Goal: Task Accomplishment & Management: Use online tool/utility

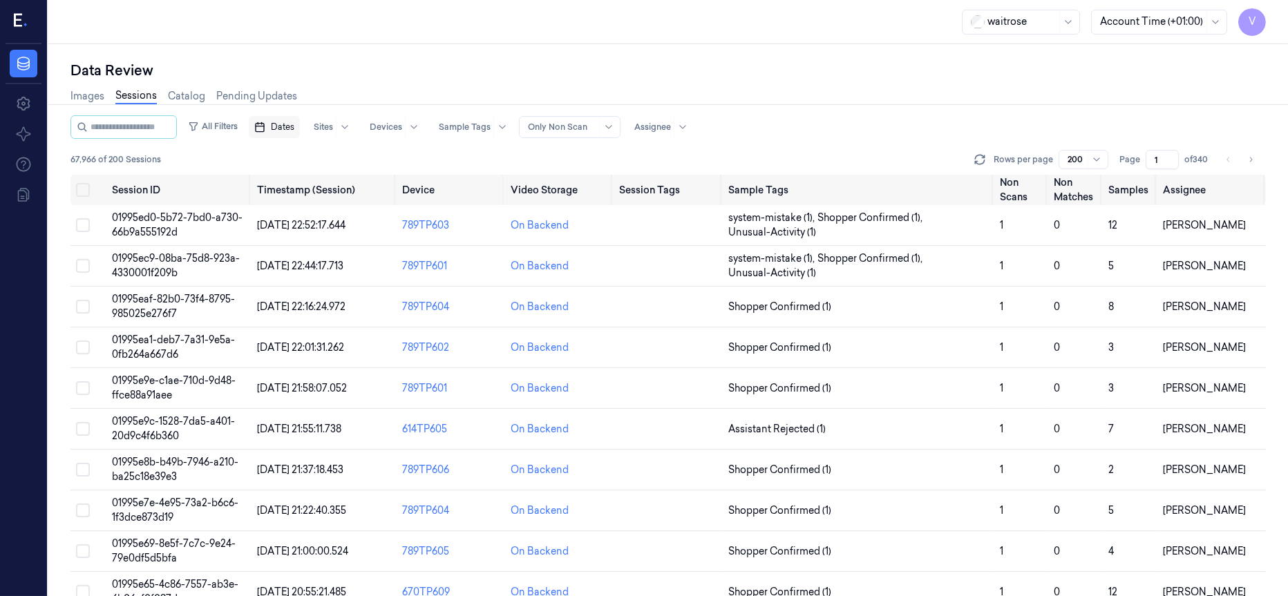
click at [294, 125] on span "Dates" at bounding box center [282, 127] width 23 height 12
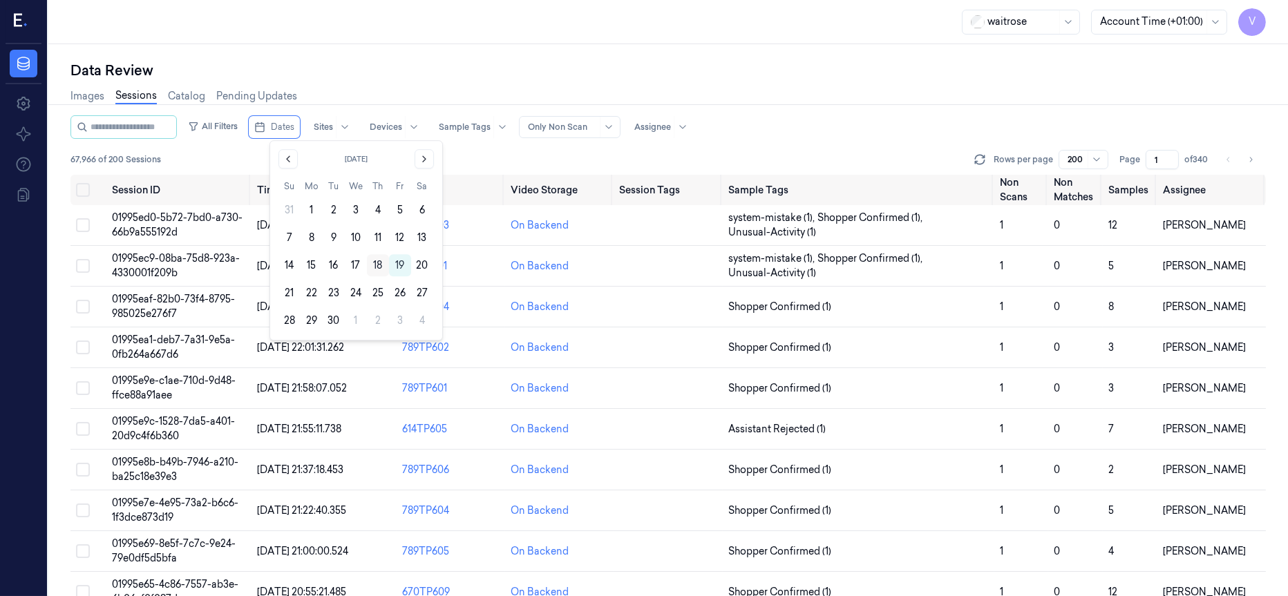
click at [376, 267] on button "18" at bounding box center [378, 265] width 22 height 22
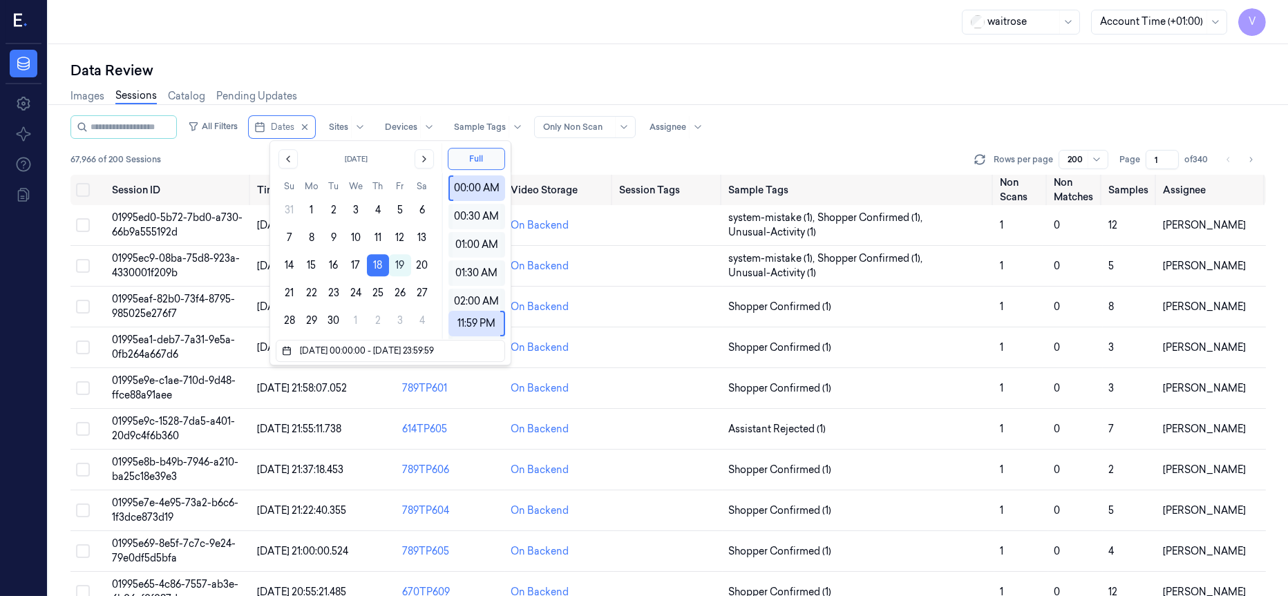
click at [406, 96] on div "Images Sessions Catalog Pending Updates" at bounding box center [667, 97] width 1195 height 35
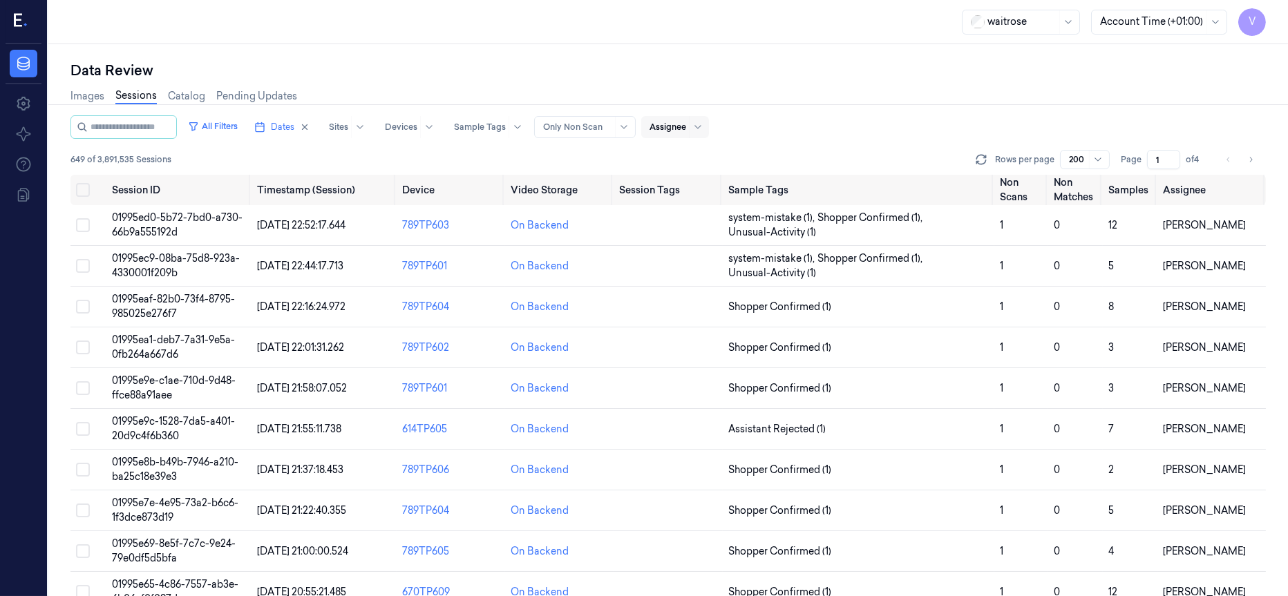
click at [686, 128] on div at bounding box center [668, 127] width 37 height 12
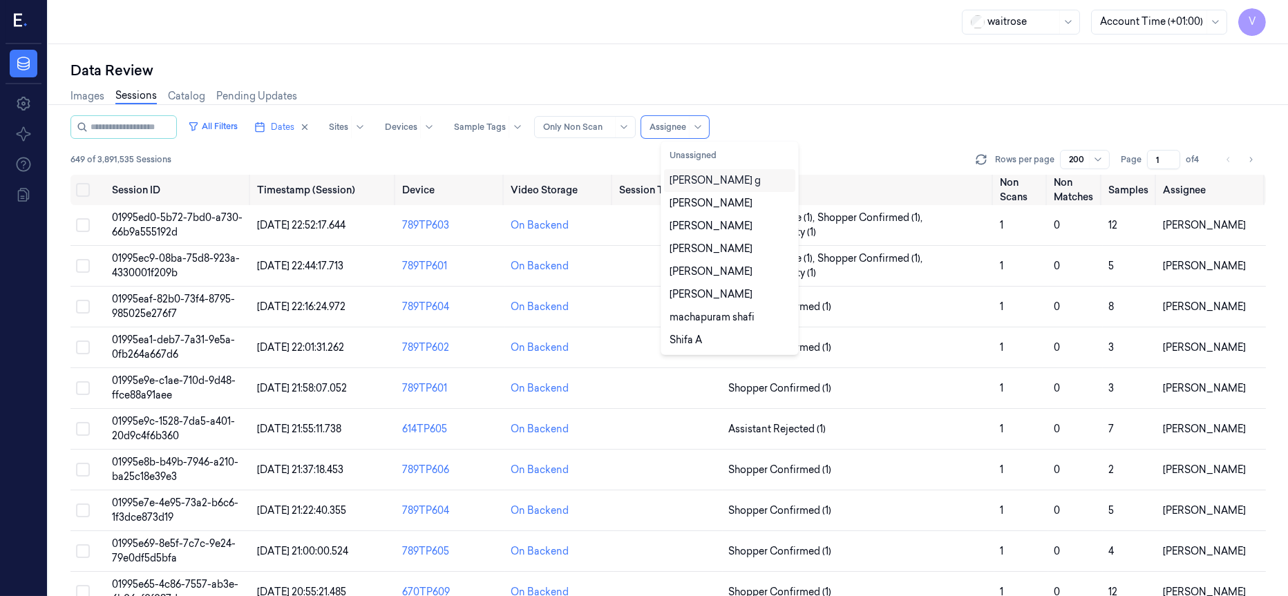
click at [698, 182] on div "[PERSON_NAME] g" at bounding box center [715, 180] width 91 height 15
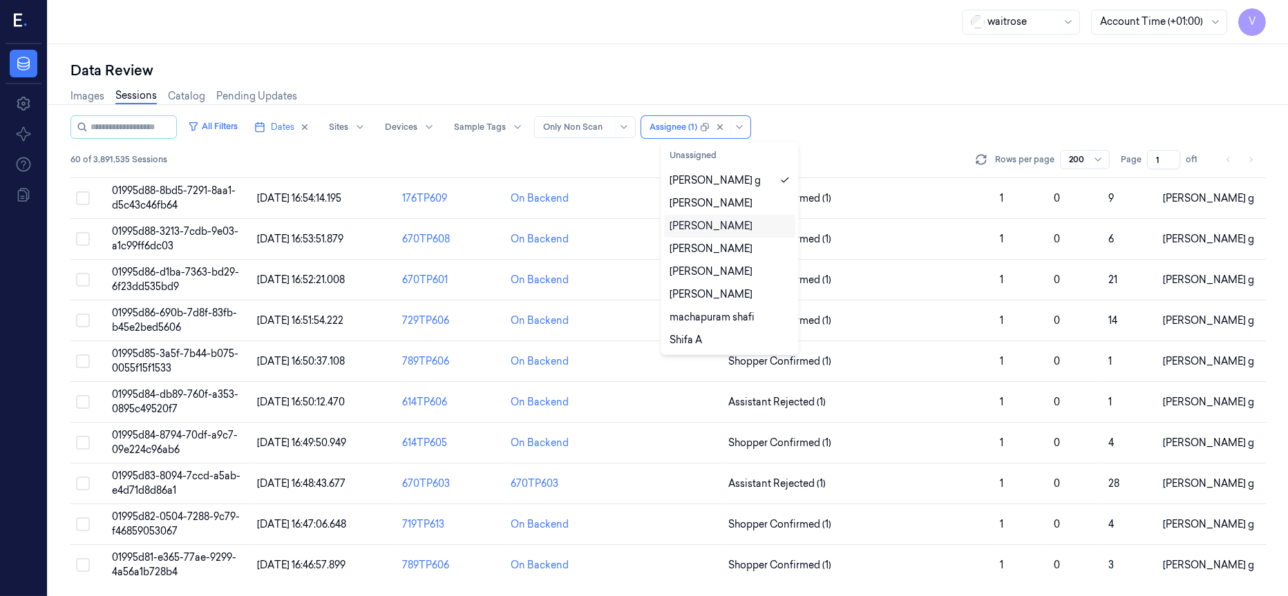
scroll to position [2077, 0]
click at [1171, 163] on input "1" at bounding box center [1163, 159] width 33 height 19
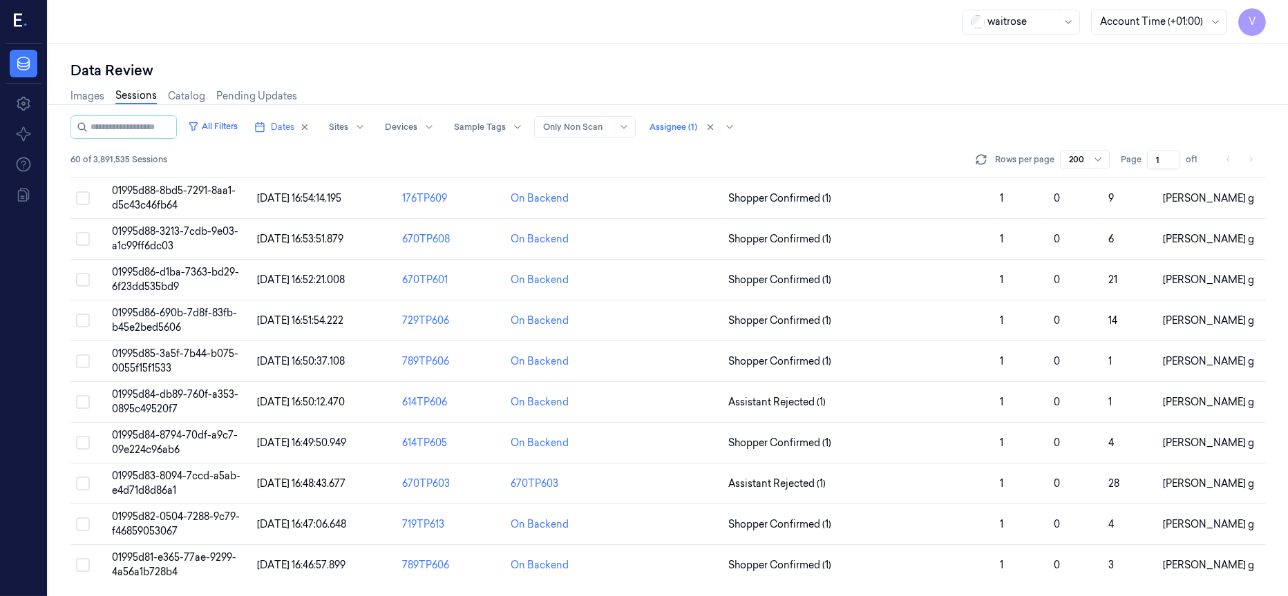
click at [1171, 163] on input "1" at bounding box center [1163, 159] width 33 height 19
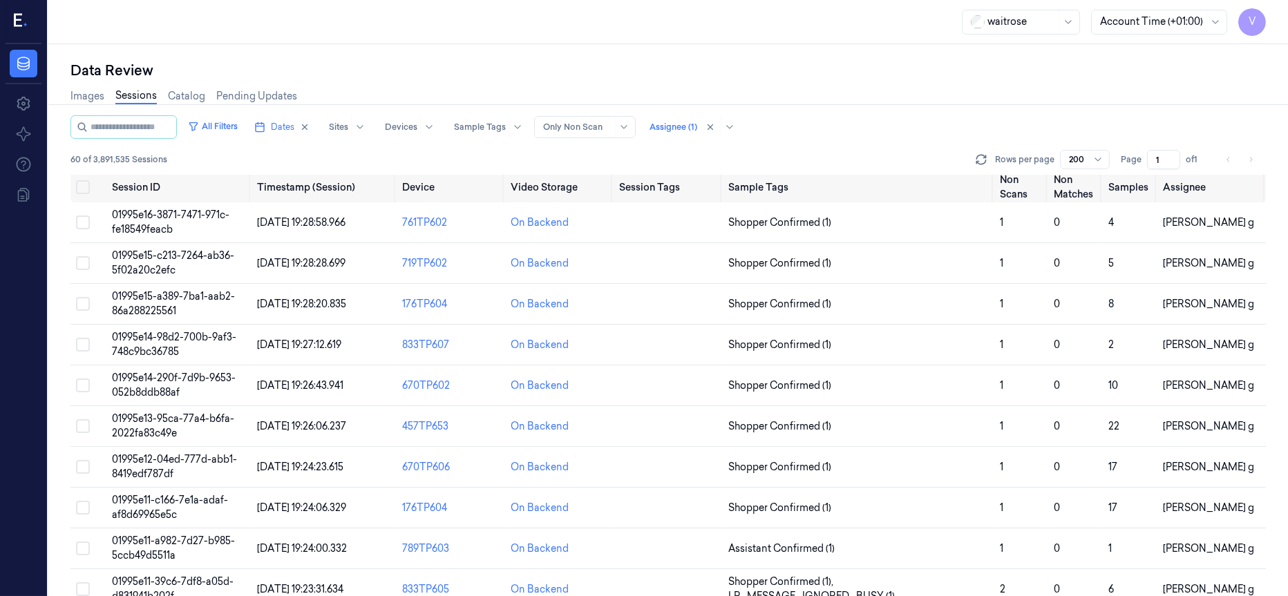
scroll to position [0, 0]
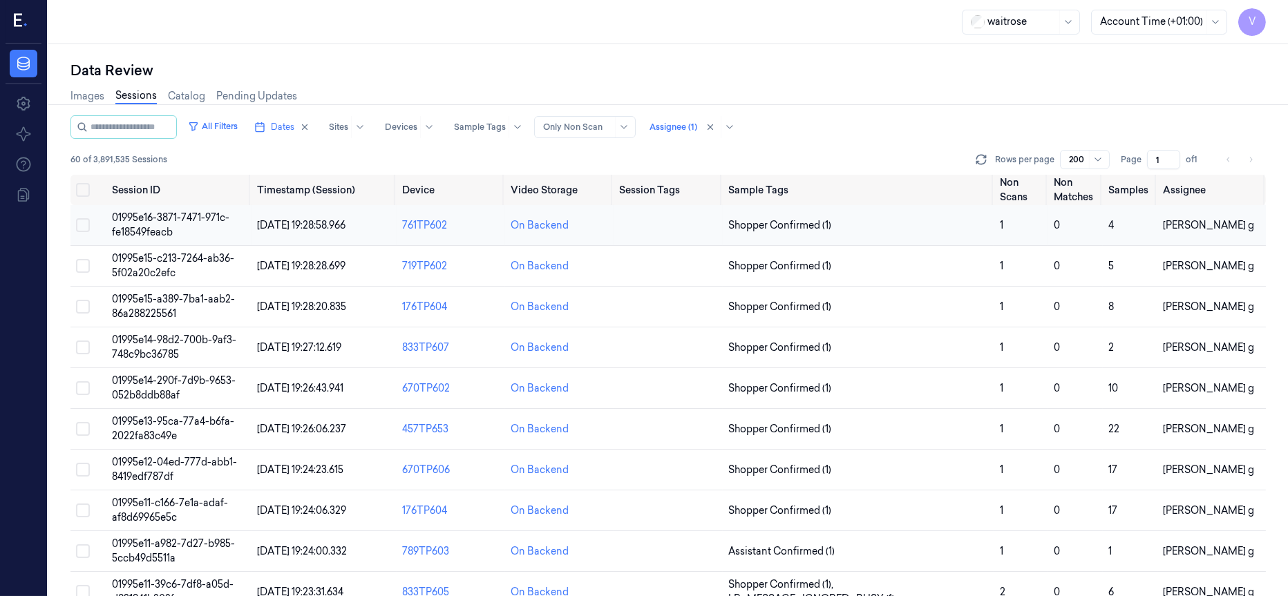
click at [167, 214] on span "01995e16-3871-7471-971c-fe18549feacb" at bounding box center [170, 224] width 117 height 27
click at [149, 211] on span "01995e16-3871-7471-971c-fe18549feacb" at bounding box center [170, 224] width 117 height 27
drag, startPoint x: 169, startPoint y: 217, endPoint x: 131, endPoint y: 220, distance: 37.5
drag, startPoint x: 131, startPoint y: 220, endPoint x: 93, endPoint y: 220, distance: 38.0
click at [93, 220] on td at bounding box center [88, 225] width 36 height 41
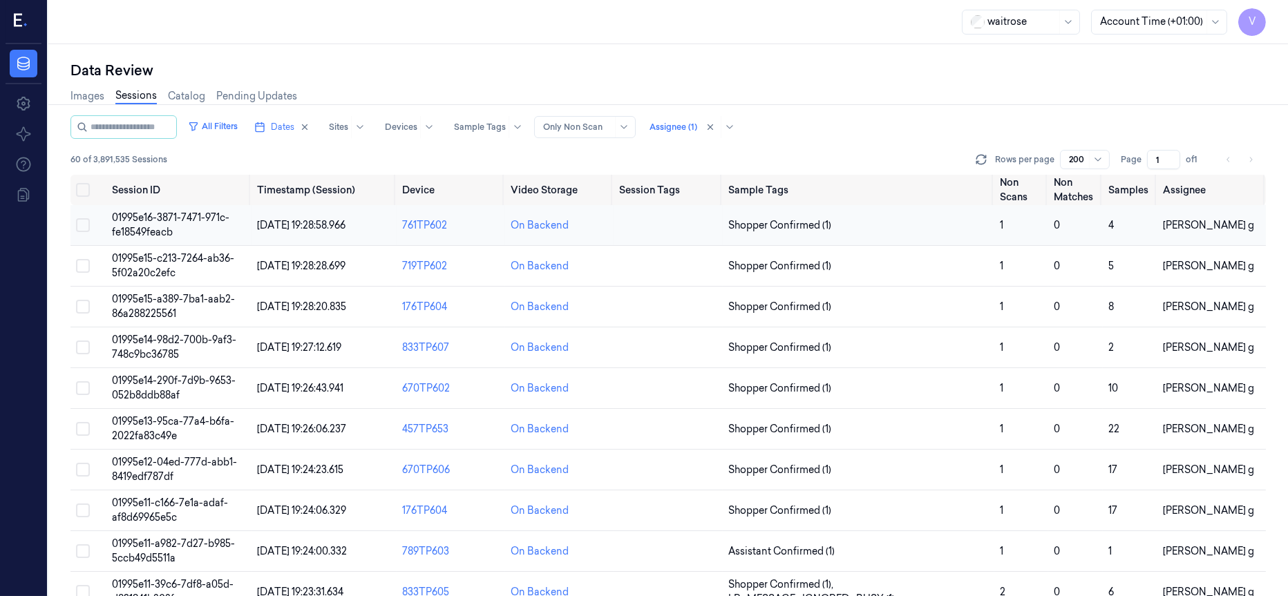
click at [184, 220] on span "01995e16-3871-7471-971c-fe18549feacb" at bounding box center [170, 224] width 117 height 27
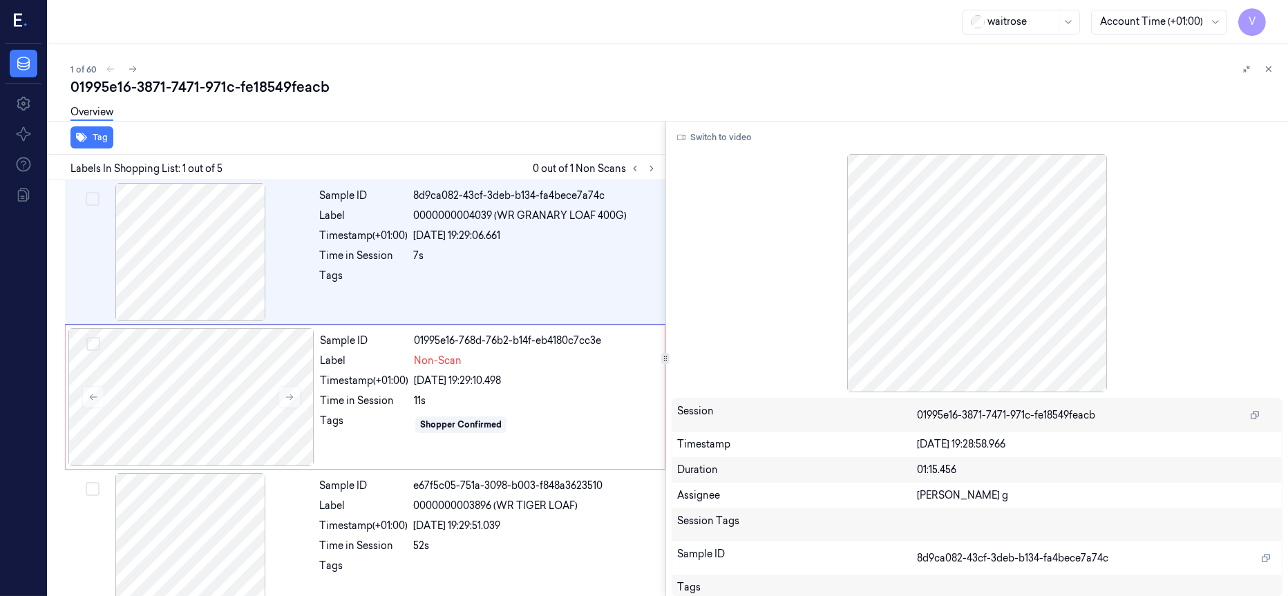
click at [631, 93] on div "01995e16-3871-7471-971c-fe18549feacb" at bounding box center [673, 86] width 1206 height 19
drag, startPoint x: 509, startPoint y: 79, endPoint x: 515, endPoint y: 54, distance: 25.6
click at [509, 79] on div "01995e16-3871-7471-971c-fe18549feacb" at bounding box center [673, 86] width 1206 height 19
click at [540, 77] on div "01995e16-3871-7471-971c-fe18549feacb" at bounding box center [673, 86] width 1206 height 19
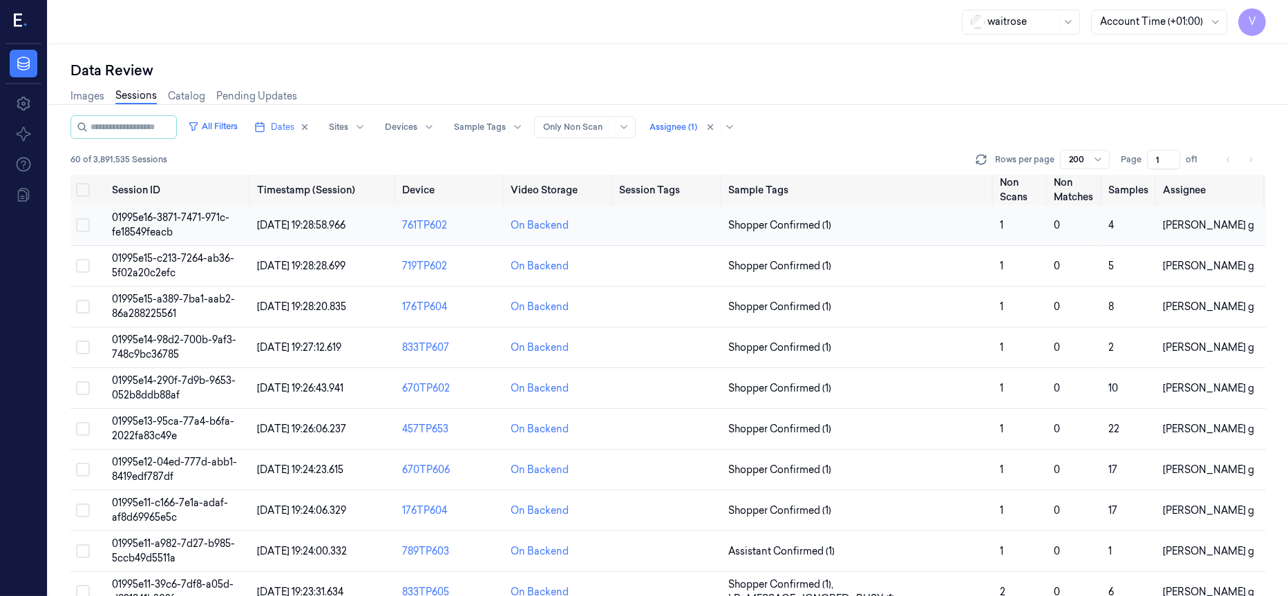
click at [155, 222] on span "01995e16-3871-7471-971c-fe18549feacb" at bounding box center [170, 224] width 117 height 27
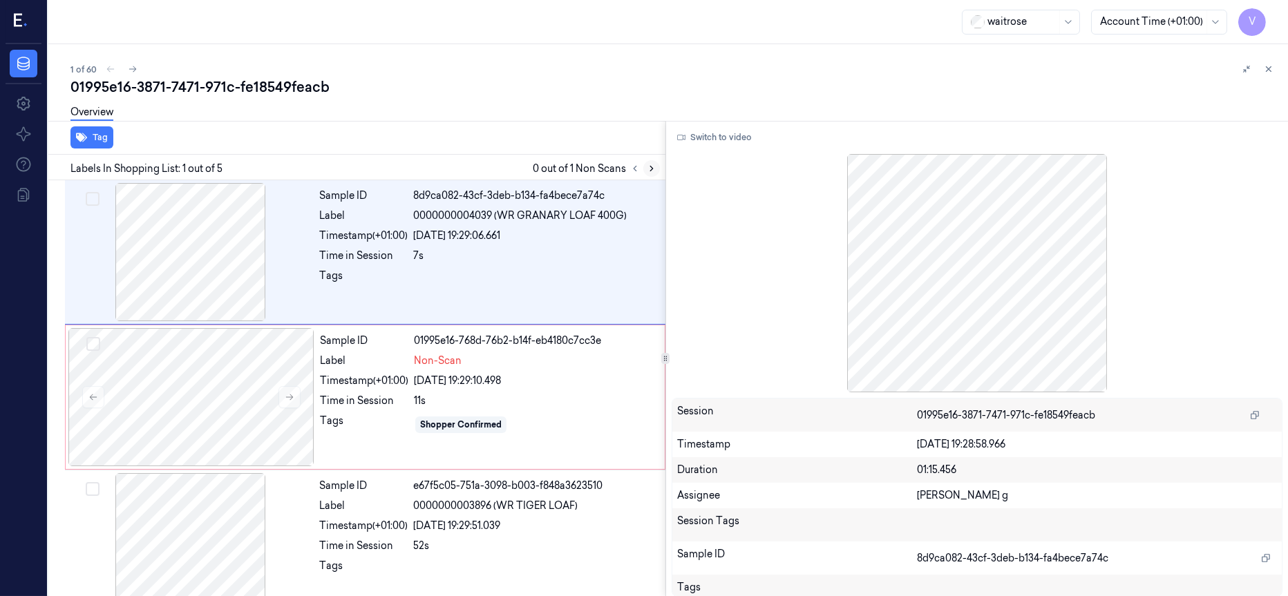
click at [647, 171] on icon at bounding box center [652, 169] width 10 height 10
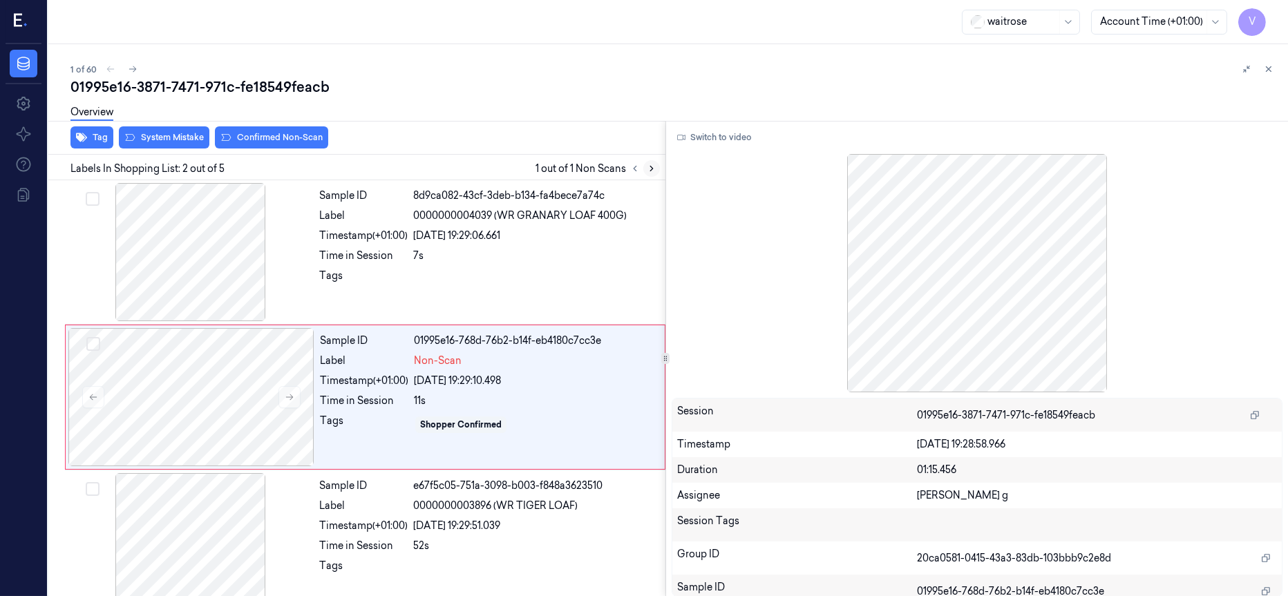
scroll to position [9, 0]
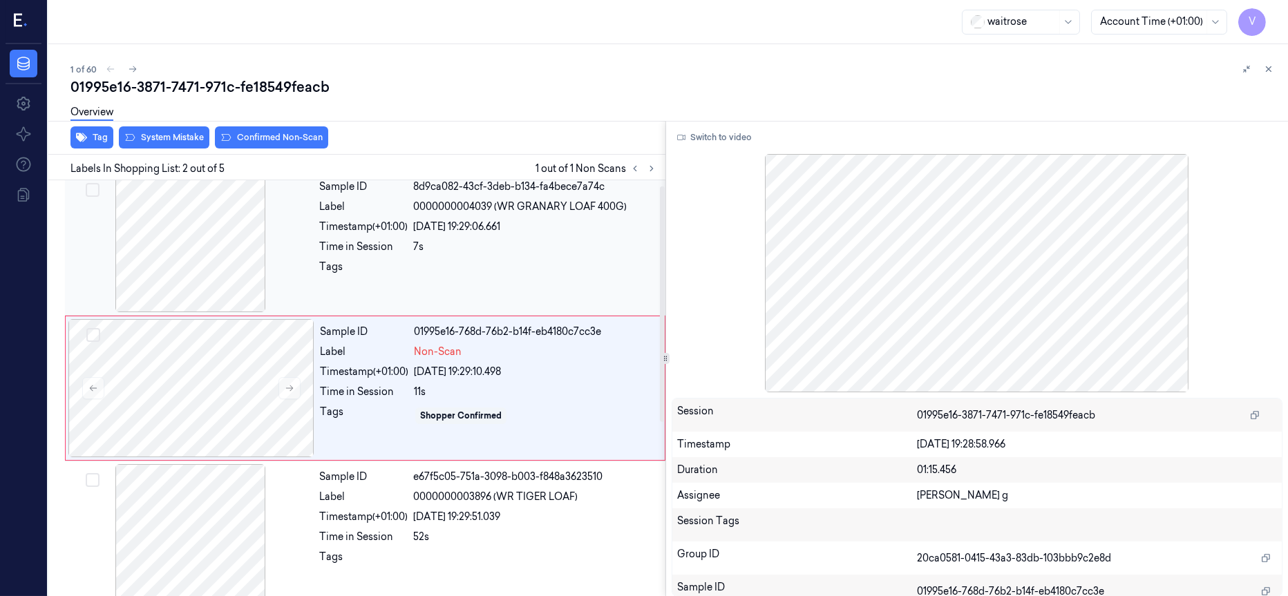
click at [216, 238] on div at bounding box center [191, 243] width 246 height 138
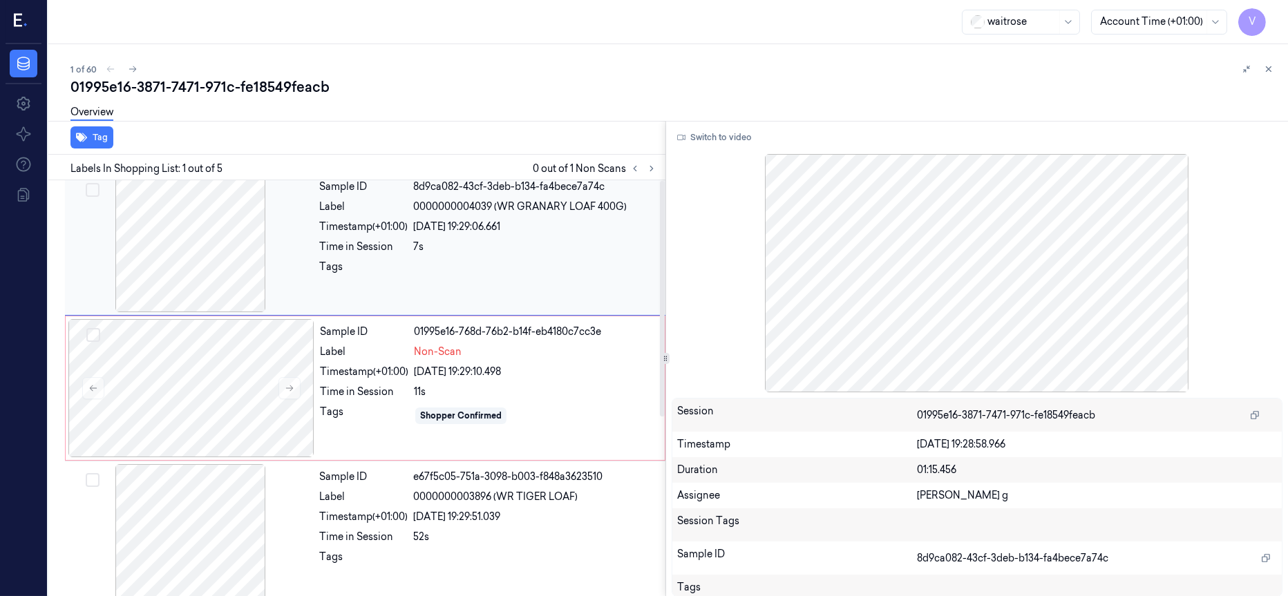
scroll to position [0, 0]
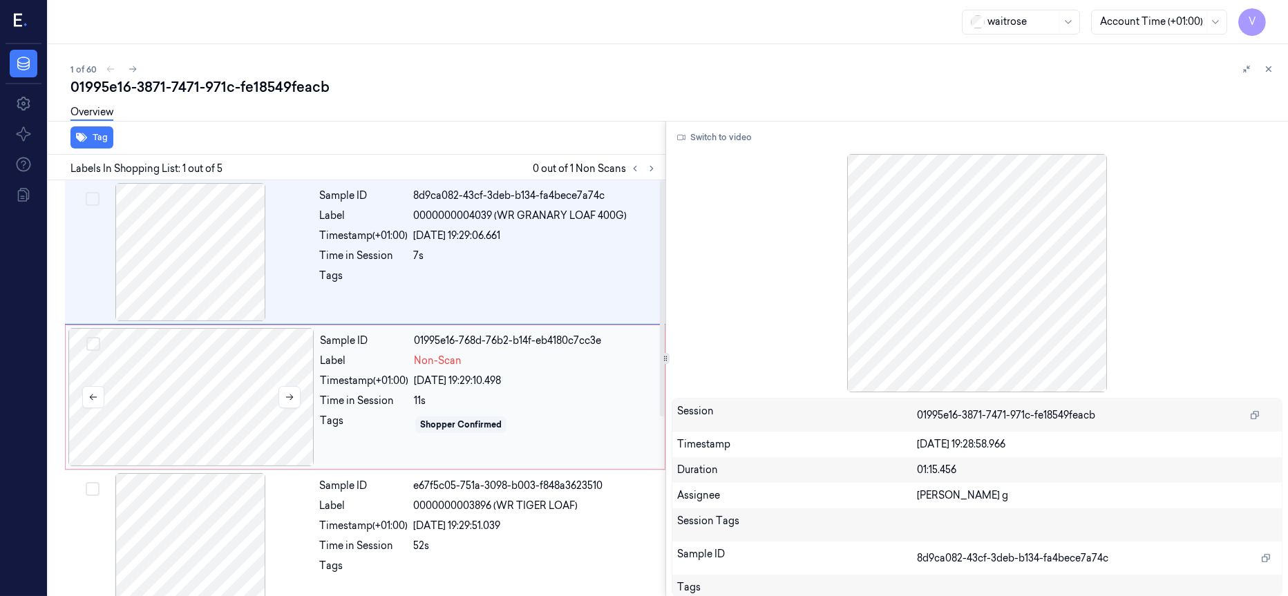
click at [223, 384] on div at bounding box center [191, 397] width 246 height 138
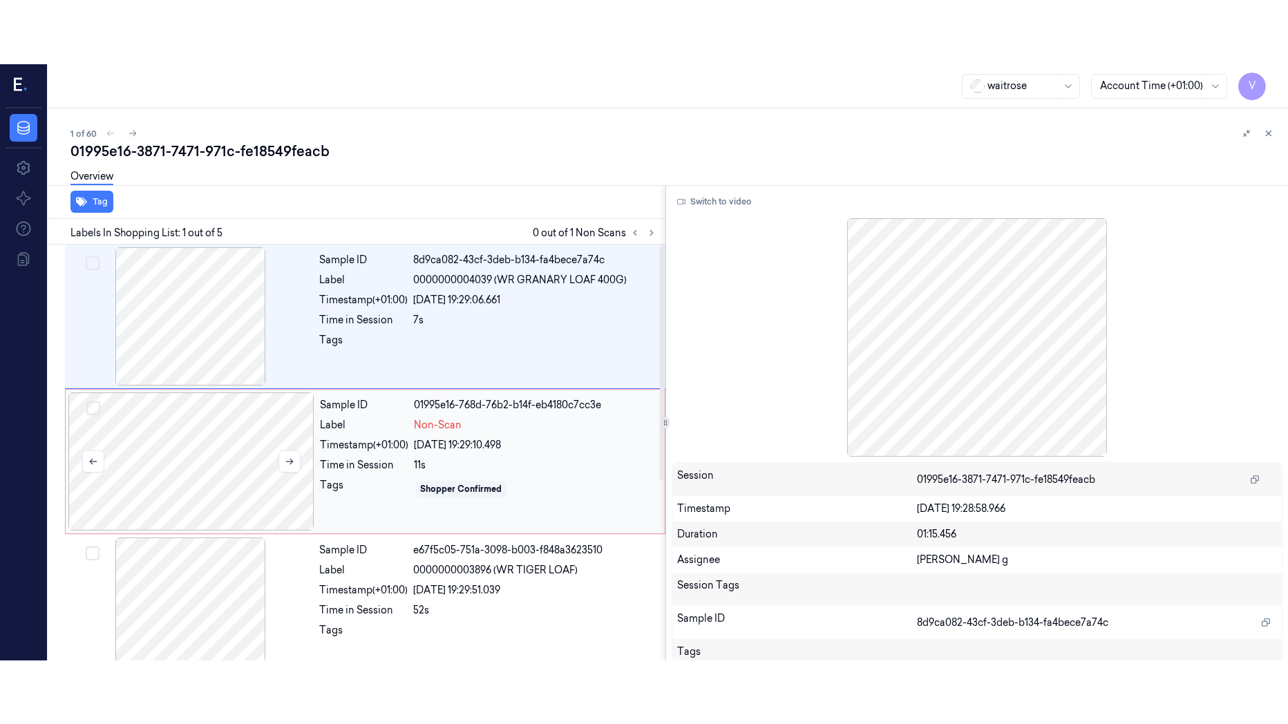
scroll to position [9, 0]
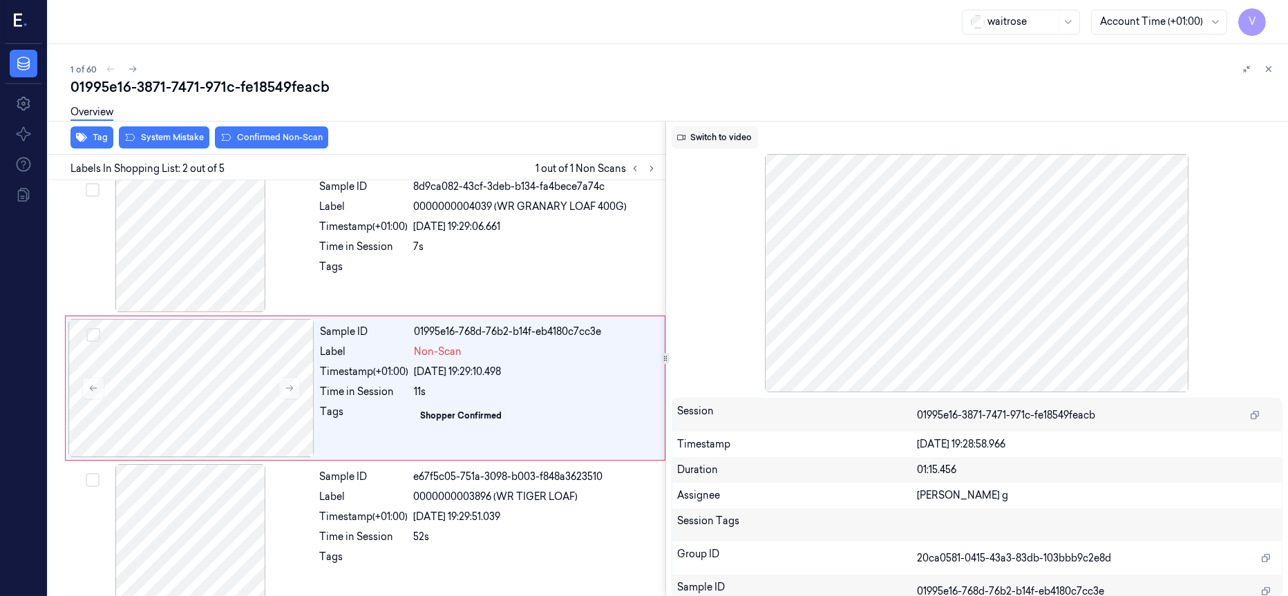
click at [730, 138] on button "Switch to video" at bounding box center [715, 137] width 86 height 22
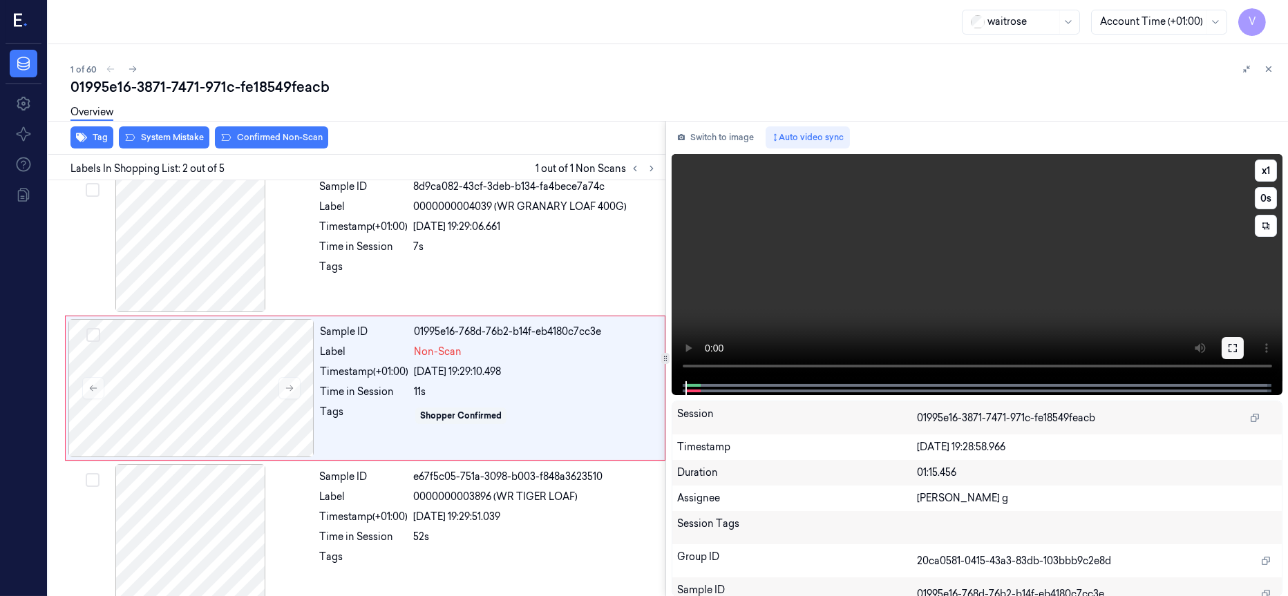
click at [1235, 350] on icon at bounding box center [1232, 348] width 11 height 11
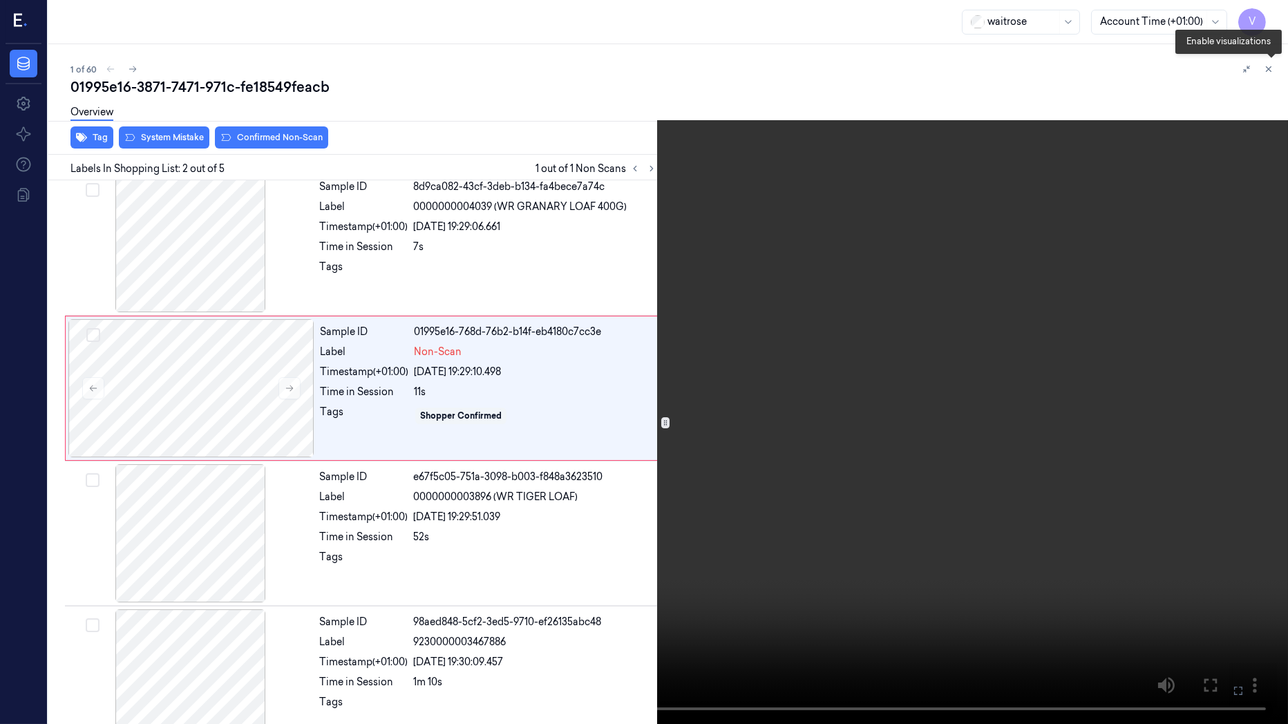
click at [1268, 68] on icon at bounding box center [1271, 71] width 7 height 7
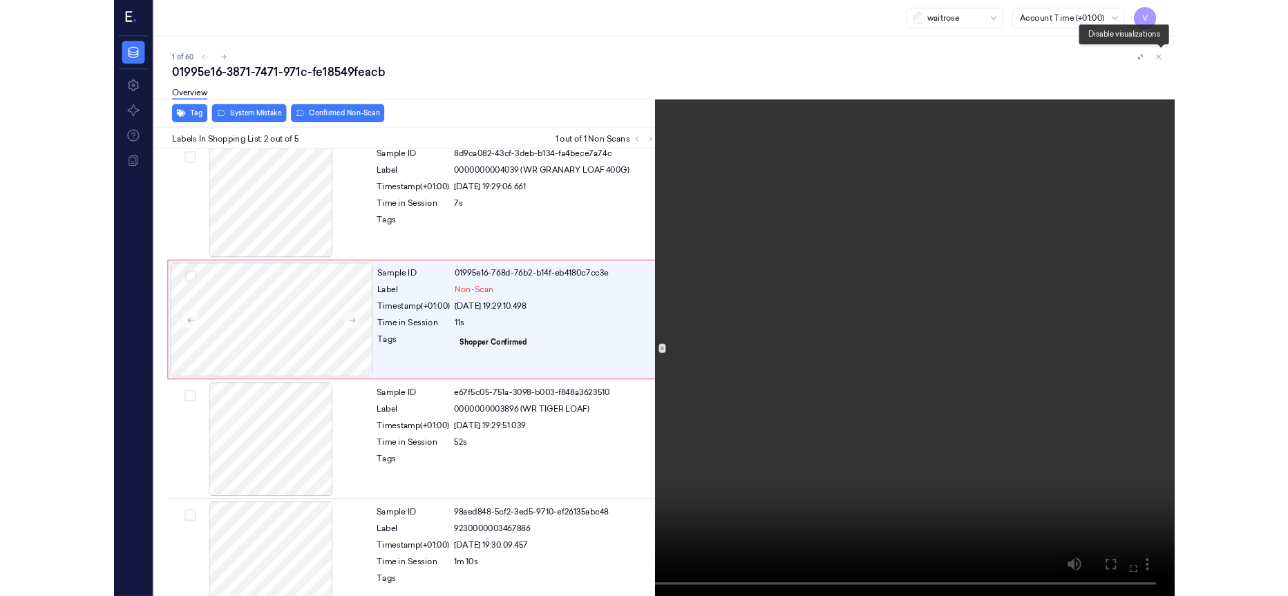
scroll to position [0, 0]
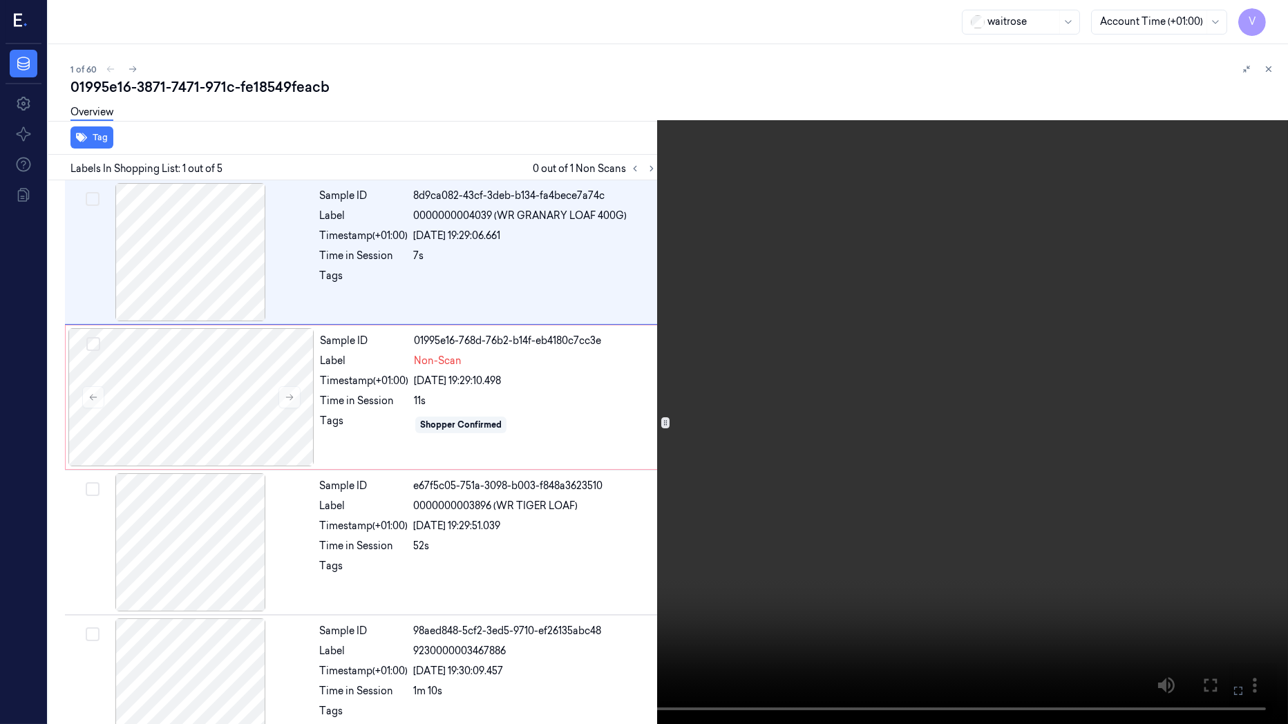
click at [0, 0] on icon at bounding box center [0, 0] width 0 height 0
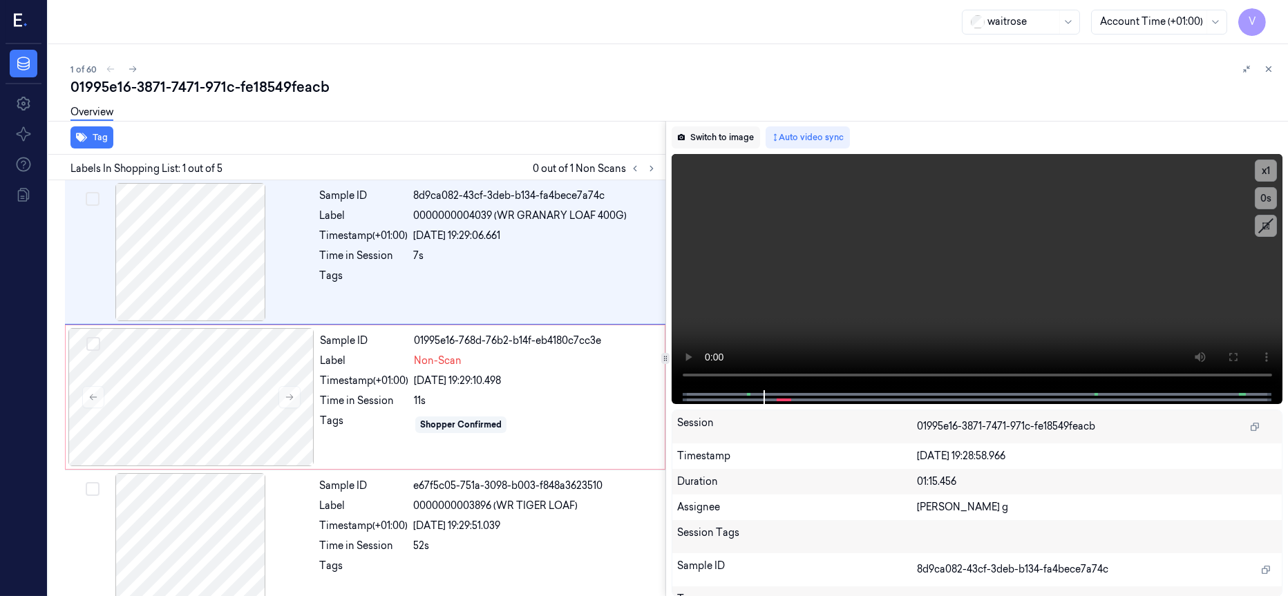
click at [718, 137] on button "Switch to image" at bounding box center [716, 137] width 88 height 22
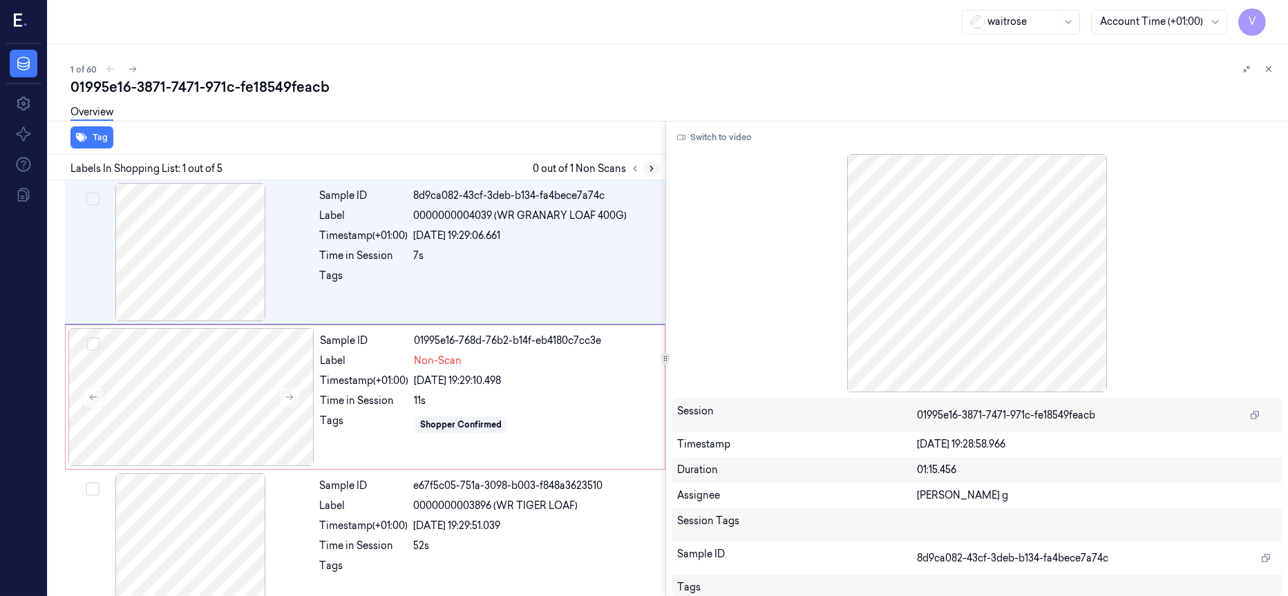
click at [647, 167] on icon at bounding box center [652, 169] width 10 height 10
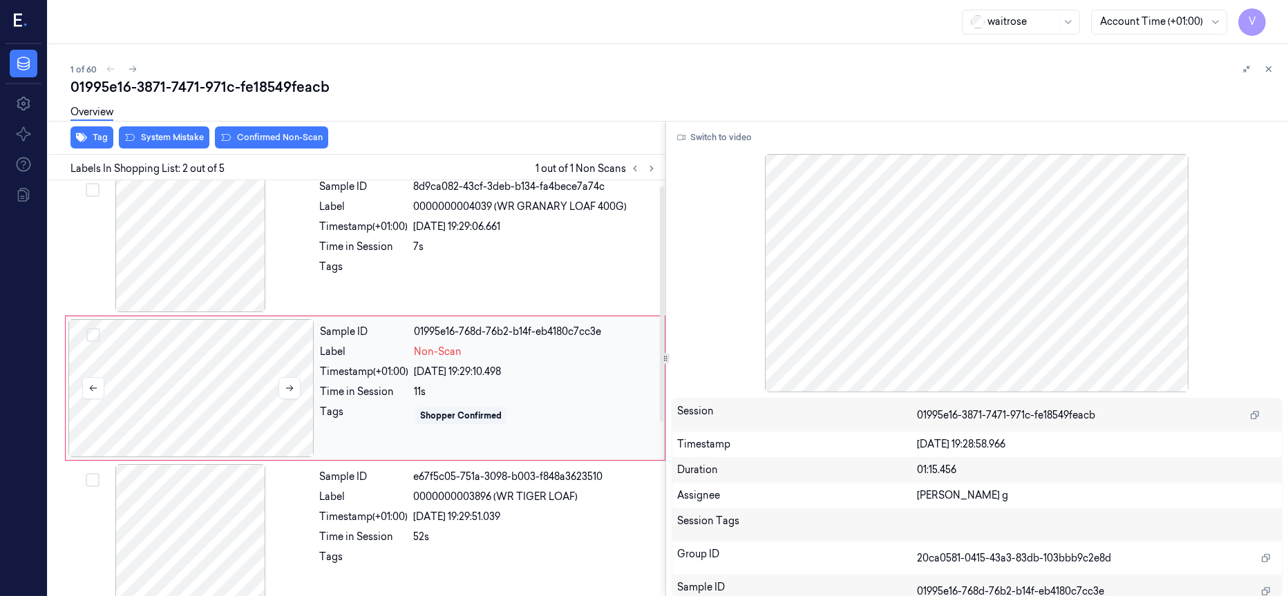
click at [197, 377] on div at bounding box center [191, 388] width 246 height 138
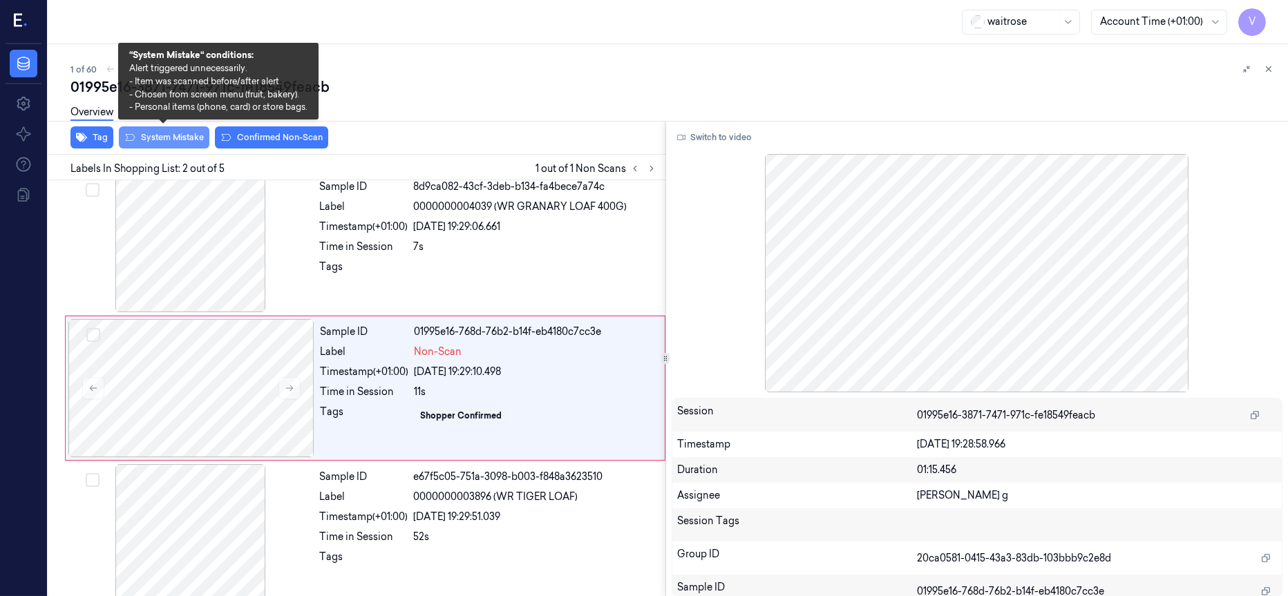
click at [162, 137] on button "System Mistake" at bounding box center [164, 137] width 91 height 22
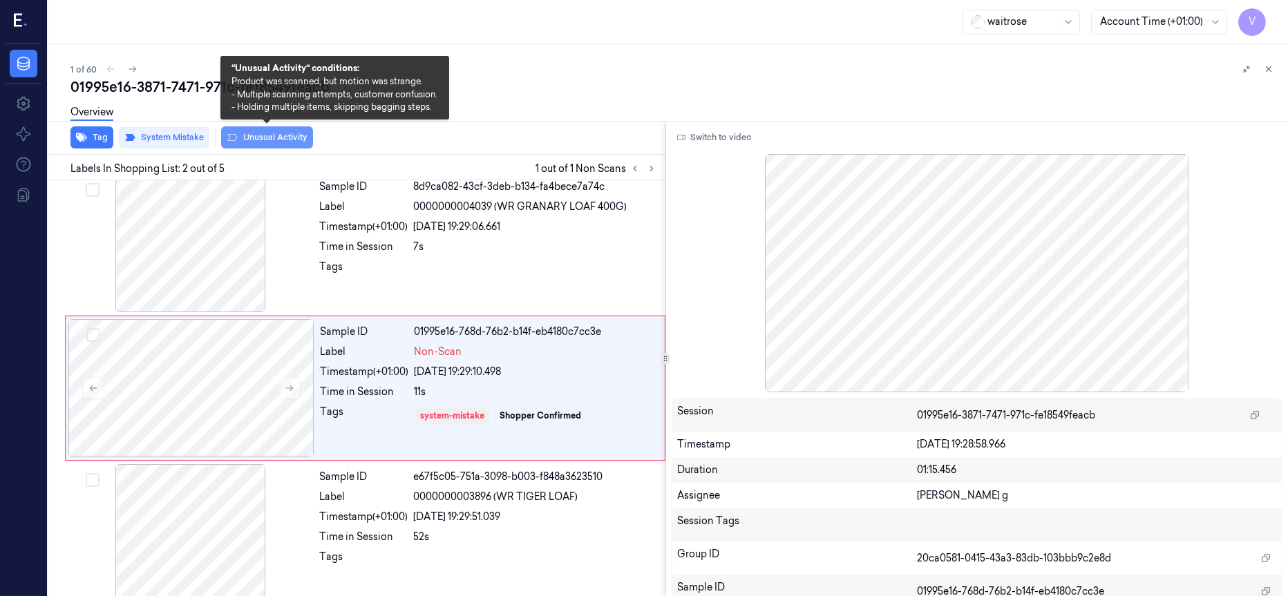
click at [281, 138] on button "Unusual Activity" at bounding box center [267, 137] width 92 height 22
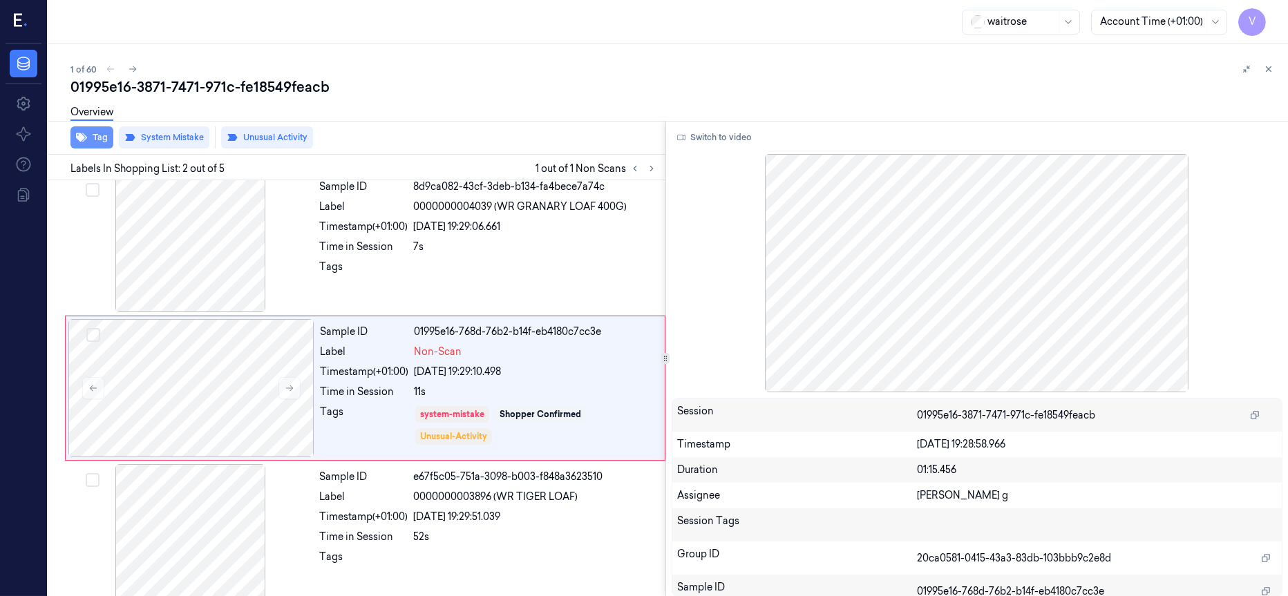
click at [94, 133] on button "Tag" at bounding box center [91, 137] width 43 height 22
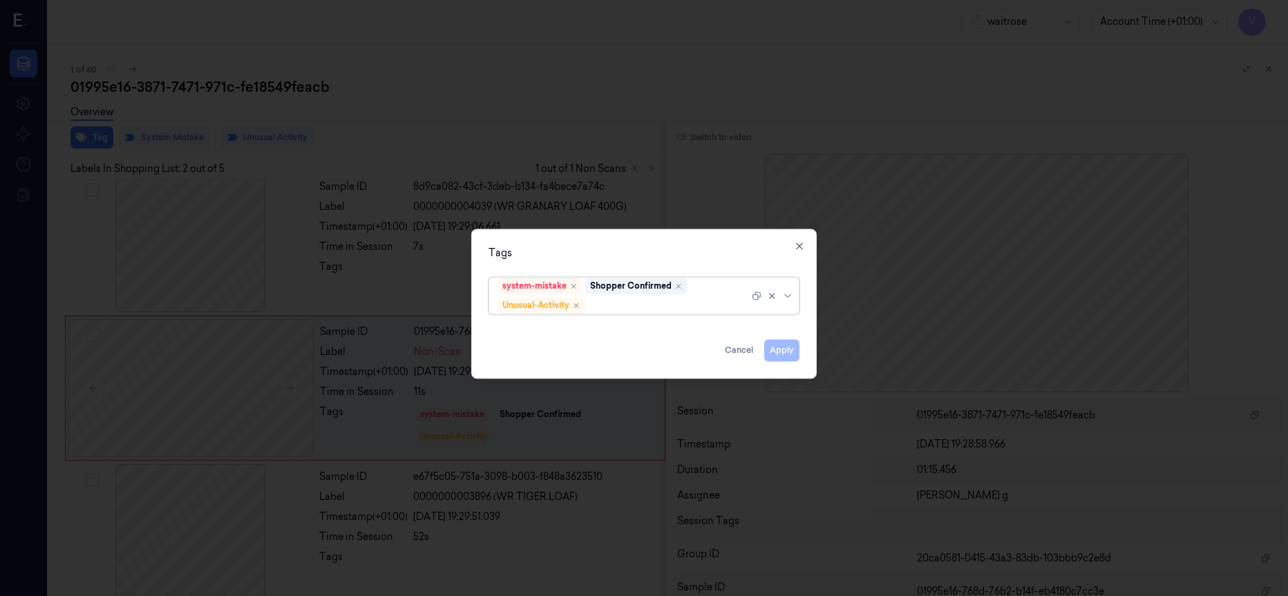
click at [626, 301] on div at bounding box center [668, 306] width 161 height 15
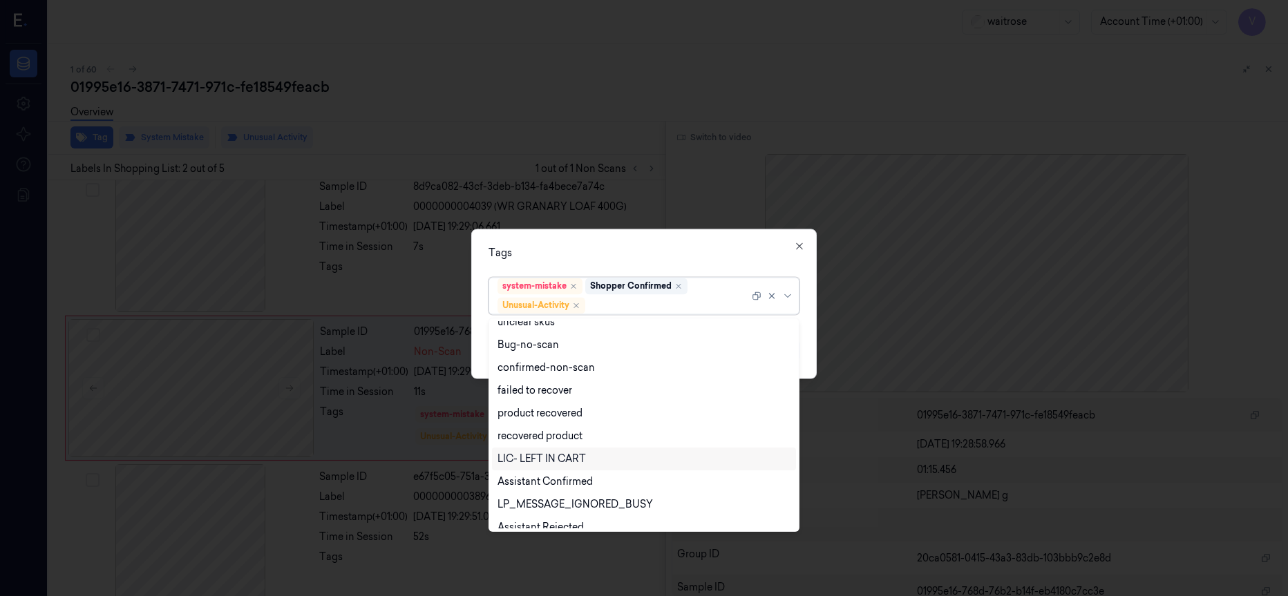
scroll to position [180, 0]
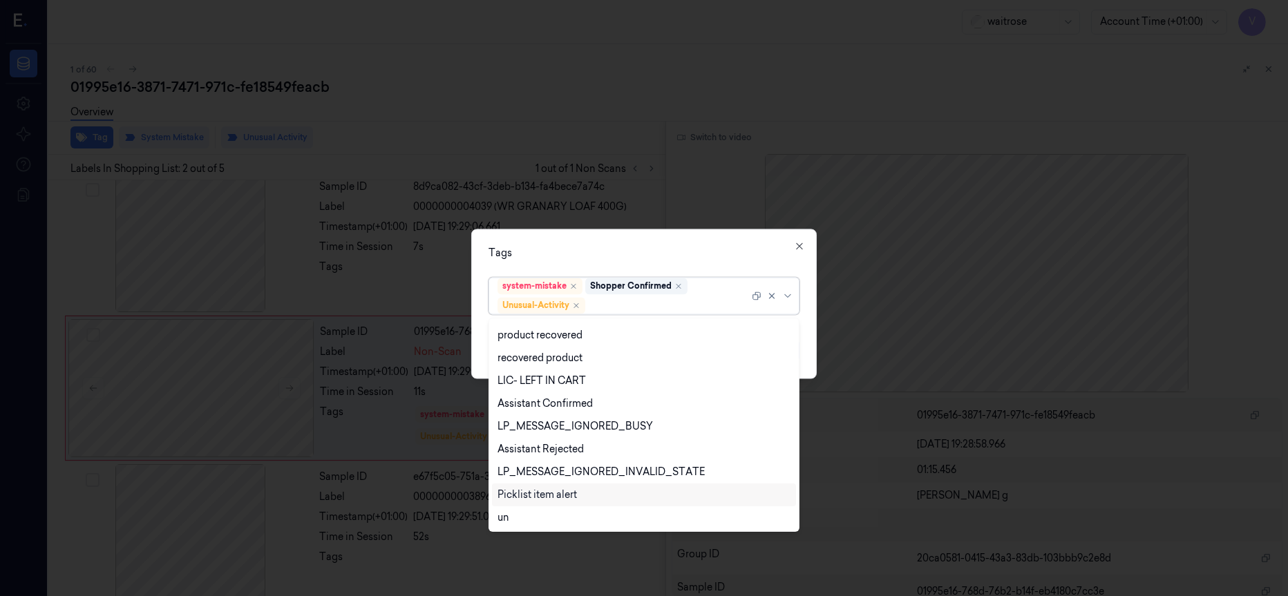
click at [537, 495] on div "Picklist item alert" at bounding box center [537, 495] width 79 height 15
click at [708, 252] on div "Tags" at bounding box center [644, 253] width 311 height 15
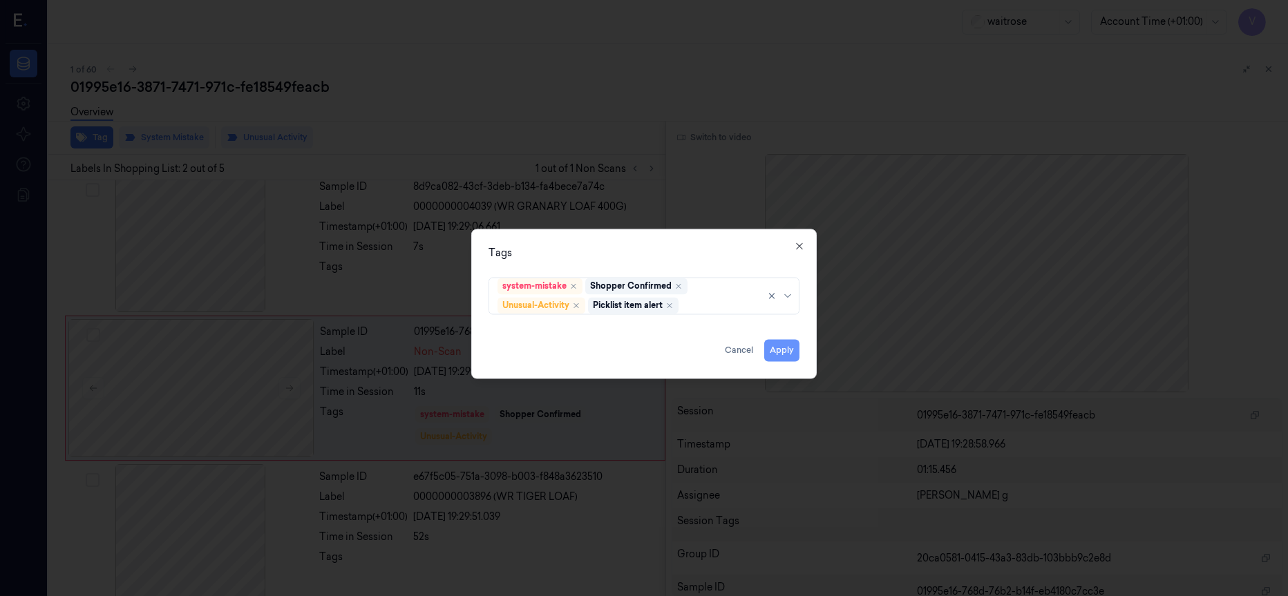
click at [784, 348] on button "Apply" at bounding box center [781, 350] width 35 height 22
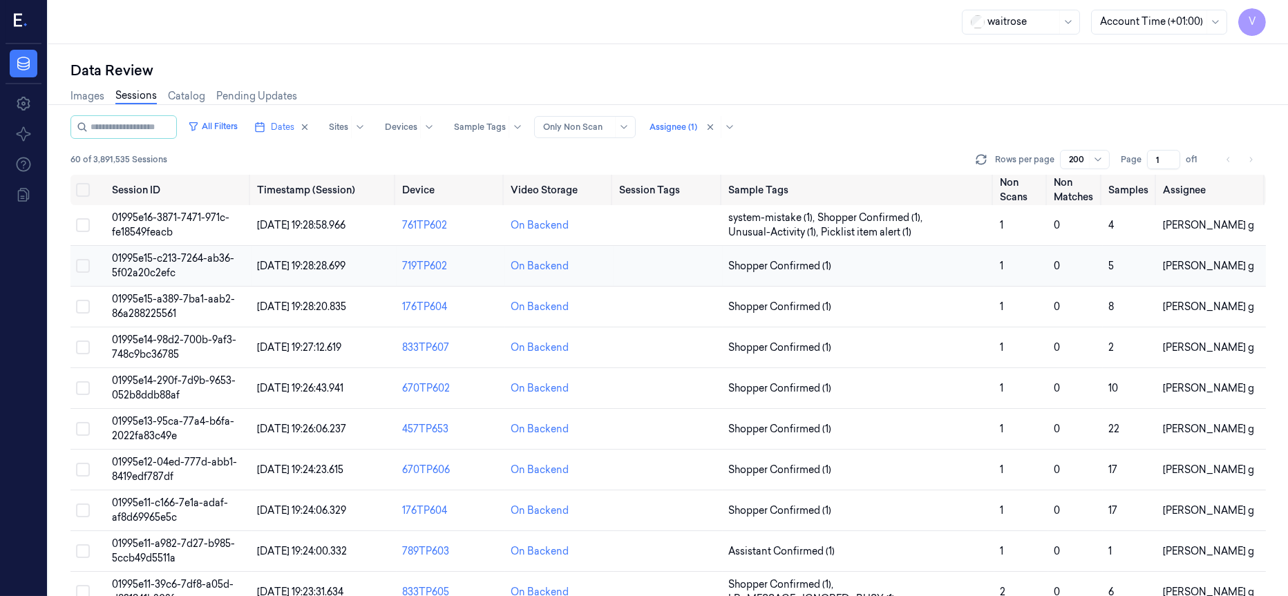
click at [138, 260] on span "01995e15-c213-7264-ab36-5f02a20c2efc" at bounding box center [173, 265] width 122 height 27
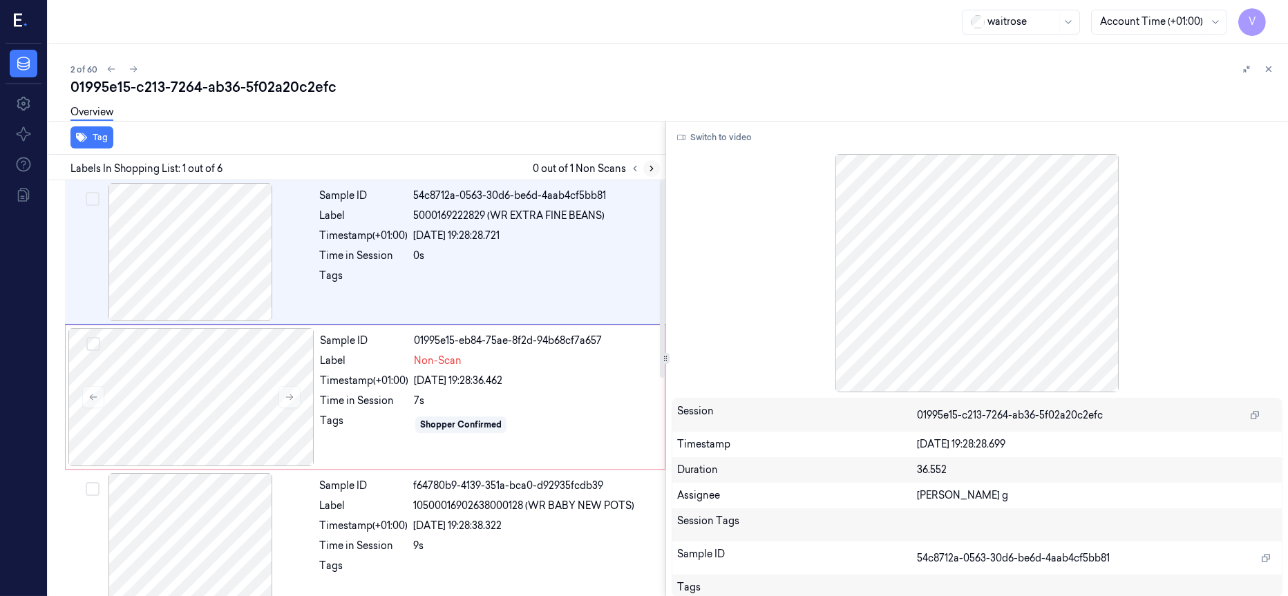
click at [647, 168] on icon at bounding box center [652, 169] width 10 height 10
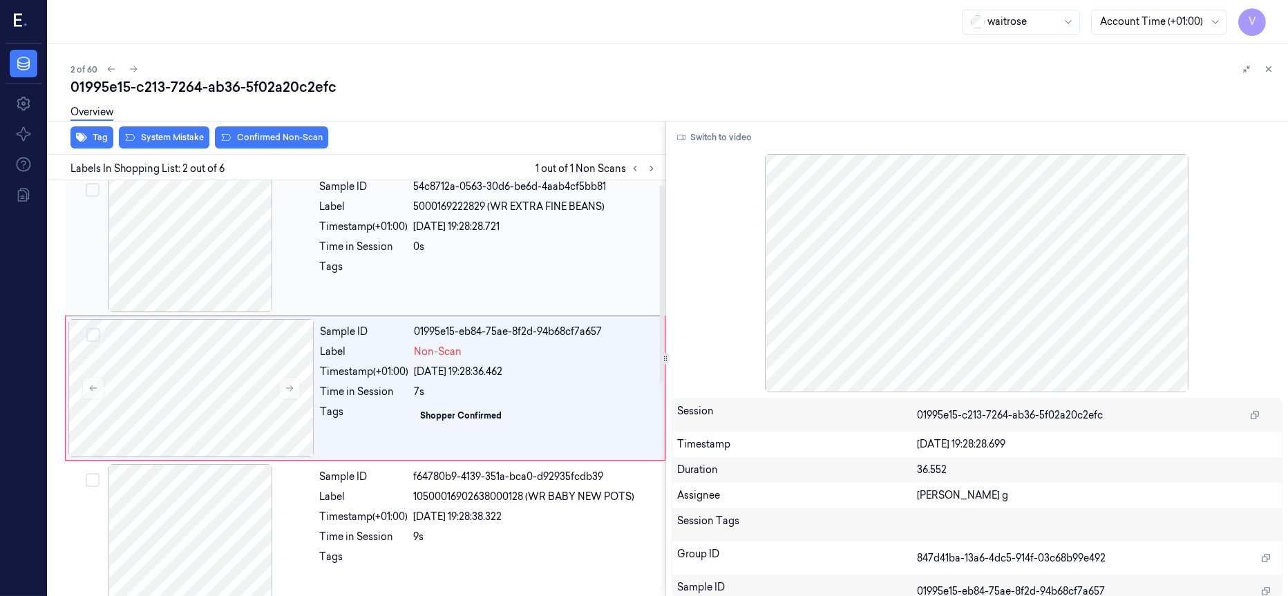
click at [197, 233] on div at bounding box center [191, 243] width 246 height 138
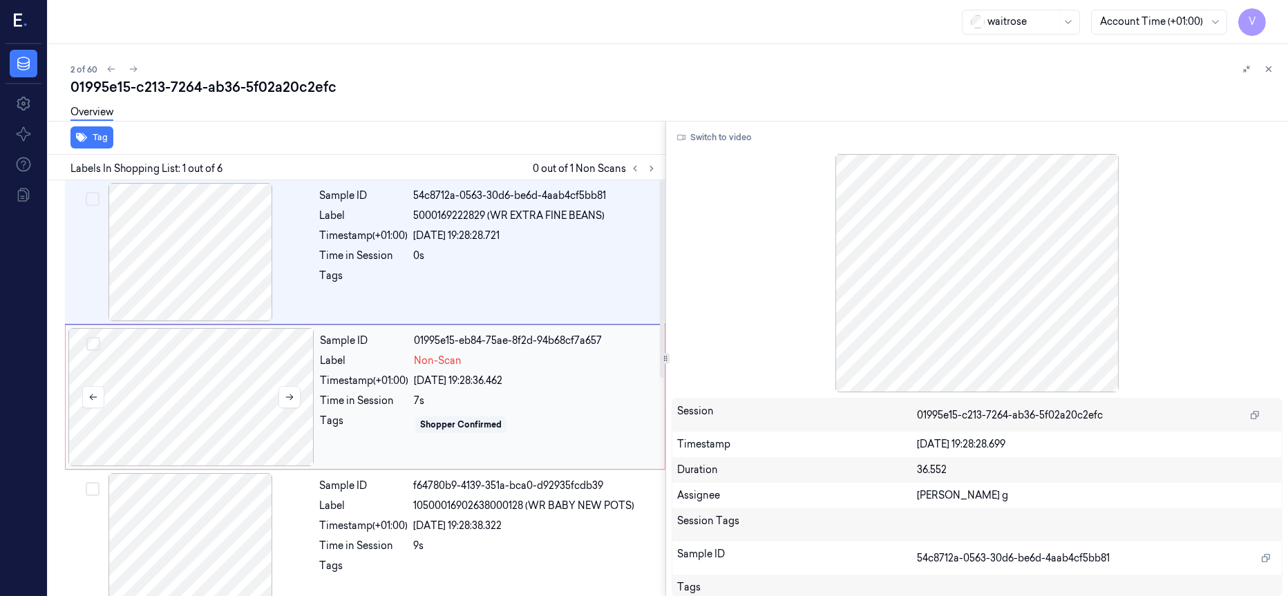
click at [162, 395] on div at bounding box center [191, 397] width 246 height 138
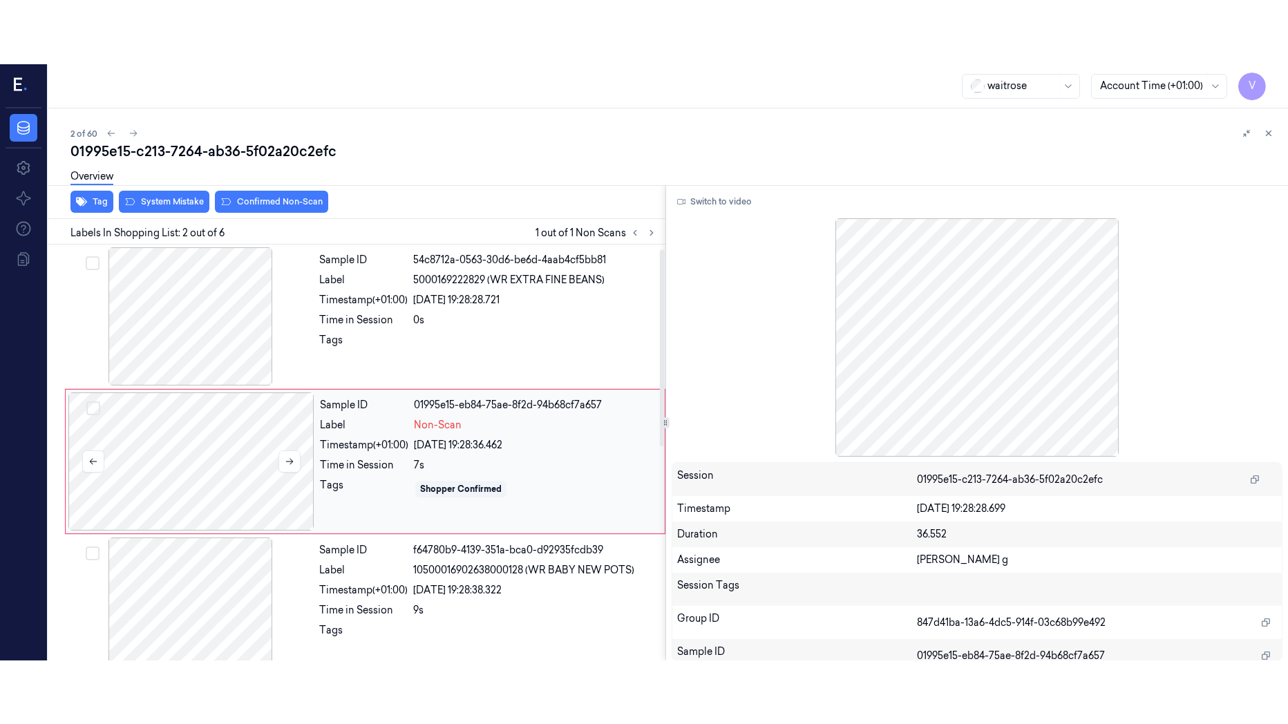
scroll to position [9, 0]
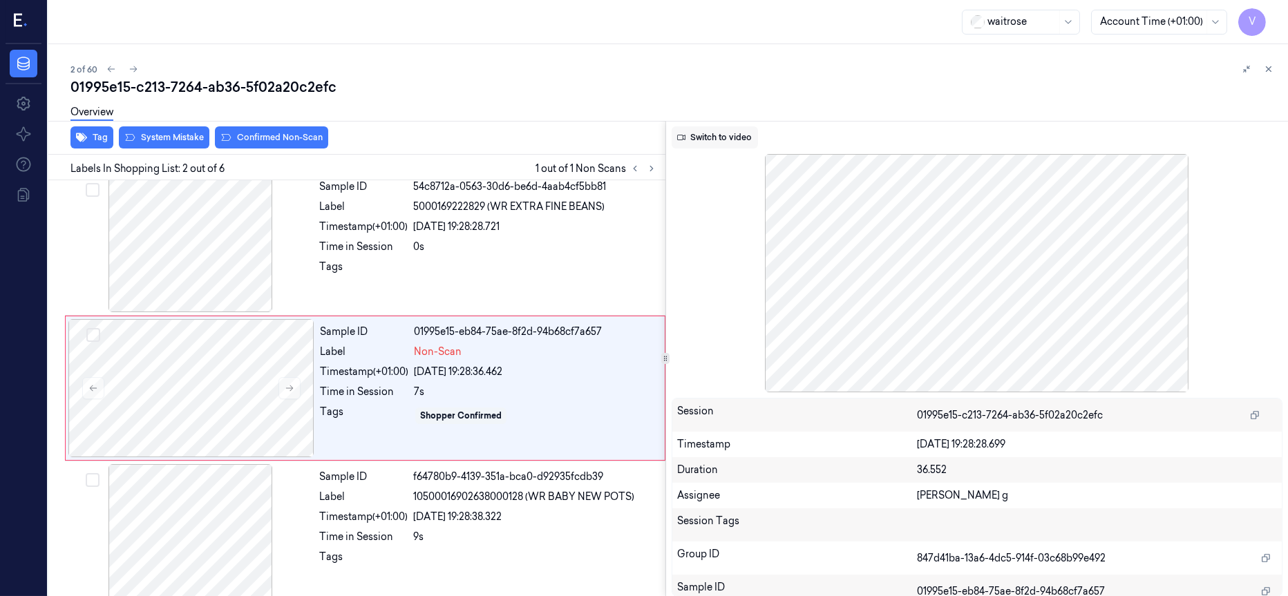
click at [705, 141] on button "Switch to video" at bounding box center [715, 137] width 86 height 22
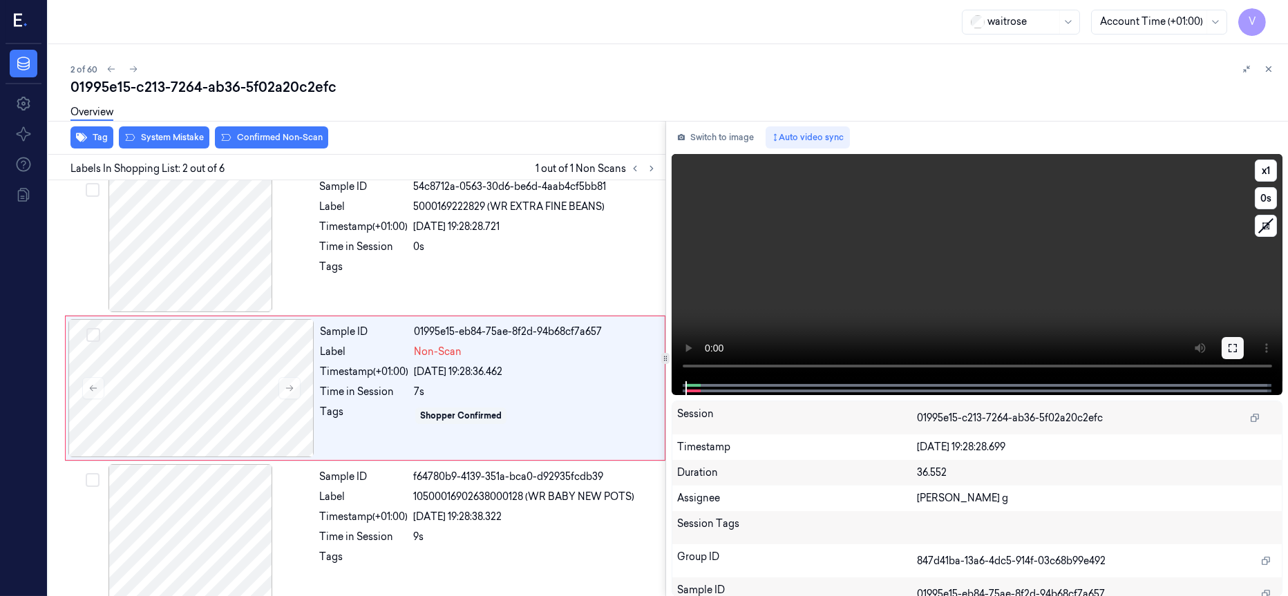
click at [1224, 350] on button at bounding box center [1233, 348] width 22 height 22
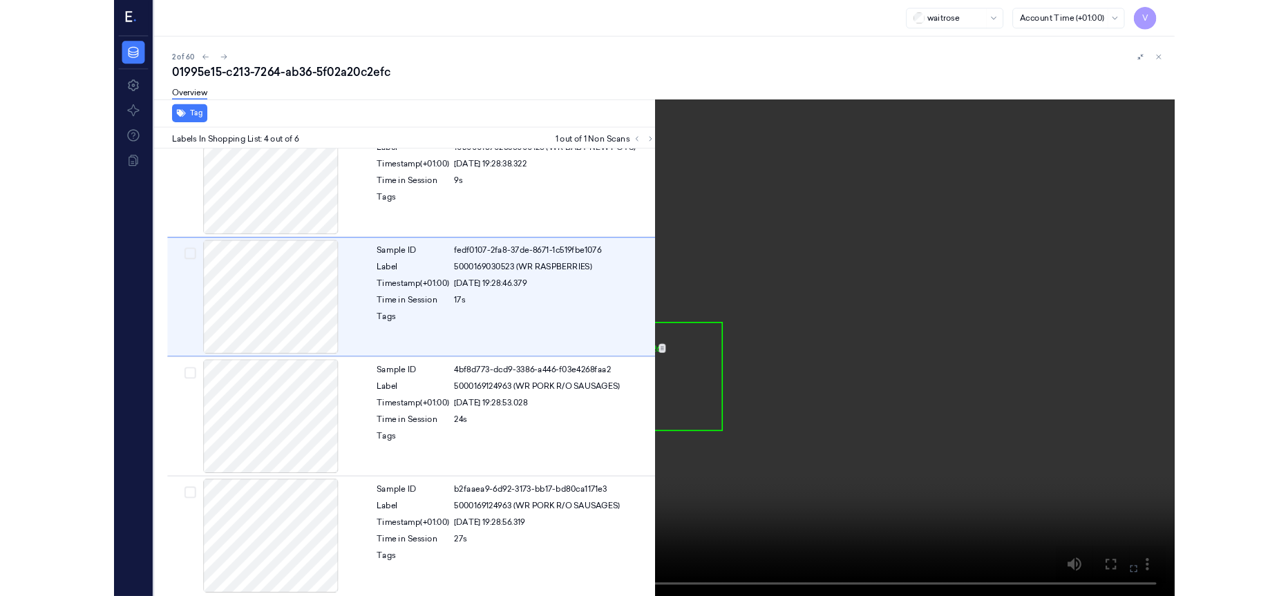
scroll to position [332, 0]
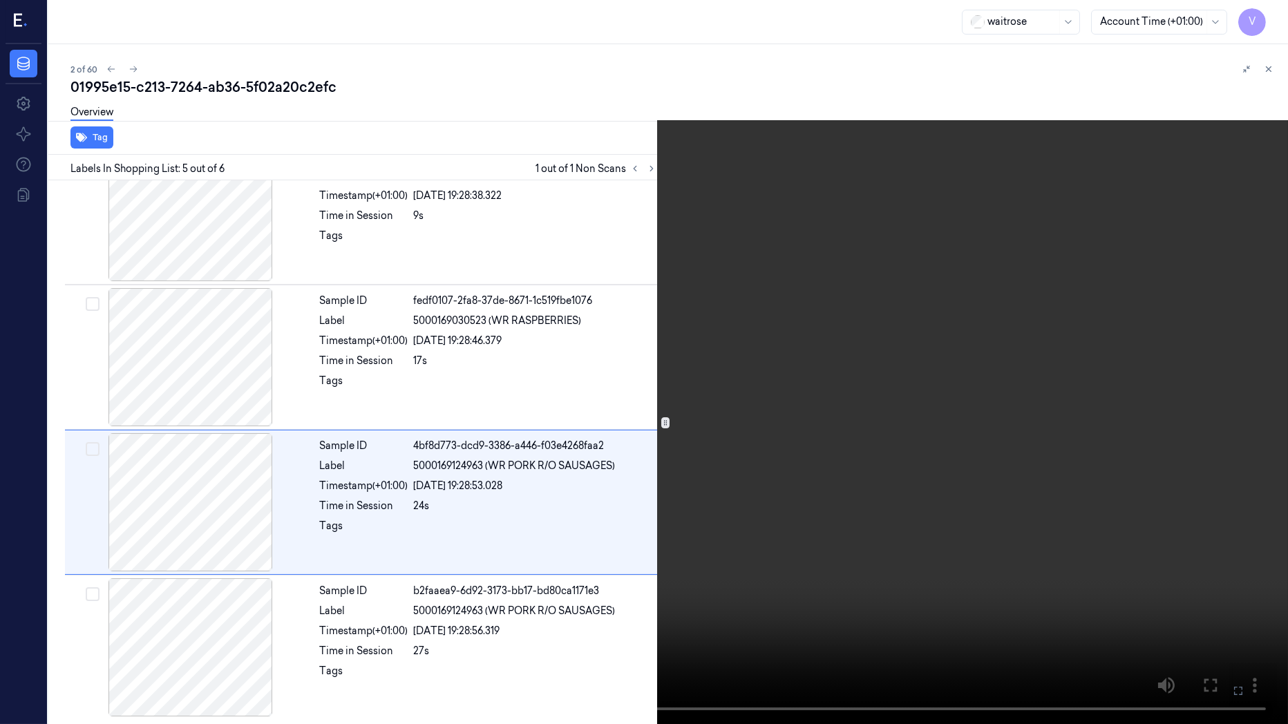
click at [0, 0] on icon at bounding box center [0, 0] width 0 height 0
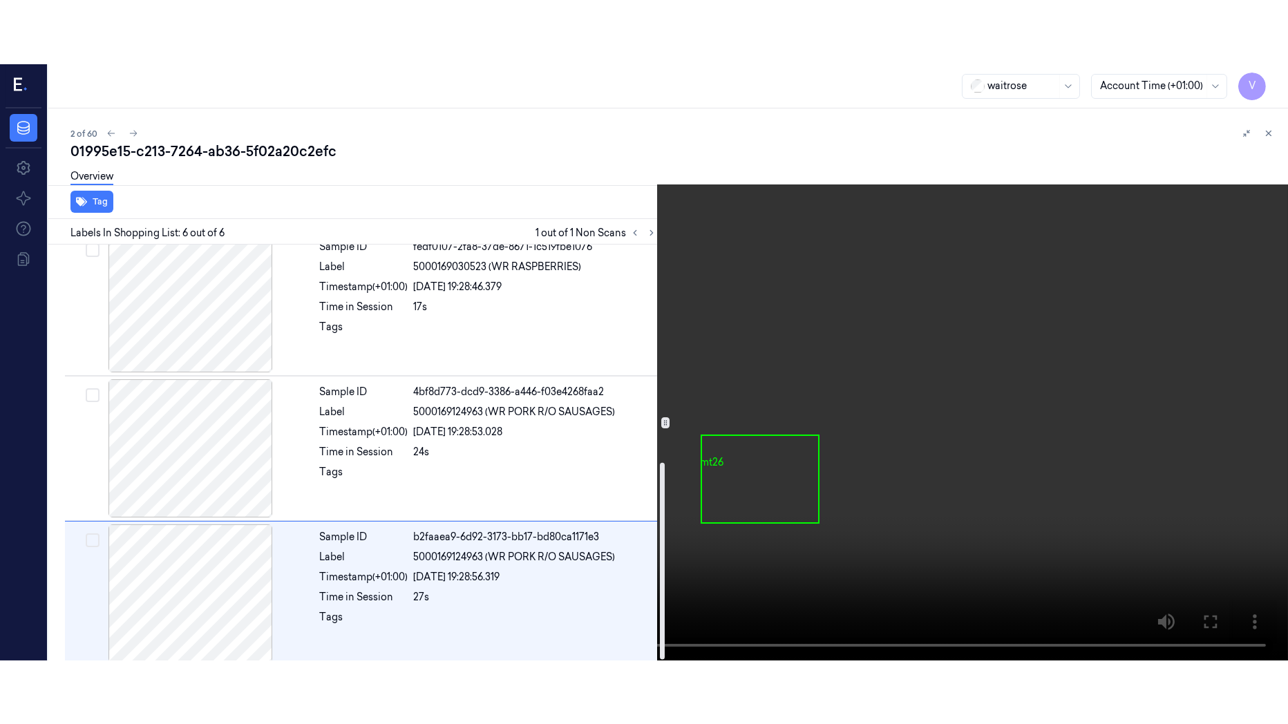
scroll to position [460, 0]
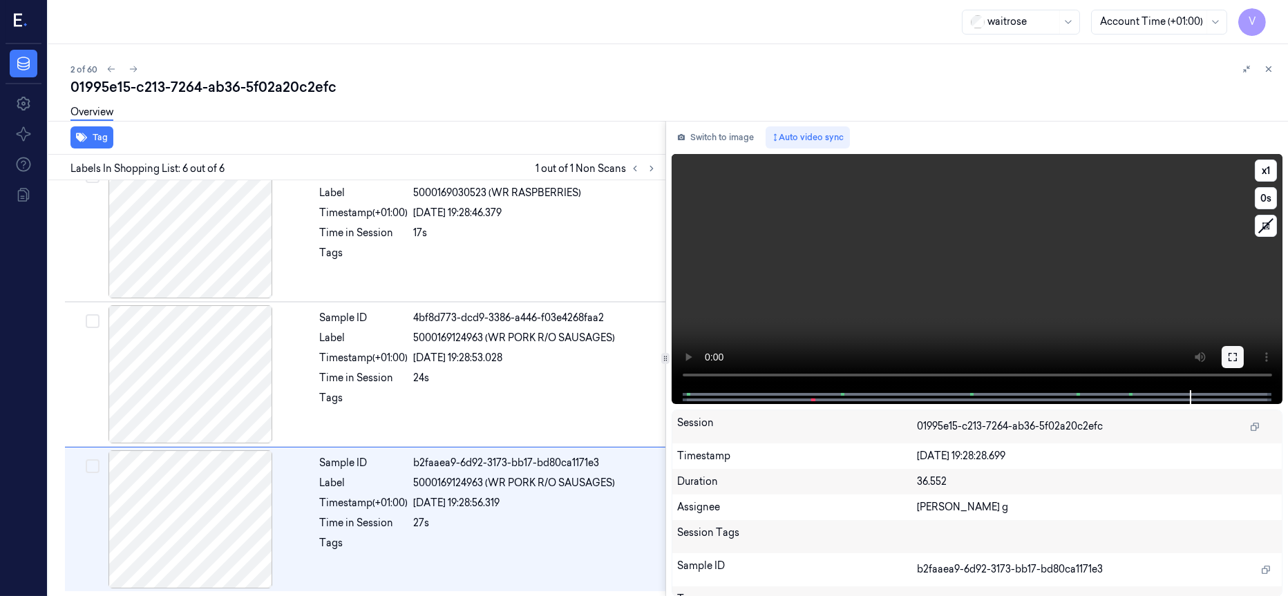
click at [1232, 360] on icon at bounding box center [1232, 357] width 11 height 11
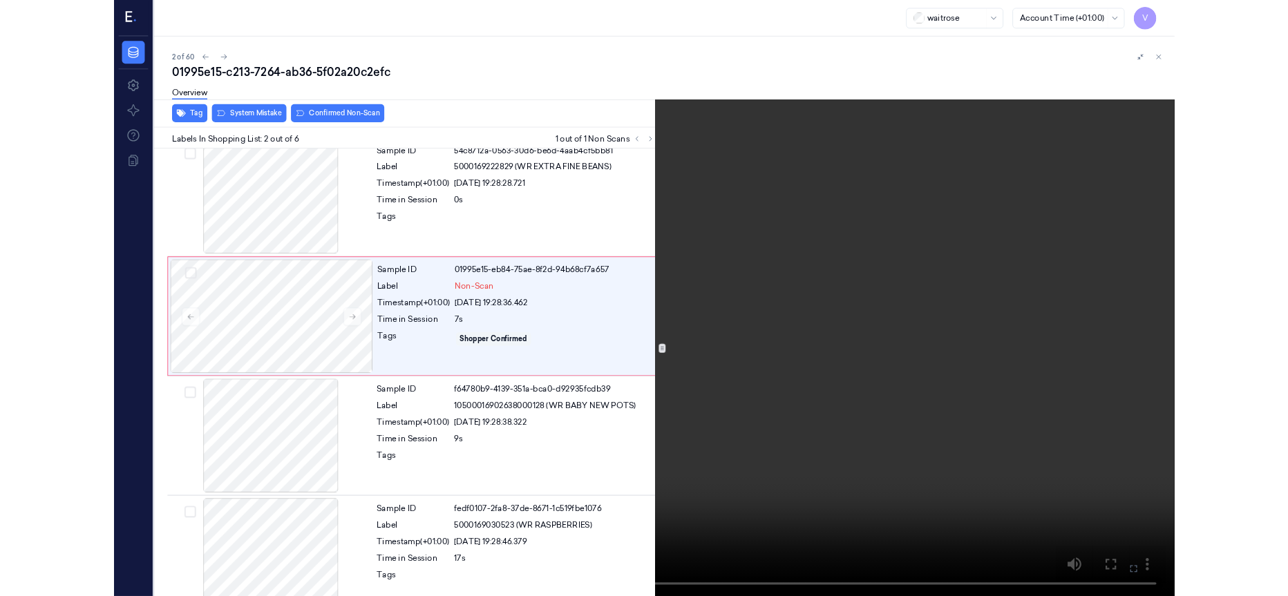
scroll to position [0, 0]
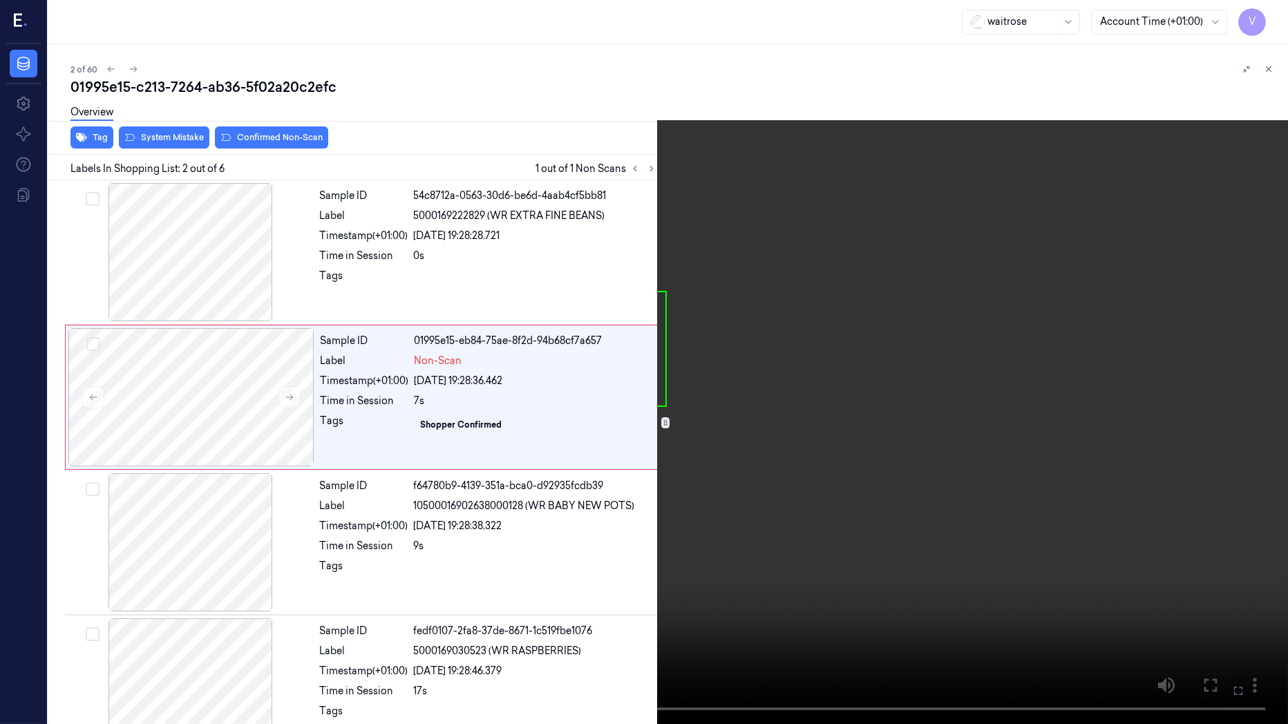
click at [0, 0] on button at bounding box center [0, 0] width 0 height 0
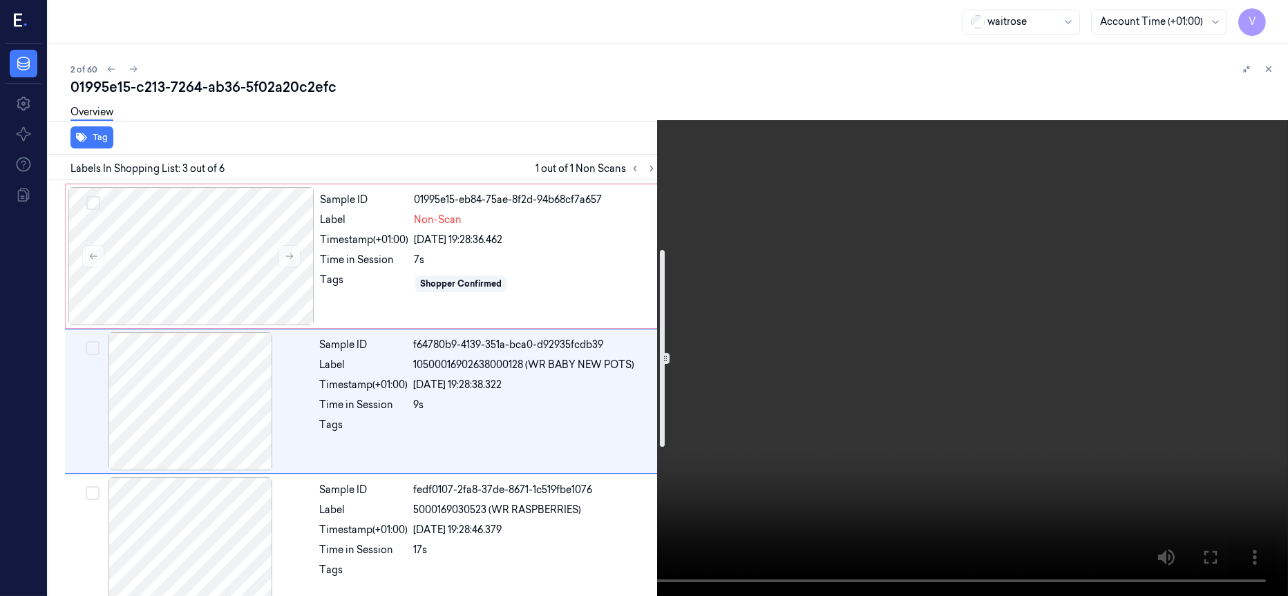
scroll to position [154, 0]
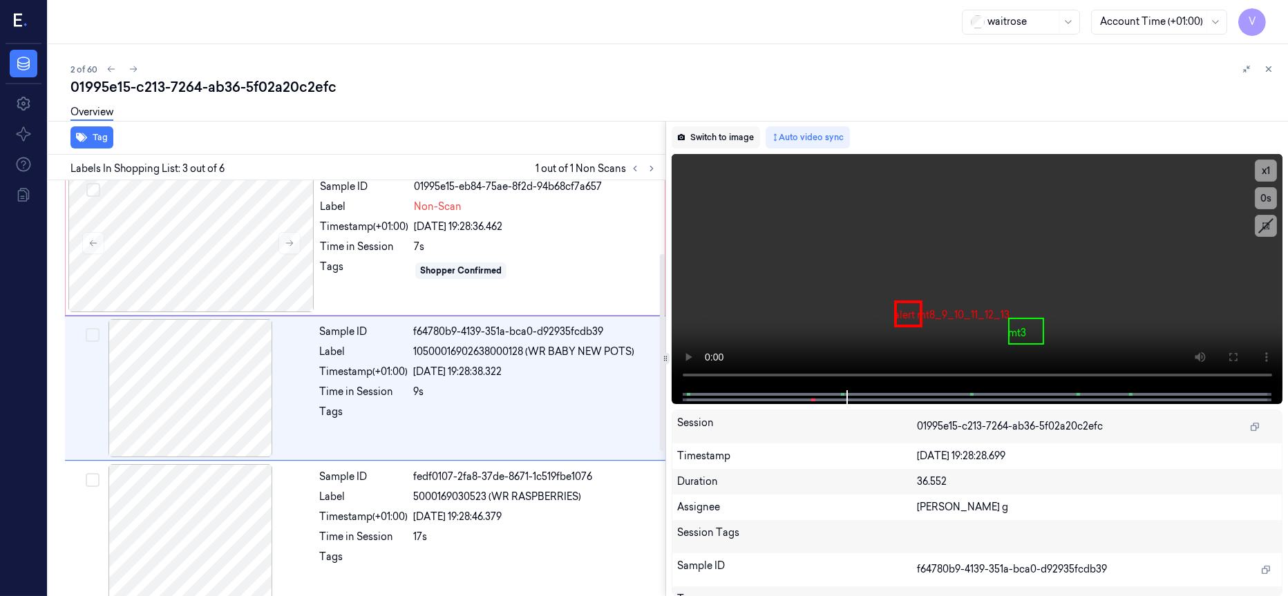
click at [711, 141] on button "Switch to image" at bounding box center [716, 137] width 88 height 22
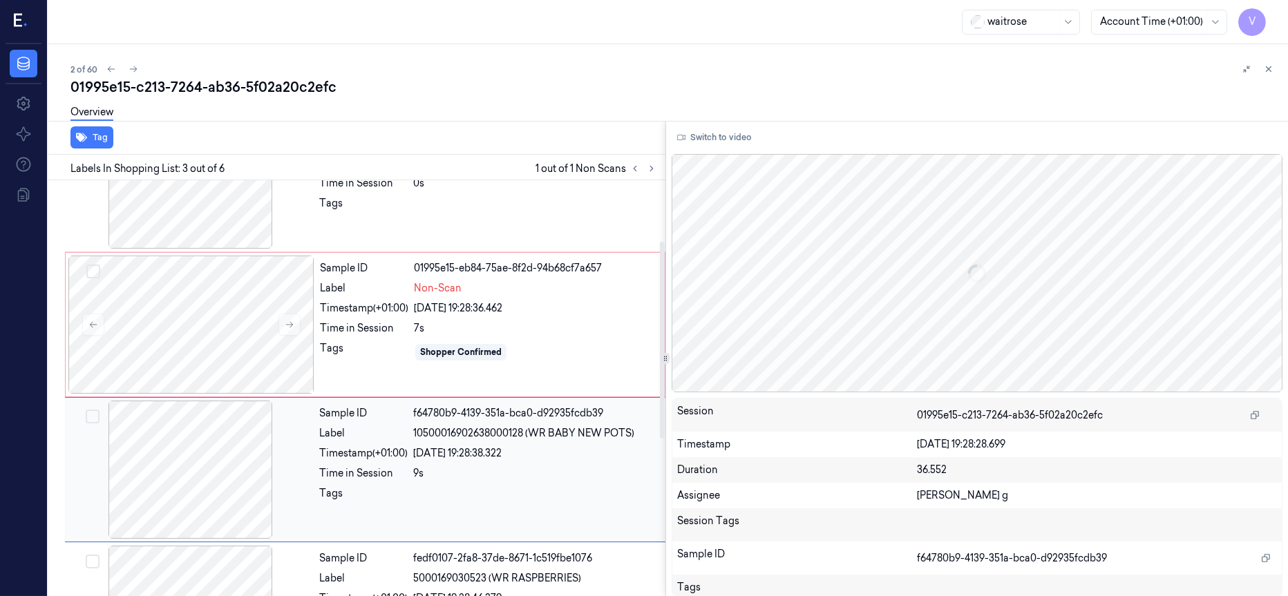
scroll to position [0, 0]
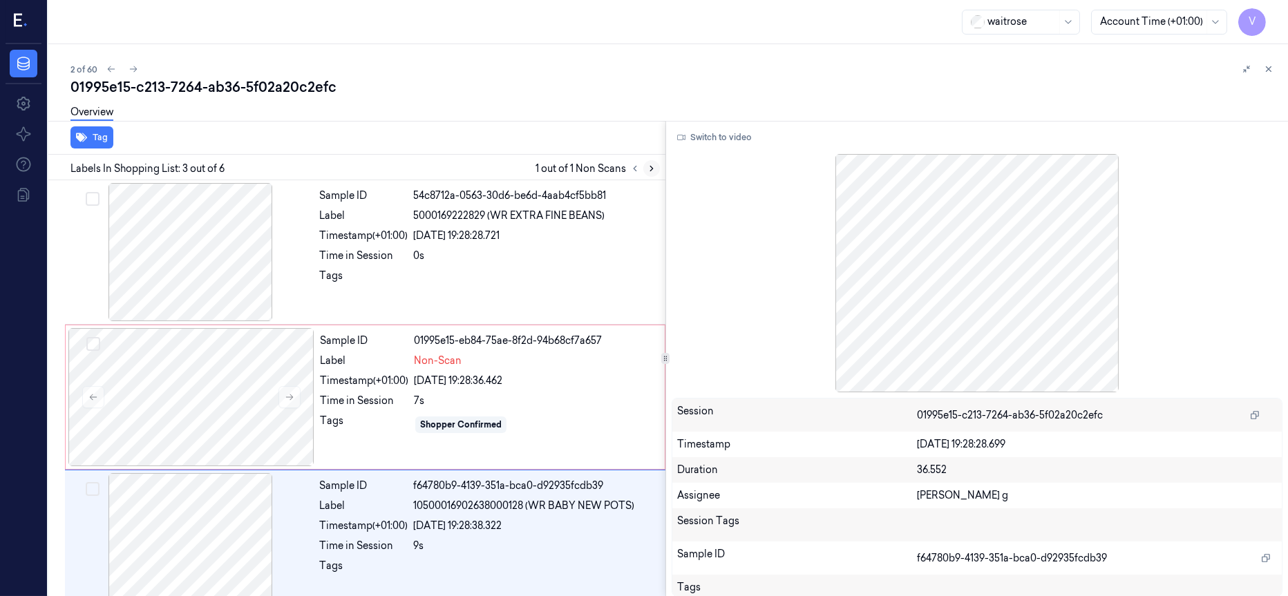
click at [648, 171] on icon at bounding box center [652, 169] width 10 height 10
click at [195, 379] on div at bounding box center [191, 397] width 246 height 138
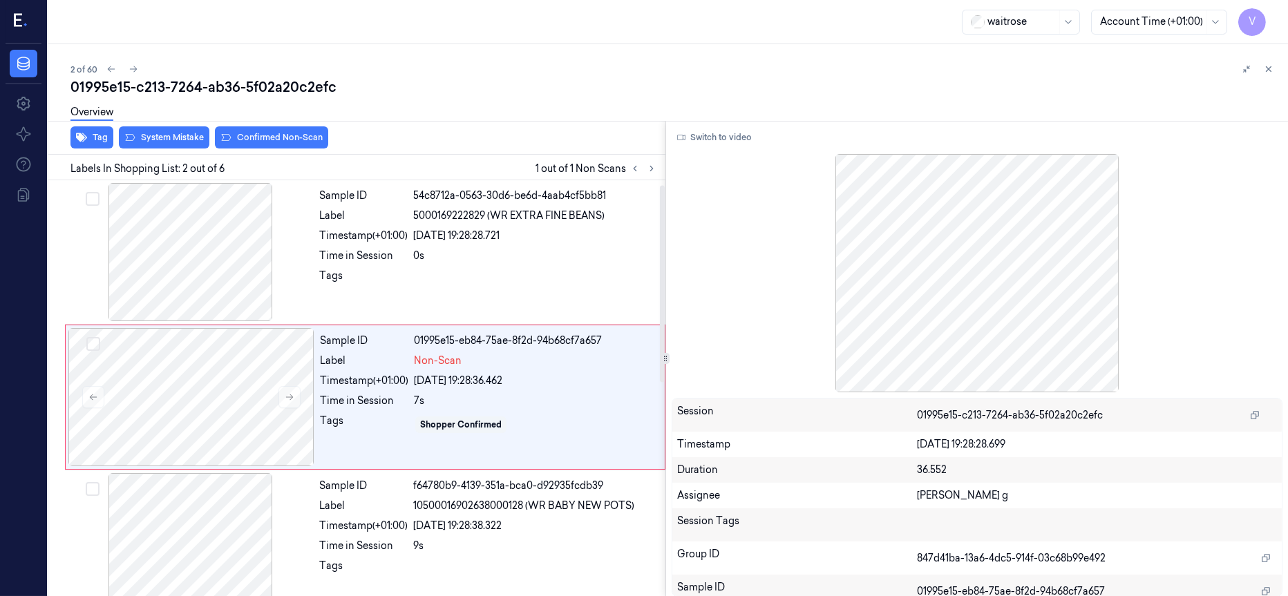
scroll to position [9, 0]
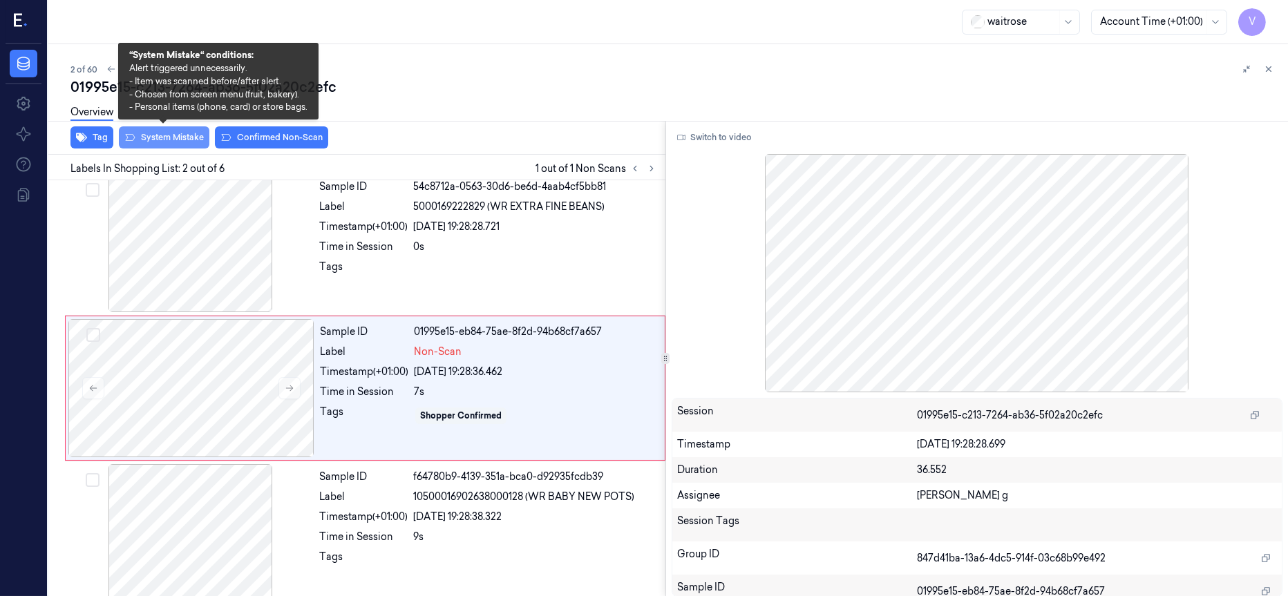
click at [162, 138] on button "System Mistake" at bounding box center [164, 137] width 91 height 22
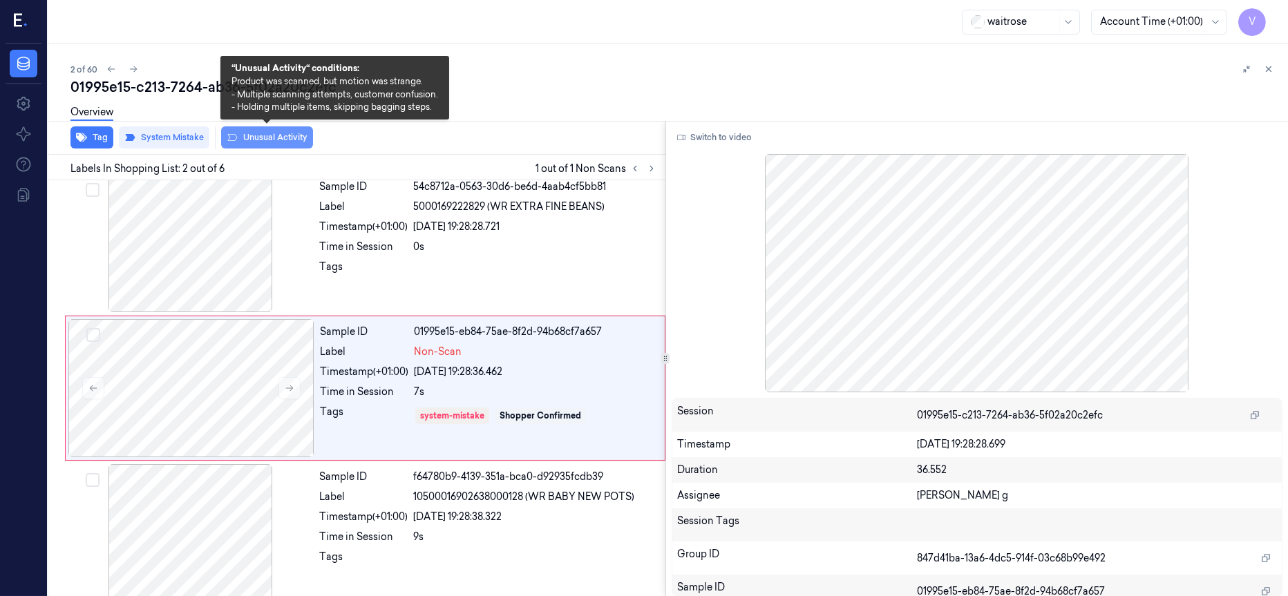
click at [270, 135] on button "Unusual Activity" at bounding box center [267, 137] width 92 height 22
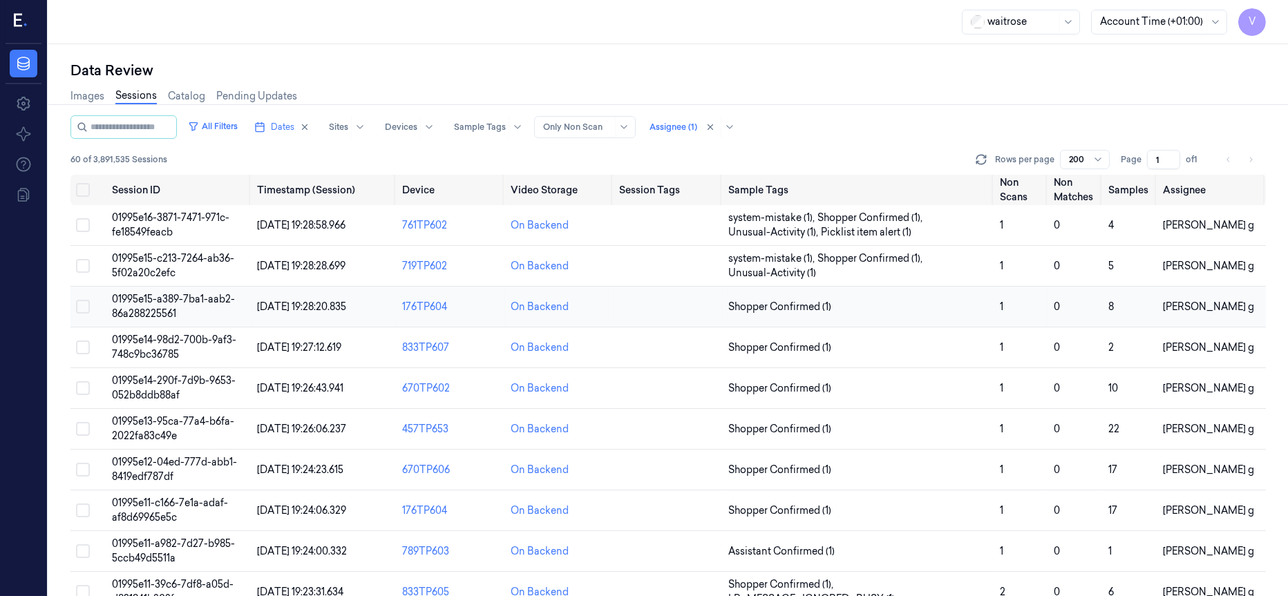
click at [173, 303] on span "01995e15-a389-7ba1-aab2-86a288225561" at bounding box center [173, 306] width 123 height 27
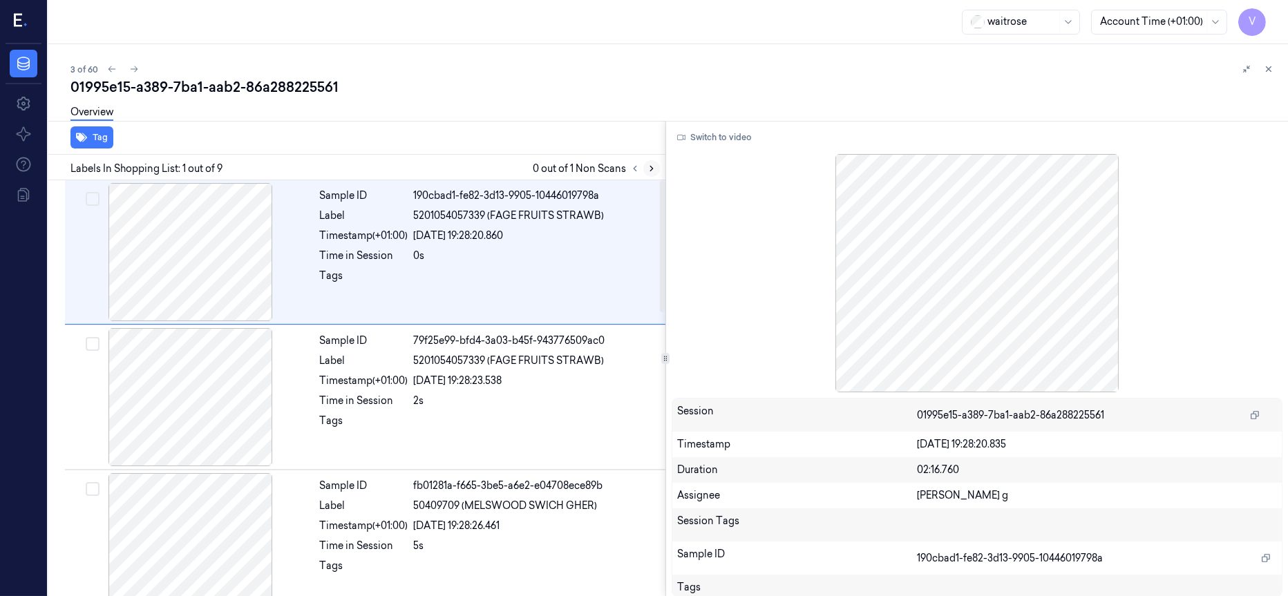
click at [645, 171] on button at bounding box center [651, 168] width 17 height 17
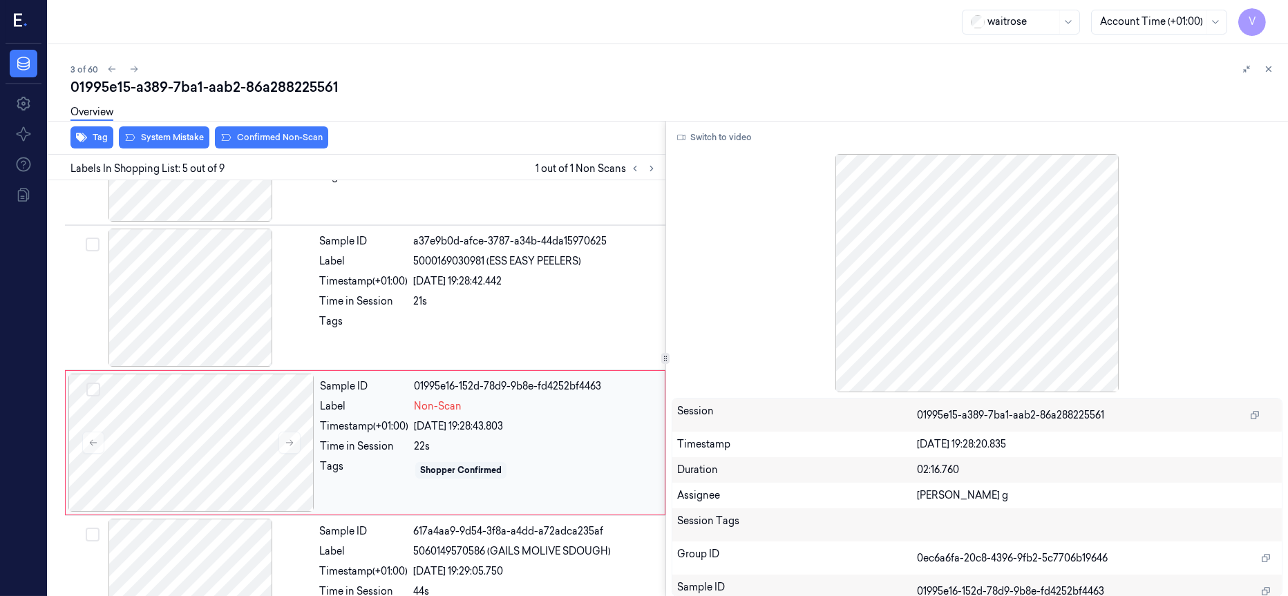
scroll to position [446, 0]
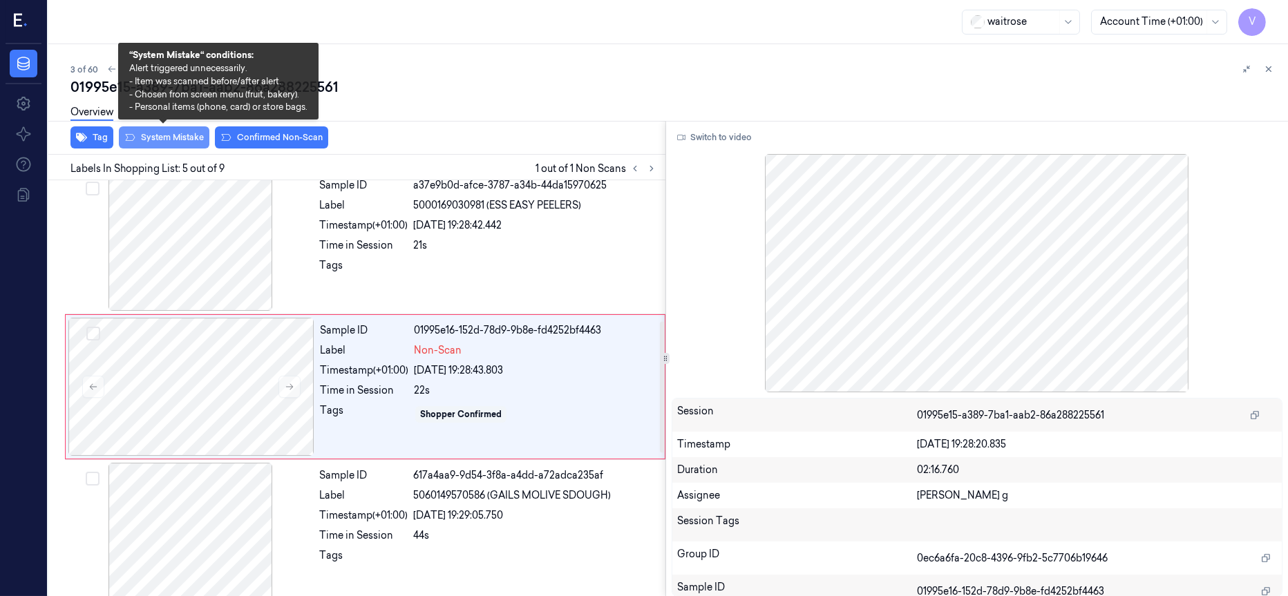
click at [149, 135] on button "System Mistake" at bounding box center [164, 137] width 91 height 22
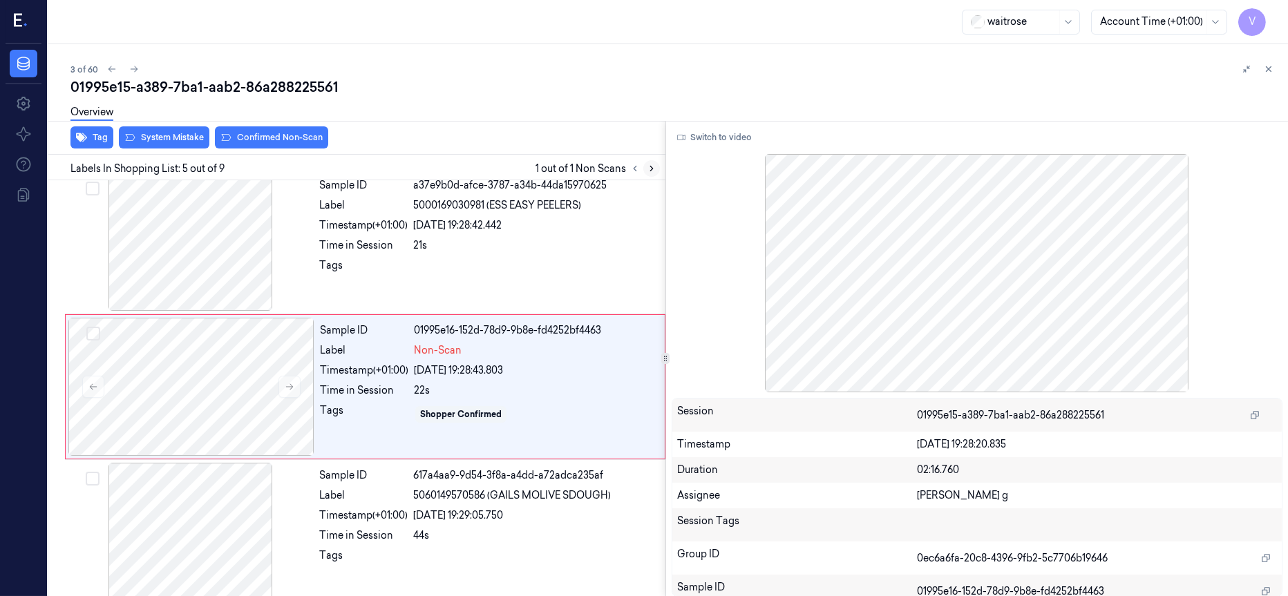
click at [648, 169] on icon at bounding box center [652, 169] width 10 height 10
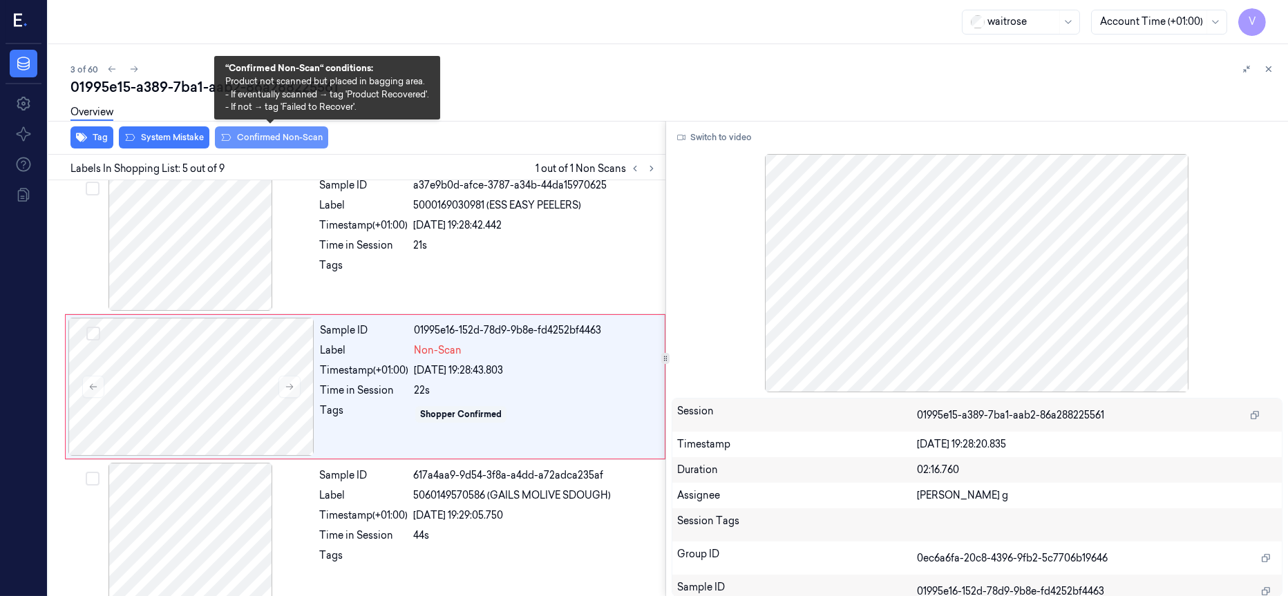
click at [258, 134] on button "Confirmed Non-Scan" at bounding box center [271, 137] width 113 height 22
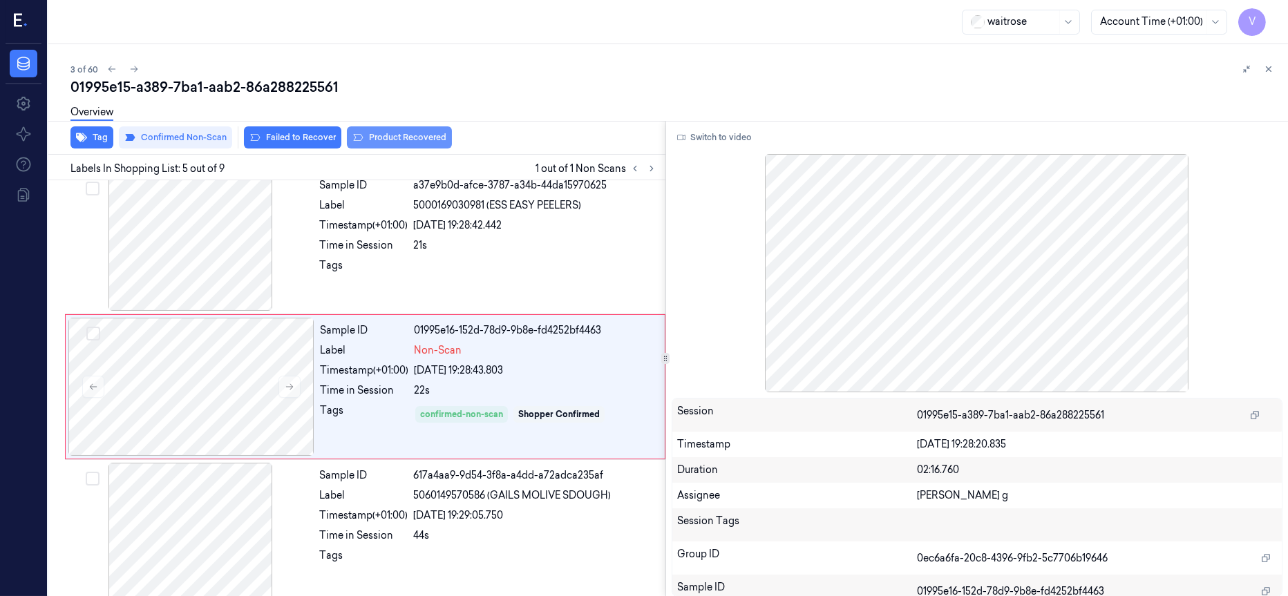
click at [363, 135] on button "Product Recovered" at bounding box center [399, 137] width 105 height 22
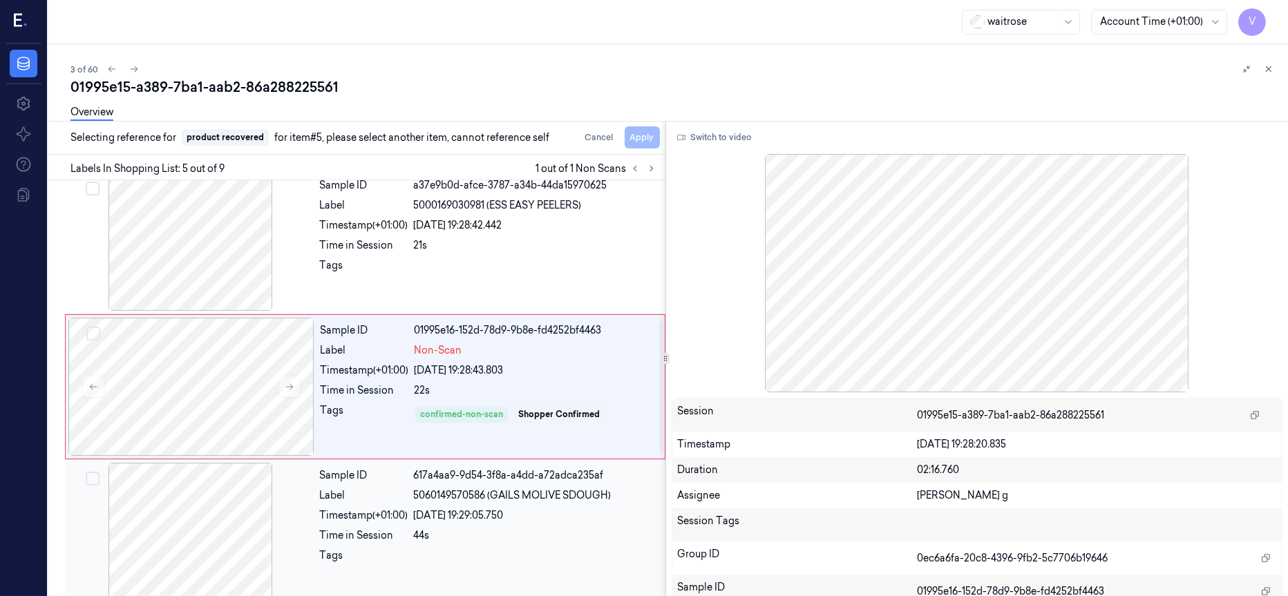
click at [485, 483] on div "617a4aa9-9d54-3f8a-a4dd-a72adca235af" at bounding box center [535, 475] width 244 height 15
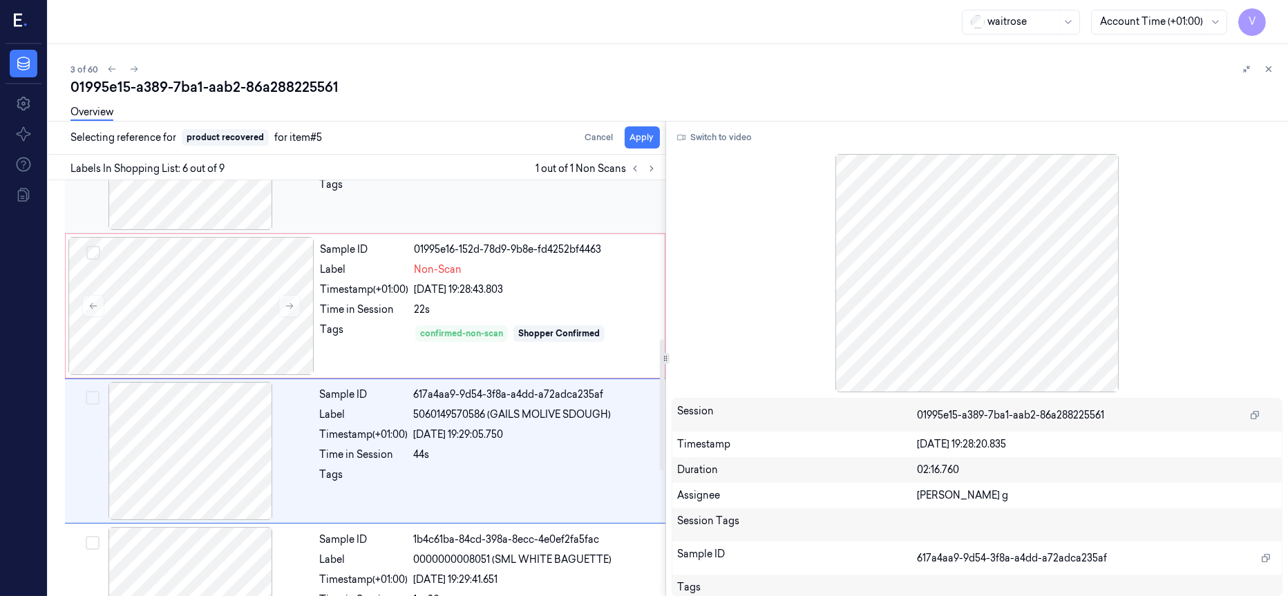
scroll to position [488, 0]
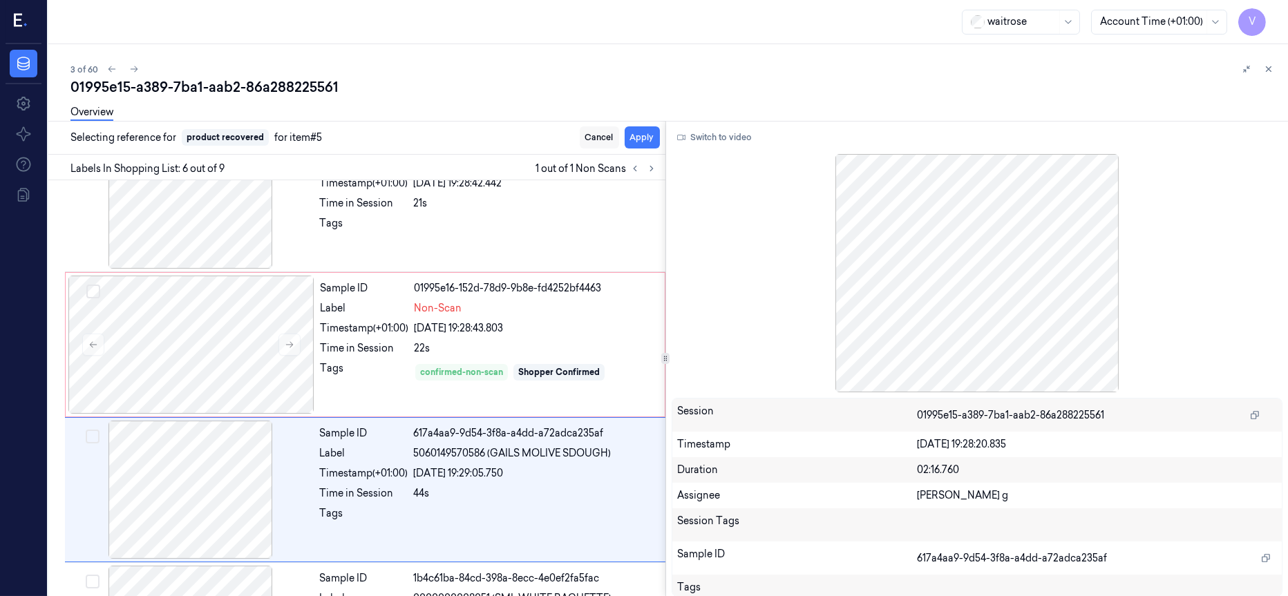
click at [587, 138] on button "Cancel" at bounding box center [599, 137] width 39 height 22
click at [249, 317] on div at bounding box center [191, 345] width 246 height 138
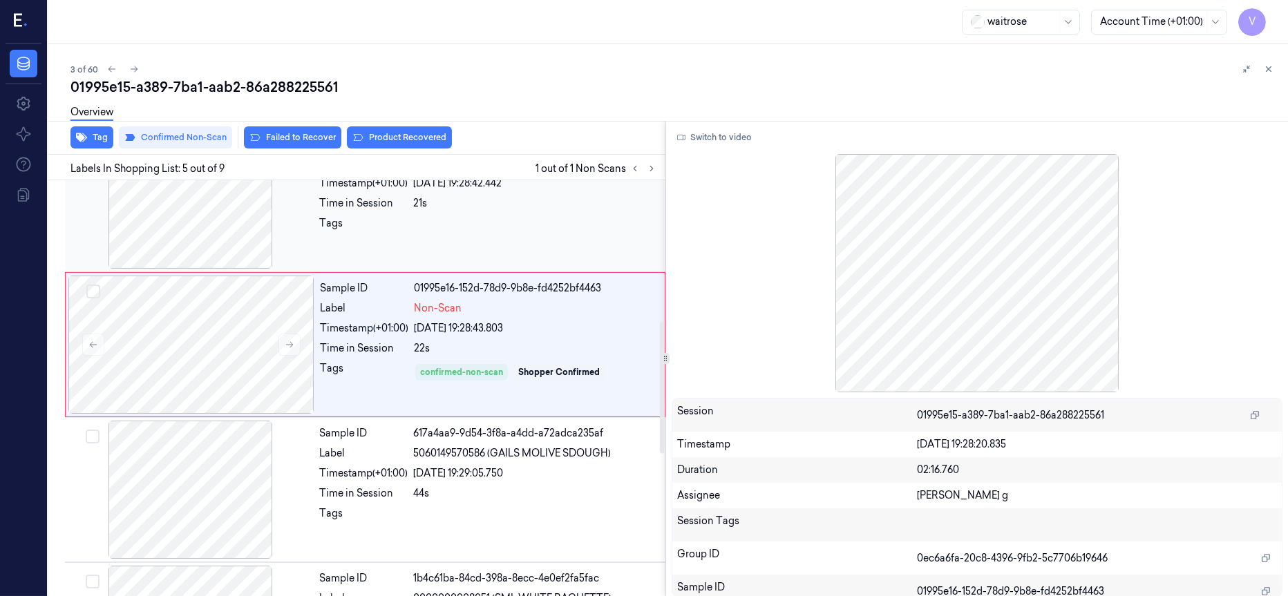
scroll to position [446, 0]
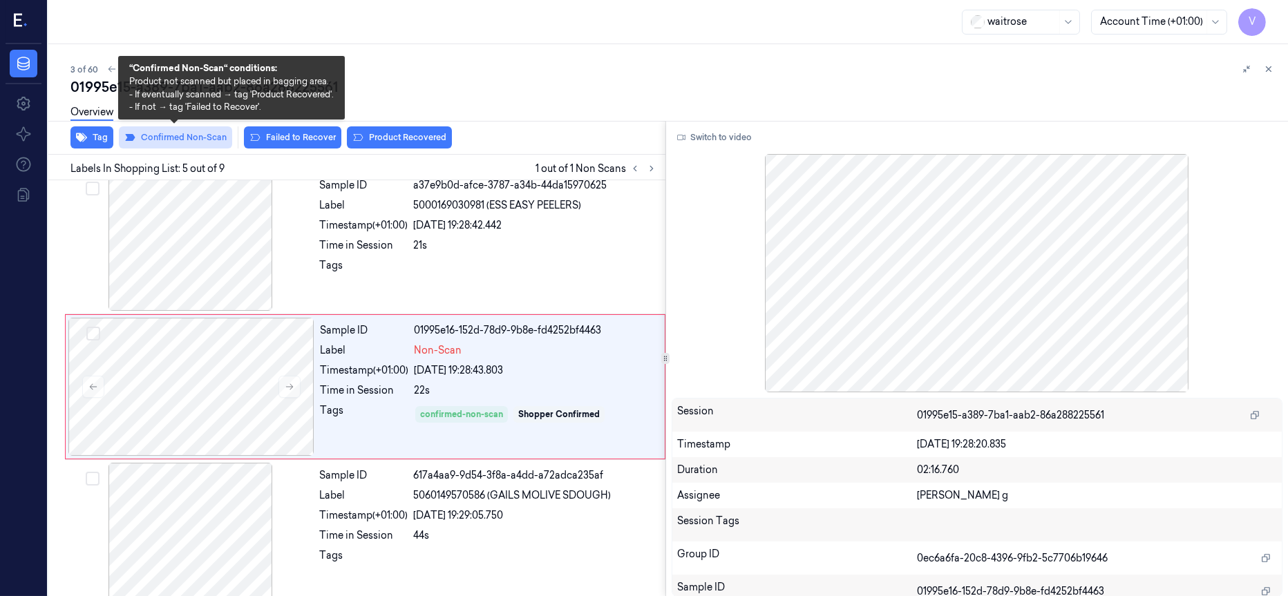
click at [197, 138] on button "Confirmed Non-Scan" at bounding box center [175, 137] width 113 height 22
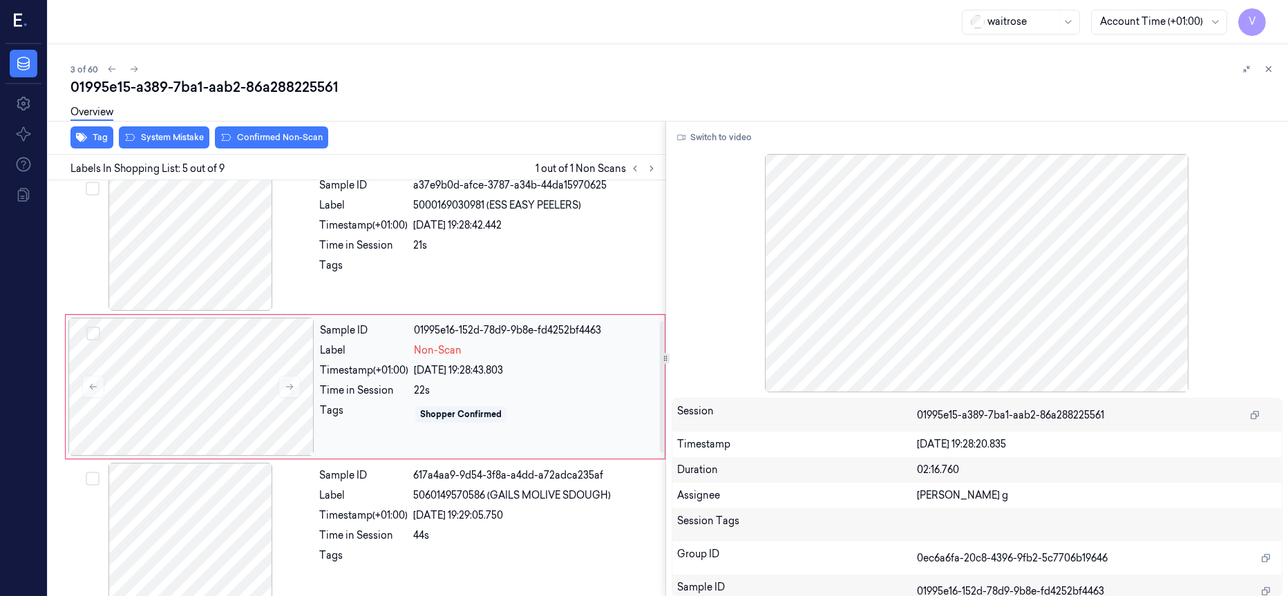
click at [466, 365] on div "18/09/2025 19:28:43.803" at bounding box center [535, 370] width 243 height 15
click at [191, 247] on div at bounding box center [191, 242] width 246 height 138
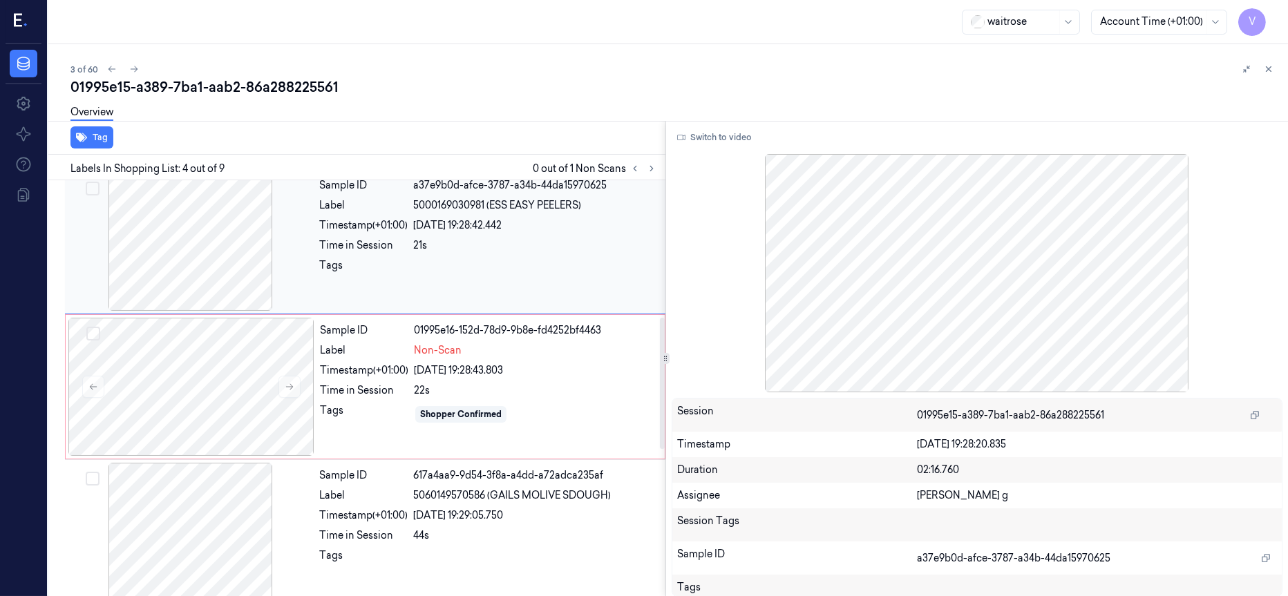
scroll to position [301, 0]
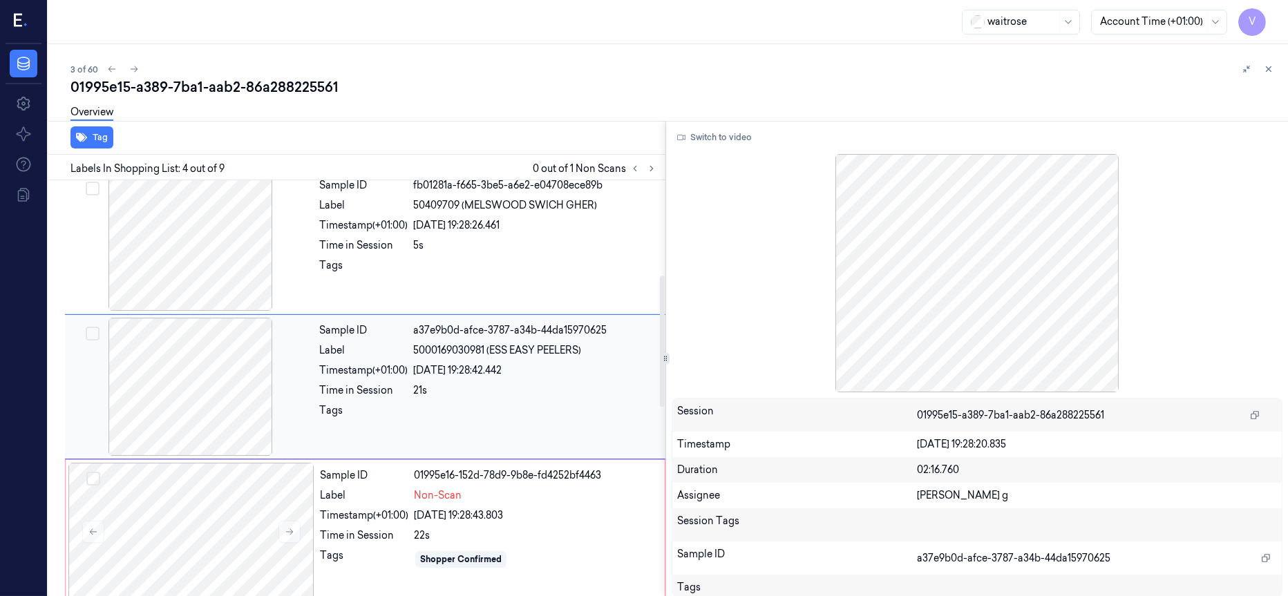
click at [209, 400] on div at bounding box center [191, 387] width 246 height 138
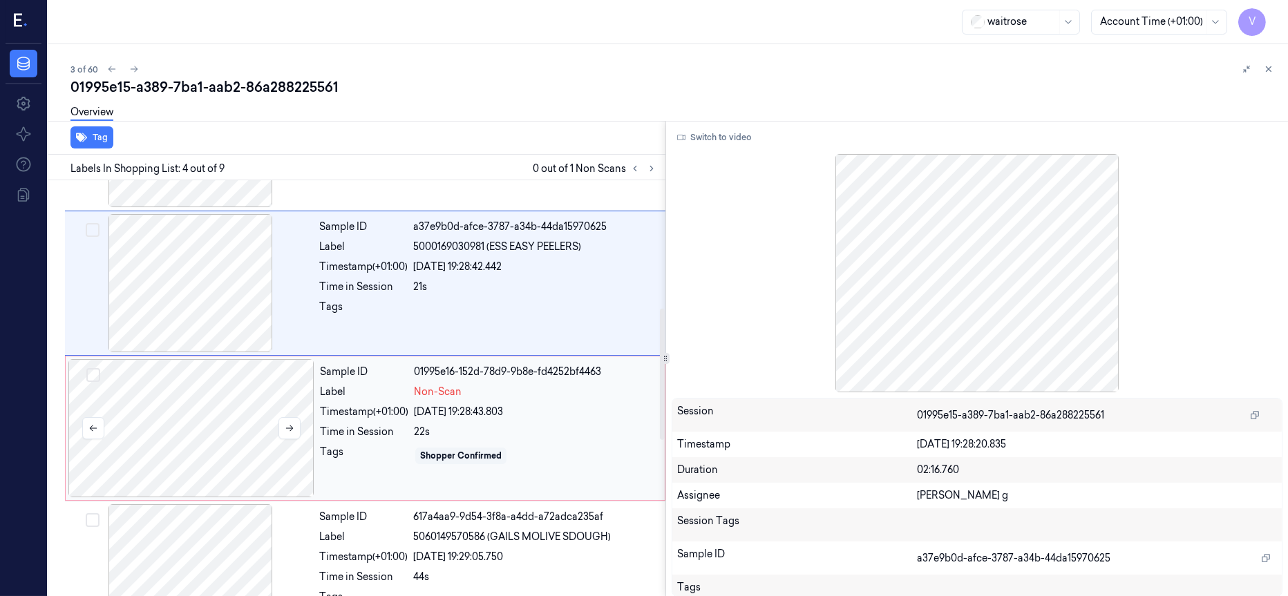
click at [265, 399] on div at bounding box center [191, 428] width 246 height 138
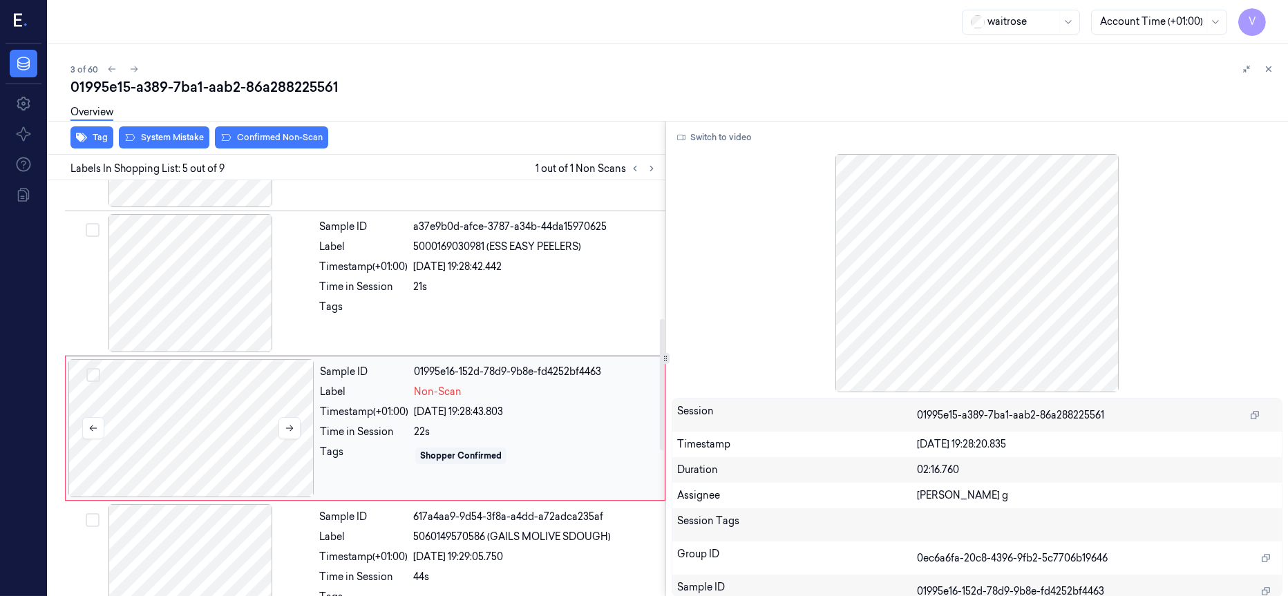
scroll to position [446, 0]
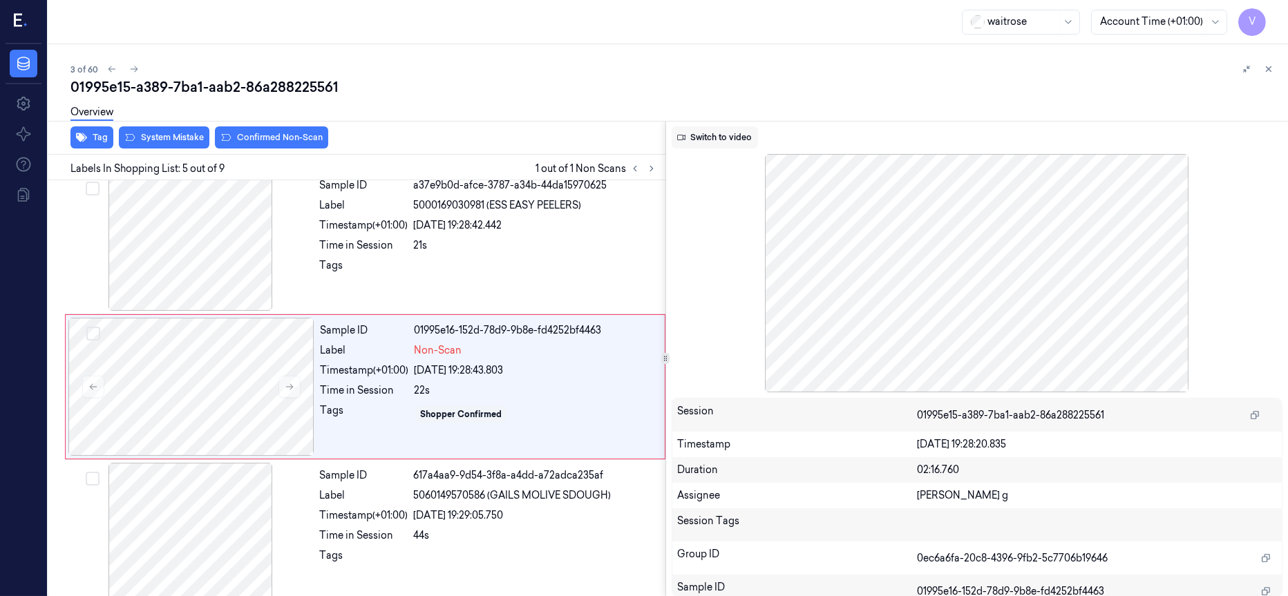
click at [719, 140] on button "Switch to video" at bounding box center [715, 137] width 86 height 22
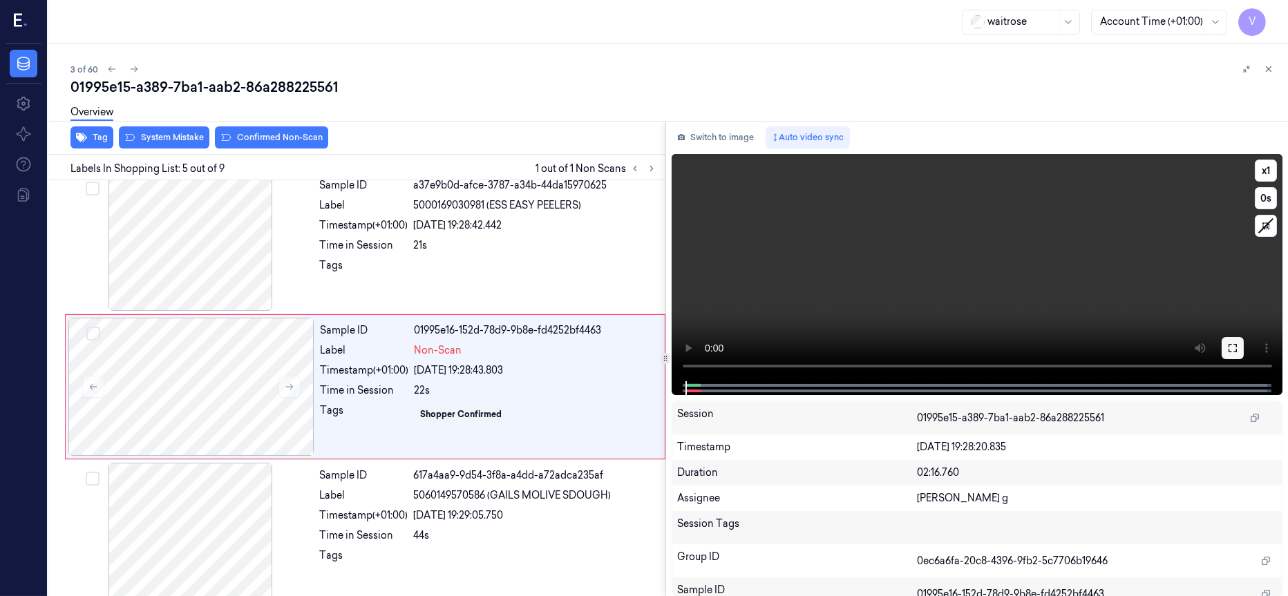
click at [1234, 344] on icon at bounding box center [1233, 348] width 8 height 8
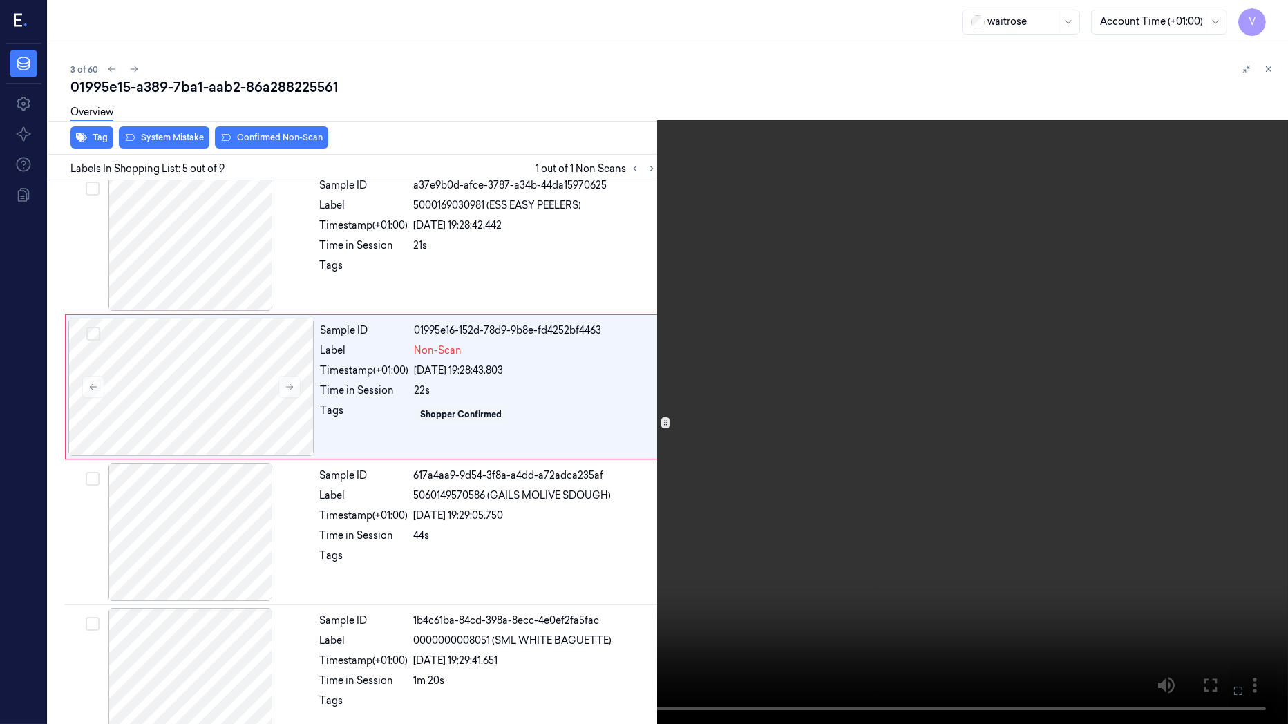
click at [0, 0] on icon at bounding box center [0, 0] width 0 height 0
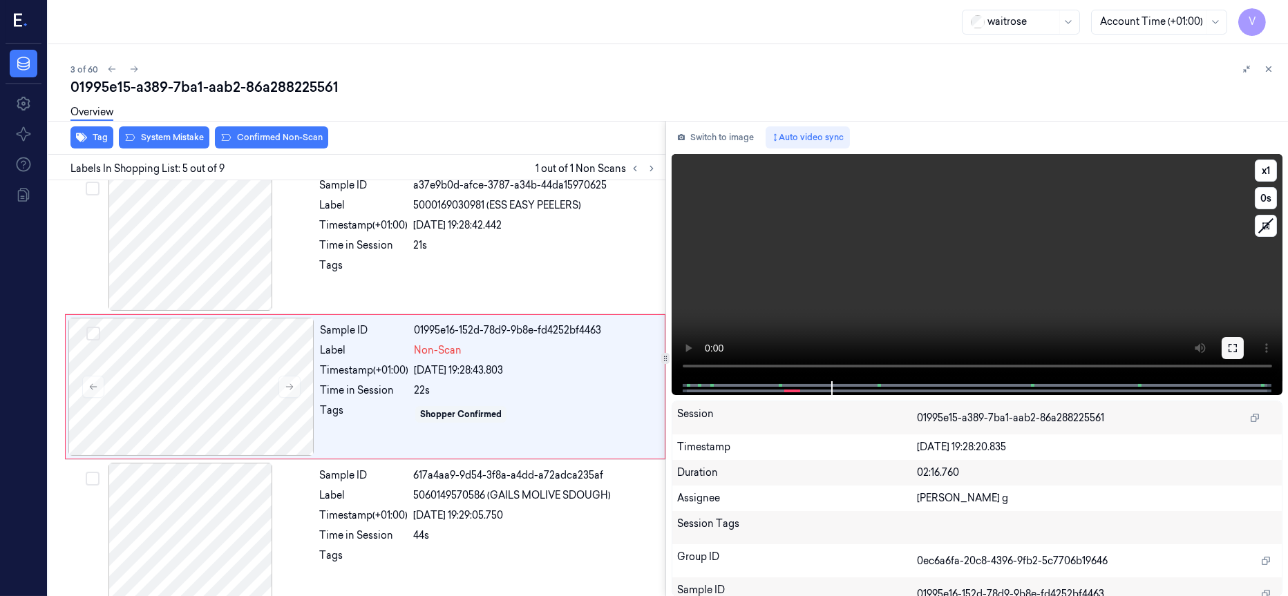
click at [1233, 348] on icon at bounding box center [1232, 348] width 11 height 11
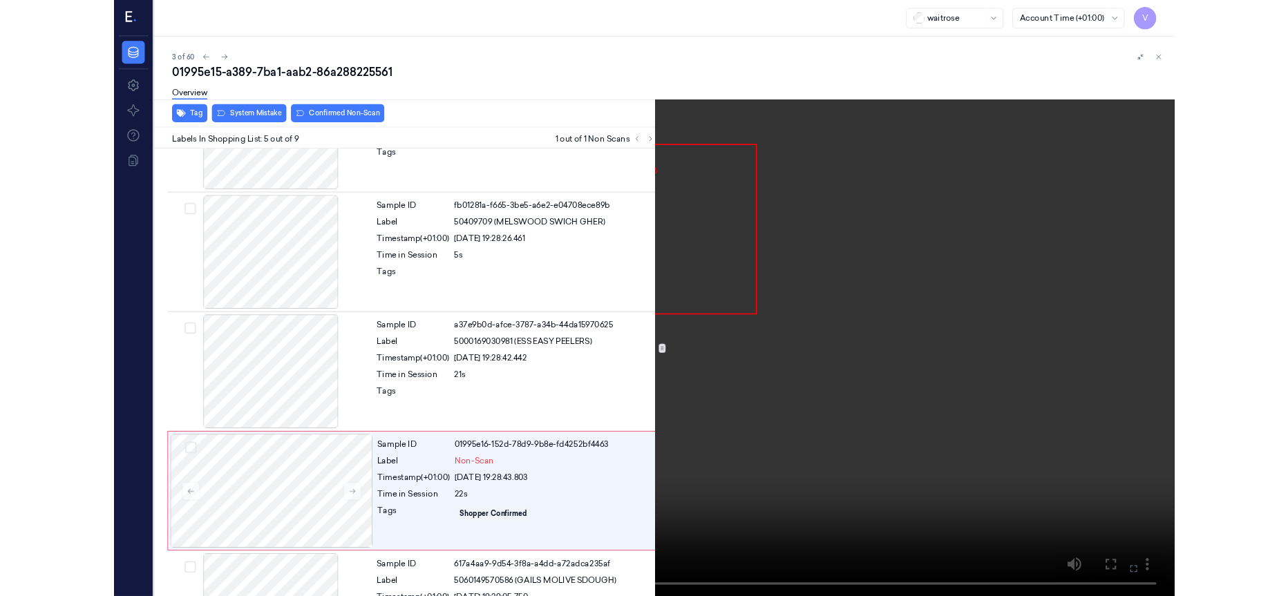
scroll to position [381, 0]
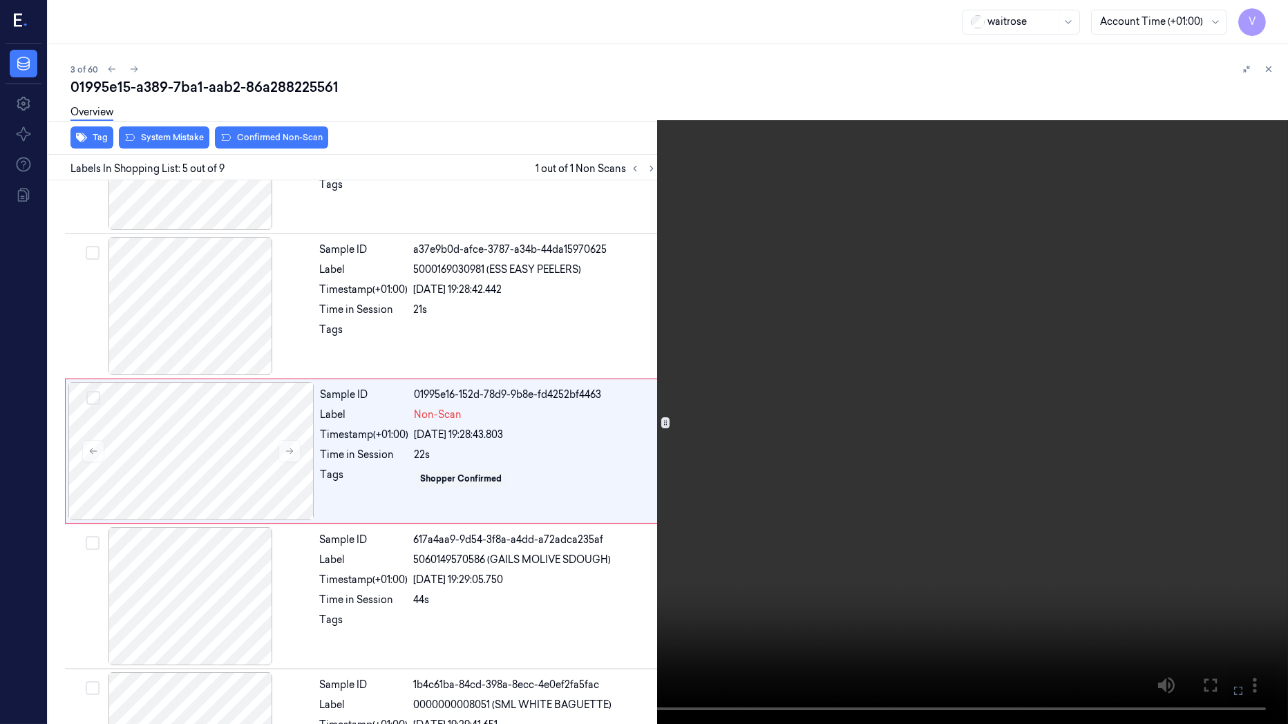
click at [0, 0] on icon at bounding box center [0, 0] width 0 height 0
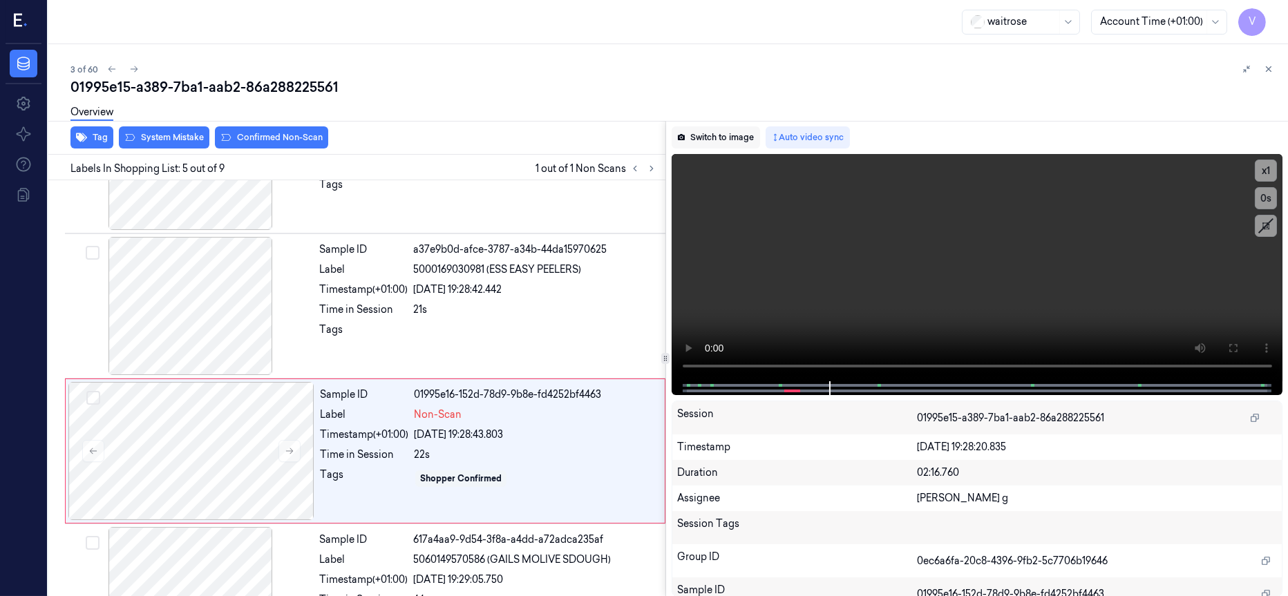
click at [736, 138] on button "Switch to image" at bounding box center [716, 137] width 88 height 22
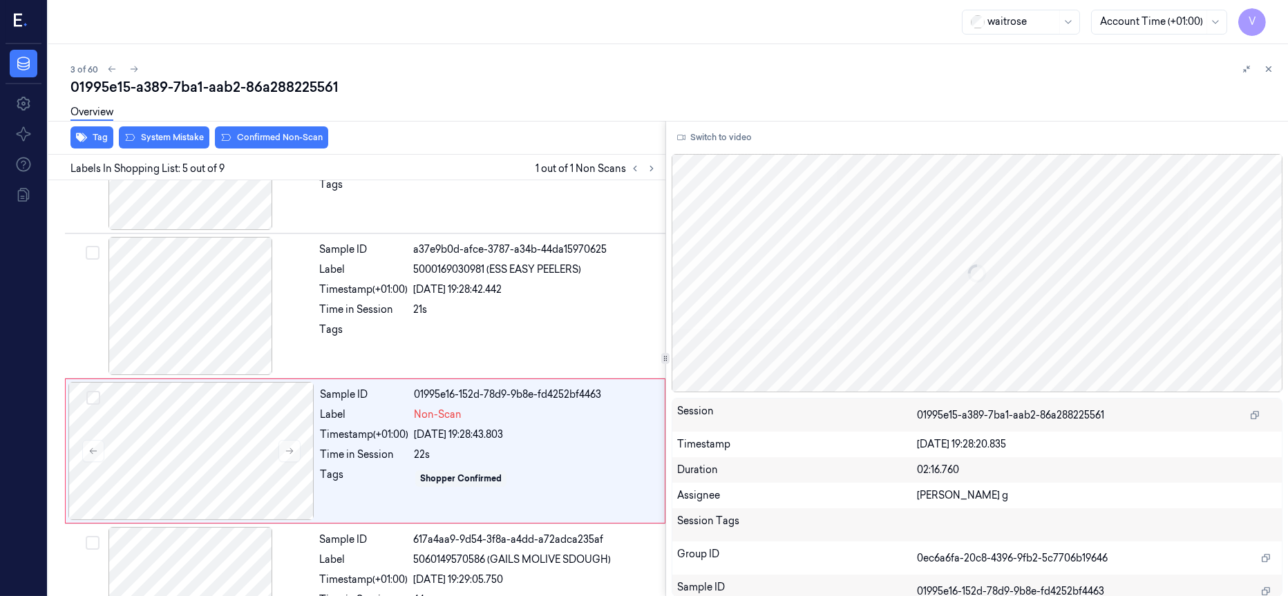
scroll to position [446, 0]
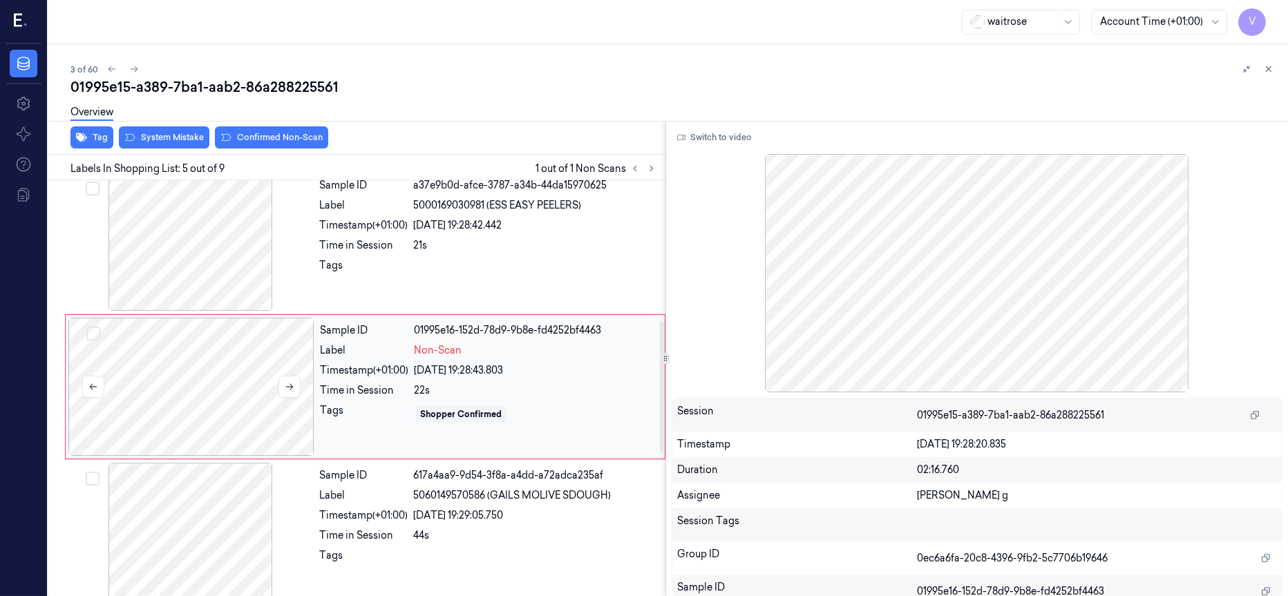
click at [174, 365] on div at bounding box center [191, 387] width 246 height 138
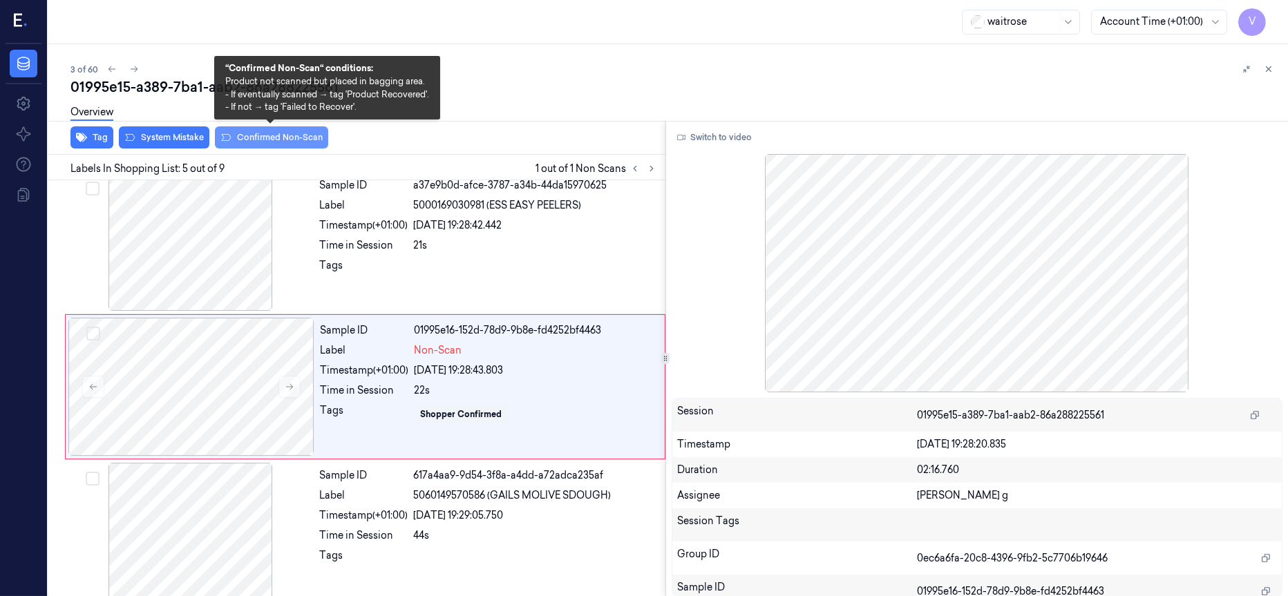
click at [278, 137] on button "Confirmed Non-Scan" at bounding box center [271, 137] width 113 height 22
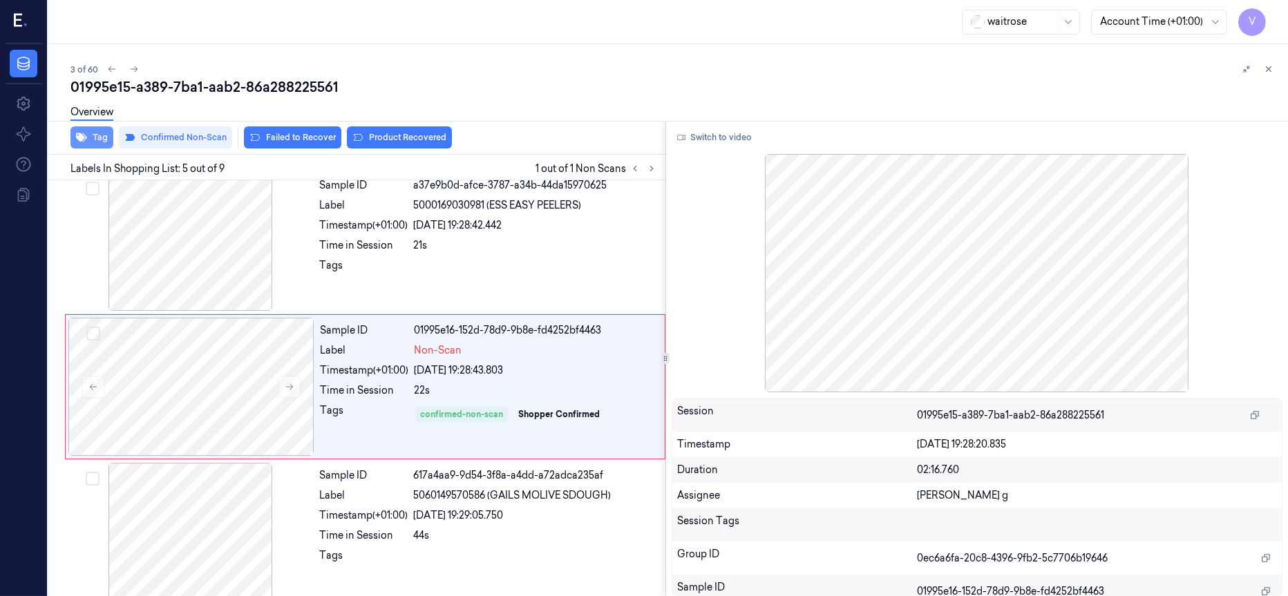
click at [100, 138] on button "Tag" at bounding box center [91, 137] width 43 height 22
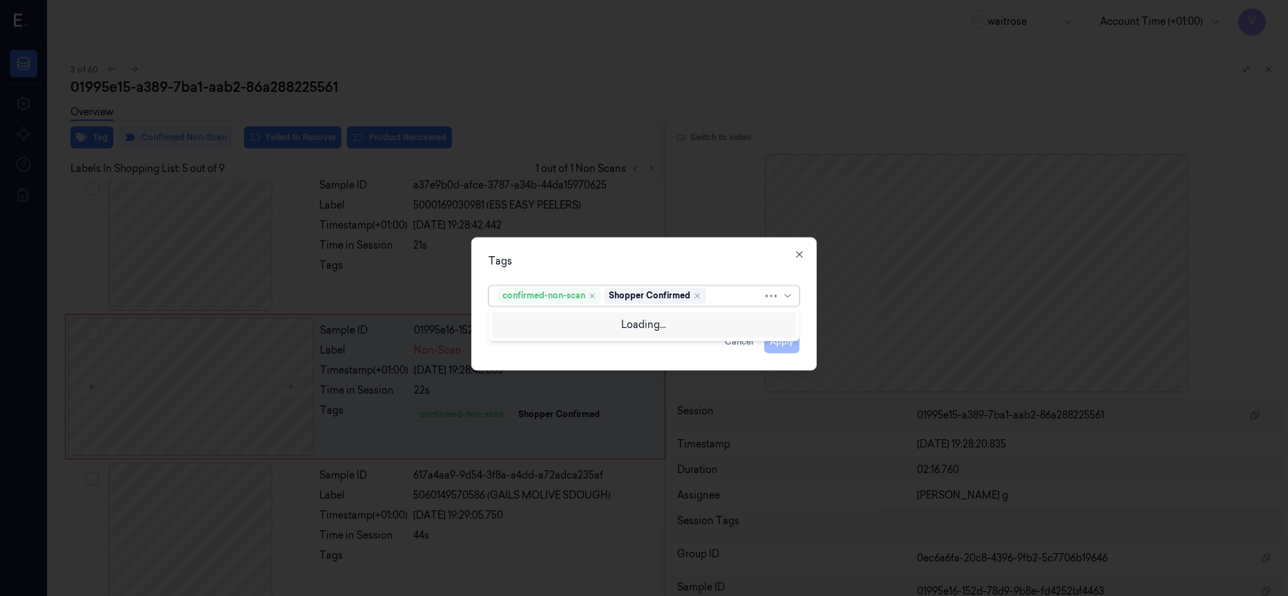
click at [724, 298] on div at bounding box center [736, 296] width 54 height 15
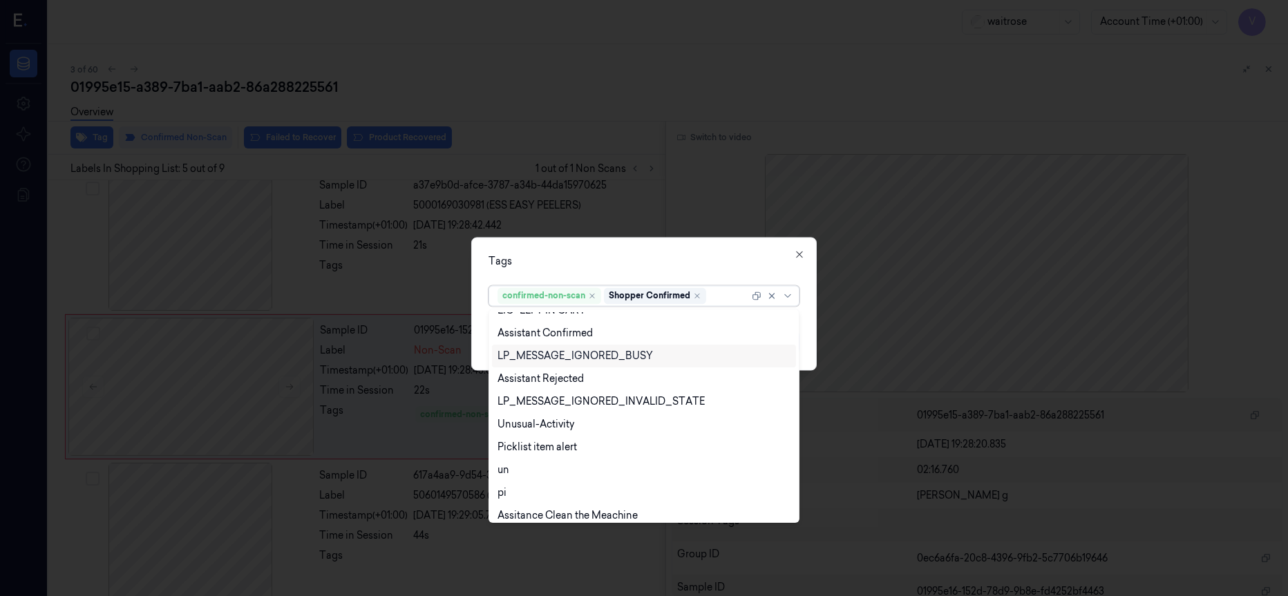
scroll to position [294, 0]
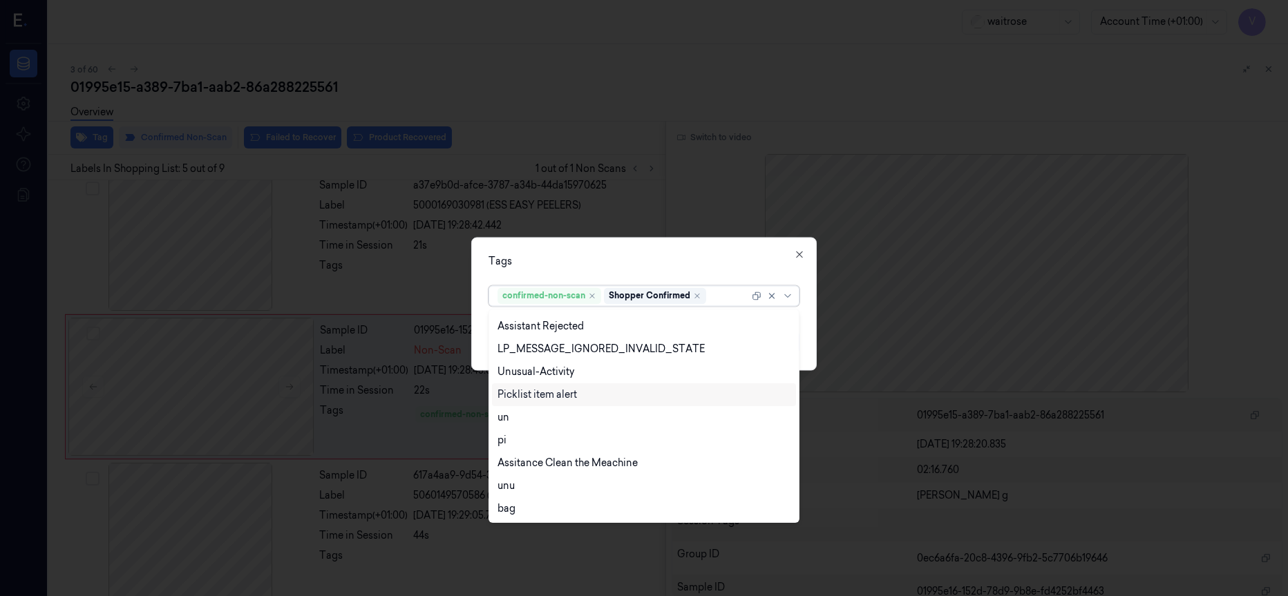
click at [542, 394] on div "Picklist item alert" at bounding box center [537, 395] width 79 height 15
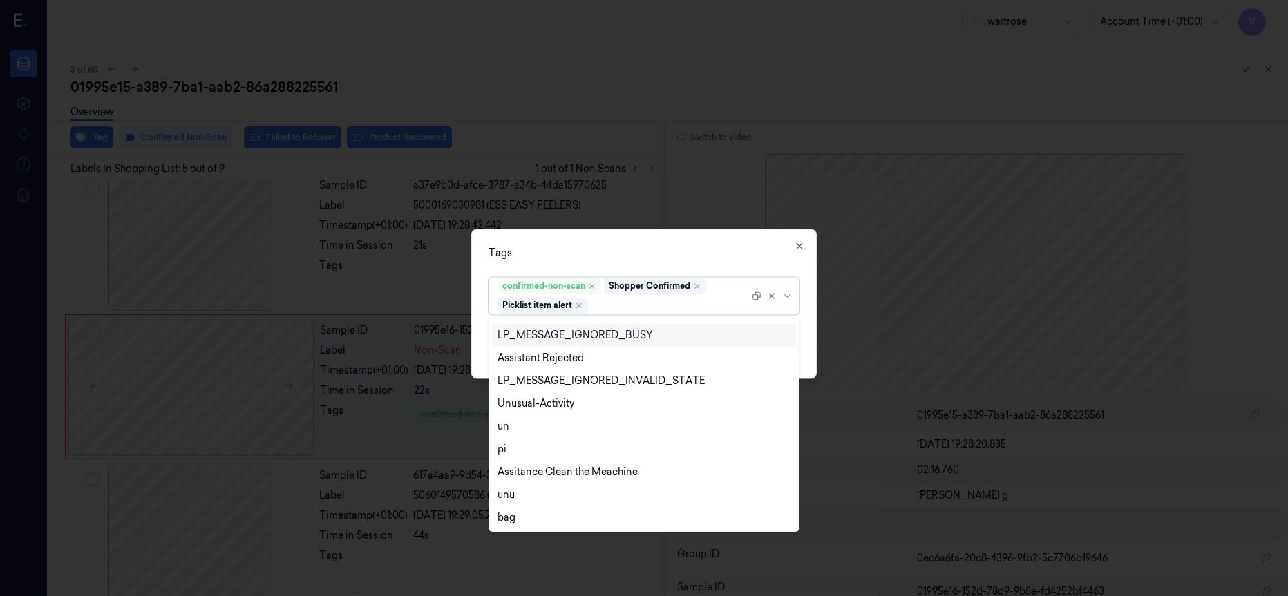
click at [708, 247] on div "Tags" at bounding box center [644, 253] width 311 height 15
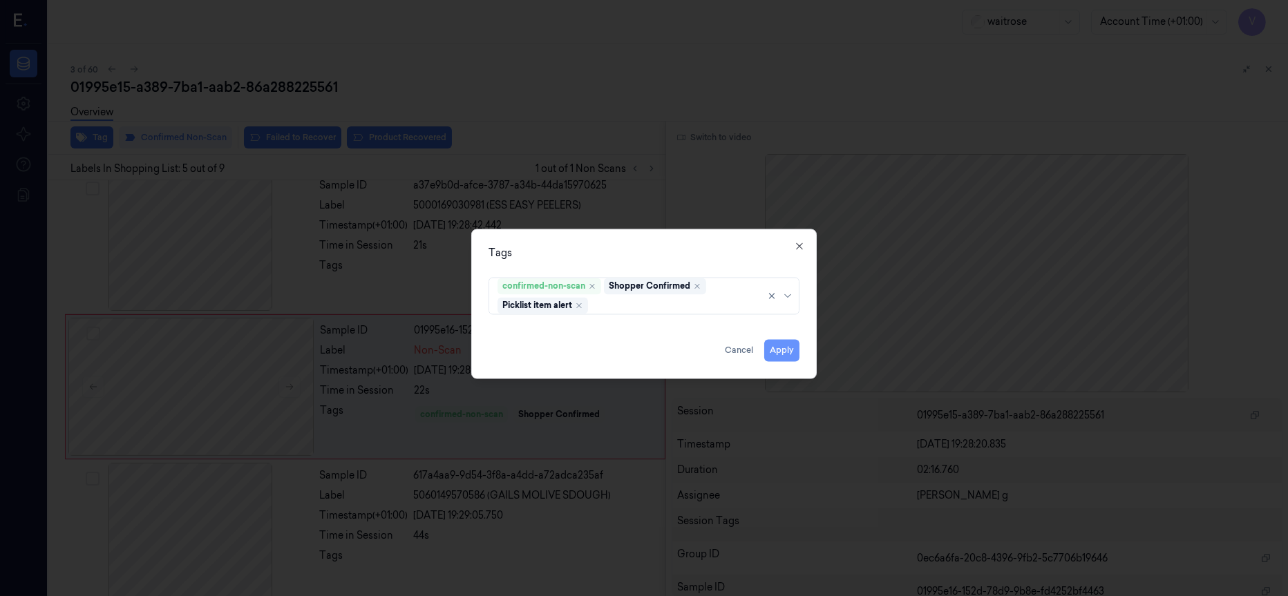
click at [779, 344] on button "Apply" at bounding box center [781, 350] width 35 height 22
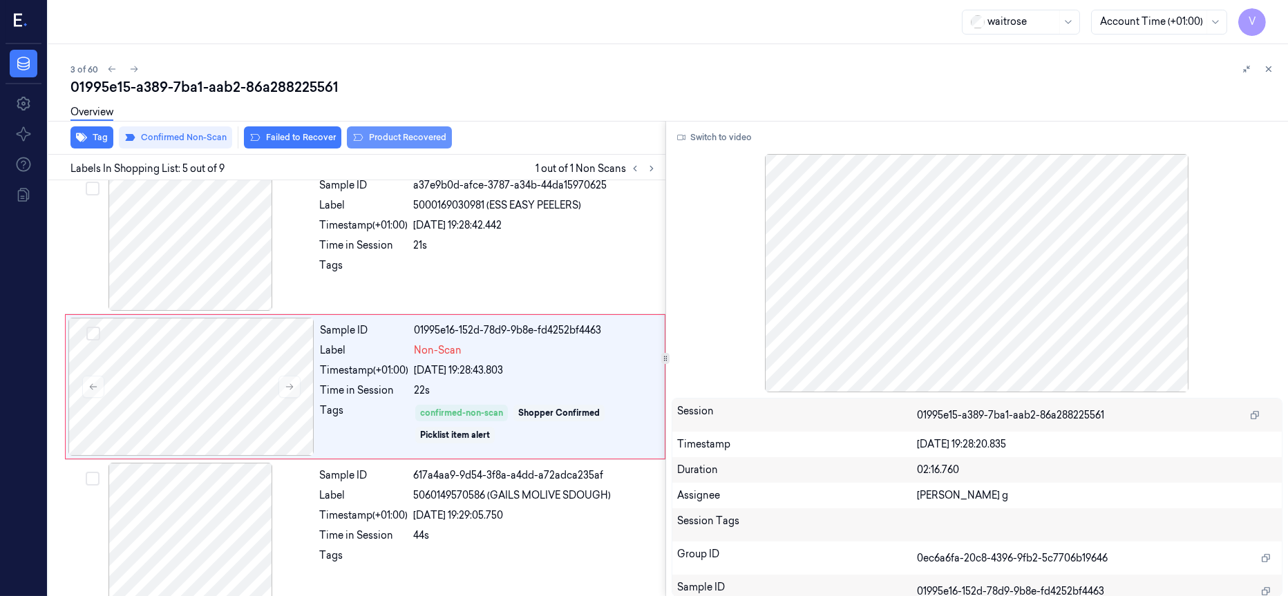
click at [408, 135] on button "Product Recovered" at bounding box center [399, 137] width 105 height 22
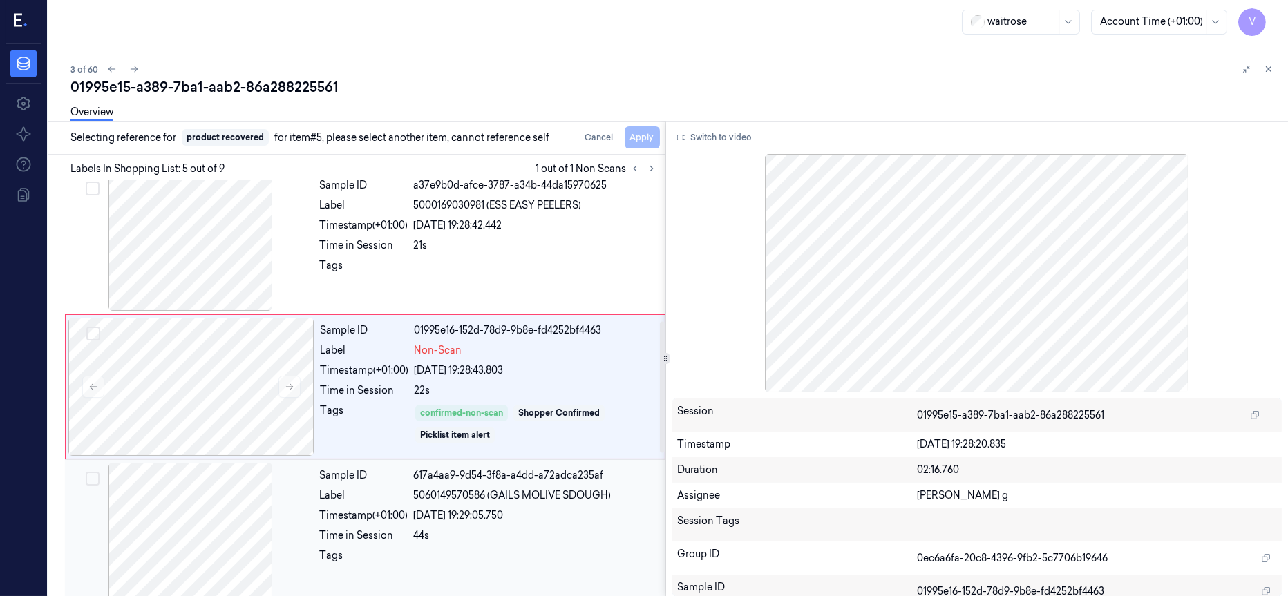
click at [192, 524] on div at bounding box center [191, 532] width 246 height 138
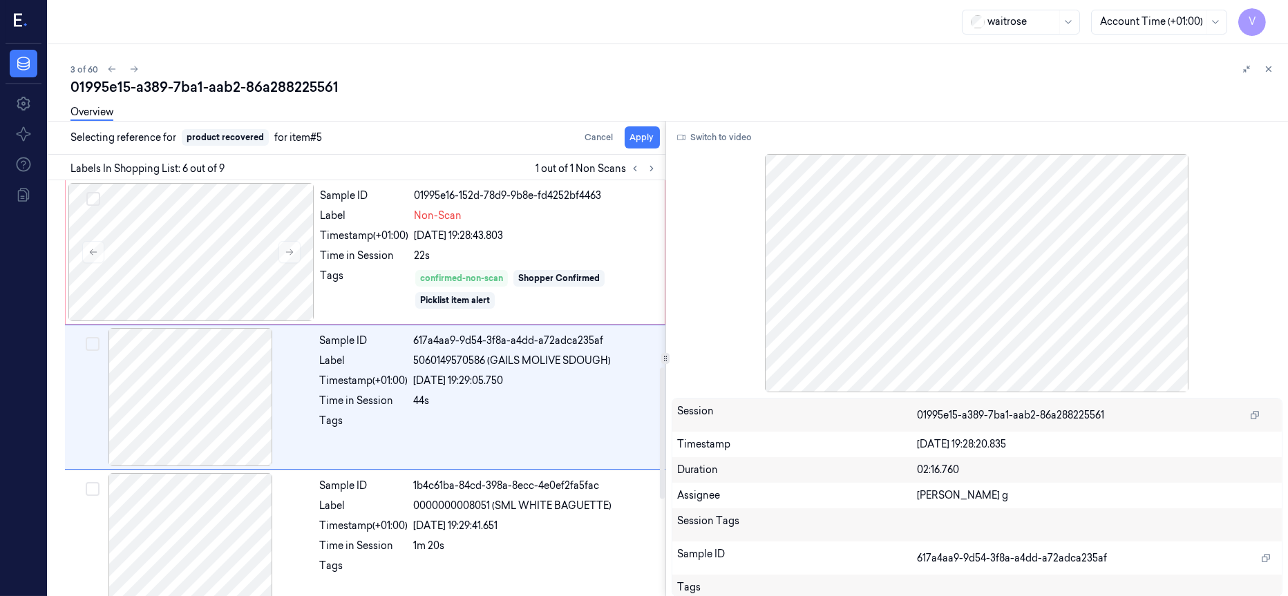
scroll to position [591, 0]
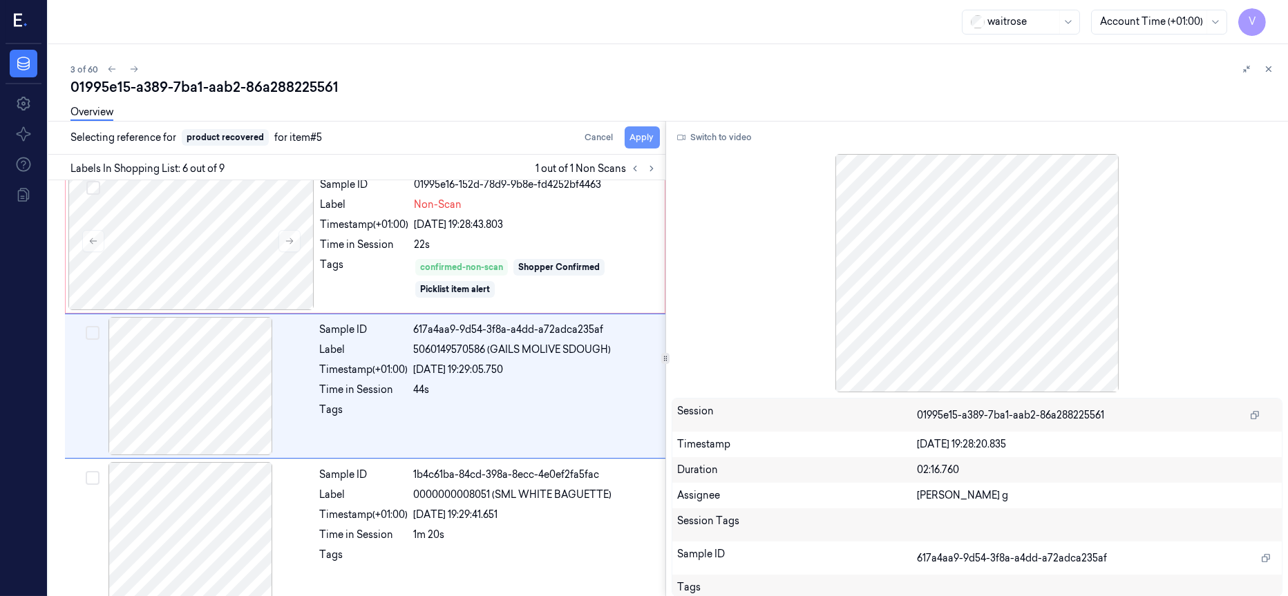
click at [644, 134] on button "Apply" at bounding box center [642, 137] width 35 height 22
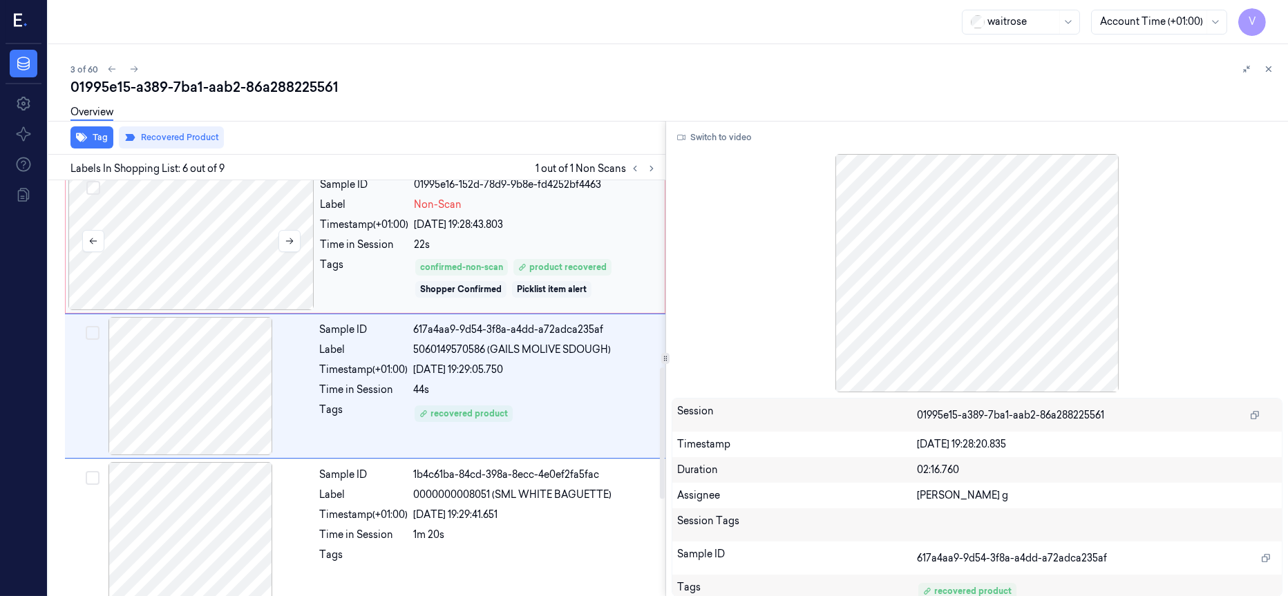
click at [239, 272] on div at bounding box center [191, 241] width 246 height 138
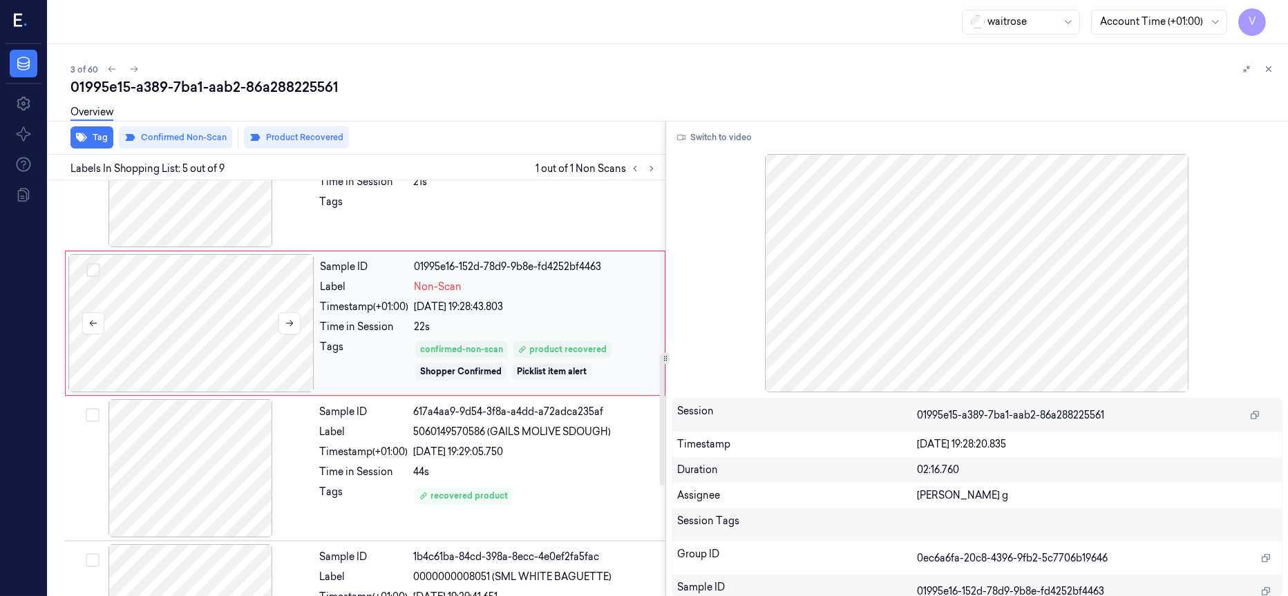
scroll to position [549, 0]
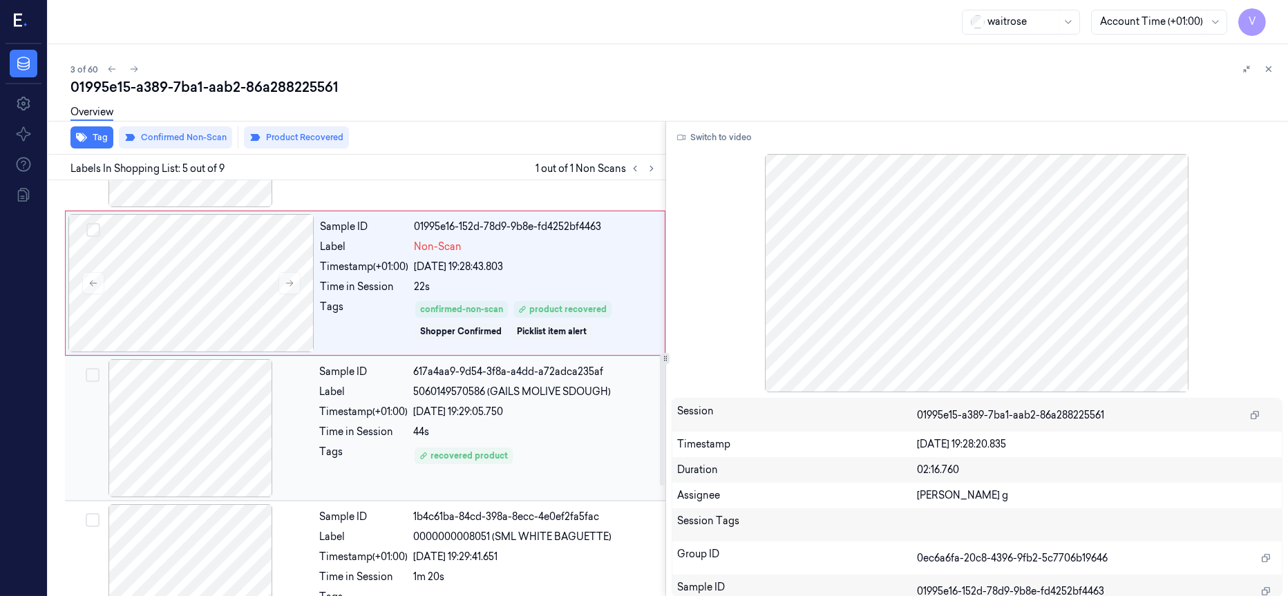
click at [211, 421] on div at bounding box center [191, 428] width 246 height 138
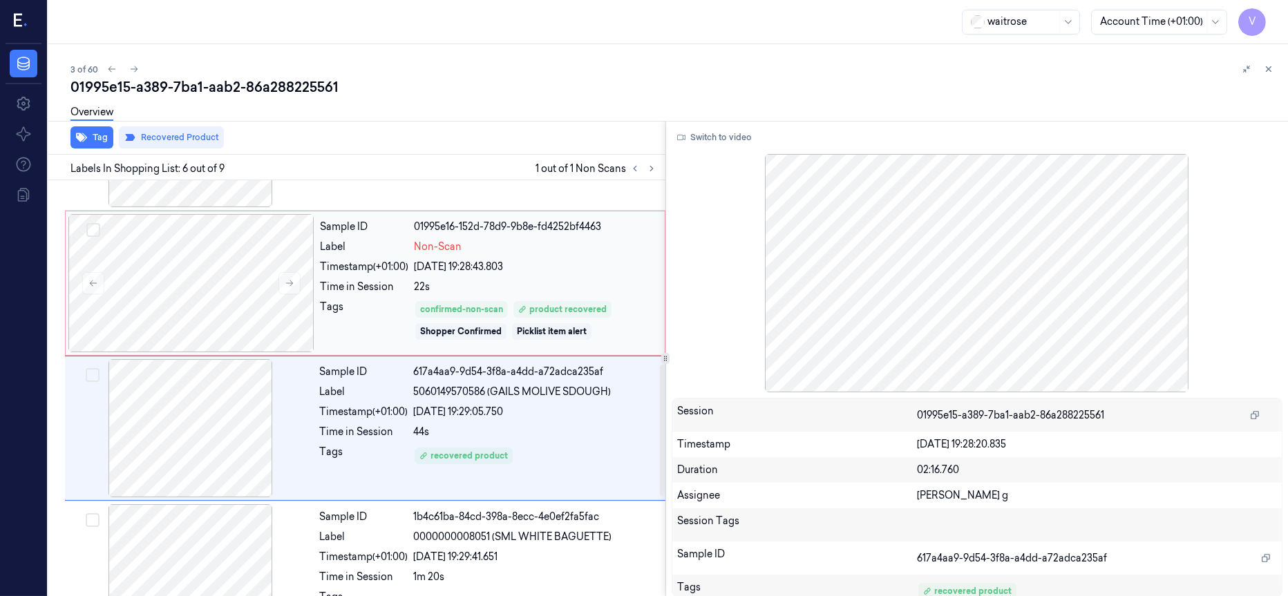
scroll to position [591, 0]
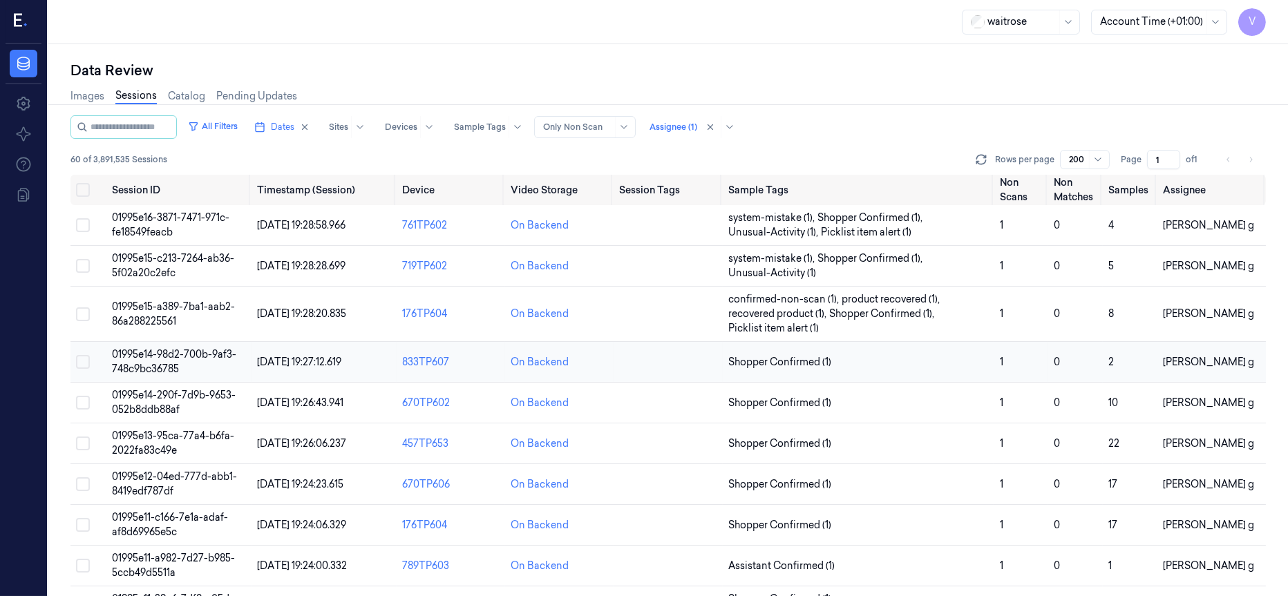
click at [164, 353] on span "01995e14-98d2-700b-9af3-748c9bc36785" at bounding box center [174, 361] width 124 height 27
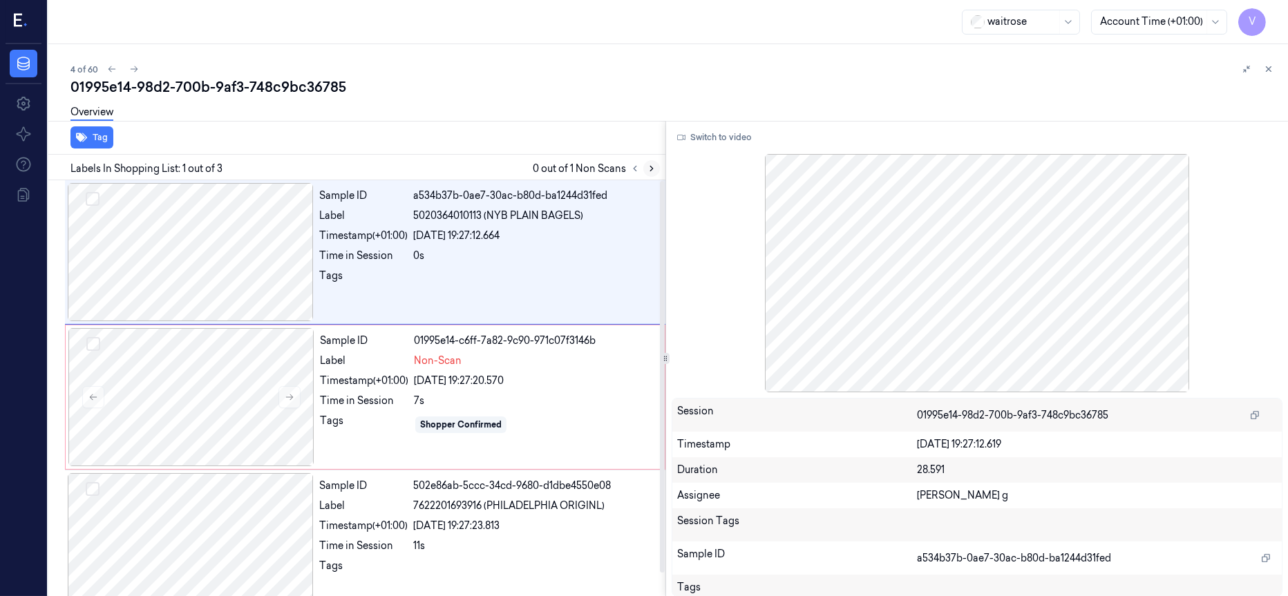
click at [649, 171] on icon at bounding box center [652, 169] width 10 height 10
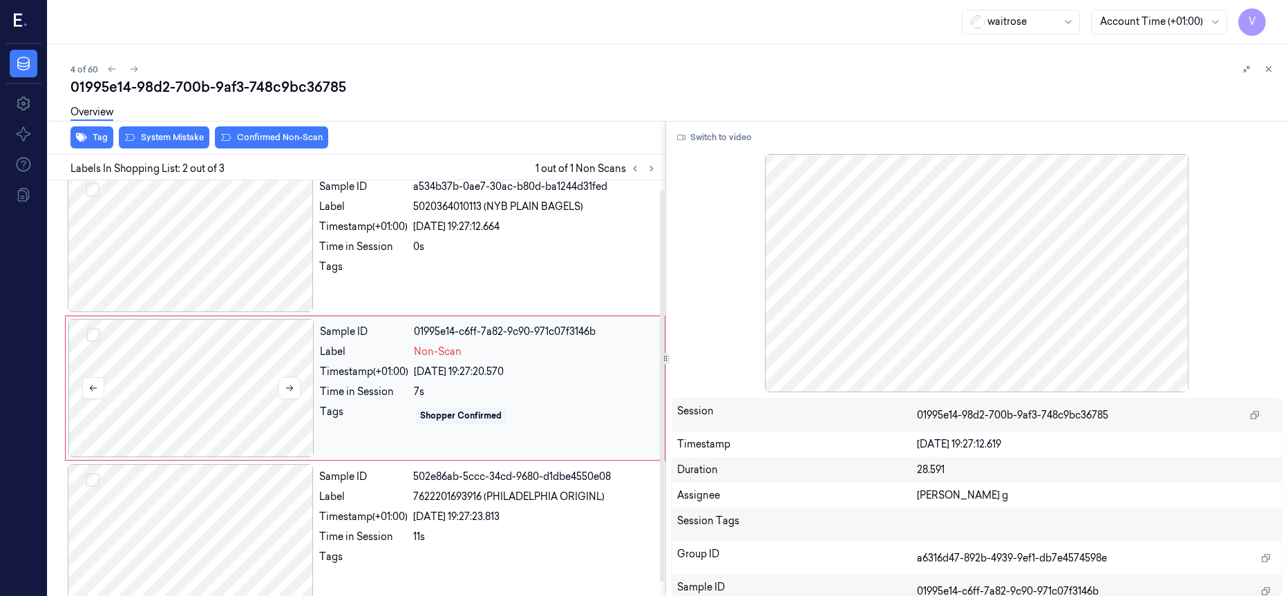
click at [167, 379] on div at bounding box center [191, 388] width 246 height 138
click at [236, 252] on div at bounding box center [191, 243] width 246 height 138
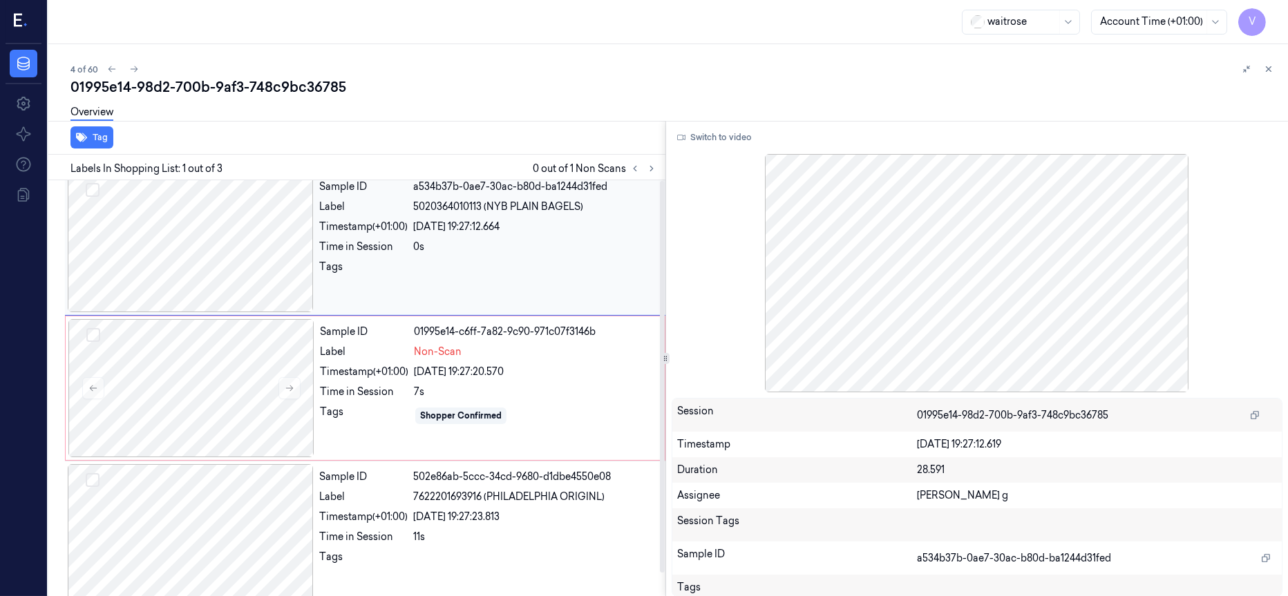
scroll to position [0, 0]
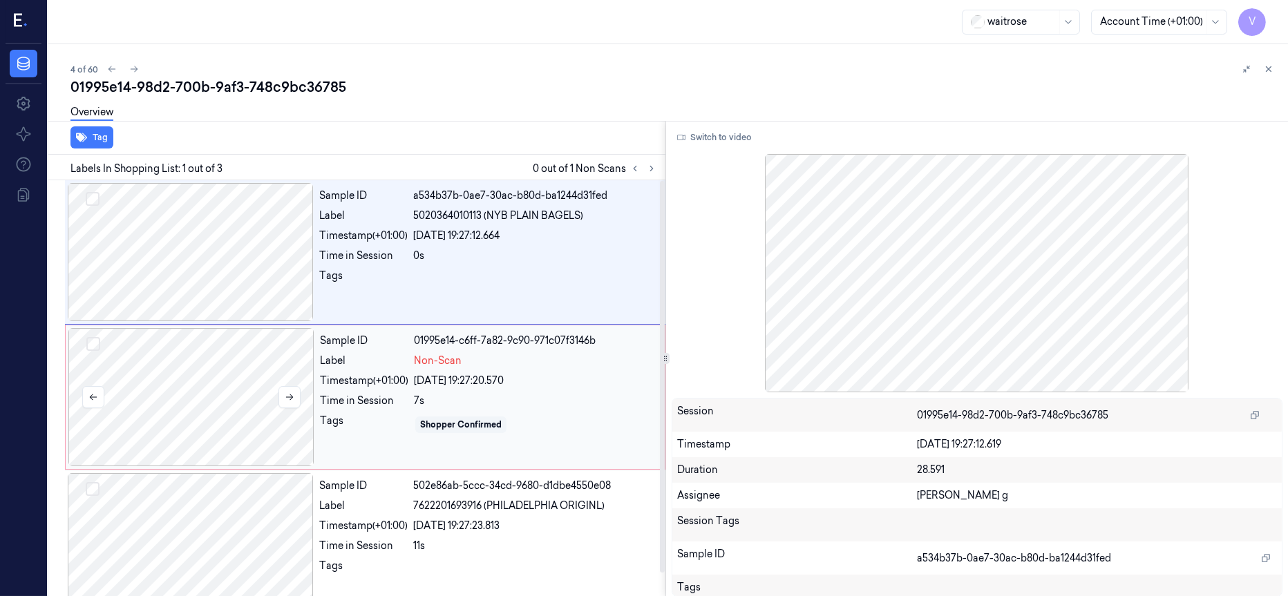
click at [219, 366] on div at bounding box center [191, 397] width 246 height 138
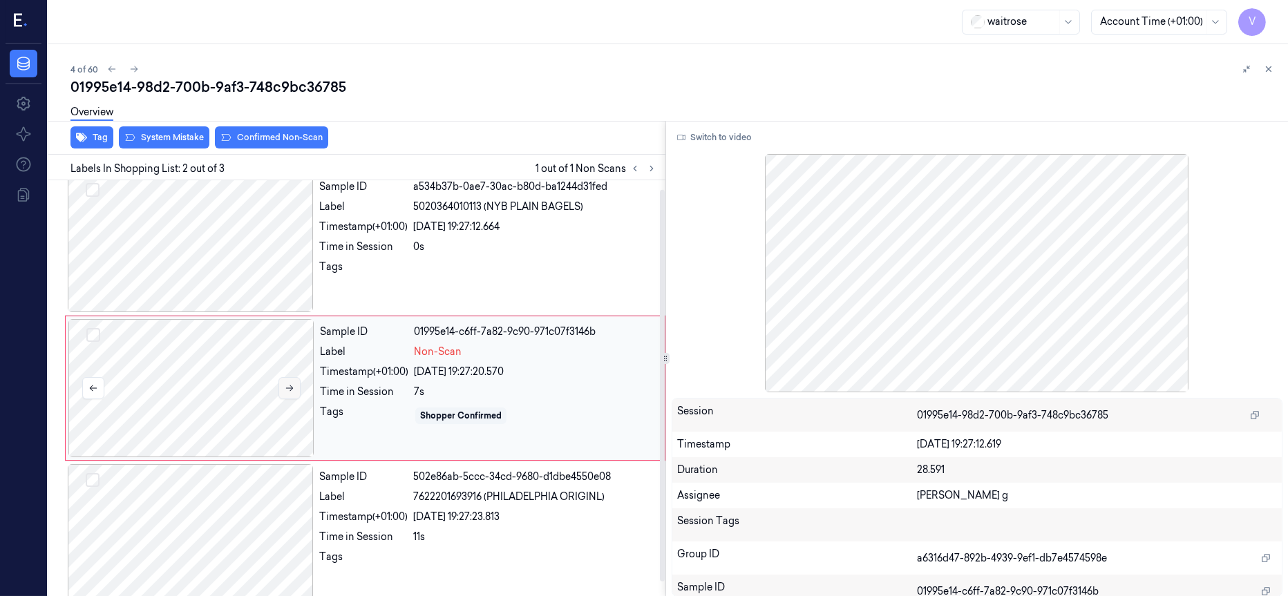
click at [289, 390] on icon at bounding box center [290, 388] width 10 height 10
click at [178, 234] on div at bounding box center [191, 243] width 246 height 138
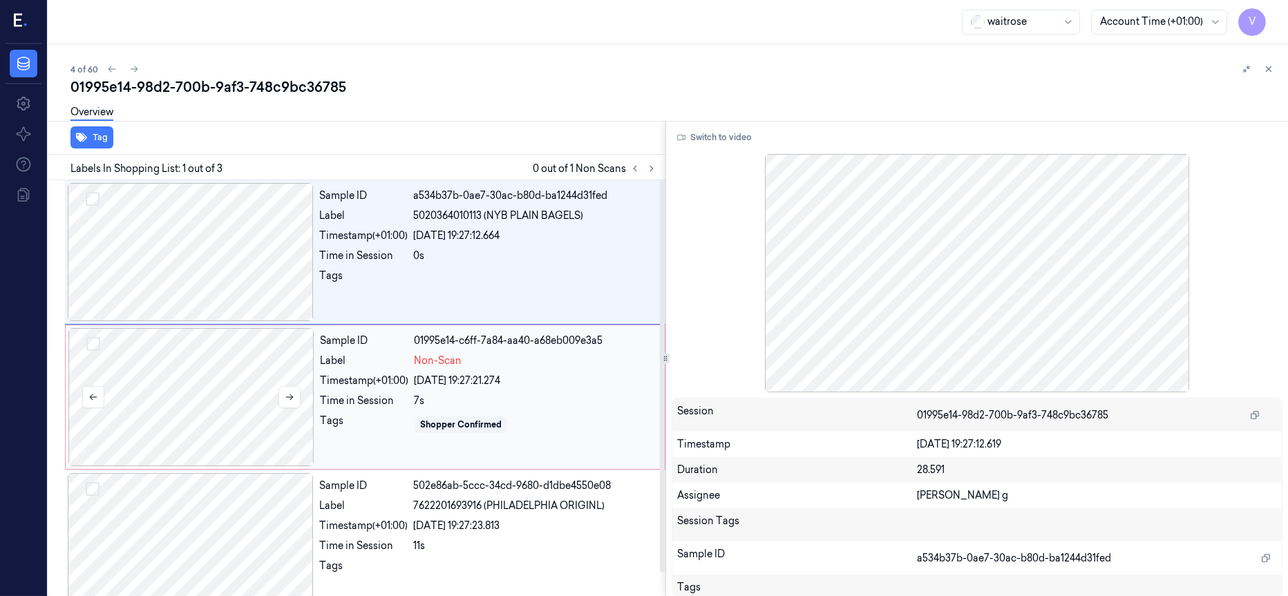
click at [214, 386] on div at bounding box center [191, 397] width 246 height 138
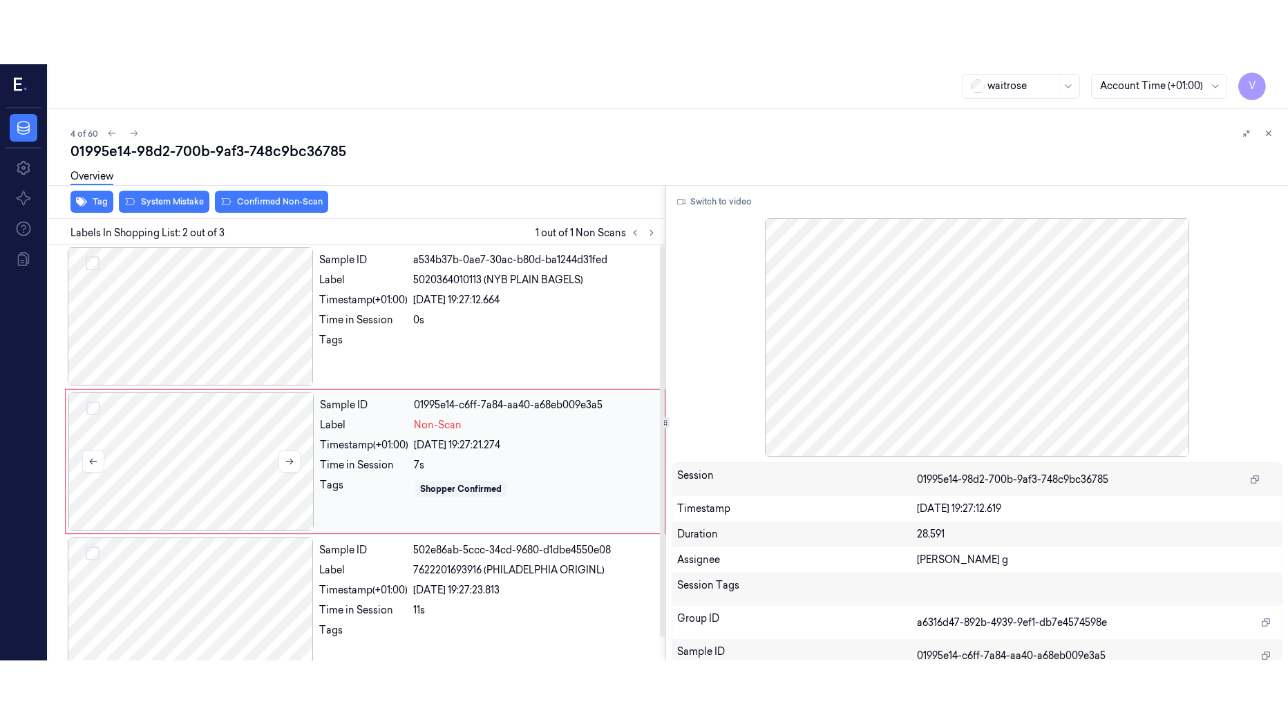
scroll to position [9, 0]
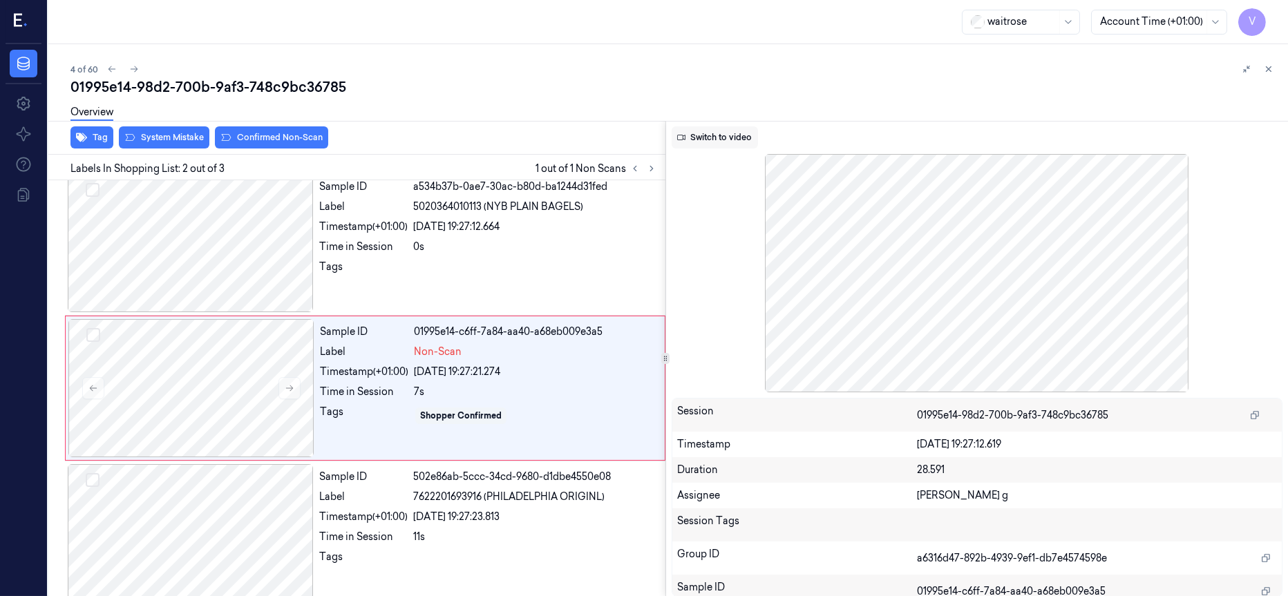
click at [692, 135] on button "Switch to video" at bounding box center [715, 137] width 86 height 22
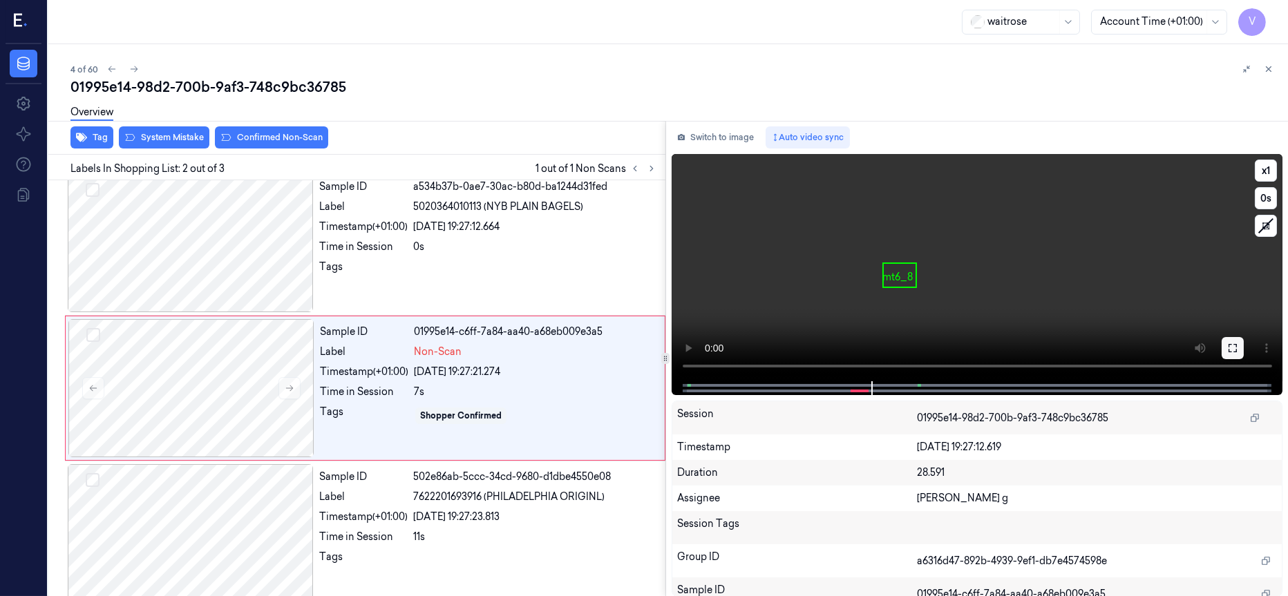
click at [1229, 350] on icon at bounding box center [1232, 348] width 11 height 11
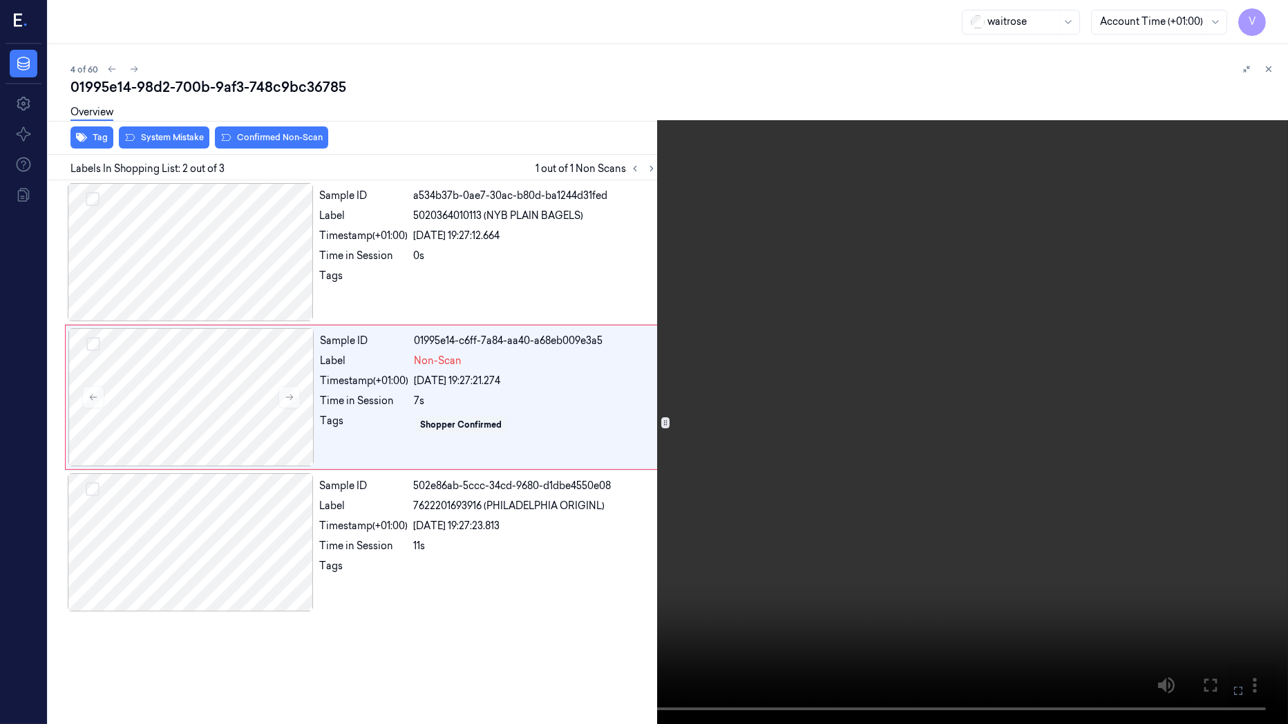
click at [0, 0] on icon at bounding box center [0, 0] width 0 height 0
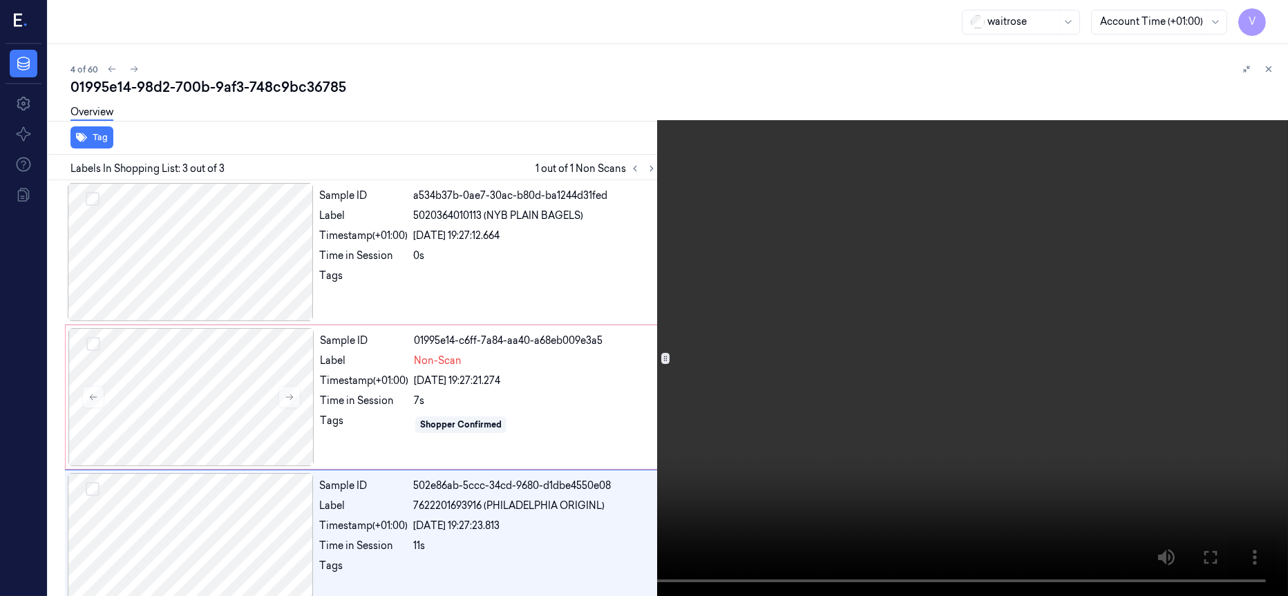
scroll to position [23, 0]
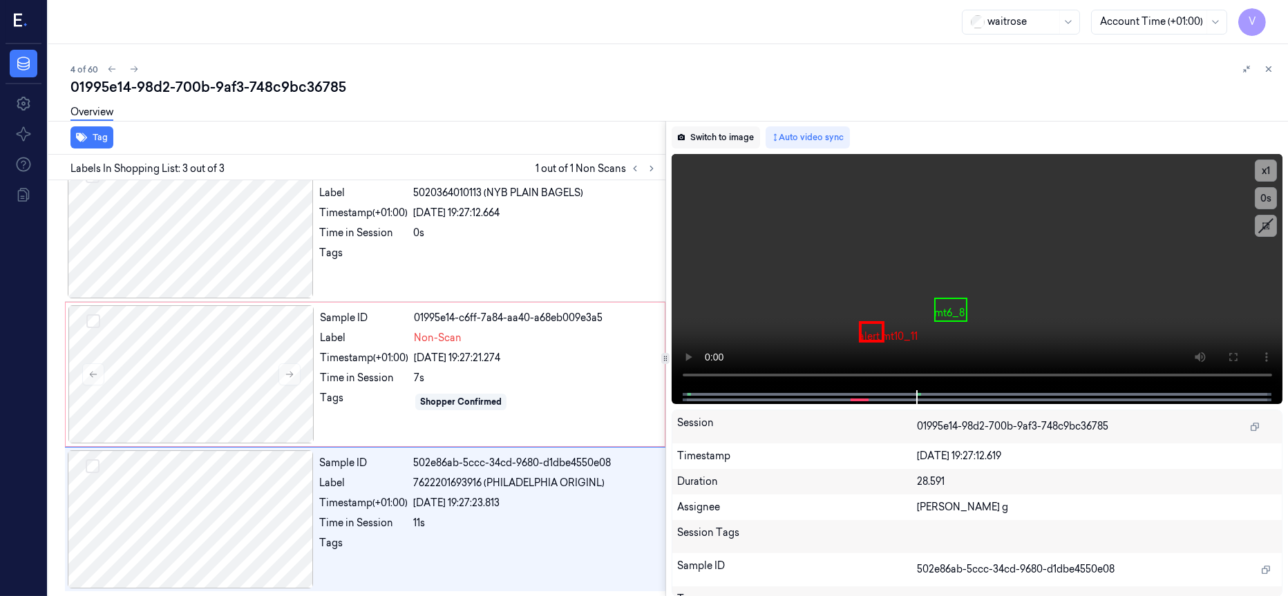
click at [710, 140] on button "Switch to image" at bounding box center [716, 137] width 88 height 22
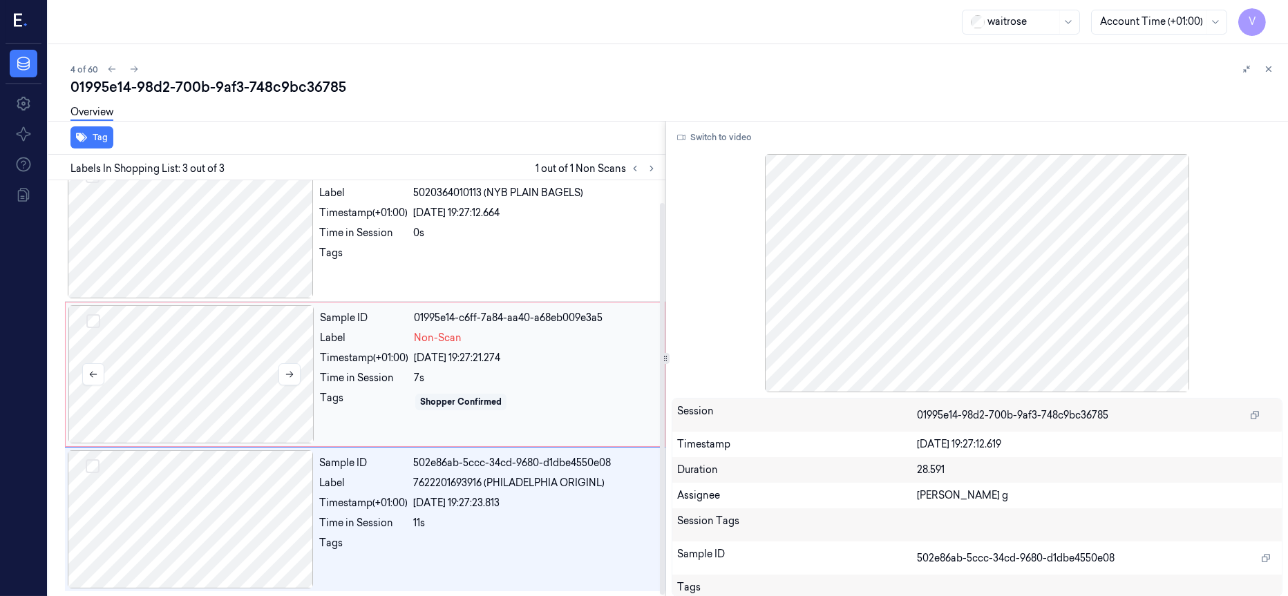
click at [253, 363] on div at bounding box center [191, 374] width 246 height 138
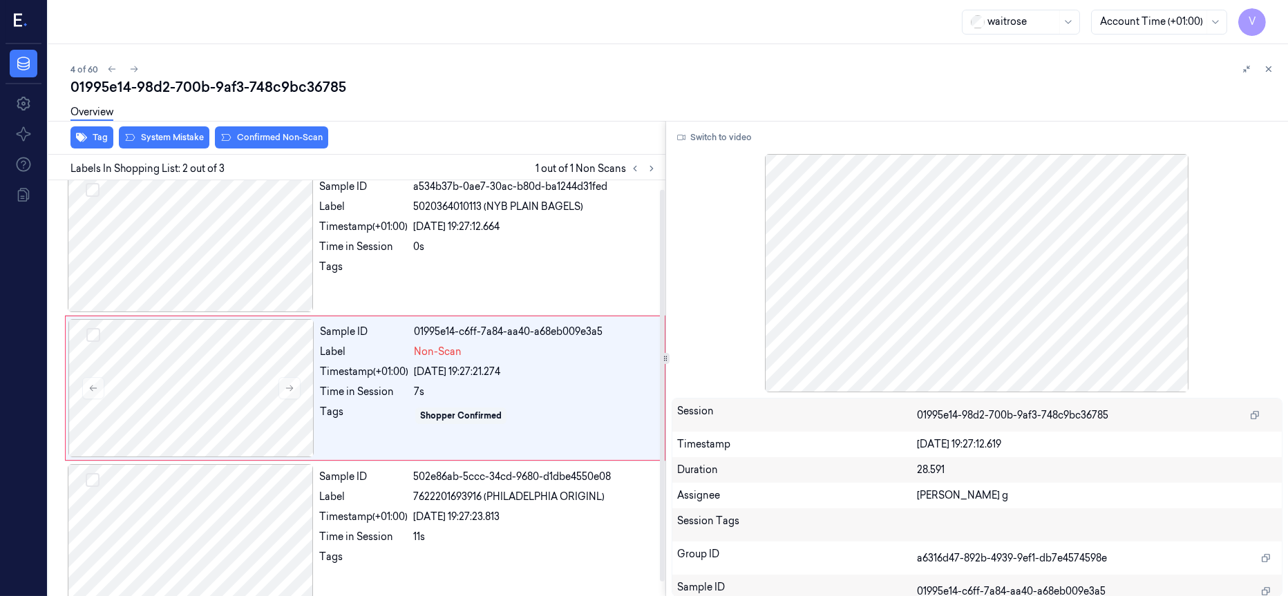
click at [164, 130] on div "Overview" at bounding box center [673, 114] width 1206 height 35
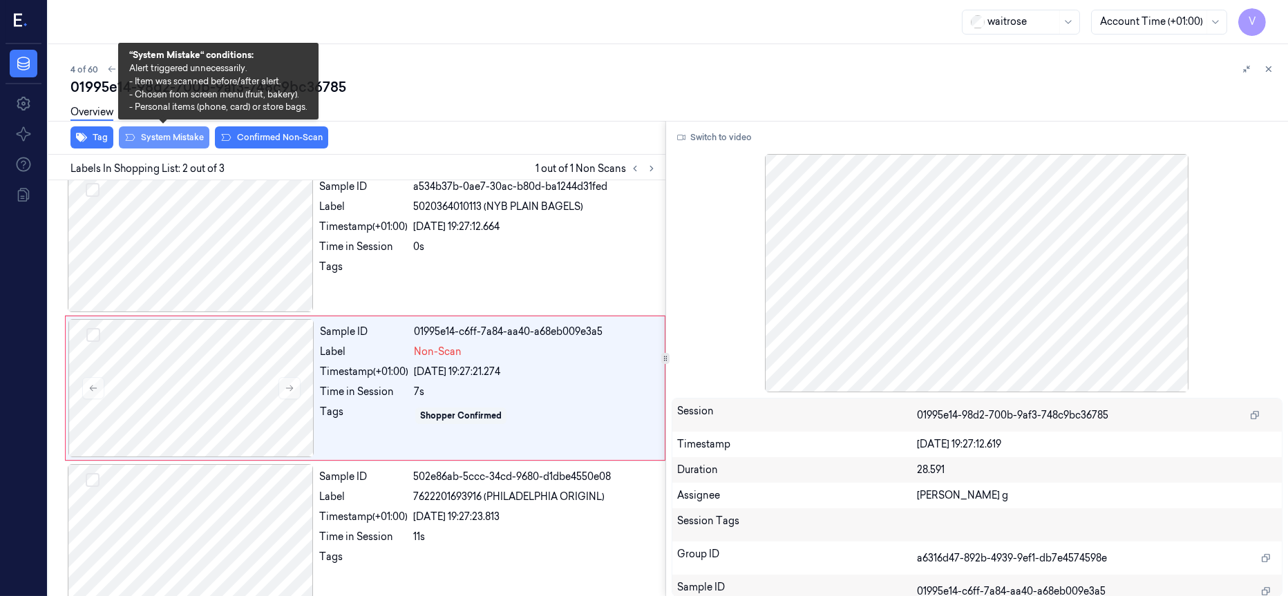
click at [157, 140] on button "System Mistake" at bounding box center [164, 137] width 91 height 22
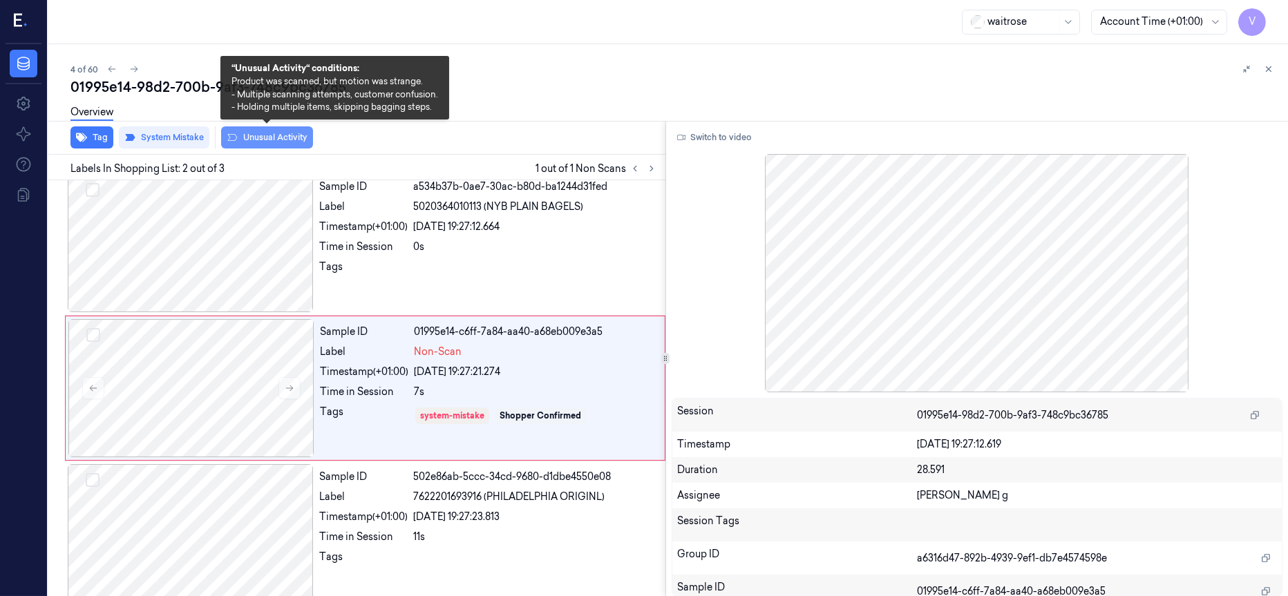
click at [268, 134] on button "Unusual Activity" at bounding box center [267, 137] width 92 height 22
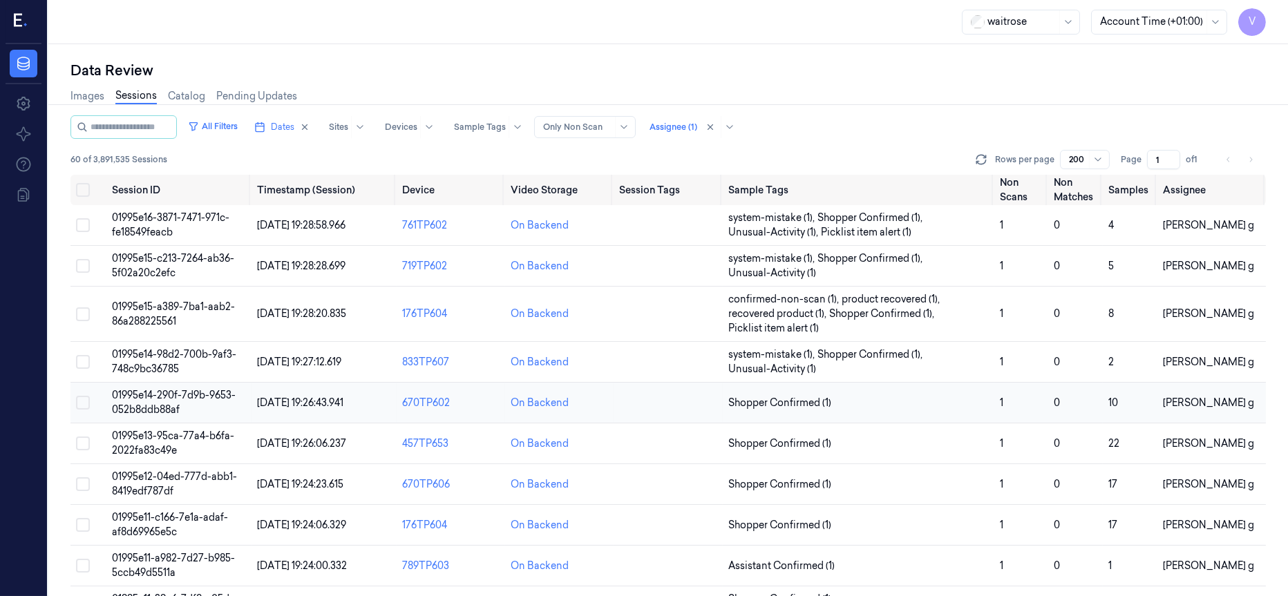
click at [158, 397] on span "01995e14-290f-7d9b-9653-052b8ddb88af" at bounding box center [174, 402] width 124 height 27
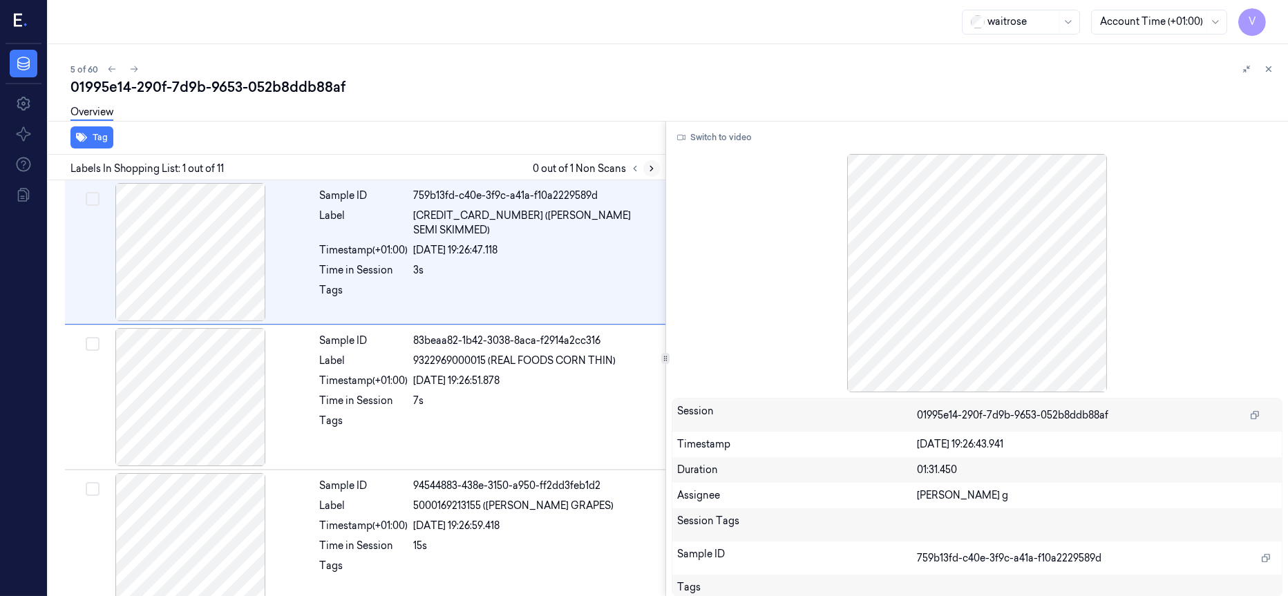
click at [652, 169] on icon at bounding box center [652, 169] width 10 height 10
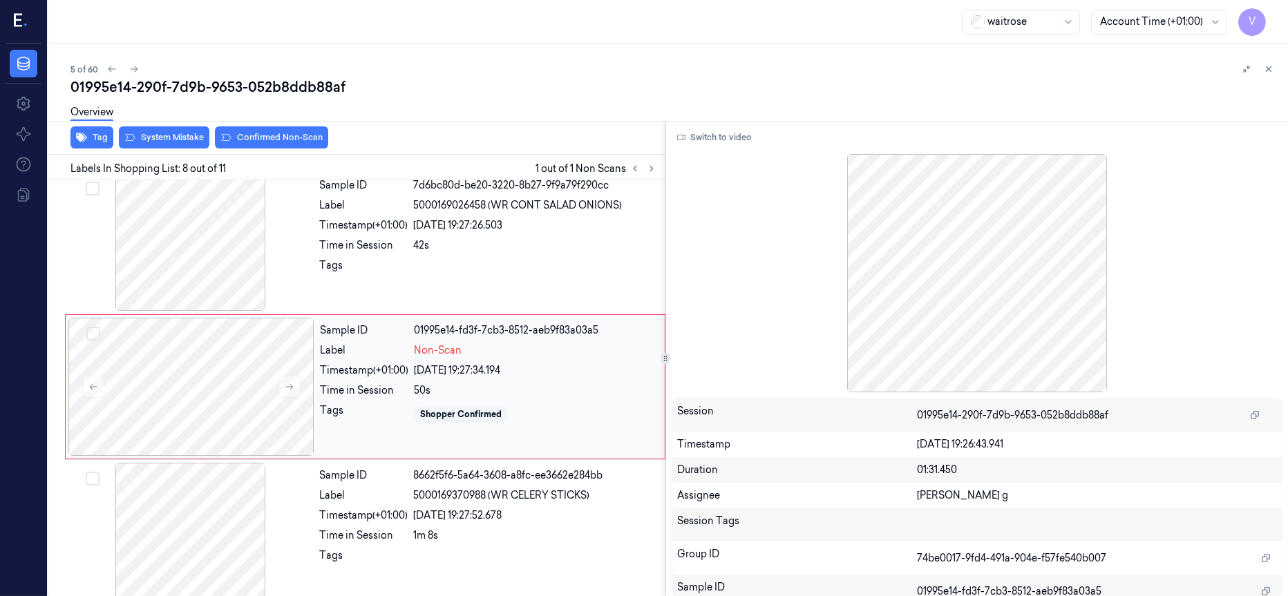
scroll to position [882, 0]
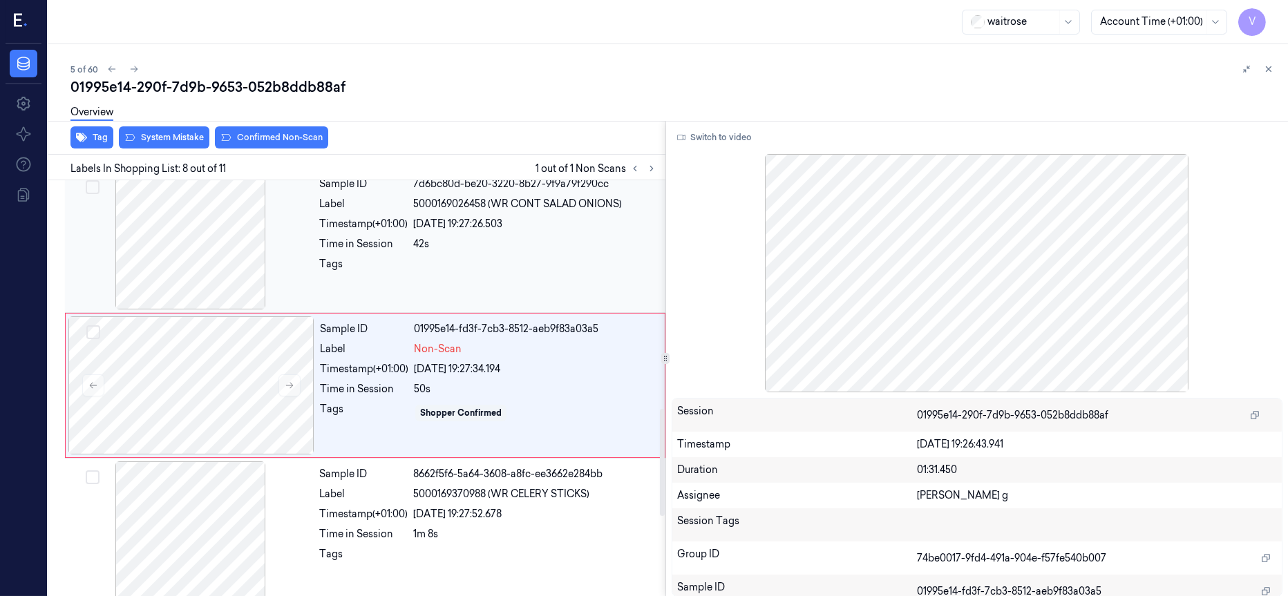
click at [196, 234] on div at bounding box center [191, 240] width 246 height 138
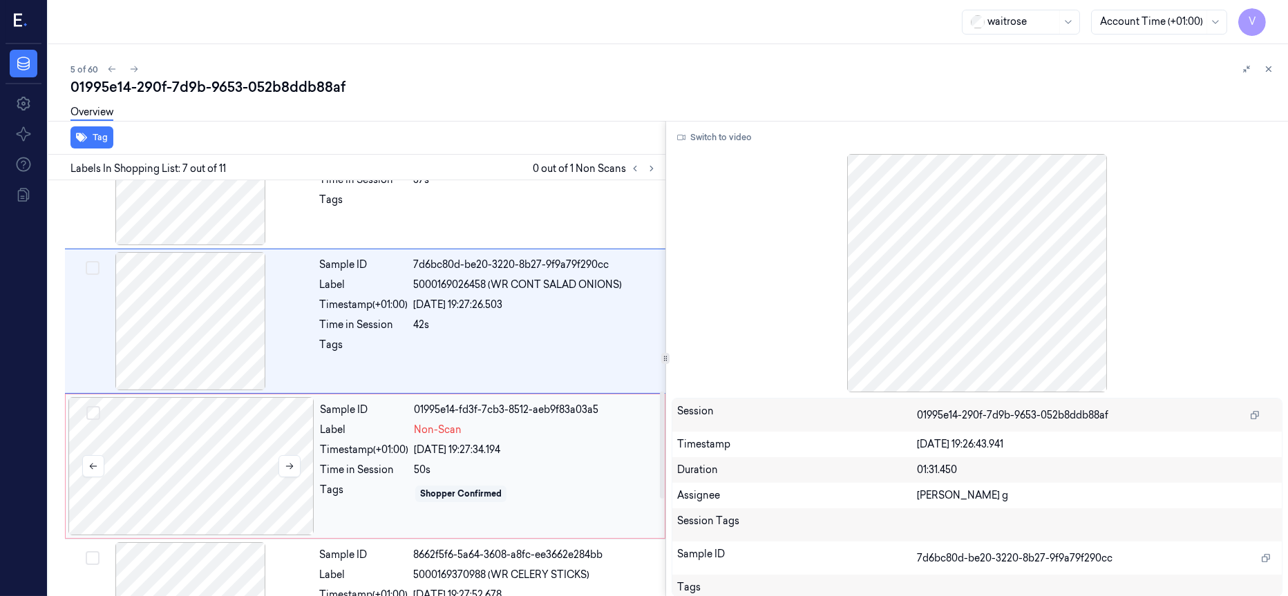
scroll to position [840, 0]
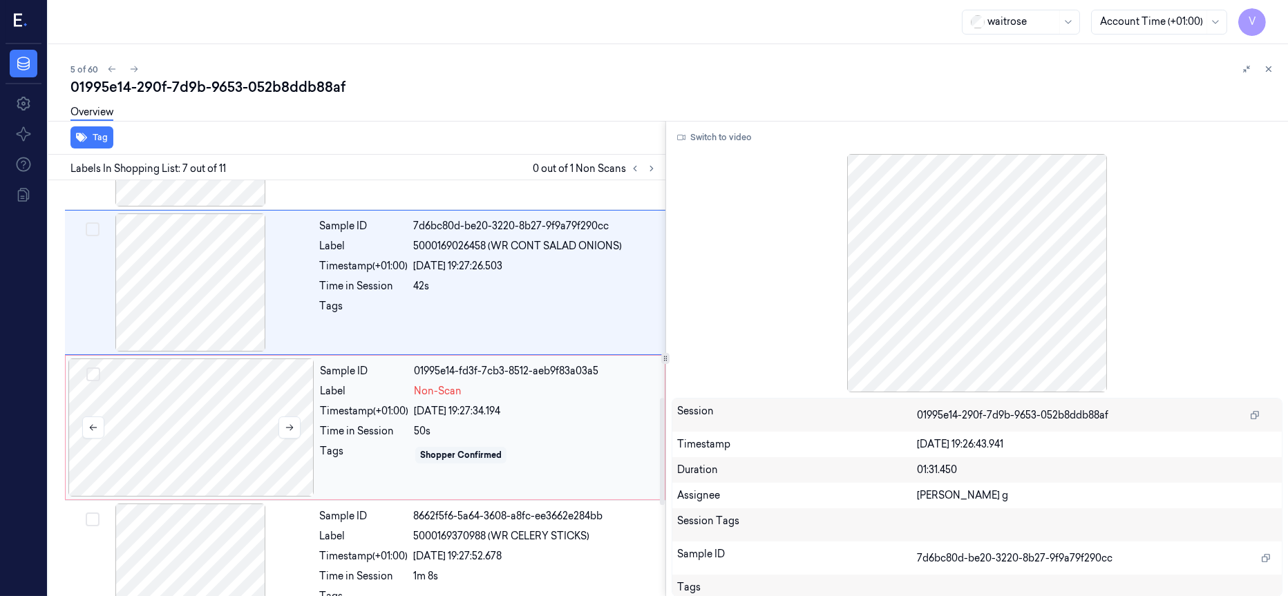
click at [214, 435] on div at bounding box center [191, 428] width 246 height 138
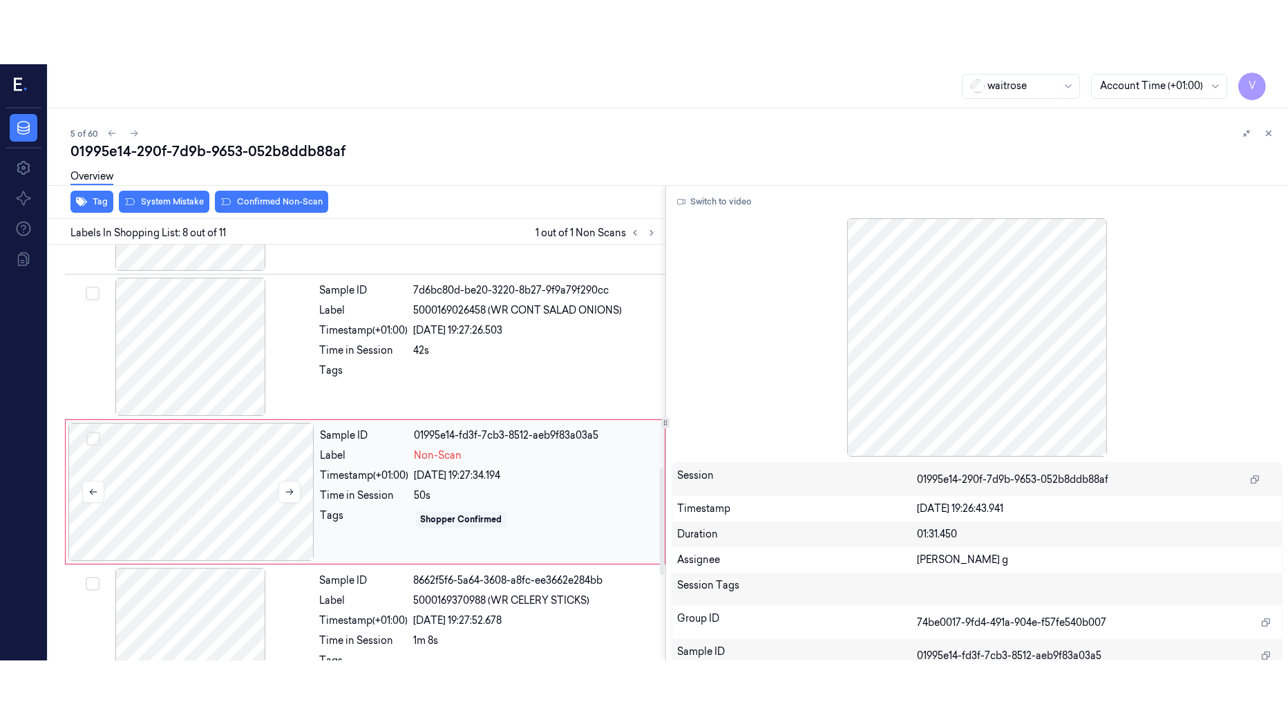
scroll to position [882, 0]
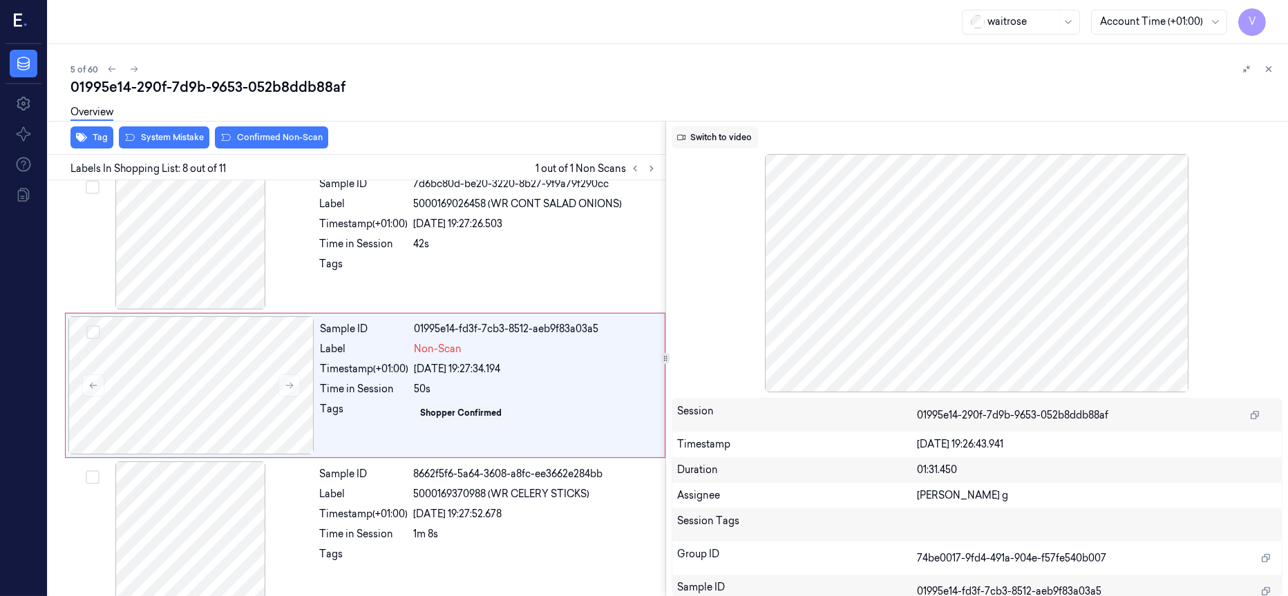
click at [732, 133] on button "Switch to video" at bounding box center [715, 137] width 86 height 22
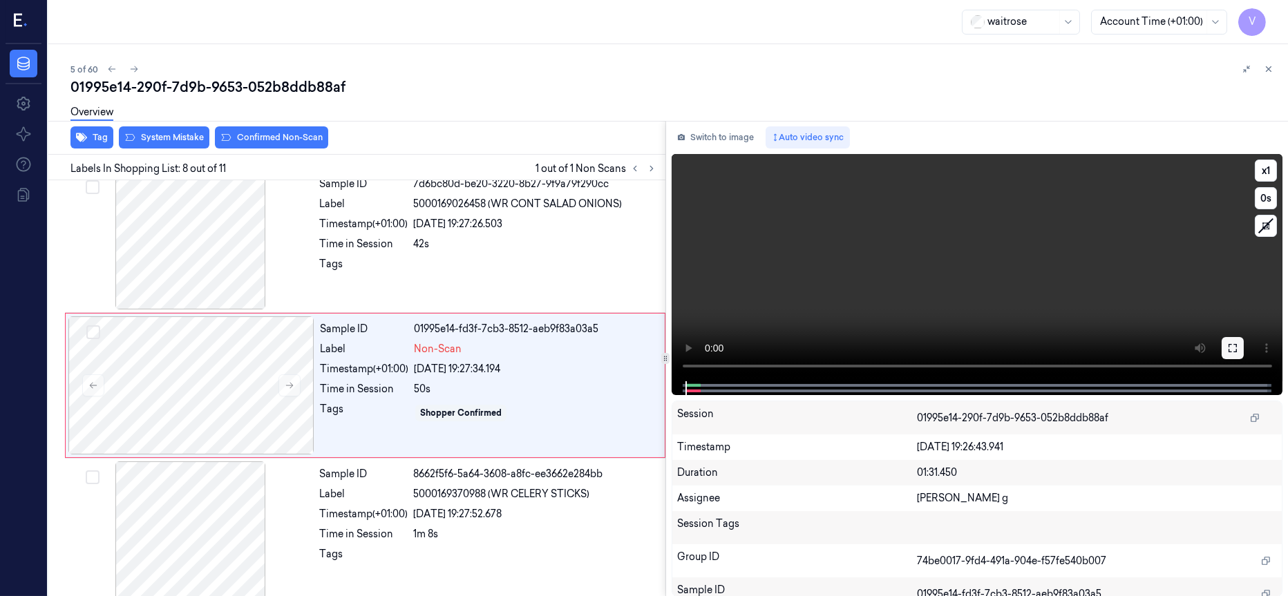
click at [1233, 347] on icon at bounding box center [1232, 348] width 11 height 11
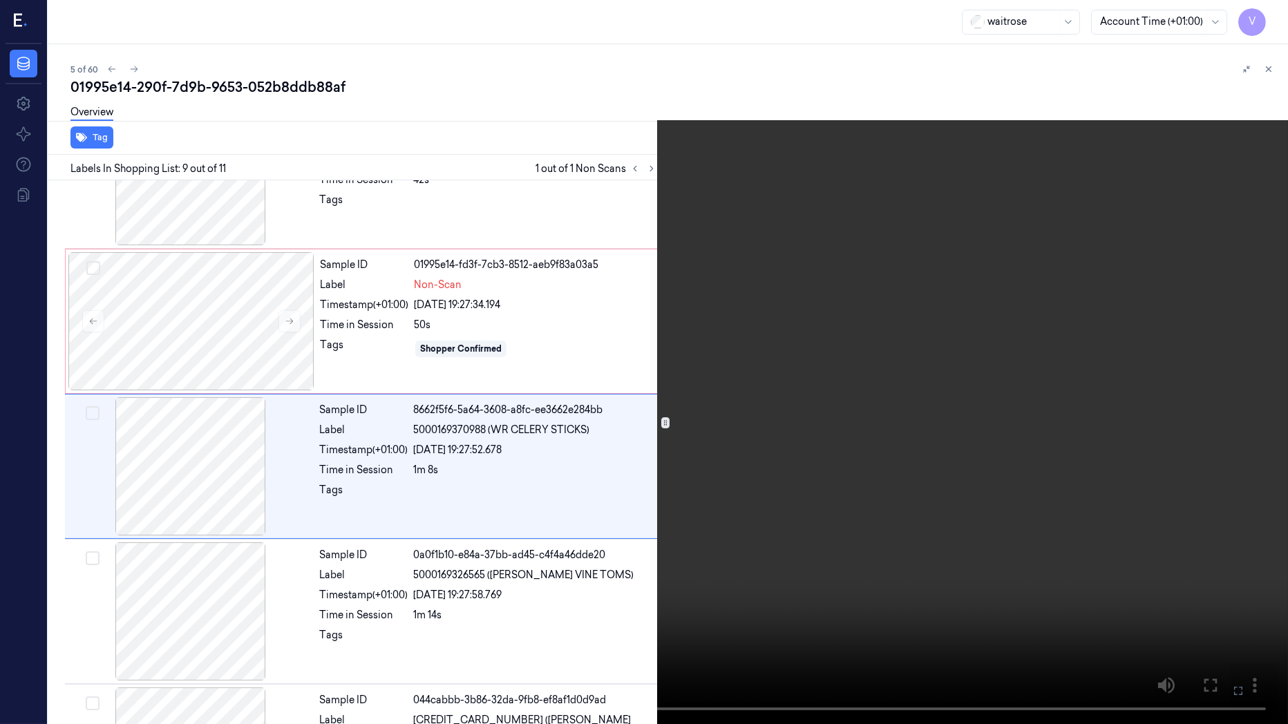
scroll to position [964, 0]
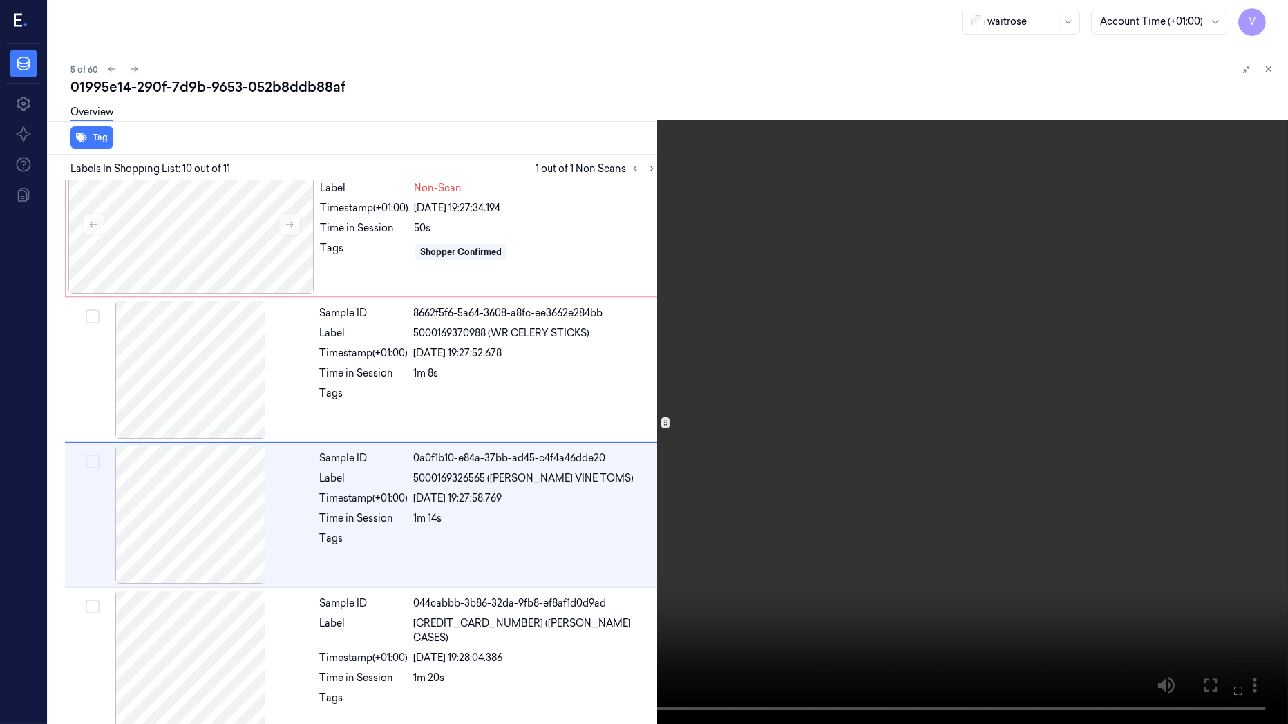
click at [0, 0] on icon at bounding box center [0, 0] width 0 height 0
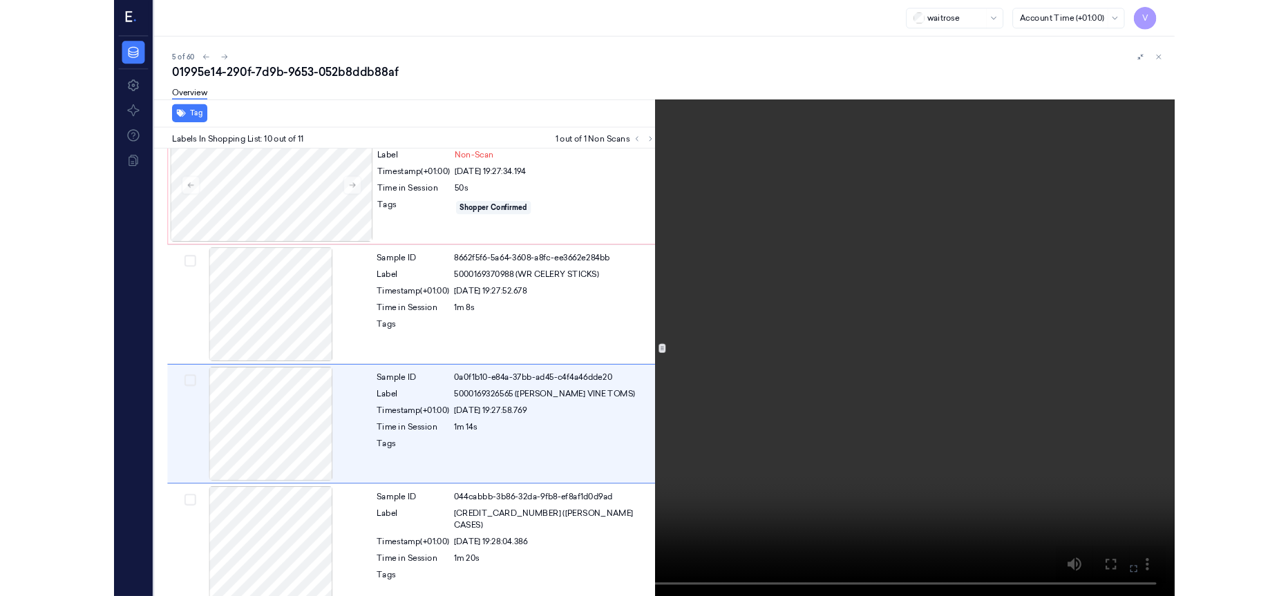
scroll to position [1060, 0]
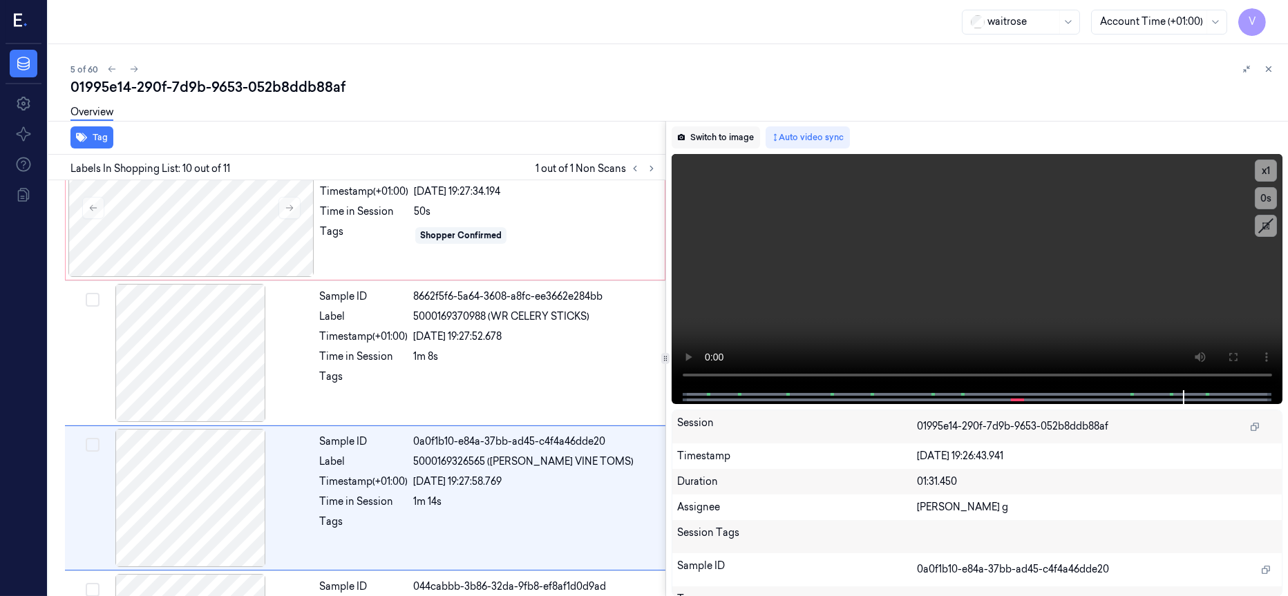
click at [722, 135] on button "Switch to image" at bounding box center [716, 137] width 88 height 22
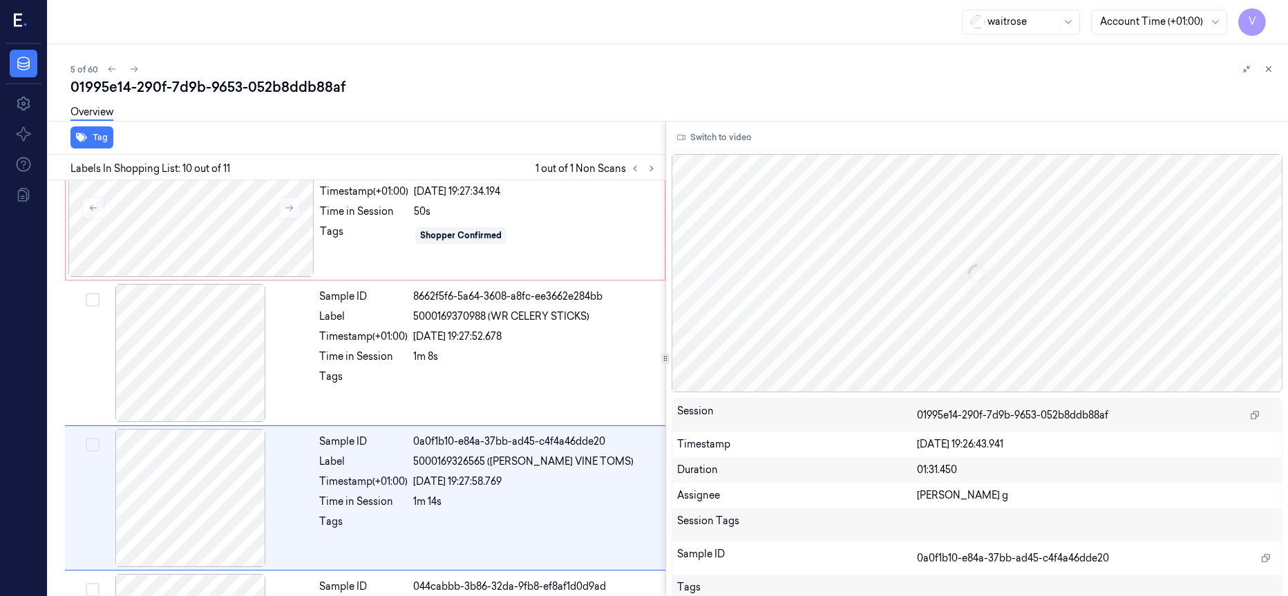
scroll to position [1174, 0]
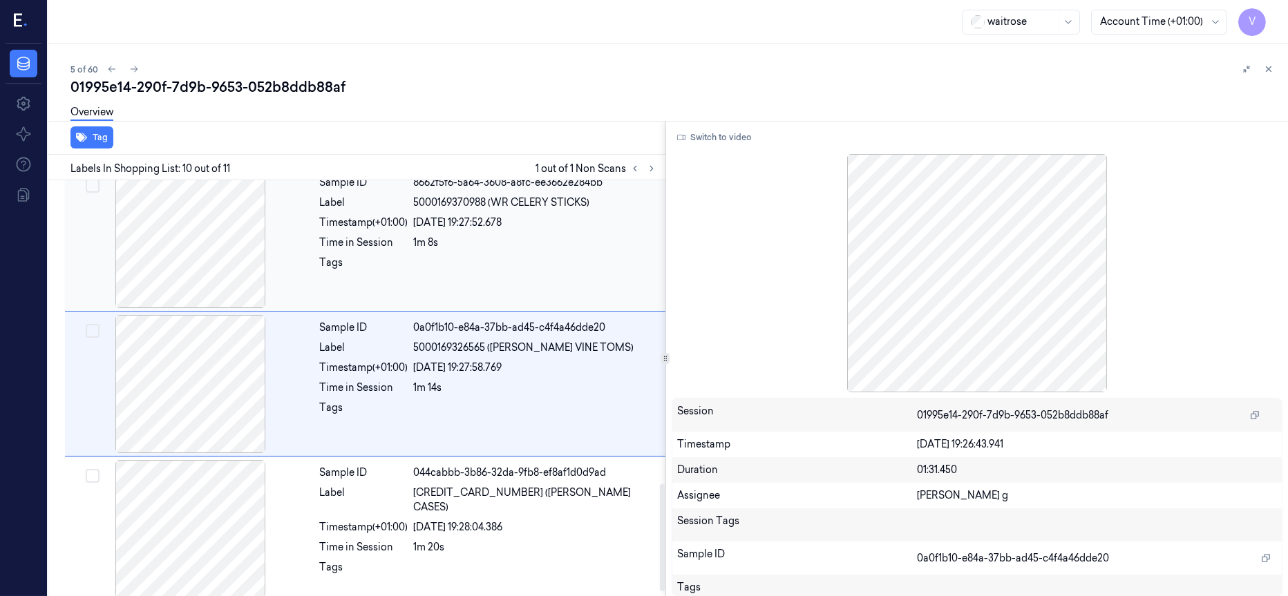
click at [172, 264] on div at bounding box center [191, 239] width 246 height 138
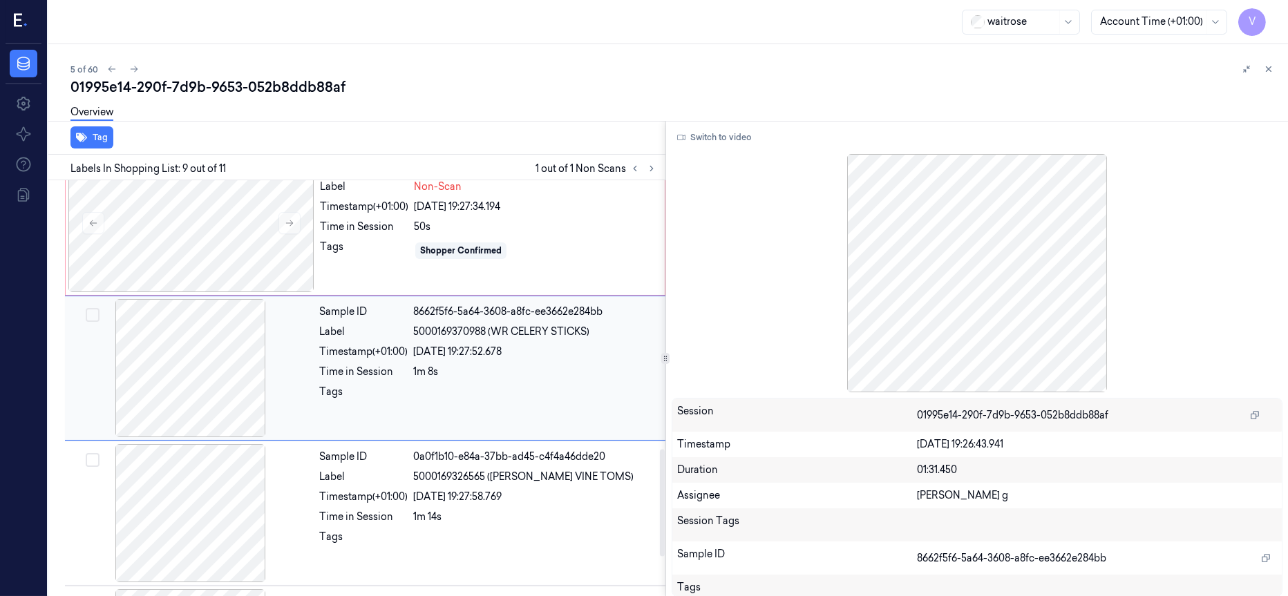
scroll to position [1027, 0]
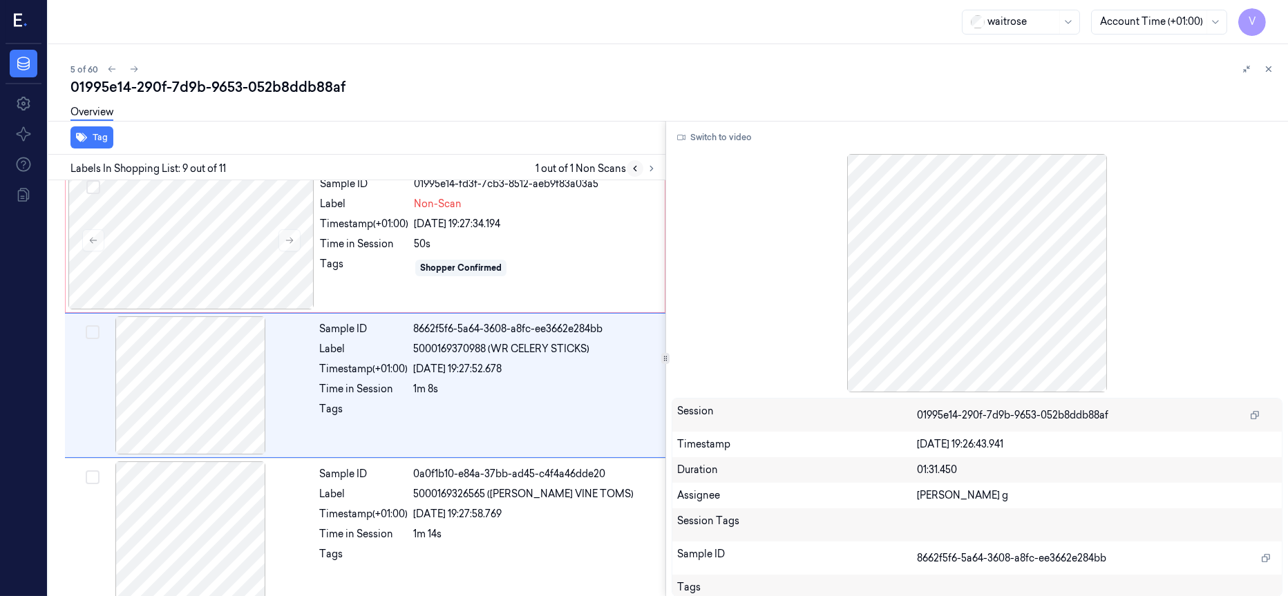
click at [635, 167] on icon at bounding box center [635, 169] width 10 height 10
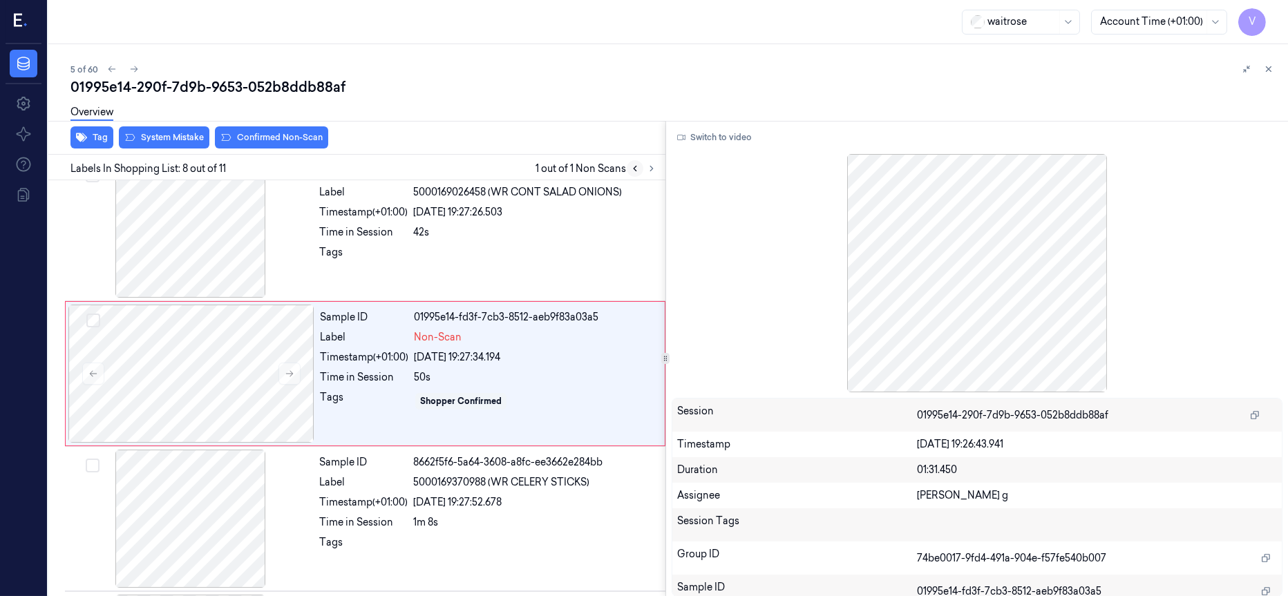
scroll to position [882, 0]
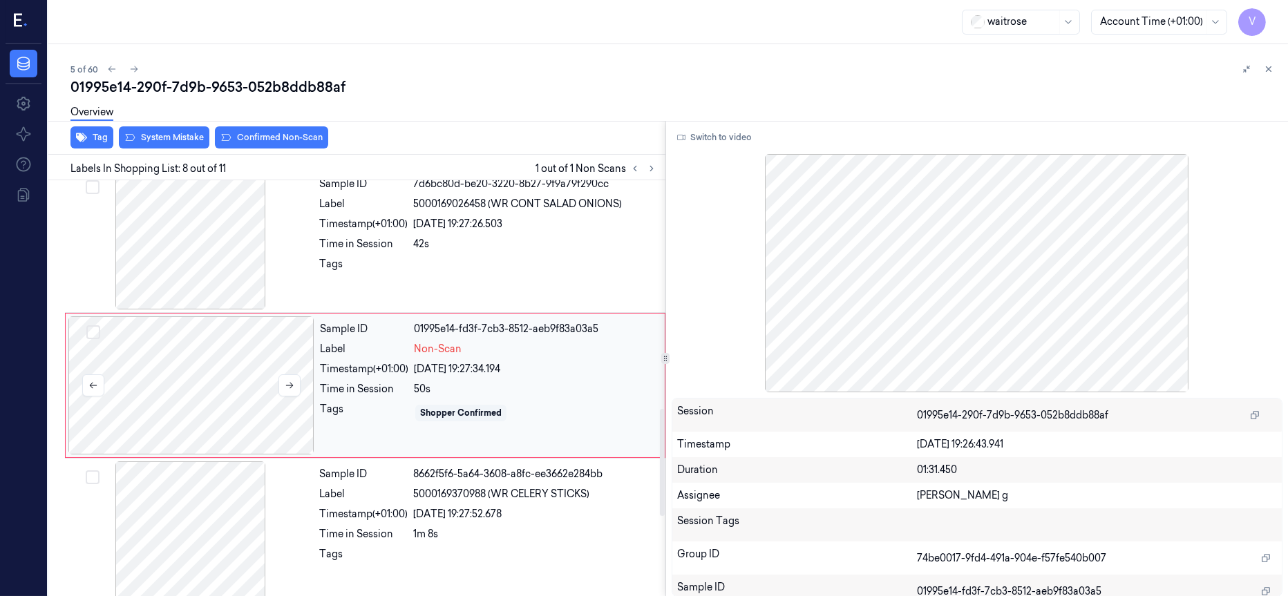
click at [193, 383] on div at bounding box center [191, 385] width 246 height 138
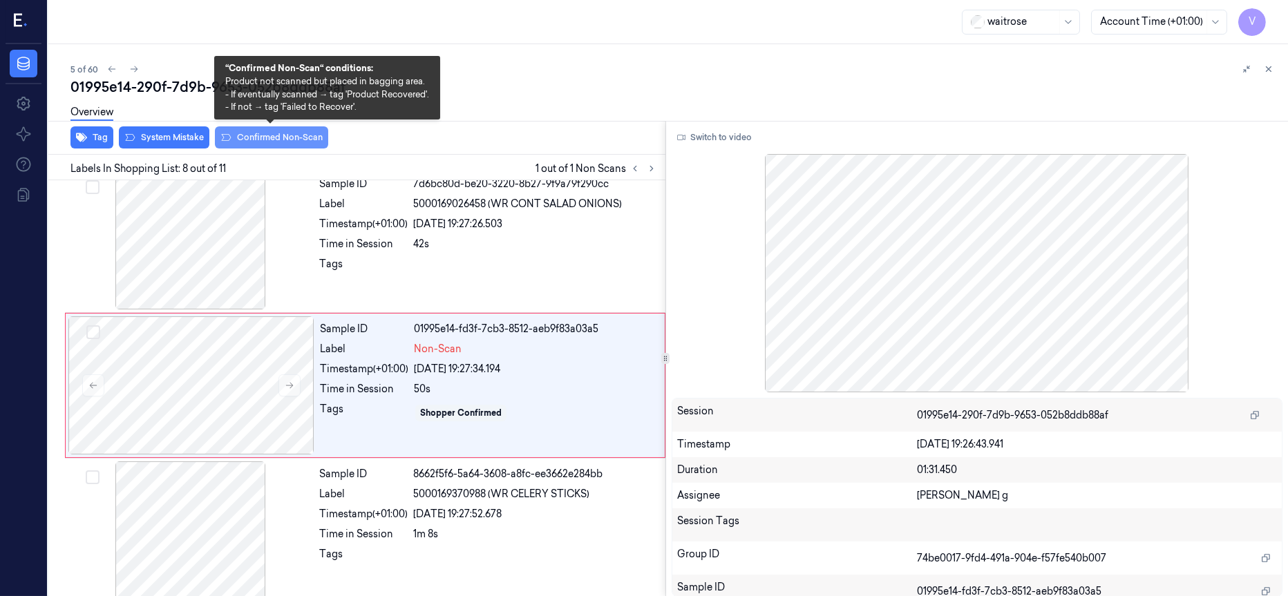
click at [253, 138] on button "Confirmed Non-Scan" at bounding box center [271, 137] width 113 height 22
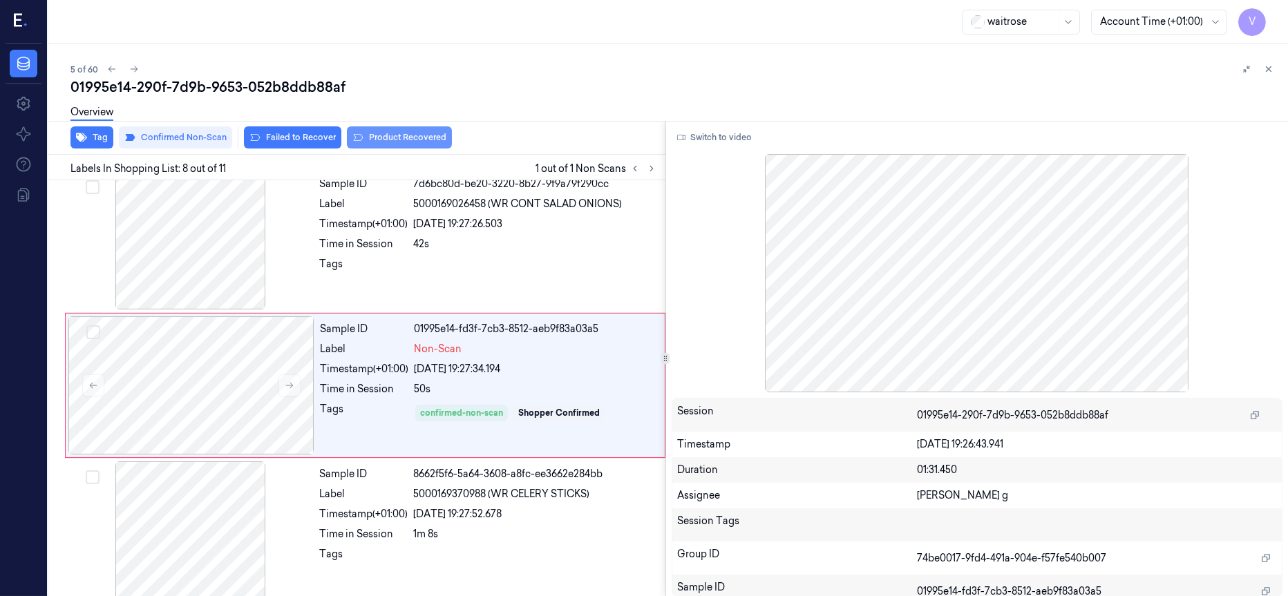
click at [408, 140] on button "Product Recovered" at bounding box center [399, 137] width 105 height 22
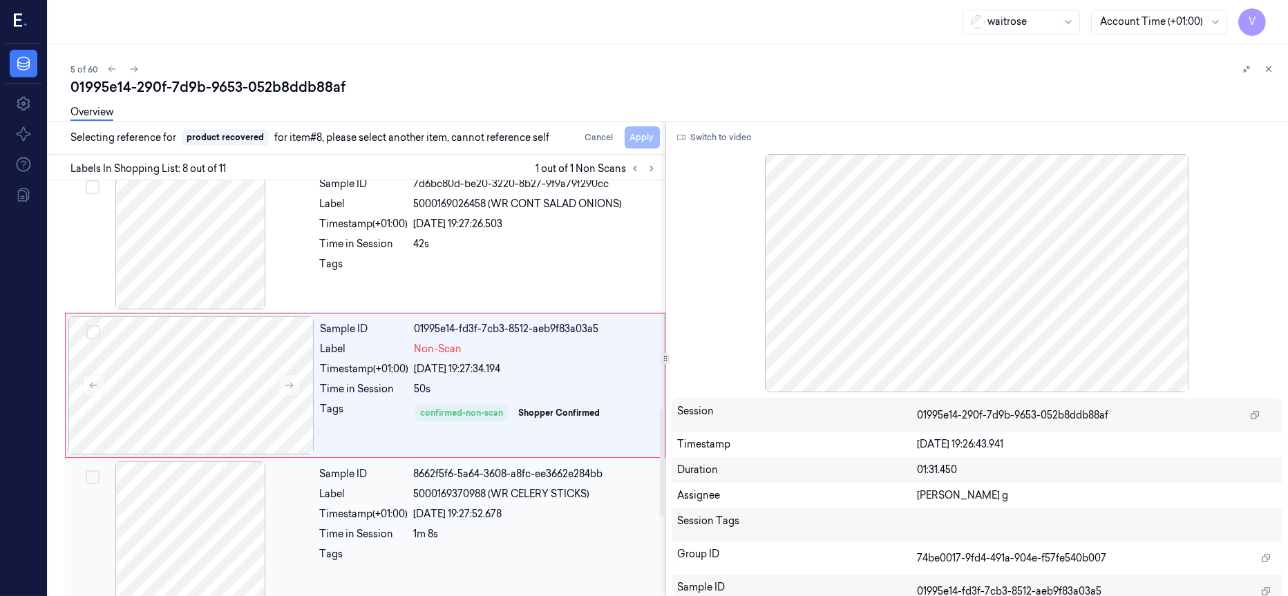
click at [207, 542] on div at bounding box center [191, 531] width 246 height 138
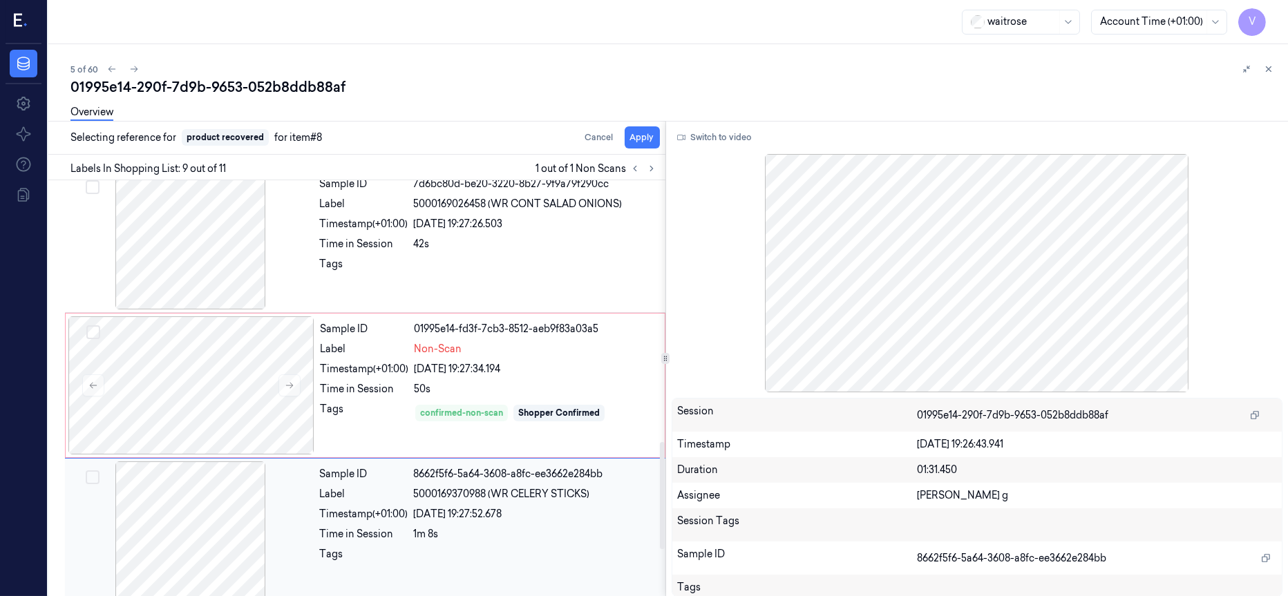
scroll to position [1027, 0]
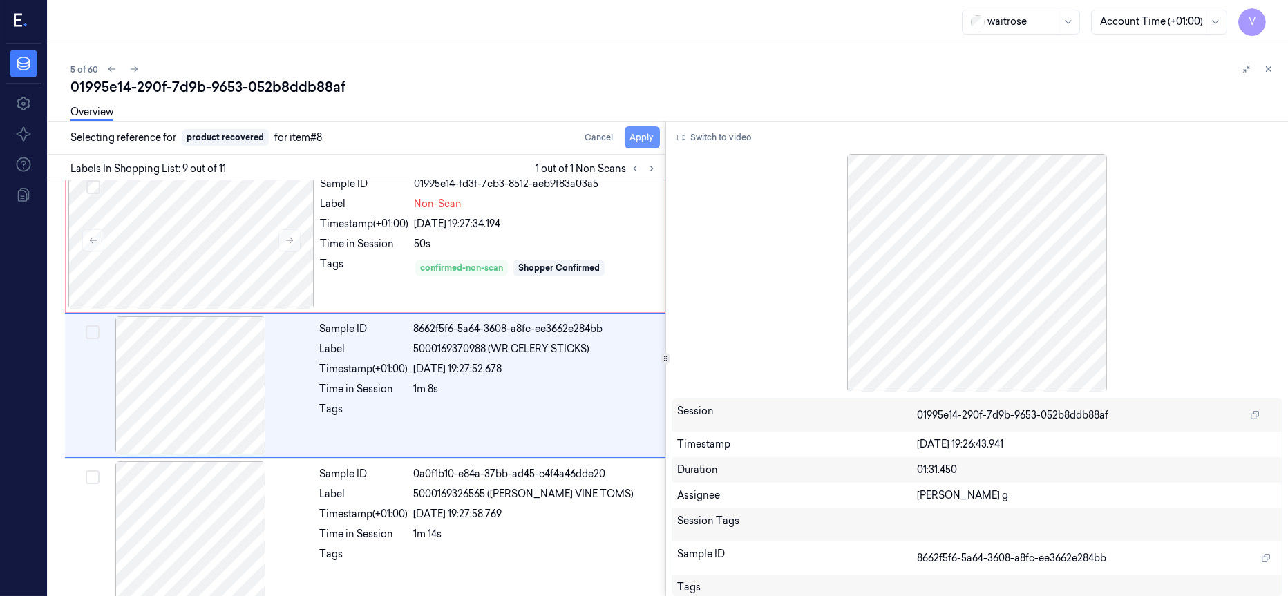
click at [647, 137] on button "Apply" at bounding box center [642, 137] width 35 height 22
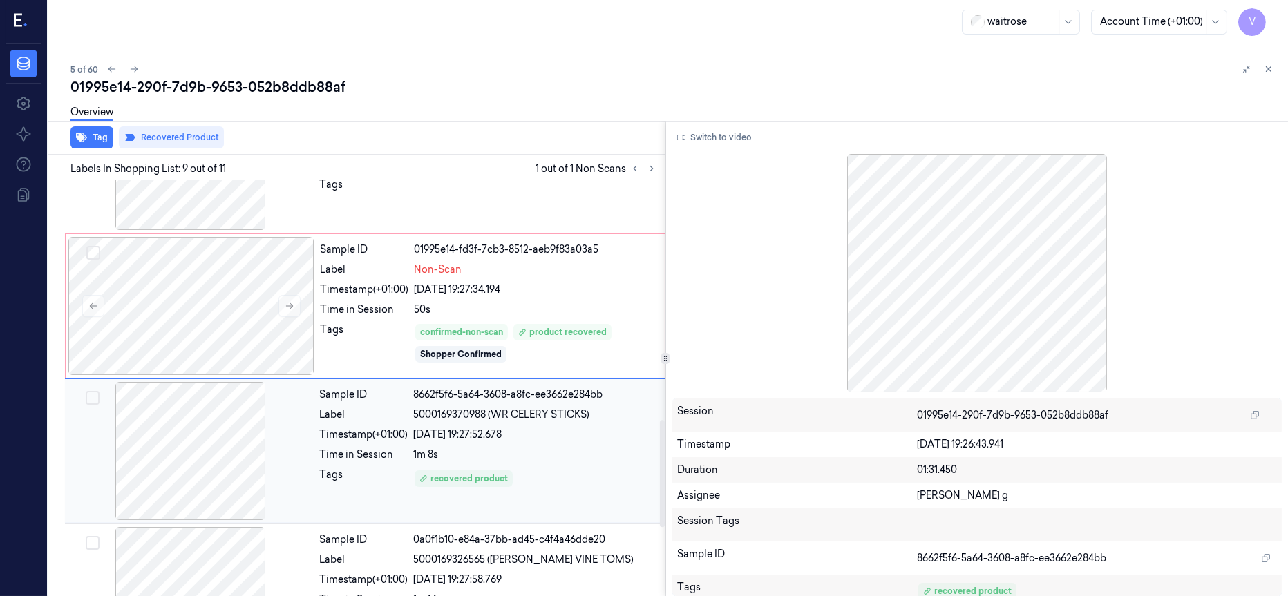
scroll to position [924, 0]
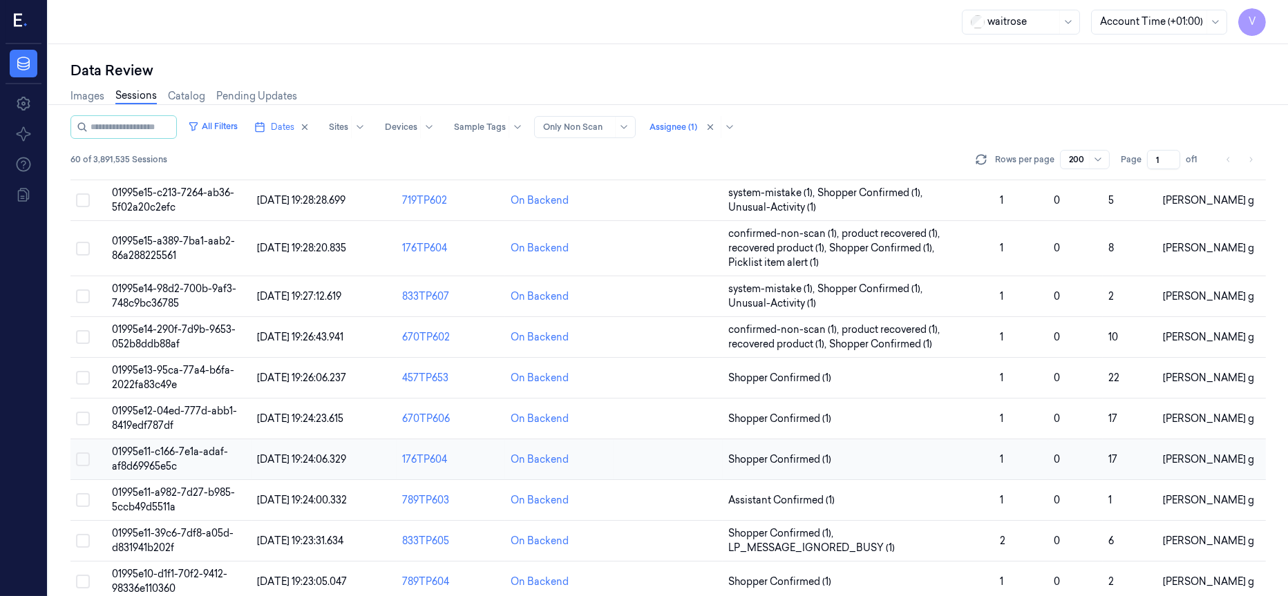
scroll to position [104, 0]
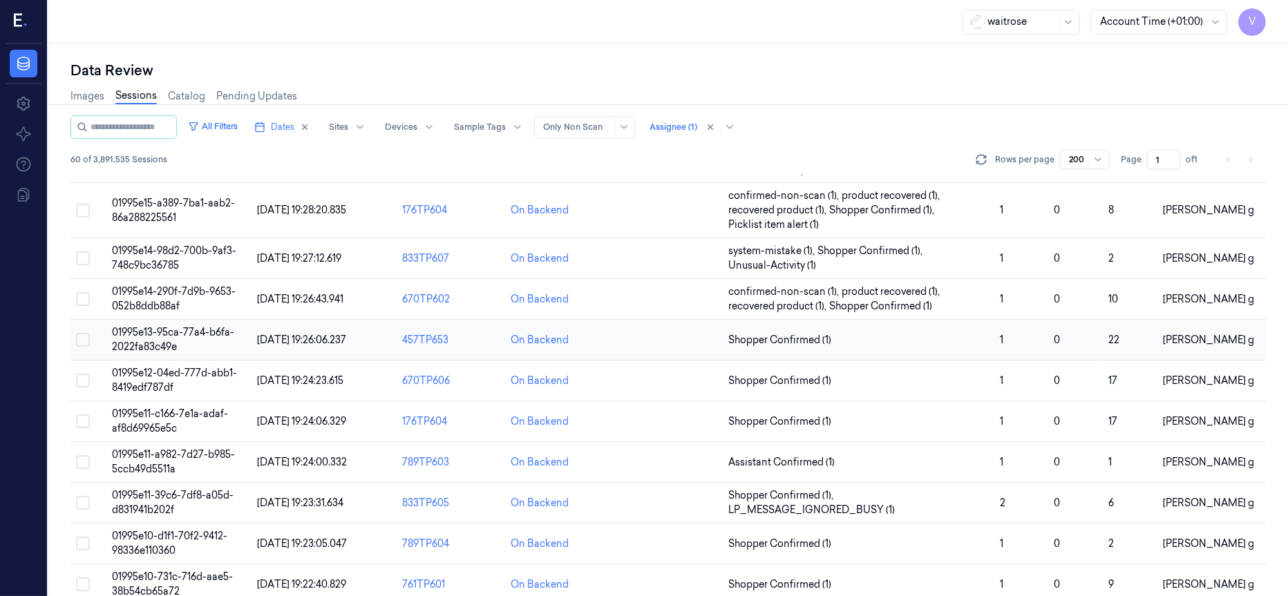
click at [145, 334] on span "01995e13-95ca-77a4-b6fa-2022fa83c49e" at bounding box center [173, 339] width 122 height 27
click at [169, 337] on span "01995e13-95ca-77a4-b6fa-2022fa83c49e" at bounding box center [173, 339] width 122 height 27
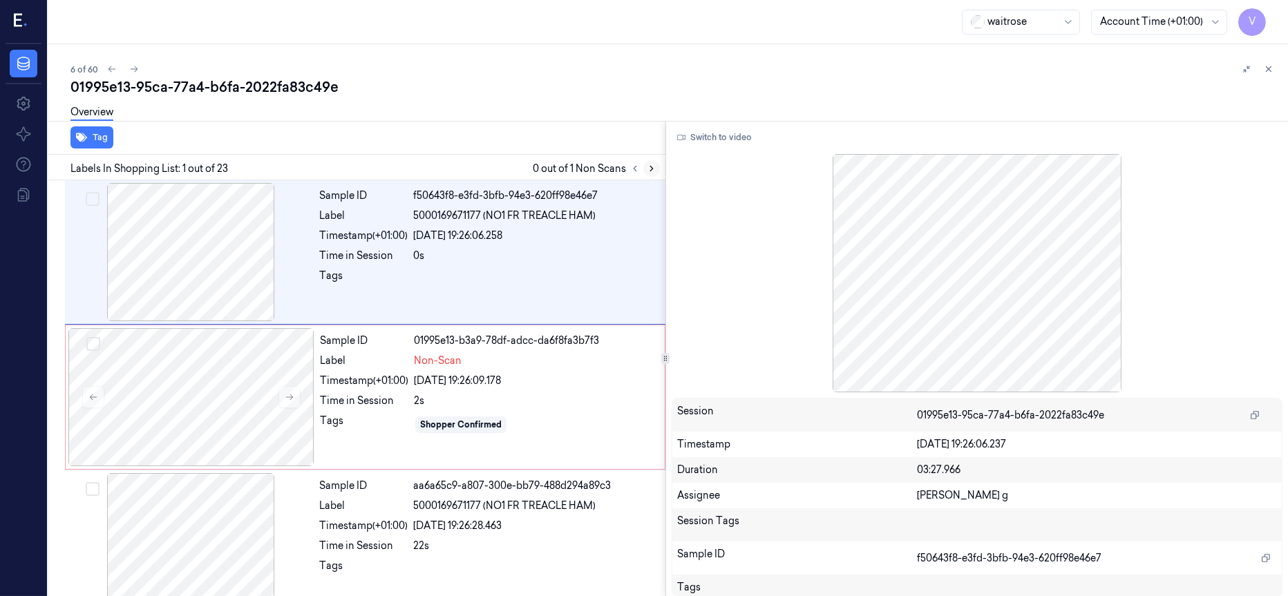
click at [651, 166] on icon at bounding box center [652, 169] width 10 height 10
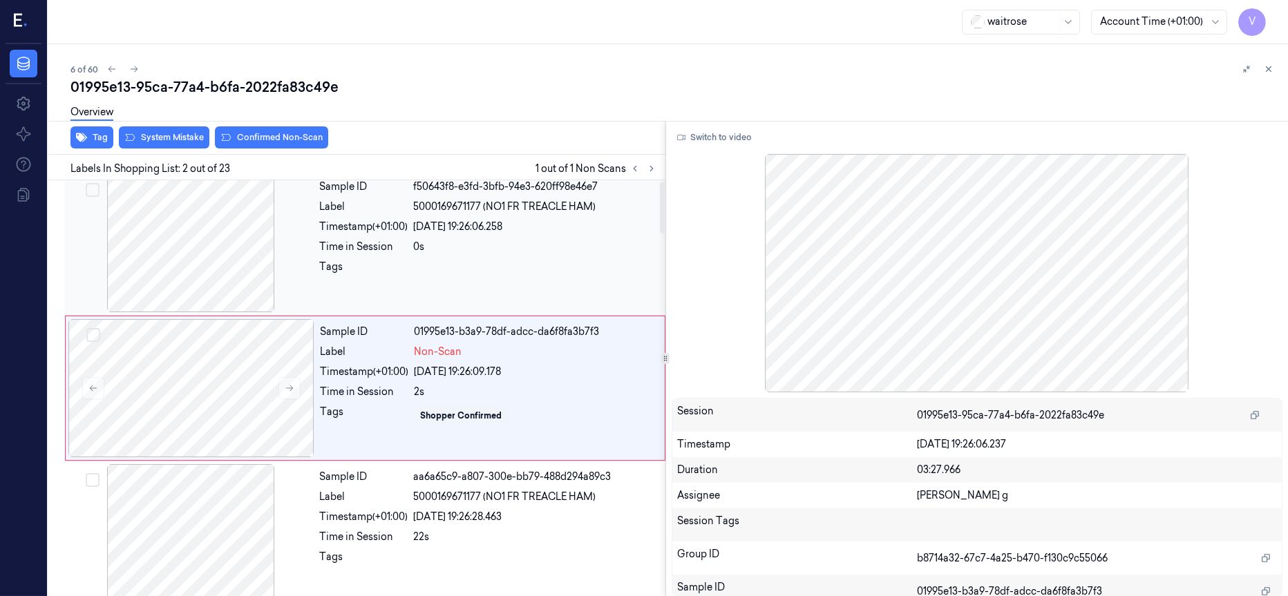
click at [256, 241] on div at bounding box center [191, 243] width 246 height 138
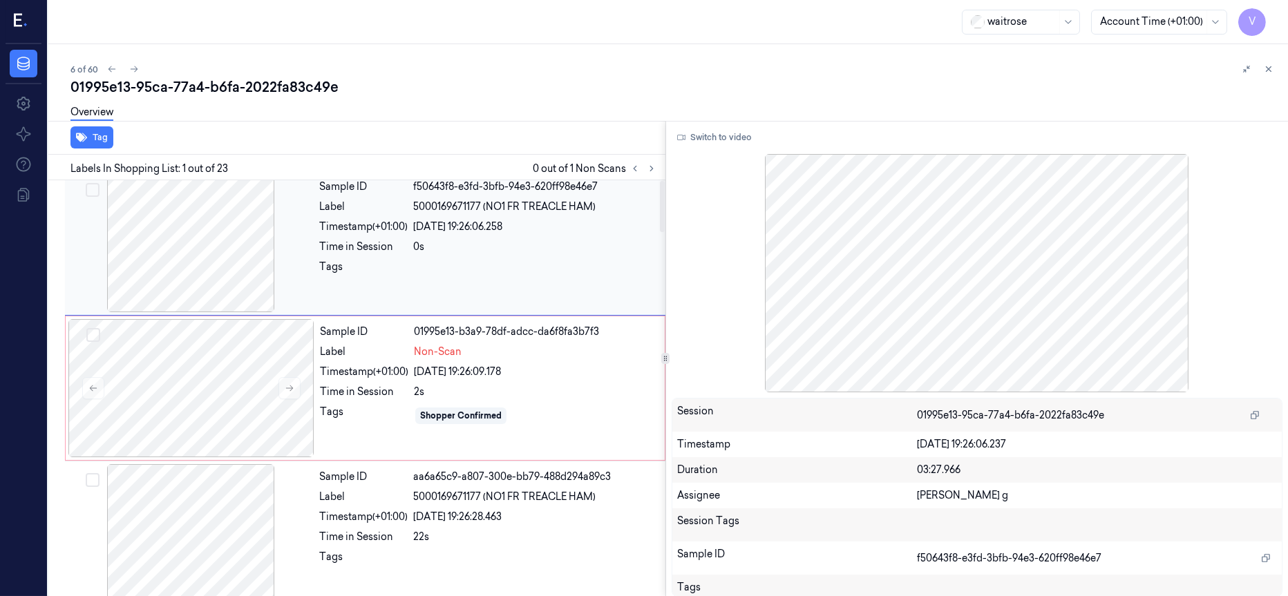
scroll to position [0, 0]
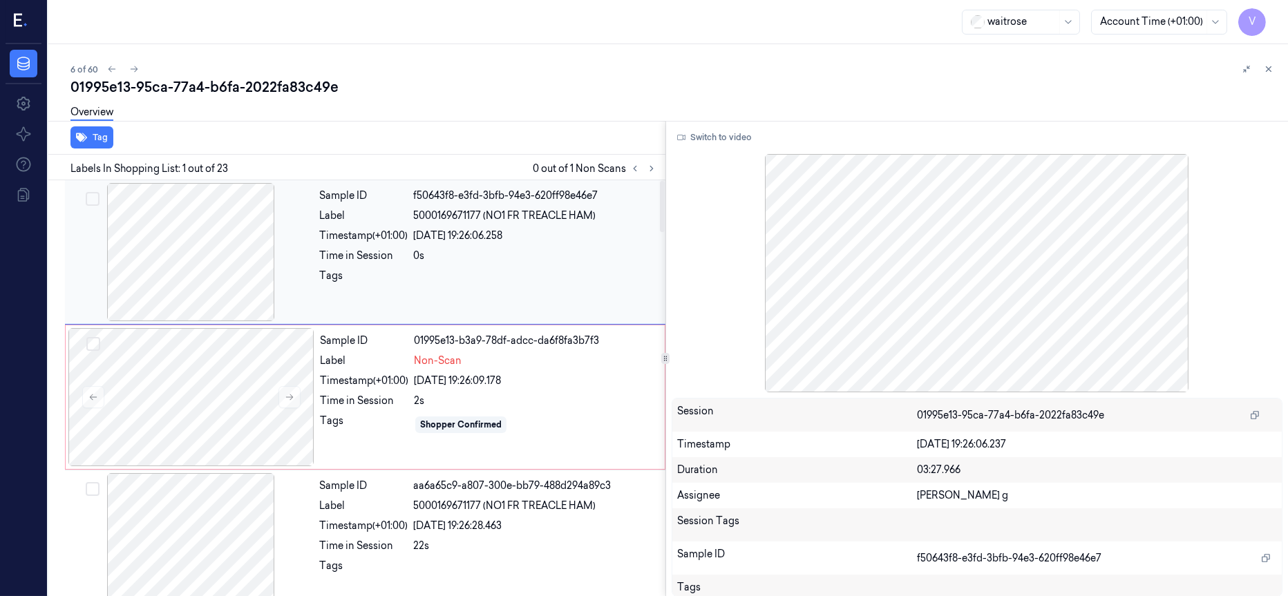
click at [162, 244] on div at bounding box center [191, 252] width 246 height 138
click at [207, 244] on div at bounding box center [191, 252] width 246 height 138
click at [201, 359] on div at bounding box center [191, 397] width 246 height 138
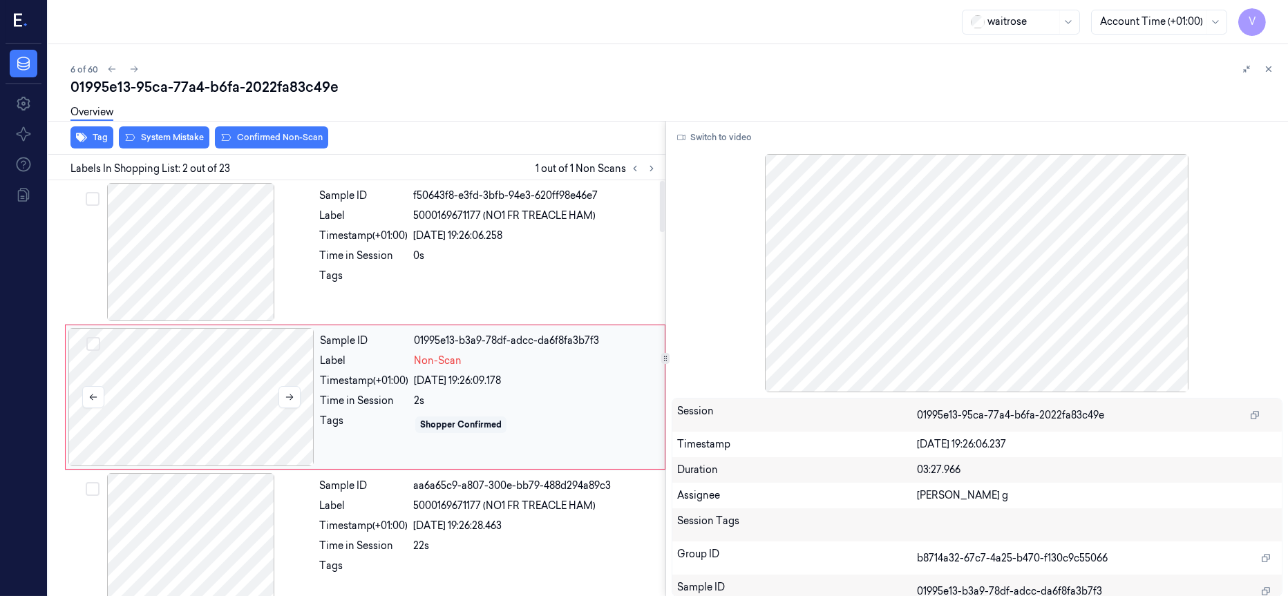
scroll to position [9, 0]
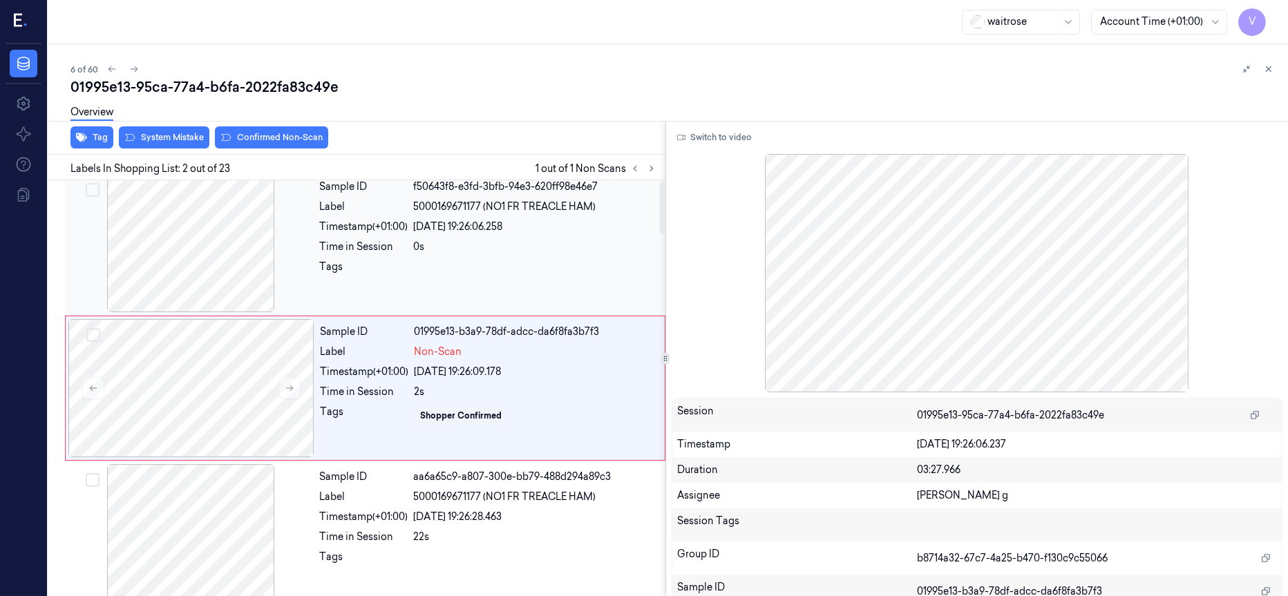
click at [229, 231] on div at bounding box center [191, 243] width 246 height 138
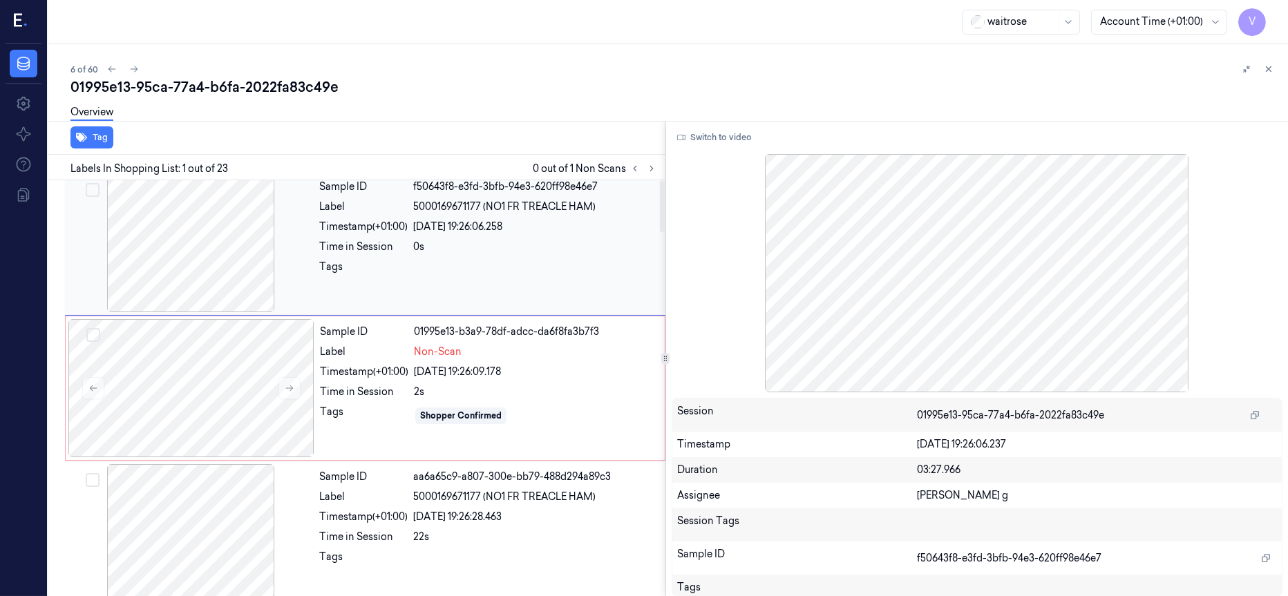
scroll to position [0, 0]
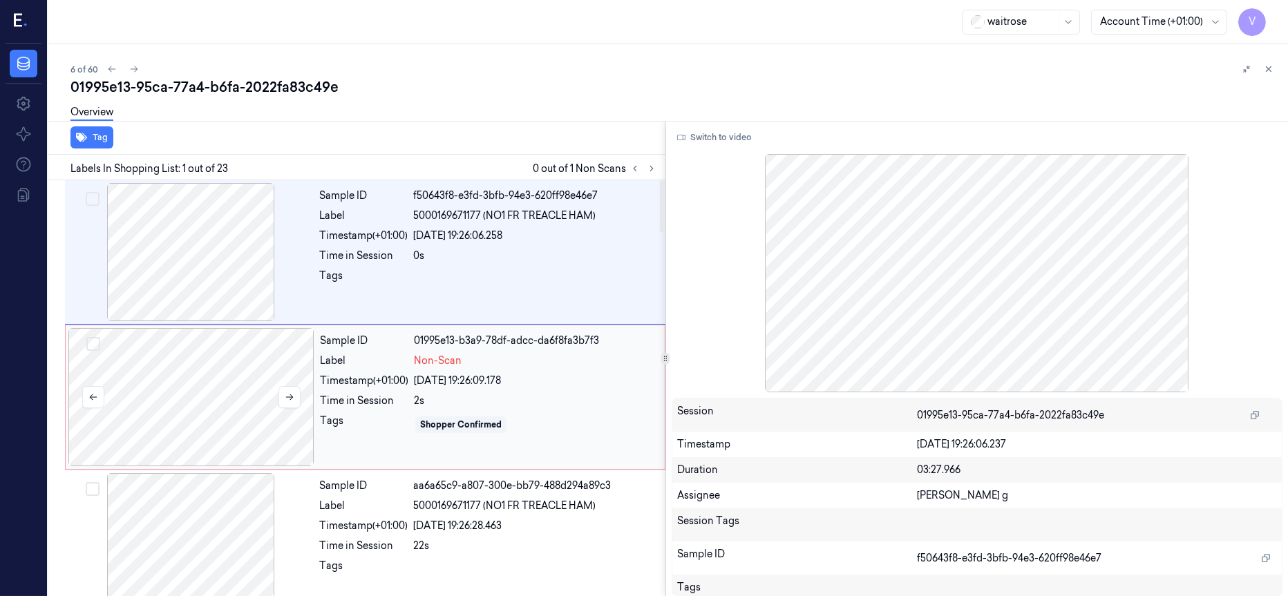
click at [214, 376] on div at bounding box center [191, 397] width 246 height 138
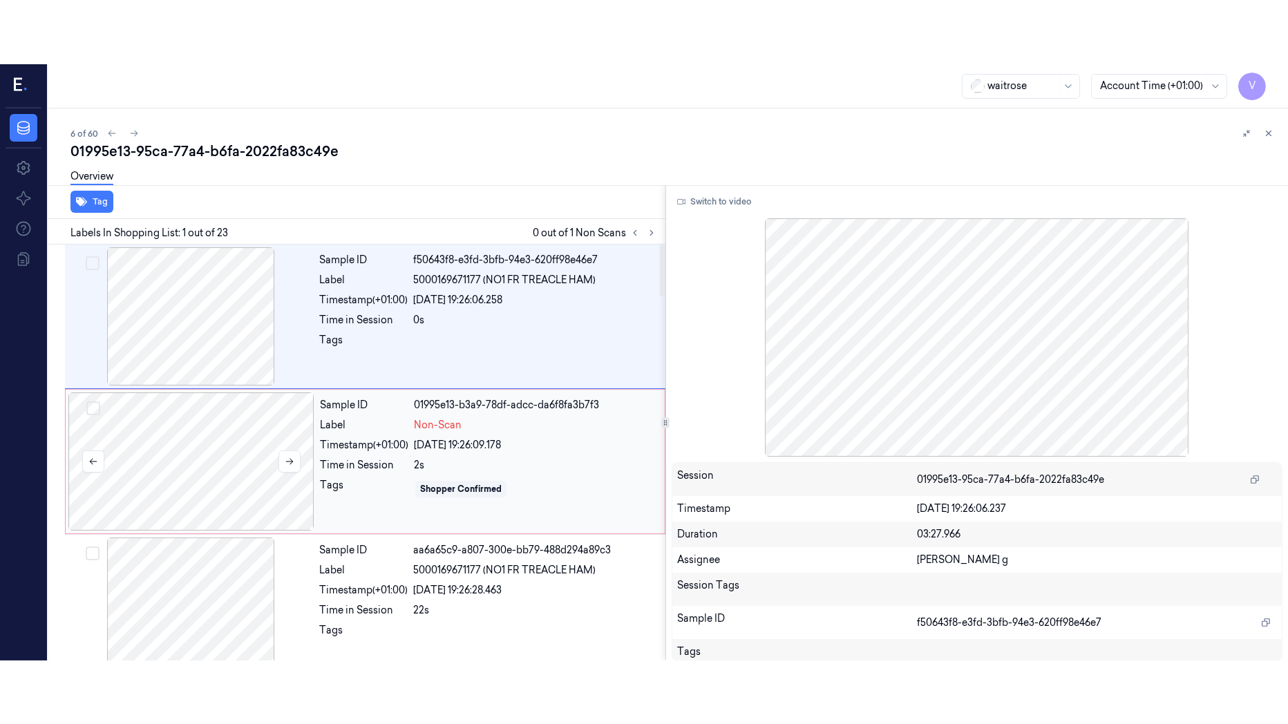
scroll to position [9, 0]
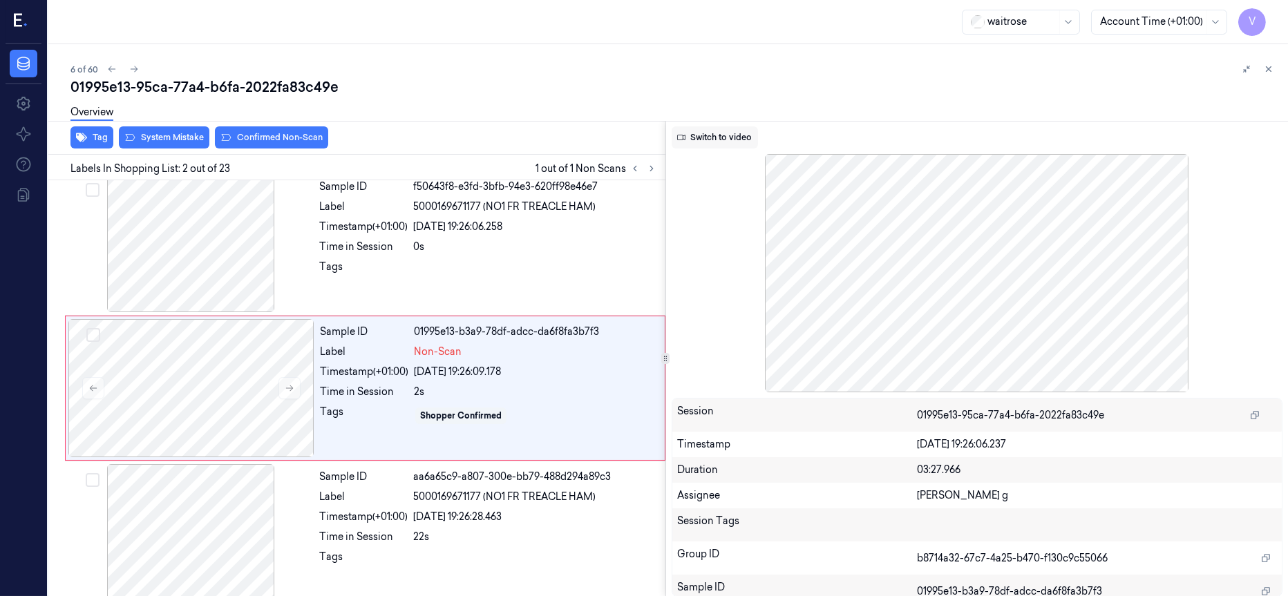
click at [712, 137] on button "Switch to video" at bounding box center [715, 137] width 86 height 22
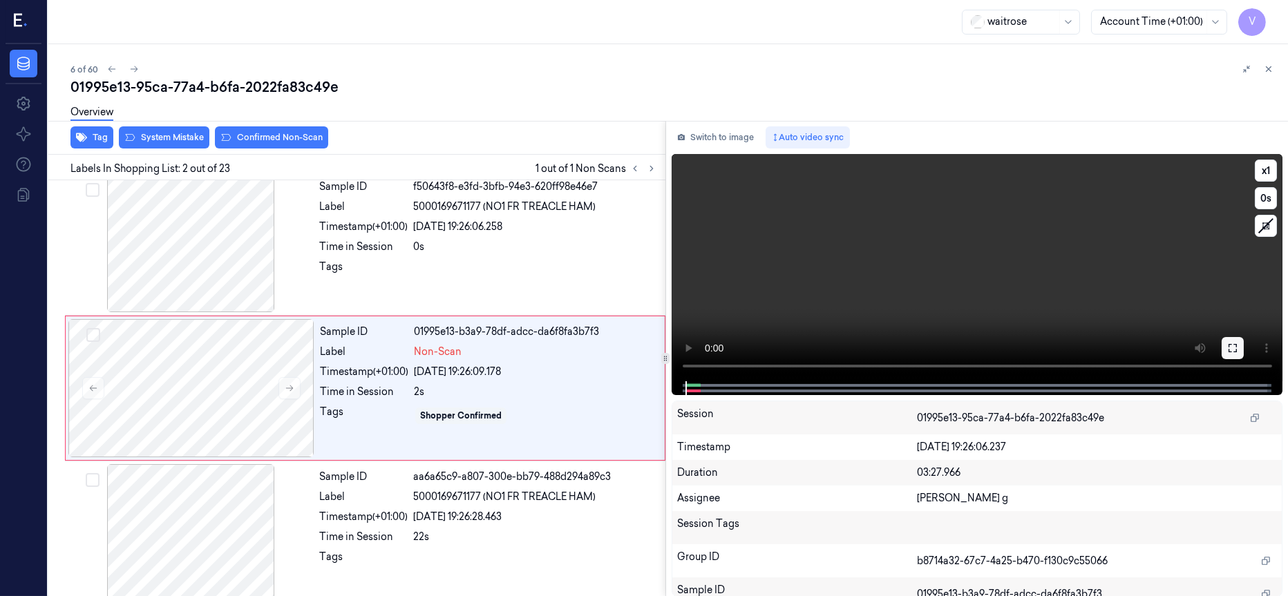
click at [1235, 350] on icon at bounding box center [1232, 348] width 11 height 11
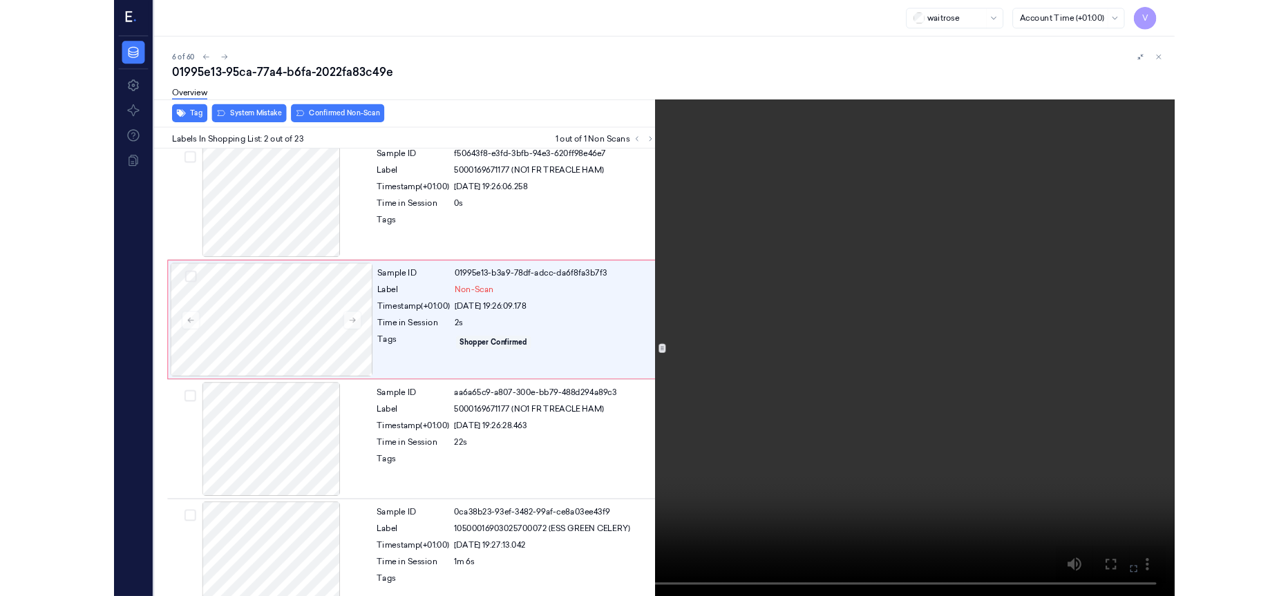
scroll to position [0, 0]
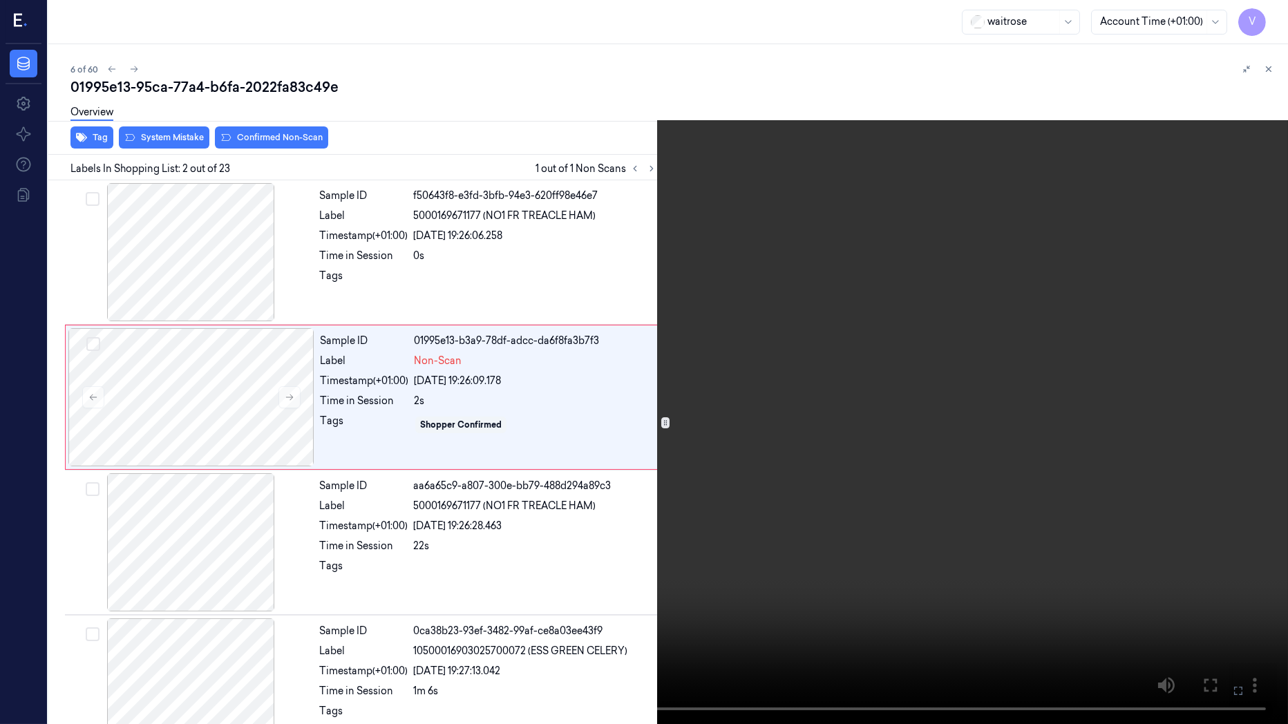
click at [0, 0] on icon at bounding box center [0, 0] width 0 height 0
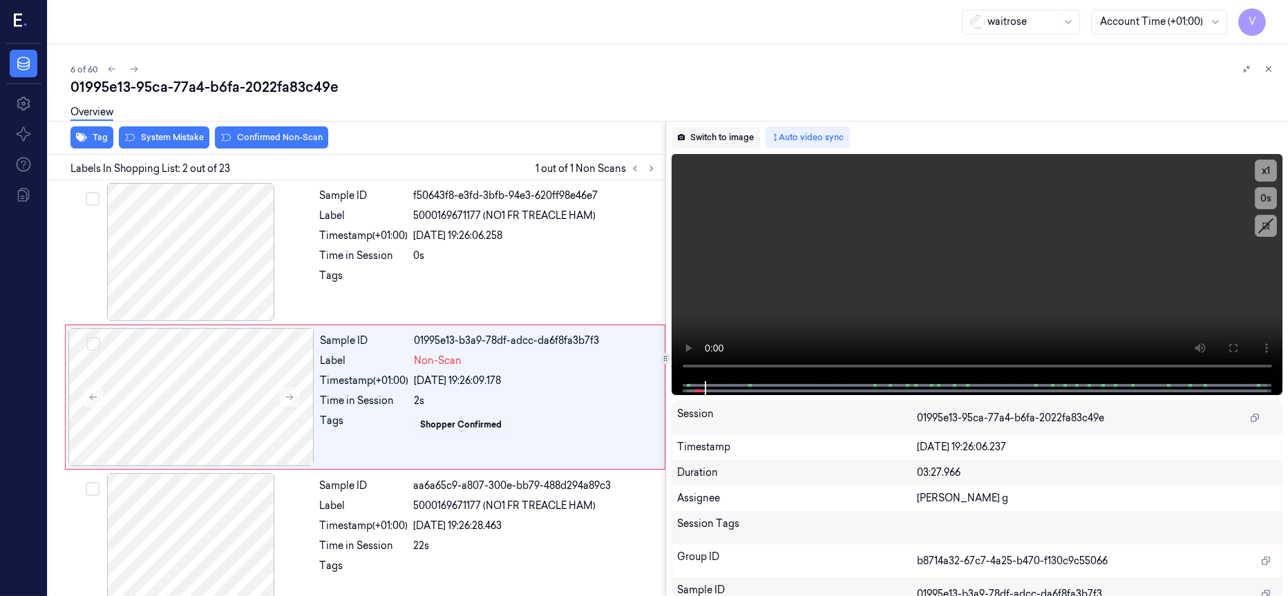
click at [713, 132] on button "Switch to image" at bounding box center [716, 137] width 88 height 22
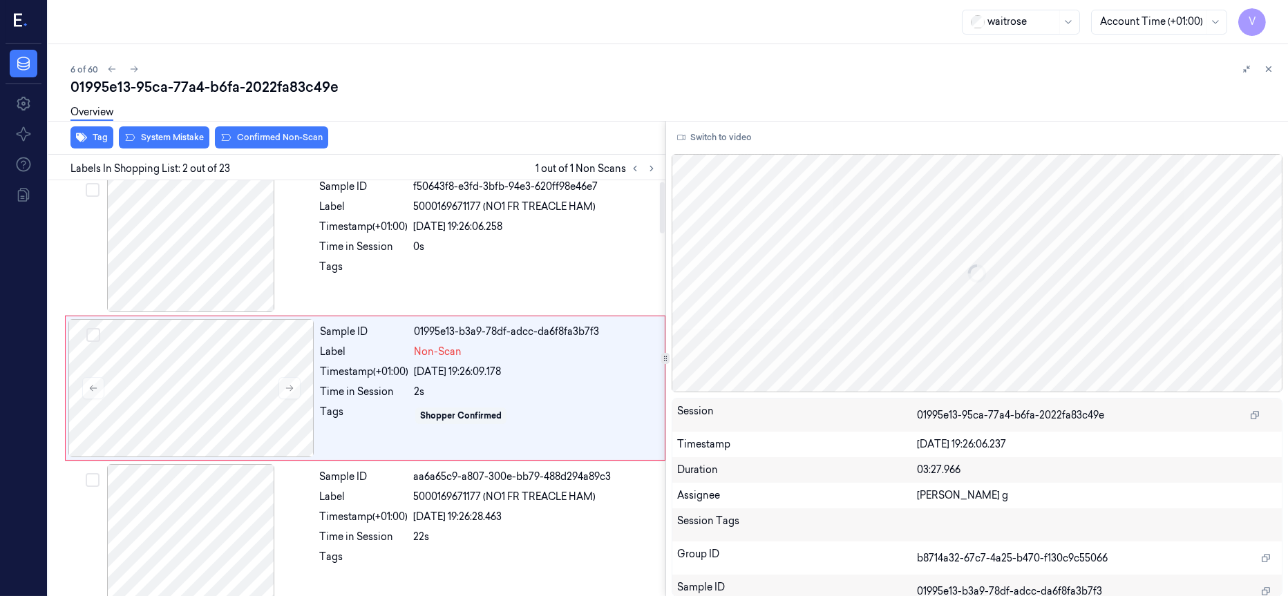
scroll to position [113, 0]
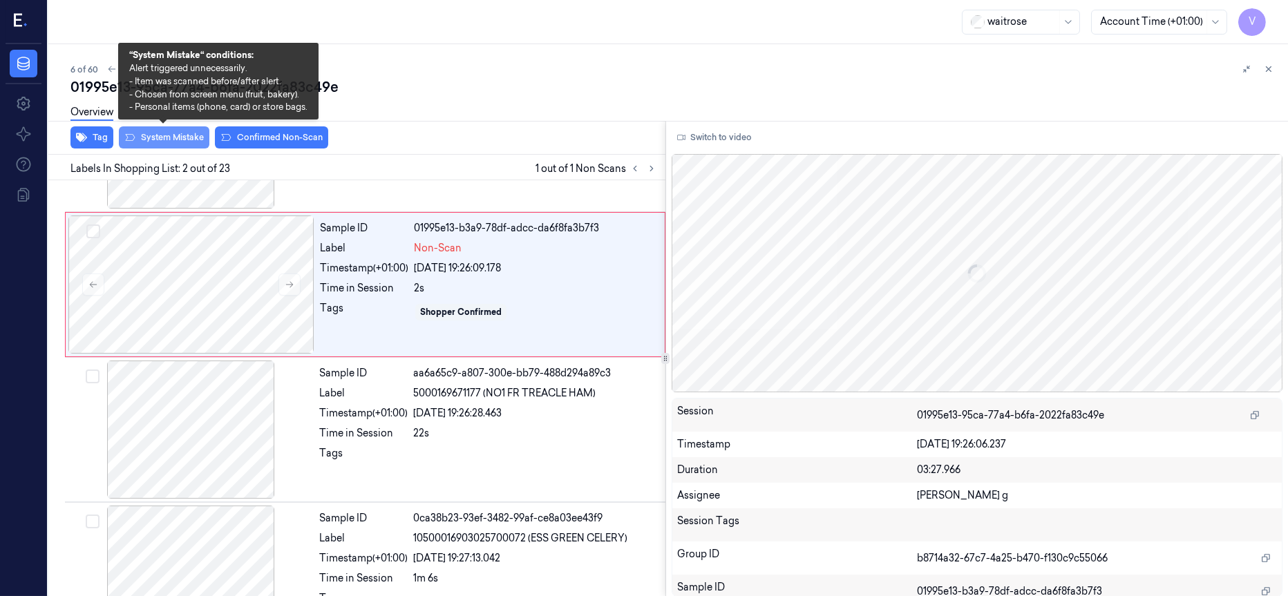
click at [170, 140] on button "System Mistake" at bounding box center [164, 137] width 91 height 22
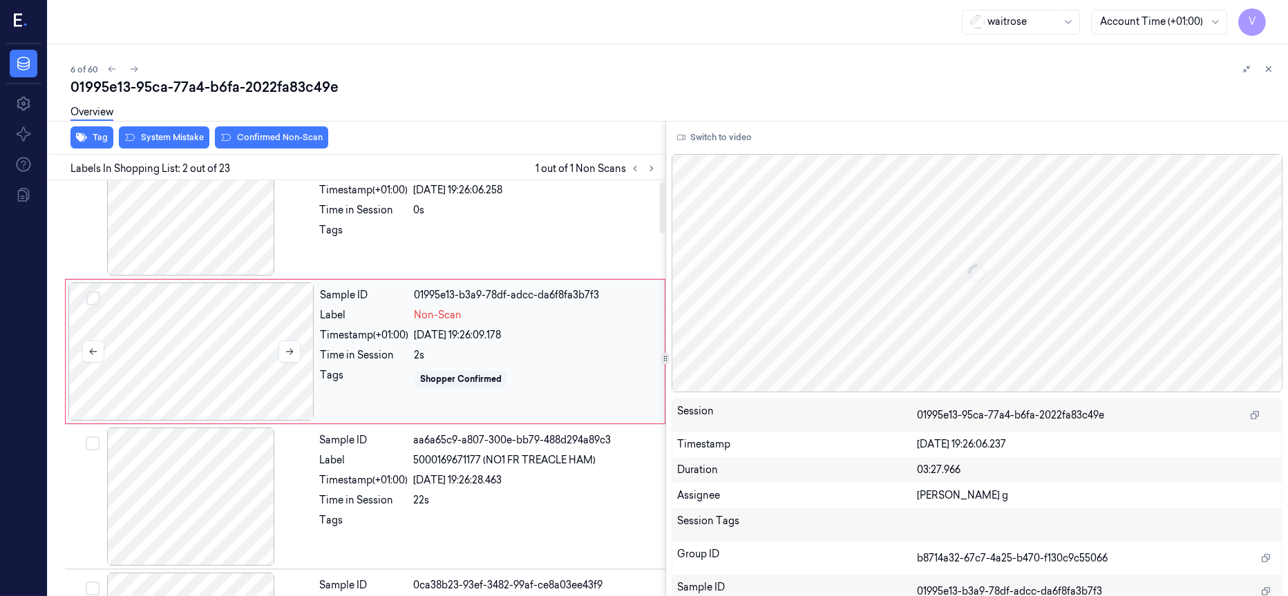
scroll to position [9, 0]
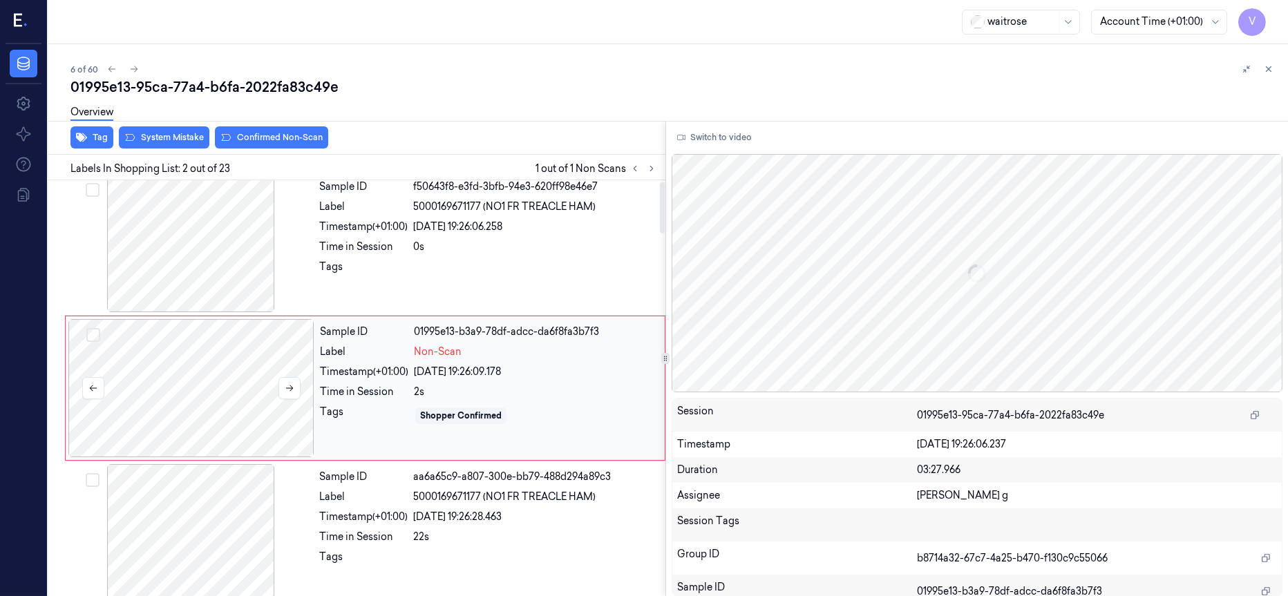
click at [205, 379] on div at bounding box center [191, 388] width 246 height 138
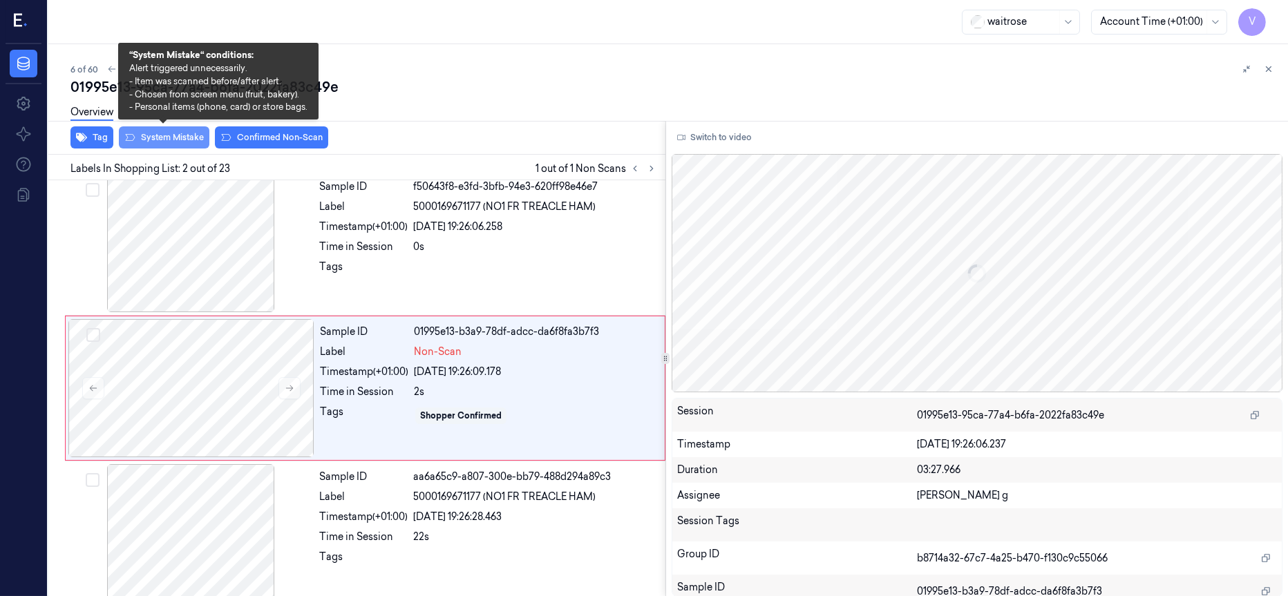
click at [170, 138] on button "System Mistake" at bounding box center [164, 137] width 91 height 22
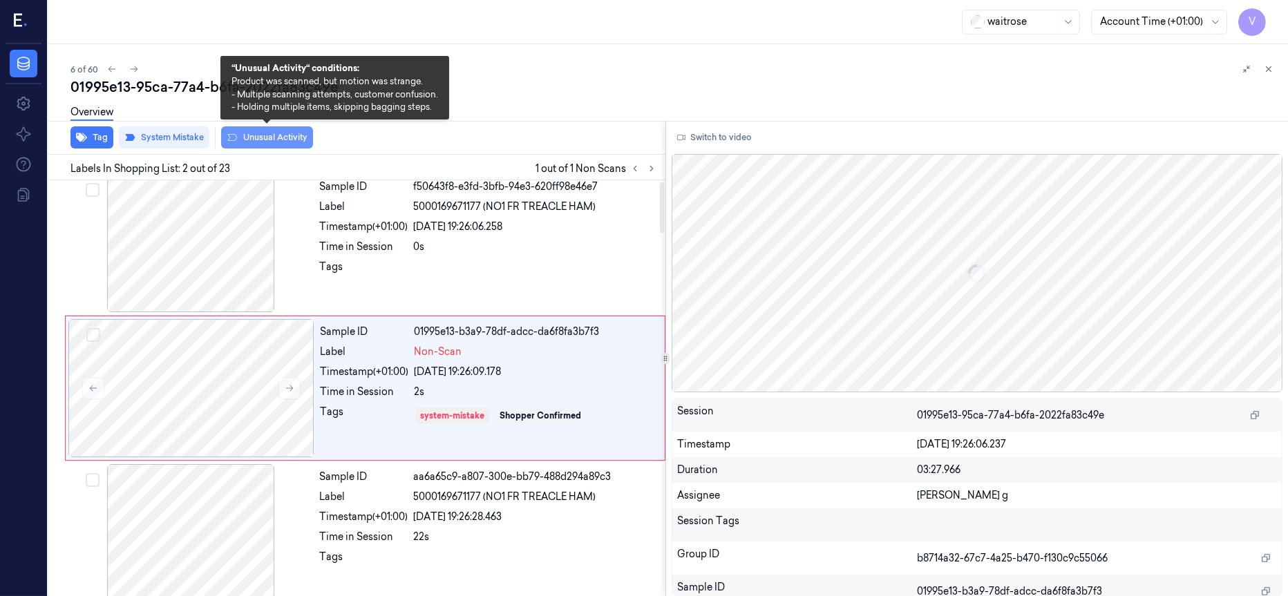
click at [272, 135] on button "Unusual Activity" at bounding box center [267, 137] width 92 height 22
click at [268, 140] on button "Unusual Activity" at bounding box center [267, 137] width 92 height 22
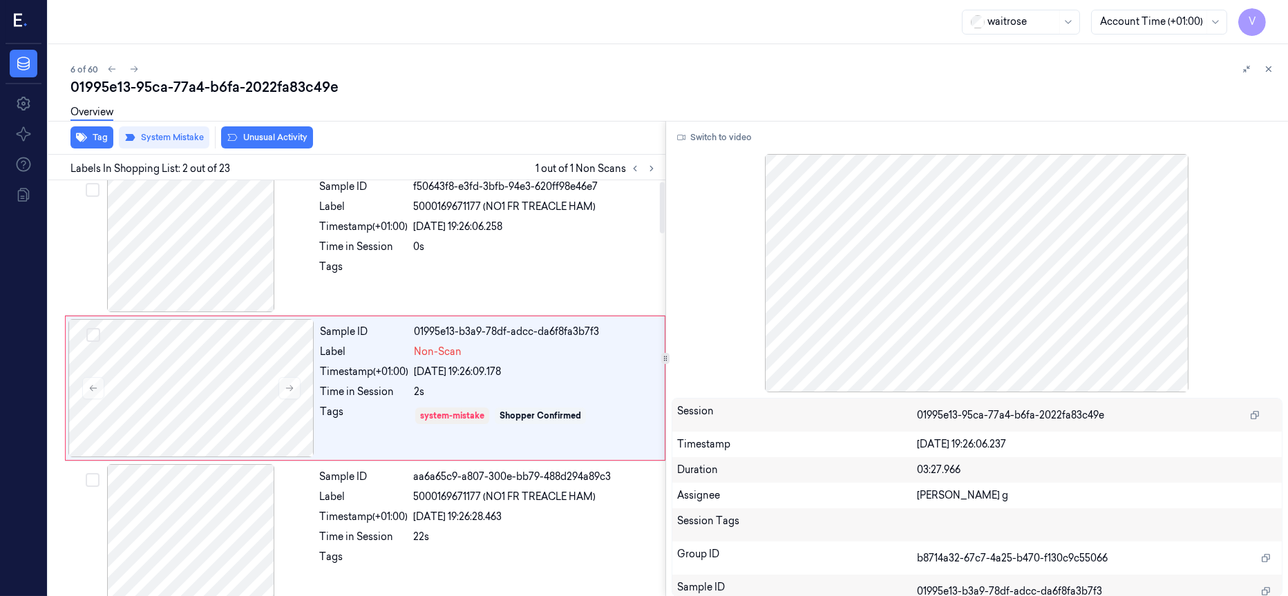
click at [261, 135] on button "Unusual Activity" at bounding box center [267, 137] width 92 height 22
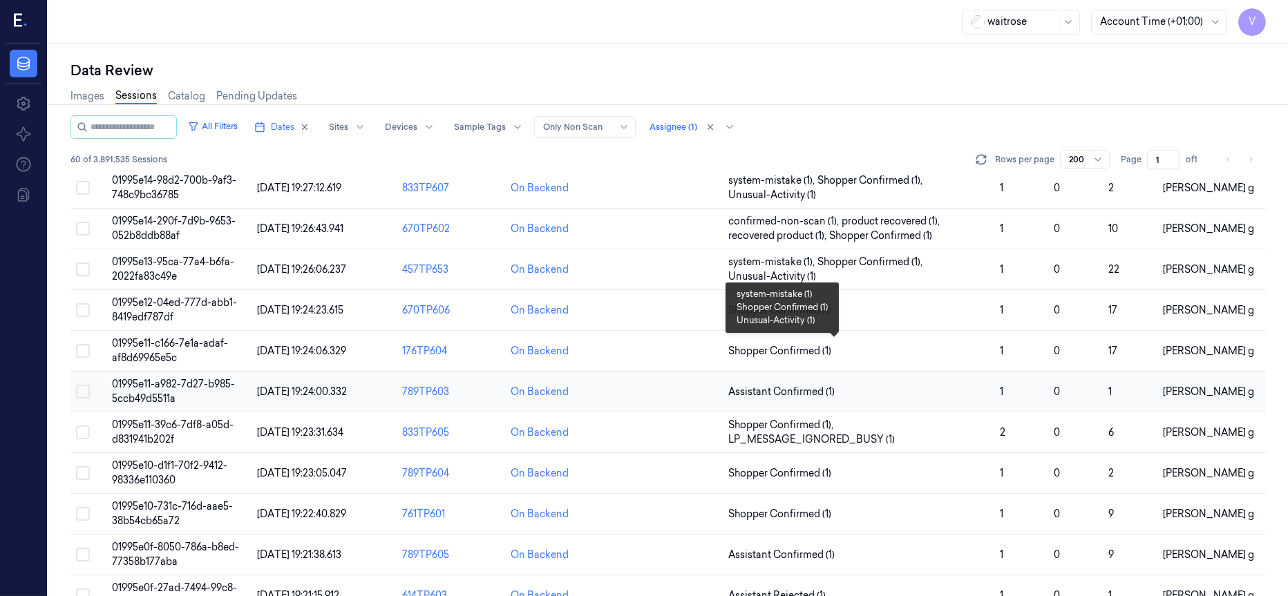
scroll to position [207, 0]
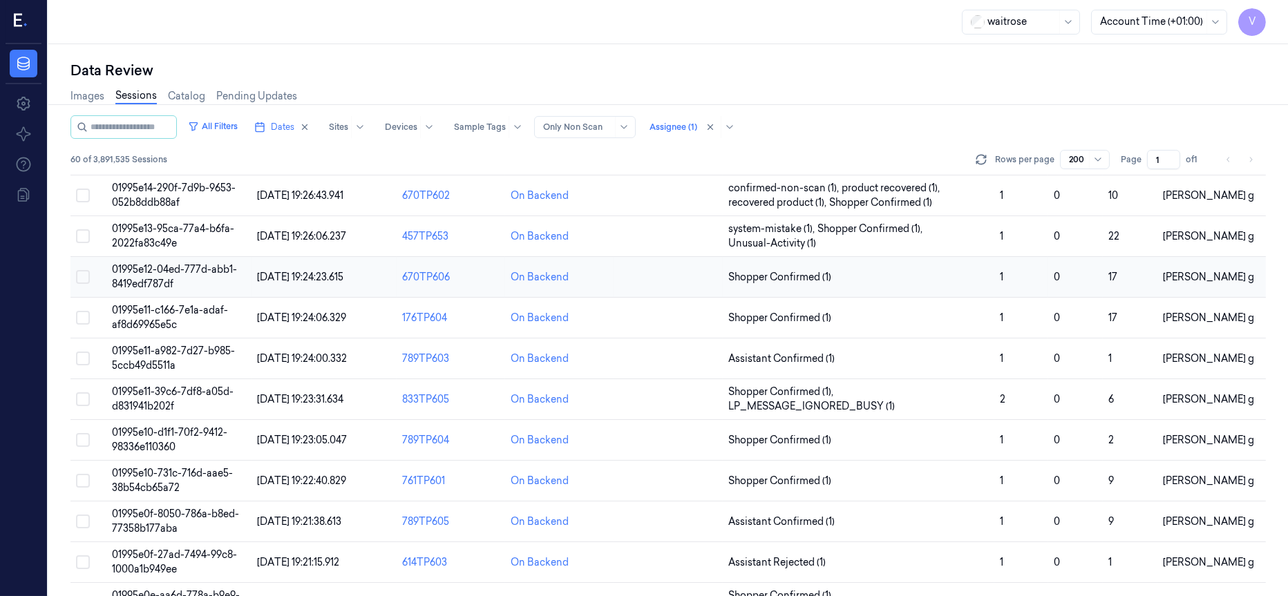
click at [158, 276] on span "01995e12-04ed-777d-abb1-8419edf787df" at bounding box center [174, 276] width 125 height 27
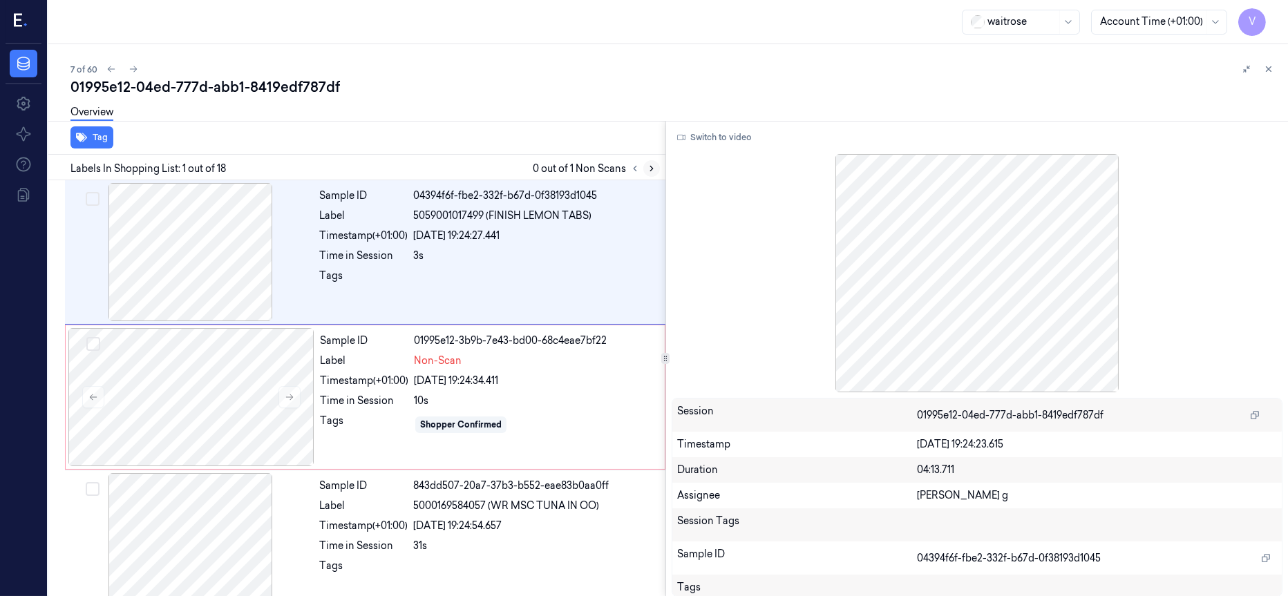
click at [649, 169] on icon at bounding box center [652, 169] width 10 height 10
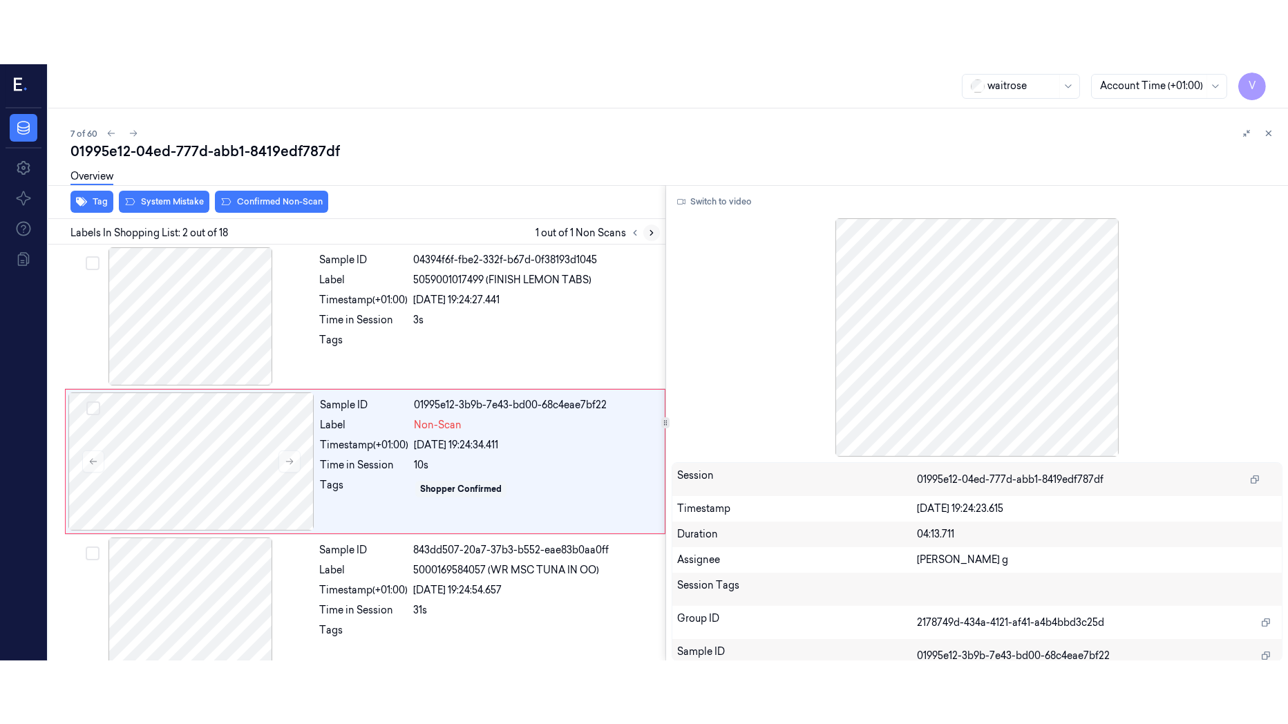
scroll to position [9, 0]
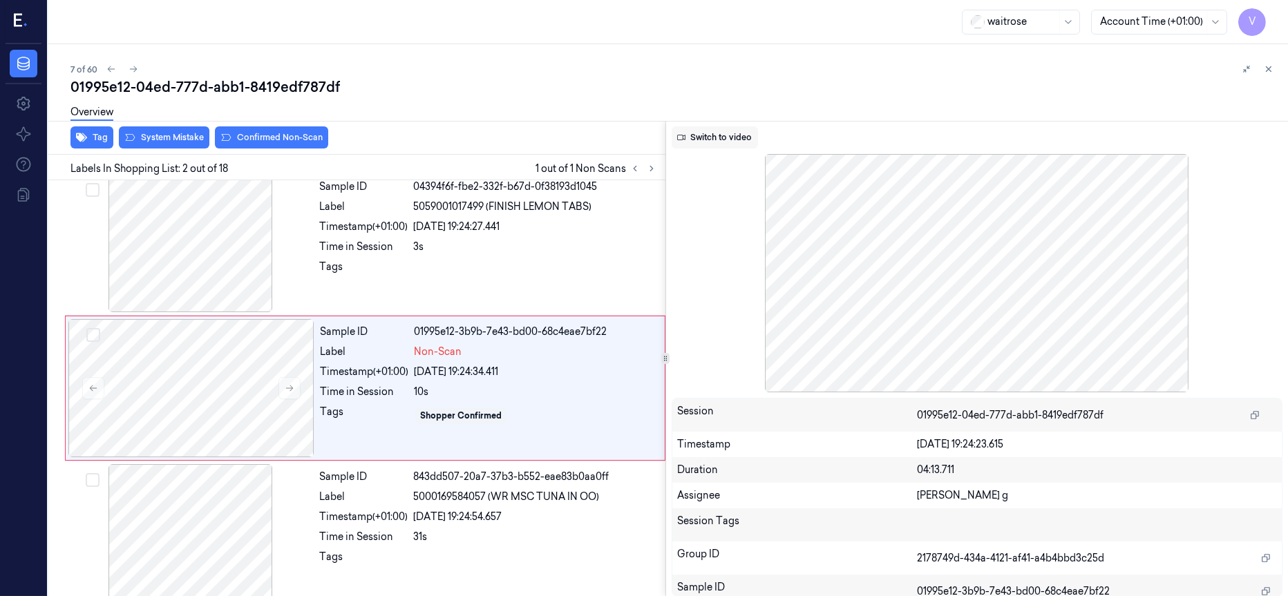
click at [713, 140] on button "Switch to video" at bounding box center [715, 137] width 86 height 22
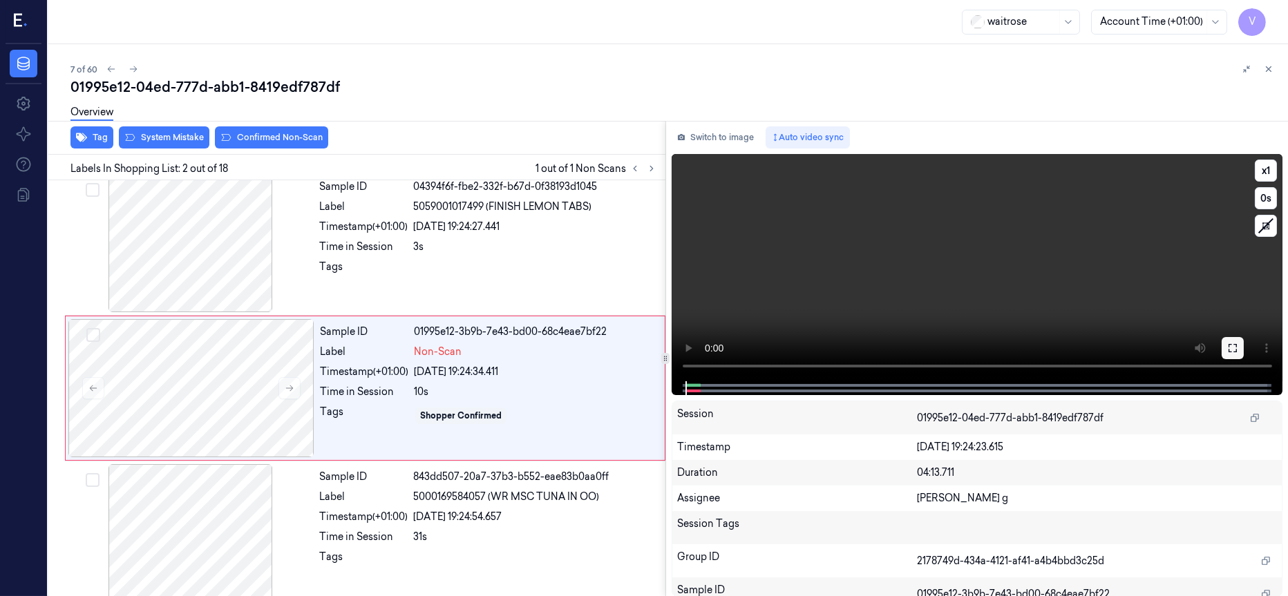
click at [1240, 348] on button at bounding box center [1233, 348] width 22 height 22
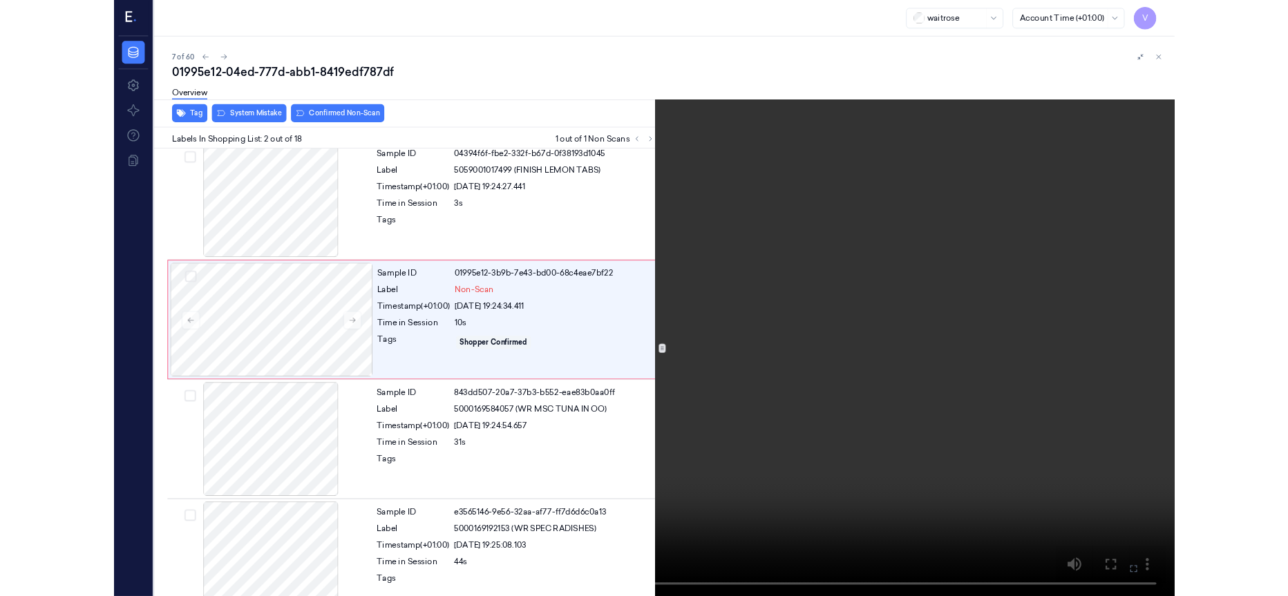
scroll to position [0, 0]
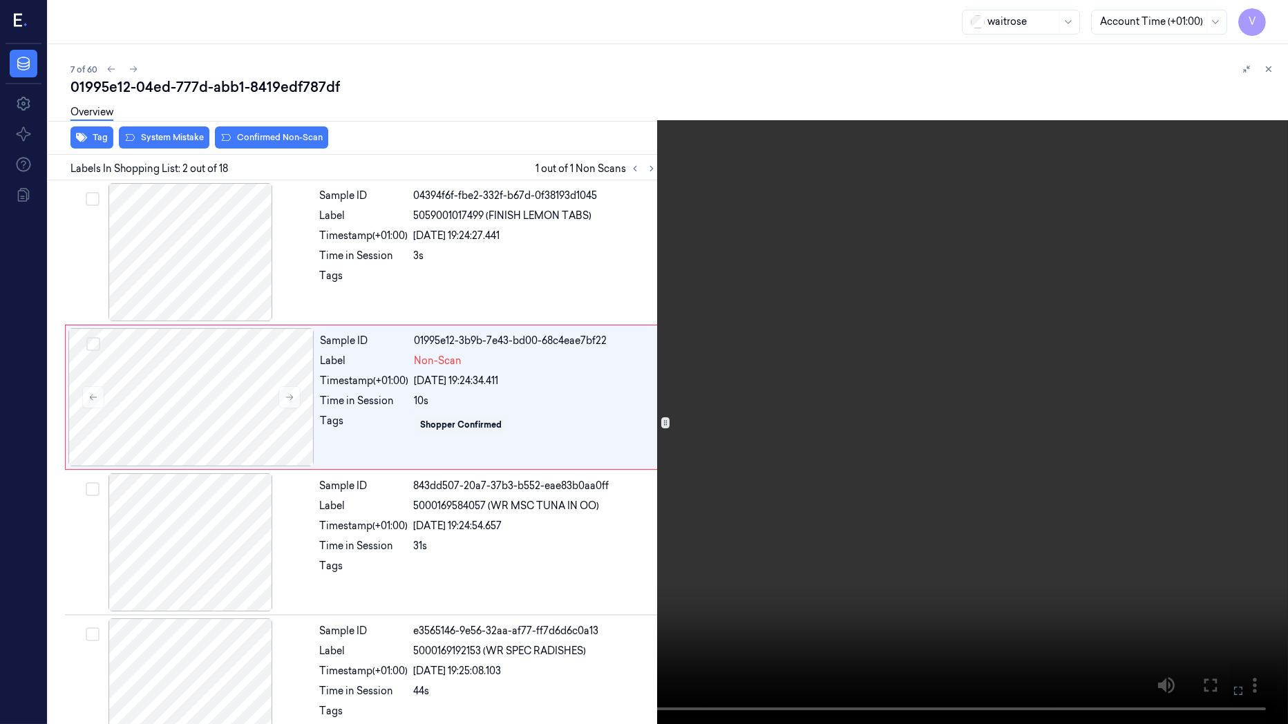
click at [0, 0] on button at bounding box center [0, 0] width 0 height 0
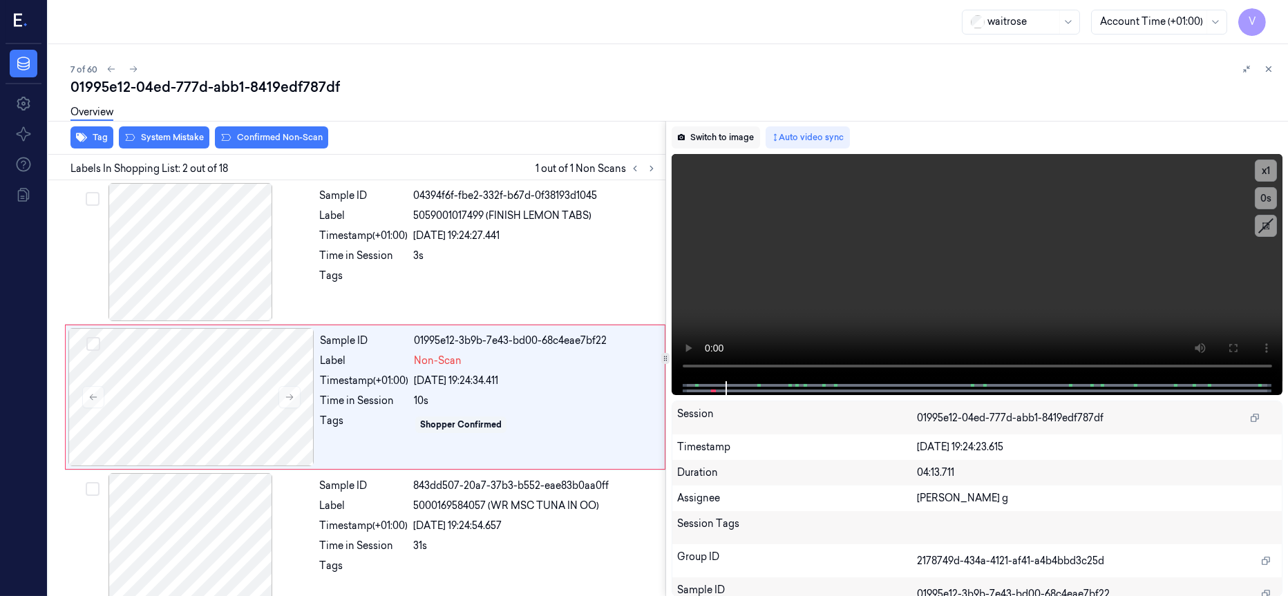
click at [718, 135] on button "Switch to image" at bounding box center [716, 137] width 88 height 22
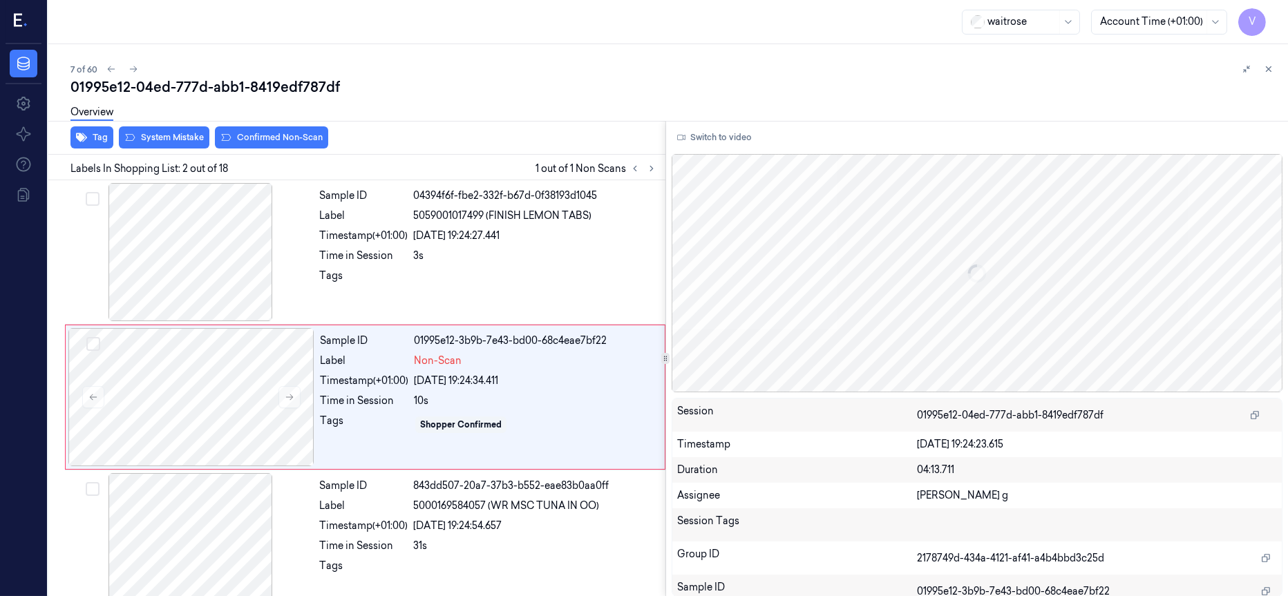
scroll to position [9, 0]
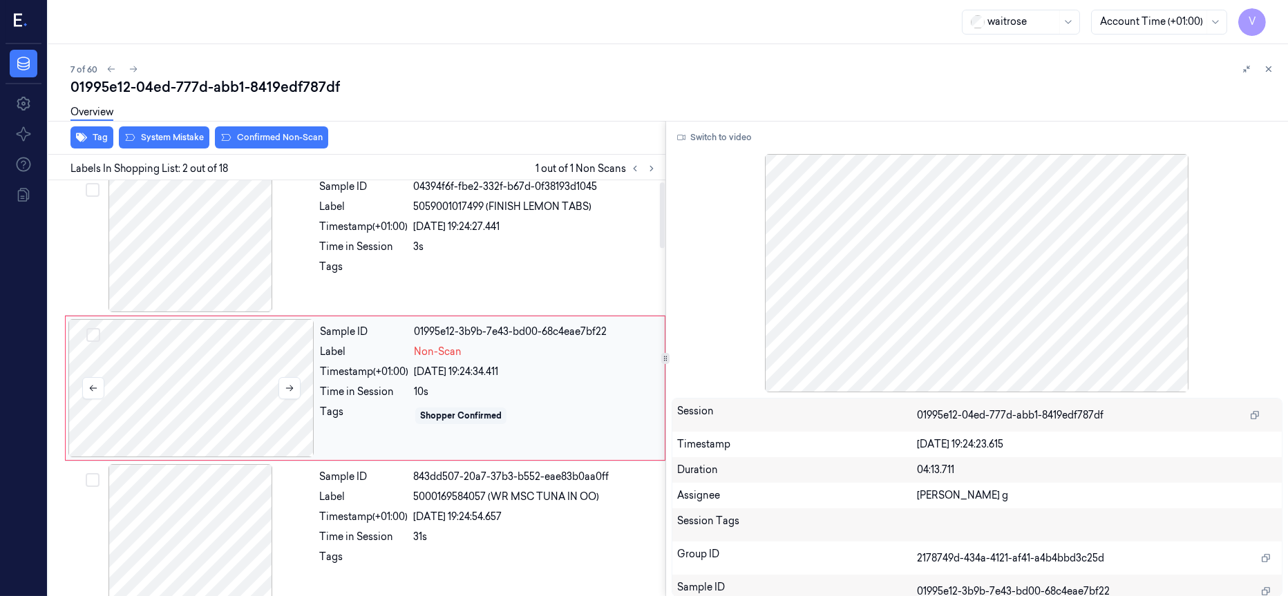
click at [213, 357] on div at bounding box center [191, 388] width 246 height 138
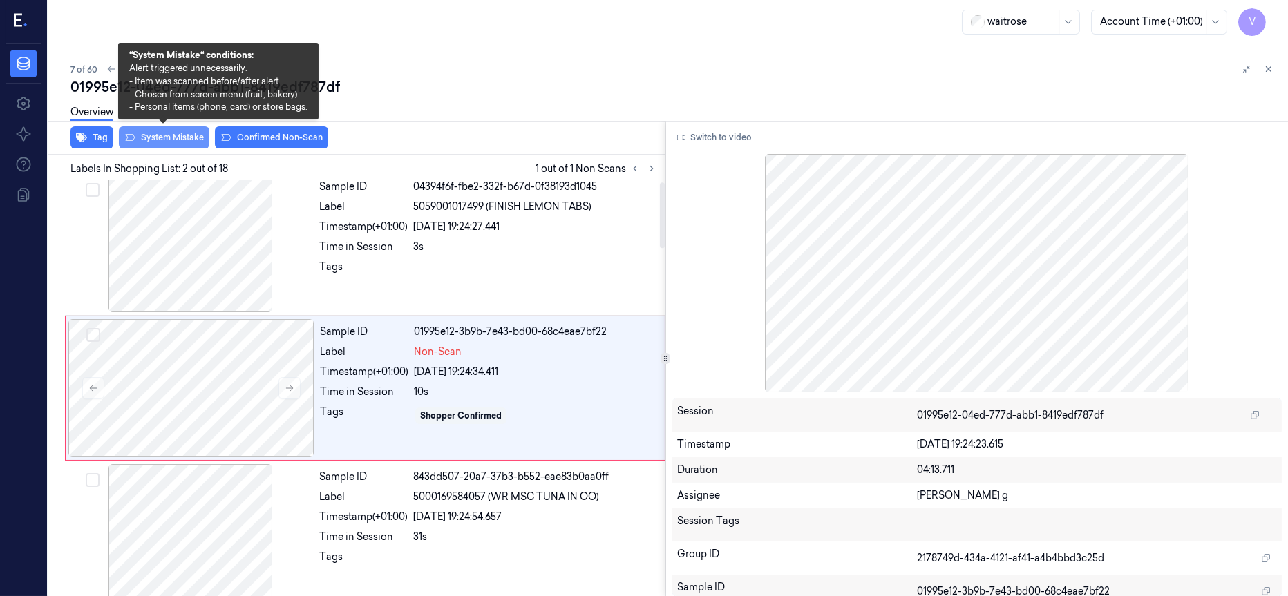
click at [151, 137] on button "System Mistake" at bounding box center [164, 137] width 91 height 22
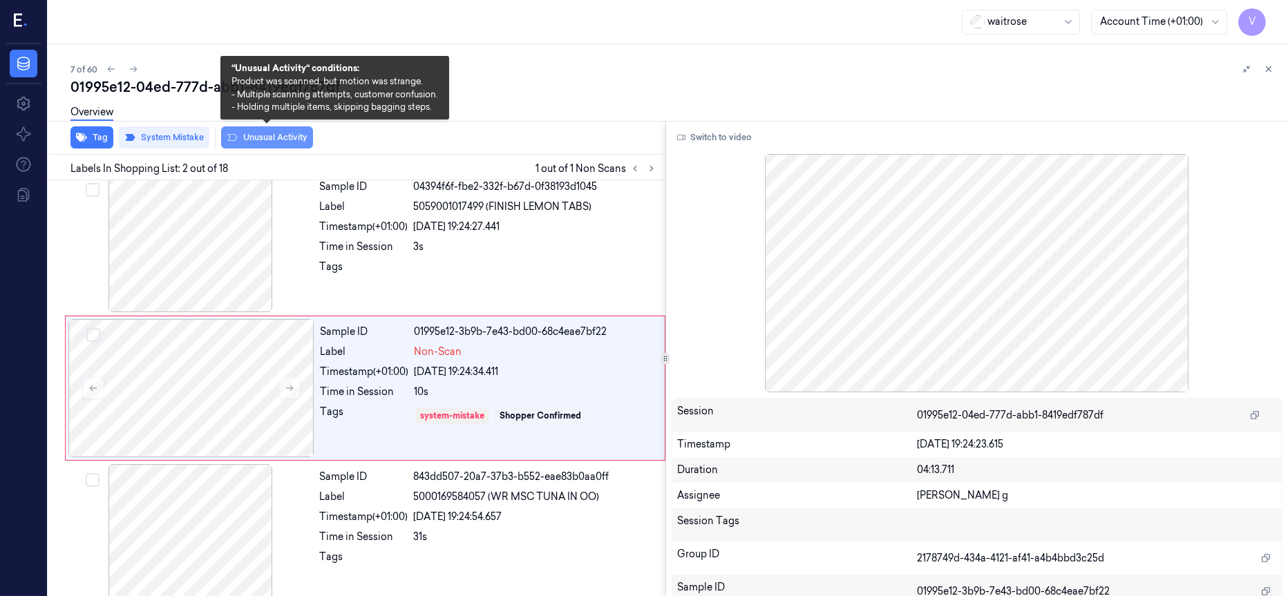
click at [263, 132] on button "Unusual Activity" at bounding box center [267, 137] width 92 height 22
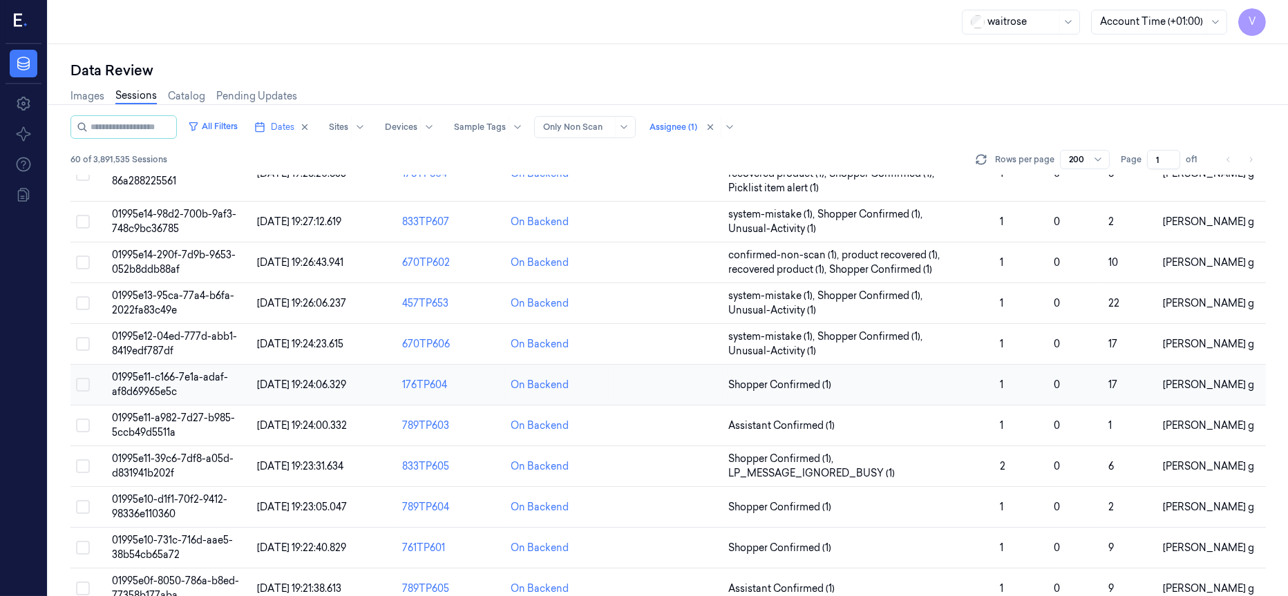
scroll to position [207, 0]
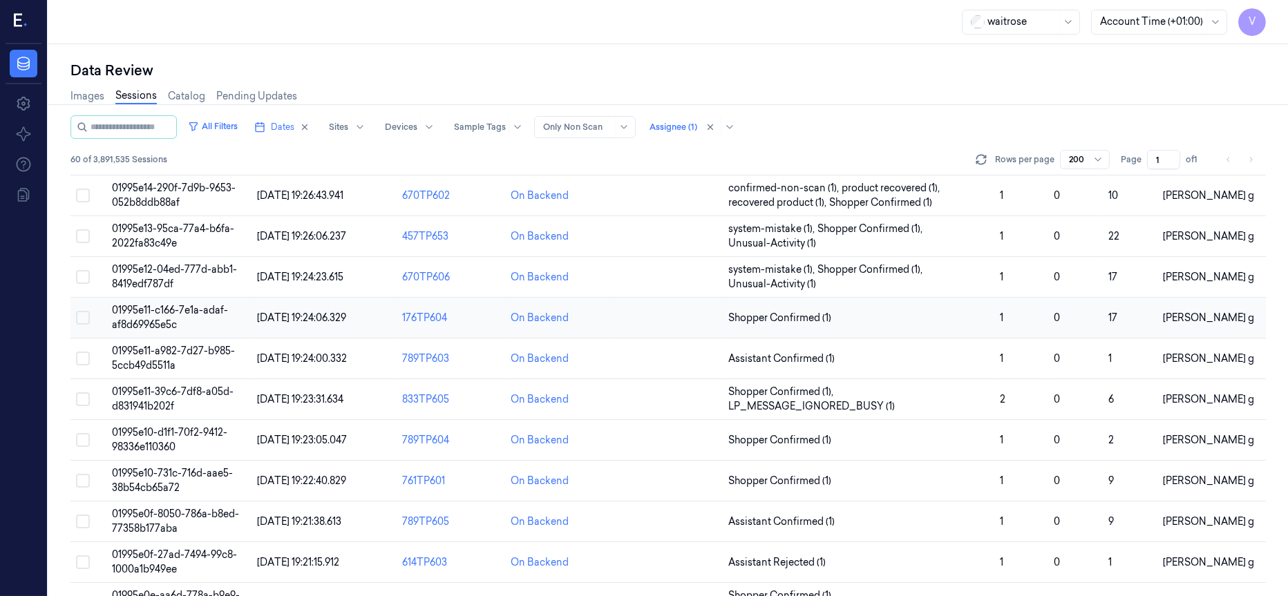
click at [159, 309] on span "01995e11-c166-7e1a-adaf-af8d69965e5c" at bounding box center [170, 317] width 116 height 27
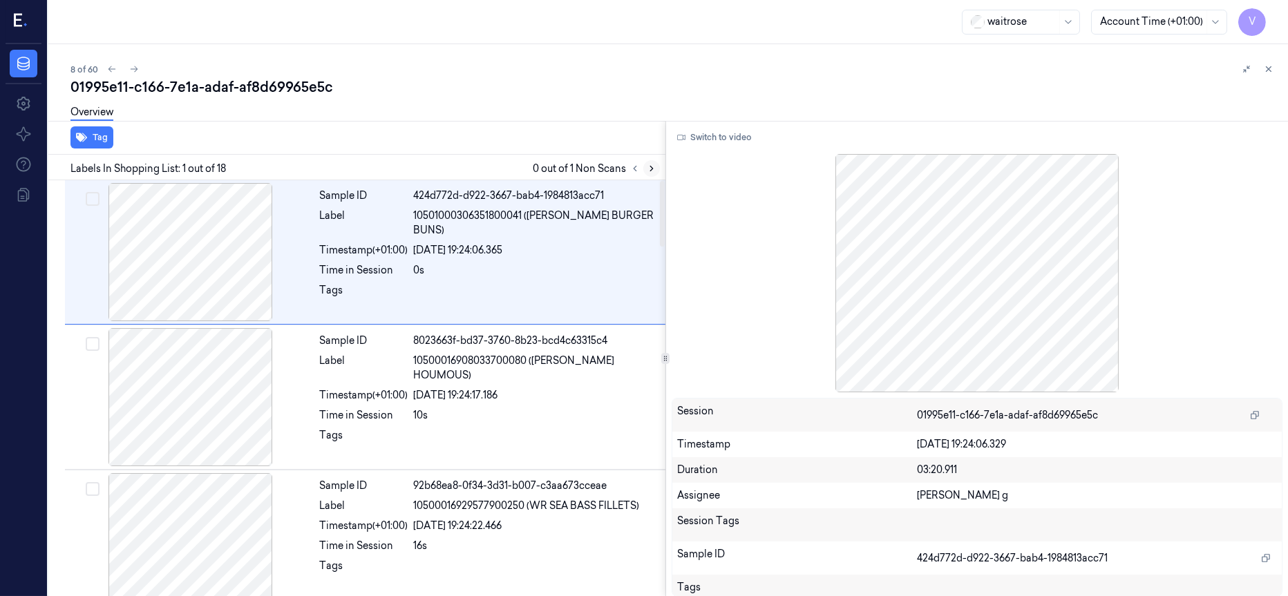
click at [652, 168] on icon at bounding box center [651, 169] width 3 height 5
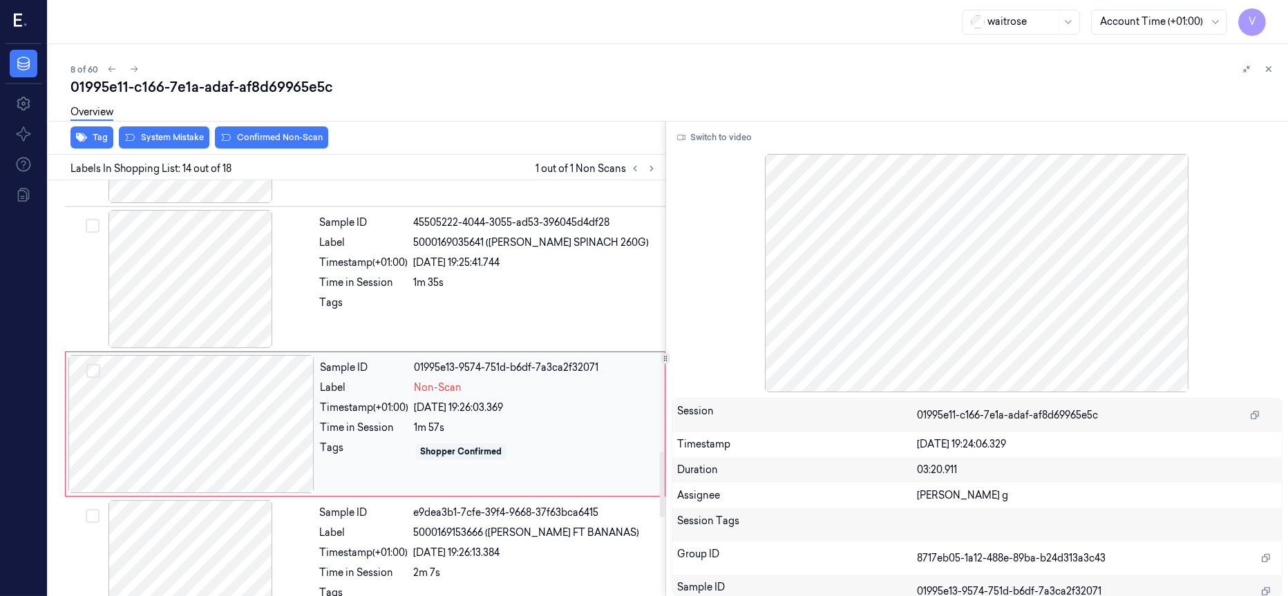
scroll to position [1756, 0]
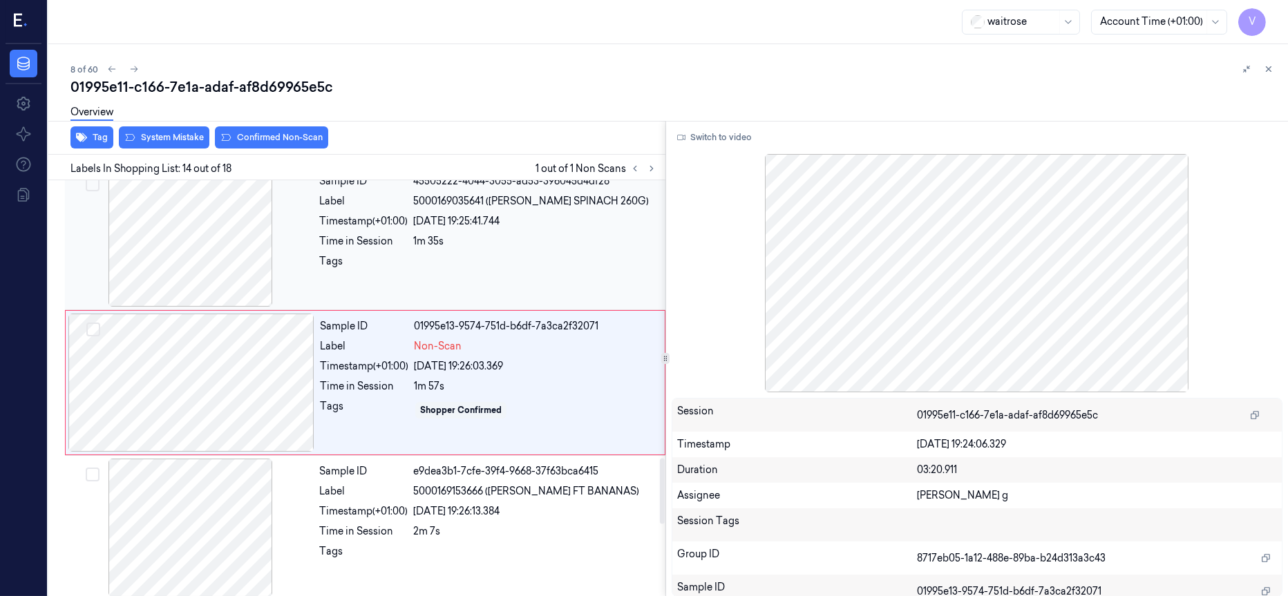
click at [206, 230] on div at bounding box center [191, 238] width 246 height 138
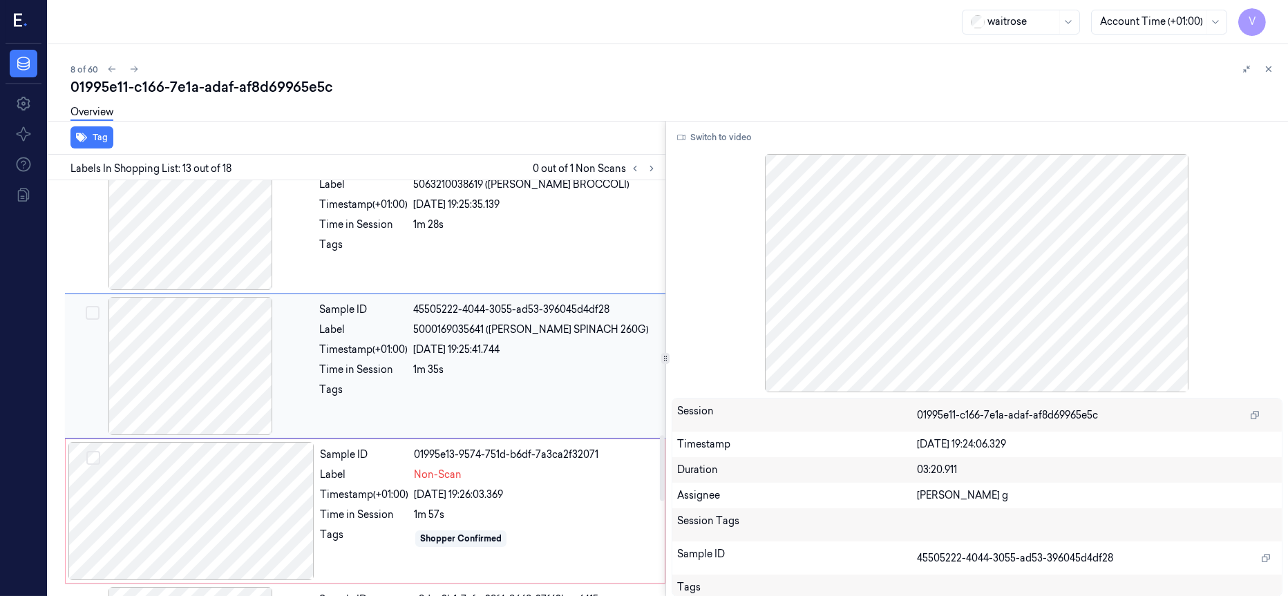
scroll to position [1610, 0]
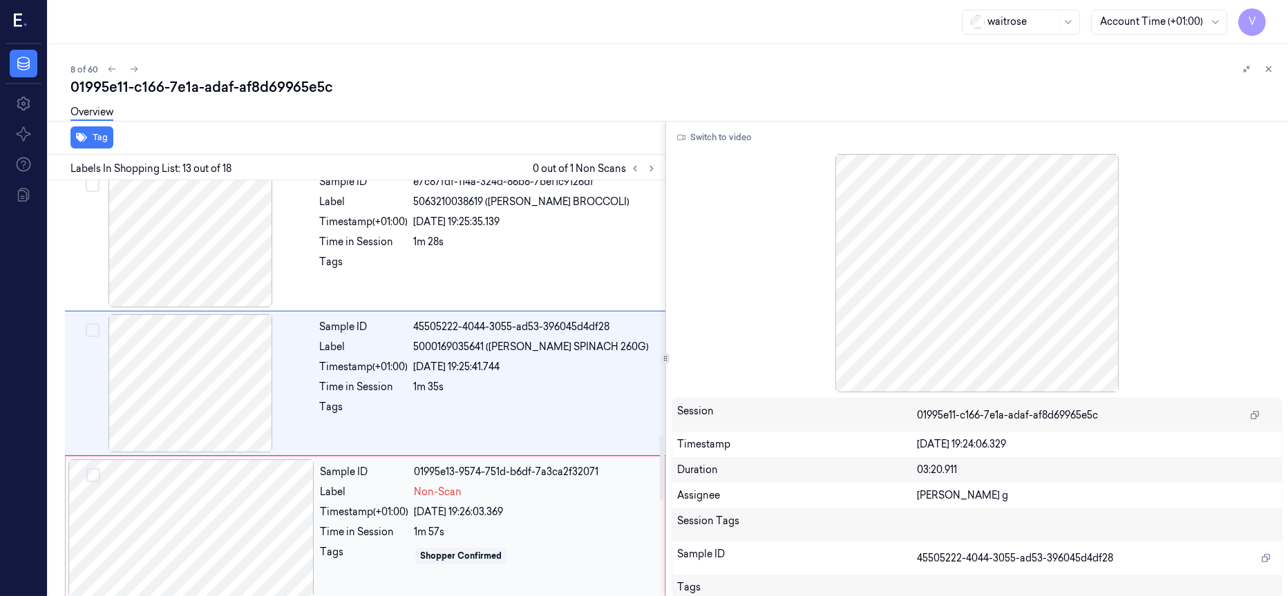
click at [190, 539] on div at bounding box center [191, 529] width 246 height 138
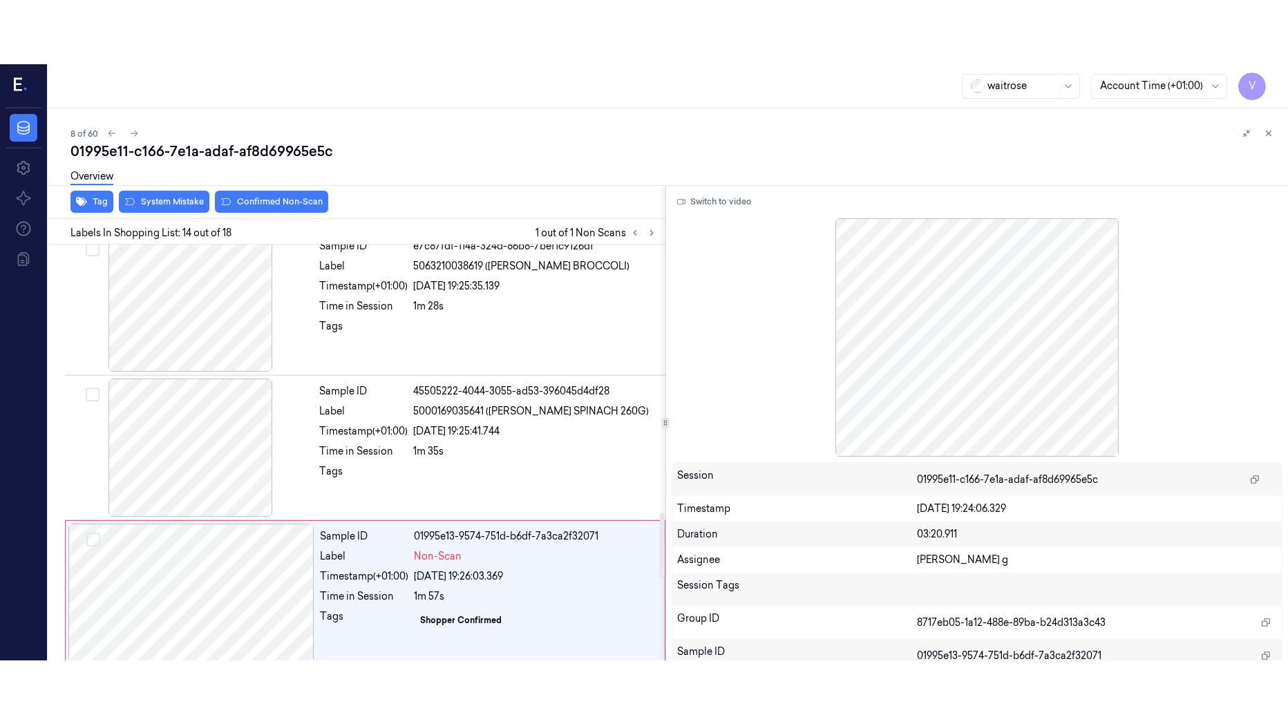
scroll to position [1756, 0]
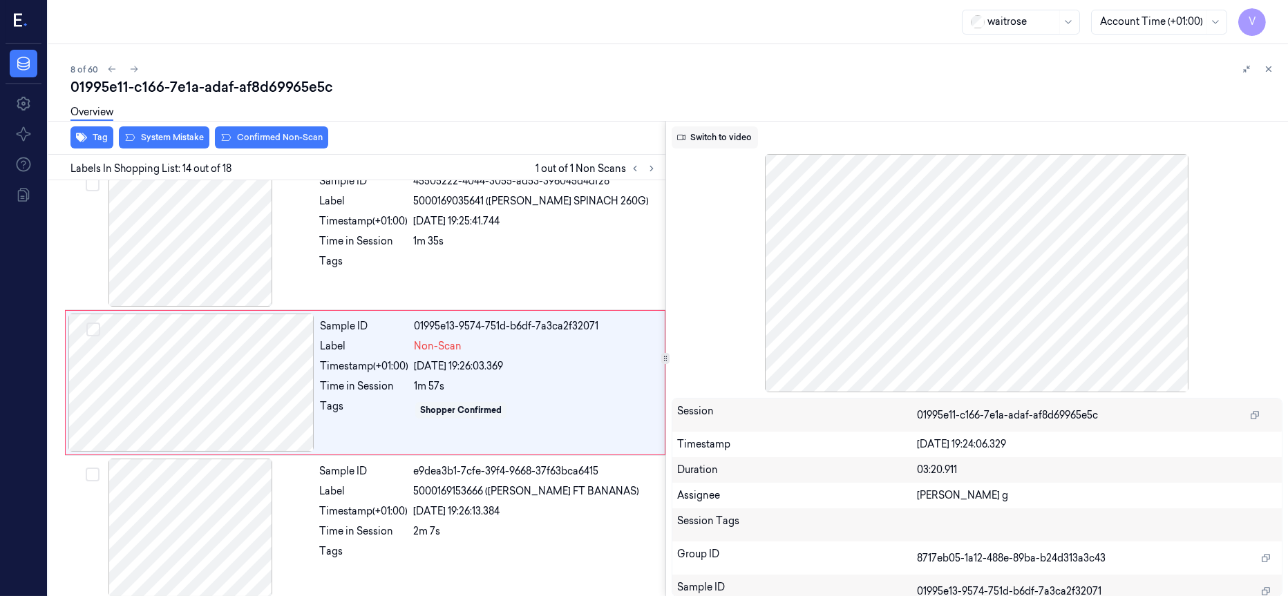
click at [703, 140] on button "Switch to video" at bounding box center [715, 137] width 86 height 22
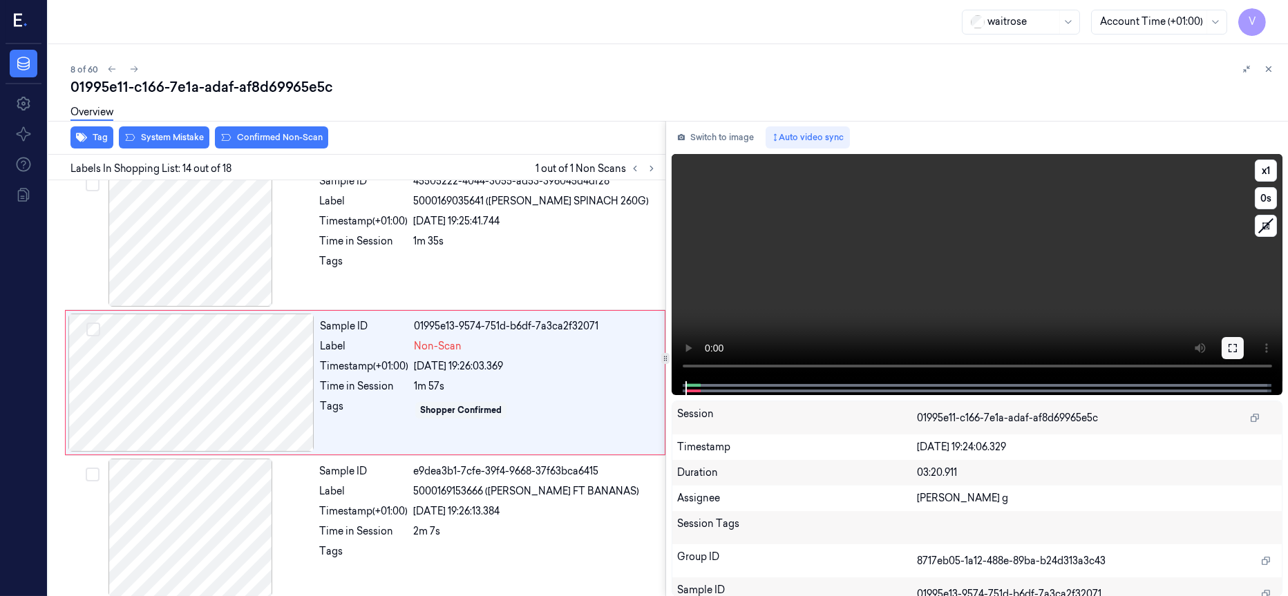
click at [1236, 348] on icon at bounding box center [1233, 348] width 8 height 8
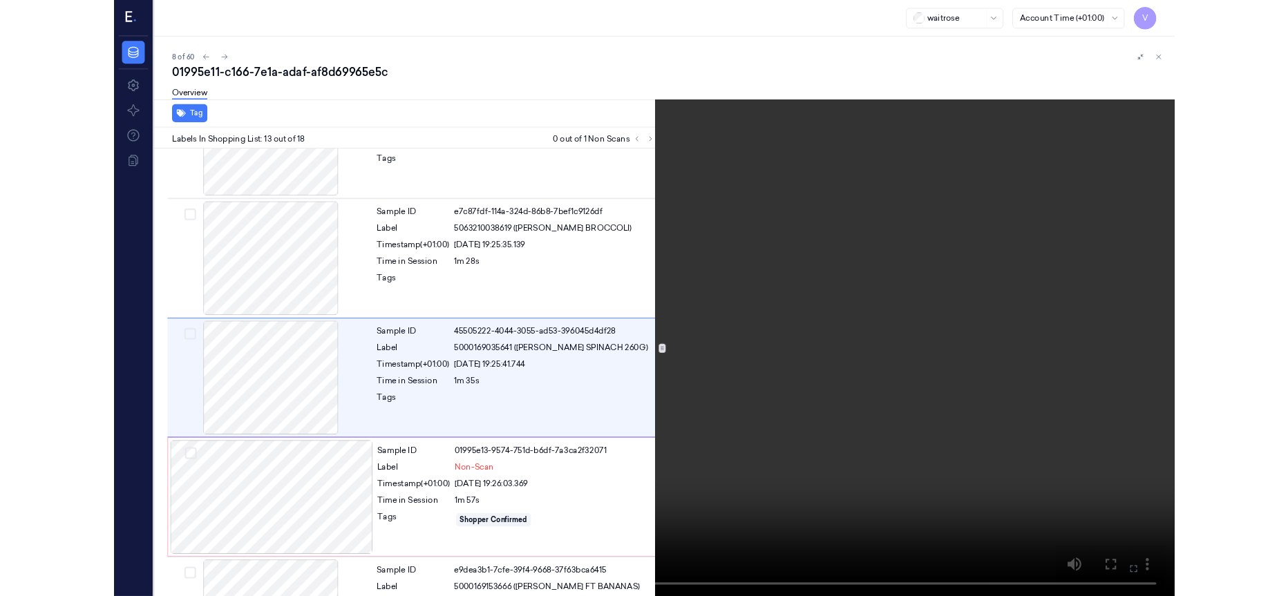
scroll to position [1546, 0]
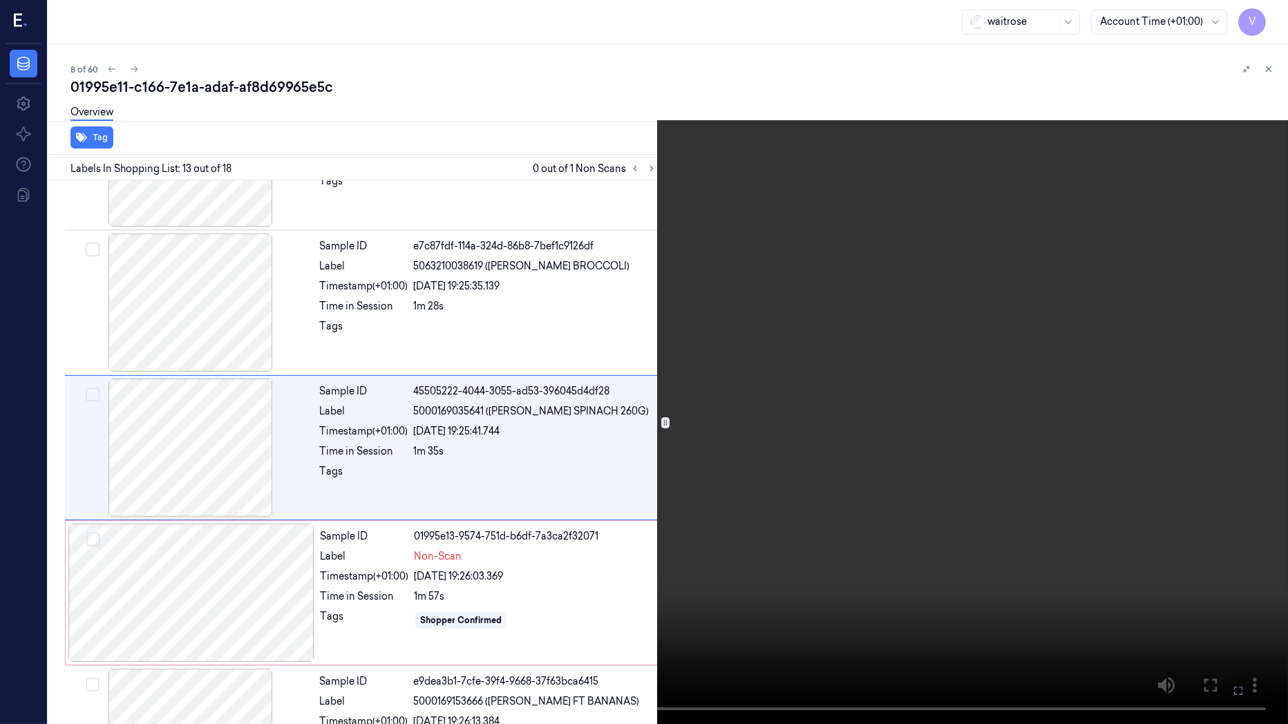
click at [0, 0] on icon at bounding box center [0, 0] width 0 height 0
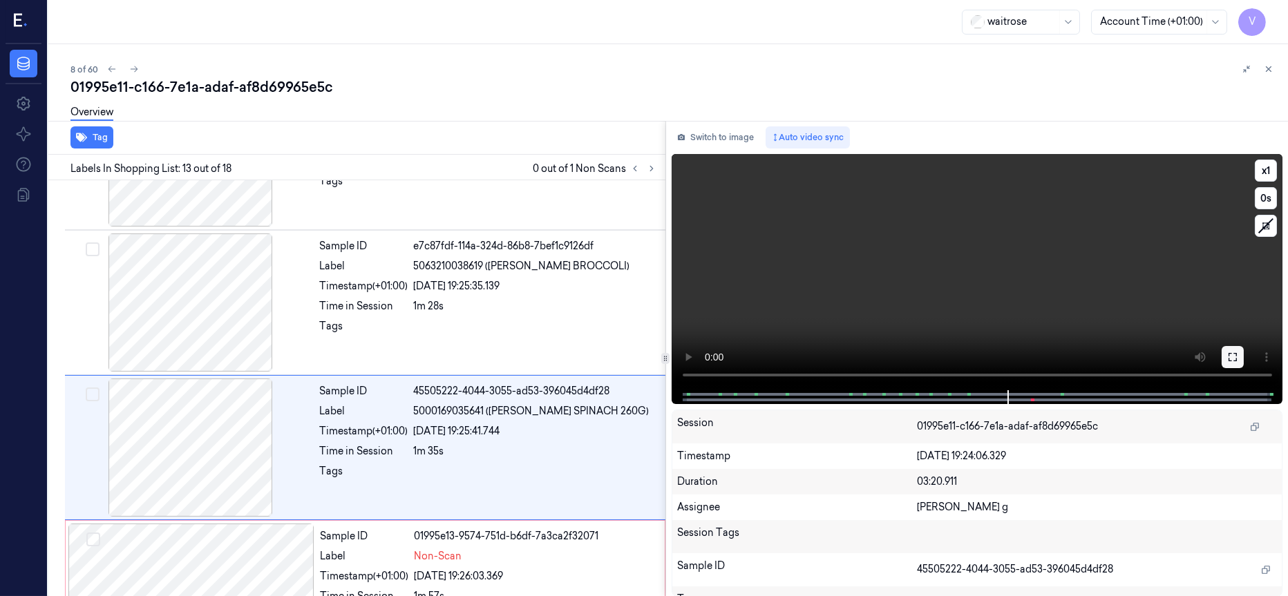
click at [1234, 359] on icon at bounding box center [1232, 357] width 11 height 11
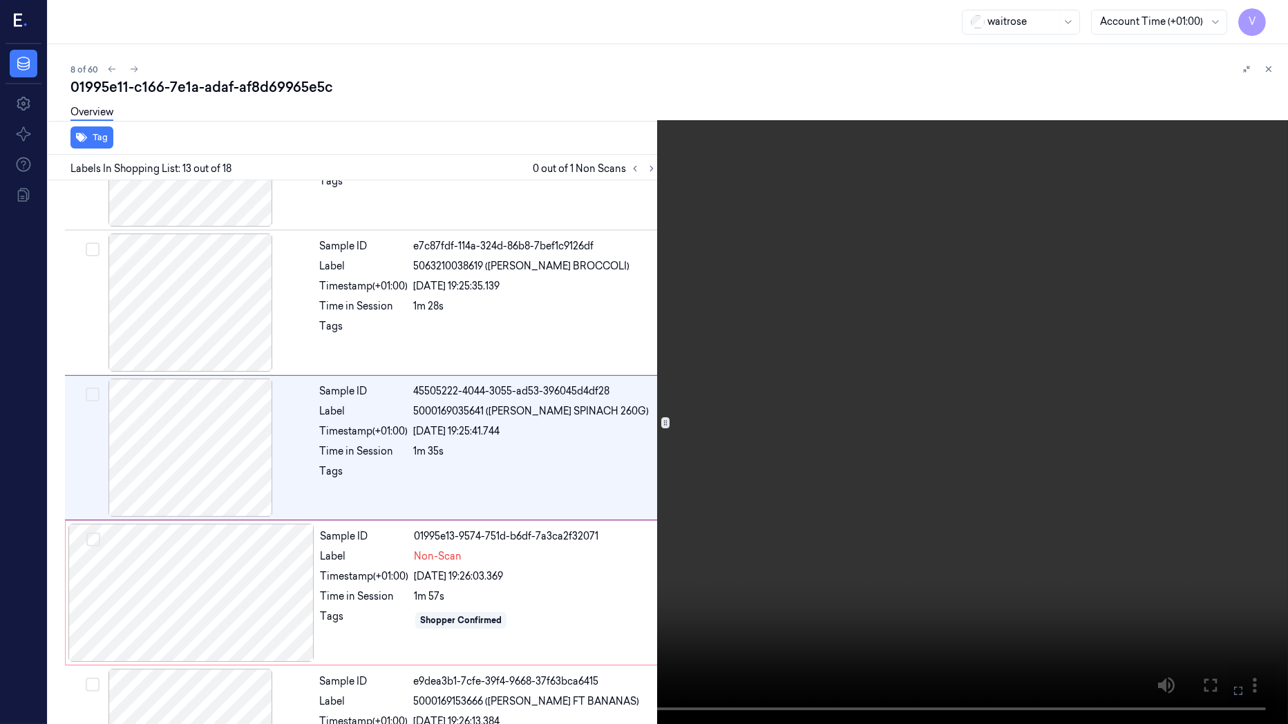
click at [0, 0] on button at bounding box center [0, 0] width 0 height 0
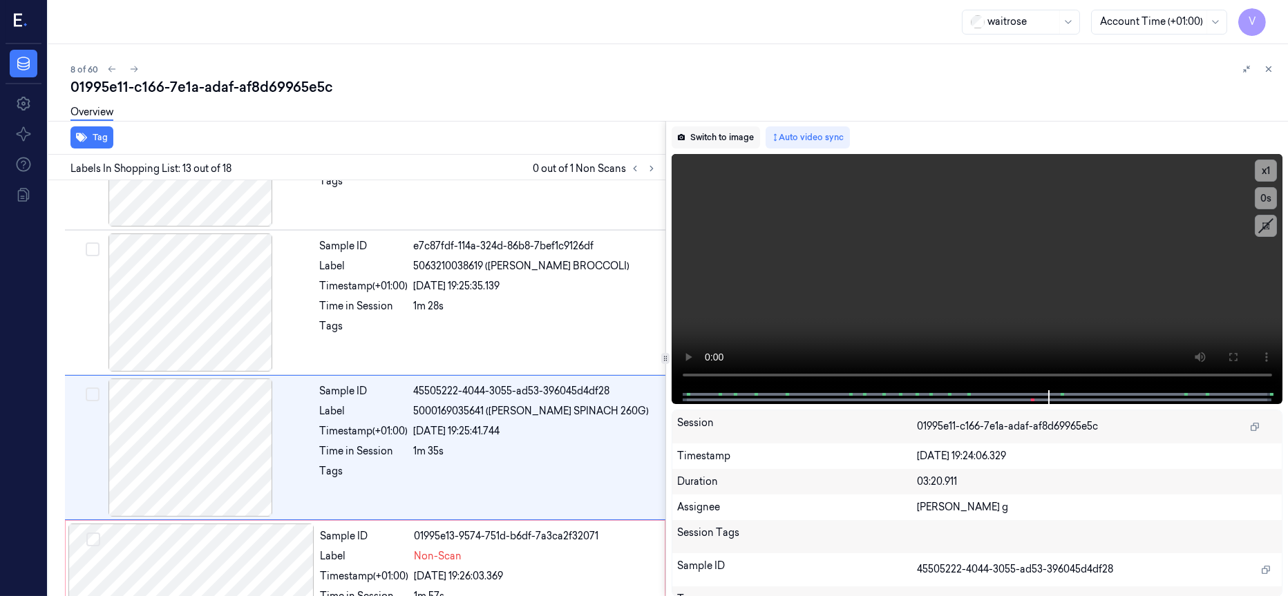
click at [726, 140] on button "Switch to image" at bounding box center [716, 137] width 88 height 22
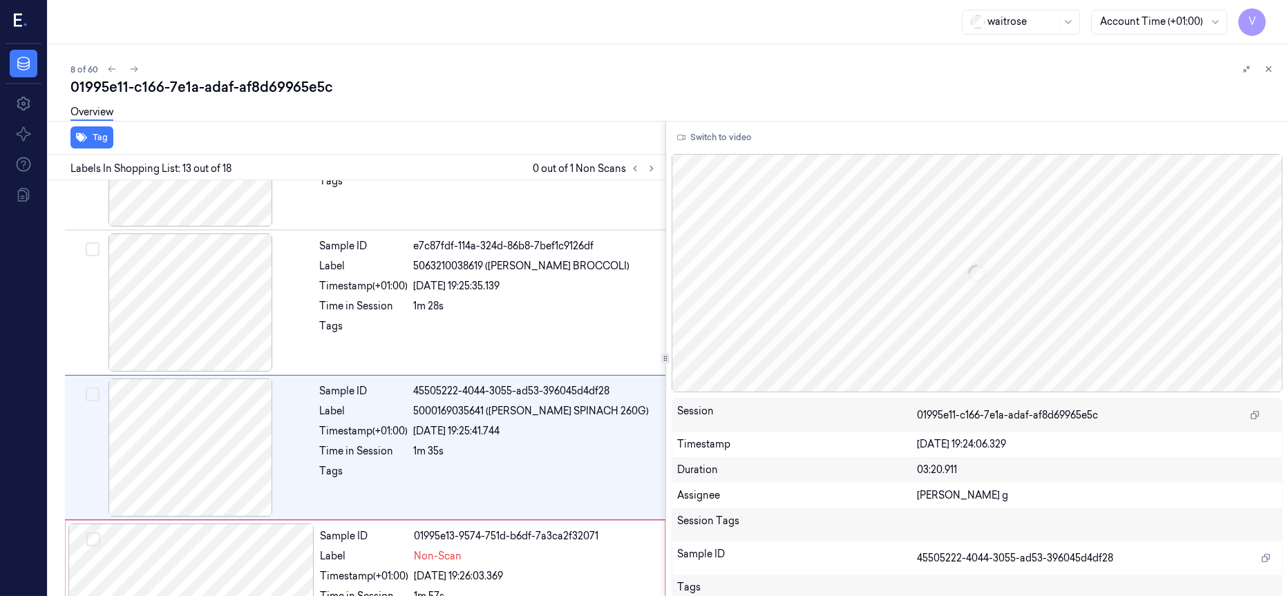
scroll to position [1610, 0]
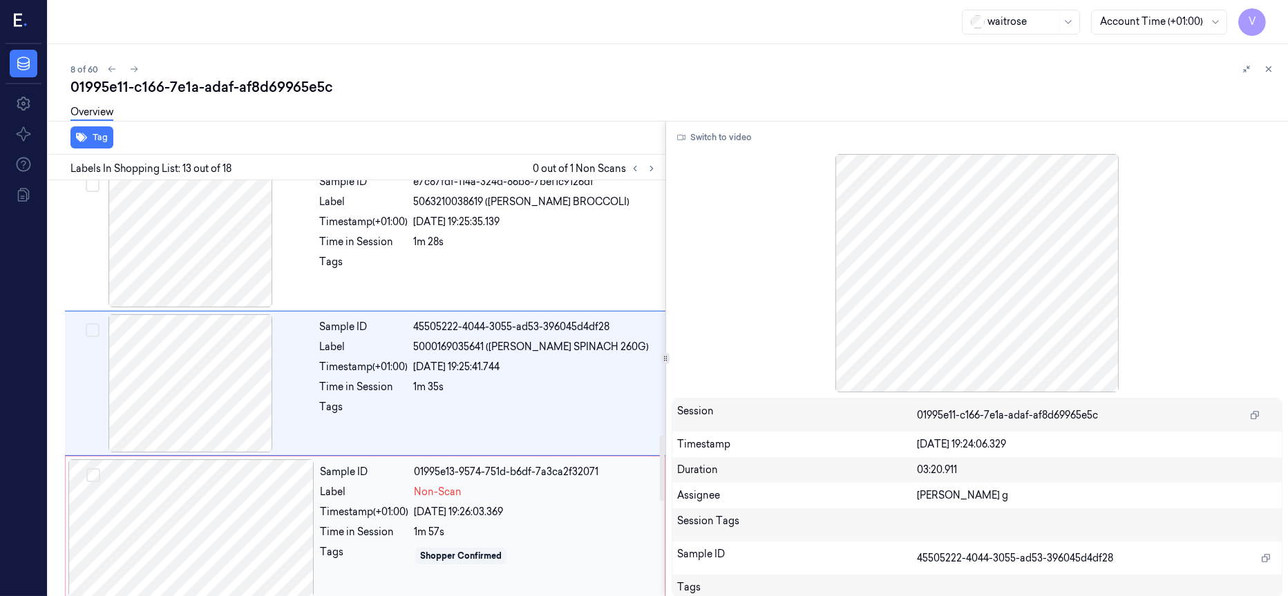
click at [220, 518] on div at bounding box center [191, 529] width 246 height 138
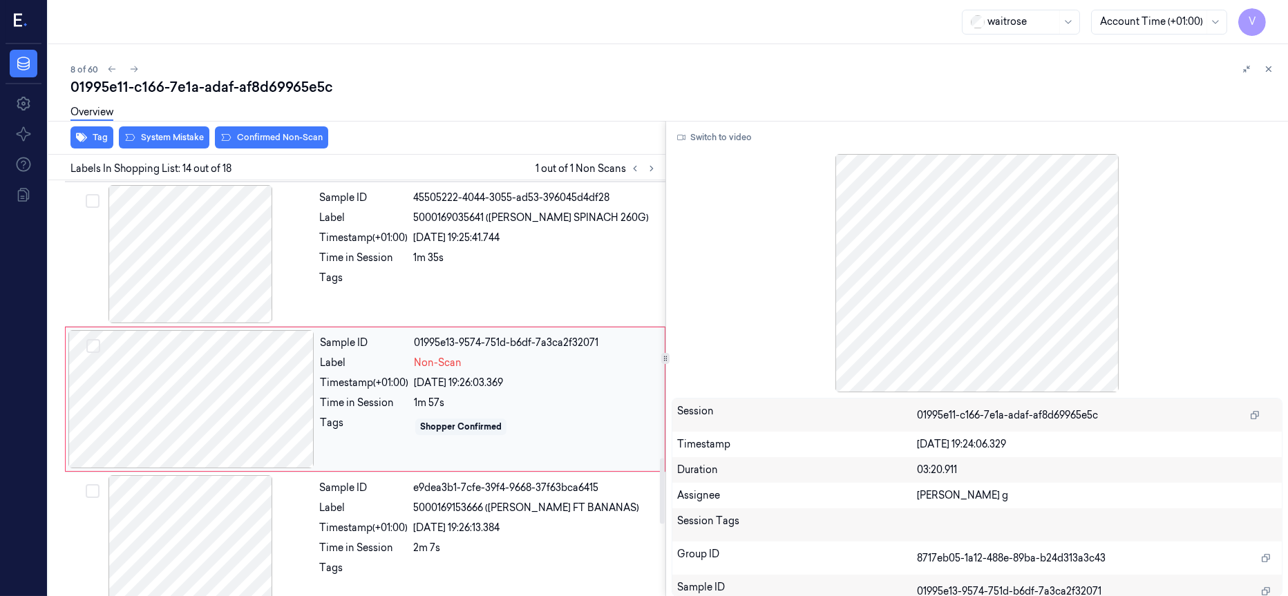
scroll to position [1756, 0]
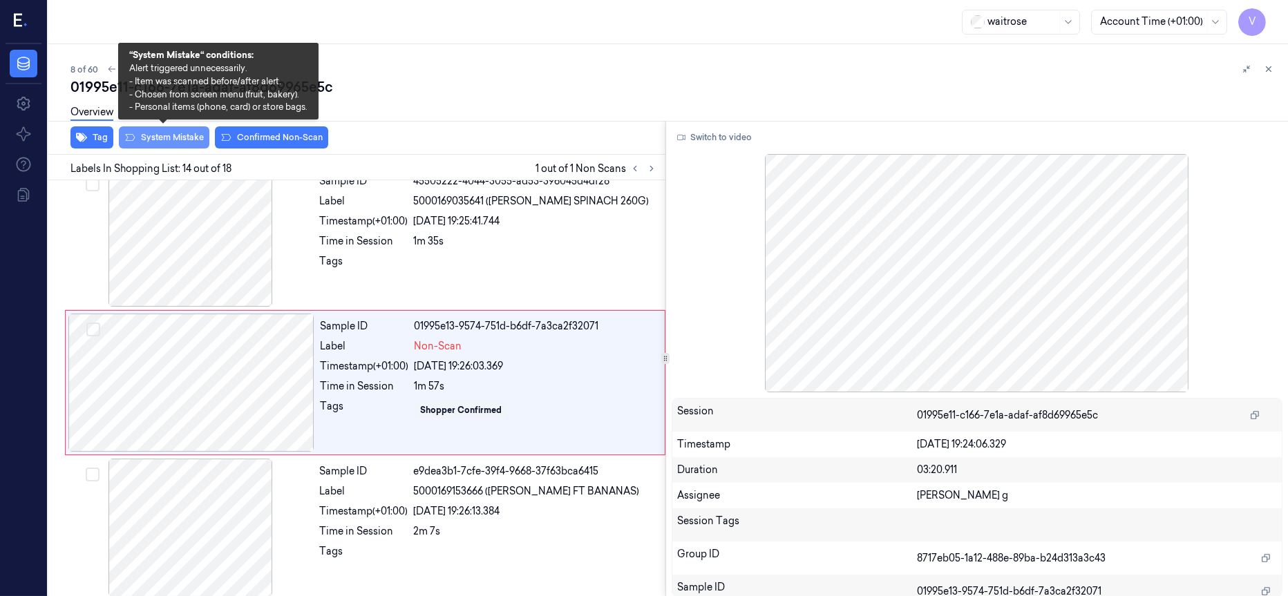
click at [172, 142] on button "System Mistake" at bounding box center [164, 137] width 91 height 22
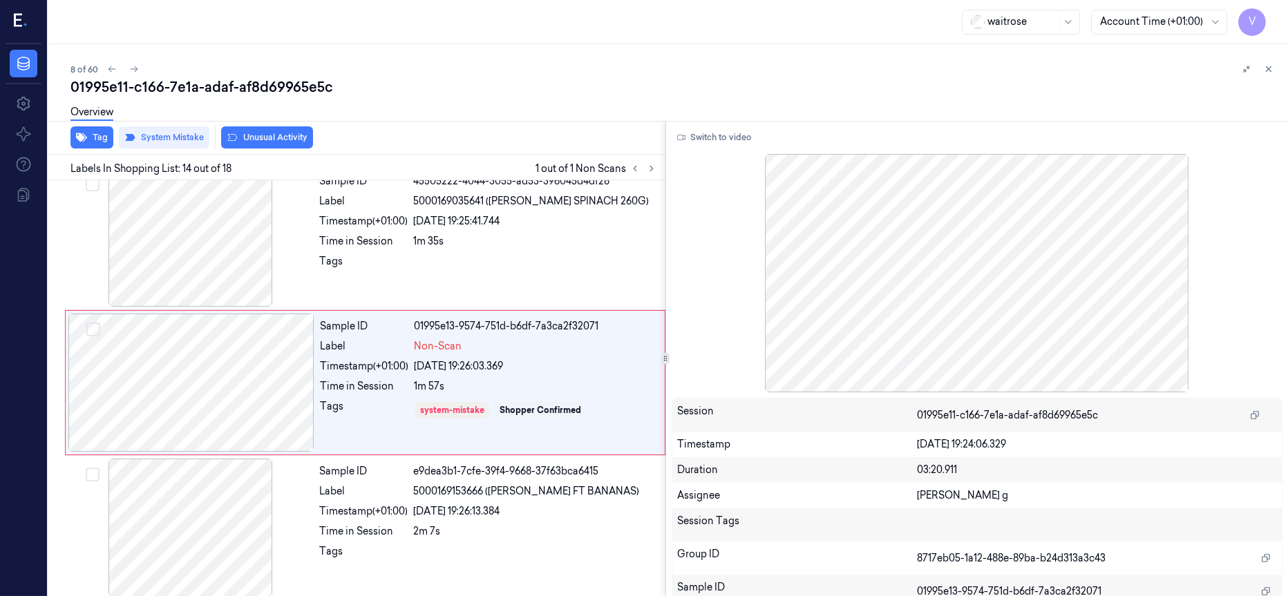
click at [270, 140] on button "Unusual Activity" at bounding box center [267, 137] width 92 height 22
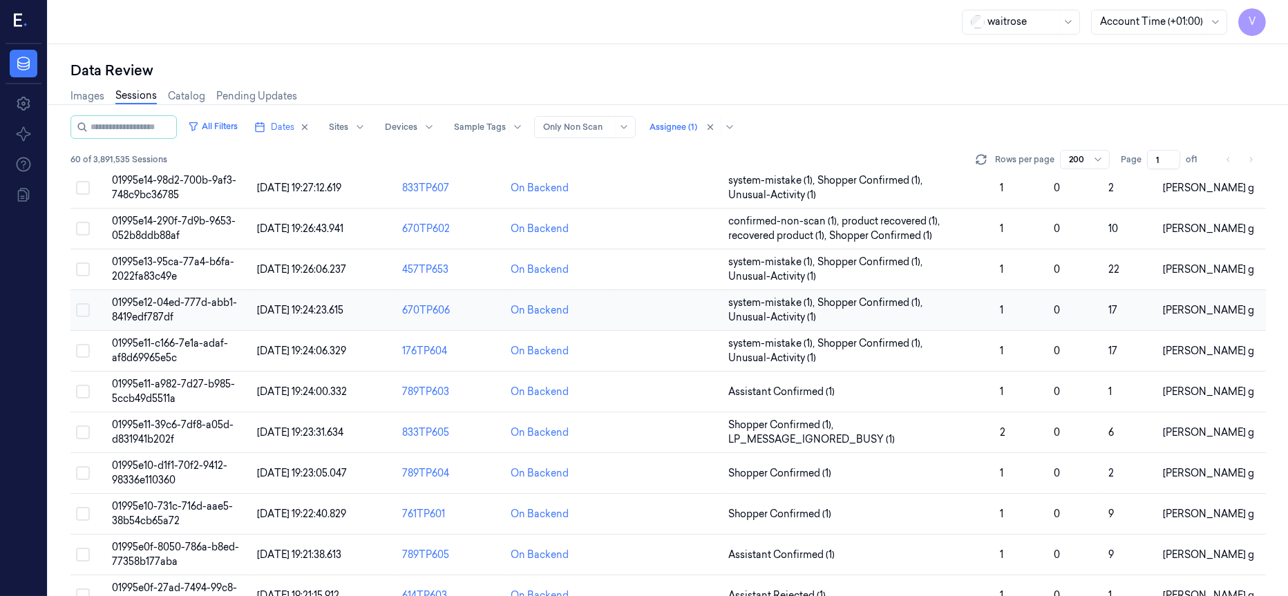
scroll to position [207, 0]
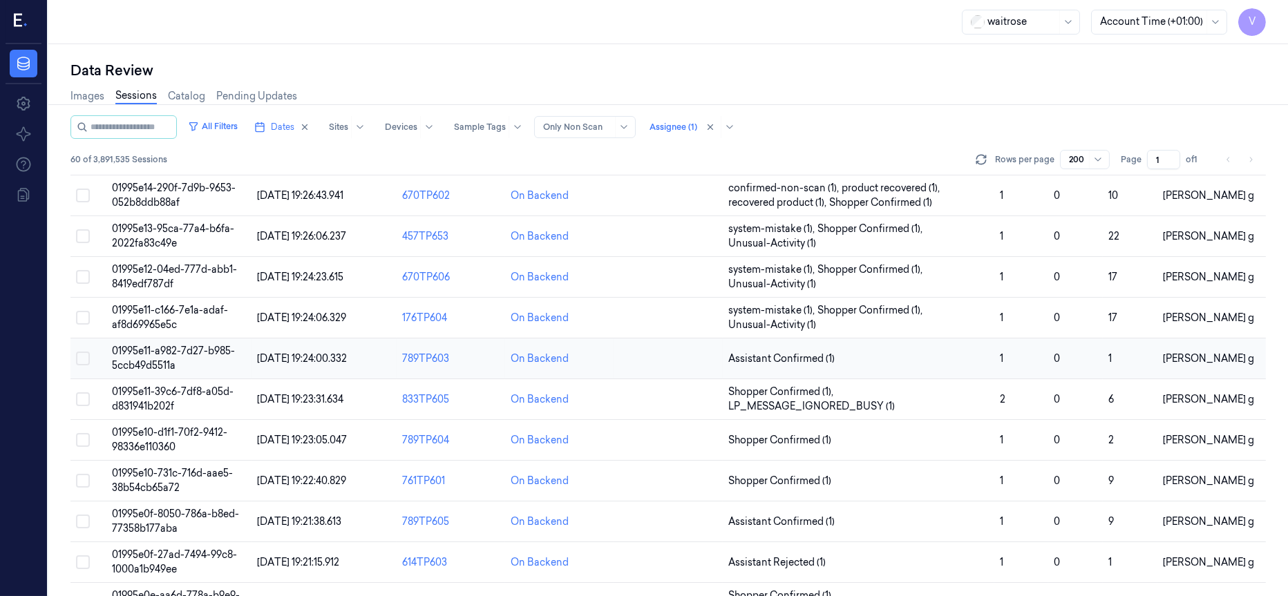
click at [149, 356] on span "01995e11-a982-7d27-b985-5ccb49d5511a" at bounding box center [173, 358] width 123 height 27
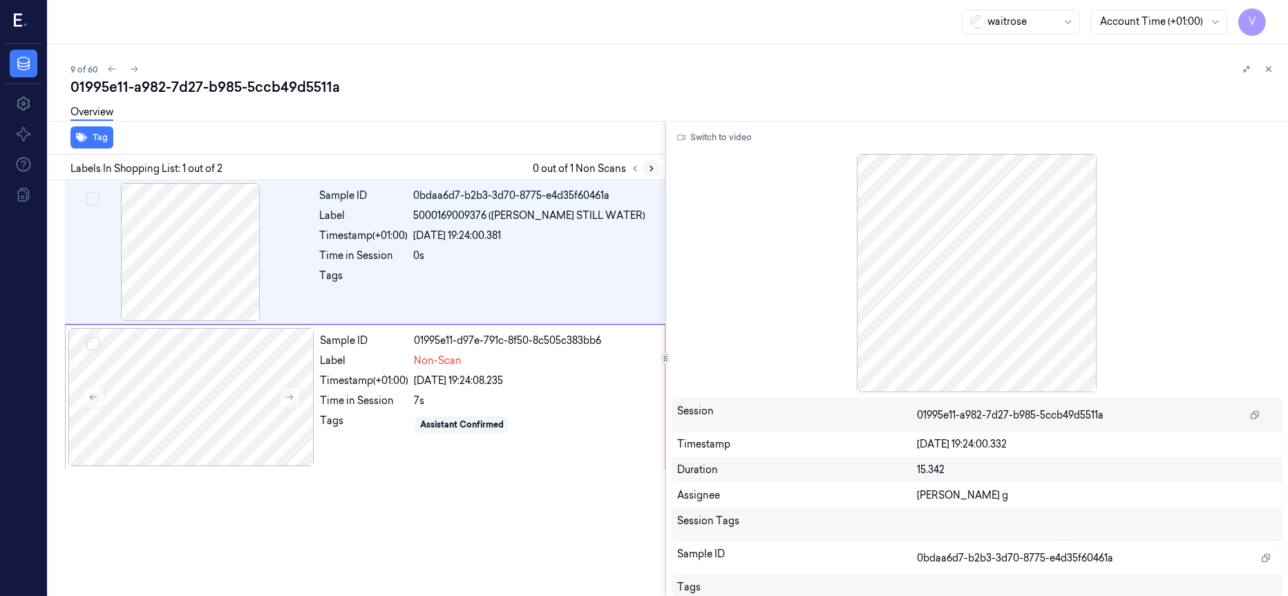
click at [648, 171] on icon at bounding box center [652, 169] width 10 height 10
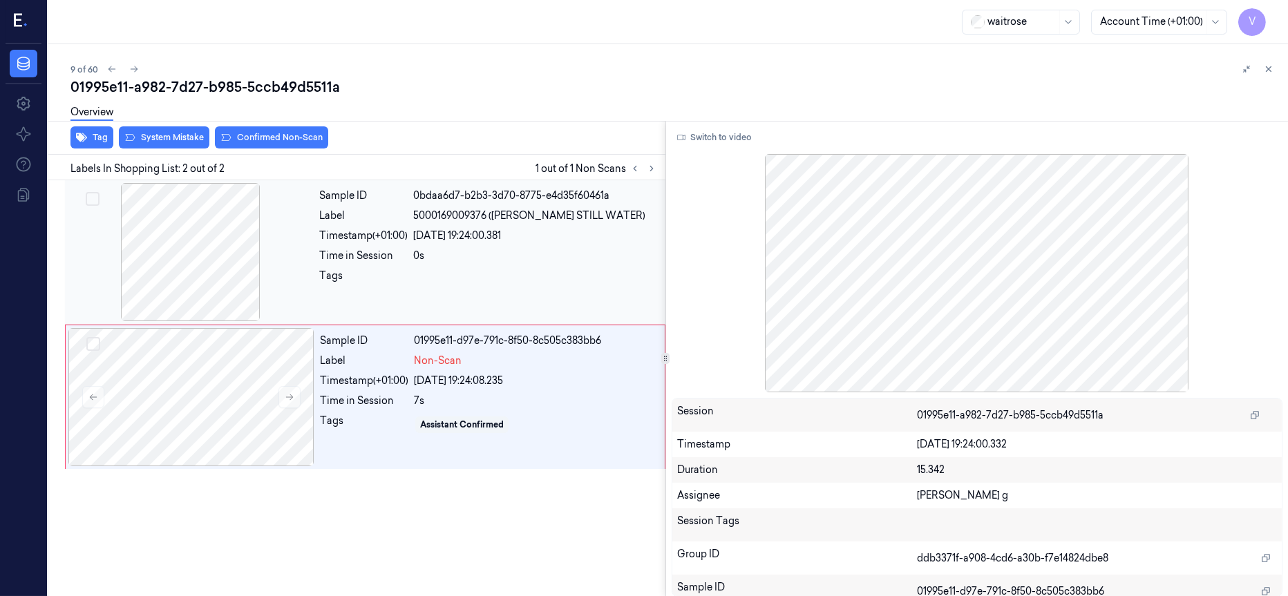
click at [221, 252] on div at bounding box center [191, 252] width 246 height 138
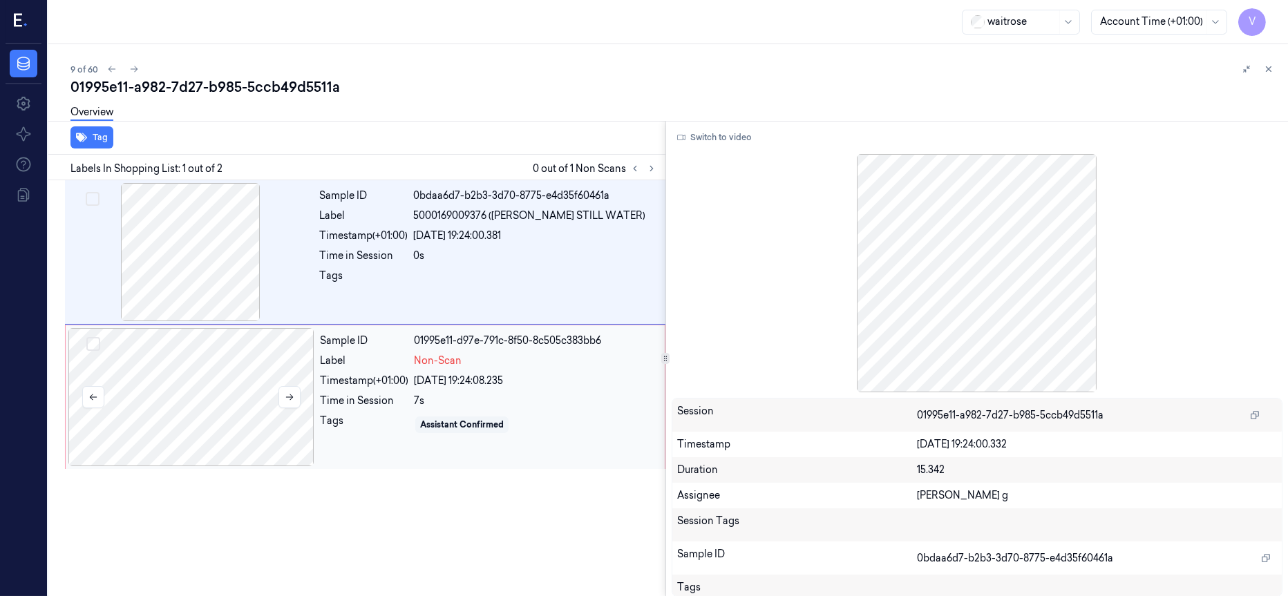
click at [223, 402] on div at bounding box center [191, 397] width 246 height 138
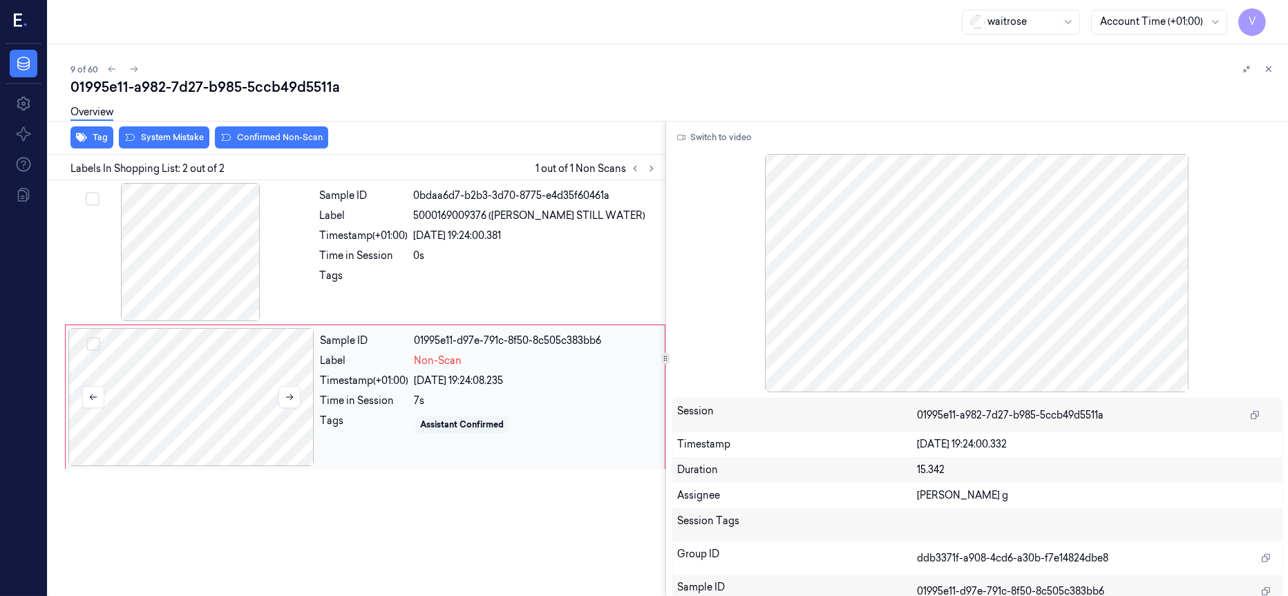
click at [214, 395] on div at bounding box center [191, 397] width 246 height 138
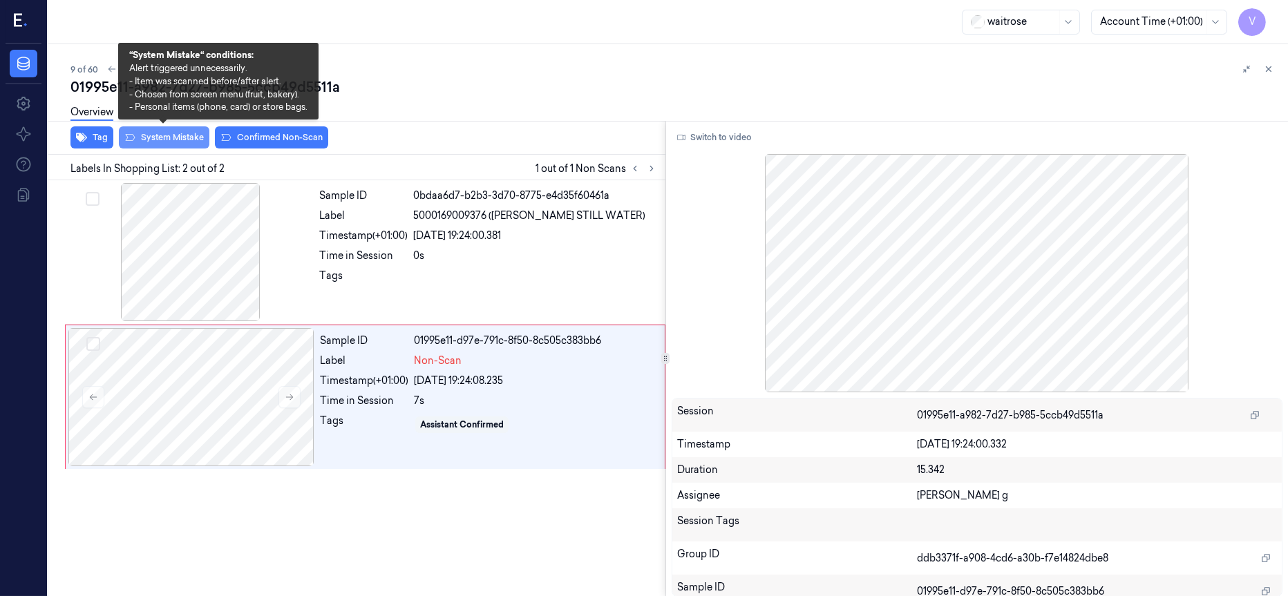
click at [170, 140] on button "System Mistake" at bounding box center [164, 137] width 91 height 22
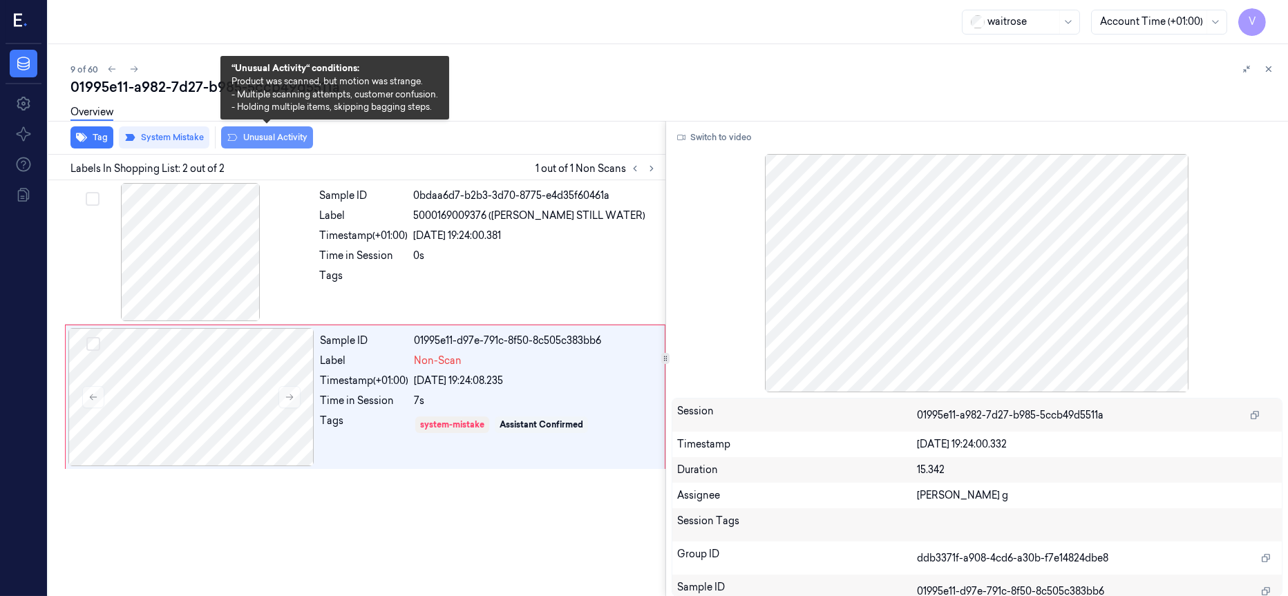
click at [267, 140] on button "Unusual Activity" at bounding box center [267, 137] width 92 height 22
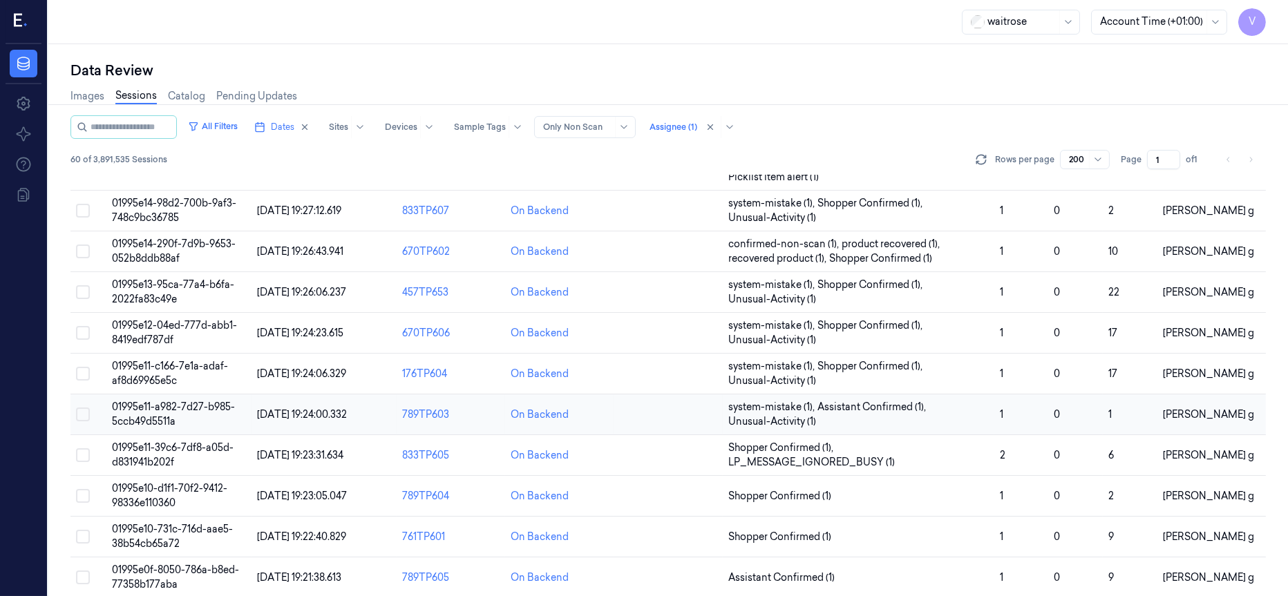
scroll to position [207, 0]
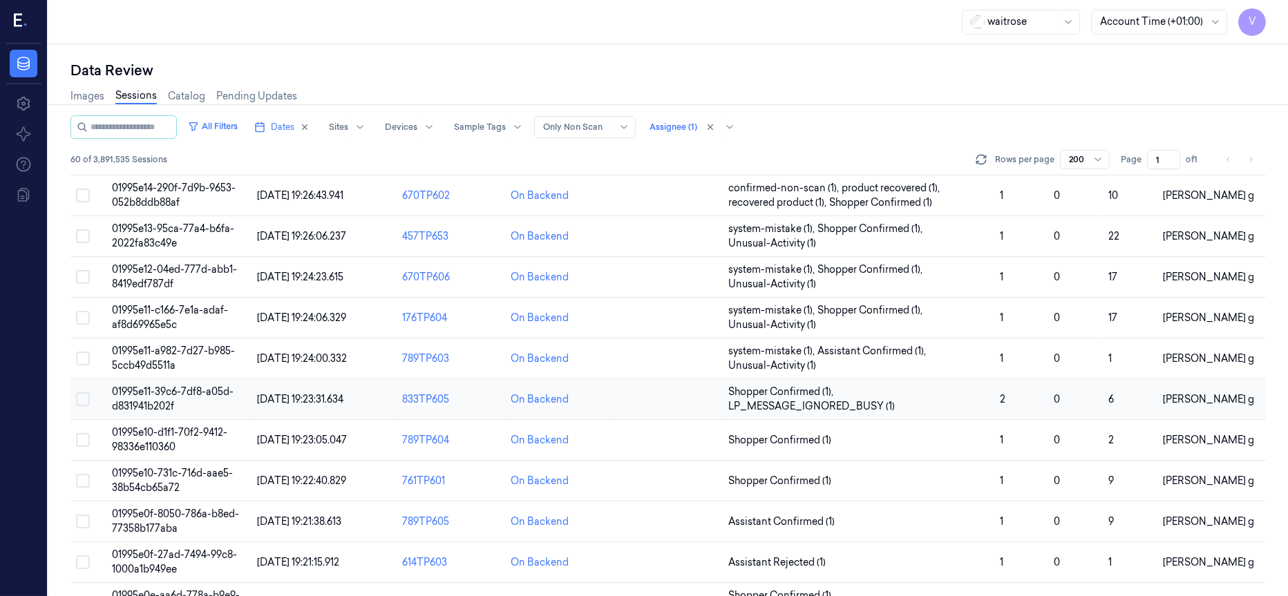
click at [153, 392] on span "01995e11-39c6-7df8-a05d-d831941b202f" at bounding box center [173, 399] width 122 height 27
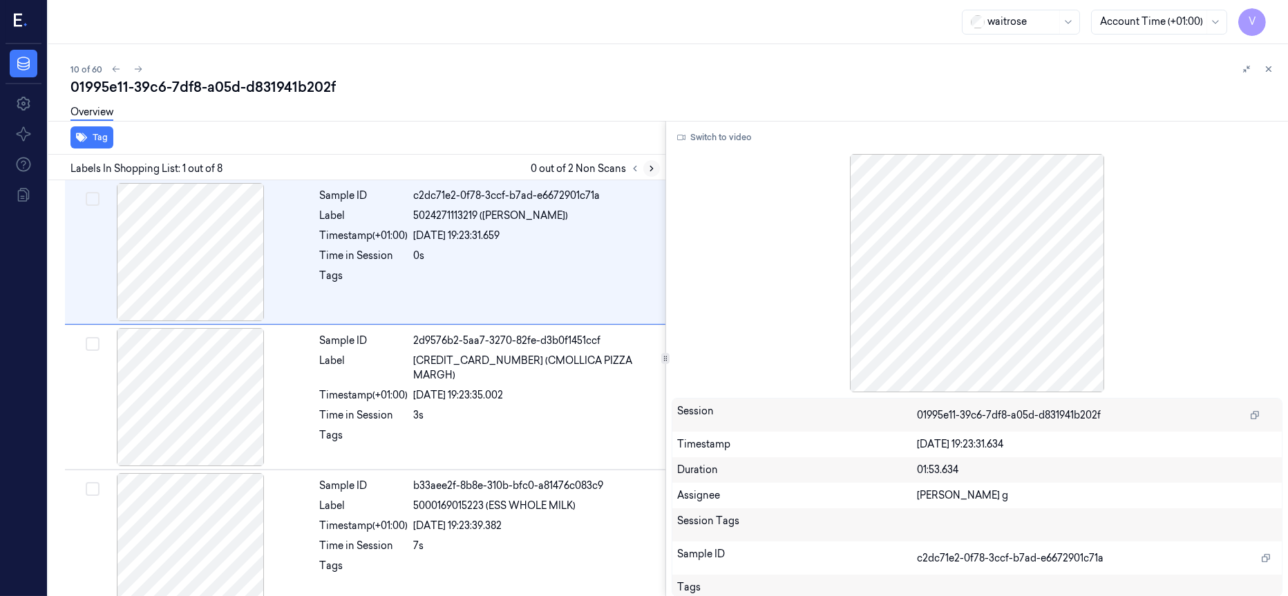
click at [649, 168] on icon at bounding box center [652, 169] width 10 height 10
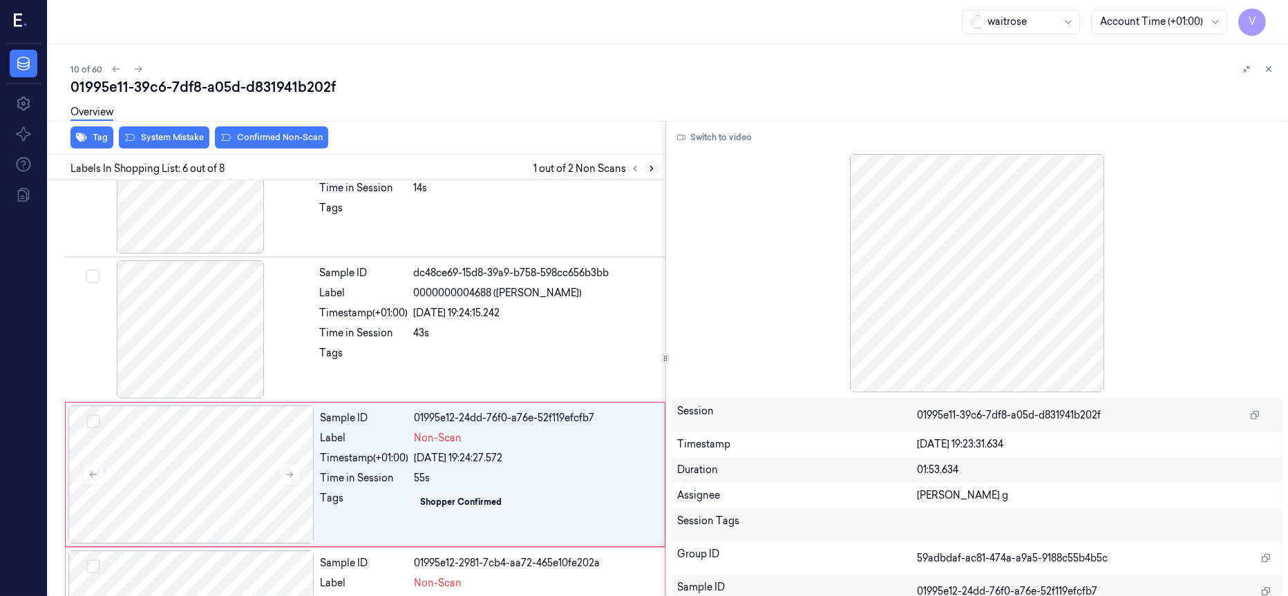
scroll to position [591, 0]
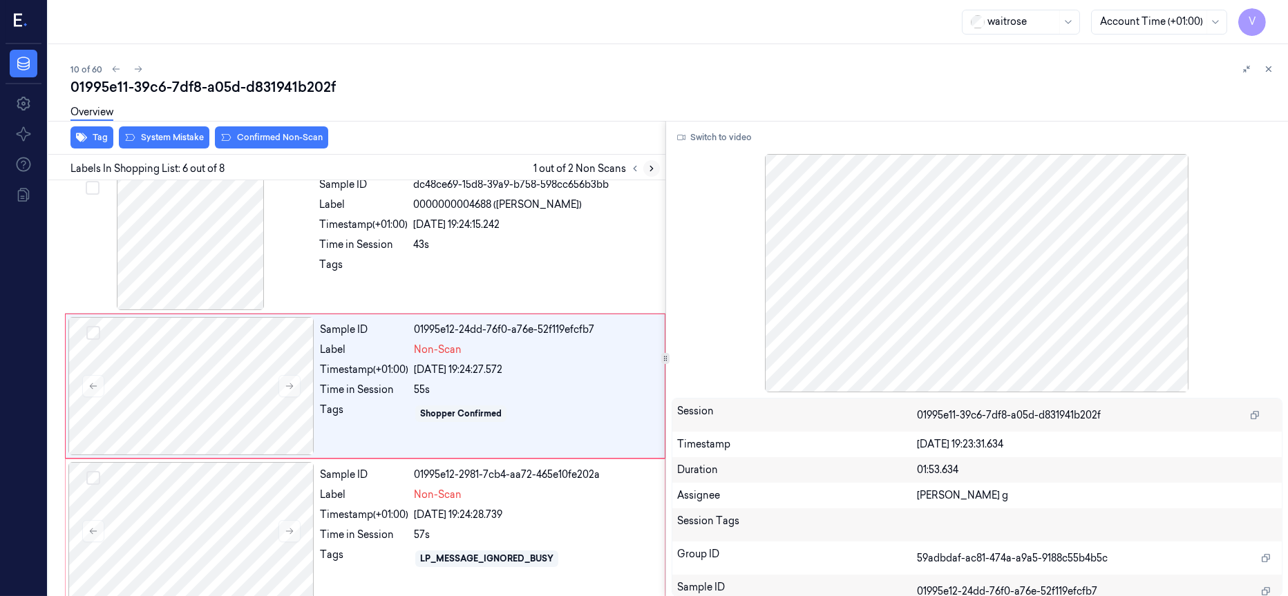
click at [648, 167] on icon at bounding box center [652, 169] width 10 height 10
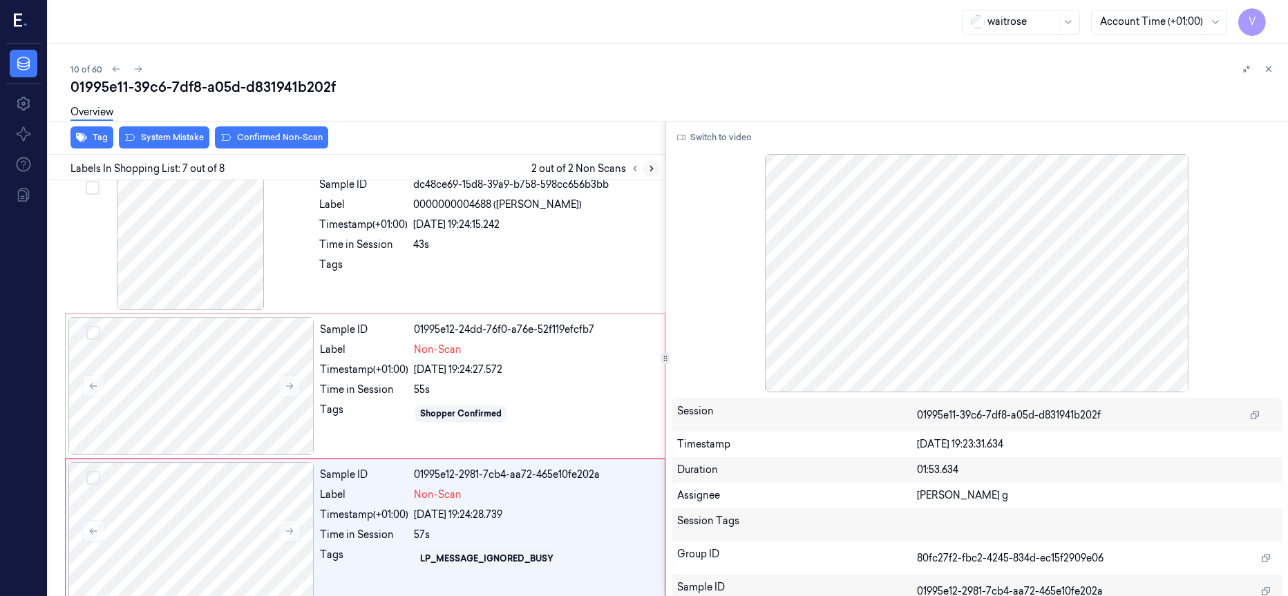
scroll to position [737, 0]
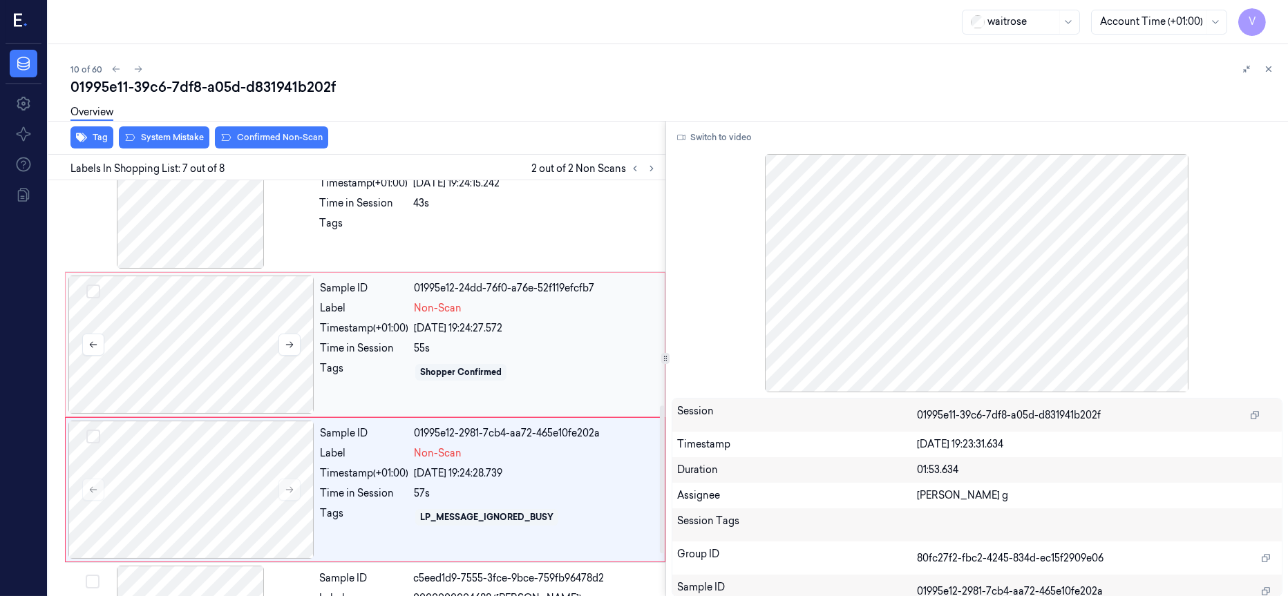
click at [203, 337] on div at bounding box center [191, 345] width 246 height 138
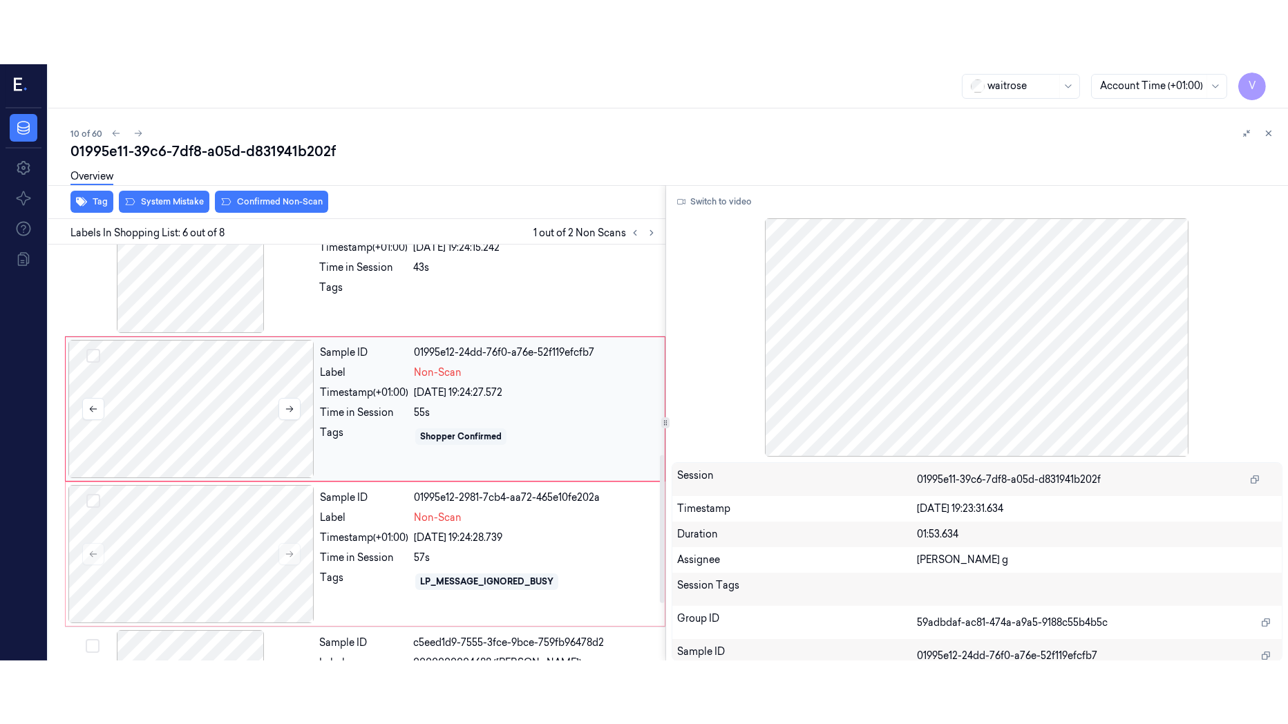
scroll to position [591, 0]
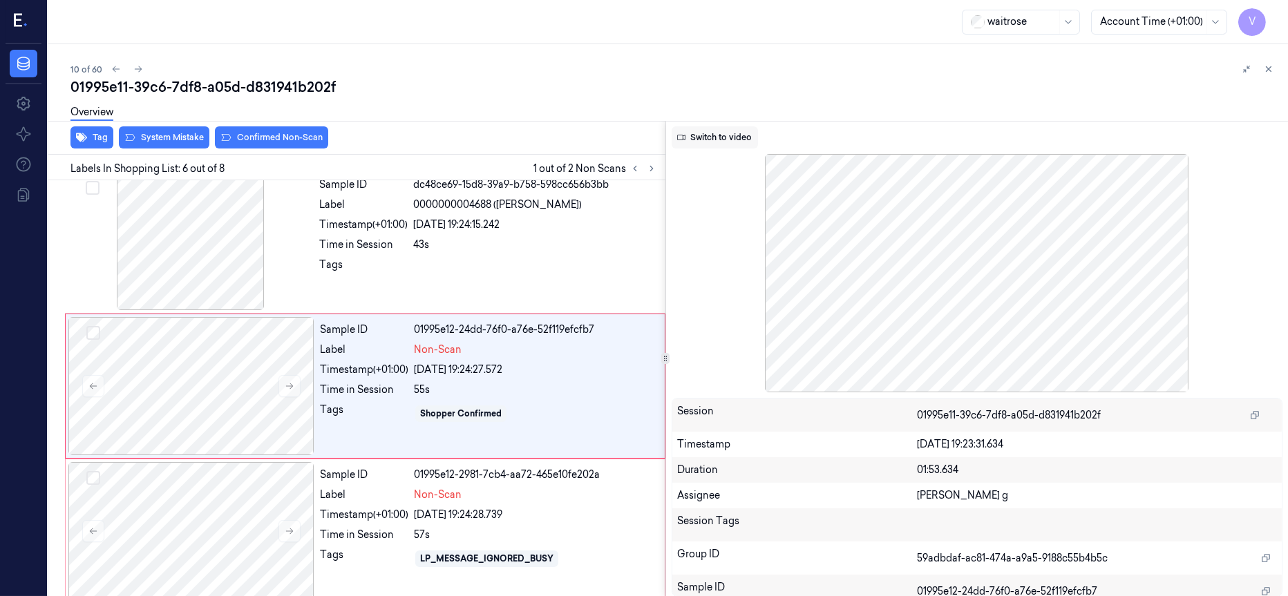
click at [694, 134] on button "Switch to video" at bounding box center [715, 137] width 86 height 22
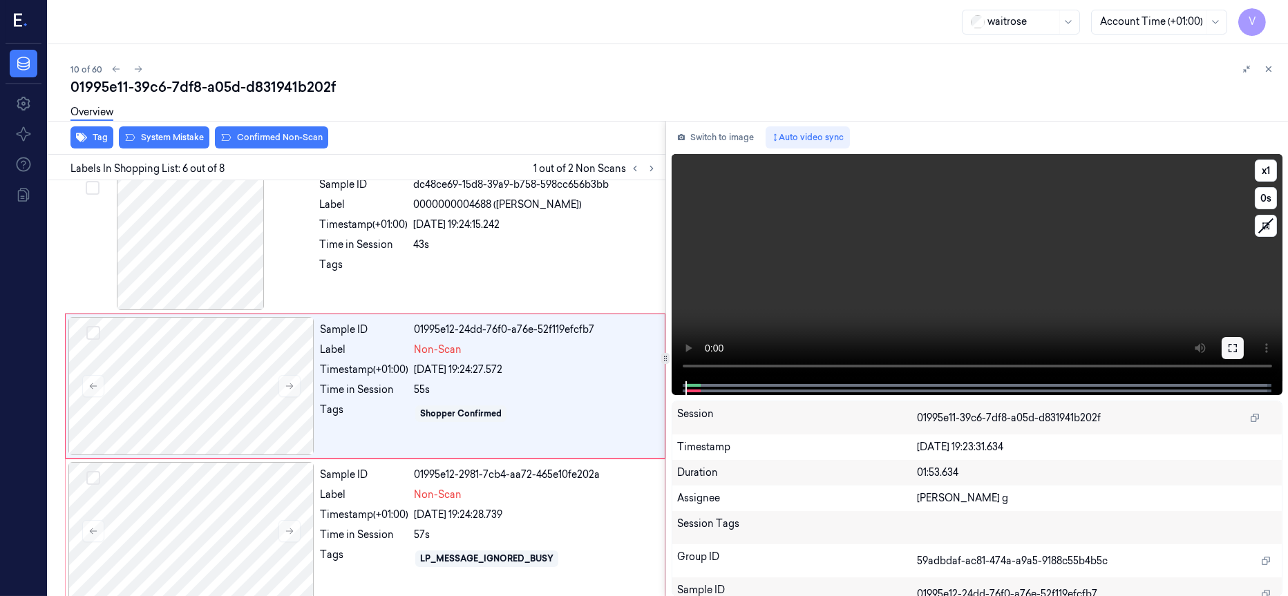
click at [1235, 343] on icon at bounding box center [1232, 348] width 11 height 11
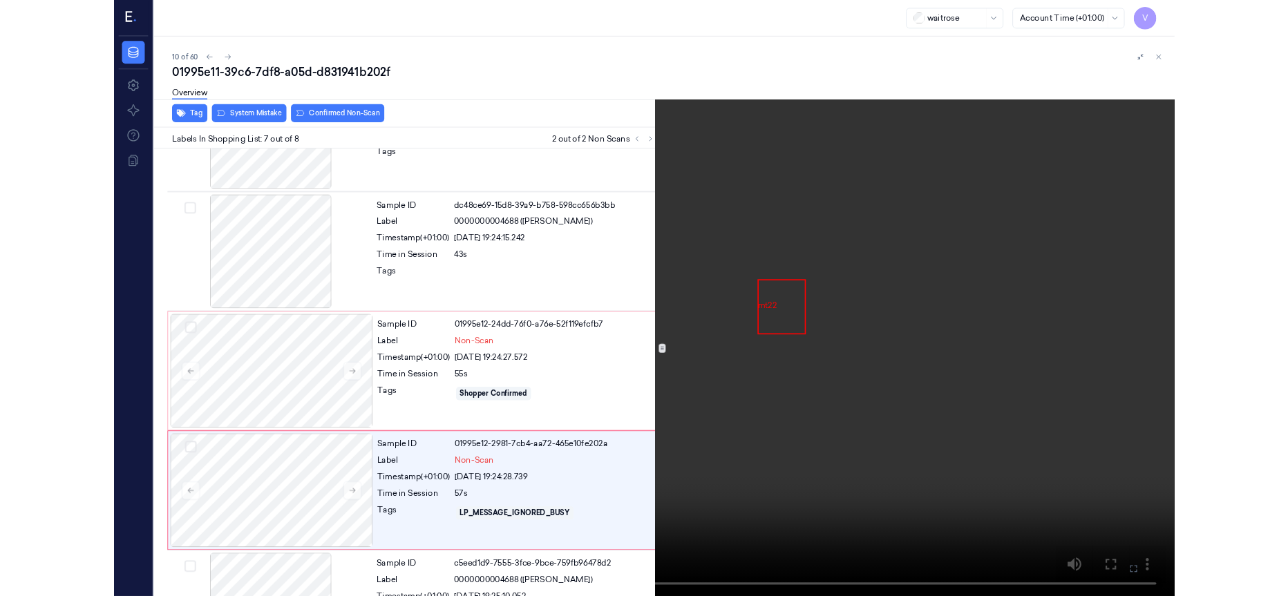
scroll to position [623, 0]
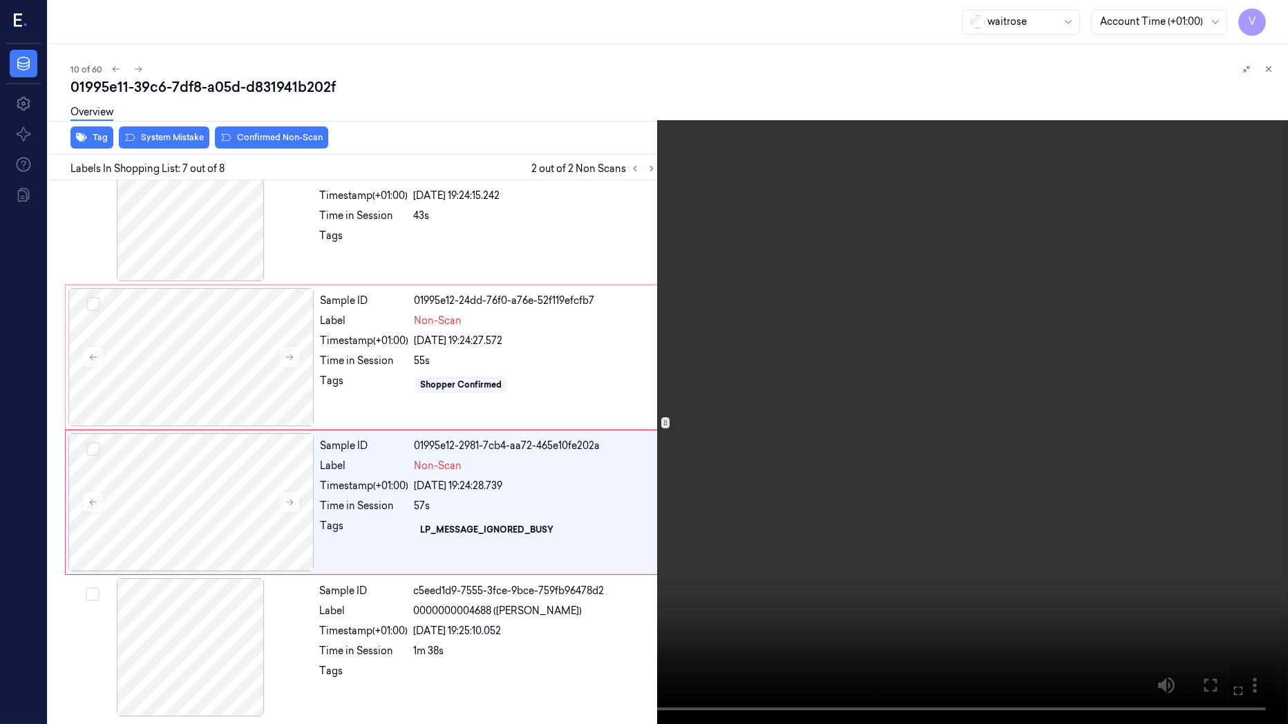
click at [0, 0] on icon at bounding box center [0, 0] width 0 height 0
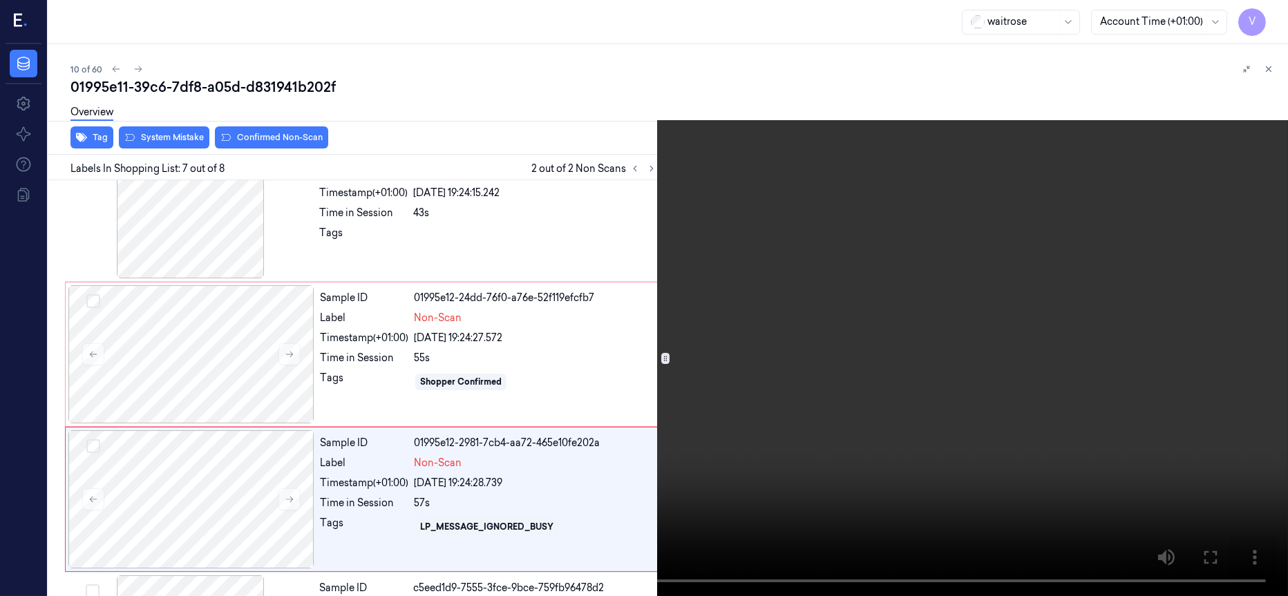
scroll to position [737, 0]
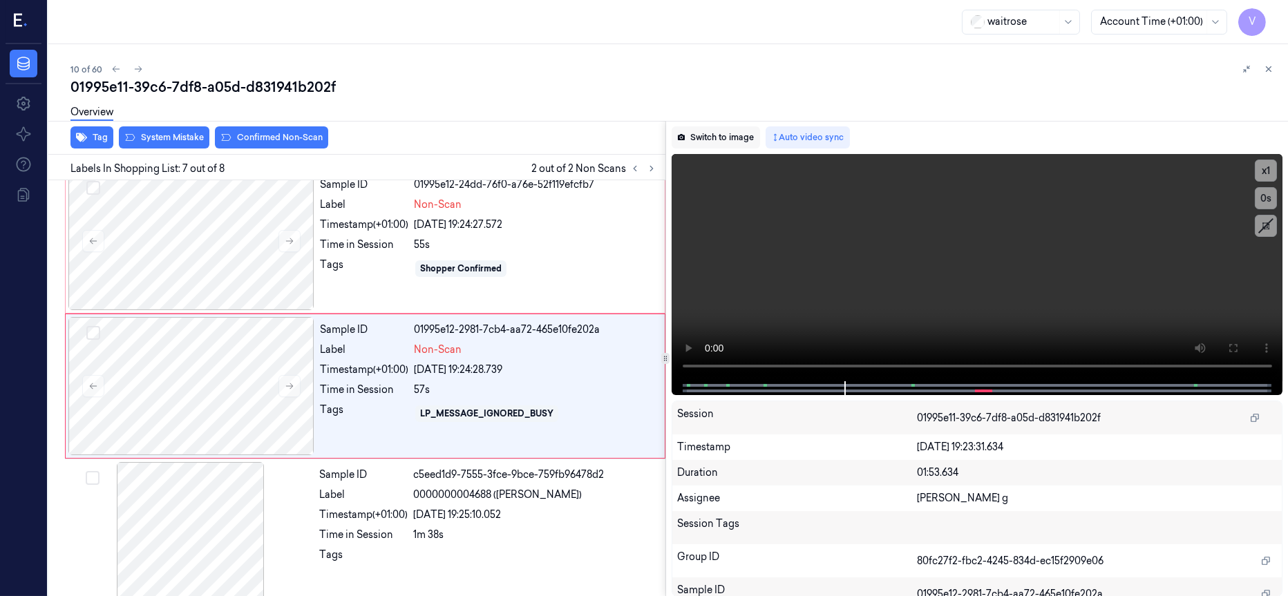
click at [728, 138] on button "Switch to image" at bounding box center [716, 137] width 88 height 22
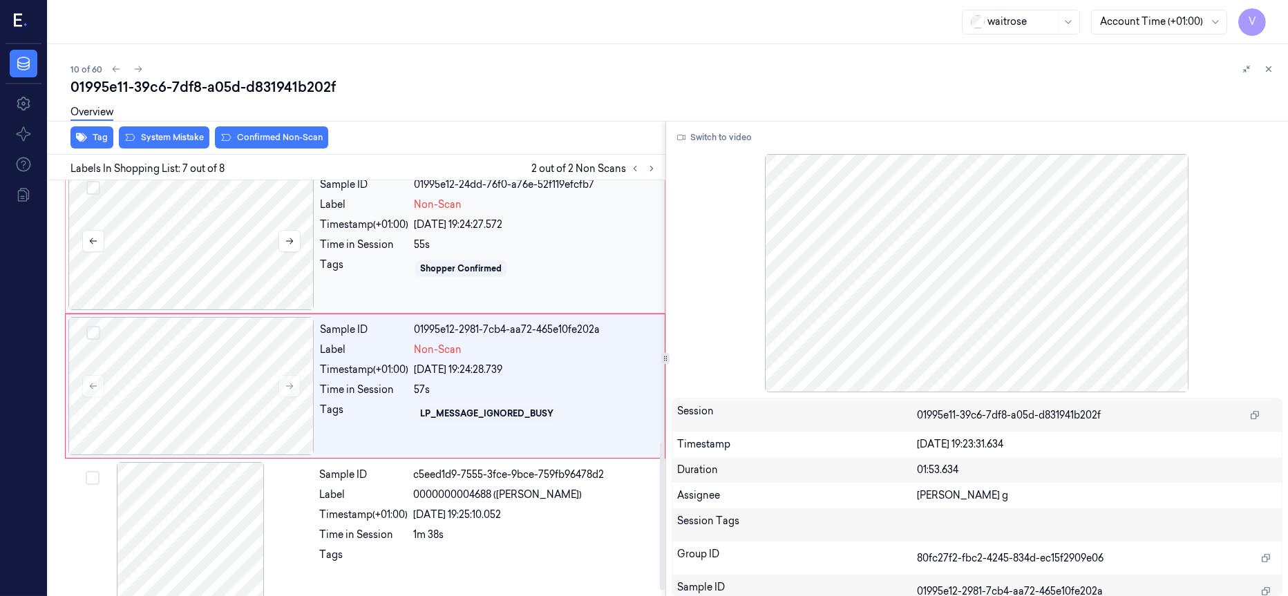
click at [258, 246] on div at bounding box center [191, 241] width 246 height 138
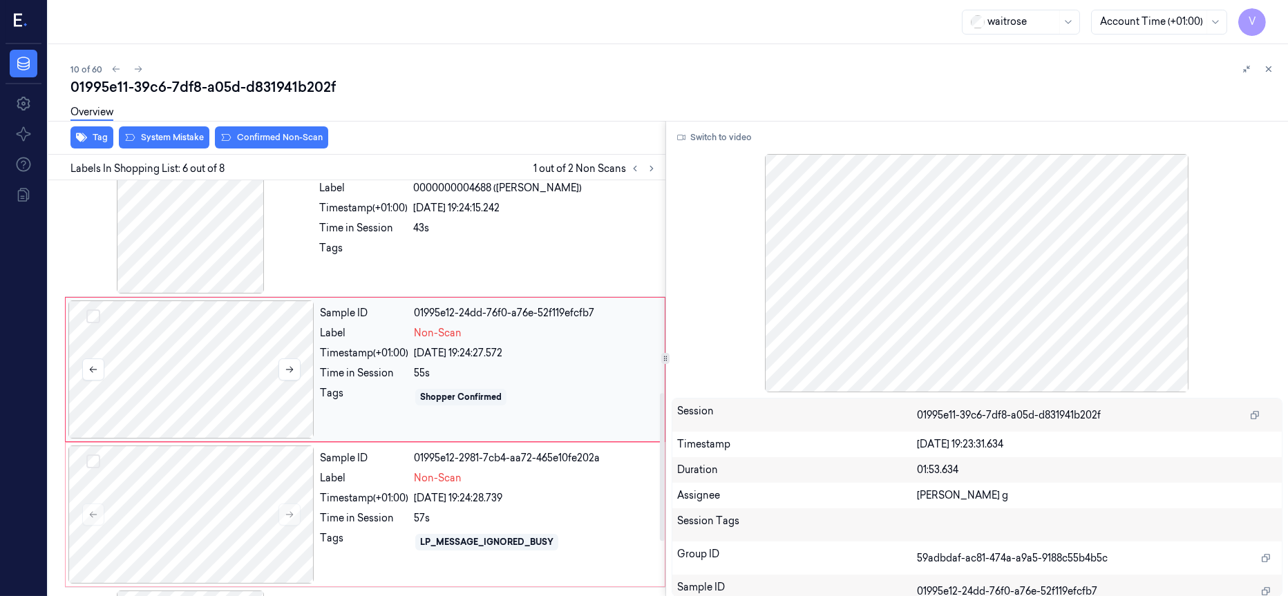
scroll to position [591, 0]
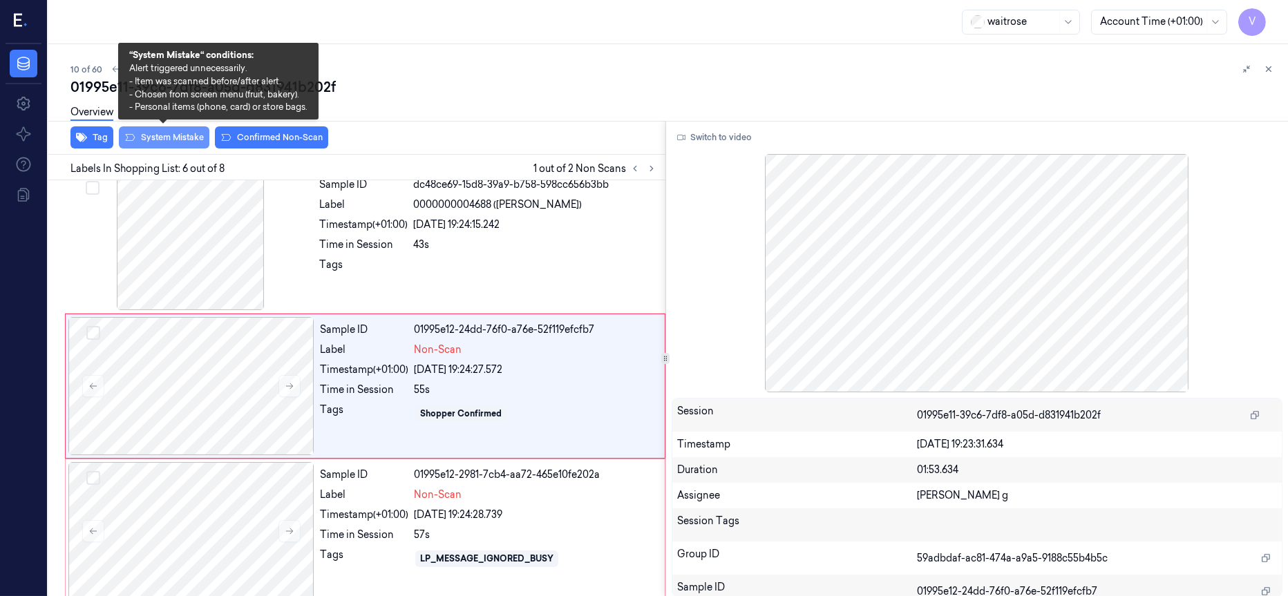
click at [169, 138] on button "System Mistake" at bounding box center [164, 137] width 91 height 22
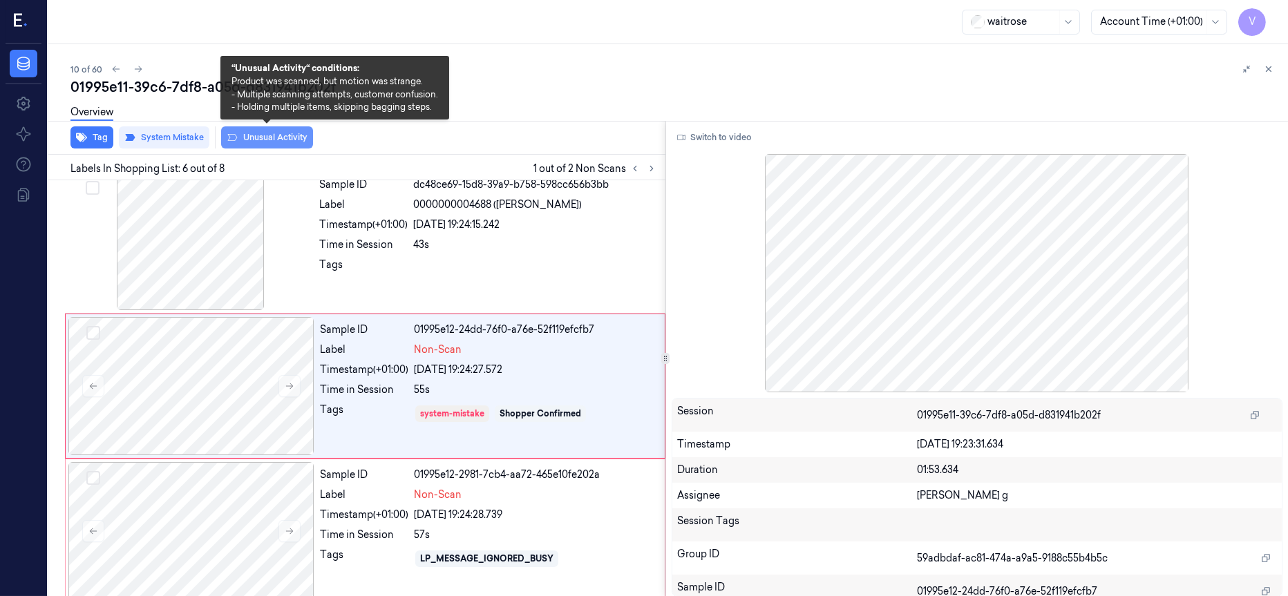
click at [284, 138] on button "Unusual Activity" at bounding box center [267, 137] width 92 height 22
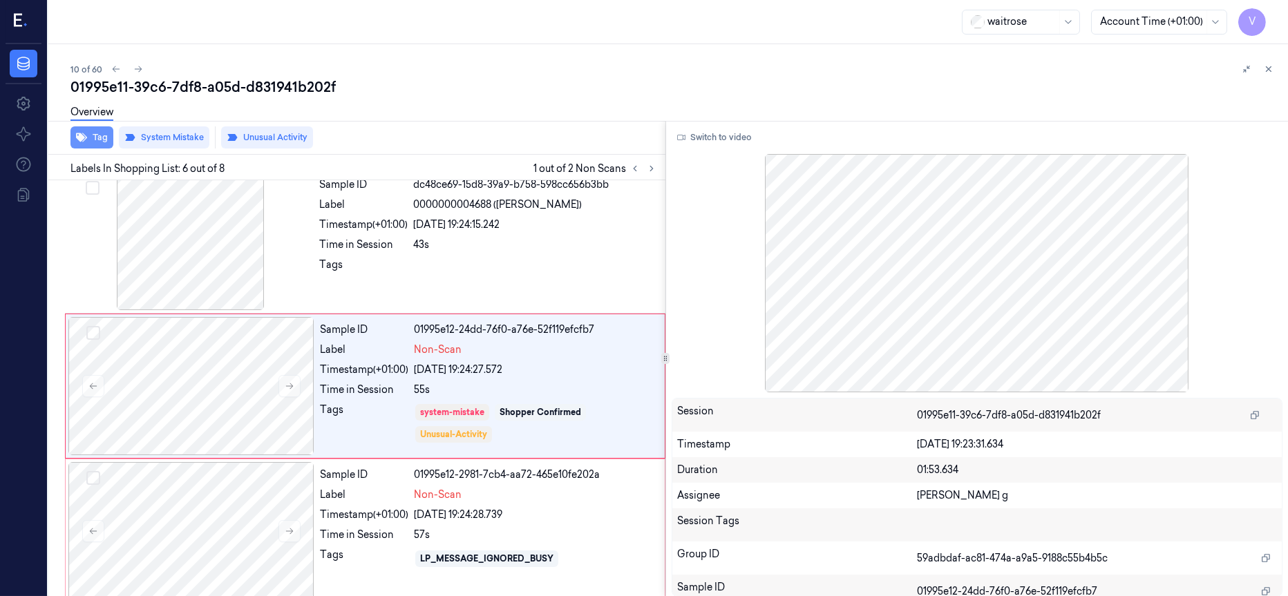
click at [99, 137] on button "Tag" at bounding box center [91, 137] width 43 height 22
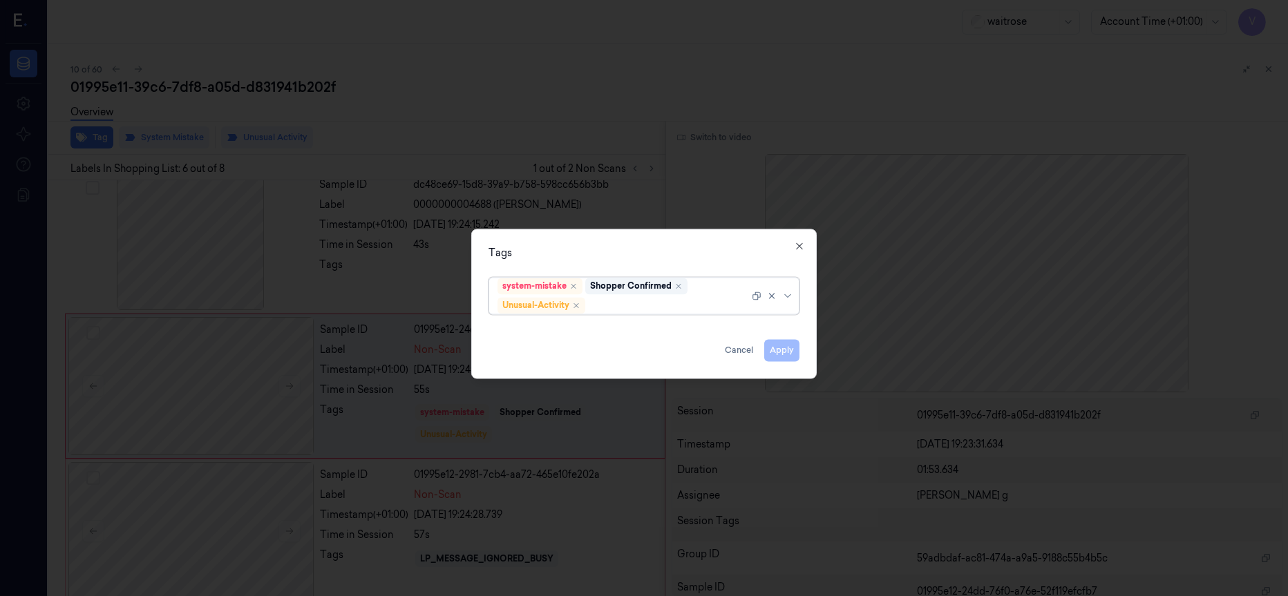
click at [639, 305] on div at bounding box center [668, 306] width 161 height 15
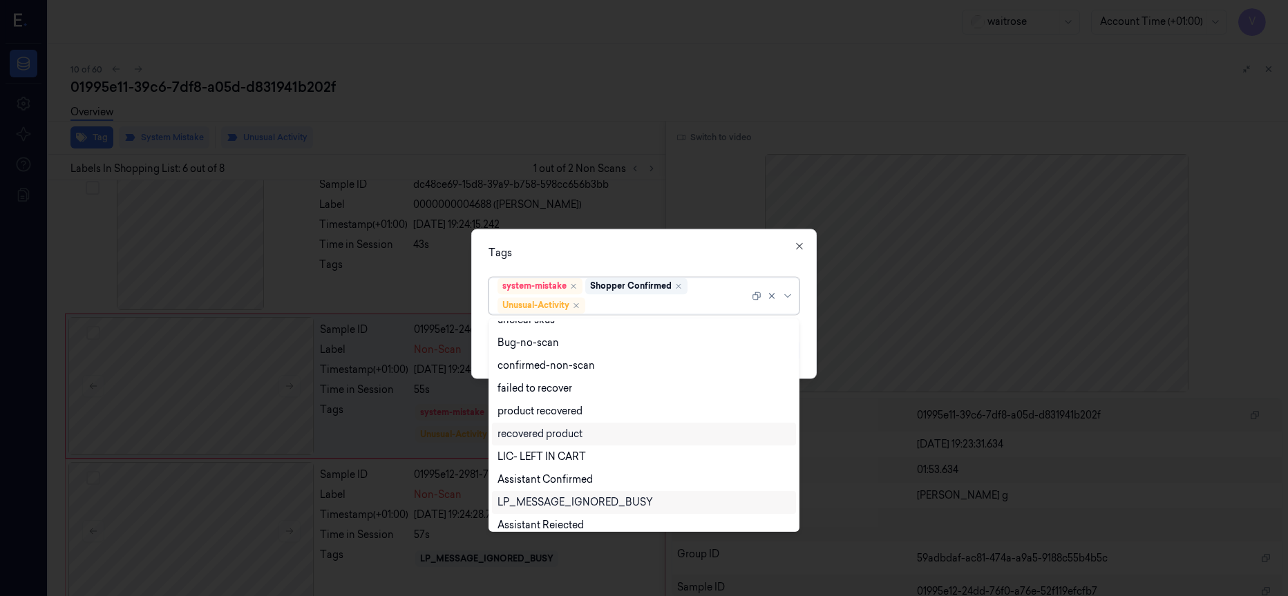
scroll to position [180, 0]
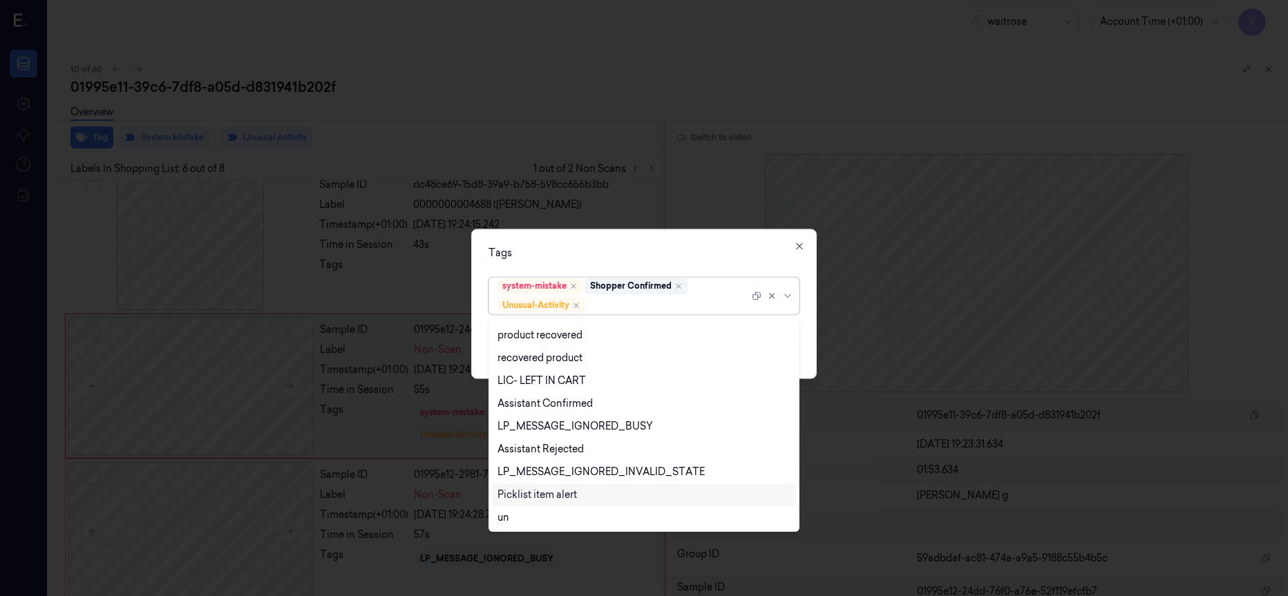
click at [540, 492] on div "Picklist item alert" at bounding box center [537, 495] width 79 height 15
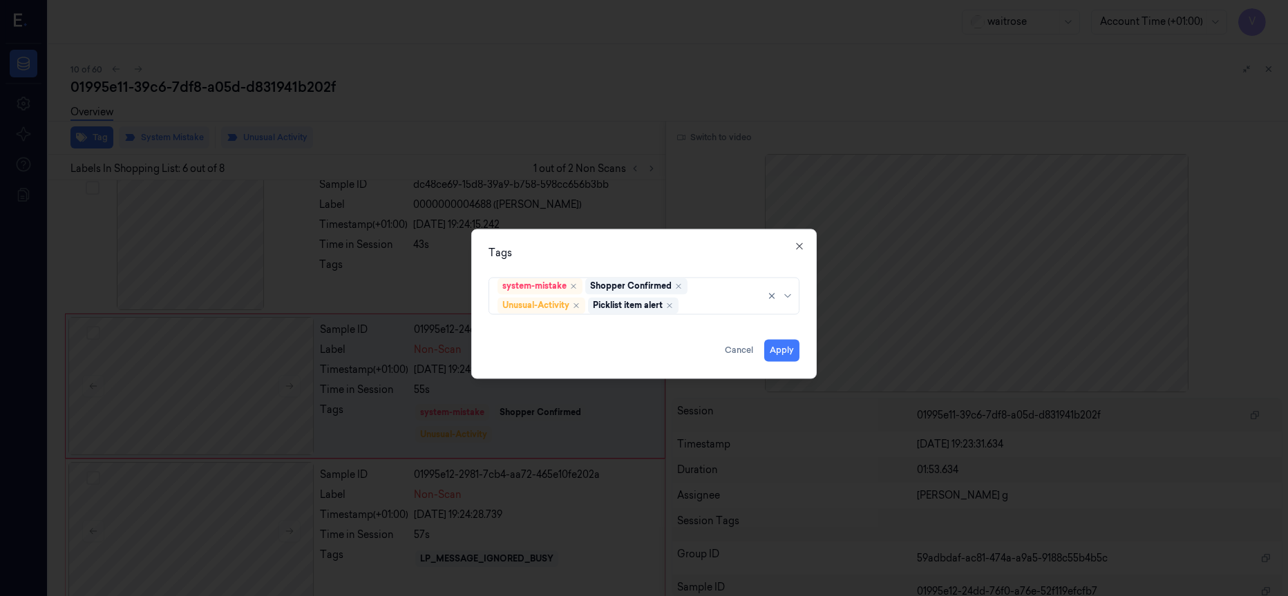
click at [669, 256] on div "Tags" at bounding box center [644, 253] width 311 height 15
click at [771, 350] on button "Apply" at bounding box center [781, 350] width 35 height 22
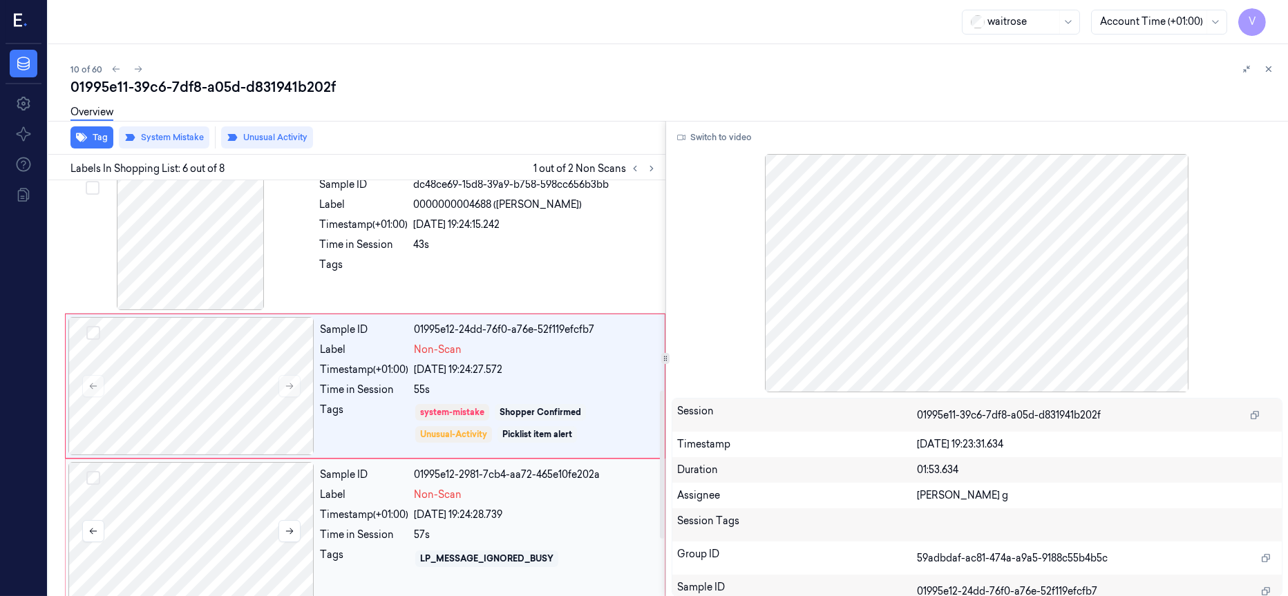
click at [252, 513] on div at bounding box center [191, 531] width 246 height 138
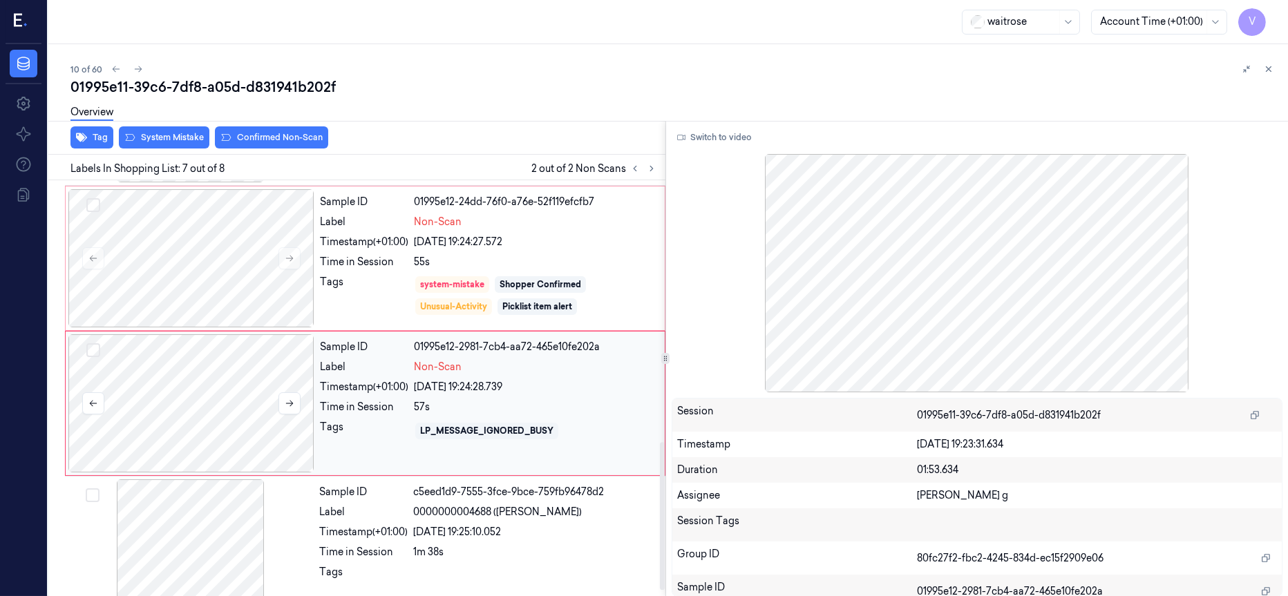
scroll to position [737, 0]
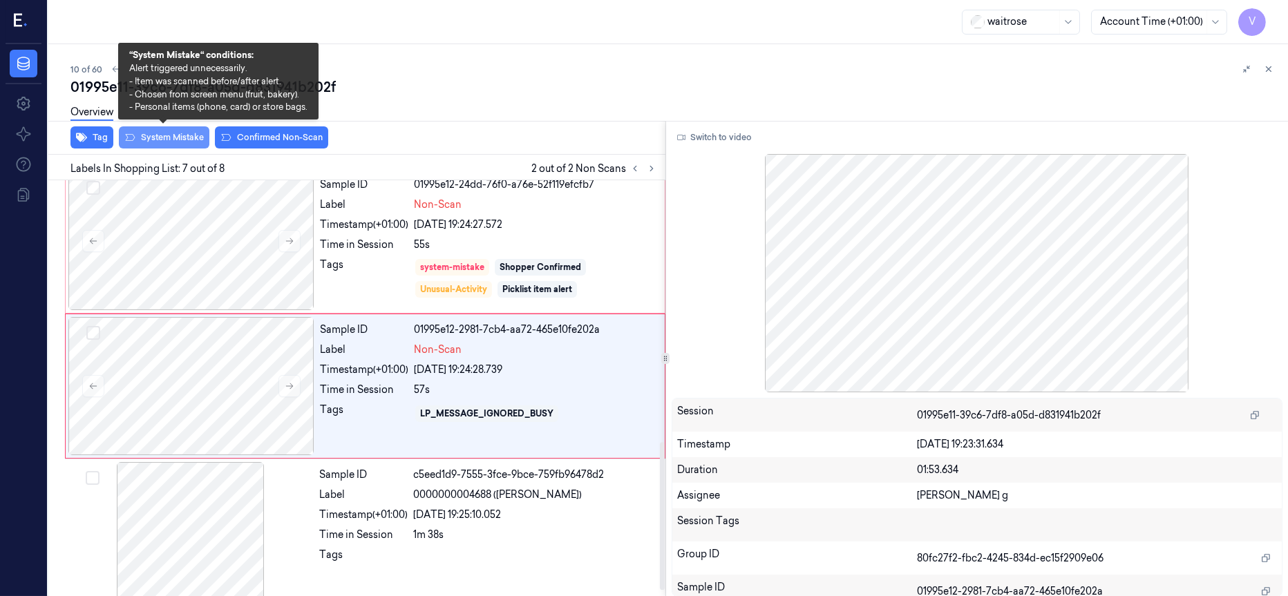
click at [166, 133] on button "System Mistake" at bounding box center [164, 137] width 91 height 22
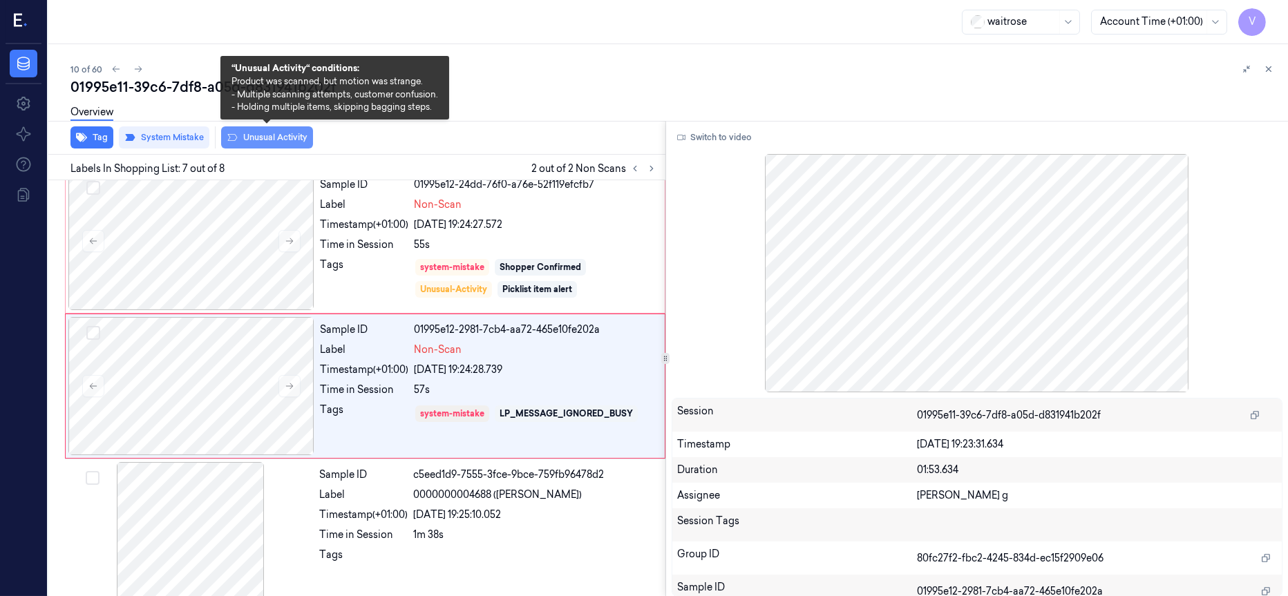
click at [269, 140] on button "Unusual Activity" at bounding box center [267, 137] width 92 height 22
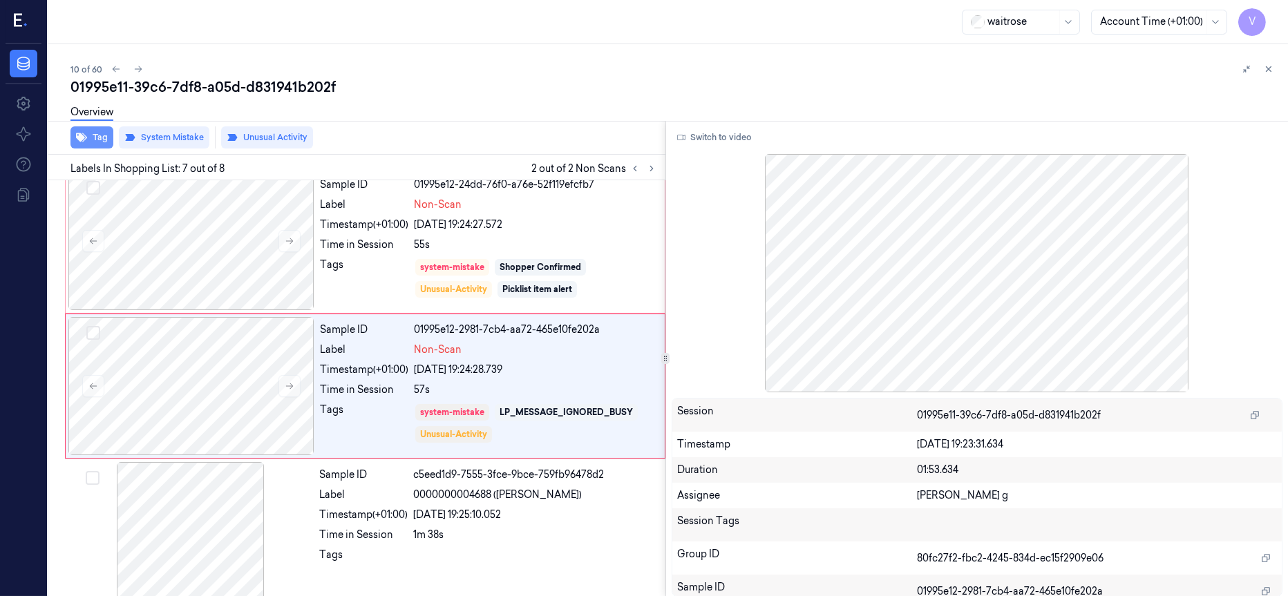
click at [88, 133] on button "Tag" at bounding box center [91, 137] width 43 height 22
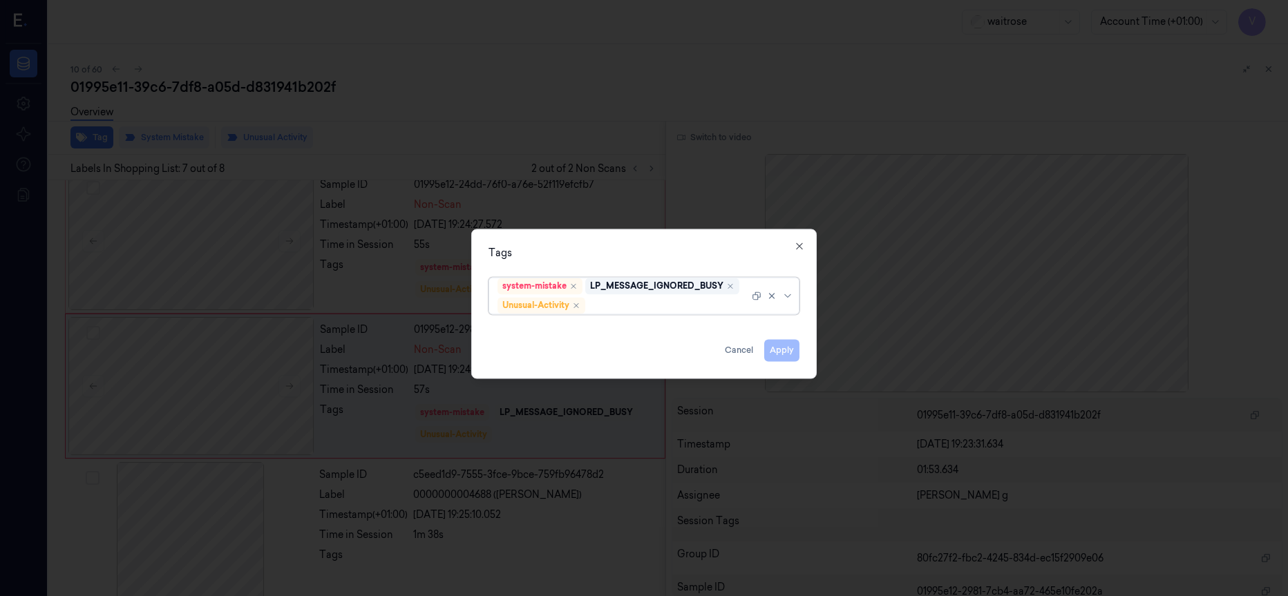
click at [643, 303] on div at bounding box center [668, 306] width 161 height 15
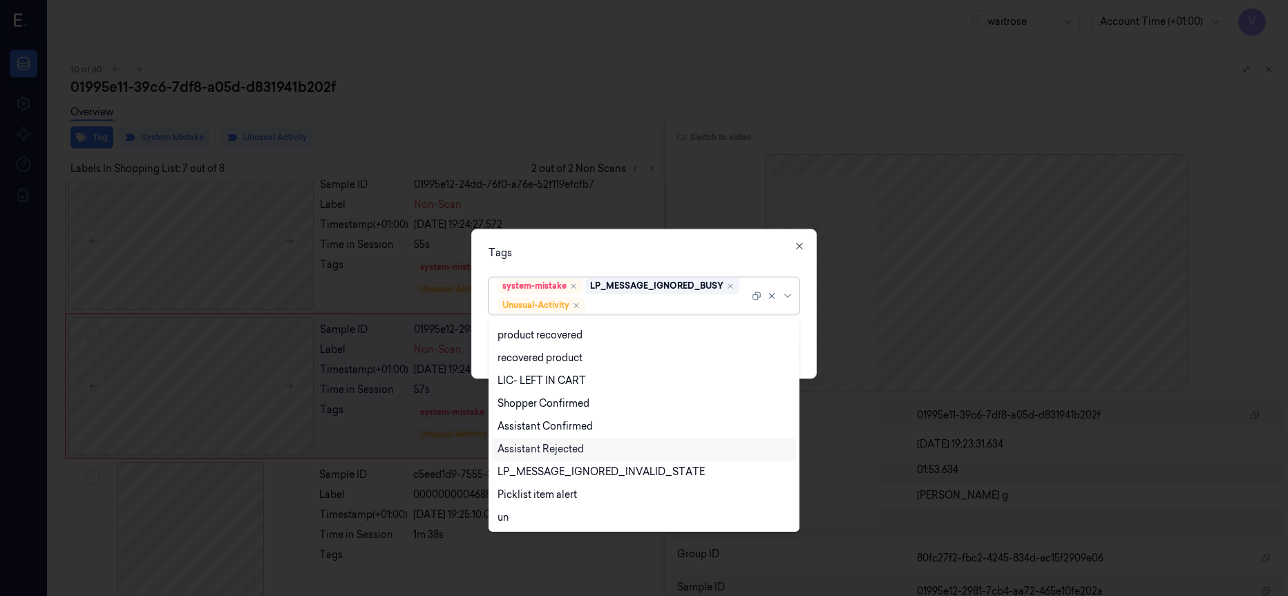
scroll to position [271, 0]
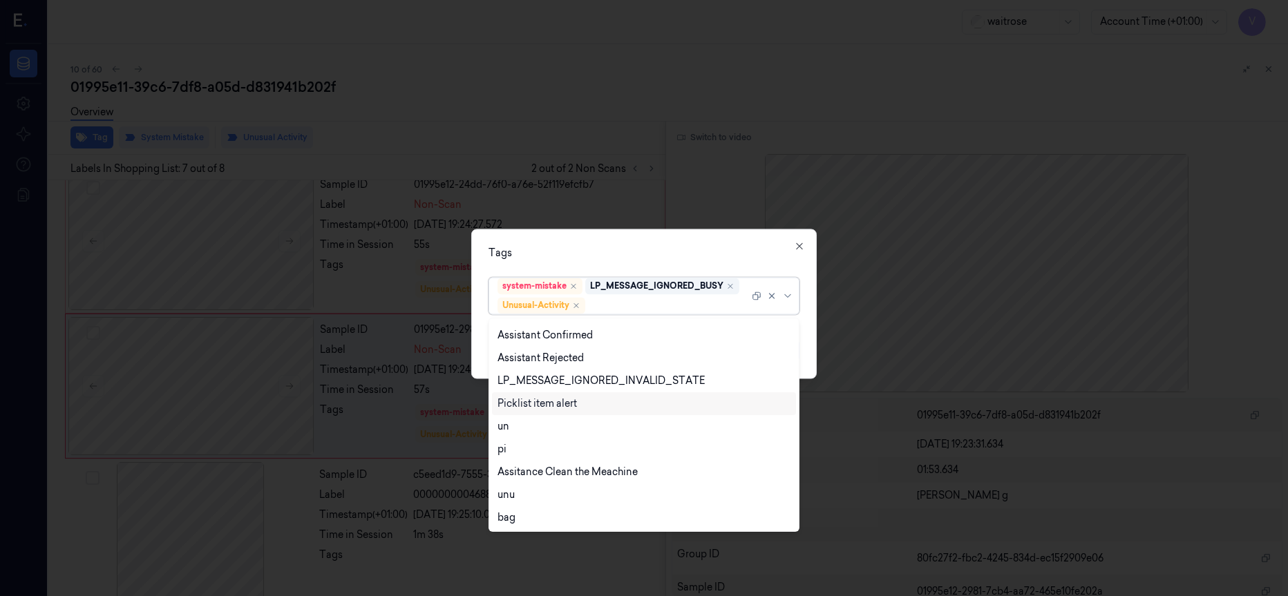
click at [532, 404] on div "Picklist item alert" at bounding box center [537, 404] width 79 height 15
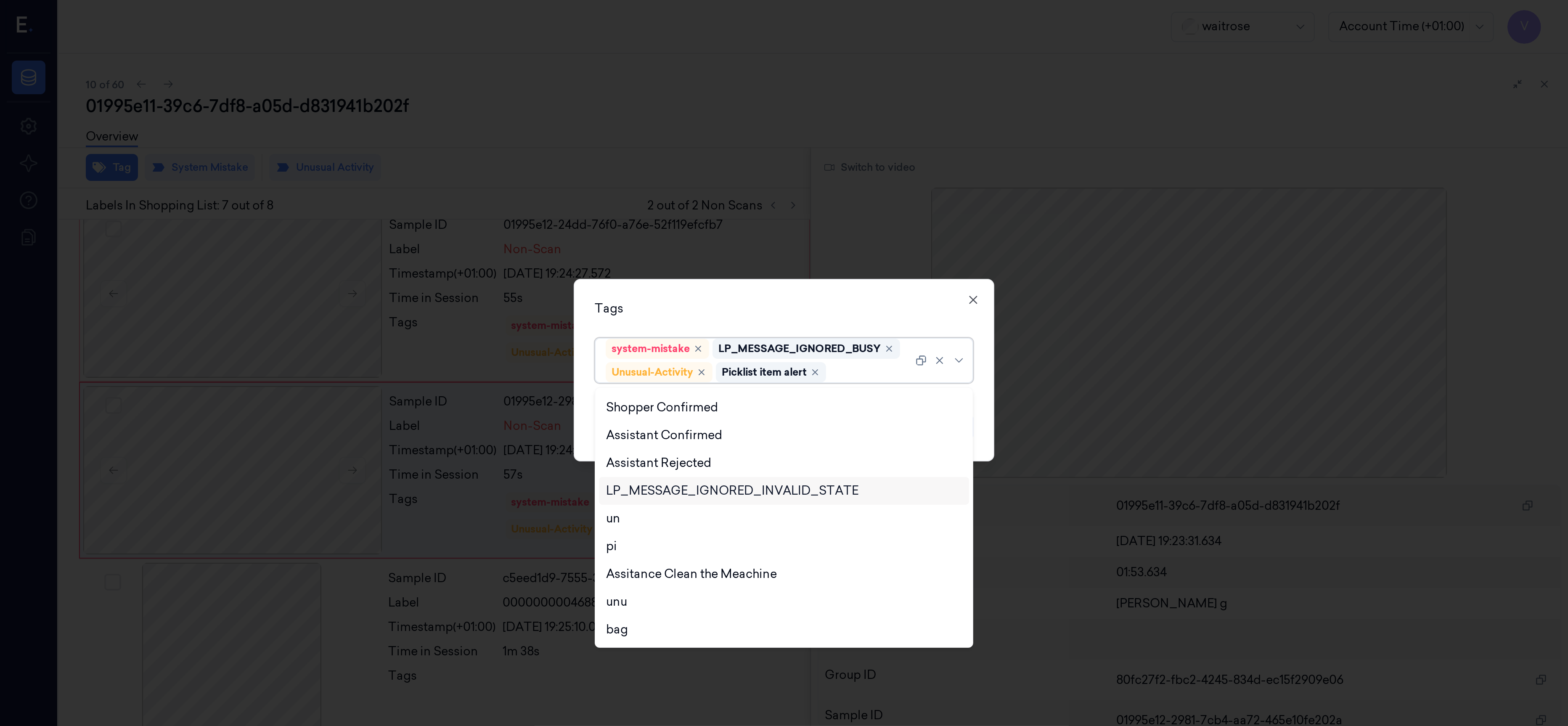
scroll to position [150, 0]
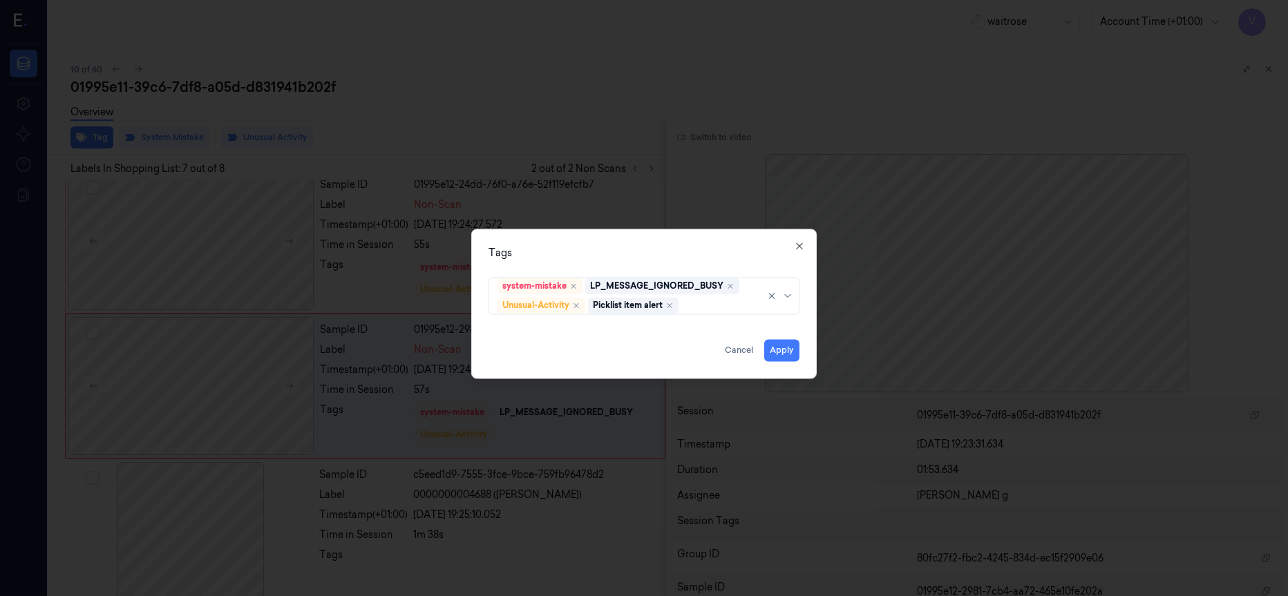
click at [695, 251] on div "Tags" at bounding box center [644, 253] width 311 height 15
click at [783, 345] on button "Apply" at bounding box center [781, 350] width 35 height 22
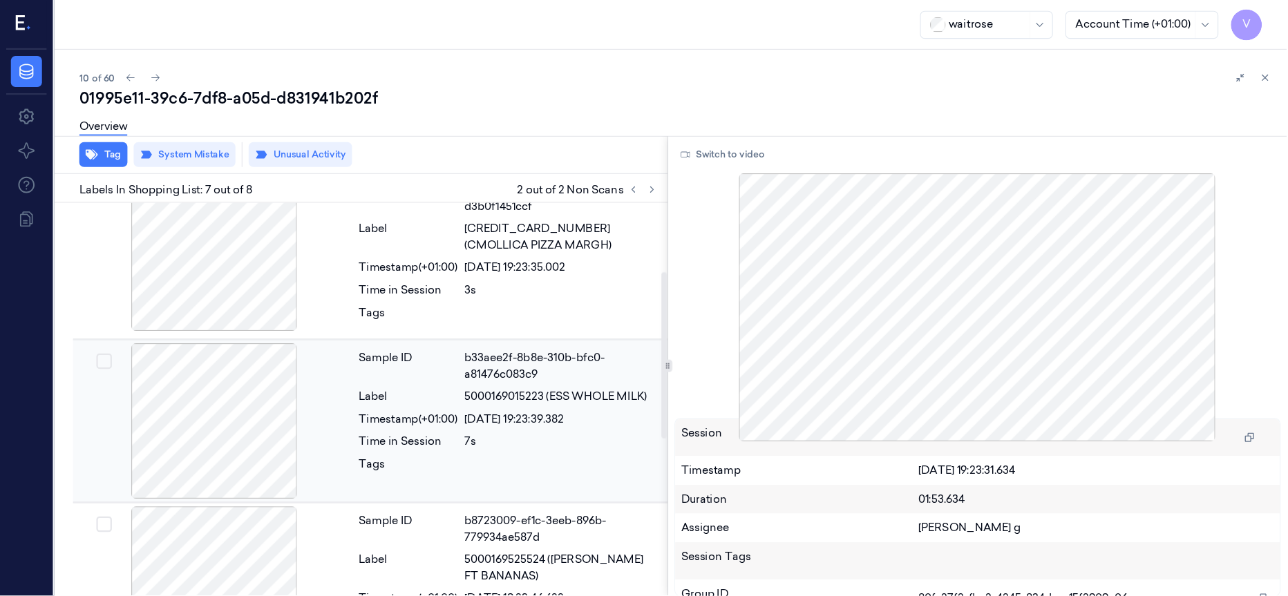
scroll to position [172, 0]
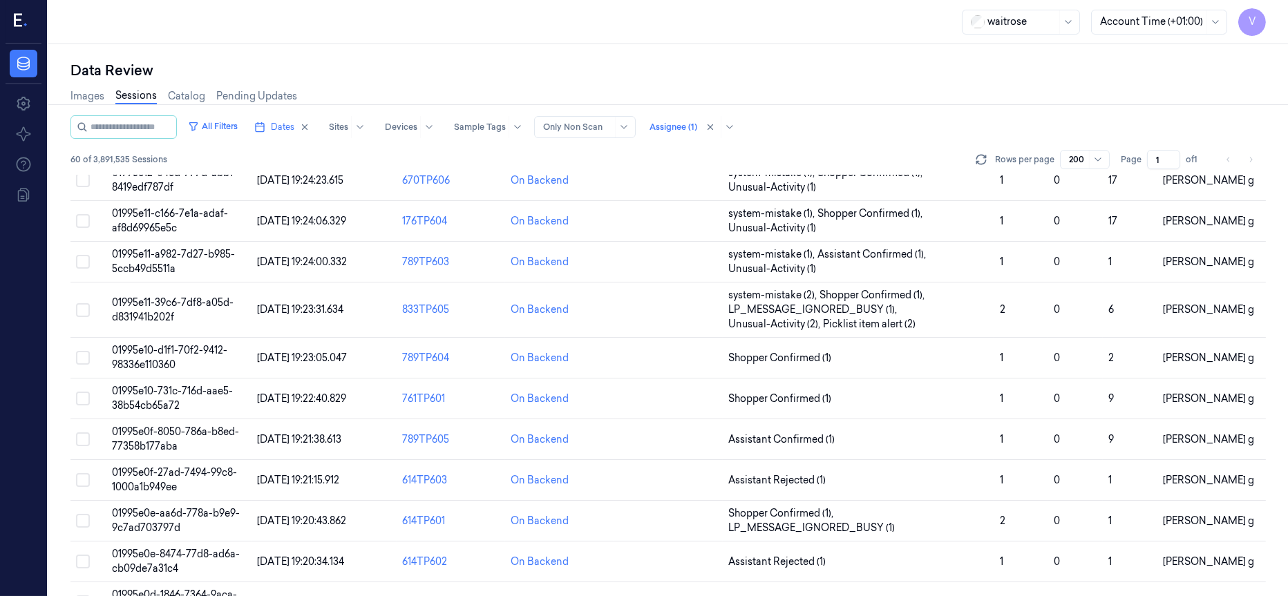
scroll to position [415, 0]
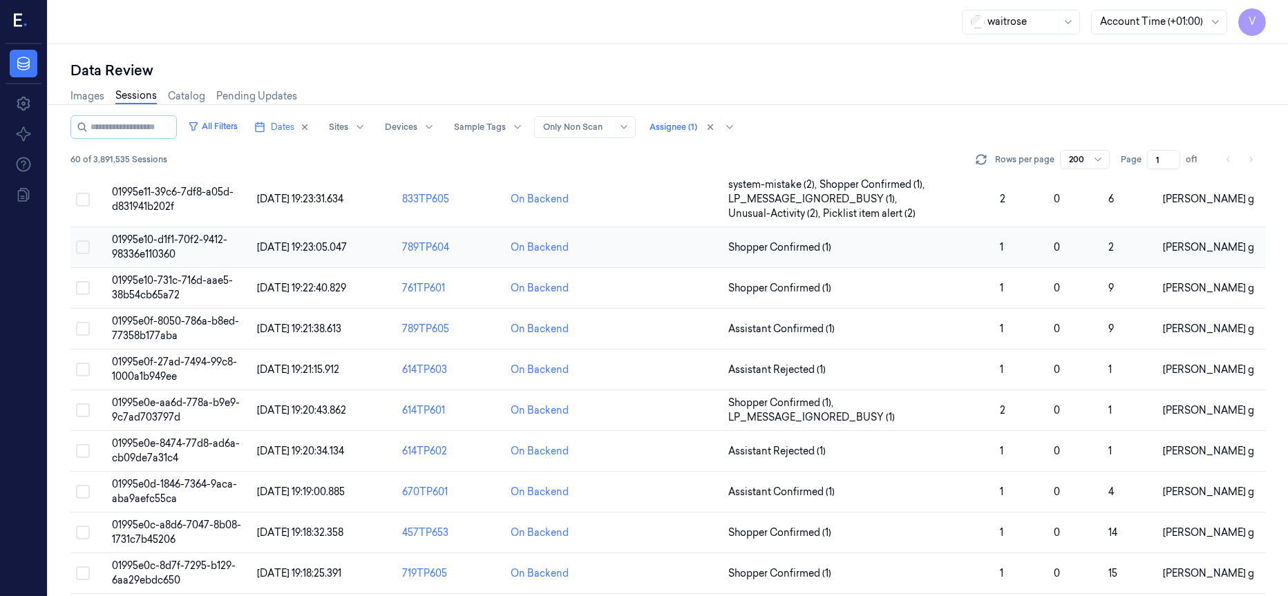
click at [164, 252] on span "01995e10-d1f1-70f2-9412-98336e110360" at bounding box center [169, 247] width 115 height 27
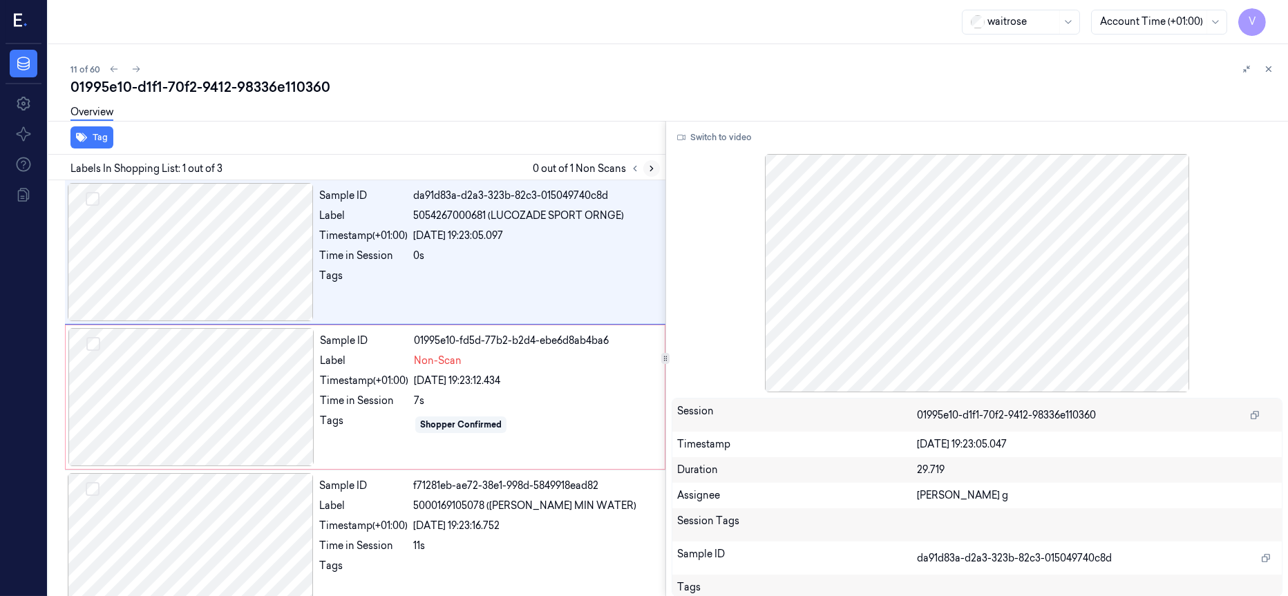
click at [647, 169] on icon at bounding box center [652, 169] width 10 height 10
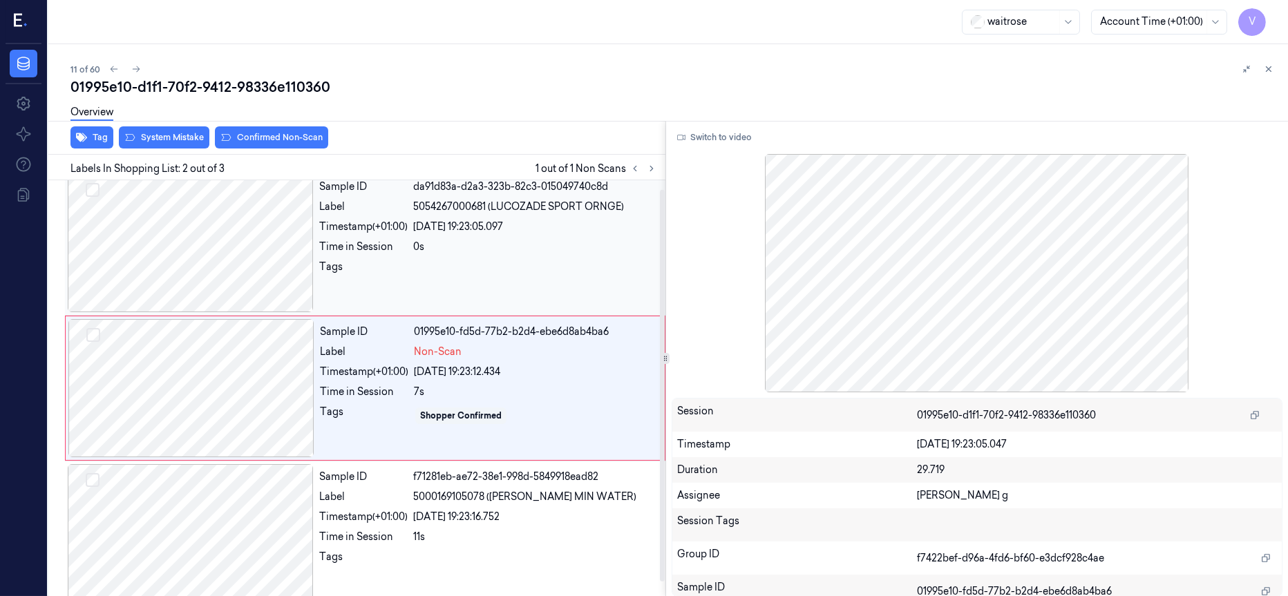
click at [164, 269] on div at bounding box center [191, 243] width 246 height 138
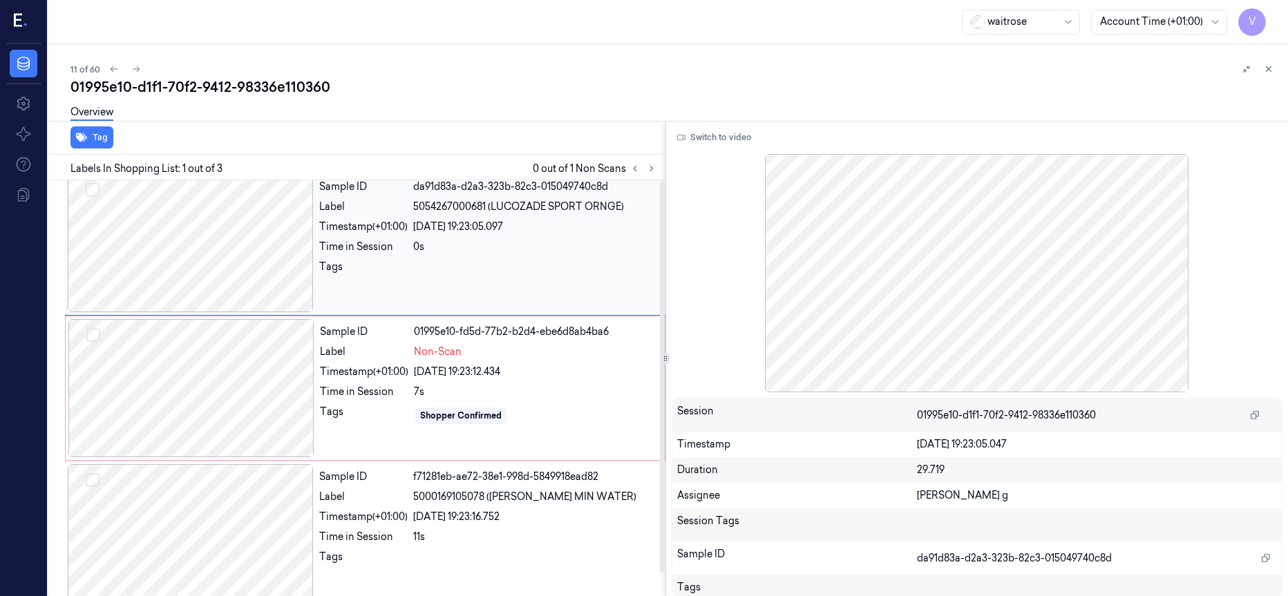
scroll to position [0, 0]
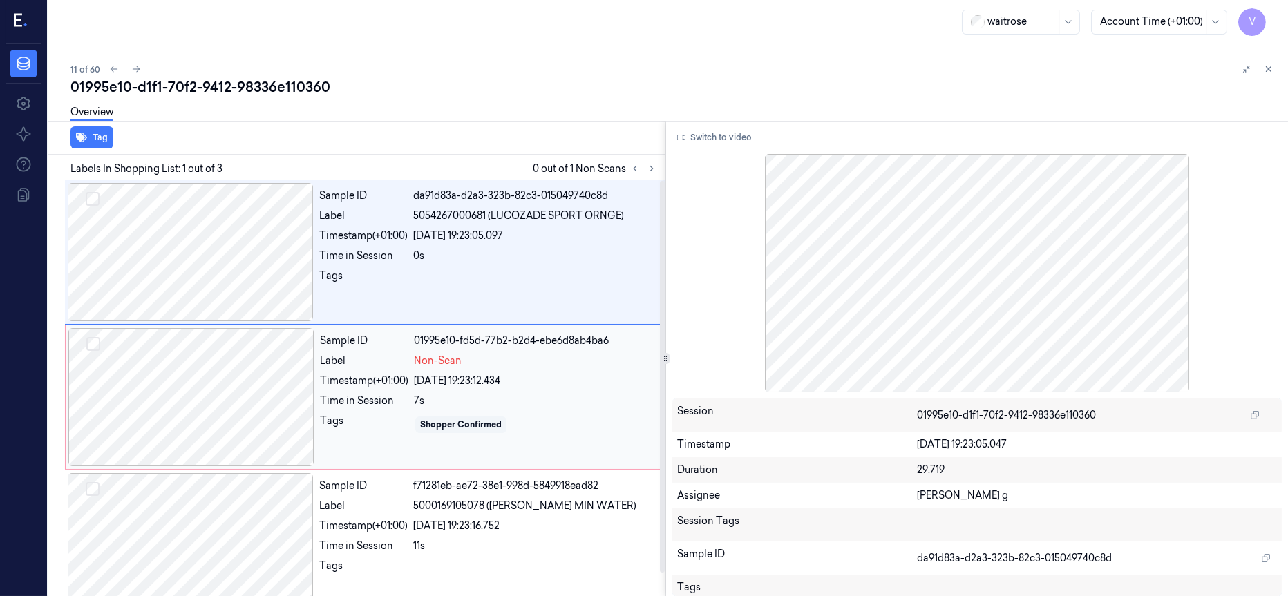
click at [216, 374] on div at bounding box center [191, 397] width 246 height 138
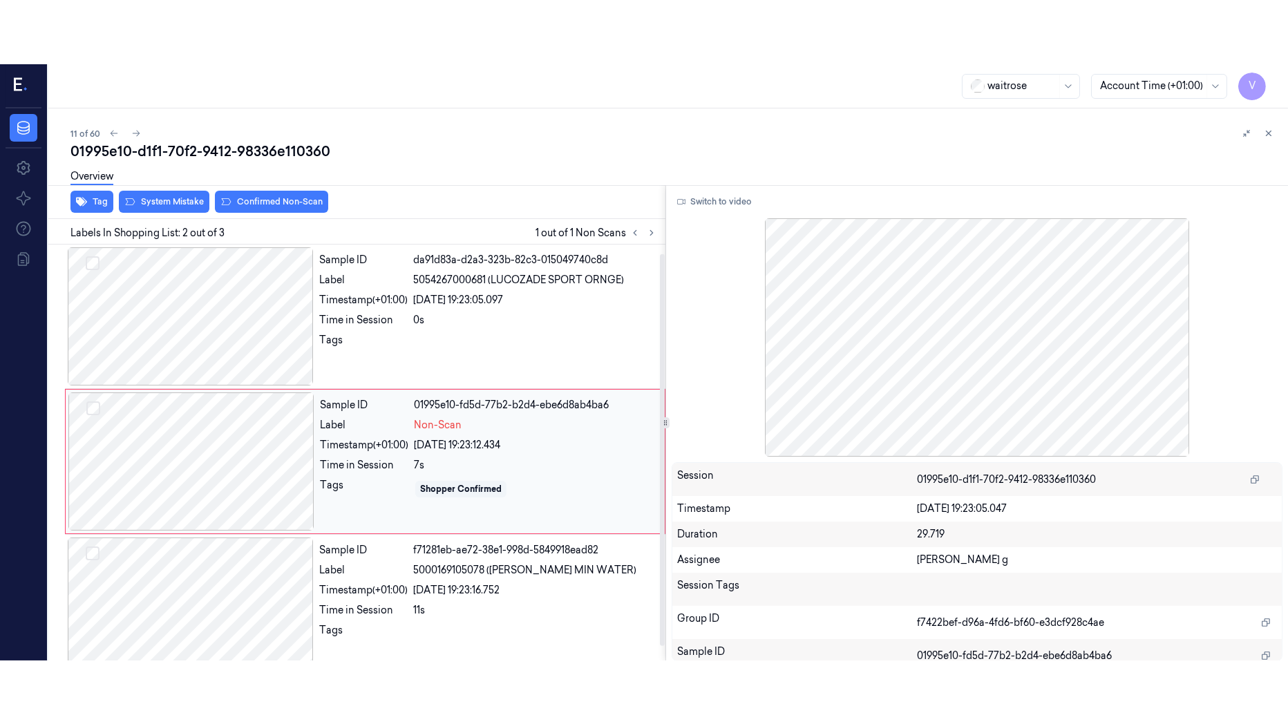
scroll to position [9, 0]
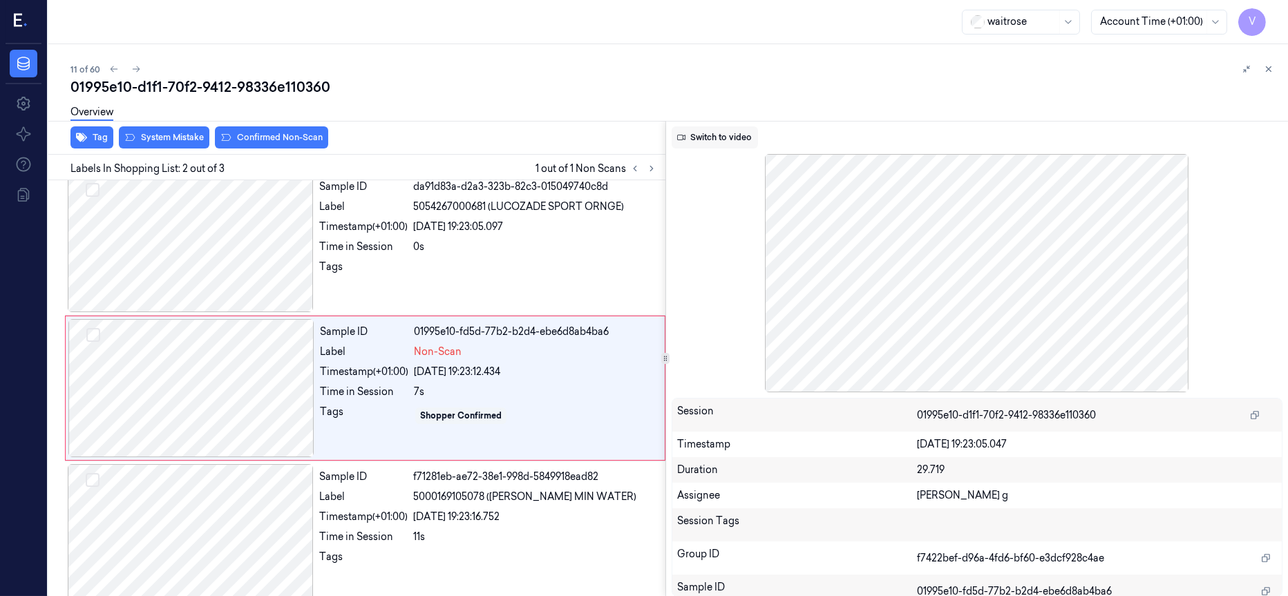
click at [708, 135] on button "Switch to video" at bounding box center [715, 137] width 86 height 22
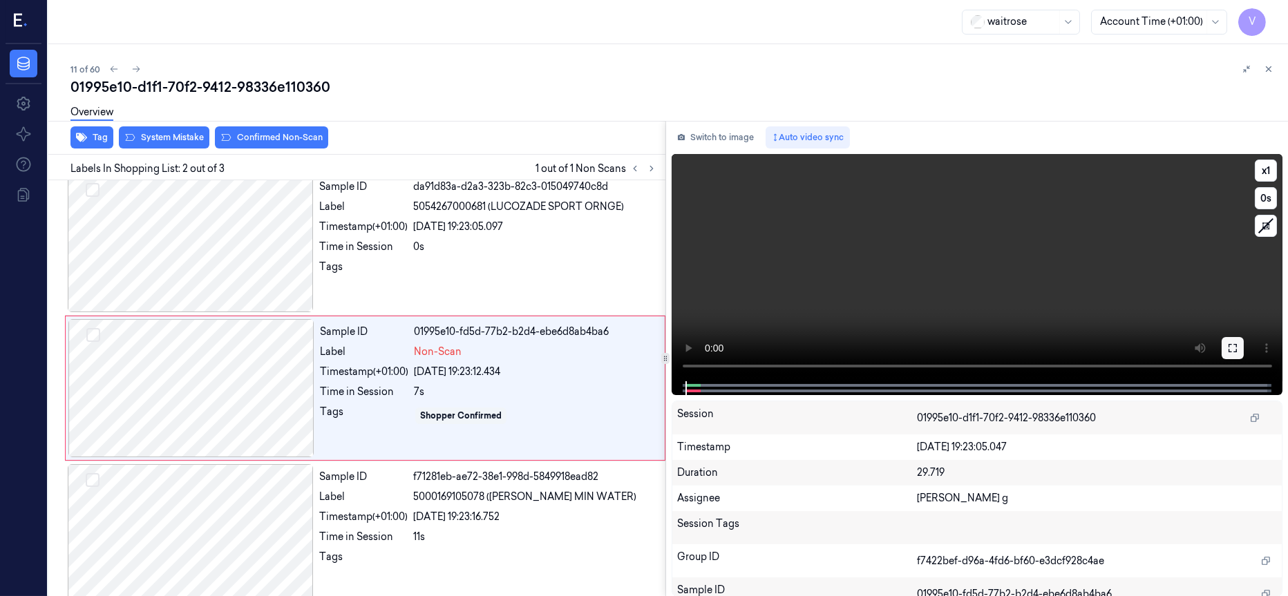
click at [1234, 348] on icon at bounding box center [1232, 348] width 11 height 11
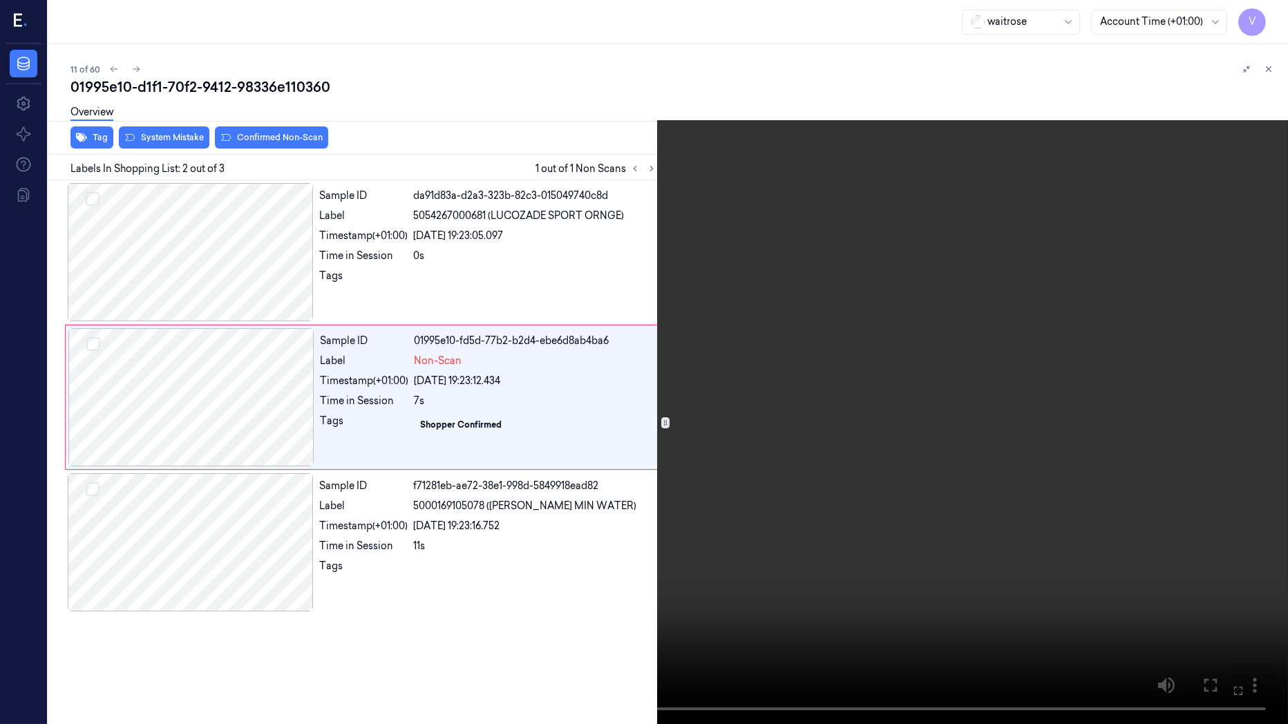
click at [0, 0] on icon at bounding box center [0, 0] width 0 height 0
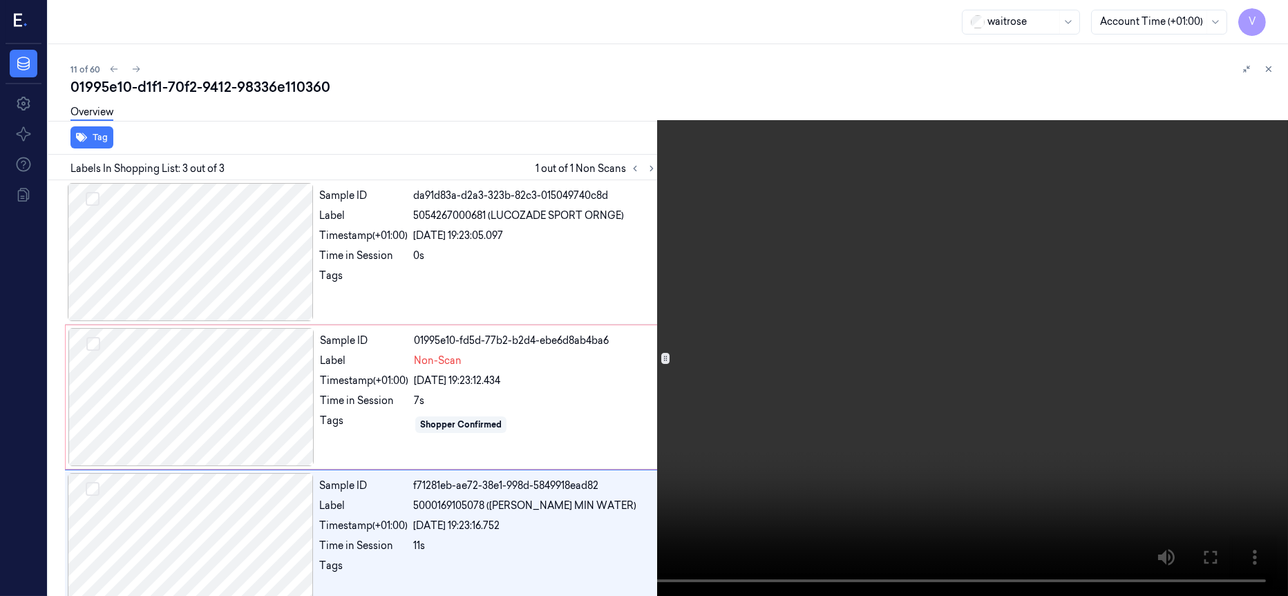
scroll to position [23, 0]
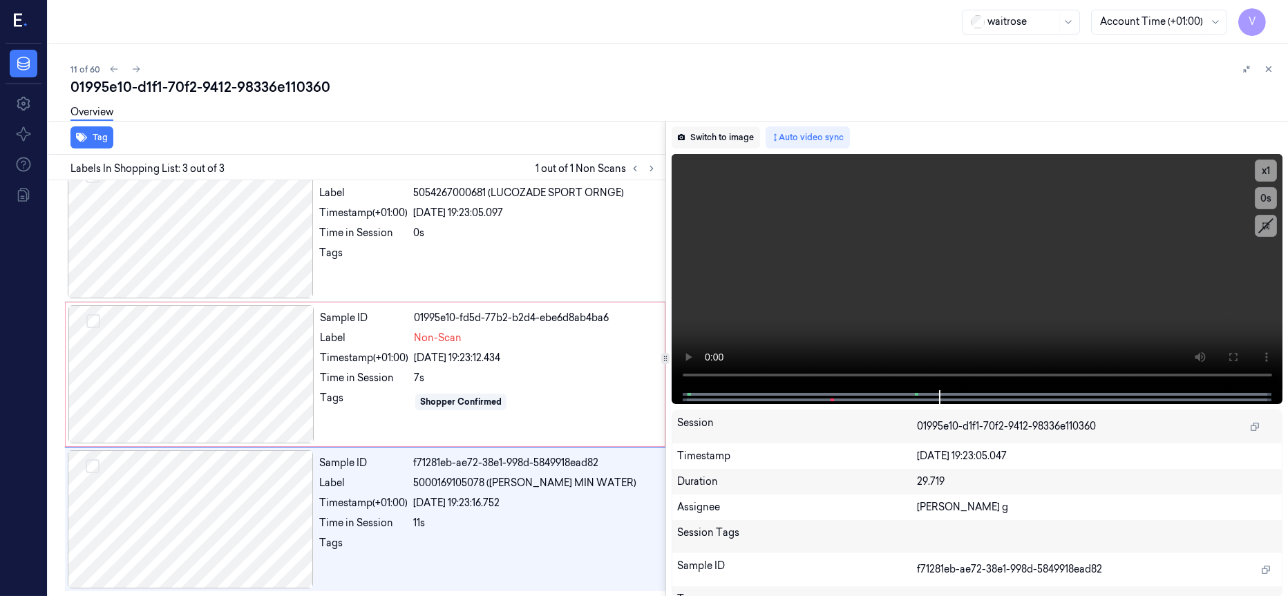
click at [711, 135] on button "Switch to image" at bounding box center [716, 137] width 88 height 22
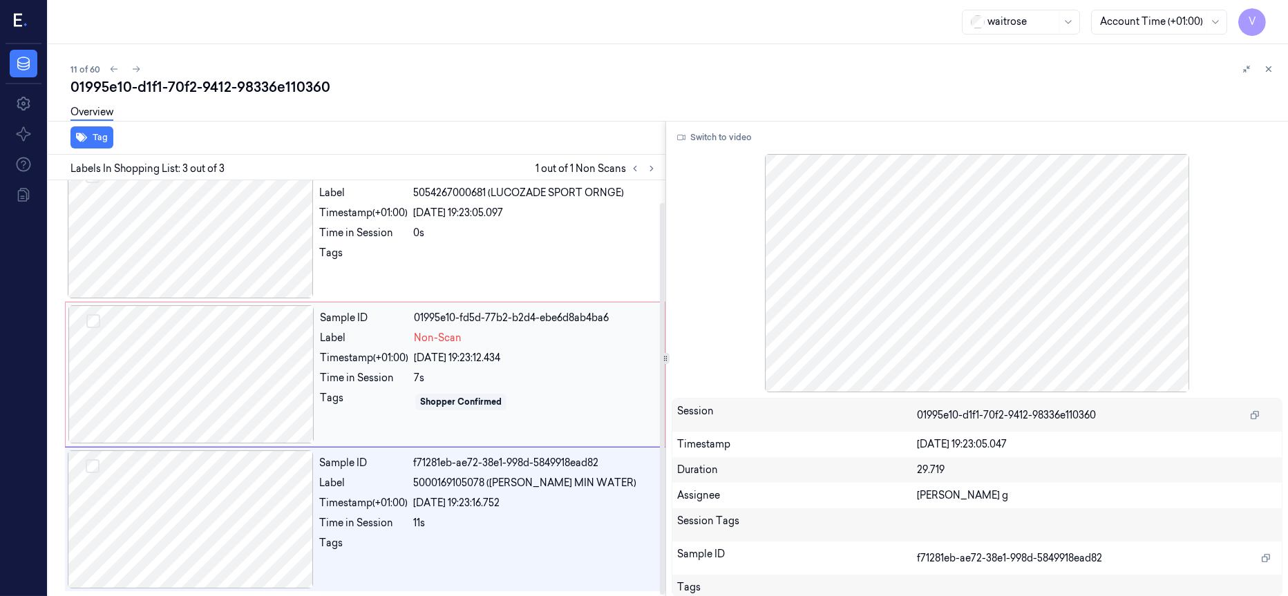
click at [221, 368] on div at bounding box center [191, 374] width 246 height 138
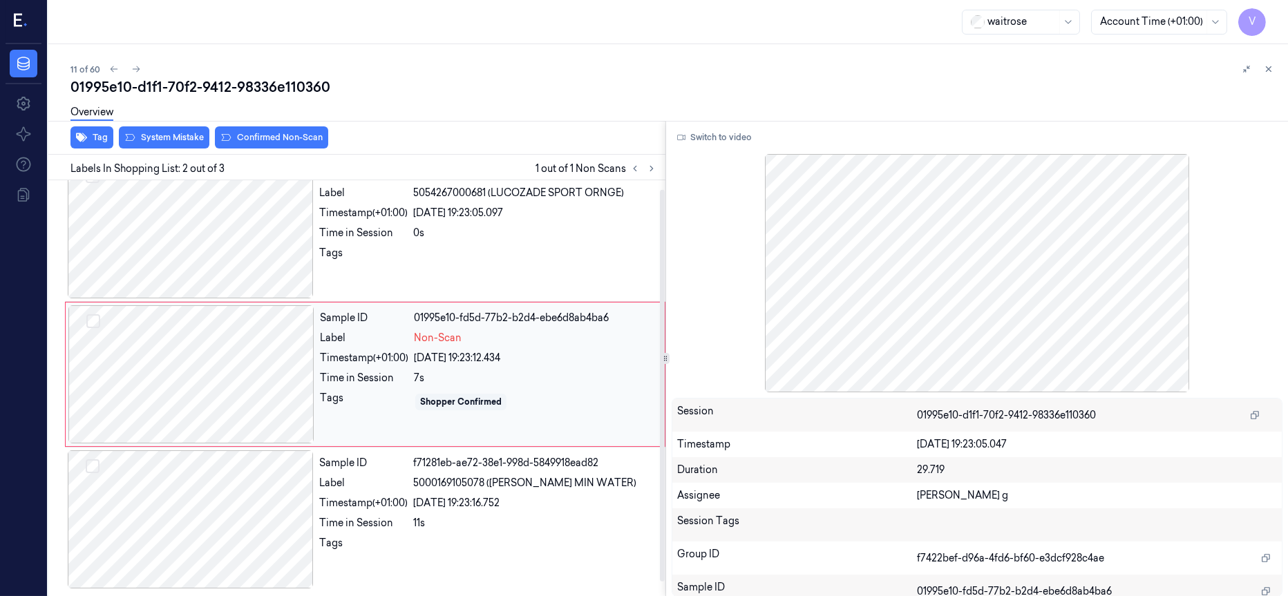
scroll to position [9, 0]
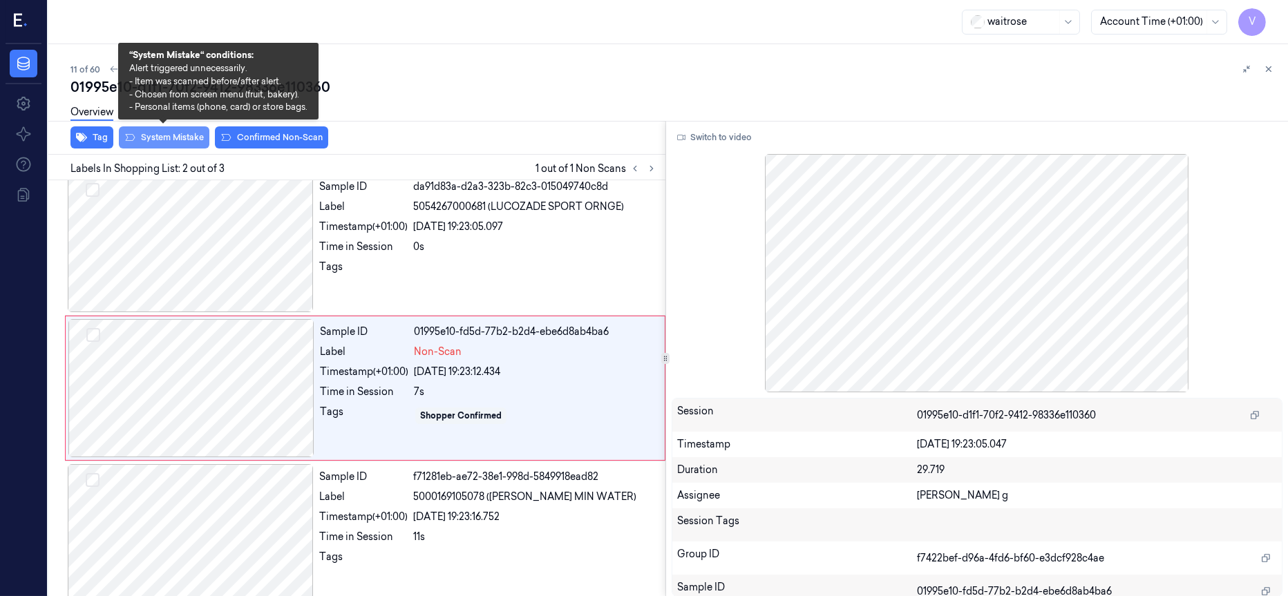
click at [161, 133] on button "System Mistake" at bounding box center [164, 137] width 91 height 22
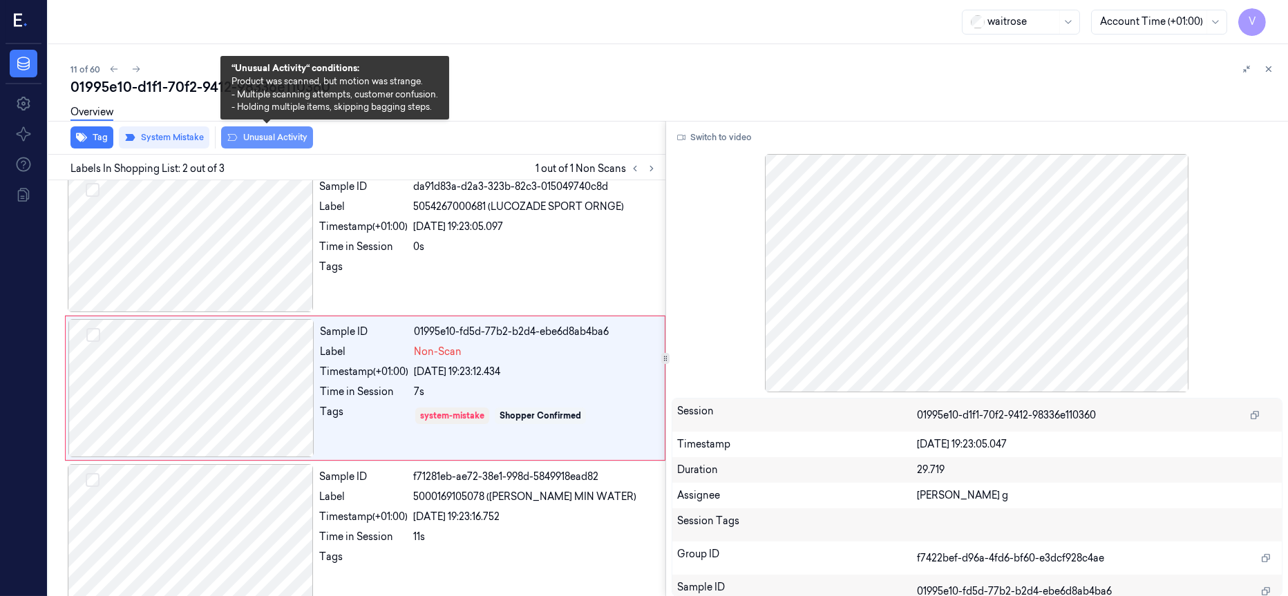
click at [276, 138] on button "Unusual Activity" at bounding box center [267, 137] width 92 height 22
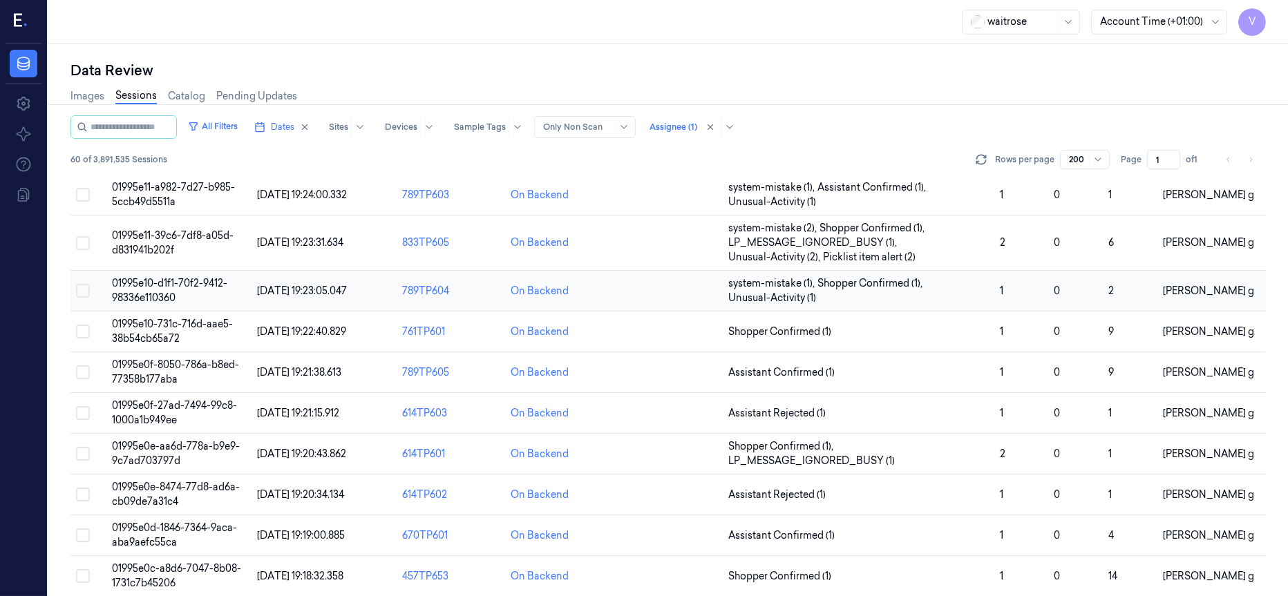
scroll to position [415, 0]
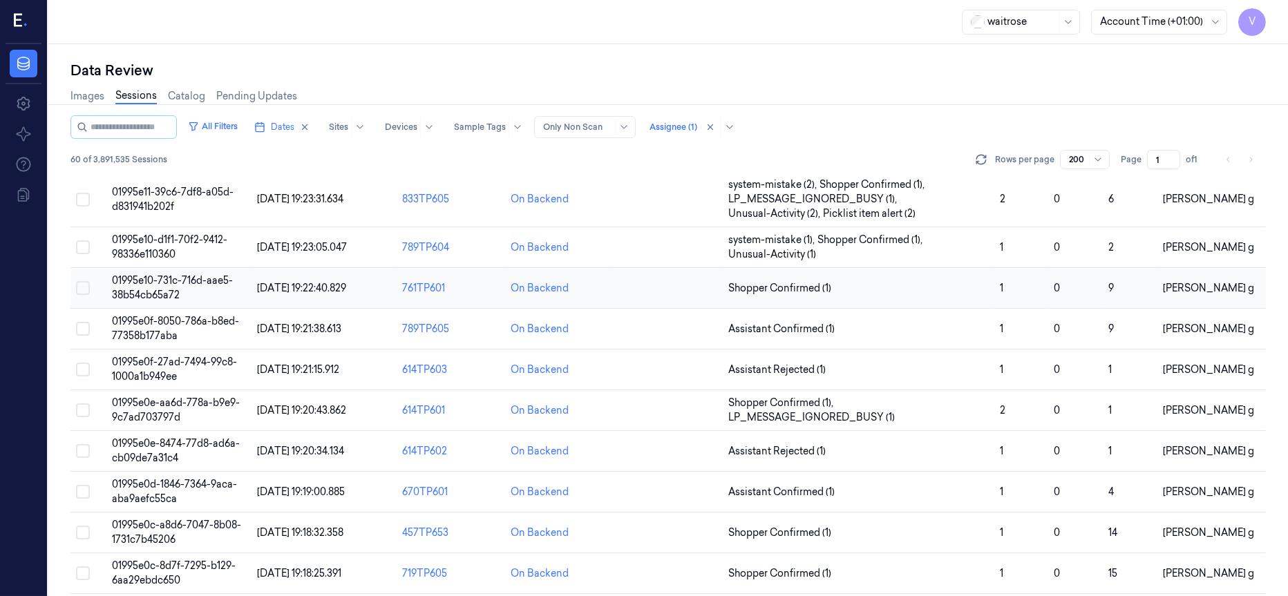
click at [164, 291] on span "01995e10-731c-716d-aae5-38b54cb65a72" at bounding box center [172, 287] width 121 height 27
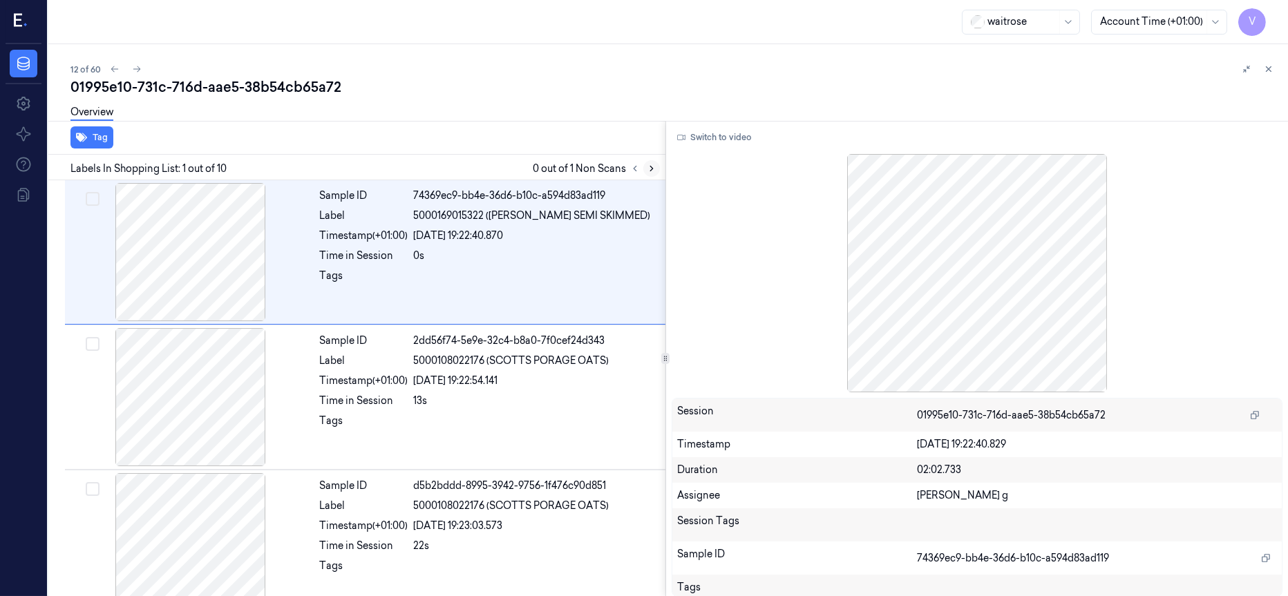
click at [651, 166] on icon at bounding box center [652, 169] width 10 height 10
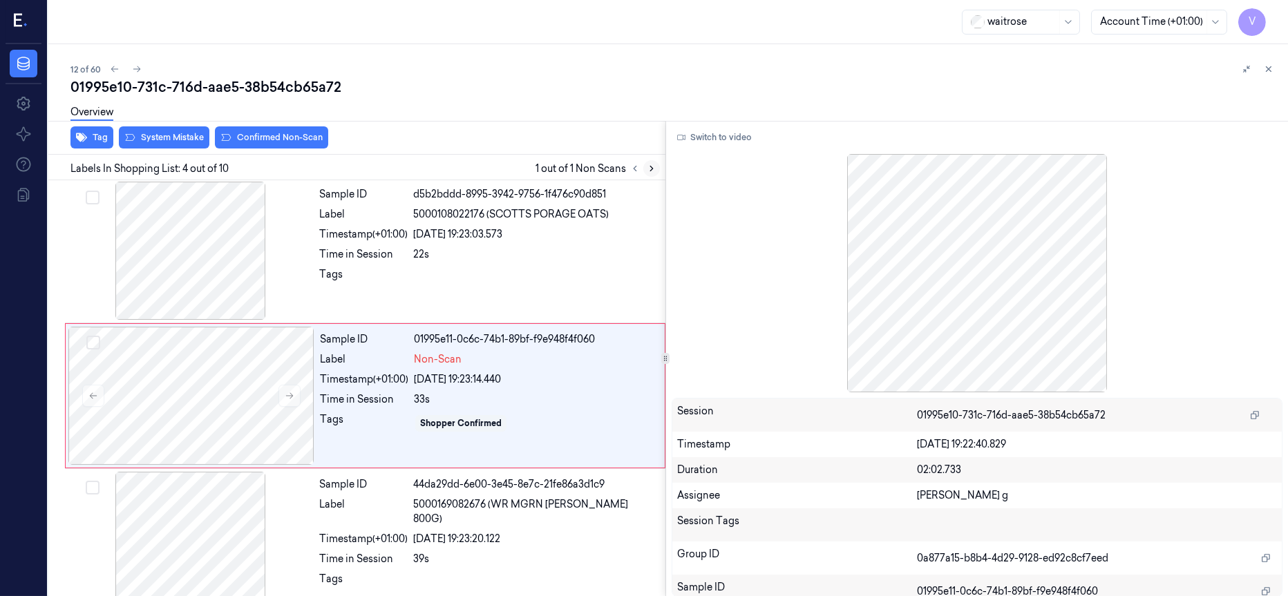
scroll to position [301, 0]
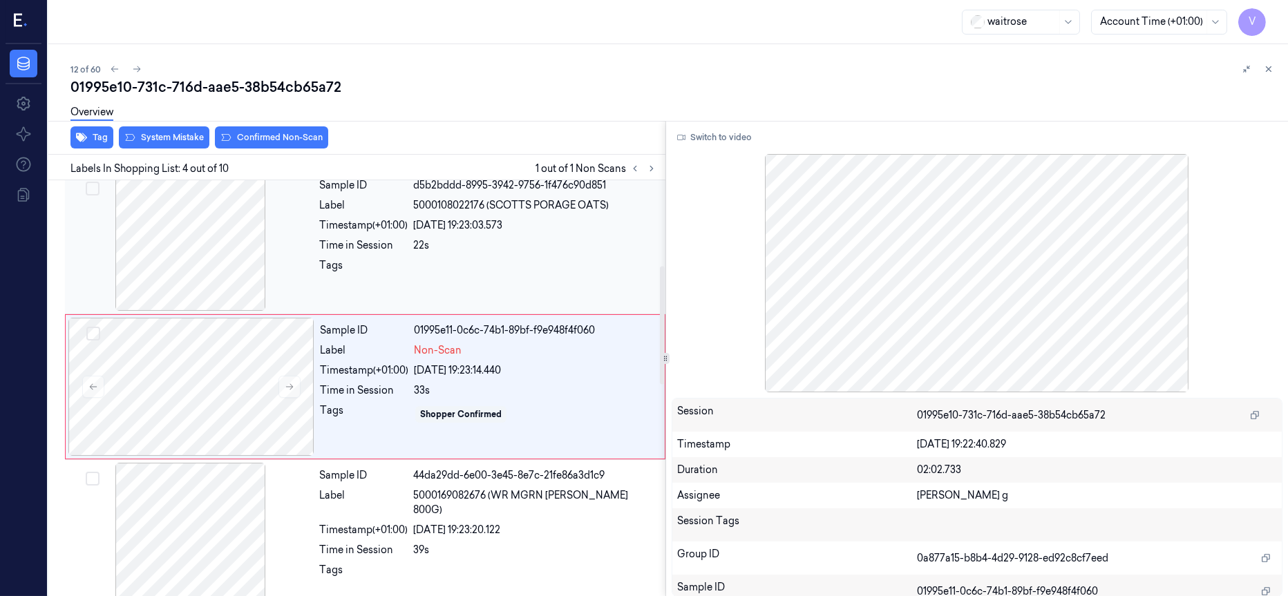
click at [245, 260] on div at bounding box center [191, 242] width 246 height 138
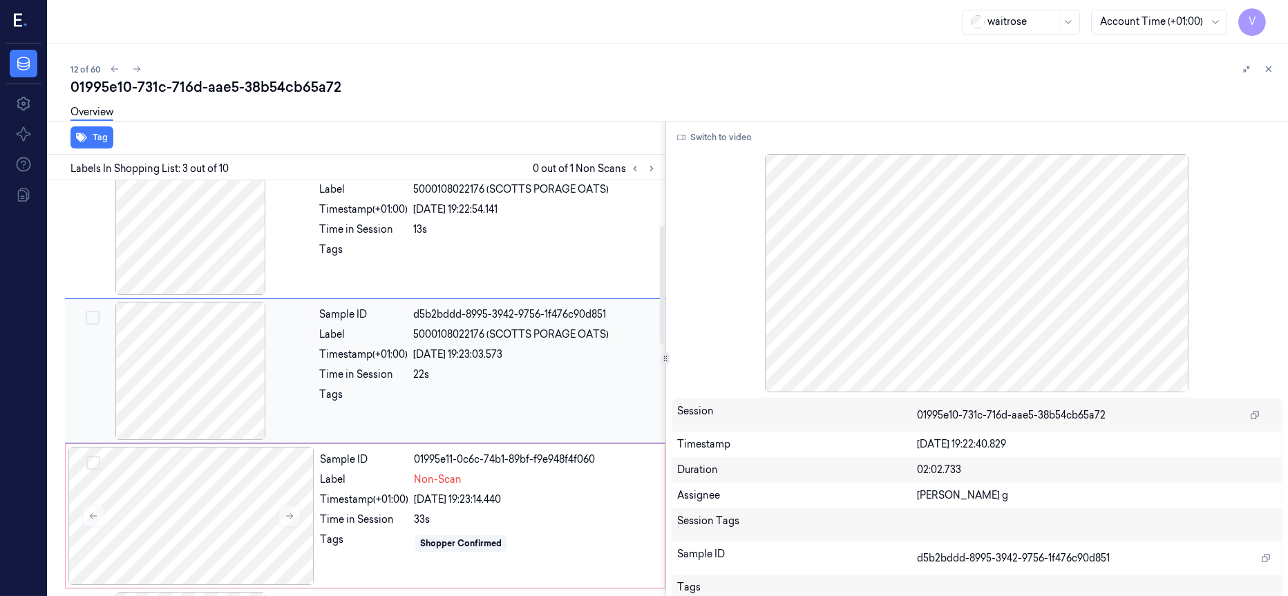
scroll to position [154, 0]
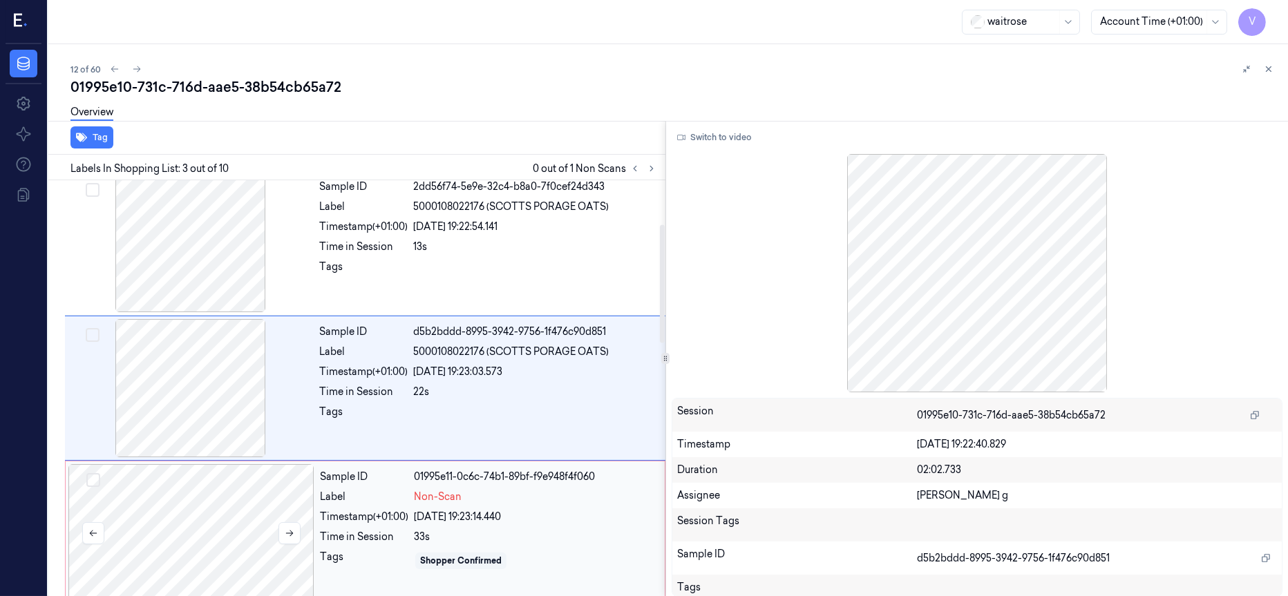
click at [187, 536] on div at bounding box center [191, 533] width 246 height 138
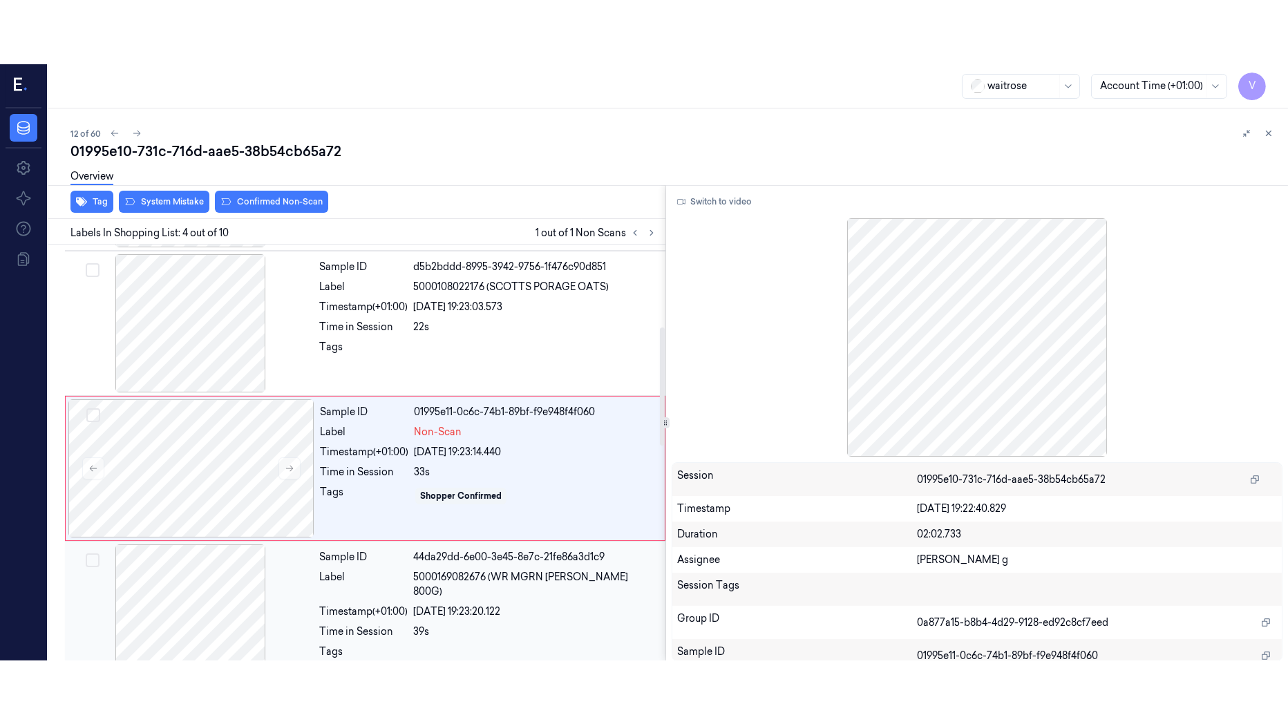
scroll to position [301, 0]
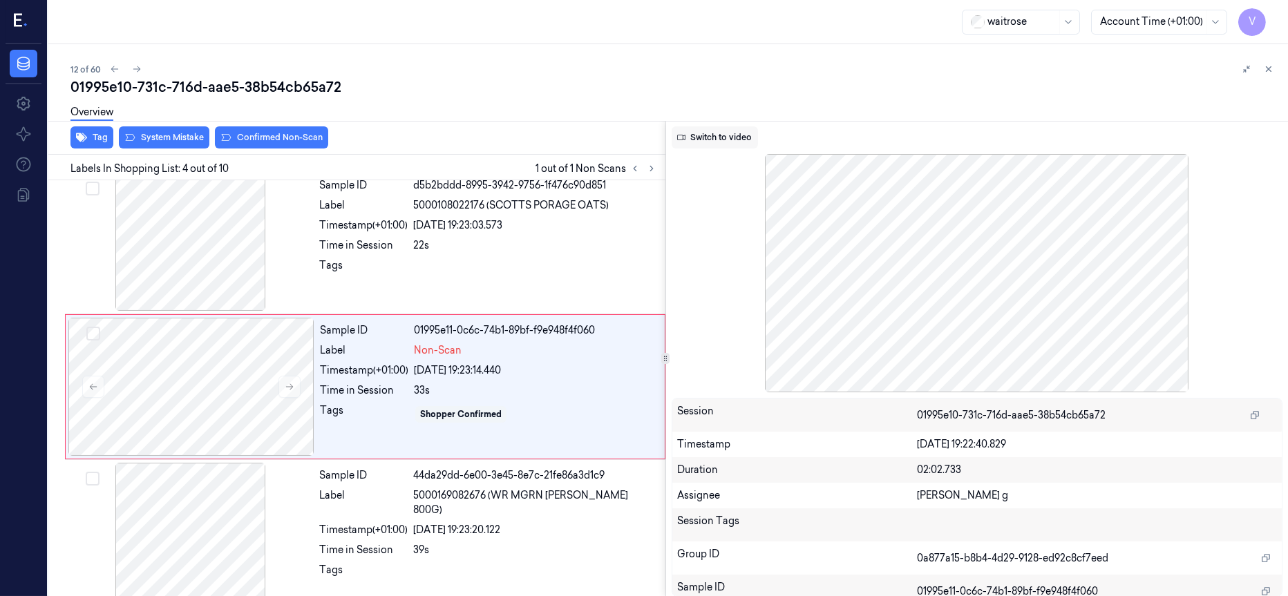
click at [726, 132] on button "Switch to video" at bounding box center [715, 137] width 86 height 22
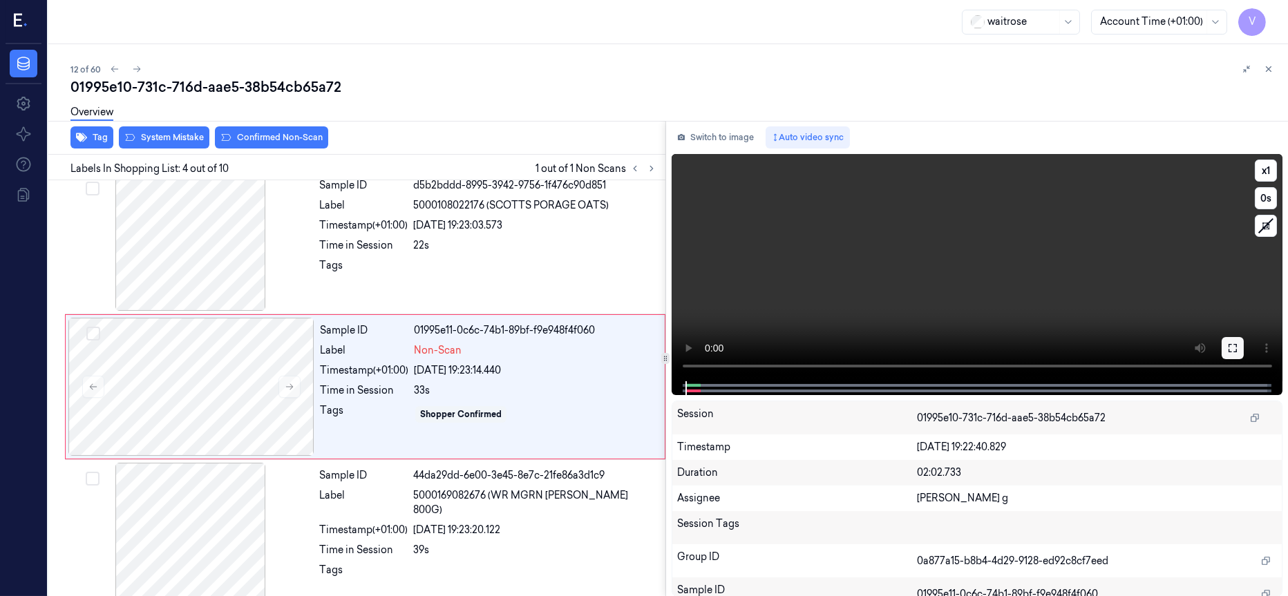
click at [1232, 350] on icon at bounding box center [1232, 348] width 11 height 11
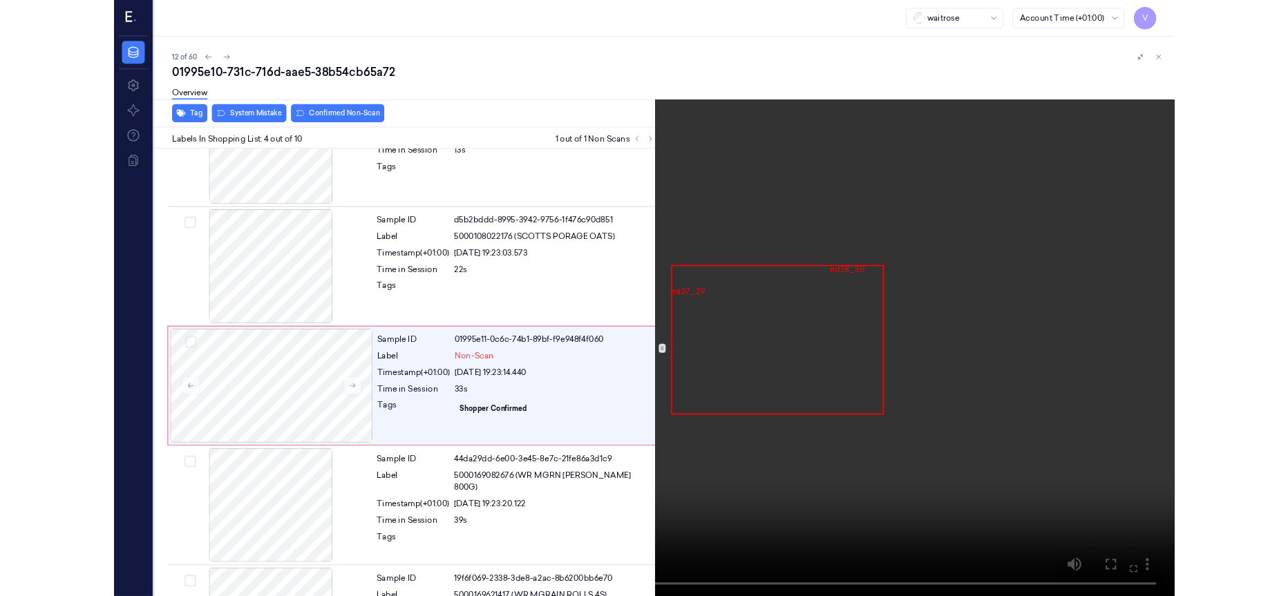
scroll to position [236, 0]
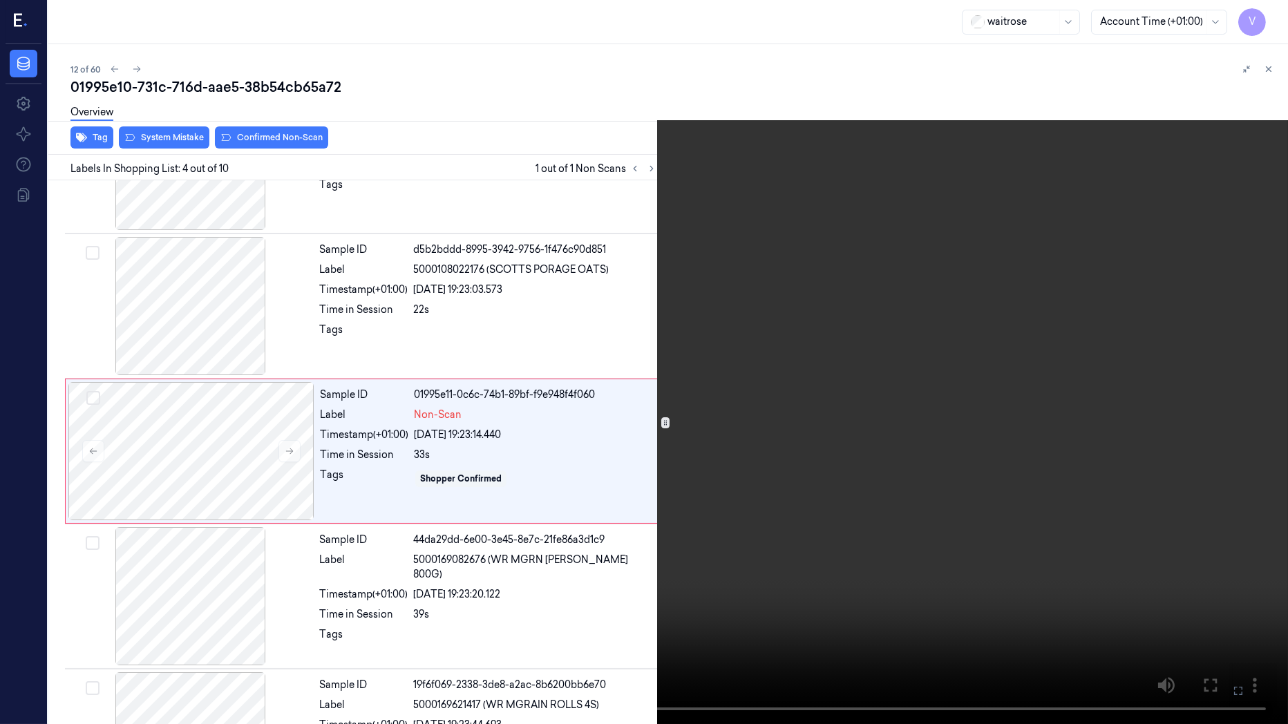
click at [0, 0] on icon at bounding box center [0, 0] width 0 height 0
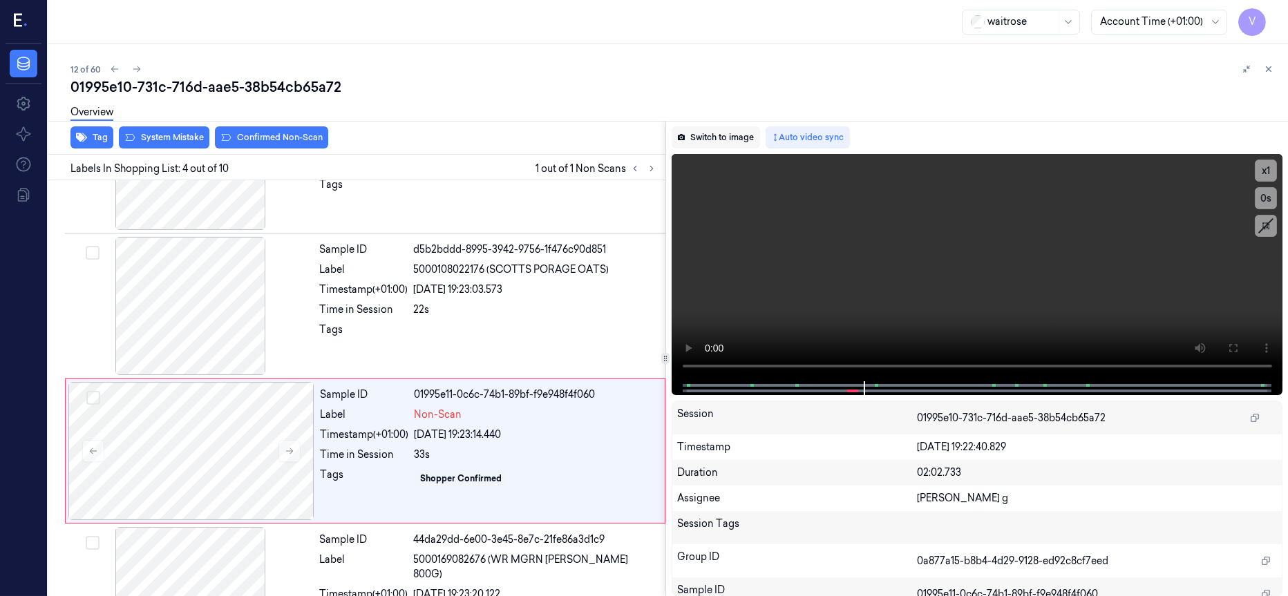
click at [721, 140] on button "Switch to image" at bounding box center [716, 137] width 88 height 22
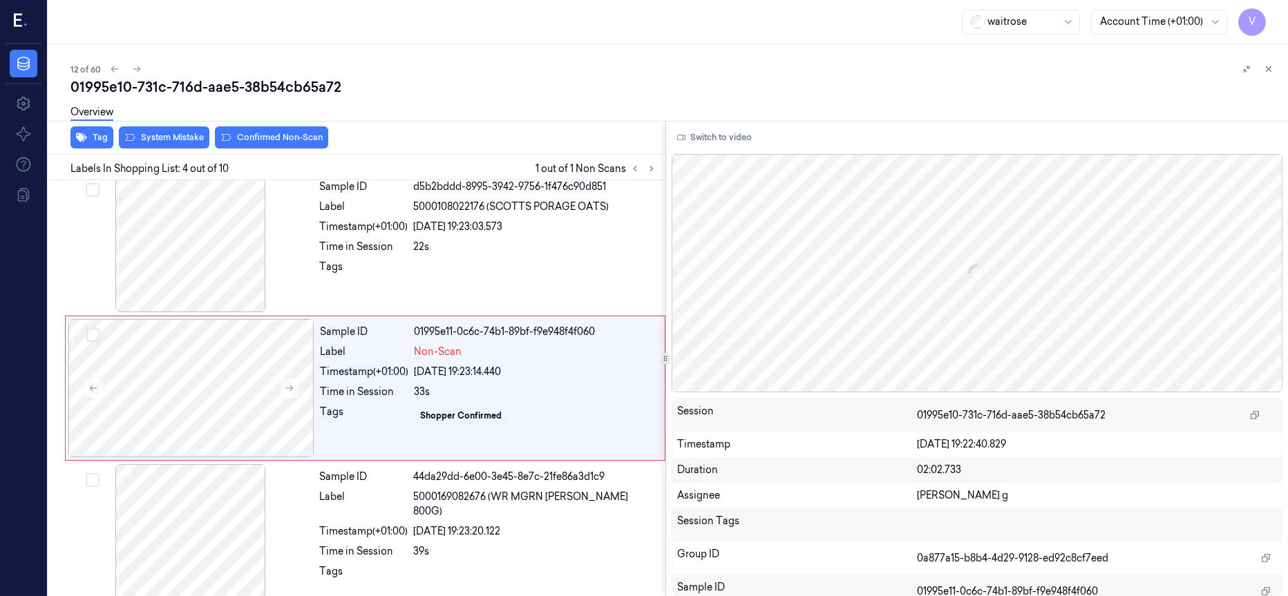
scroll to position [301, 0]
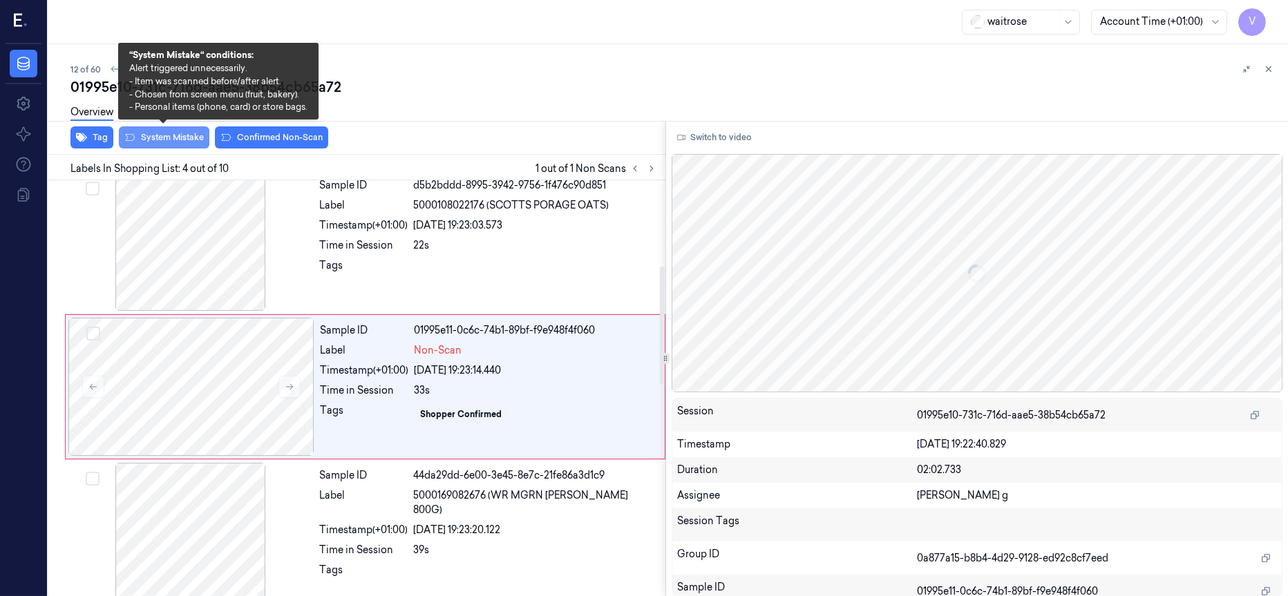
click at [162, 138] on button "System Mistake" at bounding box center [164, 137] width 91 height 22
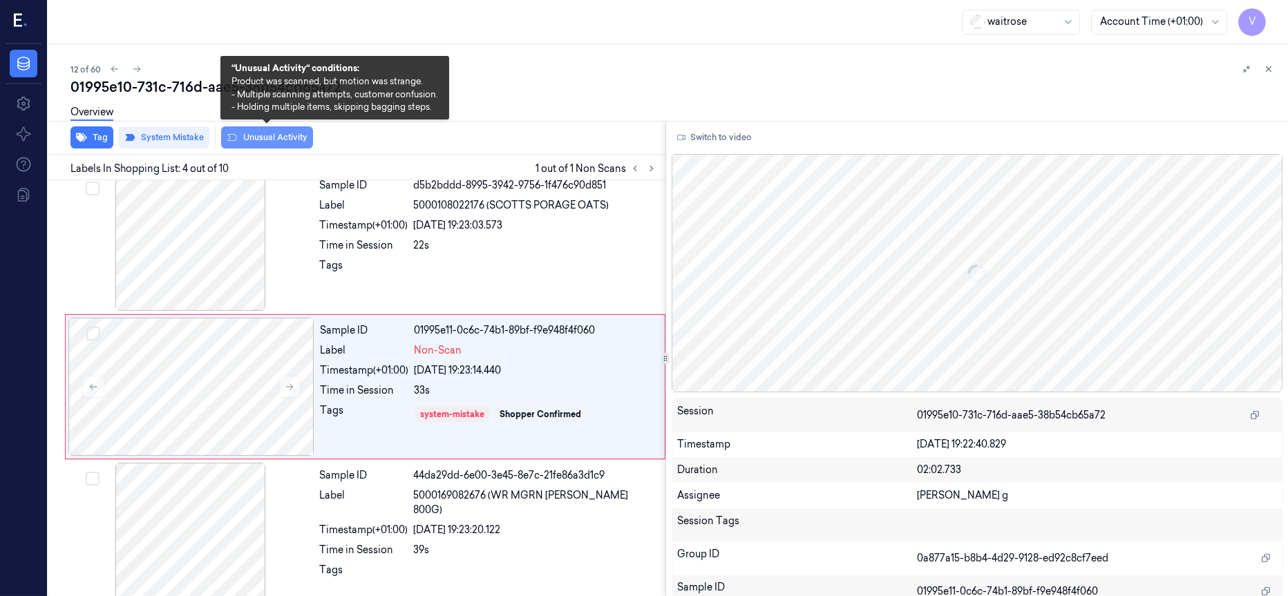
click at [270, 133] on button "Unusual Activity" at bounding box center [267, 137] width 92 height 22
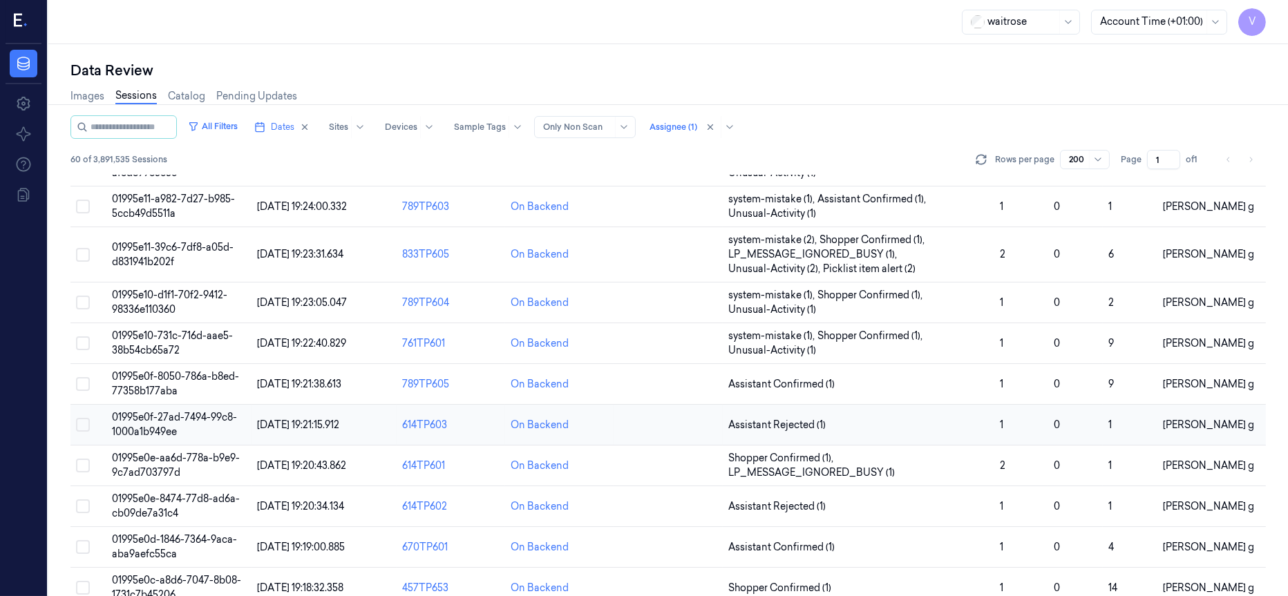
scroll to position [415, 0]
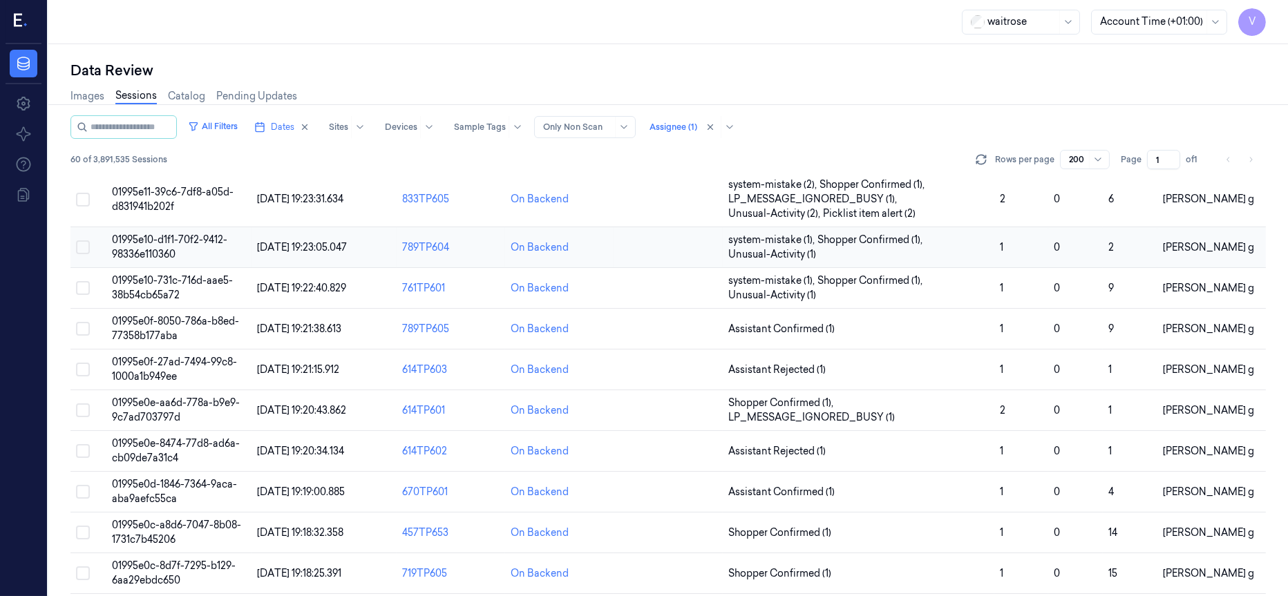
click at [167, 246] on span "01995e10-d1f1-70f2-9412-98336e110360" at bounding box center [169, 247] width 115 height 27
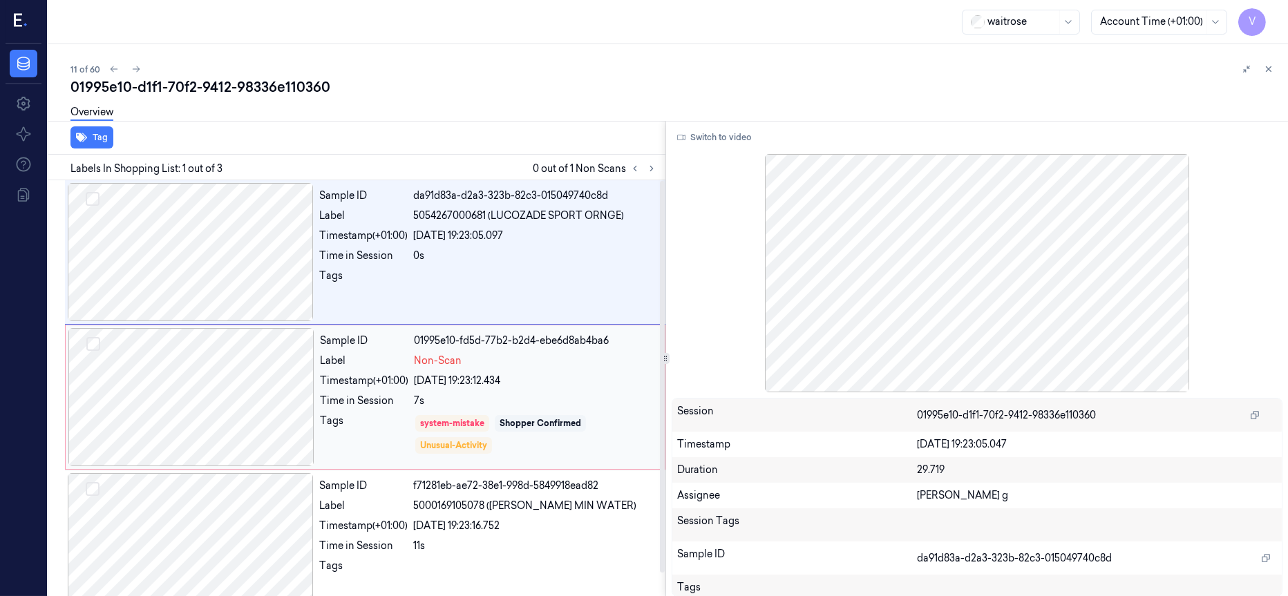
click at [205, 381] on div at bounding box center [191, 397] width 246 height 138
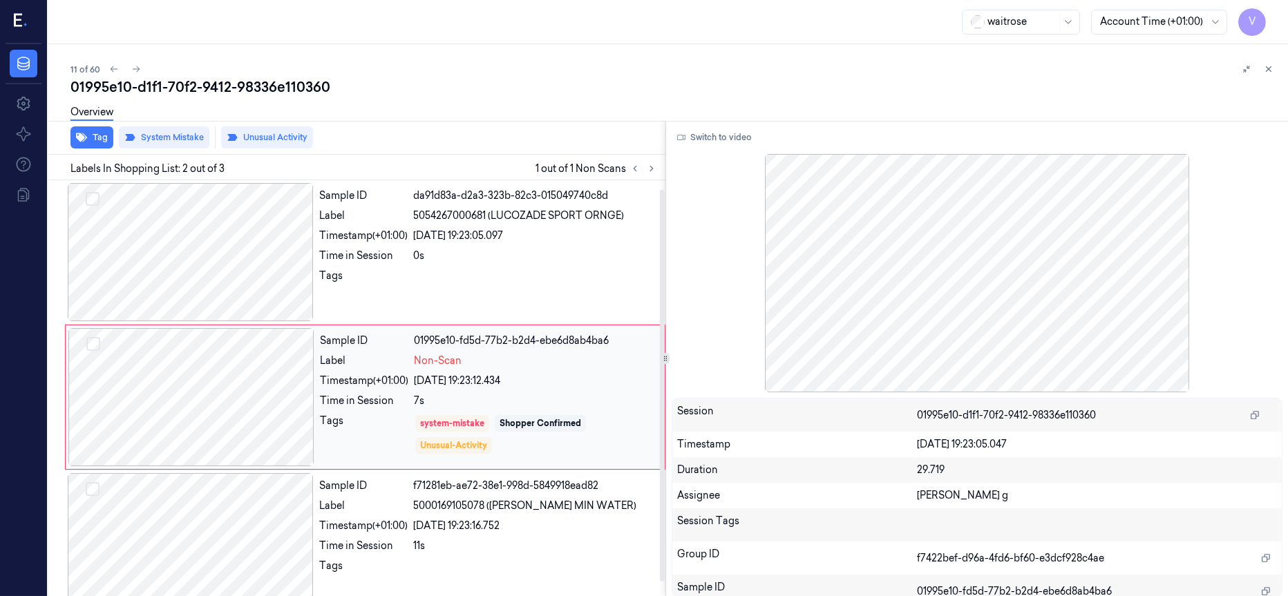
scroll to position [9, 0]
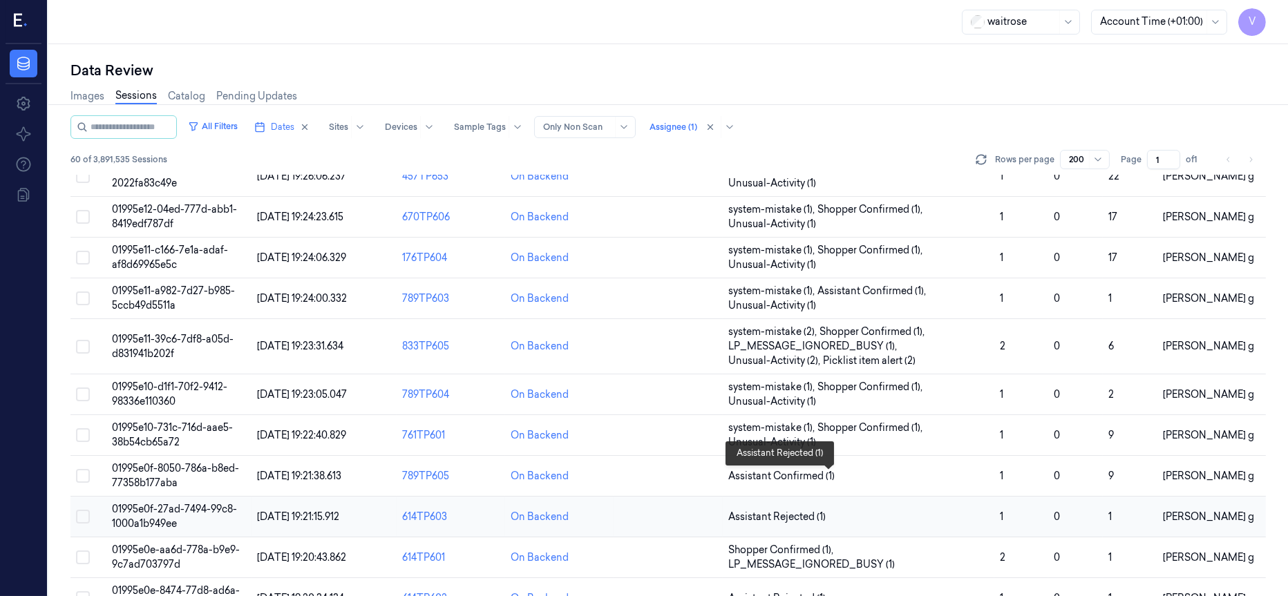
scroll to position [311, 0]
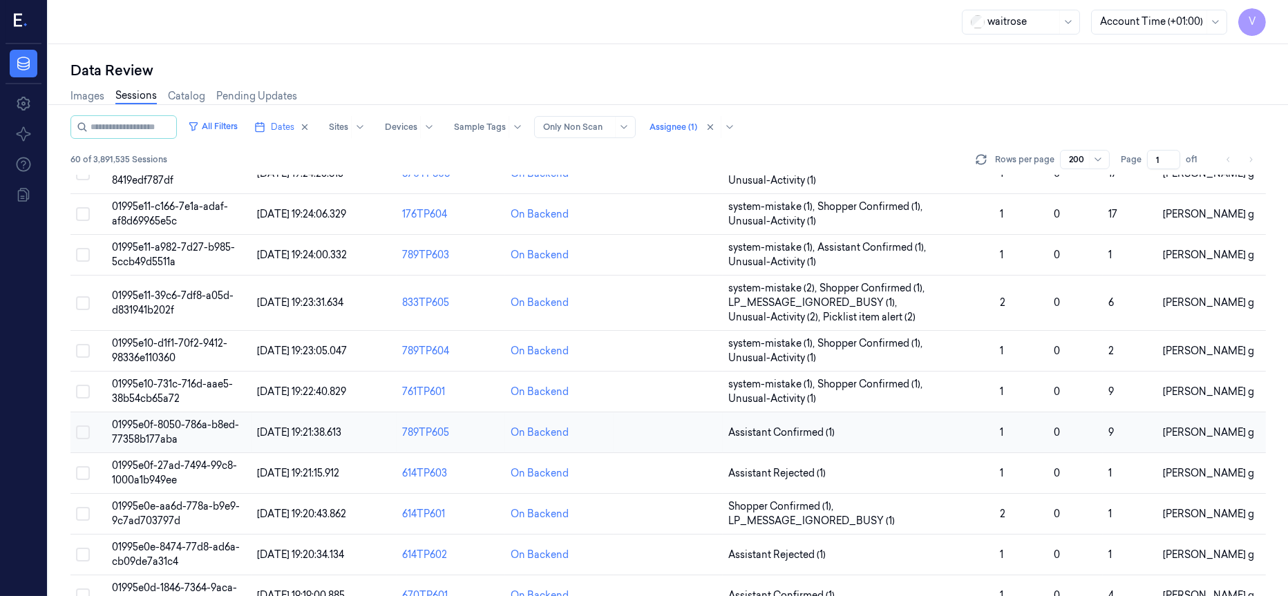
click at [154, 433] on span "01995e0f-8050-786a-b8ed-77358b177aba" at bounding box center [175, 432] width 127 height 27
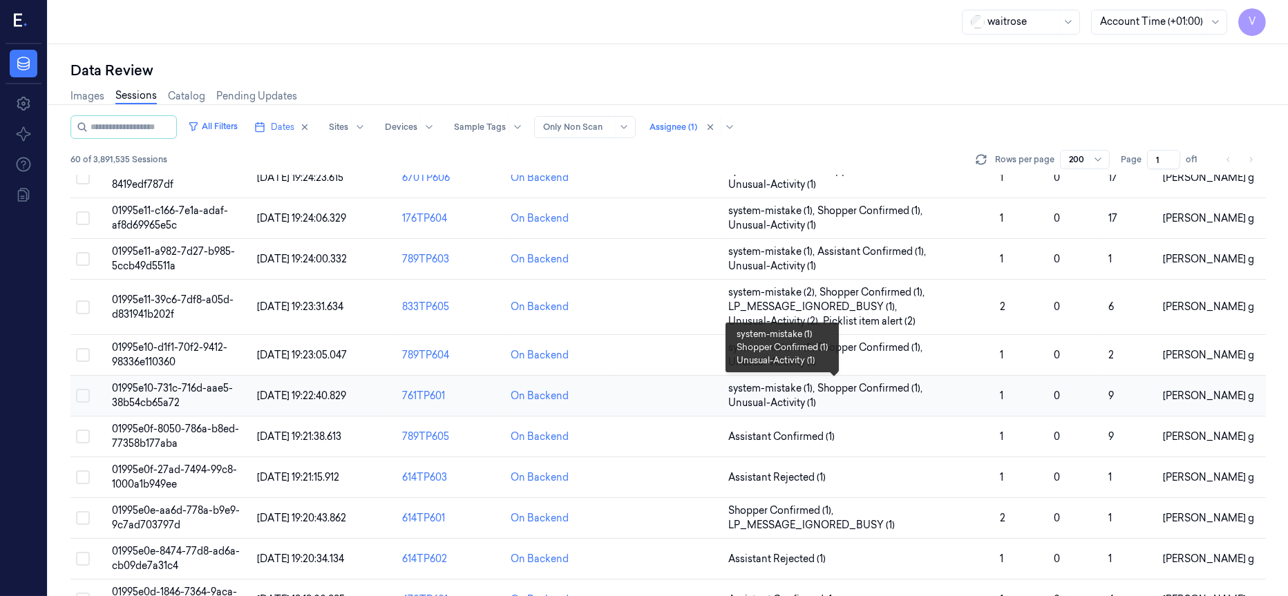
scroll to position [311, 0]
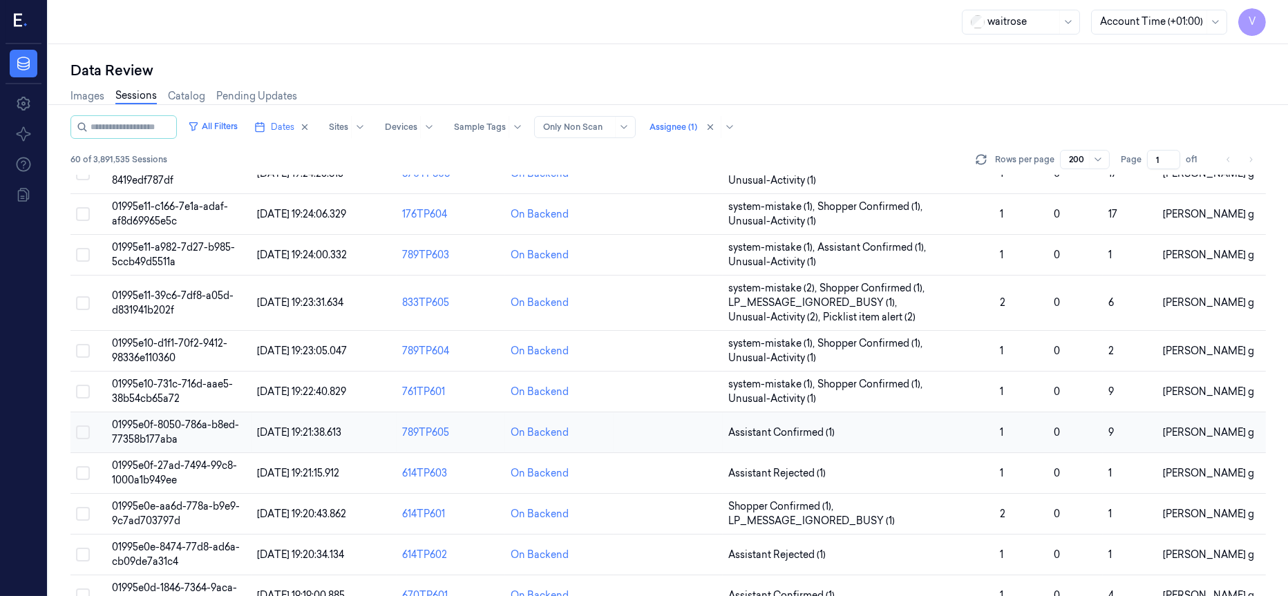
click at [145, 435] on span "01995e0f-8050-786a-b8ed-77358b177aba" at bounding box center [175, 432] width 127 height 27
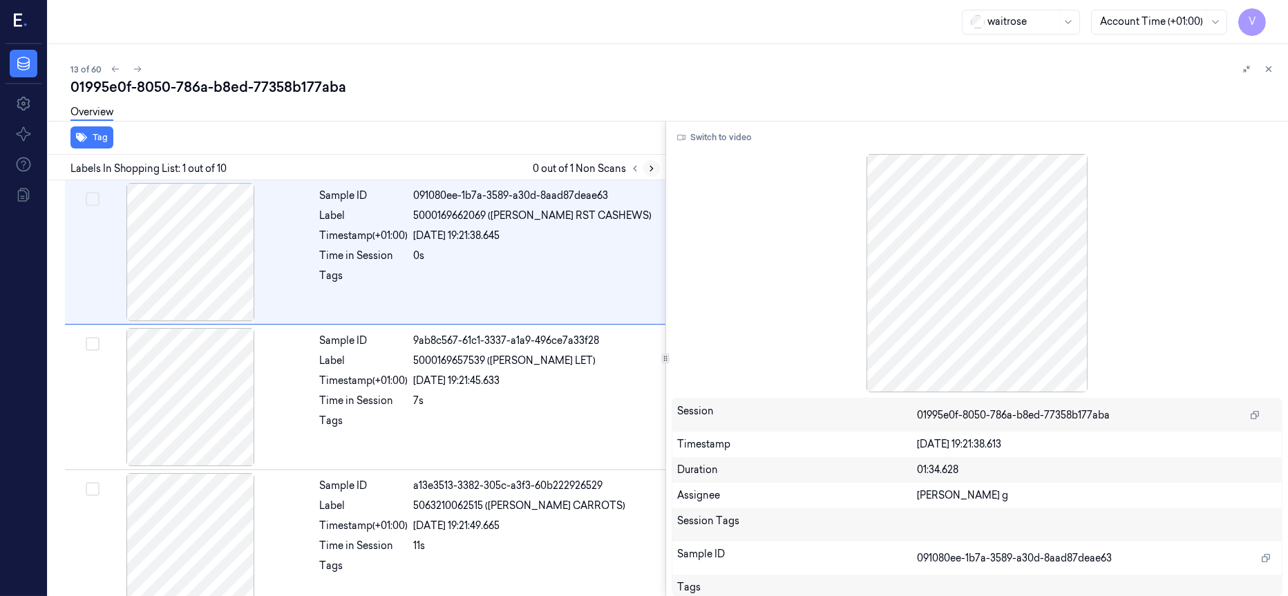
click at [649, 169] on icon at bounding box center [652, 169] width 10 height 10
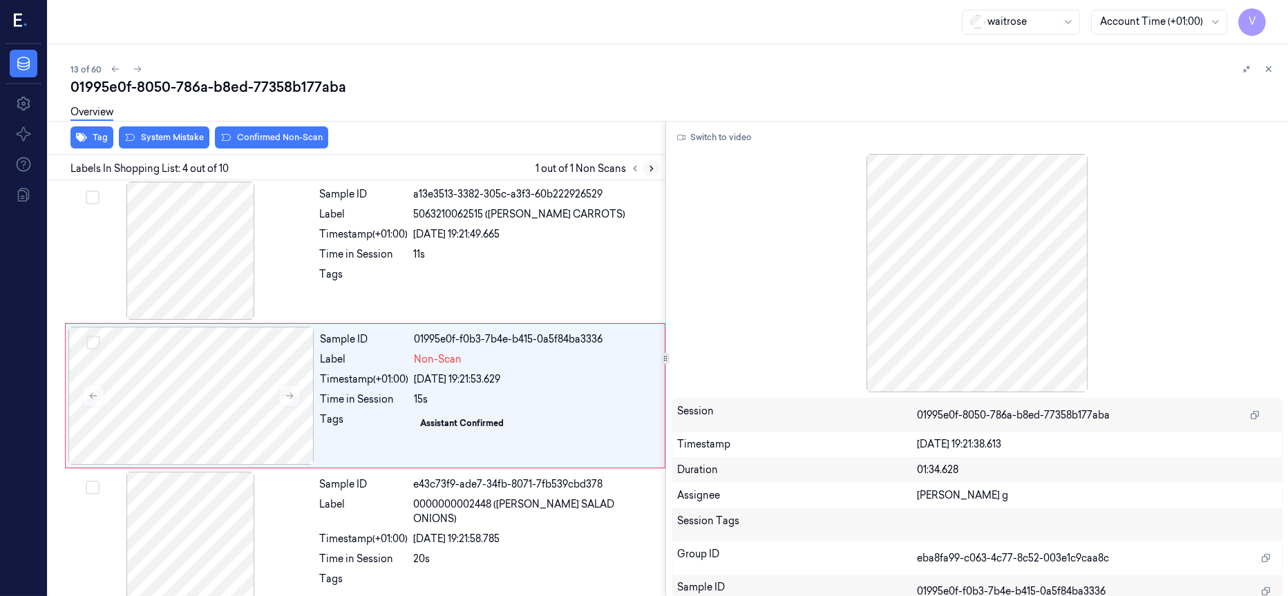
scroll to position [301, 0]
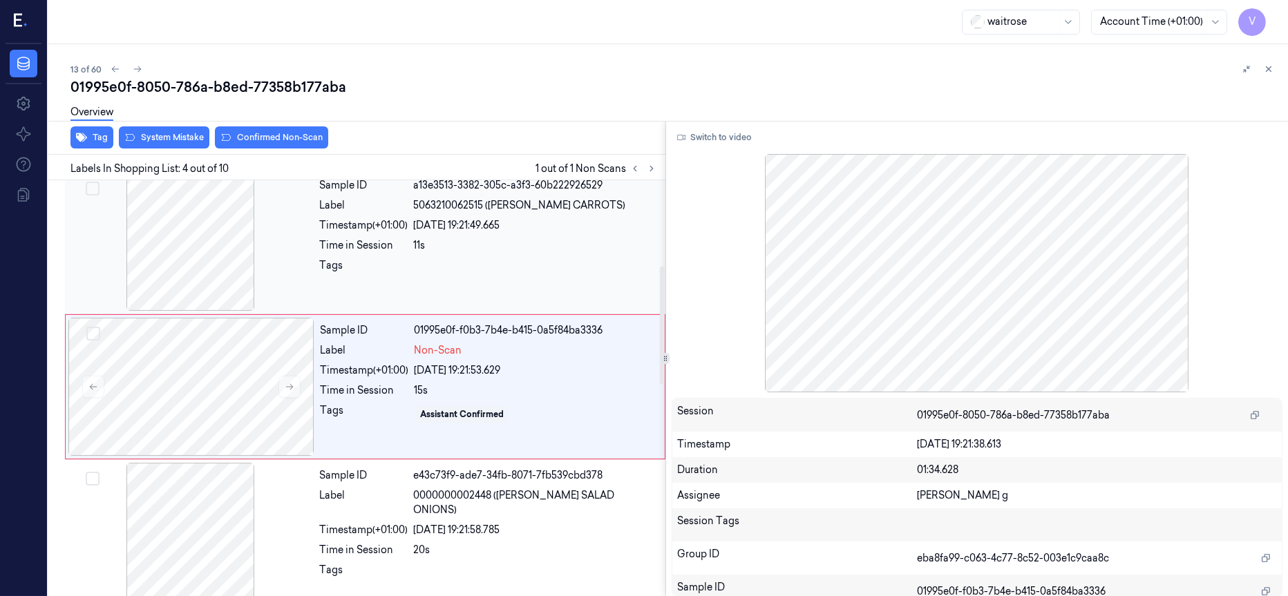
click at [205, 241] on div at bounding box center [191, 242] width 246 height 138
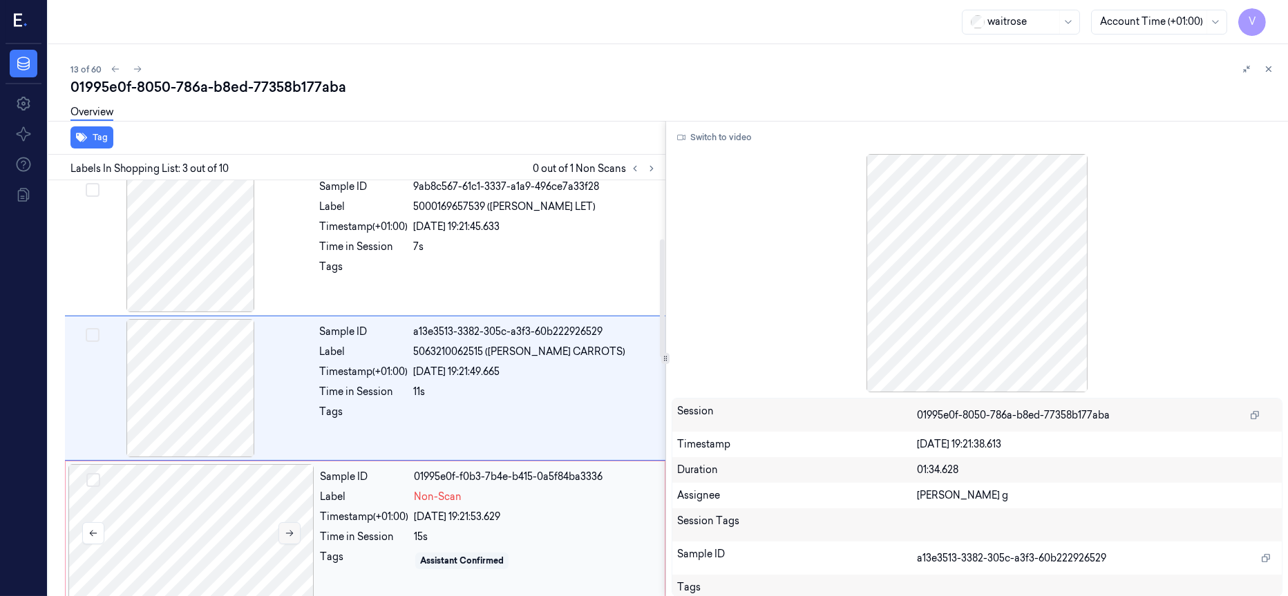
scroll to position [258, 0]
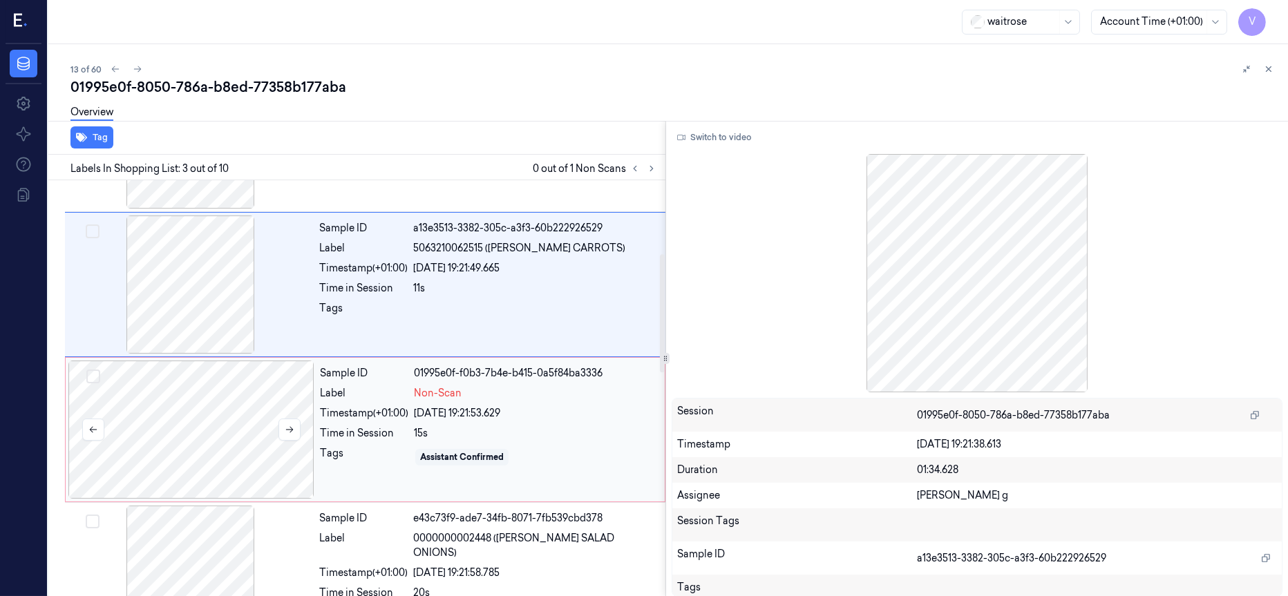
click at [218, 430] on div at bounding box center [191, 430] width 246 height 138
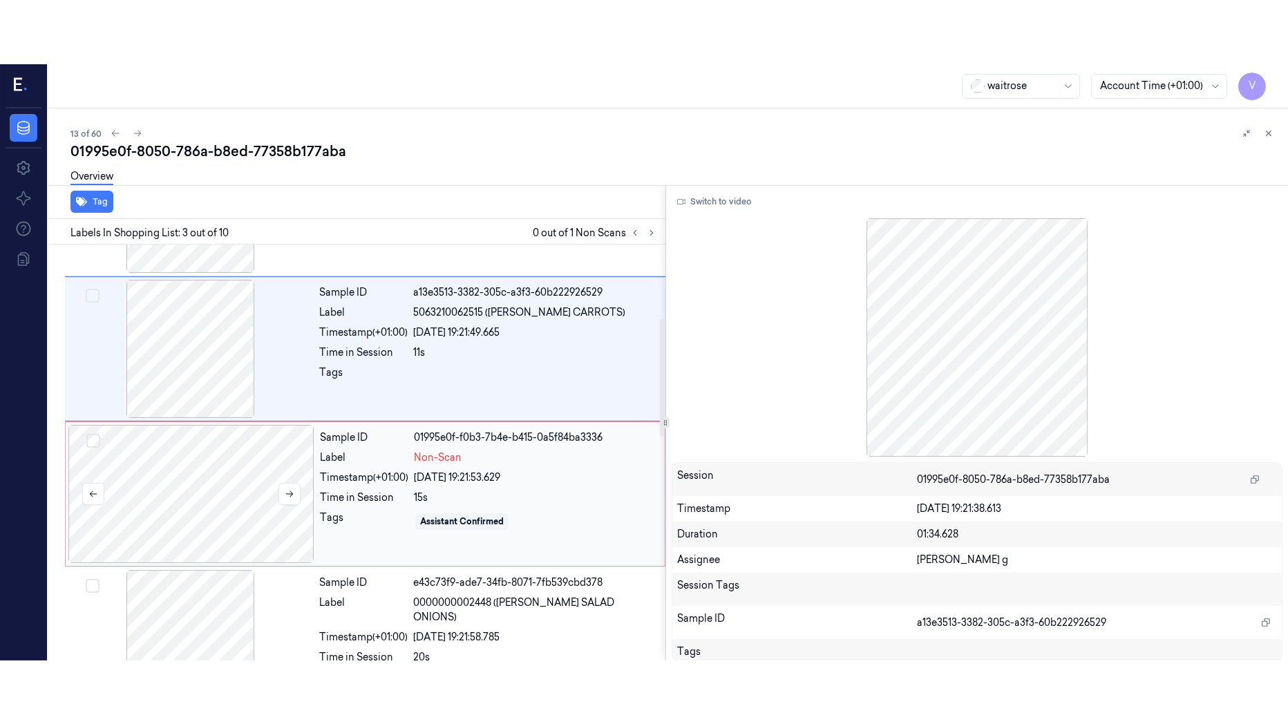
scroll to position [301, 0]
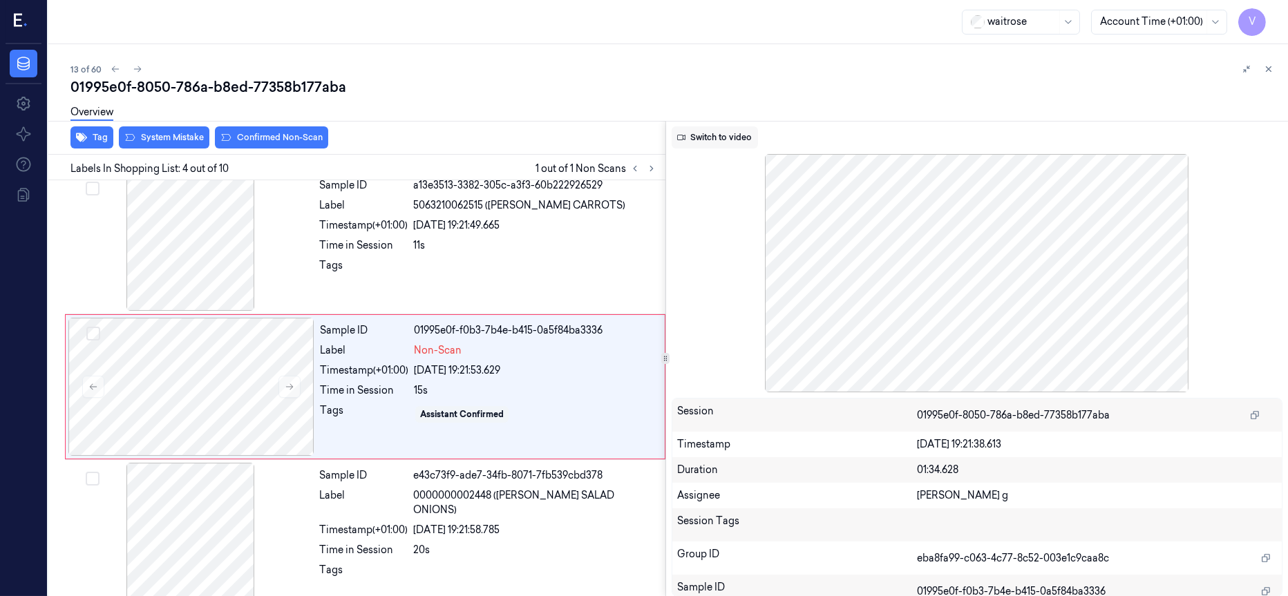
click at [716, 140] on button "Switch to video" at bounding box center [715, 137] width 86 height 22
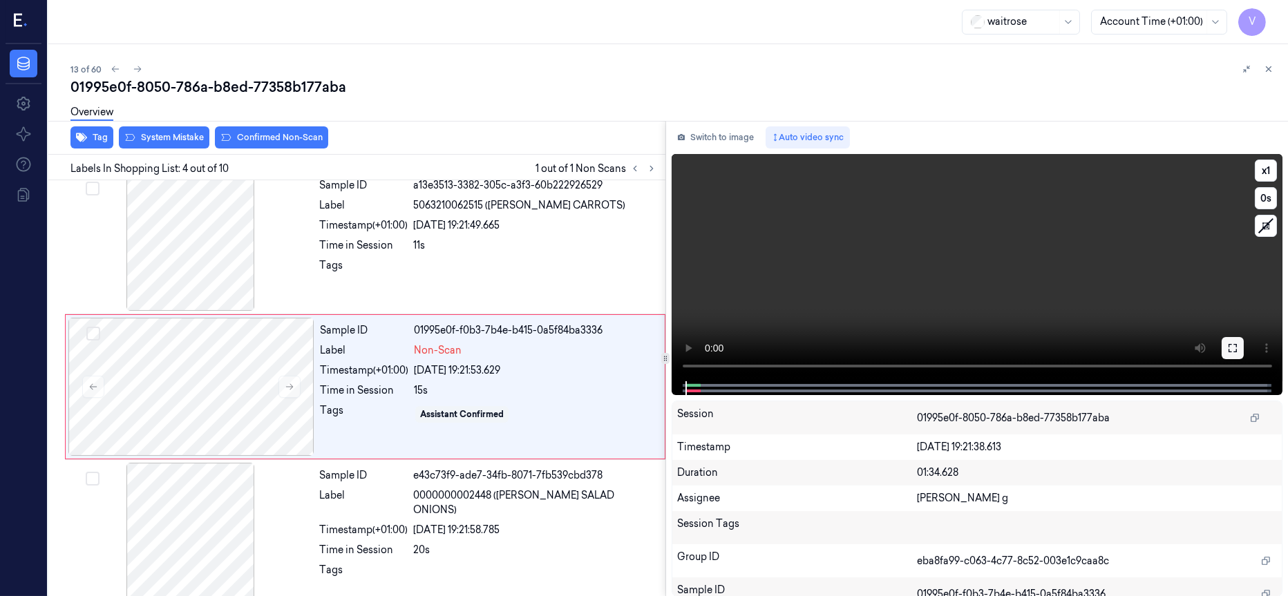
click at [1233, 341] on button at bounding box center [1233, 348] width 22 height 22
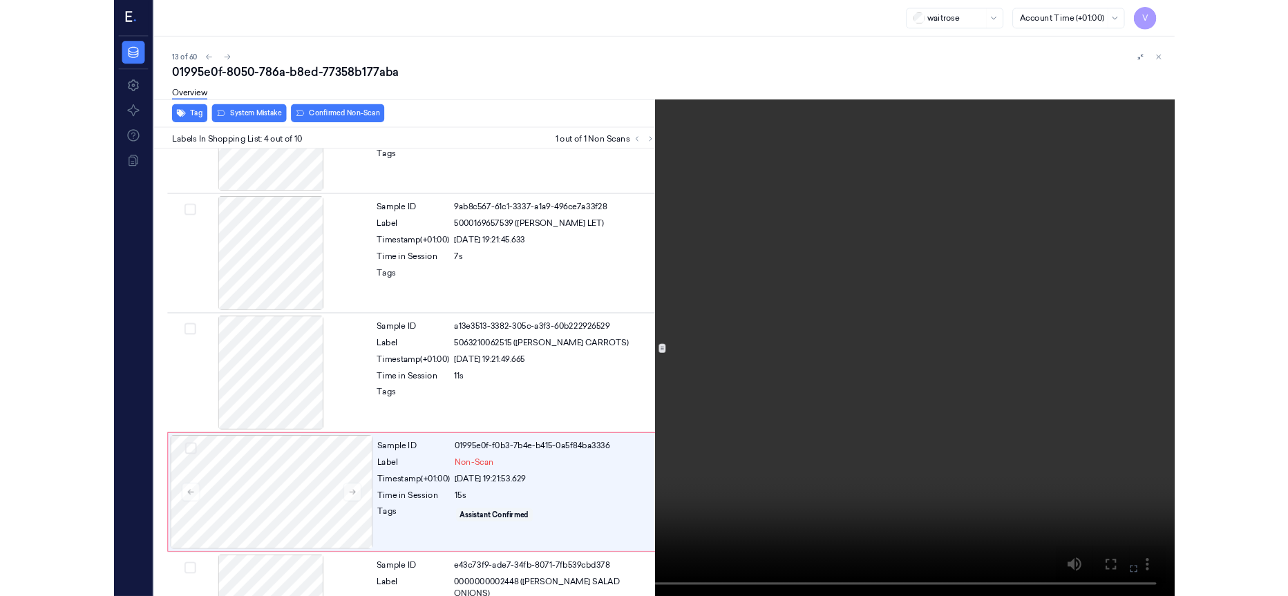
scroll to position [236, 0]
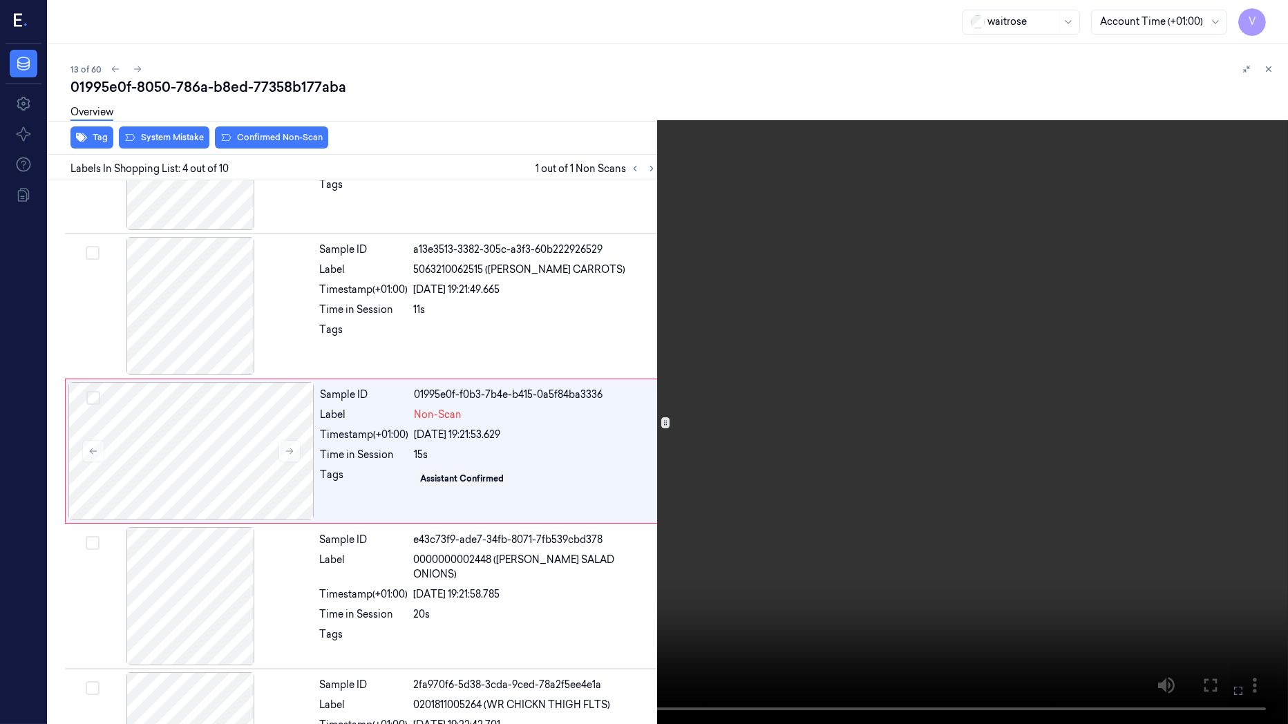
click at [0, 0] on icon at bounding box center [0, 0] width 0 height 0
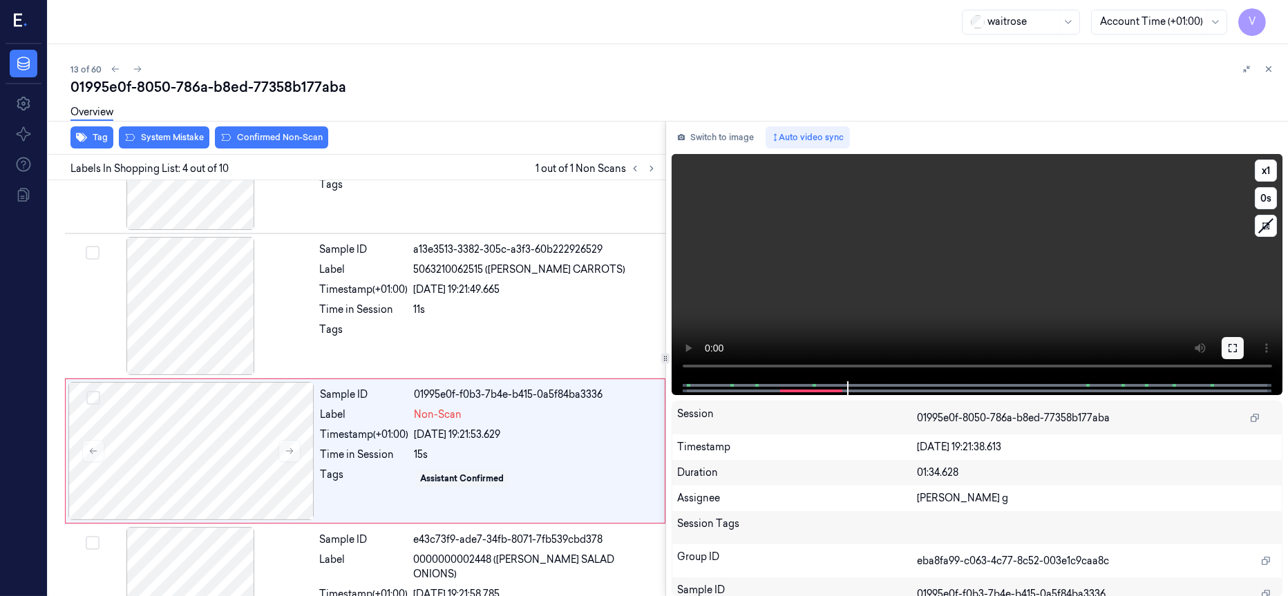
click at [1231, 350] on icon at bounding box center [1232, 348] width 11 height 11
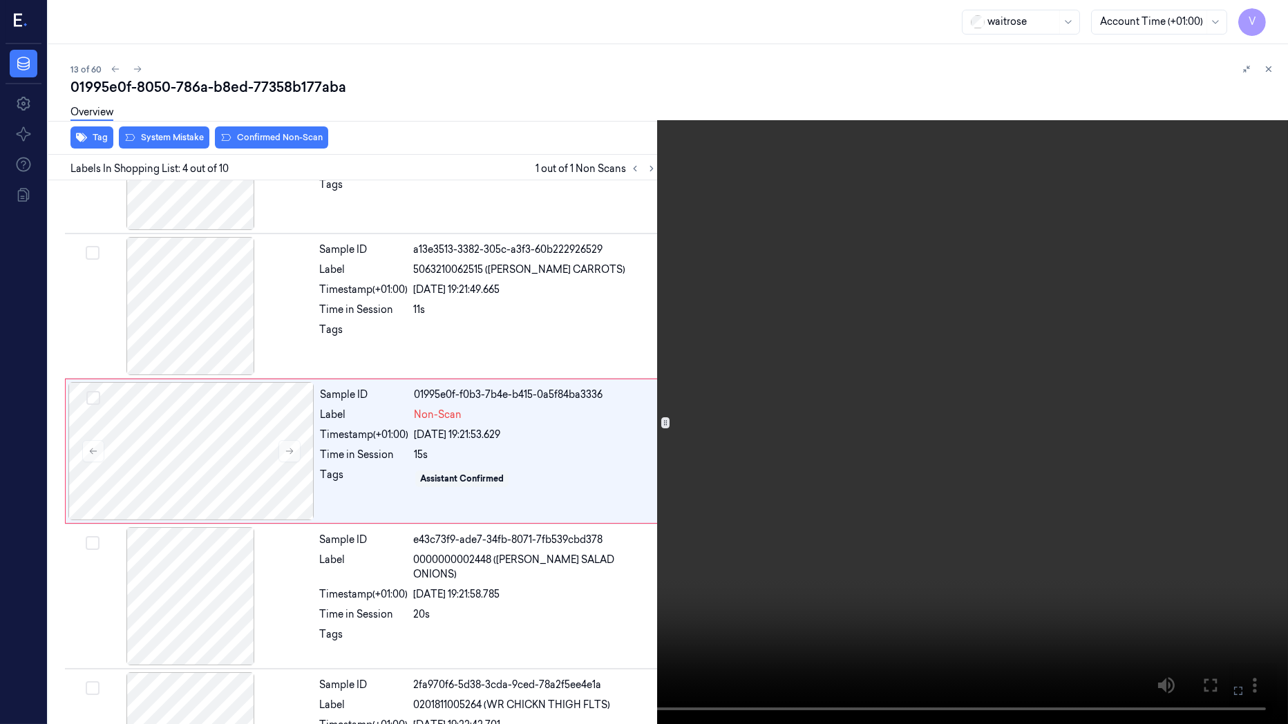
click at [0, 0] on button at bounding box center [0, 0] width 0 height 0
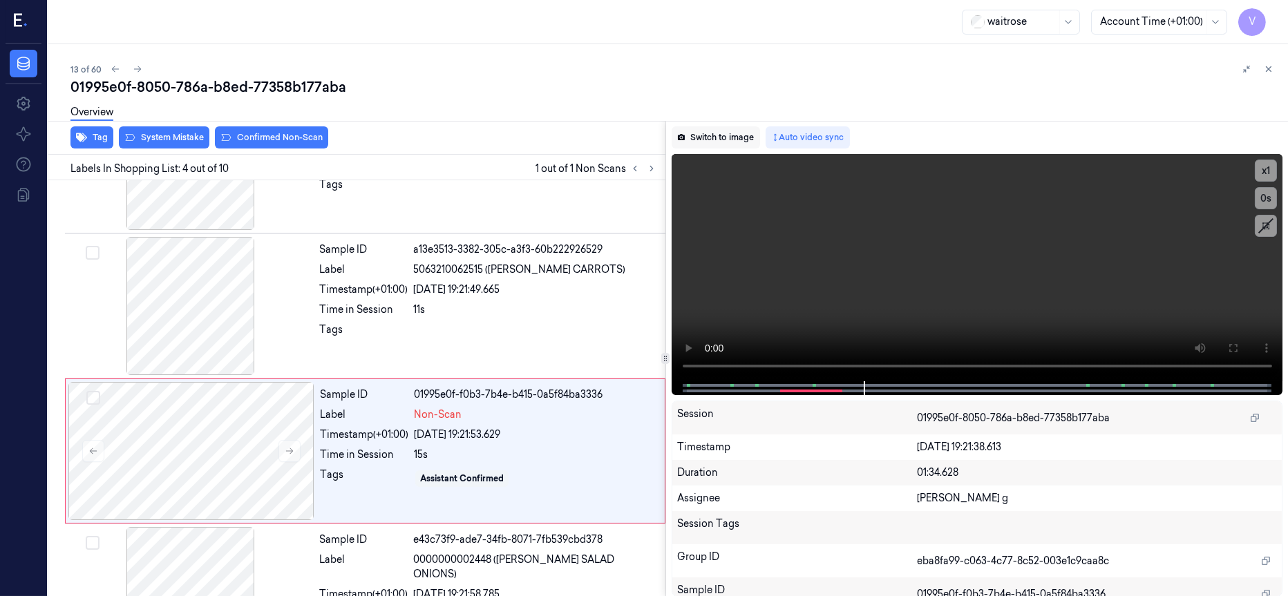
click at [724, 131] on button "Switch to image" at bounding box center [716, 137] width 88 height 22
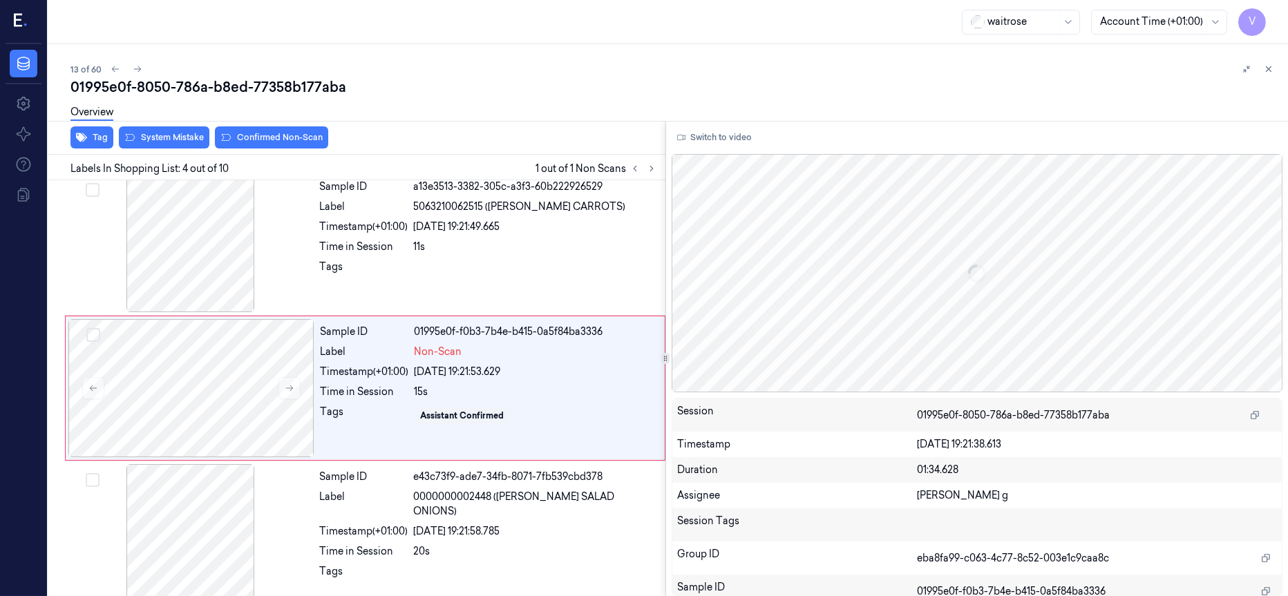
scroll to position [301, 0]
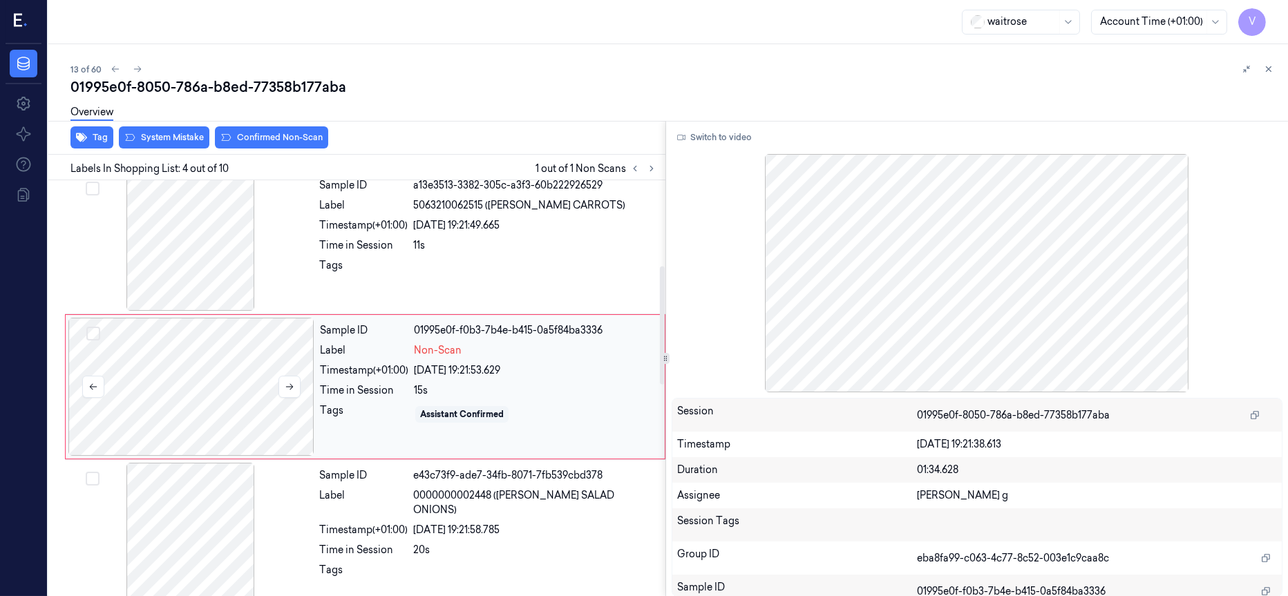
click at [160, 366] on div at bounding box center [191, 387] width 246 height 138
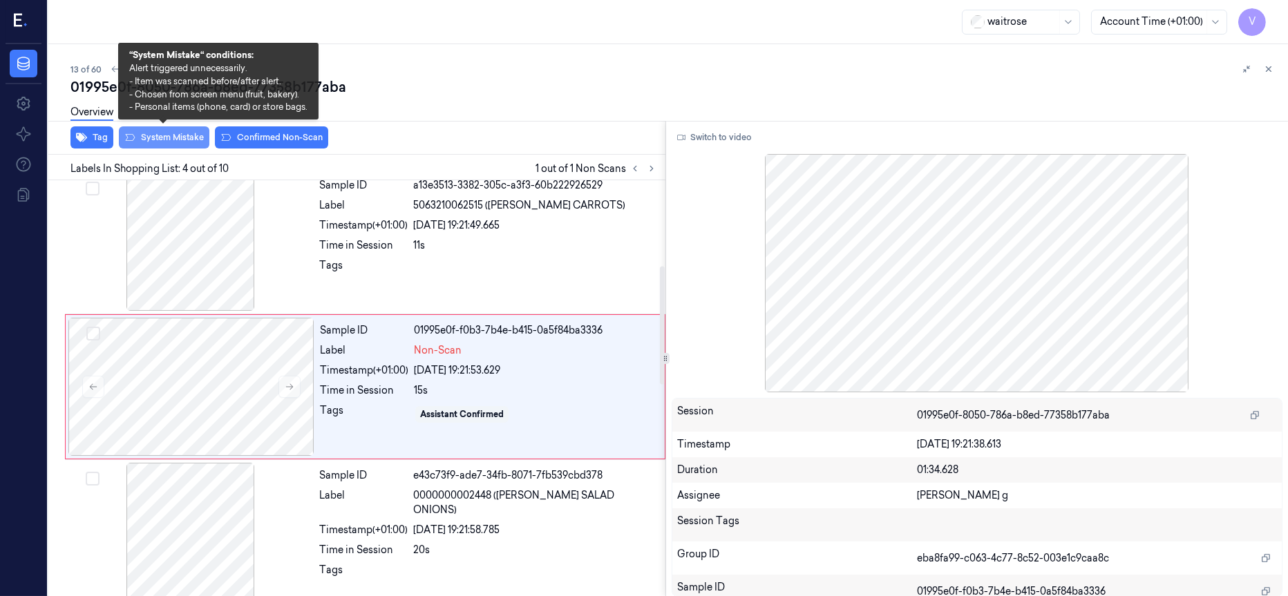
click at [169, 143] on button "System Mistake" at bounding box center [164, 137] width 91 height 22
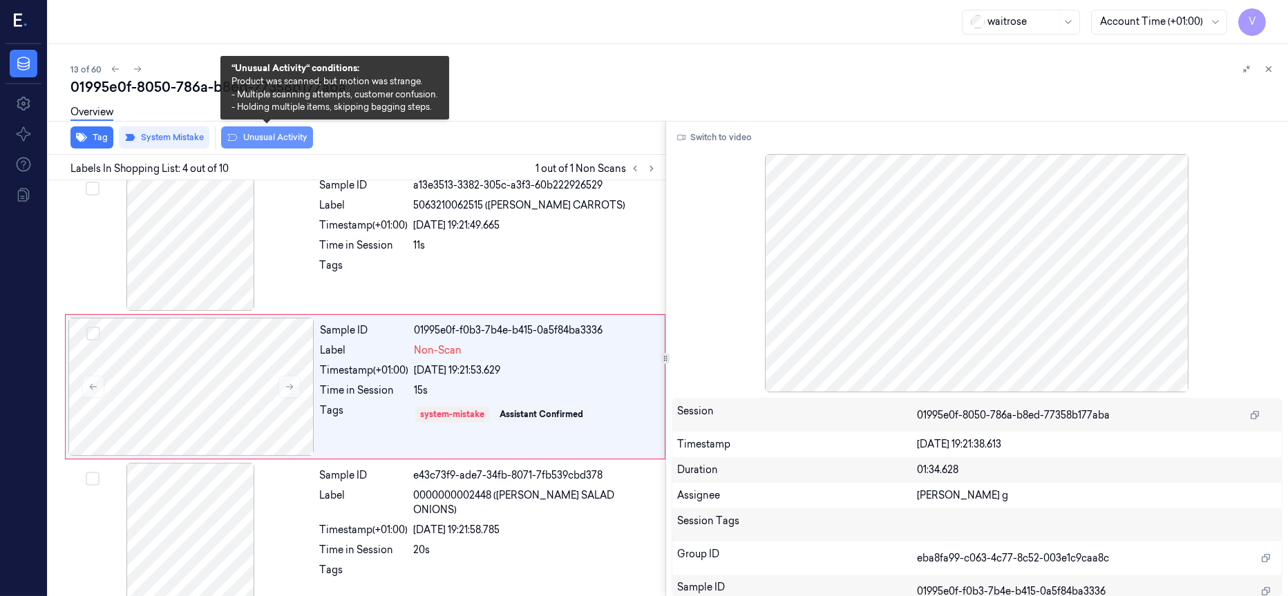
click at [278, 142] on button "Unusual Activity" at bounding box center [267, 137] width 92 height 22
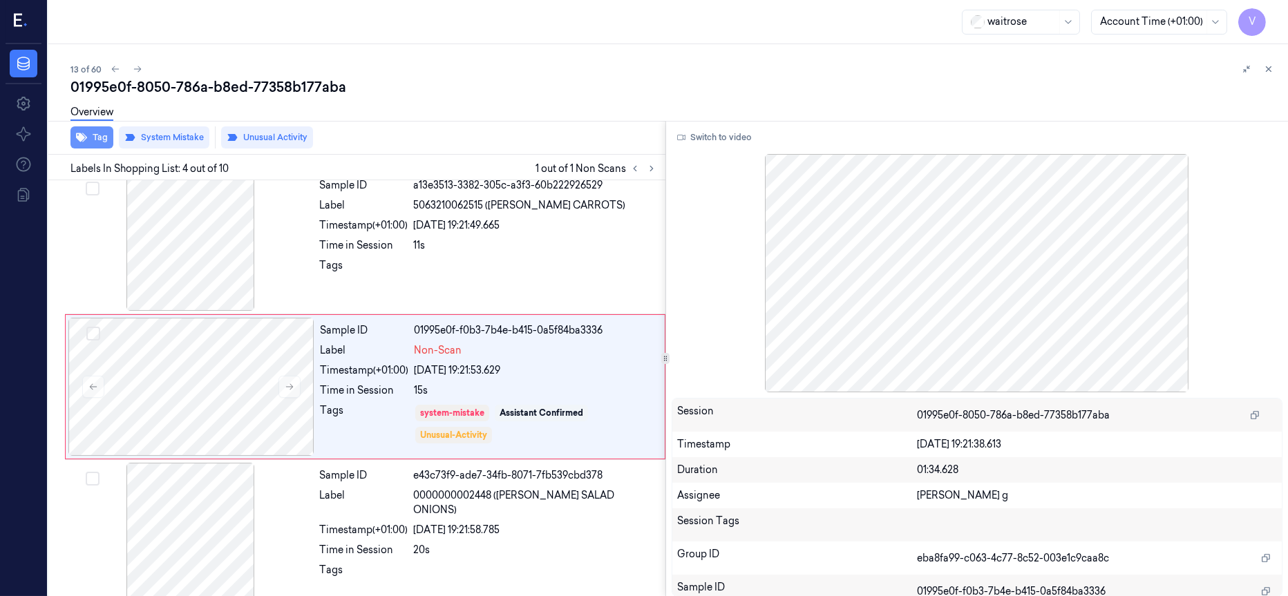
click at [81, 133] on icon "button" at bounding box center [81, 137] width 11 height 9
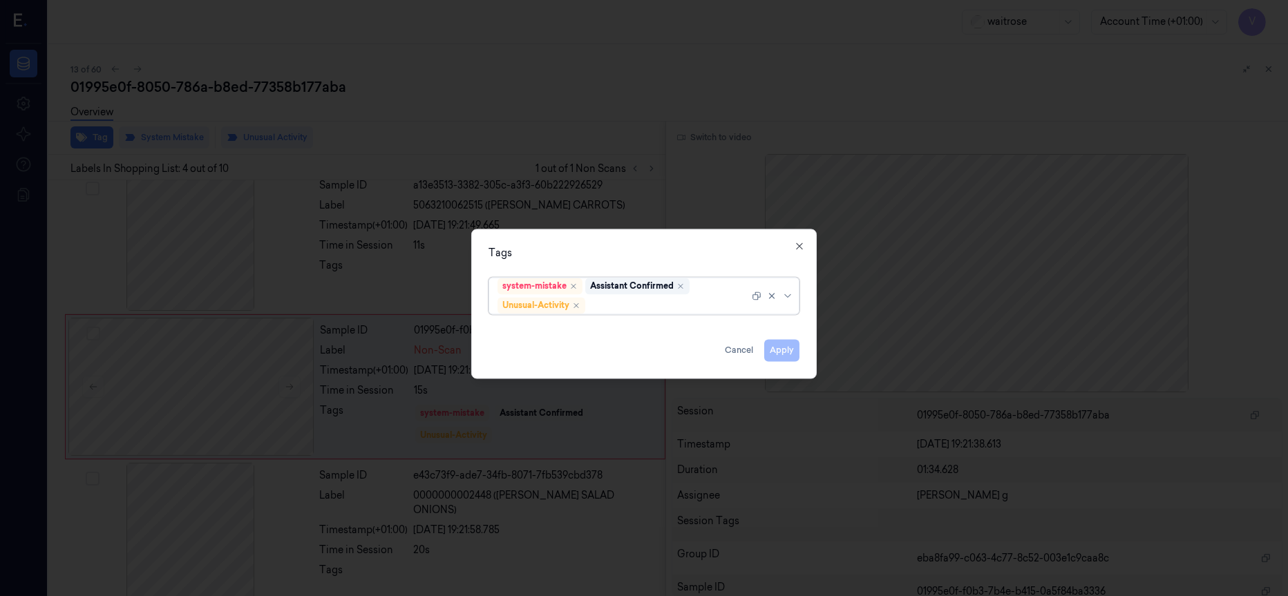
click at [618, 303] on div at bounding box center [668, 306] width 161 height 15
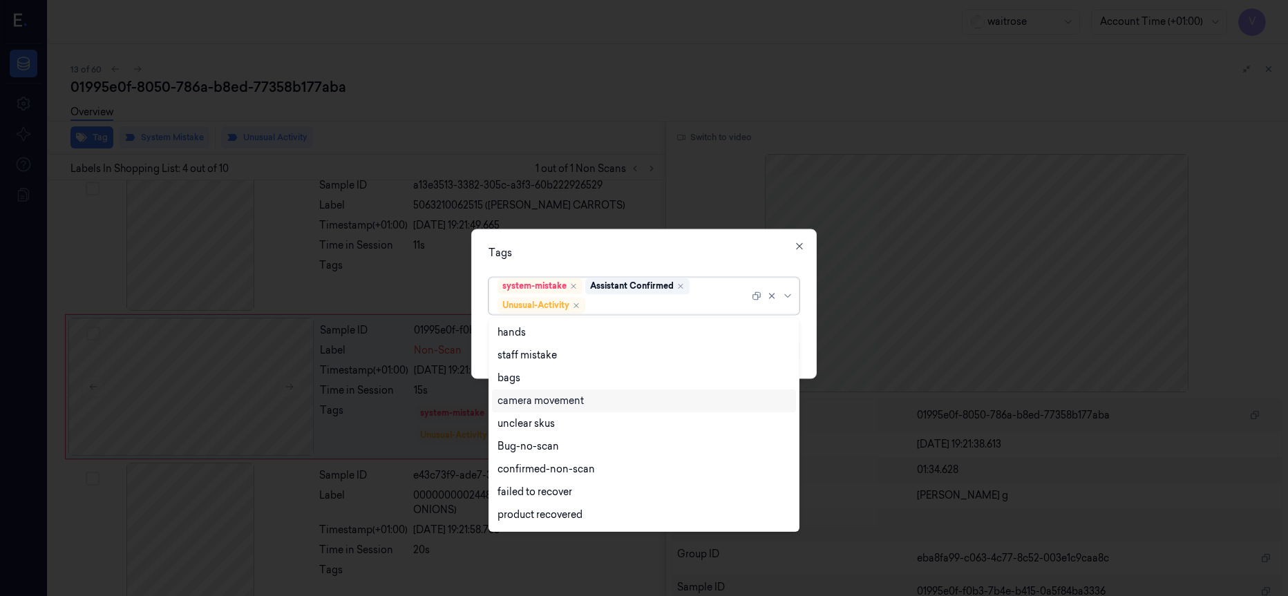
scroll to position [180, 0]
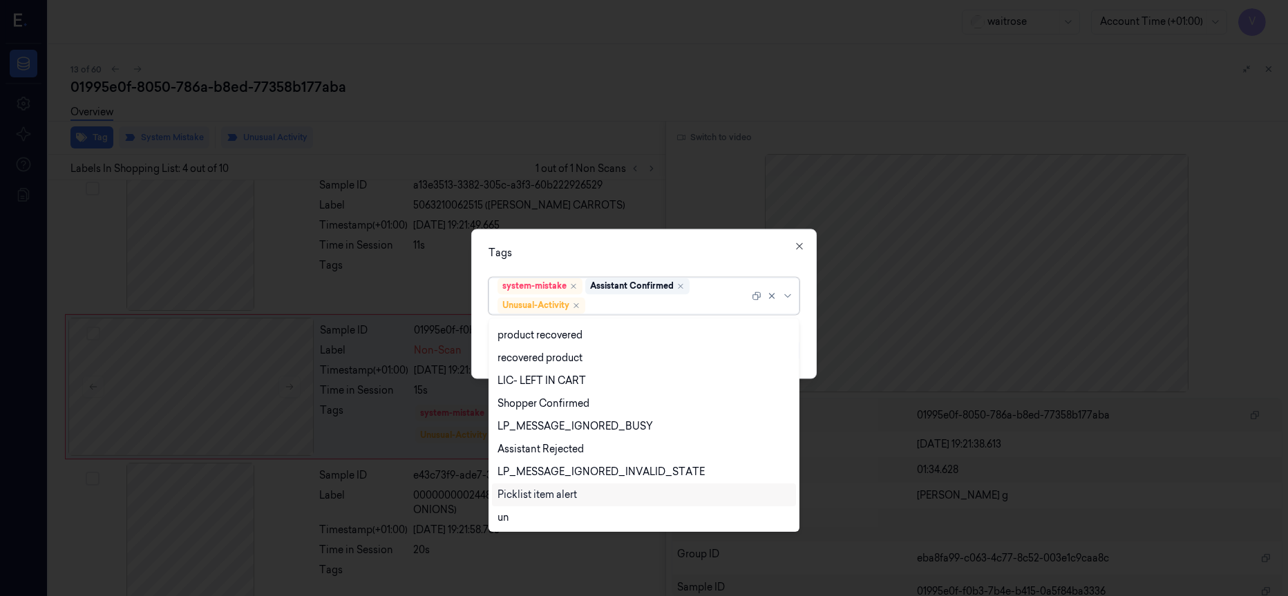
click at [531, 492] on div "Picklist item alert" at bounding box center [537, 495] width 79 height 15
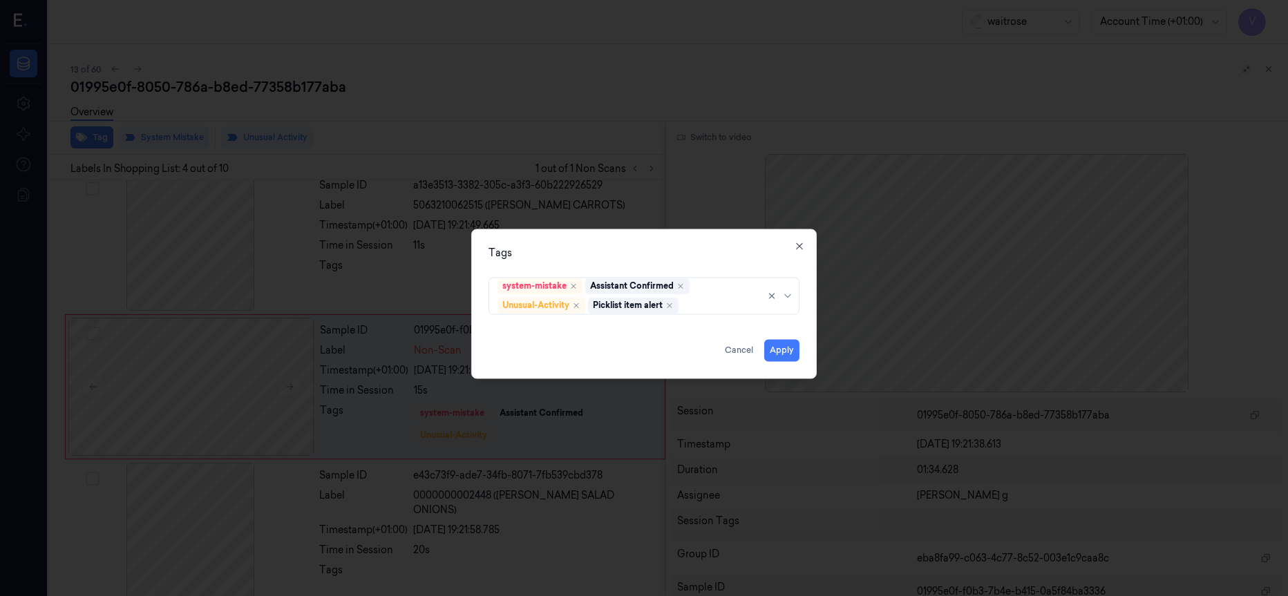
click at [607, 258] on div "Tags" at bounding box center [644, 253] width 311 height 15
click at [779, 345] on button "Apply" at bounding box center [781, 350] width 35 height 22
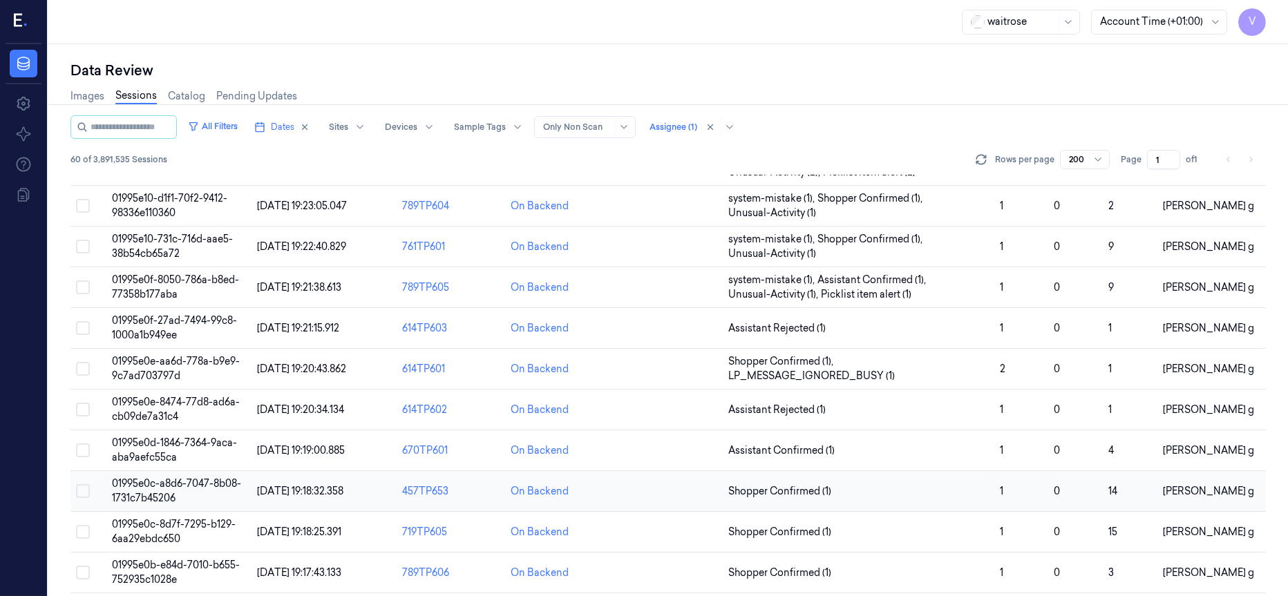
scroll to position [415, 0]
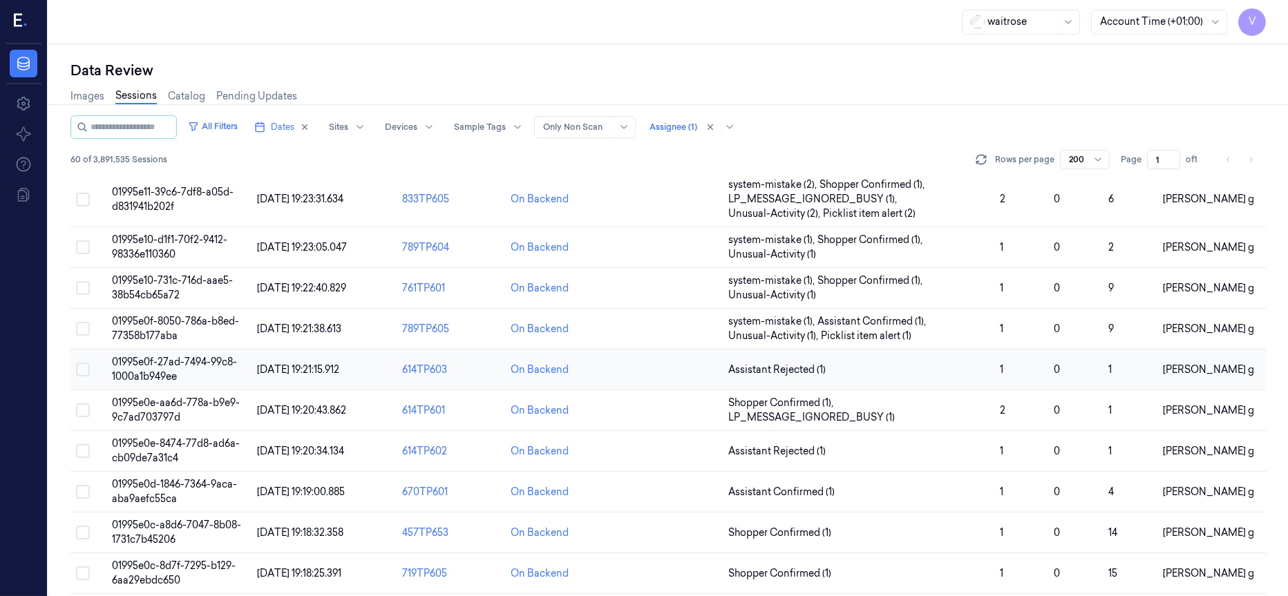
click at [146, 368] on span "01995e0f-27ad-7494-99c8-1000a1b949ee" at bounding box center [174, 369] width 125 height 27
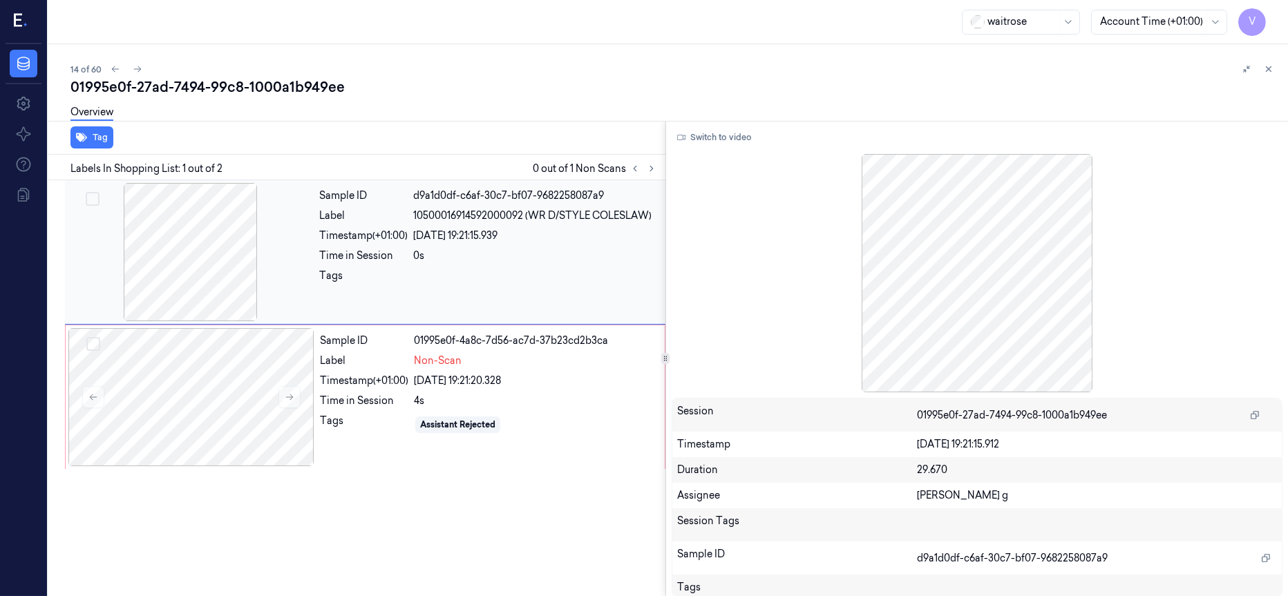
click at [187, 254] on div at bounding box center [191, 252] width 246 height 138
click at [203, 386] on div at bounding box center [191, 397] width 246 height 138
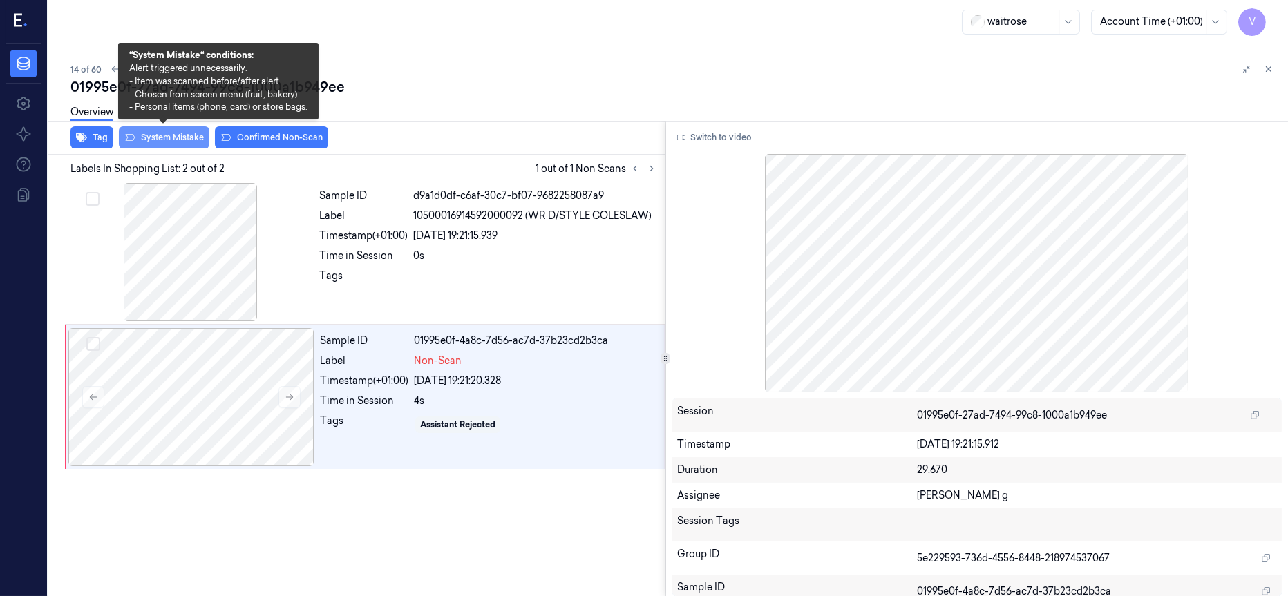
click at [161, 132] on button "System Mistake" at bounding box center [164, 137] width 91 height 22
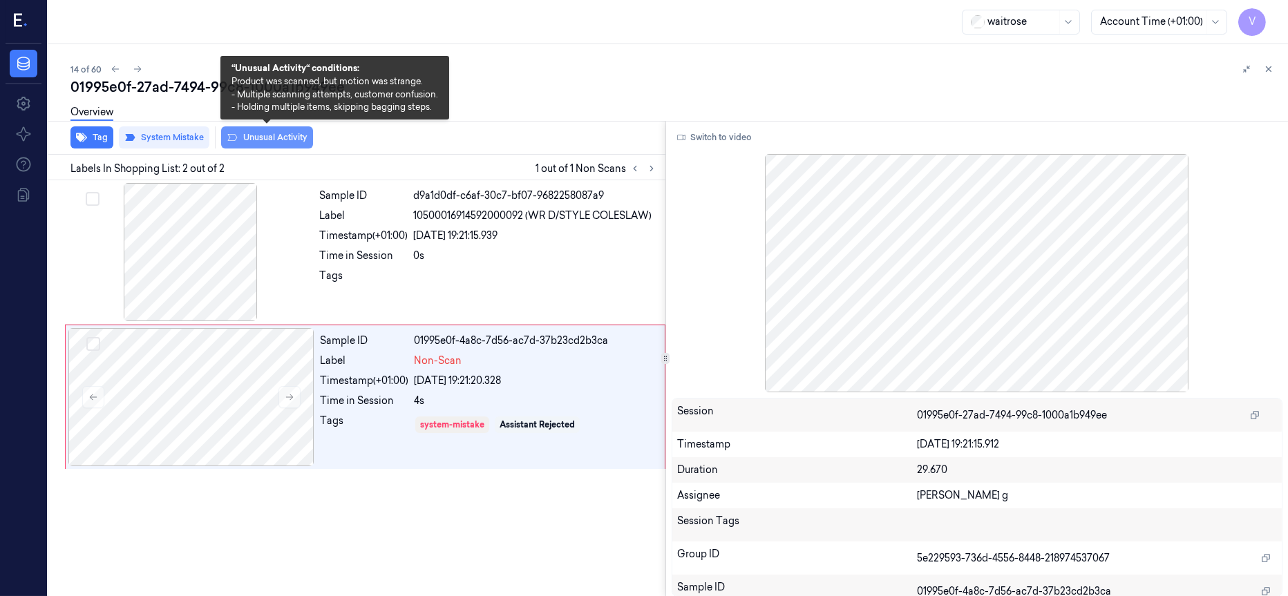
click at [275, 135] on button "Unusual Activity" at bounding box center [267, 137] width 92 height 22
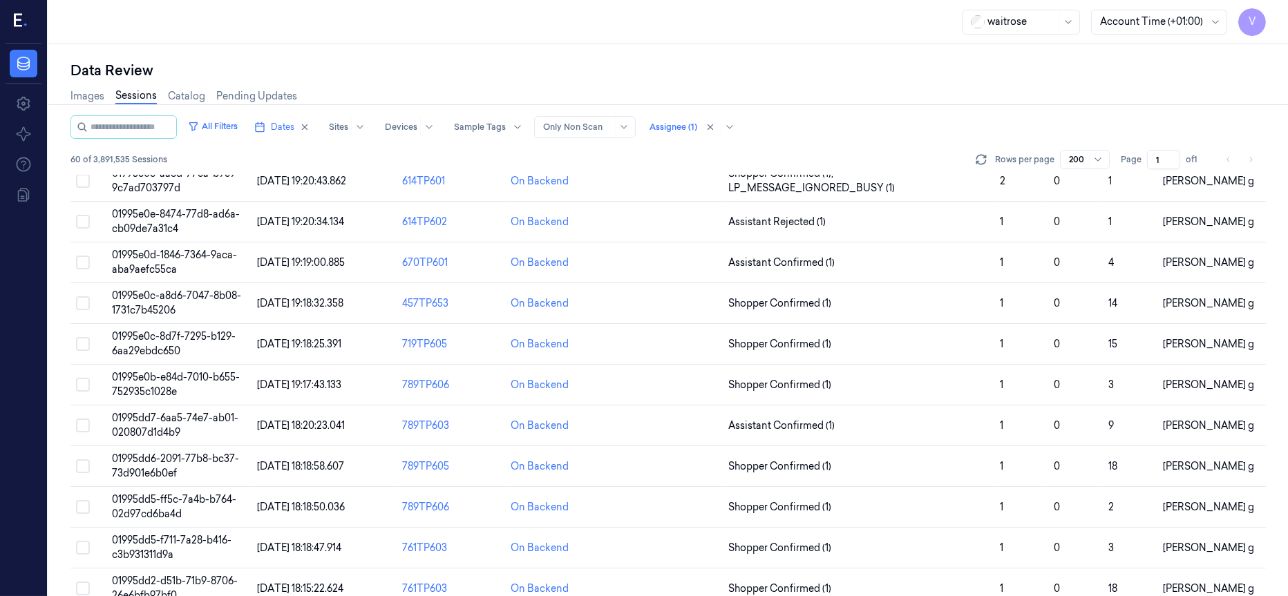
scroll to position [518, 0]
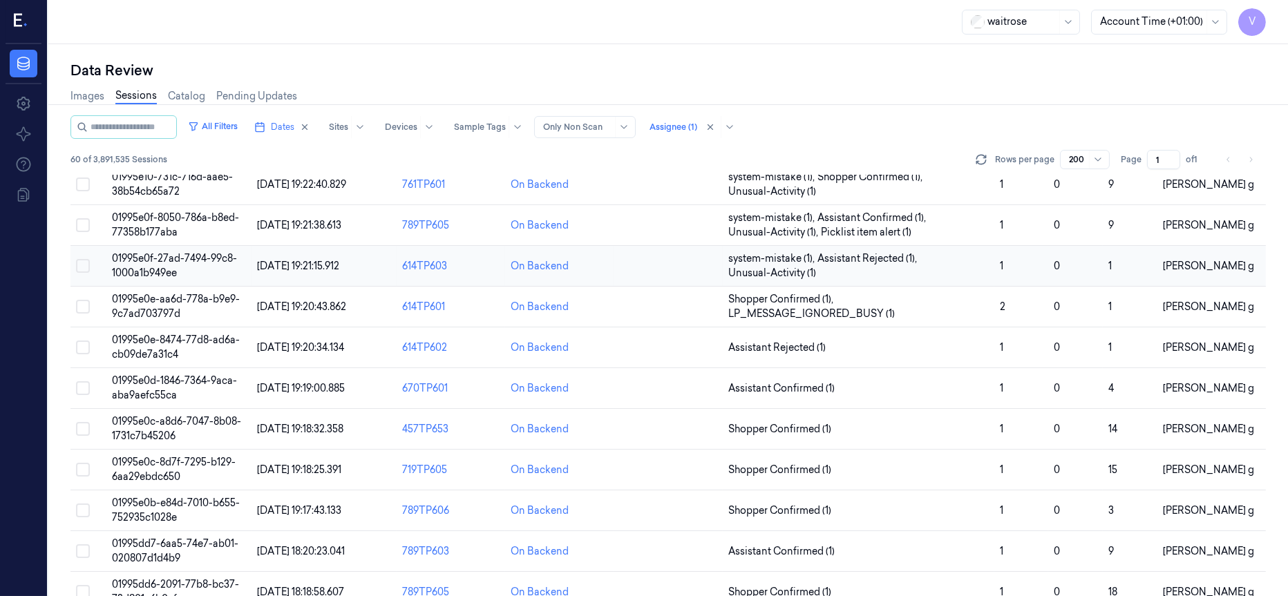
click at [83, 265] on button "Select row" at bounding box center [83, 266] width 14 height 14
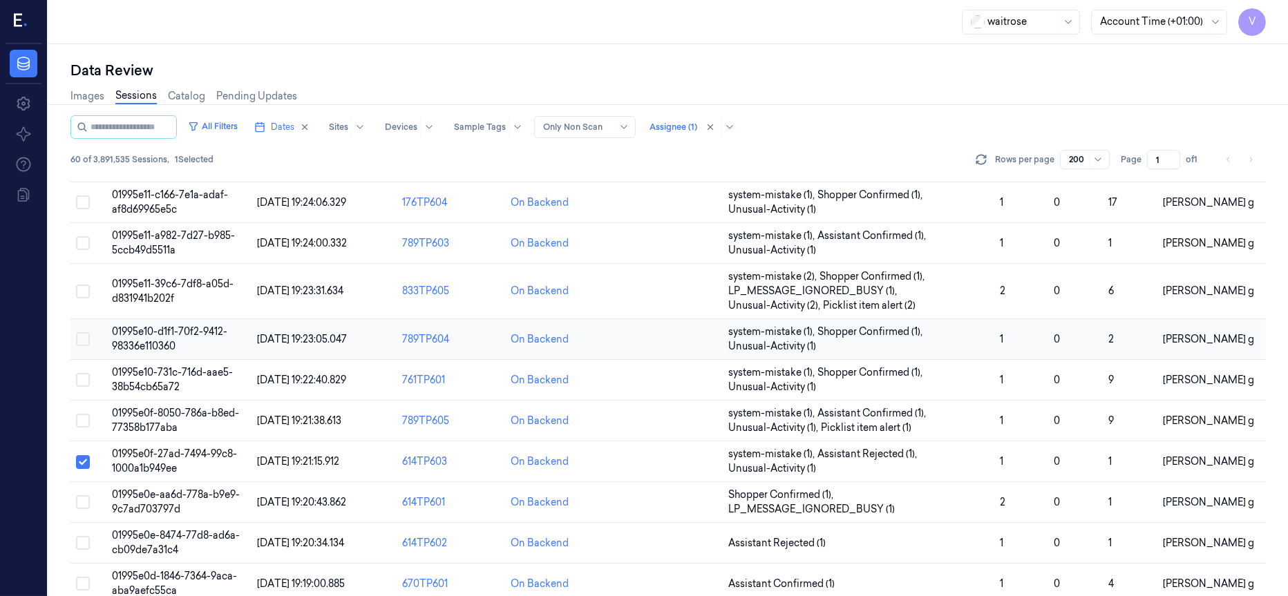
scroll to position [311, 0]
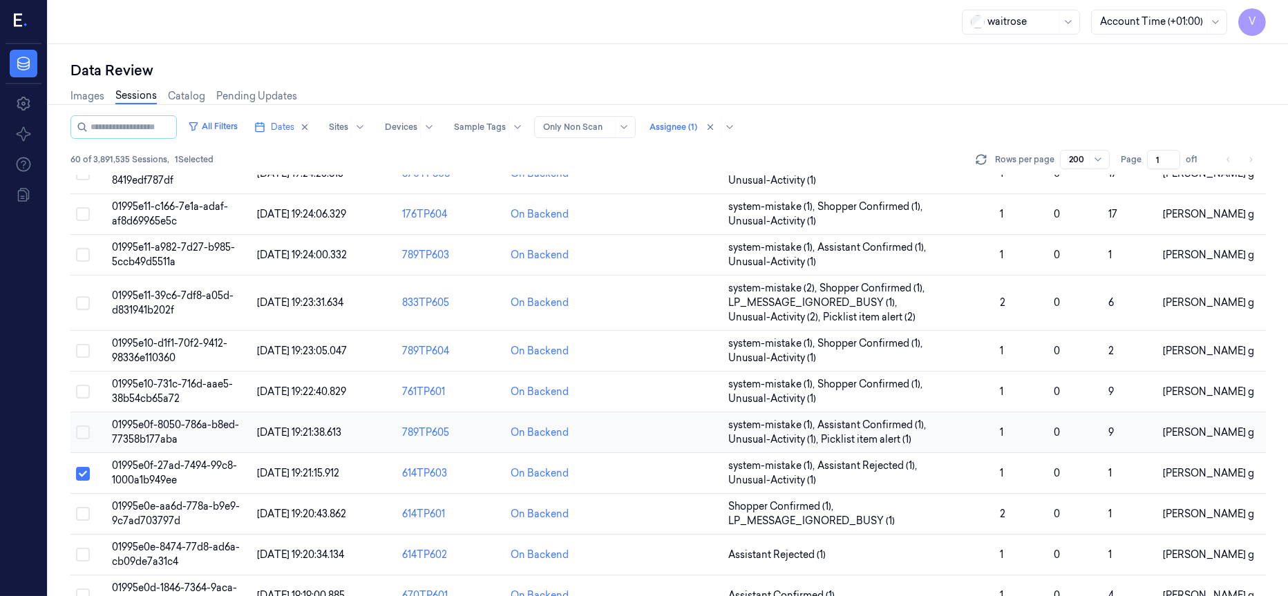
click at [84, 437] on button "Select row" at bounding box center [83, 433] width 14 height 14
click at [82, 399] on button "Select row" at bounding box center [83, 392] width 14 height 14
click at [79, 360] on td at bounding box center [88, 351] width 36 height 41
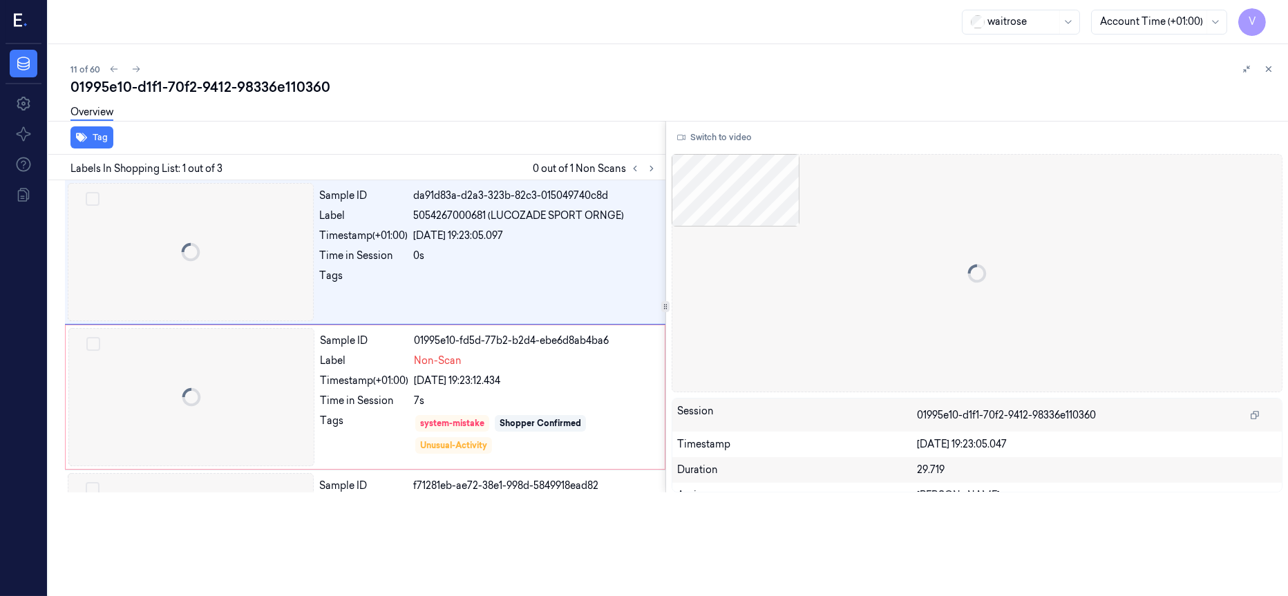
scroll to position [14, 0]
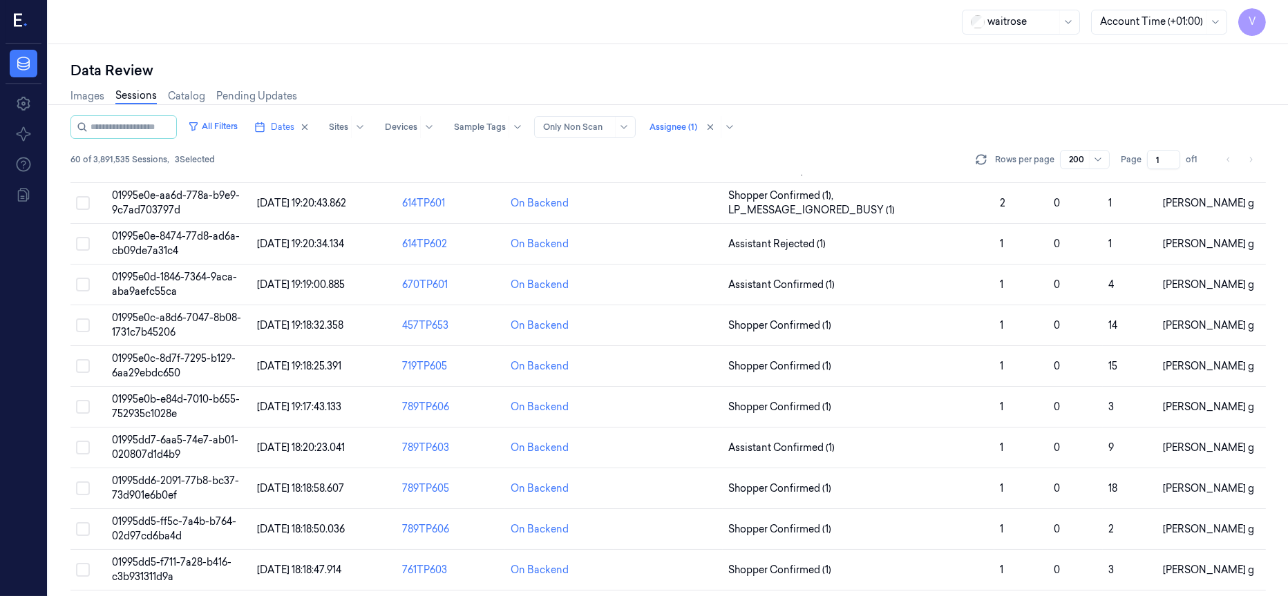
scroll to position [311, 0]
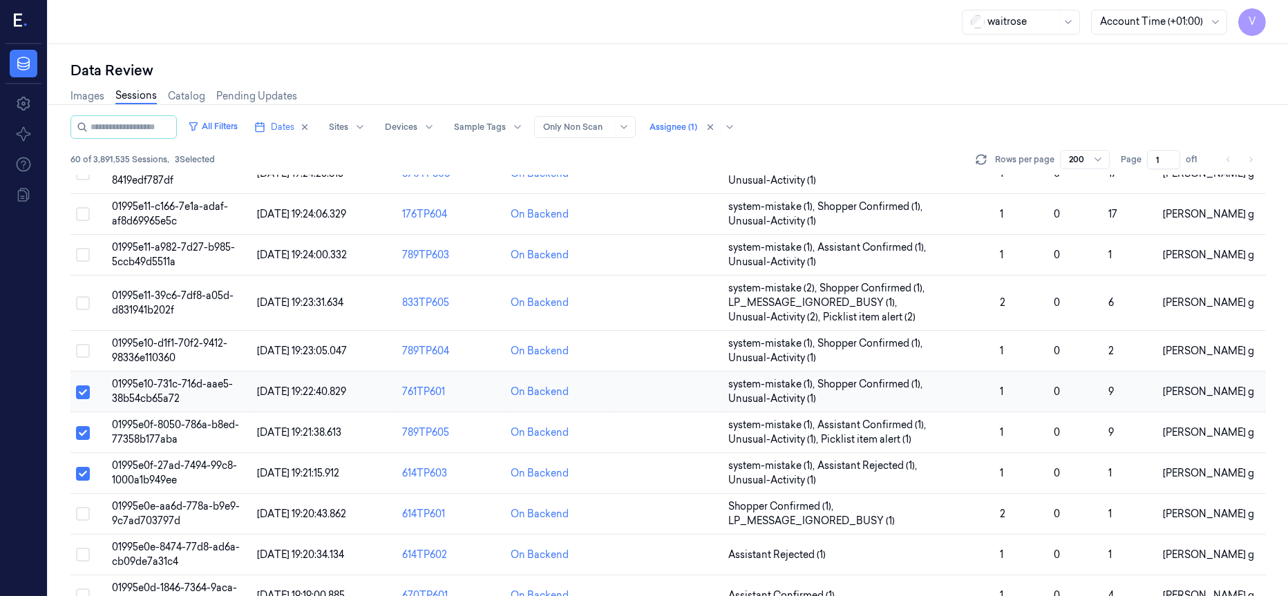
click at [84, 393] on button "Select row" at bounding box center [83, 393] width 14 height 14
click at [79, 436] on button "Select row" at bounding box center [83, 433] width 14 height 14
click at [83, 475] on button "Select row" at bounding box center [83, 474] width 14 height 14
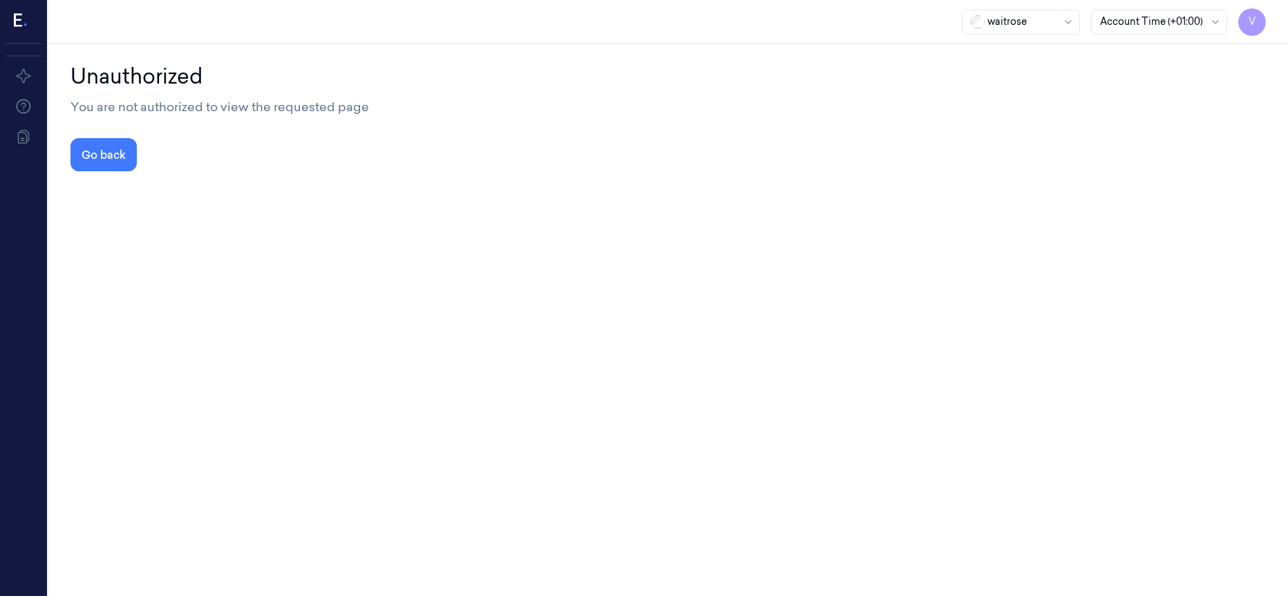
click at [663, 239] on div "Unauthorized You are not authorized to view the requested page Go back" at bounding box center [668, 320] width 1240 height 552
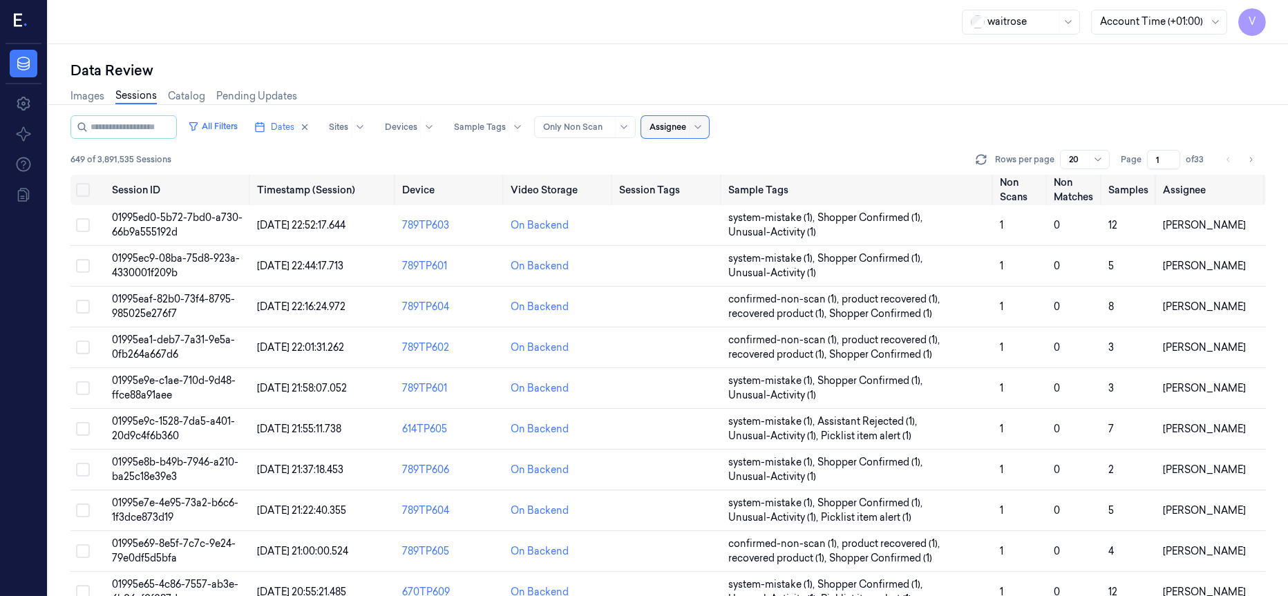
click at [1159, 159] on input "1" at bounding box center [1163, 159] width 33 height 19
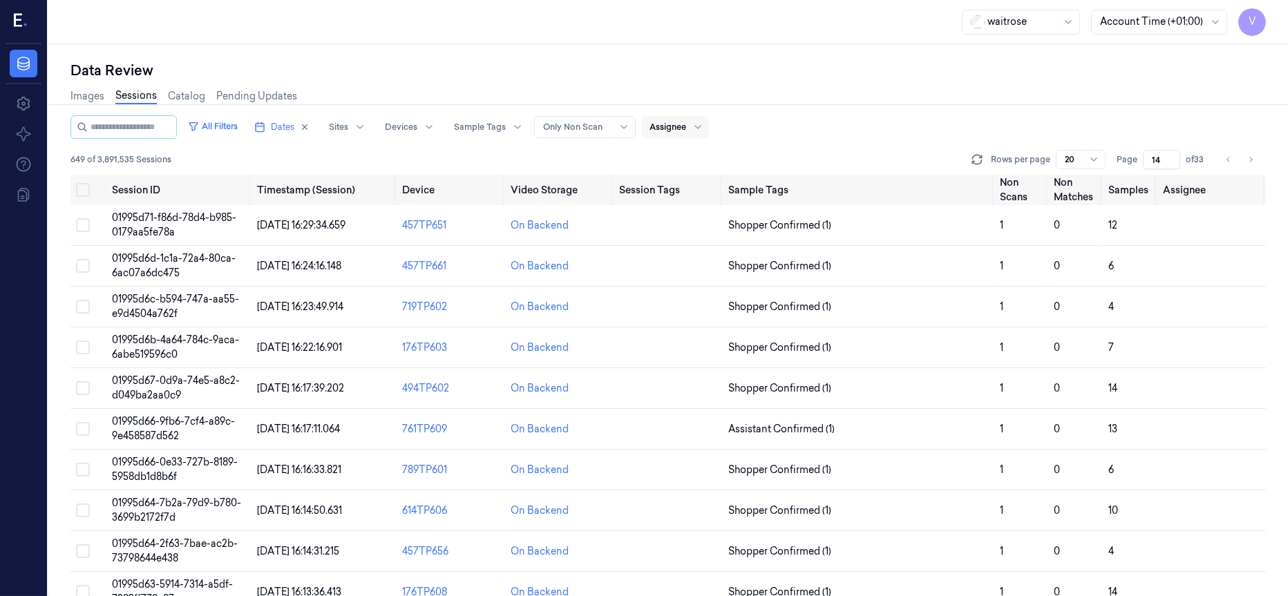
type input "1"
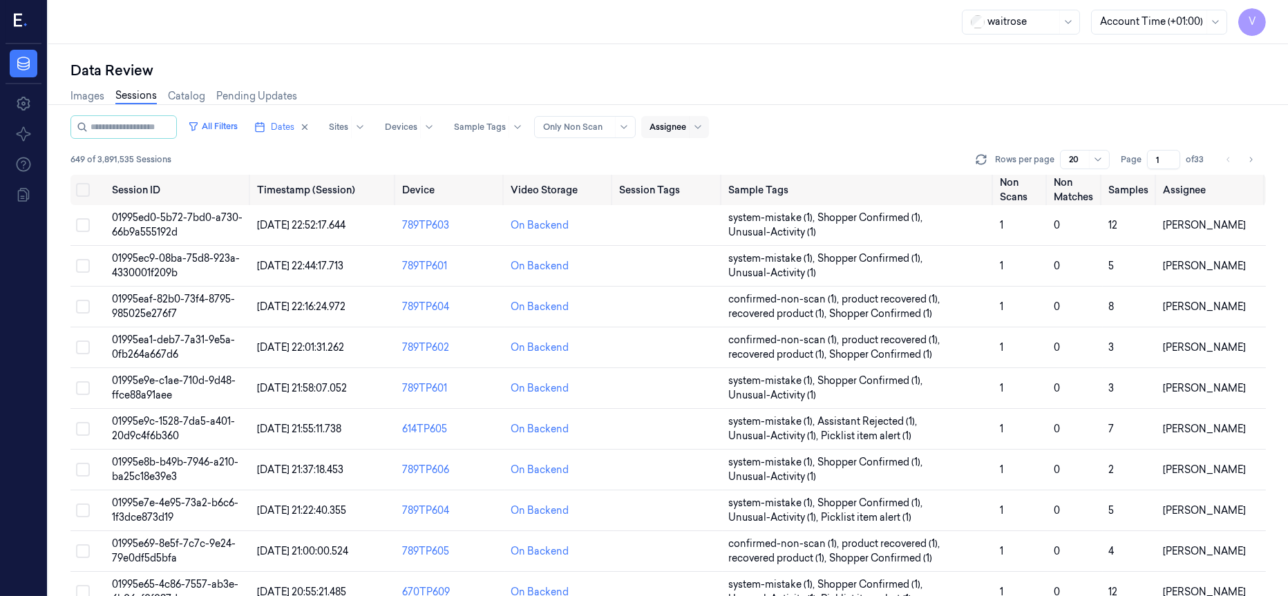
click at [1169, 163] on input "1" at bounding box center [1163, 159] width 33 height 19
click at [1171, 155] on input "2" at bounding box center [1163, 159] width 33 height 19
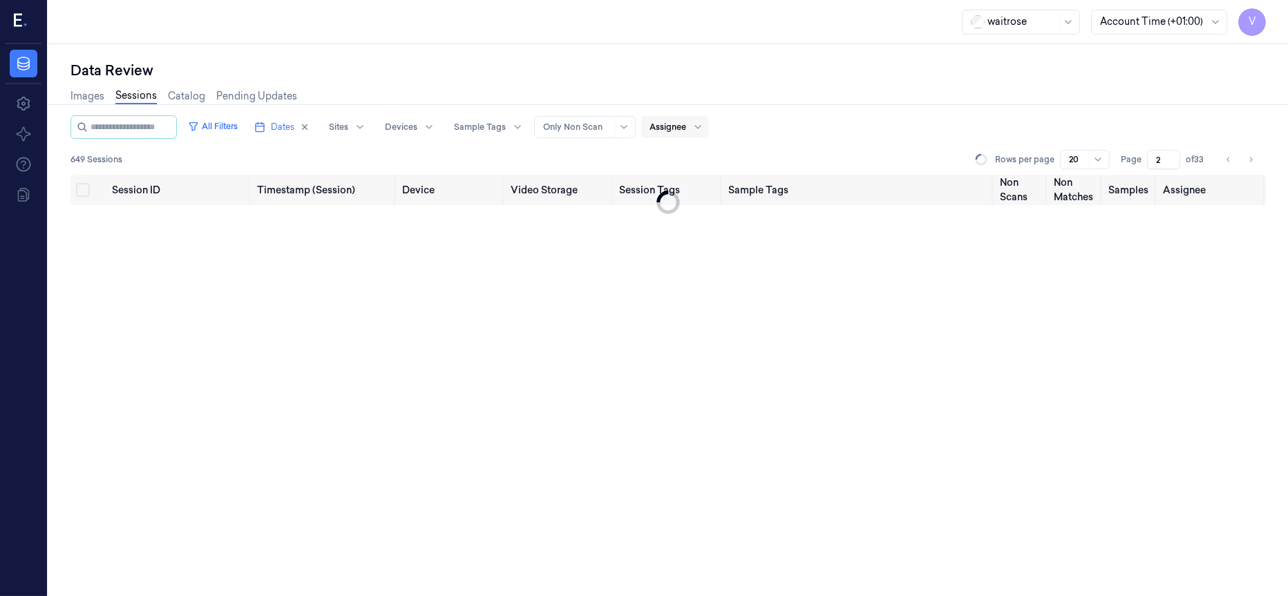
click at [1169, 166] on input "2" at bounding box center [1163, 159] width 33 height 19
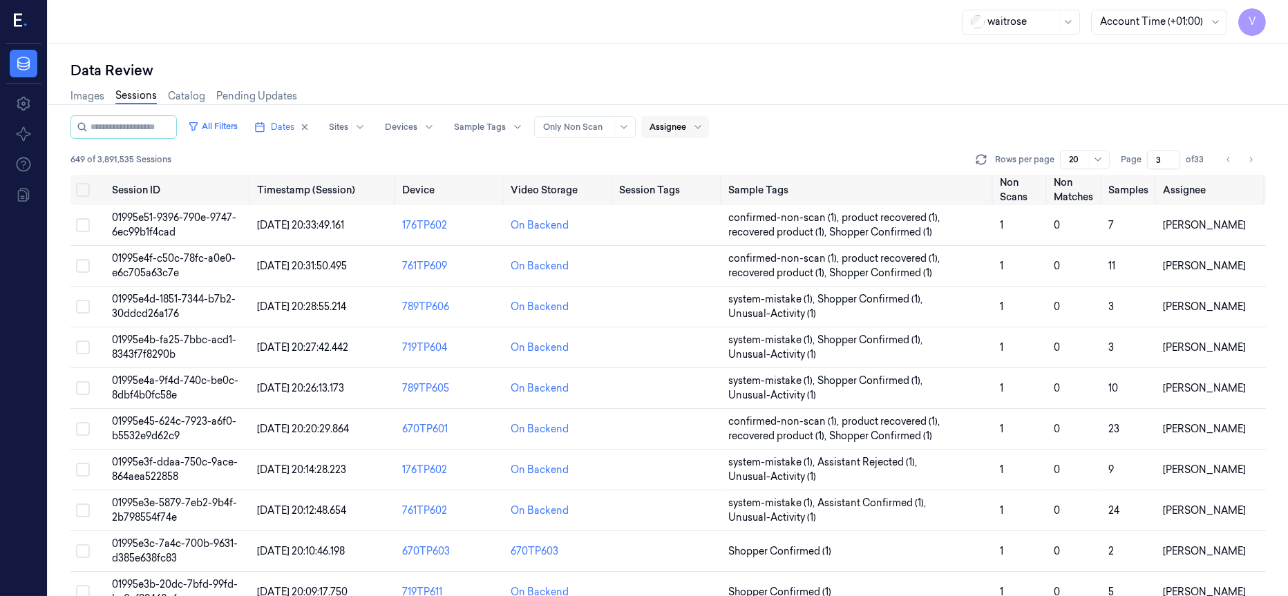
click at [1173, 159] on input "3" at bounding box center [1163, 159] width 33 height 19
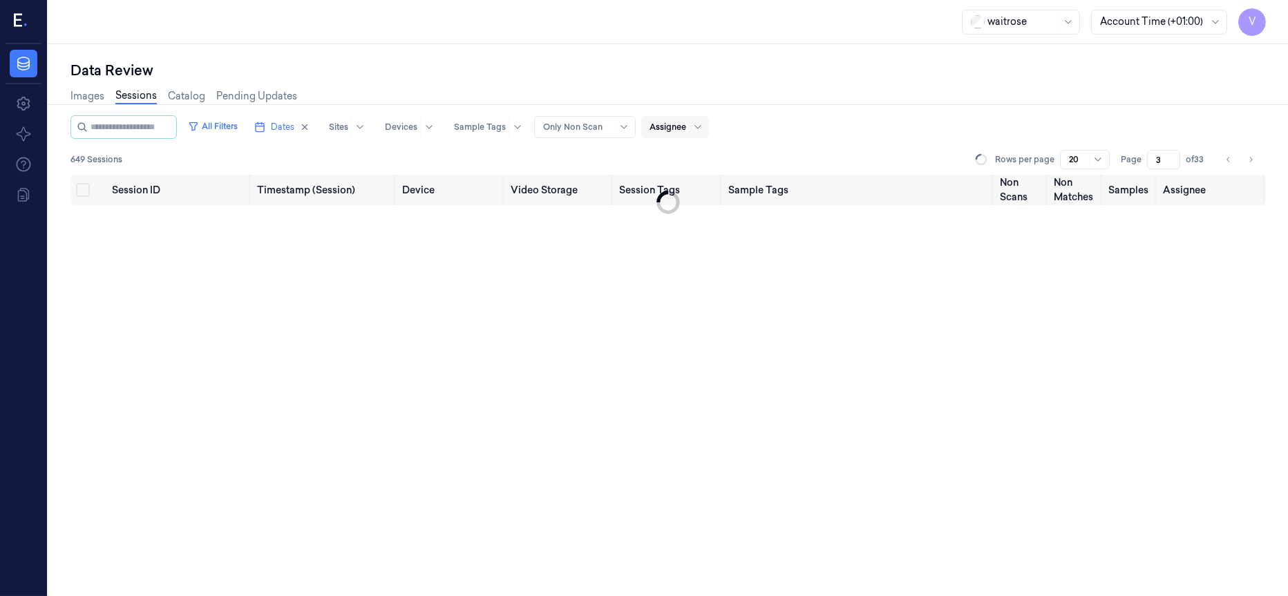
click at [1164, 159] on input "3" at bounding box center [1163, 159] width 33 height 19
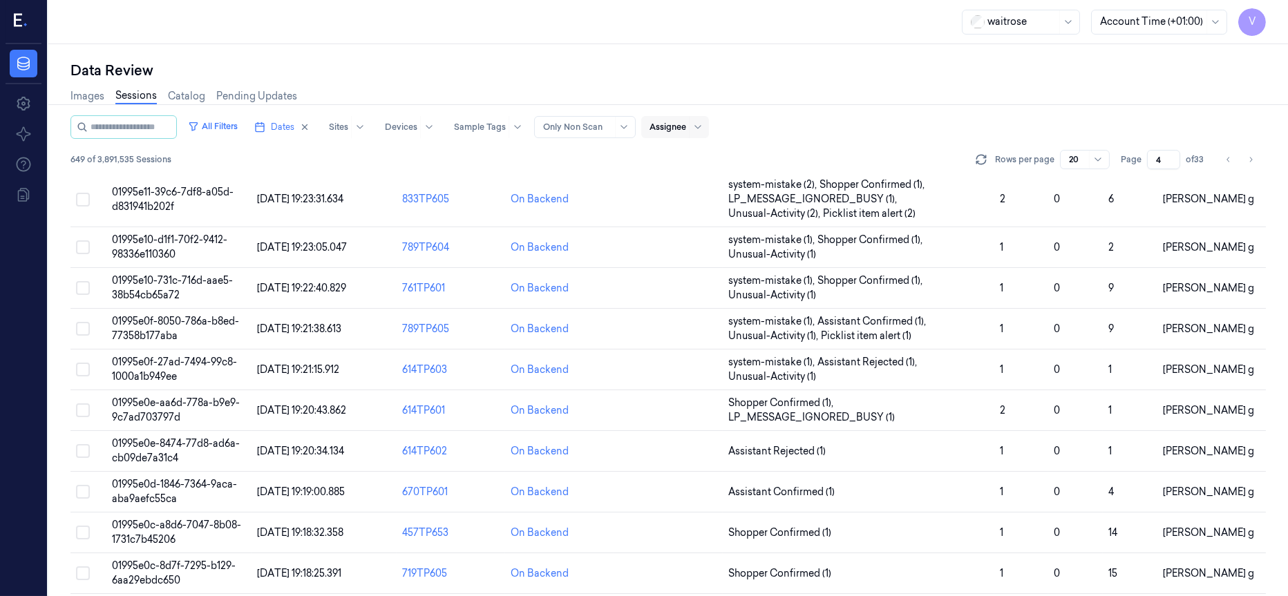
scroll to position [467, 0]
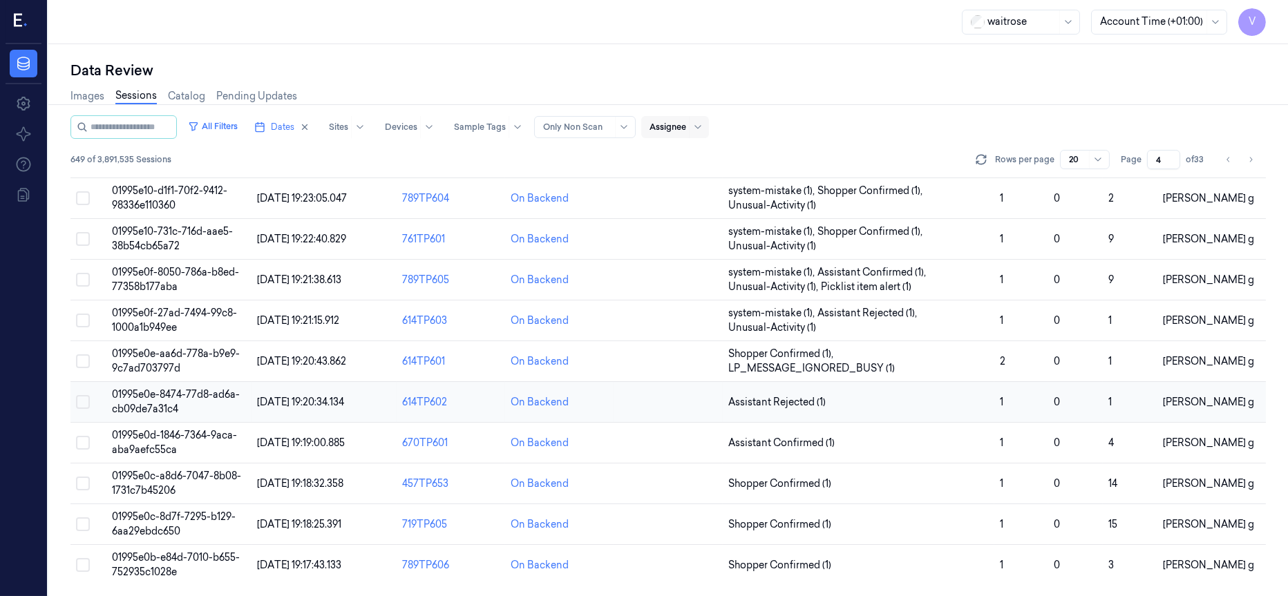
type input "4"
click at [208, 397] on span "01995e0e-8474-77d8-ad6a-cb09de7a31c4" at bounding box center [176, 401] width 128 height 27
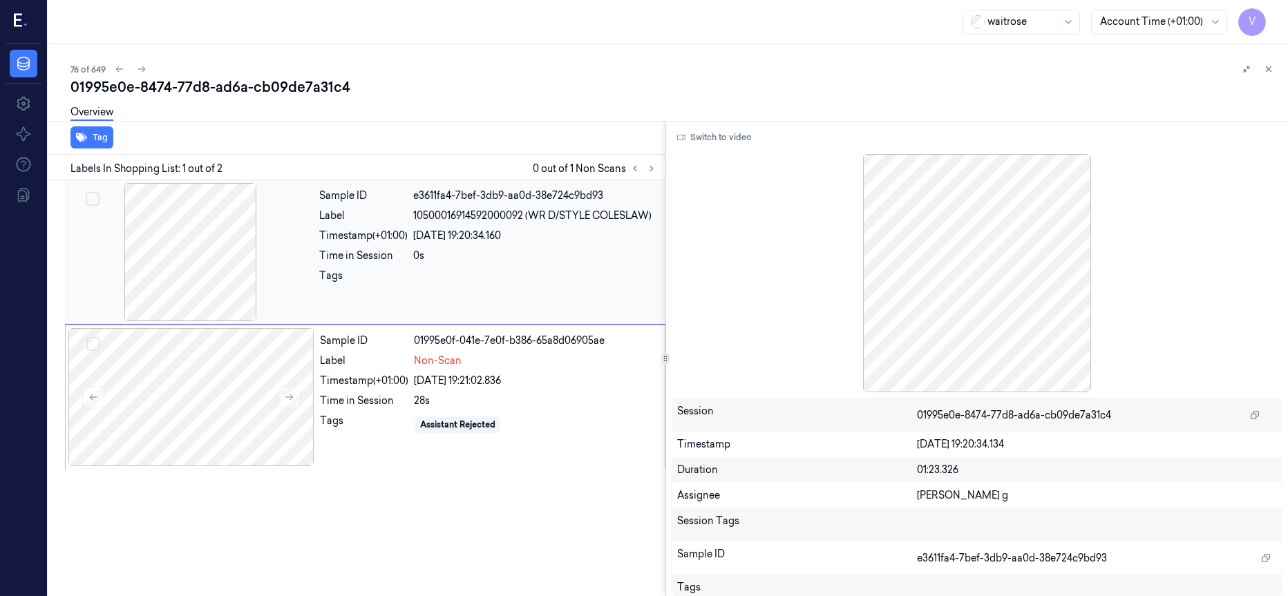
click at [193, 231] on div at bounding box center [191, 252] width 246 height 138
click at [211, 400] on div at bounding box center [191, 397] width 246 height 138
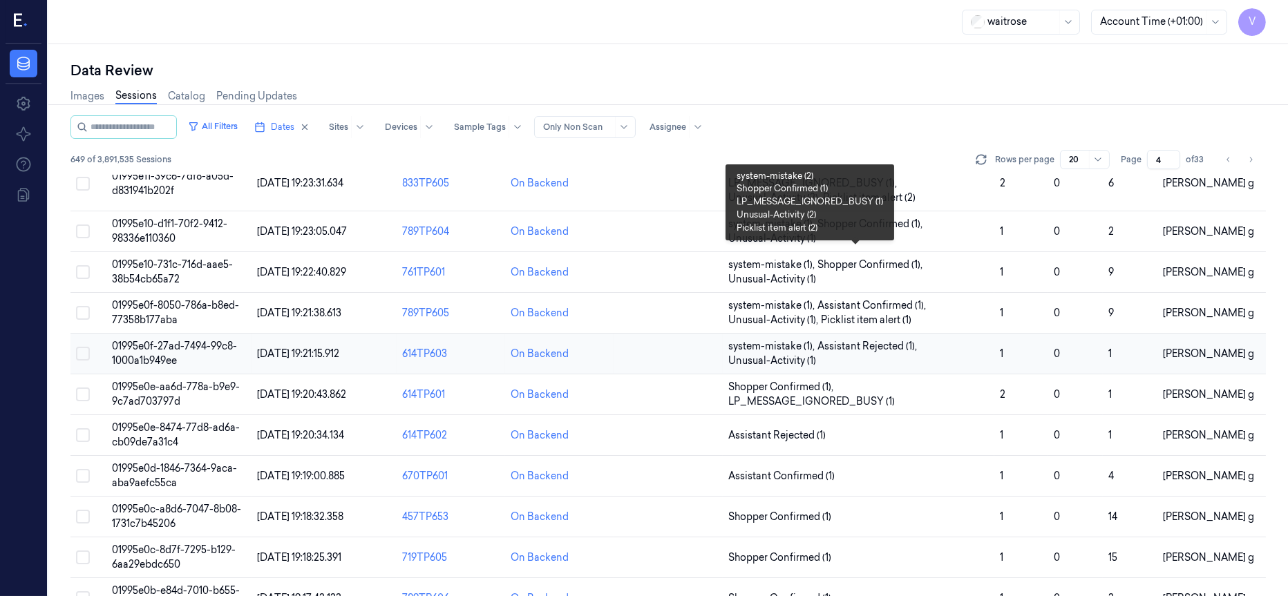
scroll to position [467, 0]
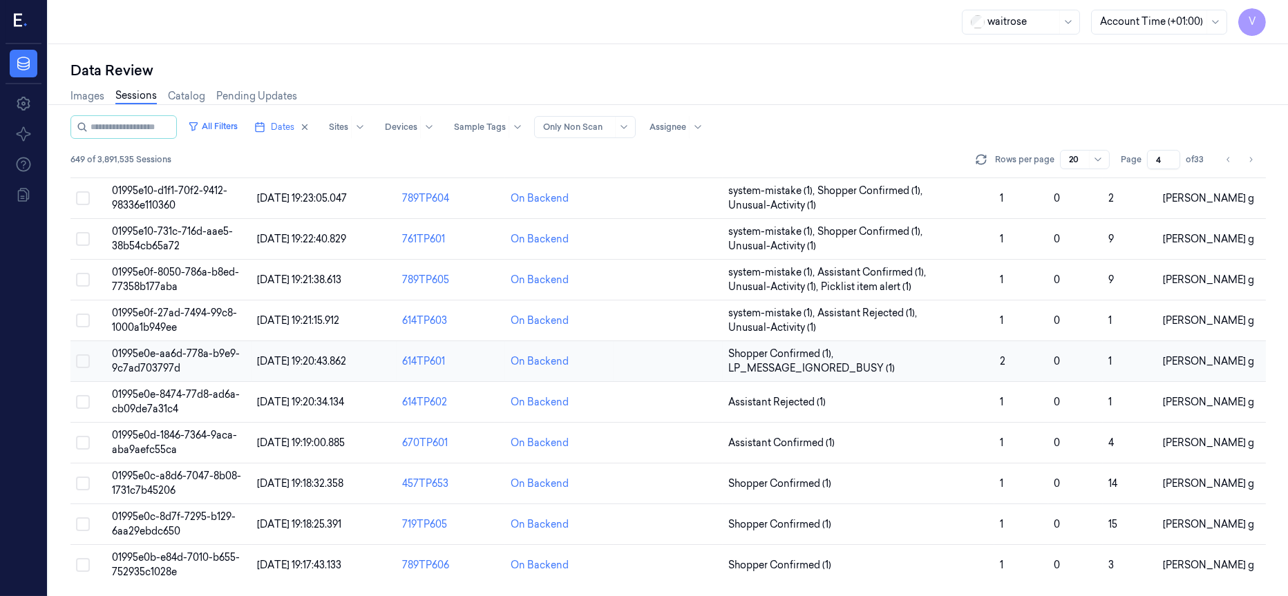
click at [166, 356] on span "01995e0e-aa6d-778a-b9e9-9c7ad703797d" at bounding box center [176, 361] width 128 height 27
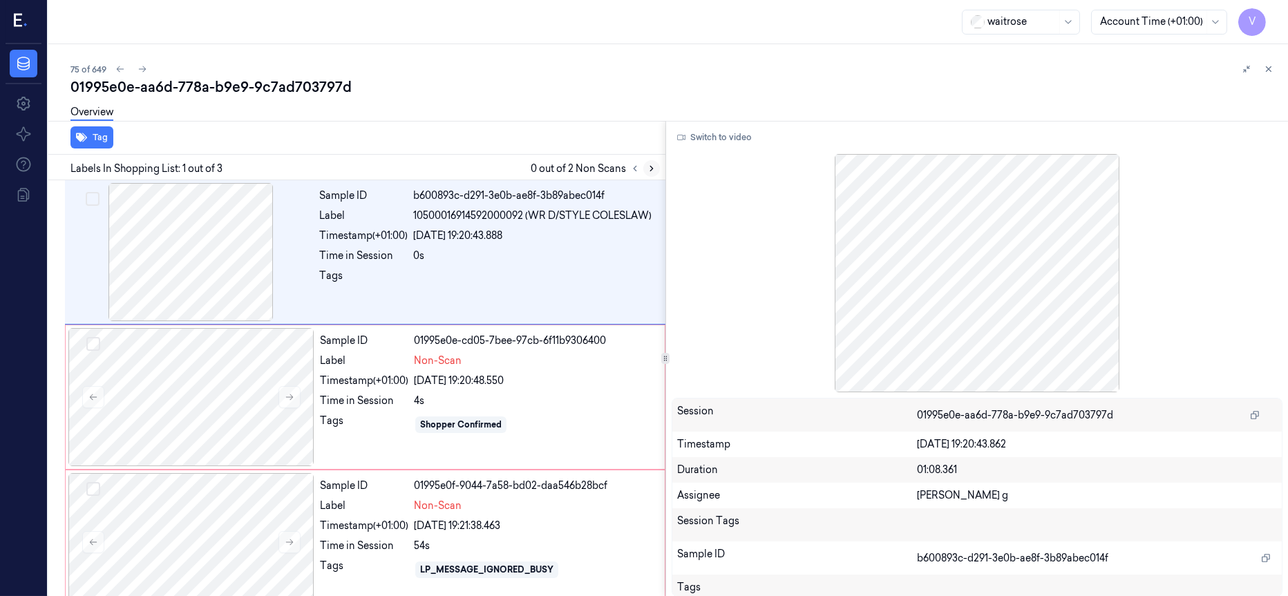
click at [650, 171] on icon at bounding box center [652, 169] width 10 height 10
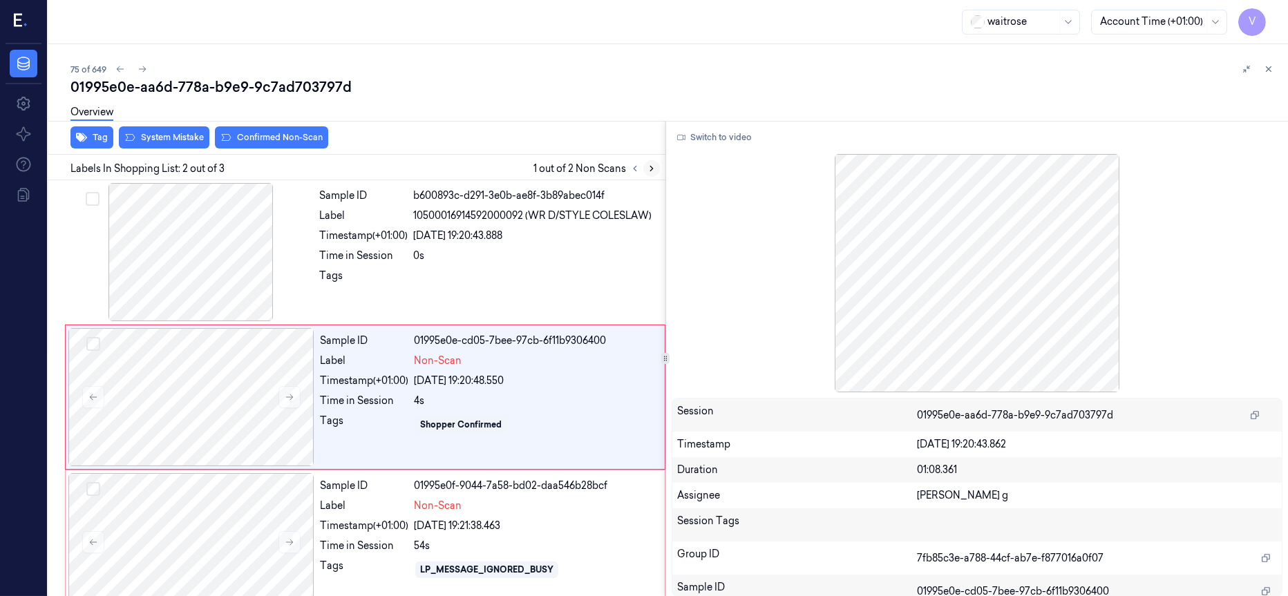
scroll to position [9, 0]
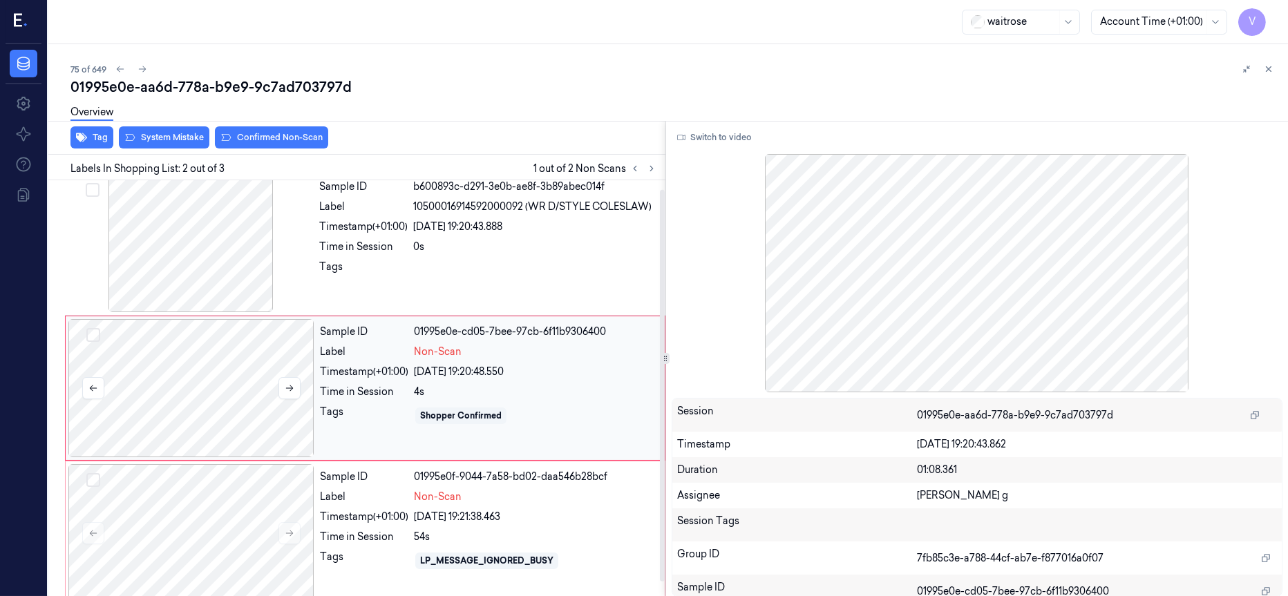
click at [207, 414] on div at bounding box center [191, 388] width 246 height 138
click at [214, 208] on div at bounding box center [191, 243] width 246 height 138
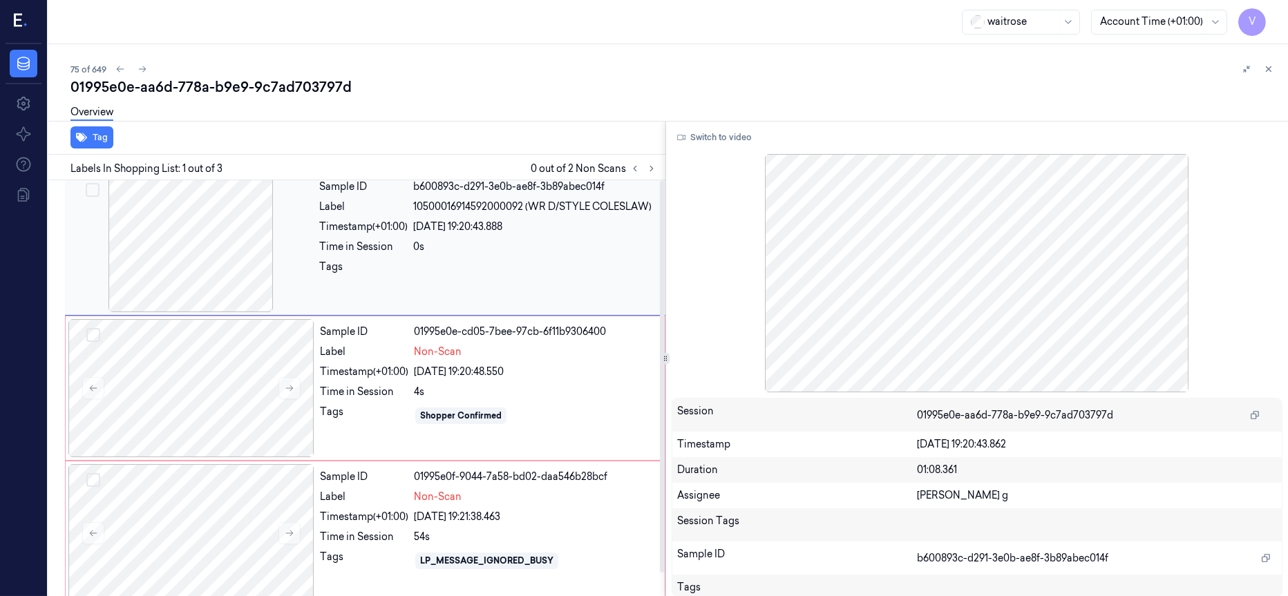
scroll to position [0, 0]
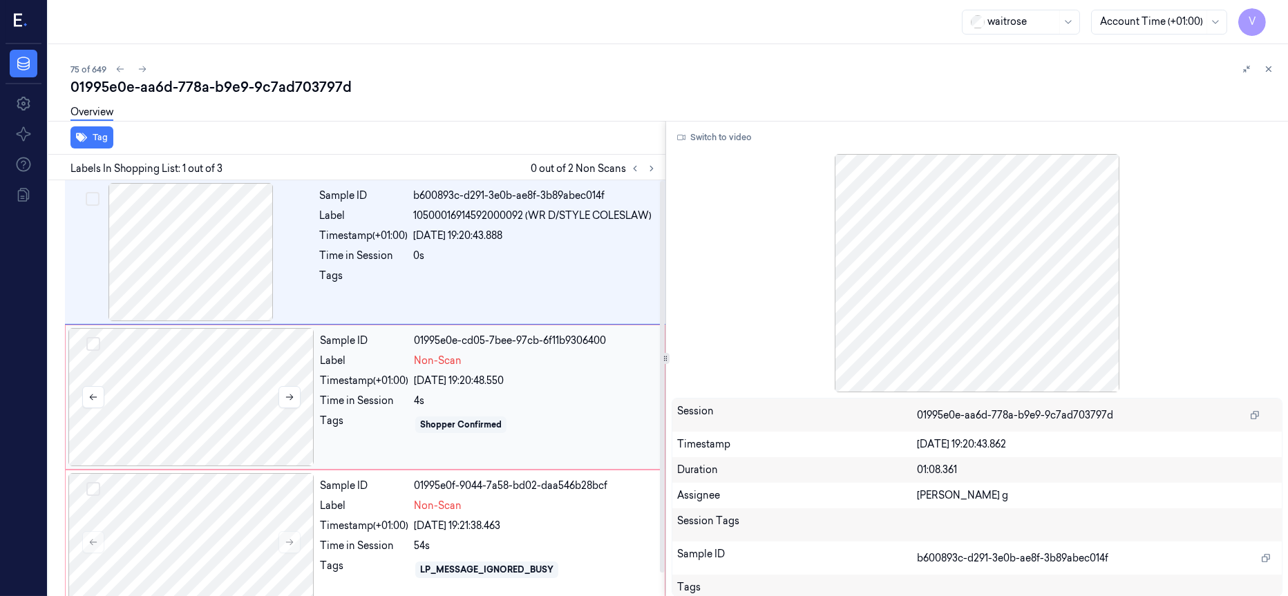
click at [301, 388] on div at bounding box center [191, 397] width 246 height 138
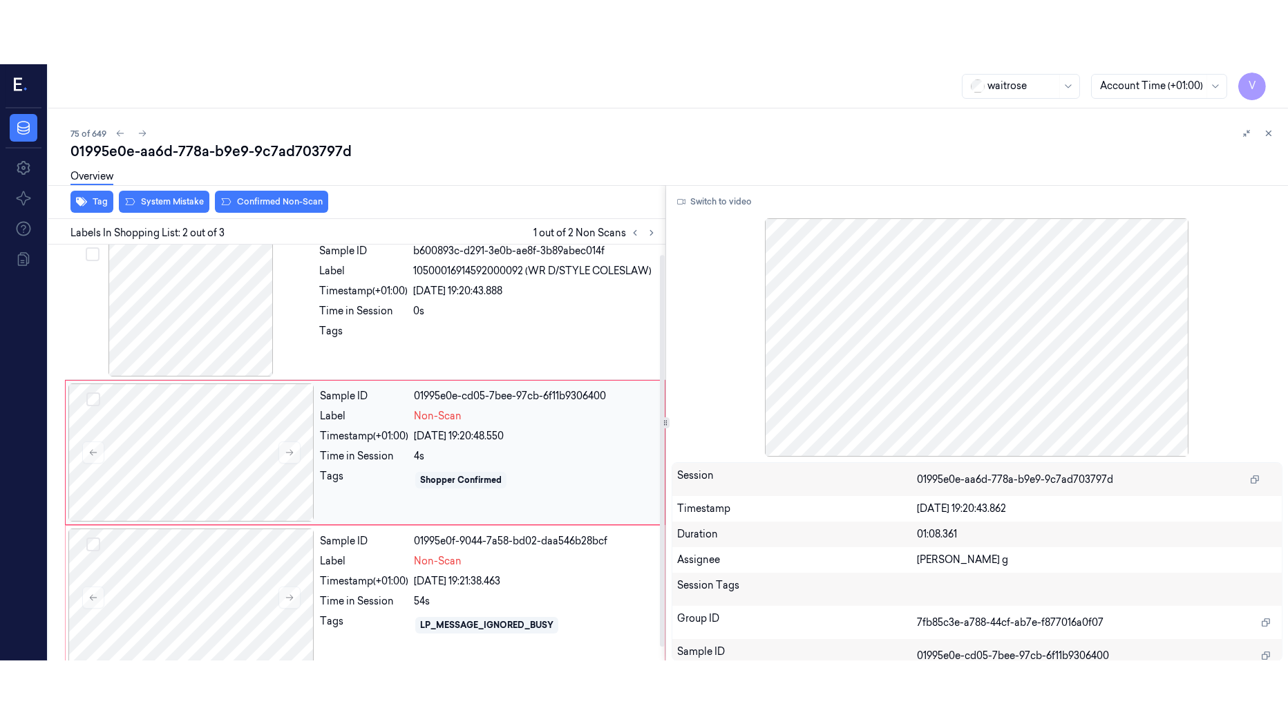
scroll to position [23, 0]
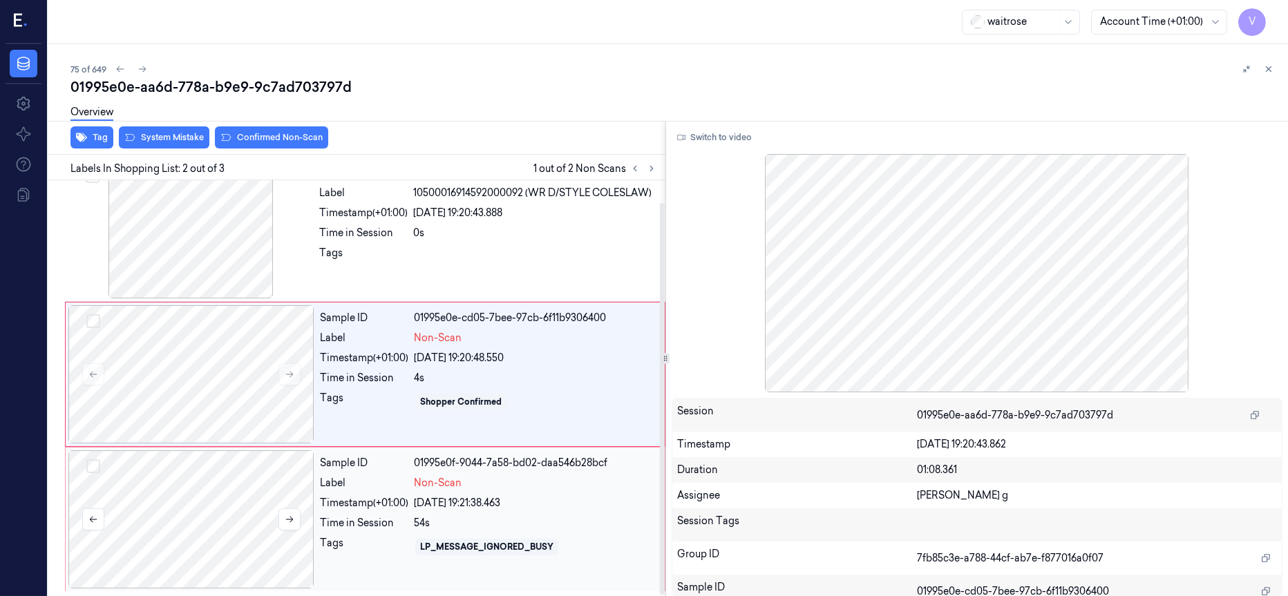
click at [219, 518] on div at bounding box center [191, 520] width 246 height 138
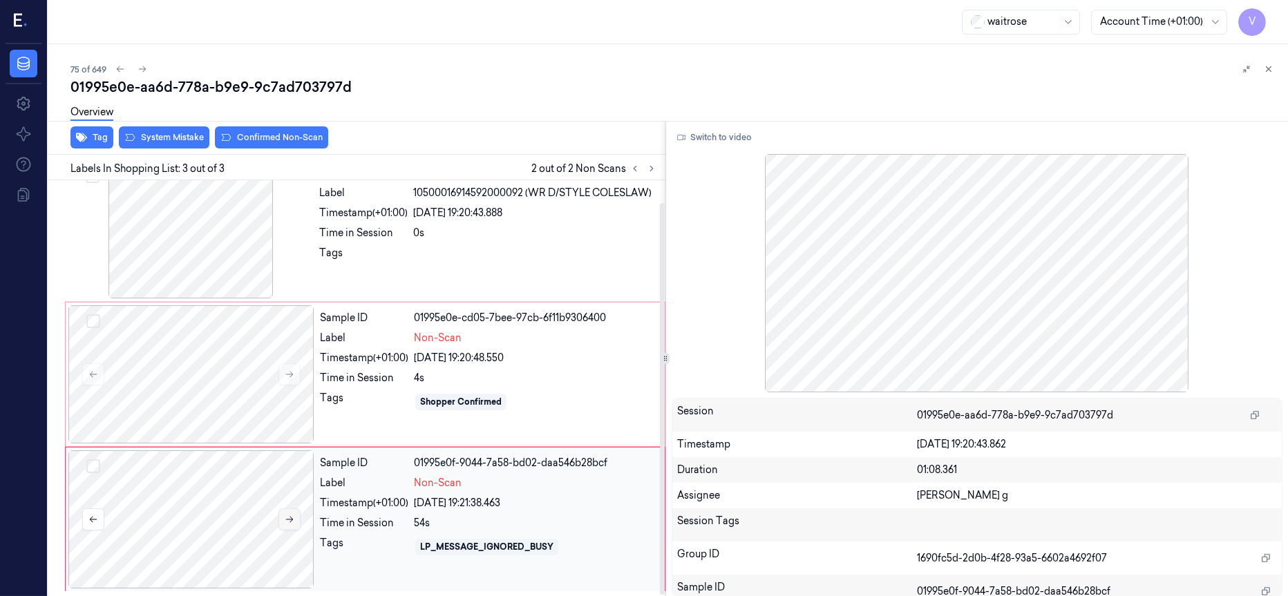
click at [286, 523] on icon at bounding box center [290, 520] width 10 height 10
click at [699, 138] on button "Switch to video" at bounding box center [715, 137] width 86 height 22
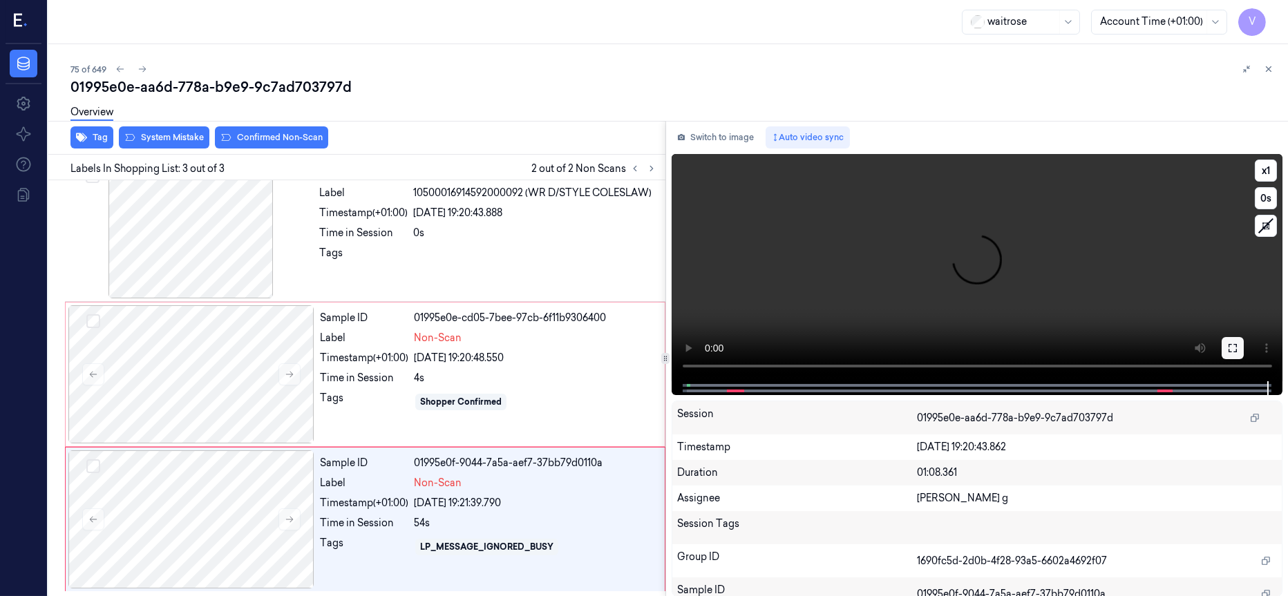
click at [1235, 345] on icon at bounding box center [1232, 348] width 11 height 11
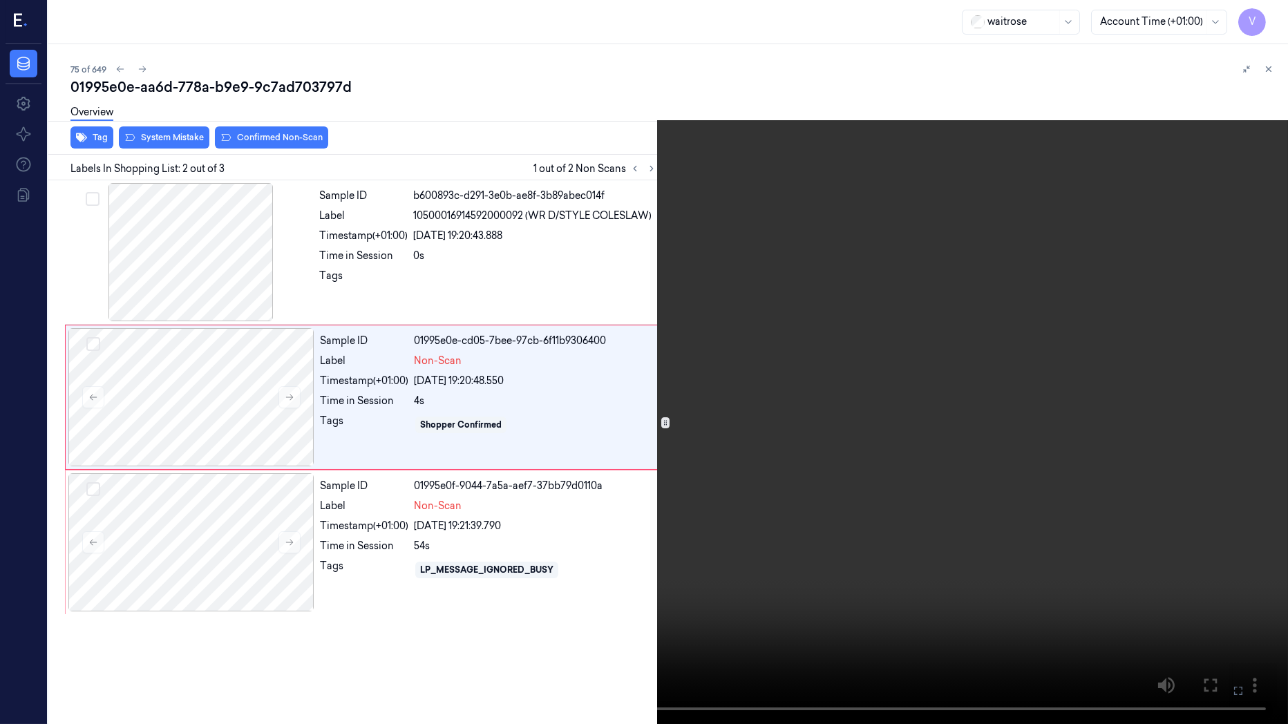
click at [1103, 447] on video at bounding box center [644, 362] width 1288 height 724
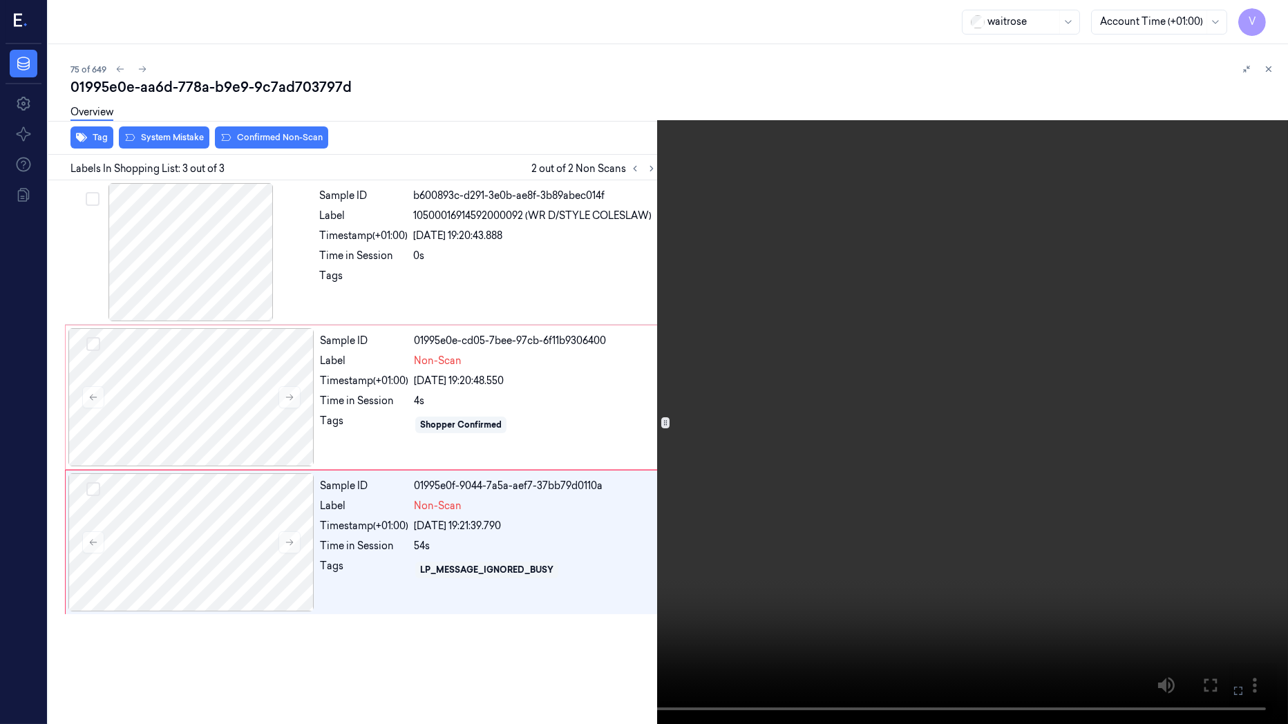
click at [0, 0] on icon at bounding box center [0, 0] width 0 height 0
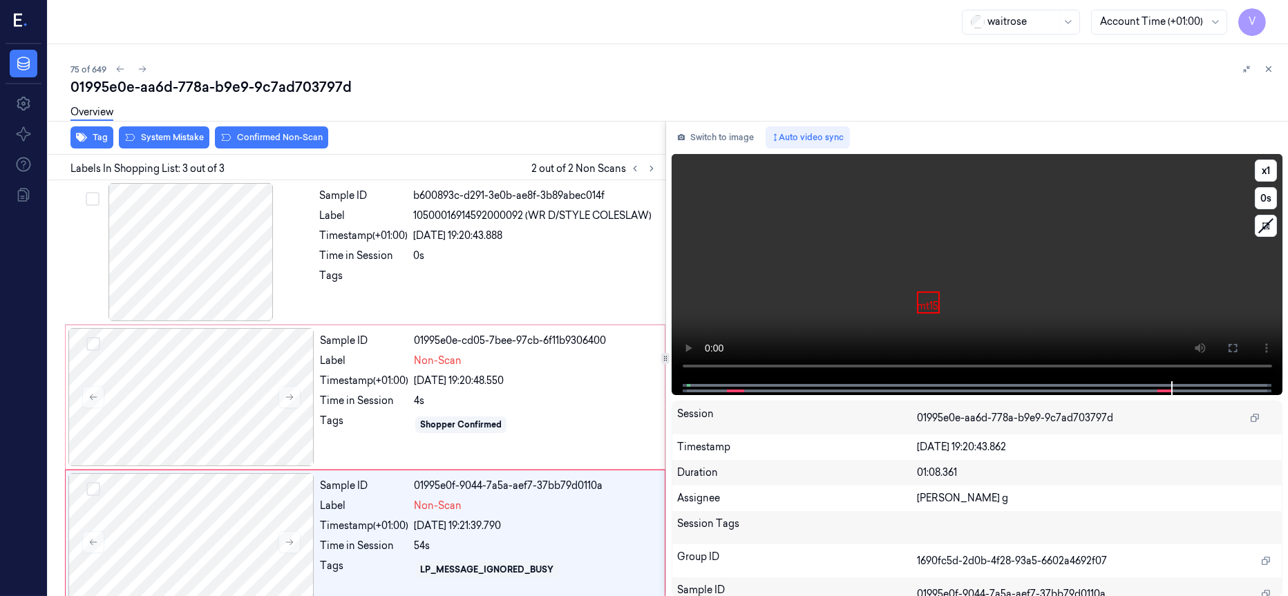
drag, startPoint x: 1229, startPoint y: 345, endPoint x: 1229, endPoint y: 437, distance: 91.2
click at [1229, 347] on icon at bounding box center [1232, 348] width 11 height 11
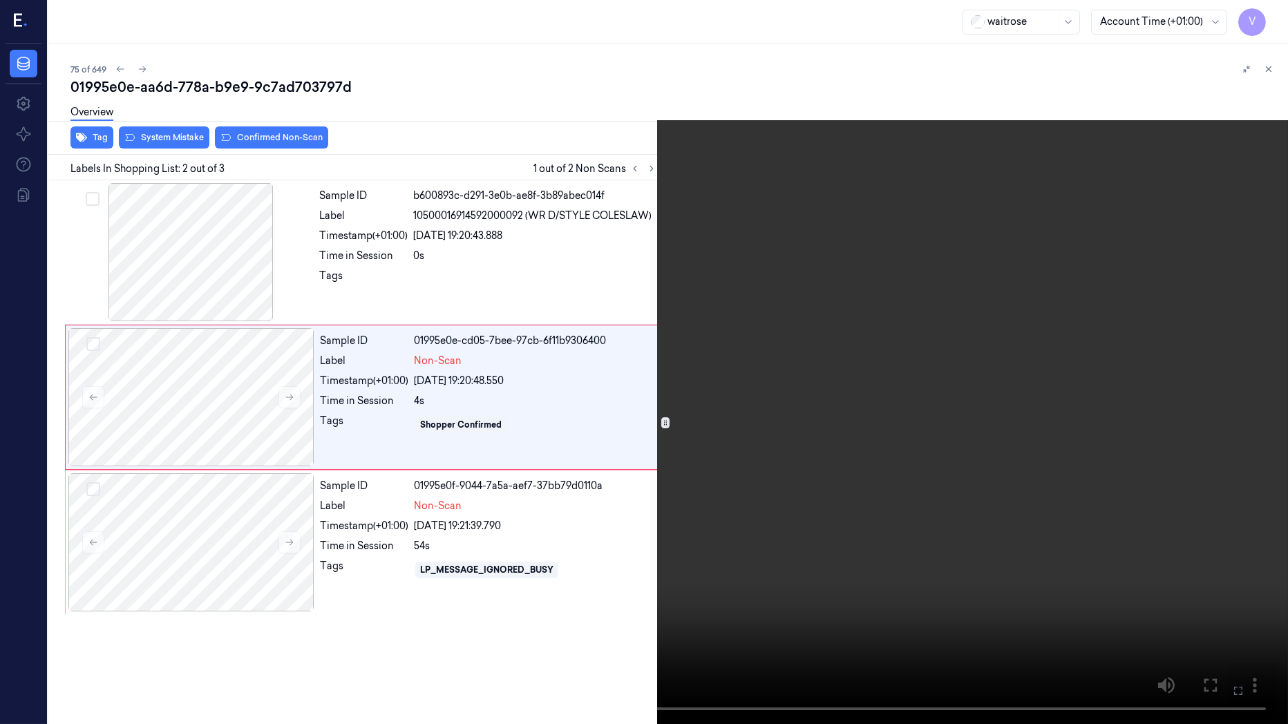
click at [604, 430] on video at bounding box center [644, 362] width 1288 height 724
click at [548, 429] on video at bounding box center [644, 362] width 1288 height 724
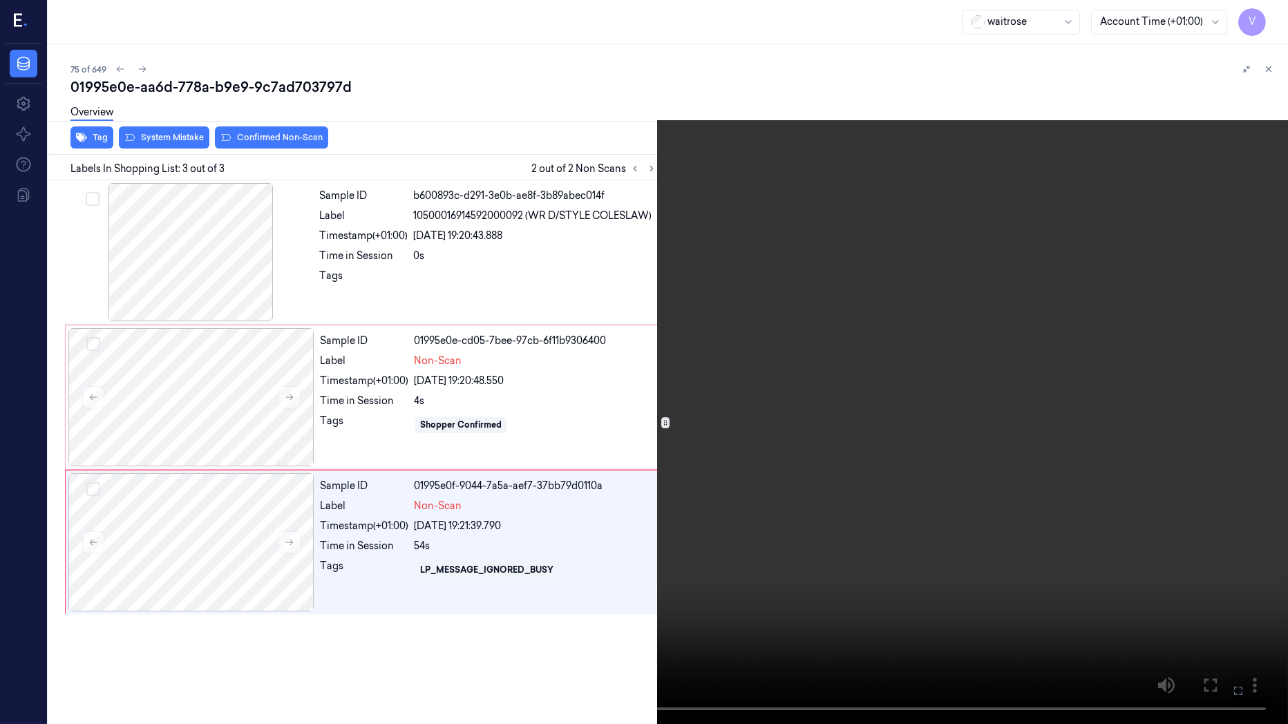
click at [0, 0] on icon at bounding box center [0, 0] width 0 height 0
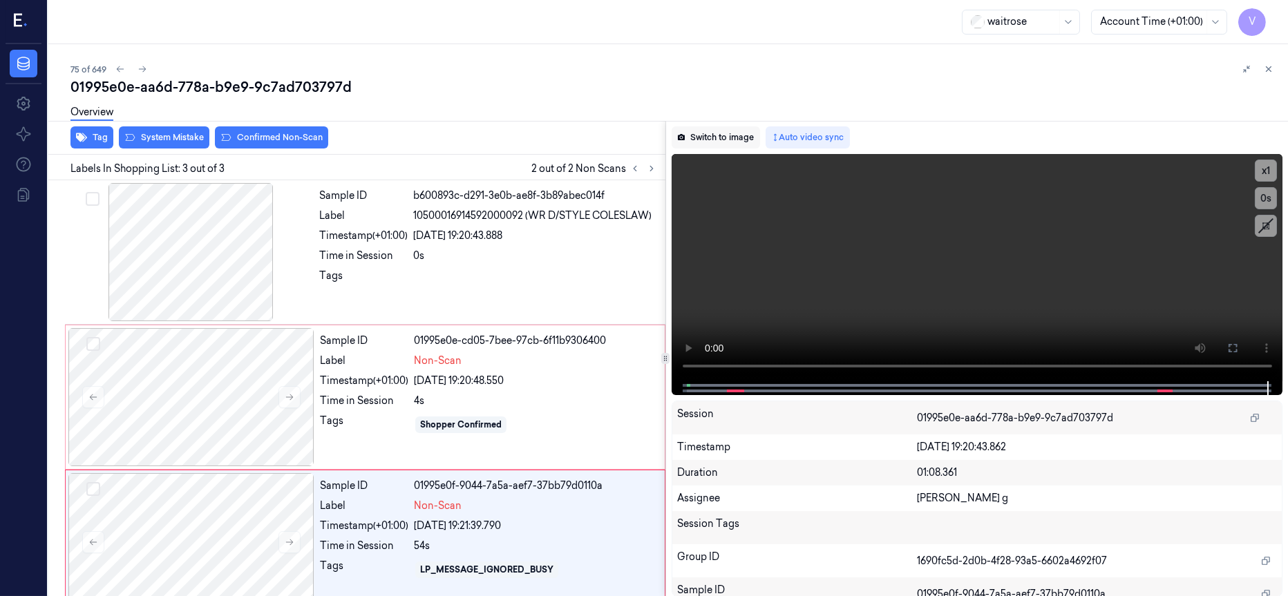
click at [716, 134] on button "Switch to image" at bounding box center [716, 137] width 88 height 22
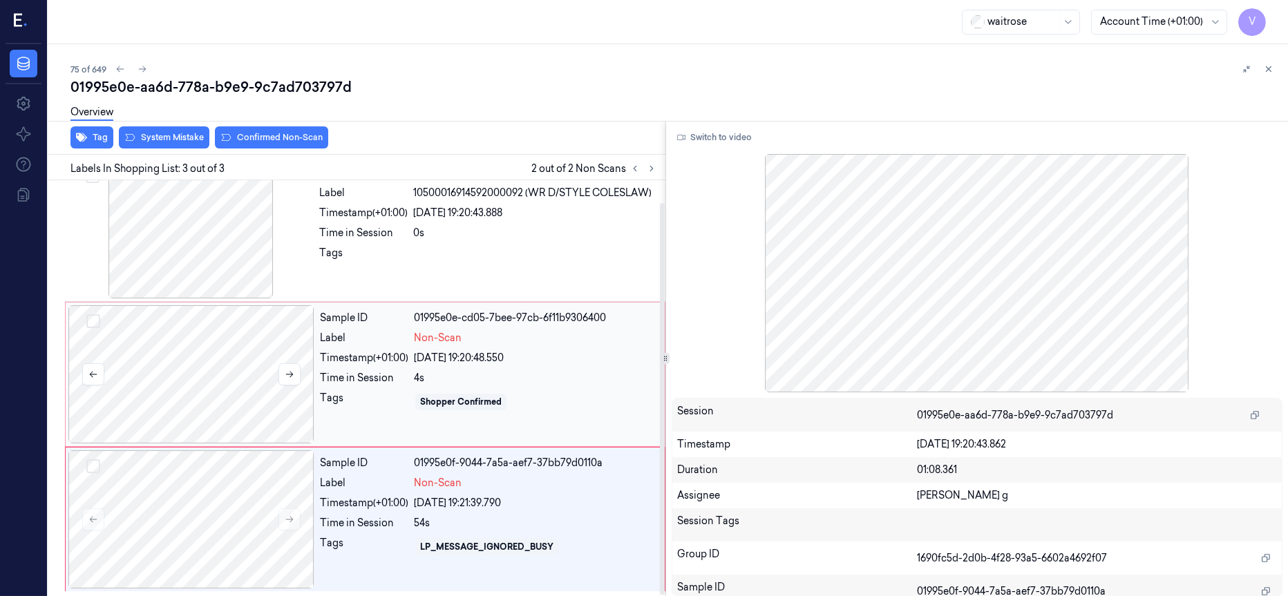
click at [231, 339] on div at bounding box center [191, 374] width 246 height 138
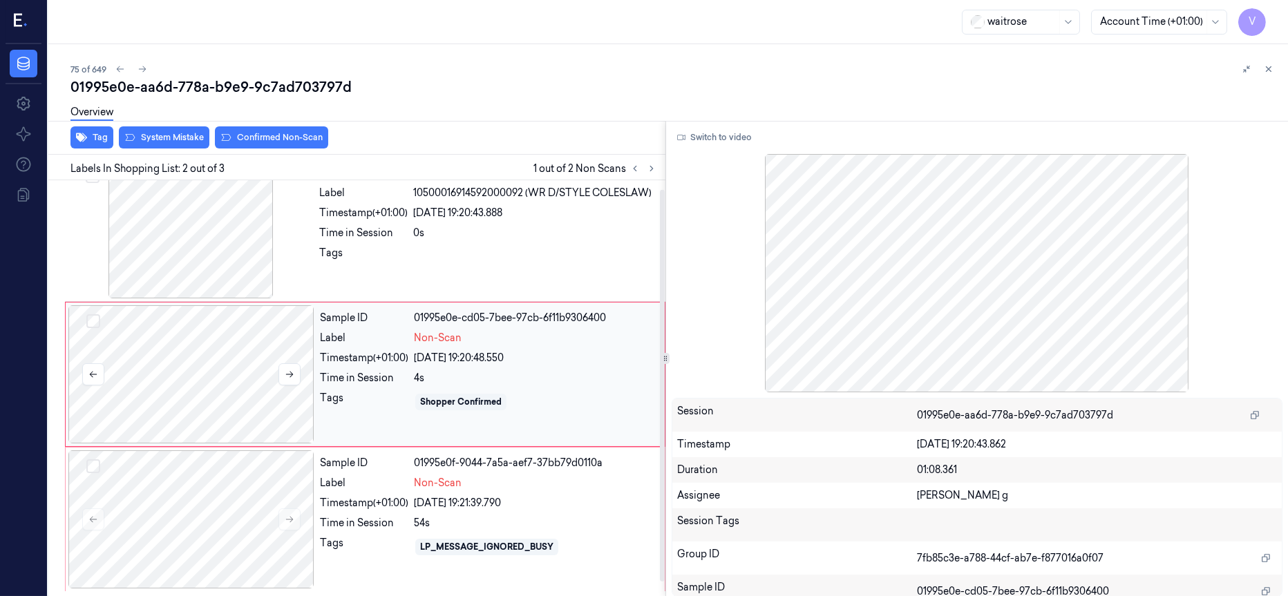
scroll to position [9, 0]
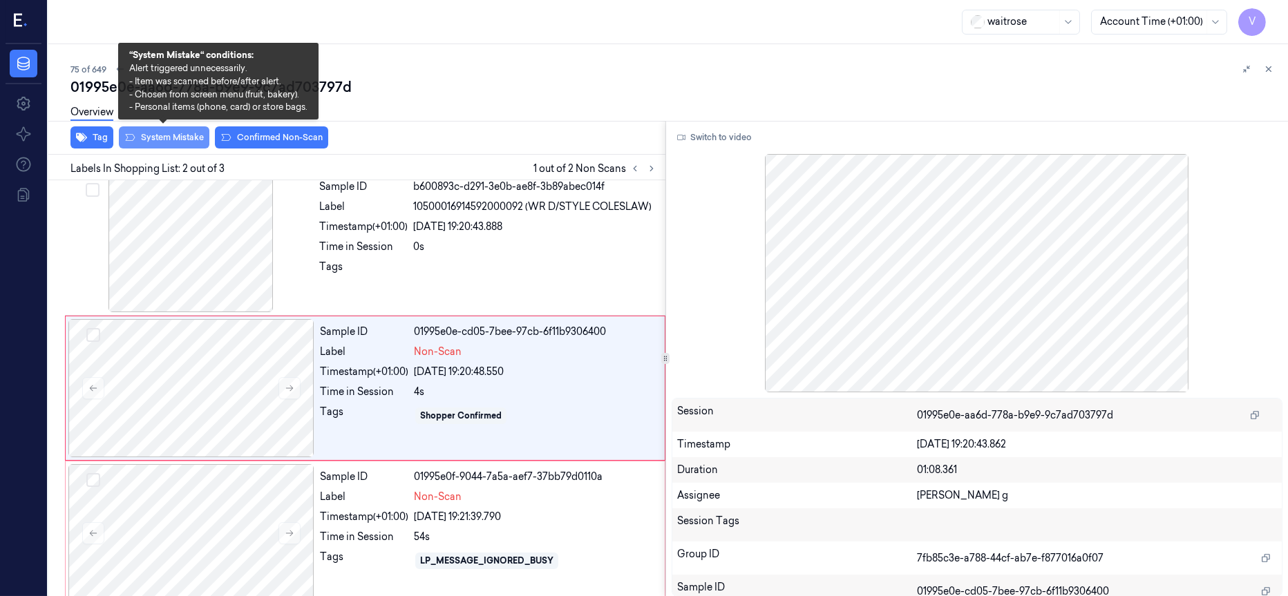
click at [169, 138] on button "System Mistake" at bounding box center [164, 137] width 91 height 22
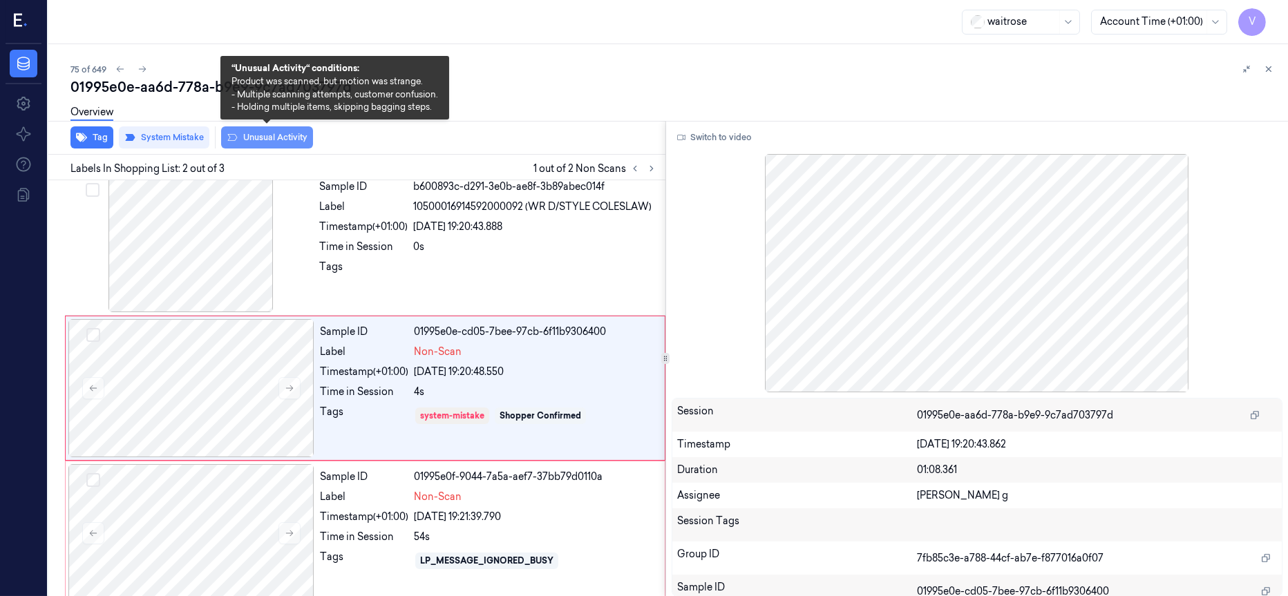
click at [273, 138] on button "Unusual Activity" at bounding box center [267, 137] width 92 height 22
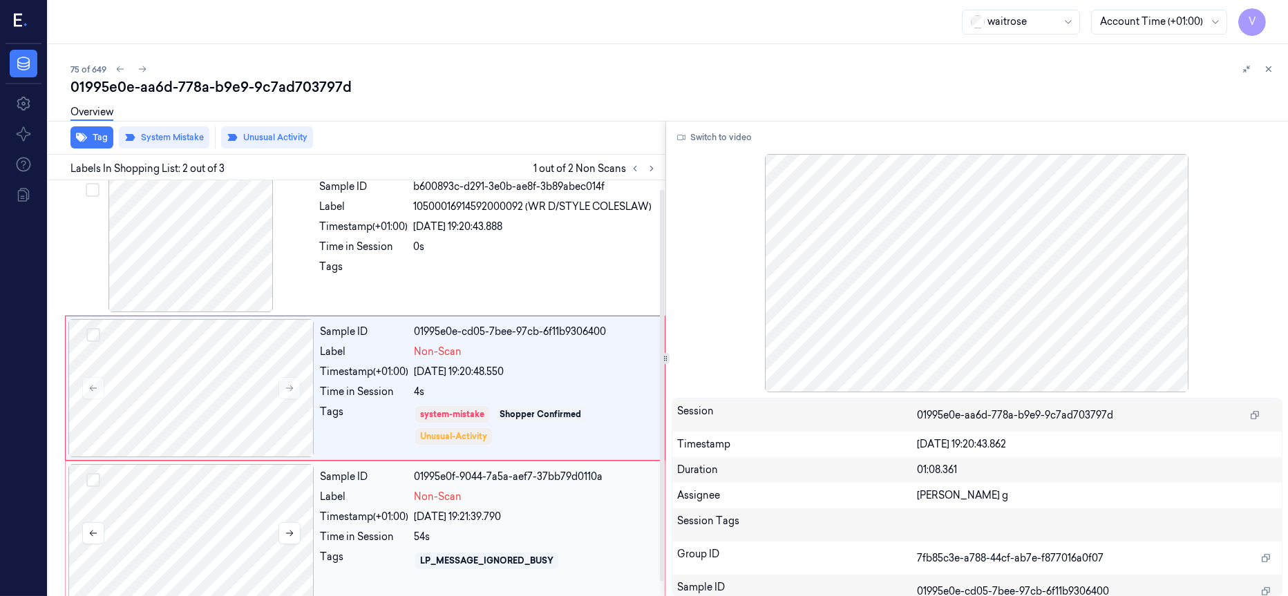
click at [213, 505] on div at bounding box center [191, 533] width 246 height 138
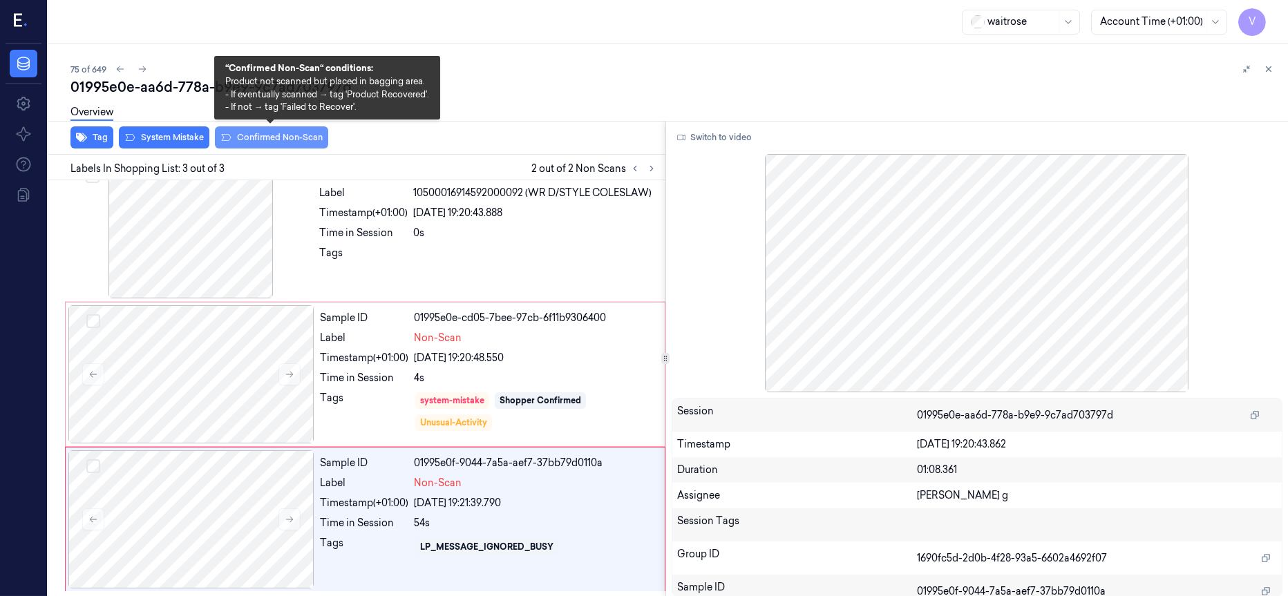
click at [276, 133] on button "Confirmed Non-Scan" at bounding box center [271, 137] width 113 height 22
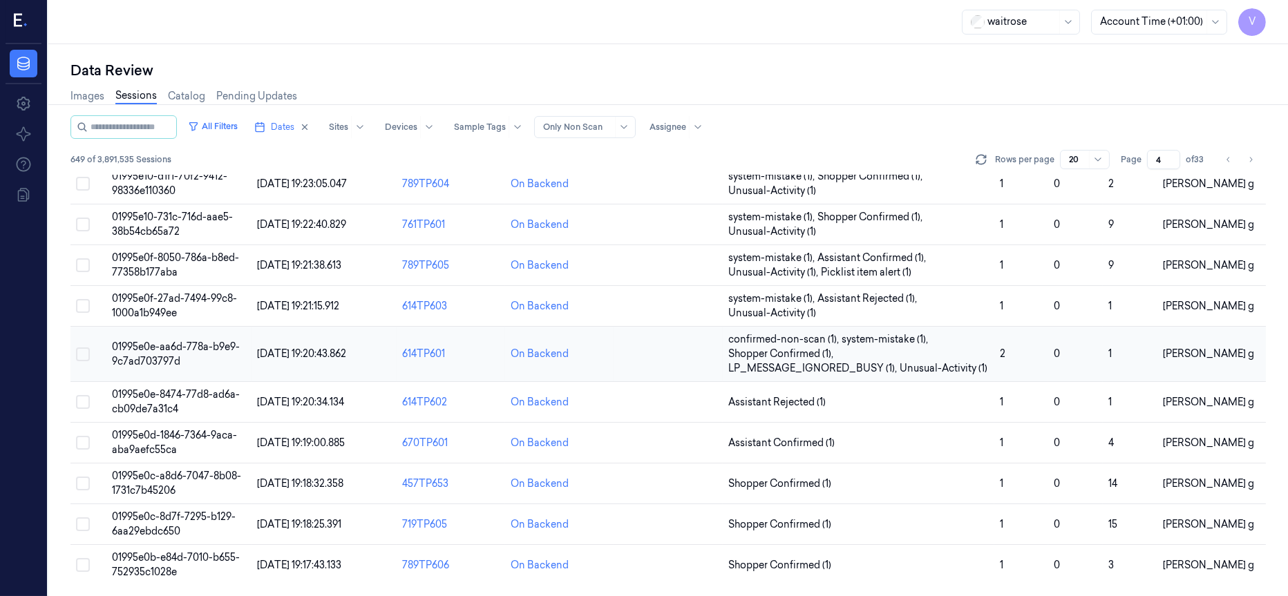
scroll to position [482, 0]
click at [151, 397] on span "01995e0e-8474-77d8-ad6a-cb09de7a31c4" at bounding box center [176, 401] width 128 height 27
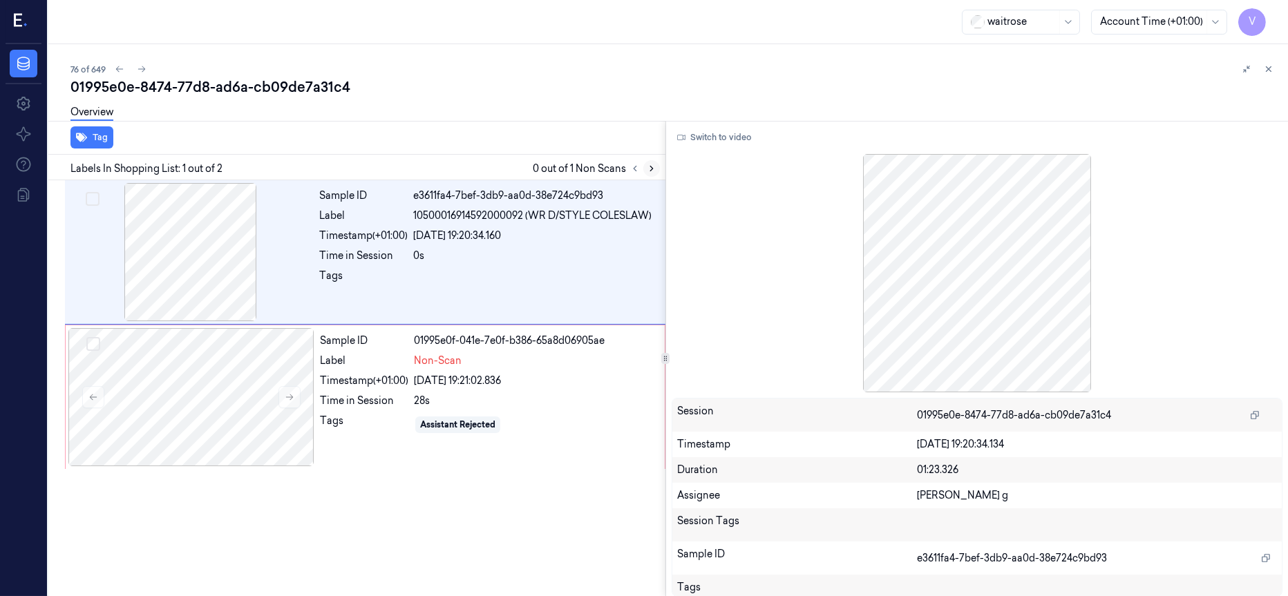
click at [648, 168] on icon at bounding box center [652, 169] width 10 height 10
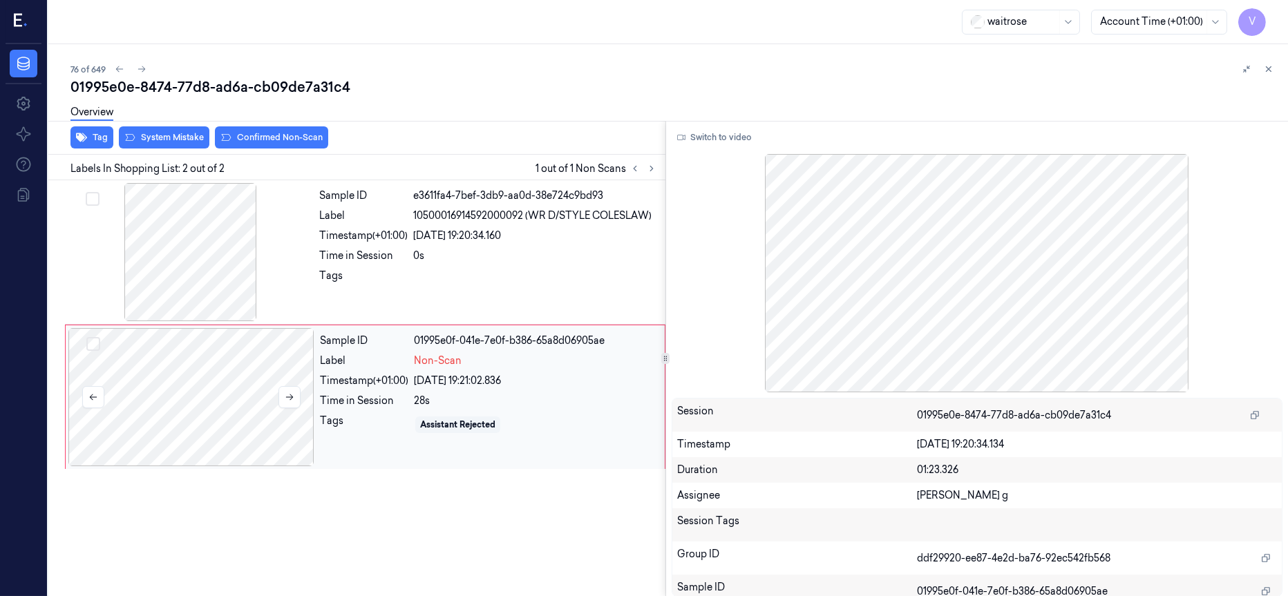
click at [115, 408] on div at bounding box center [191, 397] width 246 height 138
click at [236, 214] on div at bounding box center [191, 252] width 246 height 138
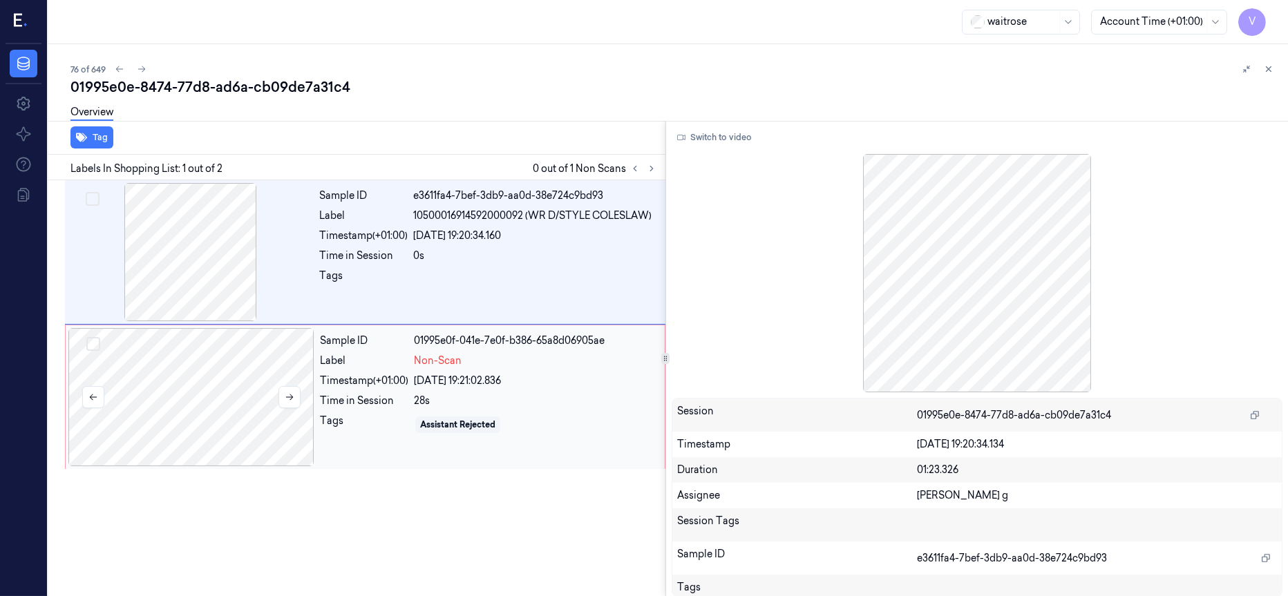
click at [201, 393] on div at bounding box center [191, 397] width 246 height 138
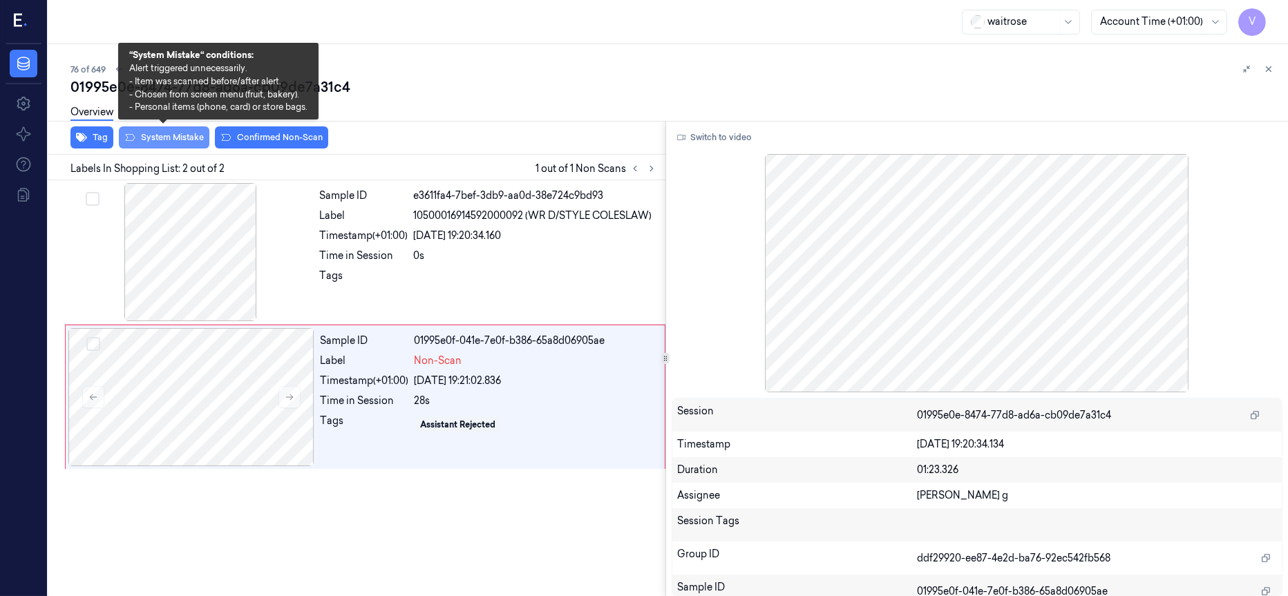
click at [160, 138] on button "System Mistake" at bounding box center [164, 137] width 91 height 22
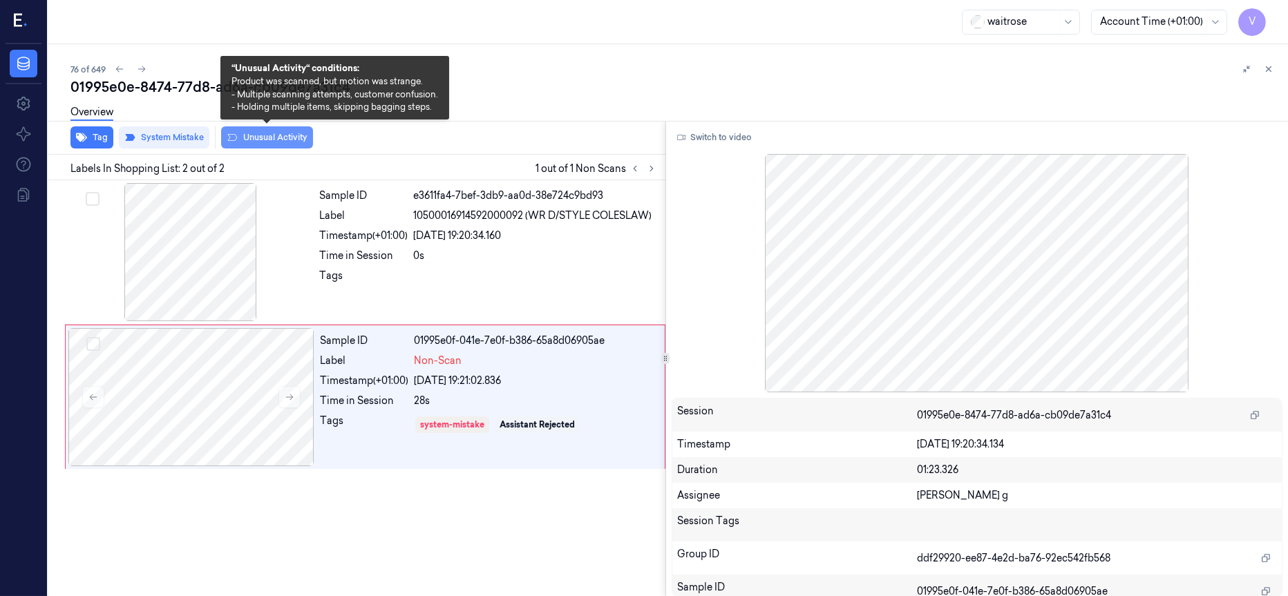
click at [263, 135] on button "Unusual Activity" at bounding box center [267, 137] width 92 height 22
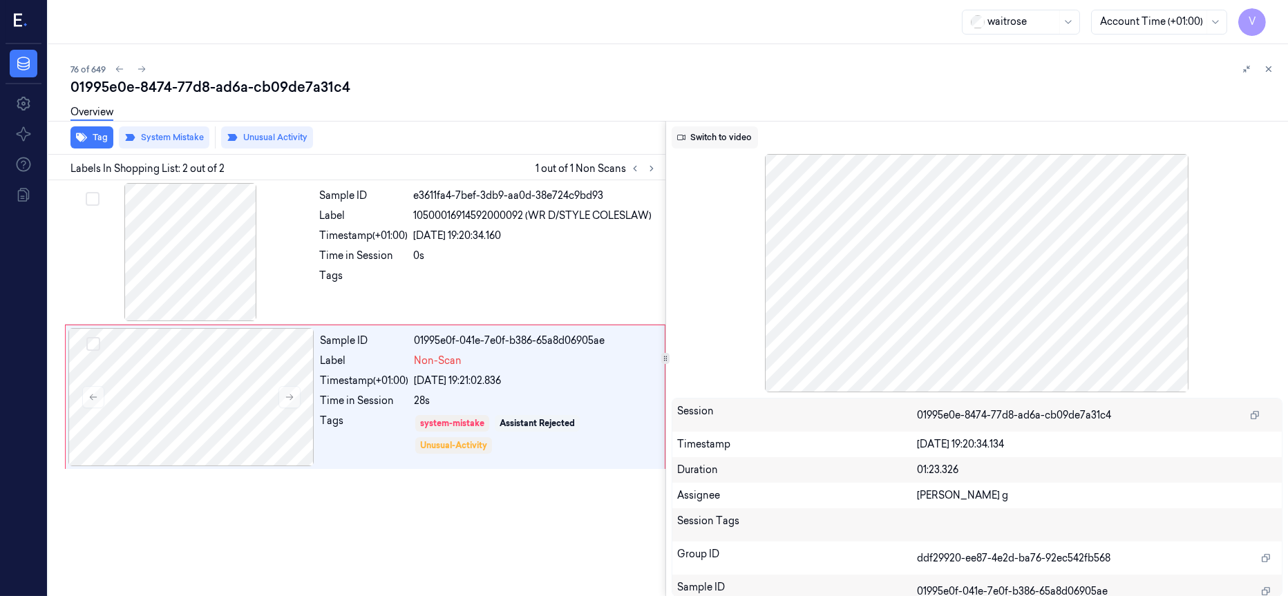
click at [721, 135] on button "Switch to video" at bounding box center [715, 137] width 86 height 22
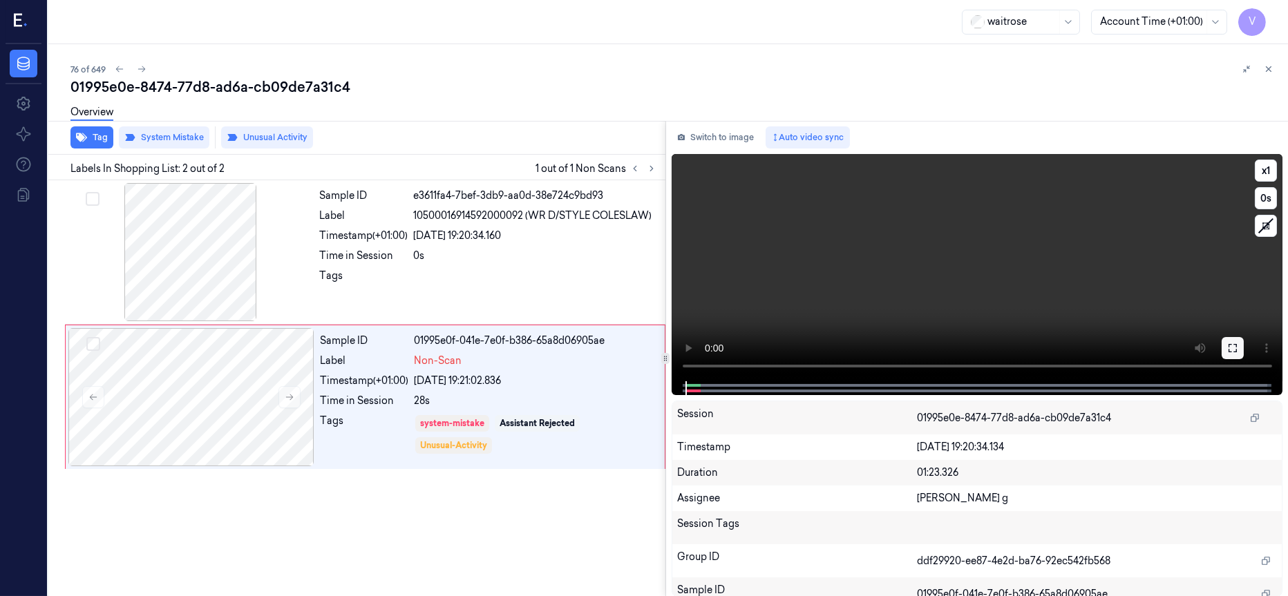
click at [1239, 345] on button at bounding box center [1233, 348] width 22 height 22
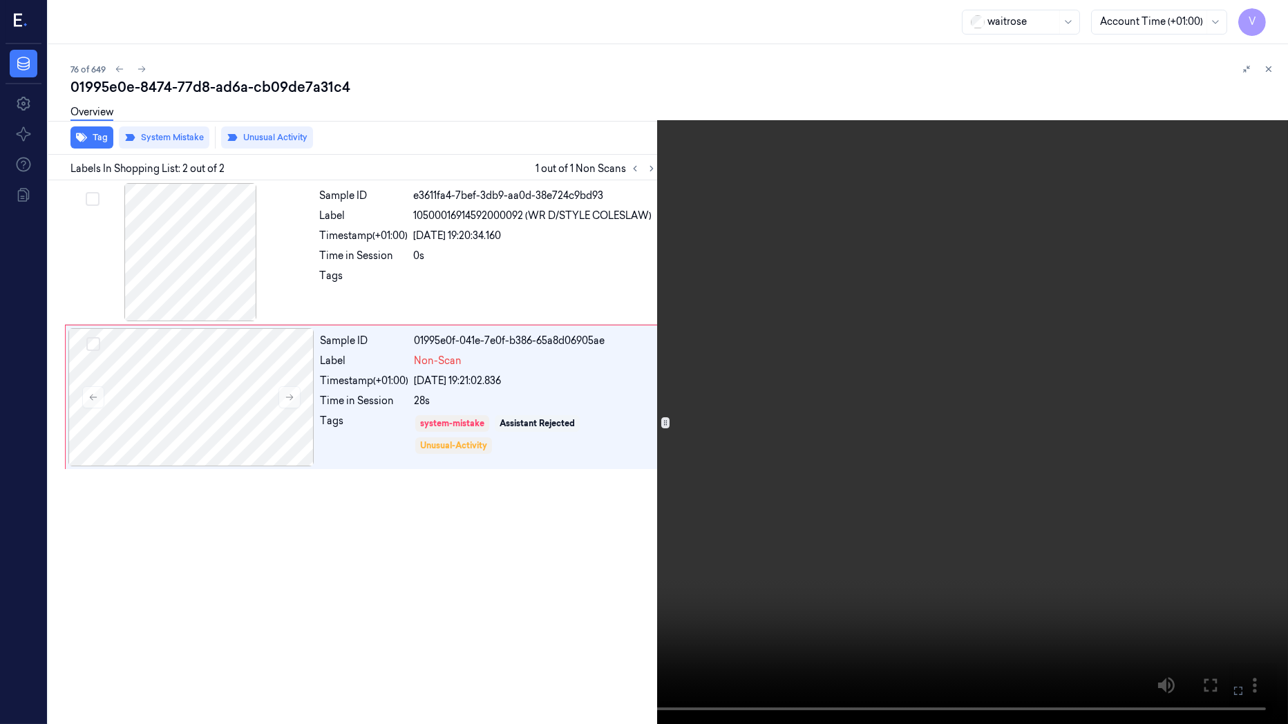
click at [1138, 596] on video at bounding box center [644, 362] width 1288 height 724
click at [905, 596] on video at bounding box center [644, 362] width 1288 height 724
click at [0, 0] on icon at bounding box center [0, 0] width 0 height 0
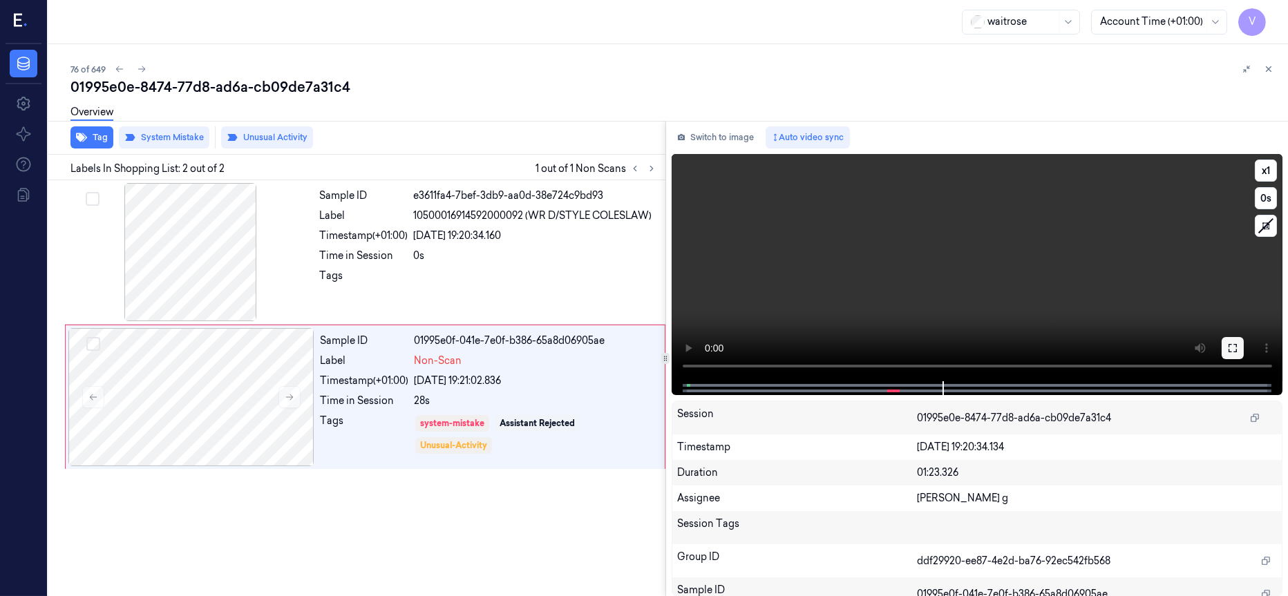
click at [1235, 347] on icon at bounding box center [1232, 348] width 11 height 11
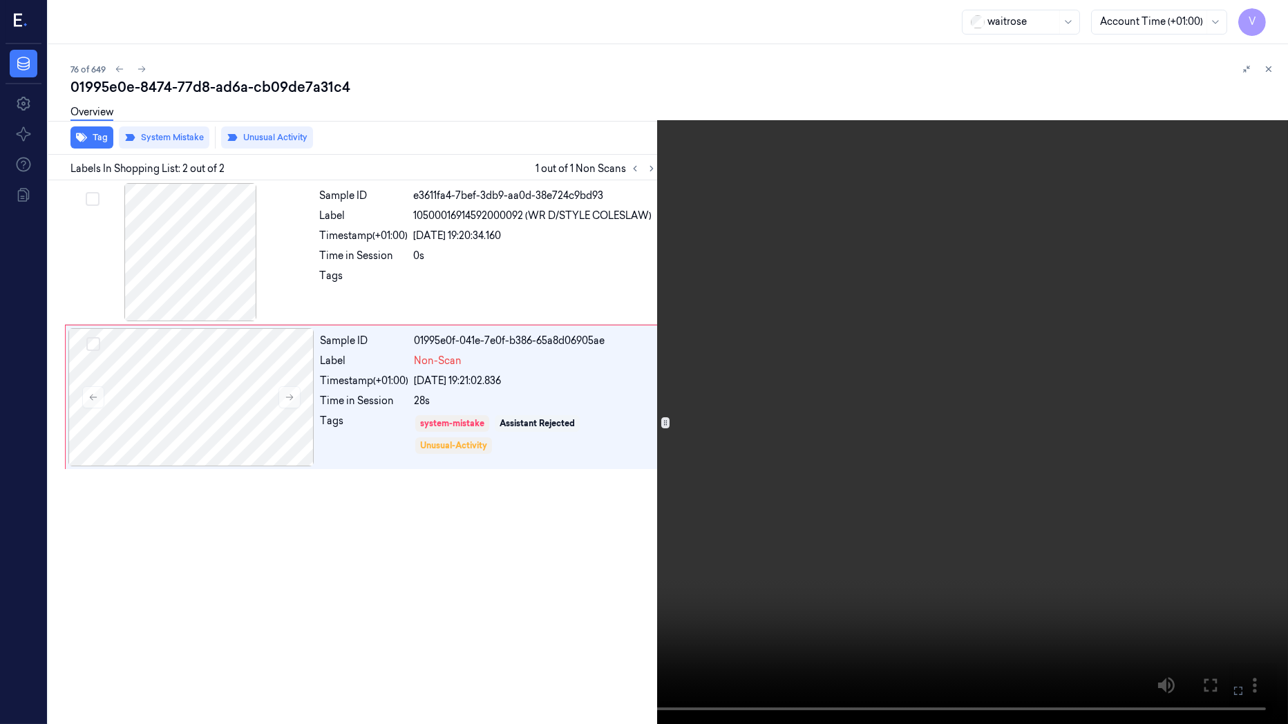
click at [0, 0] on icon at bounding box center [0, 0] width 0 height 0
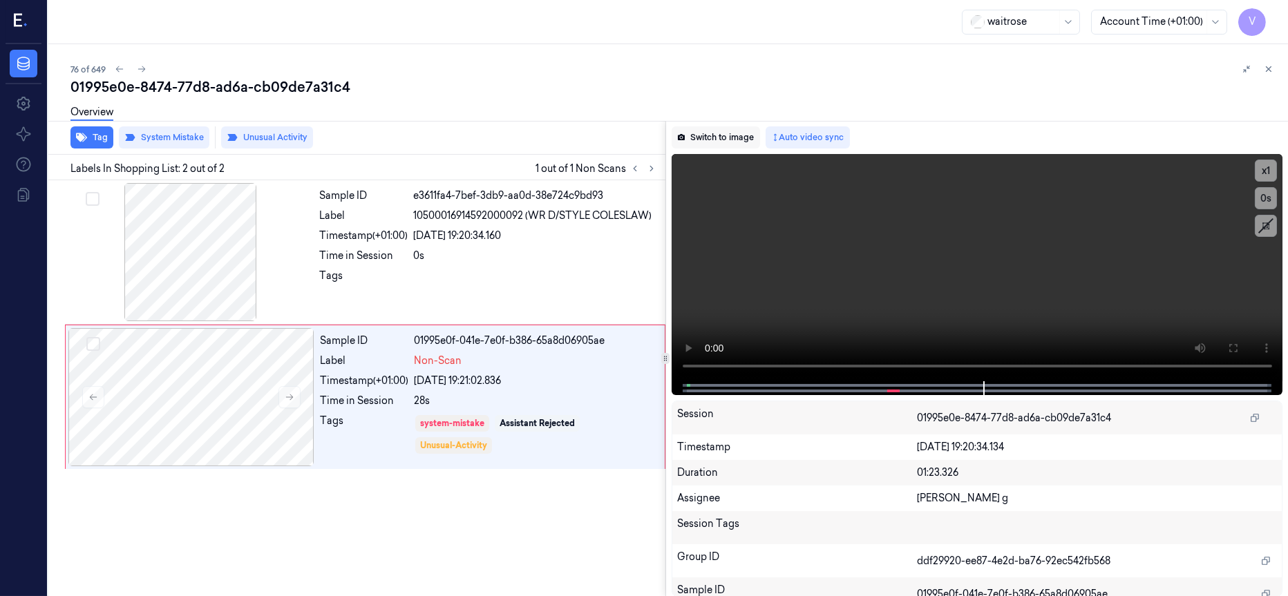
click at [703, 131] on button "Switch to image" at bounding box center [716, 137] width 88 height 22
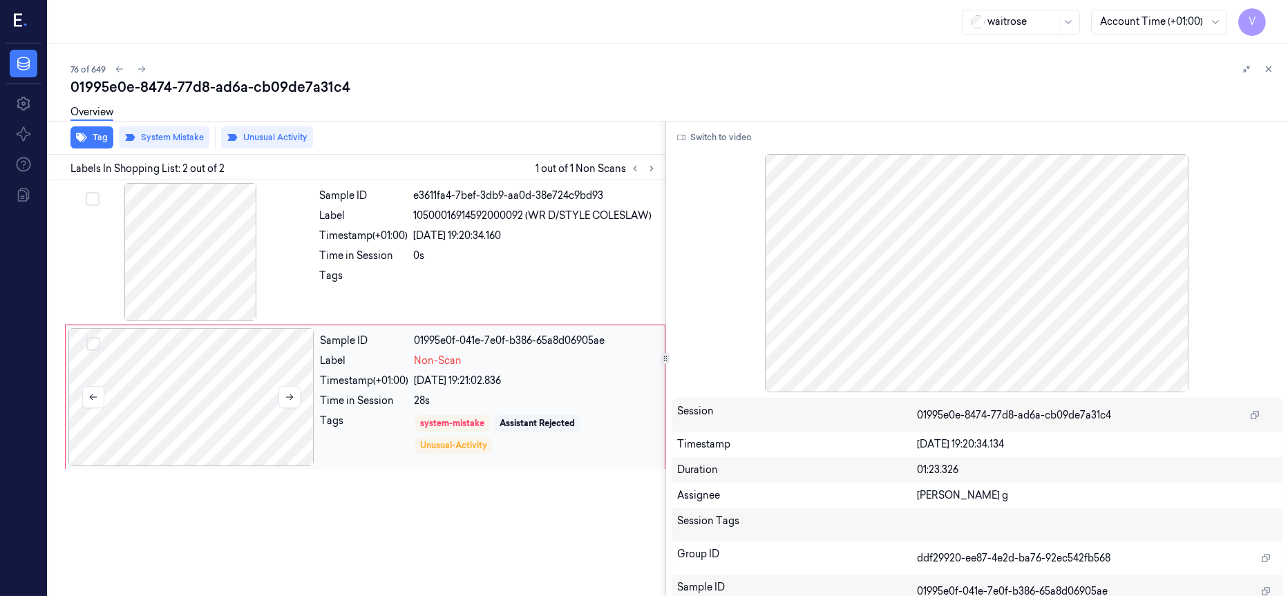
click at [185, 405] on div at bounding box center [191, 397] width 246 height 138
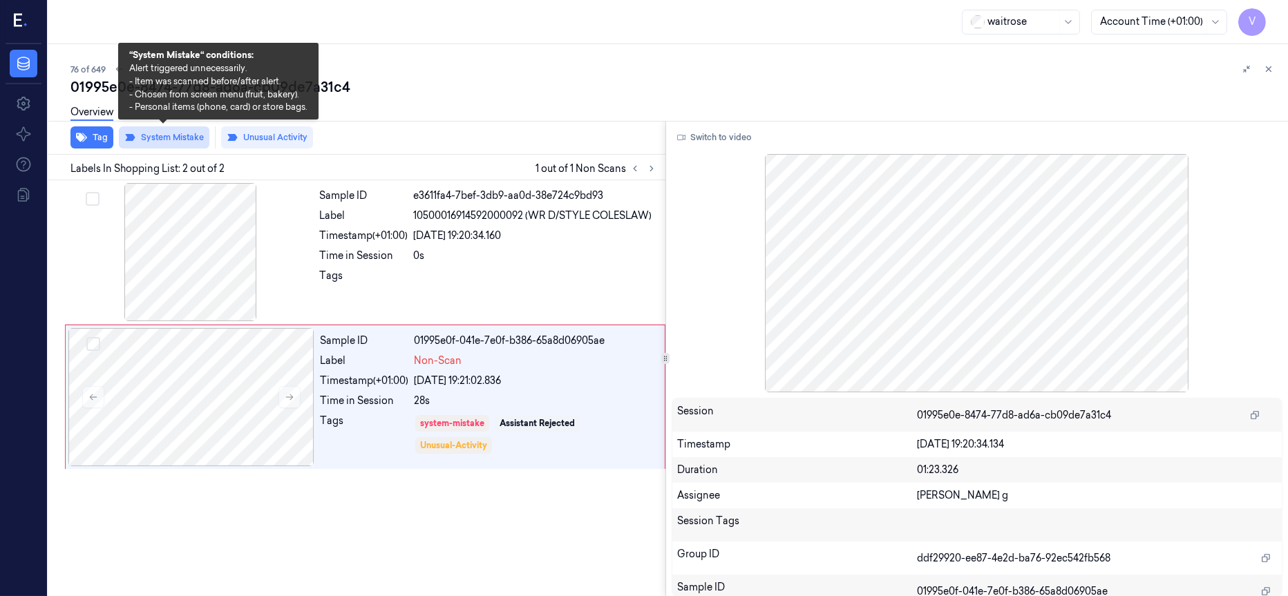
click at [158, 135] on button "System Mistake" at bounding box center [164, 137] width 91 height 22
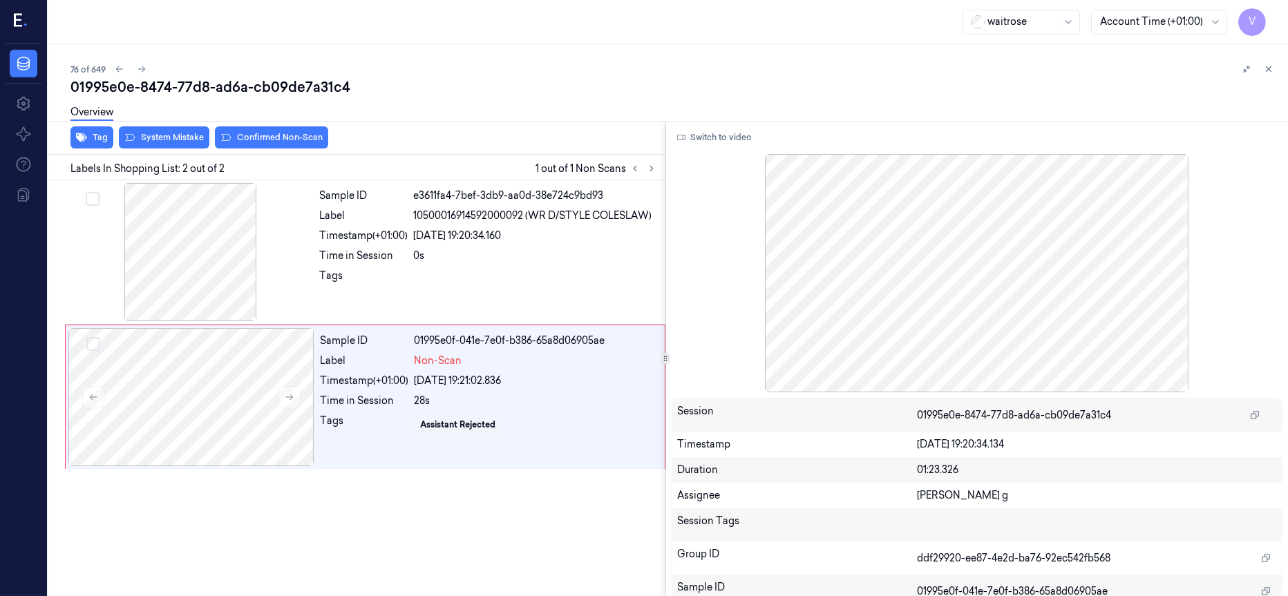
click at [169, 131] on div "Overview" at bounding box center [673, 114] width 1206 height 35
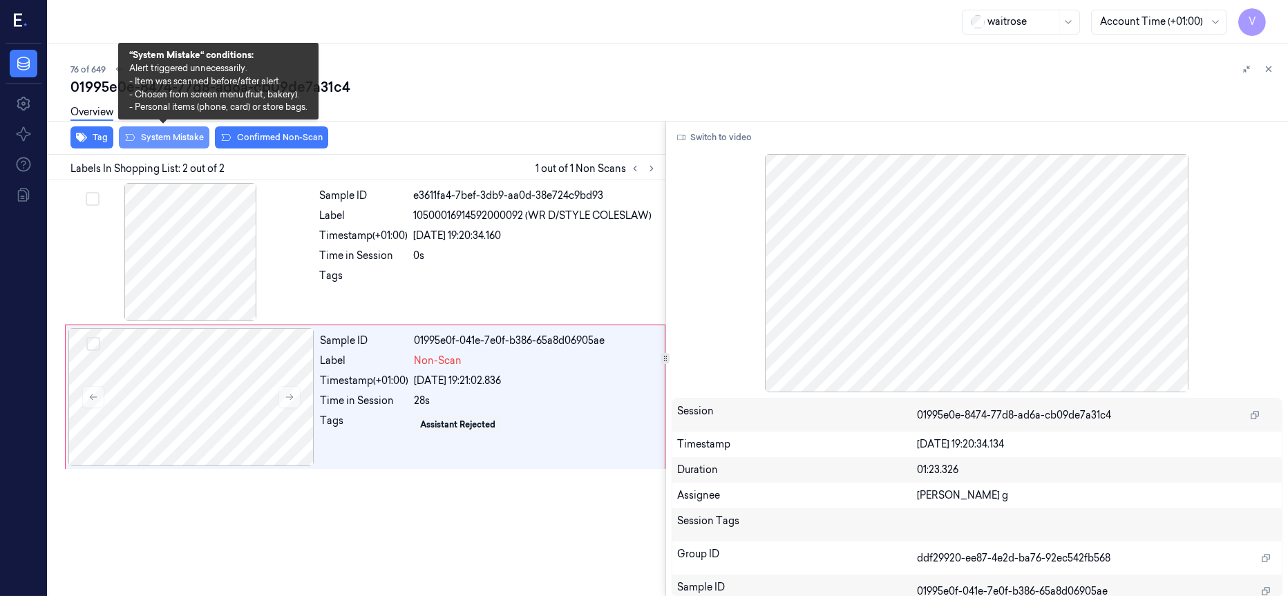
click at [169, 137] on button "System Mistake" at bounding box center [164, 137] width 91 height 22
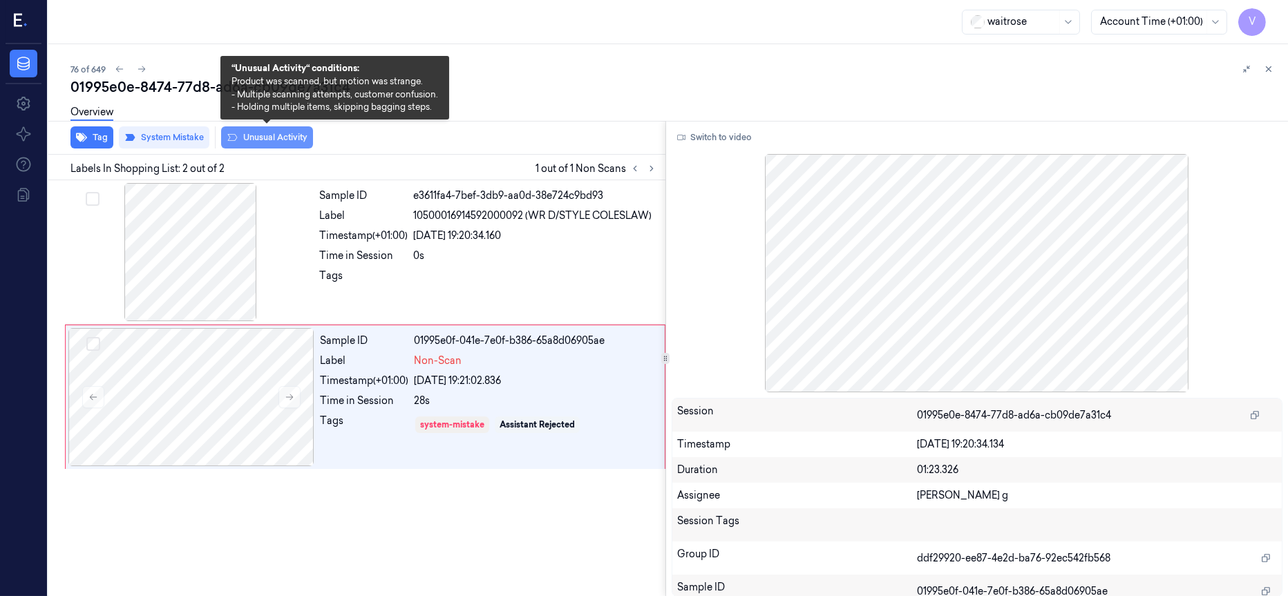
click at [276, 140] on button "Unusual Activity" at bounding box center [267, 137] width 92 height 22
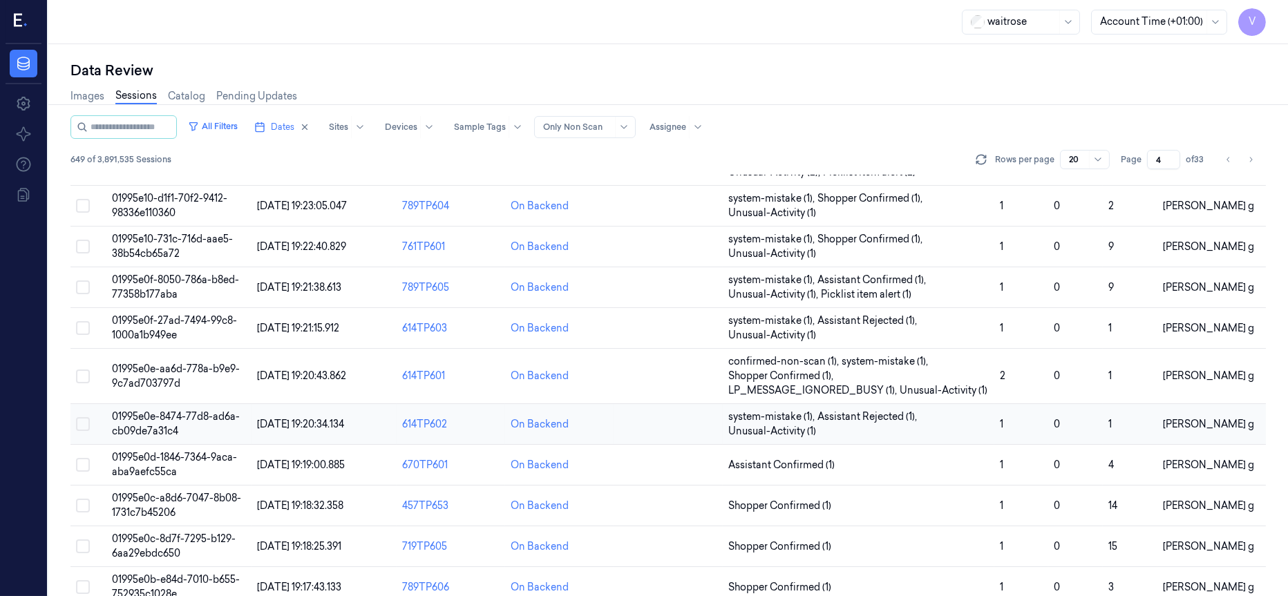
scroll to position [482, 0]
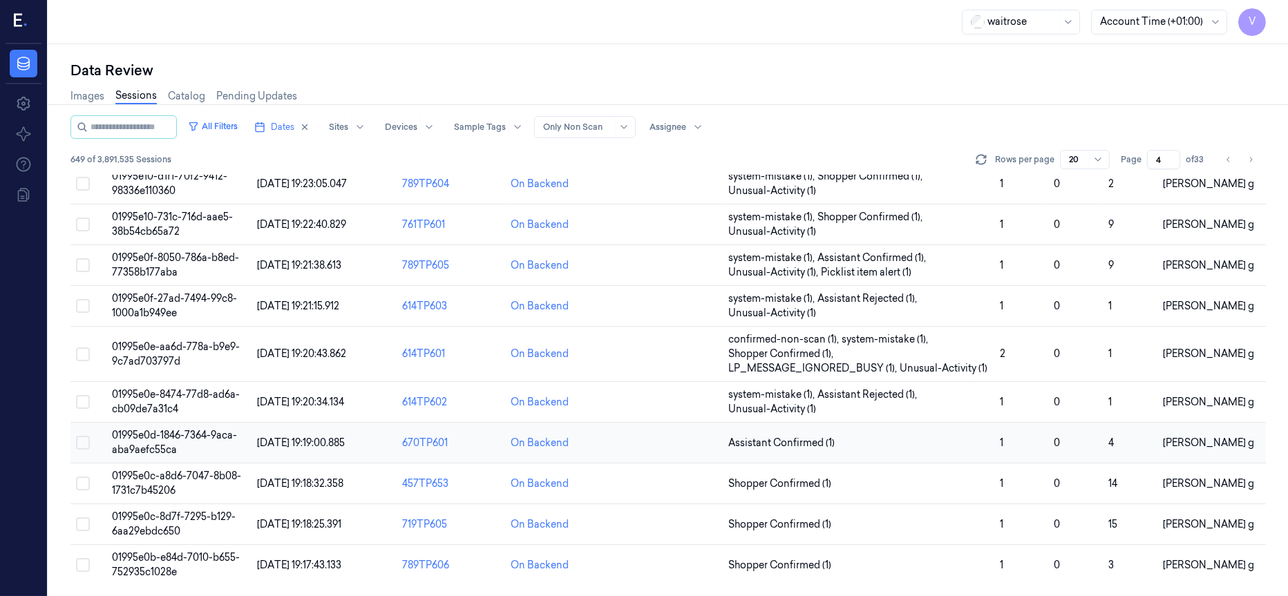
click at [167, 441] on td "01995e0d-1846-7364-9aca-aba9aefc55ca" at bounding box center [178, 443] width 145 height 41
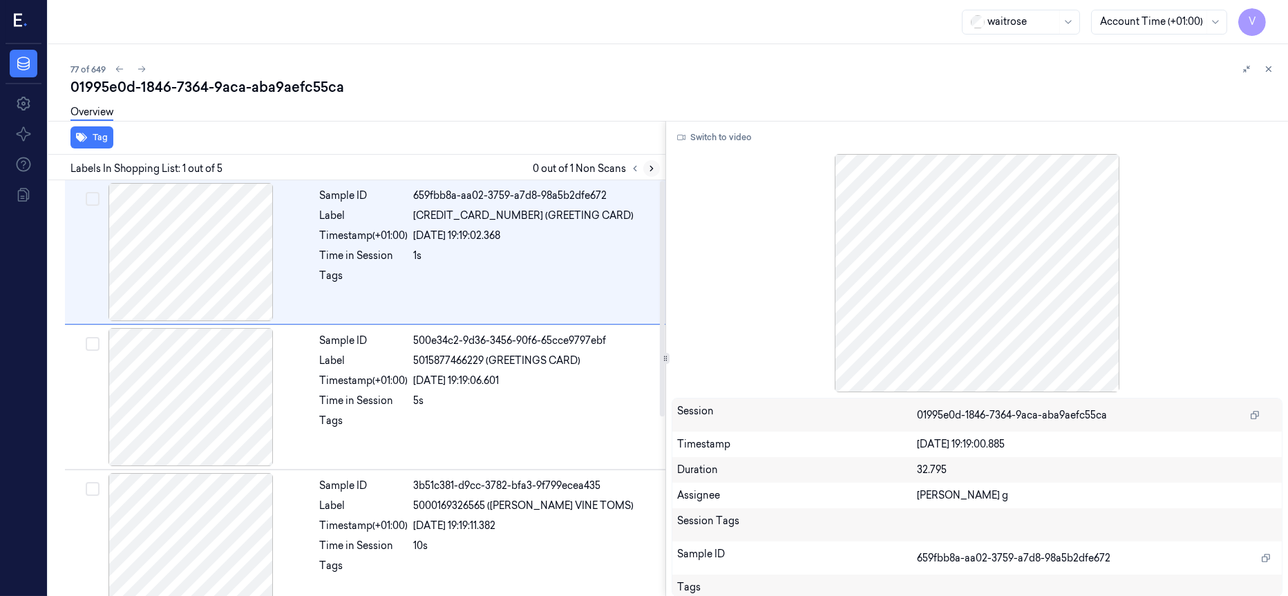
click at [651, 168] on icon at bounding box center [652, 169] width 10 height 10
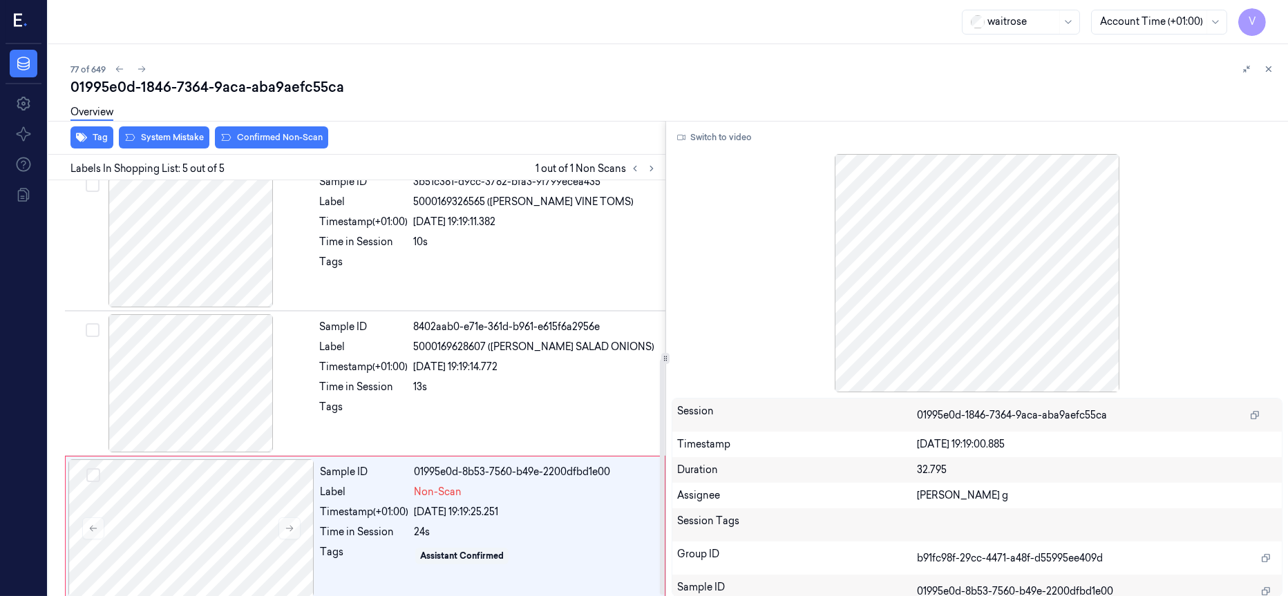
scroll to position [314, 0]
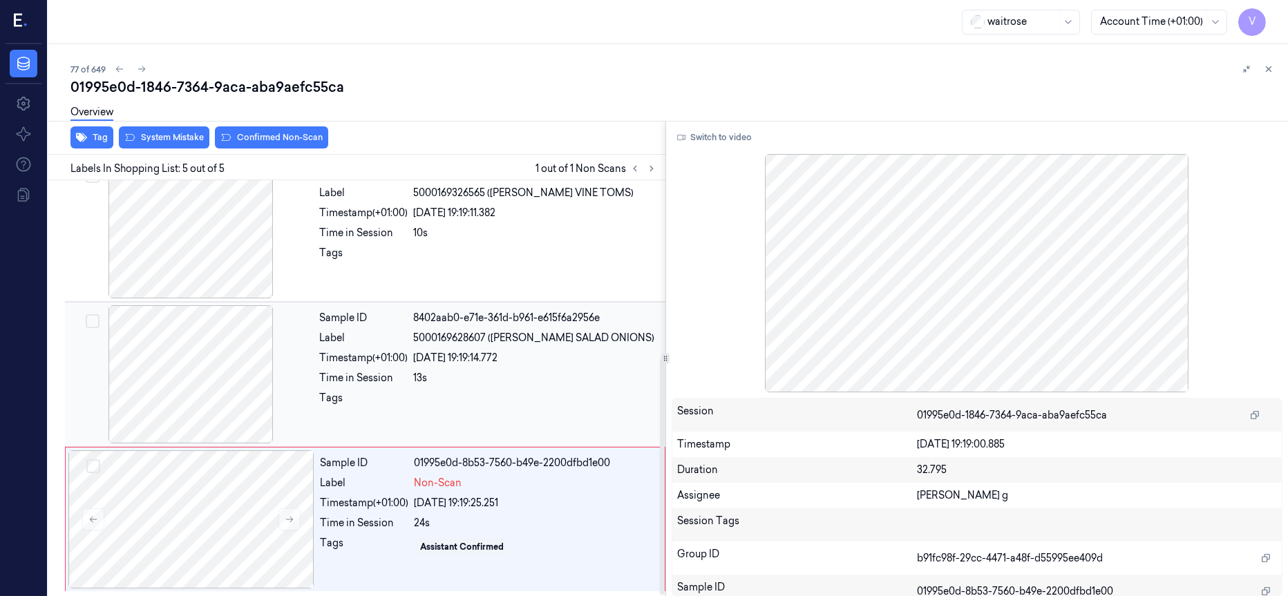
click at [183, 361] on div at bounding box center [191, 374] width 246 height 138
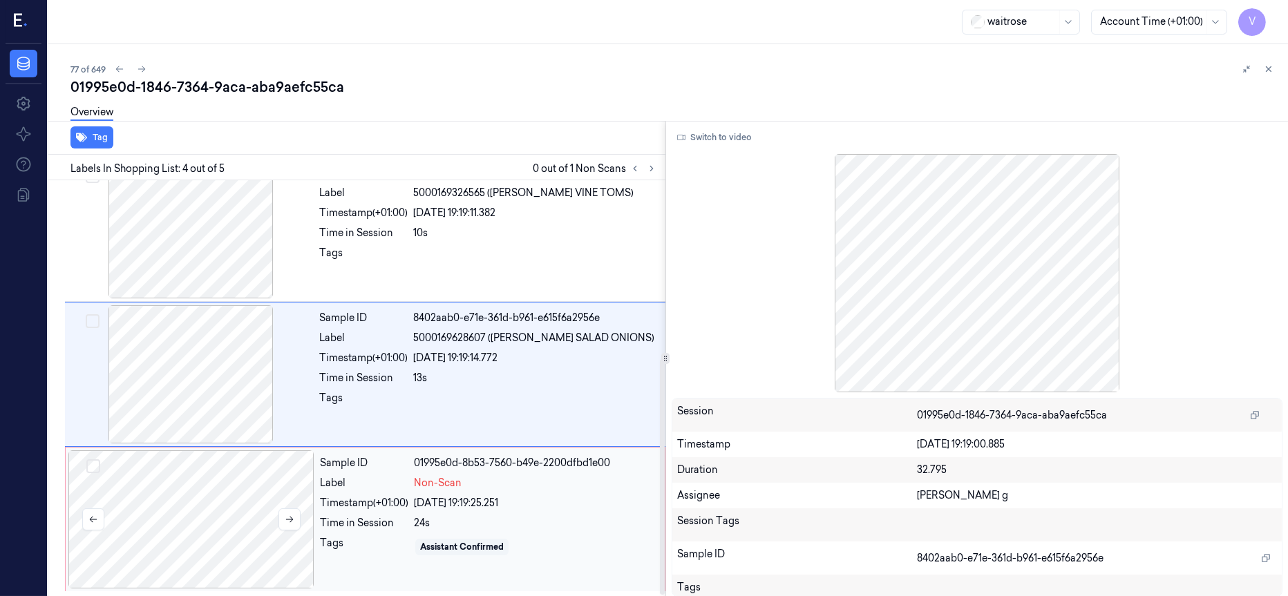
click at [219, 515] on div at bounding box center [191, 520] width 246 height 138
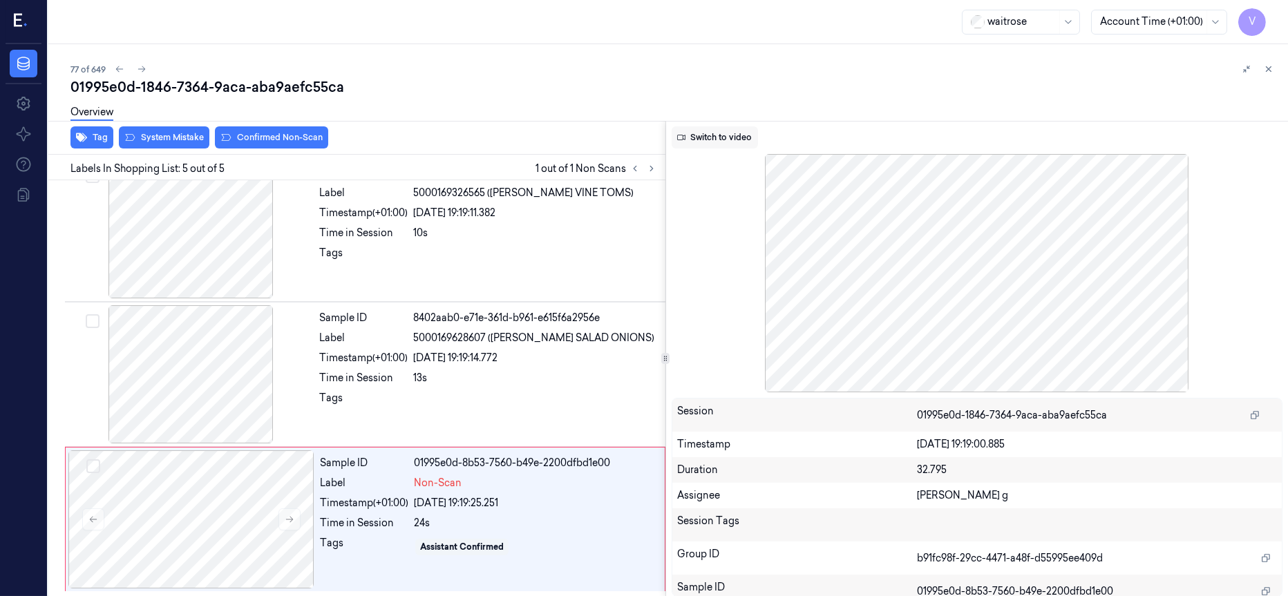
click at [698, 140] on button "Switch to video" at bounding box center [715, 137] width 86 height 22
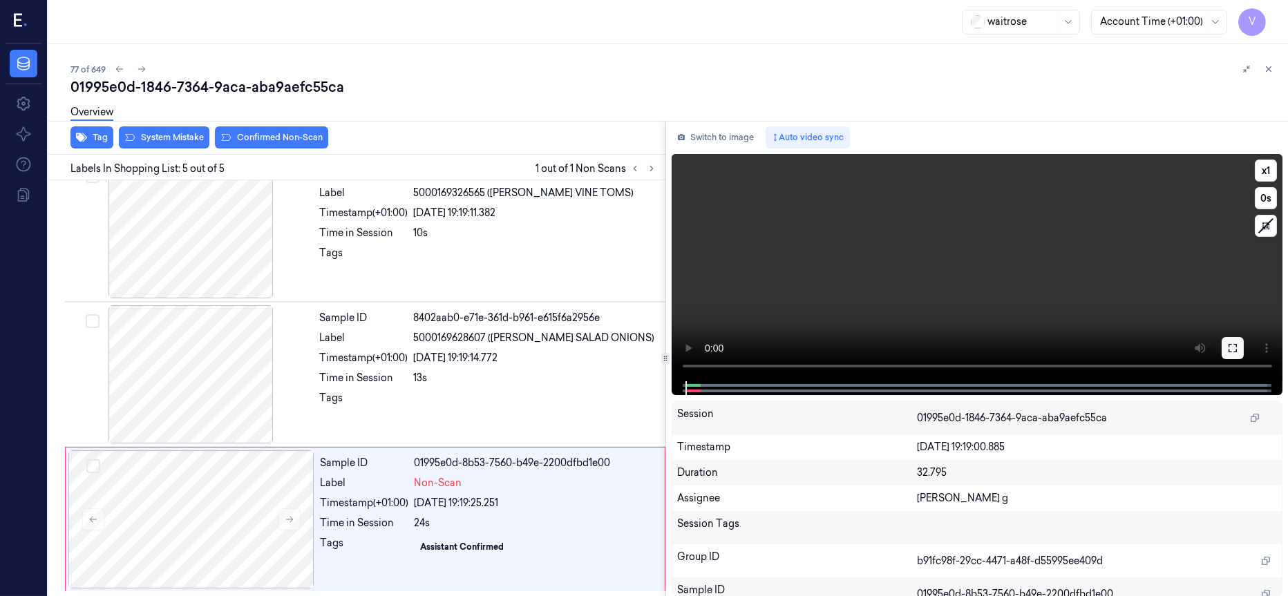
click at [1233, 350] on icon at bounding box center [1232, 348] width 11 height 11
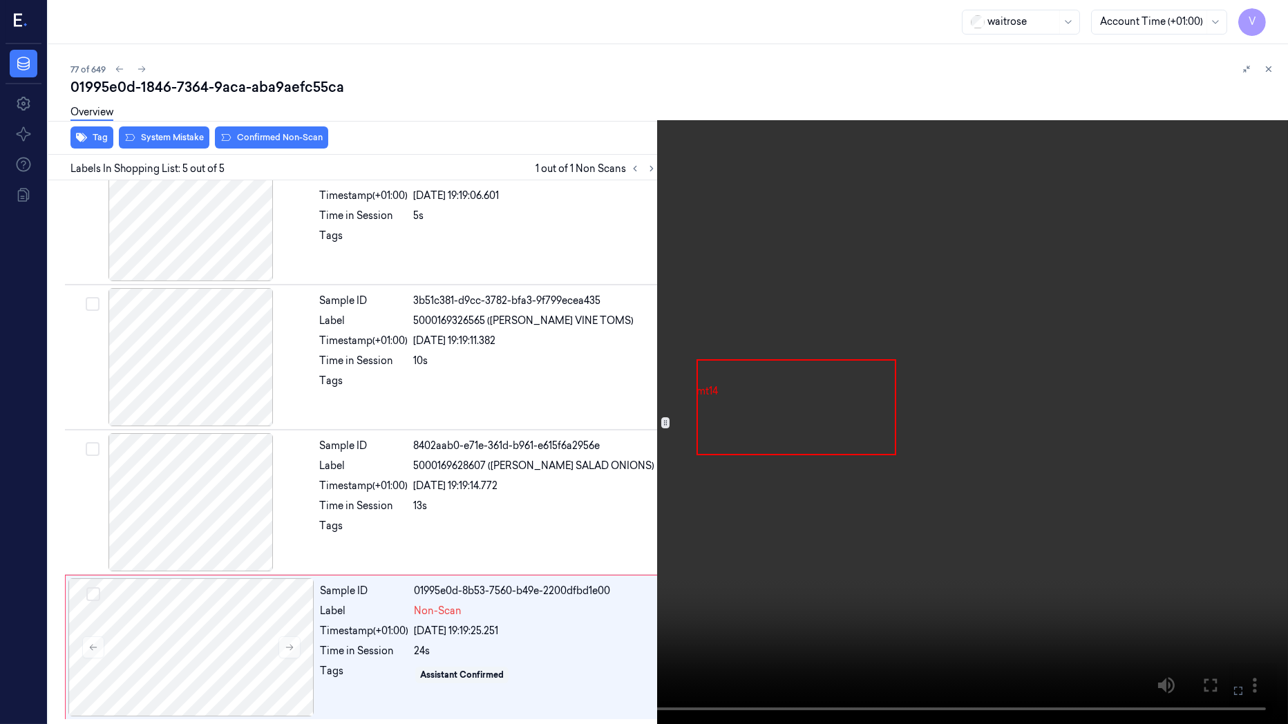
click at [0, 0] on icon at bounding box center [0, 0] width 0 height 0
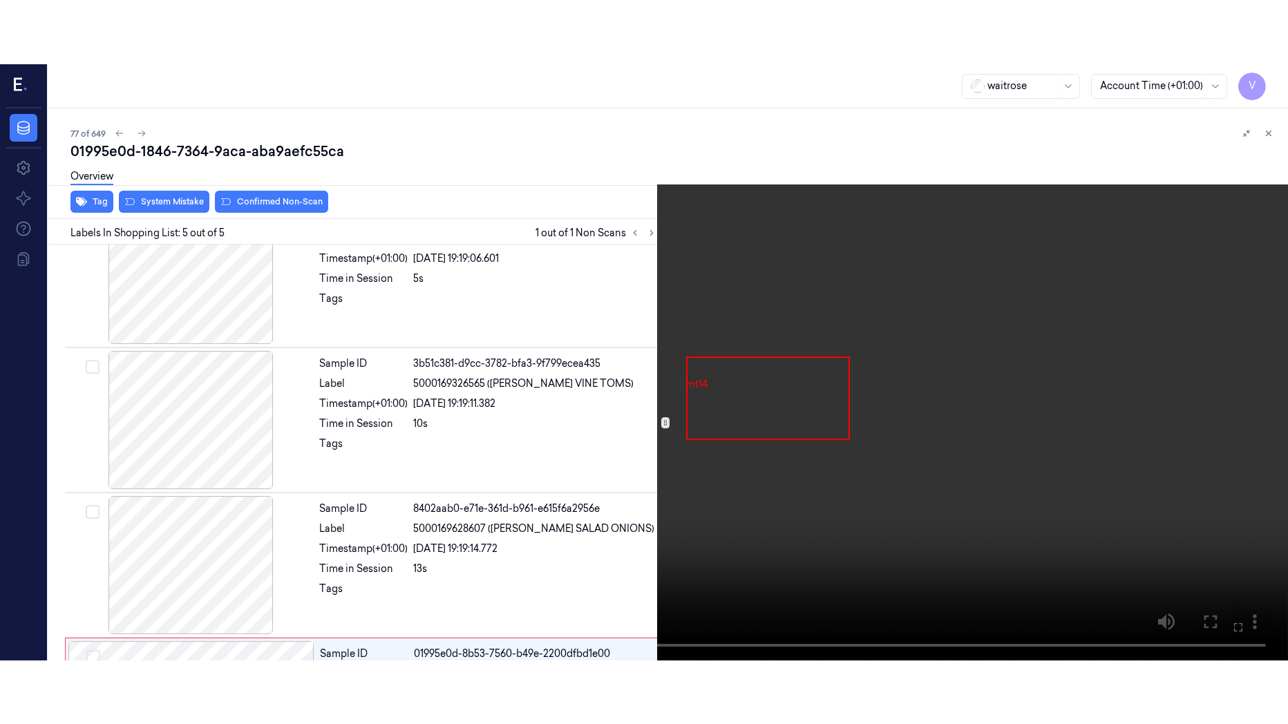
scroll to position [314, 0]
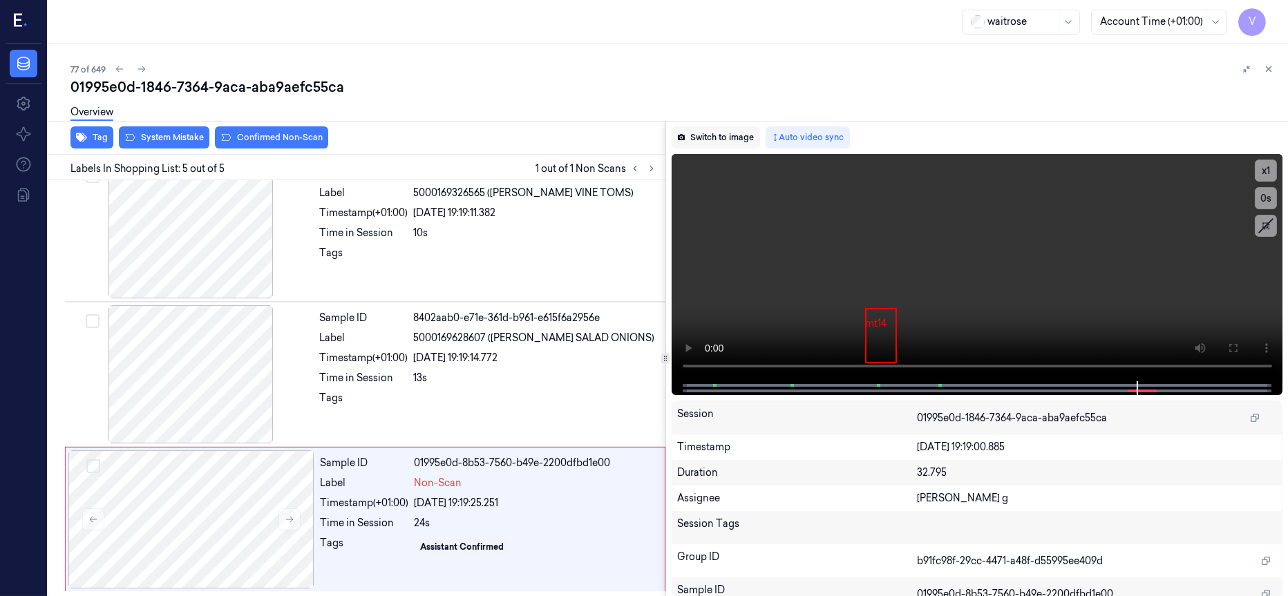
click at [714, 141] on button "Switch to image" at bounding box center [716, 137] width 88 height 22
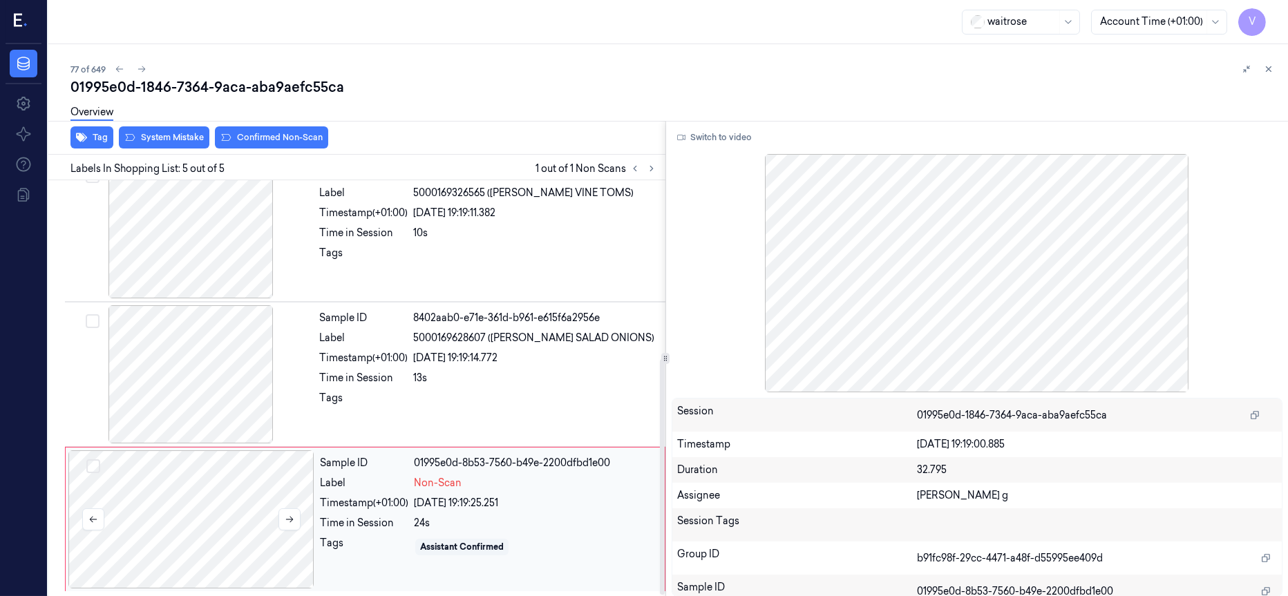
click at [237, 482] on div at bounding box center [191, 520] width 246 height 138
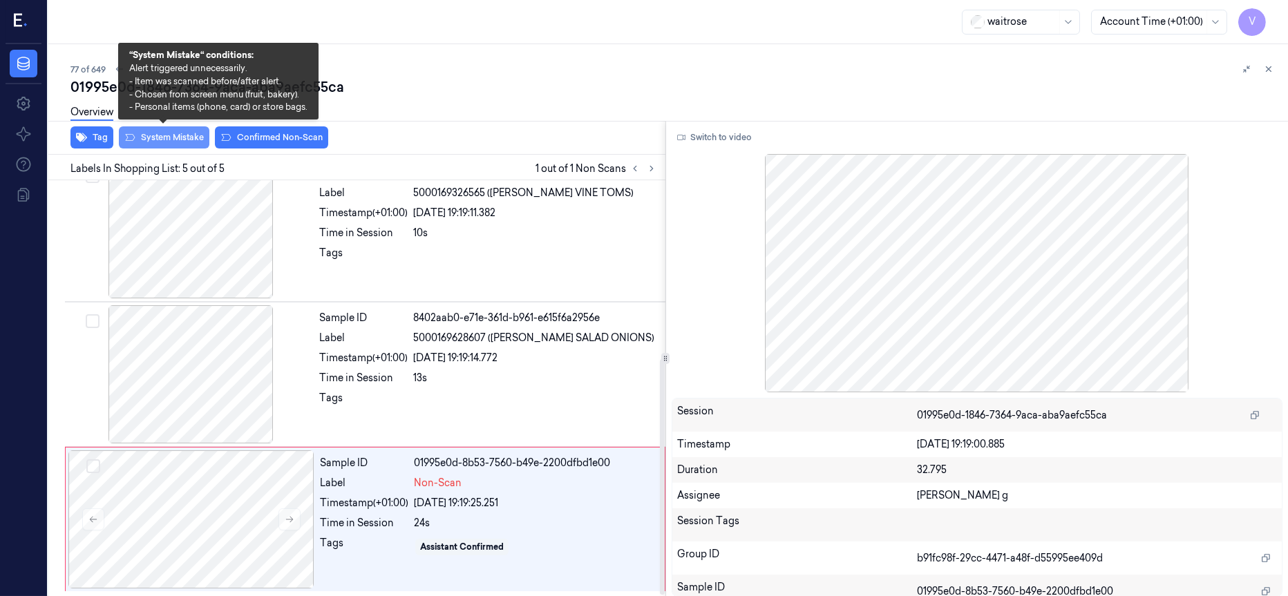
click at [170, 132] on button "System Mistake" at bounding box center [164, 137] width 91 height 22
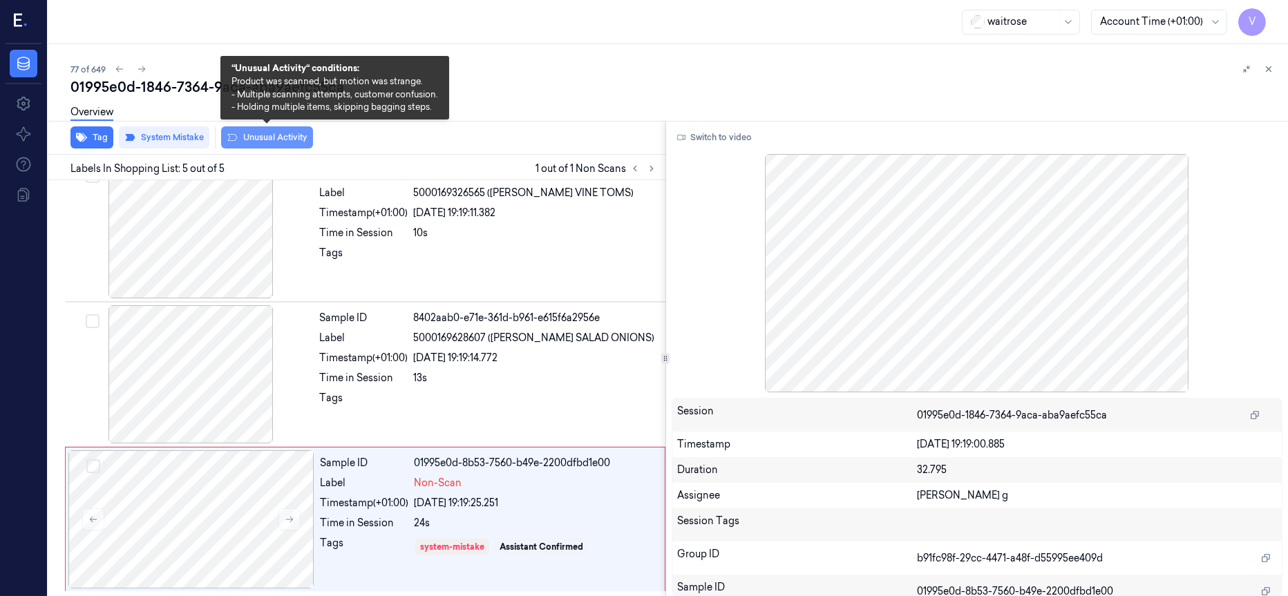
click at [276, 135] on button "Unusual Activity" at bounding box center [267, 137] width 92 height 22
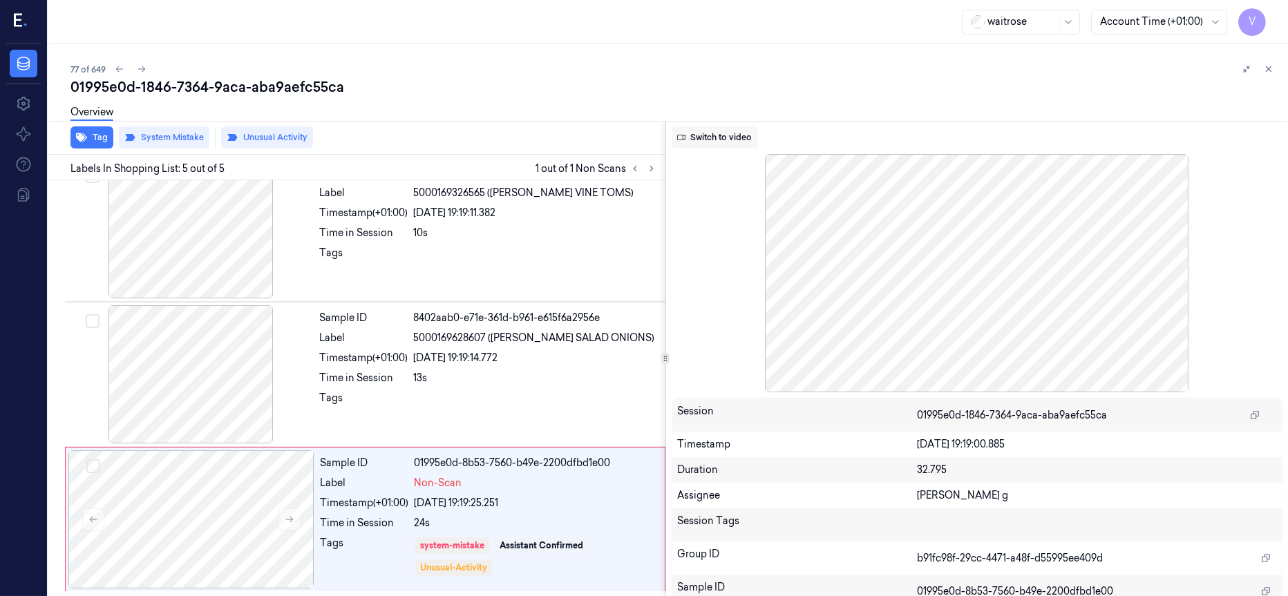
click at [723, 135] on button "Switch to video" at bounding box center [715, 137] width 86 height 22
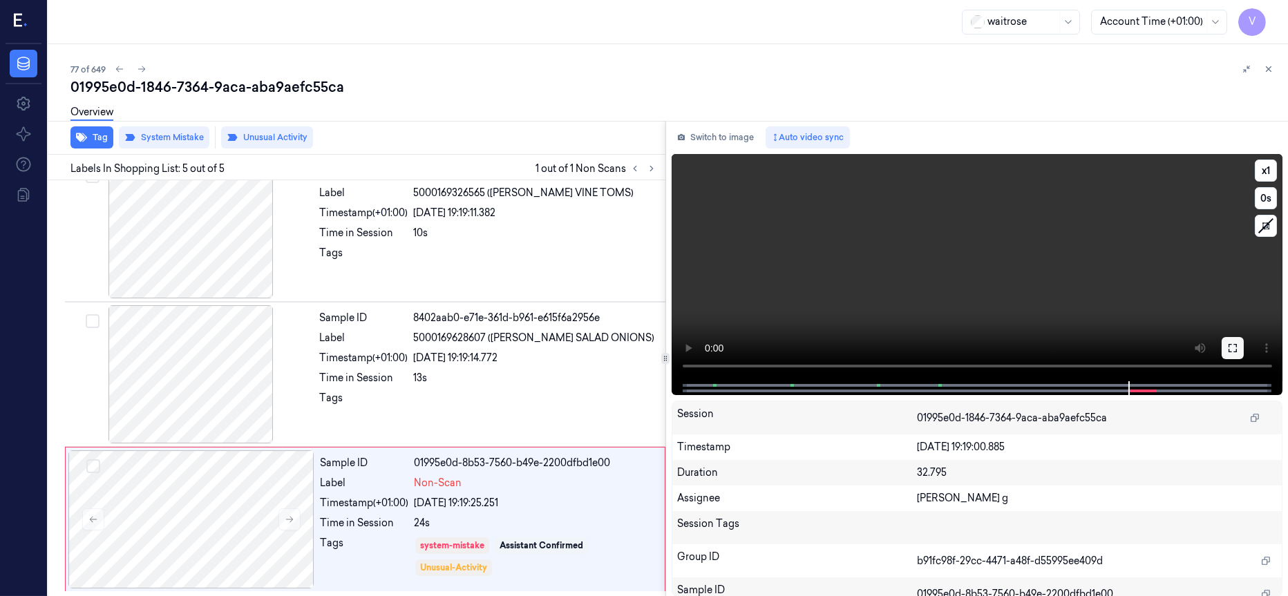
click at [1237, 348] on icon at bounding box center [1232, 348] width 11 height 11
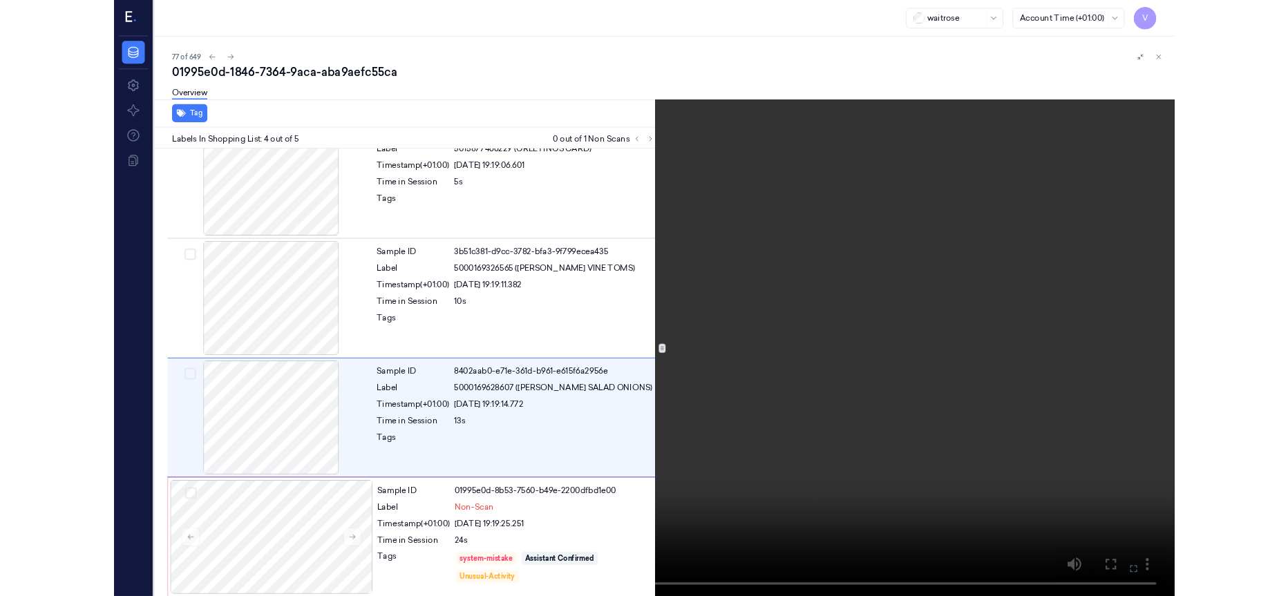
scroll to position [187, 0]
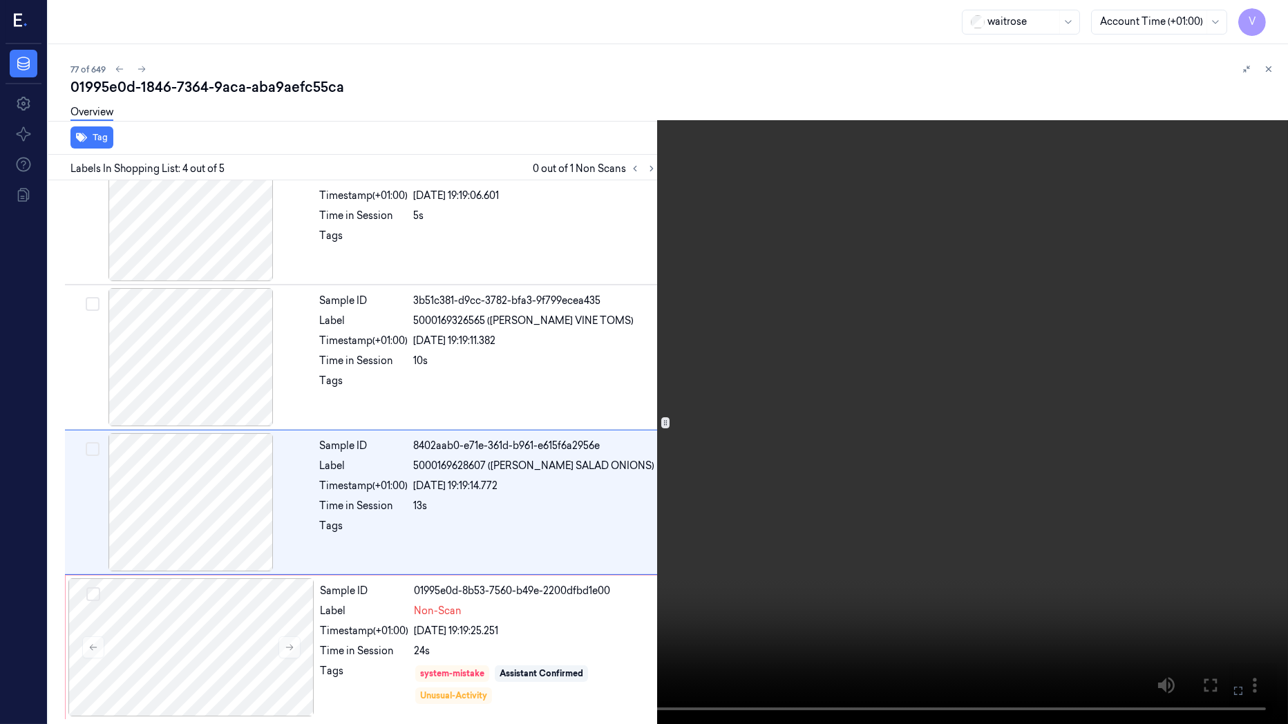
click at [0, 0] on icon at bounding box center [0, 0] width 0 height 0
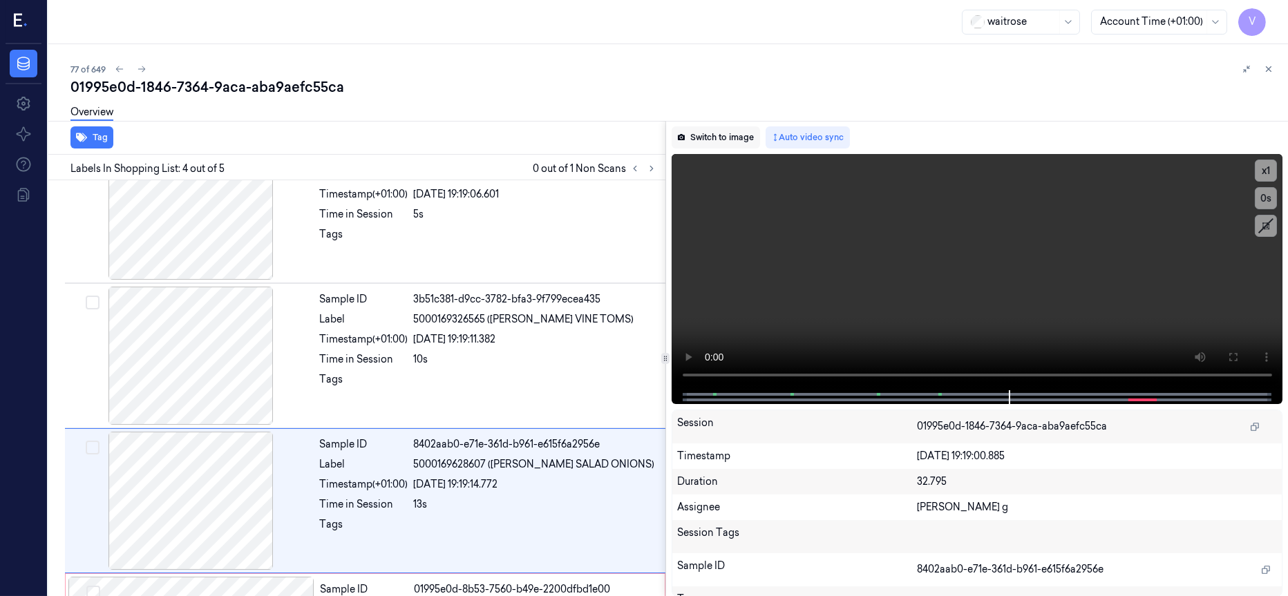
click at [716, 134] on button "Switch to image" at bounding box center [716, 137] width 88 height 22
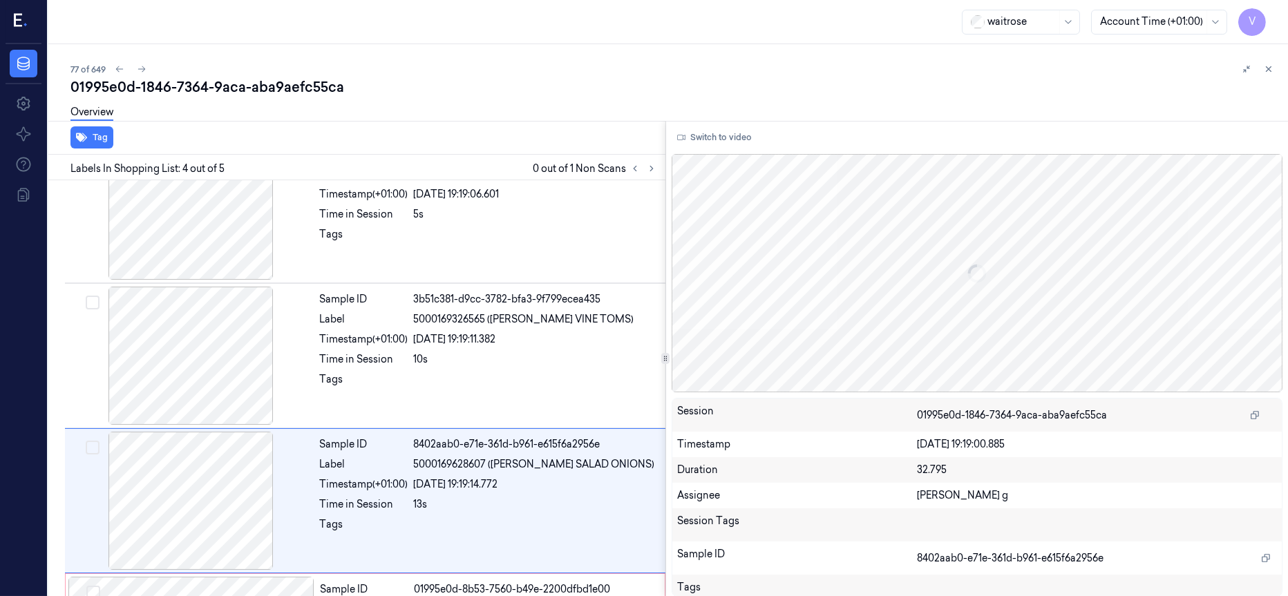
scroll to position [301, 0]
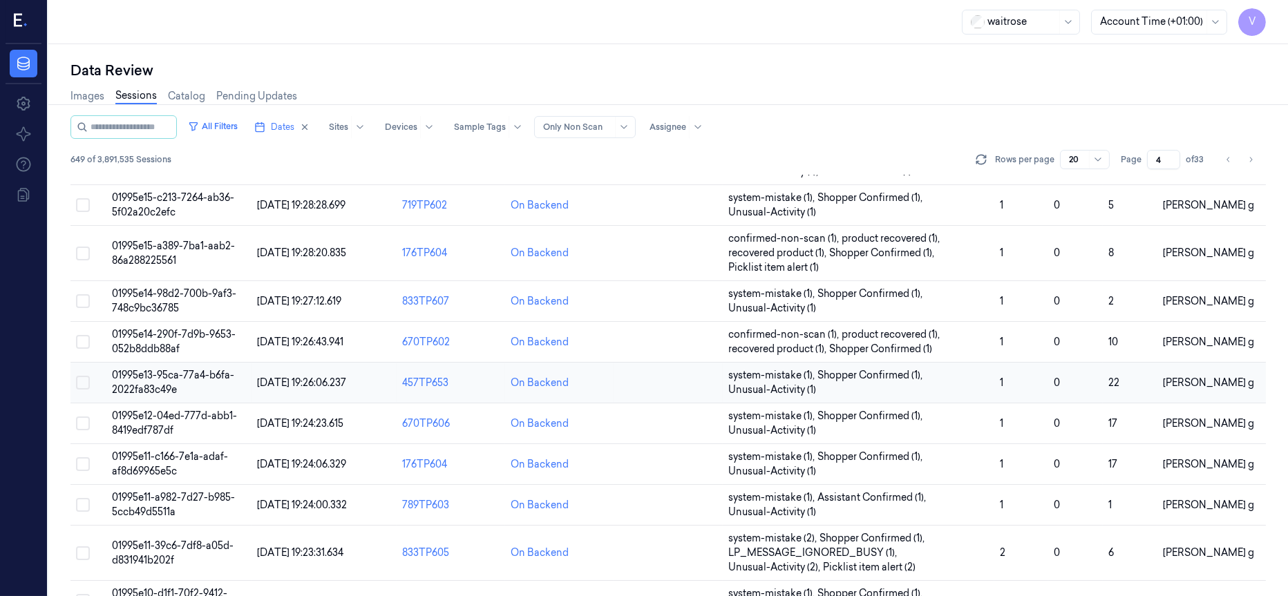
scroll to position [482, 0]
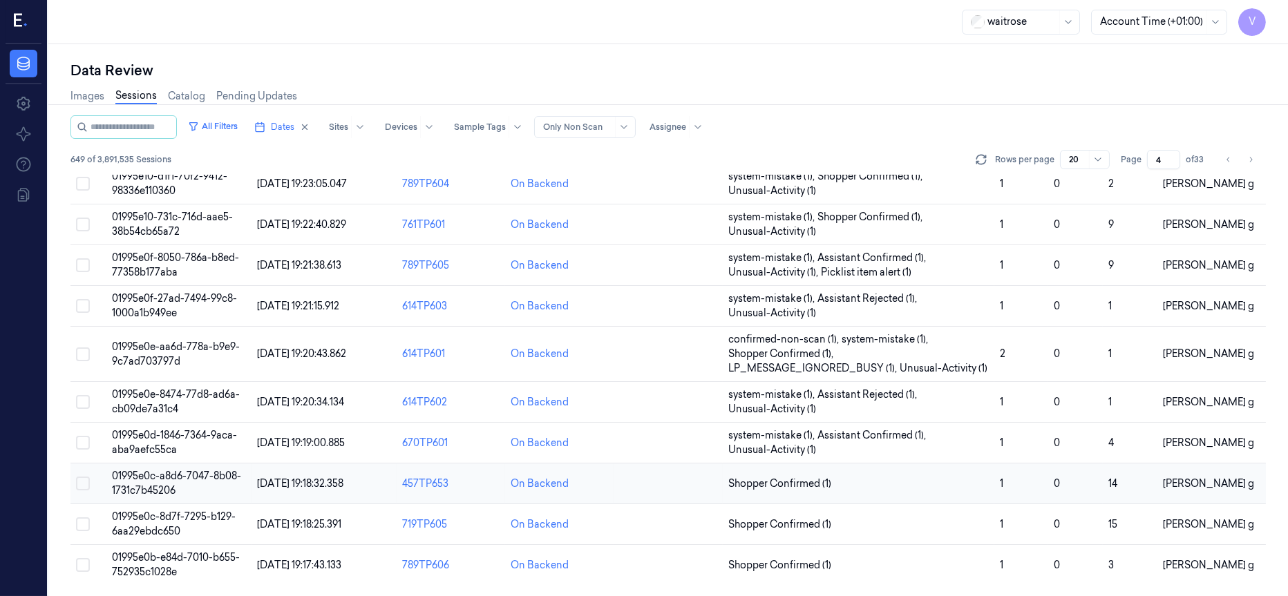
click at [159, 475] on span "01995e0c-a8d6-7047-8b08-1731c7b45206" at bounding box center [176, 483] width 129 height 27
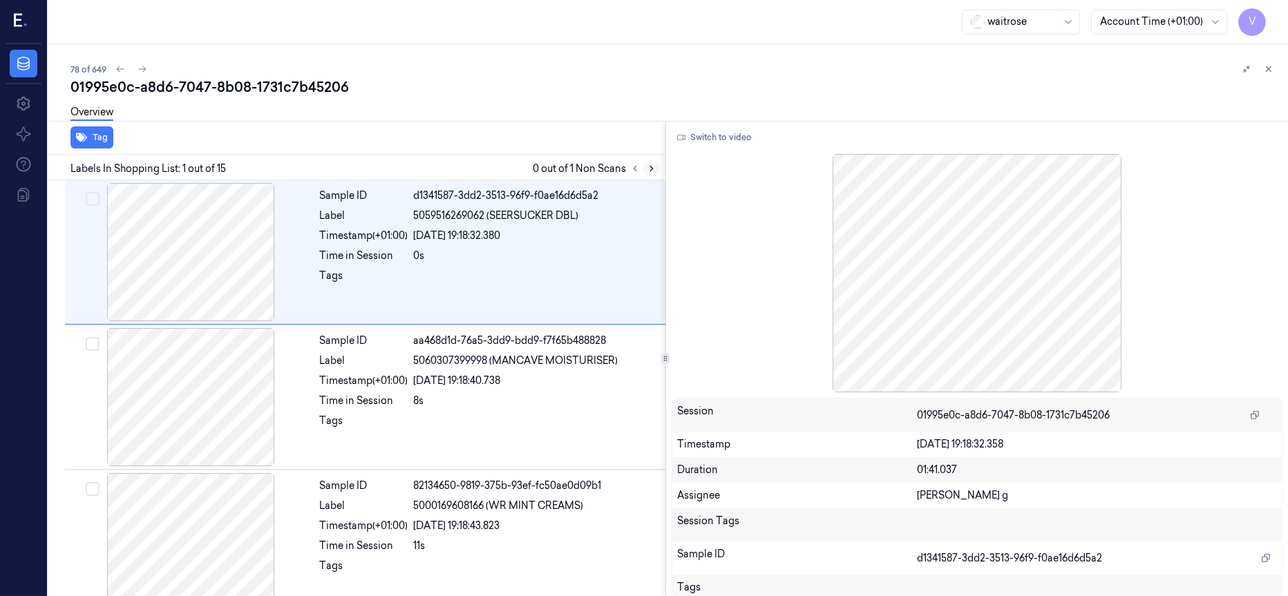
click at [647, 169] on icon at bounding box center [652, 169] width 10 height 10
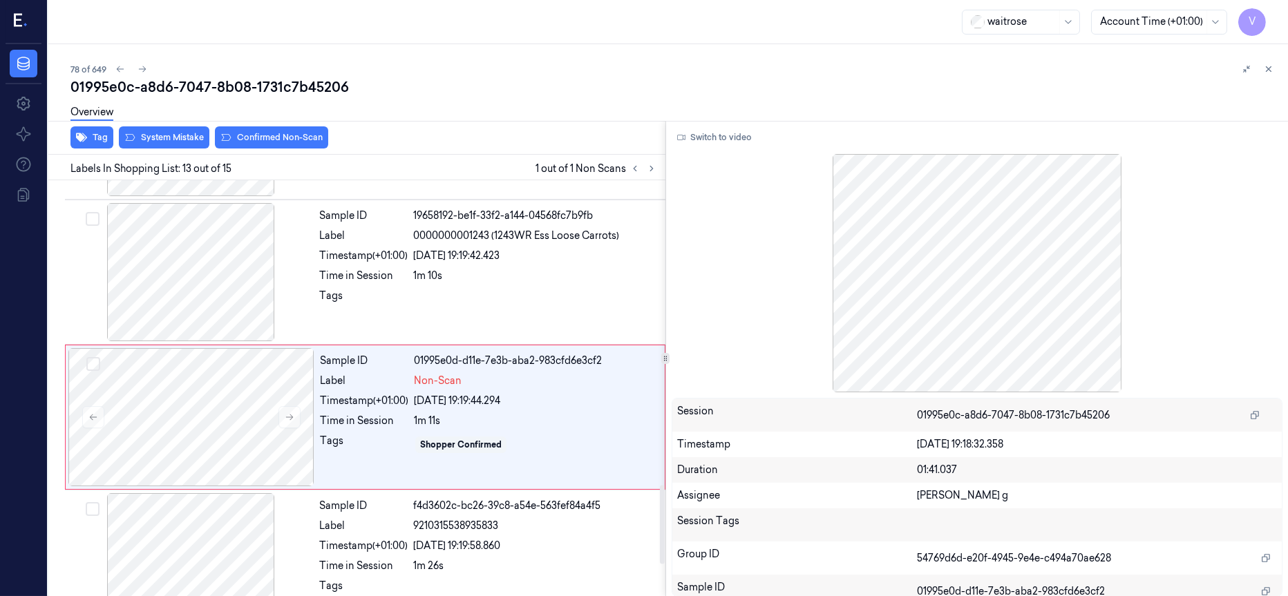
scroll to position [1610, 0]
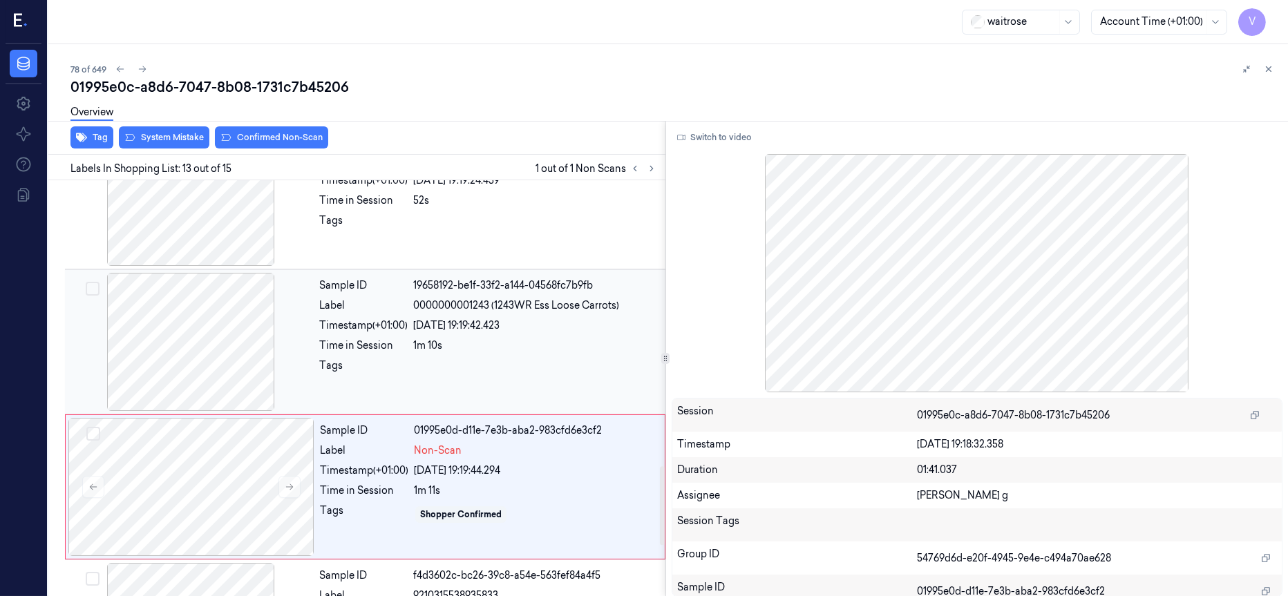
click at [218, 345] on div at bounding box center [191, 342] width 246 height 138
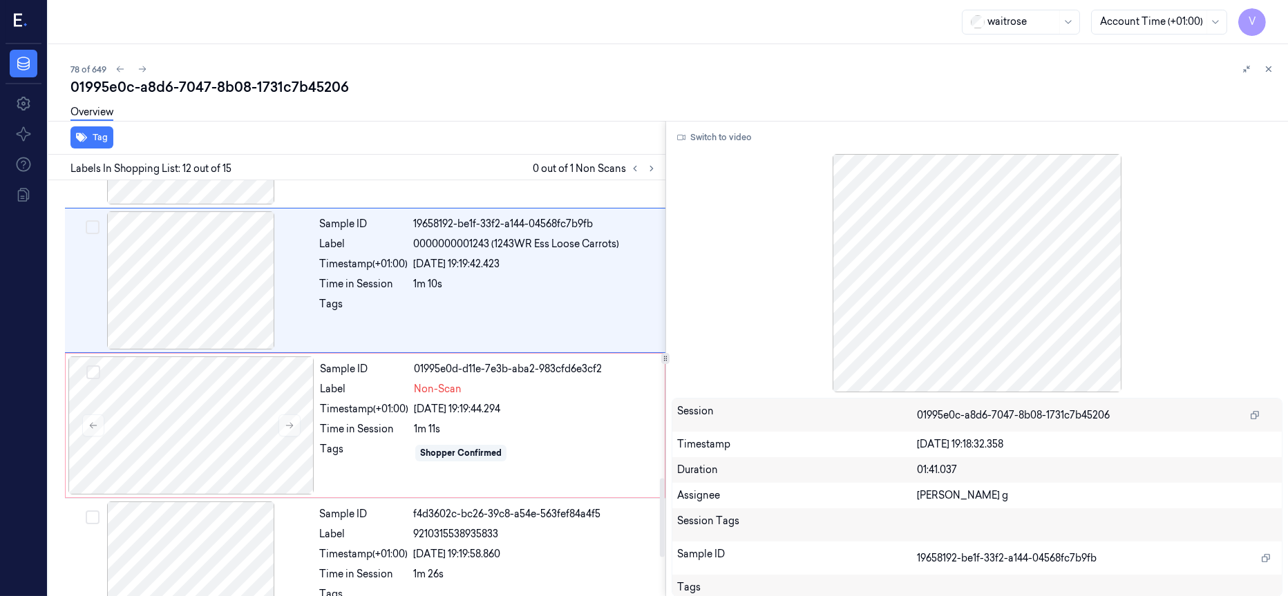
scroll to position [1569, 0]
click at [214, 417] on div at bounding box center [191, 425] width 246 height 138
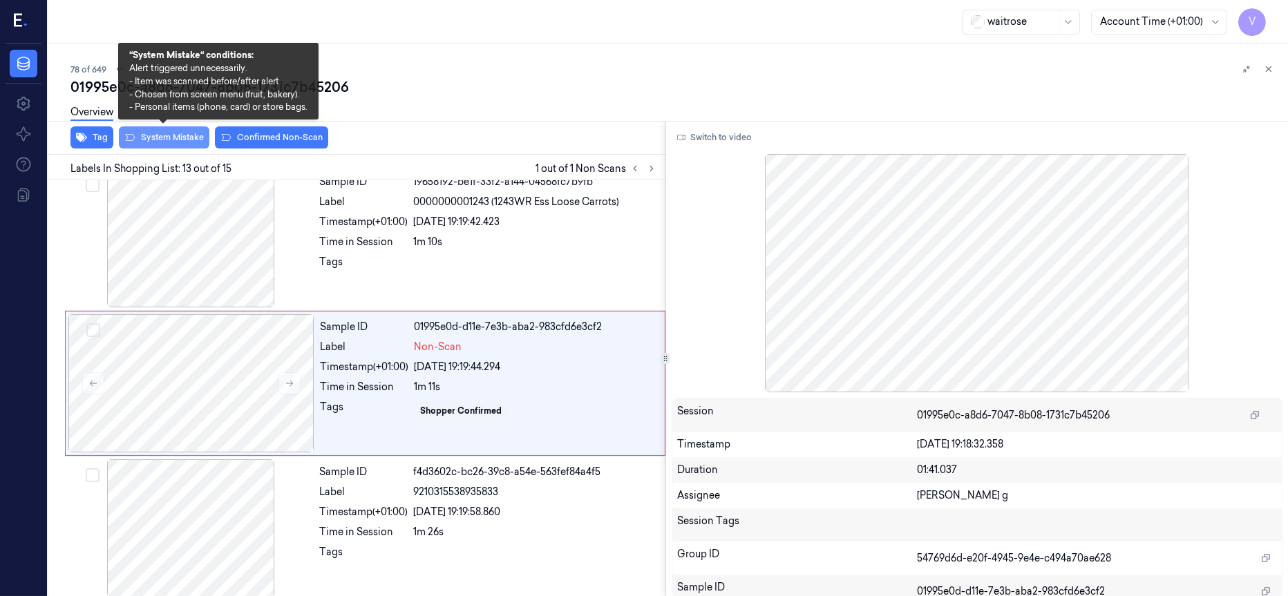
click at [167, 138] on button "System Mistake" at bounding box center [164, 137] width 91 height 22
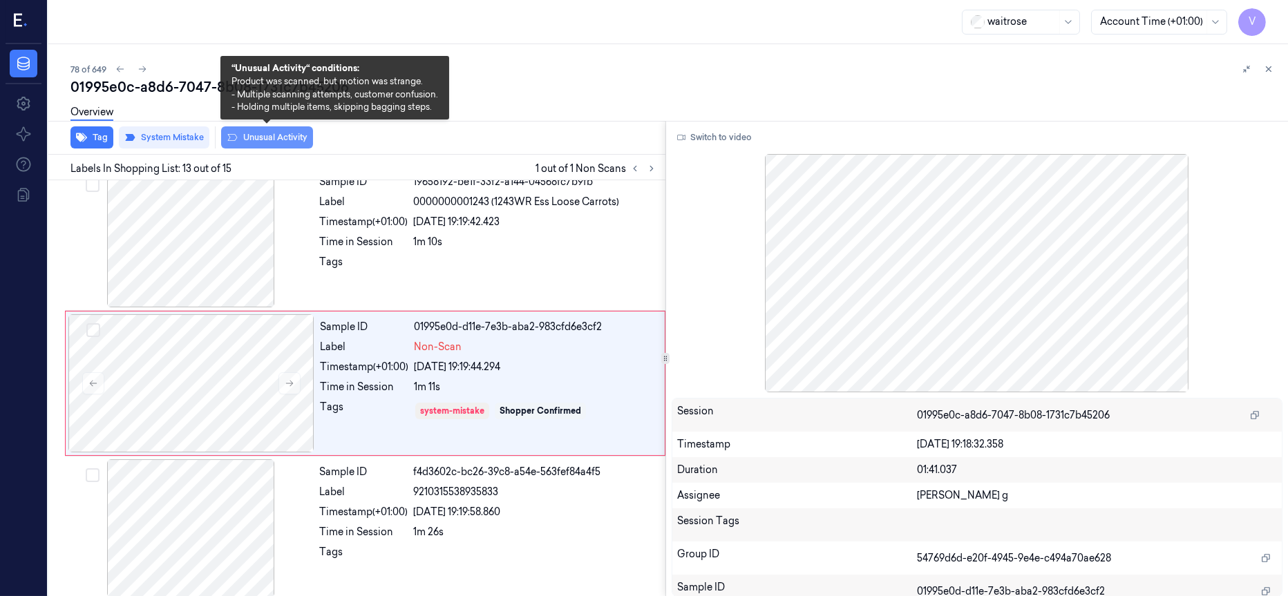
click at [276, 135] on button "Unusual Activity" at bounding box center [267, 137] width 92 height 22
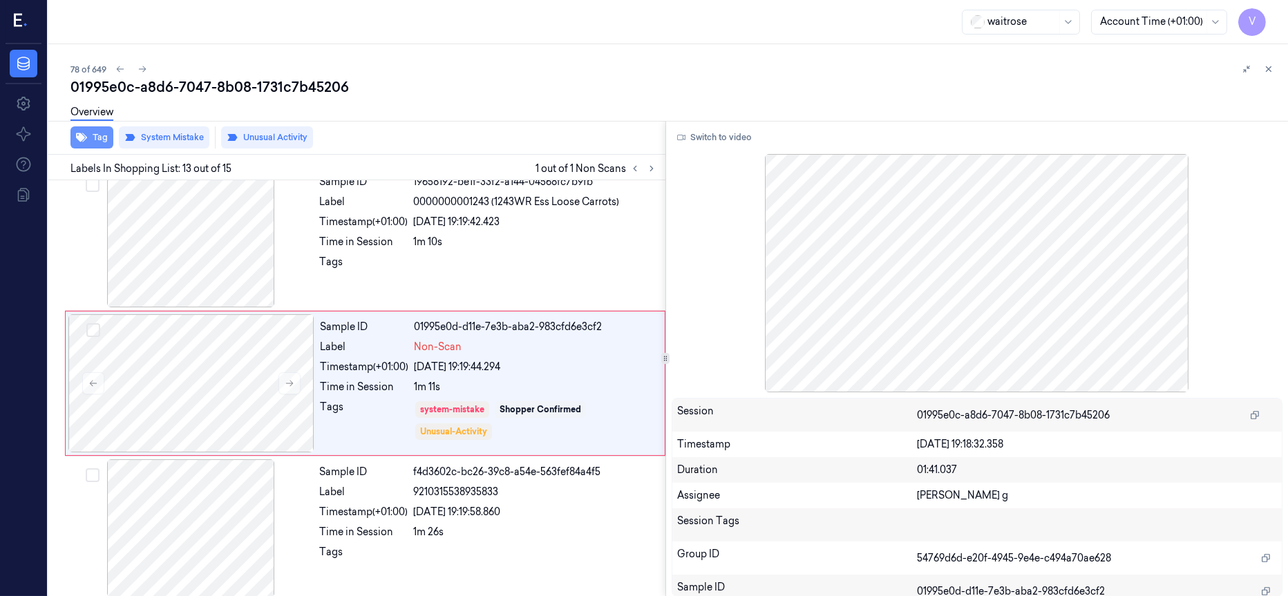
click at [92, 134] on button "Tag" at bounding box center [91, 137] width 43 height 22
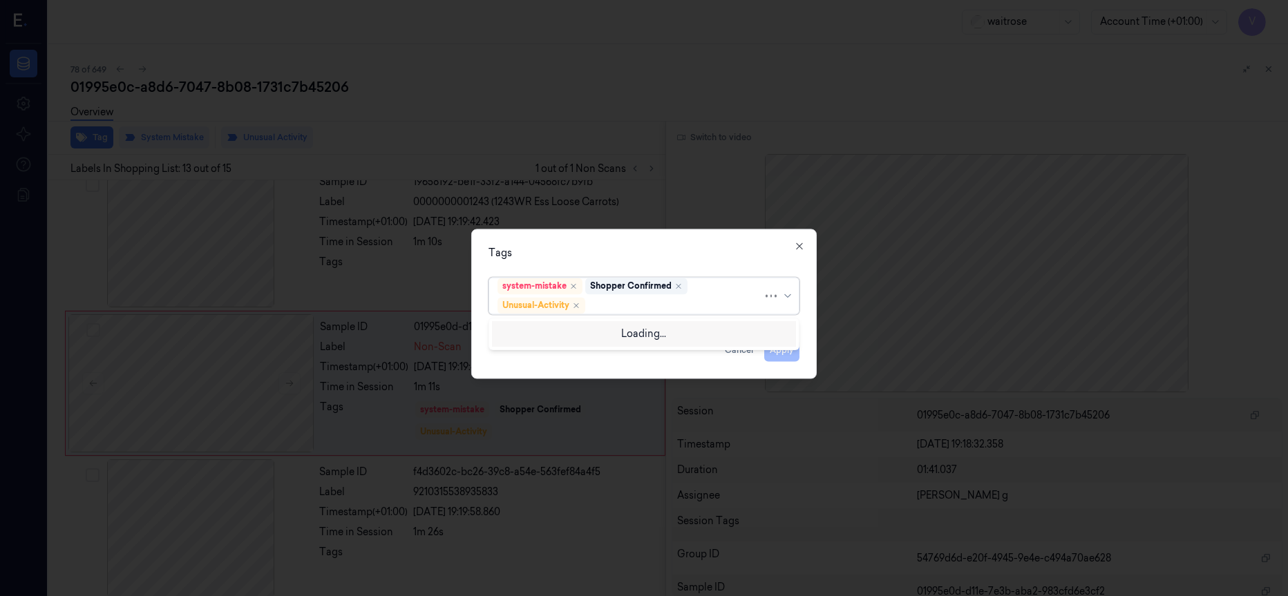
click at [657, 307] on div at bounding box center [675, 306] width 175 height 15
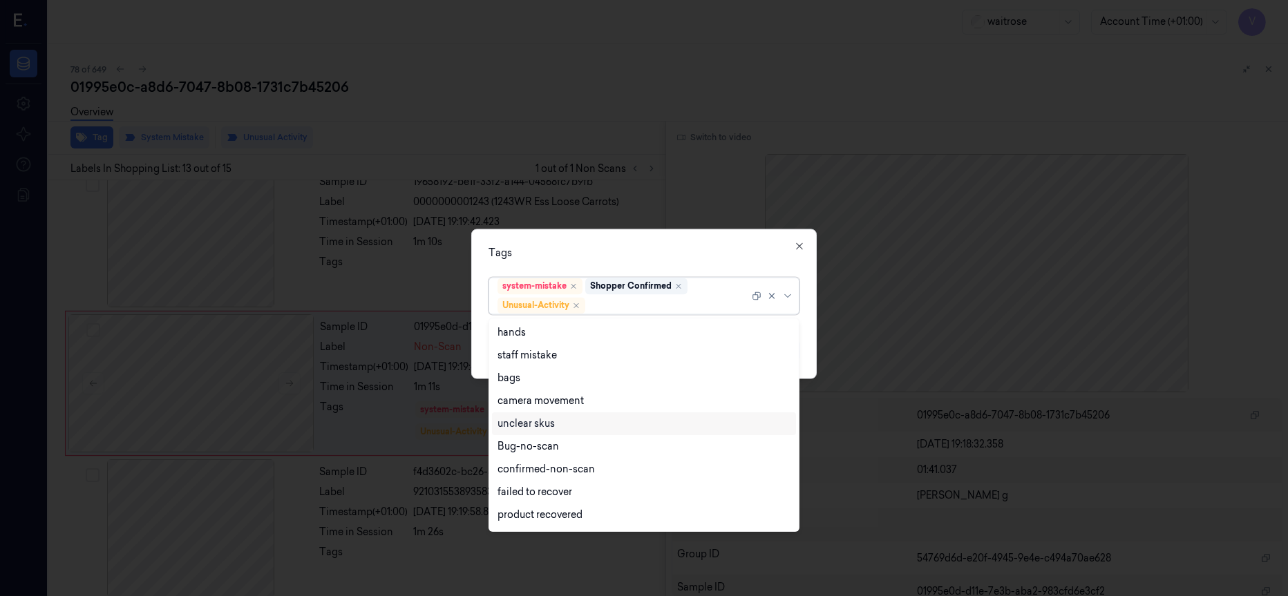
scroll to position [180, 0]
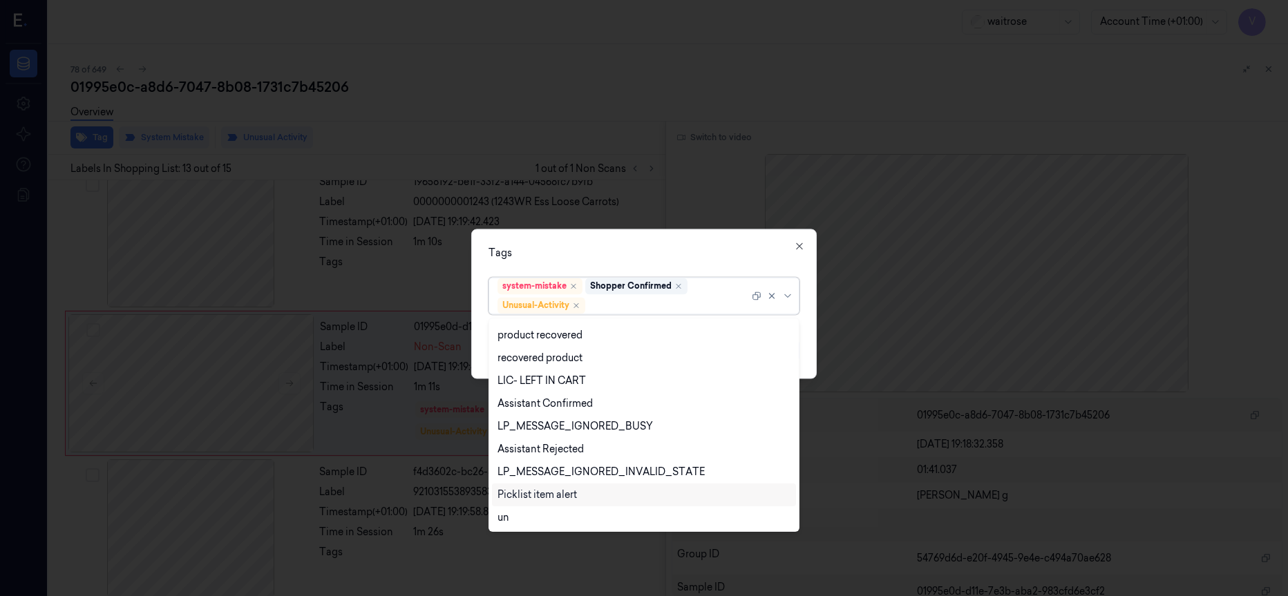
click at [521, 493] on div "Picklist item alert" at bounding box center [537, 495] width 79 height 15
click at [683, 246] on div "Tags" at bounding box center [644, 253] width 311 height 15
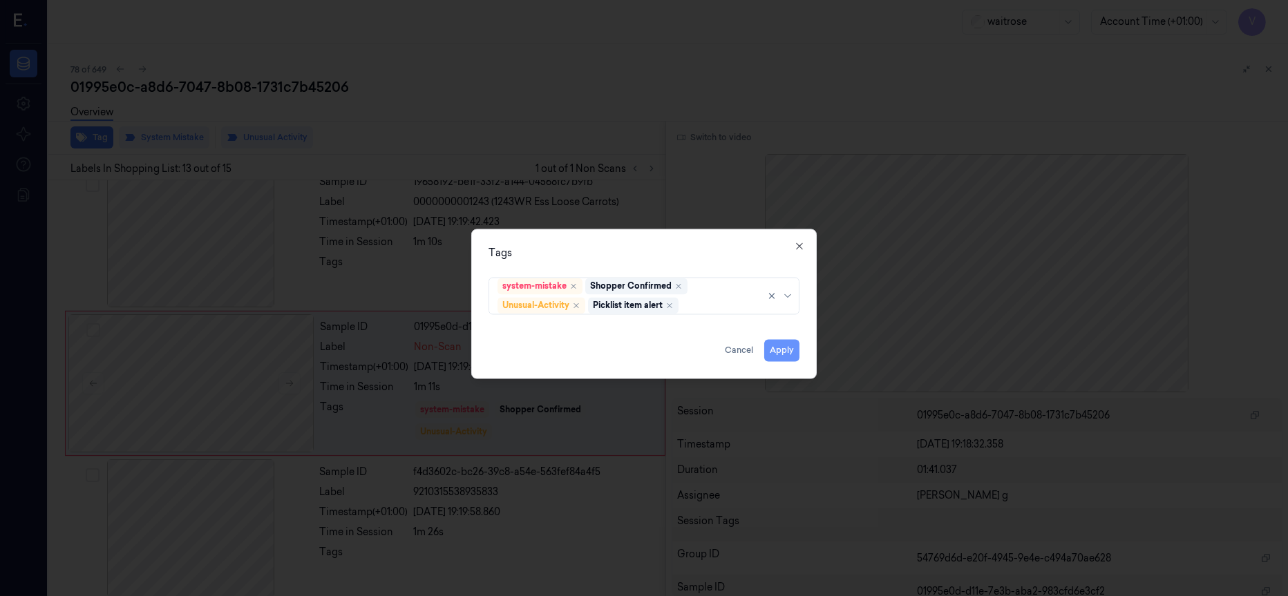
click at [779, 352] on button "Apply" at bounding box center [781, 350] width 35 height 22
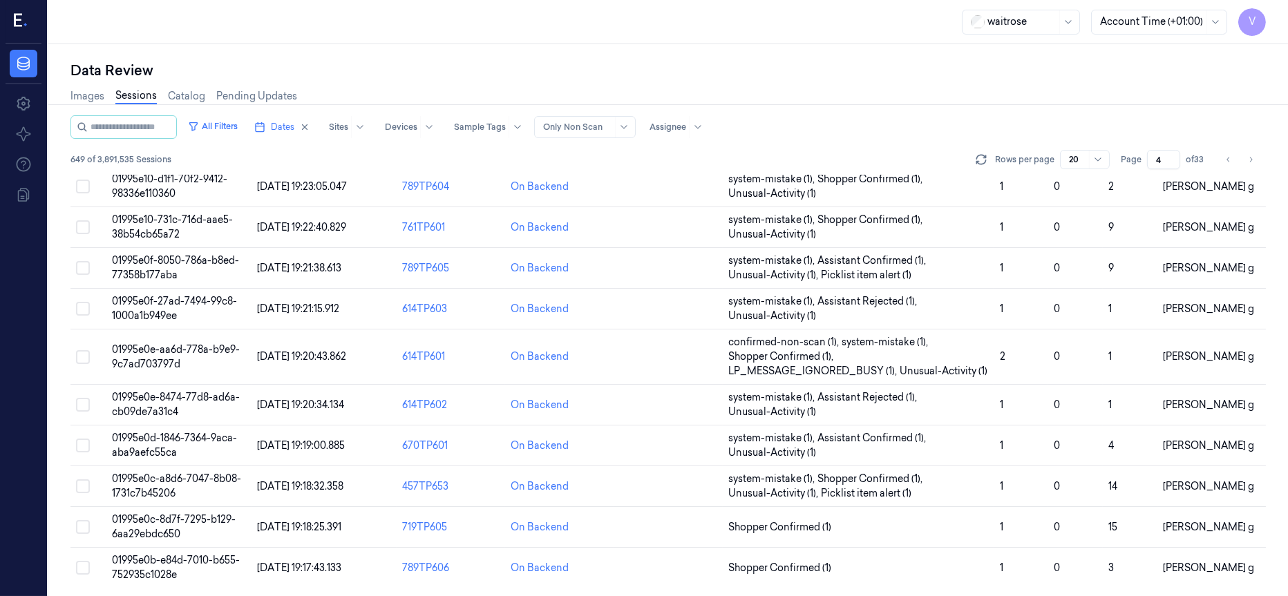
scroll to position [482, 0]
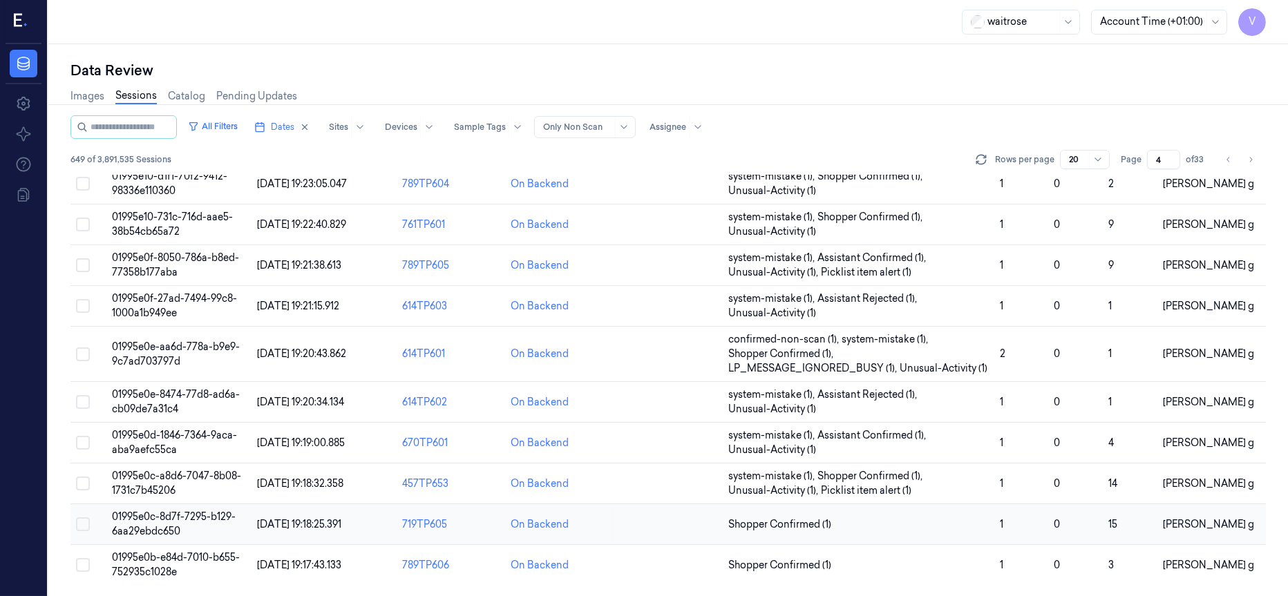
click at [187, 516] on span "01995e0c-8d7f-7295-b129-6aa29ebdc650" at bounding box center [174, 524] width 124 height 27
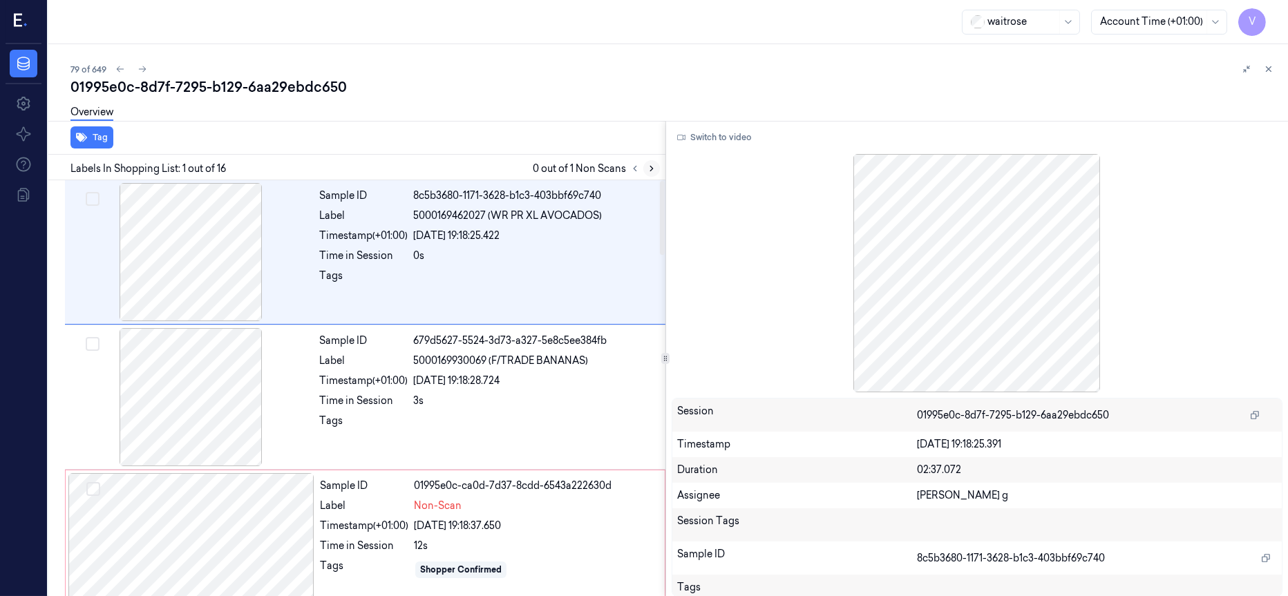
click at [644, 168] on button at bounding box center [651, 168] width 17 height 17
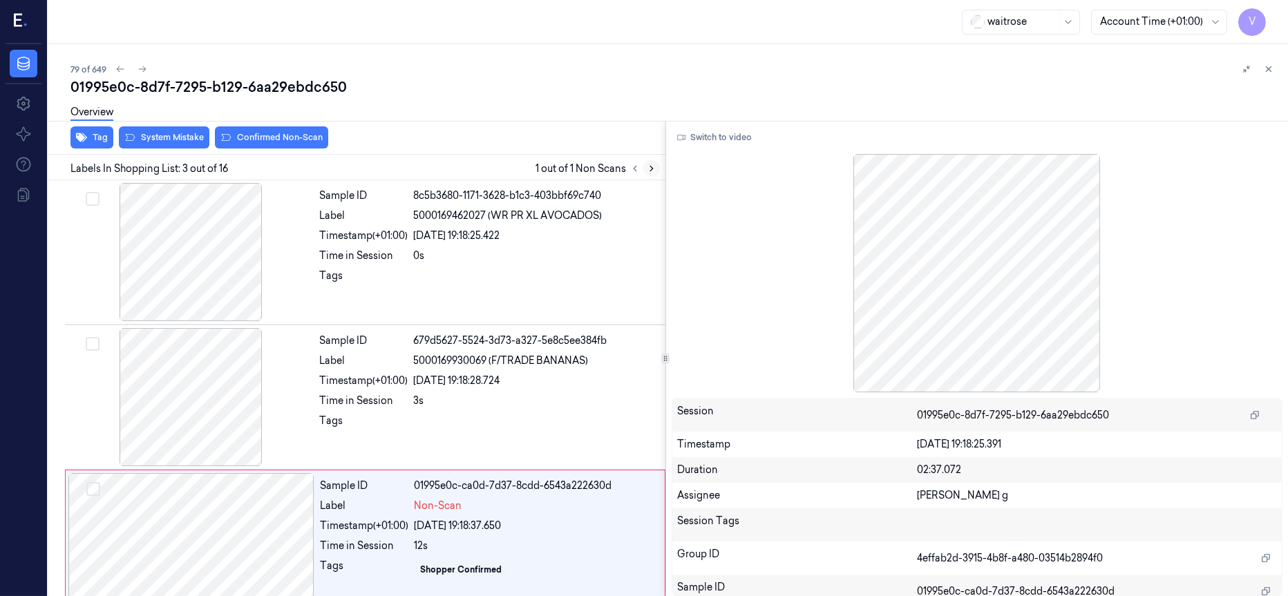
scroll to position [154, 0]
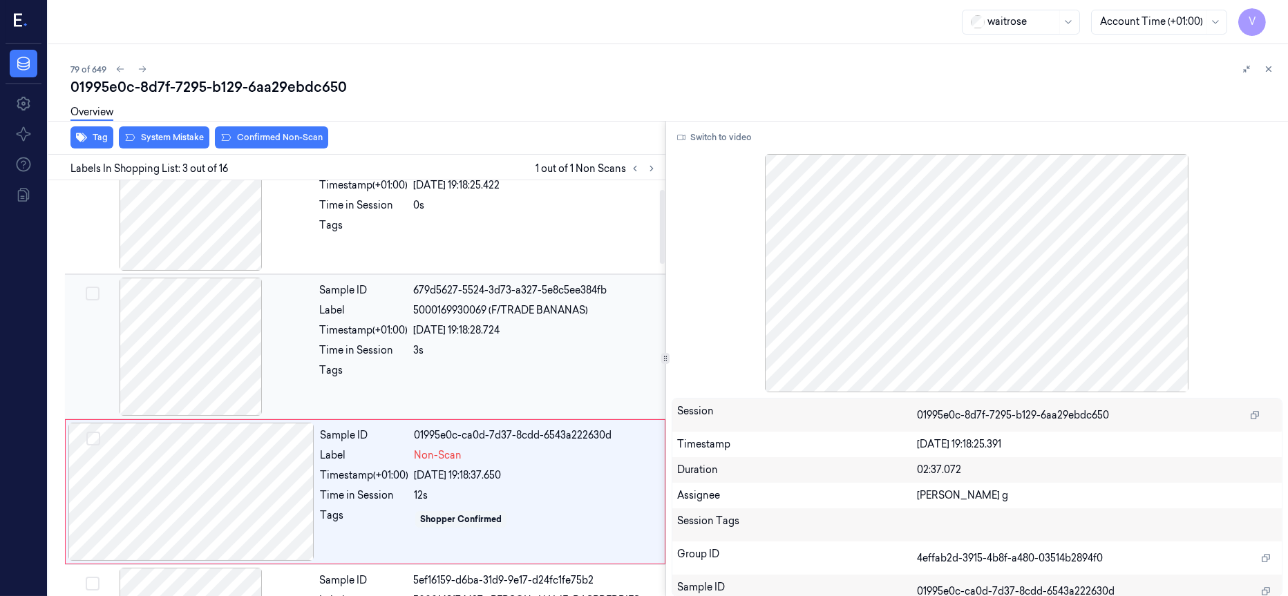
click at [197, 347] on div at bounding box center [191, 347] width 246 height 138
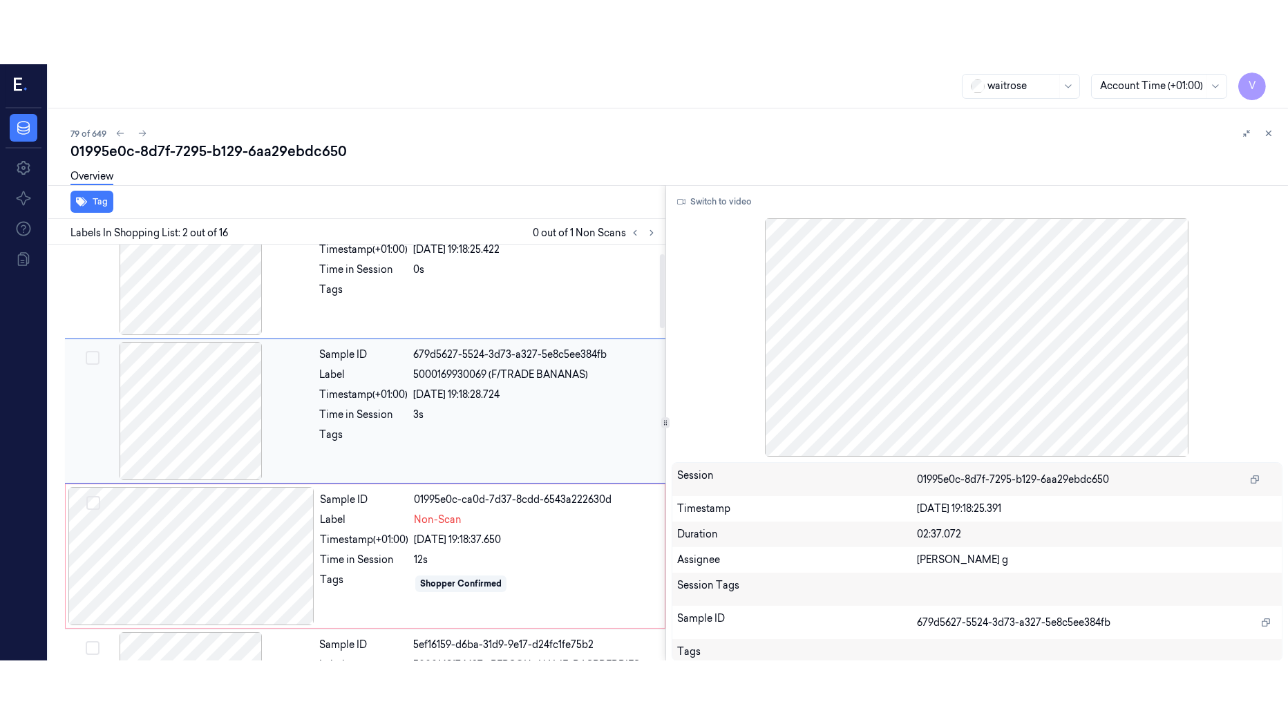
scroll to position [9, 0]
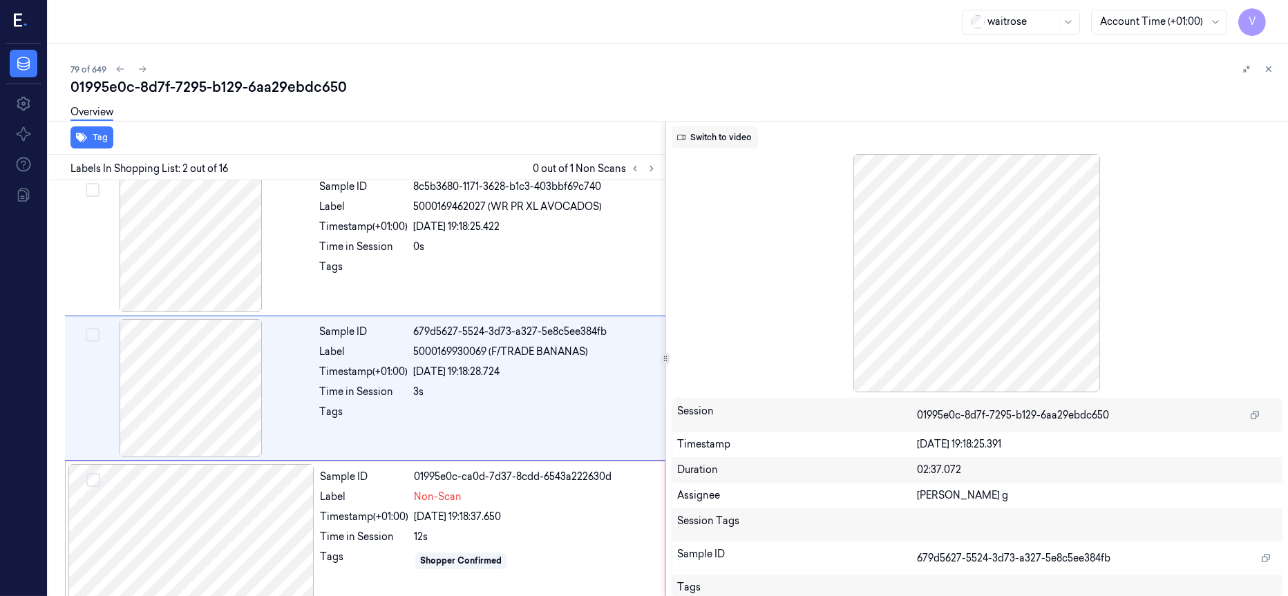
click at [718, 143] on button "Switch to video" at bounding box center [715, 137] width 86 height 22
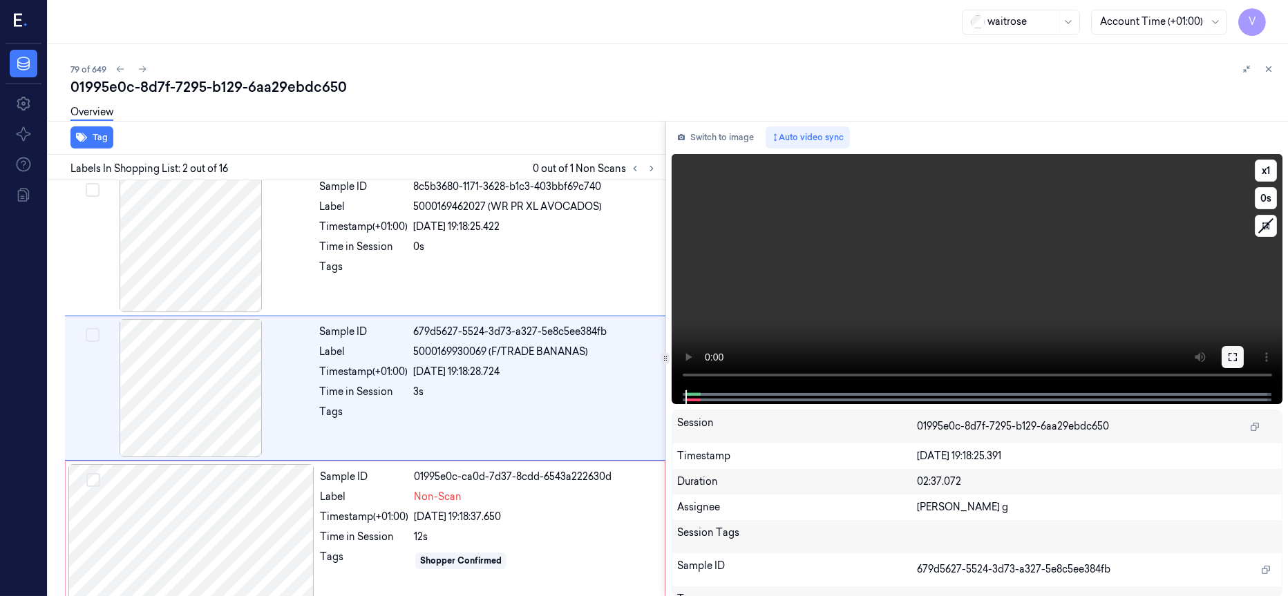
click at [1238, 362] on button at bounding box center [1233, 357] width 22 height 22
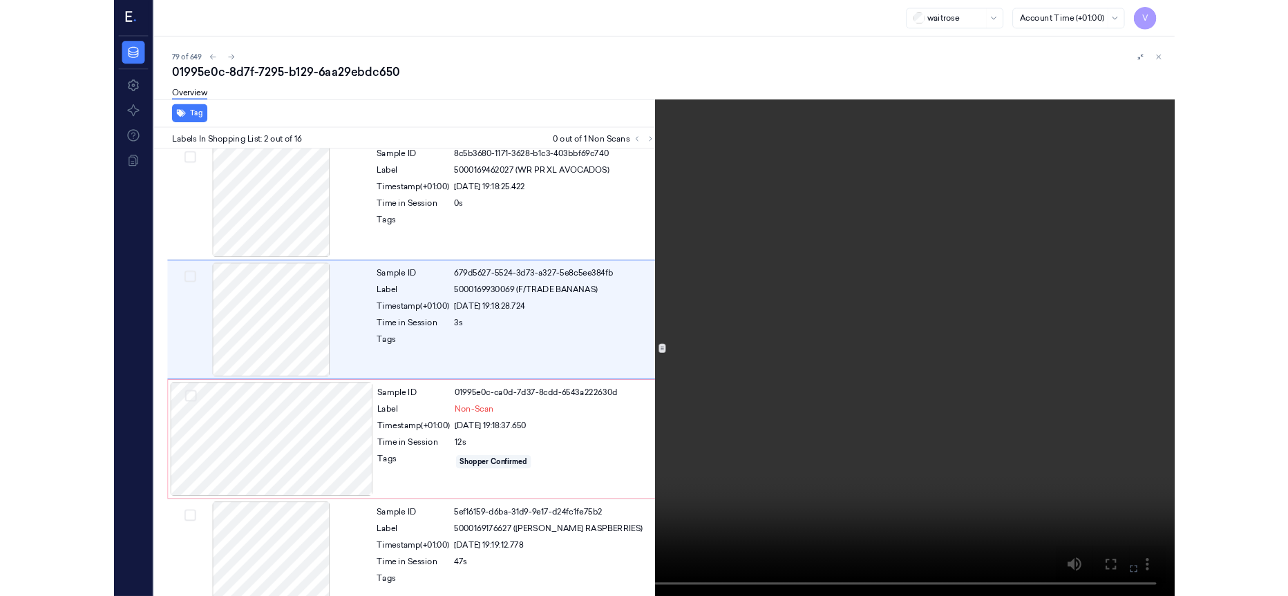
scroll to position [0, 0]
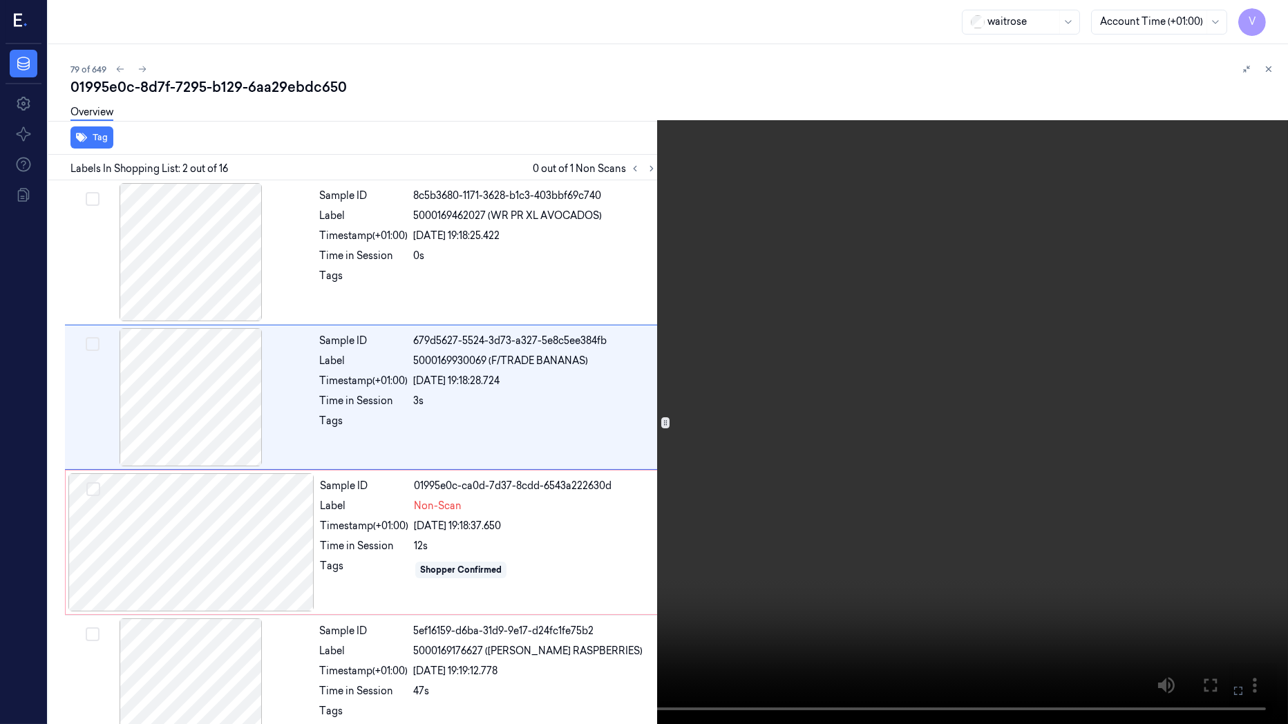
click at [0, 0] on icon at bounding box center [0, 0] width 0 height 0
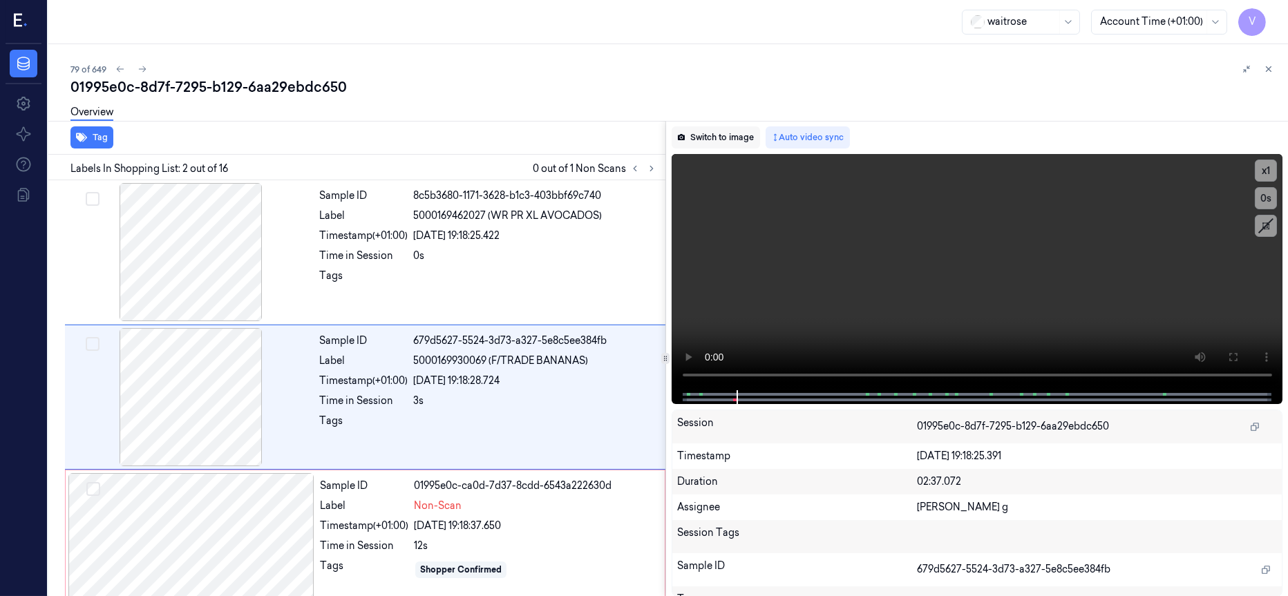
click at [719, 134] on button "Switch to image" at bounding box center [716, 137] width 88 height 22
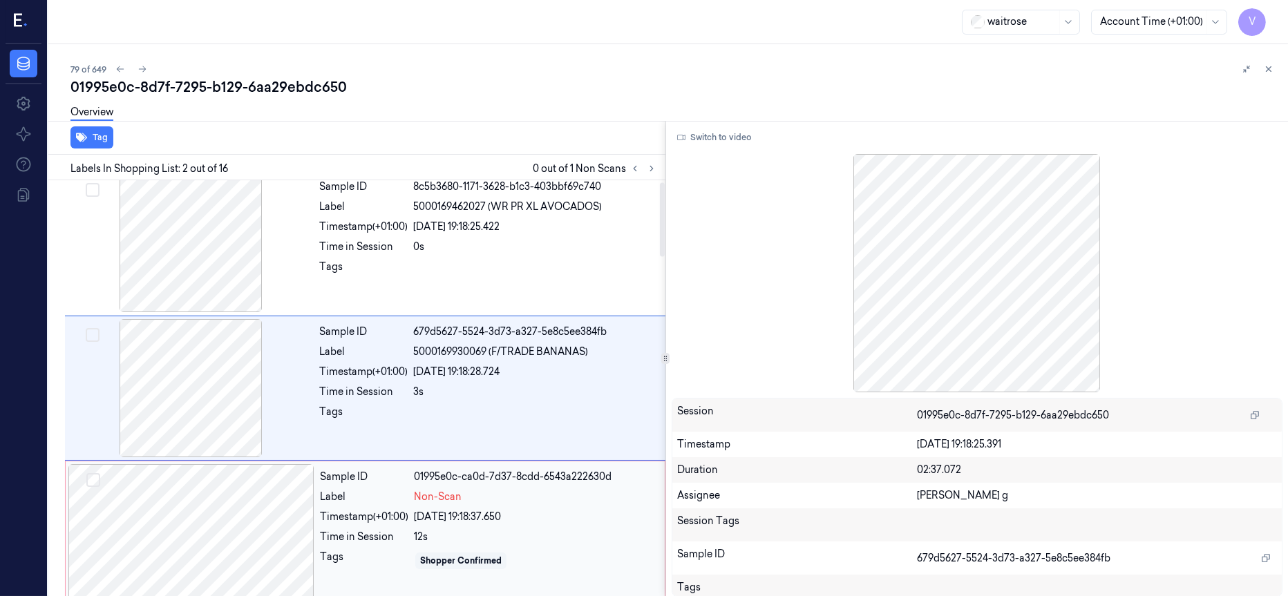
click at [231, 514] on div at bounding box center [191, 533] width 246 height 138
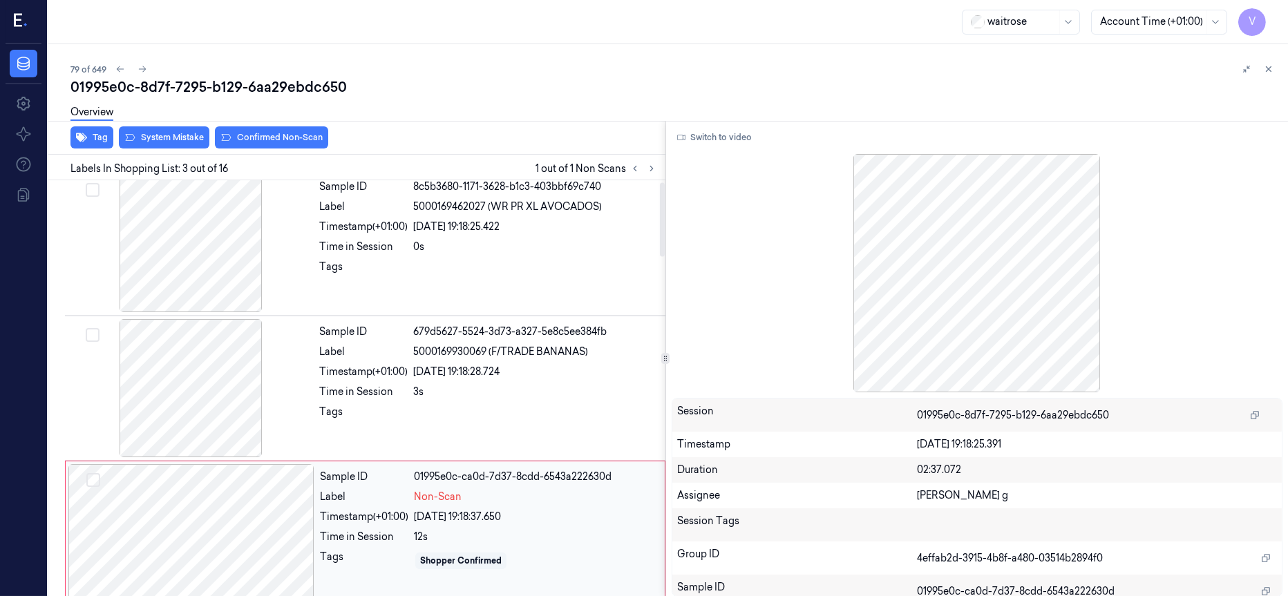
scroll to position [154, 0]
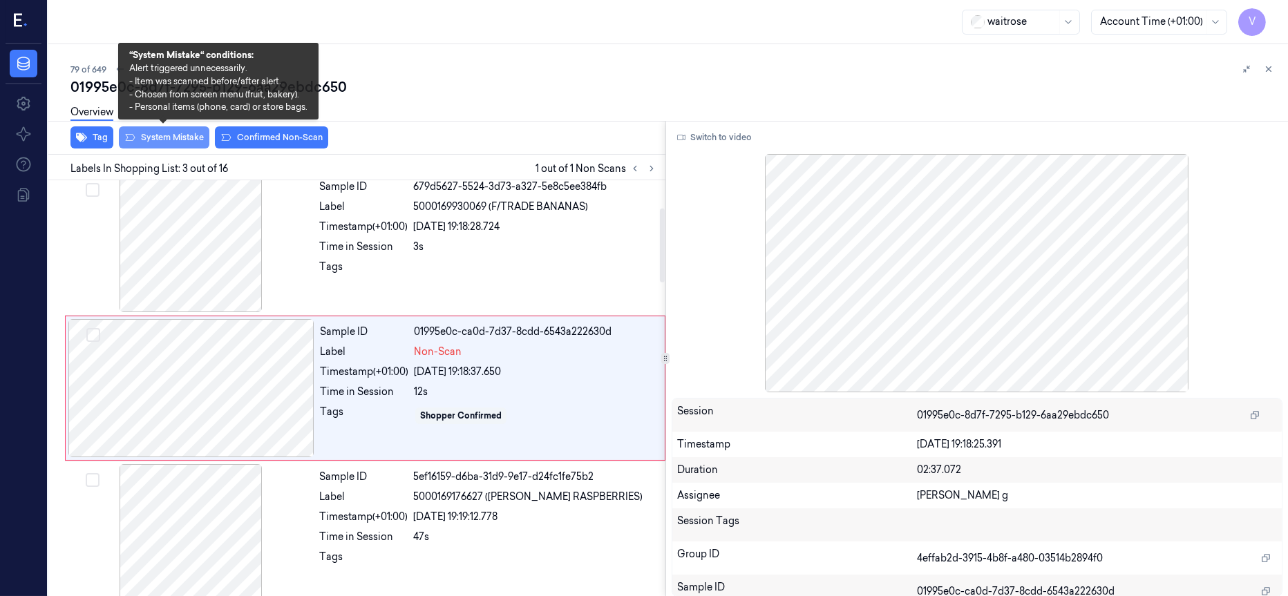
click at [154, 135] on button "System Mistake" at bounding box center [164, 137] width 91 height 22
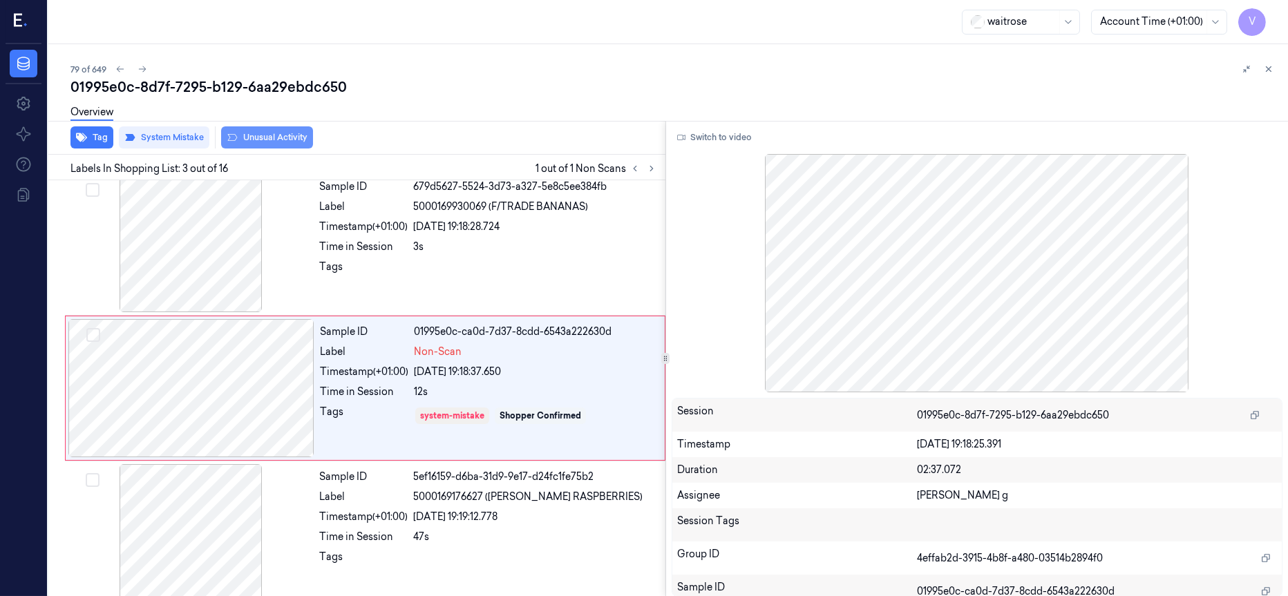
click at [283, 135] on button "Unusual Activity" at bounding box center [267, 137] width 92 height 22
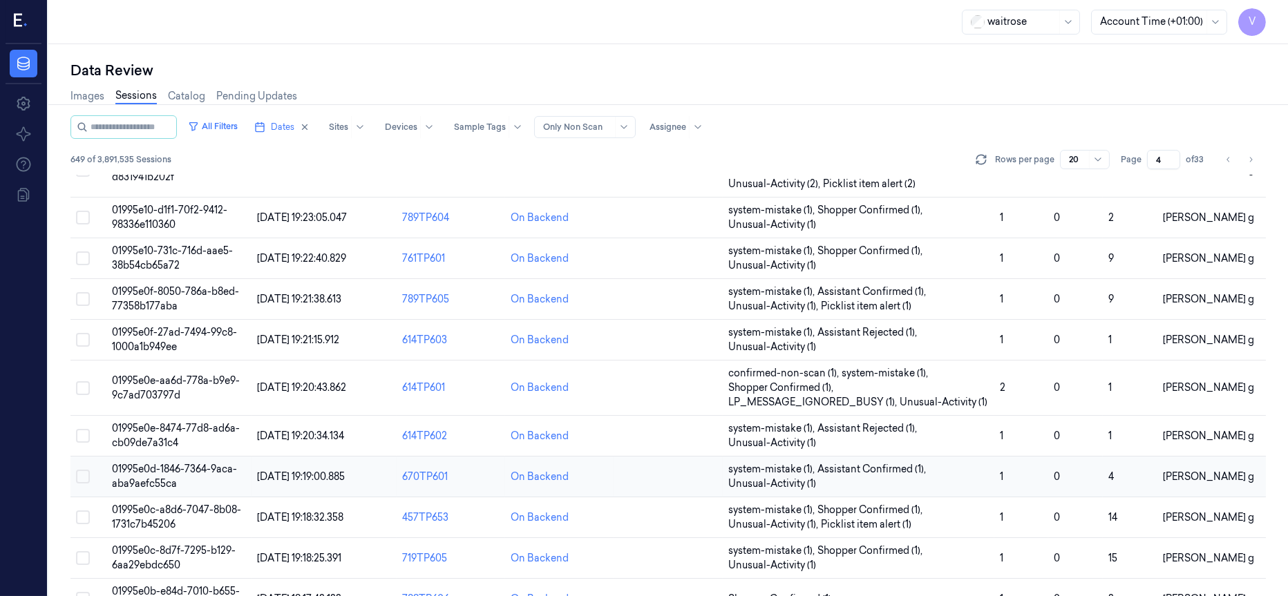
scroll to position [482, 0]
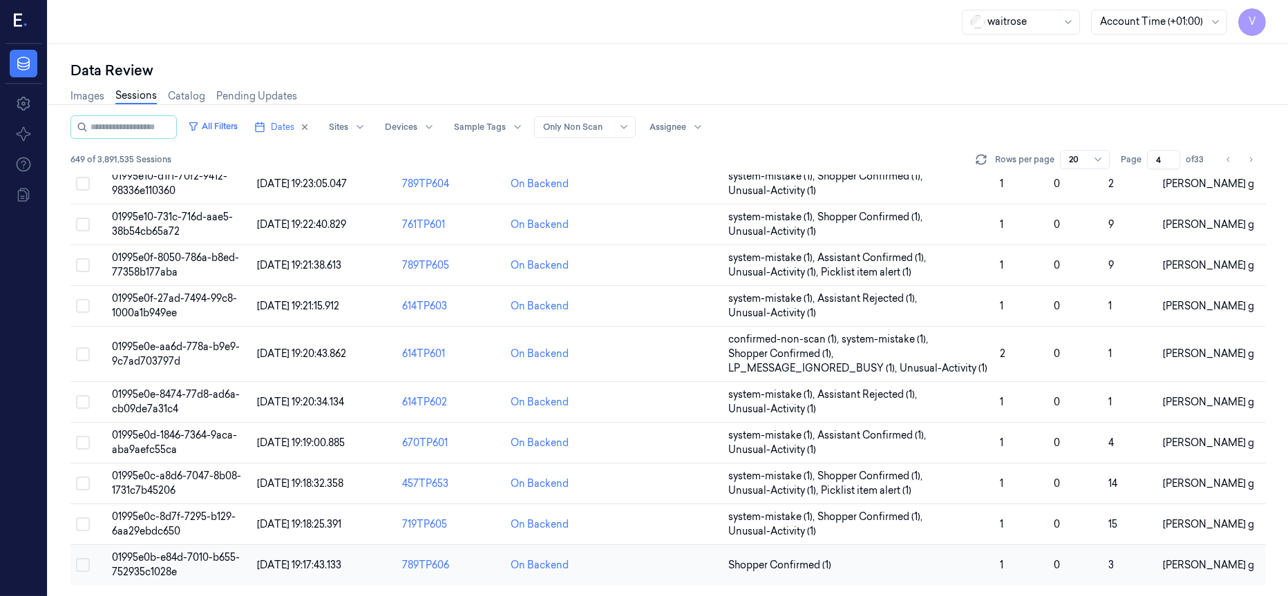
click at [153, 551] on span "01995e0b-e84d-7010-b655-752935c1028e" at bounding box center [176, 564] width 128 height 27
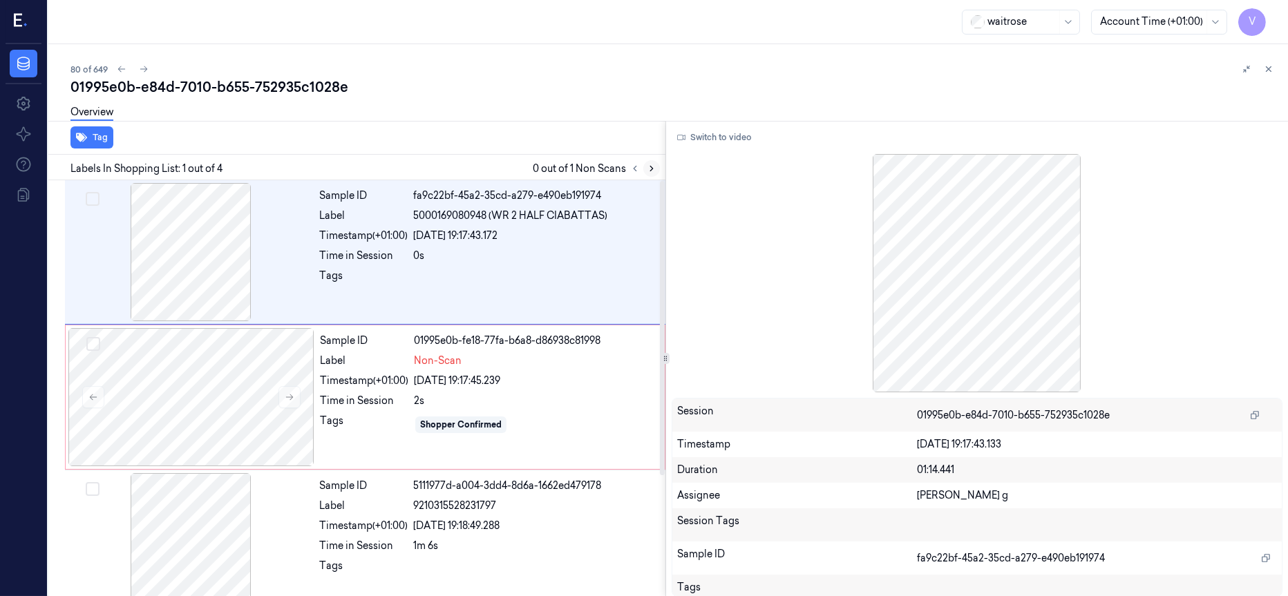
click at [647, 169] on icon at bounding box center [652, 169] width 10 height 10
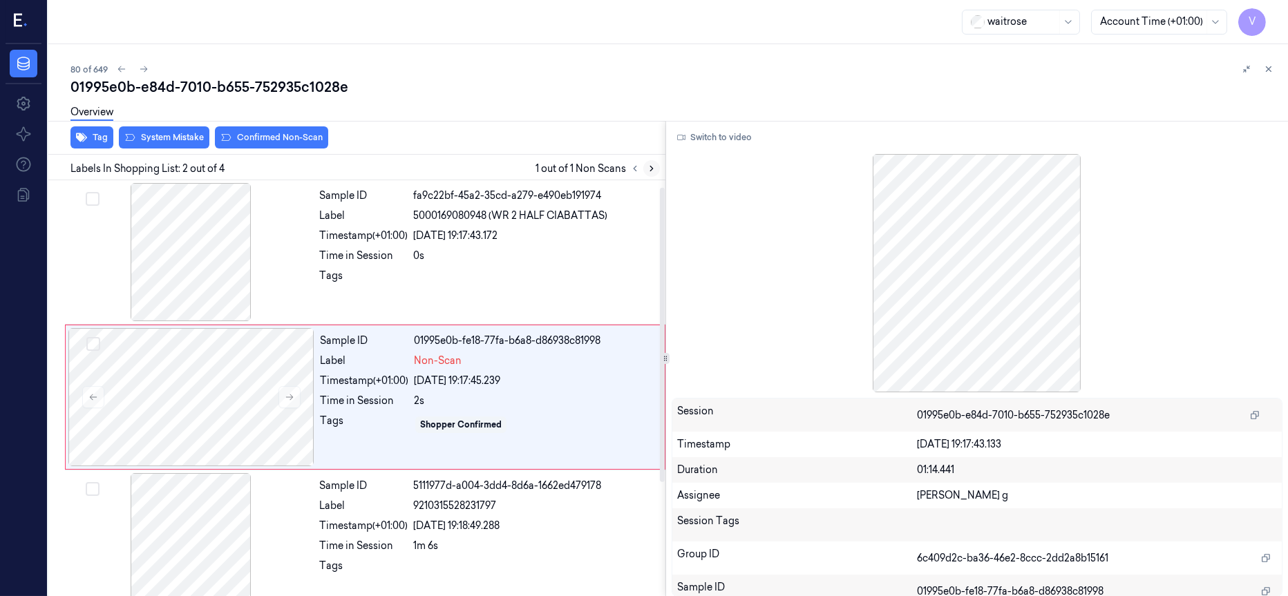
scroll to position [9, 0]
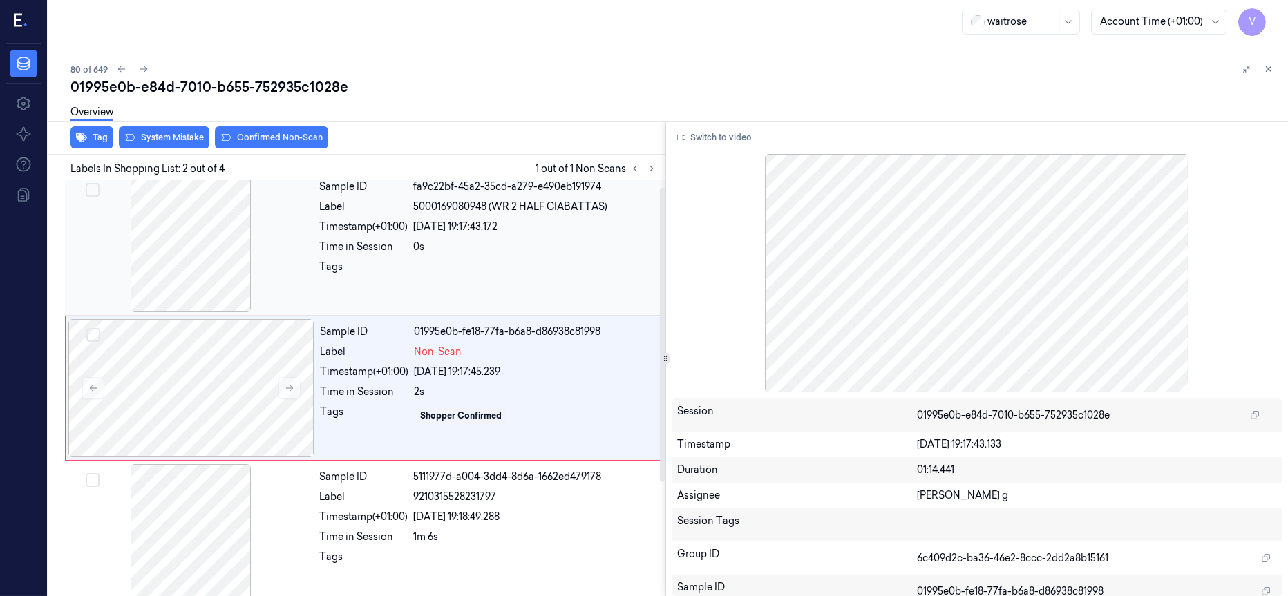
click at [219, 242] on div at bounding box center [191, 243] width 246 height 138
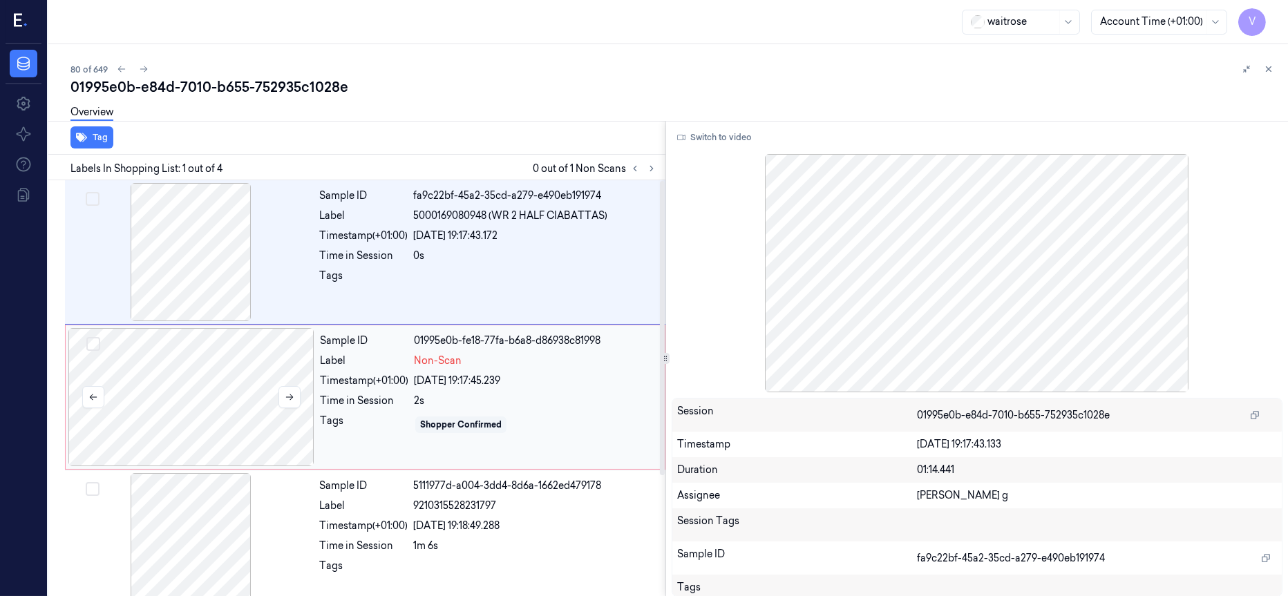
click at [211, 381] on div at bounding box center [191, 397] width 246 height 138
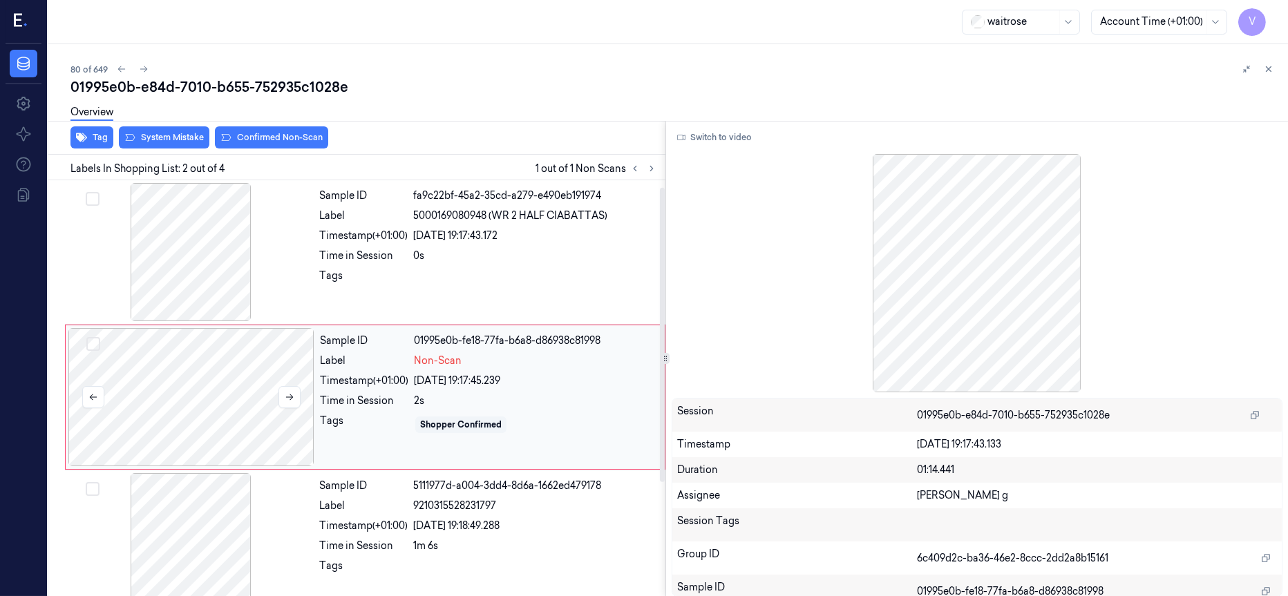
scroll to position [9, 0]
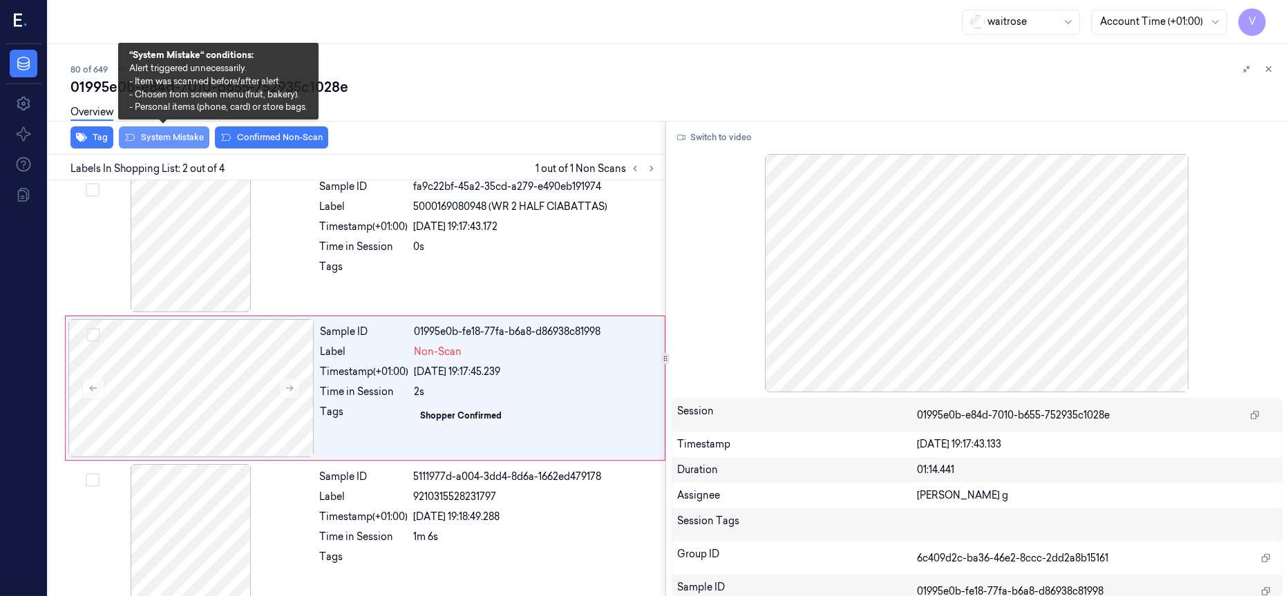
click at [178, 143] on button "System Mistake" at bounding box center [164, 137] width 91 height 22
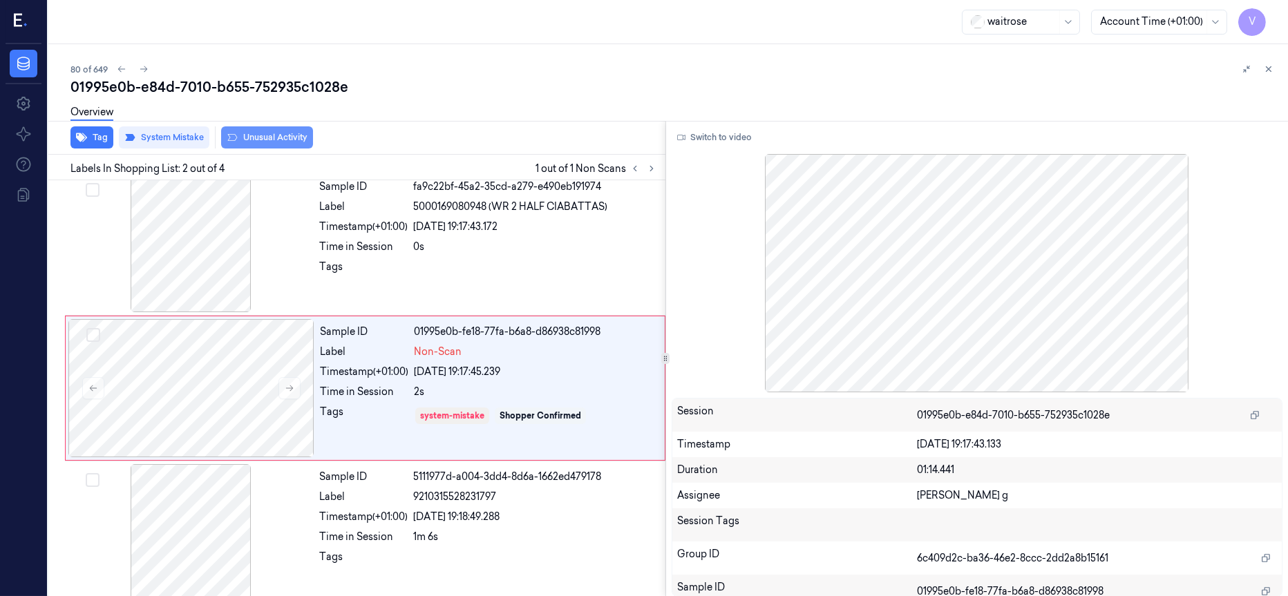
click at [275, 135] on button "Unusual Activity" at bounding box center [267, 137] width 92 height 22
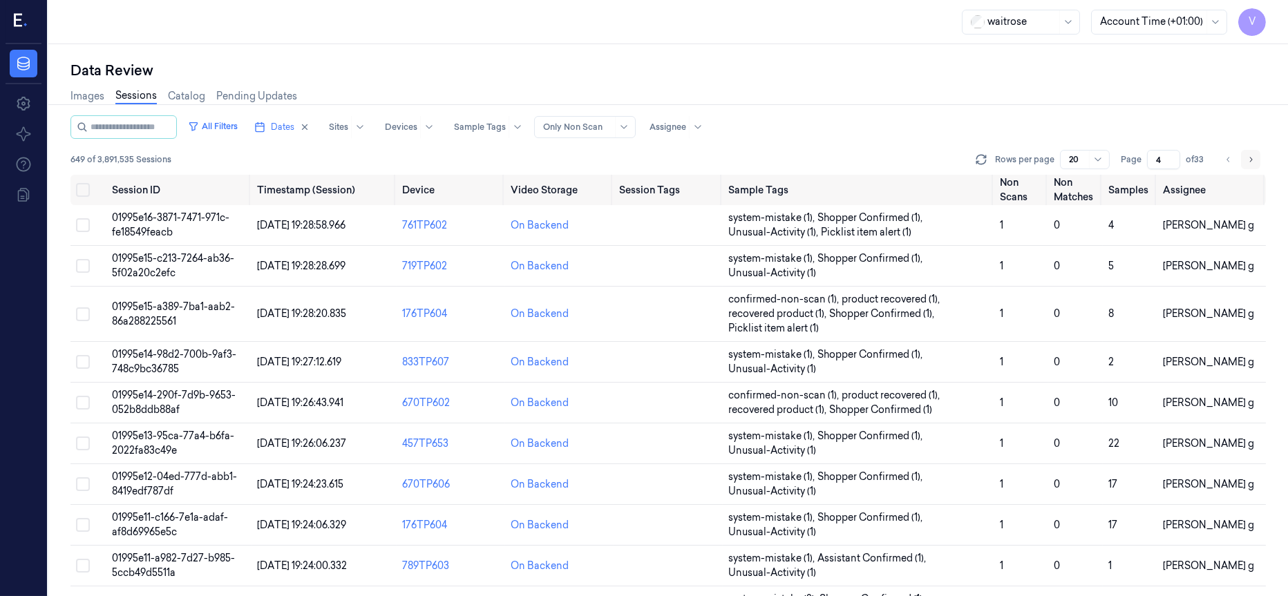
click at [1252, 159] on icon "Go to next page" at bounding box center [1251, 159] width 3 height 5
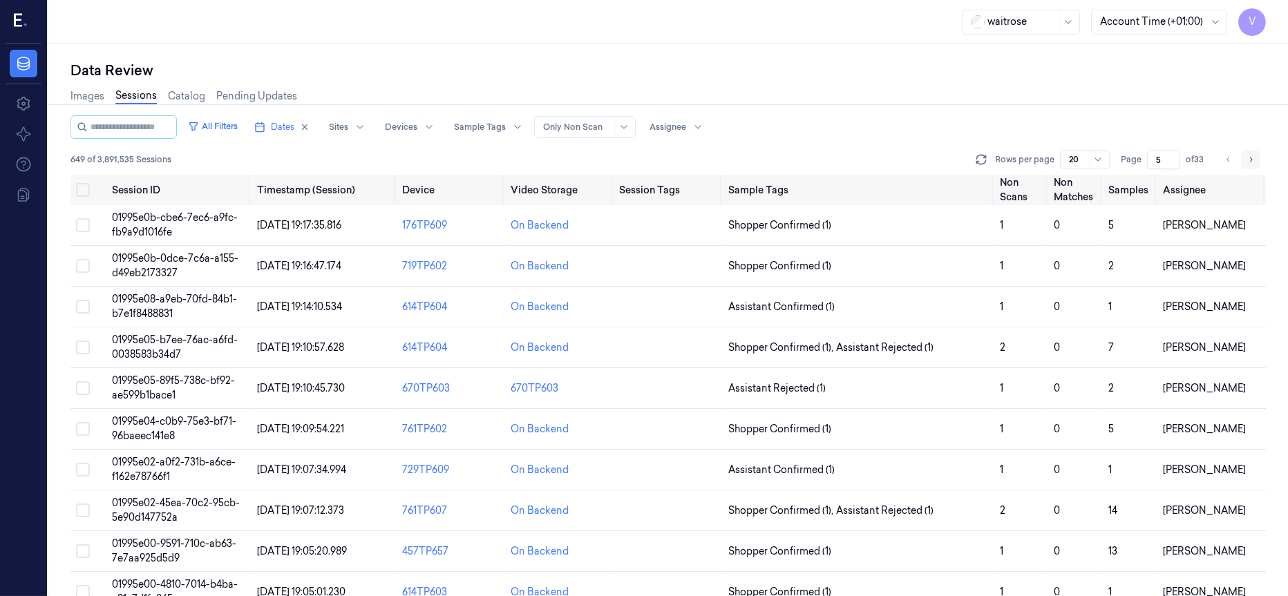
click at [1252, 159] on icon "Go to next page" at bounding box center [1251, 159] width 3 height 5
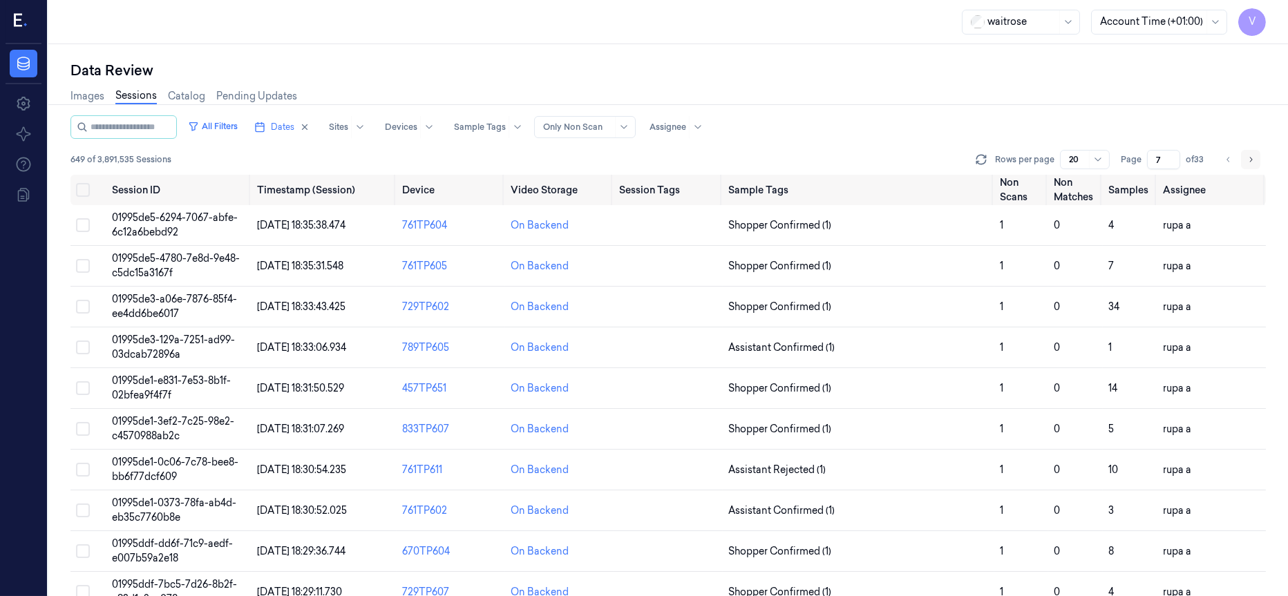
click at [1249, 162] on icon "Go to next page" at bounding box center [1251, 159] width 8 height 11
type input "8"
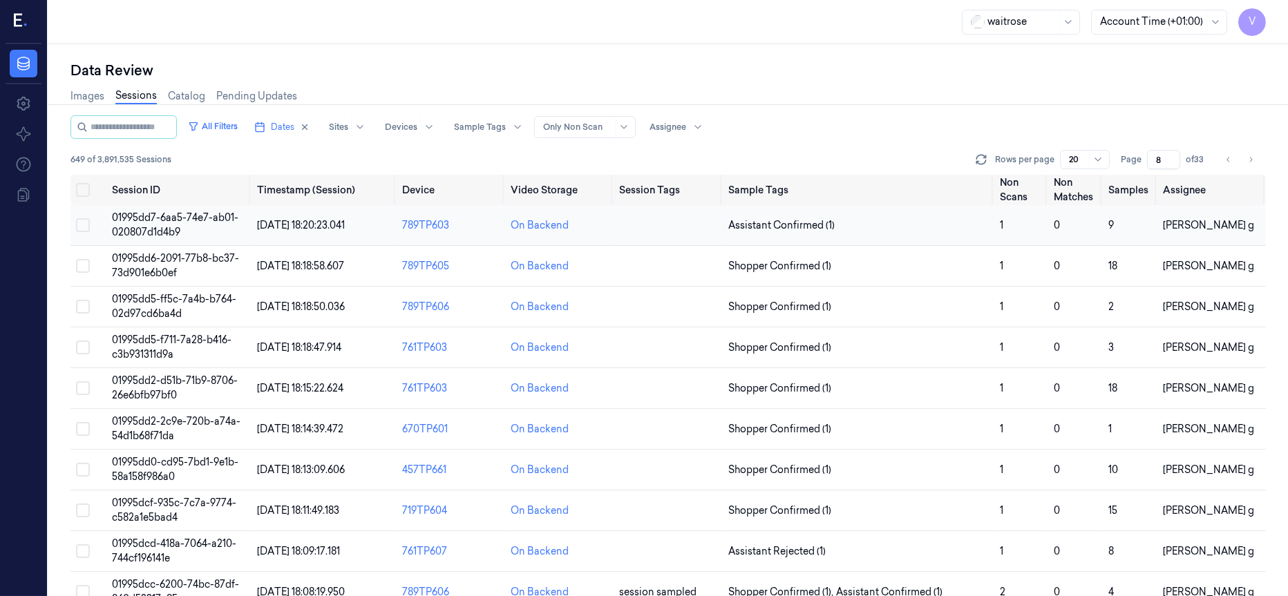
click at [162, 220] on span "01995dd7-6aa5-74e7-ab01-020807d1d4b9" at bounding box center [175, 224] width 126 height 27
click at [158, 222] on span "01995dd7-6aa5-74e7-ab01-020807d1d4b9" at bounding box center [175, 224] width 126 height 27
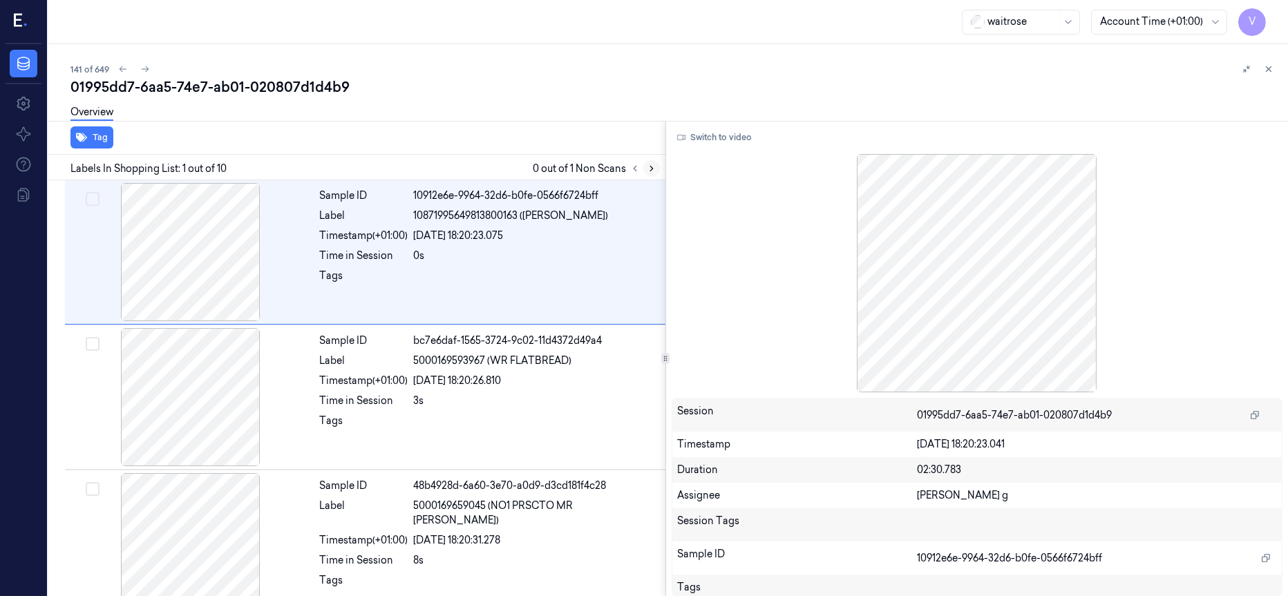
click at [651, 168] on icon at bounding box center [652, 169] width 10 height 10
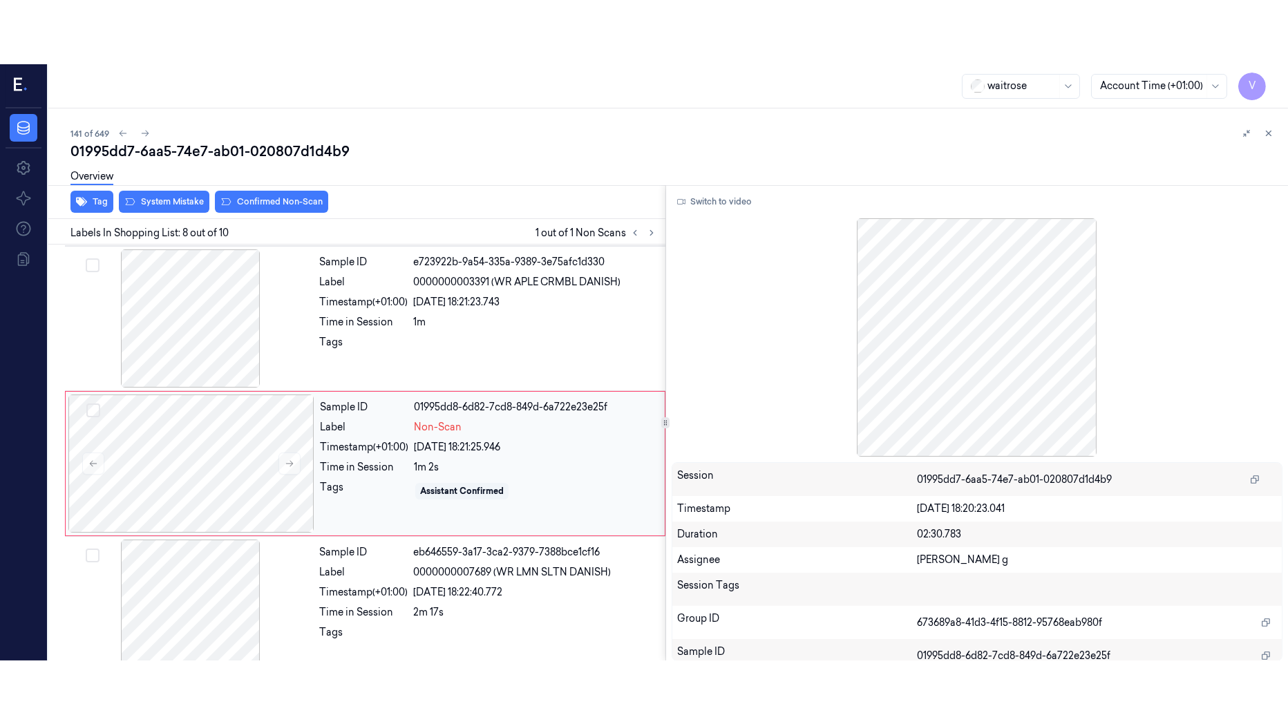
scroll to position [882, 0]
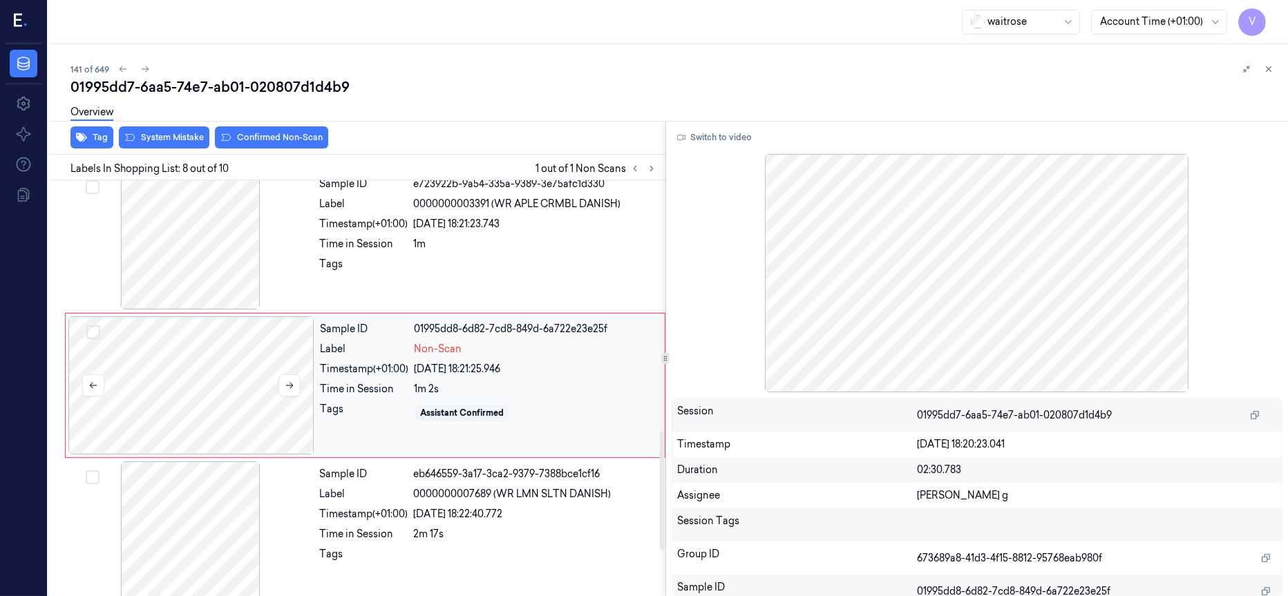
click at [198, 389] on div at bounding box center [191, 385] width 246 height 138
click at [286, 389] on icon at bounding box center [290, 386] width 10 height 10
click at [726, 138] on button "Switch to video" at bounding box center [715, 137] width 86 height 22
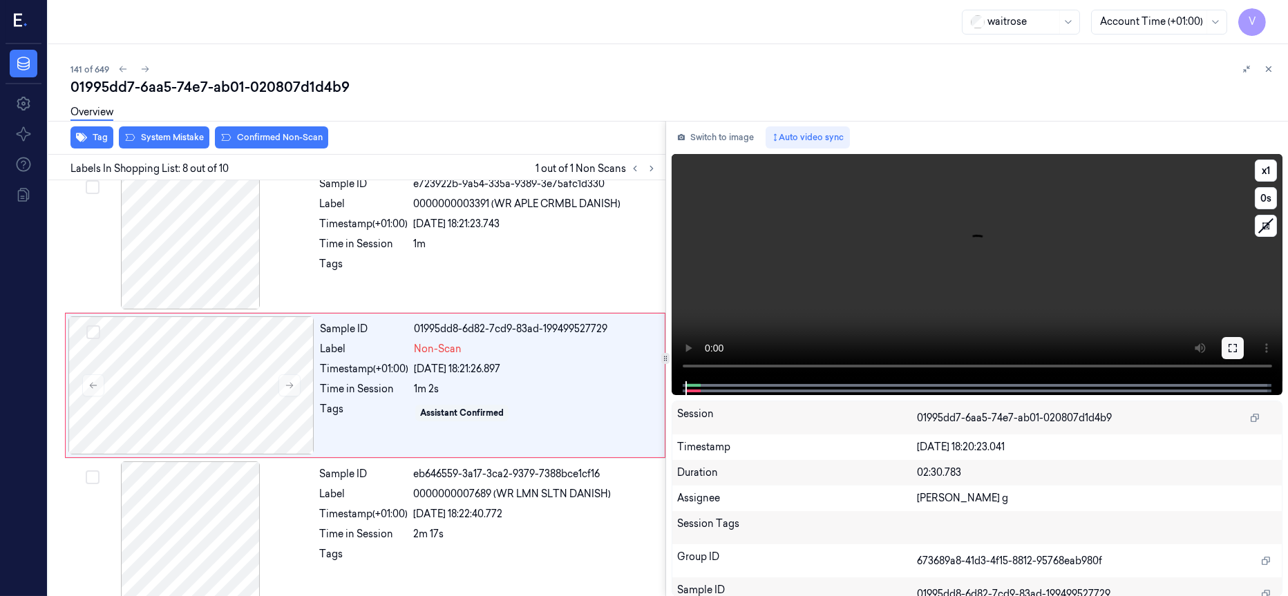
click at [1231, 348] on icon at bounding box center [1232, 348] width 11 height 11
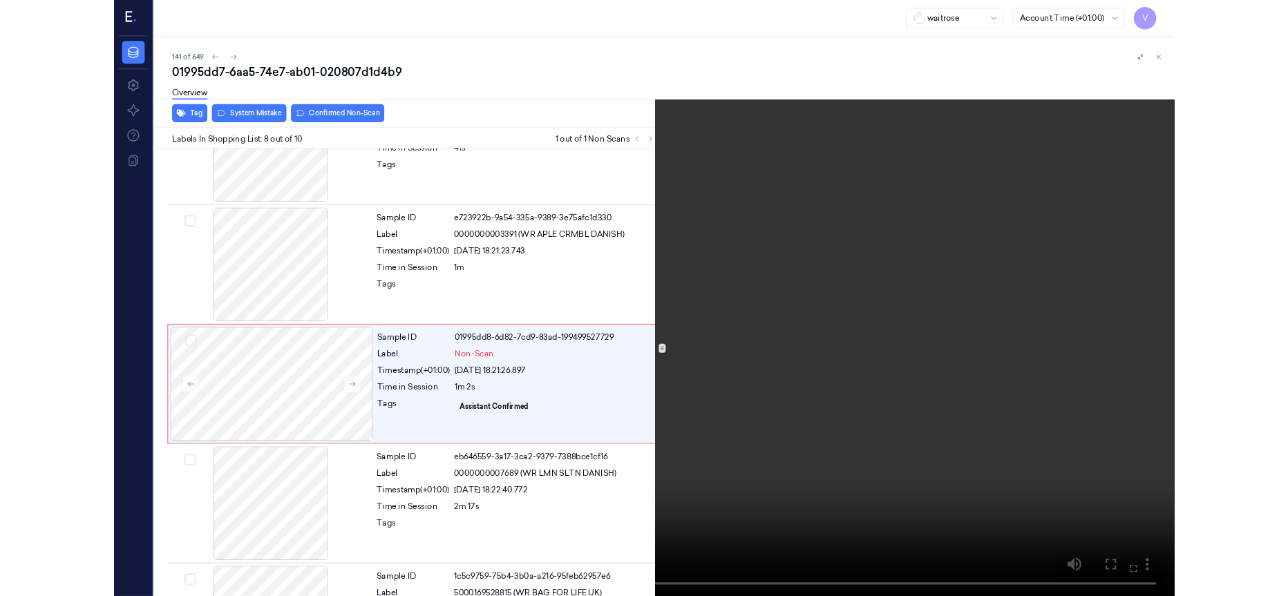
scroll to position [819, 0]
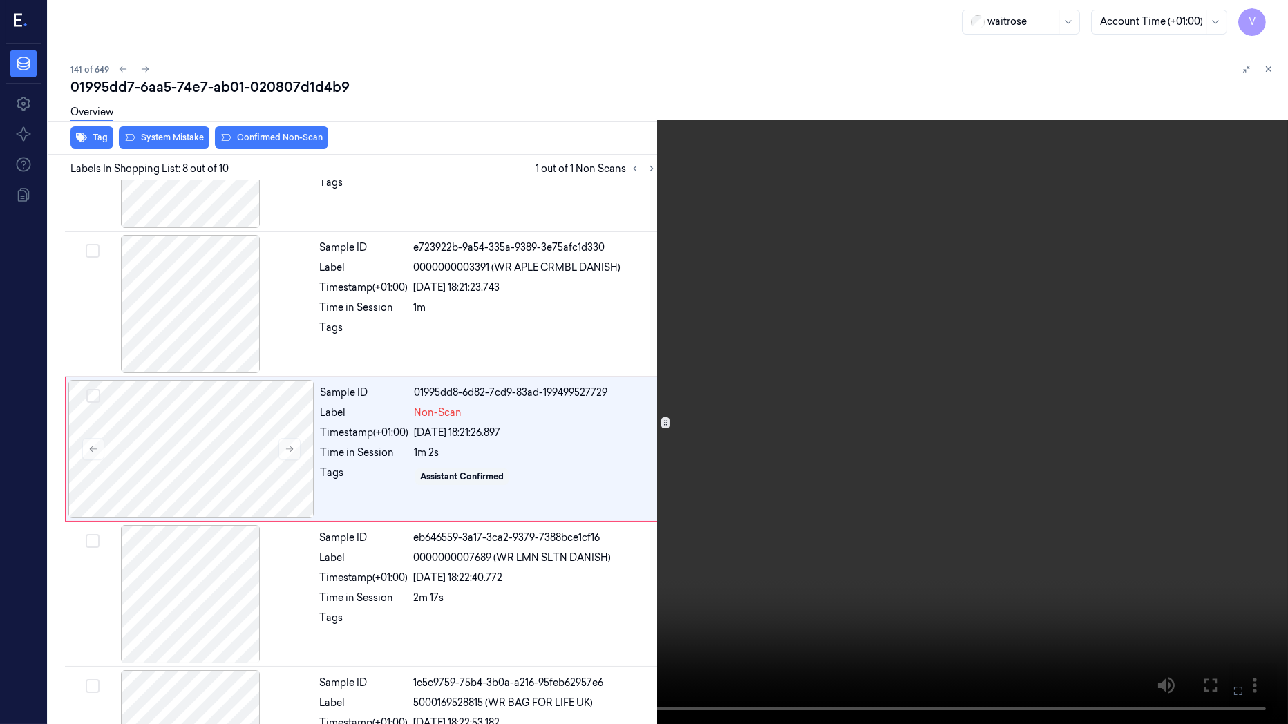
click at [0, 0] on icon at bounding box center [0, 0] width 0 height 0
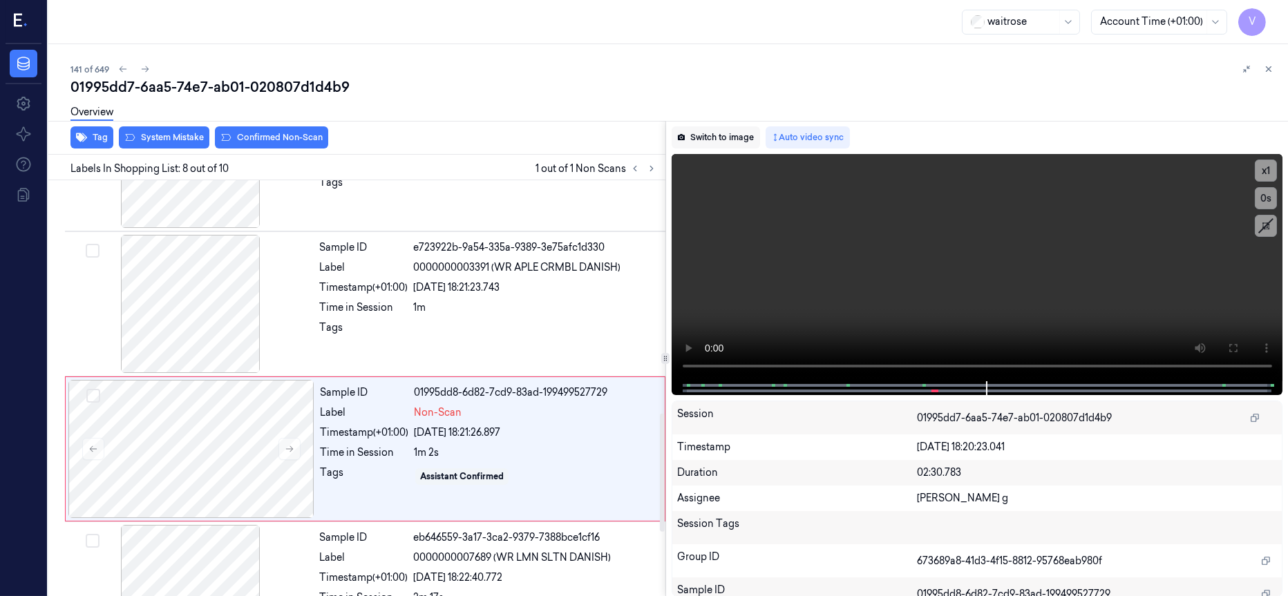
click at [714, 138] on button "Switch to image" at bounding box center [716, 137] width 88 height 22
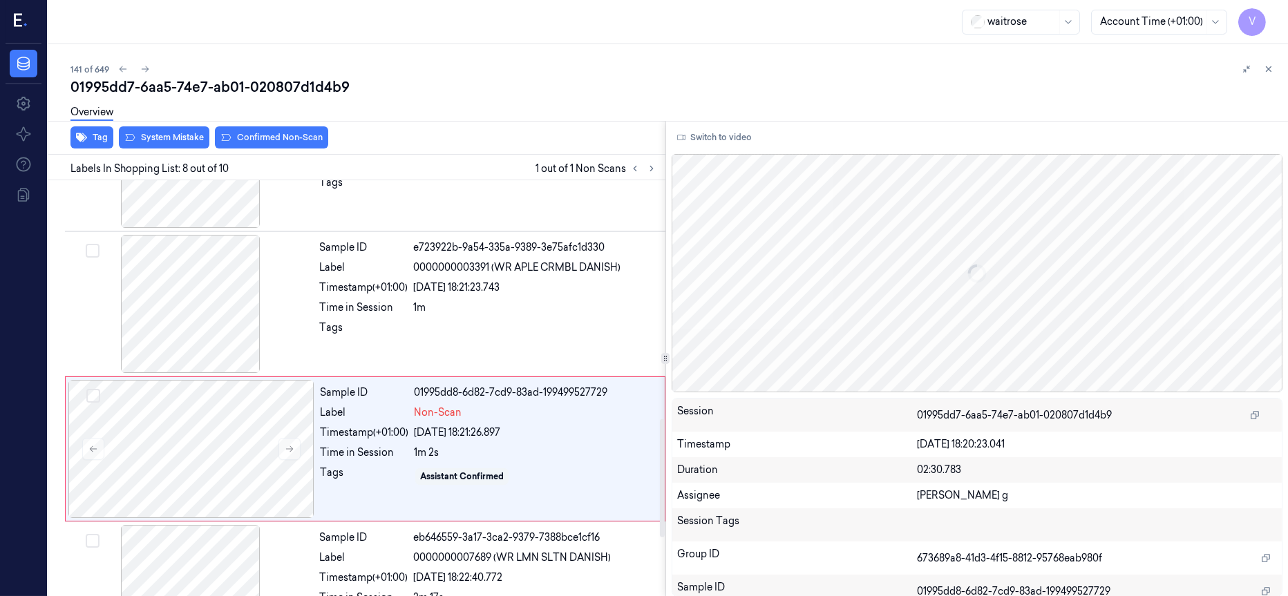
scroll to position [882, 0]
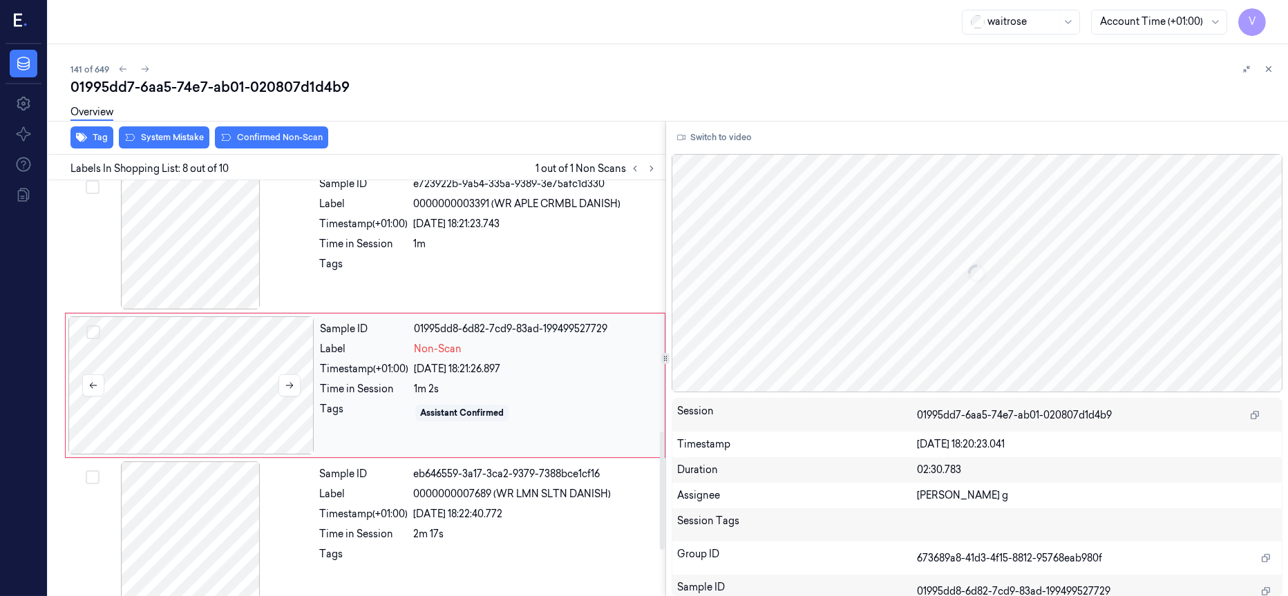
click at [221, 391] on div at bounding box center [191, 385] width 246 height 138
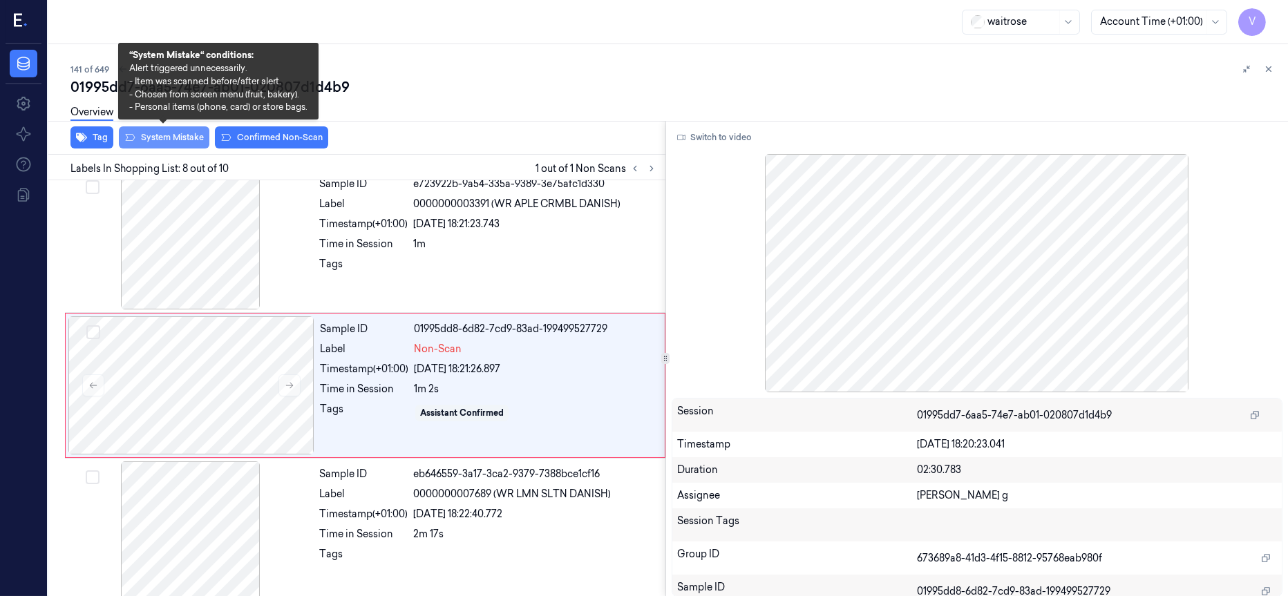
click at [170, 140] on button "System Mistake" at bounding box center [164, 137] width 91 height 22
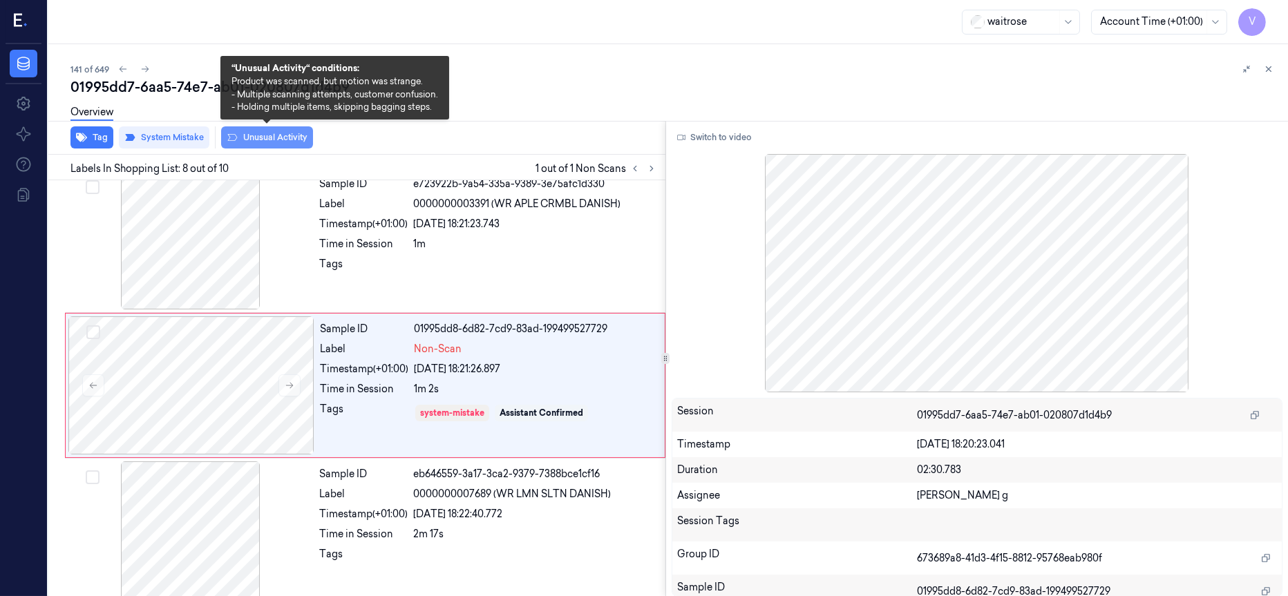
click at [276, 141] on button "Unusual Activity" at bounding box center [267, 137] width 92 height 22
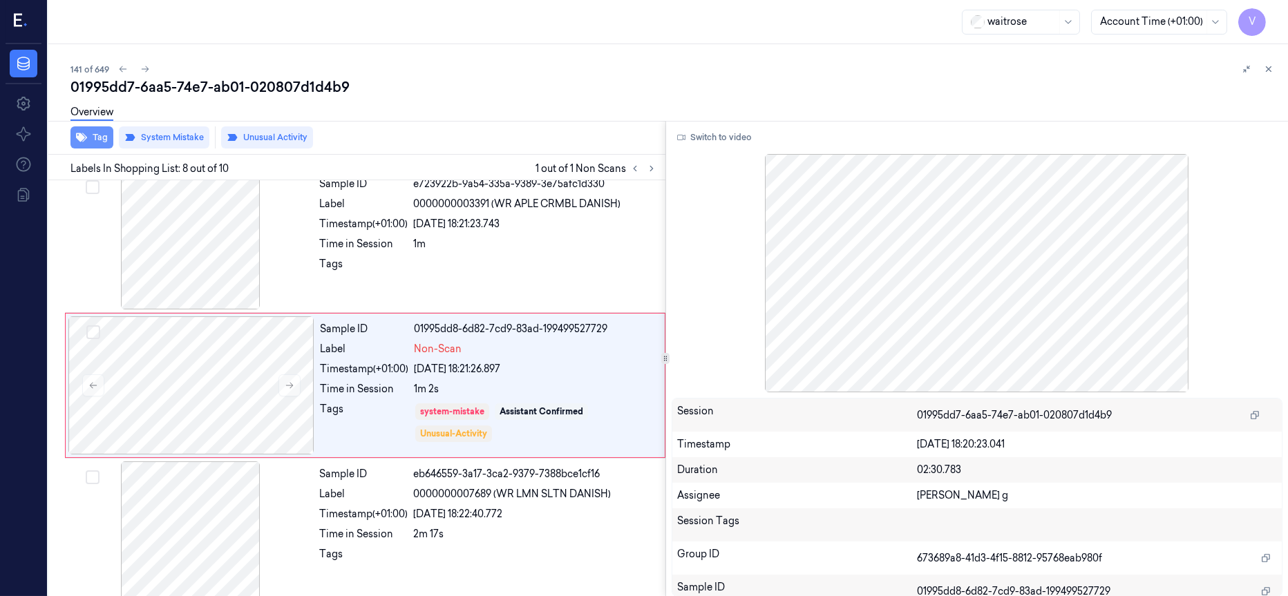
click at [91, 134] on button "Tag" at bounding box center [91, 137] width 43 height 22
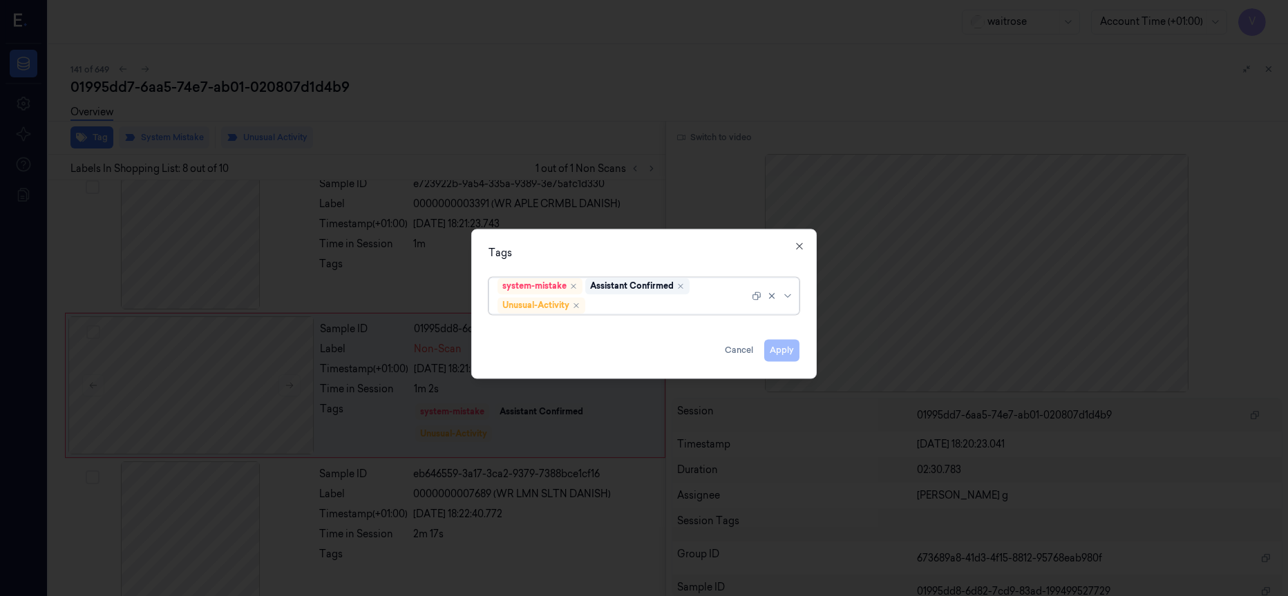
click at [631, 300] on div at bounding box center [668, 306] width 161 height 15
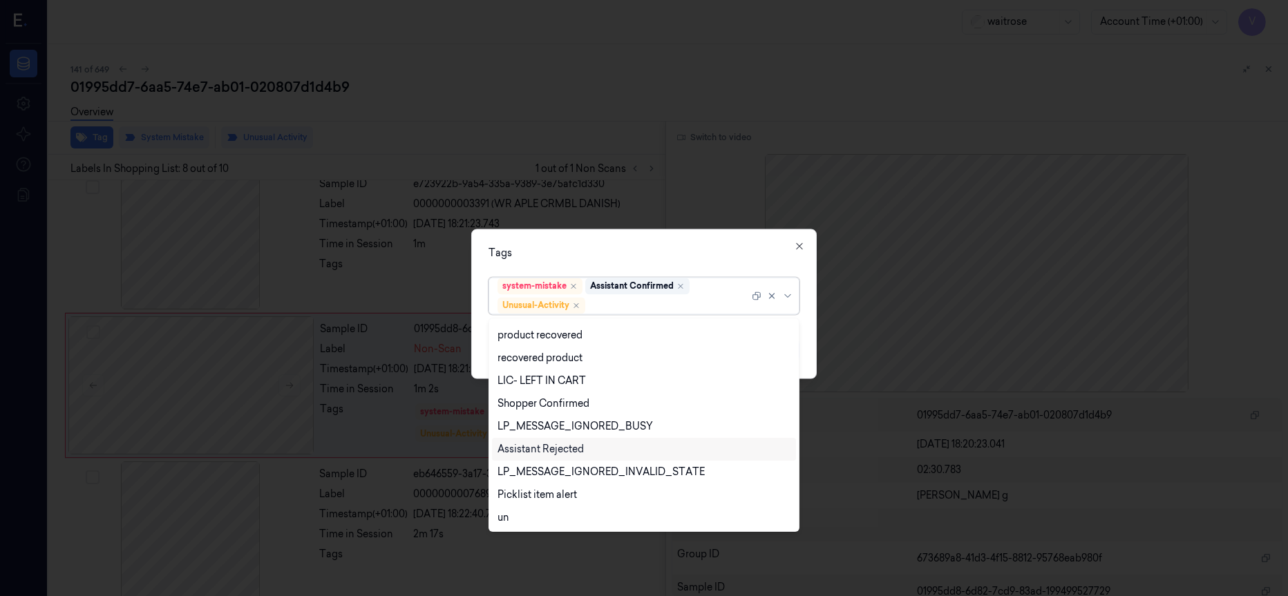
scroll to position [271, 0]
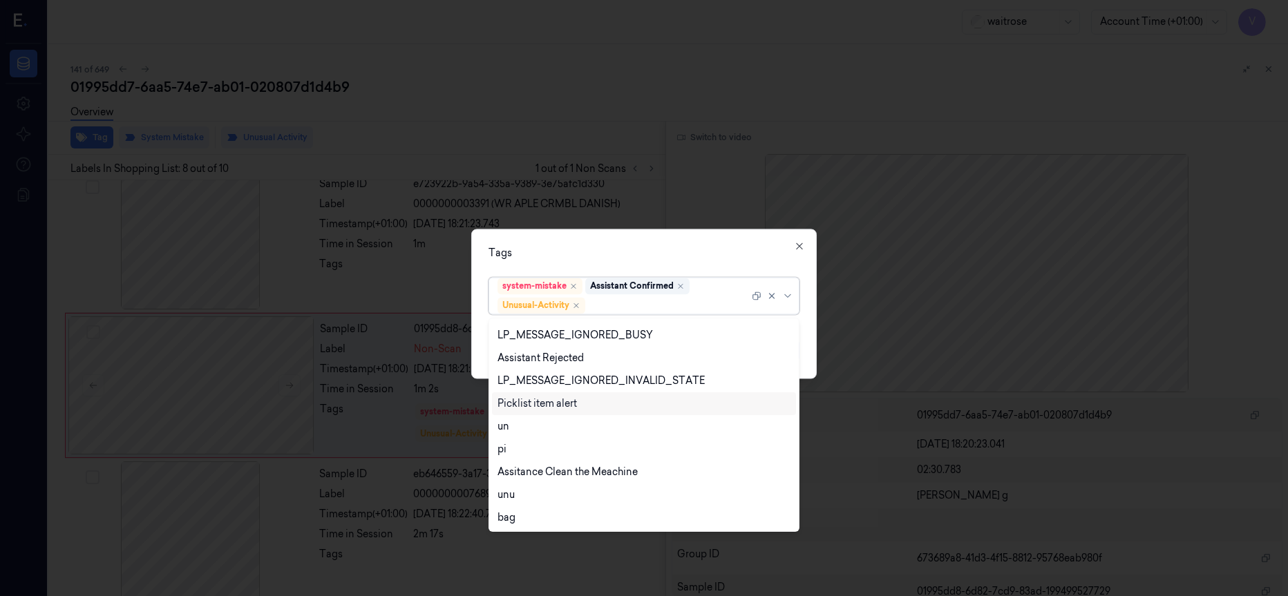
click at [560, 399] on div "Picklist item alert" at bounding box center [537, 404] width 79 height 15
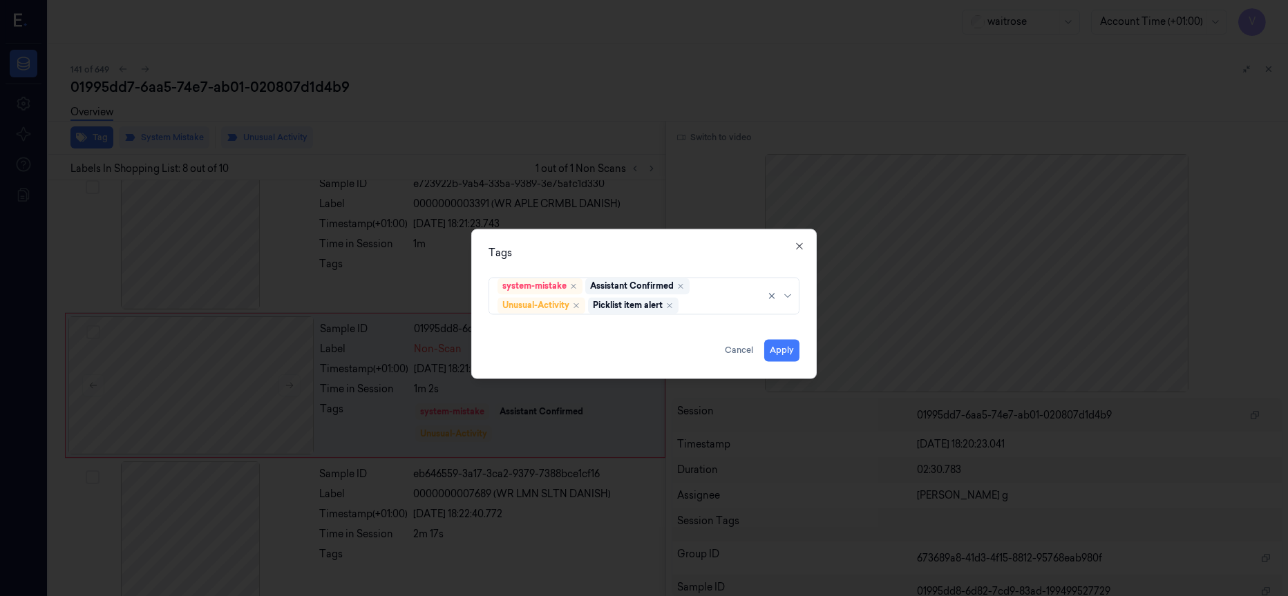
click at [638, 249] on div "Tags" at bounding box center [644, 253] width 311 height 15
click at [774, 354] on button "Apply" at bounding box center [781, 350] width 35 height 22
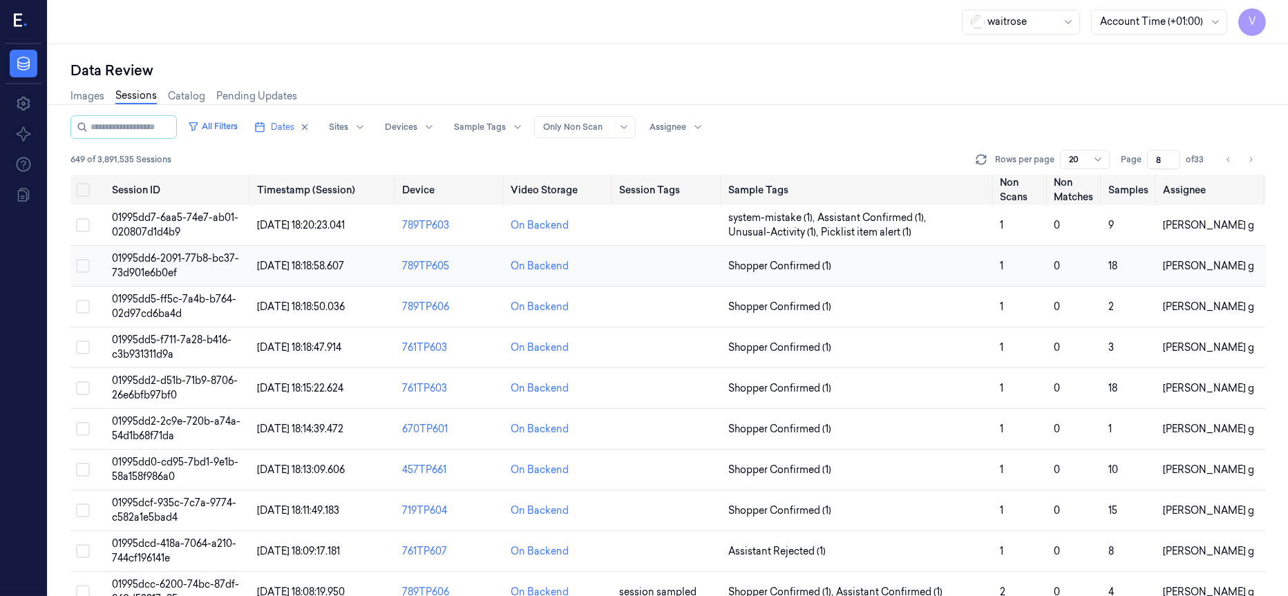
click at [152, 262] on span "01995dd6-2091-77b8-bc37-73d901e6b0ef" at bounding box center [175, 265] width 127 height 27
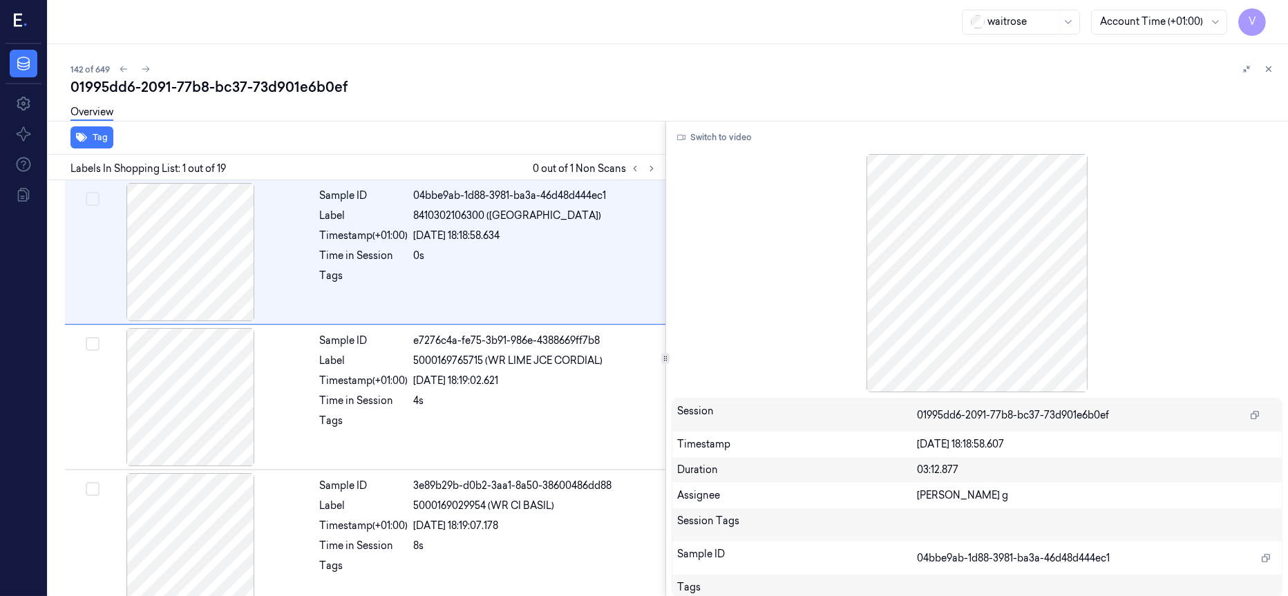
click at [392, 68] on div "142 of 649" at bounding box center [673, 69] width 1206 height 17
click at [652, 169] on icon at bounding box center [651, 169] width 3 height 5
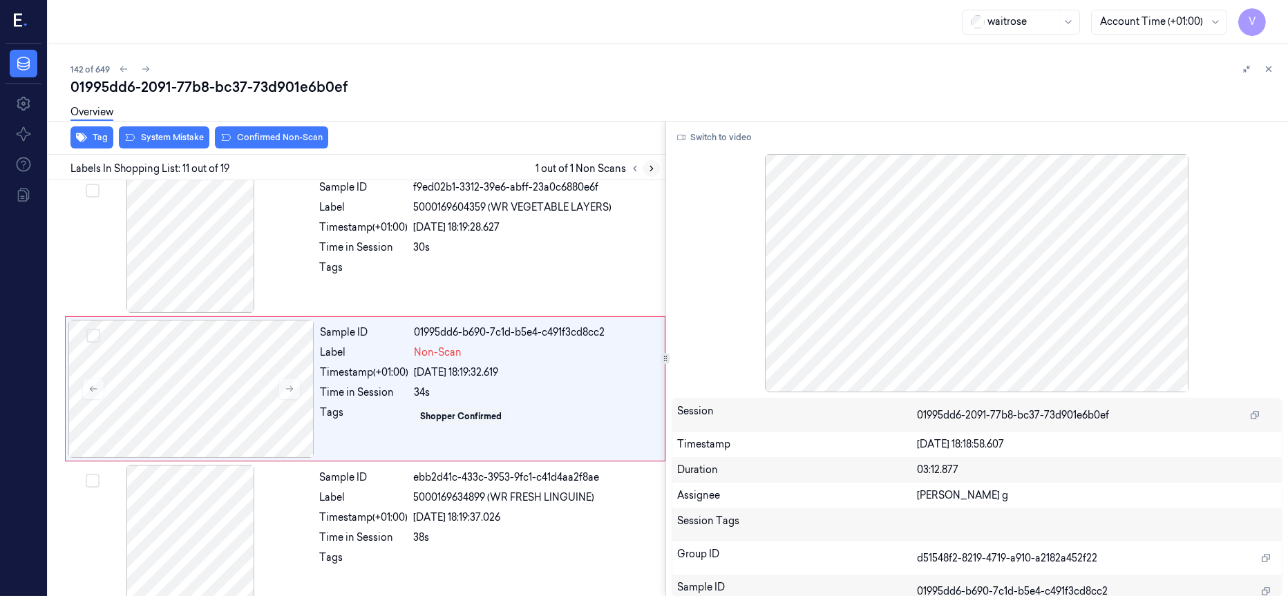
scroll to position [1319, 0]
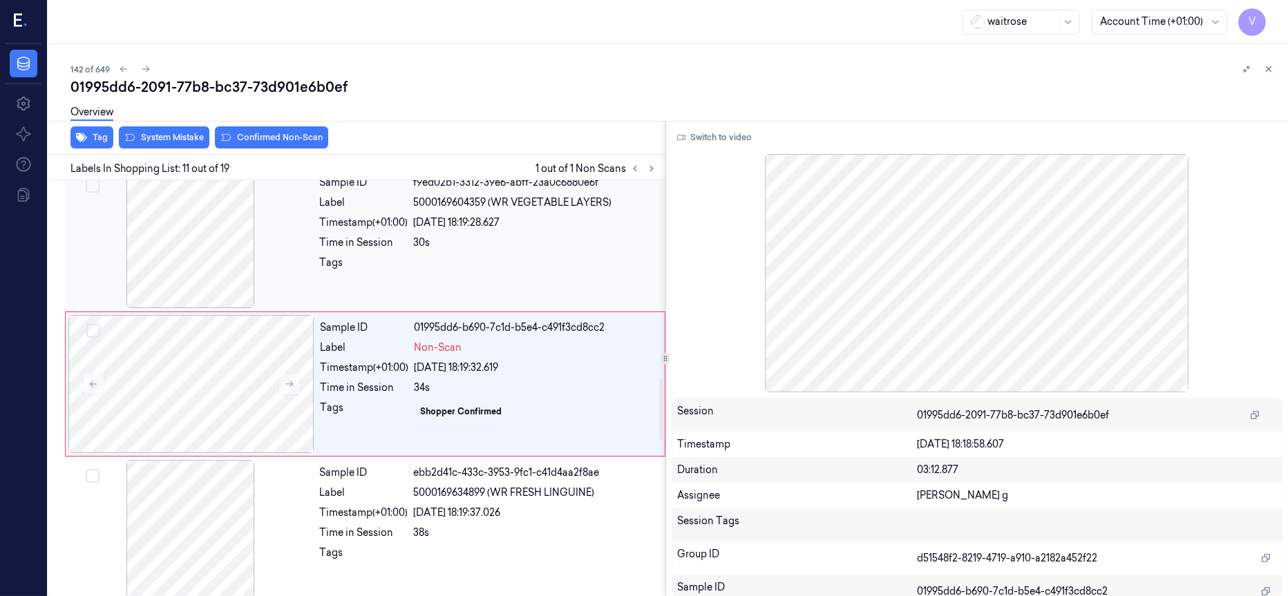
click at [214, 247] on div at bounding box center [191, 239] width 246 height 138
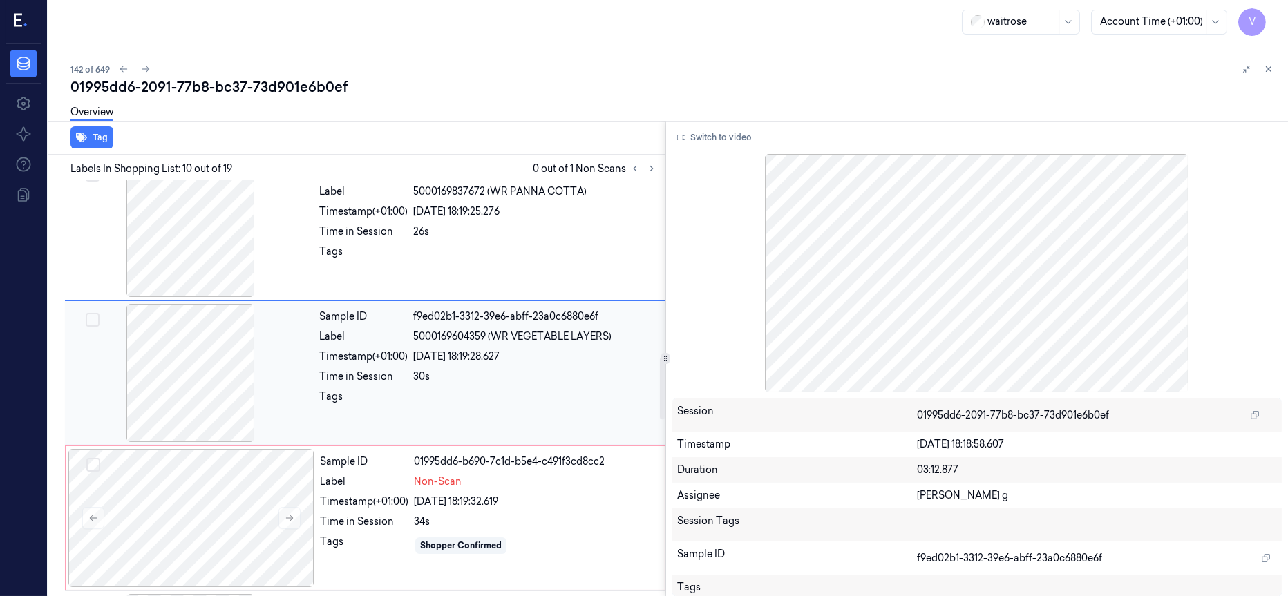
scroll to position [1174, 0]
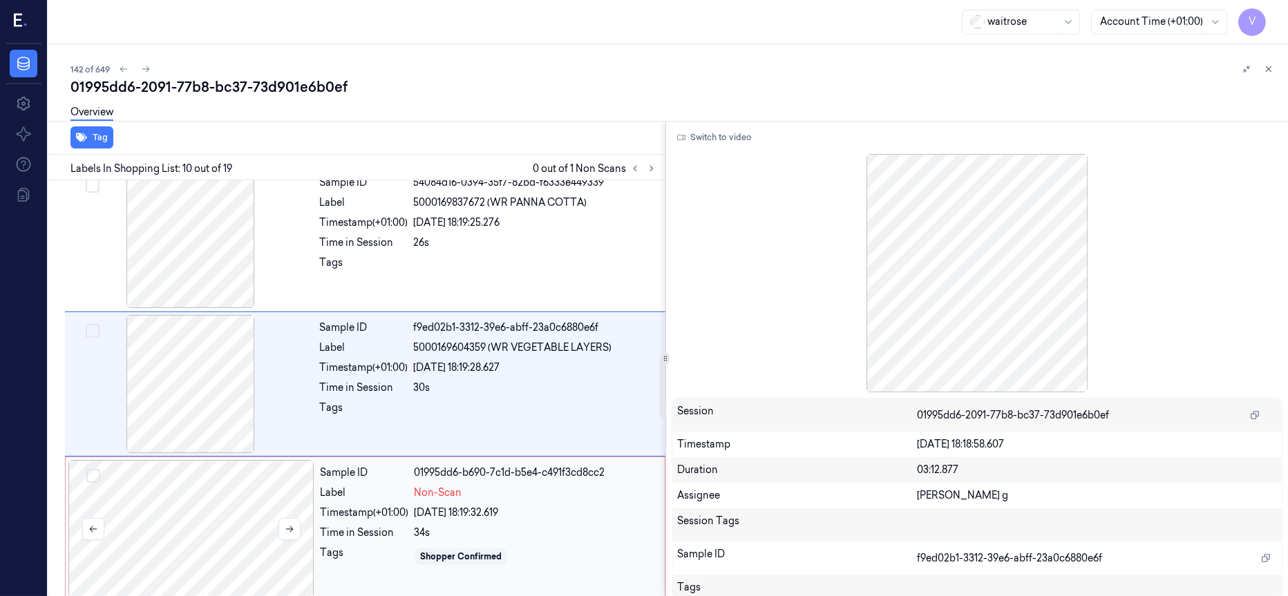
click at [201, 537] on div at bounding box center [191, 529] width 246 height 138
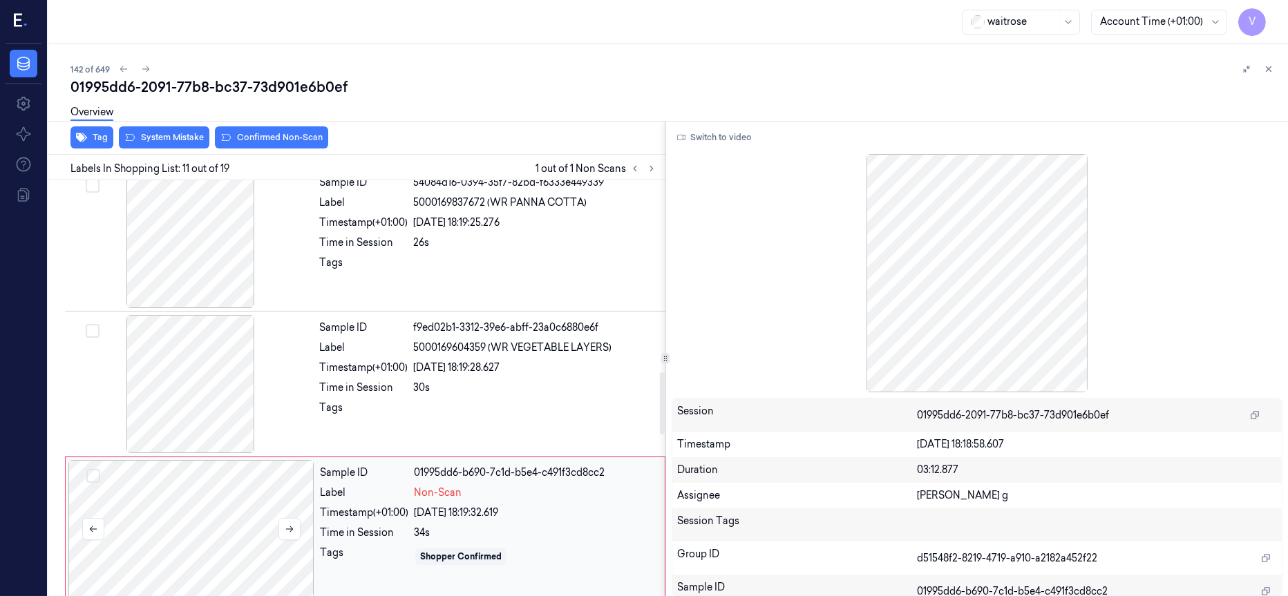
scroll to position [1319, 0]
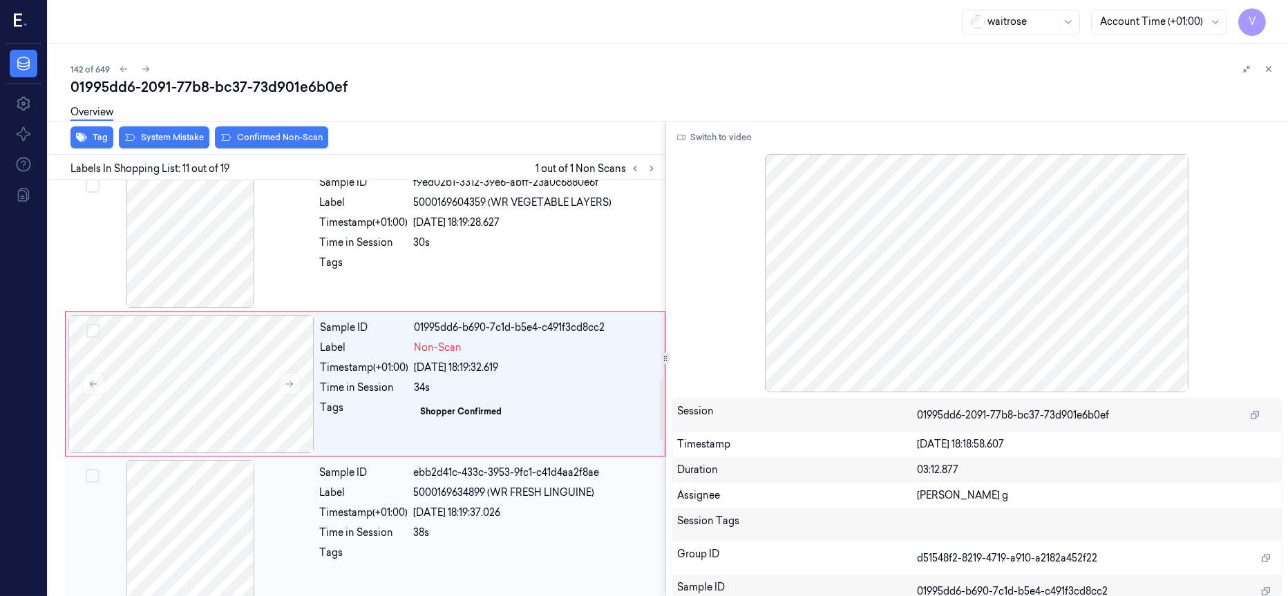
click at [205, 527] on div at bounding box center [191, 529] width 246 height 138
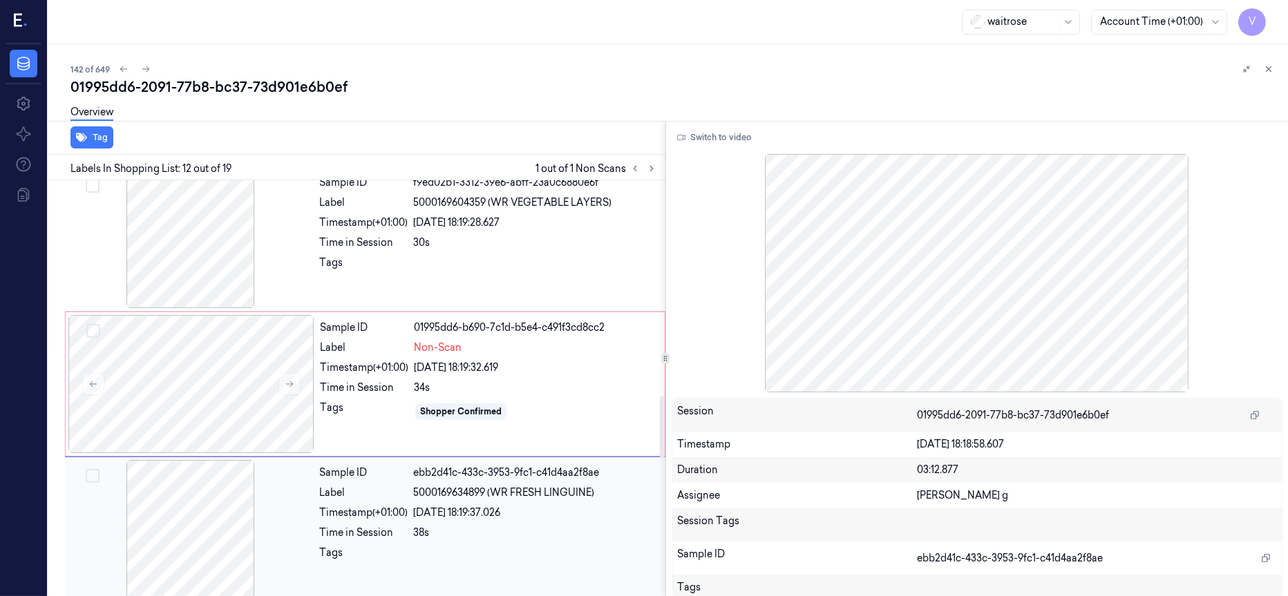
scroll to position [1465, 0]
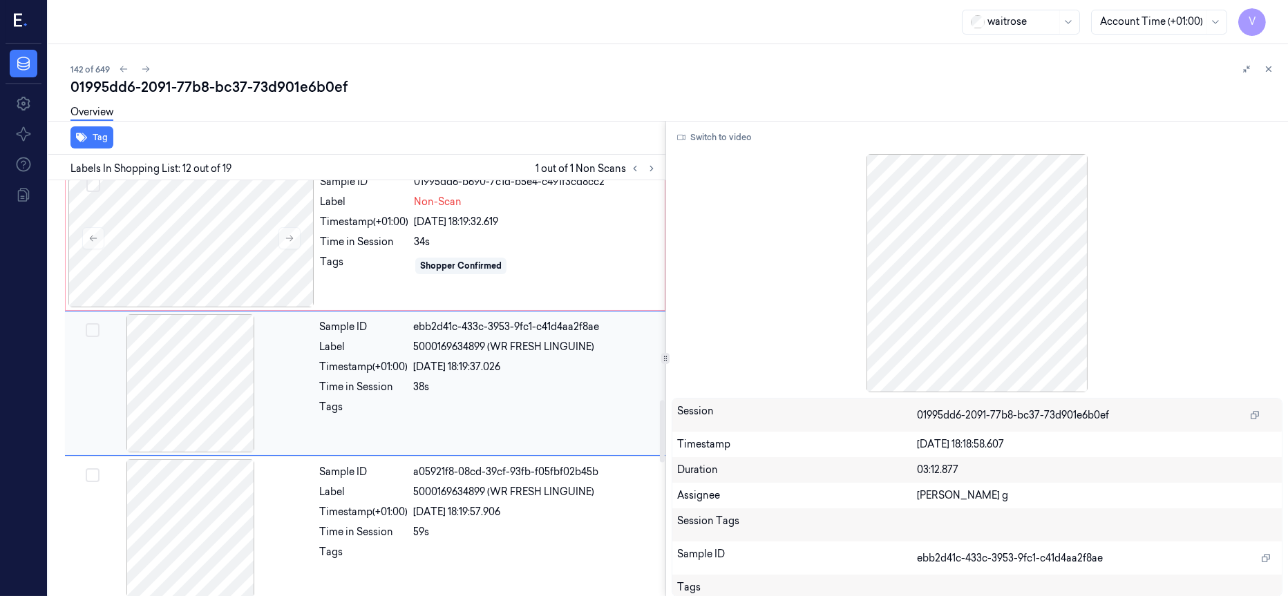
click at [206, 376] on div at bounding box center [191, 383] width 246 height 138
click at [705, 134] on button "Switch to video" at bounding box center [715, 137] width 86 height 22
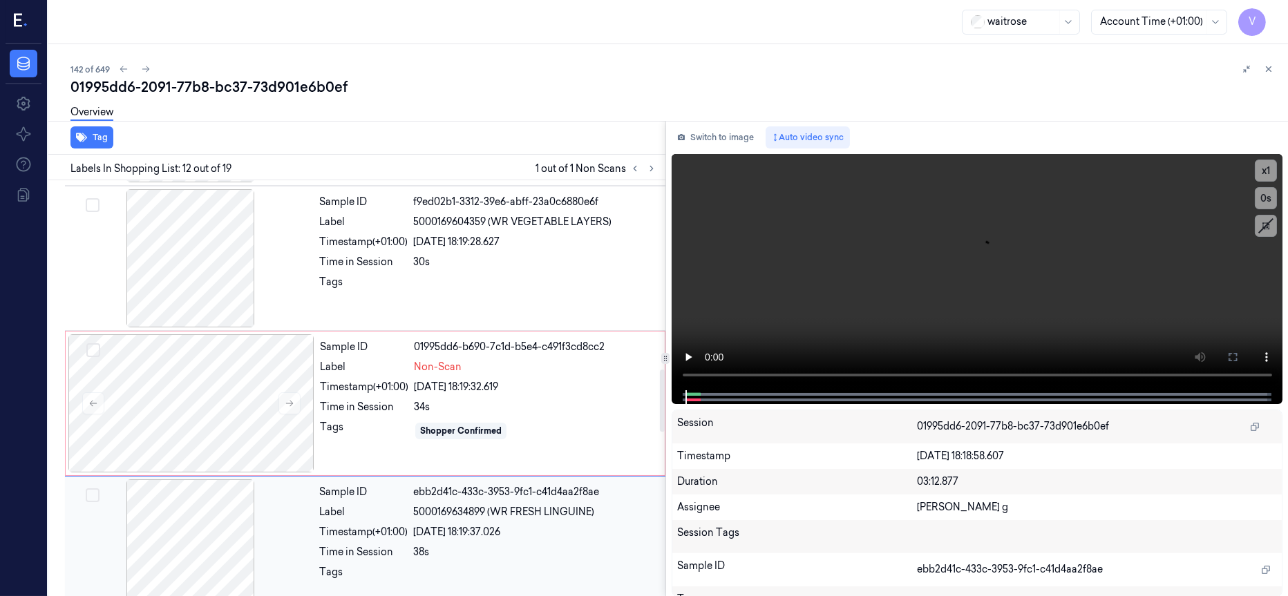
scroll to position [1258, 0]
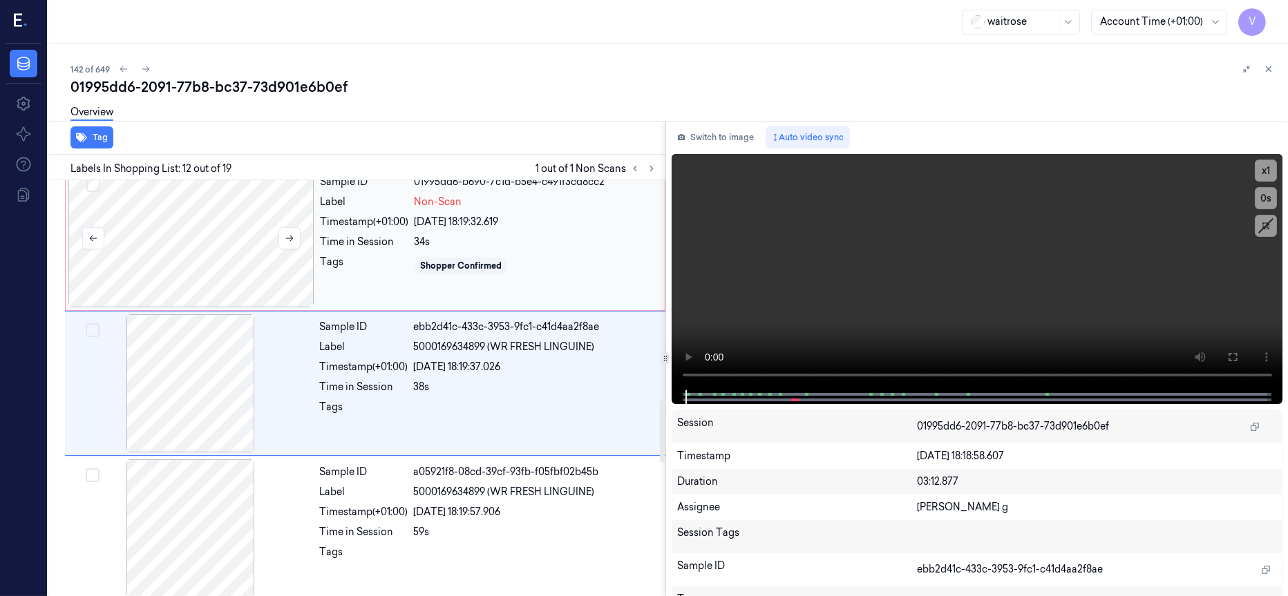
click at [209, 236] on div at bounding box center [191, 238] width 246 height 138
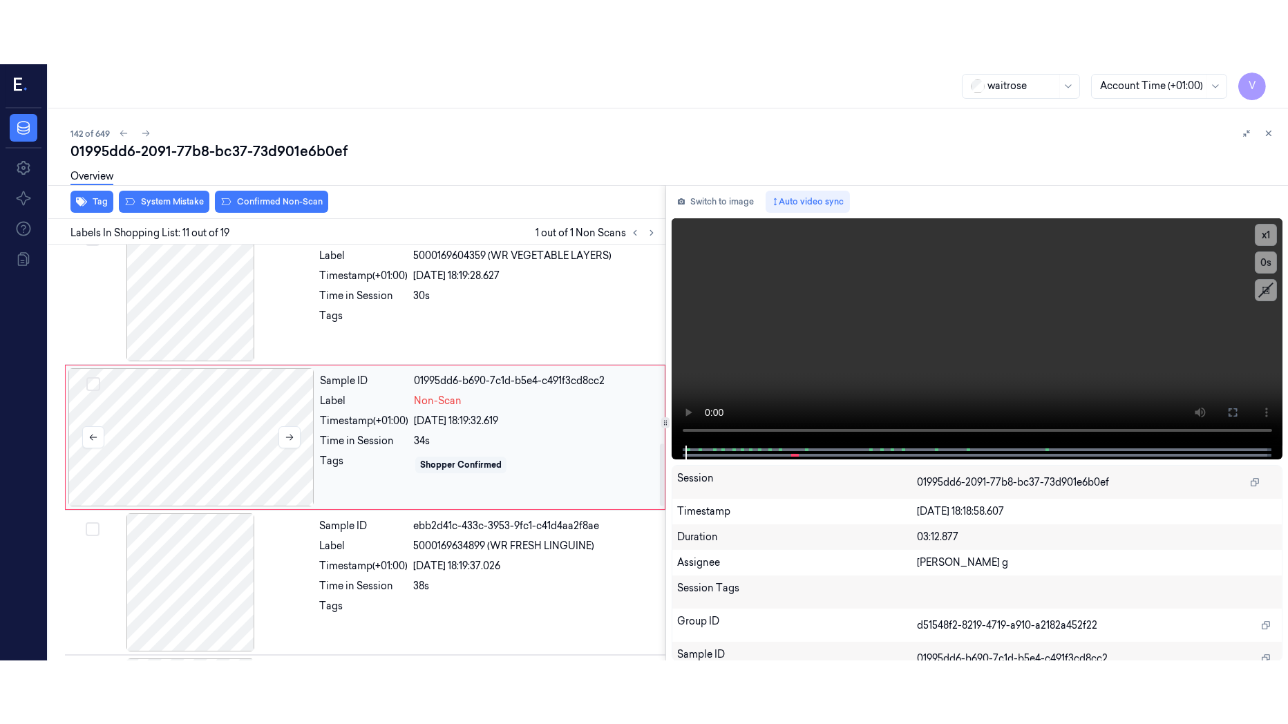
scroll to position [1319, 0]
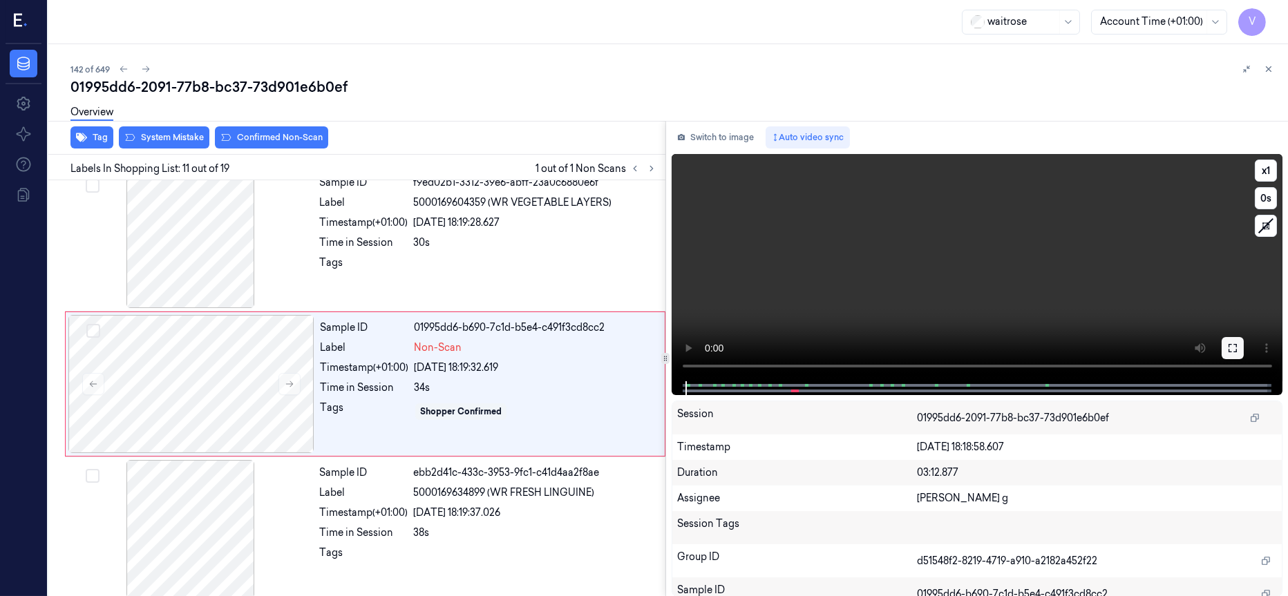
click at [1234, 348] on icon at bounding box center [1232, 348] width 11 height 11
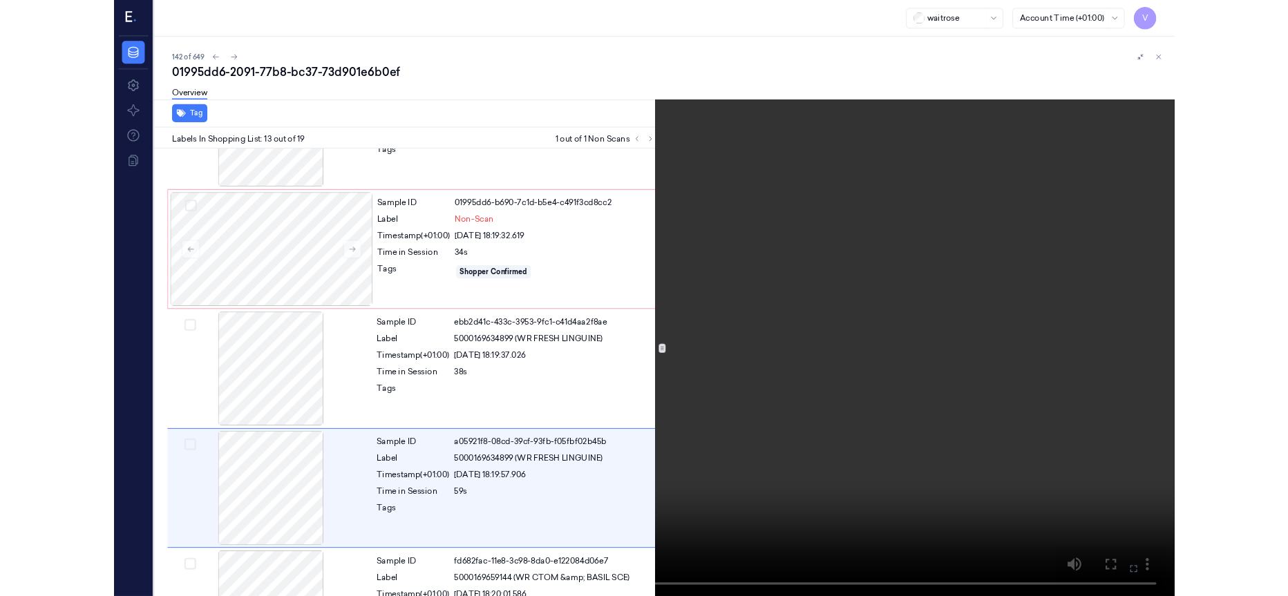
scroll to position [1546, 0]
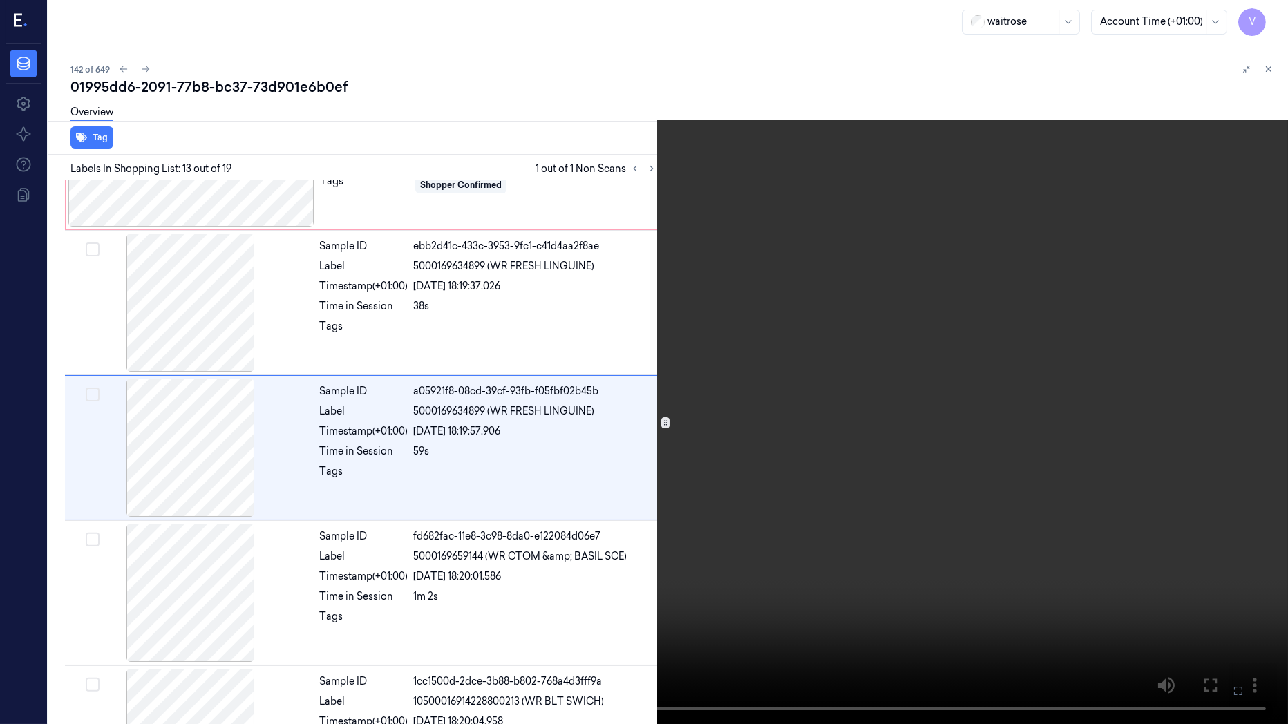
click at [0, 0] on icon at bounding box center [0, 0] width 0 height 0
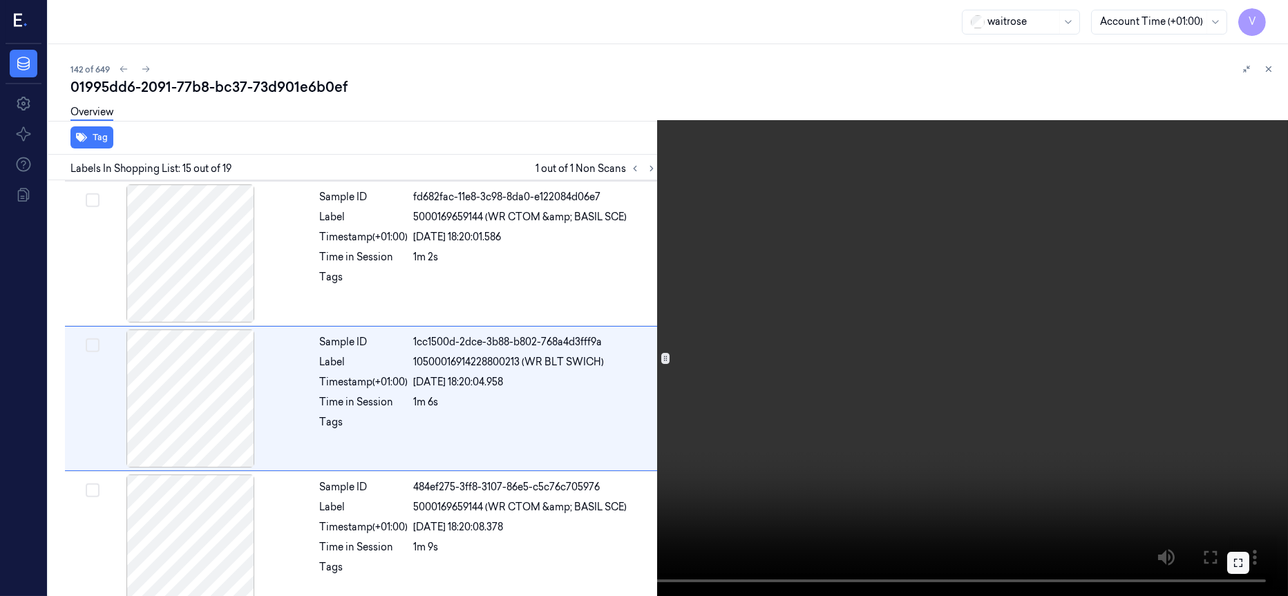
scroll to position [1901, 0]
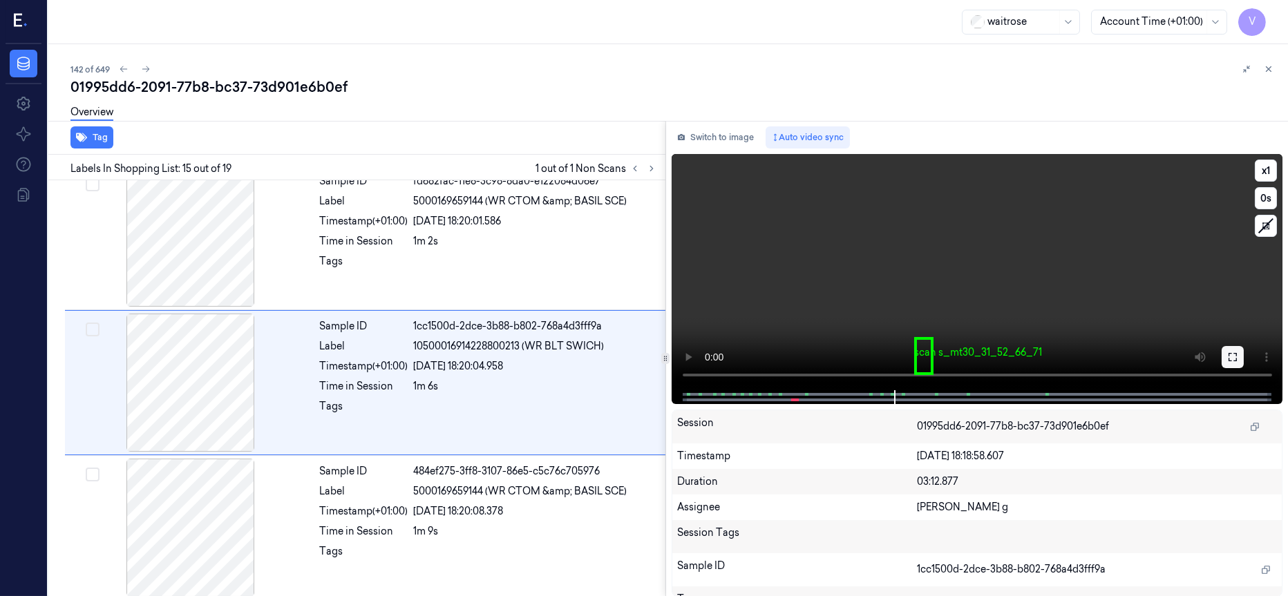
click at [1237, 357] on icon at bounding box center [1232, 357] width 11 height 11
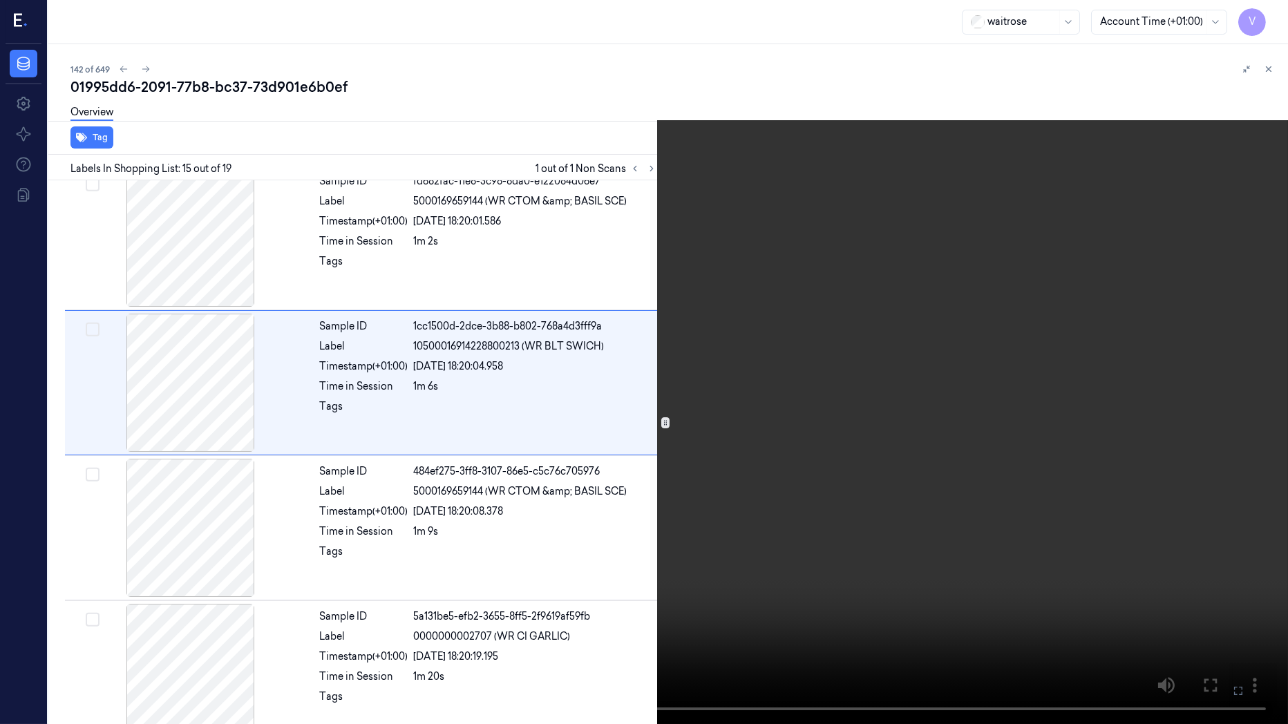
click at [0, 0] on icon at bounding box center [0, 0] width 0 height 0
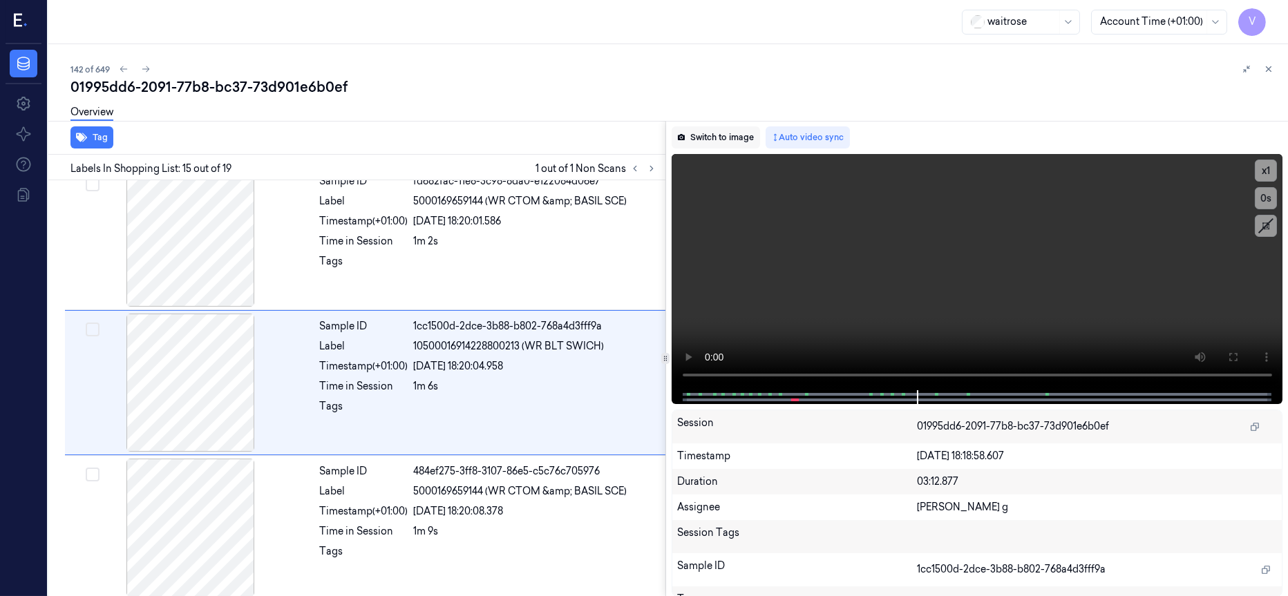
click at [732, 137] on button "Switch to image" at bounding box center [716, 137] width 88 height 22
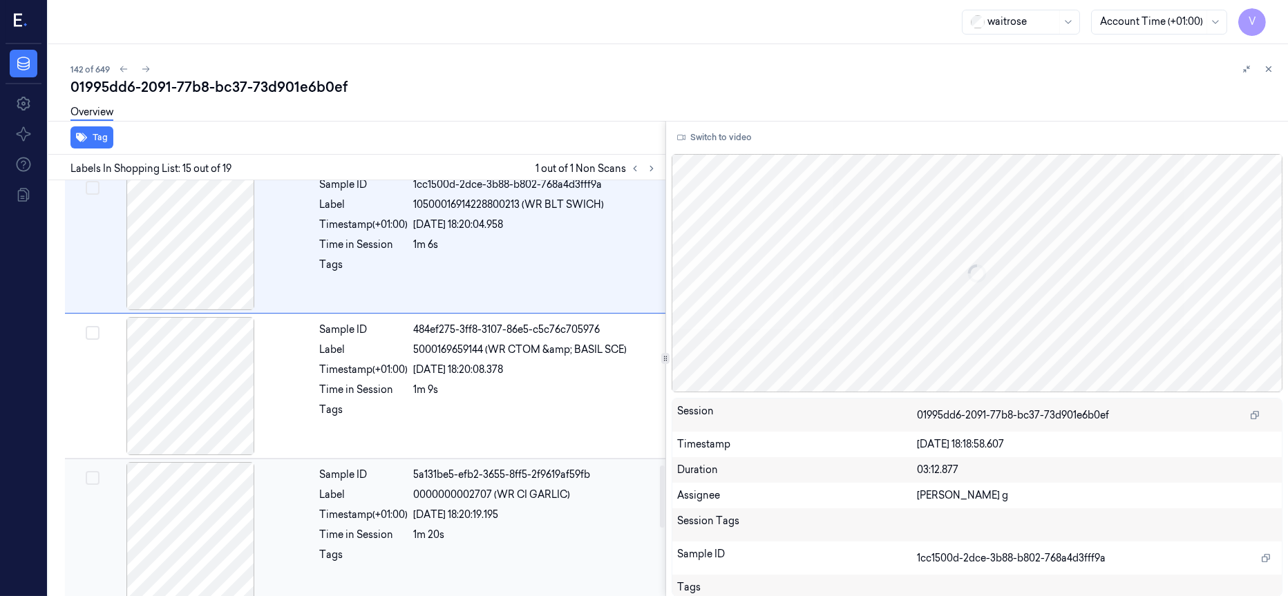
scroll to position [2212, 0]
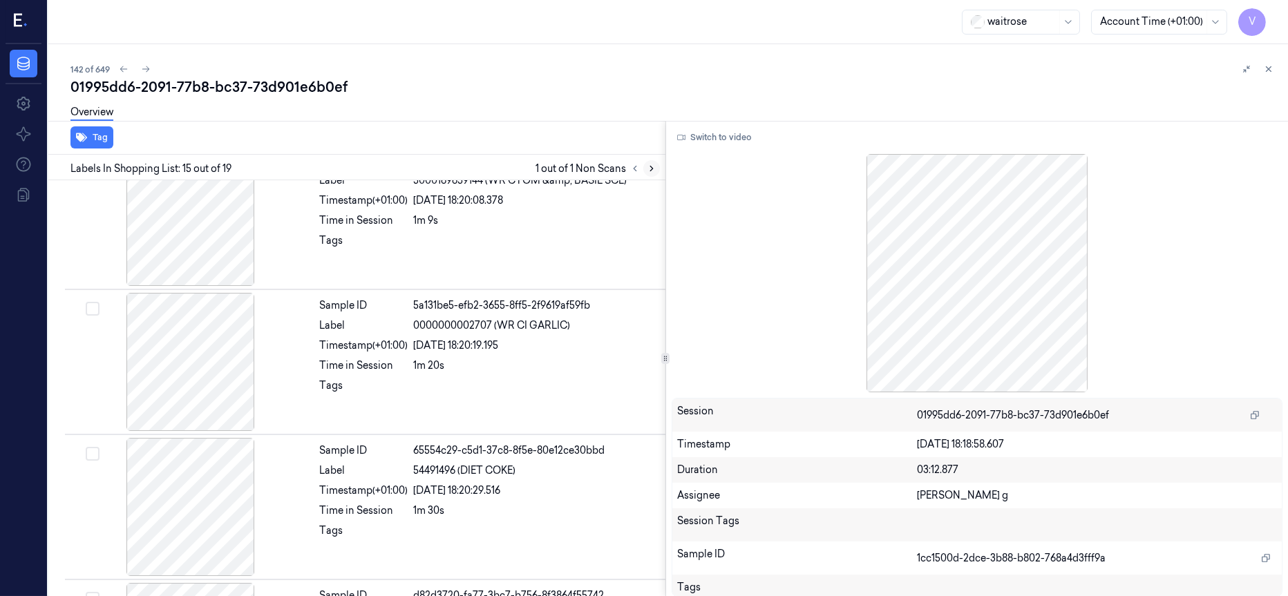
click at [654, 169] on icon at bounding box center [652, 169] width 10 height 10
click at [645, 166] on button at bounding box center [651, 168] width 17 height 17
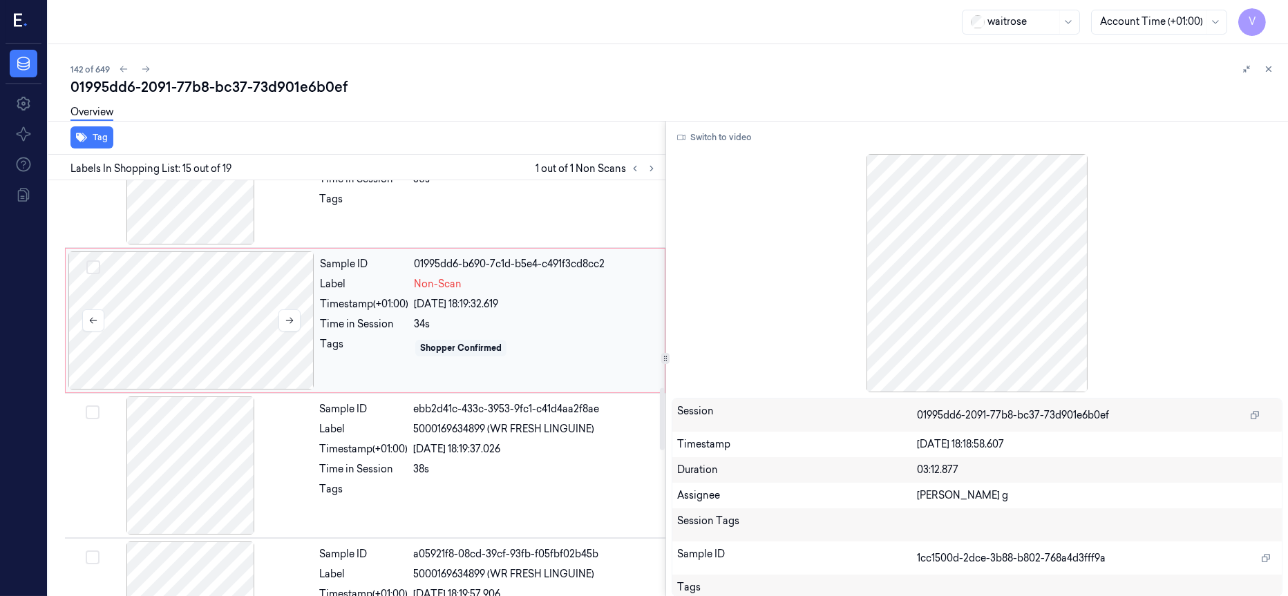
click at [211, 329] on div at bounding box center [191, 321] width 246 height 138
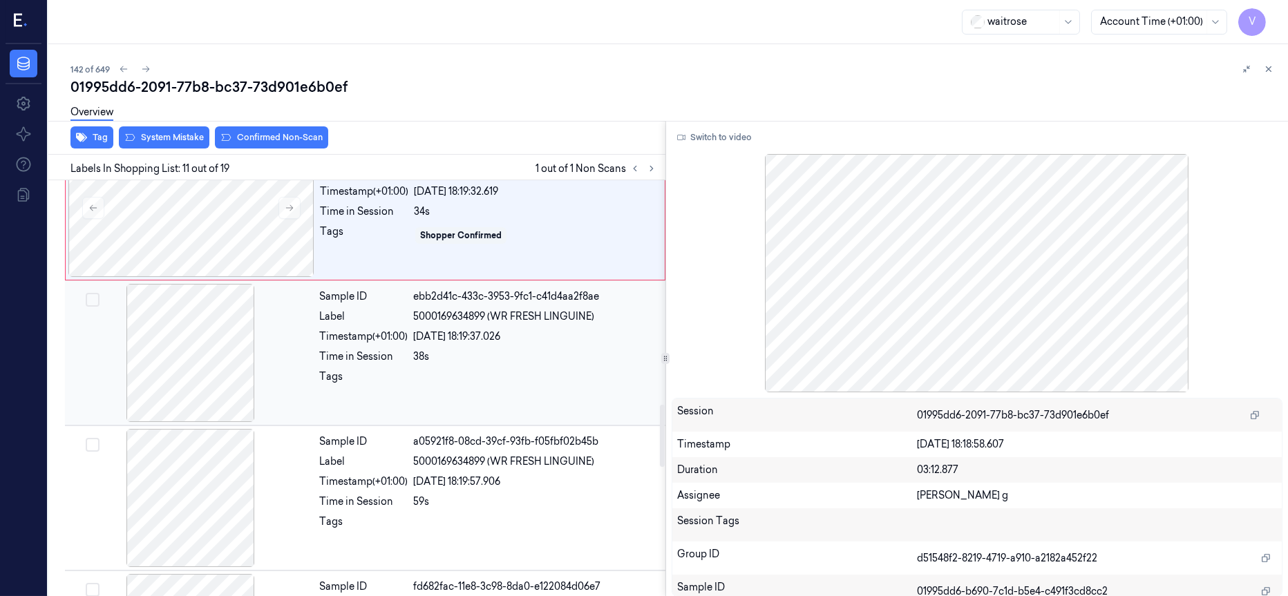
scroll to position [1526, 0]
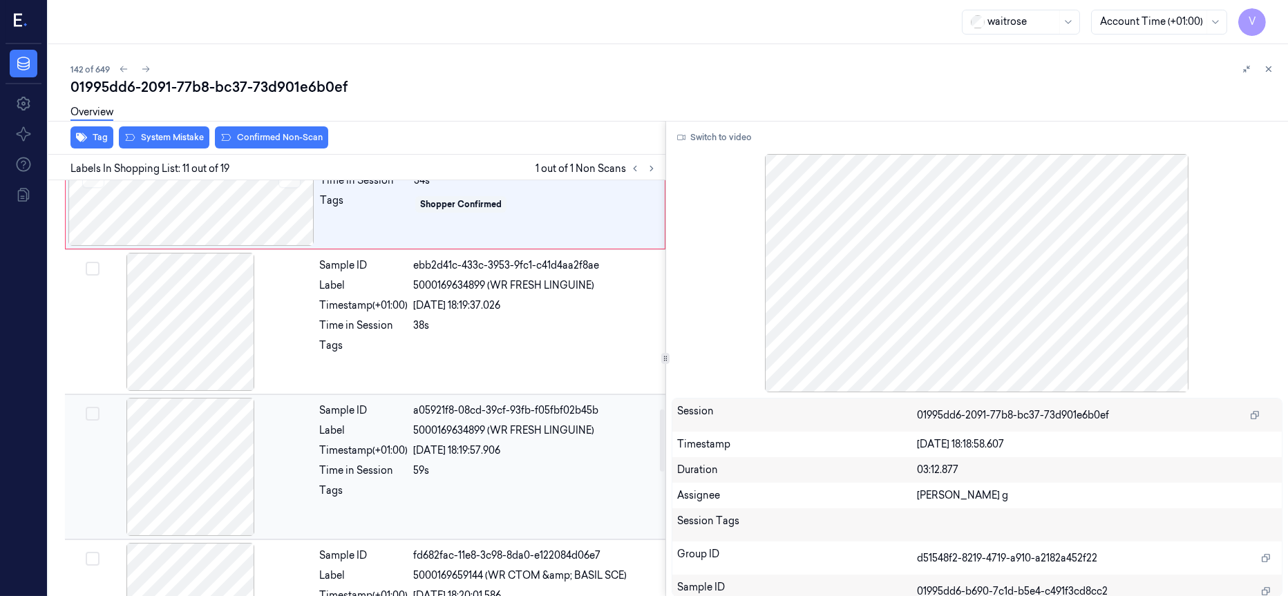
click at [193, 449] on div at bounding box center [191, 467] width 246 height 138
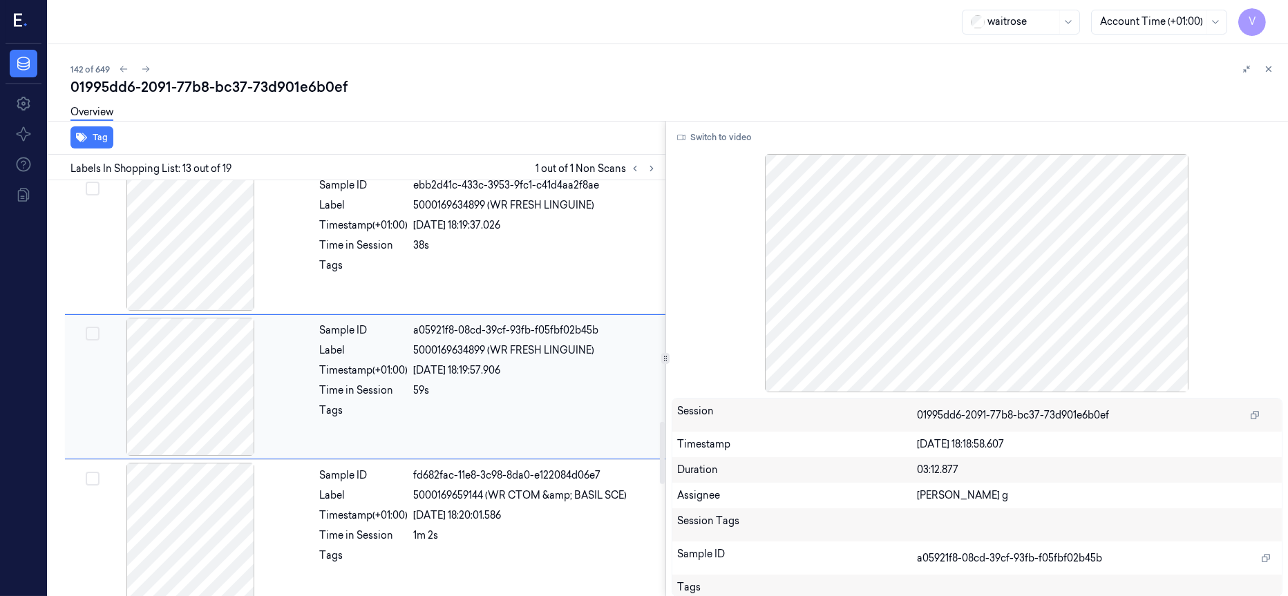
scroll to position [1610, 0]
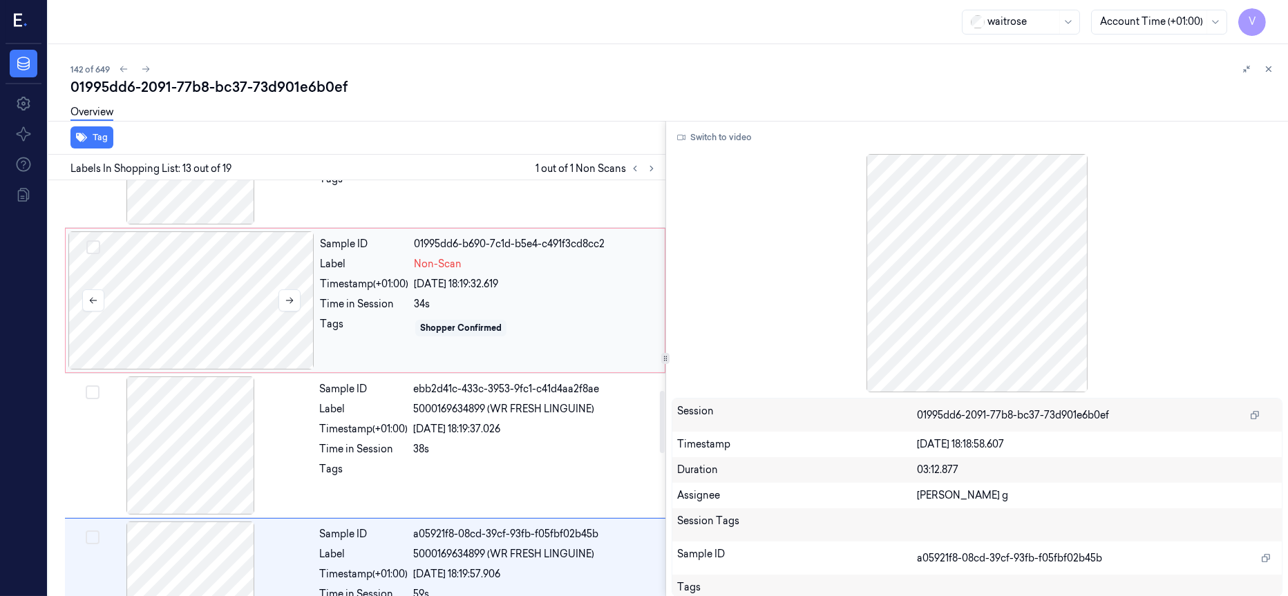
click at [219, 308] on div at bounding box center [191, 300] width 246 height 138
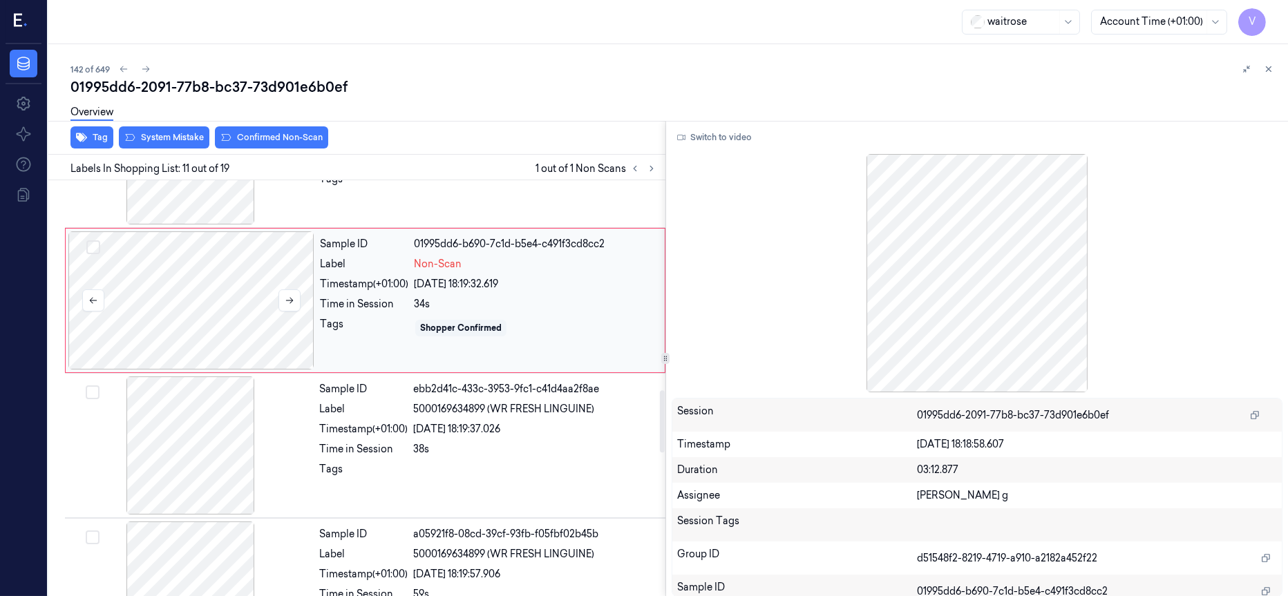
scroll to position [1319, 0]
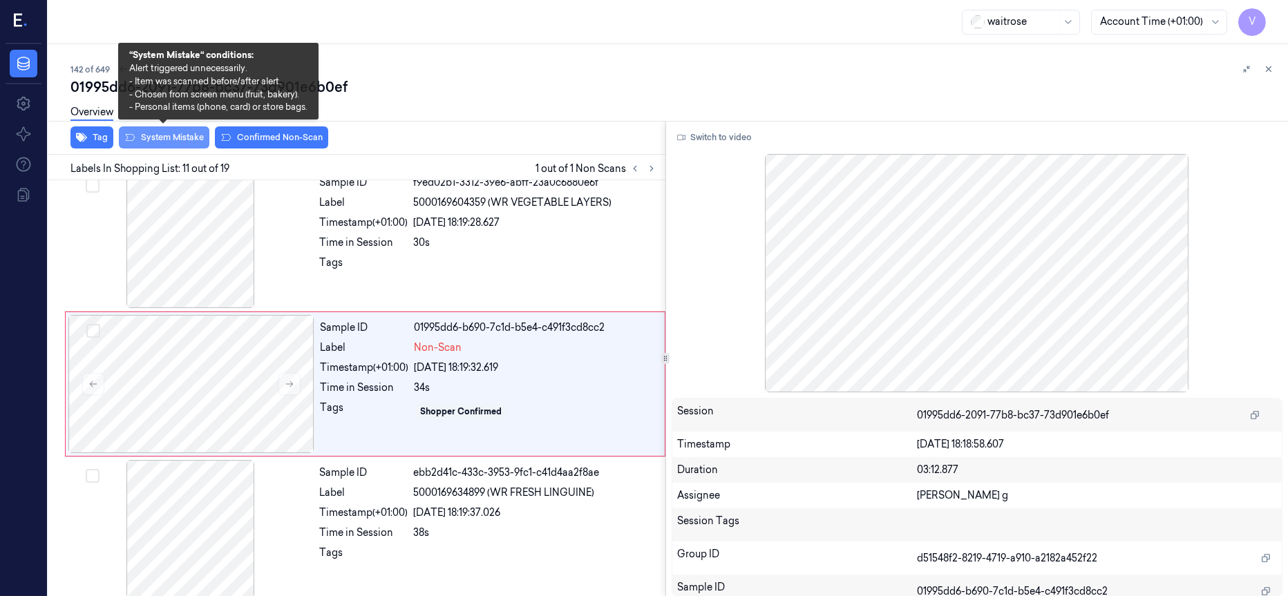
click at [162, 138] on button "System Mistake" at bounding box center [164, 137] width 91 height 22
click at [164, 135] on button "System Mistake" at bounding box center [164, 137] width 91 height 22
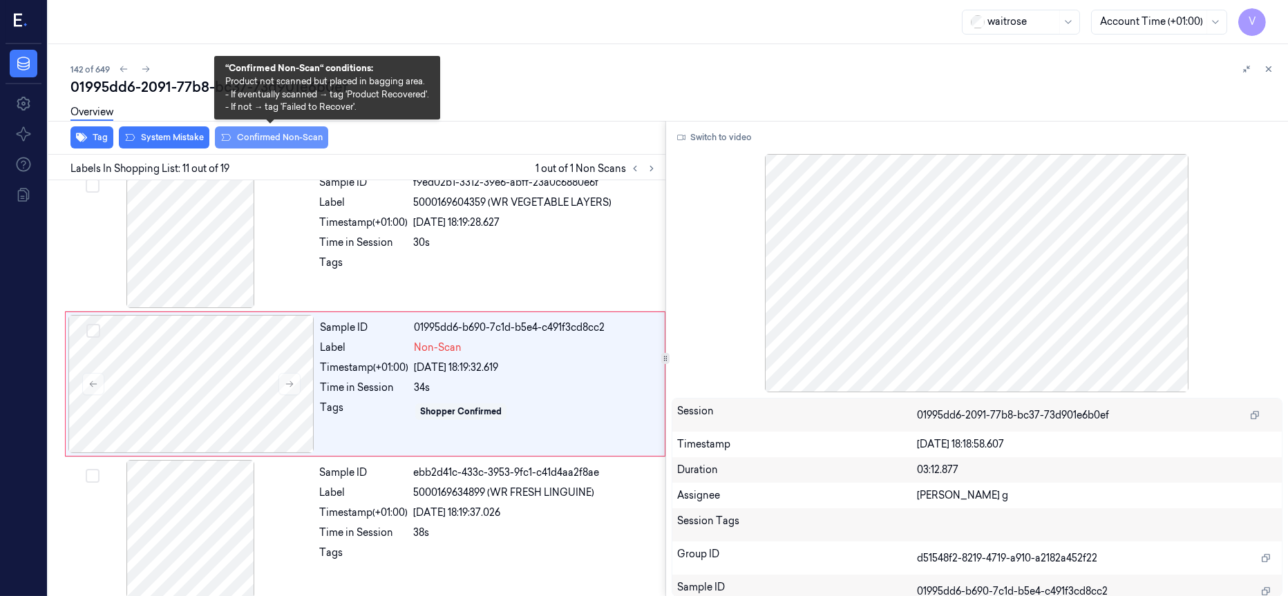
click at [280, 146] on button "Confirmed Non-Scan" at bounding box center [271, 137] width 113 height 22
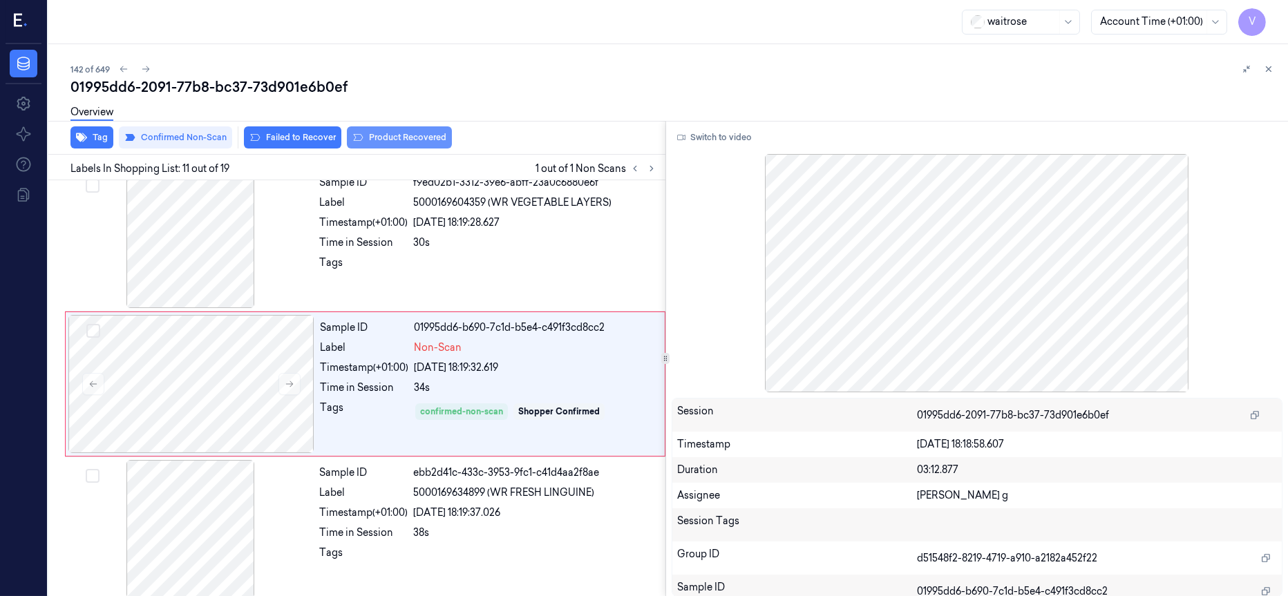
click at [388, 132] on button "Product Recovered" at bounding box center [399, 137] width 105 height 22
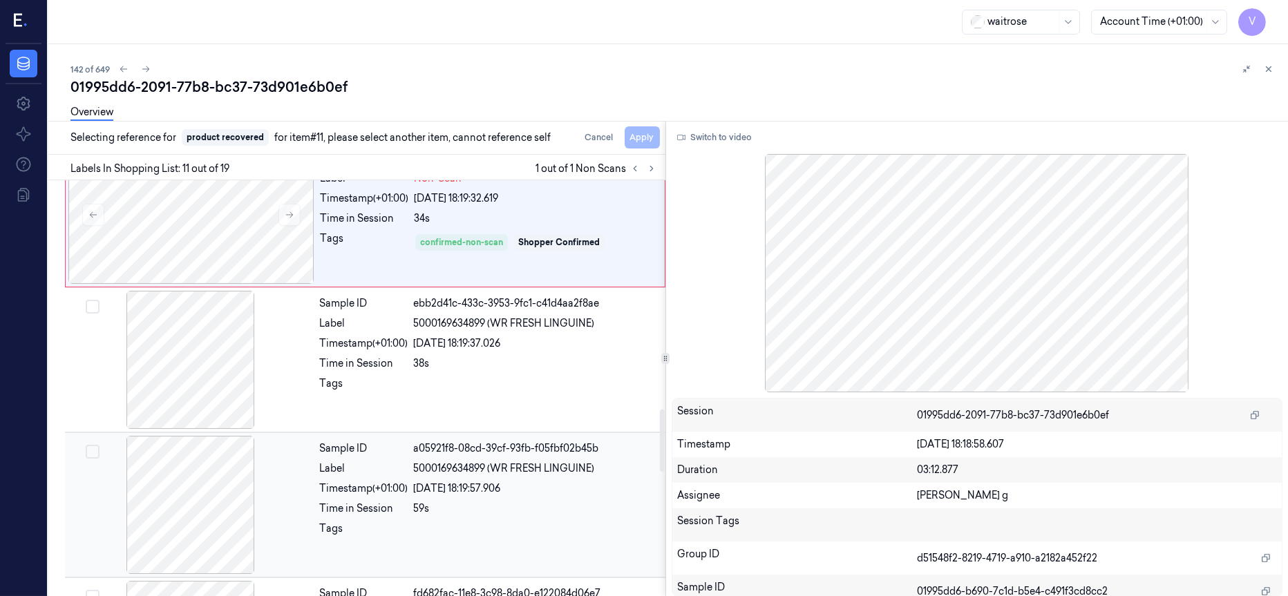
scroll to position [1526, 0]
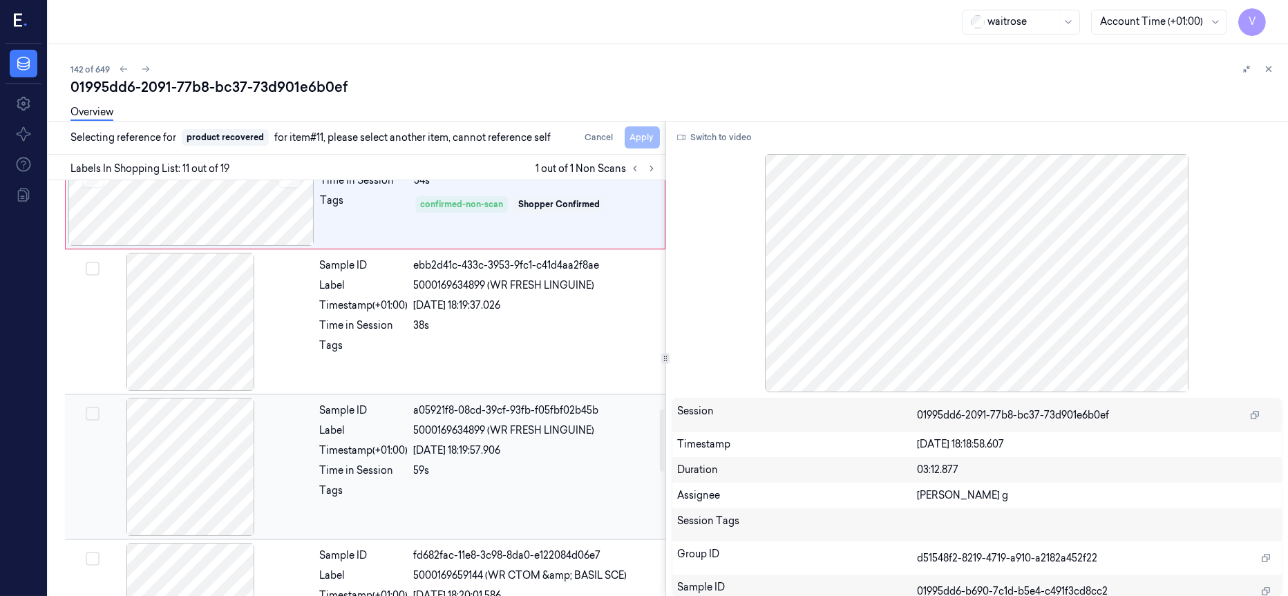
click at [190, 466] on div at bounding box center [191, 467] width 246 height 138
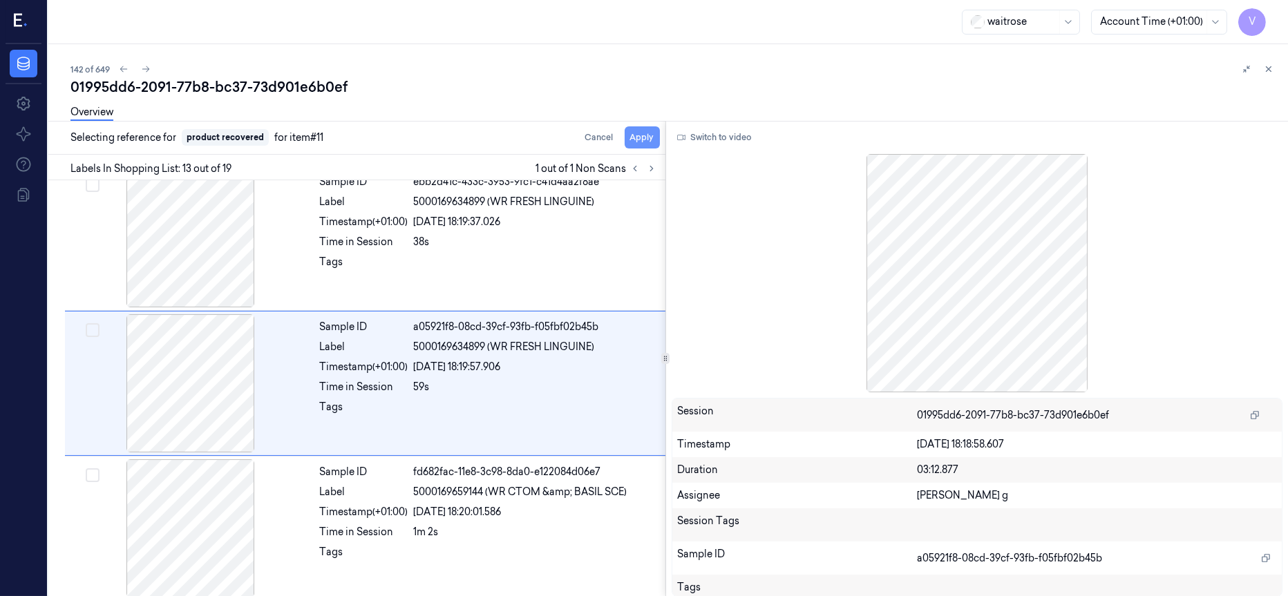
click at [643, 135] on button "Apply" at bounding box center [642, 137] width 35 height 22
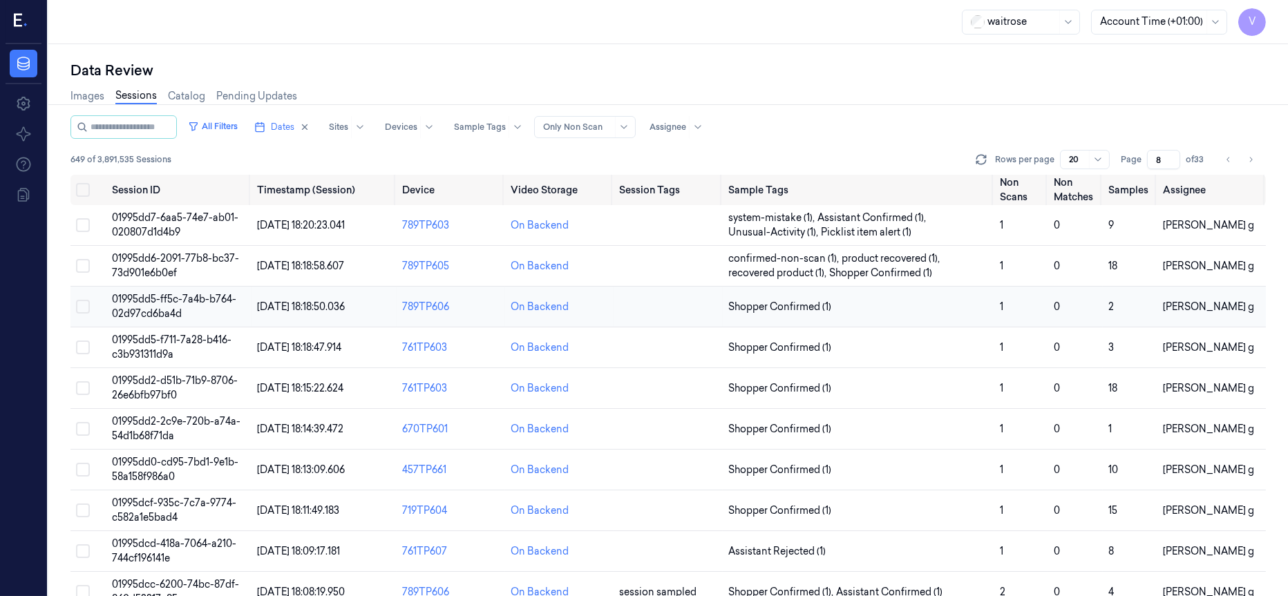
click at [167, 299] on span "01995dd5-ff5c-7a4b-b764-02d97cd6ba4d" at bounding box center [174, 306] width 124 height 27
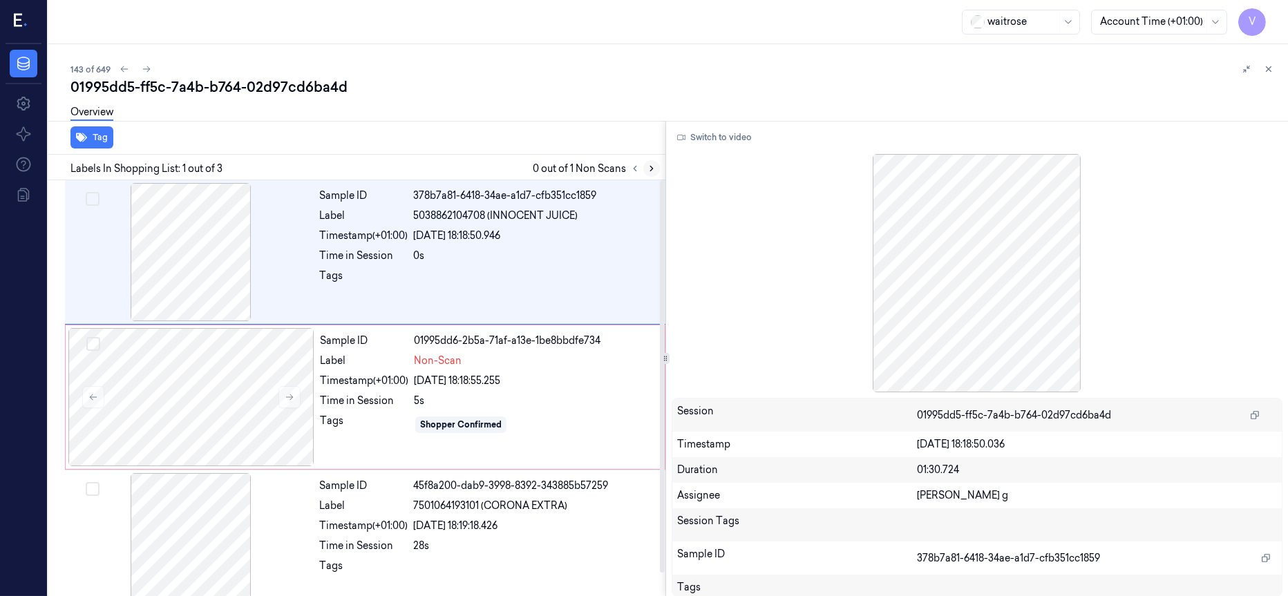
click at [651, 167] on icon at bounding box center [651, 169] width 3 height 5
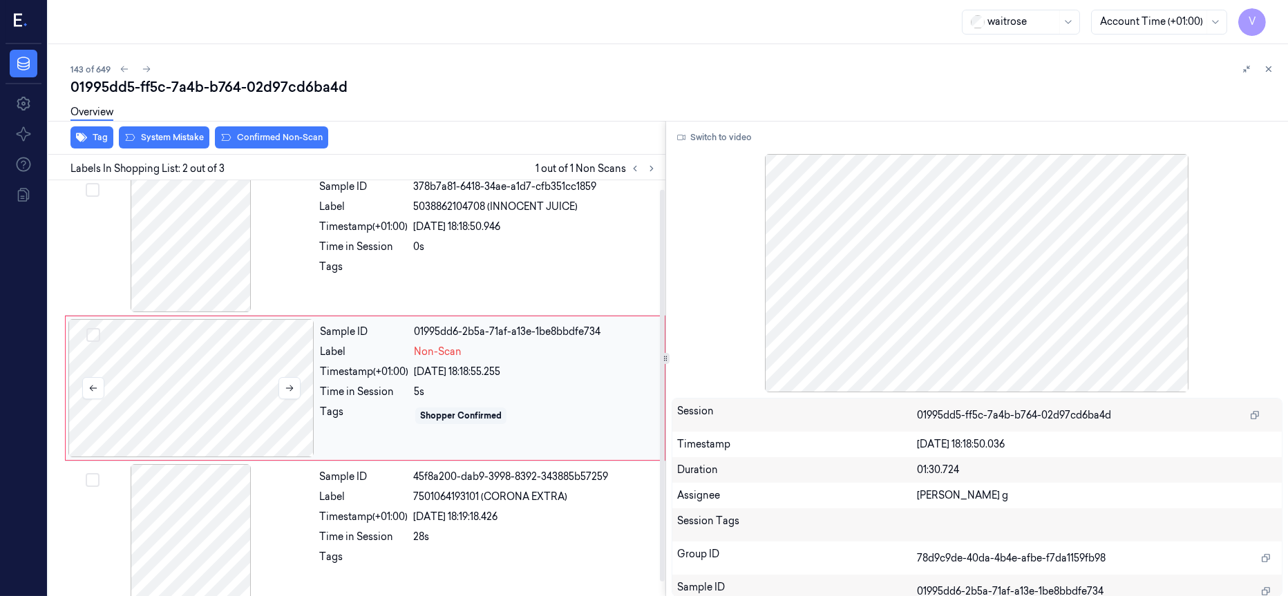
click at [201, 358] on div at bounding box center [191, 388] width 246 height 138
click at [235, 256] on div at bounding box center [191, 243] width 246 height 138
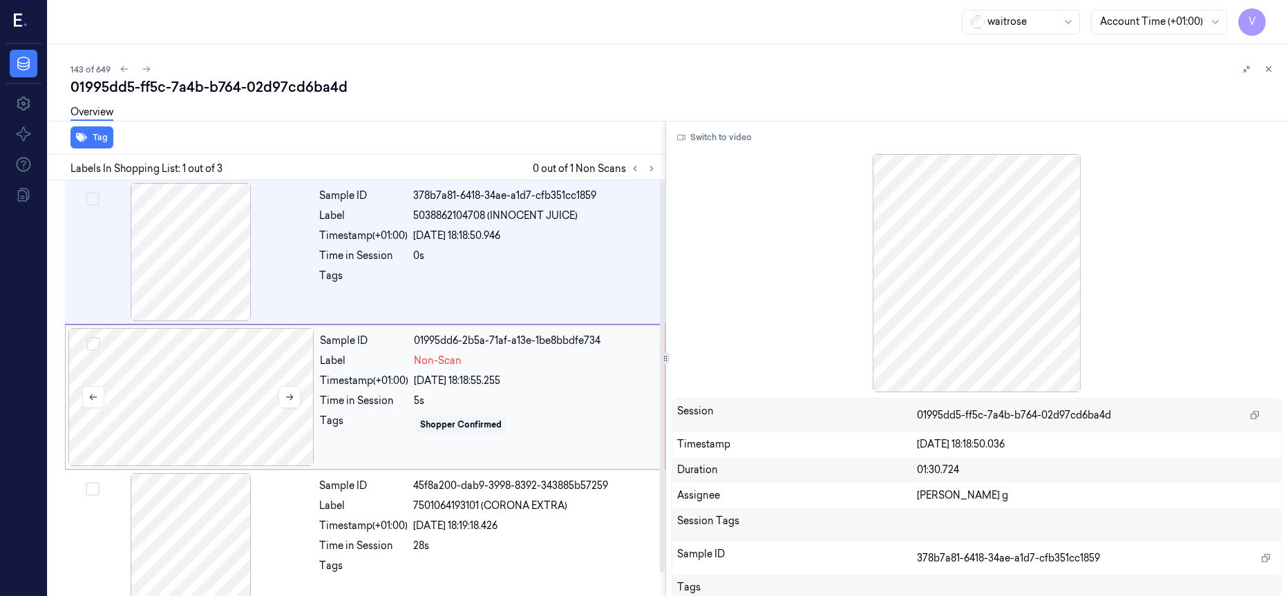
click at [209, 401] on div at bounding box center [191, 397] width 246 height 138
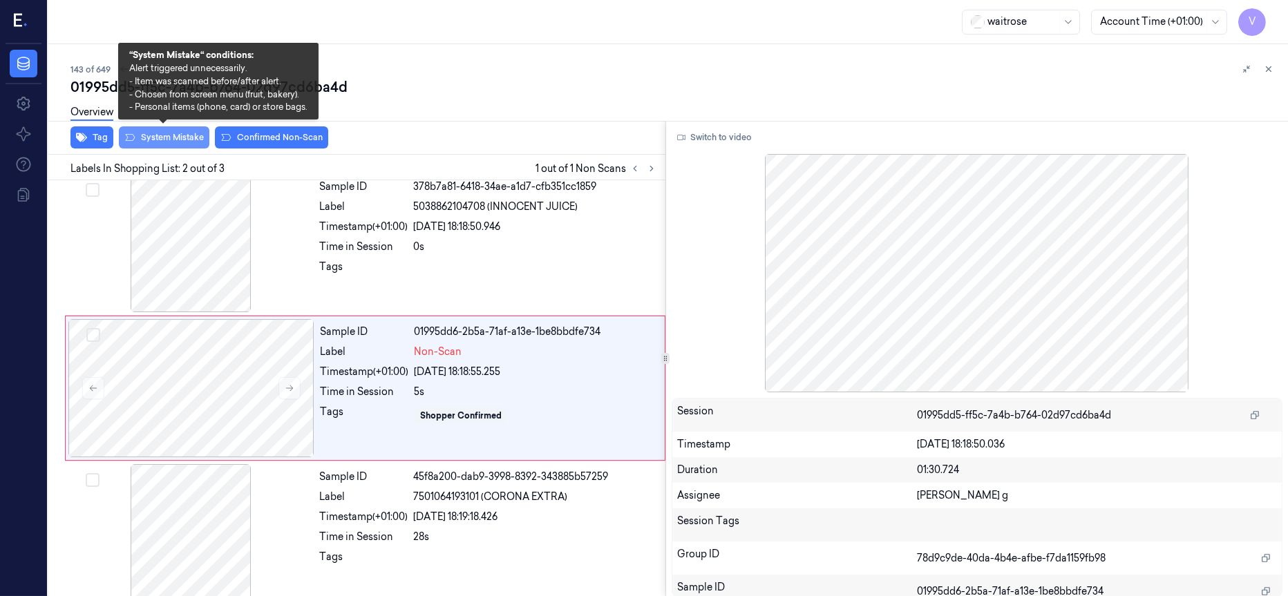
click at [169, 138] on button "System Mistake" at bounding box center [164, 137] width 91 height 22
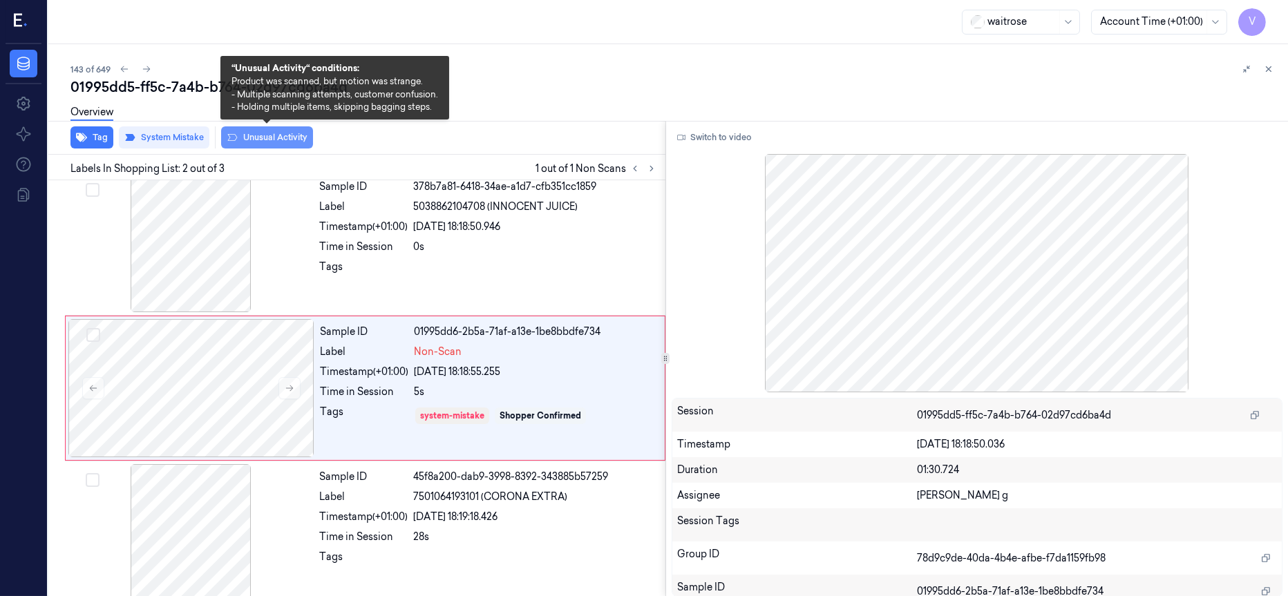
click at [265, 138] on button "Unusual Activity" at bounding box center [267, 137] width 92 height 22
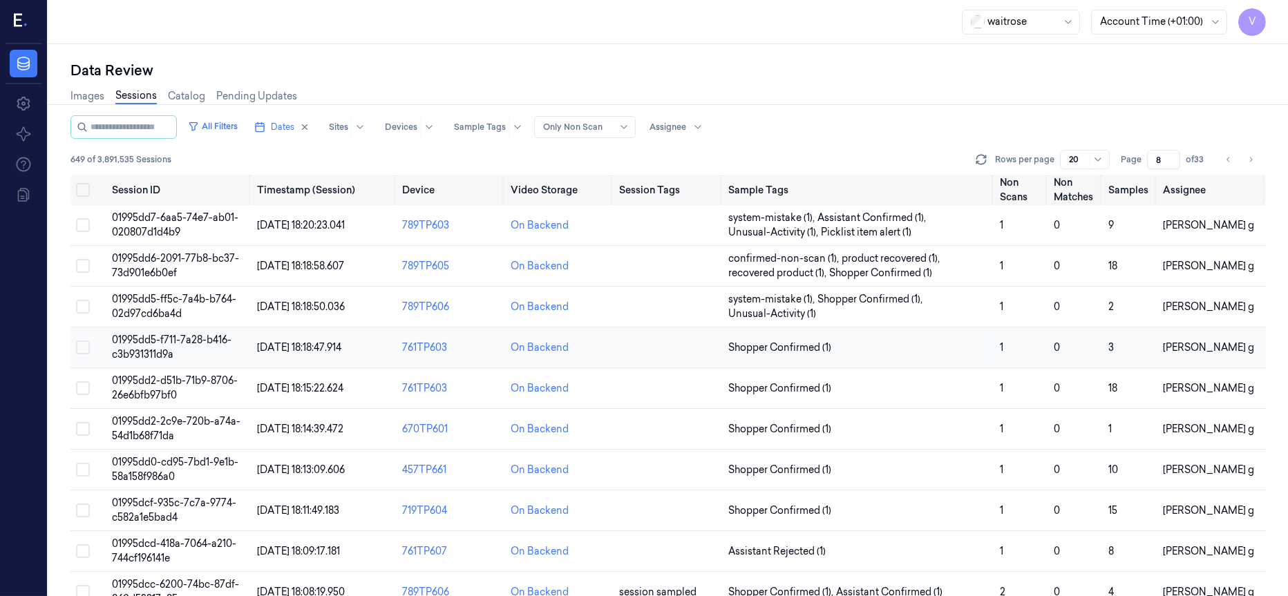
click at [160, 337] on span "01995dd5-f711-7a28-b416-c3b931311d9a" at bounding box center [172, 347] width 120 height 27
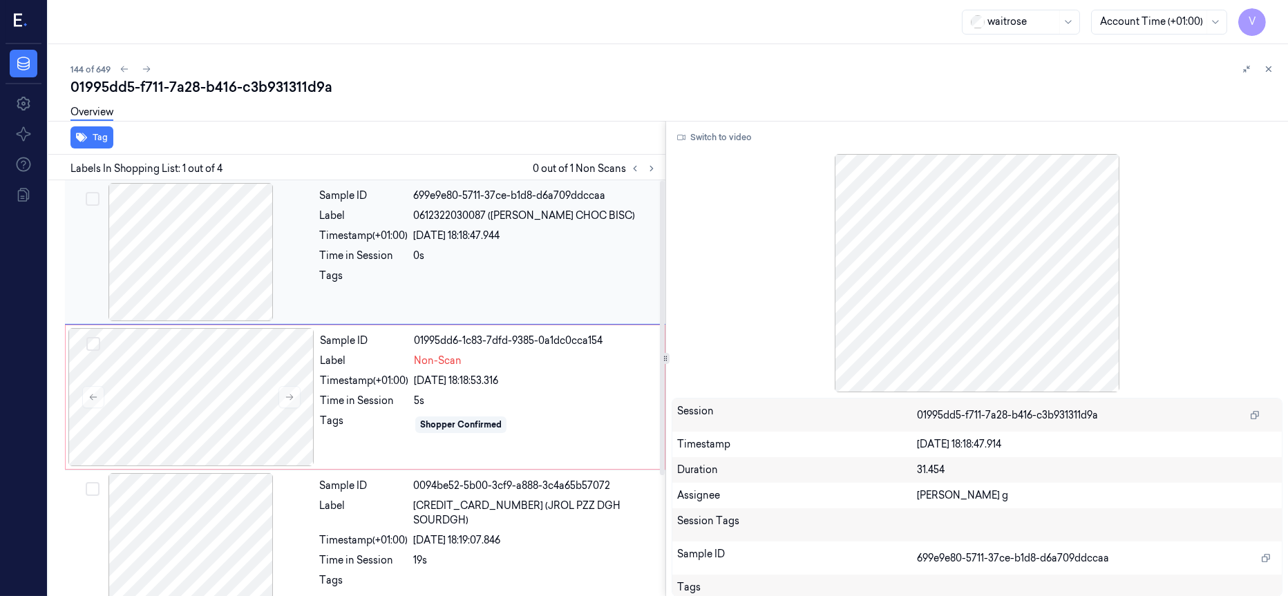
click at [175, 216] on div at bounding box center [191, 252] width 246 height 138
click at [198, 372] on div at bounding box center [191, 397] width 246 height 138
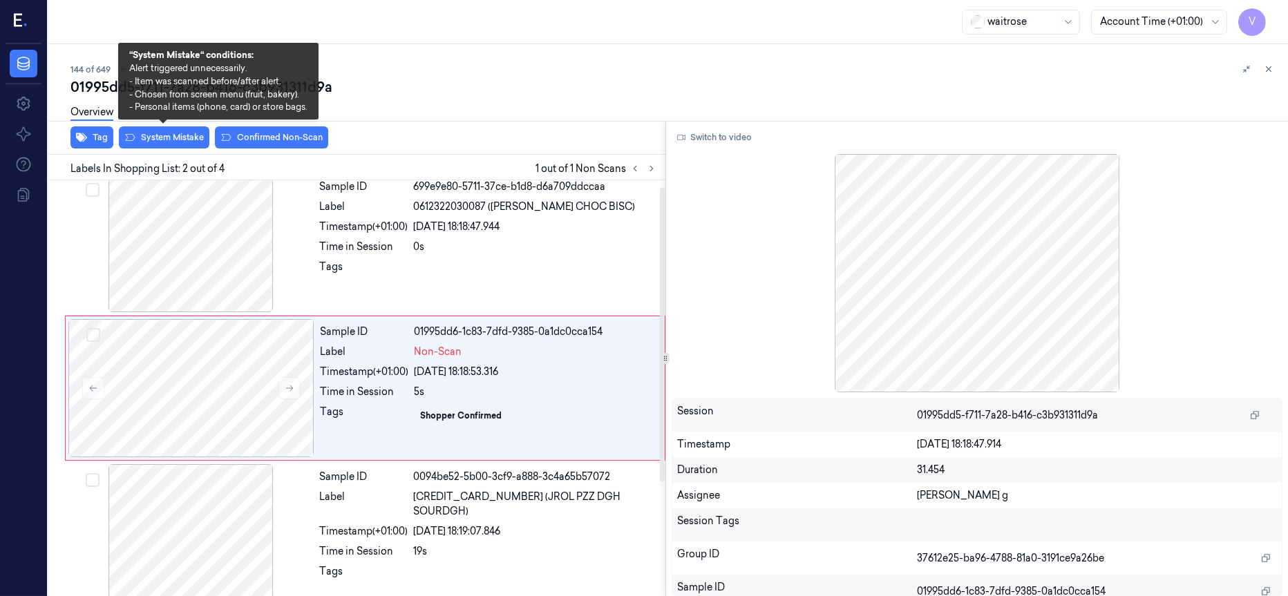
click at [170, 122] on div "Overview" at bounding box center [673, 114] width 1206 height 35
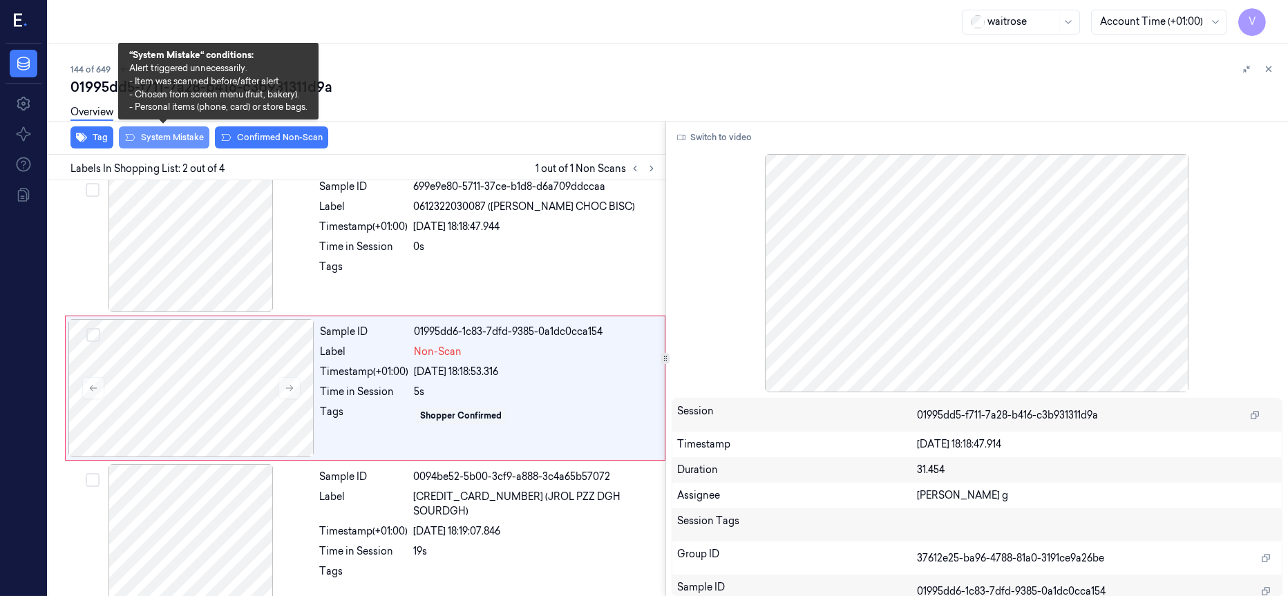
click at [166, 138] on button "System Mistake" at bounding box center [164, 137] width 91 height 22
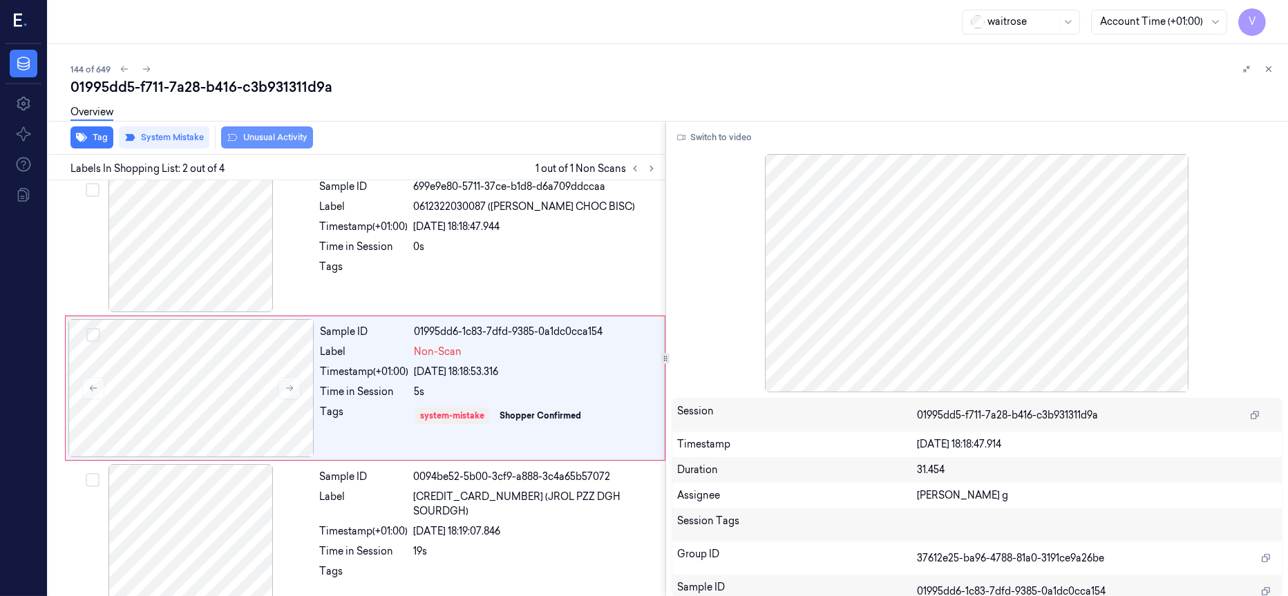
click at [274, 135] on button "Unusual Activity" at bounding box center [267, 137] width 92 height 22
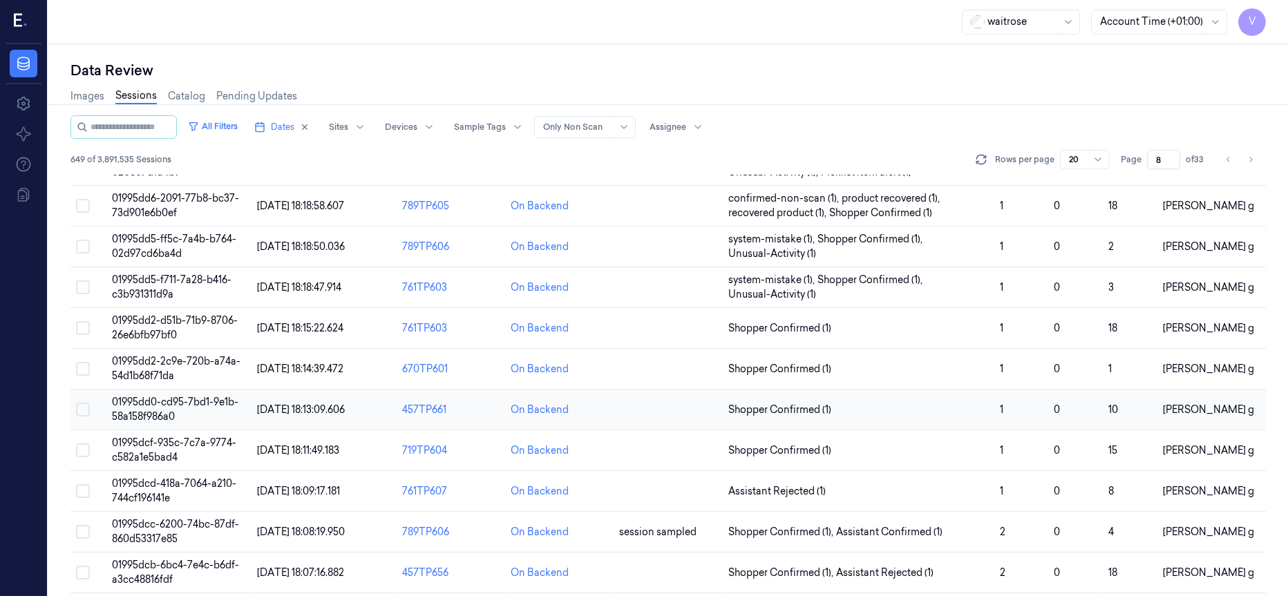
scroll to position [104, 0]
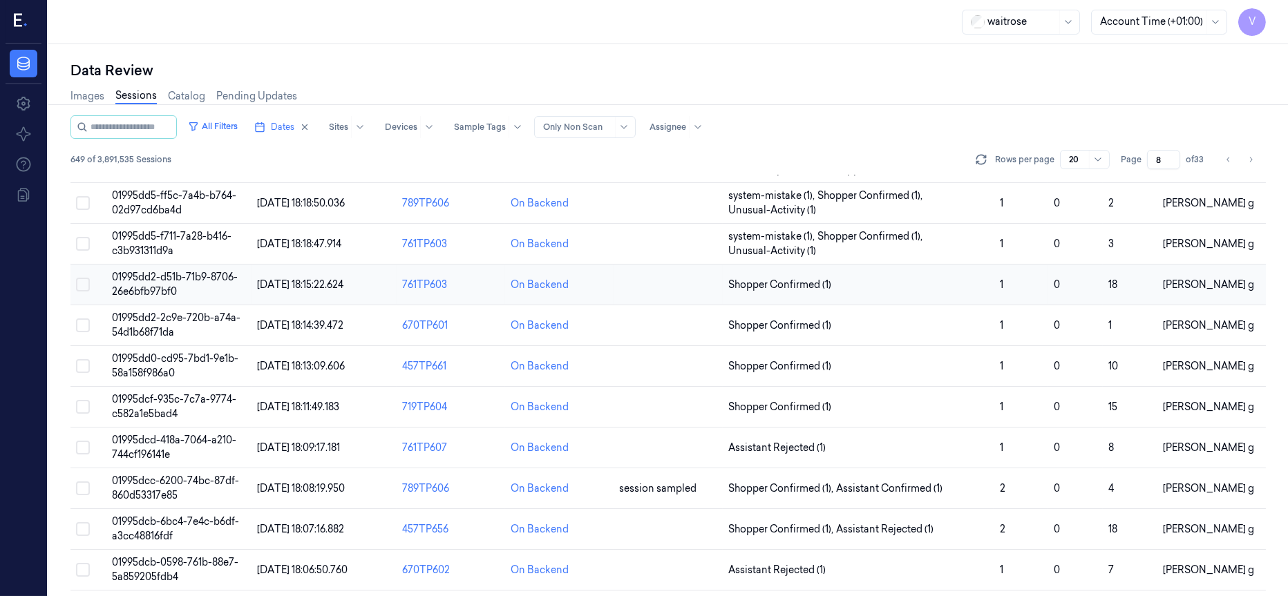
click at [157, 280] on span "01995dd2-d51b-71b9-8706-26e6bfb97bf0" at bounding box center [175, 284] width 126 height 27
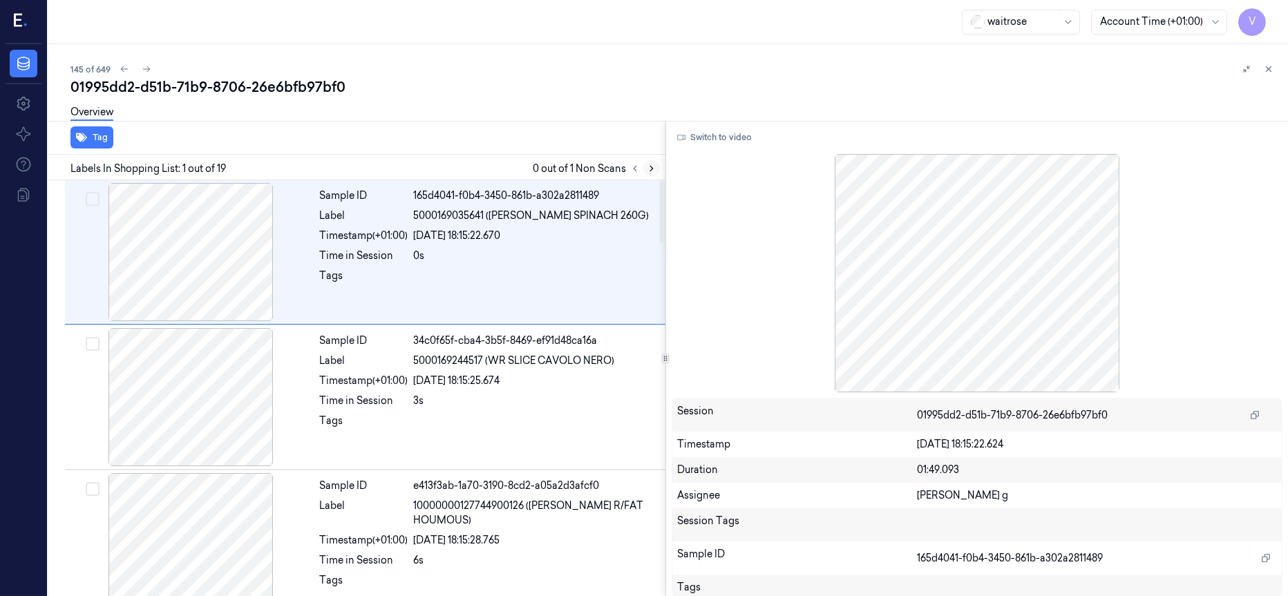
click at [647, 169] on icon at bounding box center [652, 169] width 10 height 10
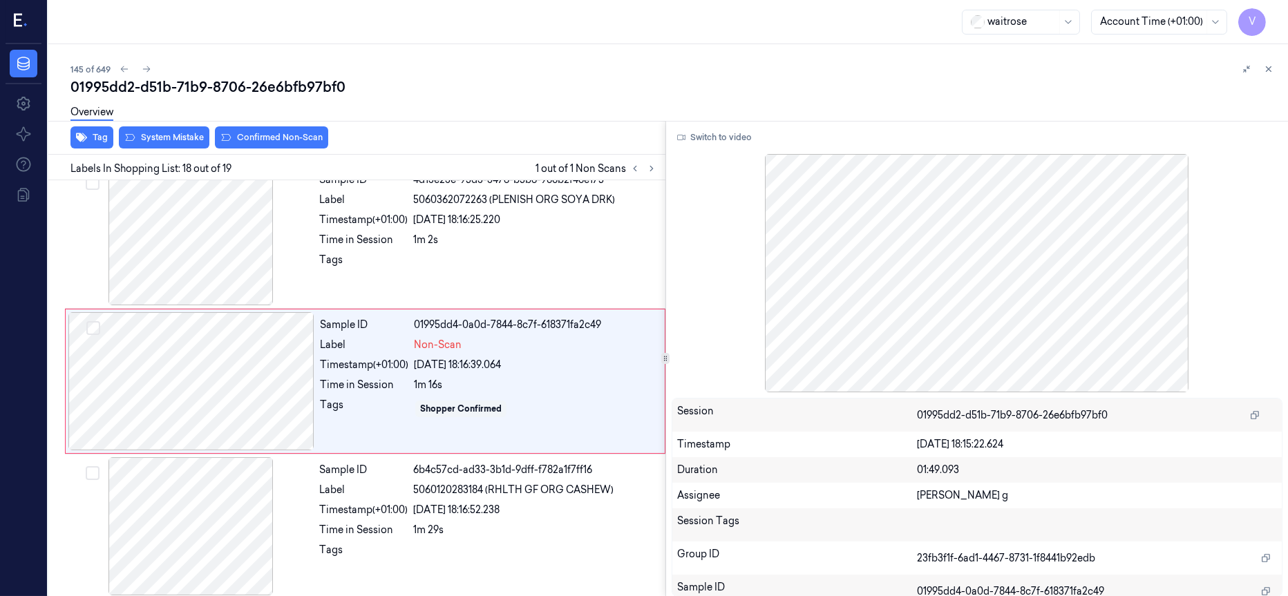
scroll to position [2338, 0]
click at [164, 251] on div at bounding box center [191, 236] width 246 height 138
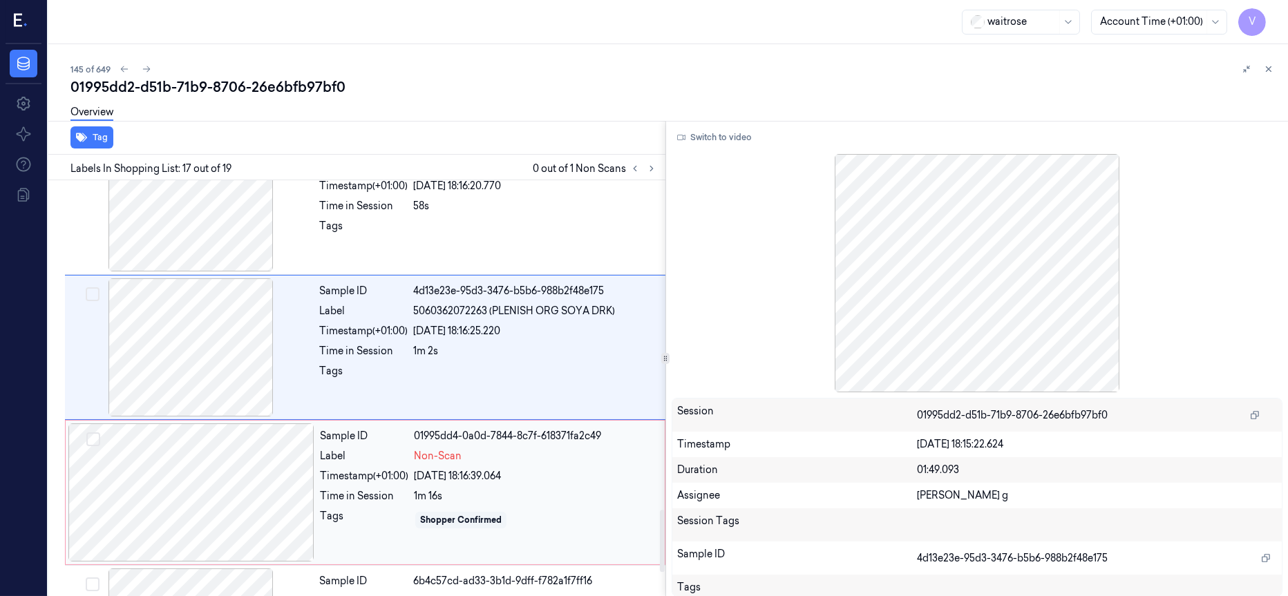
scroll to position [2296, 0]
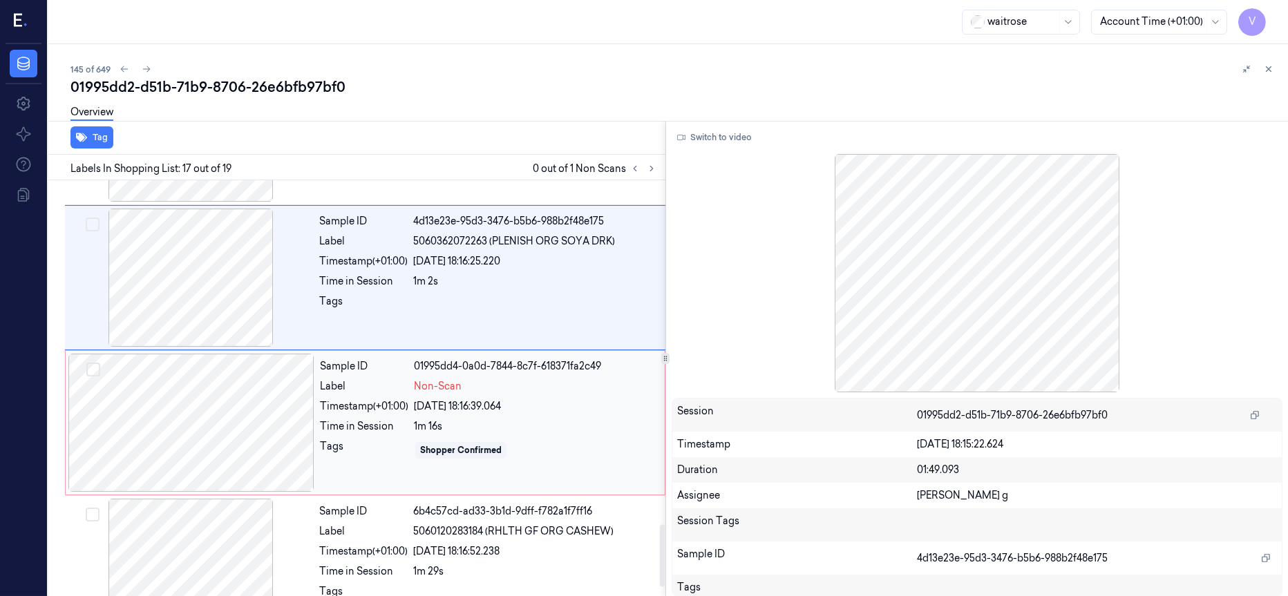
click at [162, 419] on div at bounding box center [191, 423] width 246 height 138
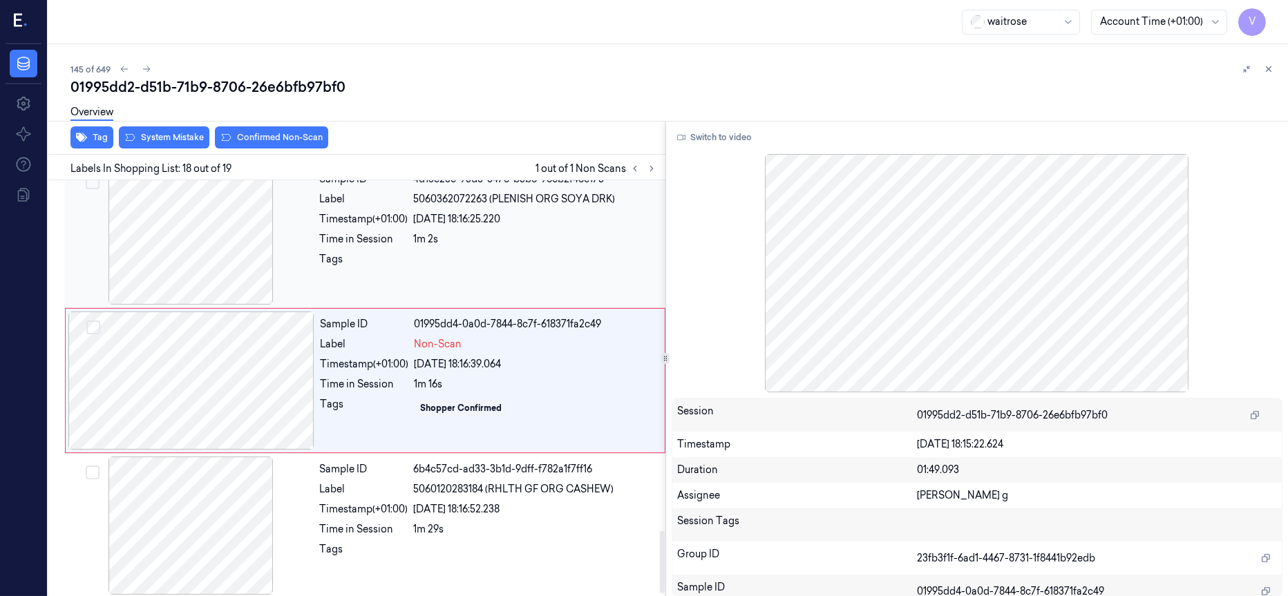
click at [188, 238] on div at bounding box center [191, 236] width 246 height 138
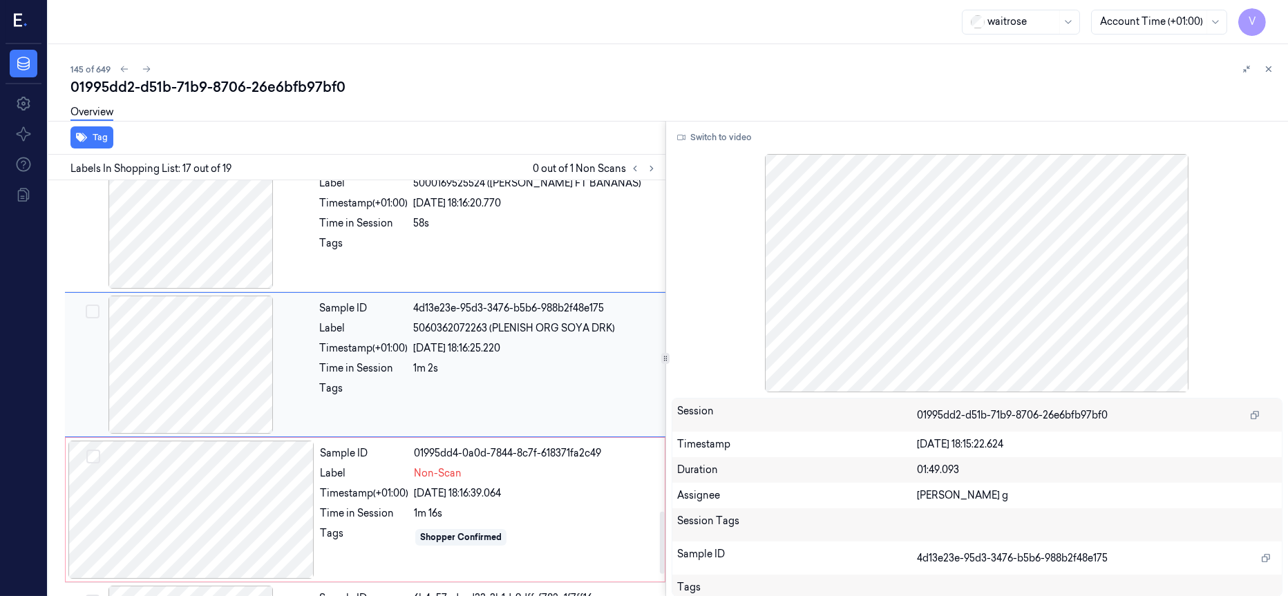
scroll to position [2193, 0]
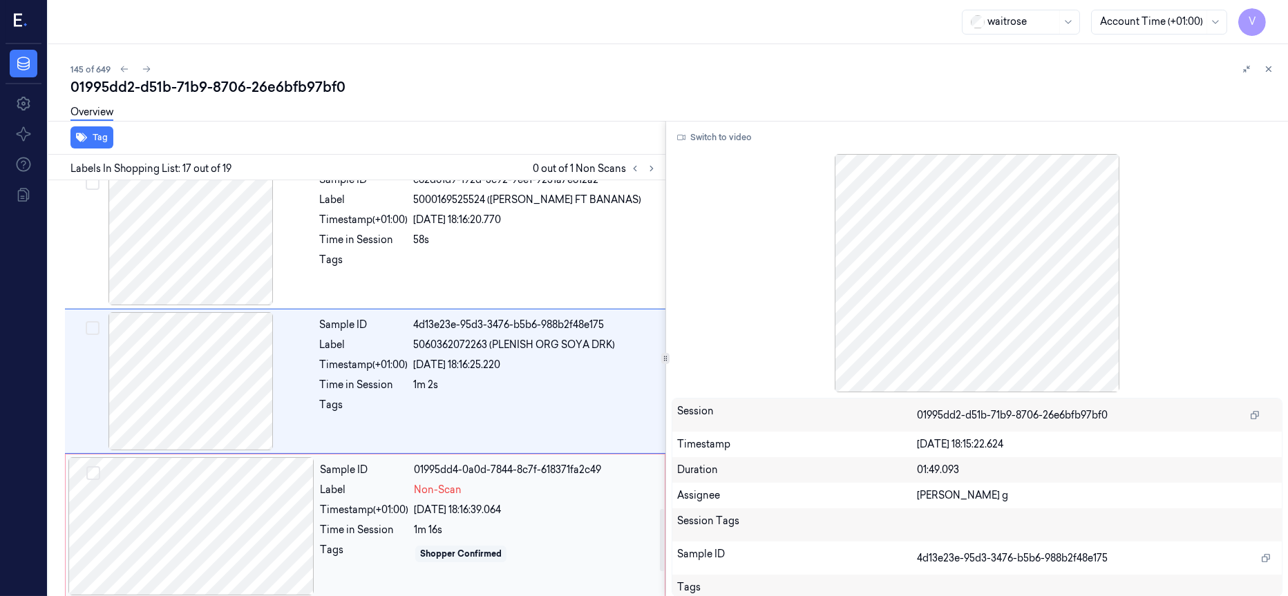
click at [211, 532] on div at bounding box center [191, 526] width 246 height 138
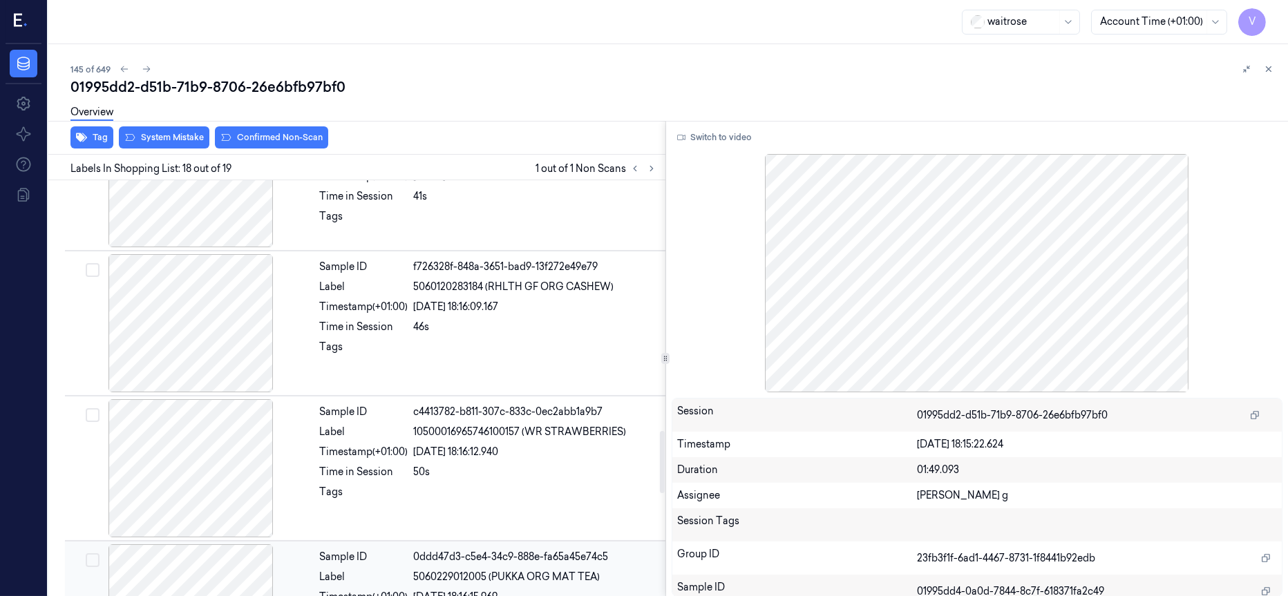
scroll to position [1627, 0]
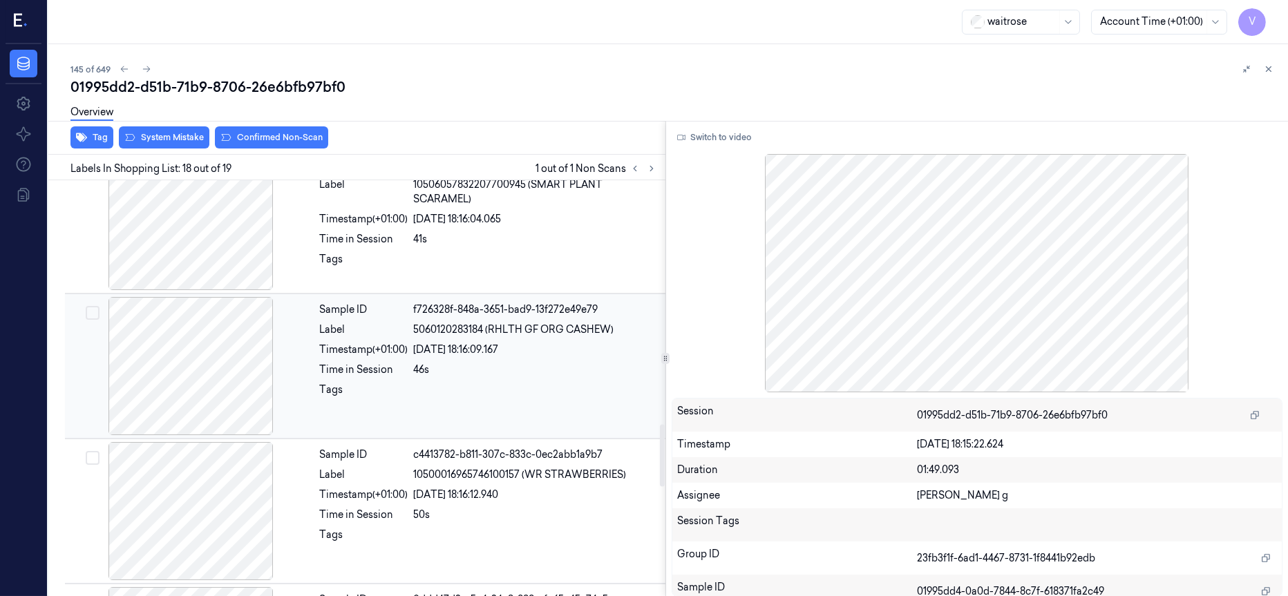
click at [218, 376] on div at bounding box center [191, 366] width 246 height 138
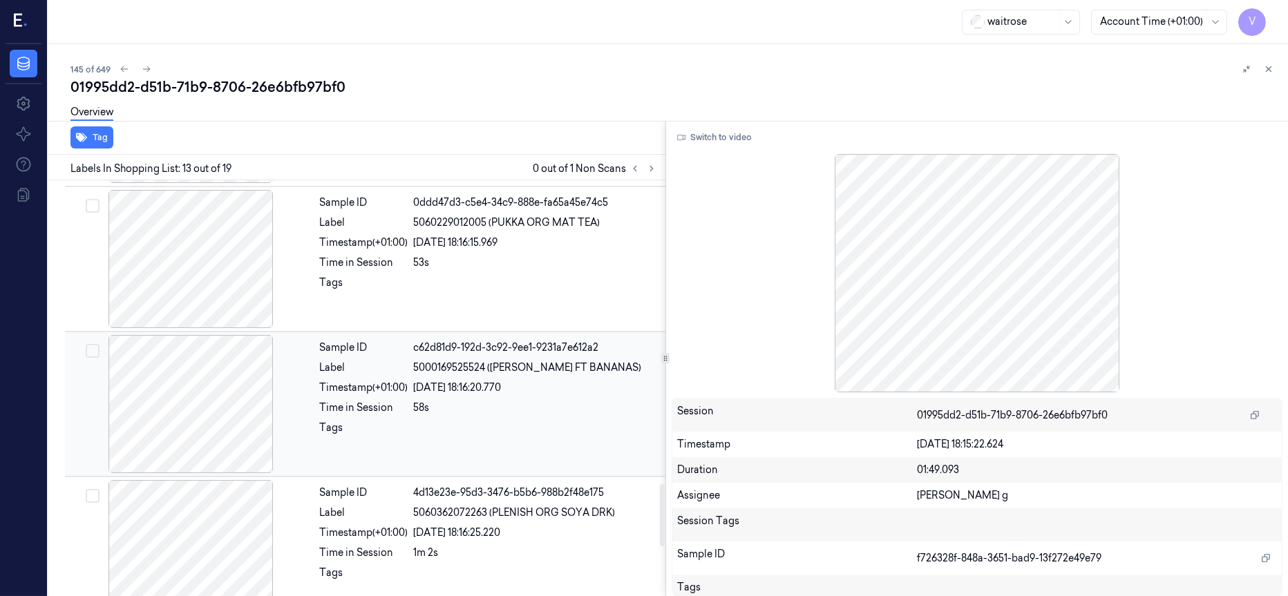
scroll to position [1817, 0]
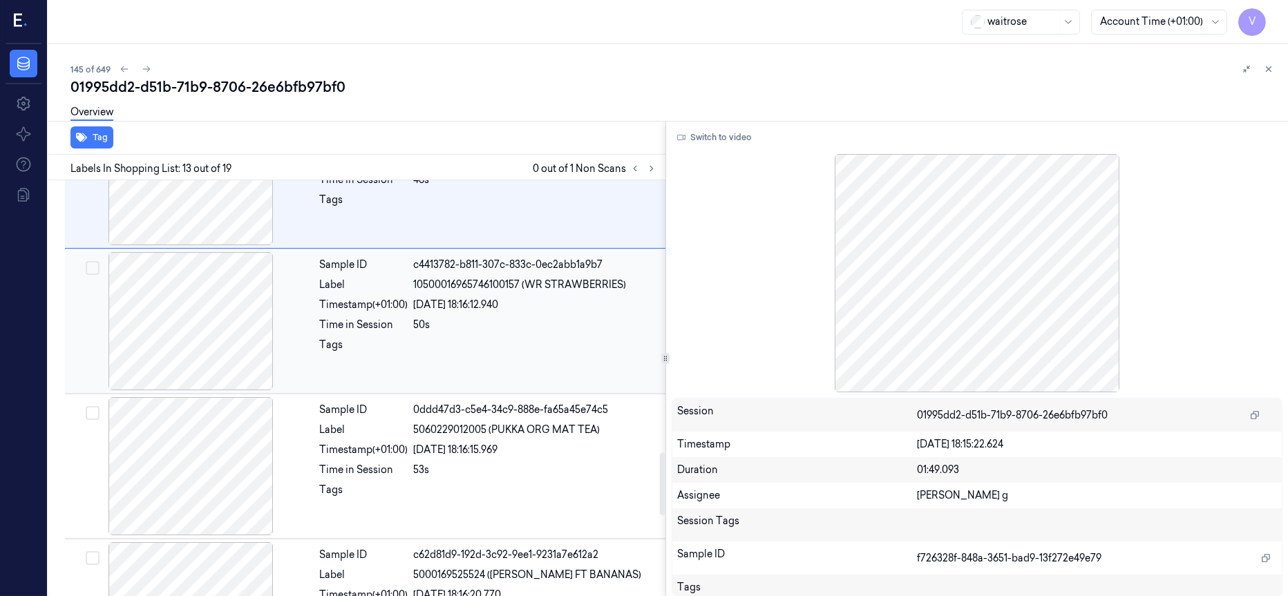
click at [225, 338] on div at bounding box center [191, 321] width 246 height 138
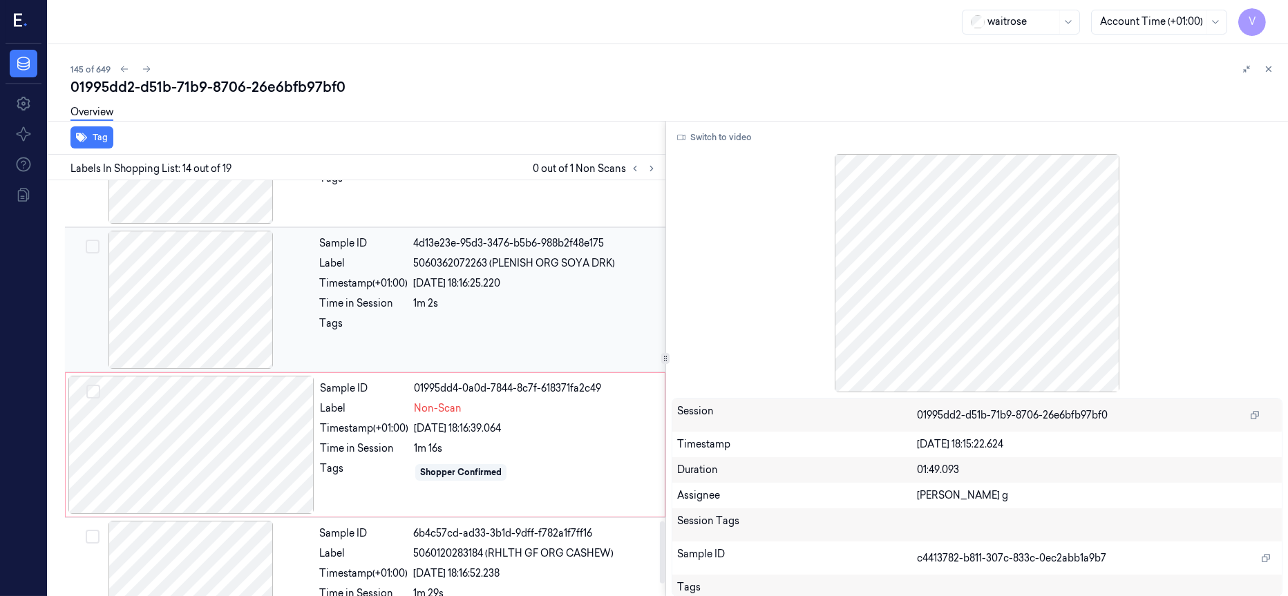
click at [213, 303] on div at bounding box center [191, 300] width 246 height 138
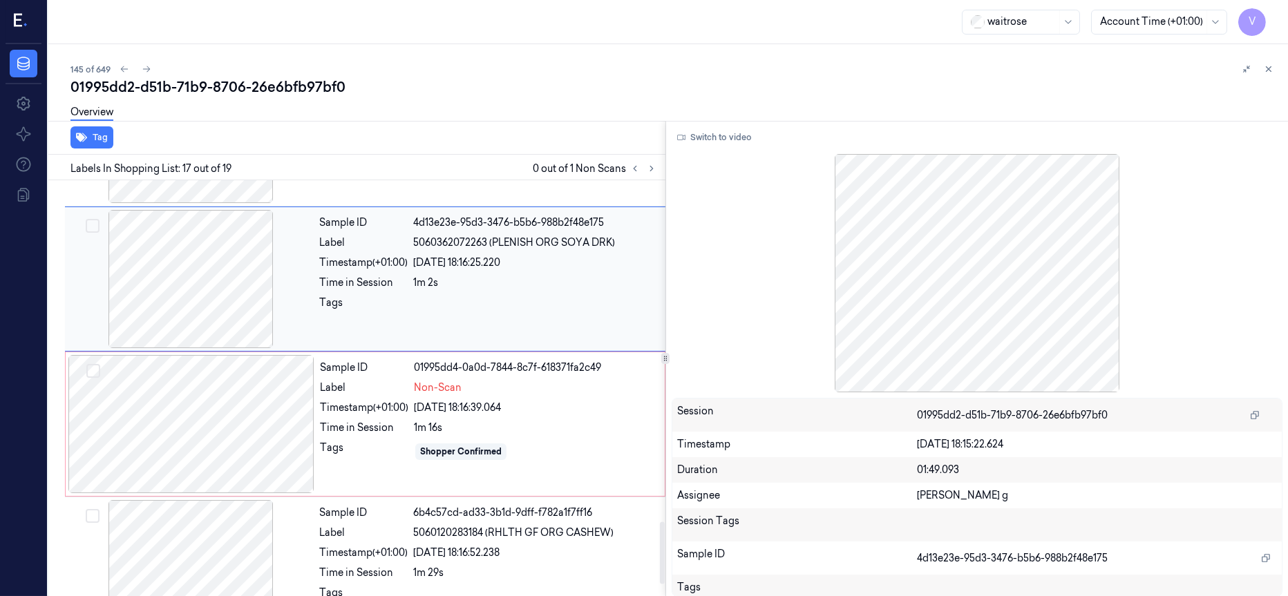
scroll to position [2296, 0]
click at [717, 135] on button "Switch to video" at bounding box center [715, 137] width 86 height 22
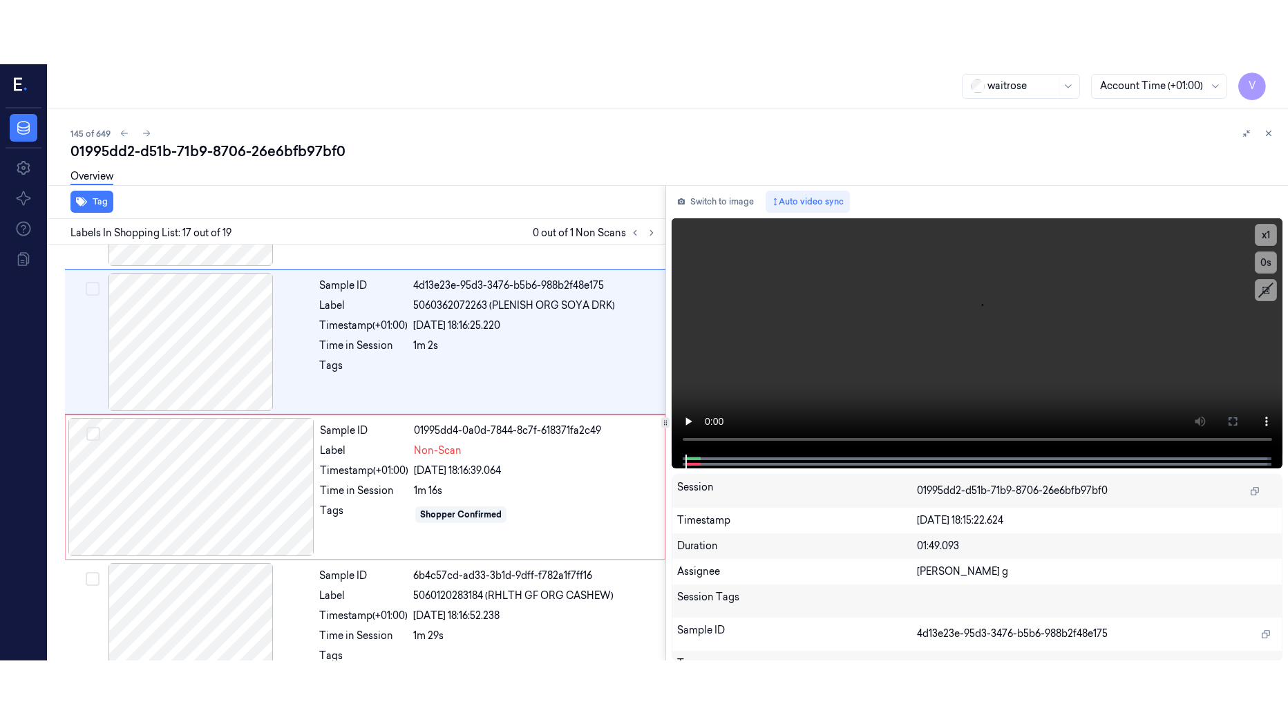
scroll to position [2193, 0]
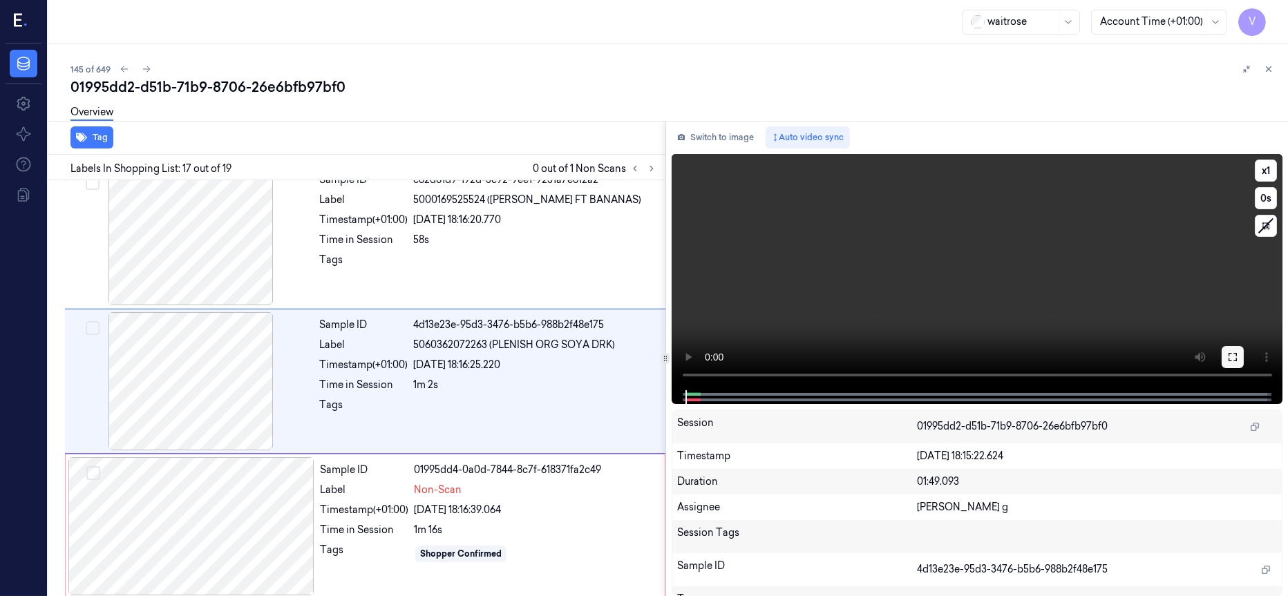
click at [1232, 358] on icon at bounding box center [1232, 357] width 11 height 11
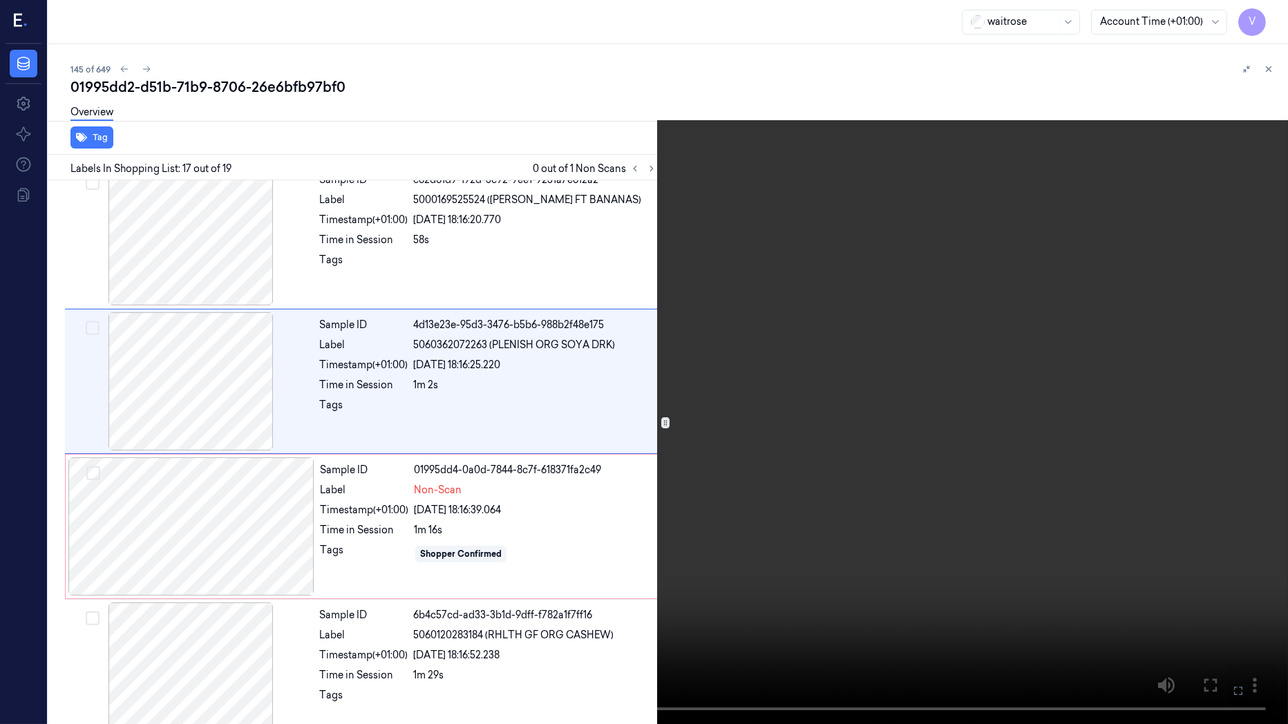
click at [0, 0] on icon at bounding box center [0, 0] width 0 height 0
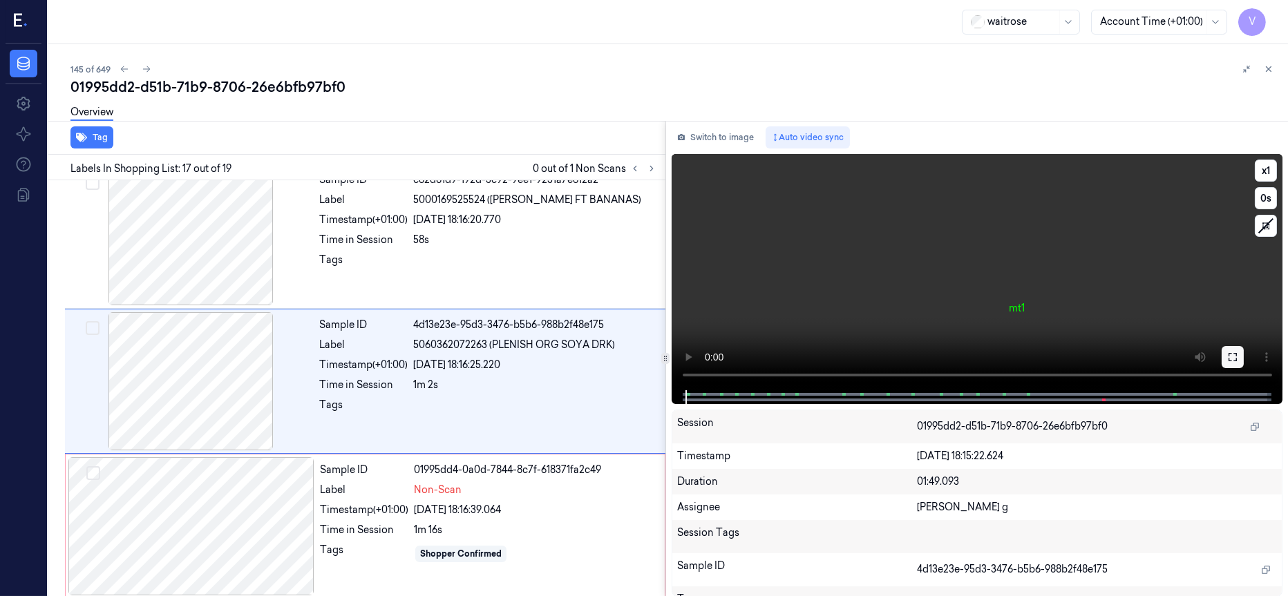
click at [1230, 359] on icon at bounding box center [1232, 357] width 11 height 11
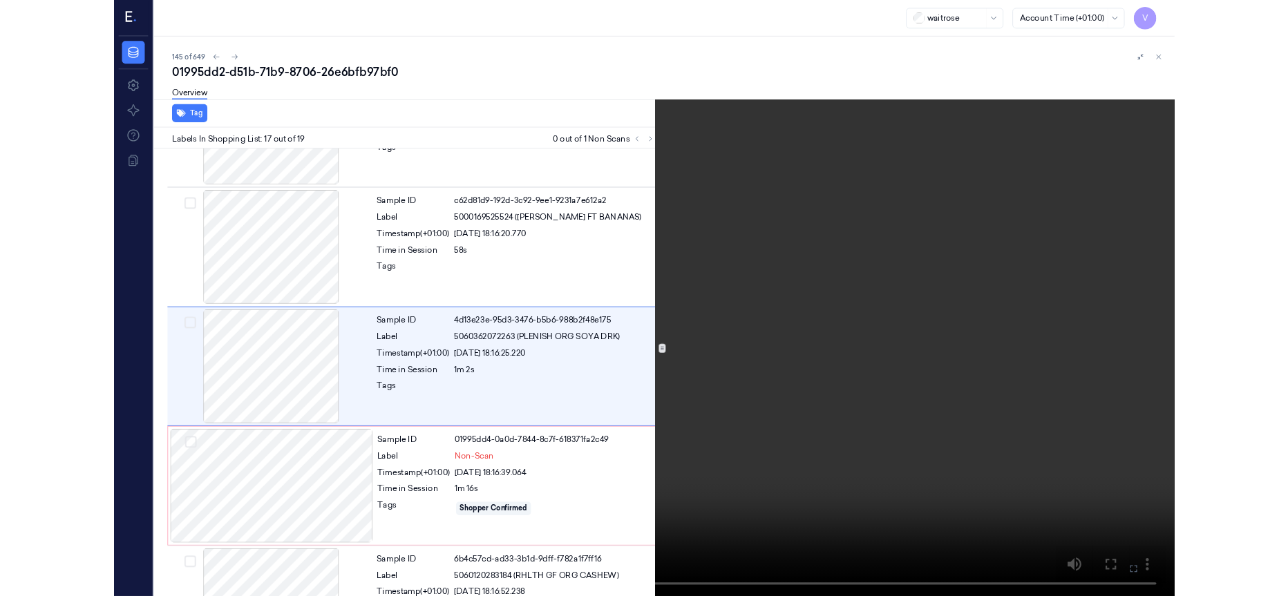
scroll to position [2128, 0]
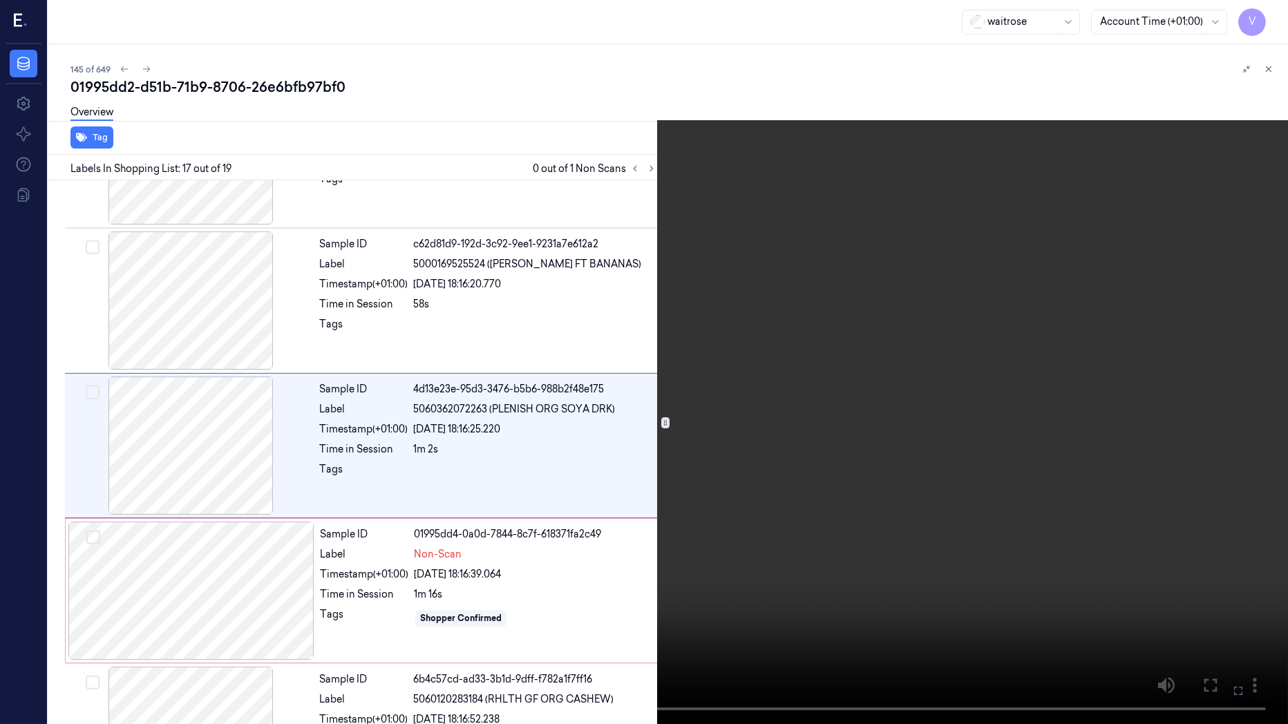
click at [0, 0] on icon at bounding box center [0, 0] width 0 height 0
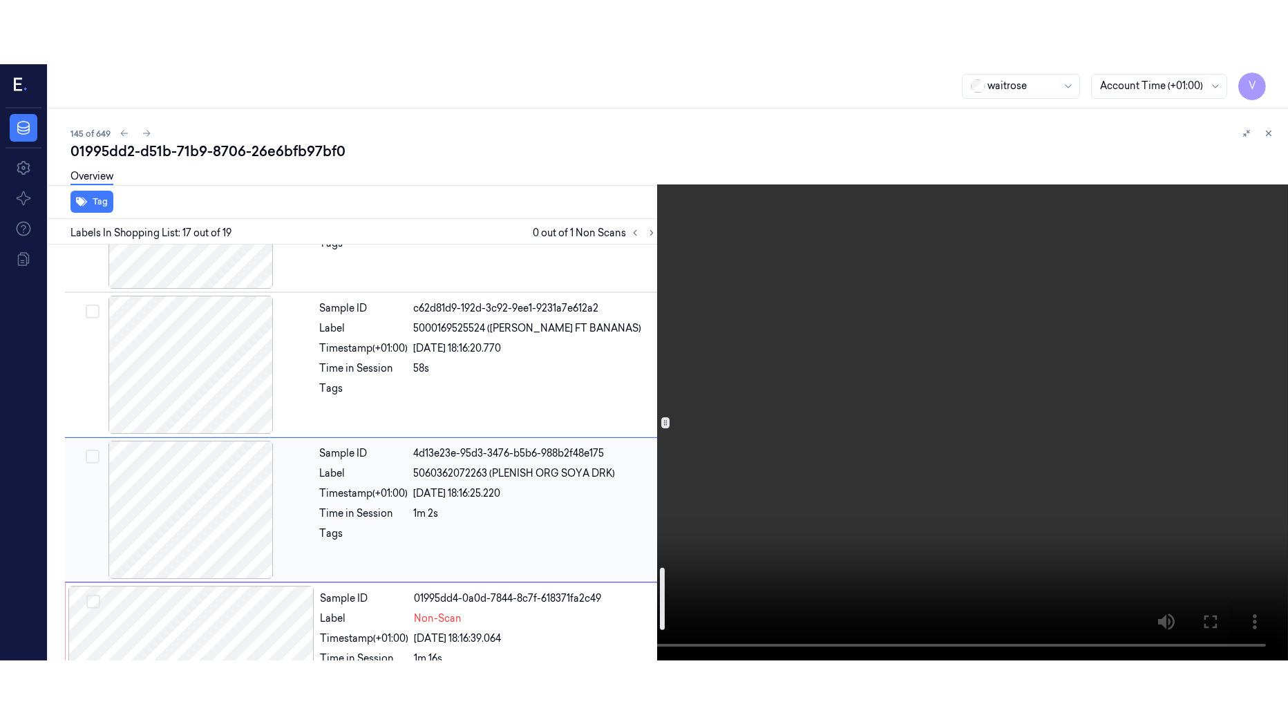
scroll to position [2232, 0]
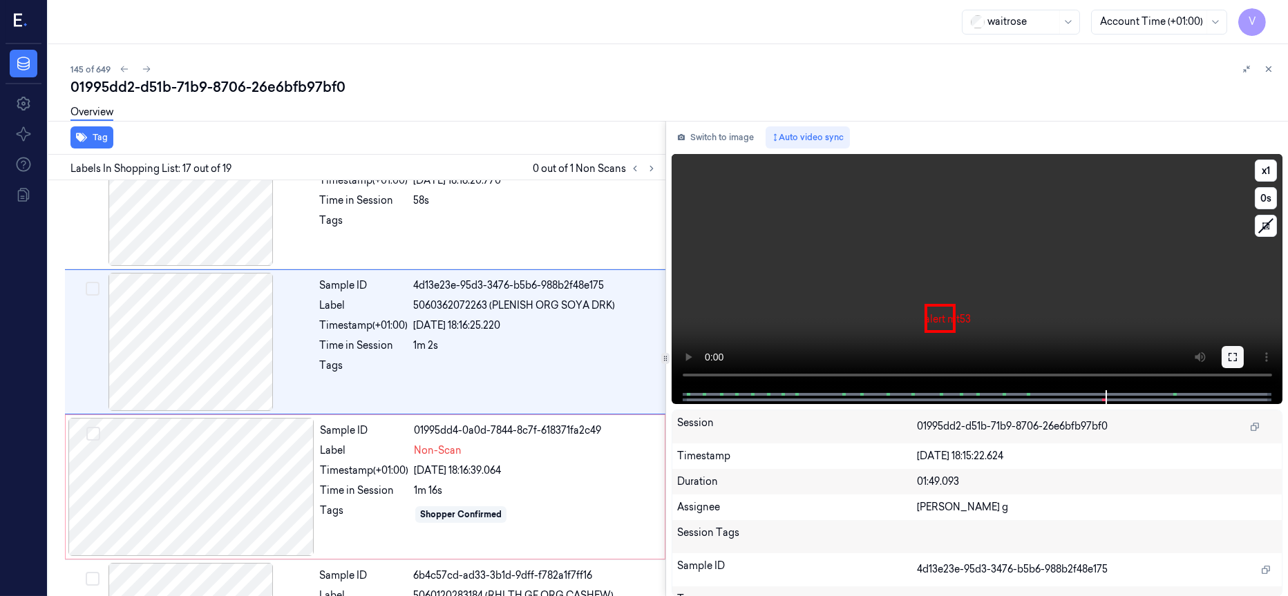
click at [1231, 357] on icon at bounding box center [1232, 357] width 11 height 11
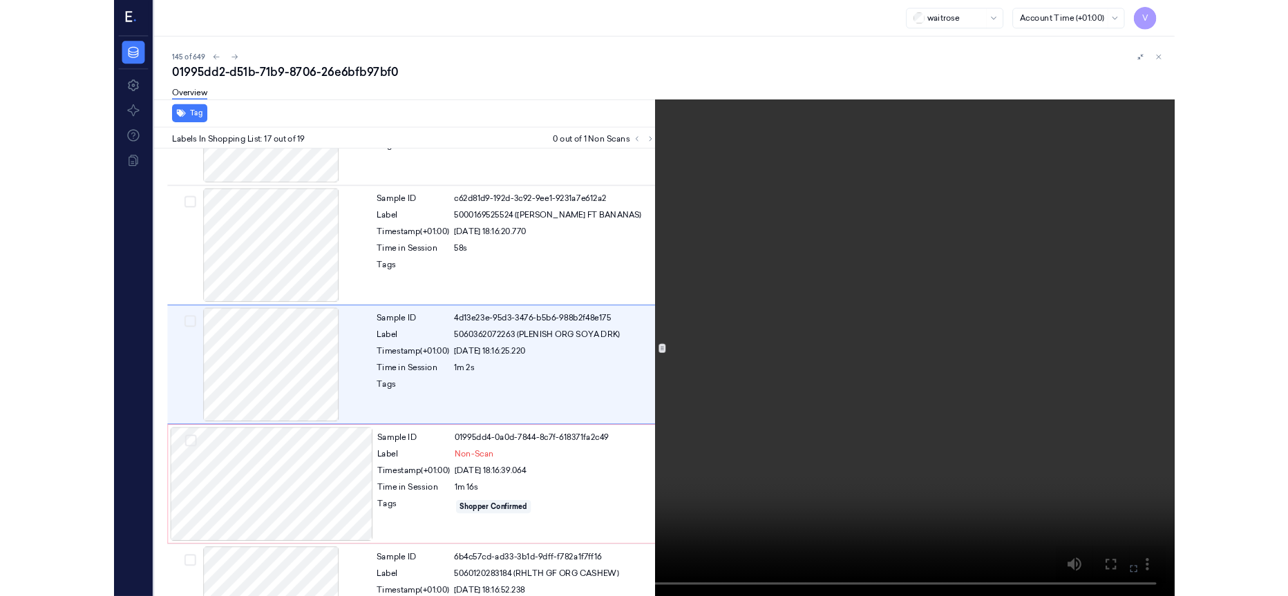
scroll to position [2128, 0]
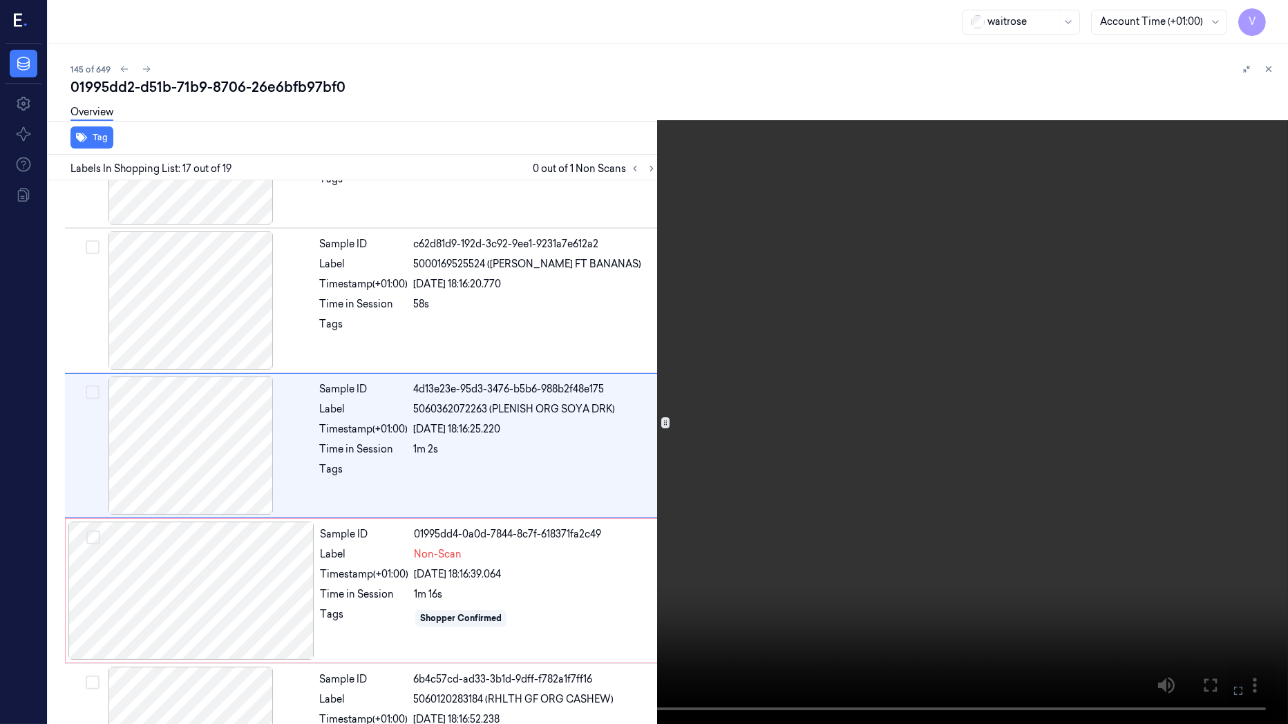
click at [0, 0] on icon at bounding box center [0, 0] width 0 height 0
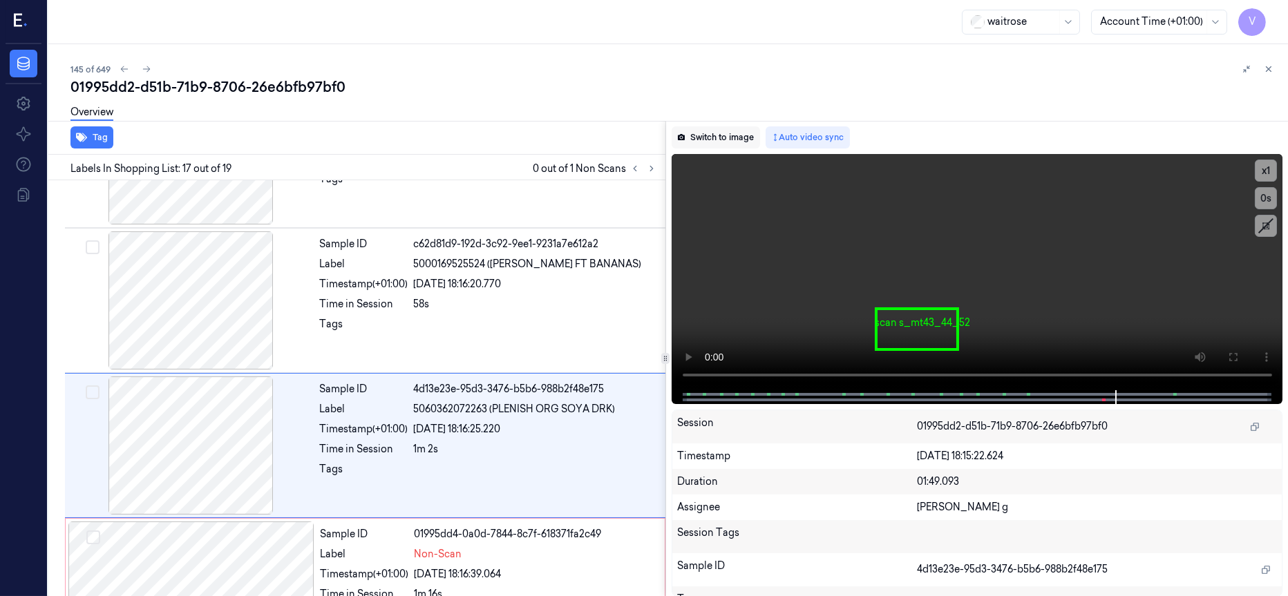
click at [712, 133] on button "Switch to image" at bounding box center [716, 137] width 88 height 22
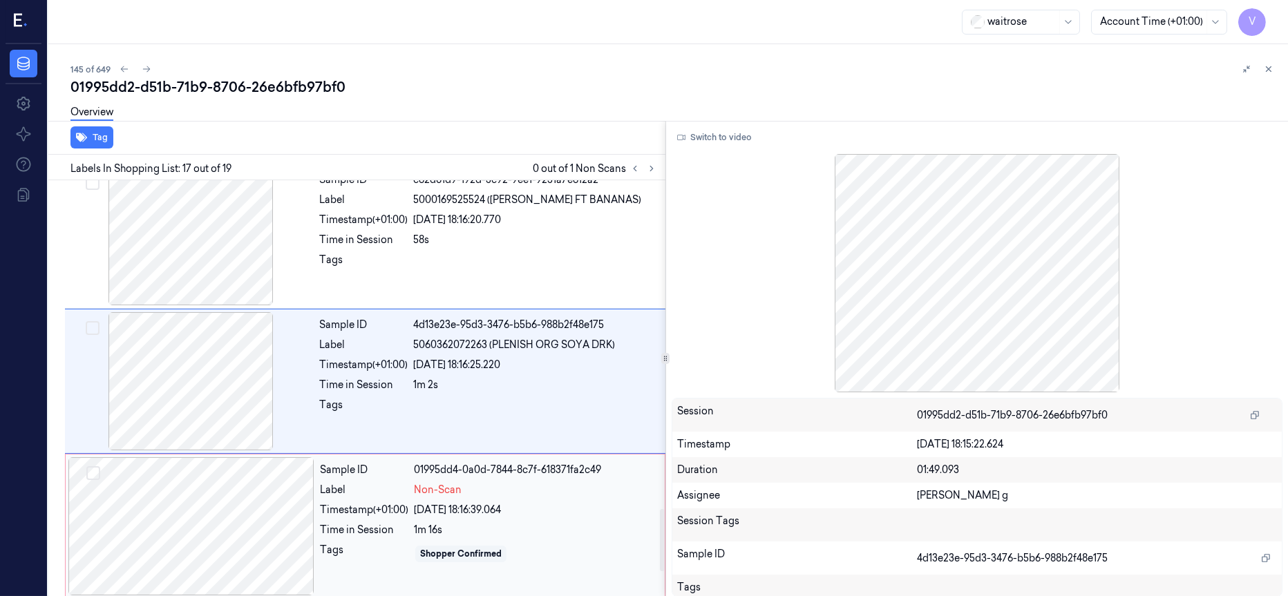
click at [182, 498] on div at bounding box center [191, 526] width 246 height 138
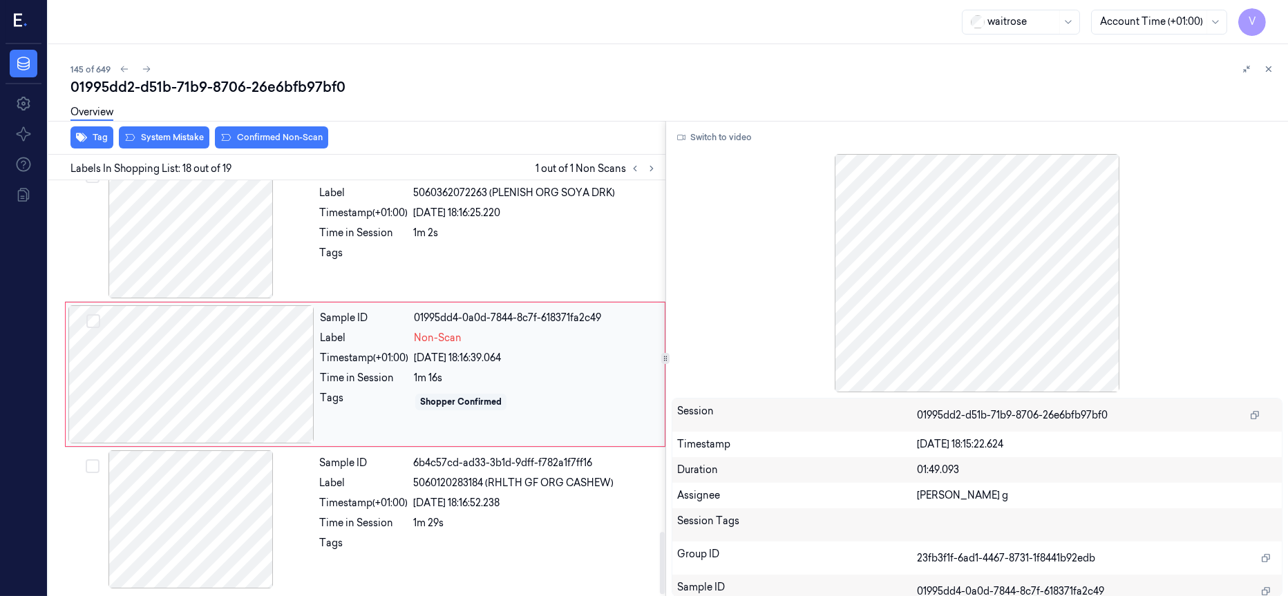
scroll to position [2353, 0]
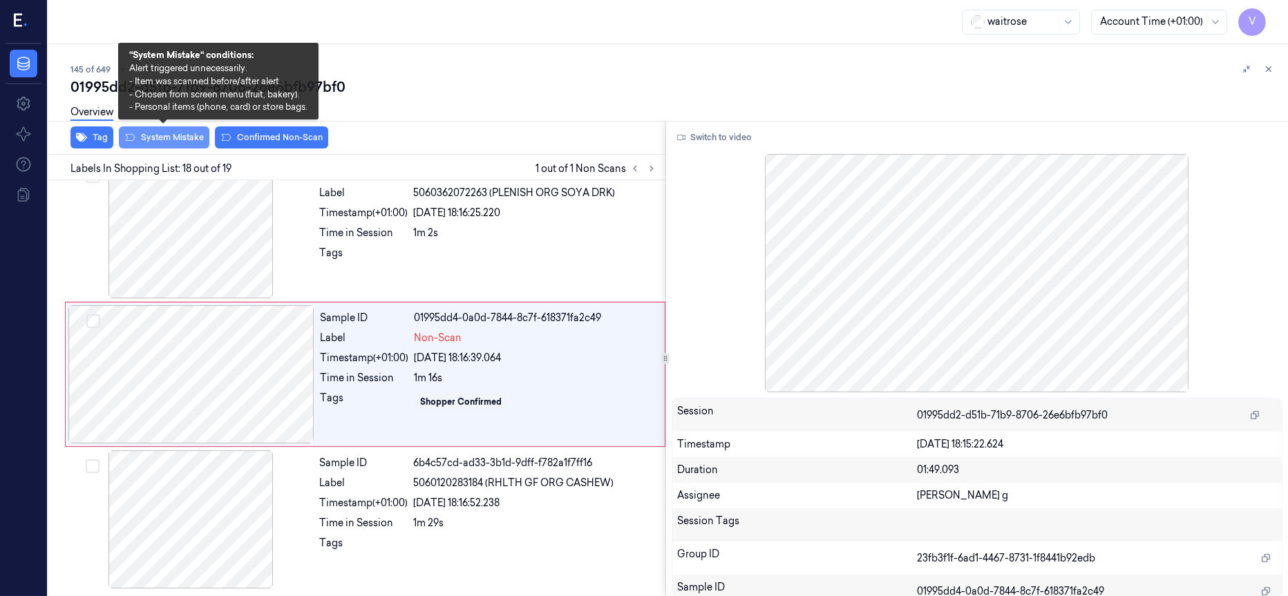
click at [169, 132] on button "System Mistake" at bounding box center [164, 137] width 91 height 22
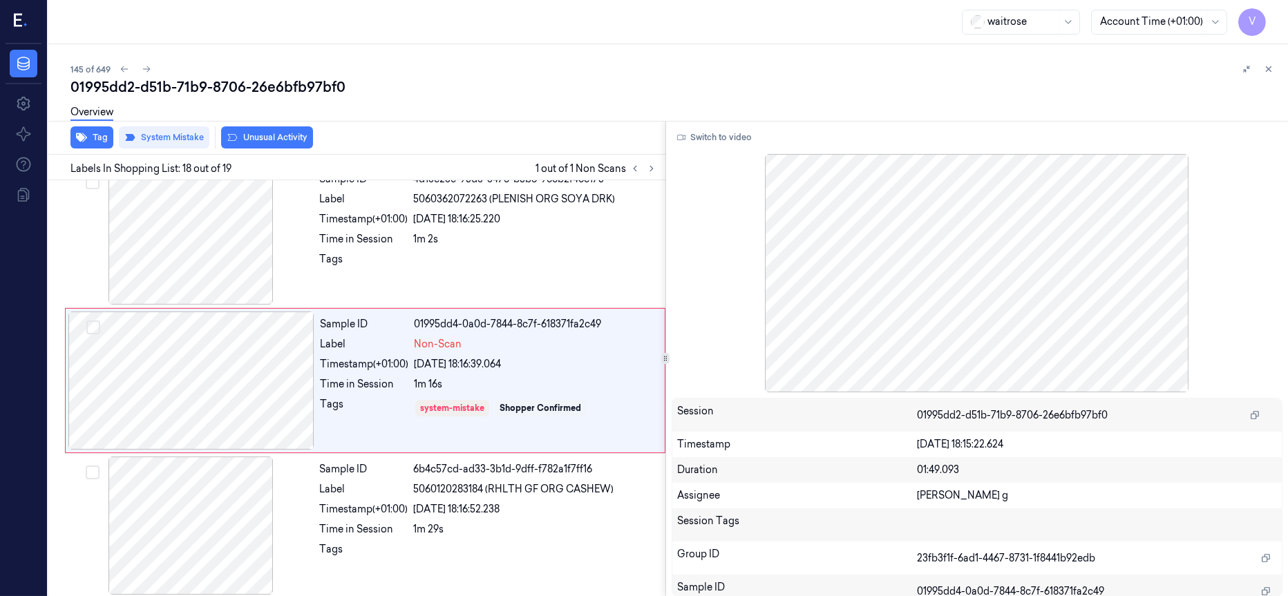
click at [276, 135] on button "Unusual Activity" at bounding box center [267, 137] width 92 height 22
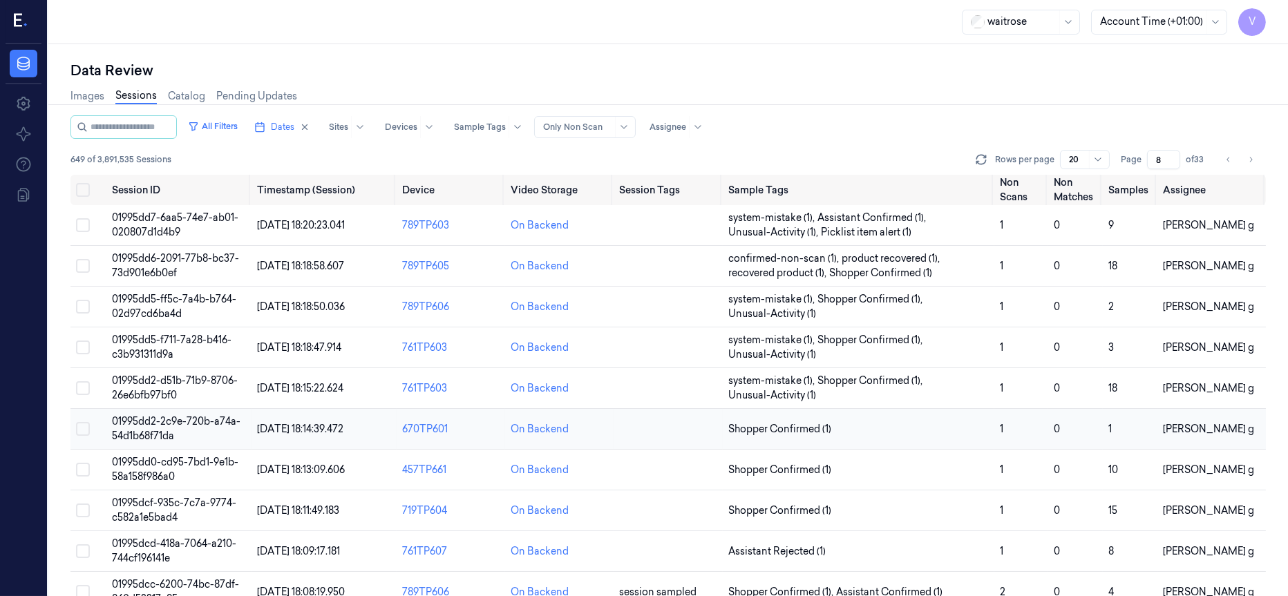
click at [187, 426] on span "01995dd2-2c9e-720b-a74a-54d1b68f71da" at bounding box center [176, 428] width 129 height 27
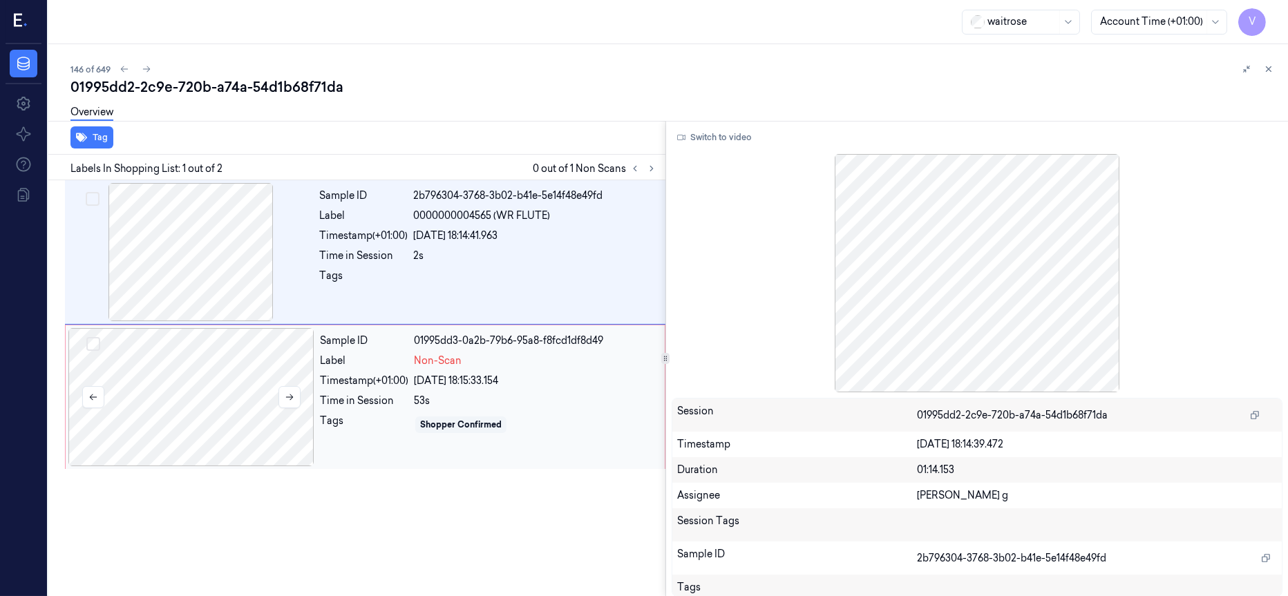
click at [169, 387] on div at bounding box center [191, 397] width 246 height 138
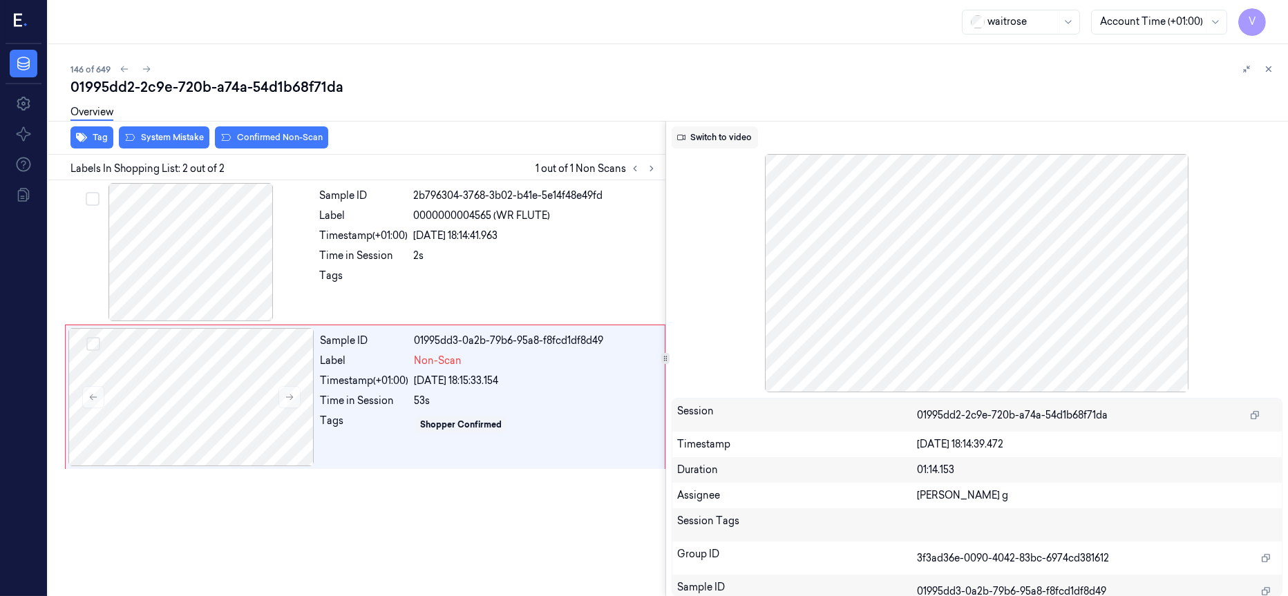
click at [698, 135] on button "Switch to video" at bounding box center [715, 137] width 86 height 22
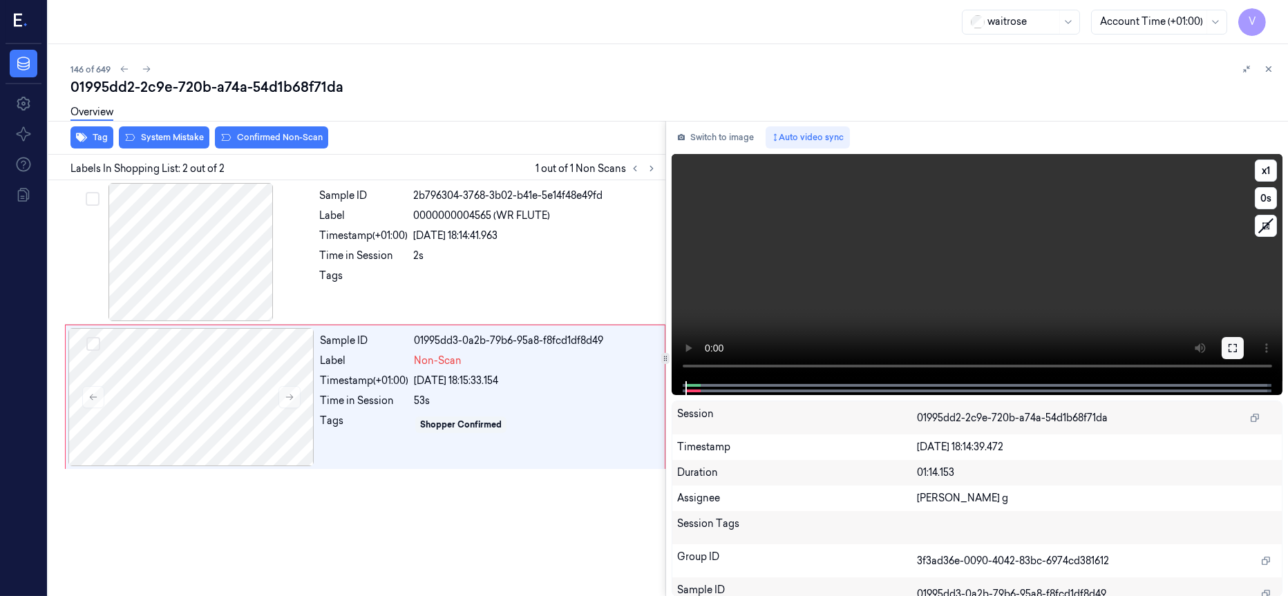
click at [1229, 350] on icon at bounding box center [1233, 348] width 8 height 8
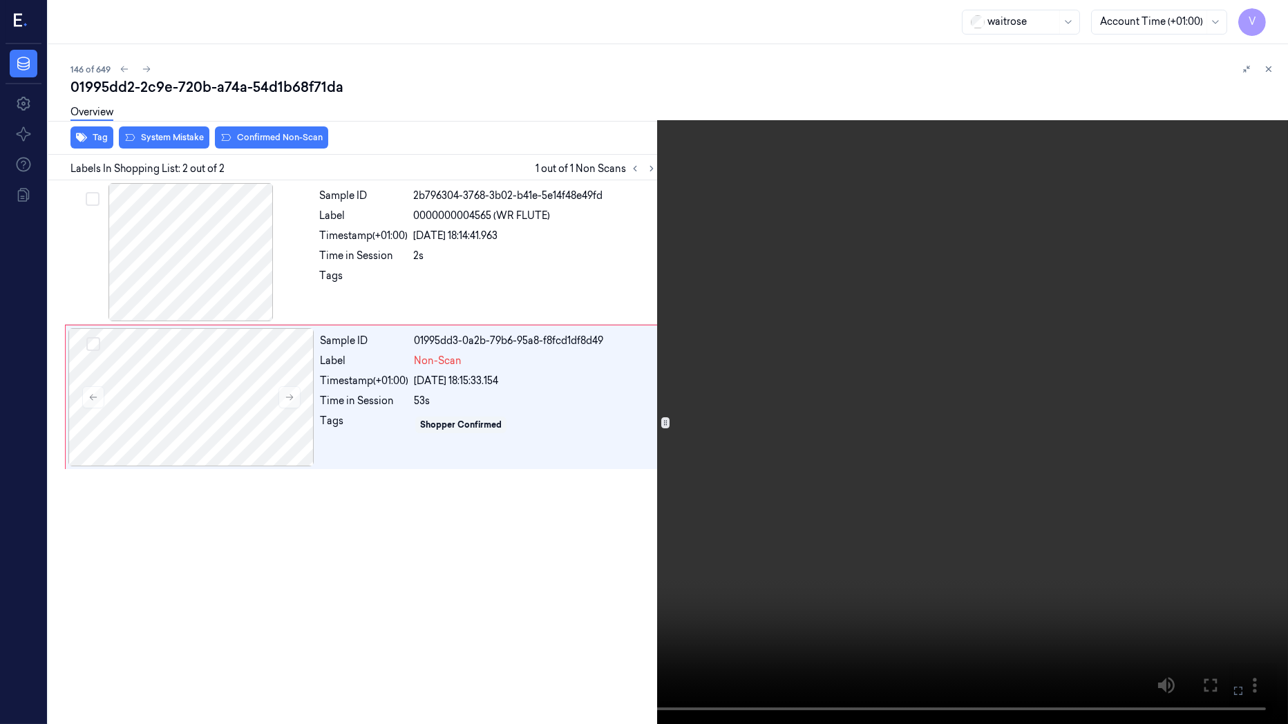
click at [0, 0] on icon at bounding box center [0, 0] width 0 height 0
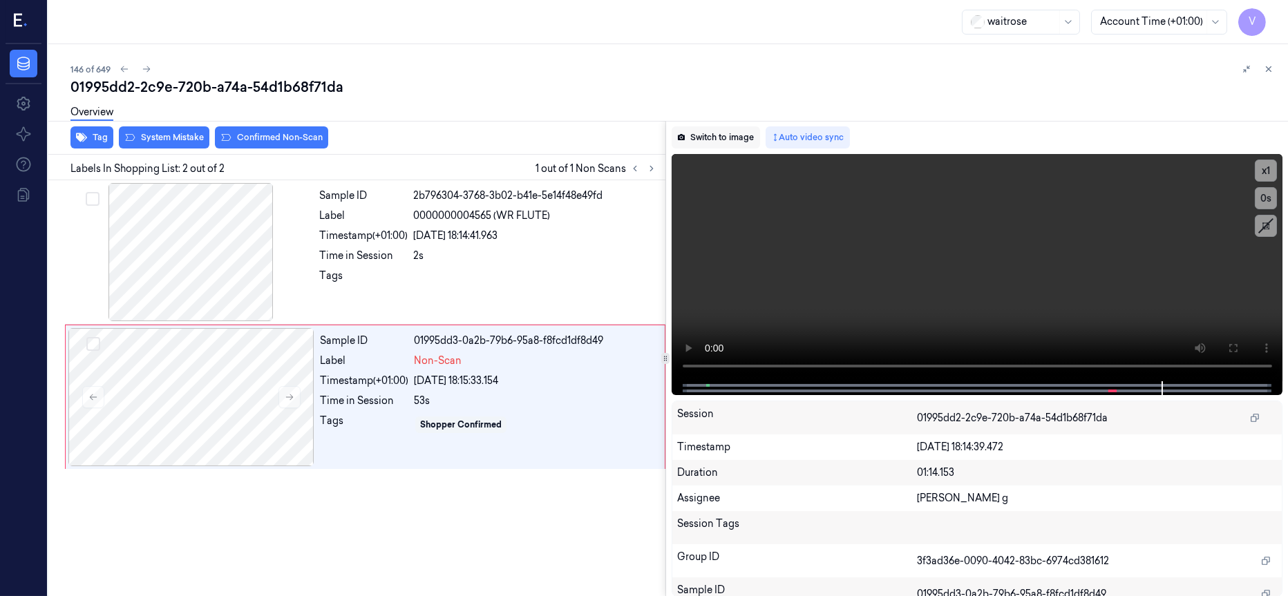
click at [700, 138] on button "Switch to image" at bounding box center [716, 137] width 88 height 22
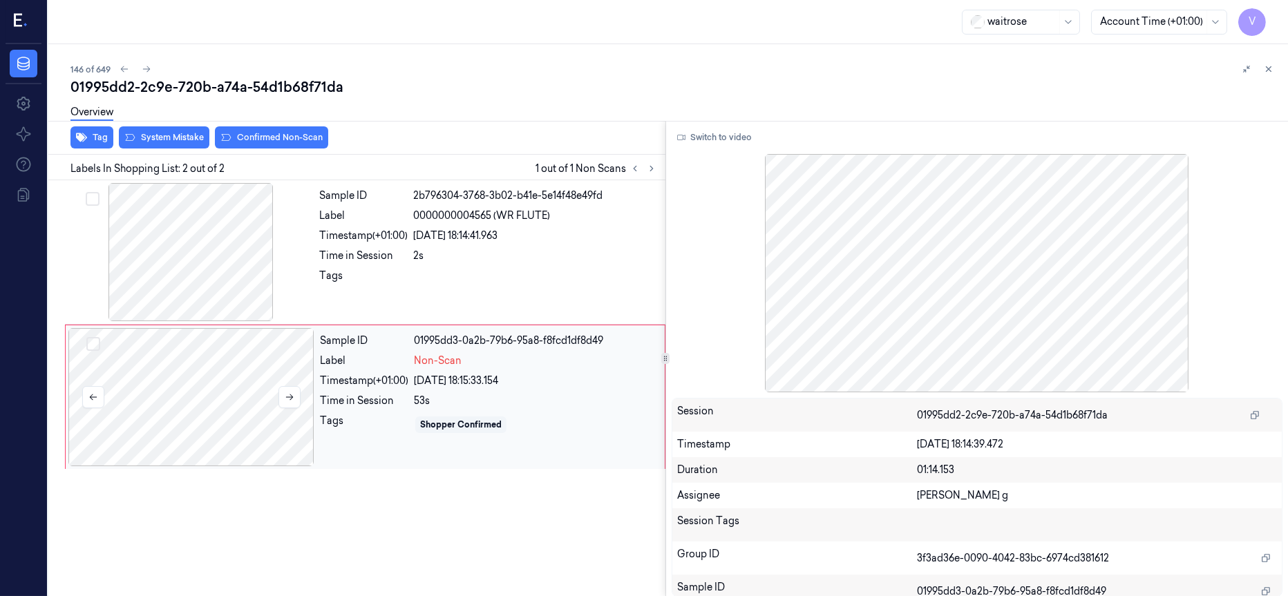
click at [242, 413] on div at bounding box center [191, 397] width 246 height 138
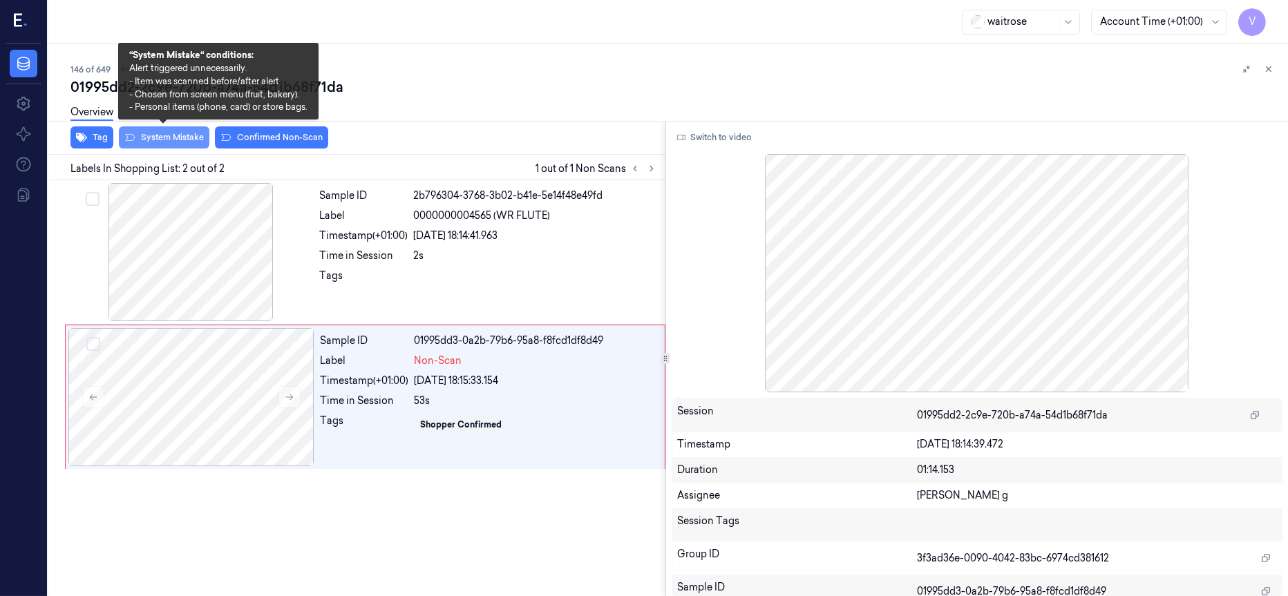
click at [164, 140] on button "System Mistake" at bounding box center [164, 137] width 91 height 22
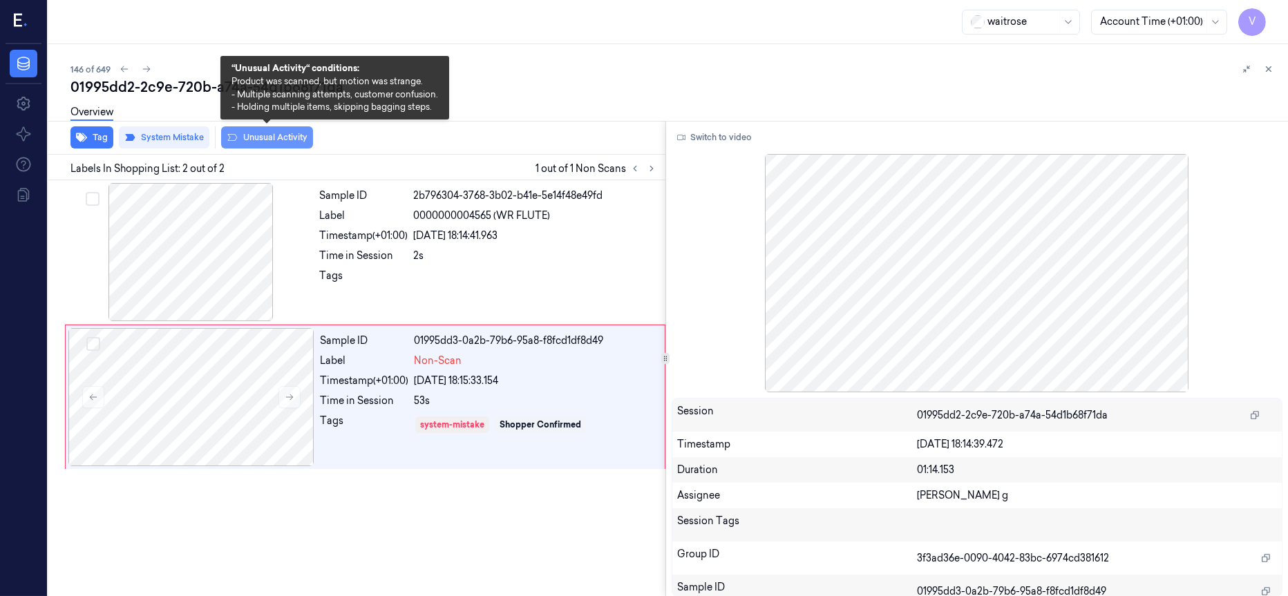
click at [294, 137] on button "Unusual Activity" at bounding box center [267, 137] width 92 height 22
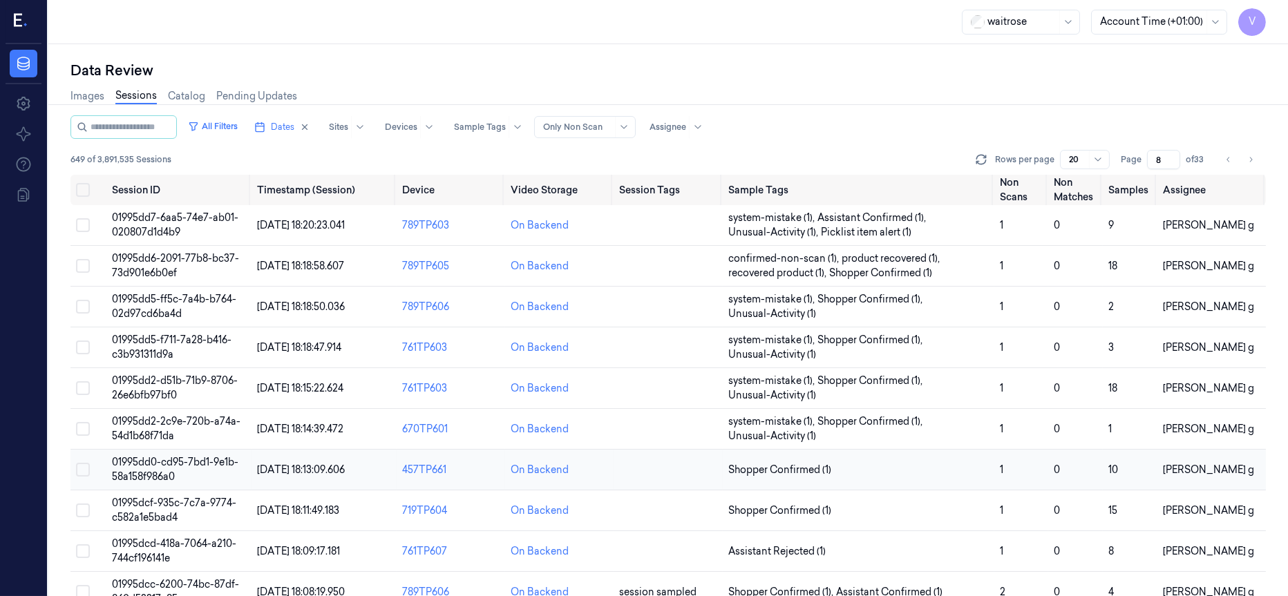
click at [159, 466] on span "01995dd0-cd95-7bd1-9e1b-58a158f986a0" at bounding box center [175, 469] width 126 height 27
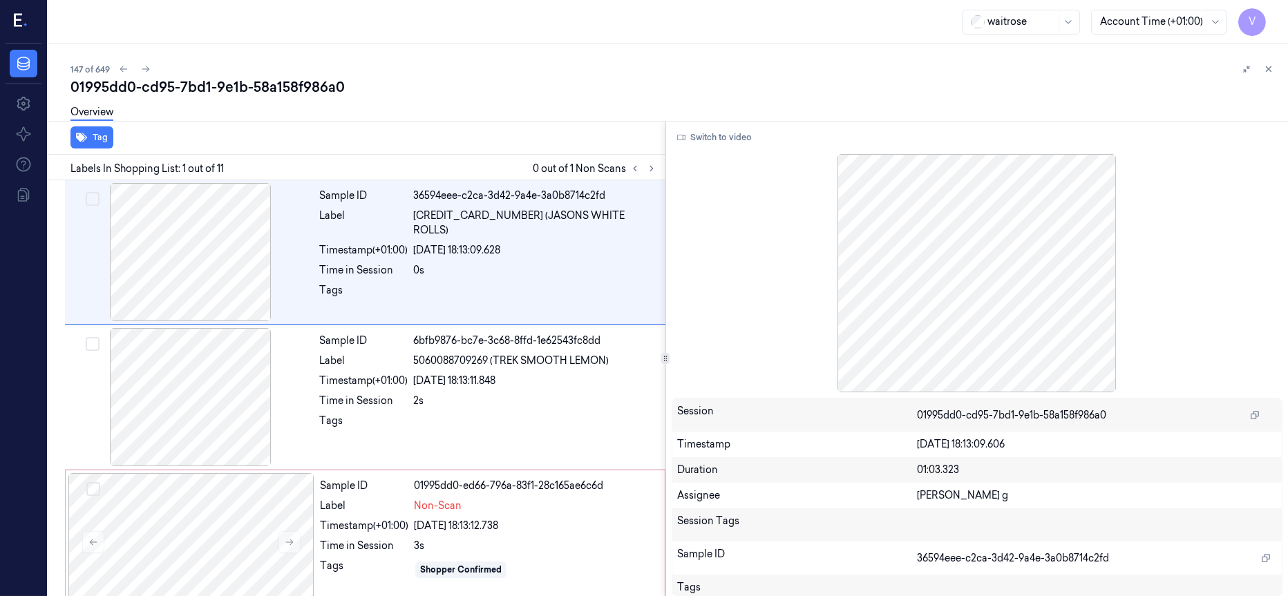
click at [446, 142] on div "Tag" at bounding box center [354, 138] width 623 height 34
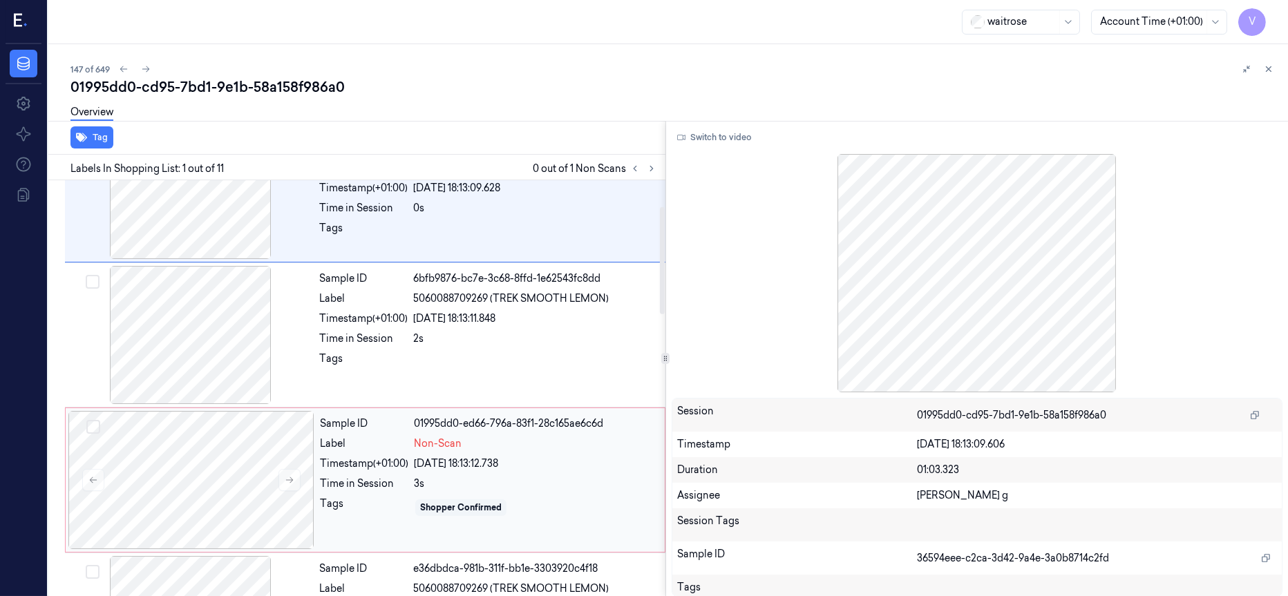
scroll to position [104, 0]
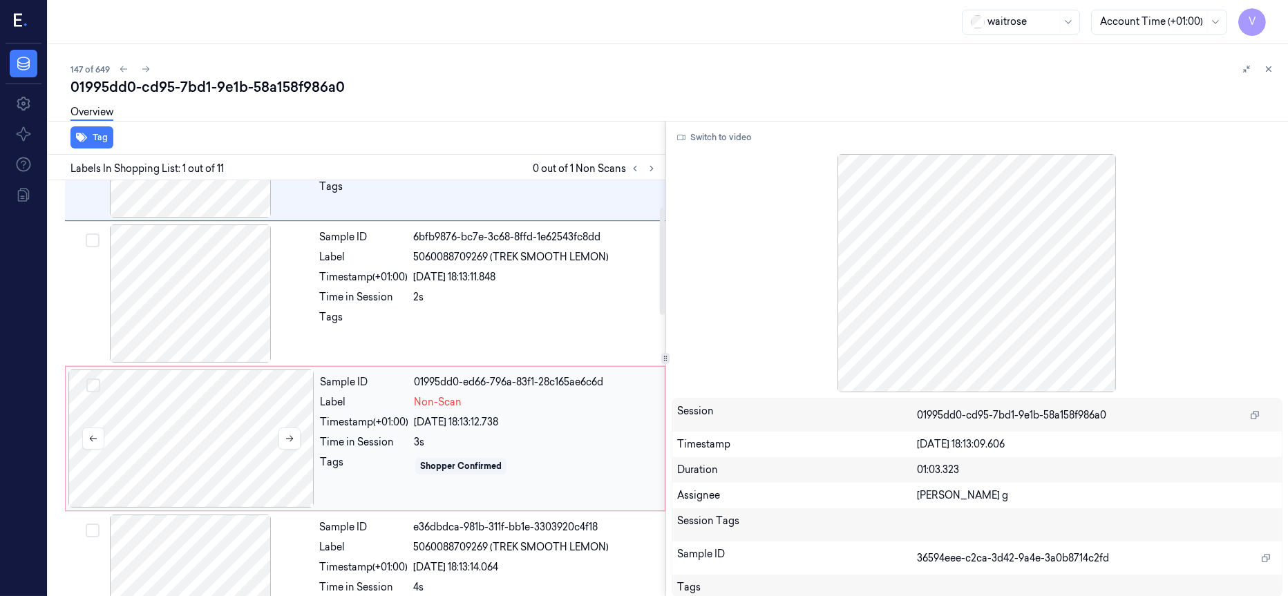
click at [222, 412] on div at bounding box center [191, 439] width 246 height 138
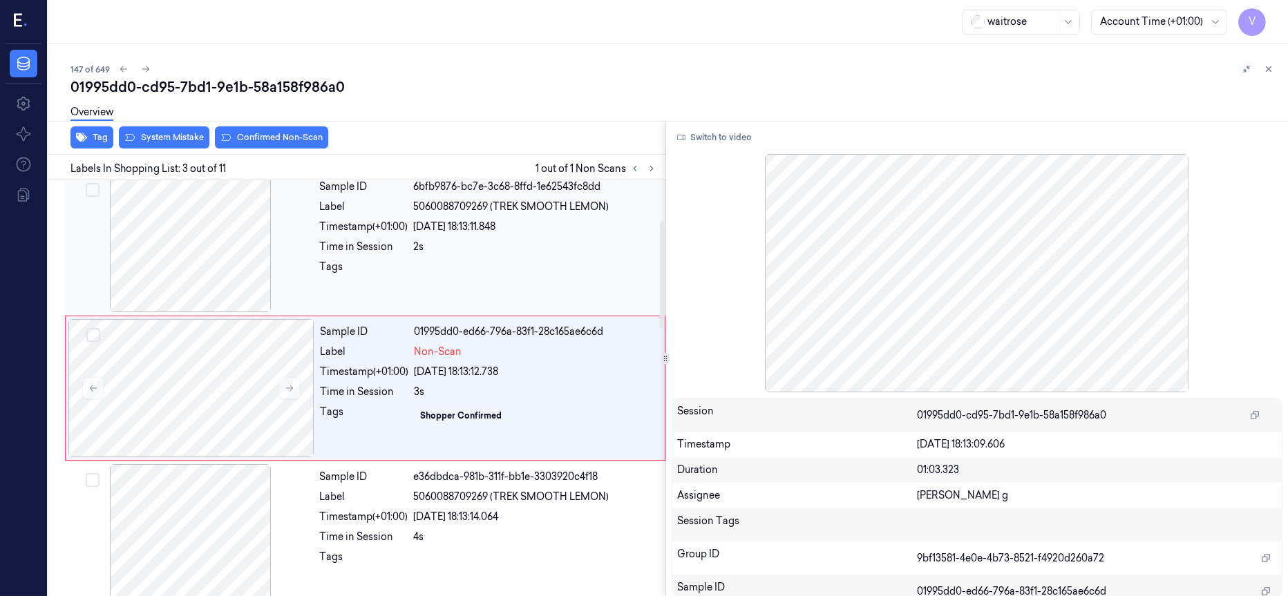
click at [211, 220] on div at bounding box center [191, 243] width 246 height 138
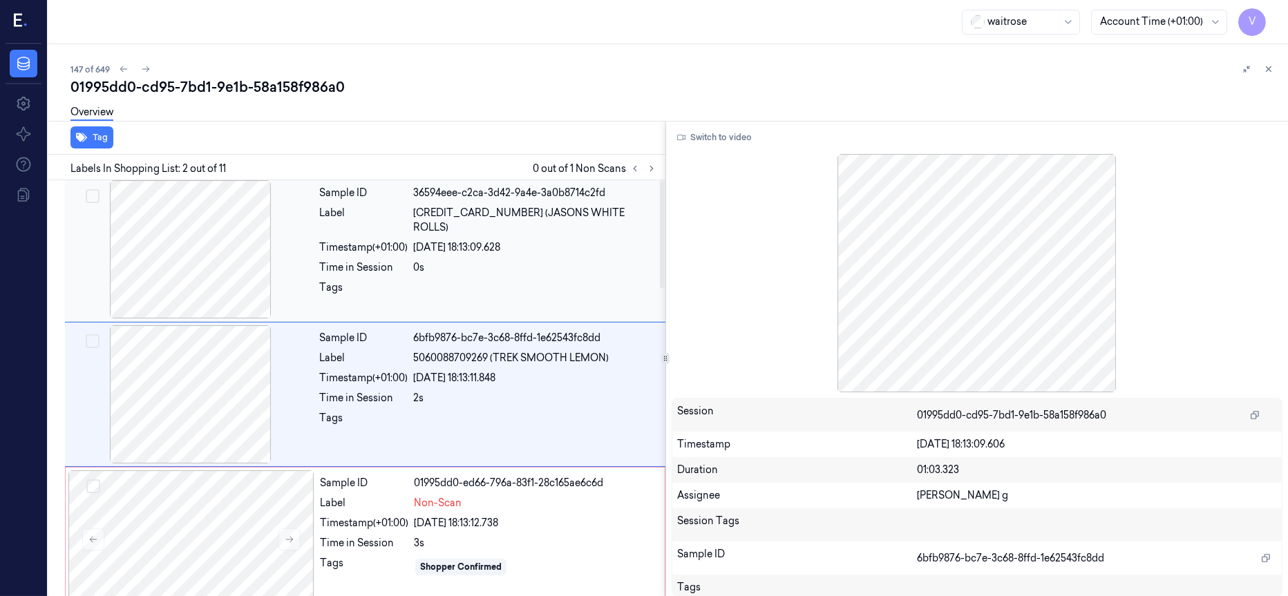
scroll to position [0, 0]
click at [187, 234] on div at bounding box center [191, 252] width 246 height 138
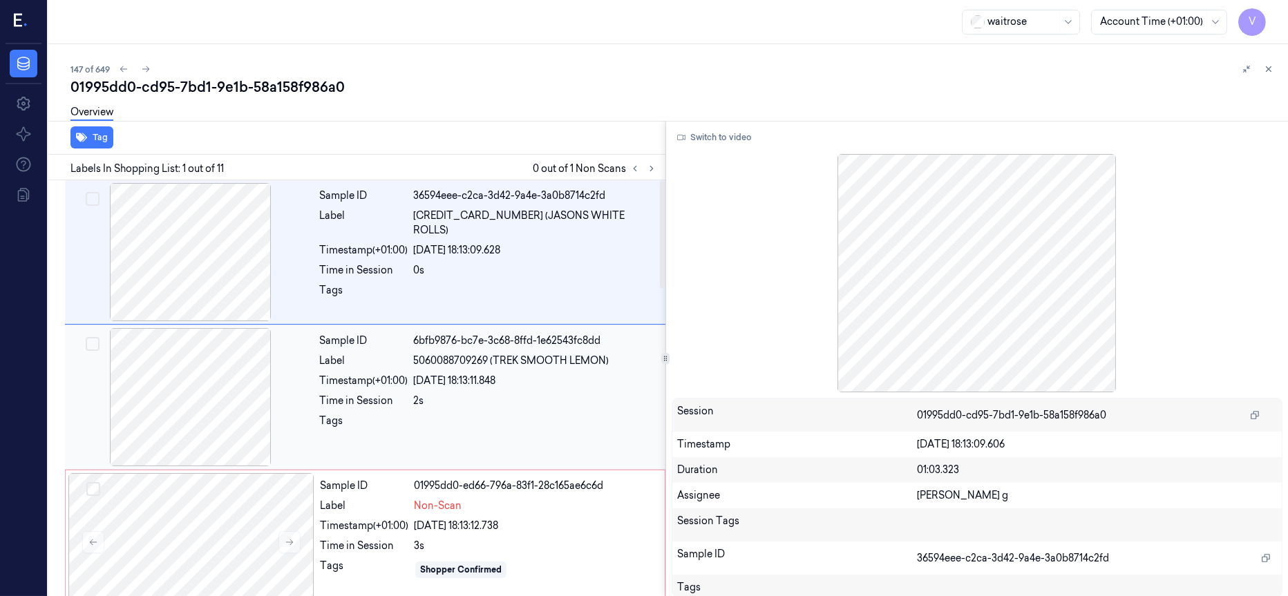
click at [214, 376] on div at bounding box center [191, 397] width 246 height 138
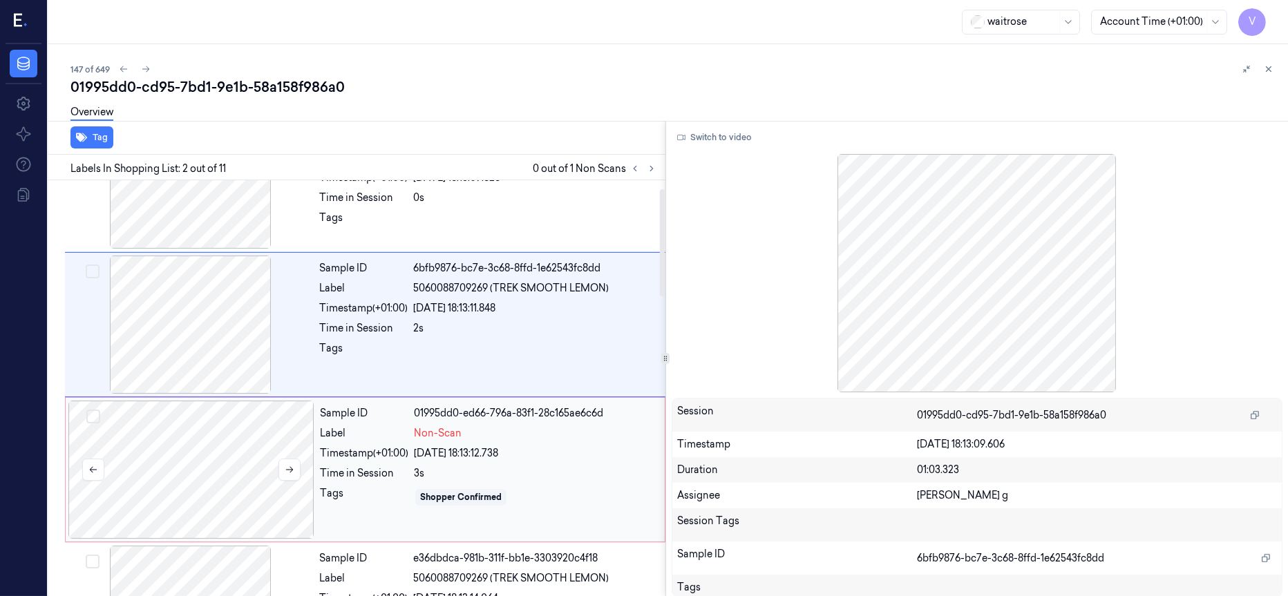
scroll to position [113, 0]
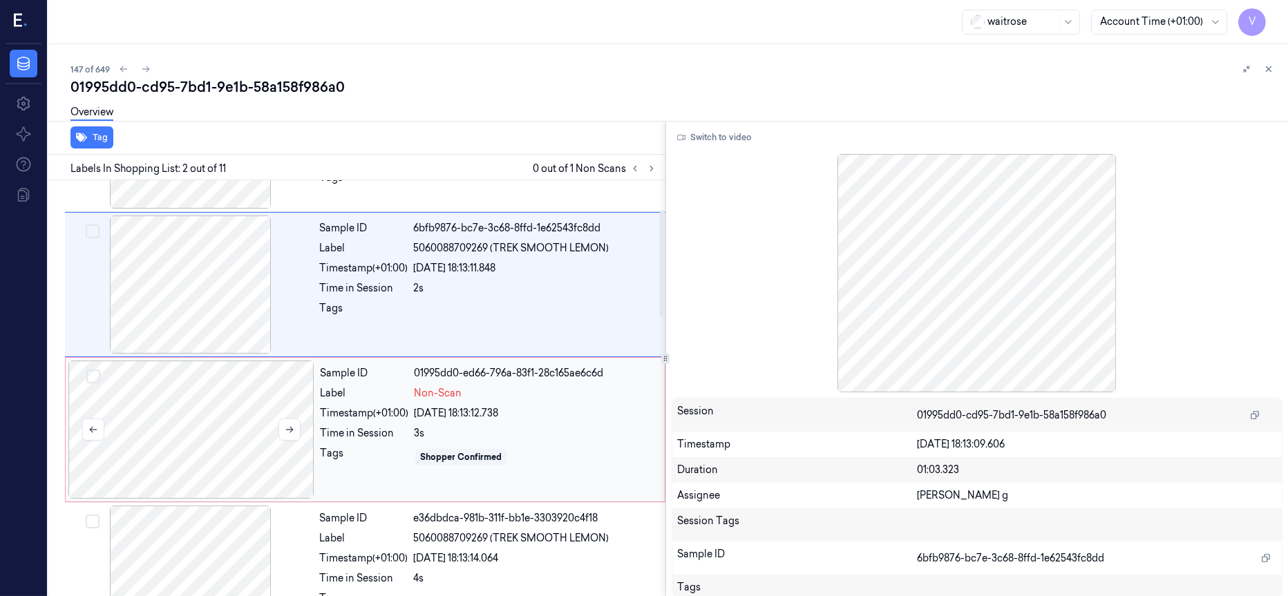
click at [207, 425] on div at bounding box center [191, 430] width 246 height 138
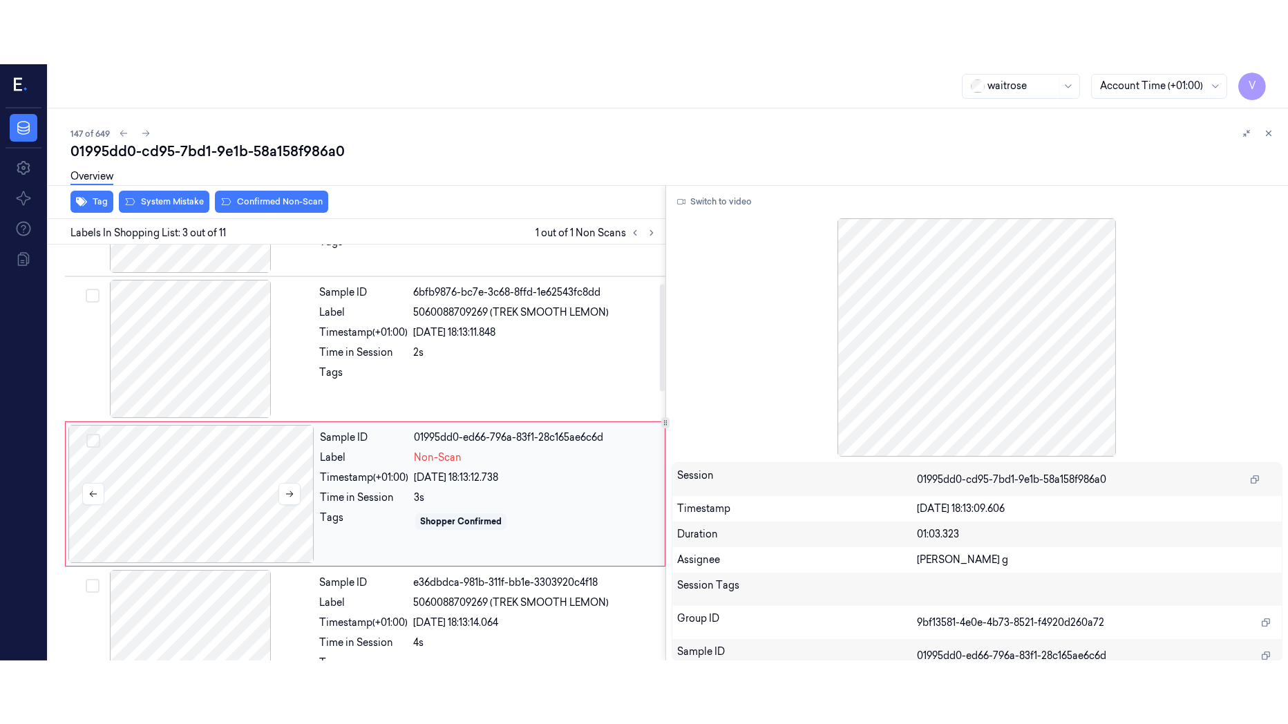
scroll to position [154, 0]
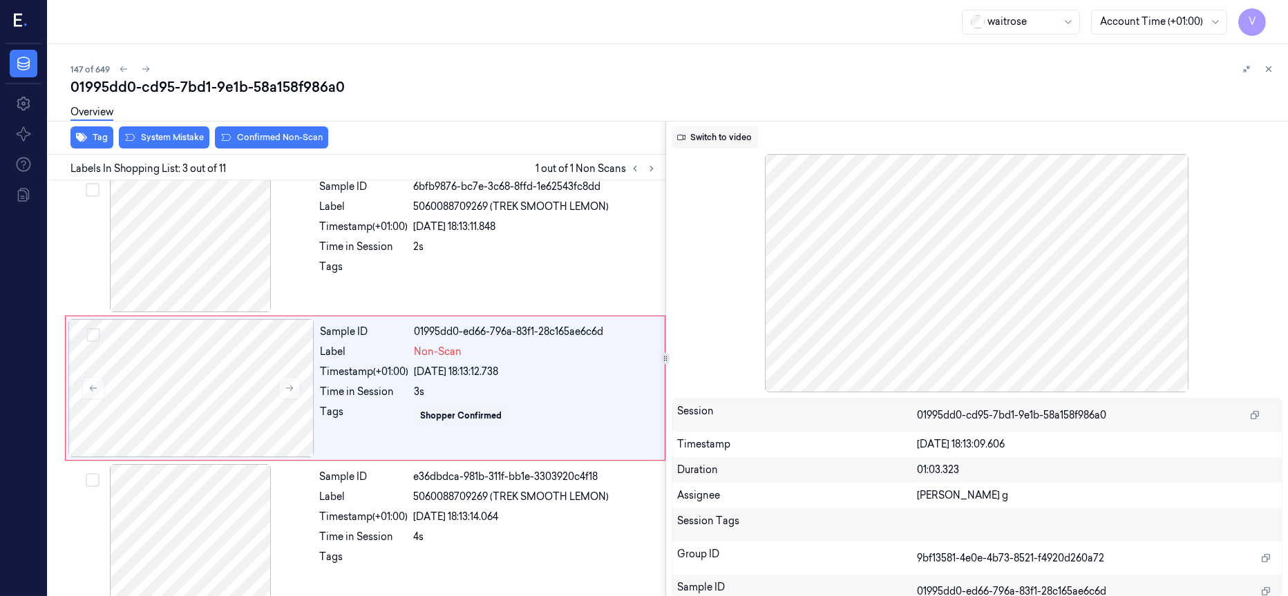
click at [699, 143] on button "Switch to video" at bounding box center [715, 137] width 86 height 22
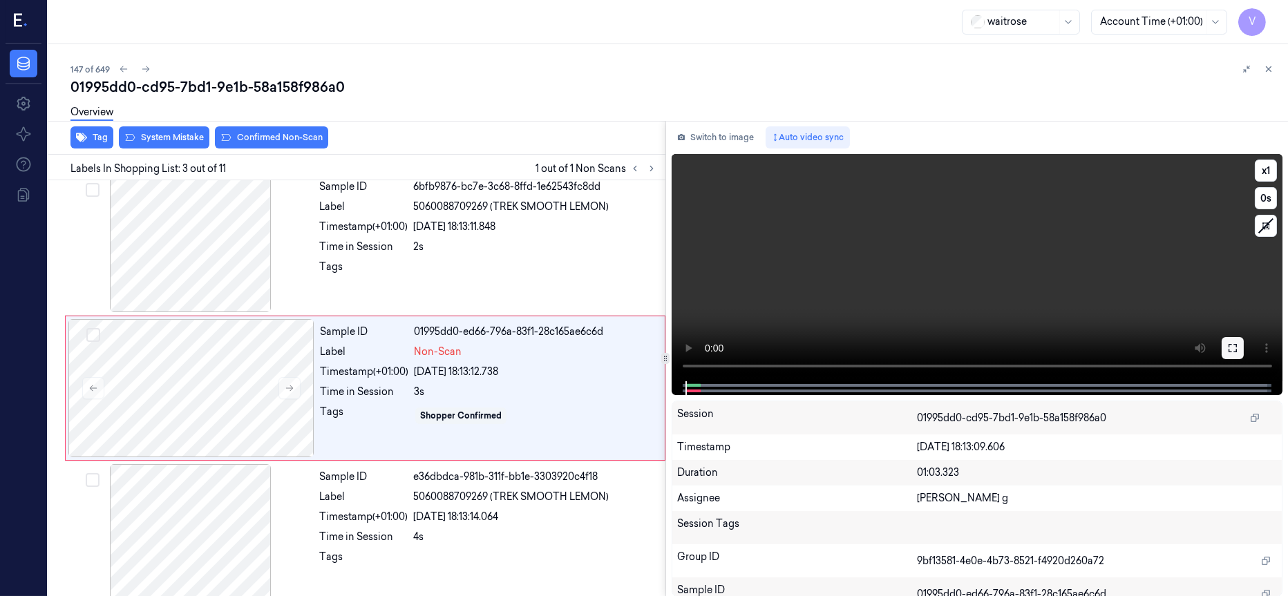
click at [1234, 345] on icon at bounding box center [1232, 348] width 11 height 11
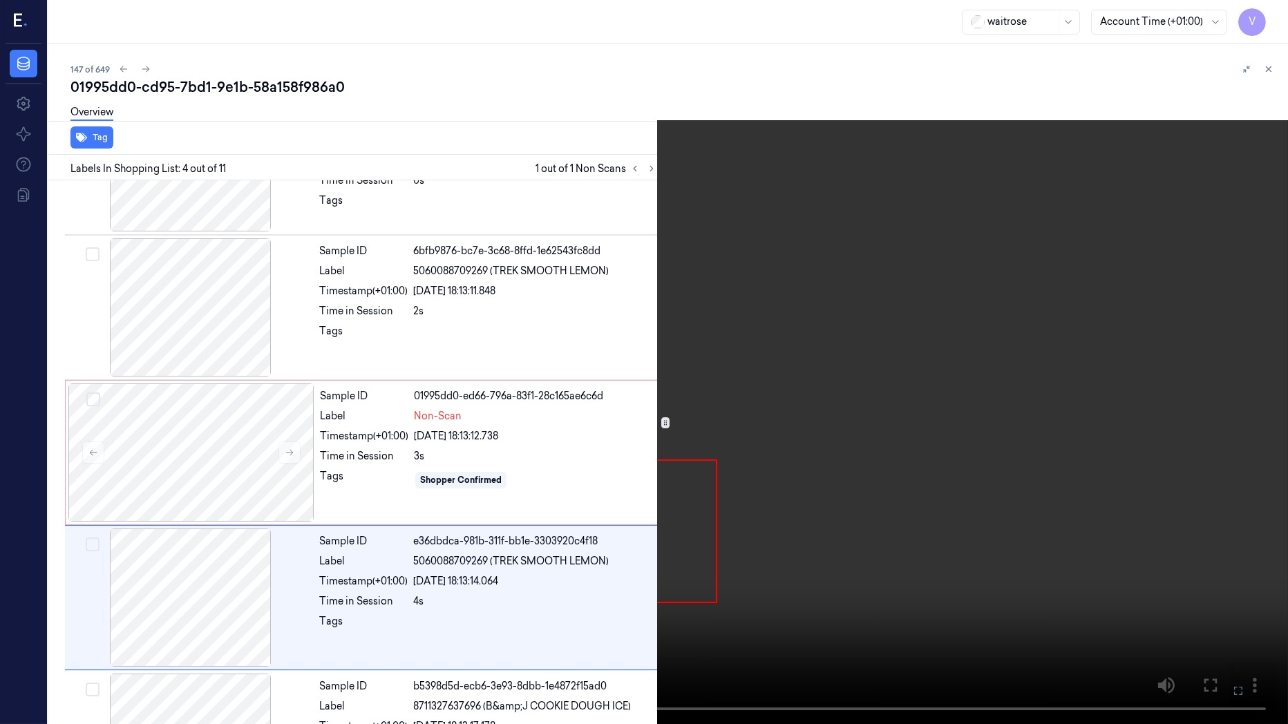
scroll to position [236, 0]
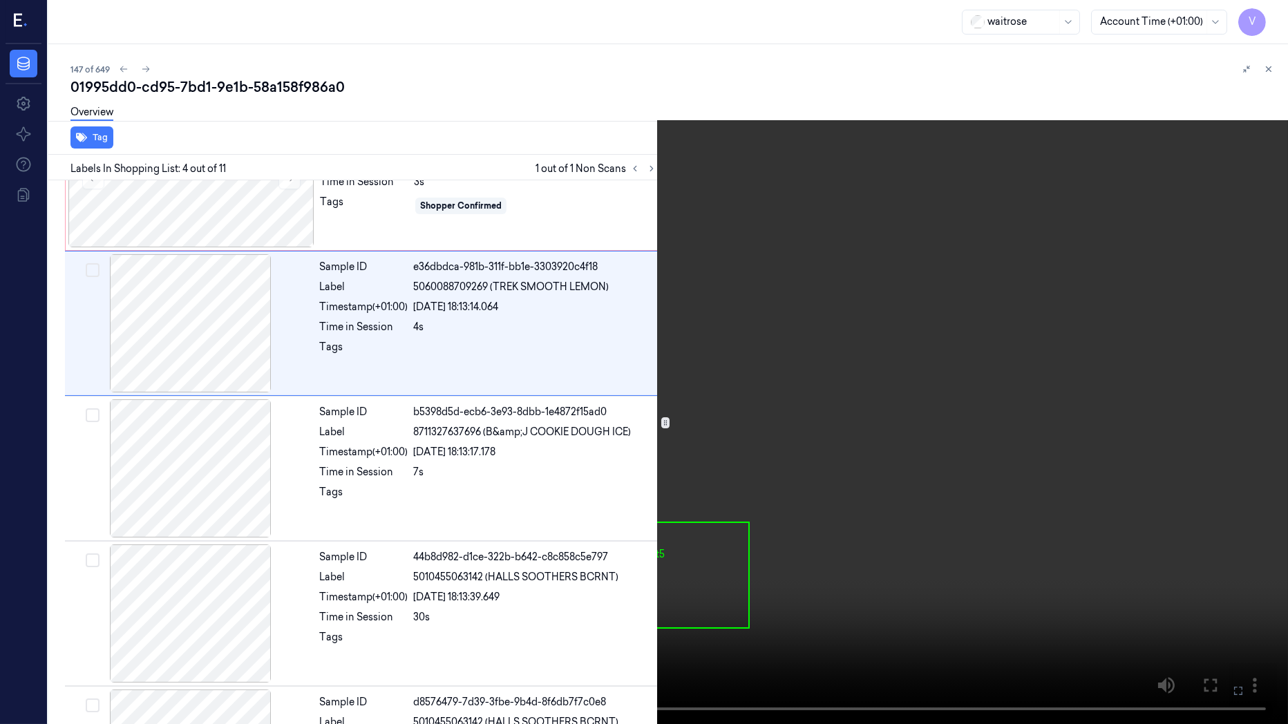
click at [0, 0] on icon at bounding box center [0, 0] width 0 height 0
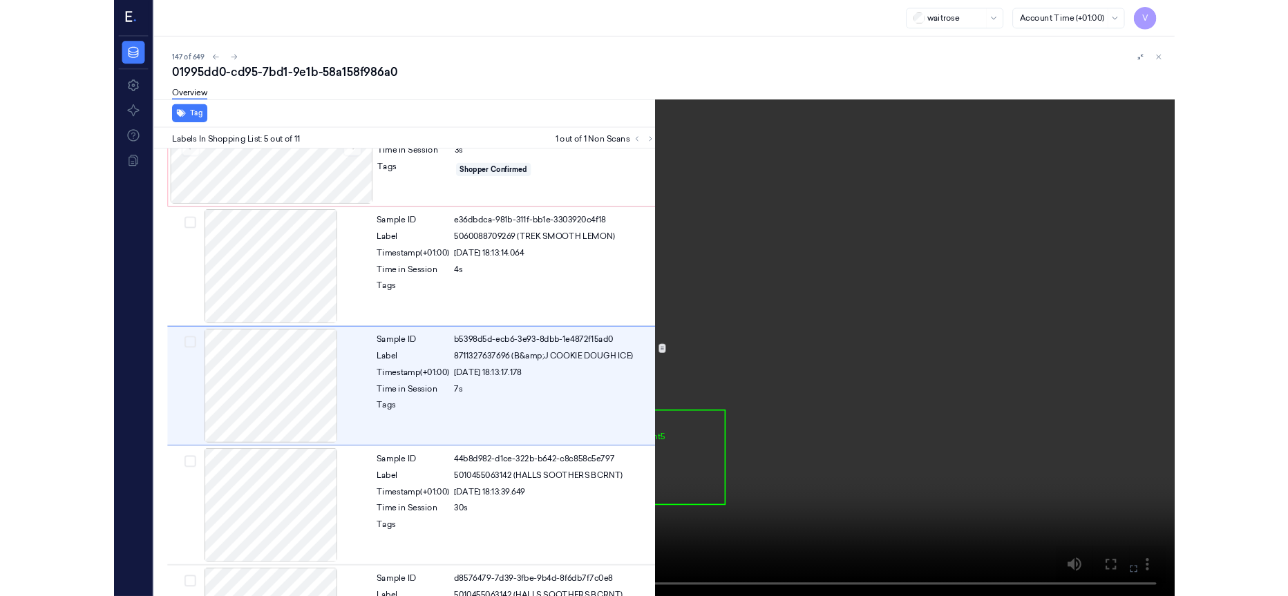
scroll to position [381, 0]
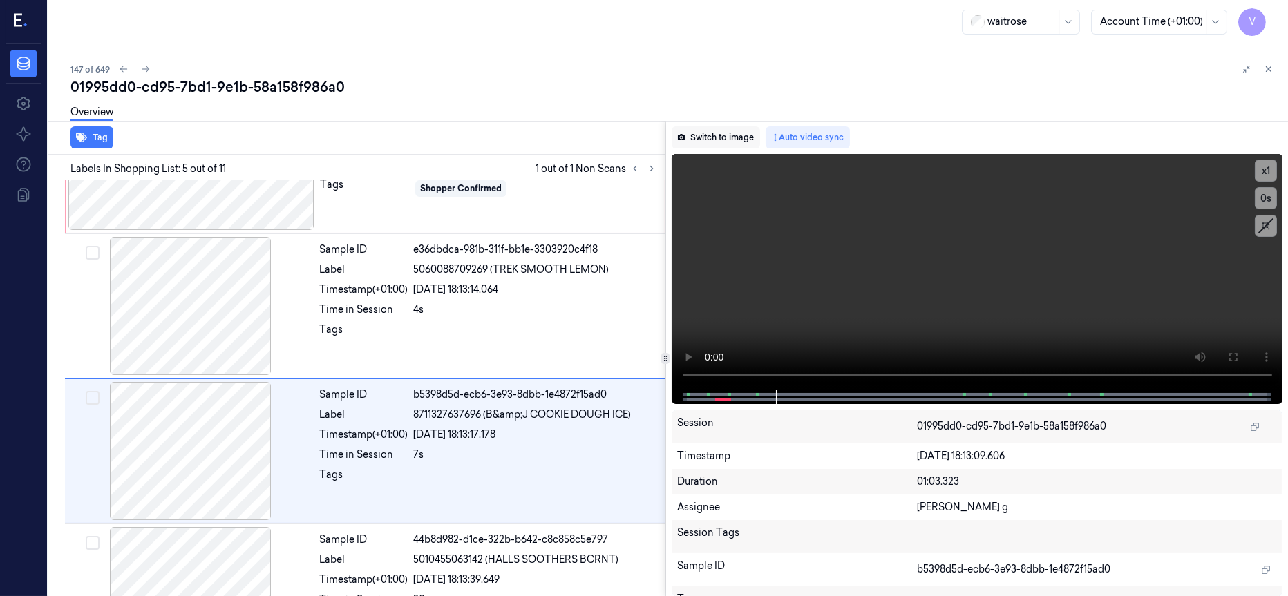
click at [721, 140] on button "Switch to image" at bounding box center [716, 137] width 88 height 22
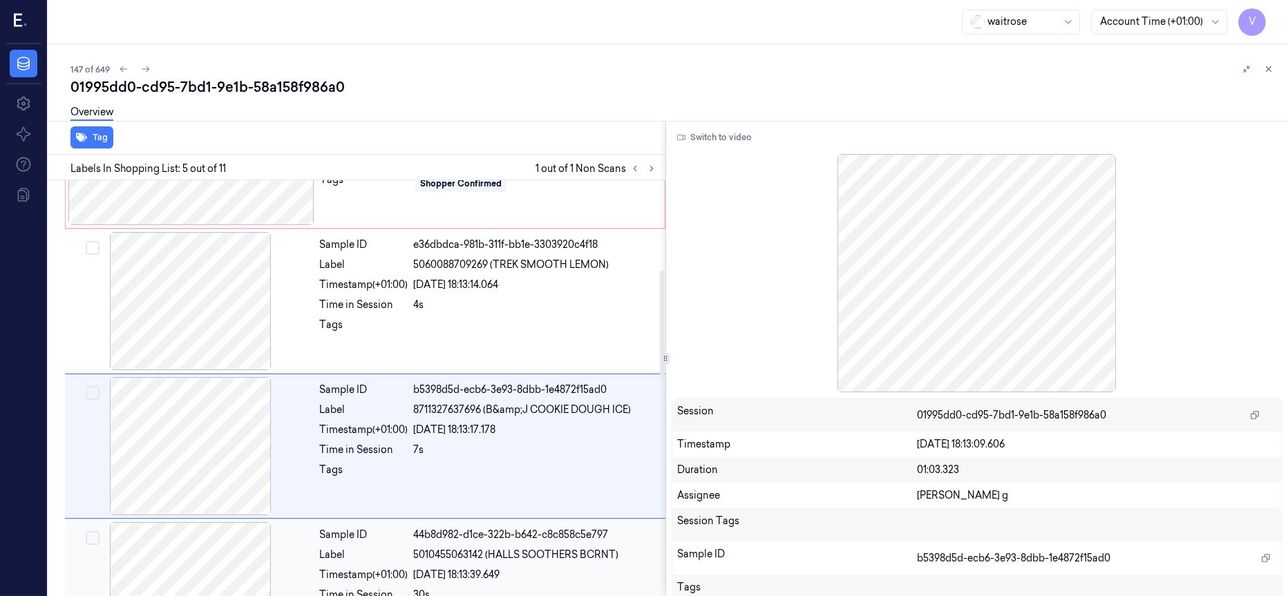
scroll to position [342, 0]
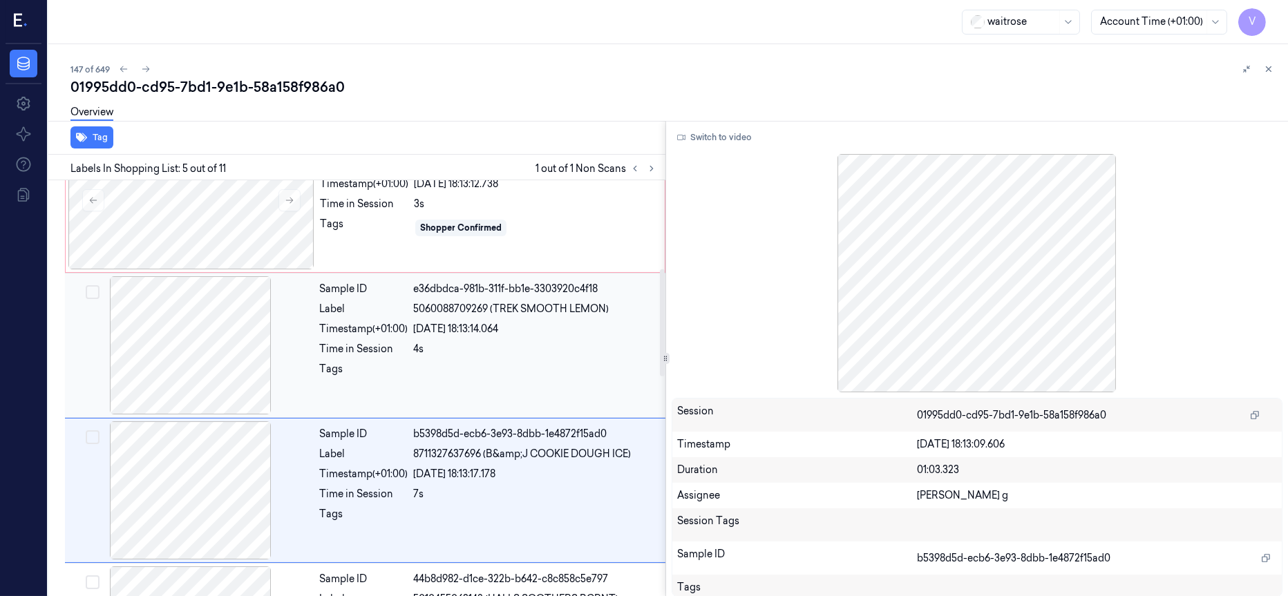
click at [205, 345] on div at bounding box center [191, 345] width 246 height 138
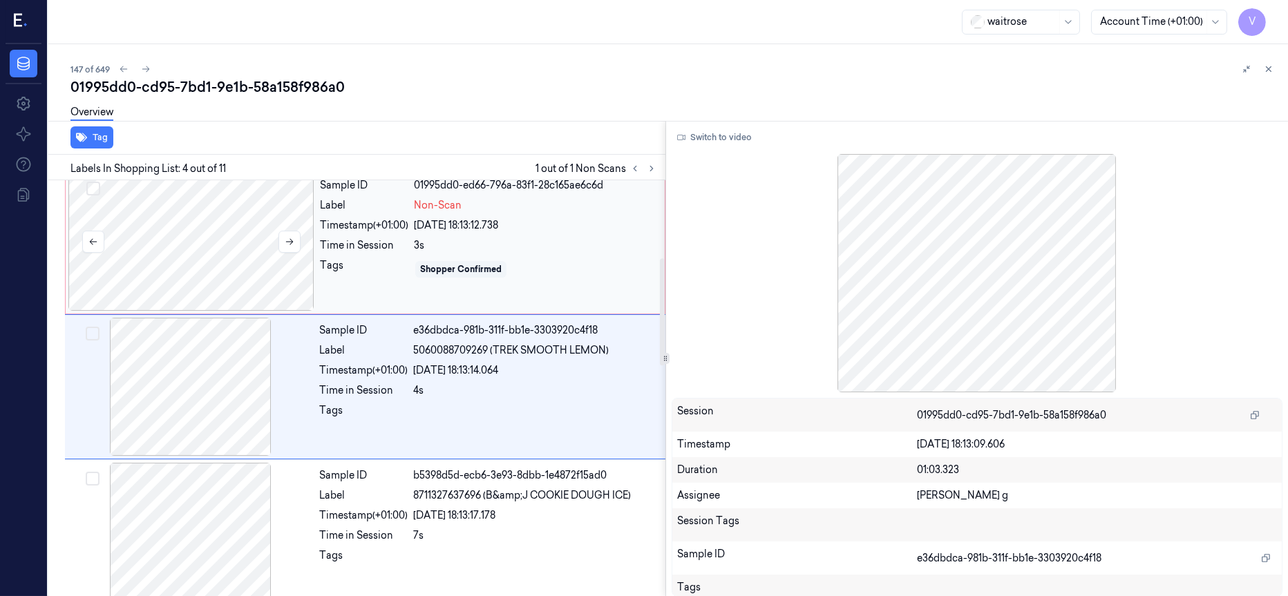
click at [204, 260] on div at bounding box center [191, 242] width 246 height 138
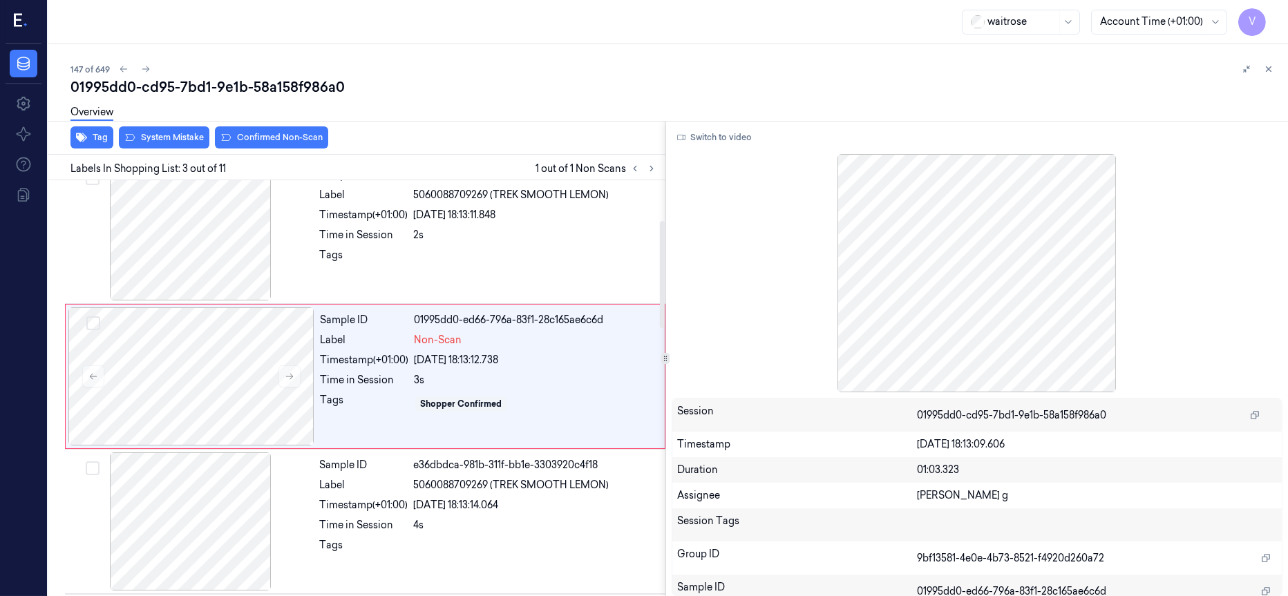
scroll to position [154, 0]
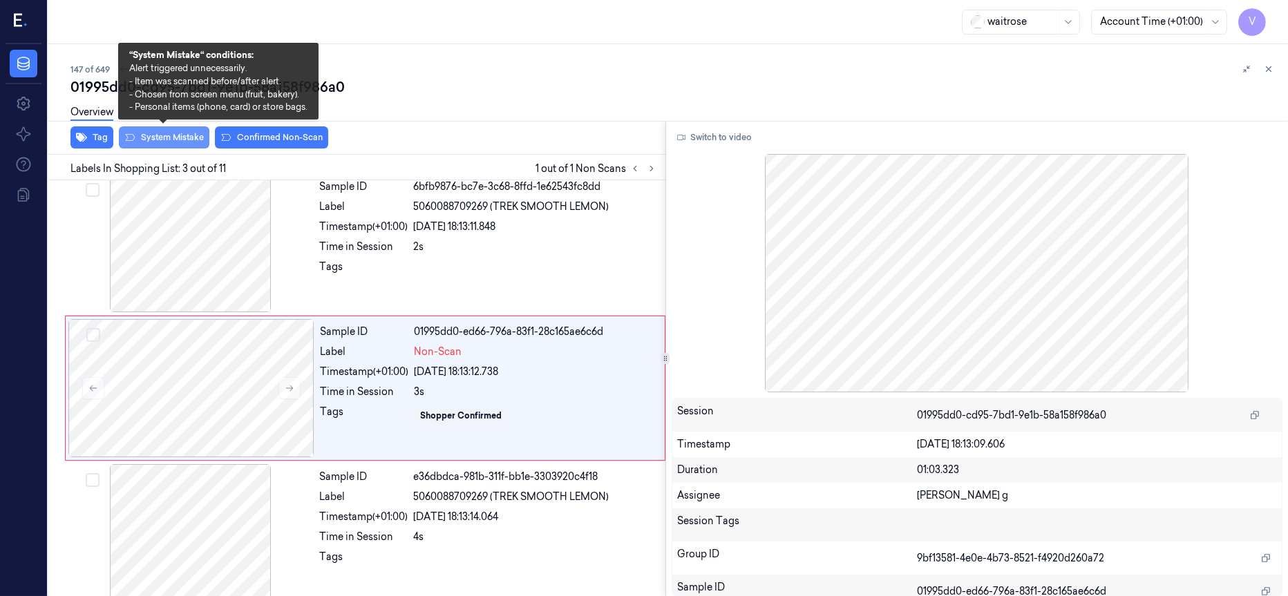
click at [156, 135] on button "System Mistake" at bounding box center [164, 137] width 91 height 22
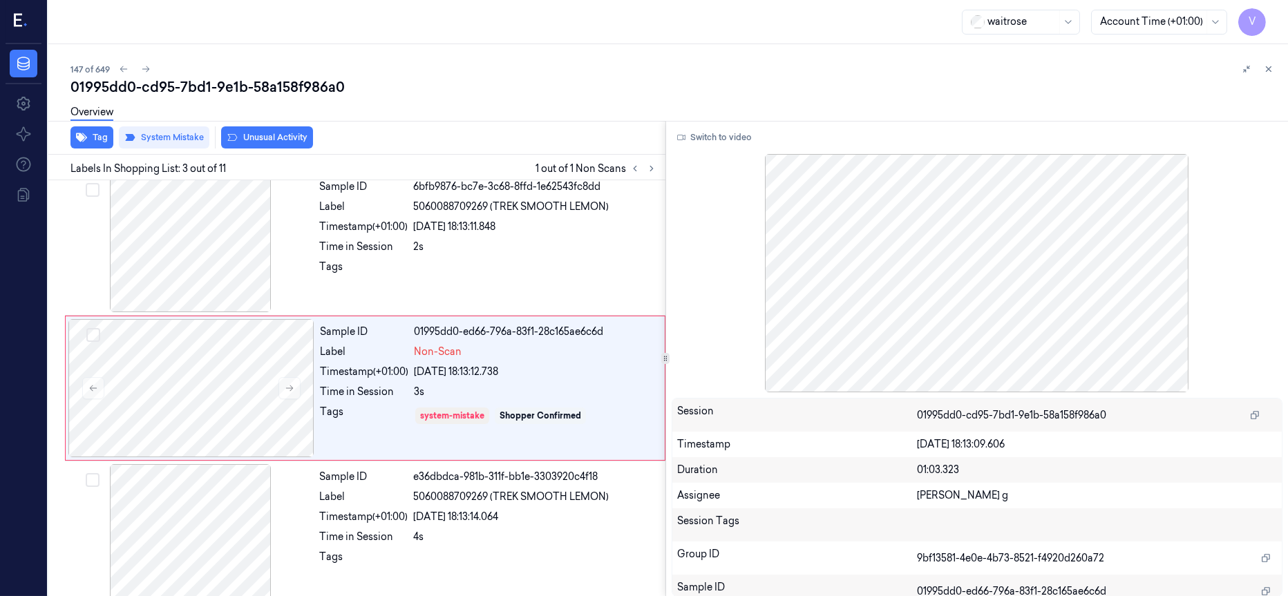
click at [275, 140] on button "Unusual Activity" at bounding box center [267, 137] width 92 height 22
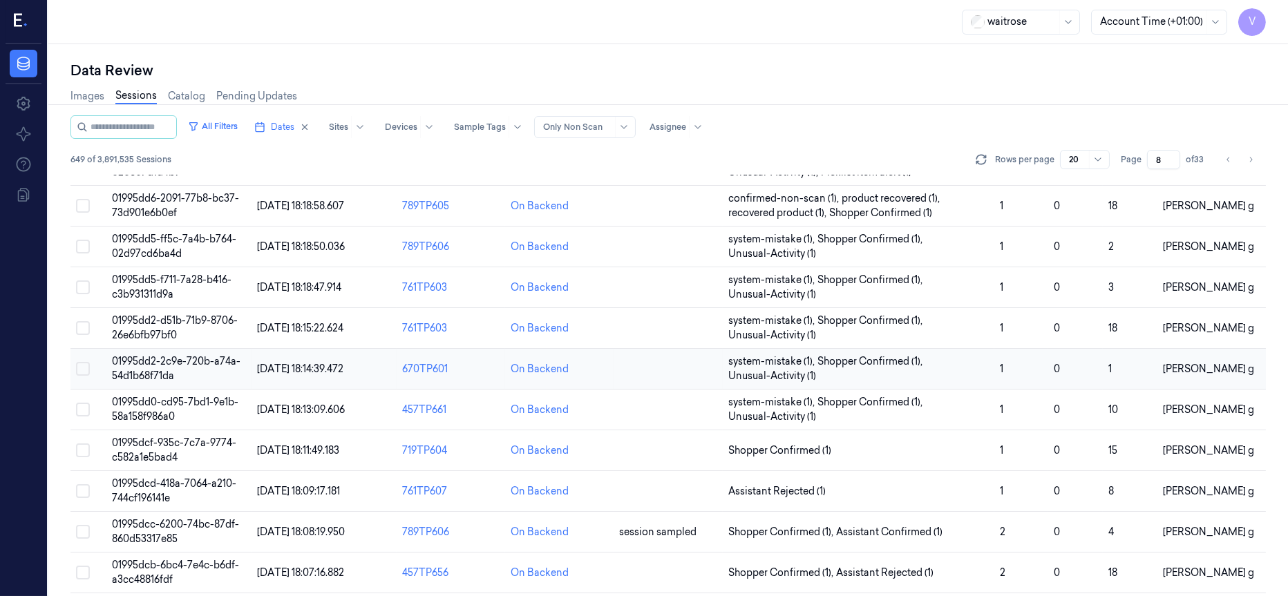
scroll to position [104, 0]
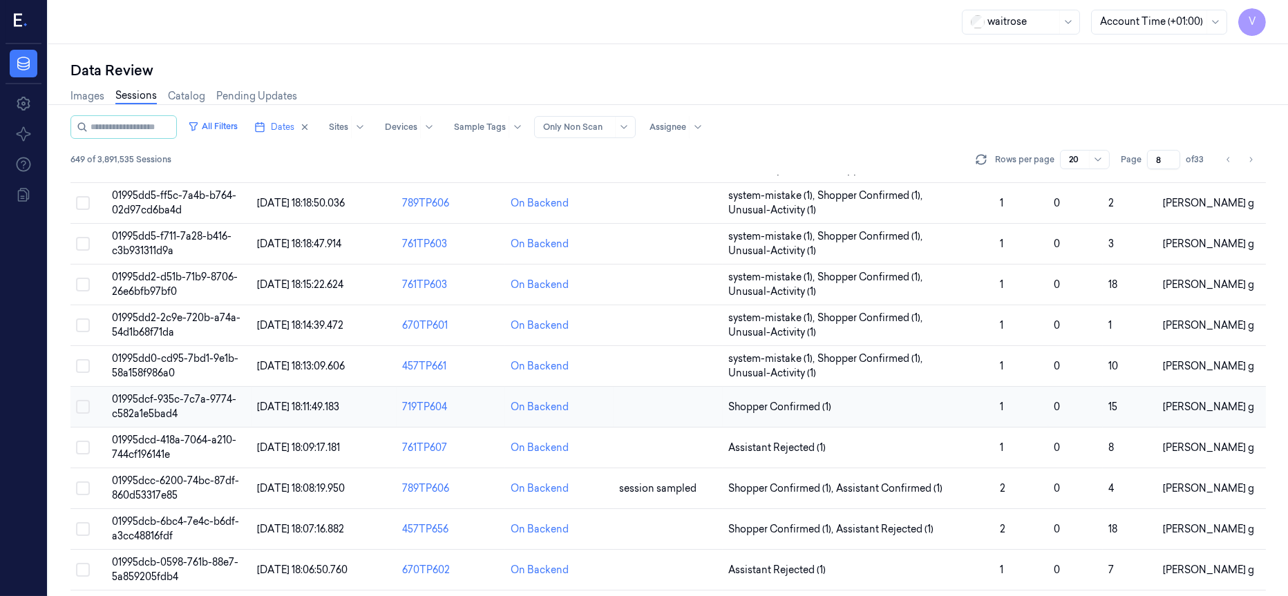
click at [170, 405] on span "01995dcf-935c-7c7a-9774-c582a1e5bad4" at bounding box center [174, 406] width 124 height 27
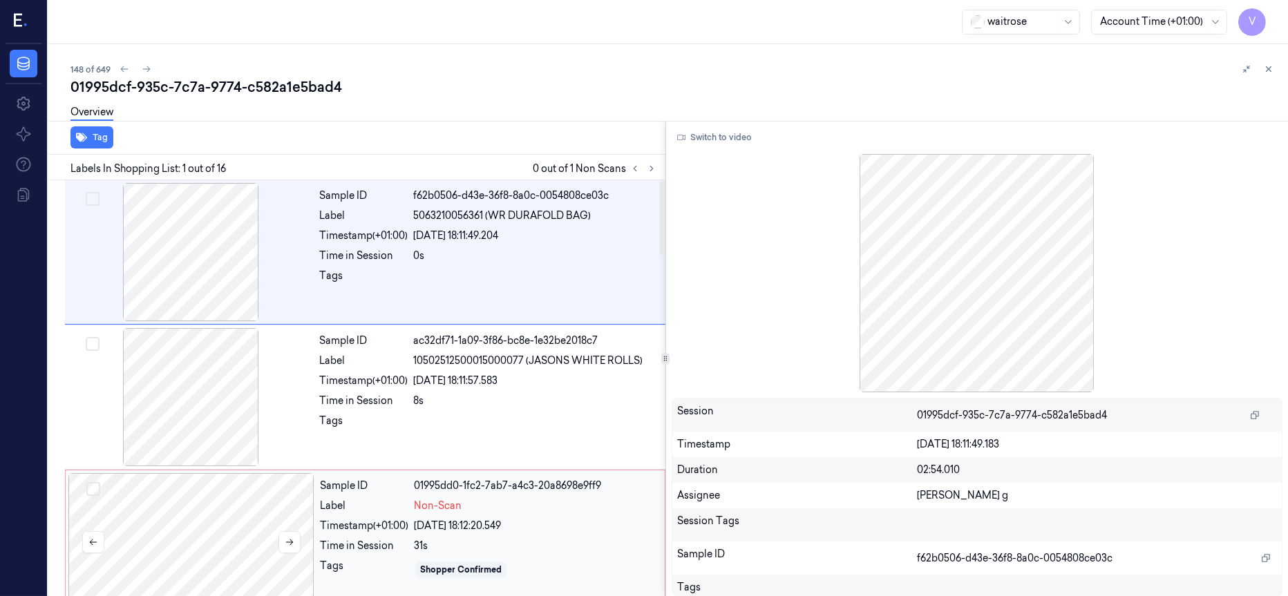
click at [216, 513] on div at bounding box center [191, 542] width 246 height 138
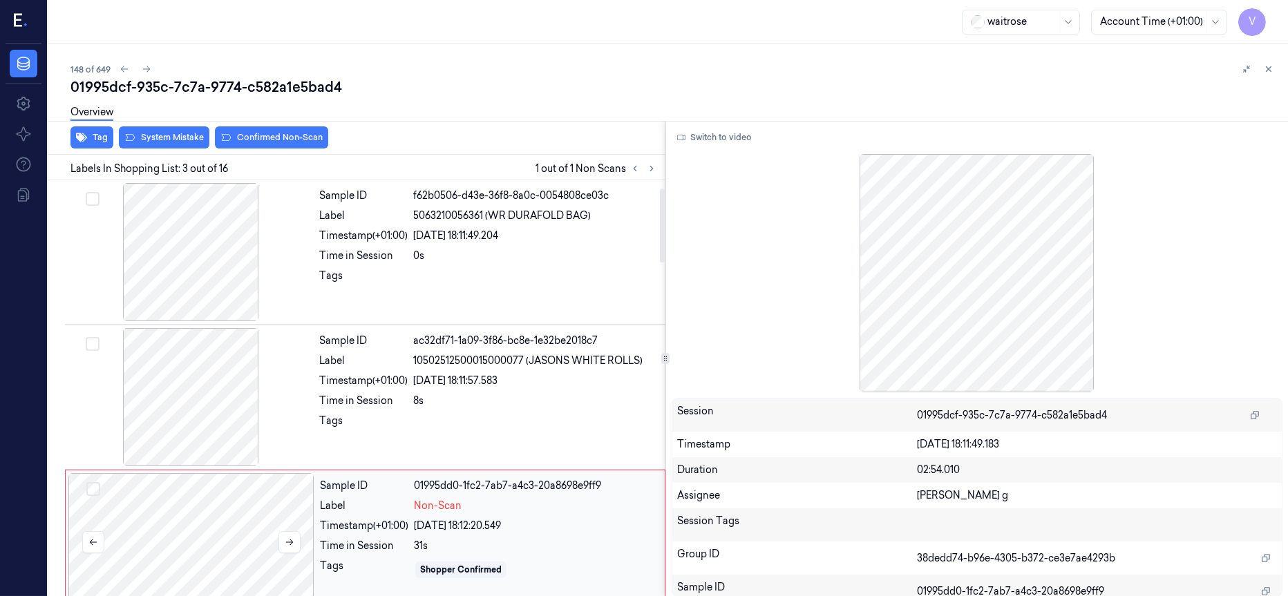
scroll to position [154, 0]
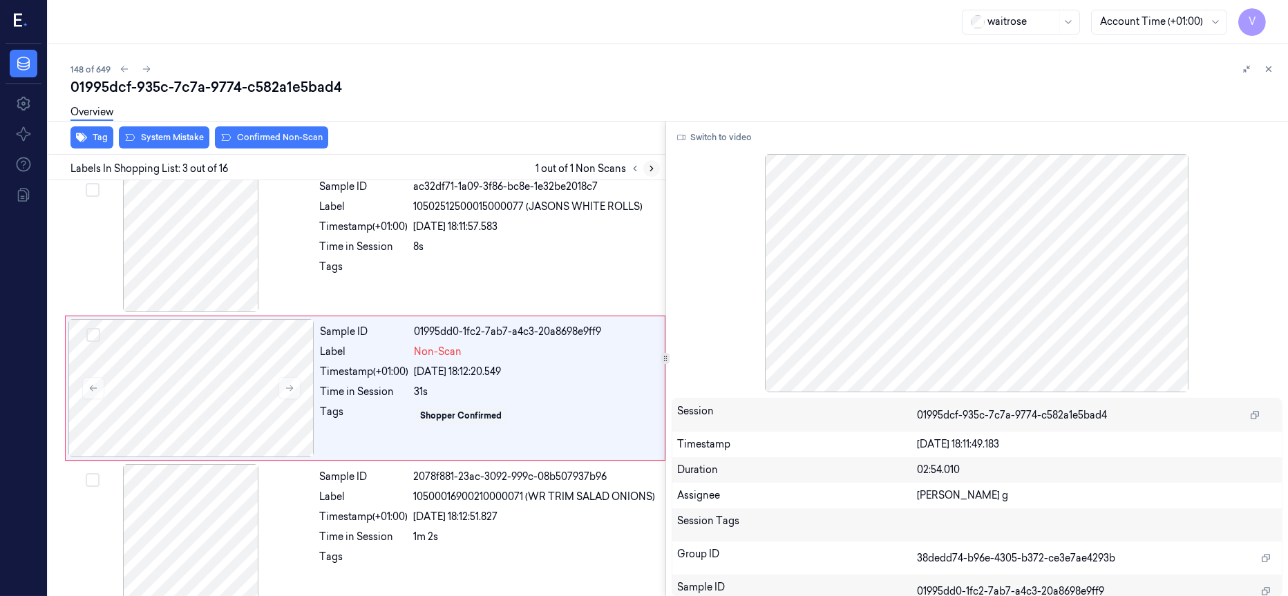
click at [648, 171] on icon at bounding box center [652, 169] width 10 height 10
click at [201, 244] on div at bounding box center [191, 243] width 246 height 138
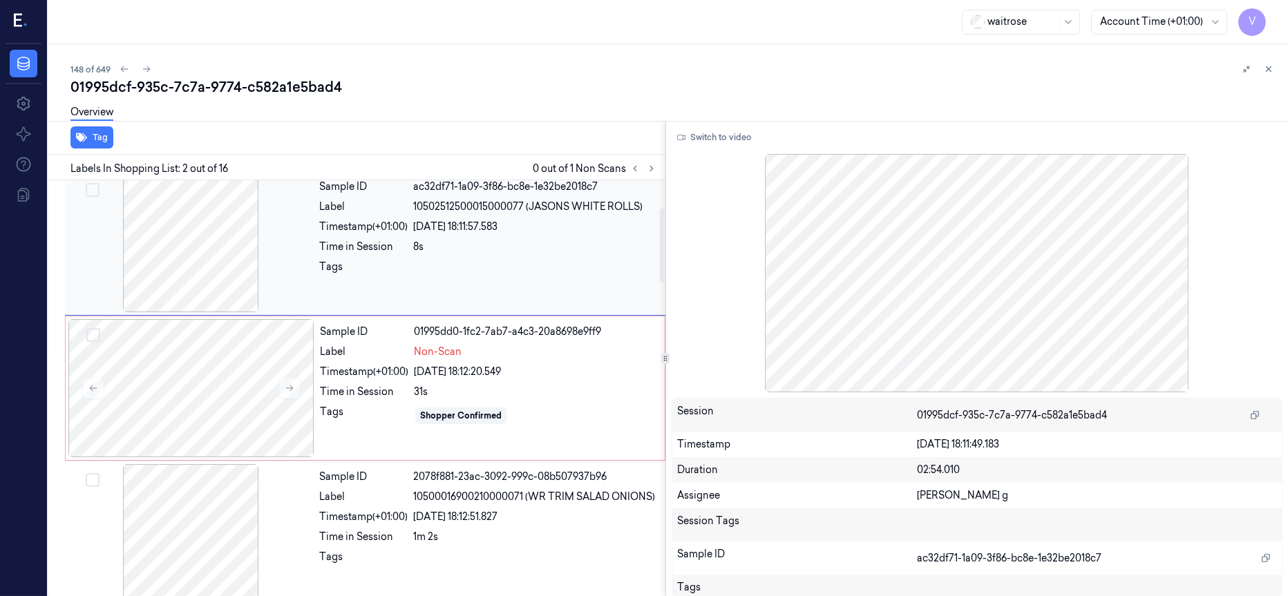
scroll to position [9, 0]
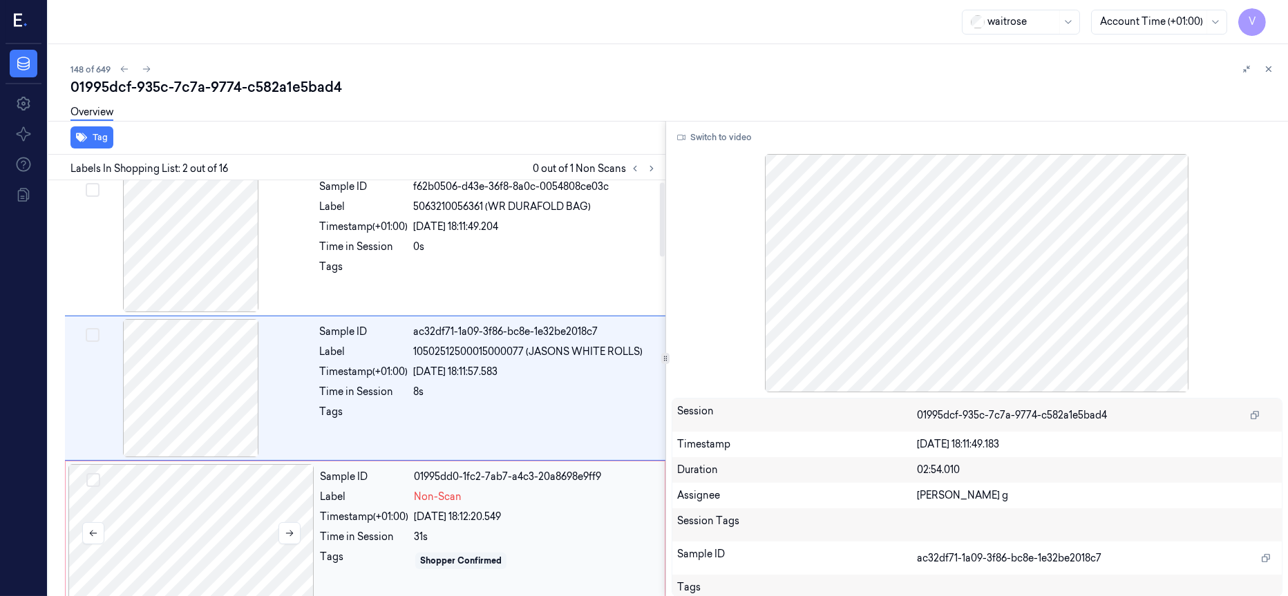
click at [183, 493] on div at bounding box center [191, 533] width 246 height 138
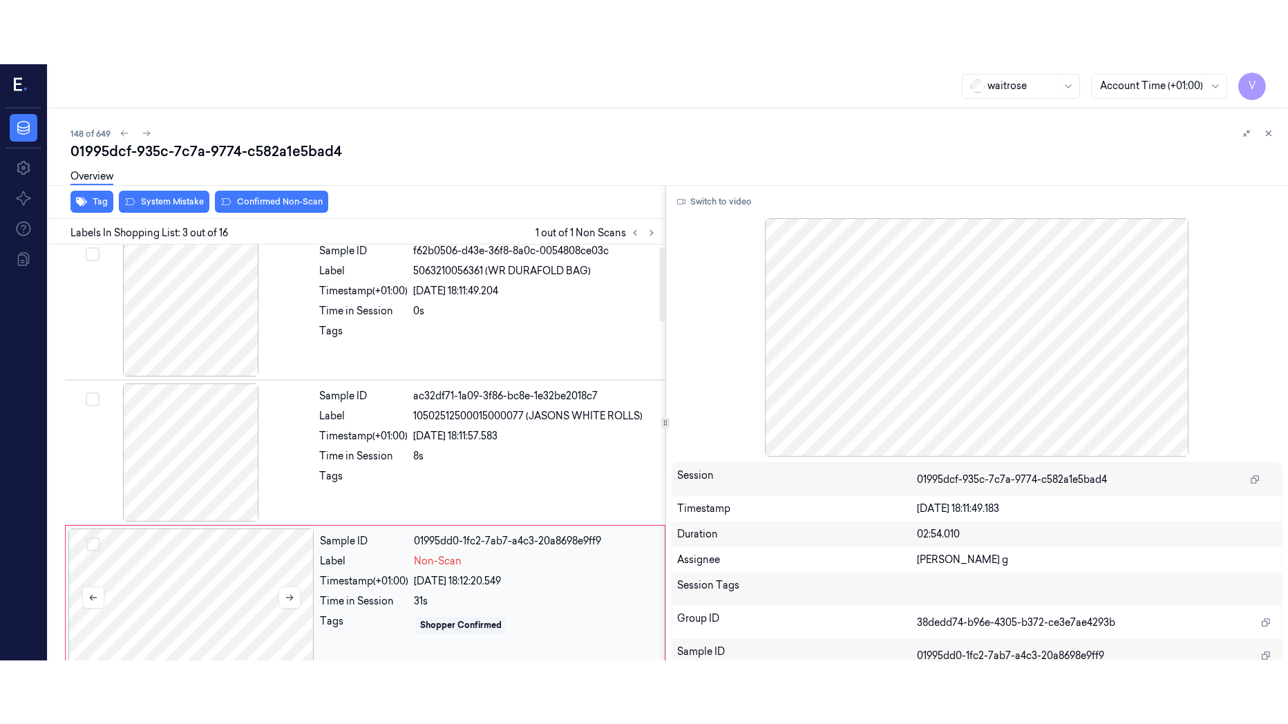
scroll to position [154, 0]
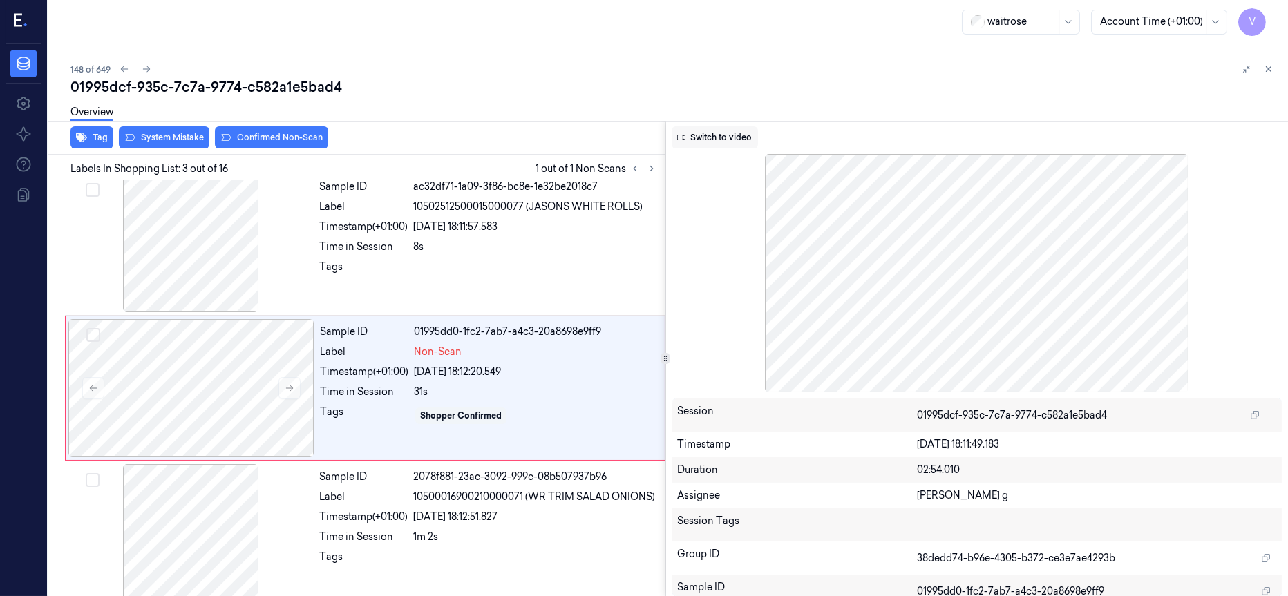
click at [714, 137] on button "Switch to video" at bounding box center [715, 137] width 86 height 22
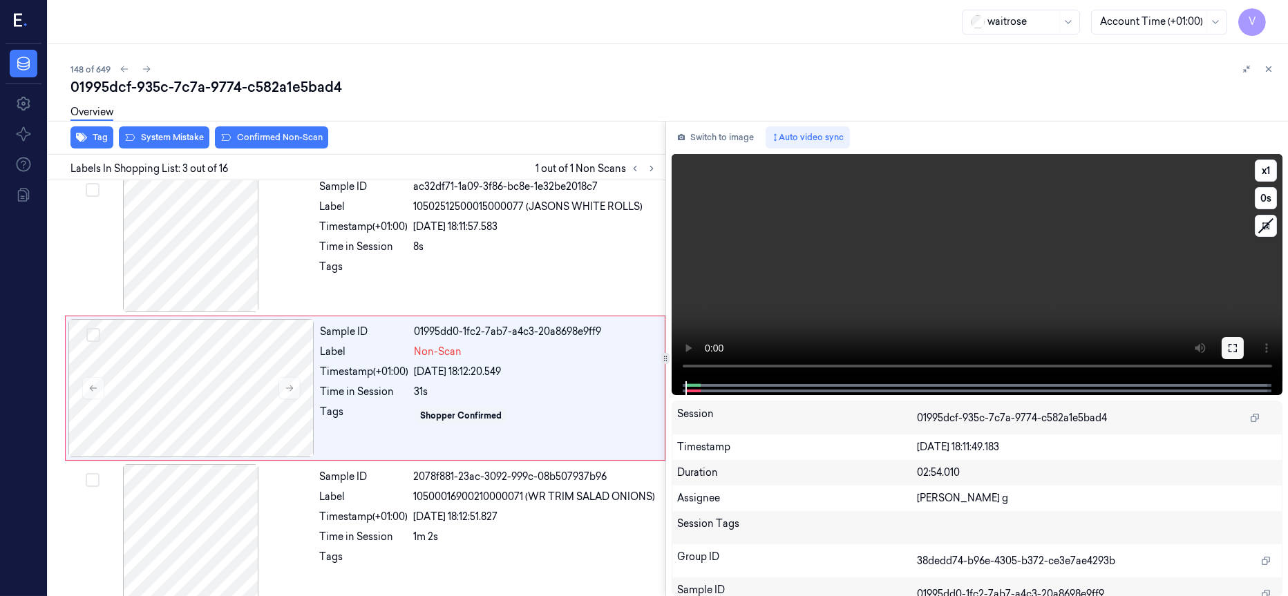
click at [1234, 347] on icon at bounding box center [1232, 348] width 11 height 11
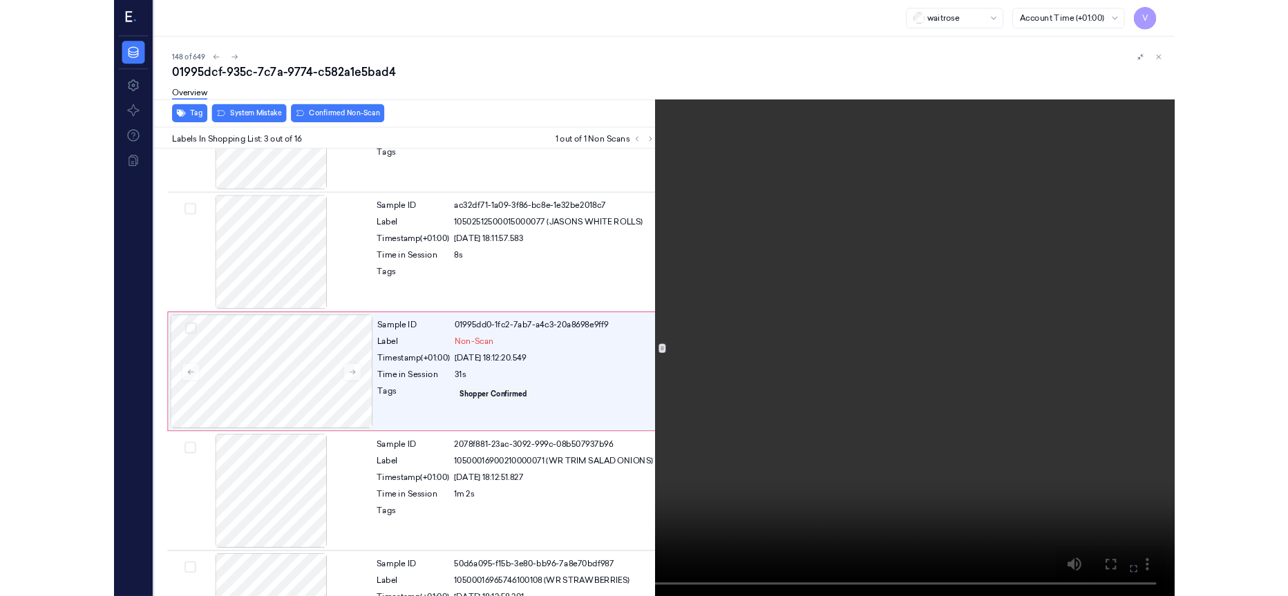
scroll to position [90, 0]
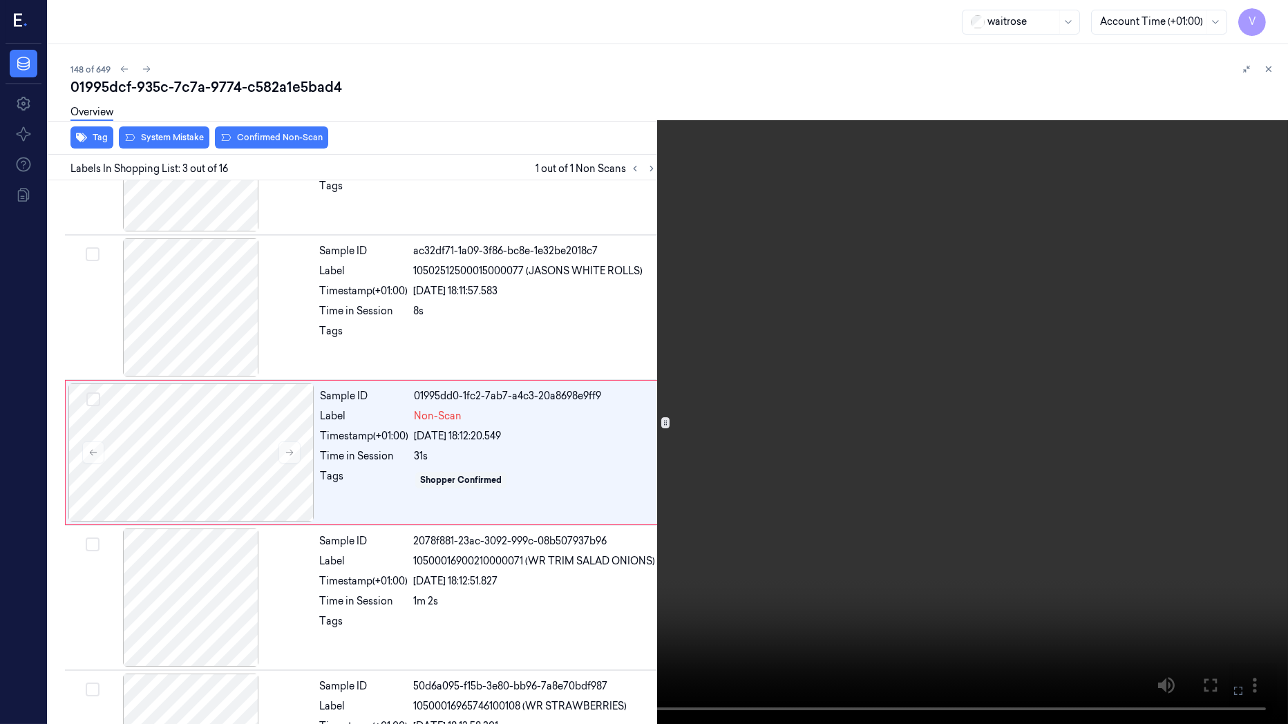
click at [0, 0] on icon at bounding box center [0, 0] width 0 height 0
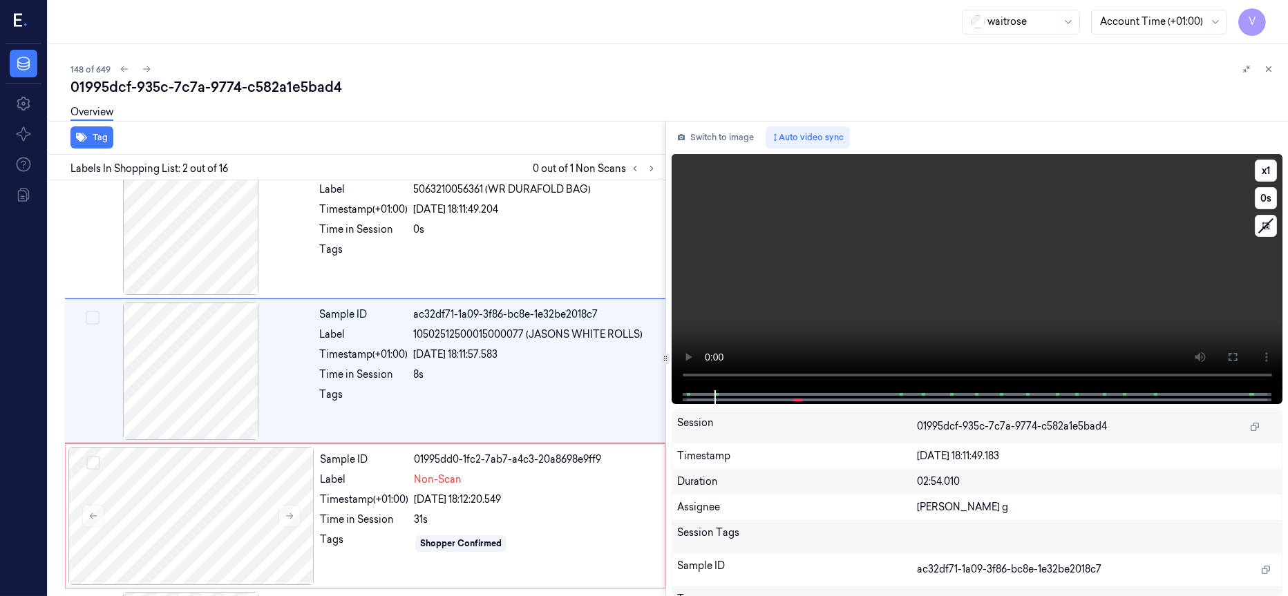
scroll to position [9, 0]
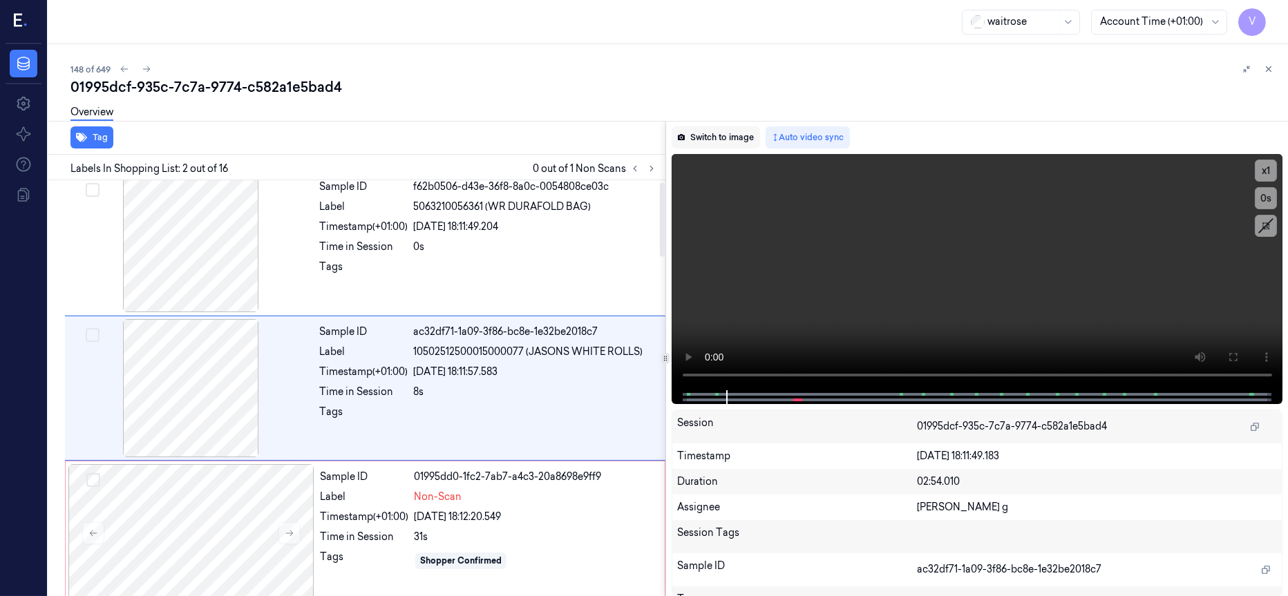
click at [705, 134] on button "Switch to image" at bounding box center [716, 137] width 88 height 22
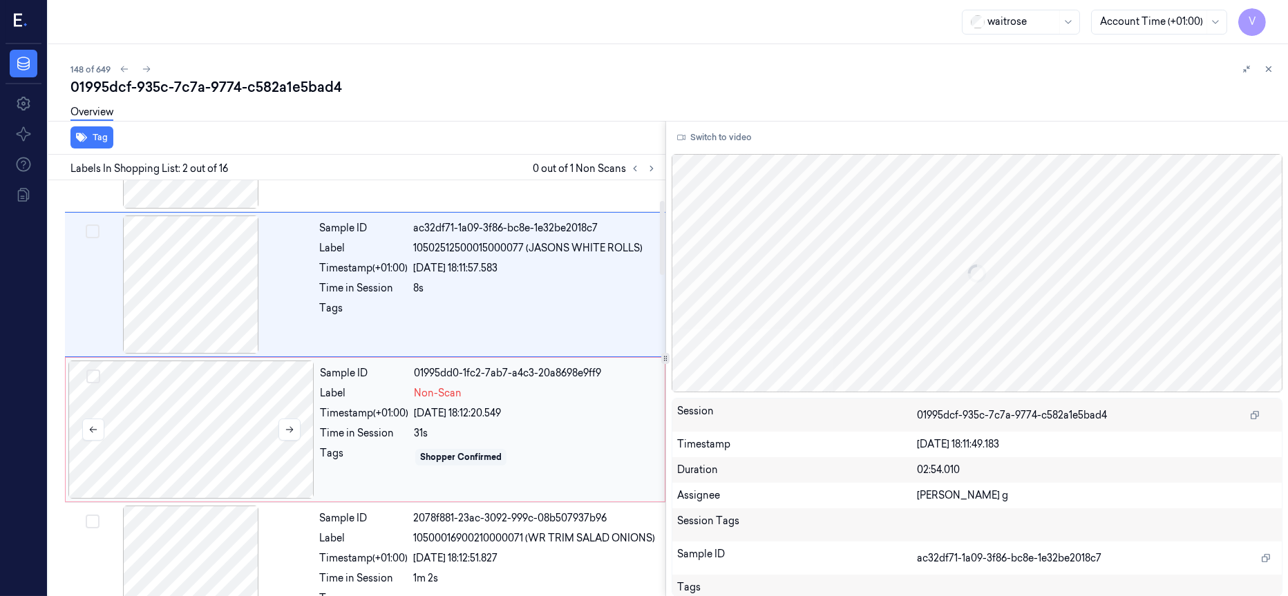
click at [211, 421] on div at bounding box center [191, 430] width 246 height 138
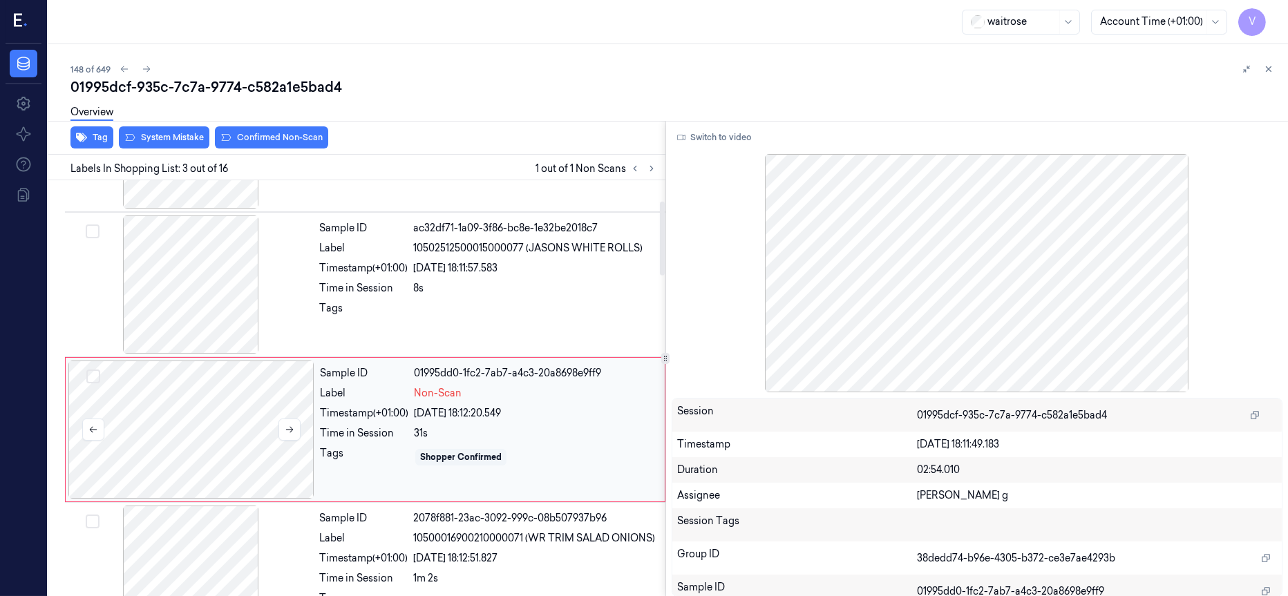
scroll to position [154, 0]
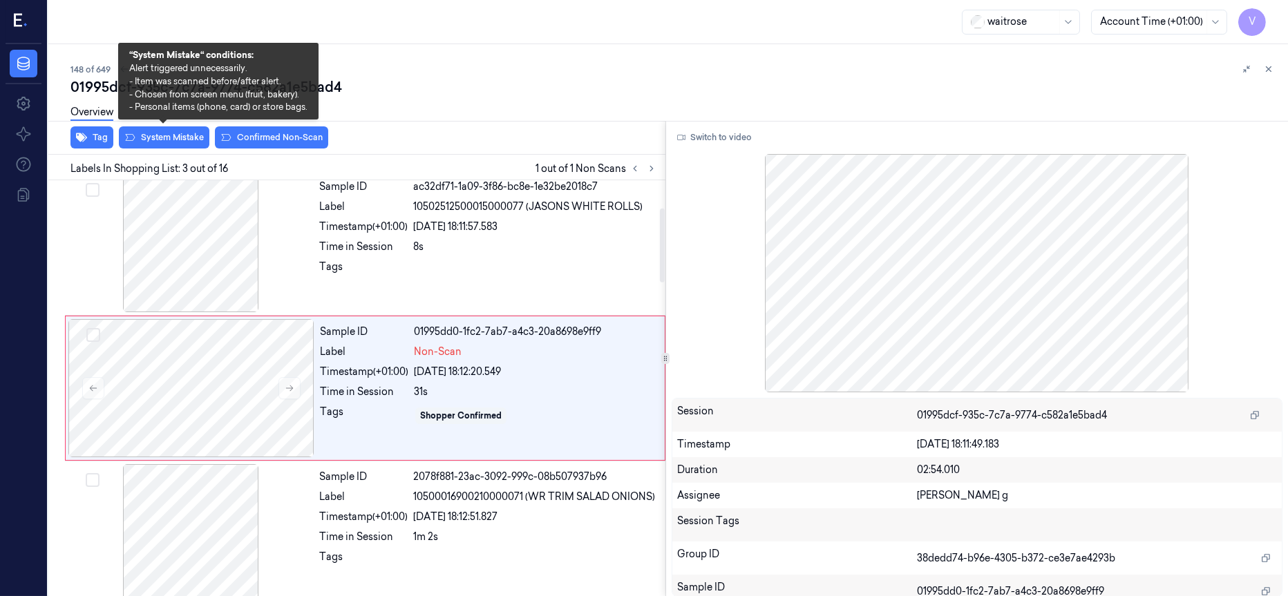
click at [162, 131] on div "01995dcf-935c-7c7a-9774-c582a1e5bad4 Overview Tag System Mistake Confirmed Non-…" at bounding box center [673, 336] width 1206 height 519
click at [169, 137] on button "System Mistake" at bounding box center [164, 137] width 91 height 22
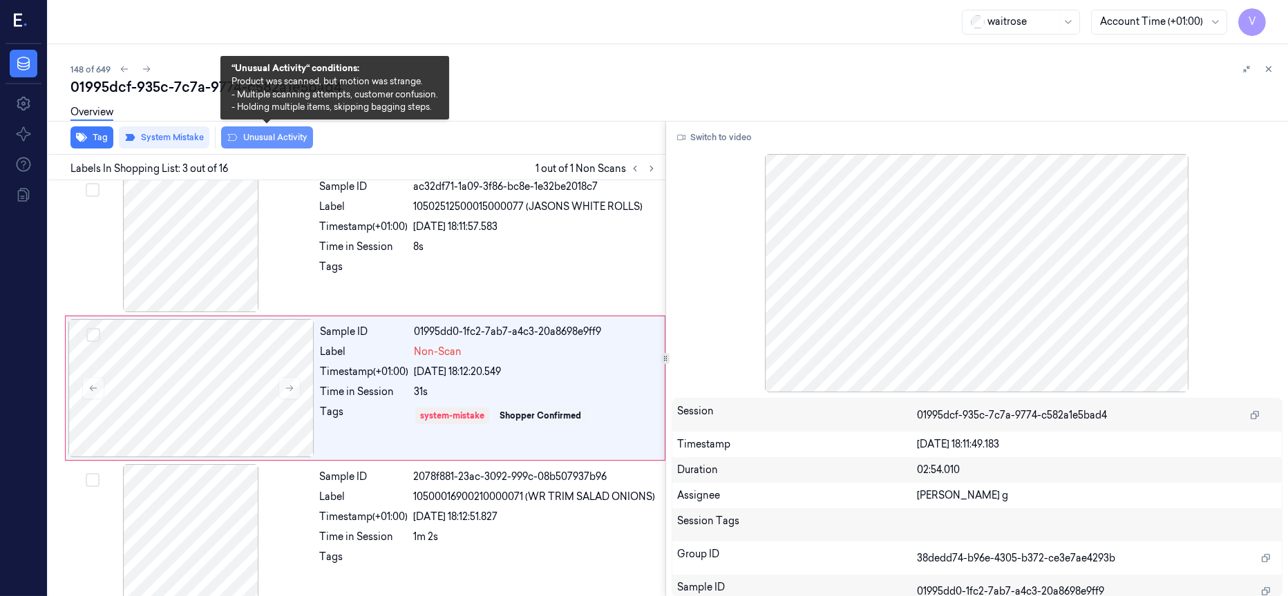
click at [261, 137] on button "Unusual Activity" at bounding box center [267, 137] width 92 height 22
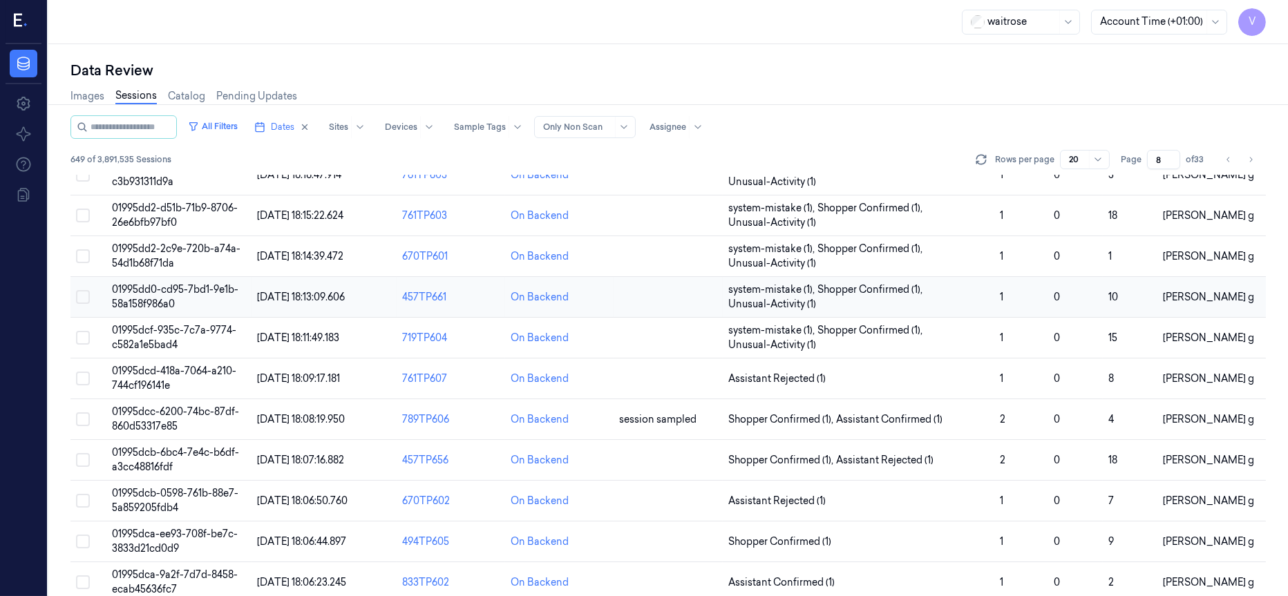
scroll to position [207, 0]
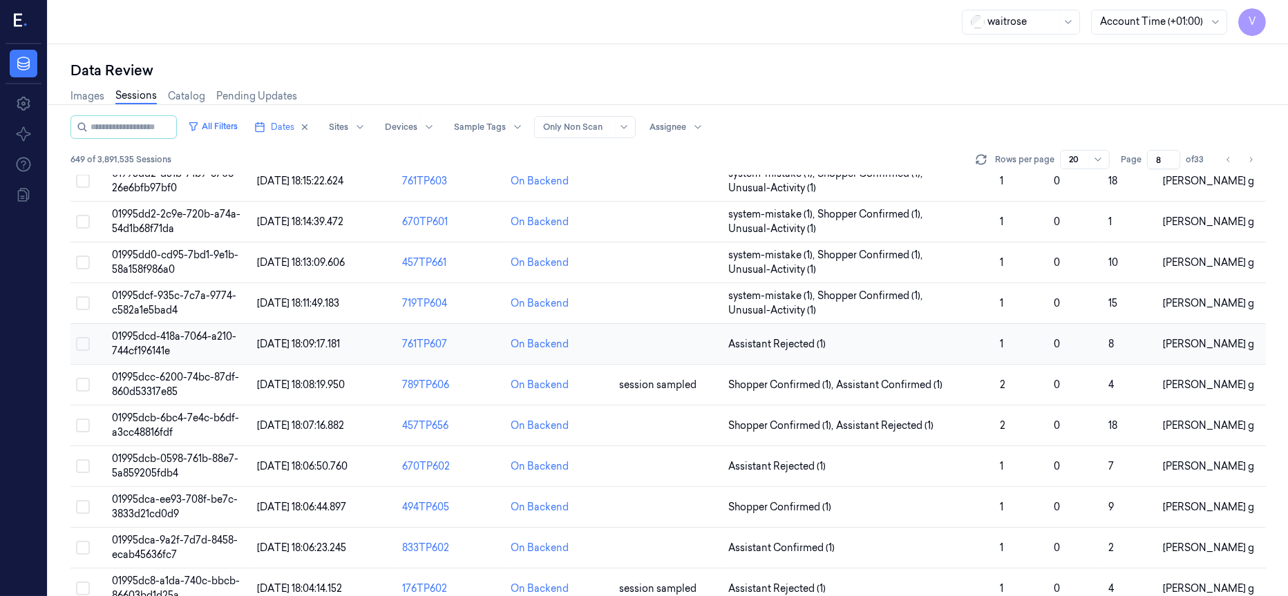
click at [173, 343] on span "01995dcd-418a-7064-a210-744cf196141e" at bounding box center [174, 343] width 124 height 27
click at [127, 344] on span "01995dcd-418a-7064-a210-744cf196141e" at bounding box center [174, 343] width 124 height 27
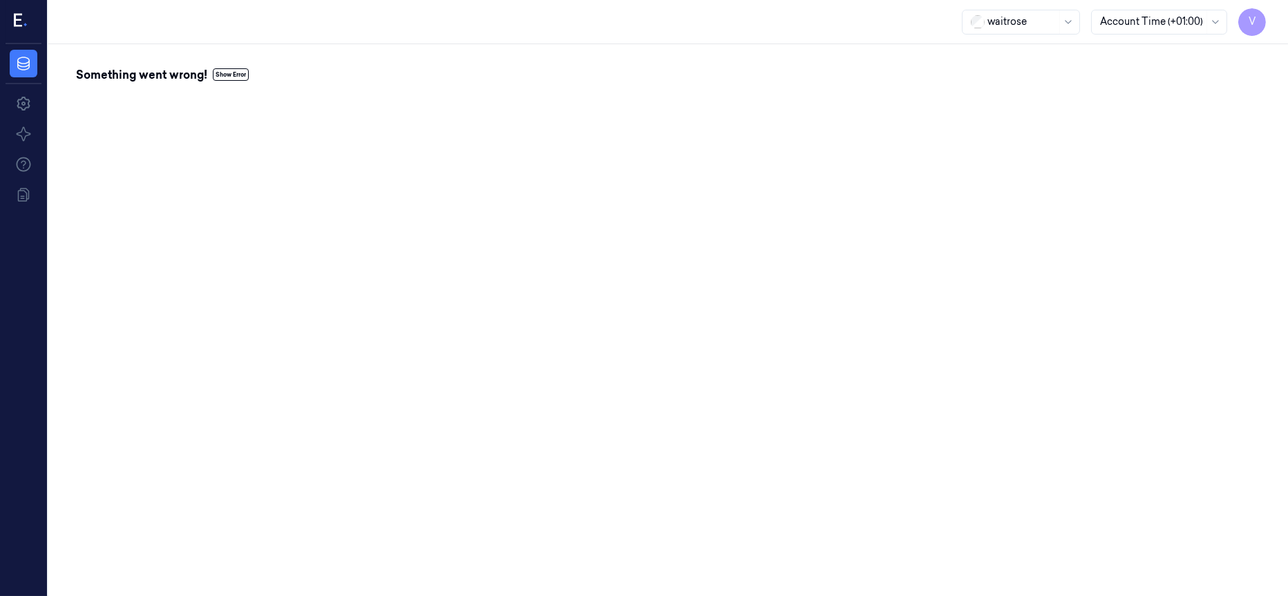
click at [397, 155] on div "Something went wrong! Show Error" at bounding box center [668, 320] width 1240 height 552
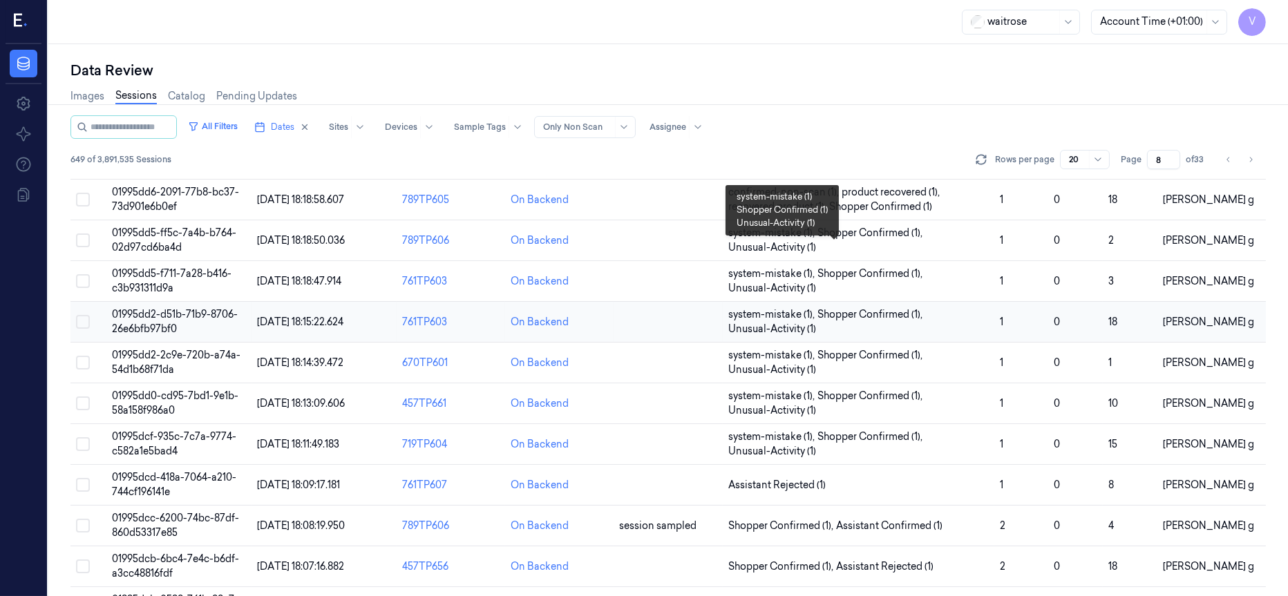
scroll to position [207, 0]
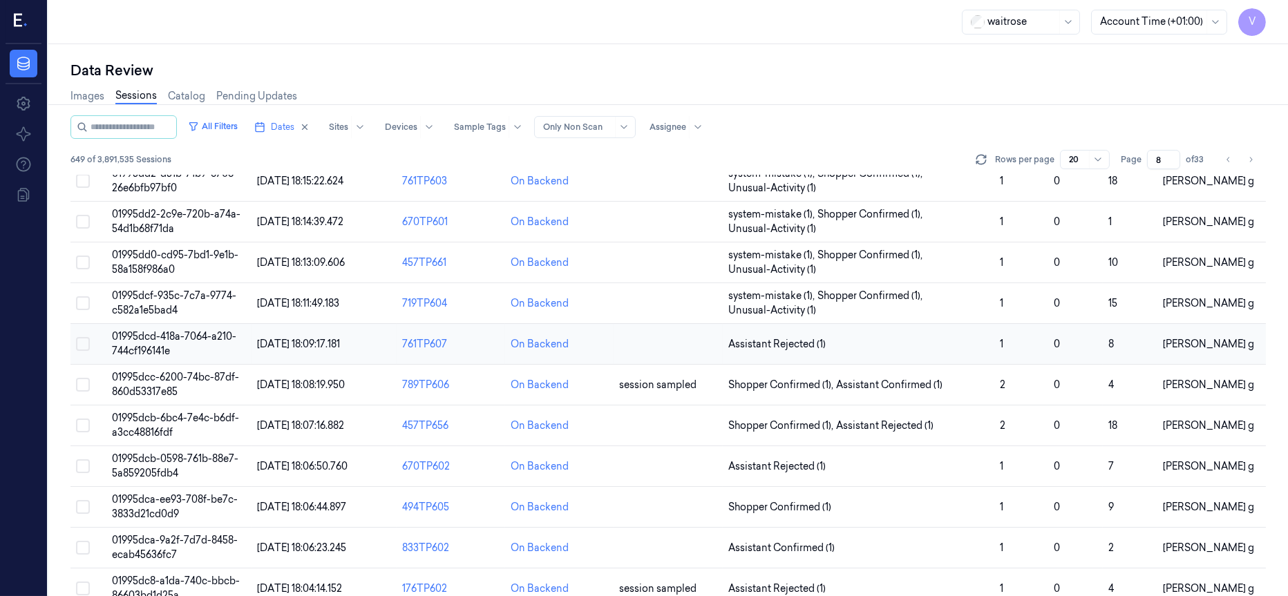
click at [149, 337] on span "01995dcd-418a-7064-a210-744cf196141e" at bounding box center [174, 343] width 124 height 27
click at [156, 337] on span "01995dcd-418a-7064-a210-744cf196141e" at bounding box center [174, 343] width 124 height 27
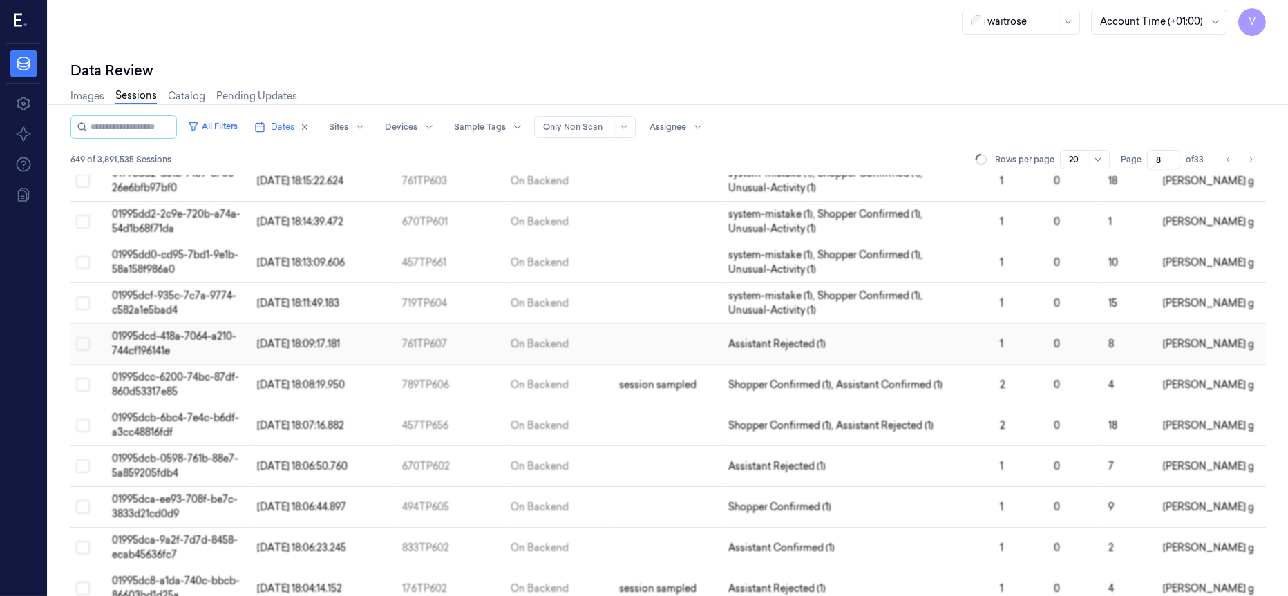
scroll to position [104, 0]
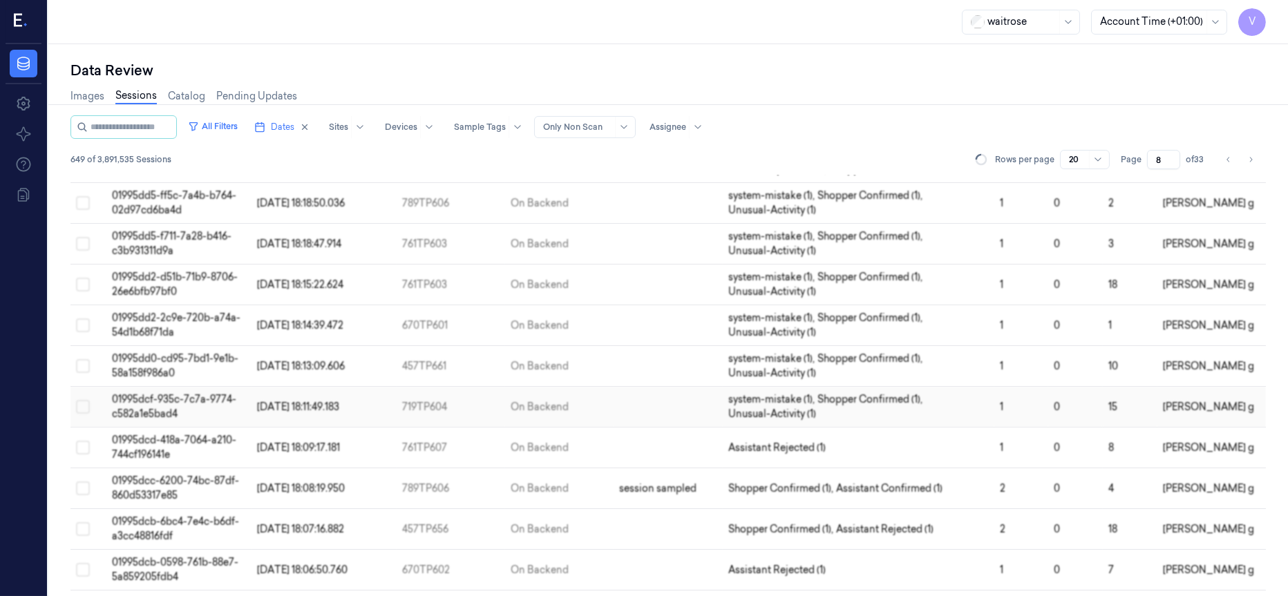
click at [660, 405] on td at bounding box center [668, 407] width 108 height 41
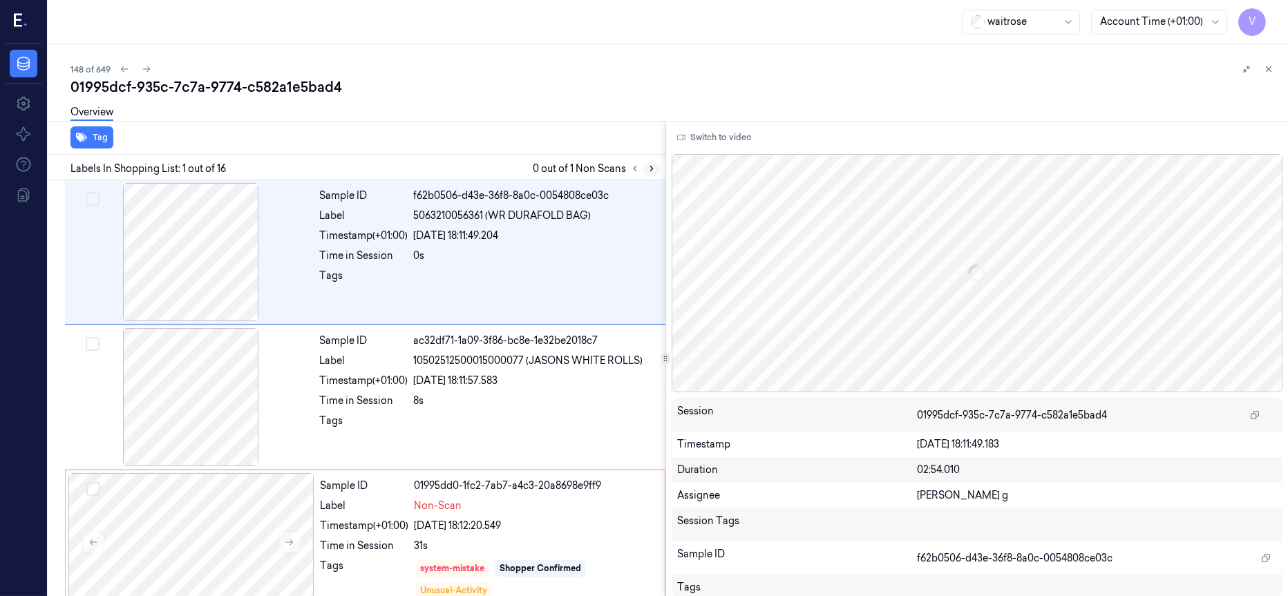
click at [654, 166] on icon at bounding box center [652, 169] width 10 height 10
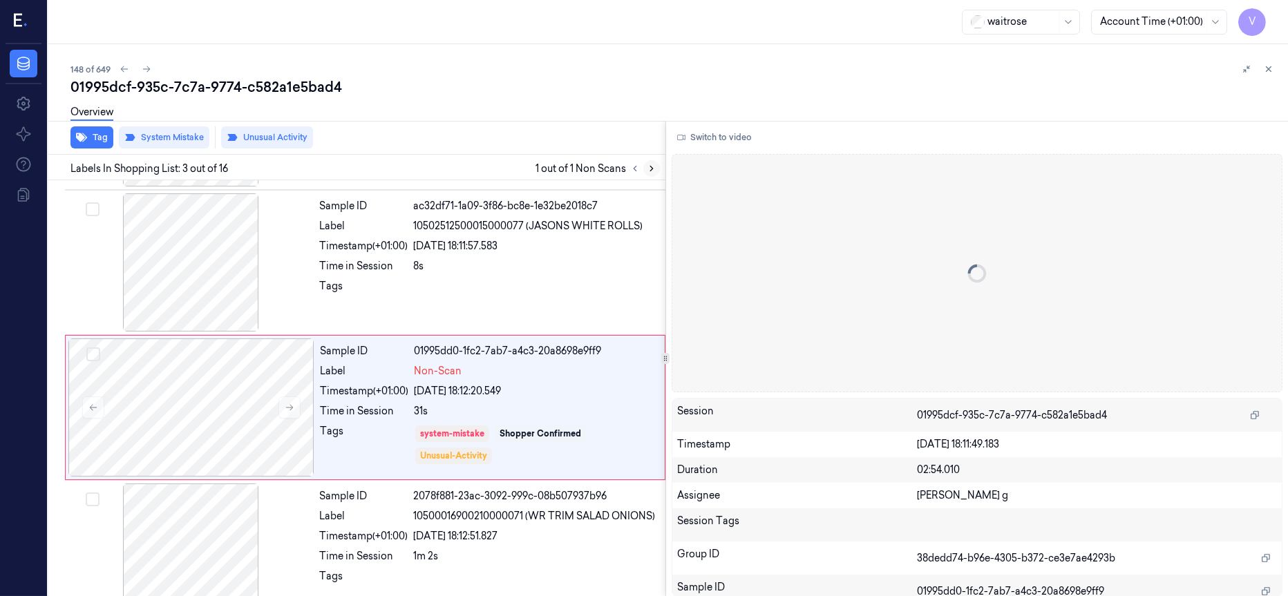
scroll to position [154, 0]
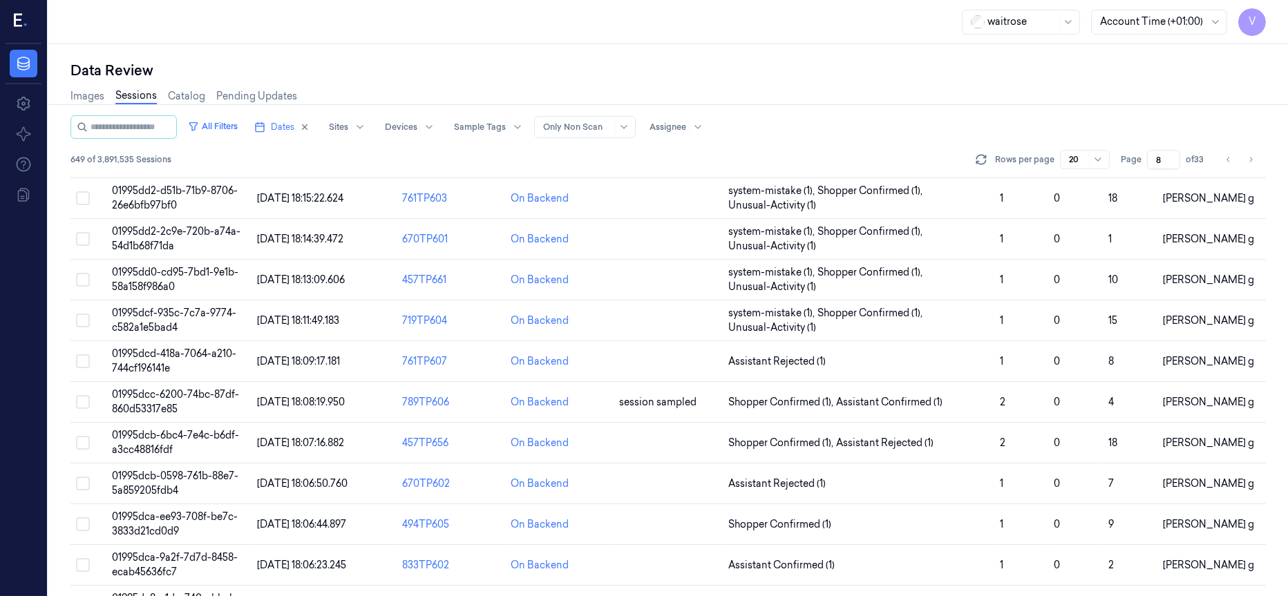
scroll to position [207, 0]
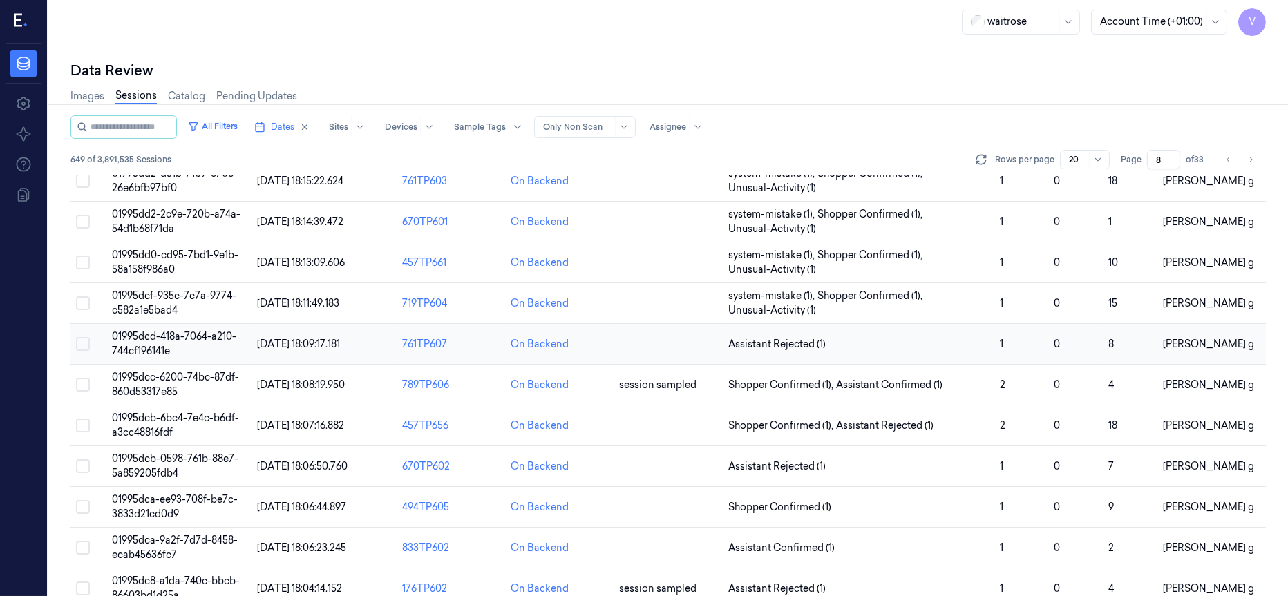
click at [648, 353] on td at bounding box center [668, 344] width 108 height 41
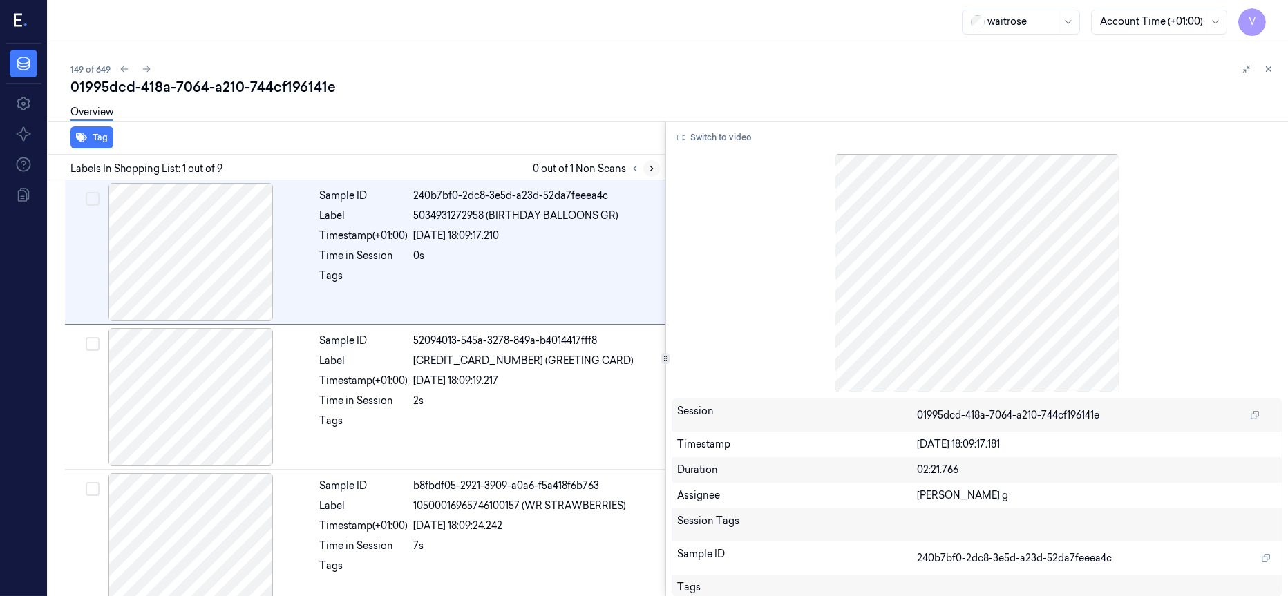
click at [648, 169] on icon at bounding box center [652, 169] width 10 height 10
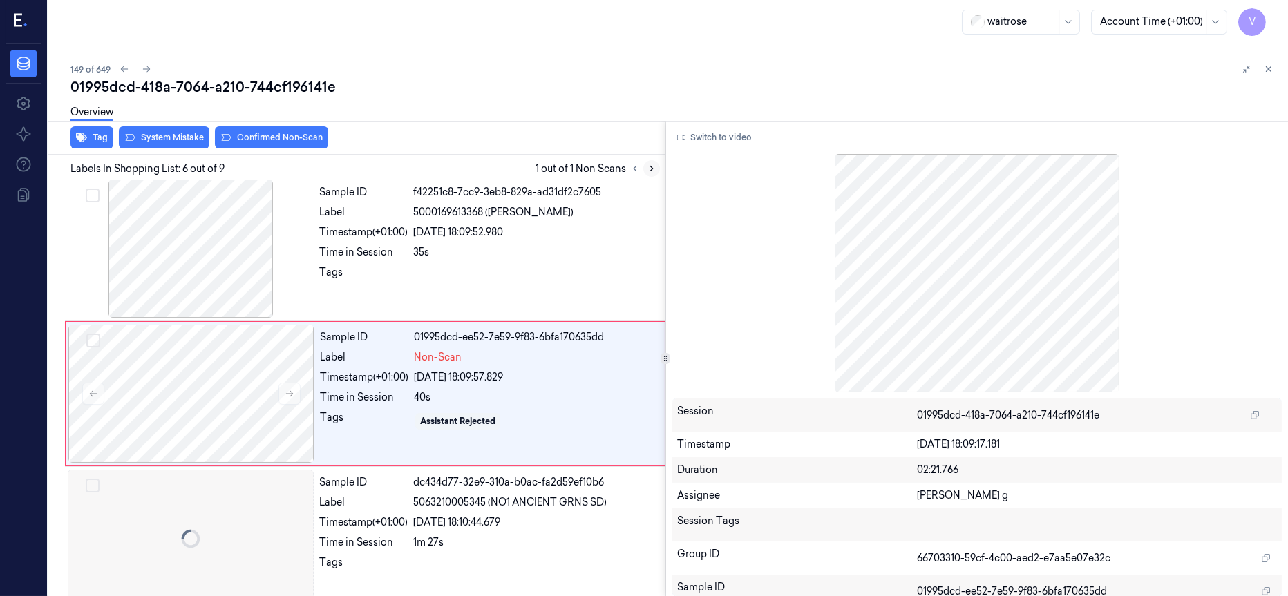
scroll to position [591, 0]
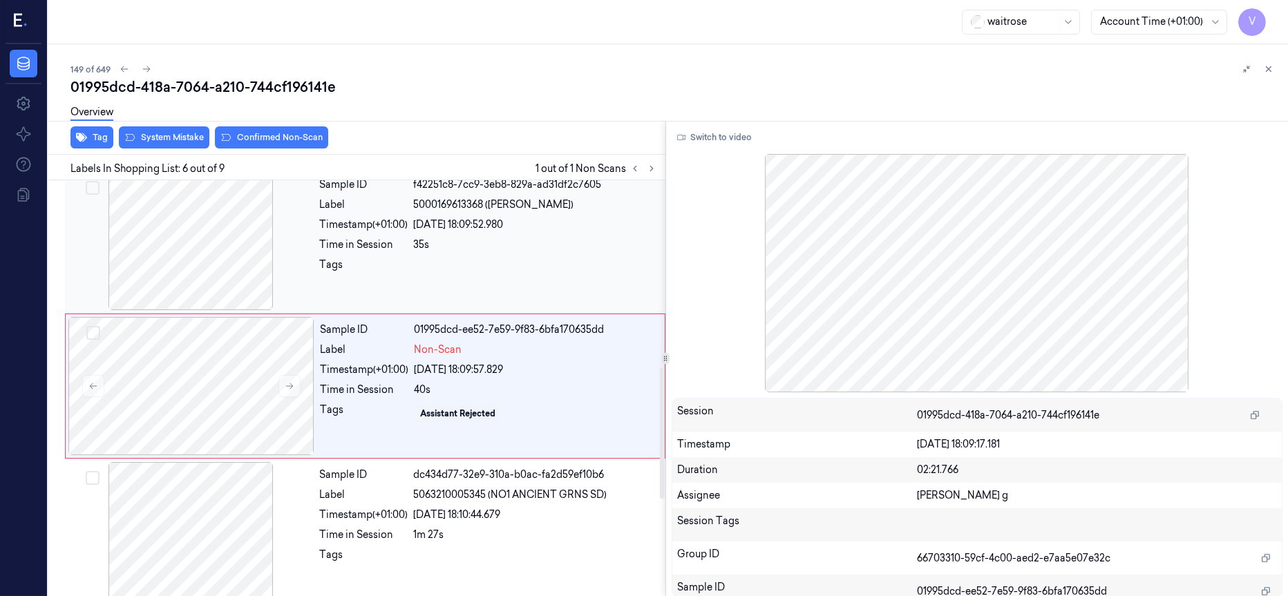
click at [220, 254] on div at bounding box center [191, 241] width 246 height 138
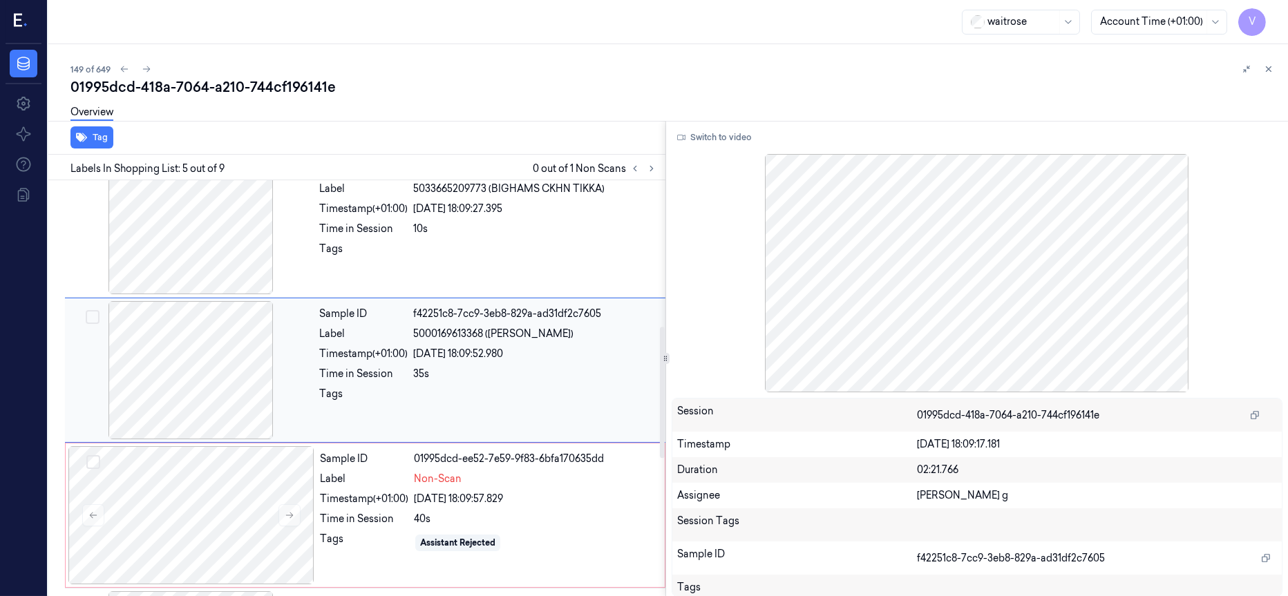
scroll to position [446, 0]
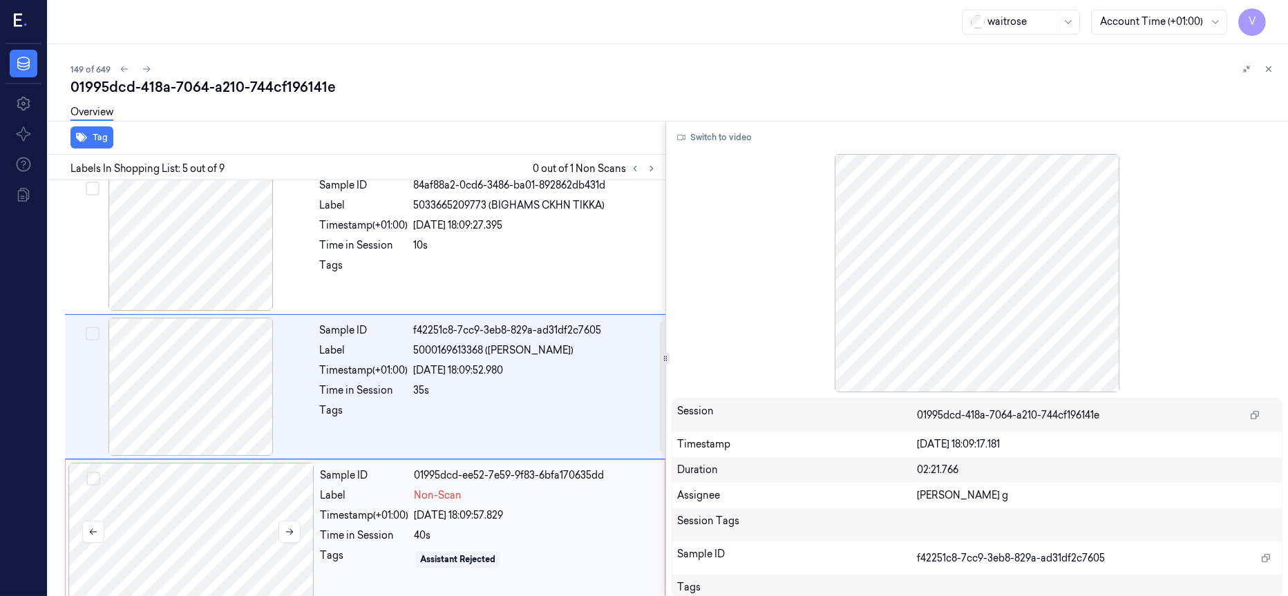
click at [196, 508] on div at bounding box center [191, 532] width 246 height 138
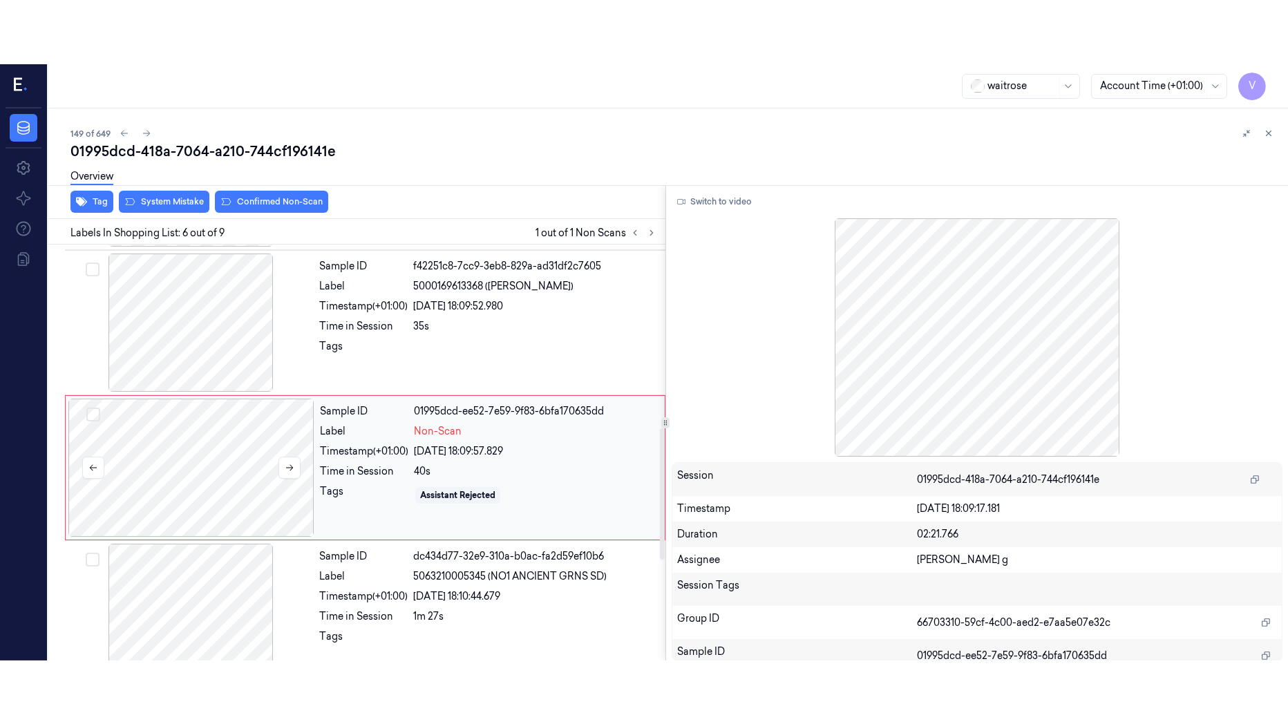
scroll to position [591, 0]
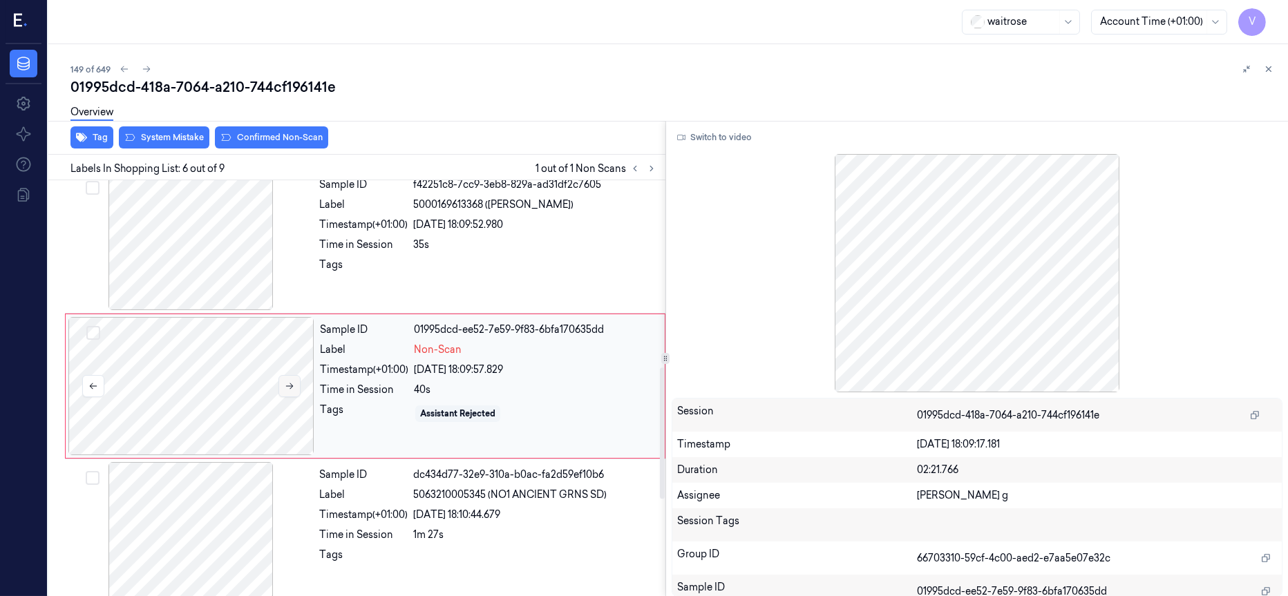
click at [285, 388] on icon at bounding box center [290, 386] width 10 height 10
click at [718, 138] on button "Switch to video" at bounding box center [715, 137] width 86 height 22
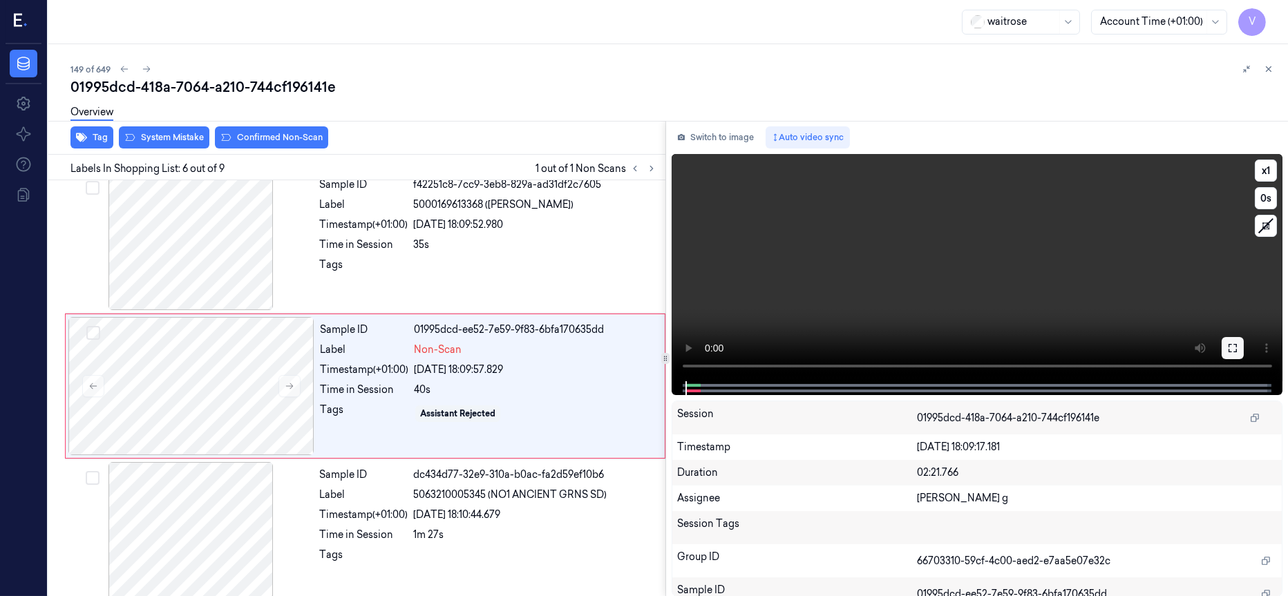
click at [1237, 352] on icon at bounding box center [1232, 348] width 11 height 11
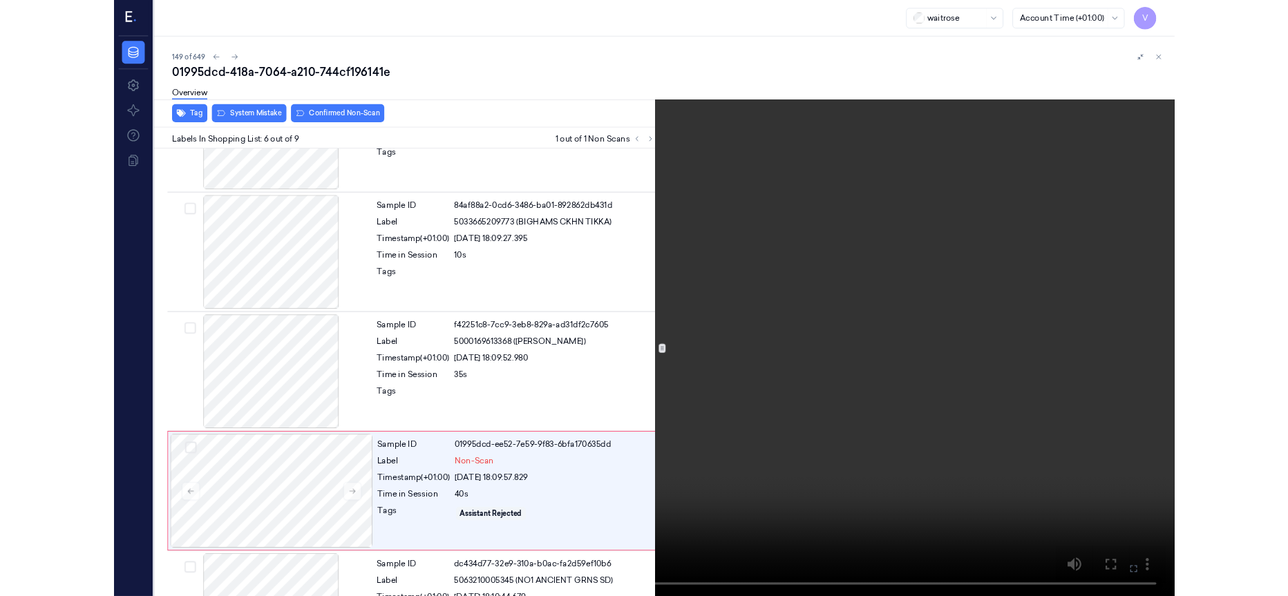
scroll to position [527, 0]
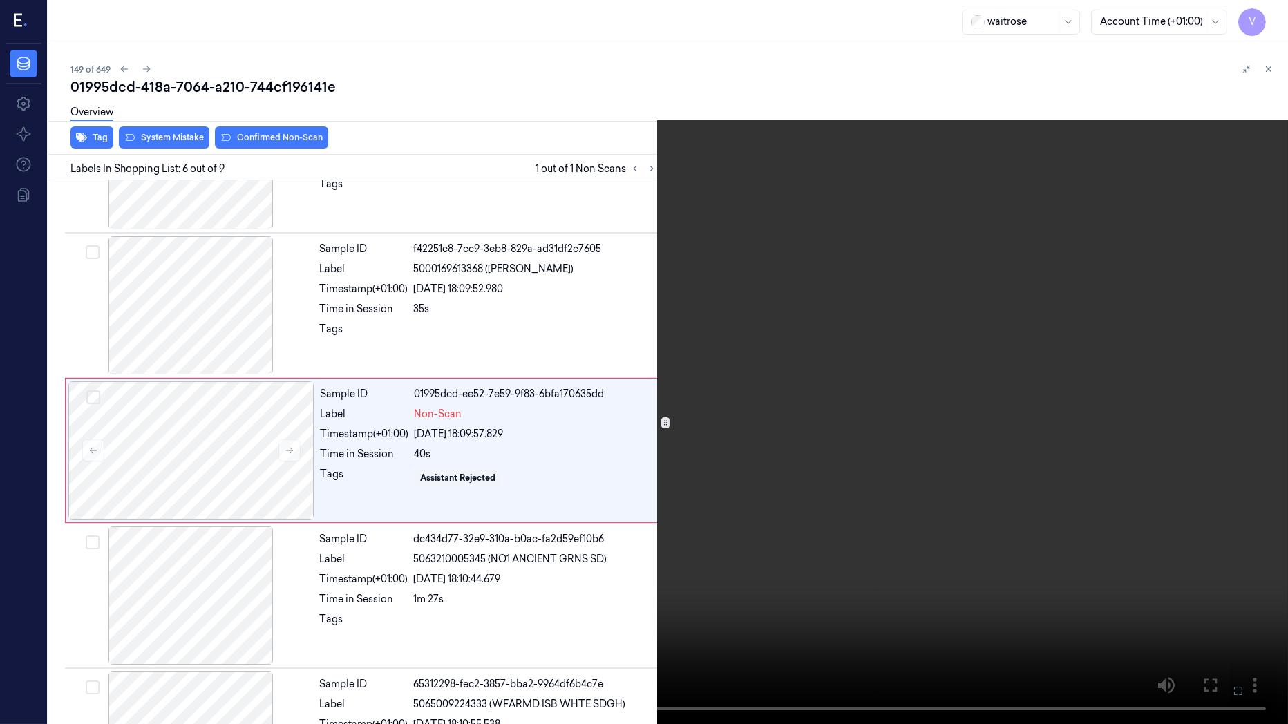
click at [0, 0] on icon at bounding box center [0, 0] width 0 height 0
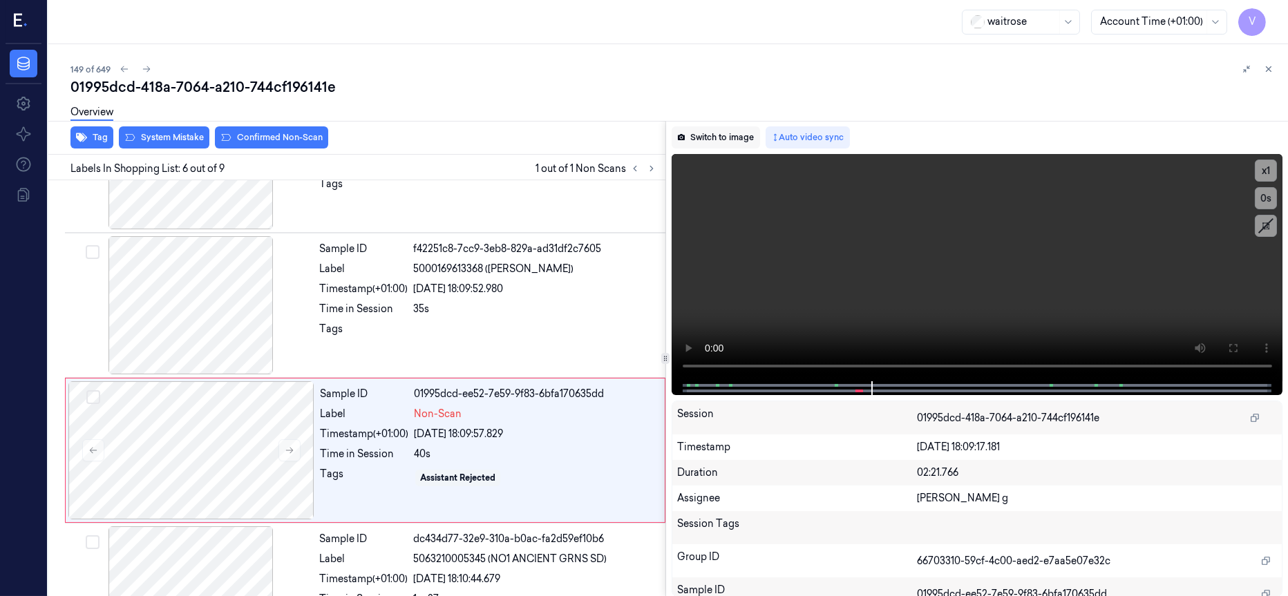
click at [712, 138] on button "Switch to image" at bounding box center [716, 137] width 88 height 22
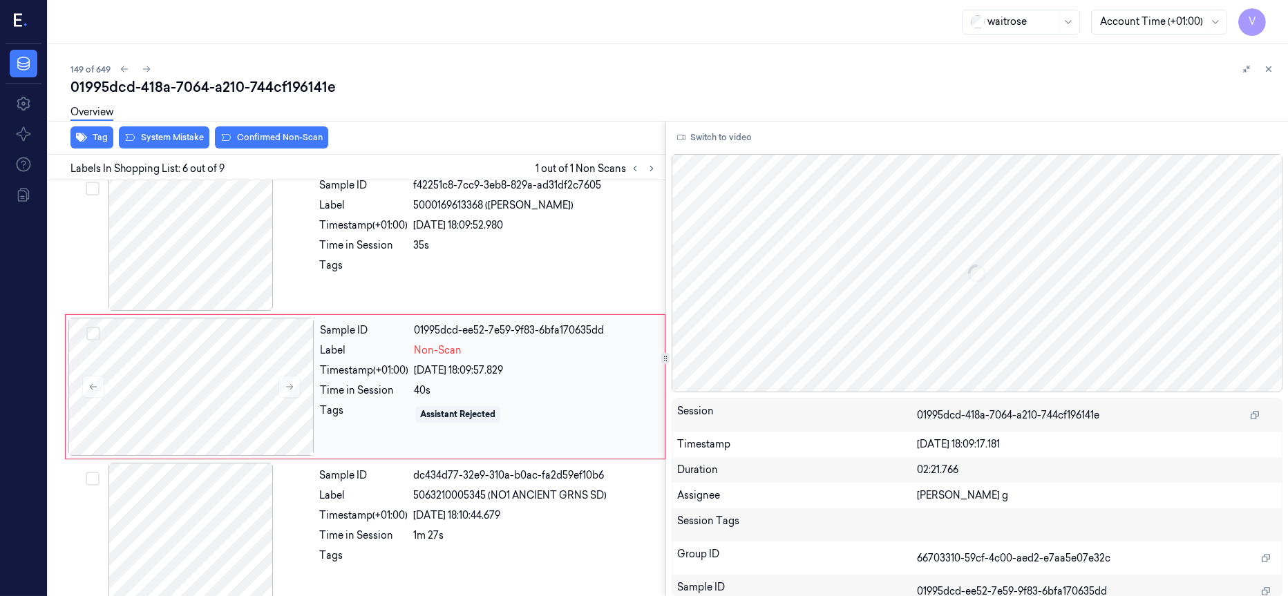
scroll to position [591, 0]
click at [190, 387] on div at bounding box center [191, 386] width 246 height 138
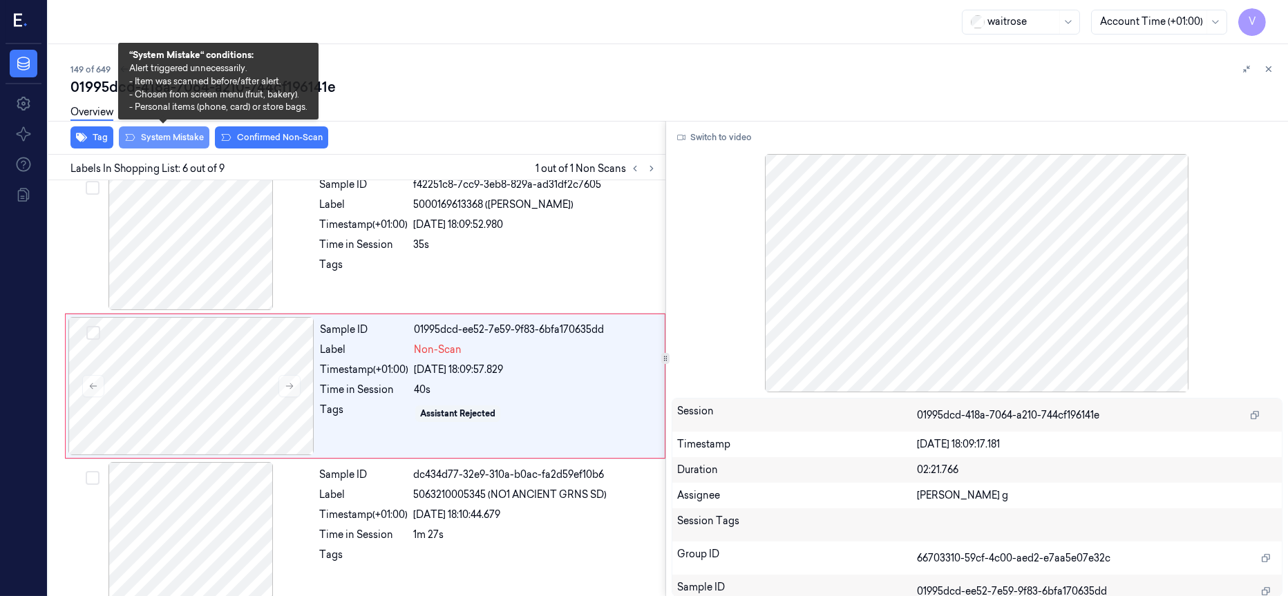
click at [159, 138] on button "System Mistake" at bounding box center [164, 137] width 91 height 22
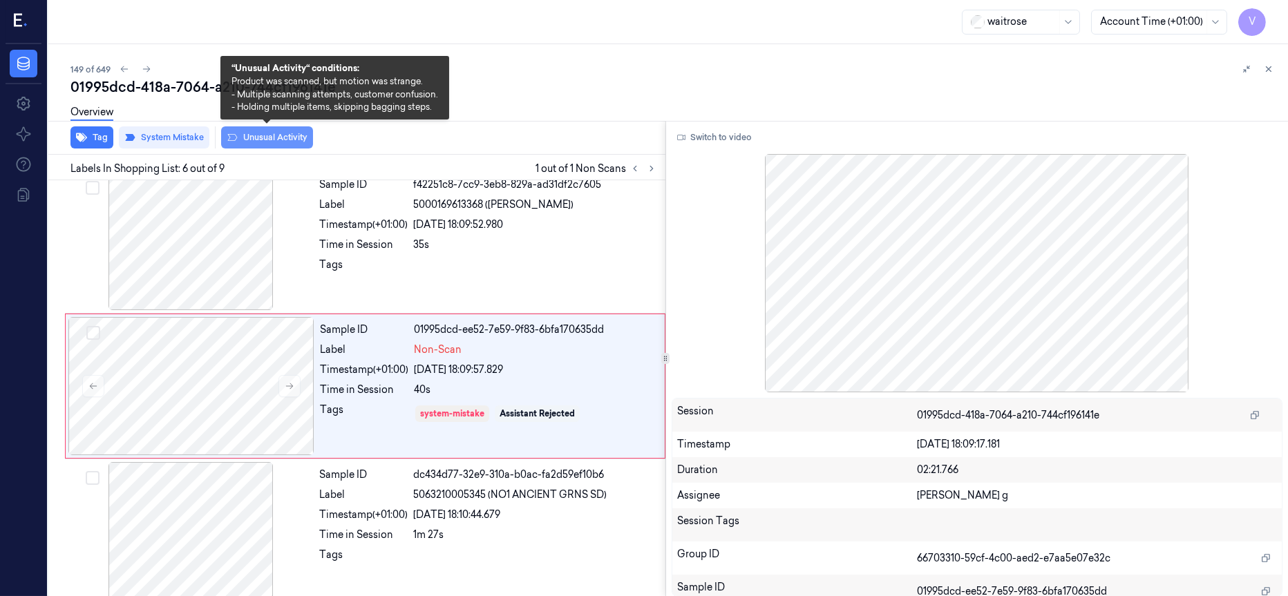
click at [267, 135] on button "Unusual Activity" at bounding box center [267, 137] width 92 height 22
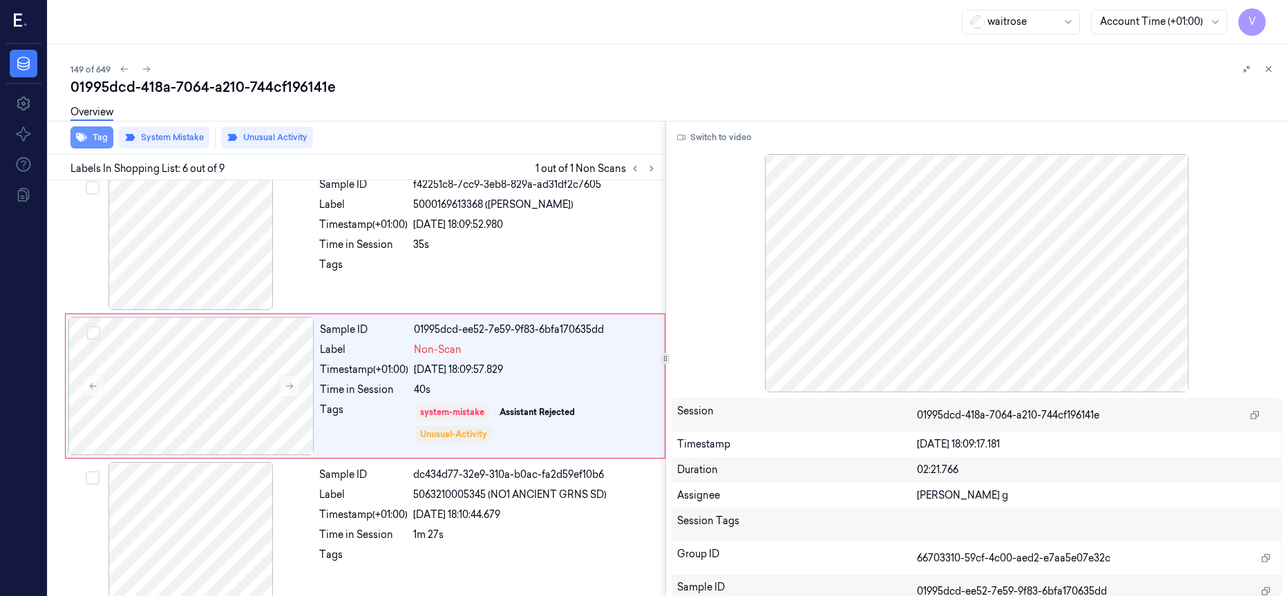
click at [91, 140] on button "Tag" at bounding box center [91, 137] width 43 height 22
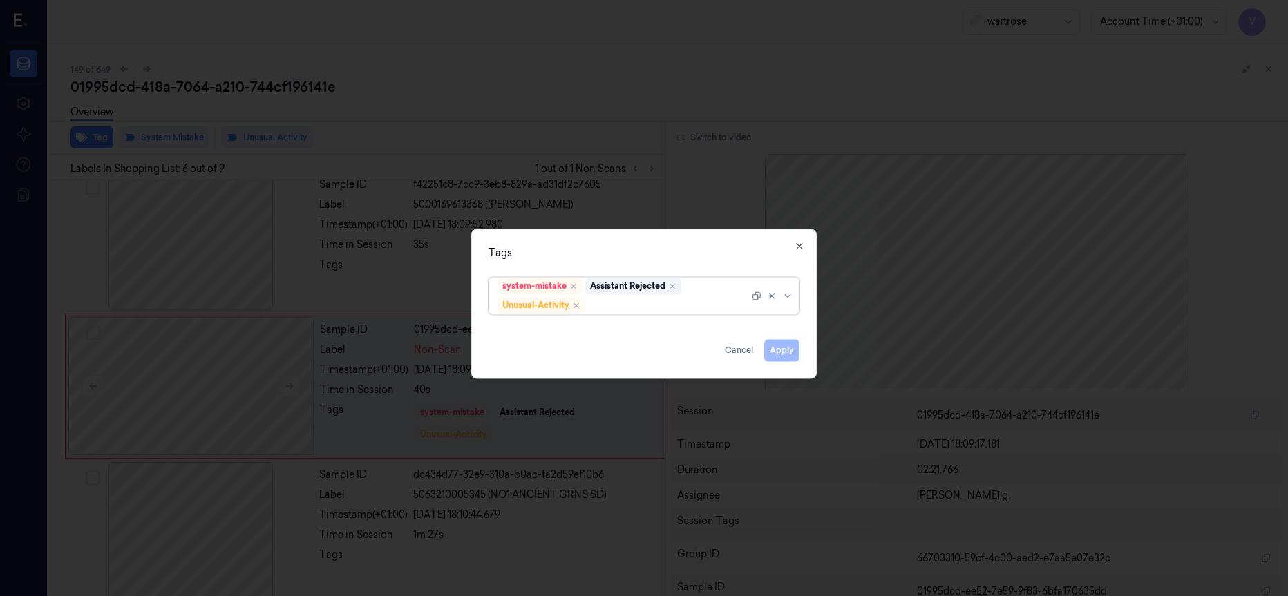
click at [653, 301] on div at bounding box center [668, 306] width 161 height 15
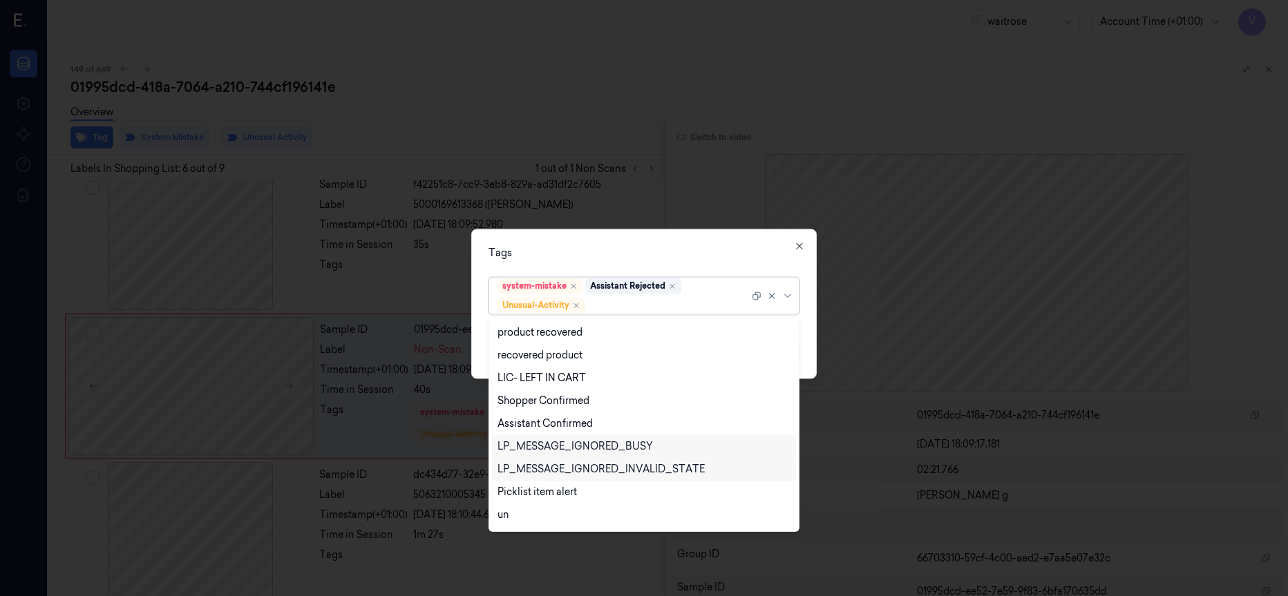
scroll to position [184, 0]
click at [527, 489] on div "Picklist item alert" at bounding box center [537, 490] width 79 height 15
click at [685, 251] on div "Tags" at bounding box center [644, 253] width 311 height 15
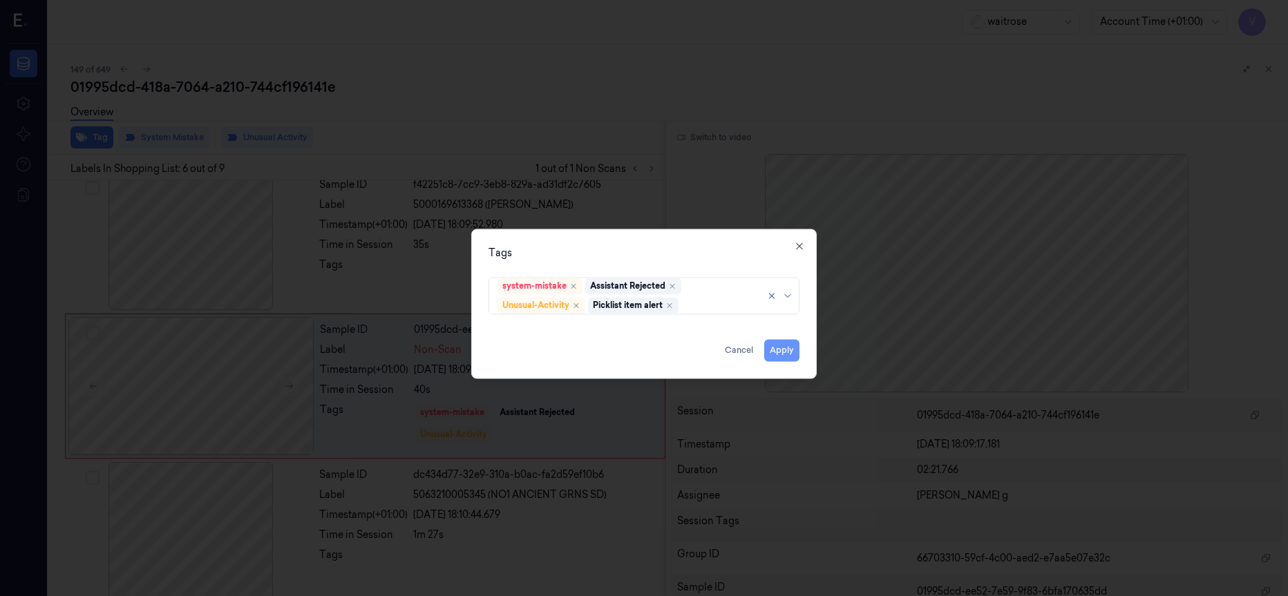
click at [782, 350] on button "Apply" at bounding box center [781, 350] width 35 height 22
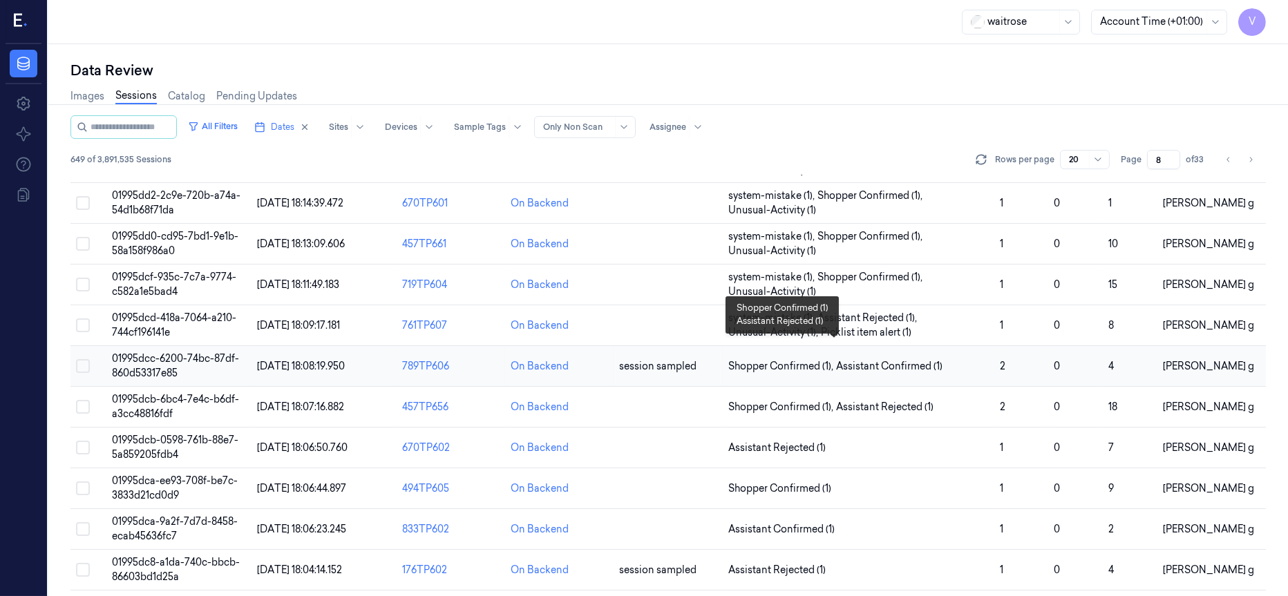
scroll to position [311, 0]
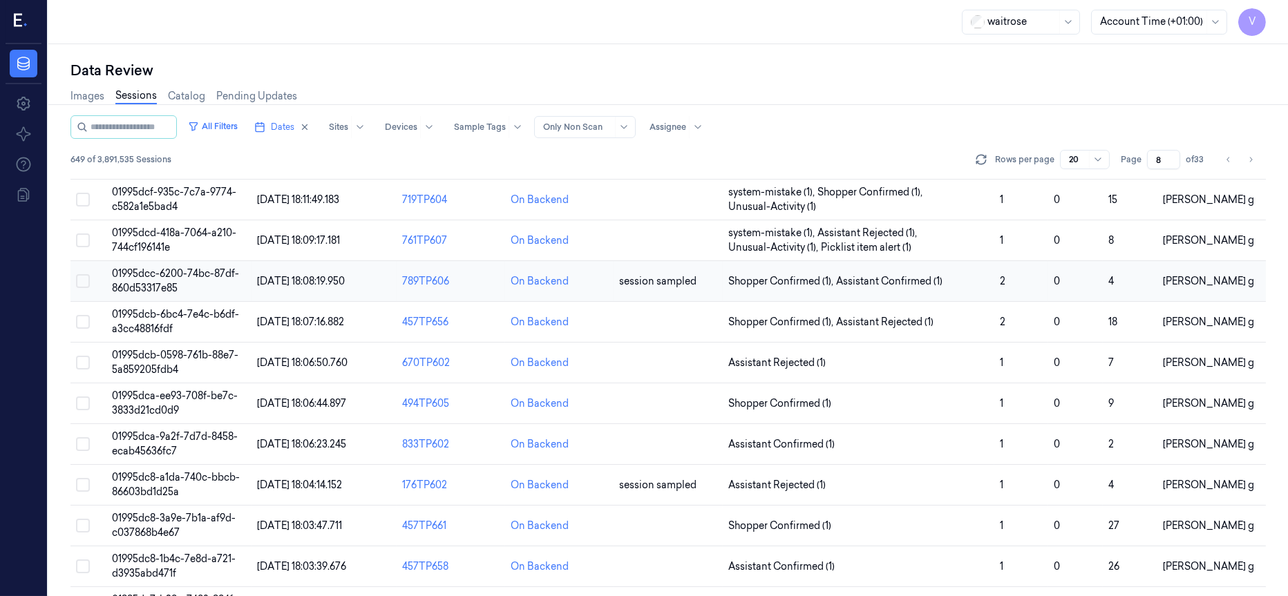
click at [176, 276] on span "01995dcc-6200-74bc-87df-860d53317e85" at bounding box center [175, 280] width 127 height 27
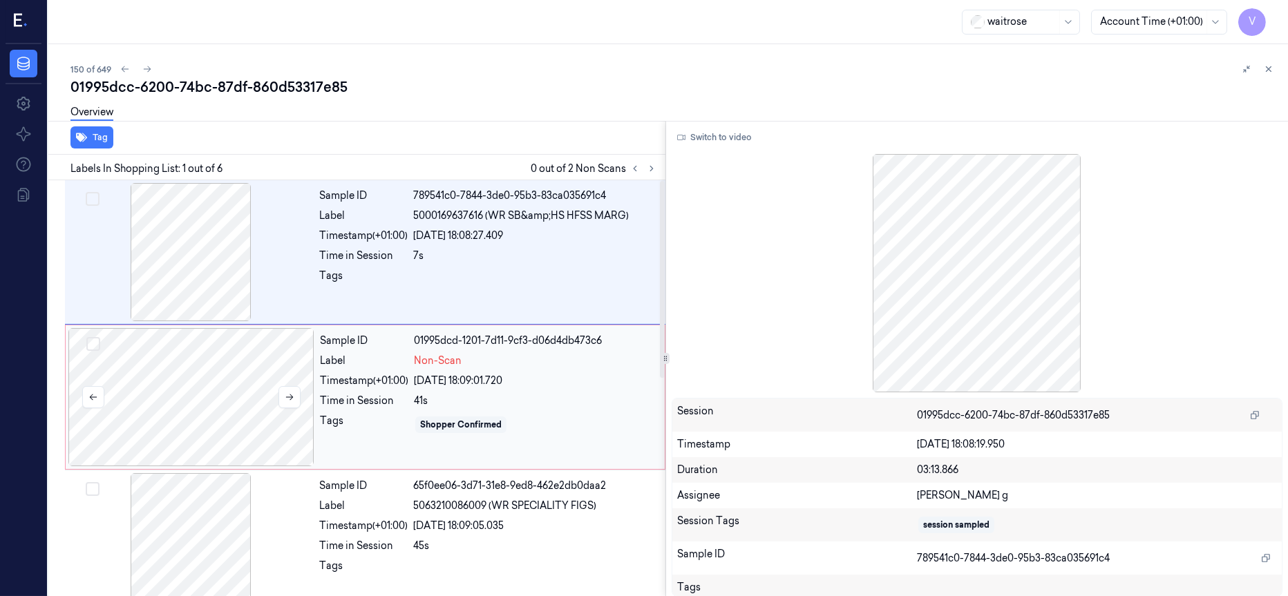
click at [169, 402] on div at bounding box center [191, 397] width 246 height 138
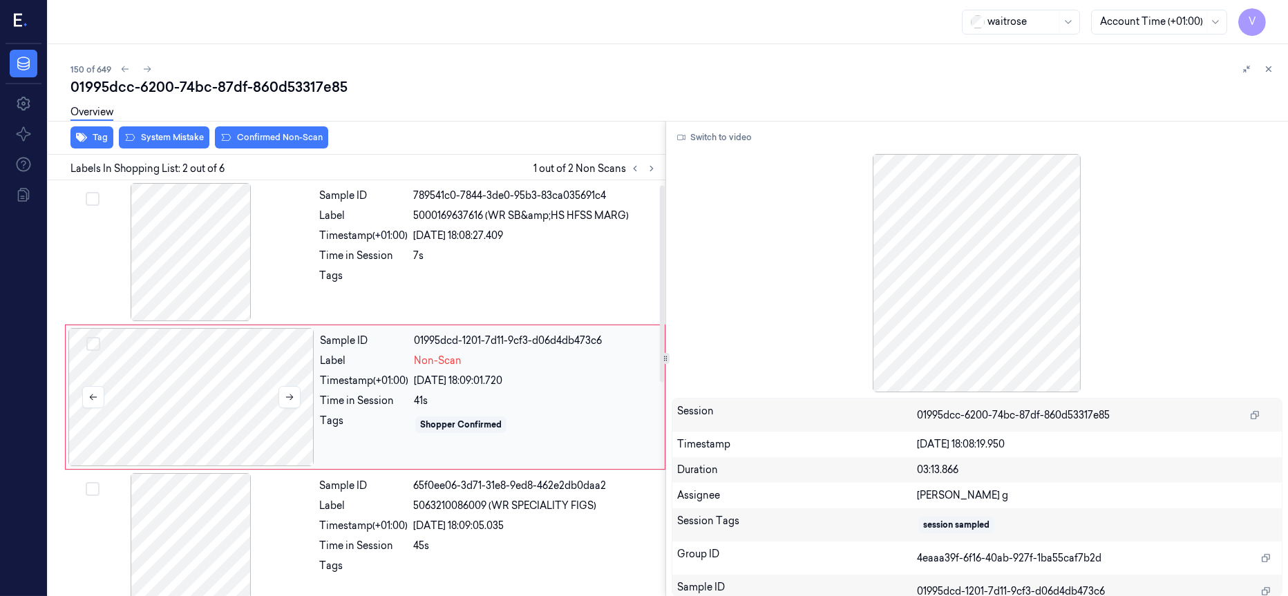
scroll to position [9, 0]
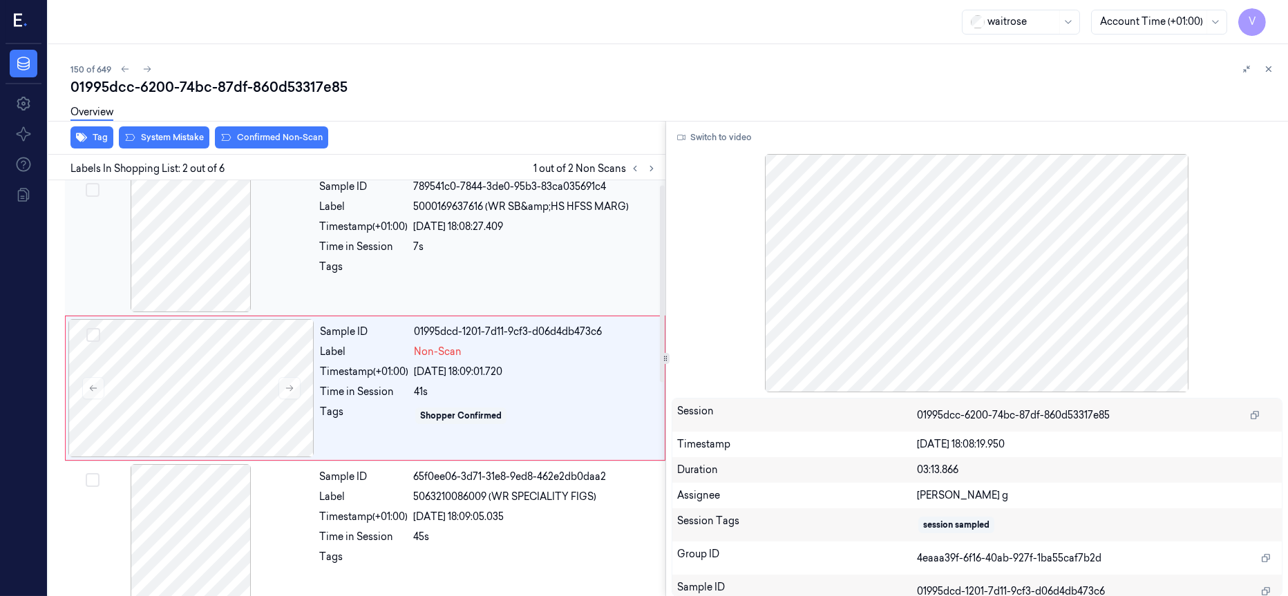
click at [167, 247] on div at bounding box center [191, 243] width 246 height 138
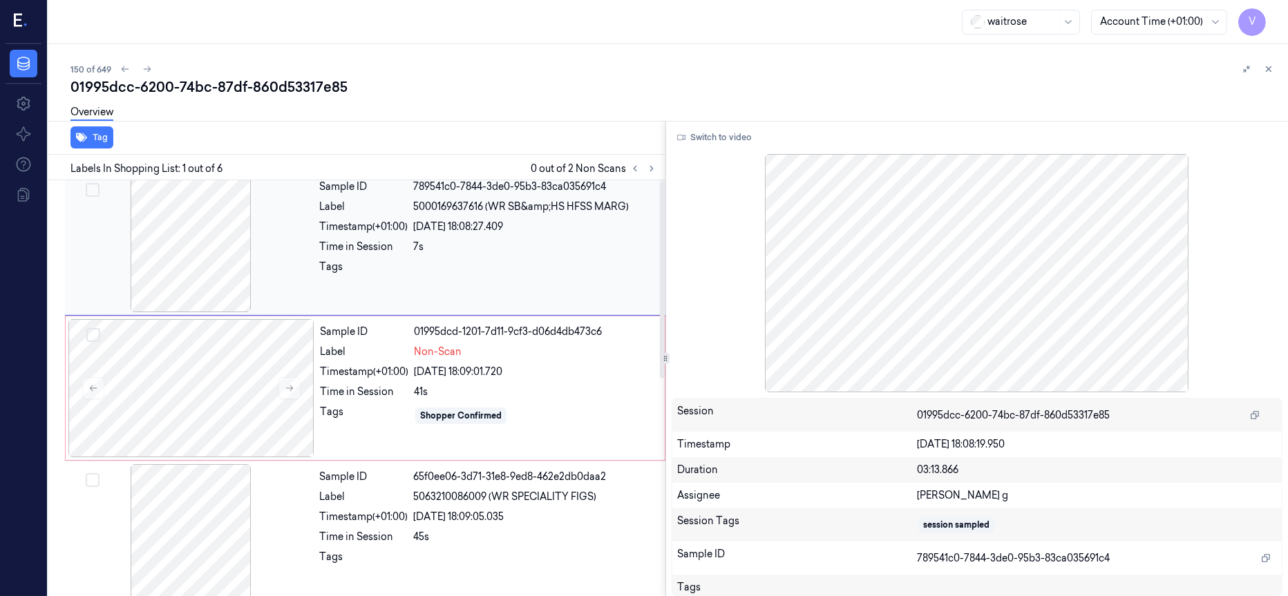
scroll to position [0, 0]
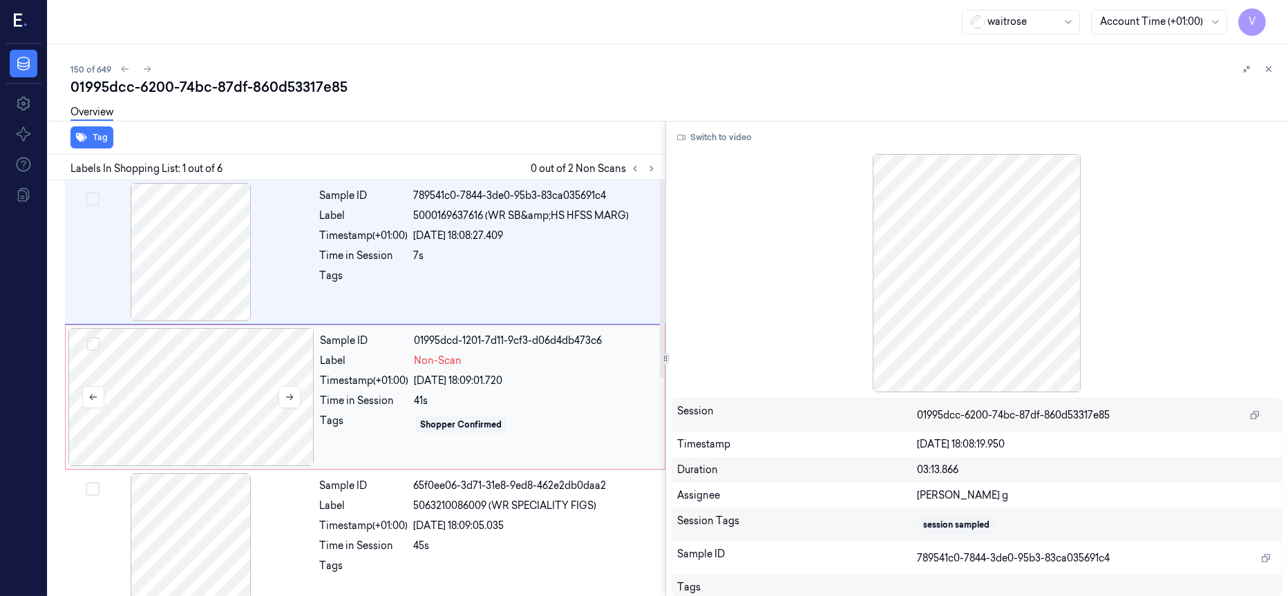
click at [198, 391] on div at bounding box center [191, 397] width 246 height 138
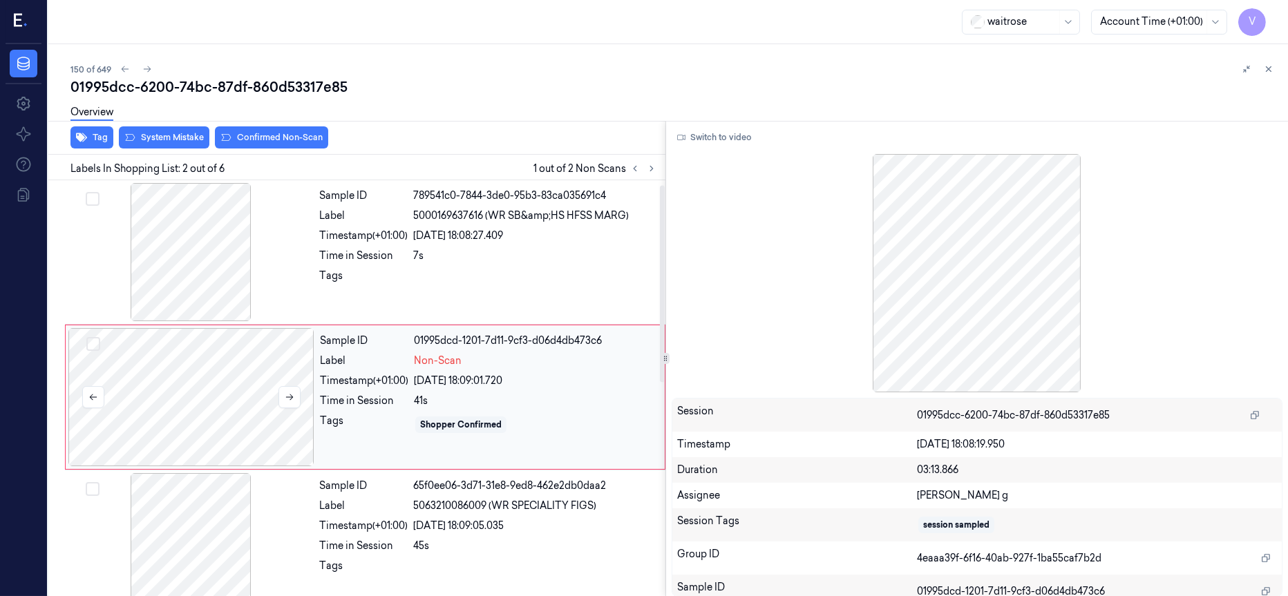
scroll to position [9, 0]
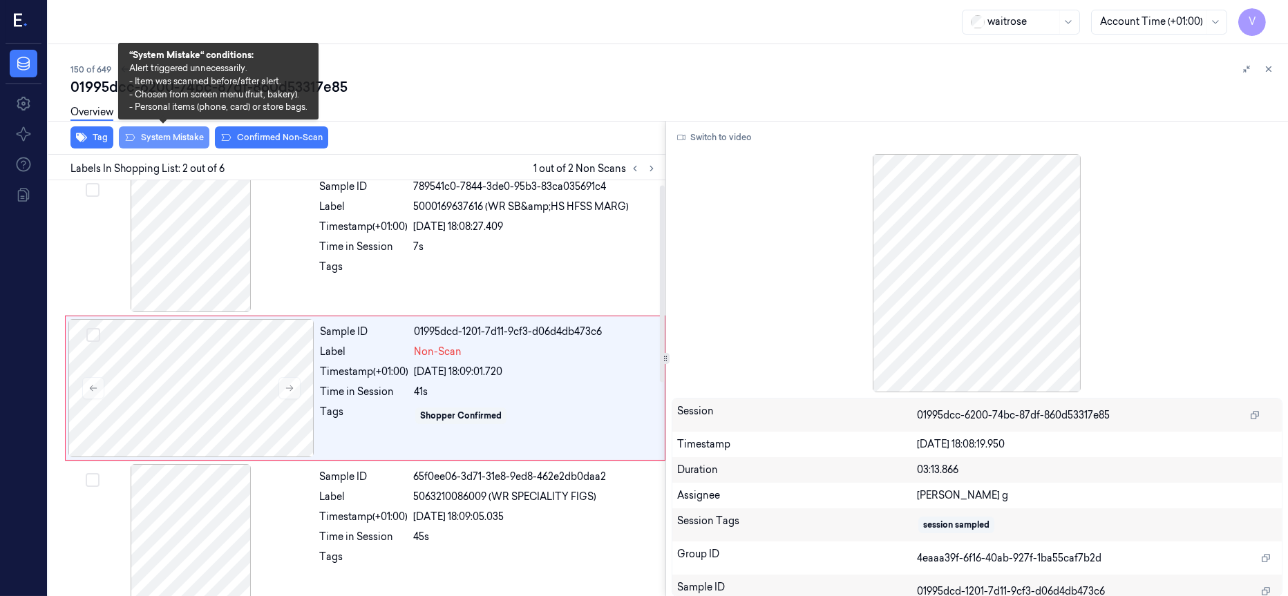
click at [164, 133] on button "System Mistake" at bounding box center [164, 137] width 91 height 22
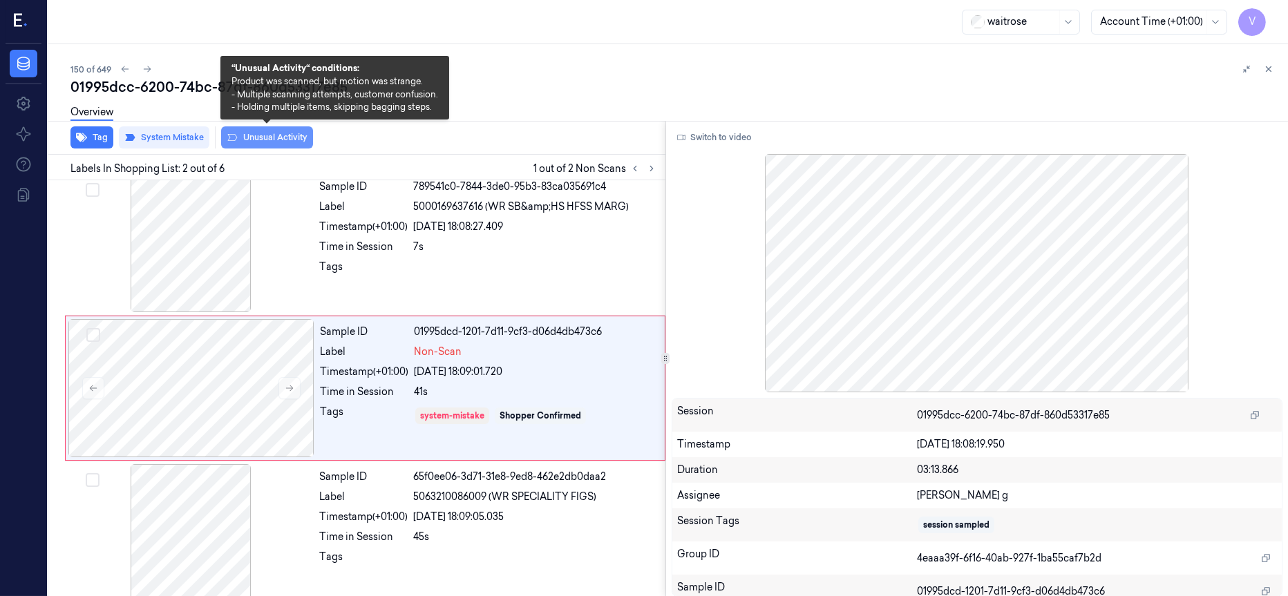
click at [265, 135] on button "Unusual Activity" at bounding box center [267, 137] width 92 height 22
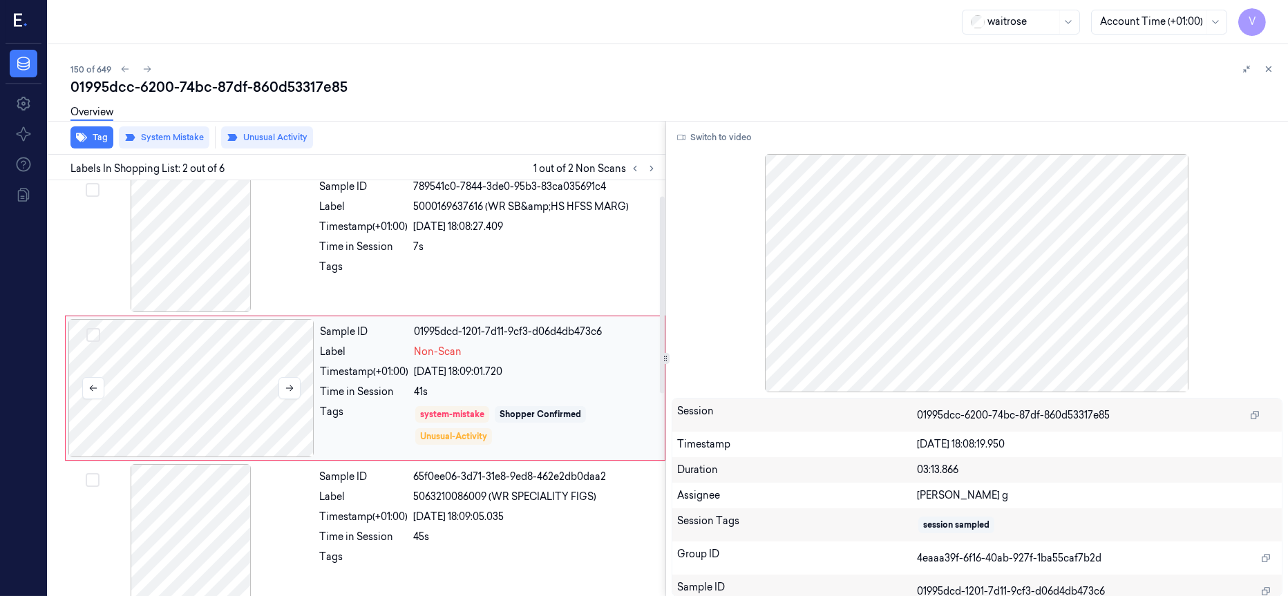
scroll to position [113, 0]
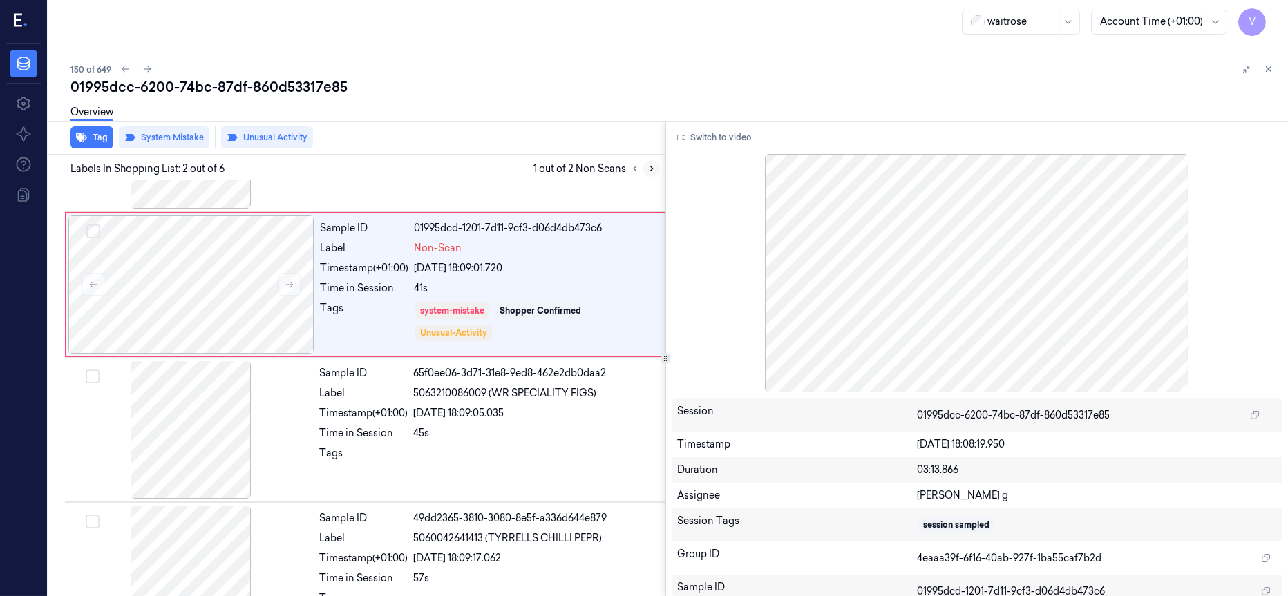
click at [653, 166] on icon at bounding box center [652, 169] width 10 height 10
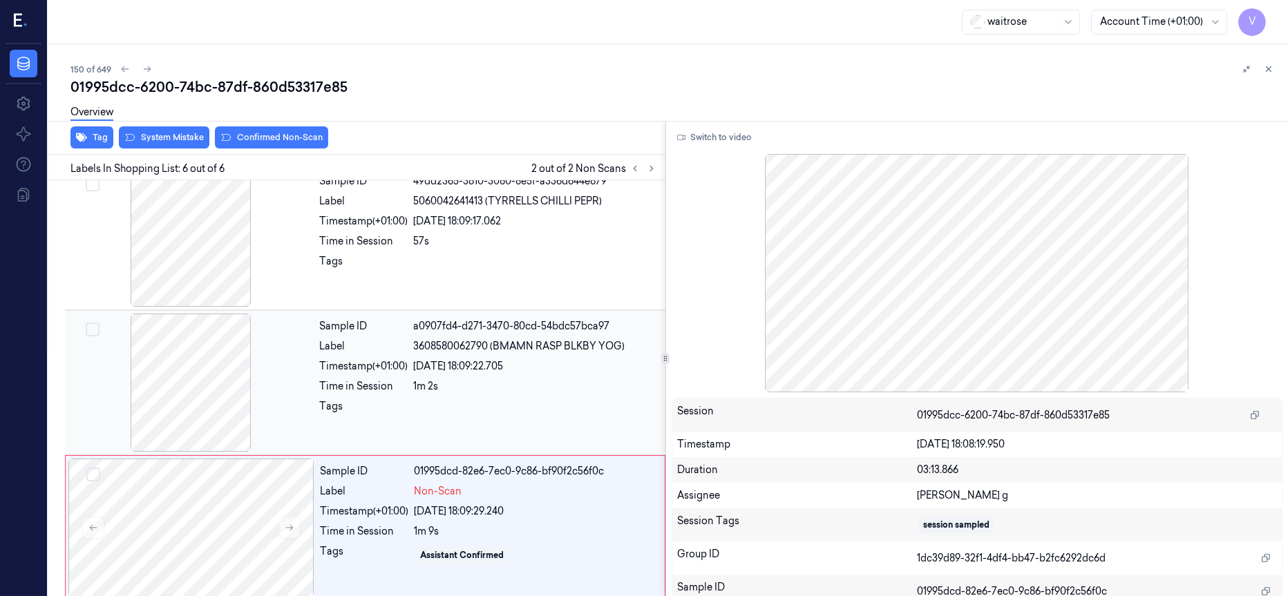
scroll to position [460, 0]
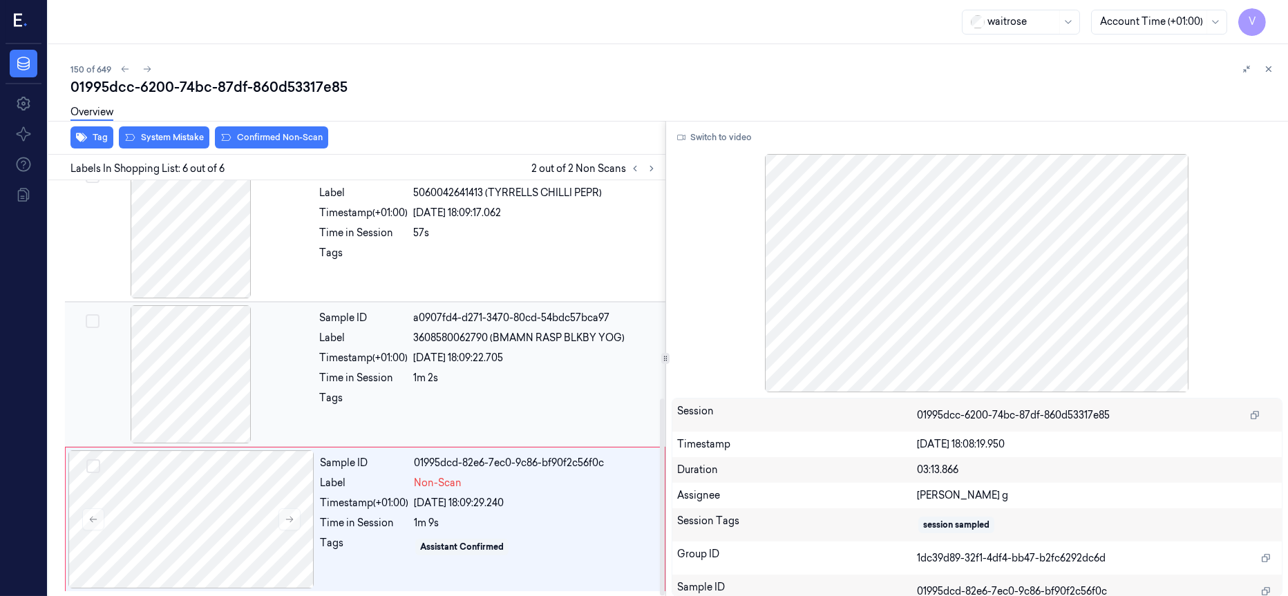
click at [176, 375] on div at bounding box center [191, 374] width 246 height 138
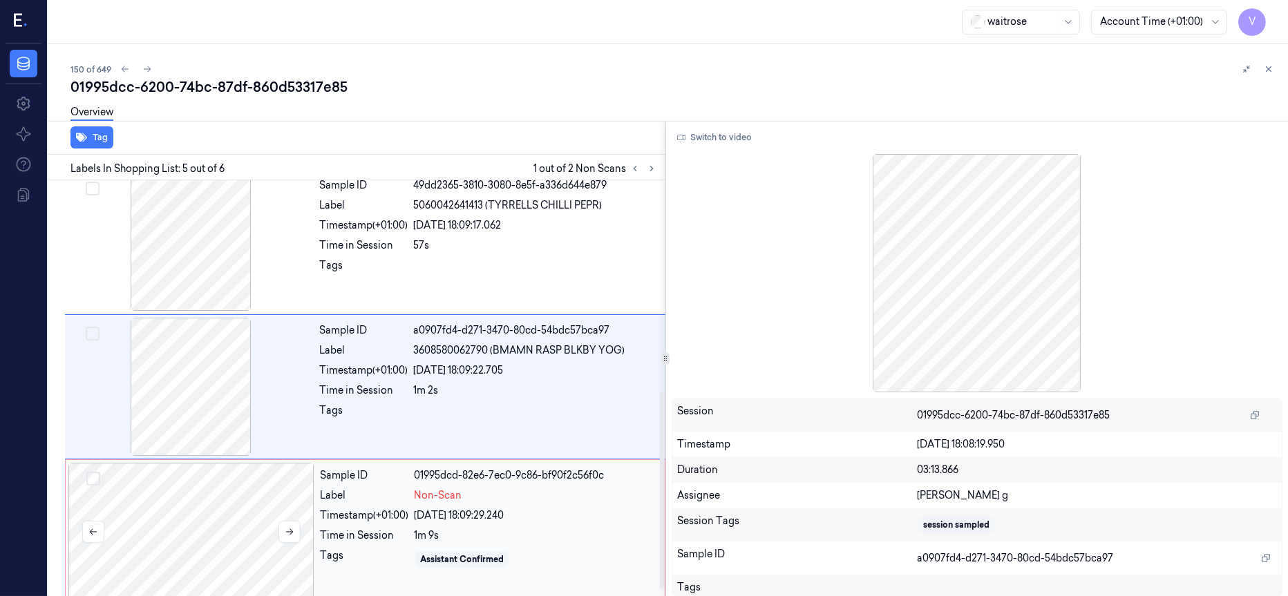
click at [204, 529] on div at bounding box center [191, 532] width 246 height 138
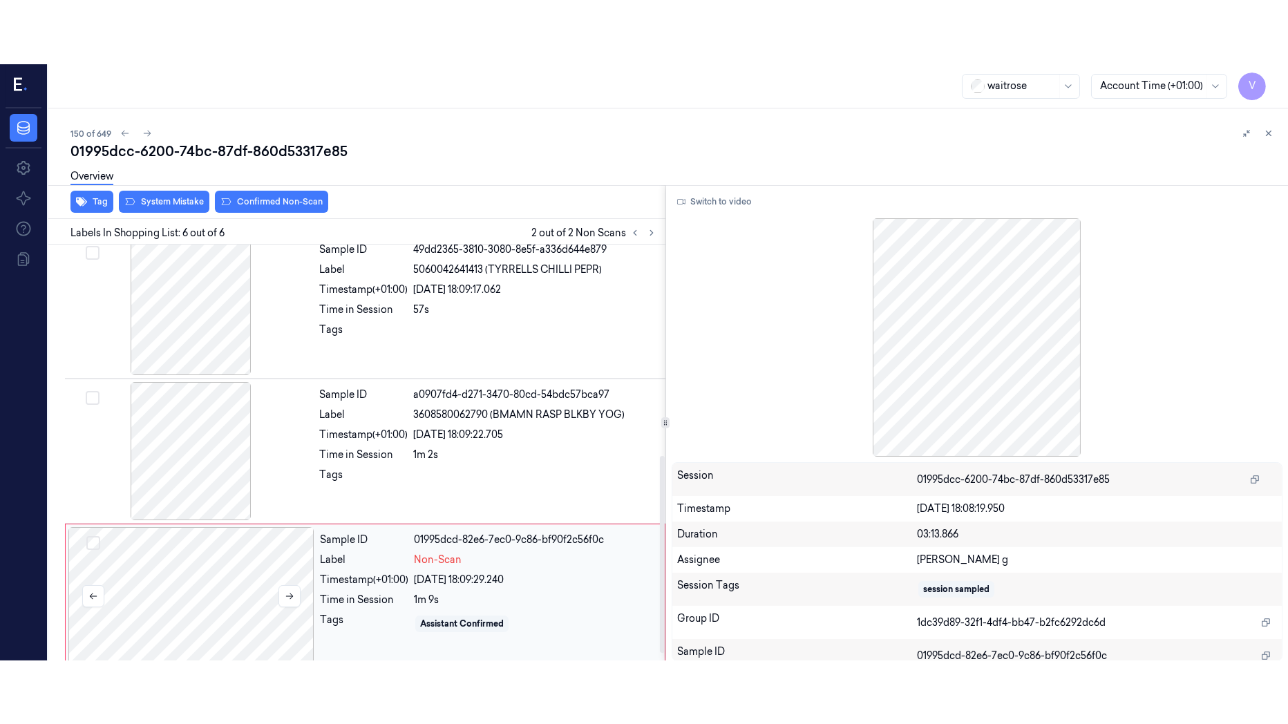
scroll to position [460, 0]
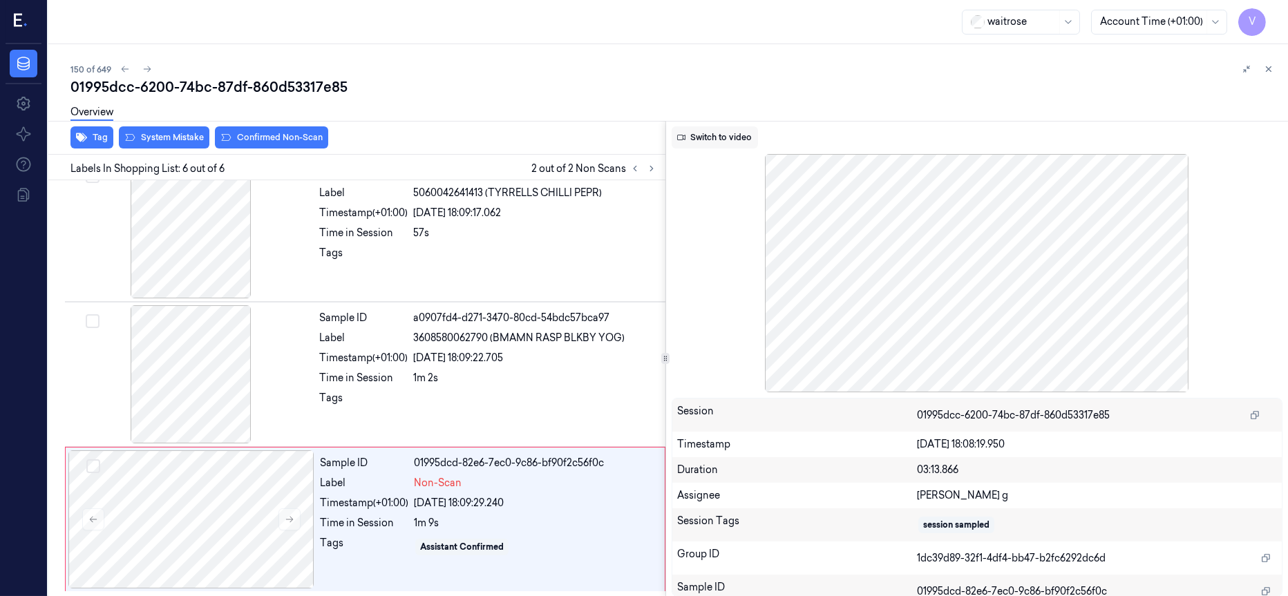
click at [724, 141] on button "Switch to video" at bounding box center [715, 137] width 86 height 22
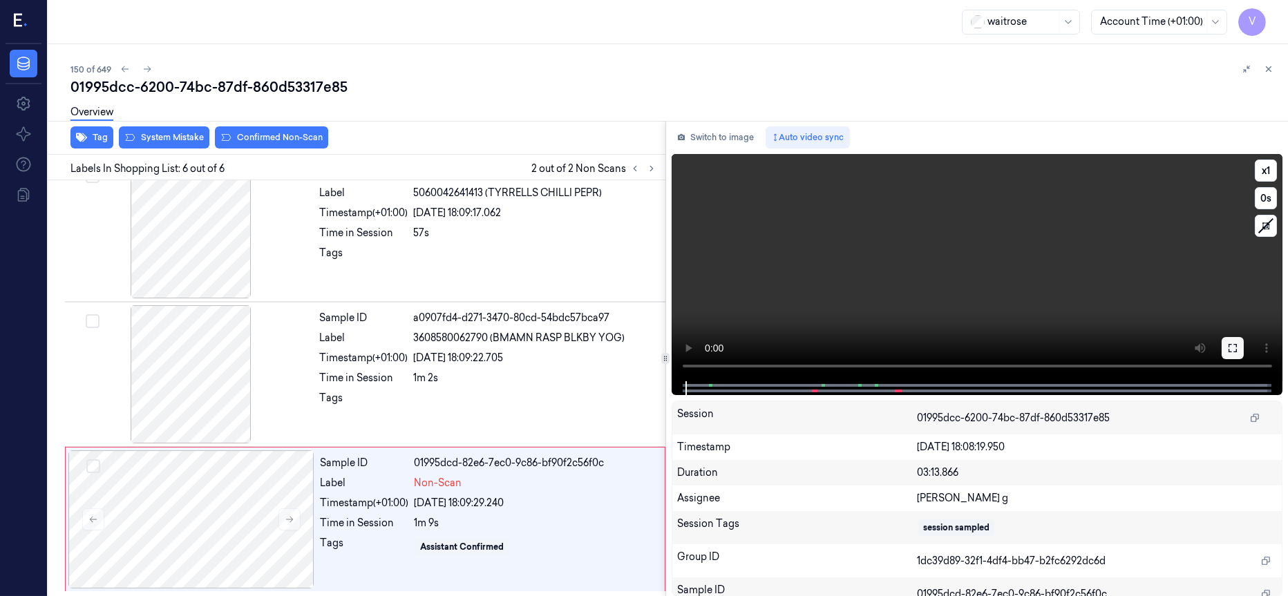
click at [1238, 350] on icon at bounding box center [1232, 348] width 11 height 11
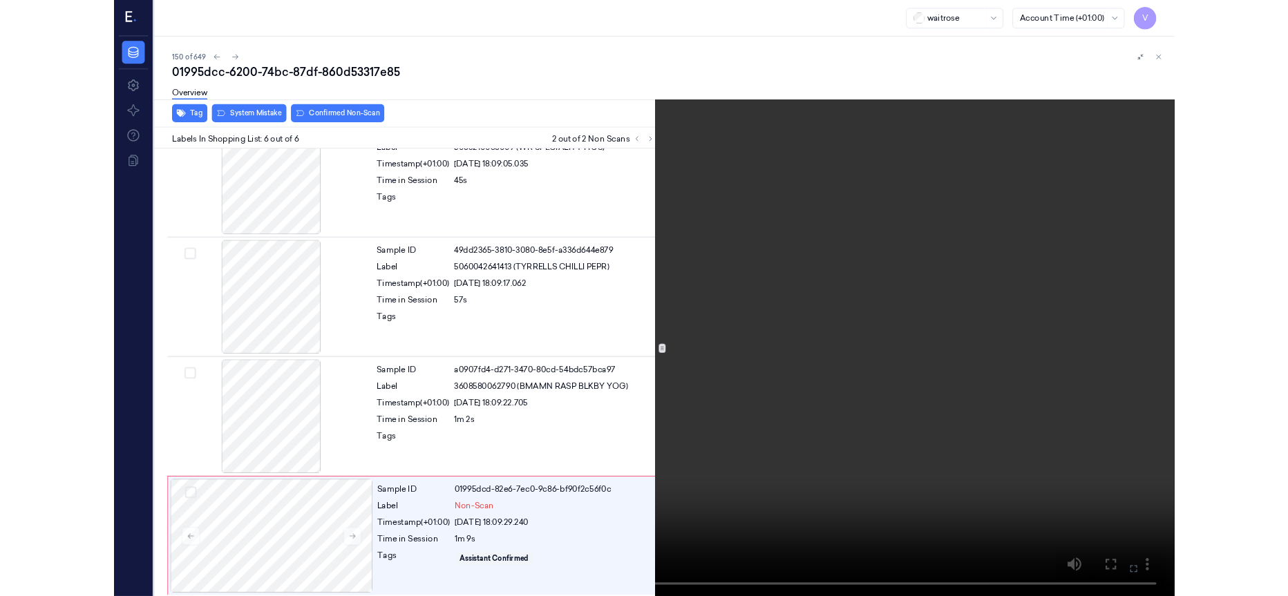
scroll to position [332, 0]
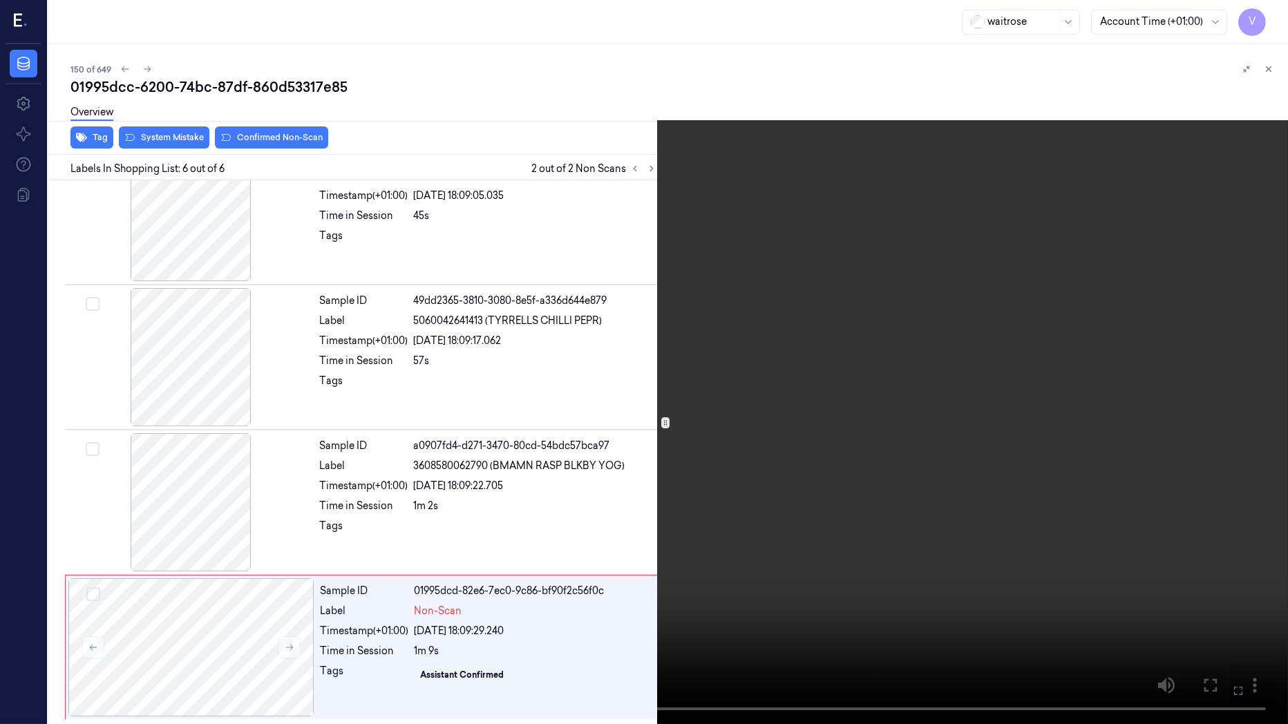
click at [0, 0] on icon at bounding box center [0, 0] width 0 height 0
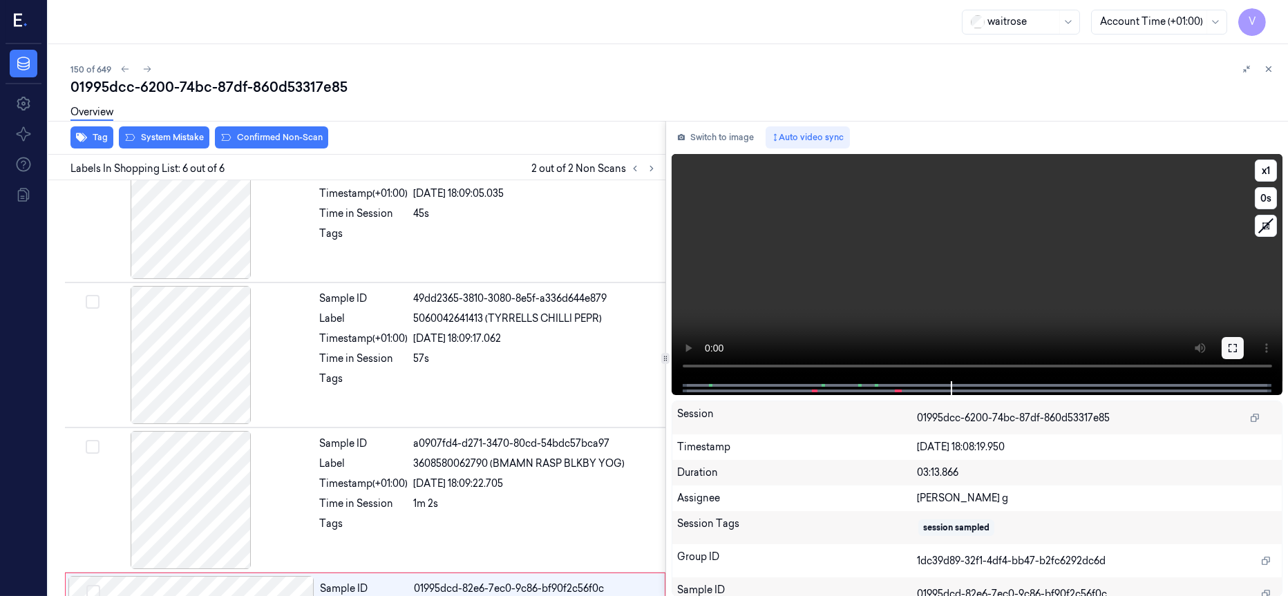
click at [1231, 352] on icon at bounding box center [1232, 348] width 11 height 11
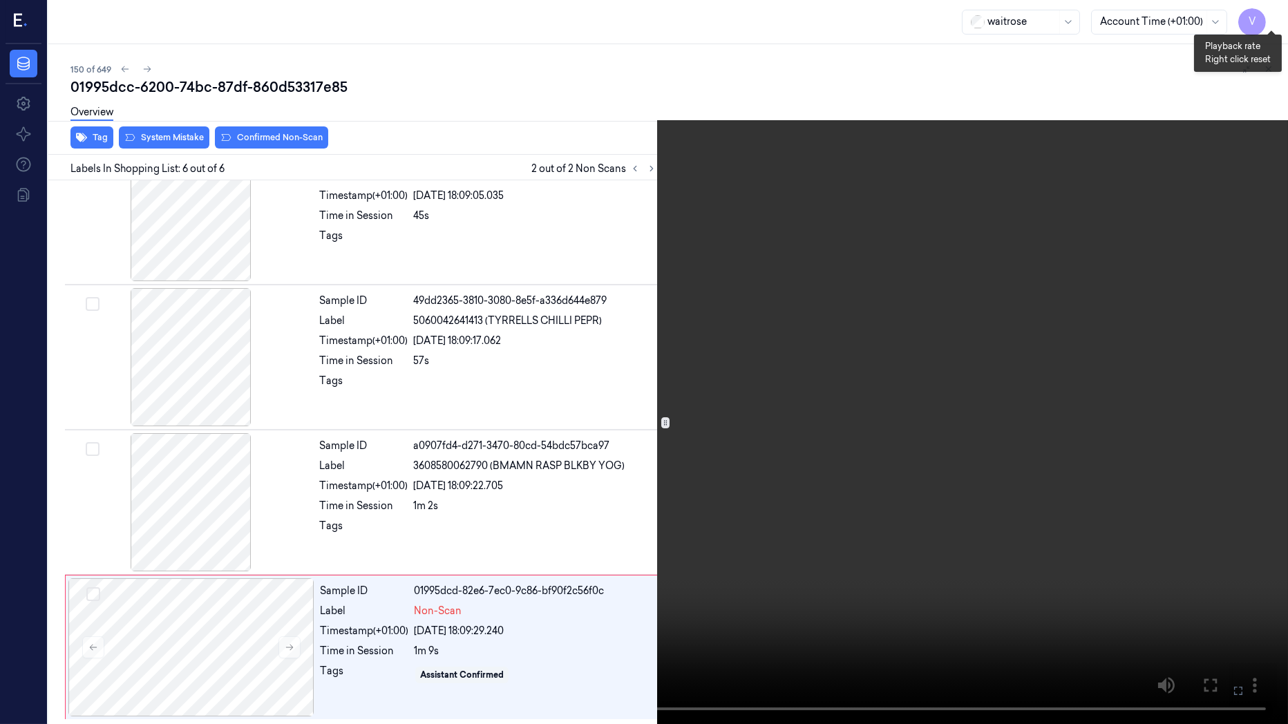
click at [1276, 13] on button "x 1" at bounding box center [1271, 17] width 22 height 22
click at [1276, 13] on button "x 2" at bounding box center [1271, 17] width 22 height 22
click at [0, 0] on icon at bounding box center [0, 0] width 0 height 0
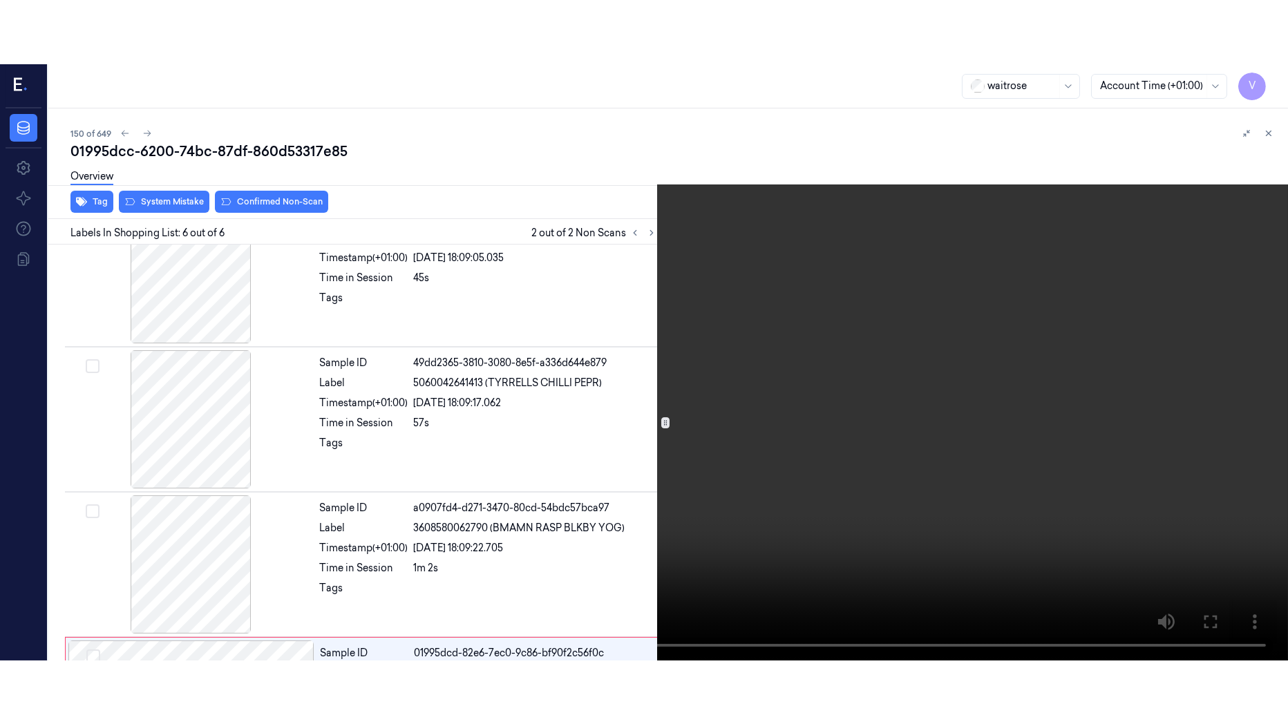
scroll to position [460, 0]
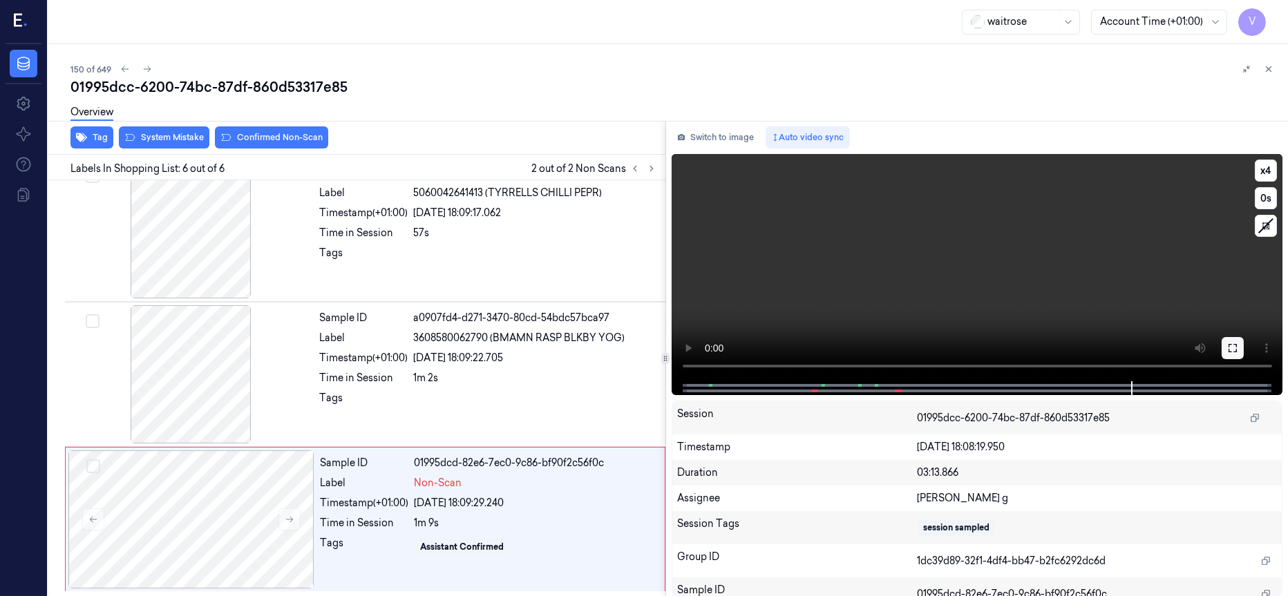
click at [1234, 350] on icon at bounding box center [1232, 348] width 11 height 11
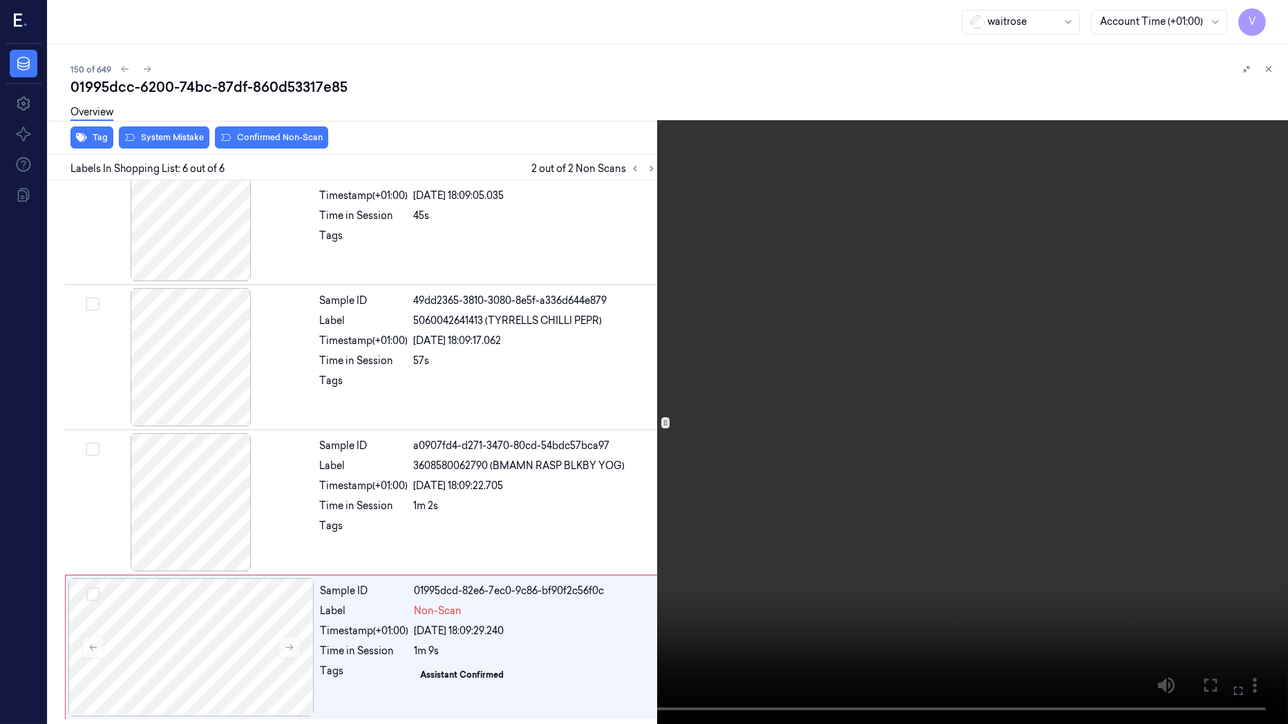
click at [0, 0] on icon at bounding box center [0, 0] width 0 height 0
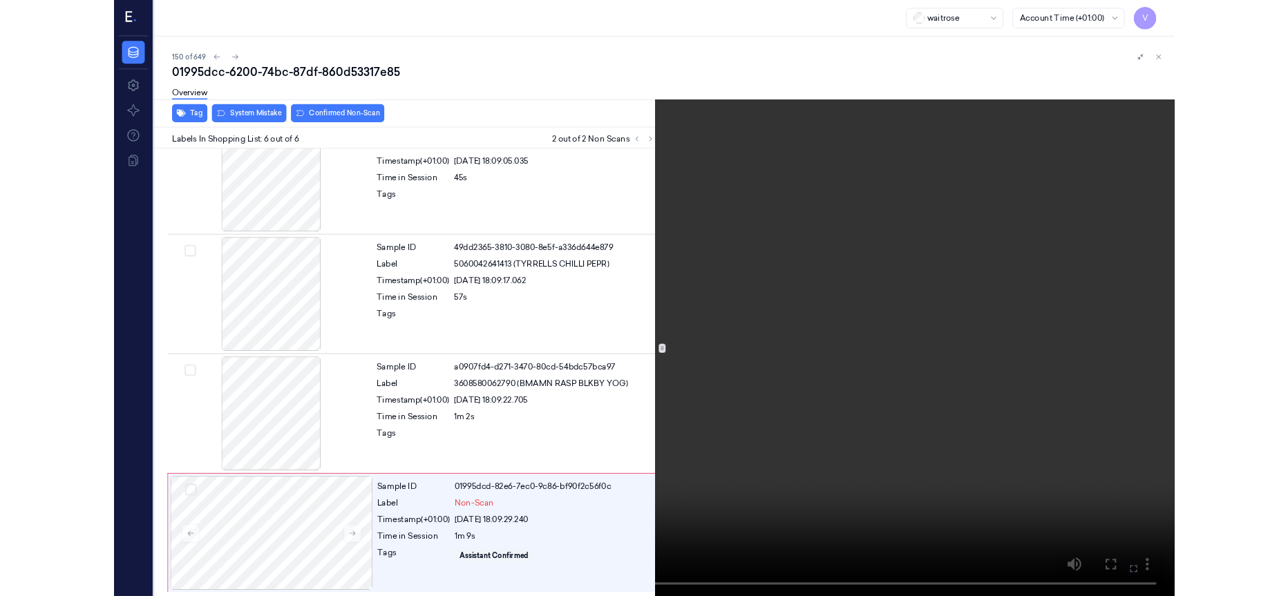
scroll to position [460, 0]
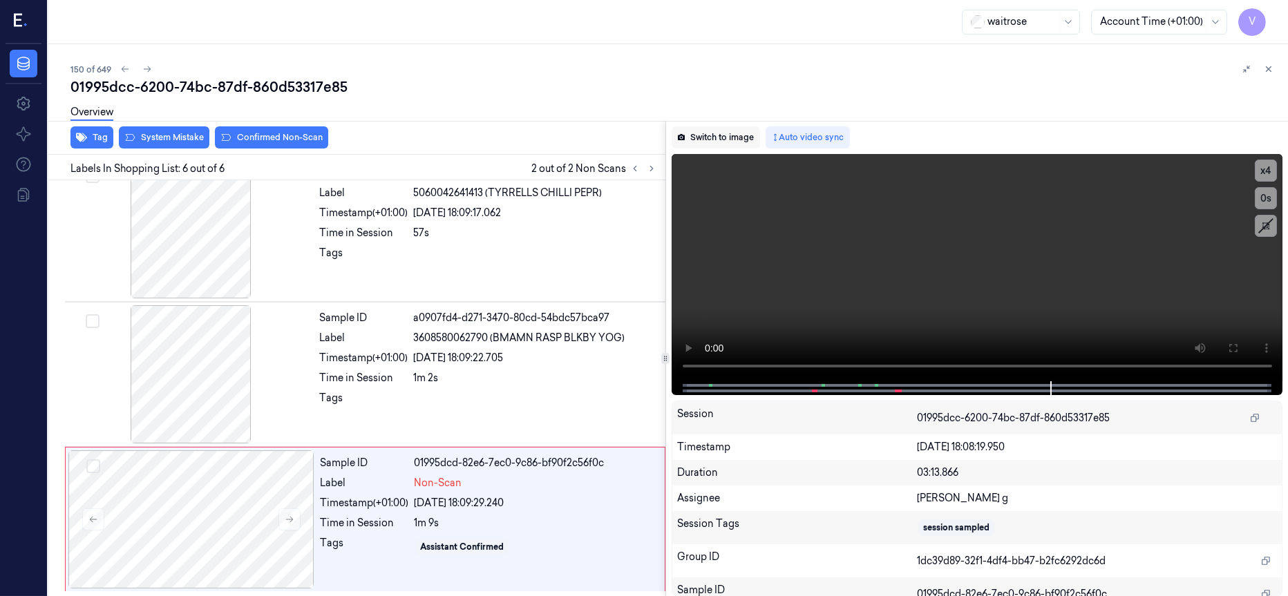
click at [703, 137] on button "Switch to image" at bounding box center [716, 137] width 88 height 22
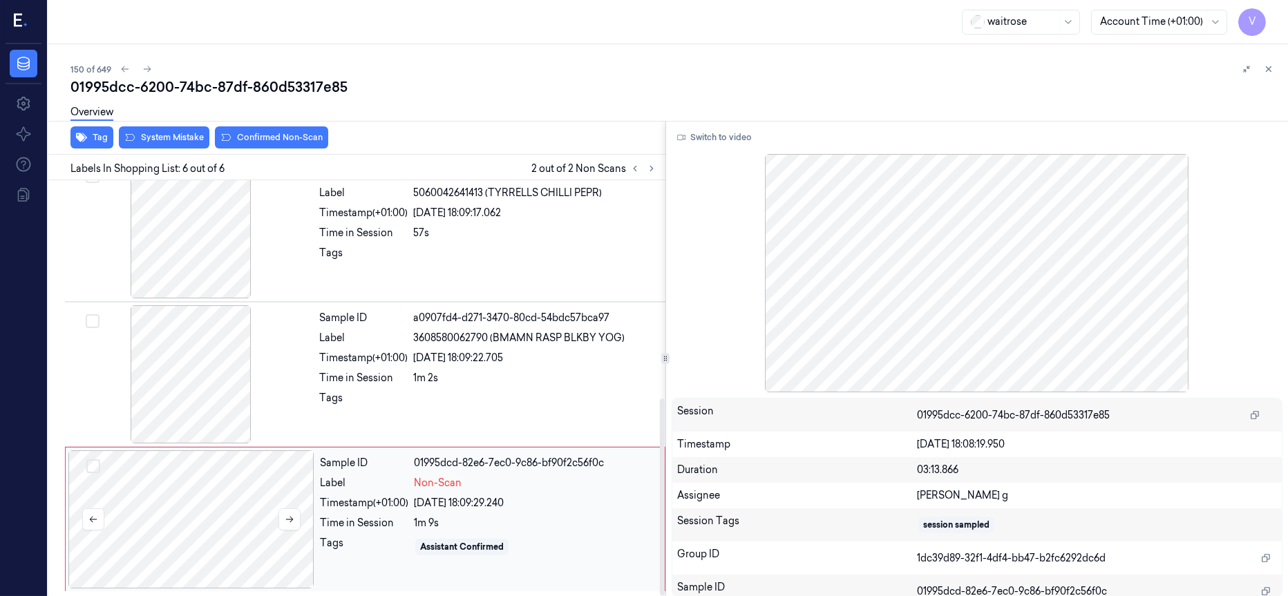
click at [157, 528] on div at bounding box center [191, 520] width 246 height 138
click at [191, 508] on div at bounding box center [191, 520] width 246 height 138
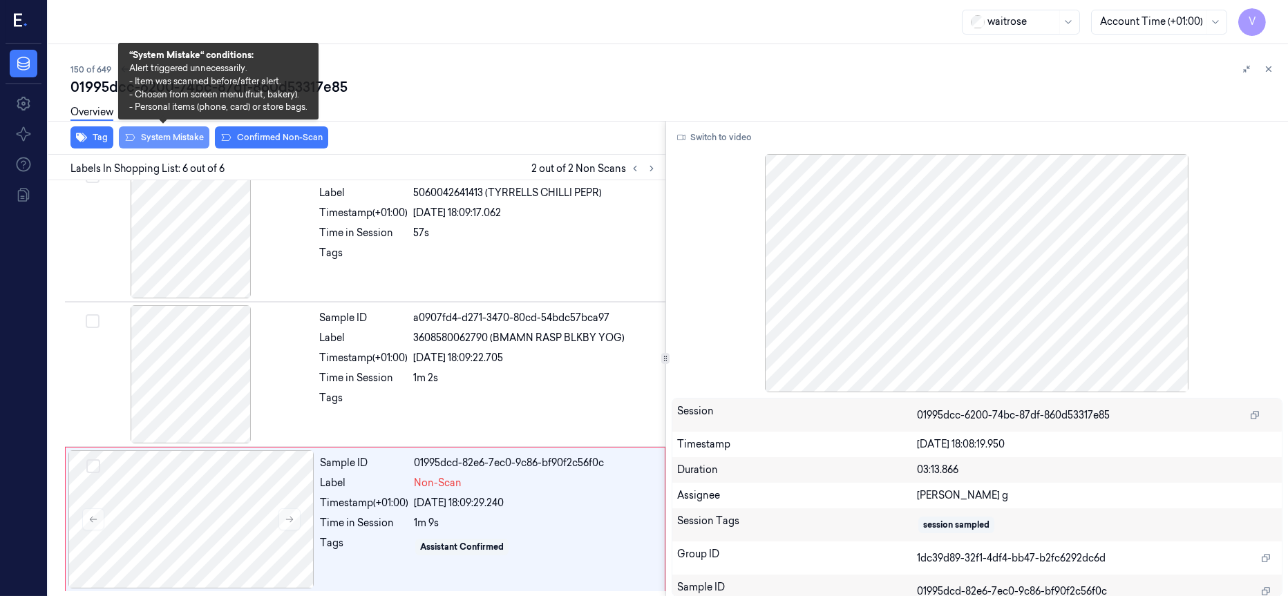
click at [160, 138] on button "System Mistake" at bounding box center [164, 137] width 91 height 22
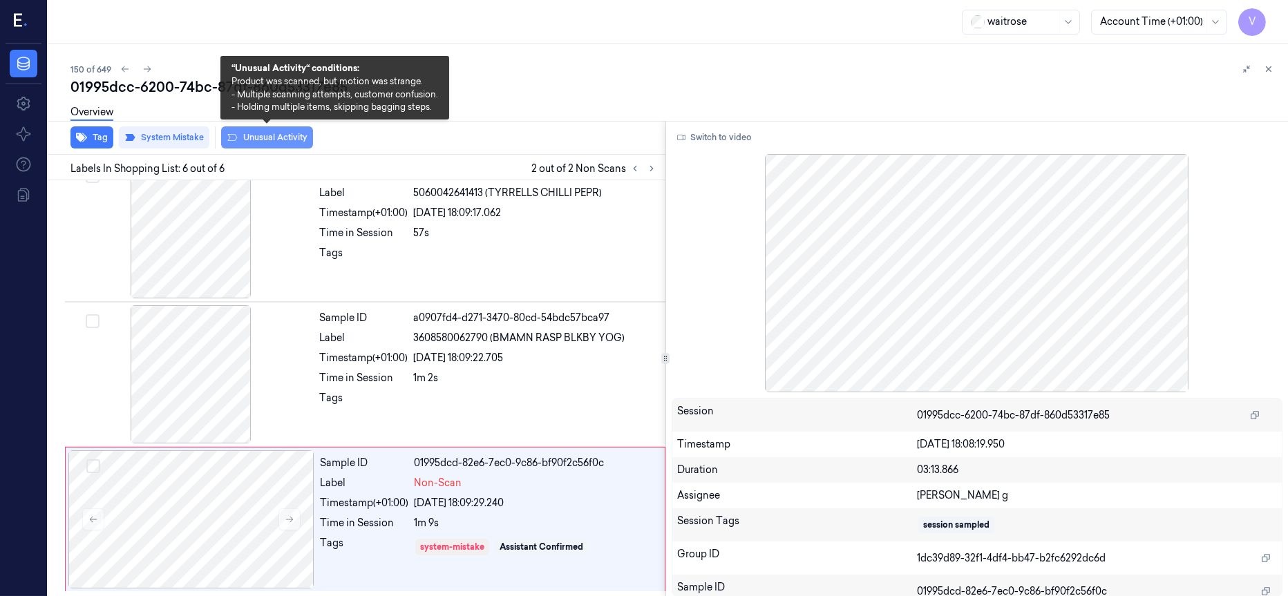
click at [283, 135] on button "Unusual Activity" at bounding box center [267, 137] width 92 height 22
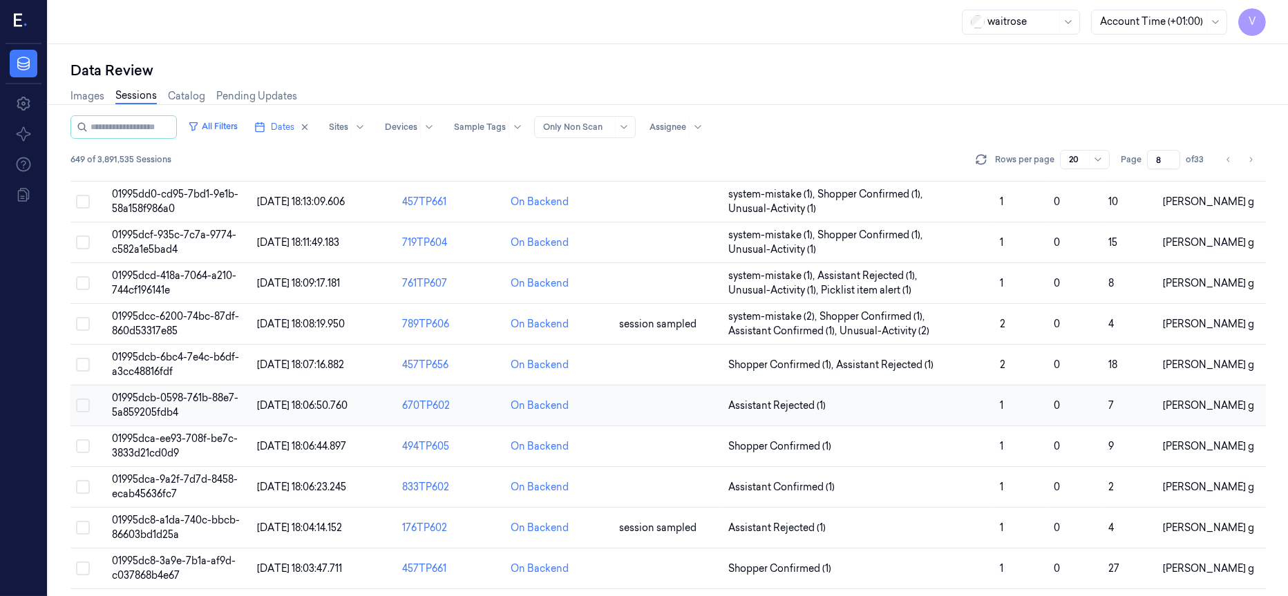
scroll to position [311, 0]
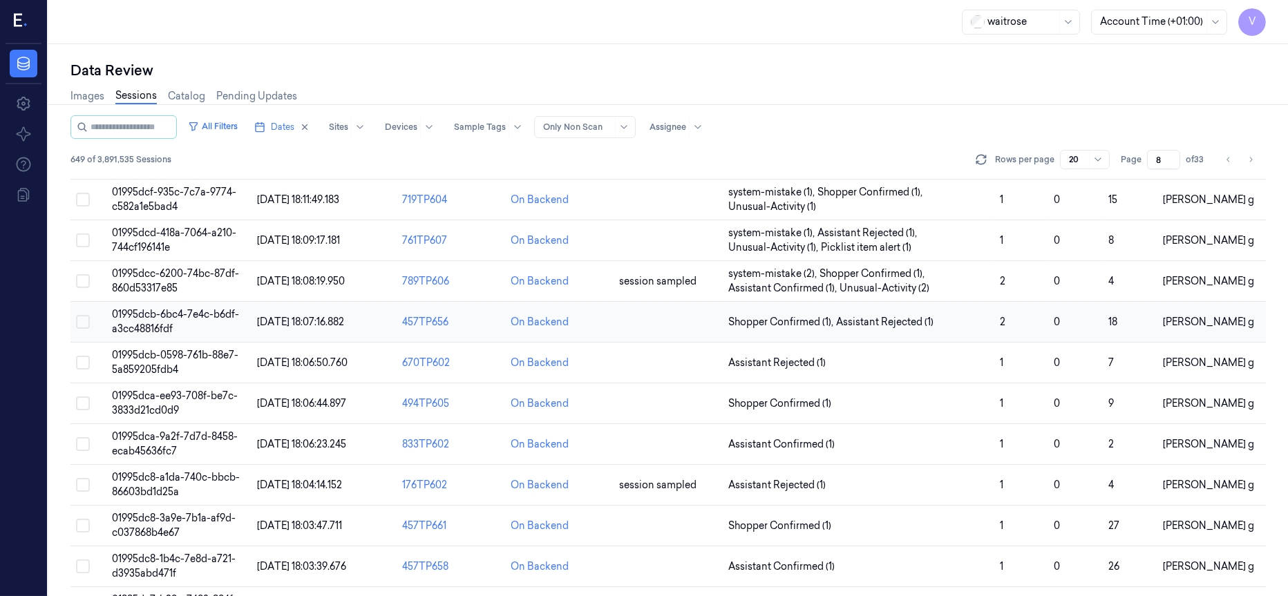
click at [657, 323] on td at bounding box center [668, 322] width 108 height 41
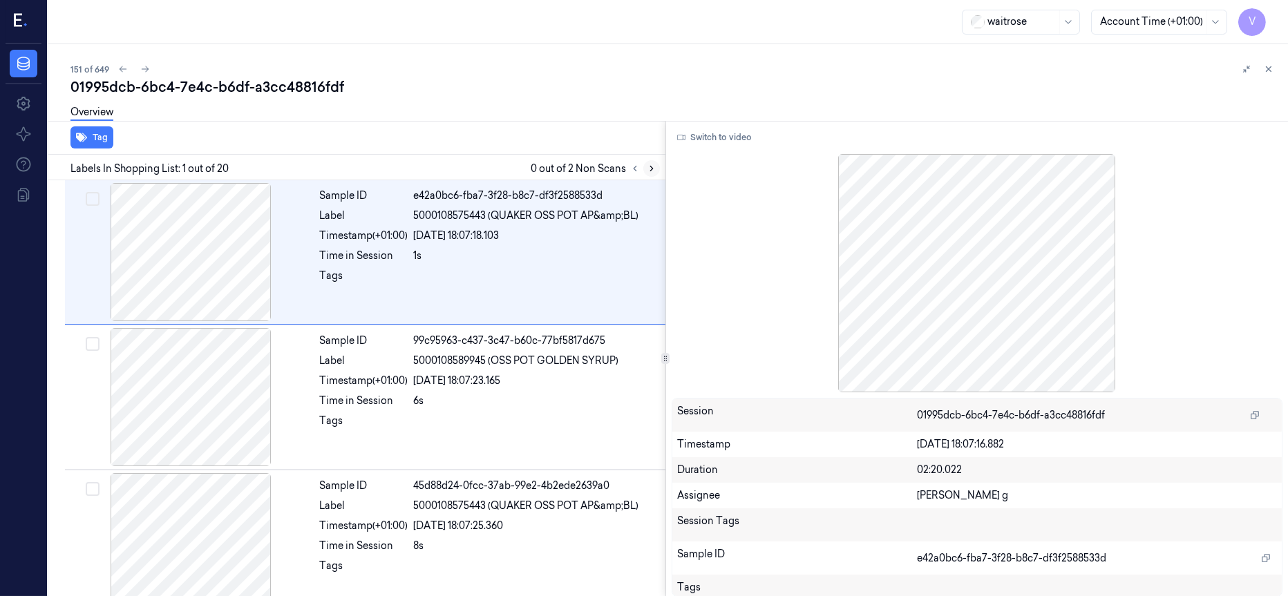
click at [647, 169] on icon at bounding box center [652, 169] width 10 height 10
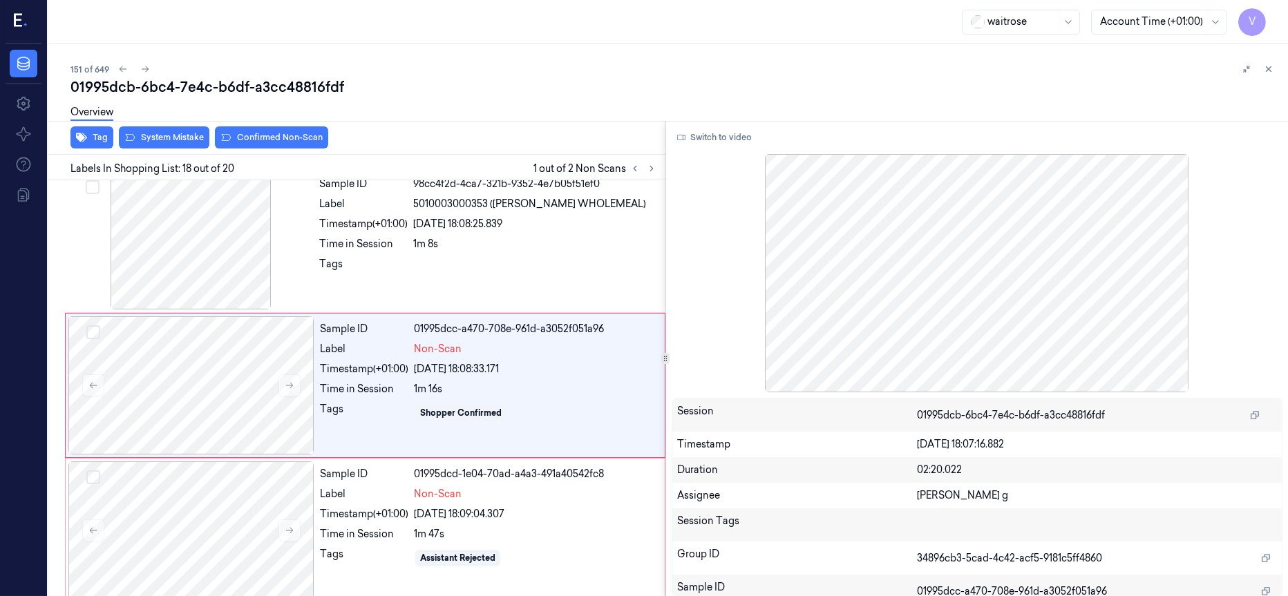
scroll to position [2338, 0]
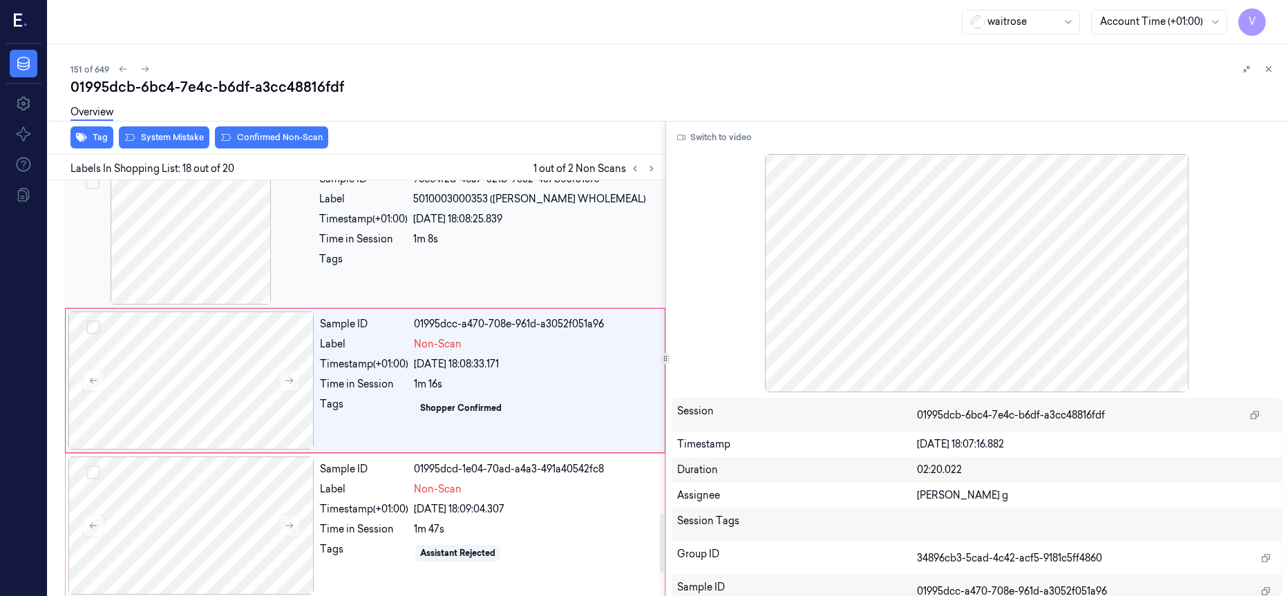
click at [209, 269] on div at bounding box center [191, 236] width 246 height 138
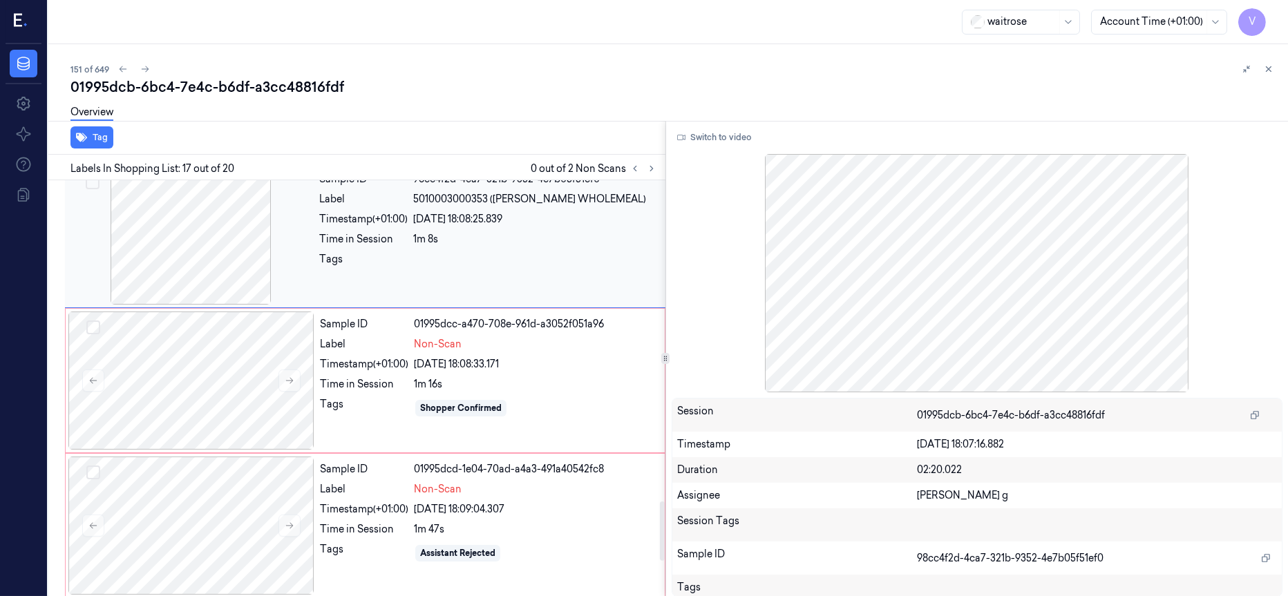
scroll to position [2193, 0]
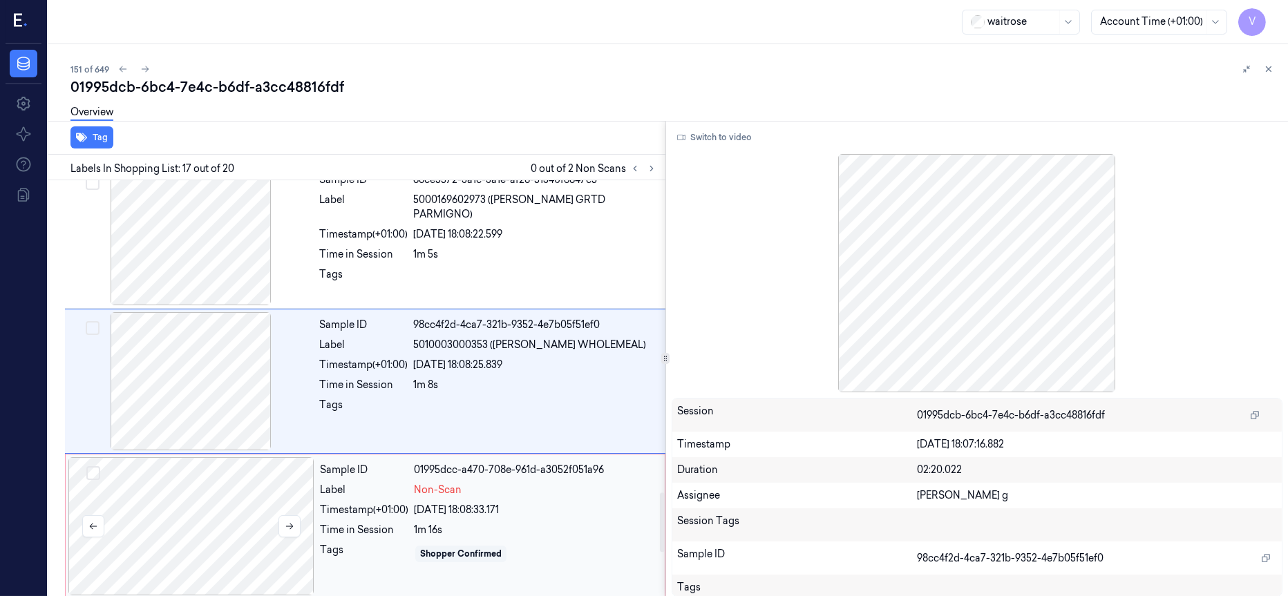
click at [197, 482] on div at bounding box center [191, 526] width 246 height 138
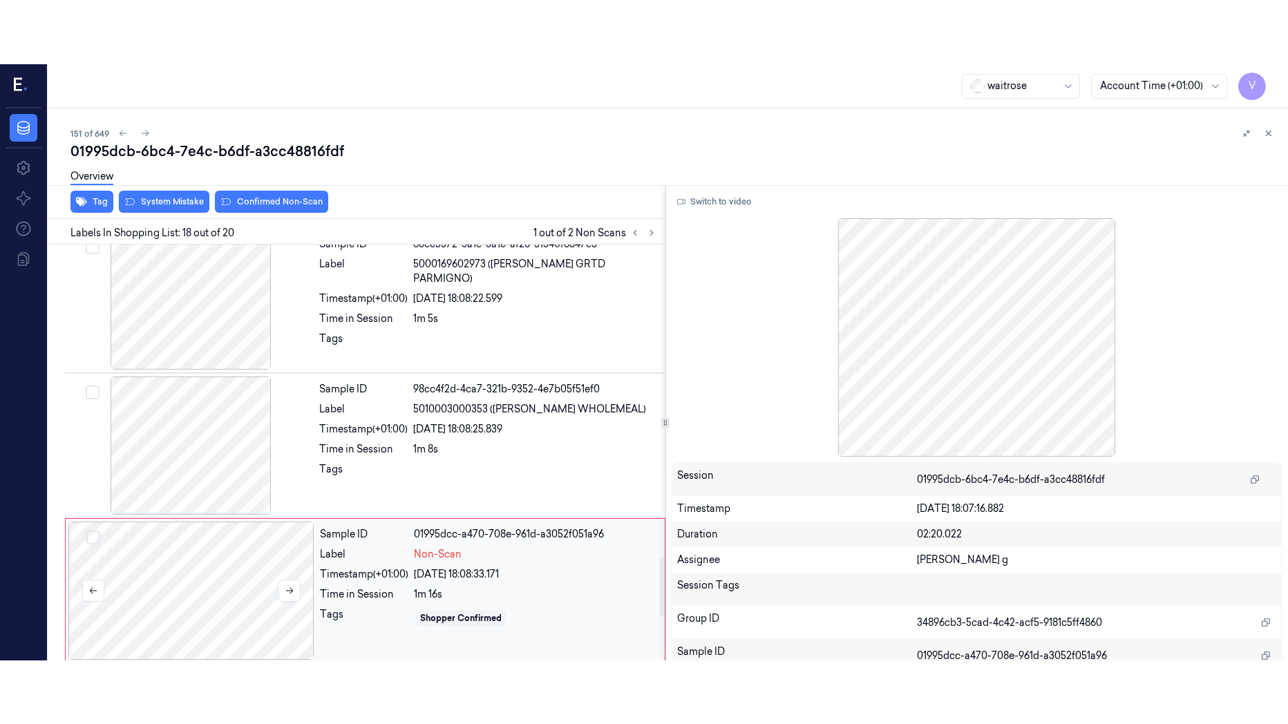
scroll to position [2338, 0]
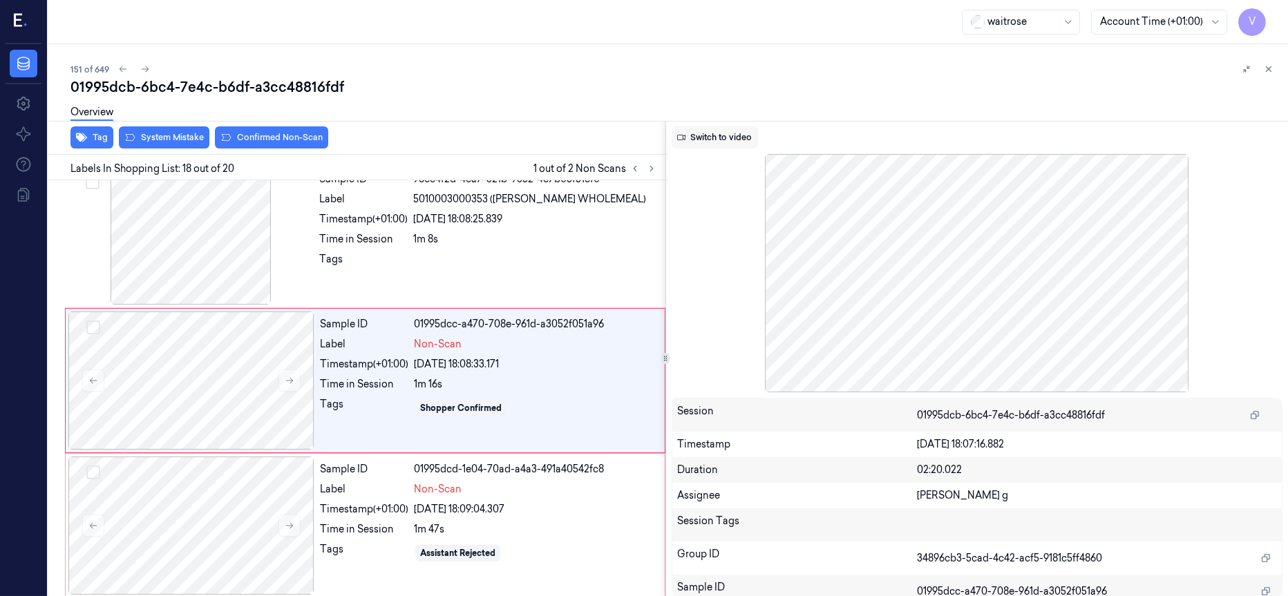
click at [736, 140] on button "Switch to video" at bounding box center [715, 137] width 86 height 22
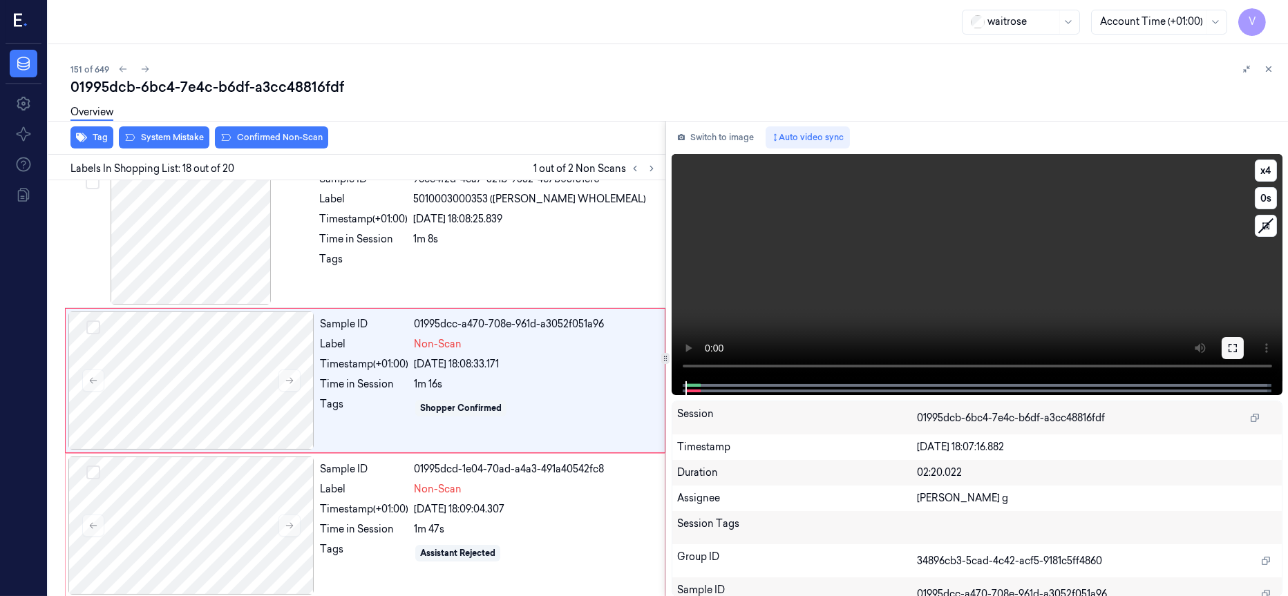
click at [1233, 345] on icon at bounding box center [1232, 348] width 11 height 11
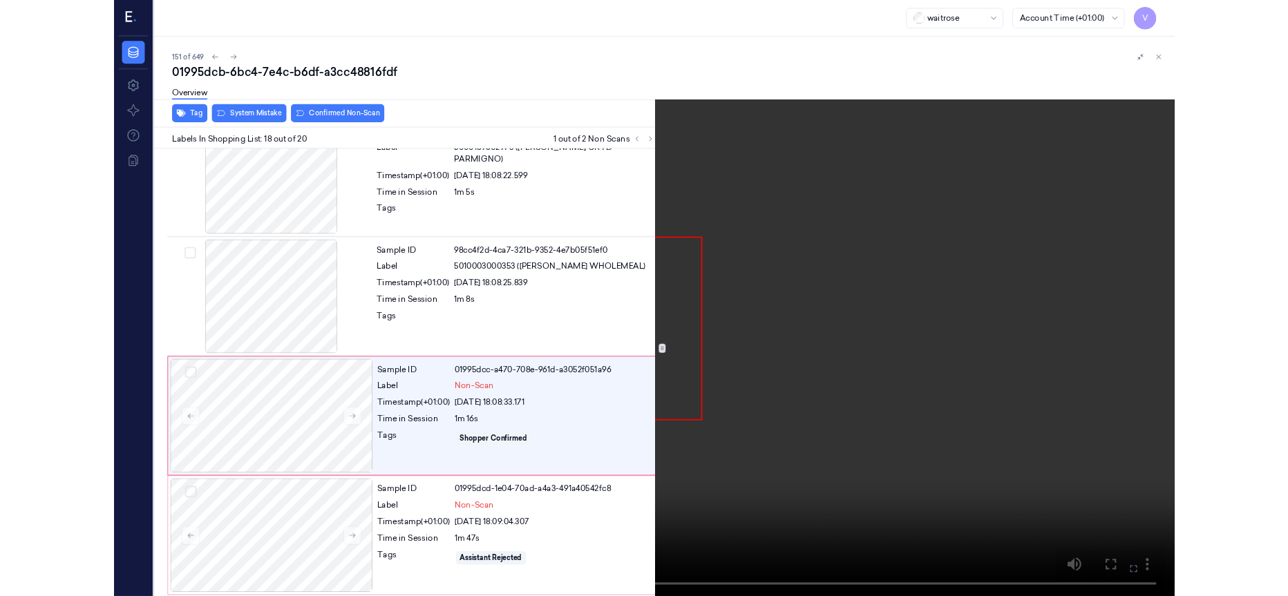
scroll to position [2274, 0]
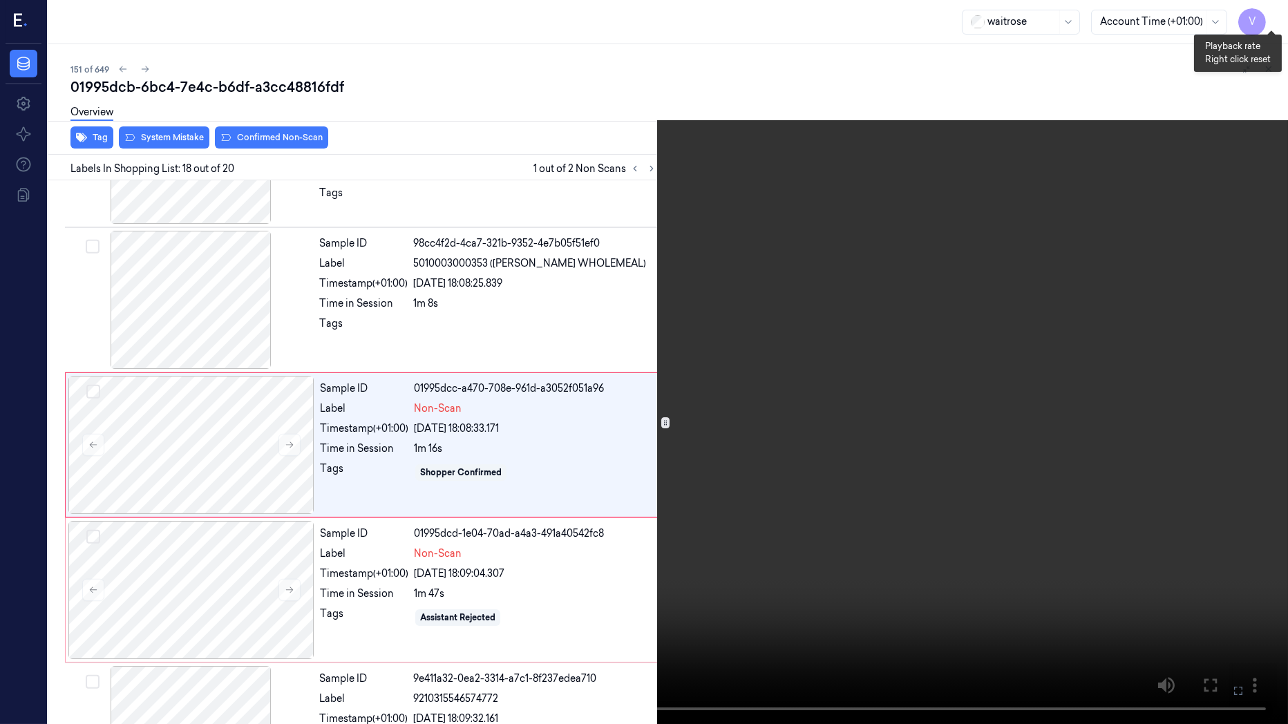
click at [1269, 13] on button "x 4" at bounding box center [1271, 17] width 22 height 22
click at [0, 0] on icon at bounding box center [0, 0] width 0 height 0
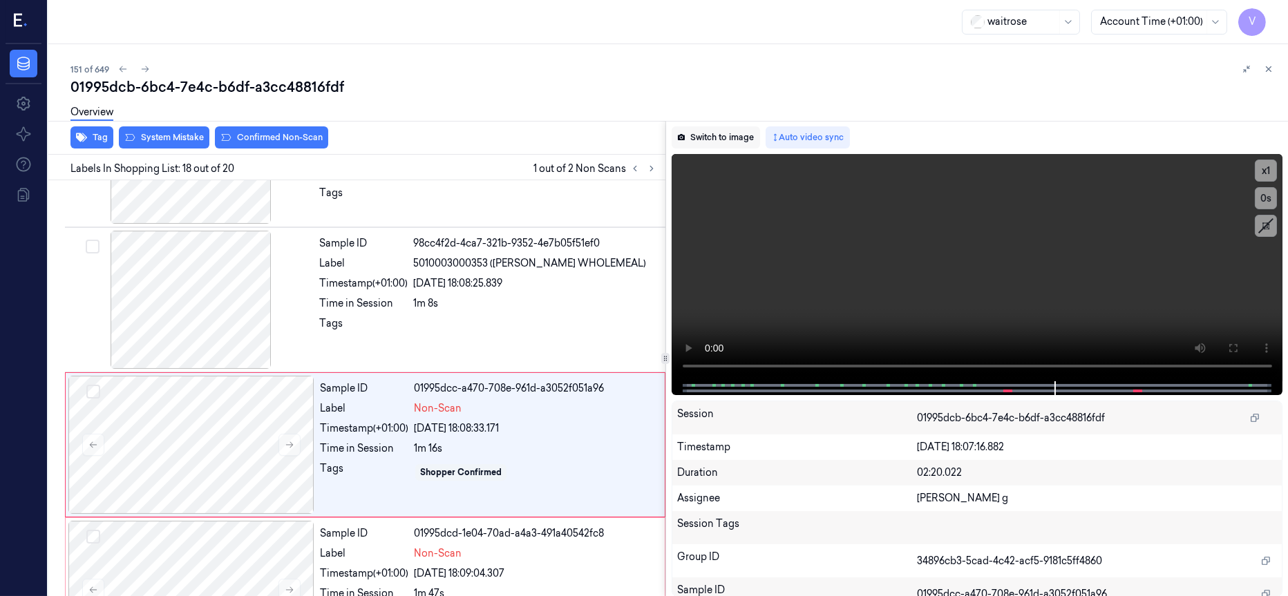
click at [716, 137] on button "Switch to image" at bounding box center [716, 137] width 88 height 22
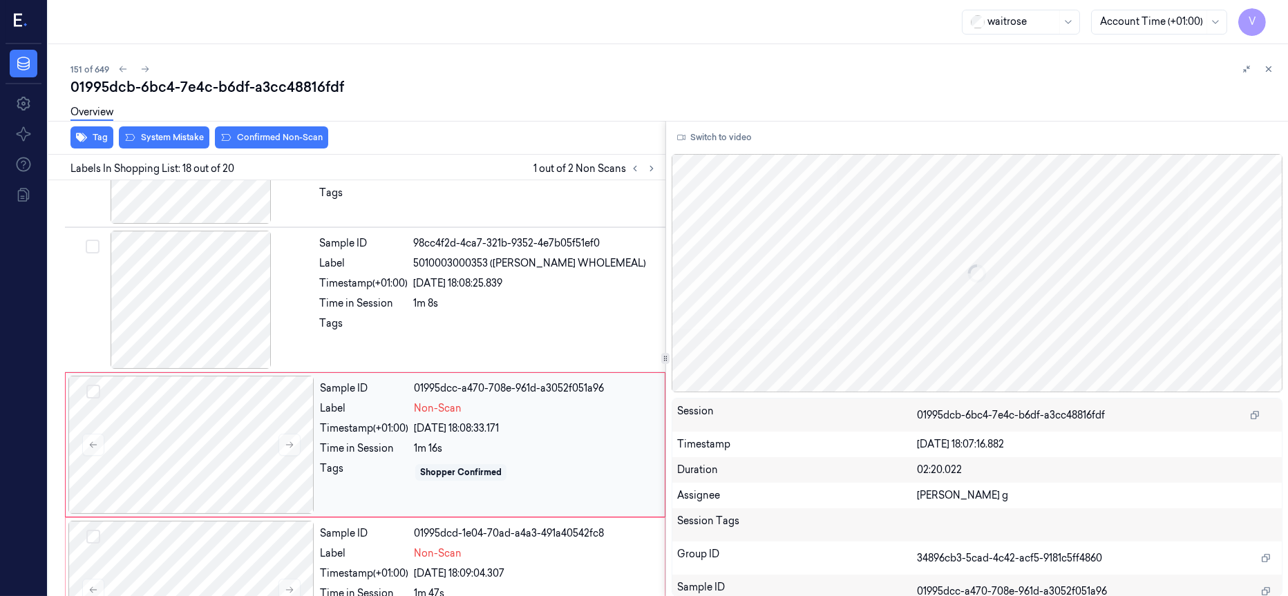
scroll to position [2338, 0]
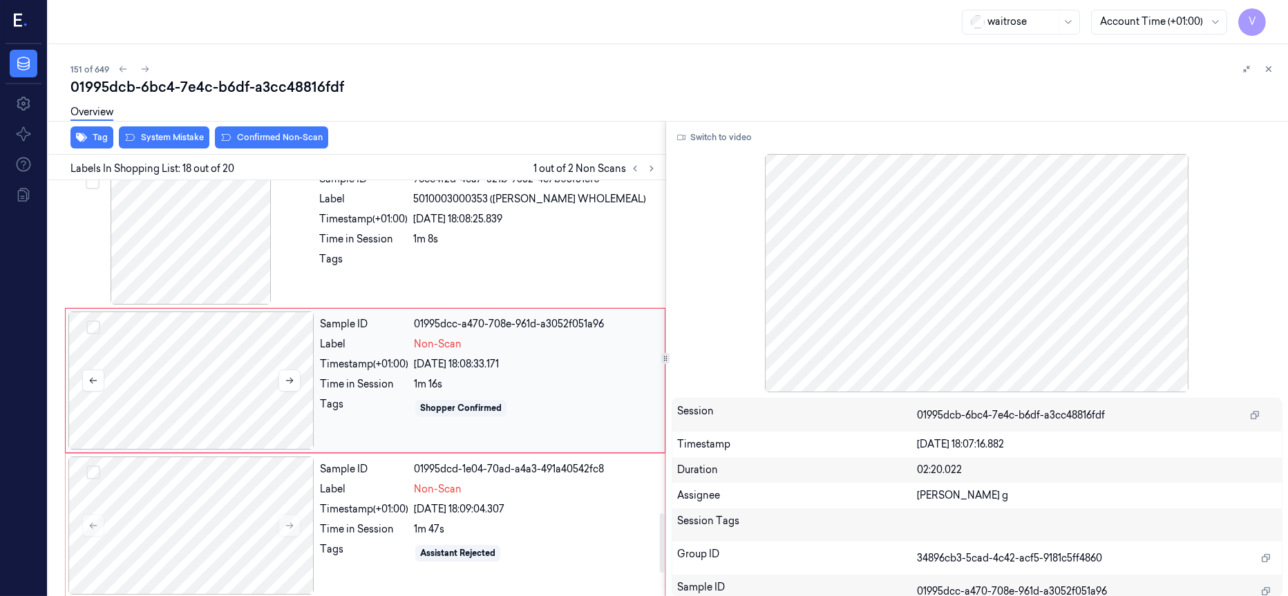
click at [244, 371] on div at bounding box center [191, 381] width 246 height 138
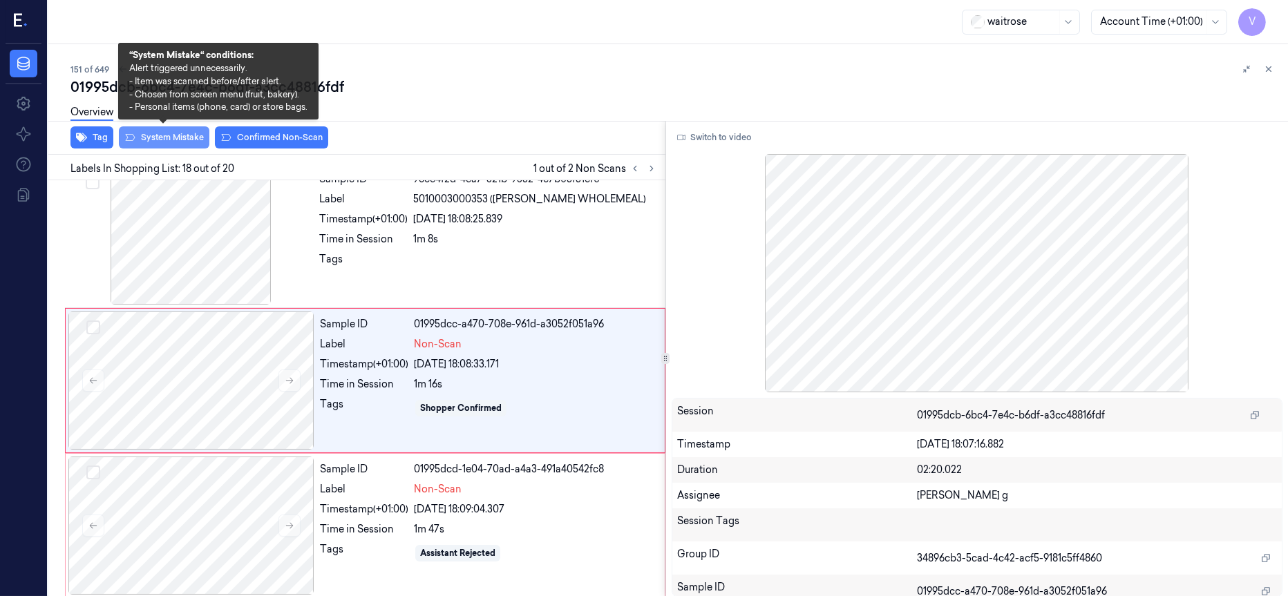
click at [149, 140] on button "System Mistake" at bounding box center [164, 137] width 91 height 22
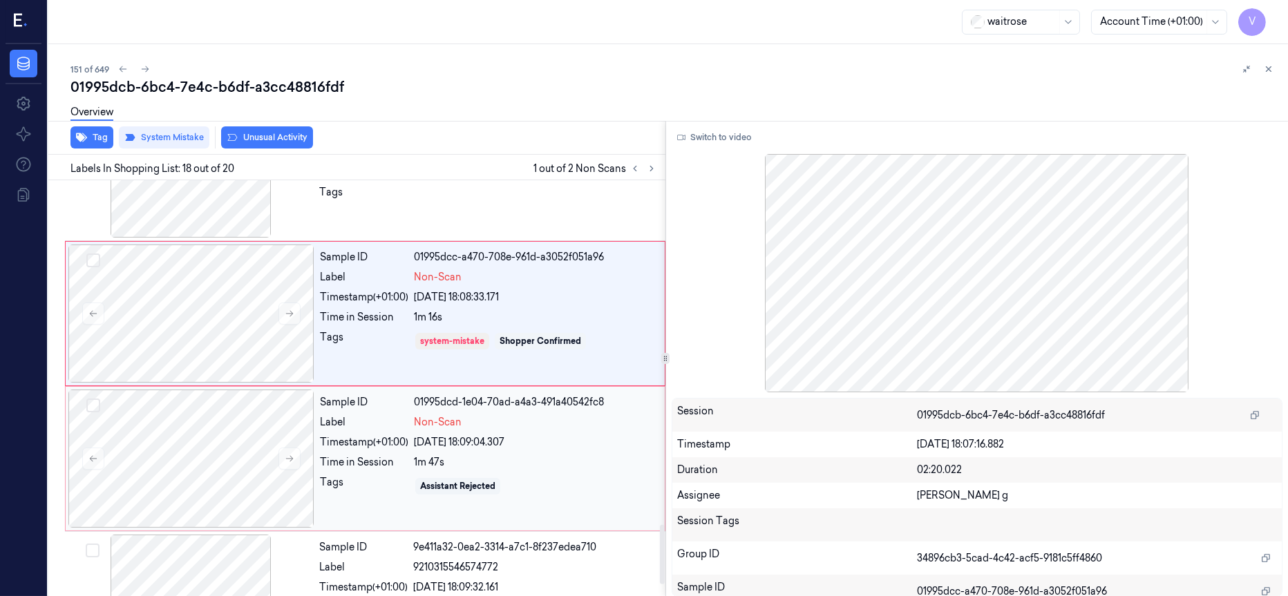
scroll to position [2442, 0]
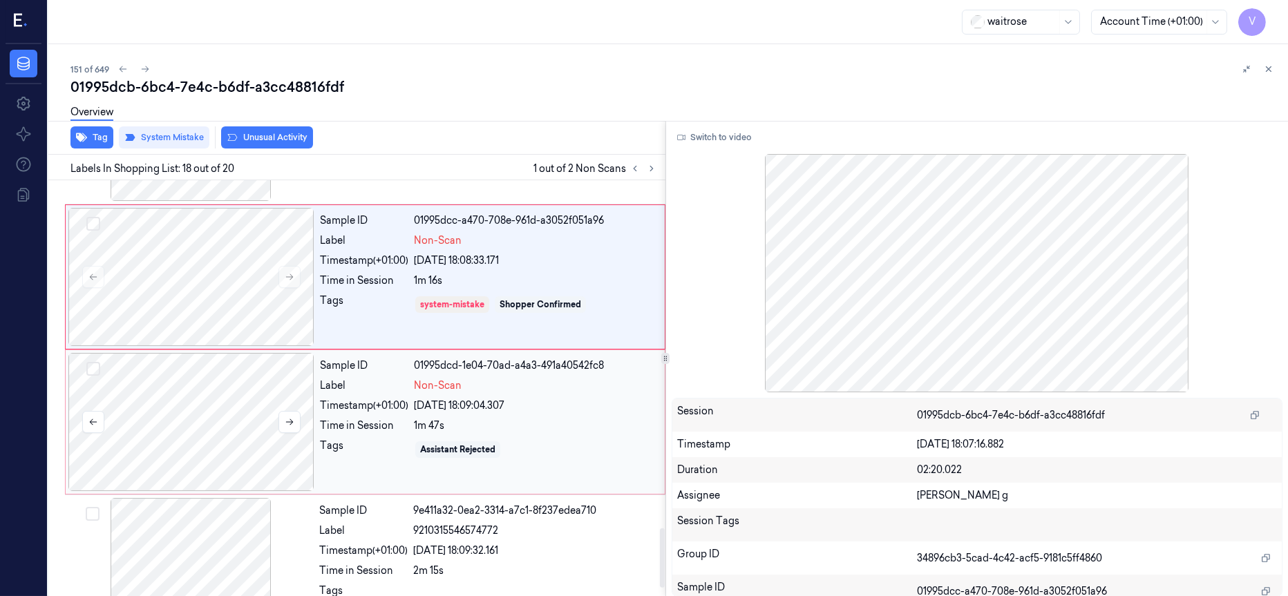
click at [198, 415] on div at bounding box center [191, 422] width 246 height 138
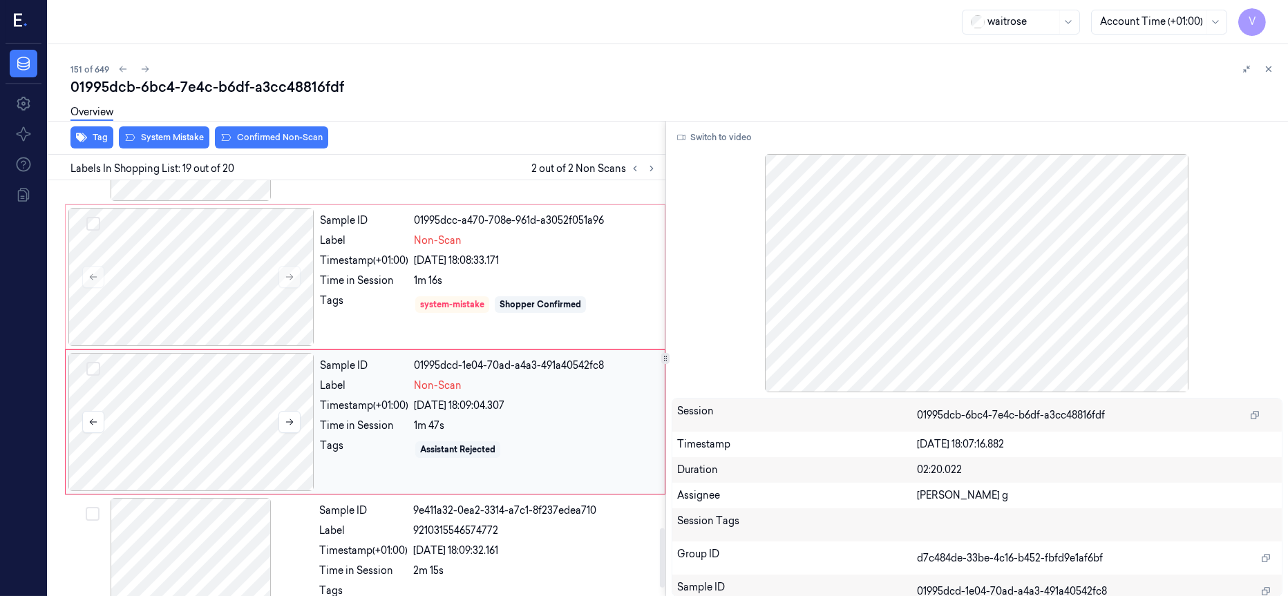
scroll to position [2483, 0]
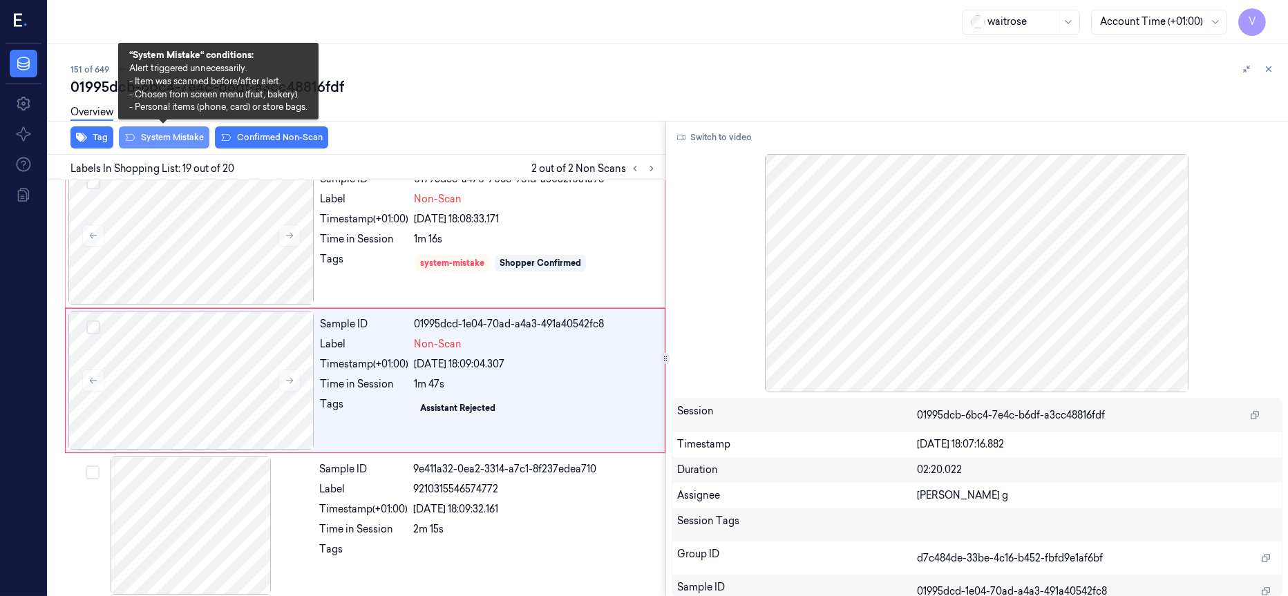
click at [148, 135] on button "System Mistake" at bounding box center [164, 137] width 91 height 22
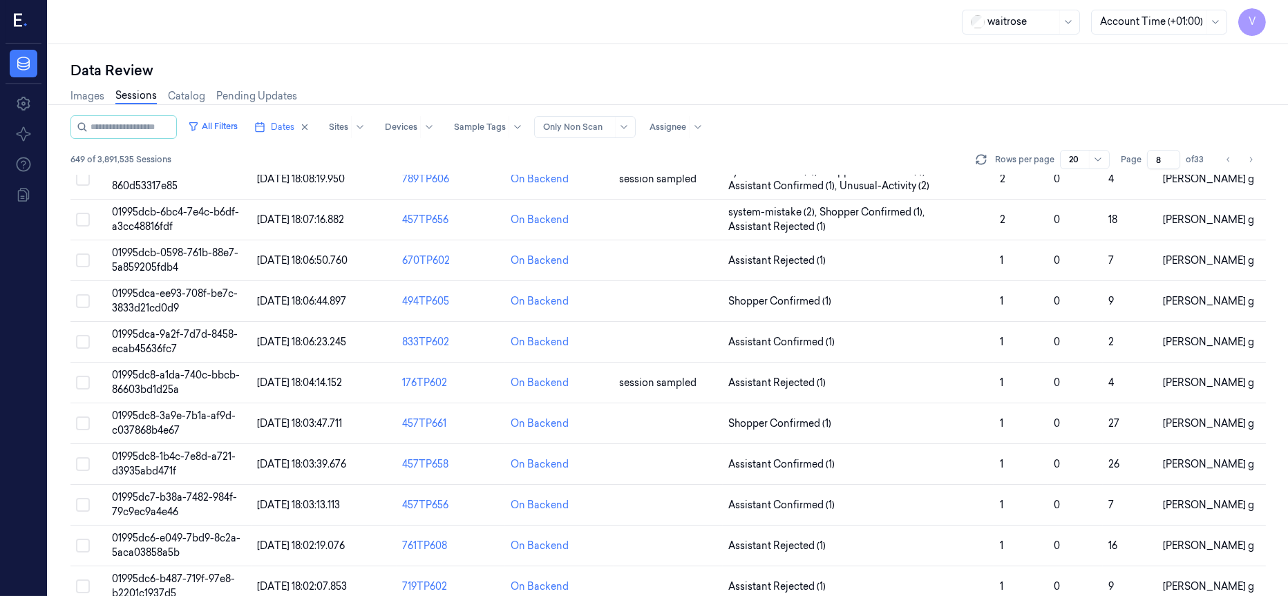
scroll to position [415, 0]
click at [636, 254] on td at bounding box center [668, 259] width 108 height 41
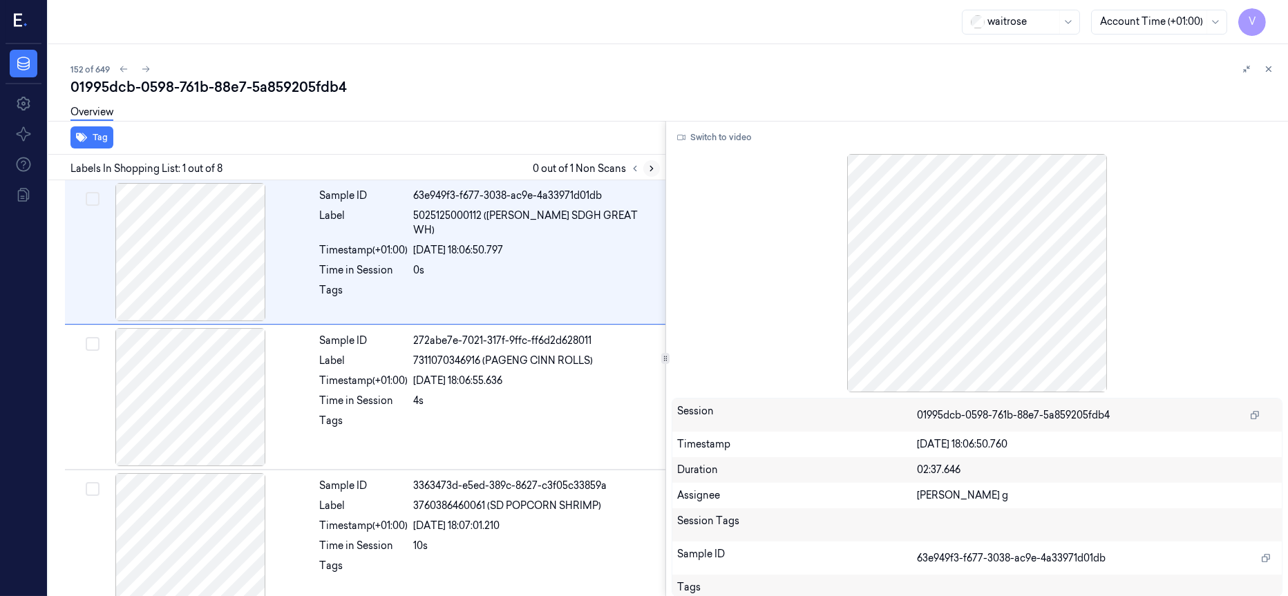
click at [644, 172] on button at bounding box center [651, 168] width 17 height 17
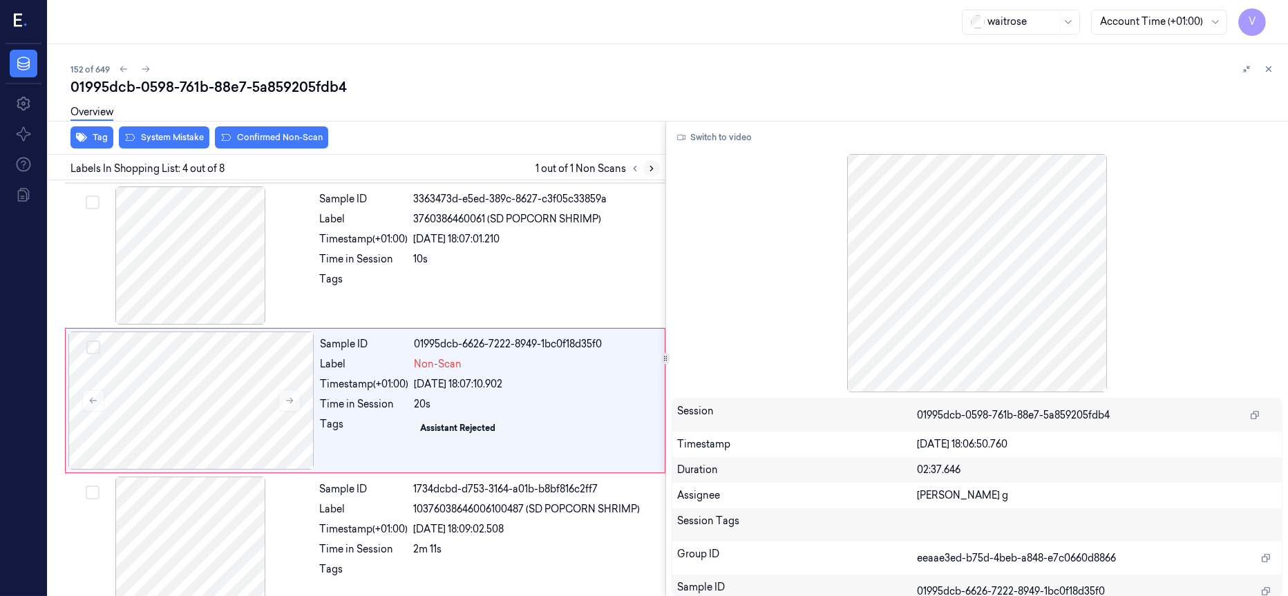
scroll to position [301, 0]
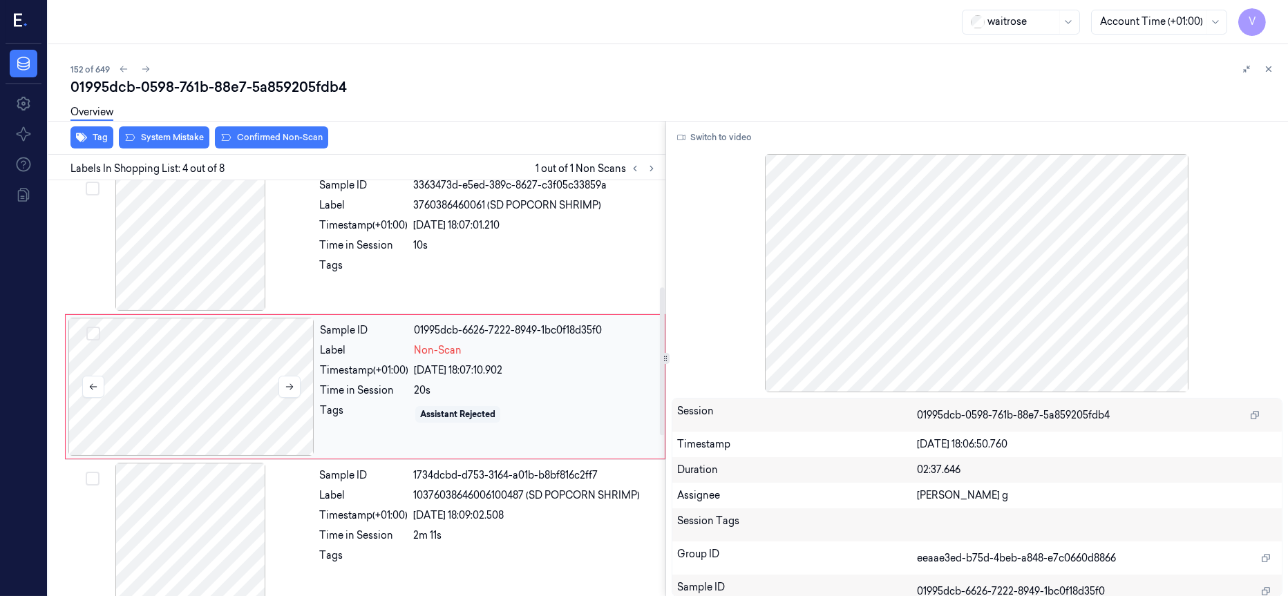
click at [276, 383] on div at bounding box center [191, 387] width 246 height 138
click at [234, 384] on div at bounding box center [191, 387] width 246 height 138
click at [146, 230] on div at bounding box center [191, 242] width 246 height 138
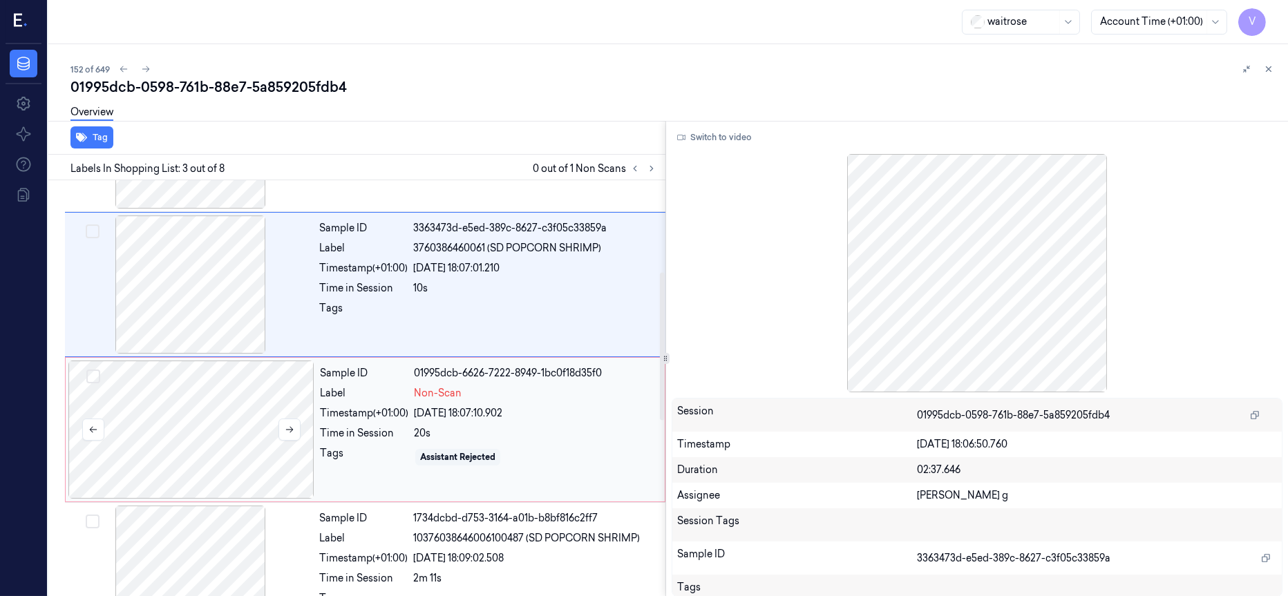
scroll to position [361, 0]
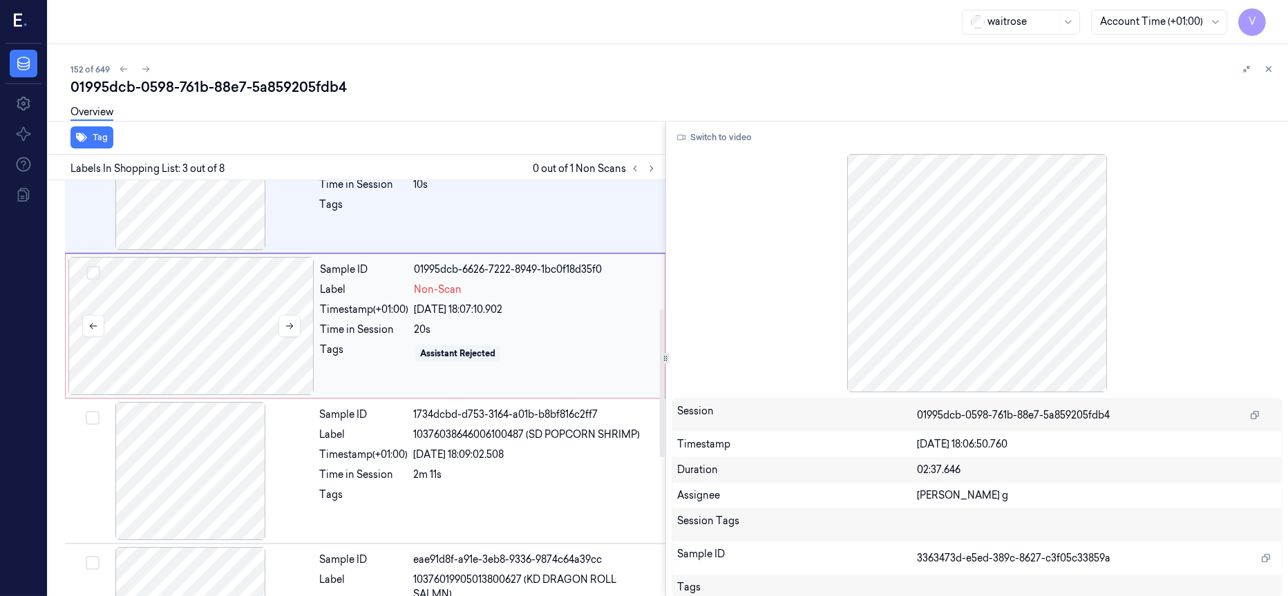
click at [146, 314] on div at bounding box center [191, 326] width 246 height 138
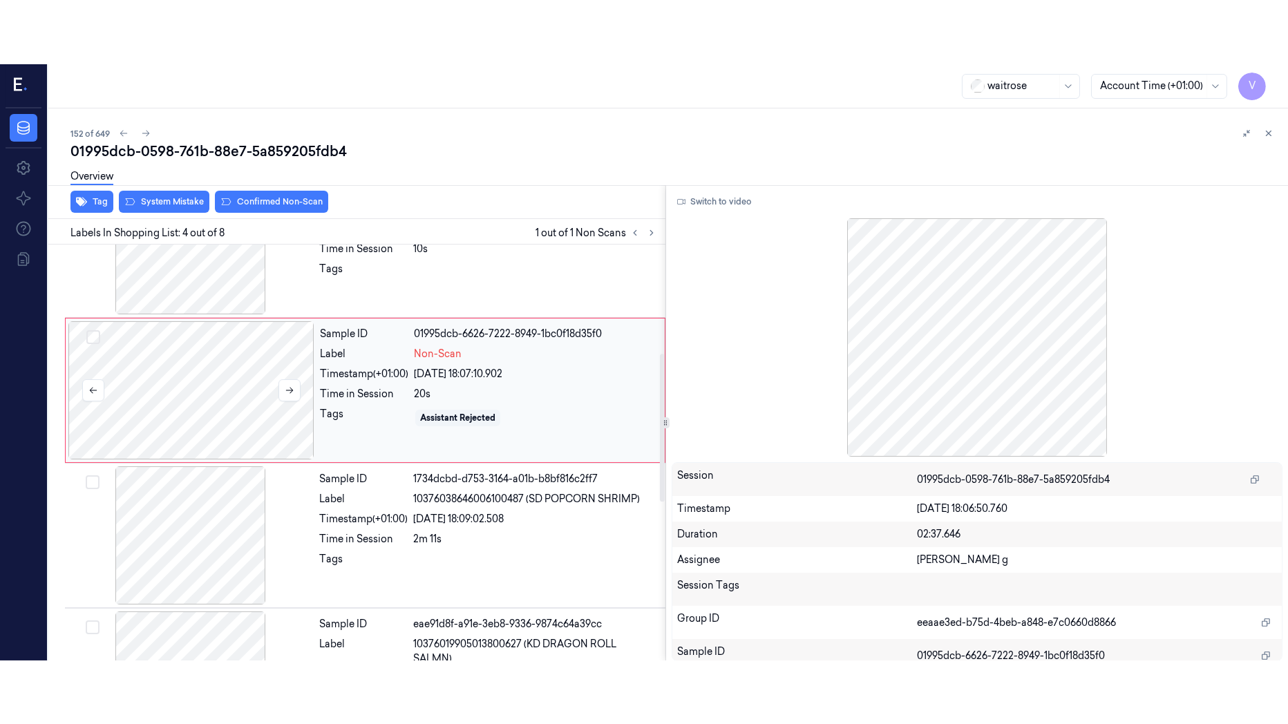
scroll to position [301, 0]
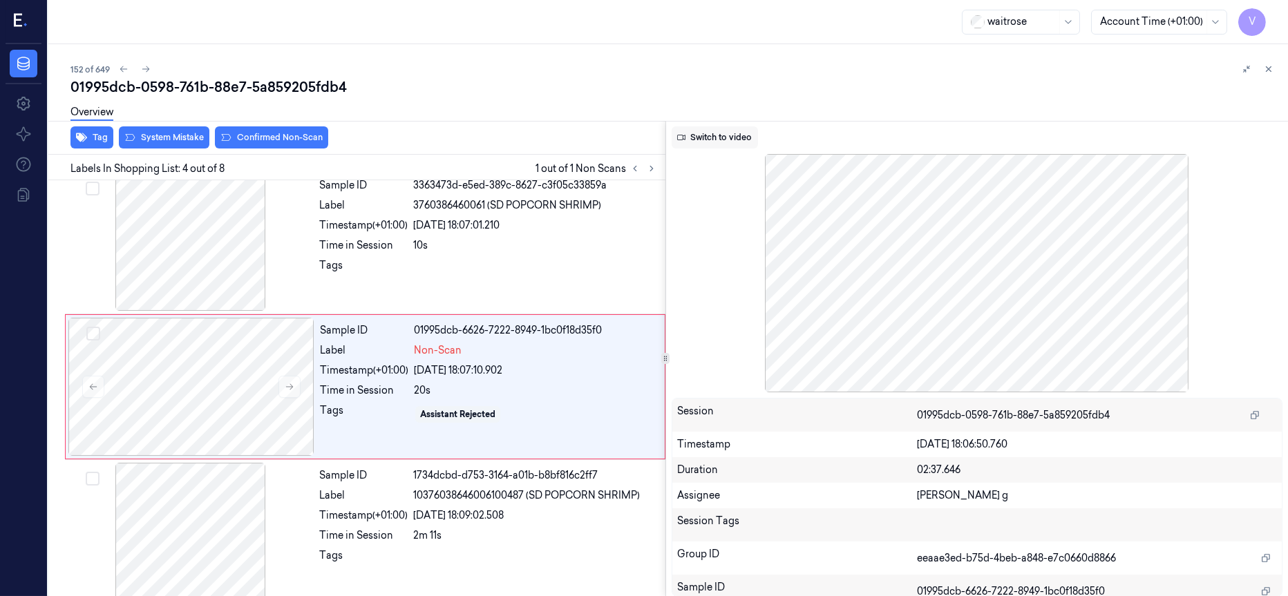
click at [710, 135] on button "Switch to video" at bounding box center [715, 137] width 86 height 22
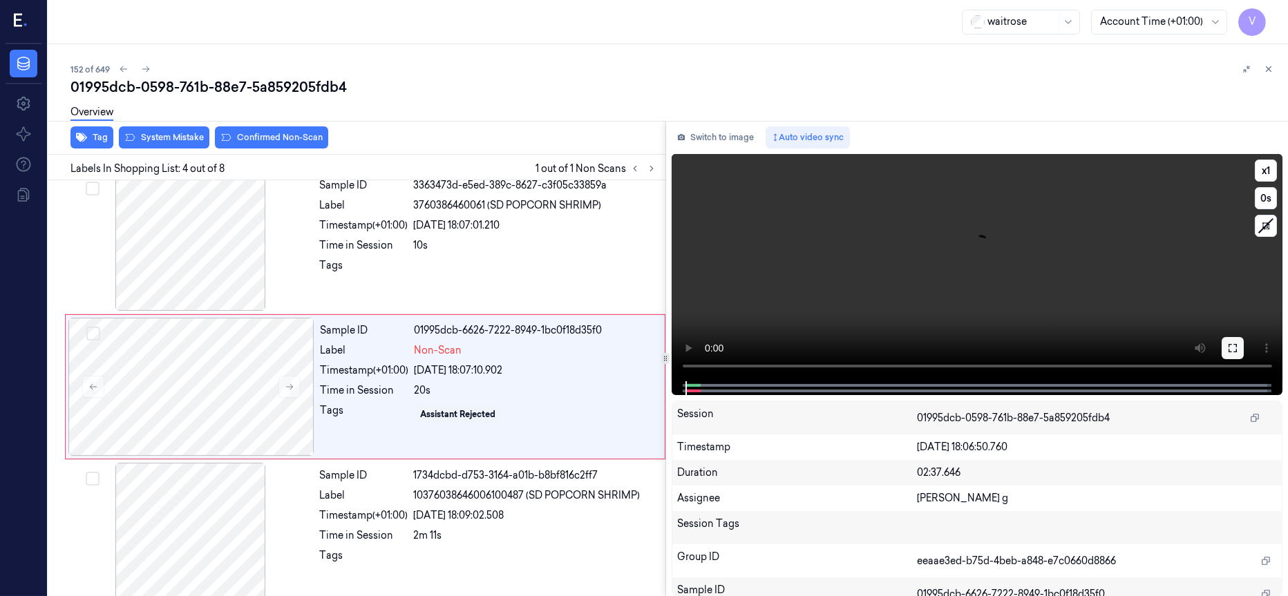
click at [1231, 350] on icon at bounding box center [1232, 348] width 11 height 11
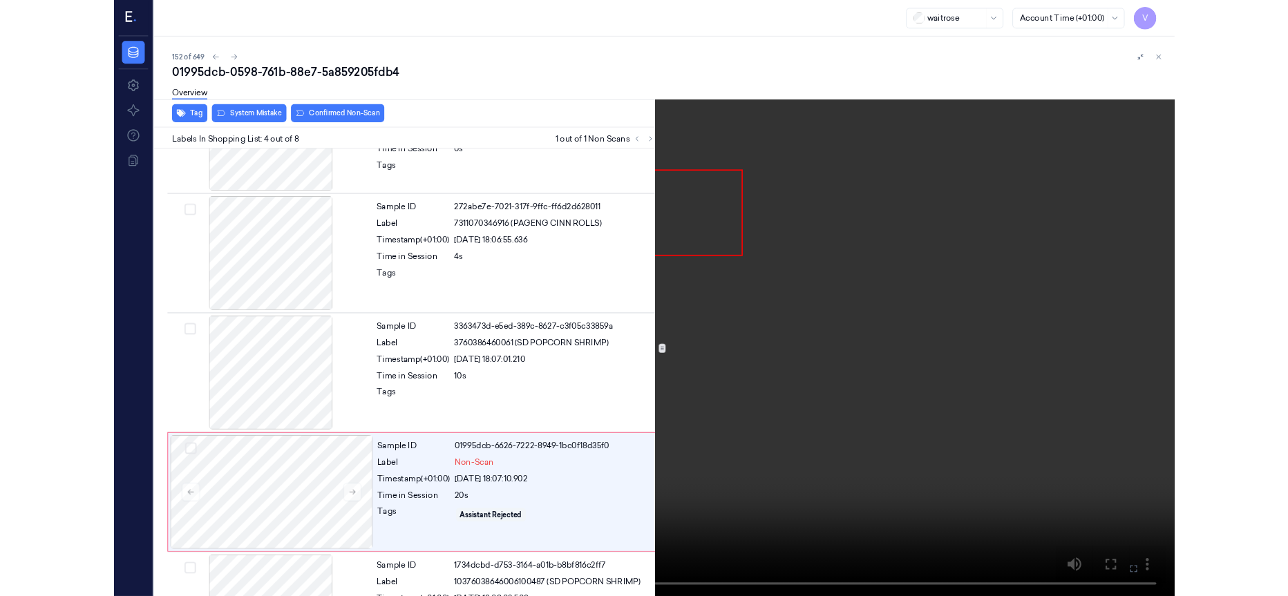
scroll to position [236, 0]
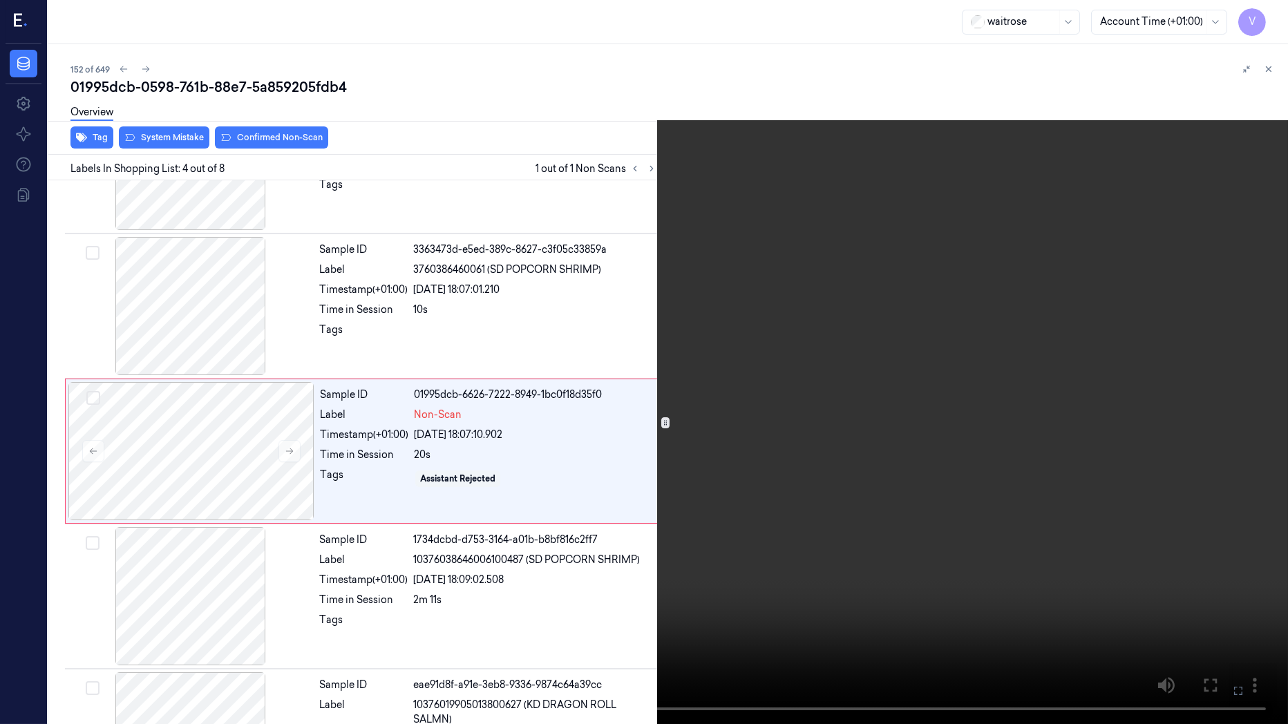
click at [0, 0] on icon at bounding box center [0, 0] width 0 height 0
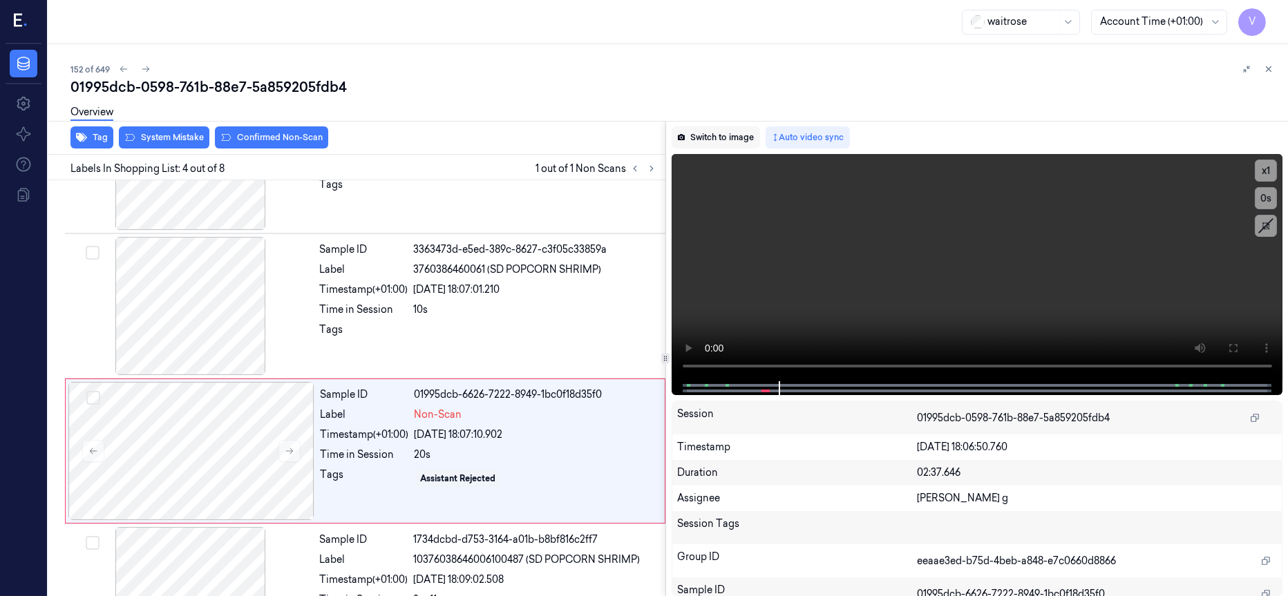
click at [709, 143] on button "Switch to image" at bounding box center [716, 137] width 88 height 22
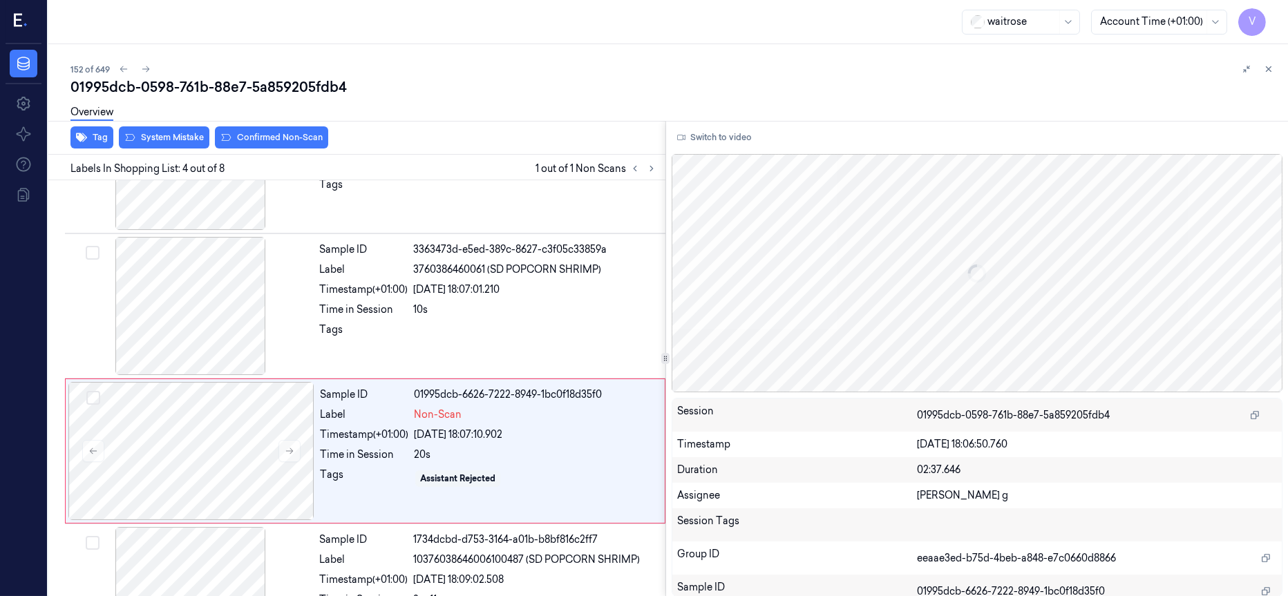
scroll to position [301, 0]
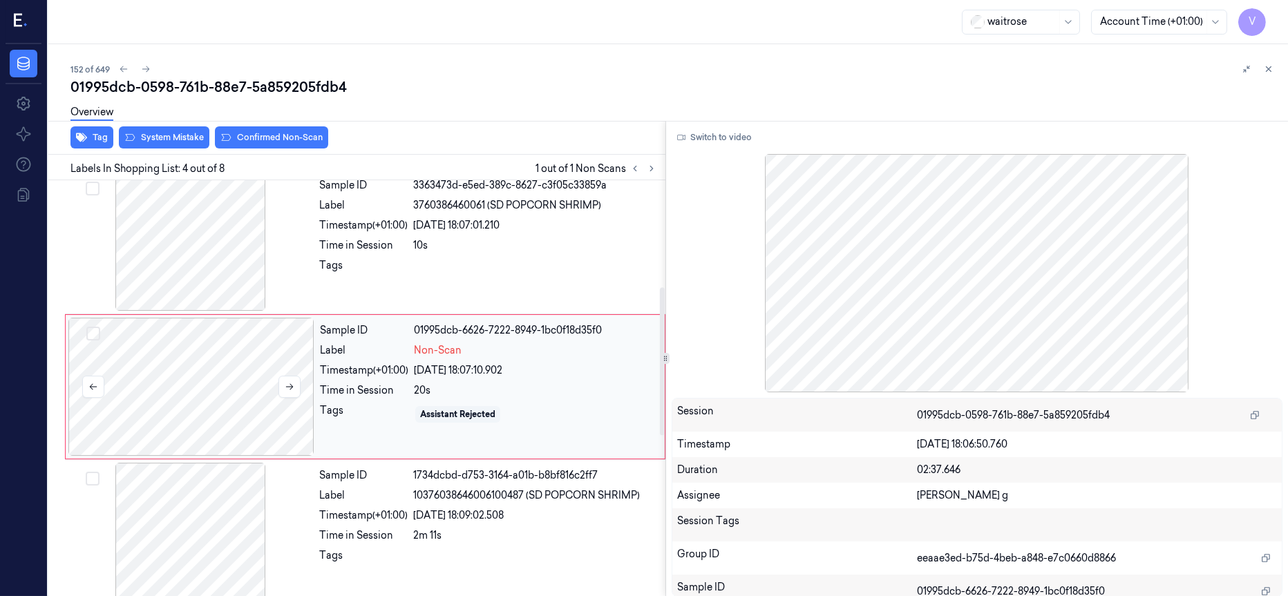
click at [235, 420] on div at bounding box center [191, 387] width 246 height 138
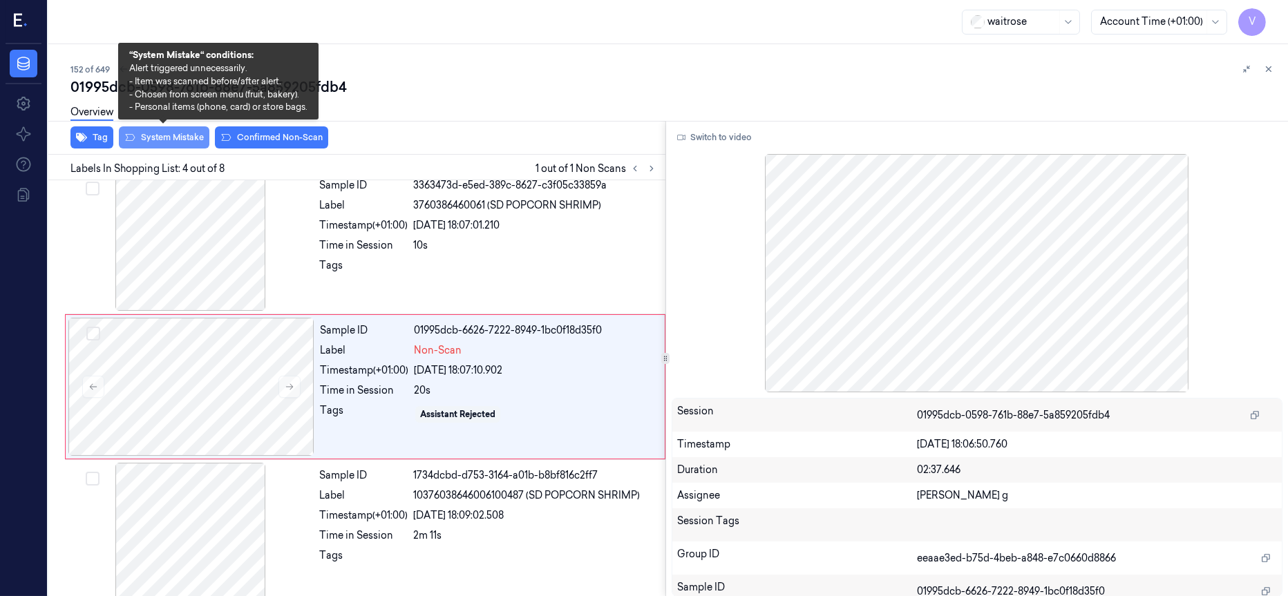
click at [164, 141] on button "System Mistake" at bounding box center [164, 137] width 91 height 22
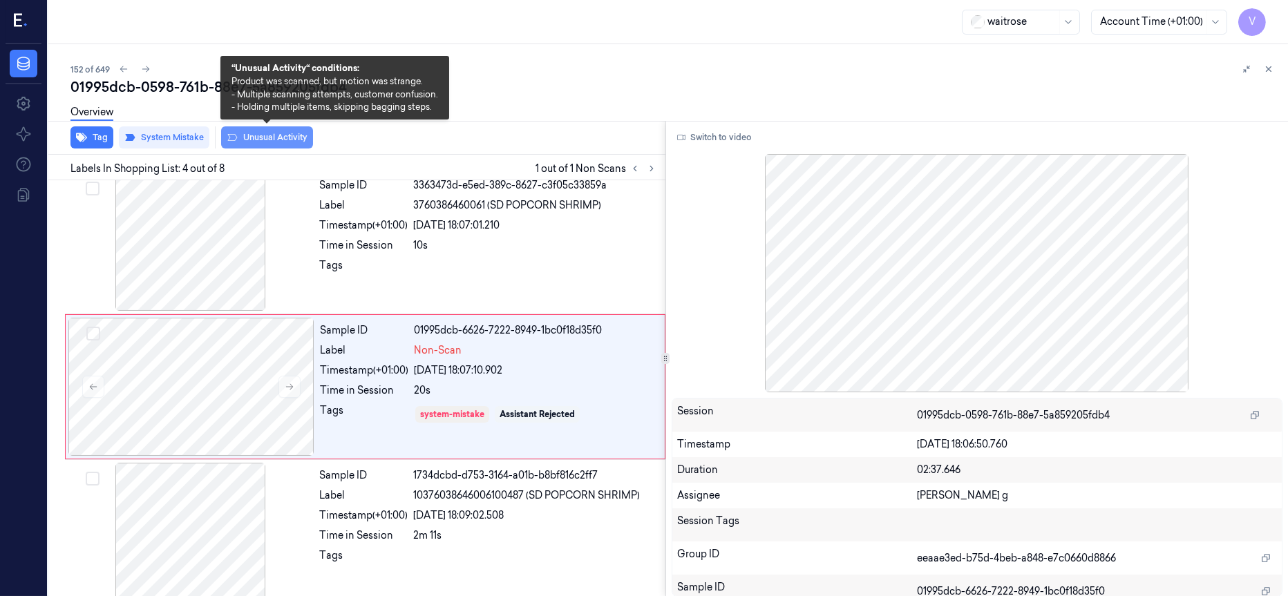
click at [273, 137] on button "Unusual Activity" at bounding box center [267, 137] width 92 height 22
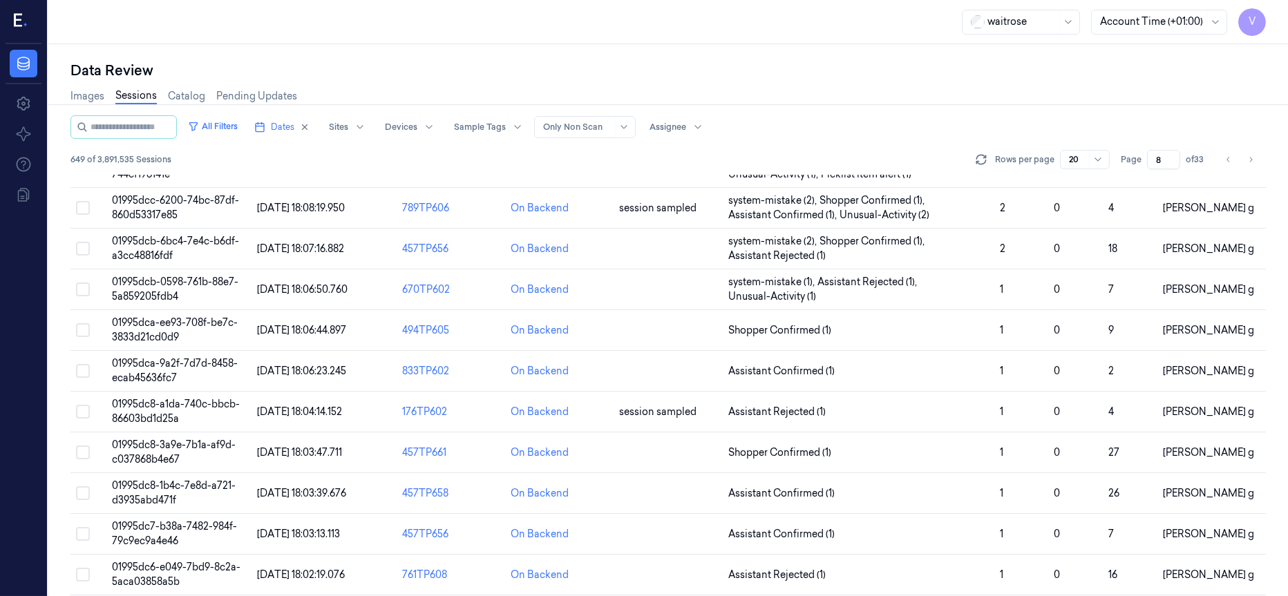
scroll to position [438, 0]
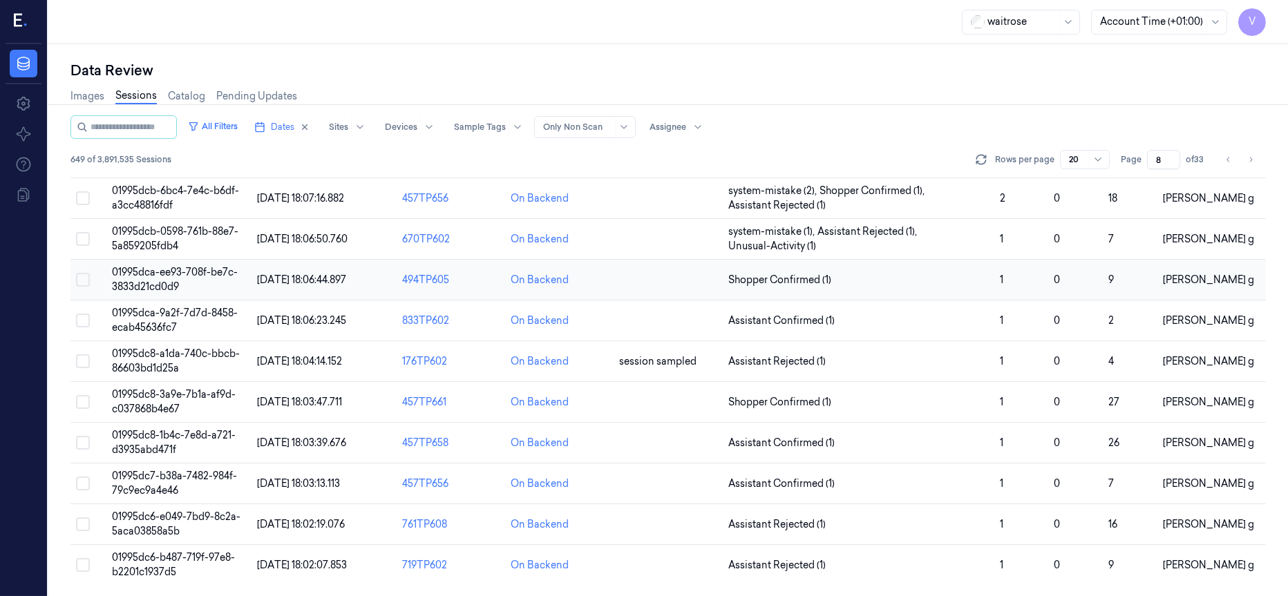
click at [667, 283] on td at bounding box center [668, 280] width 108 height 41
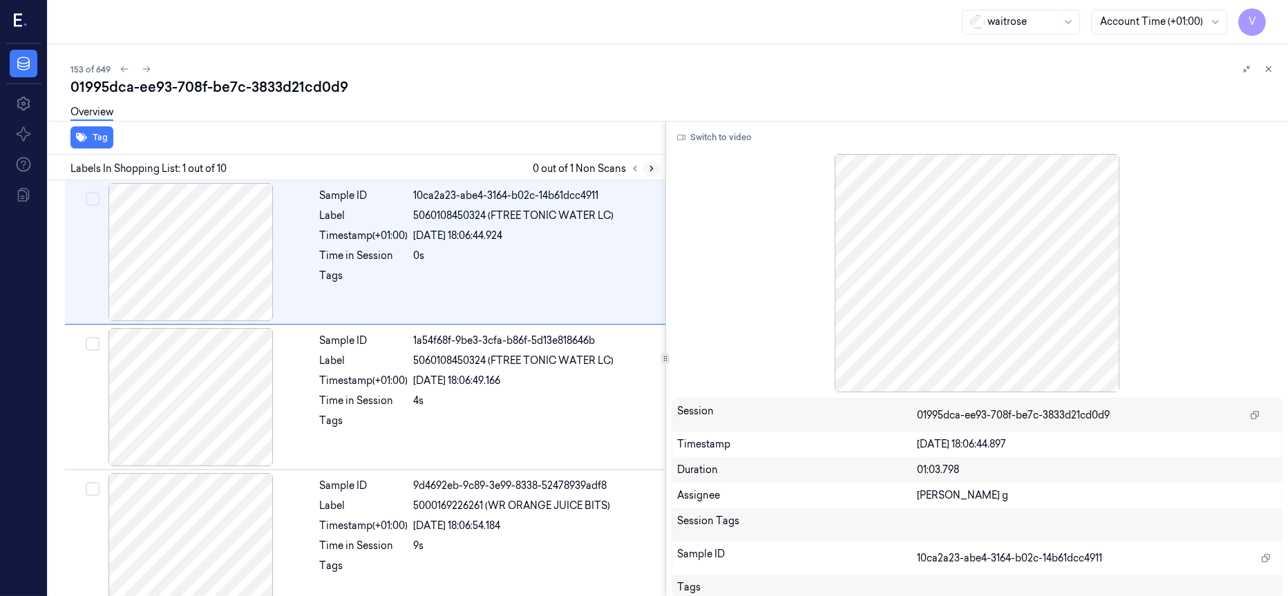
click at [645, 169] on button at bounding box center [651, 168] width 17 height 17
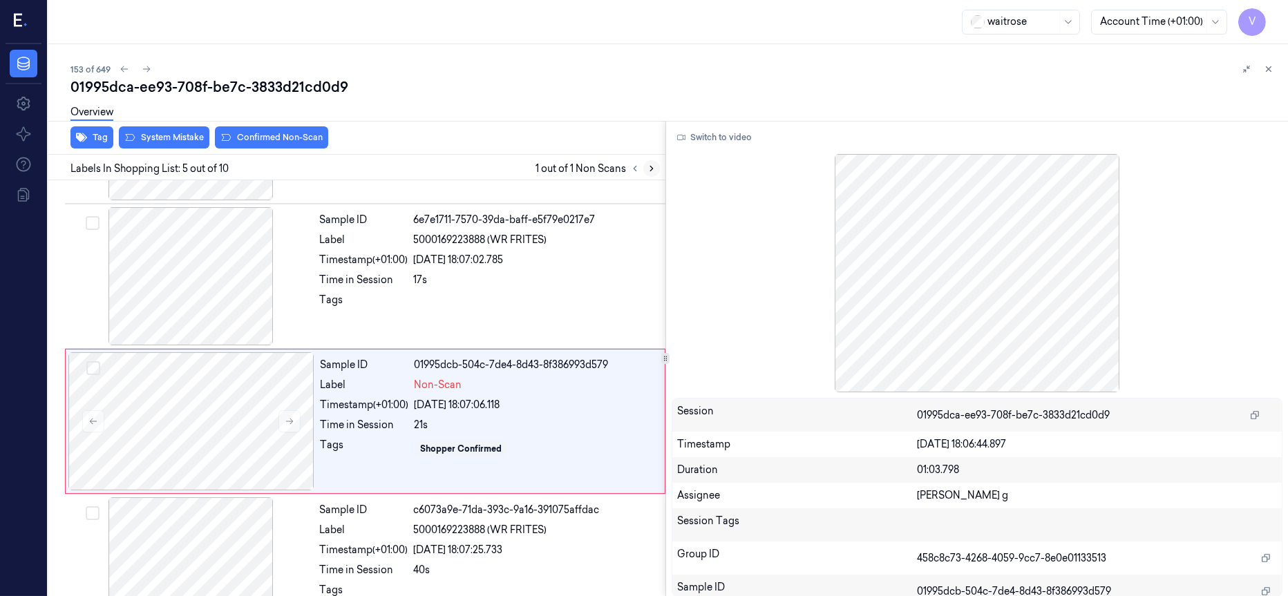
scroll to position [446, 0]
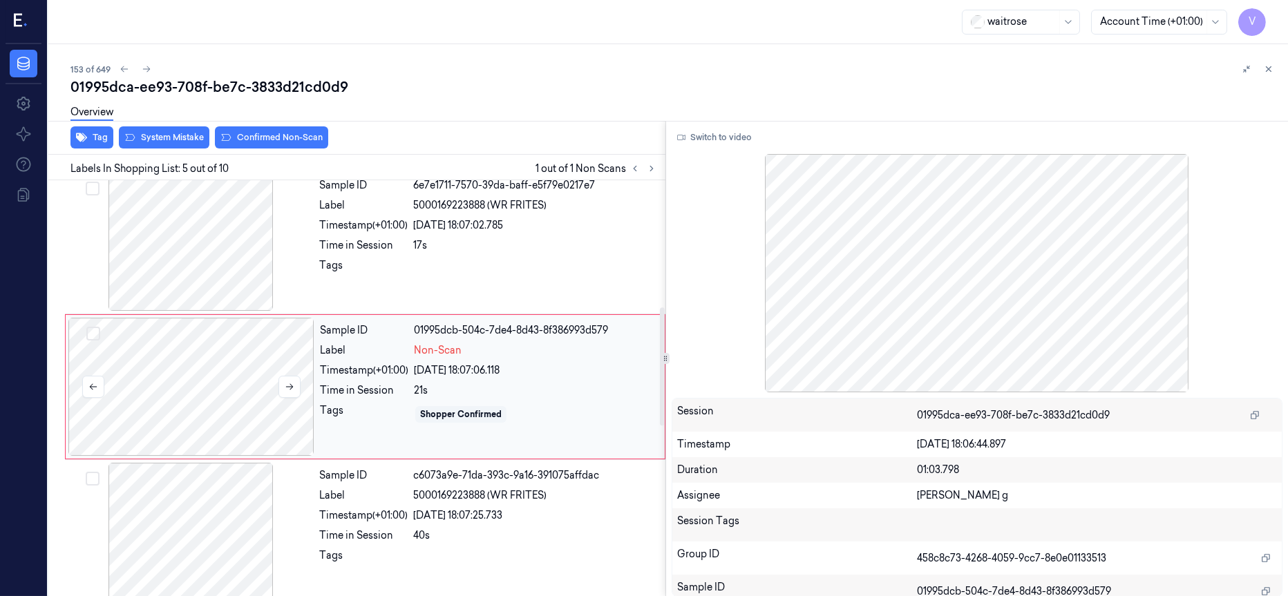
click at [192, 388] on div at bounding box center [191, 387] width 246 height 138
click at [198, 249] on div at bounding box center [191, 242] width 246 height 138
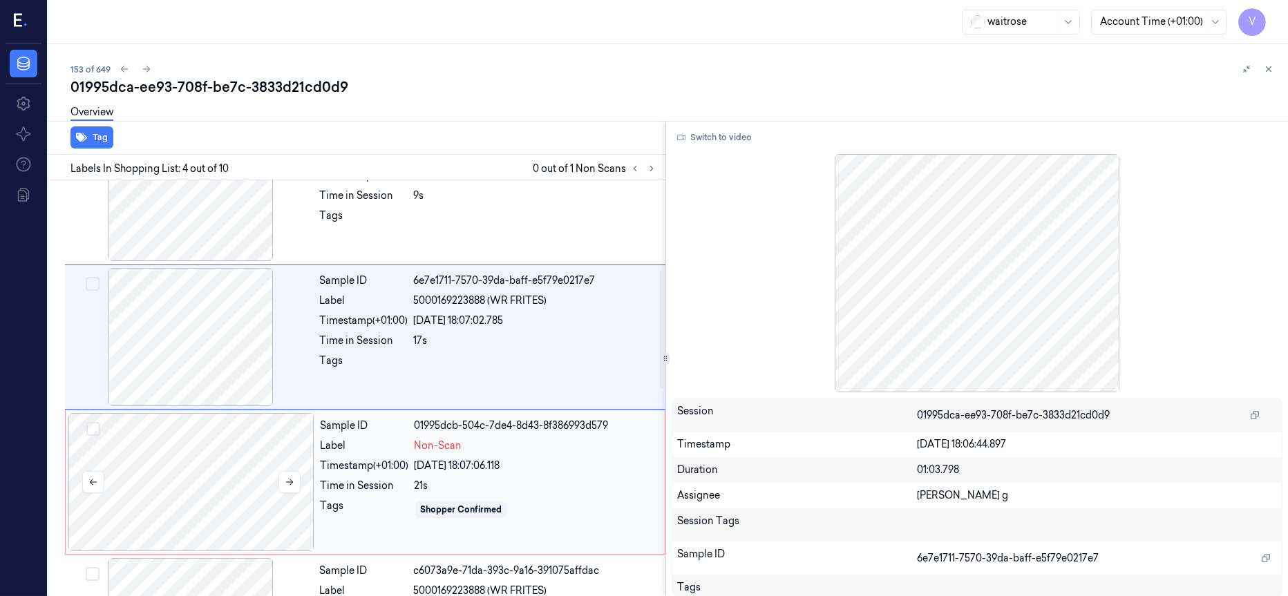
scroll to position [404, 0]
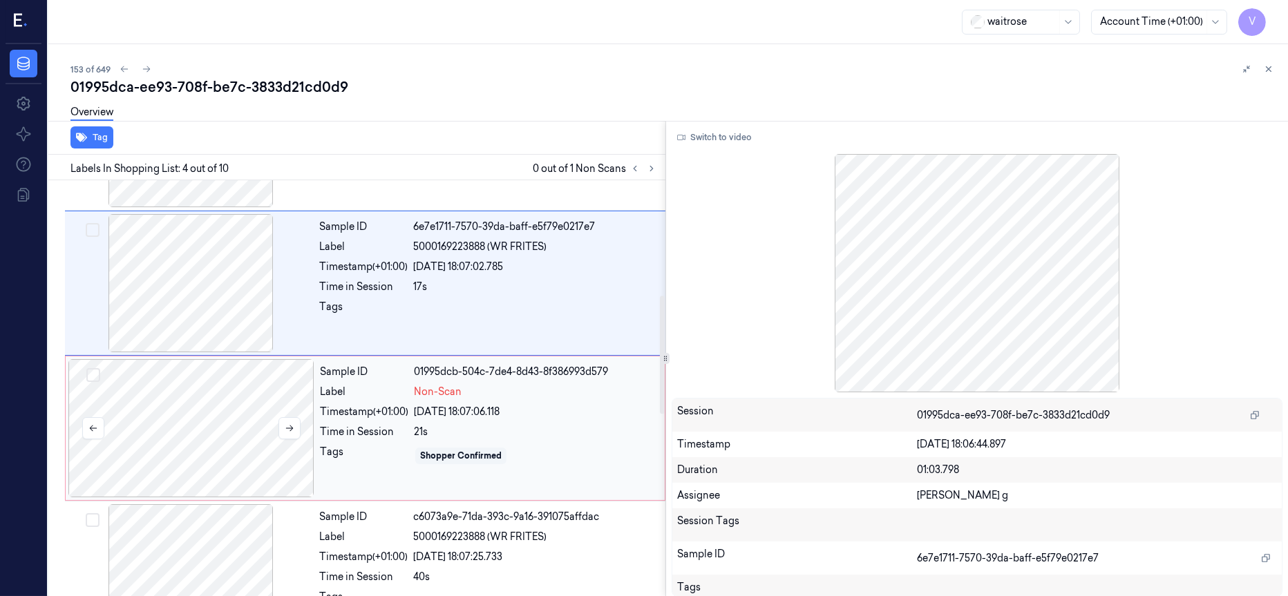
click at [205, 431] on div at bounding box center [191, 428] width 246 height 138
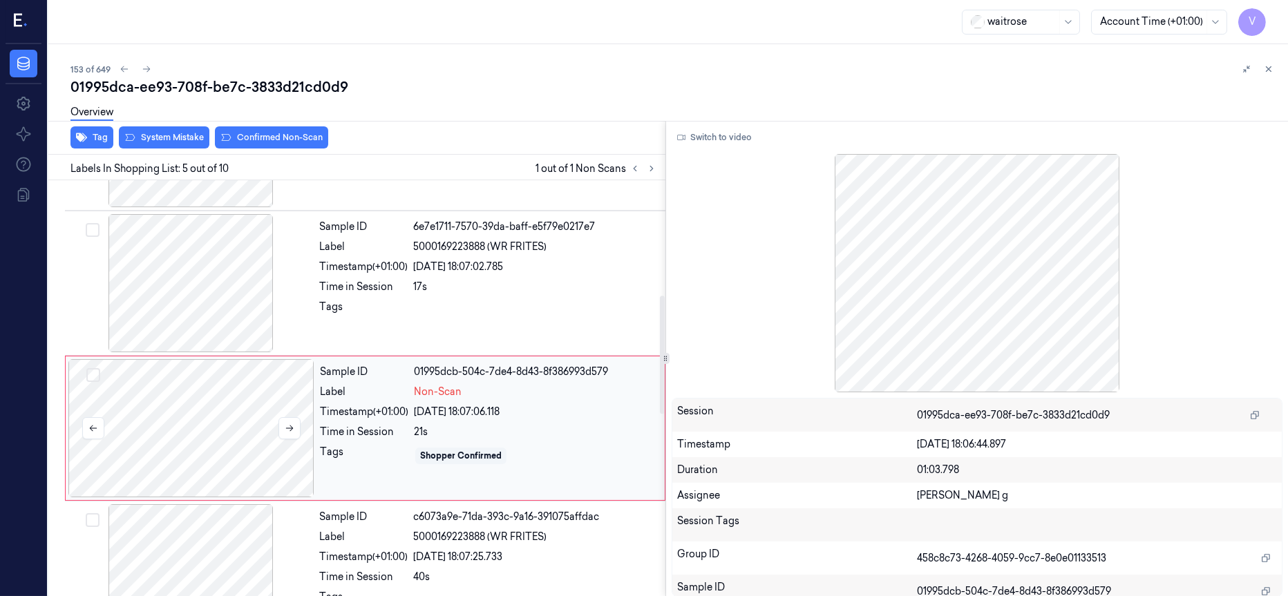
scroll to position [446, 0]
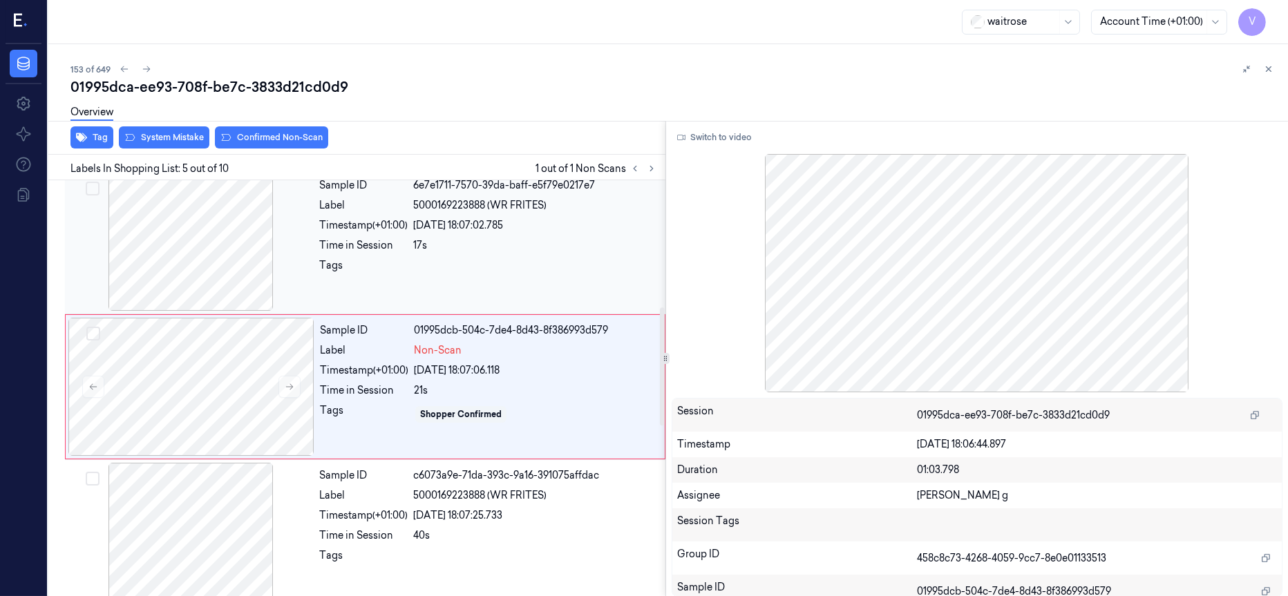
click at [200, 230] on div at bounding box center [191, 242] width 246 height 138
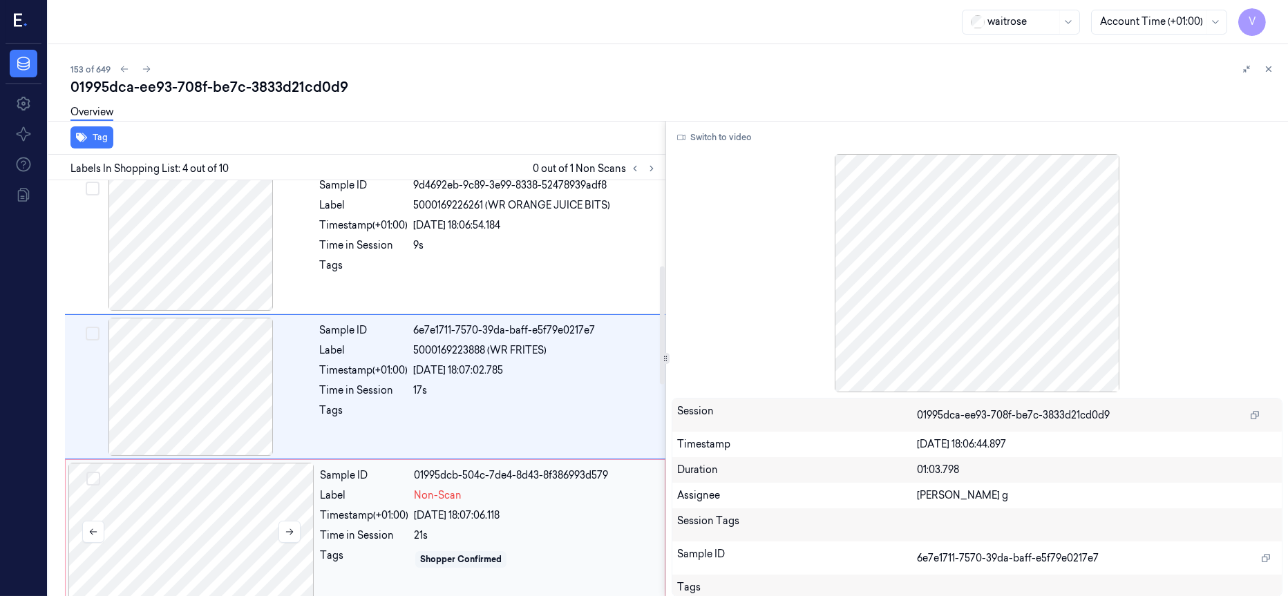
scroll to position [404, 0]
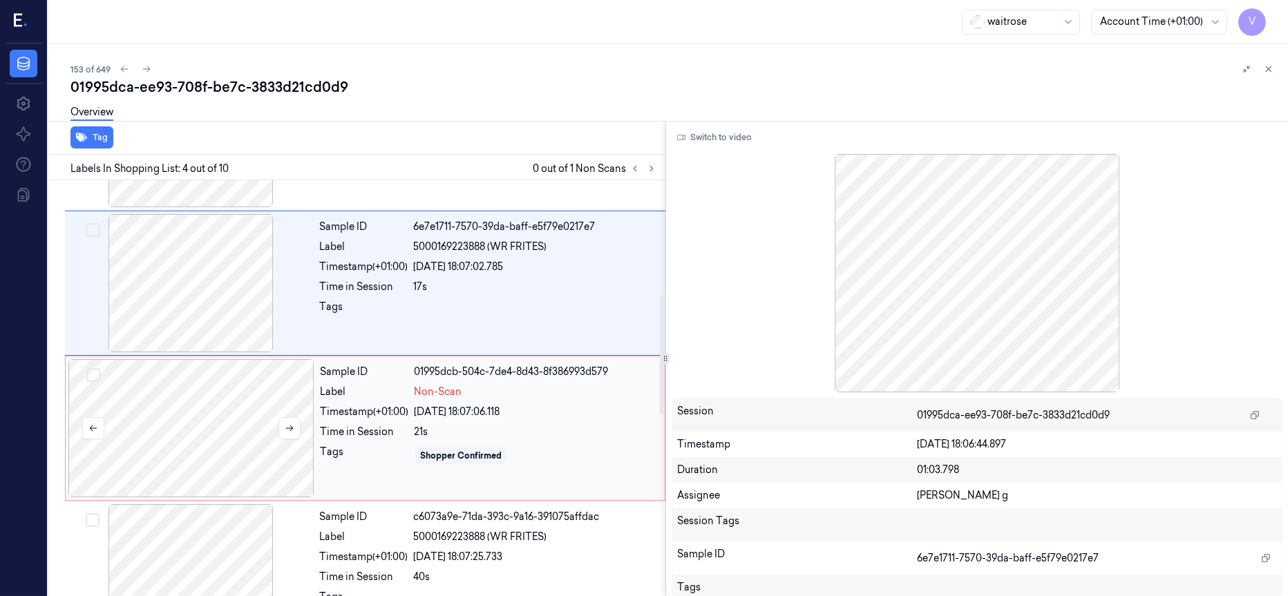
click at [187, 431] on div at bounding box center [191, 428] width 246 height 138
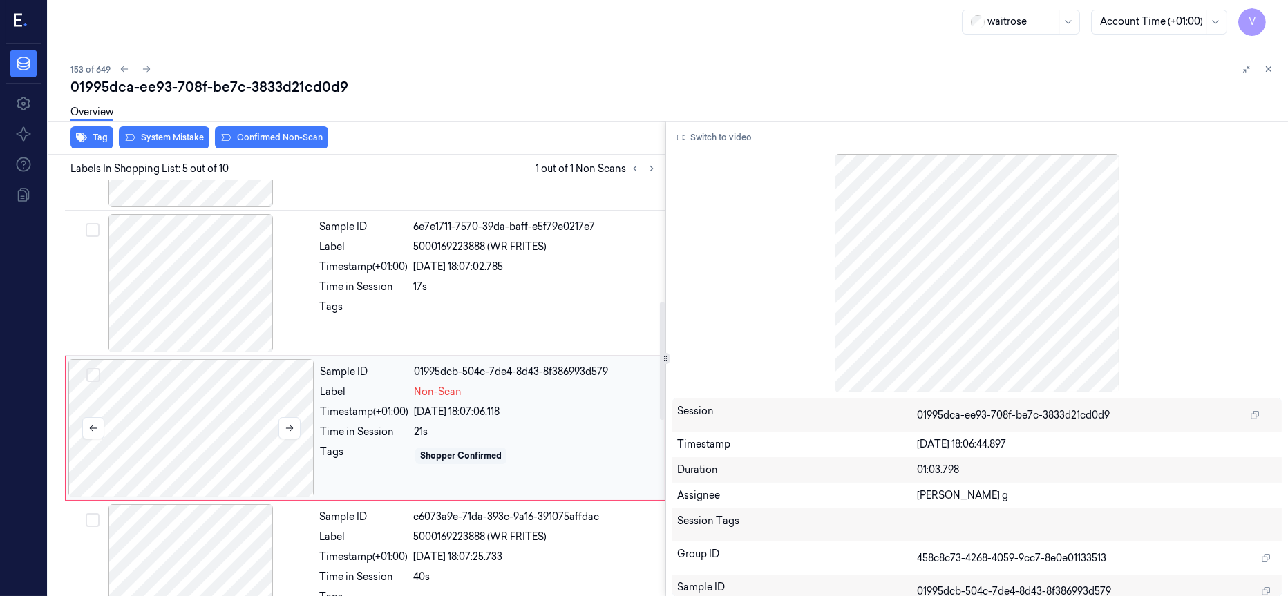
scroll to position [446, 0]
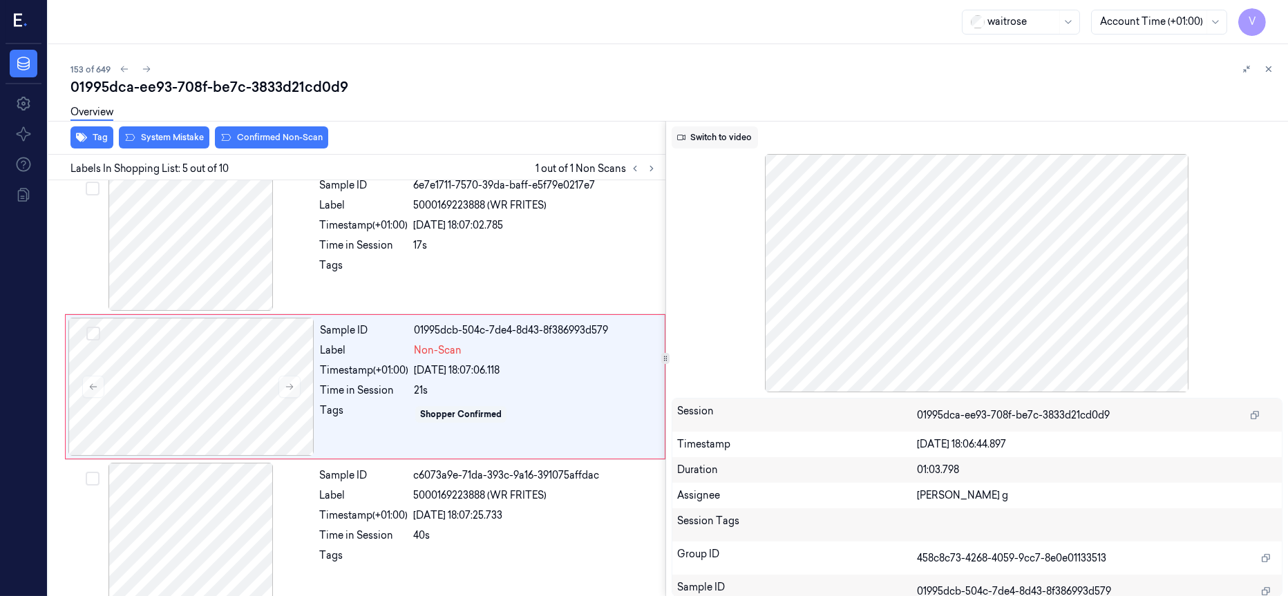
click at [712, 133] on button "Switch to video" at bounding box center [715, 137] width 86 height 22
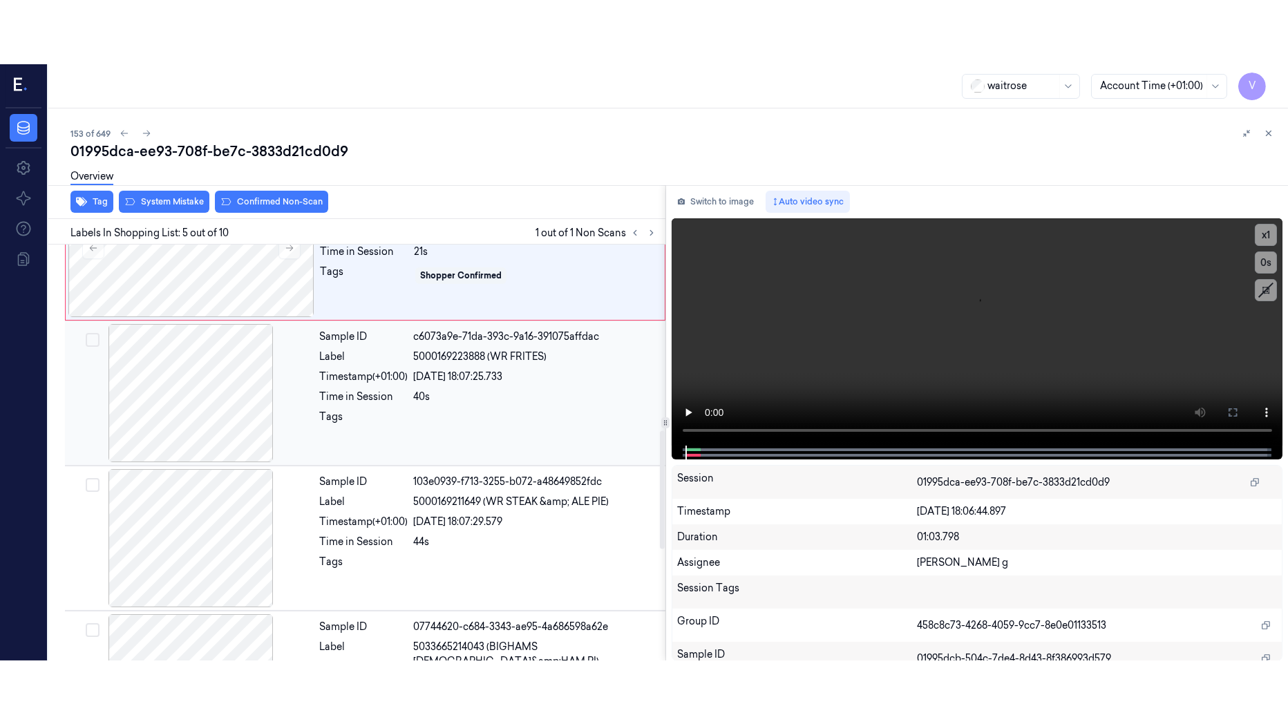
scroll to position [653, 0]
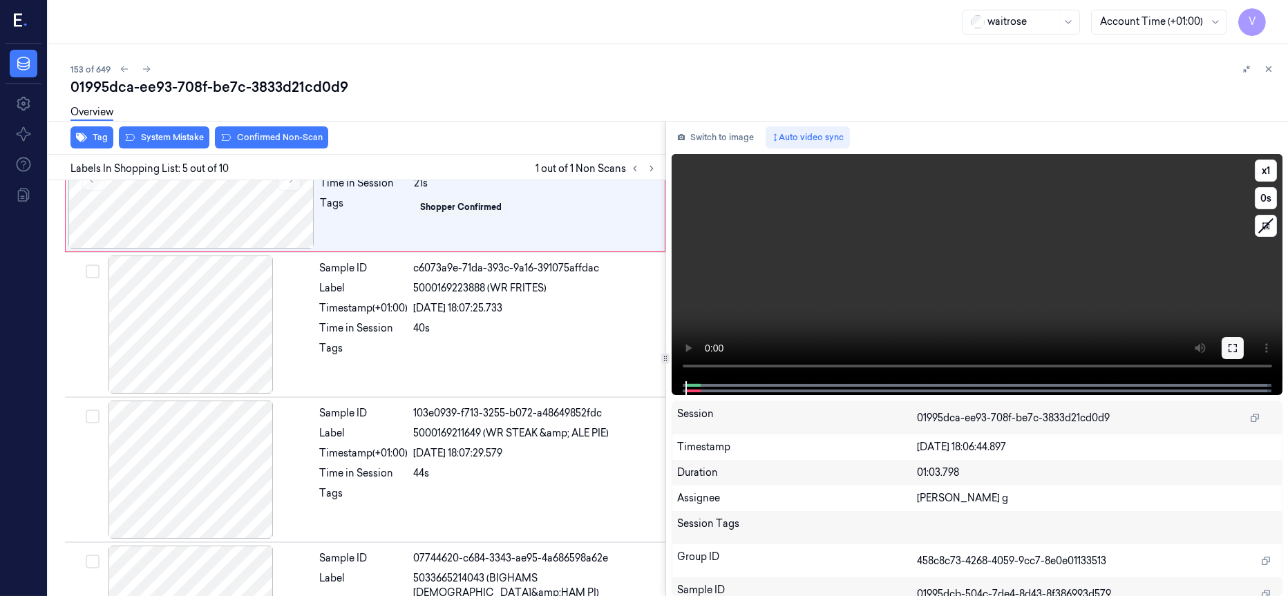
click at [1234, 348] on icon at bounding box center [1232, 348] width 11 height 11
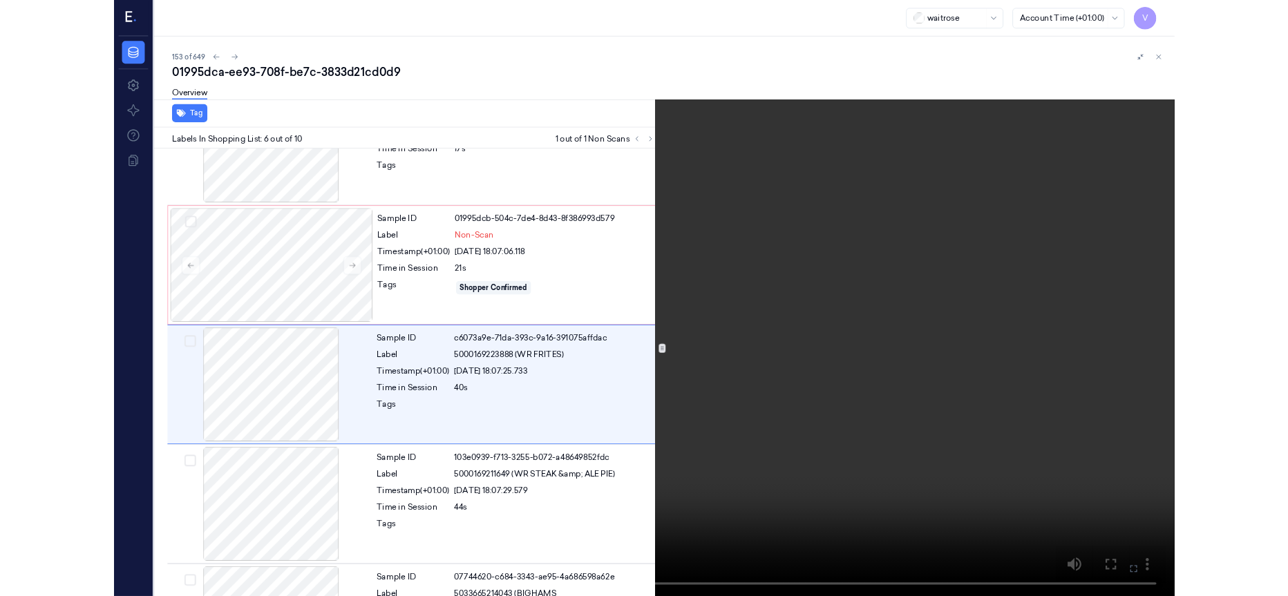
scroll to position [527, 0]
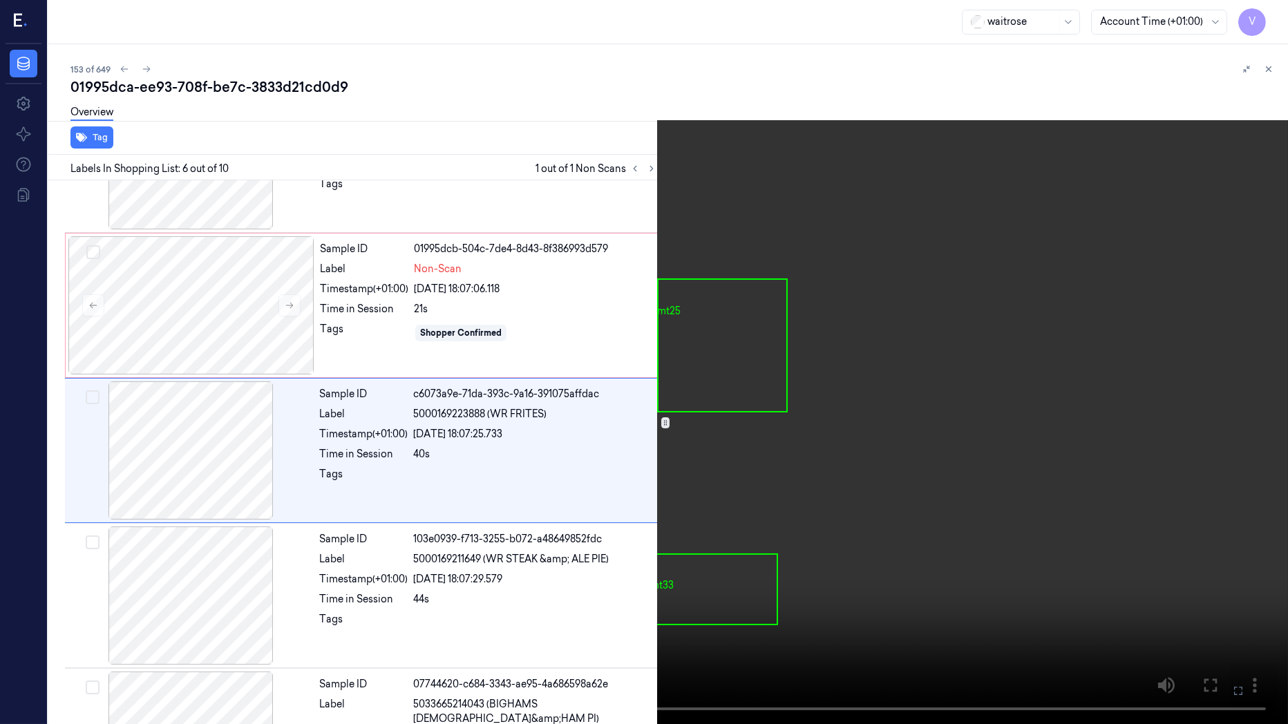
click at [0, 0] on icon at bounding box center [0, 0] width 0 height 0
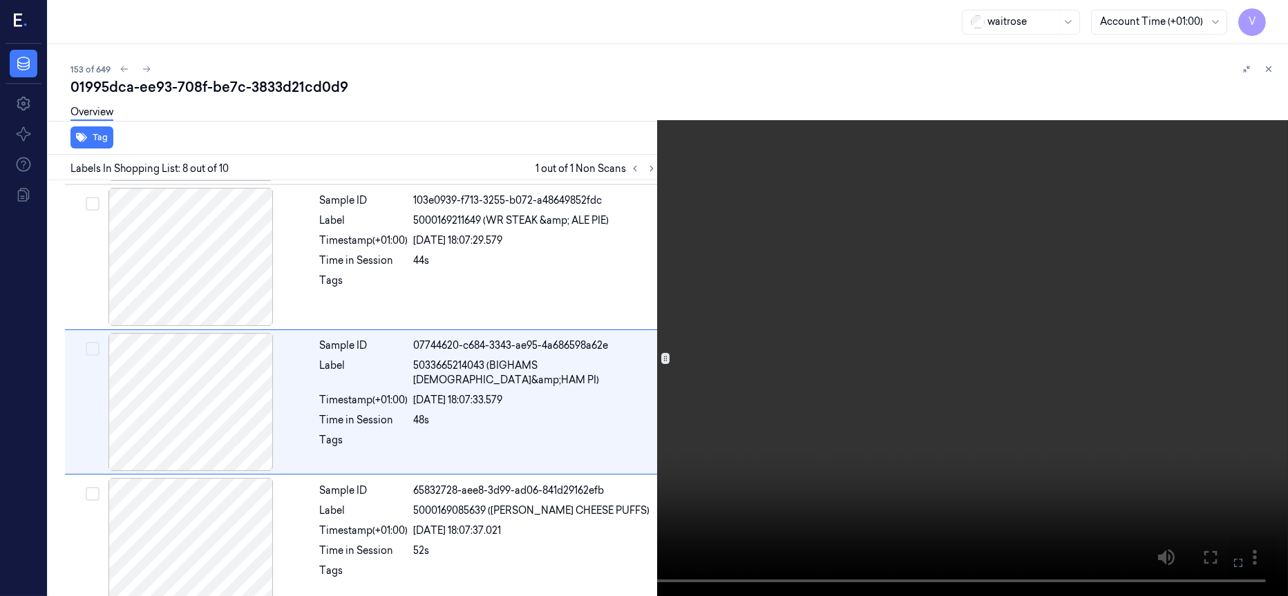
scroll to position [882, 0]
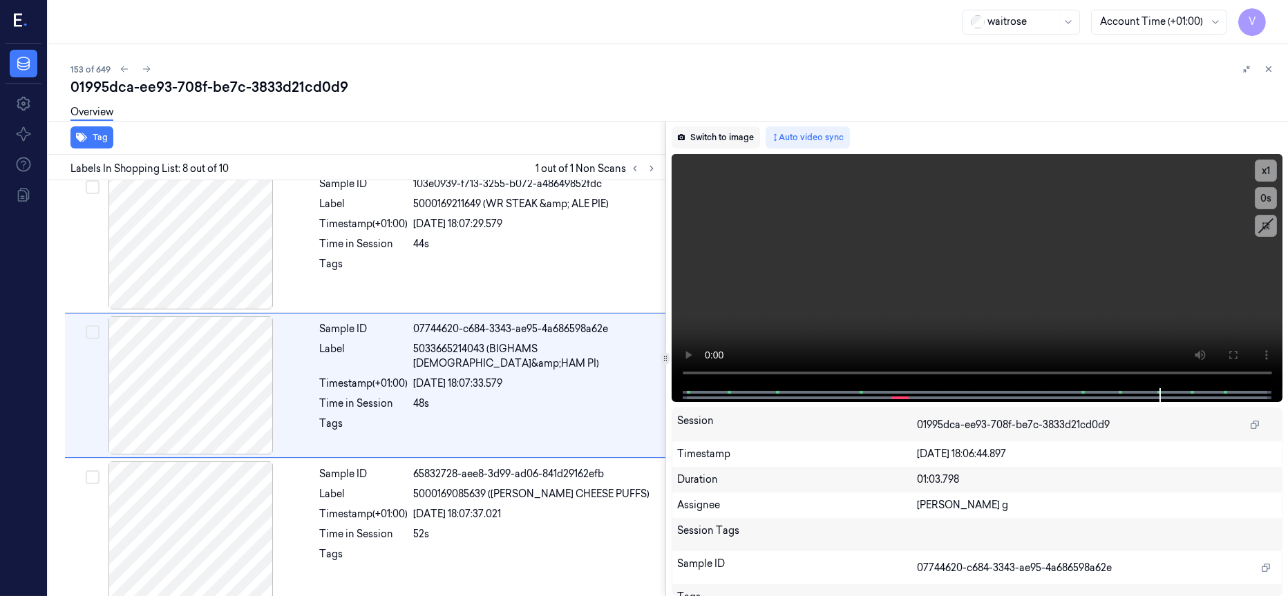
click at [712, 143] on button "Switch to image" at bounding box center [716, 137] width 88 height 22
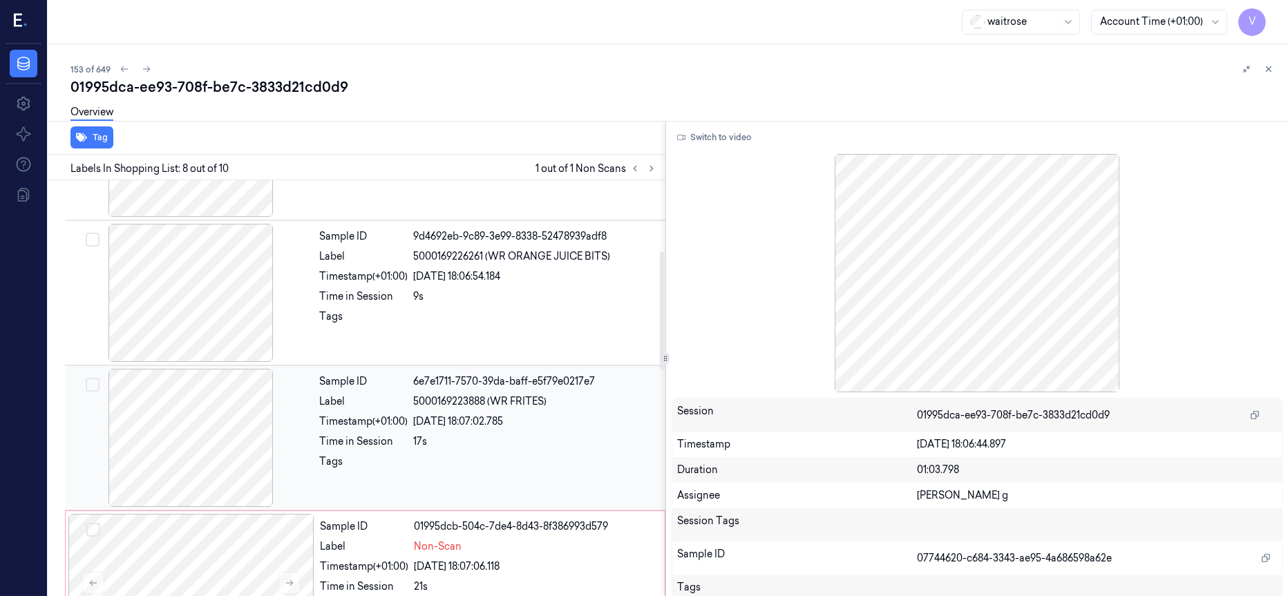
scroll to position [415, 0]
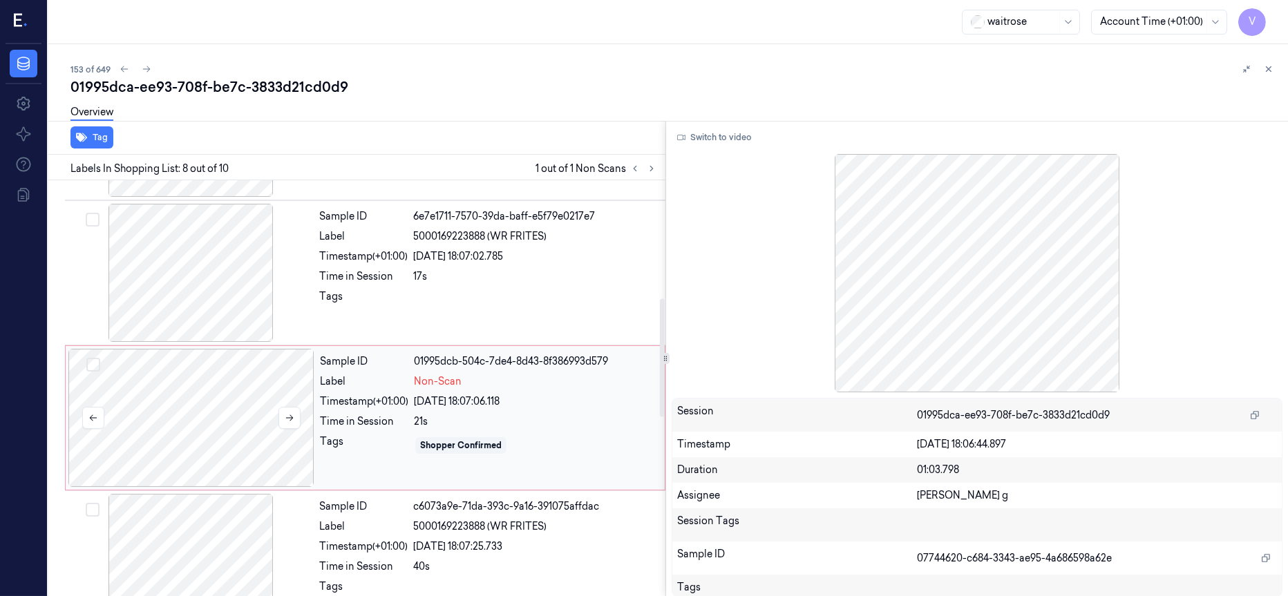
click at [172, 420] on div at bounding box center [191, 418] width 246 height 138
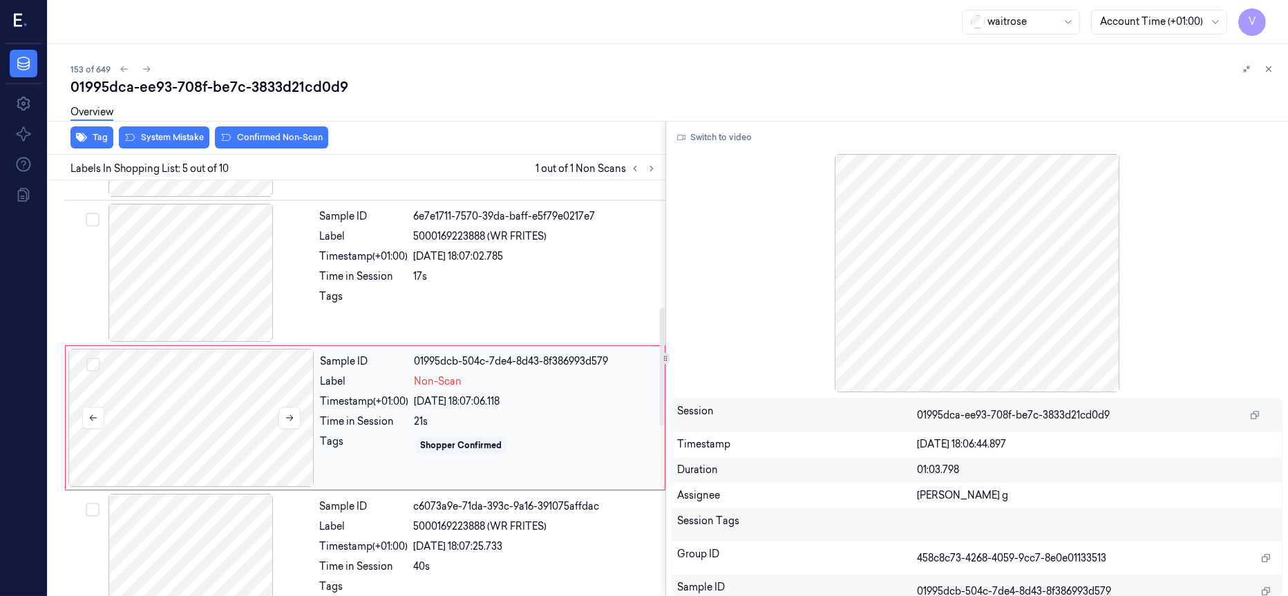
scroll to position [446, 0]
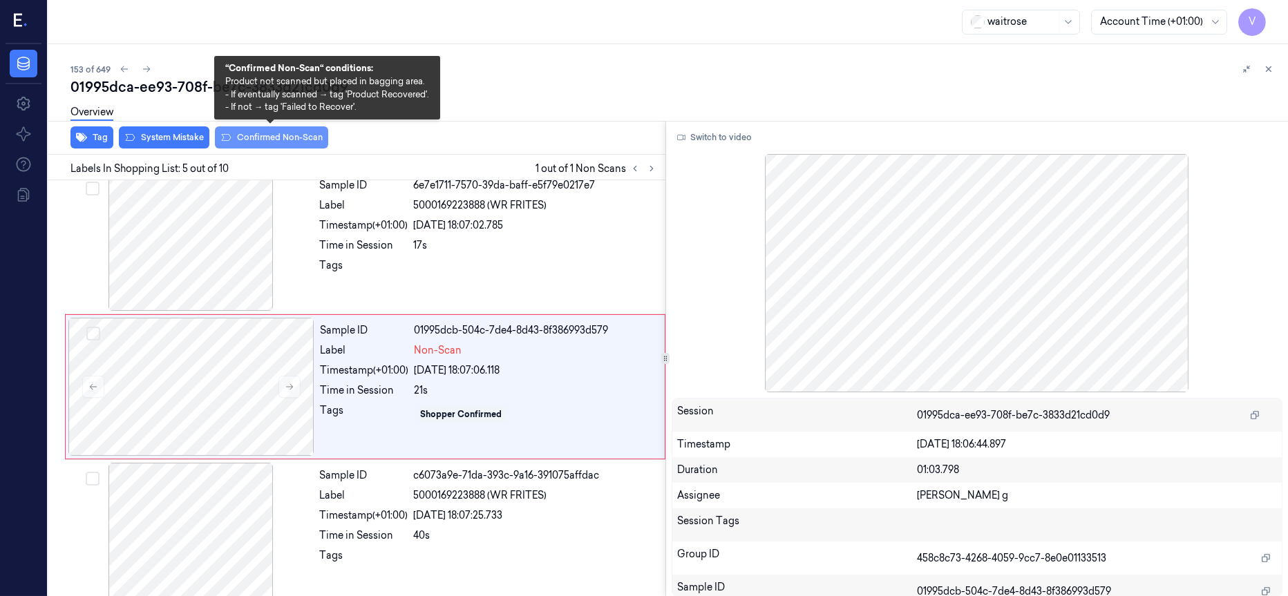
click at [252, 140] on button "Confirmed Non-Scan" at bounding box center [271, 137] width 113 height 22
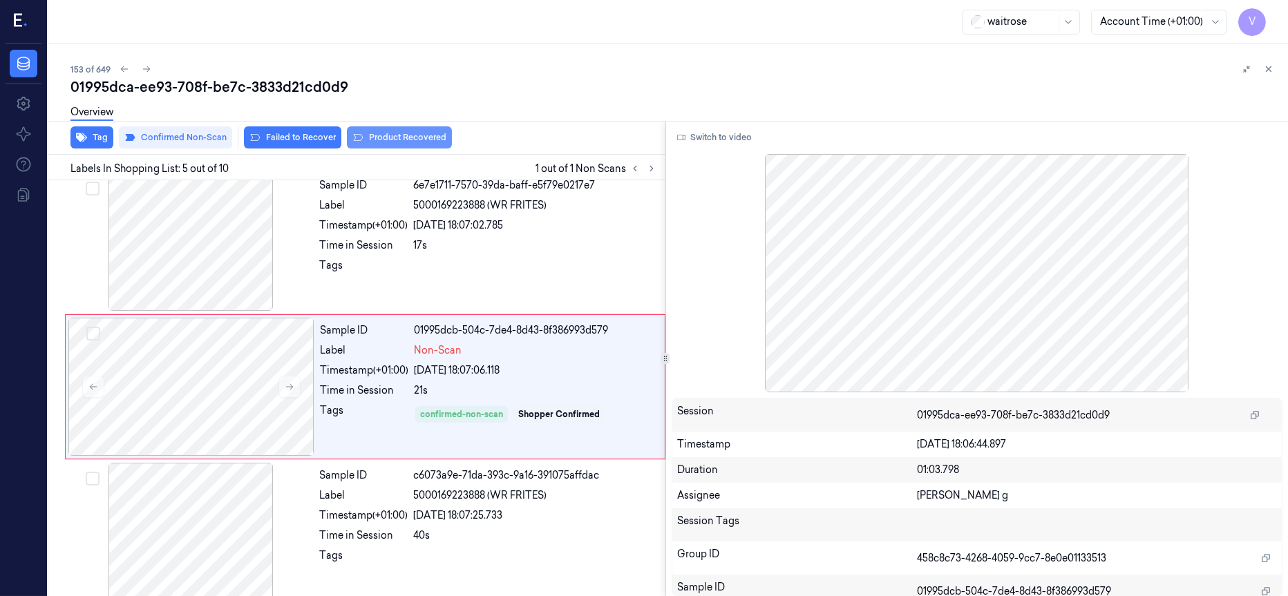
click at [366, 133] on button "Product Recovered" at bounding box center [399, 137] width 105 height 22
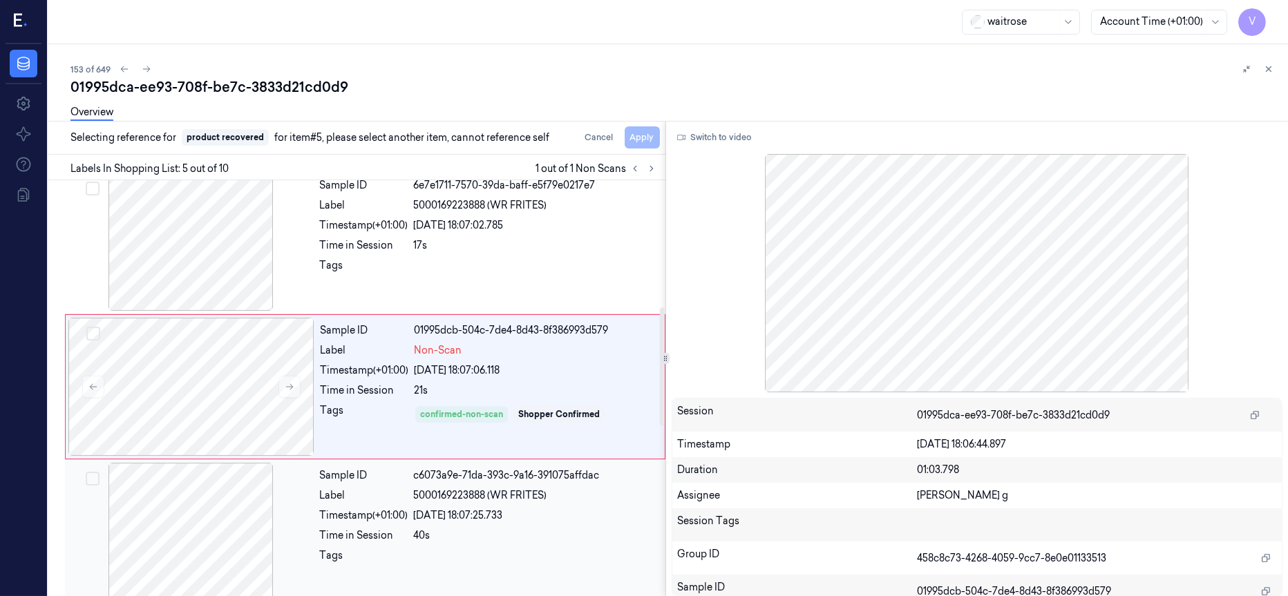
click at [191, 501] on div at bounding box center [191, 532] width 246 height 138
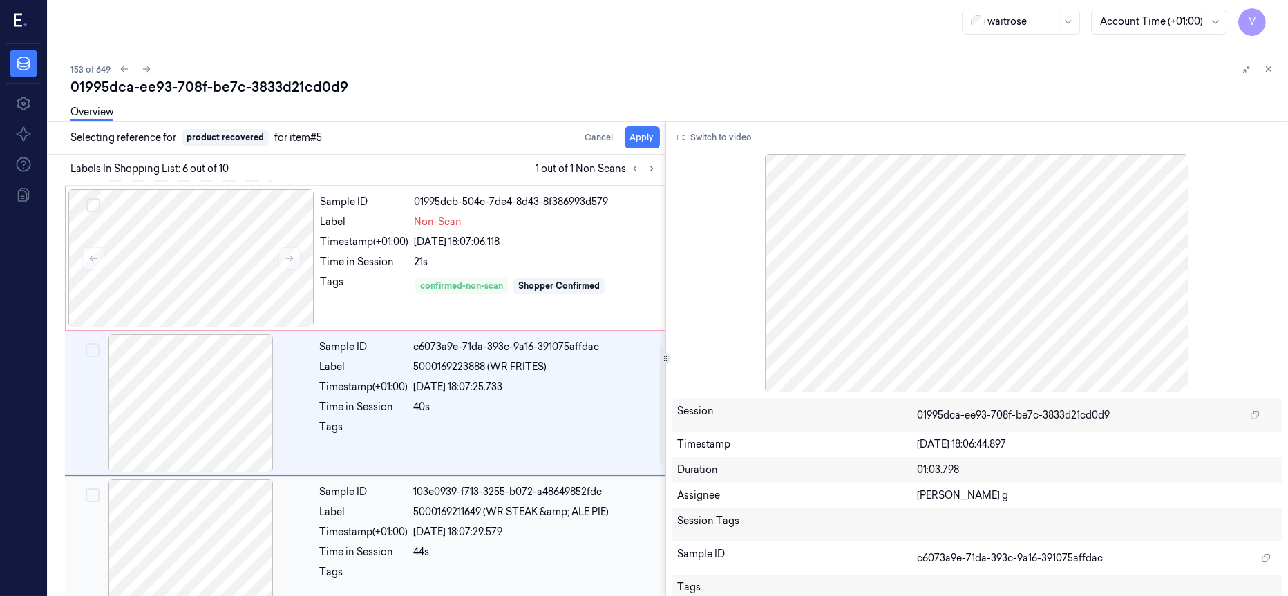
scroll to position [591, 0]
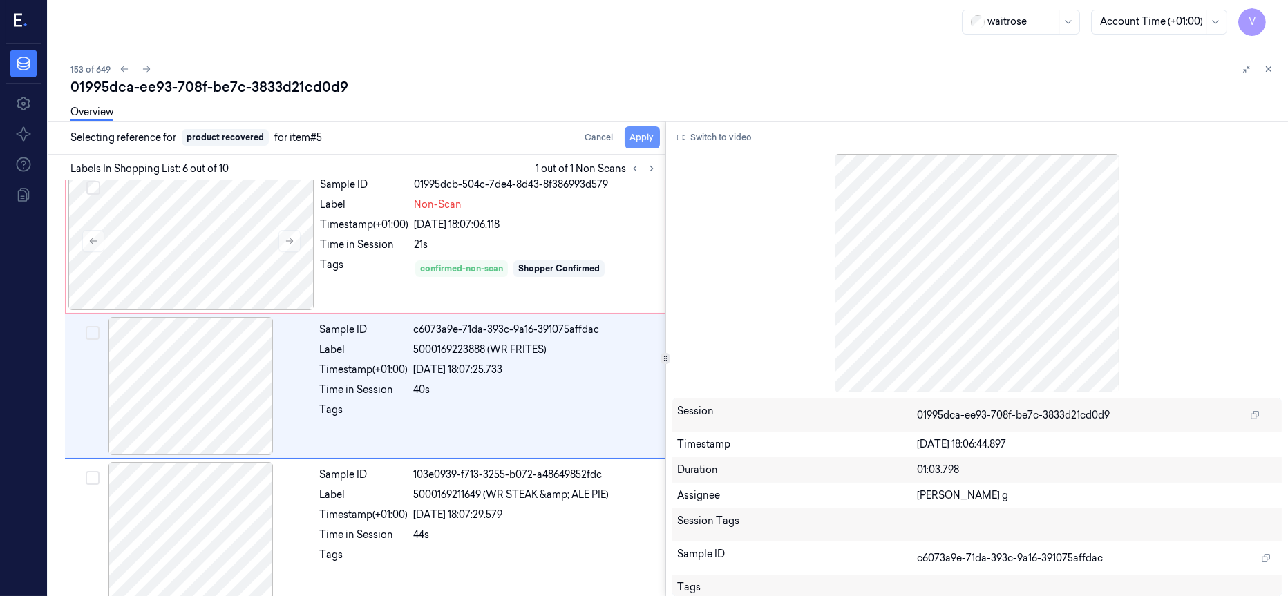
click at [639, 138] on button "Apply" at bounding box center [642, 137] width 35 height 22
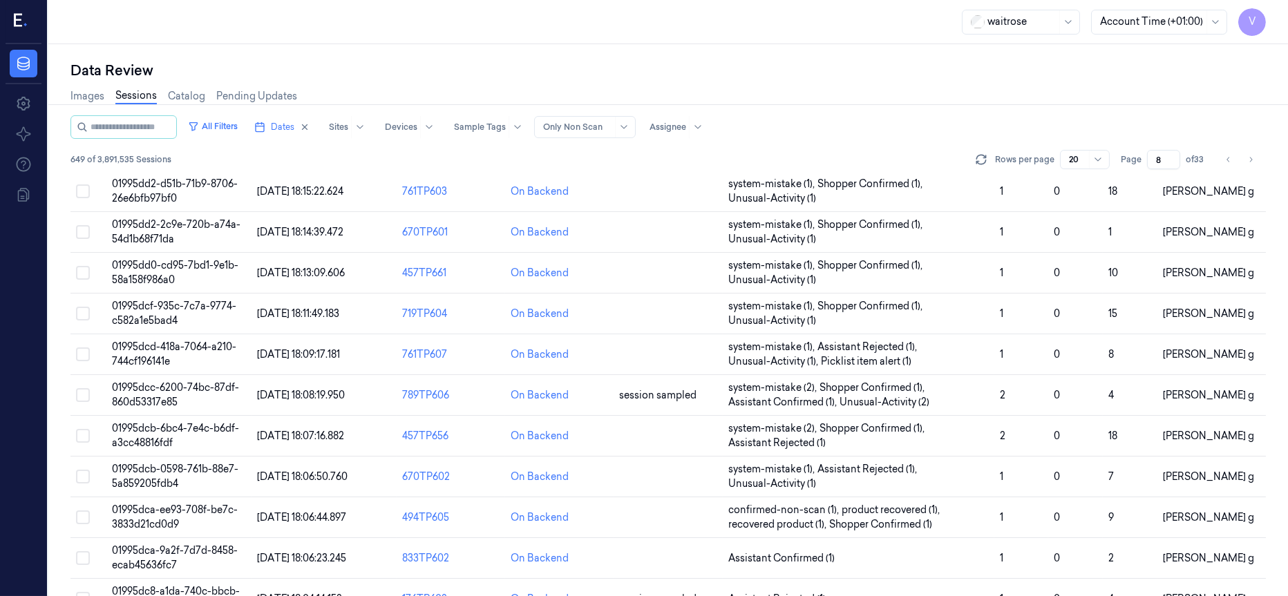
scroll to position [438, 0]
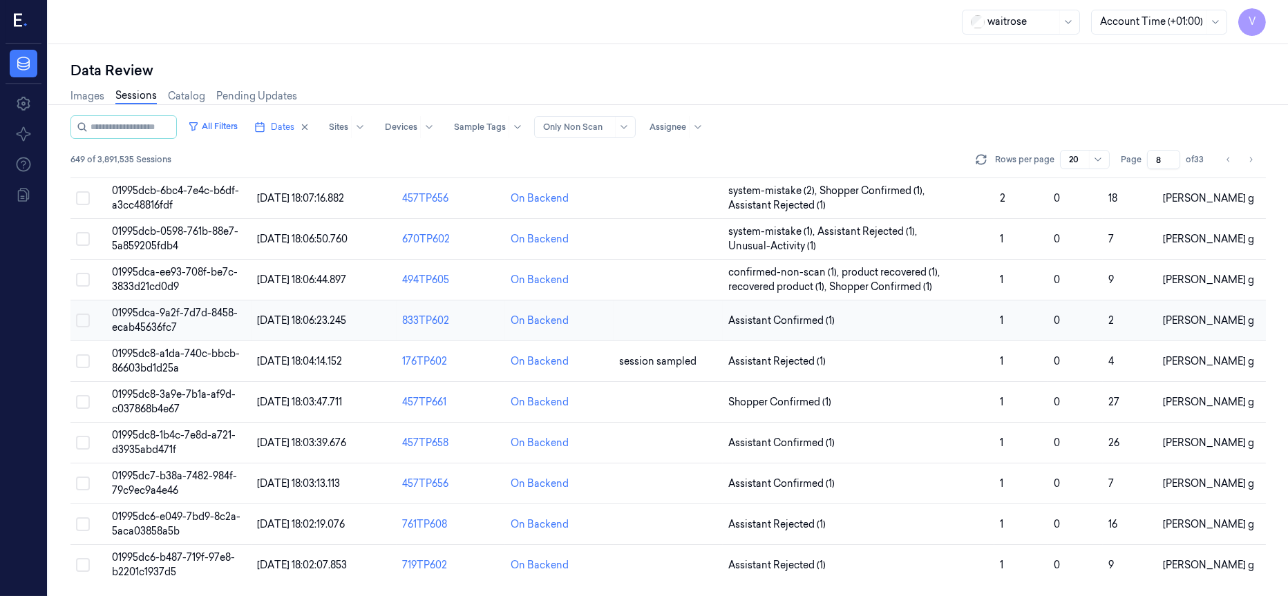
click at [651, 314] on td at bounding box center [668, 321] width 108 height 41
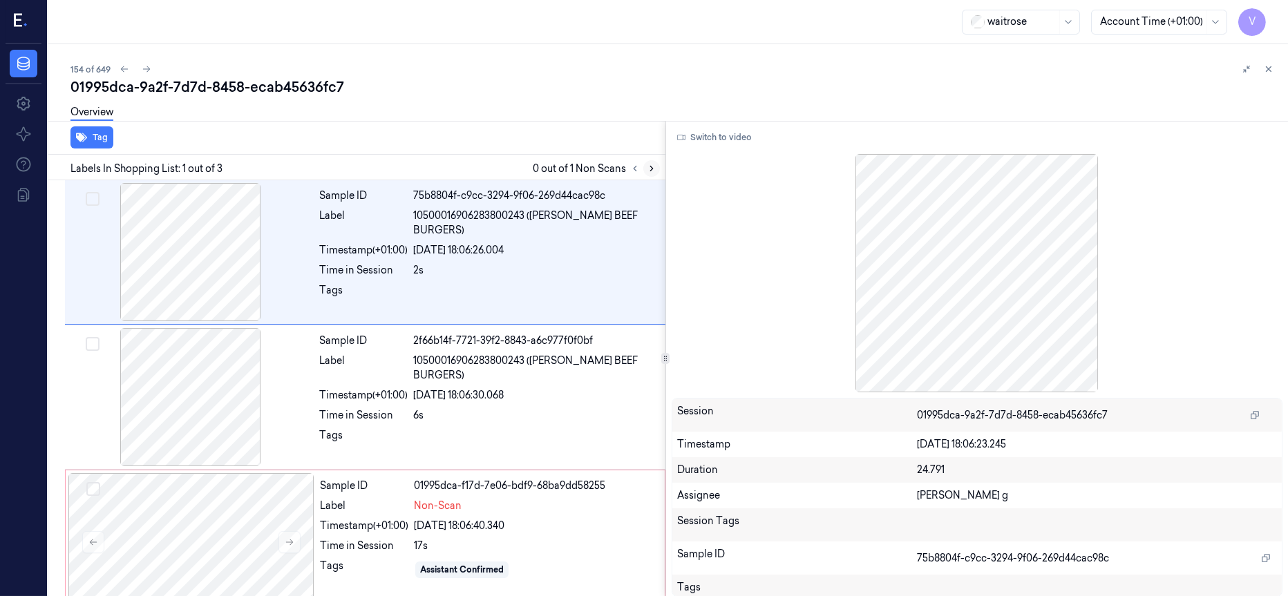
click at [647, 172] on icon at bounding box center [652, 169] width 10 height 10
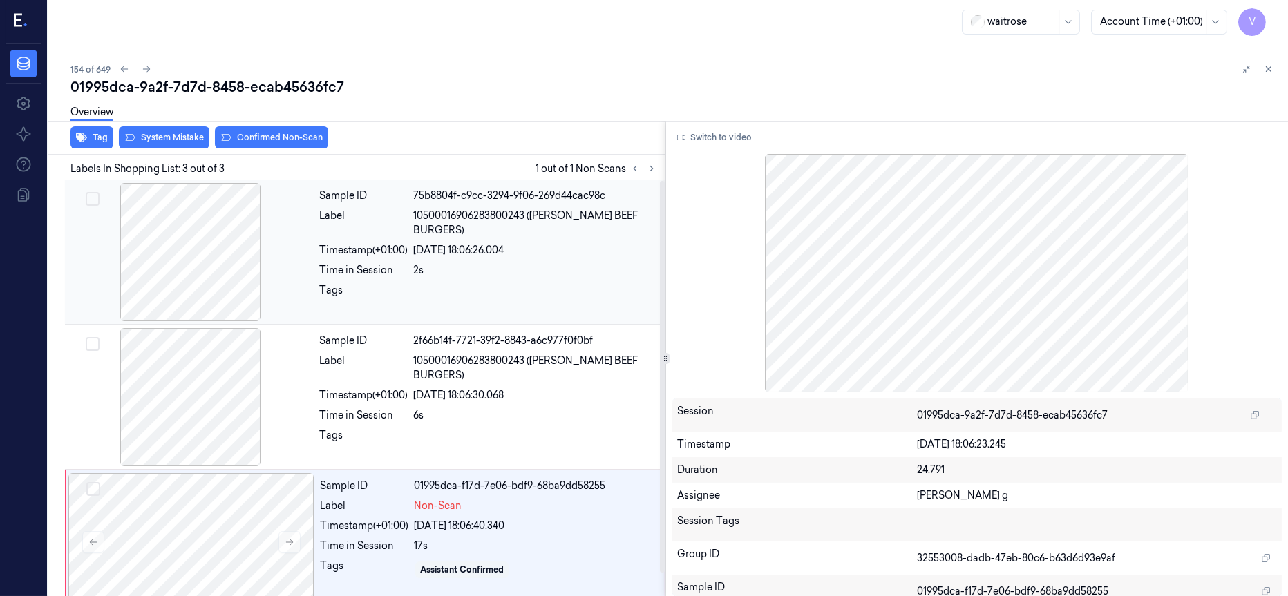
click at [192, 275] on div at bounding box center [191, 252] width 246 height 138
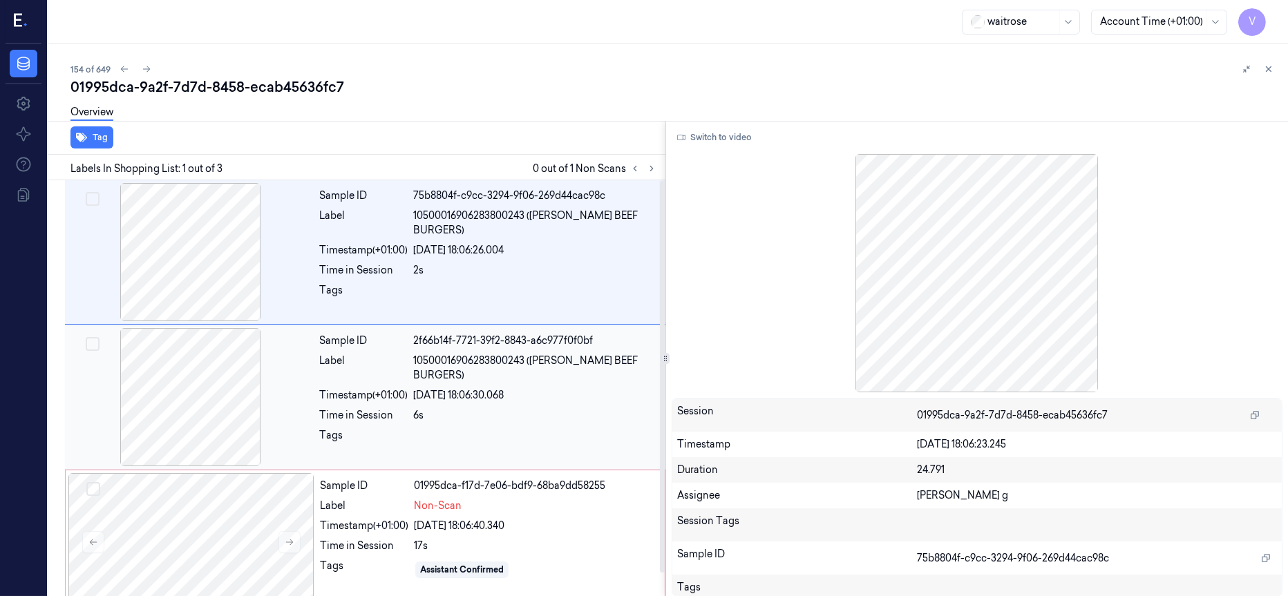
click at [204, 404] on div at bounding box center [191, 397] width 246 height 138
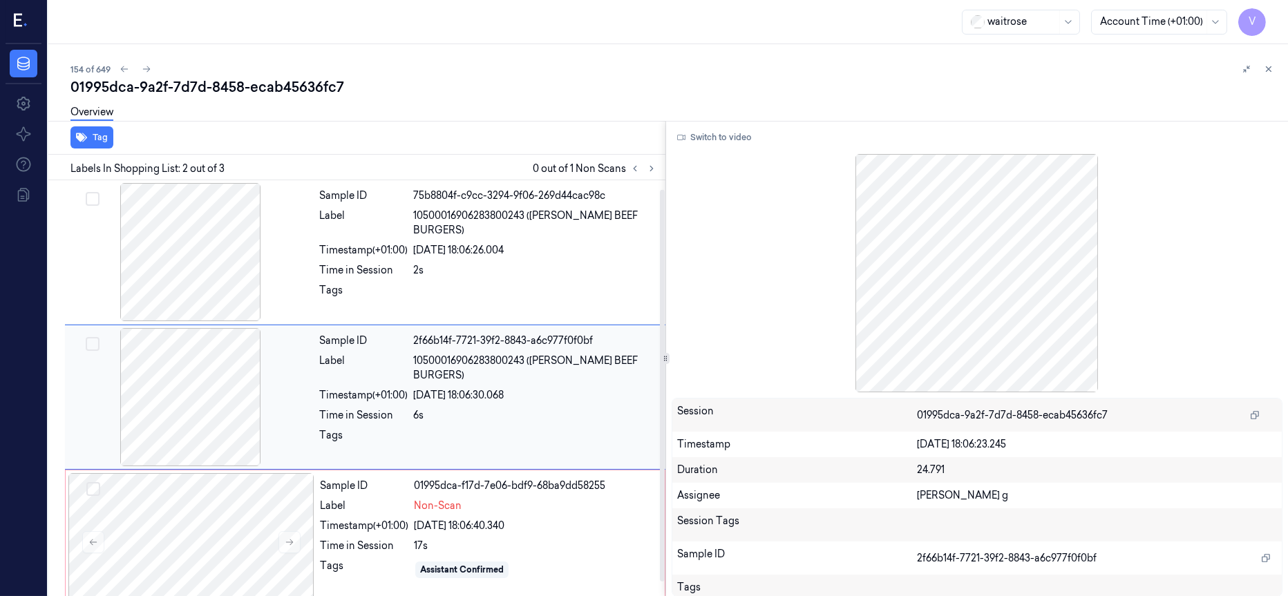
scroll to position [9, 0]
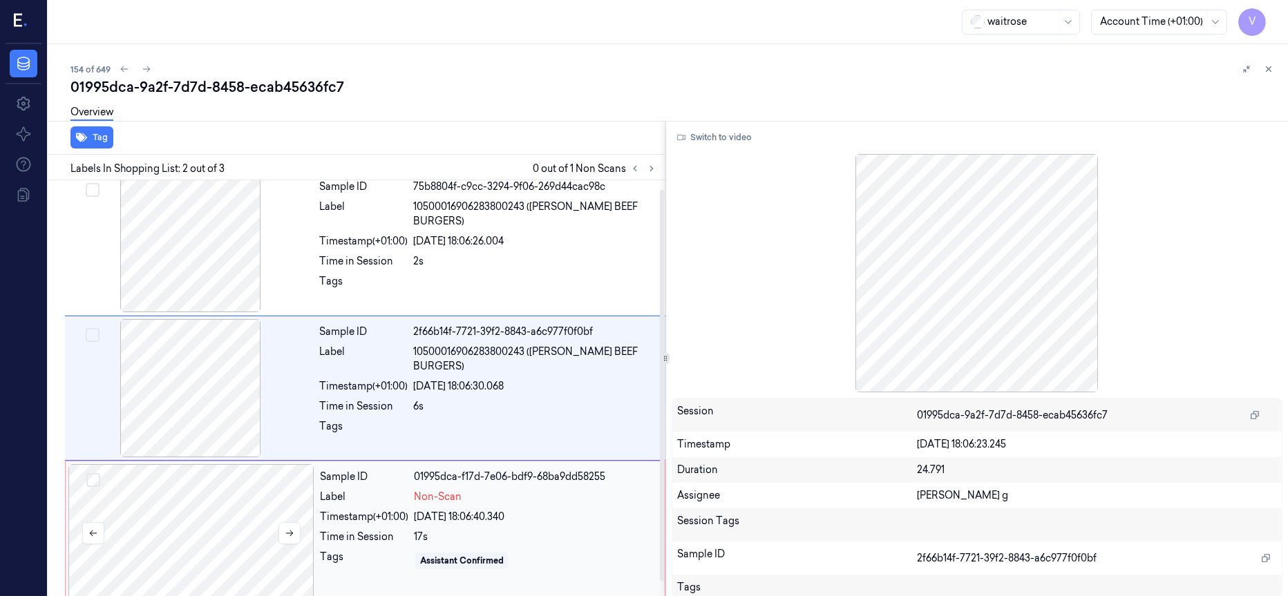
click at [183, 524] on div at bounding box center [191, 533] width 246 height 138
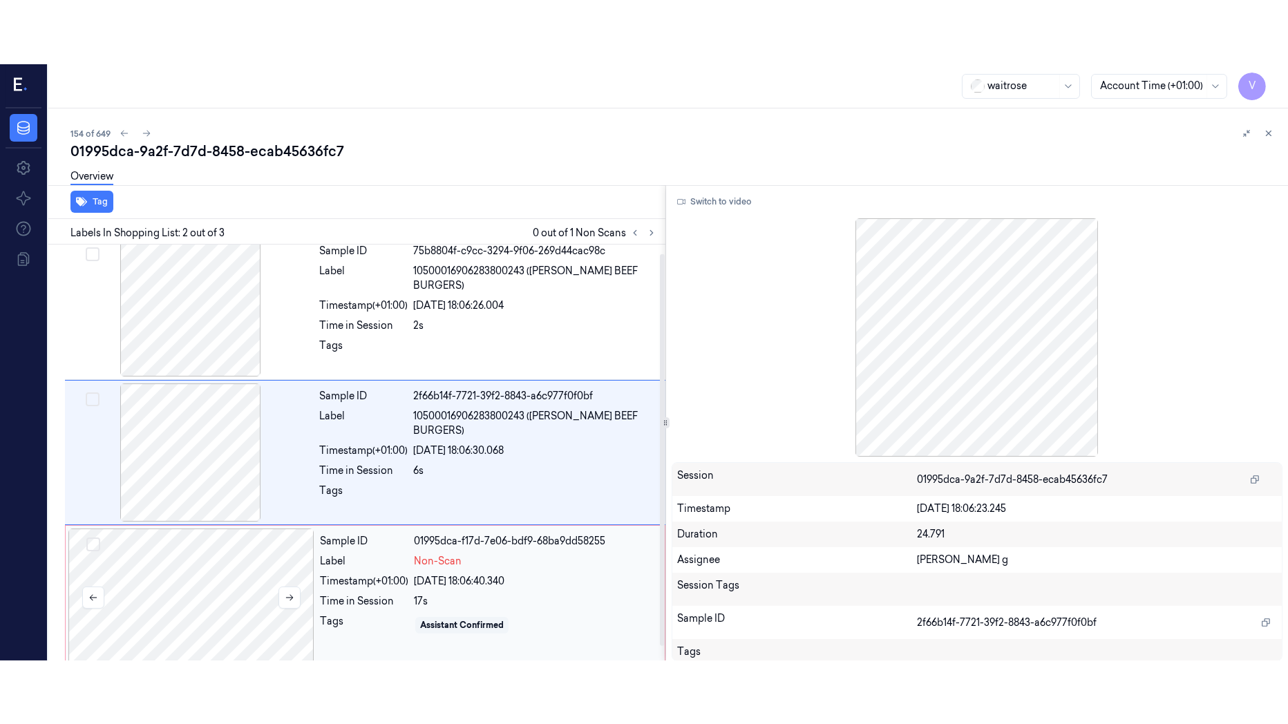
scroll to position [23, 0]
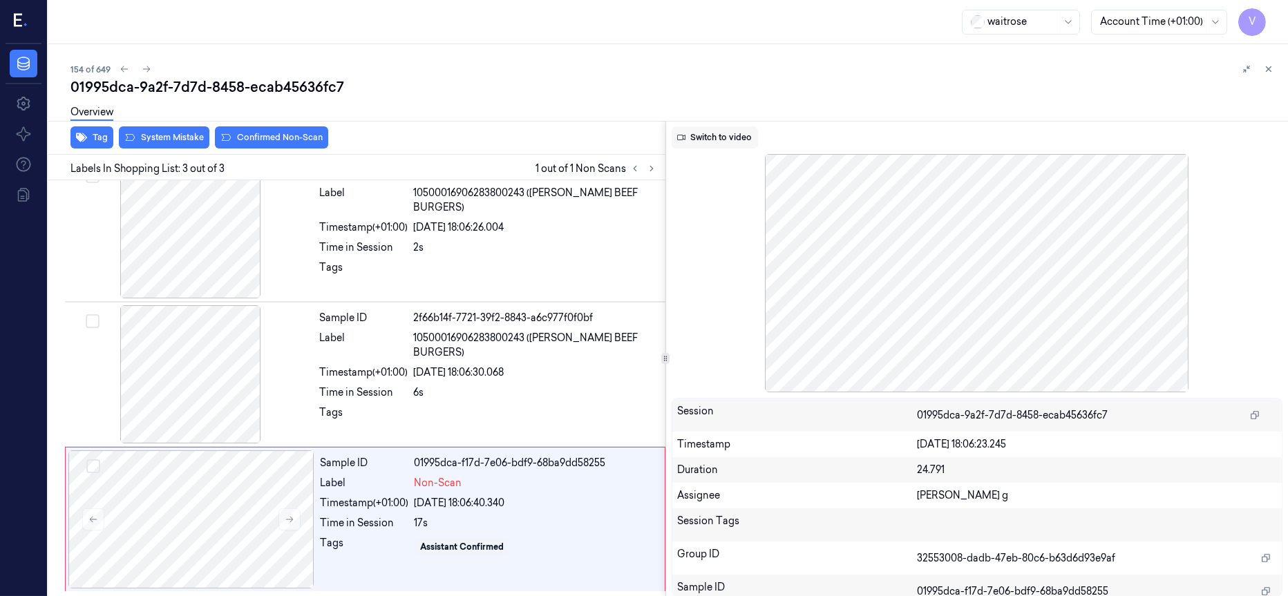
click at [710, 138] on button "Switch to video" at bounding box center [715, 137] width 86 height 22
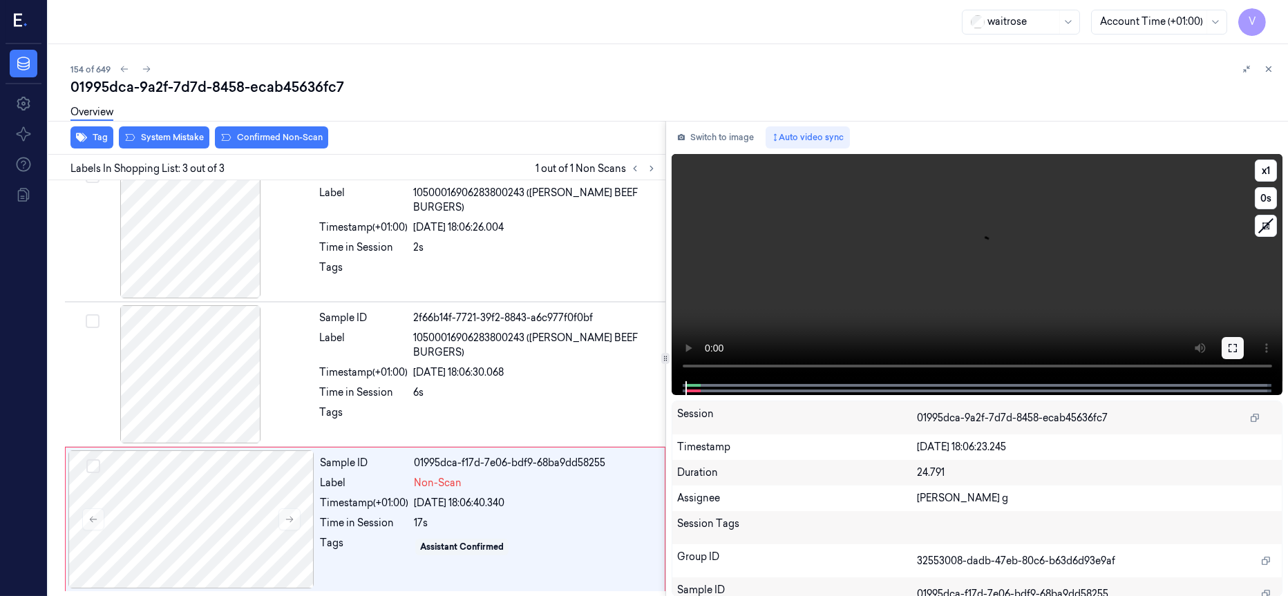
click at [1229, 352] on icon at bounding box center [1233, 348] width 8 height 8
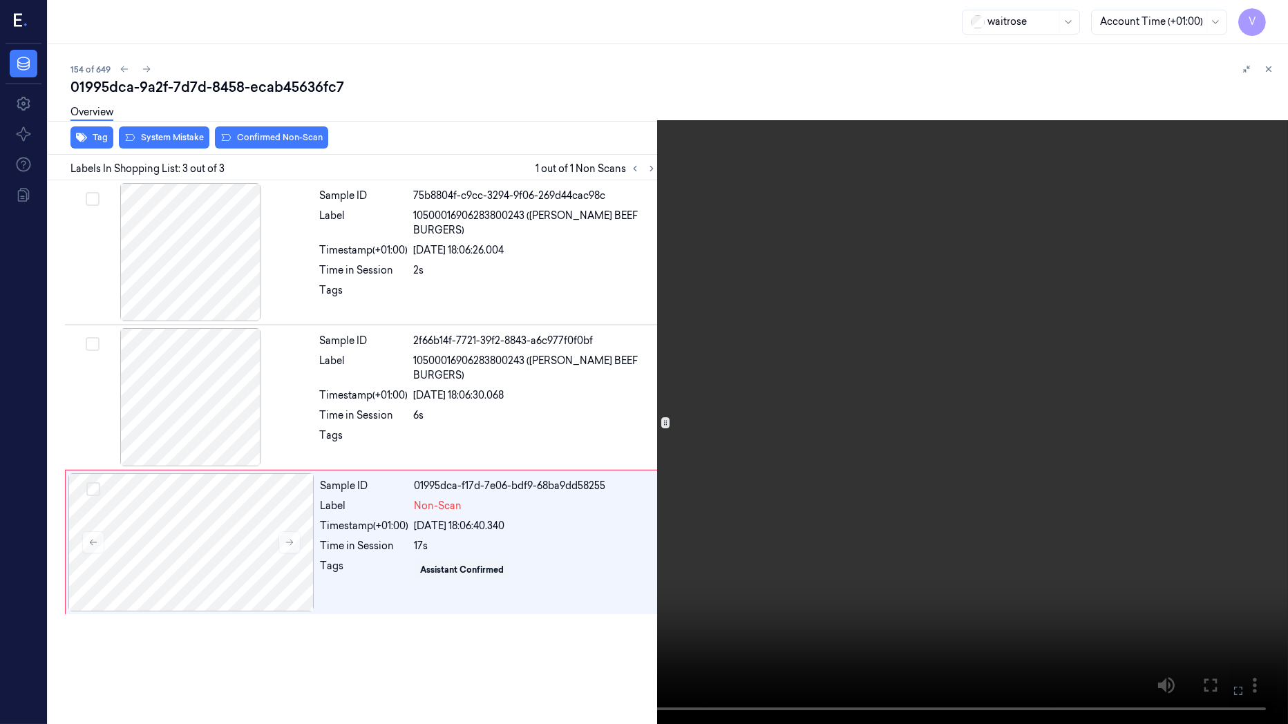
click at [0, 0] on icon at bounding box center [0, 0] width 0 height 0
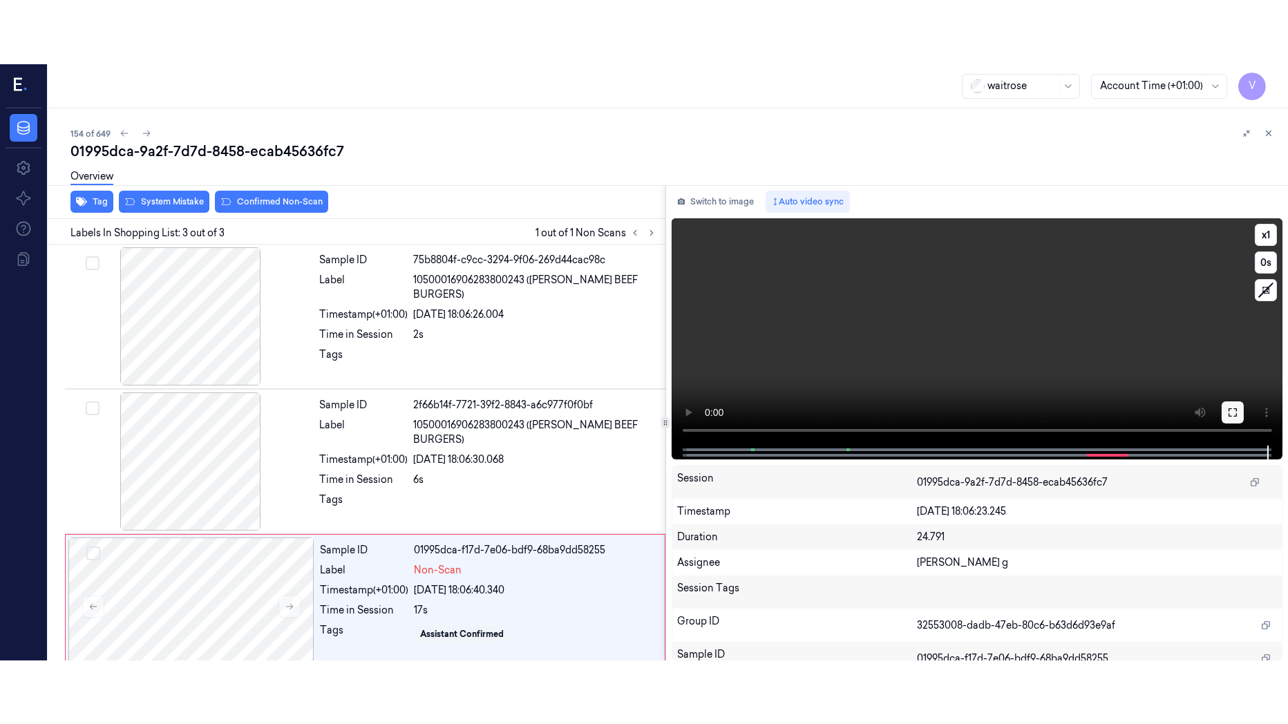
scroll to position [23, 0]
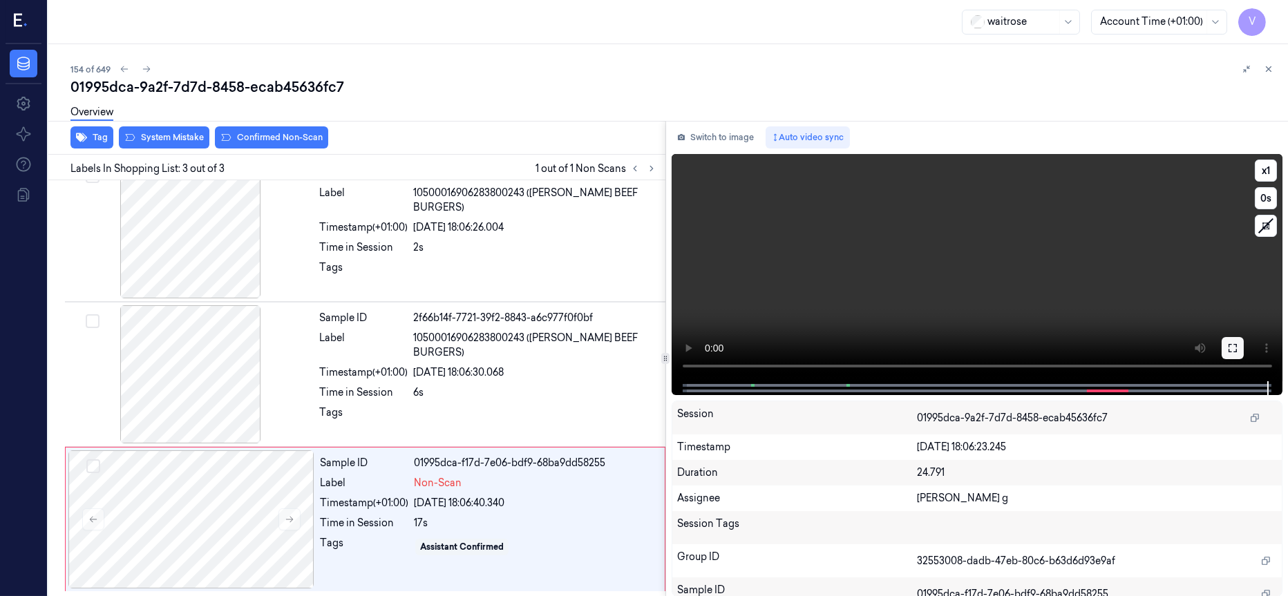
click at [1231, 345] on icon at bounding box center [1232, 348] width 11 height 11
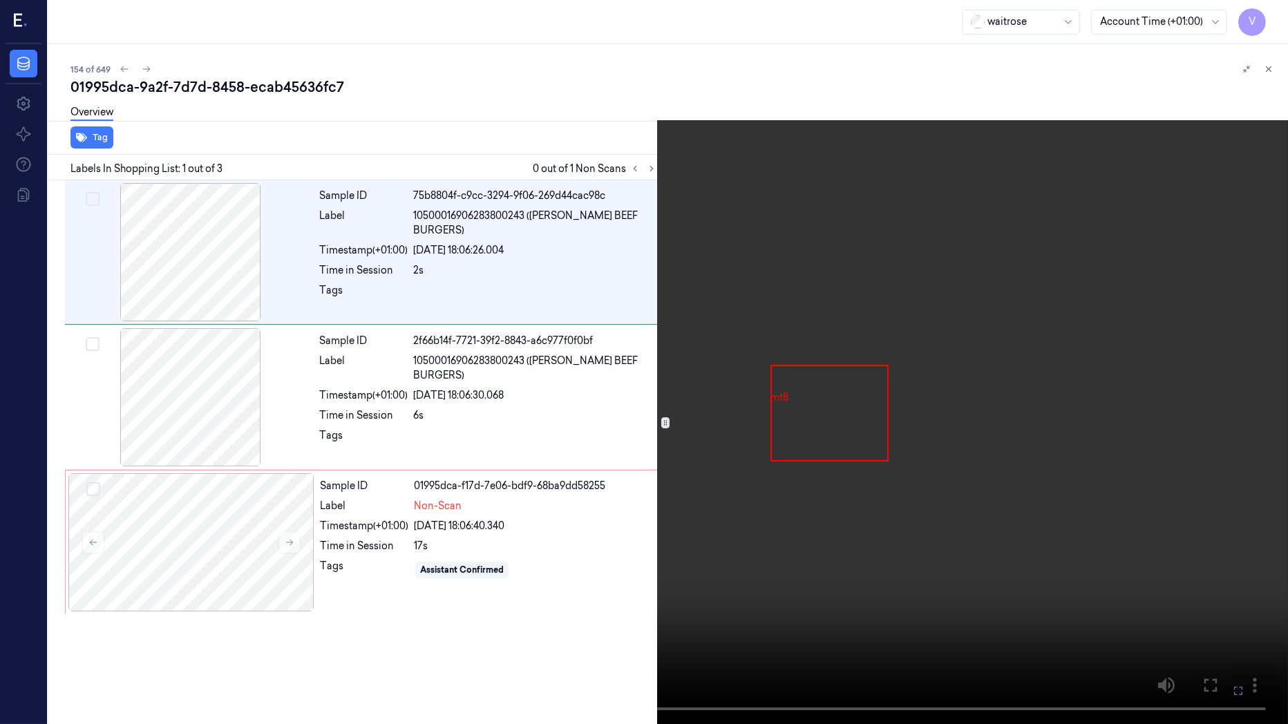
click at [0, 0] on icon at bounding box center [0, 0] width 0 height 0
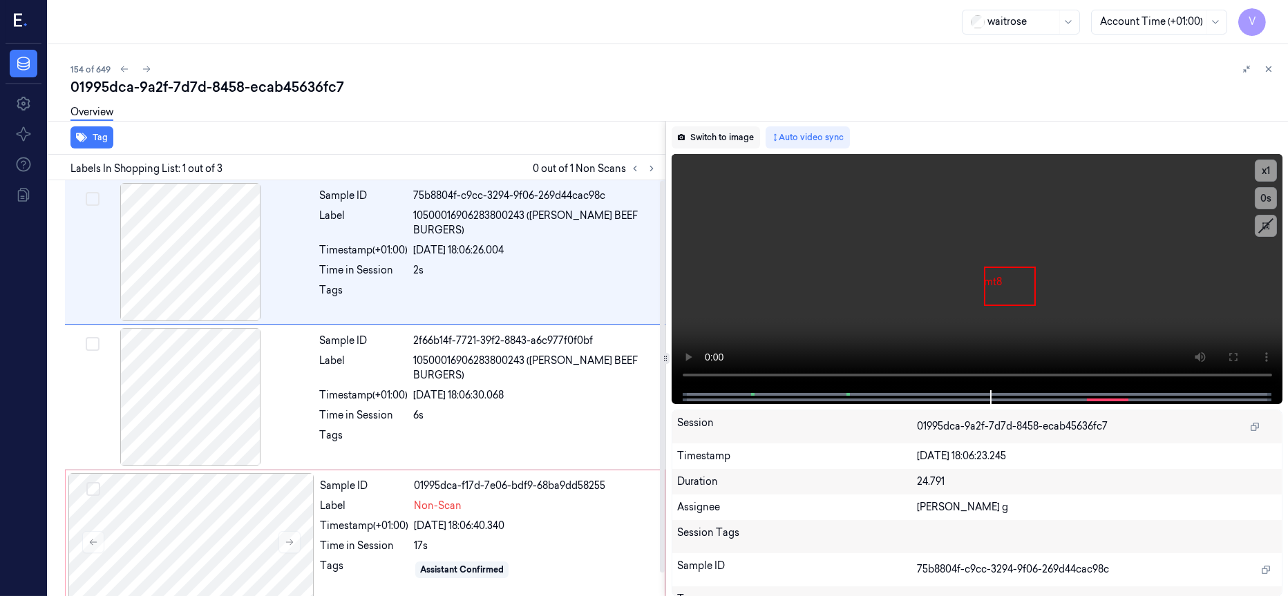
click at [736, 138] on button "Switch to image" at bounding box center [716, 137] width 88 height 22
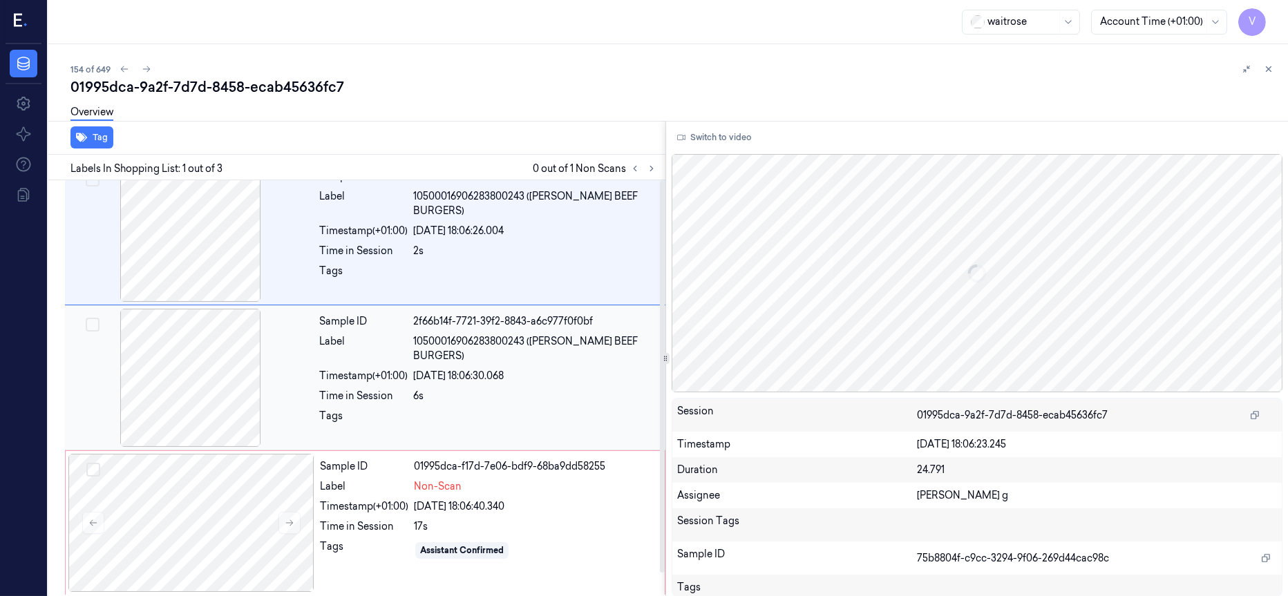
scroll to position [23, 0]
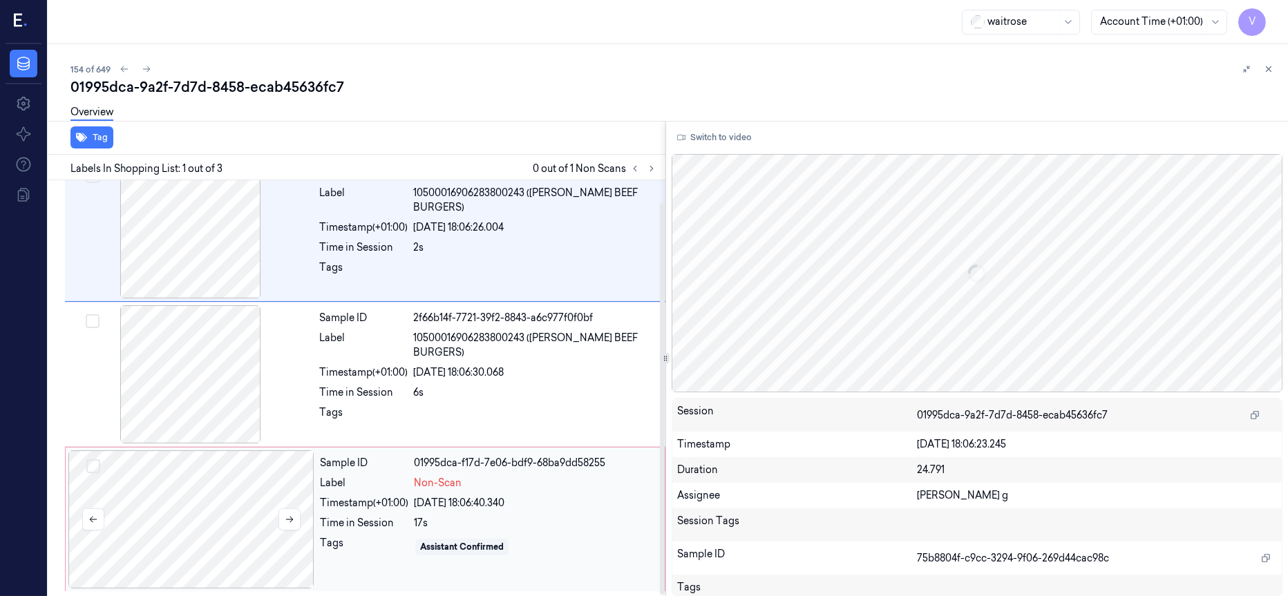
click at [214, 493] on div at bounding box center [191, 520] width 246 height 138
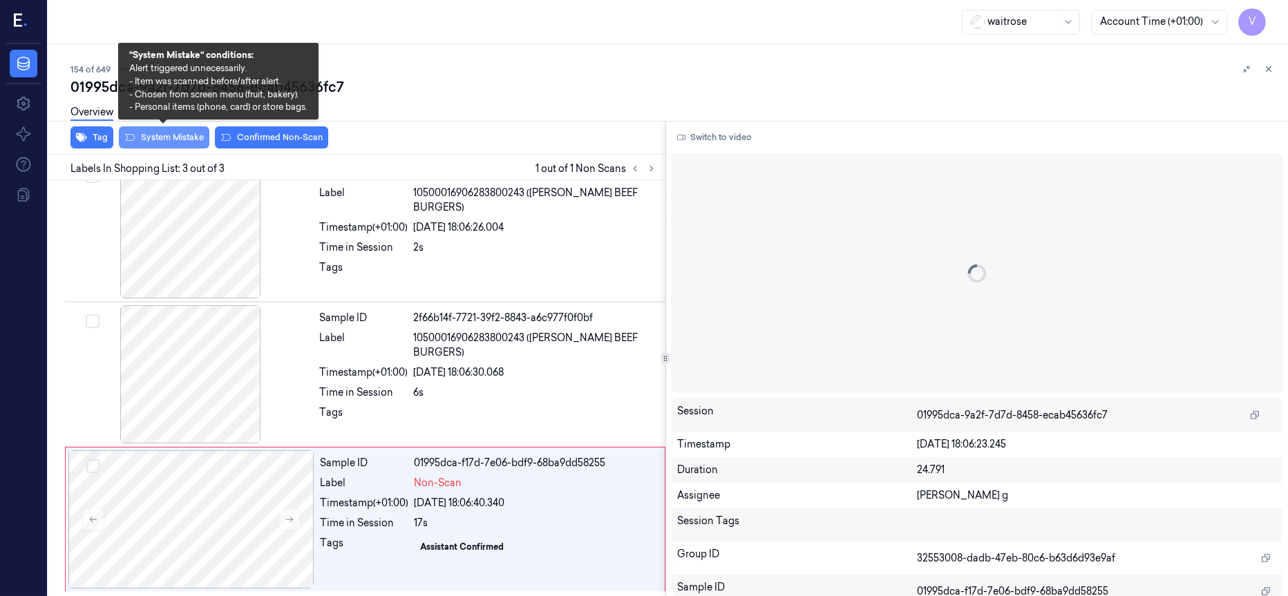
click at [169, 132] on button "System Mistake" at bounding box center [164, 137] width 91 height 22
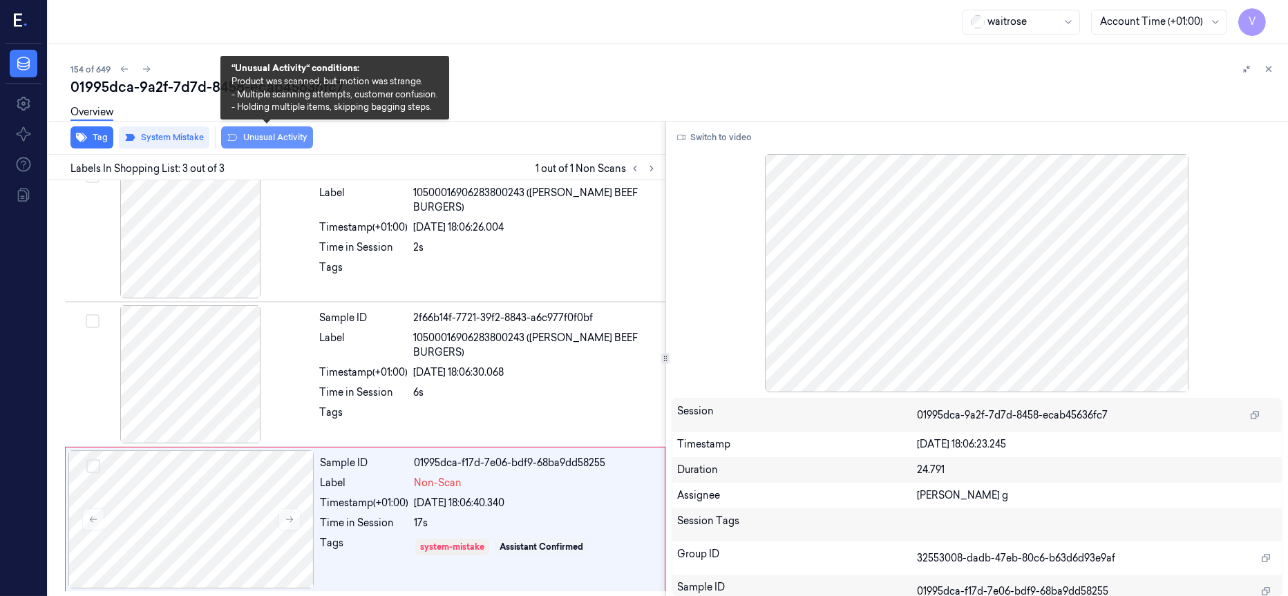
click at [263, 138] on button "Unusual Activity" at bounding box center [267, 137] width 92 height 22
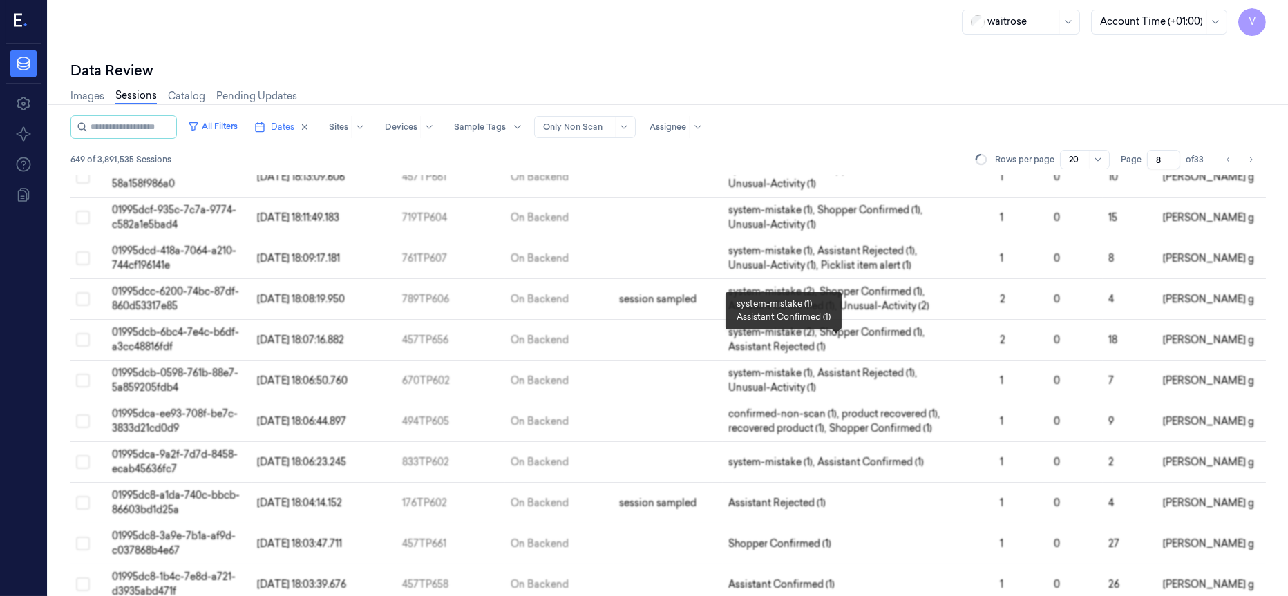
scroll to position [415, 0]
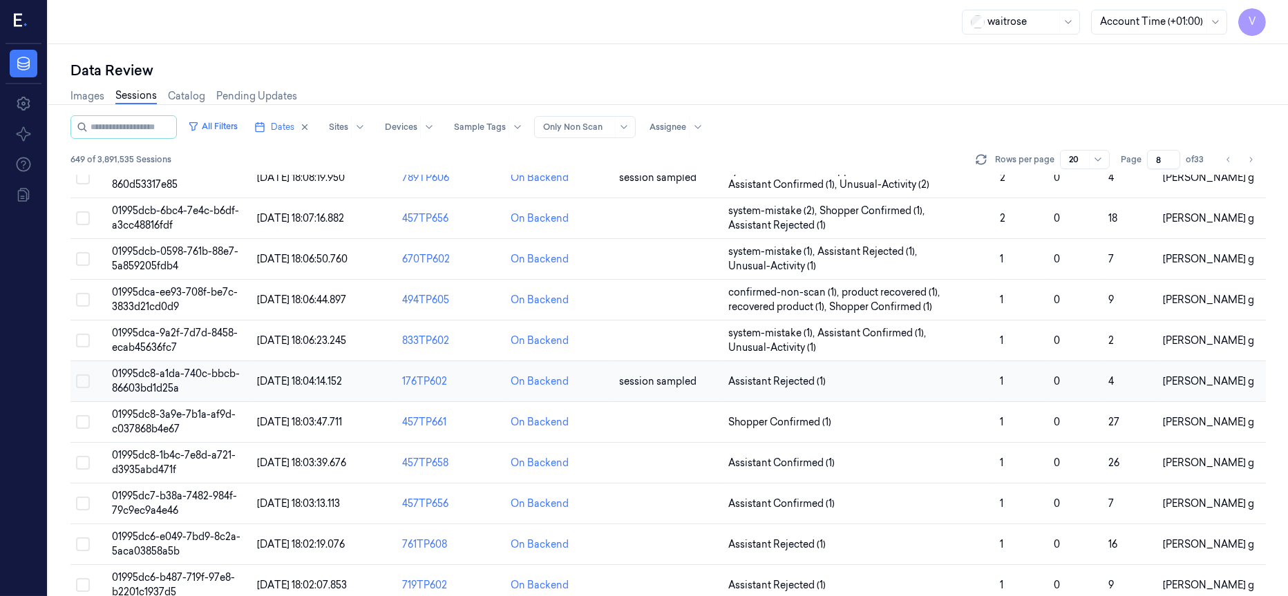
click at [667, 397] on td "session sampled" at bounding box center [668, 381] width 108 height 41
click at [569, 389] on div "On Backend" at bounding box center [559, 382] width 97 height 15
click at [582, 384] on div "On Backend" at bounding box center [559, 382] width 97 height 15
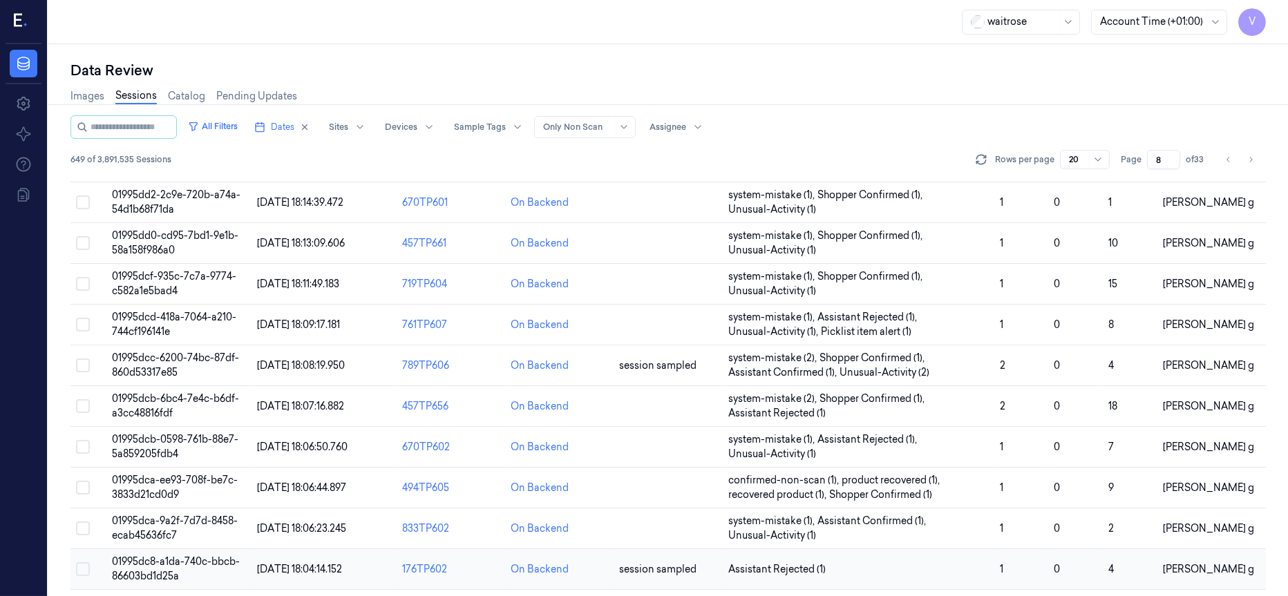
scroll to position [438, 0]
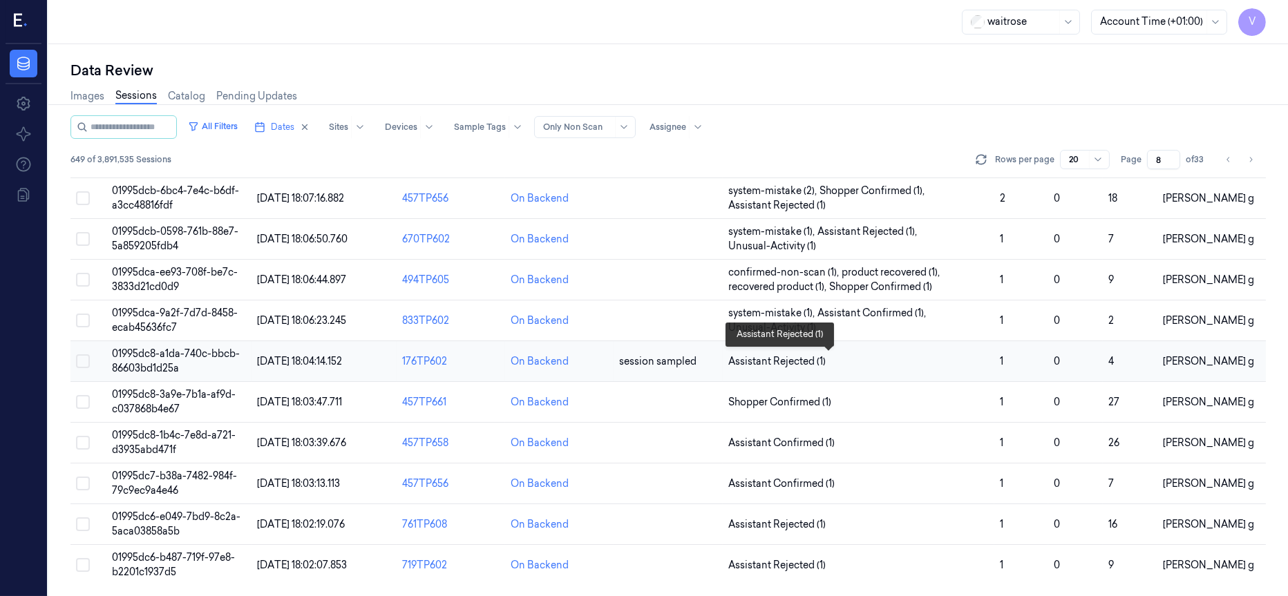
click at [755, 365] on span "Assistant Rejected (1)" at bounding box center [776, 361] width 97 height 15
click at [169, 366] on span "01995dc8-a1da-740c-bbcb-86603bd1d25a" at bounding box center [176, 361] width 128 height 27
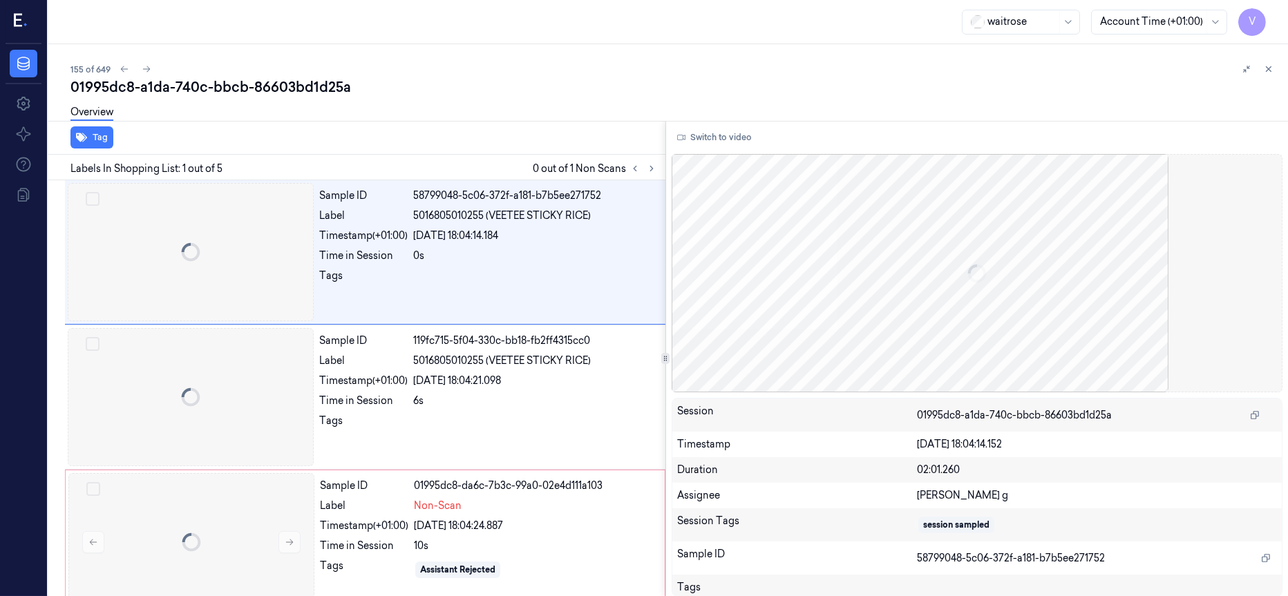
scroll to position [0, 0]
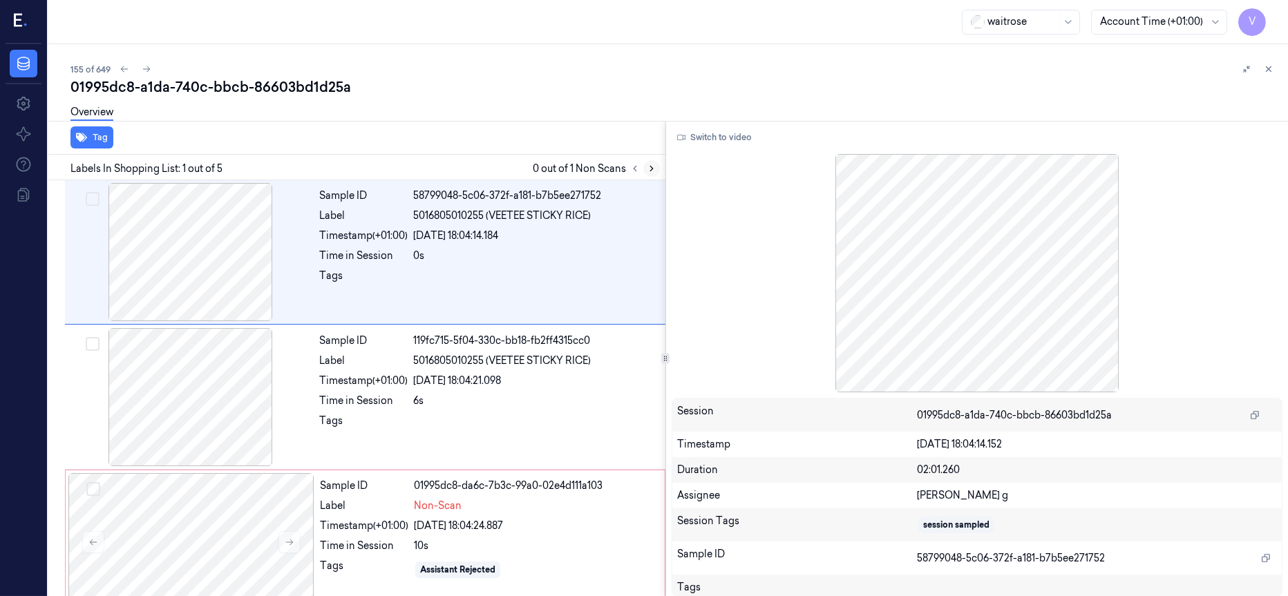
click at [647, 169] on icon at bounding box center [652, 169] width 10 height 10
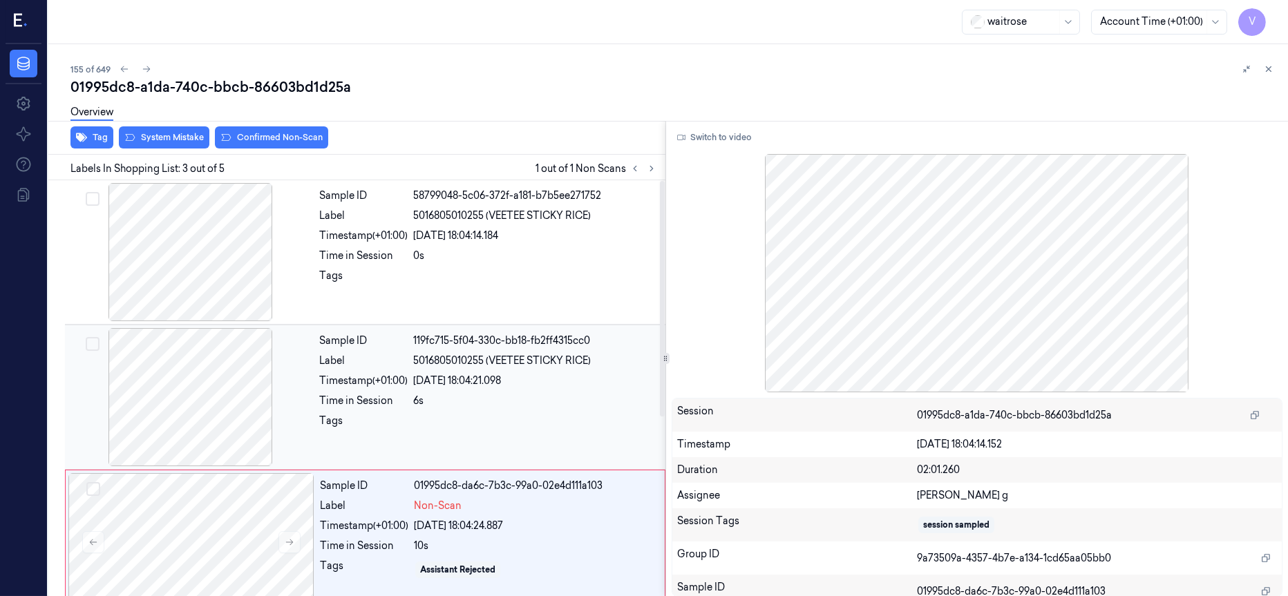
click at [227, 383] on div at bounding box center [191, 397] width 246 height 138
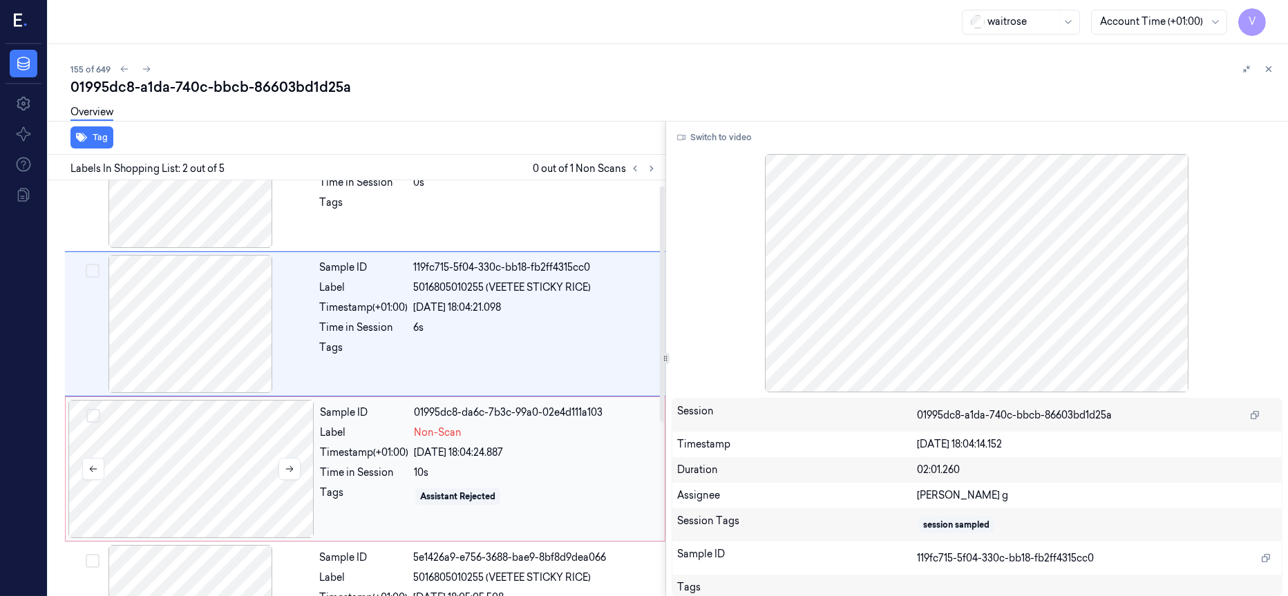
scroll to position [113, 0]
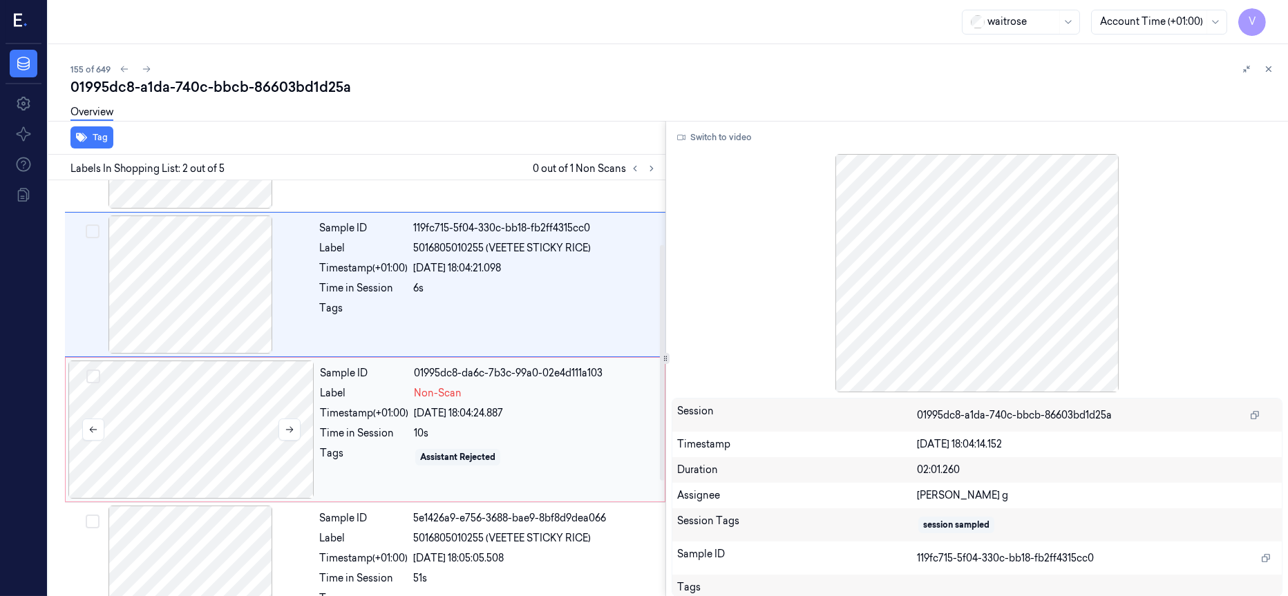
click at [211, 430] on div at bounding box center [191, 430] width 246 height 138
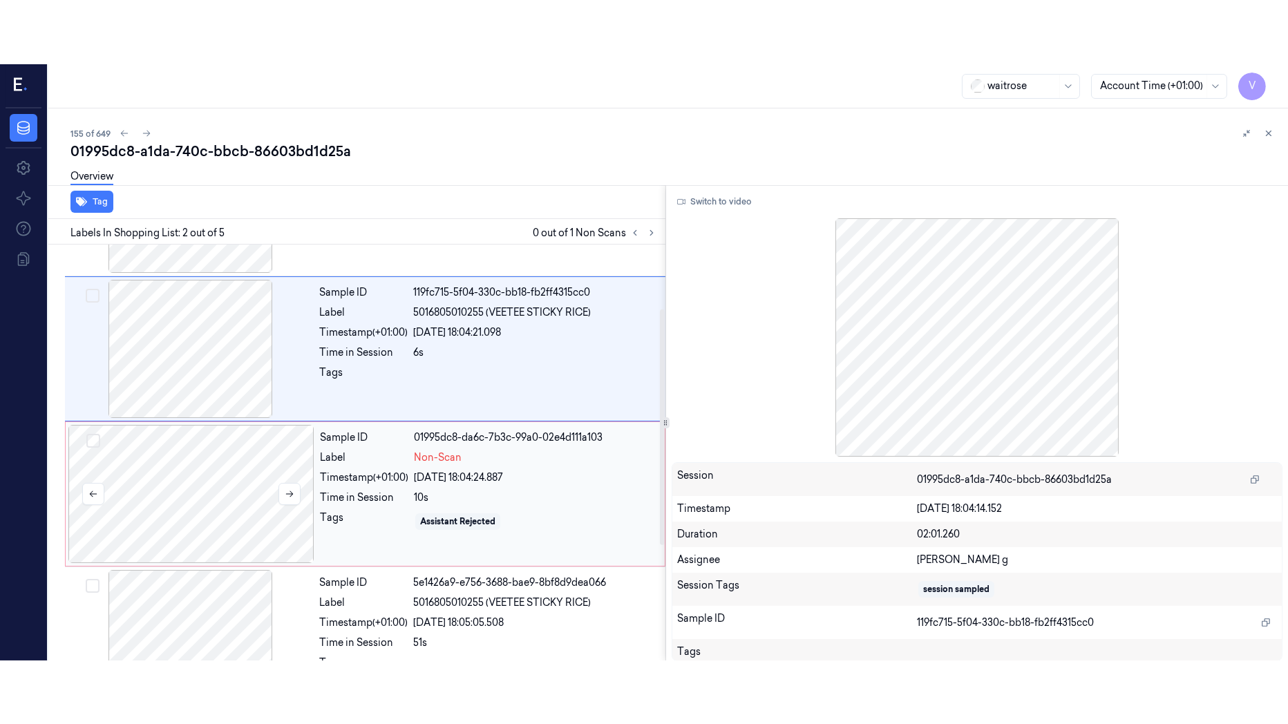
scroll to position [154, 0]
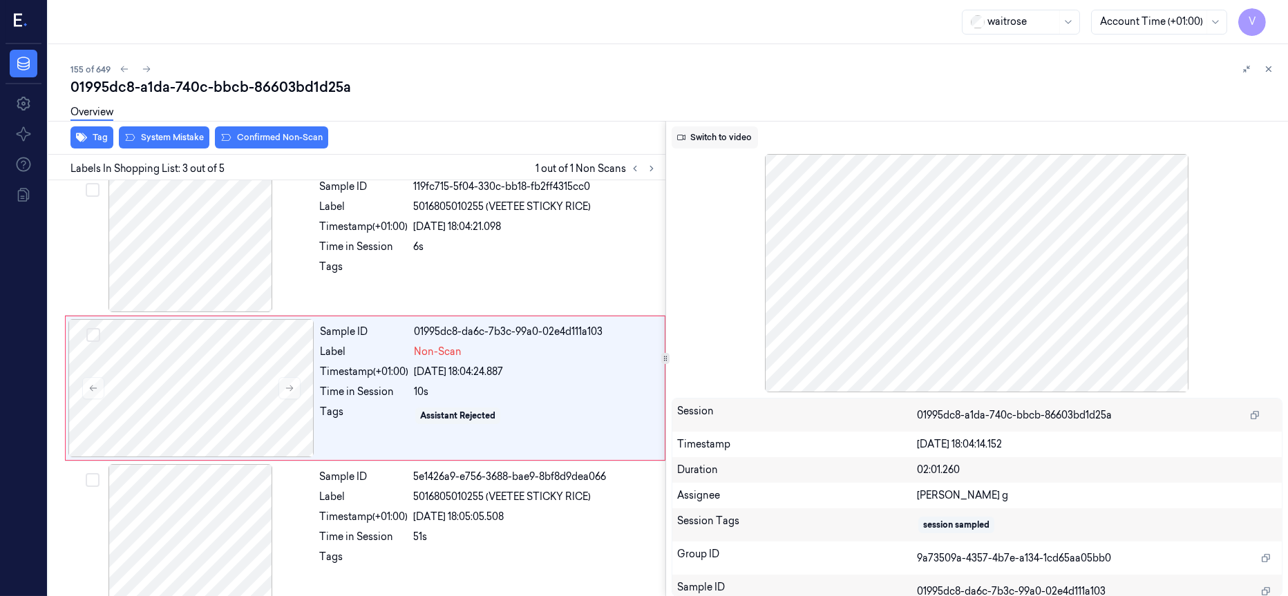
click at [722, 134] on button "Switch to video" at bounding box center [715, 137] width 86 height 22
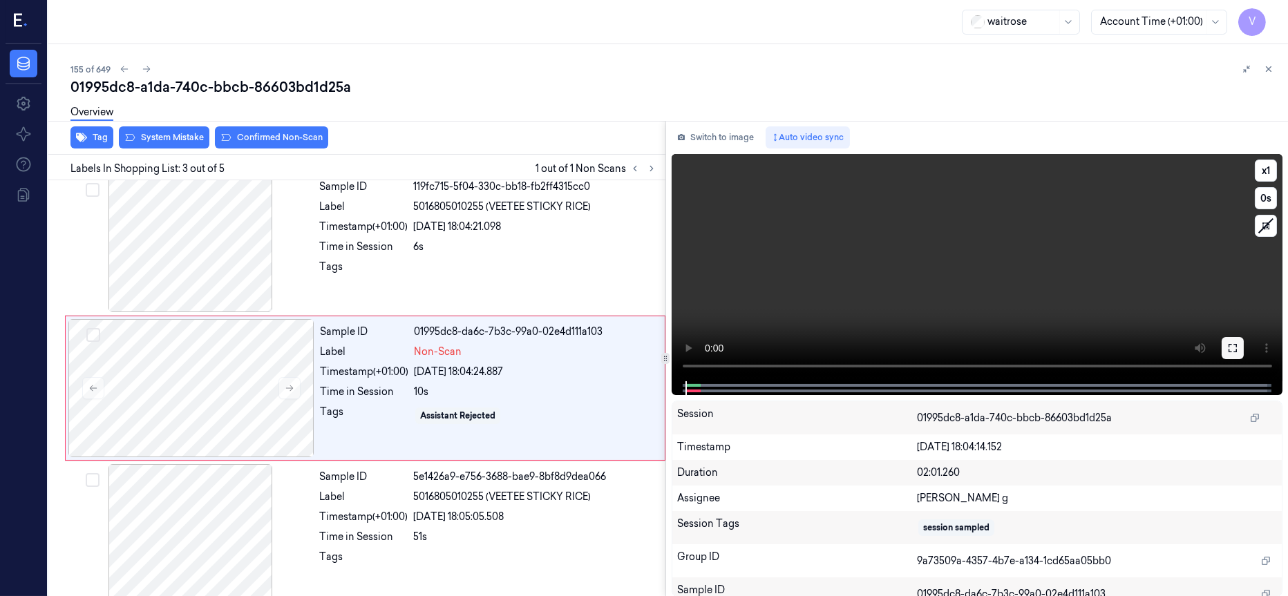
click at [1232, 348] on icon at bounding box center [1232, 348] width 11 height 11
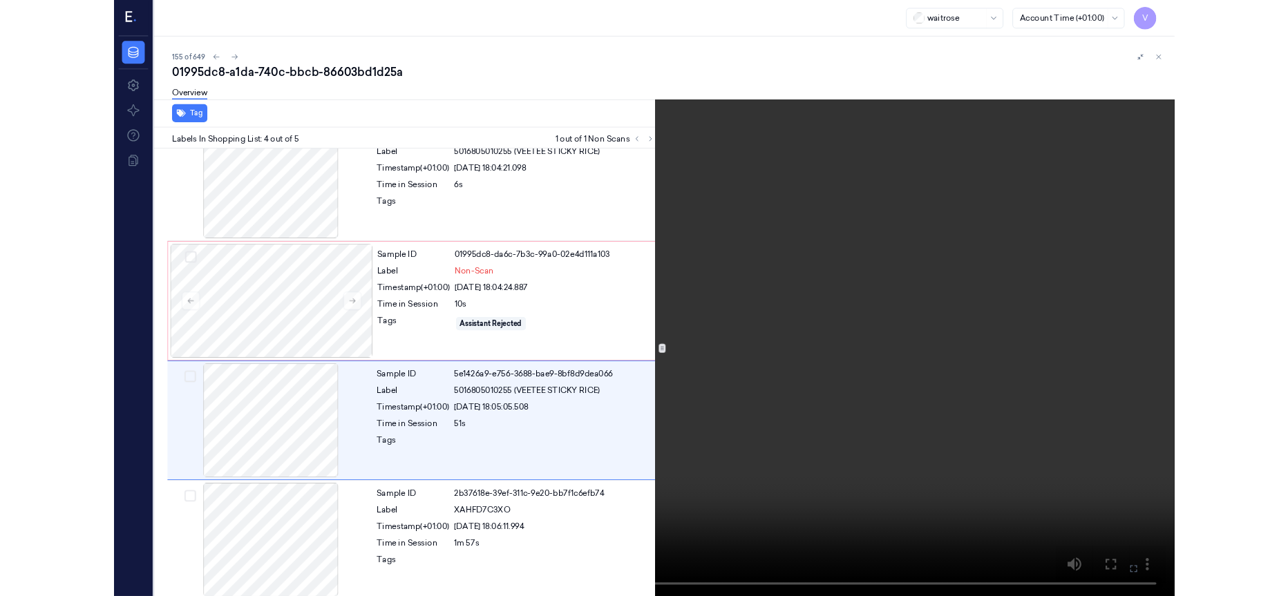
scroll to position [187, 0]
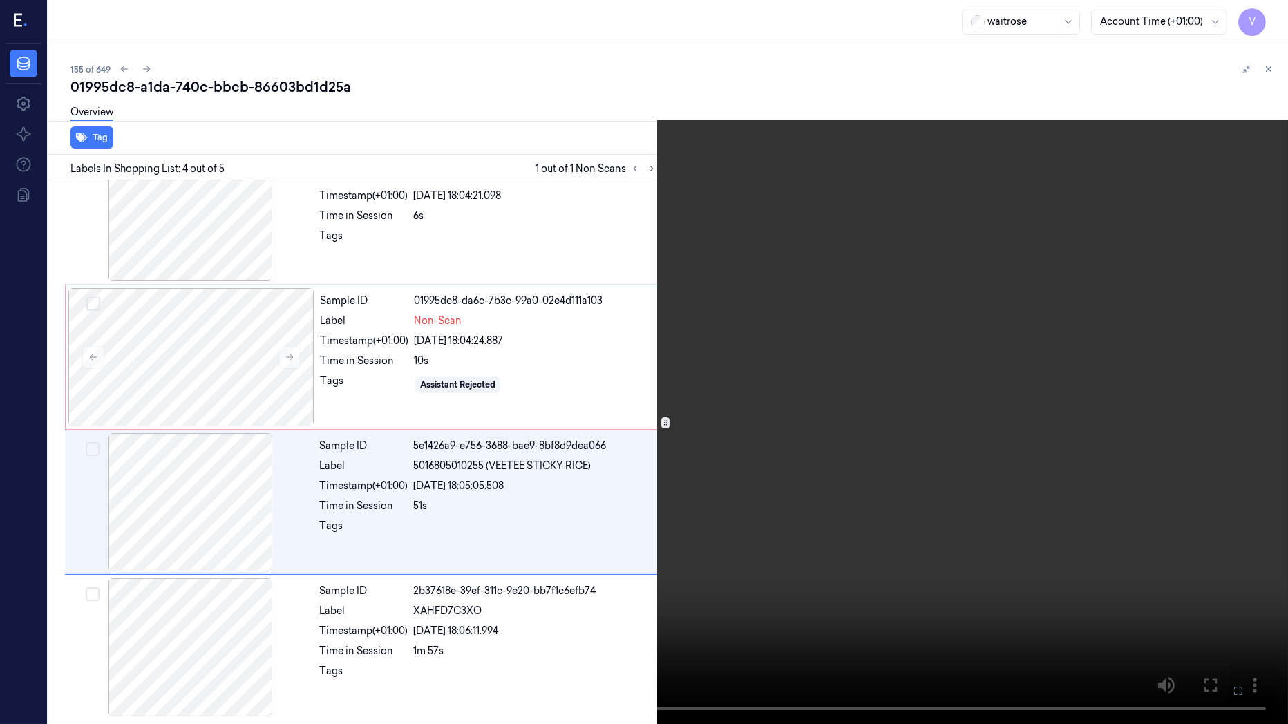
click at [0, 0] on icon at bounding box center [0, 0] width 0 height 0
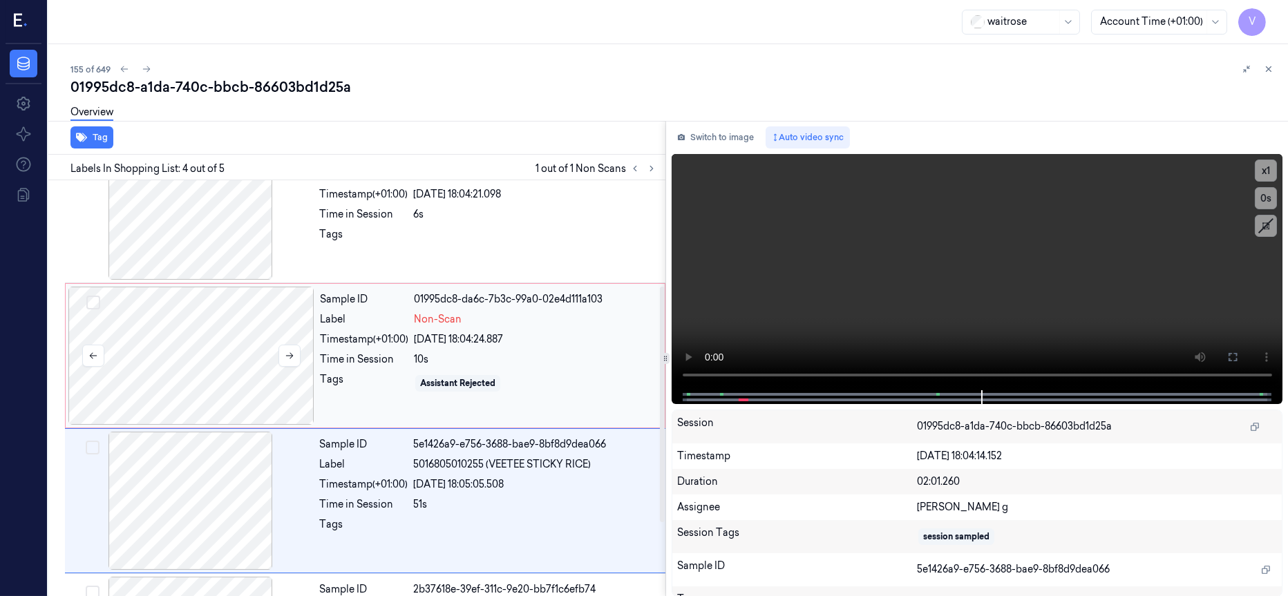
click at [222, 365] on div at bounding box center [191, 356] width 246 height 138
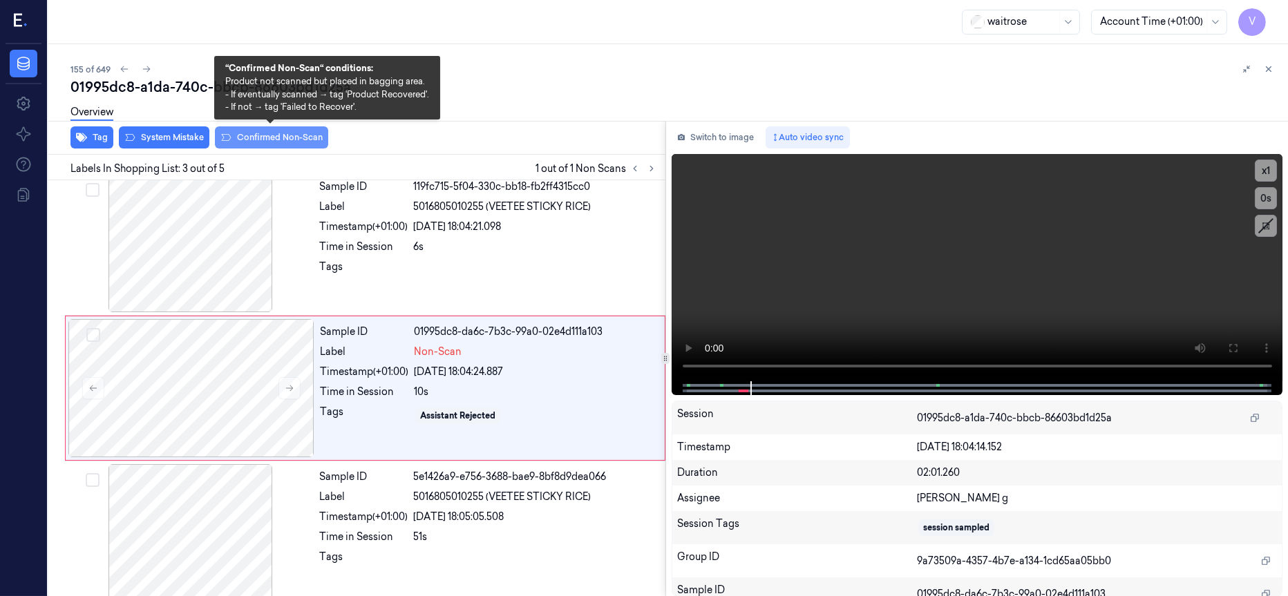
click at [250, 138] on button "Confirmed Non-Scan" at bounding box center [271, 137] width 113 height 22
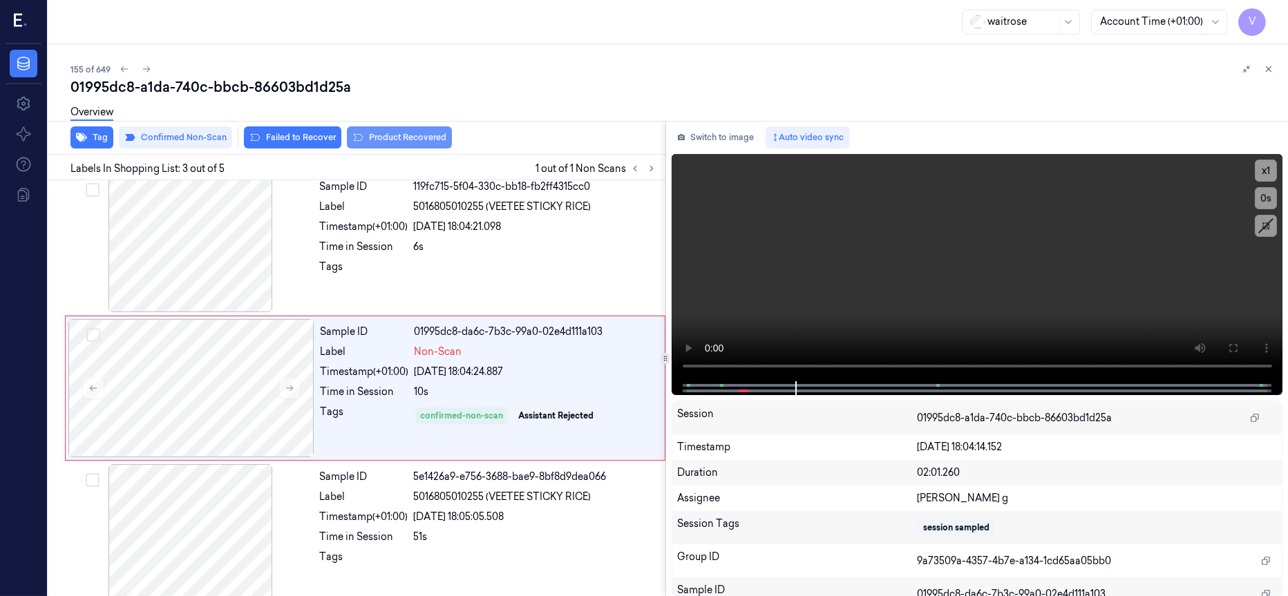
click at [416, 142] on button "Product Recovered" at bounding box center [399, 137] width 105 height 22
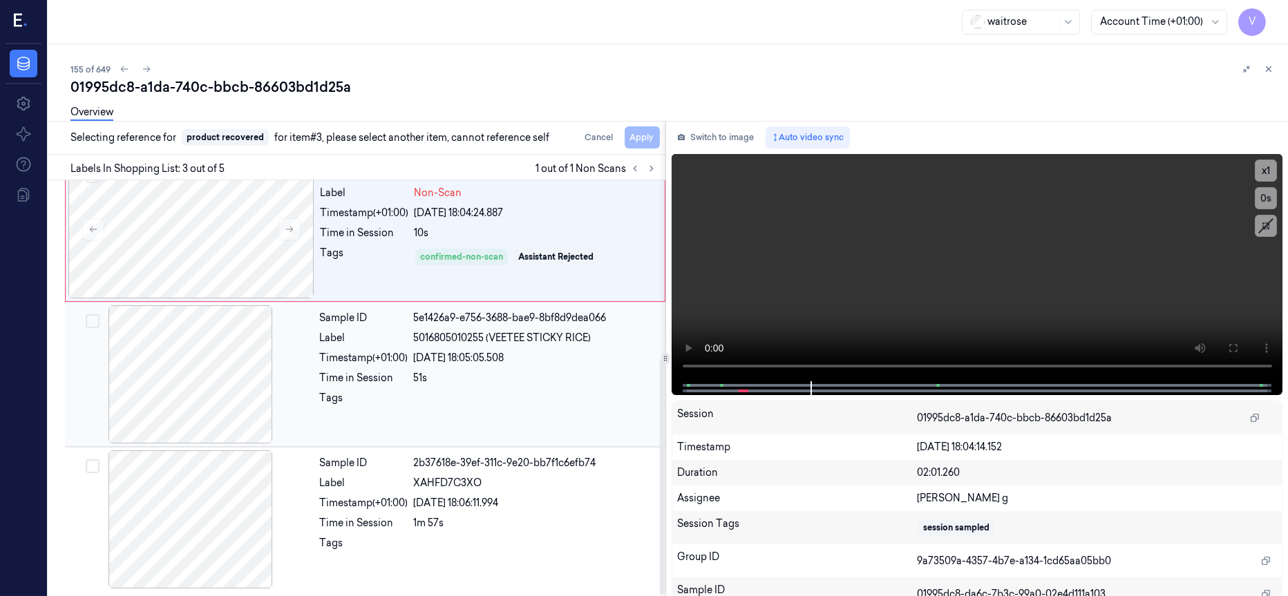
click at [231, 386] on div at bounding box center [191, 374] width 246 height 138
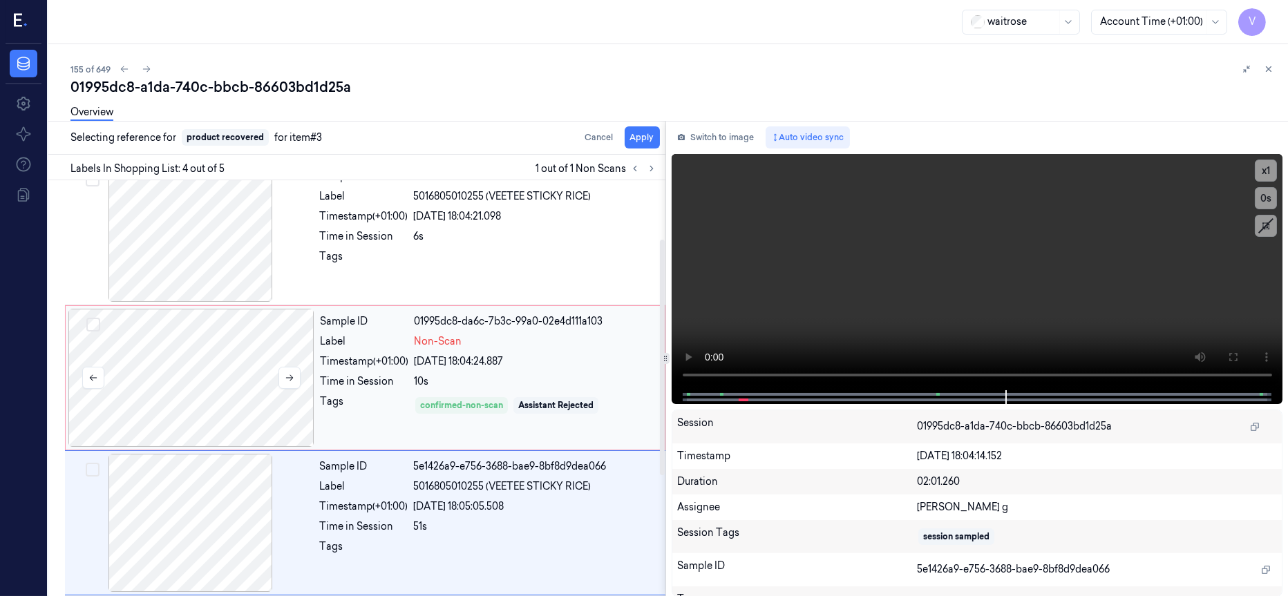
scroll to position [207, 0]
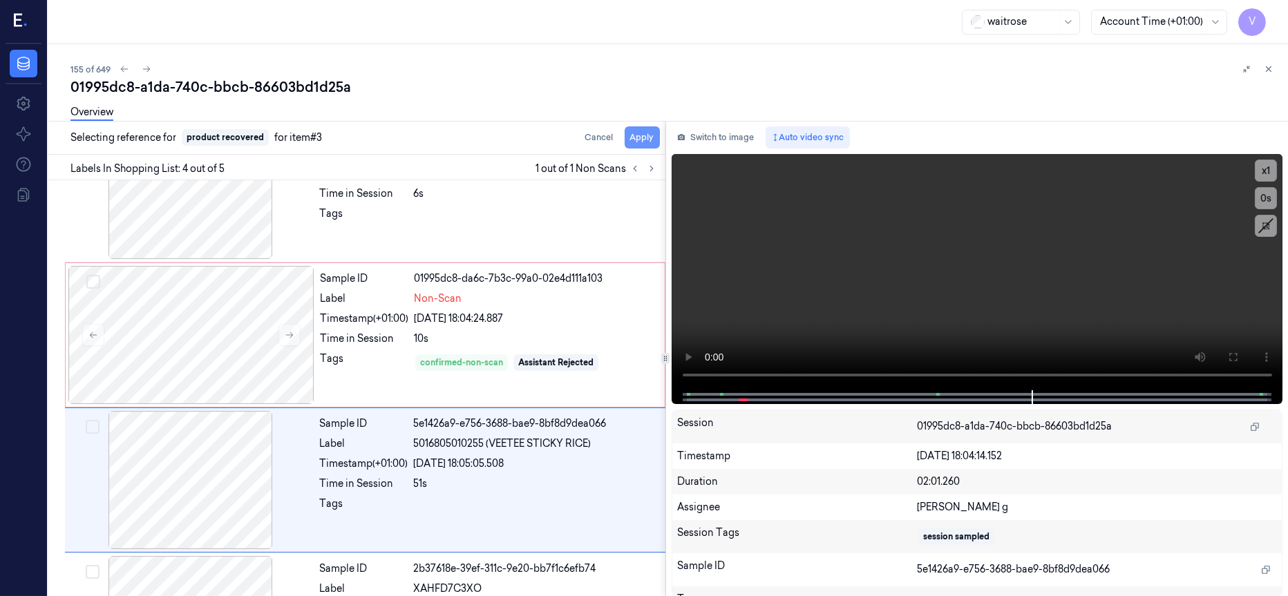
click at [644, 140] on button "Apply" at bounding box center [642, 137] width 35 height 22
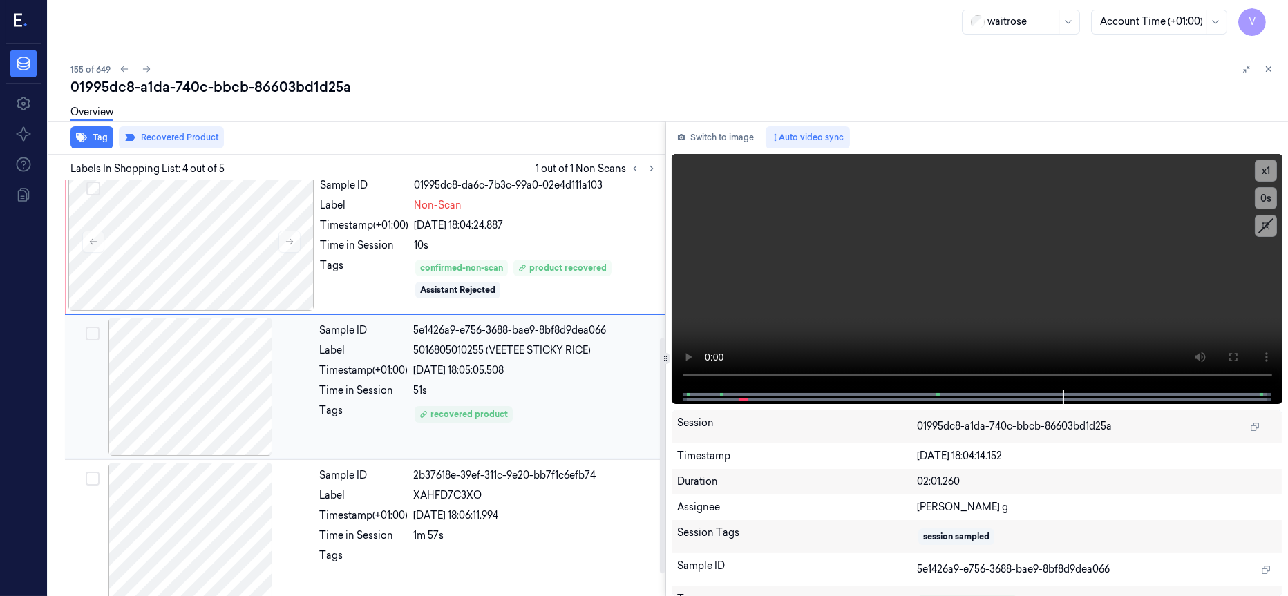
scroll to position [197, 0]
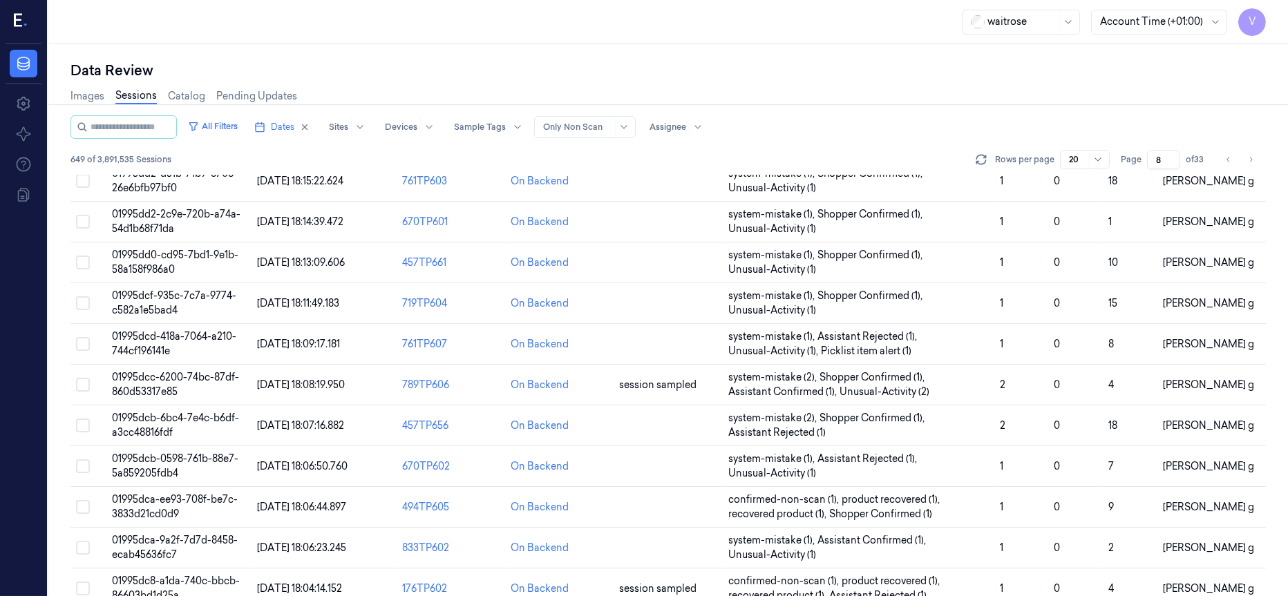
scroll to position [438, 0]
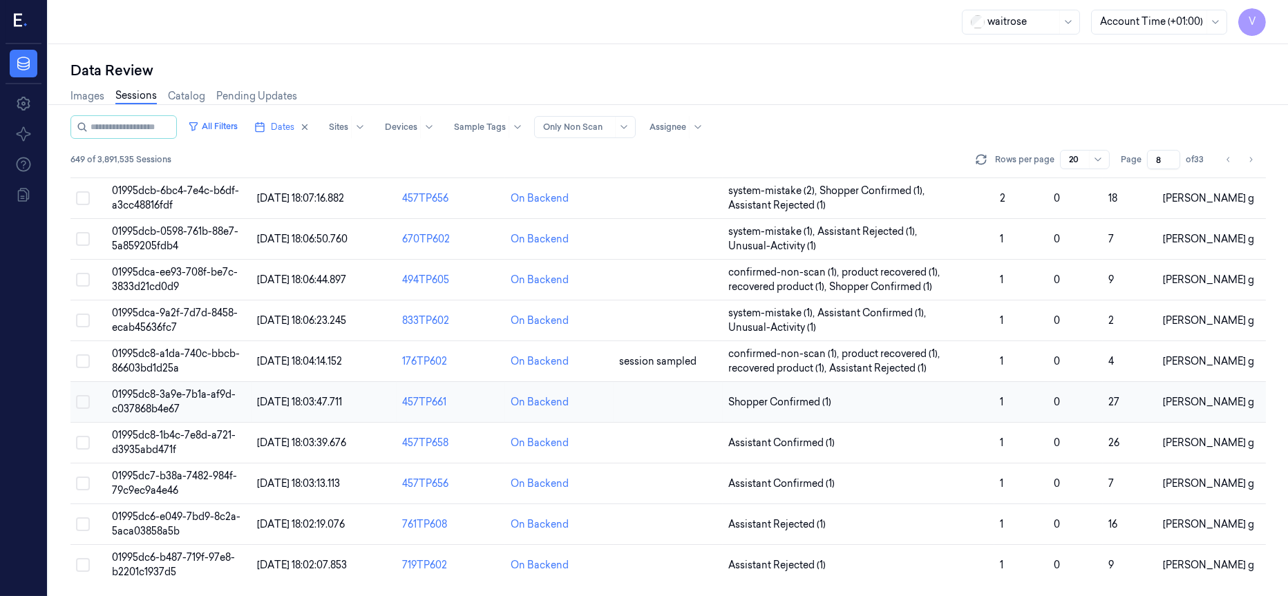
click at [663, 402] on td at bounding box center [668, 402] width 108 height 41
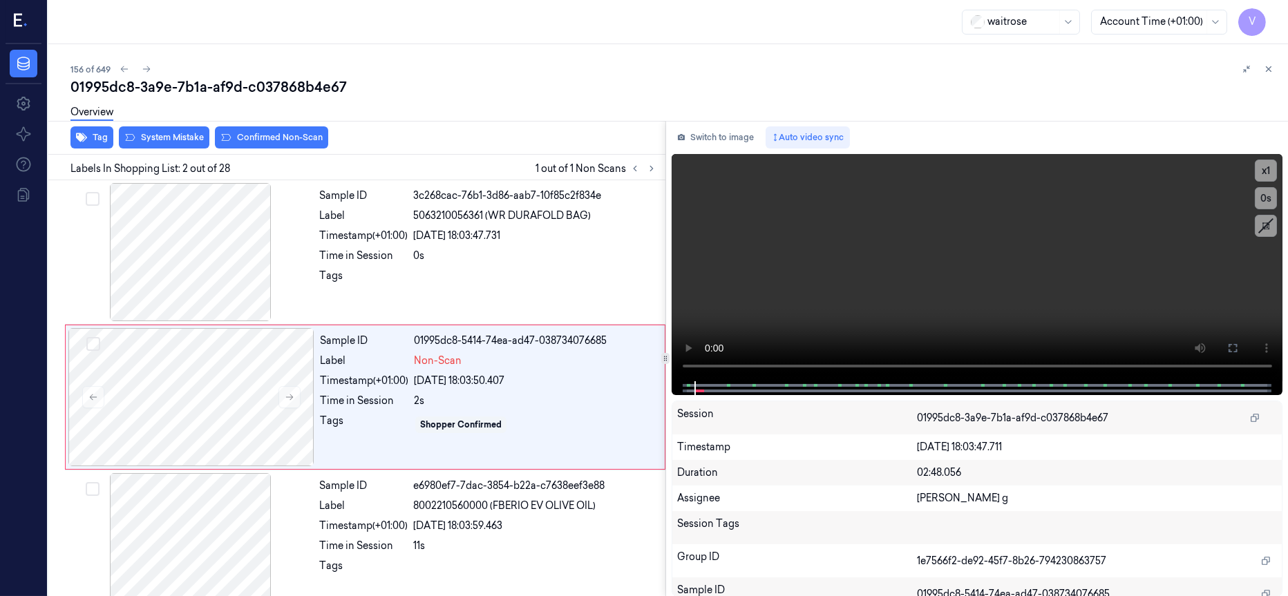
scroll to position [9, 0]
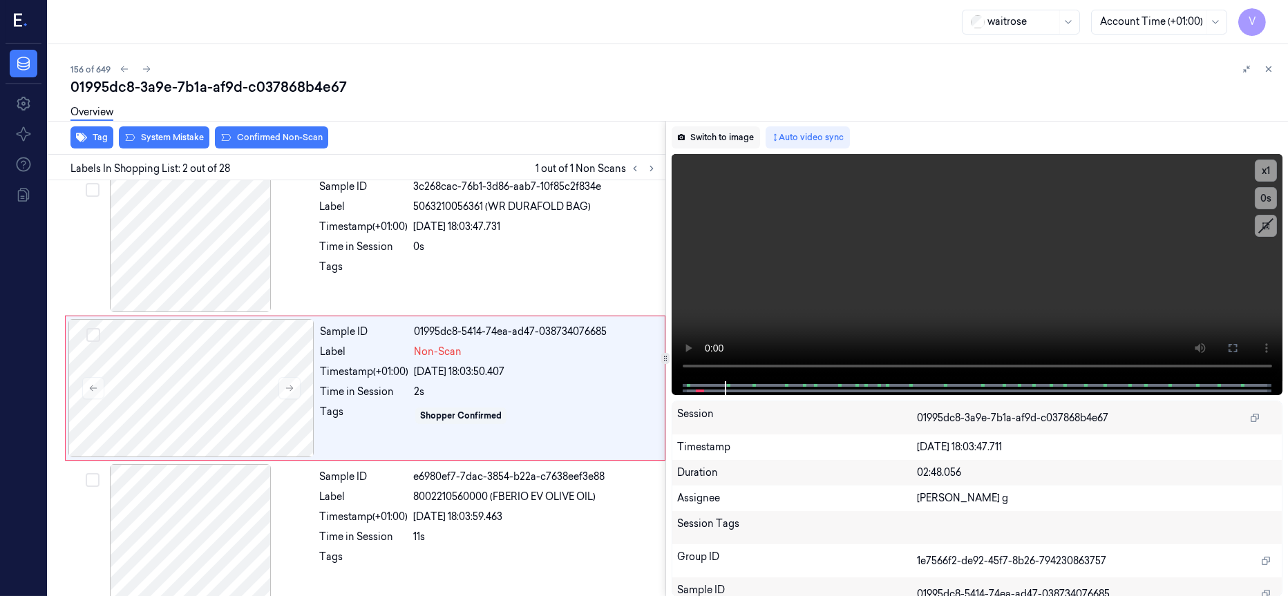
click at [731, 134] on button "Switch to image" at bounding box center [716, 137] width 88 height 22
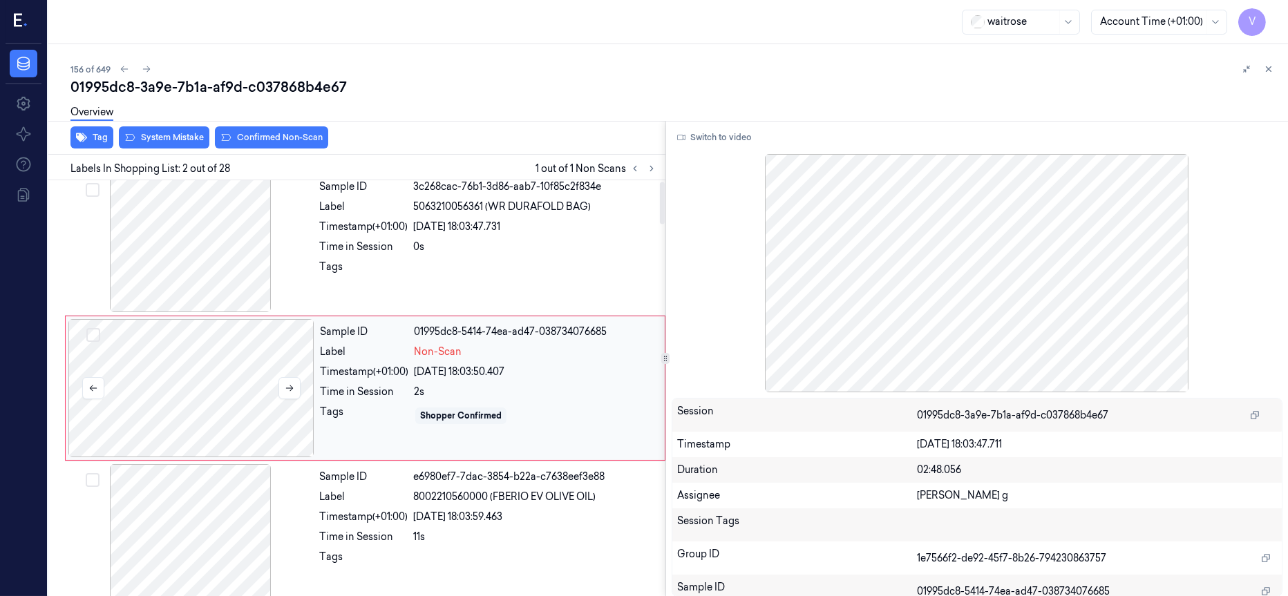
click at [159, 378] on div at bounding box center [191, 388] width 246 height 138
click at [191, 249] on div at bounding box center [191, 243] width 246 height 138
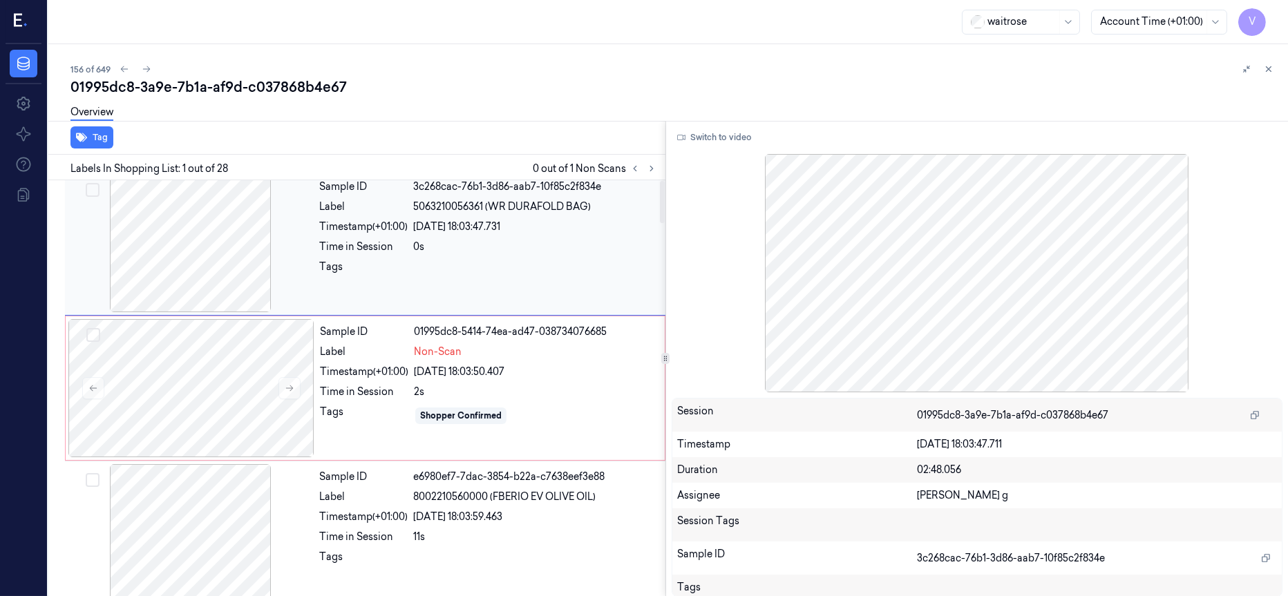
scroll to position [0, 0]
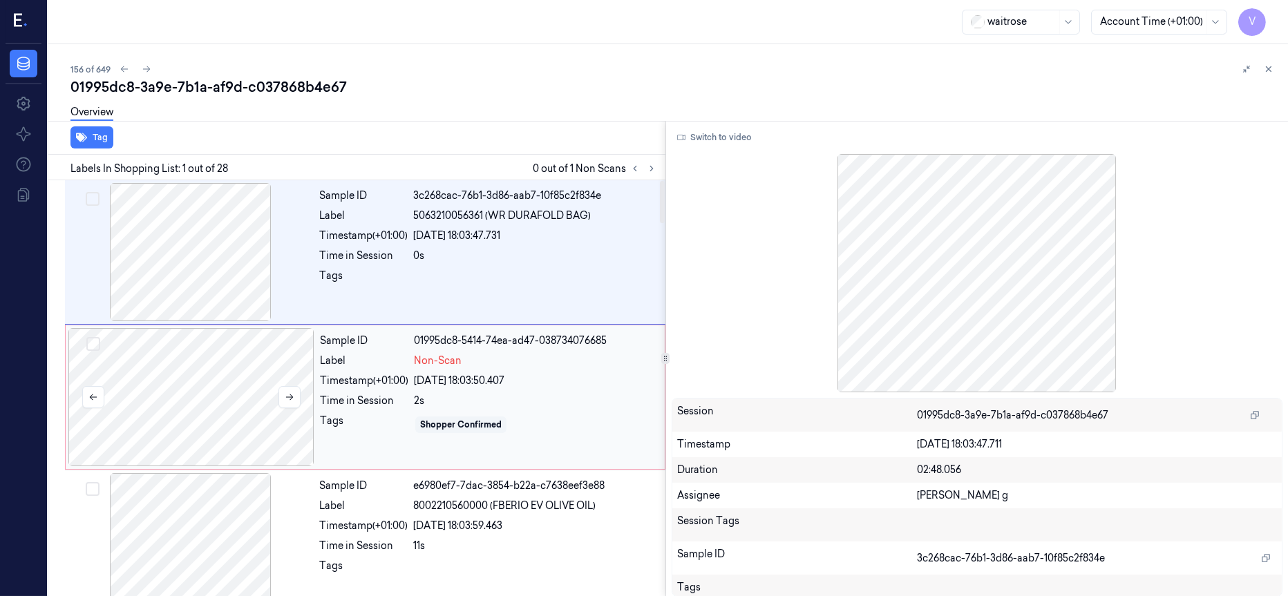
click at [195, 362] on div at bounding box center [191, 397] width 246 height 138
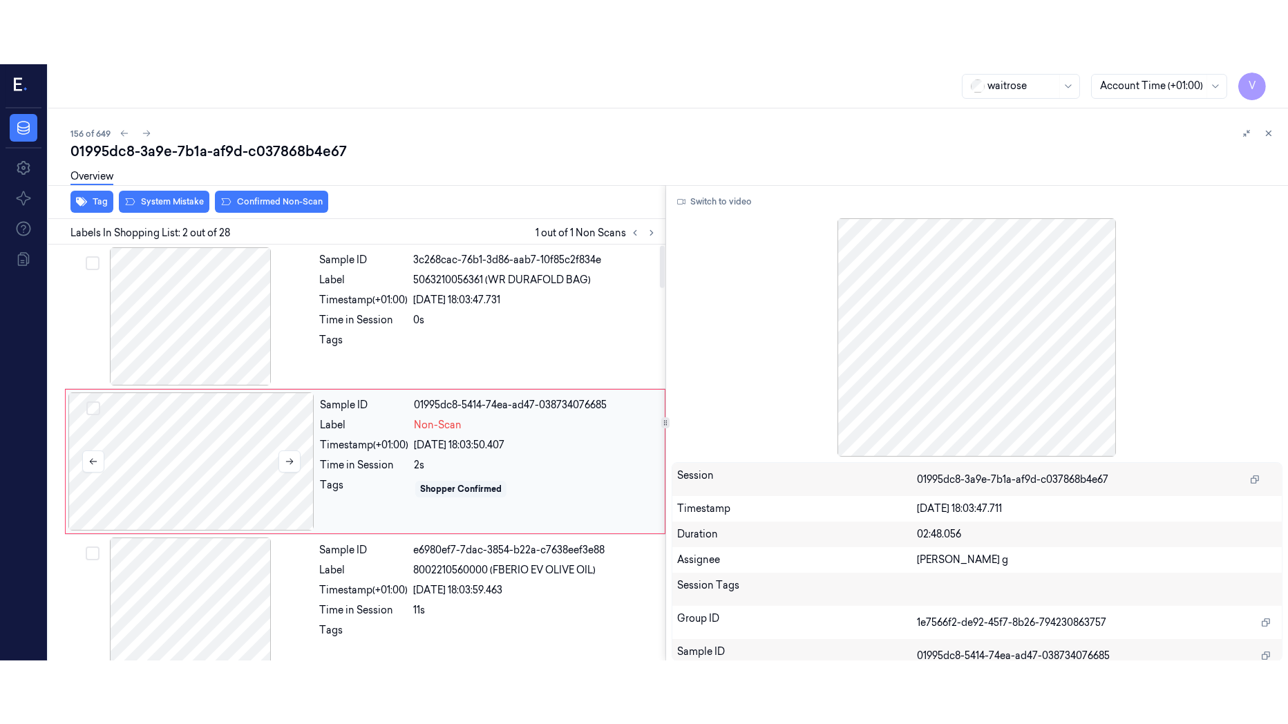
scroll to position [9, 0]
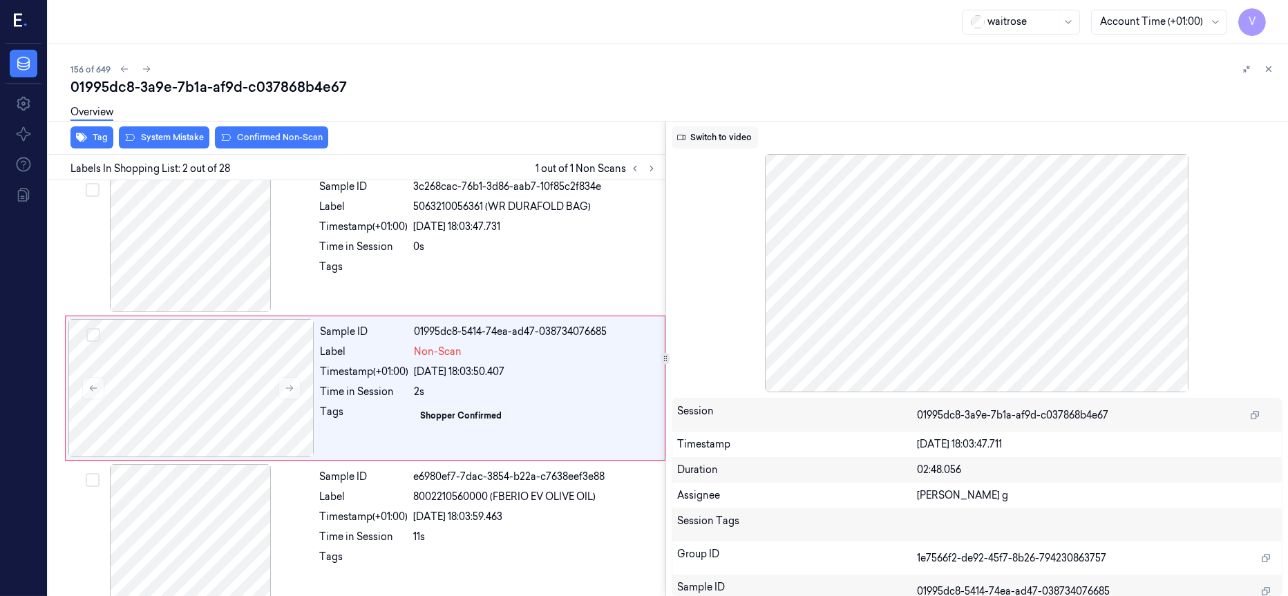
click at [706, 138] on button "Switch to video" at bounding box center [715, 137] width 86 height 22
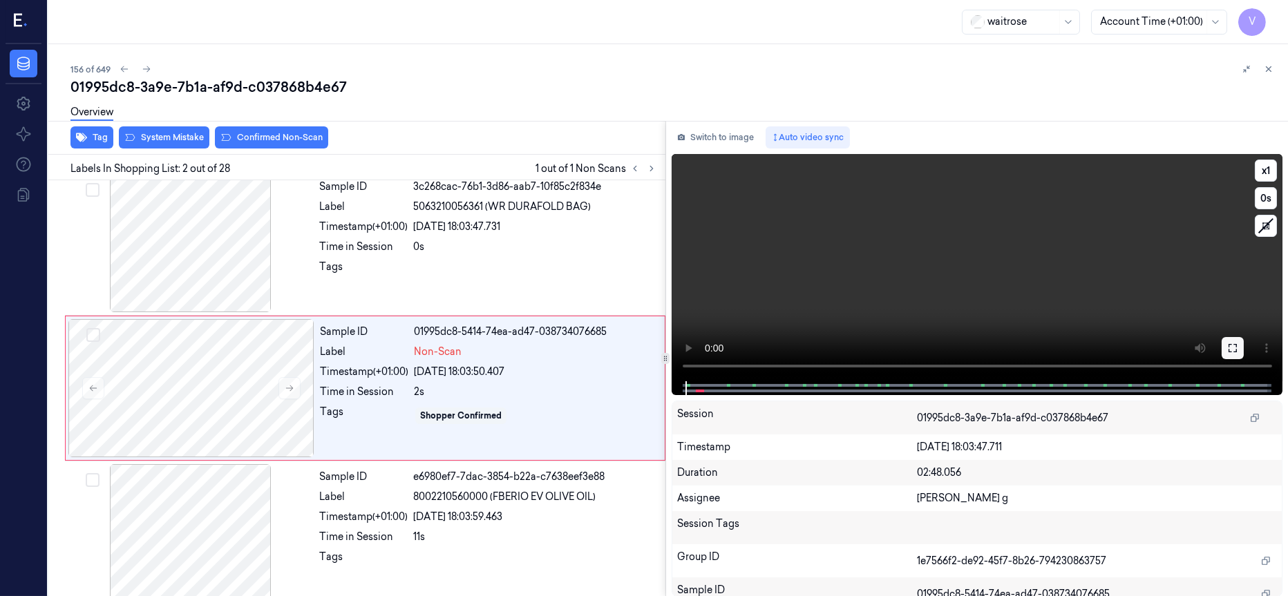
click at [1232, 356] on button at bounding box center [1233, 348] width 22 height 22
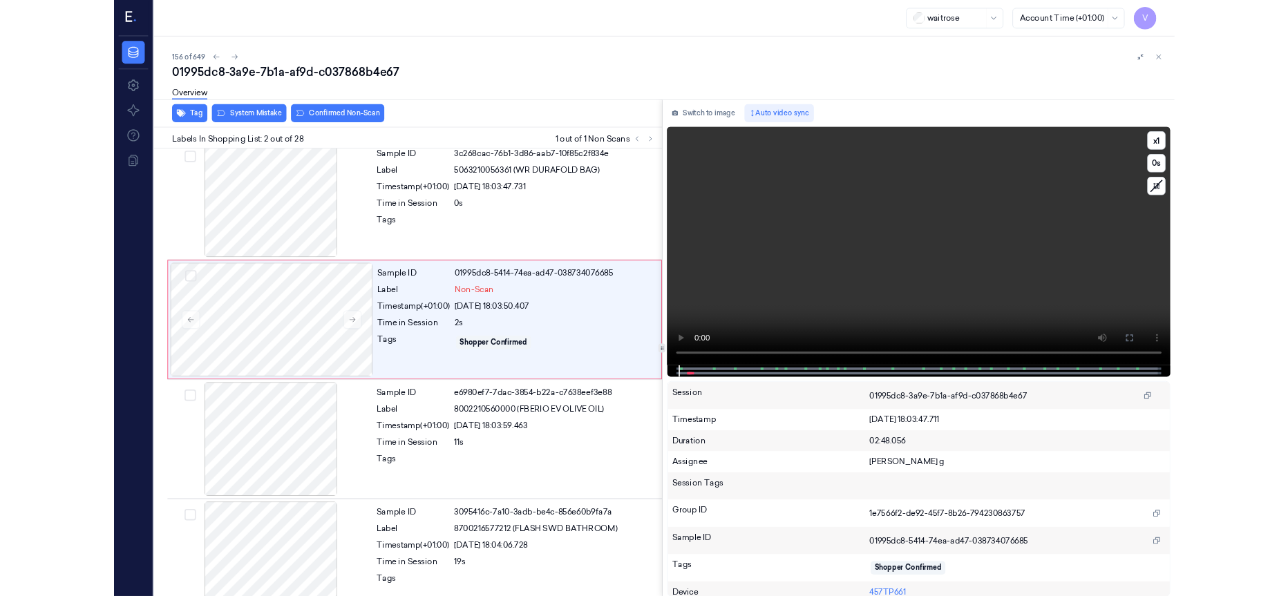
scroll to position [0, 0]
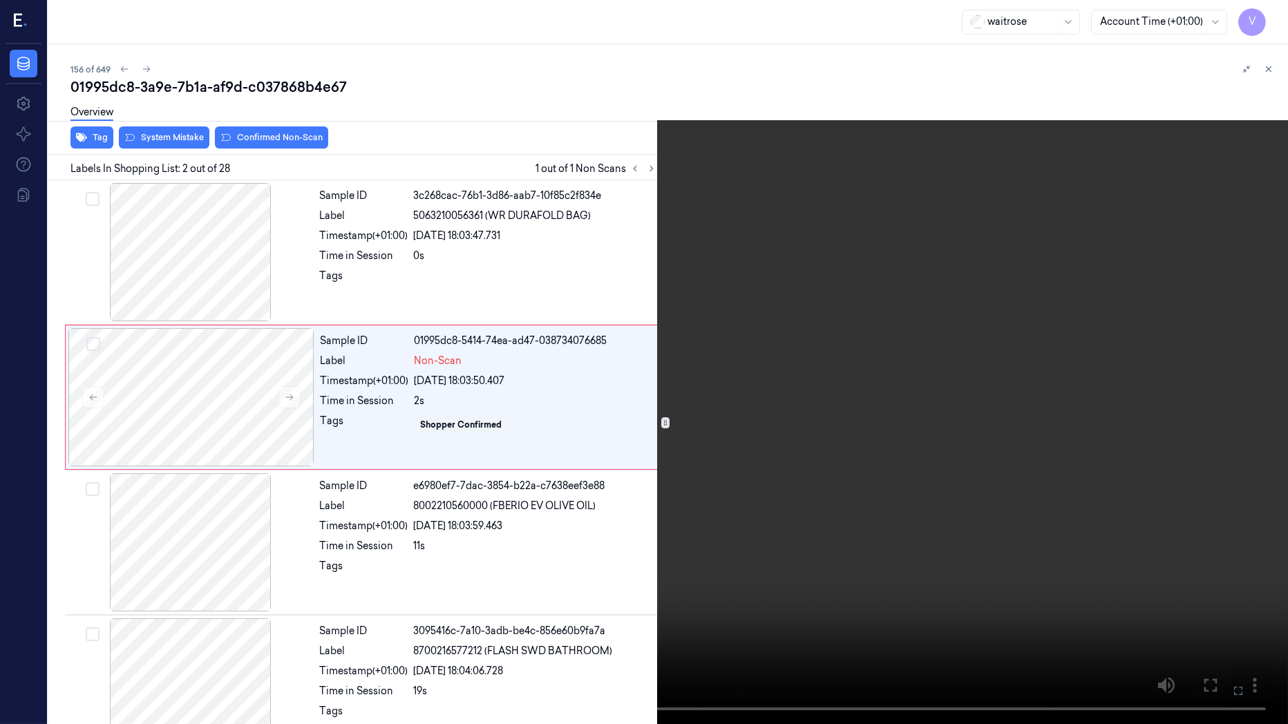
click at [0, 0] on icon at bounding box center [0, 0] width 0 height 0
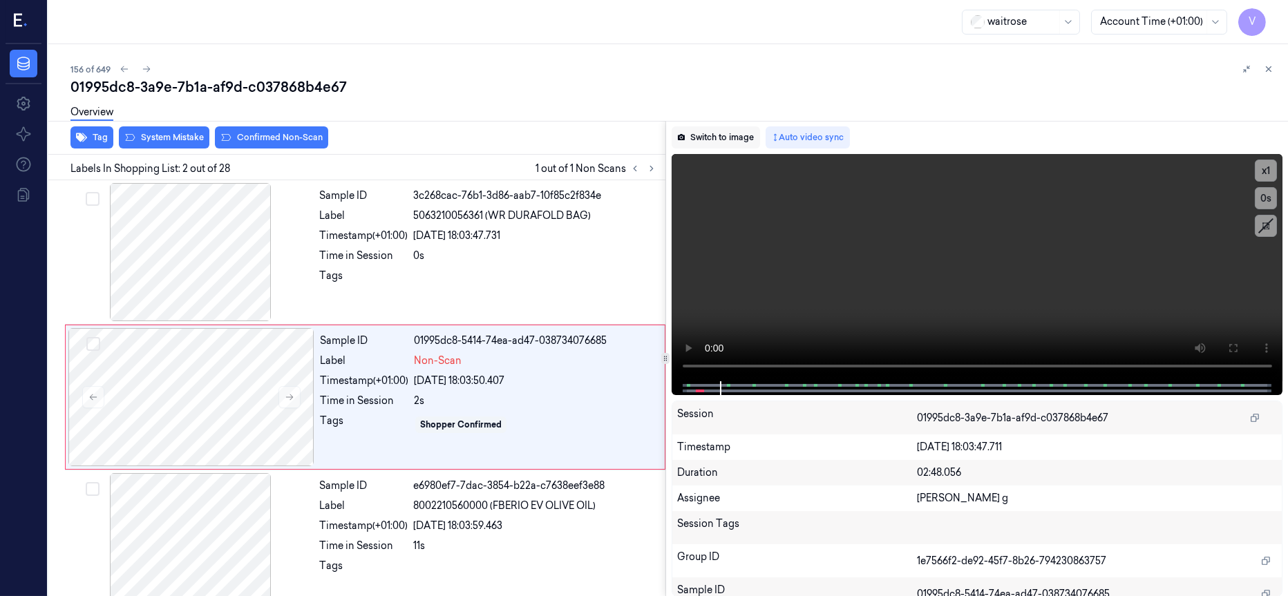
click at [701, 137] on button "Switch to image" at bounding box center [716, 137] width 88 height 22
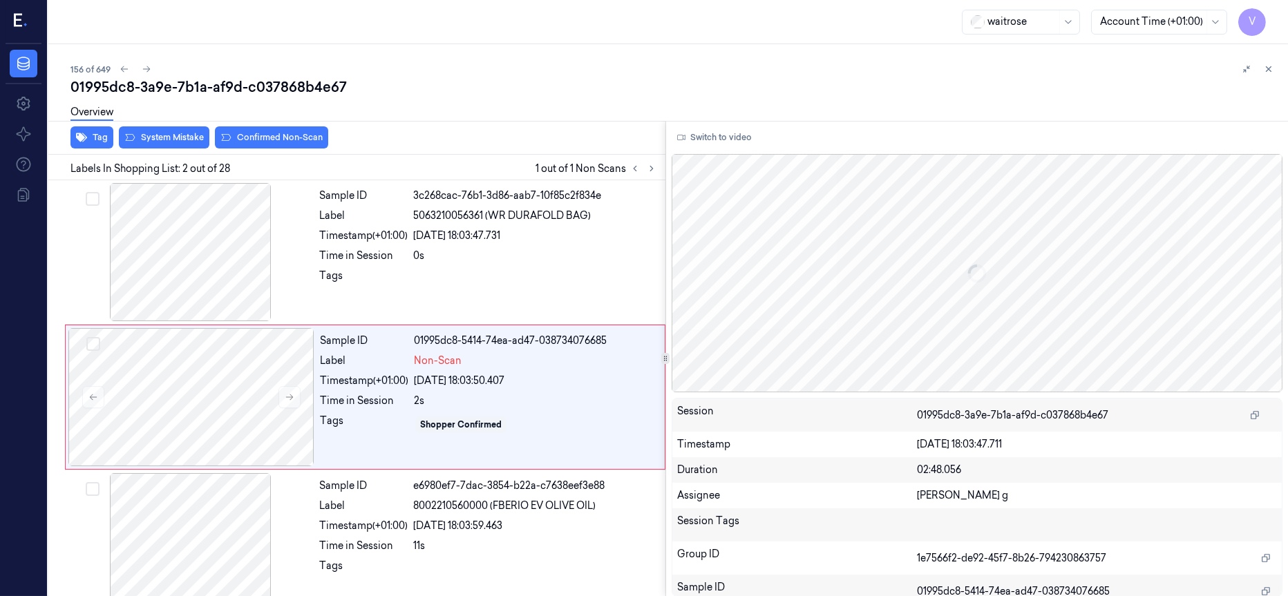
scroll to position [9, 0]
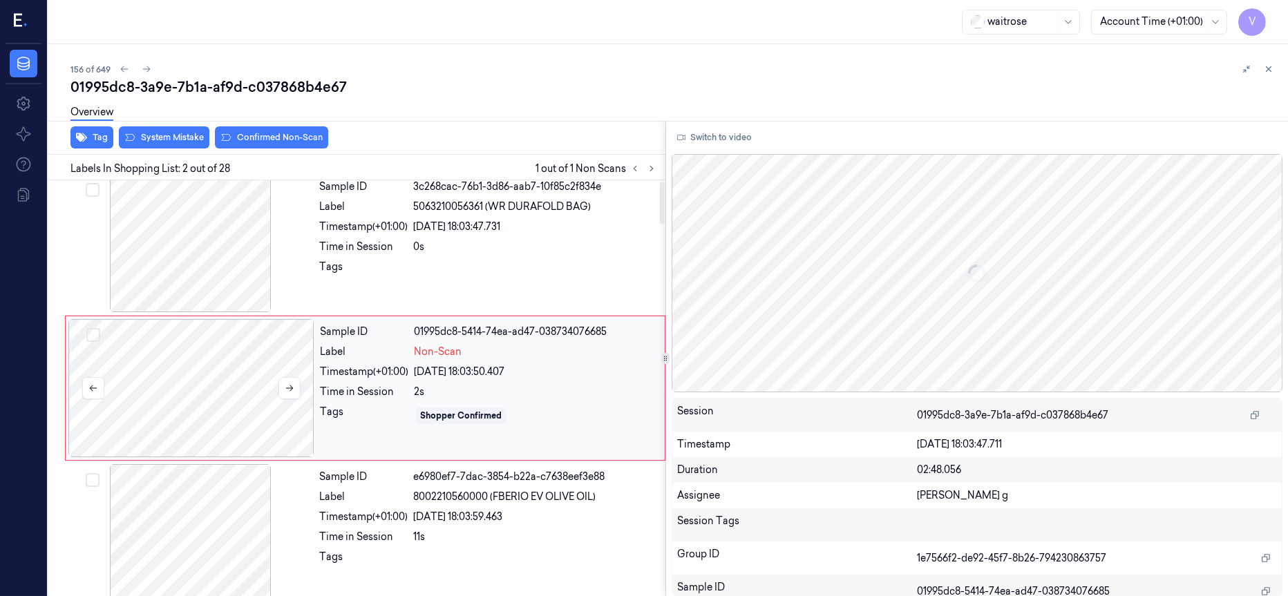
click at [216, 397] on div at bounding box center [191, 388] width 246 height 138
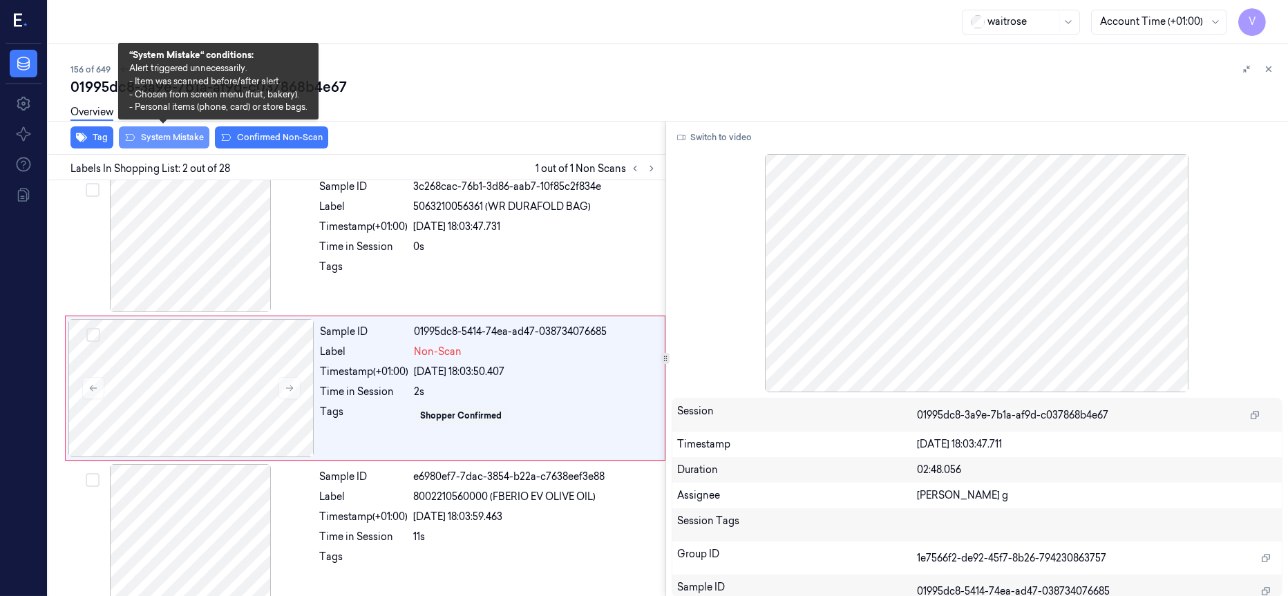
click at [167, 141] on button "System Mistake" at bounding box center [164, 137] width 91 height 22
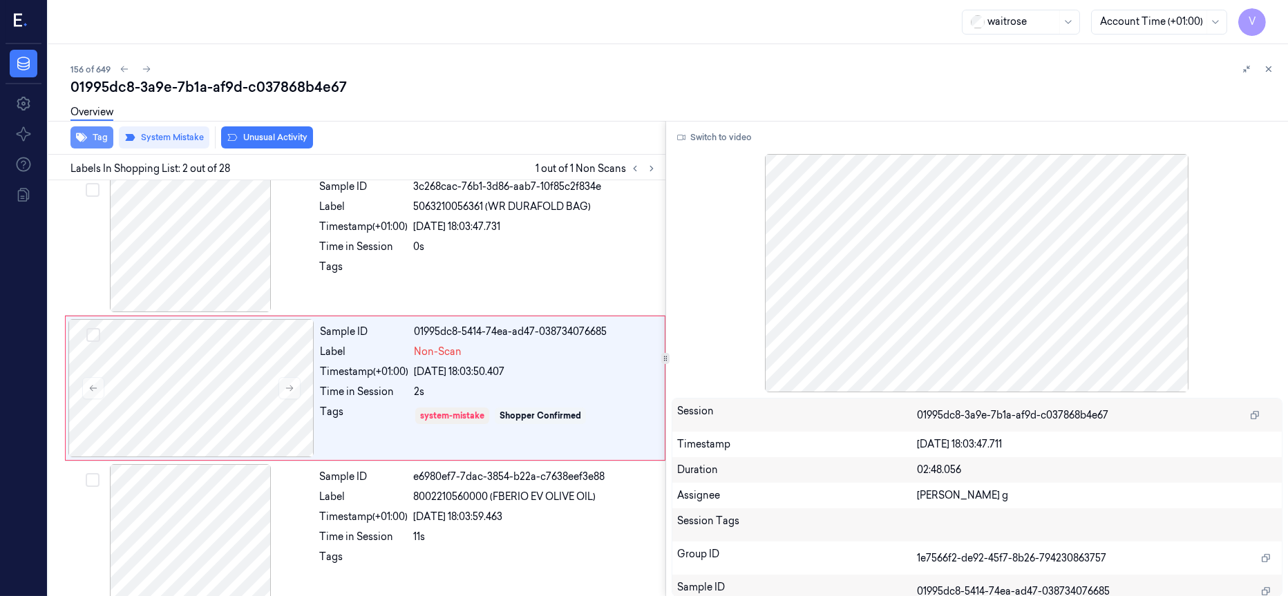
click at [90, 135] on button "Tag" at bounding box center [91, 137] width 43 height 22
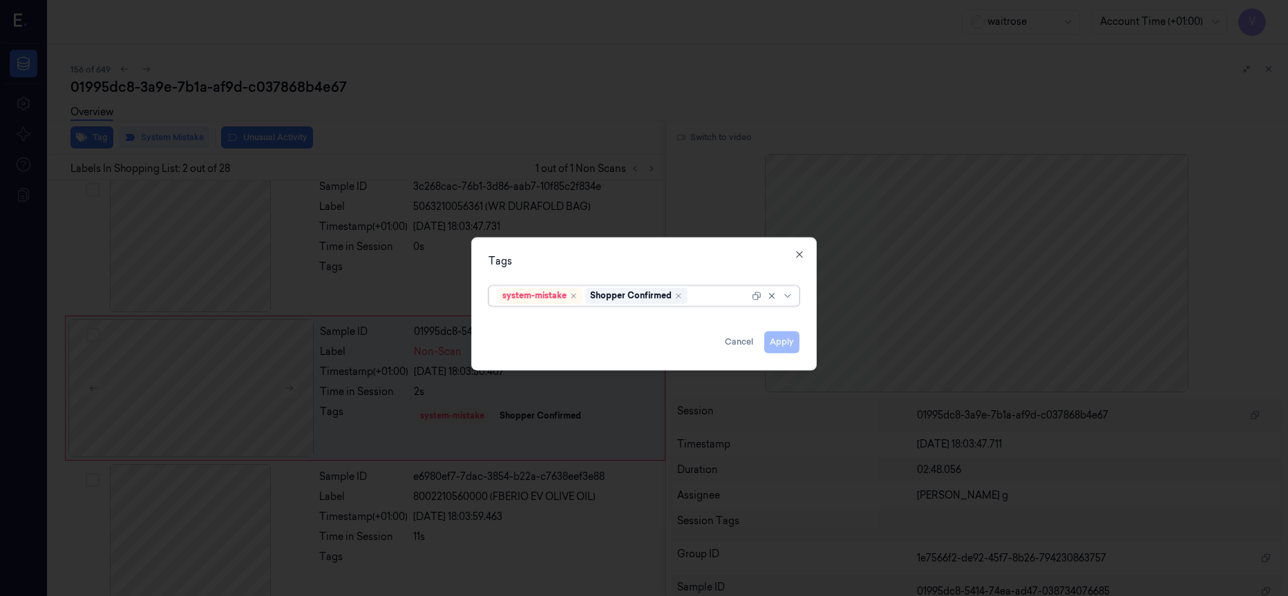
click at [705, 303] on div "system-mistake Shopper Confirmed" at bounding box center [624, 295] width 252 height 19
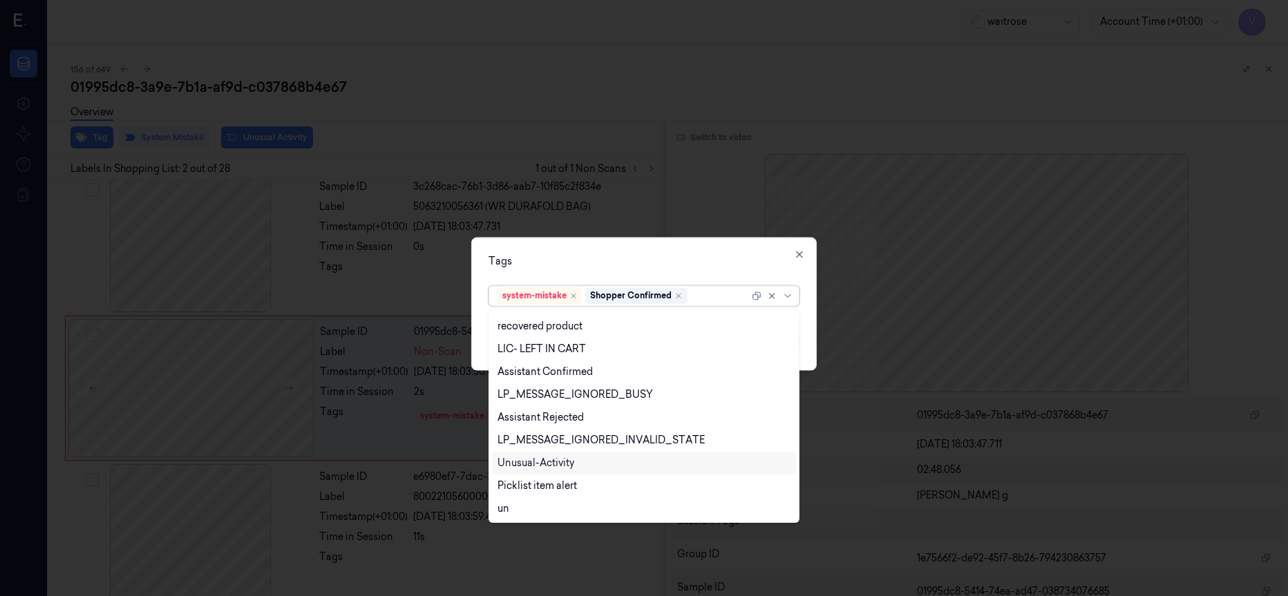
scroll to position [0, 0]
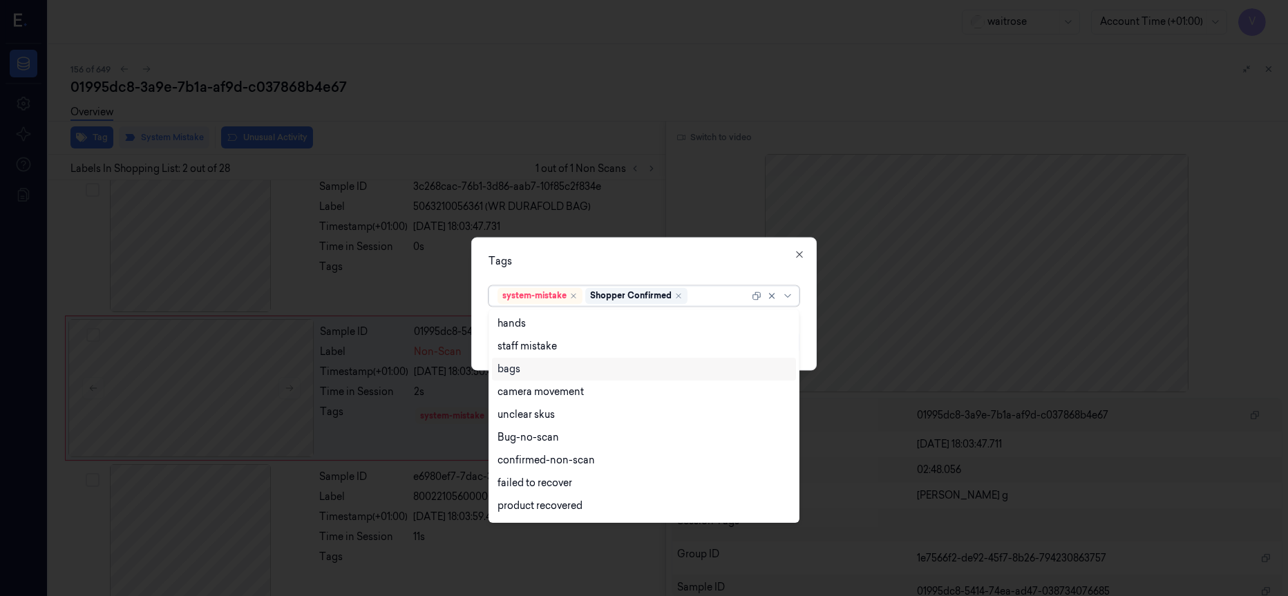
click at [506, 370] on div "bags" at bounding box center [509, 369] width 23 height 15
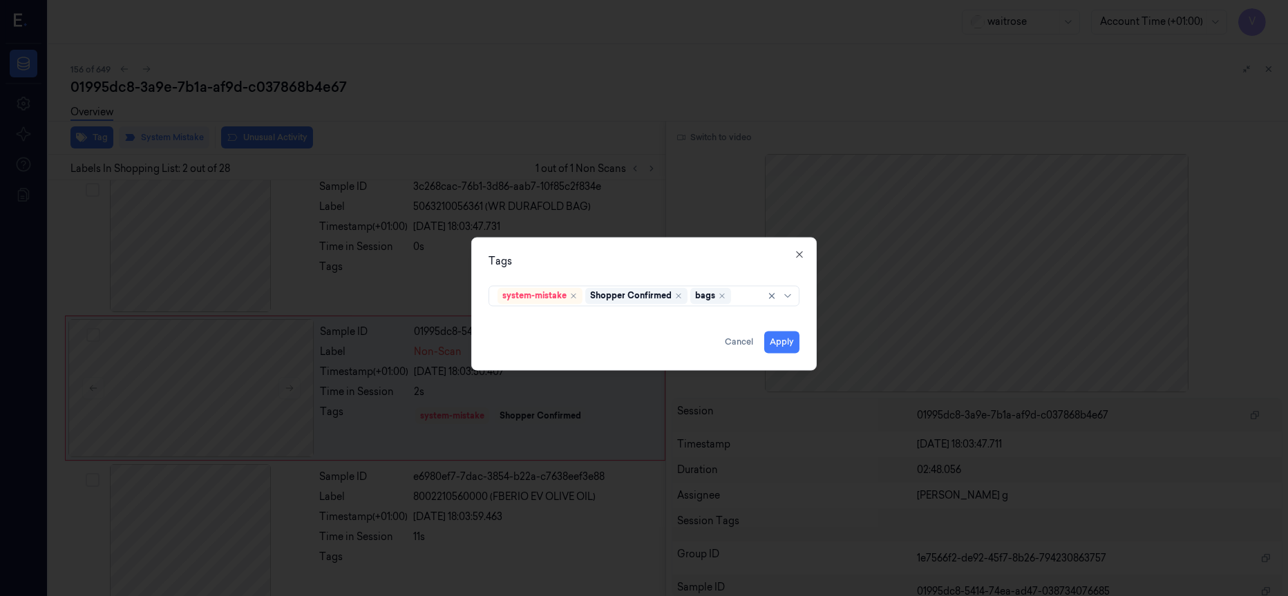
click at [676, 275] on div "Tags system-mistake Shopper Confirmed bags Apply Cancel Close" at bounding box center [643, 303] width 345 height 133
click at [784, 345] on button "Apply" at bounding box center [781, 342] width 35 height 22
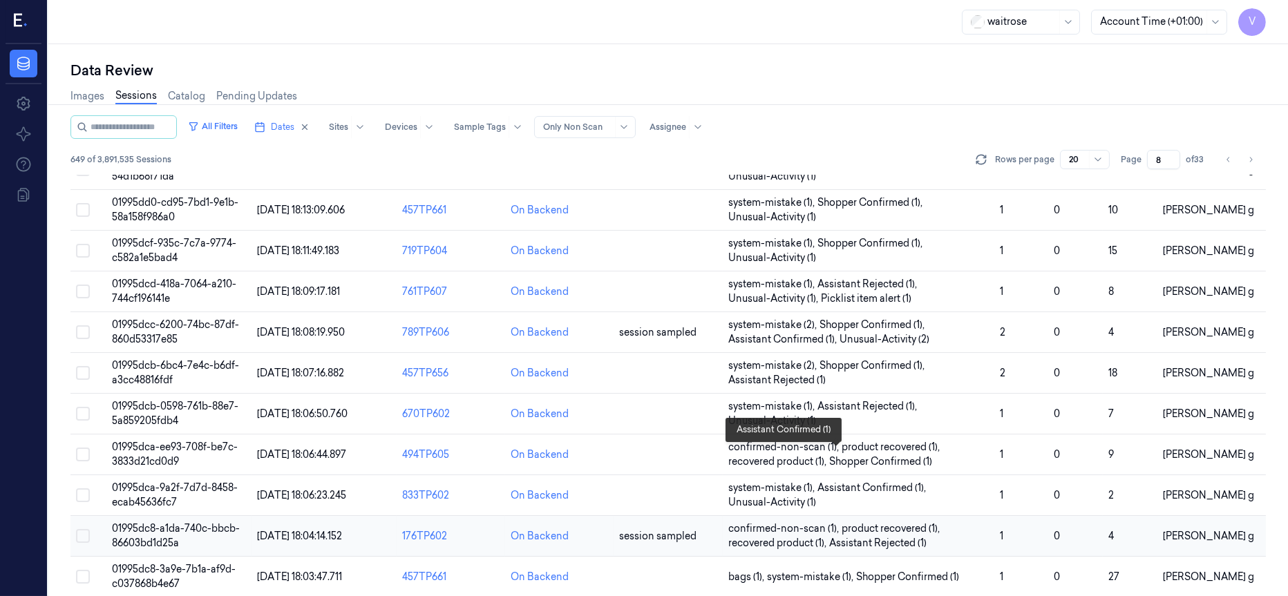
scroll to position [438, 0]
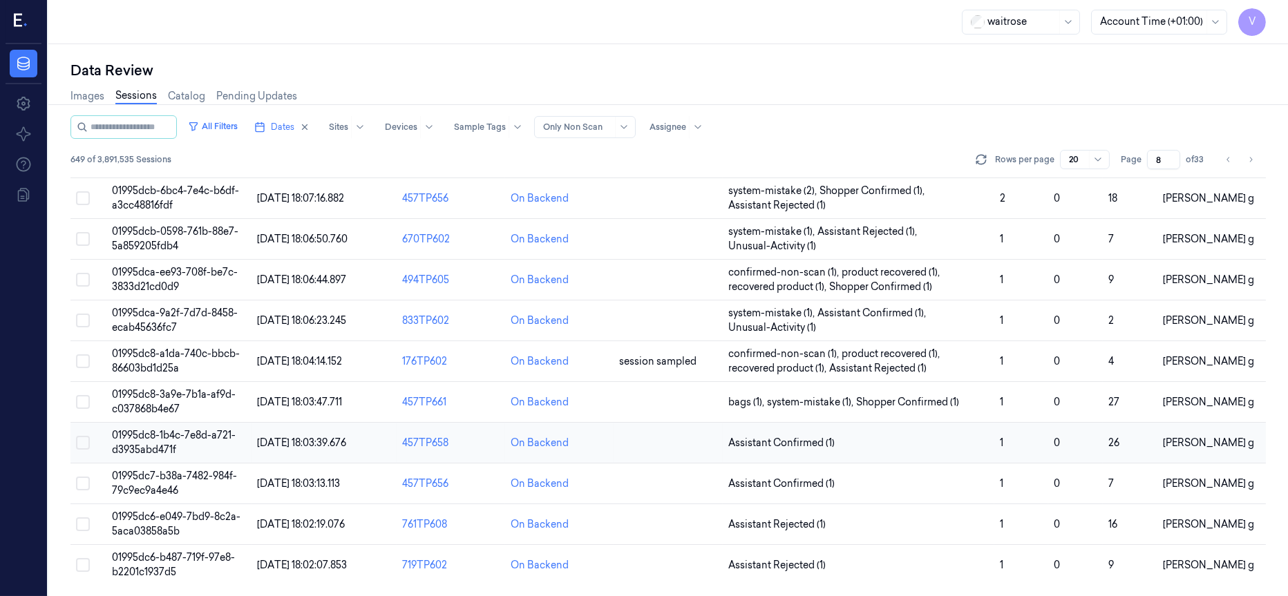
click at [661, 454] on td at bounding box center [668, 443] width 108 height 41
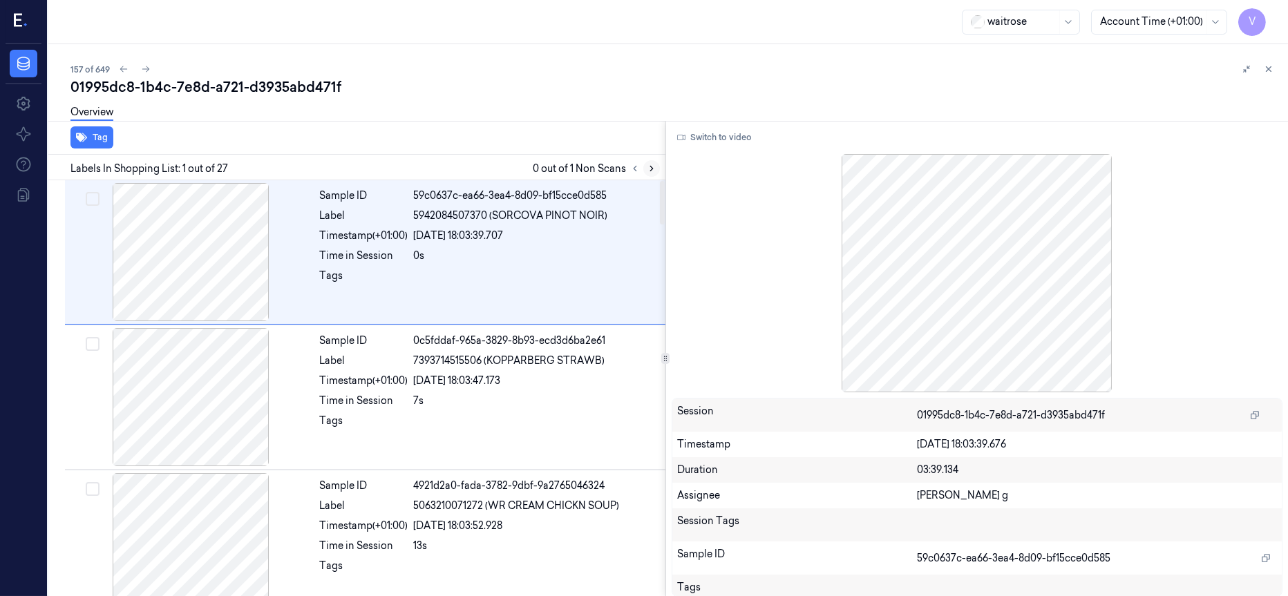
click at [650, 173] on button at bounding box center [651, 168] width 17 height 17
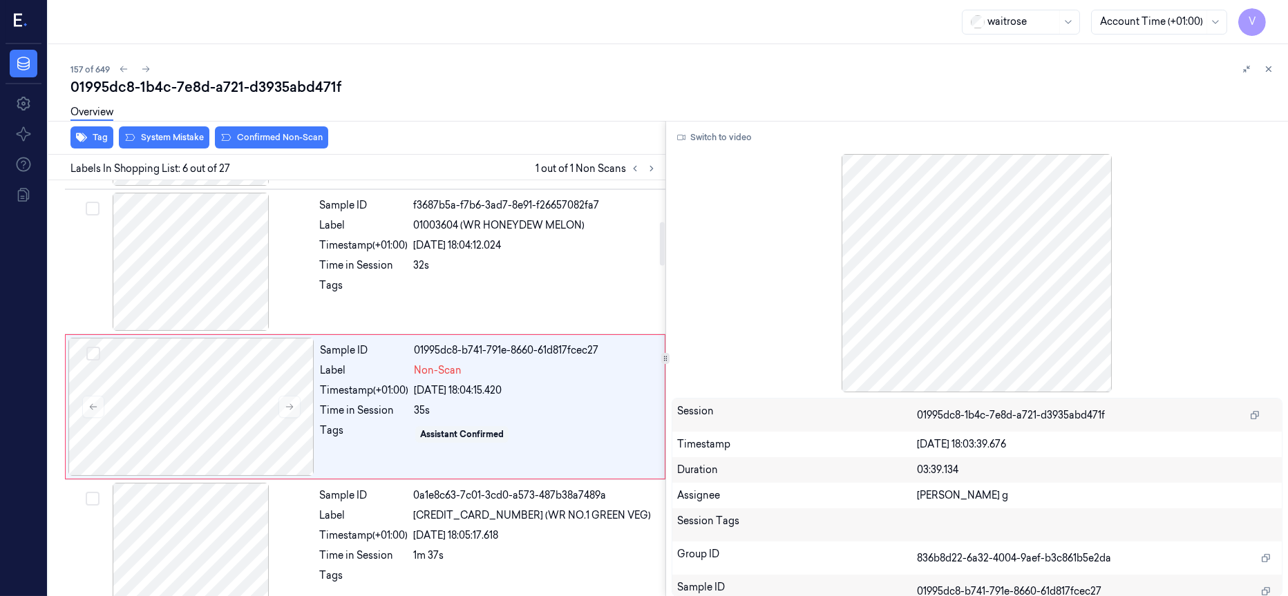
scroll to position [591, 0]
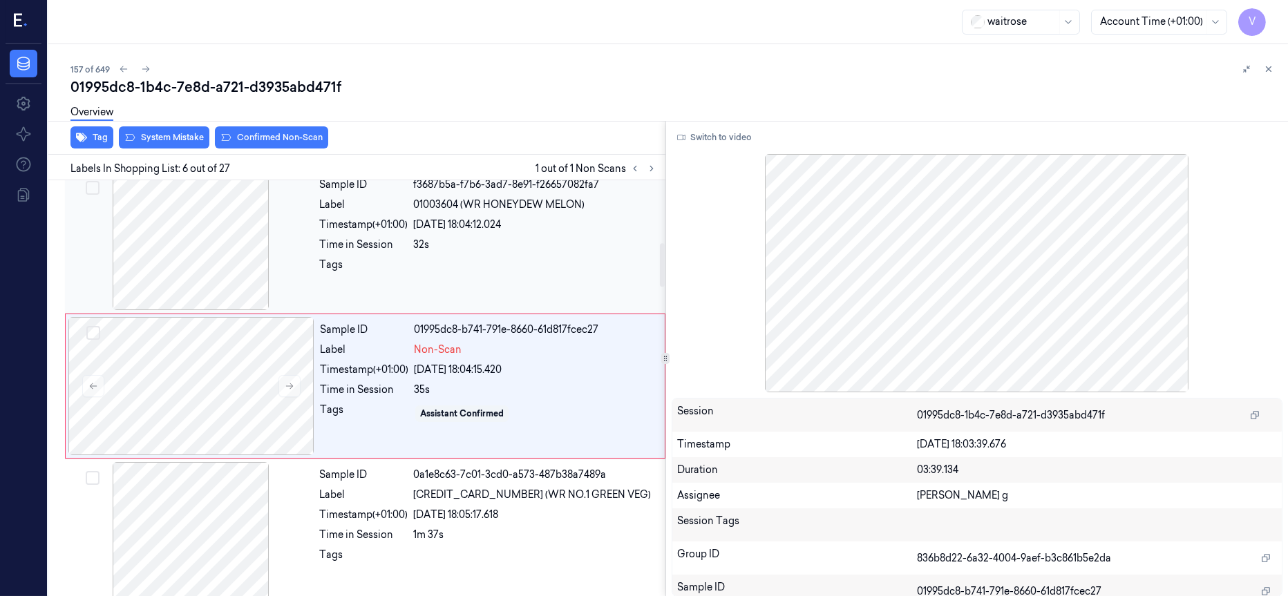
click at [229, 218] on div at bounding box center [191, 241] width 246 height 138
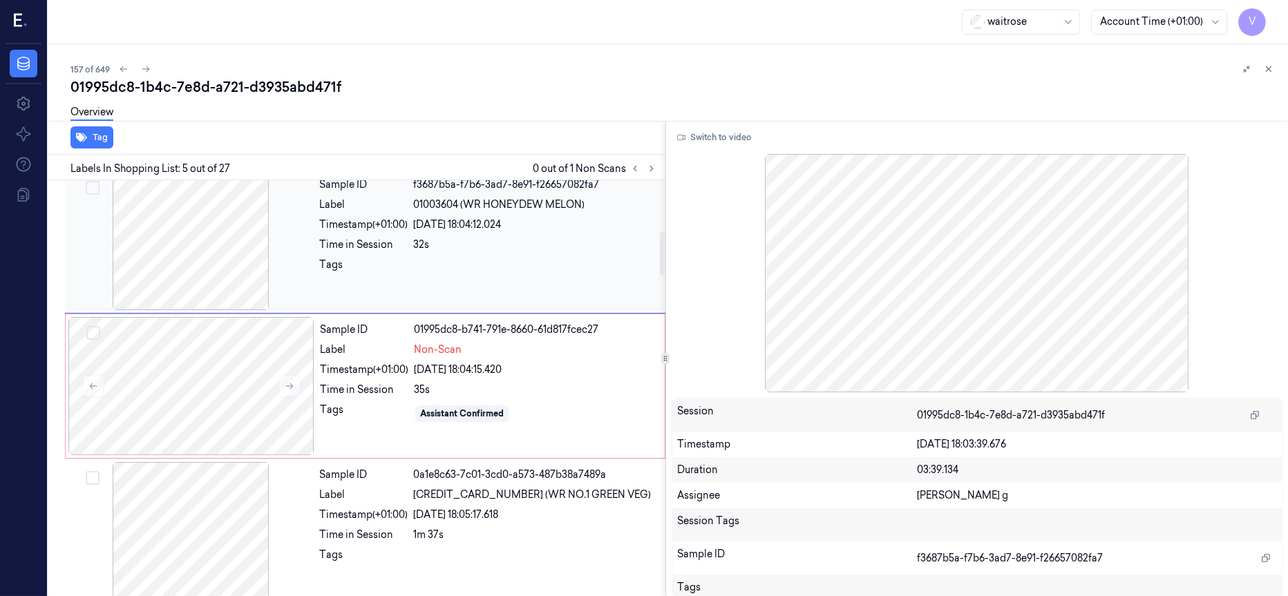
scroll to position [446, 0]
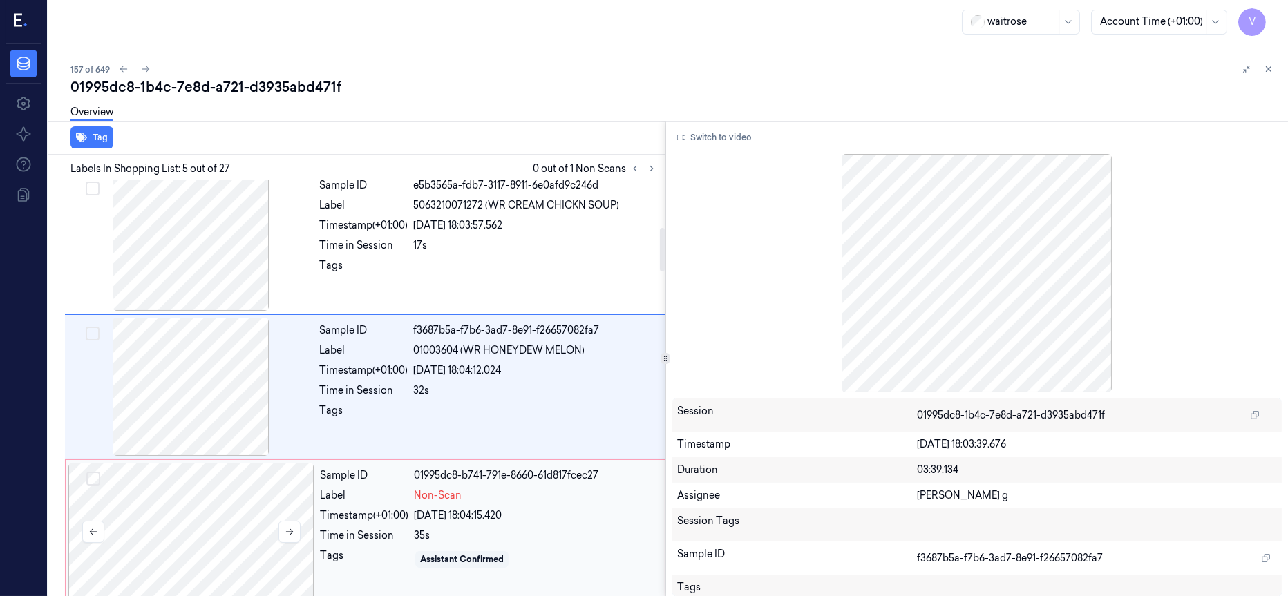
click at [185, 489] on div at bounding box center [191, 532] width 246 height 138
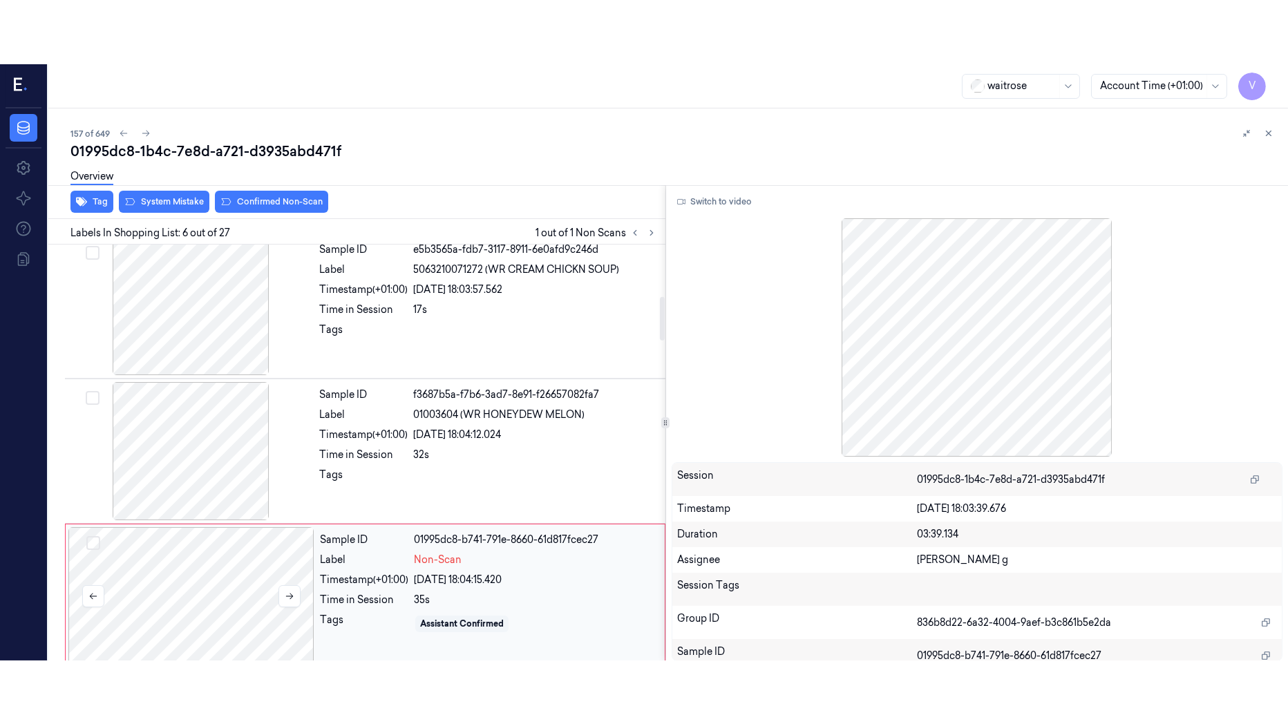
scroll to position [591, 0]
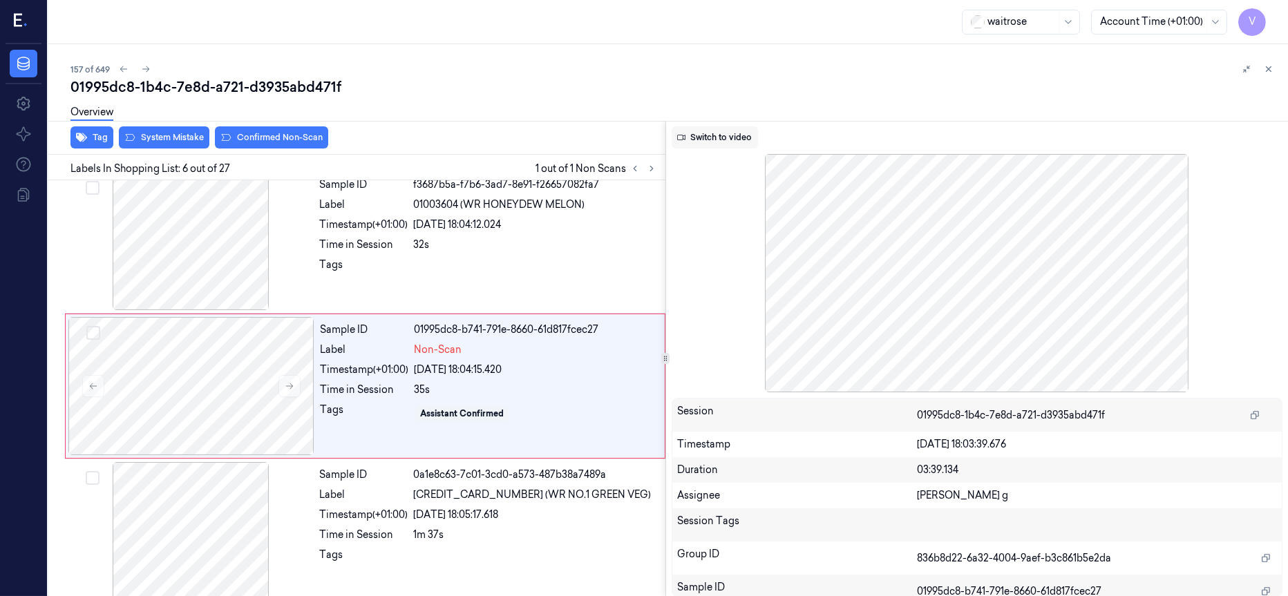
click at [713, 138] on button "Switch to video" at bounding box center [715, 137] width 86 height 22
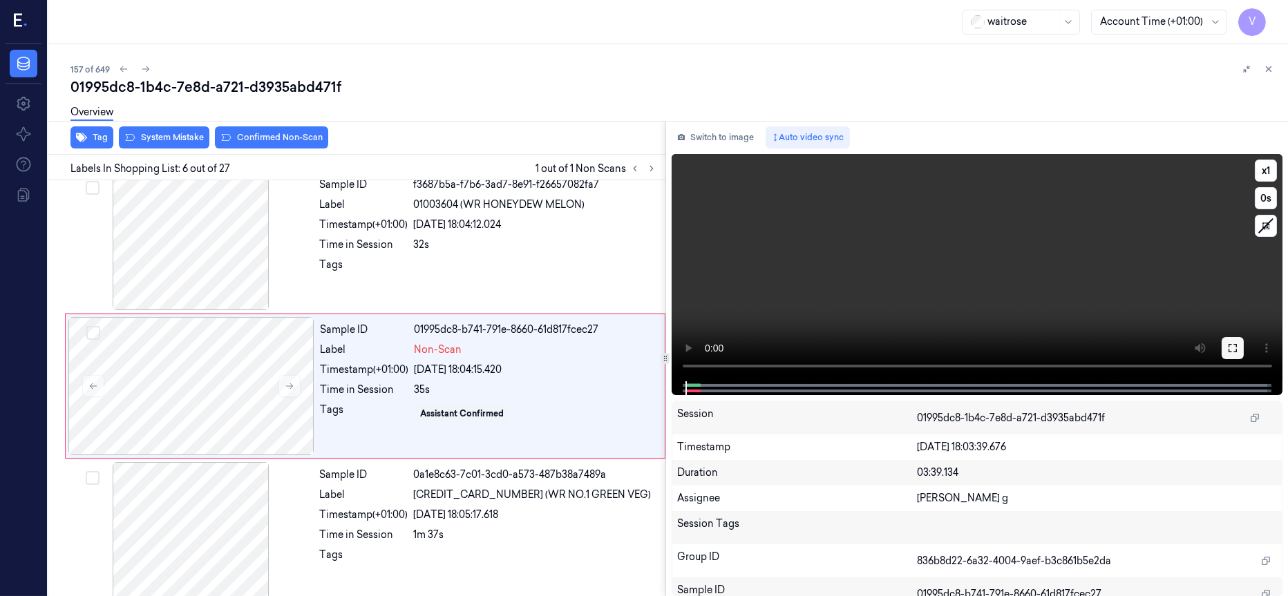
click at [1234, 348] on icon at bounding box center [1232, 348] width 11 height 11
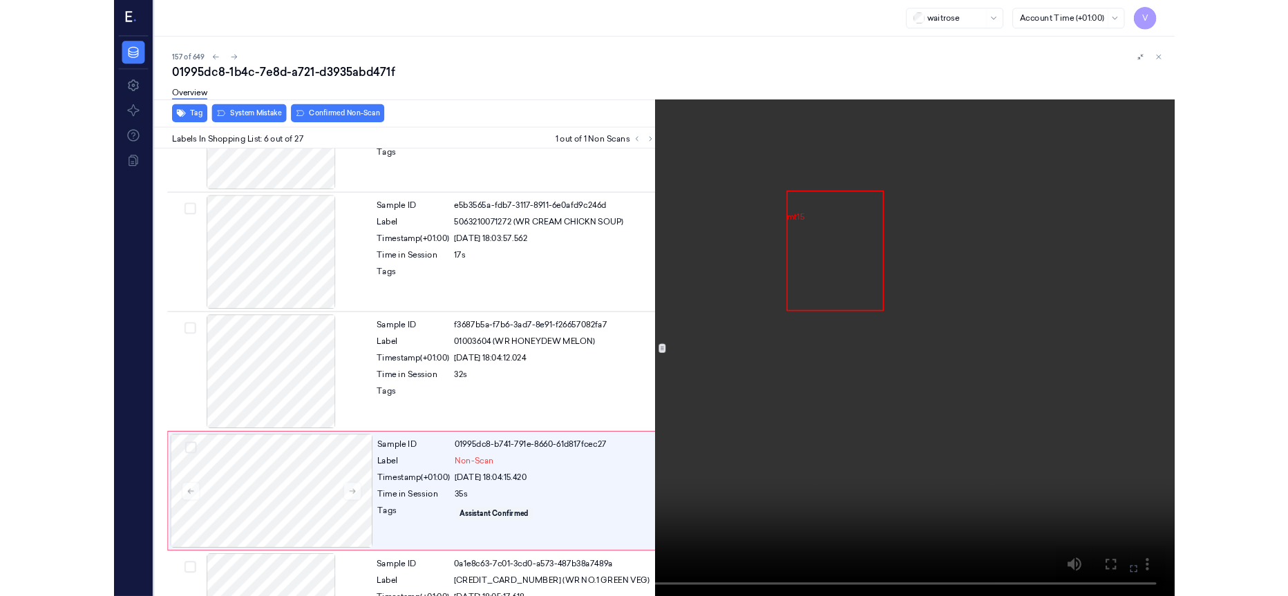
scroll to position [527, 0]
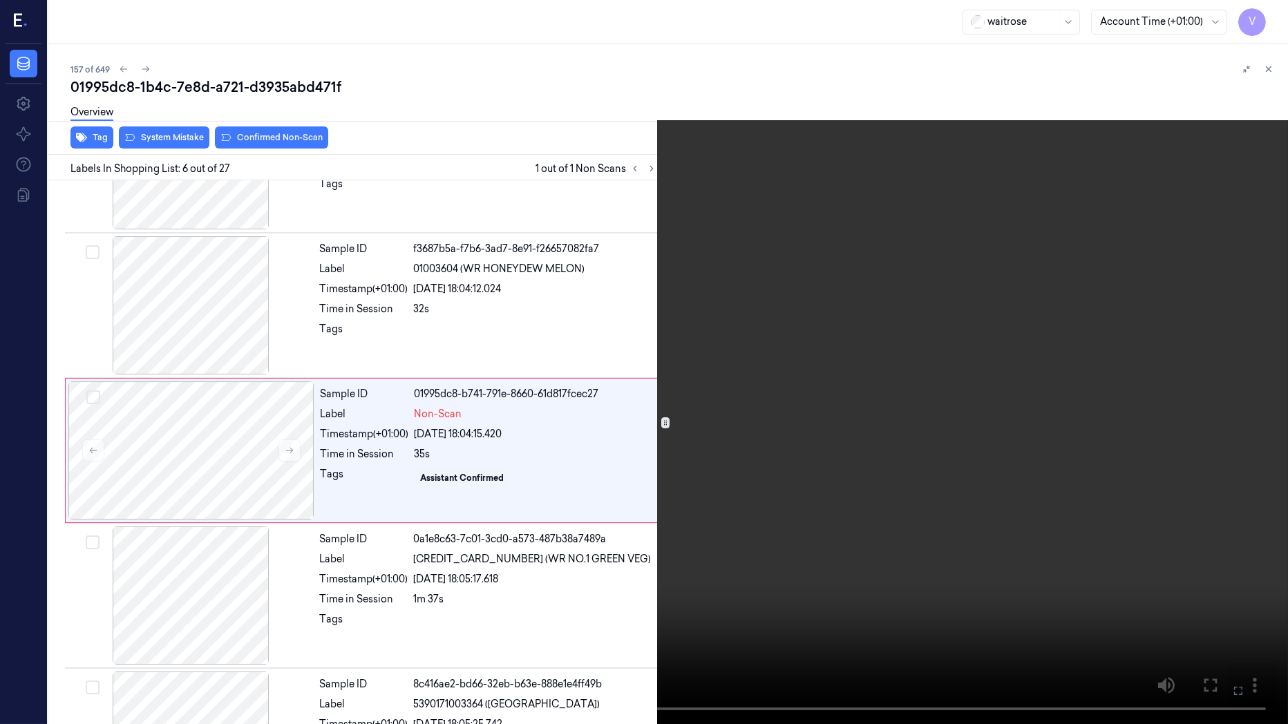
click at [0, 0] on icon at bounding box center [0, 0] width 0 height 0
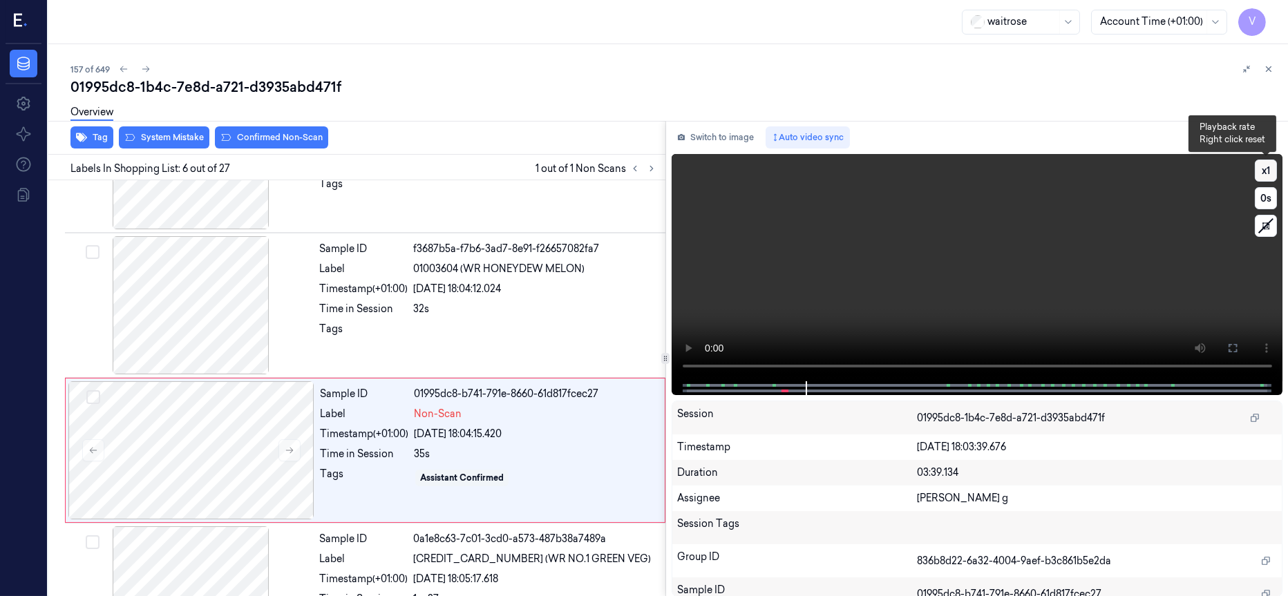
click at [1263, 165] on button "x 1" at bounding box center [1266, 171] width 22 height 22
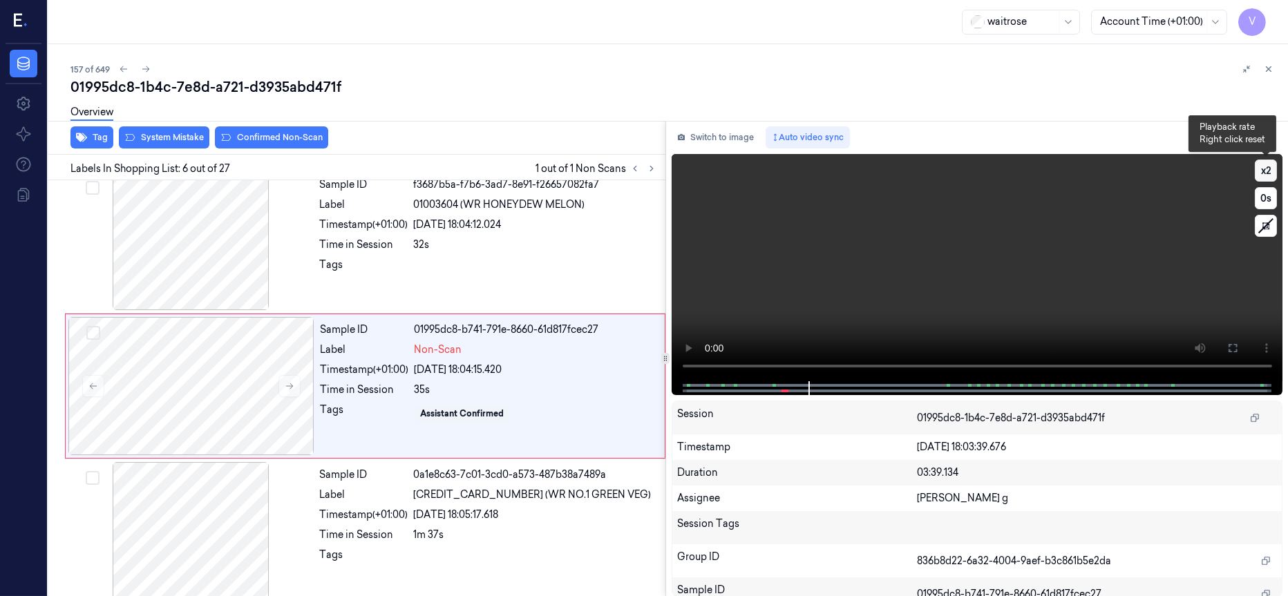
click at [1263, 165] on button "x 2" at bounding box center [1266, 171] width 22 height 22
click at [705, 135] on button "Switch to image" at bounding box center [716, 137] width 88 height 22
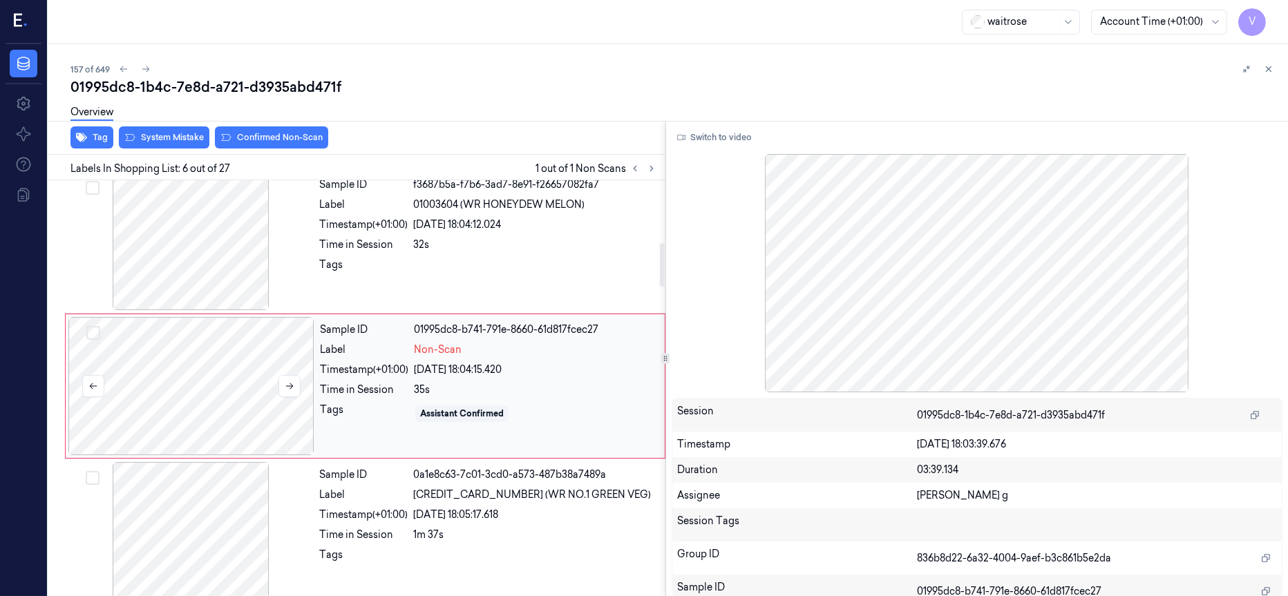
click at [180, 383] on div at bounding box center [191, 386] width 246 height 138
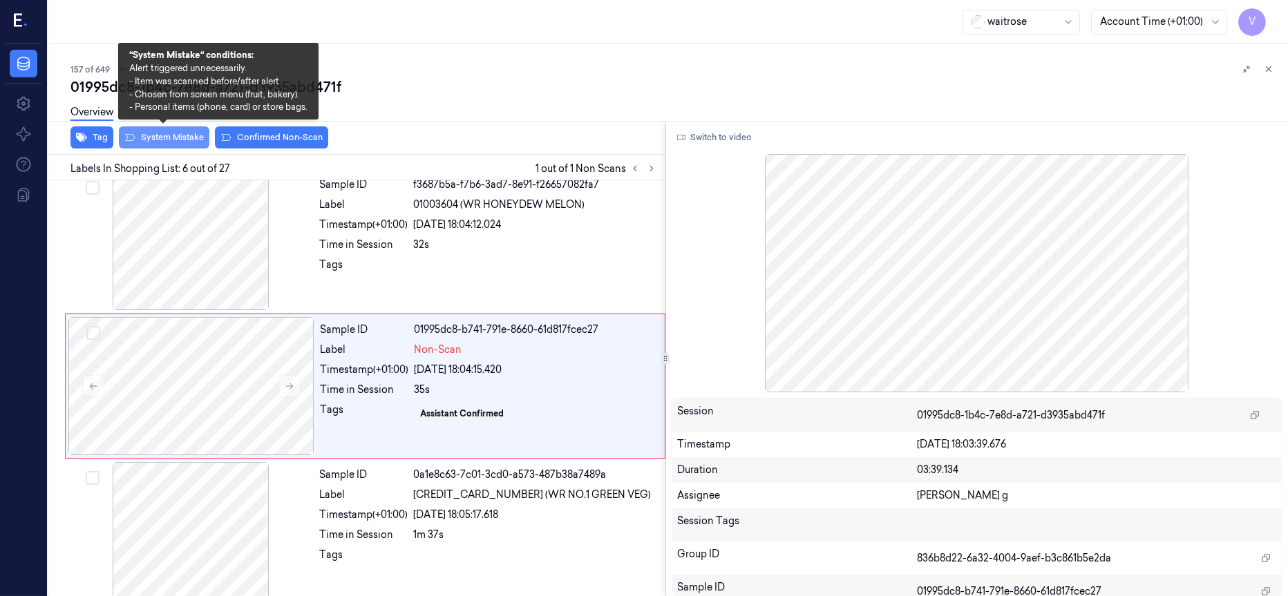
click at [158, 132] on button "System Mistake" at bounding box center [164, 137] width 91 height 22
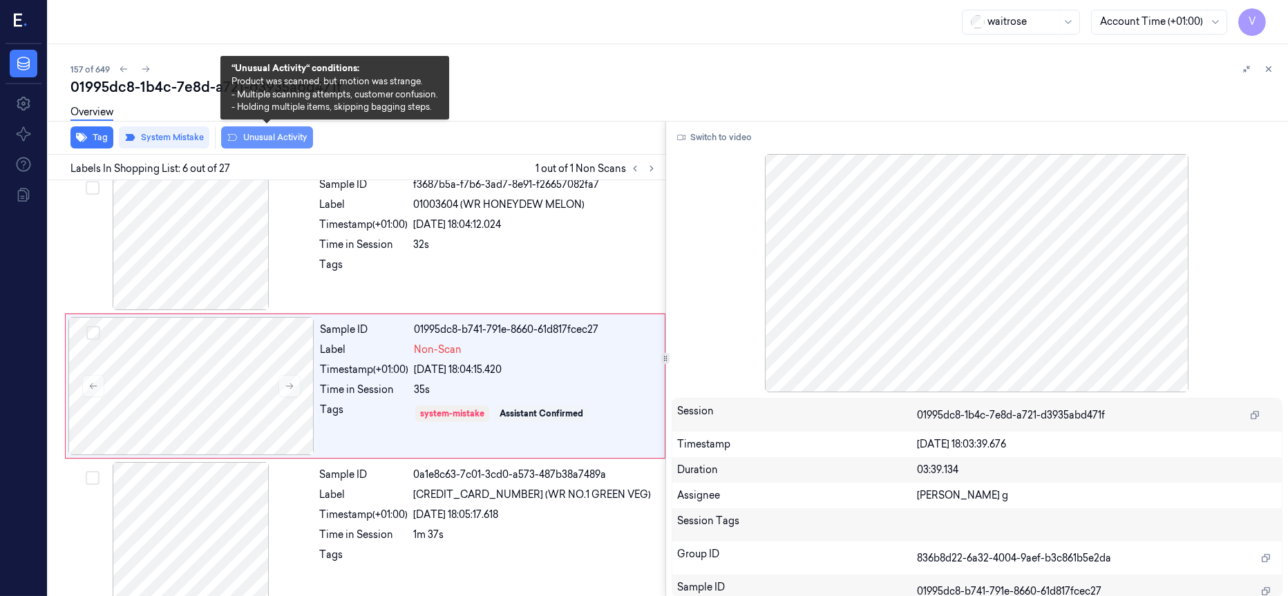
click at [276, 140] on button "Unusual Activity" at bounding box center [267, 137] width 92 height 22
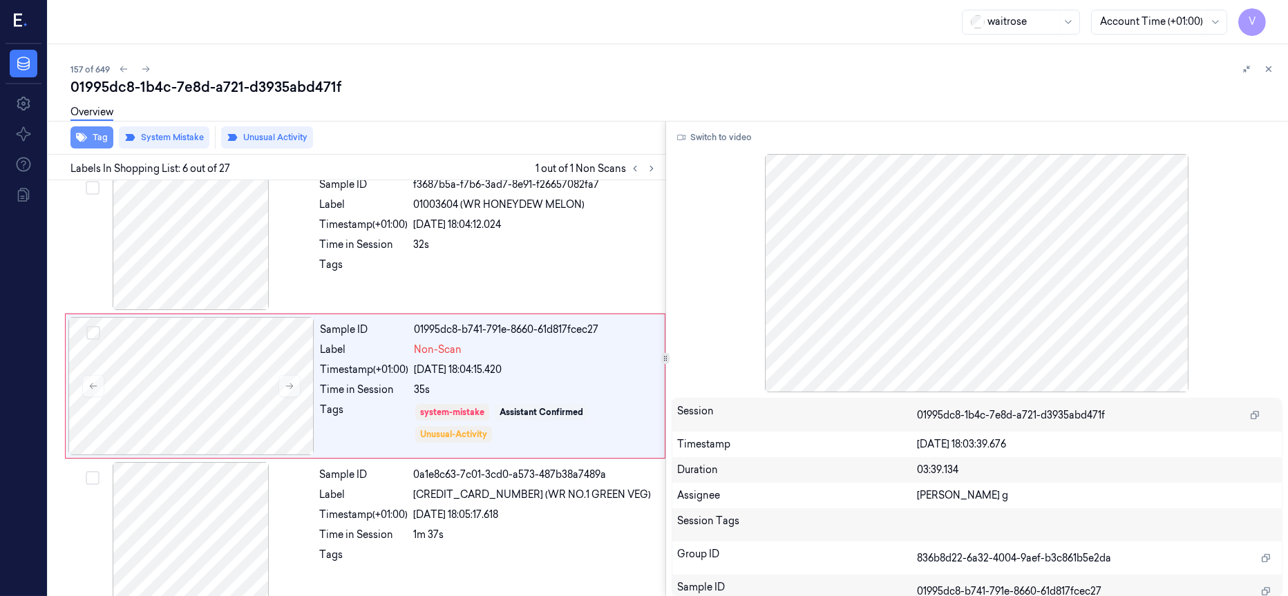
click at [86, 140] on icon "button" at bounding box center [81, 137] width 11 height 11
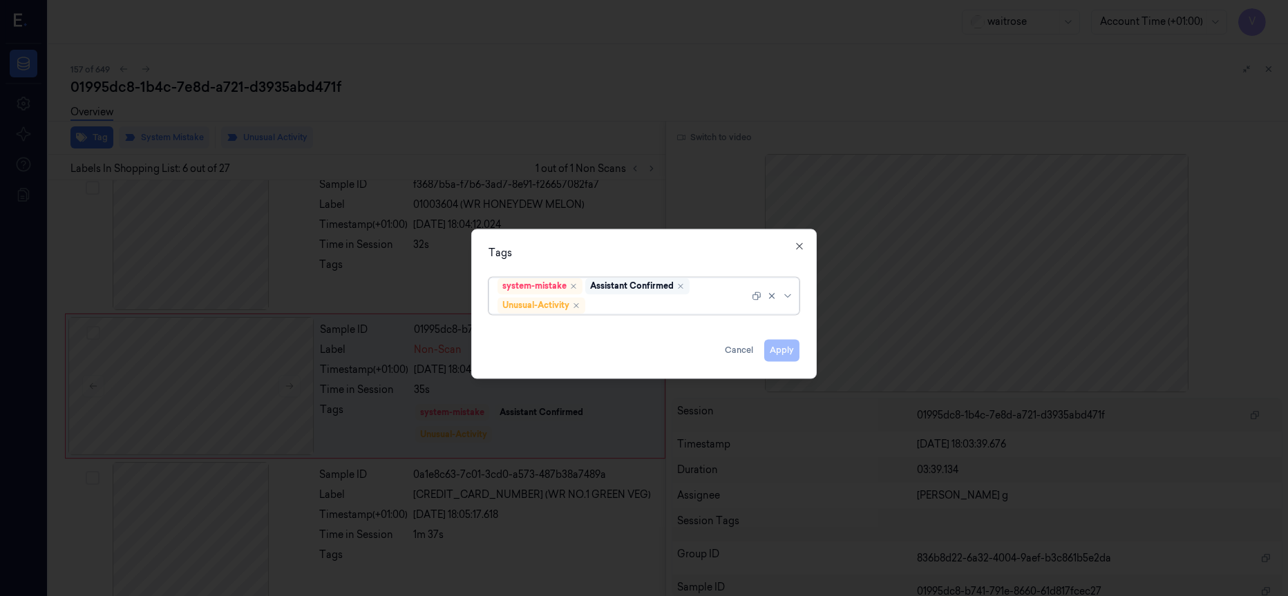
click at [650, 294] on div "Assistant Confirmed" at bounding box center [637, 286] width 104 height 17
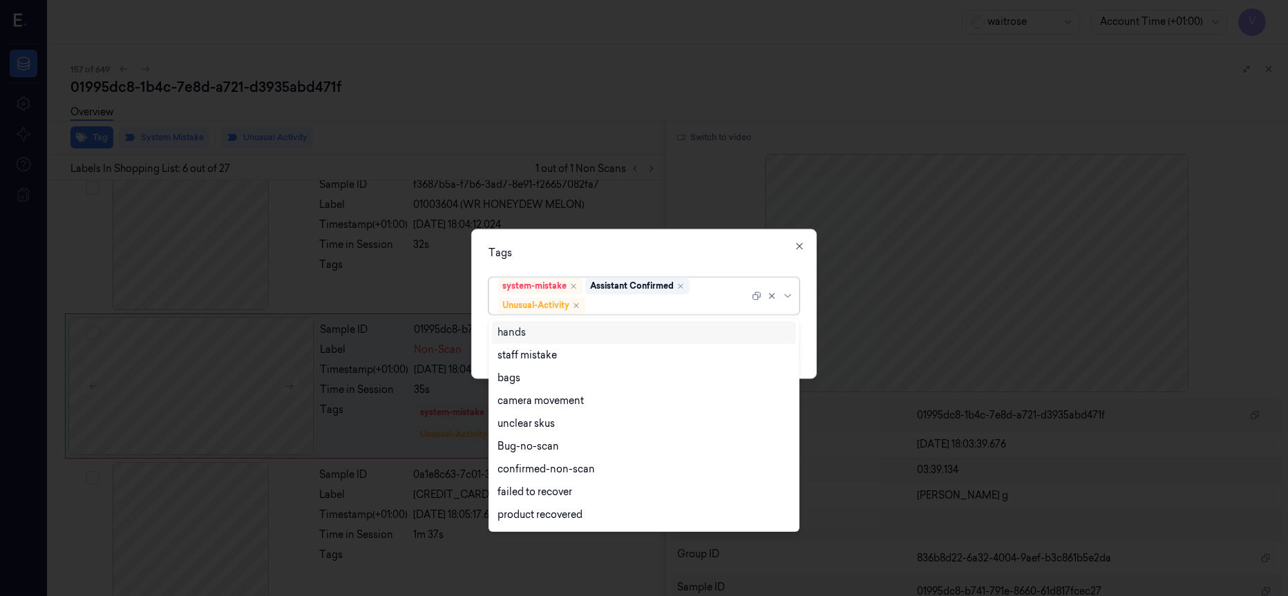
scroll to position [271, 0]
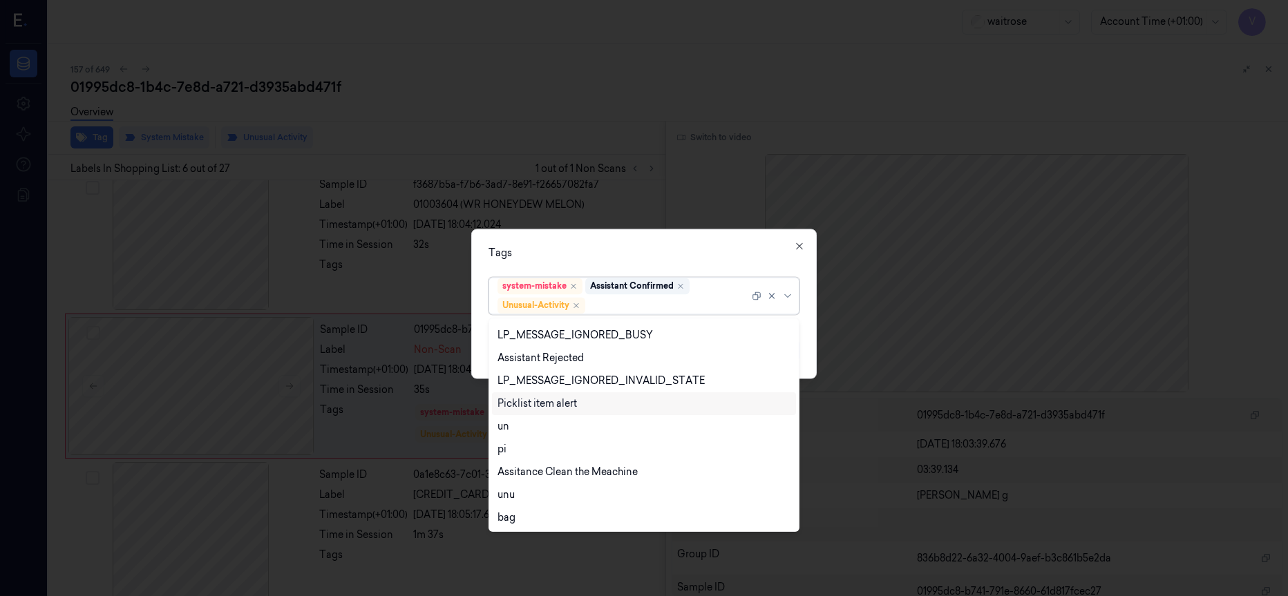
click at [548, 405] on div "Picklist item alert" at bounding box center [537, 404] width 79 height 15
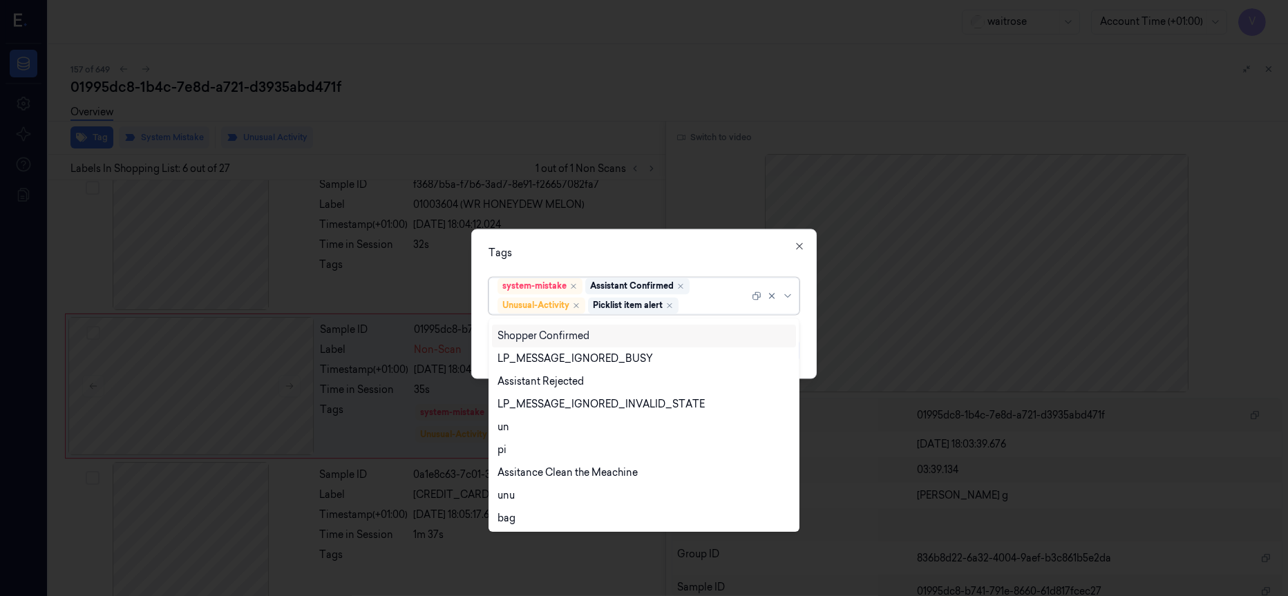
click at [690, 244] on div "Tags option Picklist item alert, selected. 20 results available. Use Up and Dow…" at bounding box center [643, 304] width 345 height 150
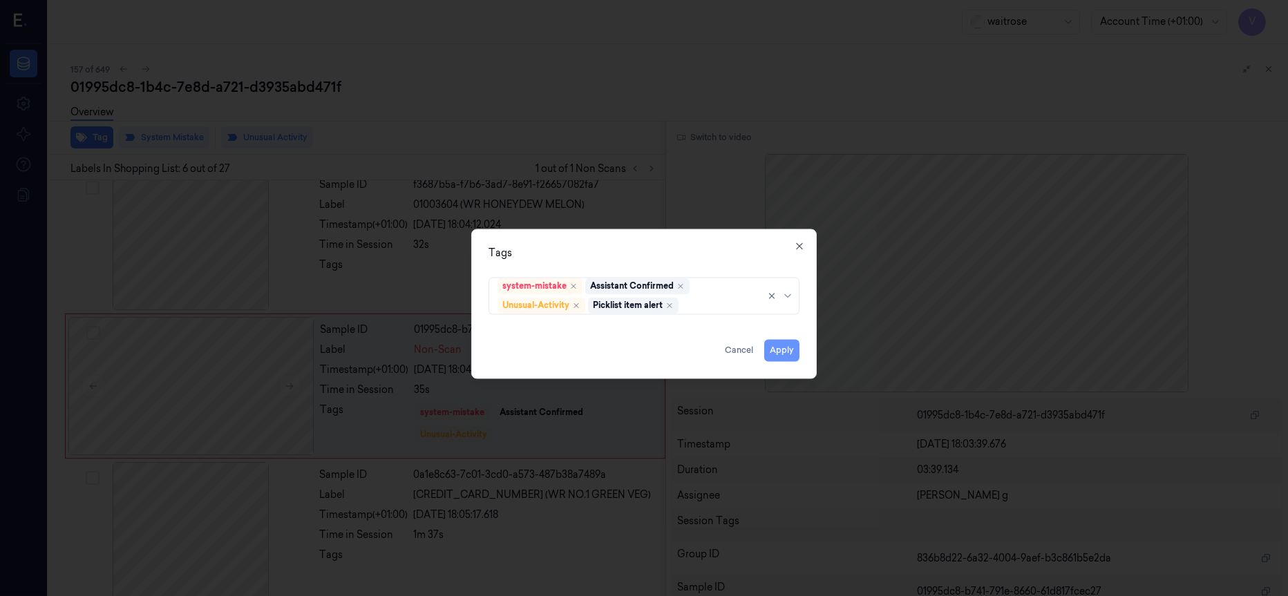
click at [773, 352] on button "Apply" at bounding box center [781, 350] width 35 height 22
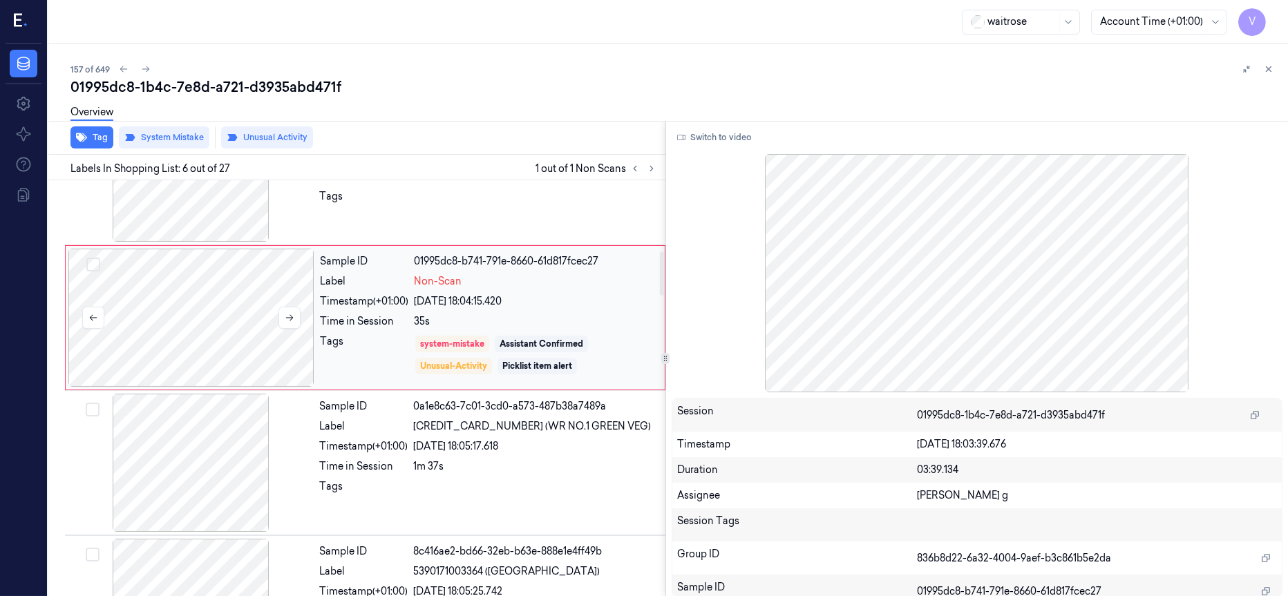
scroll to position [695, 0]
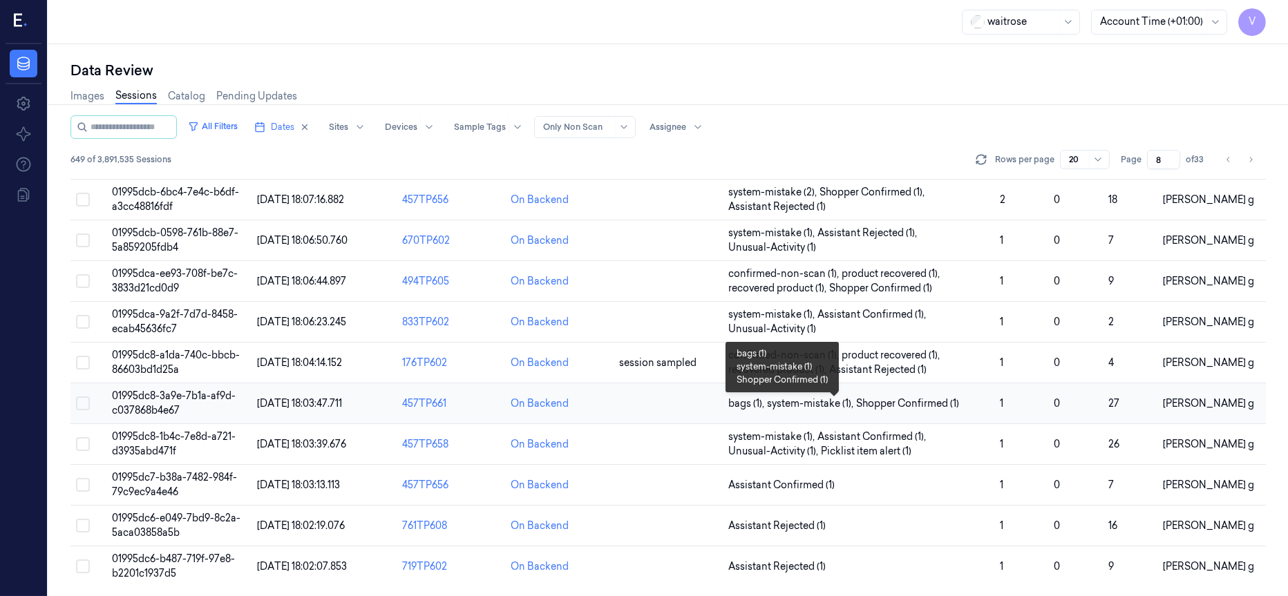
scroll to position [438, 0]
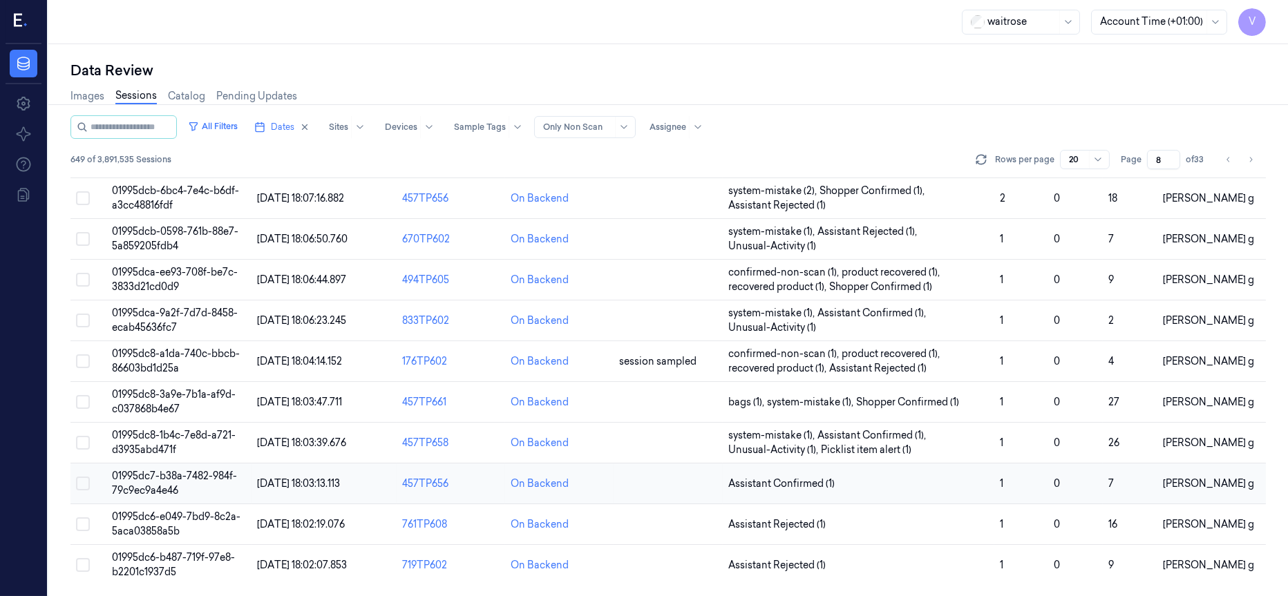
click at [682, 489] on td at bounding box center [668, 484] width 108 height 41
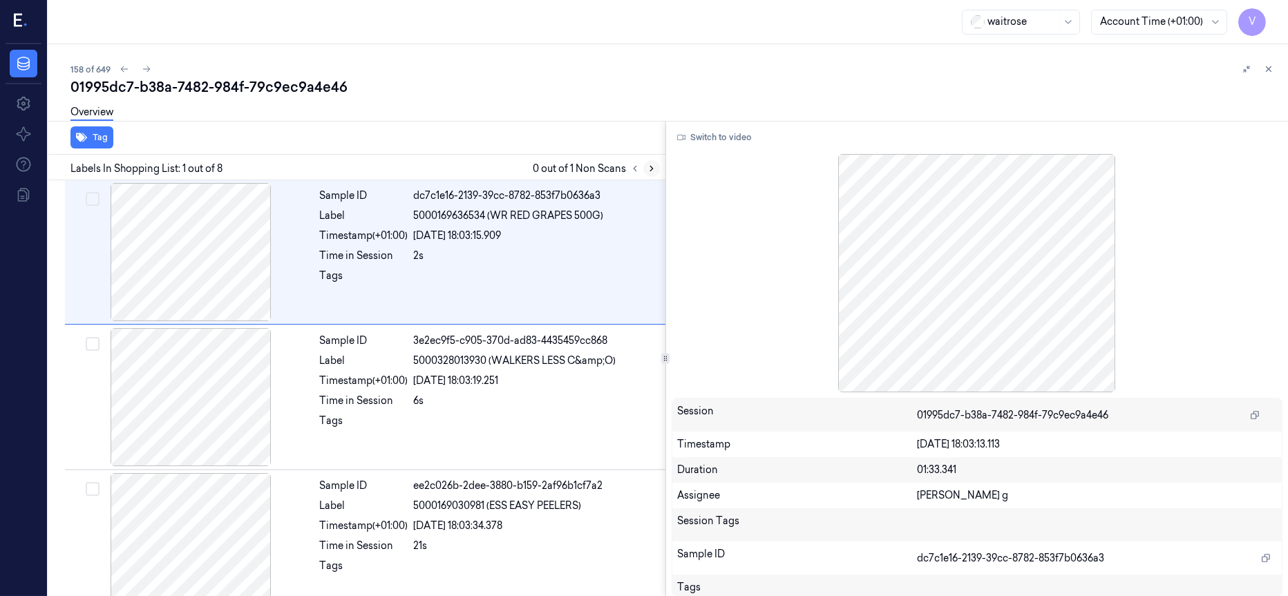
click at [648, 169] on icon at bounding box center [652, 169] width 10 height 10
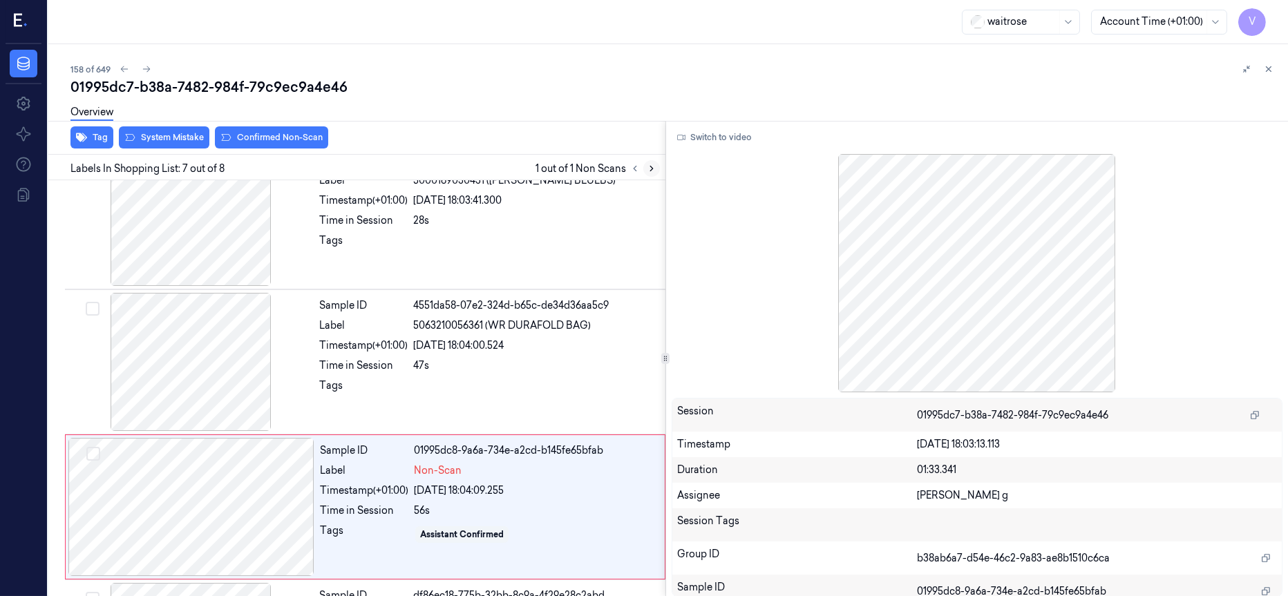
scroll to position [737, 0]
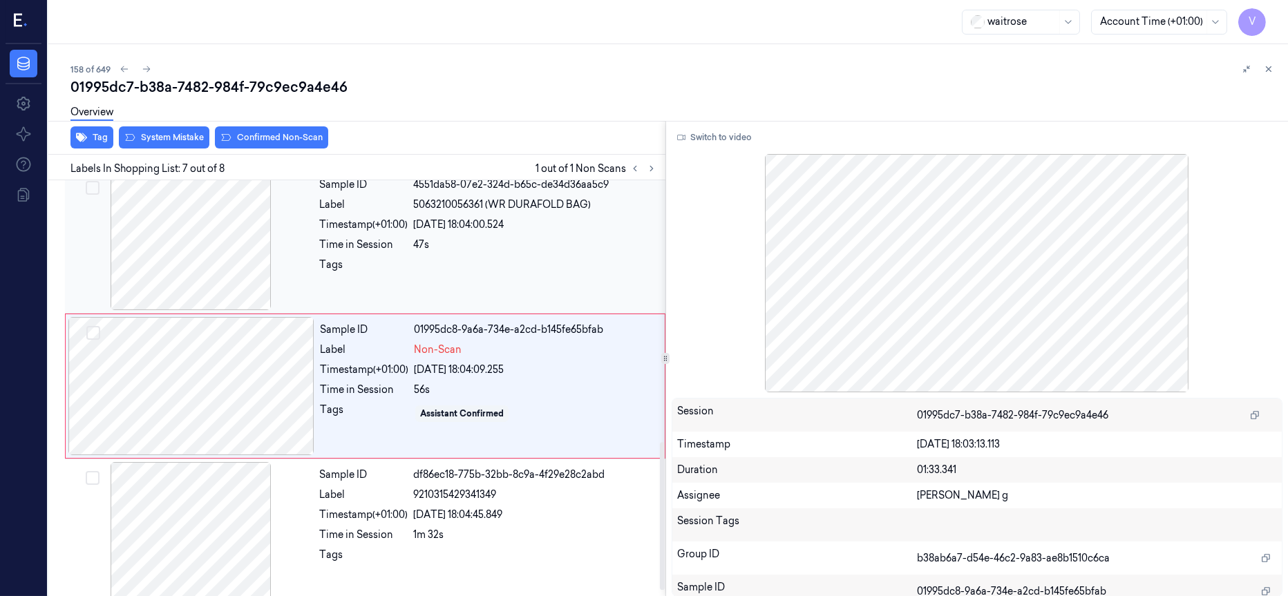
click at [149, 234] on div at bounding box center [191, 241] width 246 height 138
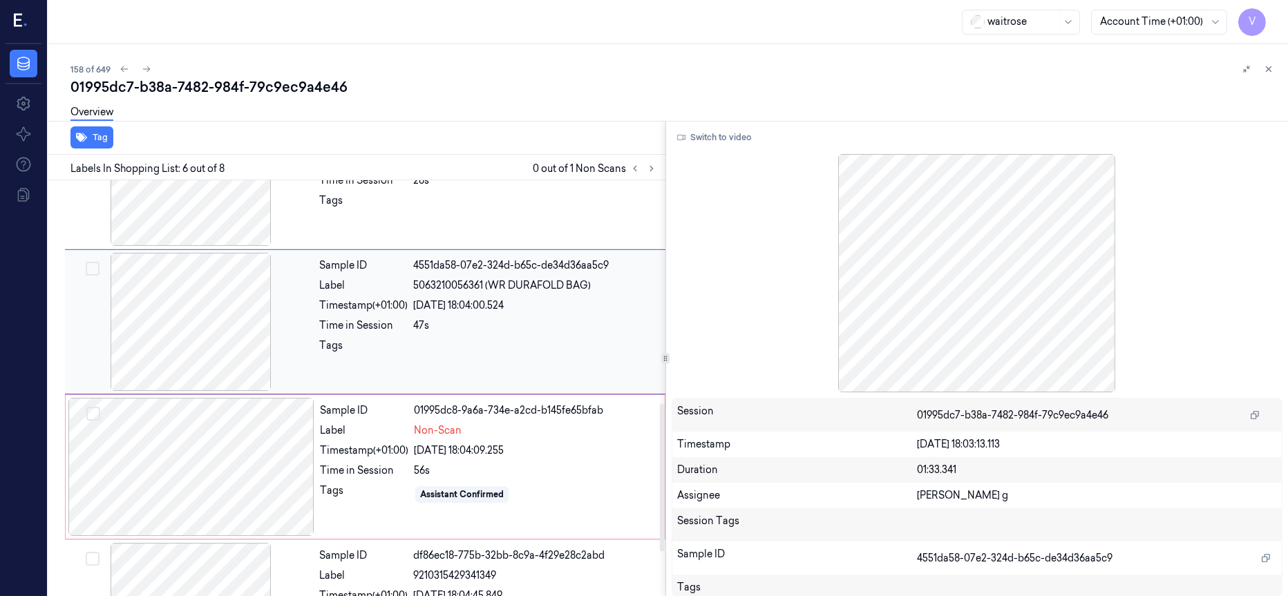
scroll to position [695, 0]
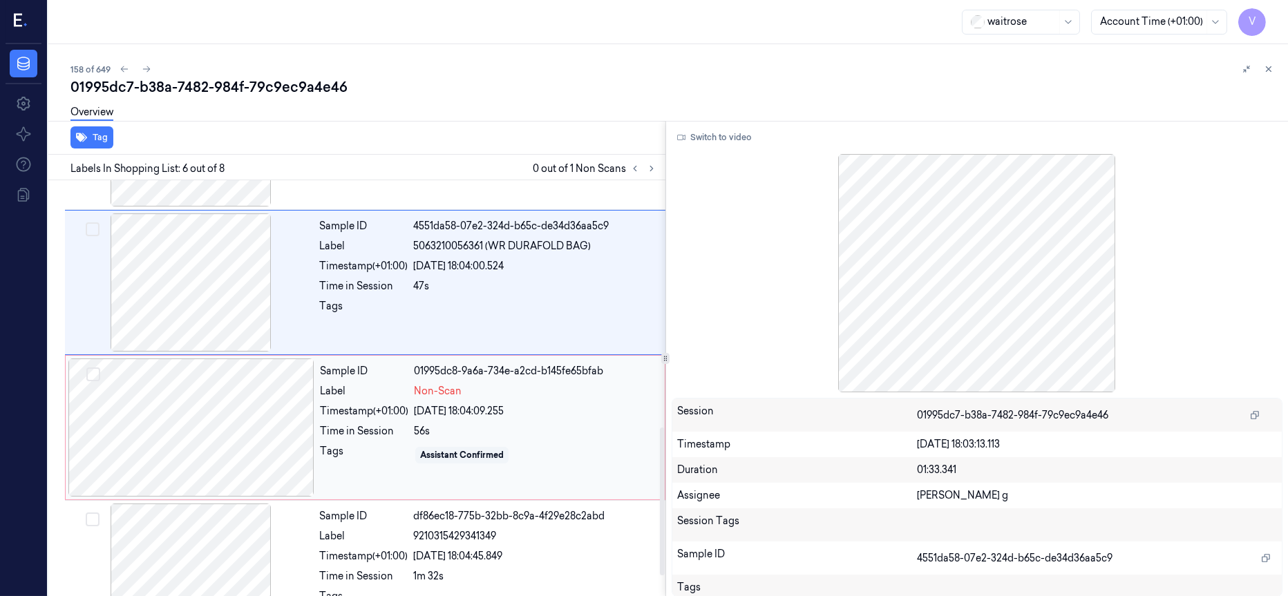
click at [204, 439] on div at bounding box center [191, 428] width 246 height 138
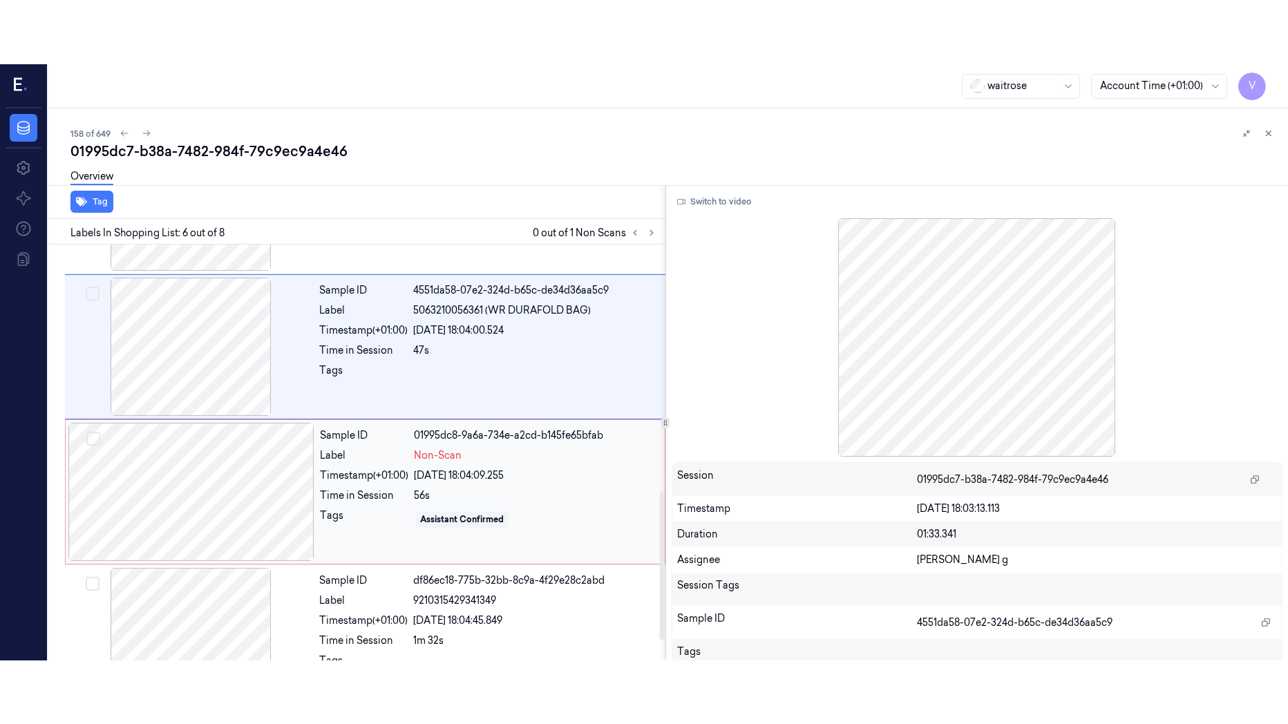
scroll to position [737, 0]
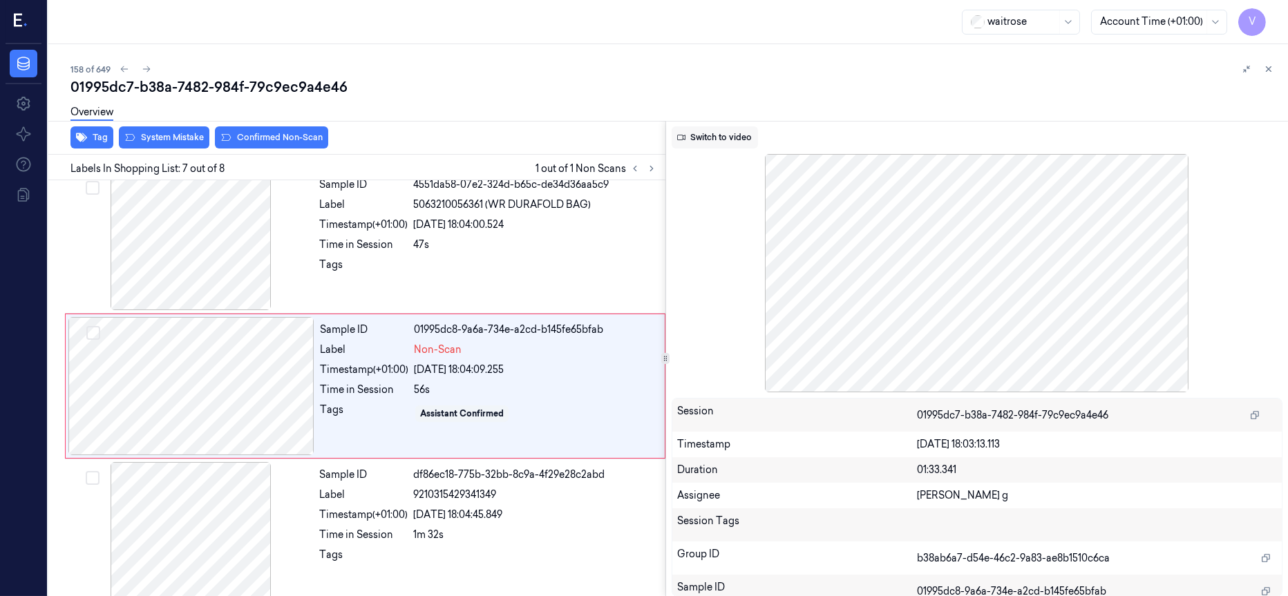
click at [715, 135] on button "Switch to video" at bounding box center [715, 137] width 86 height 22
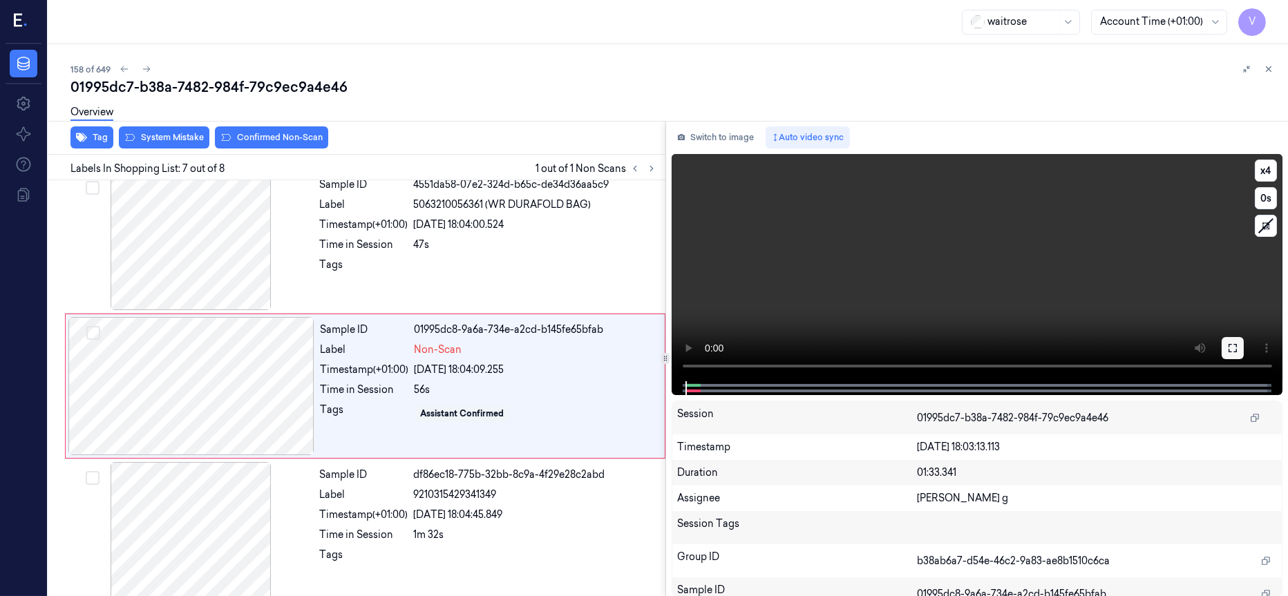
click at [1229, 345] on icon at bounding box center [1232, 348] width 11 height 11
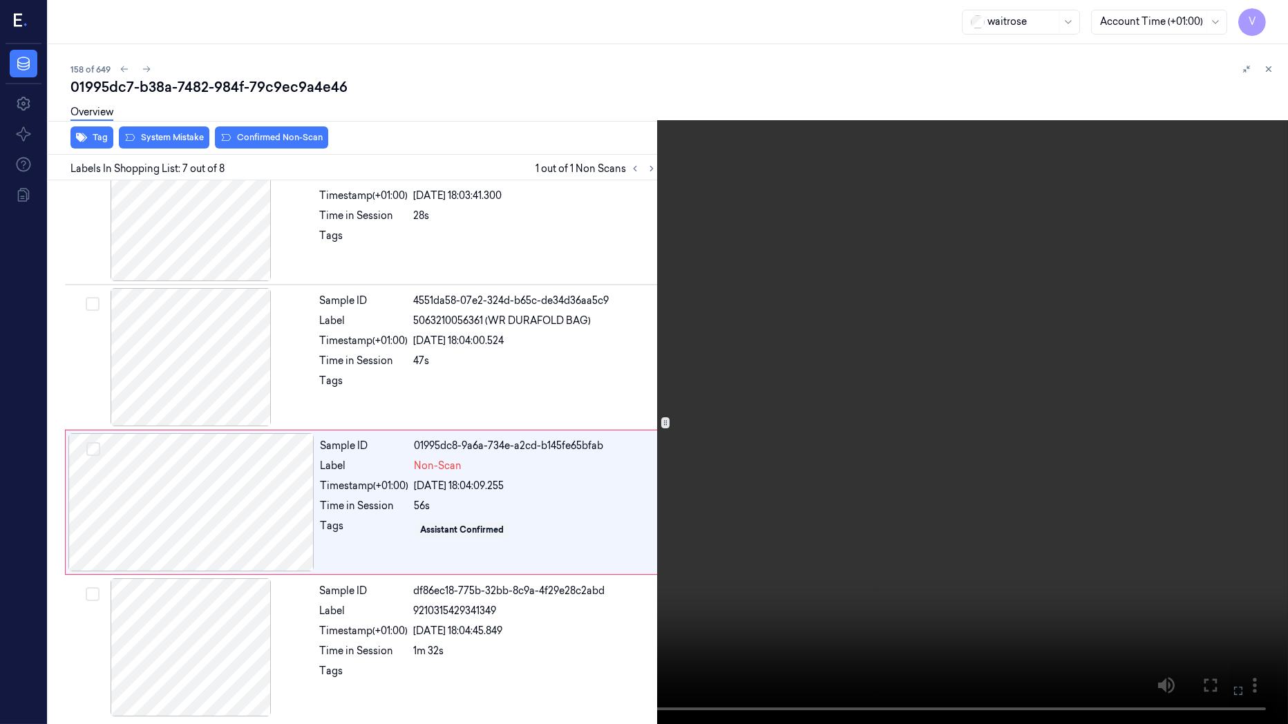
click at [0, 0] on icon at bounding box center [0, 0] width 0 height 0
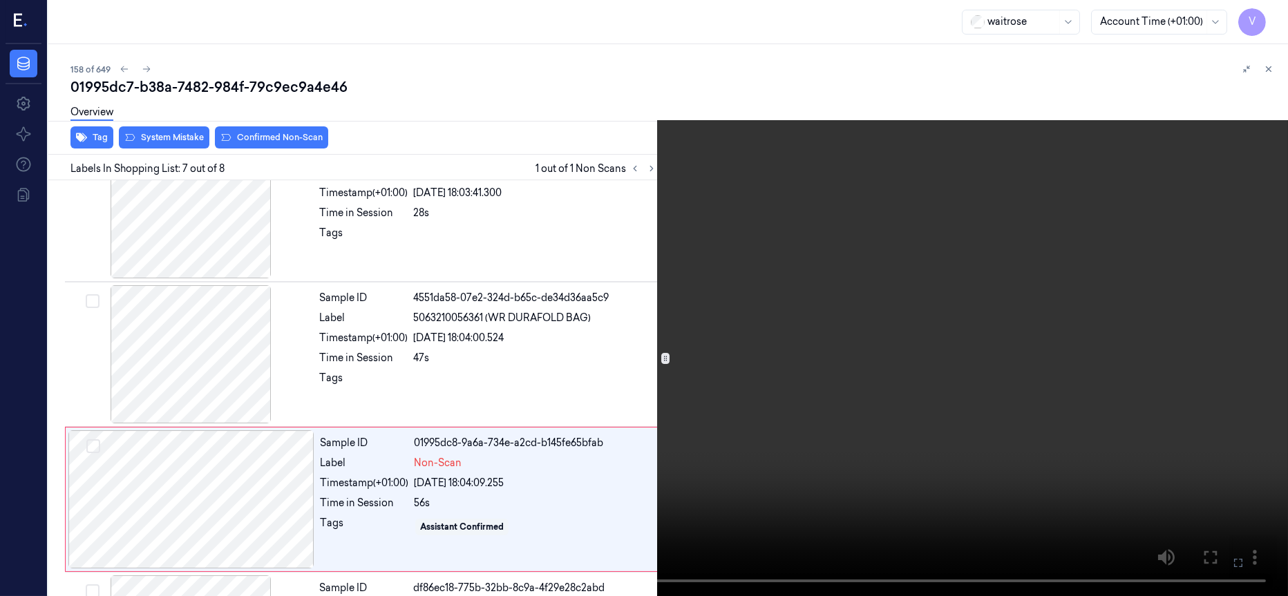
scroll to position [737, 0]
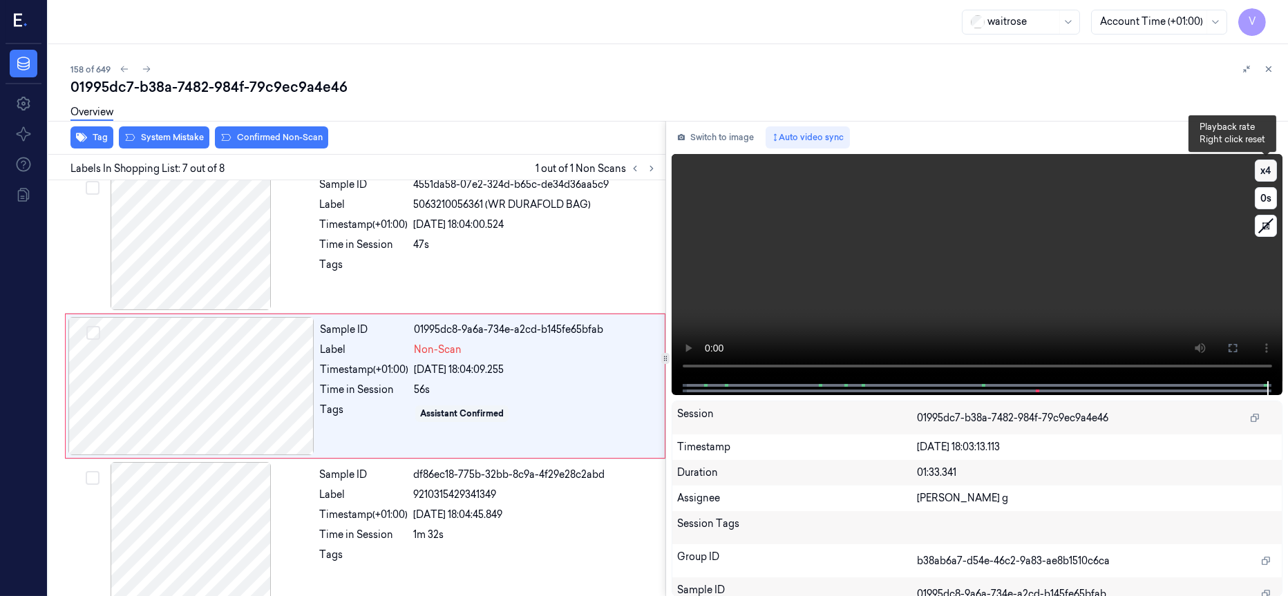
click at [1275, 164] on button "x 4" at bounding box center [1266, 171] width 22 height 22
click at [726, 133] on button "Switch to image" at bounding box center [716, 137] width 88 height 22
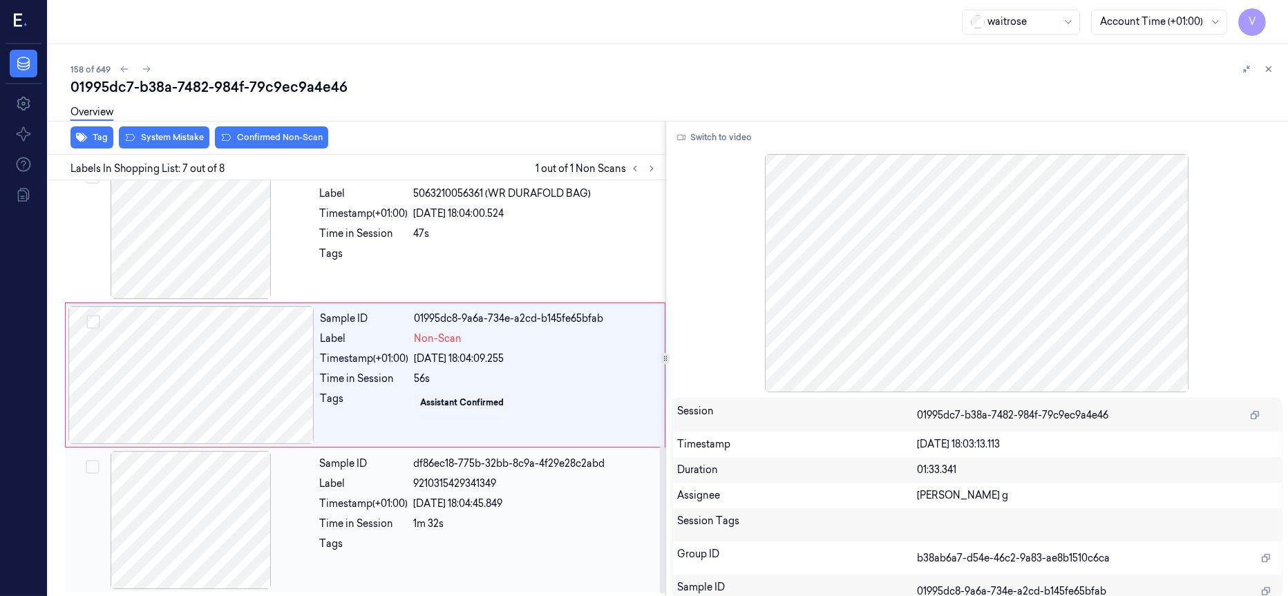
scroll to position [752, 0]
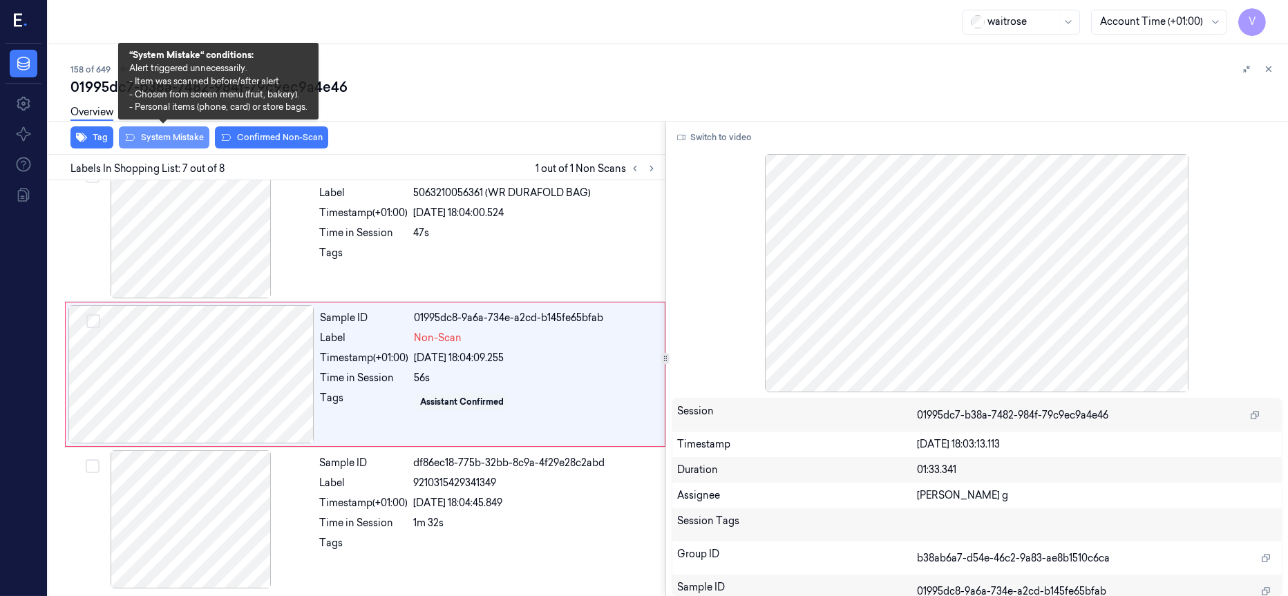
click at [149, 138] on button "System Mistake" at bounding box center [164, 137] width 91 height 22
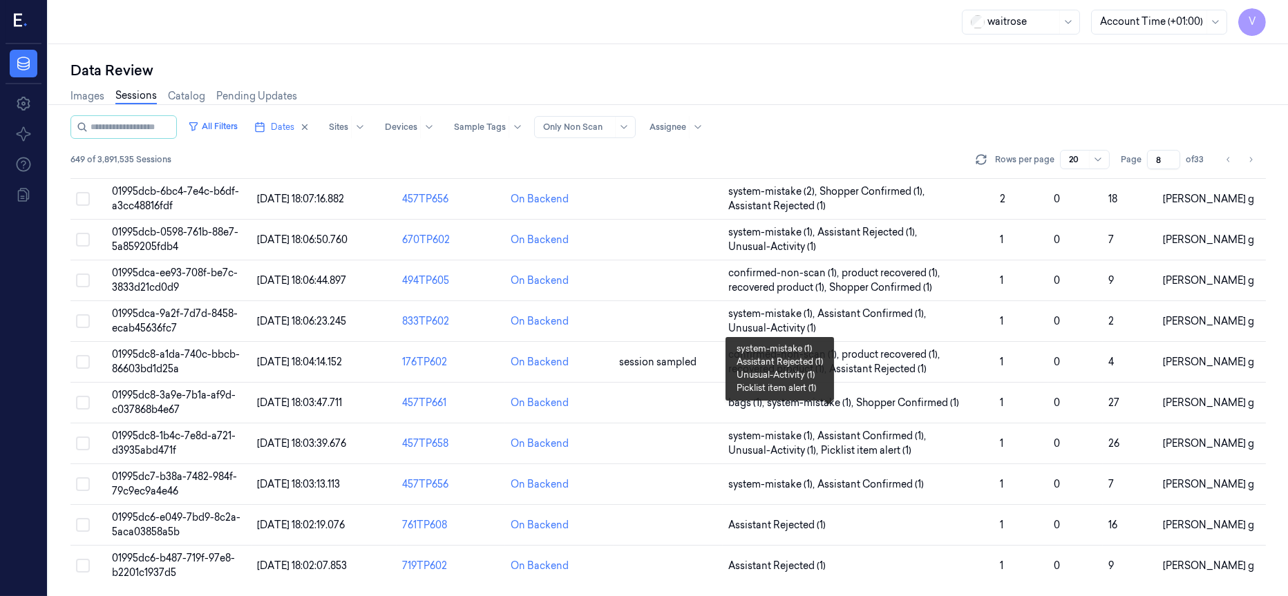
scroll to position [438, 0]
click at [693, 529] on td at bounding box center [668, 524] width 108 height 41
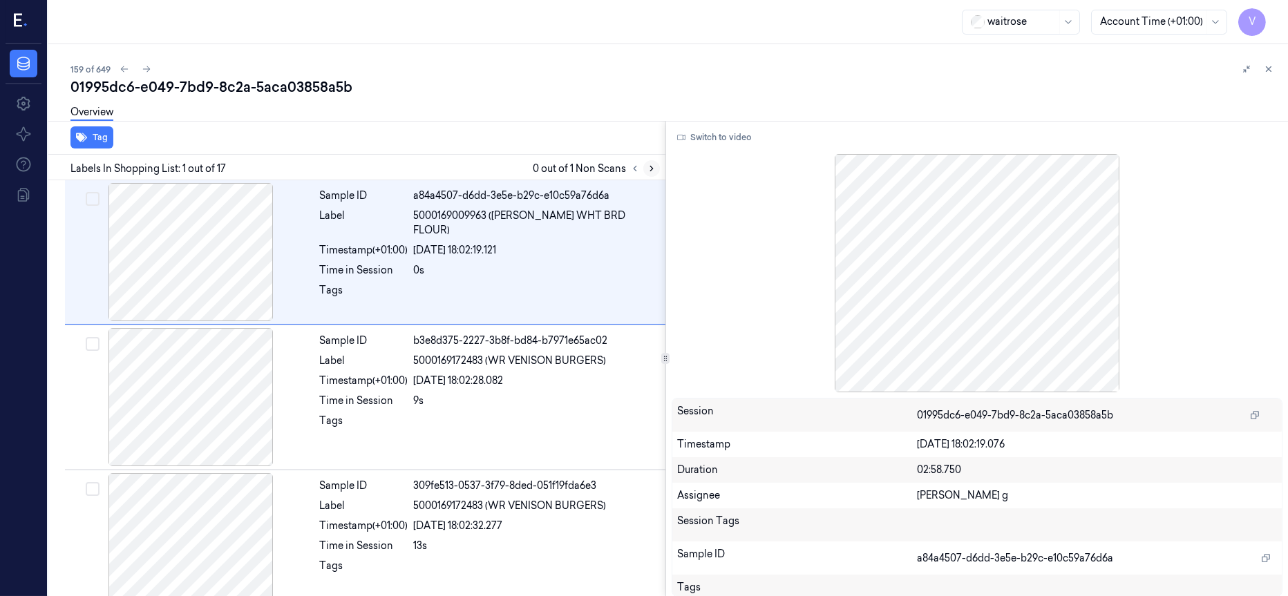
click at [647, 166] on icon at bounding box center [652, 169] width 10 height 10
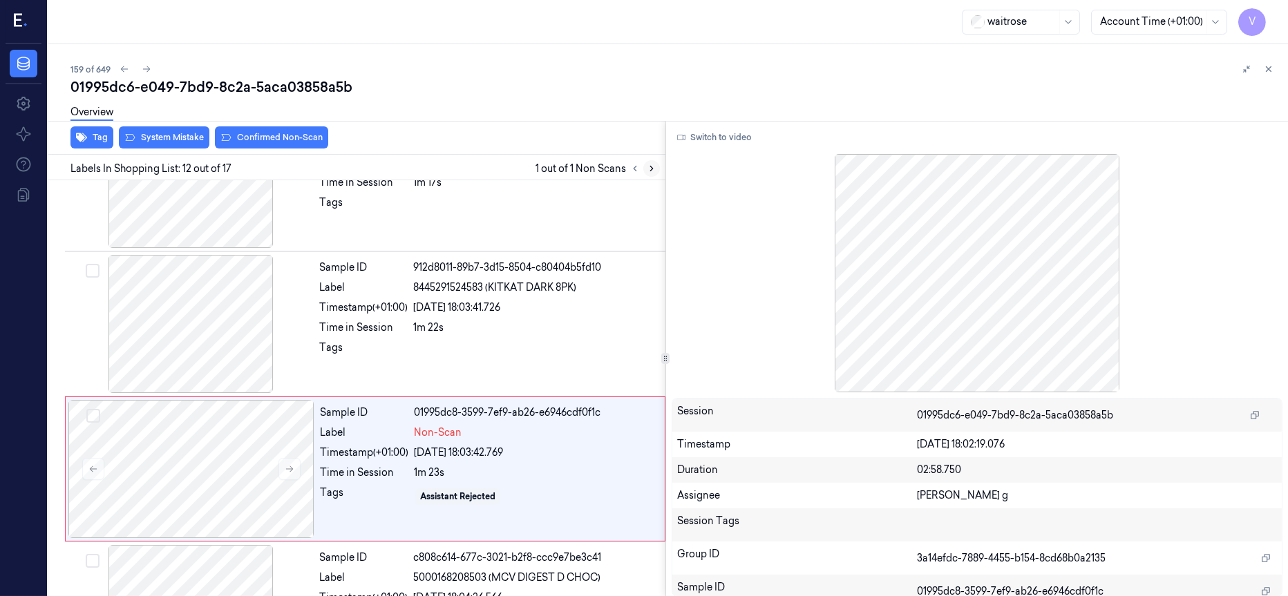
scroll to position [1465, 0]
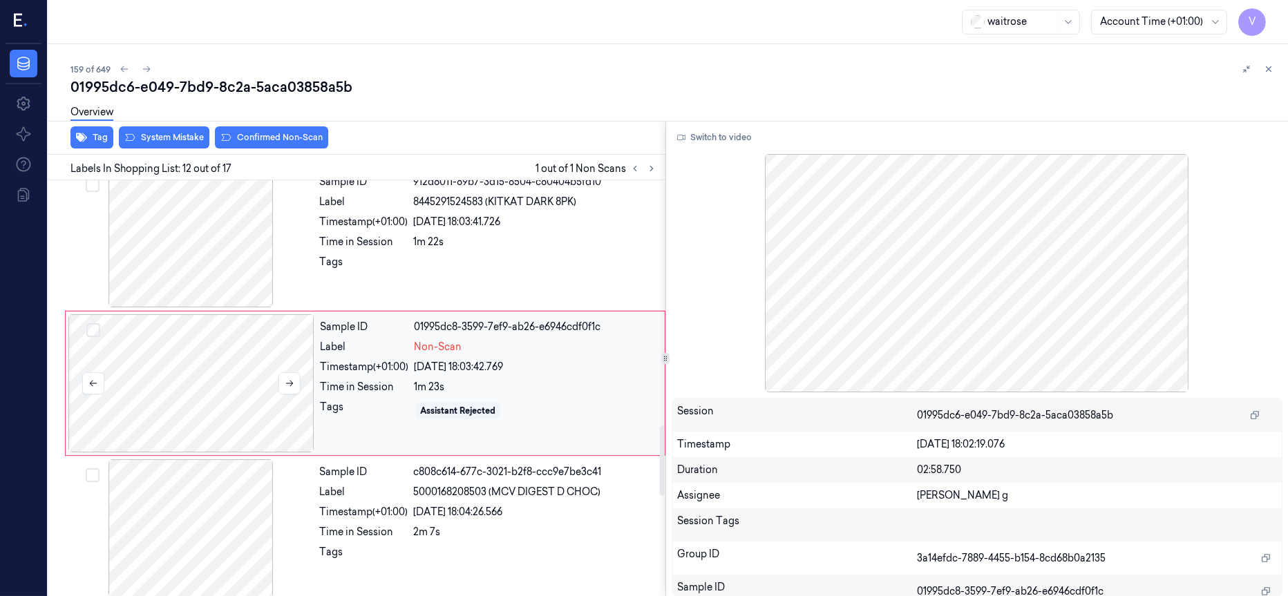
click at [162, 394] on div at bounding box center [191, 383] width 246 height 138
click at [223, 205] on div at bounding box center [191, 238] width 246 height 138
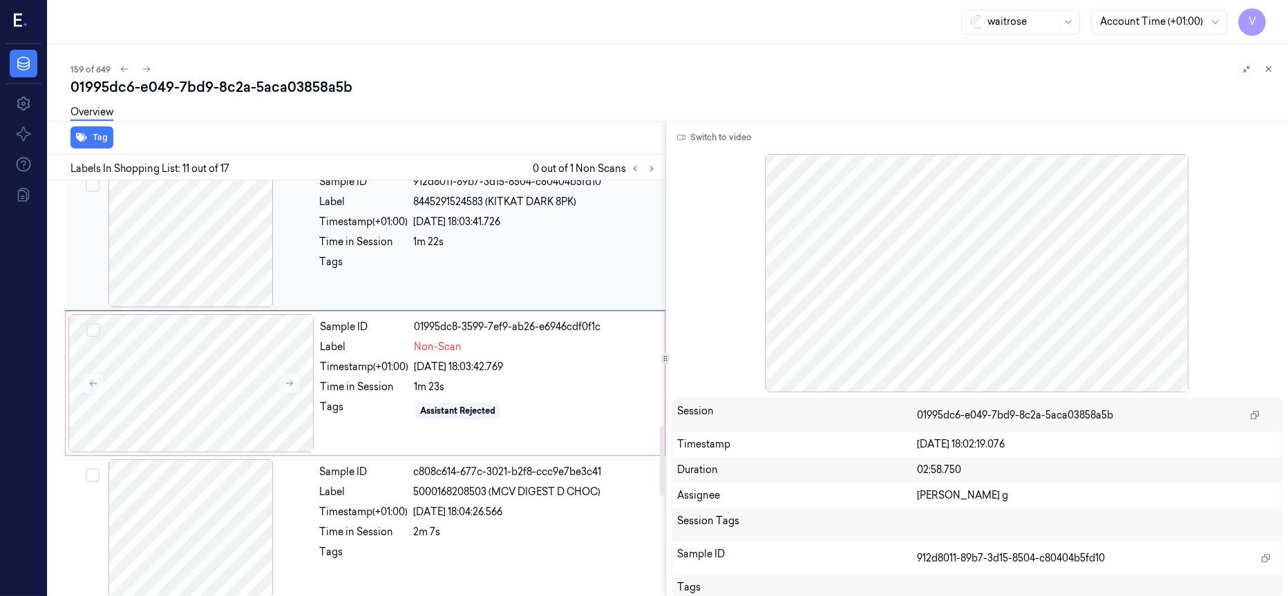
scroll to position [1319, 0]
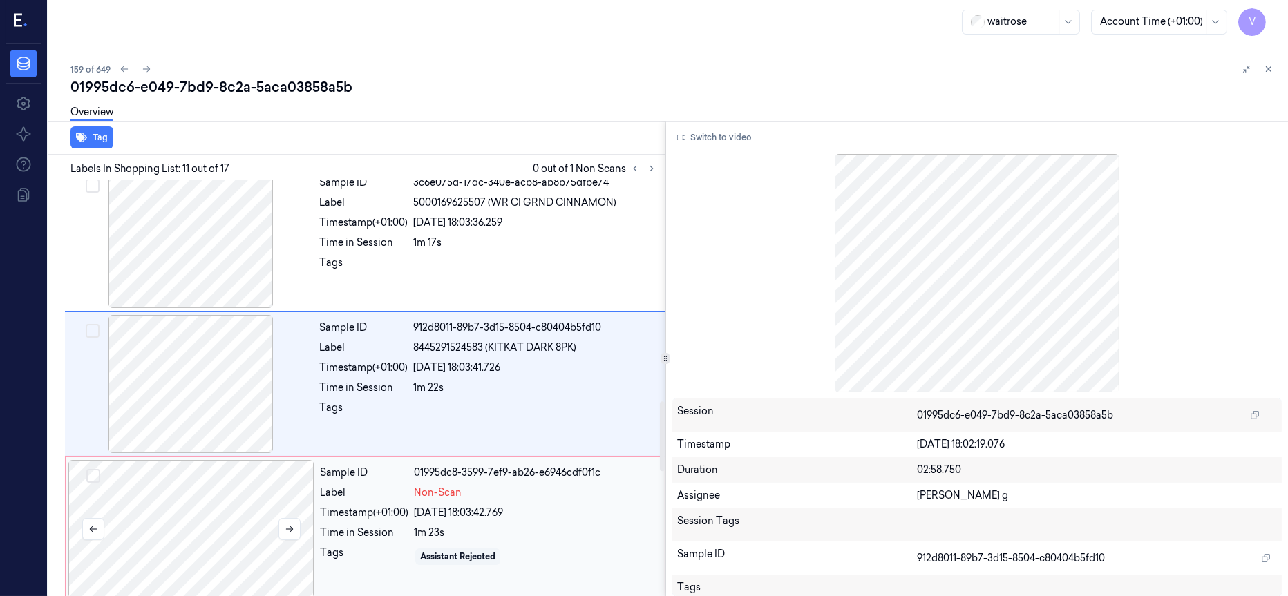
click at [247, 538] on div at bounding box center [191, 529] width 246 height 138
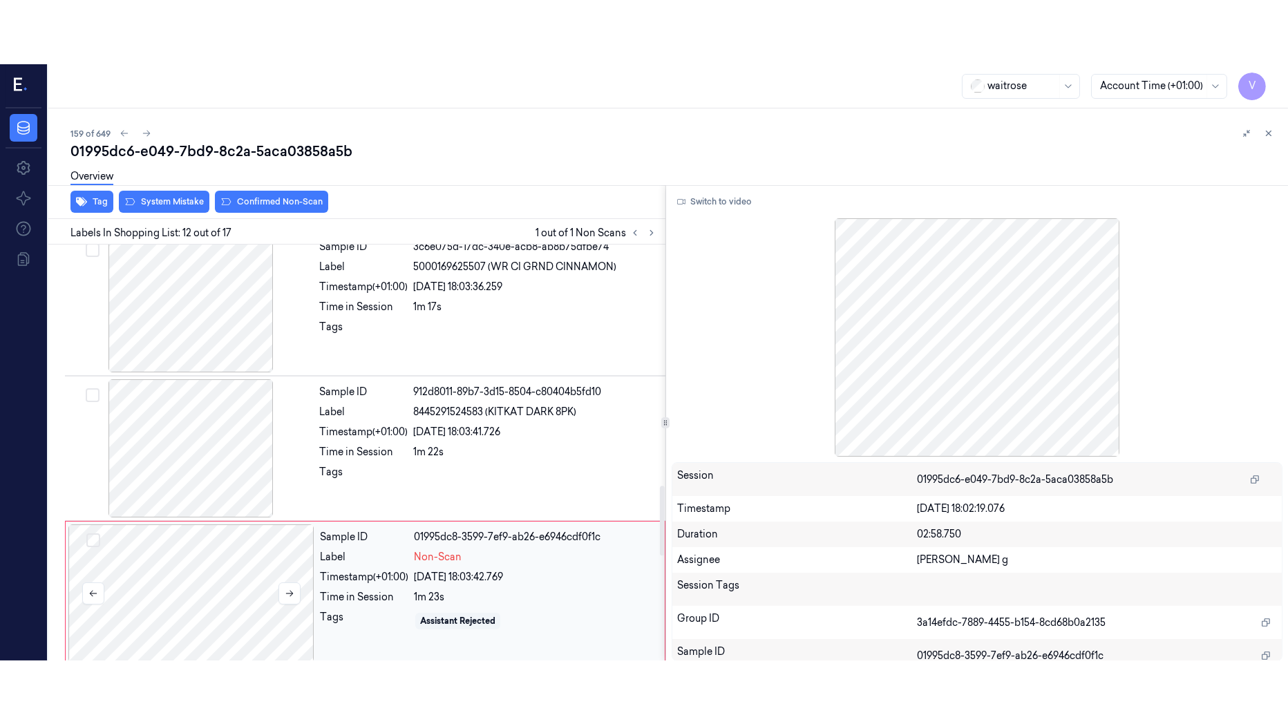
scroll to position [1465, 0]
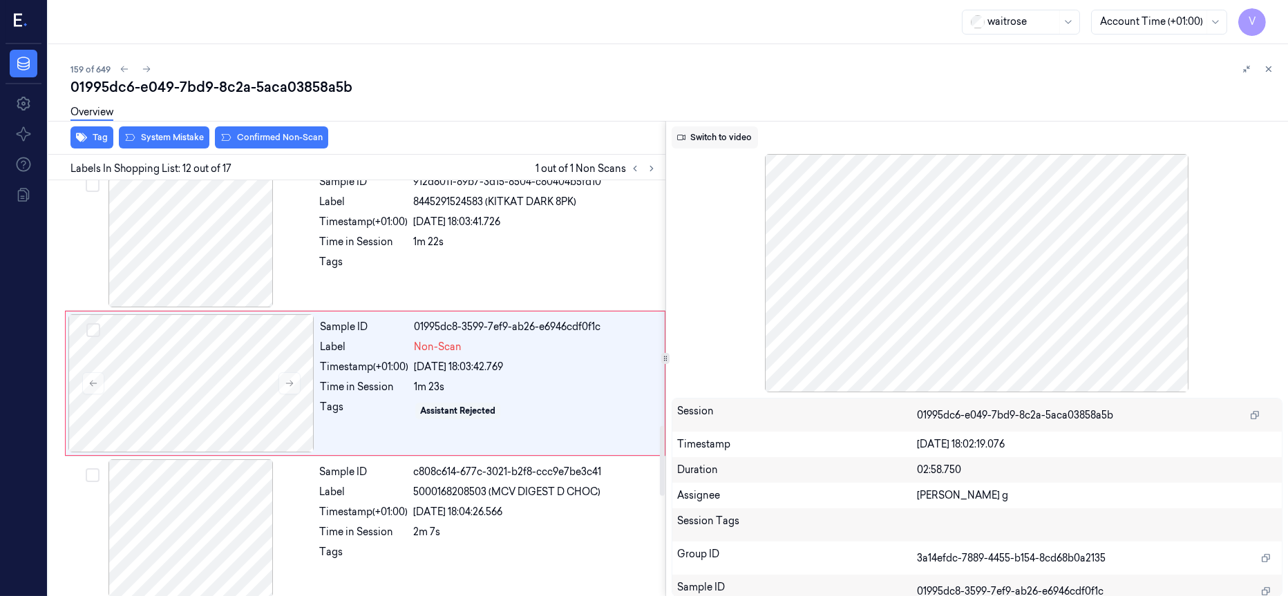
click at [721, 135] on button "Switch to video" at bounding box center [715, 137] width 86 height 22
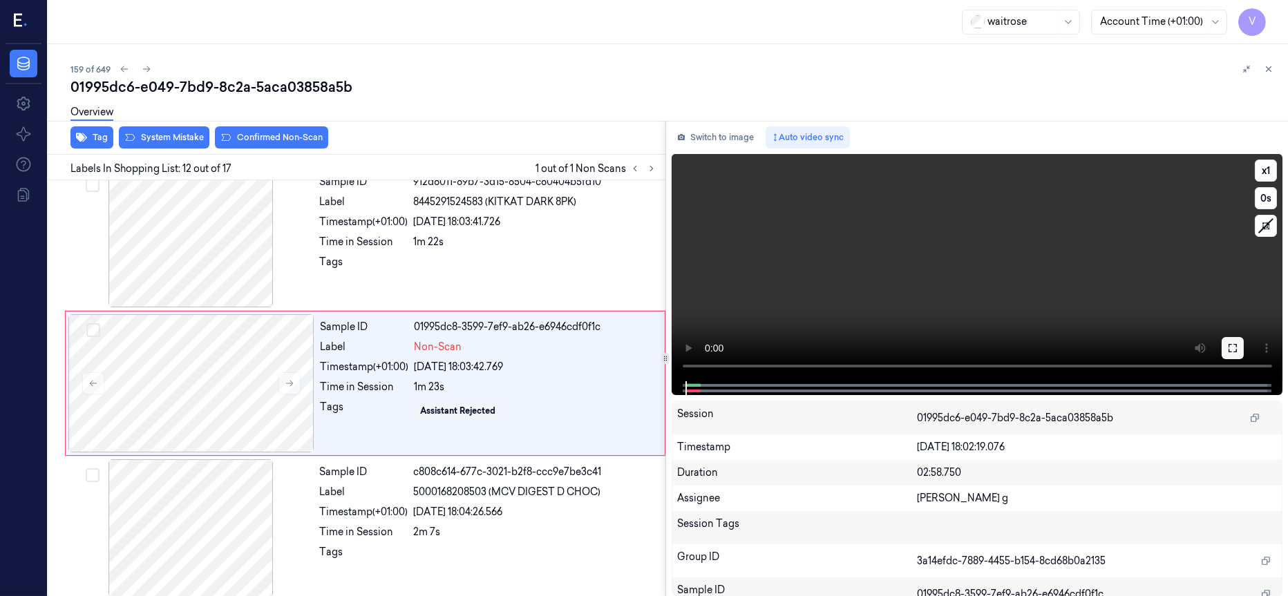
click at [1229, 348] on icon at bounding box center [1232, 348] width 11 height 11
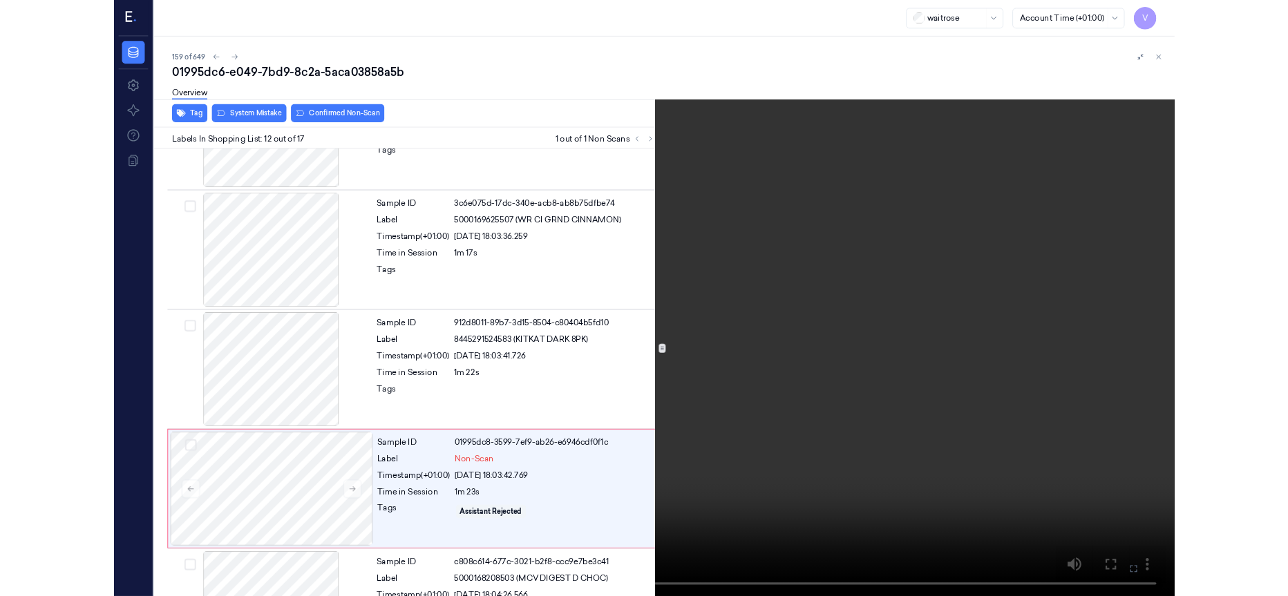
scroll to position [1401, 0]
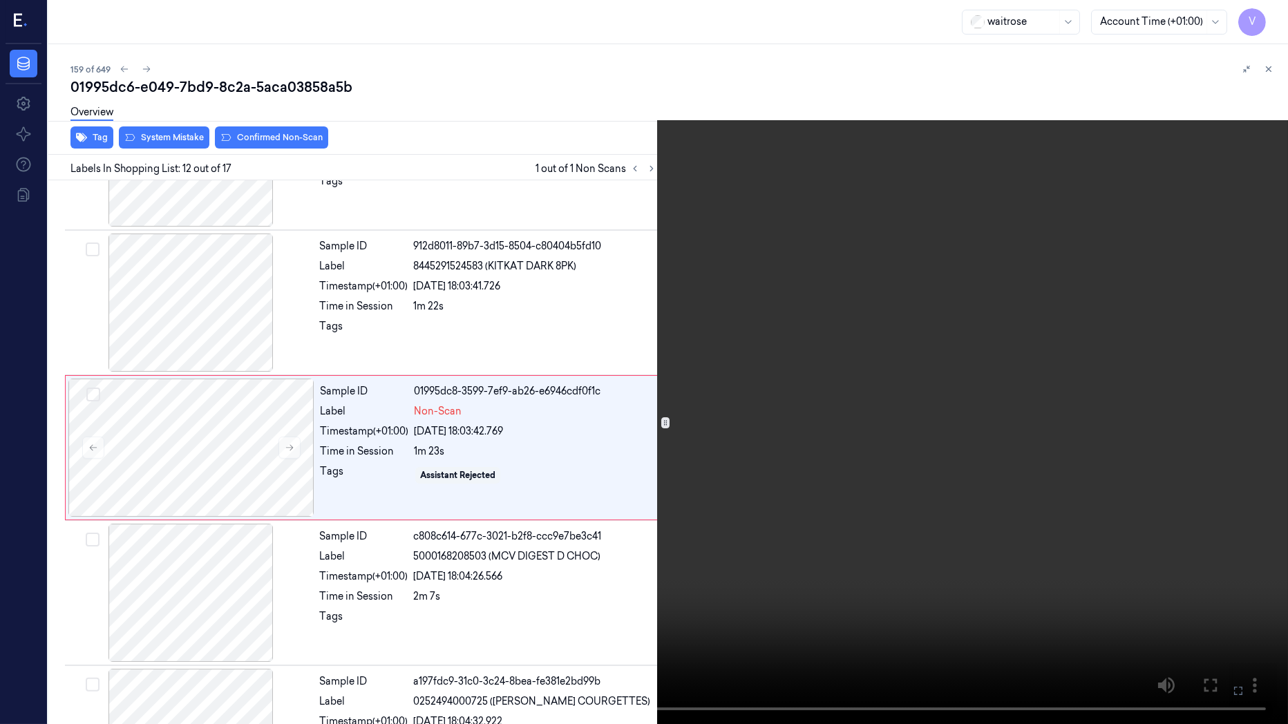
click at [0, 0] on button at bounding box center [0, 0] width 0 height 0
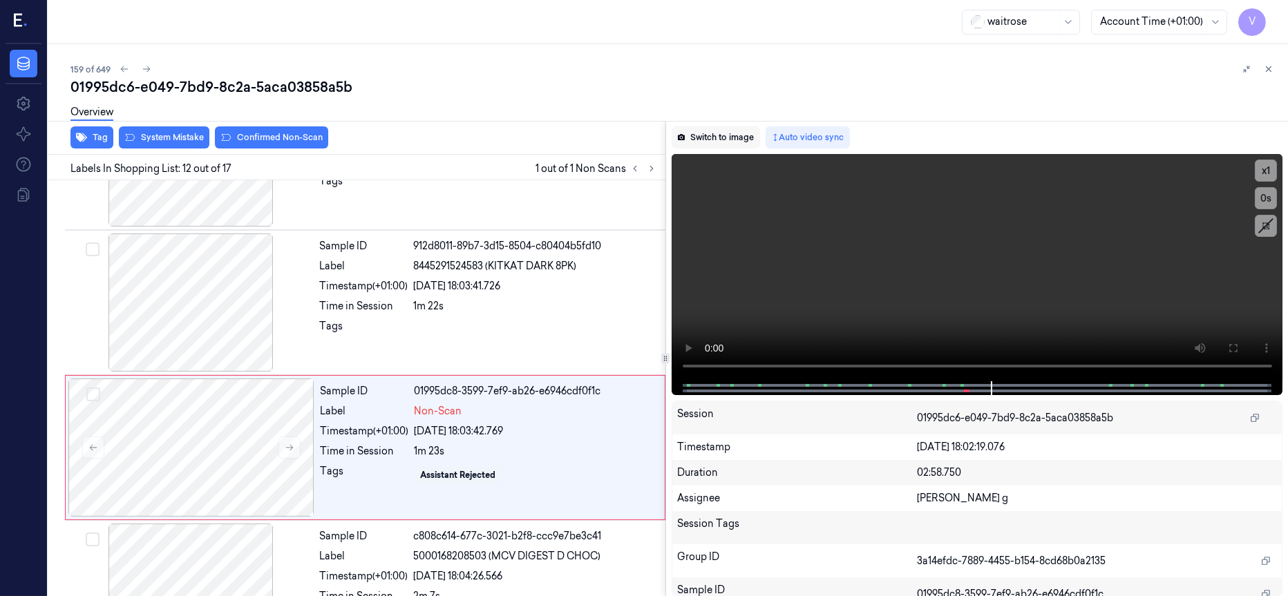
click at [708, 140] on button "Switch to image" at bounding box center [716, 137] width 88 height 22
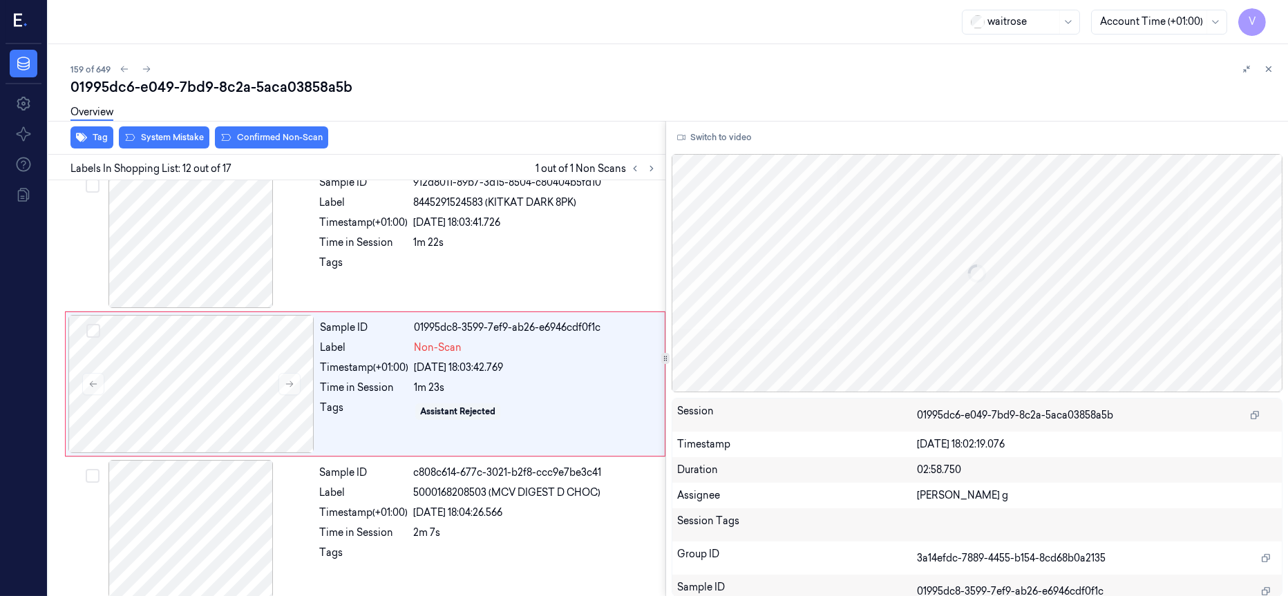
scroll to position [1465, 0]
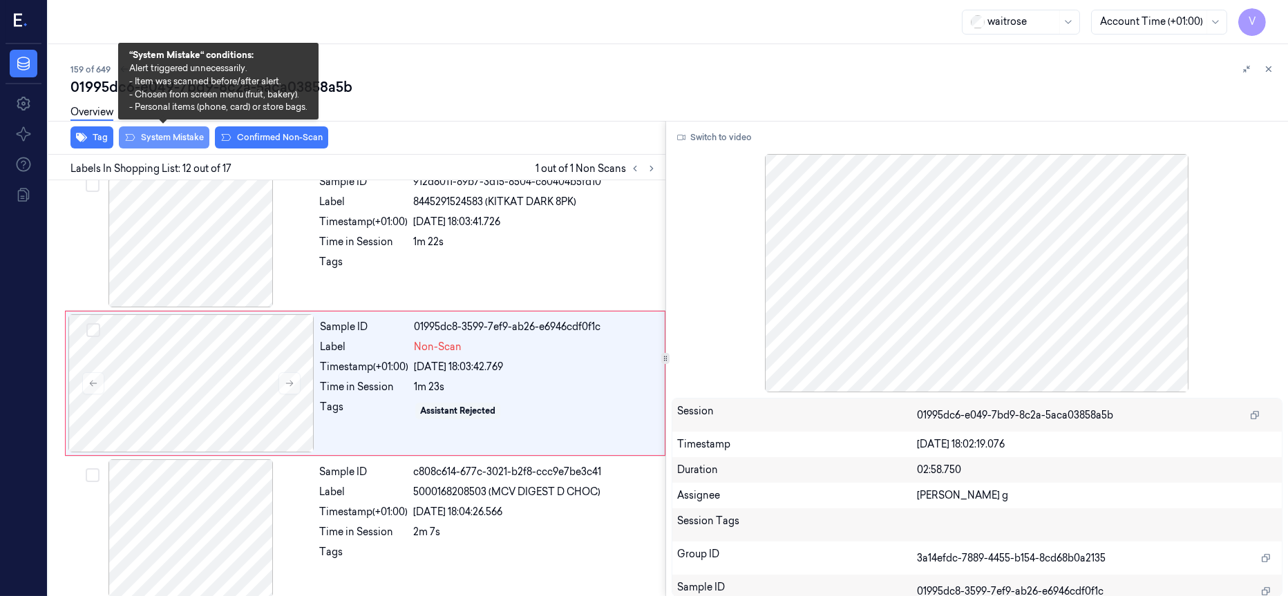
click at [170, 132] on button "System Mistake" at bounding box center [164, 137] width 91 height 22
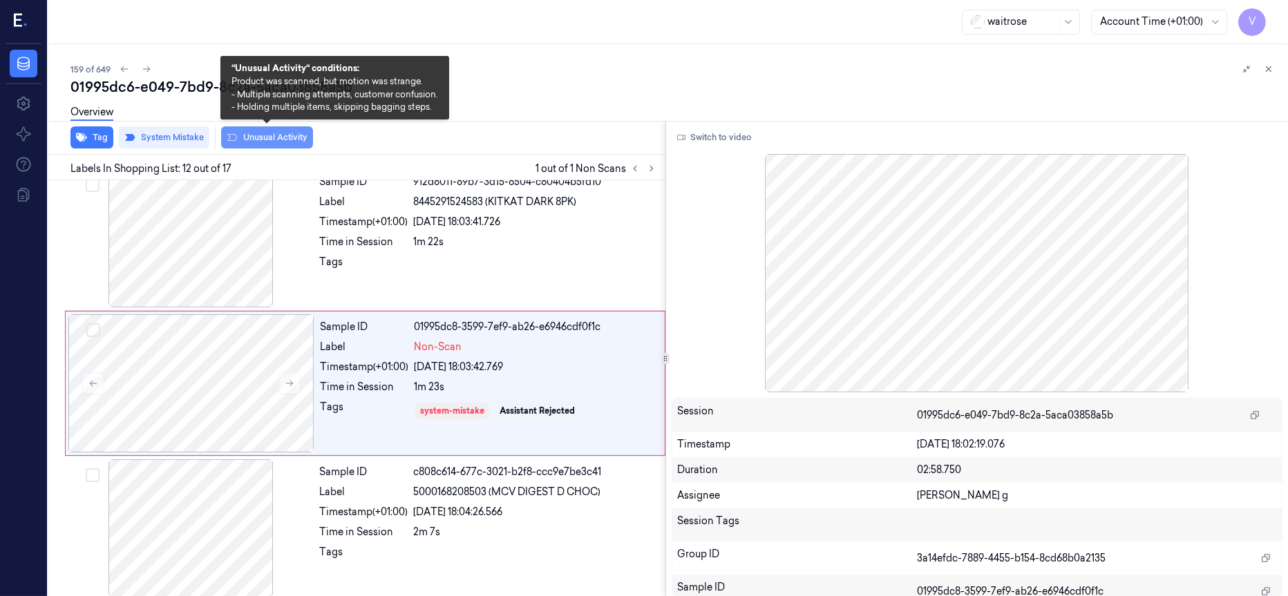
click at [269, 137] on button "Unusual Activity" at bounding box center [267, 137] width 92 height 22
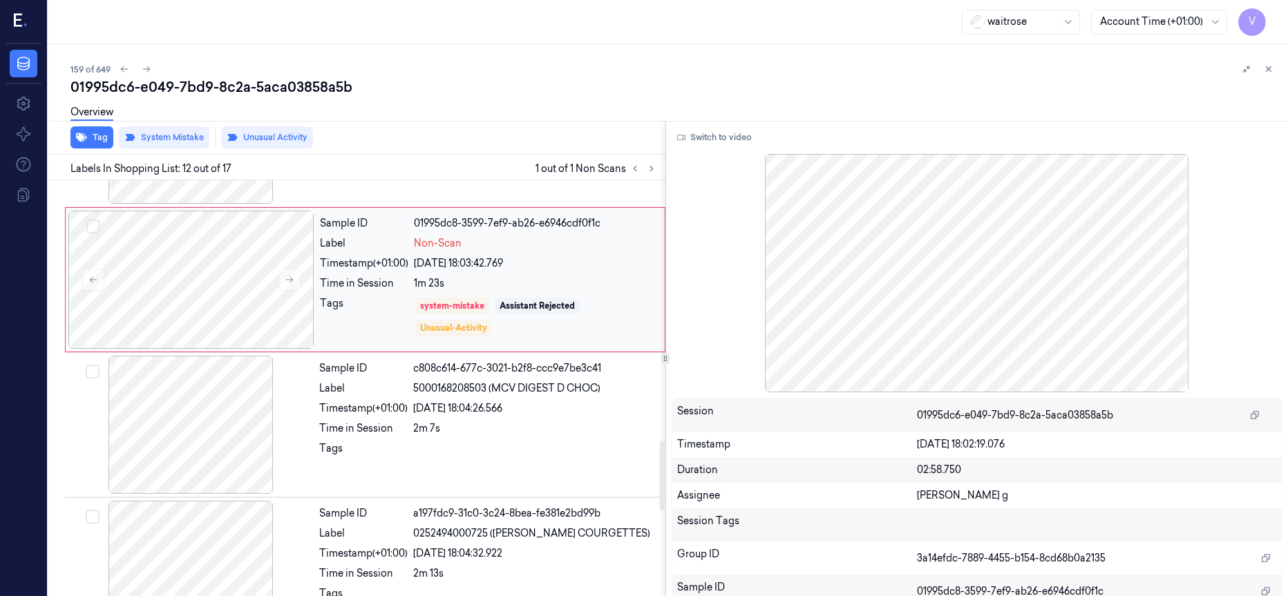
scroll to position [1361, 0]
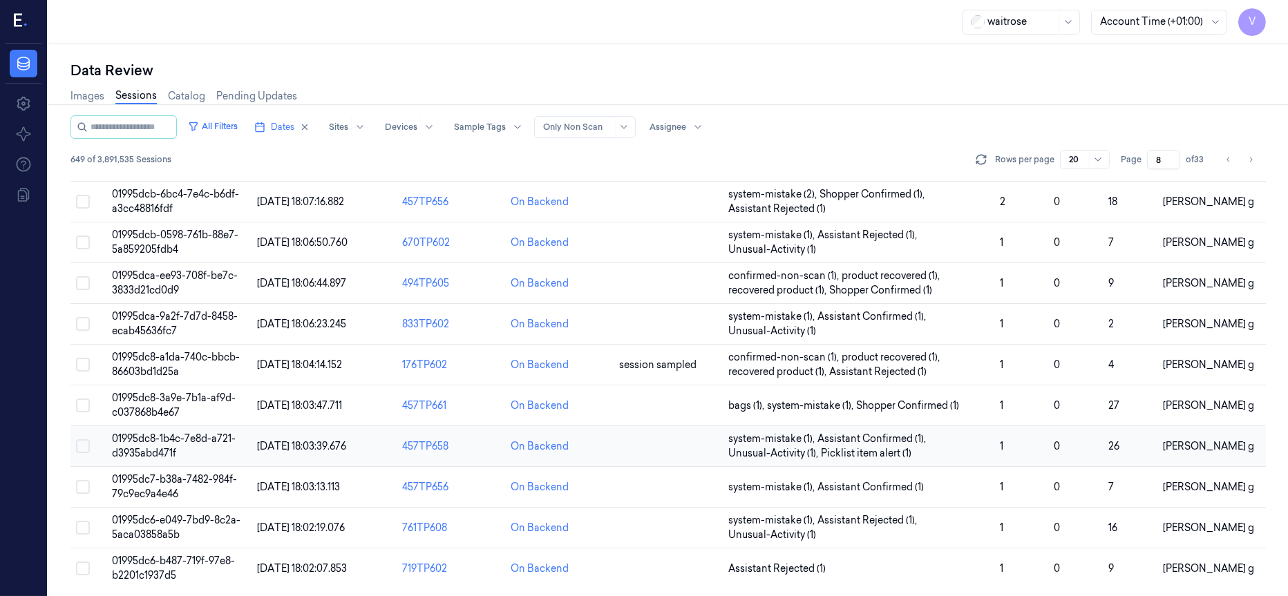
scroll to position [438, 0]
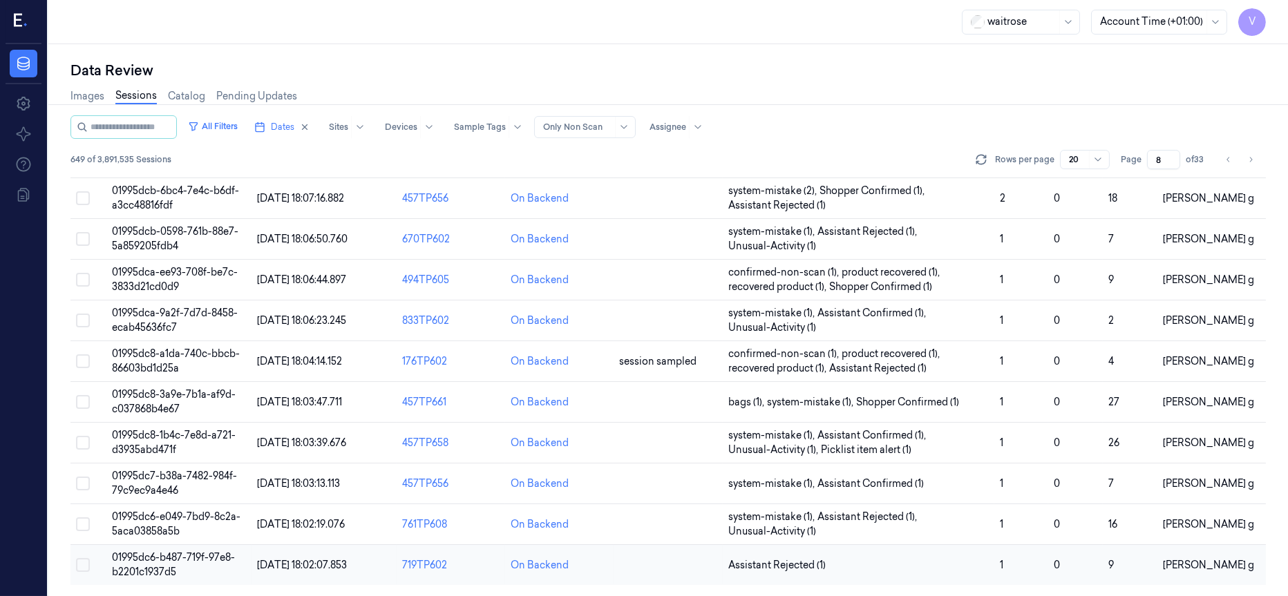
click at [670, 563] on td at bounding box center [668, 565] width 108 height 41
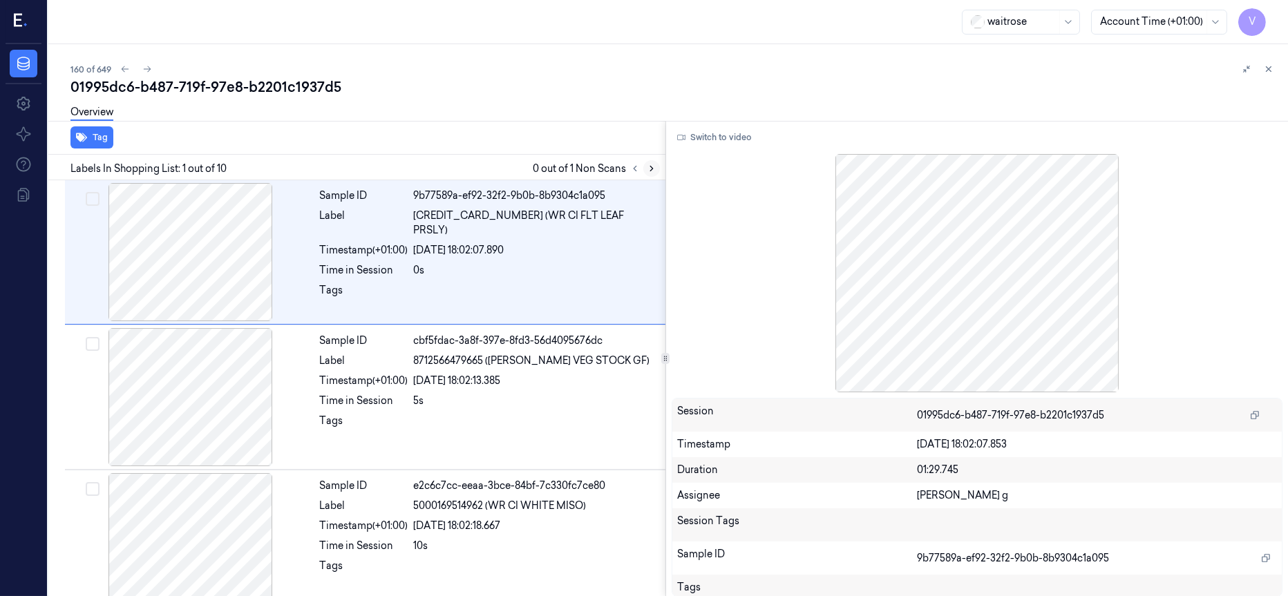
click at [652, 172] on icon at bounding box center [652, 169] width 10 height 10
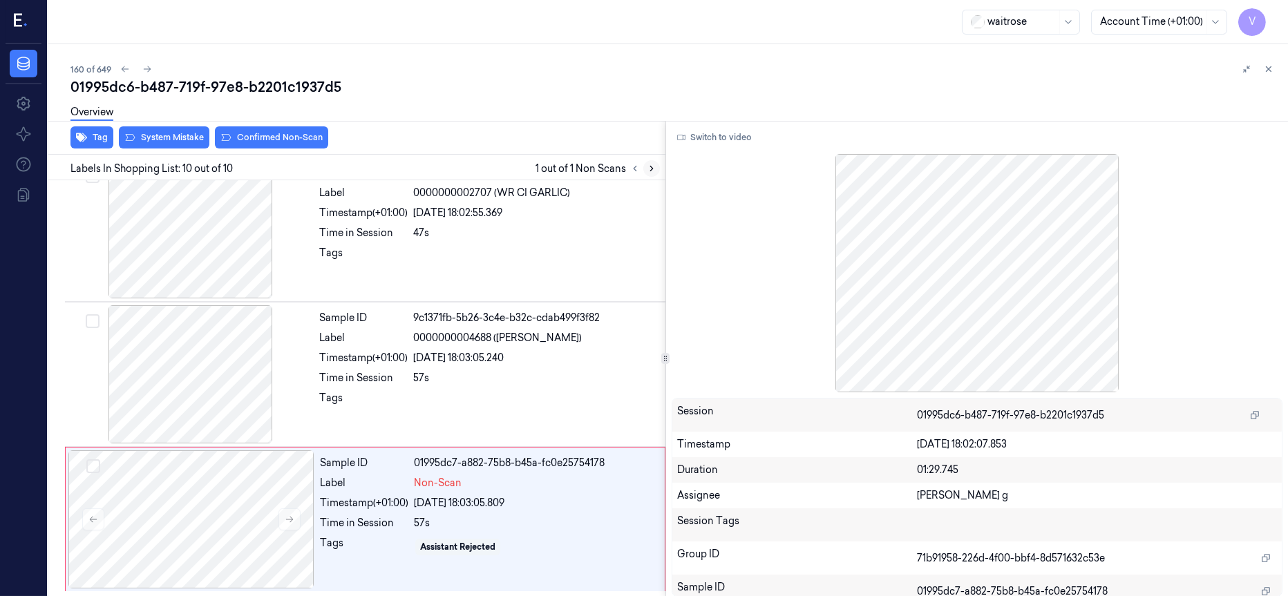
scroll to position [1043, 0]
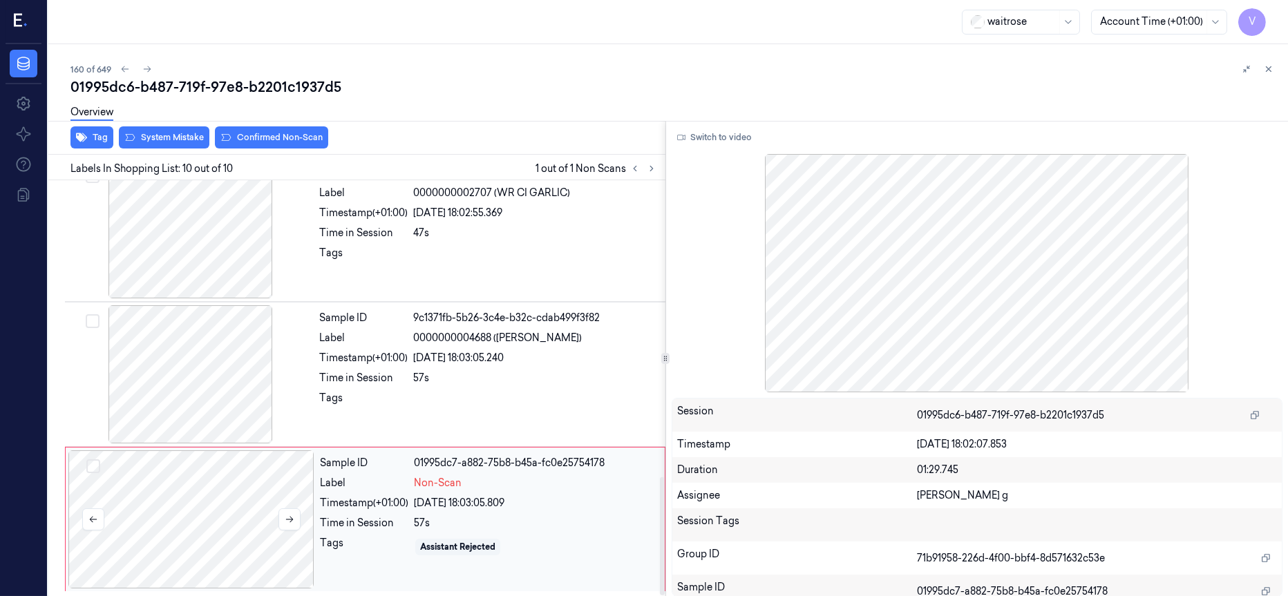
click at [205, 513] on div at bounding box center [191, 520] width 246 height 138
click at [231, 379] on div at bounding box center [191, 374] width 246 height 138
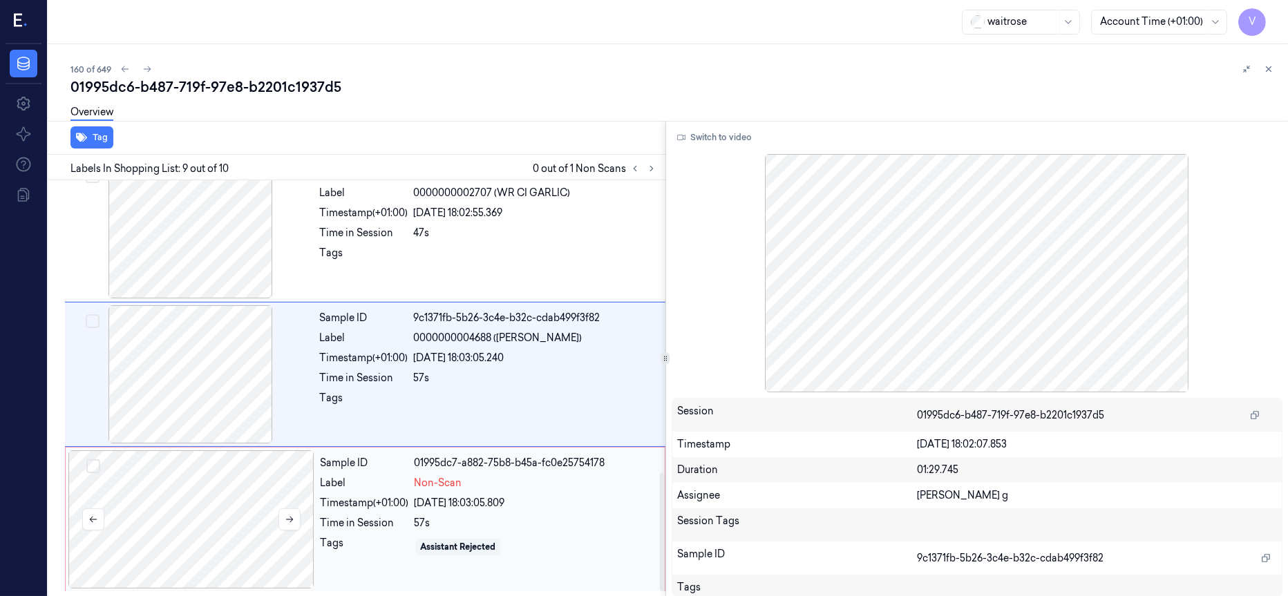
scroll to position [1027, 0]
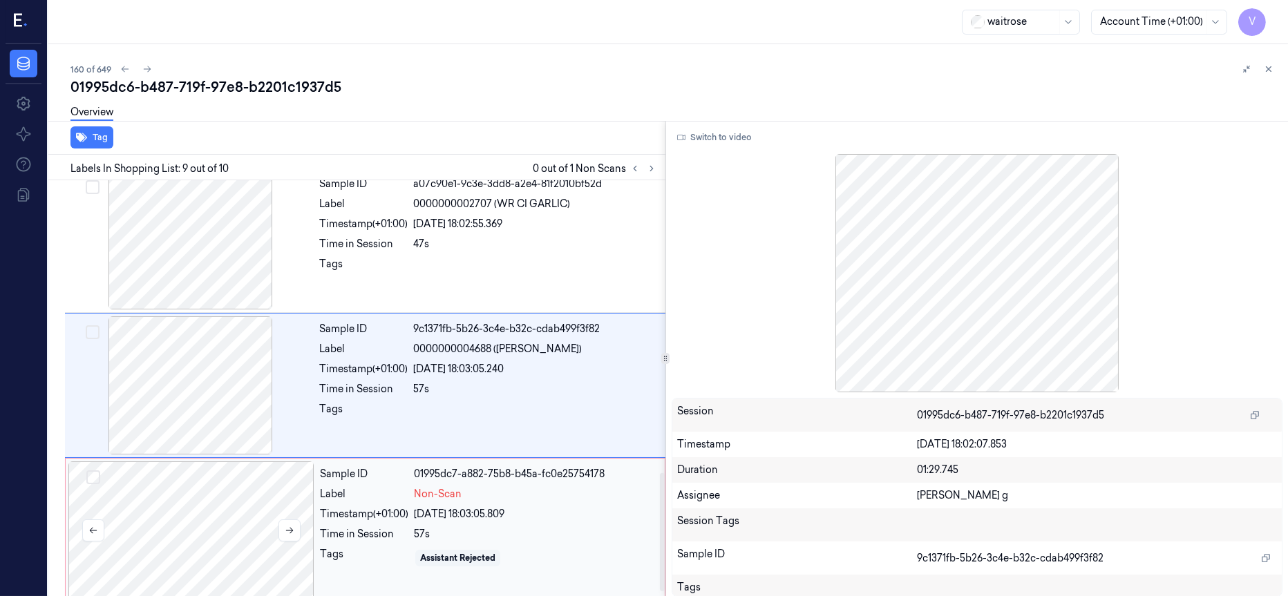
click at [198, 511] on div at bounding box center [191, 531] width 246 height 138
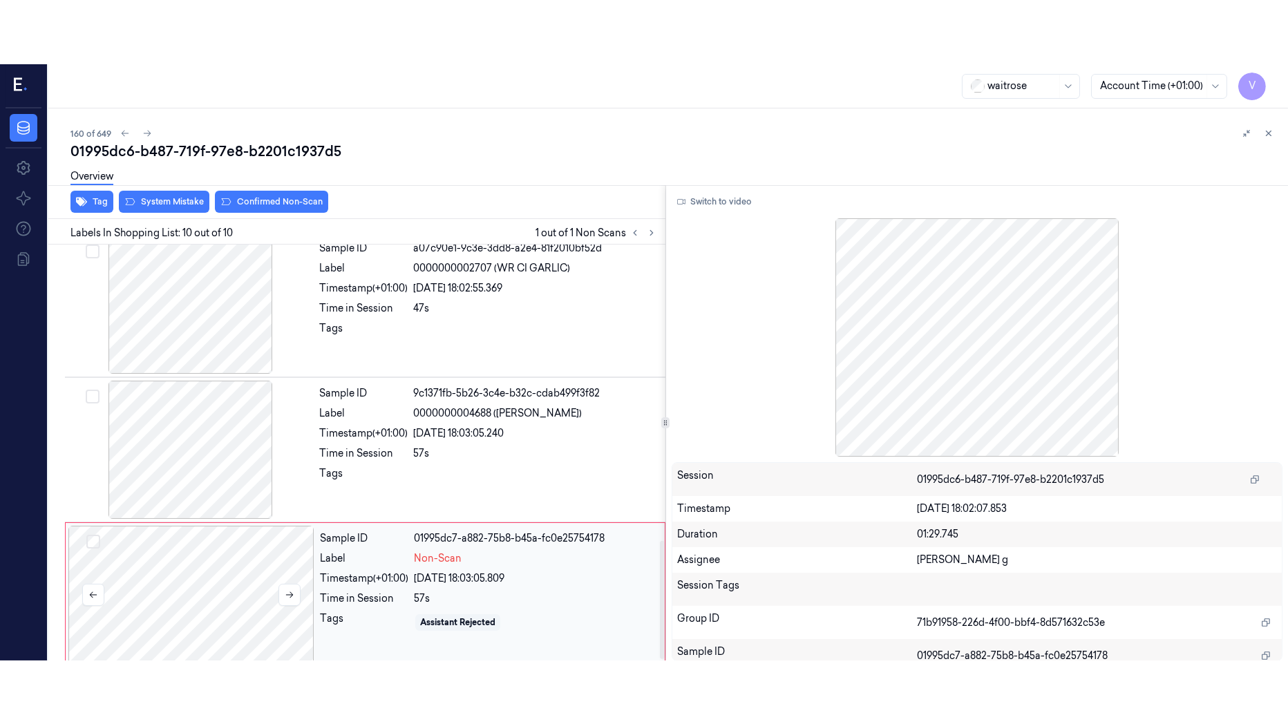
scroll to position [1043, 0]
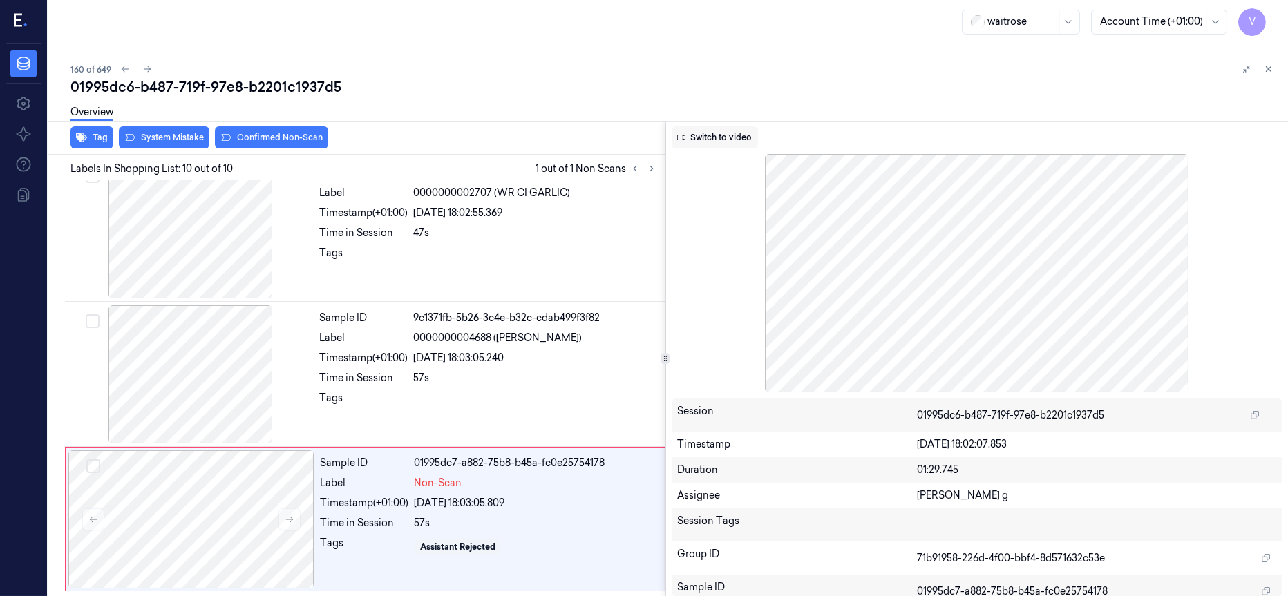
click at [710, 137] on button "Switch to video" at bounding box center [715, 137] width 86 height 22
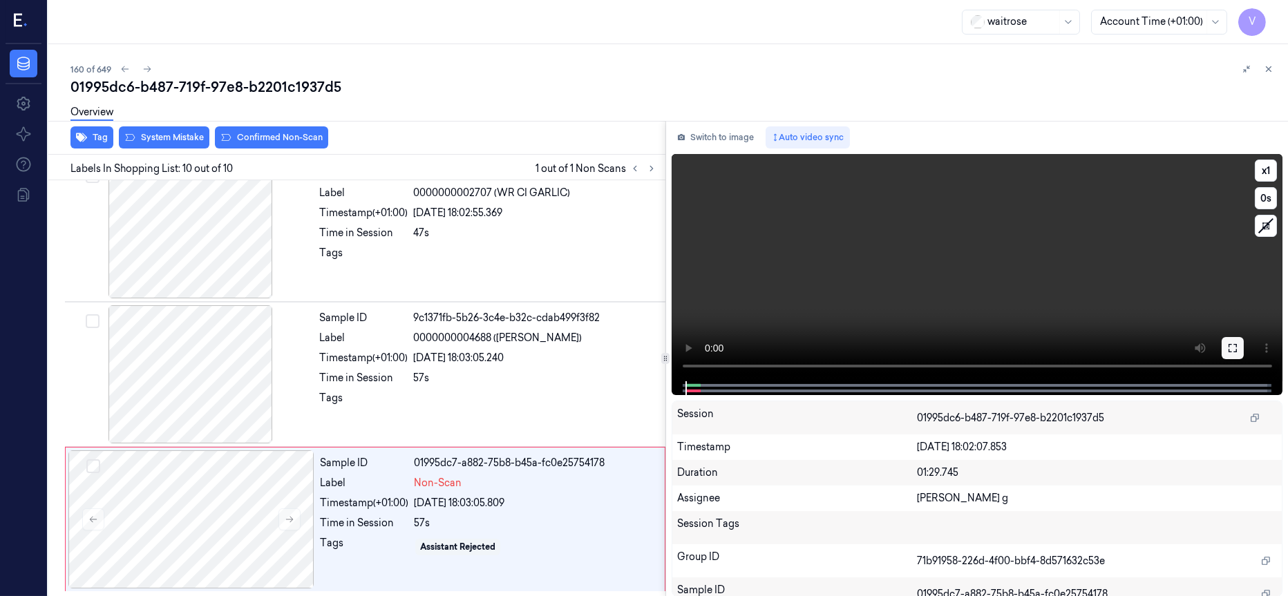
click at [1237, 350] on icon at bounding box center [1232, 348] width 11 height 11
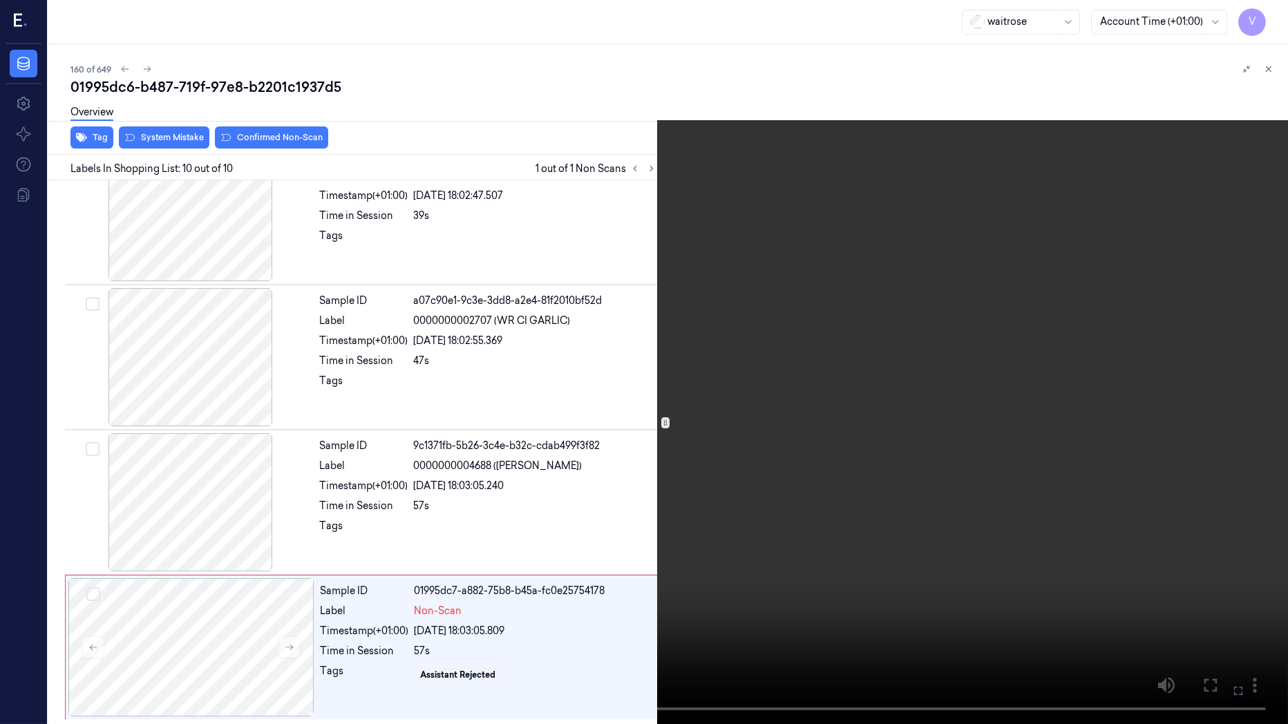
click at [0, 0] on icon at bounding box center [0, 0] width 0 height 0
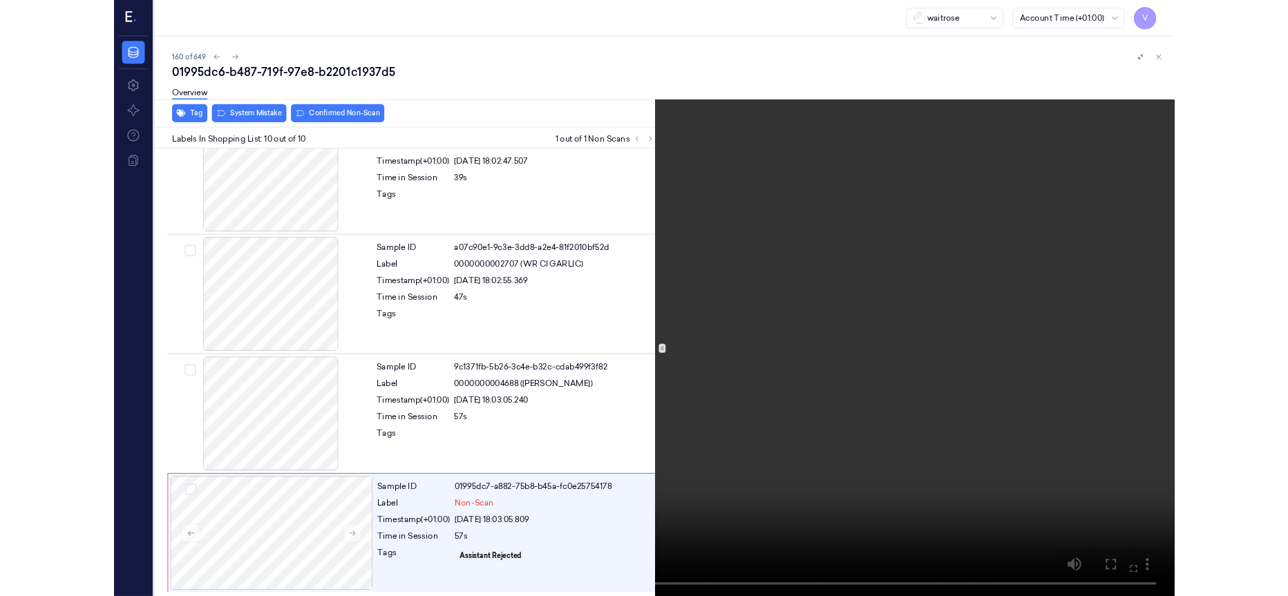
scroll to position [1043, 0]
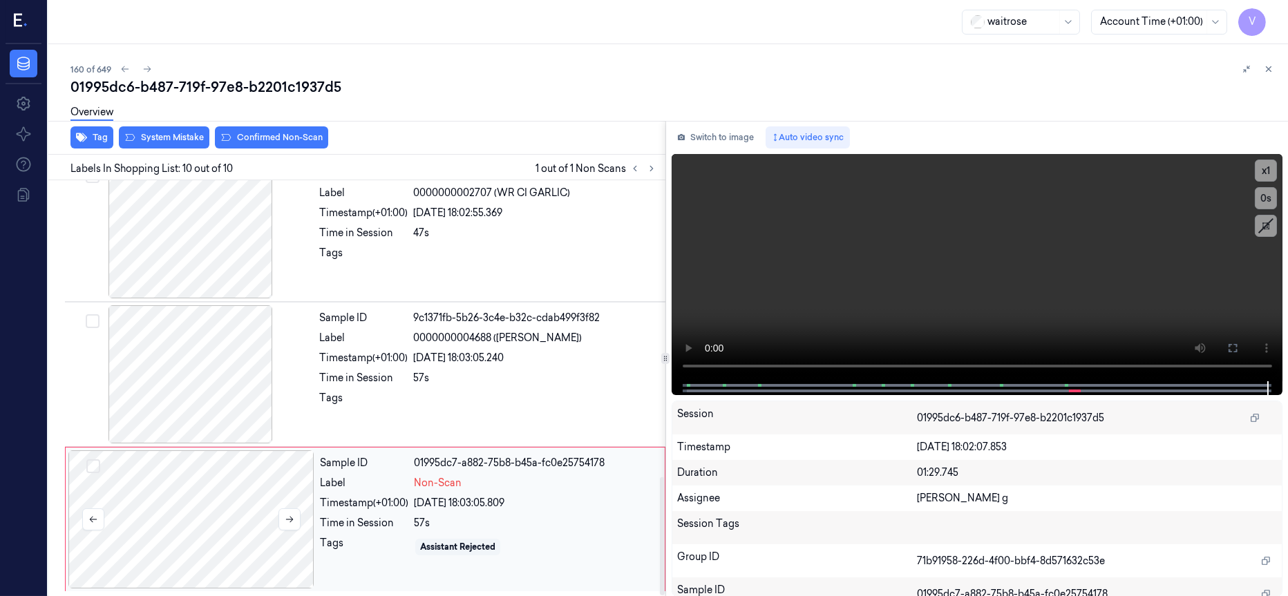
click at [188, 519] on div at bounding box center [191, 520] width 246 height 138
click at [712, 141] on button "Switch to image" at bounding box center [716, 137] width 88 height 22
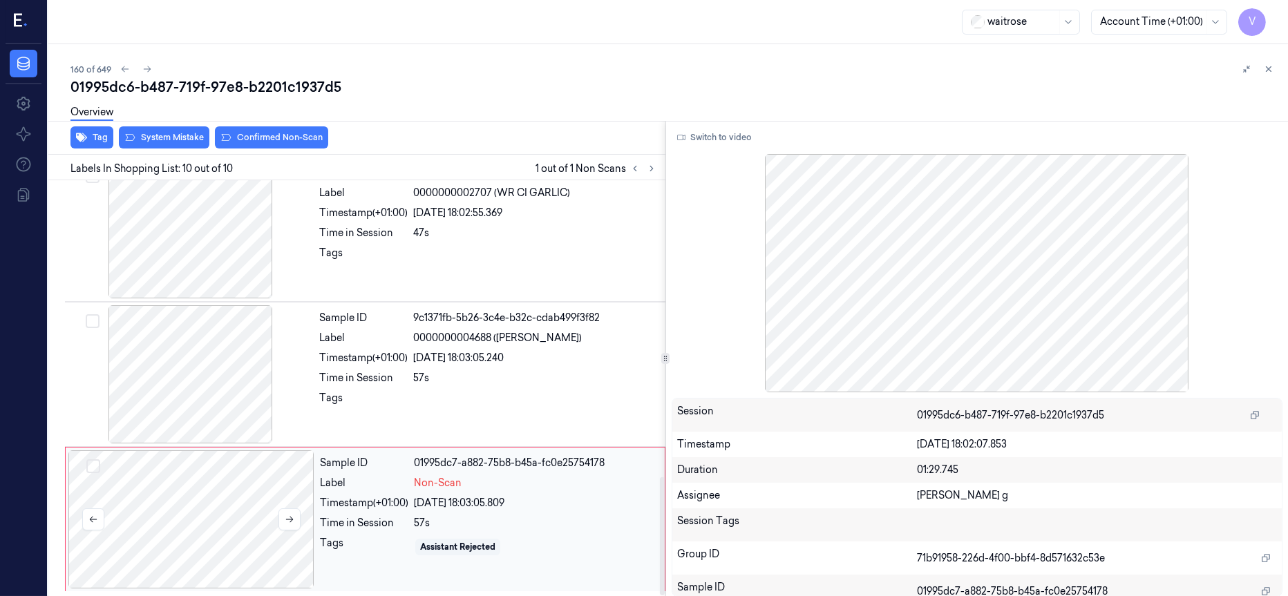
click at [211, 516] on div at bounding box center [191, 520] width 246 height 138
click at [195, 519] on div at bounding box center [191, 520] width 246 height 138
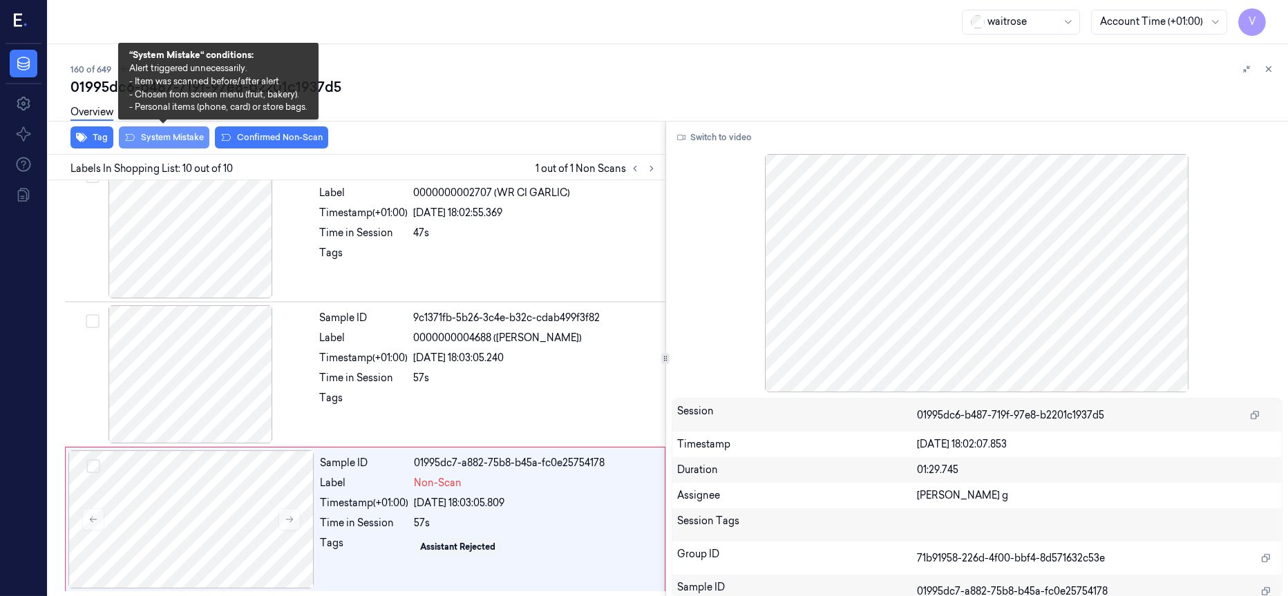
click at [170, 140] on button "System Mistake" at bounding box center [164, 137] width 91 height 22
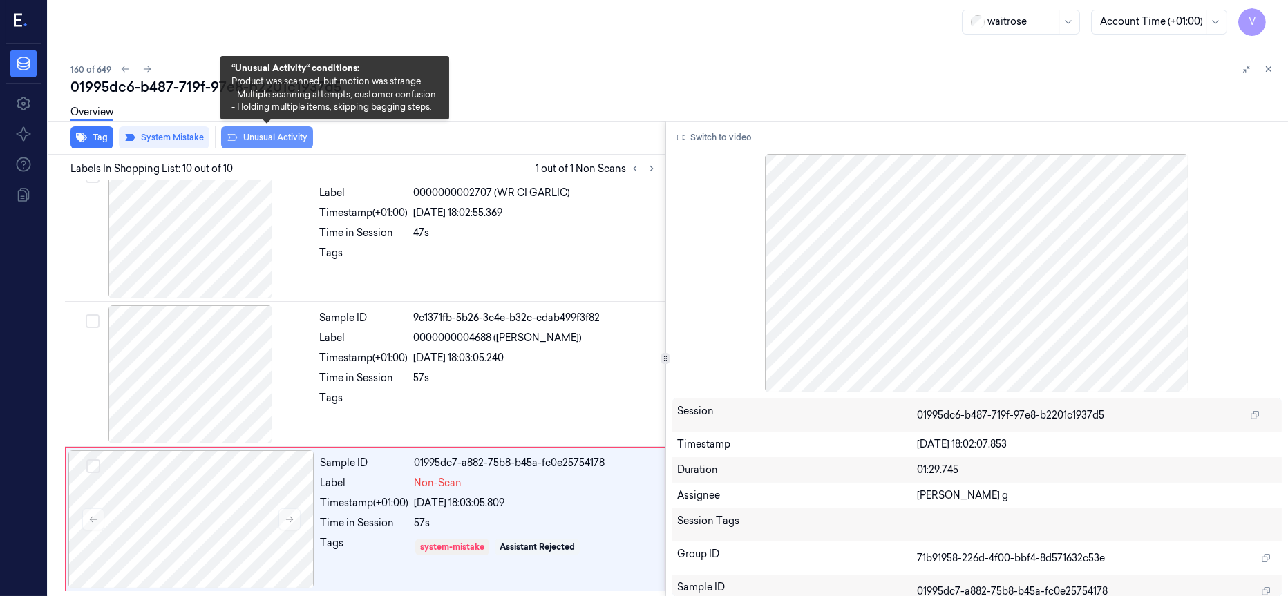
click at [238, 138] on button "Unusual Activity" at bounding box center [267, 137] width 92 height 22
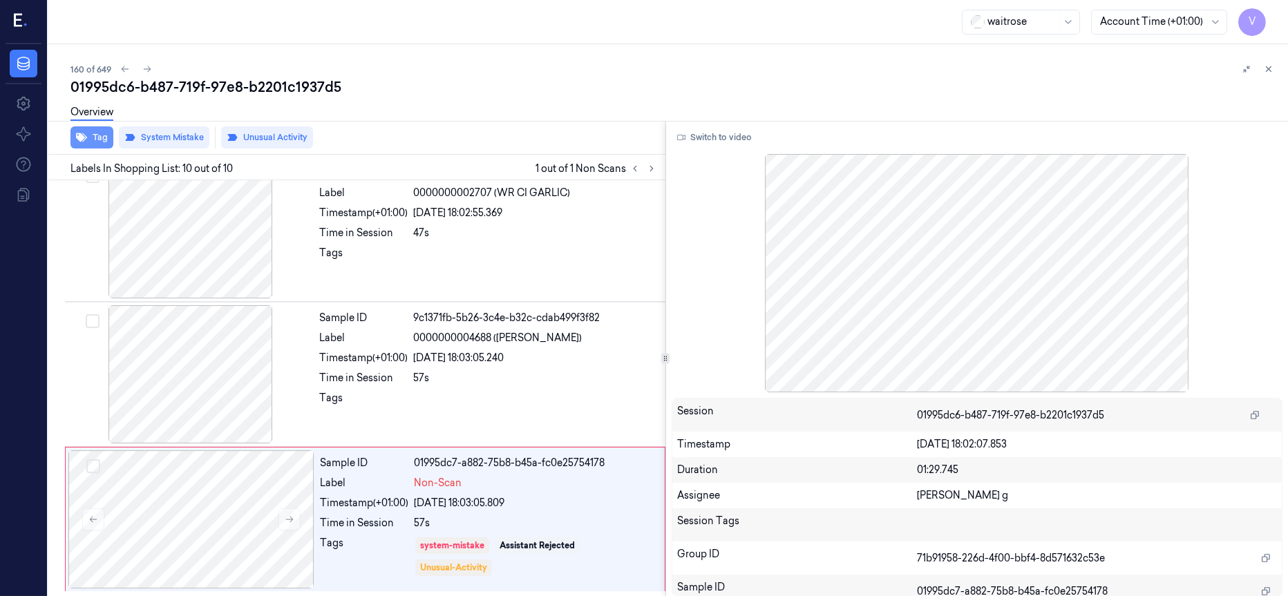
click at [90, 138] on button "Tag" at bounding box center [91, 137] width 43 height 22
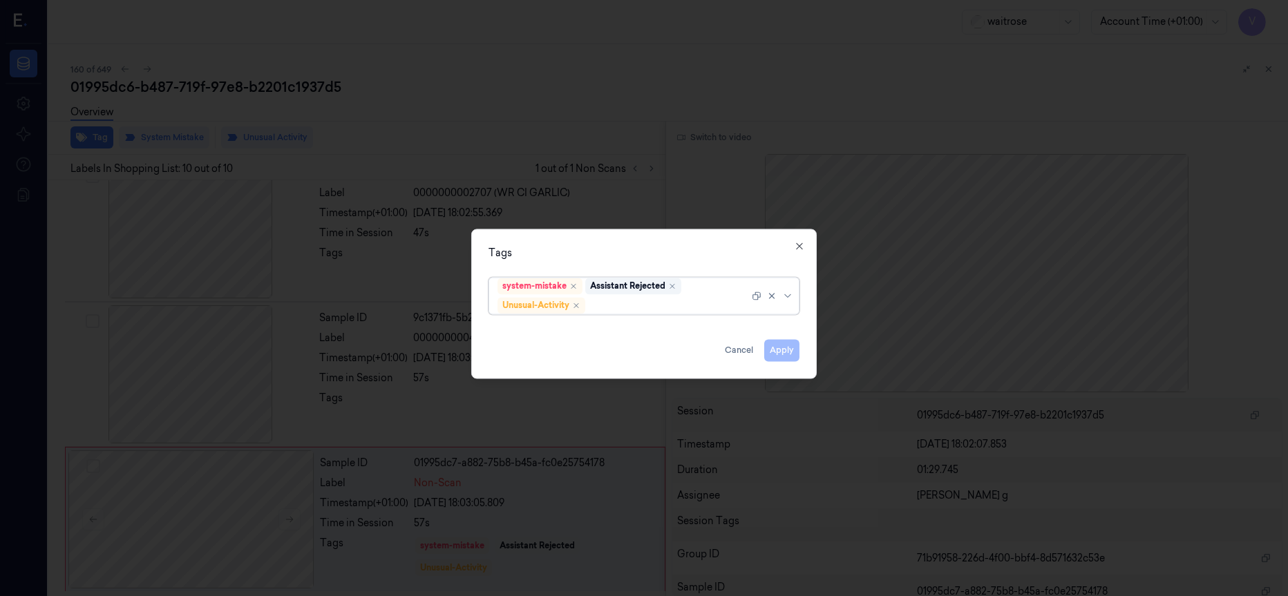
click at [614, 300] on div at bounding box center [668, 306] width 161 height 15
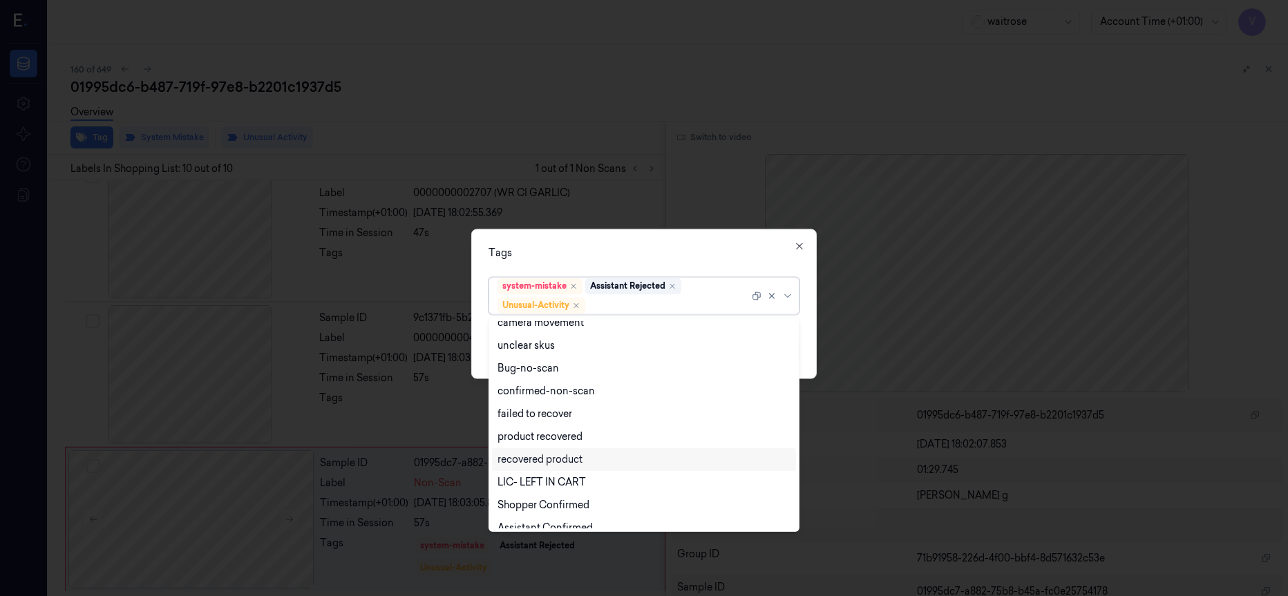
scroll to position [271, 0]
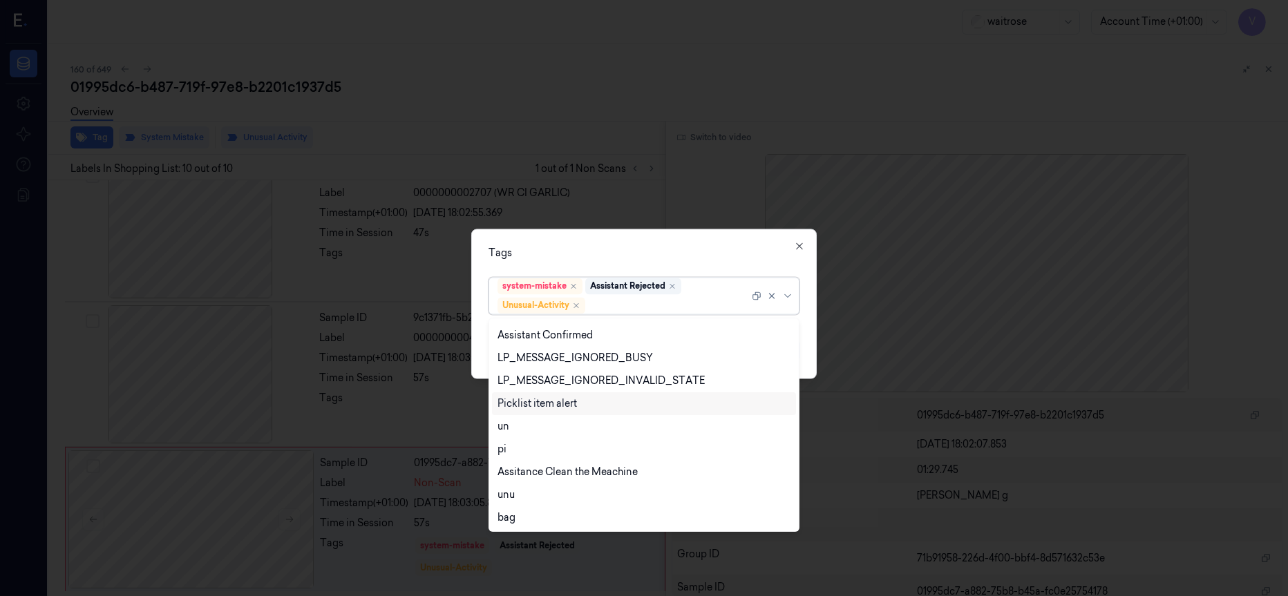
click at [543, 404] on div "Picklist item alert" at bounding box center [537, 404] width 79 height 15
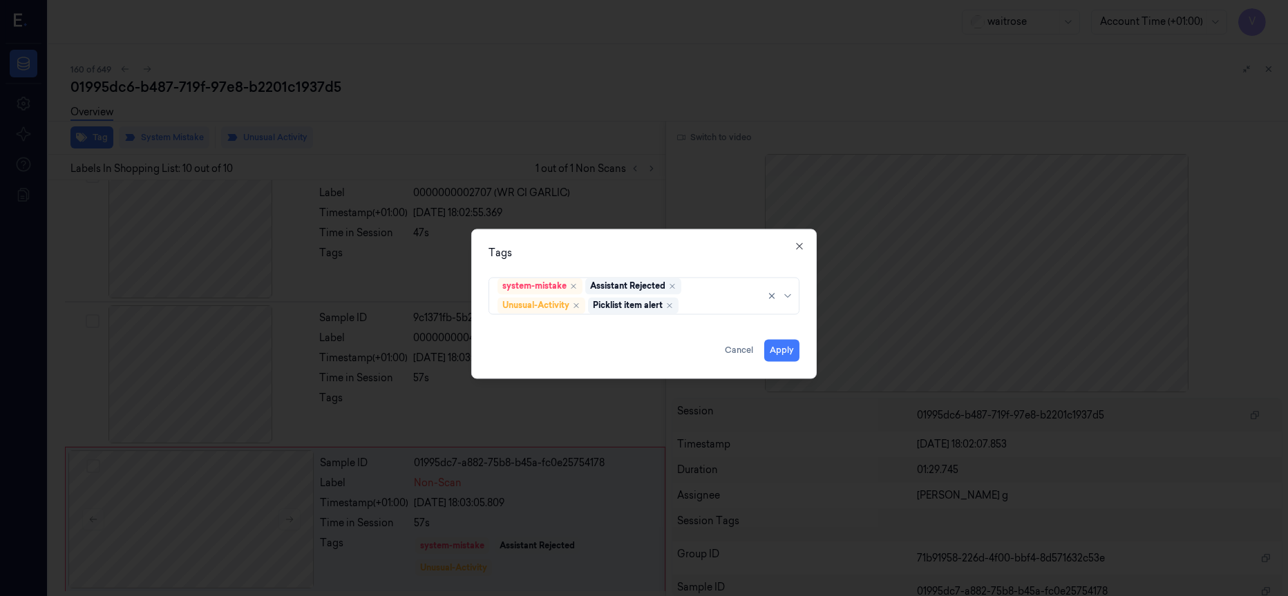
click at [708, 254] on div "Tags" at bounding box center [644, 253] width 311 height 15
click at [782, 352] on button "Apply" at bounding box center [781, 350] width 35 height 22
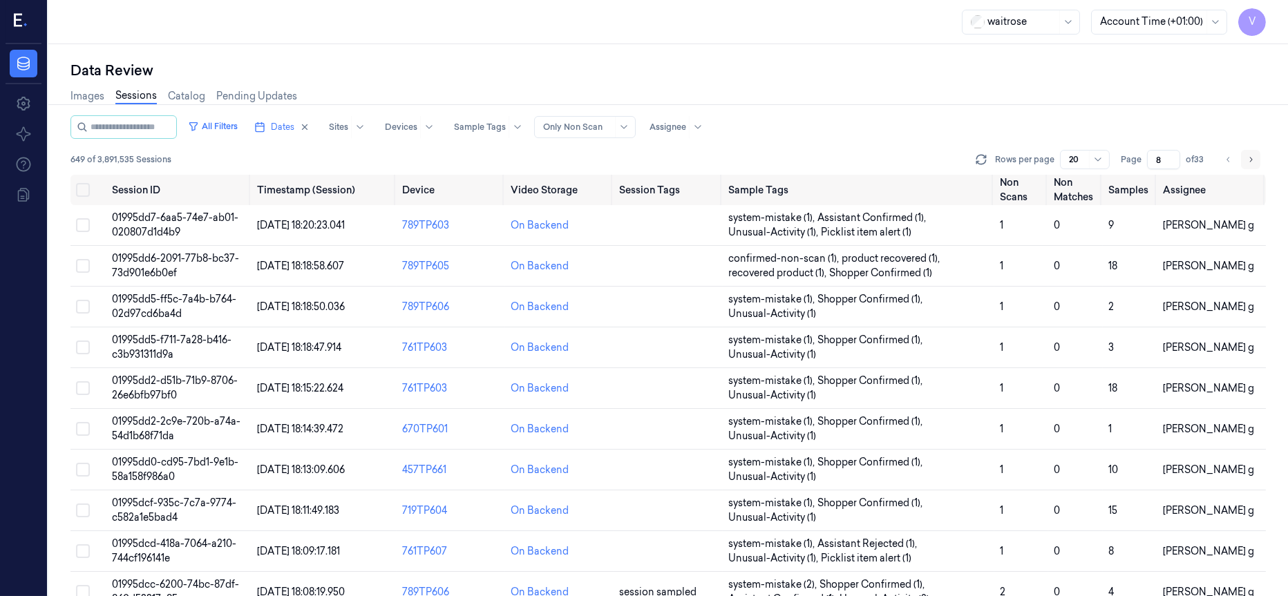
click at [1252, 158] on icon "Go to next page" at bounding box center [1251, 159] width 8 height 11
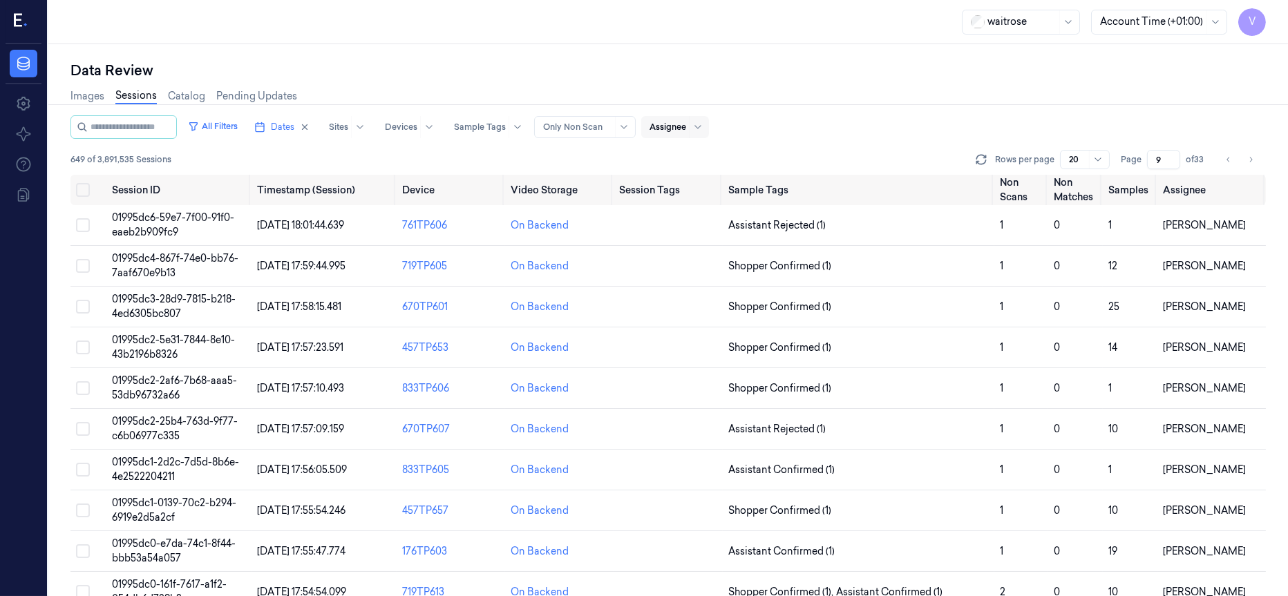
click at [686, 134] on div "Assignee" at bounding box center [668, 127] width 37 height 22
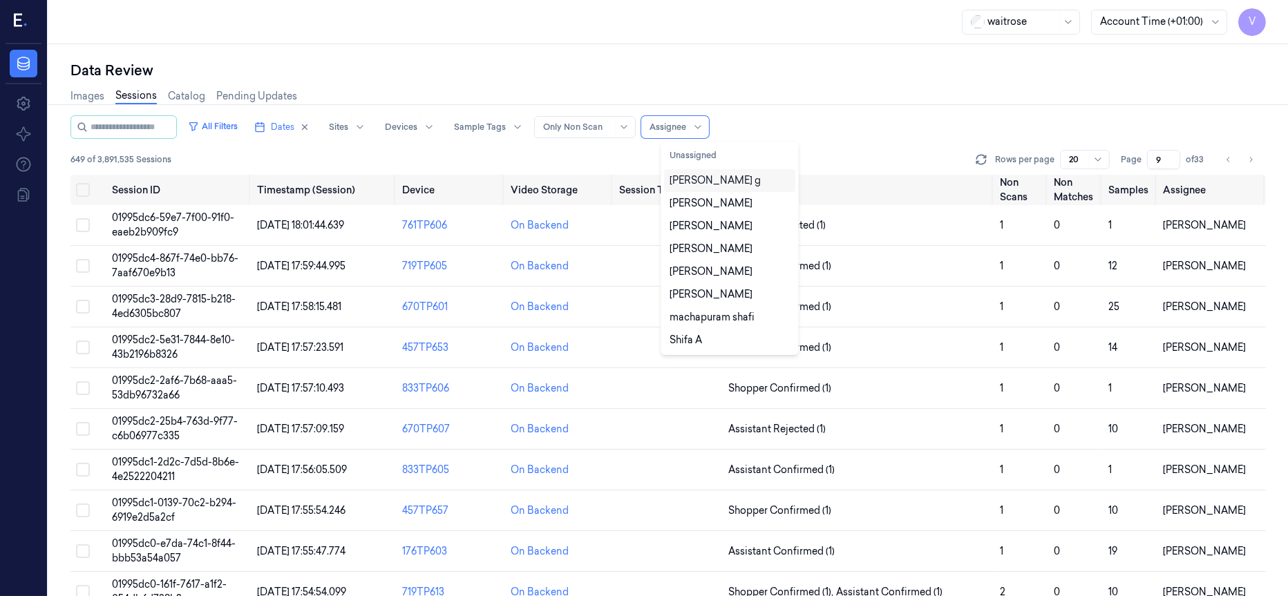
click at [708, 179] on div "[PERSON_NAME] g" at bounding box center [715, 180] width 91 height 15
type input "1"
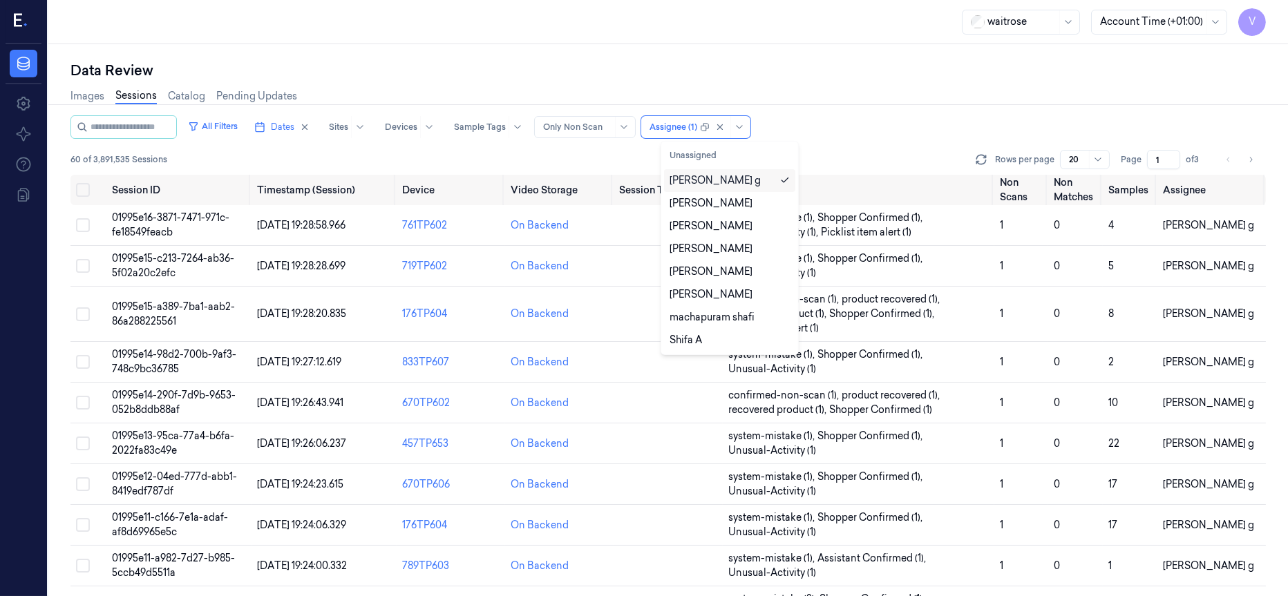
click at [918, 98] on div "Images Sessions Catalog Pending Updates" at bounding box center [667, 97] width 1195 height 35
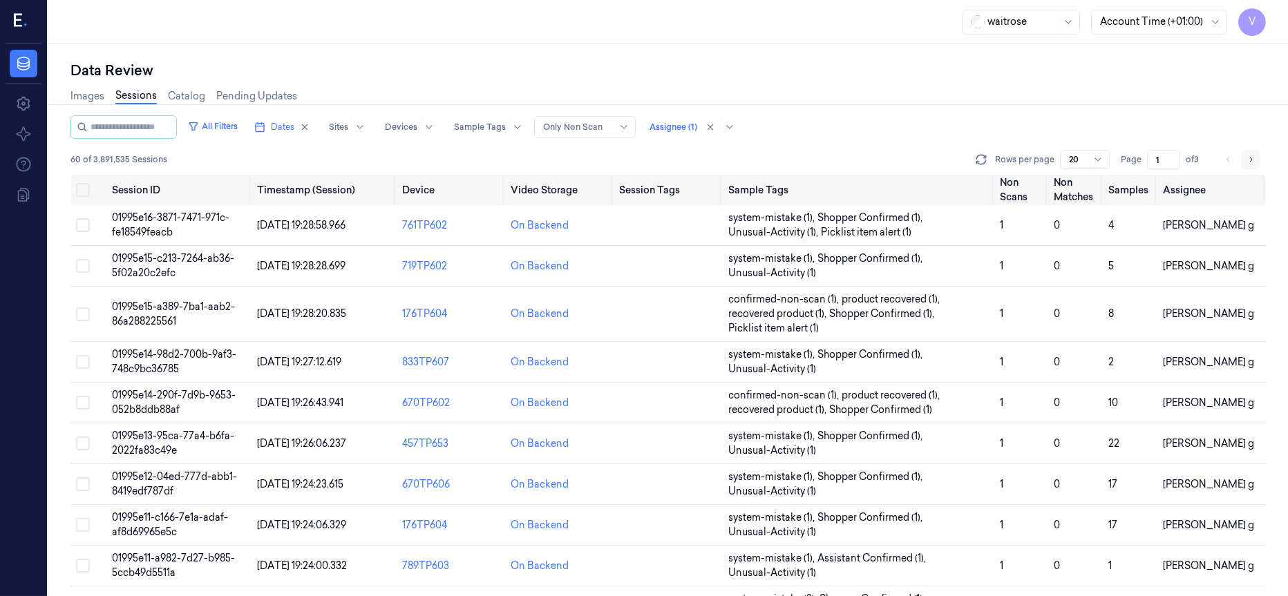
click at [1250, 162] on icon "Go to next page" at bounding box center [1251, 159] width 8 height 11
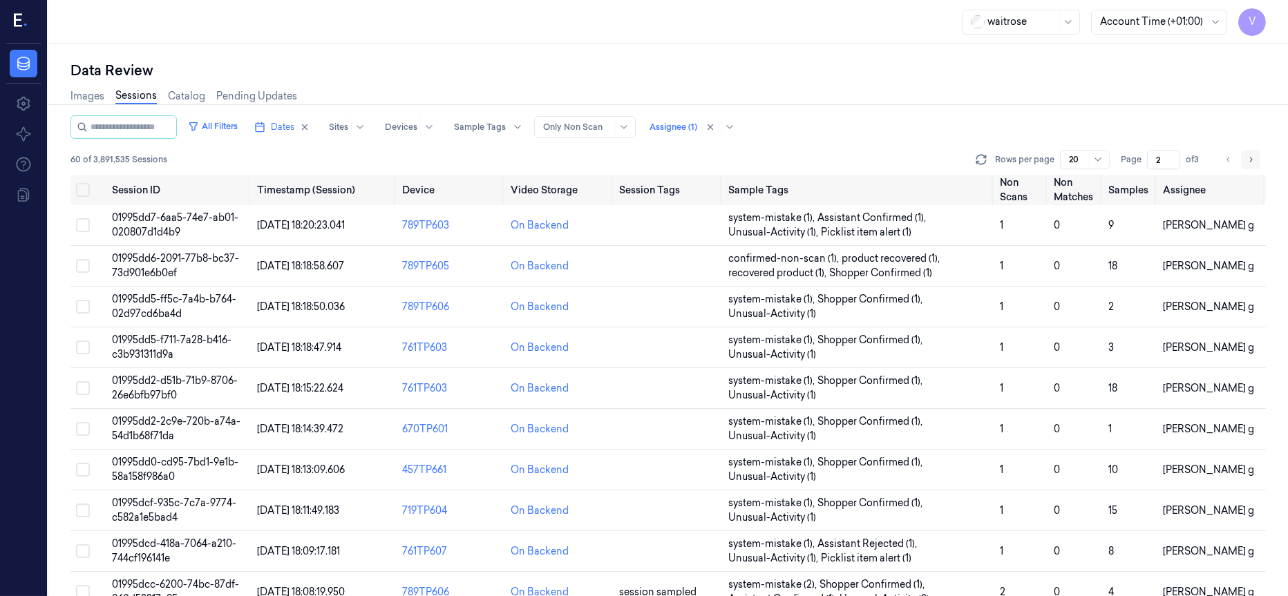
click at [1251, 158] on icon "Go to next page" at bounding box center [1251, 159] width 8 height 11
type input "3"
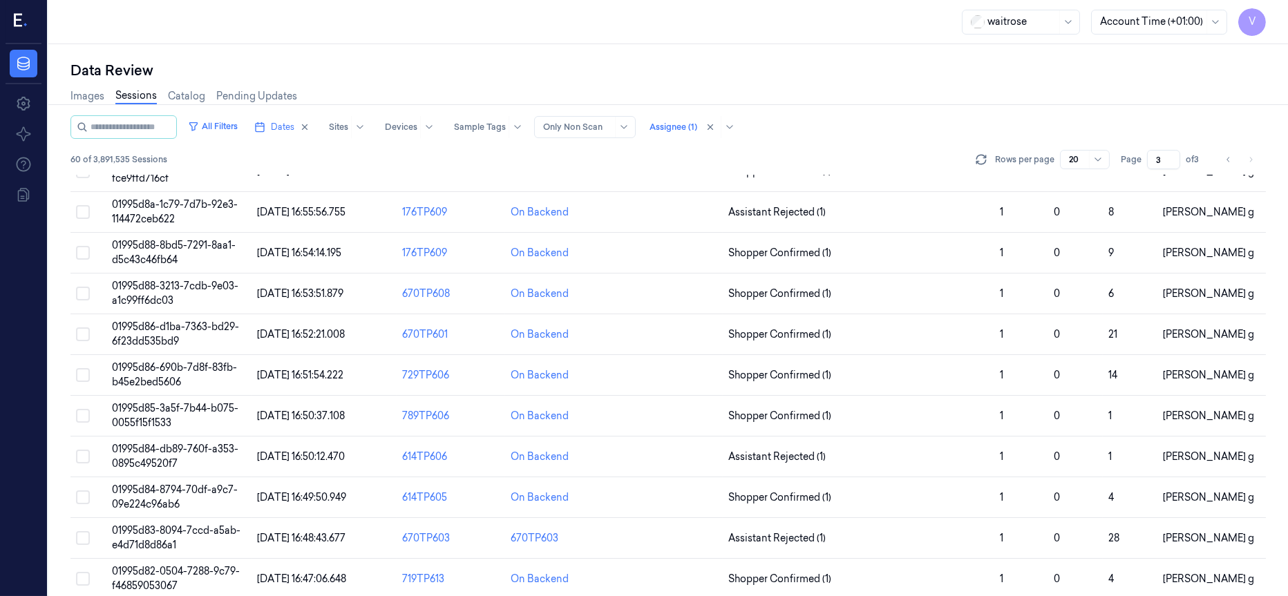
scroll to position [438, 0]
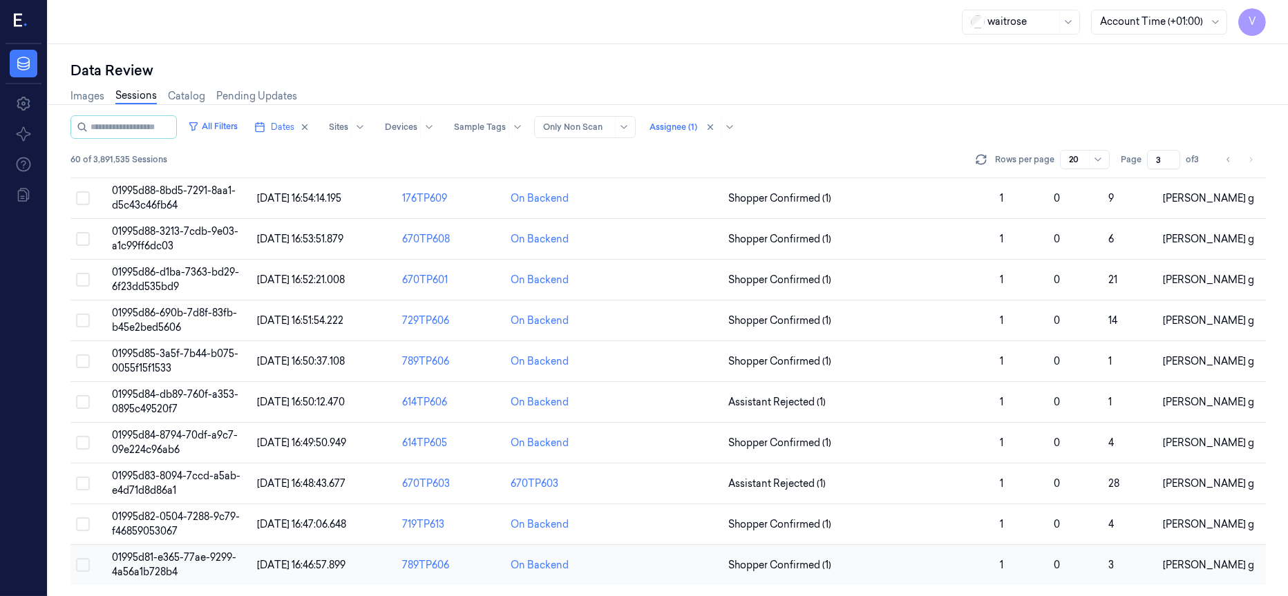
click at [211, 562] on span "01995d81-e365-77ae-9299-4a56a1b728b4" at bounding box center [174, 564] width 124 height 27
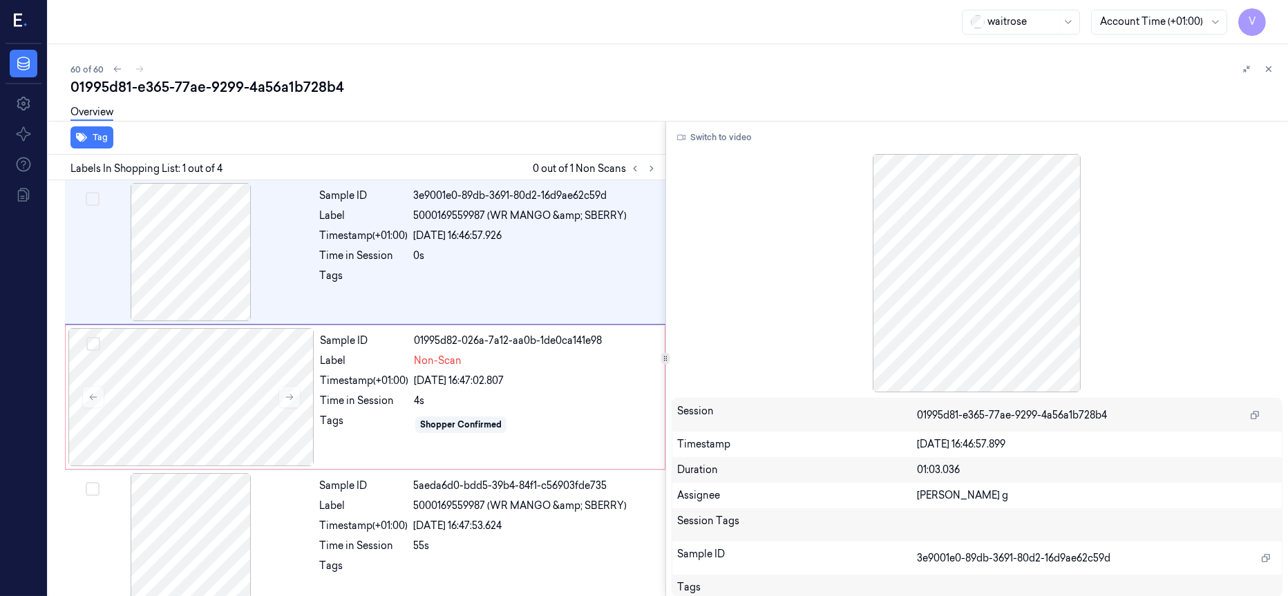
click at [142, 68] on div "60 of 60" at bounding box center [673, 69] width 1206 height 17
click at [180, 55] on div "60 of 60 01995d81-e365-77ae-9299-4a56a1b728b4 Overview Tag Labels In Shopping L…" at bounding box center [668, 320] width 1240 height 552
click at [113, 72] on icon at bounding box center [118, 69] width 10 height 10
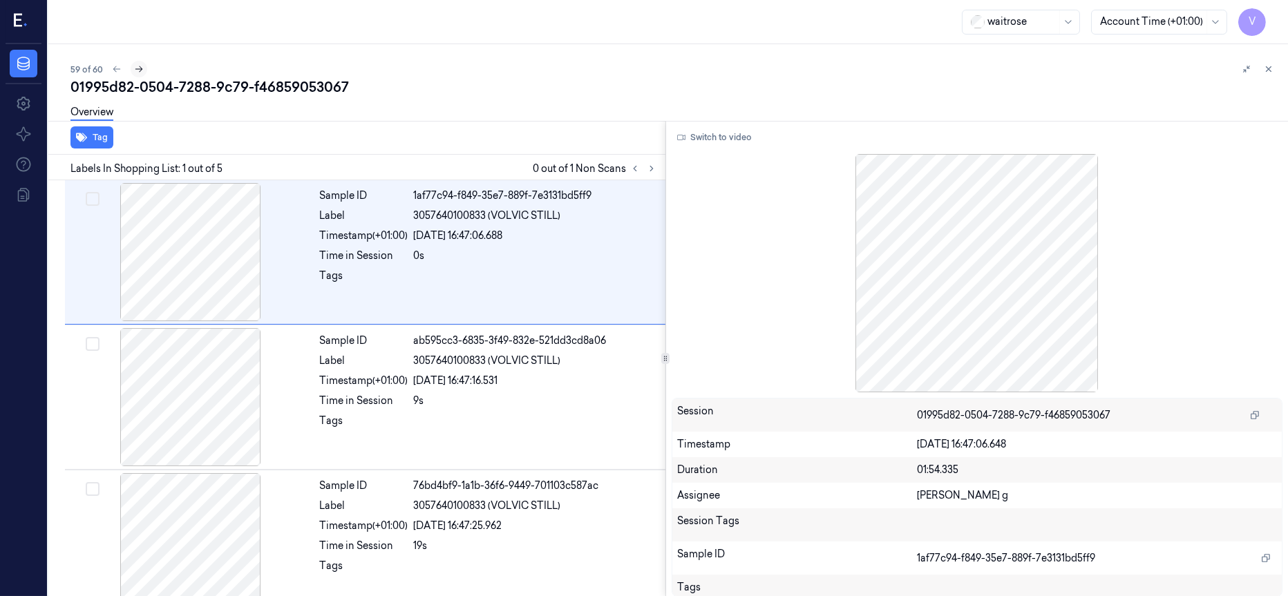
click at [138, 70] on icon at bounding box center [139, 69] width 10 height 10
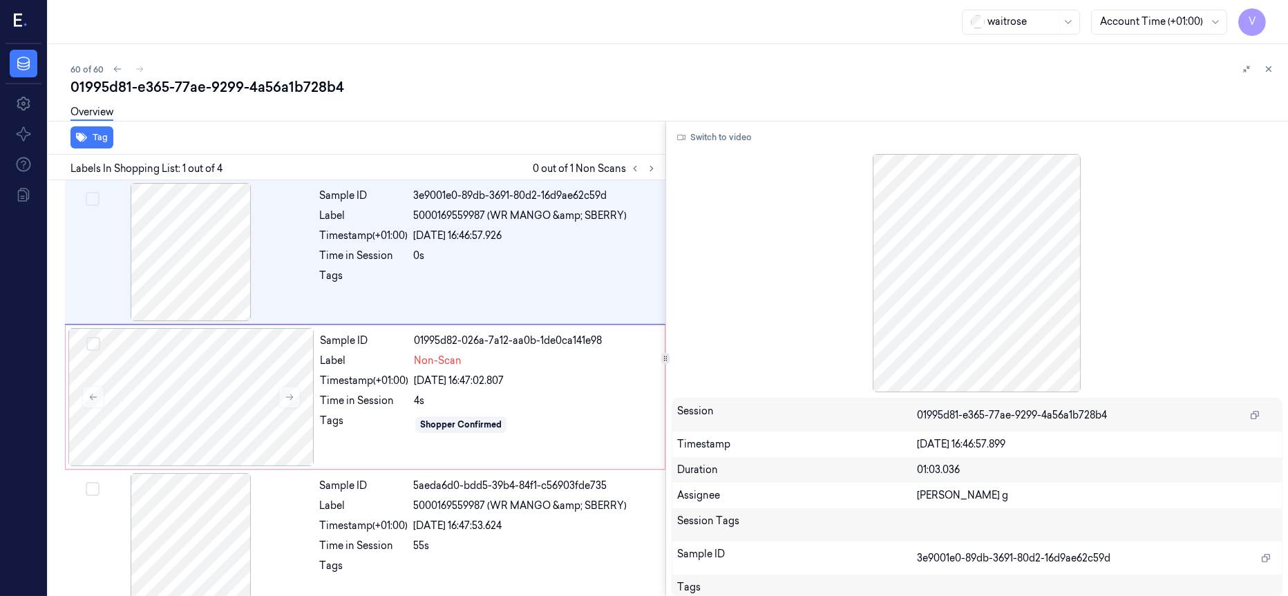
click at [157, 68] on div "60 of 60" at bounding box center [673, 69] width 1206 height 17
click at [139, 70] on div "60 of 60" at bounding box center [673, 69] width 1206 height 17
click at [299, 68] on div "60 of 60" at bounding box center [673, 69] width 1206 height 17
click at [1271, 72] on icon at bounding box center [1269, 69] width 10 height 10
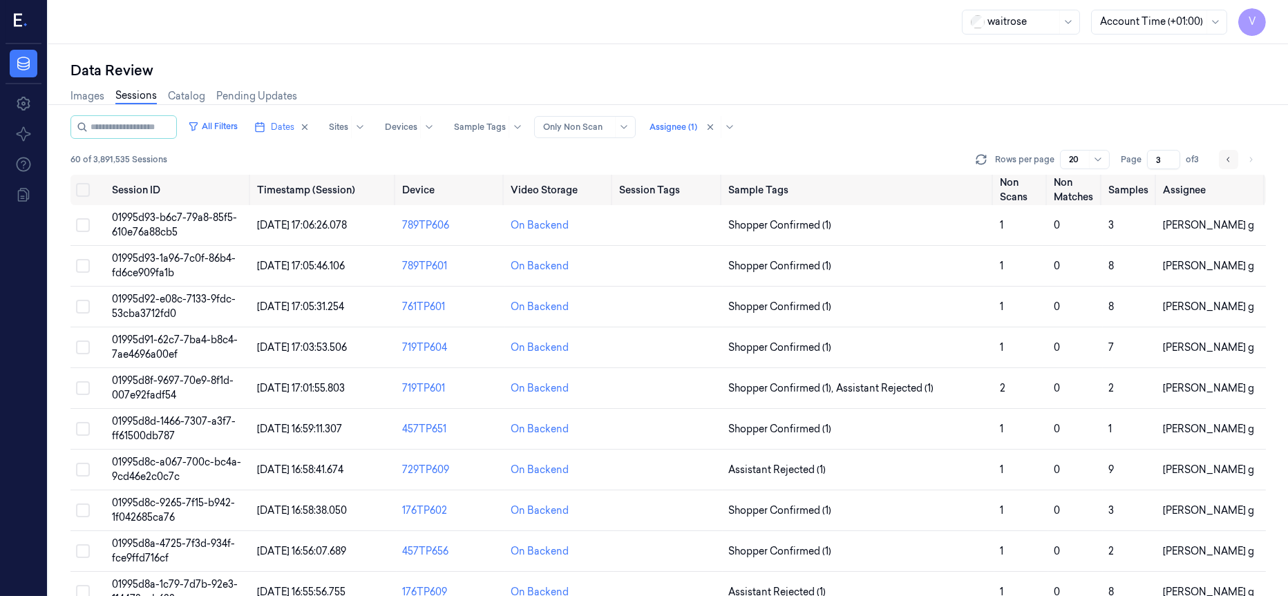
click at [1227, 161] on icon "Go to previous page" at bounding box center [1228, 159] width 8 height 11
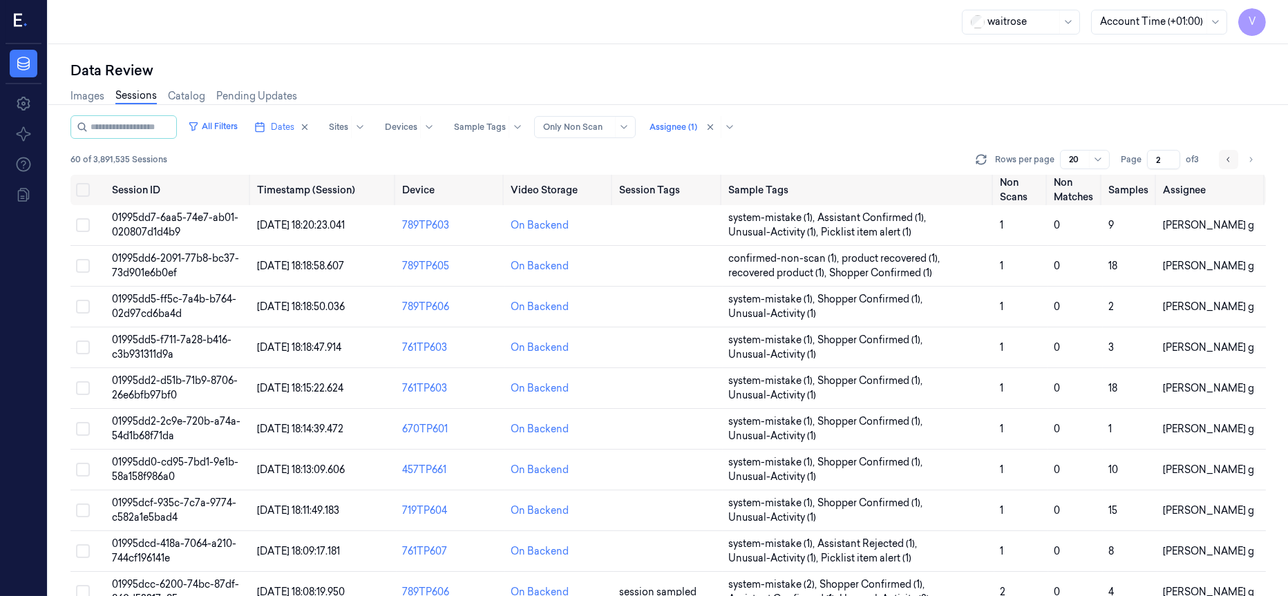
click at [1227, 161] on icon "Go to previous page" at bounding box center [1228, 159] width 8 height 11
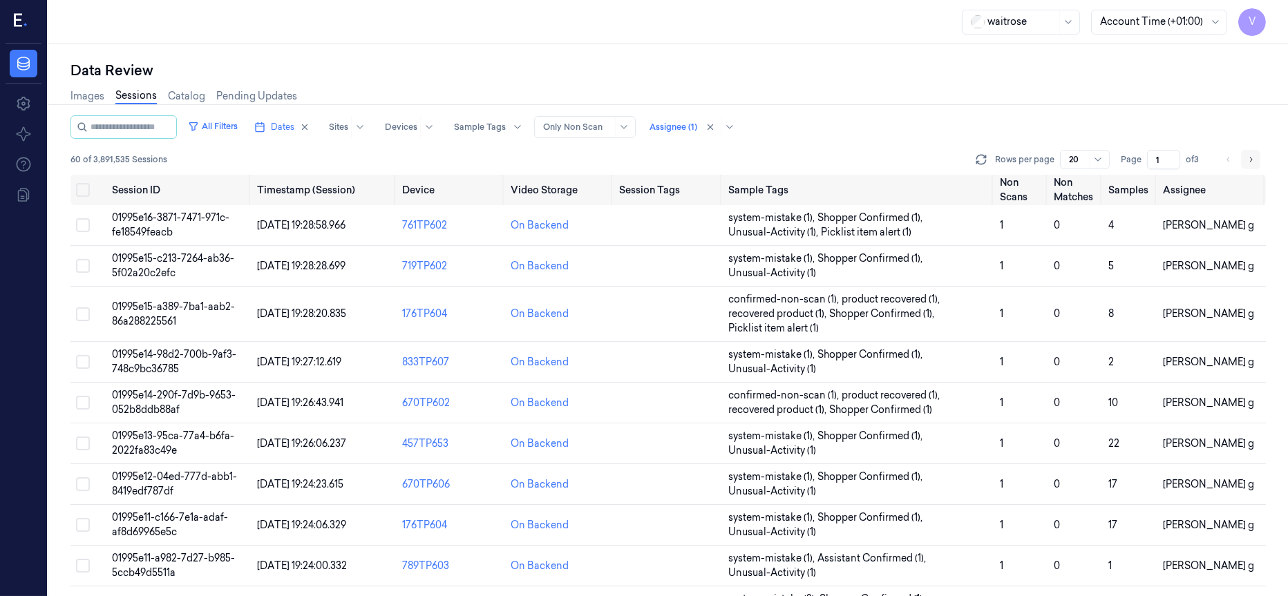
click at [1249, 165] on button "Go to next page" at bounding box center [1250, 159] width 19 height 19
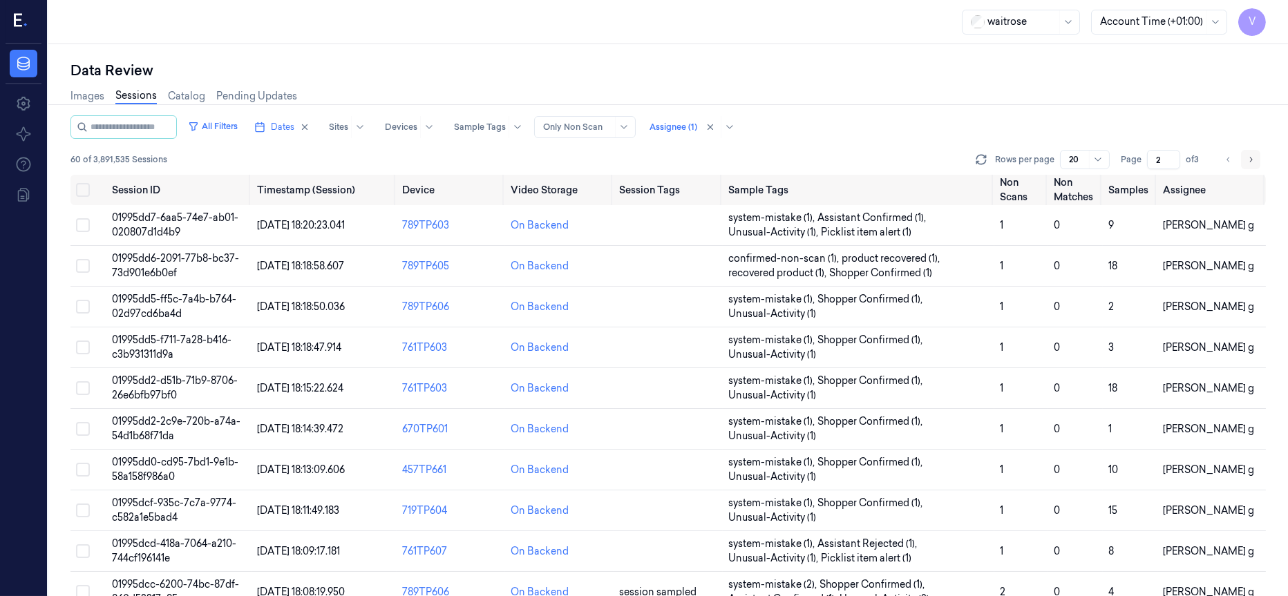
click at [1247, 159] on icon "Go to next page" at bounding box center [1251, 159] width 8 height 11
type input "3"
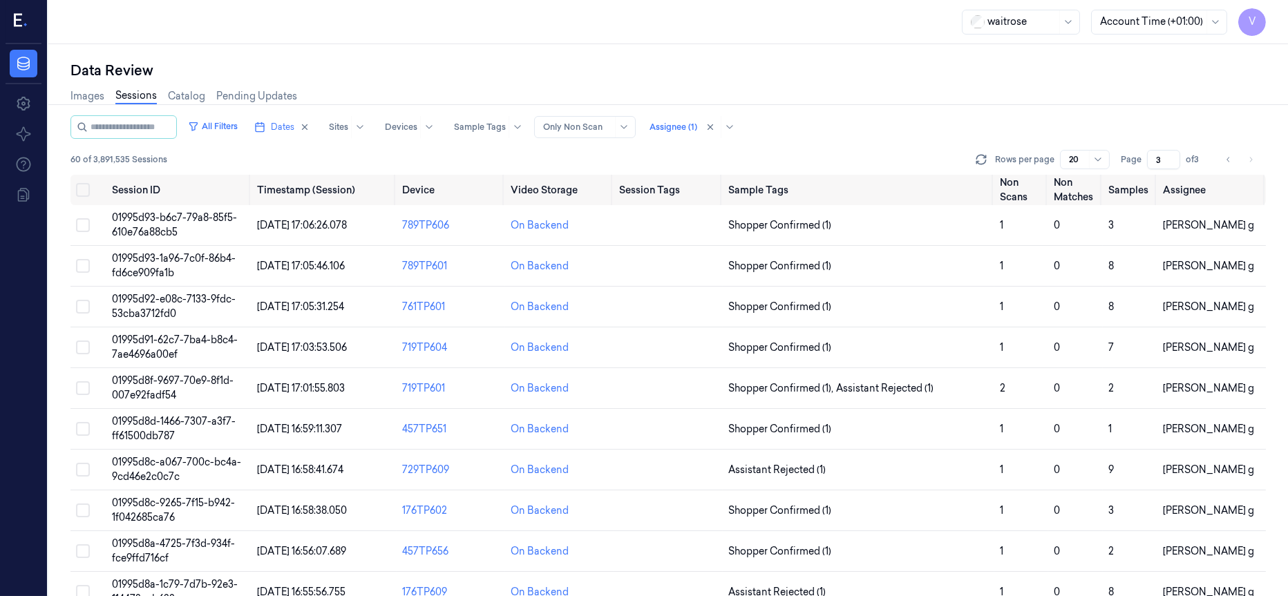
click at [825, 135] on div "All Filters Dates Sites Devices Sample Tags Alert Type Only Non Scan Assignee (…" at bounding box center [667, 126] width 1195 height 23
click at [657, 225] on td at bounding box center [668, 225] width 108 height 41
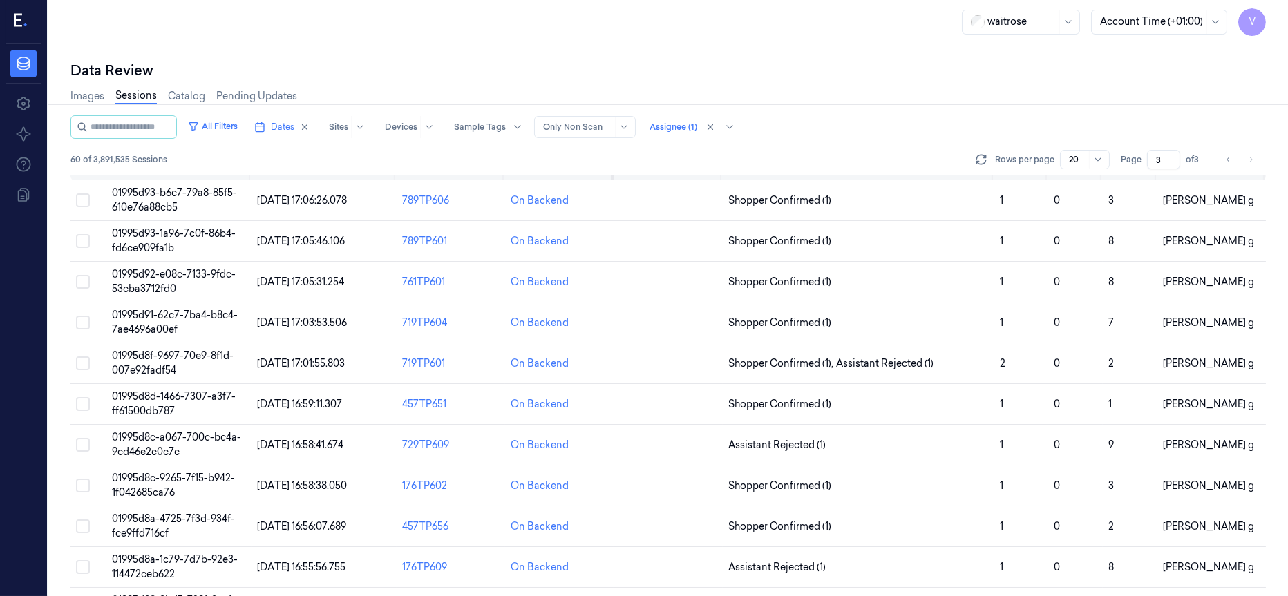
scroll to position [24, 0]
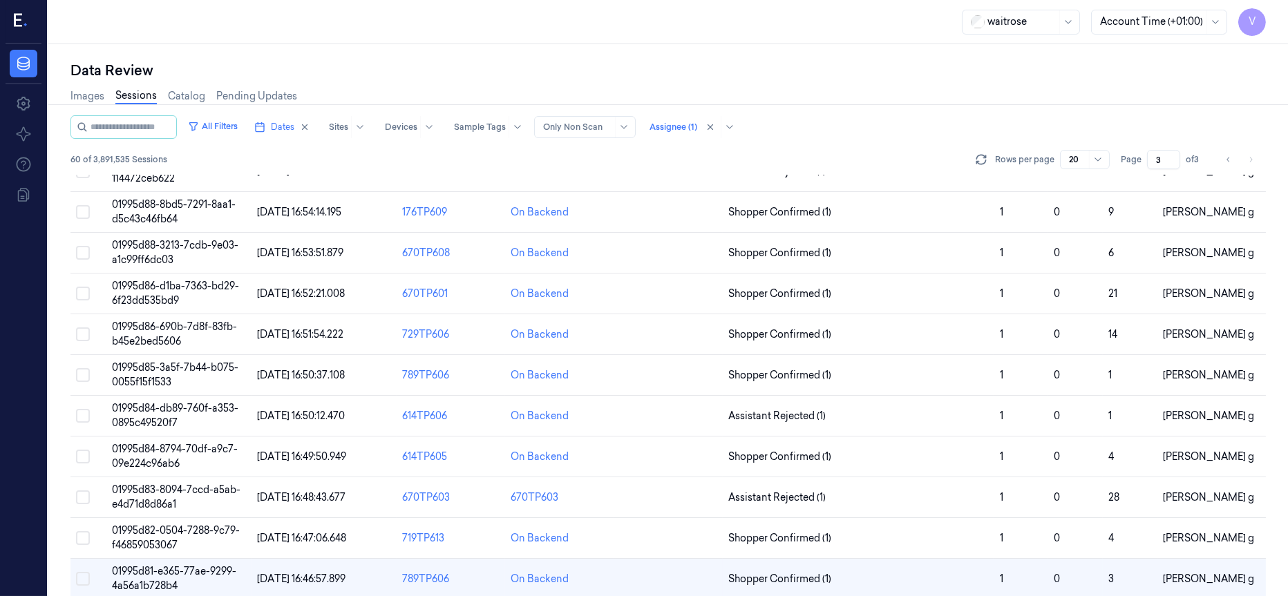
scroll to position [439, 0]
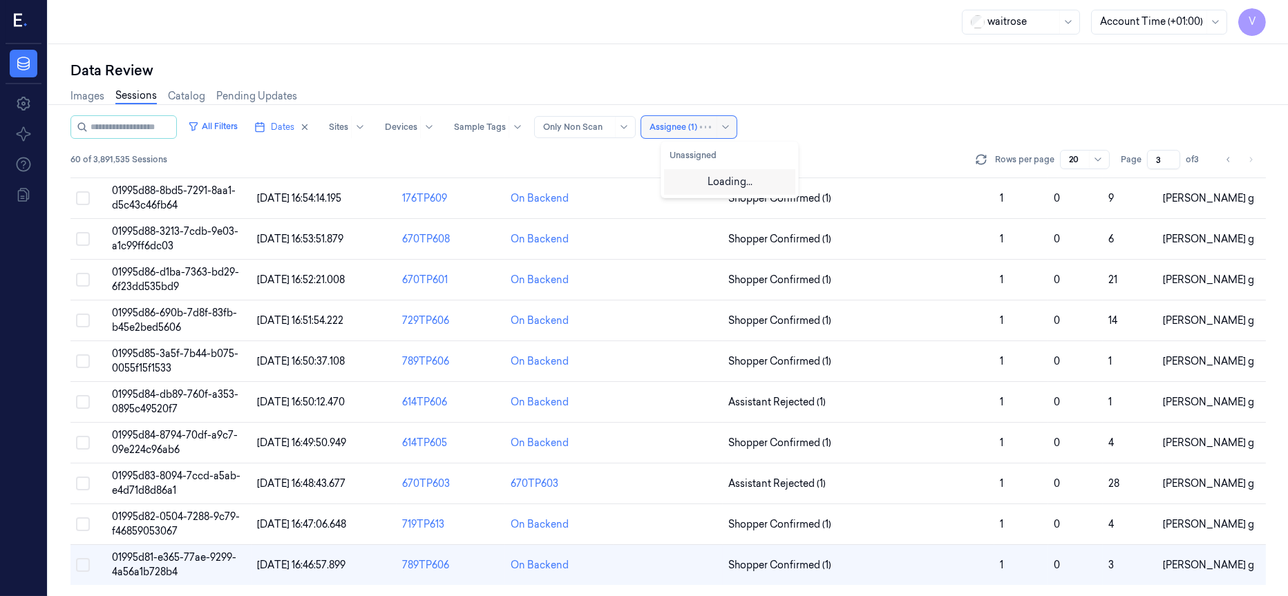
click at [684, 124] on div at bounding box center [674, 127] width 48 height 12
click at [810, 111] on div "Images Sessions Catalog Pending Updates" at bounding box center [667, 97] width 1195 height 35
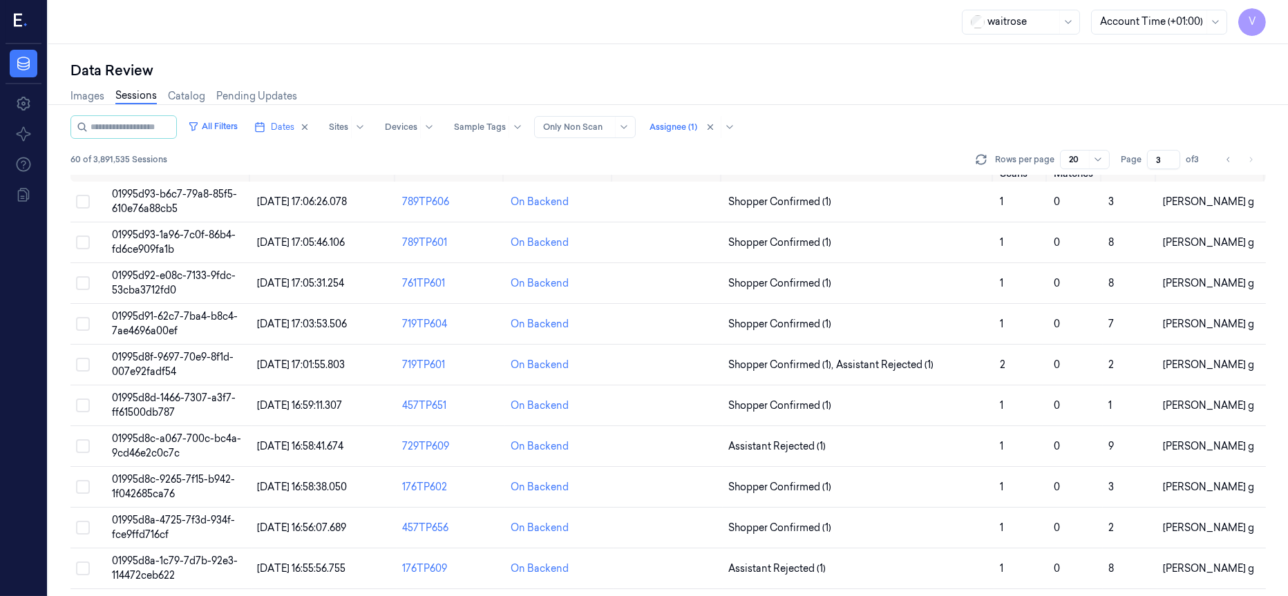
scroll to position [0, 0]
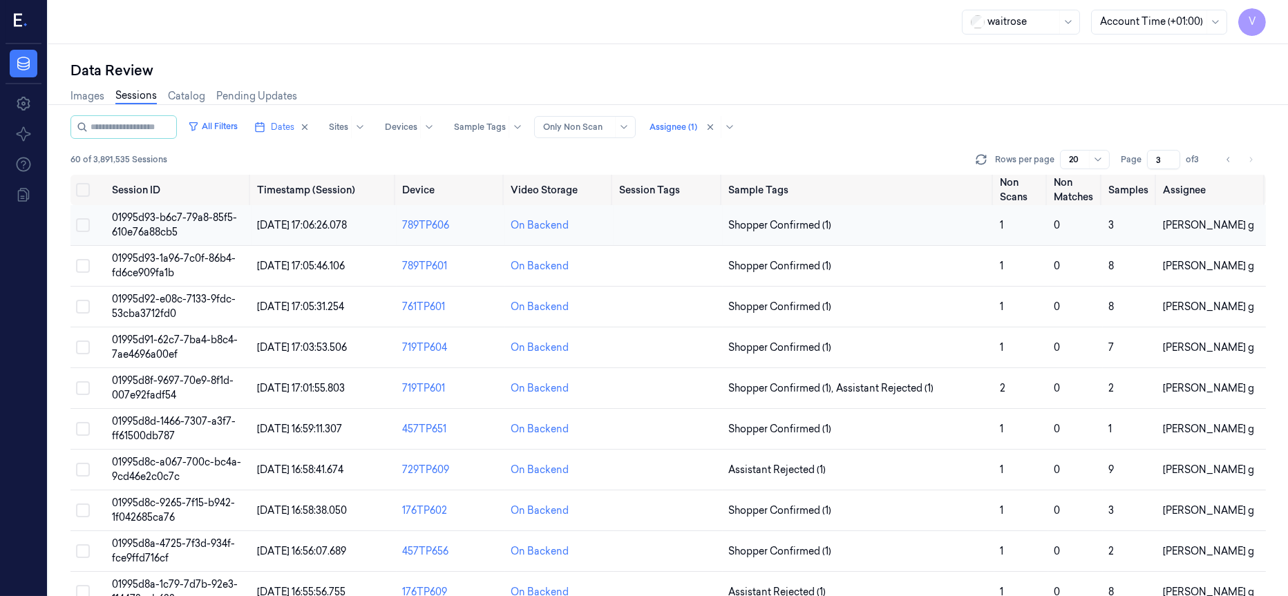
click at [639, 220] on td at bounding box center [668, 225] width 108 height 41
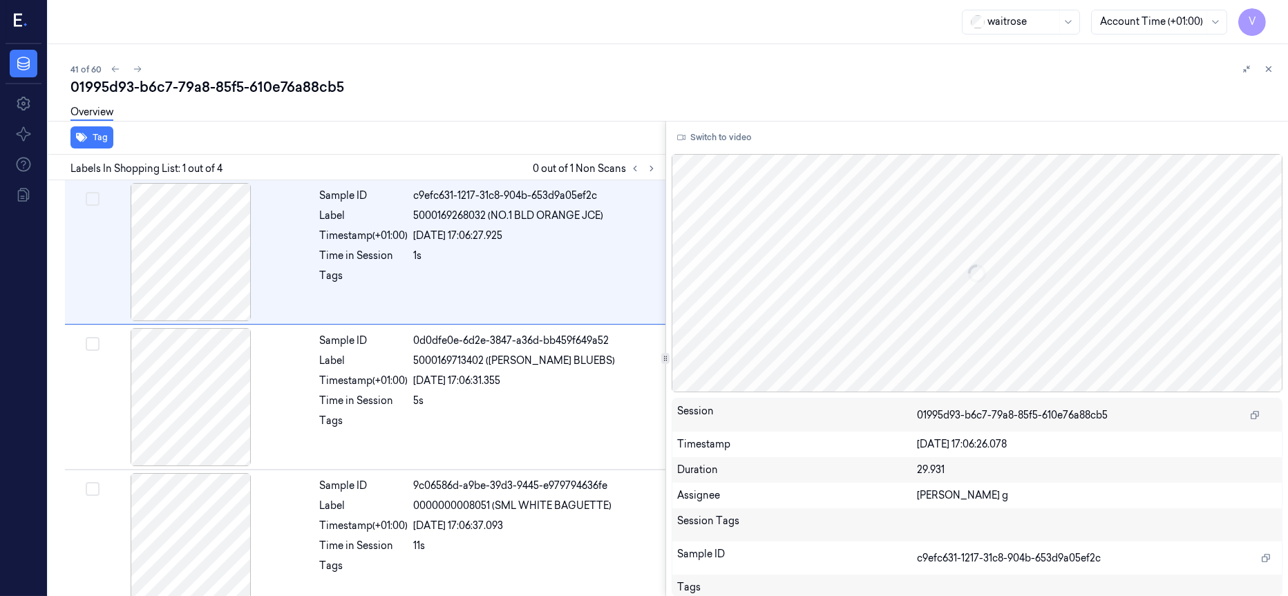
click at [646, 176] on div at bounding box center [643, 168] width 33 height 17
click at [652, 171] on icon at bounding box center [652, 169] width 10 height 10
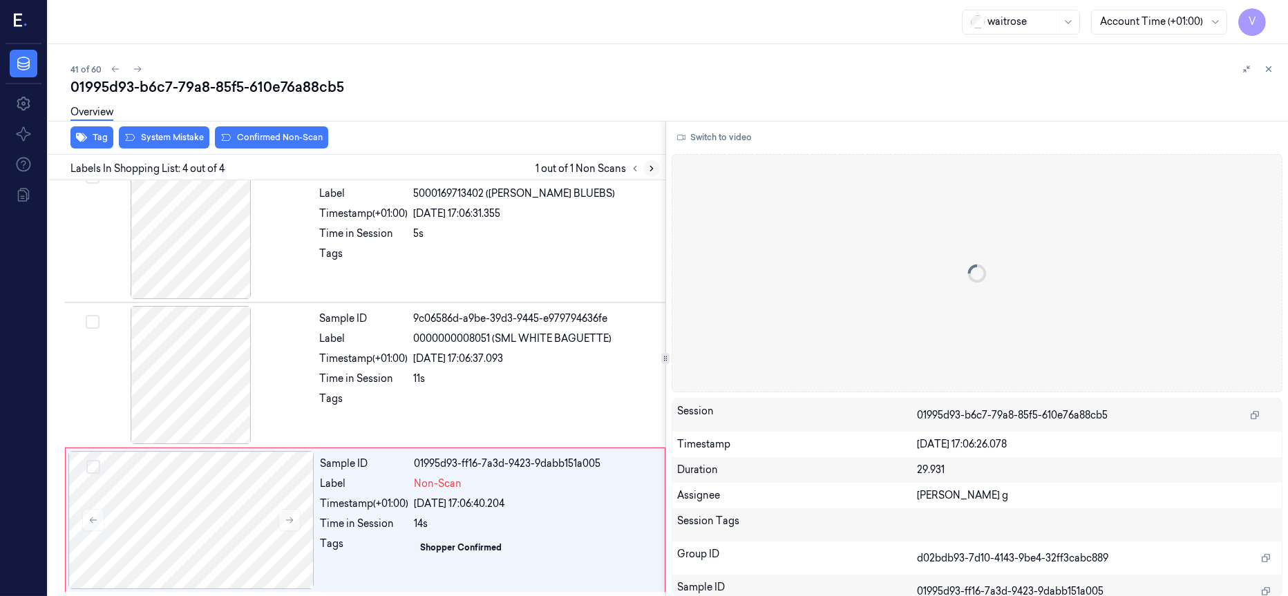
scroll to position [169, 0]
click at [173, 386] on div at bounding box center [191, 374] width 246 height 138
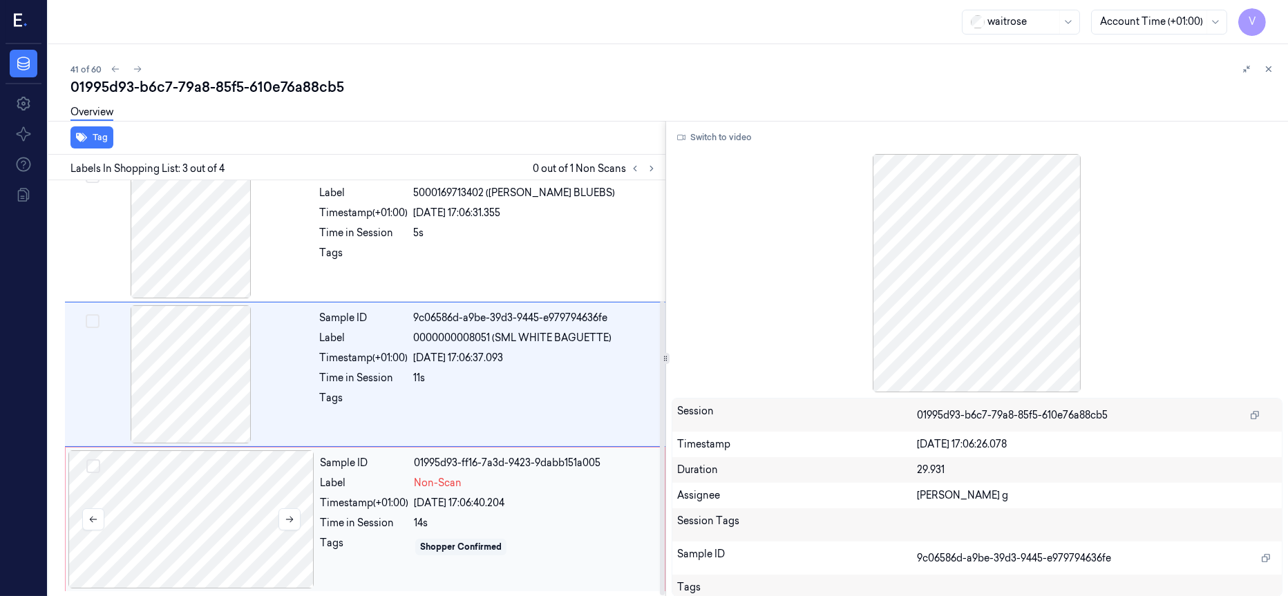
click at [211, 528] on div at bounding box center [191, 520] width 246 height 138
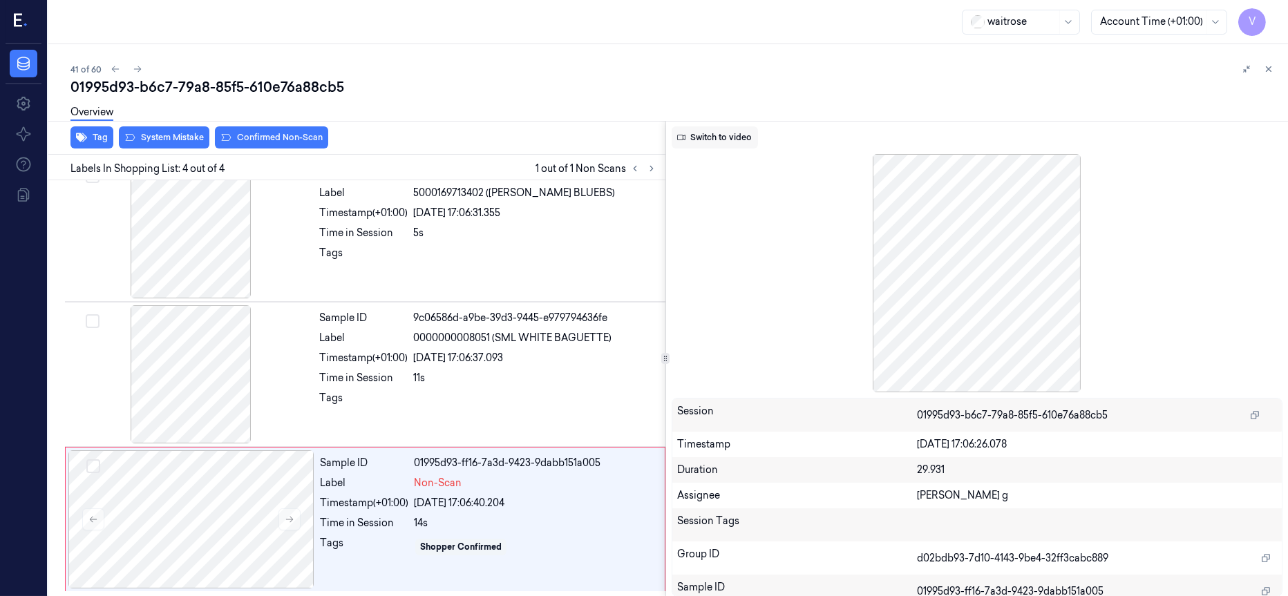
click at [723, 143] on button "Switch to video" at bounding box center [715, 137] width 86 height 22
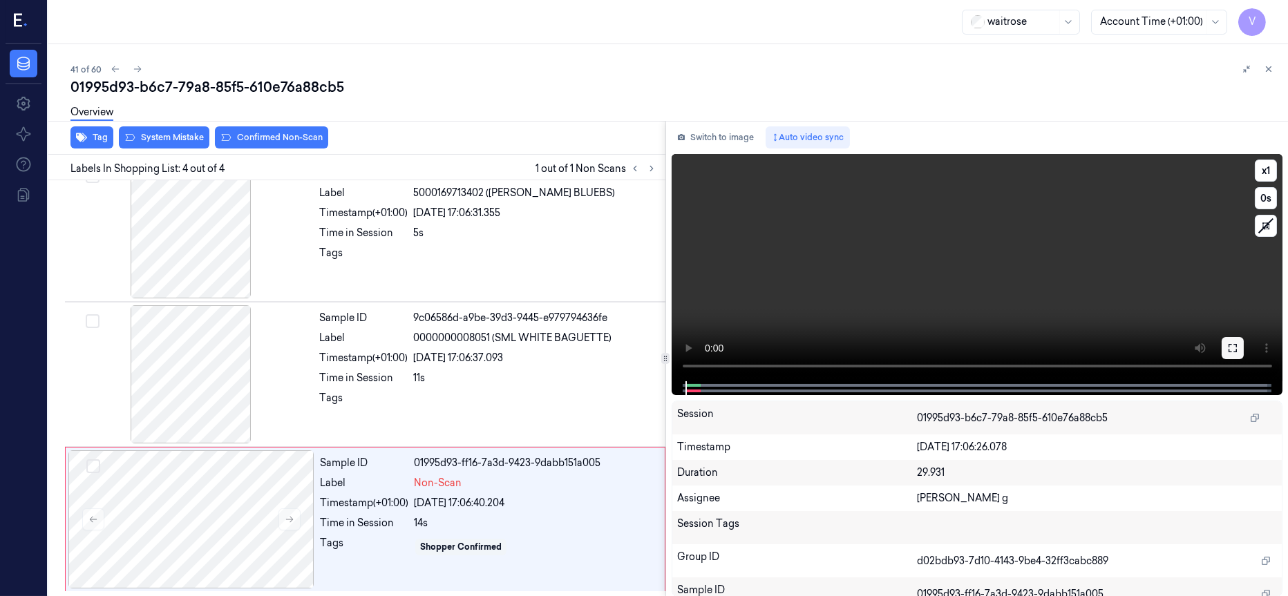
click at [1235, 347] on icon at bounding box center [1232, 348] width 11 height 11
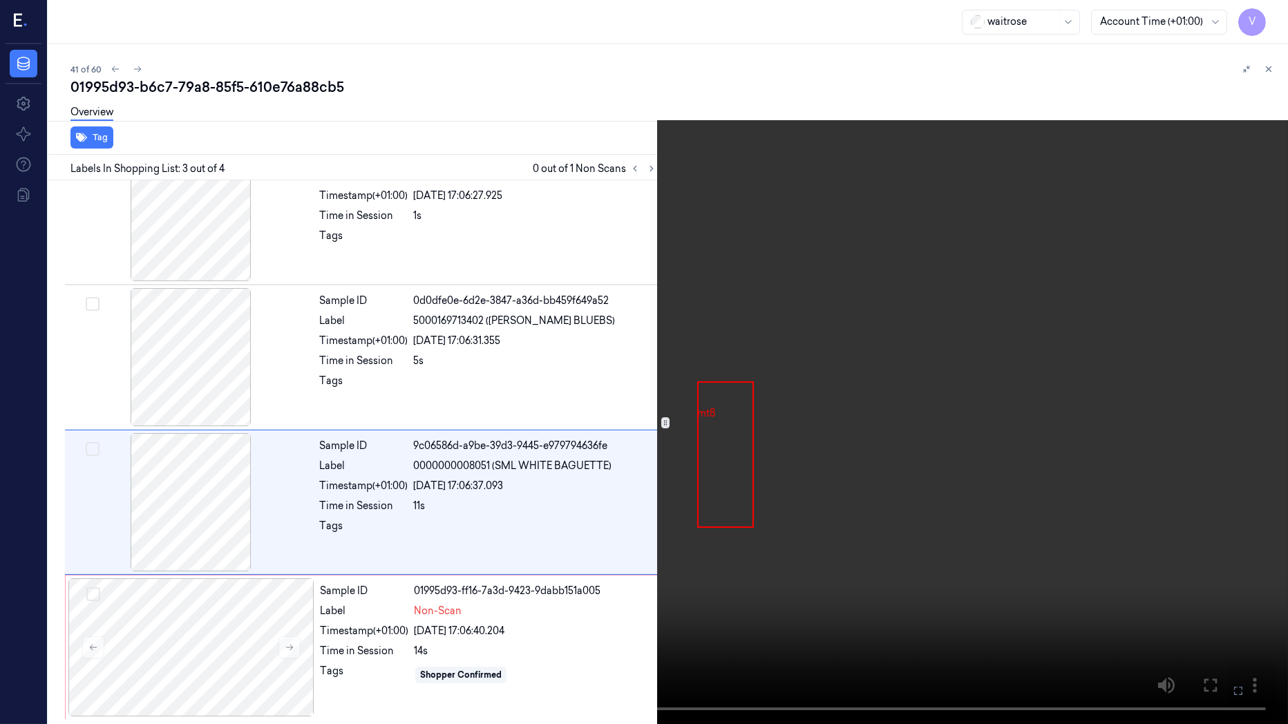
click at [0, 0] on icon at bounding box center [0, 0] width 0 height 0
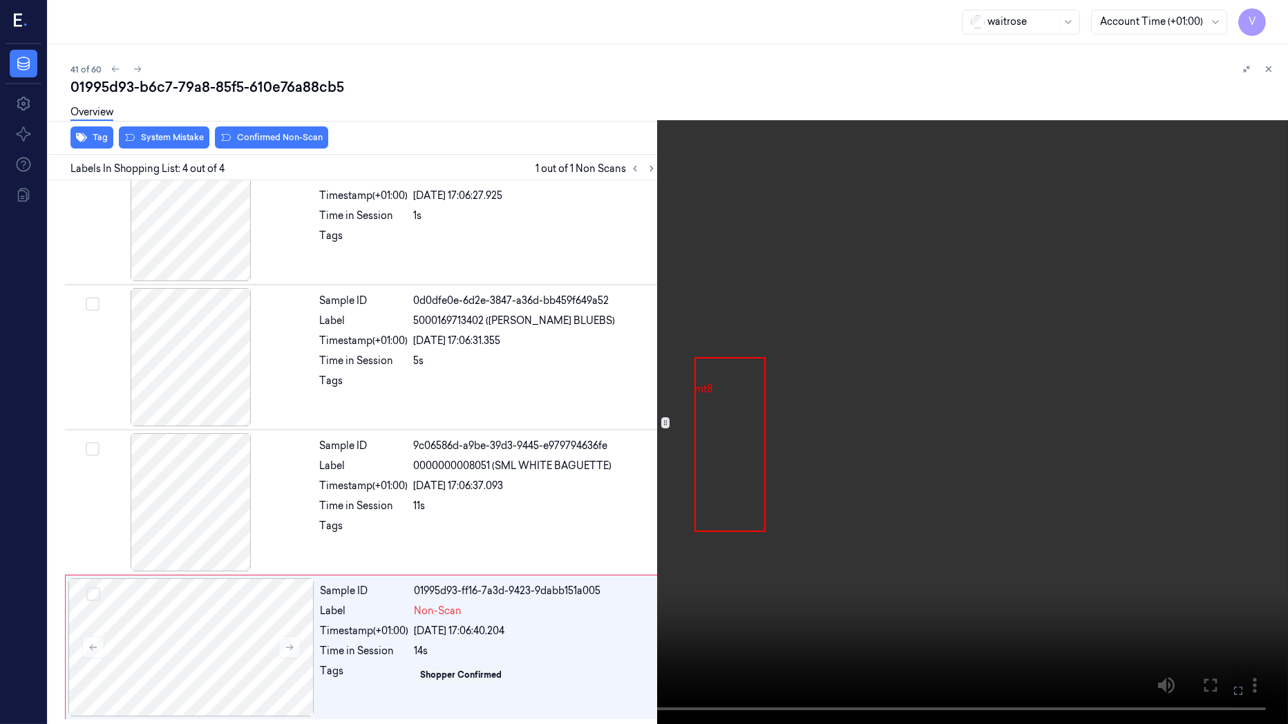
scroll to position [169, 0]
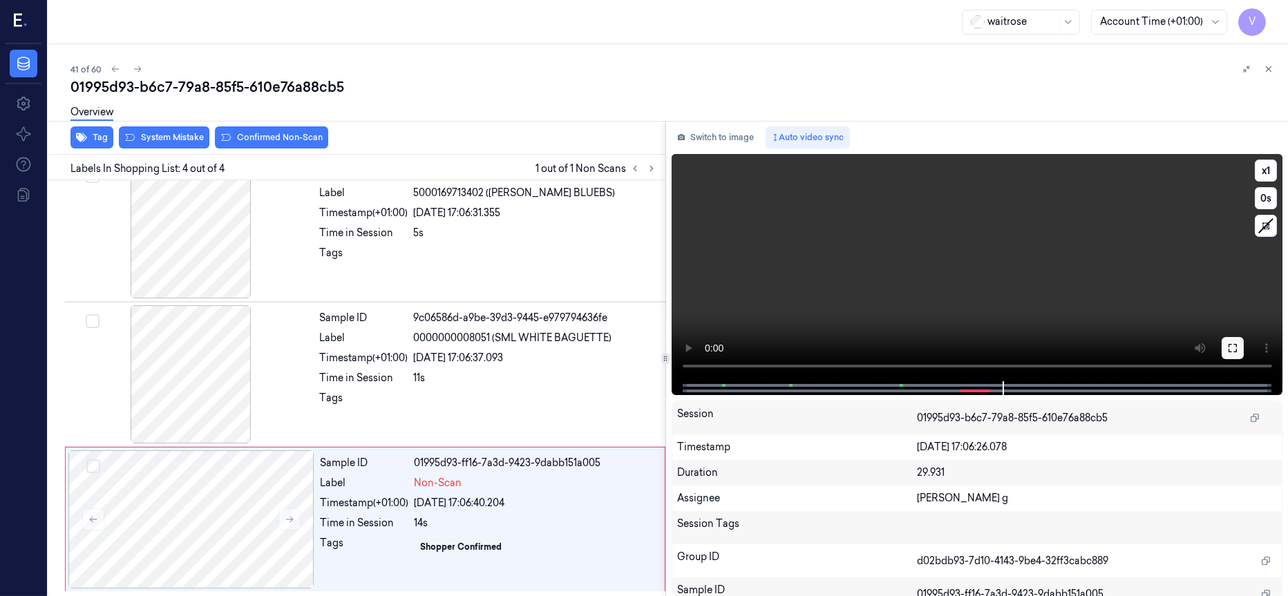
click at [1240, 348] on button at bounding box center [1233, 348] width 22 height 22
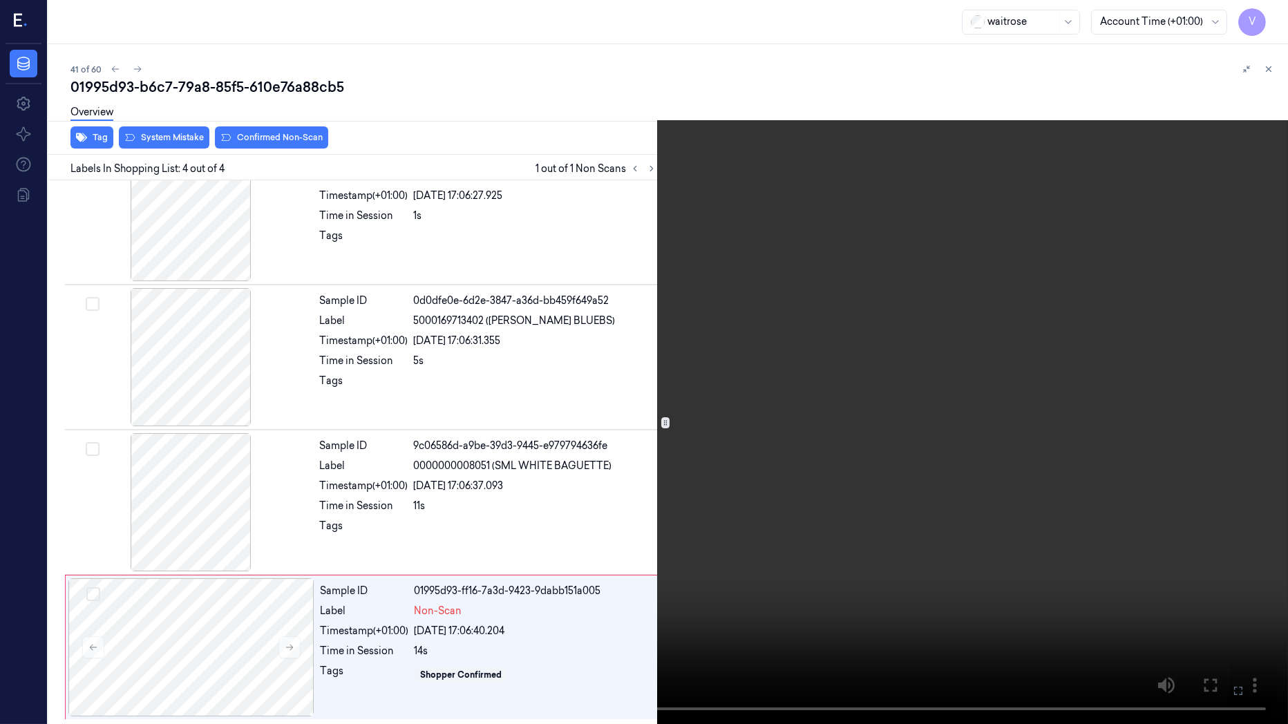
click at [0, 0] on icon at bounding box center [0, 0] width 0 height 0
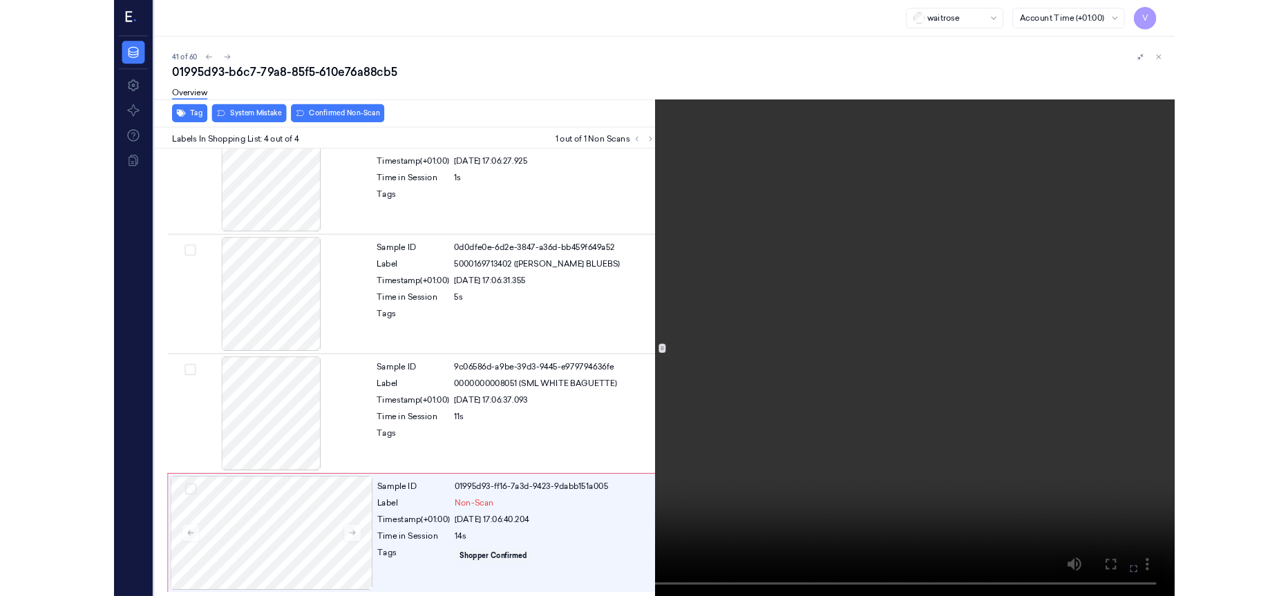
scroll to position [169, 0]
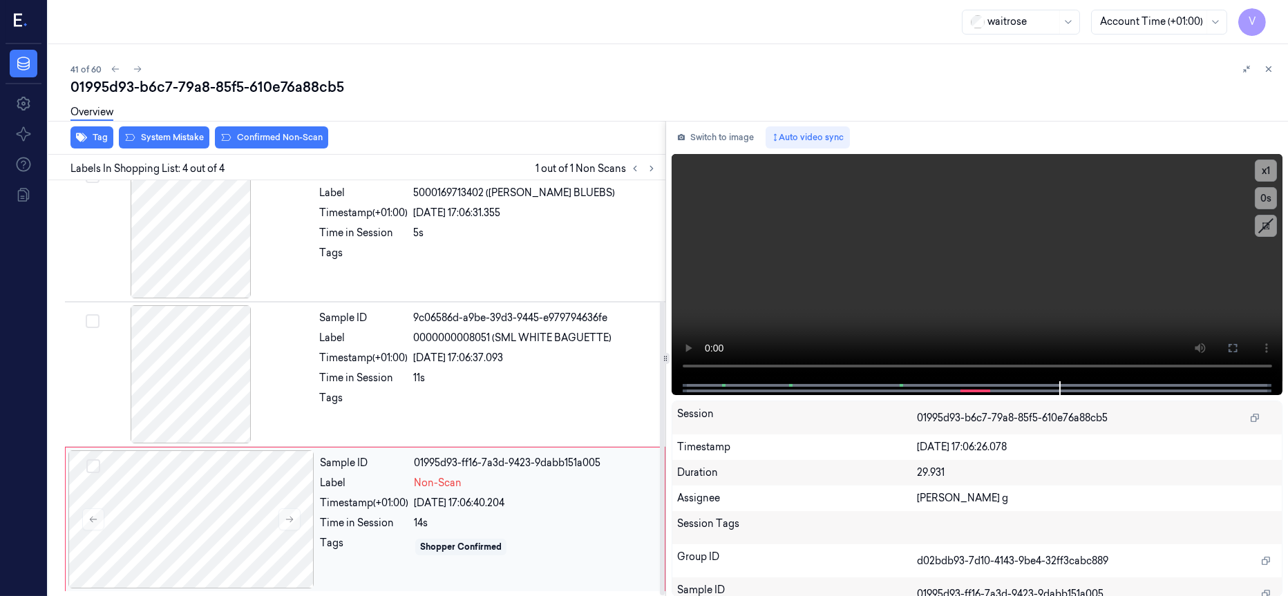
click at [424, 488] on span "Non-Scan" at bounding box center [438, 483] width 48 height 15
click at [400, 391] on div "Tags" at bounding box center [363, 402] width 88 height 22
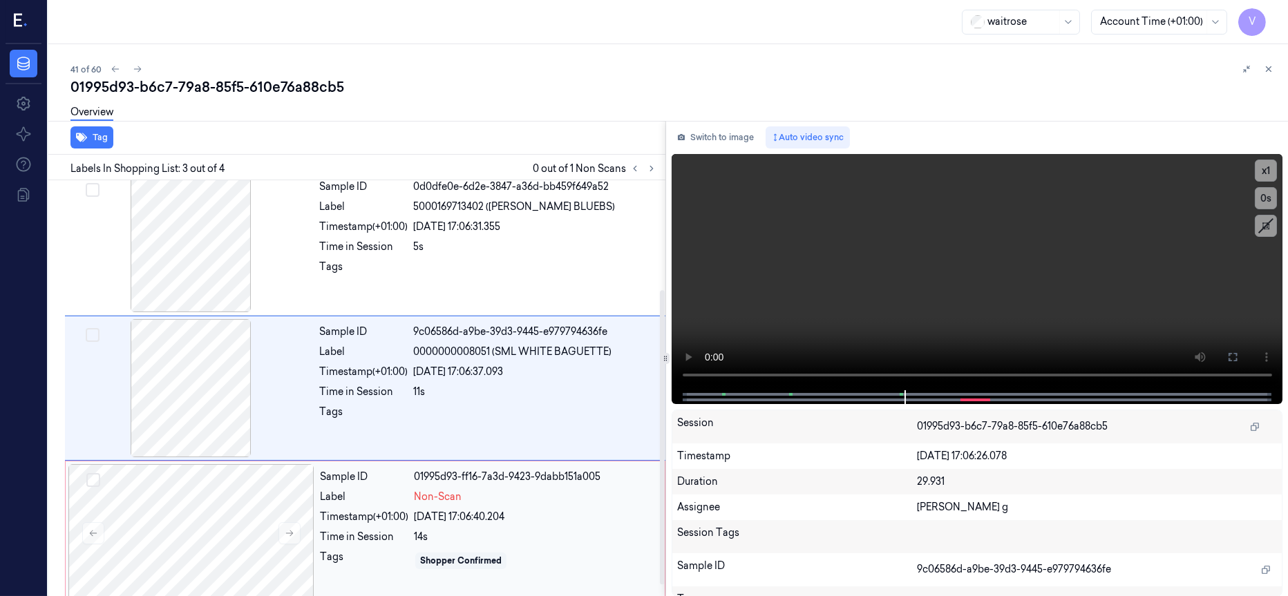
click at [379, 508] on div "Sample ID 01995d93-ff16-7a3d-9423-9dabb151a005 Label Non-Scan Timestamp (+01:00…" at bounding box center [488, 533] width 348 height 138
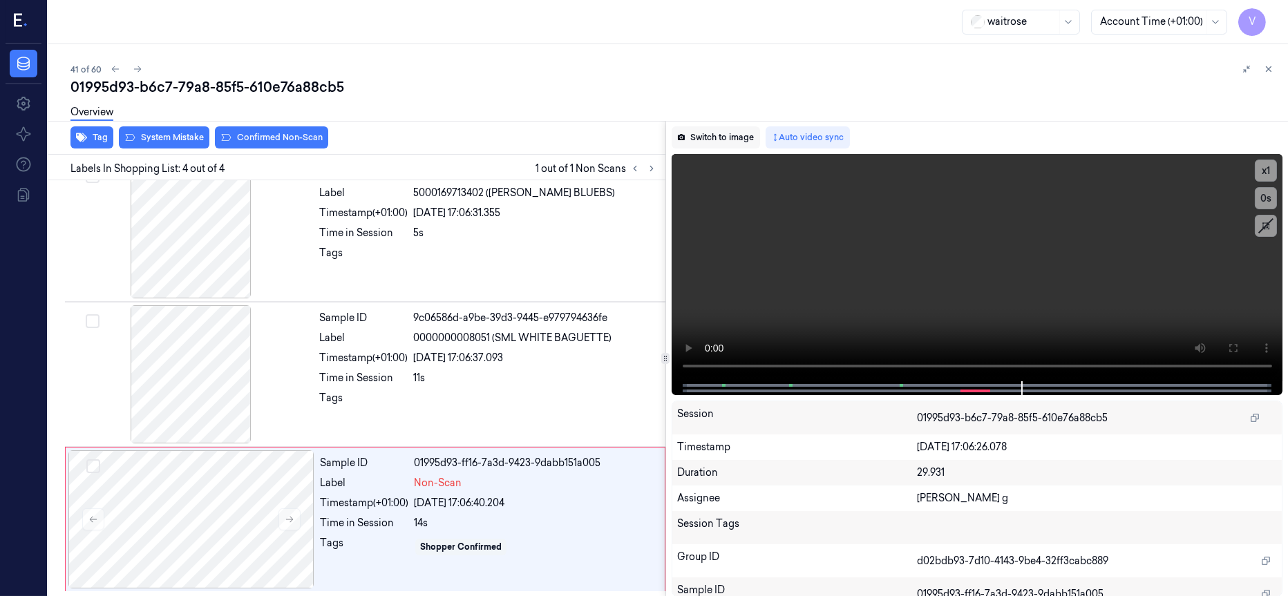
click at [715, 142] on button "Switch to image" at bounding box center [716, 137] width 88 height 22
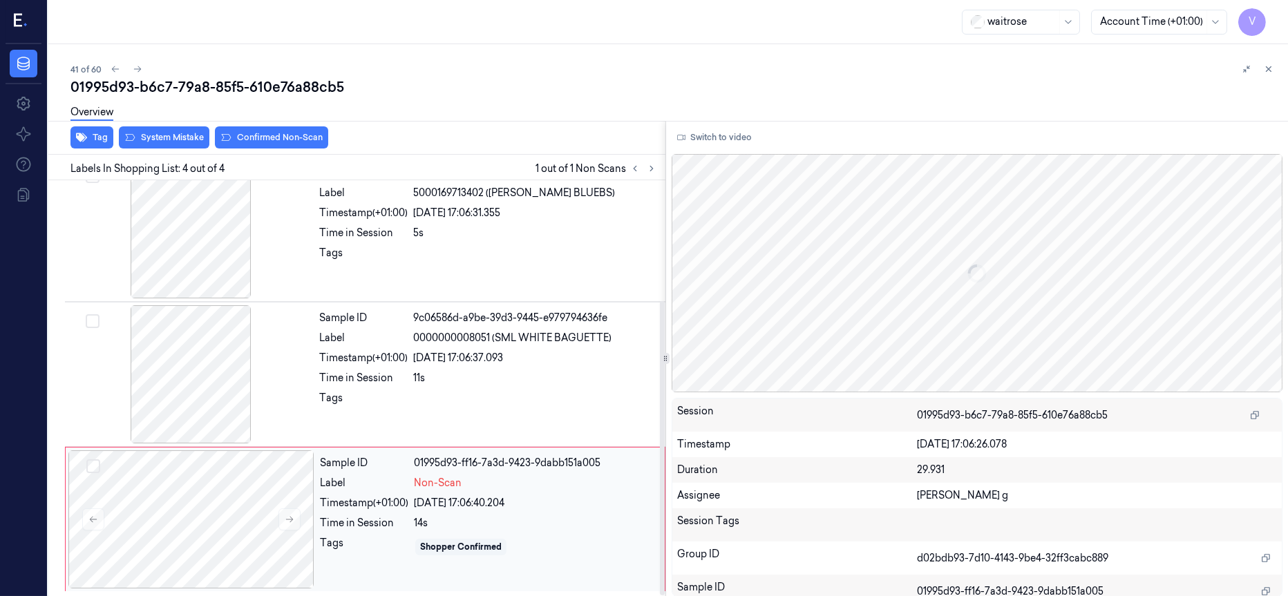
click at [330, 520] on div "Time in Session" at bounding box center [364, 523] width 88 height 15
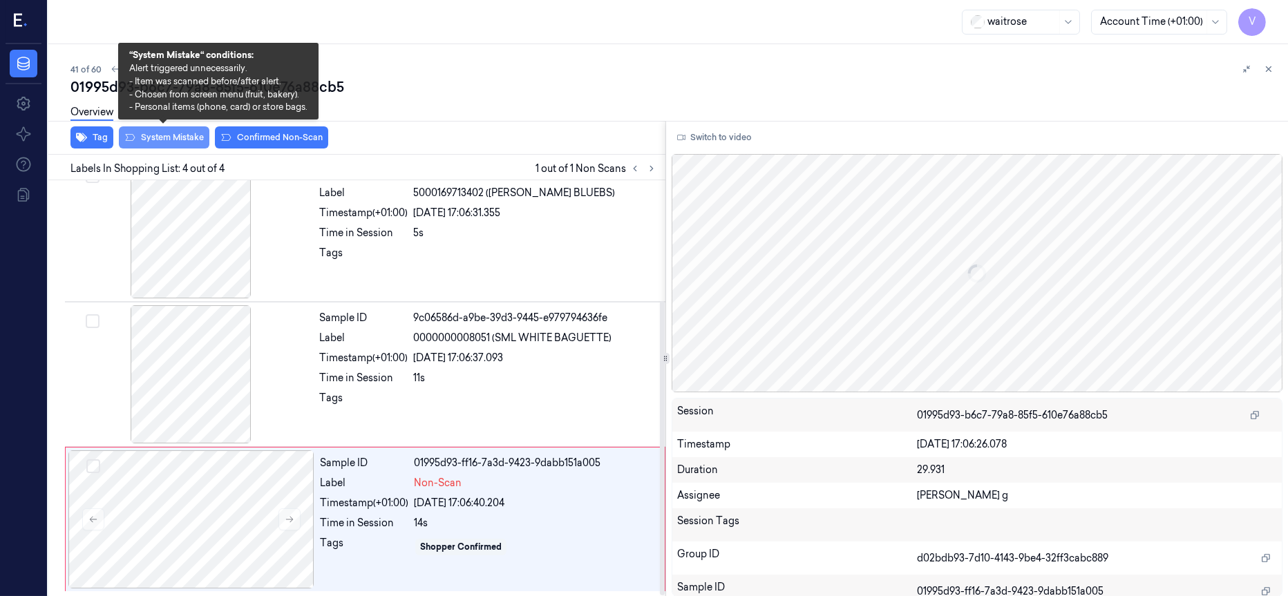
click at [167, 134] on button "System Mistake" at bounding box center [164, 137] width 91 height 22
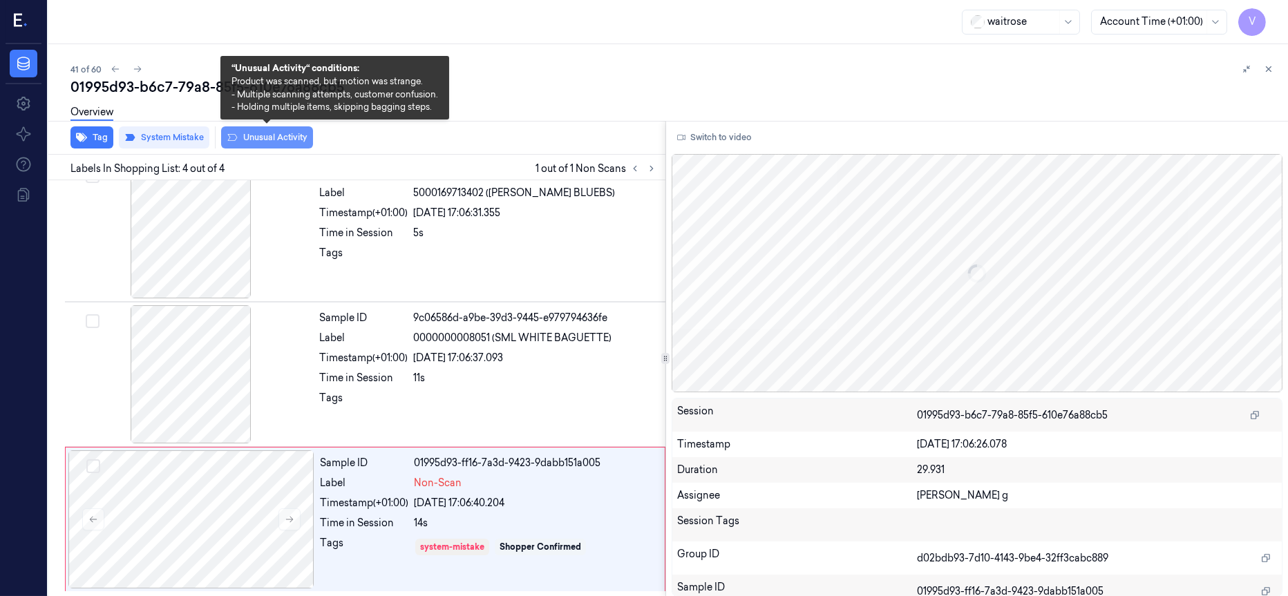
click at [280, 135] on button "Unusual Activity" at bounding box center [267, 137] width 92 height 22
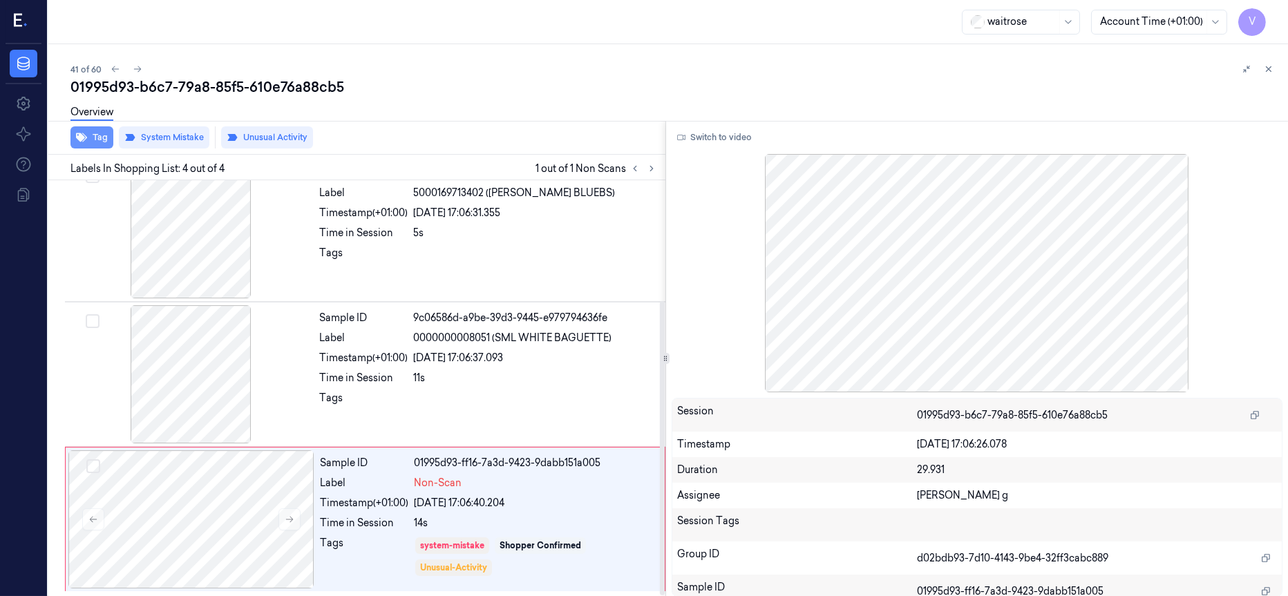
click at [89, 132] on button "Tag" at bounding box center [91, 137] width 43 height 22
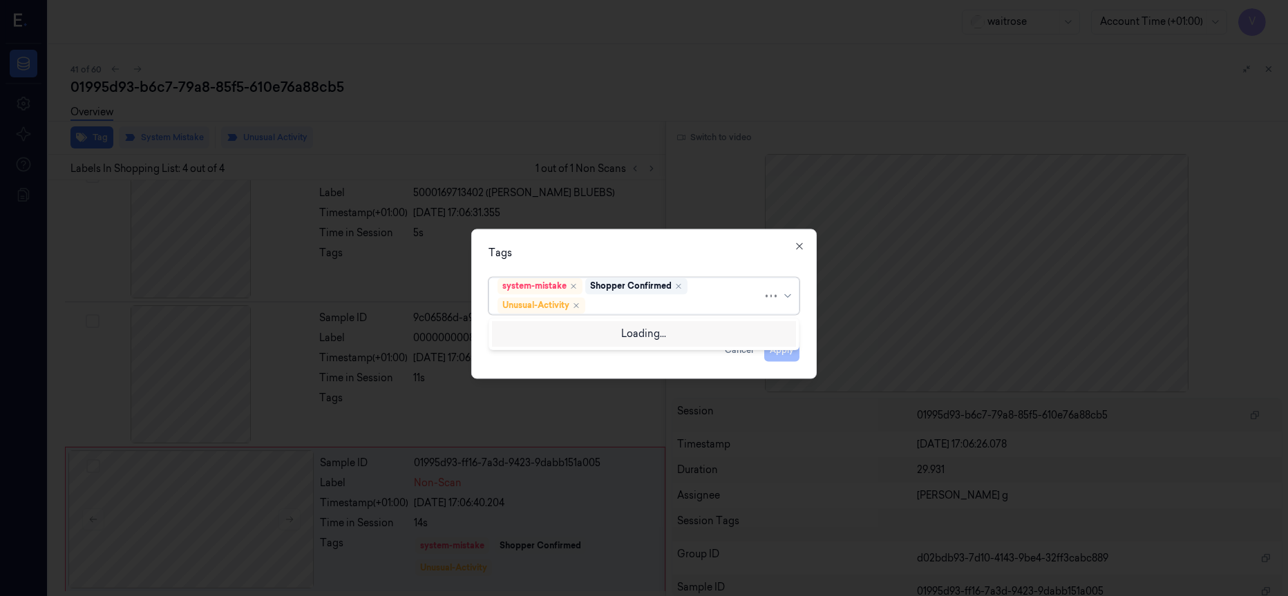
click at [633, 306] on div at bounding box center [675, 306] width 175 height 15
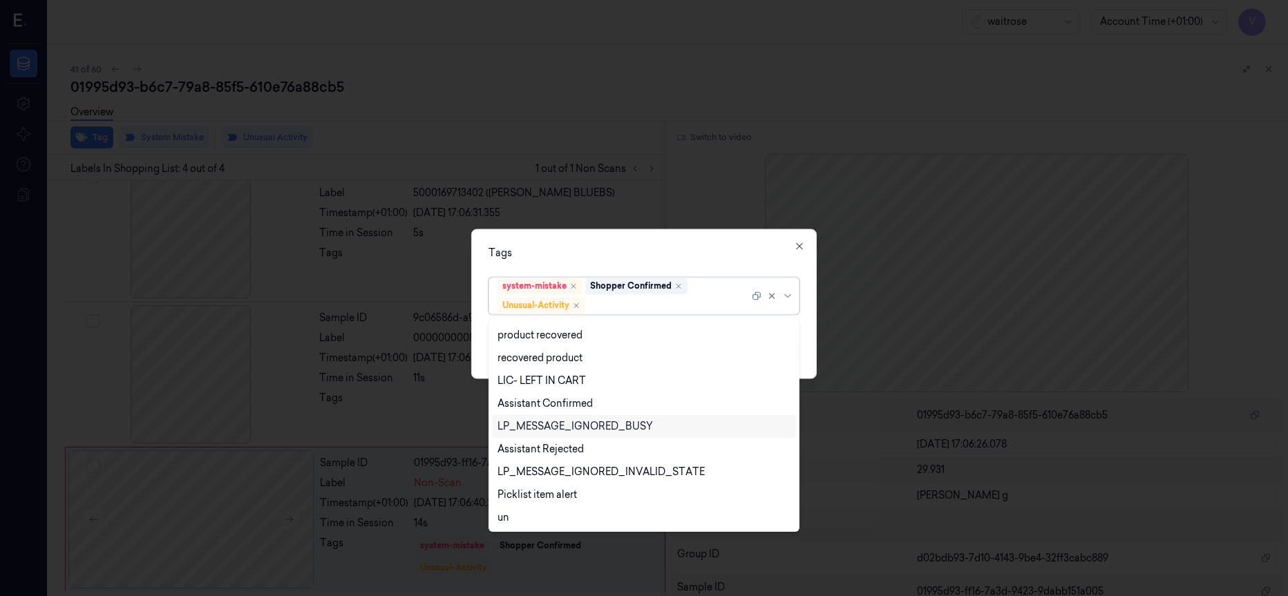
scroll to position [271, 0]
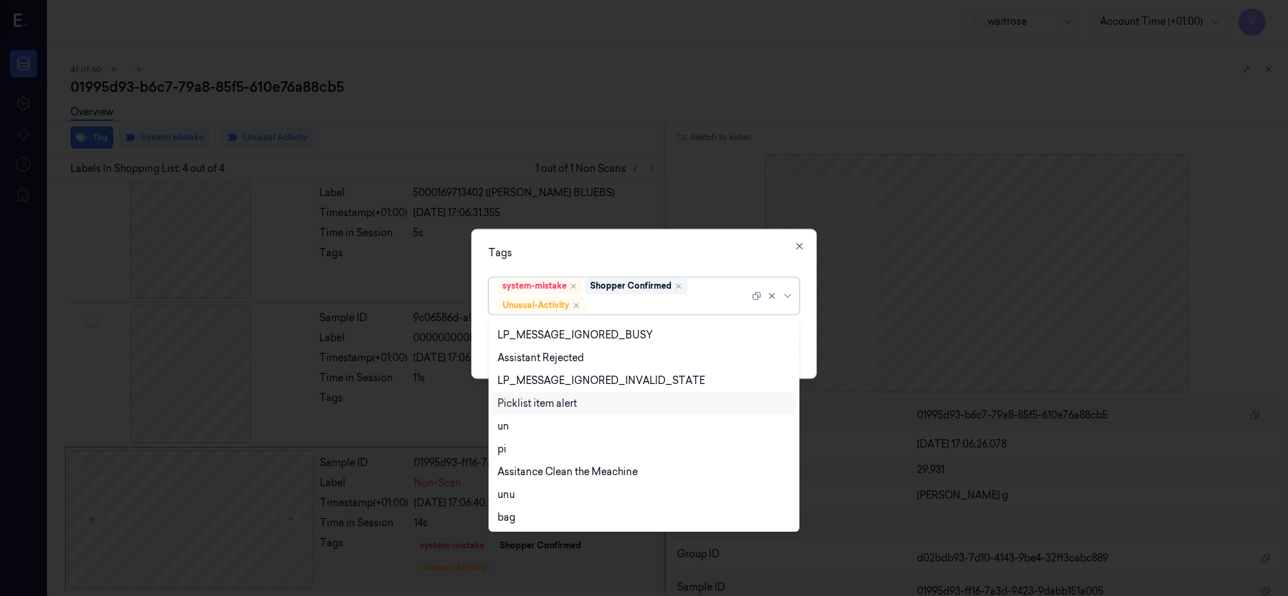
click at [556, 401] on div "Picklist item alert" at bounding box center [537, 404] width 79 height 15
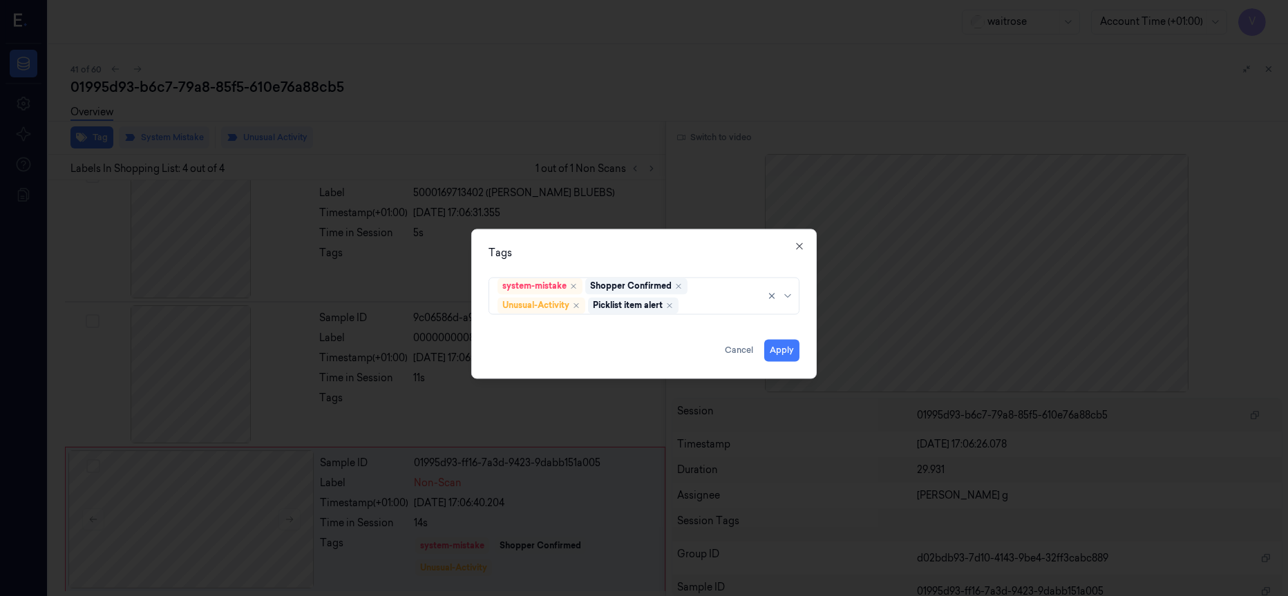
click at [657, 247] on div "Tags" at bounding box center [644, 253] width 311 height 15
click at [784, 352] on button "Apply" at bounding box center [781, 350] width 35 height 22
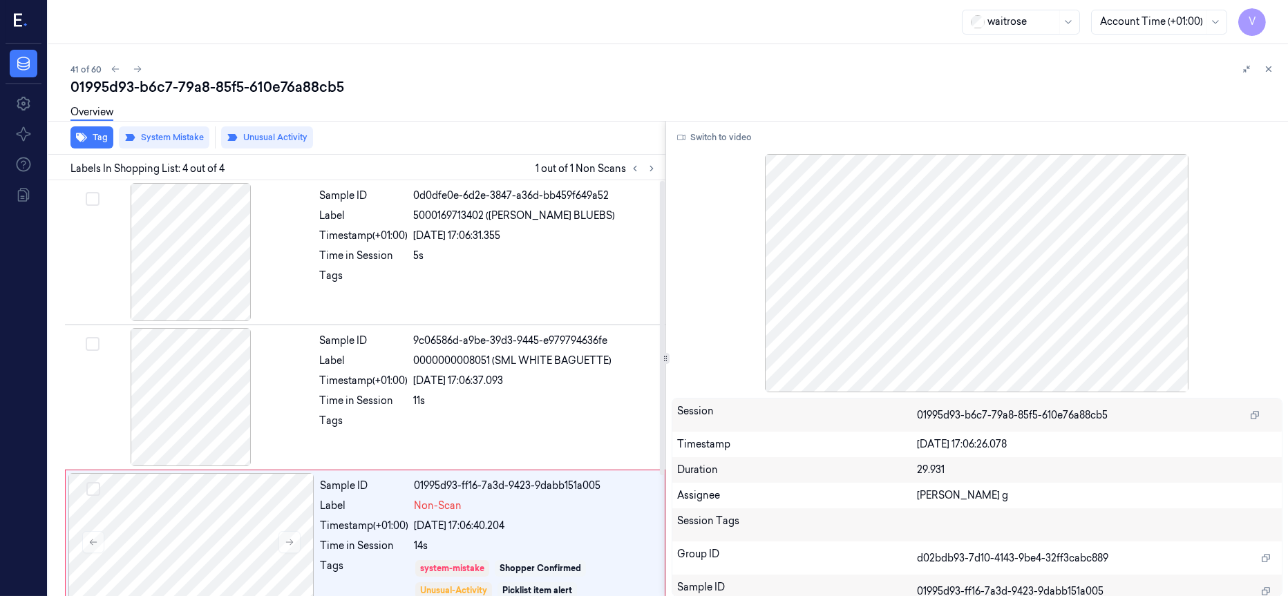
scroll to position [169, 0]
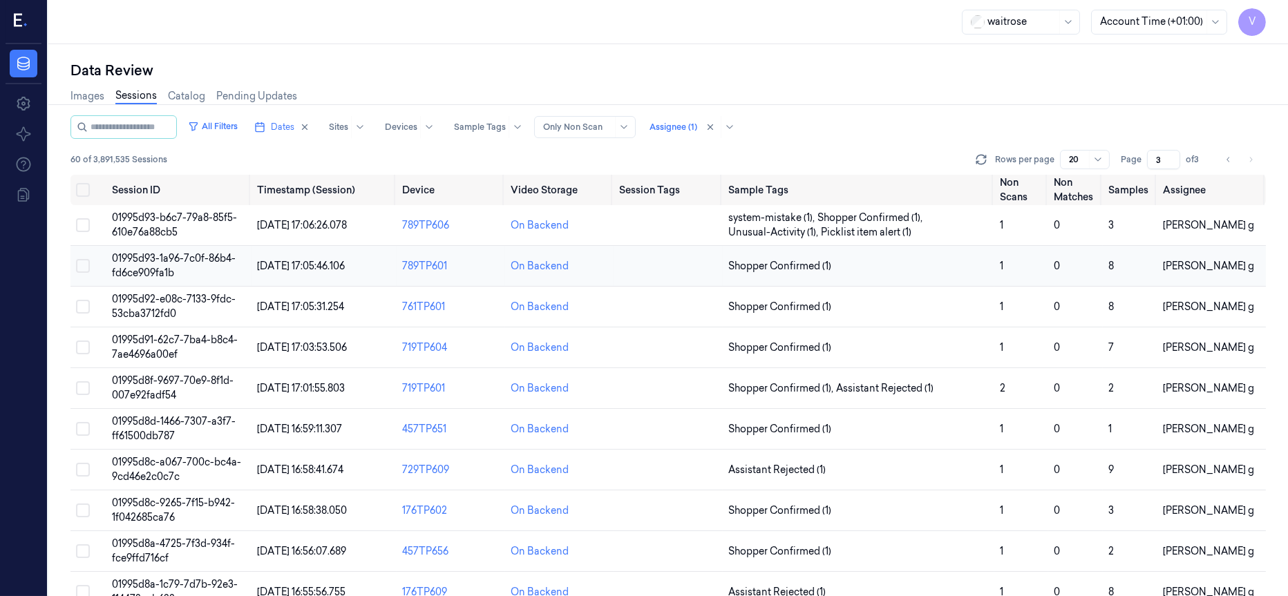
click at [659, 267] on td at bounding box center [668, 266] width 108 height 41
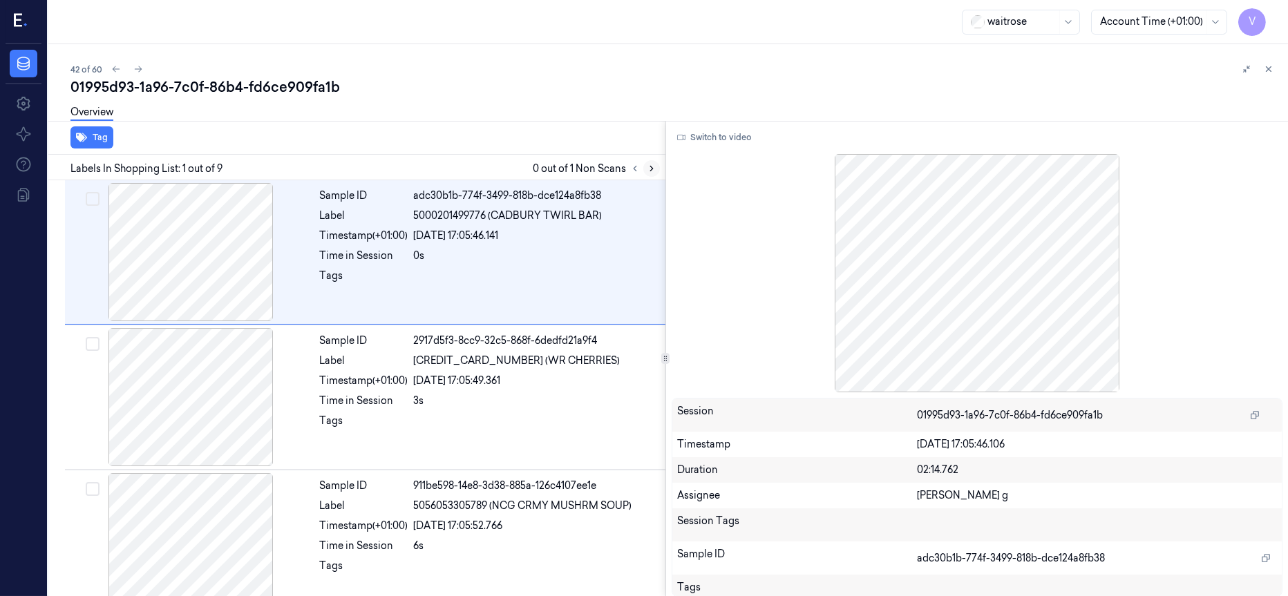
click at [648, 165] on icon at bounding box center [652, 169] width 10 height 10
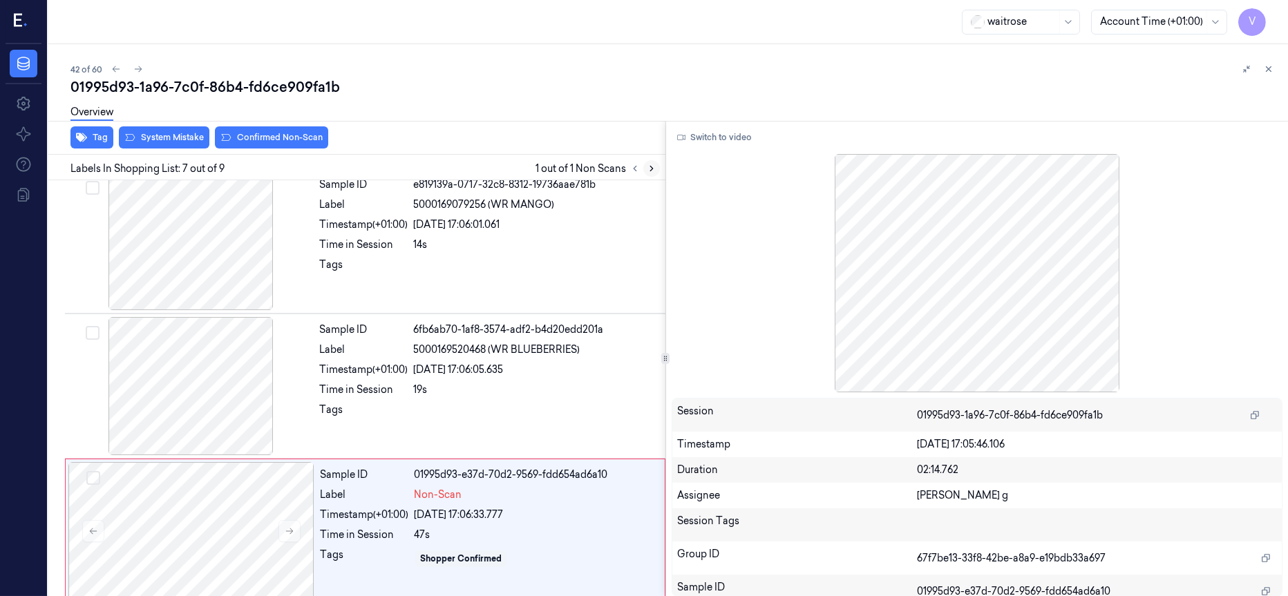
scroll to position [737, 0]
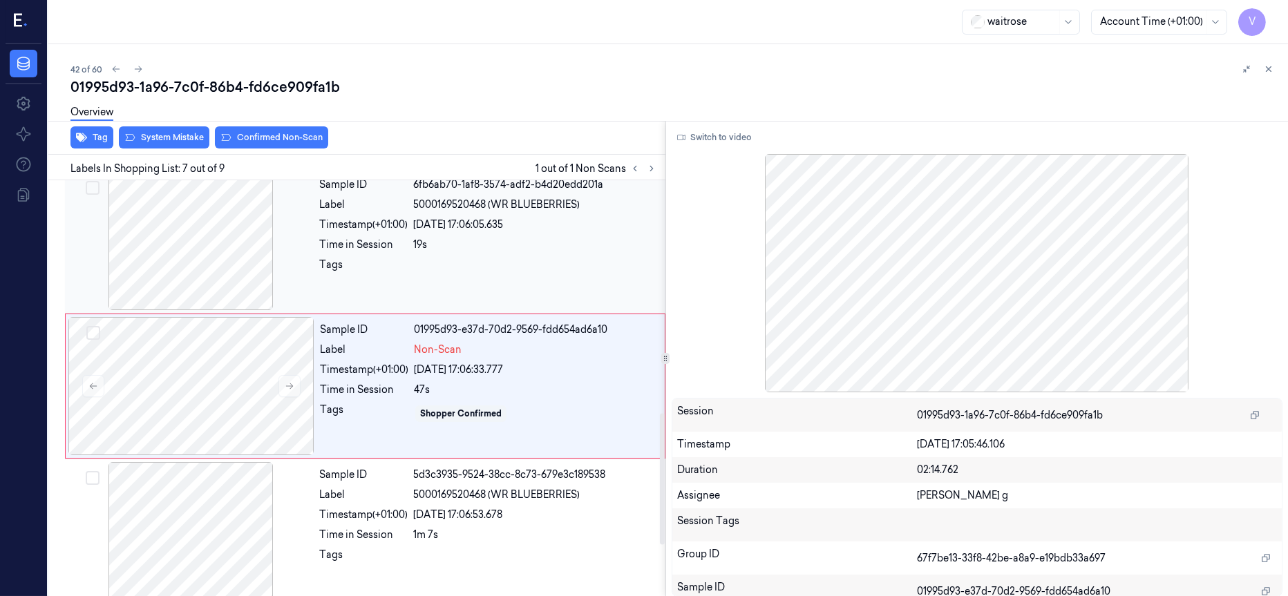
click at [195, 234] on div at bounding box center [191, 241] width 246 height 138
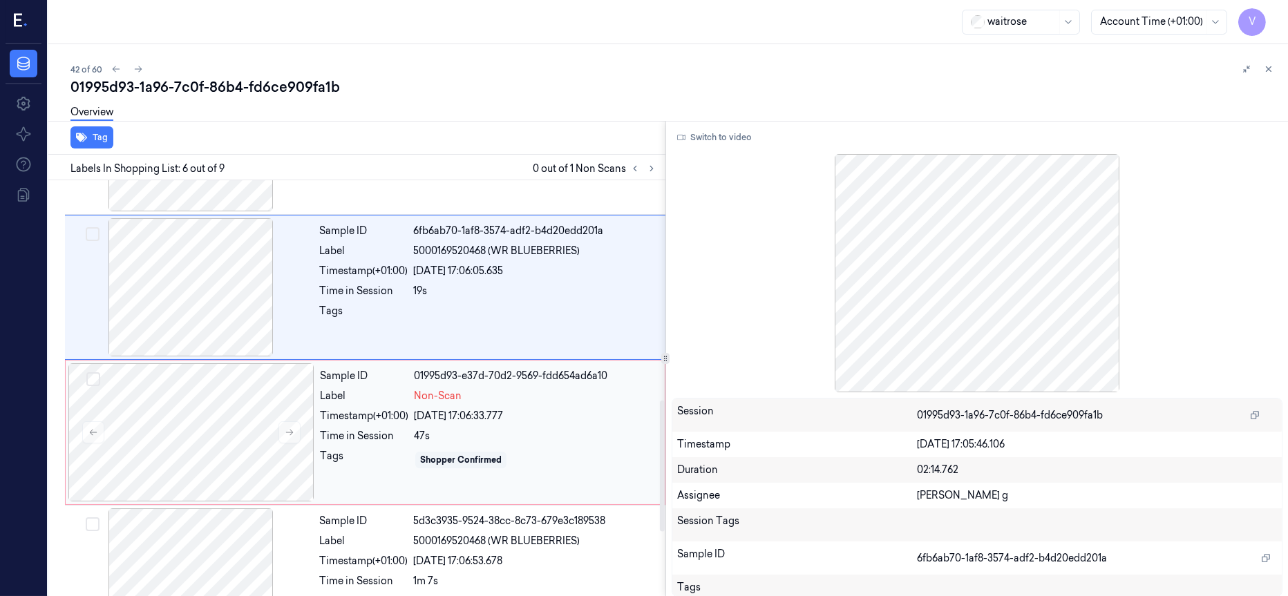
scroll to position [695, 0]
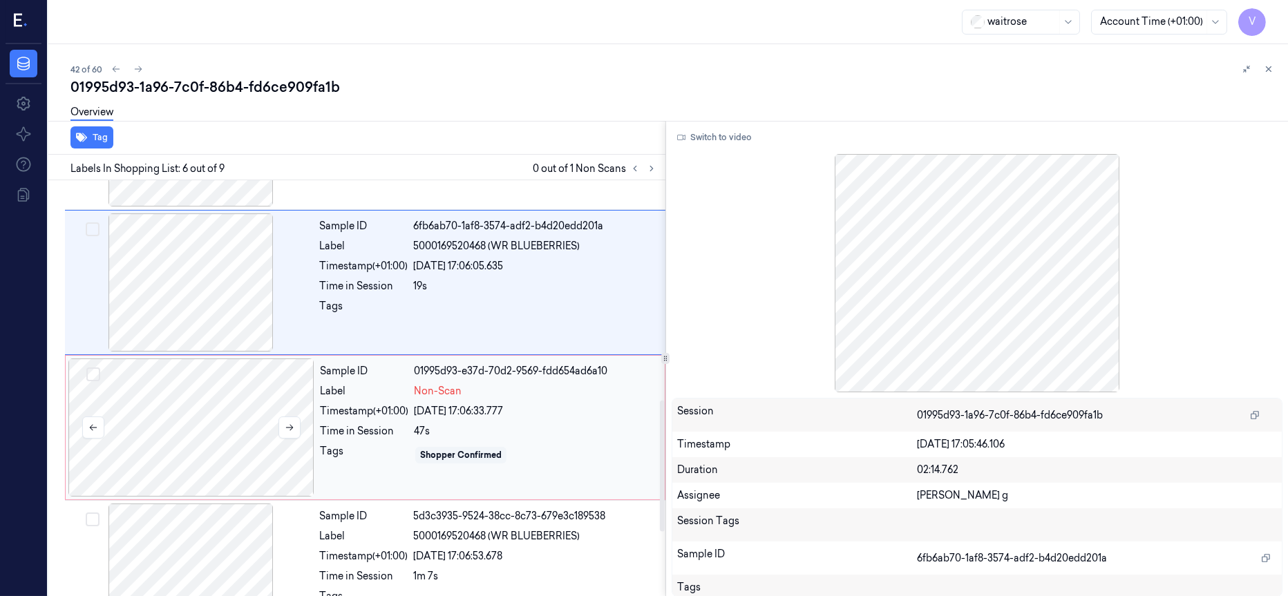
click at [166, 451] on div at bounding box center [191, 428] width 246 height 138
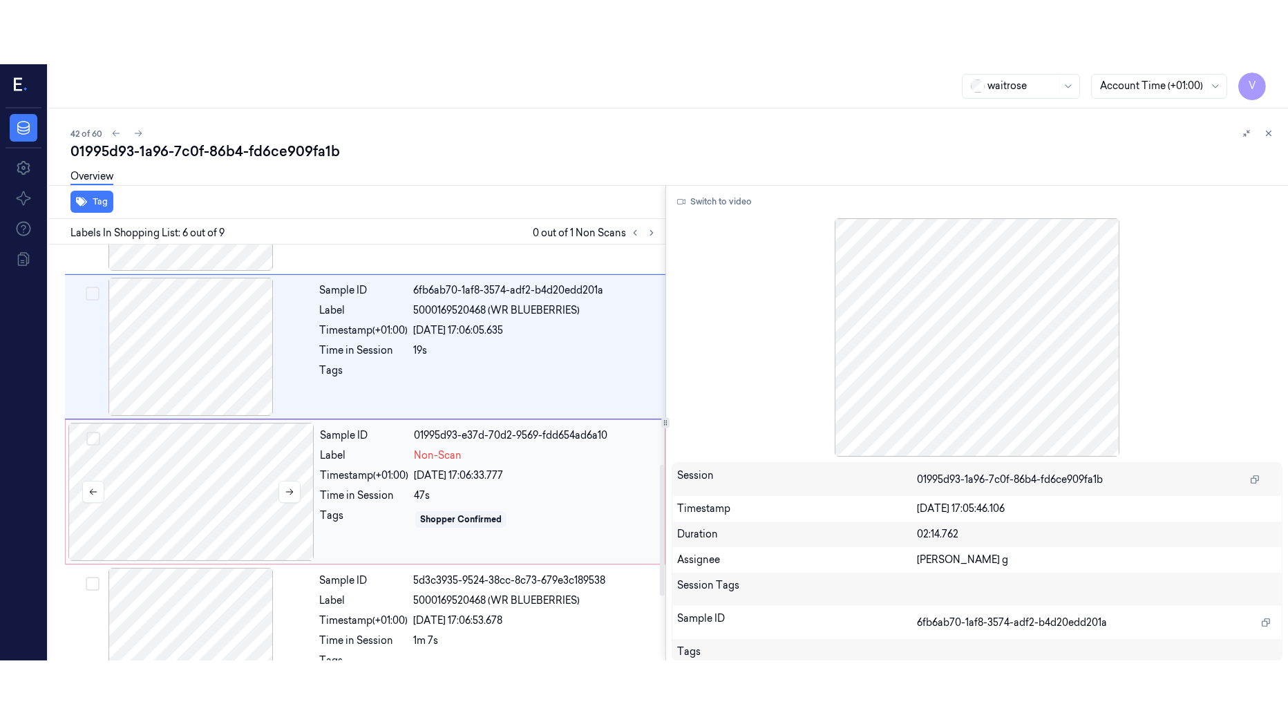
scroll to position [737, 0]
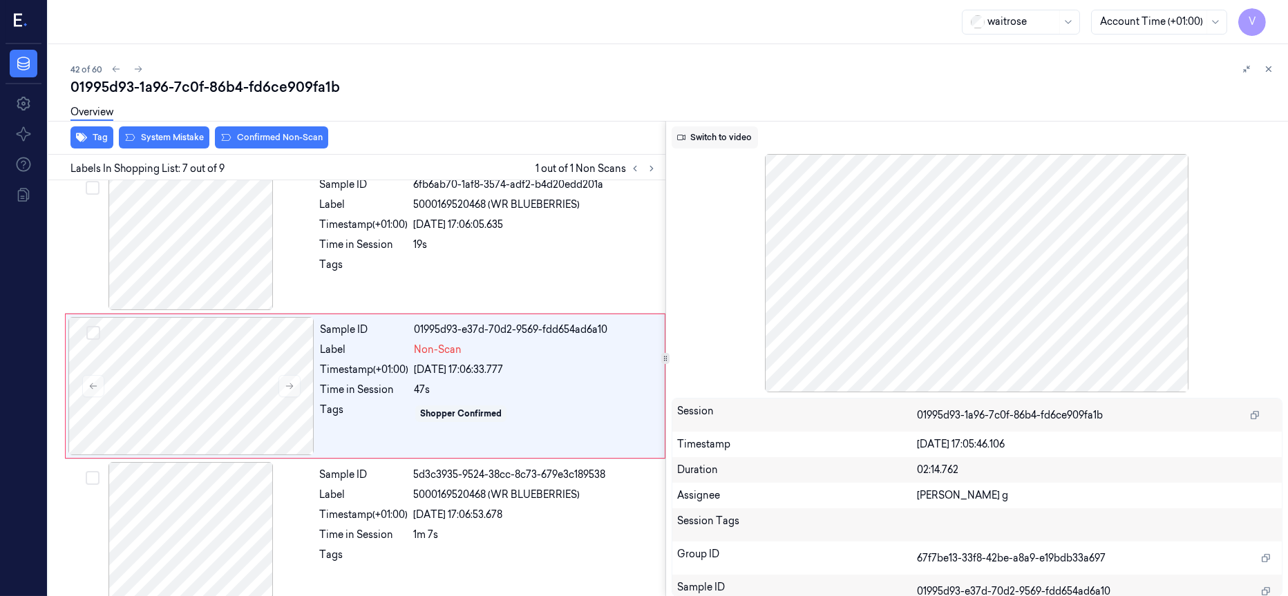
click at [721, 135] on button "Switch to video" at bounding box center [715, 137] width 86 height 22
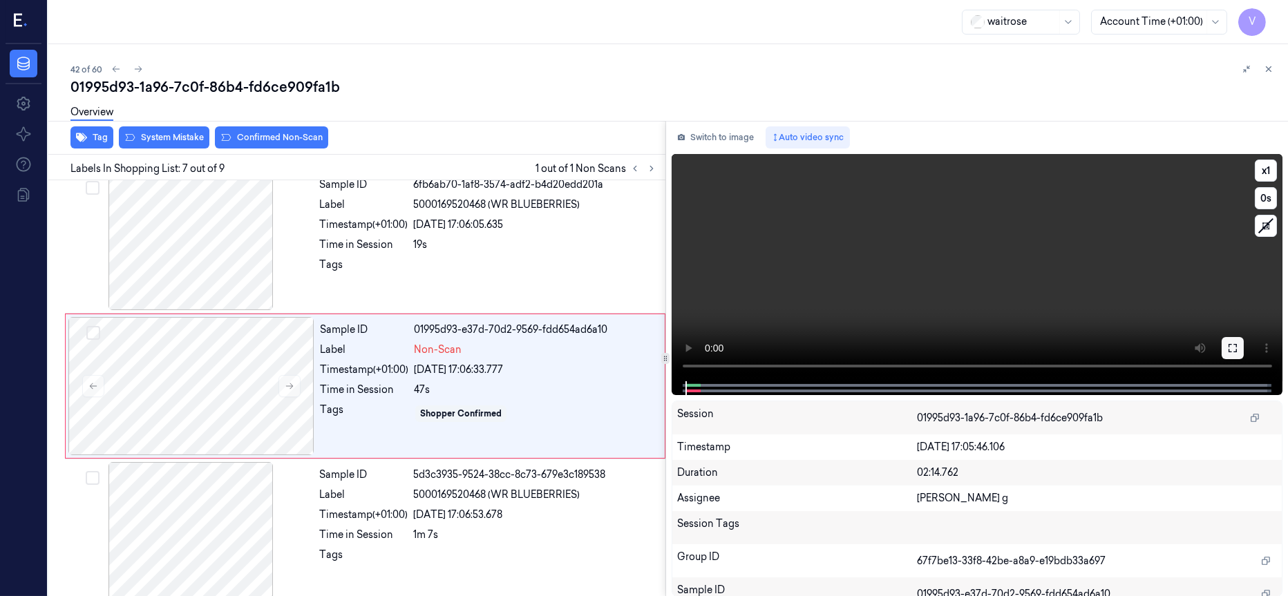
click at [1238, 353] on button at bounding box center [1233, 348] width 22 height 22
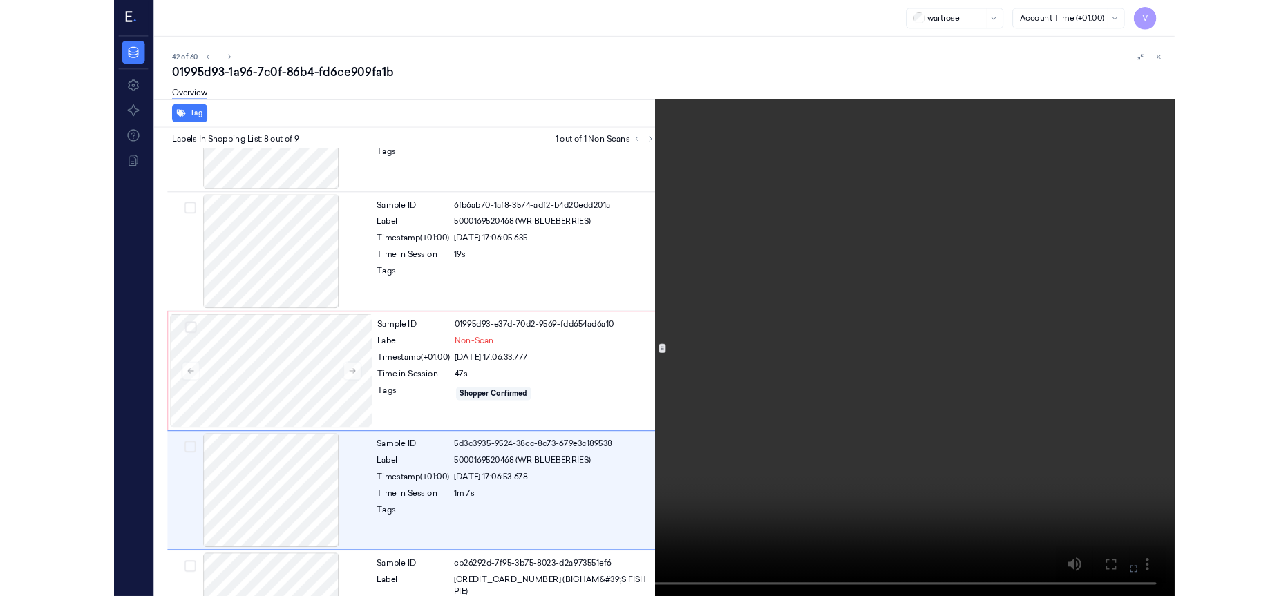
scroll to position [768, 0]
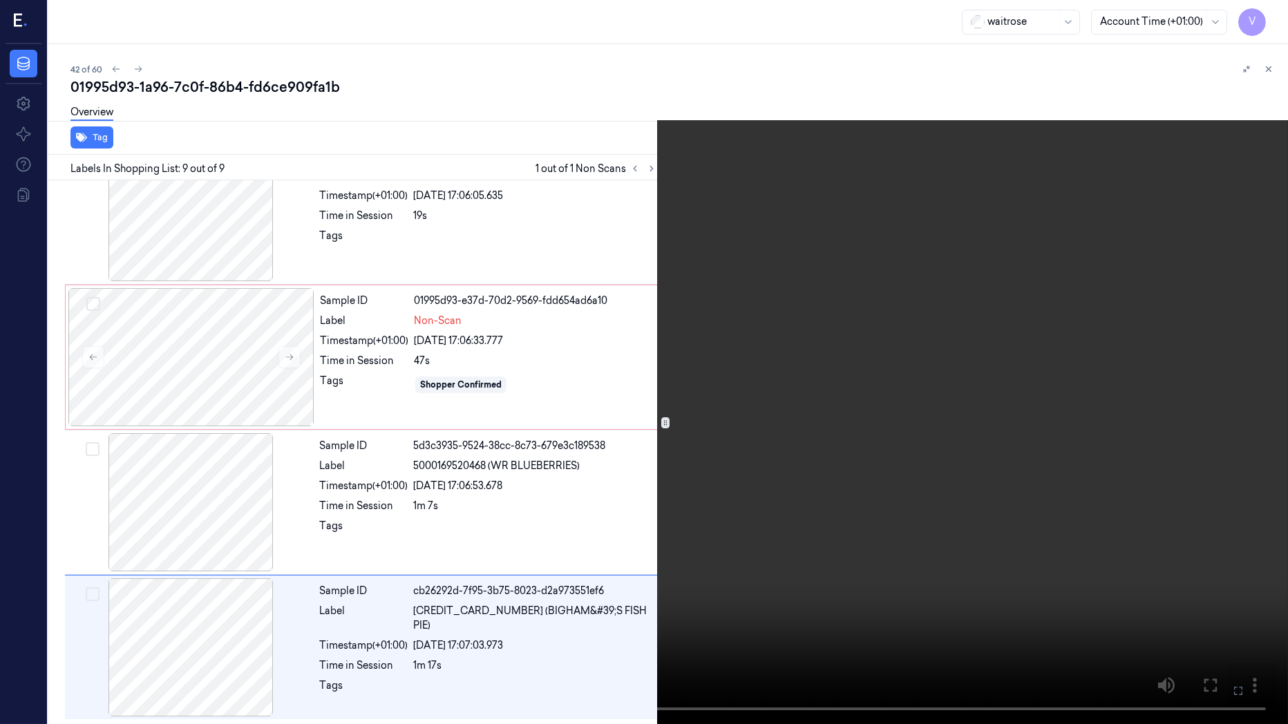
click at [0, 0] on icon at bounding box center [0, 0] width 0 height 0
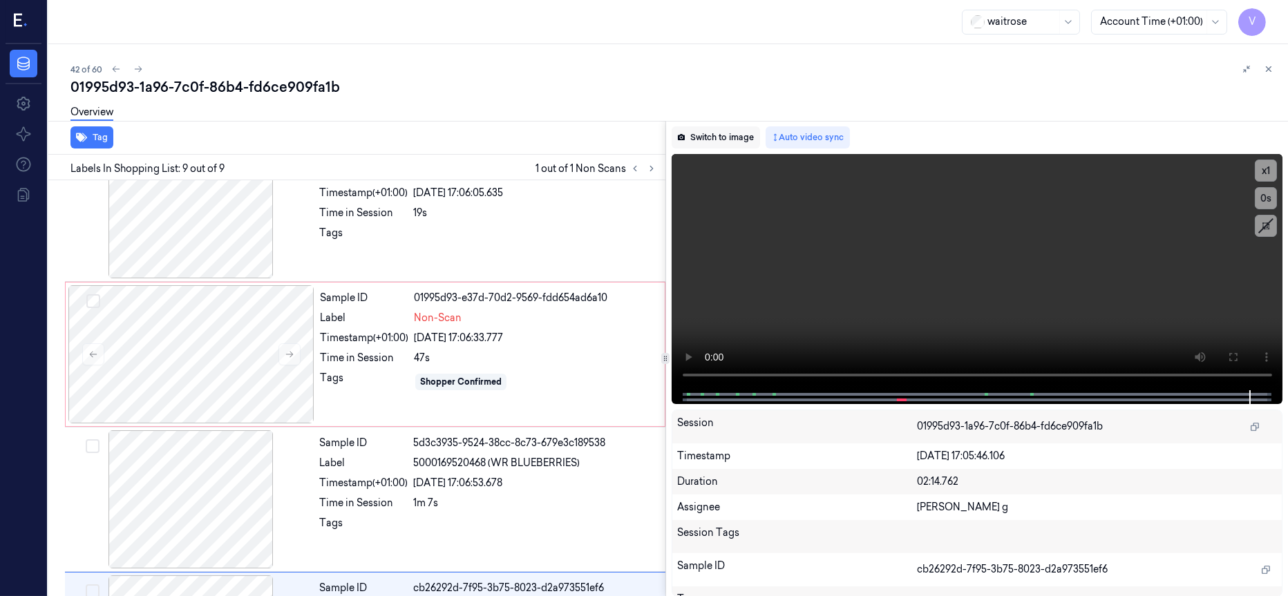
click at [721, 135] on button "Switch to image" at bounding box center [716, 137] width 88 height 22
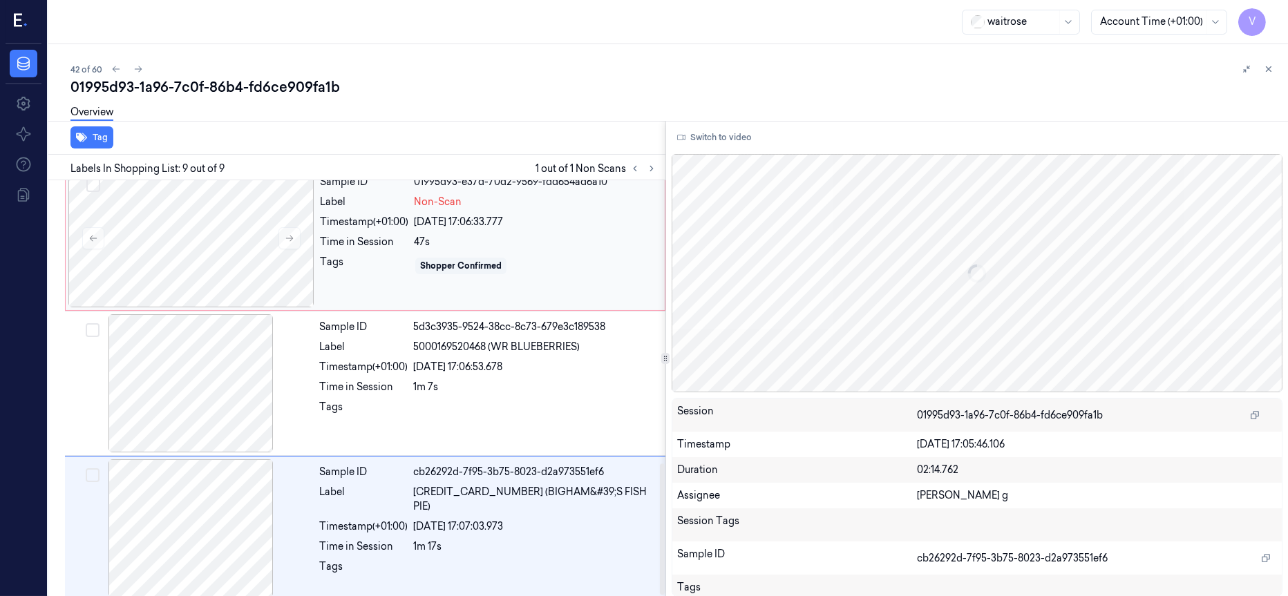
scroll to position [897, 0]
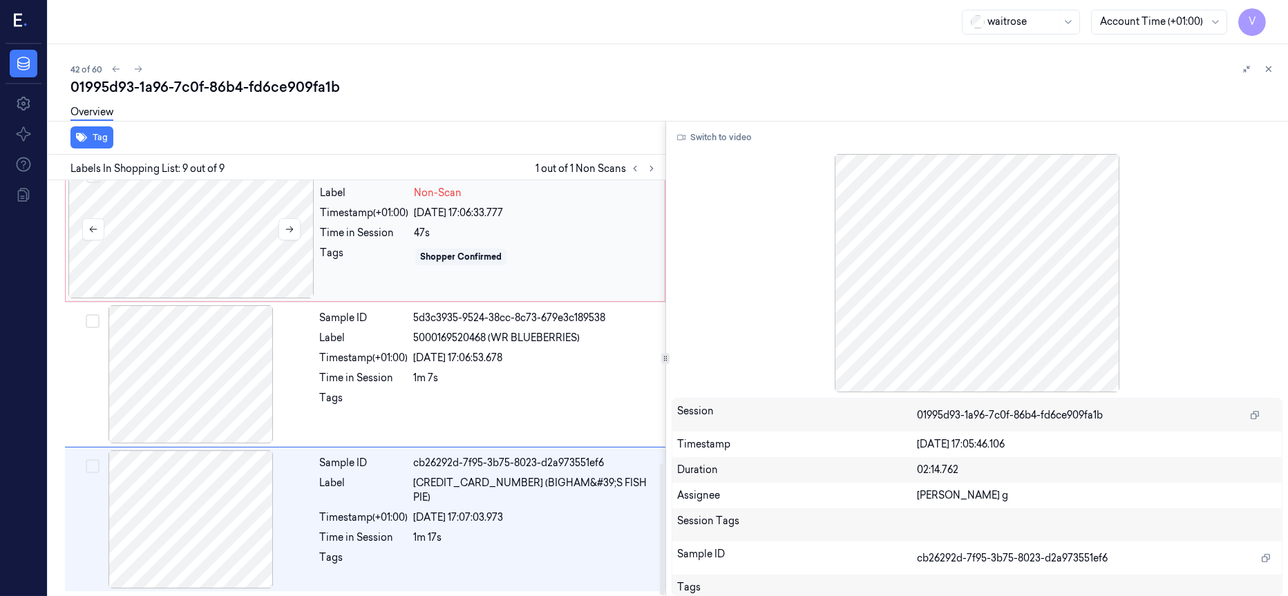
click at [231, 233] on div at bounding box center [191, 229] width 246 height 138
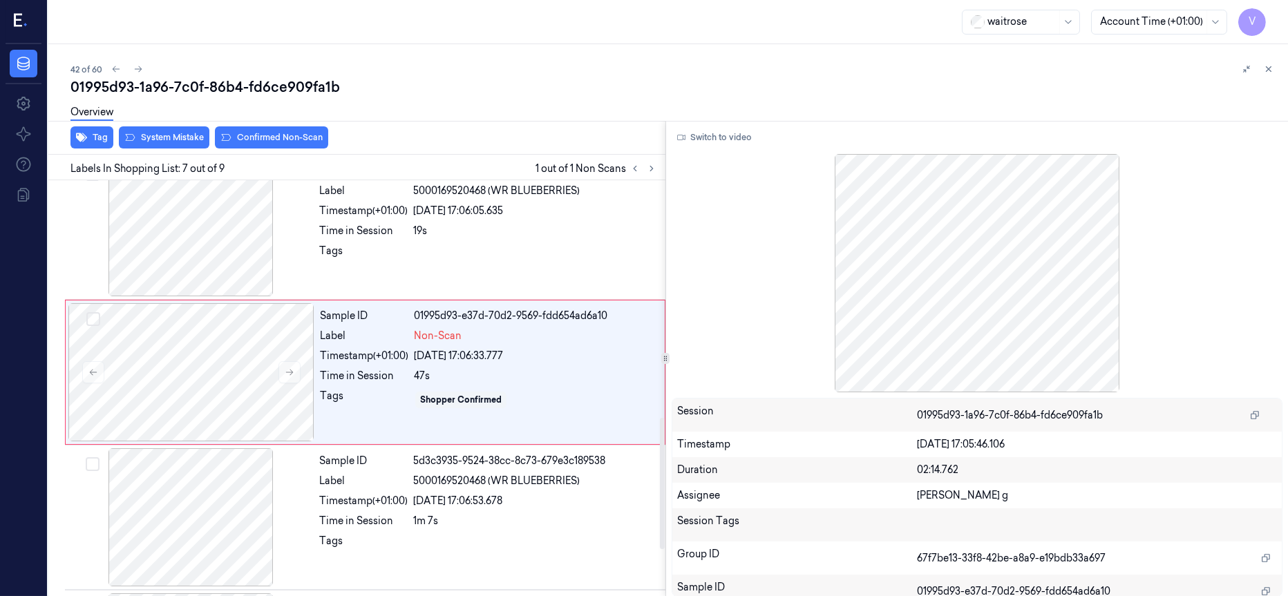
scroll to position [737, 0]
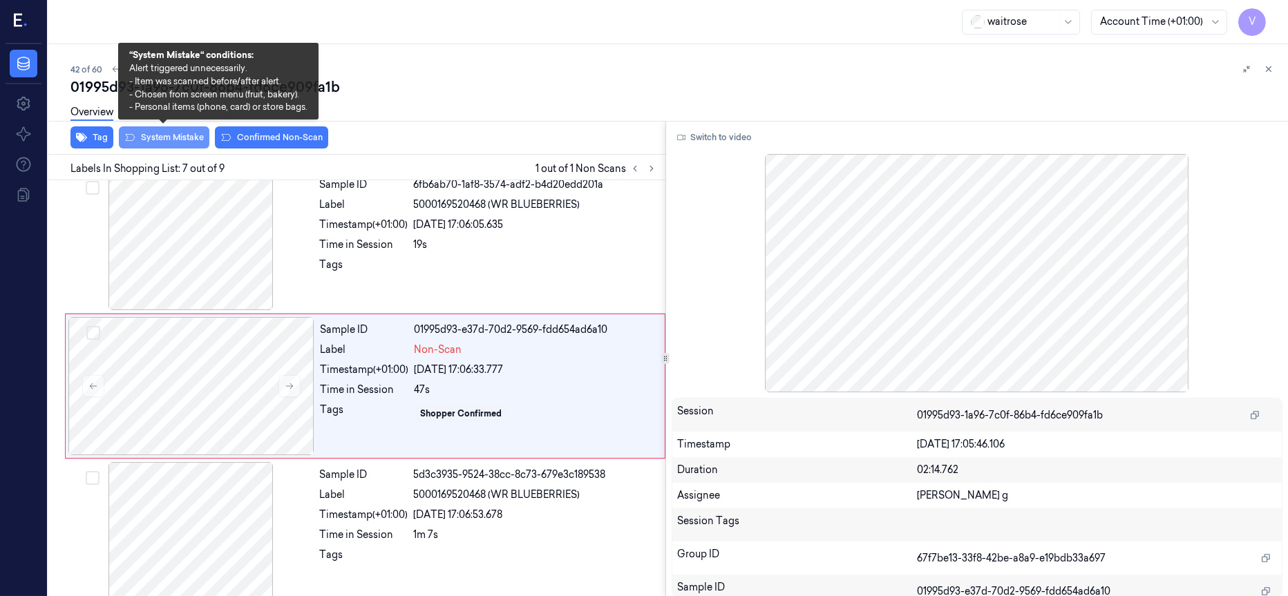
click at [156, 133] on button "System Mistake" at bounding box center [164, 137] width 91 height 22
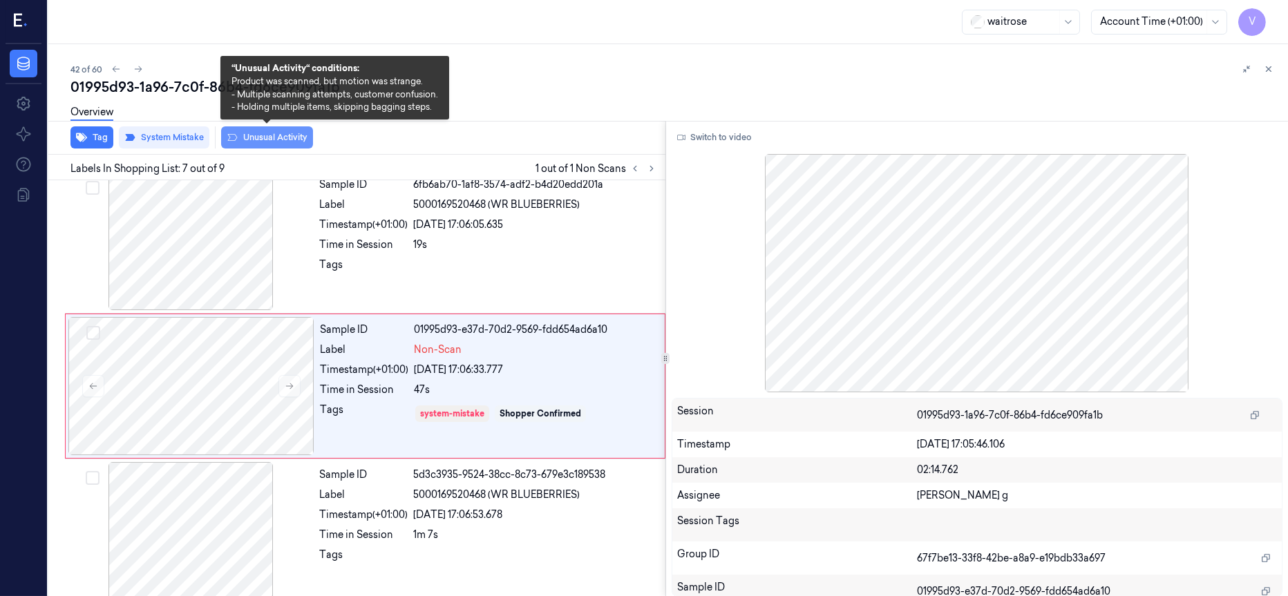
click at [268, 138] on button "Unusual Activity" at bounding box center [267, 137] width 92 height 22
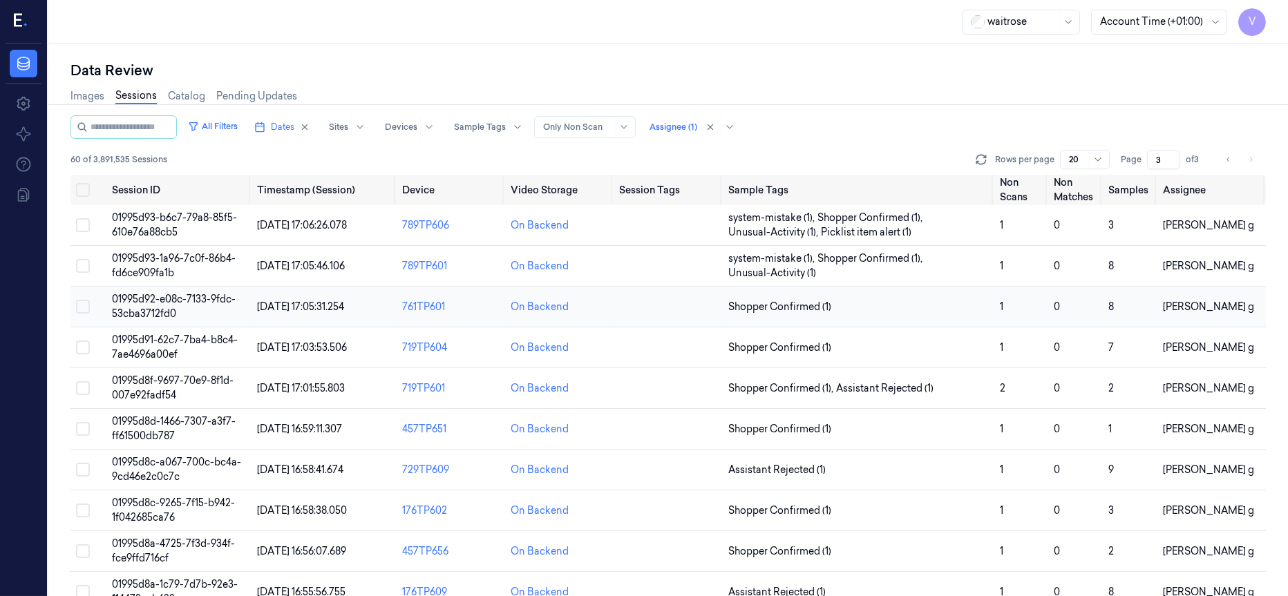
click at [656, 305] on td at bounding box center [668, 307] width 108 height 41
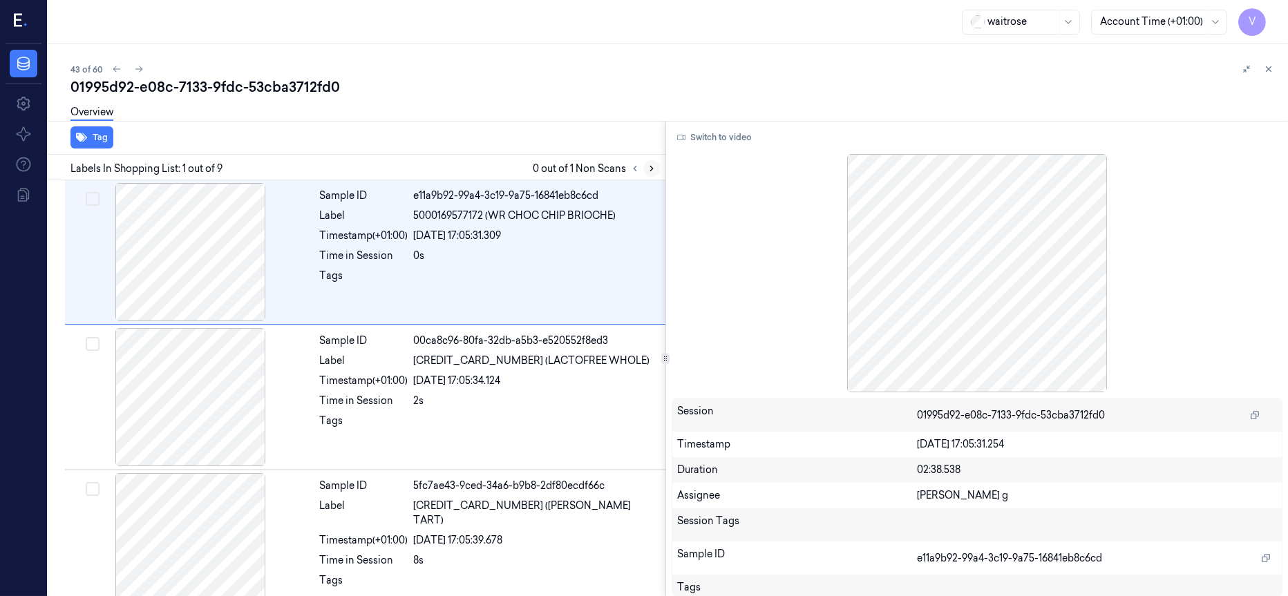
click at [651, 171] on icon at bounding box center [652, 169] width 10 height 10
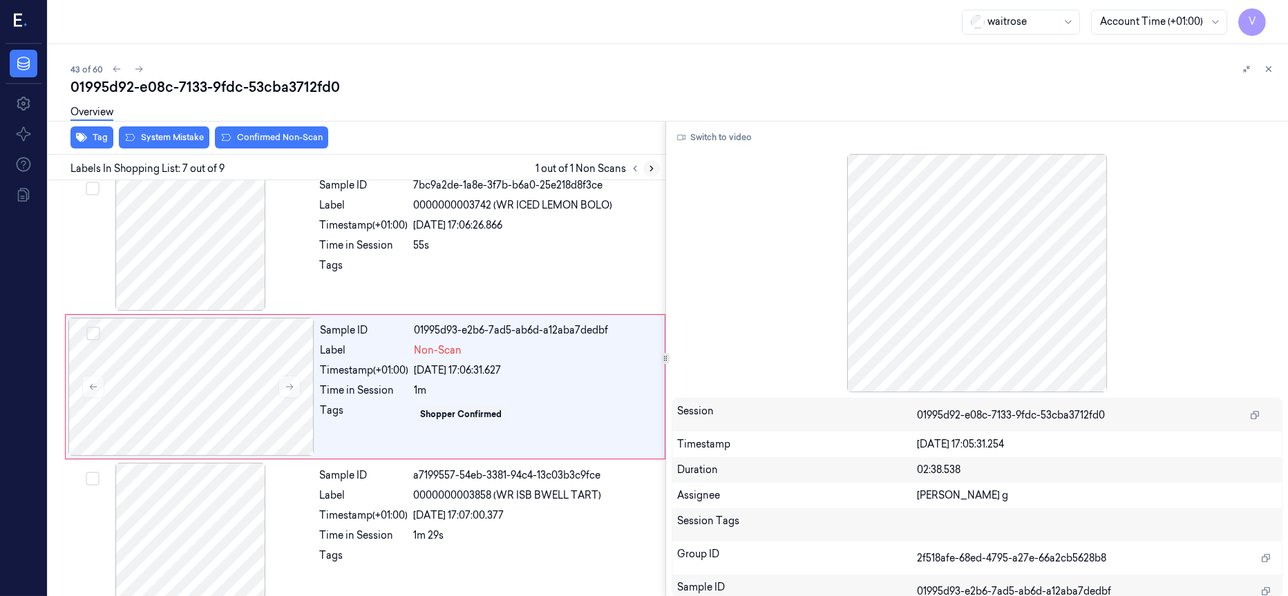
scroll to position [737, 0]
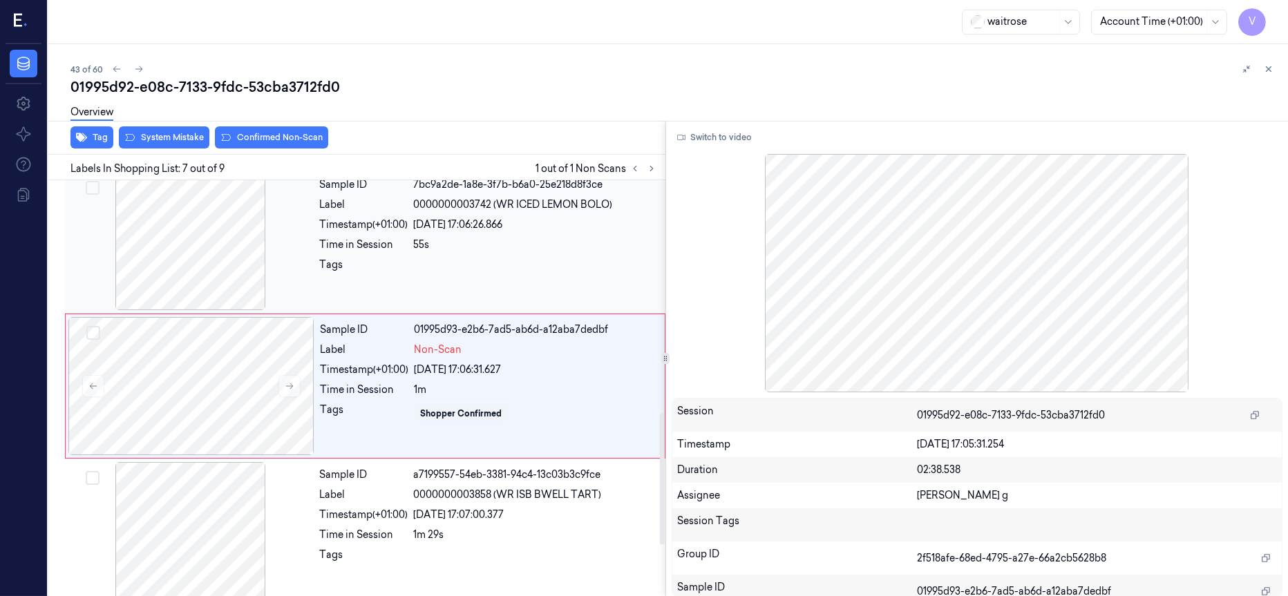
click at [216, 234] on div at bounding box center [191, 241] width 246 height 138
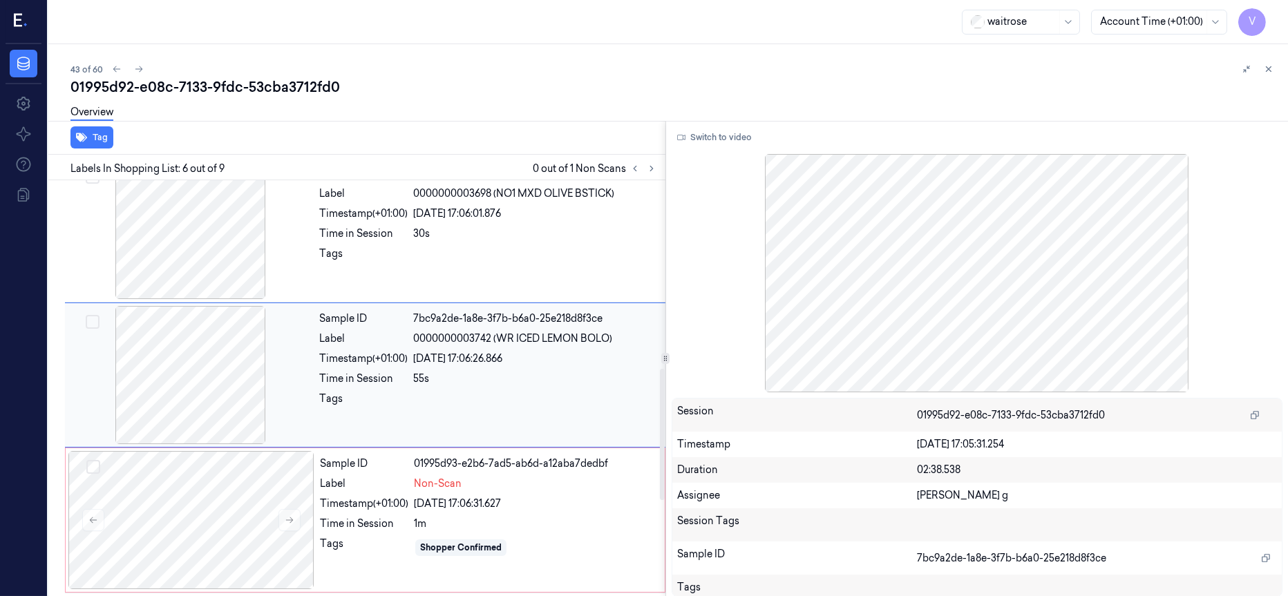
scroll to position [591, 0]
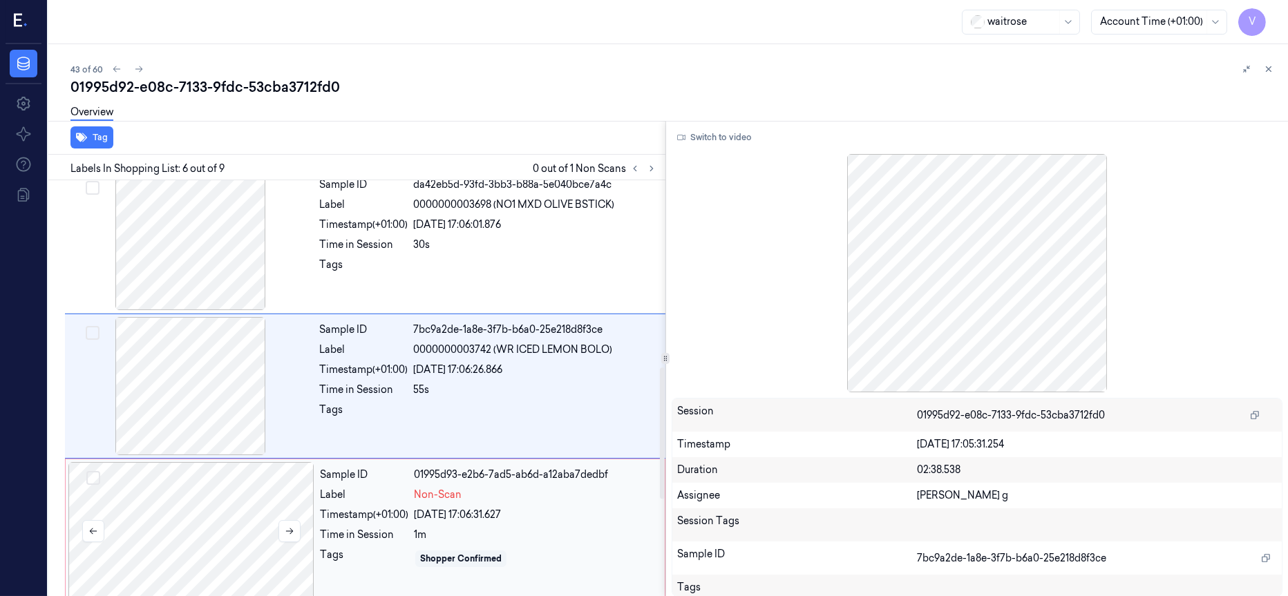
click at [185, 515] on div at bounding box center [191, 531] width 246 height 138
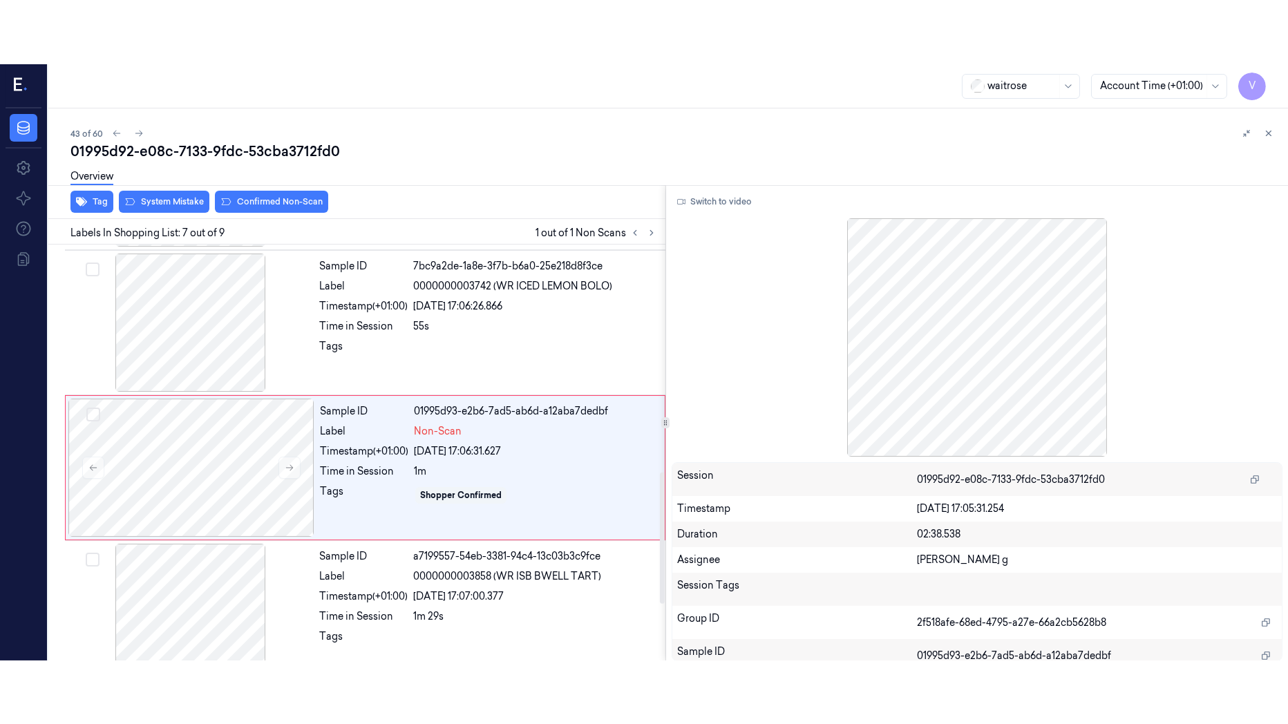
scroll to position [737, 0]
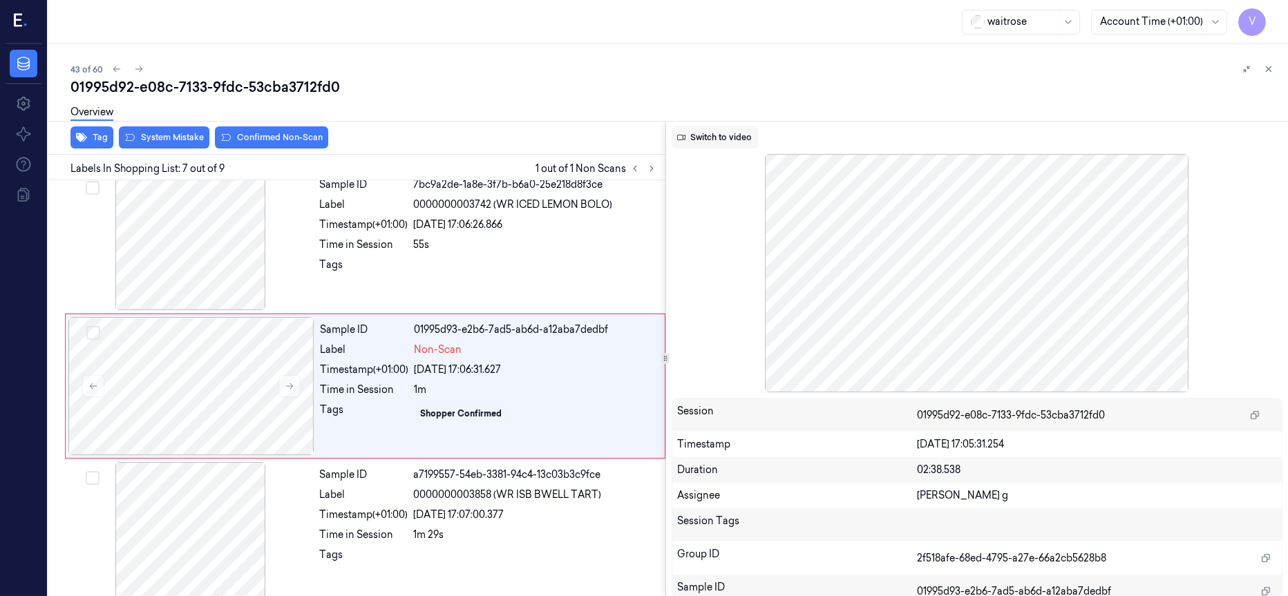
click at [708, 133] on button "Switch to video" at bounding box center [715, 137] width 86 height 22
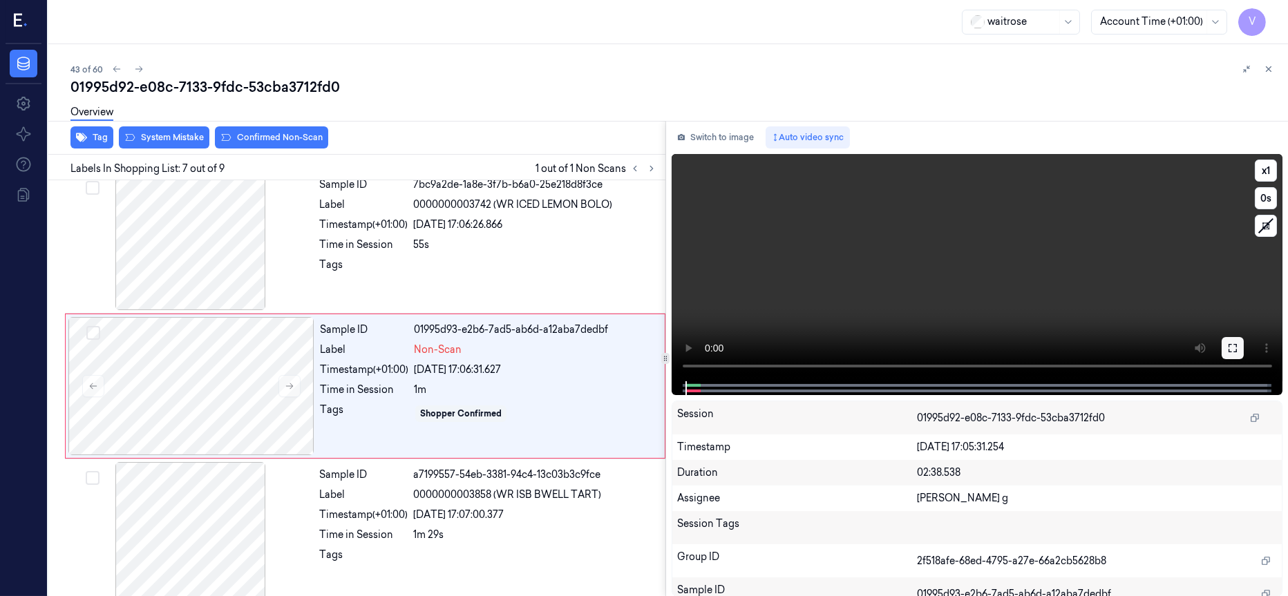
click at [1231, 350] on icon at bounding box center [1232, 348] width 11 height 11
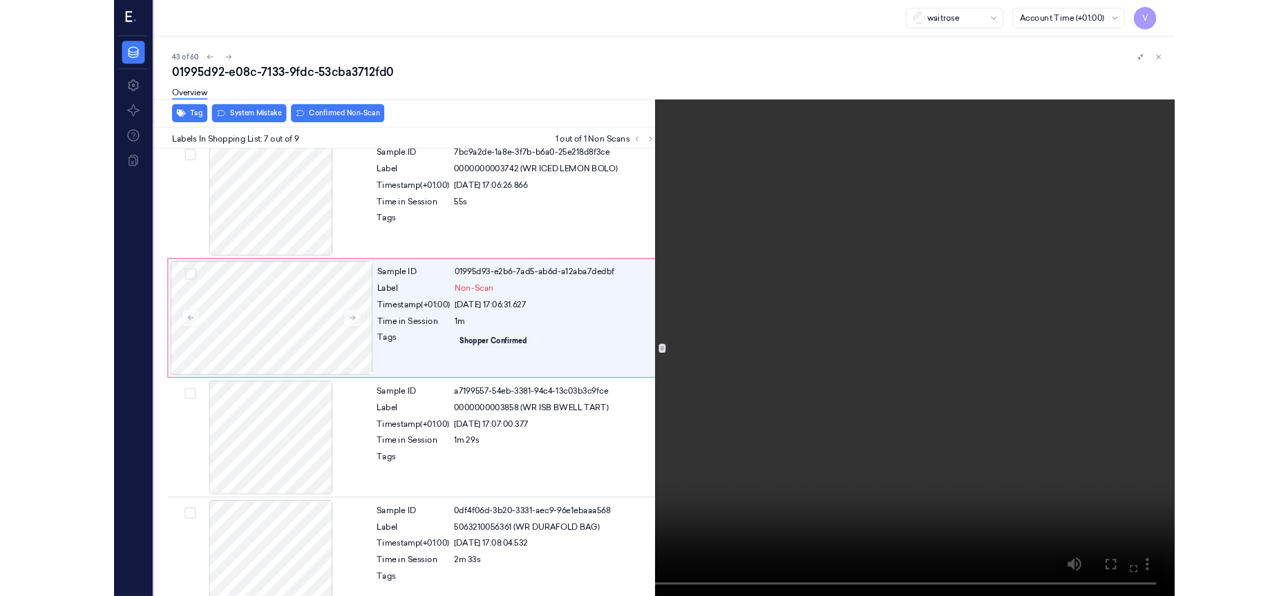
scroll to position [672, 0]
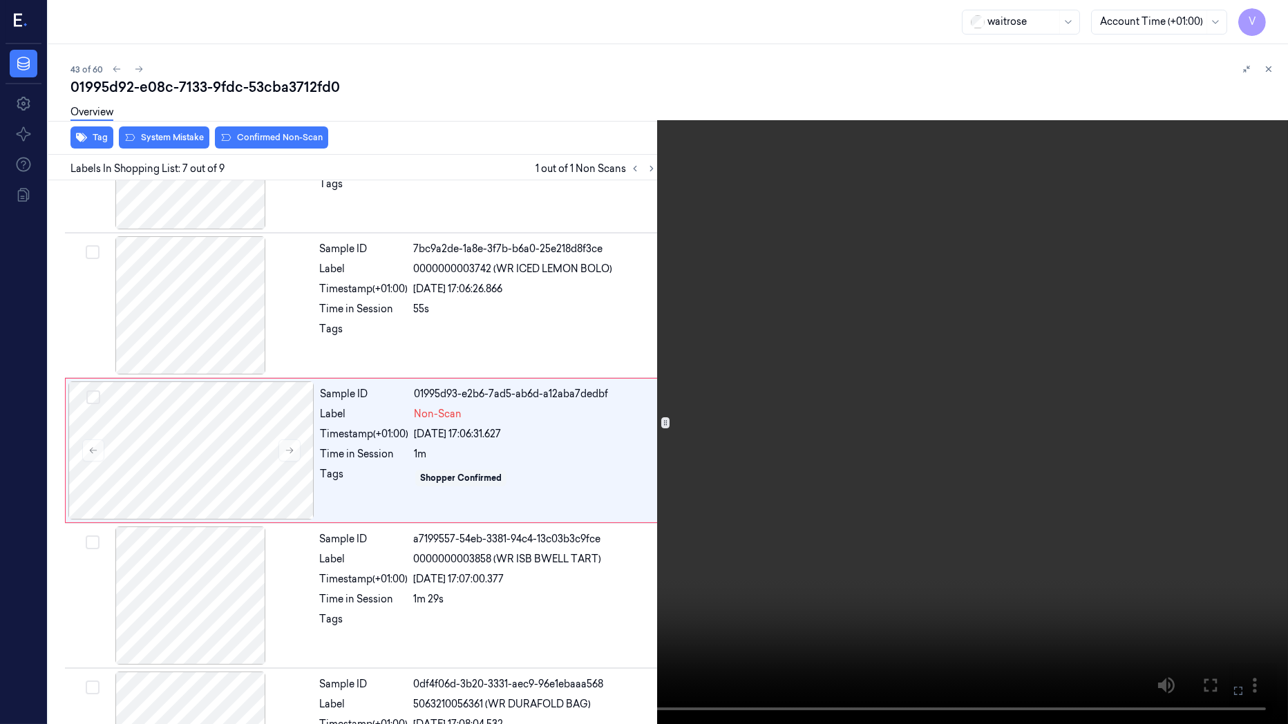
click at [0, 0] on icon at bounding box center [0, 0] width 0 height 0
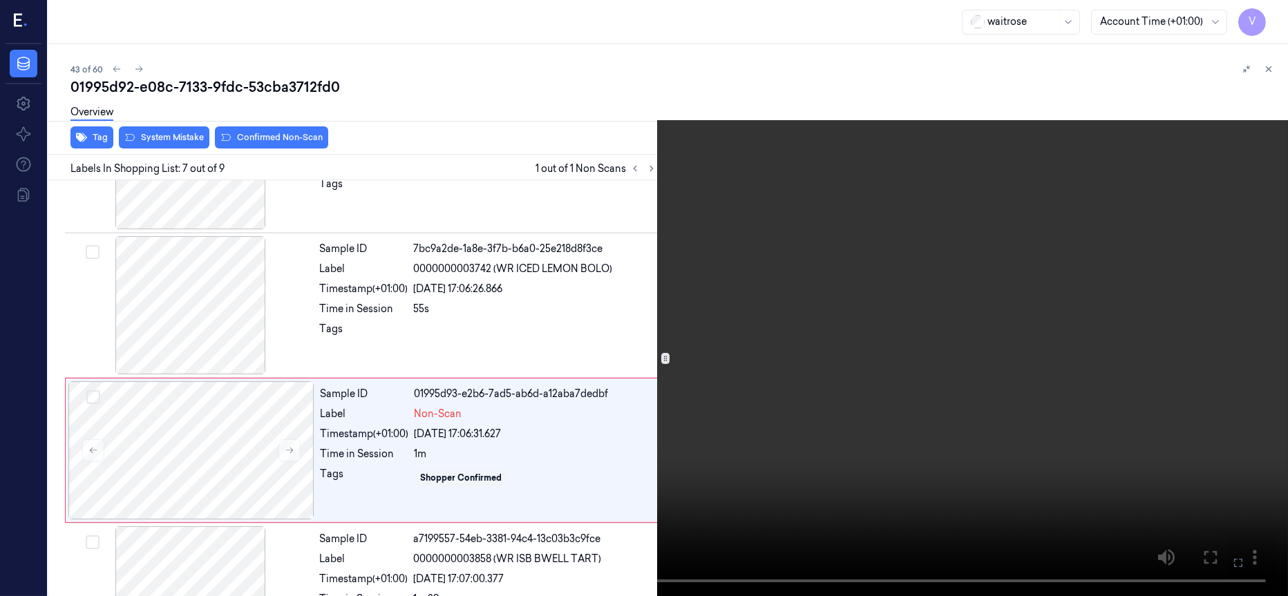
scroll to position [737, 0]
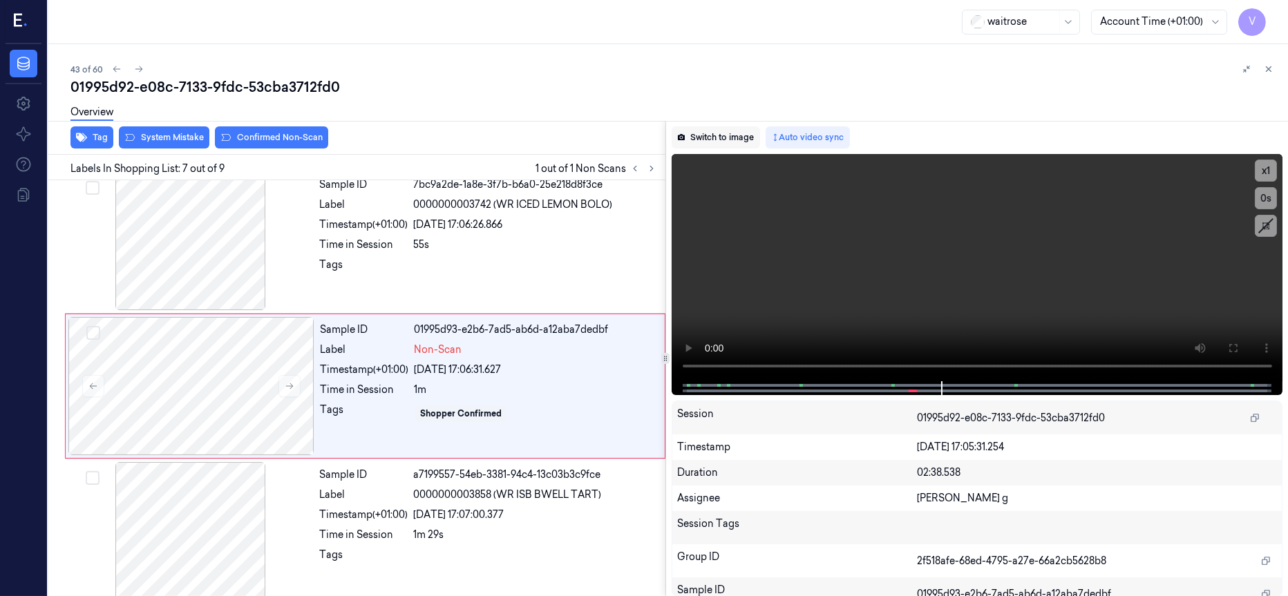
click at [719, 135] on button "Switch to image" at bounding box center [716, 137] width 88 height 22
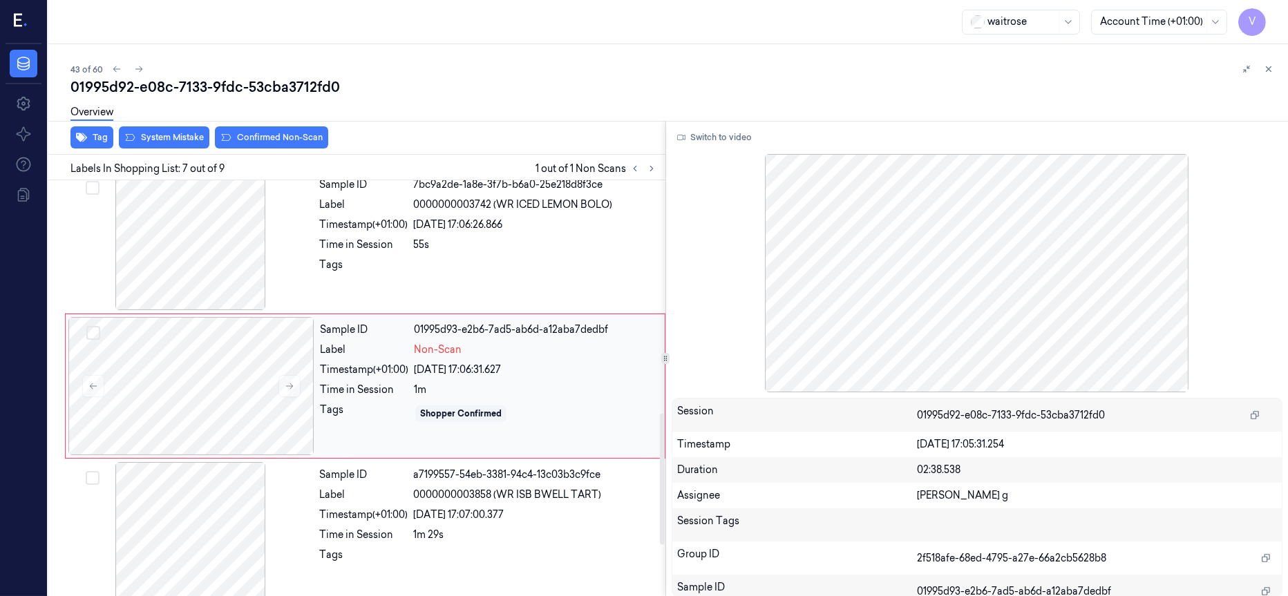
click at [390, 376] on div "Timestamp (+01:00)" at bounding box center [364, 370] width 88 height 15
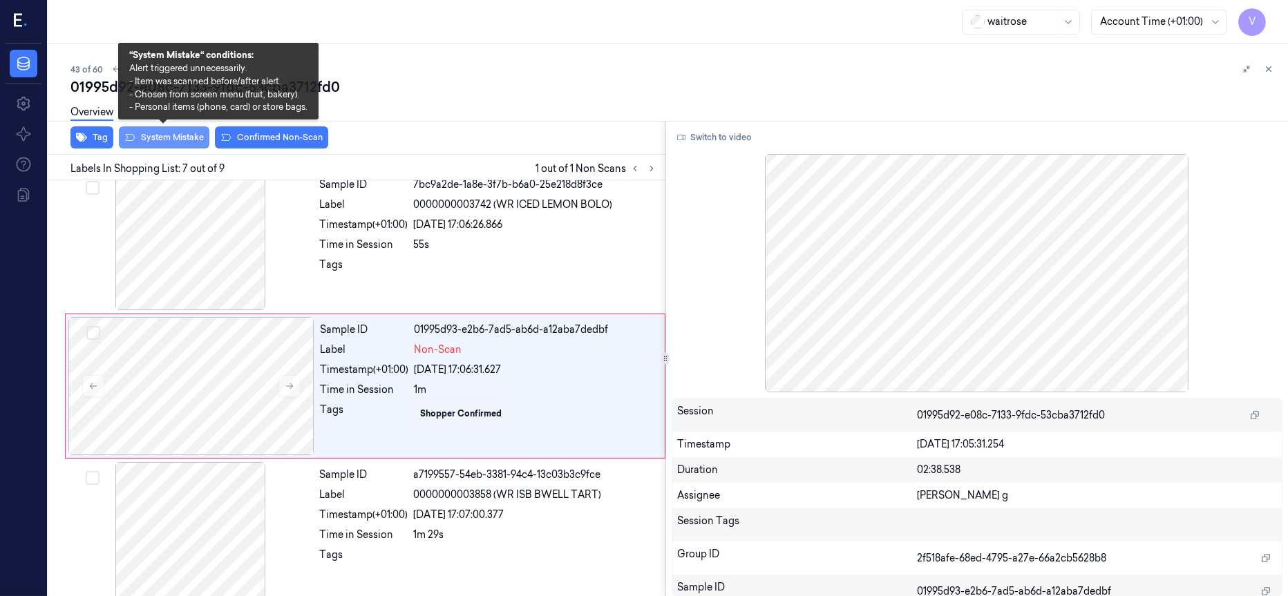
click at [174, 138] on button "System Mistake" at bounding box center [164, 137] width 91 height 22
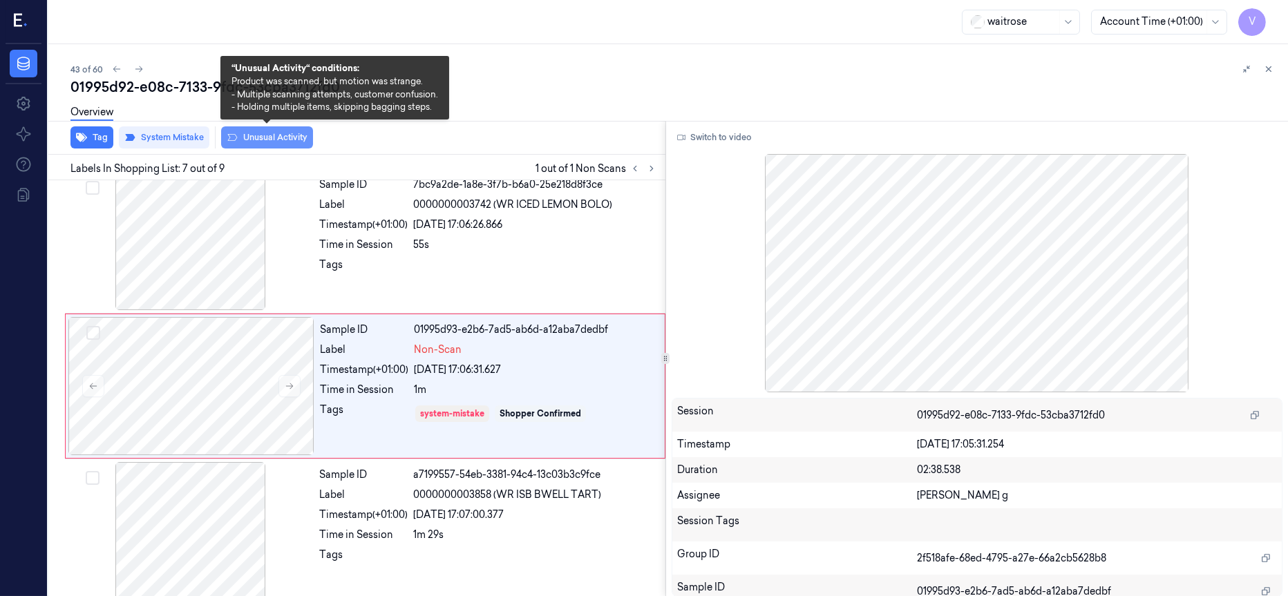
click at [301, 134] on button "Unusual Activity" at bounding box center [267, 137] width 92 height 22
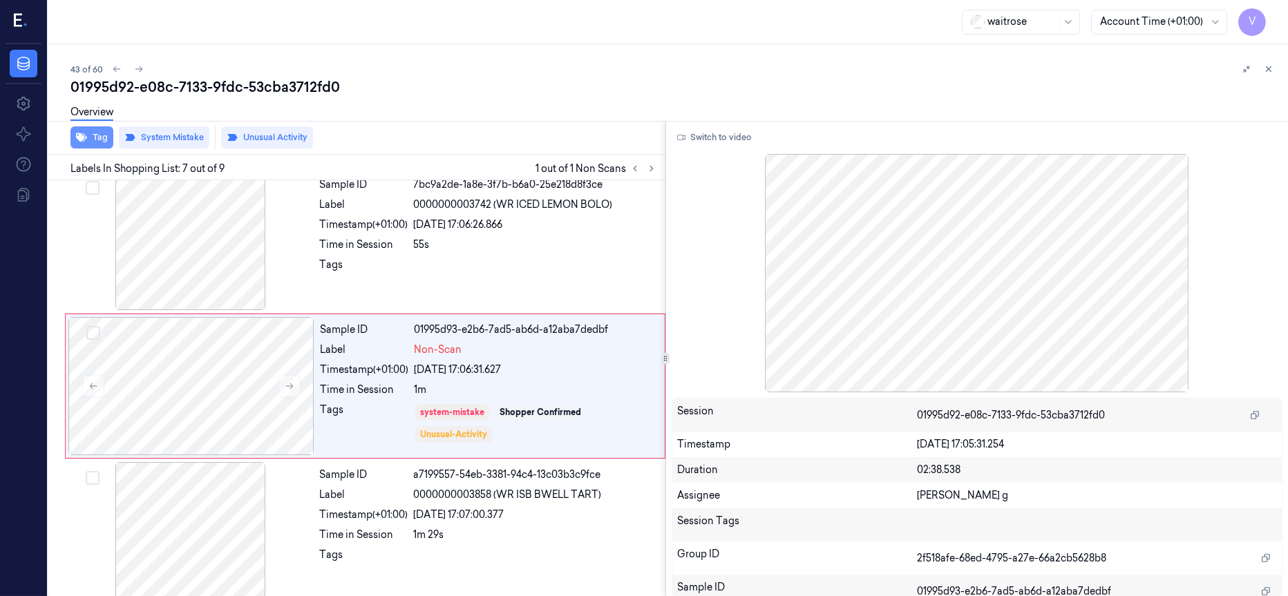
click at [102, 135] on button "Tag" at bounding box center [91, 137] width 43 height 22
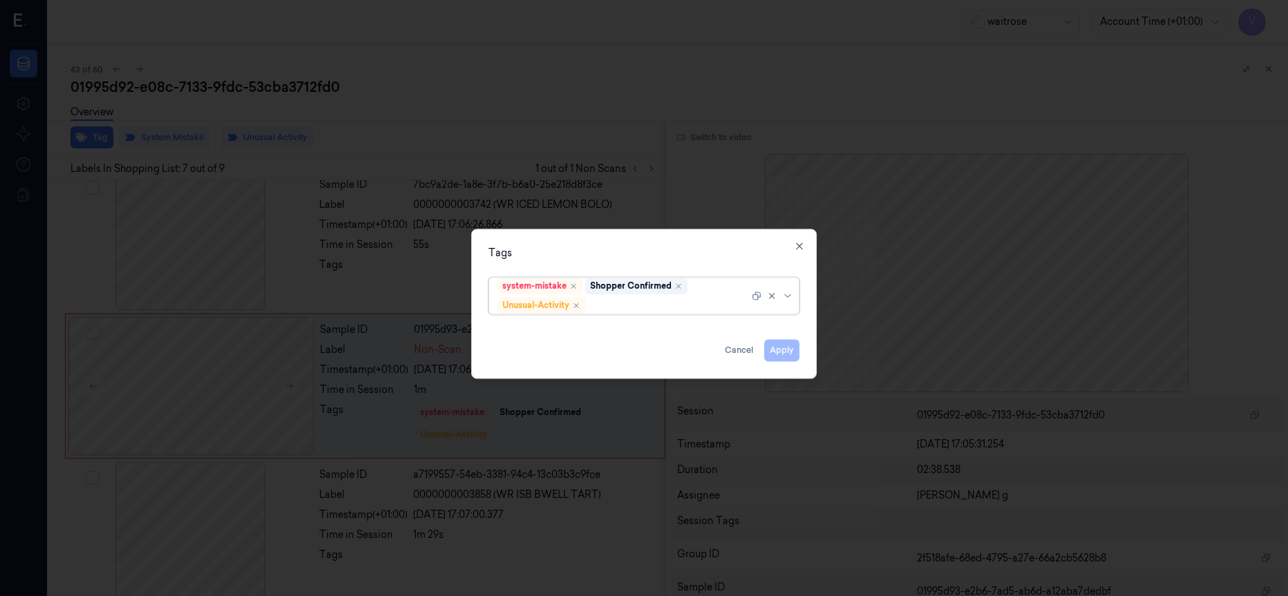
click at [636, 303] on div at bounding box center [668, 306] width 161 height 15
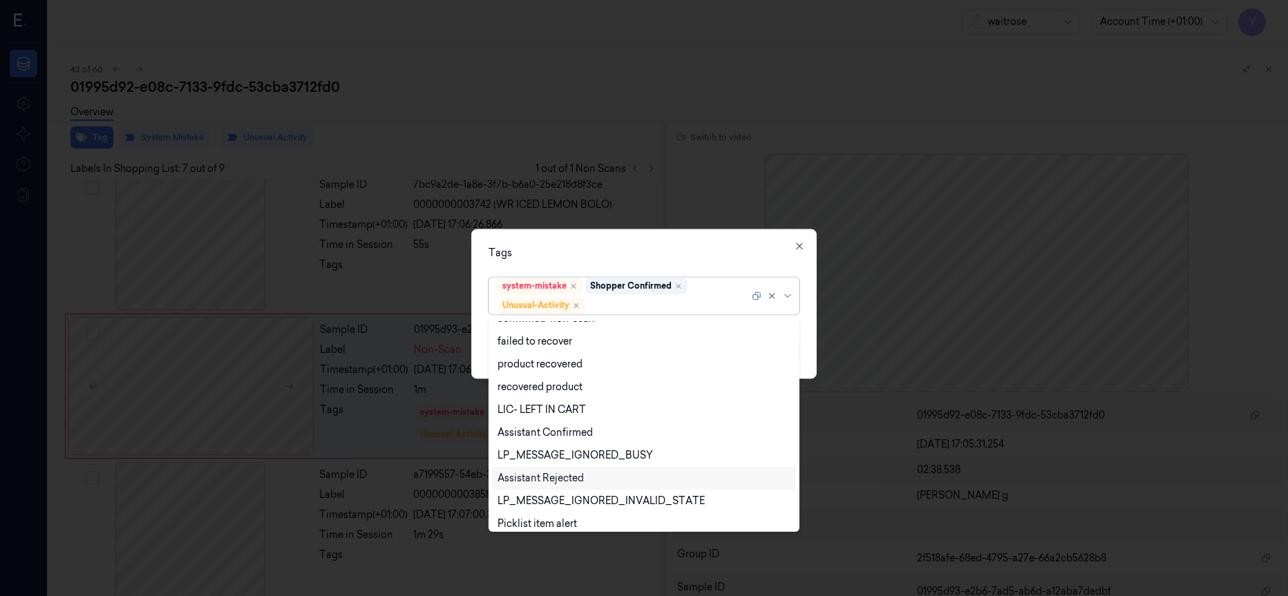
scroll to position [180, 0]
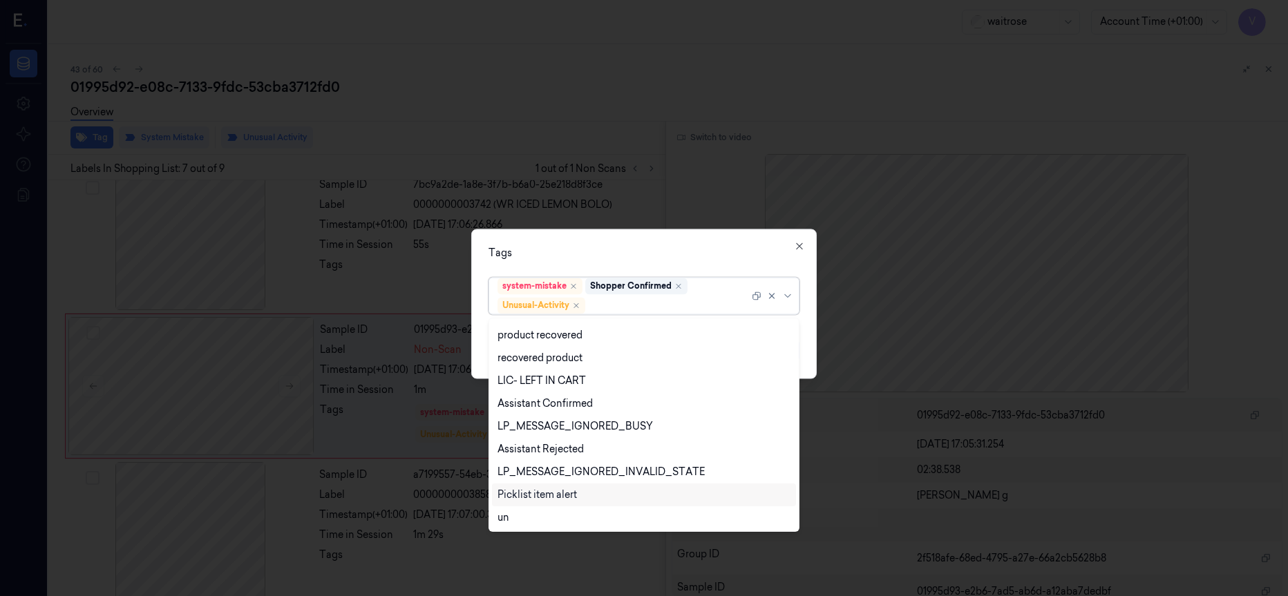
click at [539, 491] on div "Picklist item alert" at bounding box center [537, 495] width 79 height 15
click at [697, 254] on div "Tags" at bounding box center [644, 253] width 311 height 15
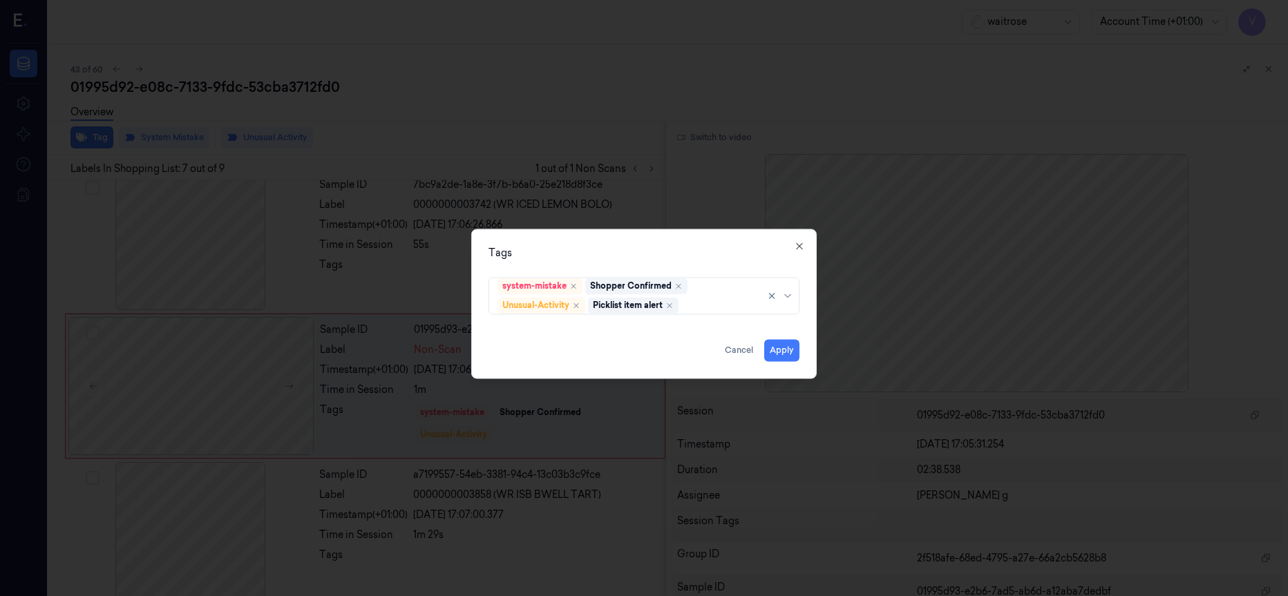
click at [783, 338] on div "Apply Cancel" at bounding box center [644, 344] width 311 height 33
click at [783, 348] on button "Apply" at bounding box center [781, 350] width 35 height 22
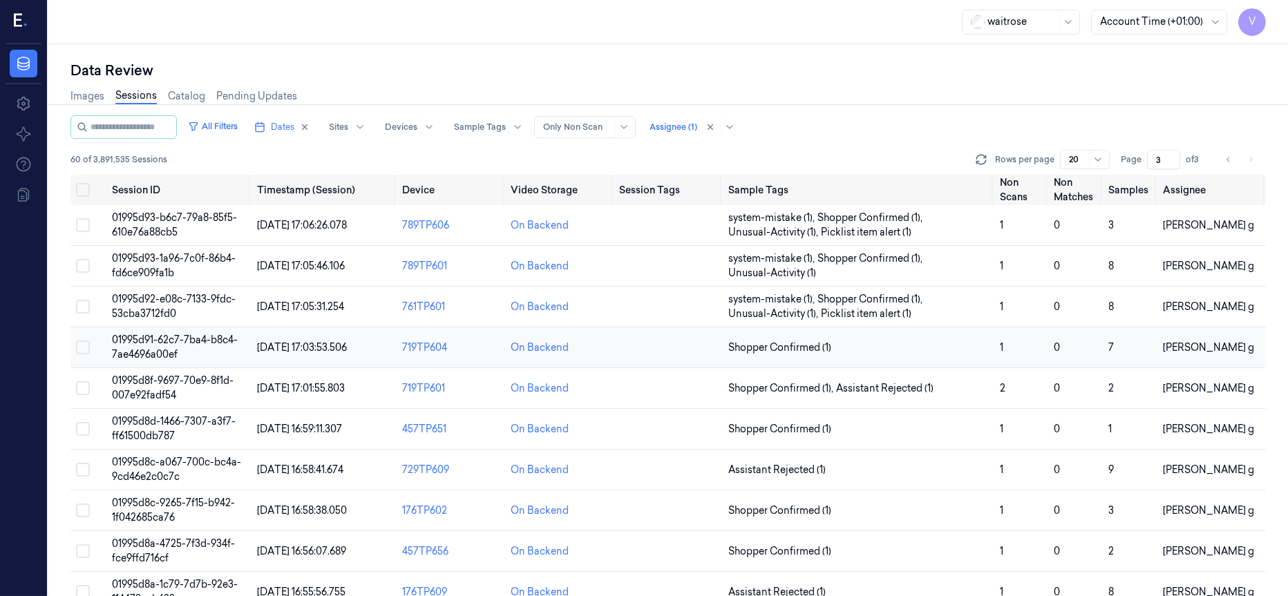
click at [643, 357] on td at bounding box center [668, 348] width 108 height 41
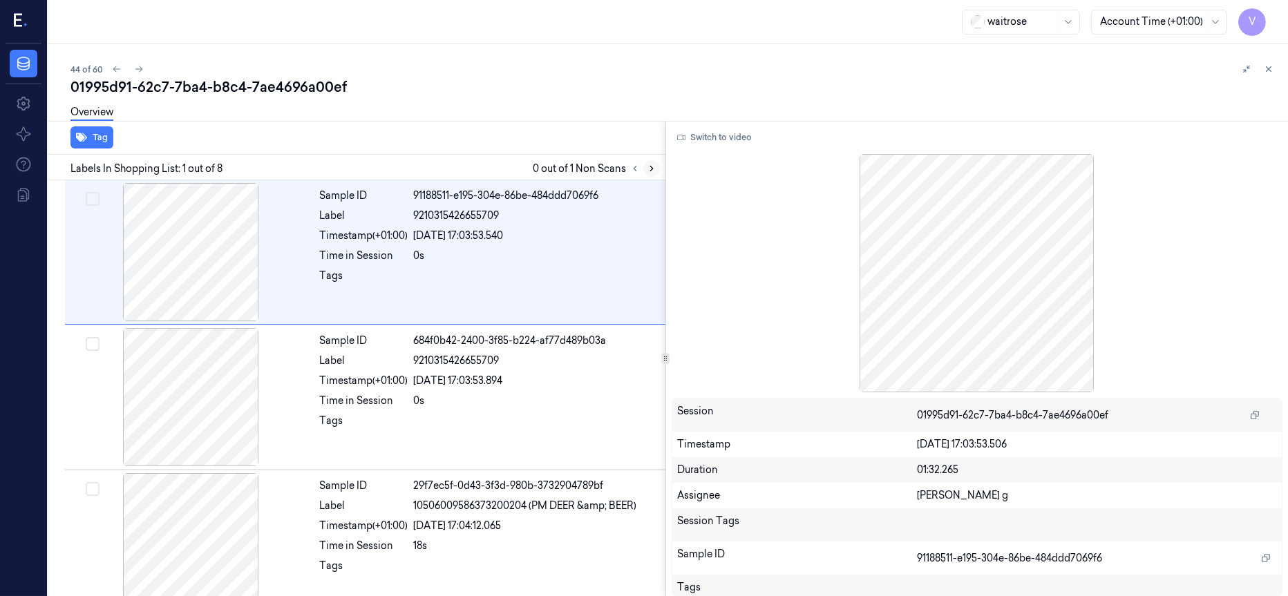
click at [654, 169] on icon at bounding box center [652, 169] width 10 height 10
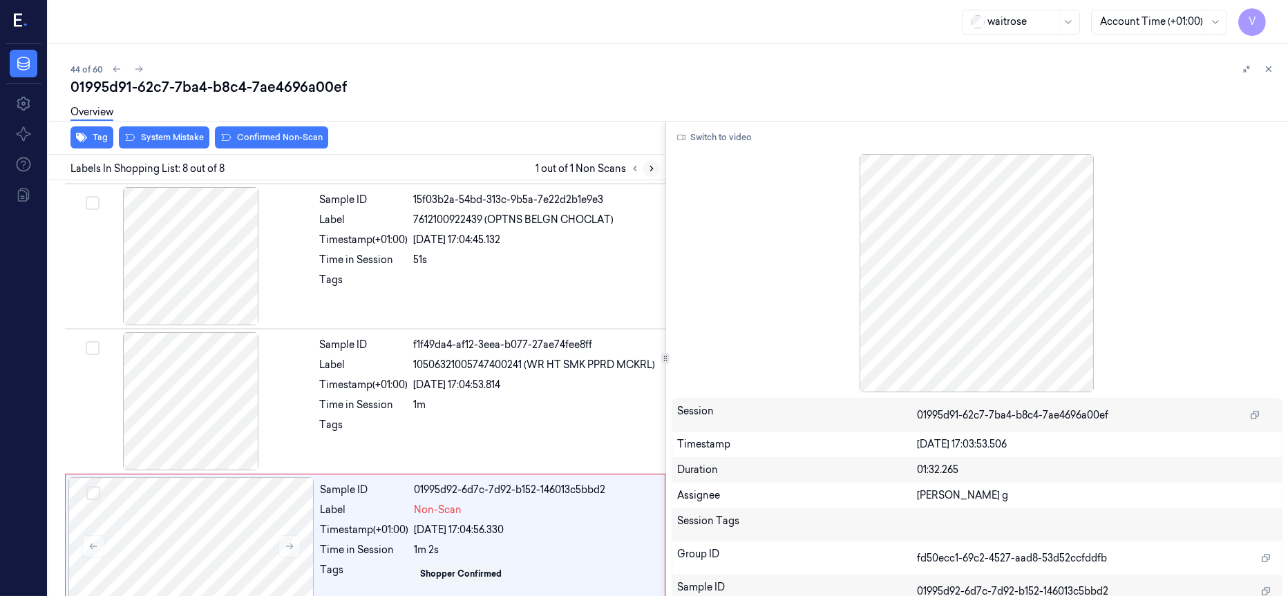
scroll to position [752, 0]
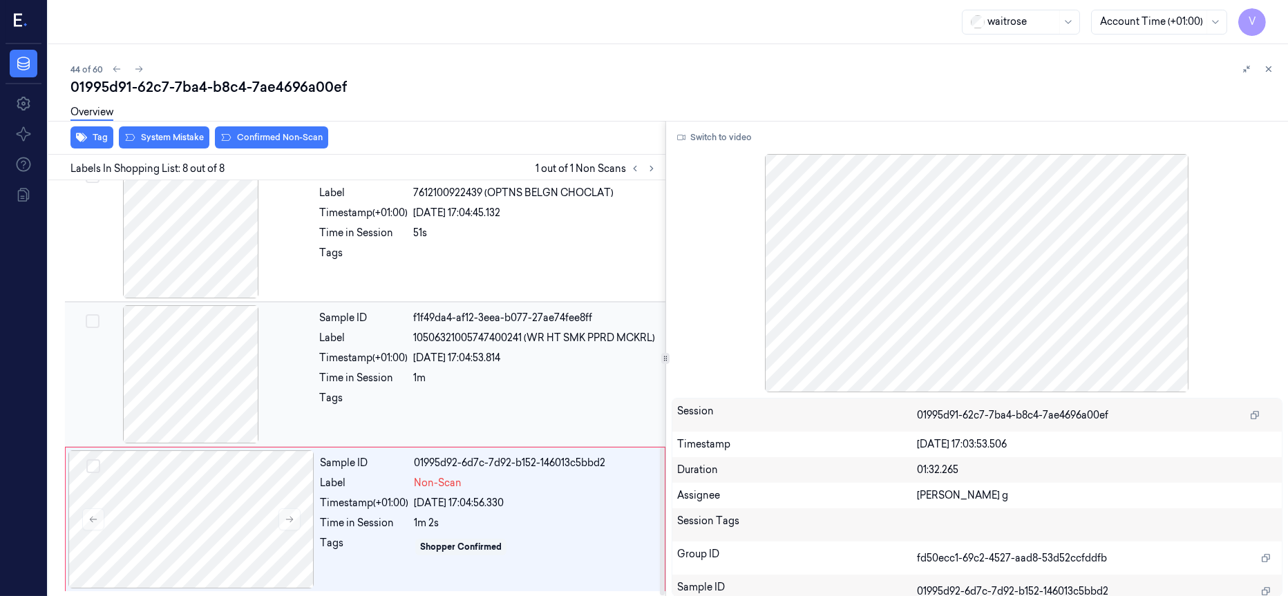
click at [188, 357] on div at bounding box center [191, 374] width 246 height 138
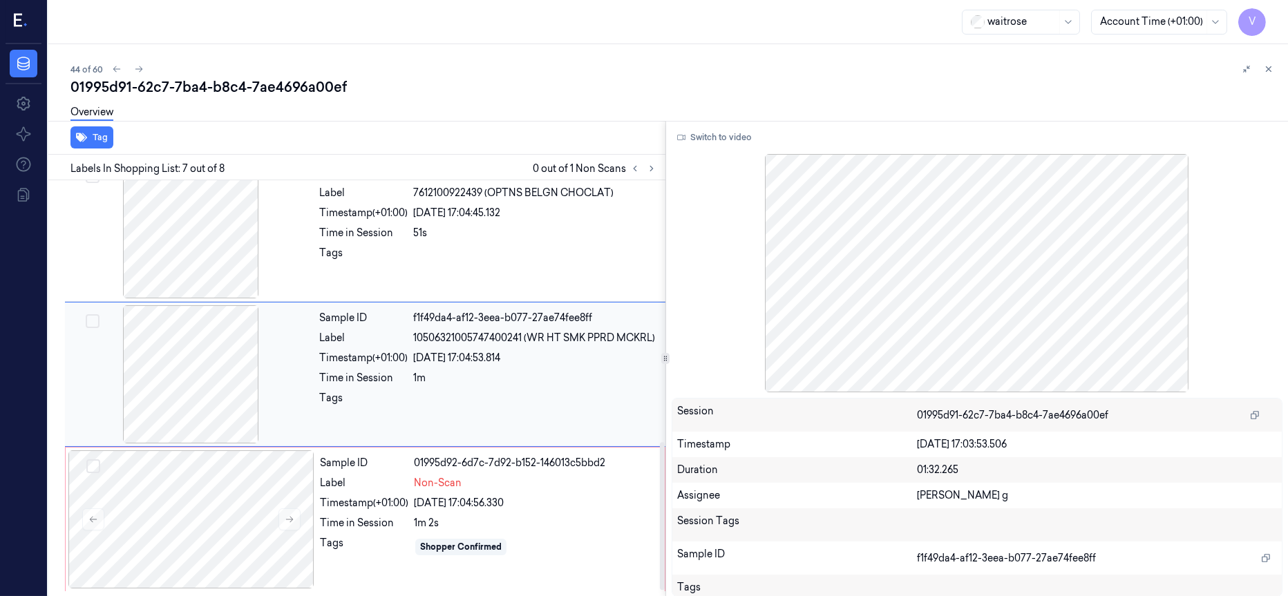
scroll to position [737, 0]
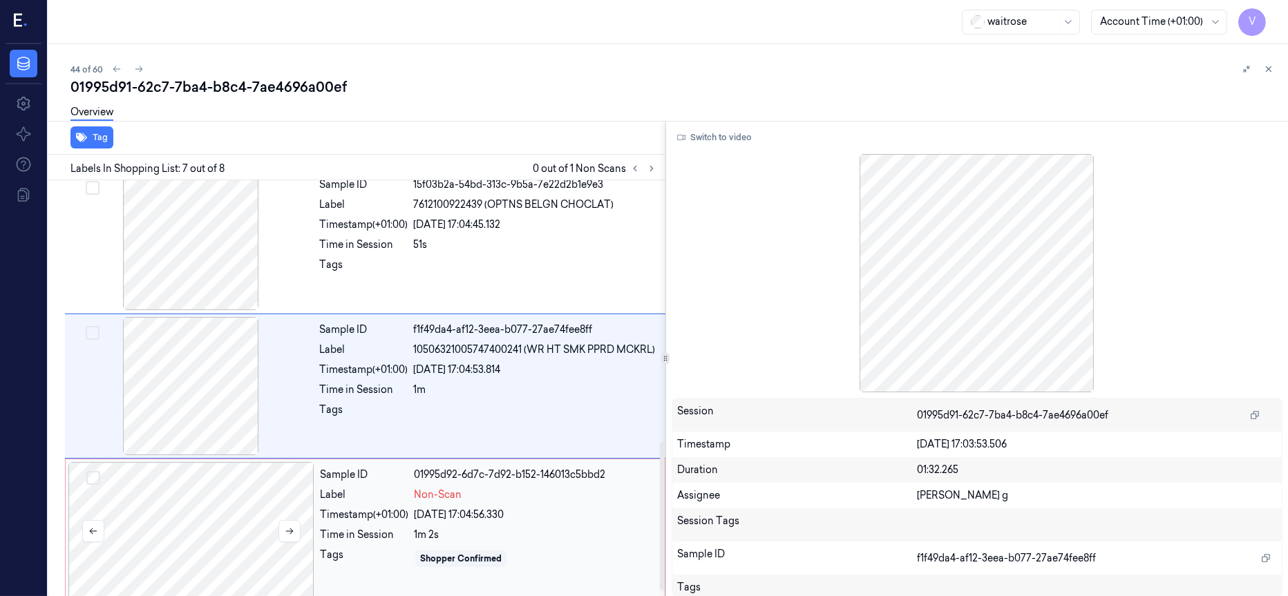
click at [200, 483] on div at bounding box center [191, 531] width 246 height 138
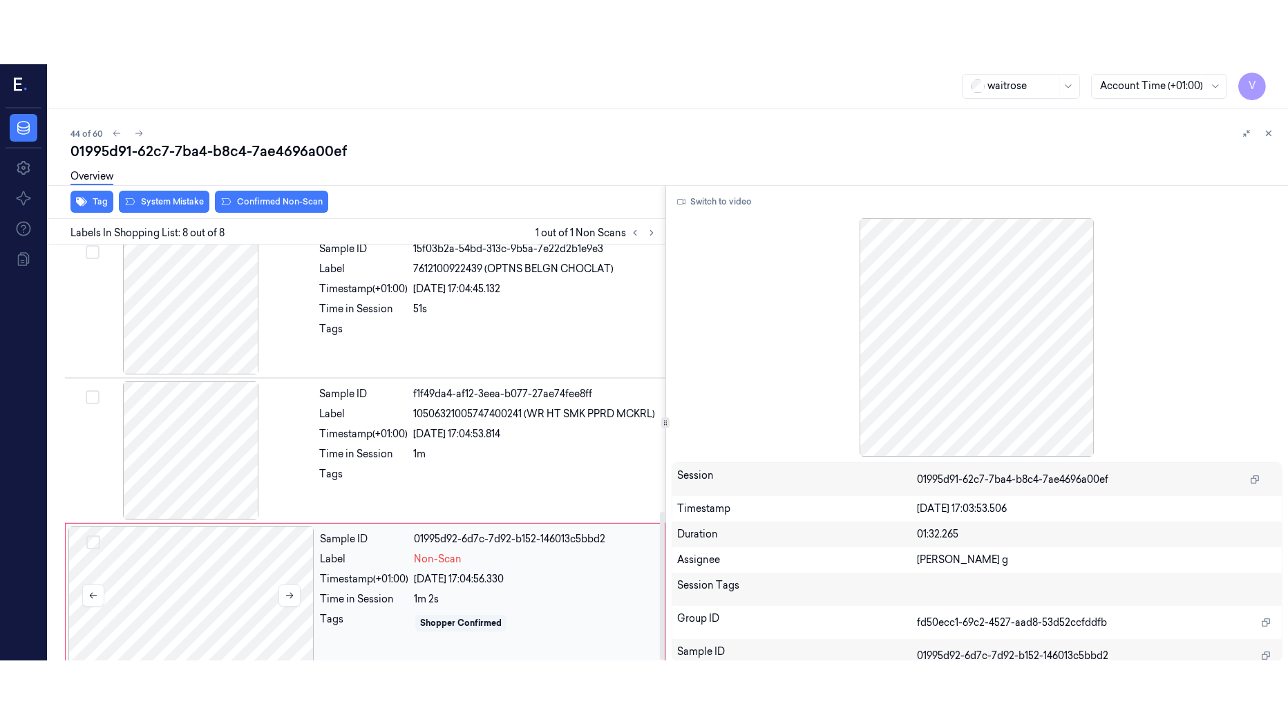
scroll to position [752, 0]
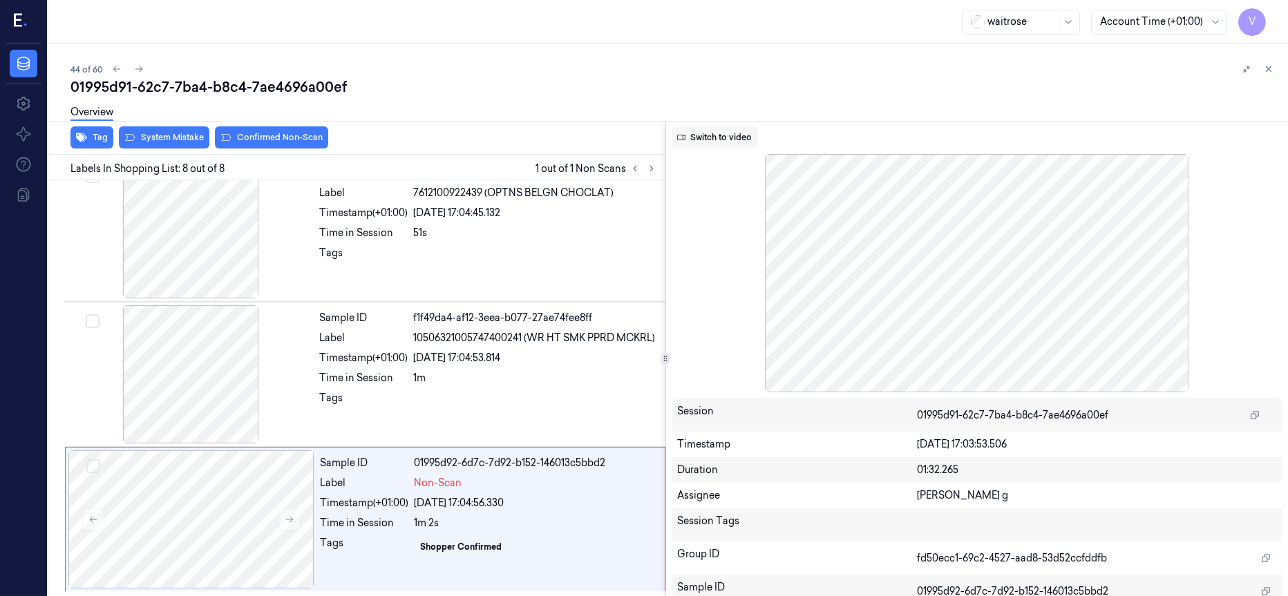
click at [699, 138] on button "Switch to video" at bounding box center [715, 137] width 86 height 22
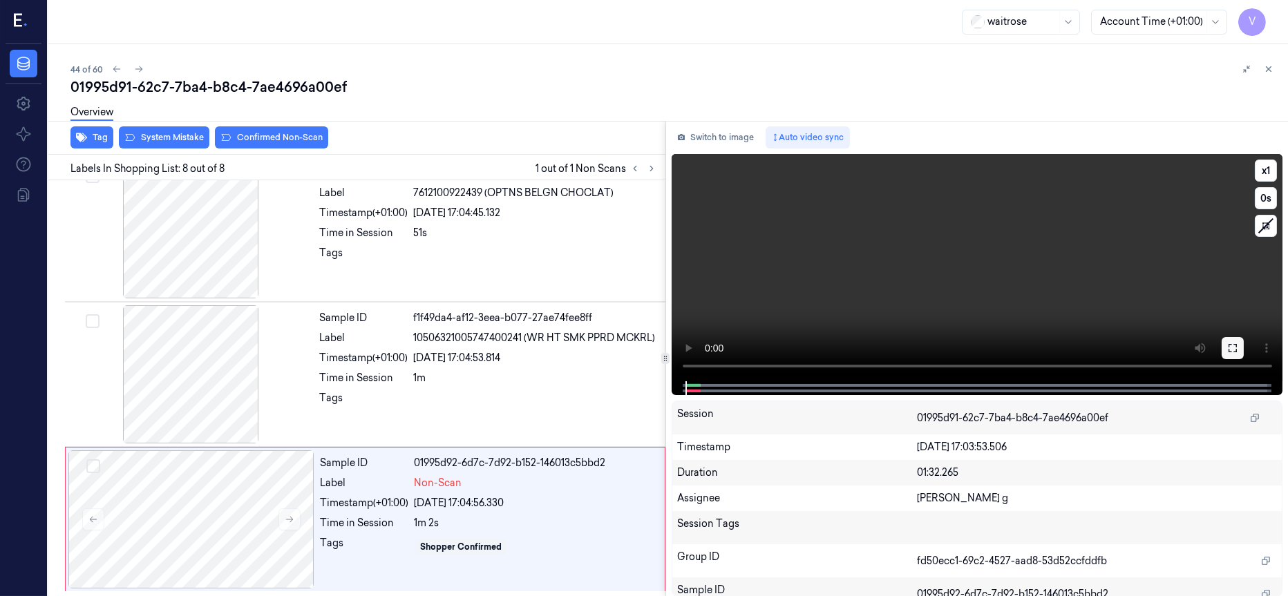
click at [1226, 350] on button at bounding box center [1233, 348] width 22 height 22
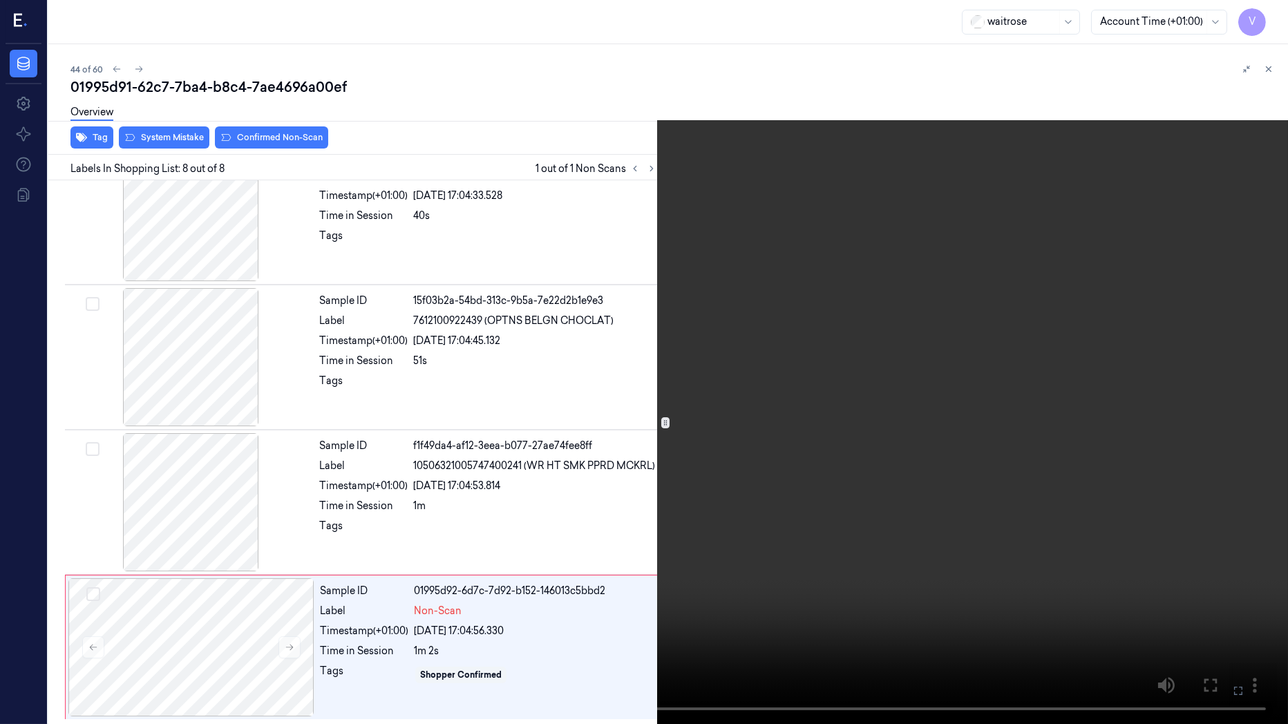
click at [0, 0] on icon at bounding box center [0, 0] width 0 height 0
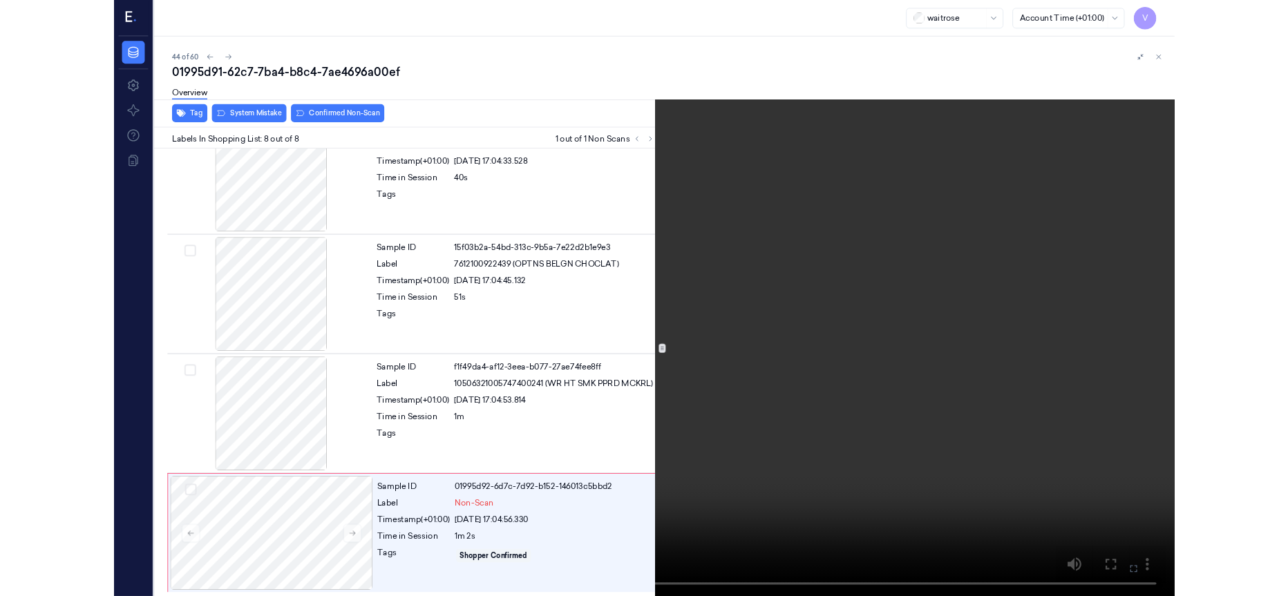
scroll to position [752, 0]
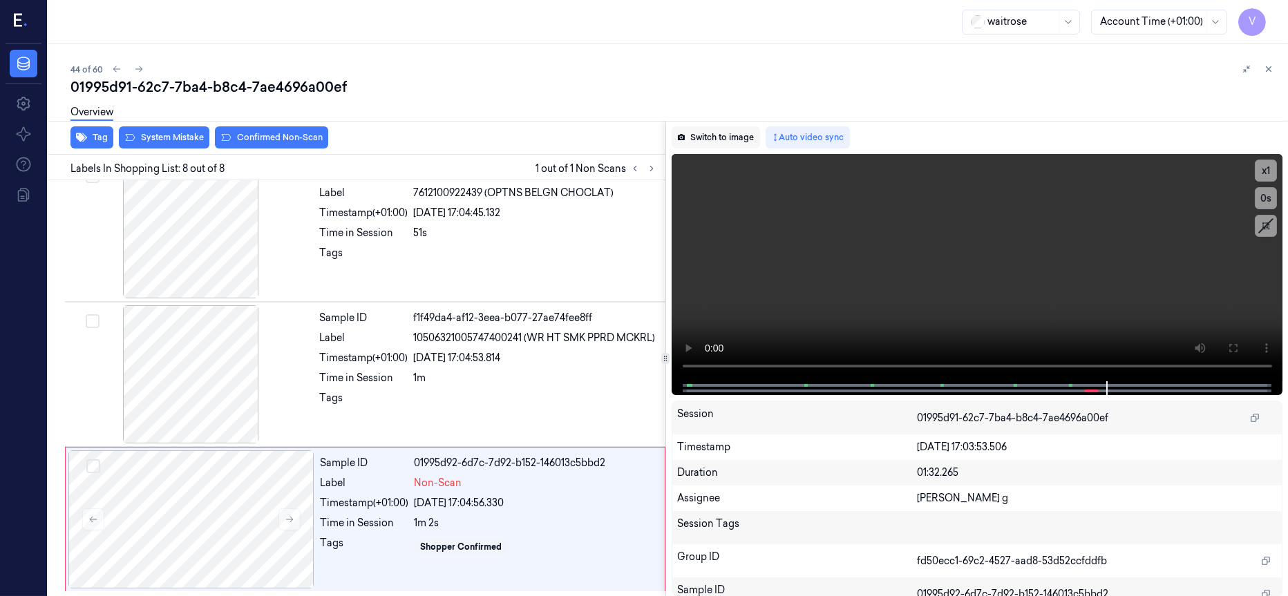
click at [723, 138] on button "Switch to image" at bounding box center [716, 137] width 88 height 22
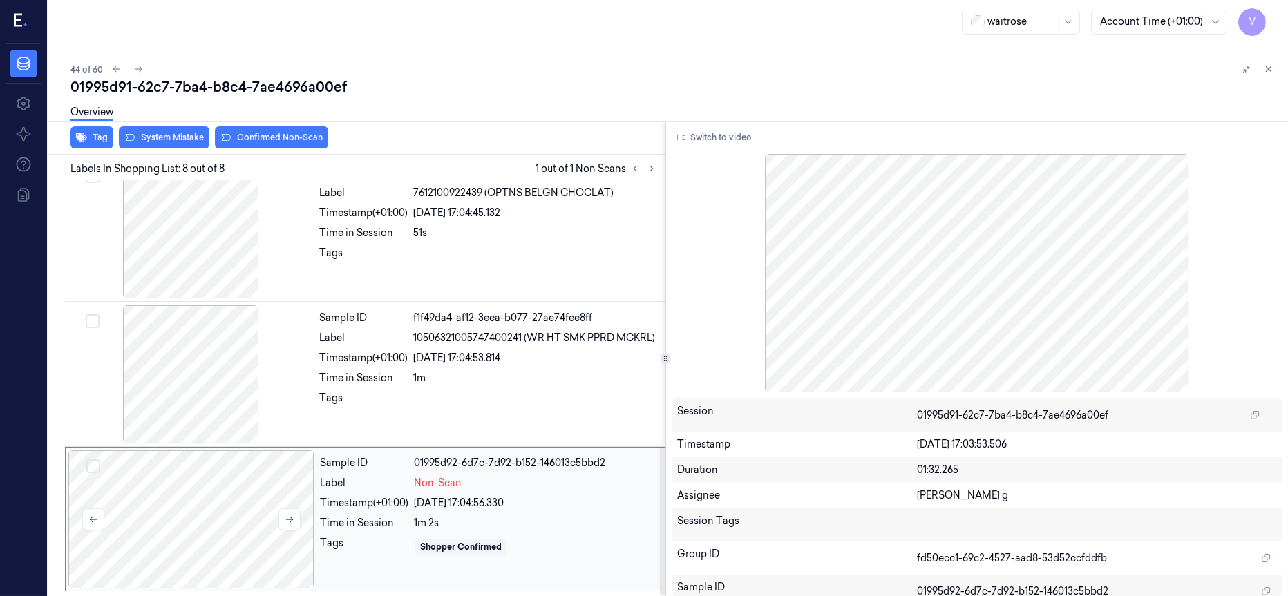
click at [261, 495] on div at bounding box center [191, 520] width 246 height 138
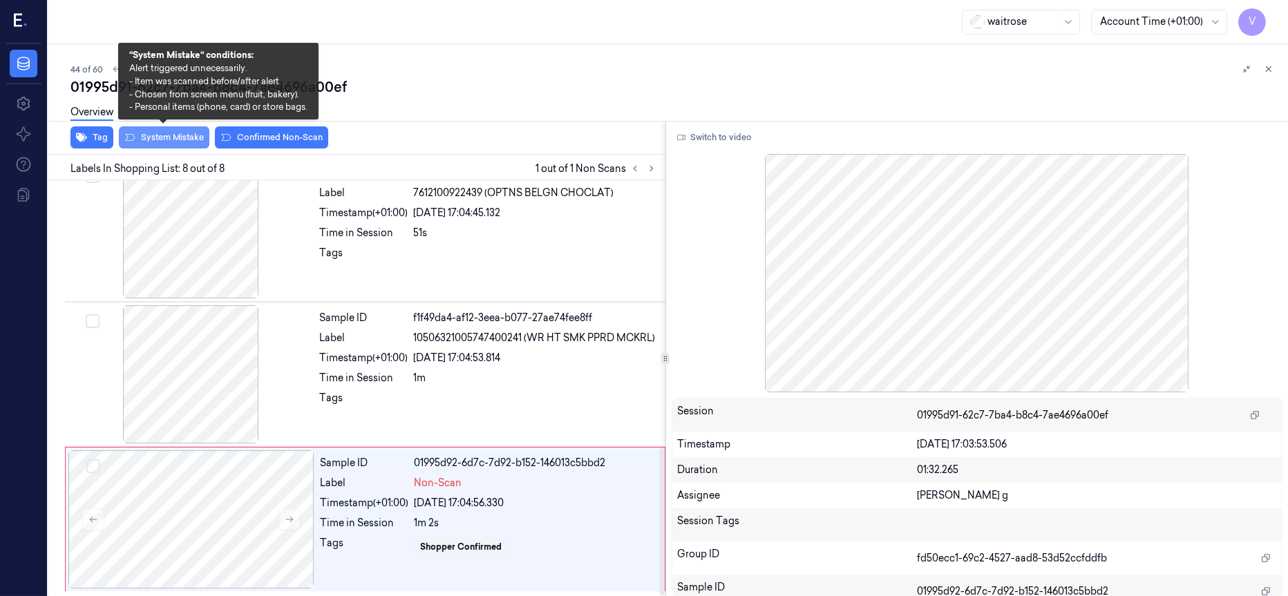
click at [172, 144] on button "System Mistake" at bounding box center [164, 137] width 91 height 22
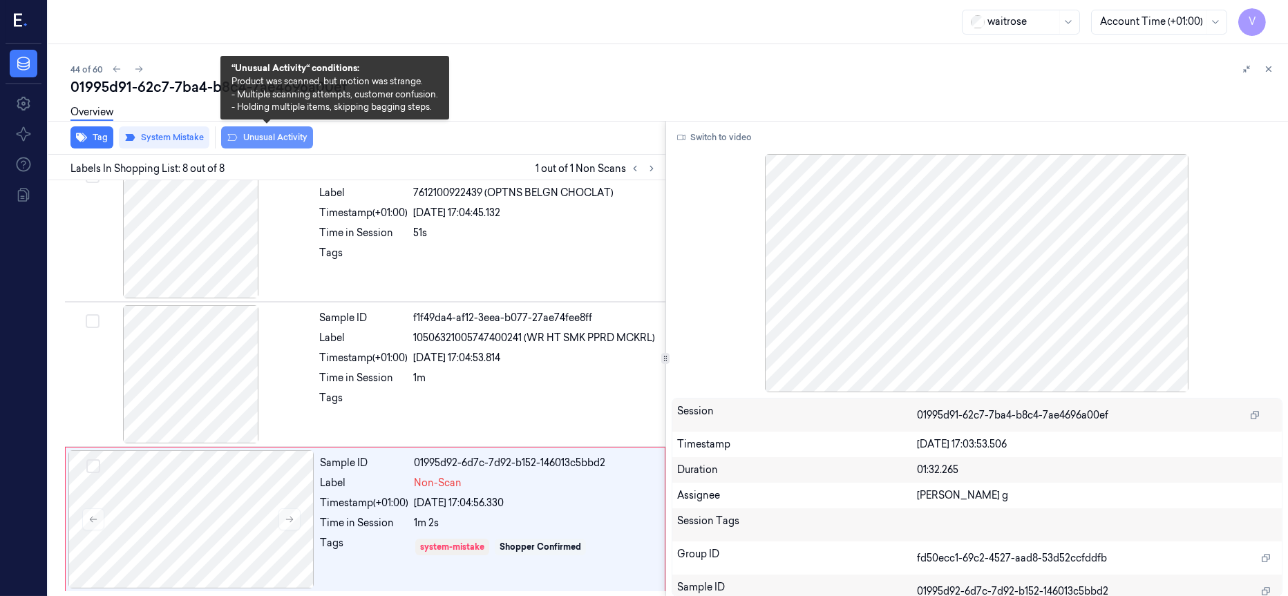
click at [301, 135] on button "Unusual Activity" at bounding box center [267, 137] width 92 height 22
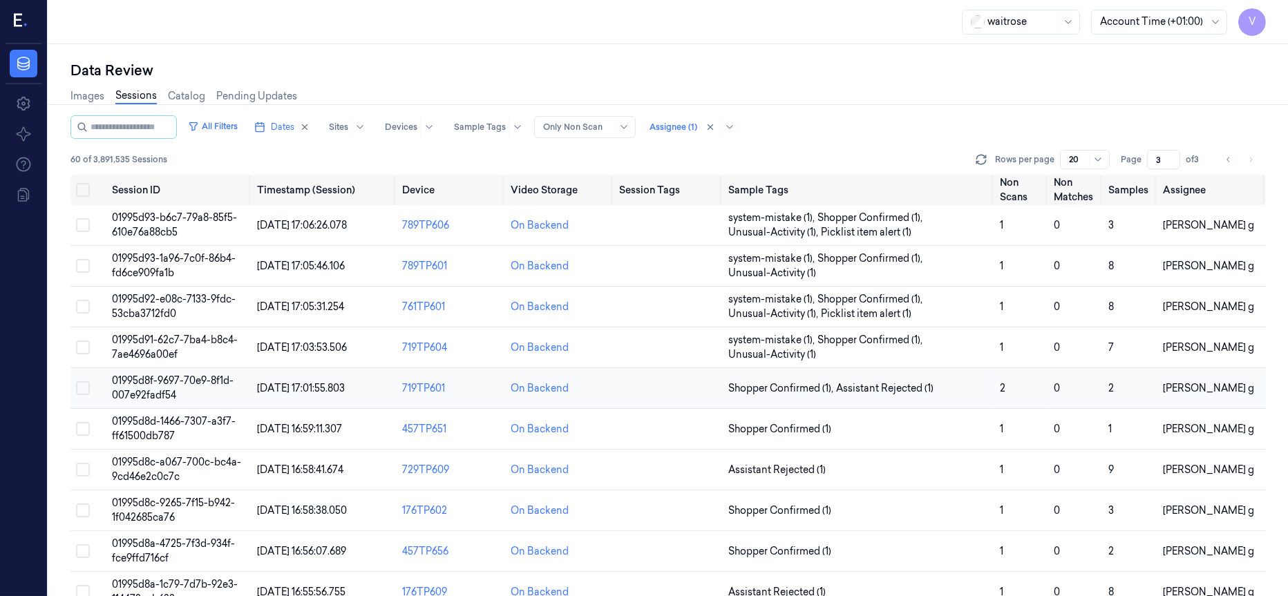
click at [667, 384] on td at bounding box center [668, 388] width 108 height 41
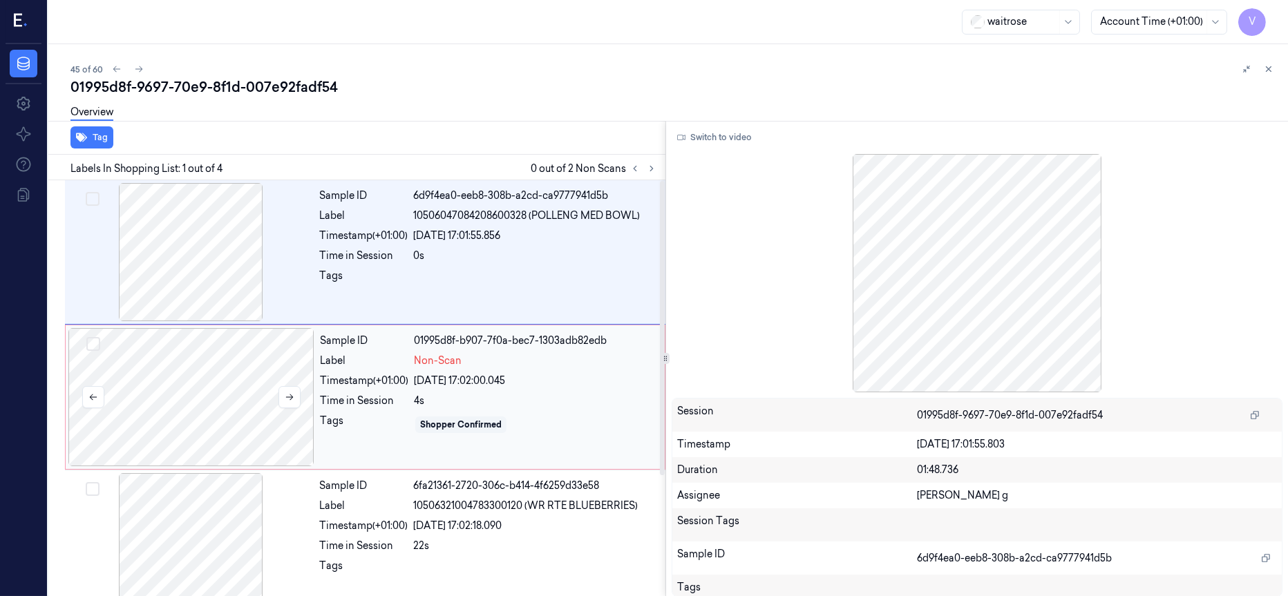
click at [205, 387] on div at bounding box center [191, 397] width 246 height 138
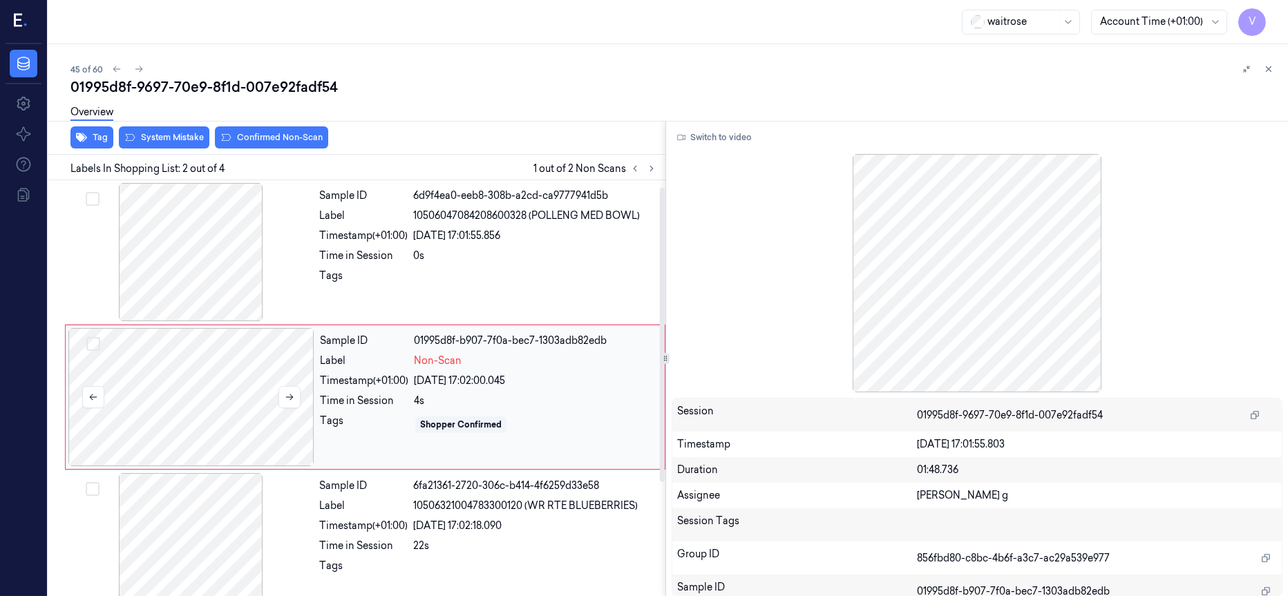
scroll to position [9, 0]
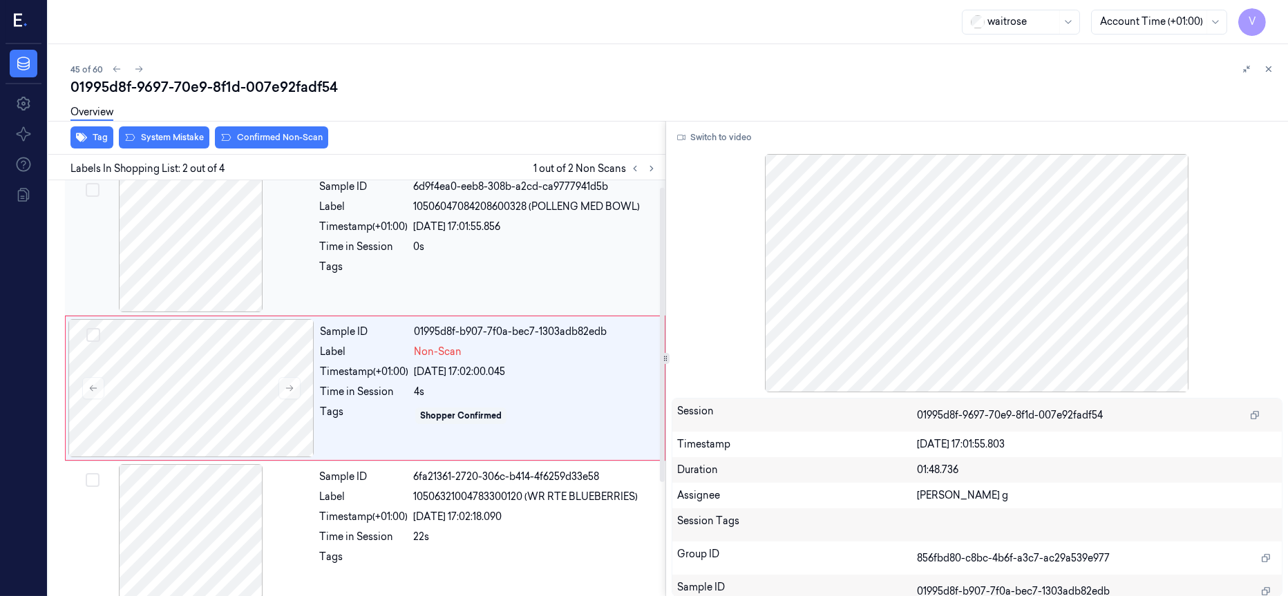
click at [222, 256] on div at bounding box center [191, 243] width 246 height 138
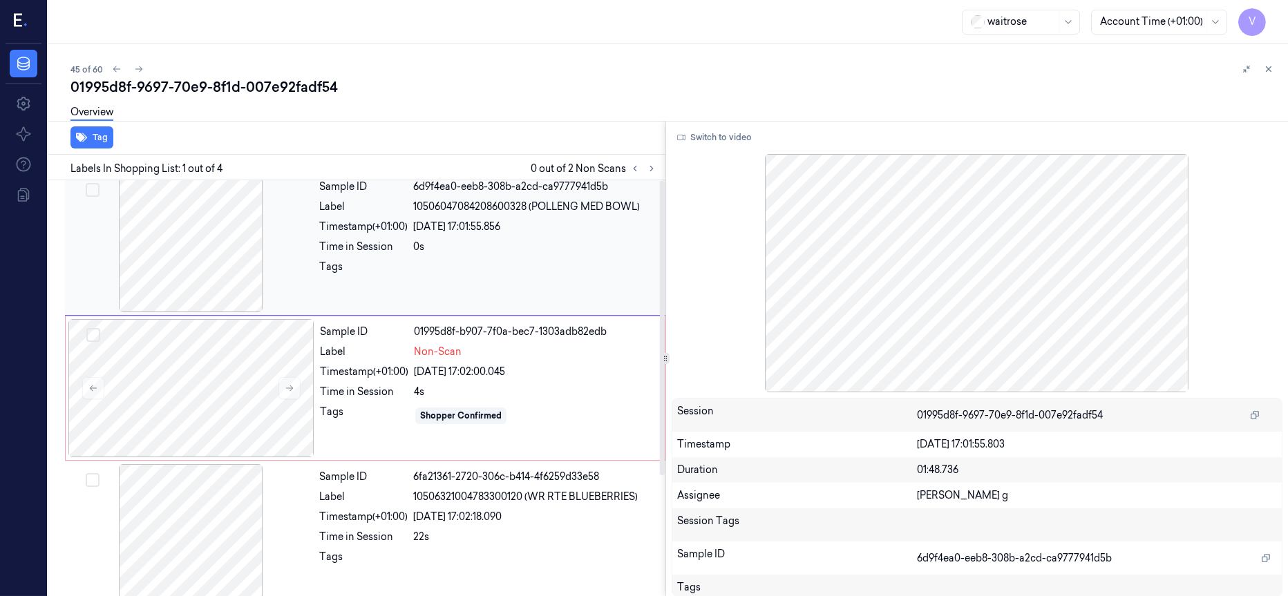
scroll to position [0, 0]
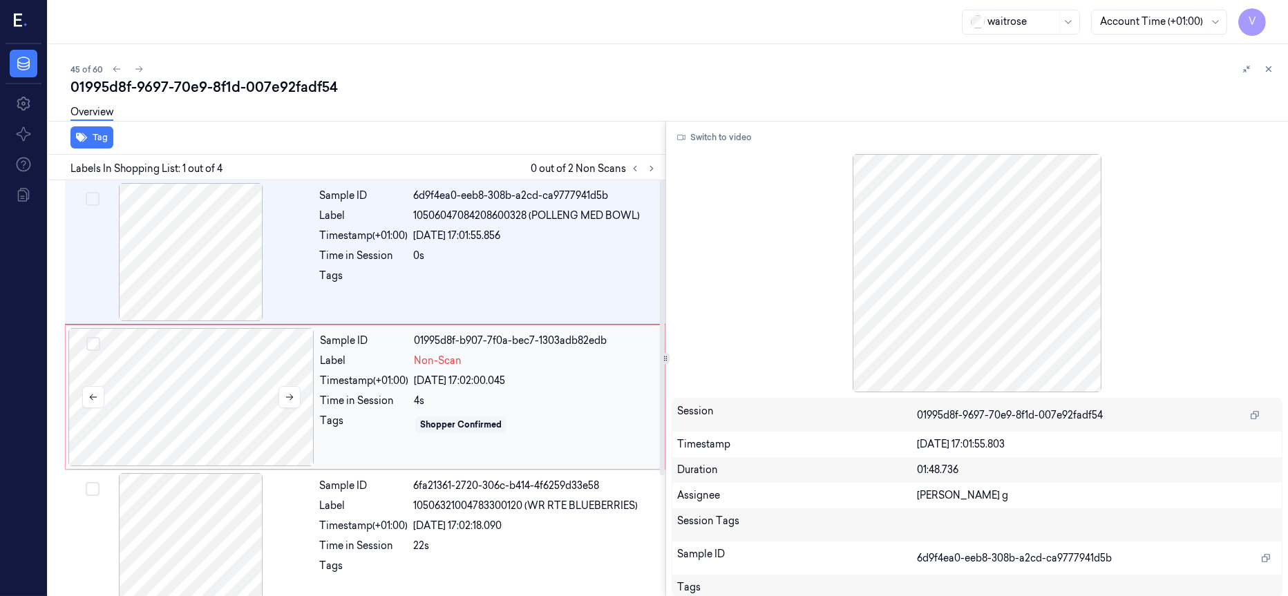
click at [205, 374] on div at bounding box center [191, 397] width 246 height 138
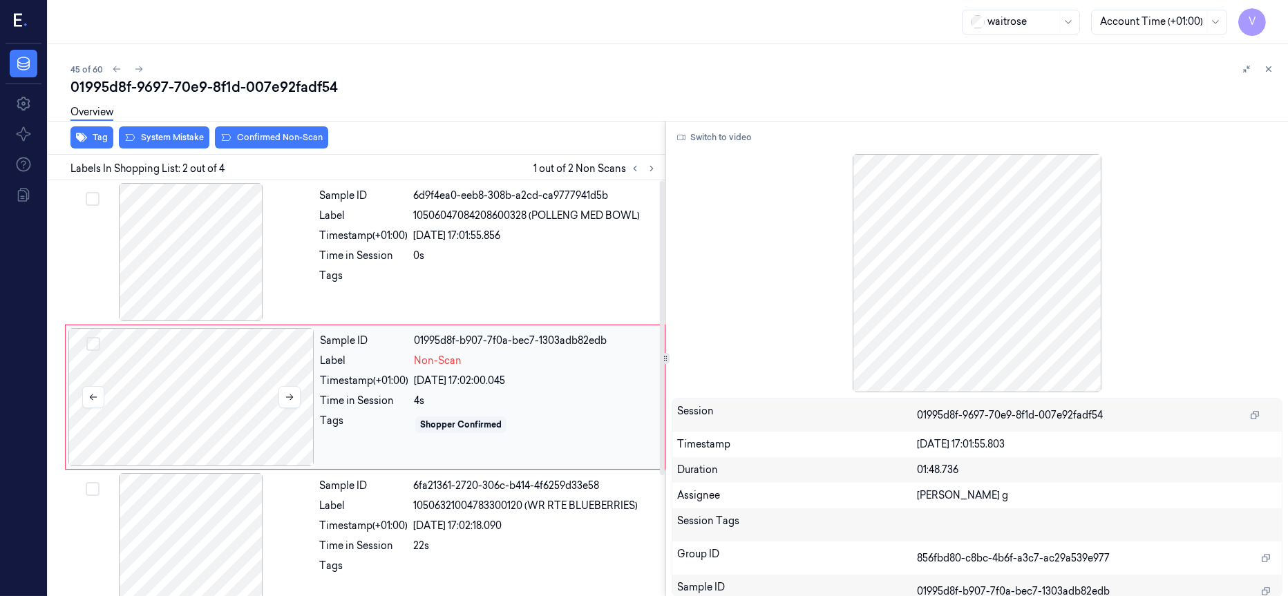
scroll to position [9, 0]
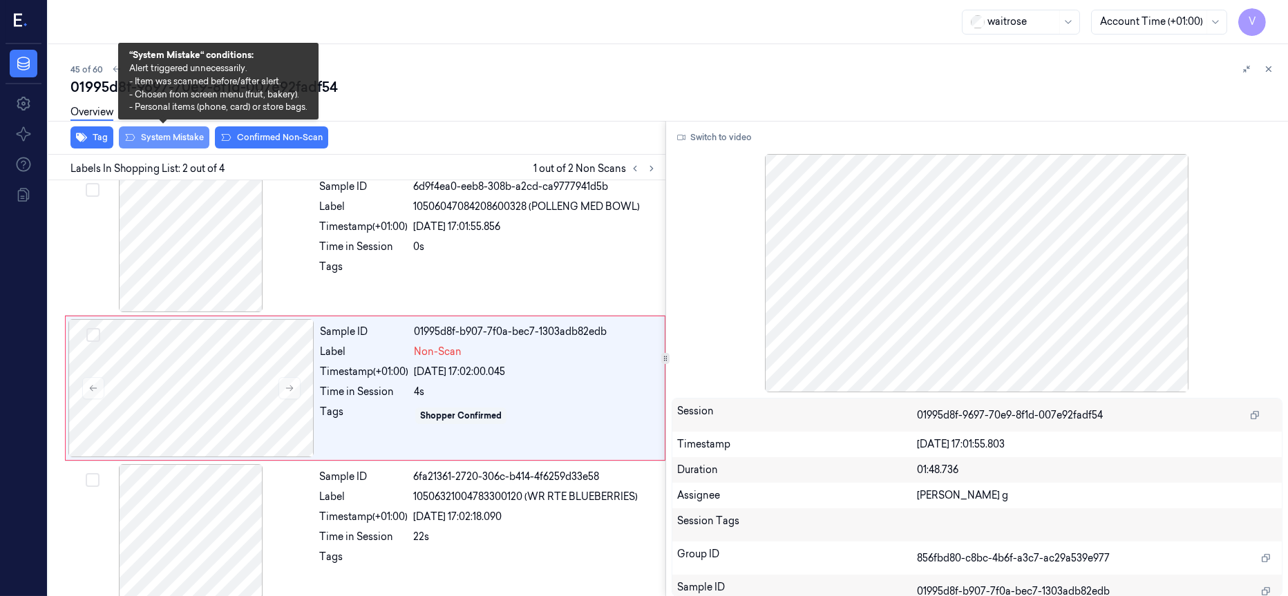
click at [169, 141] on button "System Mistake" at bounding box center [164, 137] width 91 height 22
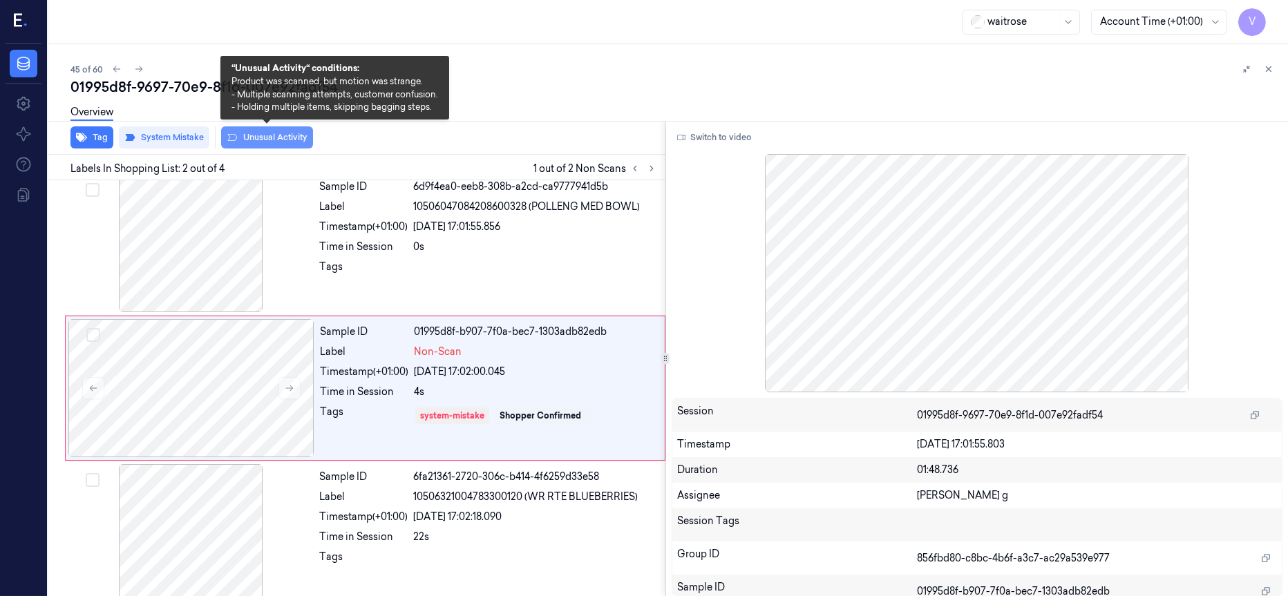
click at [276, 140] on button "Unusual Activity" at bounding box center [267, 137] width 92 height 22
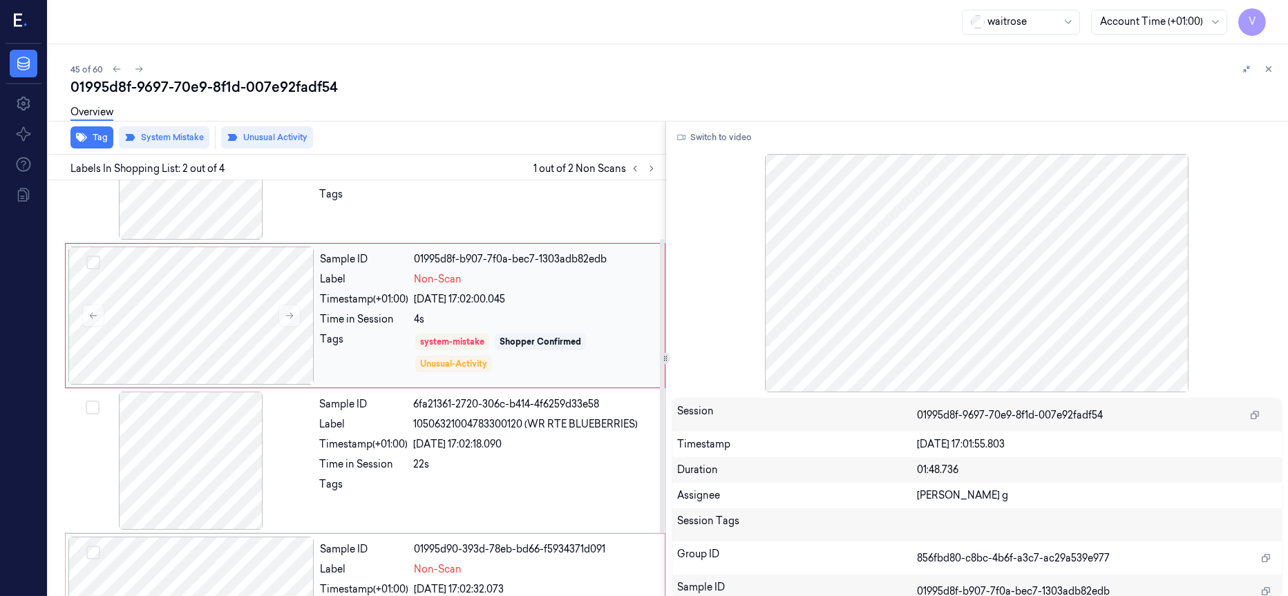
scroll to position [0, 0]
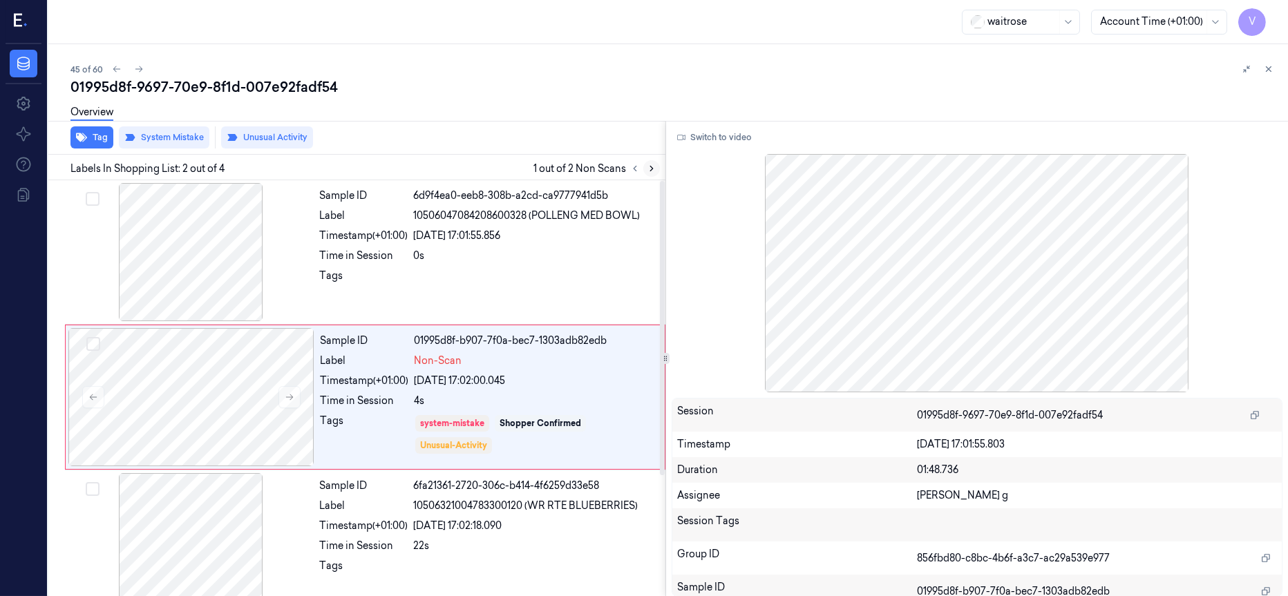
click at [649, 169] on icon at bounding box center [652, 169] width 10 height 10
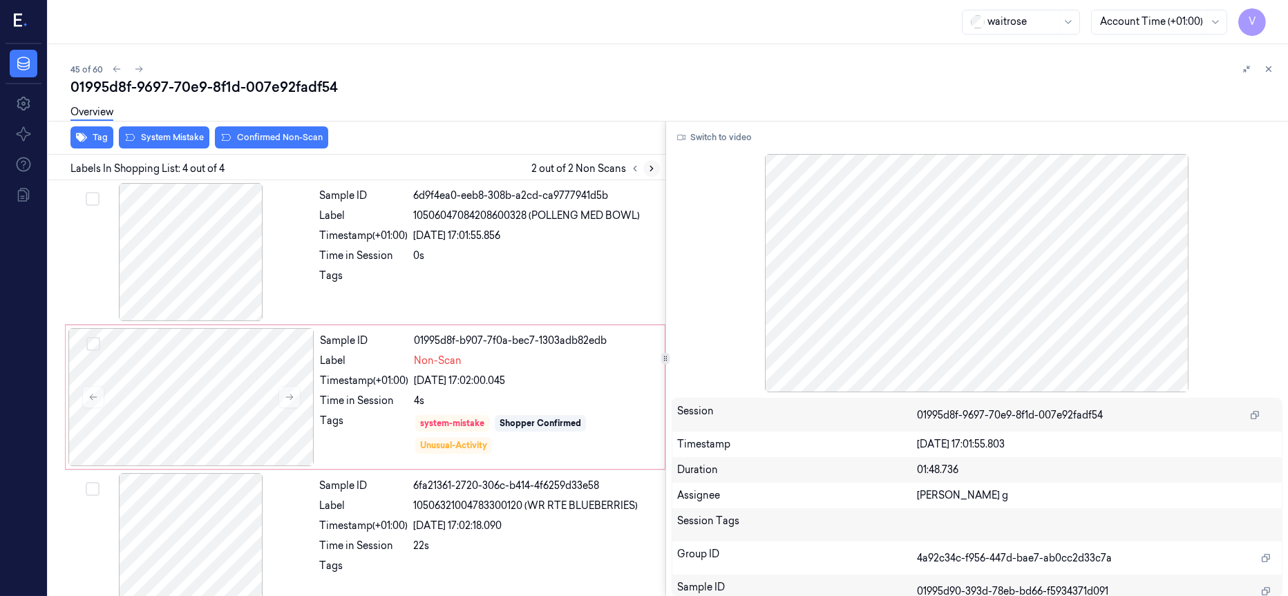
scroll to position [169, 0]
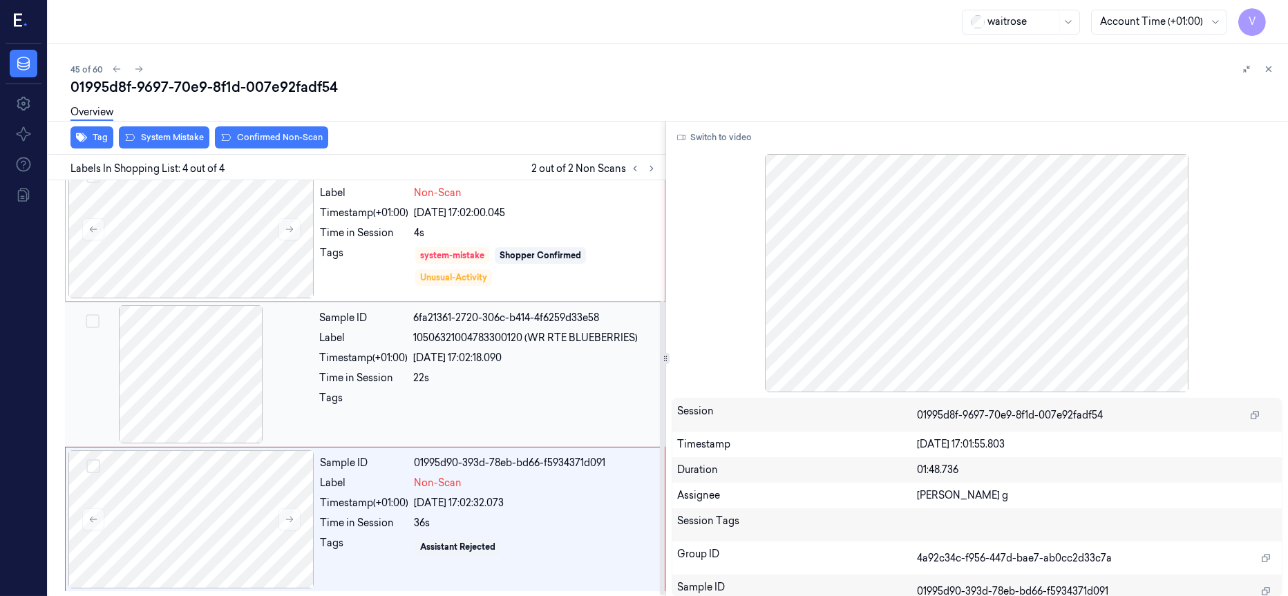
click at [231, 395] on div at bounding box center [191, 374] width 246 height 138
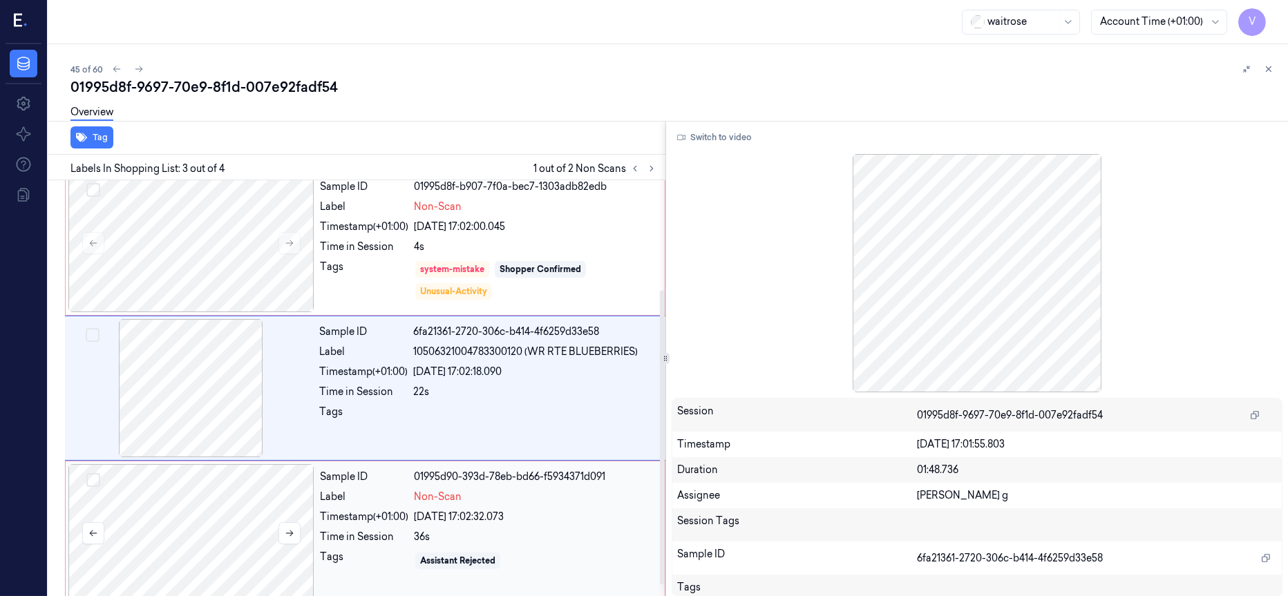
click at [229, 524] on div at bounding box center [191, 533] width 246 height 138
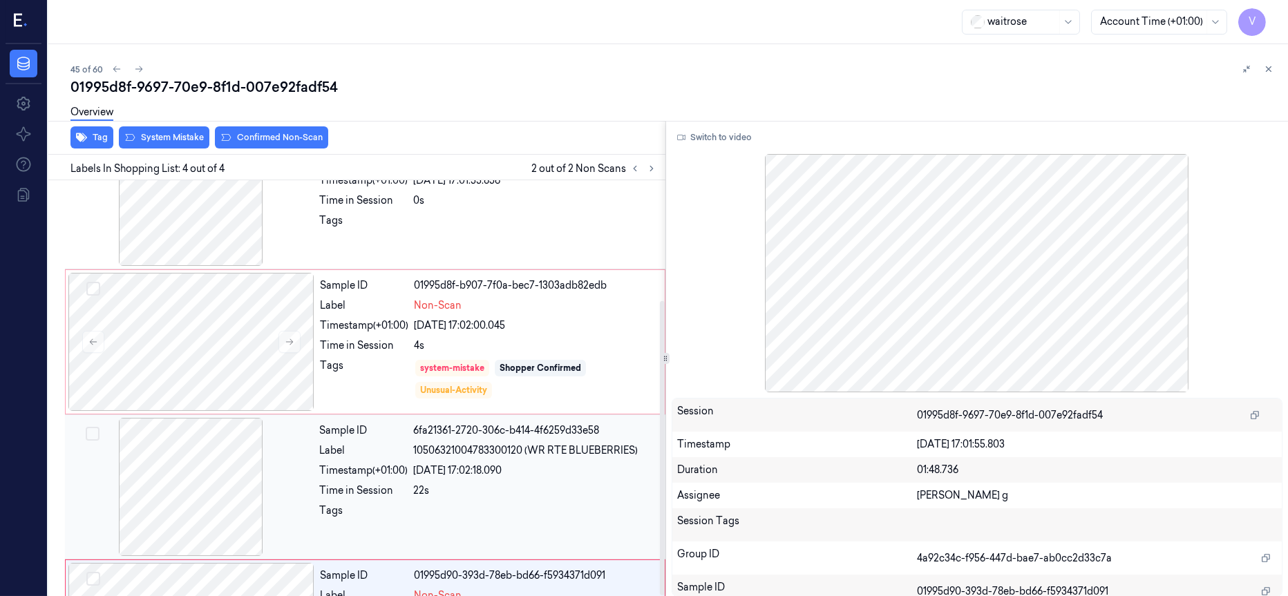
scroll to position [0, 0]
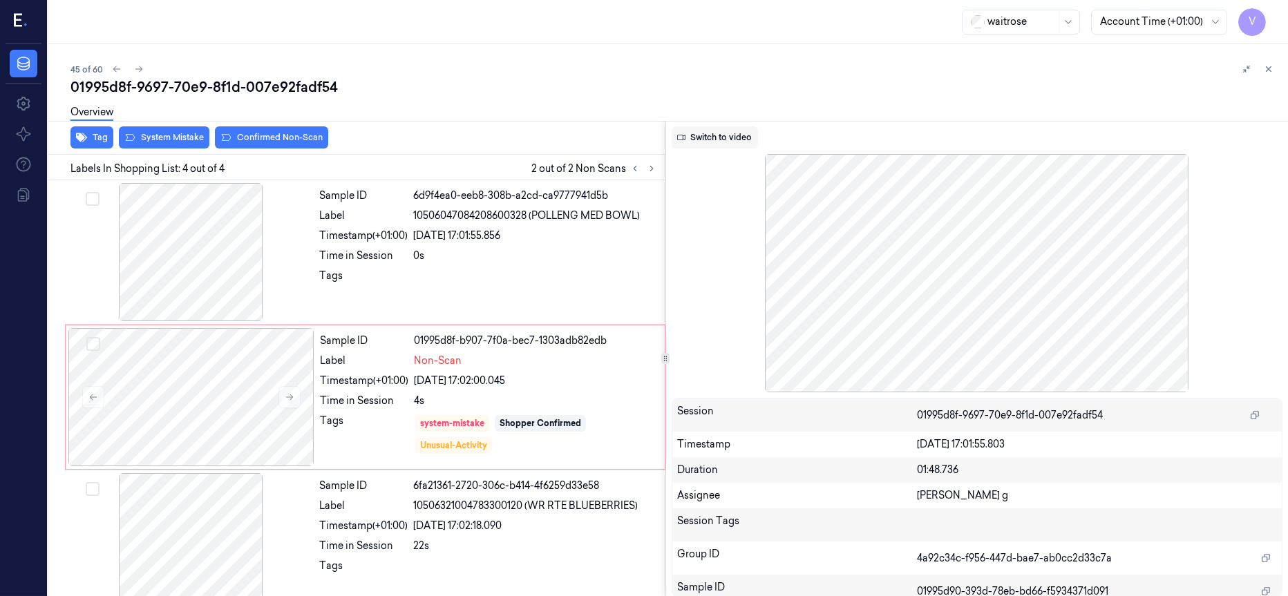
click at [731, 140] on button "Switch to video" at bounding box center [715, 137] width 86 height 22
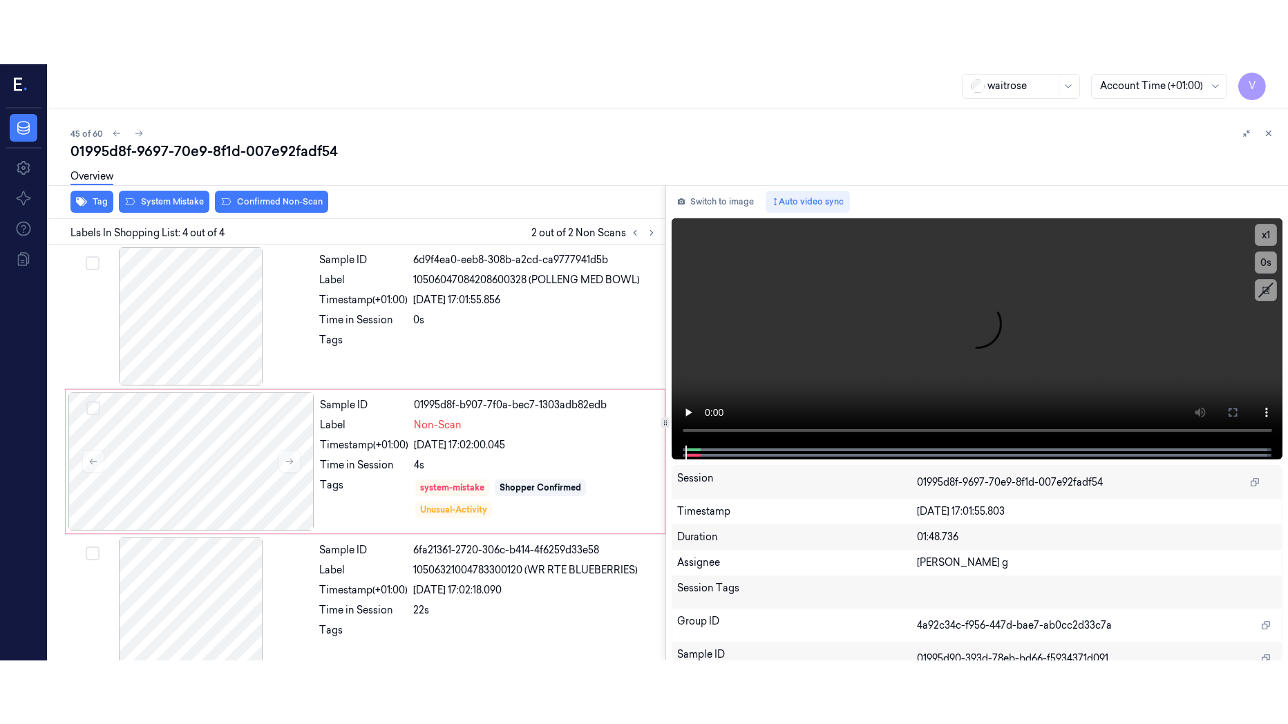
scroll to position [169, 0]
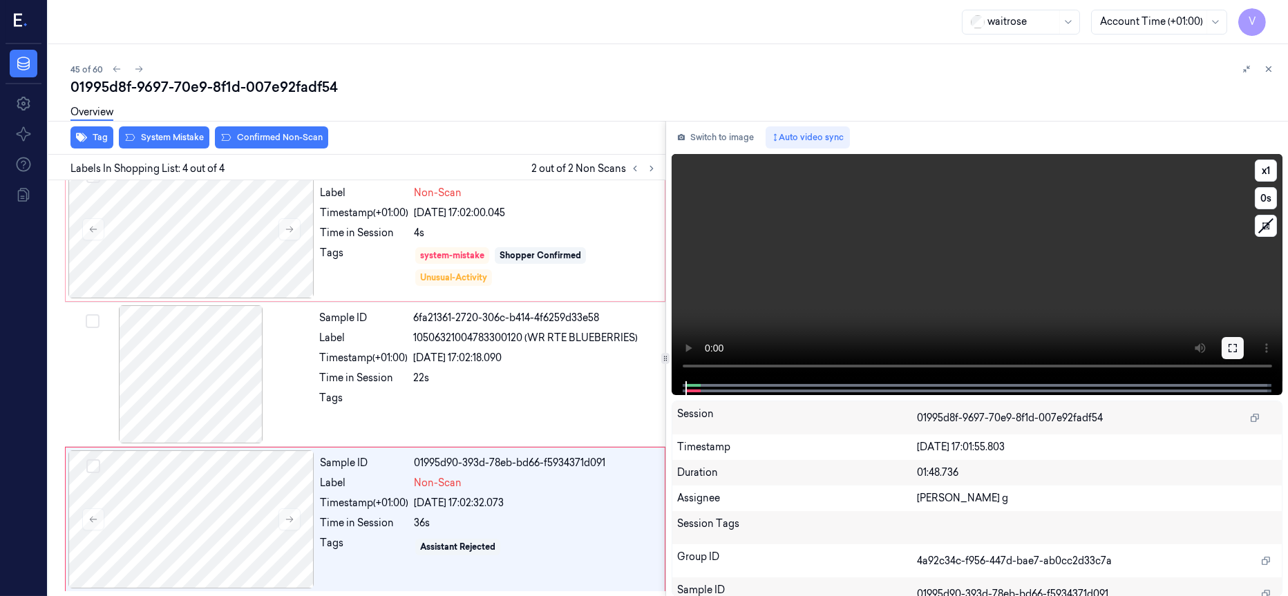
click at [1230, 348] on icon at bounding box center [1232, 348] width 11 height 11
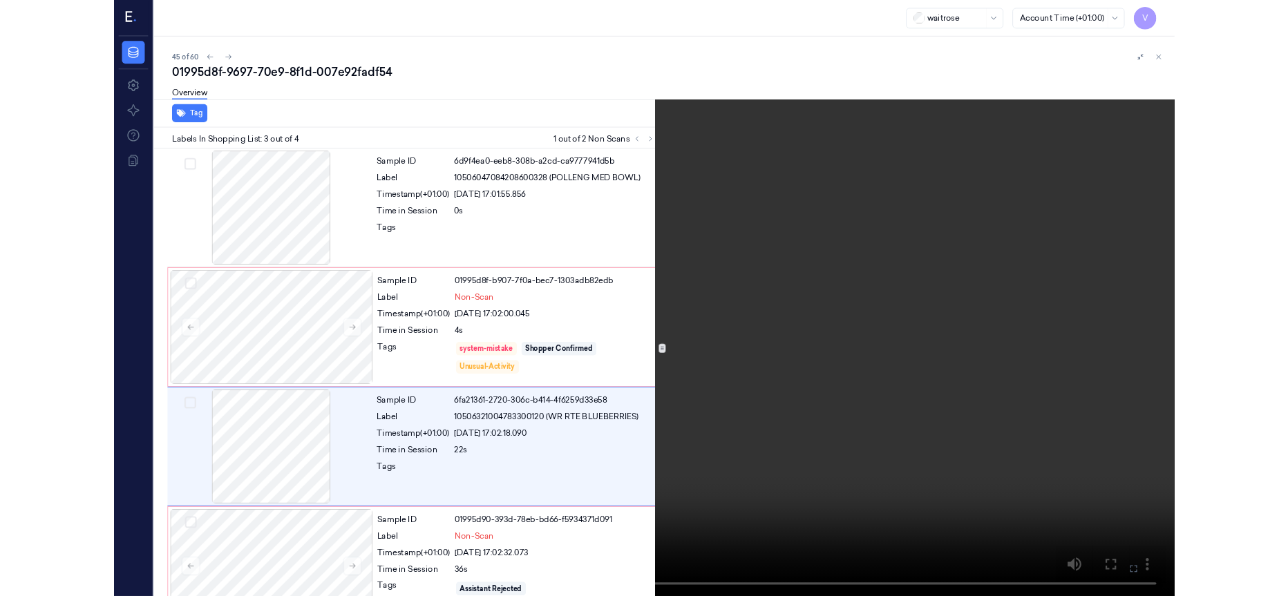
scroll to position [41, 0]
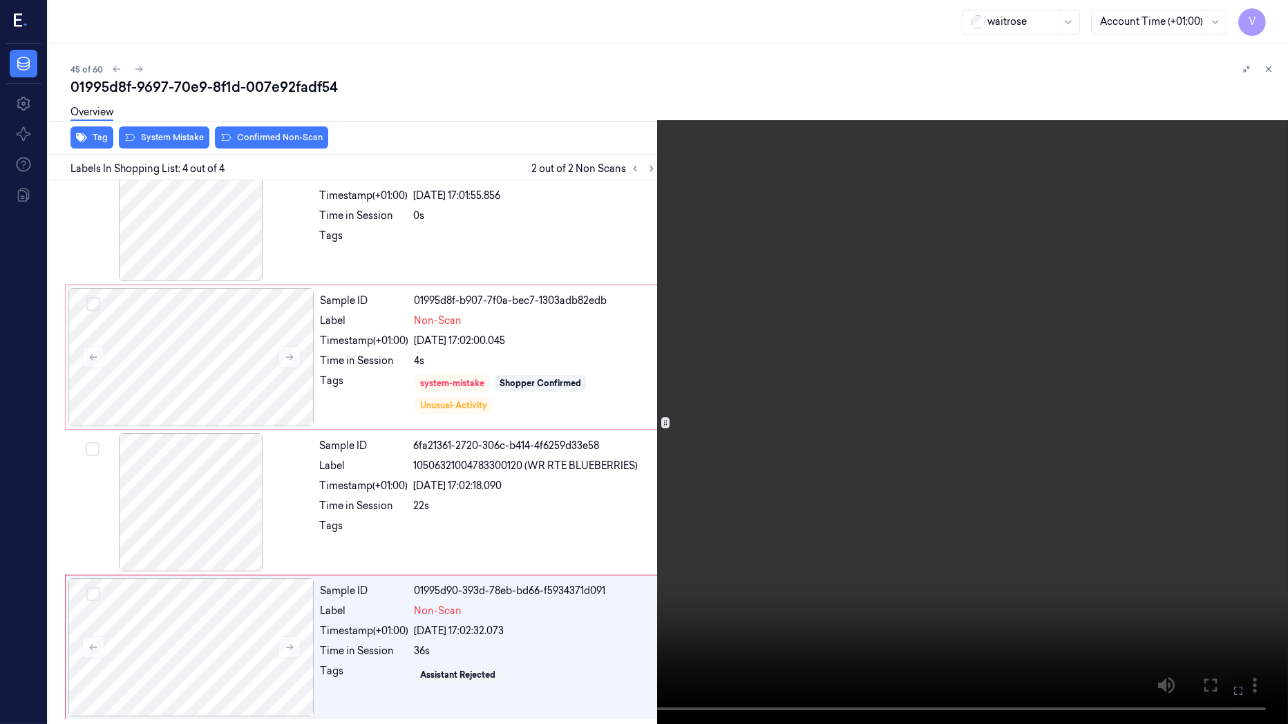
click at [0, 0] on icon at bounding box center [0, 0] width 0 height 0
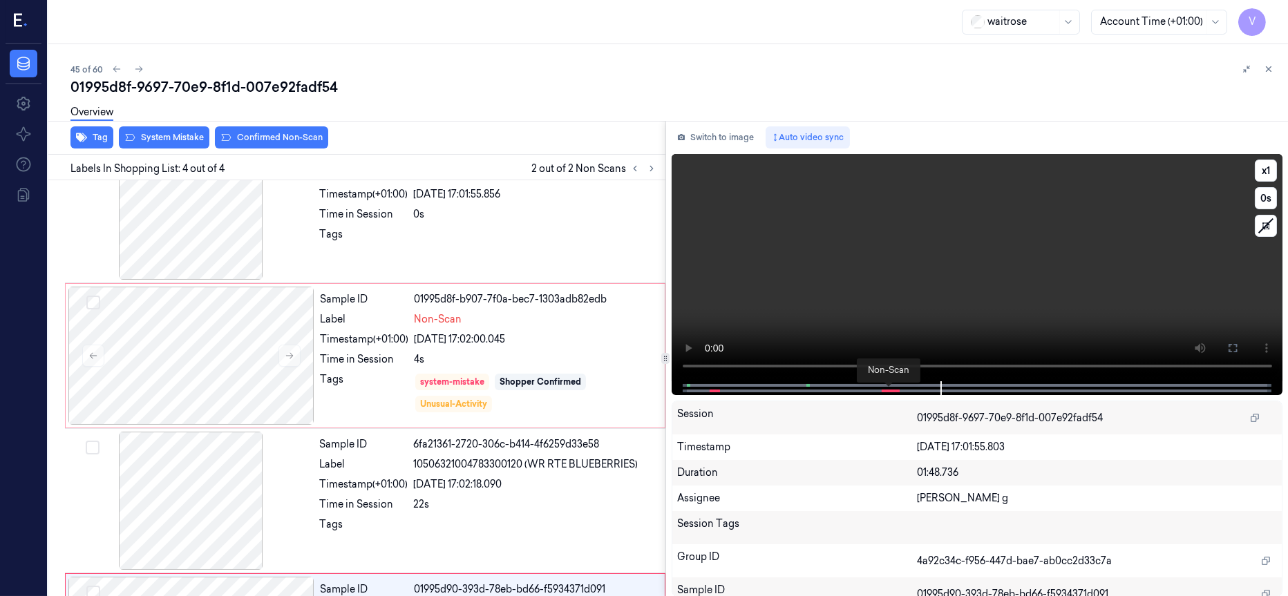
click at [890, 394] on span at bounding box center [892, 391] width 7 height 7
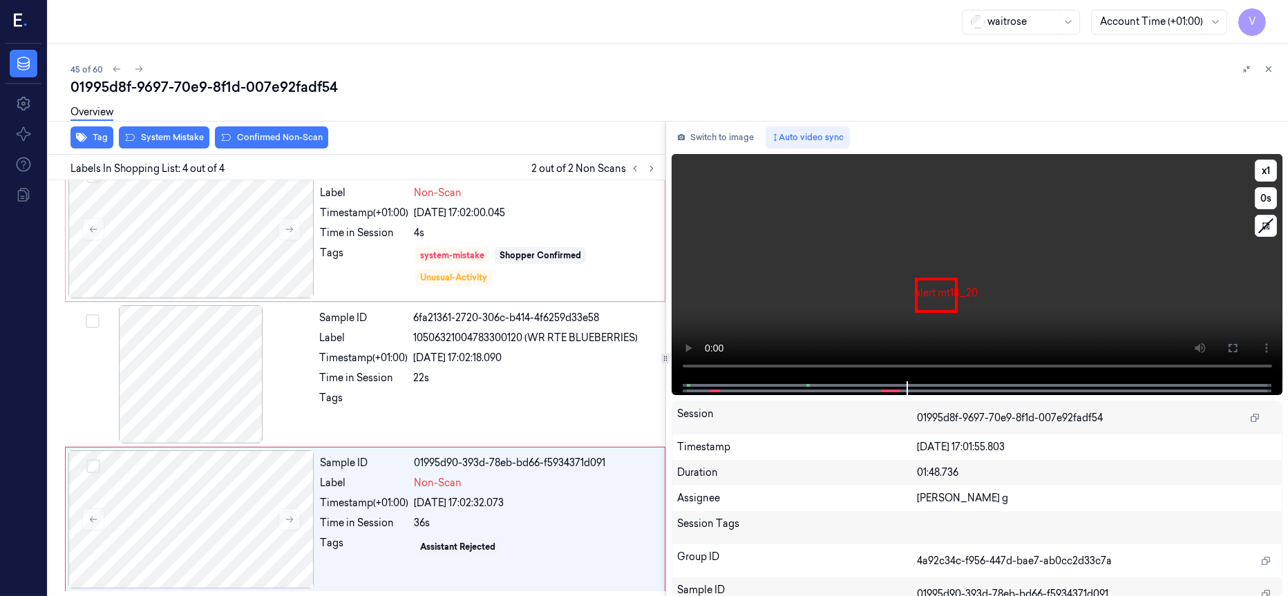
click at [873, 394] on div at bounding box center [976, 388] width 583 height 14
click at [864, 392] on div at bounding box center [976, 388] width 583 height 14
click at [880, 393] on div at bounding box center [976, 388] width 583 height 14
drag, startPoint x: 950, startPoint y: 388, endPoint x: 854, endPoint y: 394, distance: 96.2
click at [854, 394] on div at bounding box center [976, 388] width 583 height 14
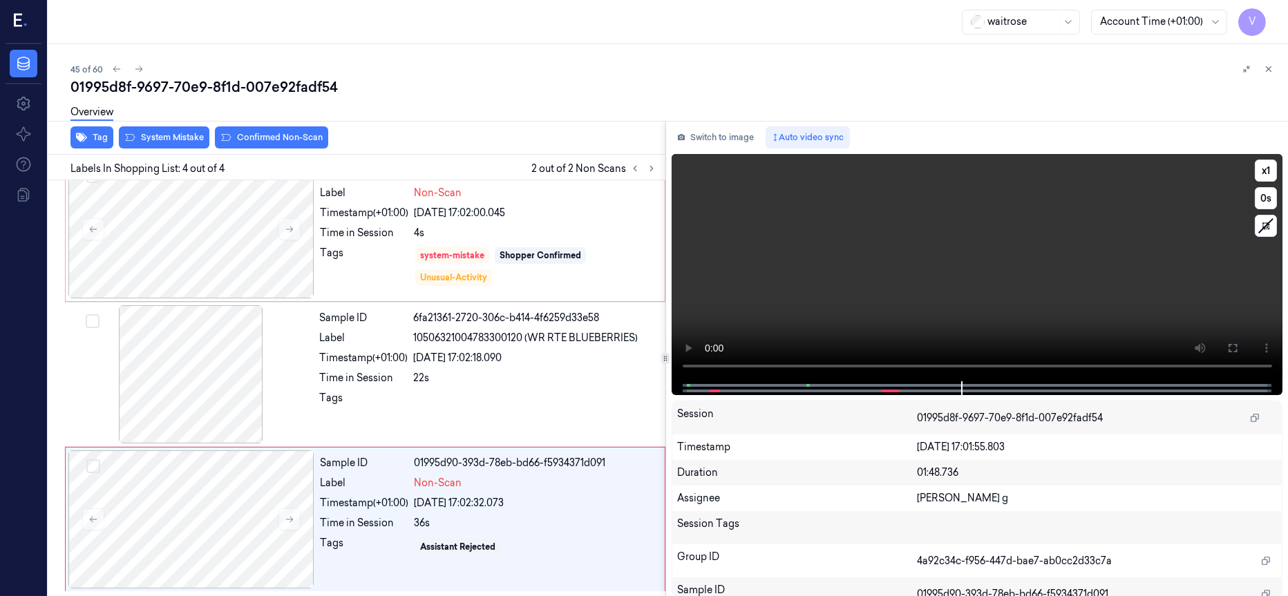
click at [871, 391] on div at bounding box center [976, 388] width 583 height 14
click at [887, 389] on span at bounding box center [888, 391] width 2 height 7
click at [878, 392] on div at bounding box center [976, 388] width 583 height 14
click at [882, 393] on span at bounding box center [883, 391] width 2 height 7
click at [877, 393] on div at bounding box center [976, 388] width 583 height 14
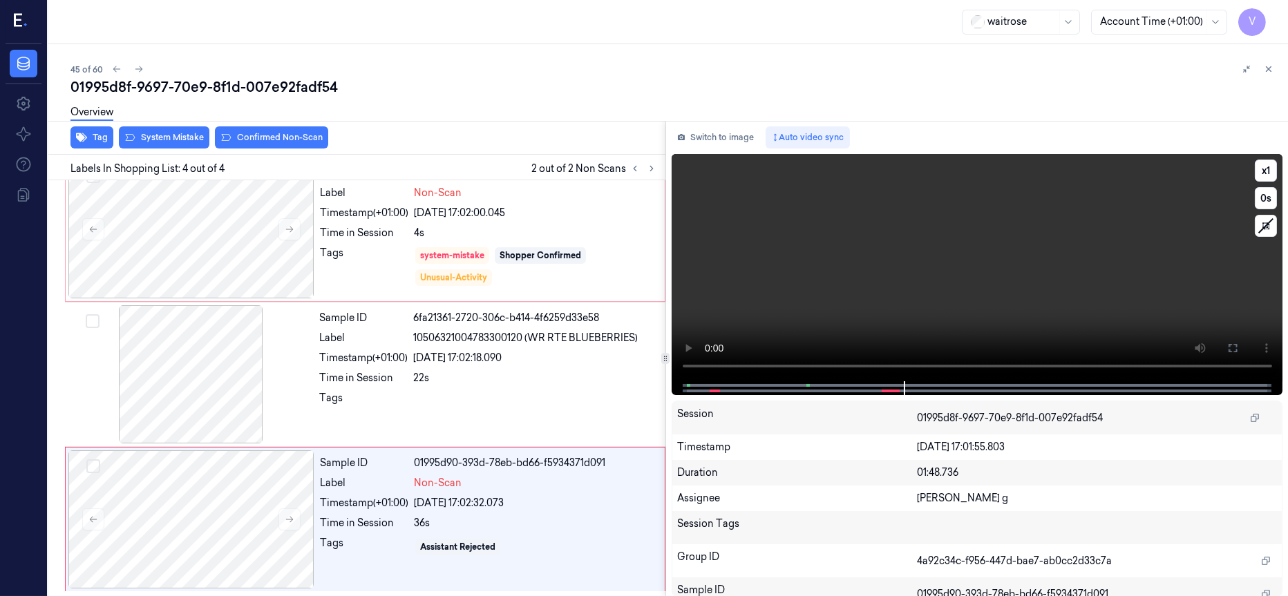
click at [807, 390] on div at bounding box center [976, 388] width 583 height 14
click at [808, 387] on span at bounding box center [809, 385] width 2 height 7
click at [1227, 350] on icon at bounding box center [1232, 348] width 11 height 11
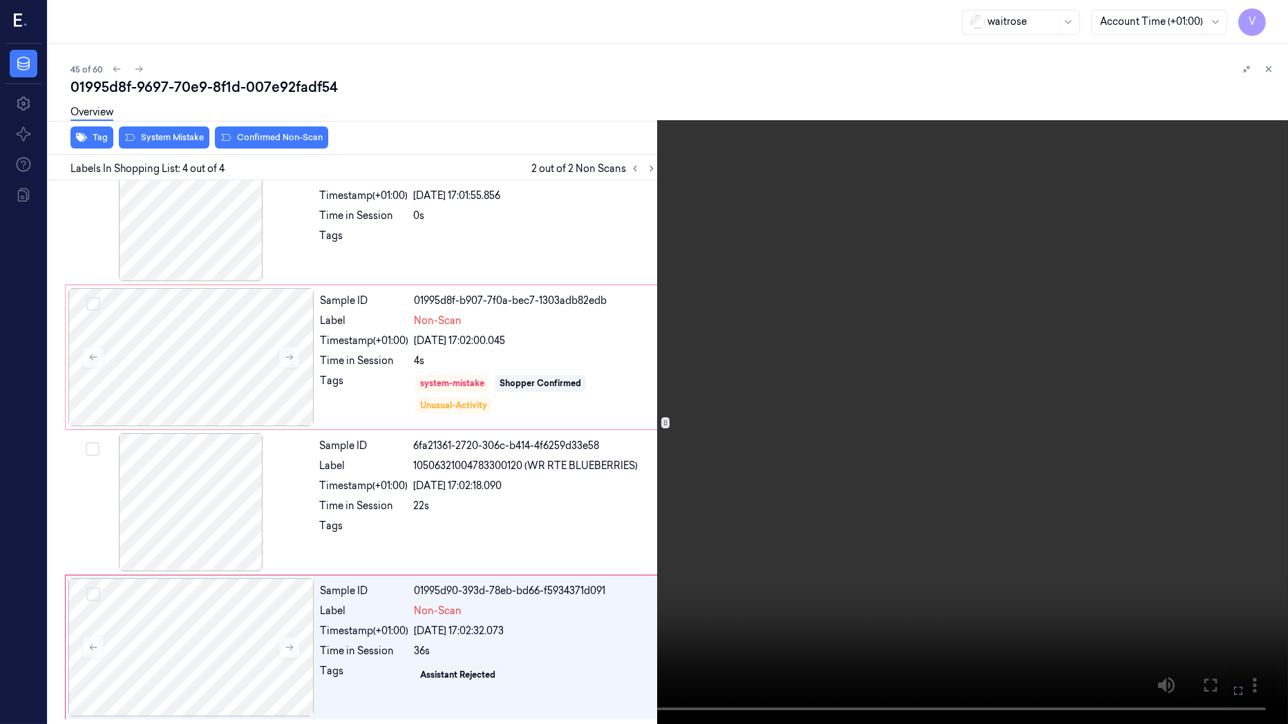
click at [0, 0] on icon at bounding box center [0, 0] width 0 height 0
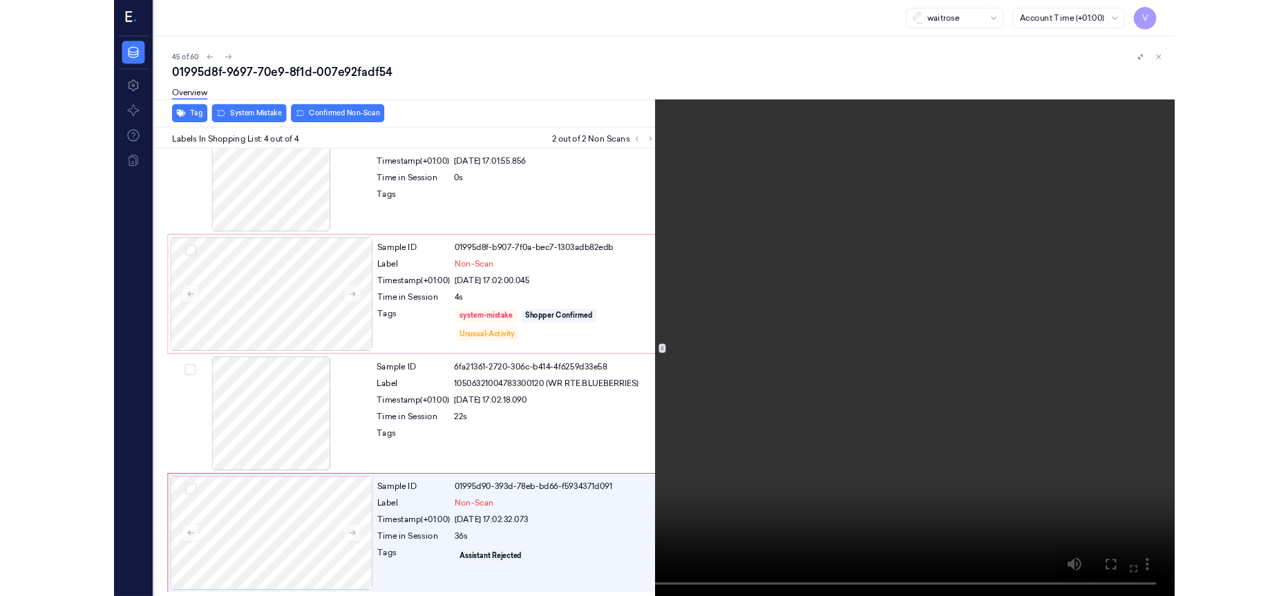
scroll to position [169, 0]
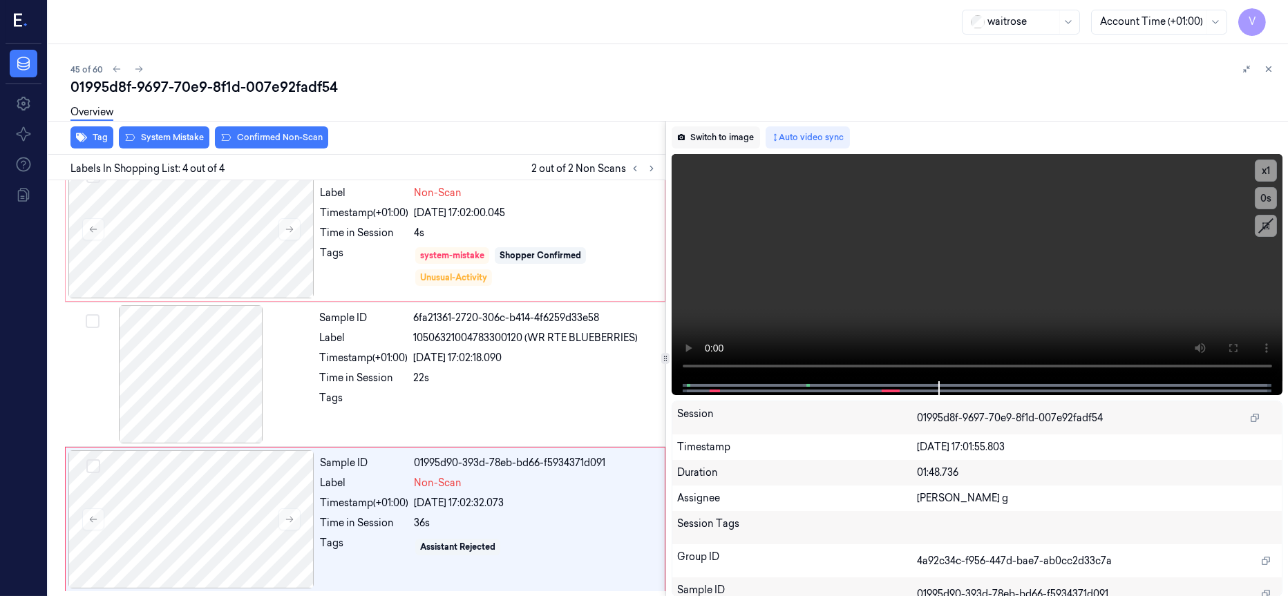
click at [722, 141] on button "Switch to image" at bounding box center [716, 137] width 88 height 22
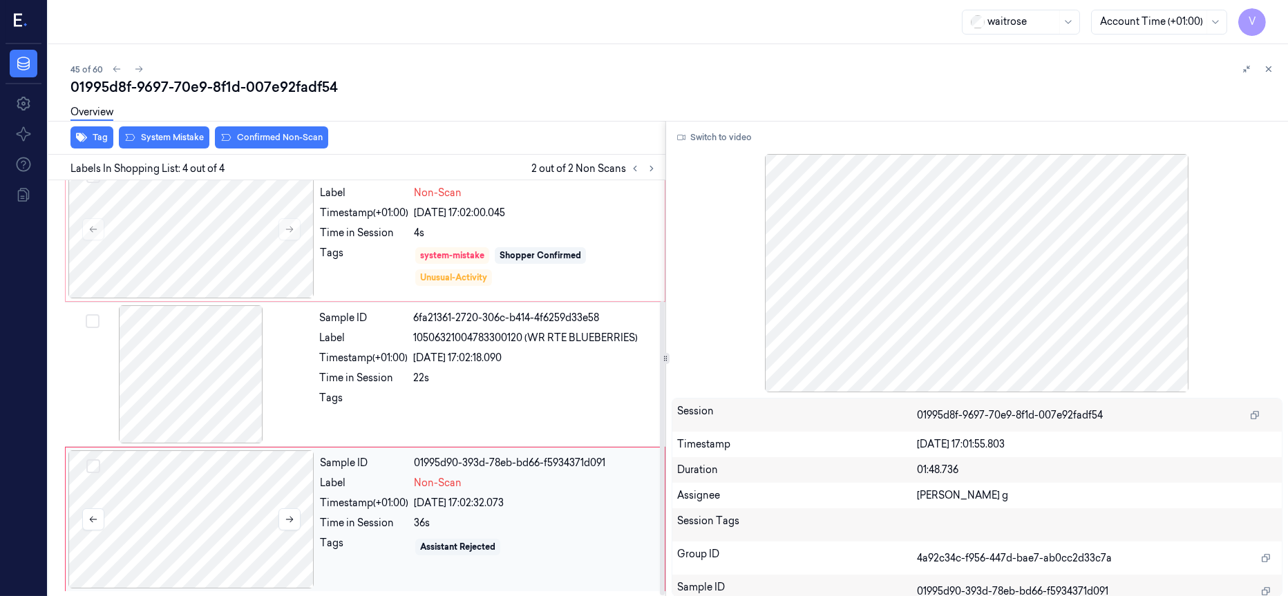
click at [218, 498] on div at bounding box center [191, 520] width 246 height 138
click at [283, 519] on button at bounding box center [289, 520] width 22 height 22
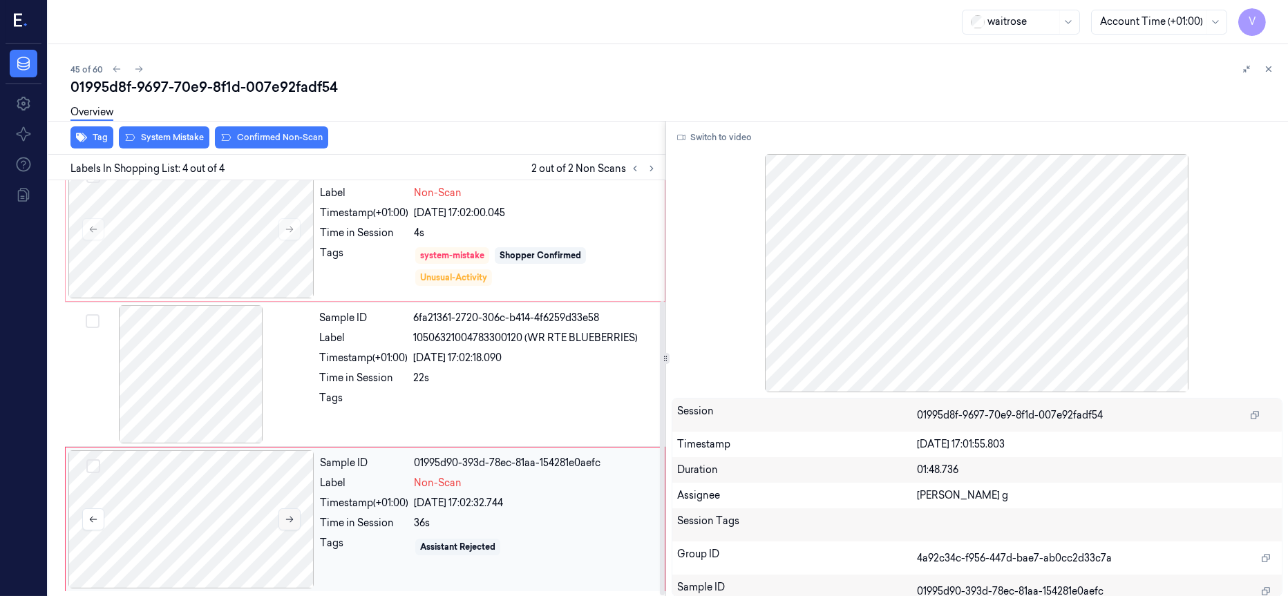
click at [283, 519] on button at bounding box center [289, 520] width 22 height 22
click at [229, 220] on div at bounding box center [191, 229] width 246 height 138
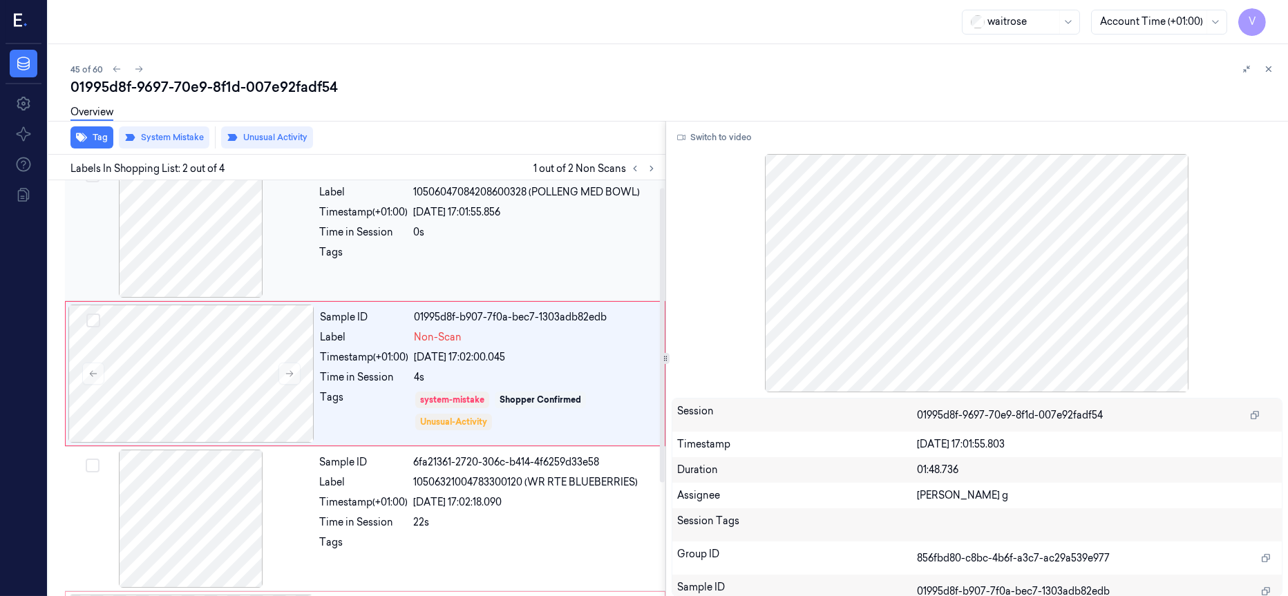
scroll to position [9, 0]
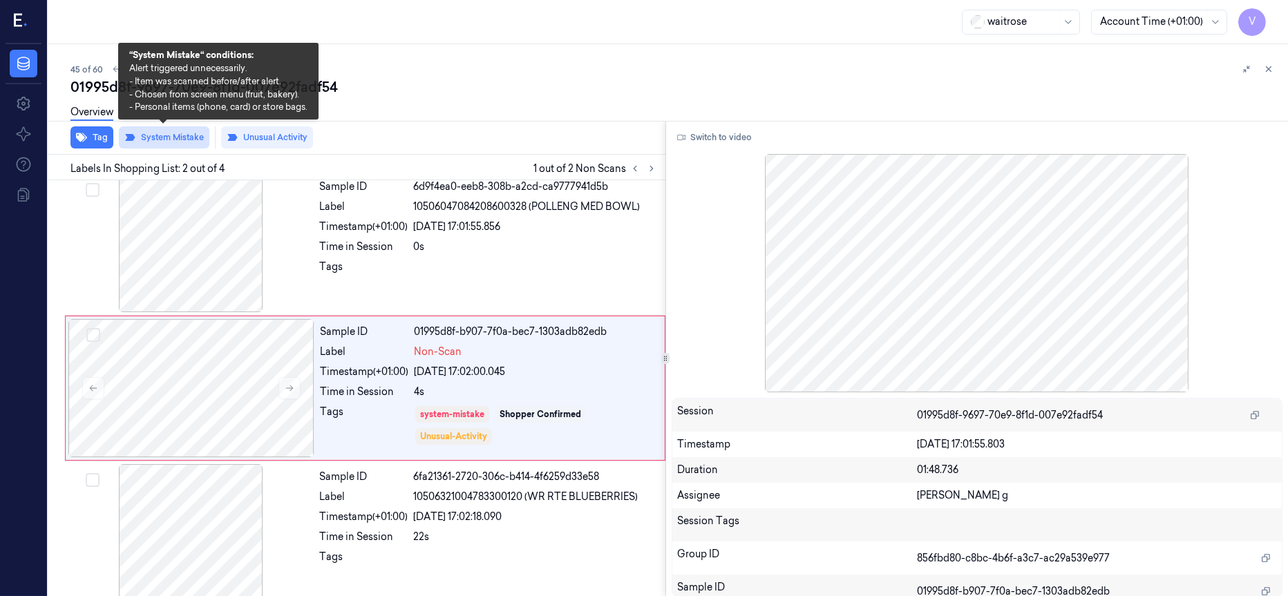
click at [157, 138] on button "System Mistake" at bounding box center [164, 137] width 91 height 22
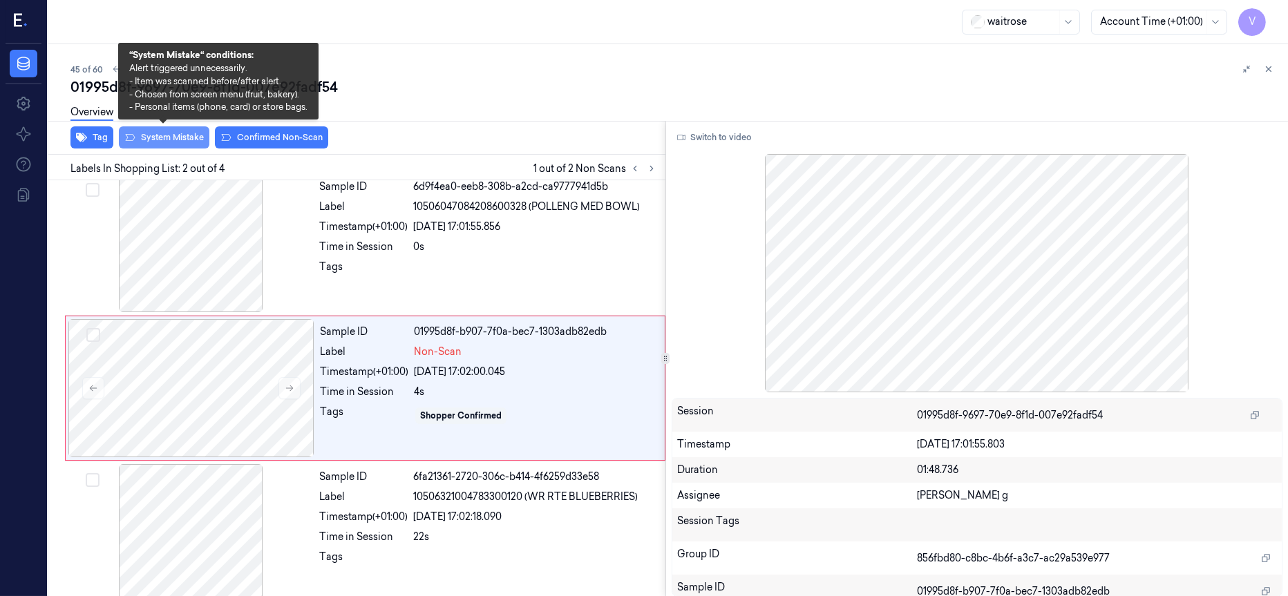
click at [167, 140] on button "System Mistake" at bounding box center [164, 137] width 91 height 22
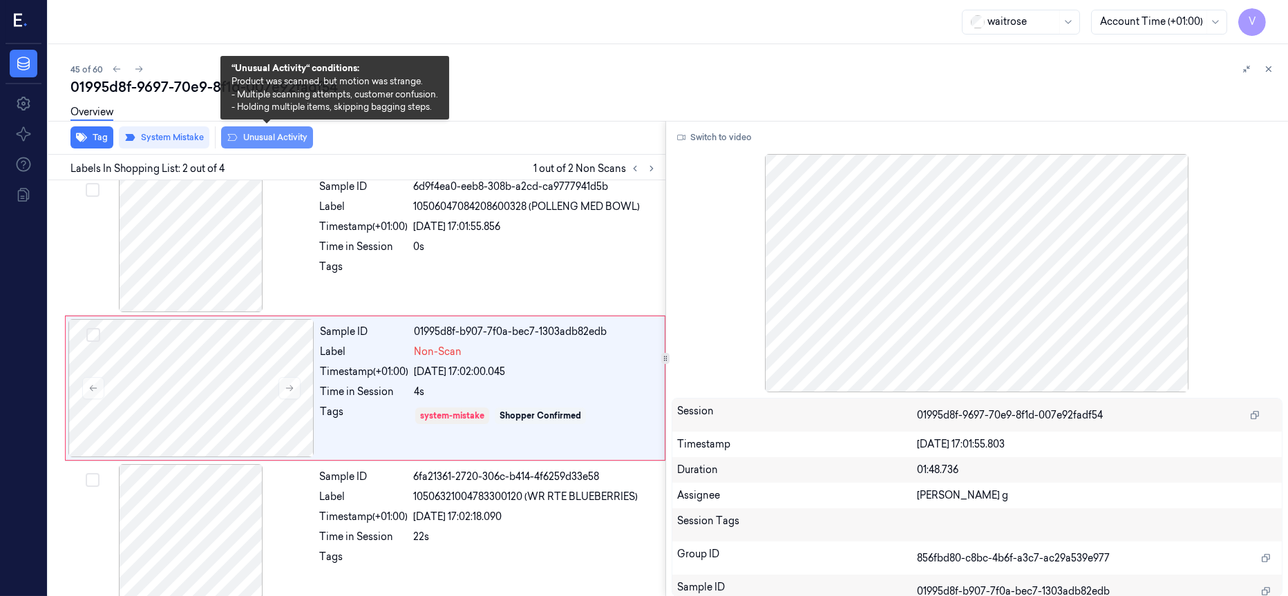
click at [272, 134] on button "Unusual Activity" at bounding box center [267, 137] width 92 height 22
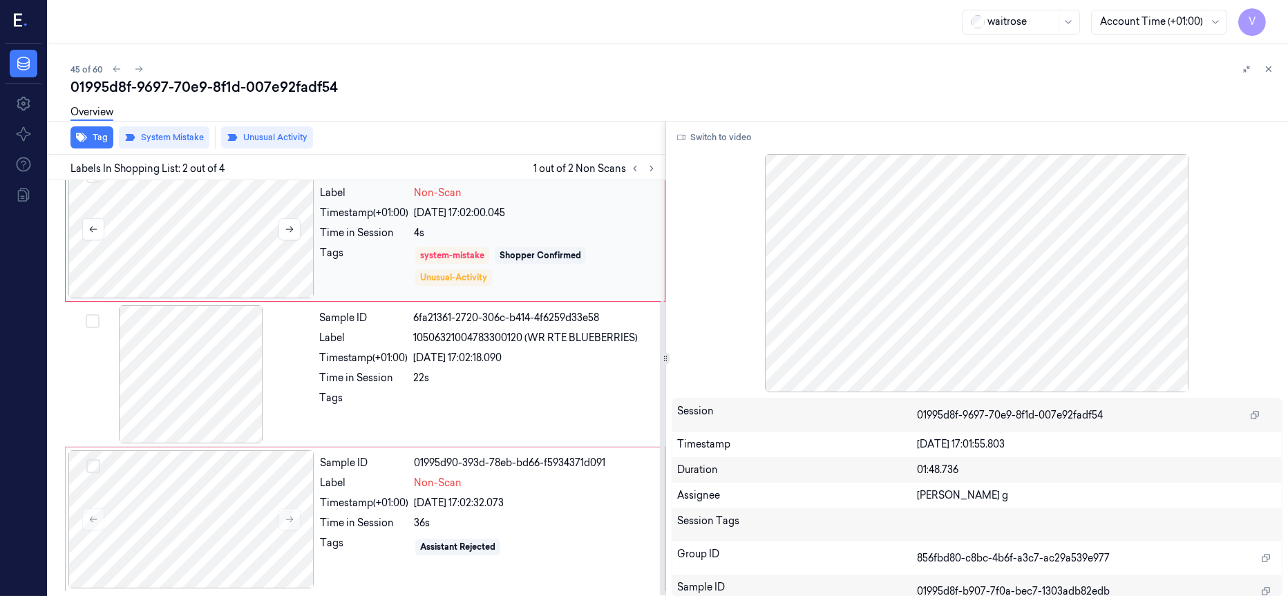
scroll to position [169, 0]
click at [192, 519] on div at bounding box center [191, 520] width 246 height 138
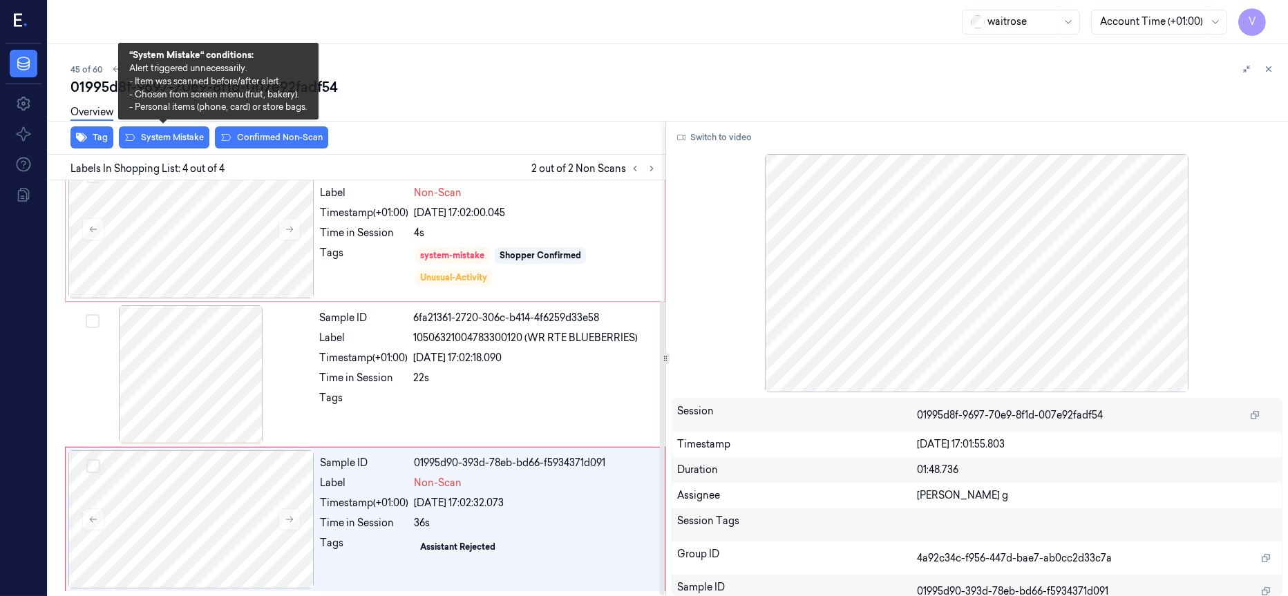
click at [172, 130] on div "Overview" at bounding box center [673, 114] width 1206 height 35
click at [155, 137] on button "System Mistake" at bounding box center [164, 137] width 91 height 22
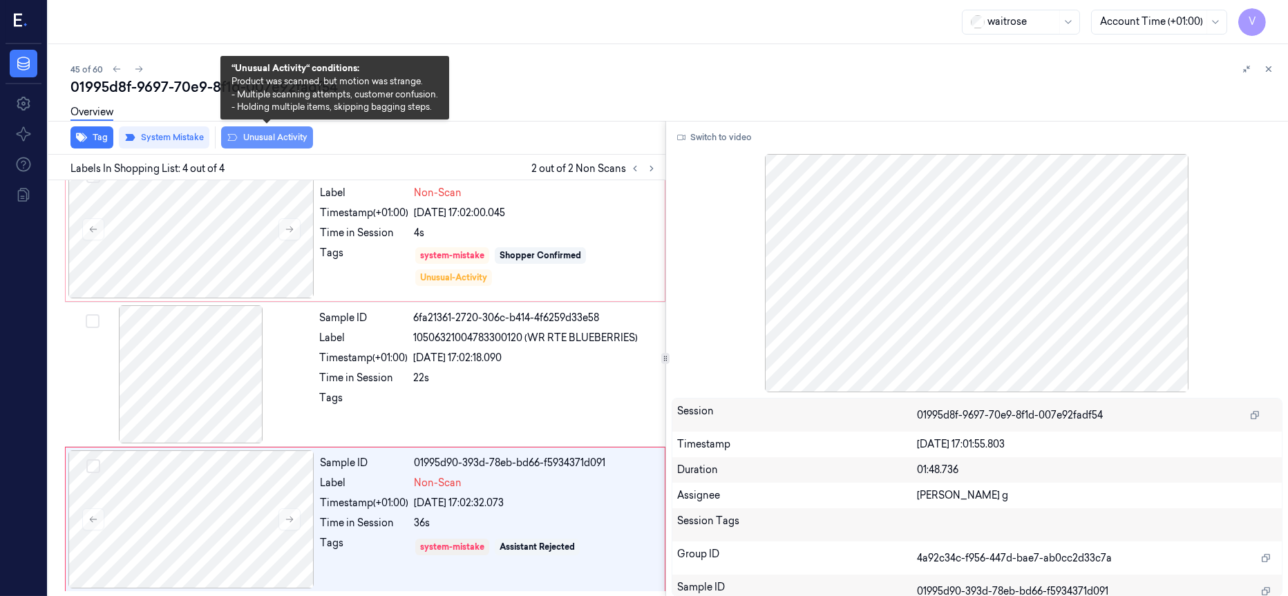
click at [280, 143] on button "Unusual Activity" at bounding box center [267, 137] width 92 height 22
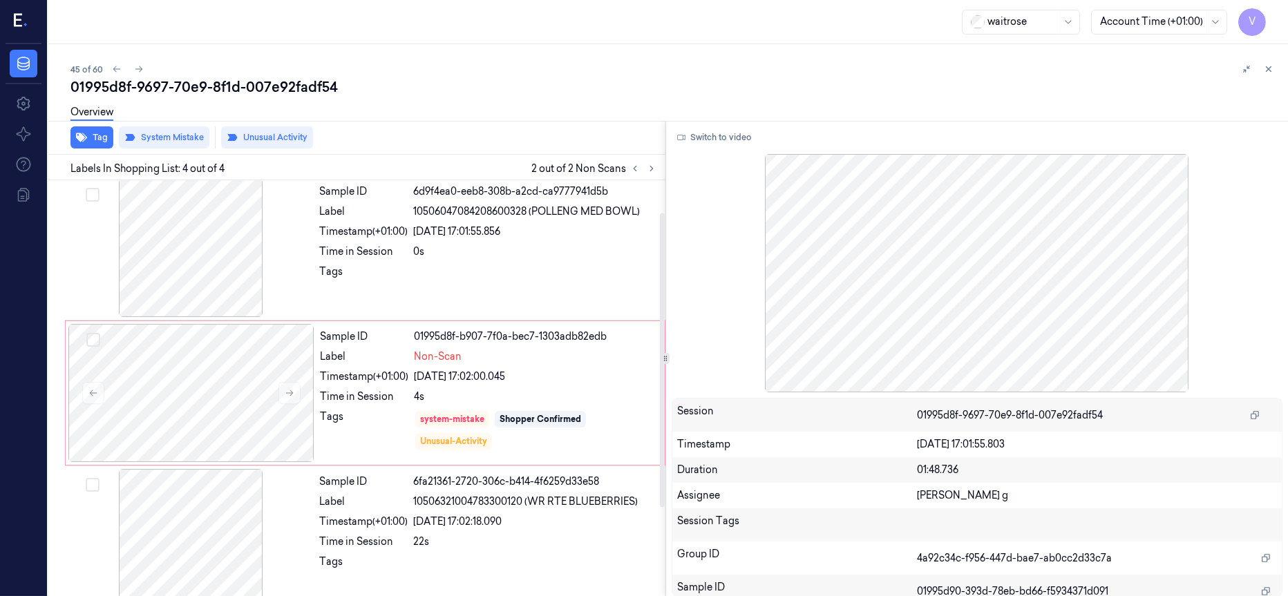
scroll to position [0, 0]
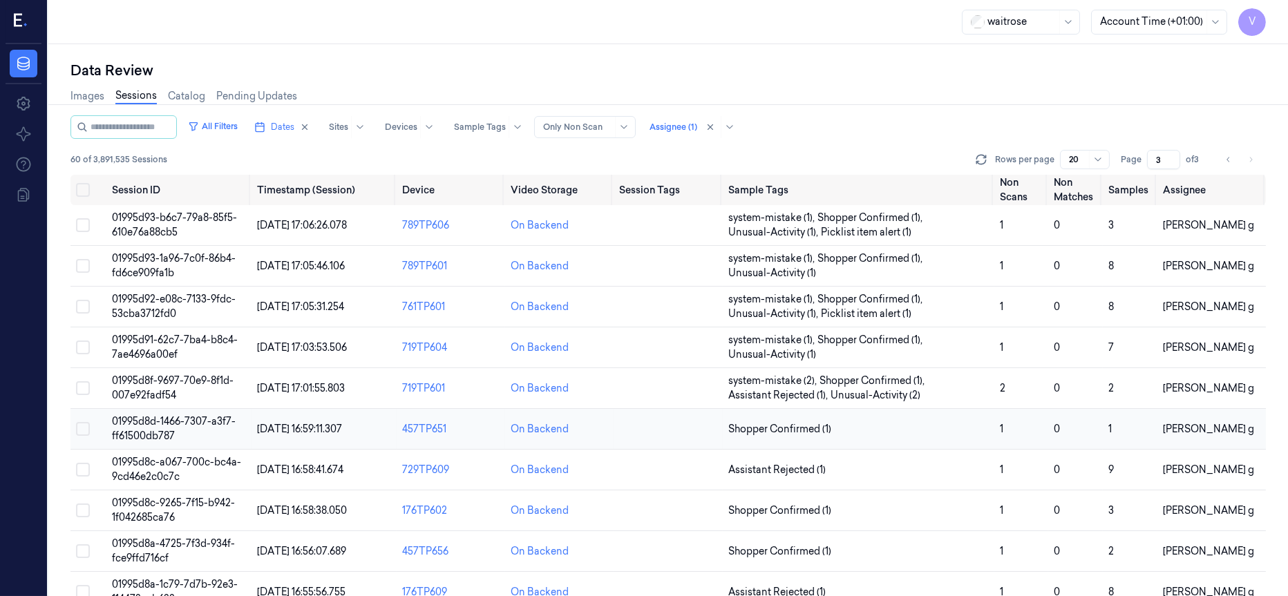
click at [667, 436] on td at bounding box center [668, 429] width 108 height 41
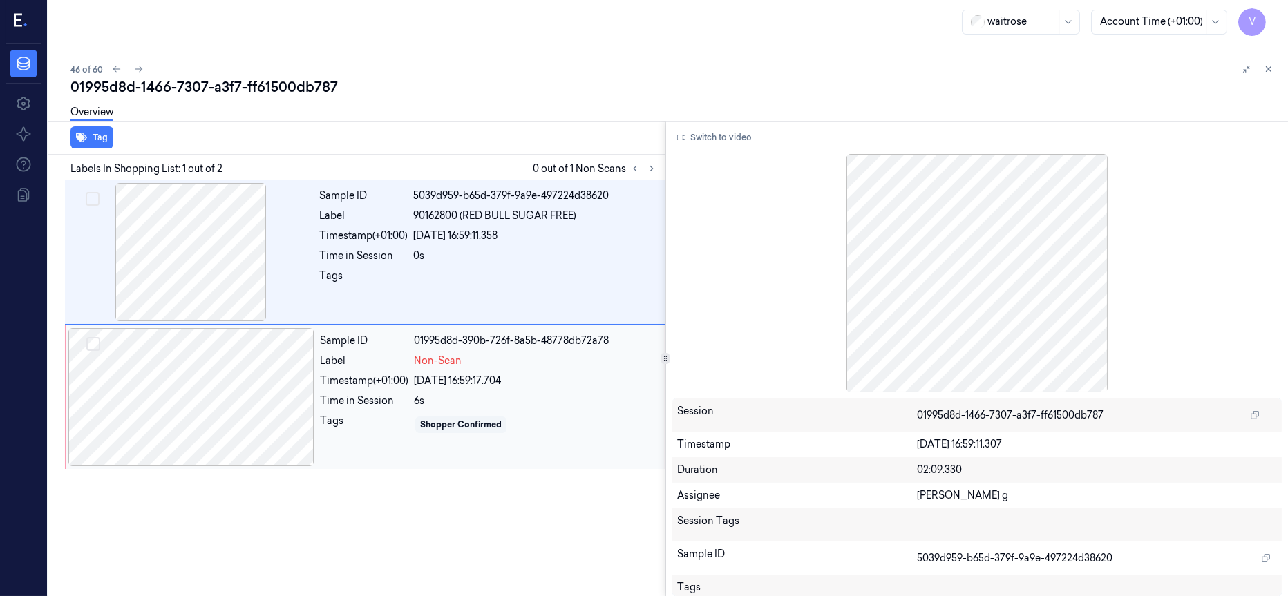
click at [205, 410] on div at bounding box center [191, 397] width 246 height 138
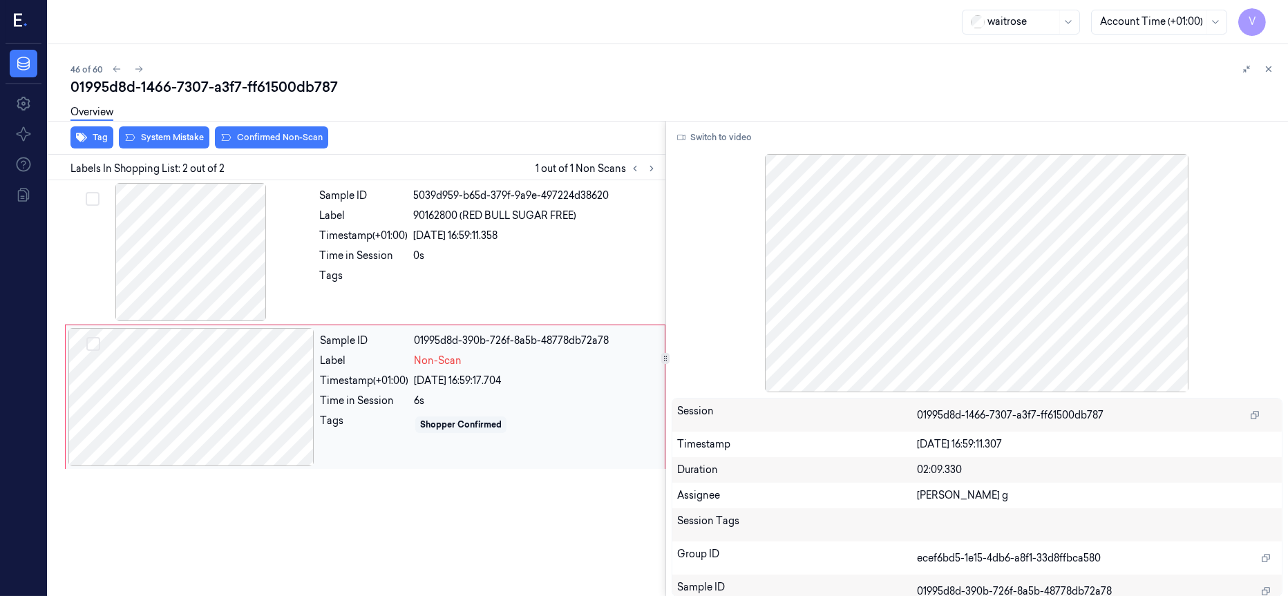
click at [249, 387] on div at bounding box center [191, 397] width 246 height 138
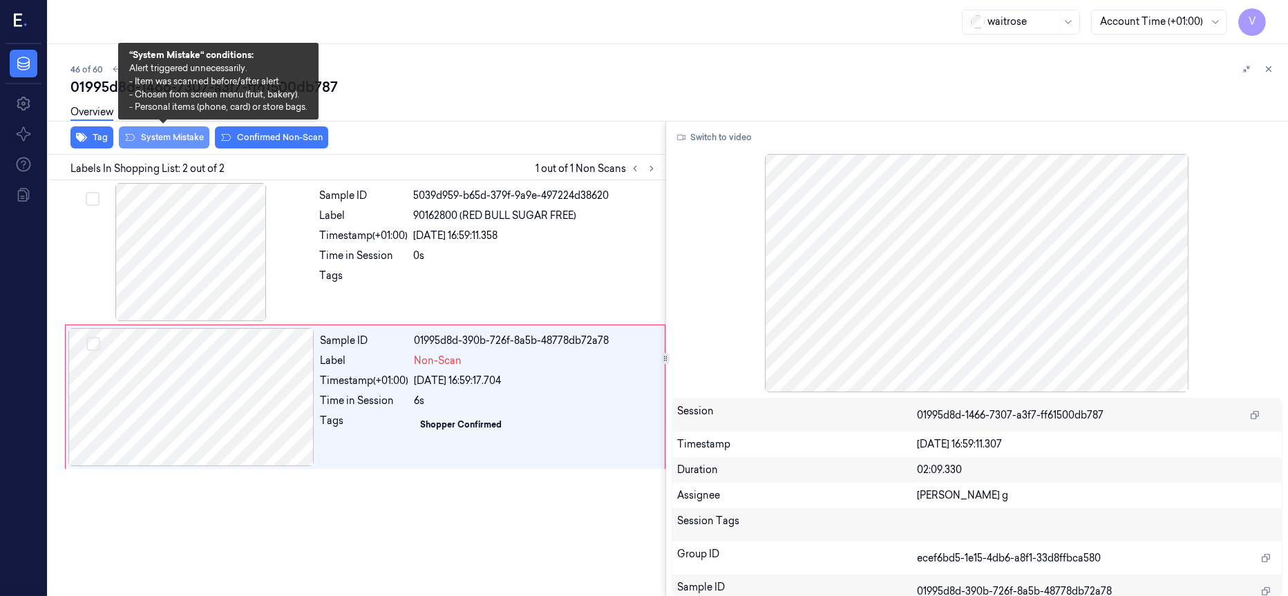
click at [161, 137] on button "System Mistake" at bounding box center [164, 137] width 91 height 22
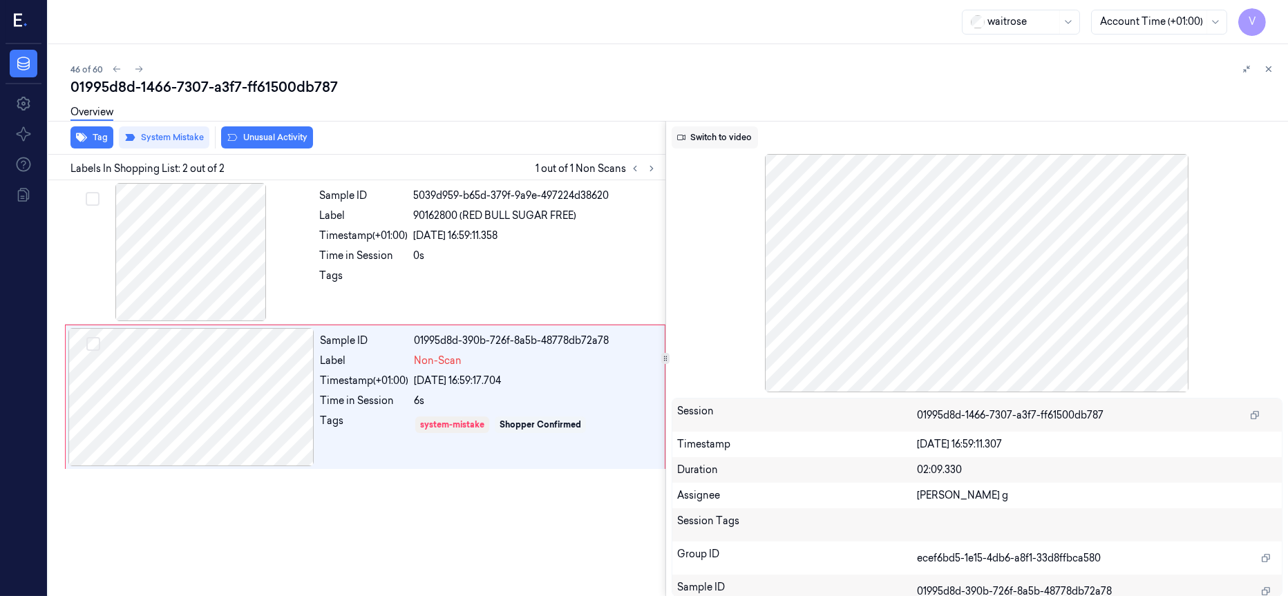
click at [705, 140] on button "Switch to video" at bounding box center [715, 137] width 86 height 22
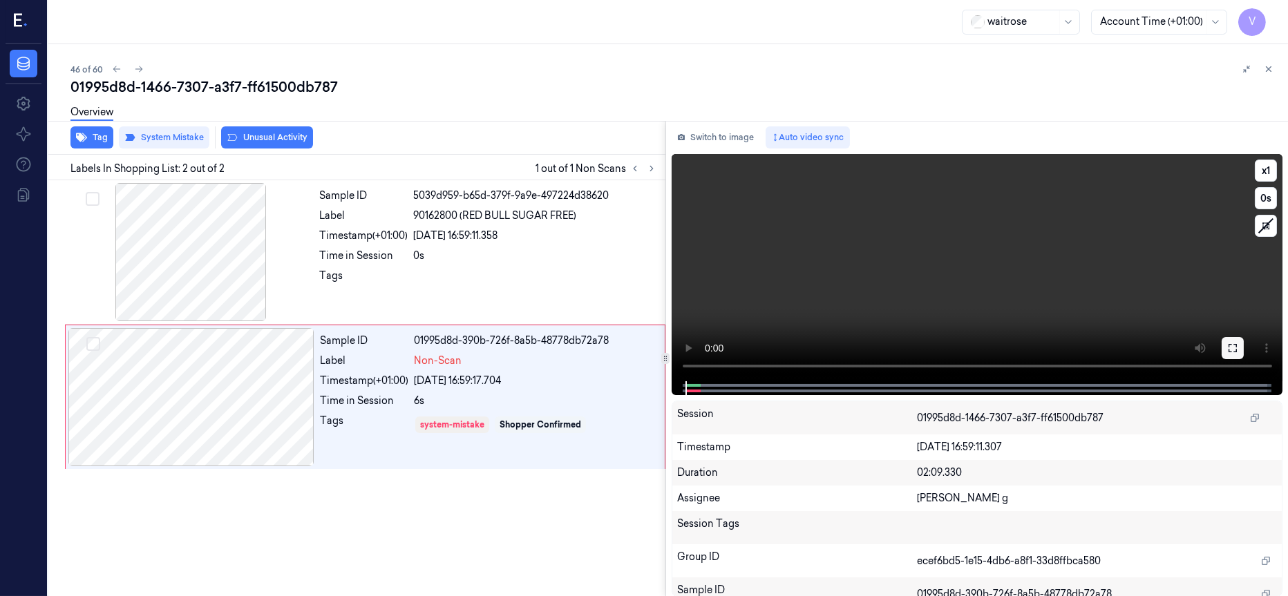
click at [1234, 347] on icon at bounding box center [1232, 348] width 11 height 11
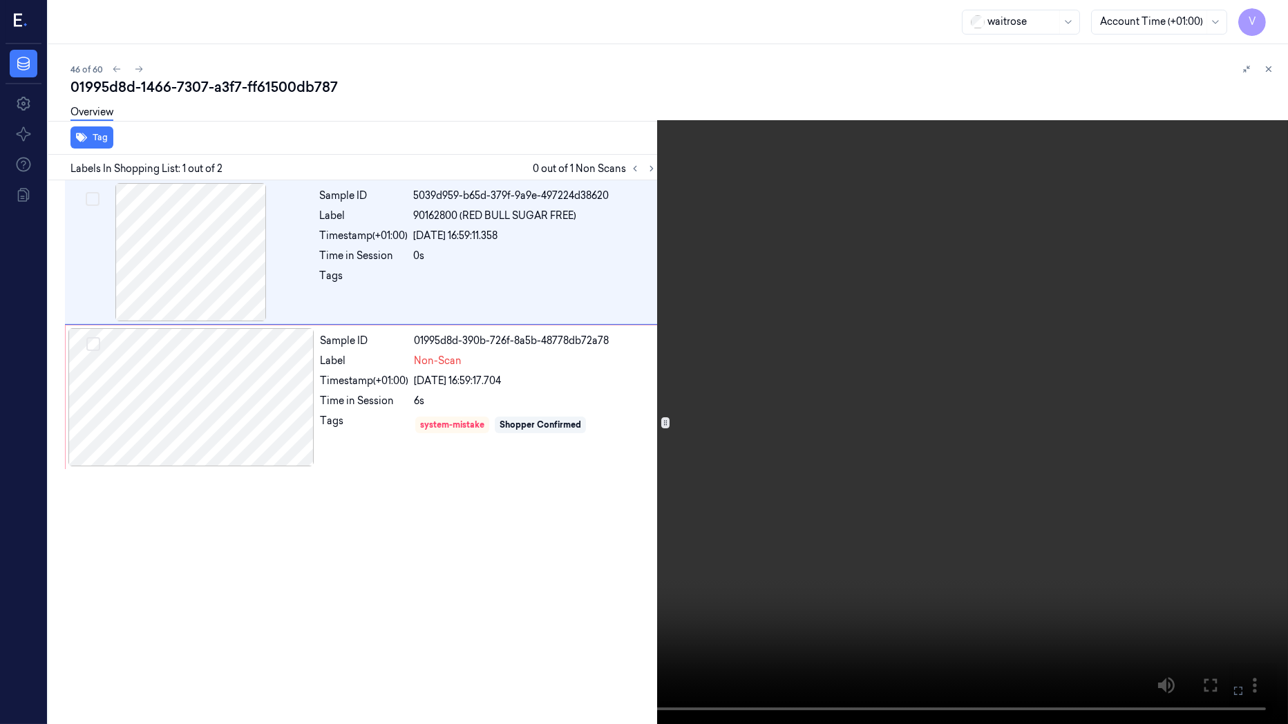
click at [0, 0] on icon at bounding box center [0, 0] width 0 height 0
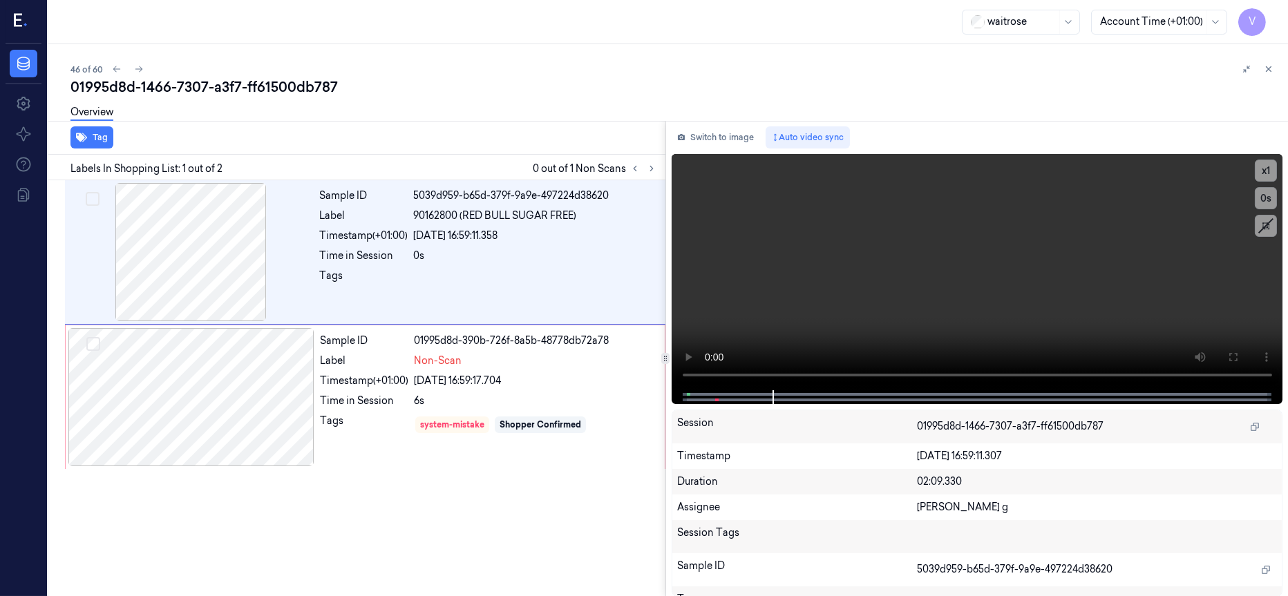
click at [415, 498] on div "Sample ID 5039d959-b65d-379f-9a9e-497224d38620 Label 90162800 (RED BULL SUGAR F…" at bounding box center [354, 388] width 623 height 417
click at [536, 93] on div "01995d8d-1466-7307-a3f7-ff61500db787" at bounding box center [673, 86] width 1206 height 19
click at [731, 135] on button "Switch to image" at bounding box center [716, 137] width 88 height 22
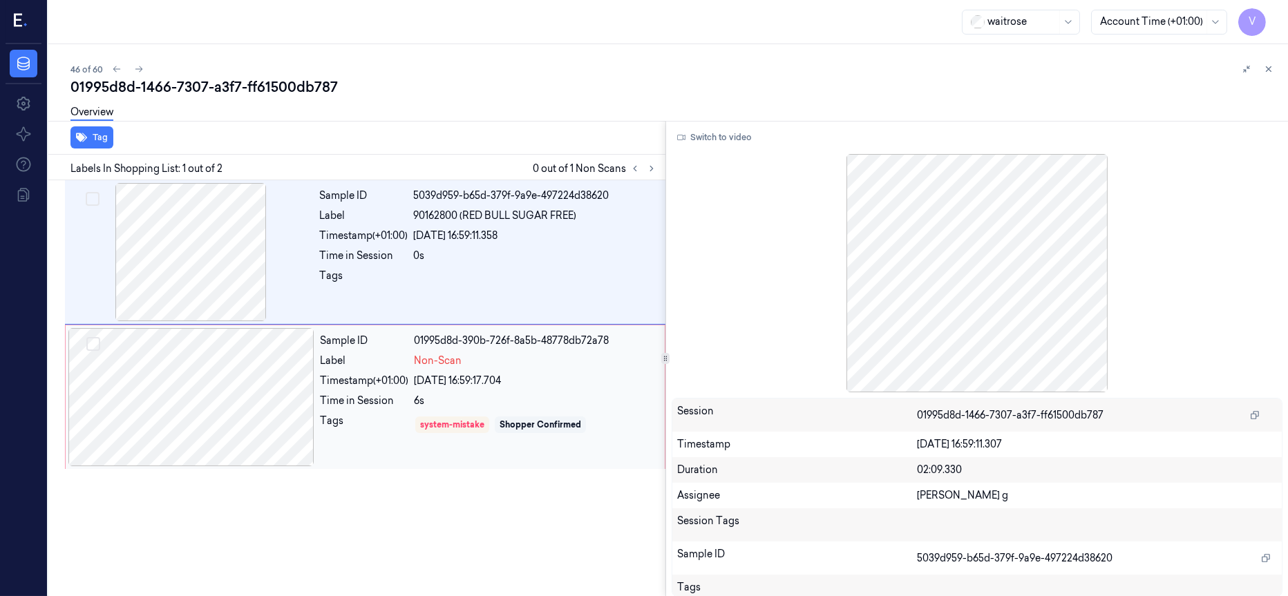
click at [238, 397] on div at bounding box center [191, 397] width 246 height 138
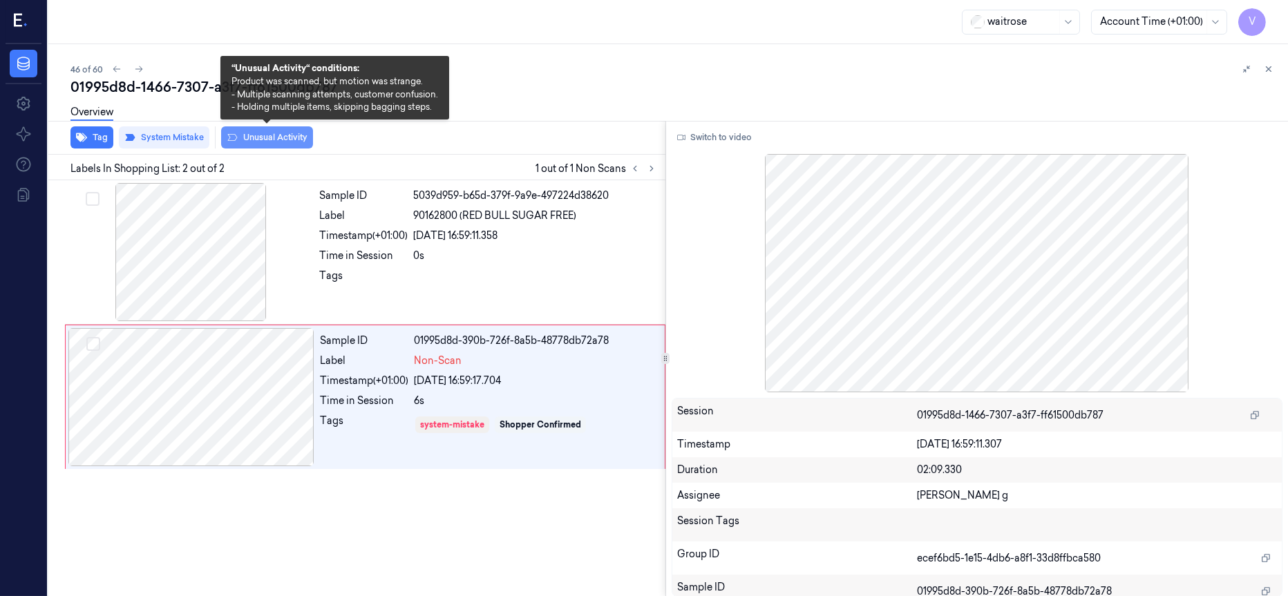
click at [255, 138] on button "Unusual Activity" at bounding box center [267, 137] width 92 height 22
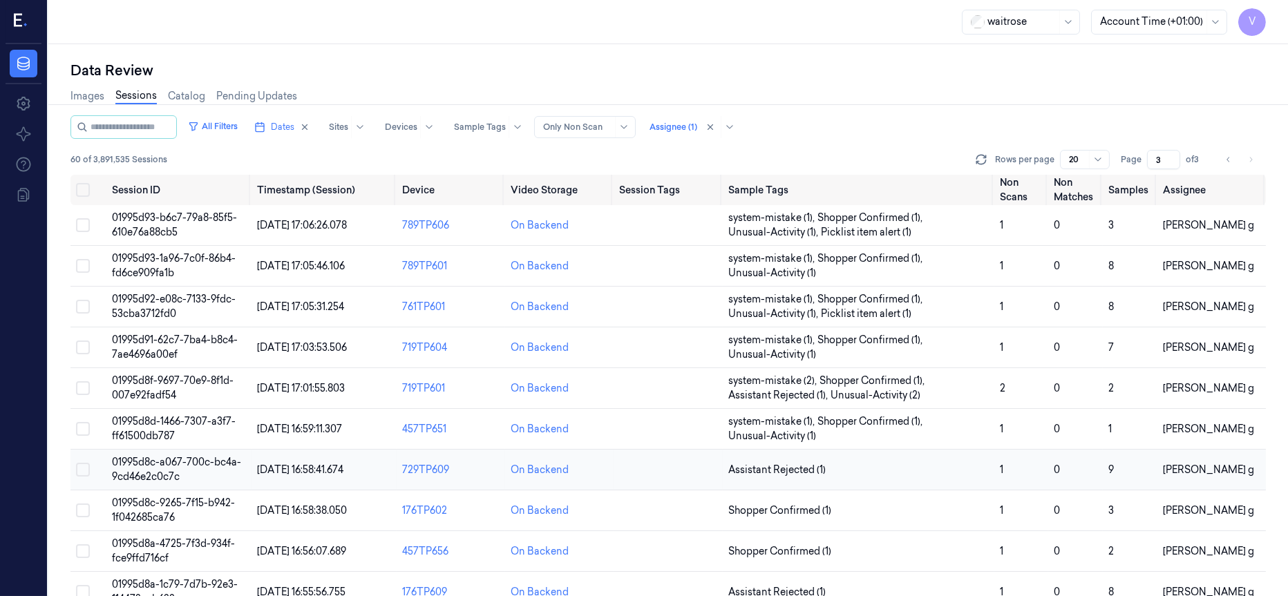
click at [670, 477] on td at bounding box center [668, 470] width 108 height 41
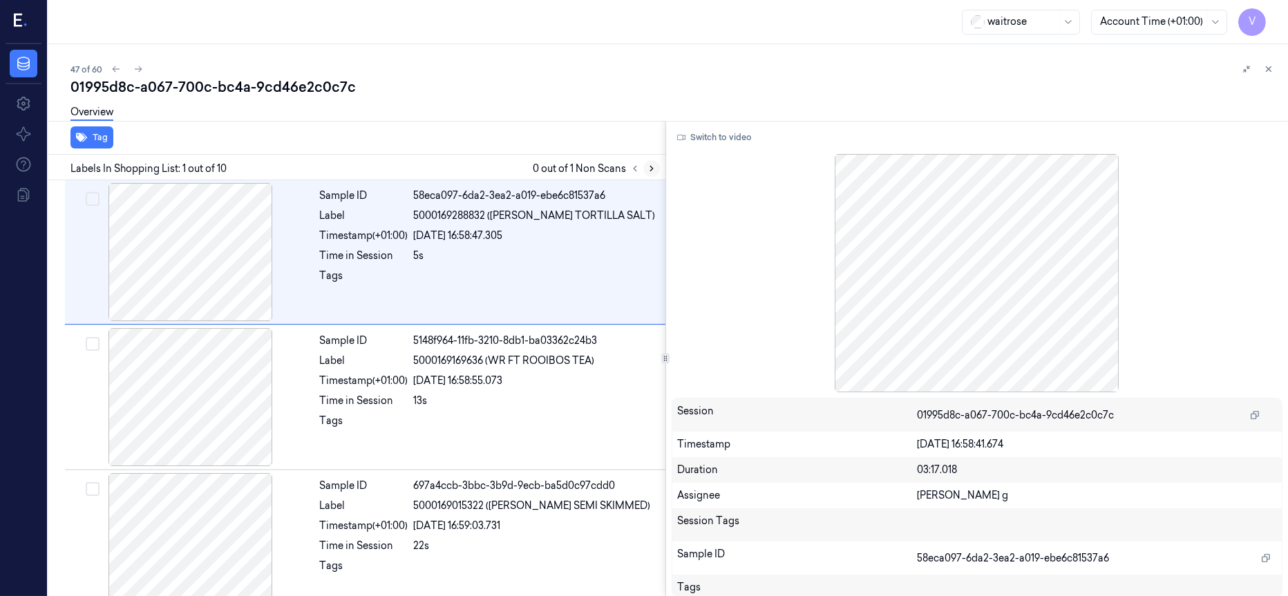
click at [654, 168] on icon at bounding box center [652, 169] width 10 height 10
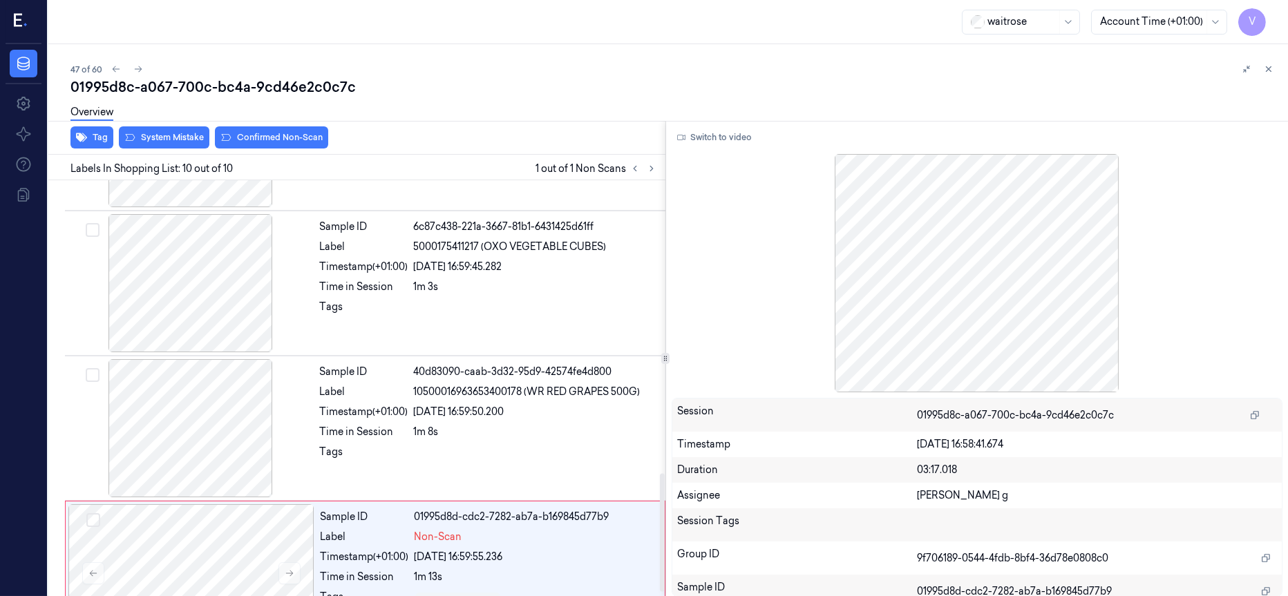
scroll to position [1043, 0]
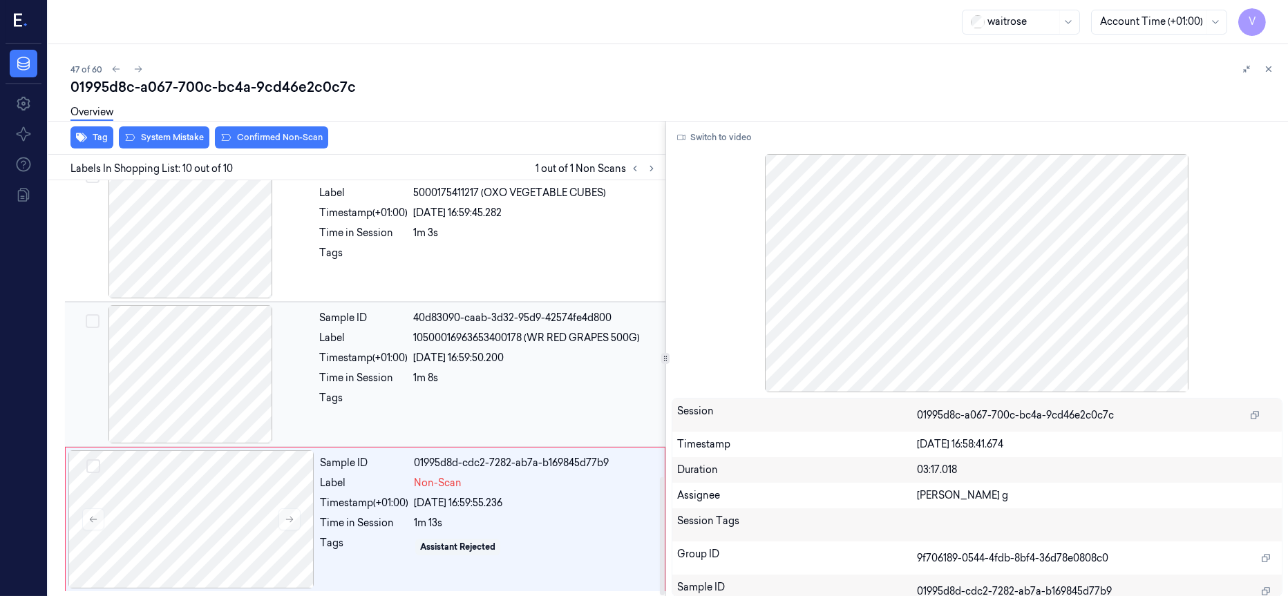
click at [178, 394] on div at bounding box center [191, 374] width 246 height 138
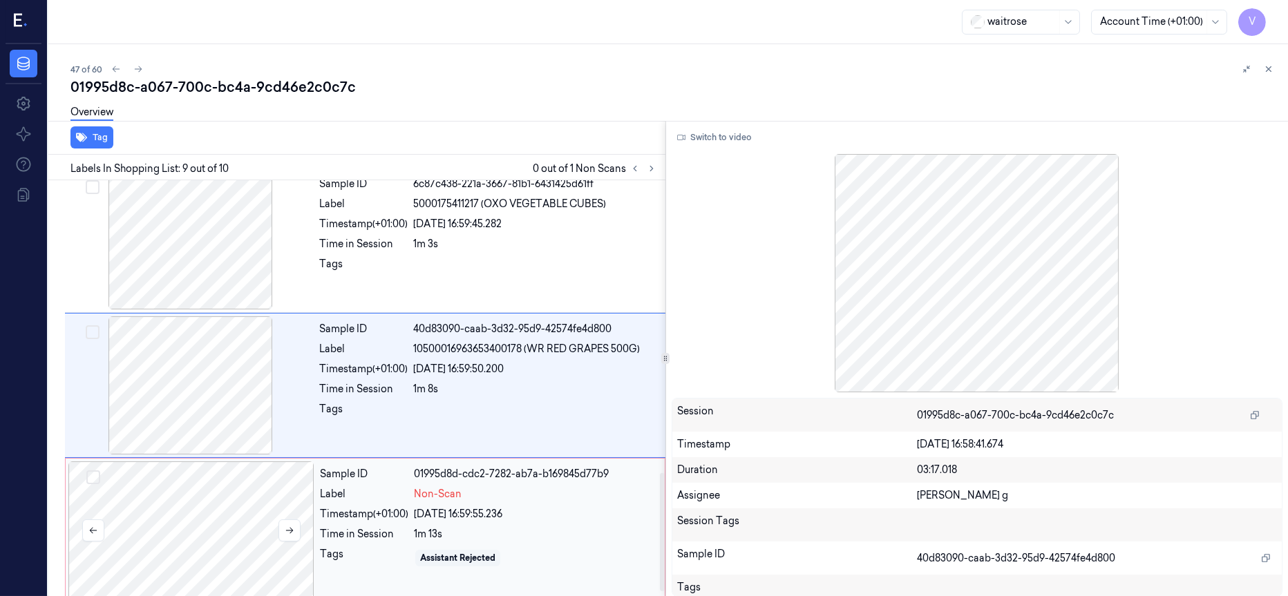
click at [229, 522] on div at bounding box center [191, 531] width 246 height 138
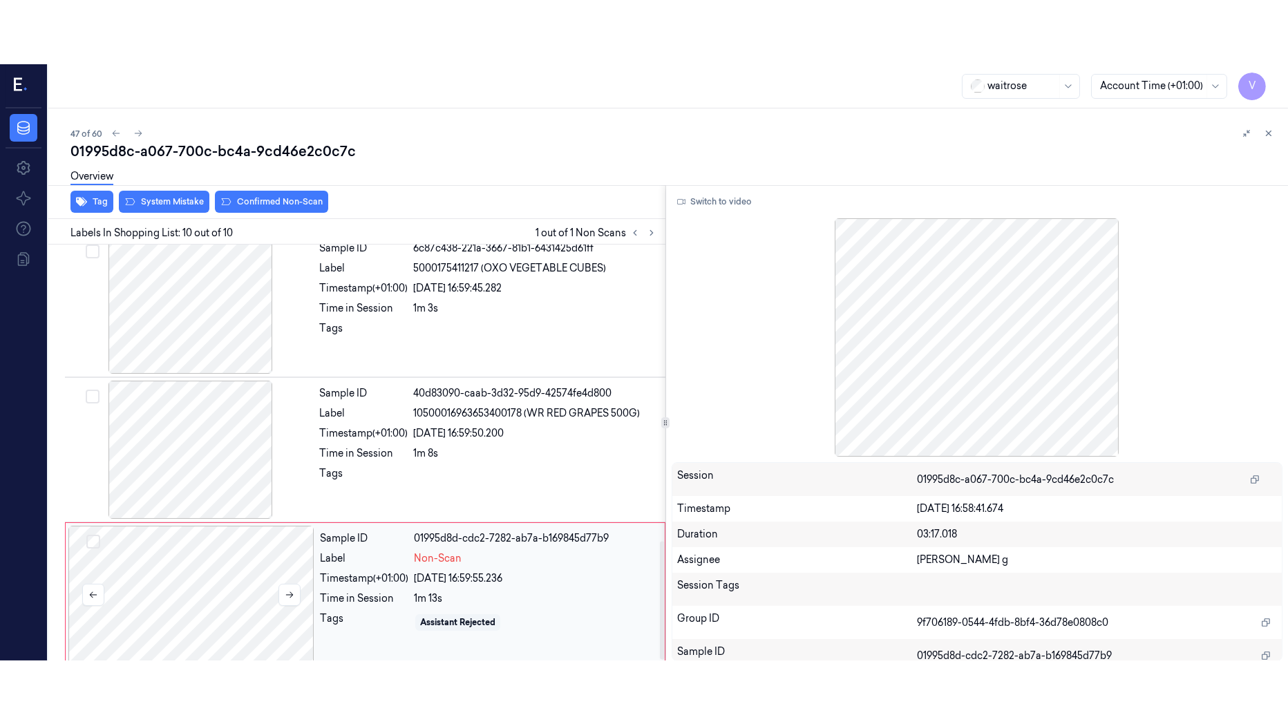
scroll to position [1043, 0]
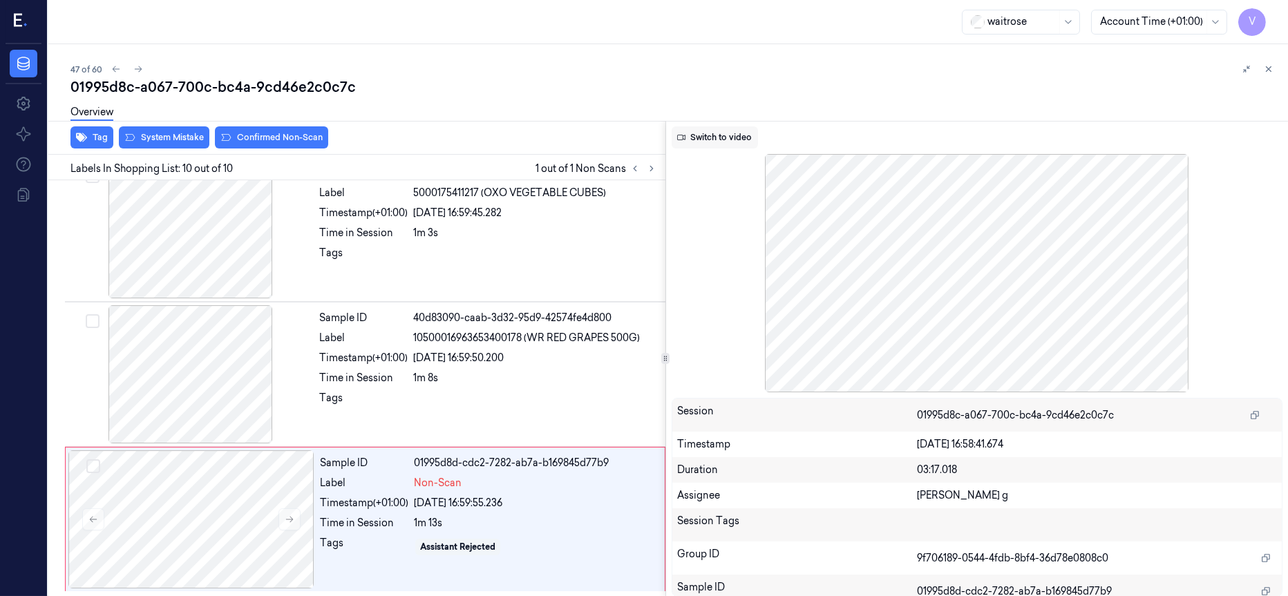
click at [721, 138] on button "Switch to video" at bounding box center [715, 137] width 86 height 22
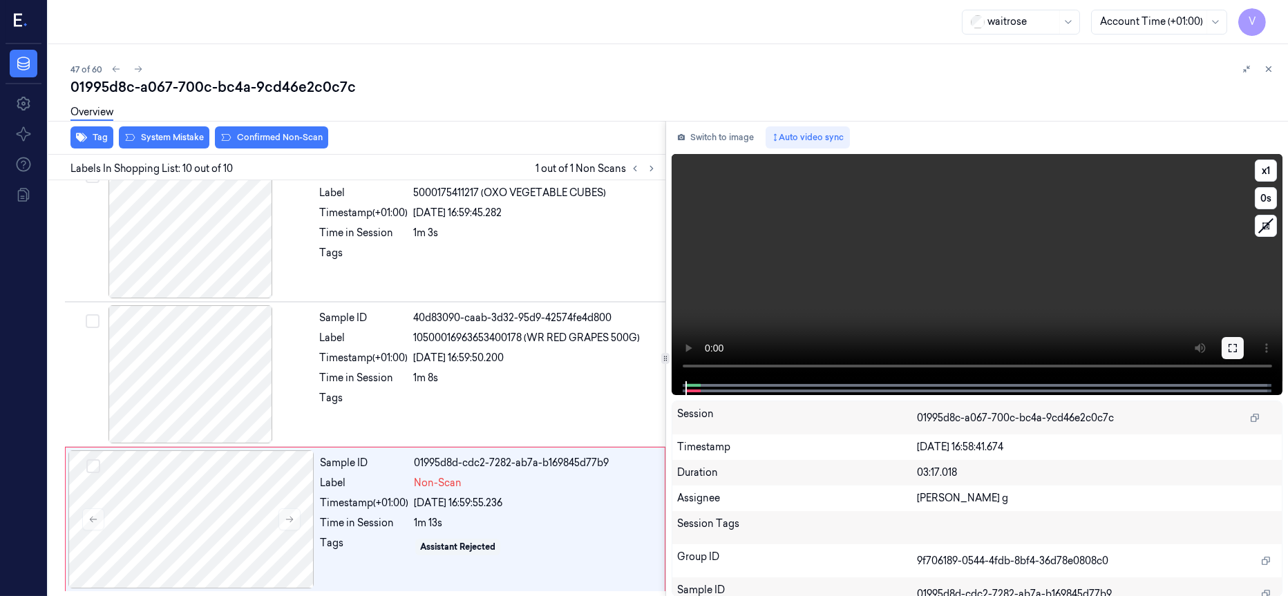
click at [1229, 350] on icon at bounding box center [1233, 348] width 8 height 8
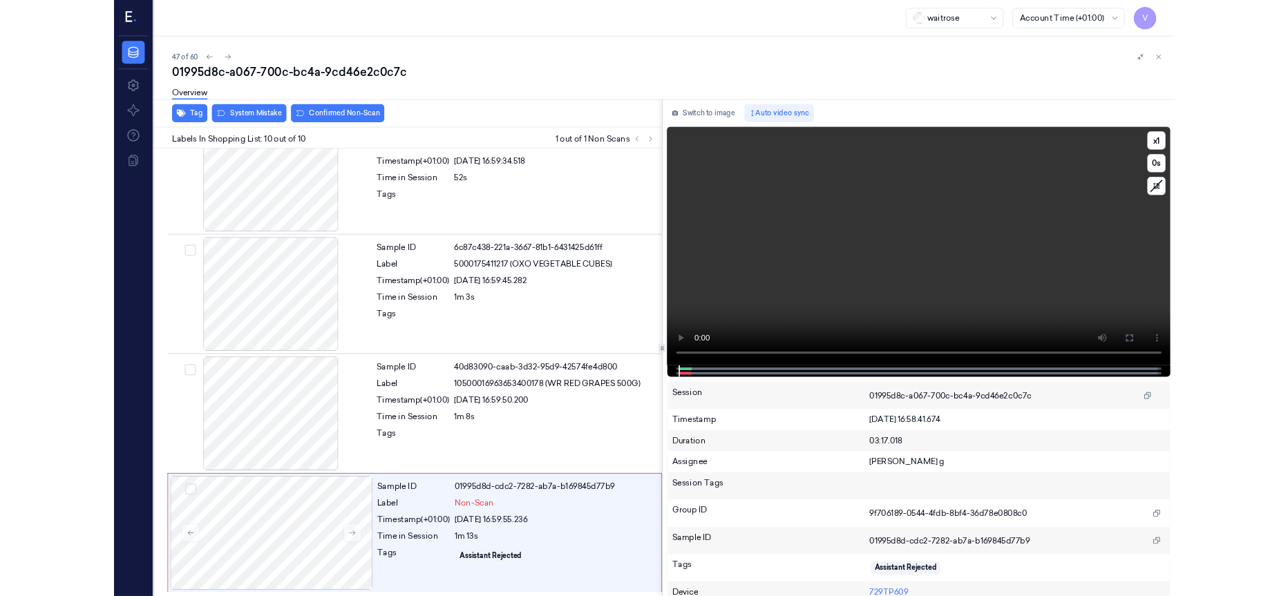
scroll to position [915, 0]
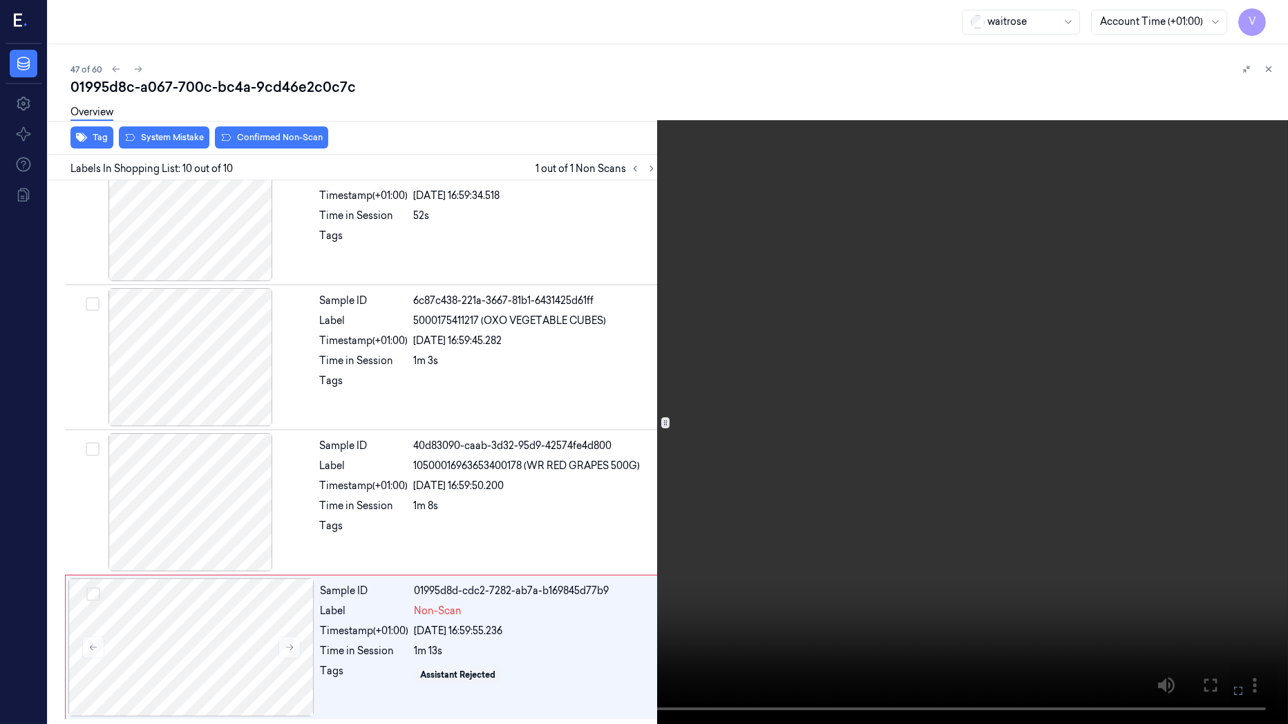
click at [0, 0] on icon at bounding box center [0, 0] width 0 height 0
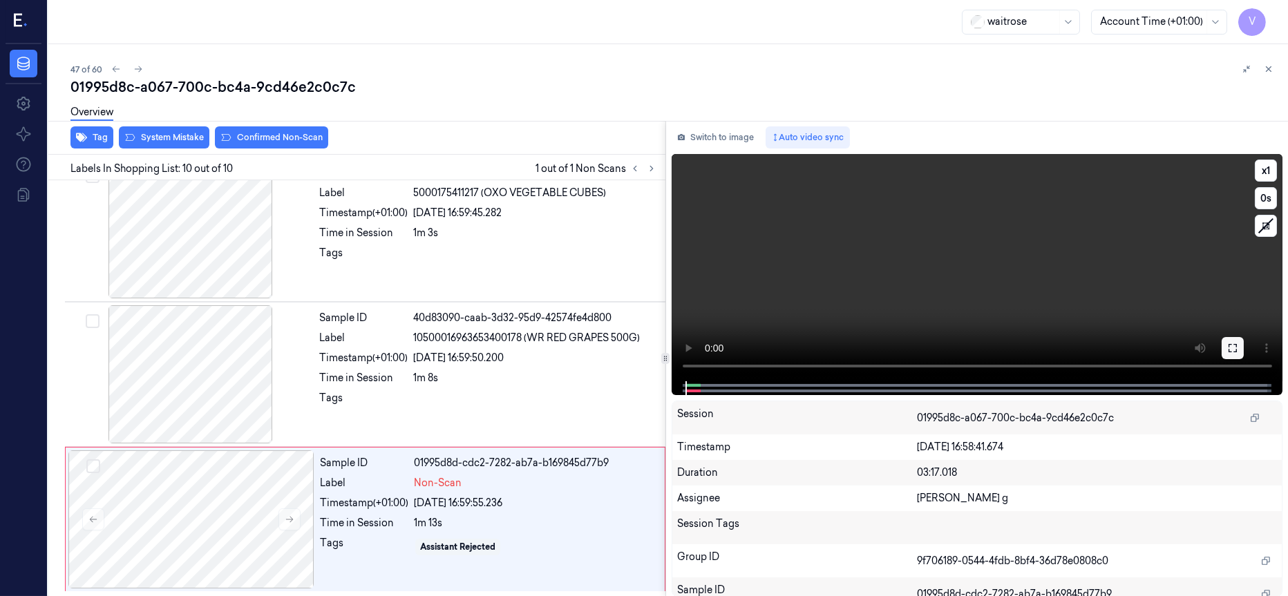
click at [1238, 352] on icon at bounding box center [1232, 348] width 11 height 11
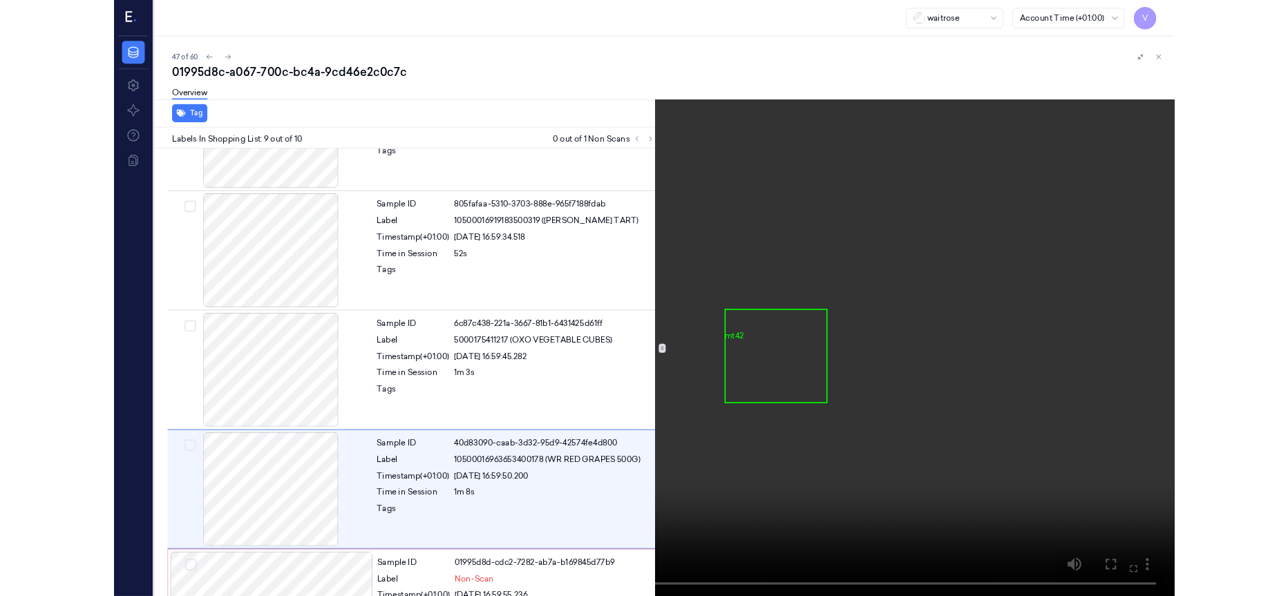
scroll to position [915, 0]
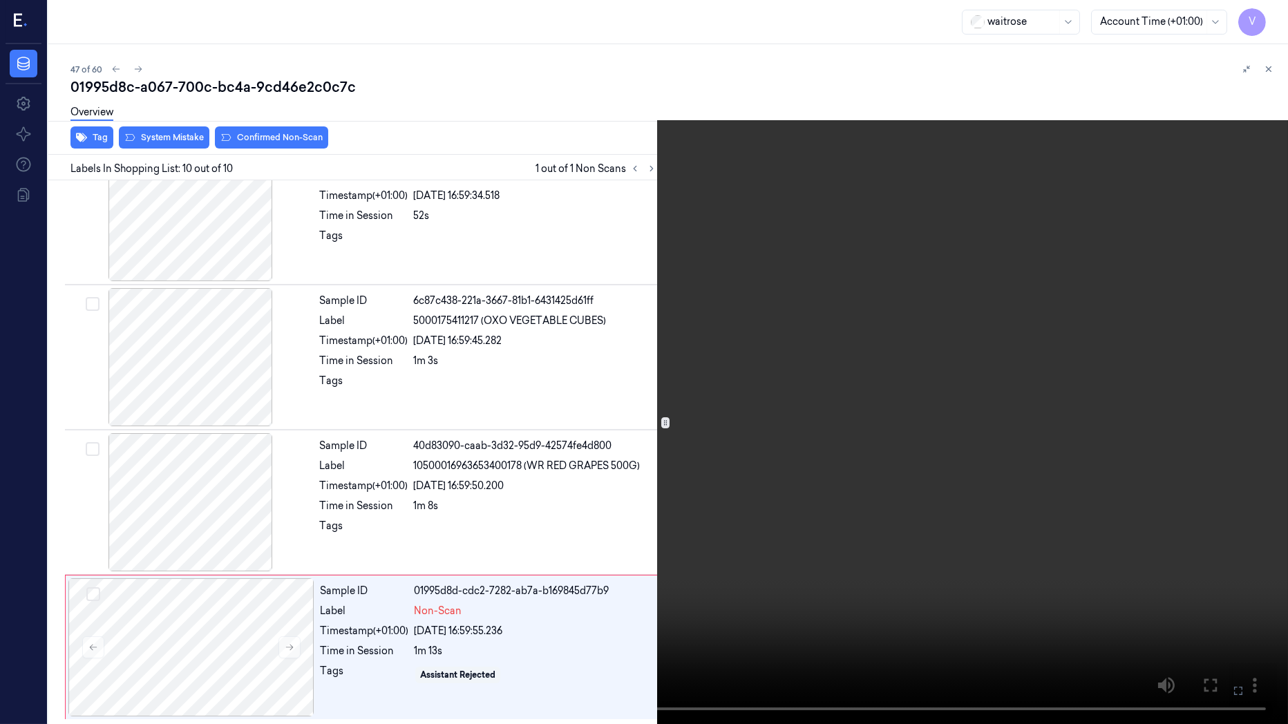
click at [0, 0] on button at bounding box center [0, 0] width 0 height 0
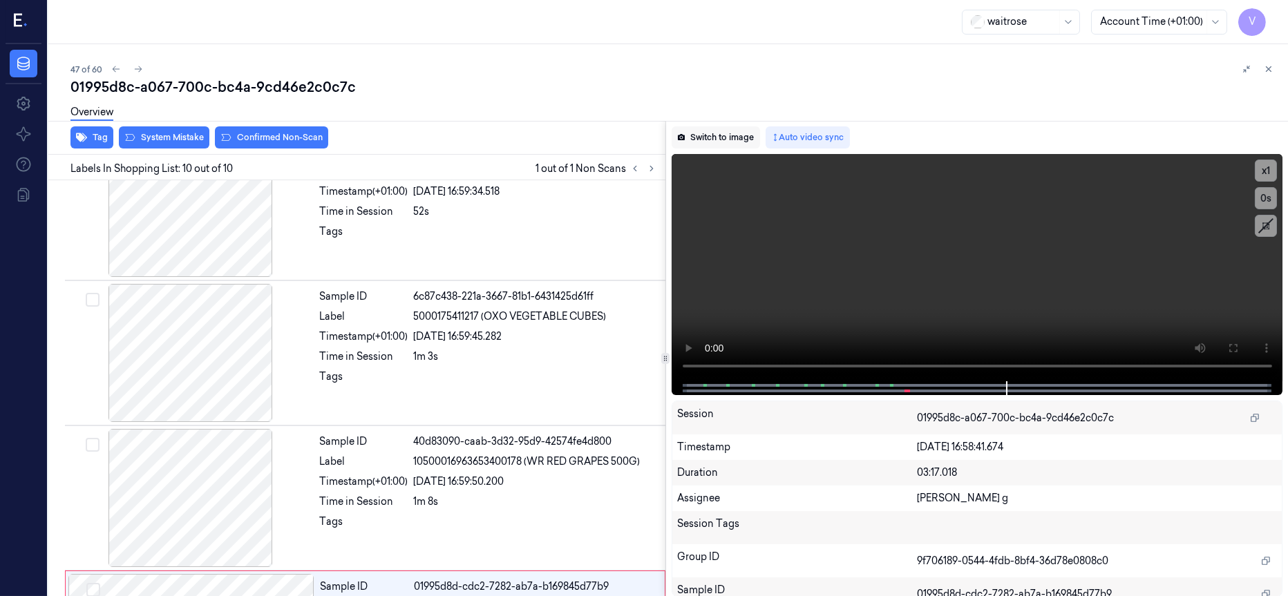
click at [719, 137] on button "Switch to image" at bounding box center [716, 137] width 88 height 22
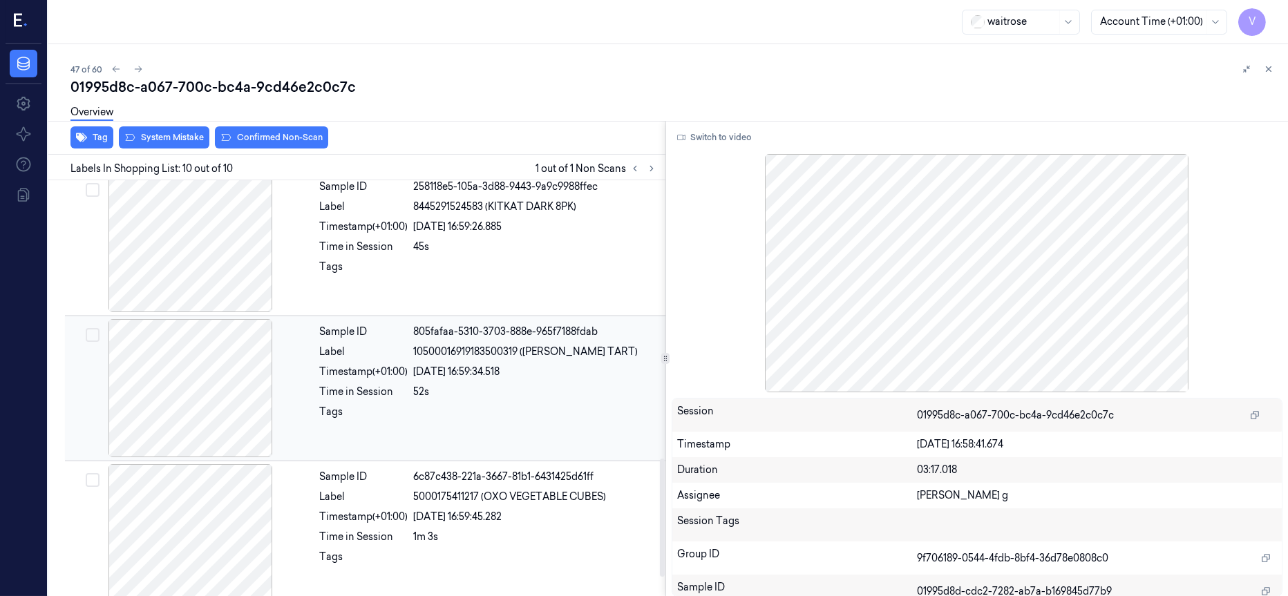
scroll to position [1043, 0]
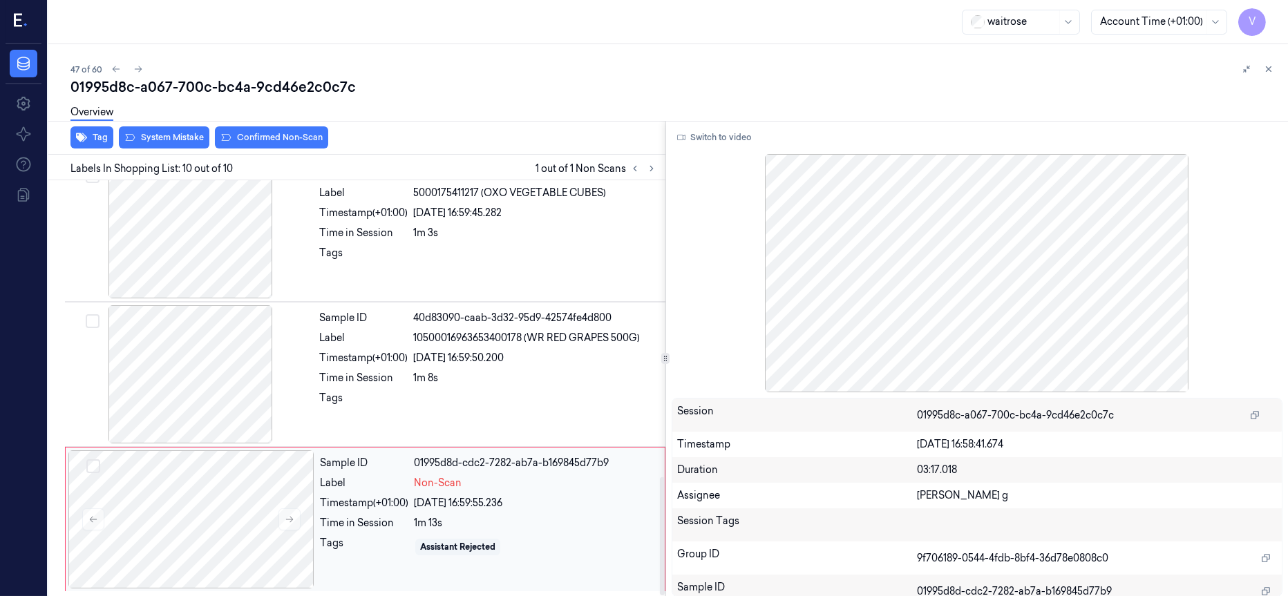
click at [560, 504] on div "18/09/2025 16:59:55.236" at bounding box center [535, 503] width 243 height 15
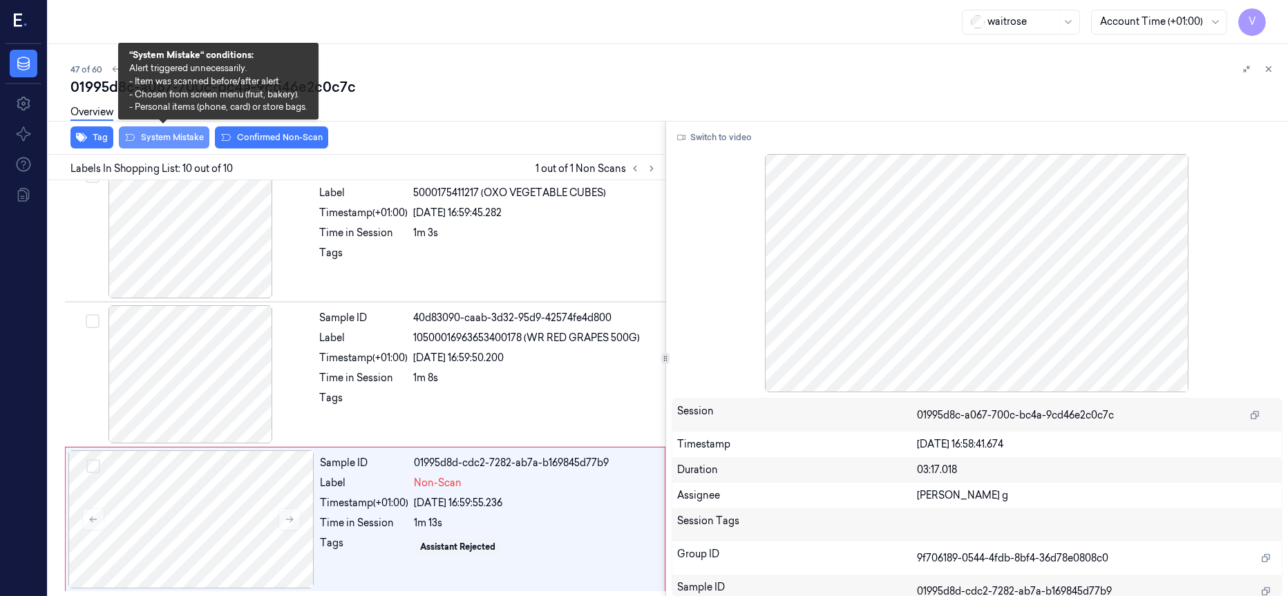
click at [159, 140] on button "System Mistake" at bounding box center [164, 137] width 91 height 22
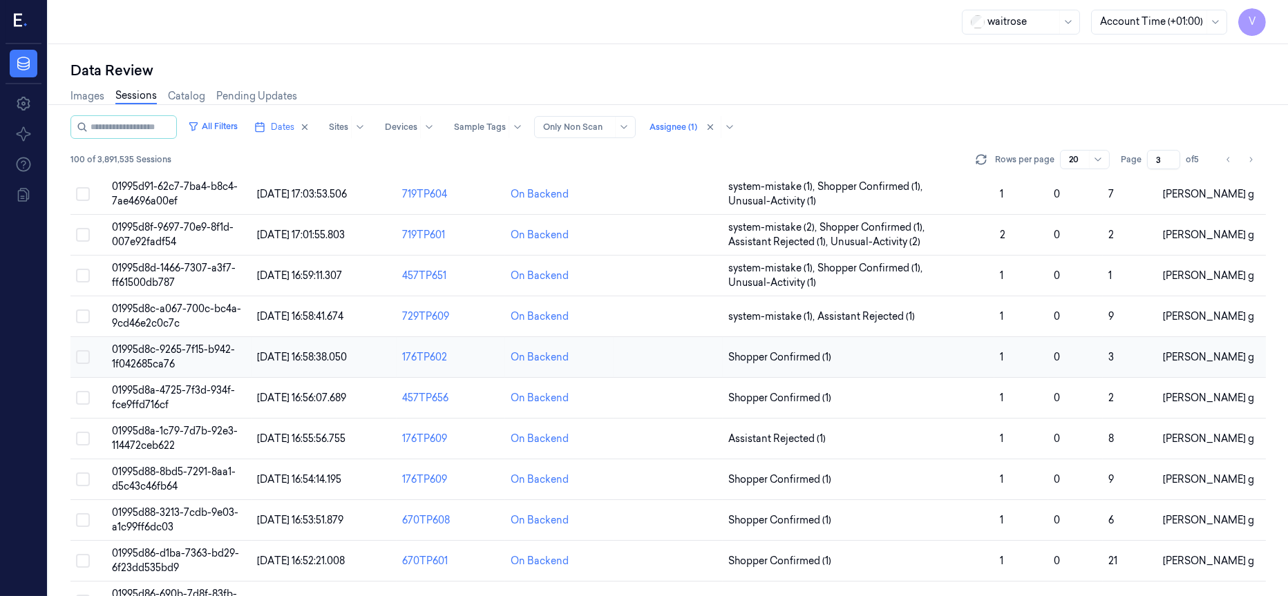
scroll to position [207, 0]
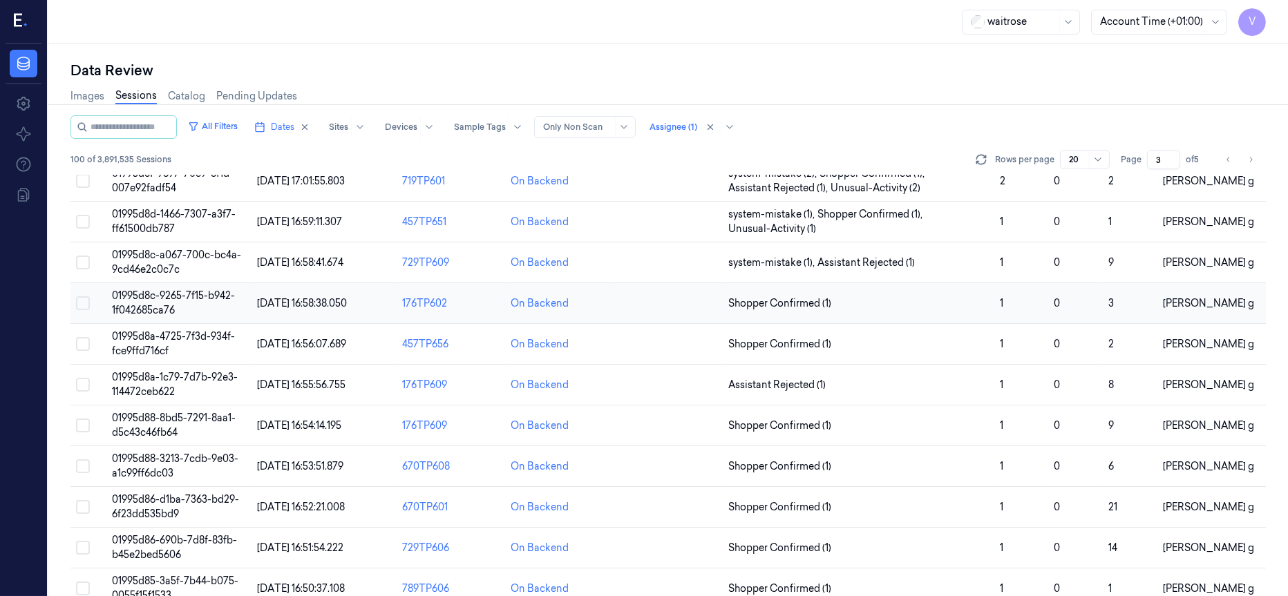
click at [688, 307] on td at bounding box center [668, 303] width 108 height 41
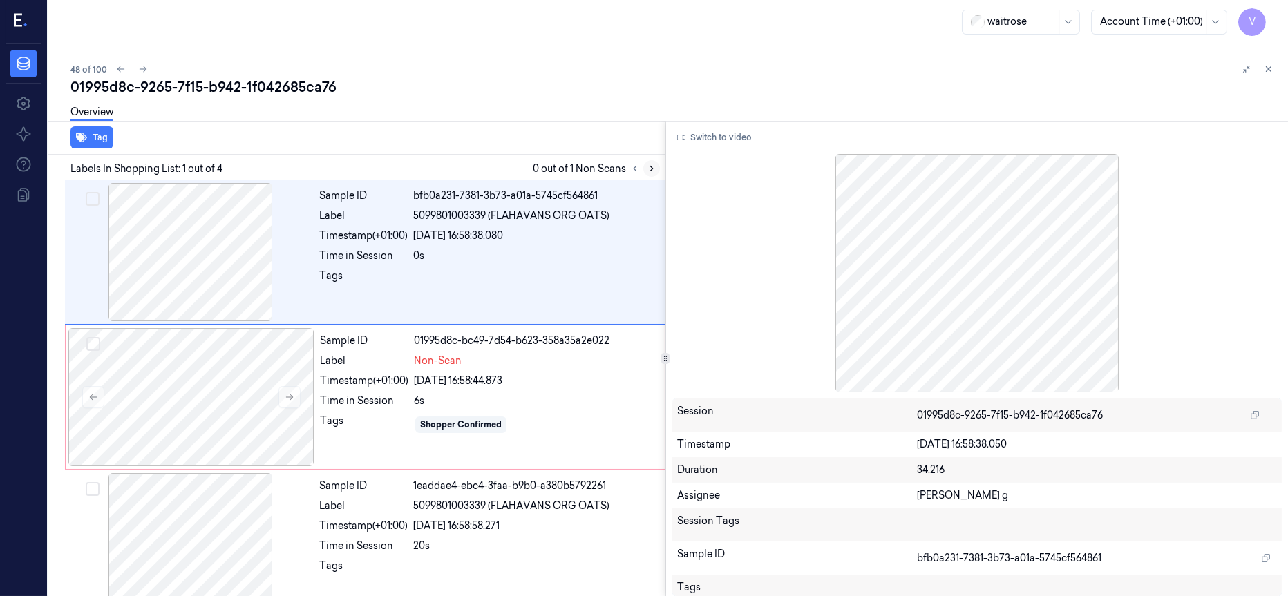
click at [652, 172] on icon at bounding box center [652, 169] width 10 height 10
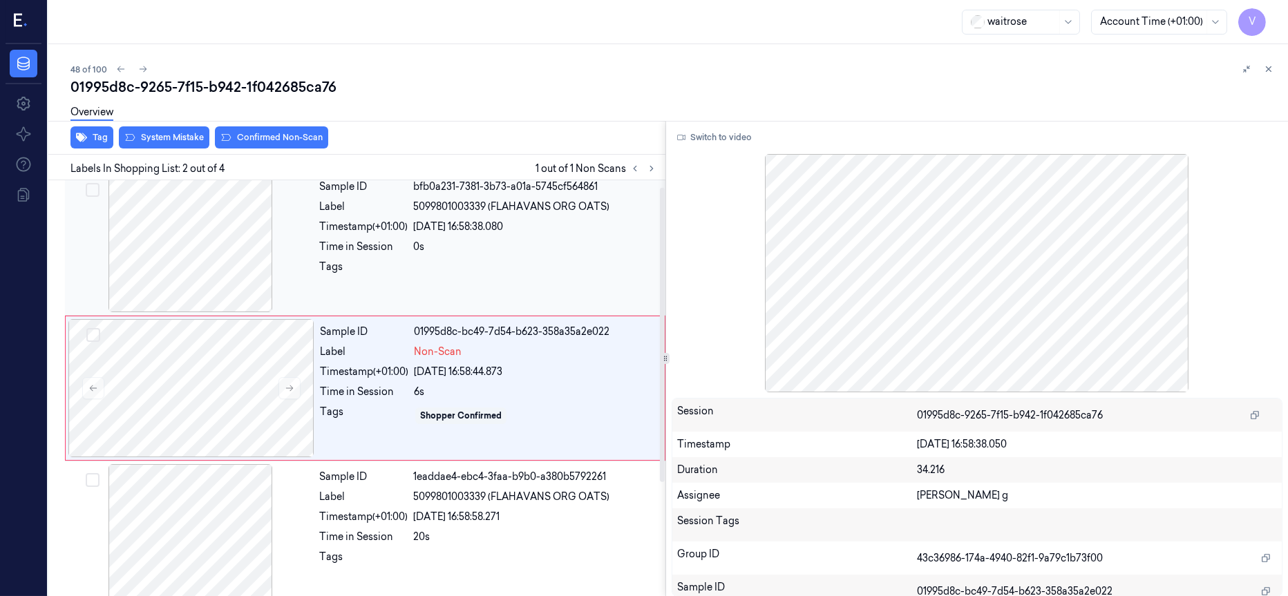
click at [204, 273] on div at bounding box center [191, 243] width 246 height 138
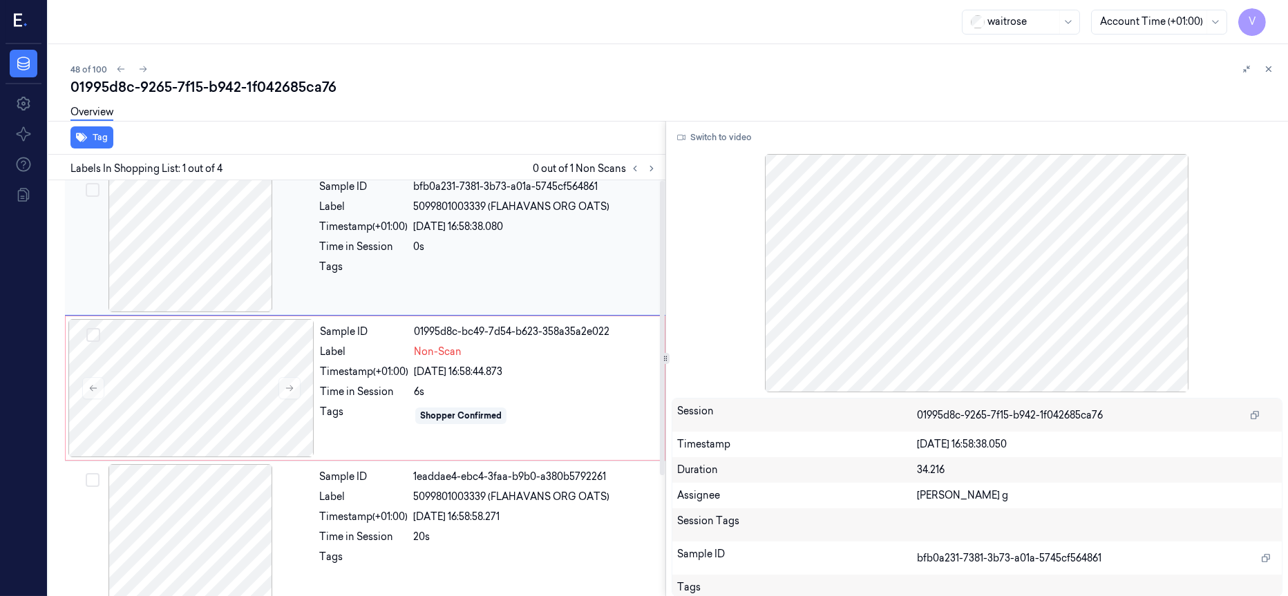
scroll to position [0, 0]
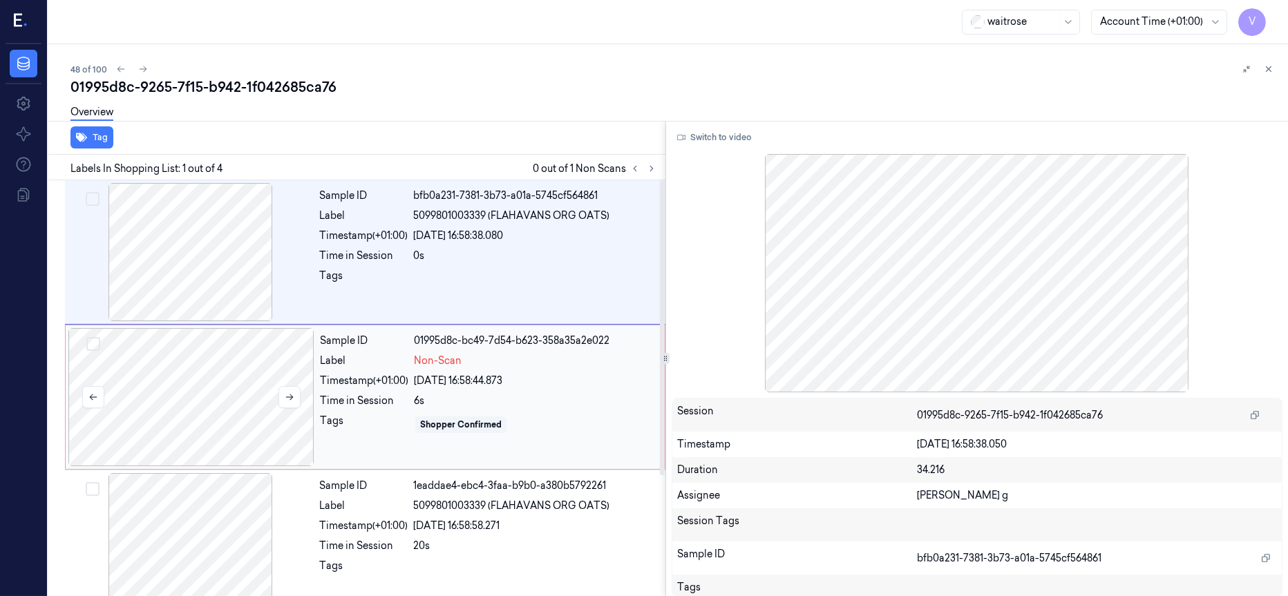
click at [200, 381] on div at bounding box center [191, 397] width 246 height 138
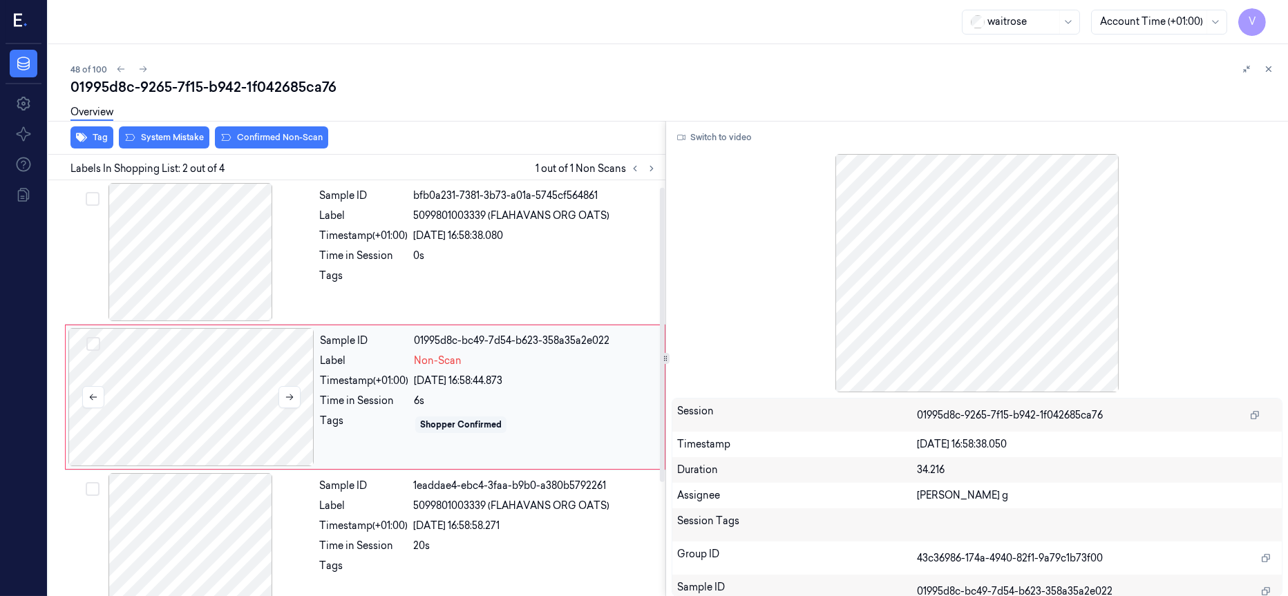
scroll to position [9, 0]
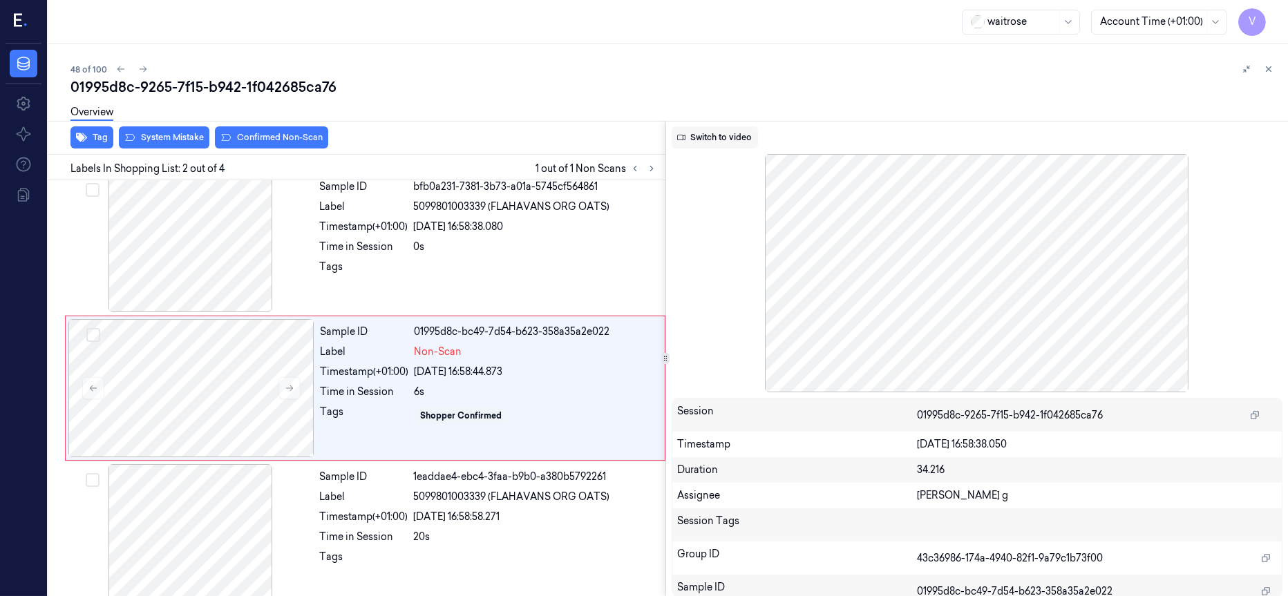
click at [715, 138] on button "Switch to video" at bounding box center [715, 137] width 86 height 22
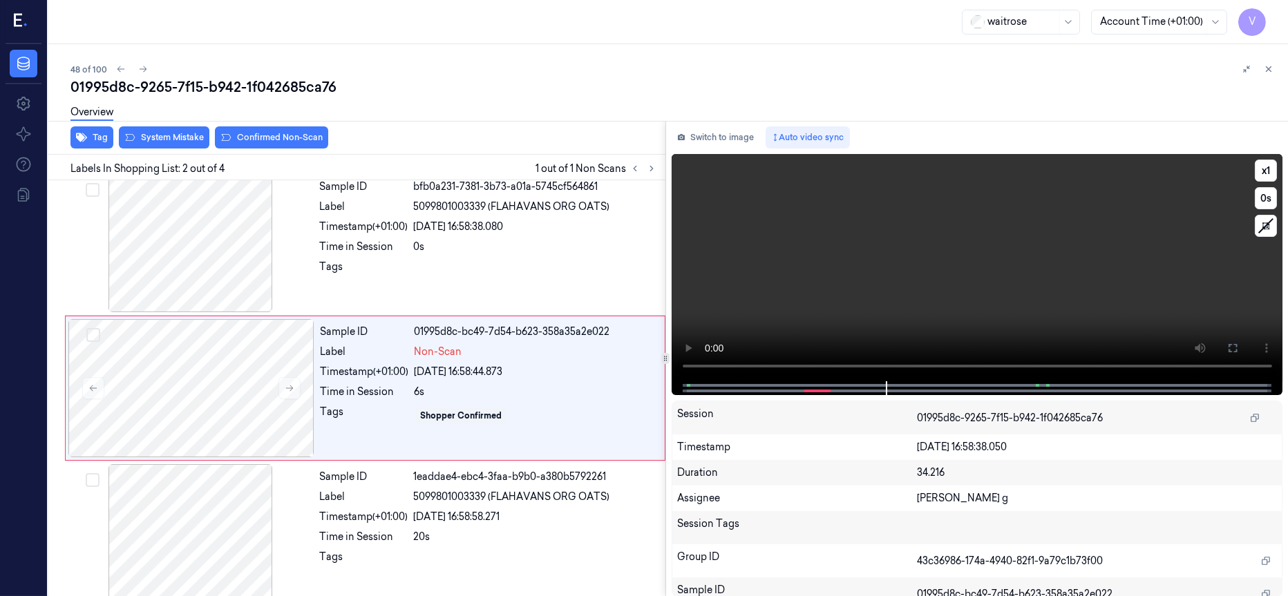
click at [685, 386] on div at bounding box center [976, 388] width 583 height 14
click at [687, 384] on span at bounding box center [688, 385] width 2 height 7
click at [693, 133] on button "Switch to image" at bounding box center [716, 137] width 88 height 22
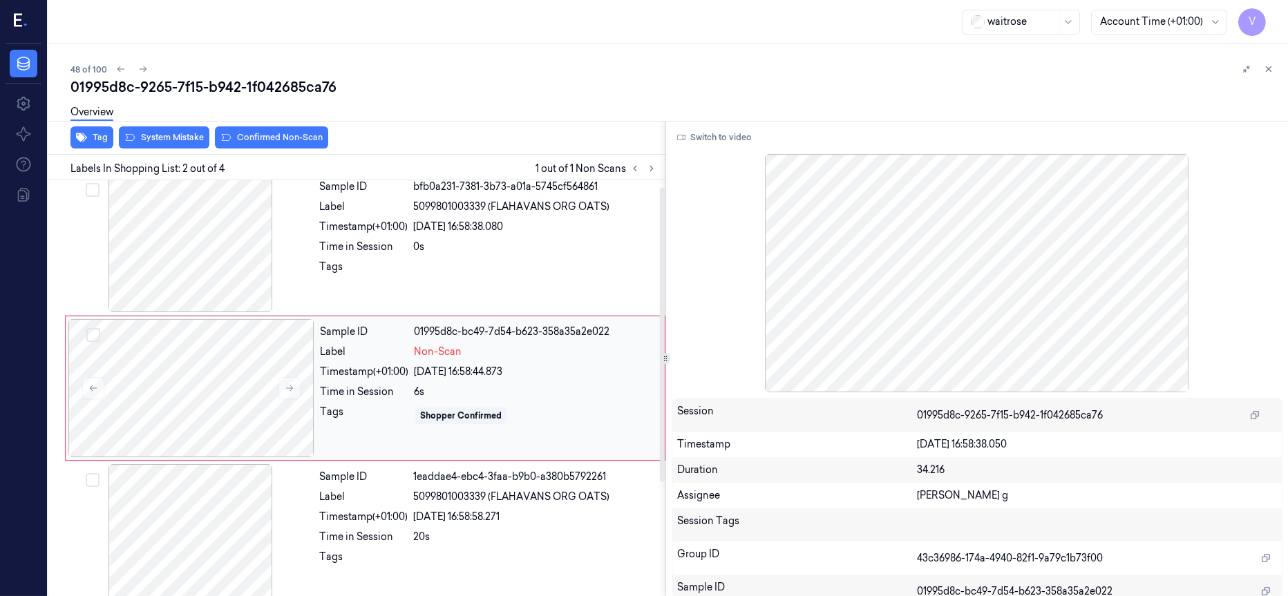
click at [337, 404] on div "Sample ID 01995d8c-bc49-7d54-b623-358a35a2e022 Label Non-Scan Timestamp (+01:00…" at bounding box center [488, 388] width 348 height 138
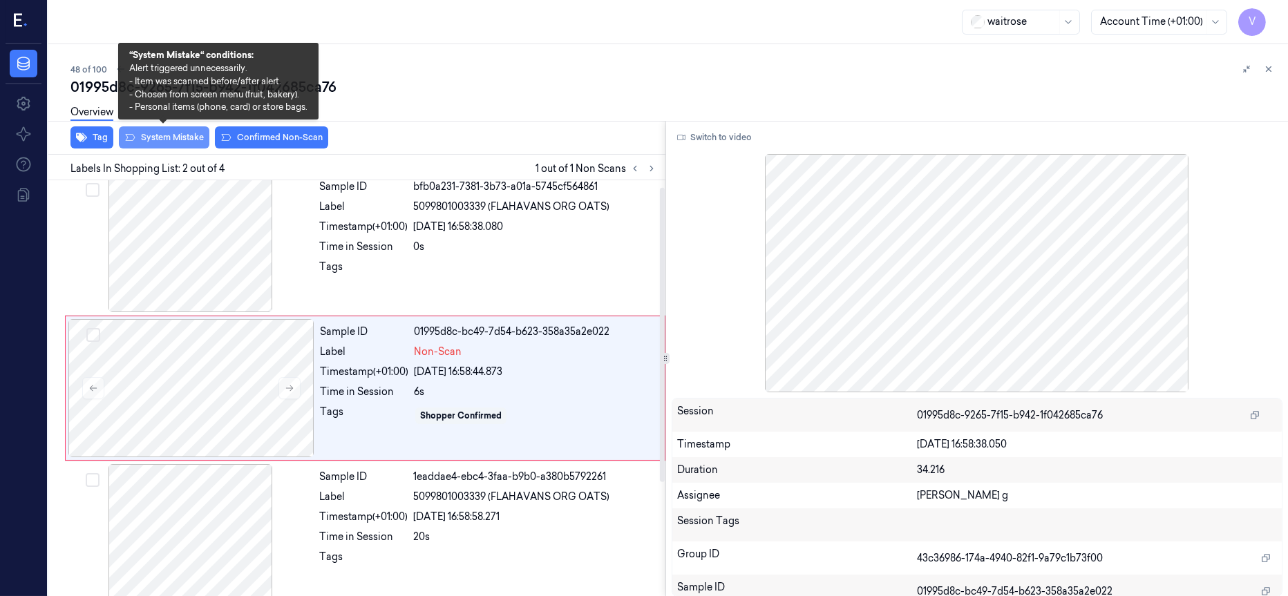
click at [156, 143] on button "System Mistake" at bounding box center [164, 137] width 91 height 22
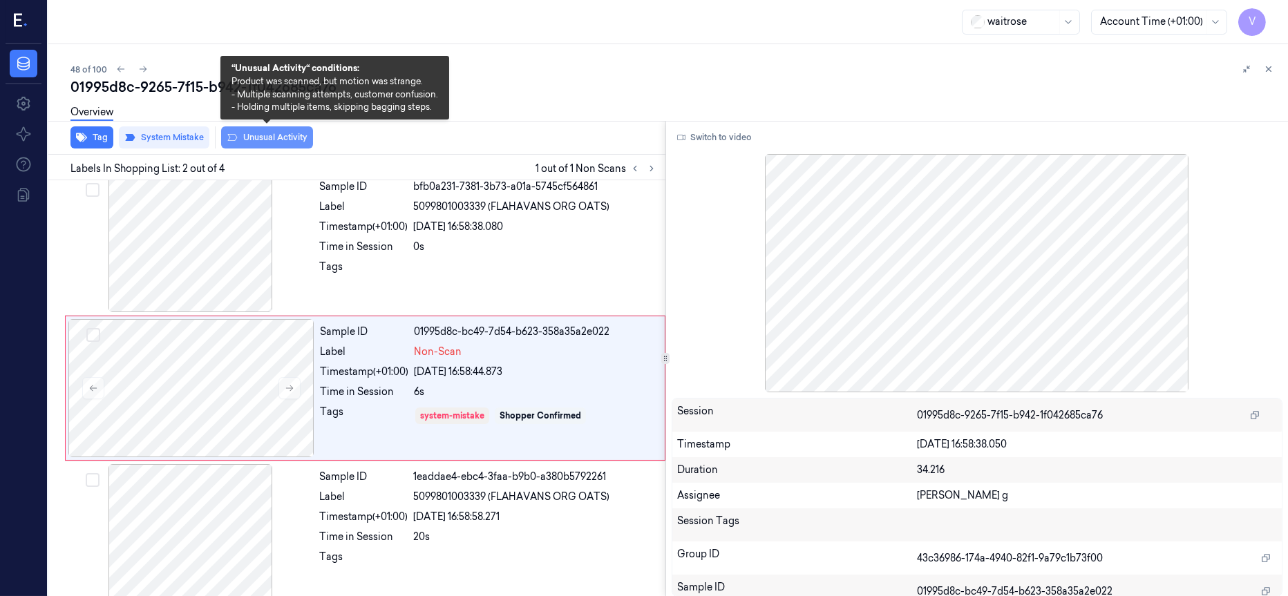
click at [276, 141] on button "Unusual Activity" at bounding box center [267, 137] width 92 height 22
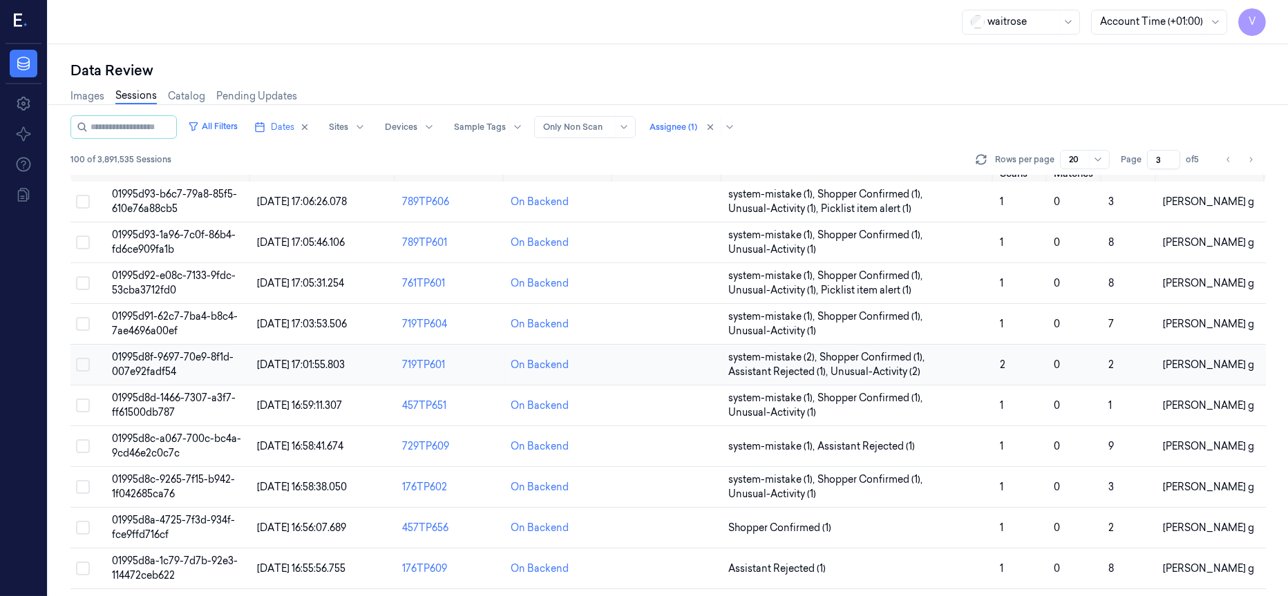
scroll to position [127, 0]
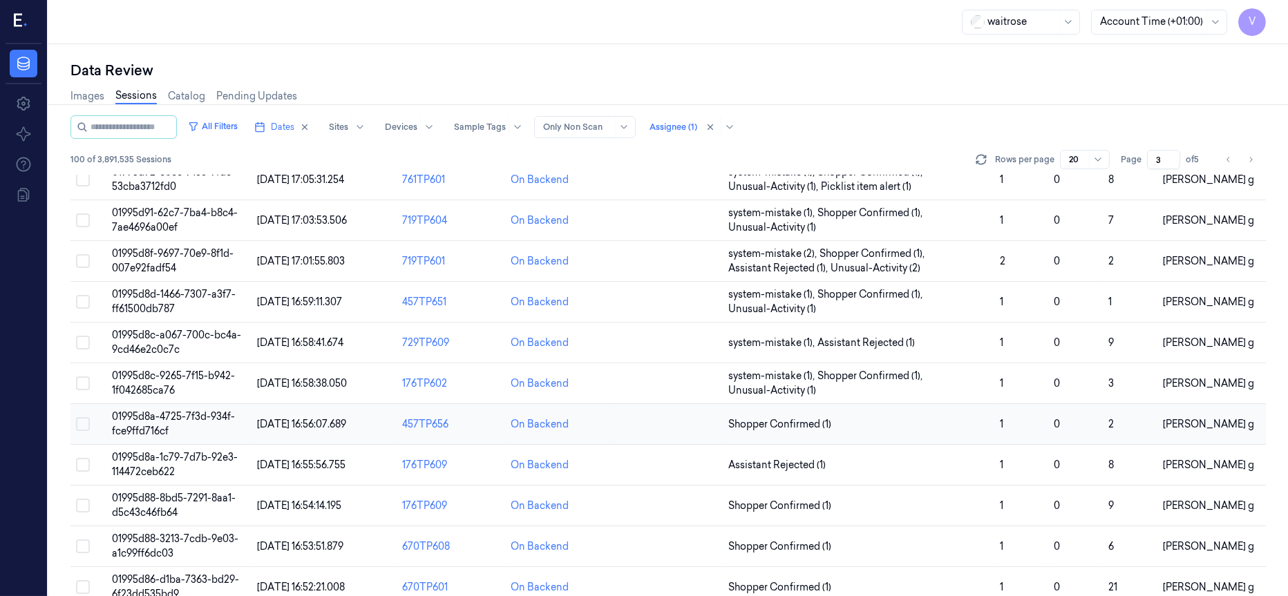
click at [674, 430] on td at bounding box center [668, 424] width 108 height 41
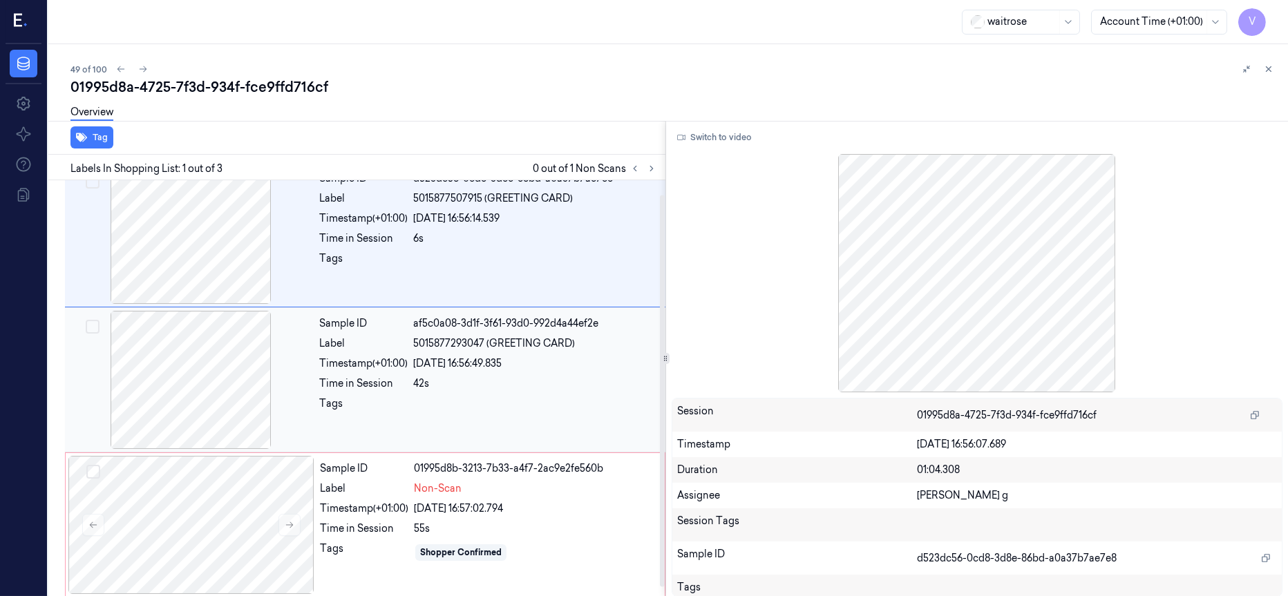
scroll to position [23, 0]
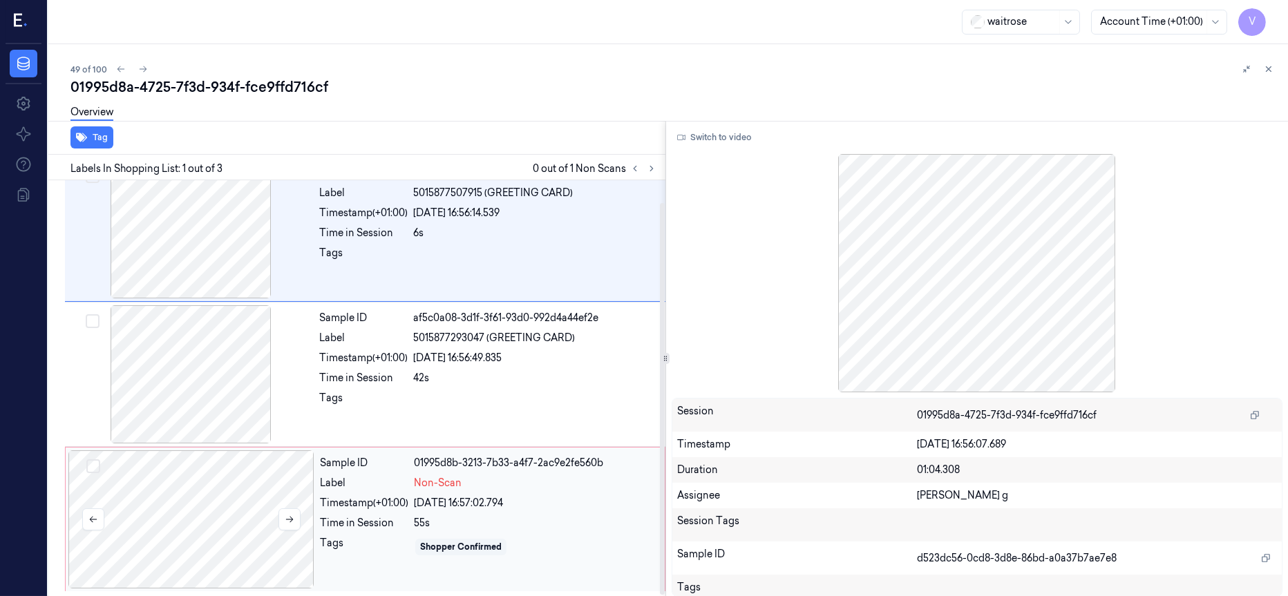
click at [156, 509] on div at bounding box center [191, 520] width 246 height 138
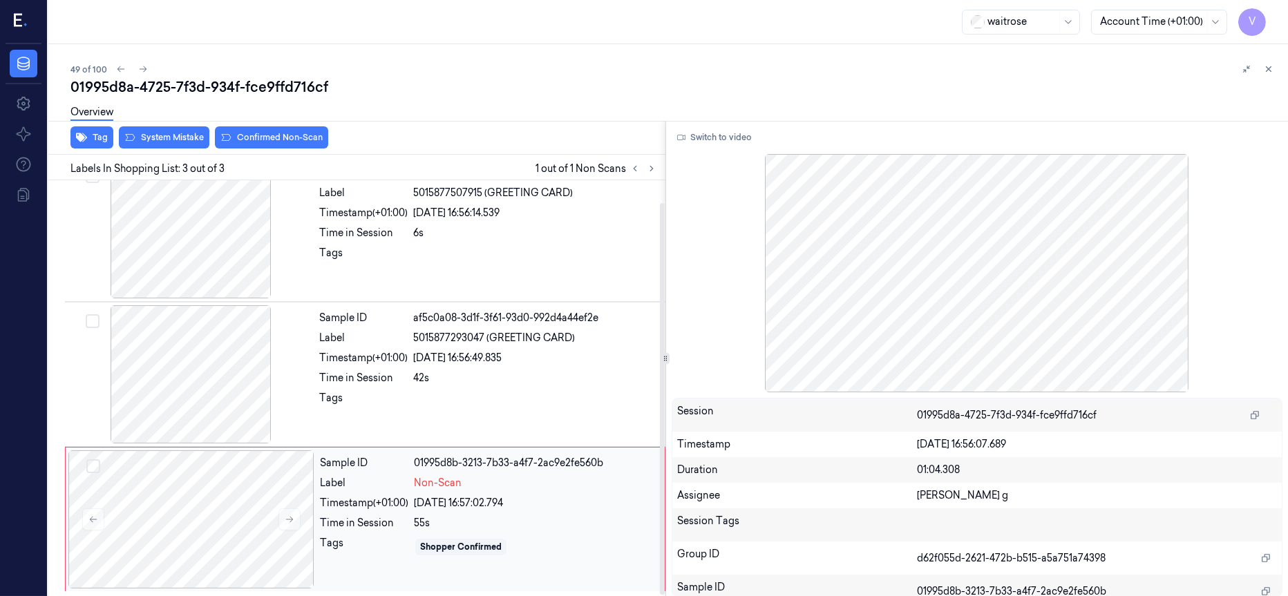
click at [316, 498] on div "Sample ID 01995d8b-3213-7b33-a4f7-2ac9e2fe560b Label Non-Scan Timestamp (+01:00…" at bounding box center [488, 520] width 348 height 138
click at [187, 233] on div at bounding box center [191, 229] width 246 height 138
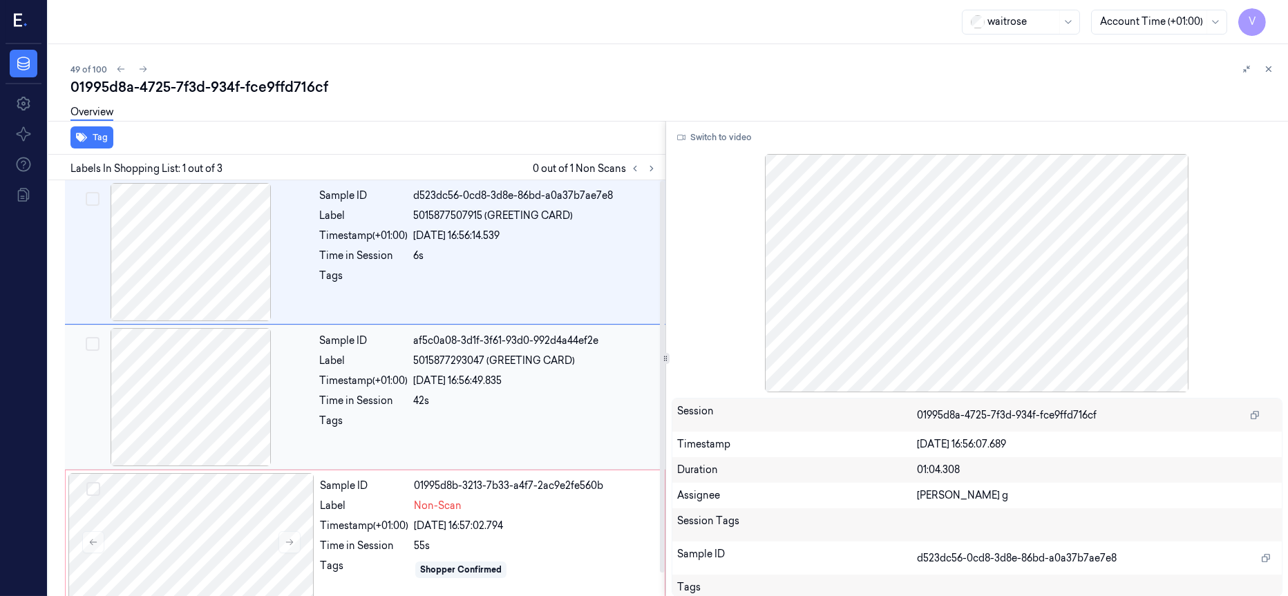
click at [200, 394] on div at bounding box center [191, 397] width 246 height 138
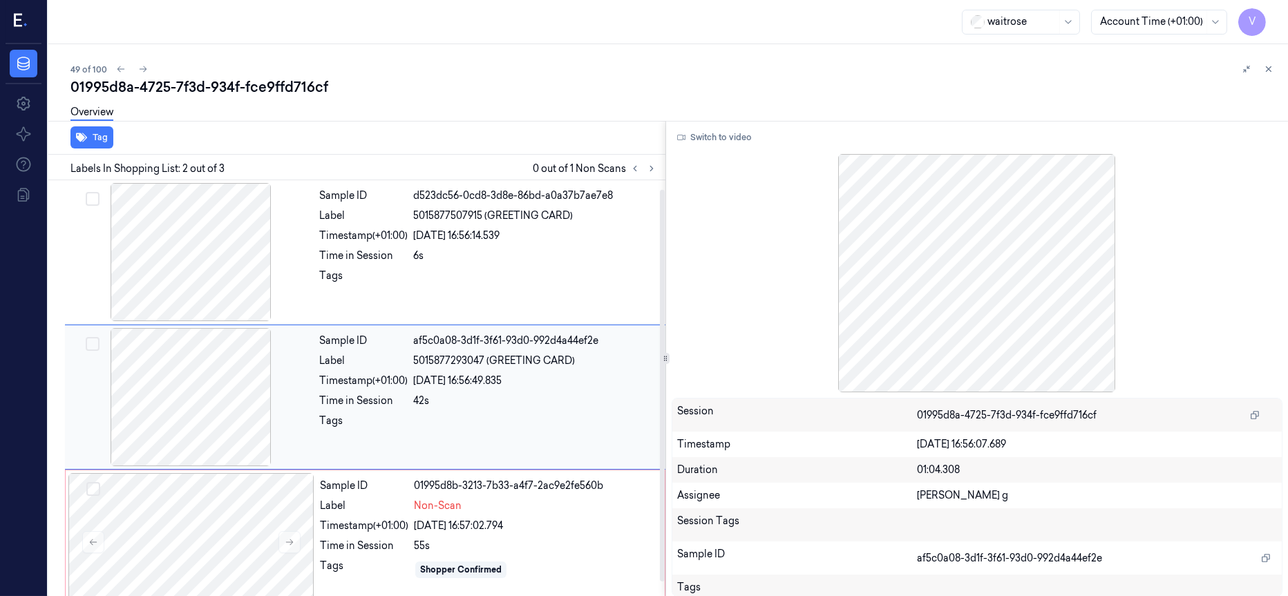
scroll to position [9, 0]
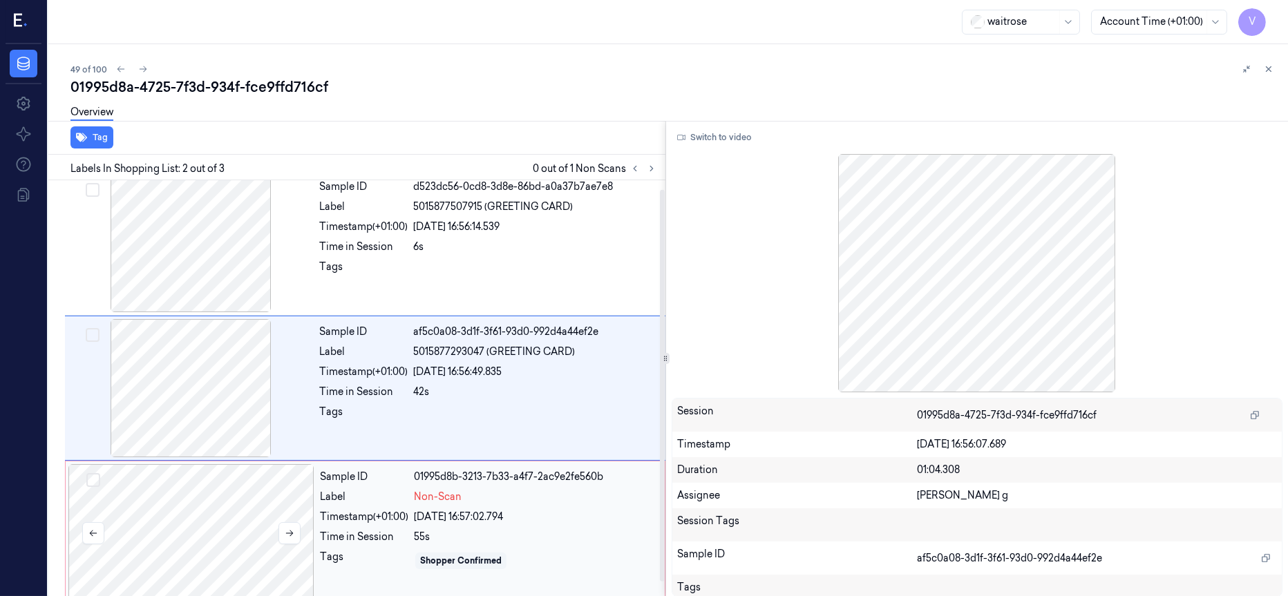
click at [265, 524] on div at bounding box center [191, 533] width 246 height 138
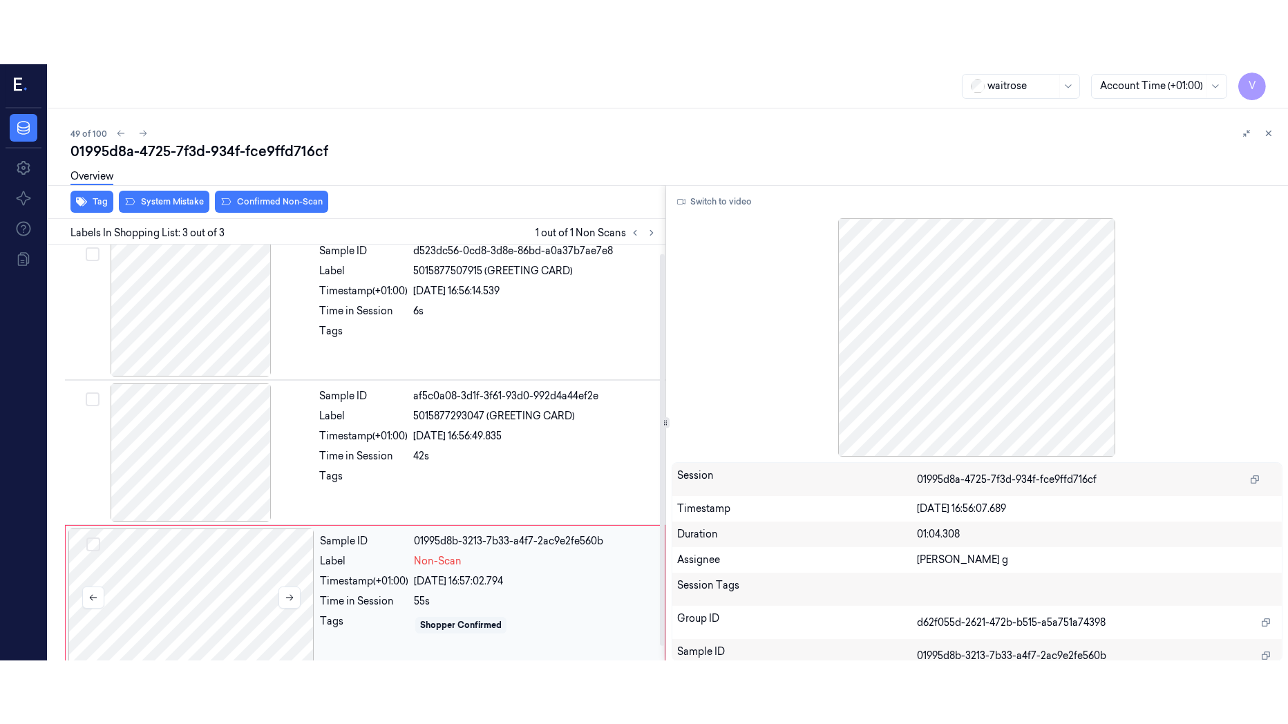
scroll to position [23, 0]
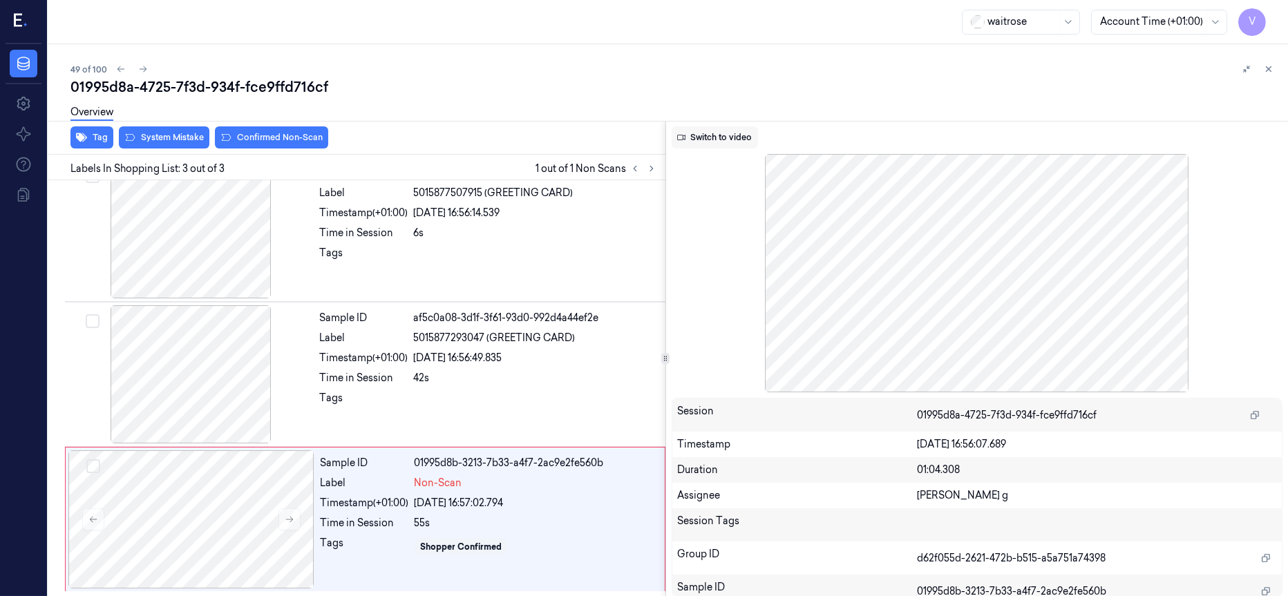
click at [719, 138] on button "Switch to video" at bounding box center [715, 137] width 86 height 22
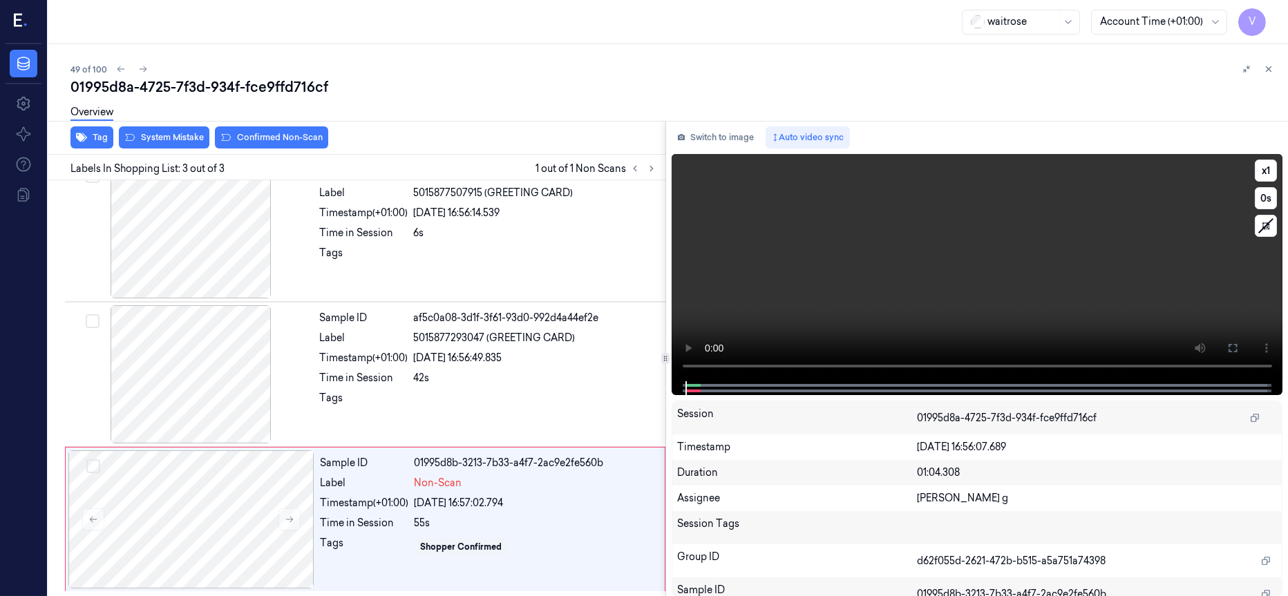
click at [1244, 350] on button at bounding box center [1233, 348] width 22 height 22
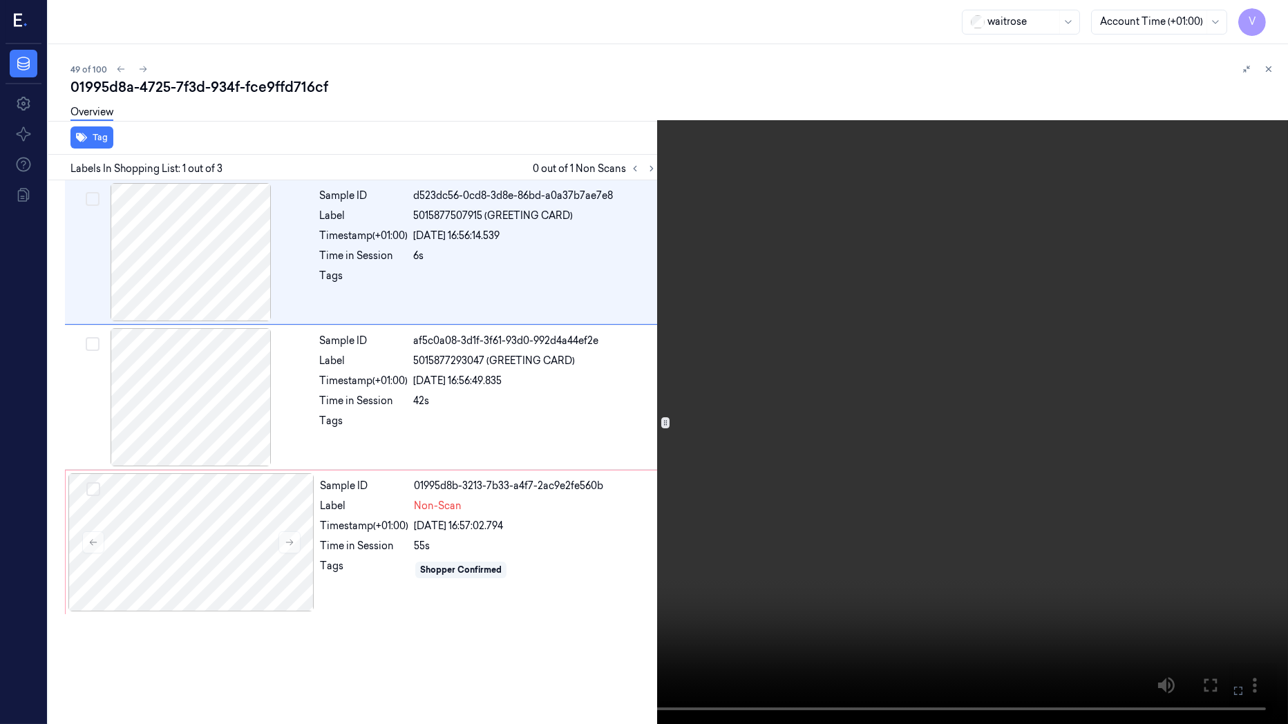
click at [0, 0] on icon at bounding box center [0, 0] width 0 height 0
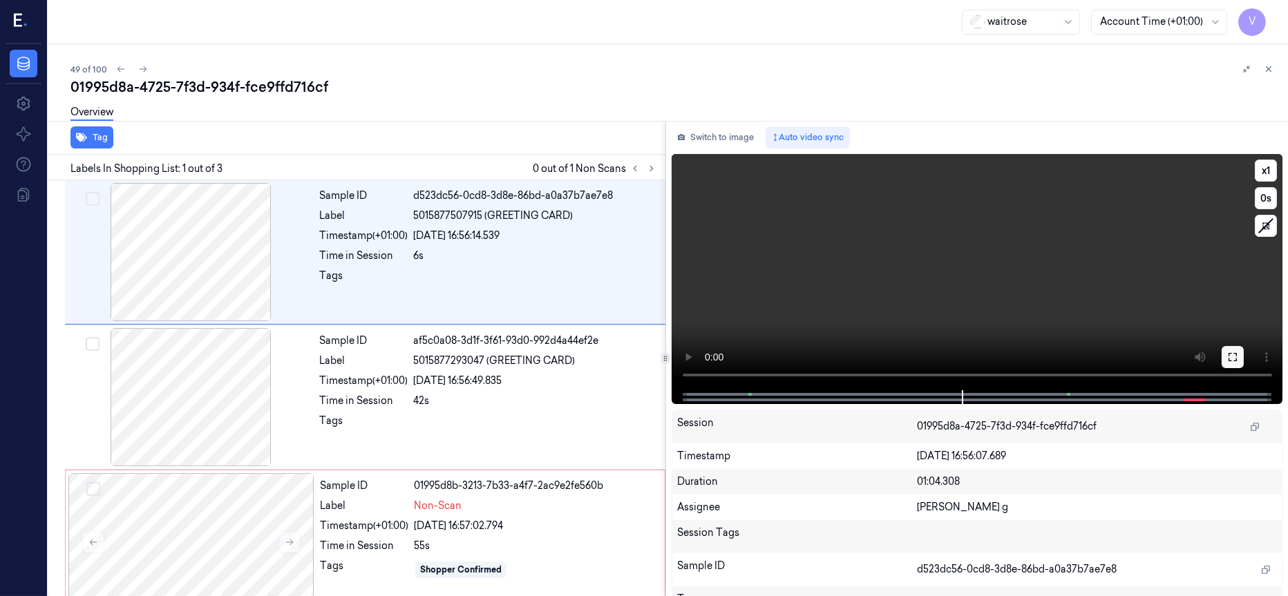
click at [1233, 357] on icon at bounding box center [1232, 357] width 11 height 11
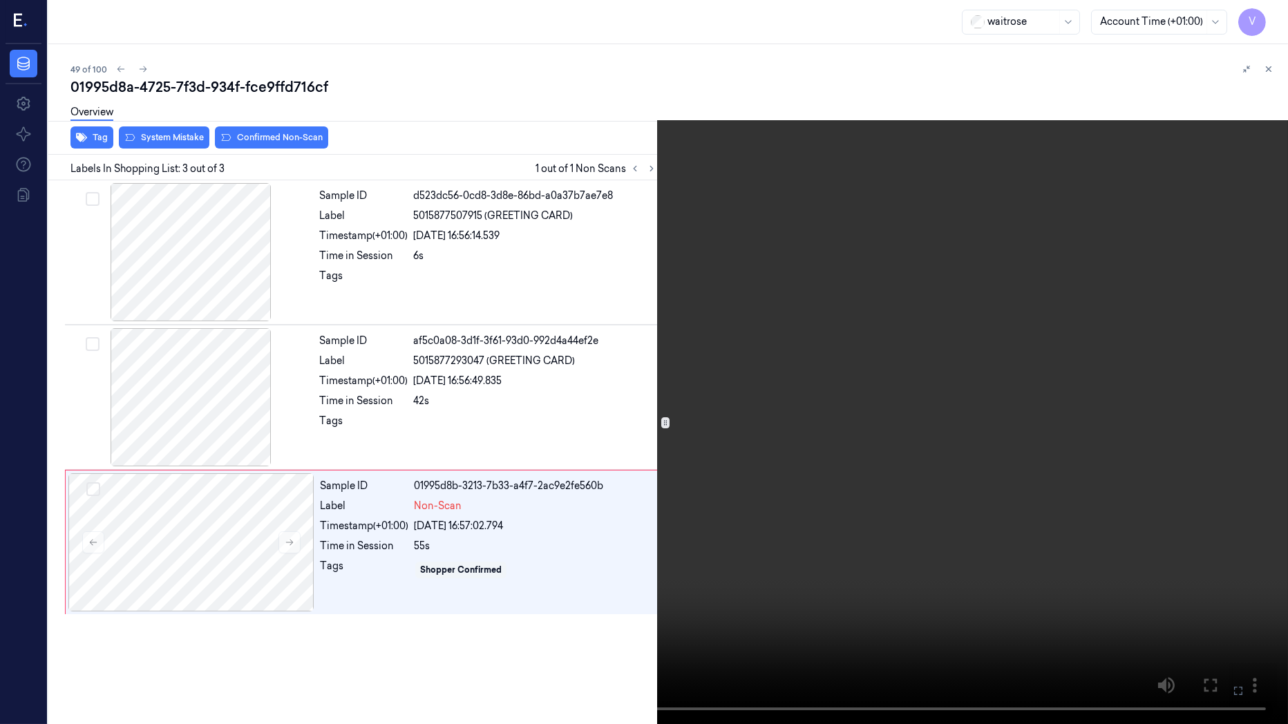
click at [0, 0] on icon at bounding box center [0, 0] width 0 height 0
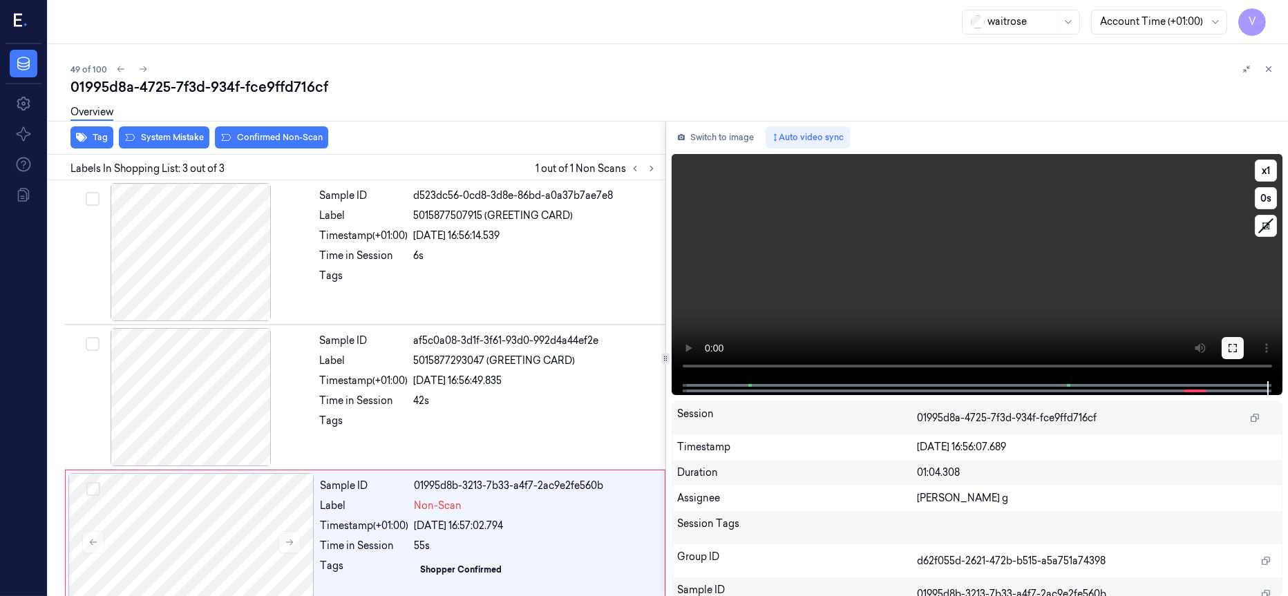
click at [1237, 352] on icon at bounding box center [1232, 348] width 11 height 11
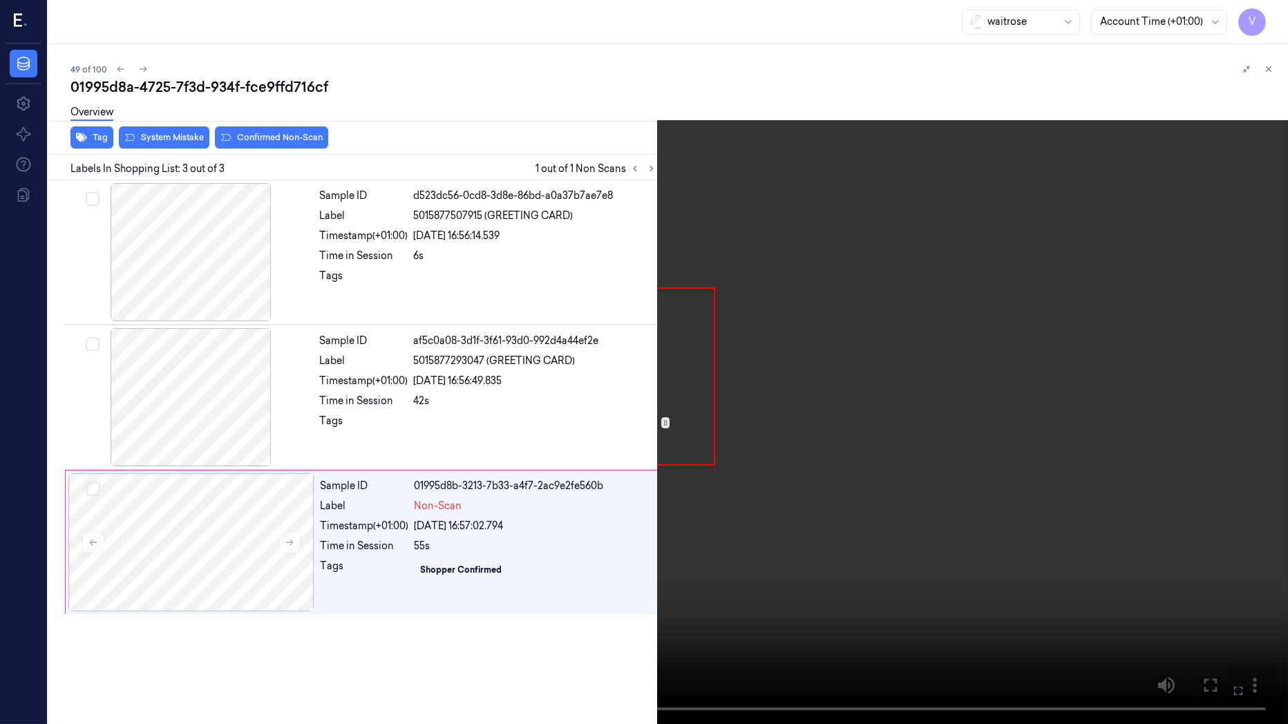
click at [0, 0] on button at bounding box center [0, 0] width 0 height 0
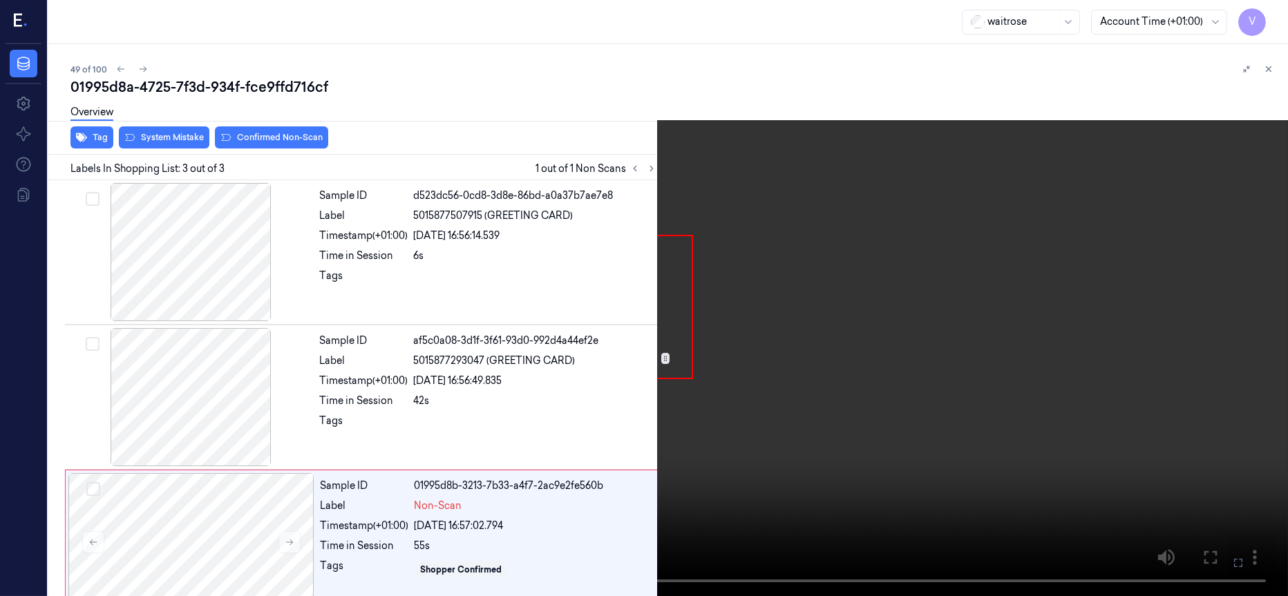
scroll to position [23, 0]
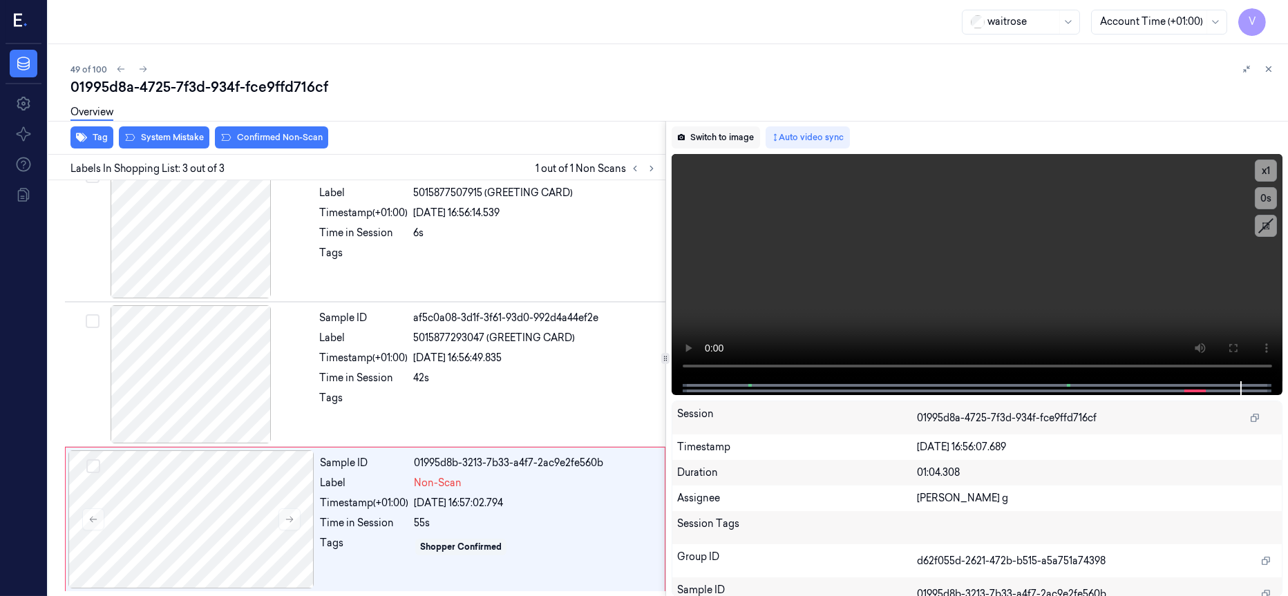
click at [708, 138] on button "Switch to image" at bounding box center [716, 137] width 88 height 22
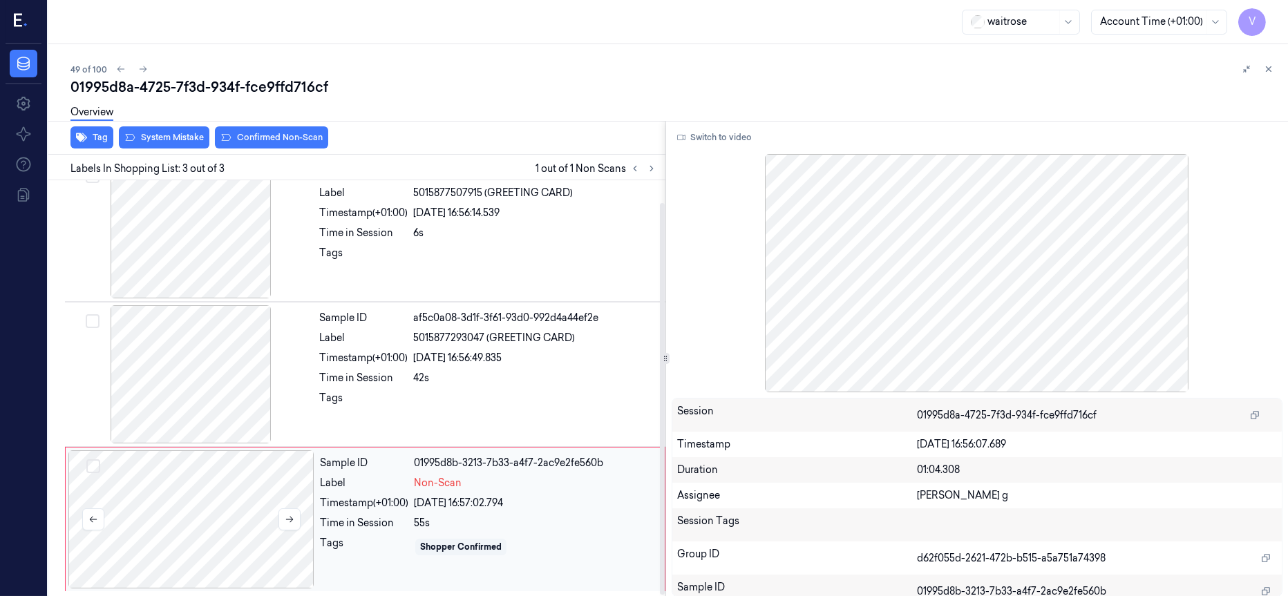
click at [190, 509] on div at bounding box center [191, 520] width 246 height 138
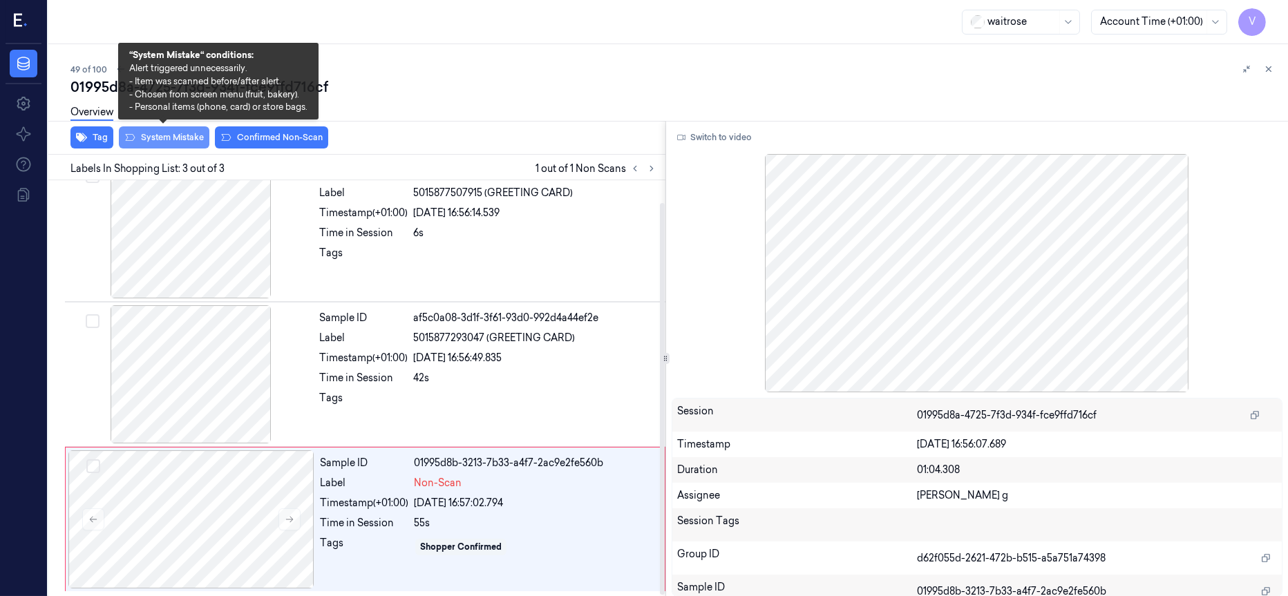
click at [119, 135] on button "System Mistake" at bounding box center [164, 137] width 91 height 22
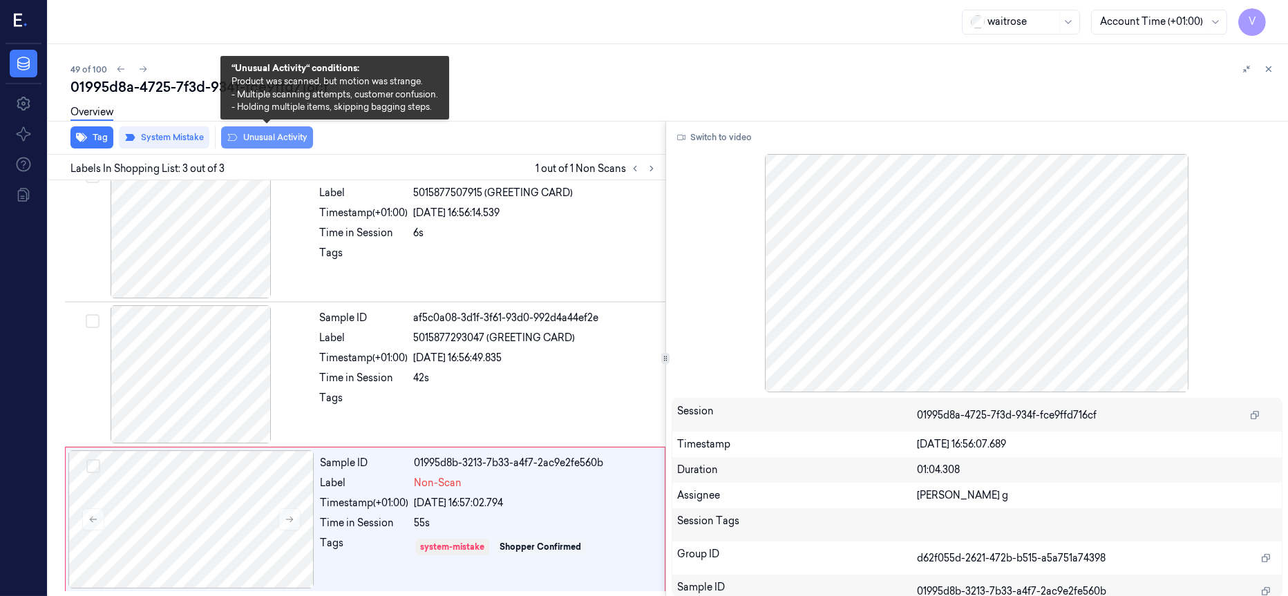
click at [265, 144] on button "Unusual Activity" at bounding box center [267, 137] width 92 height 22
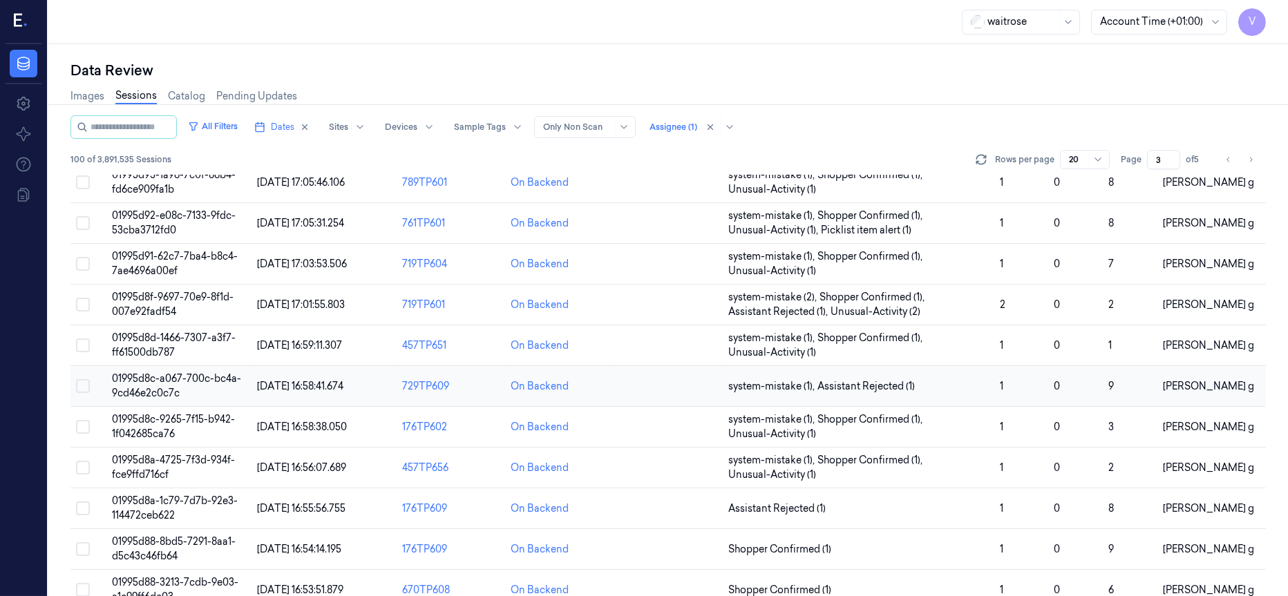
scroll to position [127, 0]
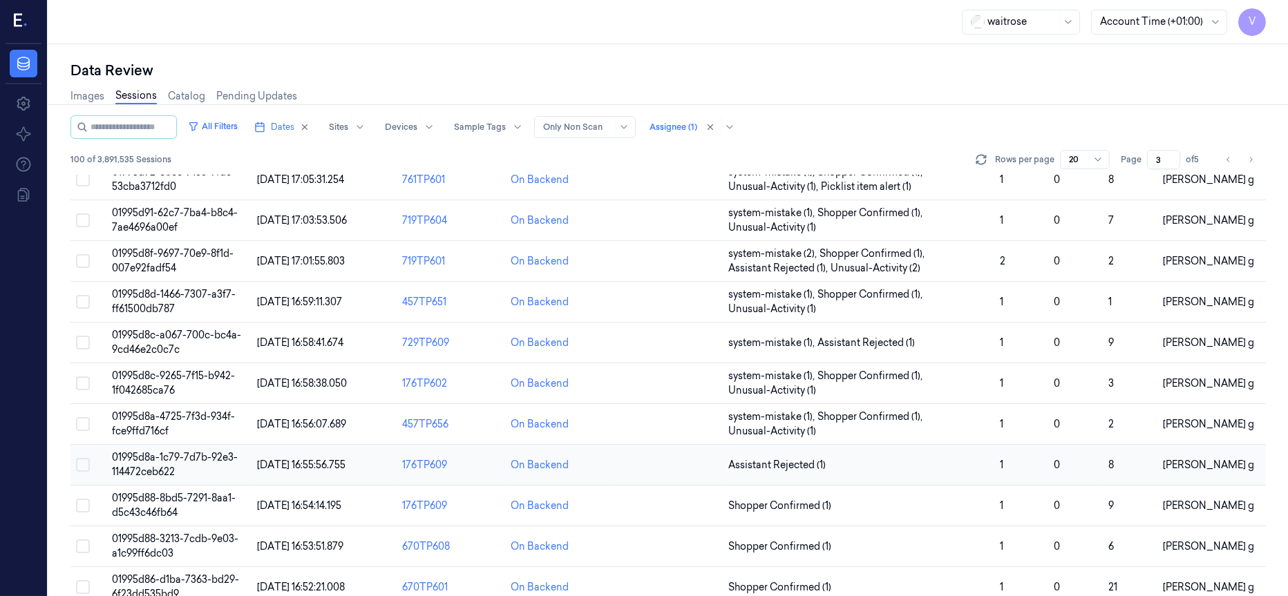
click at [638, 471] on td at bounding box center [668, 465] width 108 height 41
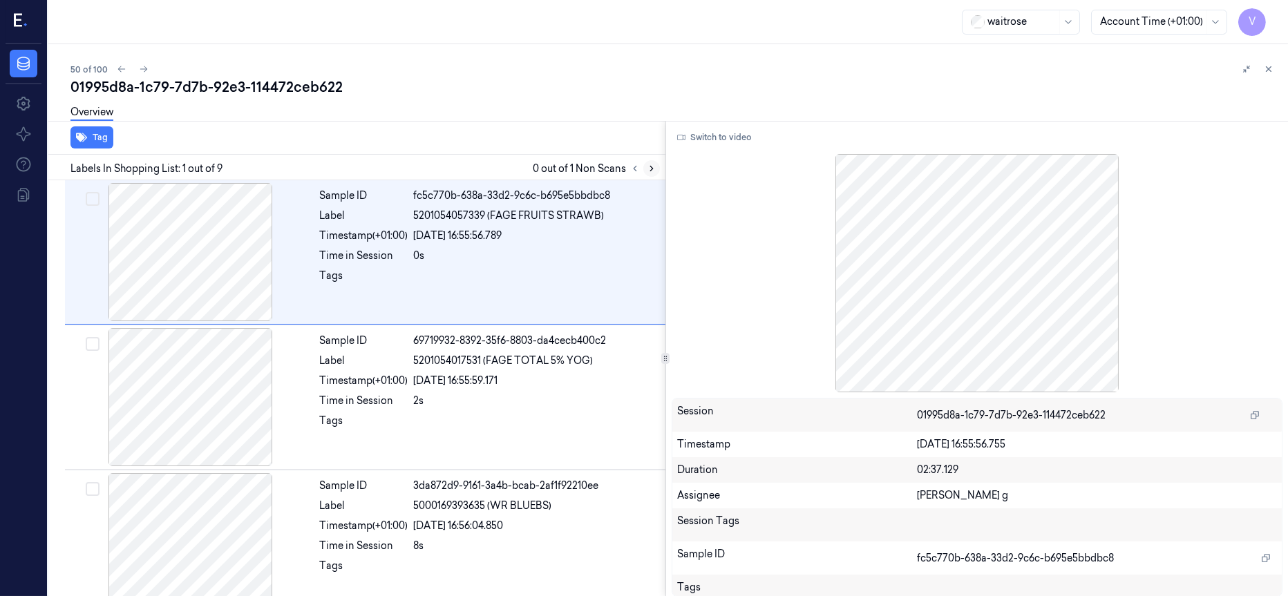
click at [647, 172] on icon at bounding box center [652, 169] width 10 height 10
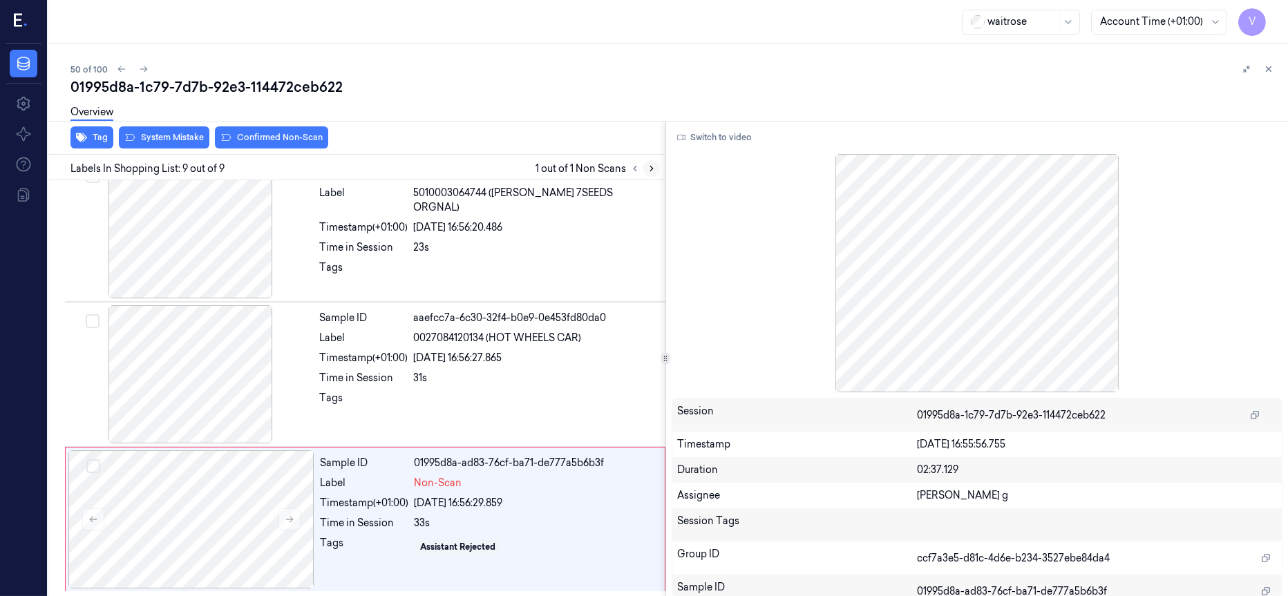
scroll to position [897, 0]
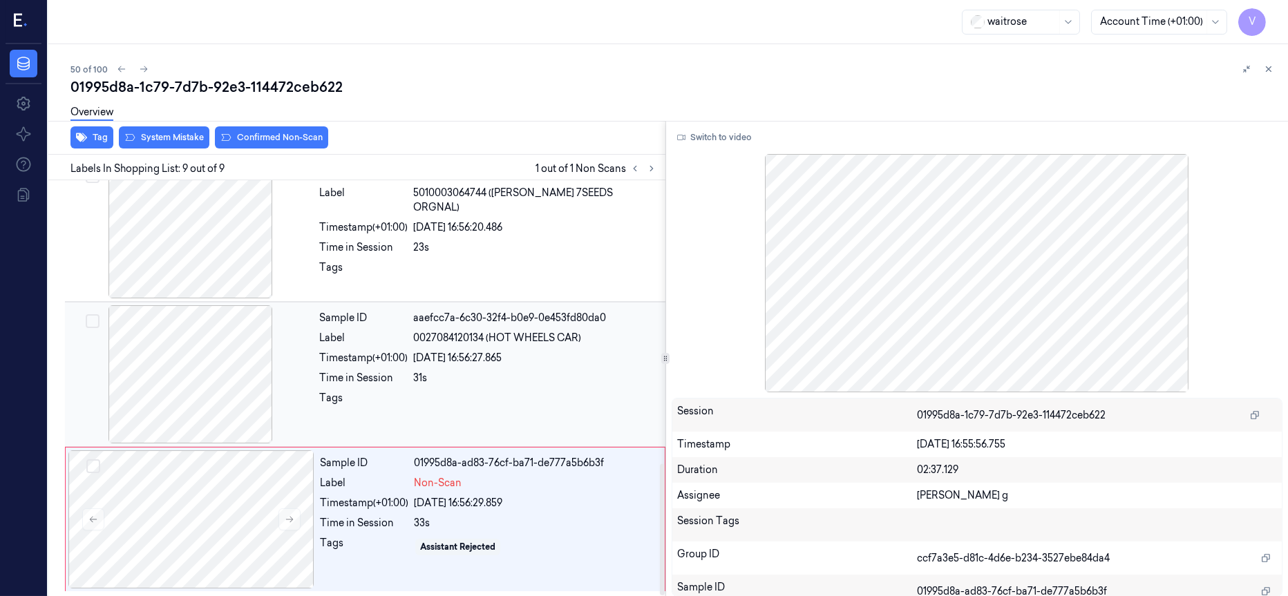
click at [203, 354] on div at bounding box center [191, 374] width 246 height 138
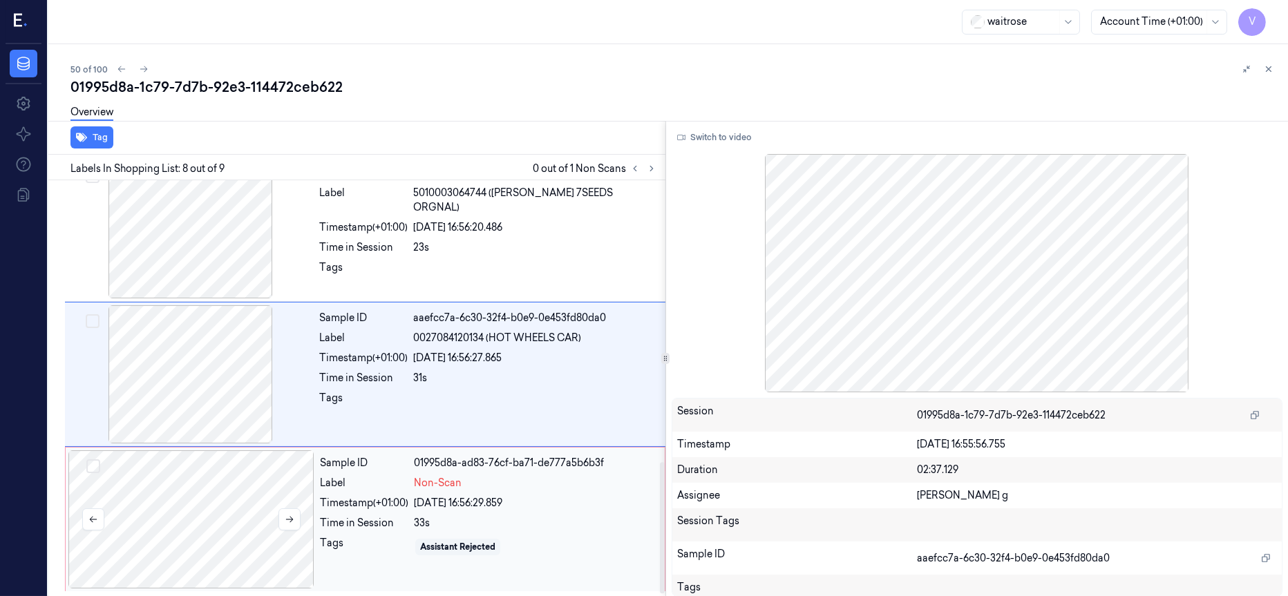
scroll to position [882, 0]
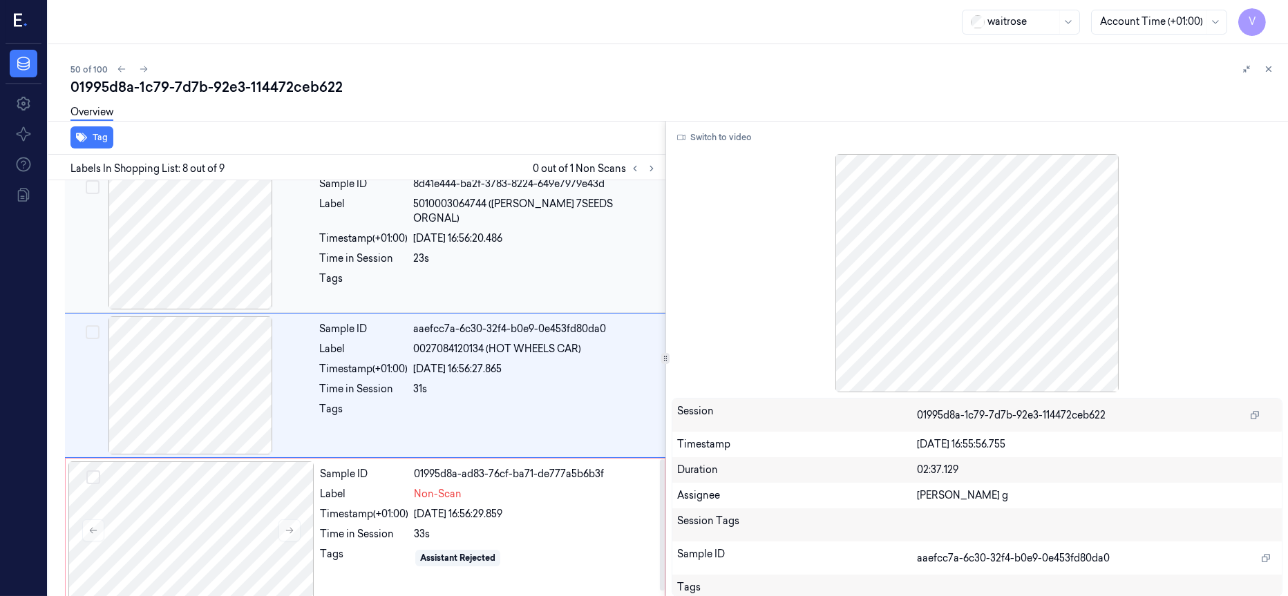
click at [161, 240] on div at bounding box center [191, 240] width 246 height 138
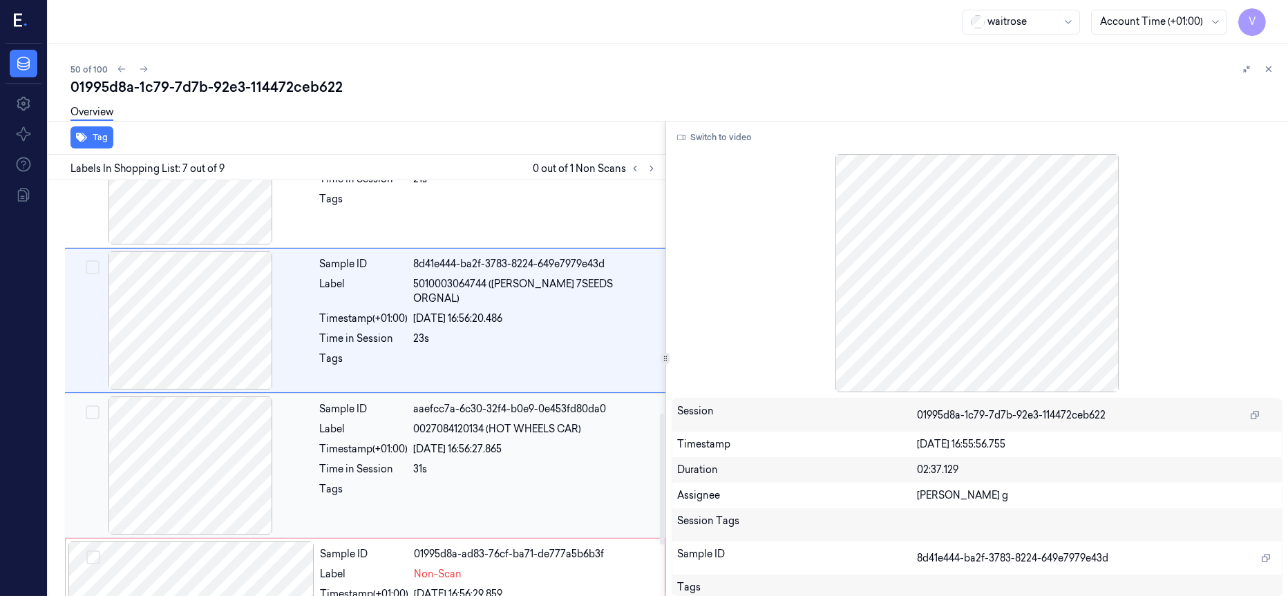
scroll to position [840, 0]
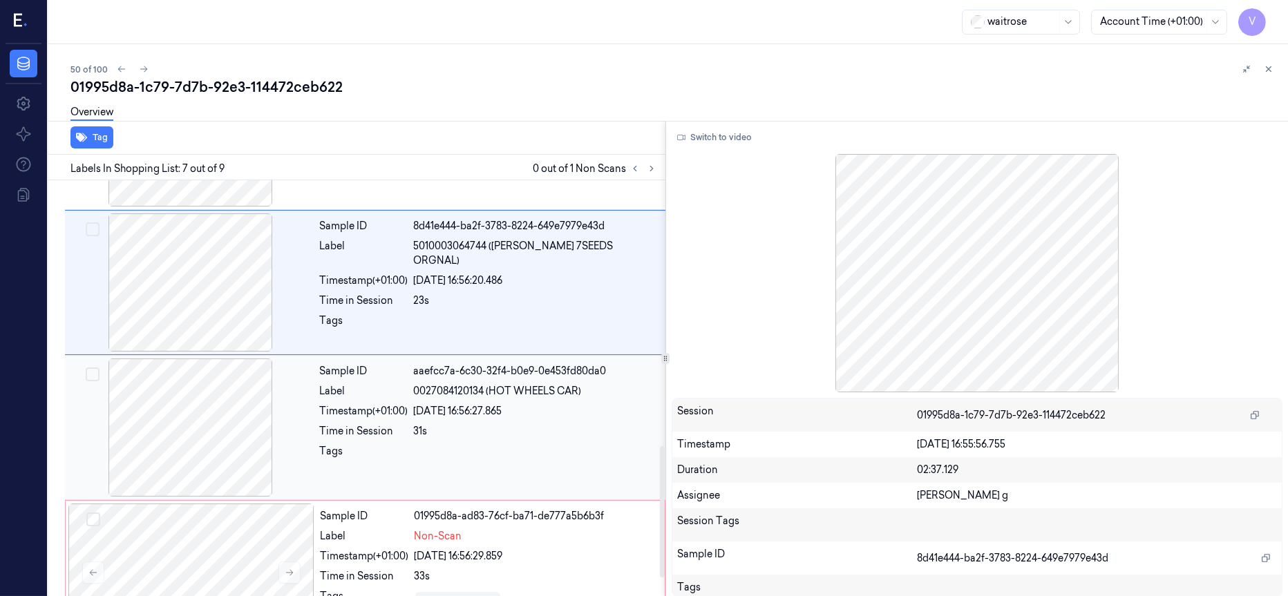
click at [205, 425] on div at bounding box center [191, 428] width 246 height 138
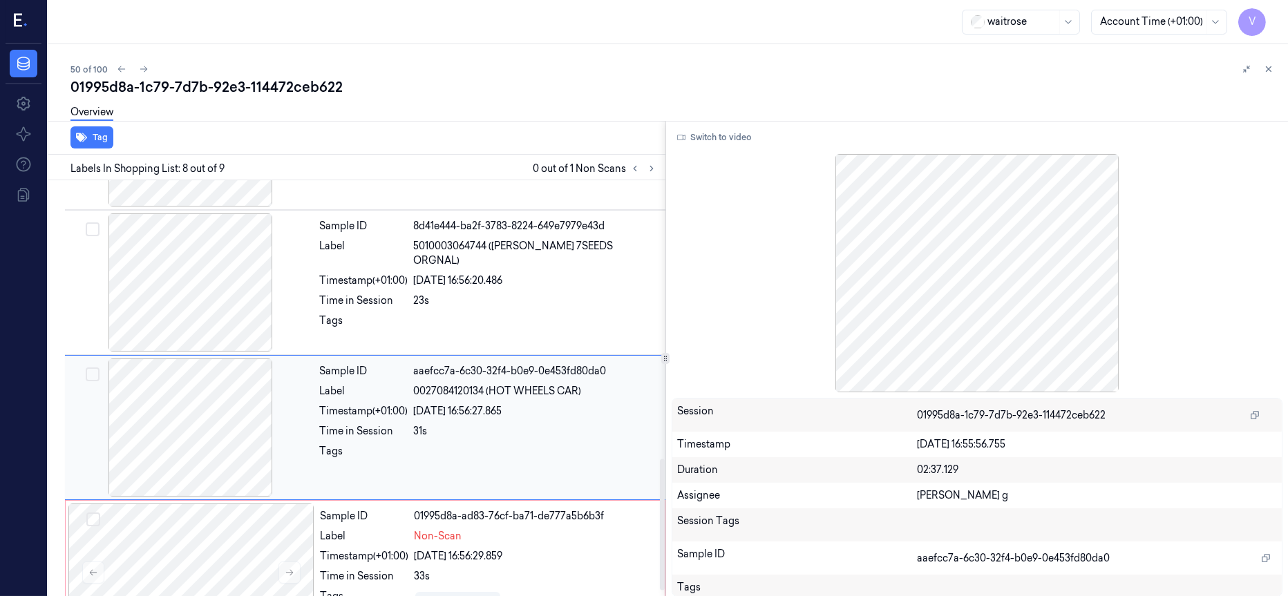
scroll to position [882, 0]
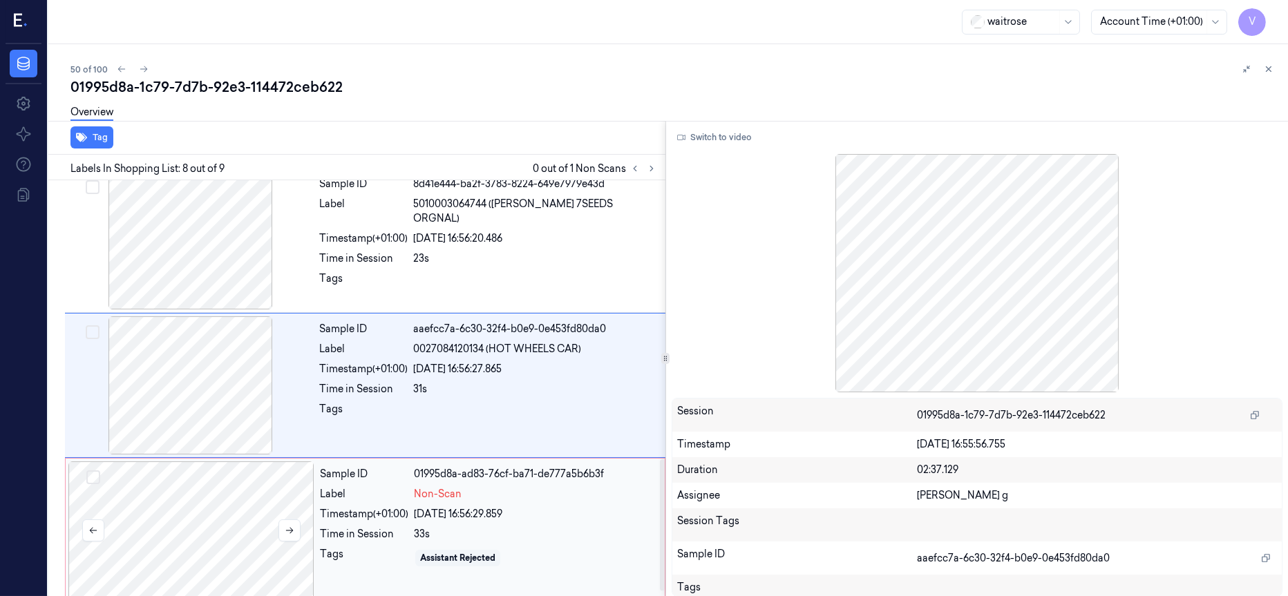
click at [213, 522] on div at bounding box center [191, 531] width 246 height 138
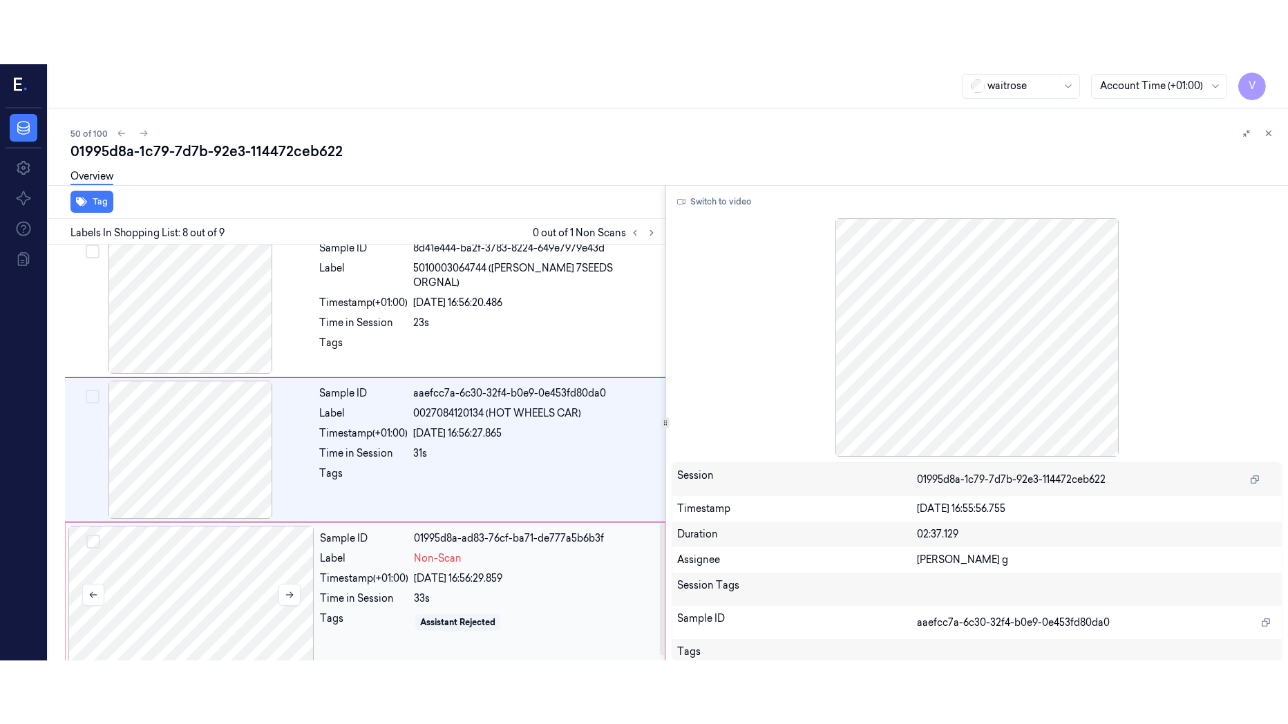
scroll to position [897, 0]
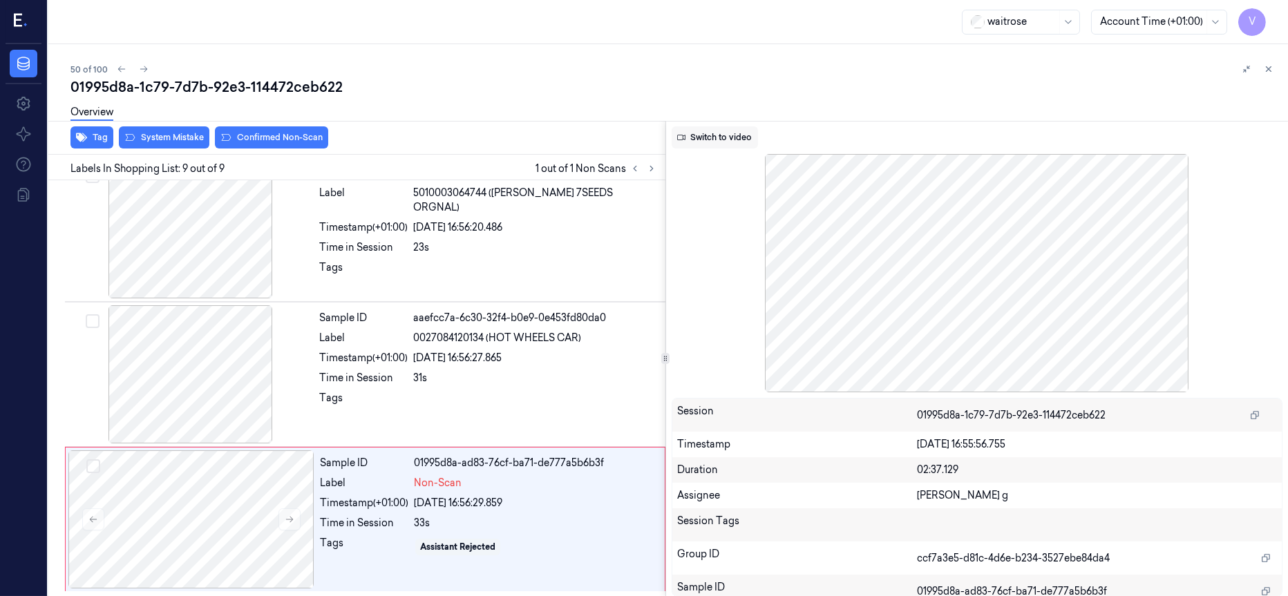
click at [734, 138] on button "Switch to video" at bounding box center [715, 137] width 86 height 22
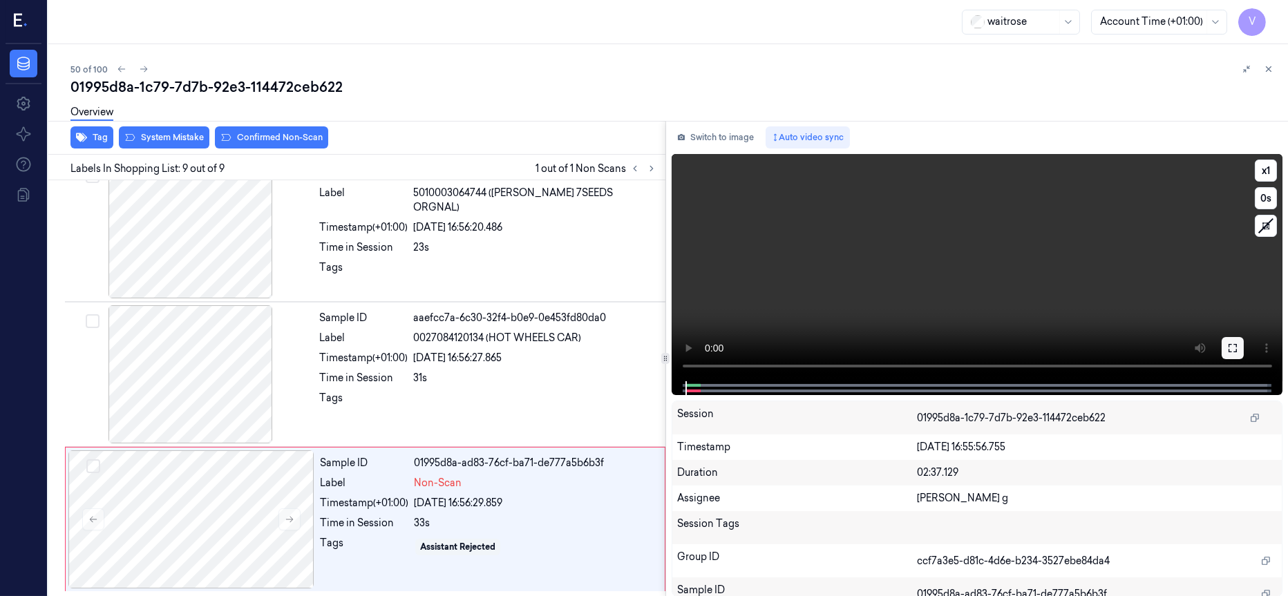
click at [1227, 343] on icon at bounding box center [1232, 348] width 11 height 11
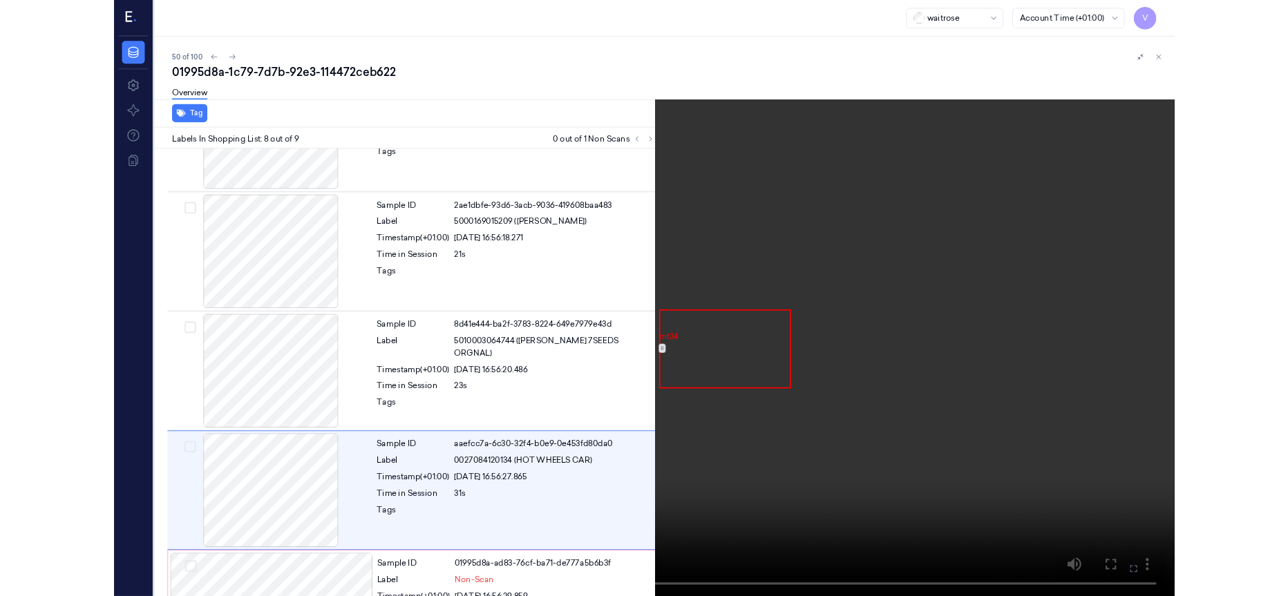
scroll to position [768, 0]
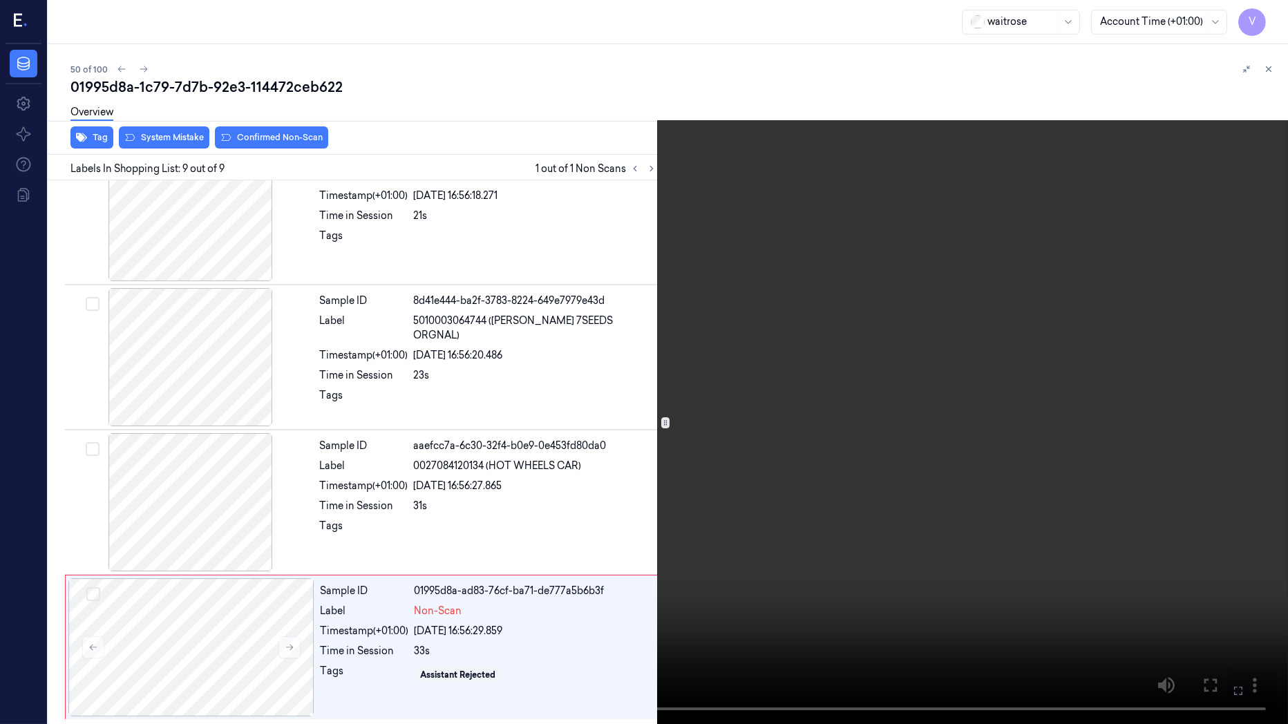
click at [0, 0] on icon at bounding box center [0, 0] width 0 height 0
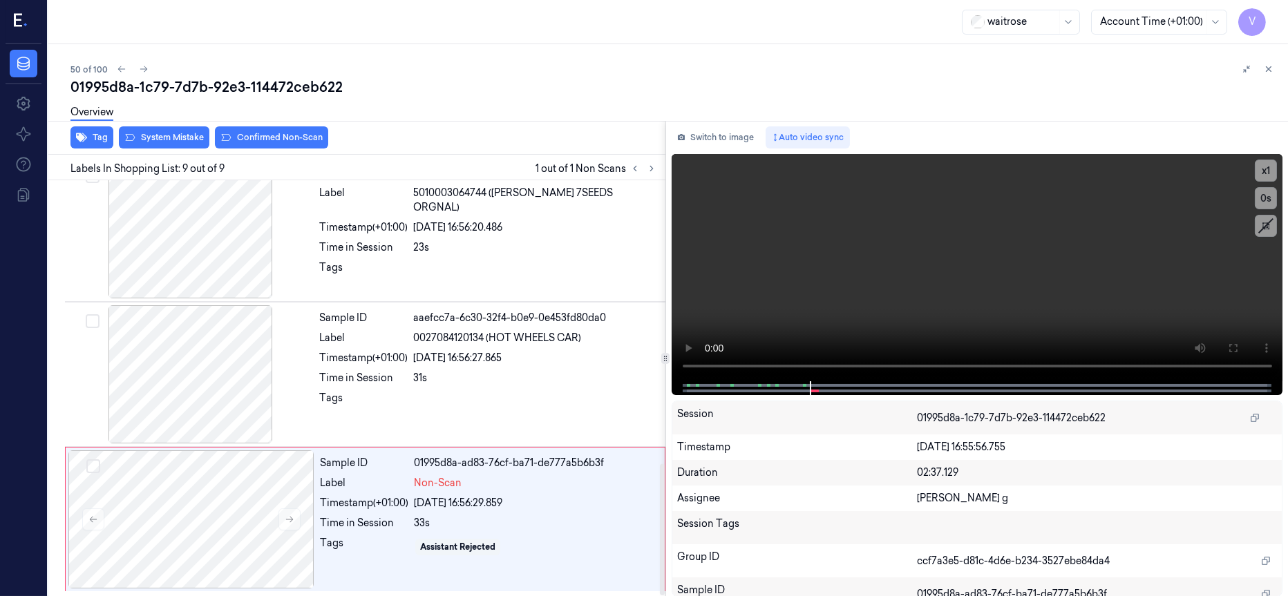
scroll to position [897, 0]
click at [797, 384] on div at bounding box center [976, 388] width 583 height 14
click at [806, 386] on div at bounding box center [976, 388] width 583 height 14
click at [805, 386] on span at bounding box center [805, 385] width 2 height 7
click at [1269, 174] on button "x 1" at bounding box center [1266, 171] width 22 height 22
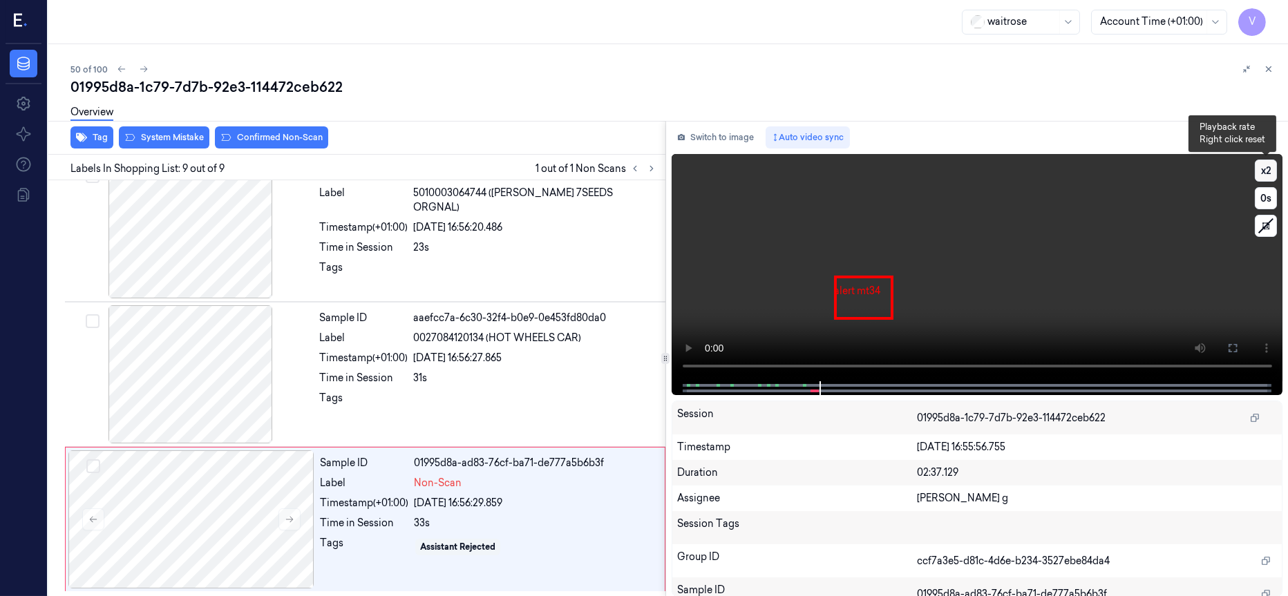
click at [1269, 174] on button "x 2" at bounding box center [1266, 171] width 22 height 22
click at [1269, 174] on button "x 4" at bounding box center [1266, 171] width 22 height 22
click at [1229, 348] on icon at bounding box center [1232, 348] width 11 height 11
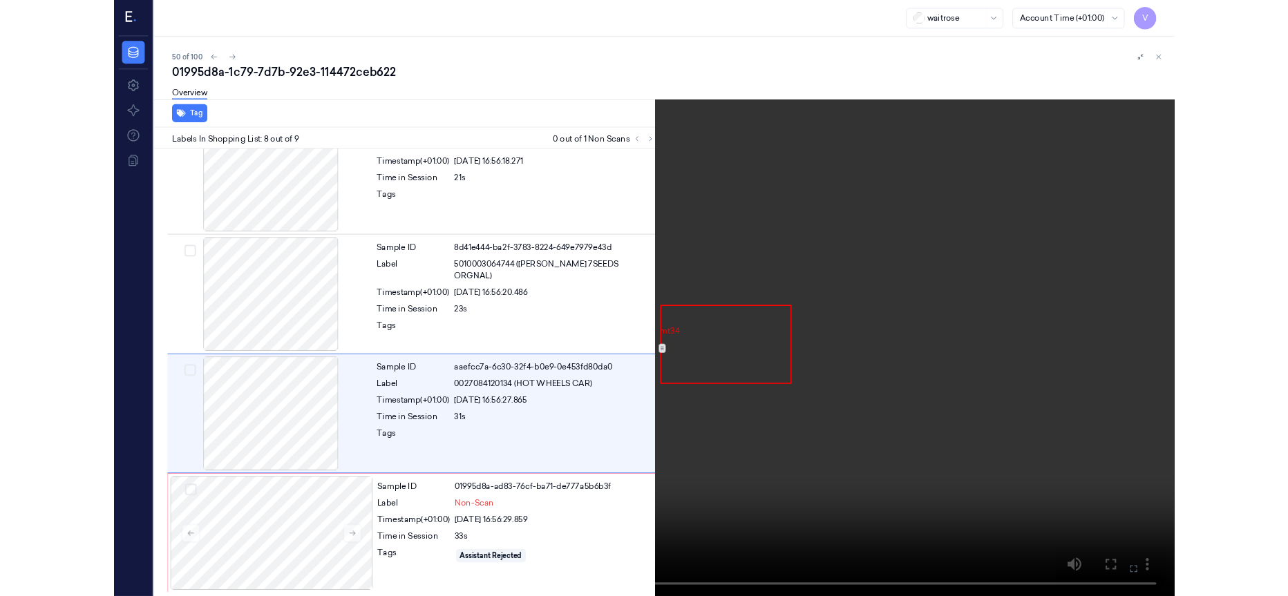
scroll to position [768, 0]
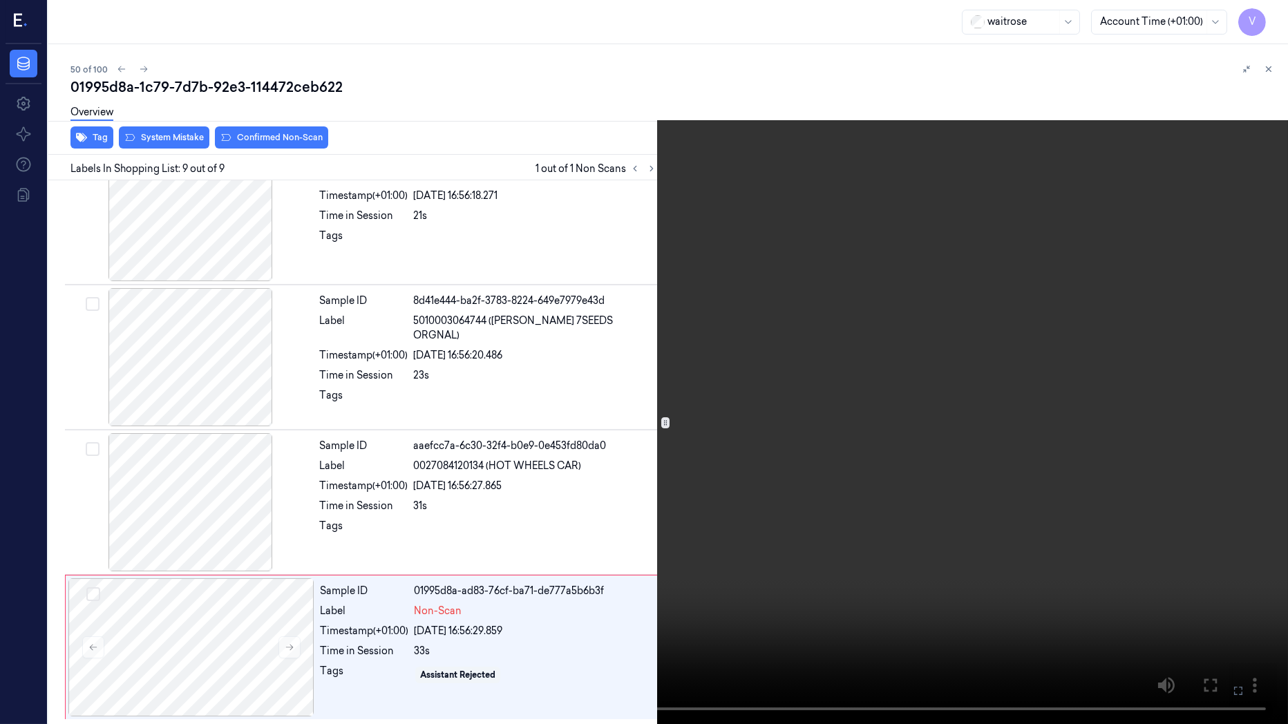
click at [0, 0] on icon at bounding box center [0, 0] width 0 height 0
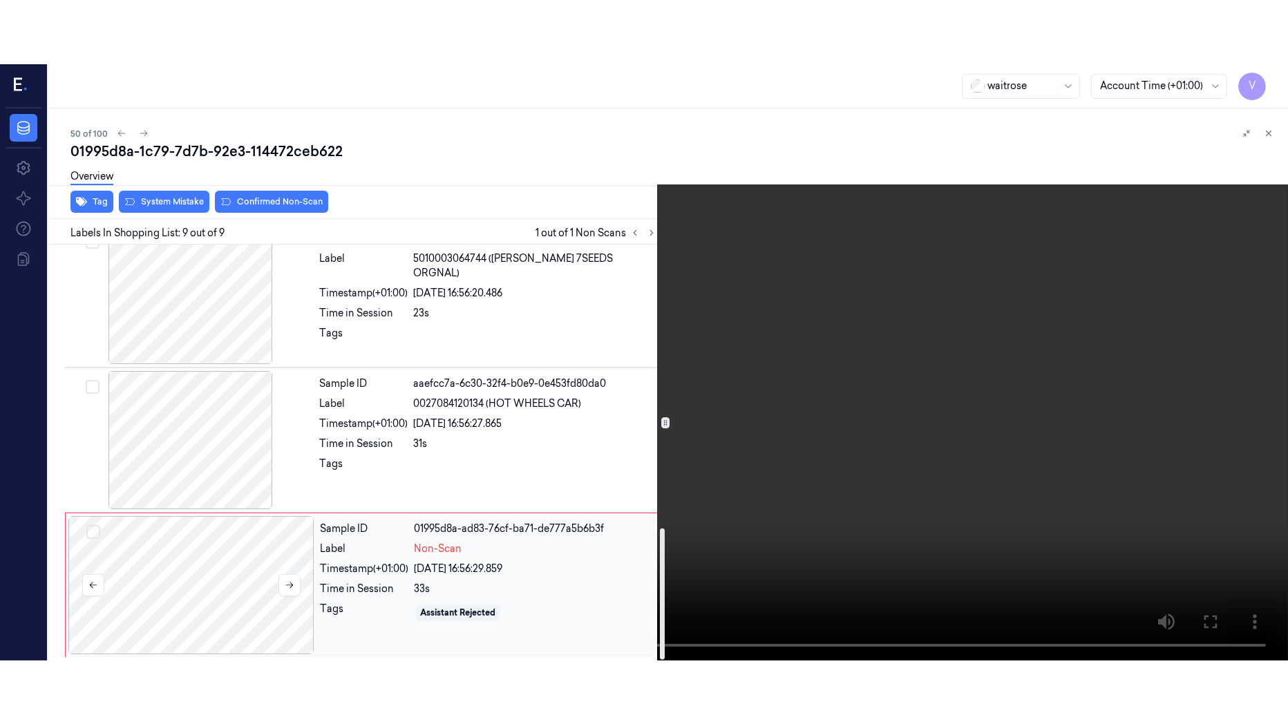
scroll to position [897, 0]
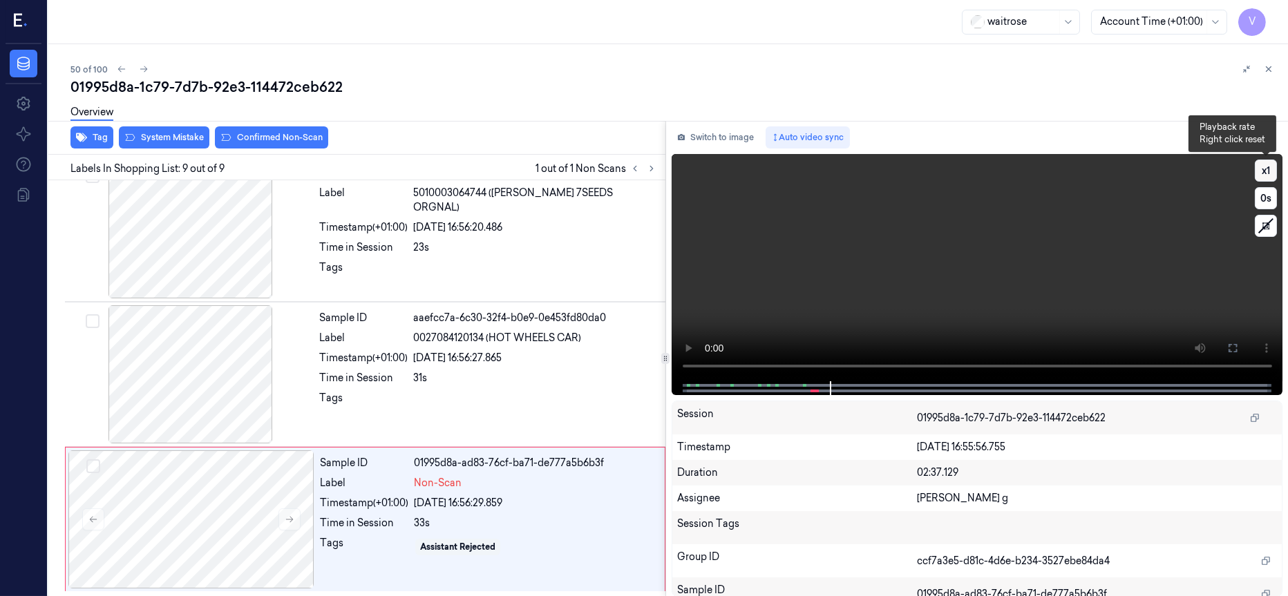
click at [1267, 169] on button "x 1" at bounding box center [1266, 171] width 22 height 22
click at [1235, 352] on icon at bounding box center [1233, 348] width 8 height 8
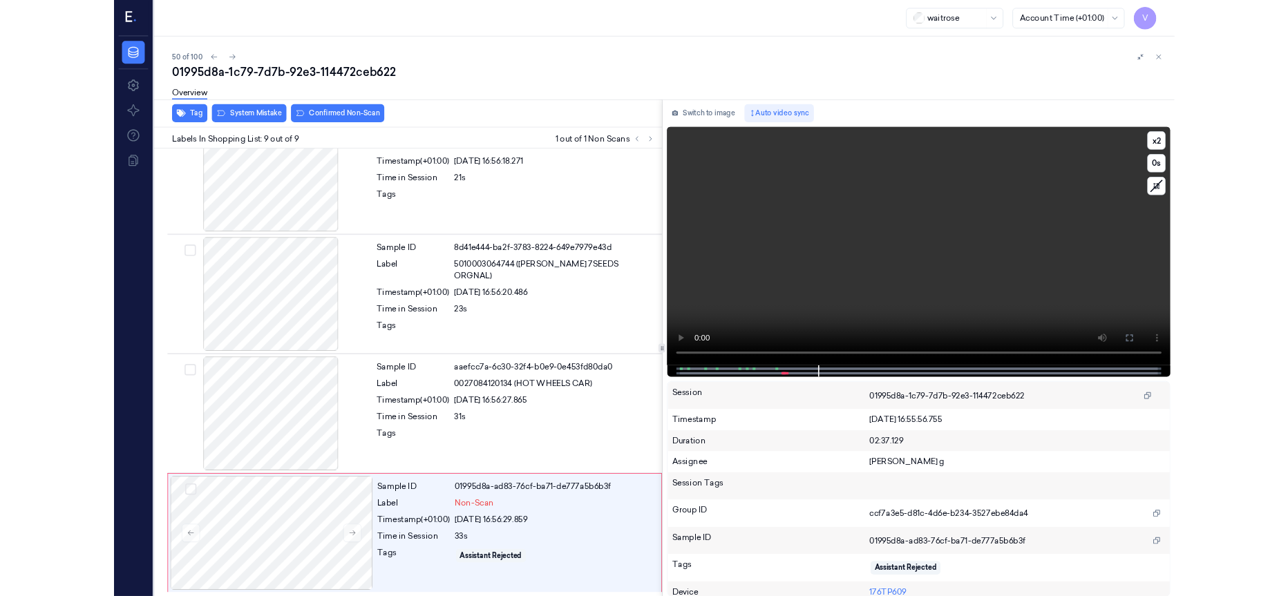
scroll to position [768, 0]
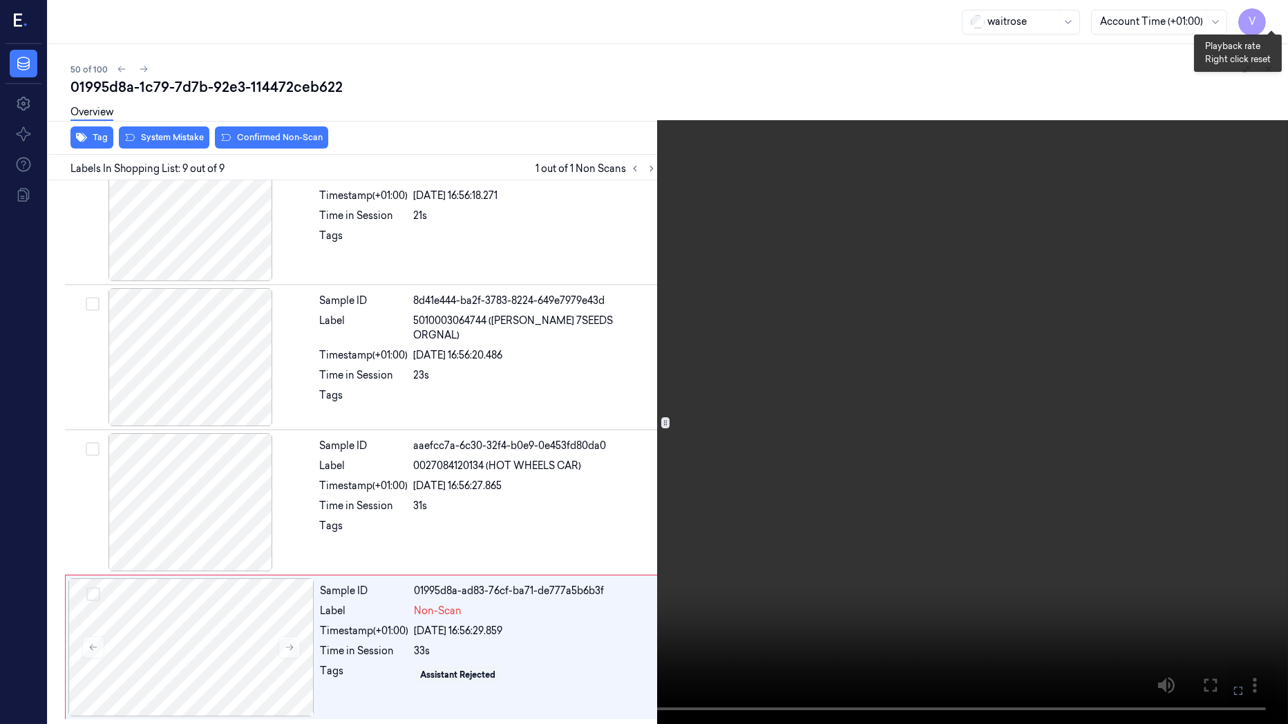
click at [1269, 16] on button "x 2" at bounding box center [1271, 17] width 22 height 22
click at [0, 0] on icon at bounding box center [0, 0] width 0 height 0
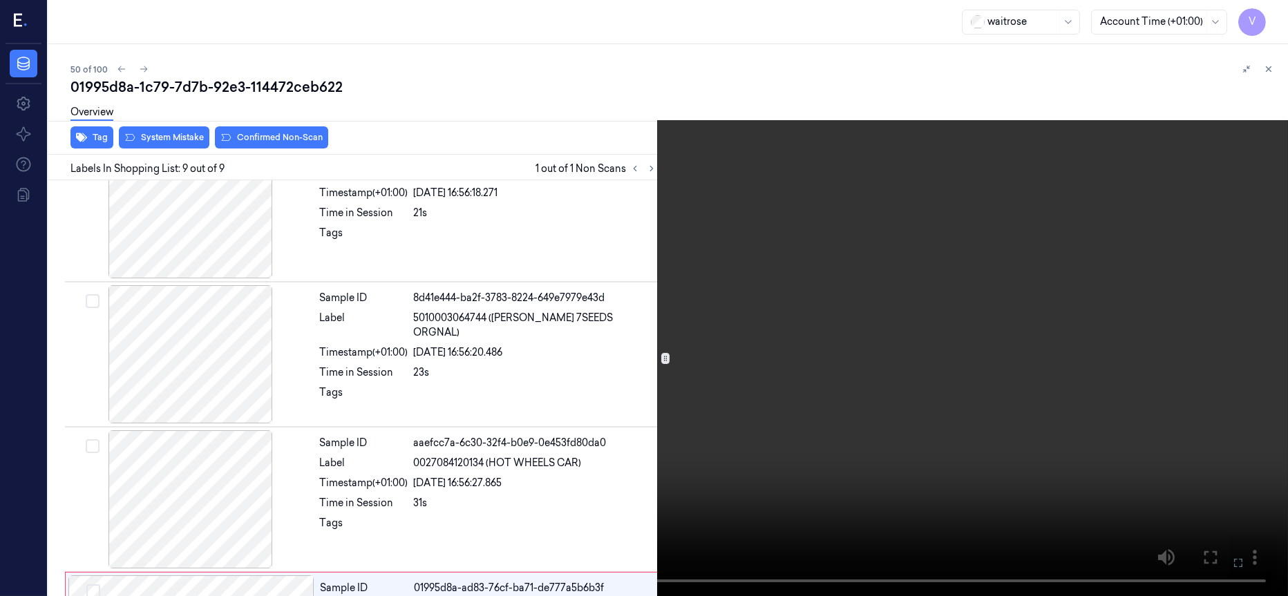
scroll to position [897, 0]
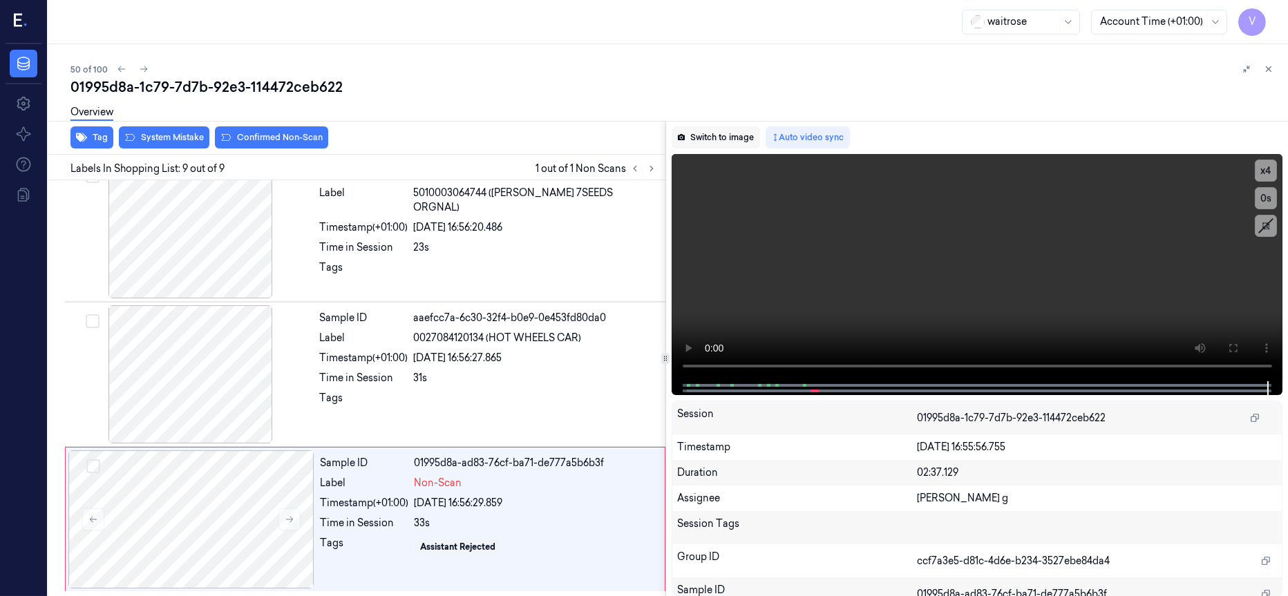
click at [708, 140] on button "Switch to image" at bounding box center [716, 137] width 88 height 22
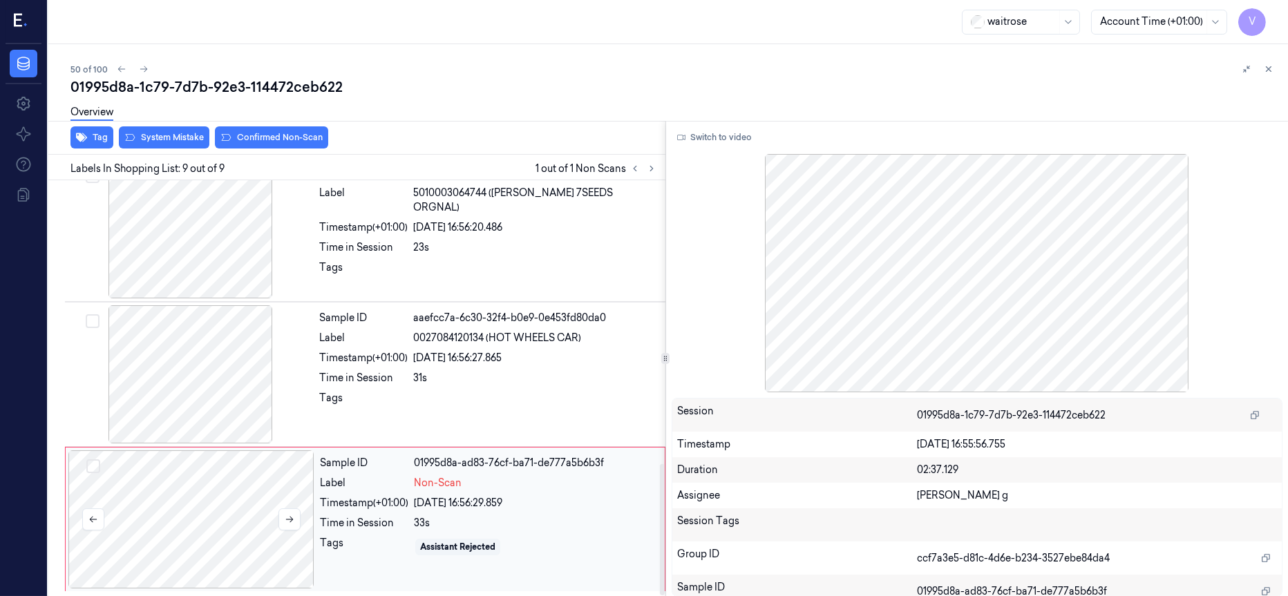
click at [193, 519] on div at bounding box center [191, 520] width 246 height 138
click at [206, 503] on div at bounding box center [191, 520] width 246 height 138
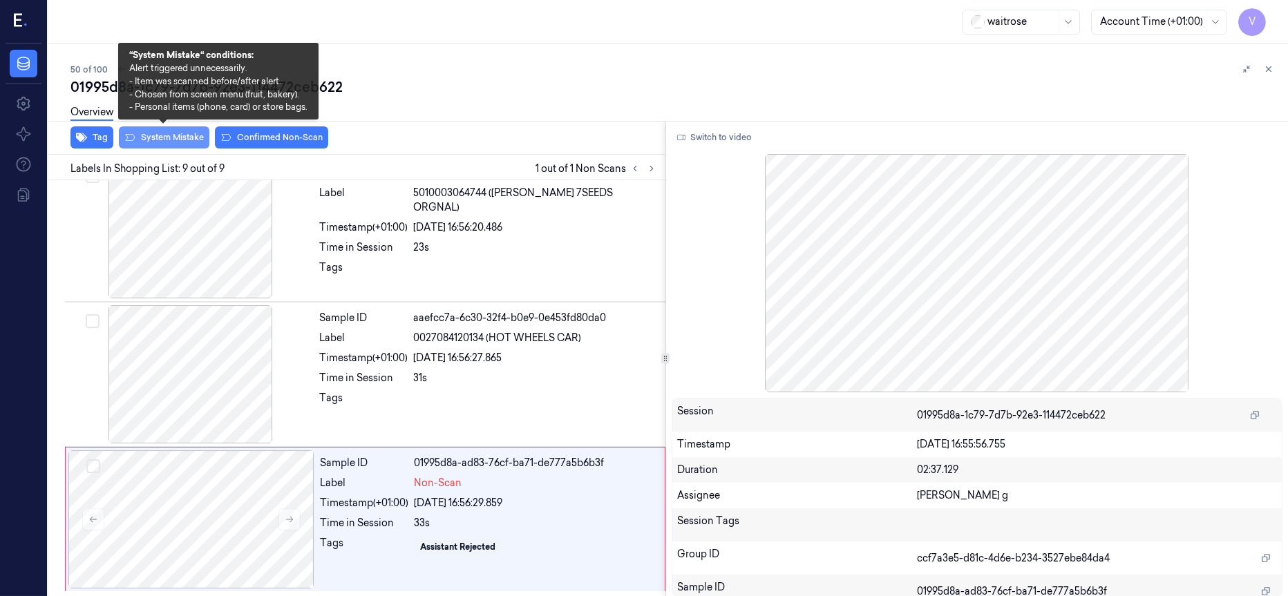
click at [160, 133] on button "System Mistake" at bounding box center [164, 137] width 91 height 22
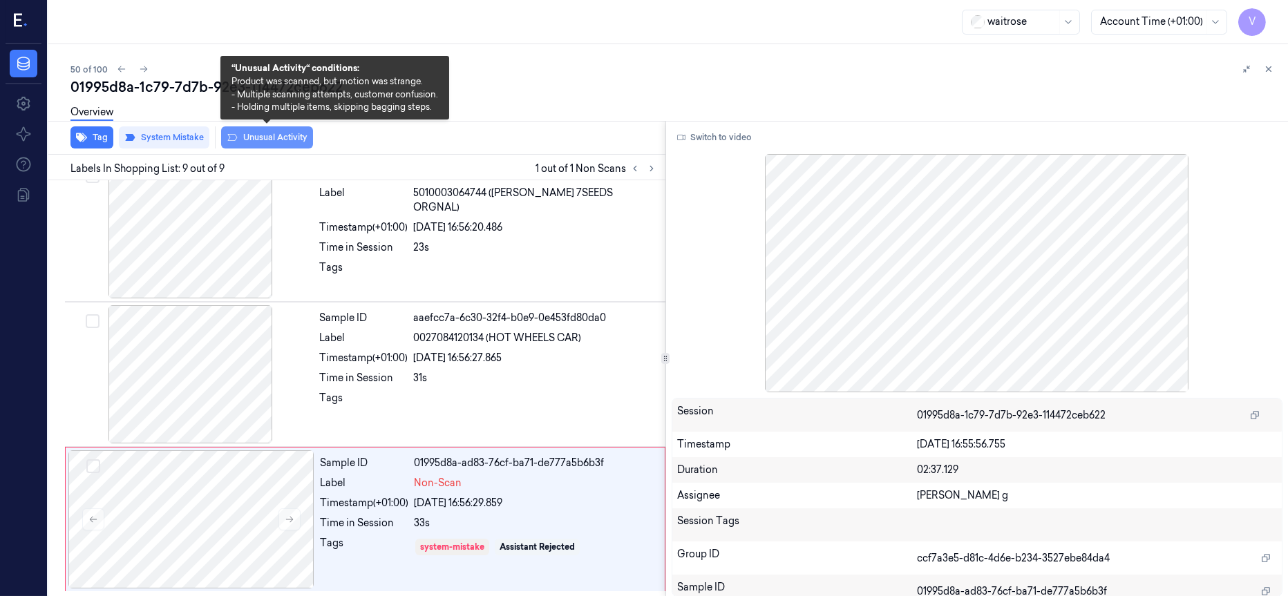
click at [253, 135] on button "Unusual Activity" at bounding box center [267, 137] width 92 height 22
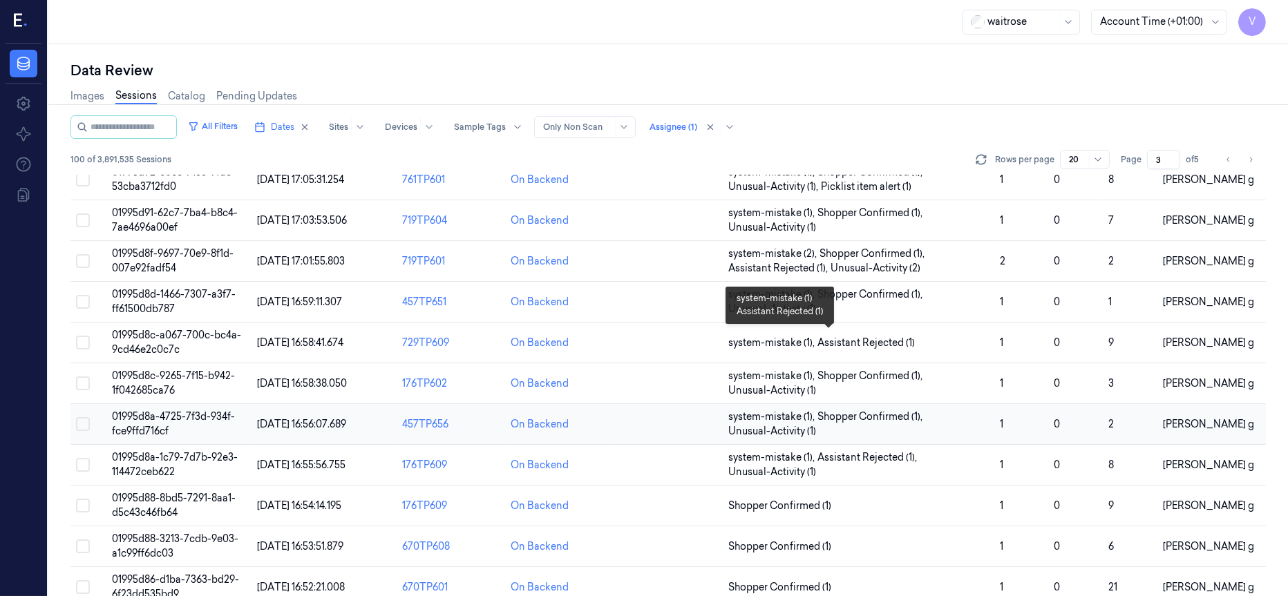
scroll to position [231, 0]
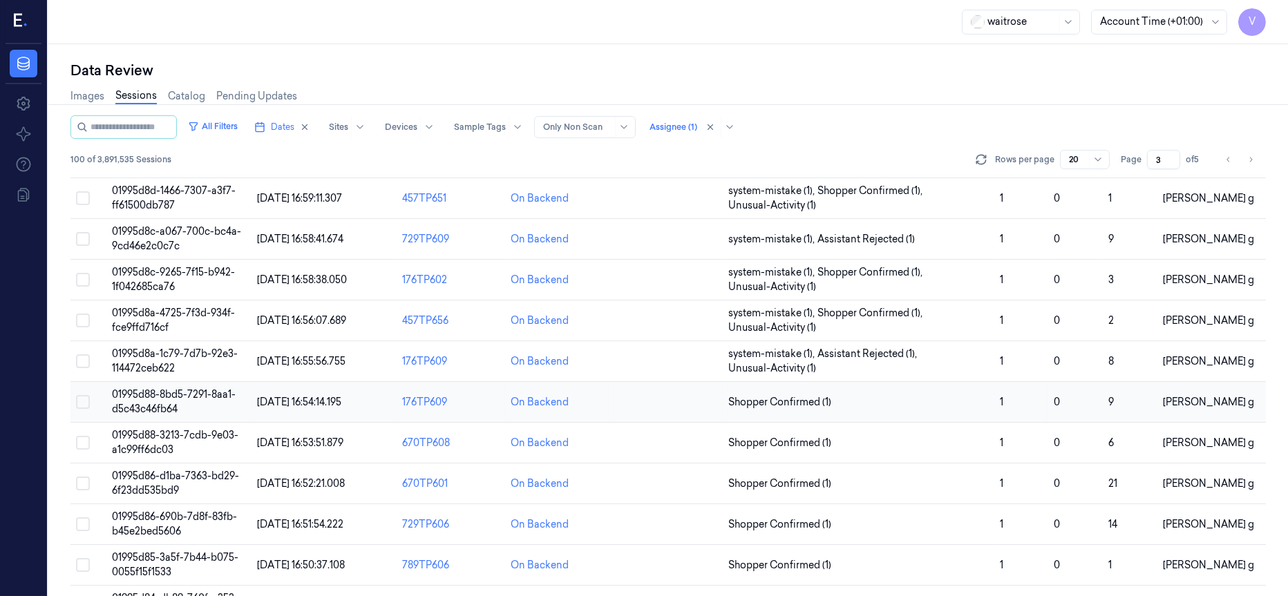
click at [681, 407] on td at bounding box center [668, 402] width 108 height 41
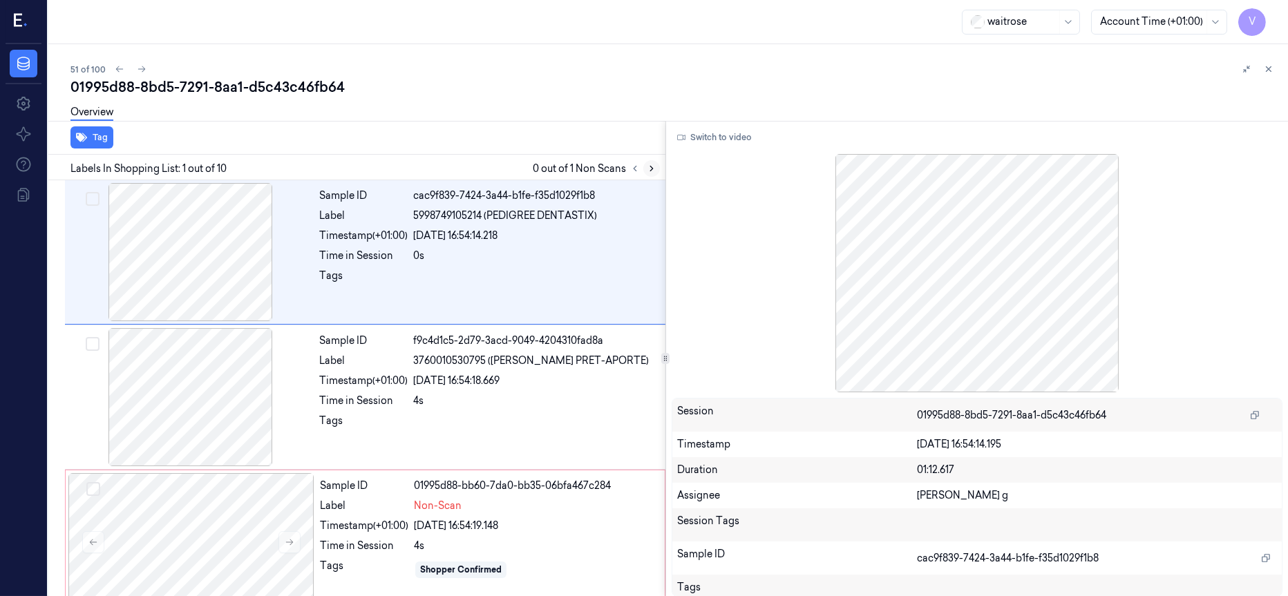
click at [645, 171] on button at bounding box center [651, 168] width 17 height 17
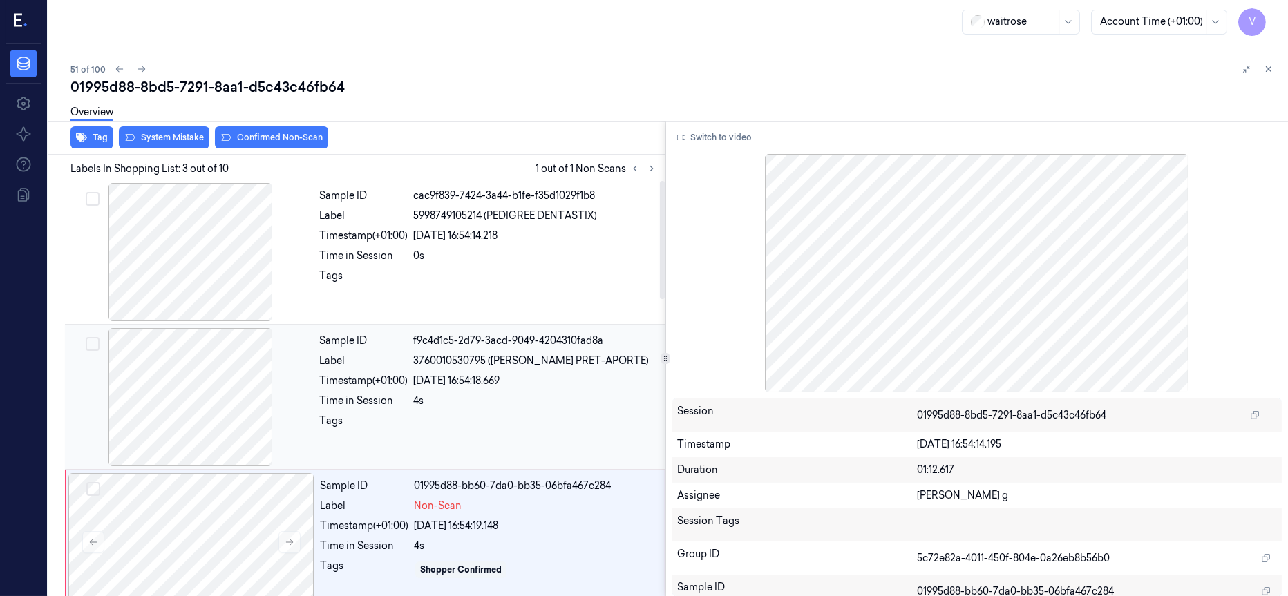
click at [205, 466] on div at bounding box center [191, 397] width 246 height 138
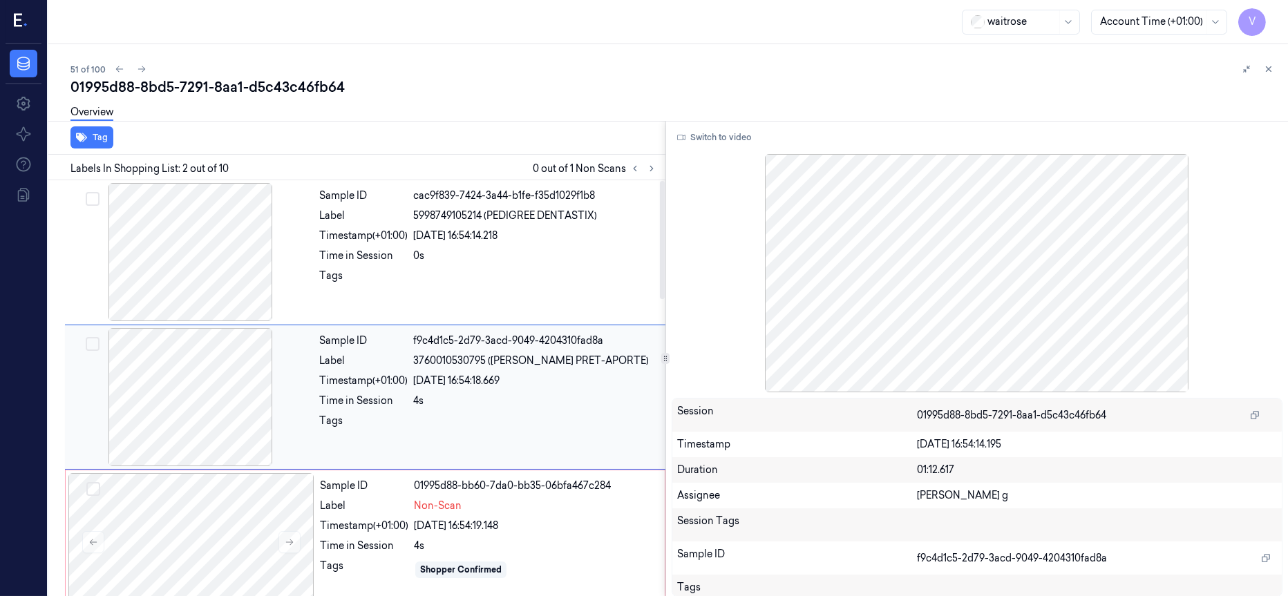
scroll to position [9, 0]
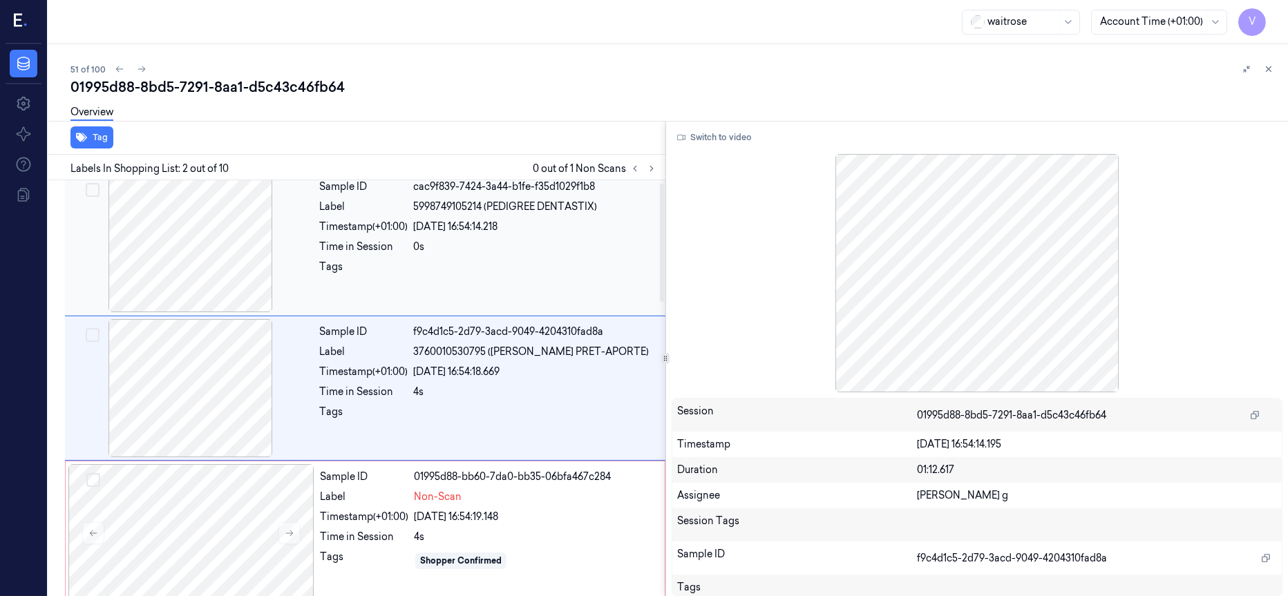
click at [180, 252] on div at bounding box center [191, 243] width 246 height 138
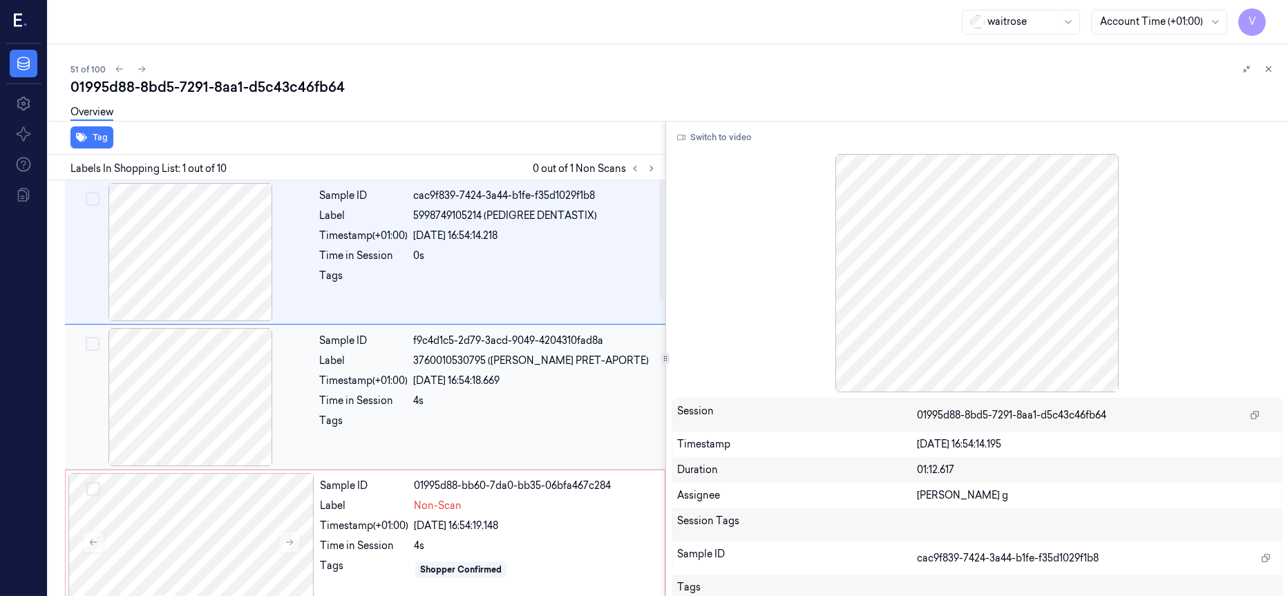
click at [195, 386] on div at bounding box center [191, 397] width 246 height 138
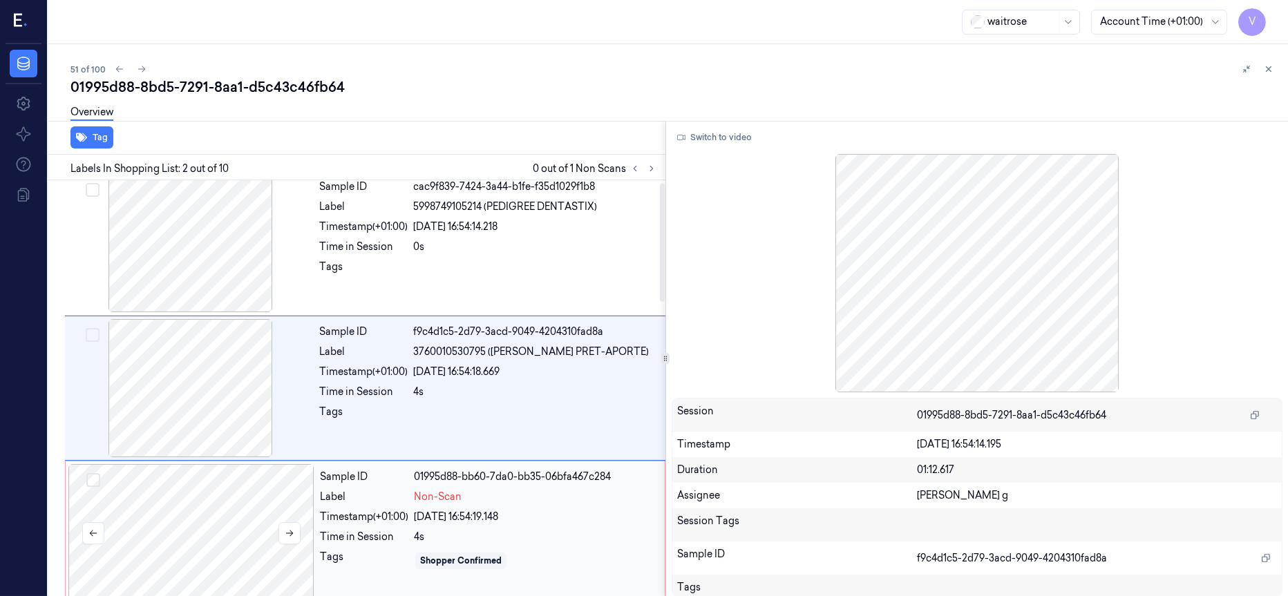
click at [179, 518] on div at bounding box center [191, 533] width 246 height 138
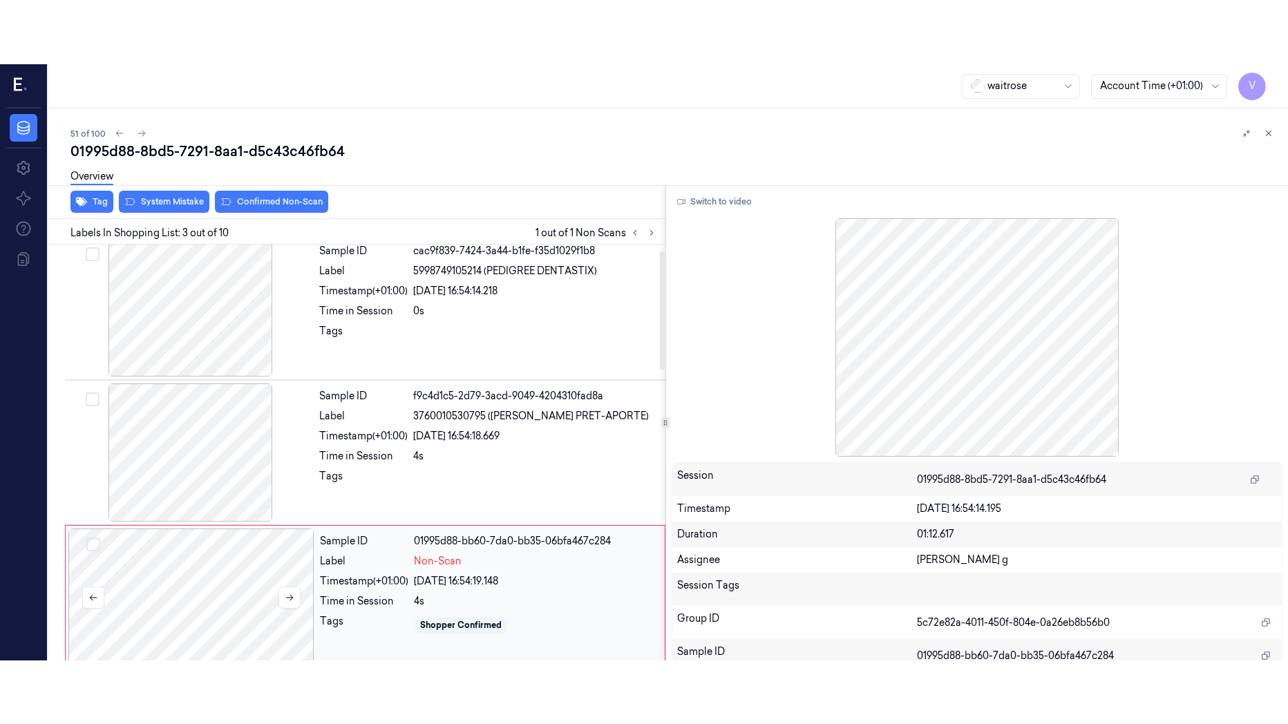
scroll to position [154, 0]
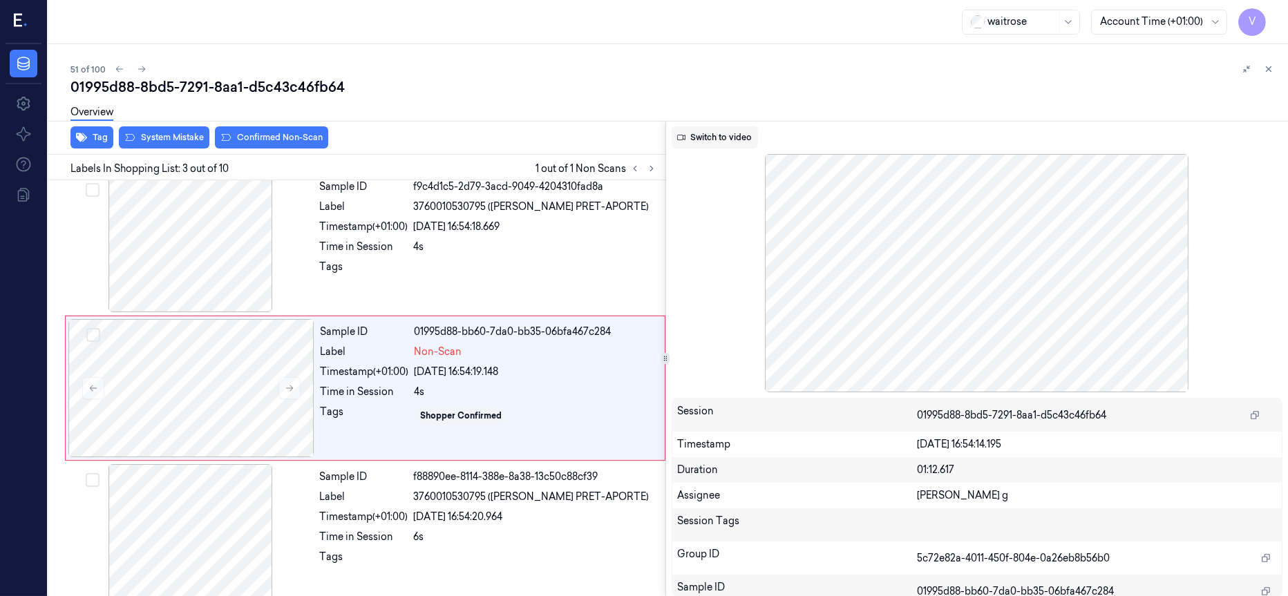
click at [708, 133] on button "Switch to video" at bounding box center [715, 137] width 86 height 22
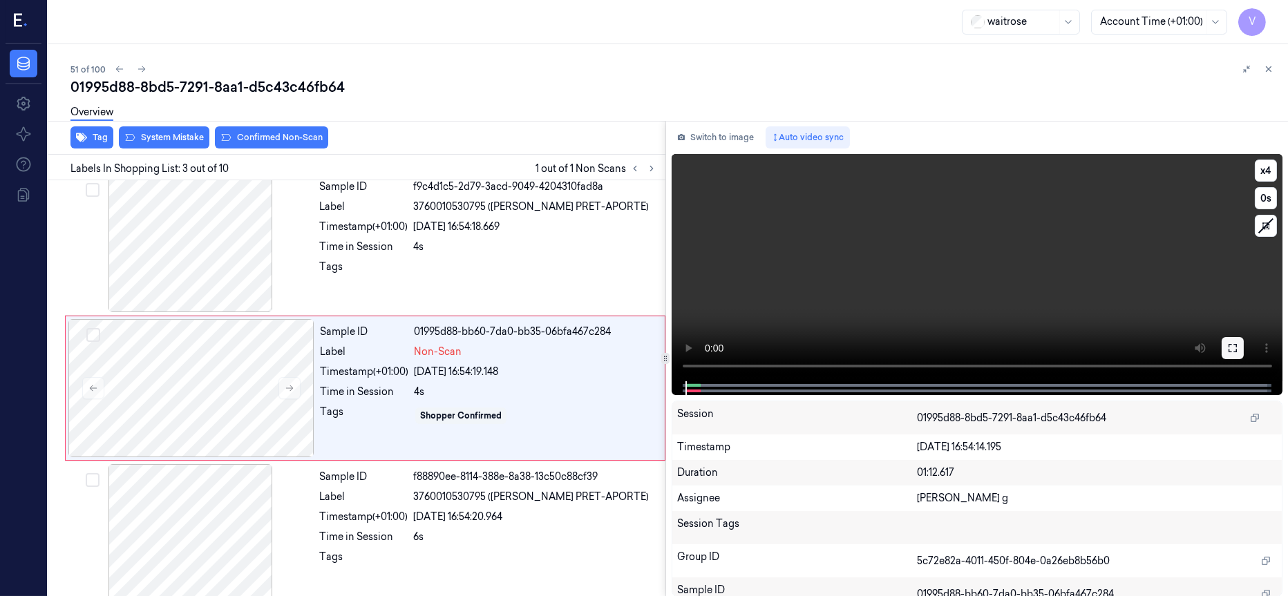
click at [1231, 347] on icon at bounding box center [1232, 348] width 11 height 11
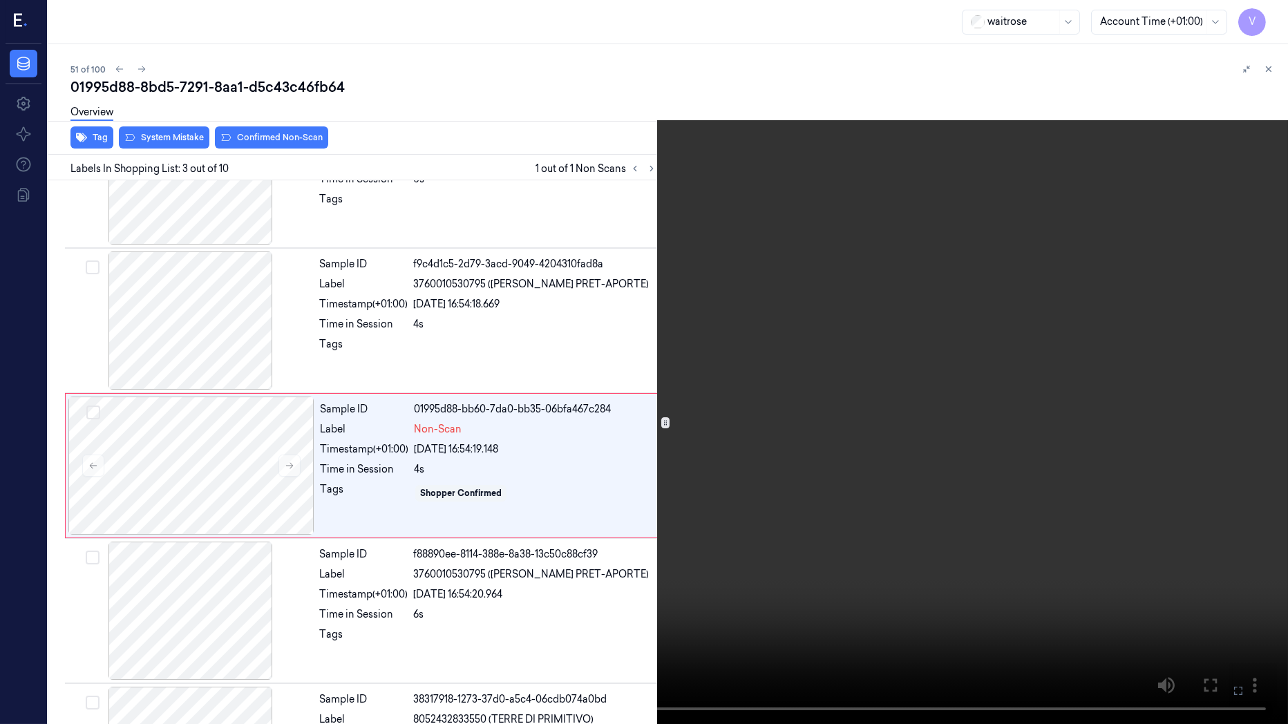
scroll to position [90, 0]
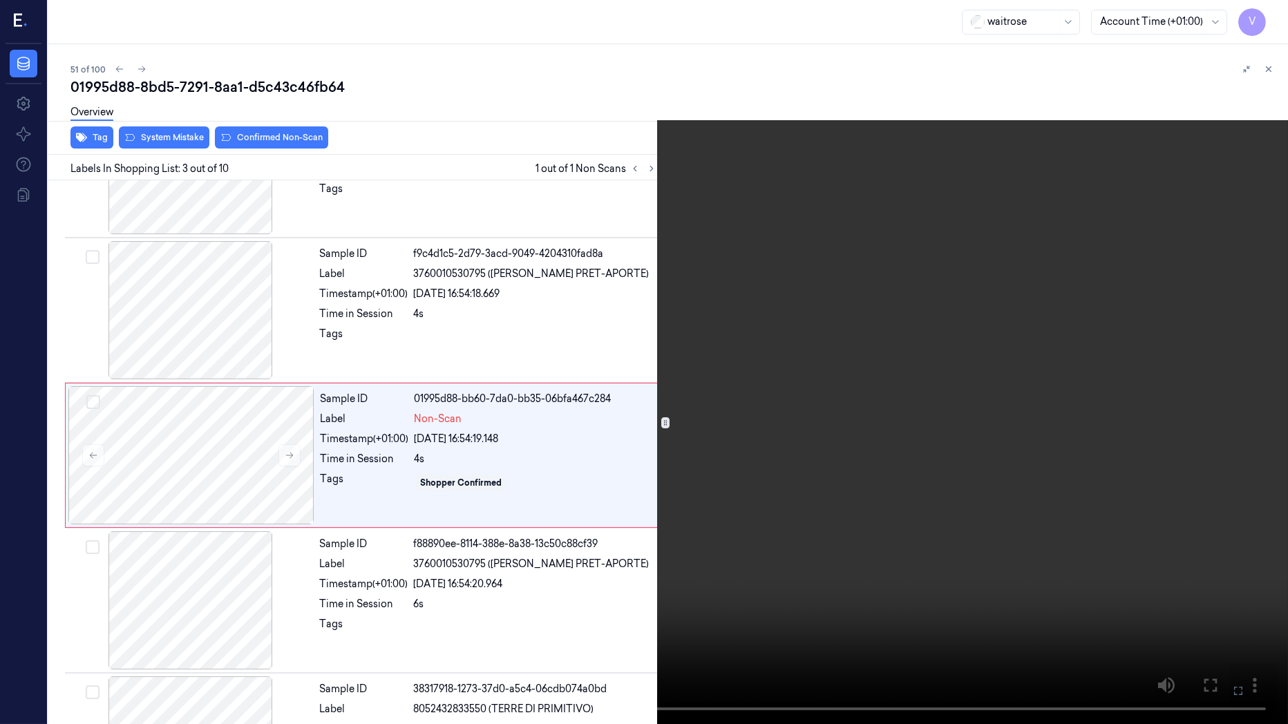
click at [1211, 596] on video at bounding box center [644, 362] width 1288 height 724
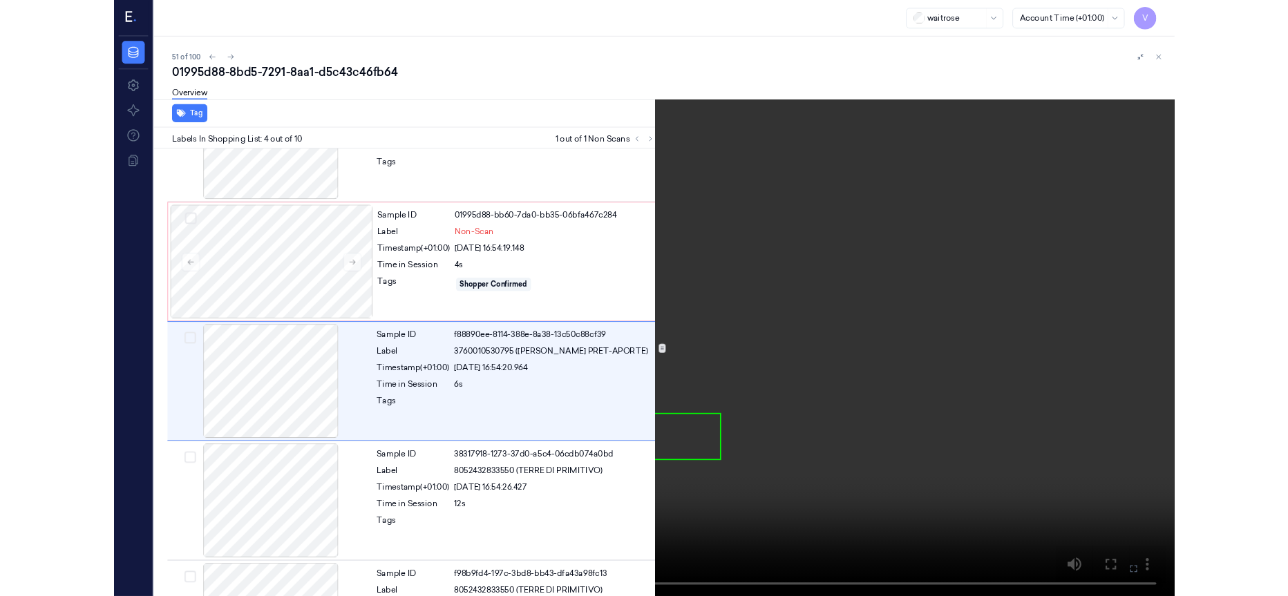
scroll to position [236, 0]
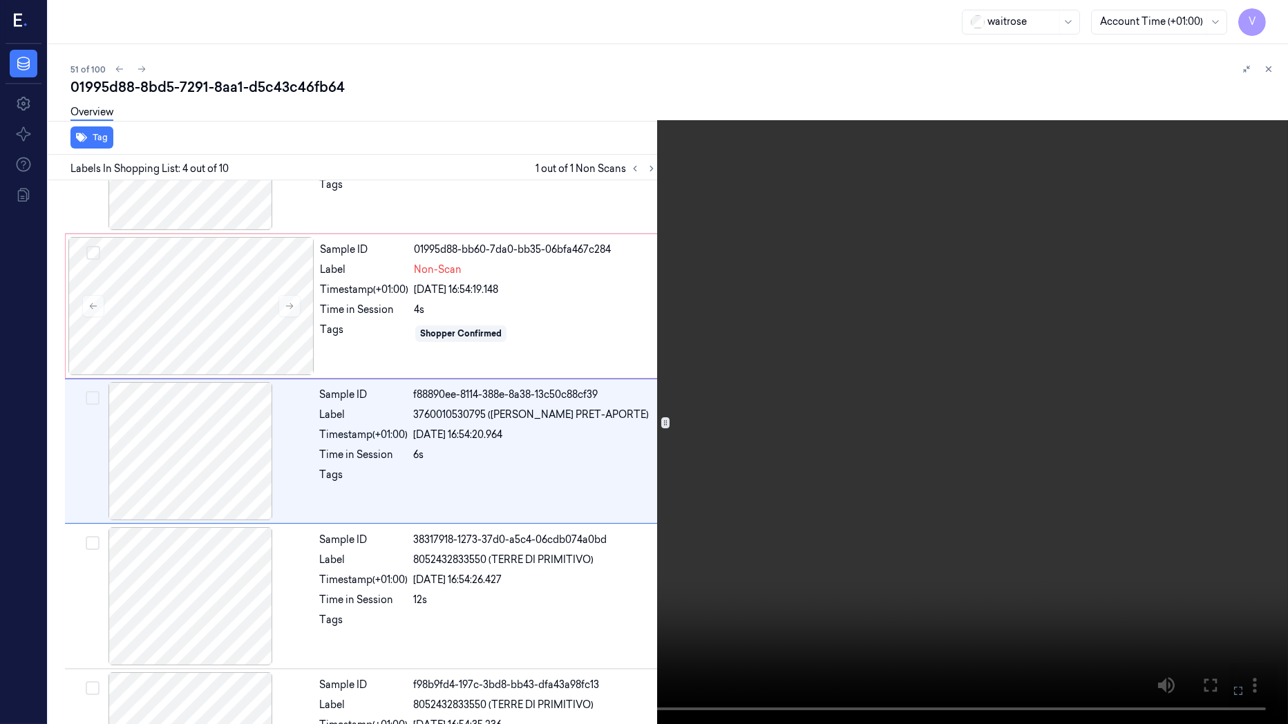
click at [0, 0] on icon at bounding box center [0, 0] width 0 height 0
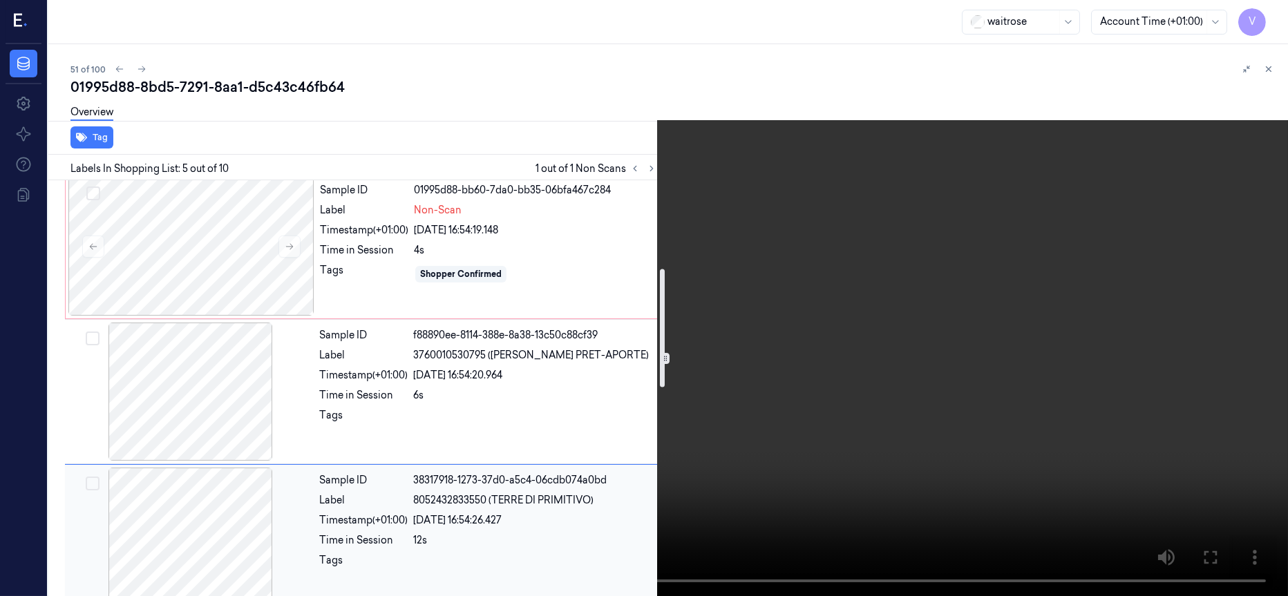
scroll to position [238, 0]
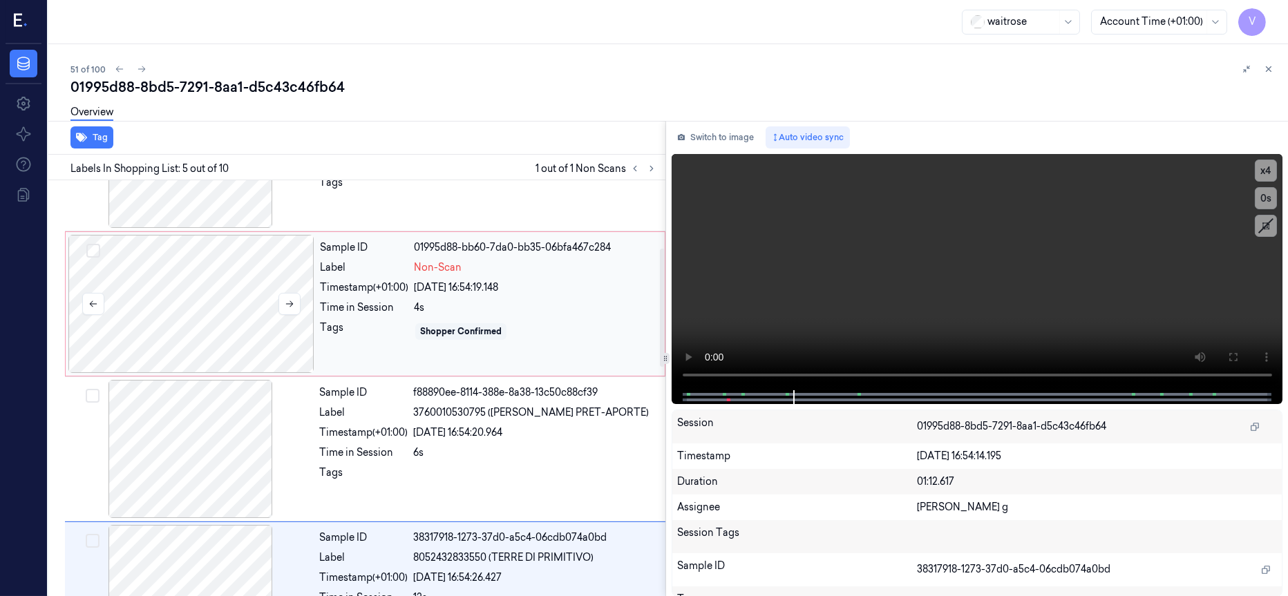
click at [240, 334] on div at bounding box center [191, 304] width 246 height 138
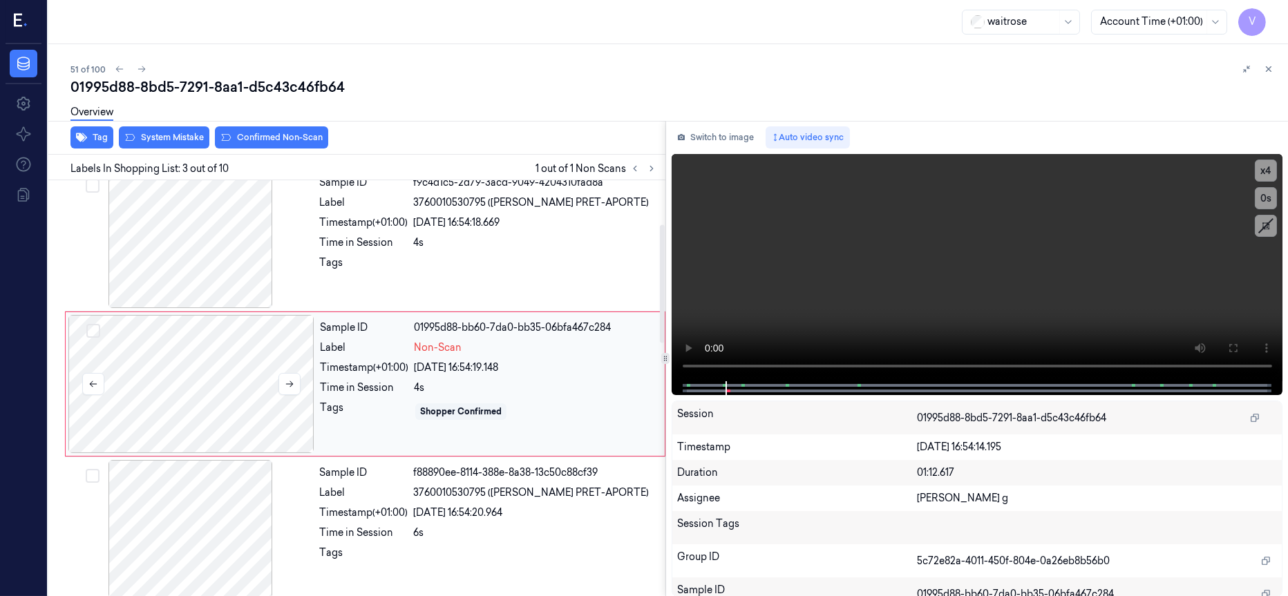
scroll to position [154, 0]
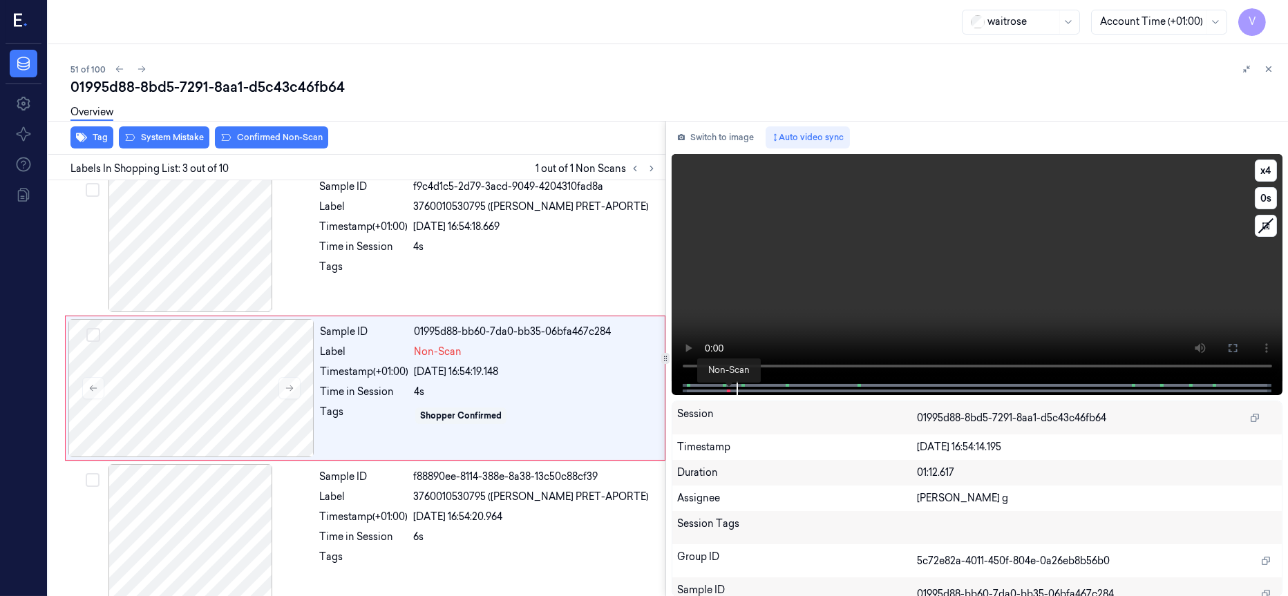
click at [729, 390] on span at bounding box center [730, 391] width 2 height 7
click at [719, 393] on div at bounding box center [976, 388] width 583 height 14
click at [716, 386] on div at bounding box center [976, 388] width 583 height 14
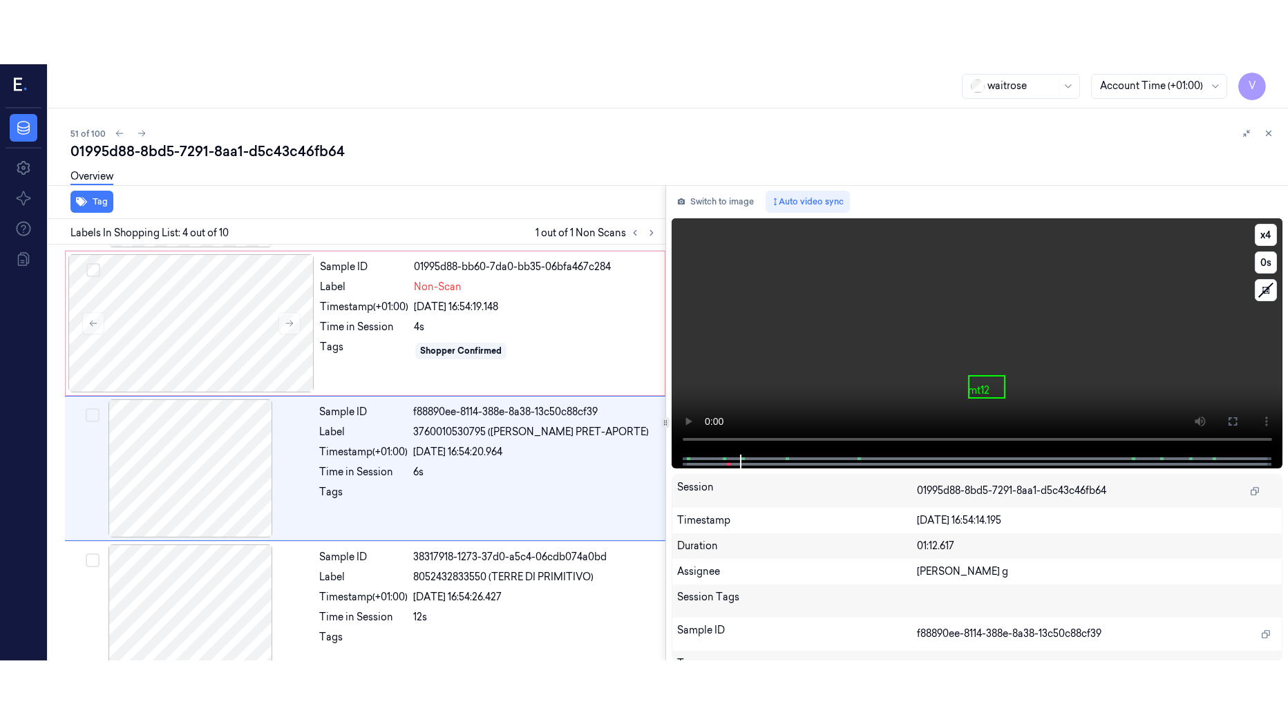
scroll to position [301, 0]
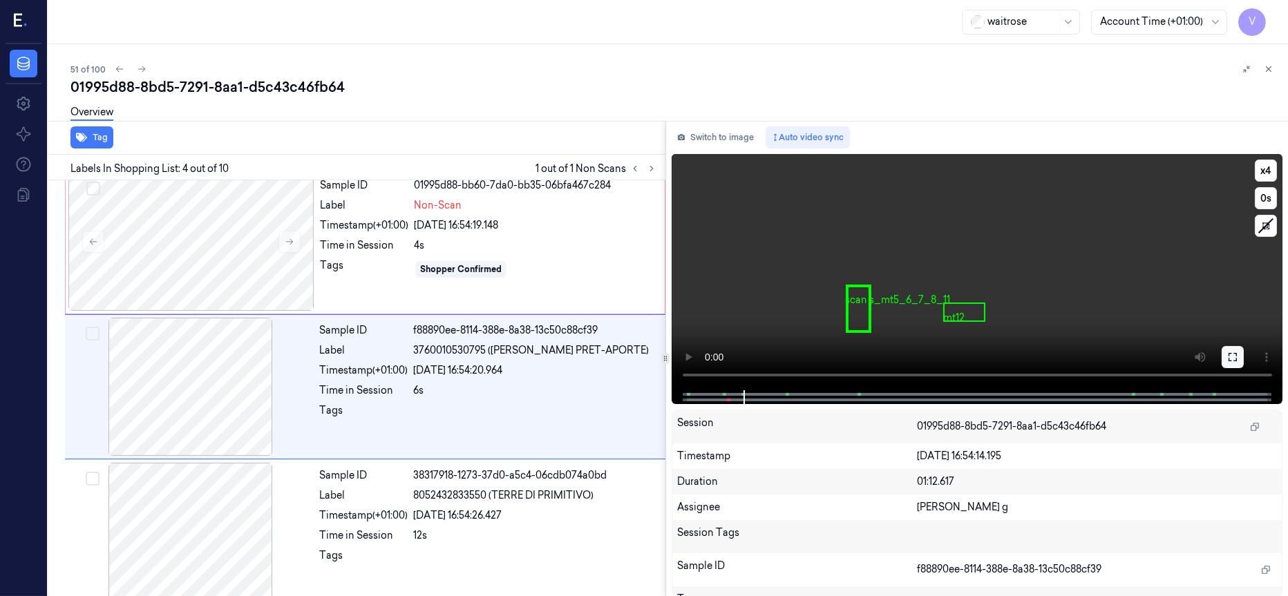
click at [1235, 354] on icon at bounding box center [1232, 357] width 11 height 11
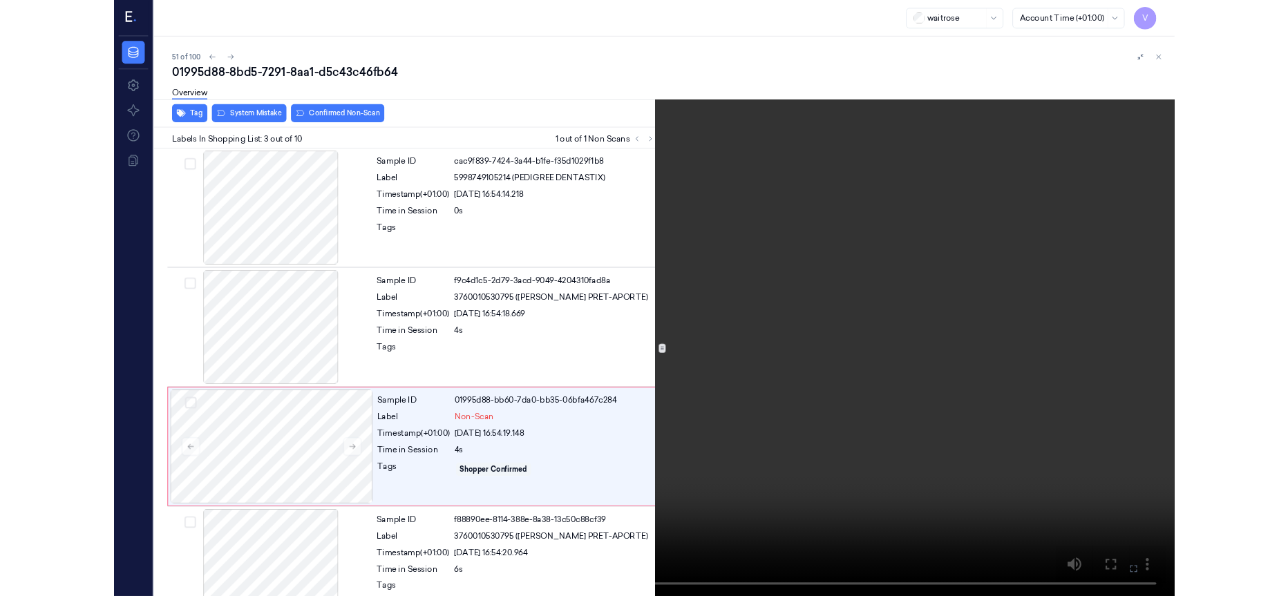
scroll to position [90, 0]
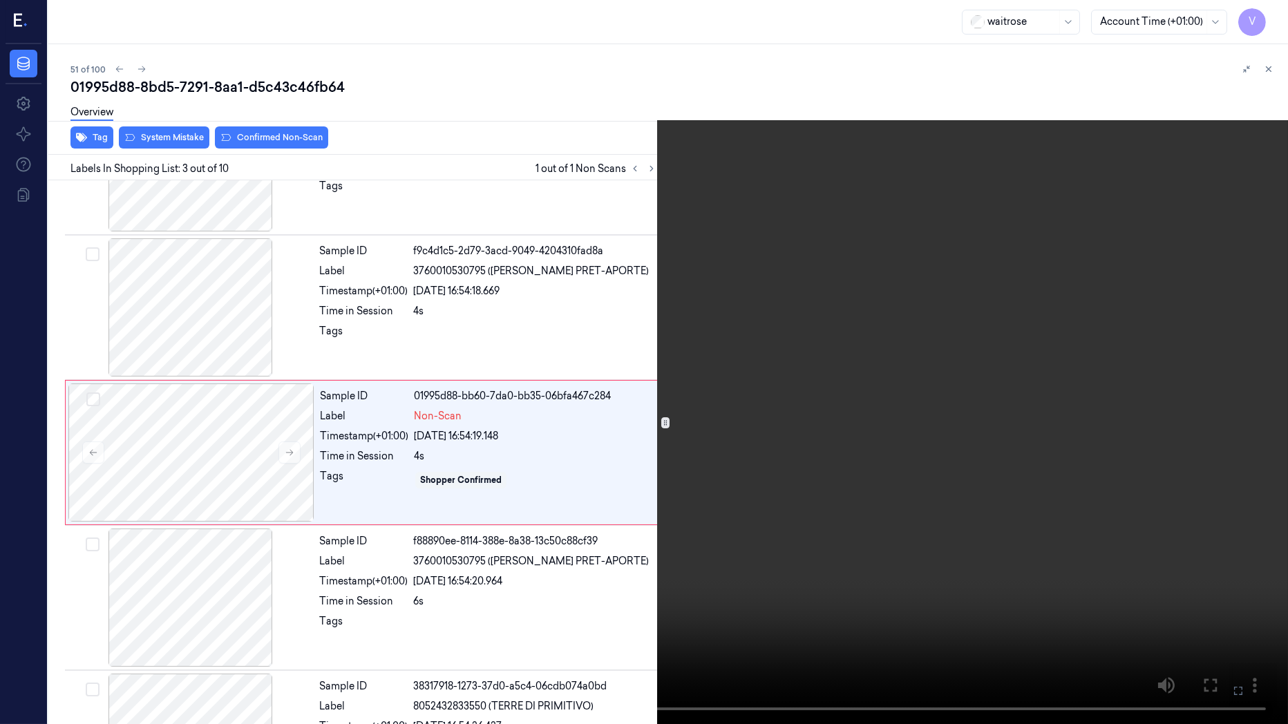
click at [0, 0] on icon at bounding box center [0, 0] width 0 height 0
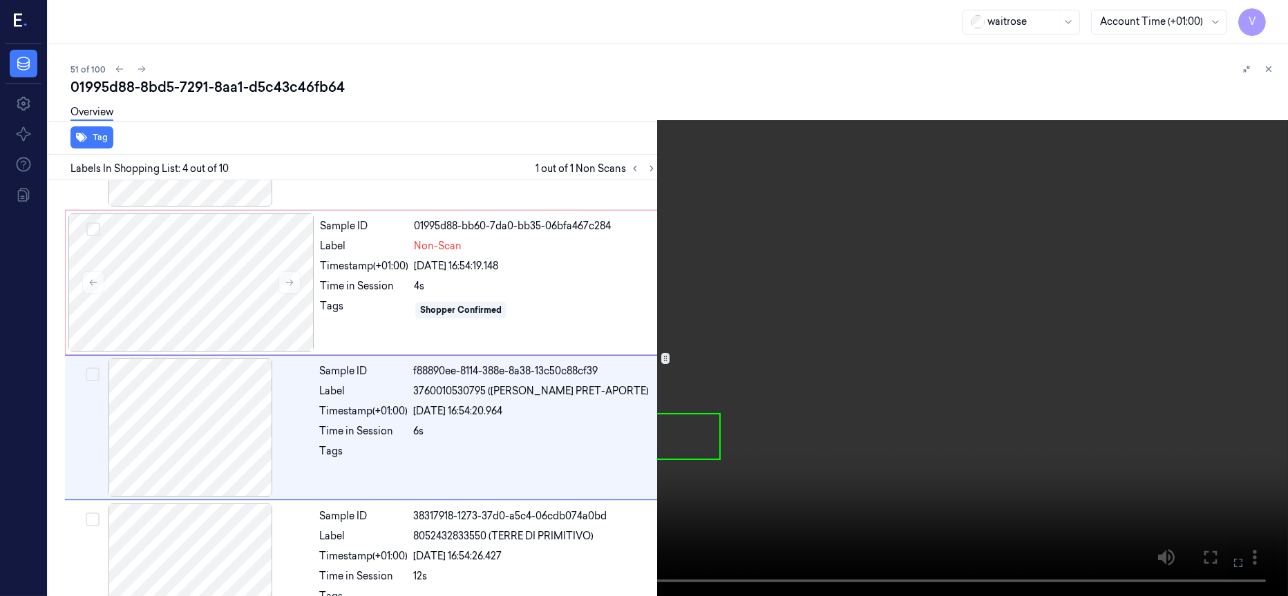
scroll to position [301, 0]
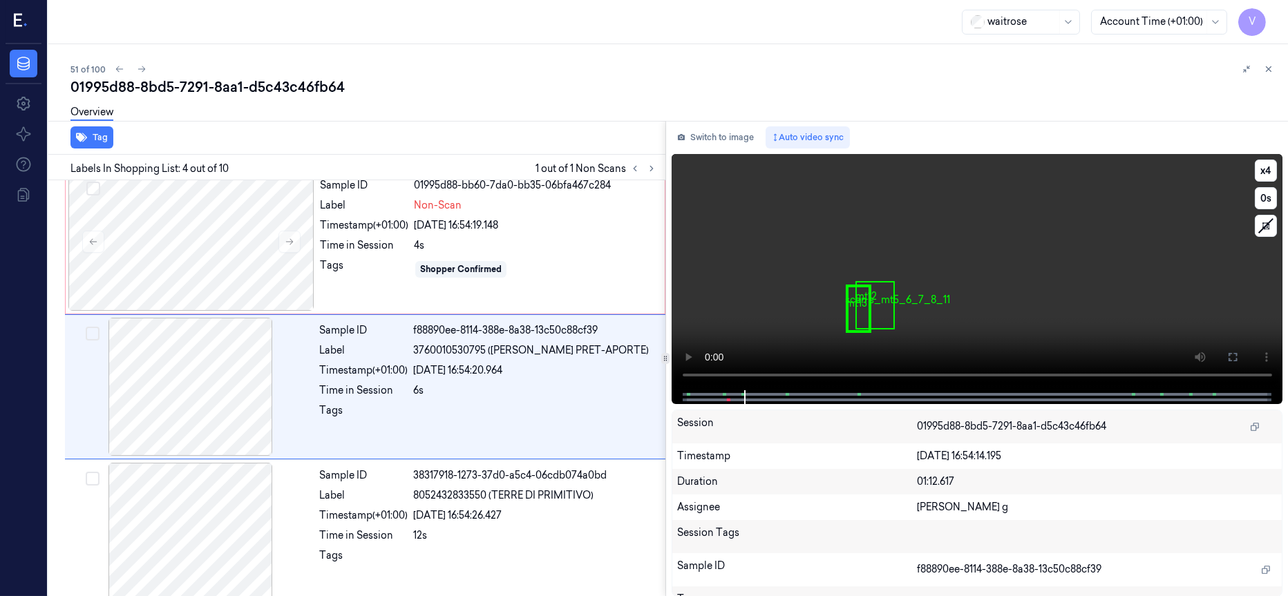
click at [710, 395] on div at bounding box center [976, 397] width 583 height 14
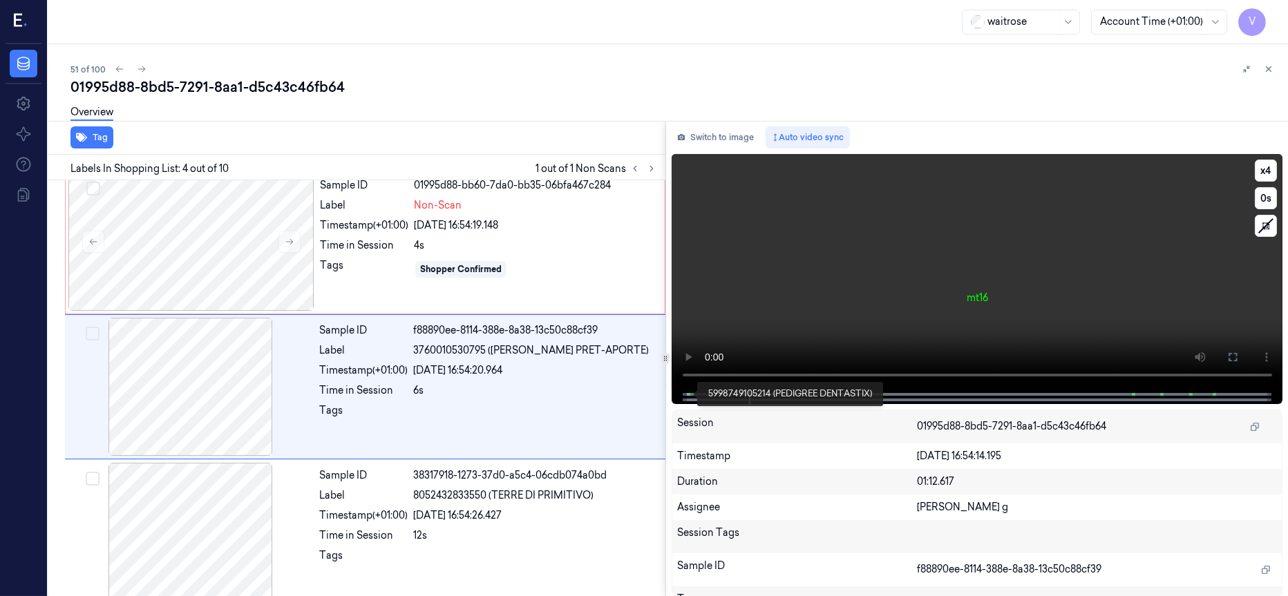
click at [688, 395] on span at bounding box center [689, 394] width 2 height 7
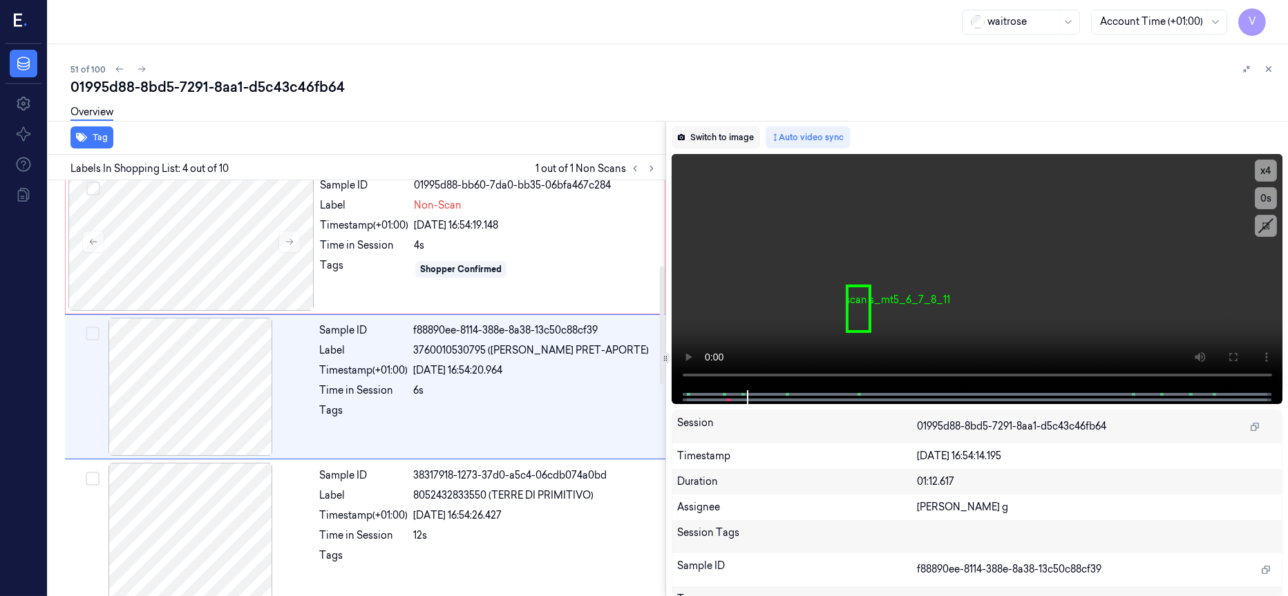
click at [708, 140] on button "Switch to image" at bounding box center [716, 137] width 88 height 22
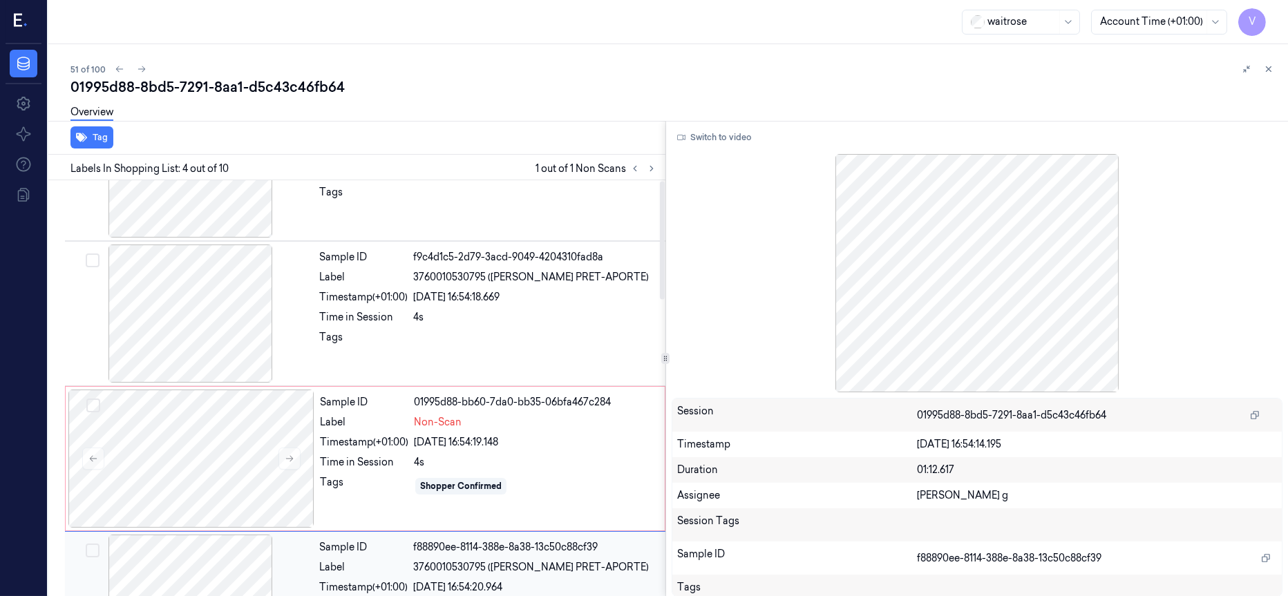
scroll to position [0, 0]
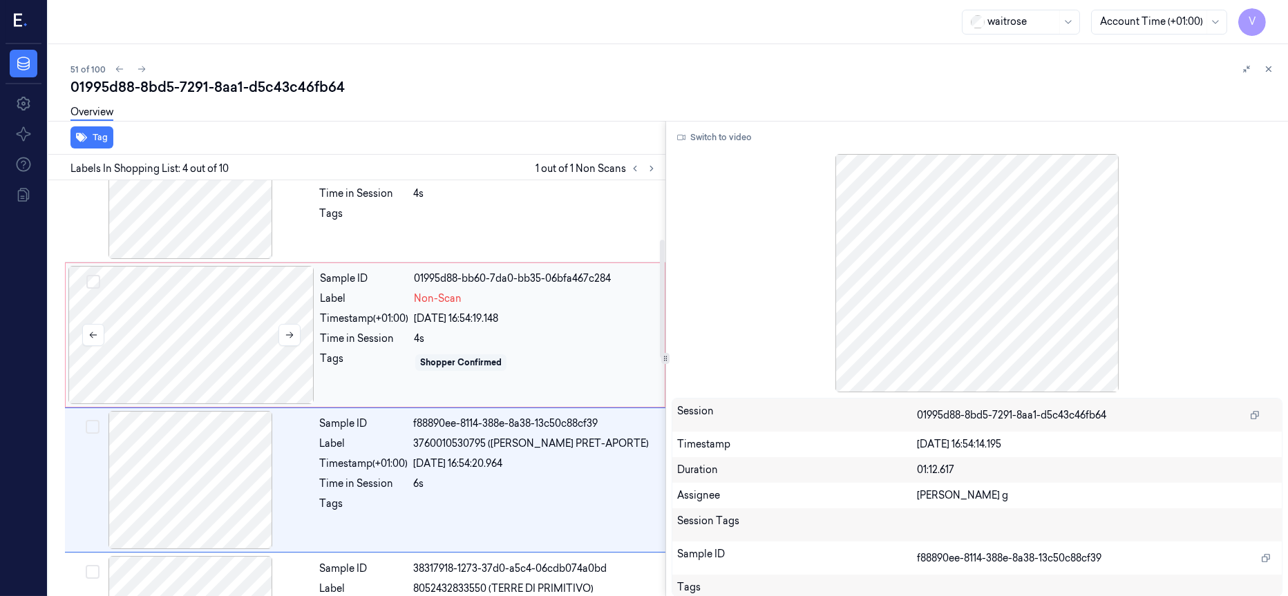
click at [206, 332] on div at bounding box center [191, 335] width 246 height 138
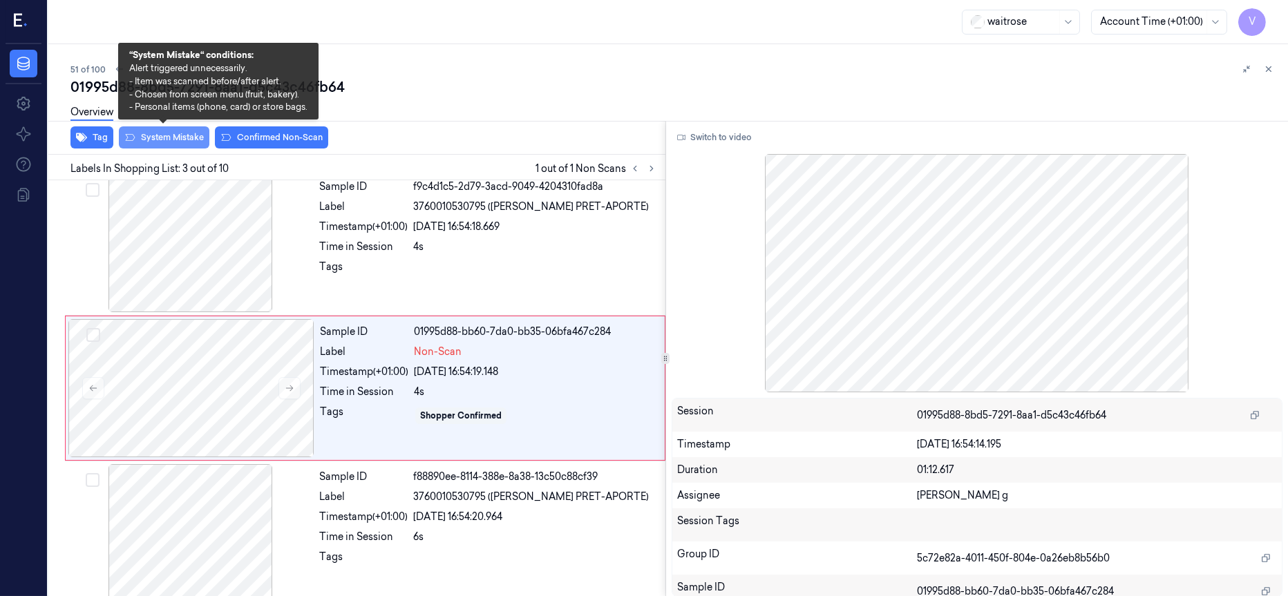
click at [161, 141] on button "System Mistake" at bounding box center [164, 137] width 91 height 22
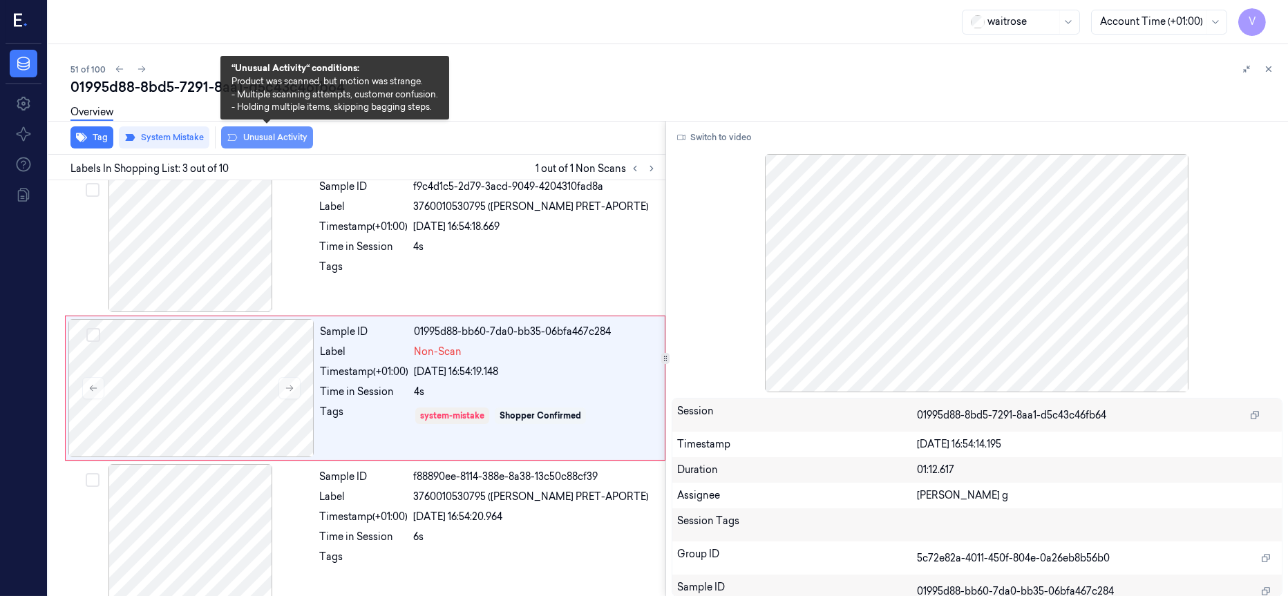
click at [245, 134] on button "Unusual Activity" at bounding box center [267, 137] width 92 height 22
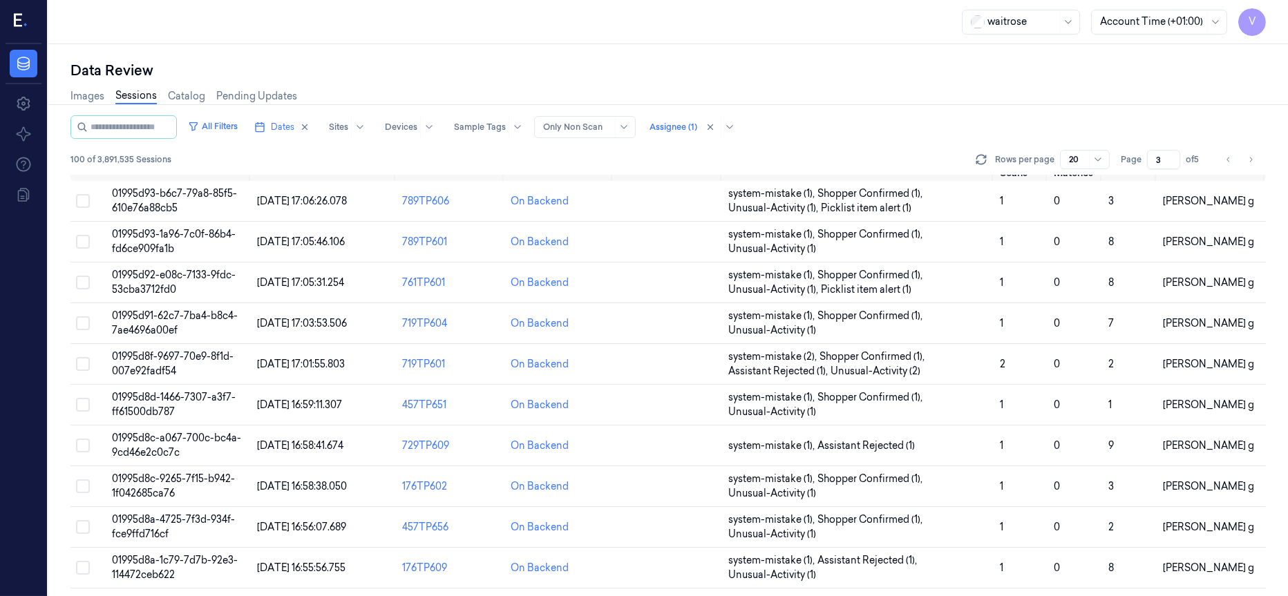
scroll to position [438, 0]
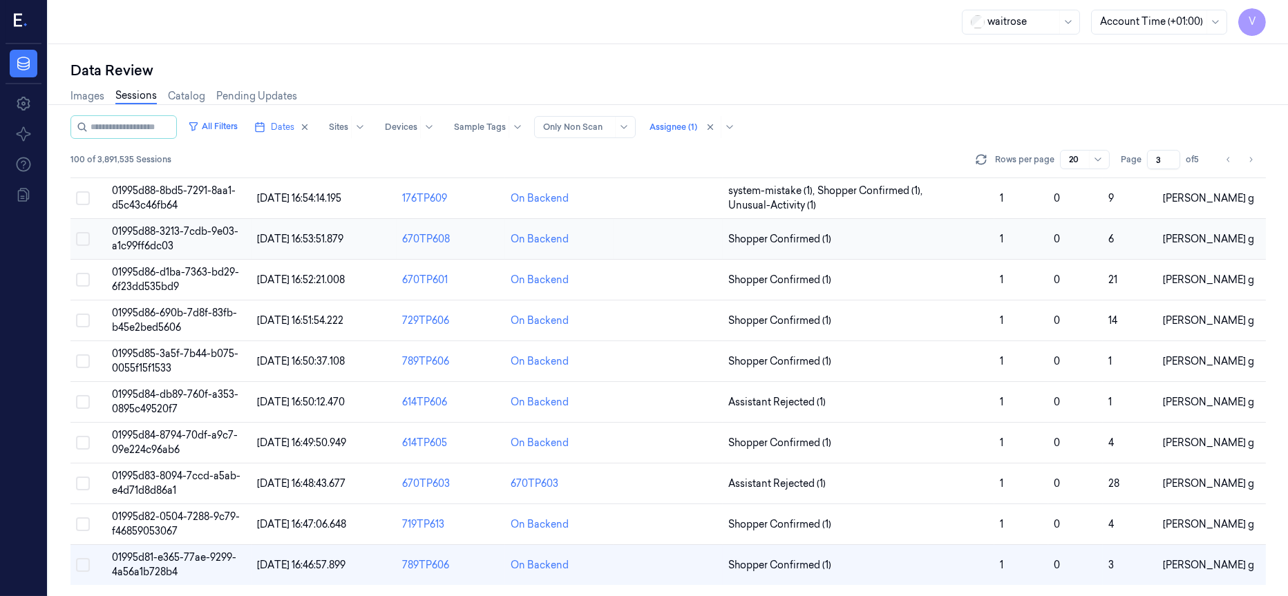
click at [674, 241] on td at bounding box center [668, 239] width 108 height 41
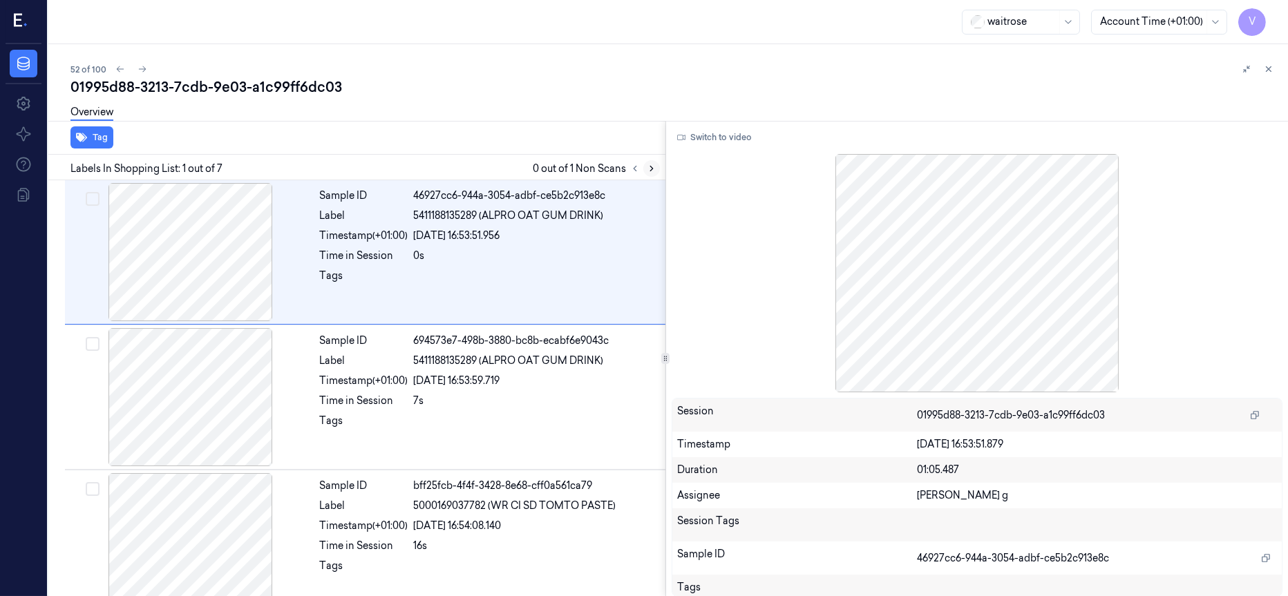
click at [650, 169] on icon at bounding box center [652, 169] width 10 height 10
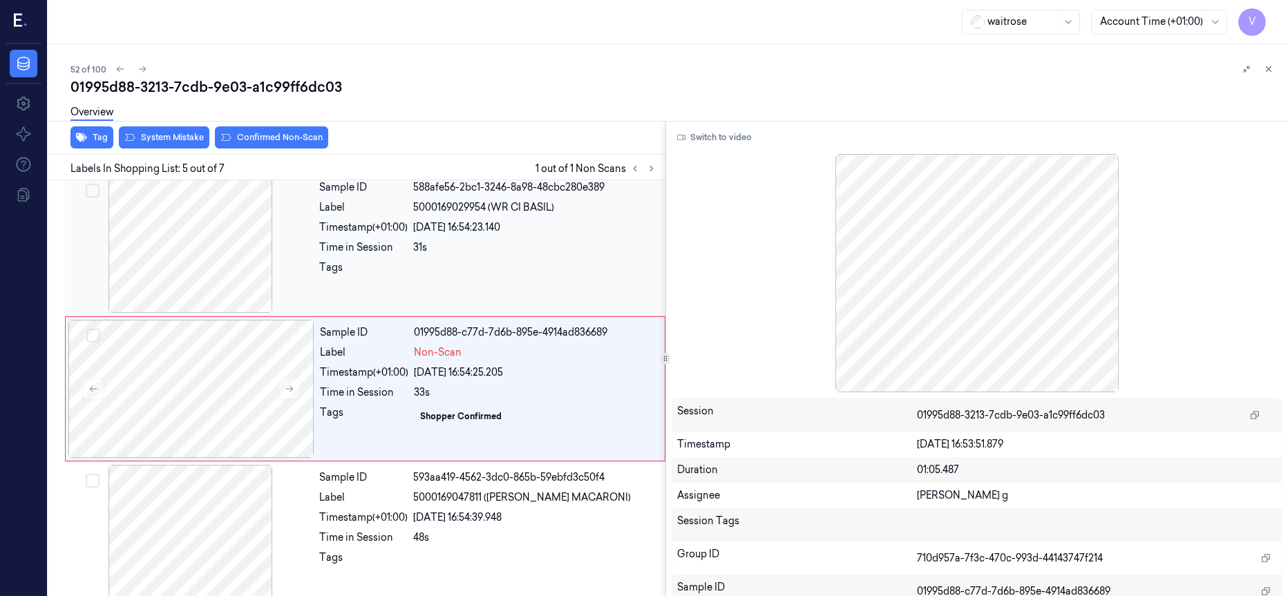
scroll to position [446, 0]
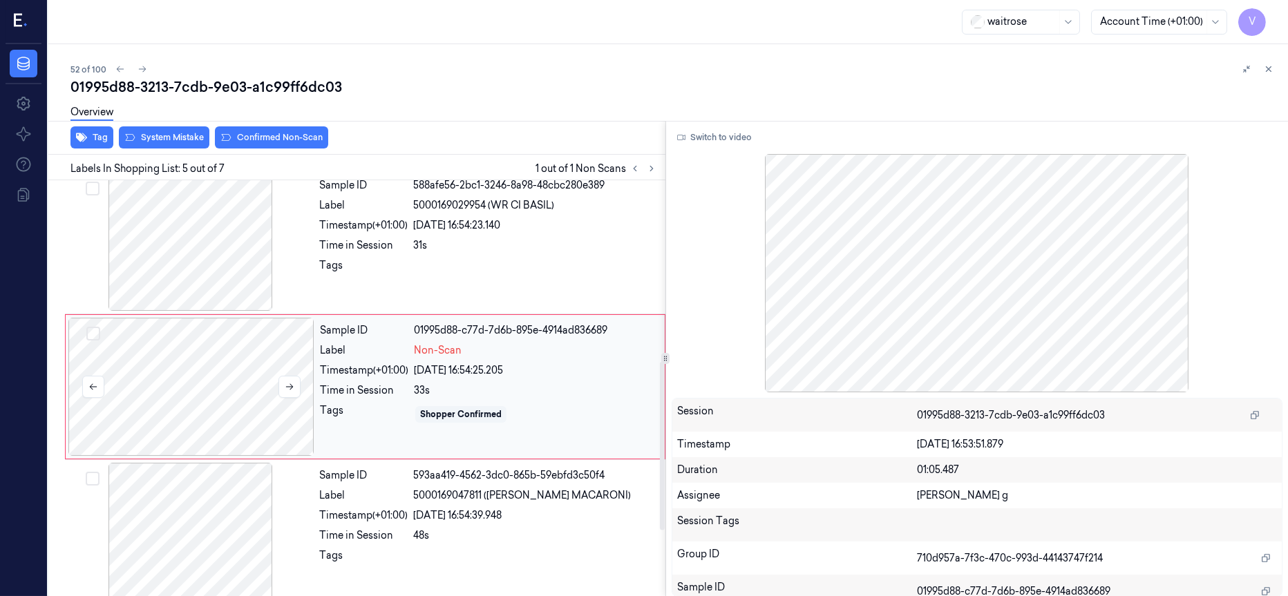
click at [221, 384] on div at bounding box center [191, 387] width 246 height 138
click at [171, 241] on div at bounding box center [191, 242] width 246 height 138
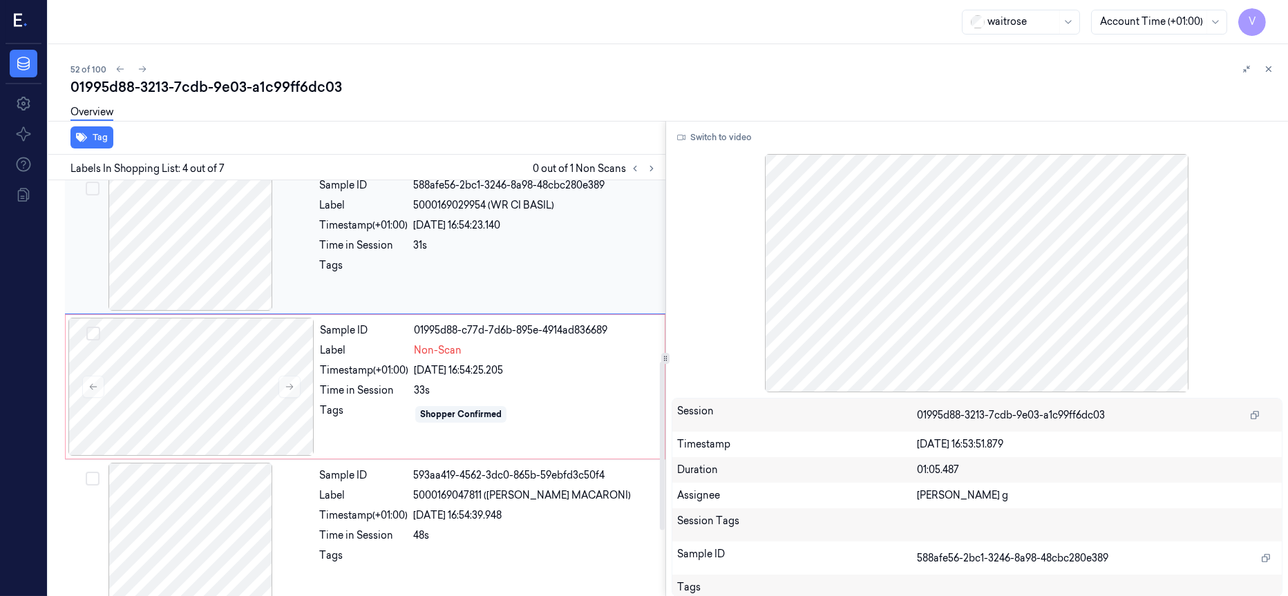
scroll to position [301, 0]
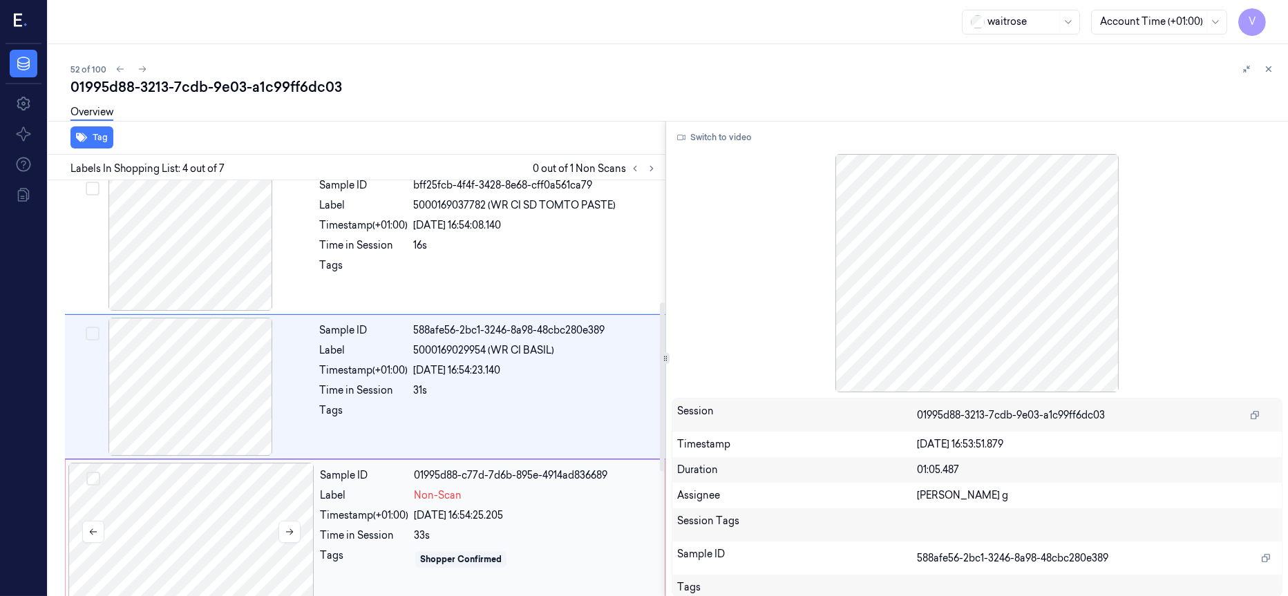
click at [211, 524] on div at bounding box center [191, 532] width 246 height 138
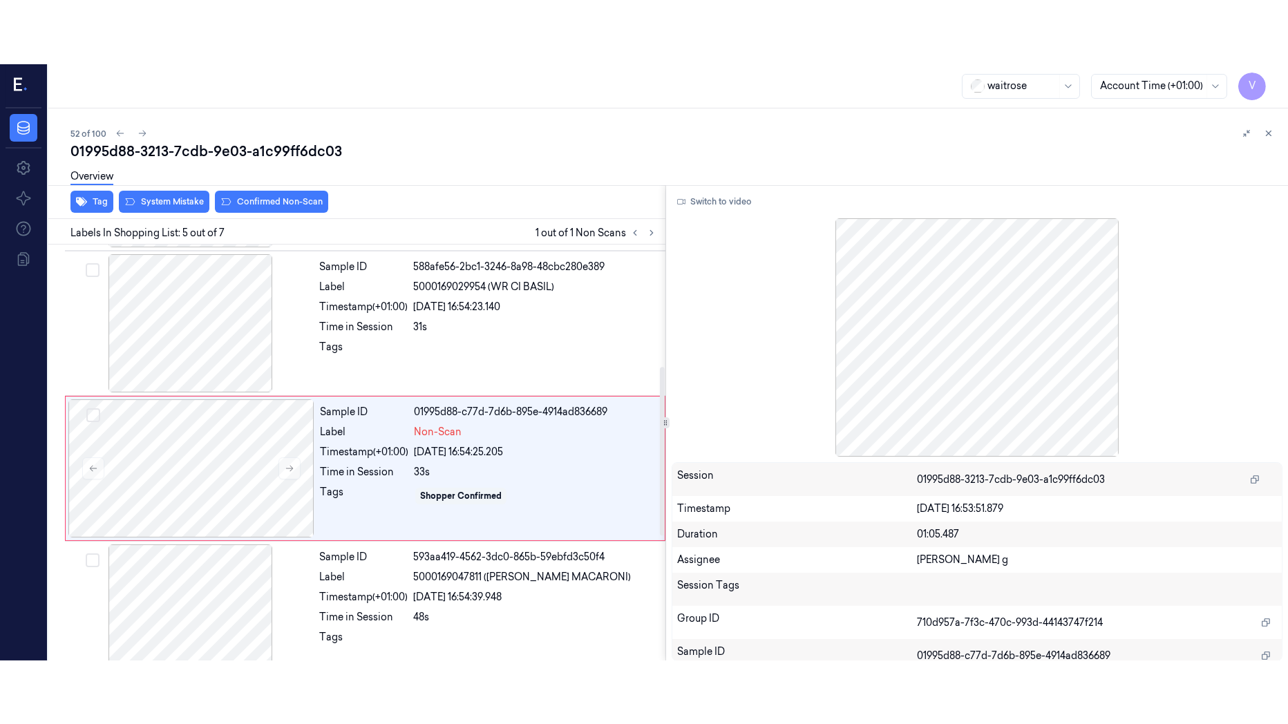
scroll to position [446, 0]
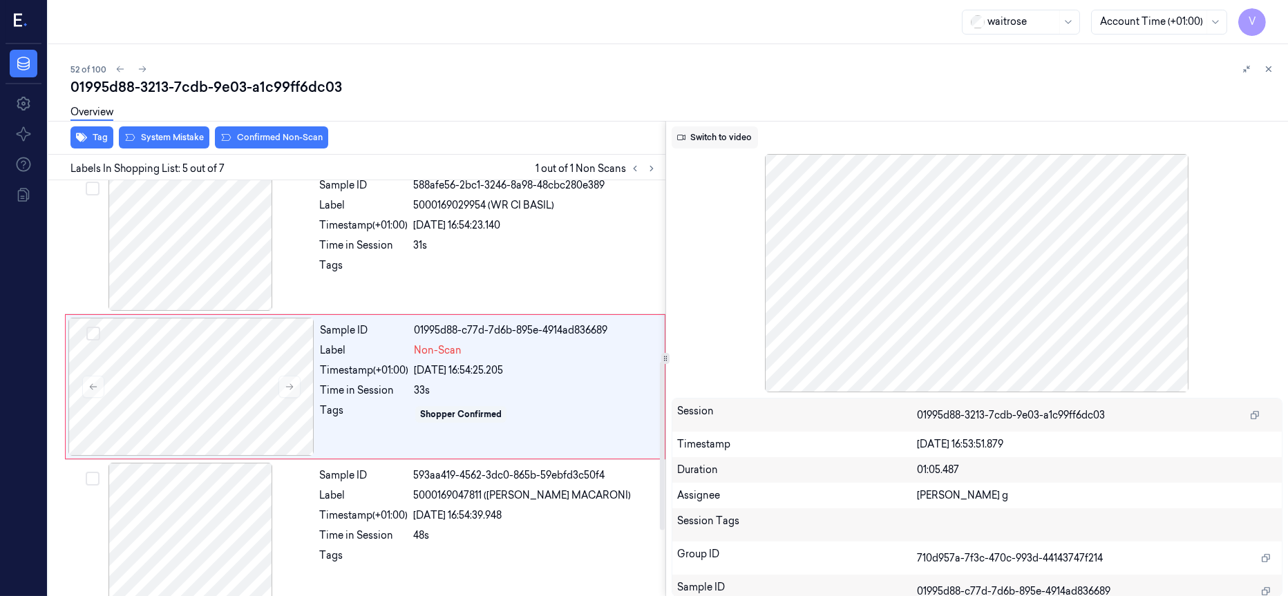
click at [729, 138] on button "Switch to video" at bounding box center [715, 137] width 86 height 22
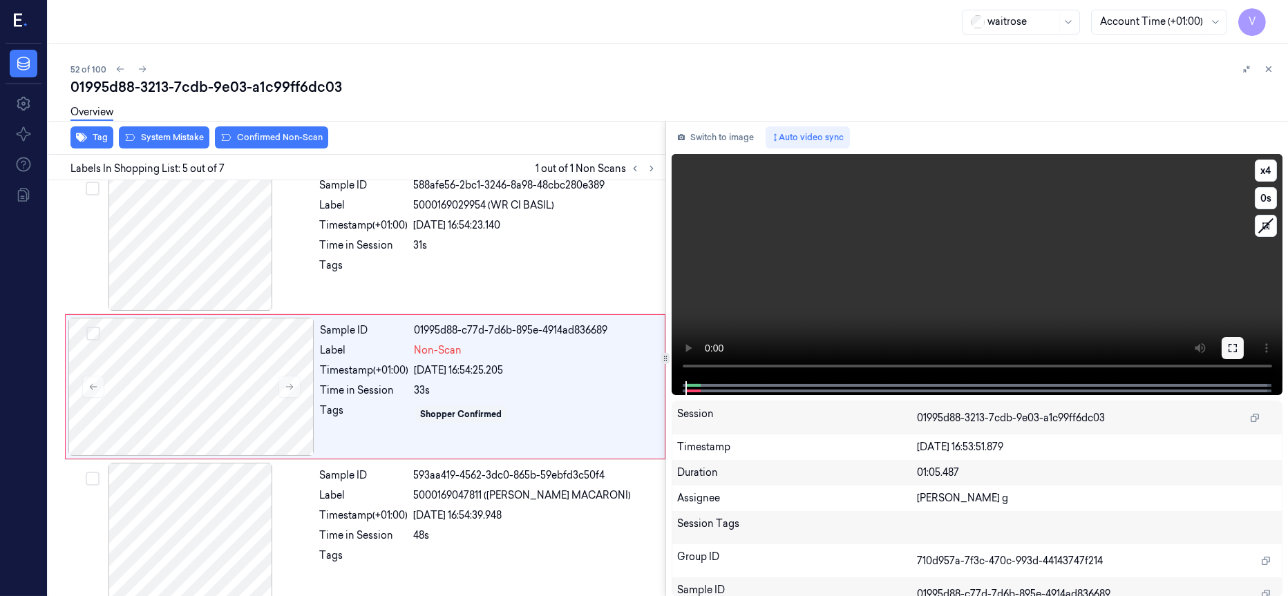
click at [1236, 352] on icon at bounding box center [1233, 348] width 8 height 8
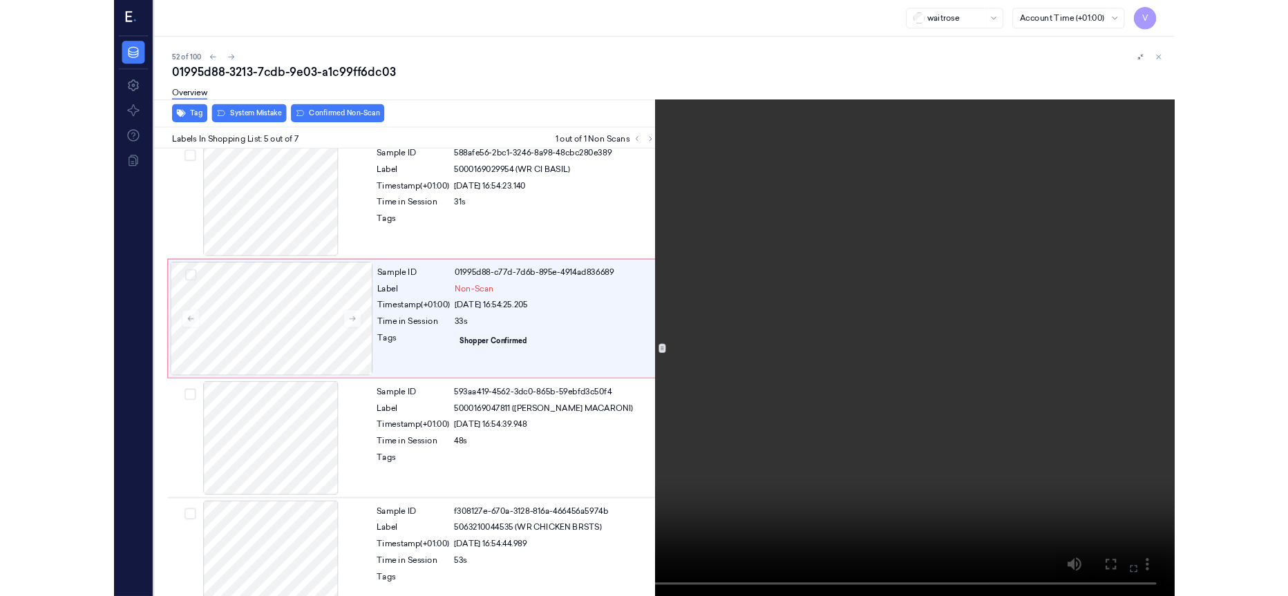
scroll to position [381, 0]
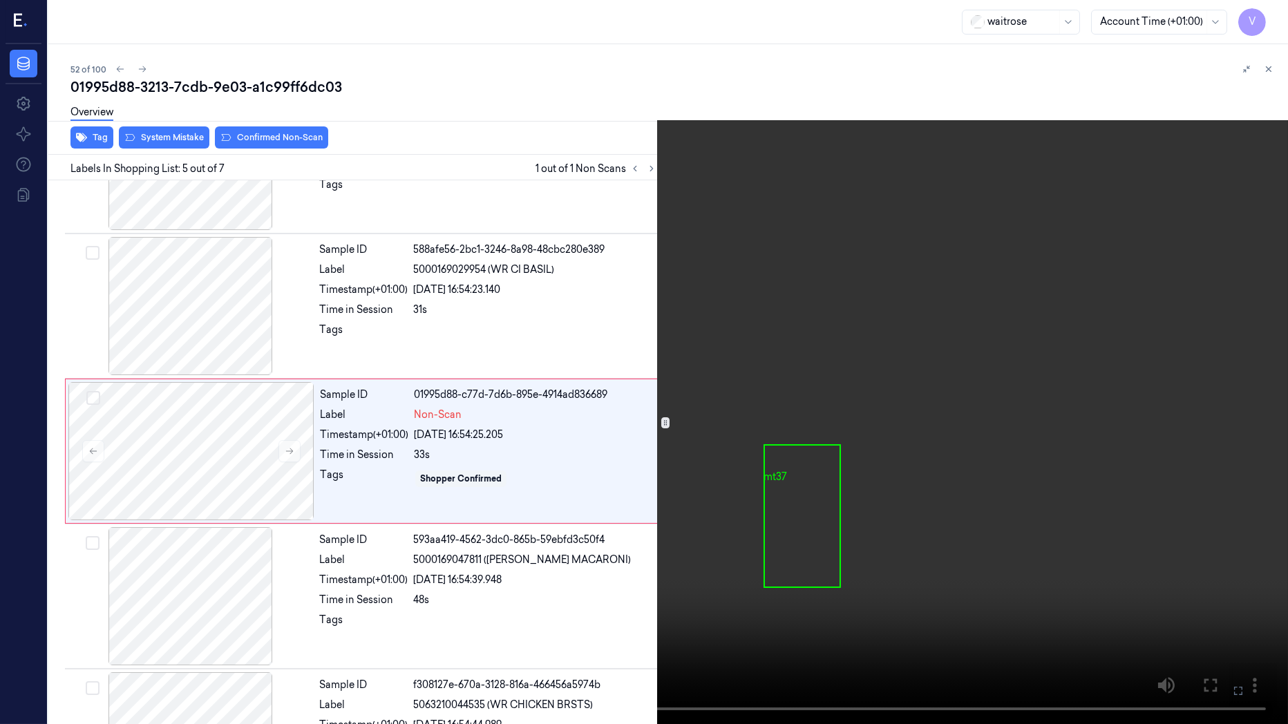
click at [0, 0] on icon at bounding box center [0, 0] width 0 height 0
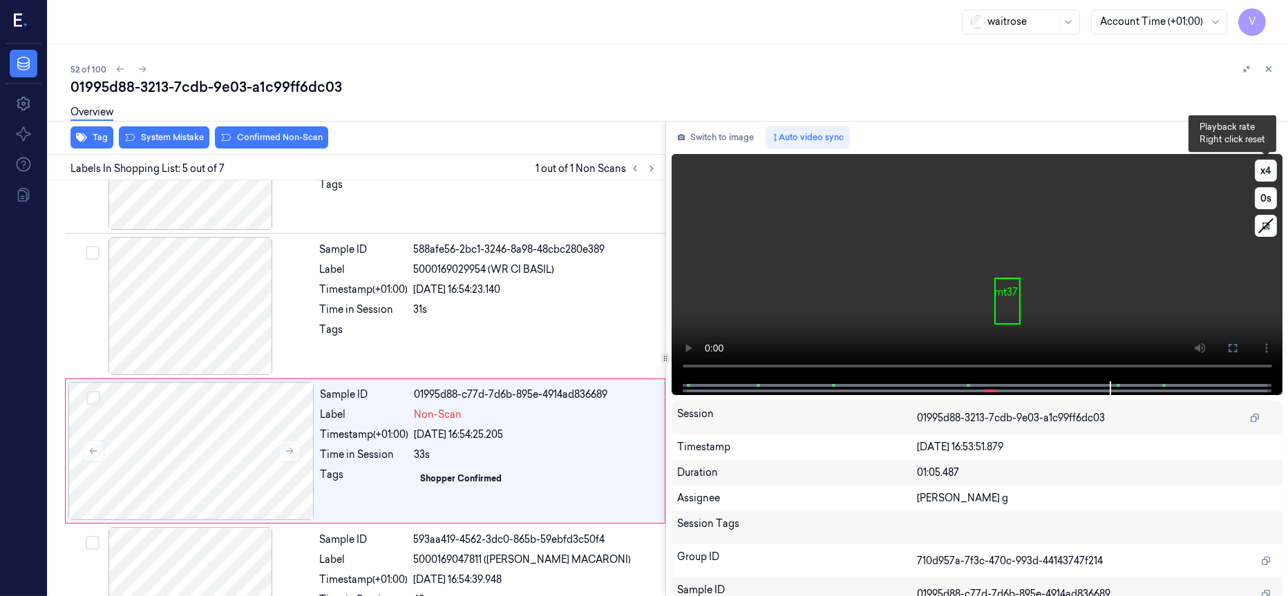
click at [1261, 171] on button "x 4" at bounding box center [1266, 171] width 22 height 22
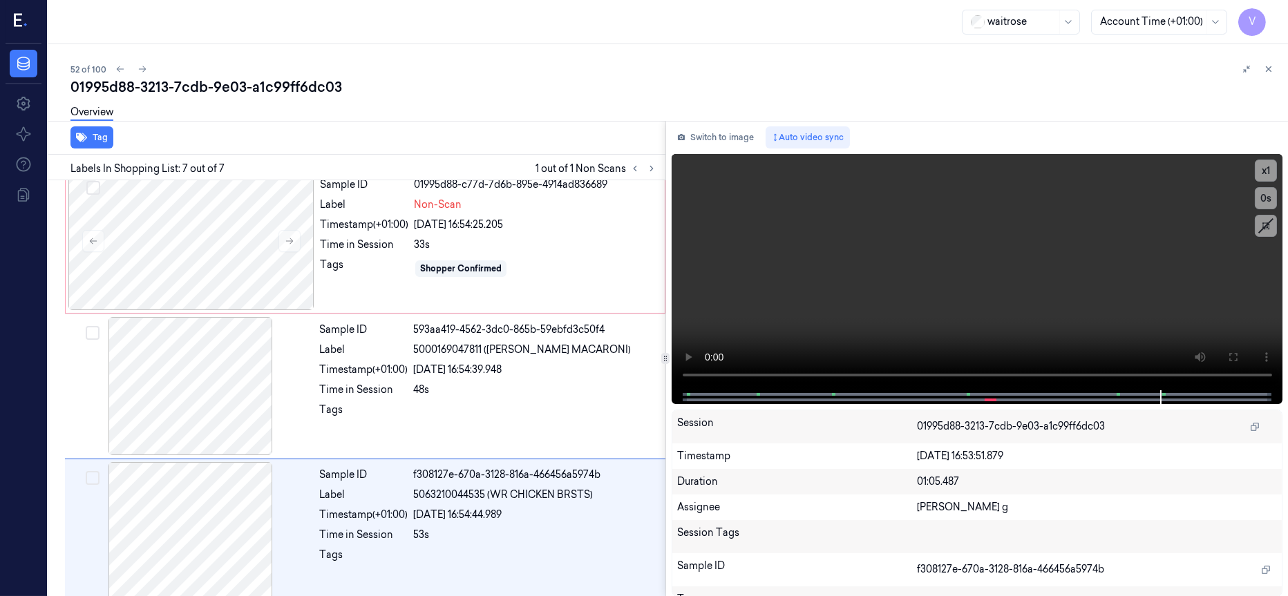
scroll to position [605, 0]
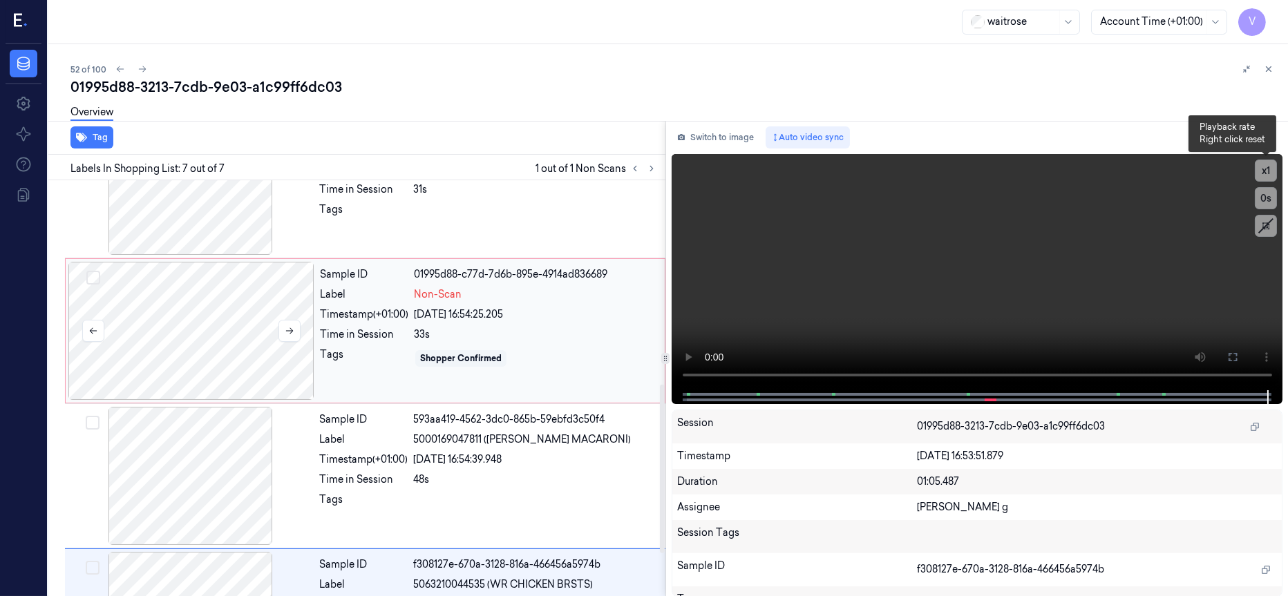
click at [205, 325] on div at bounding box center [191, 331] width 246 height 138
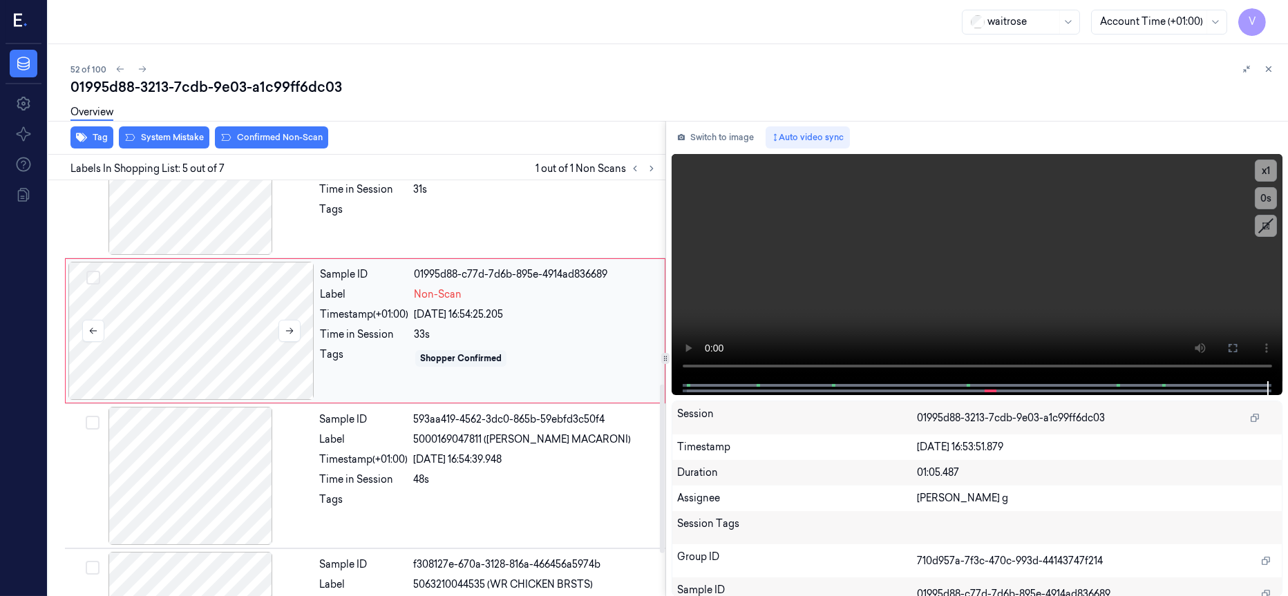
scroll to position [446, 0]
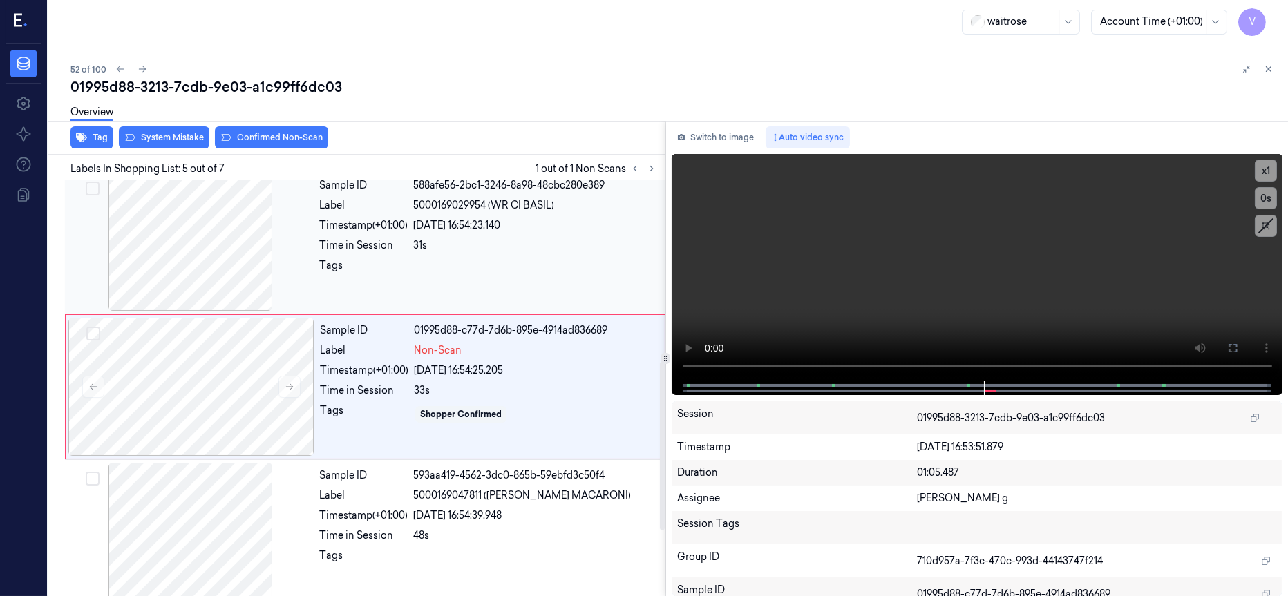
click at [231, 249] on div at bounding box center [191, 242] width 246 height 138
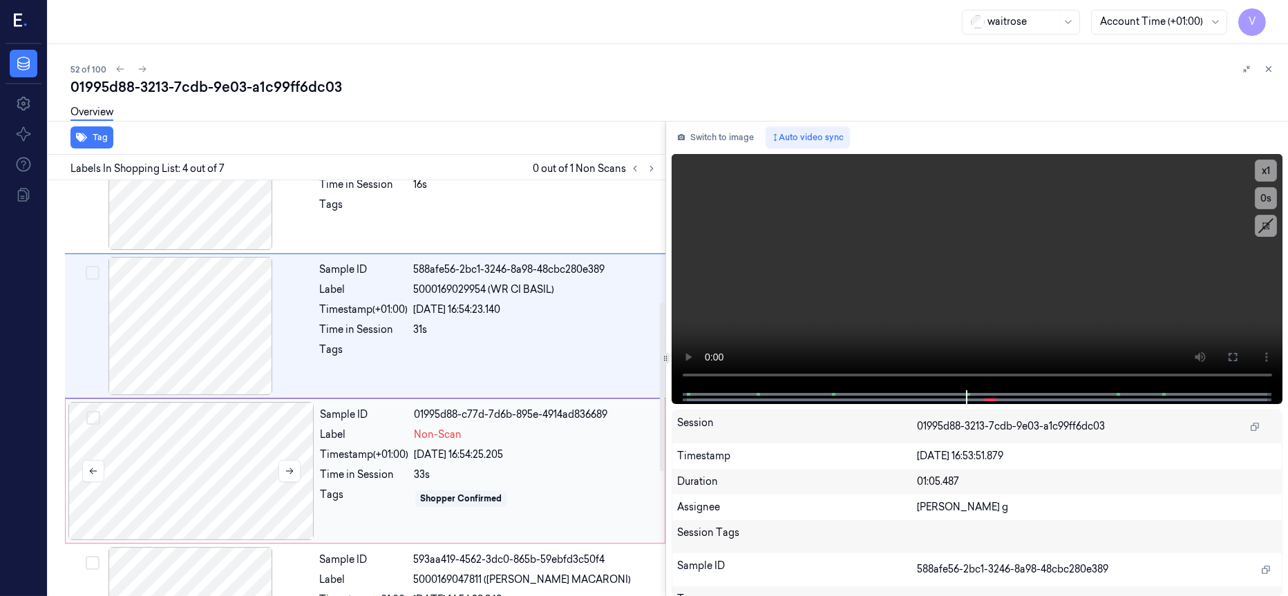
scroll to position [404, 0]
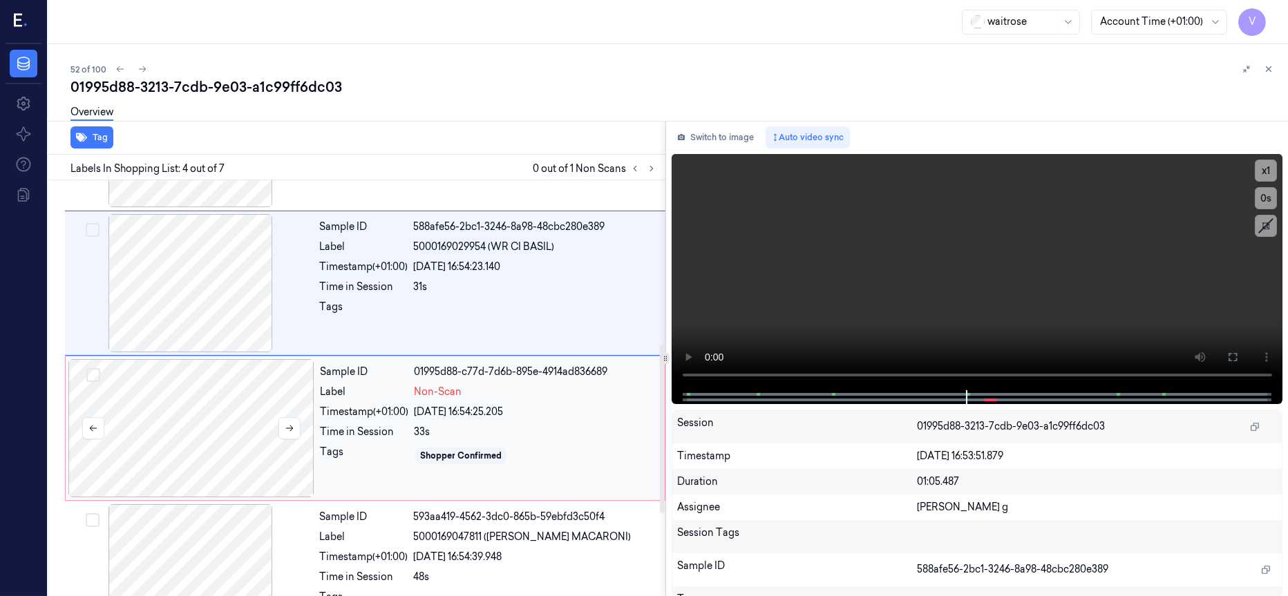
click at [243, 431] on div at bounding box center [191, 428] width 246 height 138
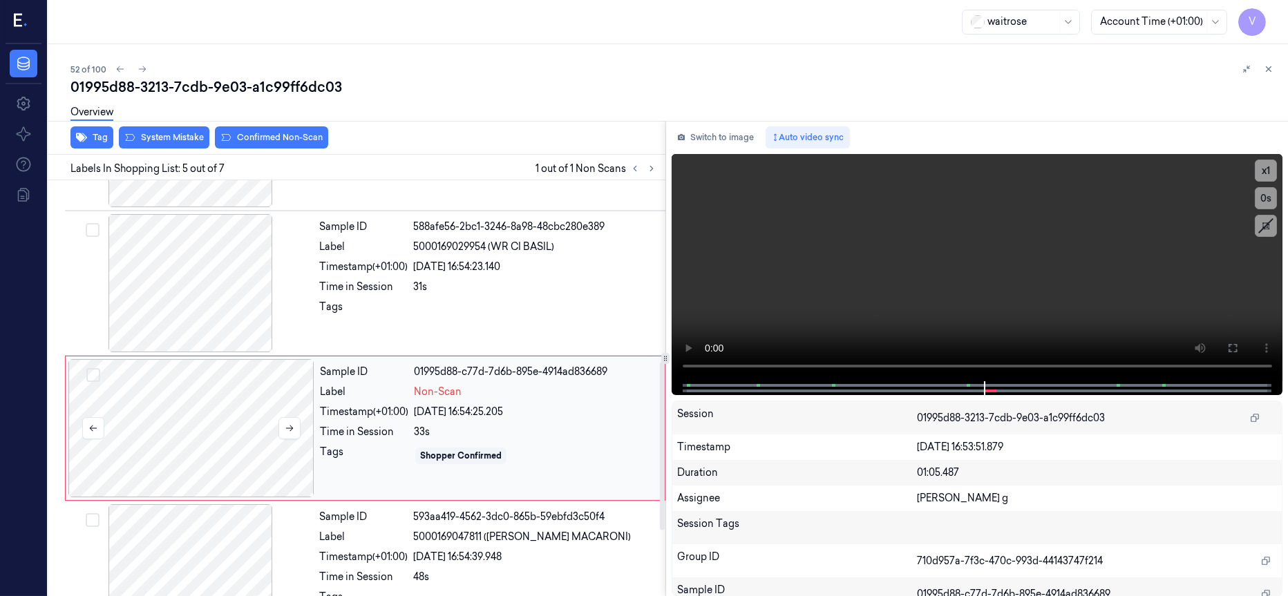
scroll to position [446, 0]
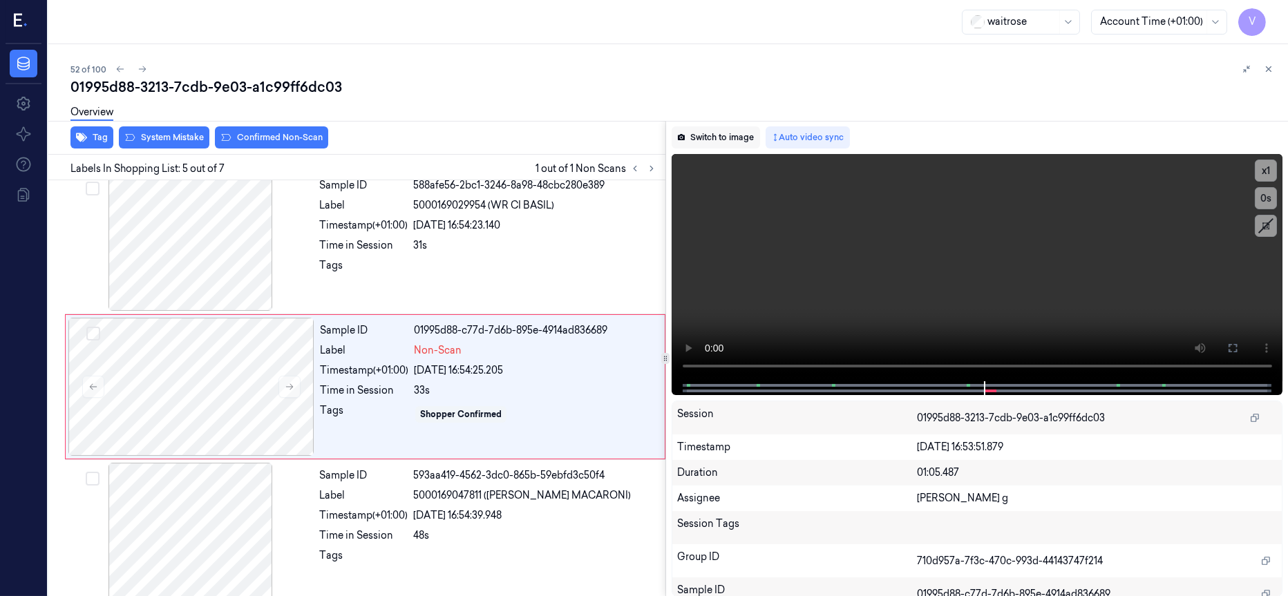
click at [714, 138] on button "Switch to image" at bounding box center [716, 137] width 88 height 22
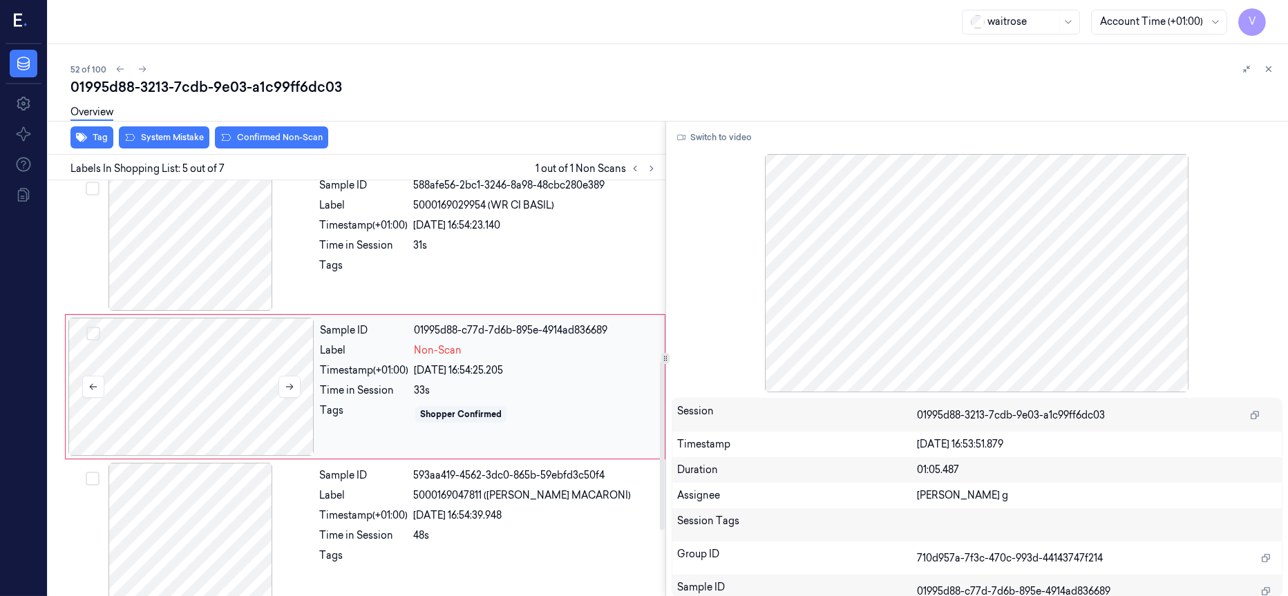
click at [184, 369] on div at bounding box center [191, 387] width 246 height 138
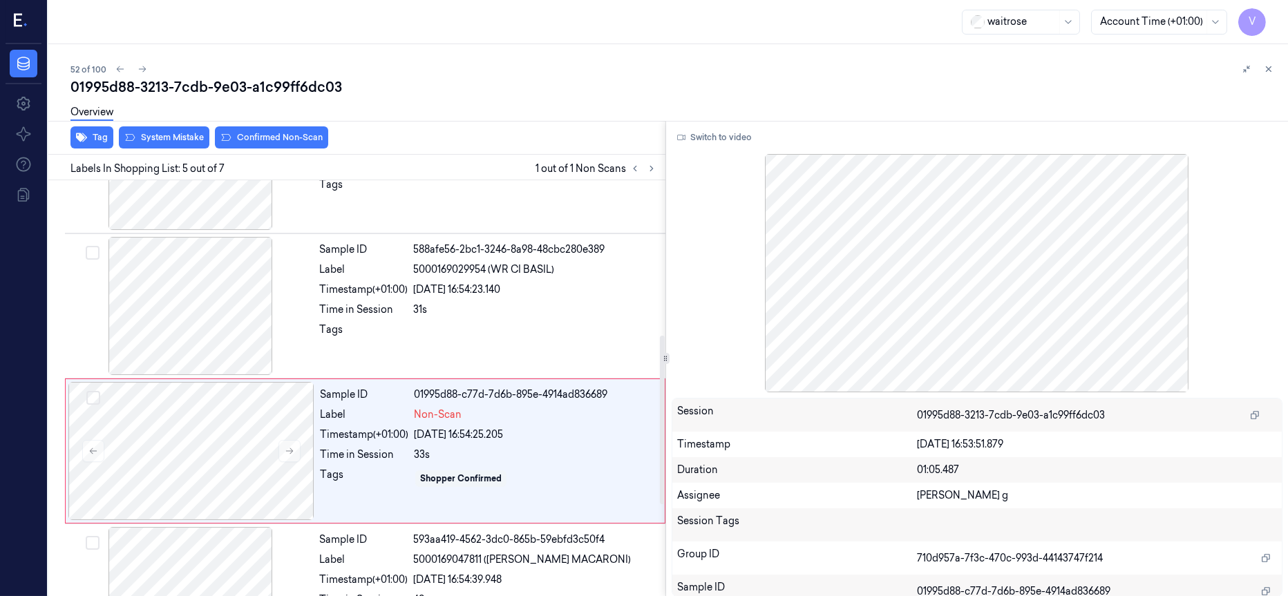
scroll to position [342, 0]
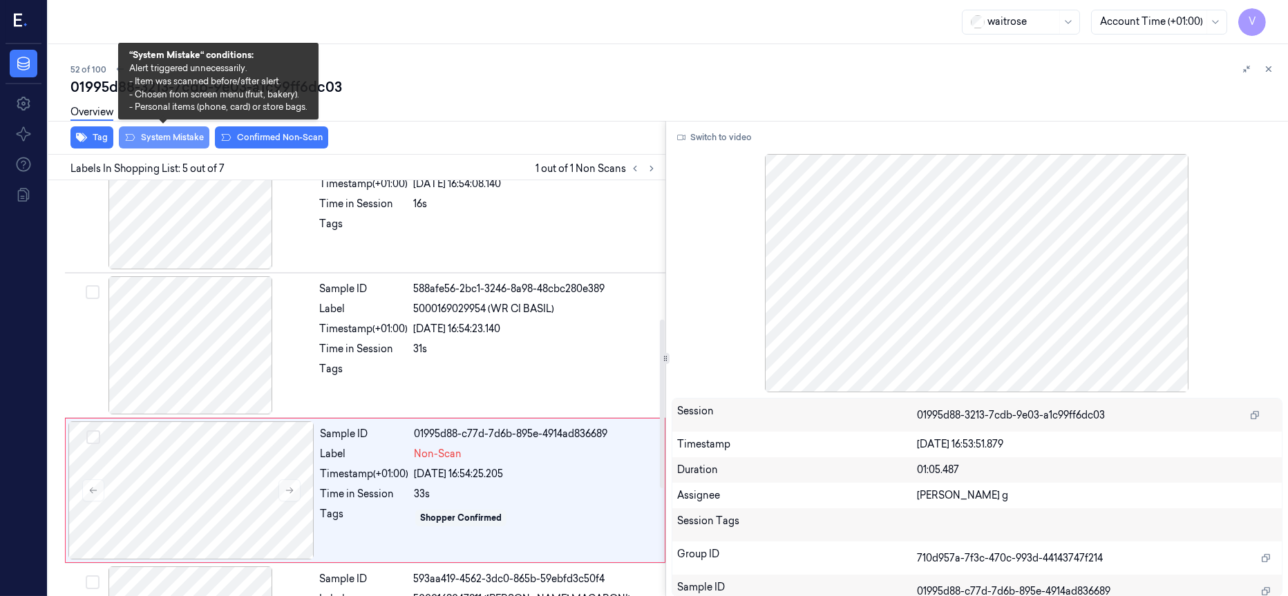
click at [169, 138] on button "System Mistake" at bounding box center [164, 137] width 91 height 22
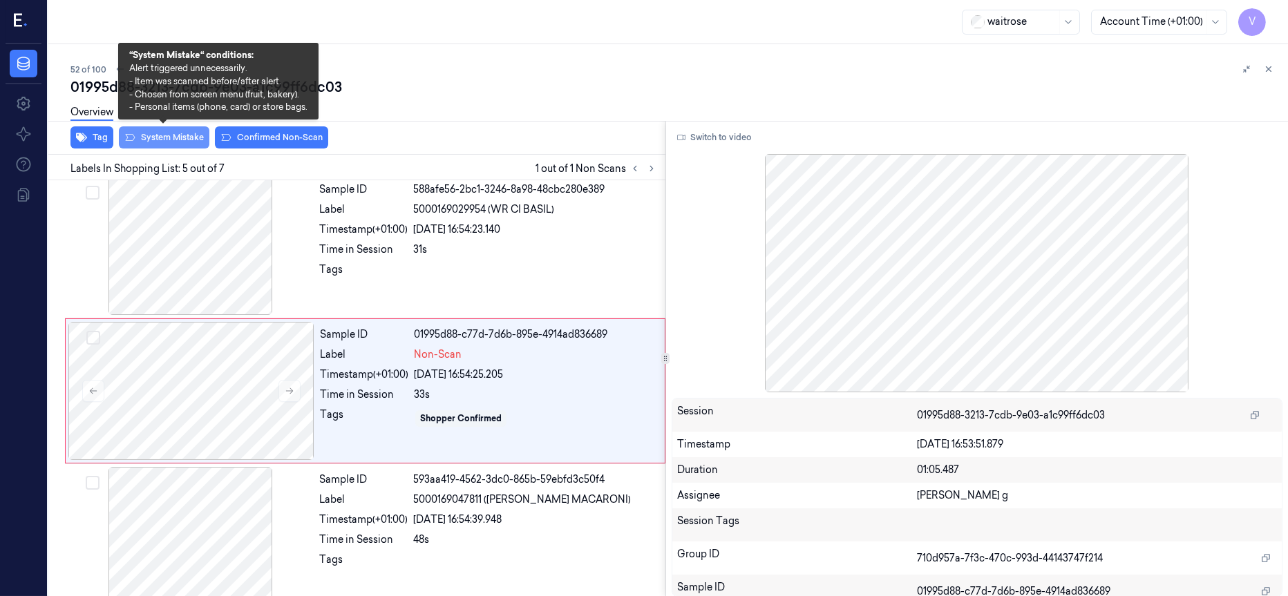
scroll to position [446, 0]
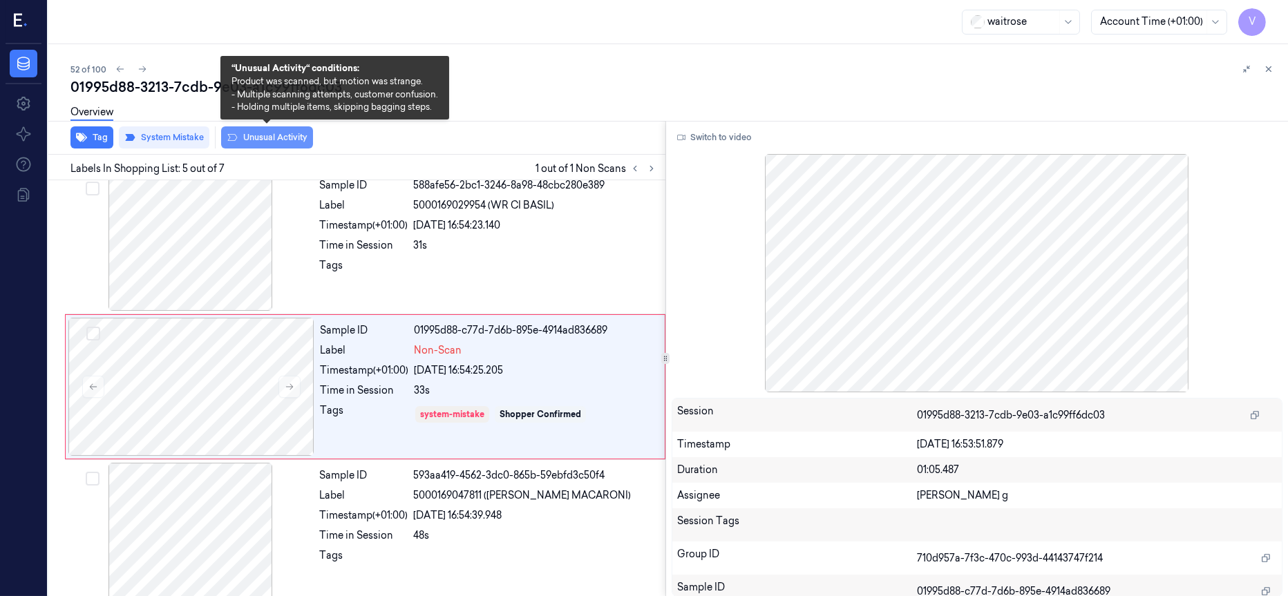
click at [252, 135] on button "Unusual Activity" at bounding box center [267, 137] width 92 height 22
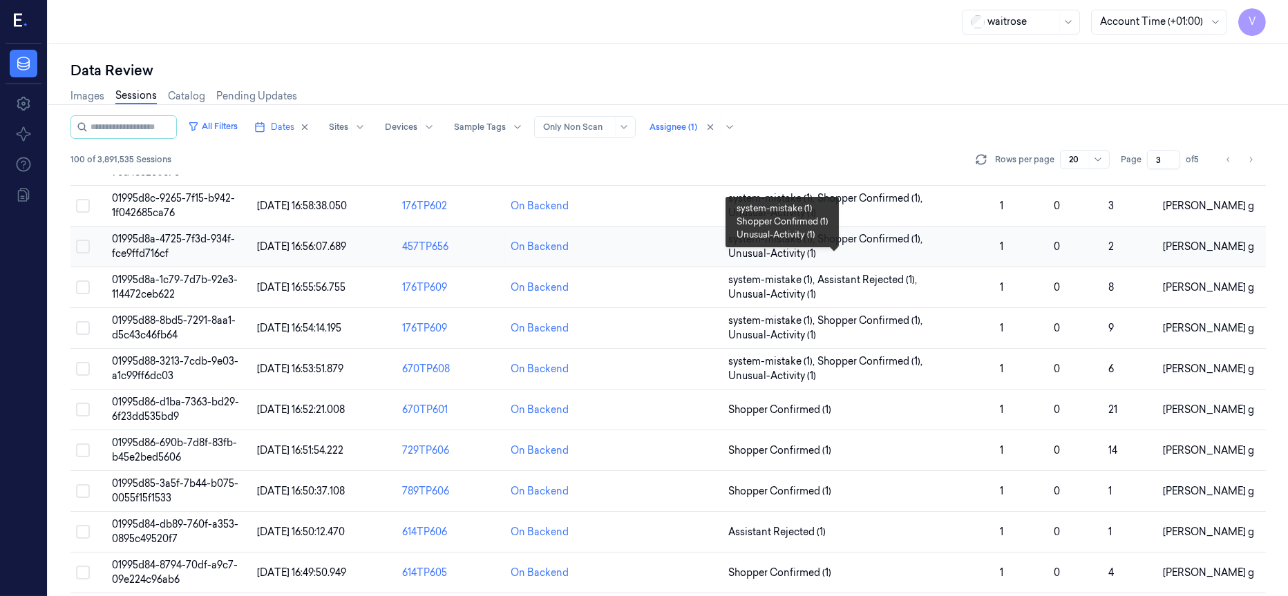
scroll to position [438, 0]
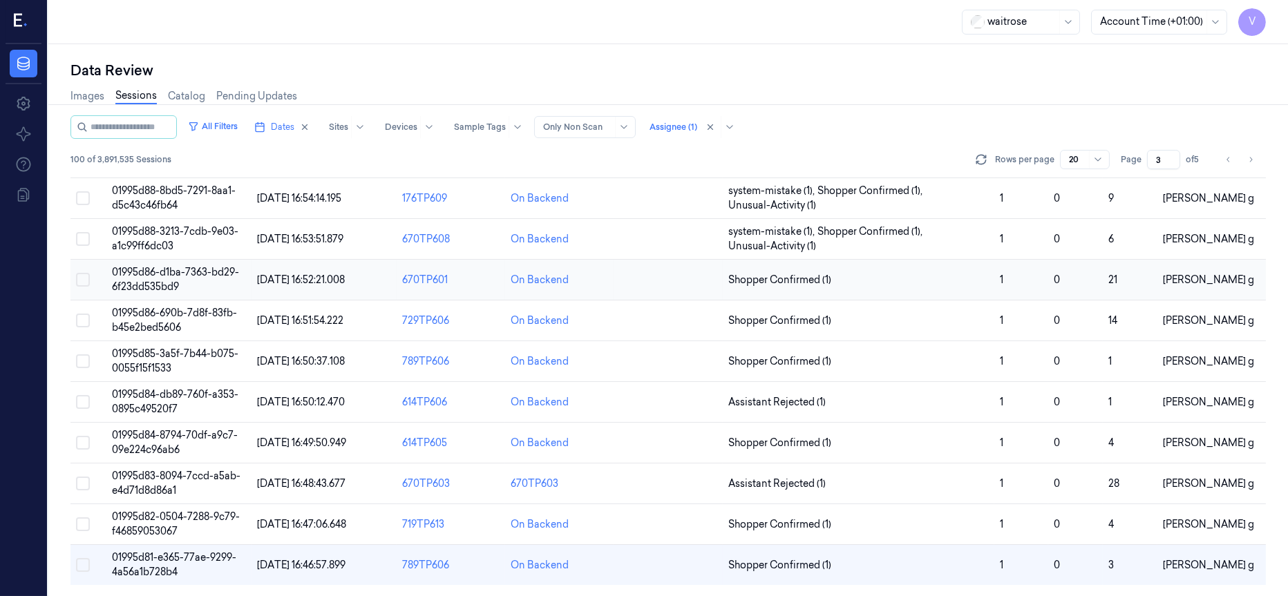
click at [646, 277] on td at bounding box center [668, 280] width 108 height 41
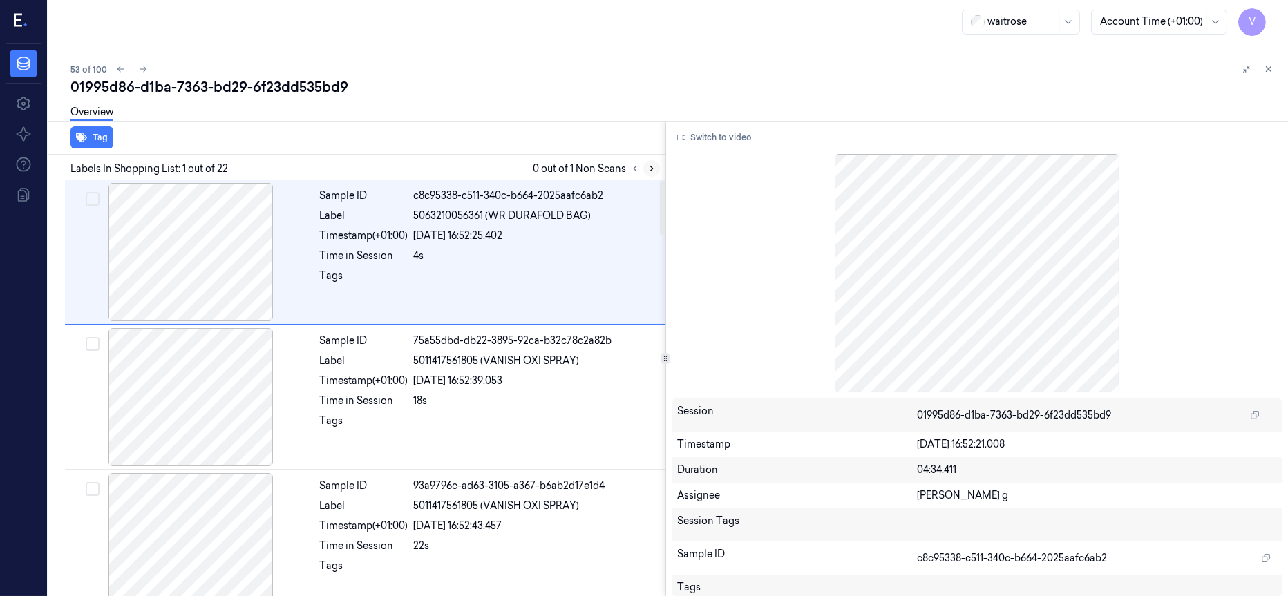
click at [648, 168] on icon at bounding box center [652, 169] width 10 height 10
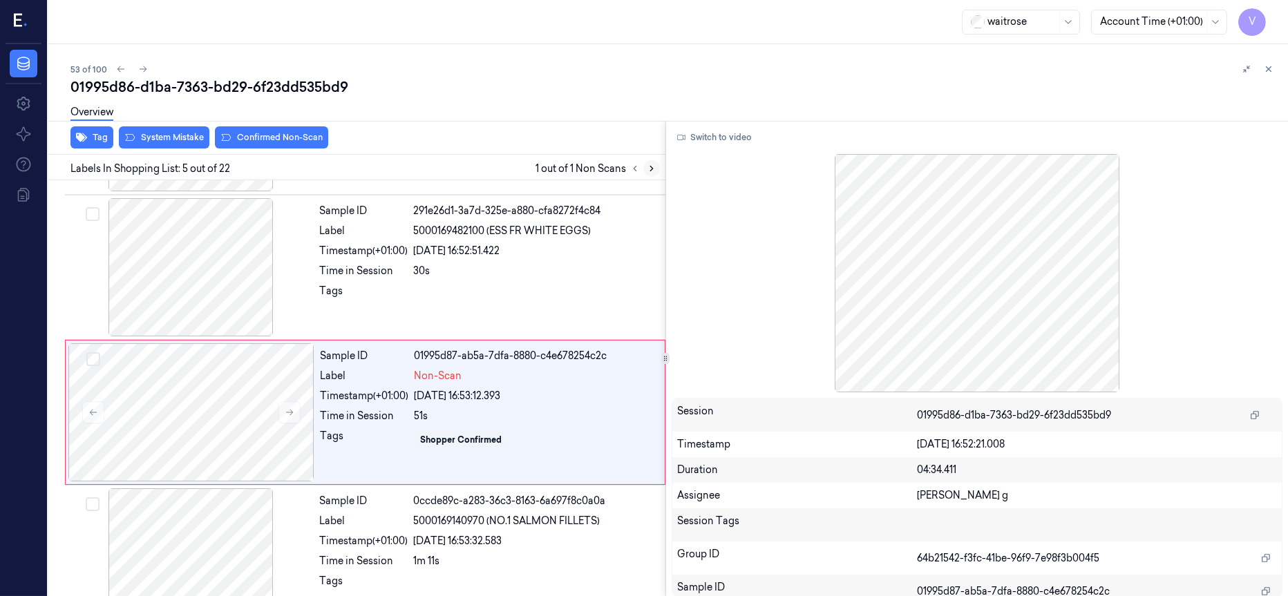
scroll to position [446, 0]
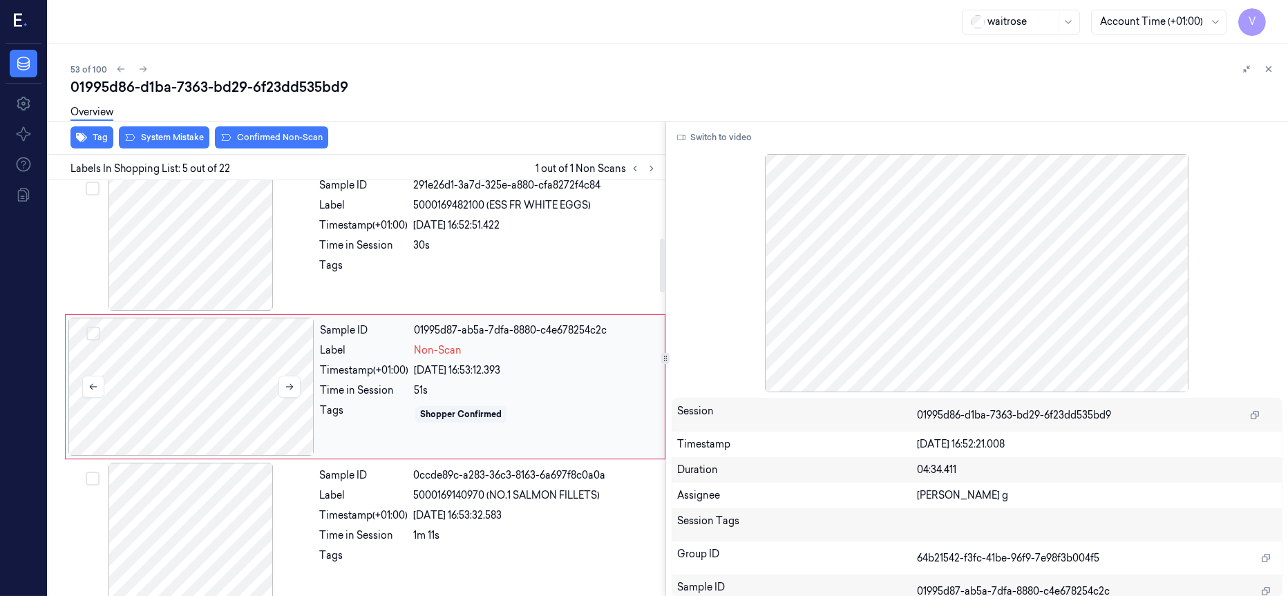
click at [202, 396] on div at bounding box center [191, 387] width 246 height 138
click at [211, 251] on div at bounding box center [191, 242] width 246 height 138
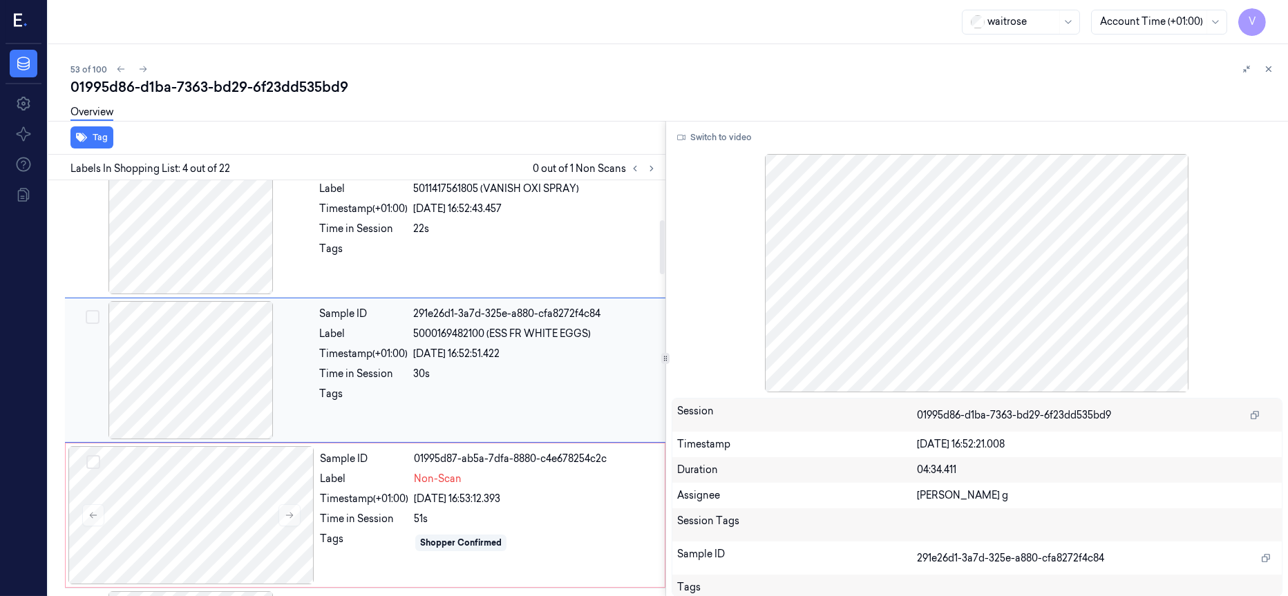
scroll to position [301, 0]
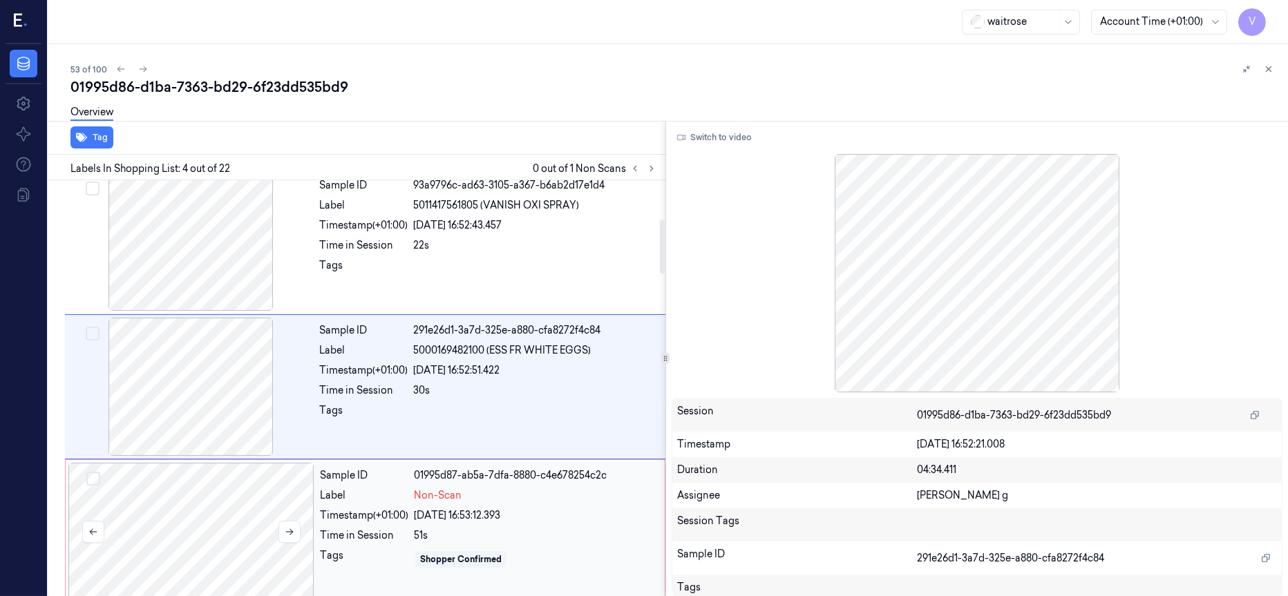
click at [219, 534] on div at bounding box center [191, 532] width 246 height 138
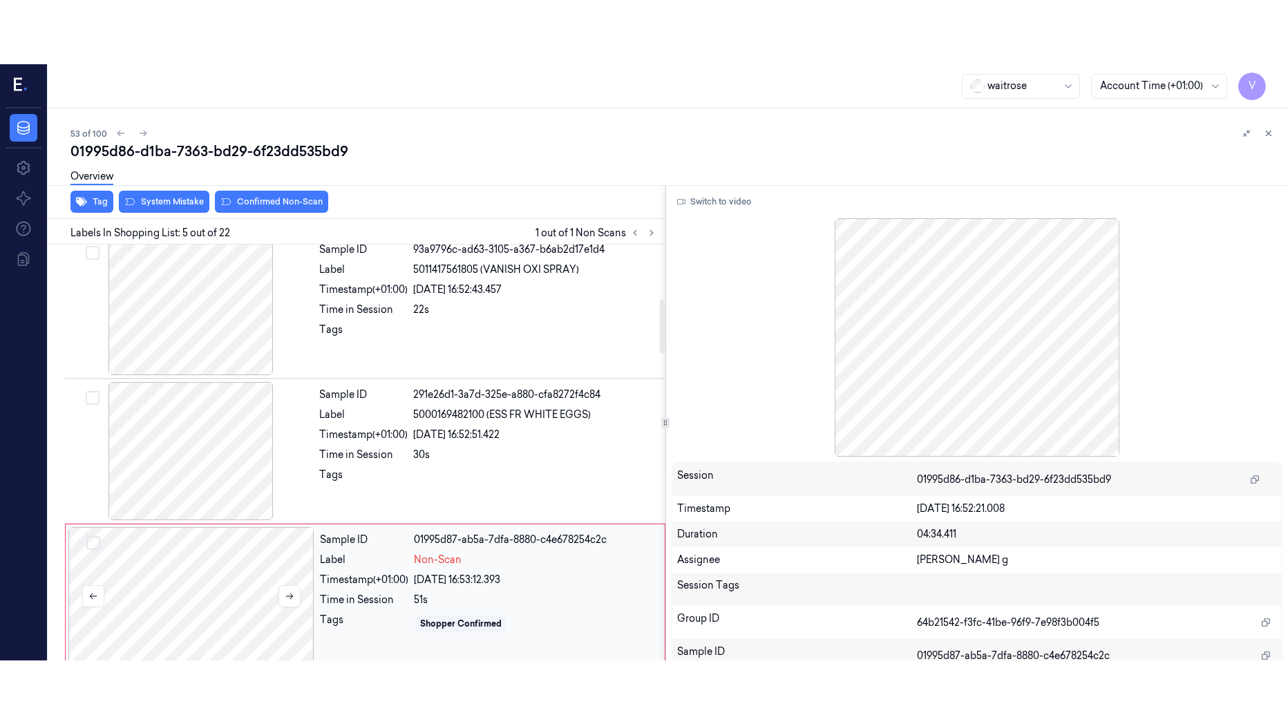
scroll to position [446, 0]
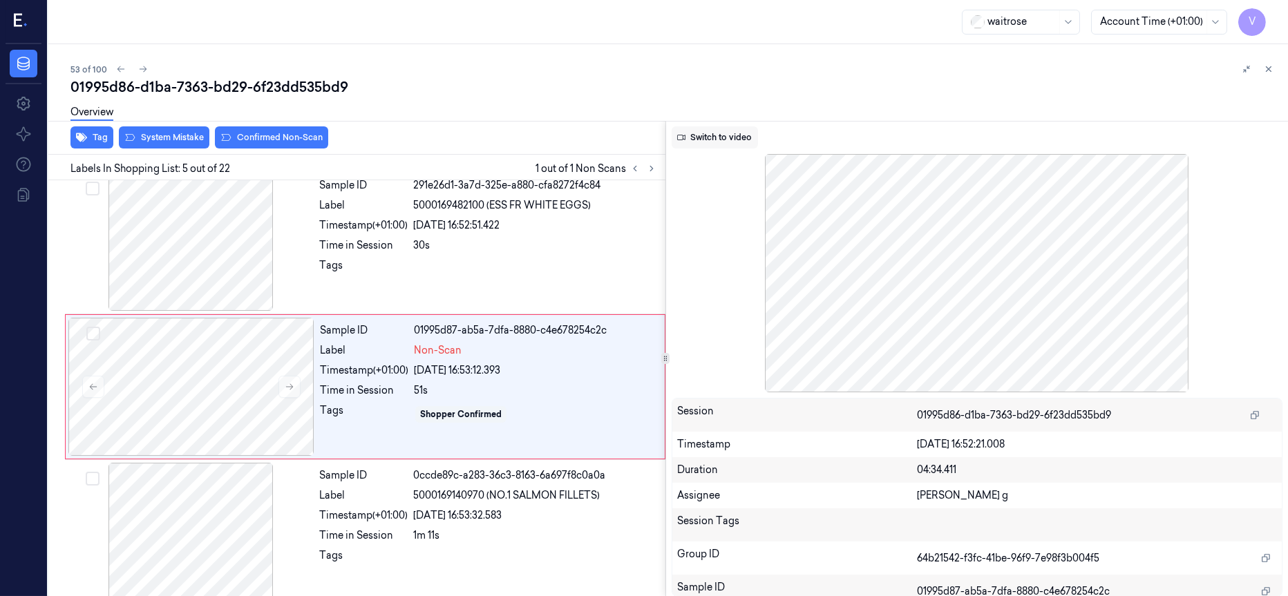
click at [723, 137] on button "Switch to video" at bounding box center [715, 137] width 86 height 22
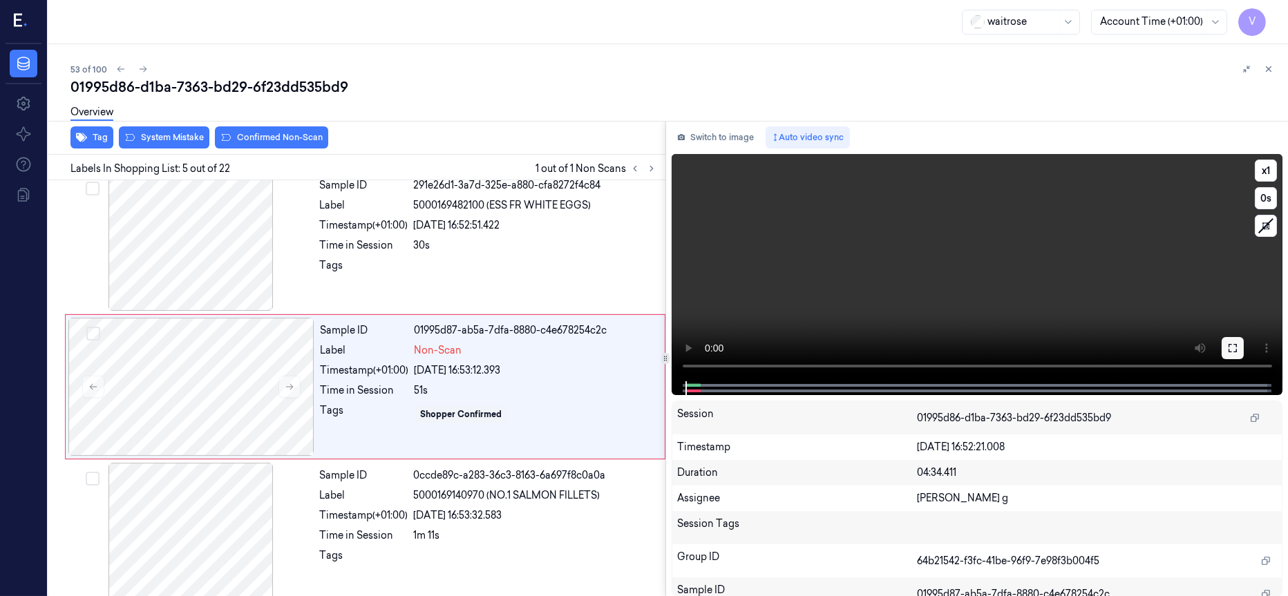
click at [1233, 347] on icon at bounding box center [1232, 348] width 11 height 11
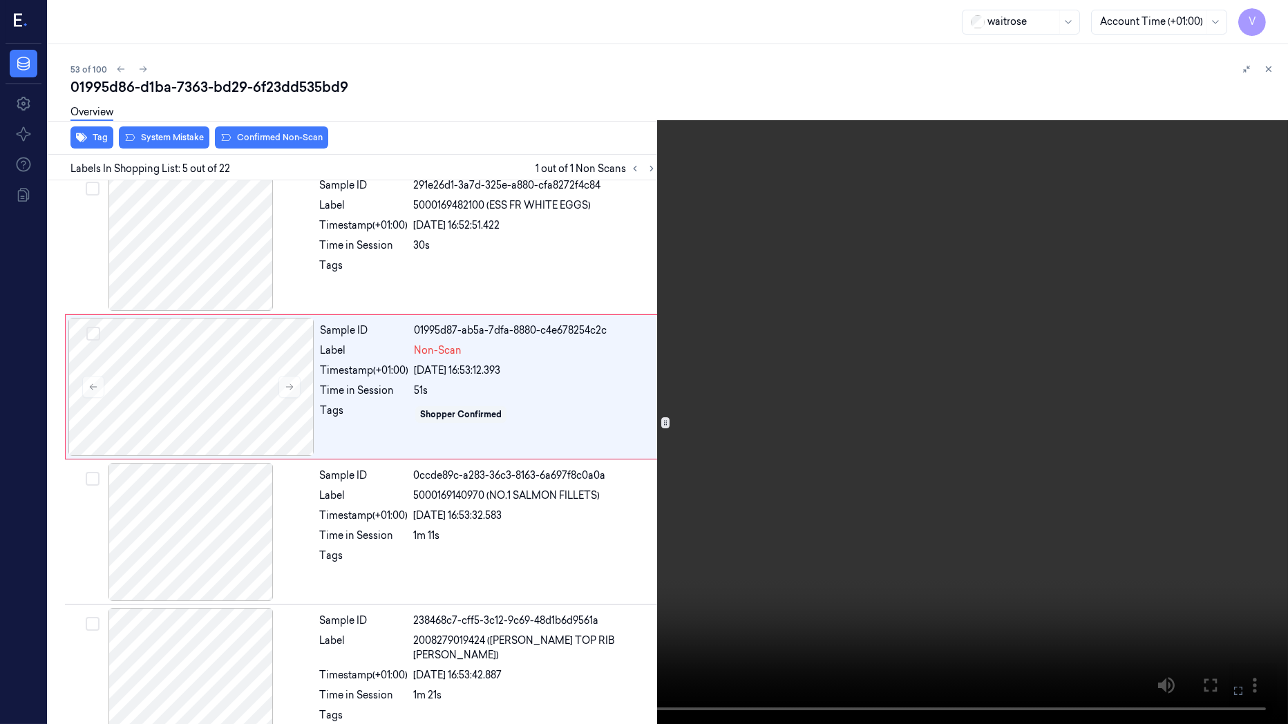
scroll to position [381, 0]
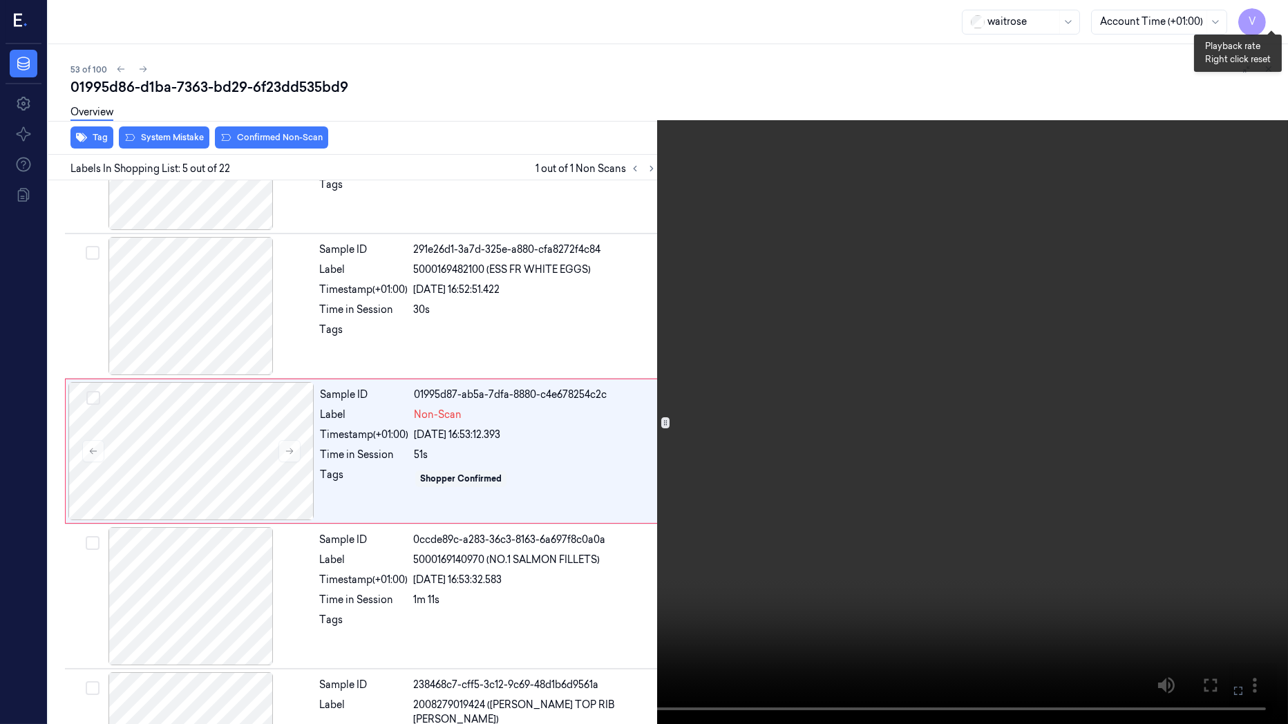
click at [1281, 16] on button "x 1" at bounding box center [1271, 17] width 22 height 22
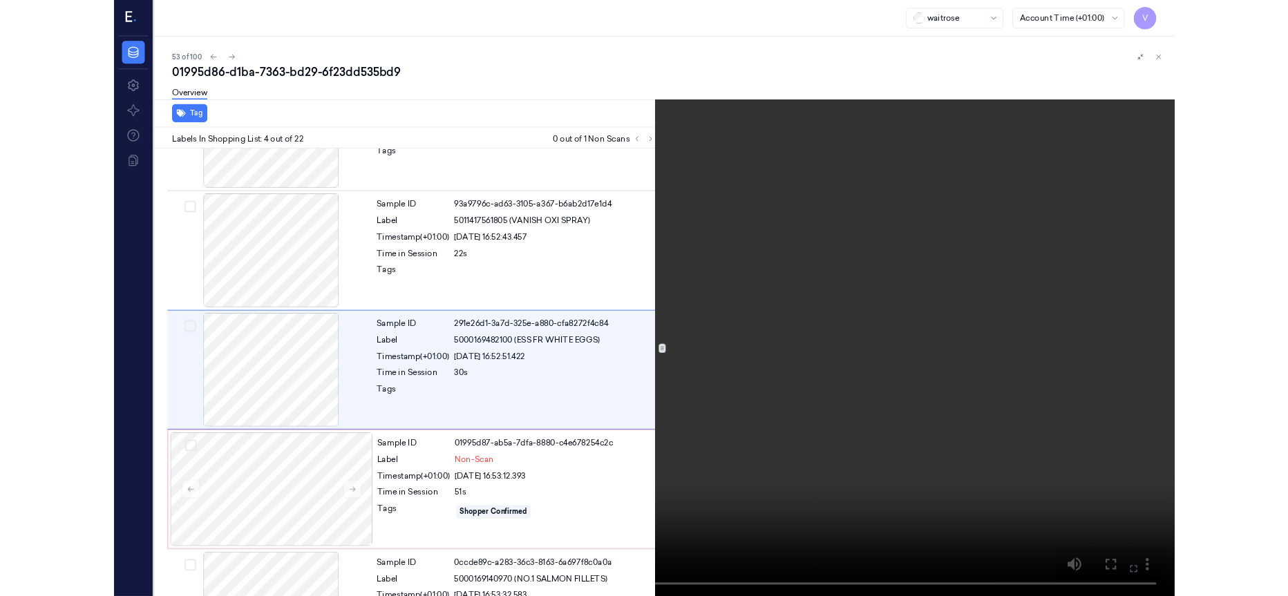
scroll to position [236, 0]
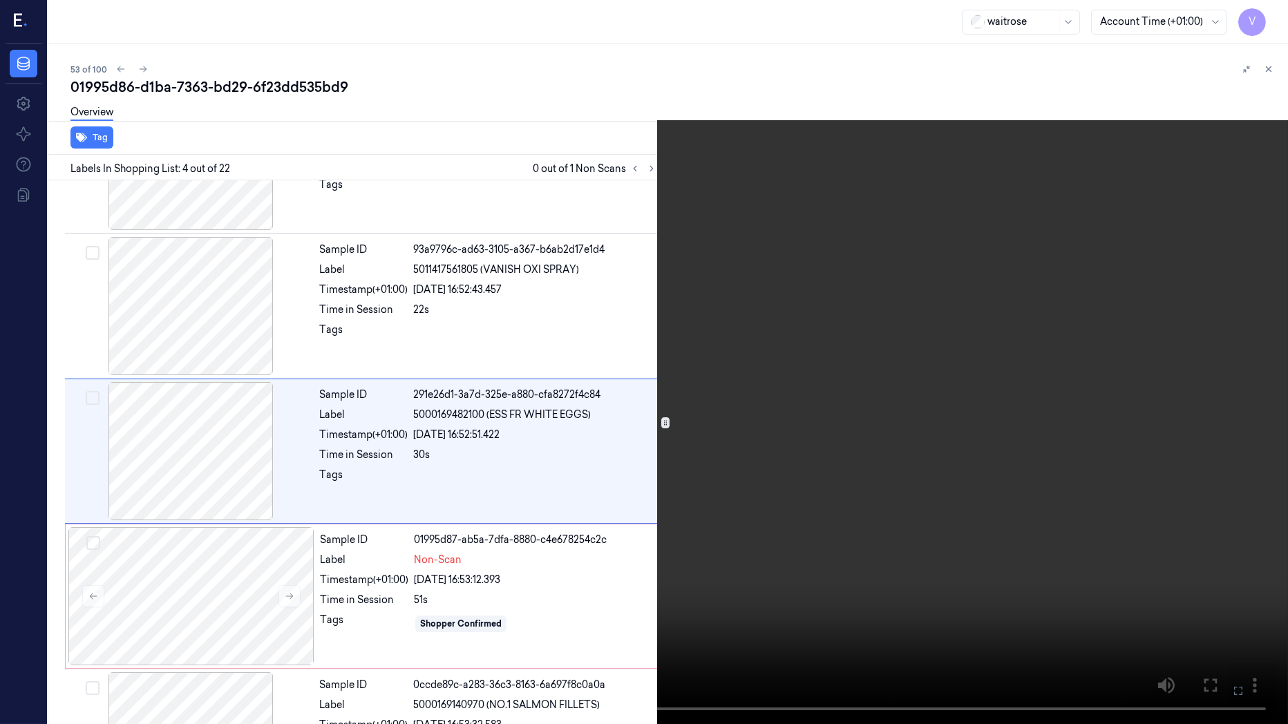
click at [0, 0] on icon at bounding box center [0, 0] width 0 height 0
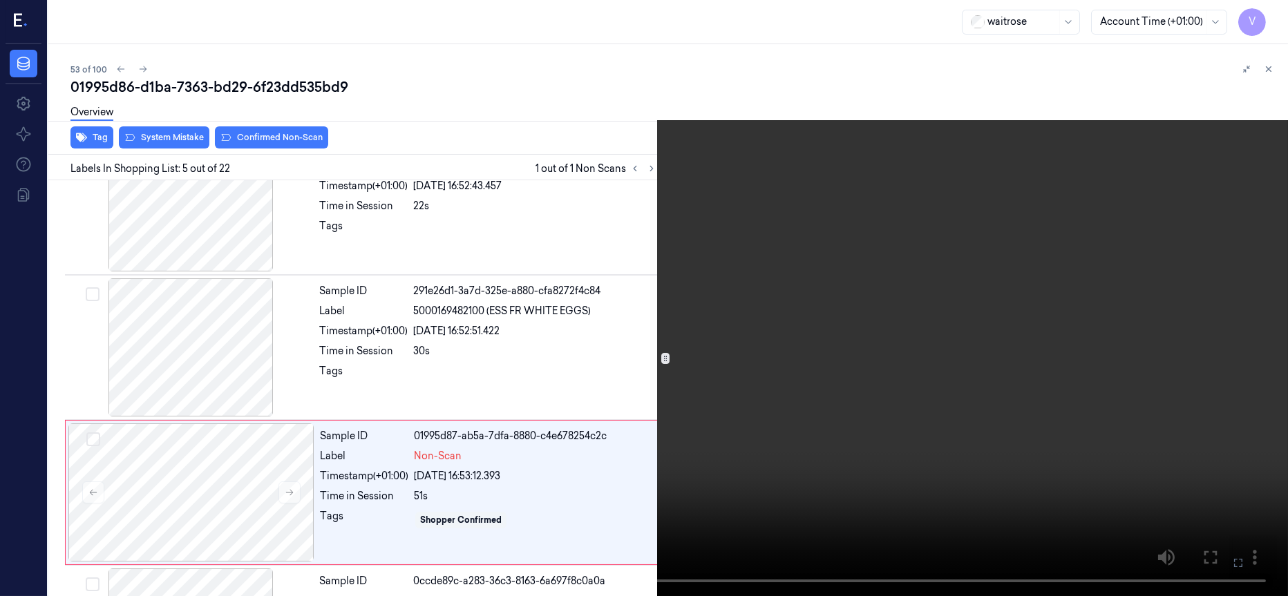
scroll to position [446, 0]
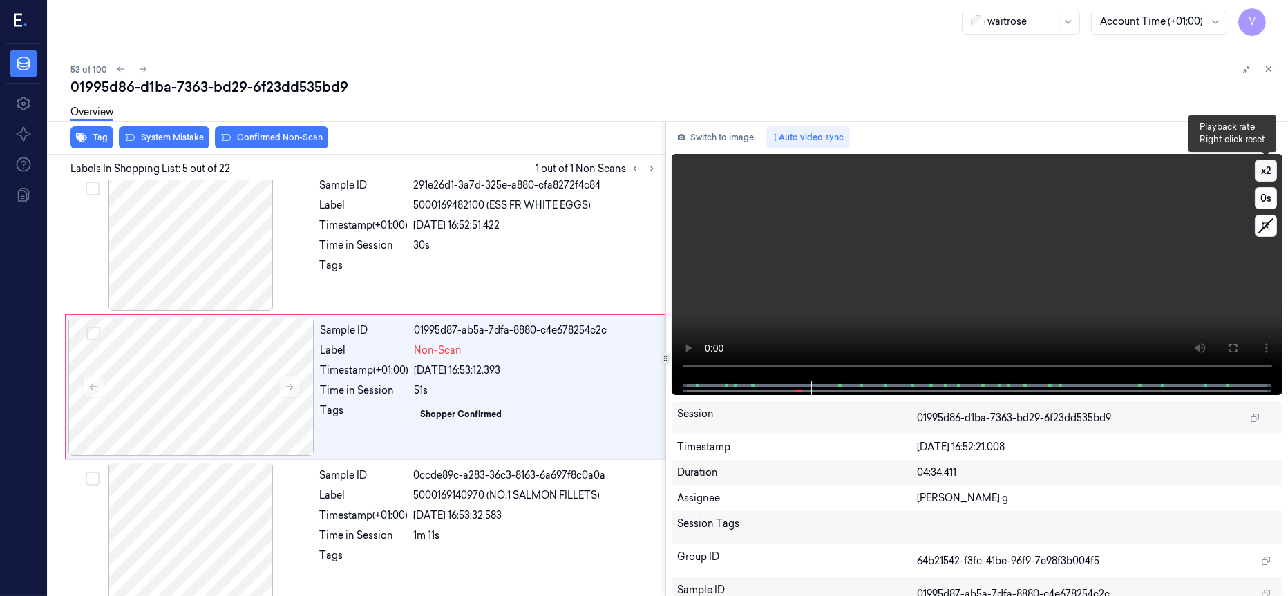
click at [1262, 173] on button "x 2" at bounding box center [1266, 171] width 22 height 22
click at [1251, 168] on video at bounding box center [978, 267] width 612 height 227
click at [1261, 168] on button "x 4" at bounding box center [1266, 171] width 22 height 22
click at [694, 138] on button "Switch to image" at bounding box center [716, 137] width 88 height 22
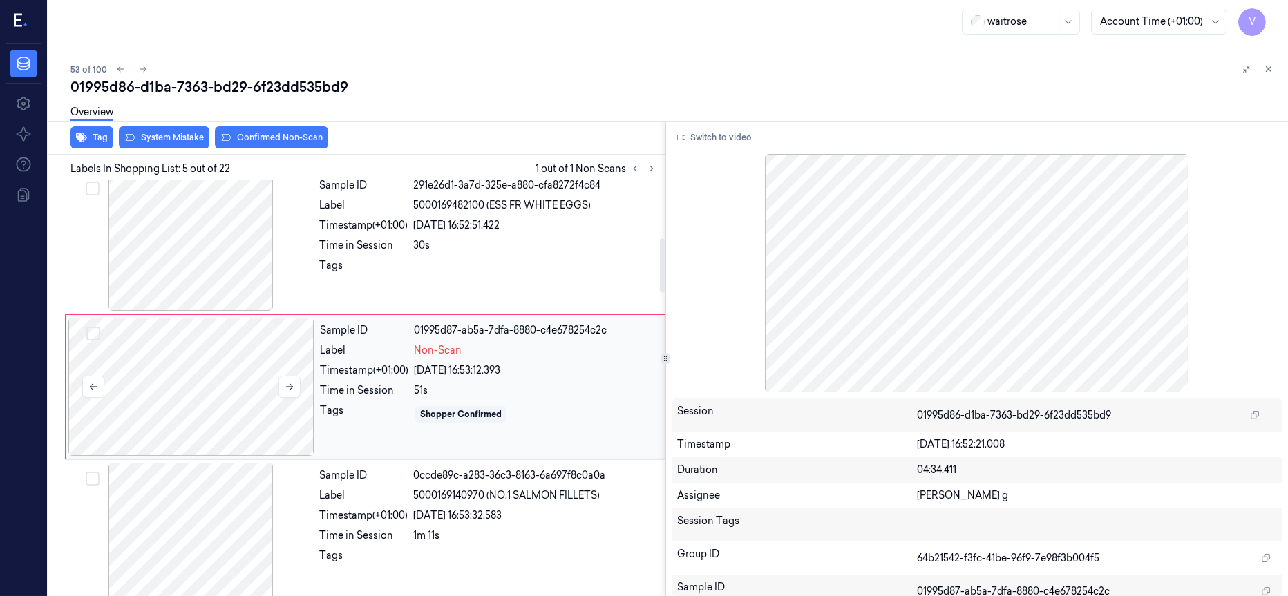
click at [221, 391] on div at bounding box center [191, 387] width 246 height 138
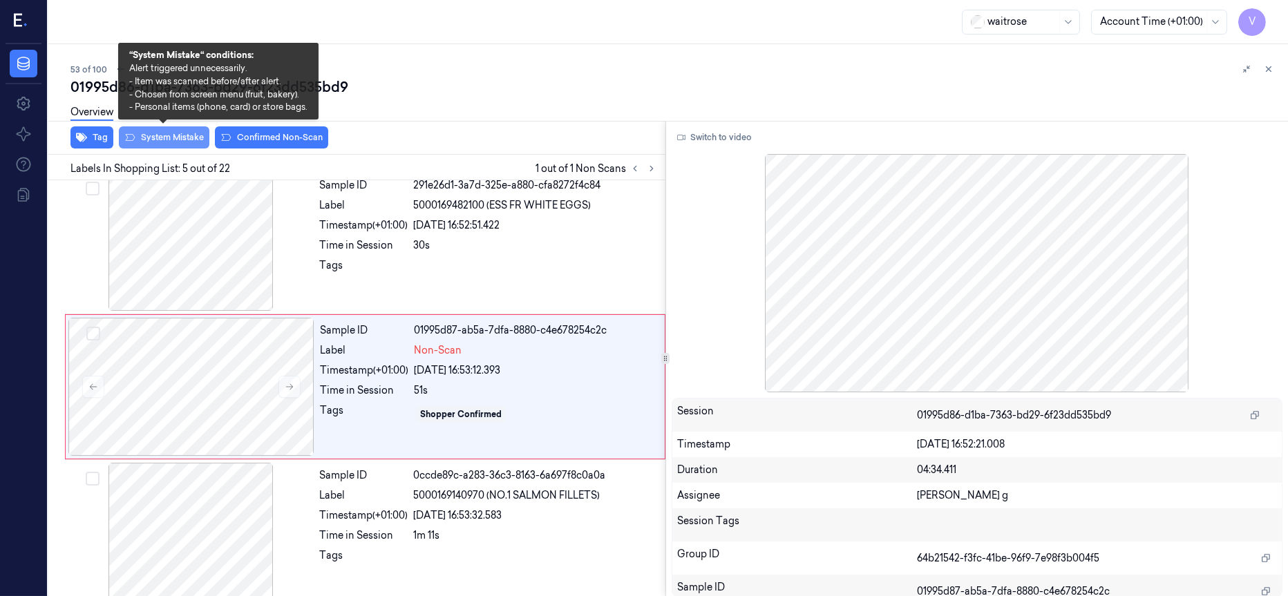
click at [167, 138] on button "System Mistake" at bounding box center [164, 137] width 91 height 22
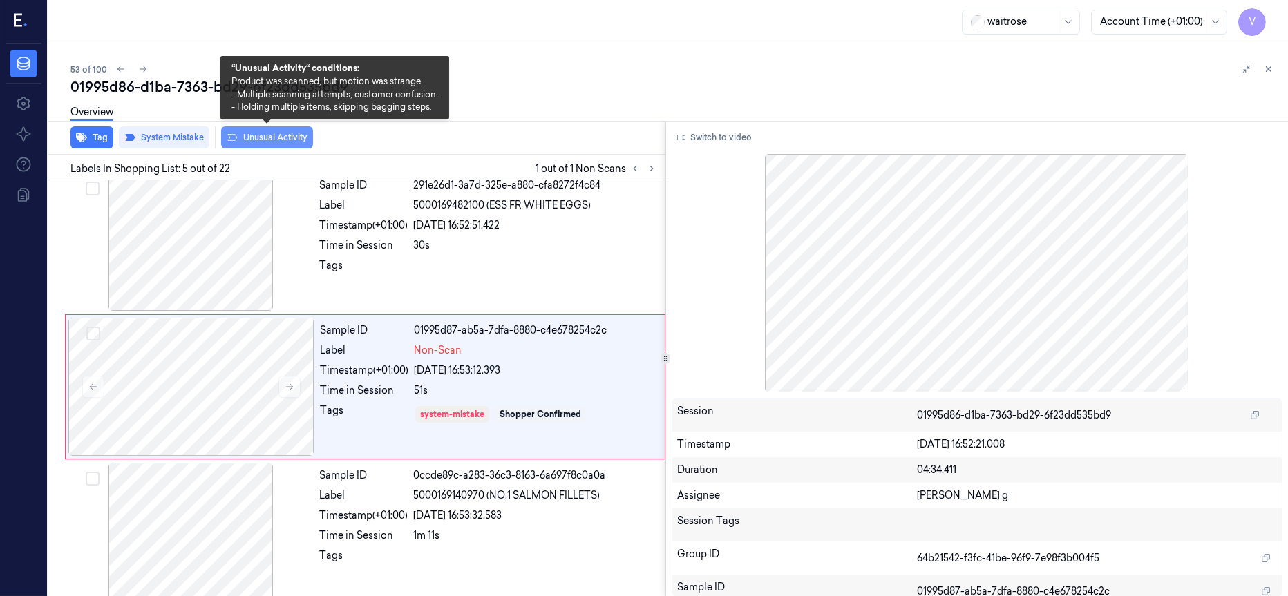
click at [259, 143] on button "Unusual Activity" at bounding box center [267, 137] width 92 height 22
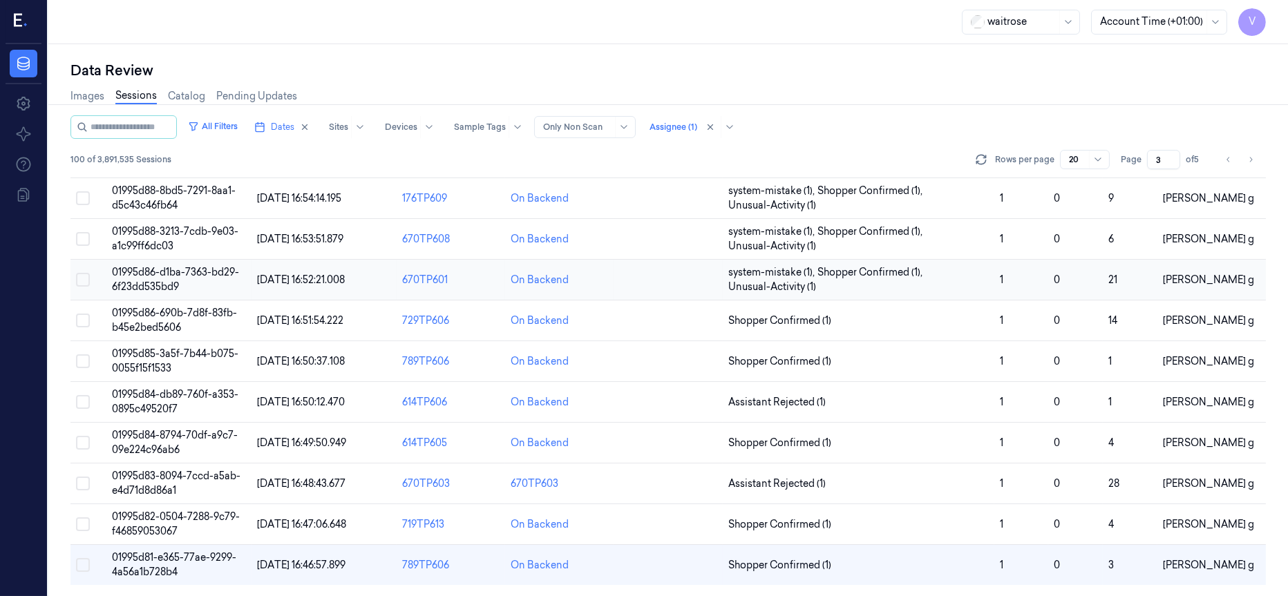
scroll to position [438, 0]
click at [659, 321] on td at bounding box center [668, 321] width 108 height 41
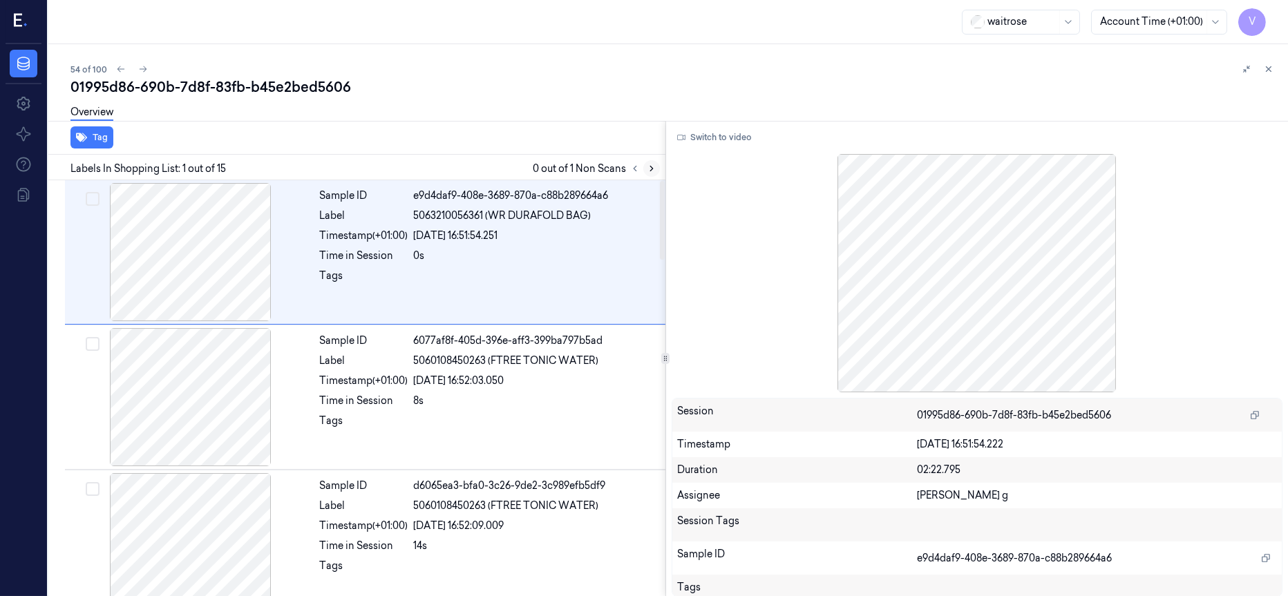
click at [652, 168] on icon at bounding box center [651, 169] width 3 height 5
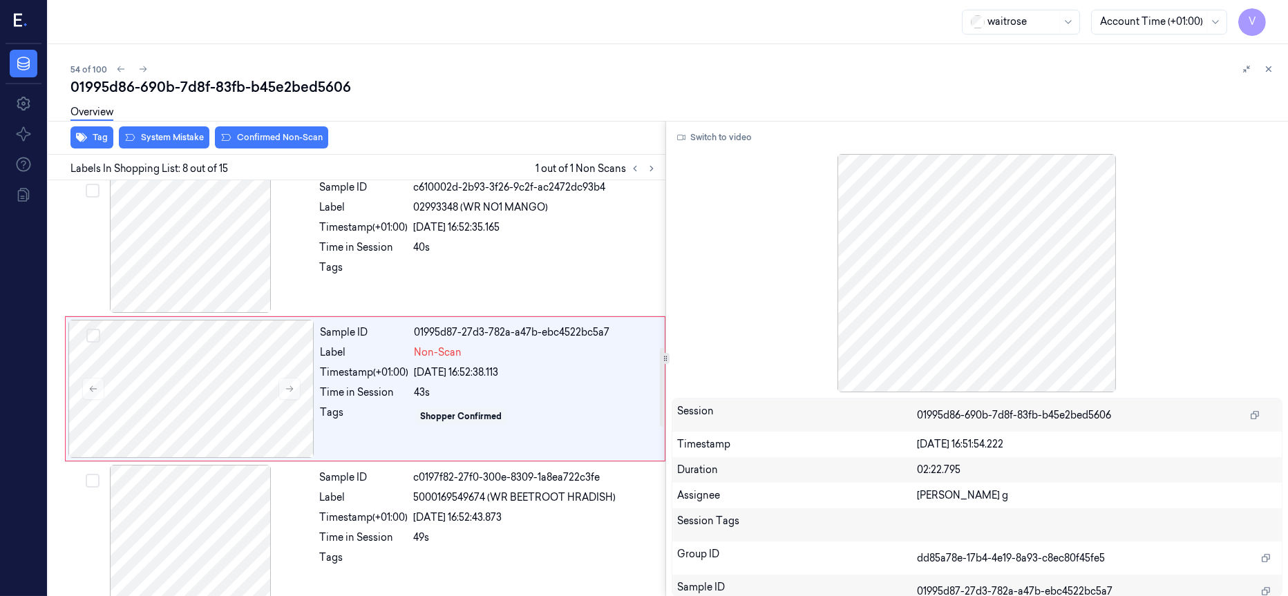
scroll to position [882, 0]
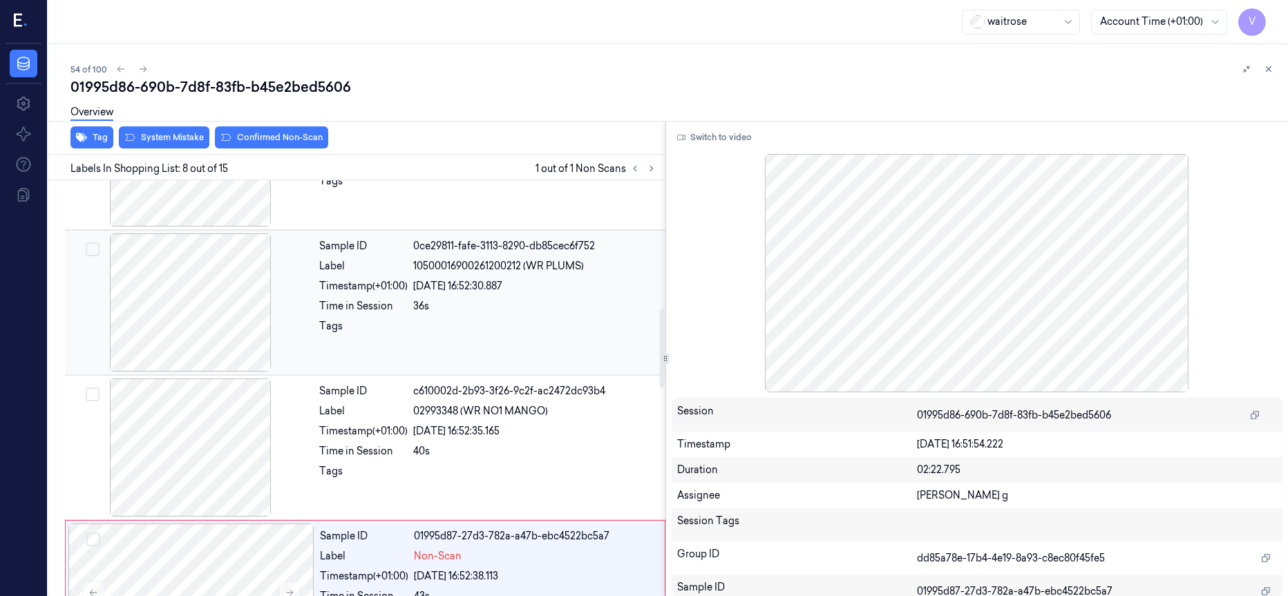
click at [216, 311] on div at bounding box center [191, 303] width 246 height 138
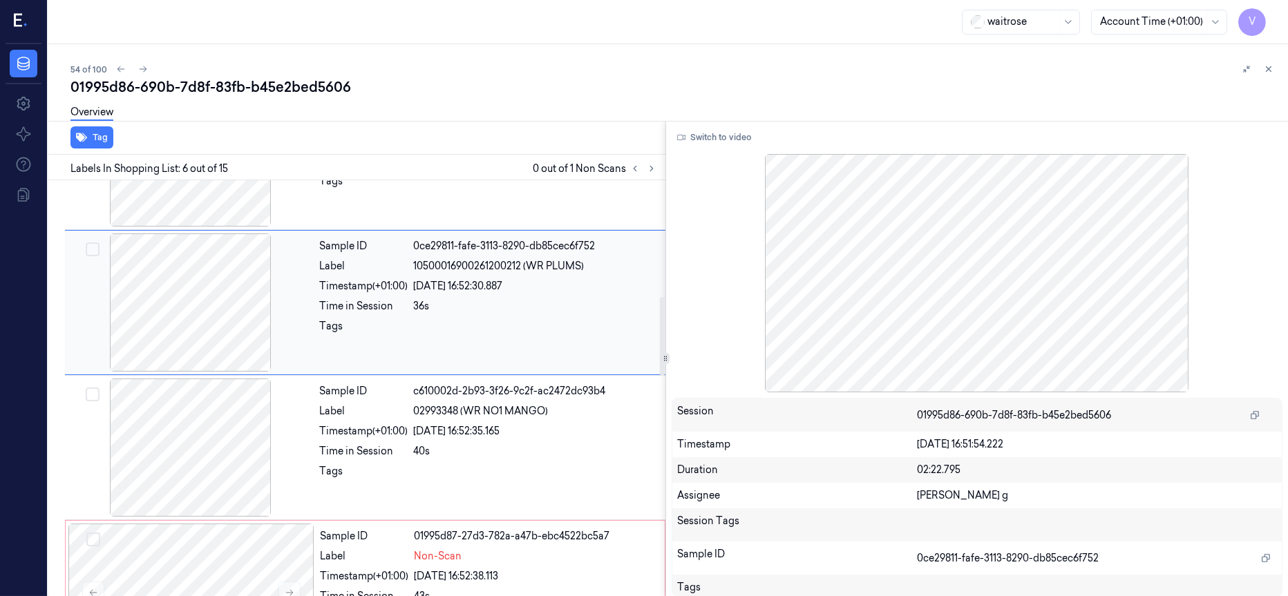
scroll to position [591, 0]
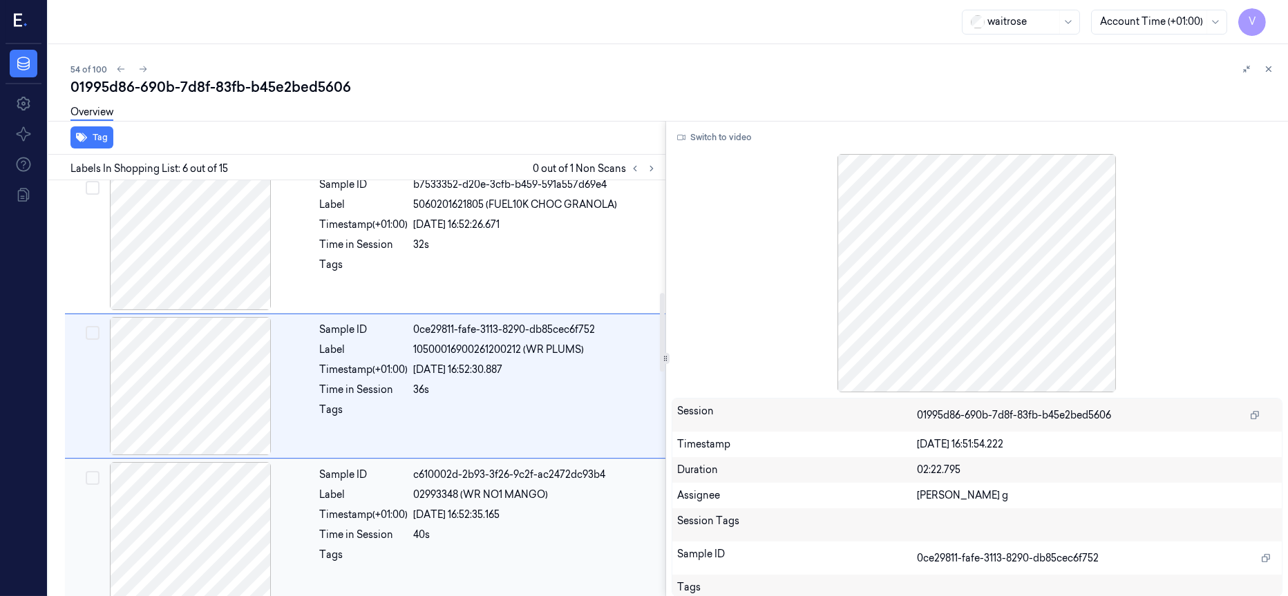
click at [202, 498] on div at bounding box center [191, 531] width 246 height 138
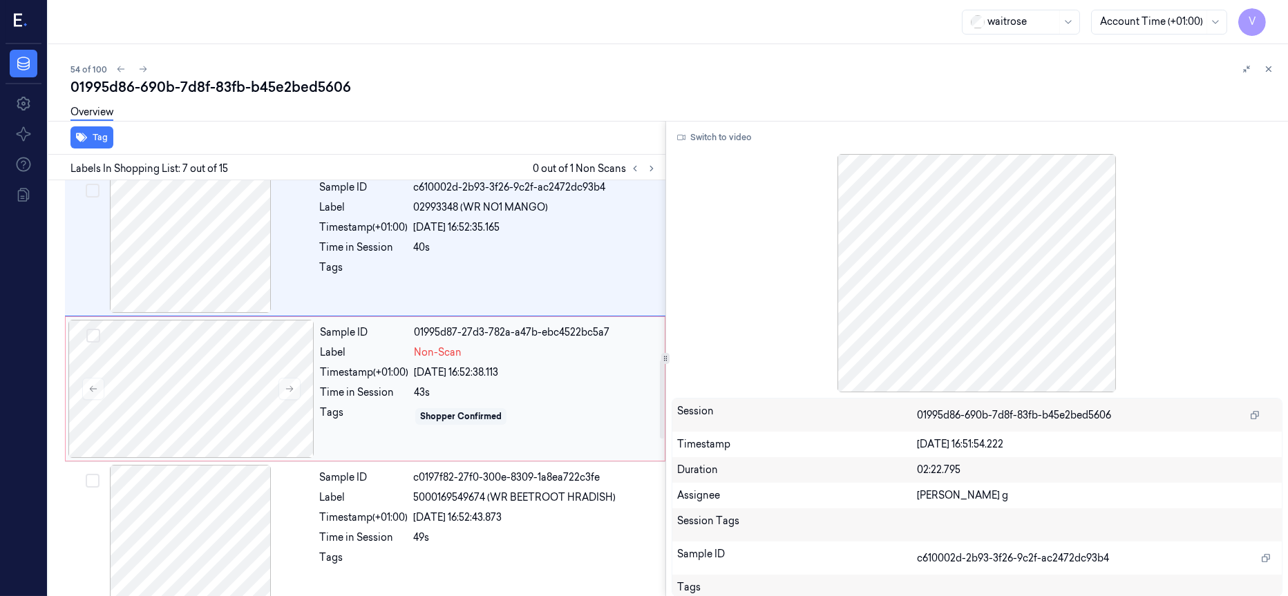
scroll to position [840, 0]
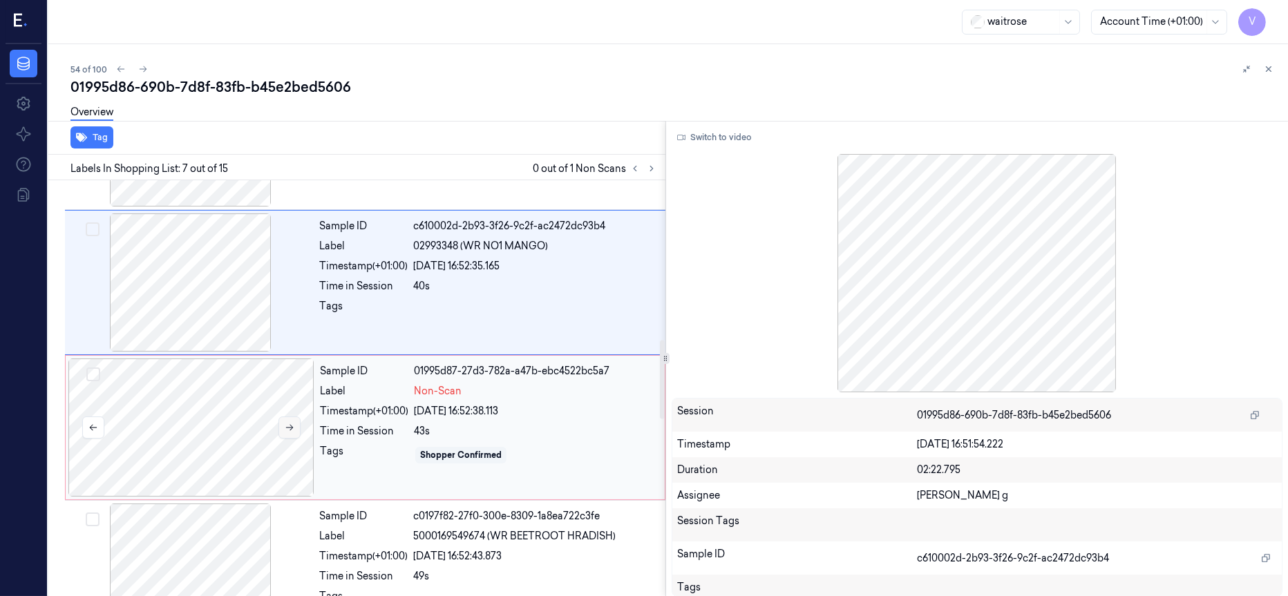
click at [283, 431] on button at bounding box center [289, 428] width 22 height 22
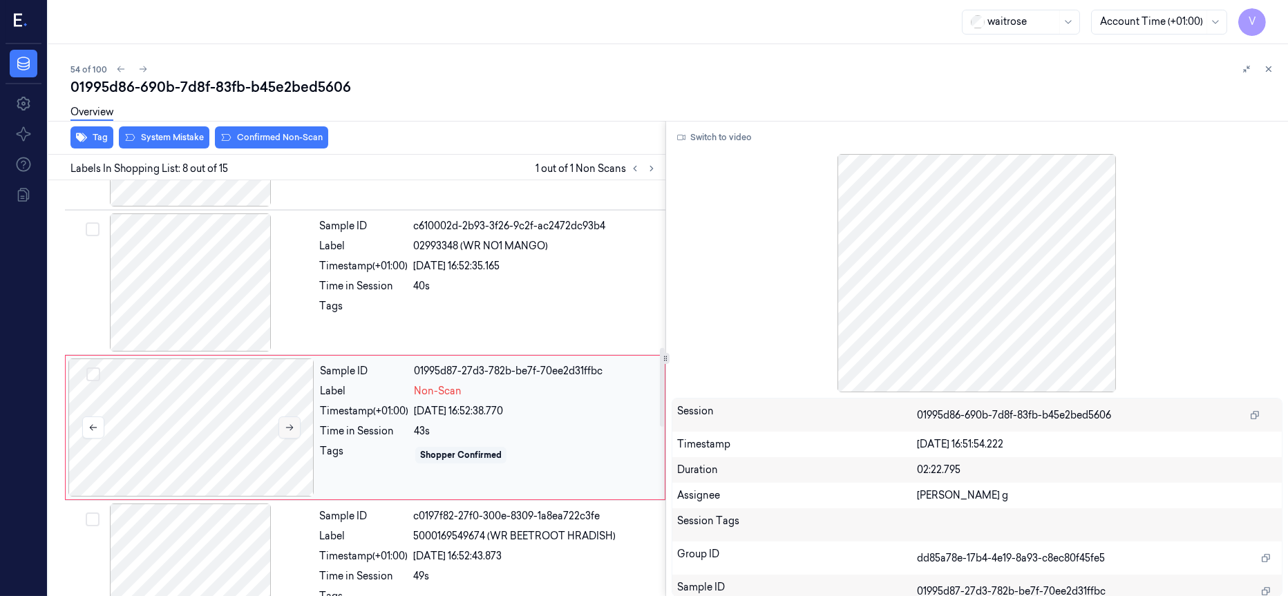
scroll to position [882, 0]
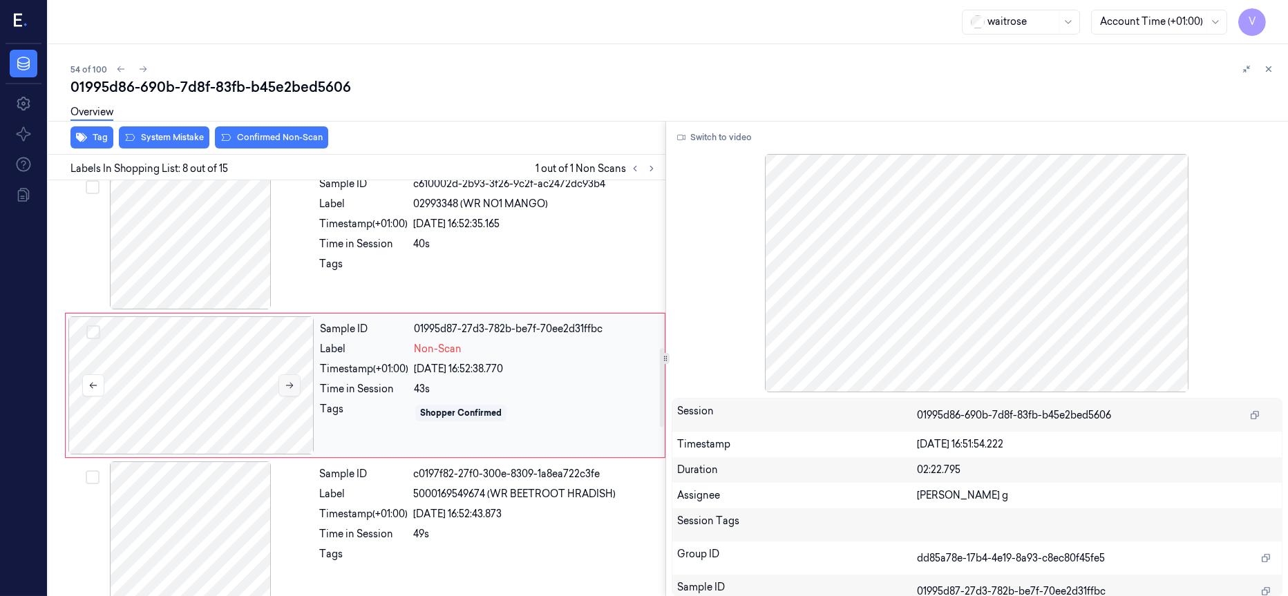
click at [285, 387] on icon at bounding box center [290, 386] width 10 height 10
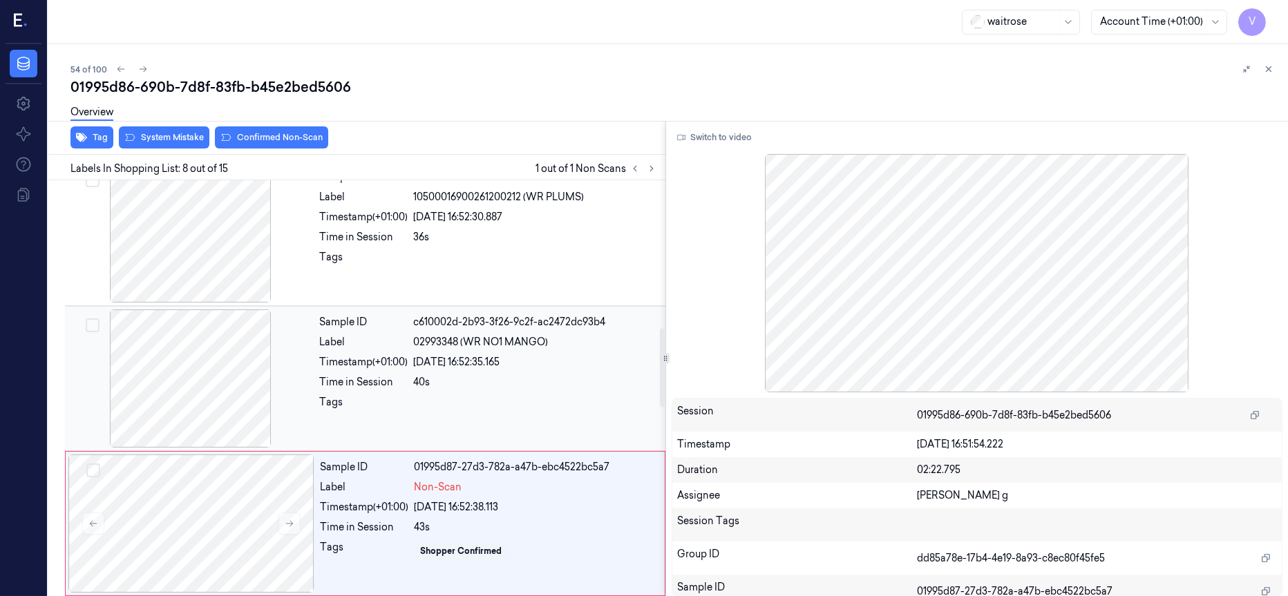
scroll to position [779, 0]
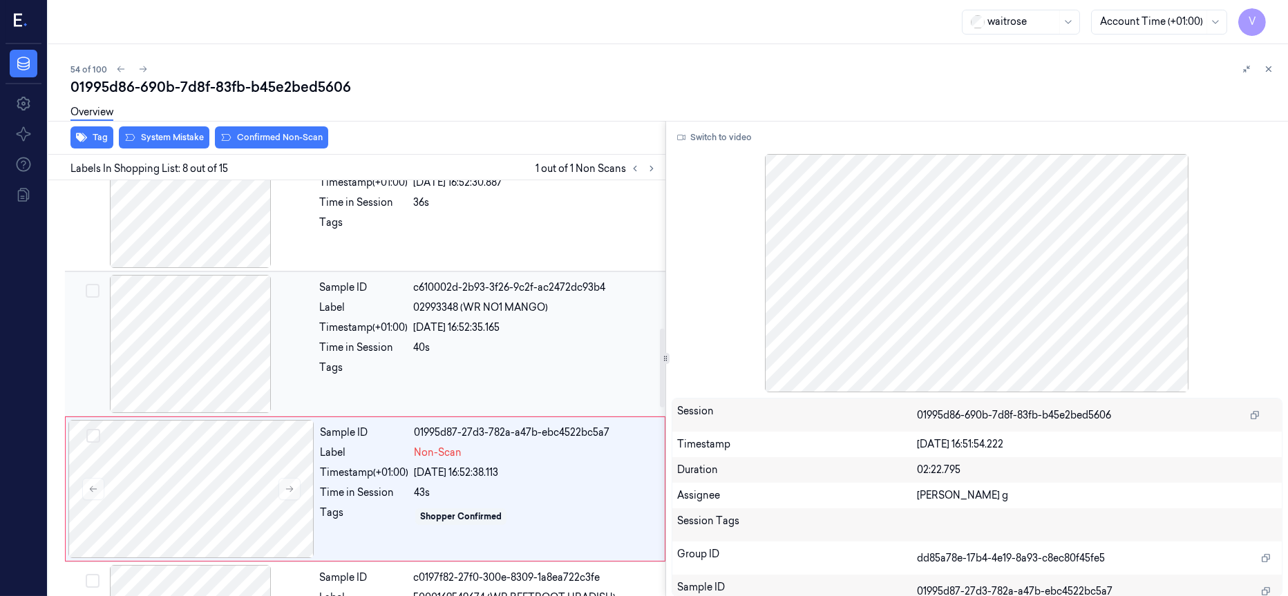
click at [220, 362] on div at bounding box center [191, 344] width 246 height 138
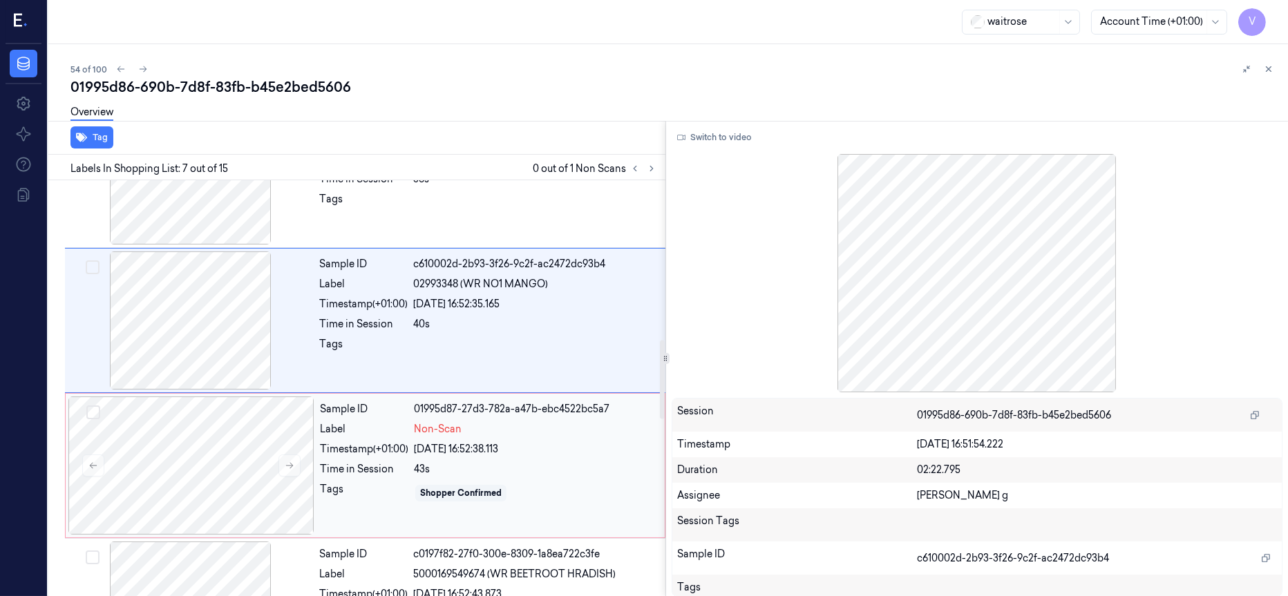
scroll to position [840, 0]
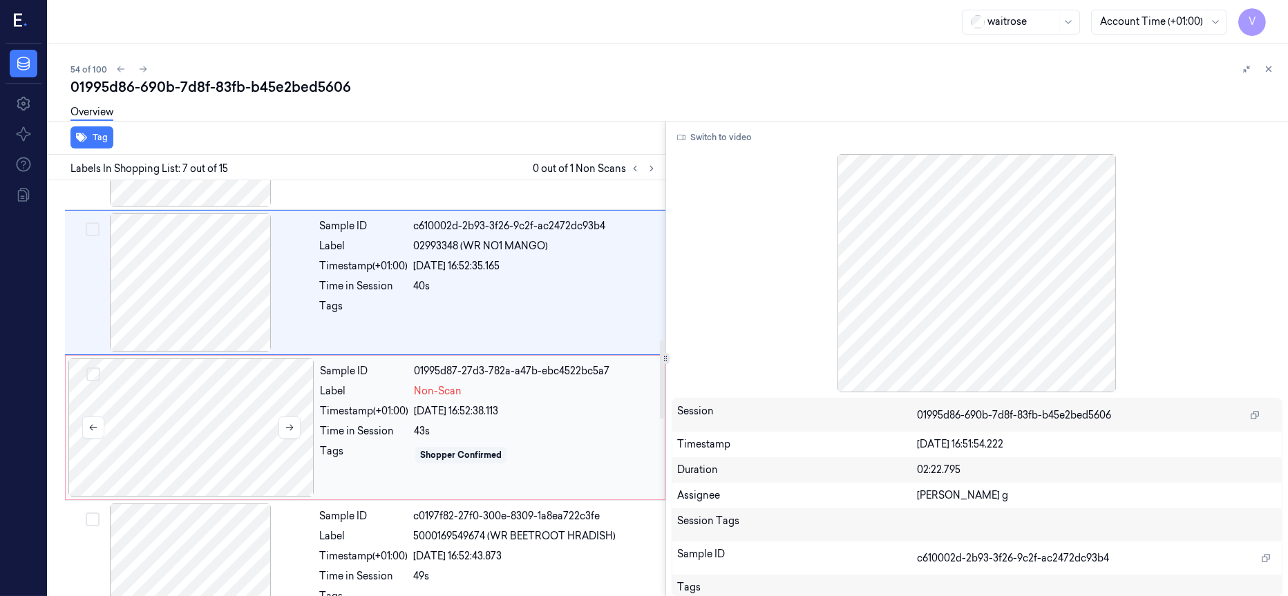
click at [229, 431] on div at bounding box center [191, 428] width 246 height 138
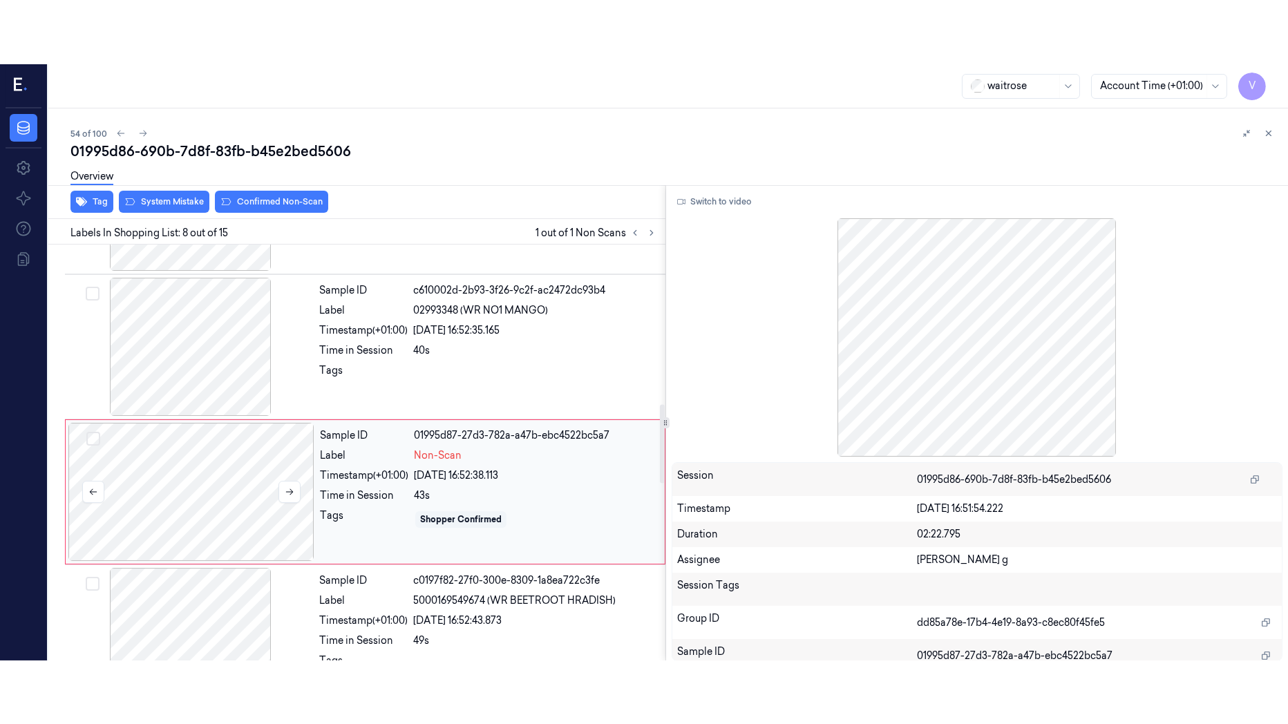
scroll to position [882, 0]
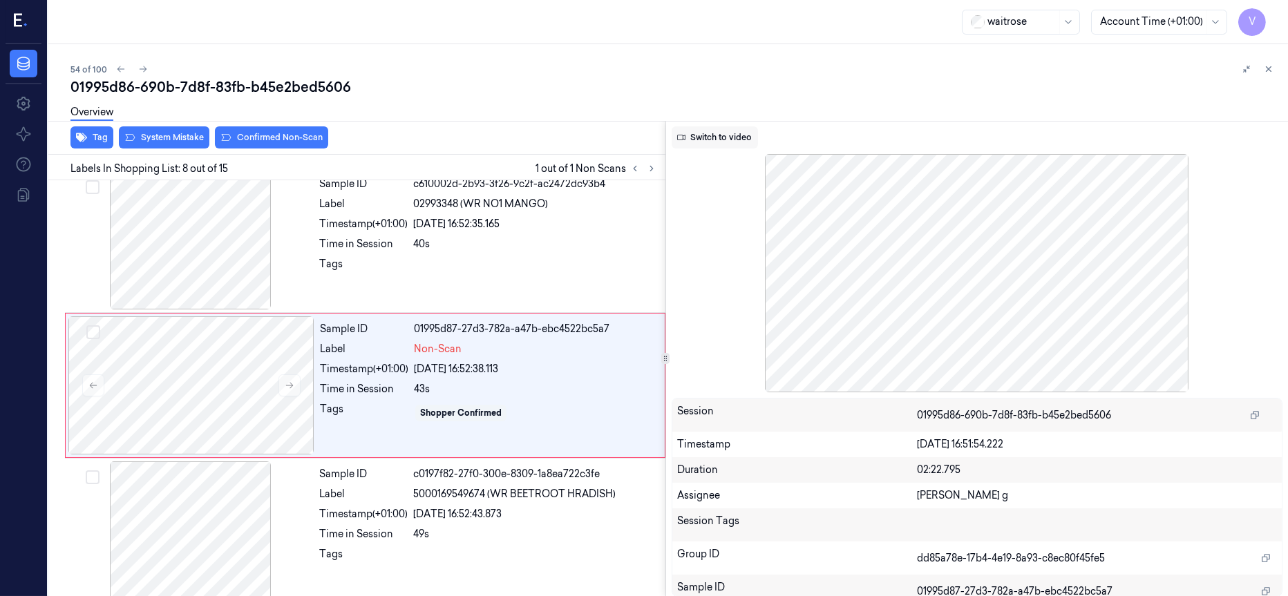
click at [723, 138] on button "Switch to video" at bounding box center [715, 137] width 86 height 22
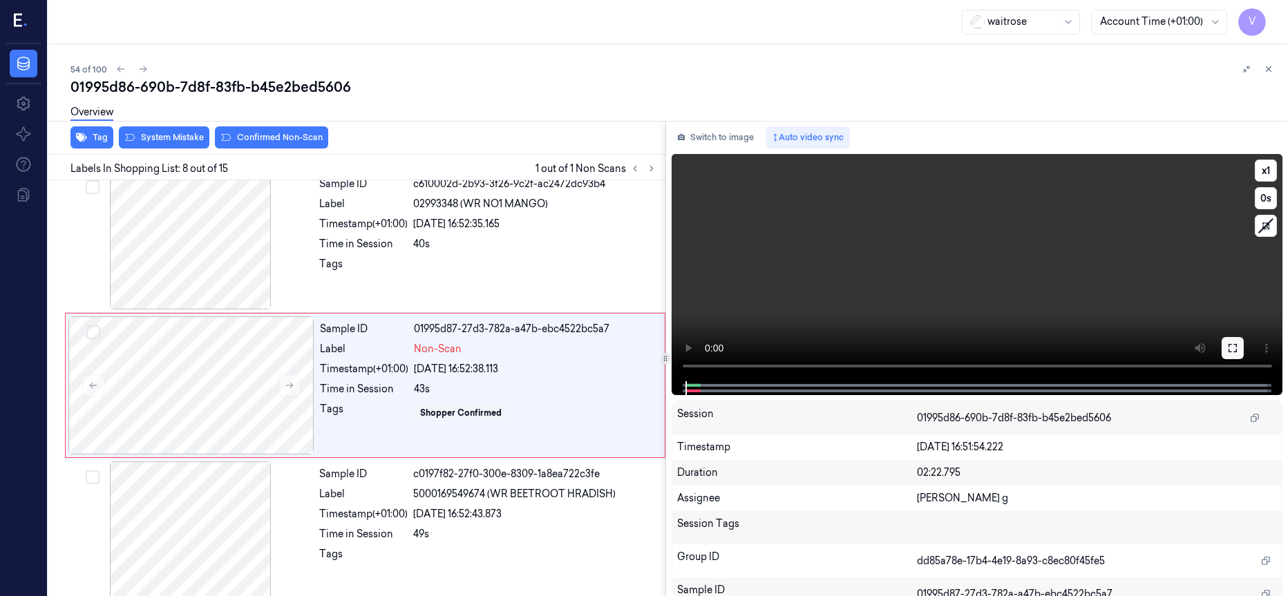
click at [1229, 352] on icon at bounding box center [1233, 348] width 8 height 8
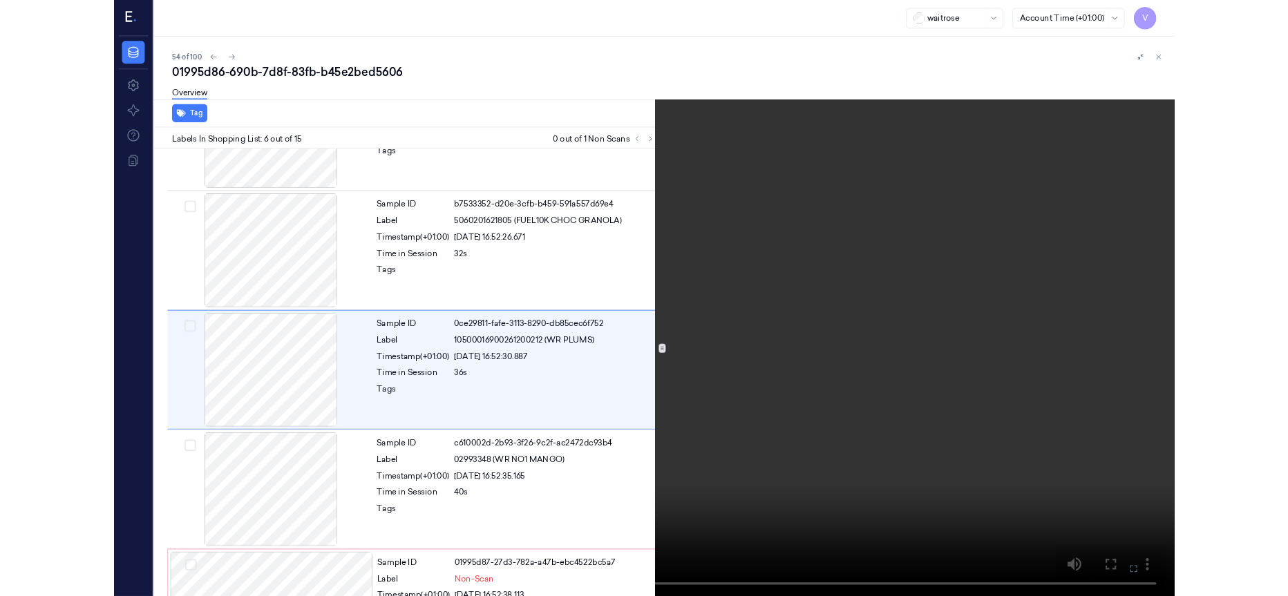
scroll to position [527, 0]
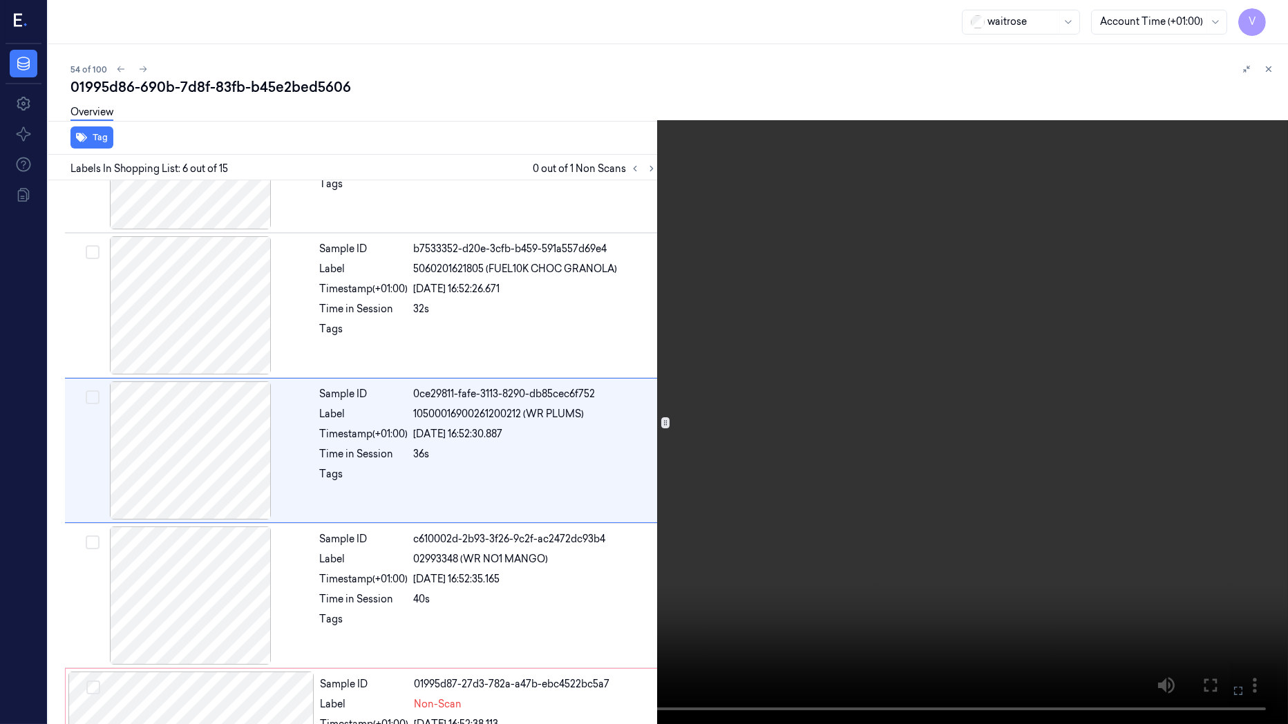
click at [0, 0] on icon at bounding box center [0, 0] width 0 height 0
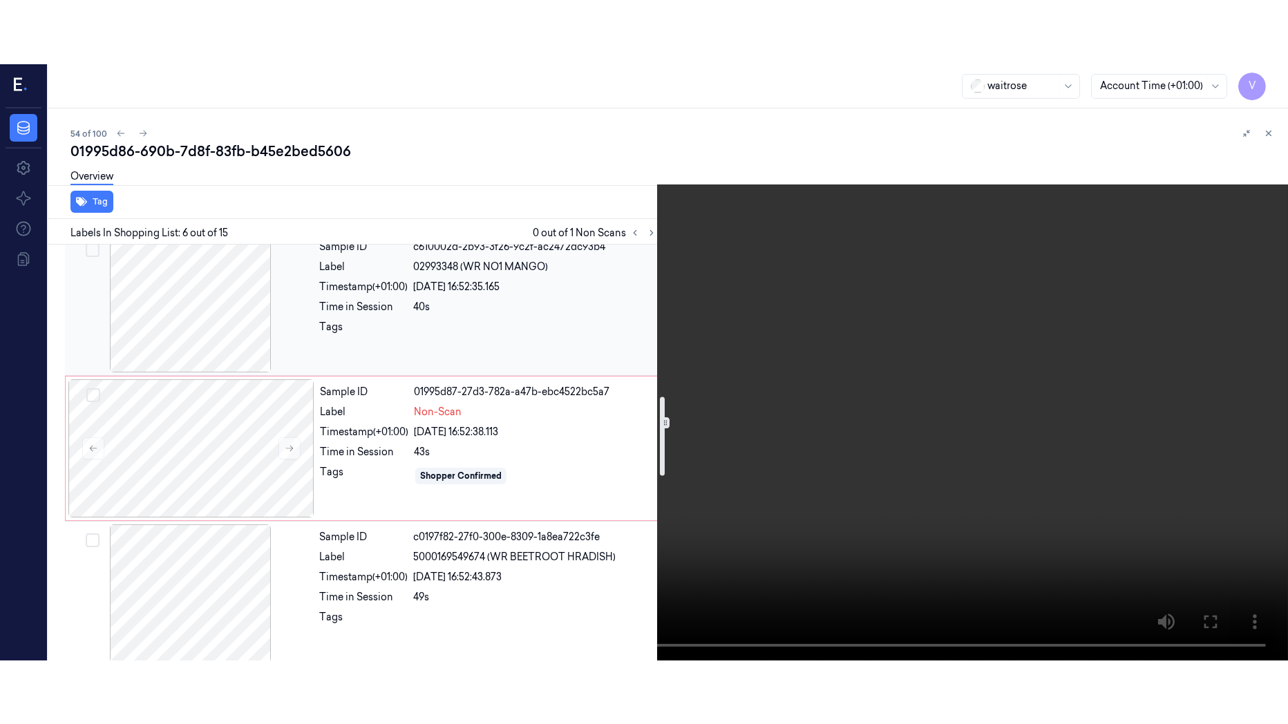
scroll to position [1045, 0]
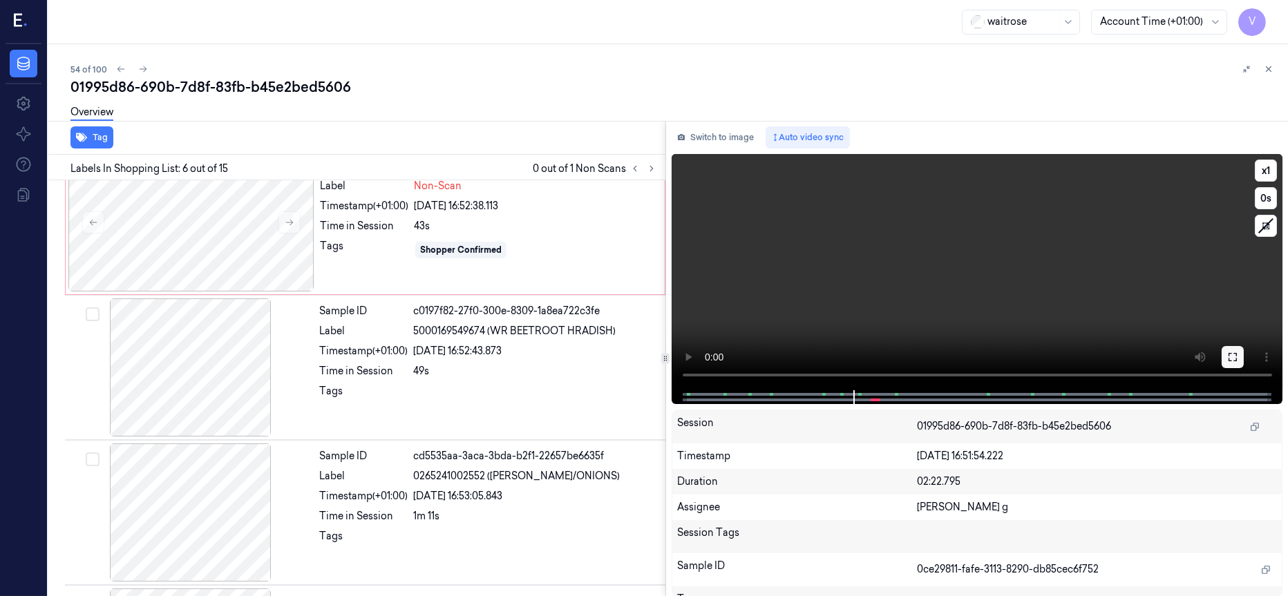
click at [1230, 353] on icon at bounding box center [1232, 357] width 11 height 11
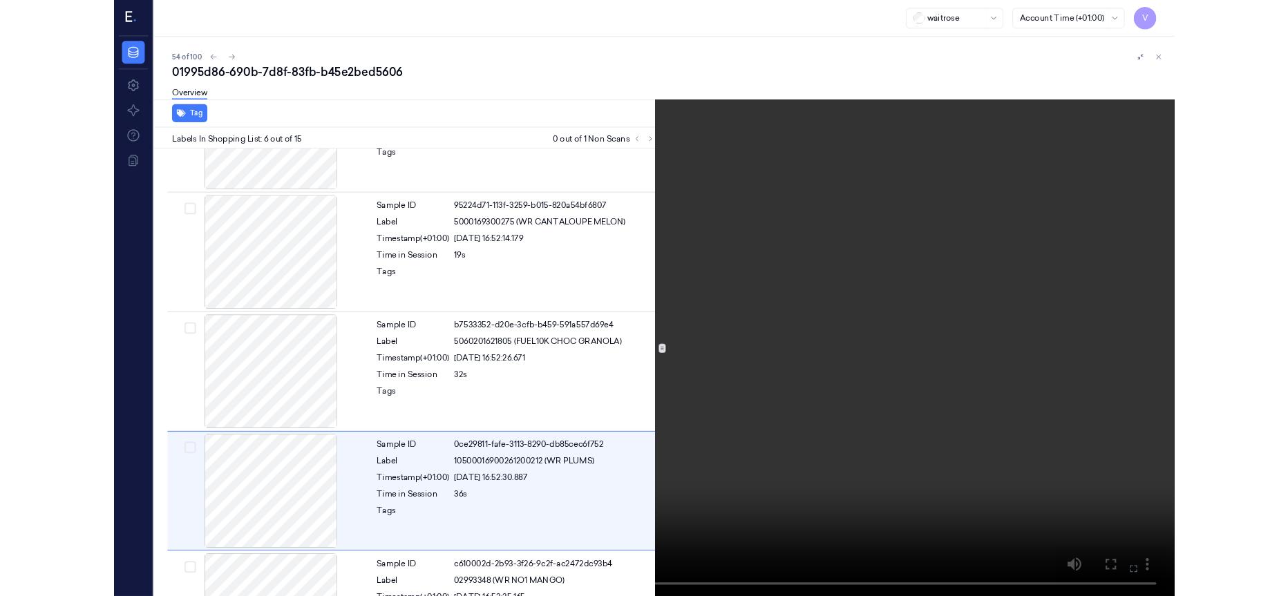
scroll to position [527, 0]
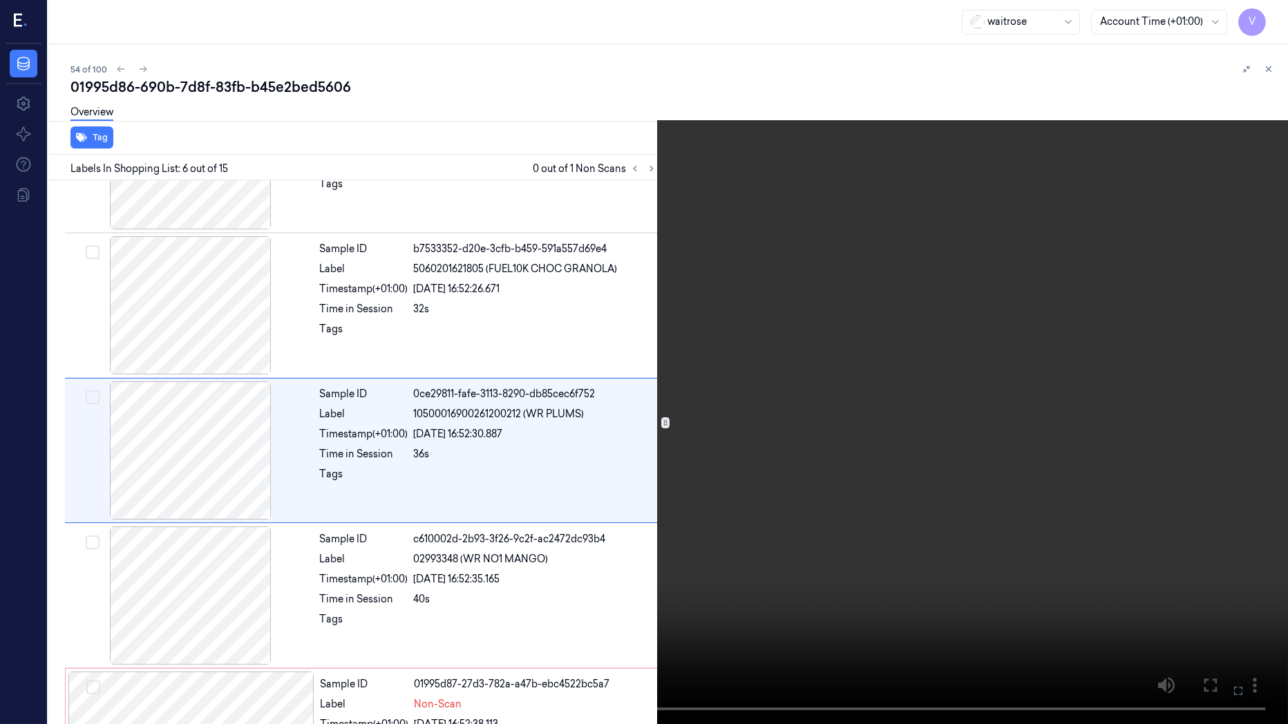
click at [0, 0] on icon at bounding box center [0, 0] width 0 height 0
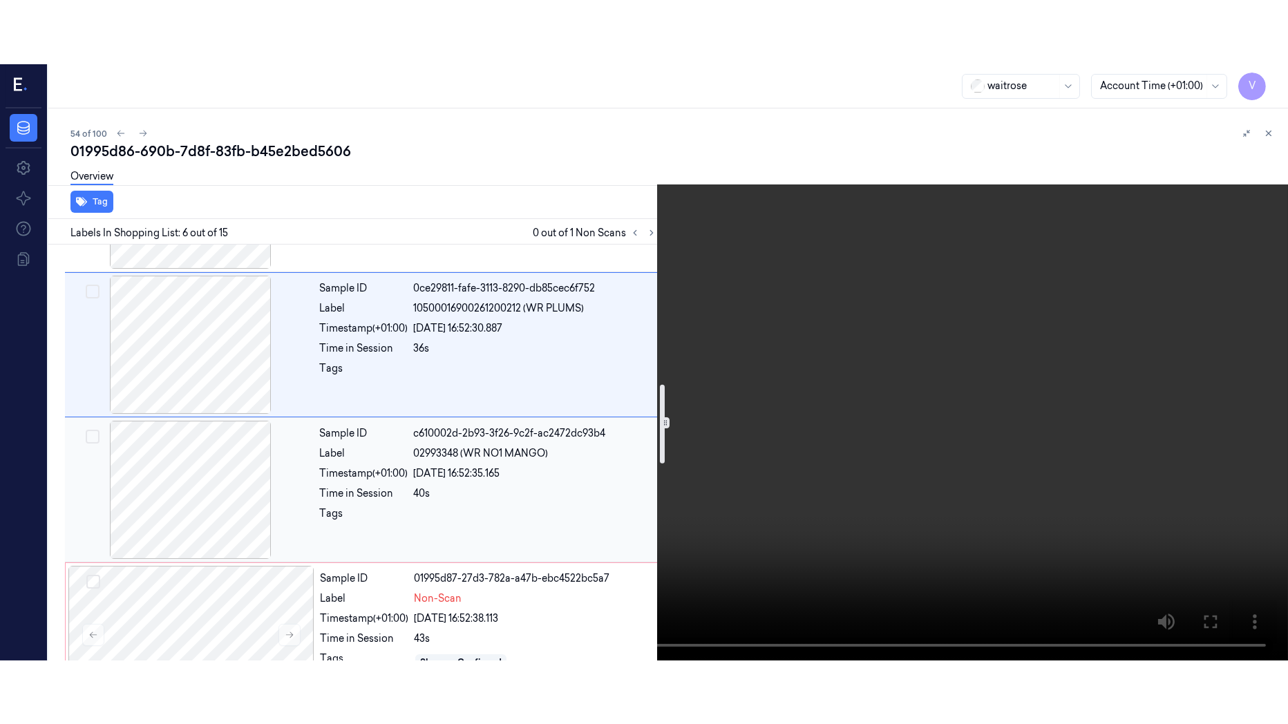
scroll to position [735, 0]
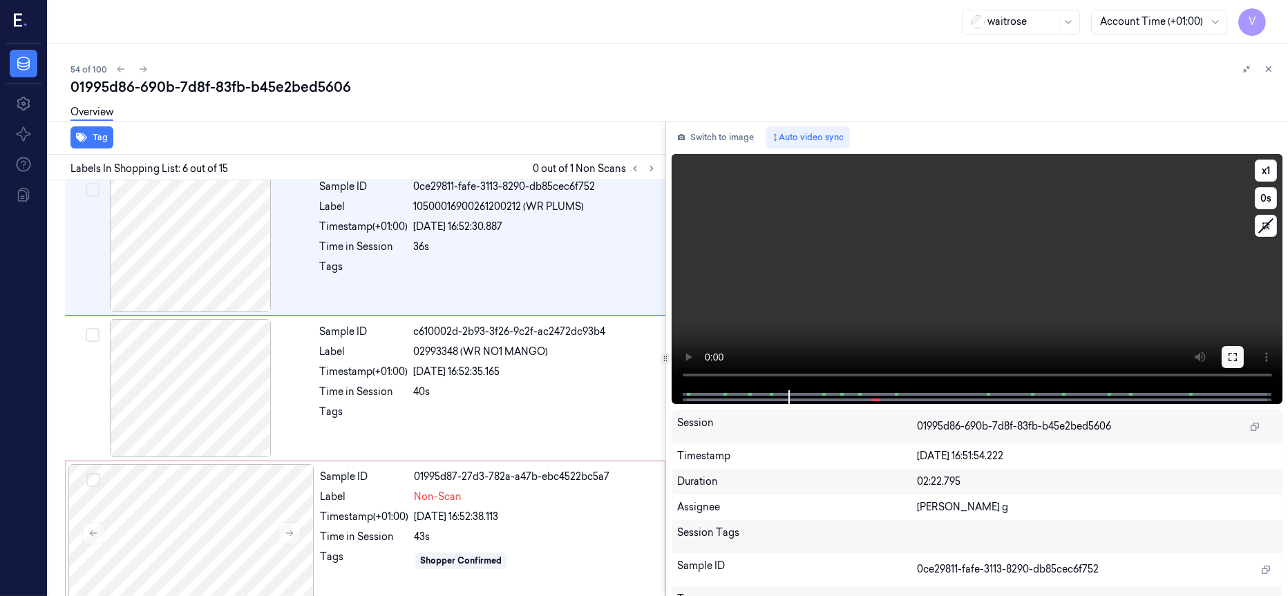
click at [1232, 356] on icon at bounding box center [1232, 357] width 11 height 11
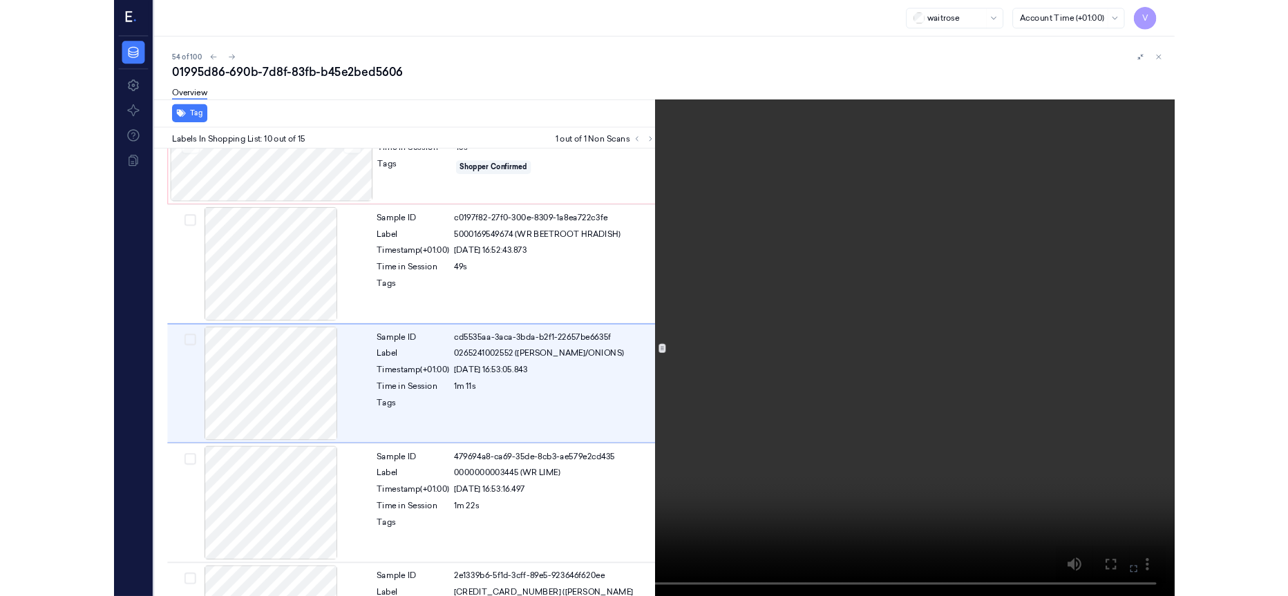
scroll to position [1110, 0]
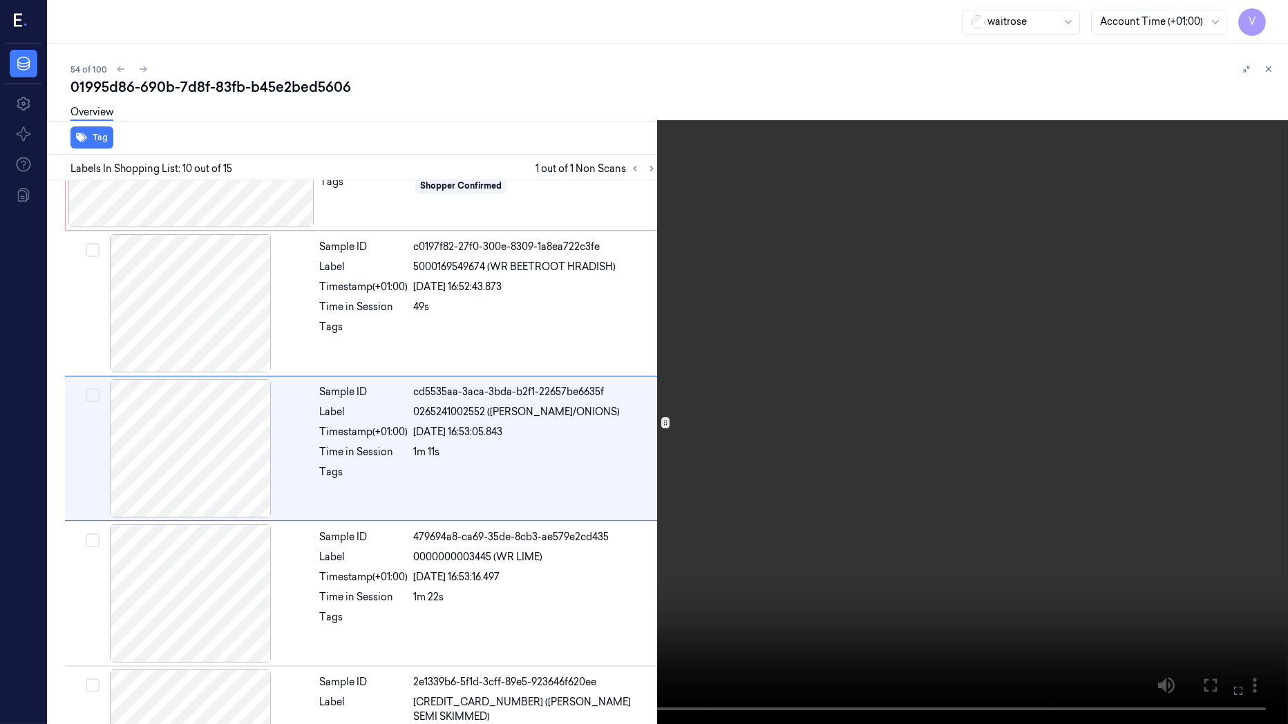
click at [0, 0] on icon at bounding box center [0, 0] width 0 height 0
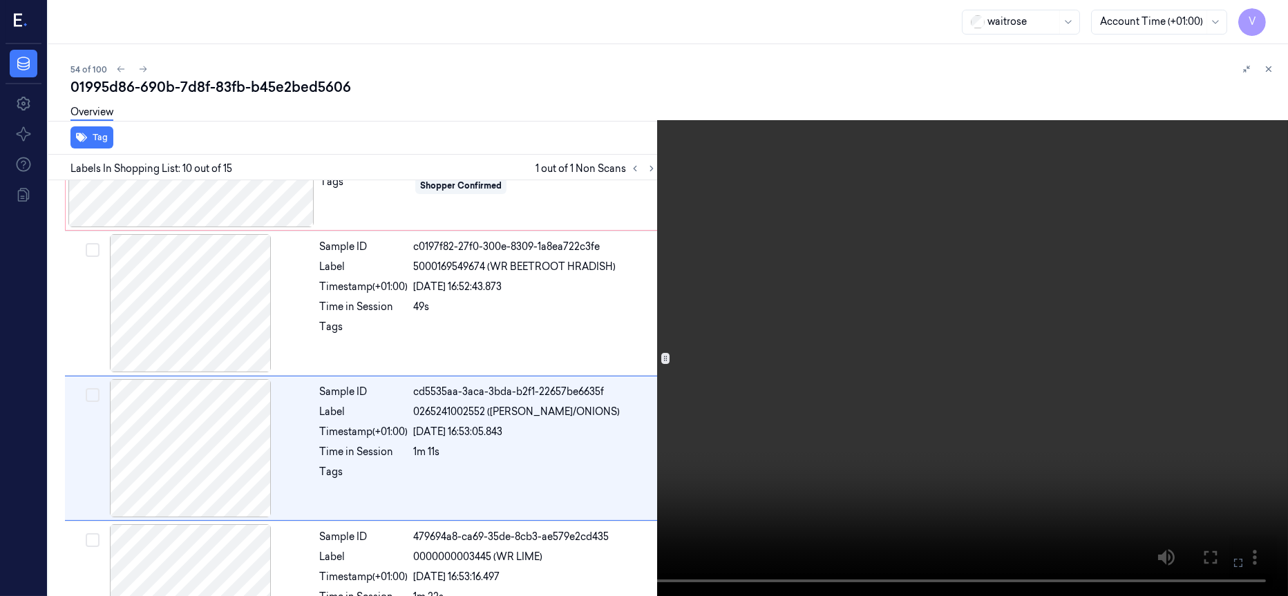
scroll to position [1174, 0]
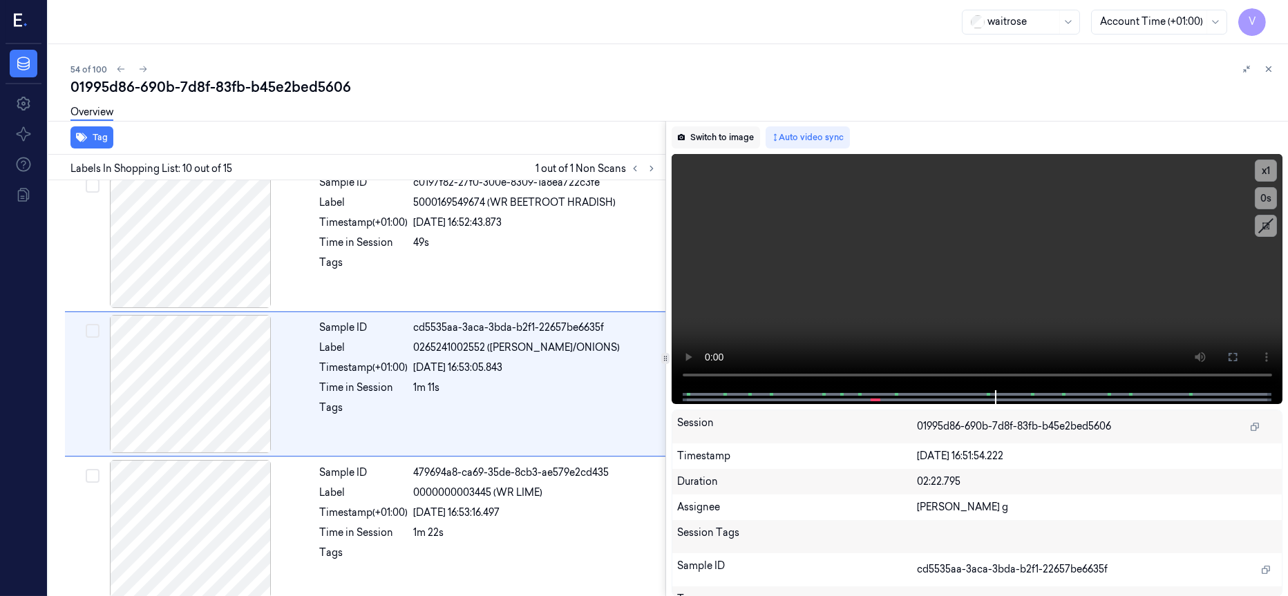
click at [703, 135] on button "Switch to image" at bounding box center [716, 137] width 88 height 22
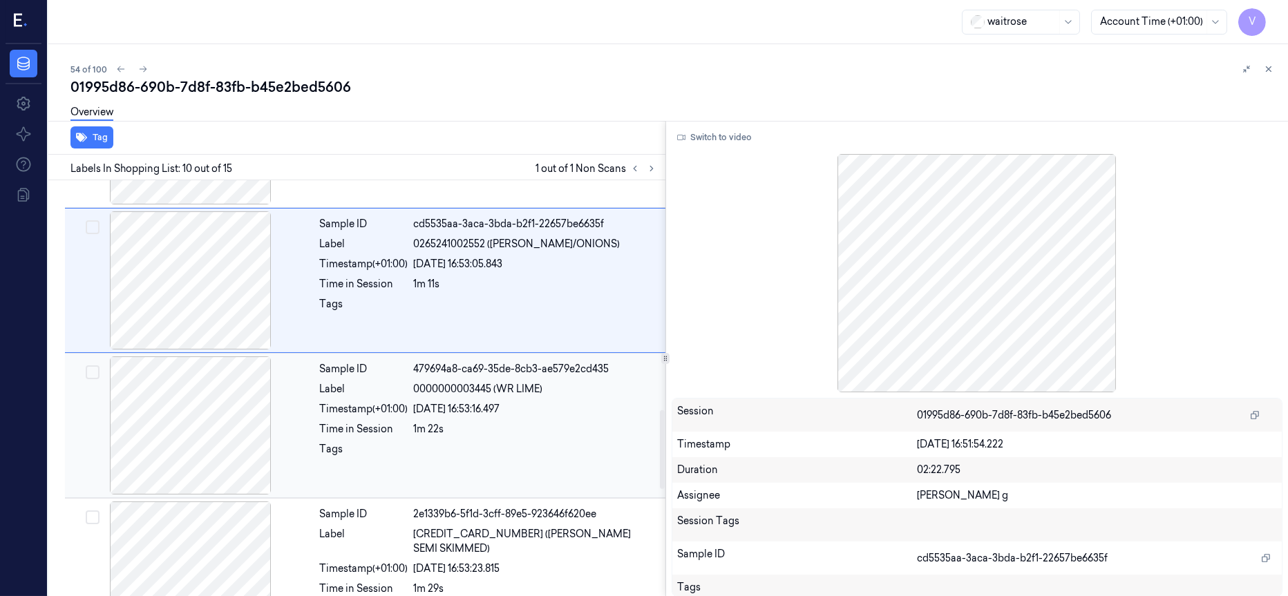
scroll to position [1070, 0]
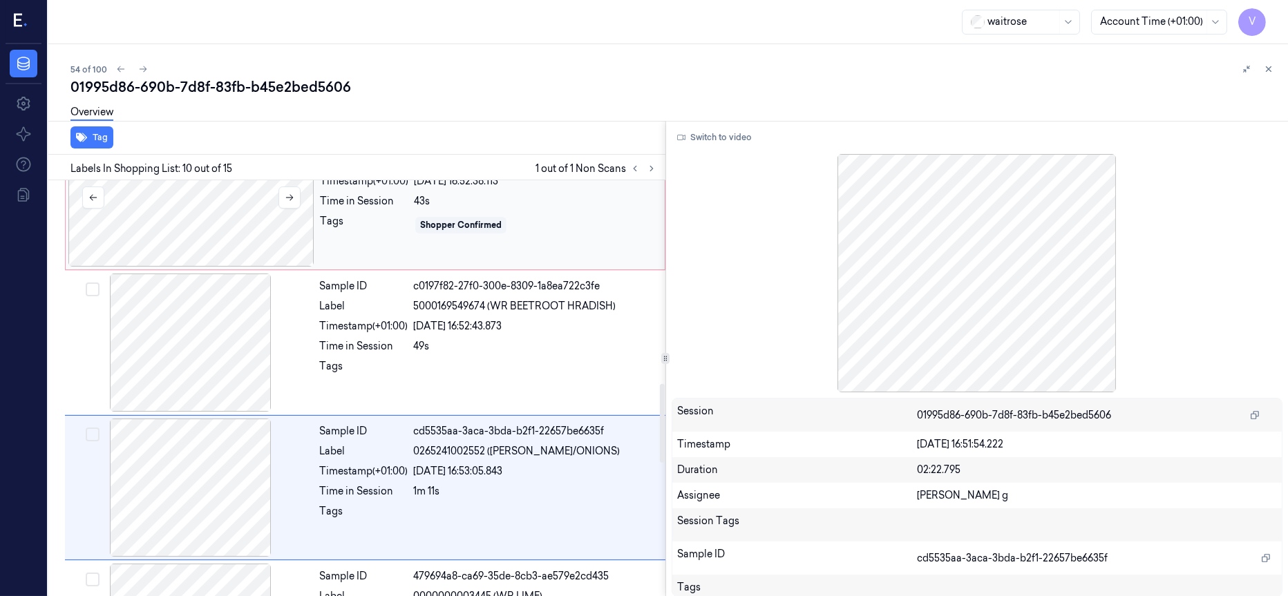
click at [229, 239] on div at bounding box center [191, 198] width 246 height 138
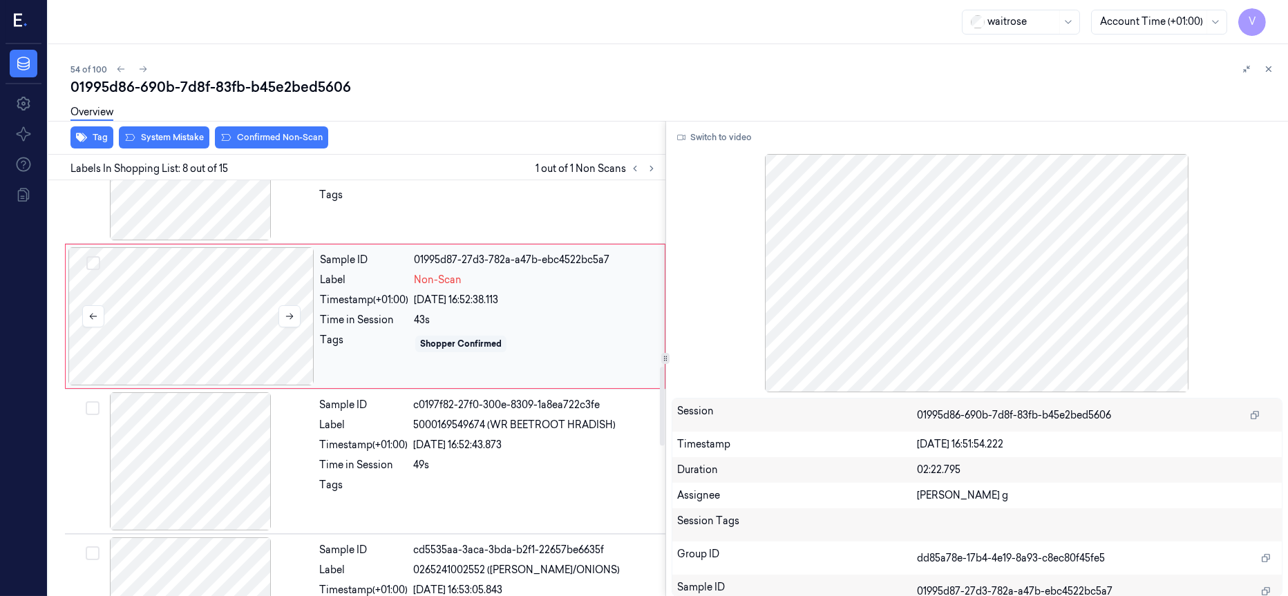
scroll to position [986, 0]
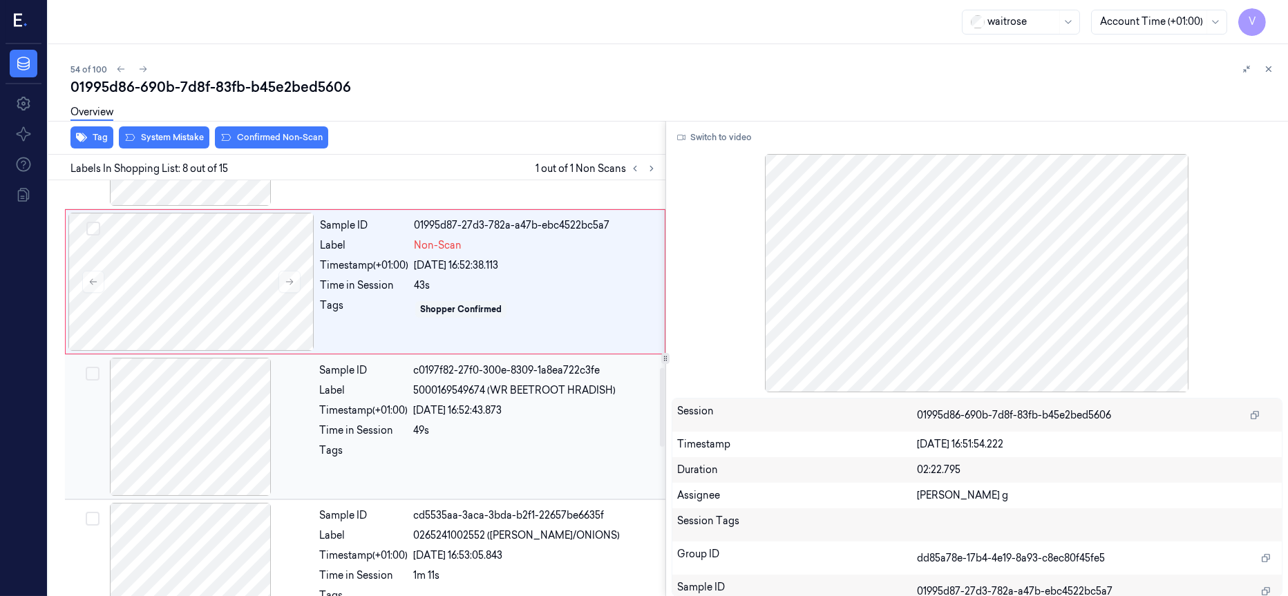
click at [196, 442] on div at bounding box center [191, 427] width 246 height 138
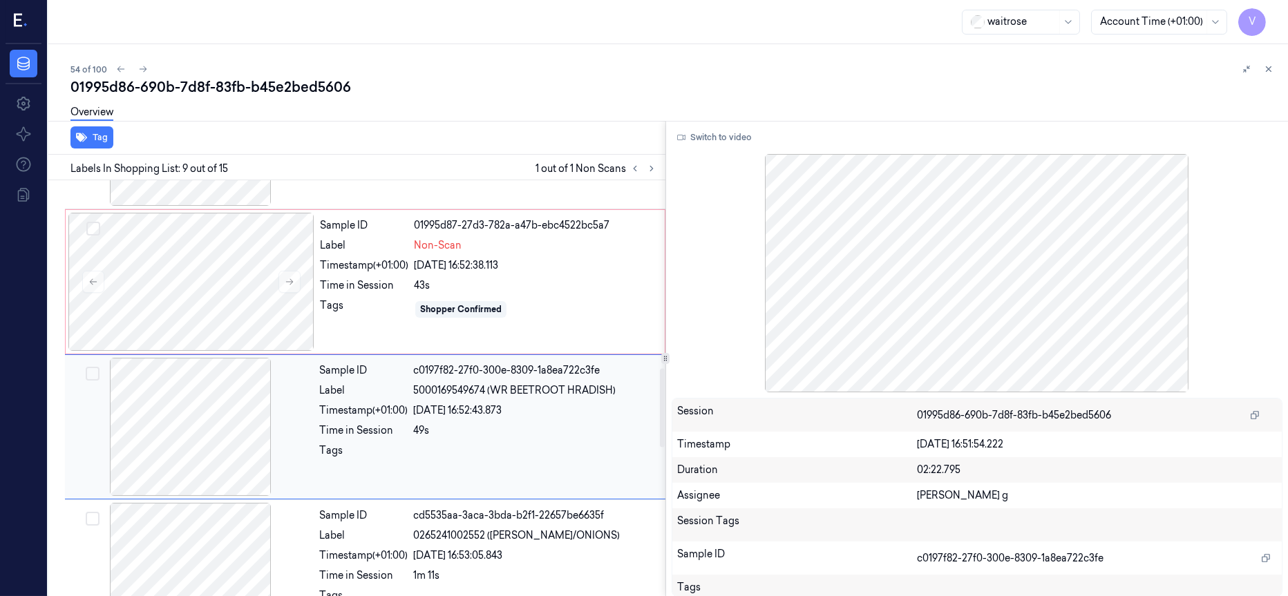
scroll to position [1027, 0]
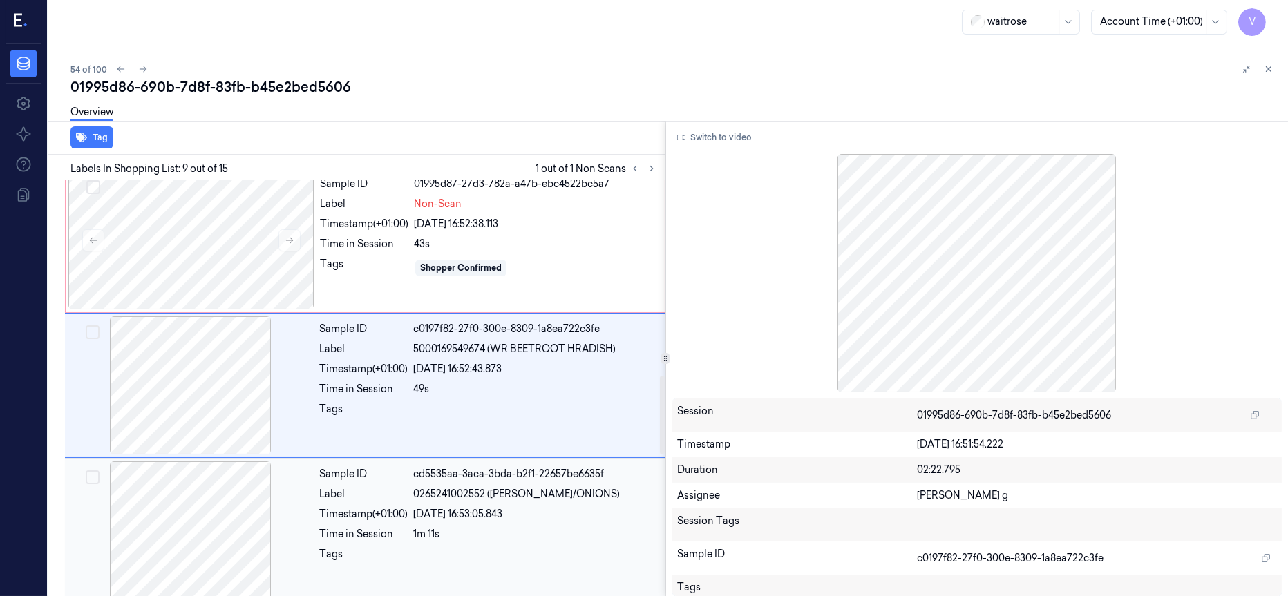
click at [187, 549] on div at bounding box center [191, 531] width 246 height 138
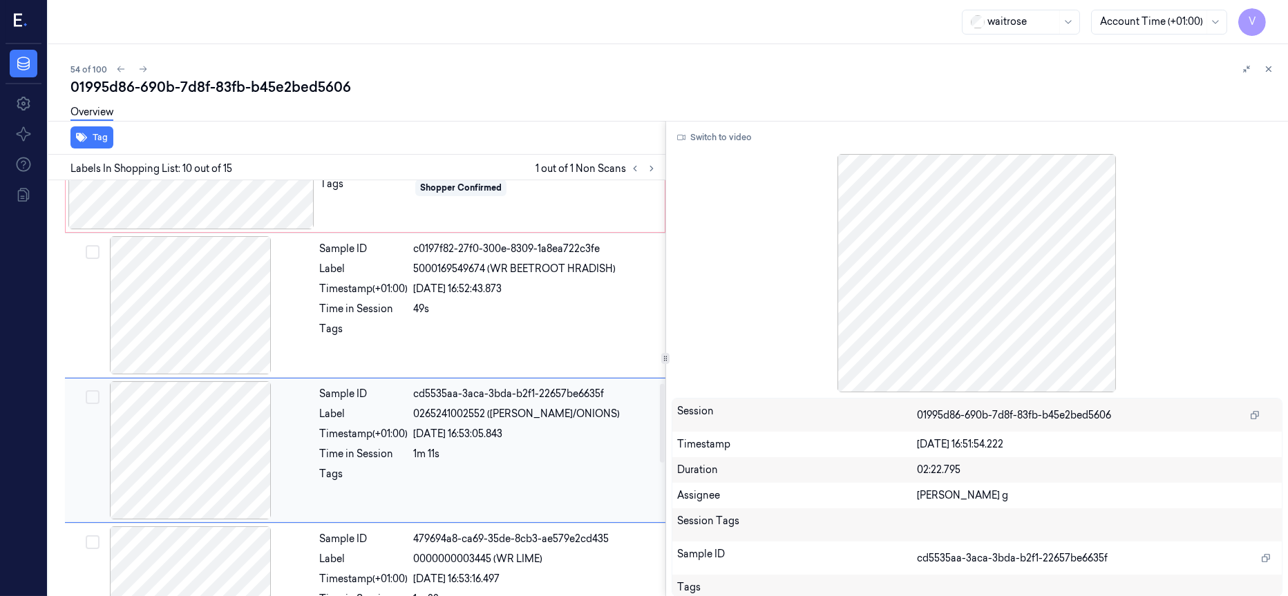
scroll to position [1070, 0]
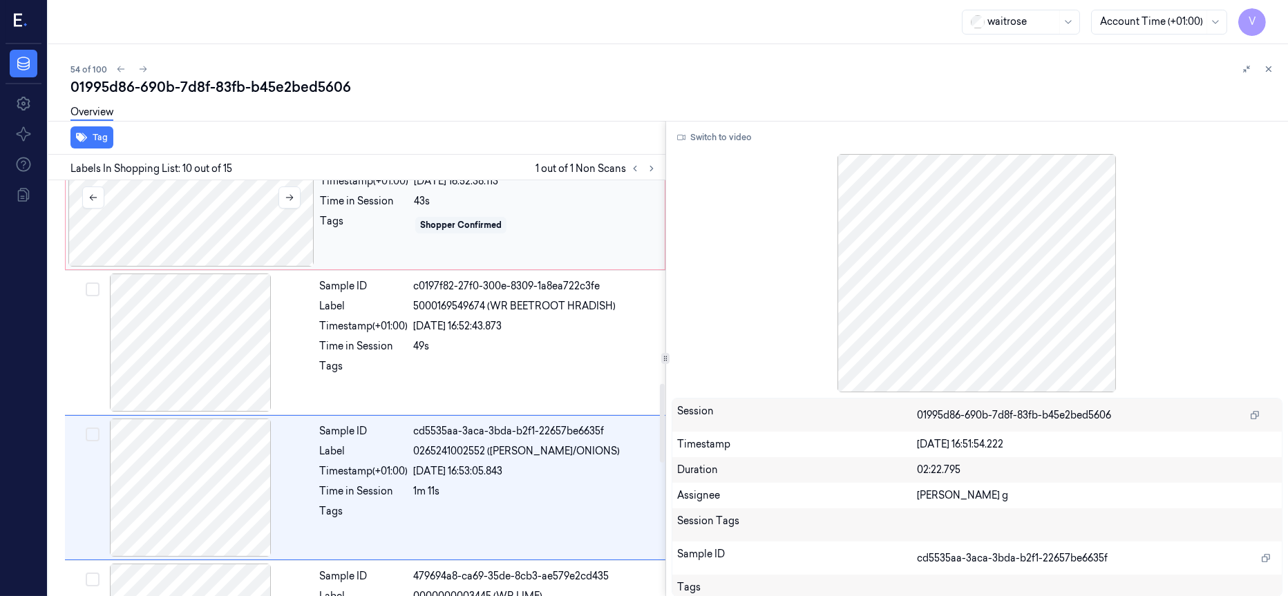
click at [207, 217] on div at bounding box center [191, 198] width 246 height 138
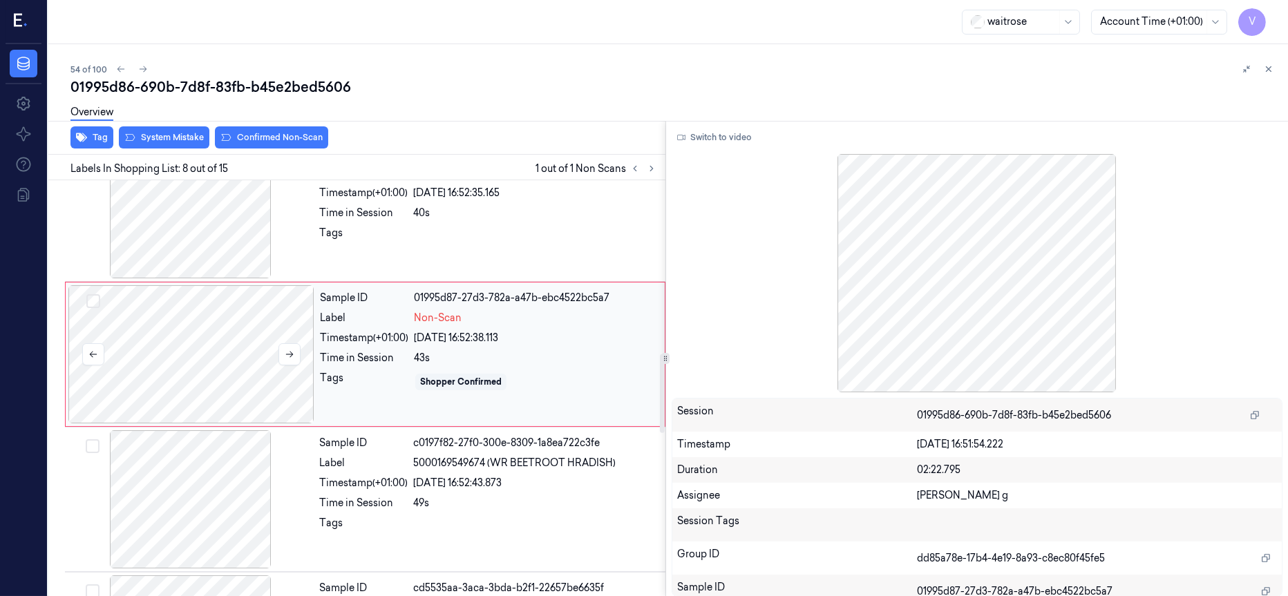
scroll to position [882, 0]
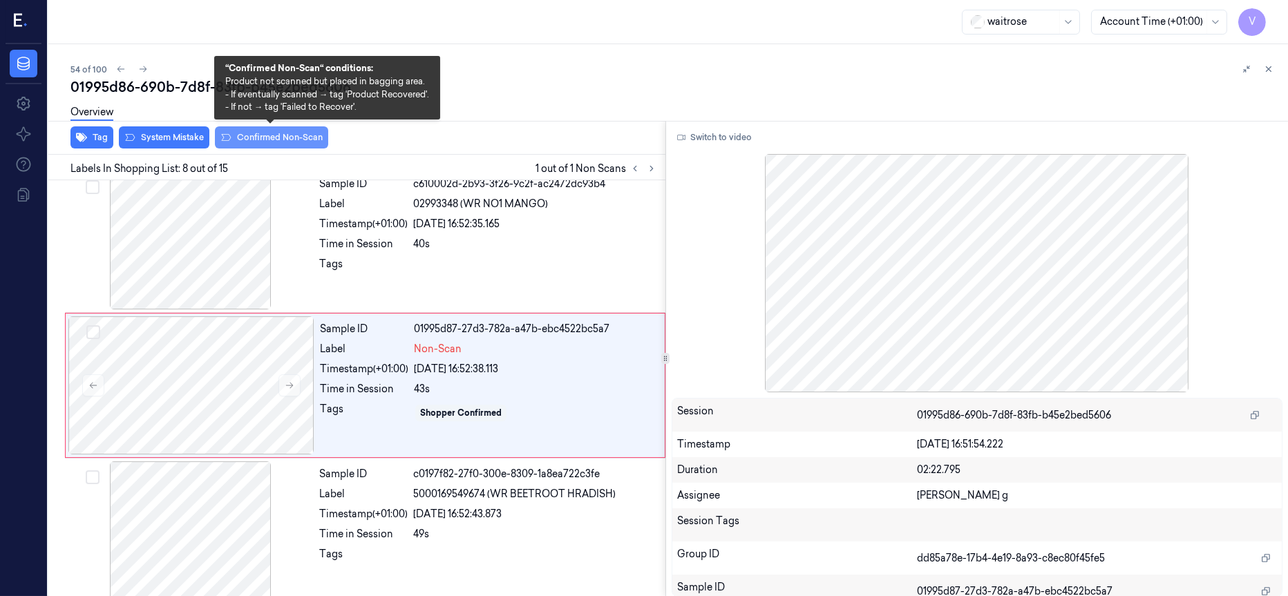
click at [263, 140] on button "Confirmed Non-Scan" at bounding box center [271, 137] width 113 height 22
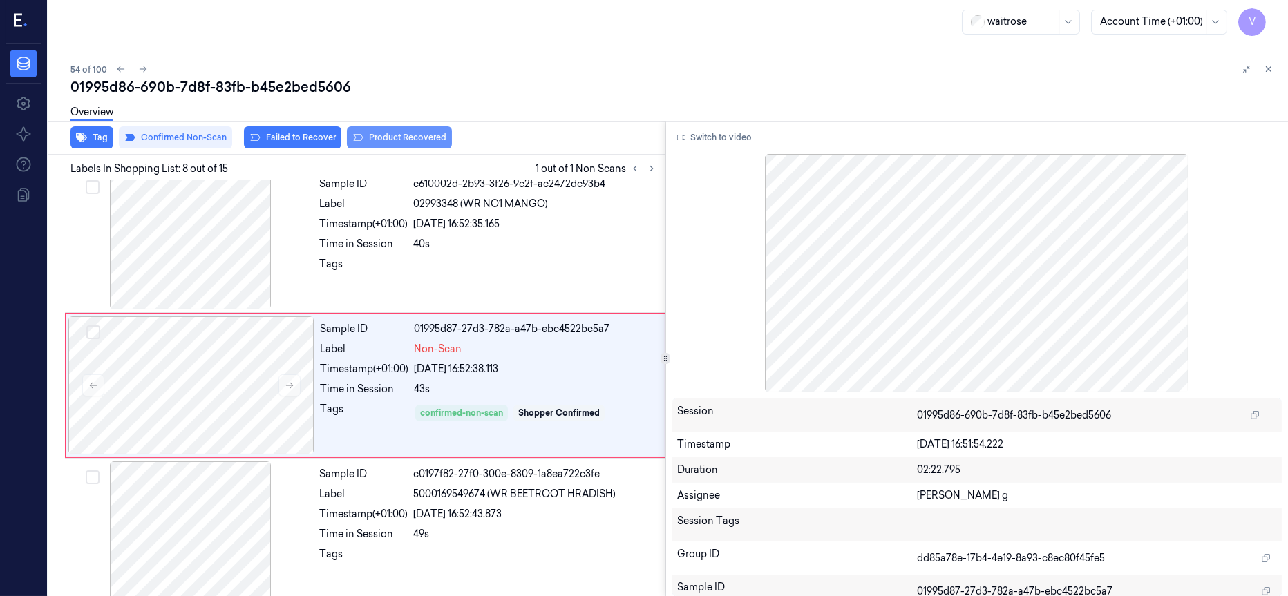
click at [399, 140] on button "Product Recovered" at bounding box center [399, 137] width 105 height 22
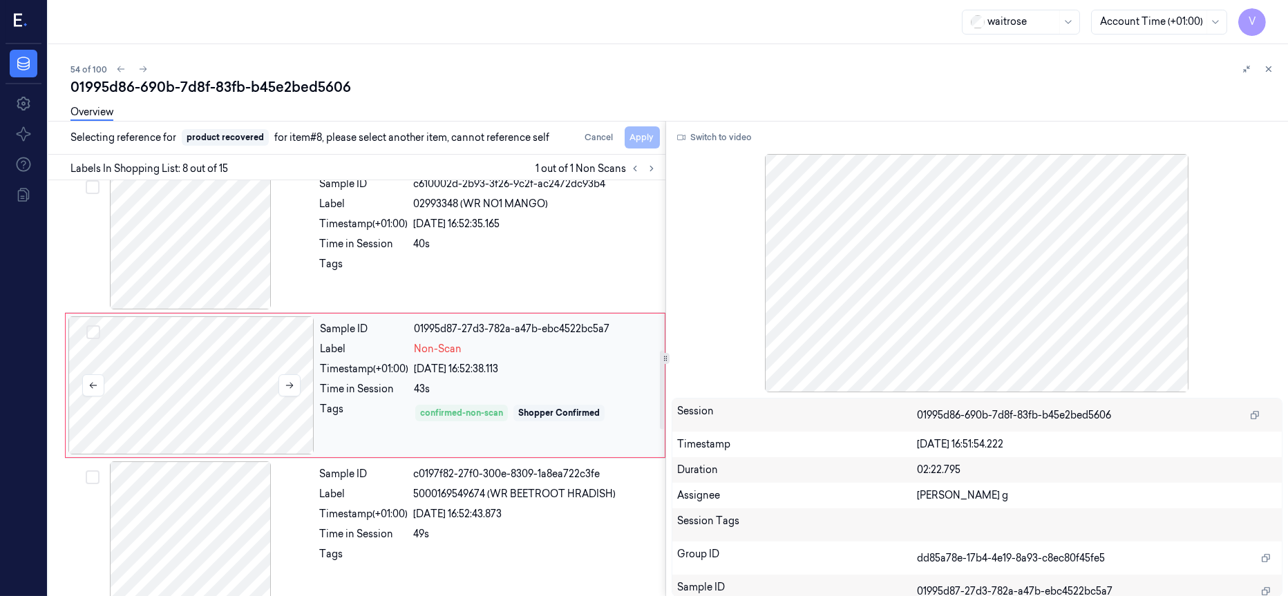
scroll to position [986, 0]
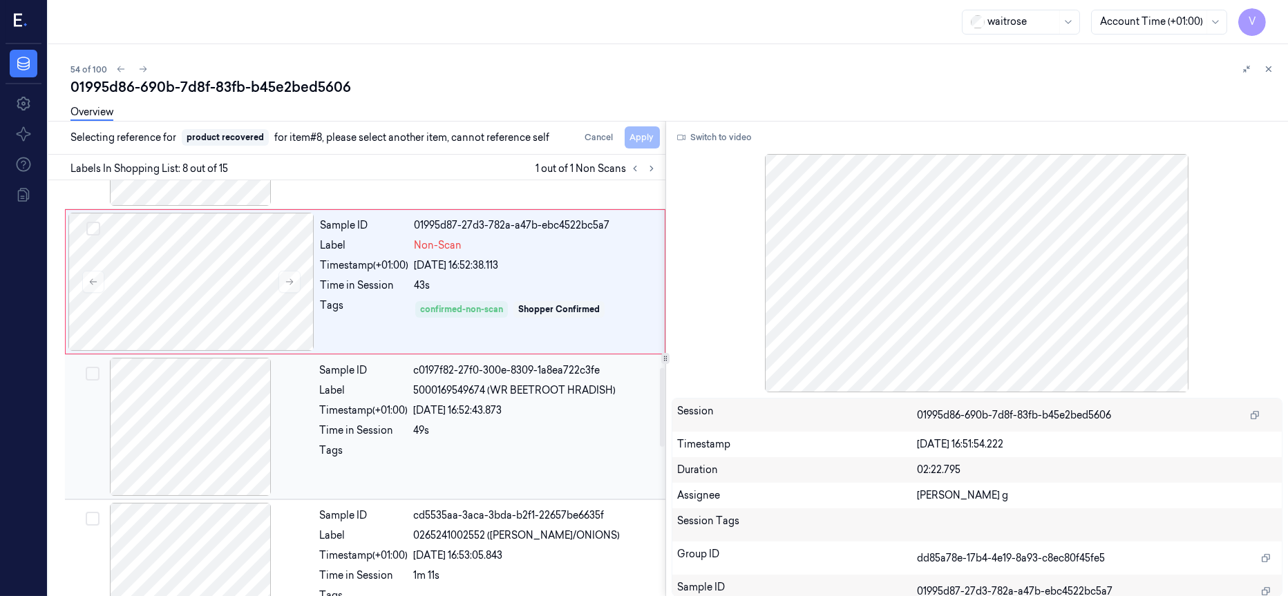
click at [196, 448] on div at bounding box center [191, 427] width 246 height 138
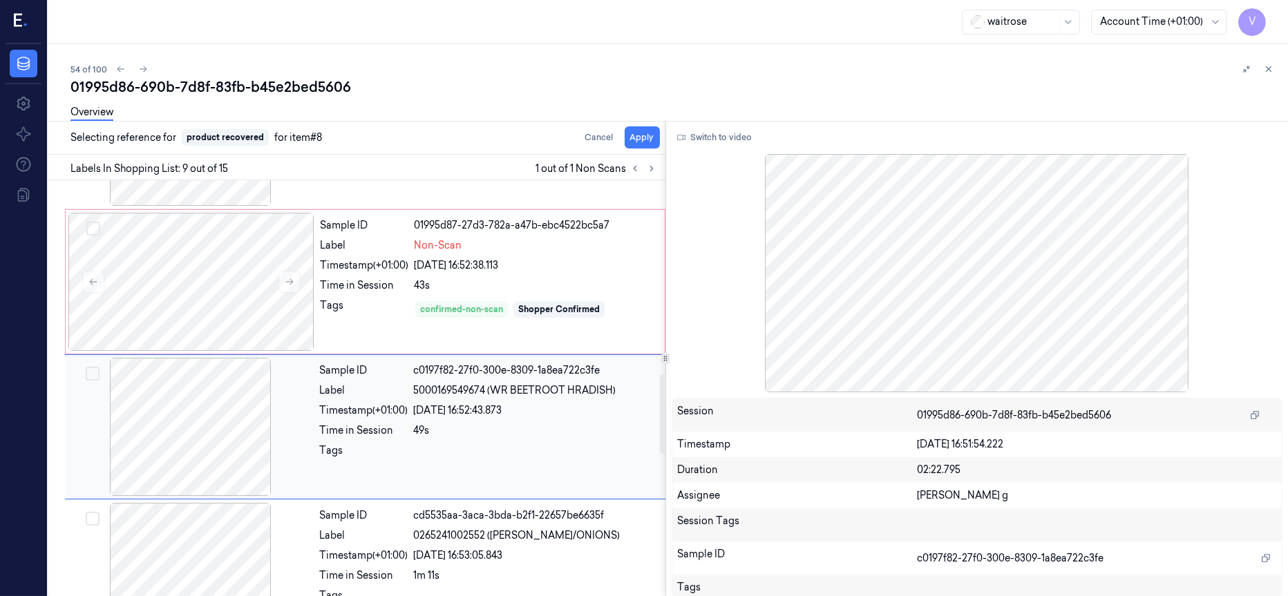
scroll to position [1027, 0]
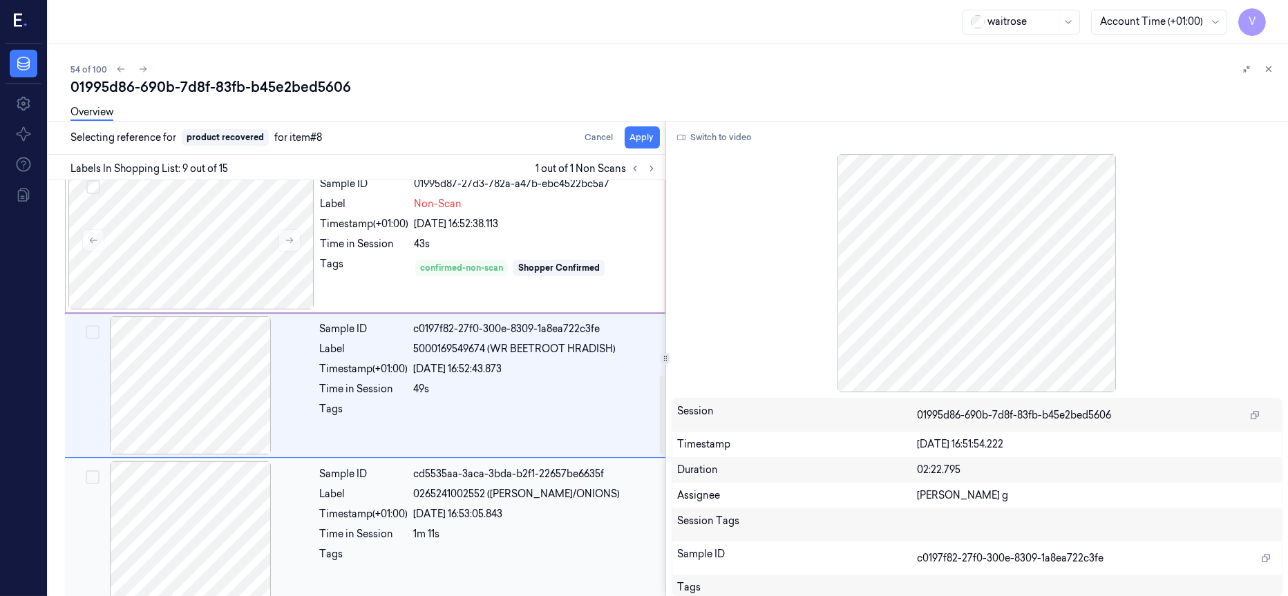
click at [211, 522] on div at bounding box center [191, 531] width 246 height 138
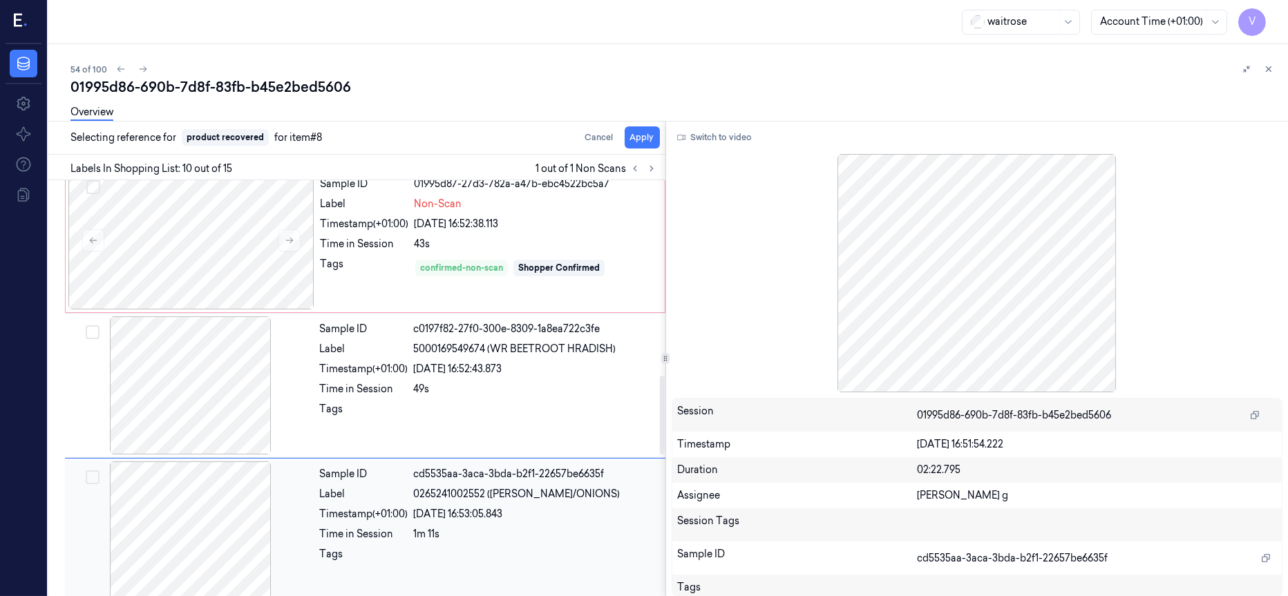
scroll to position [1174, 0]
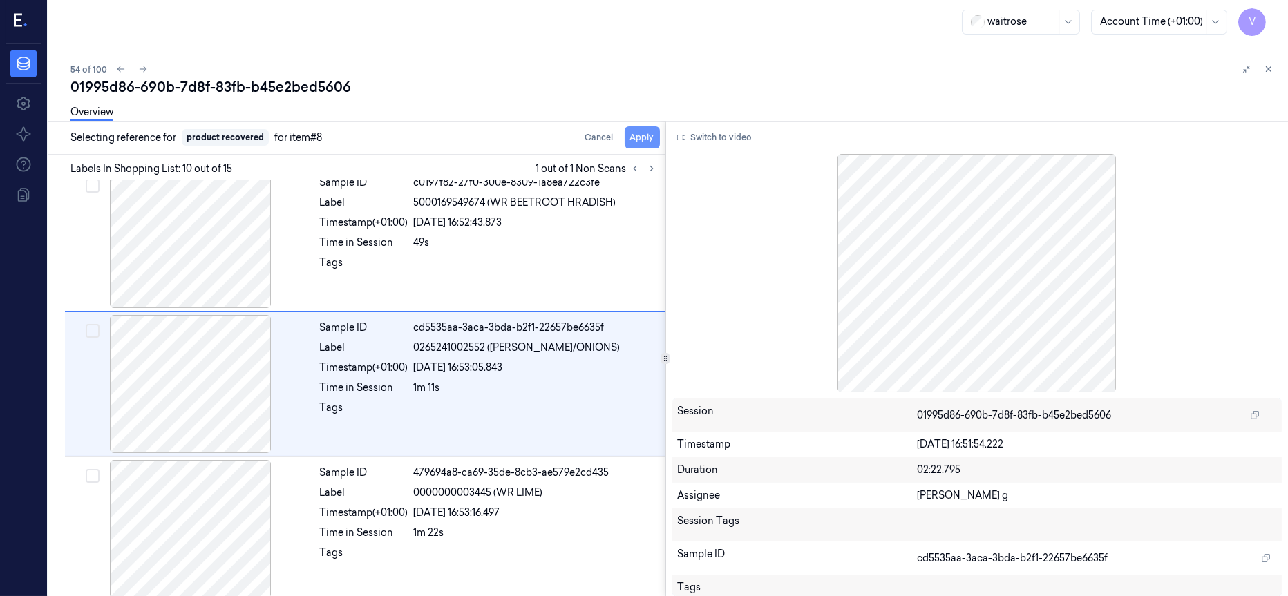
click at [638, 132] on button "Apply" at bounding box center [642, 137] width 35 height 22
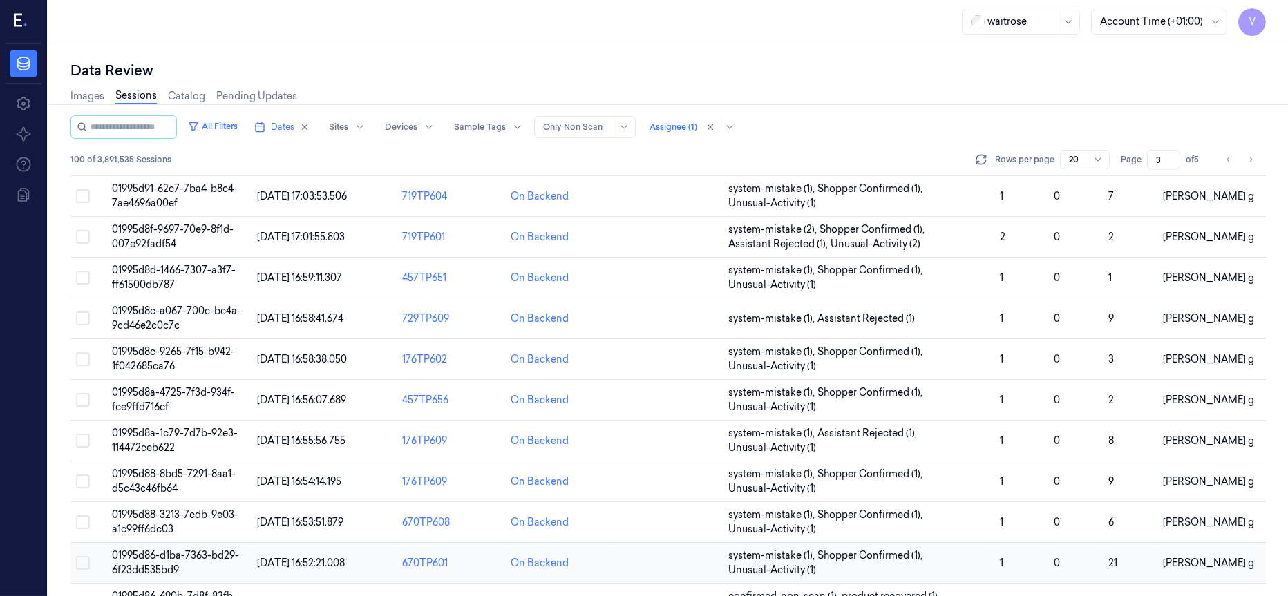
scroll to position [439, 0]
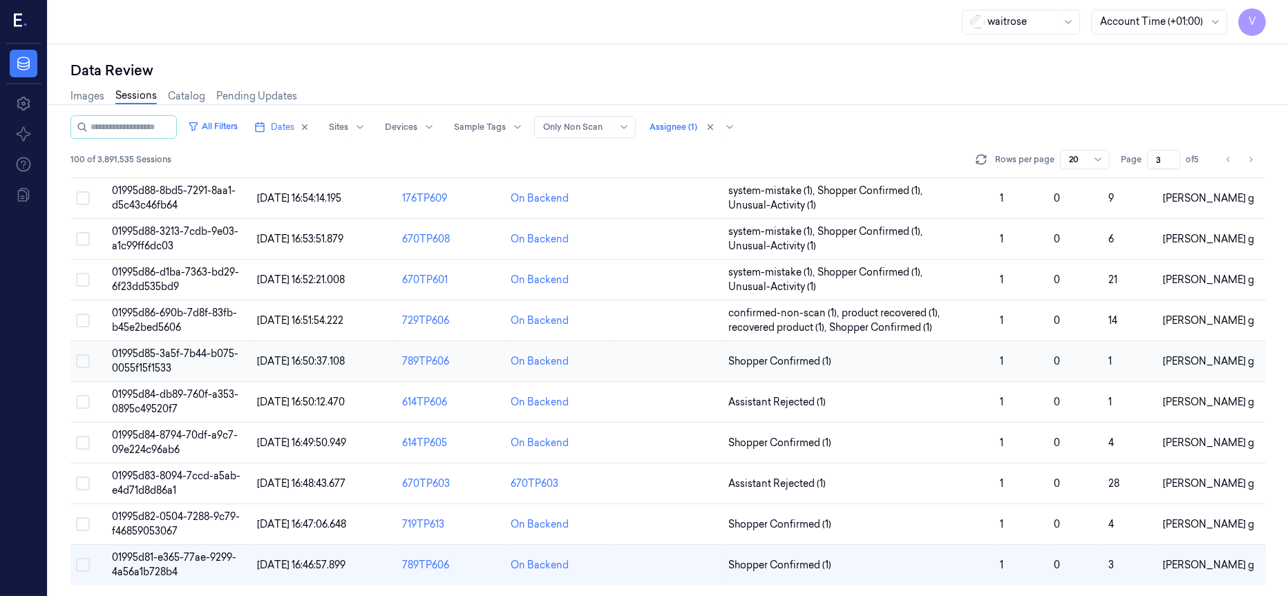
click at [626, 363] on td at bounding box center [668, 361] width 108 height 41
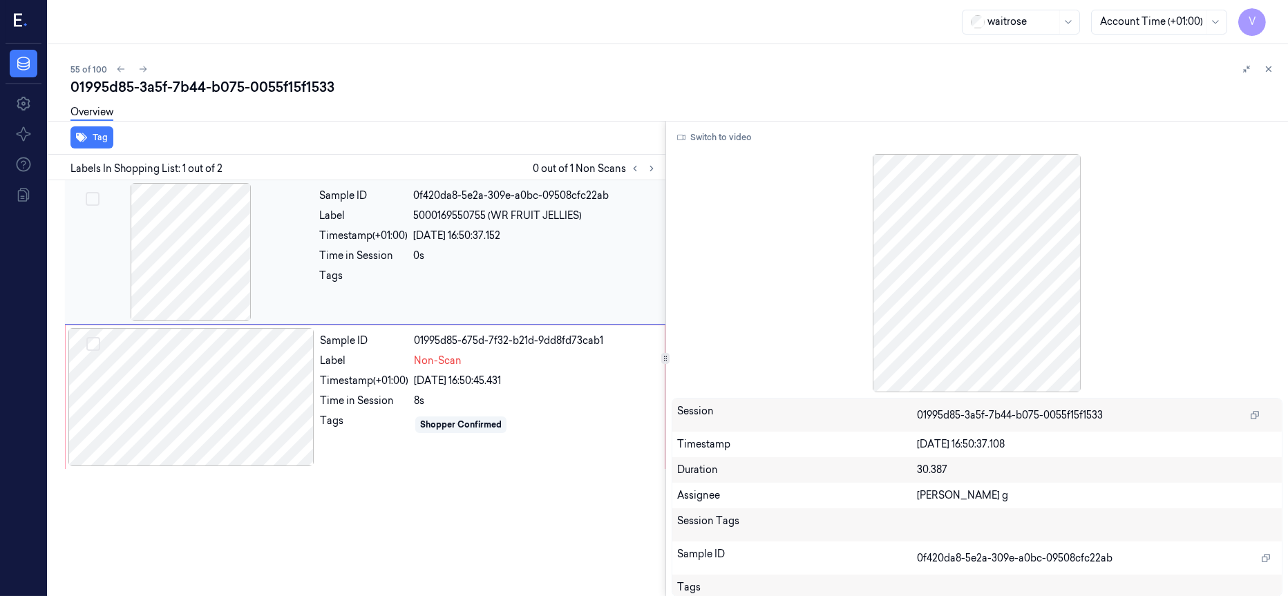
click at [192, 255] on div at bounding box center [191, 252] width 246 height 138
click at [193, 392] on div at bounding box center [191, 397] width 246 height 138
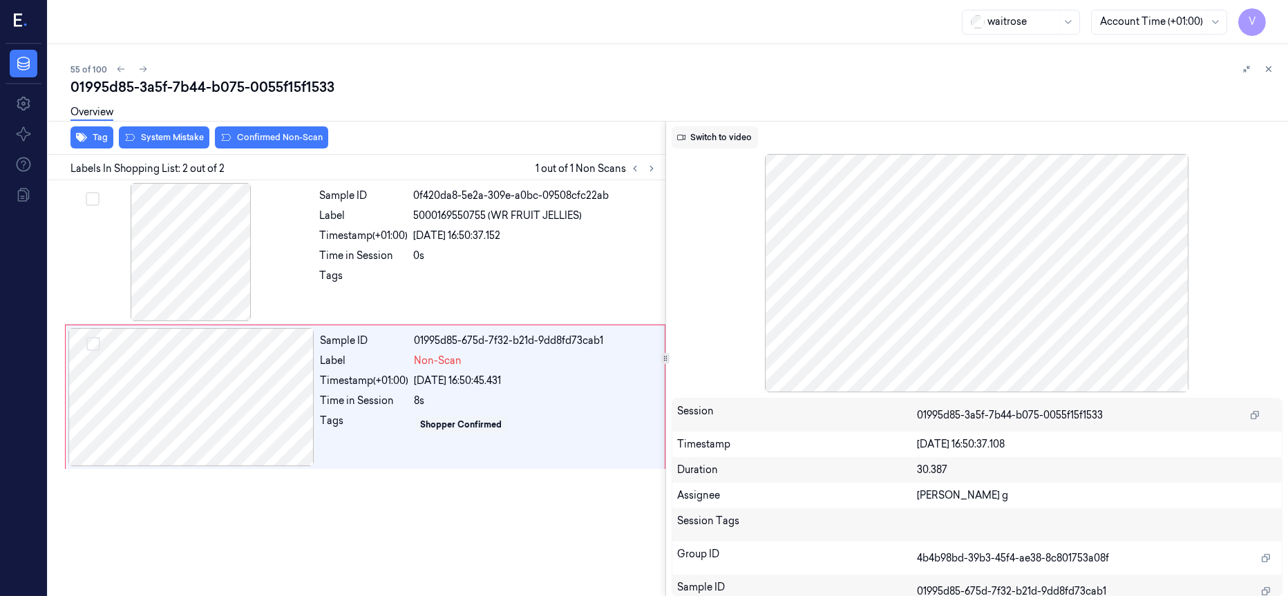
click at [698, 137] on button "Switch to video" at bounding box center [715, 137] width 86 height 22
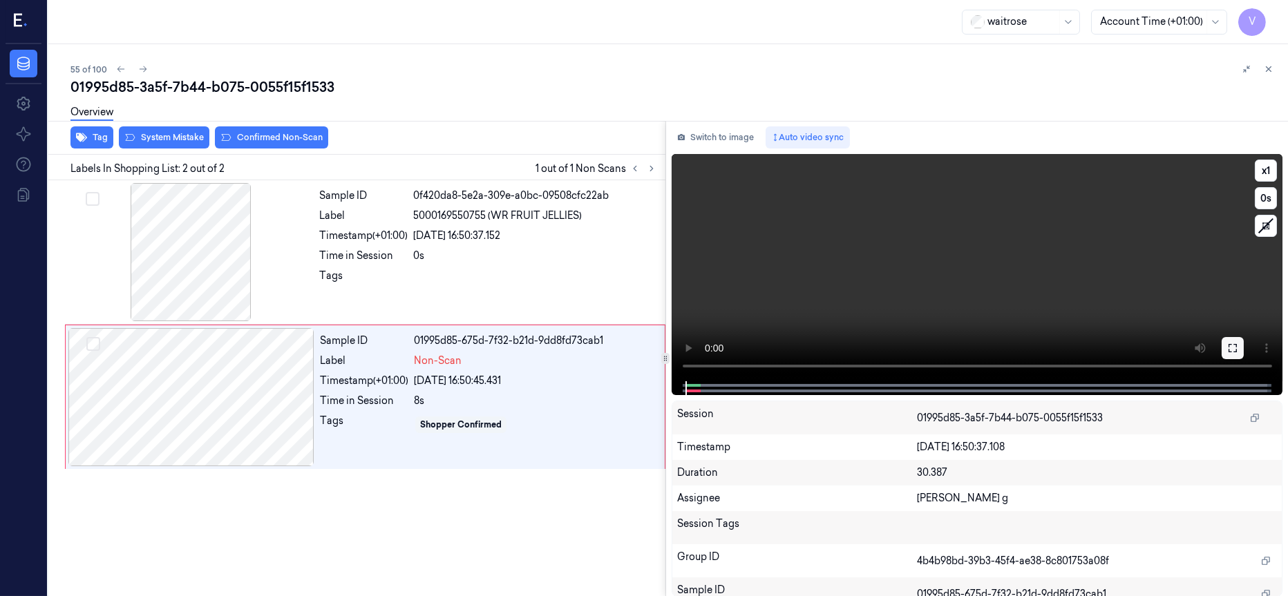
click at [1229, 348] on icon at bounding box center [1232, 348] width 11 height 11
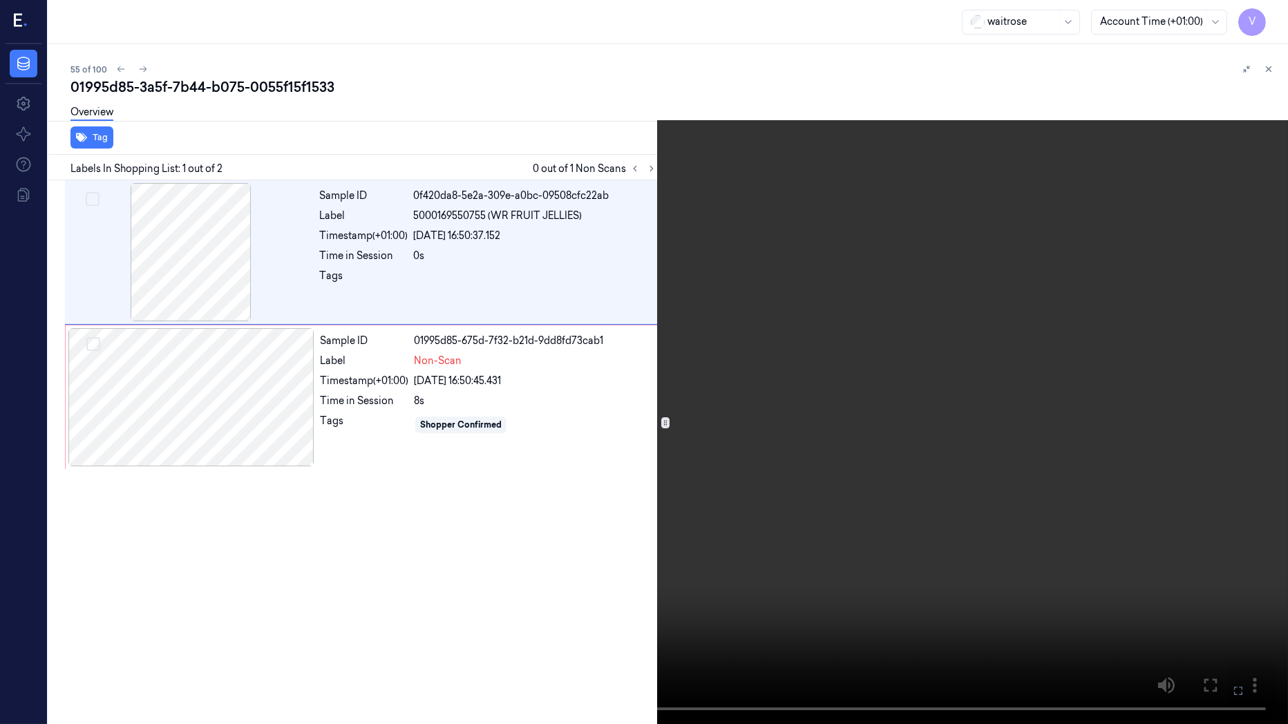
click at [0, 0] on icon at bounding box center [0, 0] width 0 height 0
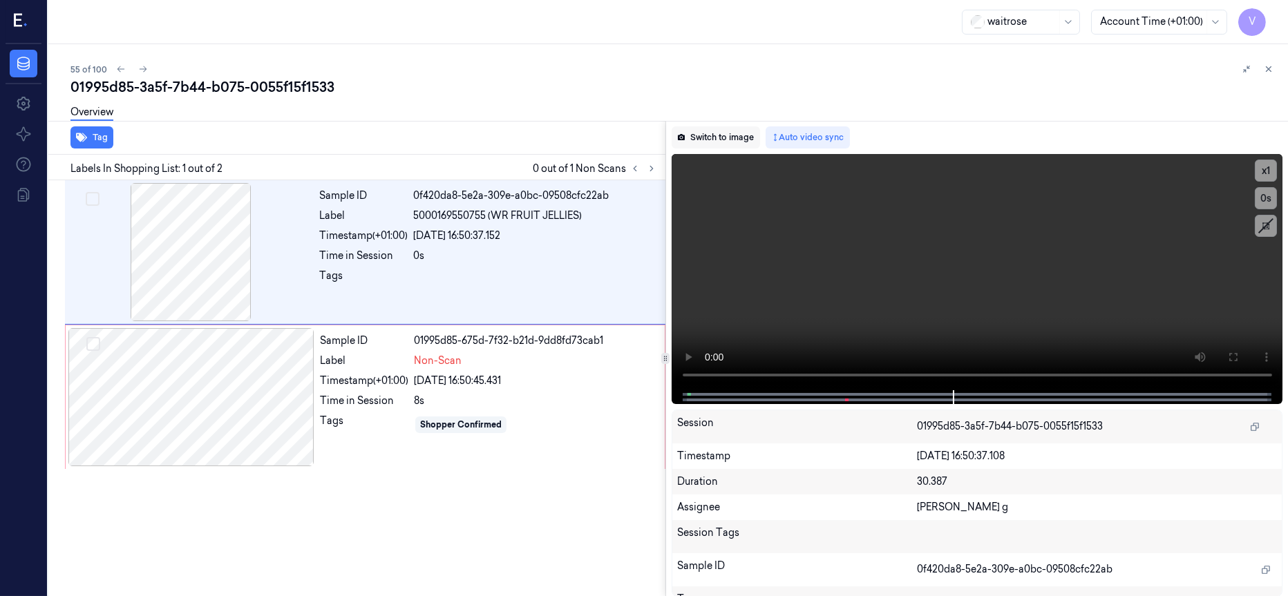
click at [714, 135] on button "Switch to image" at bounding box center [716, 137] width 88 height 22
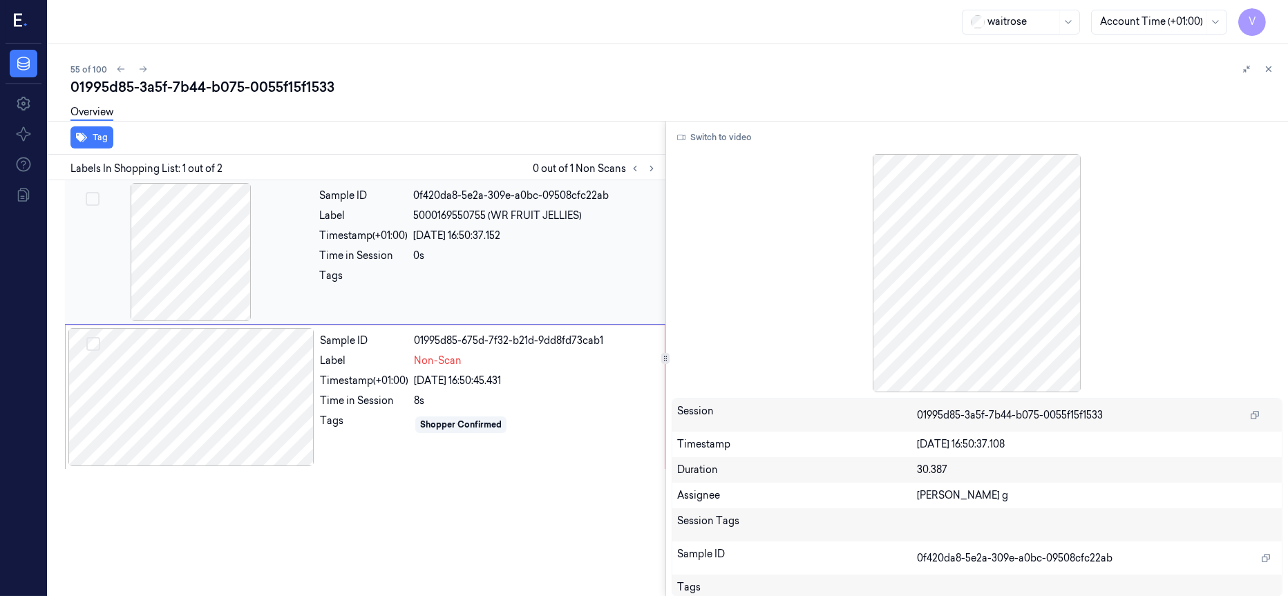
click at [257, 322] on div "Sample ID 0f420da8-5e2a-309e-a0bc-09508cfc22ab Label 5000169550755 (WR FRUIT JE…" at bounding box center [365, 252] width 600 height 144
click at [214, 378] on div at bounding box center [191, 397] width 246 height 138
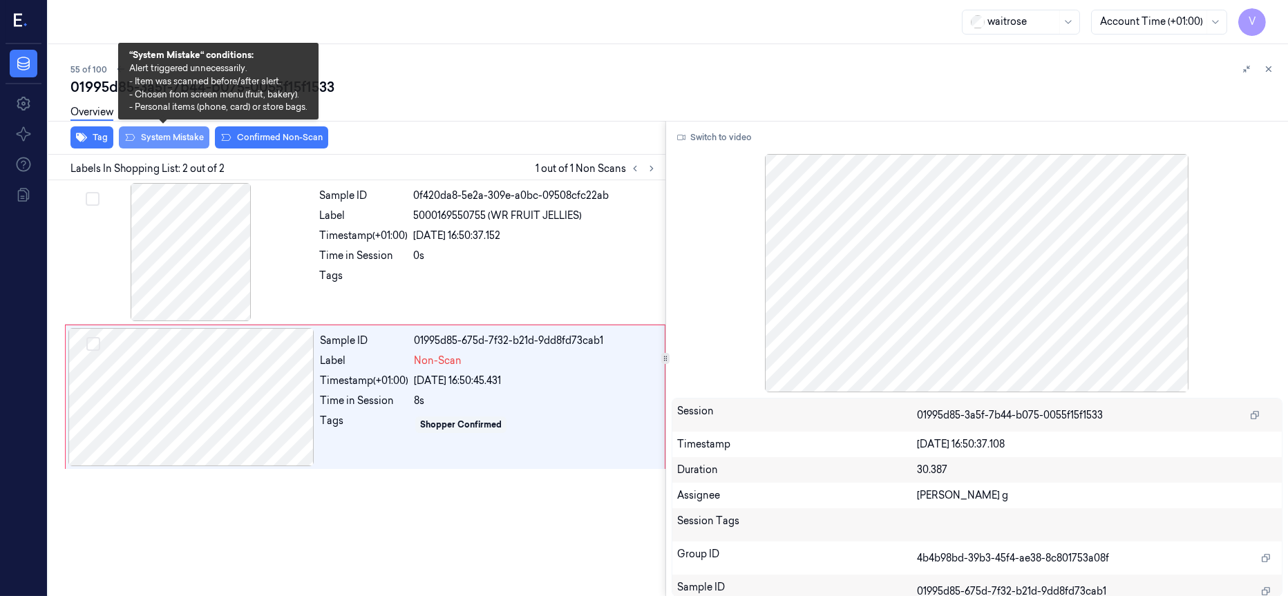
click at [154, 142] on button "System Mistake" at bounding box center [164, 137] width 91 height 22
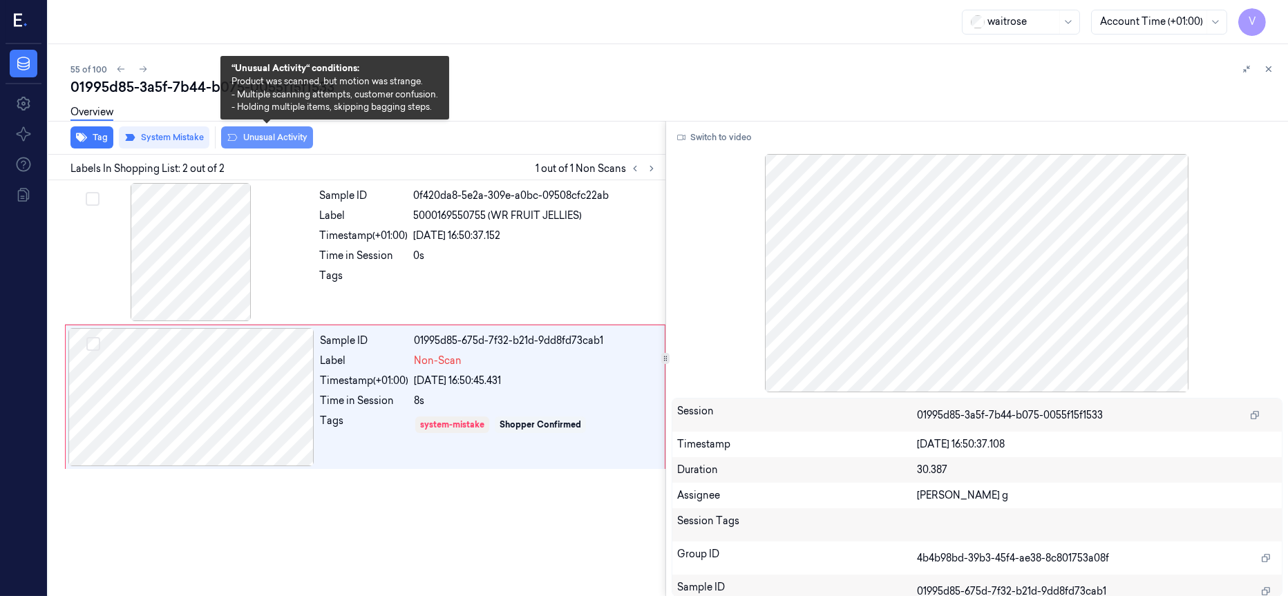
click at [270, 137] on button "Unusual Activity" at bounding box center [267, 137] width 92 height 22
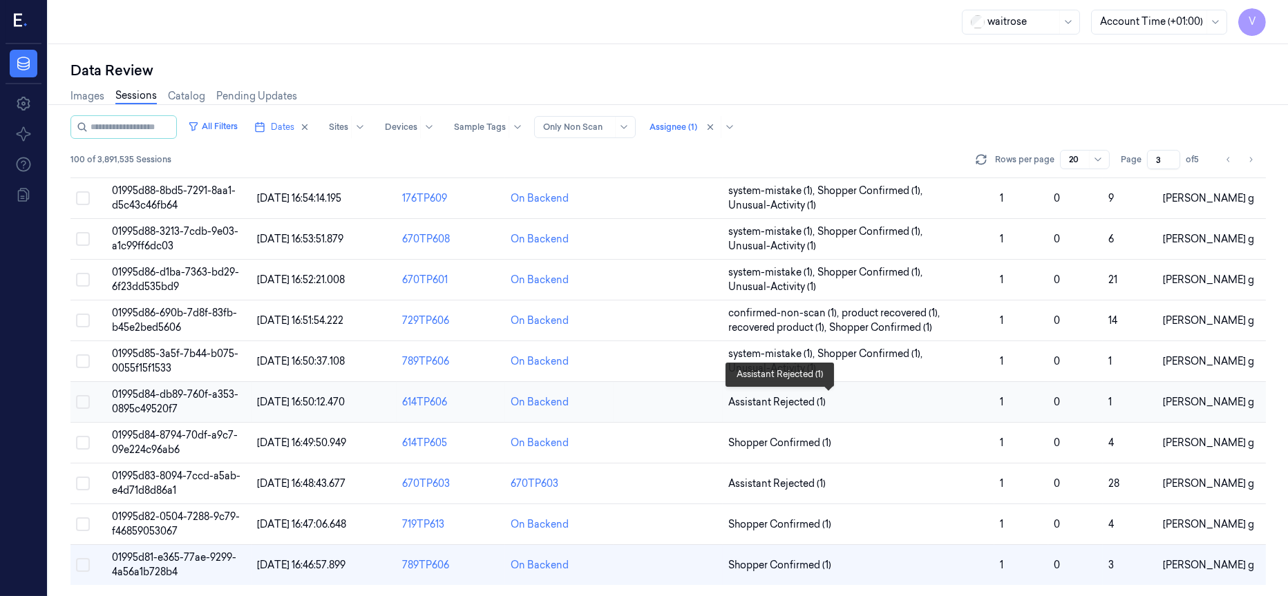
scroll to position [438, 0]
click at [694, 401] on td at bounding box center [668, 402] width 108 height 41
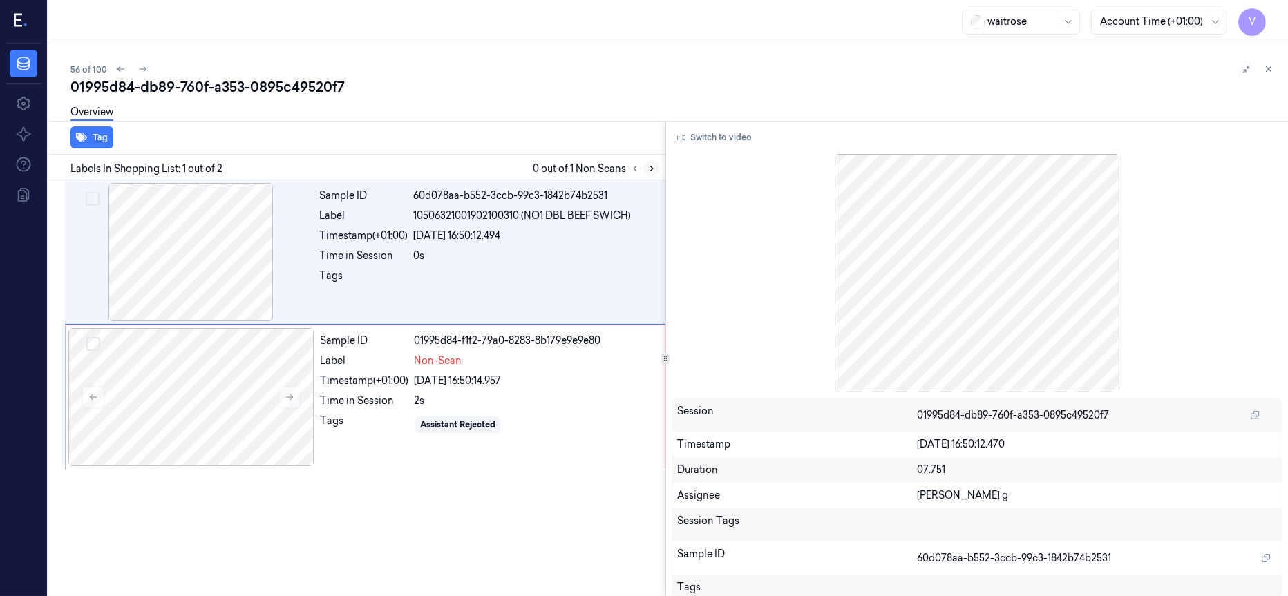
click at [644, 169] on button at bounding box center [651, 168] width 17 height 17
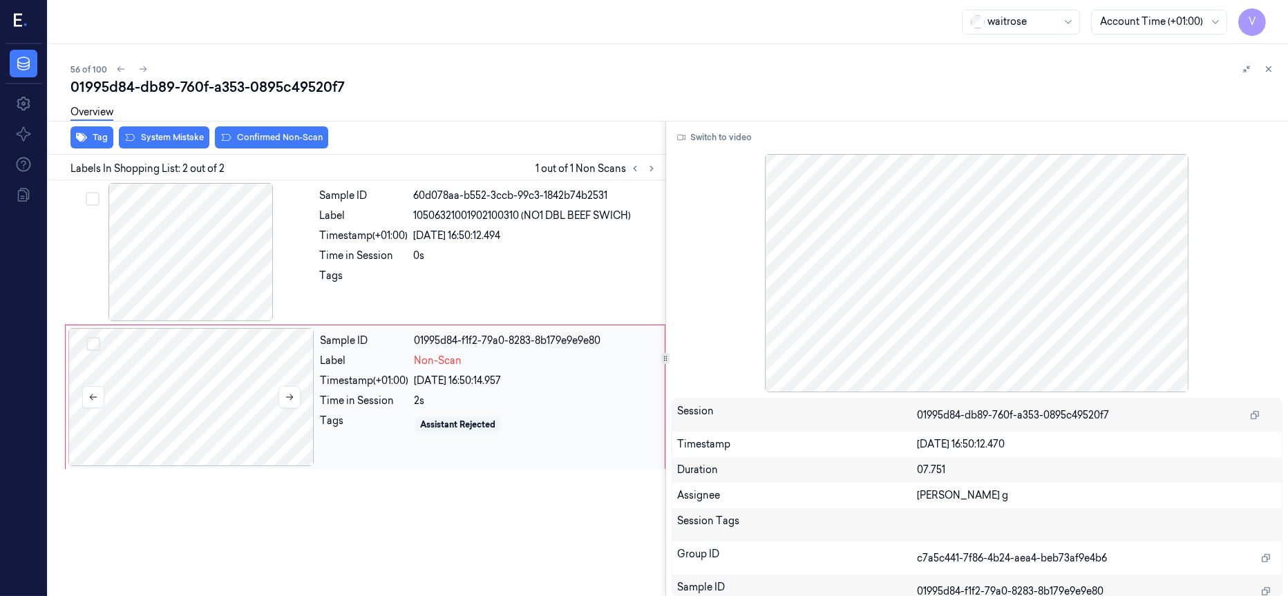
click at [200, 404] on div at bounding box center [191, 397] width 246 height 138
click at [723, 137] on button "Switch to video" at bounding box center [715, 137] width 86 height 22
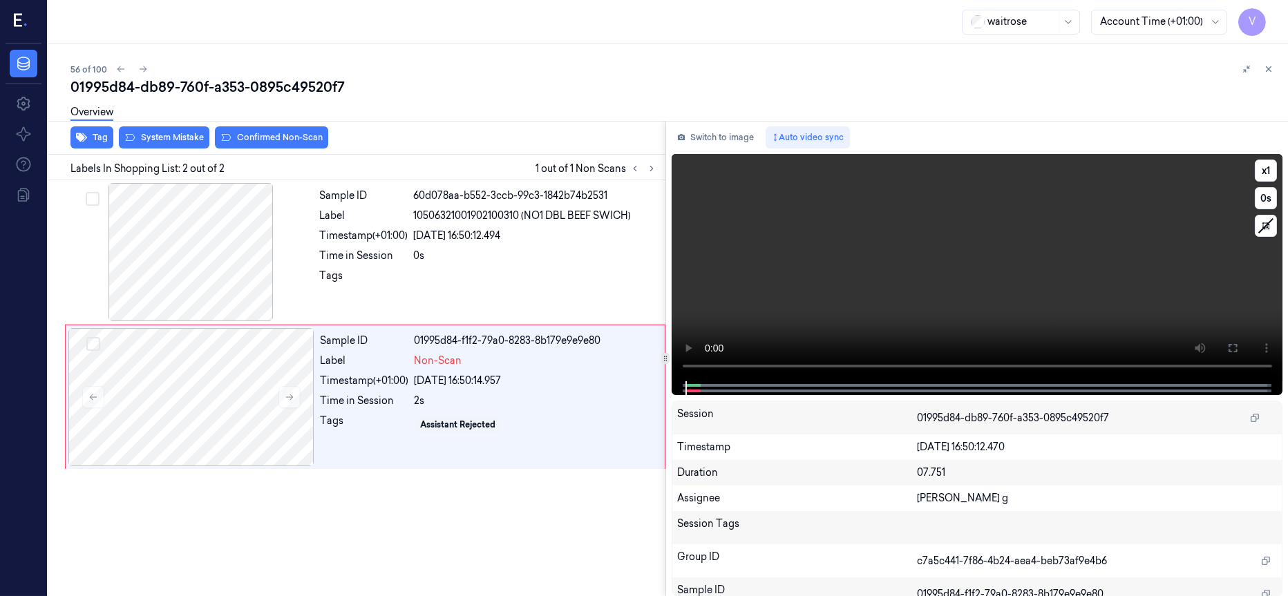
click at [1235, 350] on icon at bounding box center [1232, 348] width 11 height 11
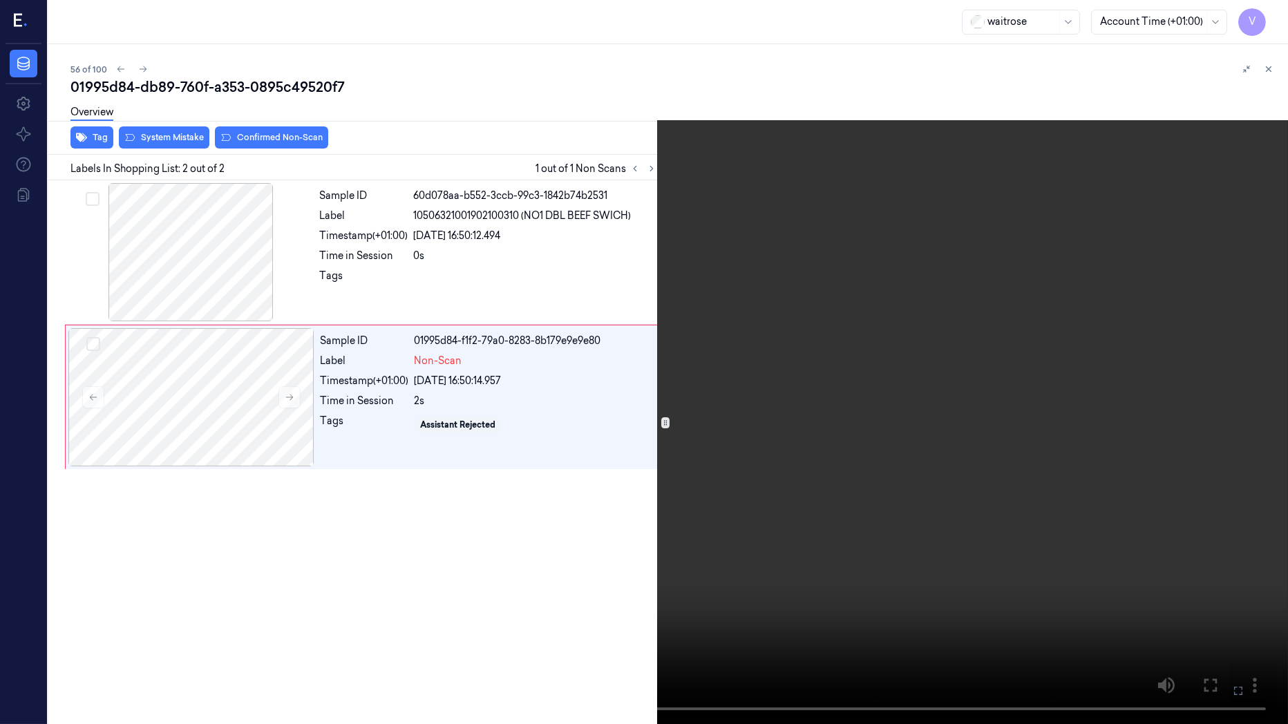
click at [0, 0] on icon at bounding box center [0, 0] width 0 height 0
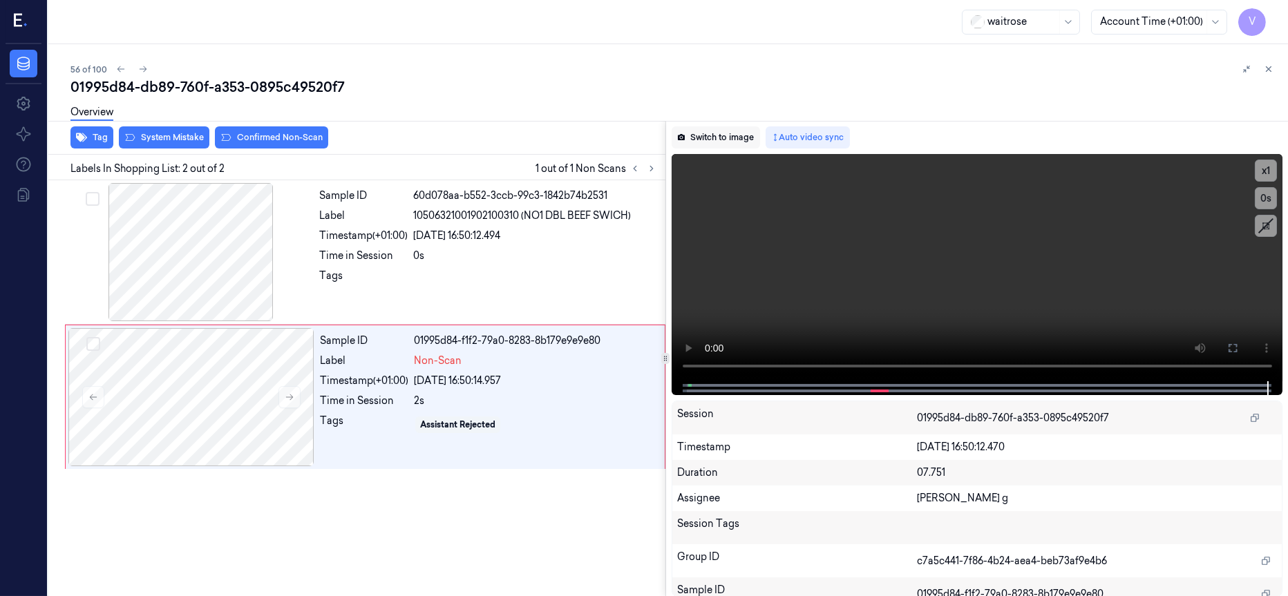
click at [714, 140] on button "Switch to image" at bounding box center [716, 137] width 88 height 22
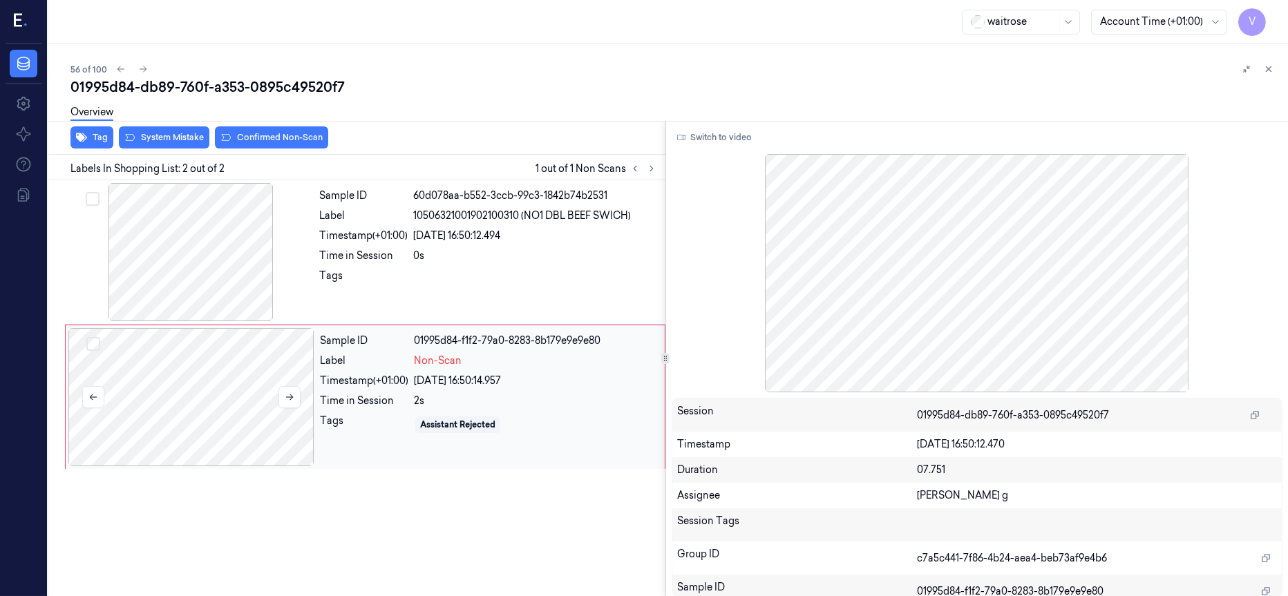
click at [189, 386] on div at bounding box center [191, 397] width 246 height 138
click at [289, 401] on icon at bounding box center [290, 397] width 10 height 10
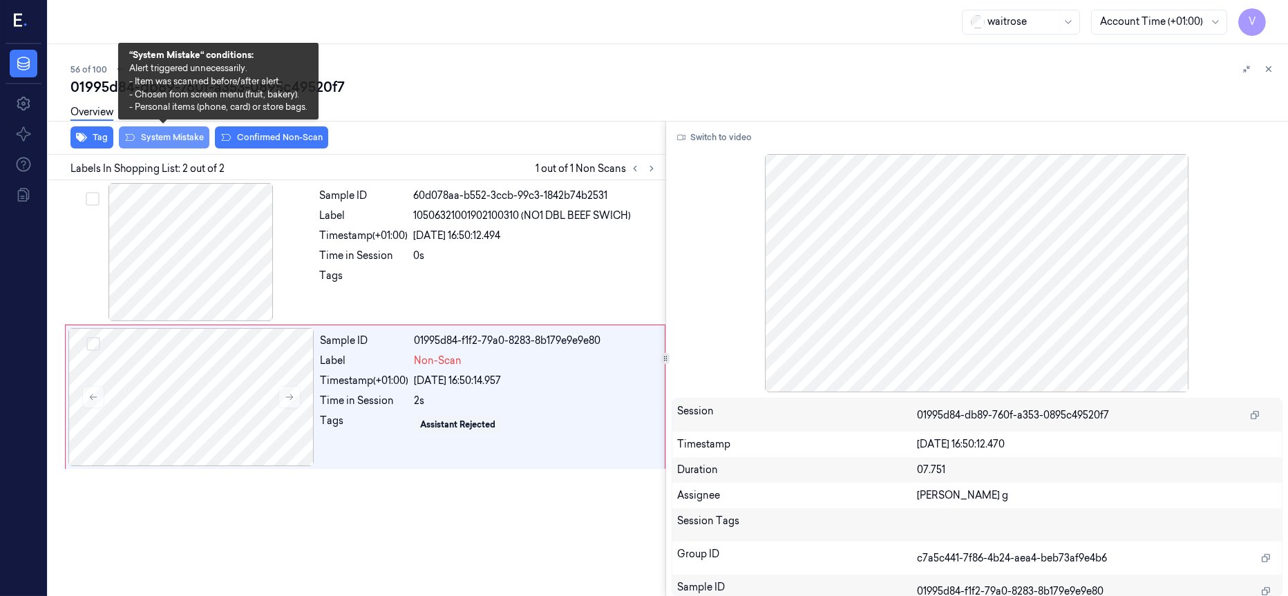
click at [164, 140] on button "System Mistake" at bounding box center [164, 137] width 91 height 22
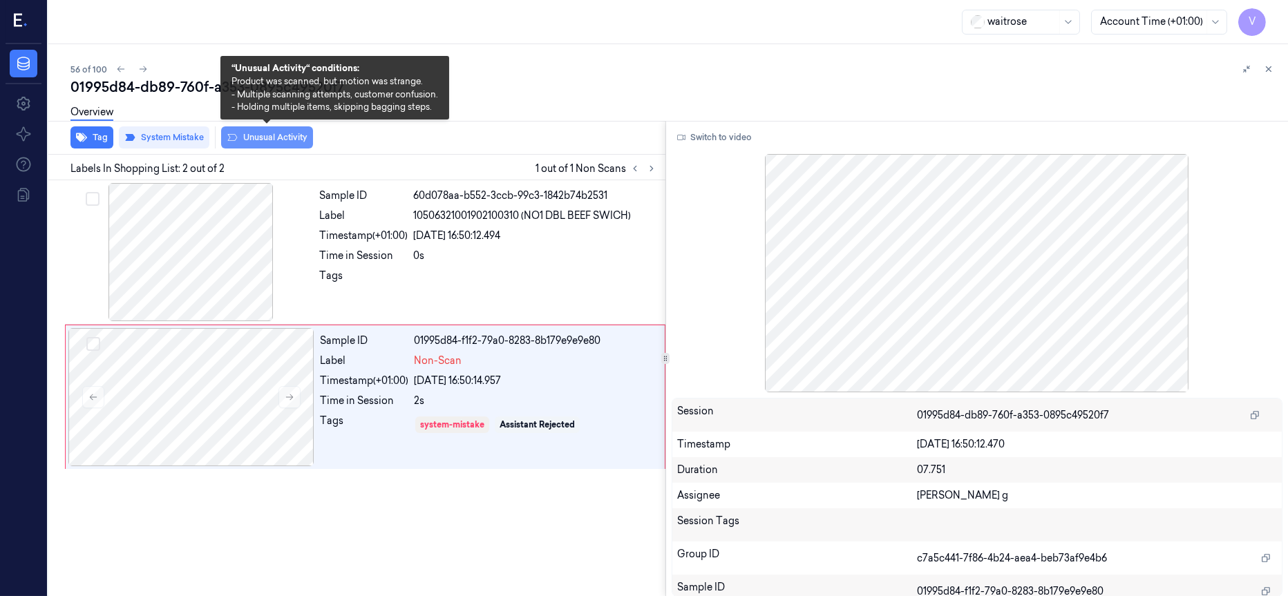
click at [278, 135] on button "Unusual Activity" at bounding box center [267, 137] width 92 height 22
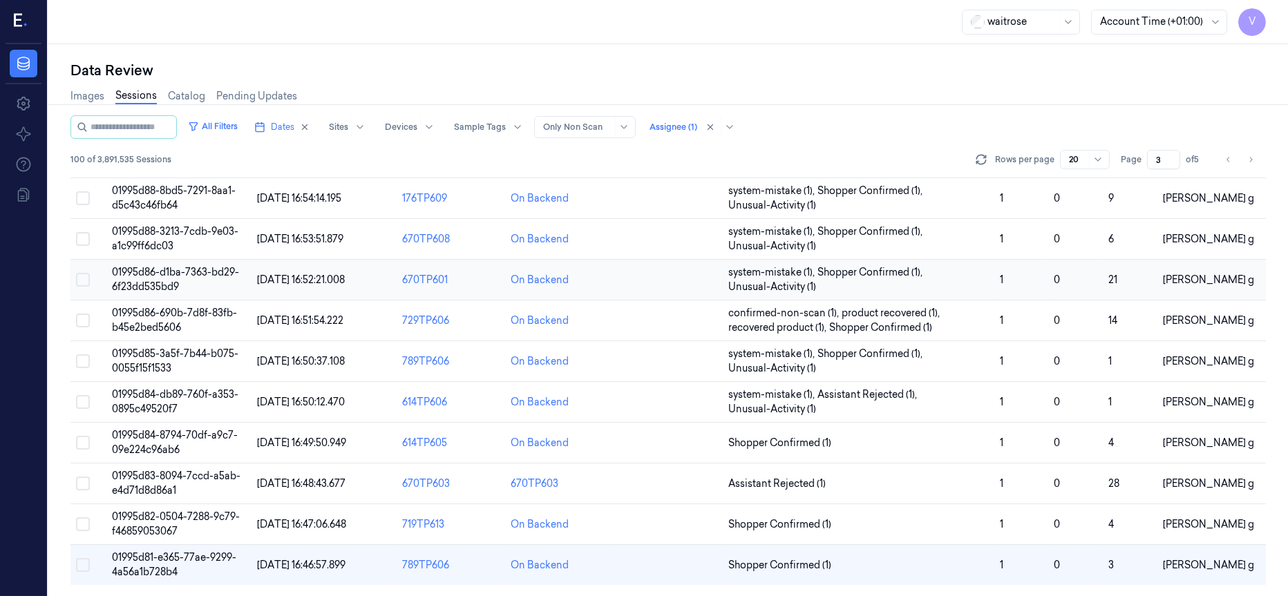
scroll to position [438, 0]
click at [695, 446] on td at bounding box center [668, 443] width 108 height 41
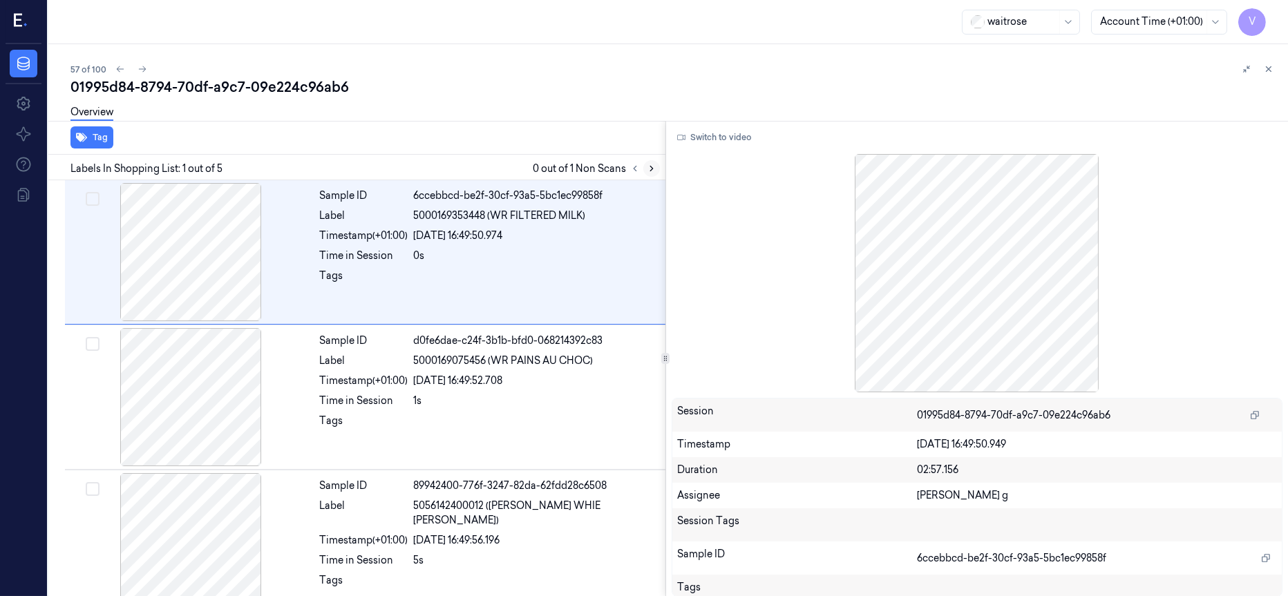
click at [648, 169] on icon at bounding box center [652, 169] width 10 height 10
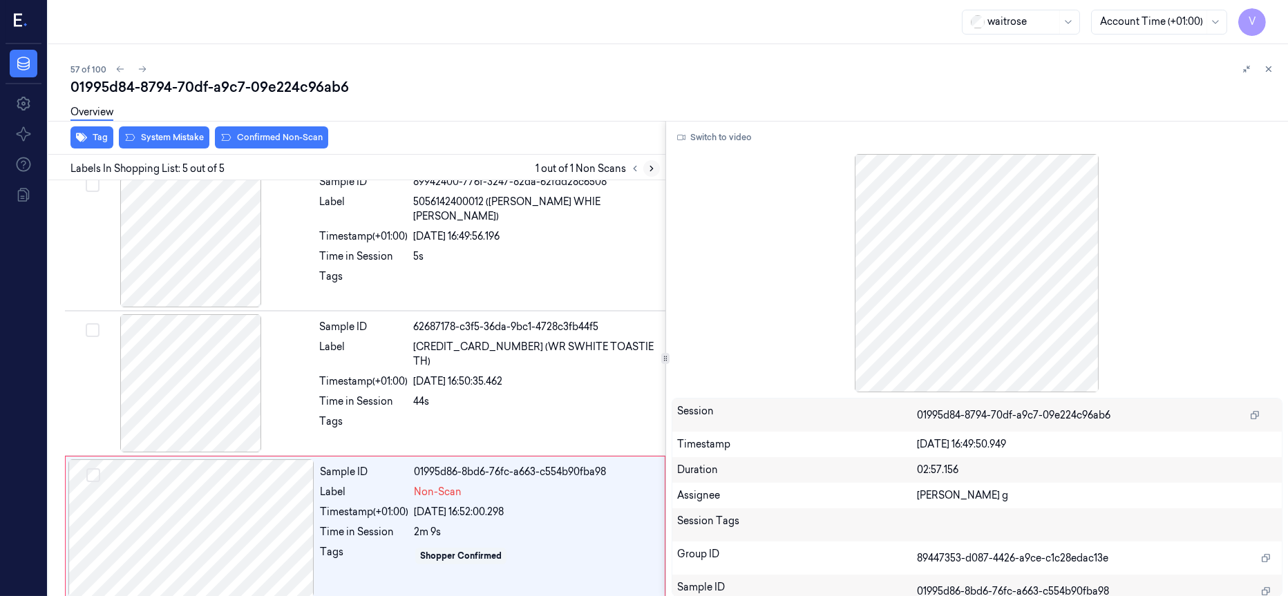
scroll to position [314, 0]
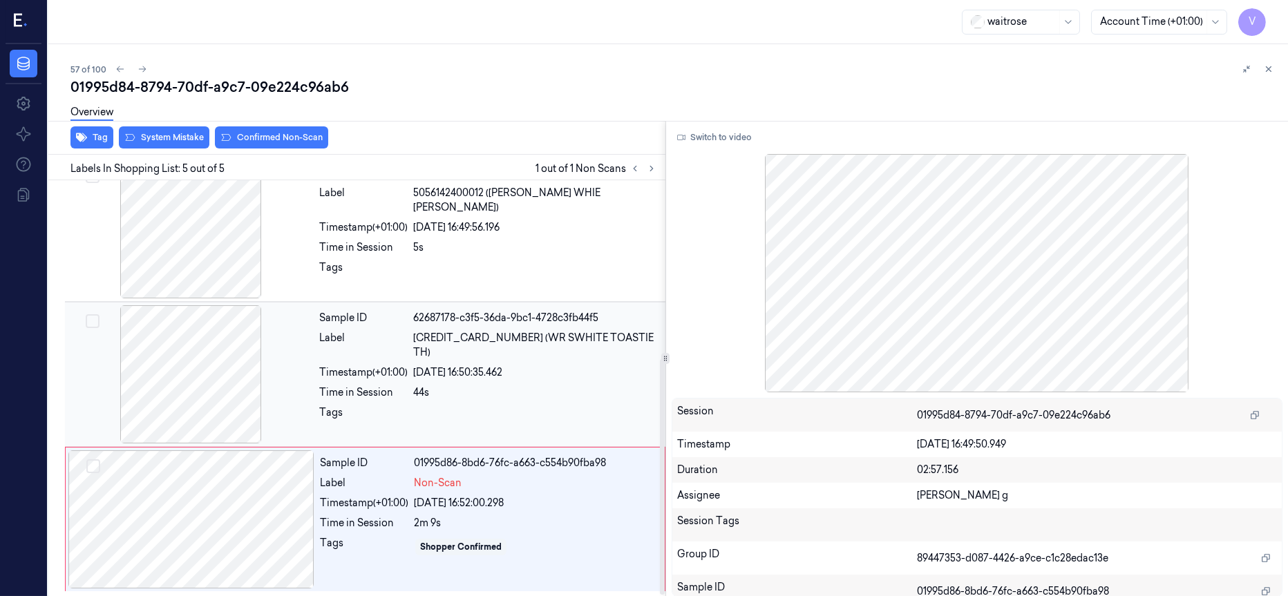
click at [159, 372] on div at bounding box center [191, 374] width 246 height 138
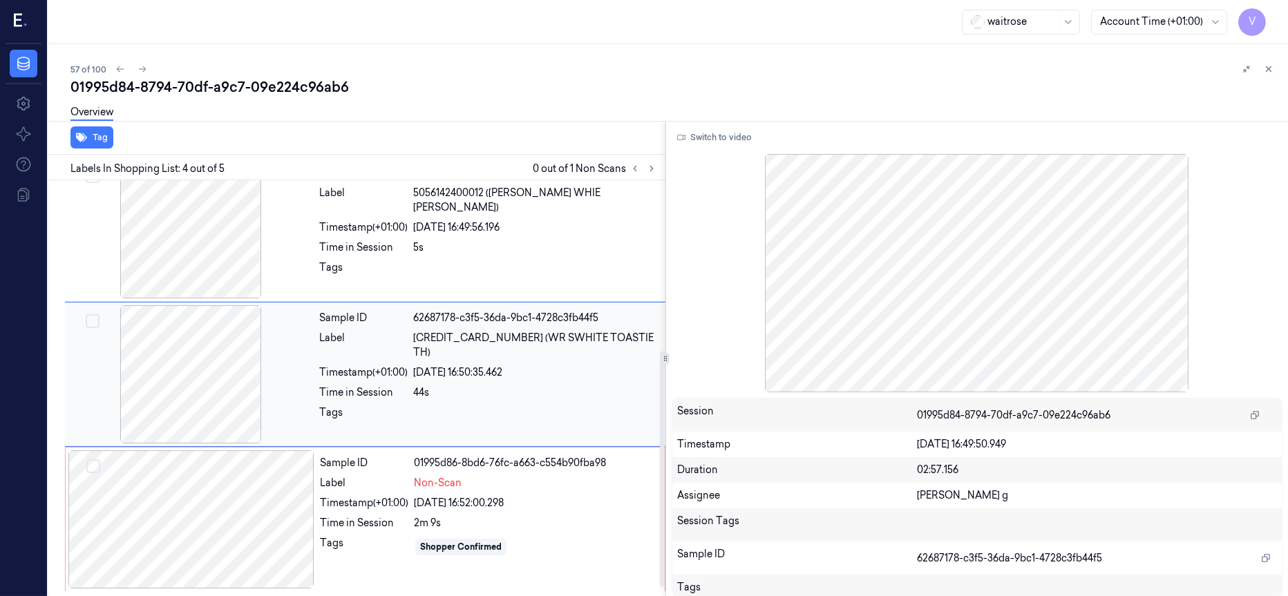
scroll to position [301, 0]
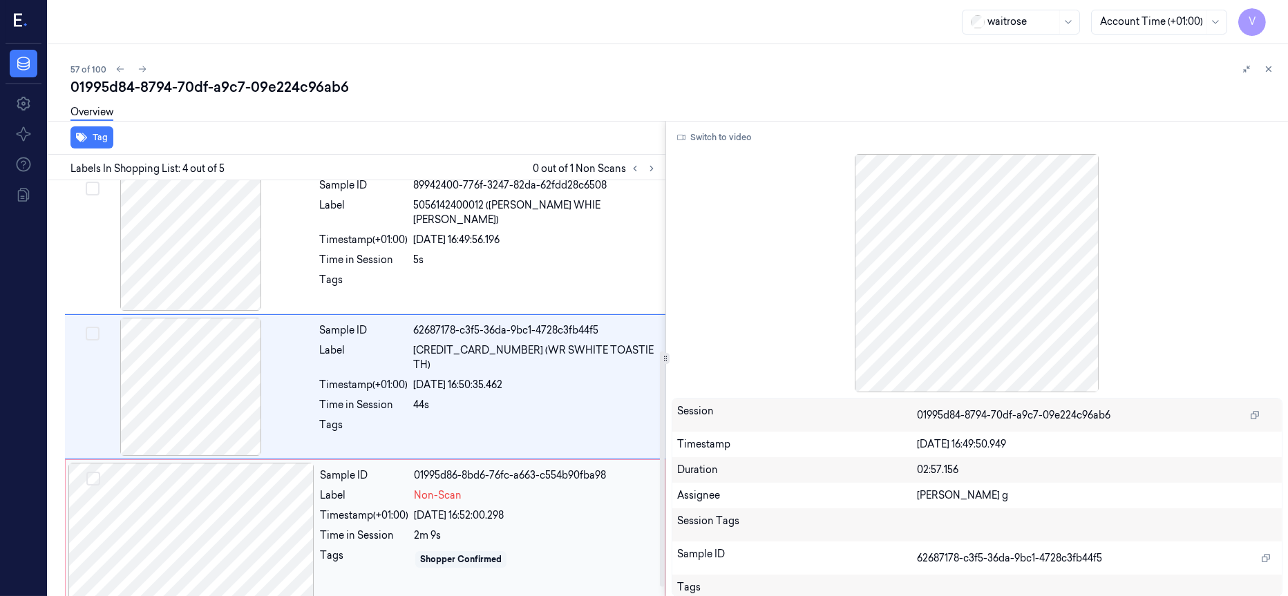
click at [204, 524] on div at bounding box center [191, 532] width 246 height 138
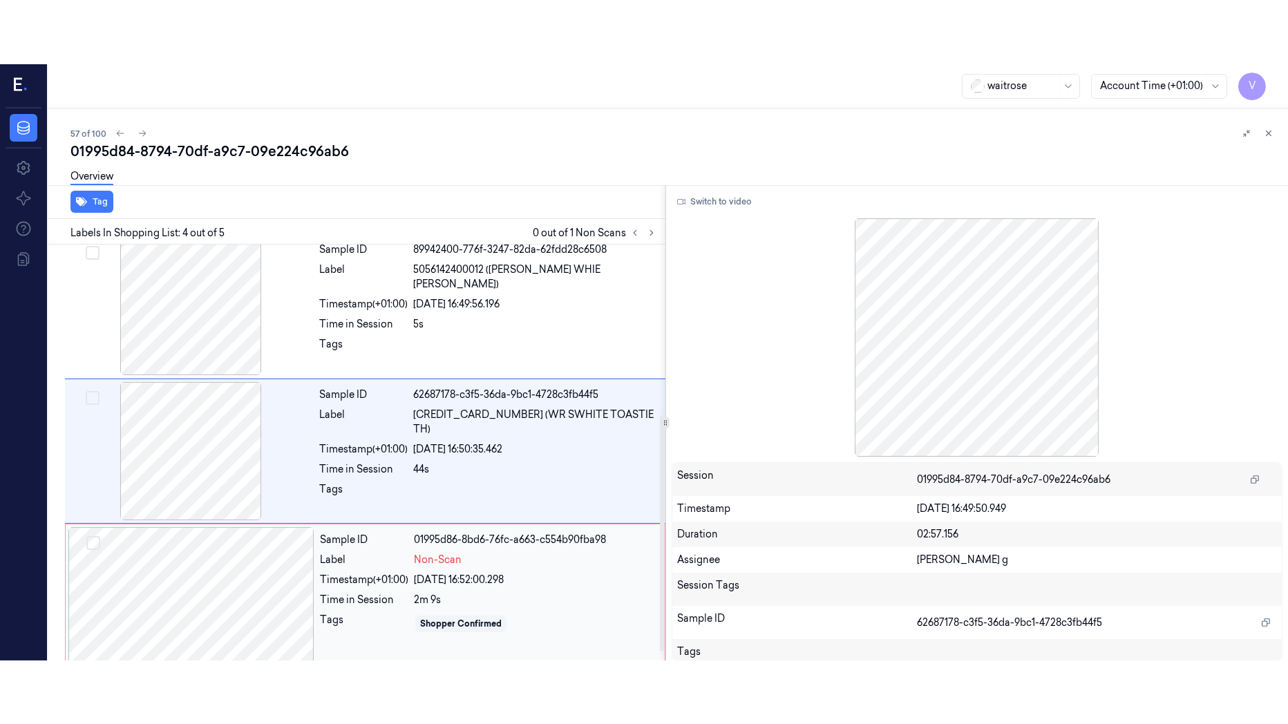
scroll to position [314, 0]
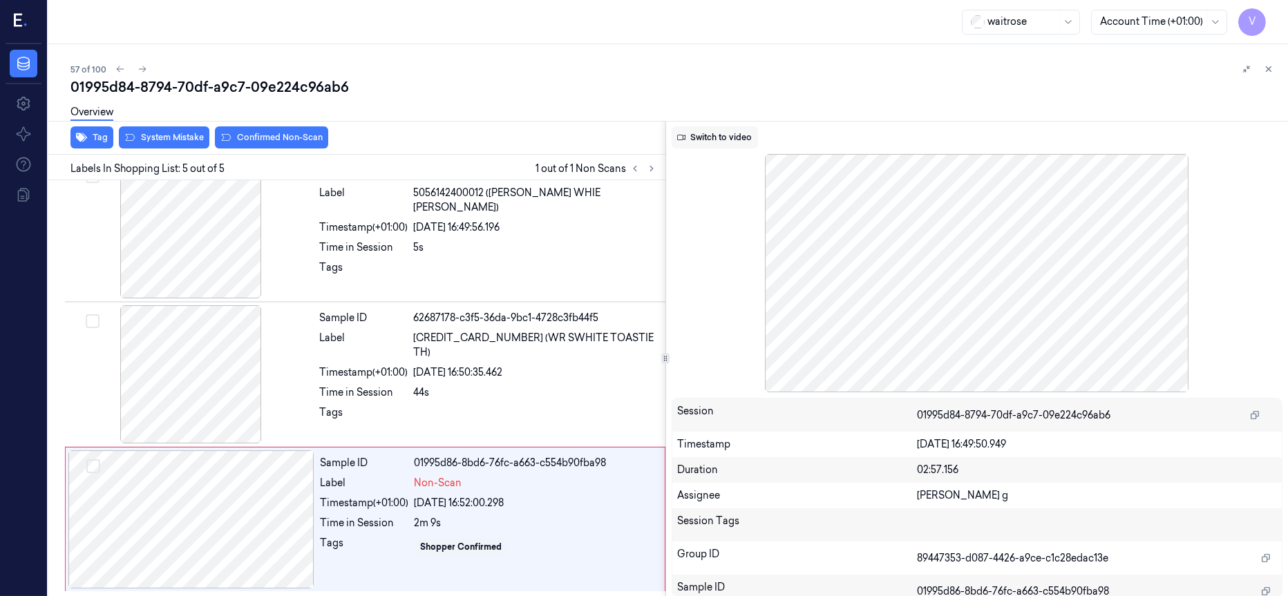
click at [719, 138] on button "Switch to video" at bounding box center [715, 137] width 86 height 22
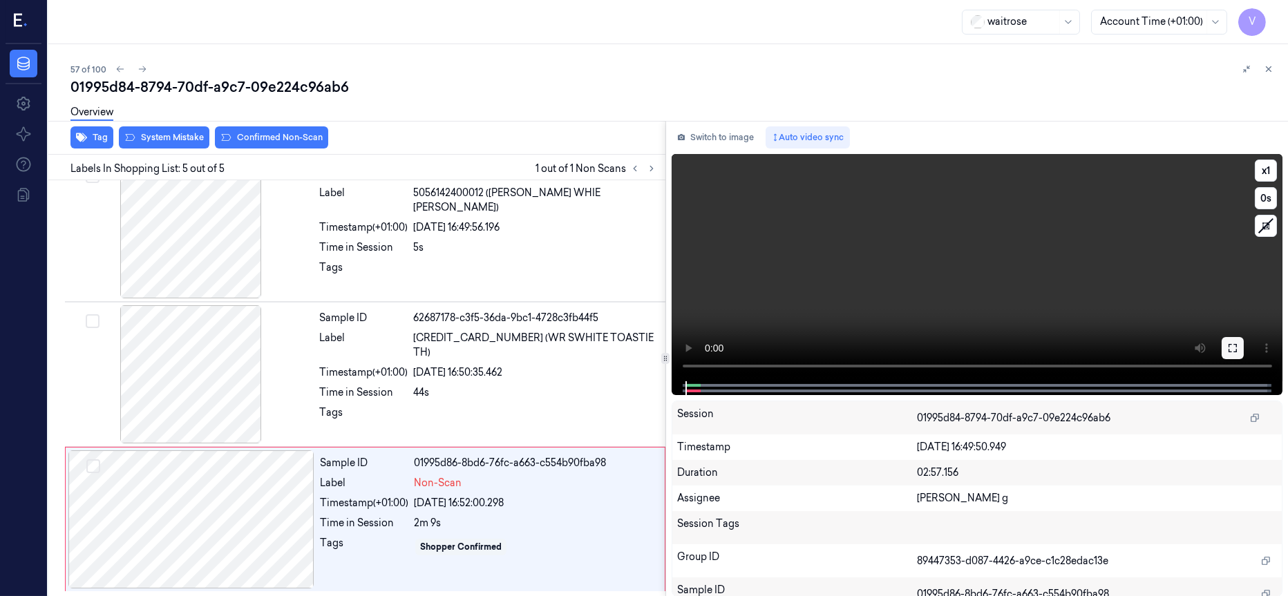
click at [1236, 350] on icon at bounding box center [1233, 348] width 8 height 8
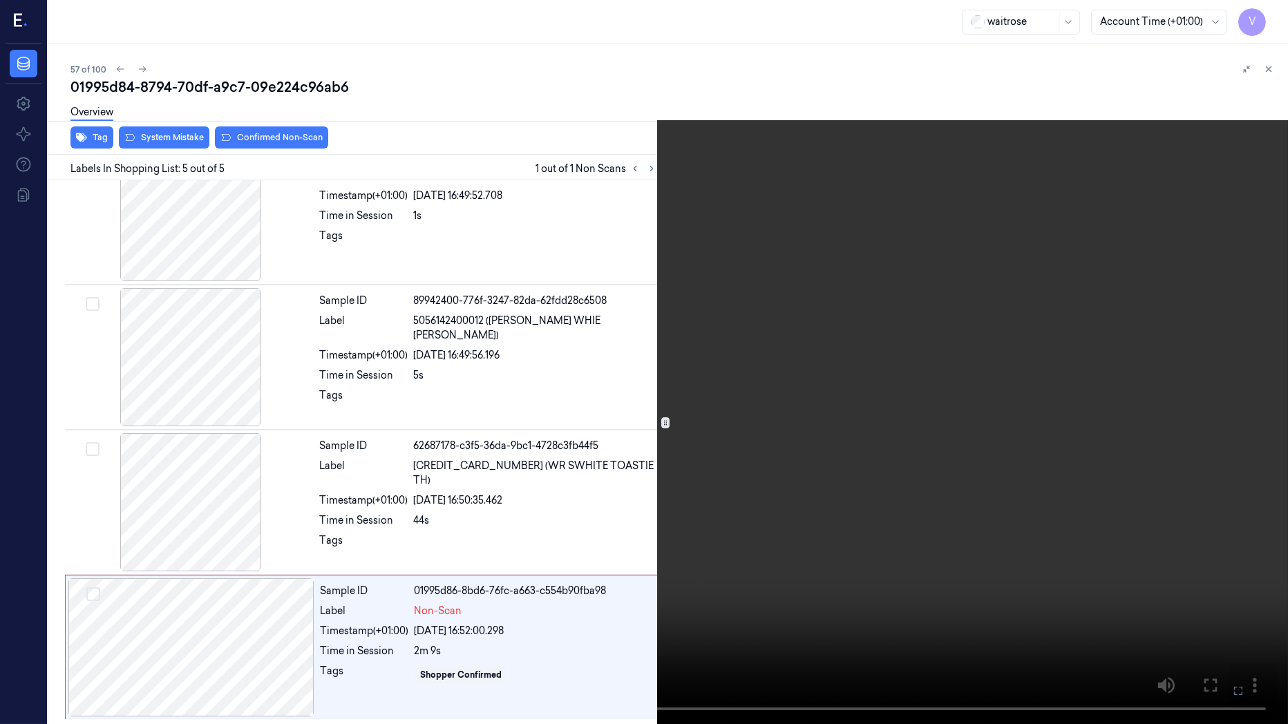
click at [0, 0] on icon at bounding box center [0, 0] width 0 height 0
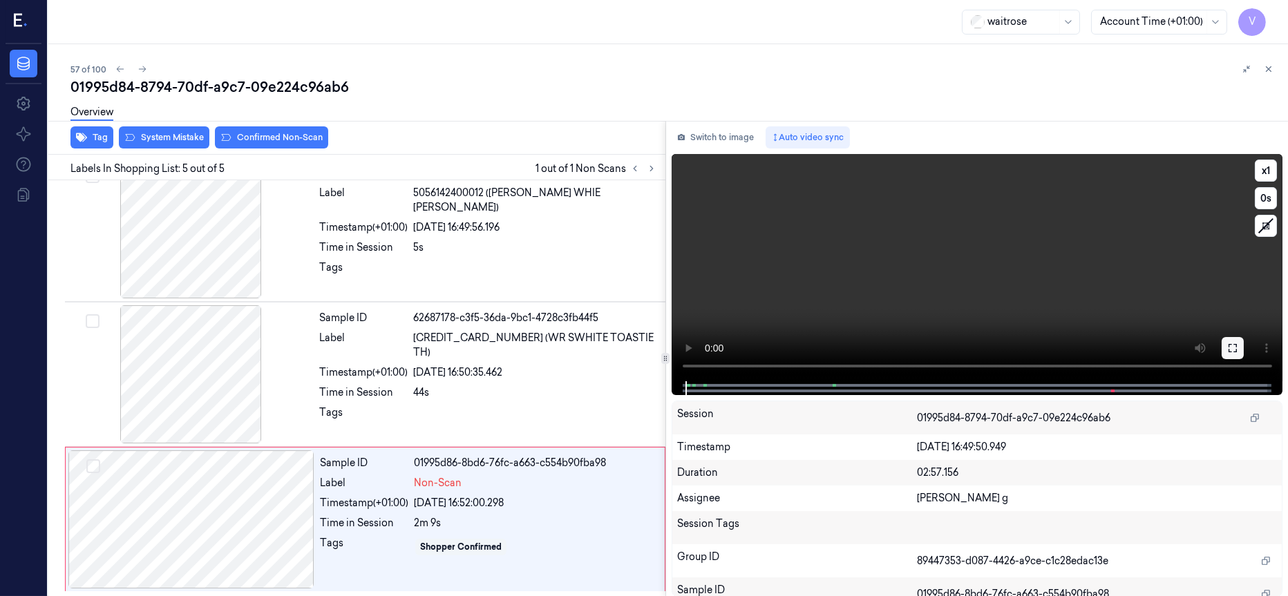
click at [1227, 348] on icon at bounding box center [1232, 348] width 11 height 11
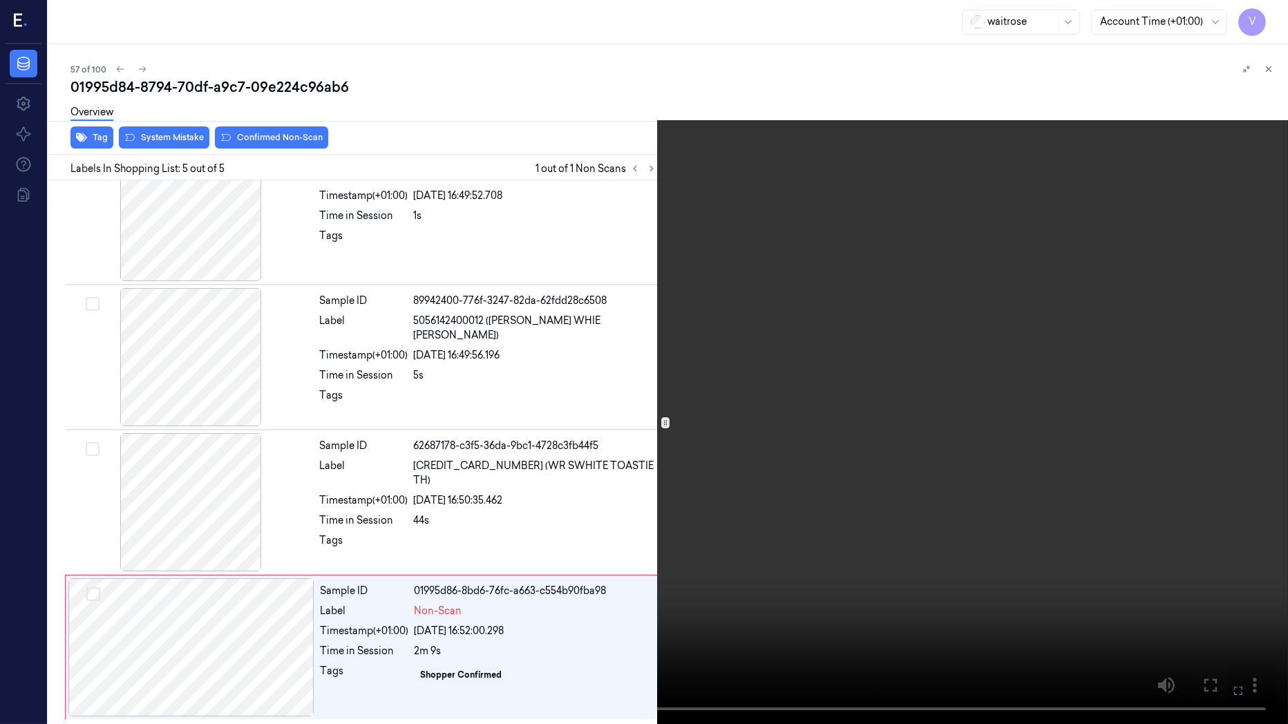
click at [0, 0] on icon at bounding box center [0, 0] width 0 height 0
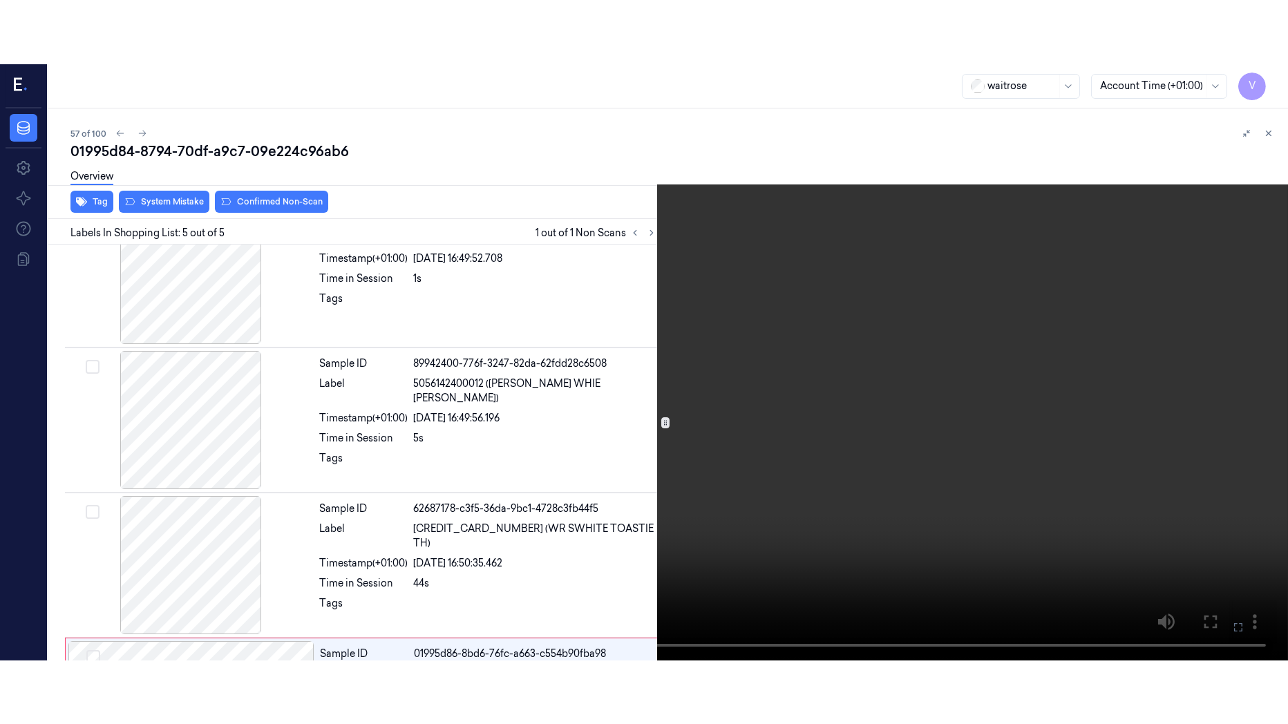
scroll to position [314, 0]
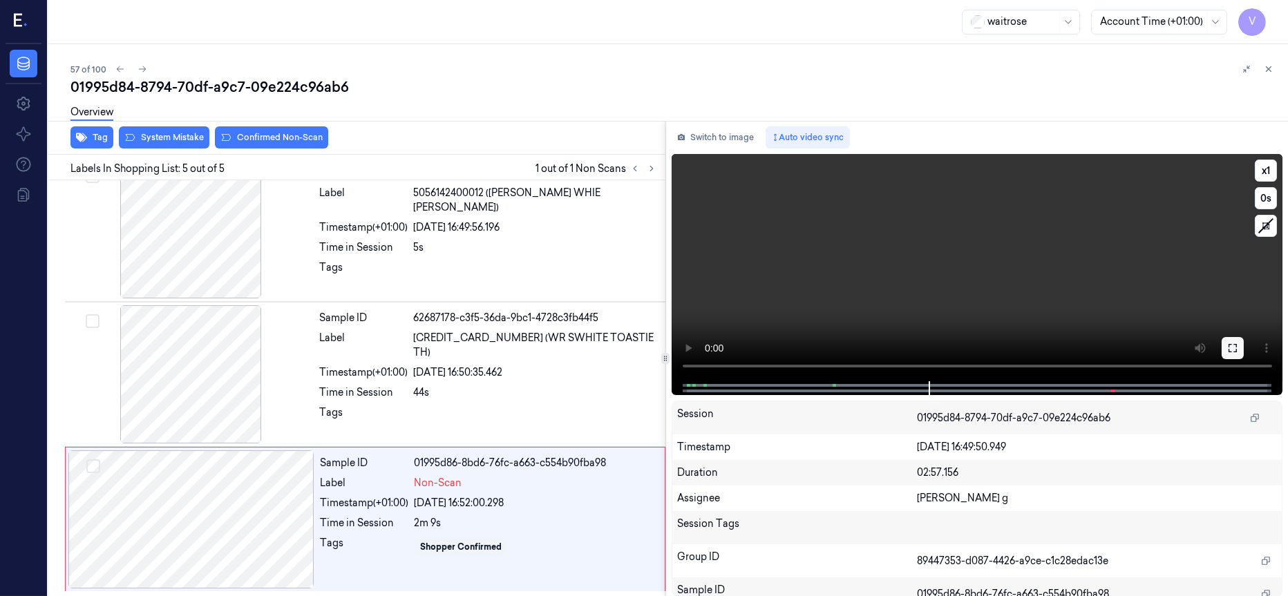
click at [1232, 348] on icon at bounding box center [1232, 348] width 11 height 11
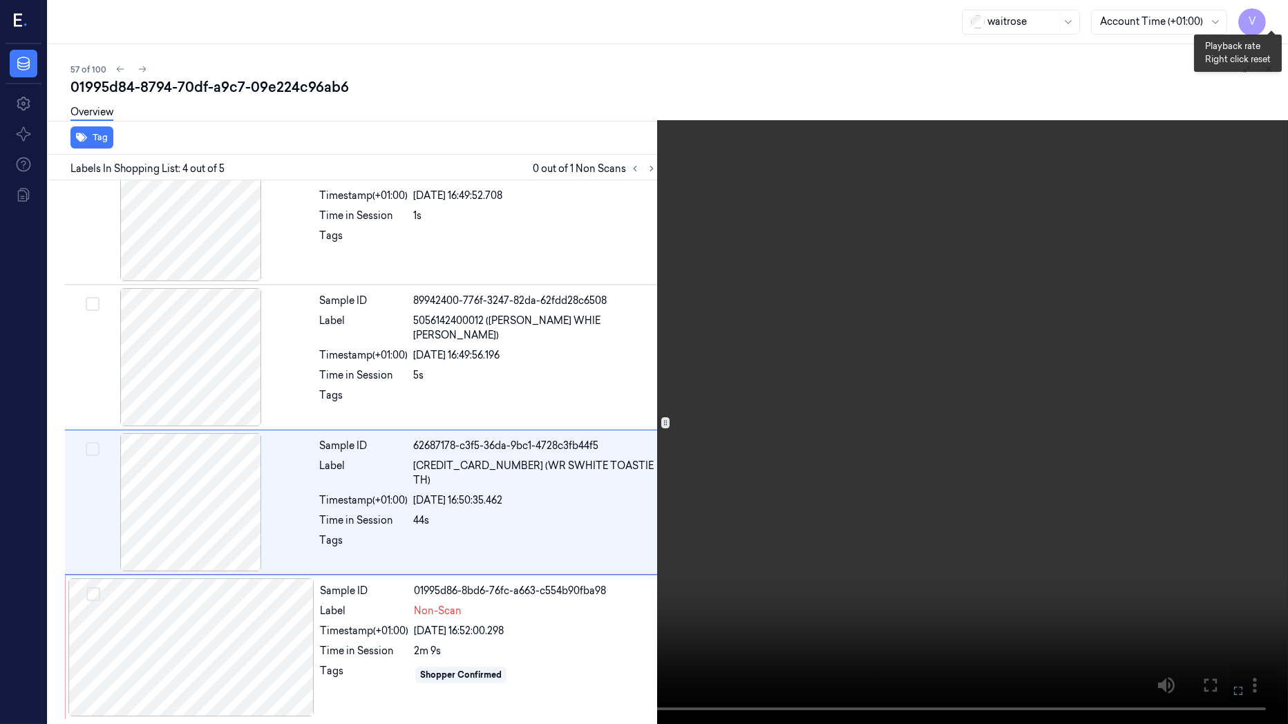
click at [1276, 16] on button "x 1" at bounding box center [1271, 17] width 22 height 22
click at [0, 0] on icon at bounding box center [0, 0] width 0 height 0
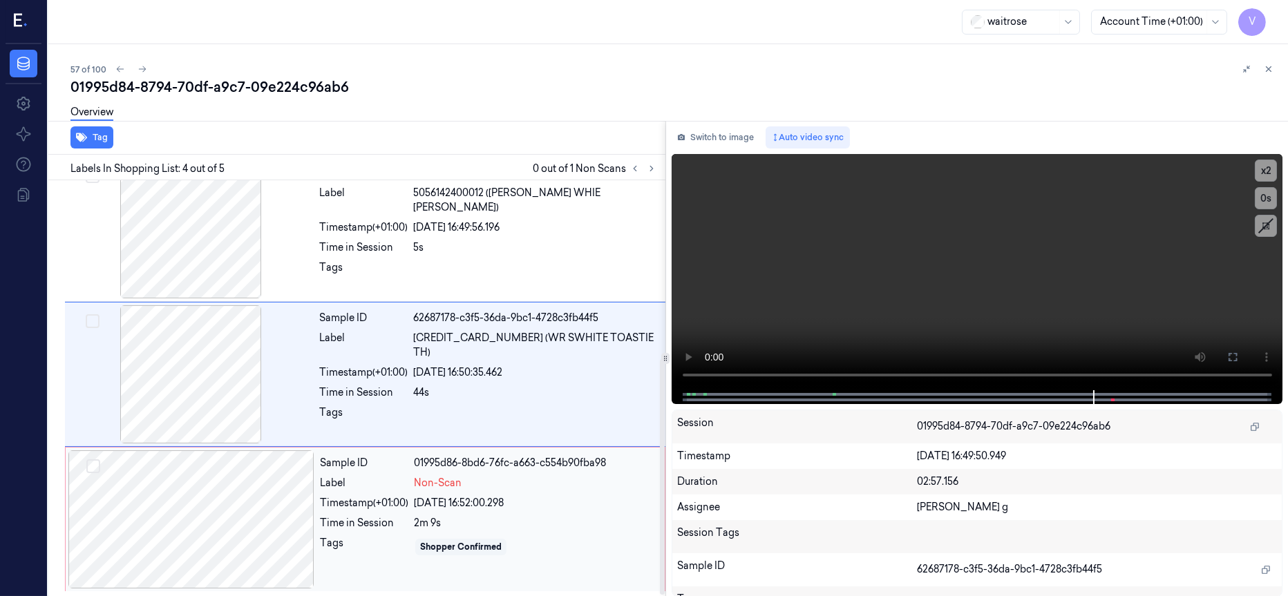
click at [529, 507] on div "18/09/2025 16:52:00.298" at bounding box center [535, 503] width 243 height 15
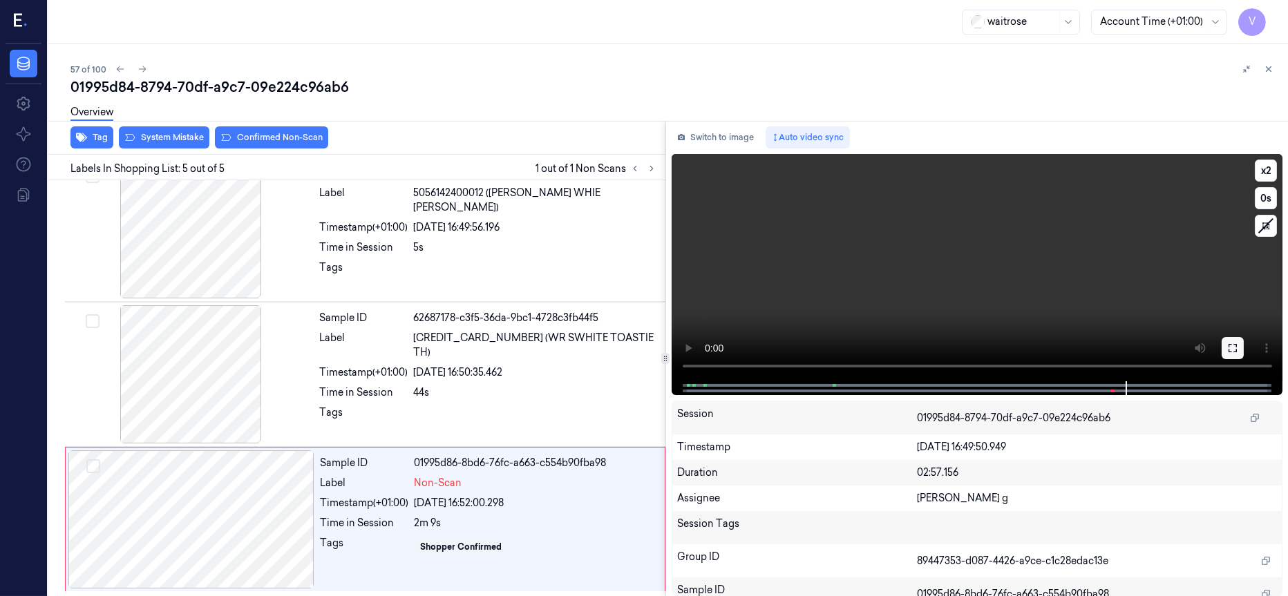
click at [1234, 352] on icon at bounding box center [1233, 348] width 8 height 8
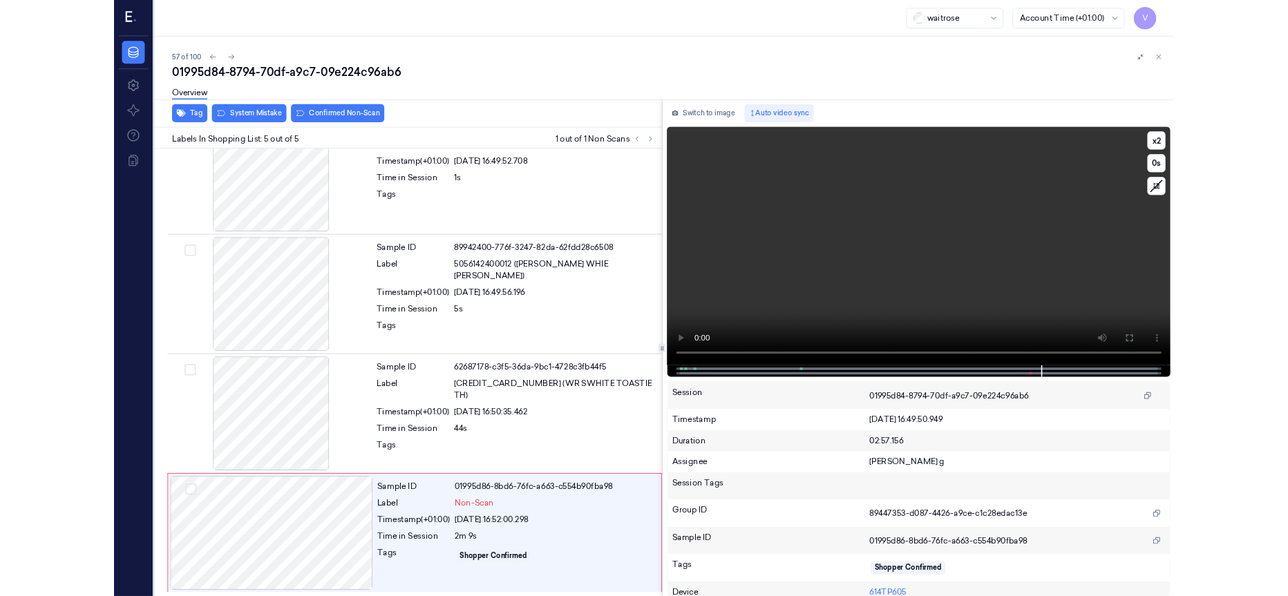
scroll to position [187, 0]
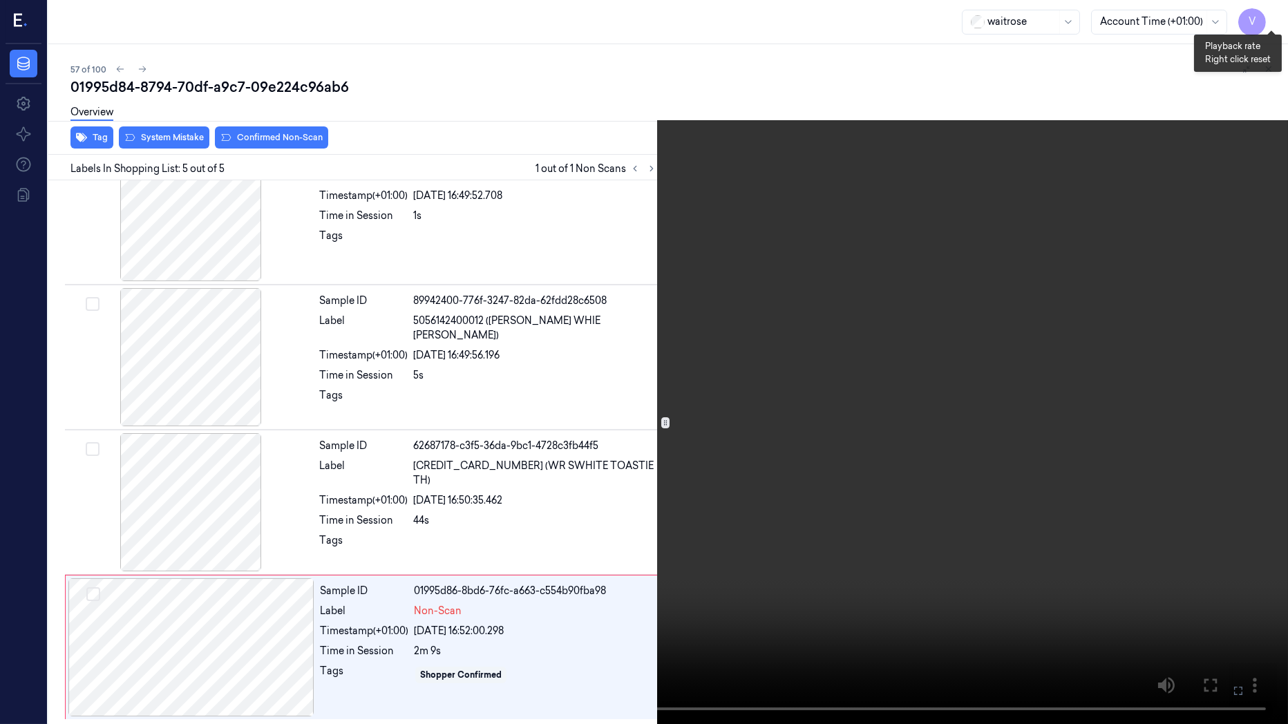
click at [1273, 24] on button "x 2" at bounding box center [1271, 17] width 22 height 22
click at [1273, 24] on button "x 4" at bounding box center [1271, 17] width 22 height 22
click at [0, 0] on icon at bounding box center [0, 0] width 0 height 0
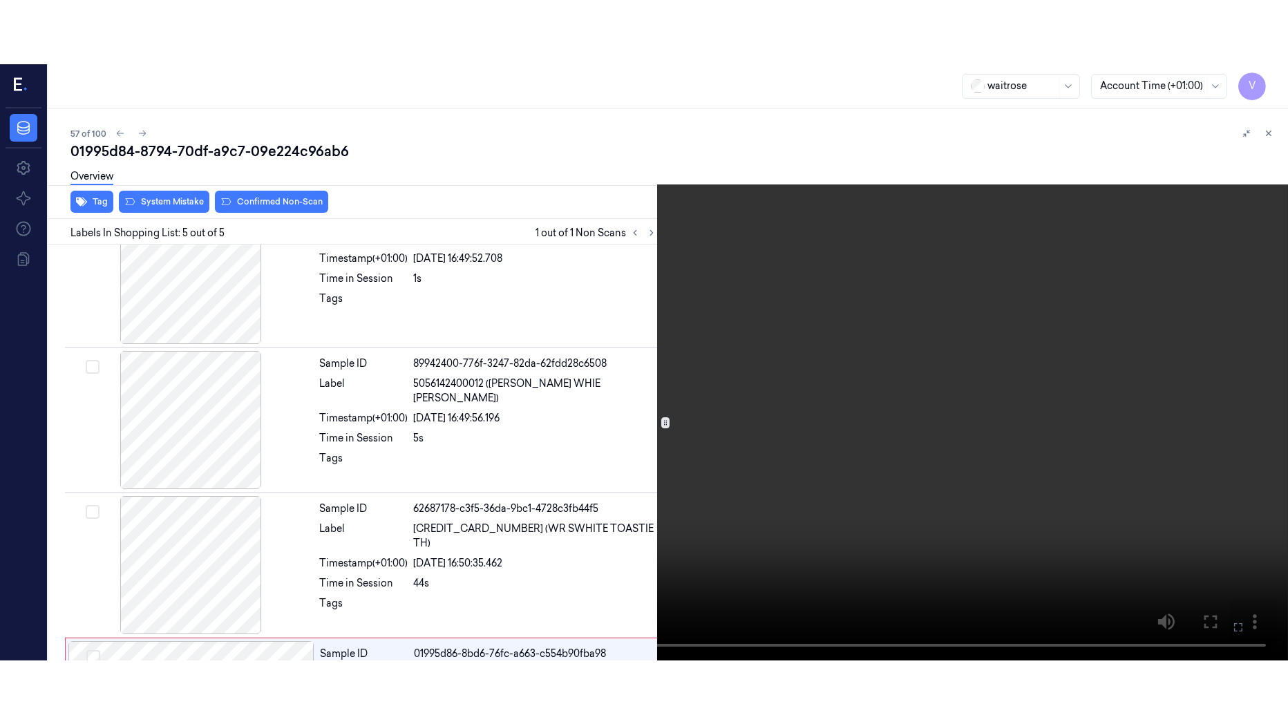
scroll to position [314, 0]
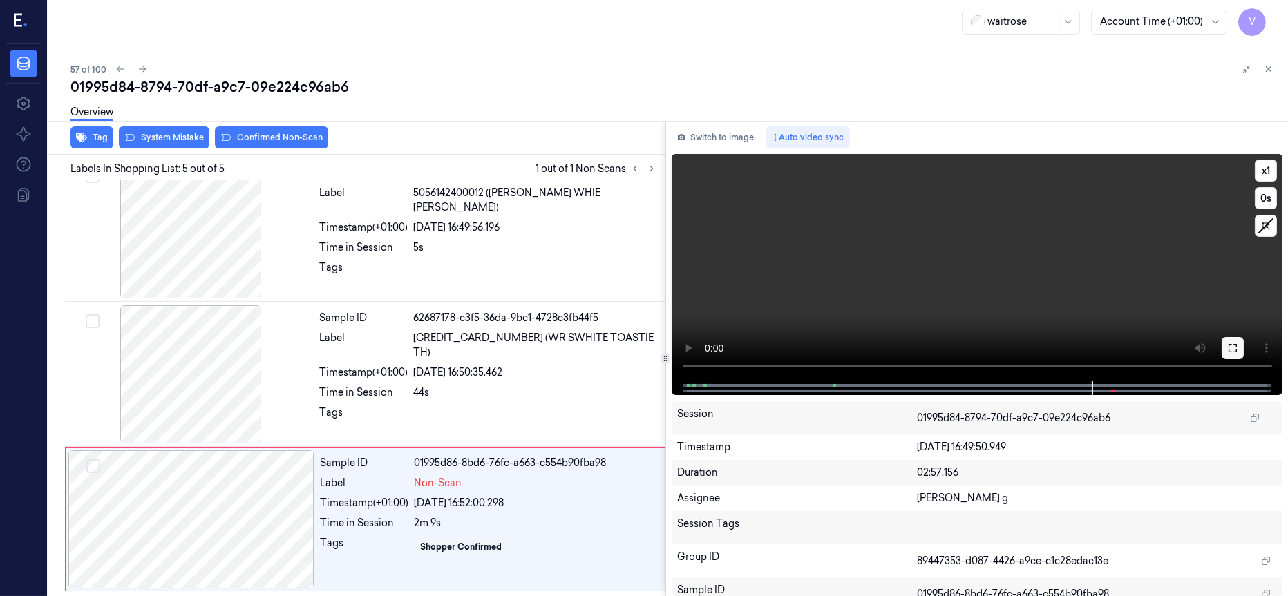
click at [1235, 347] on icon at bounding box center [1232, 348] width 11 height 11
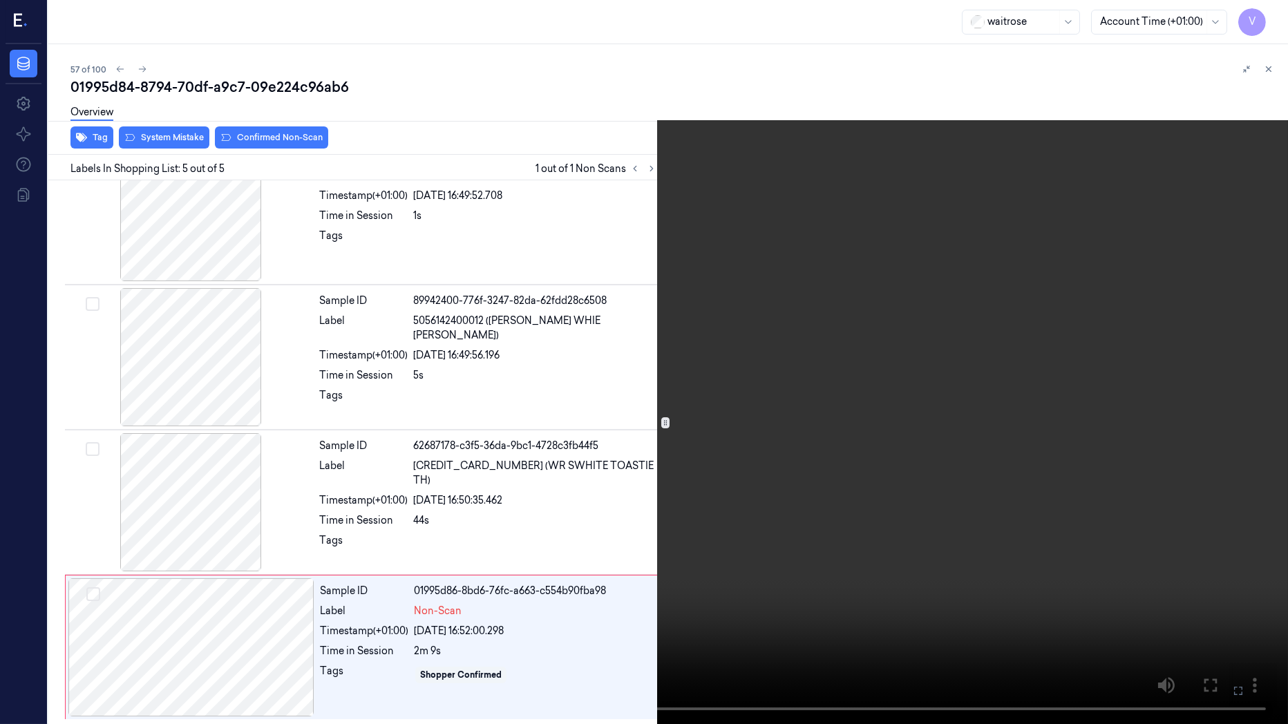
click at [0, 0] on icon at bounding box center [0, 0] width 0 height 0
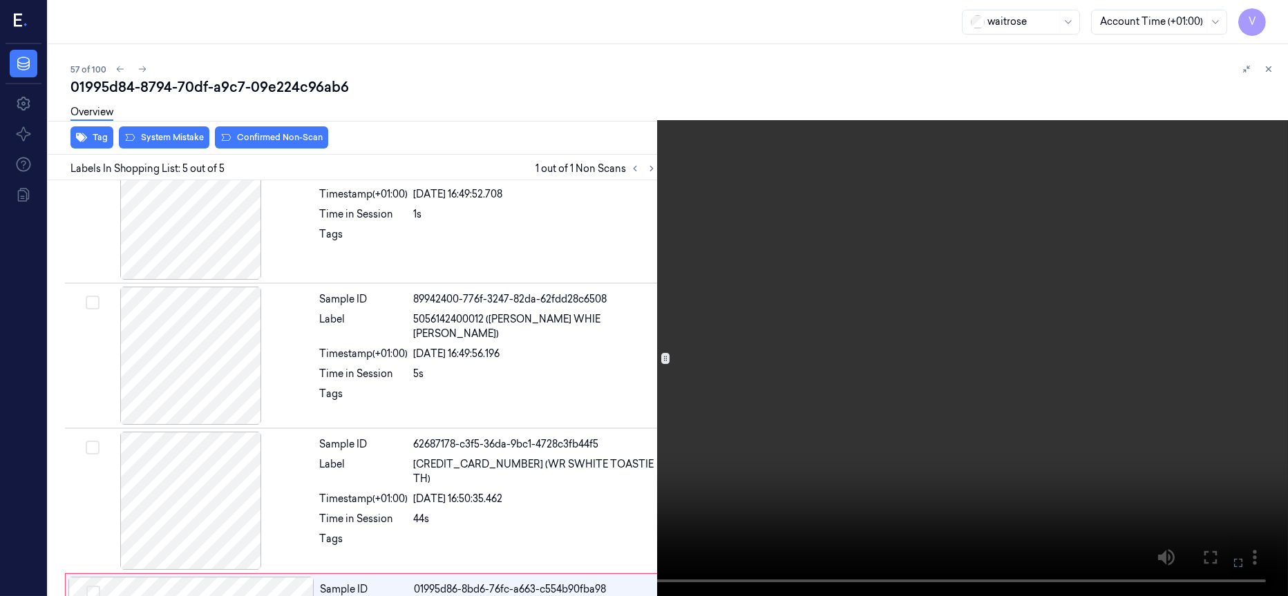
scroll to position [314, 0]
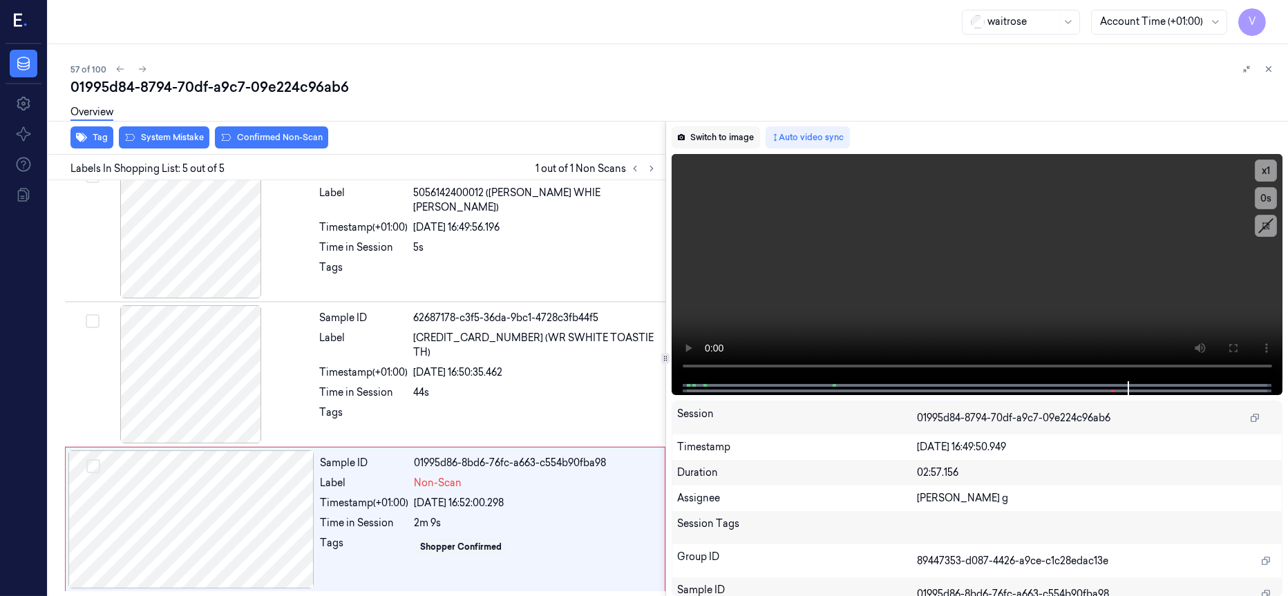
click at [721, 134] on button "Switch to image" at bounding box center [716, 137] width 88 height 22
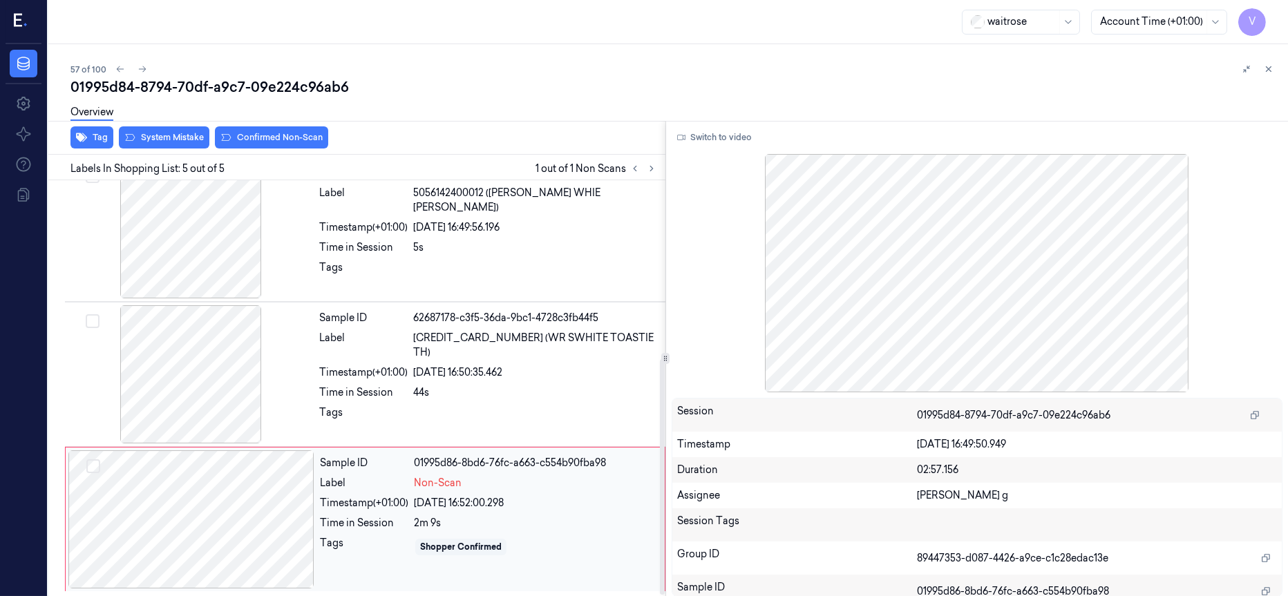
click at [201, 521] on div at bounding box center [191, 520] width 246 height 138
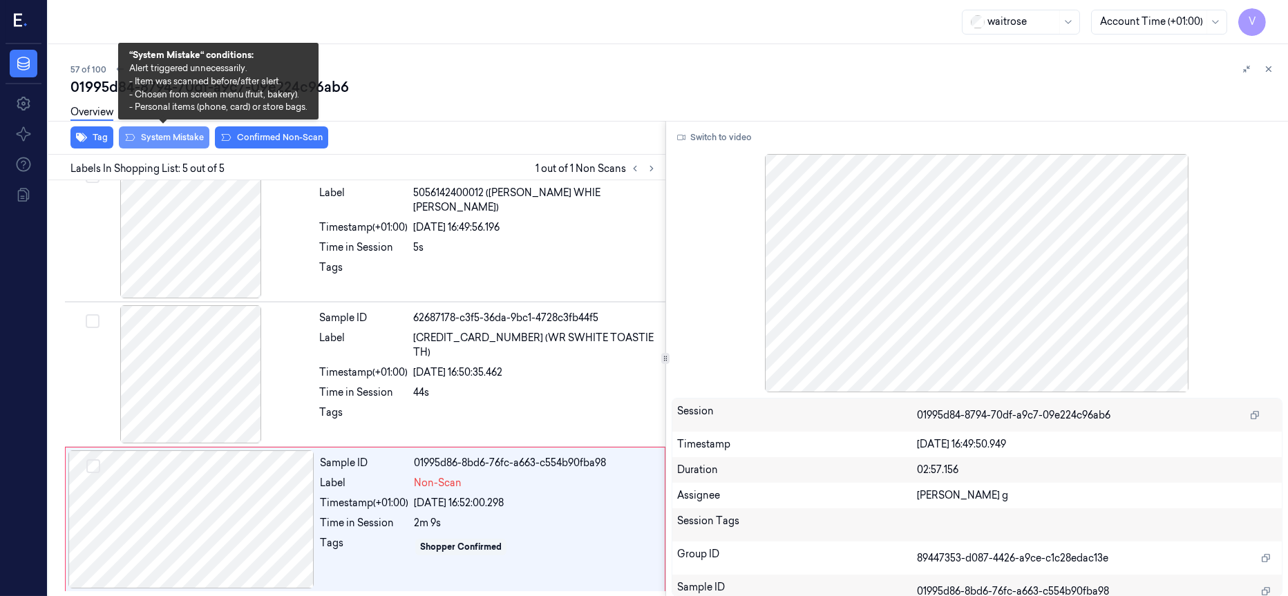
click at [154, 134] on button "System Mistake" at bounding box center [164, 137] width 91 height 22
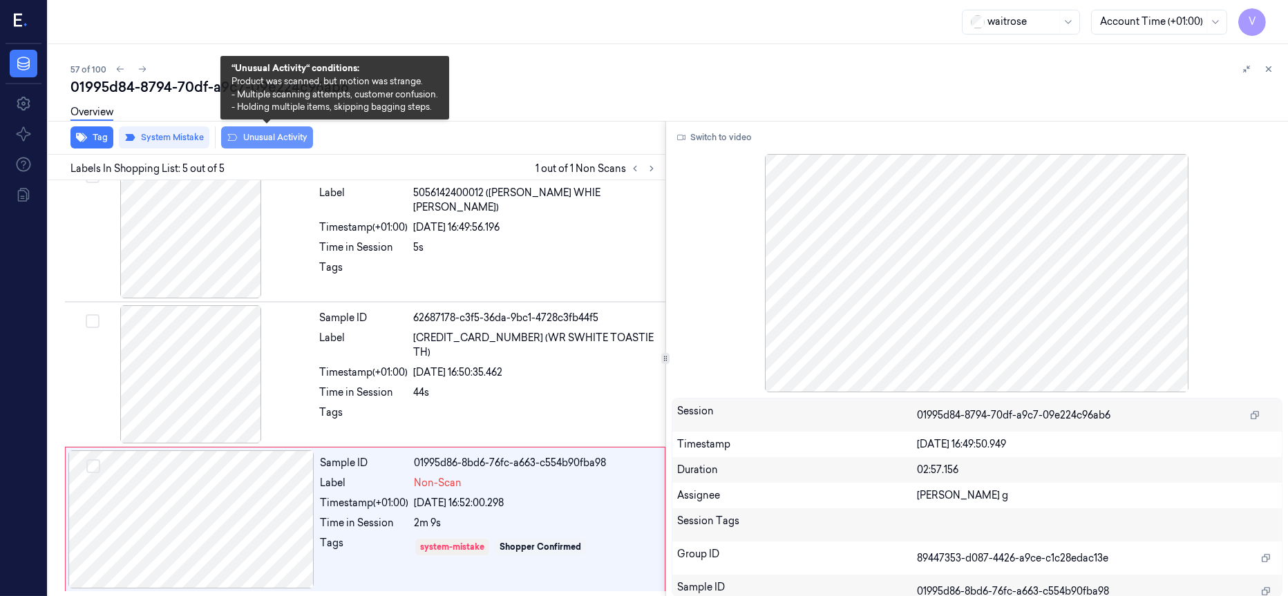
click at [272, 138] on button "Unusual Activity" at bounding box center [267, 137] width 92 height 22
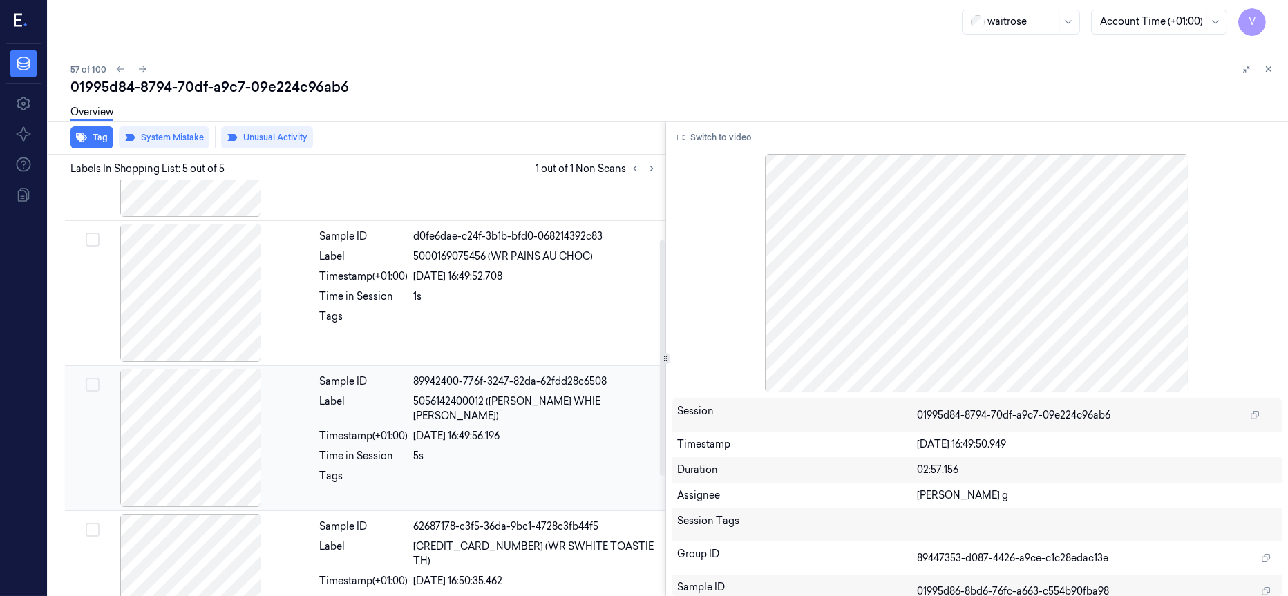
scroll to position [0, 0]
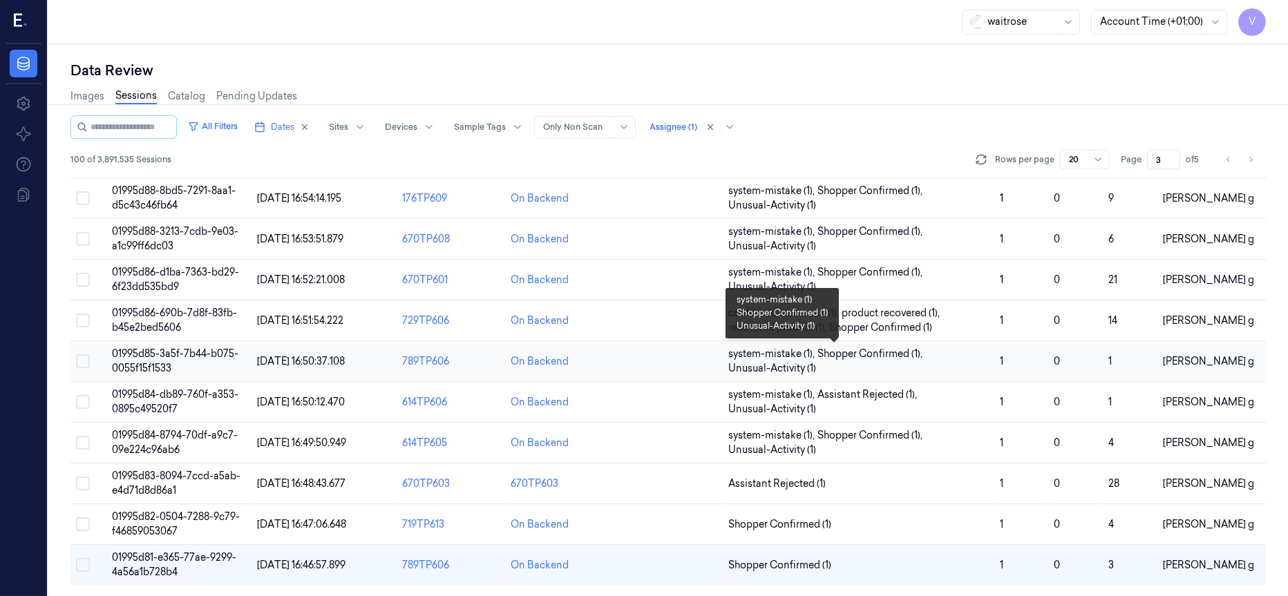
scroll to position [438, 0]
click at [676, 489] on td at bounding box center [668, 484] width 108 height 41
click at [653, 480] on td at bounding box center [668, 484] width 108 height 41
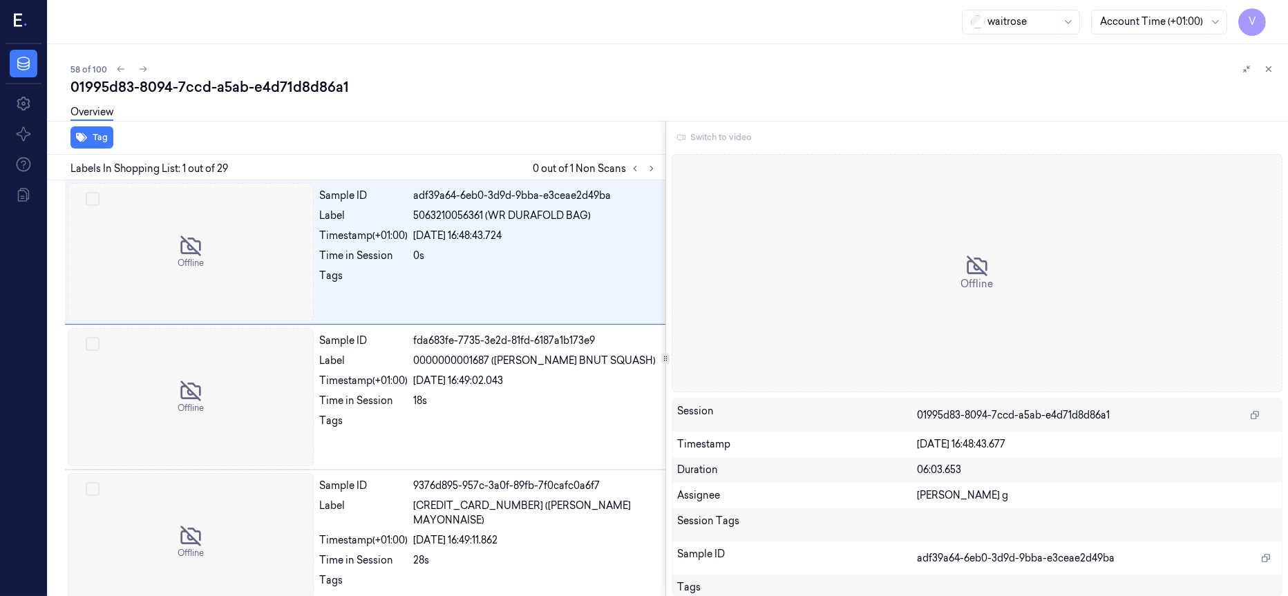
click at [703, 137] on div "Switch to video" at bounding box center [978, 137] width 612 height 22
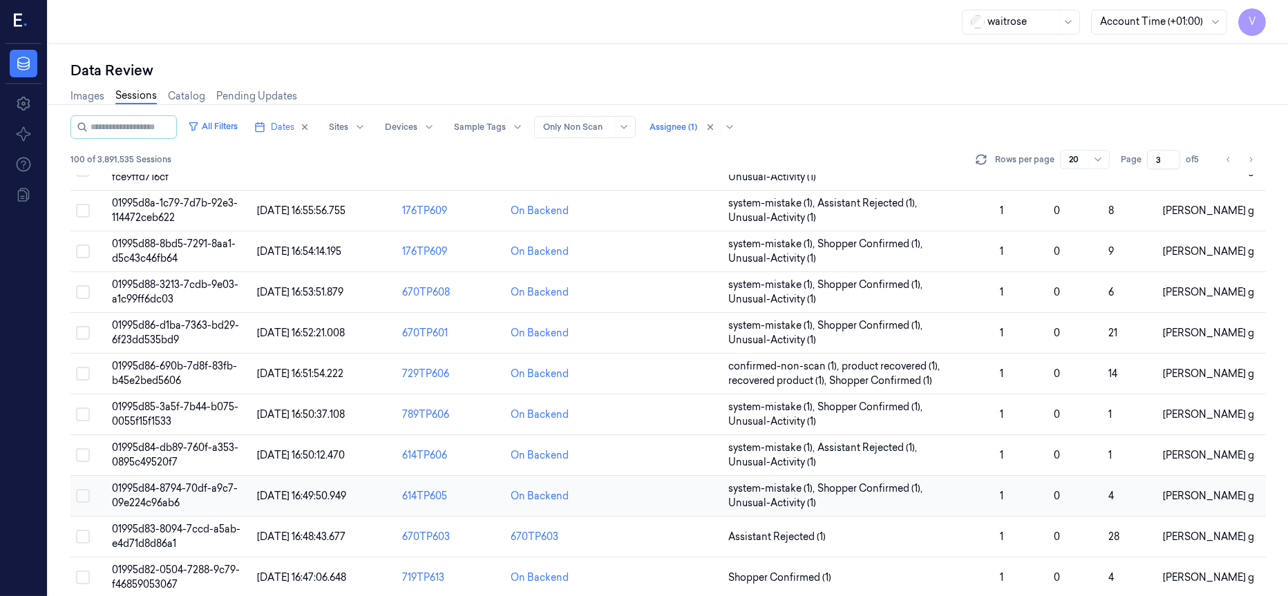
scroll to position [438, 0]
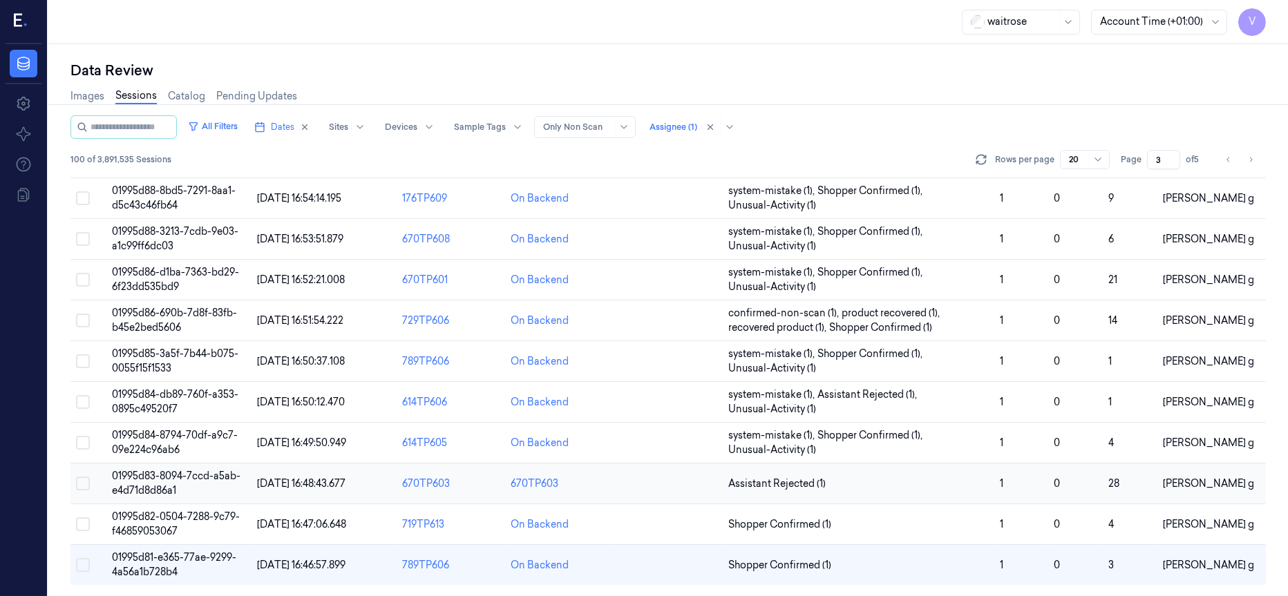
click at [670, 484] on td at bounding box center [668, 484] width 108 height 41
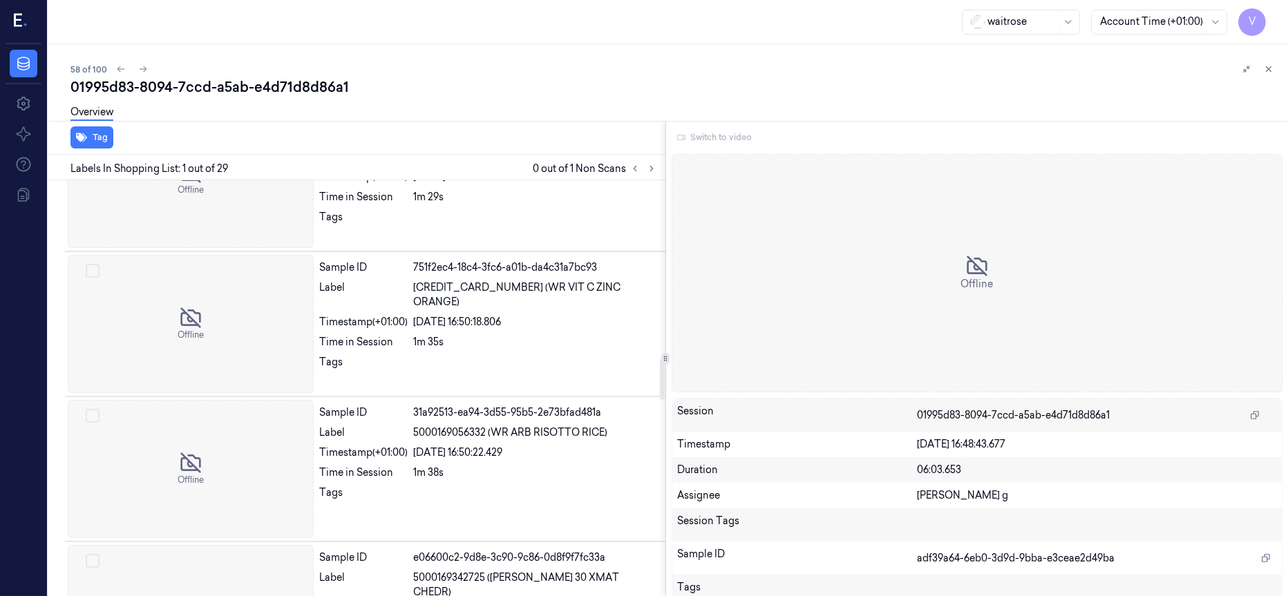
scroll to position [1555, 0]
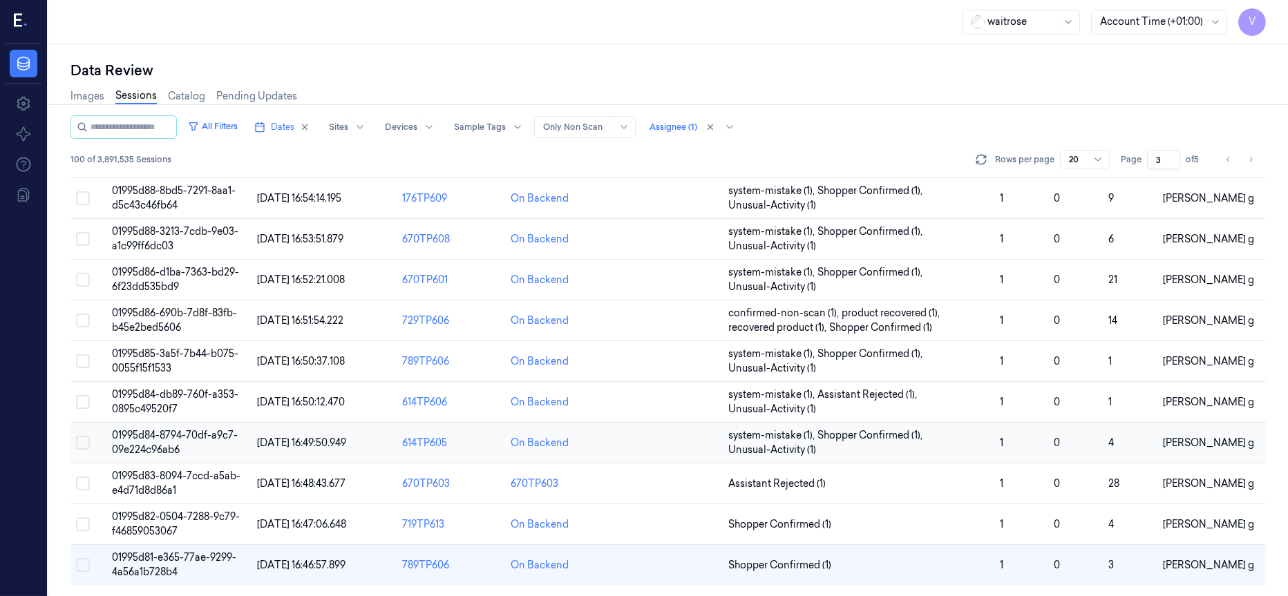
scroll to position [438, 0]
click at [674, 524] on td at bounding box center [668, 524] width 108 height 41
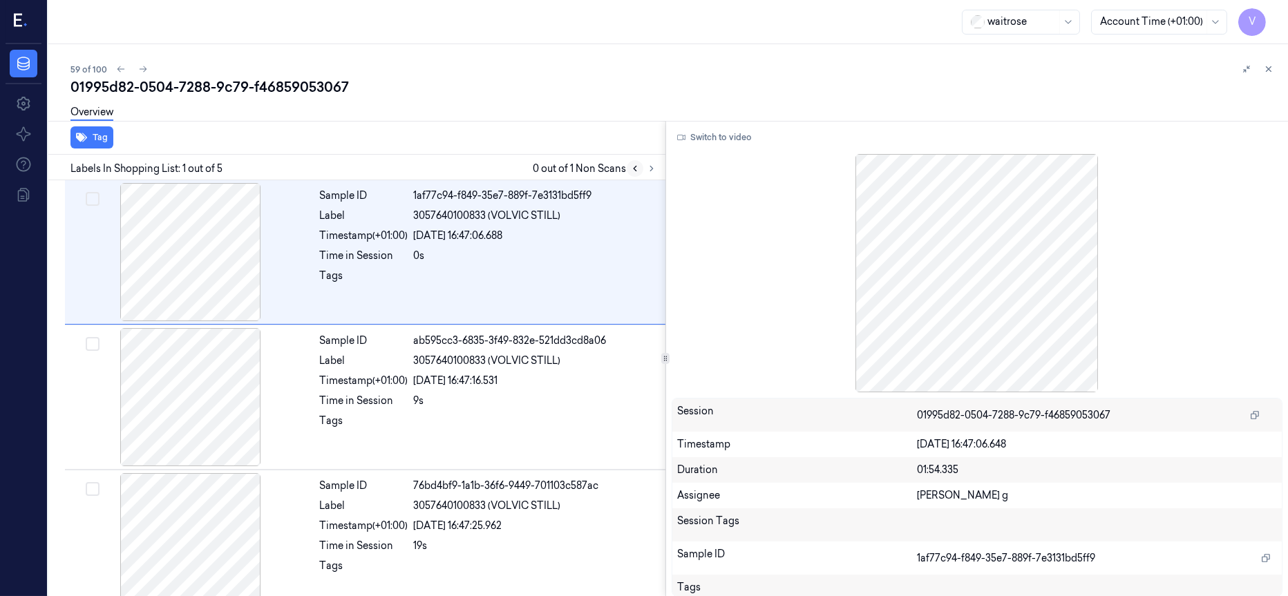
click at [636, 171] on icon at bounding box center [635, 169] width 10 height 10
click at [650, 168] on icon at bounding box center [652, 169] width 10 height 10
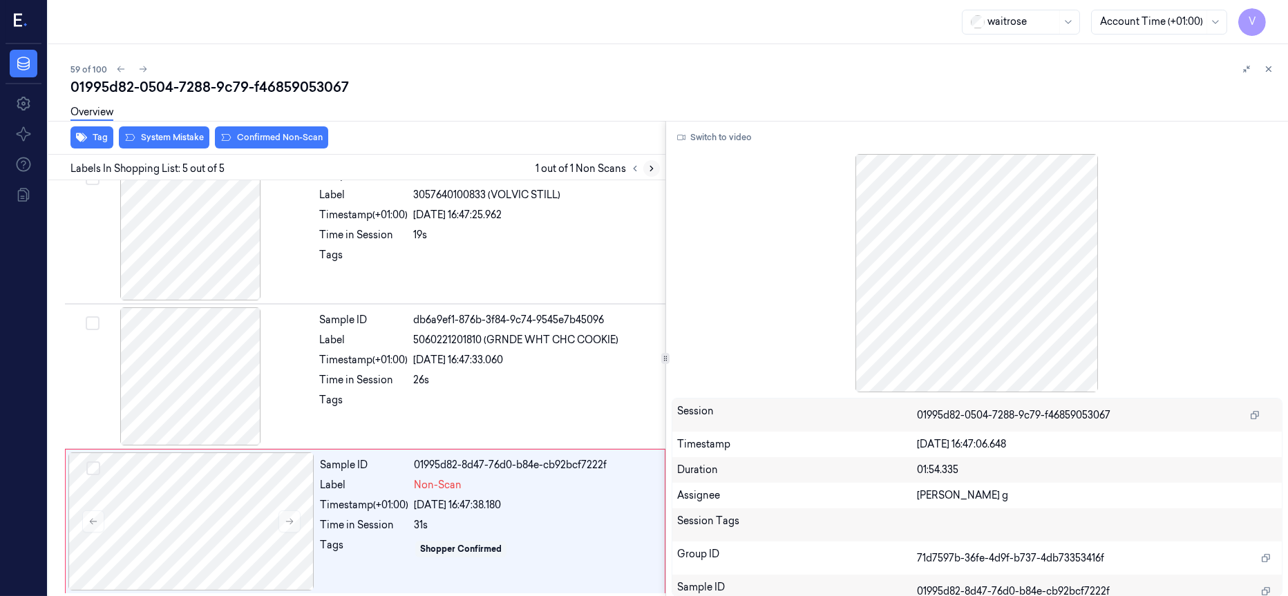
scroll to position [314, 0]
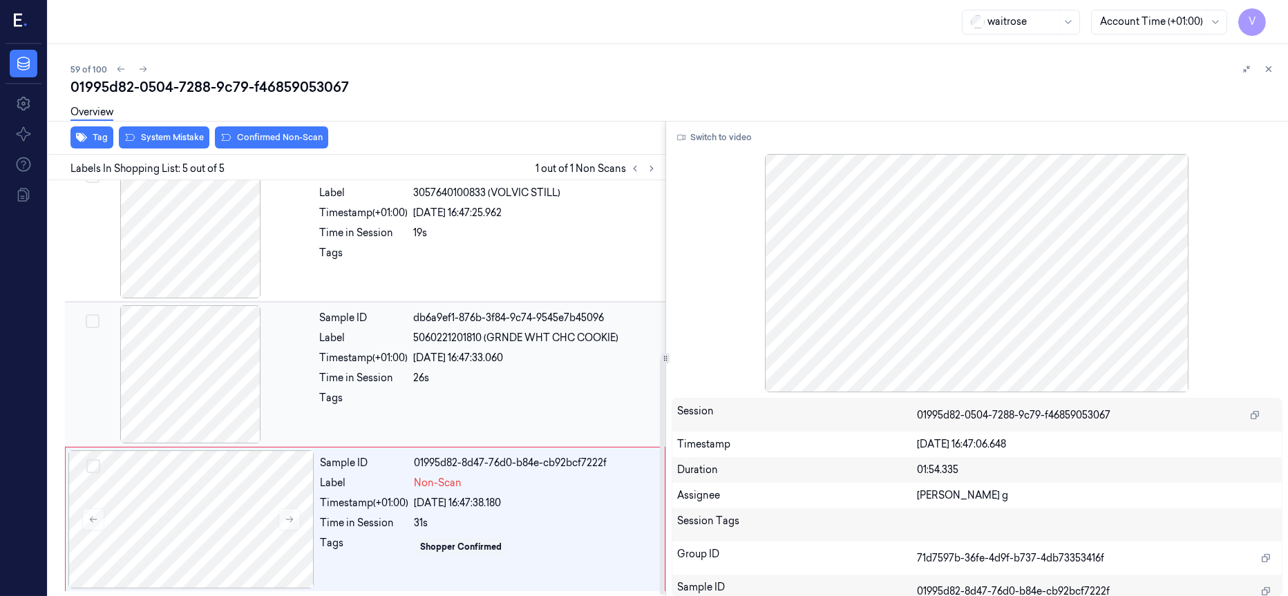
click at [174, 370] on div at bounding box center [191, 374] width 246 height 138
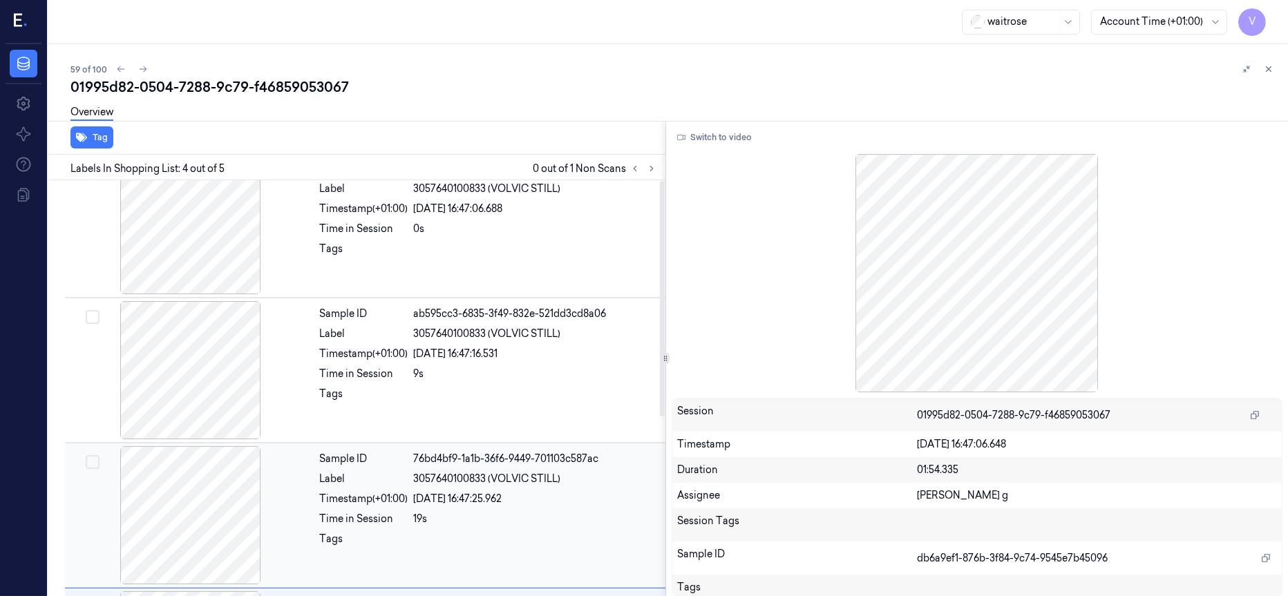
scroll to position [0, 0]
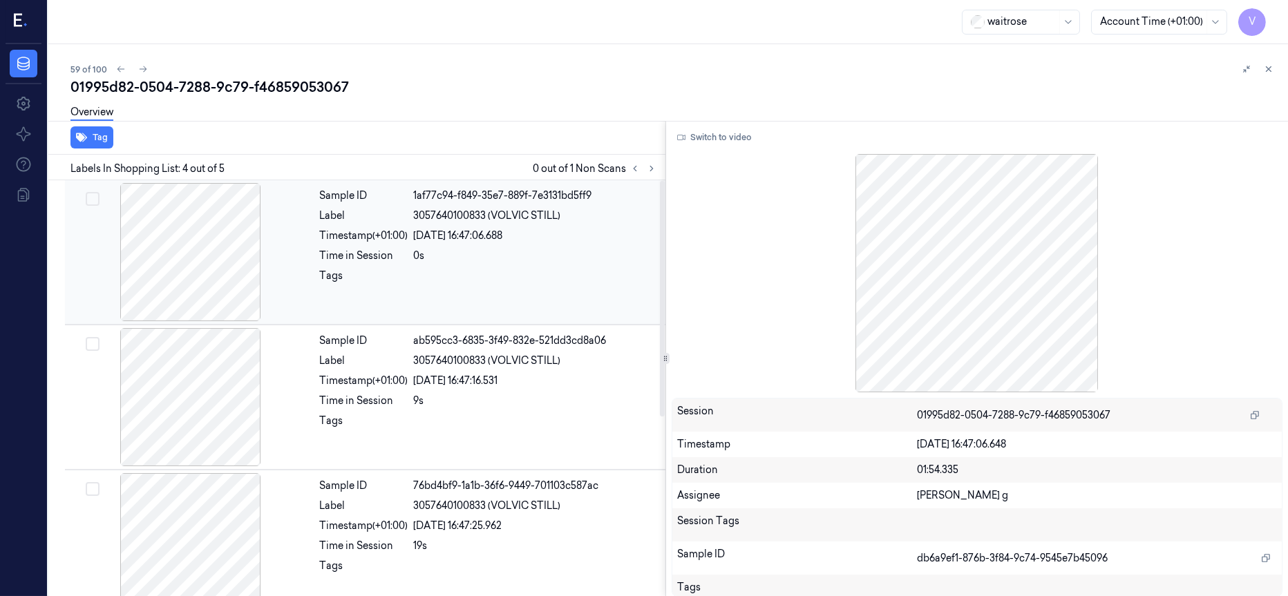
click at [214, 269] on div at bounding box center [191, 252] width 246 height 138
click at [202, 283] on div at bounding box center [191, 252] width 246 height 138
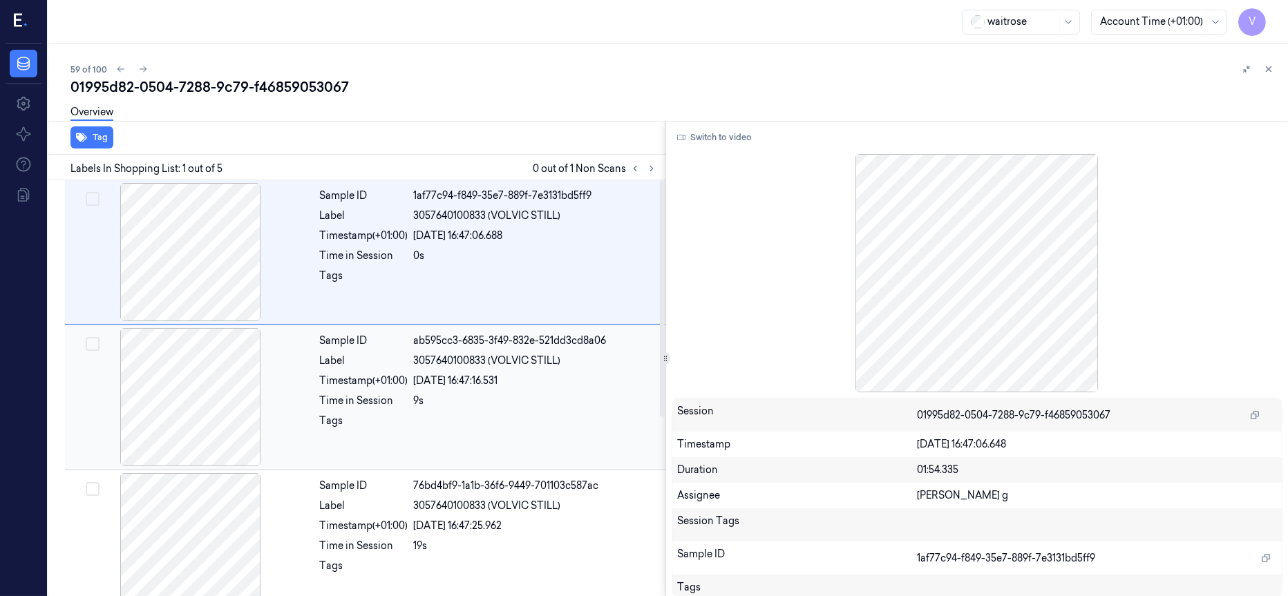
click at [201, 370] on div at bounding box center [191, 397] width 246 height 138
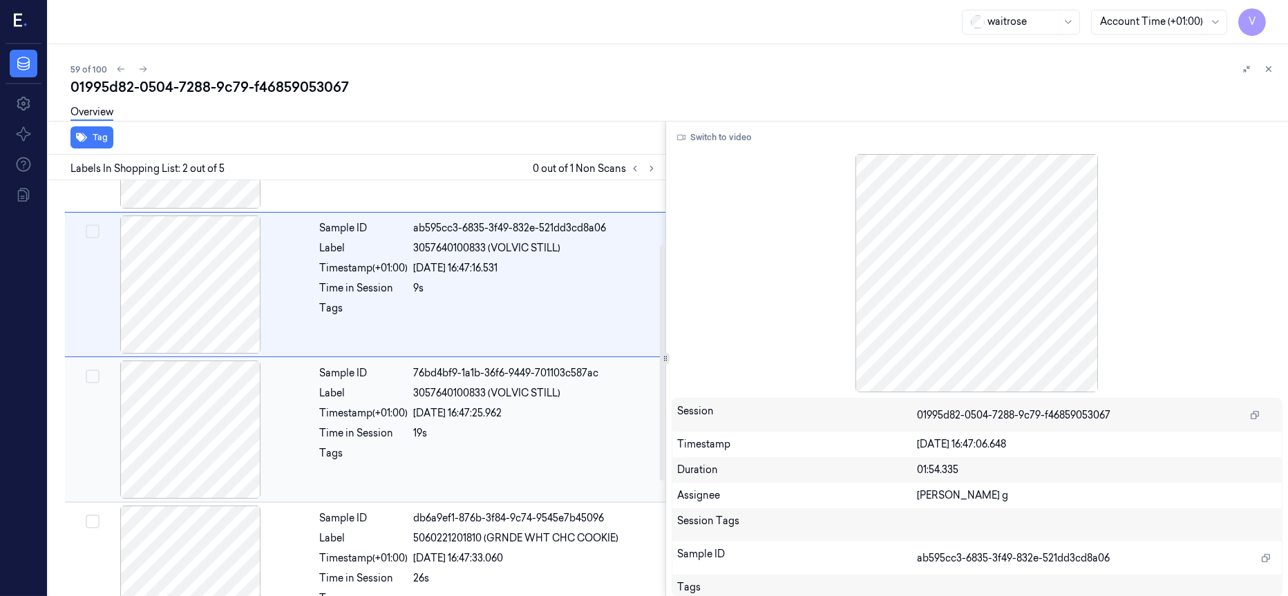
click at [169, 428] on div at bounding box center [191, 430] width 246 height 138
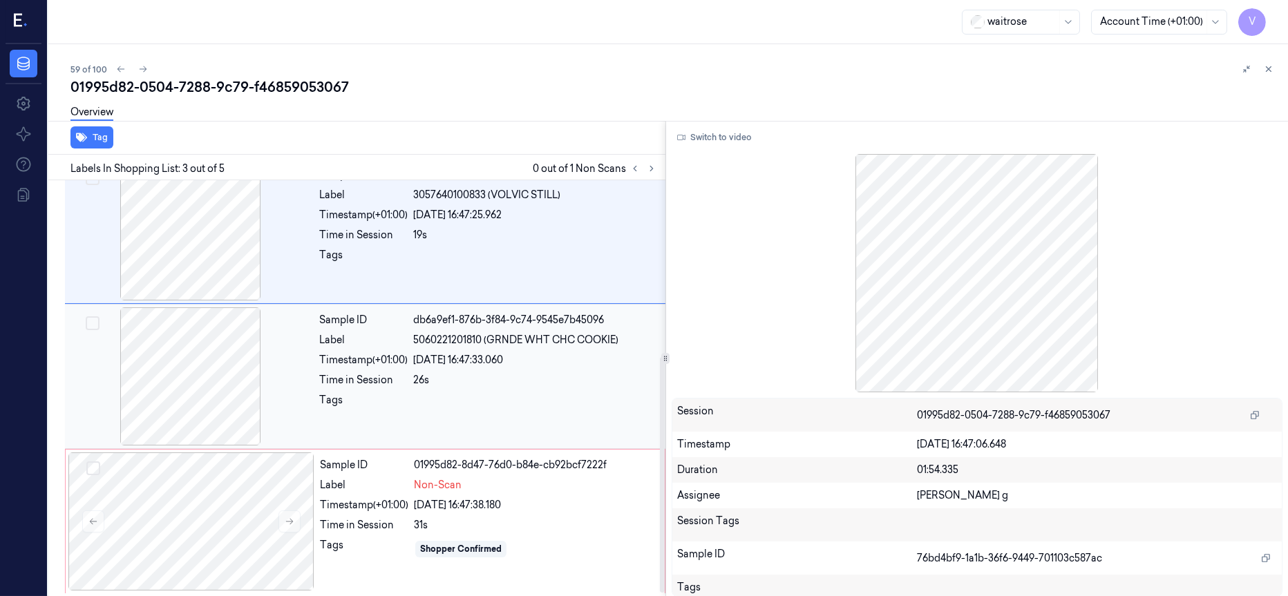
scroll to position [314, 0]
click at [216, 396] on div at bounding box center [191, 374] width 246 height 138
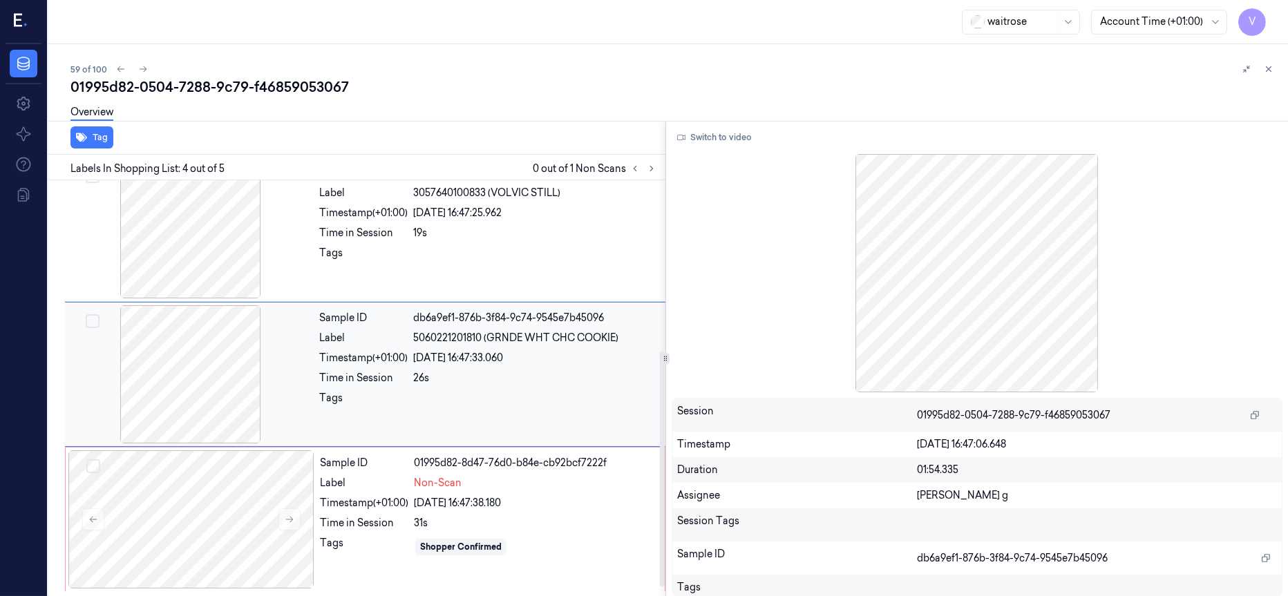
scroll to position [301, 0]
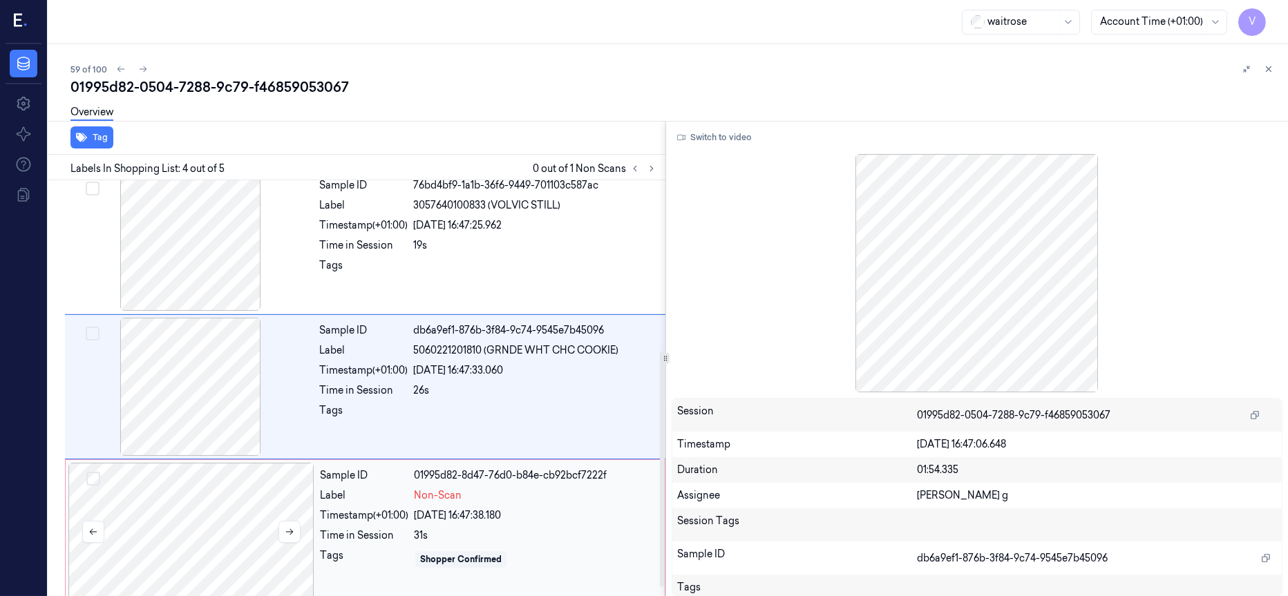
click at [185, 523] on div at bounding box center [191, 532] width 246 height 138
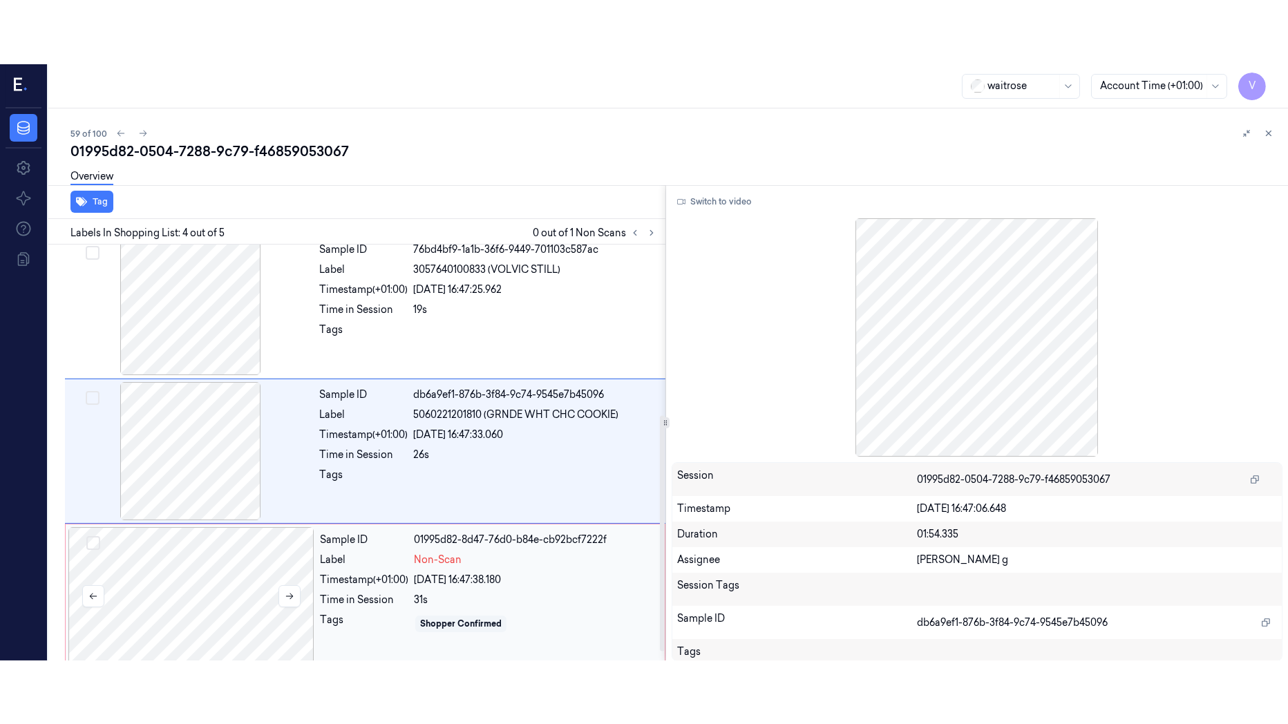
scroll to position [314, 0]
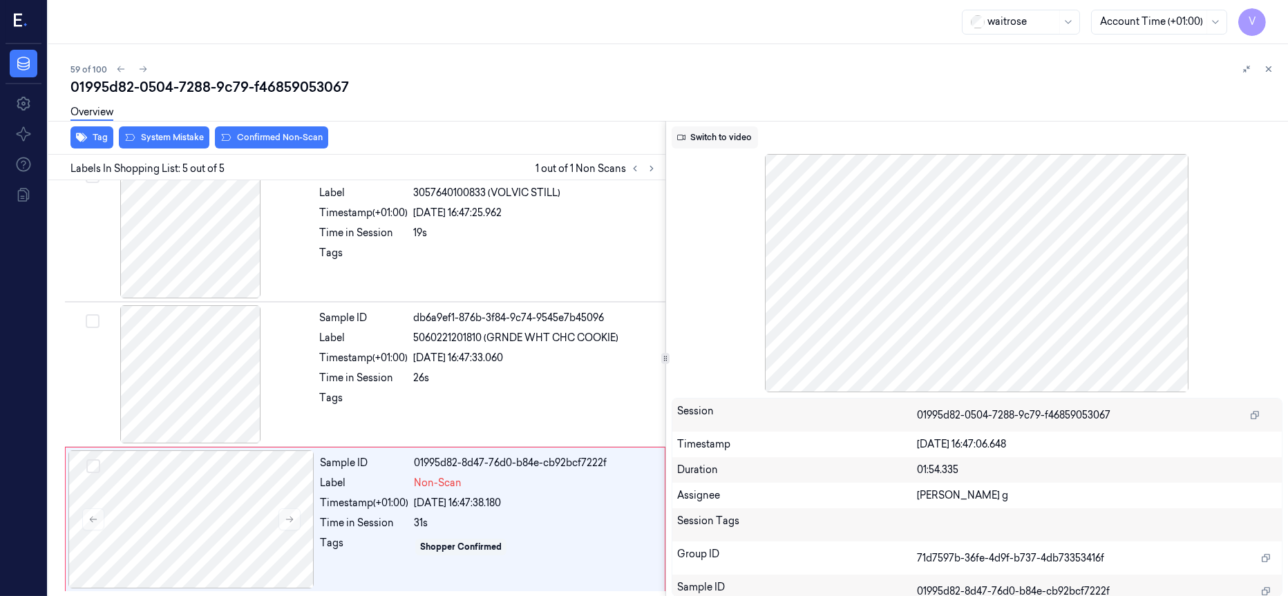
drag, startPoint x: 727, startPoint y: 140, endPoint x: 742, endPoint y: 135, distance: 16.0
click at [742, 135] on button "Switch to video" at bounding box center [715, 137] width 86 height 22
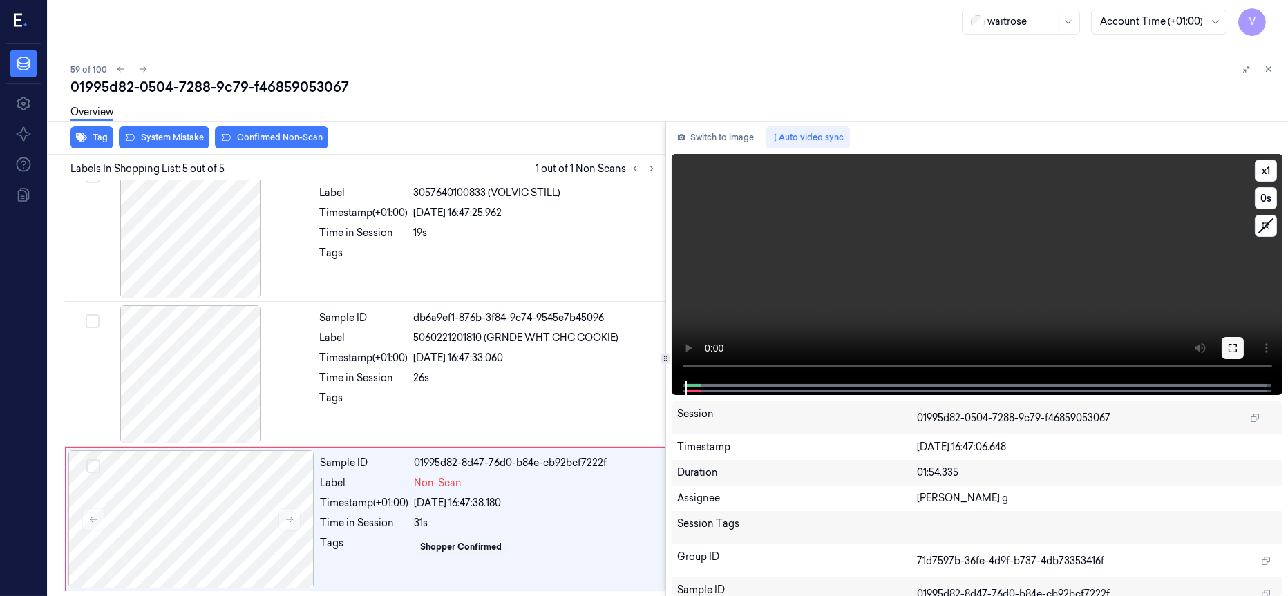
click at [1232, 345] on icon at bounding box center [1232, 348] width 11 height 11
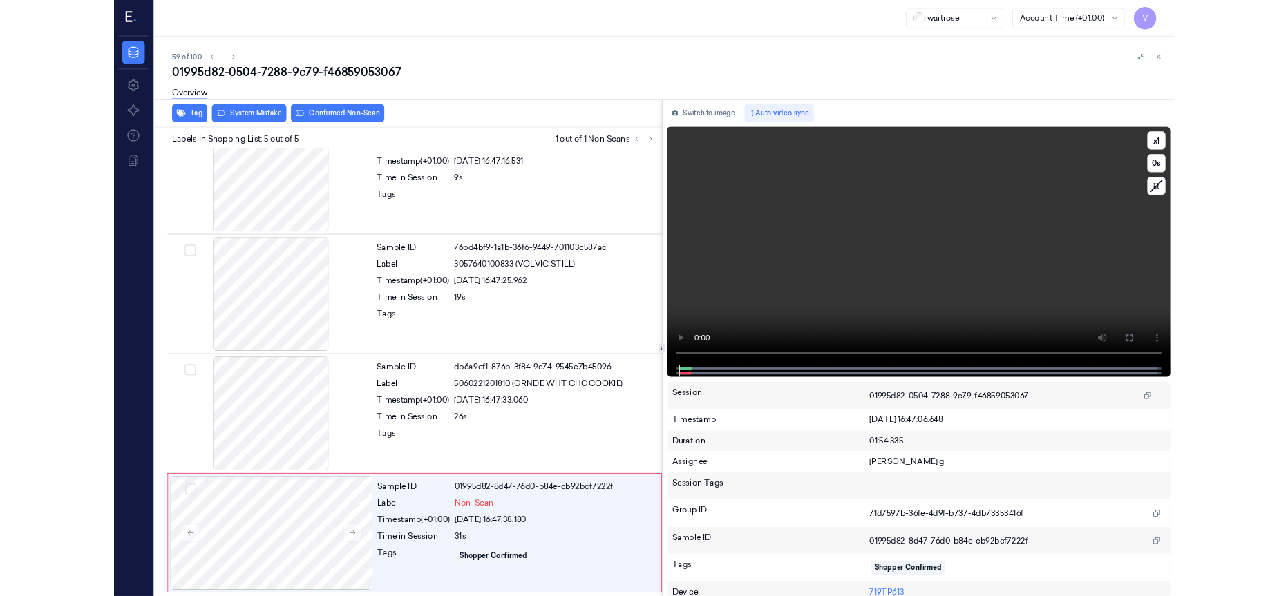
scroll to position [187, 0]
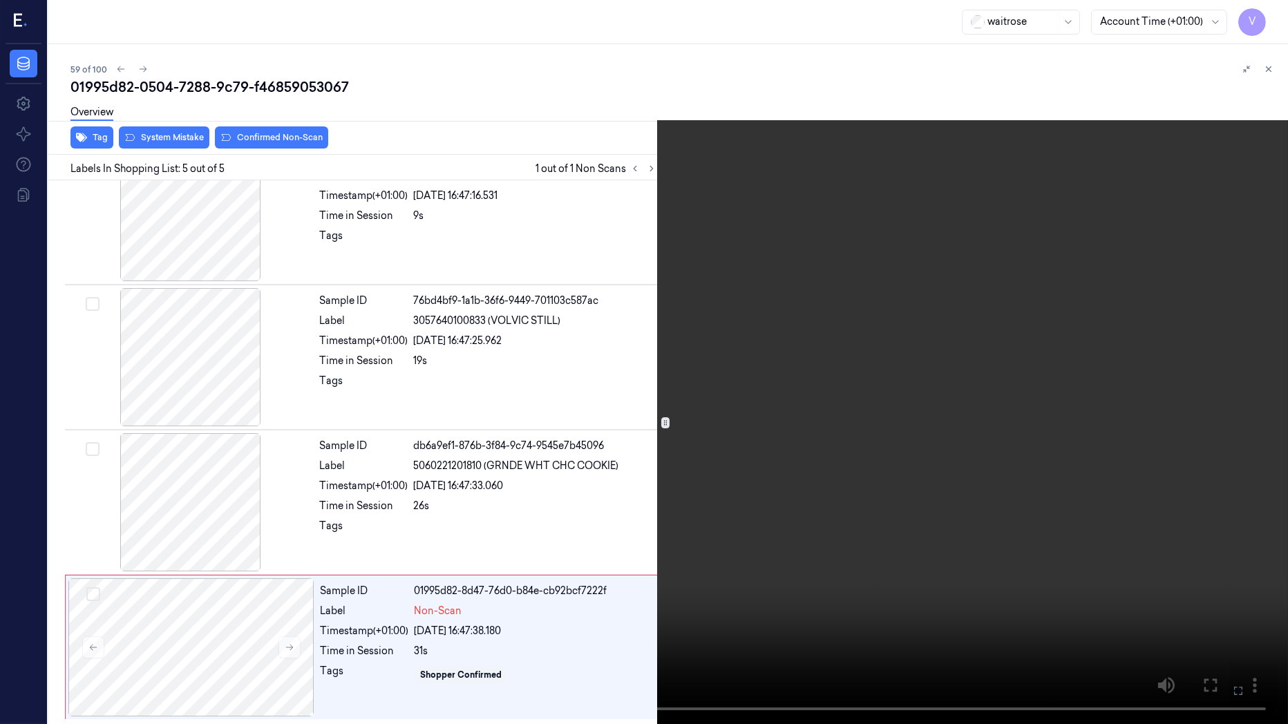
click at [0, 0] on icon at bounding box center [0, 0] width 0 height 0
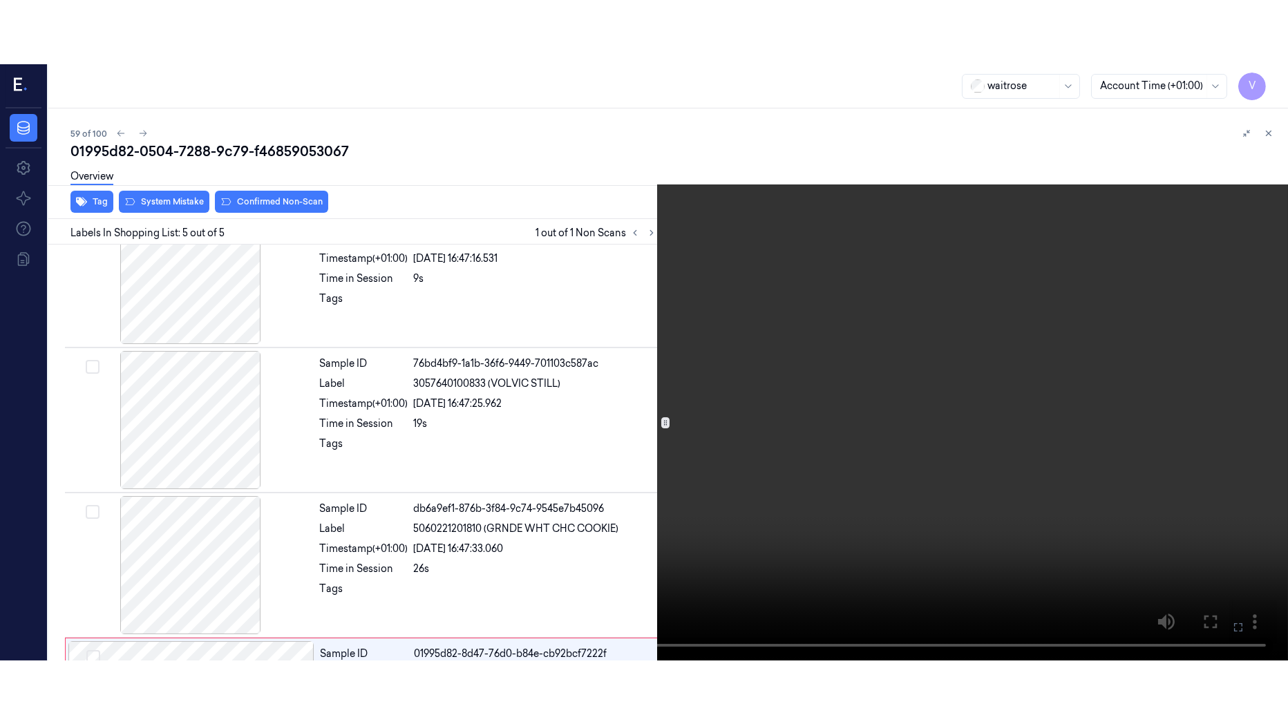
scroll to position [314, 0]
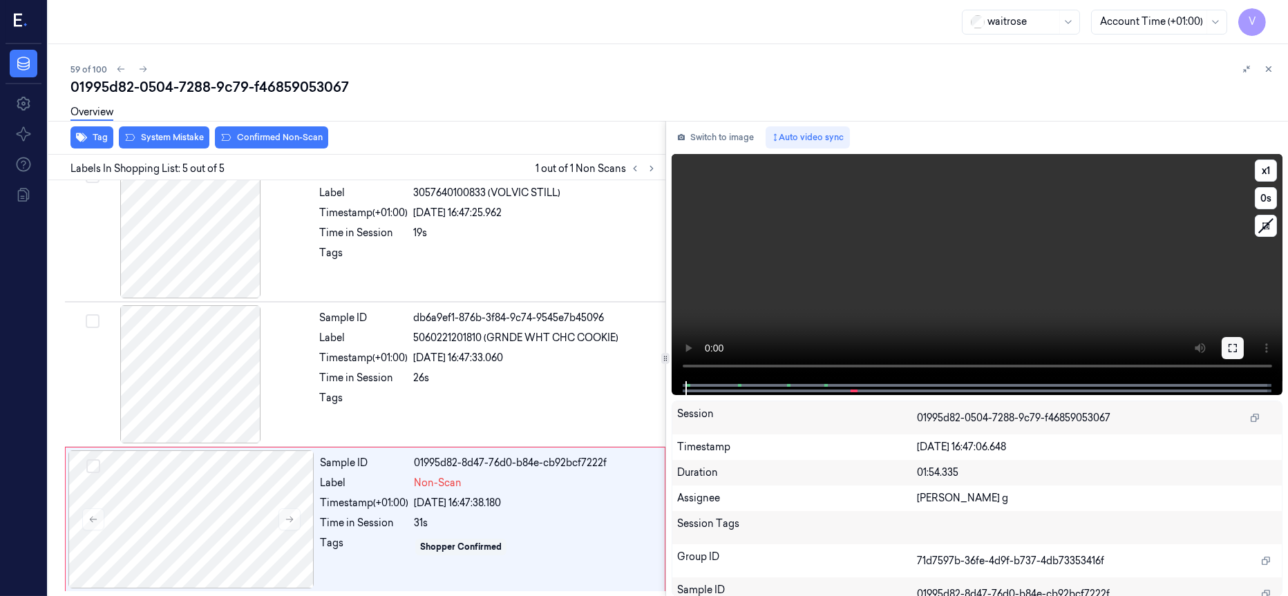
click at [1235, 352] on icon at bounding box center [1233, 348] width 8 height 8
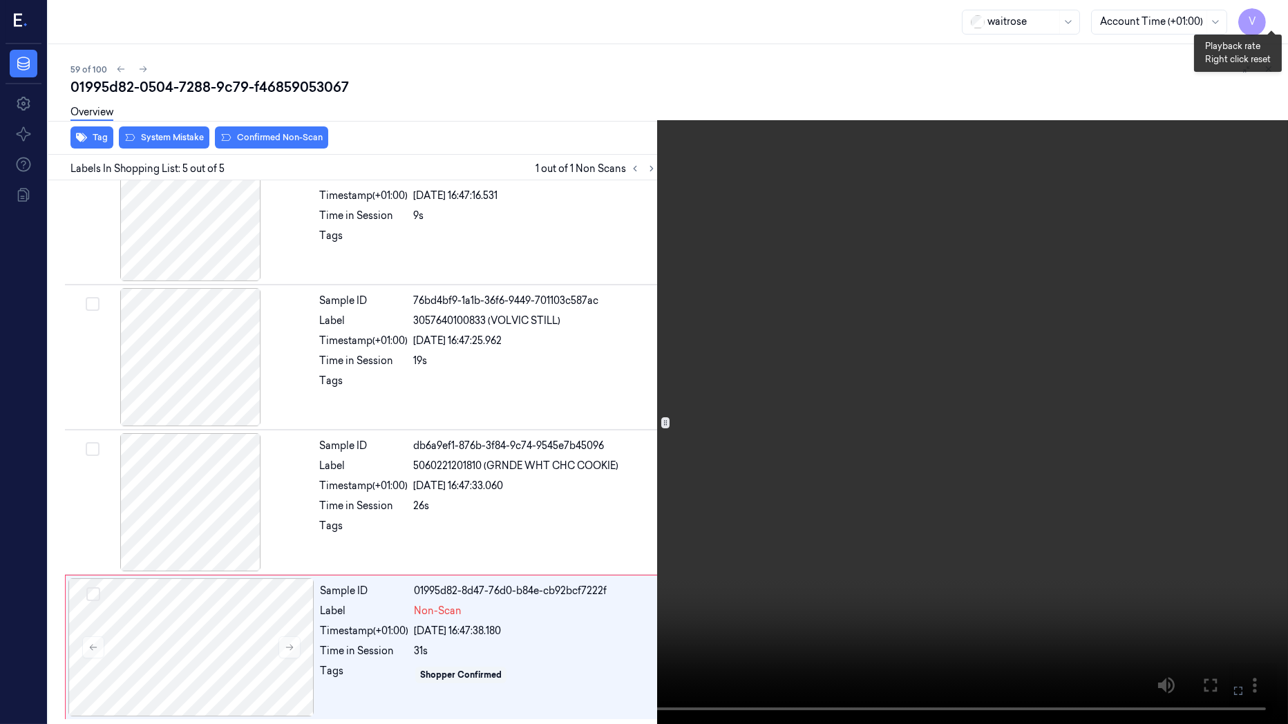
click at [1279, 12] on button "x 1" at bounding box center [1271, 17] width 22 height 22
click at [1273, 21] on button "x 2" at bounding box center [1271, 17] width 22 height 22
click at [0, 0] on icon at bounding box center [0, 0] width 0 height 0
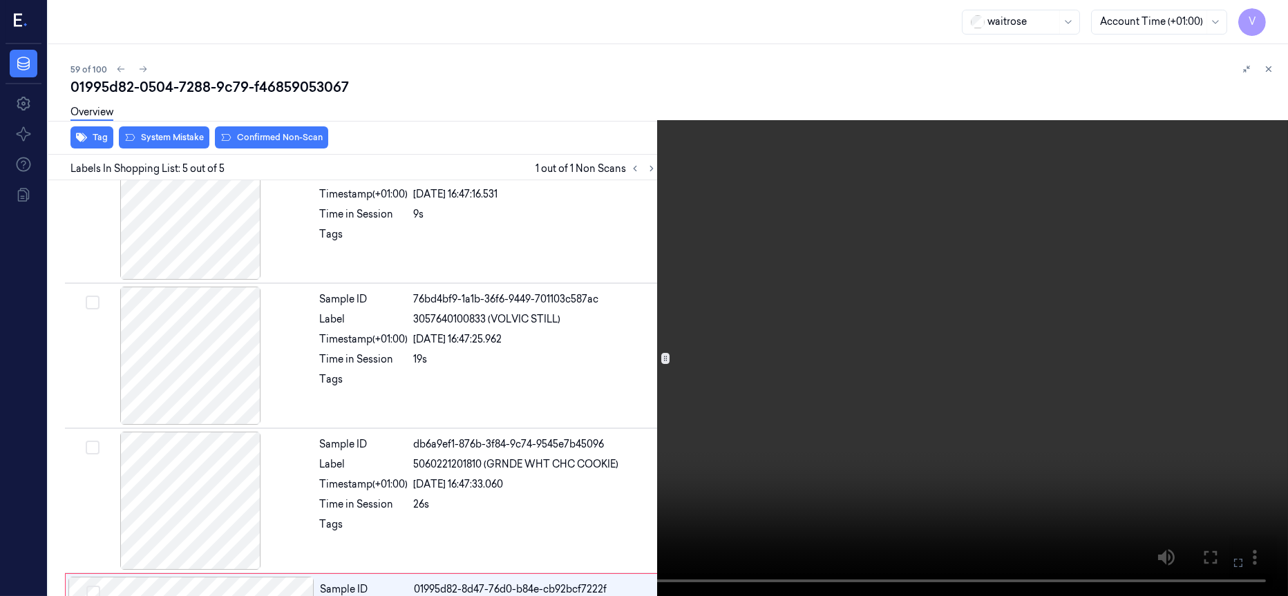
scroll to position [314, 0]
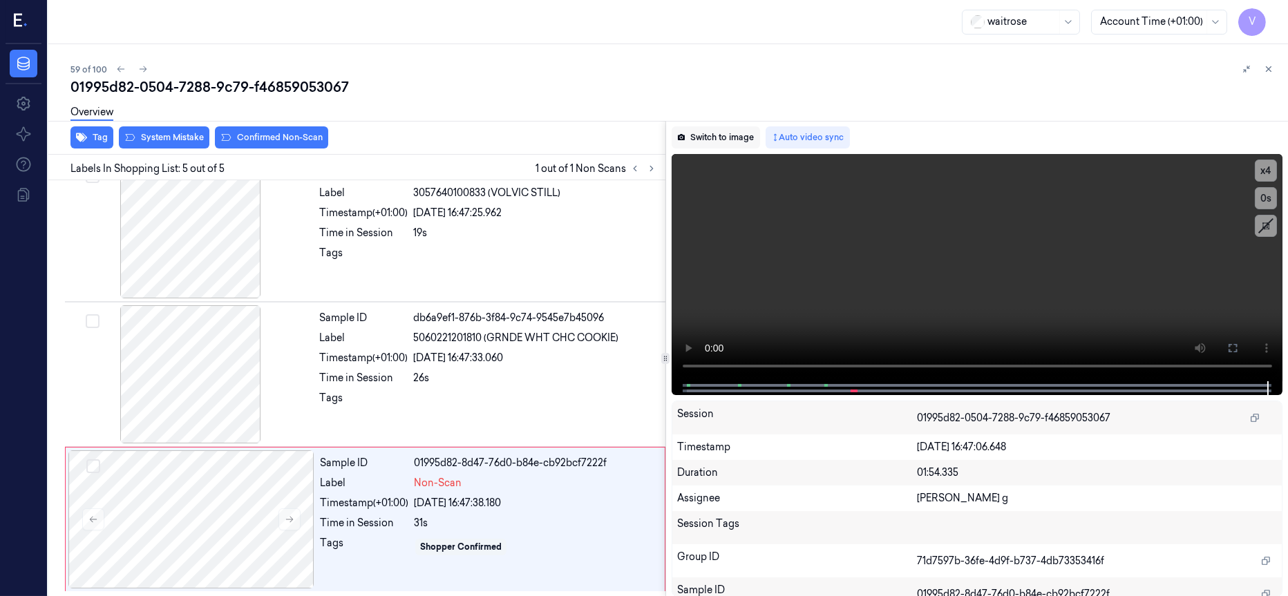
click at [727, 130] on button "Switch to image" at bounding box center [716, 137] width 88 height 22
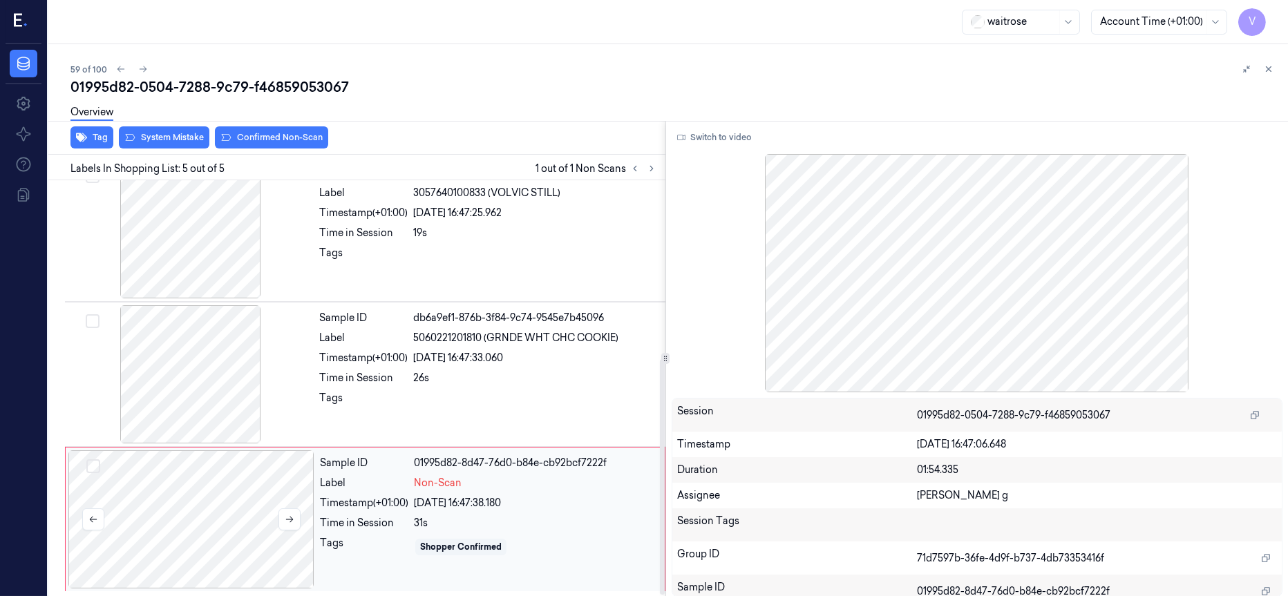
click at [222, 549] on div at bounding box center [191, 520] width 246 height 138
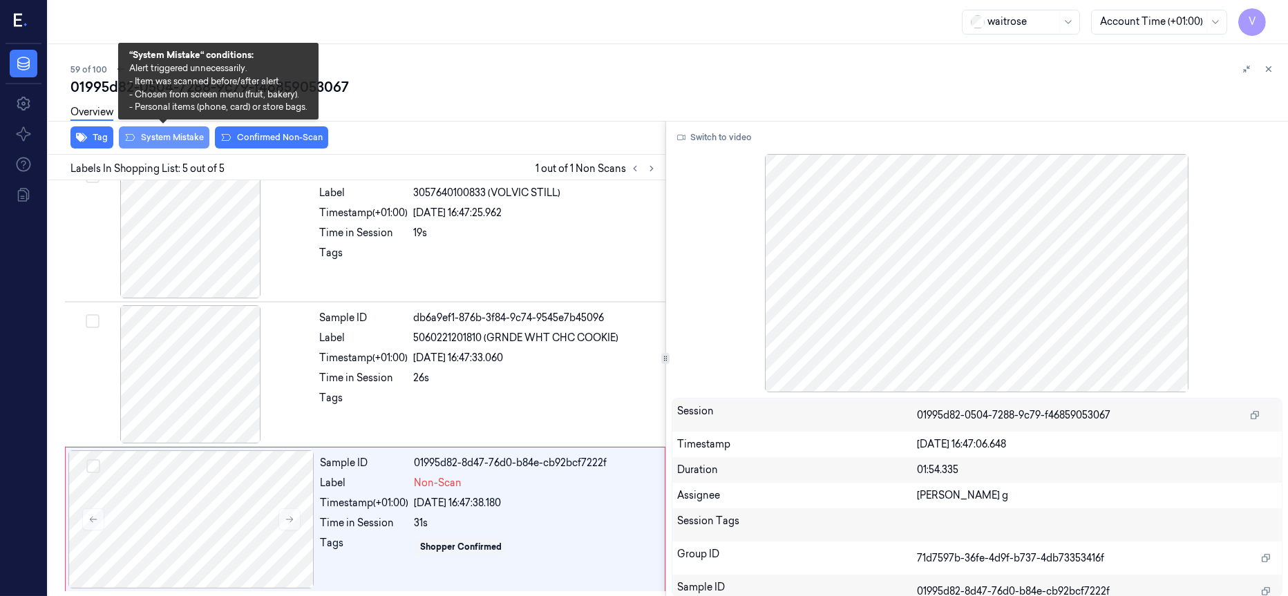
click at [143, 138] on button "System Mistake" at bounding box center [164, 137] width 91 height 22
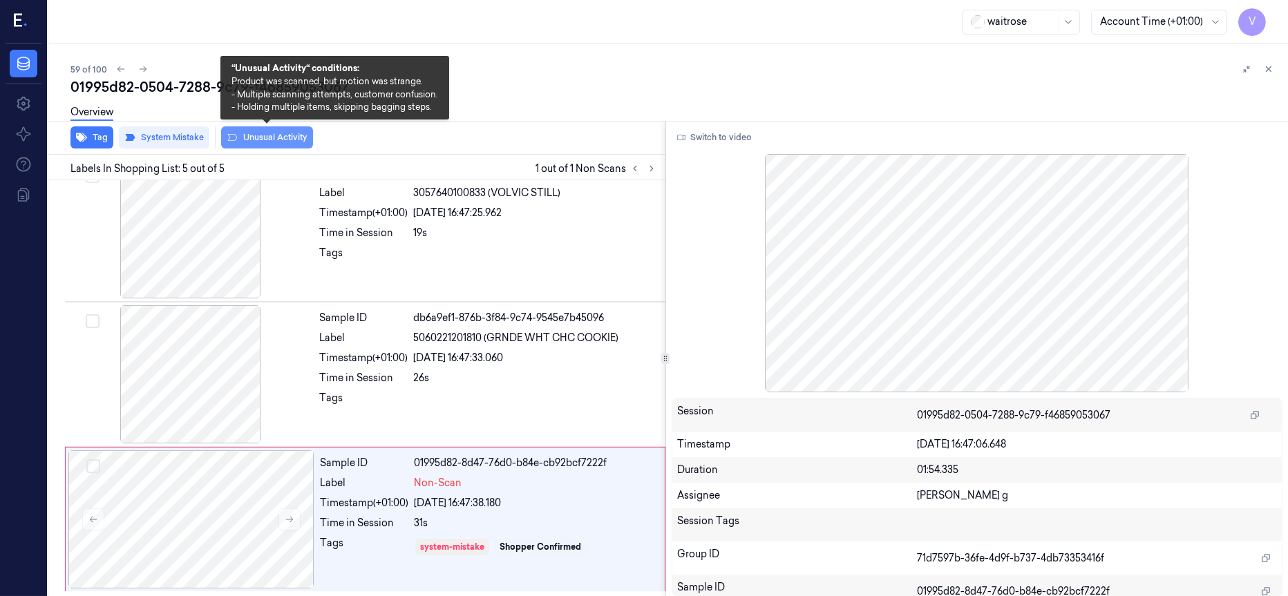
click at [283, 142] on button "Unusual Activity" at bounding box center [267, 137] width 92 height 22
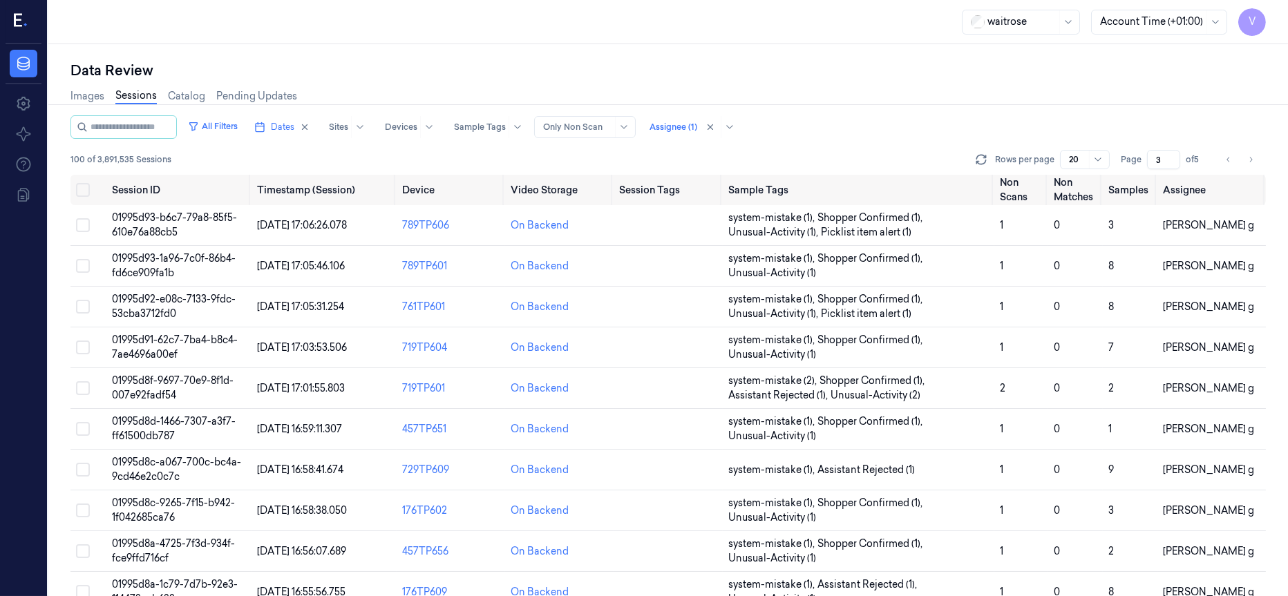
scroll to position [438, 0]
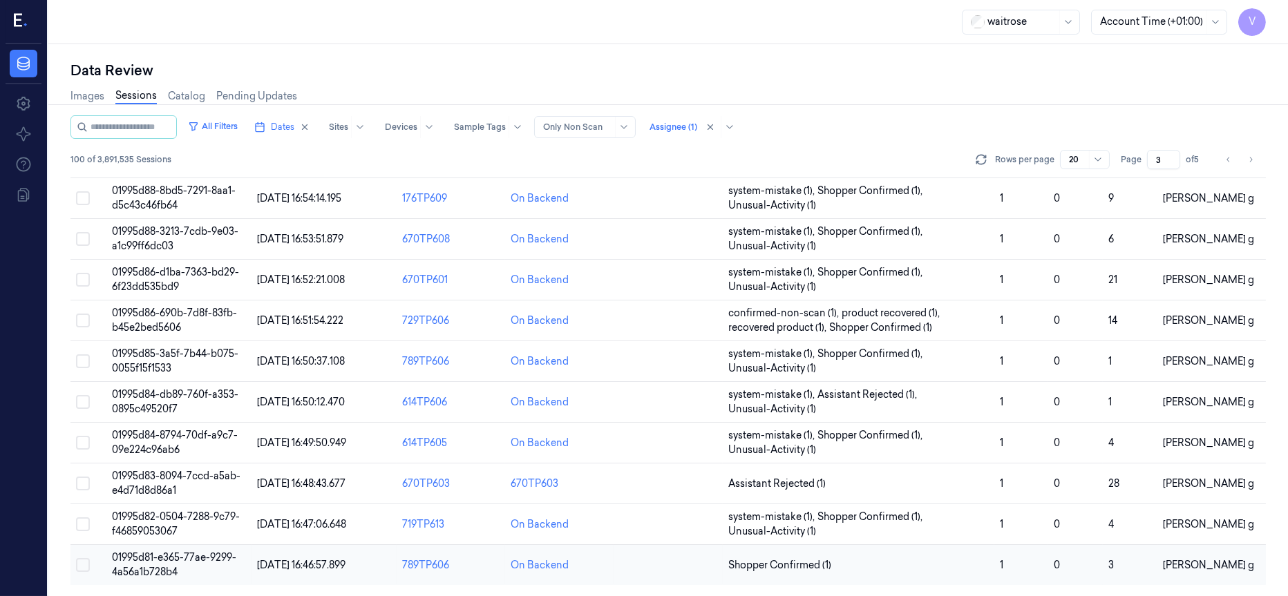
click at [661, 562] on td at bounding box center [668, 565] width 108 height 41
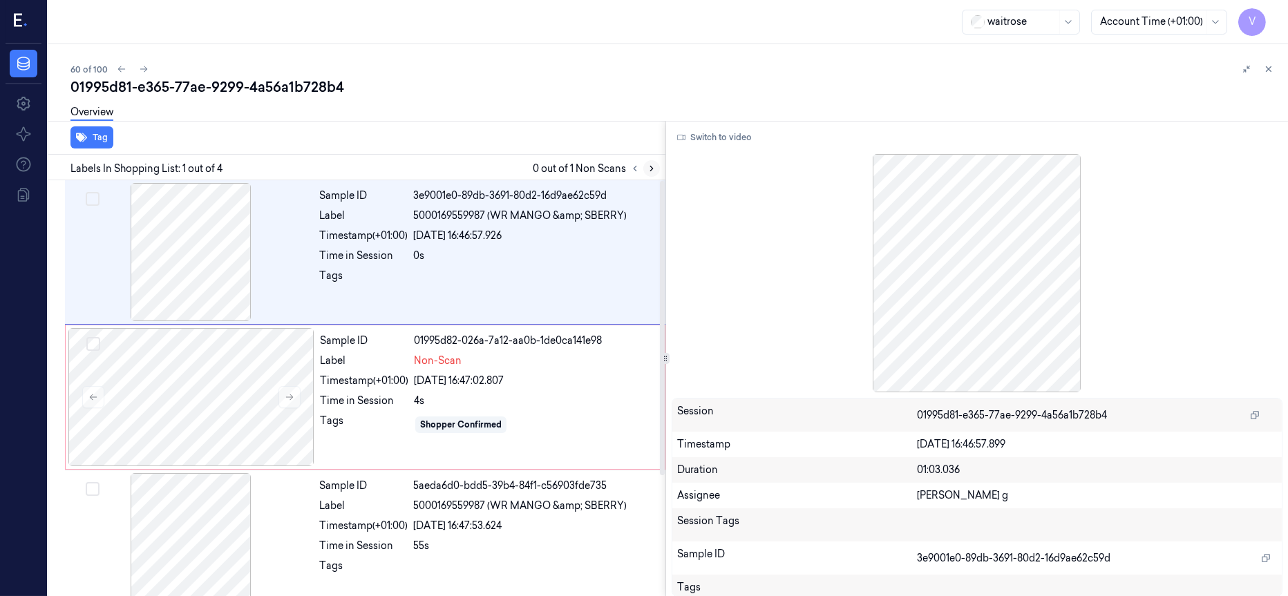
click at [650, 164] on icon at bounding box center [652, 169] width 10 height 10
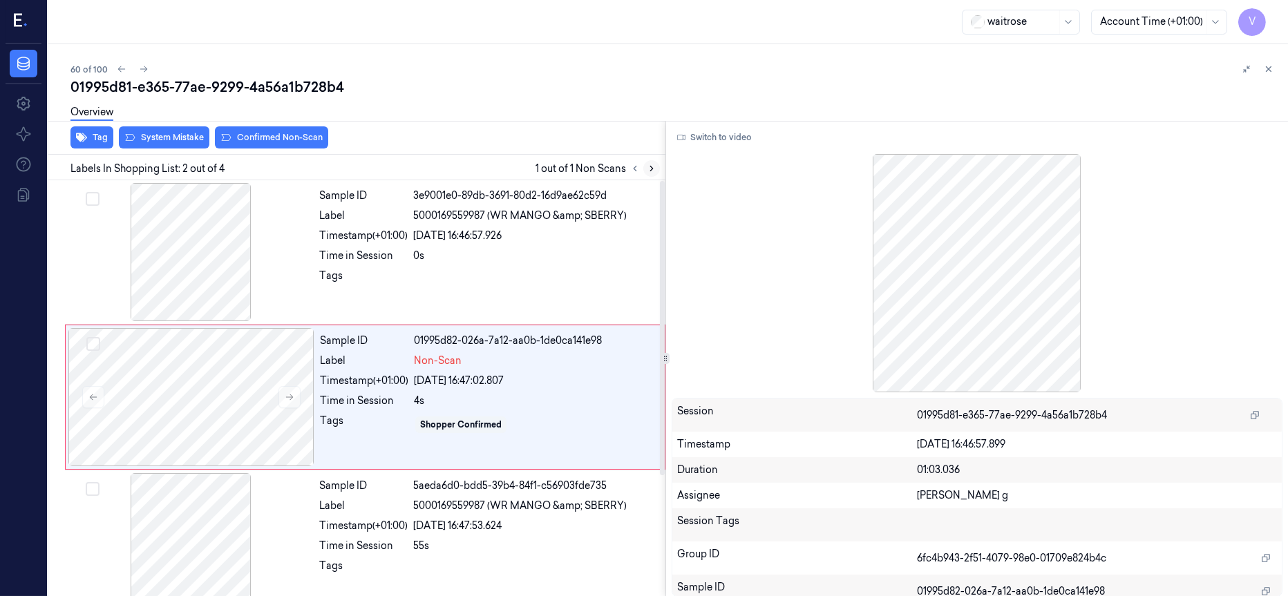
scroll to position [9, 0]
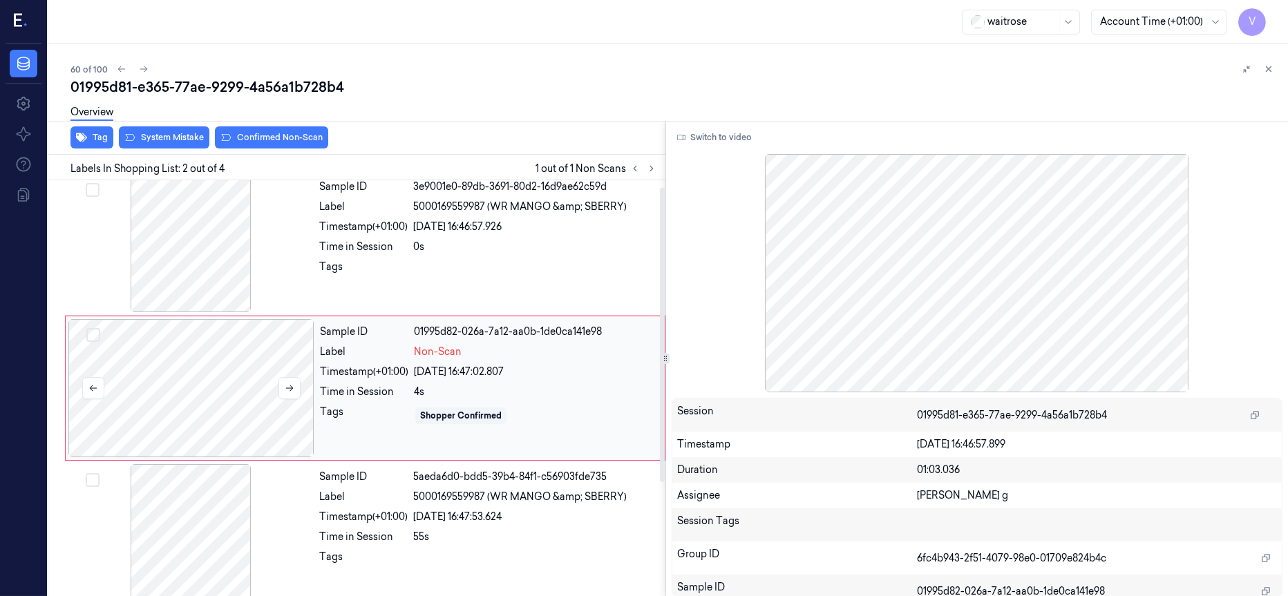
click at [187, 405] on div at bounding box center [191, 388] width 246 height 138
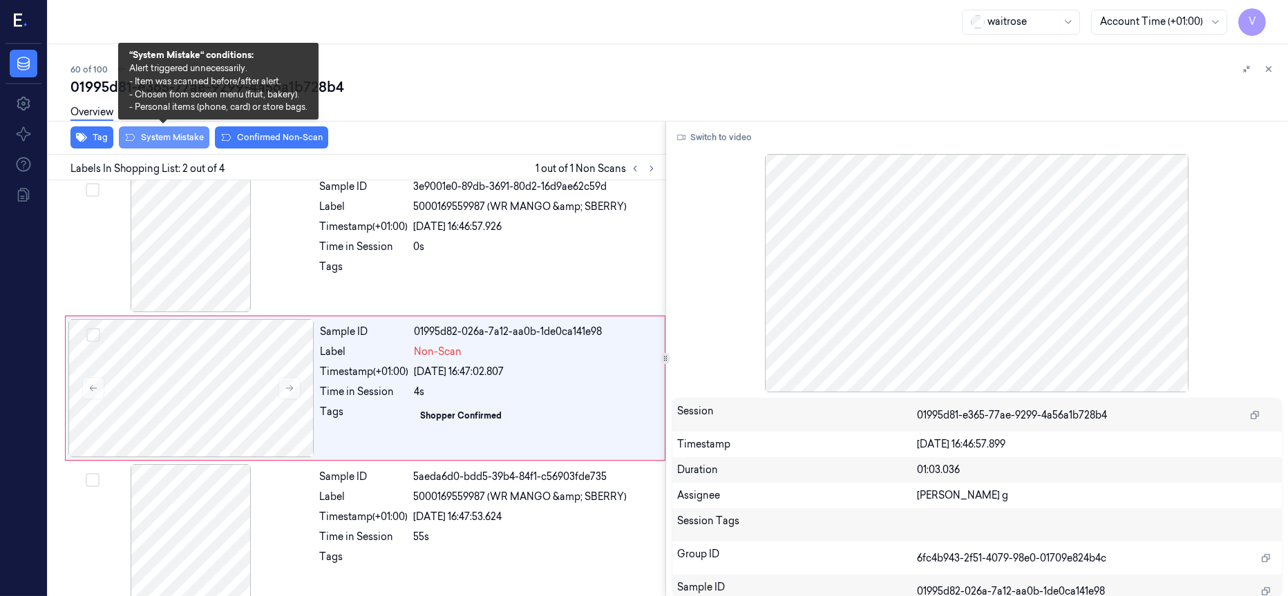
click at [164, 144] on button "System Mistake" at bounding box center [164, 137] width 91 height 22
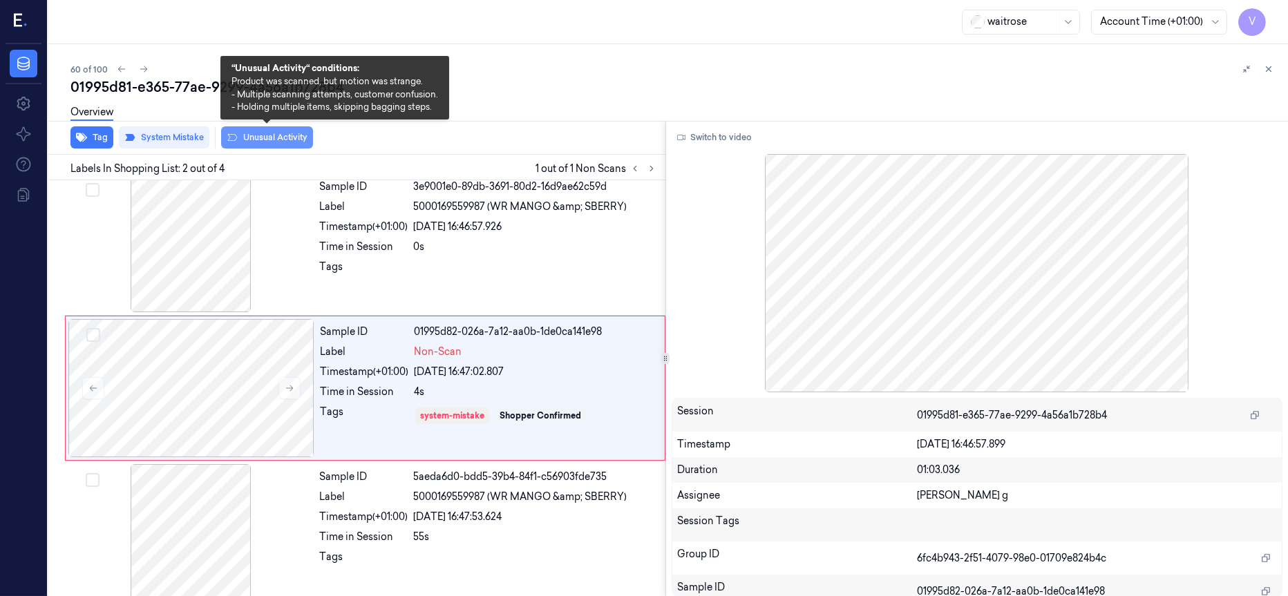
click at [285, 143] on button "Unusual Activity" at bounding box center [267, 137] width 92 height 22
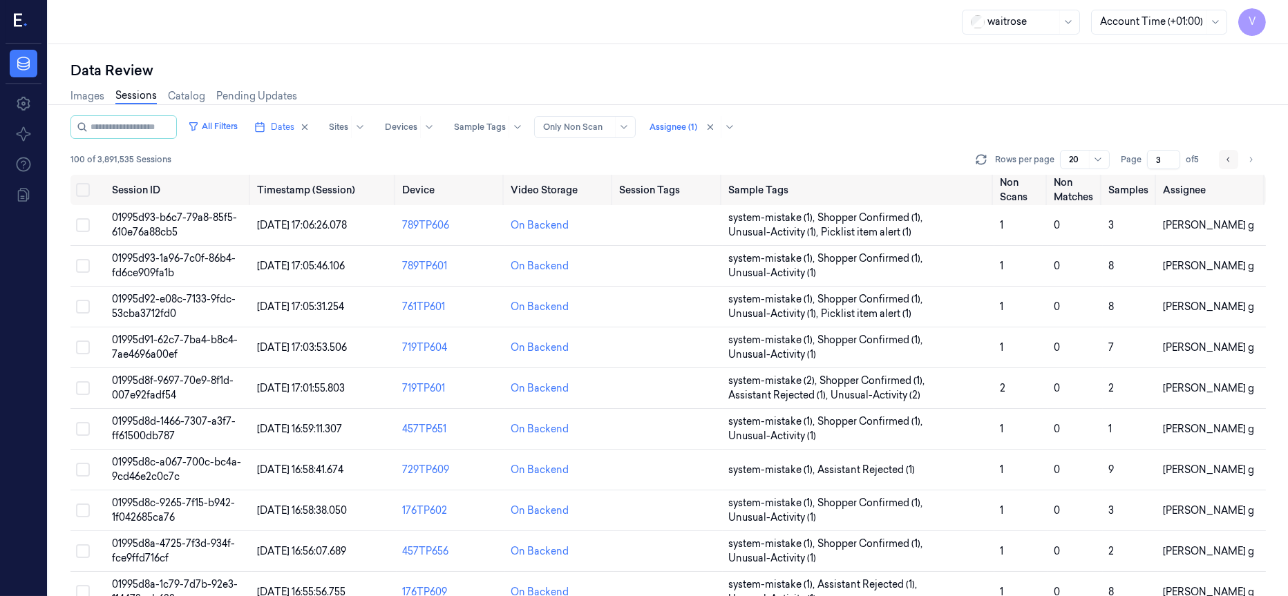
click at [1229, 162] on icon "Go to previous page" at bounding box center [1228, 159] width 8 height 11
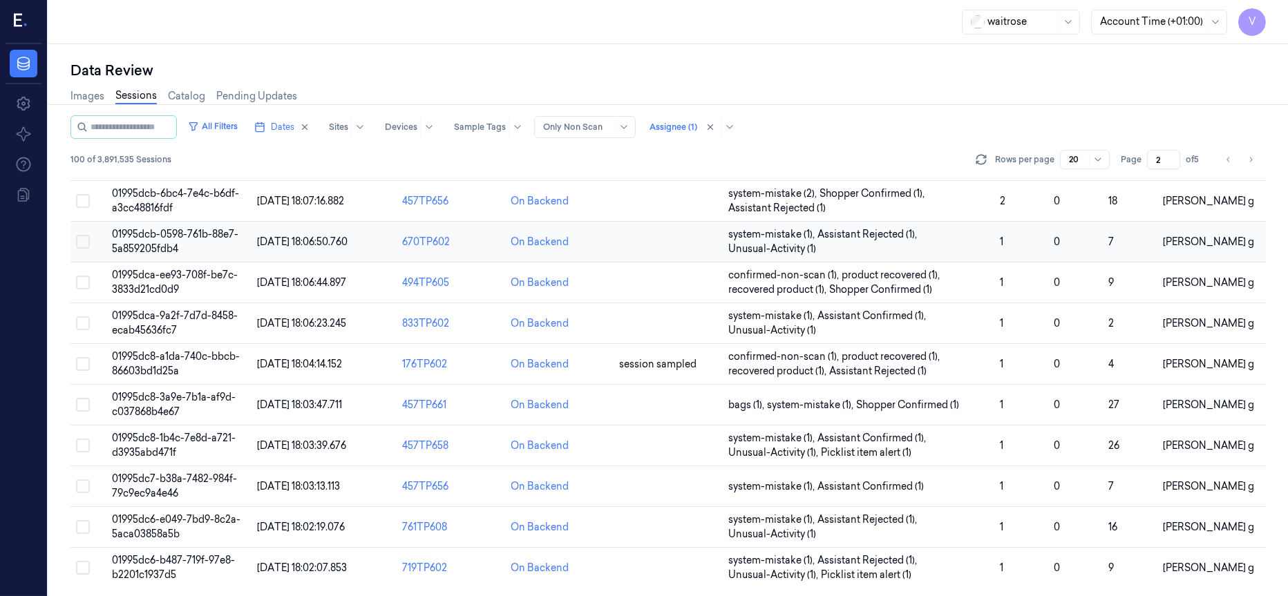
scroll to position [438, 0]
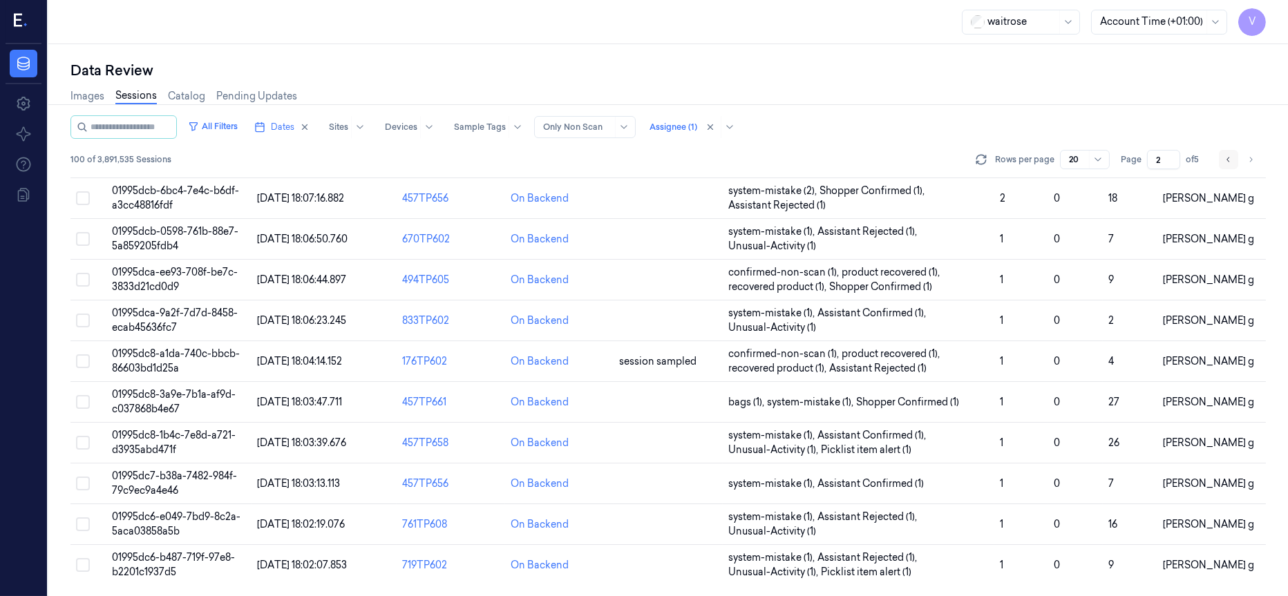
click at [1227, 160] on icon "Go to previous page" at bounding box center [1228, 159] width 3 height 5
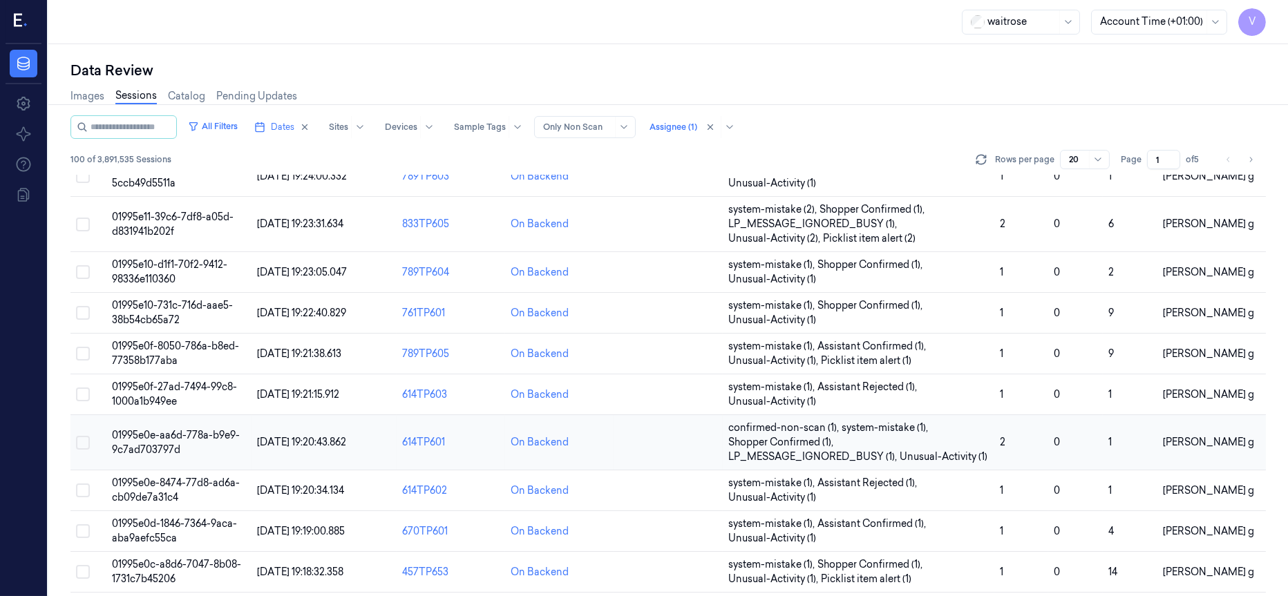
scroll to position [482, 0]
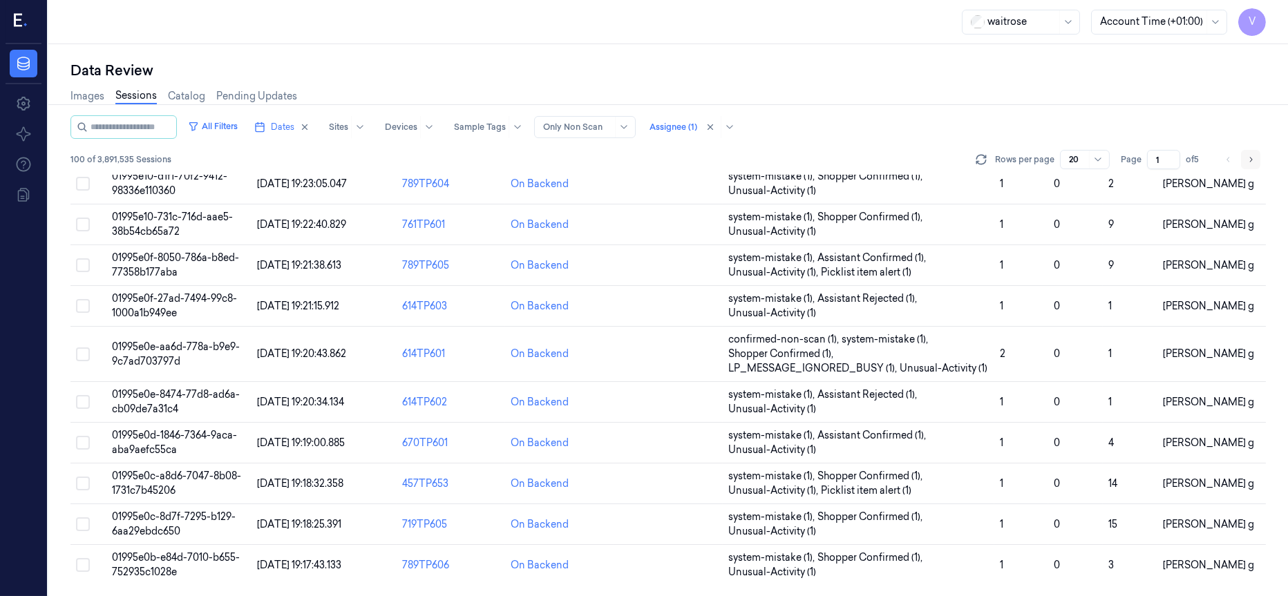
click at [1254, 161] on icon "Go to next page" at bounding box center [1251, 159] width 8 height 11
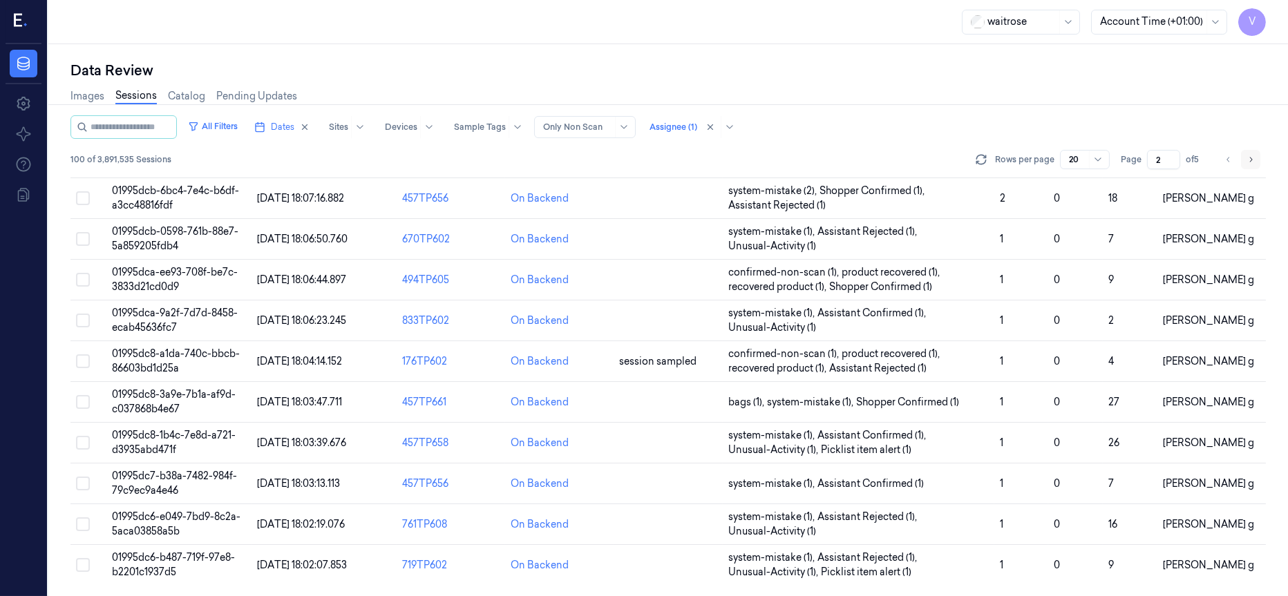
scroll to position [439, 0]
click at [1254, 161] on icon "Go to next page" at bounding box center [1251, 159] width 8 height 11
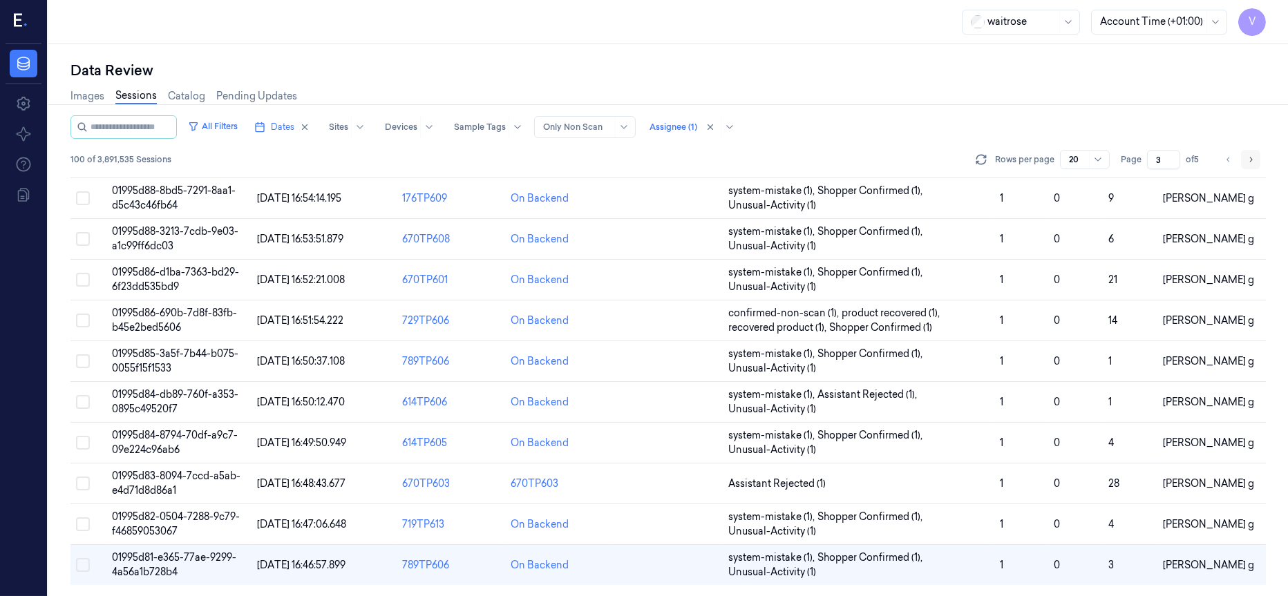
click at [1254, 161] on icon "Go to next page" at bounding box center [1251, 159] width 8 height 11
type input "4"
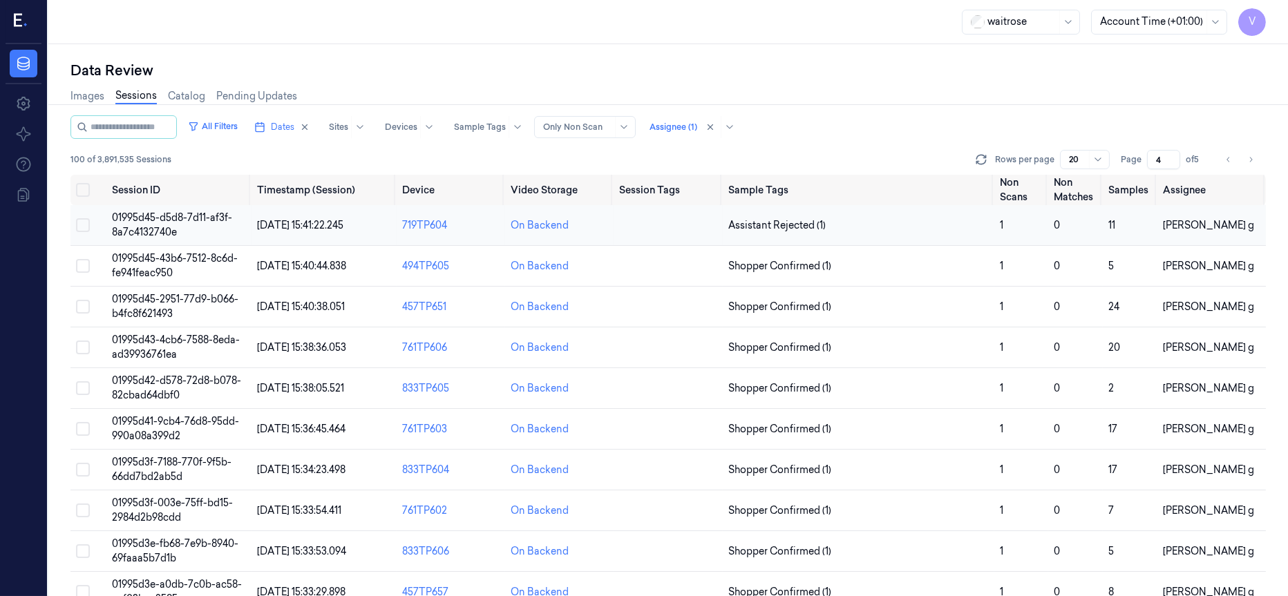
click at [662, 228] on td at bounding box center [668, 225] width 108 height 41
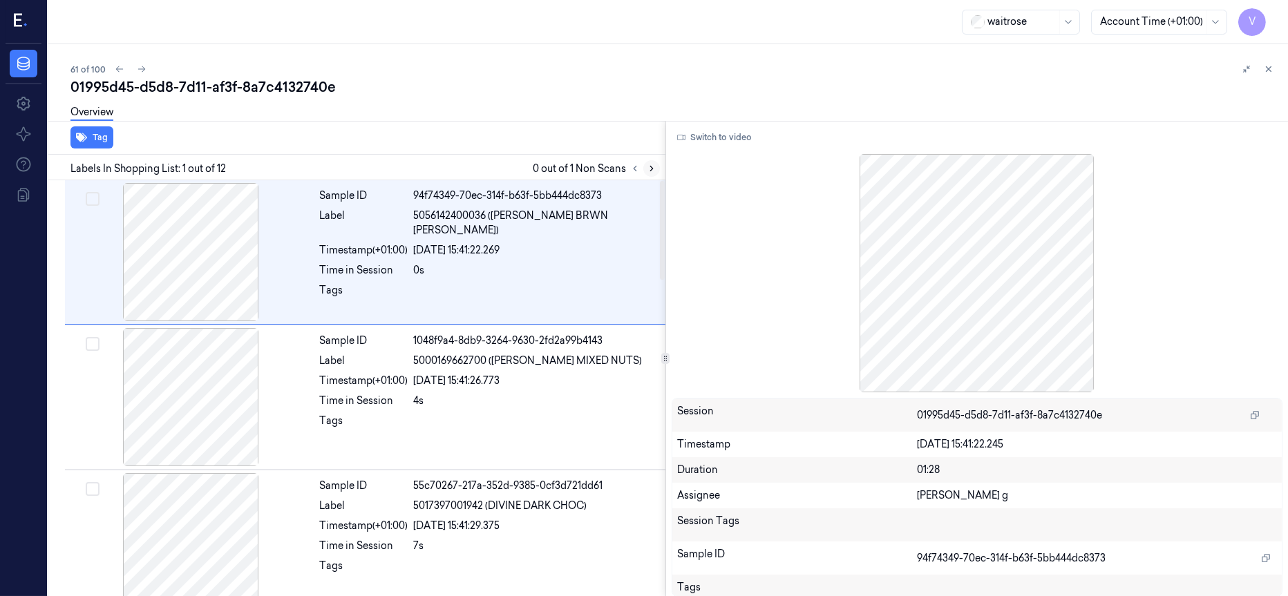
click at [653, 169] on icon at bounding box center [652, 169] width 10 height 10
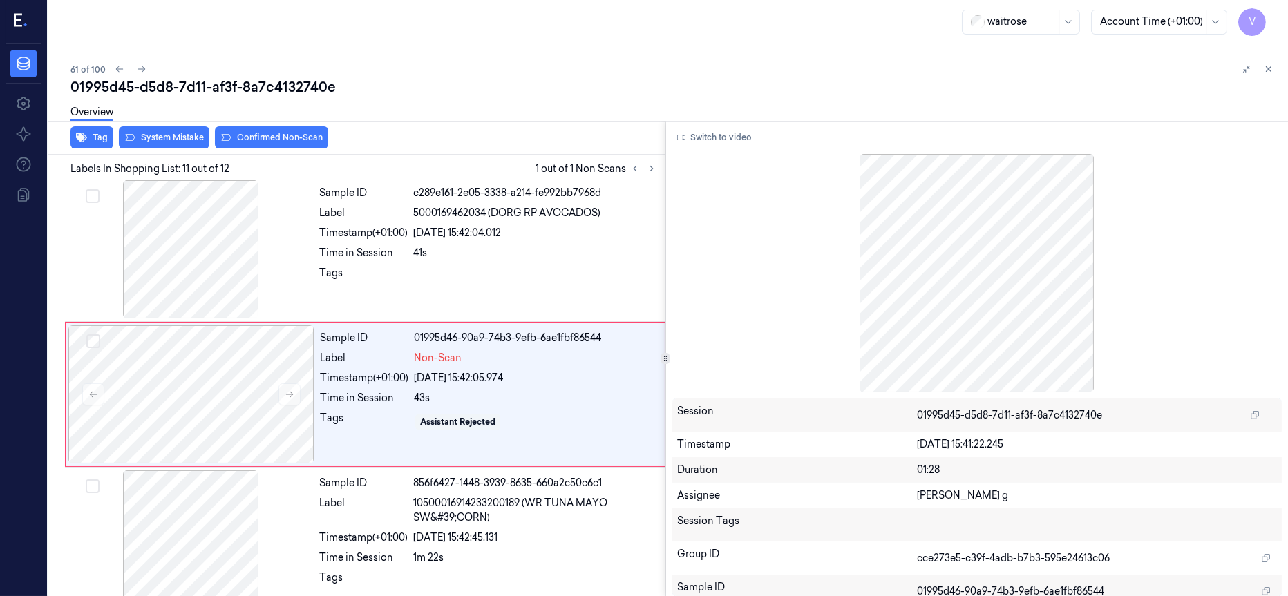
scroll to position [1319, 0]
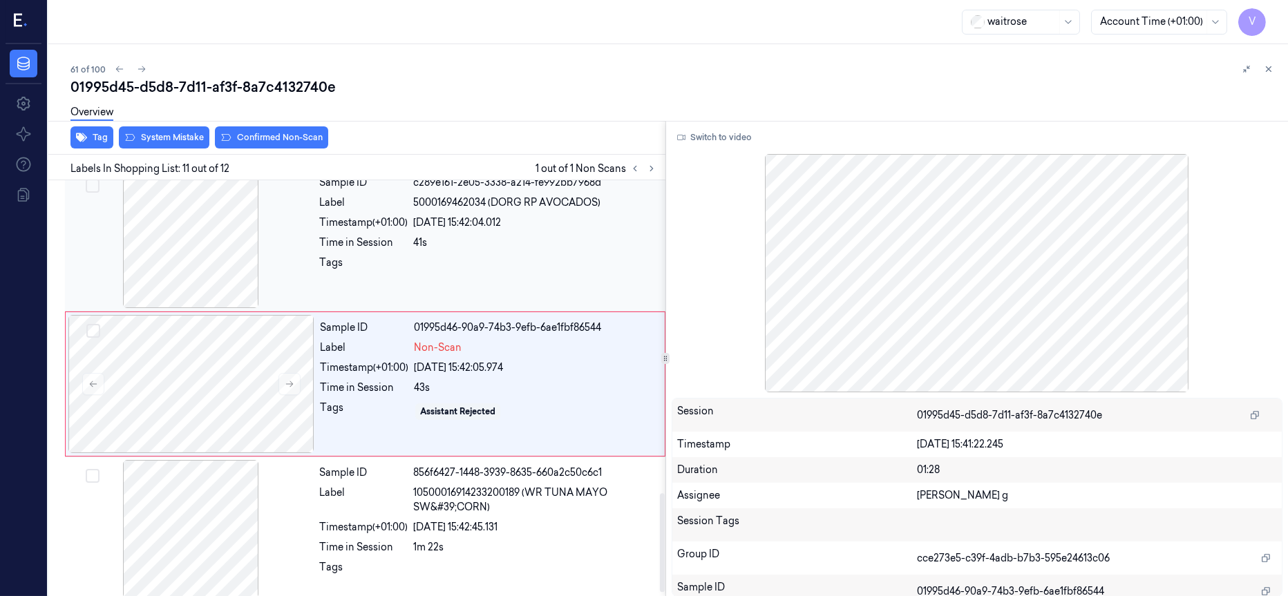
click at [202, 241] on div at bounding box center [191, 239] width 246 height 138
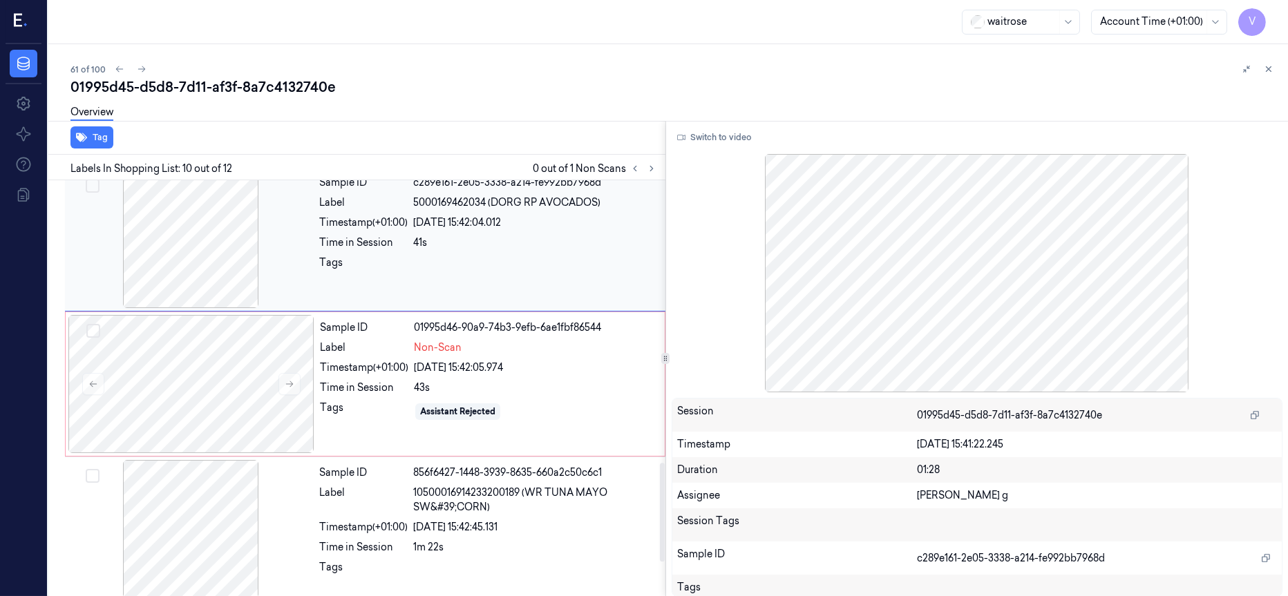
scroll to position [1174, 0]
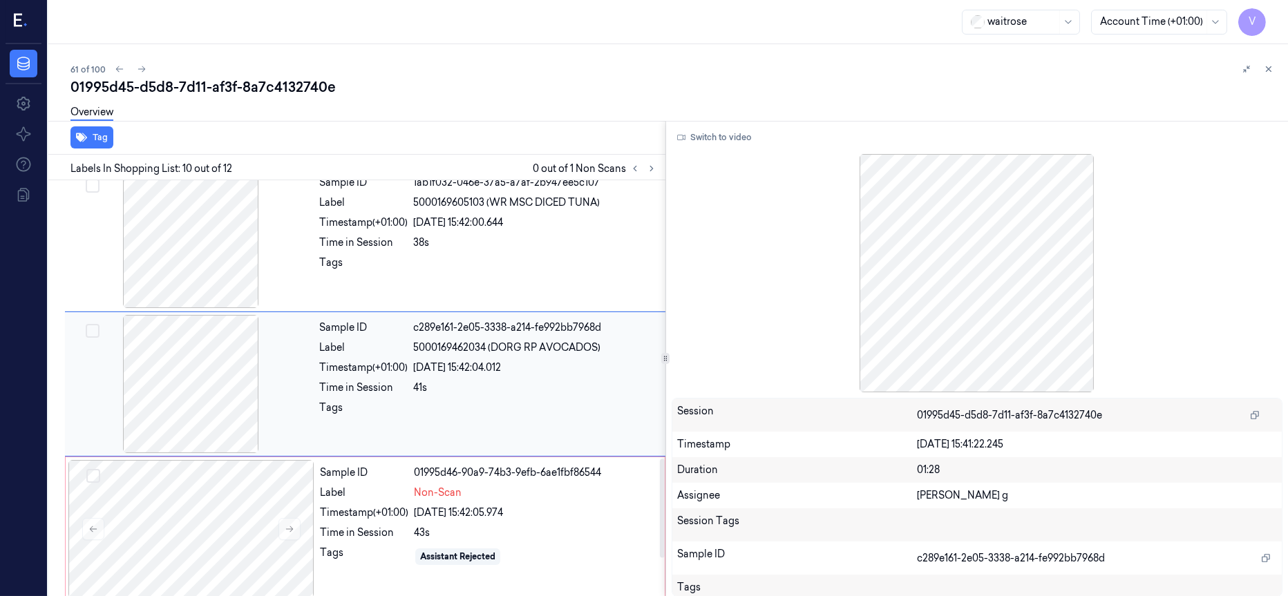
click at [201, 453] on div at bounding box center [191, 384] width 246 height 138
click at [253, 518] on div at bounding box center [191, 529] width 246 height 138
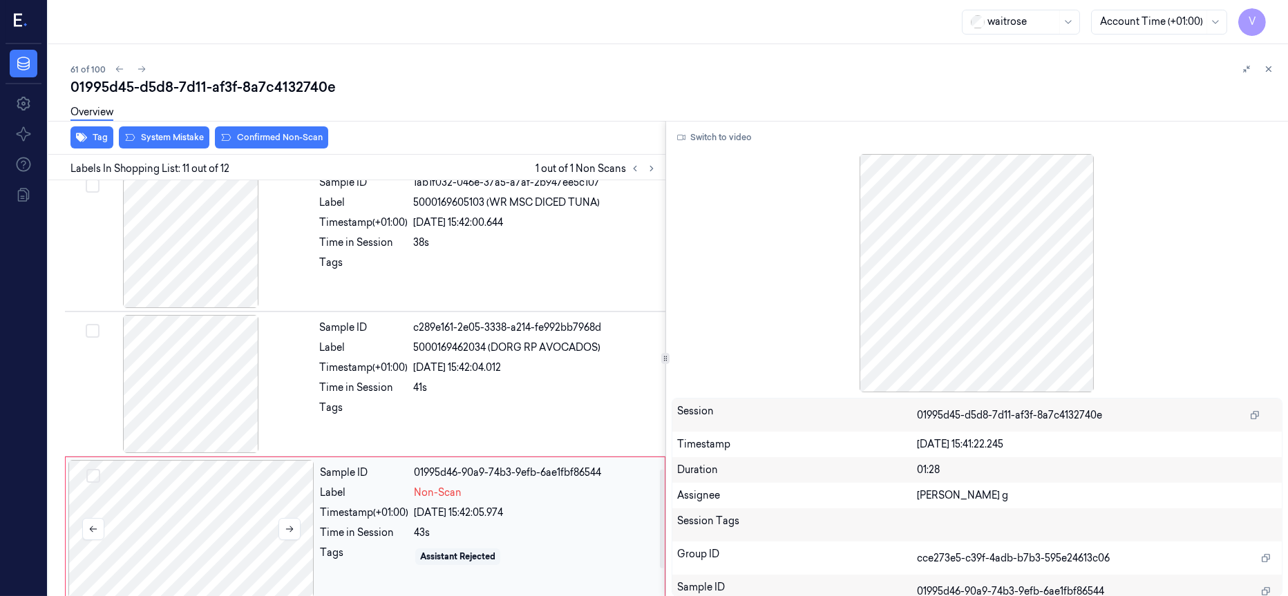
scroll to position [1319, 0]
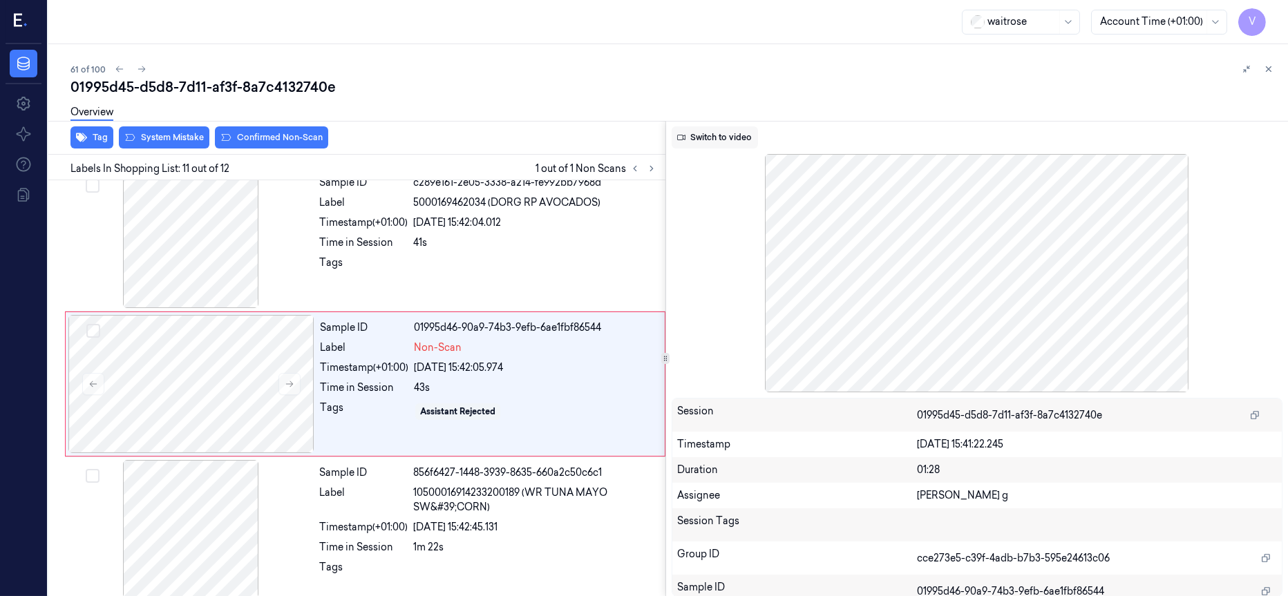
click at [727, 140] on button "Switch to video" at bounding box center [715, 137] width 86 height 22
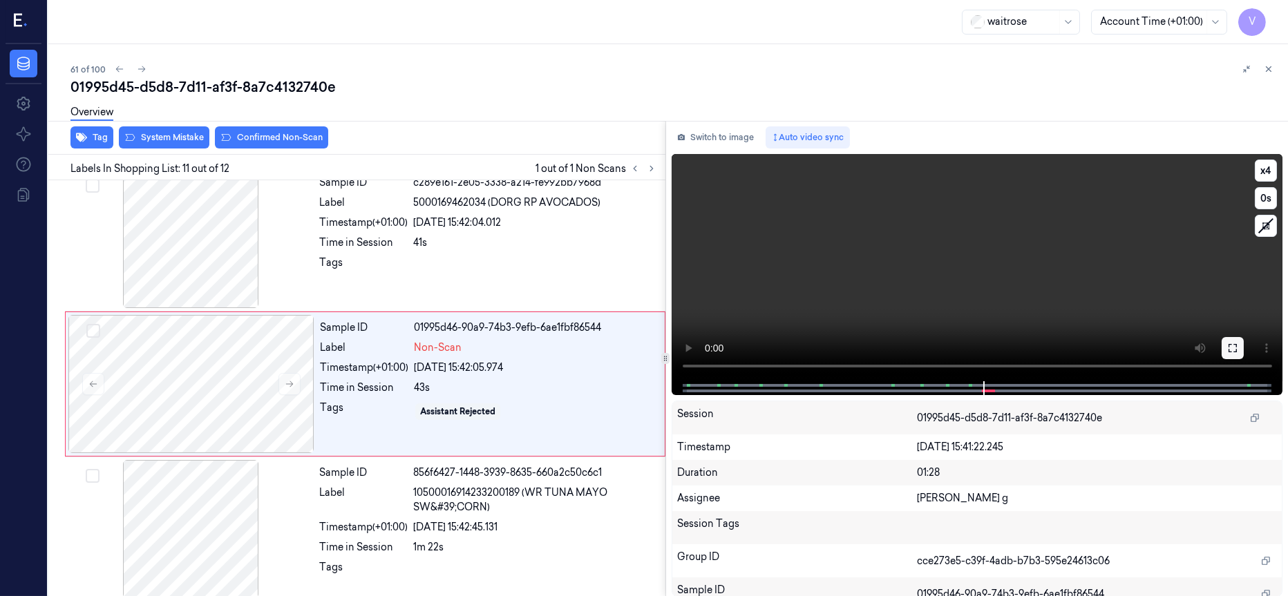
click at [1239, 345] on button at bounding box center [1233, 348] width 22 height 22
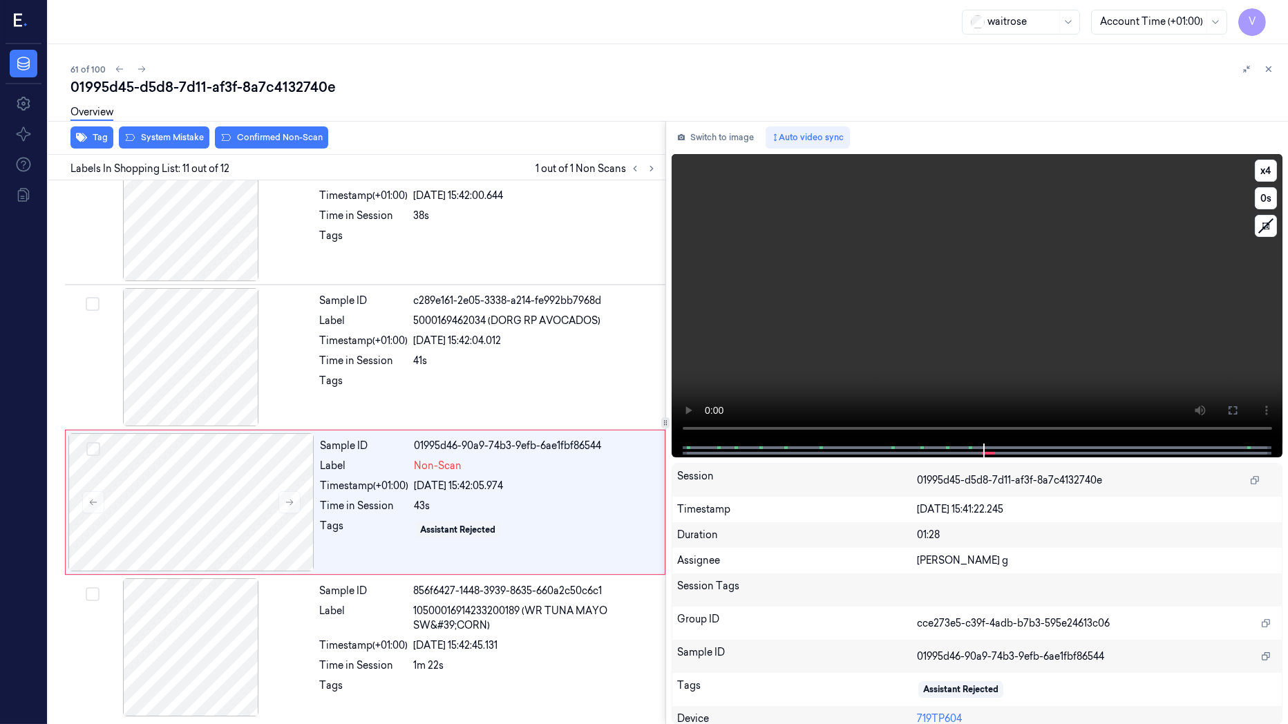
scroll to position [1206, 0]
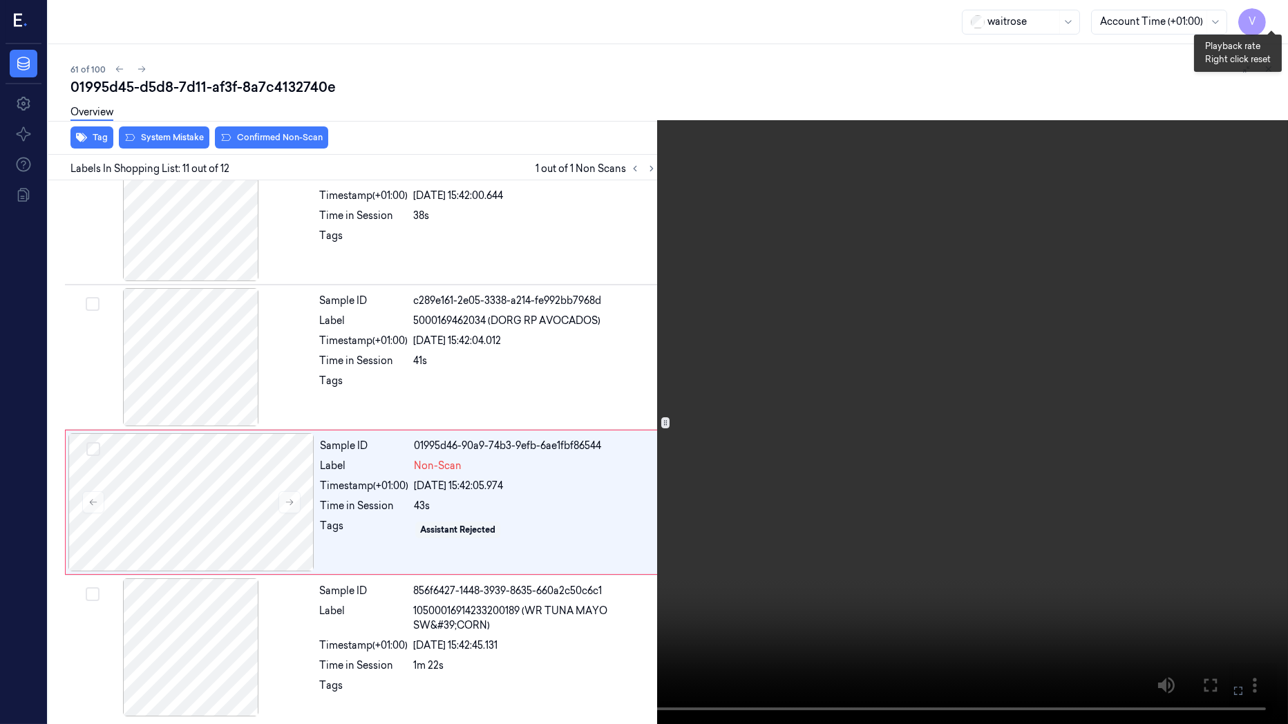
click at [1275, 3] on video at bounding box center [644, 362] width 1288 height 724
click at [1270, 19] on button "x 4" at bounding box center [1271, 17] width 22 height 22
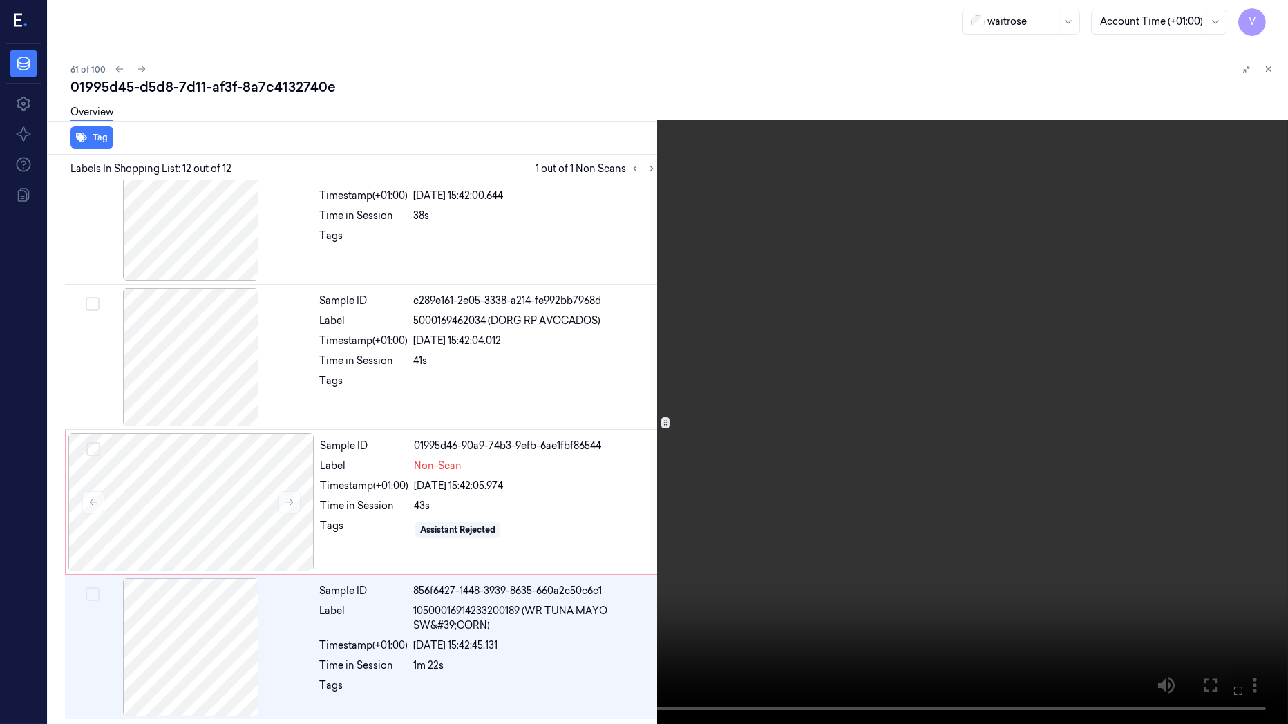
click at [0, 0] on icon at bounding box center [0, 0] width 0 height 0
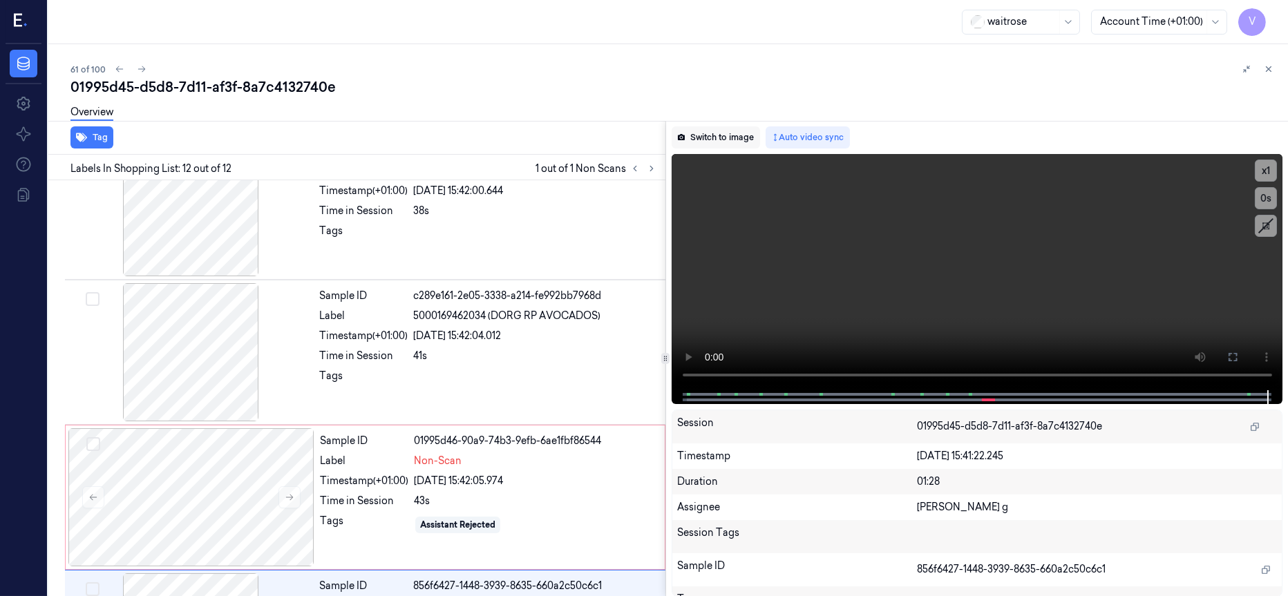
click at [710, 137] on button "Switch to image" at bounding box center [716, 137] width 88 height 22
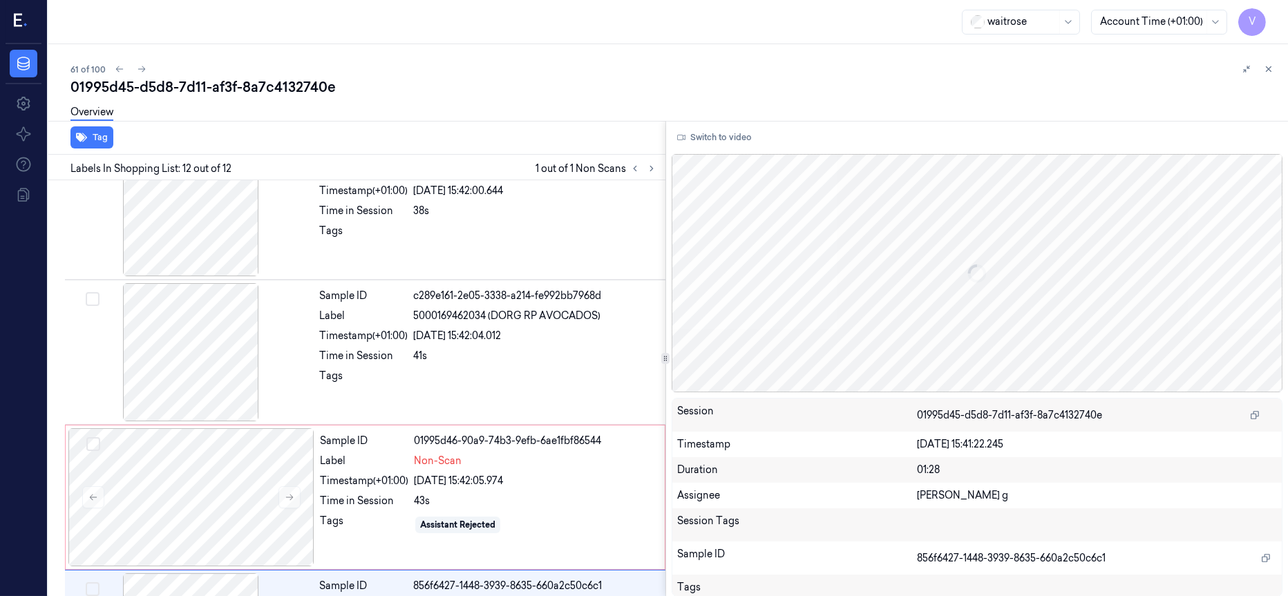
scroll to position [1334, 0]
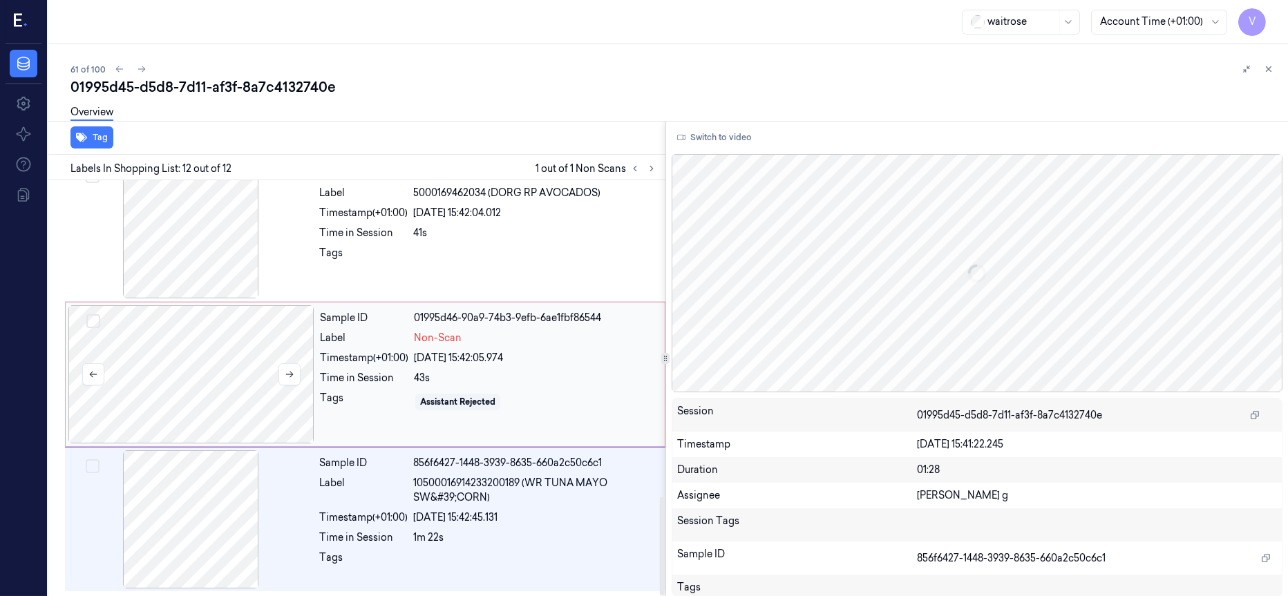
click at [183, 360] on div at bounding box center [191, 374] width 246 height 138
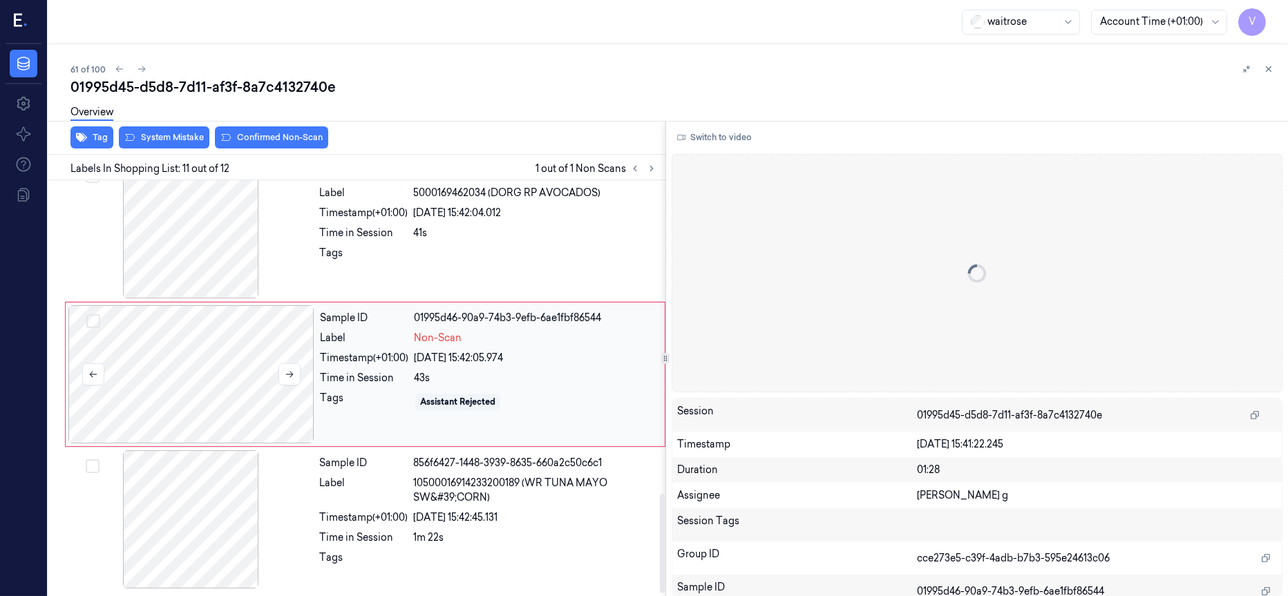
scroll to position [1319, 0]
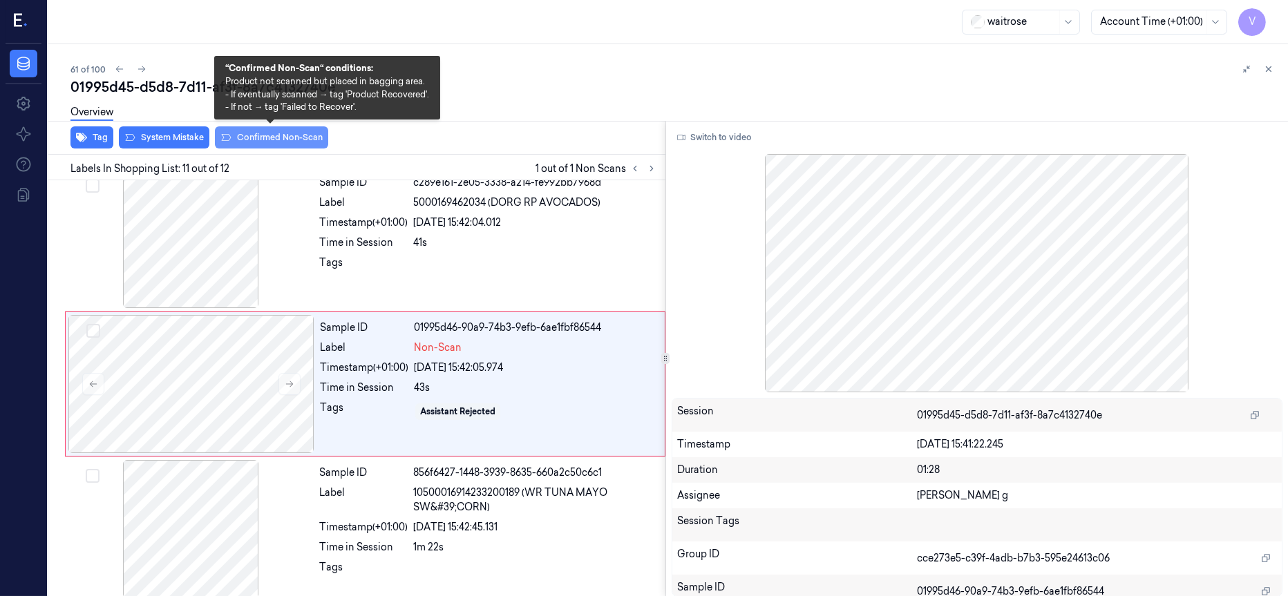
click at [269, 140] on button "Confirmed Non-Scan" at bounding box center [271, 137] width 113 height 22
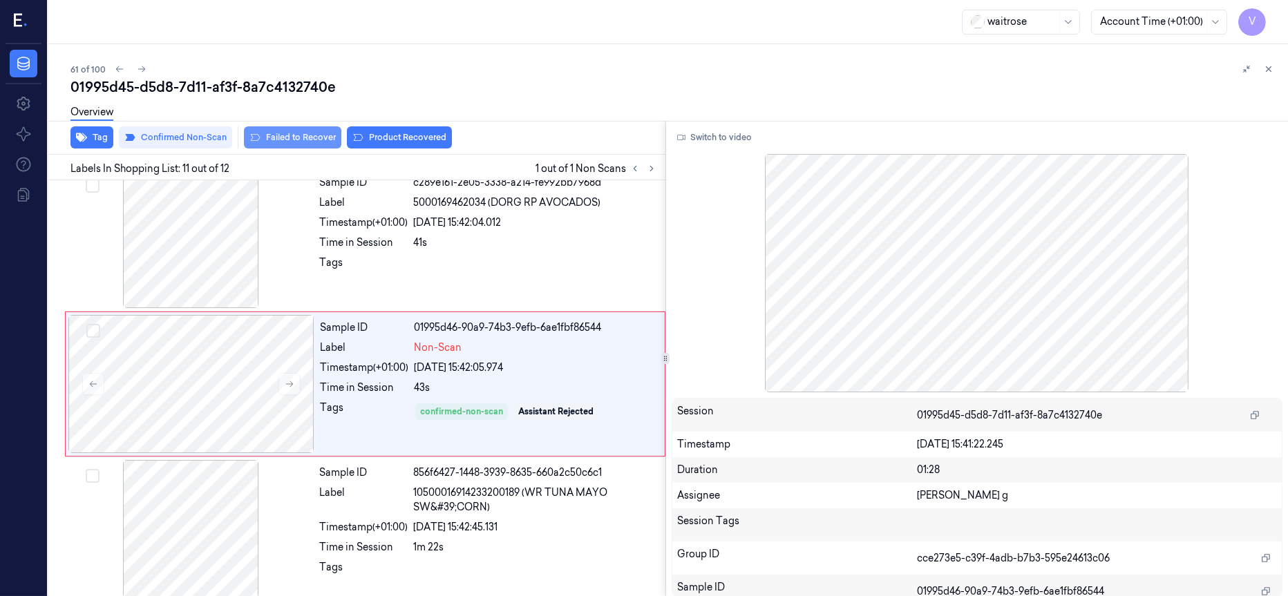
click at [309, 146] on button "Failed to Recover" at bounding box center [292, 137] width 97 height 22
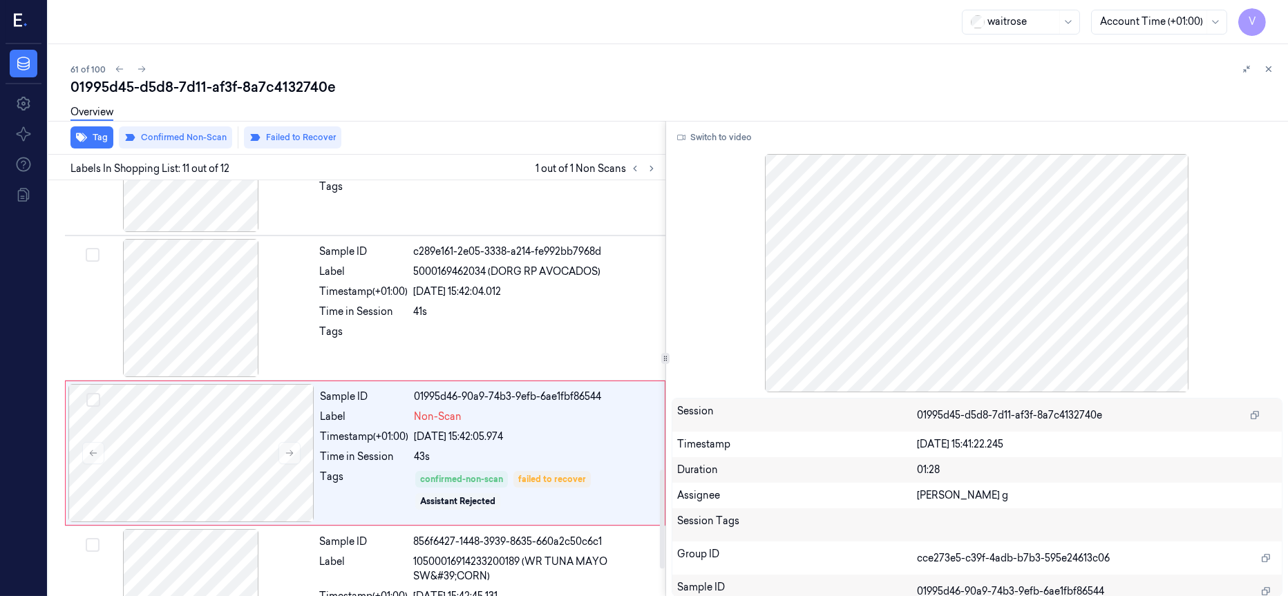
scroll to position [1215, 0]
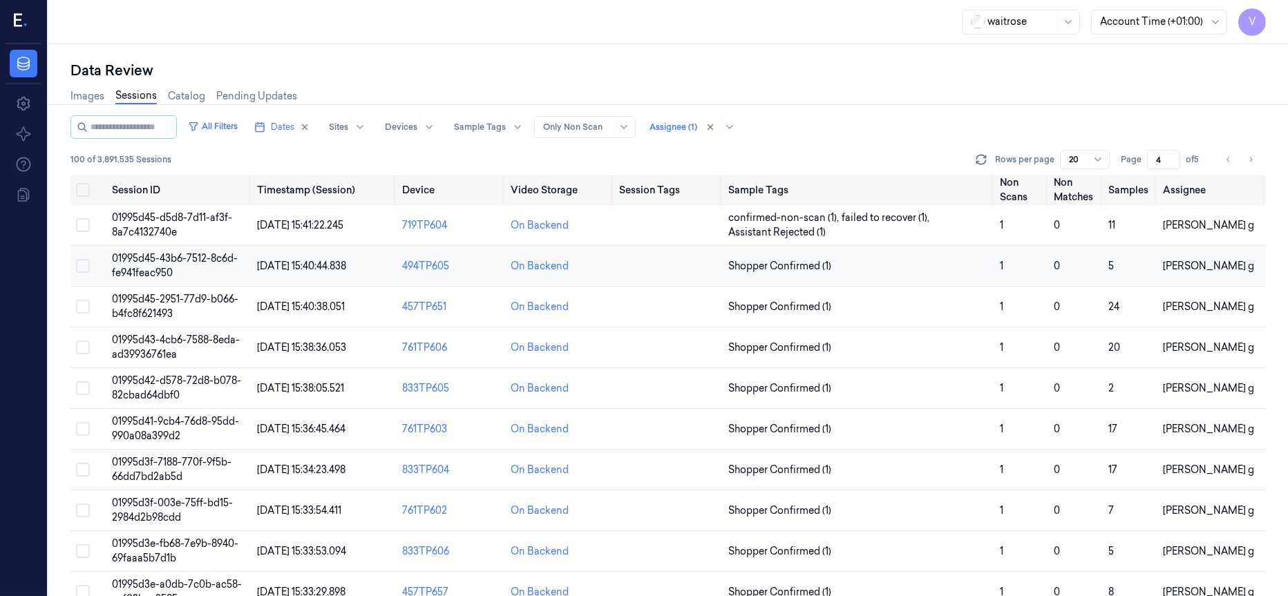
click at [616, 257] on td at bounding box center [668, 266] width 108 height 41
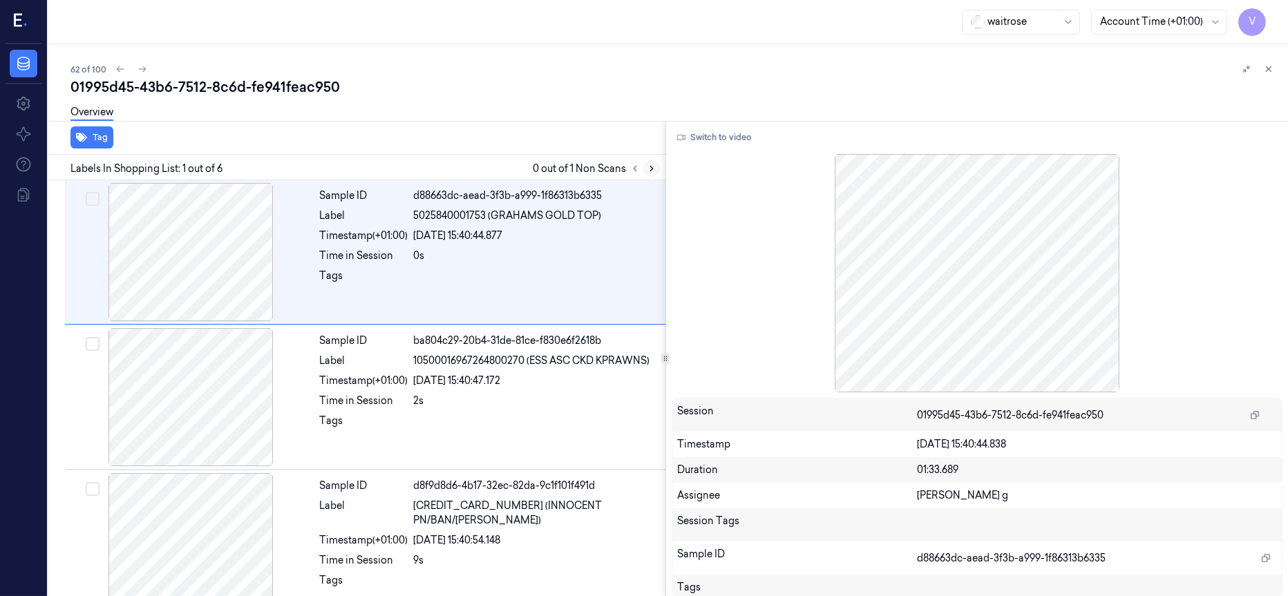
click at [645, 168] on button at bounding box center [651, 168] width 17 height 17
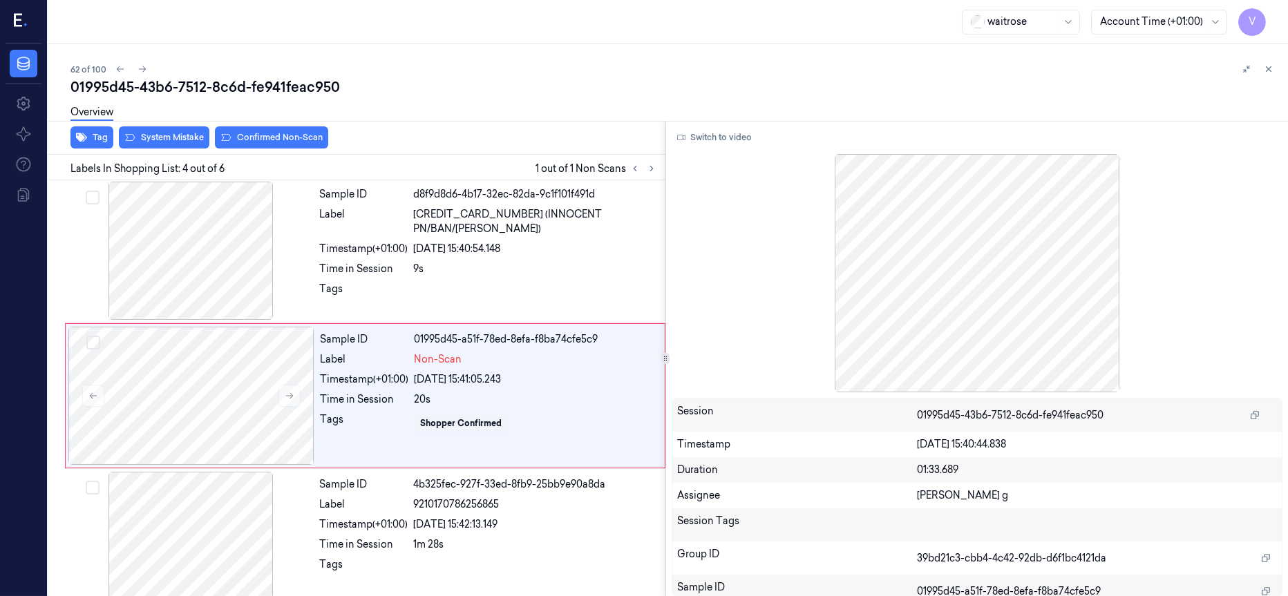
scroll to position [301, 0]
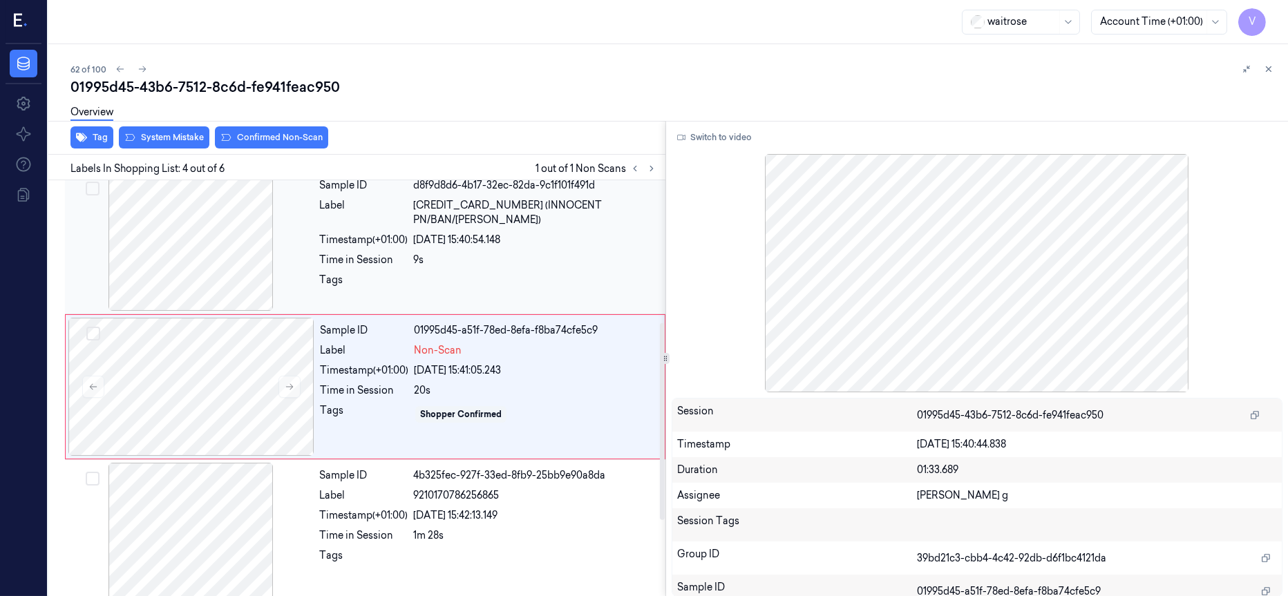
click at [220, 241] on div at bounding box center [191, 242] width 246 height 138
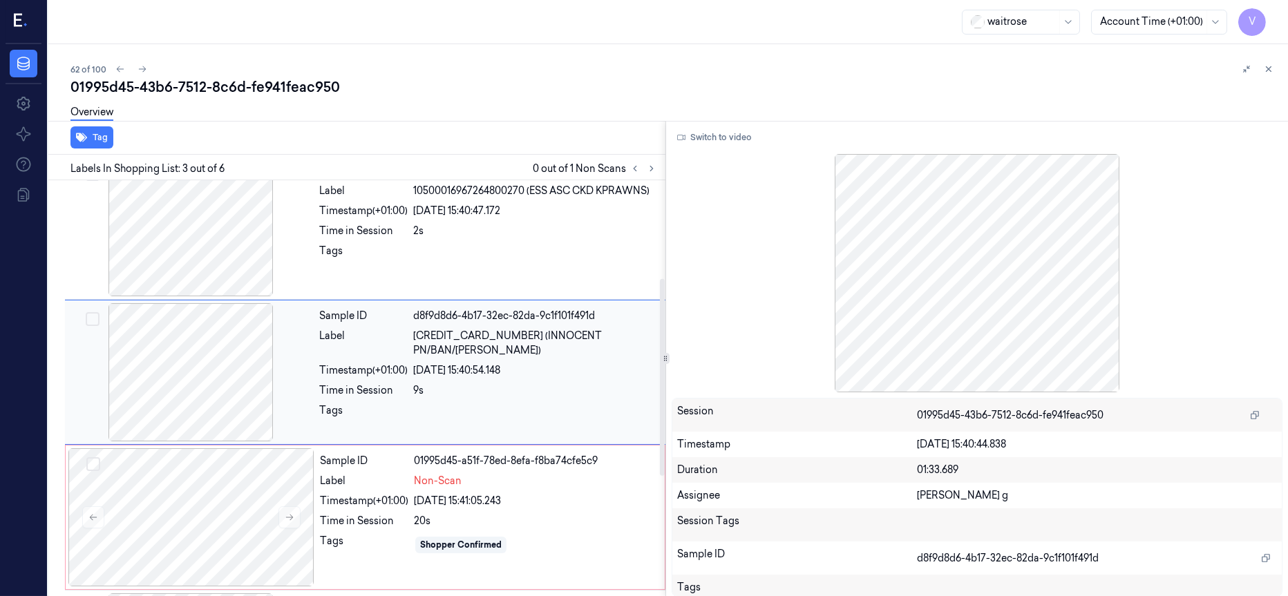
scroll to position [207, 0]
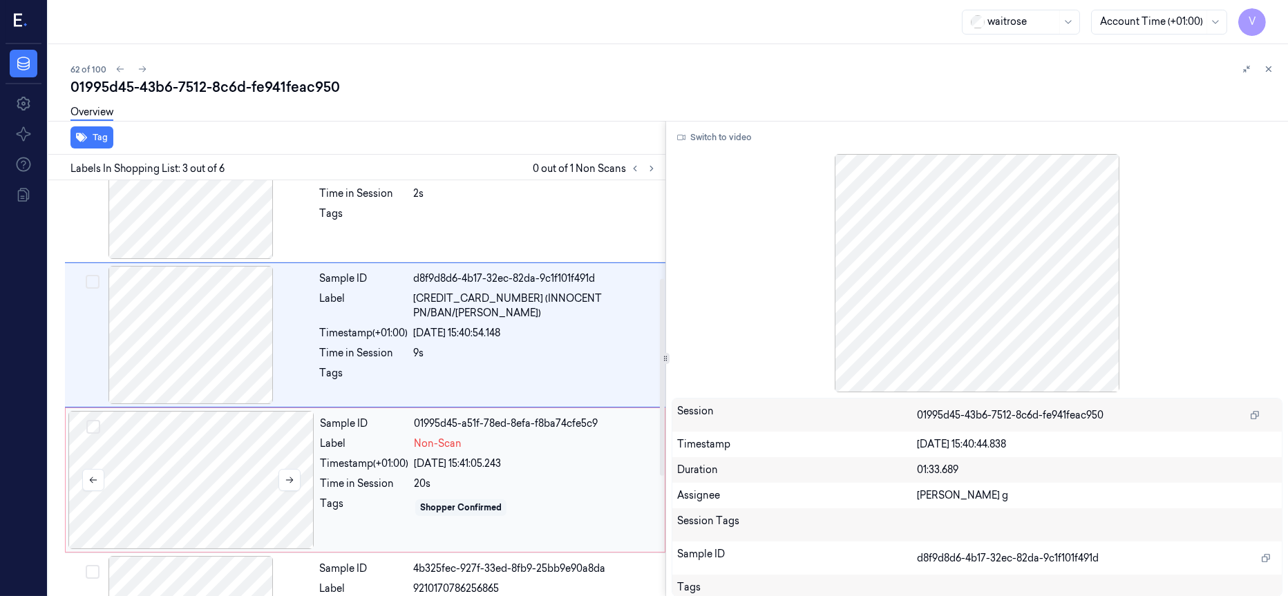
click at [187, 486] on div at bounding box center [191, 480] width 246 height 138
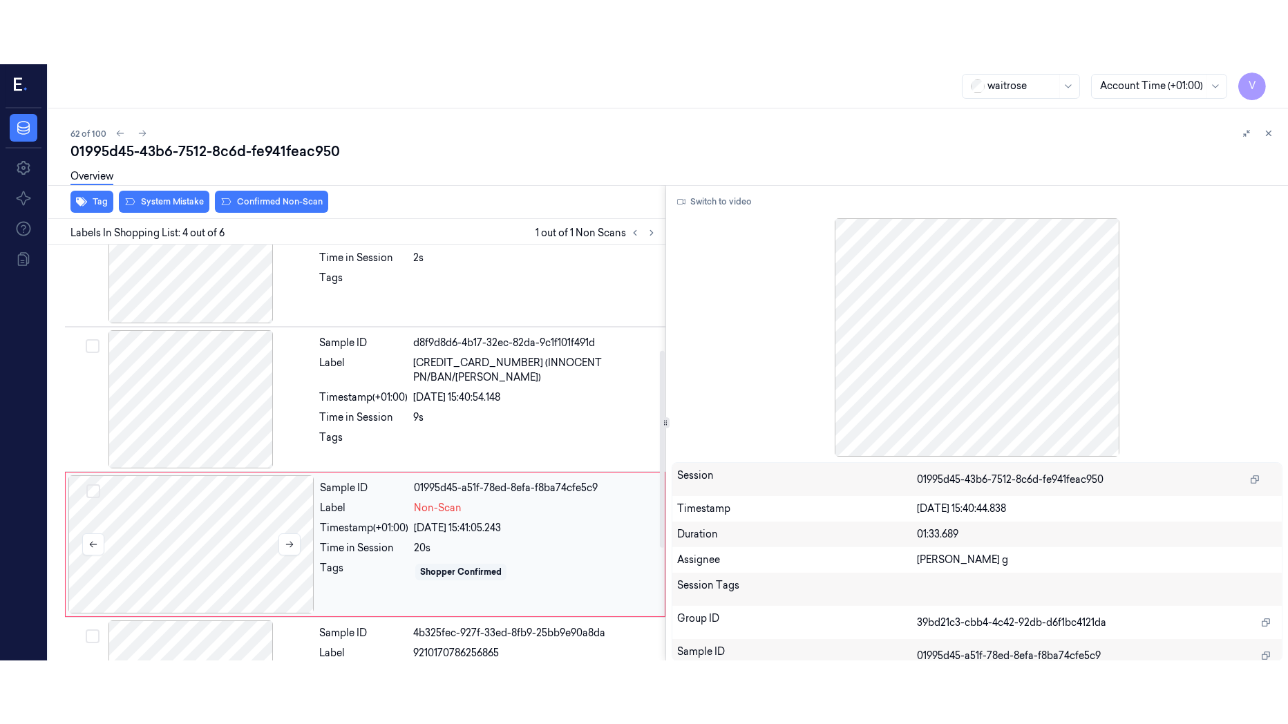
scroll to position [301, 0]
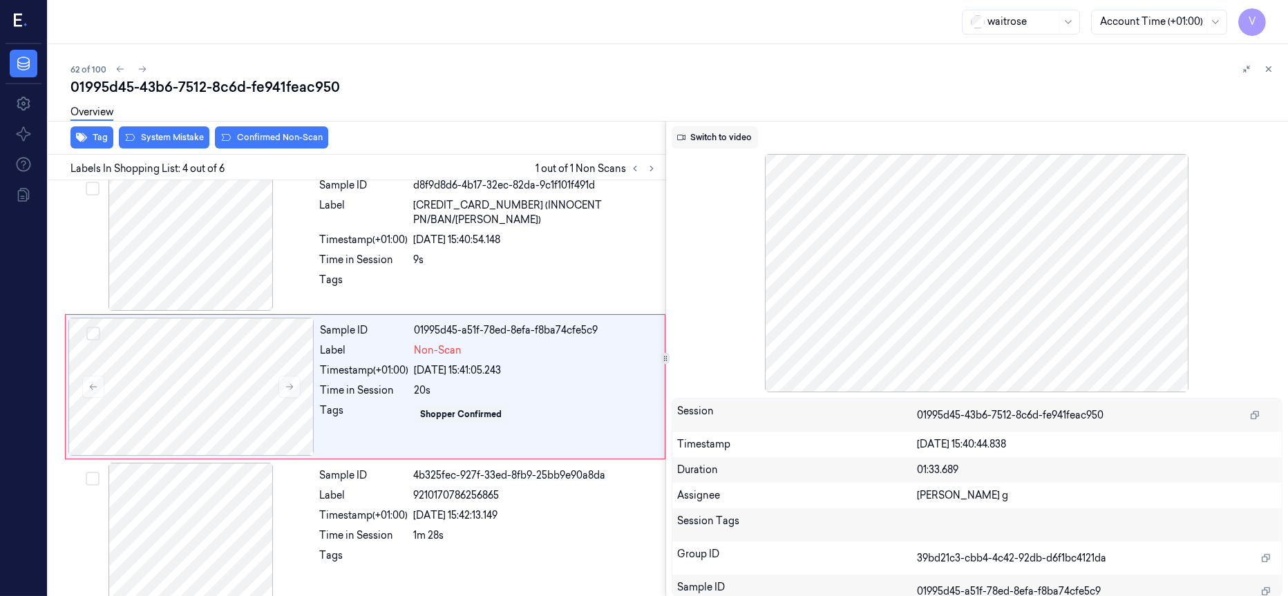
click at [718, 135] on button "Switch to video" at bounding box center [715, 137] width 86 height 22
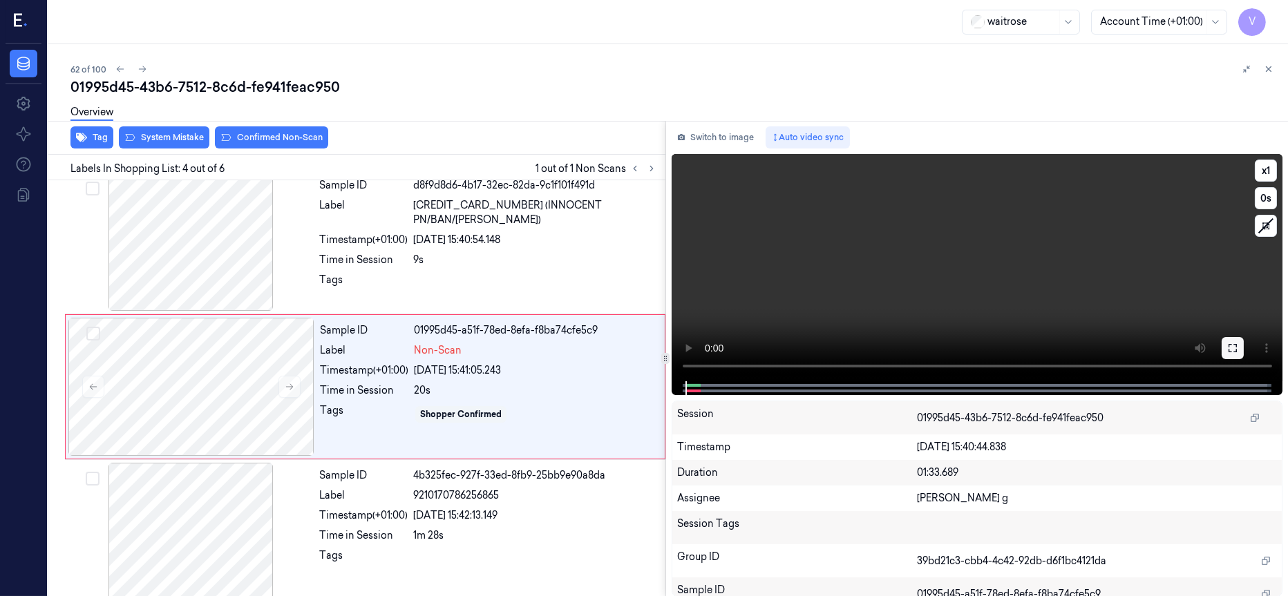
click at [1240, 353] on button at bounding box center [1233, 348] width 22 height 22
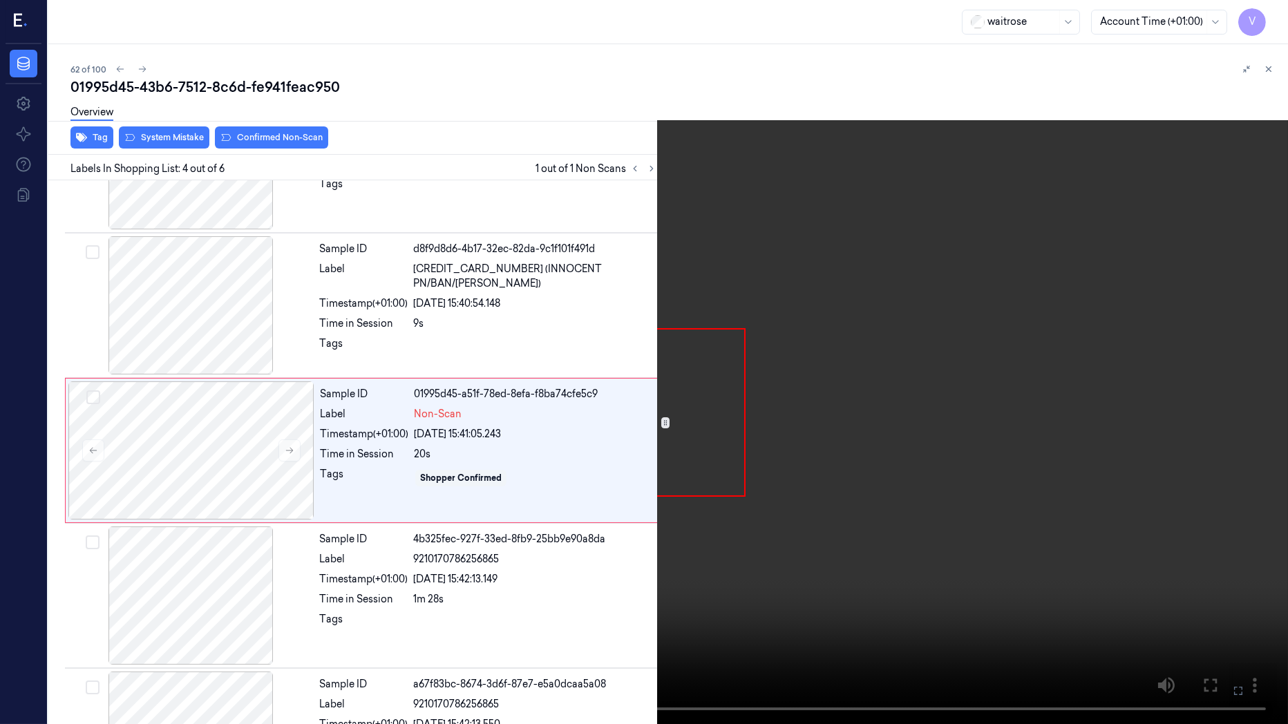
scroll to position [236, 0]
click at [1273, 17] on button "x 1" at bounding box center [1271, 17] width 22 height 22
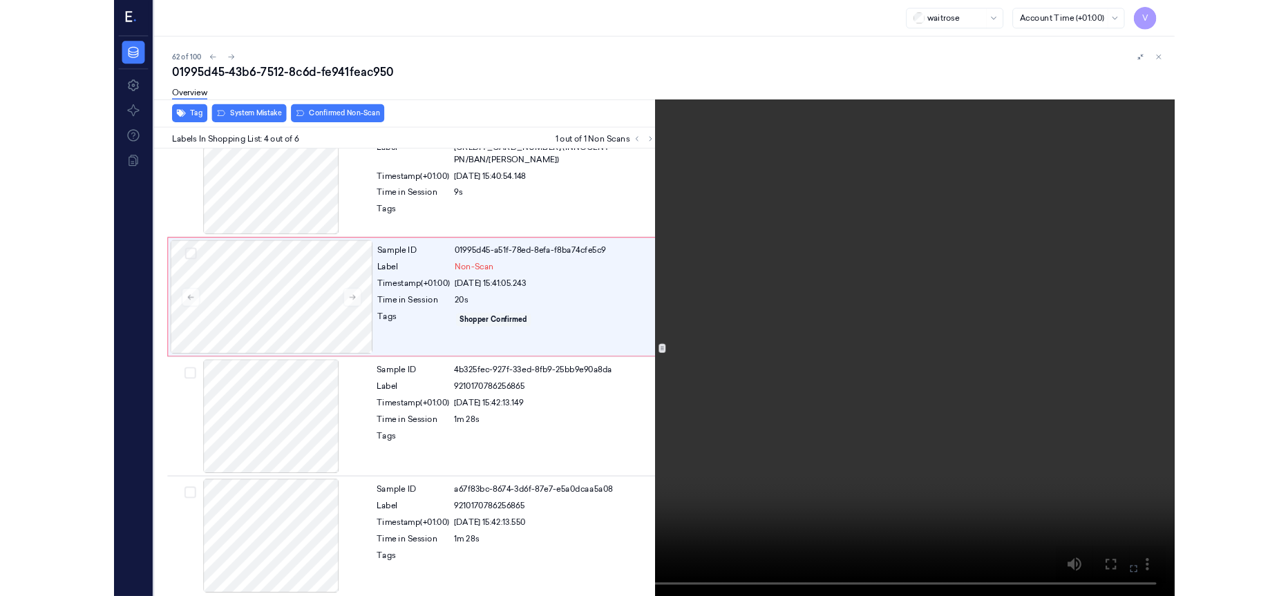
scroll to position [332, 0]
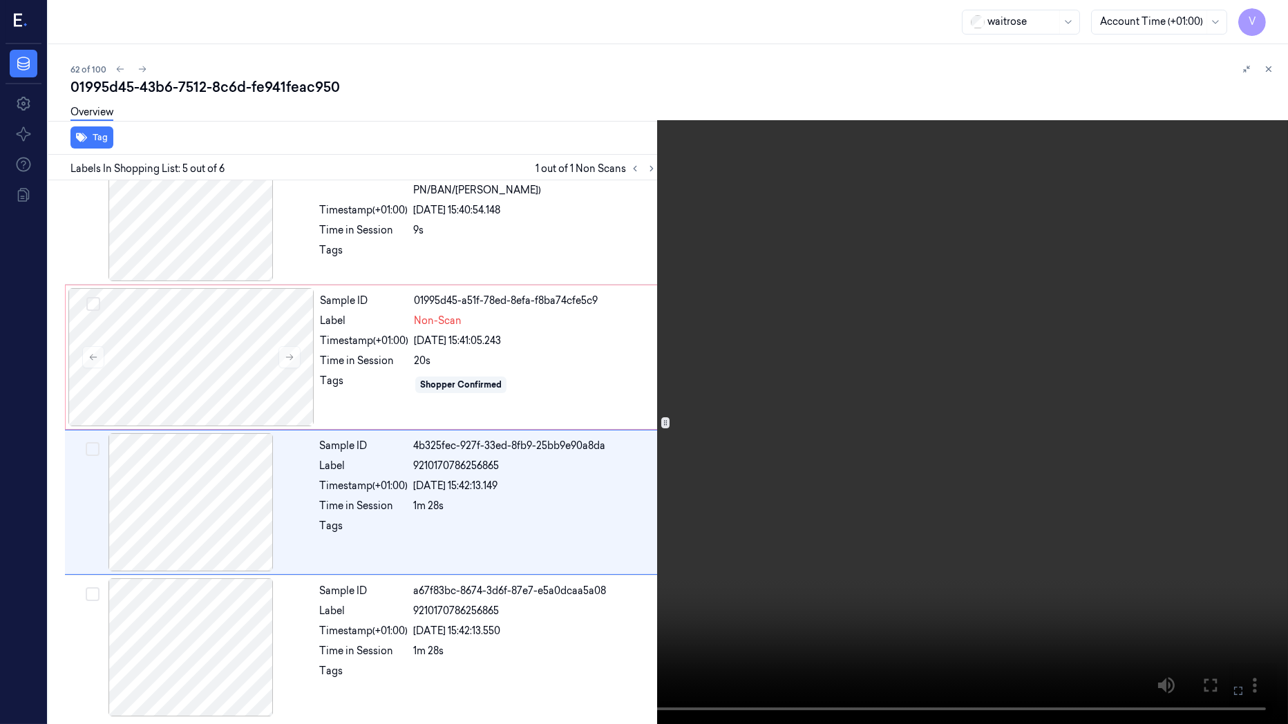
click at [0, 0] on icon at bounding box center [0, 0] width 0 height 0
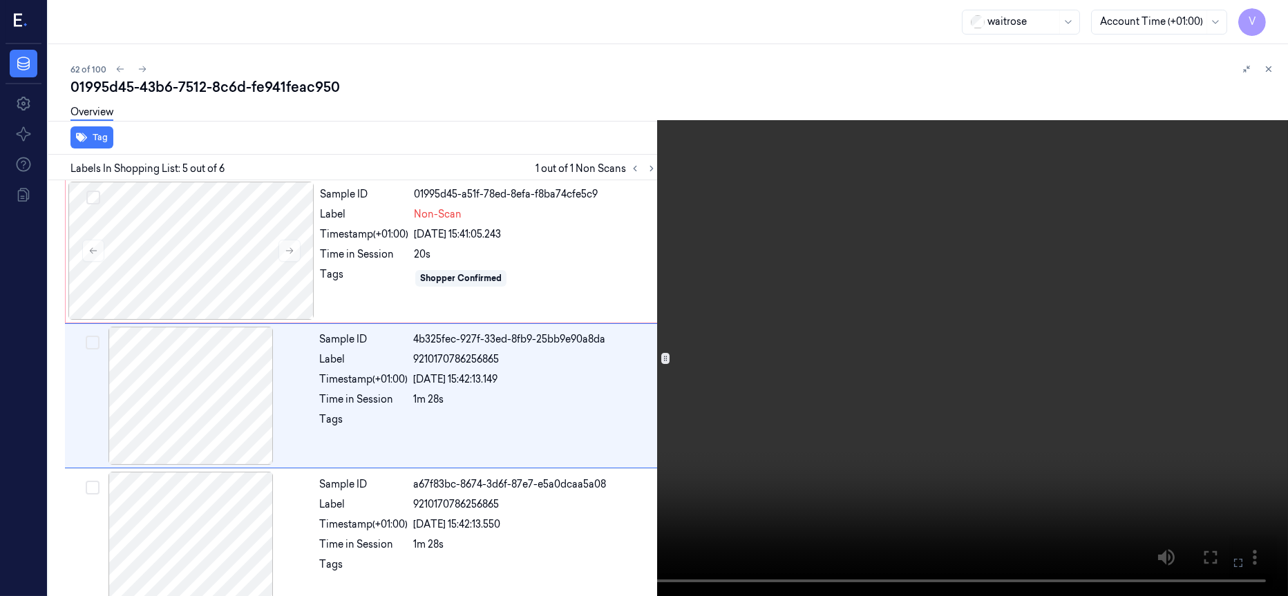
scroll to position [446, 0]
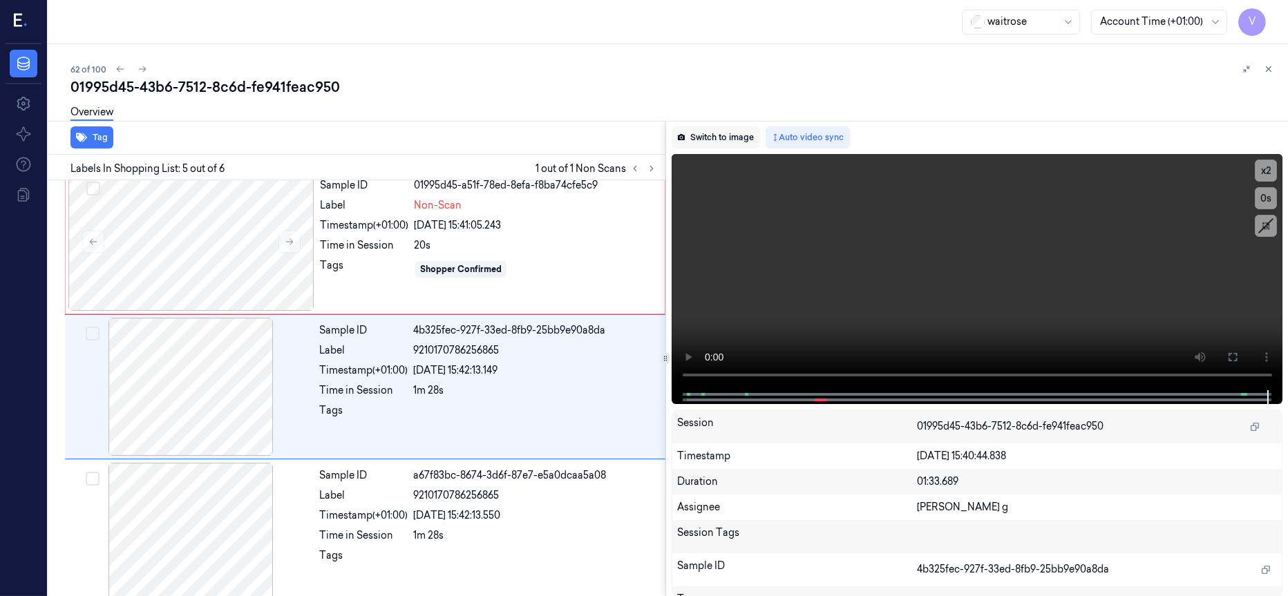
click at [711, 132] on button "Switch to image" at bounding box center [716, 137] width 88 height 22
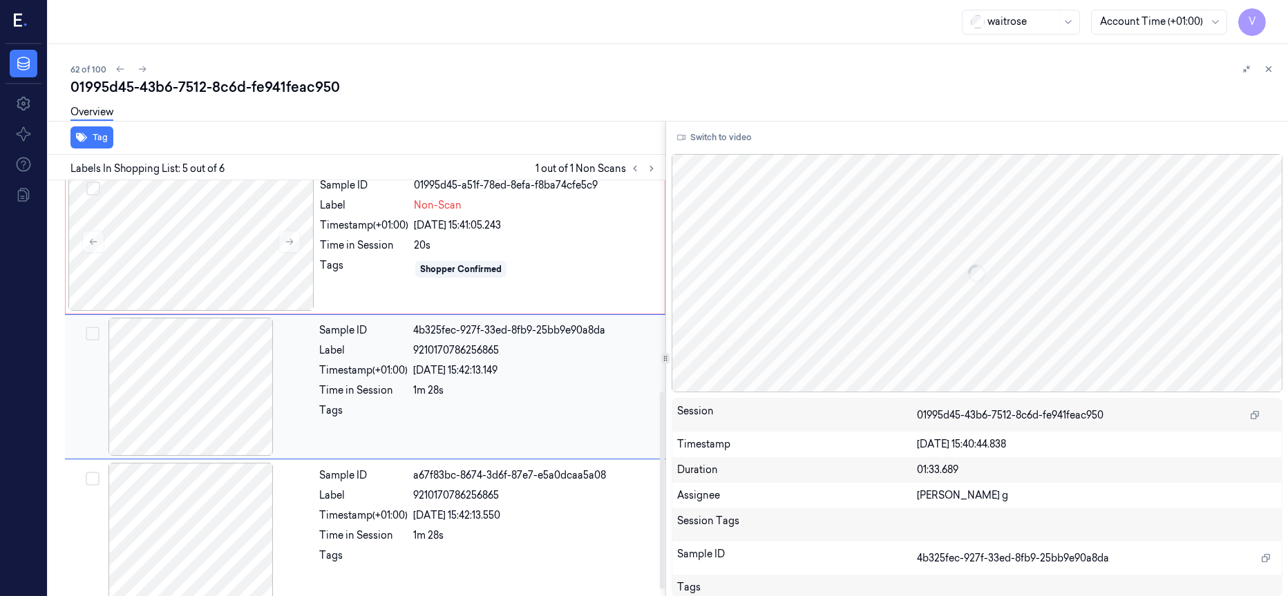
scroll to position [460, 0]
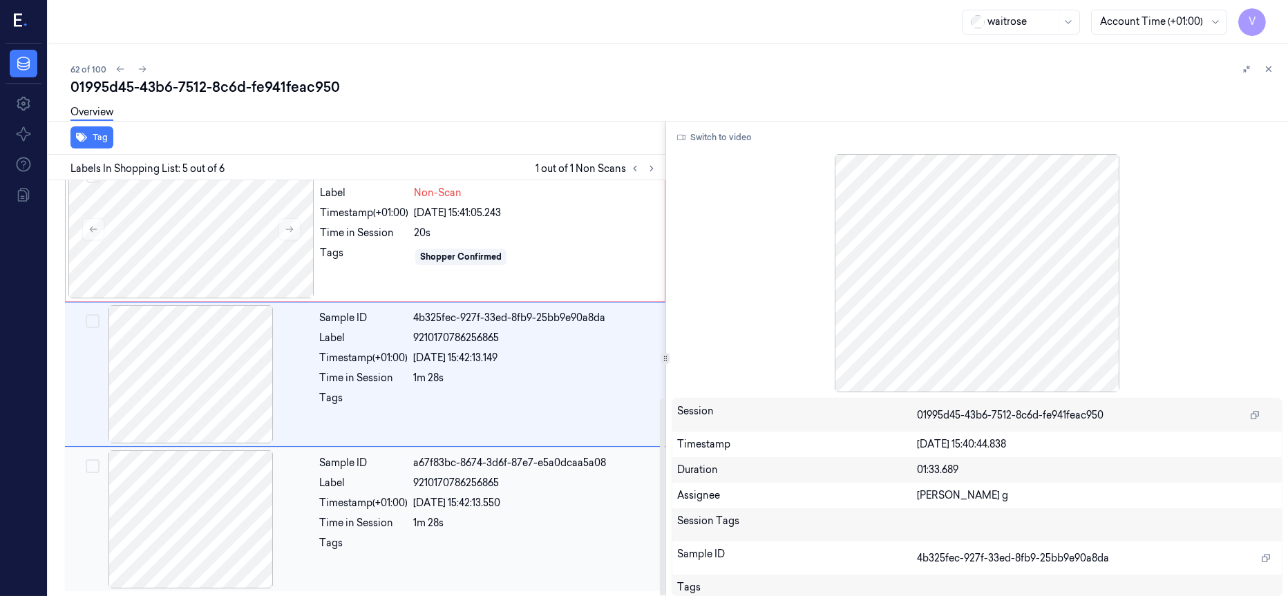
click at [482, 516] on div "1m 28s" at bounding box center [535, 523] width 244 height 15
click at [441, 357] on div "18/09/2025 15:42:13.149" at bounding box center [535, 358] width 244 height 15
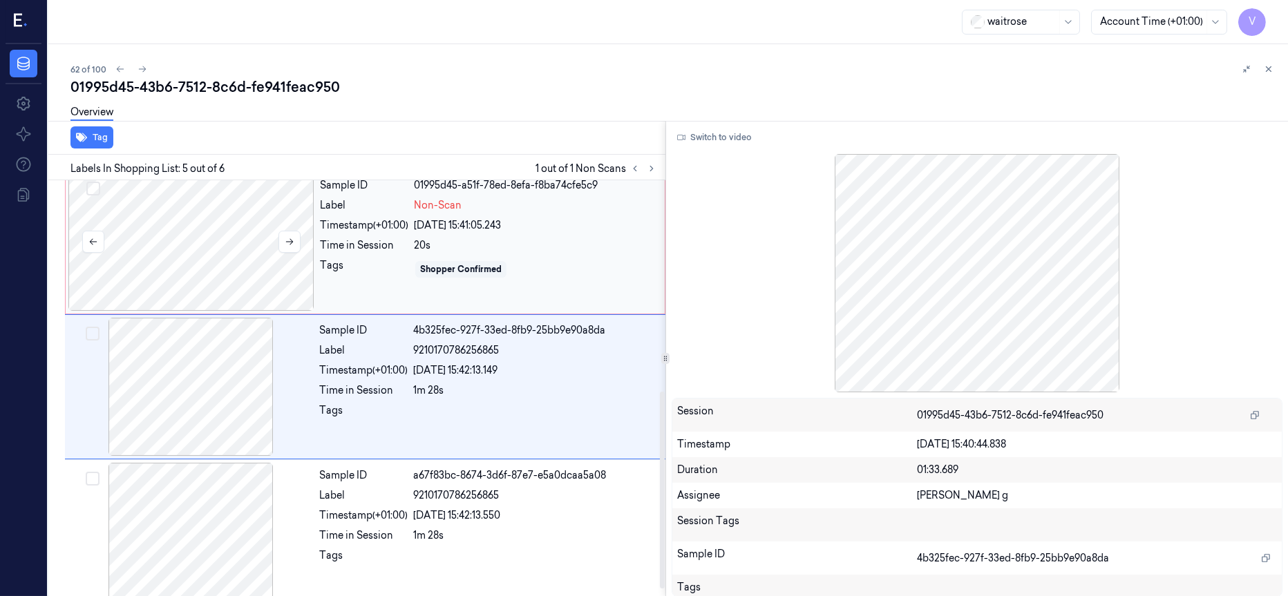
click at [245, 222] on div at bounding box center [191, 242] width 246 height 138
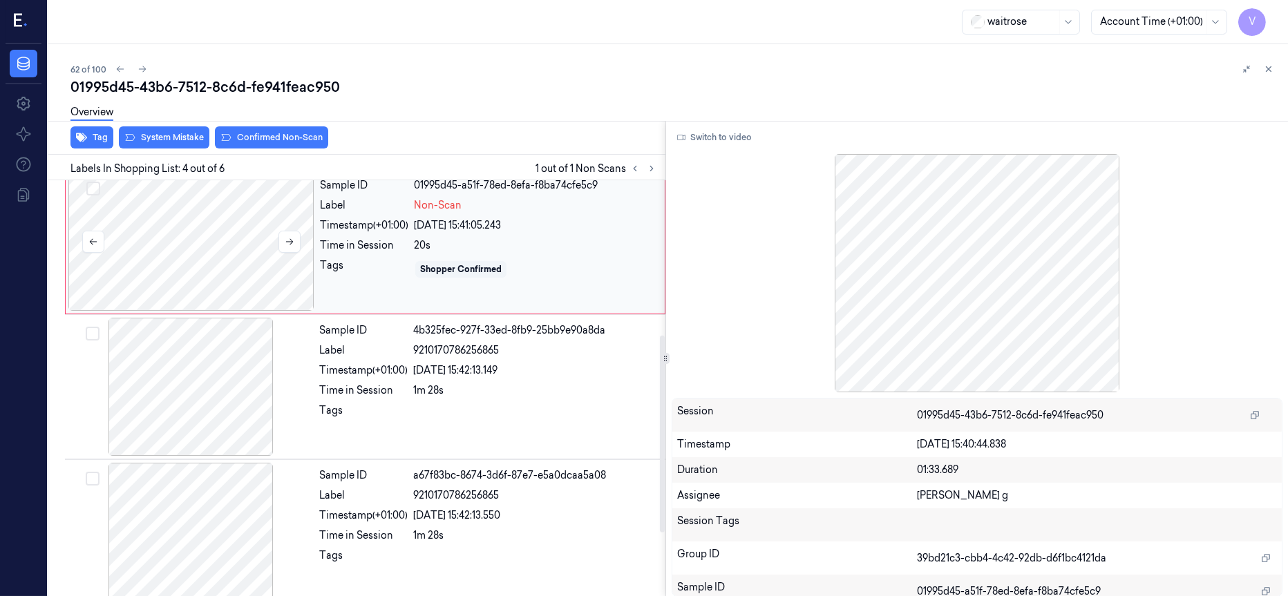
scroll to position [301, 0]
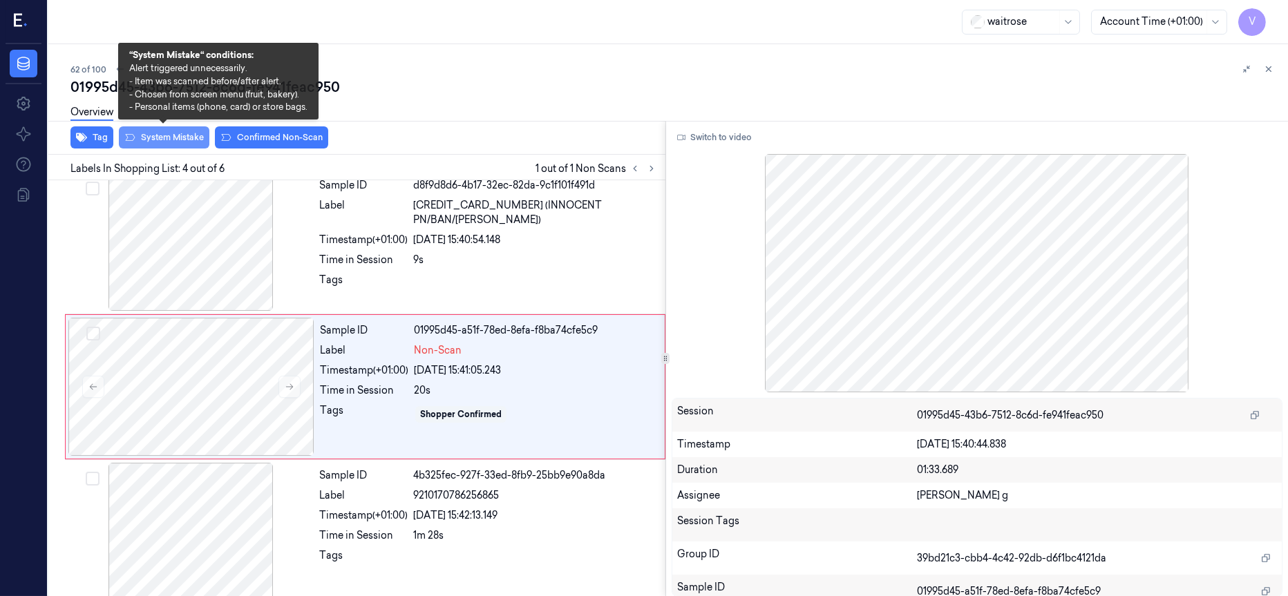
click at [170, 135] on button "System Mistake" at bounding box center [164, 137] width 91 height 22
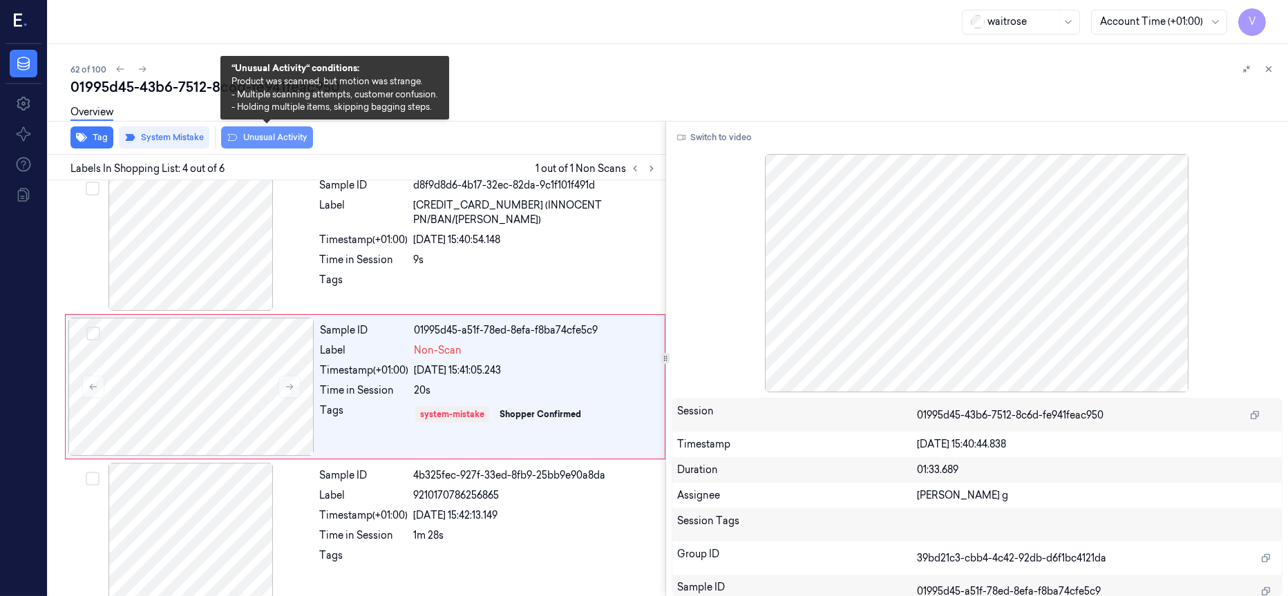
click at [299, 135] on button "Unusual Activity" at bounding box center [267, 137] width 92 height 22
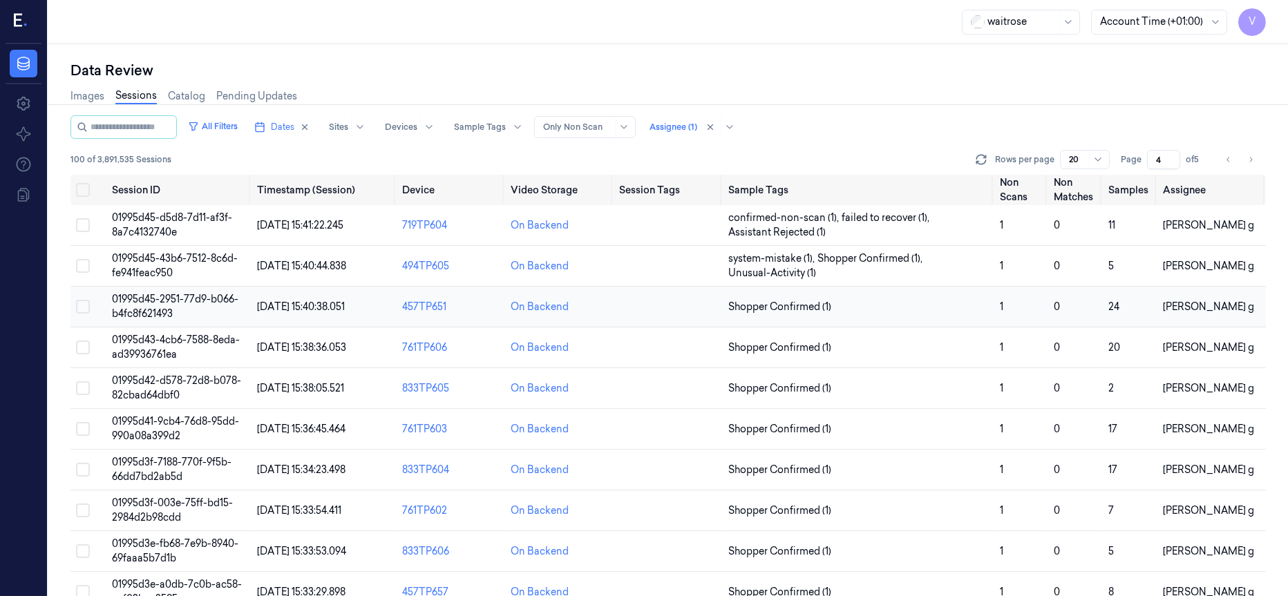
click at [672, 307] on td at bounding box center [668, 307] width 108 height 41
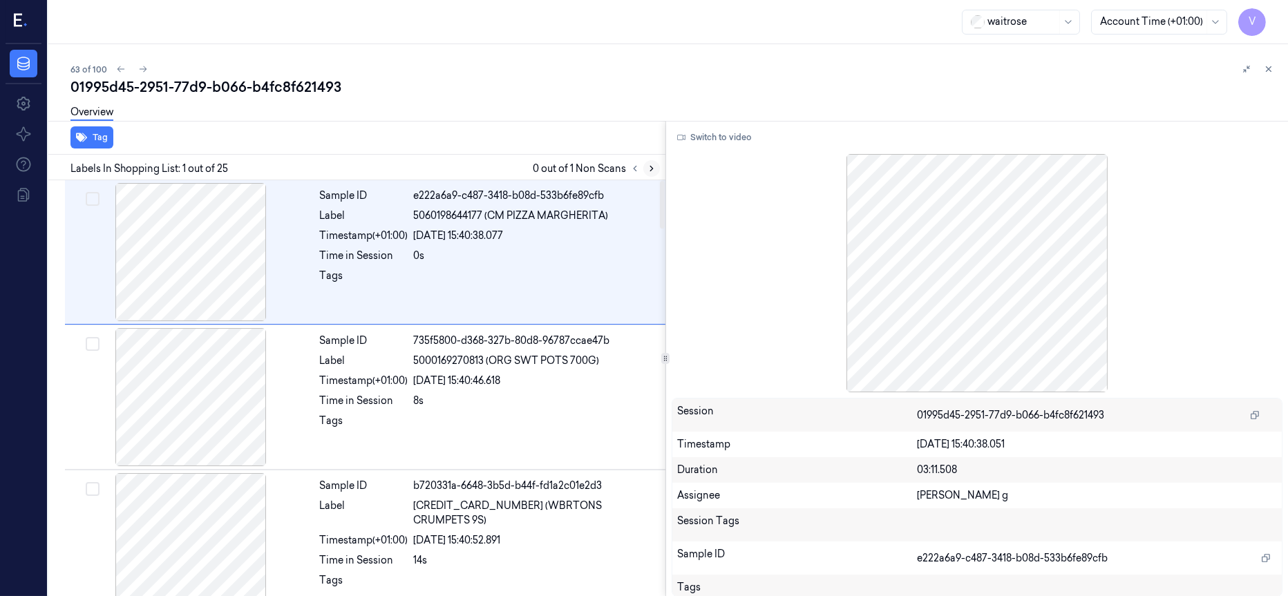
click at [651, 168] on icon at bounding box center [652, 169] width 10 height 10
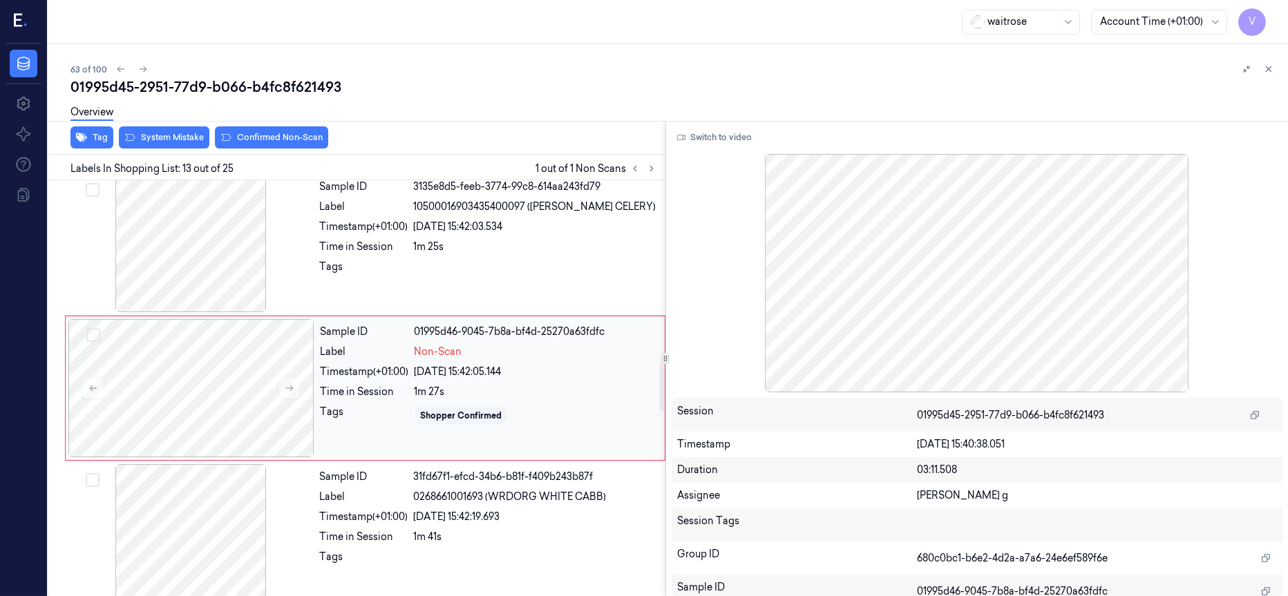
scroll to position [1610, 0]
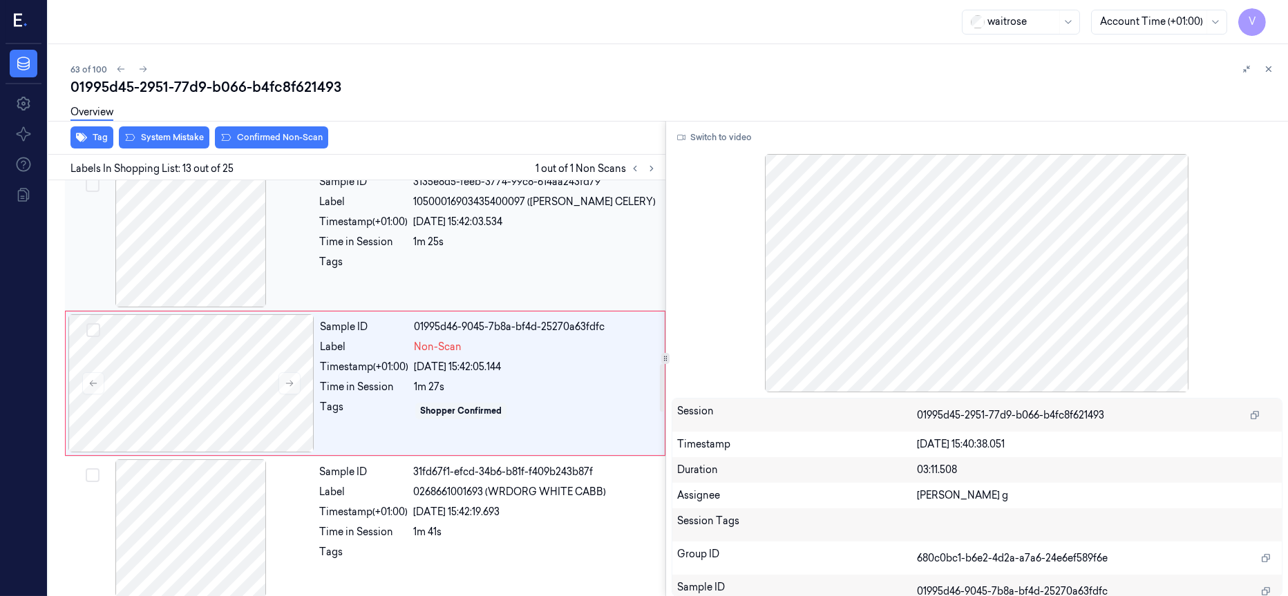
click at [218, 252] on div at bounding box center [191, 238] width 246 height 138
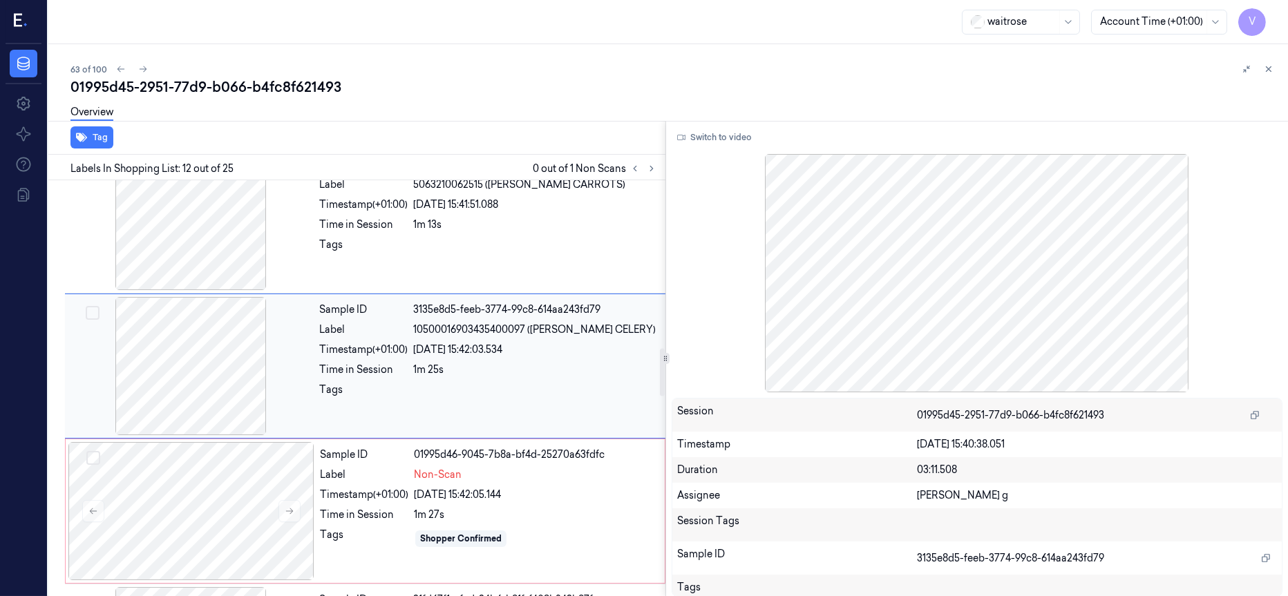
scroll to position [1465, 0]
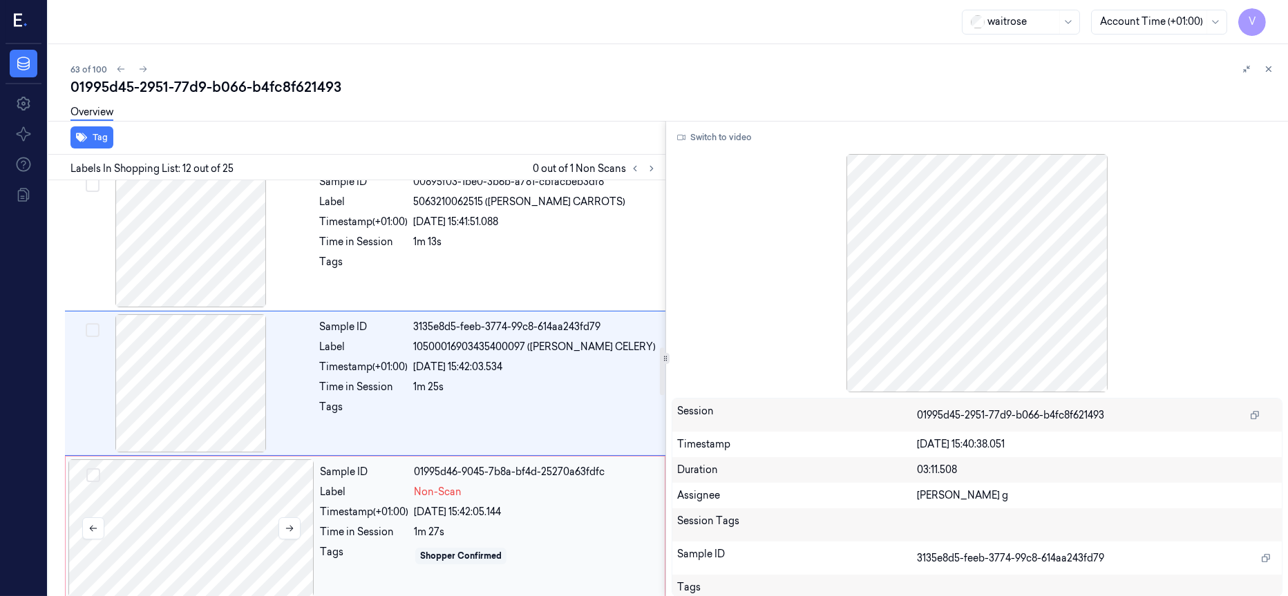
click at [211, 500] on div at bounding box center [191, 529] width 246 height 138
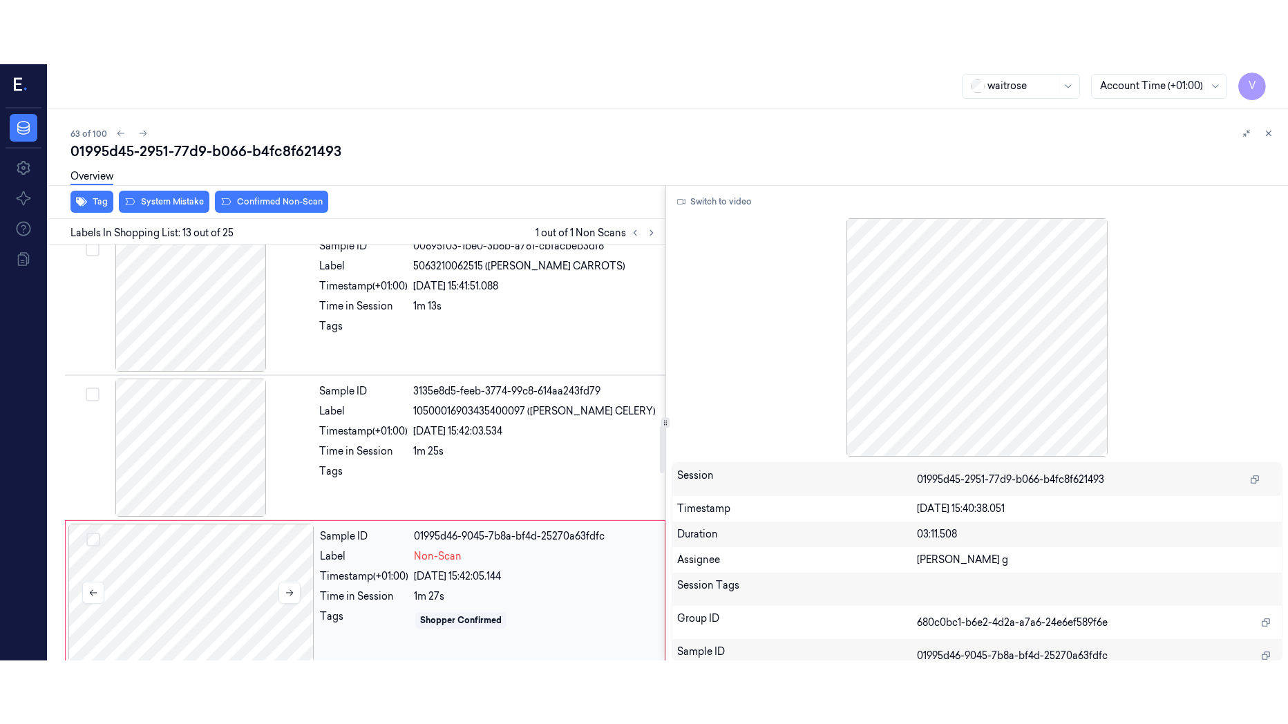
scroll to position [1610, 0]
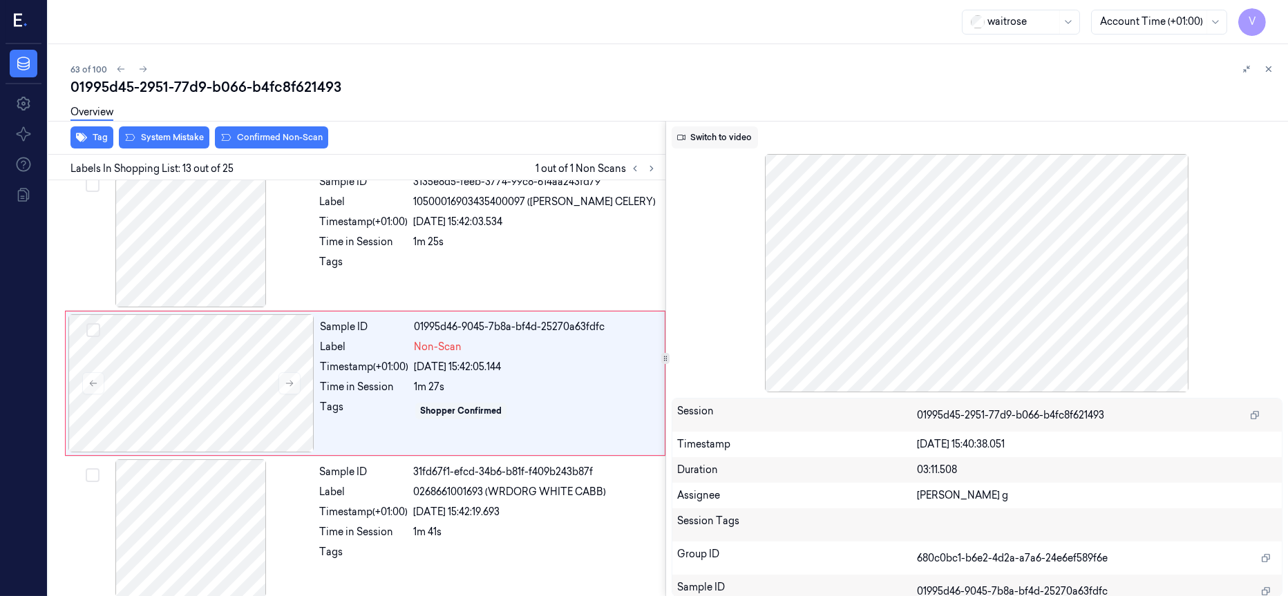
click at [713, 135] on button "Switch to video" at bounding box center [715, 137] width 86 height 22
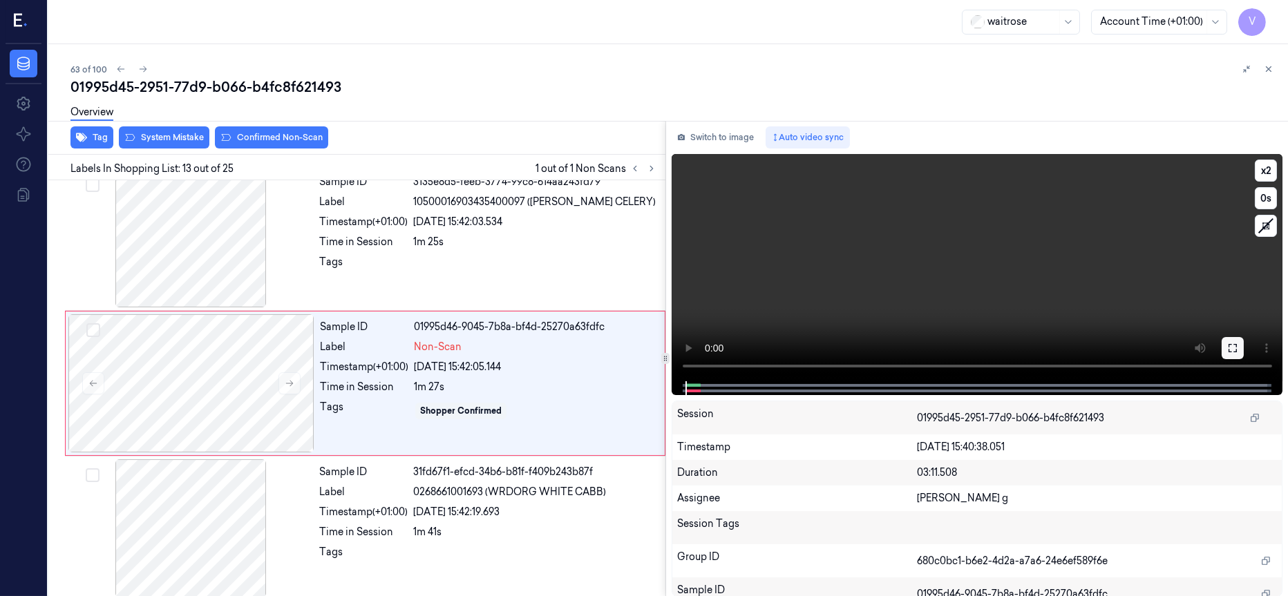
click at [1237, 345] on icon at bounding box center [1232, 348] width 11 height 11
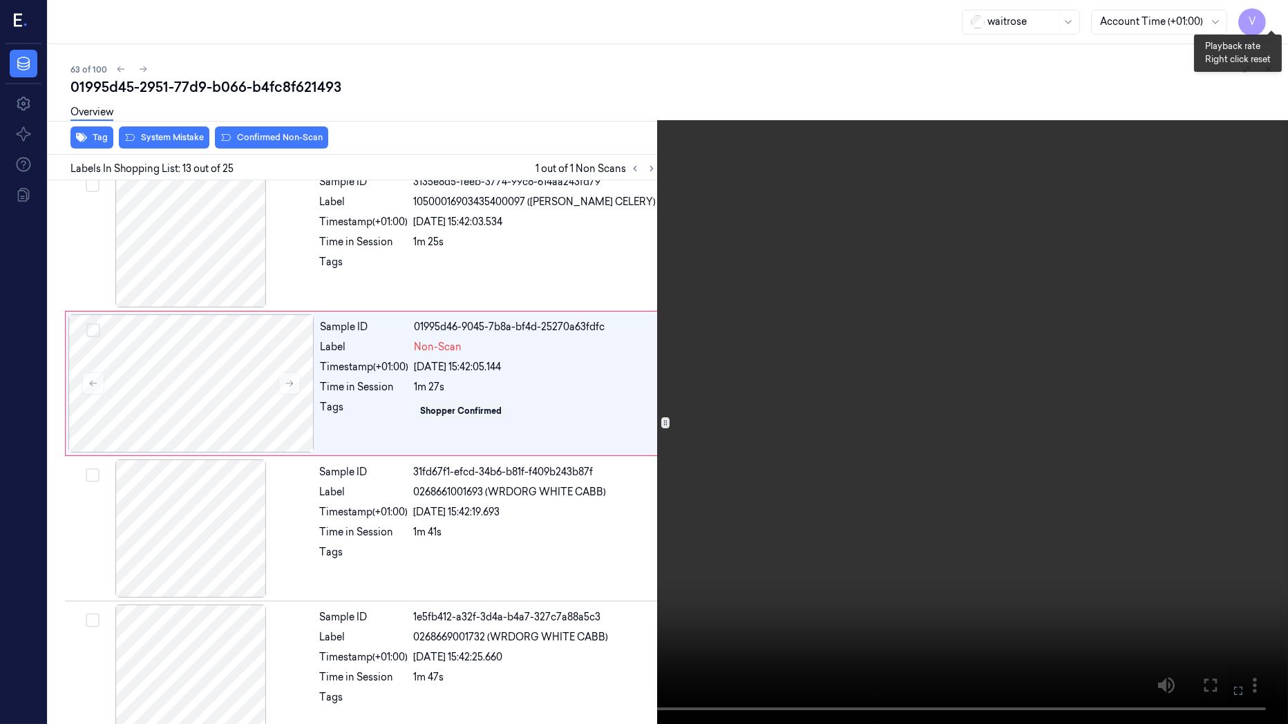
click at [1263, 10] on button "x 2" at bounding box center [1271, 17] width 22 height 22
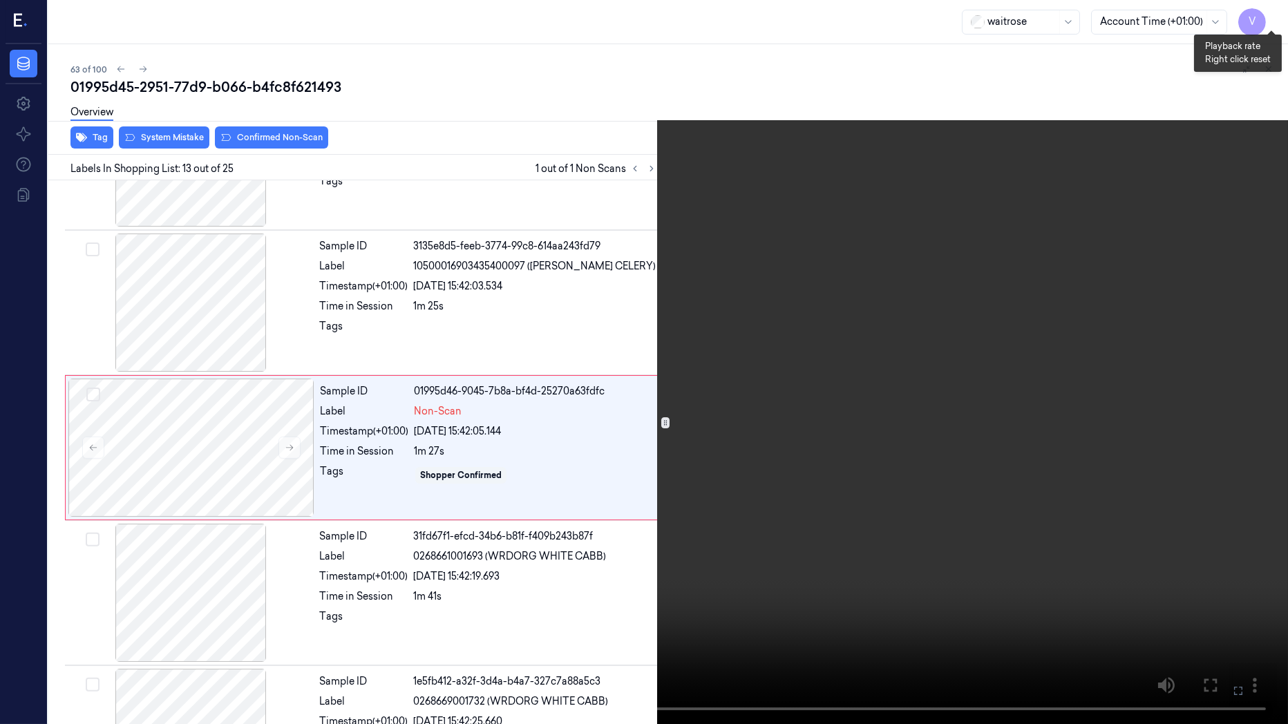
click at [1268, 10] on button "x 4" at bounding box center [1271, 17] width 22 height 22
click at [0, 0] on icon at bounding box center [0, 0] width 0 height 0
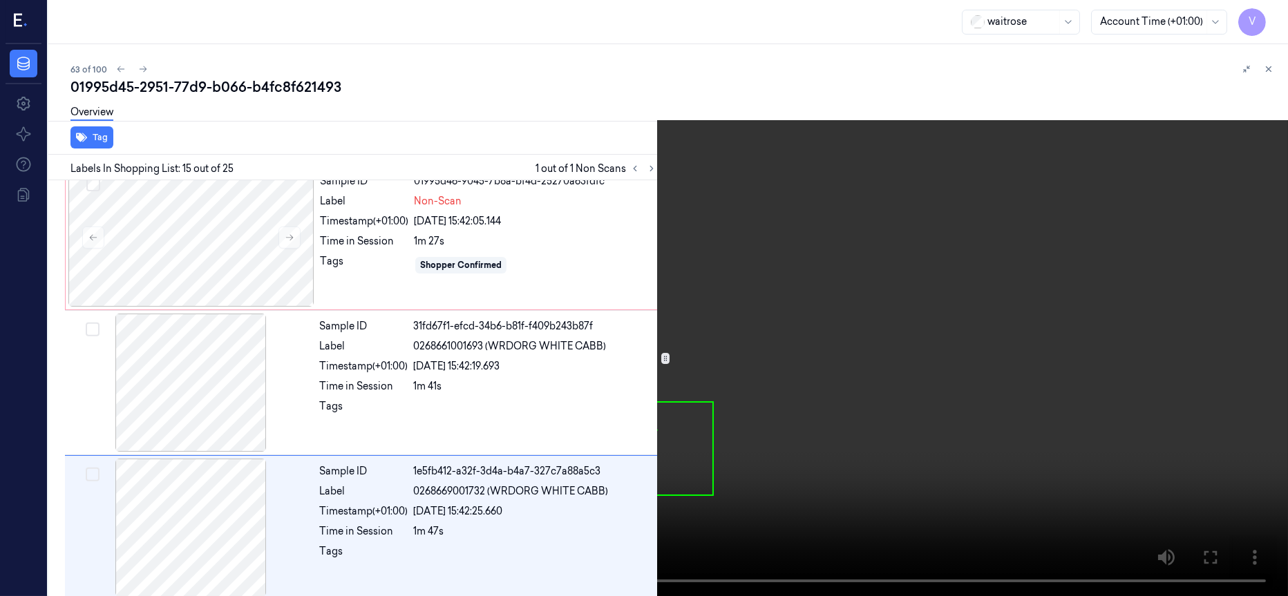
scroll to position [1901, 0]
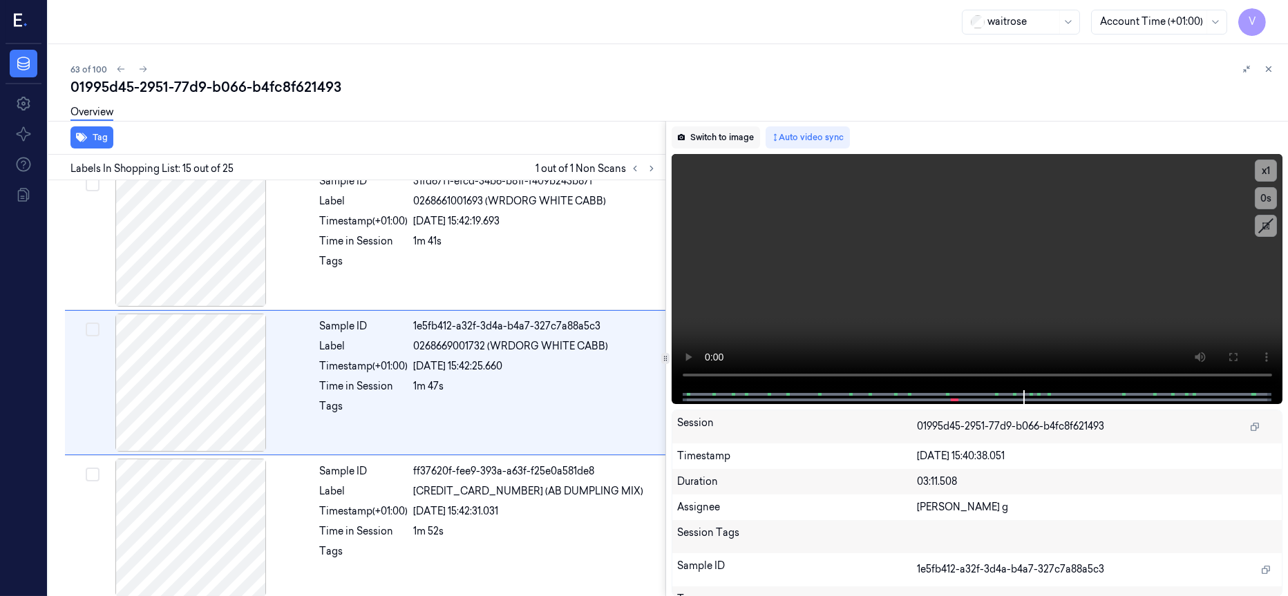
click at [721, 137] on button "Switch to image" at bounding box center [716, 137] width 88 height 22
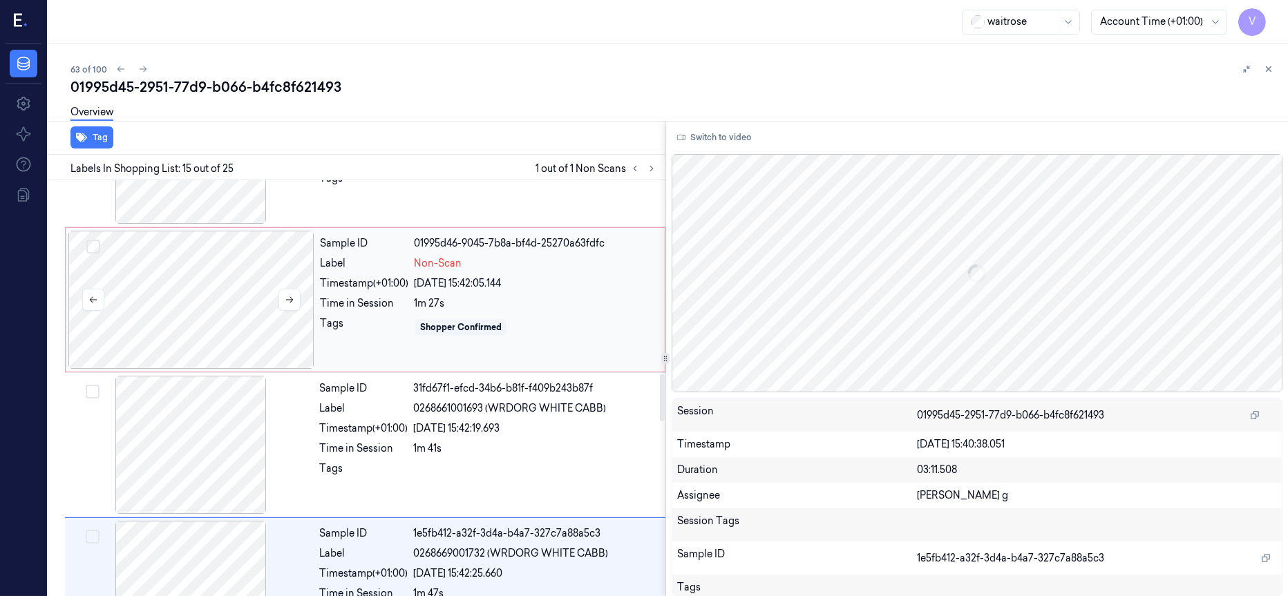
click at [247, 300] on div at bounding box center [191, 300] width 246 height 138
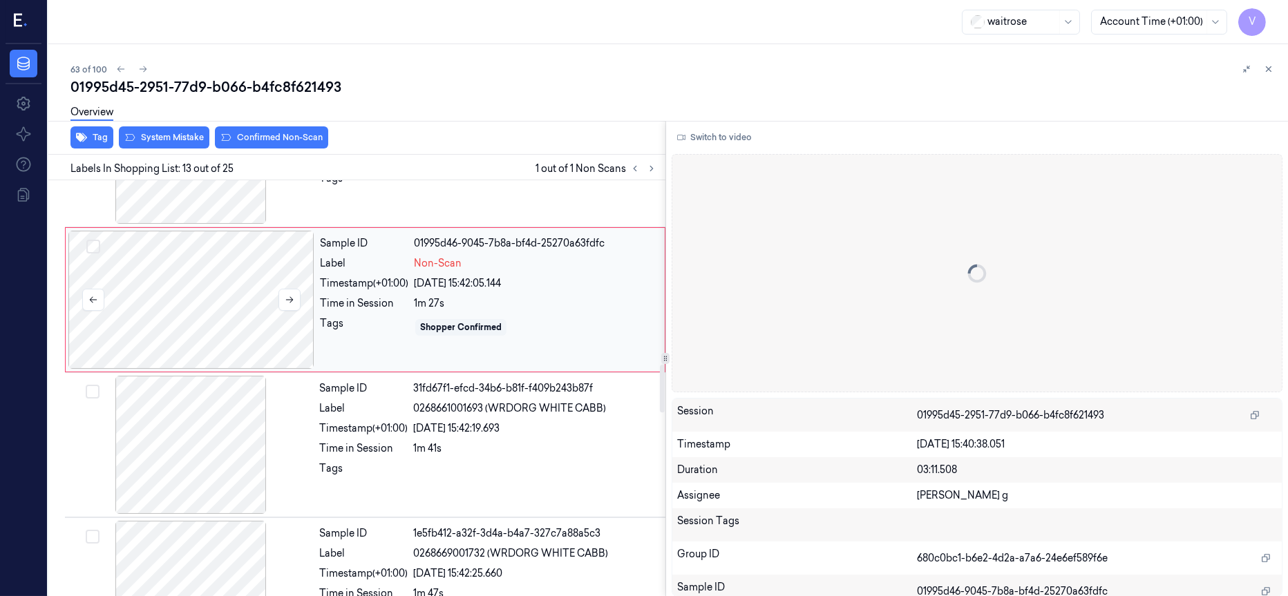
scroll to position [1610, 0]
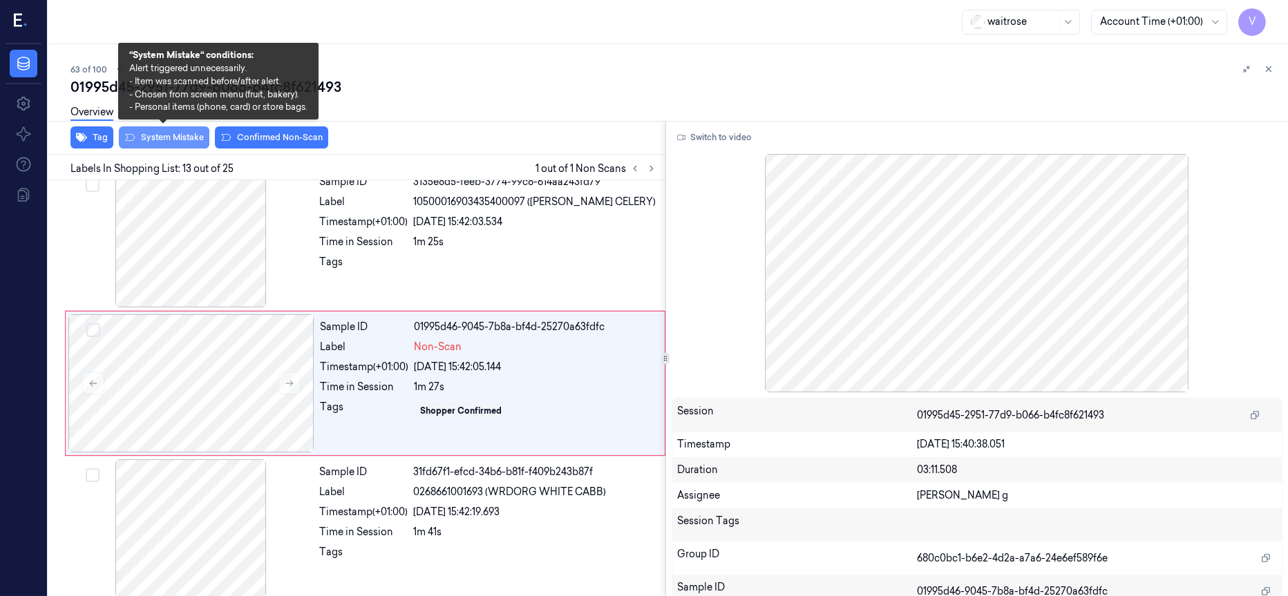
click at [154, 140] on button "System Mistake" at bounding box center [164, 137] width 91 height 22
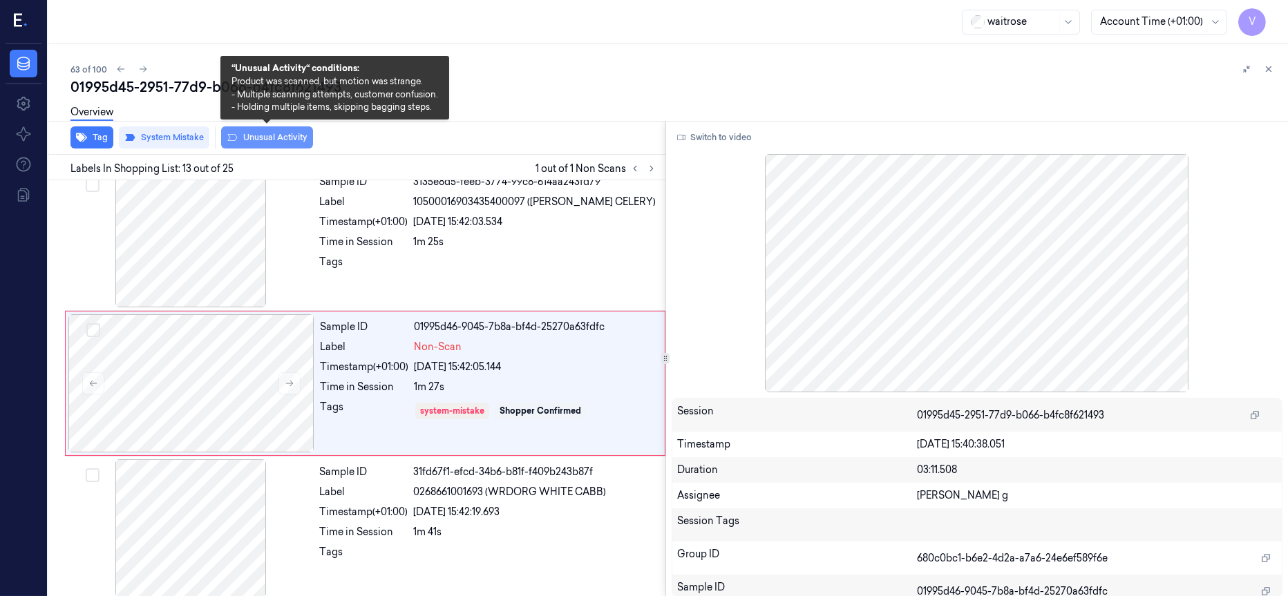
click at [278, 140] on button "Unusual Activity" at bounding box center [267, 137] width 92 height 22
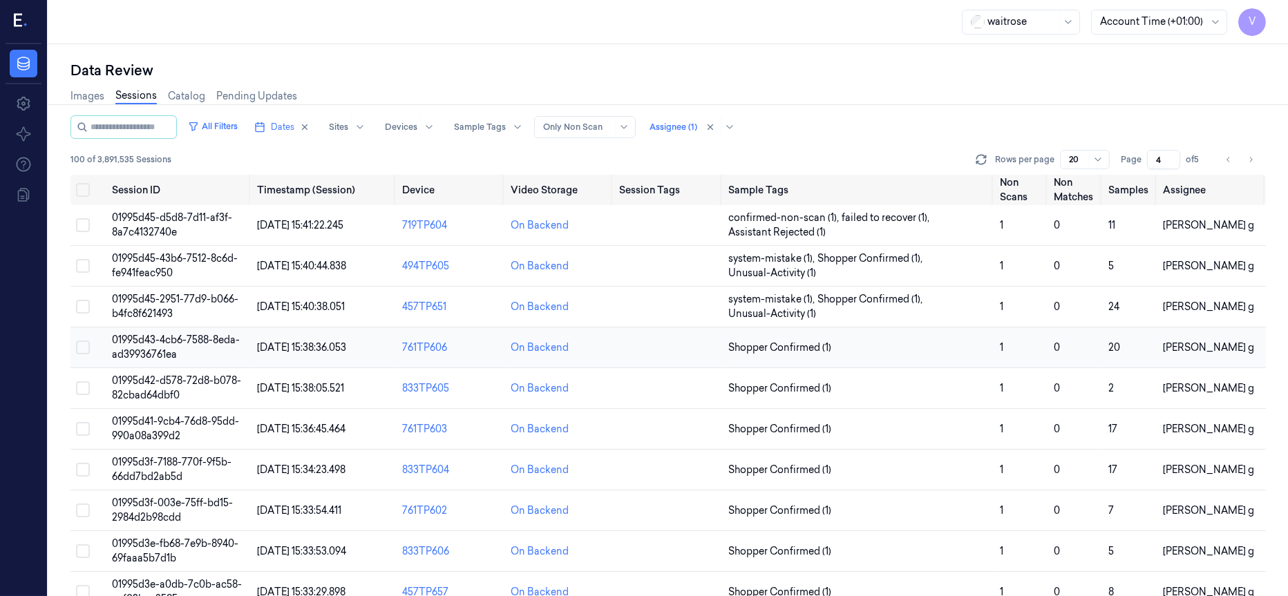
click at [662, 352] on td at bounding box center [668, 348] width 108 height 41
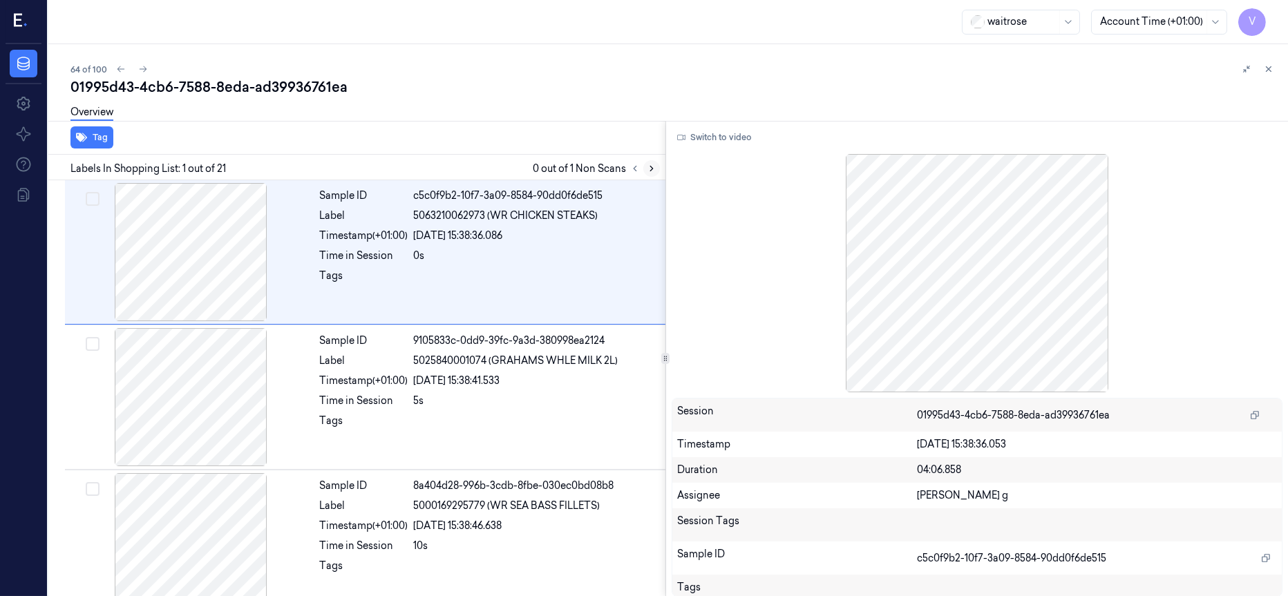
click at [643, 169] on button at bounding box center [651, 168] width 17 height 17
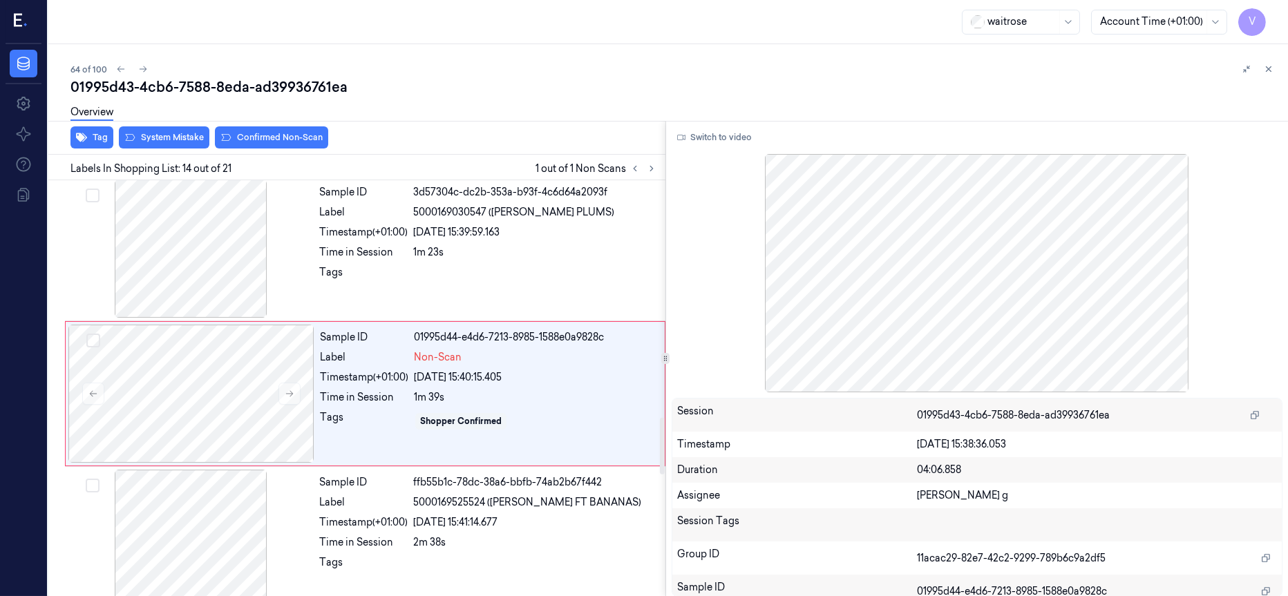
scroll to position [1756, 0]
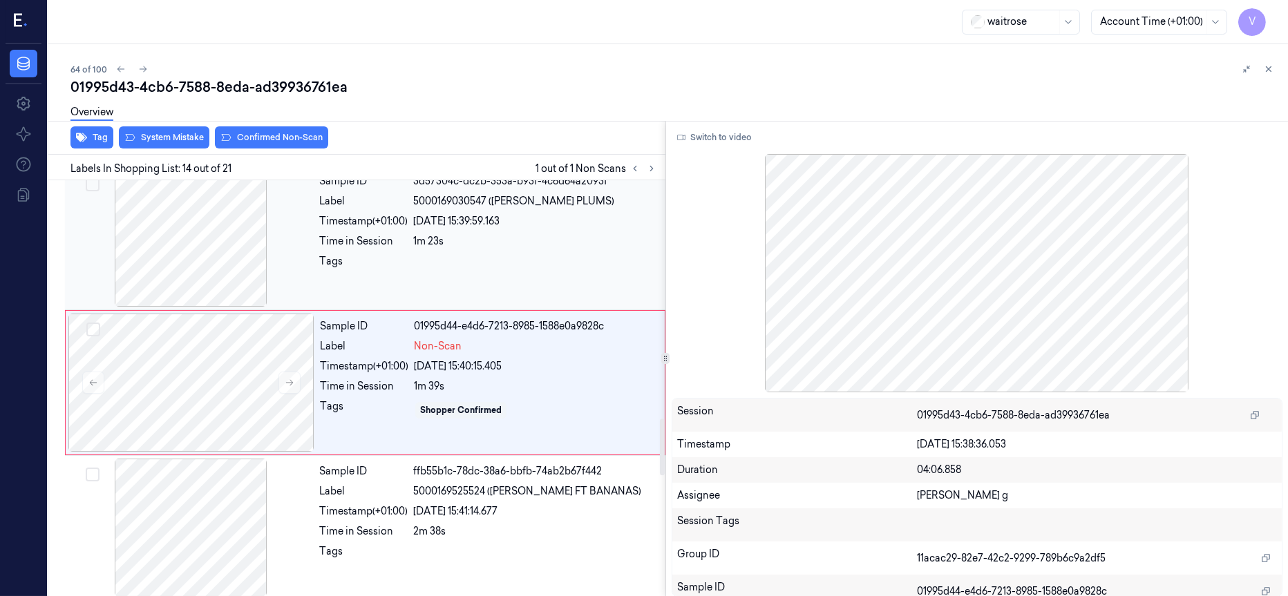
click at [227, 248] on div at bounding box center [191, 238] width 246 height 138
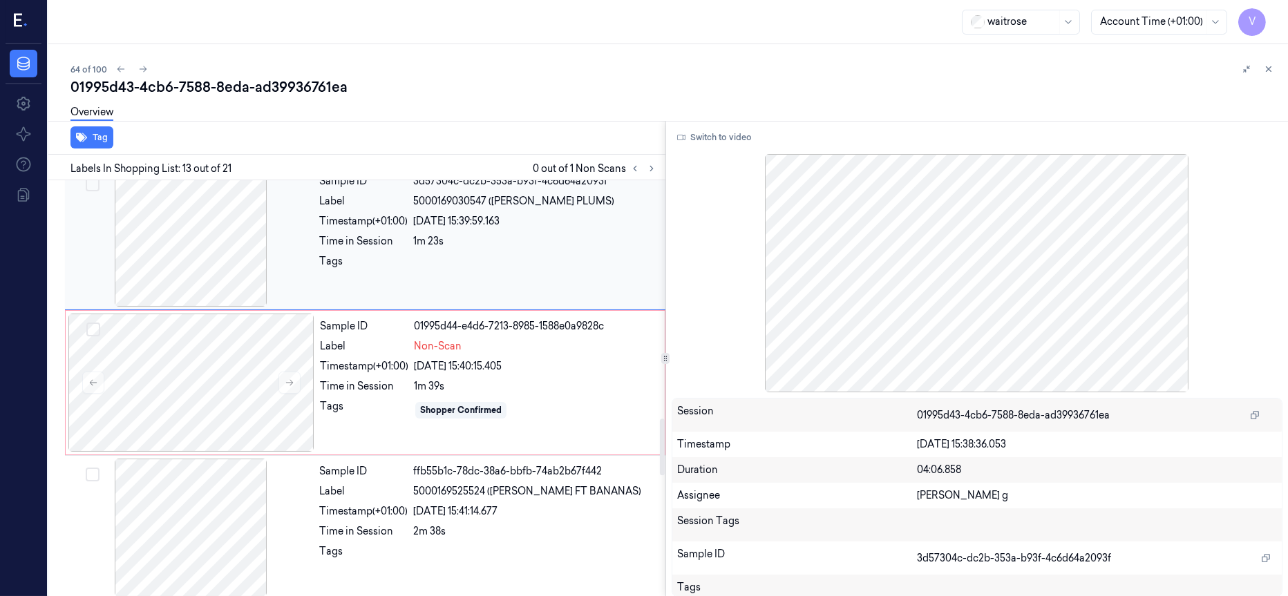
scroll to position [1610, 0]
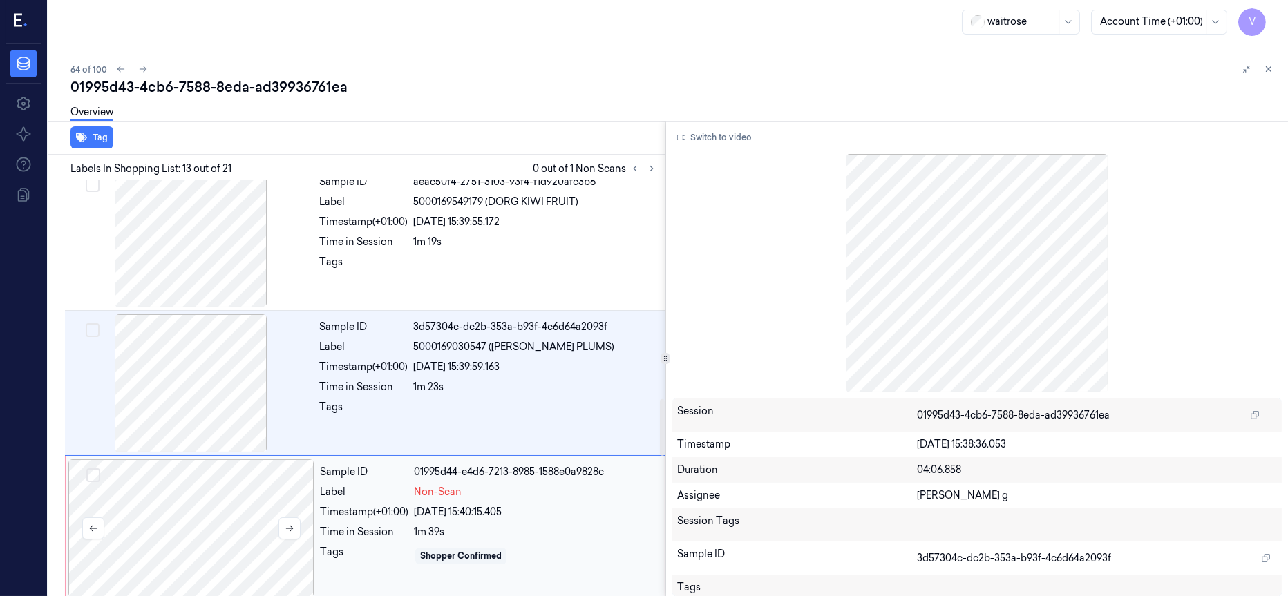
click at [208, 503] on div at bounding box center [191, 529] width 246 height 138
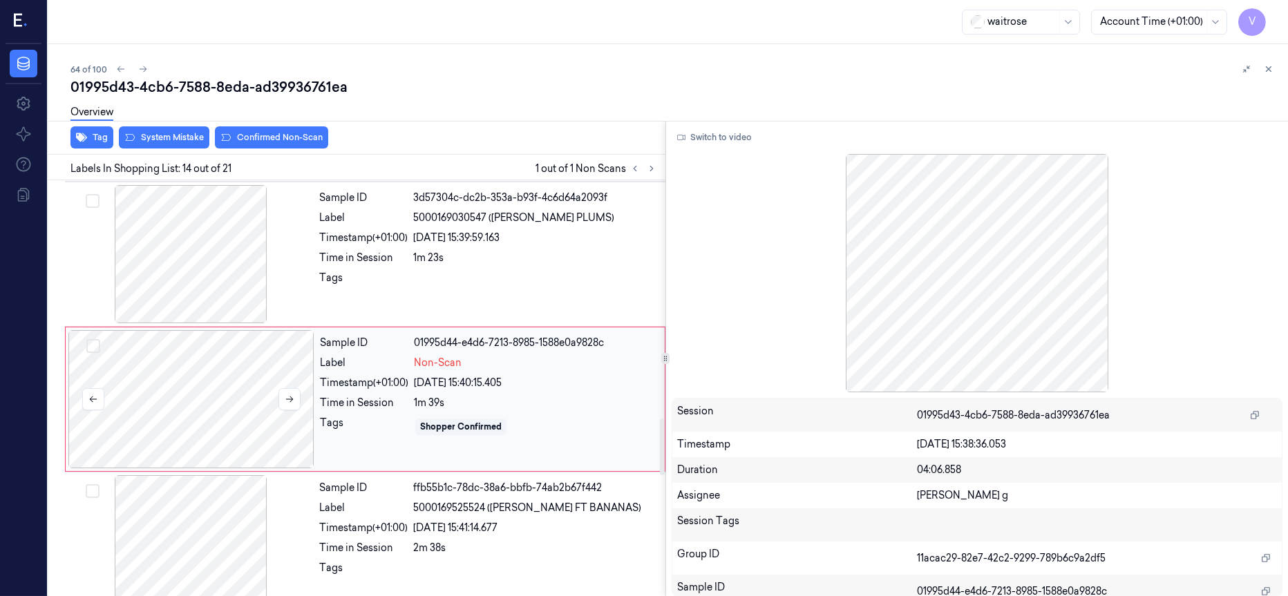
scroll to position [1756, 0]
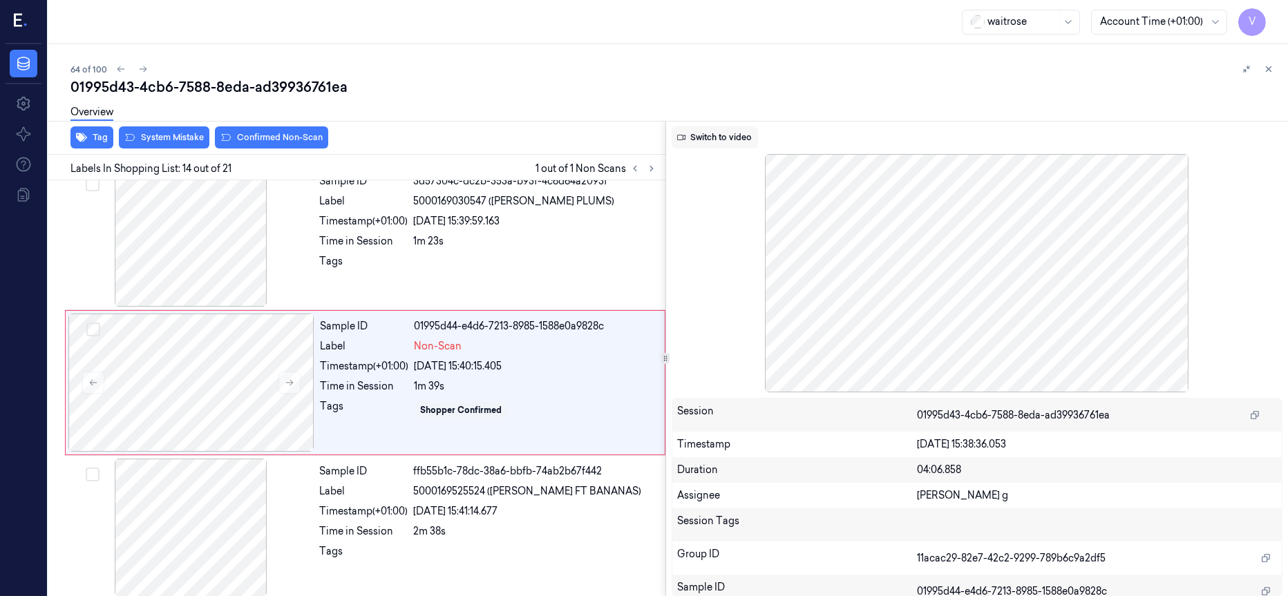
click at [713, 137] on button "Switch to video" at bounding box center [715, 137] width 86 height 22
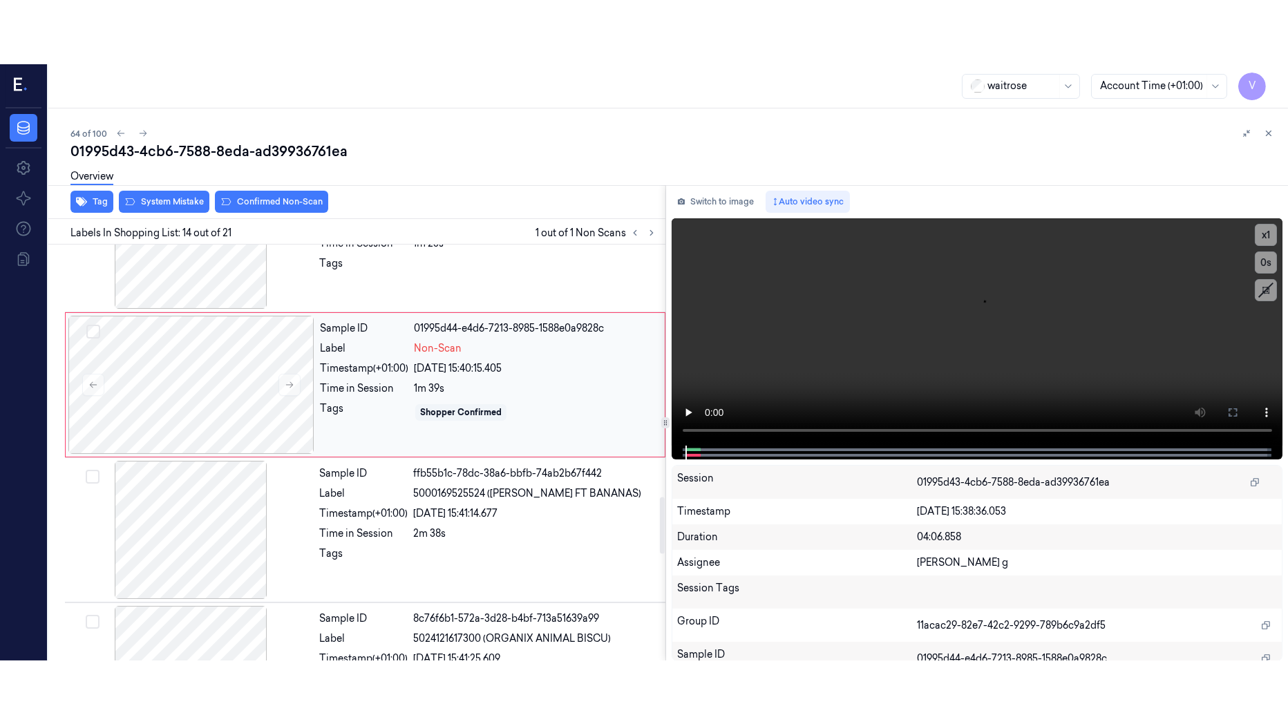
scroll to position [1859, 0]
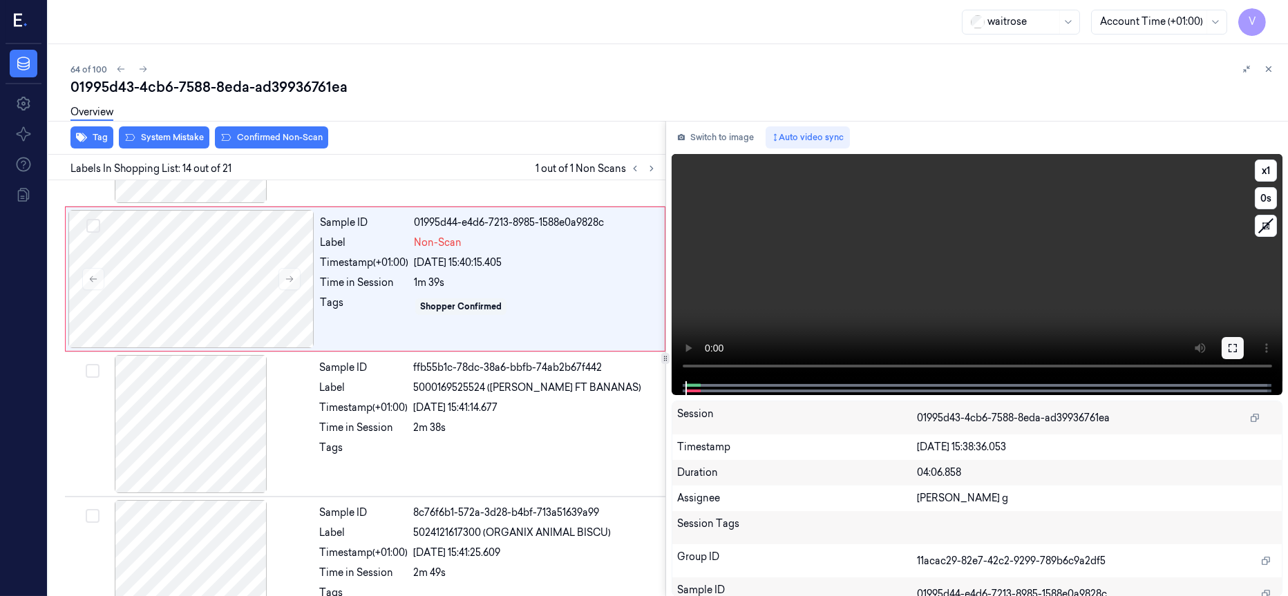
click at [1234, 348] on icon at bounding box center [1232, 348] width 11 height 11
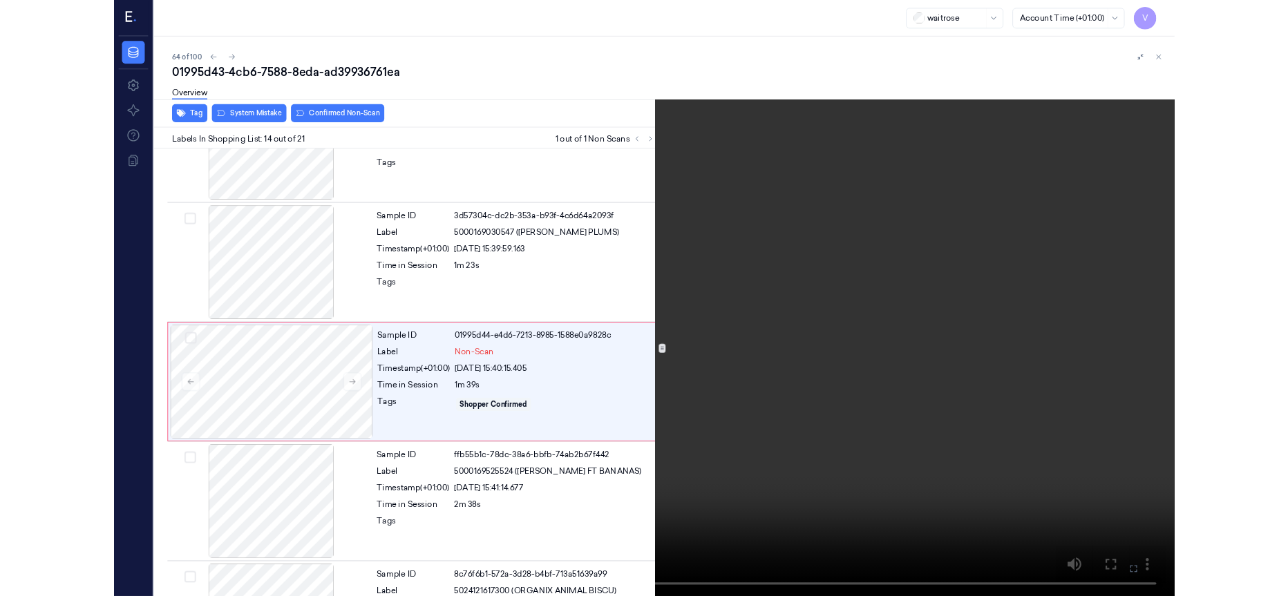
scroll to position [1692, 0]
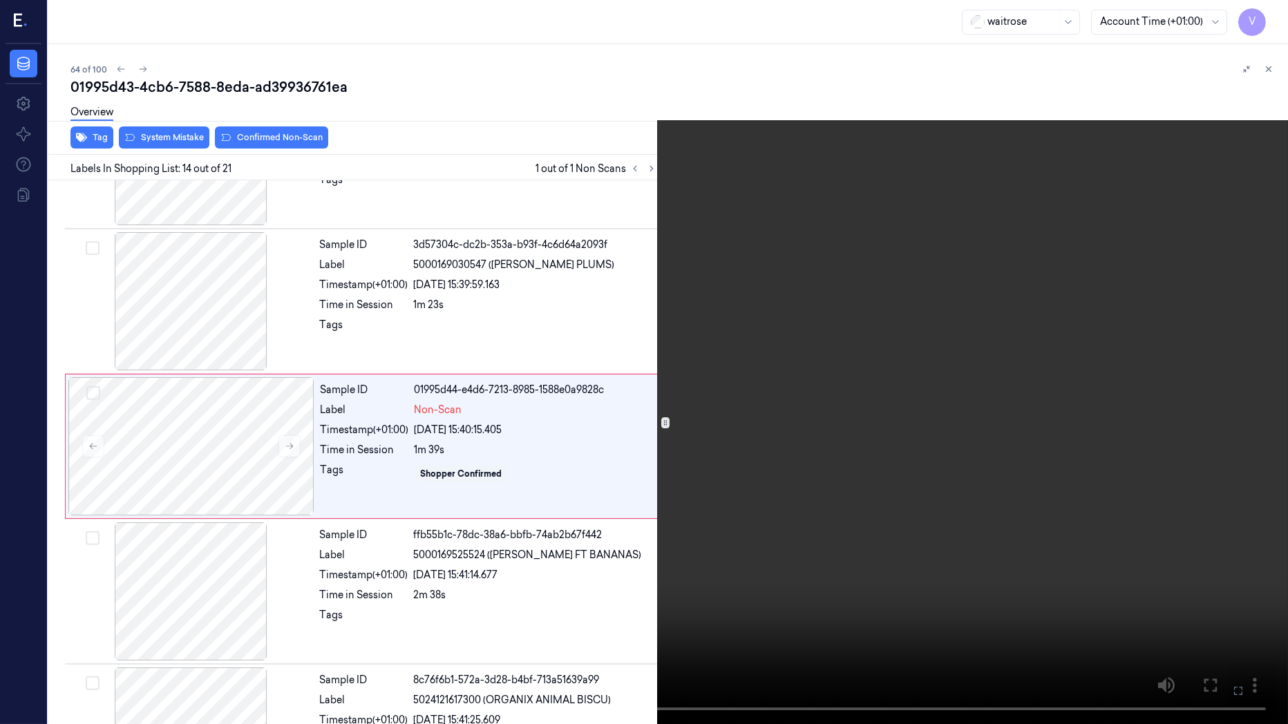
click at [0, 0] on icon at bounding box center [0, 0] width 0 height 0
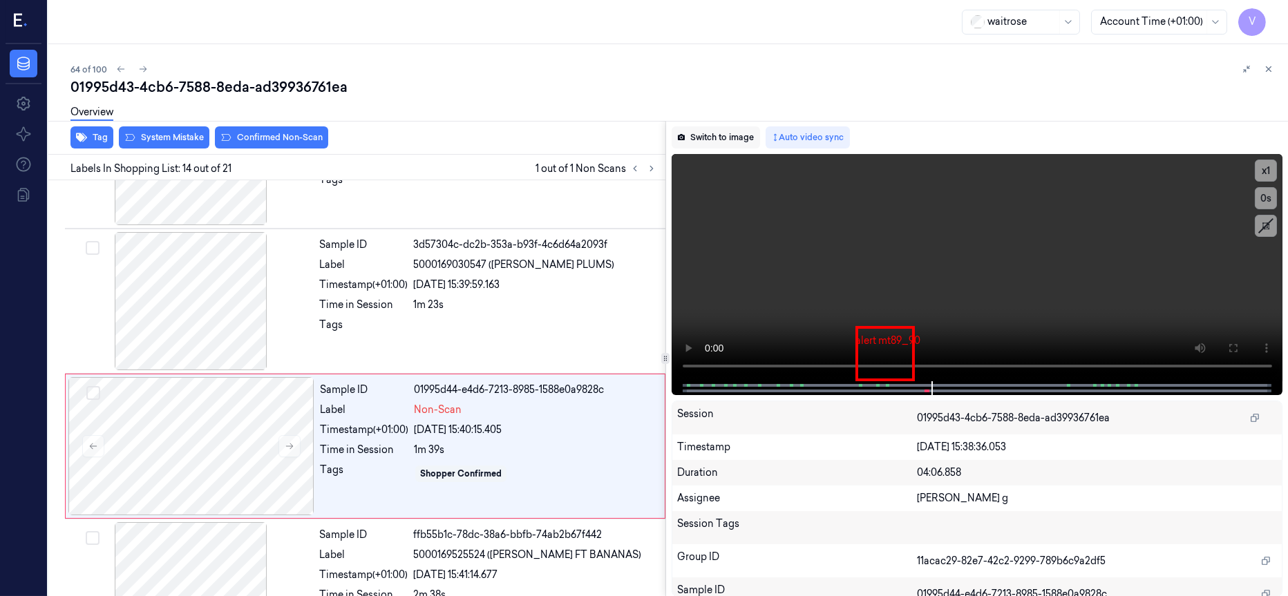
click at [732, 137] on button "Switch to image" at bounding box center [716, 137] width 88 height 22
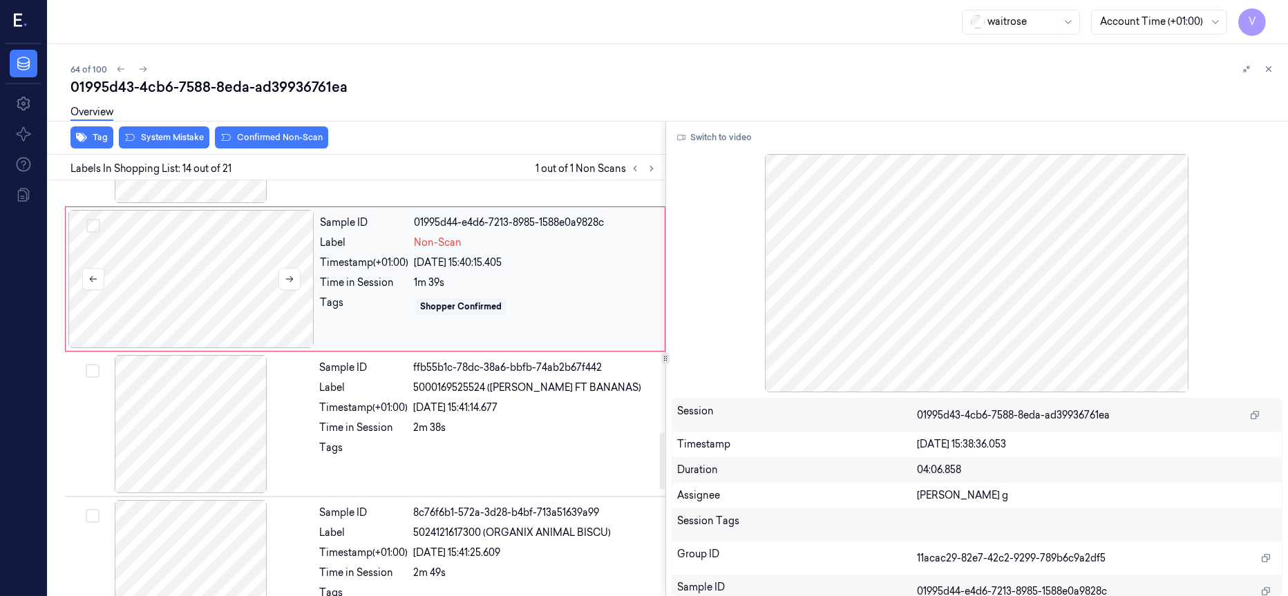
click at [203, 292] on div at bounding box center [191, 279] width 246 height 138
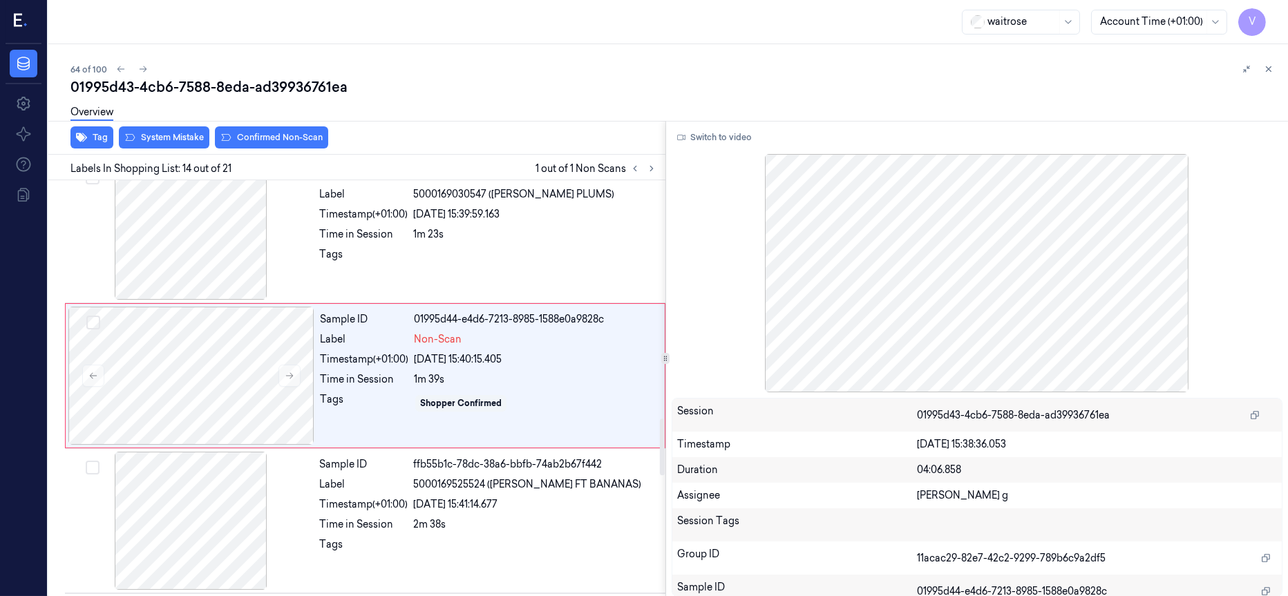
scroll to position [1756, 0]
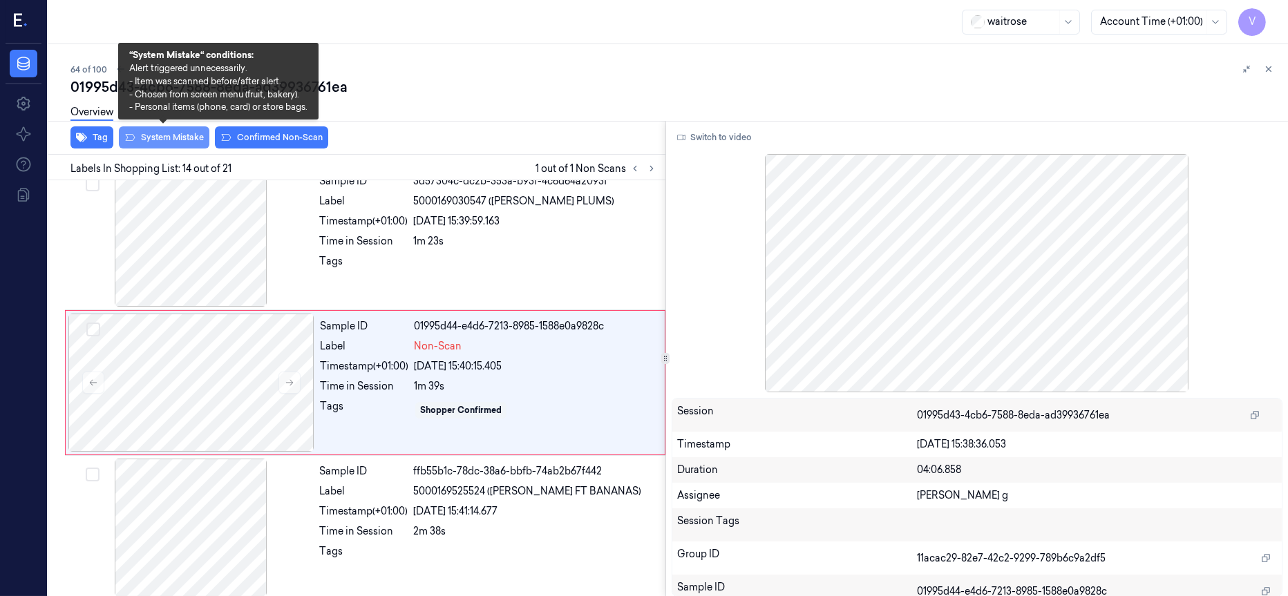
click at [162, 138] on button "System Mistake" at bounding box center [164, 137] width 91 height 22
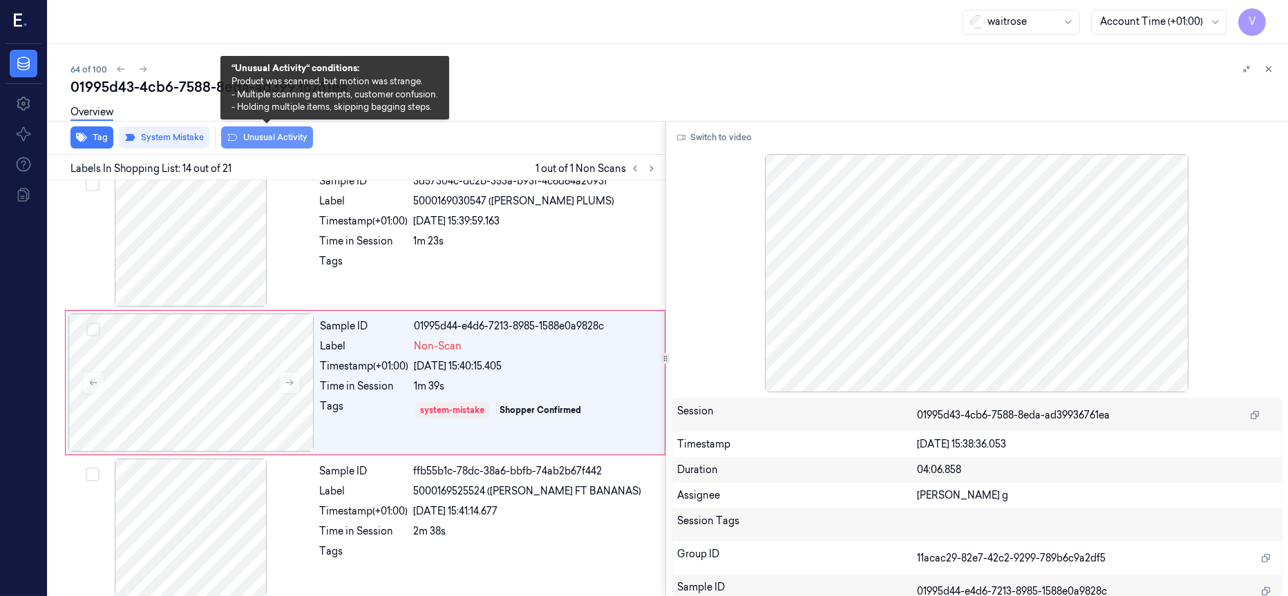
click at [276, 138] on button "Unusual Activity" at bounding box center [267, 137] width 92 height 22
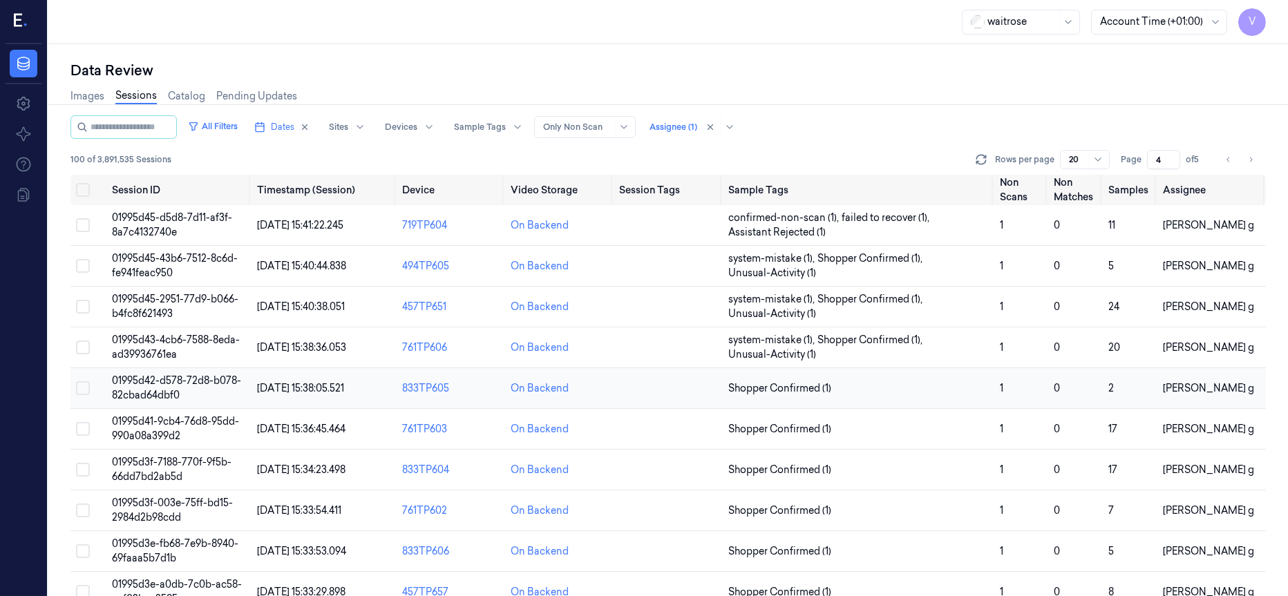
click at [669, 392] on td at bounding box center [668, 388] width 108 height 41
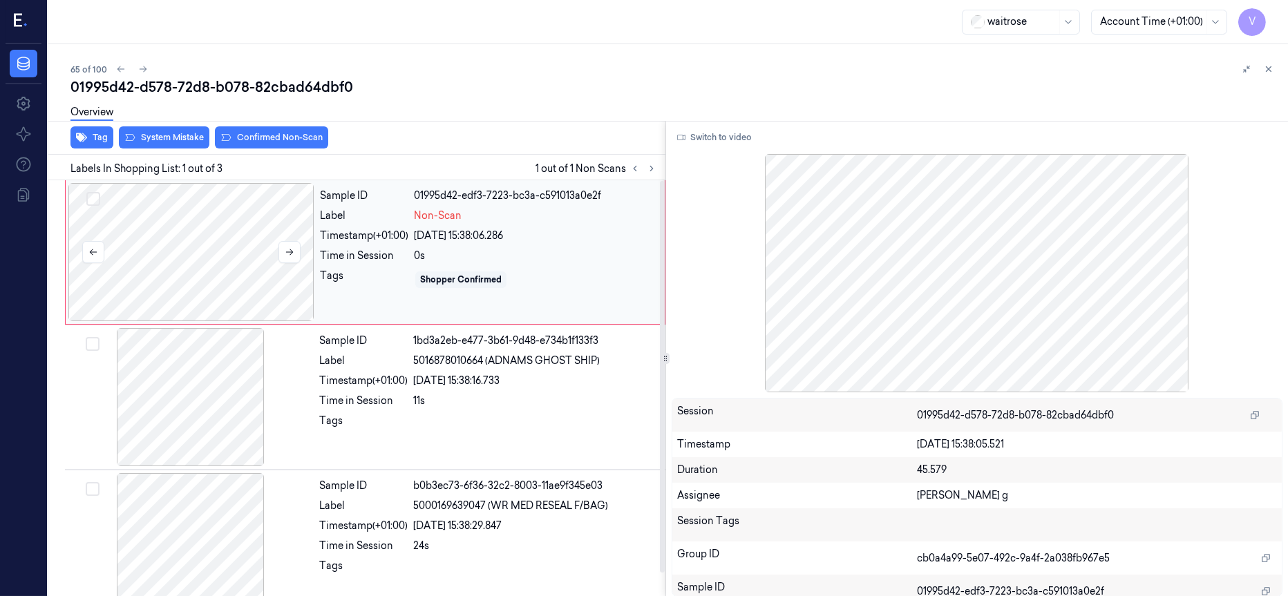
click at [211, 249] on div at bounding box center [191, 252] width 246 height 138
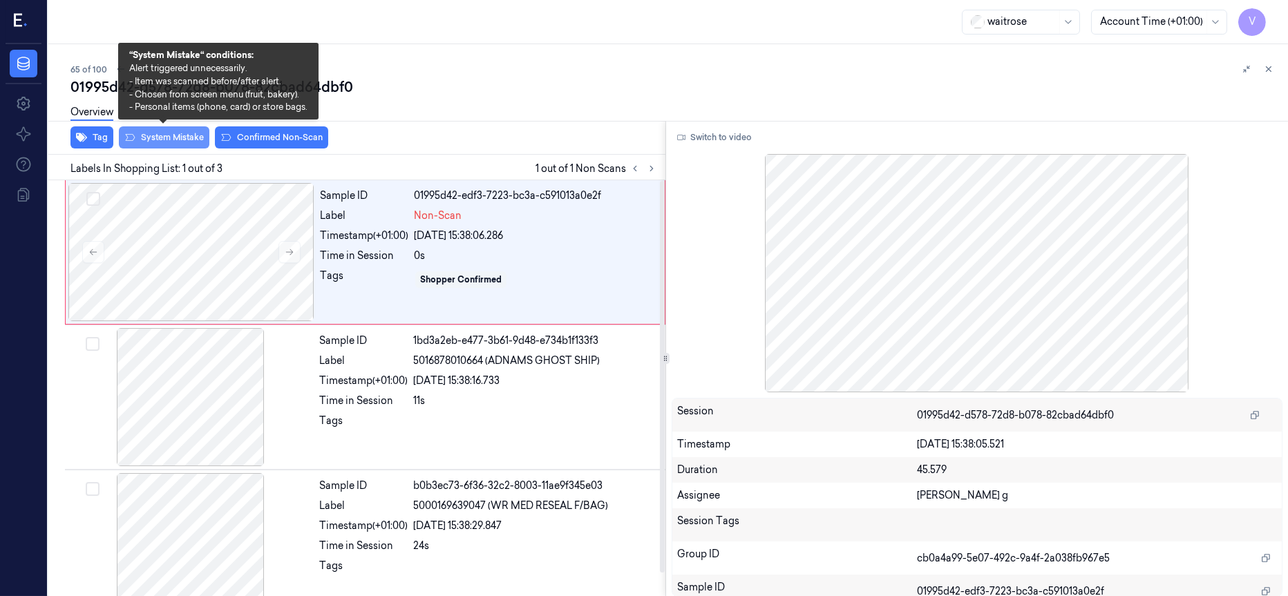
click at [176, 138] on button "System Mistake" at bounding box center [164, 137] width 91 height 22
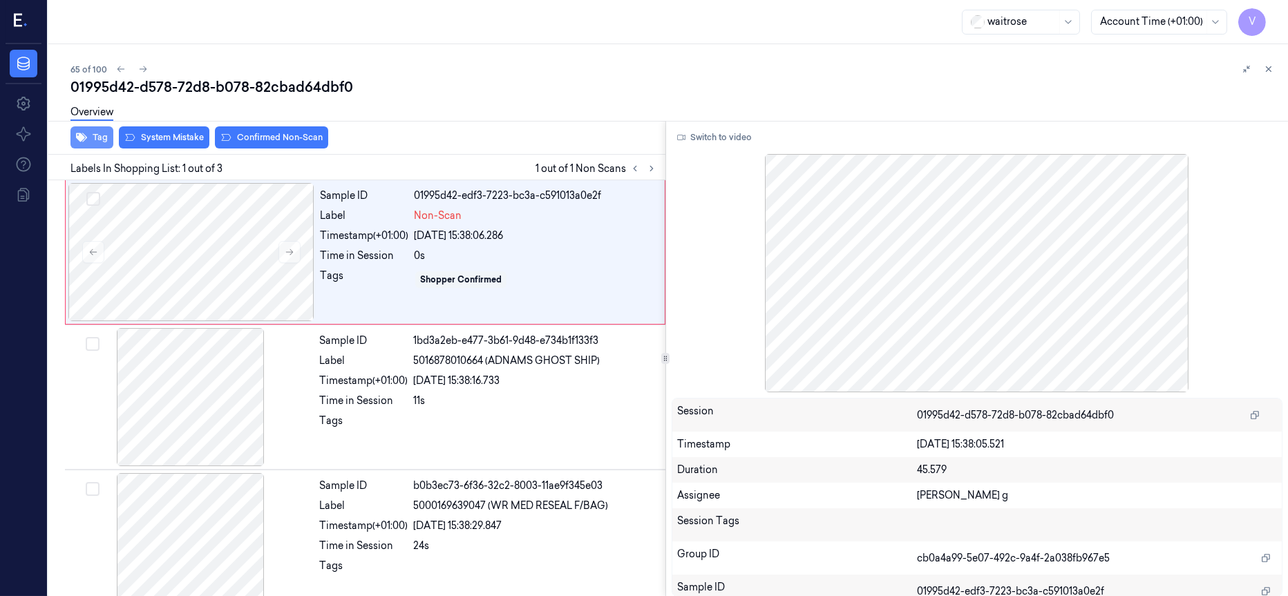
click at [87, 137] on button "Tag" at bounding box center [91, 137] width 43 height 22
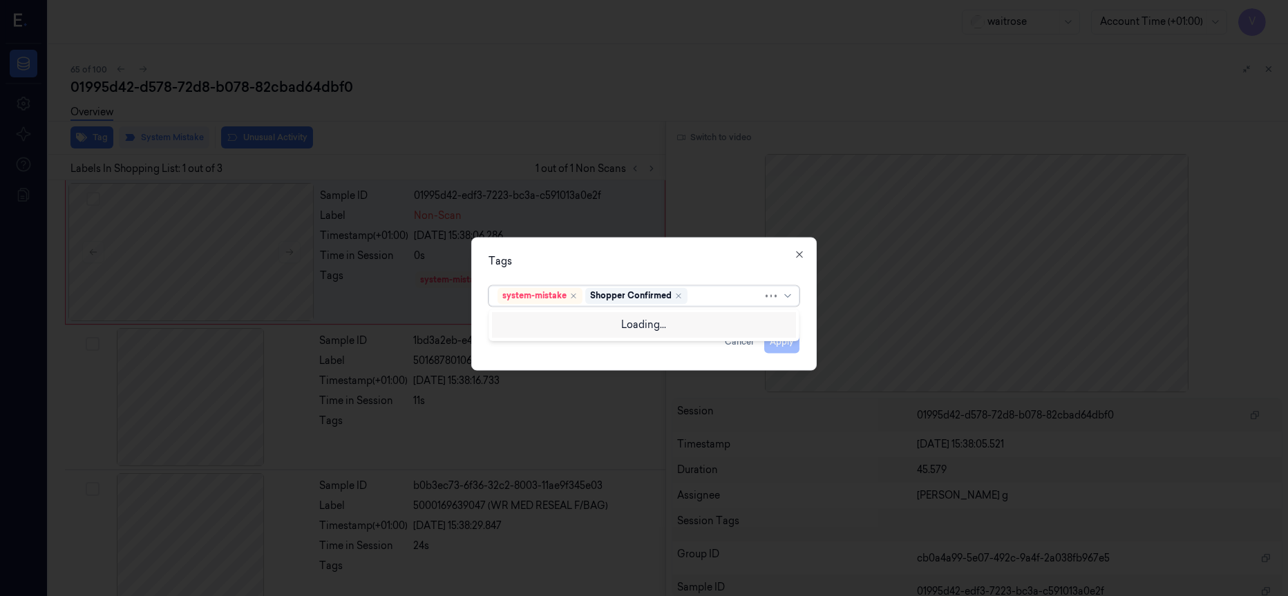
click at [708, 295] on div at bounding box center [726, 296] width 73 height 15
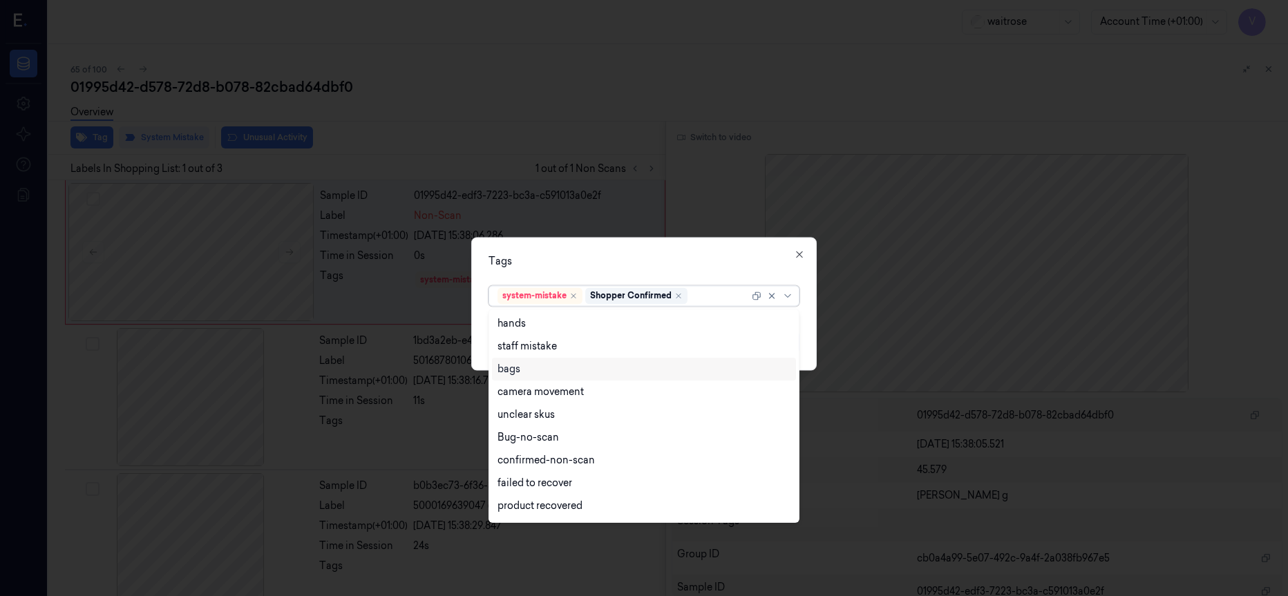
click at [520, 375] on div "bags" at bounding box center [509, 369] width 23 height 15
click at [660, 252] on div "Tags option bags, selected. 17 results available. Use Up and Down to choose opt…" at bounding box center [643, 303] width 345 height 133
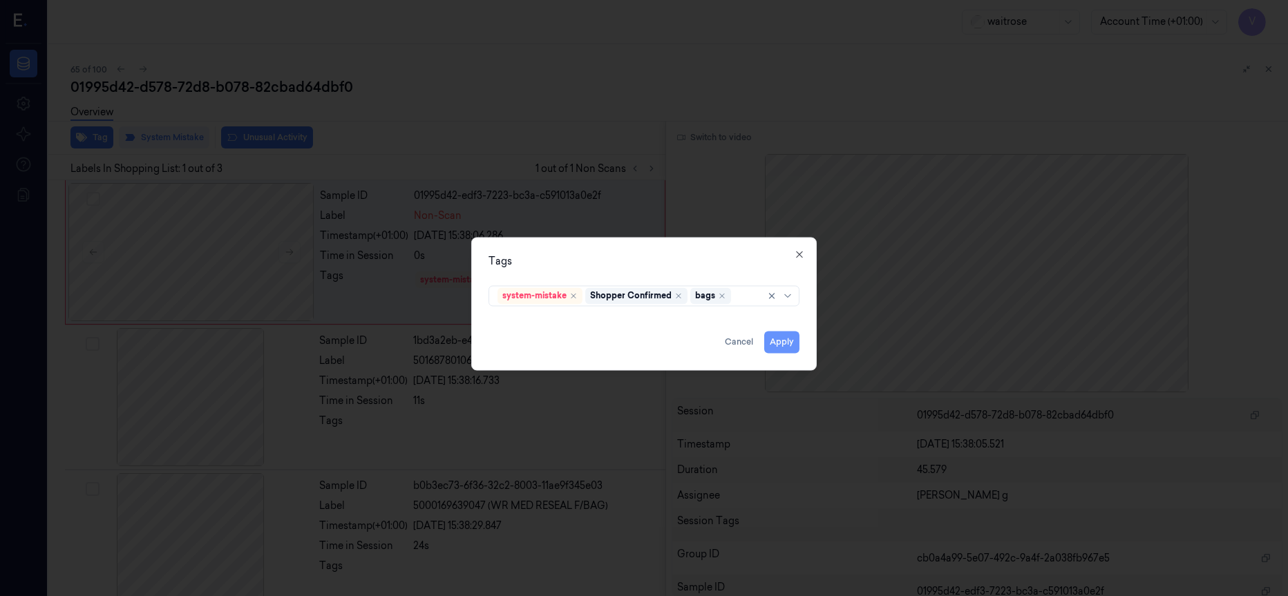
click at [782, 345] on button "Apply" at bounding box center [781, 342] width 35 height 22
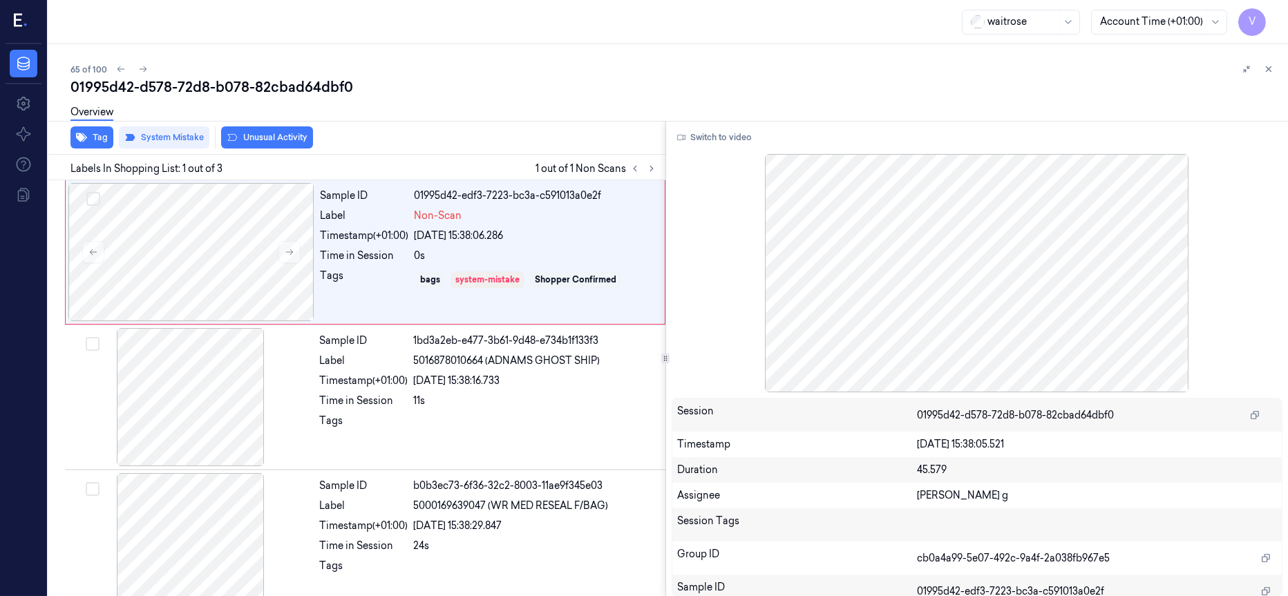
click at [719, 122] on div "Switch to video Session 01995d42-d578-72d8-b078-82cbad64dbf0 Timestamp 18/09/20…" at bounding box center [977, 359] width 623 height 476
click at [712, 133] on button "Switch to video" at bounding box center [715, 137] width 86 height 22
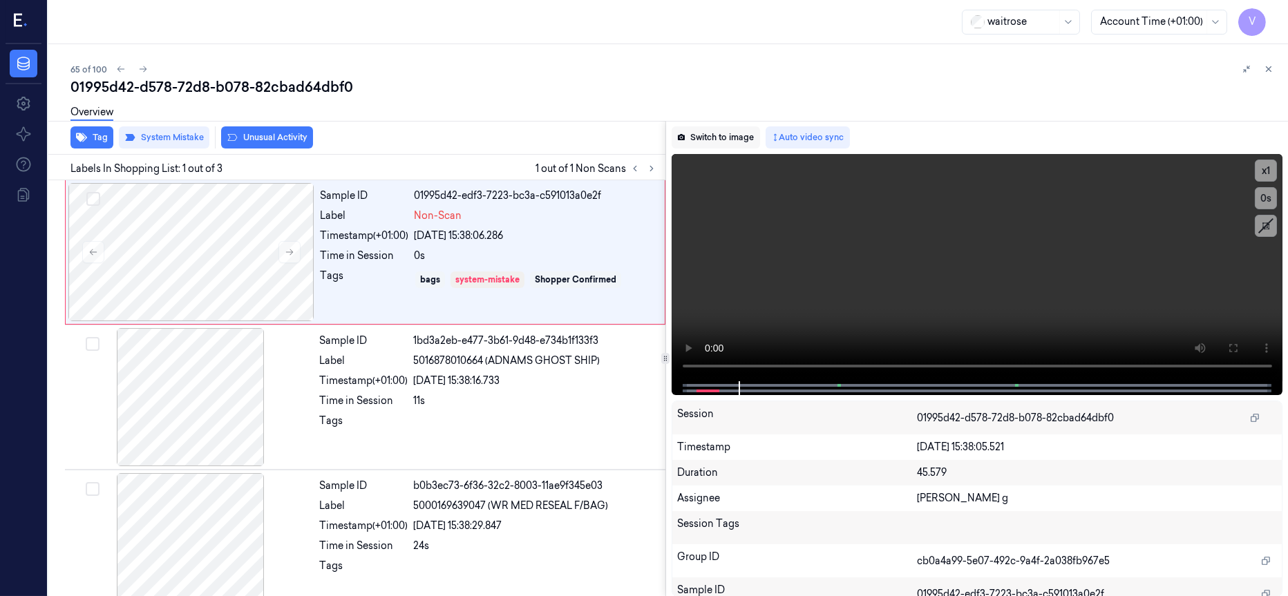
click at [710, 140] on button "Switch to image" at bounding box center [716, 137] width 88 height 22
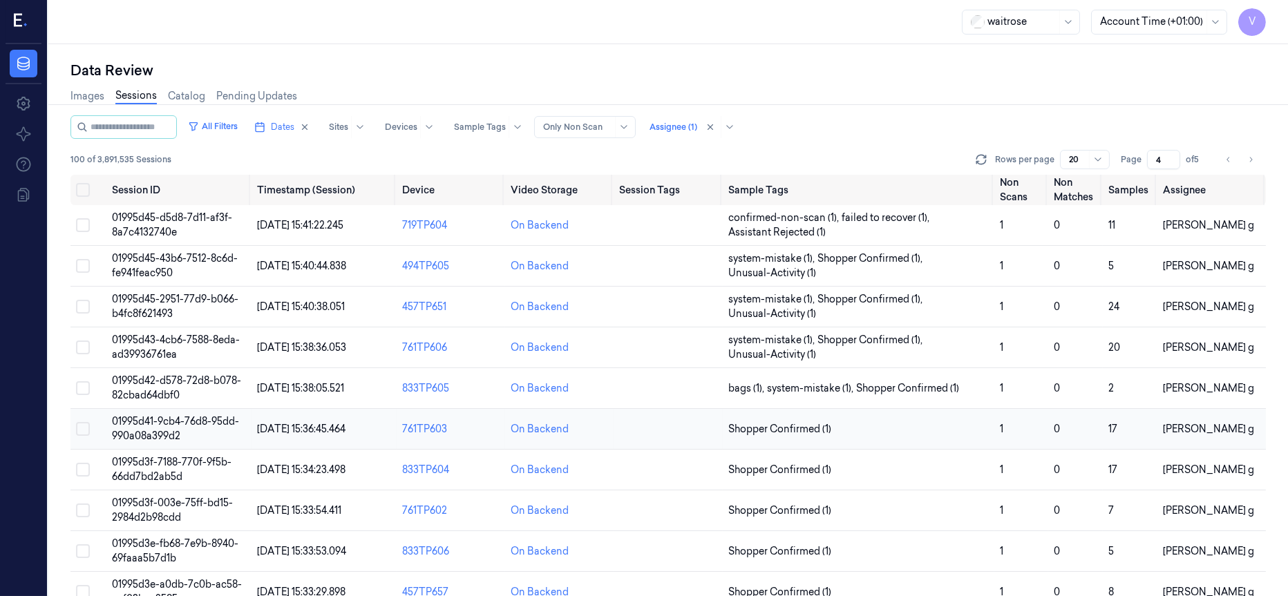
click at [685, 426] on td at bounding box center [668, 429] width 108 height 41
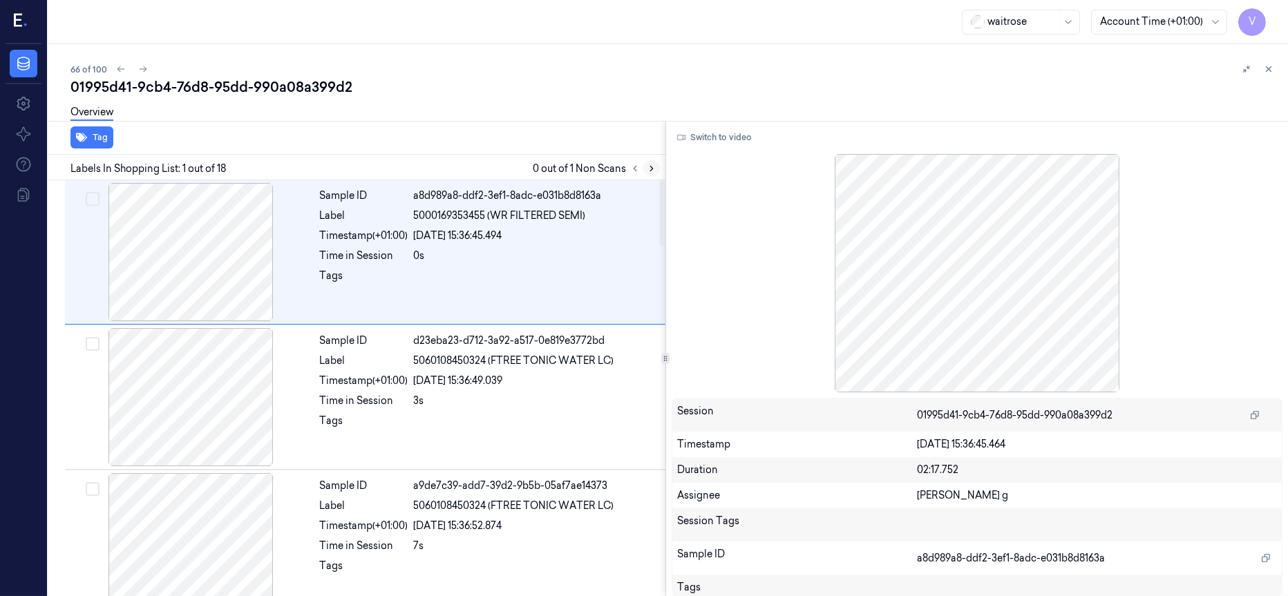
click at [650, 171] on icon at bounding box center [652, 169] width 10 height 10
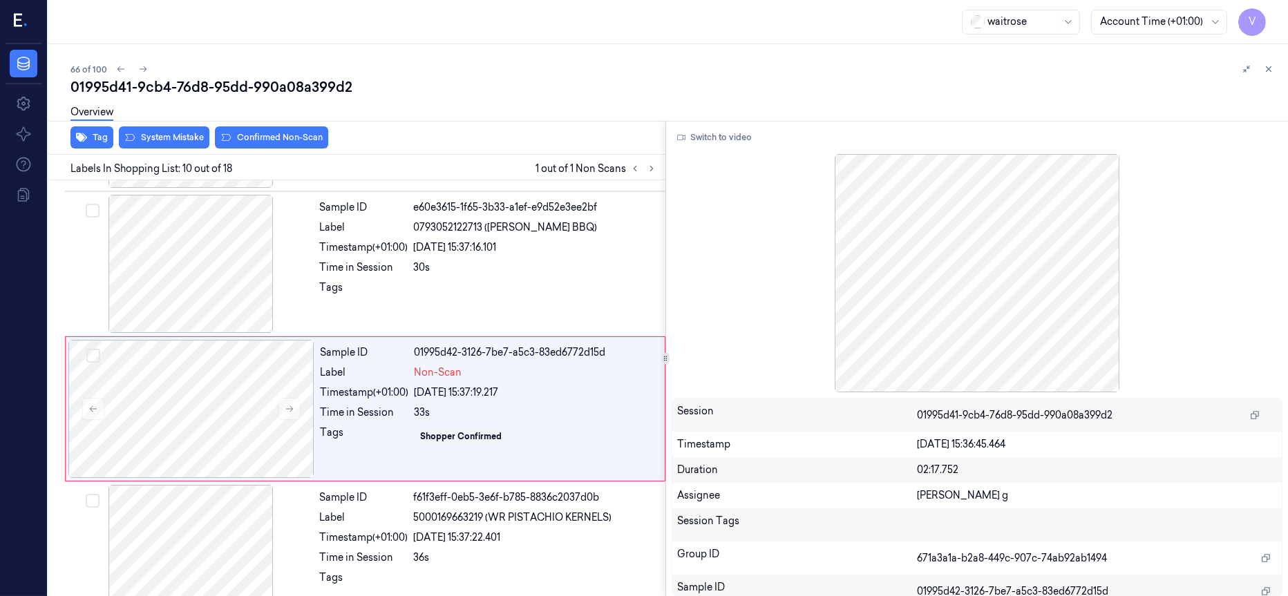
scroll to position [1174, 0]
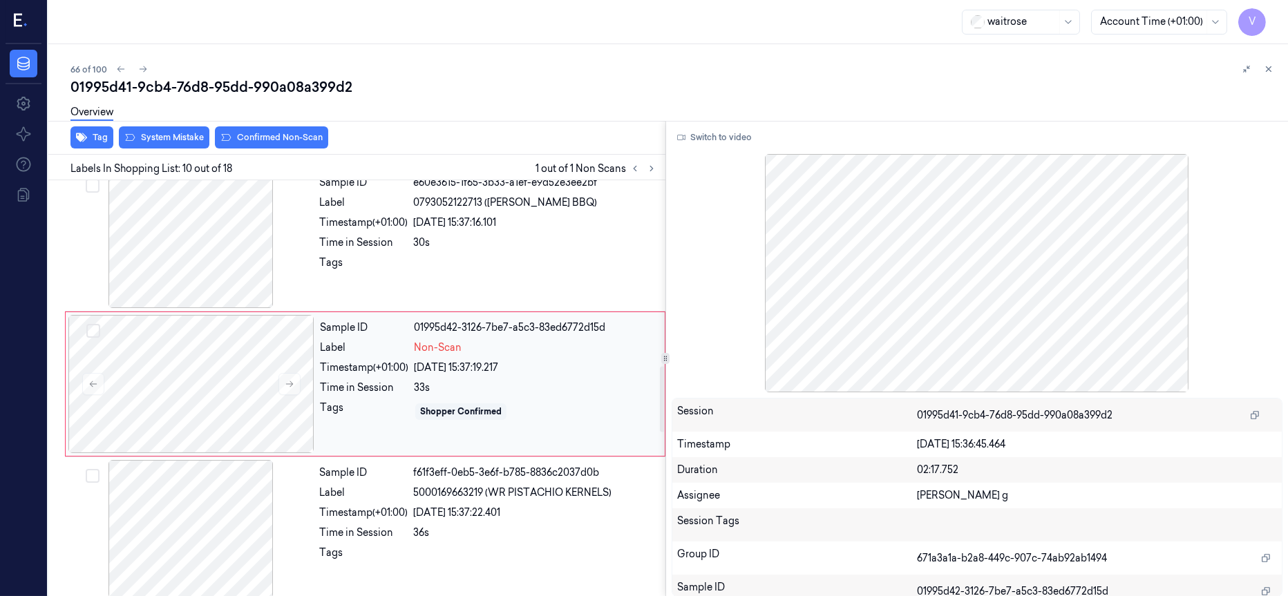
click at [315, 361] on div "Sample ID 01995d42-3126-7be7-a5c3-83ed6772d15d Label Non-Scan Timestamp (+01:00…" at bounding box center [488, 384] width 348 height 138
click at [653, 171] on icon at bounding box center [652, 169] width 10 height 10
click at [656, 171] on icon at bounding box center [652, 169] width 10 height 10
click at [651, 168] on icon at bounding box center [652, 169] width 10 height 10
click at [652, 168] on icon at bounding box center [651, 169] width 3 height 5
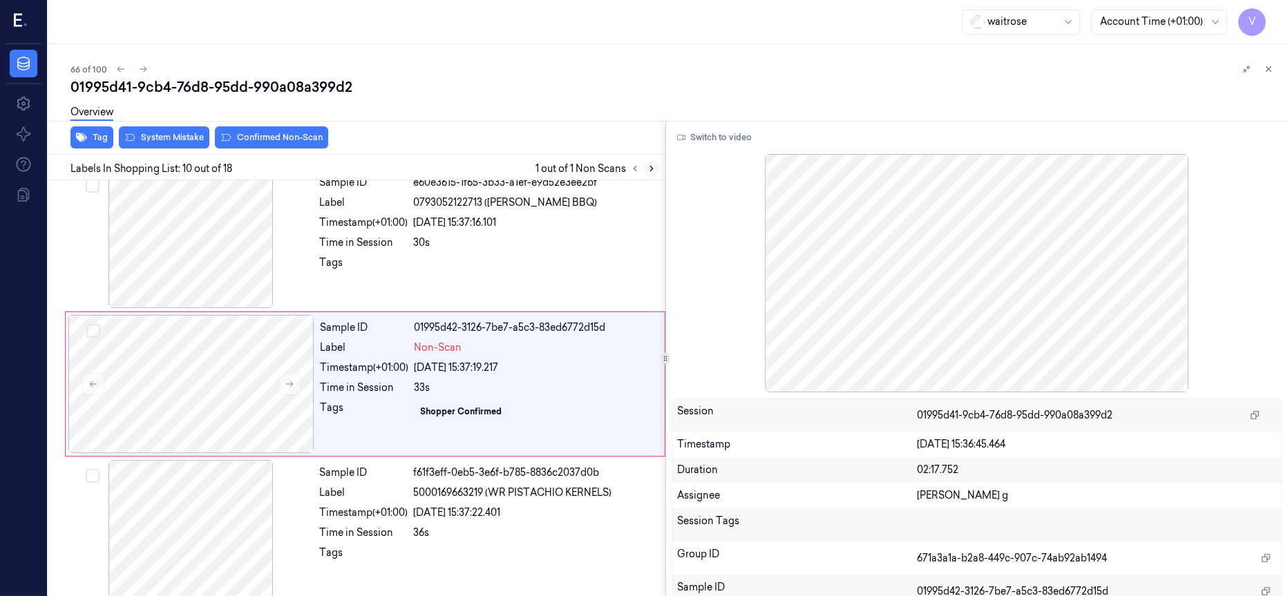
click at [652, 168] on icon at bounding box center [651, 169] width 3 height 5
click at [232, 396] on div at bounding box center [191, 384] width 246 height 138
click at [227, 220] on div at bounding box center [191, 239] width 246 height 138
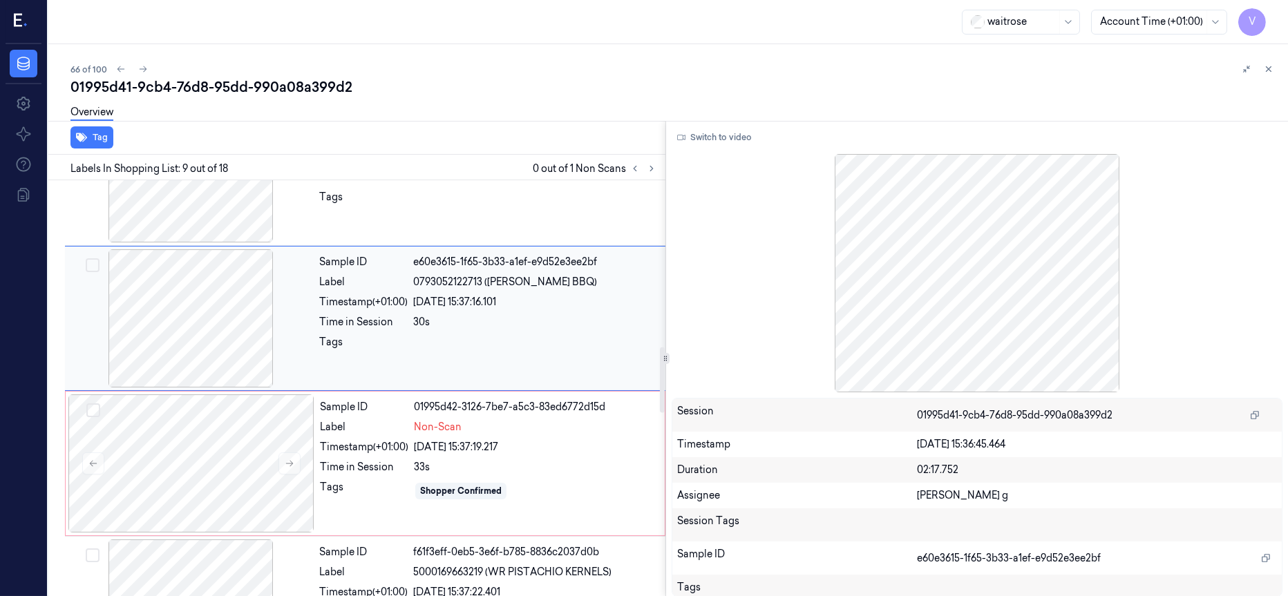
scroll to position [1131, 0]
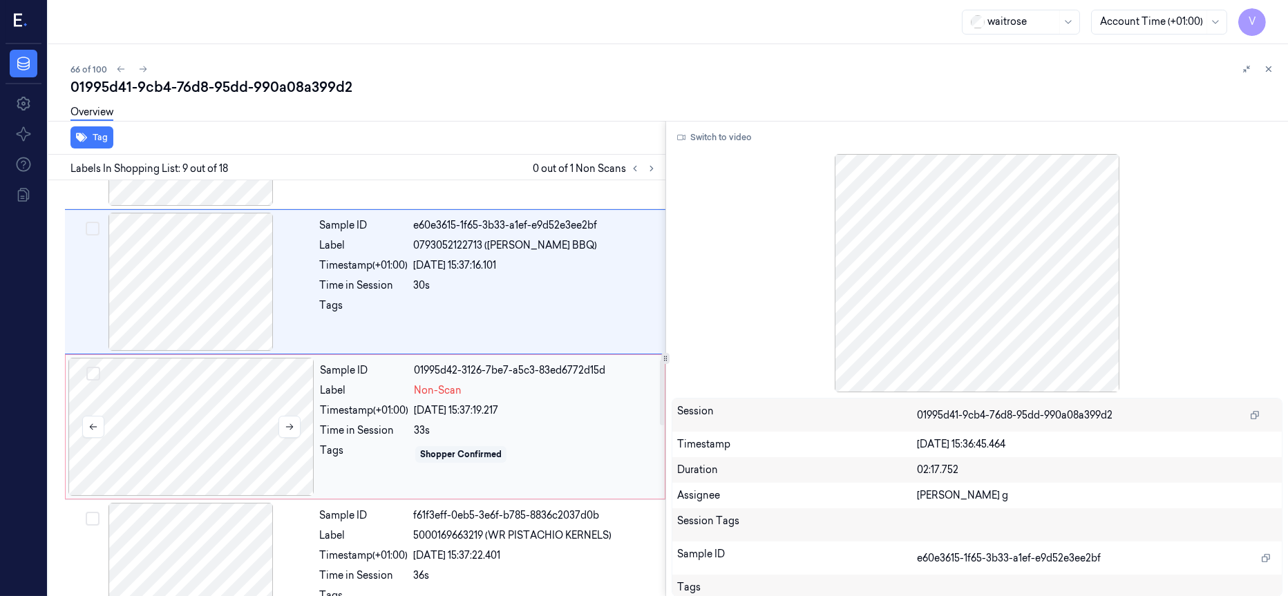
click at [188, 420] on div at bounding box center [191, 427] width 246 height 138
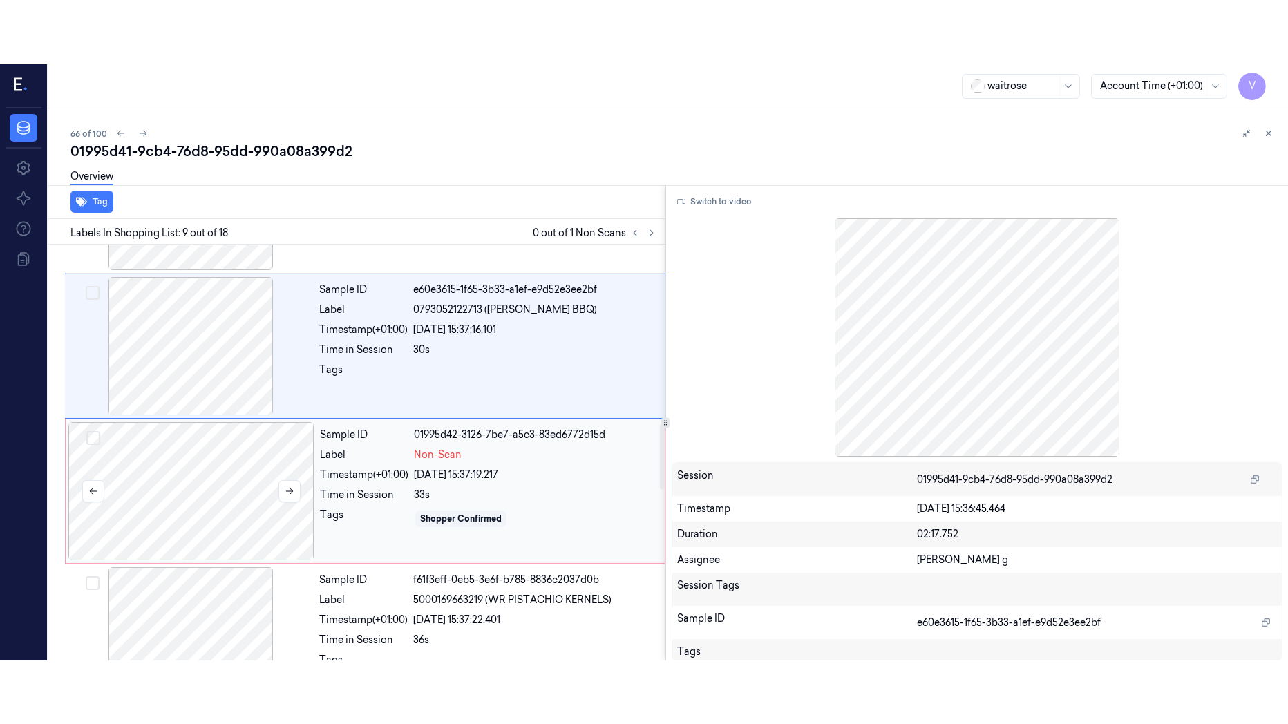
scroll to position [1174, 0]
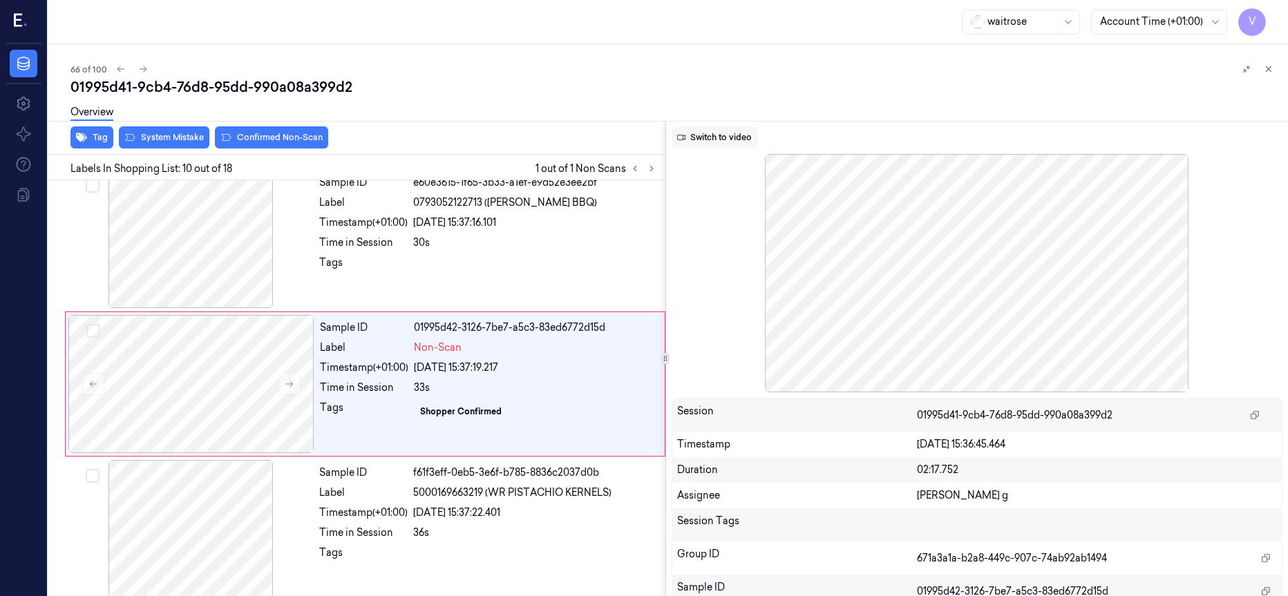
click at [724, 135] on button "Switch to video" at bounding box center [715, 137] width 86 height 22
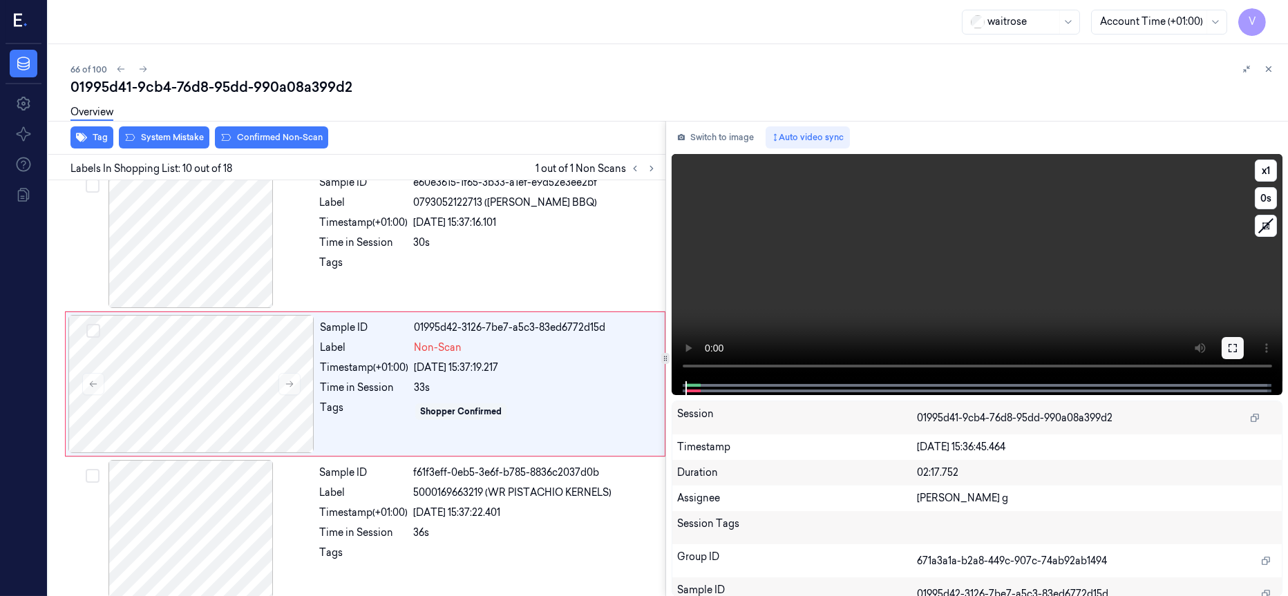
click at [1240, 350] on button at bounding box center [1233, 348] width 22 height 22
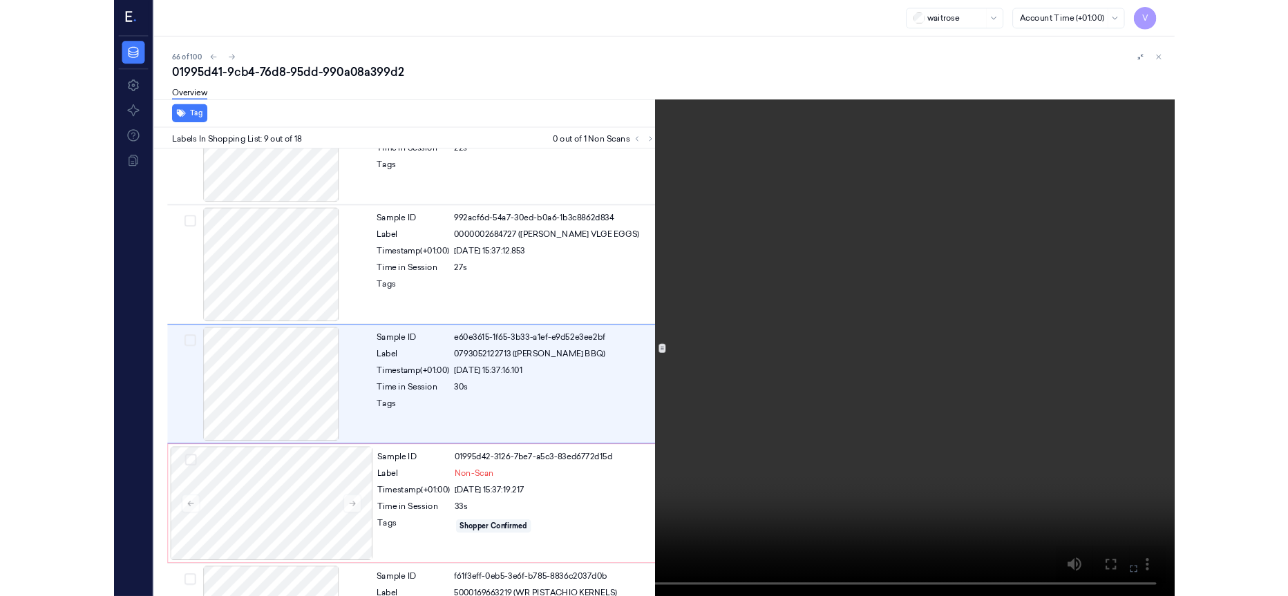
scroll to position [964, 0]
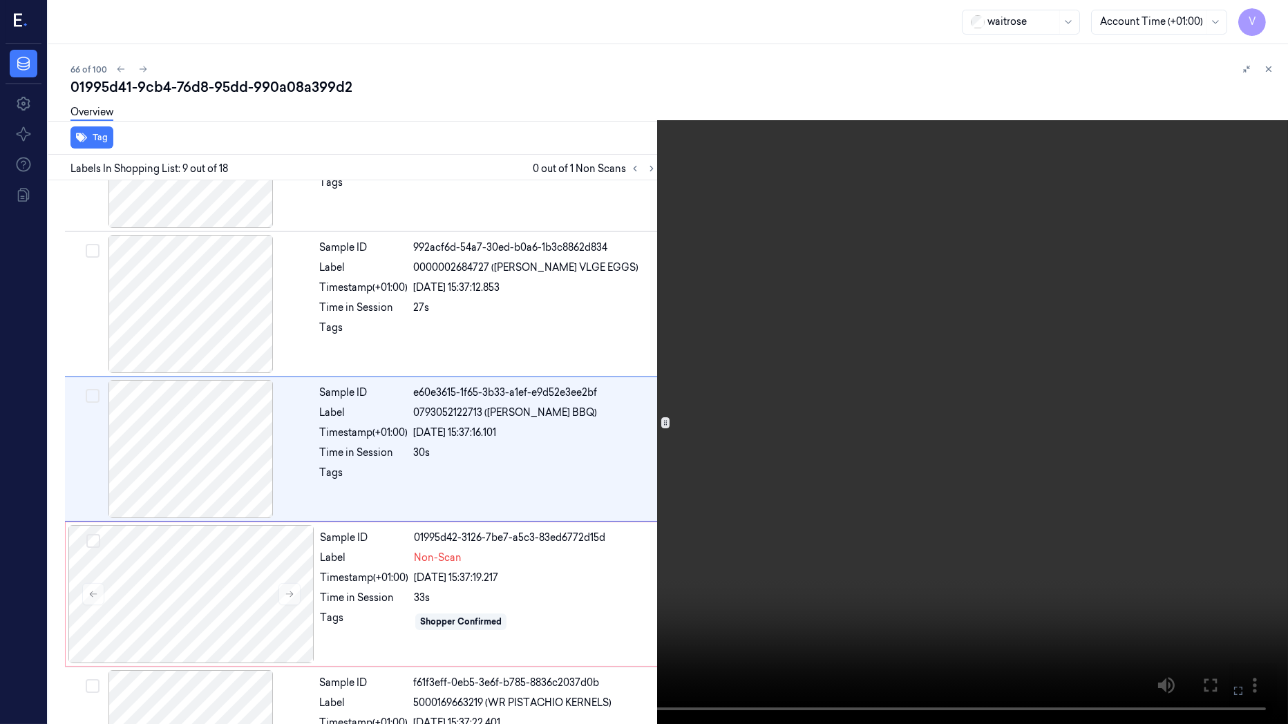
click at [0, 0] on button at bounding box center [0, 0] width 0 height 0
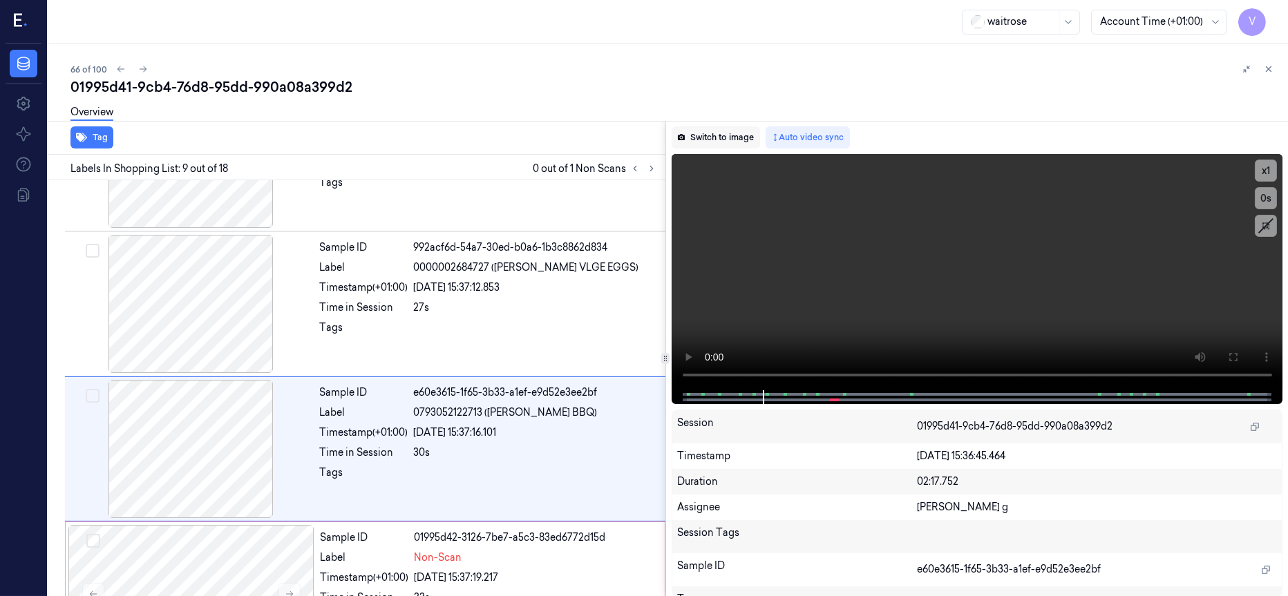
click at [708, 131] on button "Switch to image" at bounding box center [716, 137] width 88 height 22
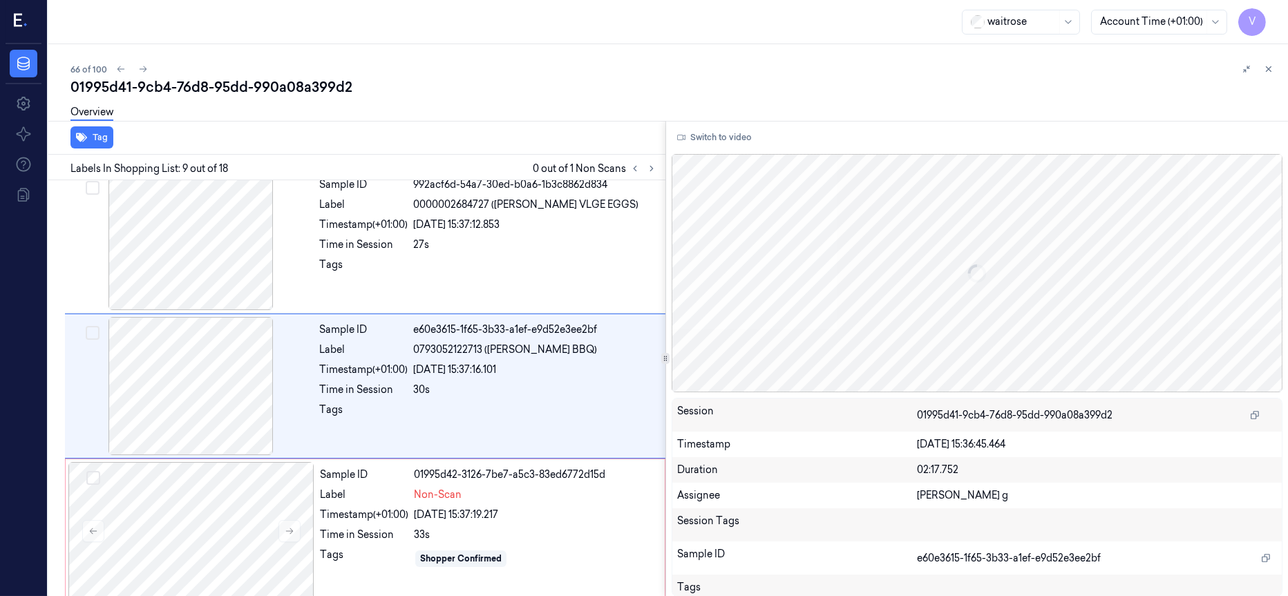
scroll to position [1027, 0]
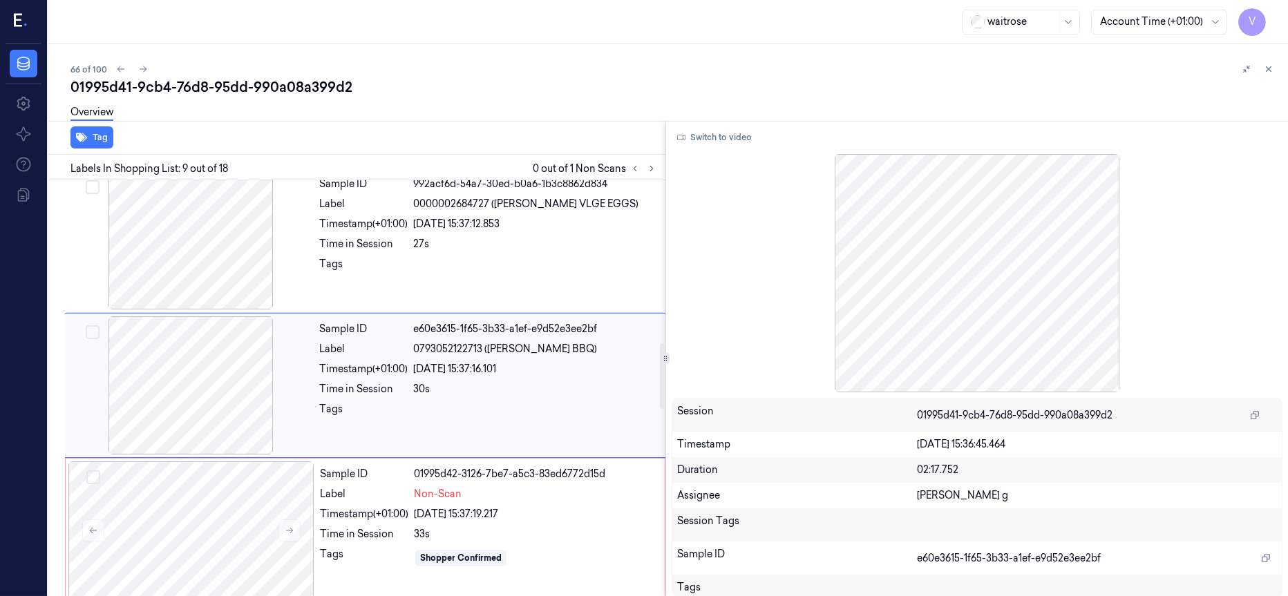
click at [430, 360] on div "Sample ID e60e3615-1f65-3b33-a1ef-e9d52e3ee2bf Label 0793052122713 (DR WILLS BB…" at bounding box center [488, 385] width 349 height 138
click at [421, 502] on span "Non-Scan" at bounding box center [438, 494] width 48 height 15
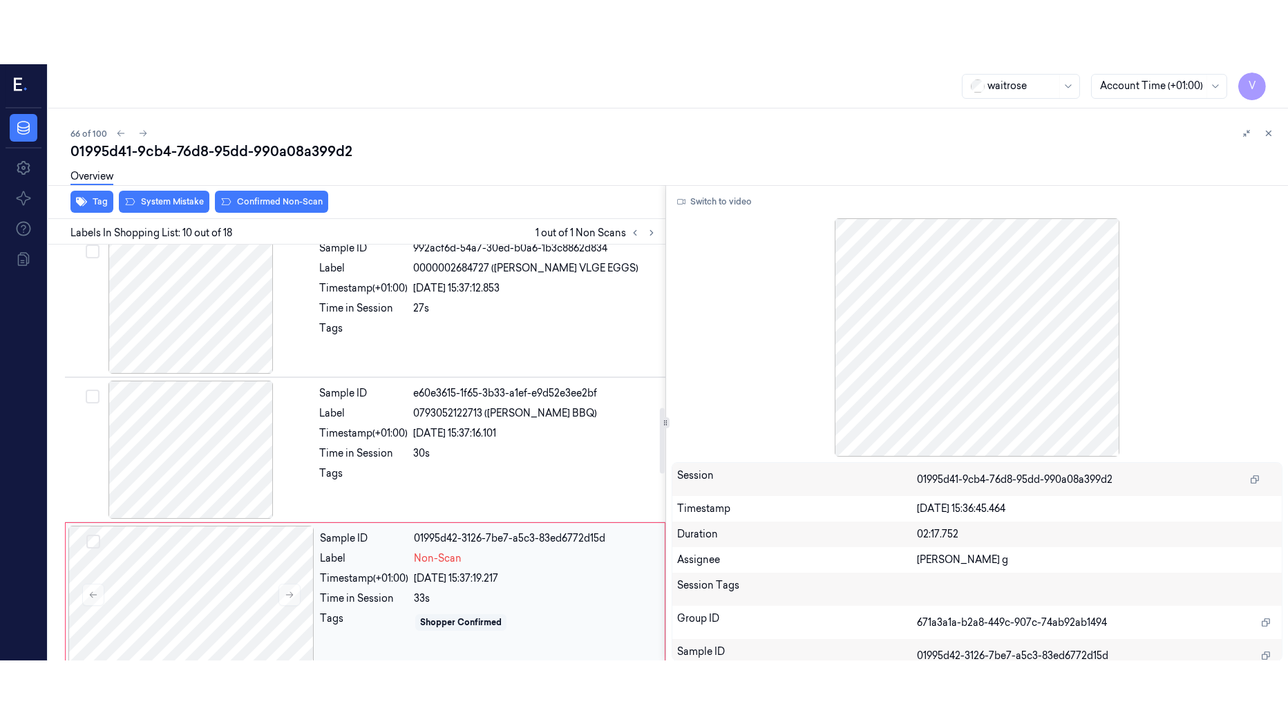
scroll to position [1174, 0]
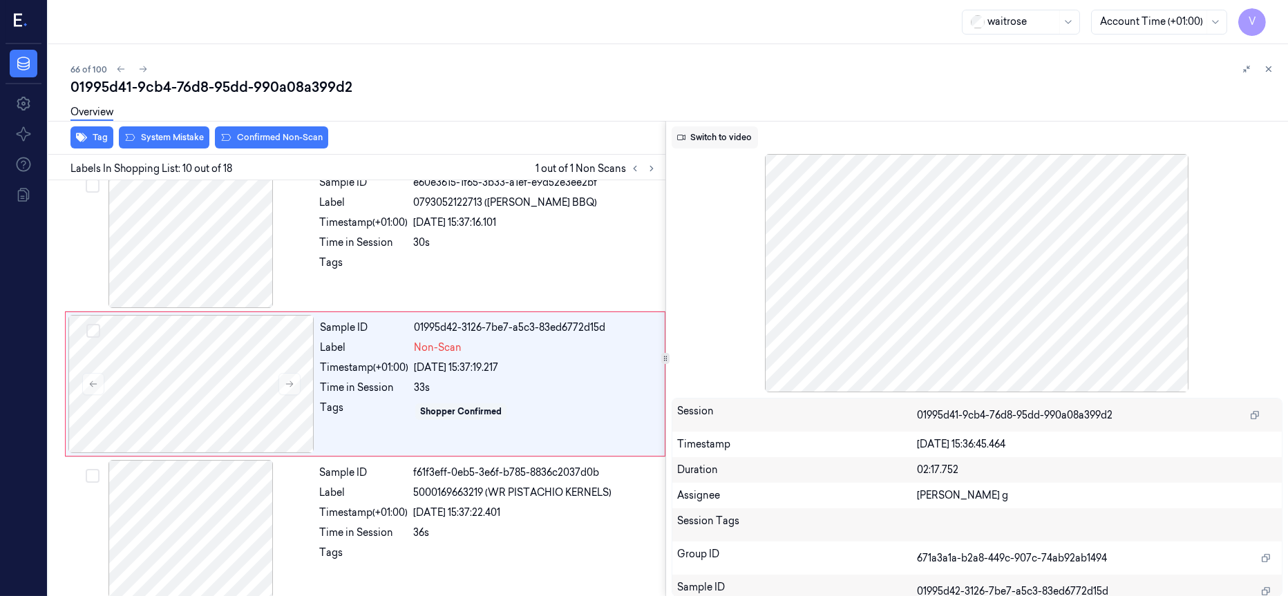
click at [726, 142] on button "Switch to video" at bounding box center [715, 137] width 86 height 22
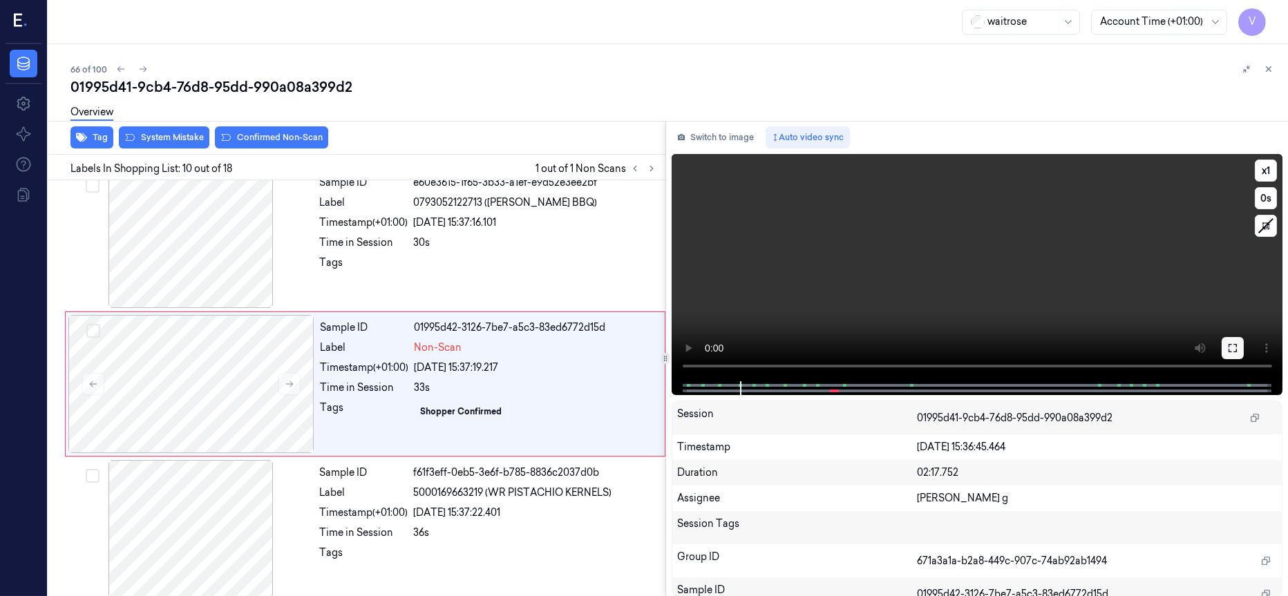
click at [1239, 345] on button at bounding box center [1233, 348] width 22 height 22
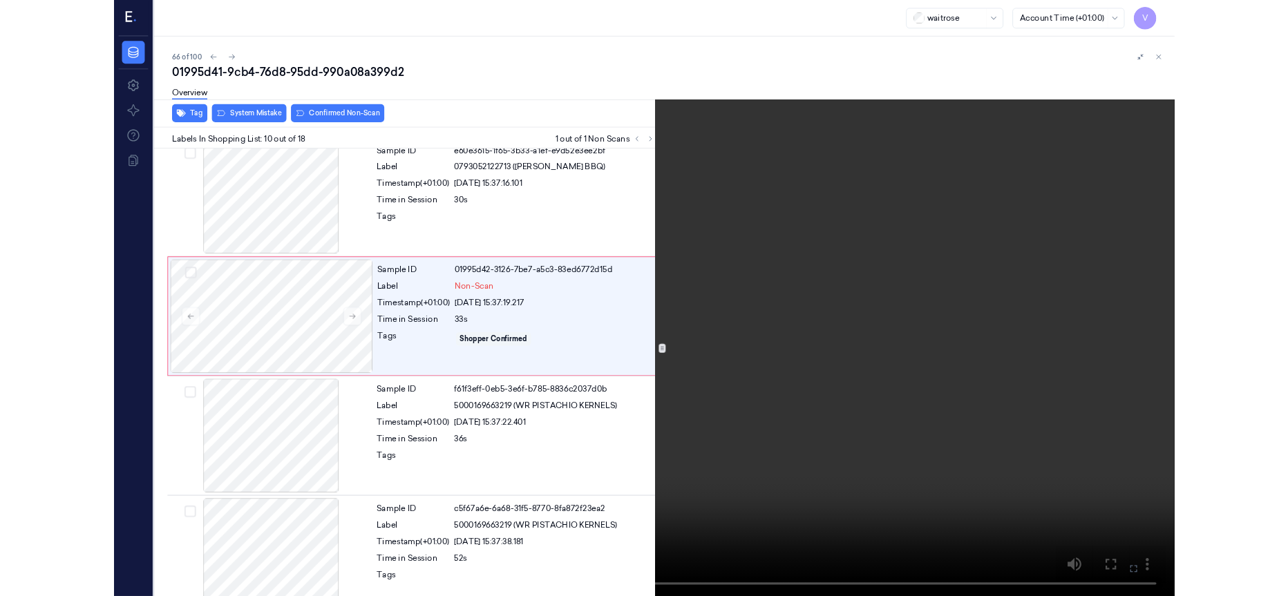
scroll to position [1110, 0]
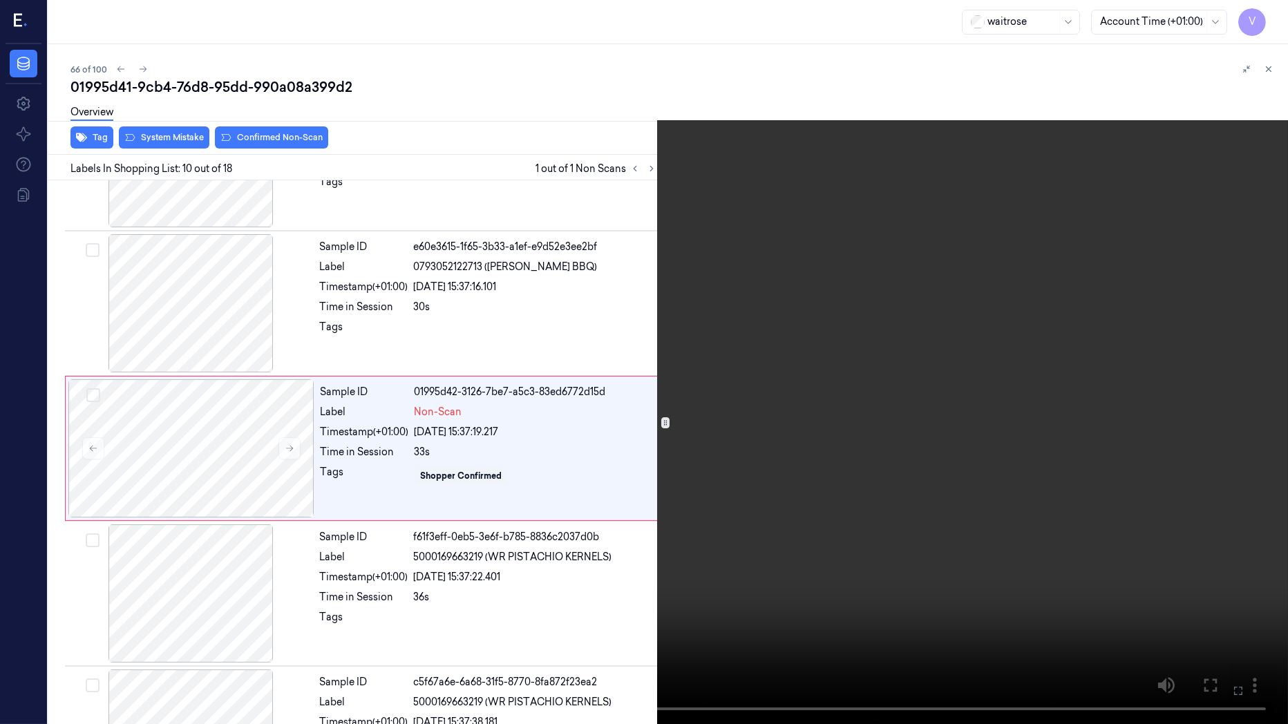
click at [0, 0] on icon at bounding box center [0, 0] width 0 height 0
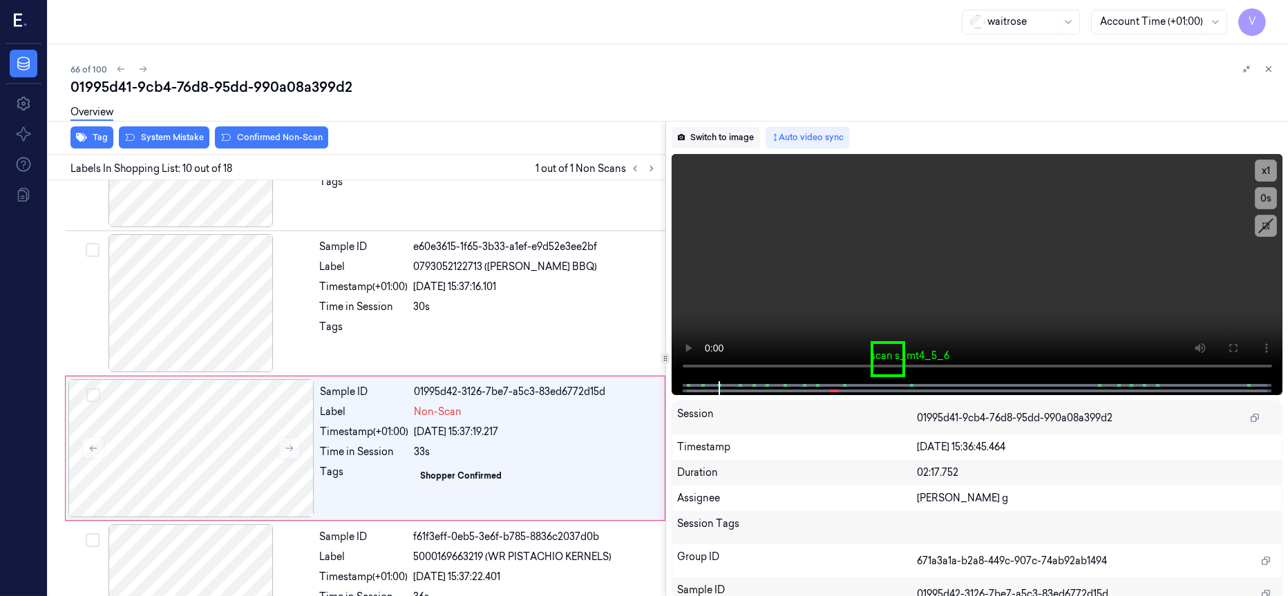
click at [716, 137] on button "Switch to image" at bounding box center [716, 137] width 88 height 22
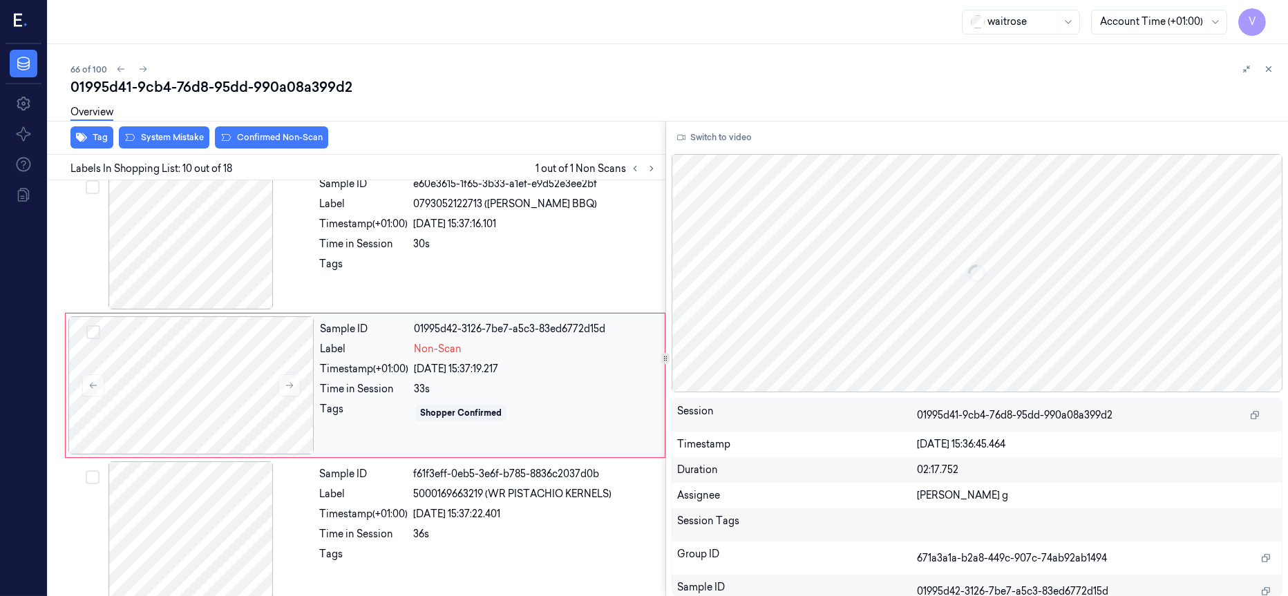
scroll to position [1174, 0]
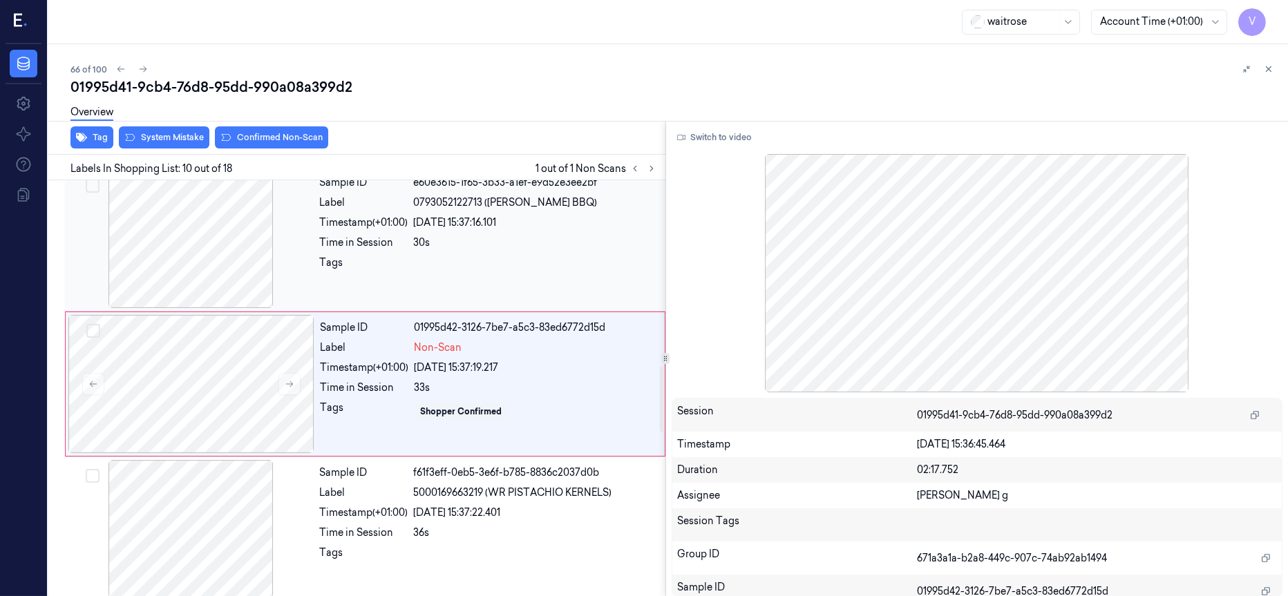
click at [206, 251] on div at bounding box center [191, 239] width 246 height 138
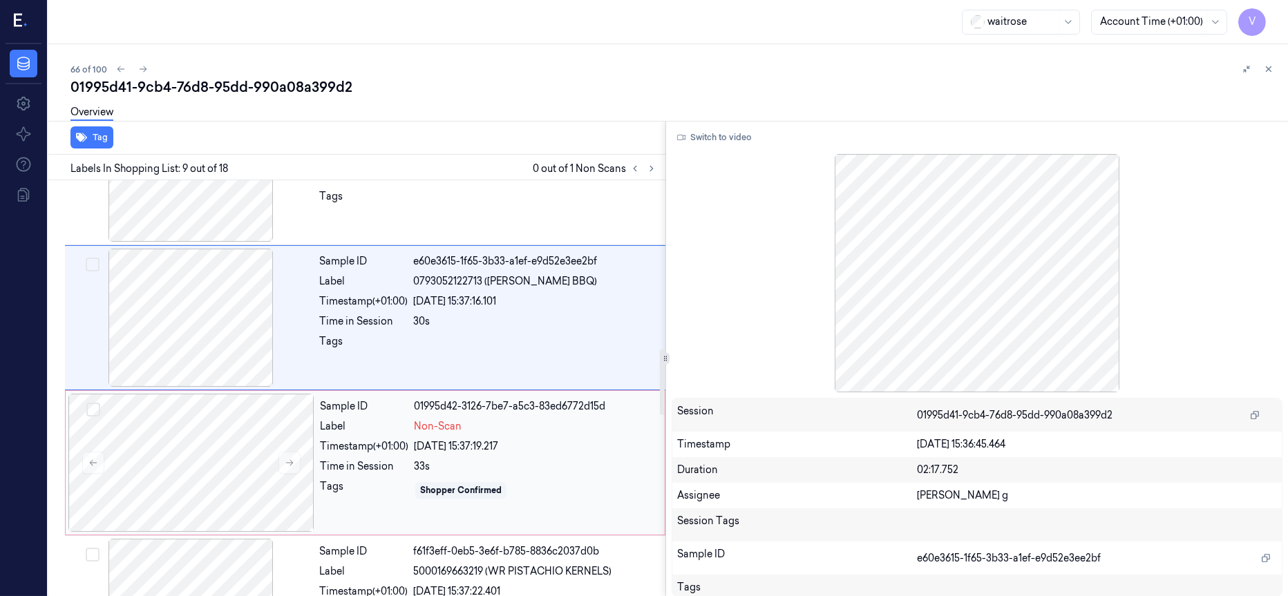
scroll to position [1131, 0]
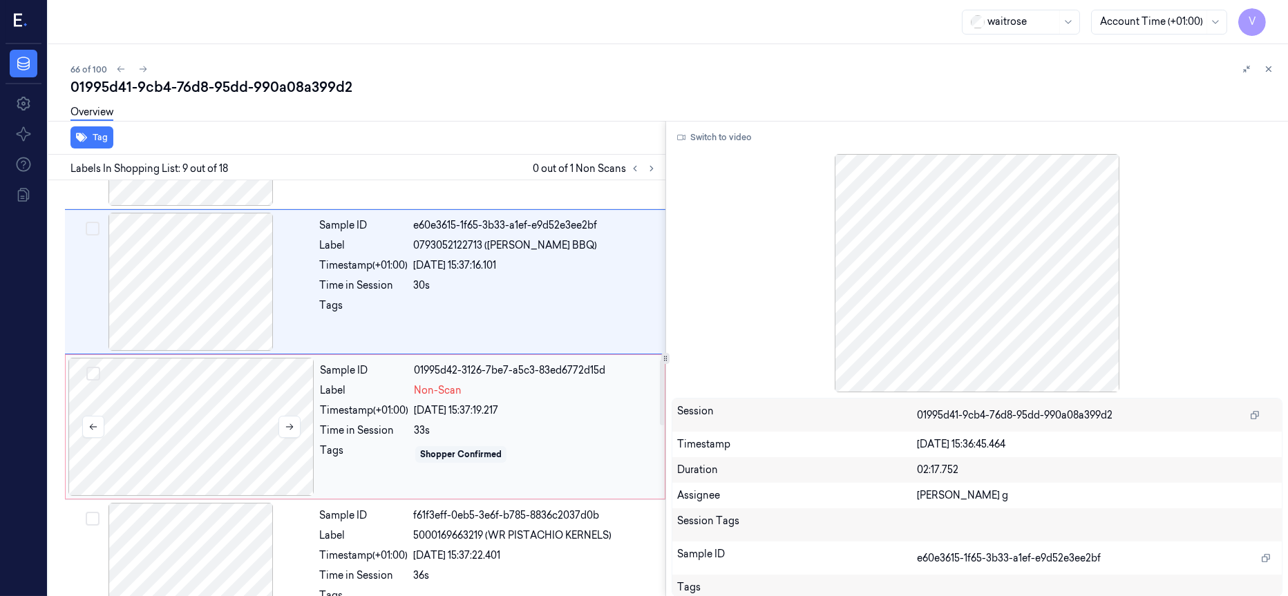
click at [209, 430] on div at bounding box center [191, 427] width 246 height 138
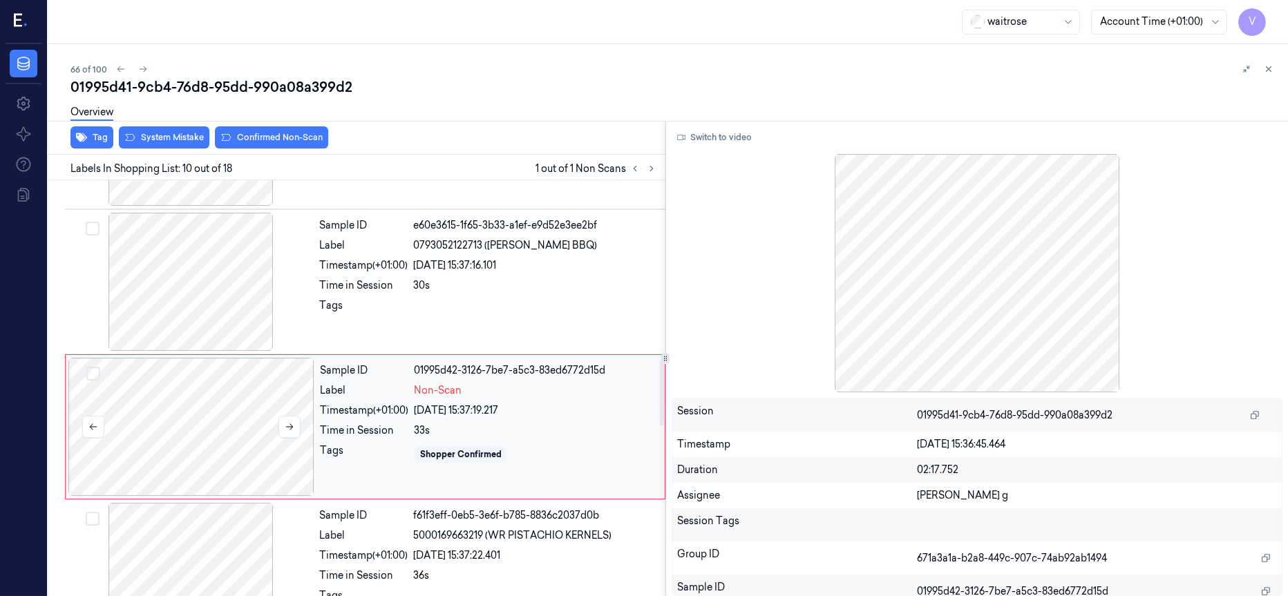
scroll to position [1174, 0]
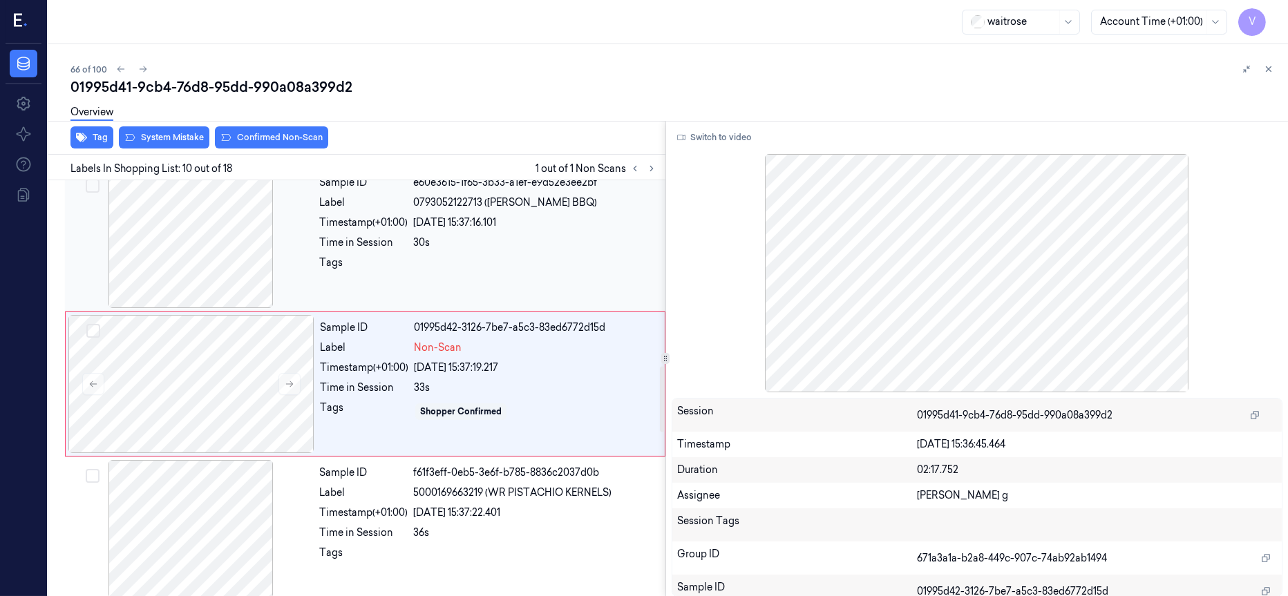
click at [448, 263] on div at bounding box center [535, 267] width 244 height 22
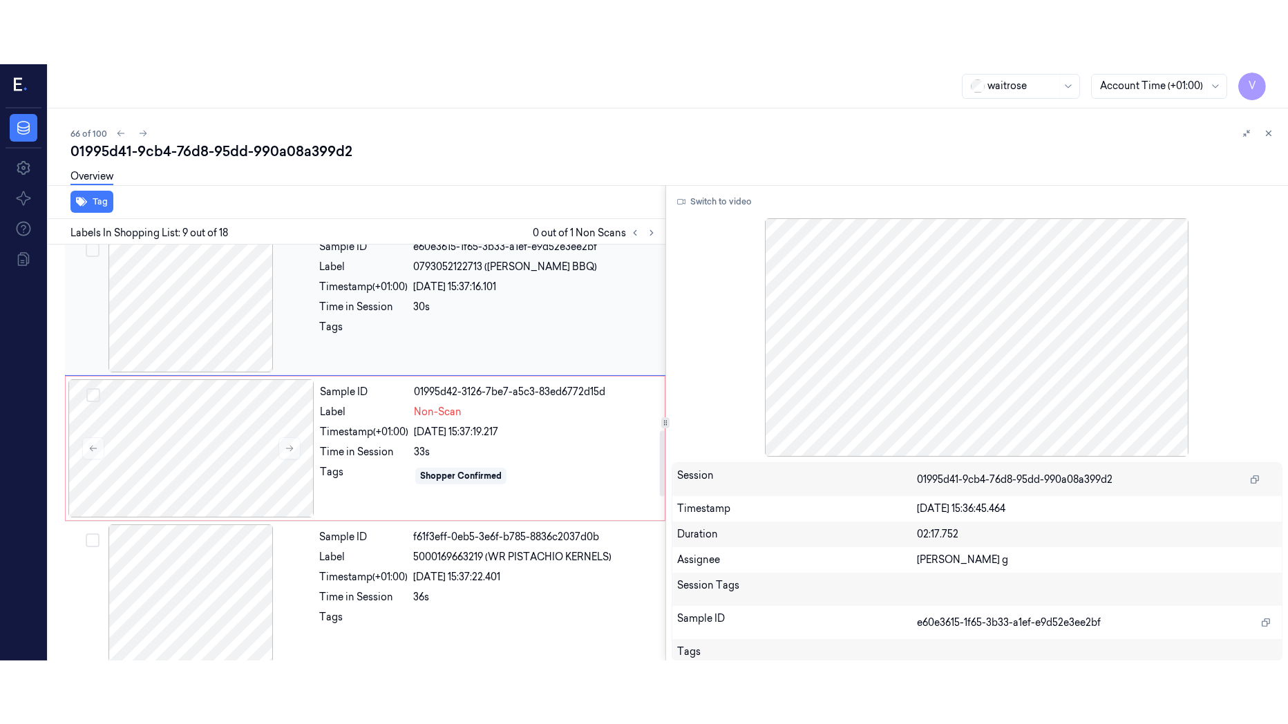
scroll to position [1027, 0]
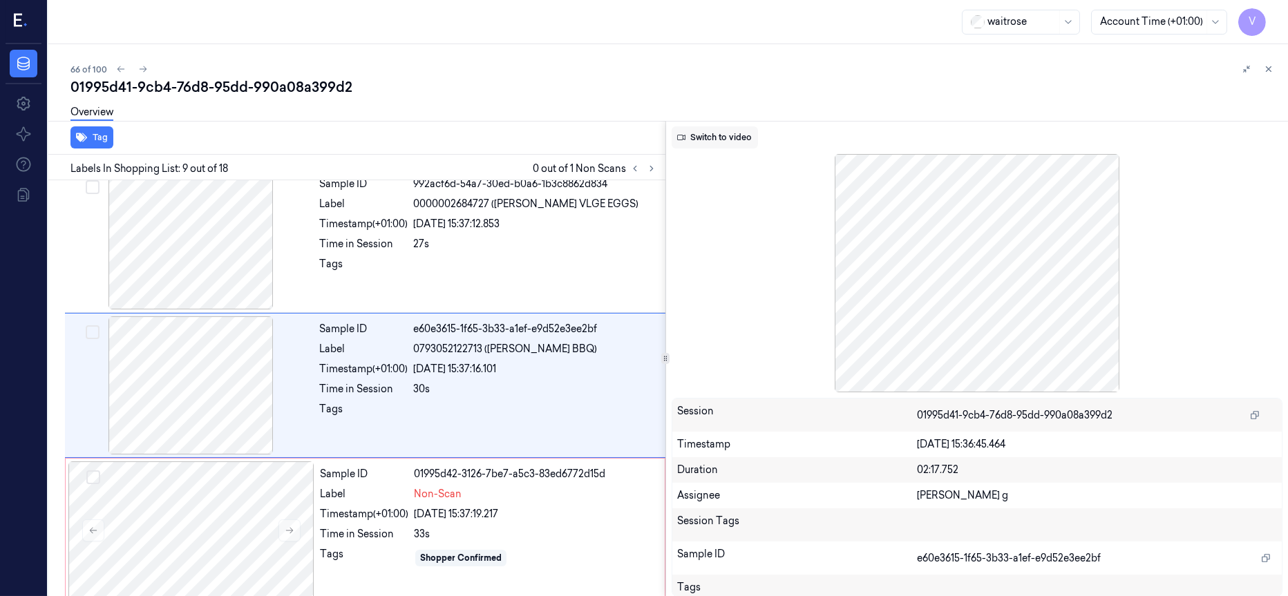
click at [721, 130] on button "Switch to video" at bounding box center [715, 137] width 86 height 22
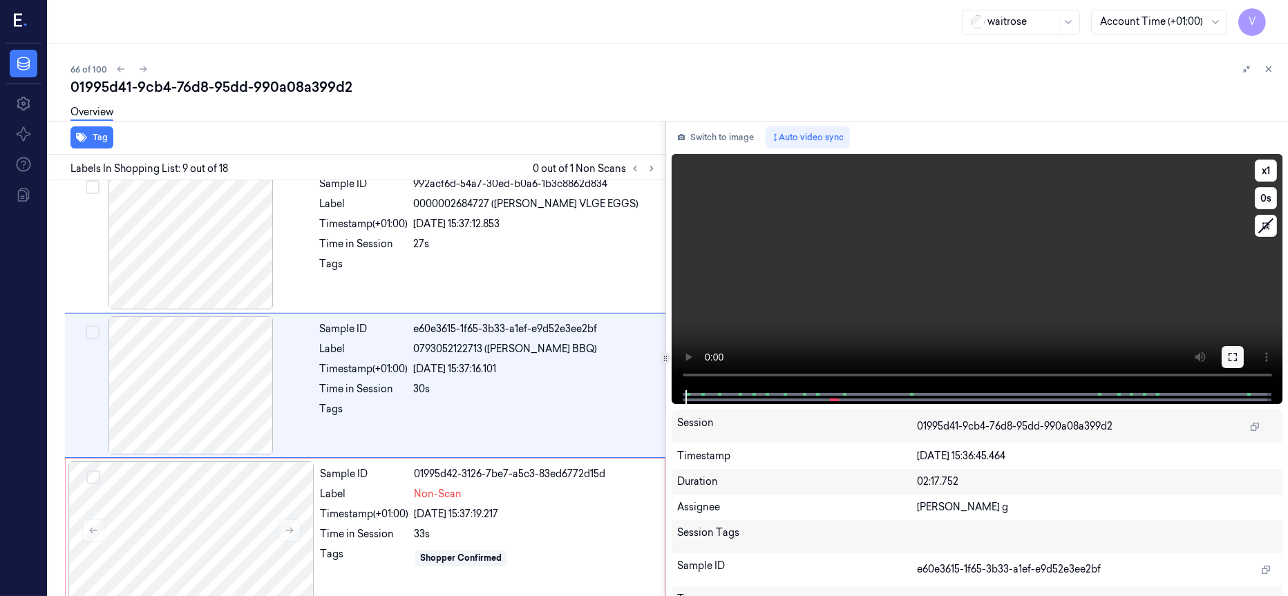
click at [1232, 358] on icon at bounding box center [1232, 357] width 11 height 11
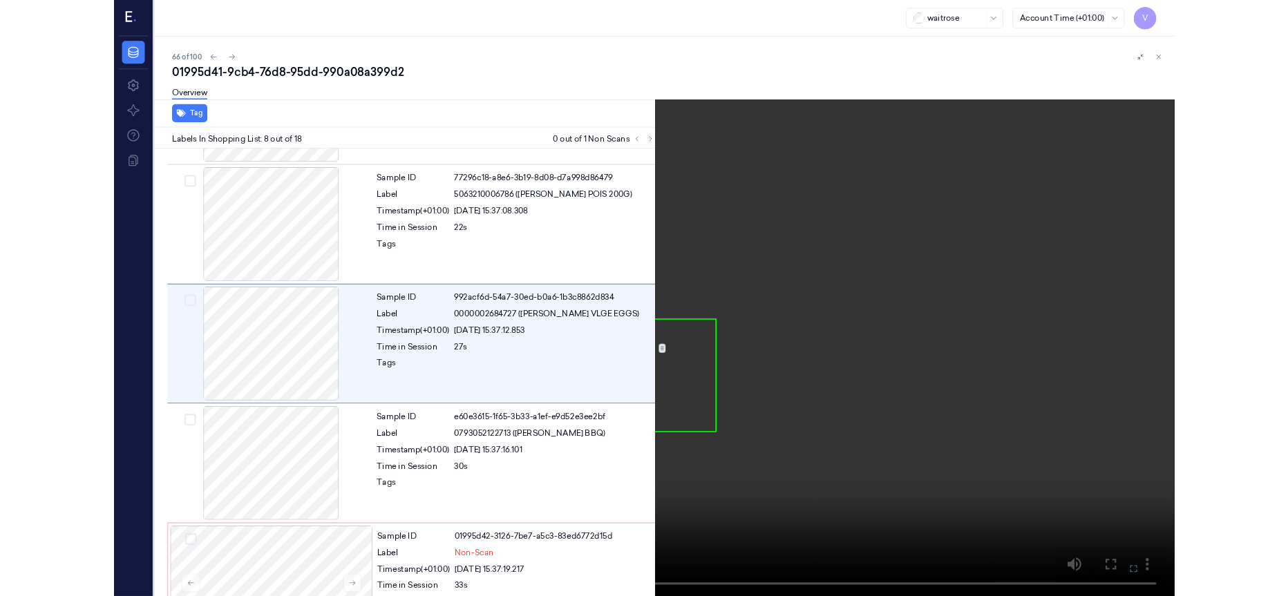
scroll to position [819, 0]
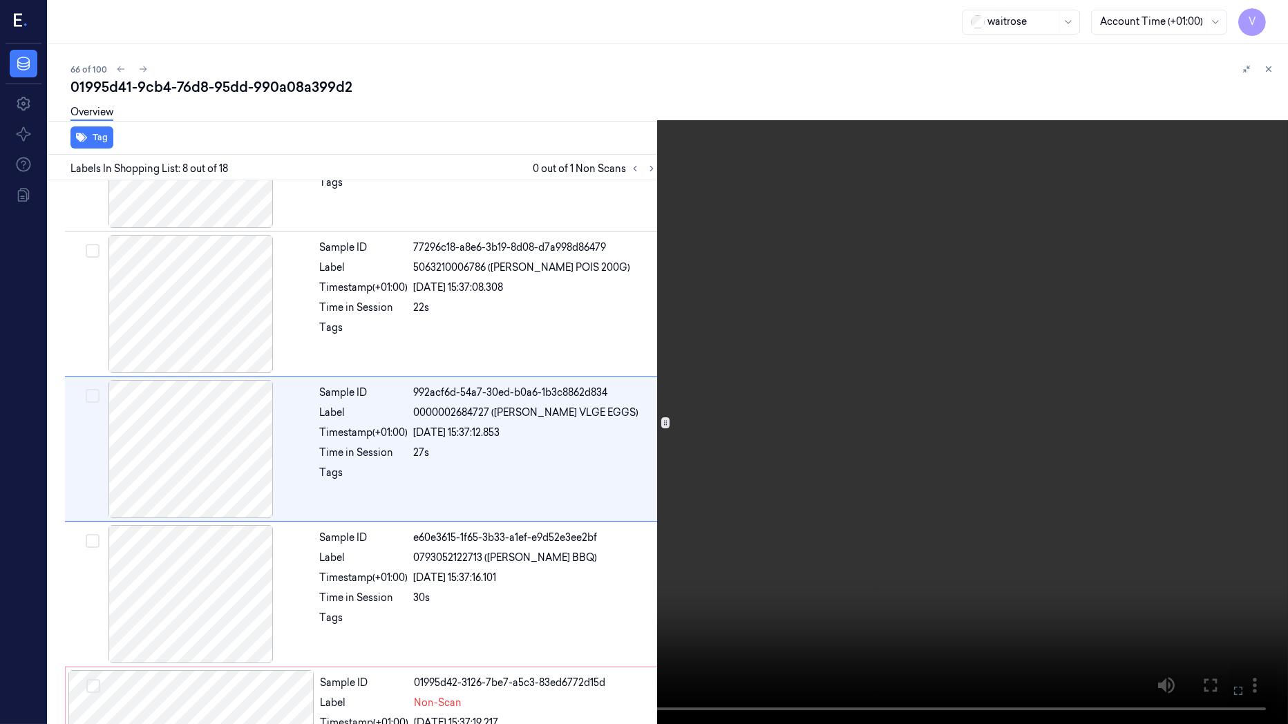
click at [0, 0] on icon at bounding box center [0, 0] width 0 height 0
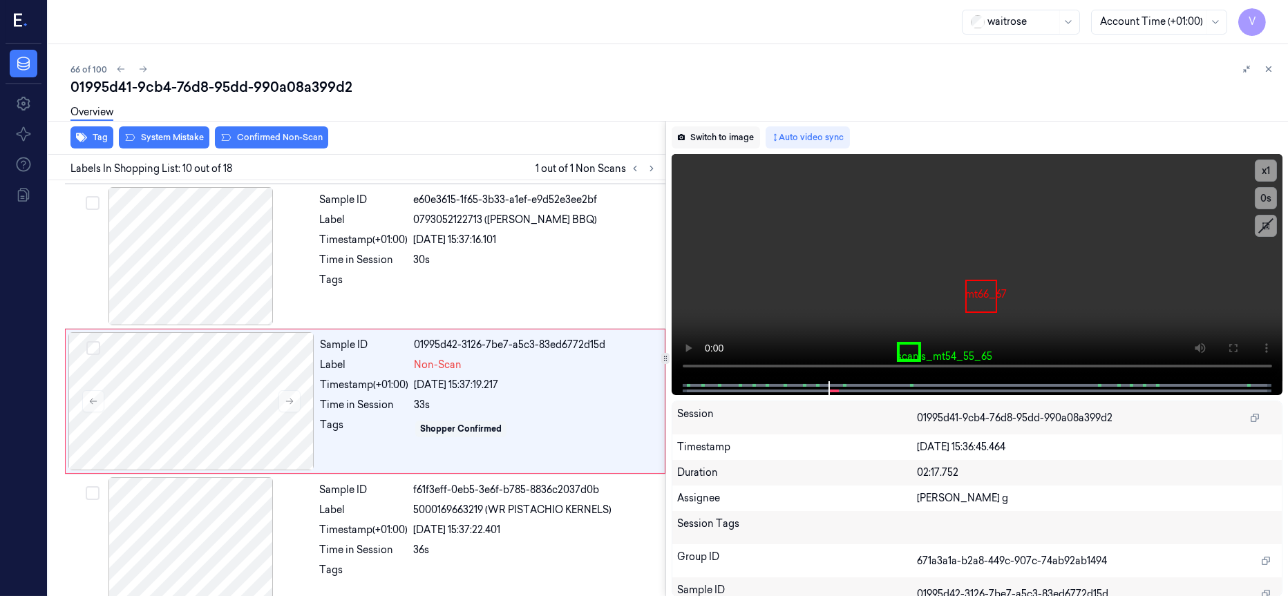
scroll to position [1174, 0]
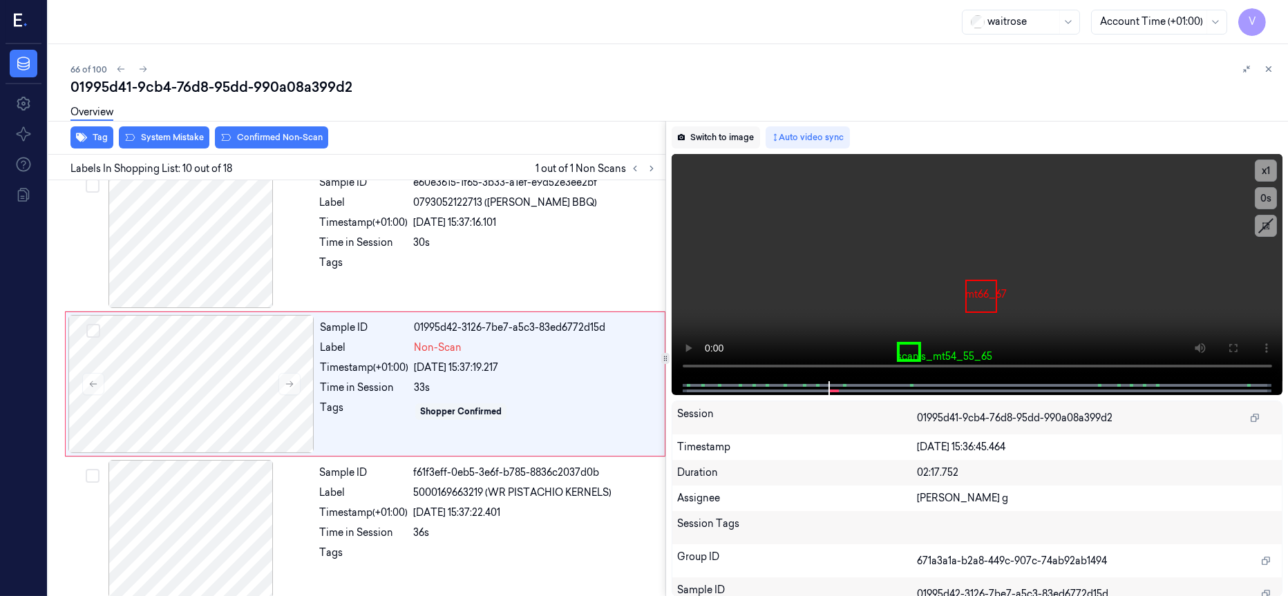
click at [726, 134] on button "Switch to image" at bounding box center [716, 137] width 88 height 22
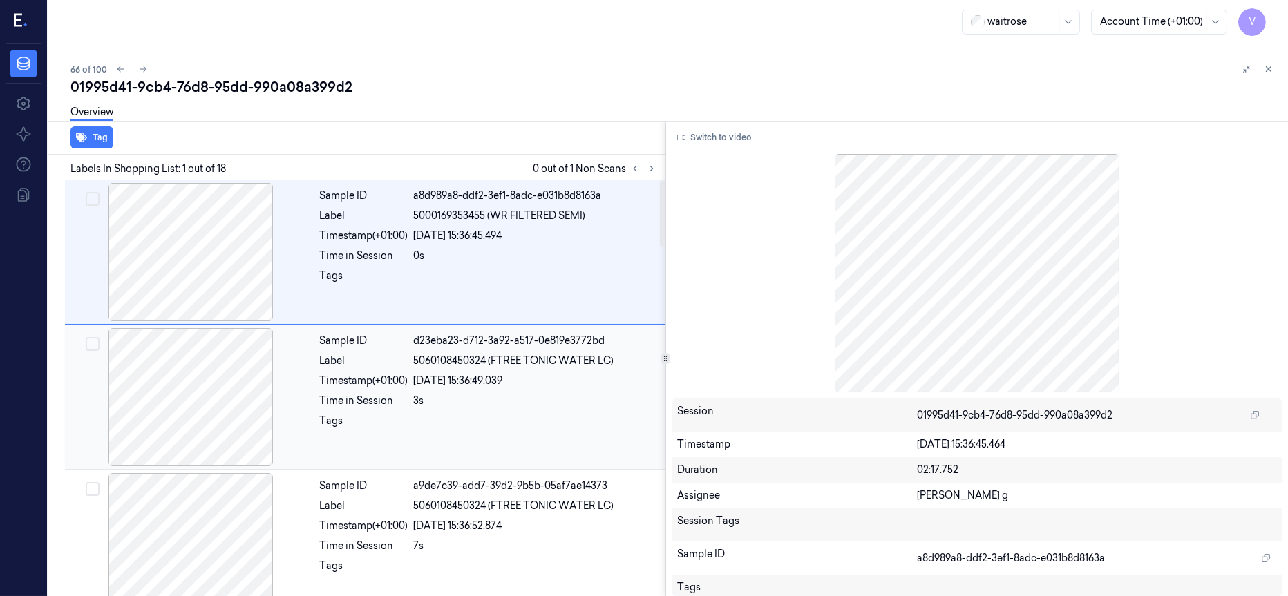
click at [202, 387] on div at bounding box center [191, 397] width 246 height 138
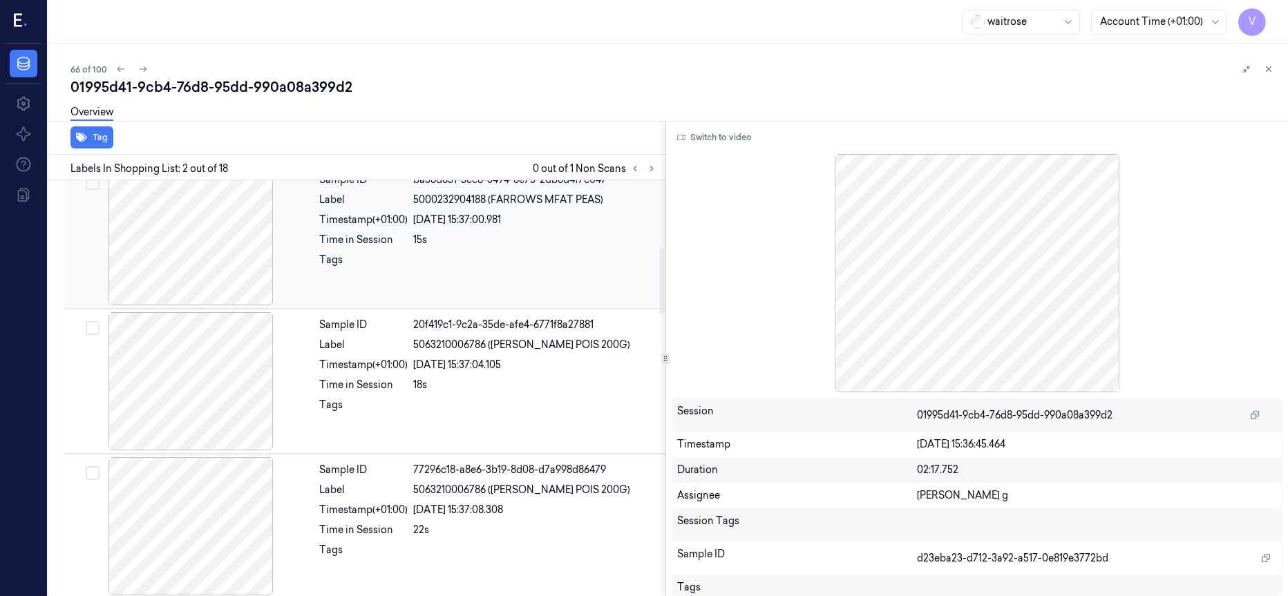
scroll to position [631, 0]
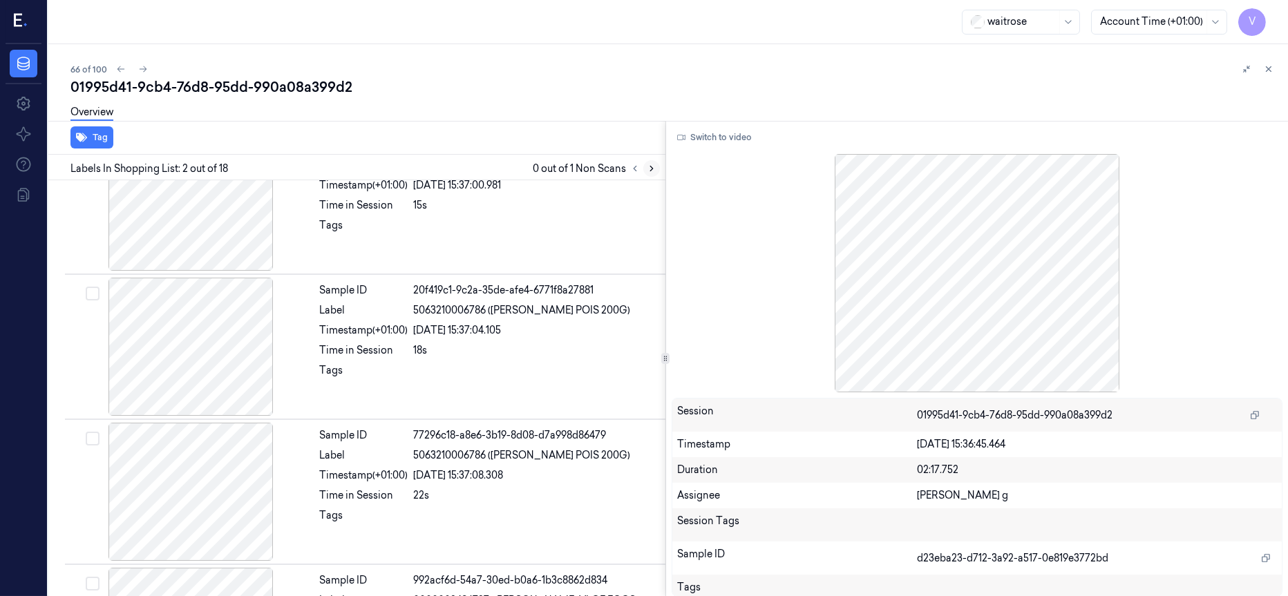
click at [649, 171] on icon at bounding box center [652, 169] width 10 height 10
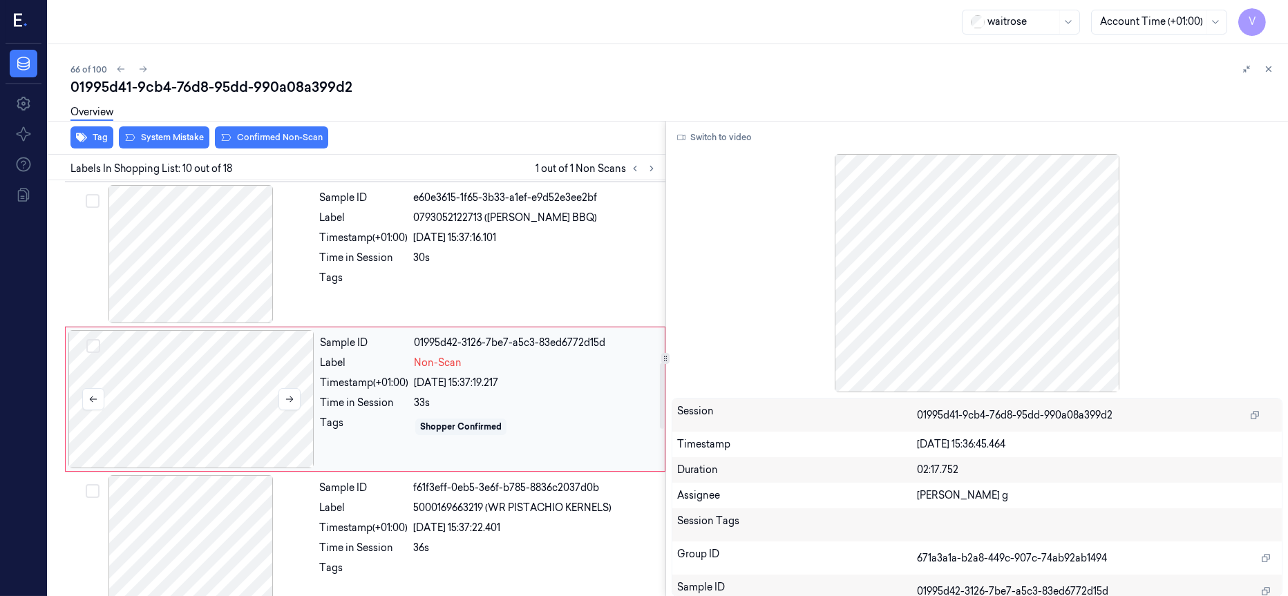
scroll to position [1174, 0]
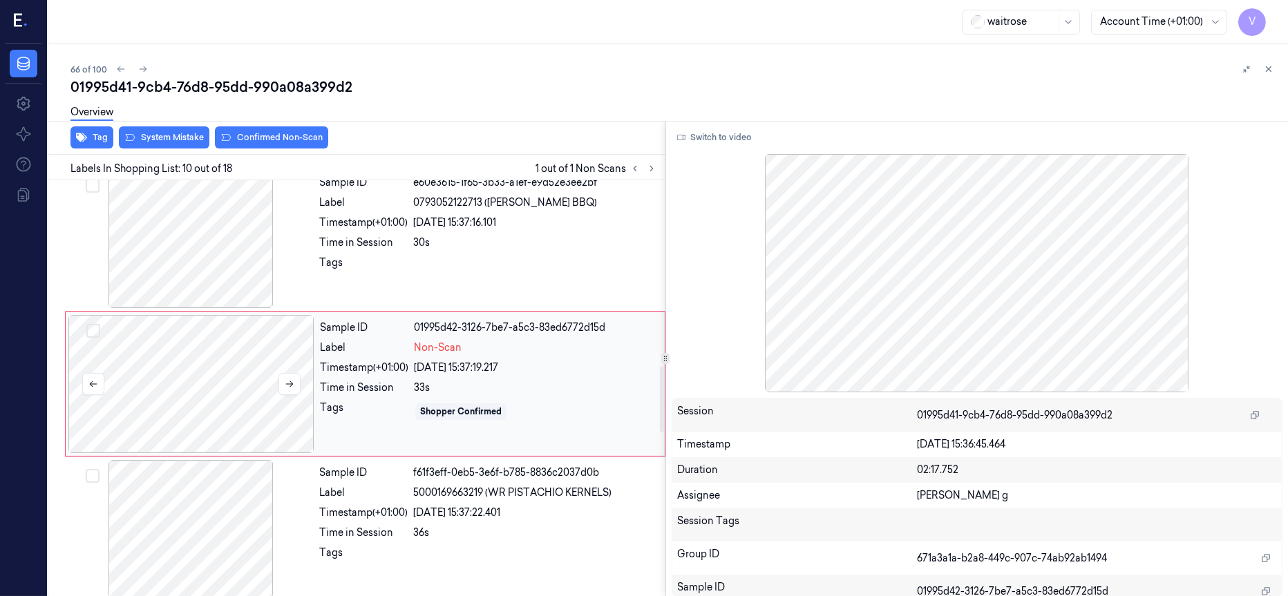
click at [224, 390] on div at bounding box center [191, 384] width 246 height 138
click at [703, 130] on button "Switch to video" at bounding box center [715, 137] width 86 height 22
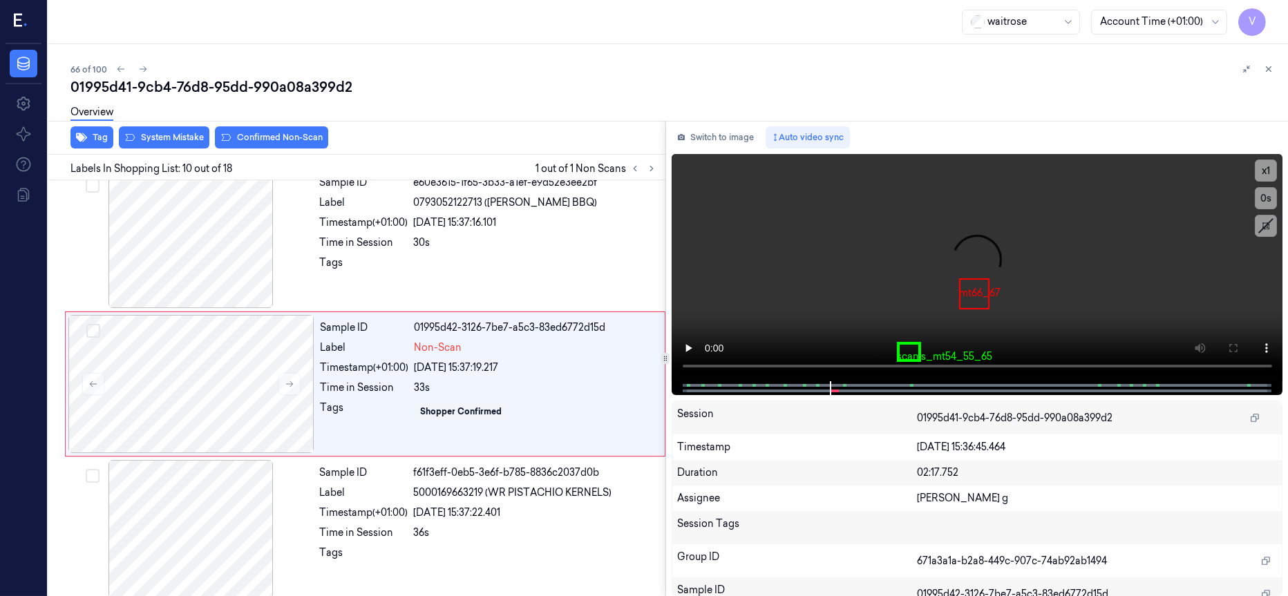
click at [711, 13] on div "waitrose Account Time (+01:00) V" at bounding box center [668, 22] width 1240 height 44
click at [721, 138] on button "Switch to image" at bounding box center [716, 137] width 88 height 22
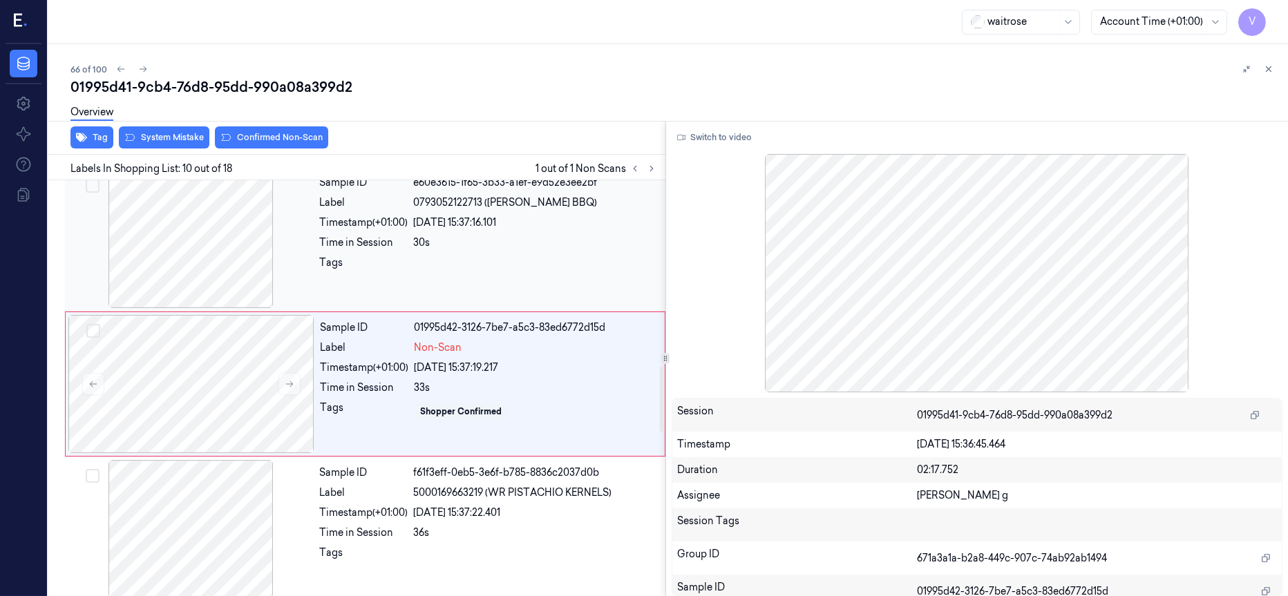
click at [218, 234] on div at bounding box center [191, 239] width 246 height 138
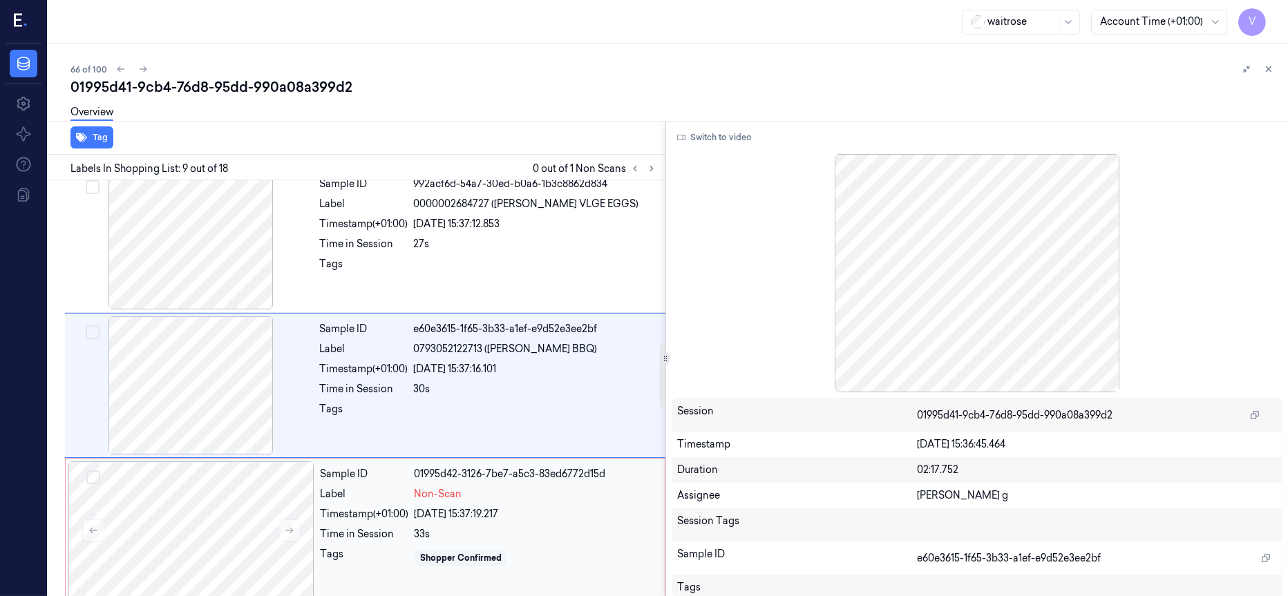
scroll to position [1131, 0]
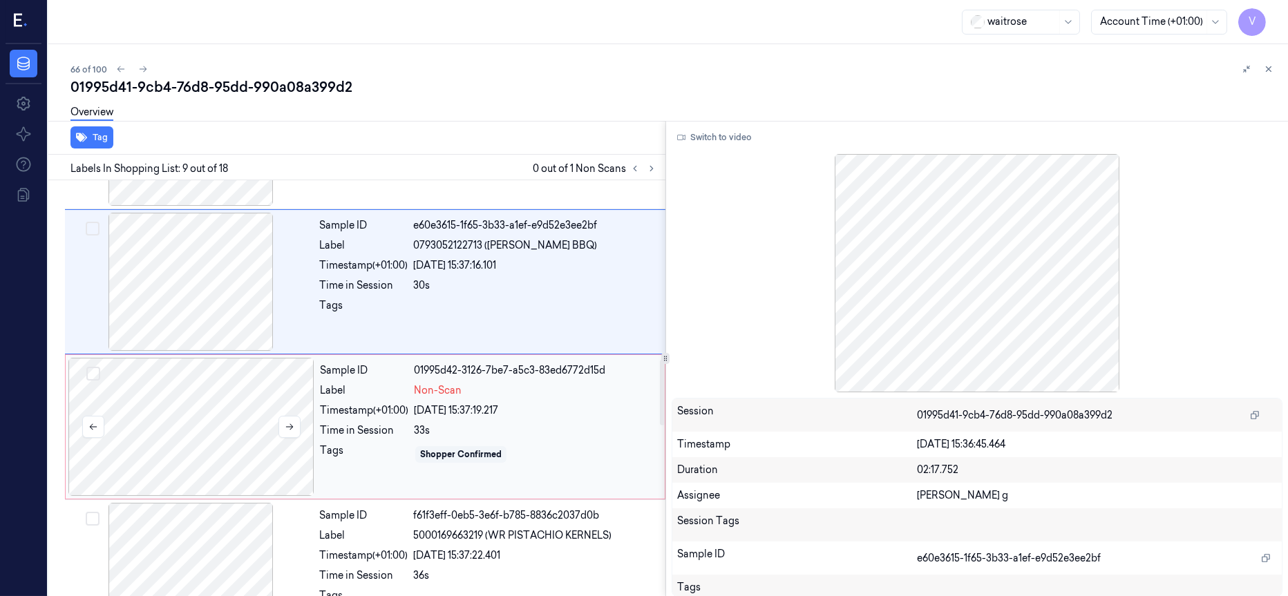
click at [193, 417] on div at bounding box center [191, 427] width 246 height 138
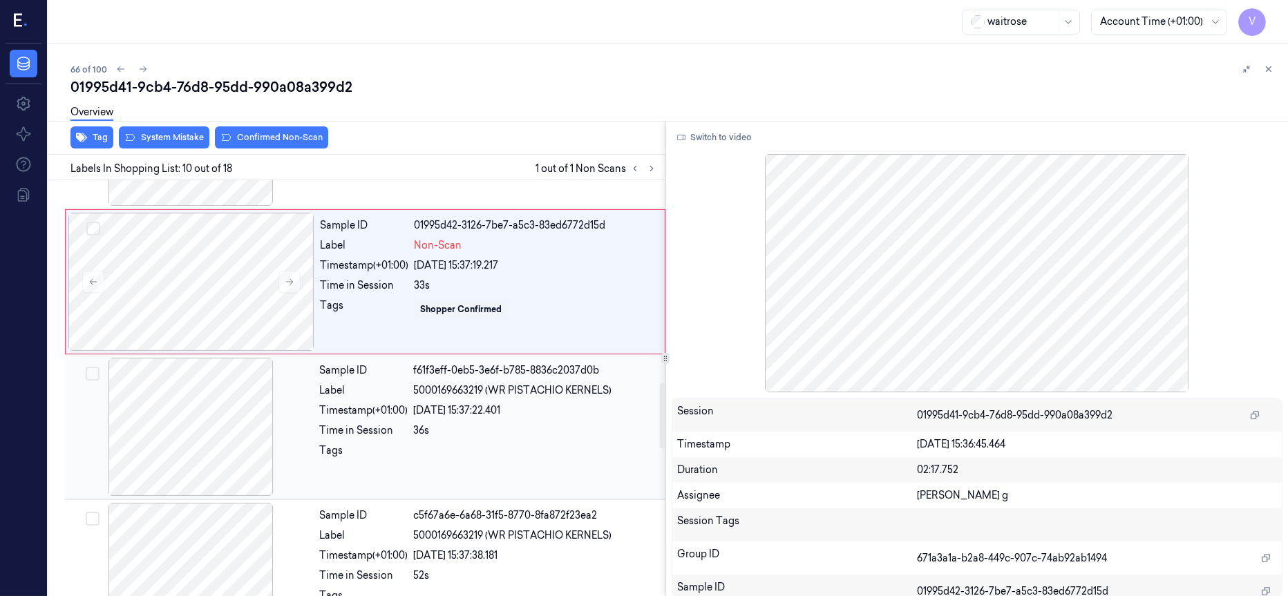
scroll to position [1278, 0]
click at [197, 439] on div at bounding box center [191, 426] width 246 height 138
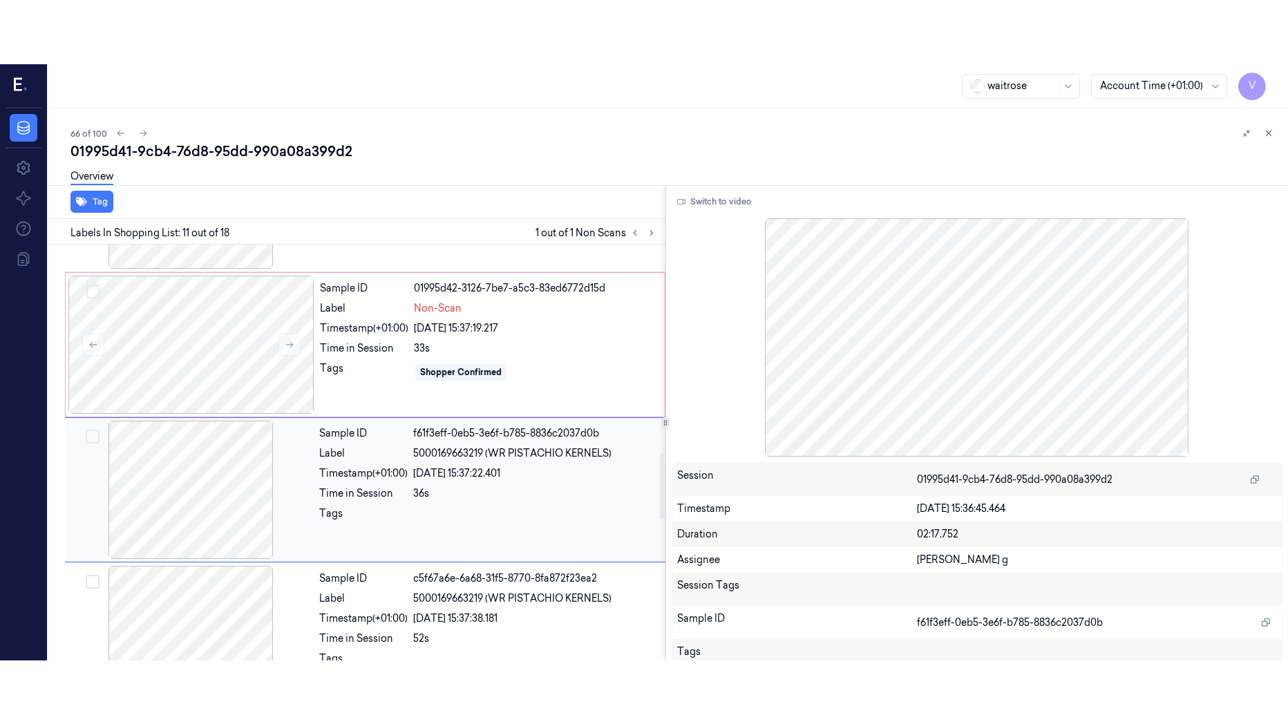
scroll to position [1319, 0]
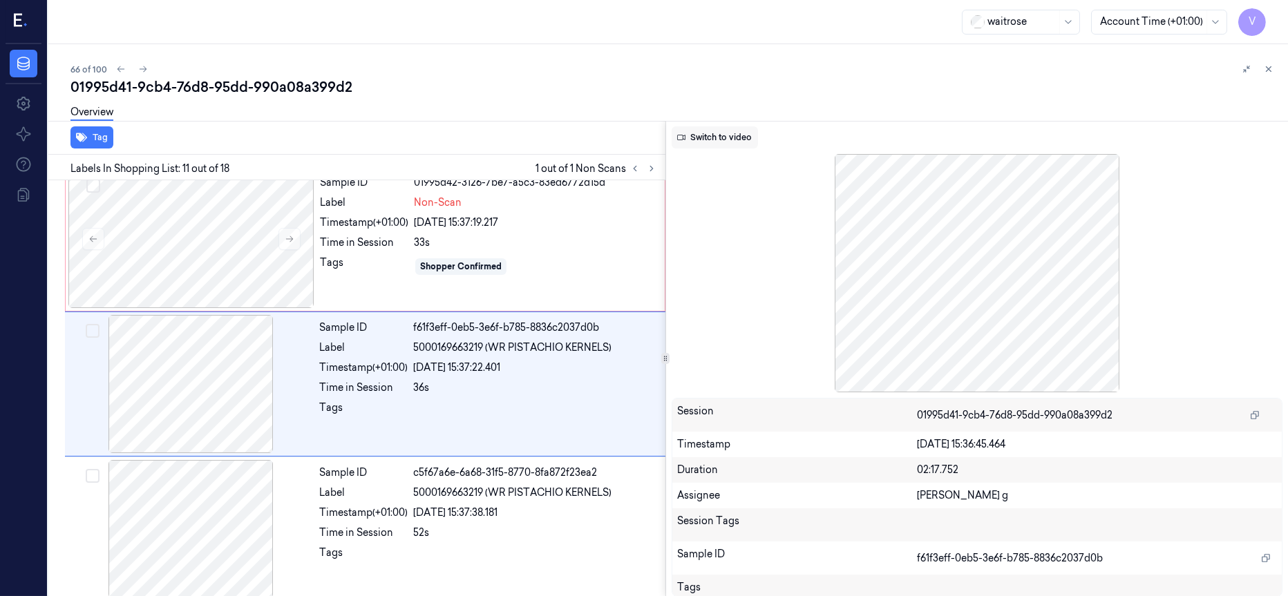
click at [714, 138] on button "Switch to video" at bounding box center [715, 137] width 86 height 22
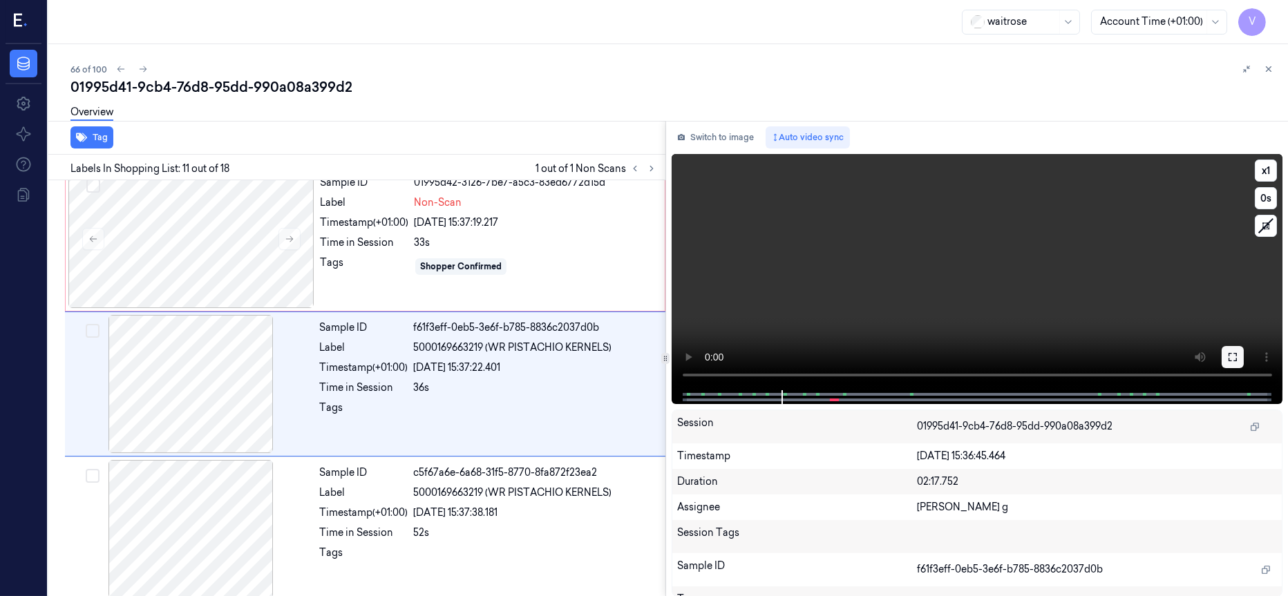
click at [1237, 353] on icon at bounding box center [1232, 357] width 11 height 11
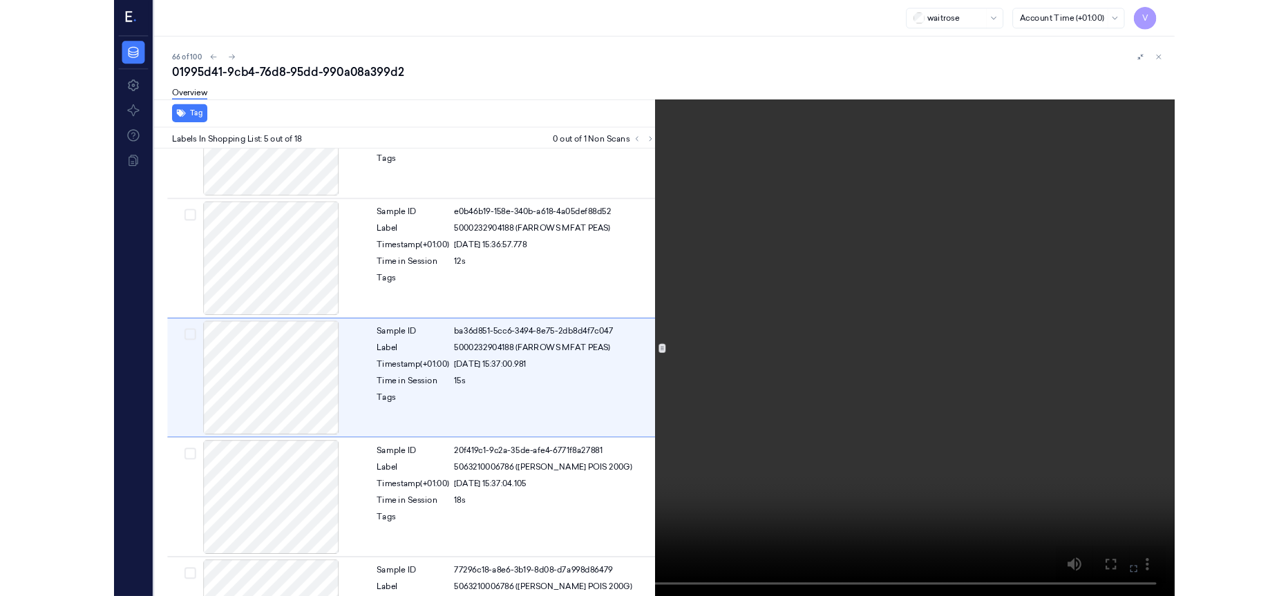
scroll to position [381, 0]
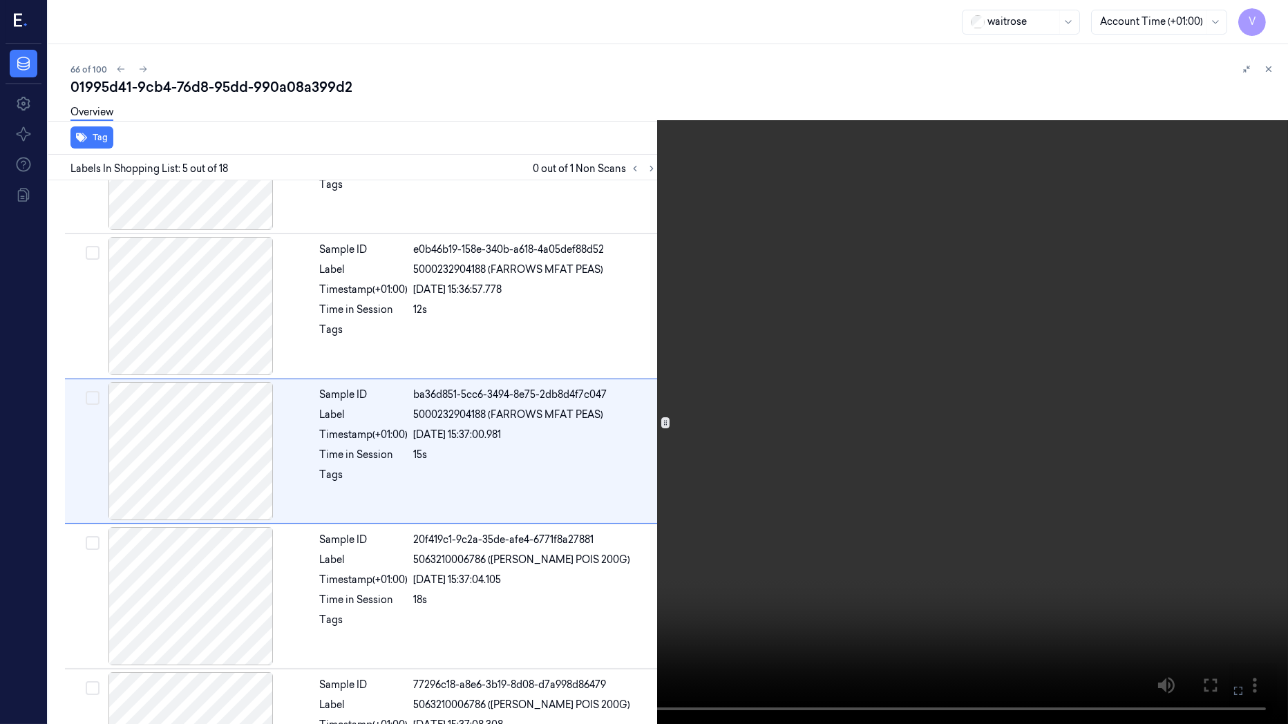
click at [0, 0] on icon at bounding box center [0, 0] width 0 height 0
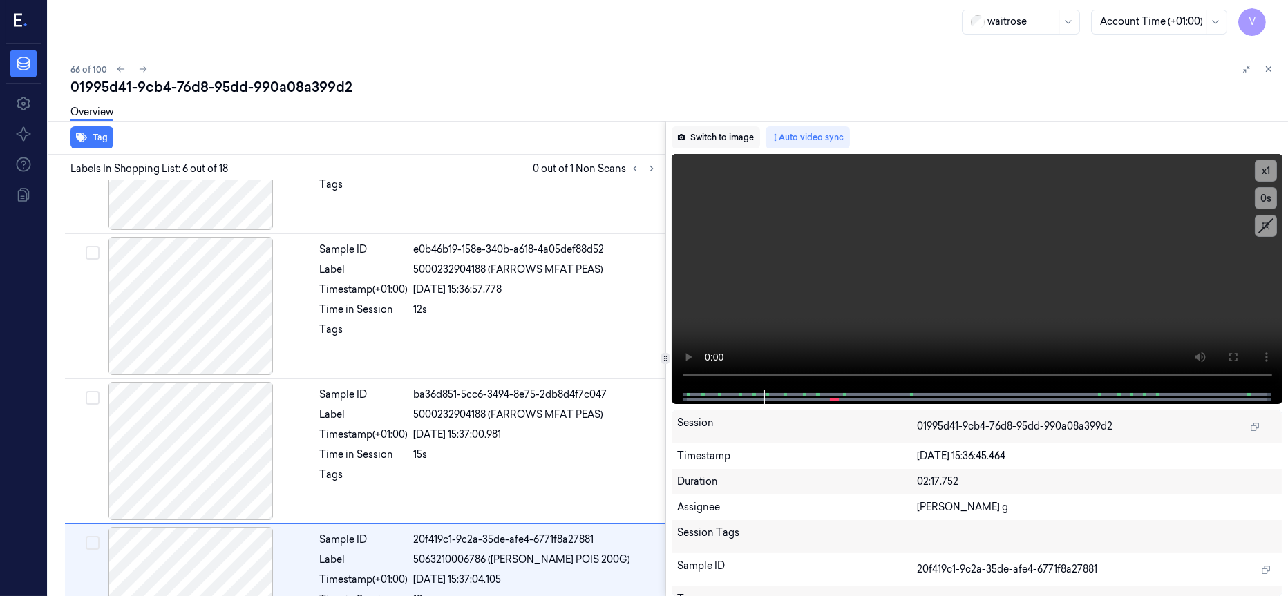
click at [710, 137] on button "Switch to image" at bounding box center [716, 137] width 88 height 22
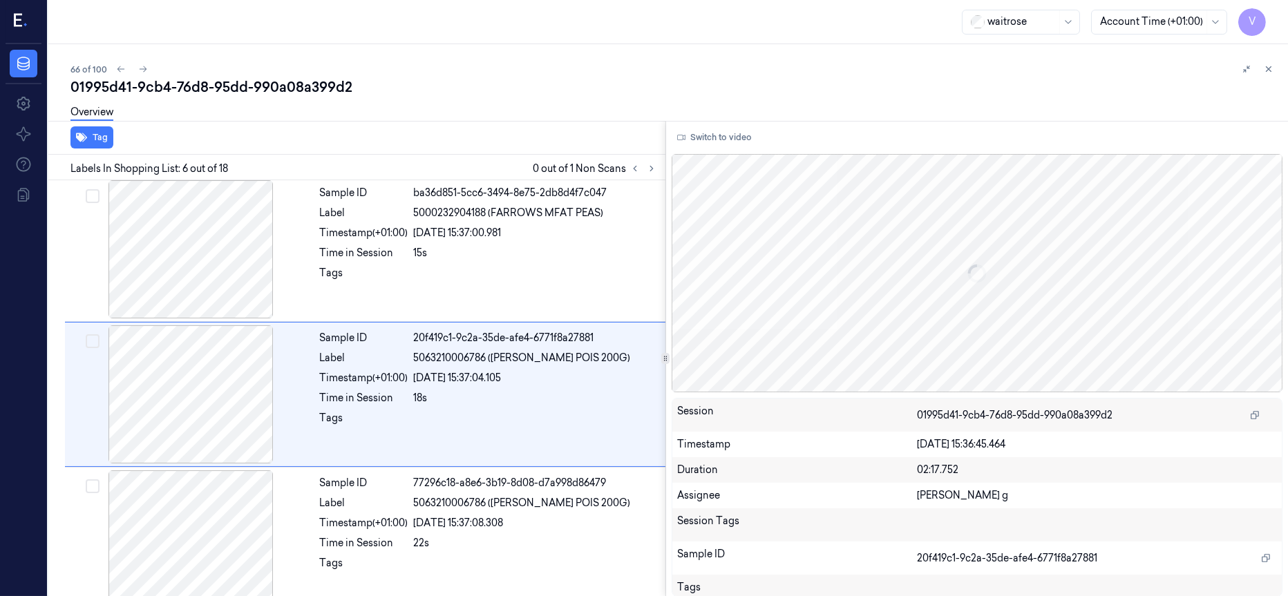
scroll to position [591, 0]
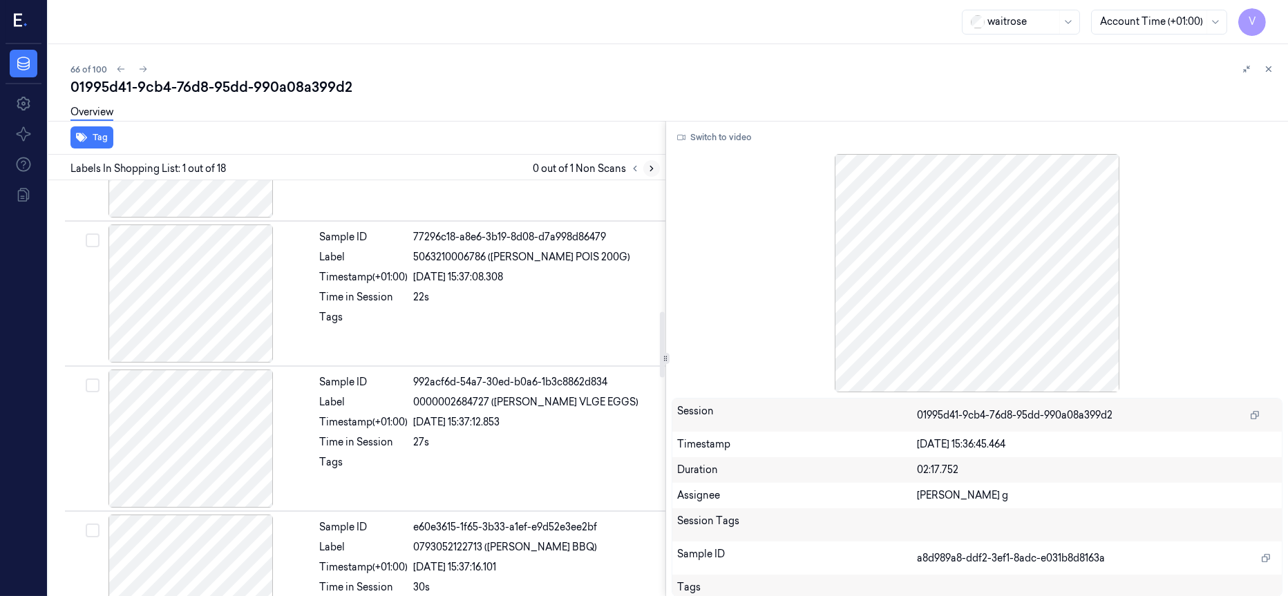
click at [651, 171] on icon at bounding box center [652, 169] width 10 height 10
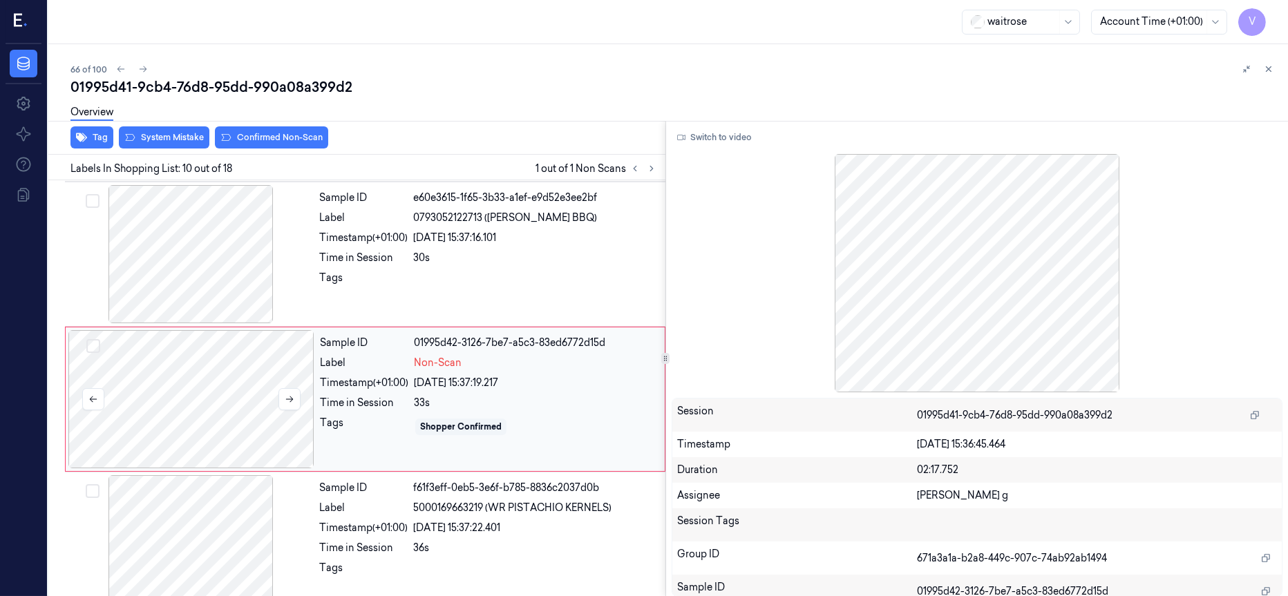
scroll to position [1174, 0]
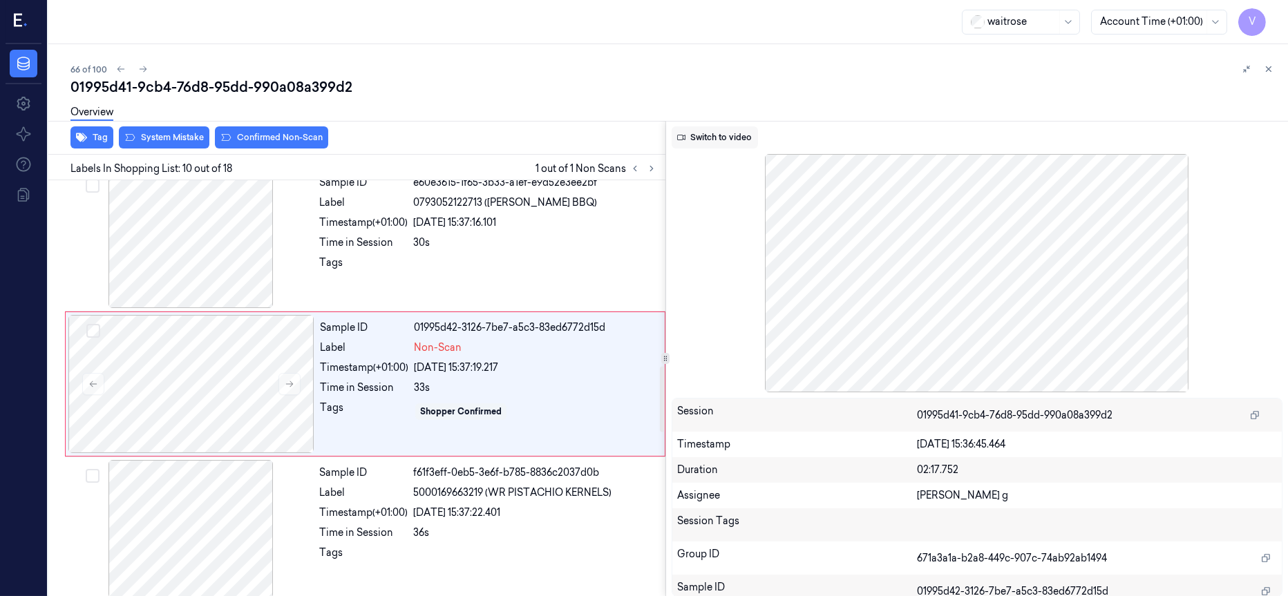
click at [705, 138] on button "Switch to video" at bounding box center [715, 137] width 86 height 22
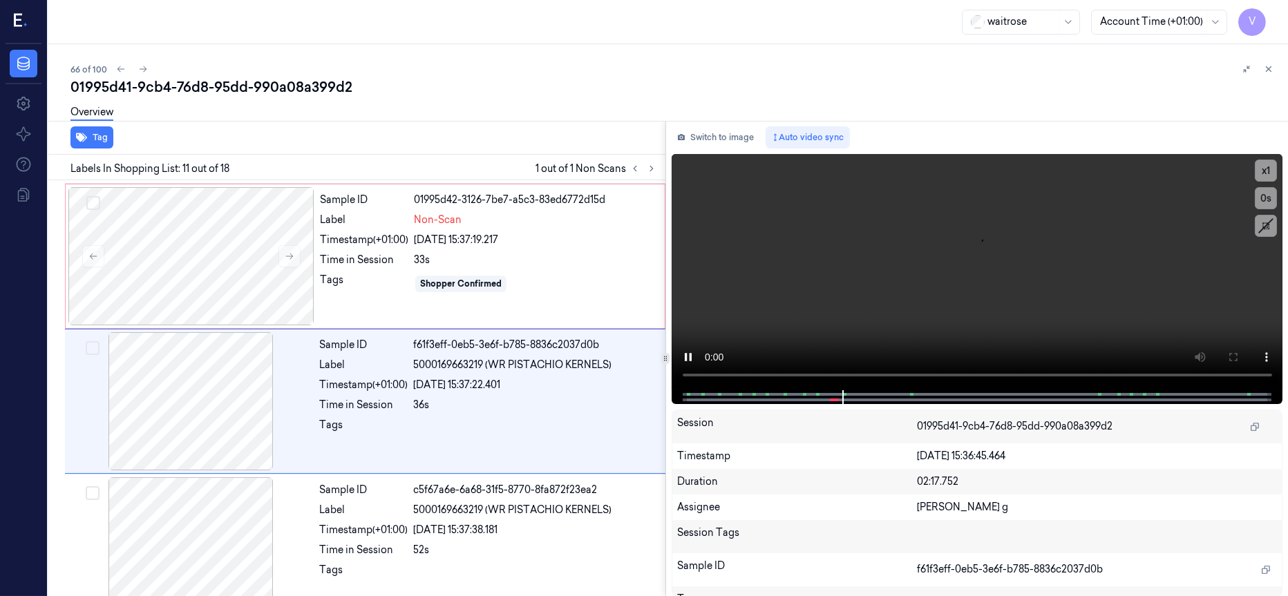
scroll to position [1319, 0]
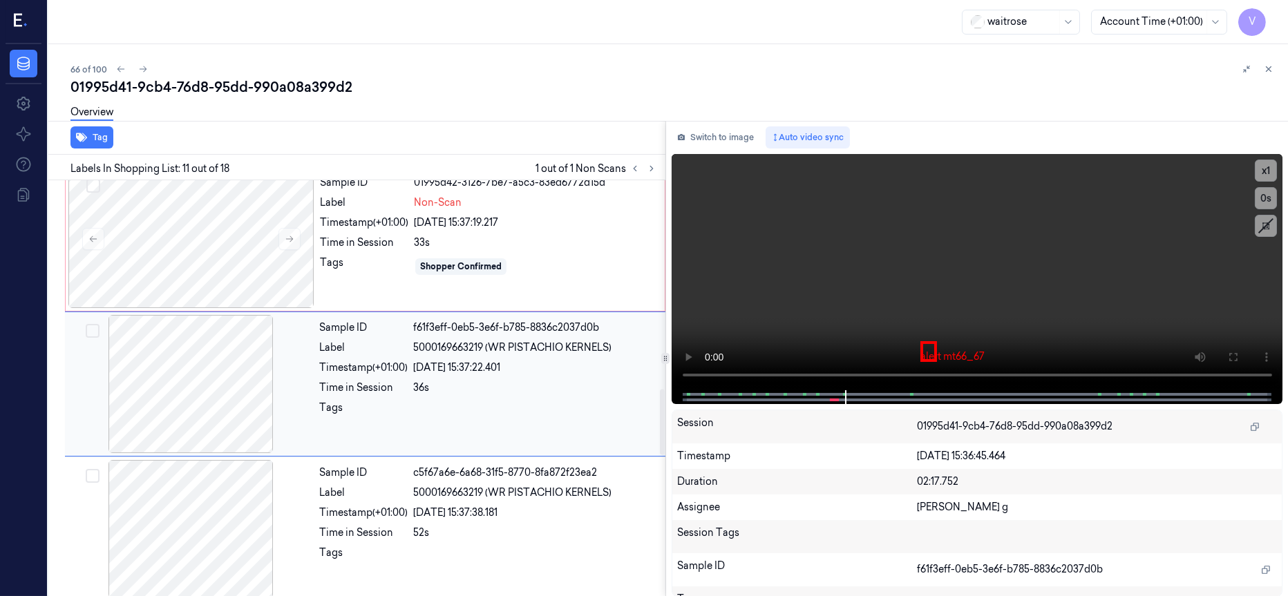
click at [214, 406] on div at bounding box center [191, 384] width 246 height 138
click at [710, 131] on button "Switch to image" at bounding box center [716, 137] width 88 height 22
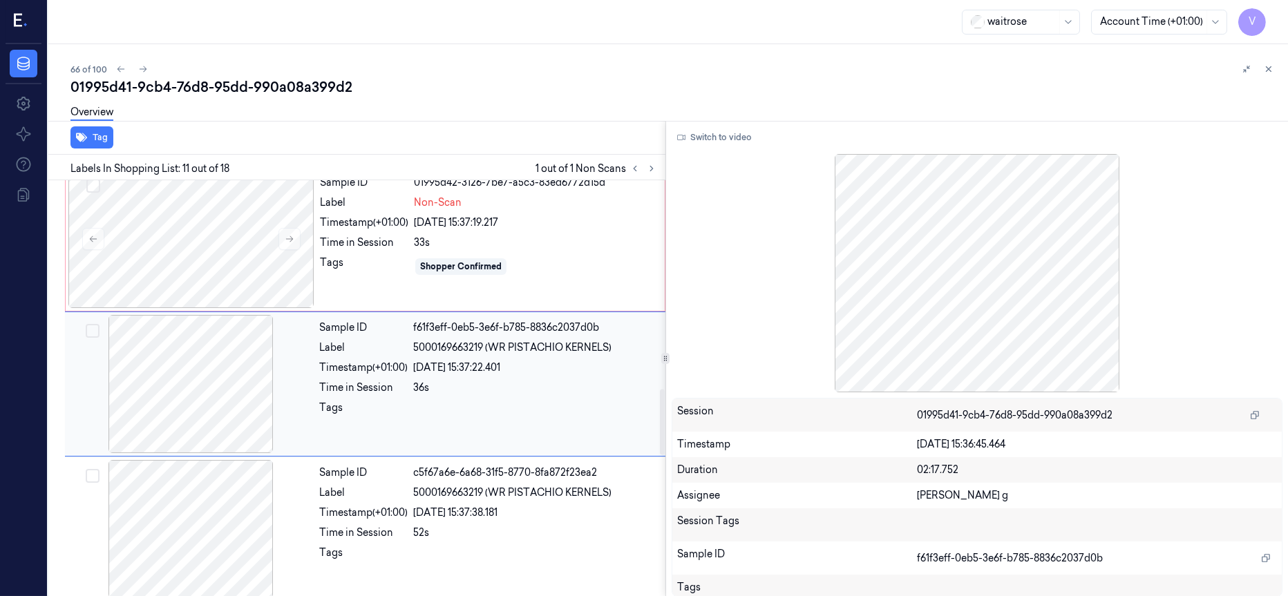
click at [173, 392] on div at bounding box center [191, 384] width 246 height 138
click at [229, 218] on div at bounding box center [191, 239] width 246 height 138
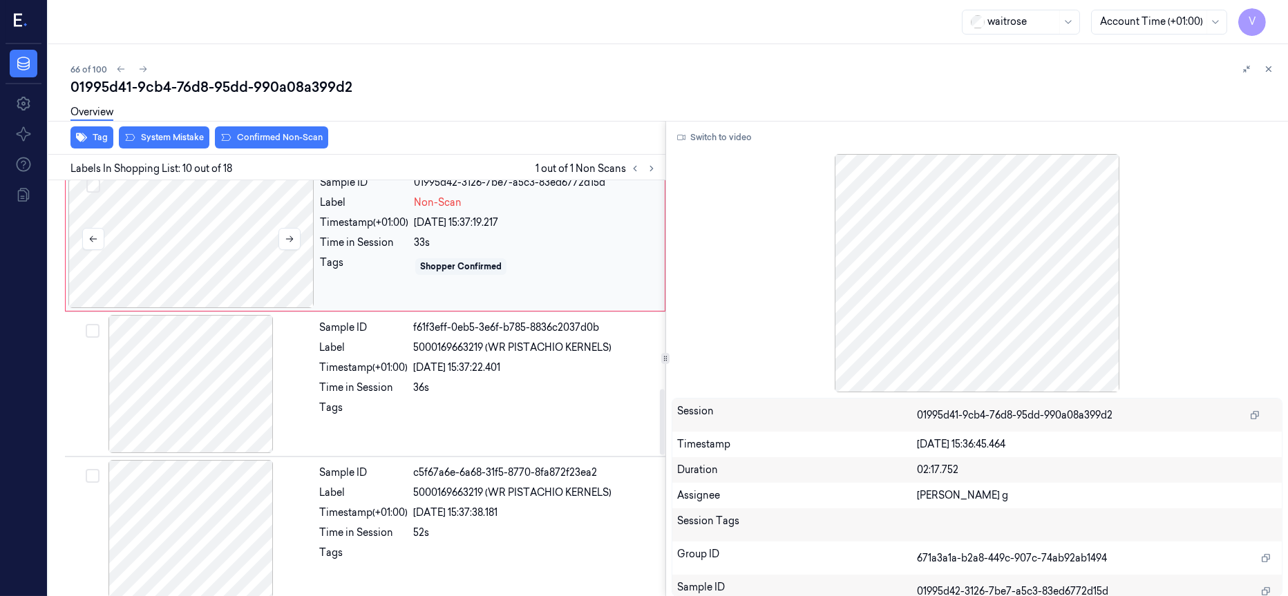
scroll to position [1174, 0]
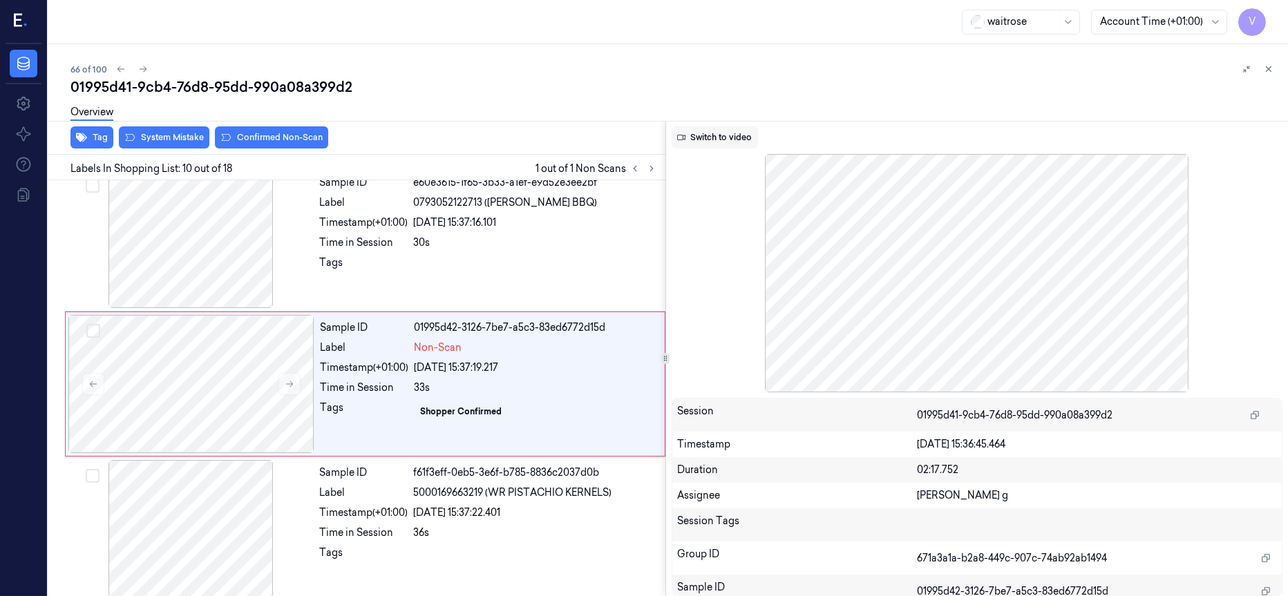
click at [745, 142] on button "Switch to video" at bounding box center [715, 137] width 86 height 22
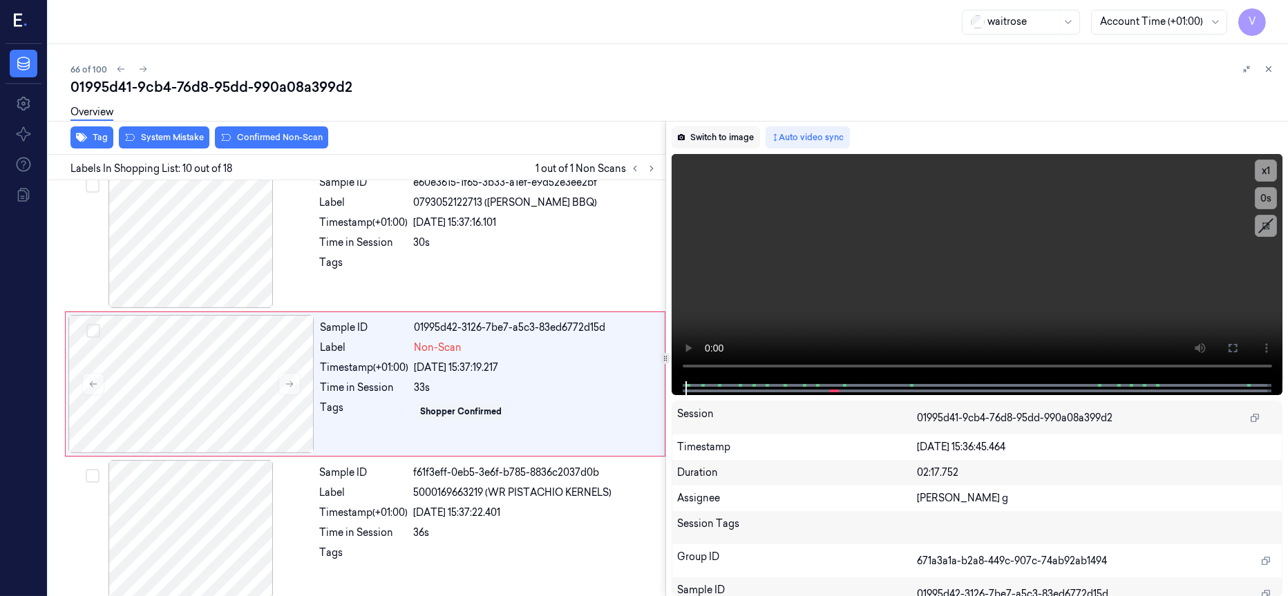
click at [723, 138] on button "Switch to image" at bounding box center [716, 137] width 88 height 22
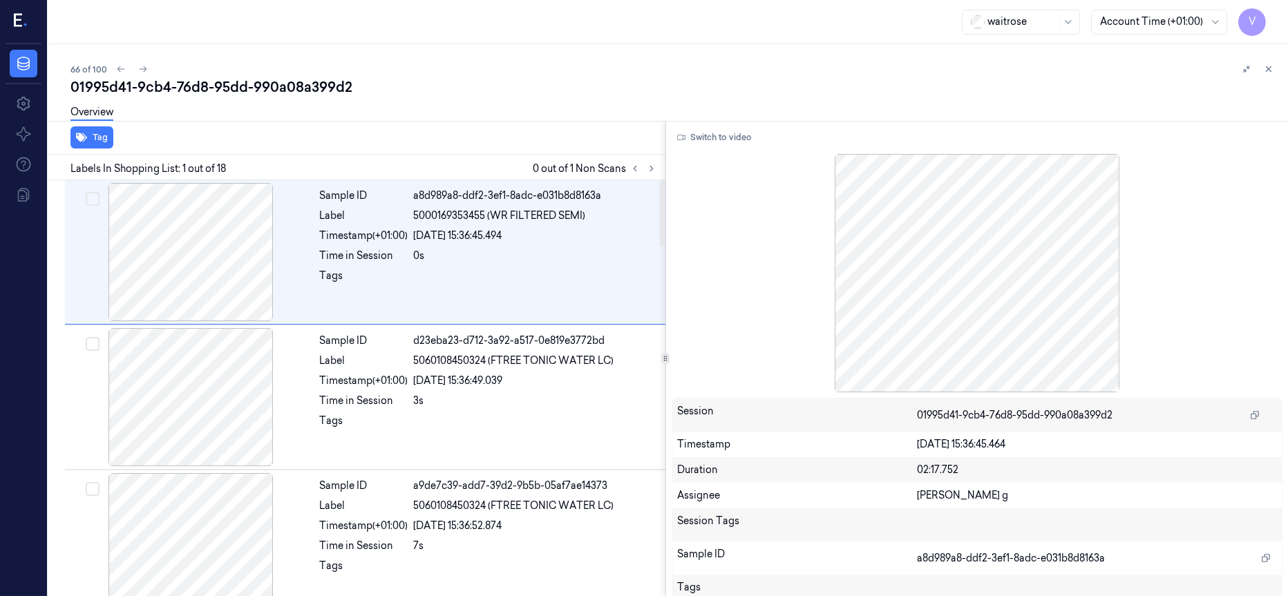
scroll to position [415, 0]
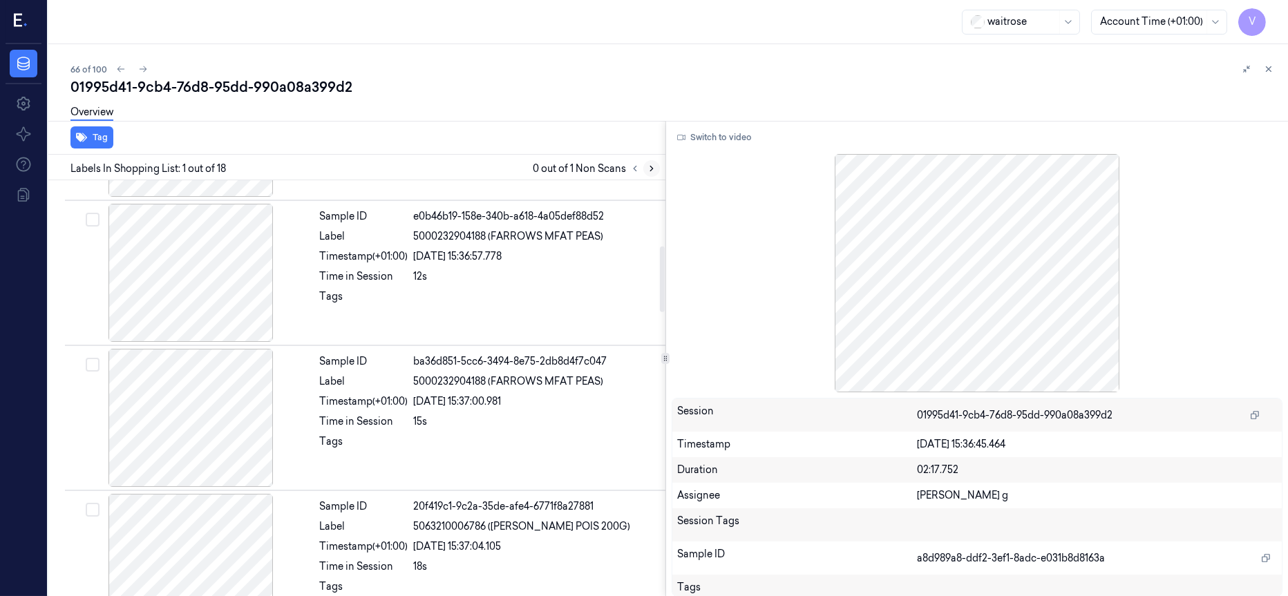
click at [647, 167] on icon at bounding box center [652, 169] width 10 height 10
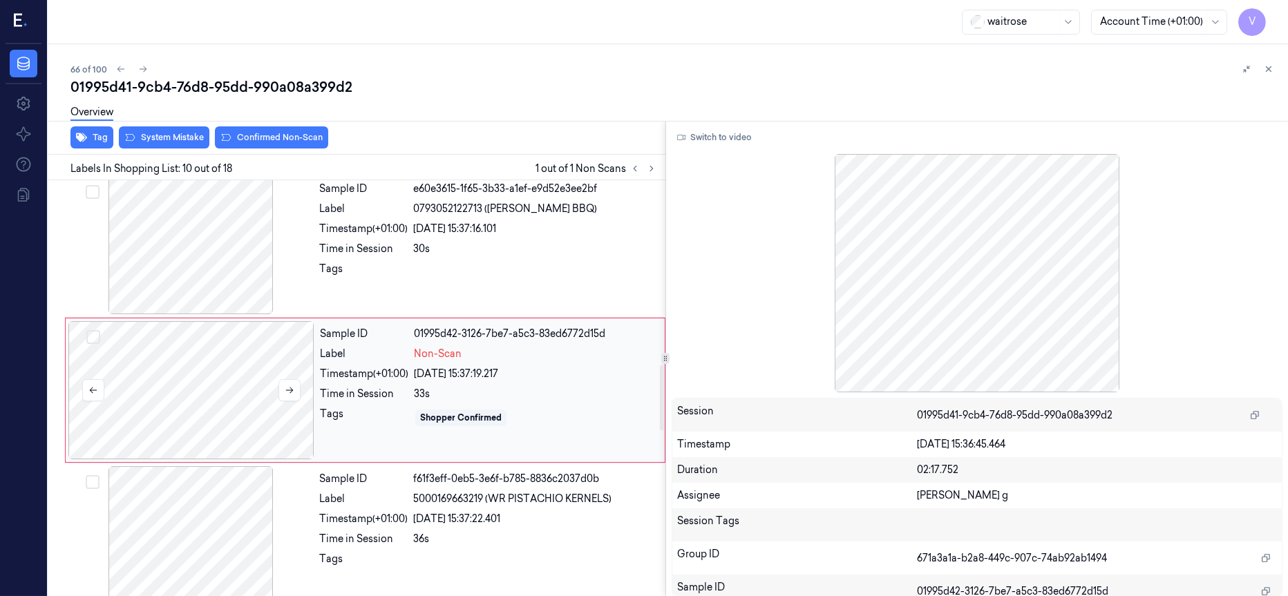
scroll to position [1174, 0]
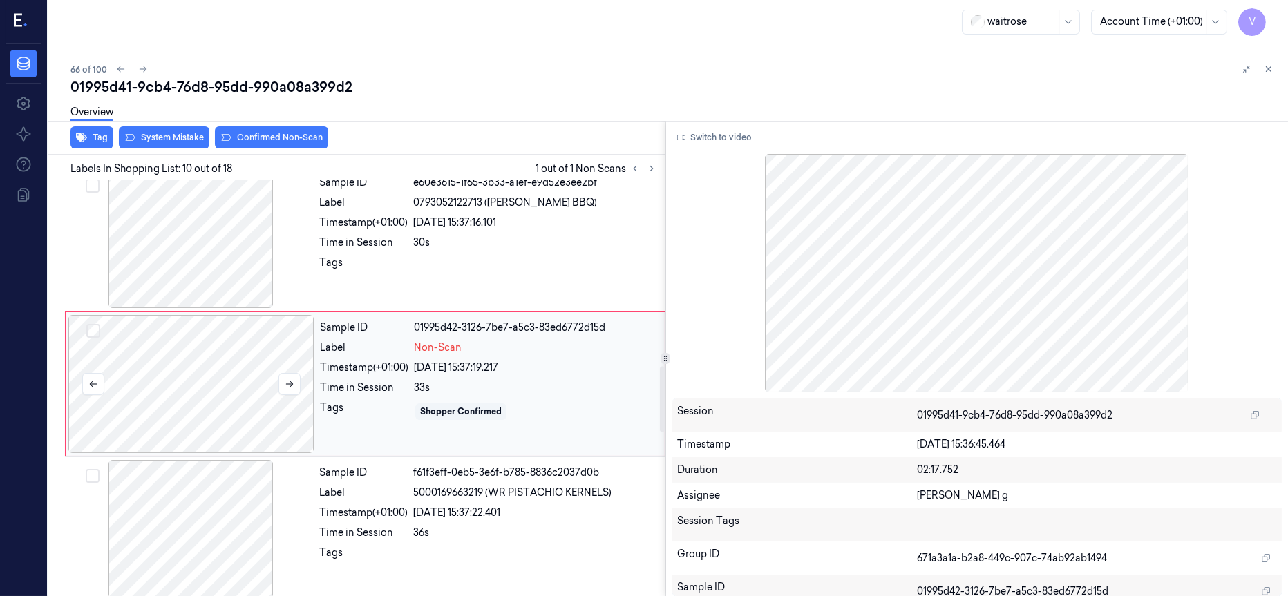
click at [229, 381] on div at bounding box center [191, 384] width 246 height 138
click at [729, 141] on button "Switch to video" at bounding box center [715, 137] width 86 height 22
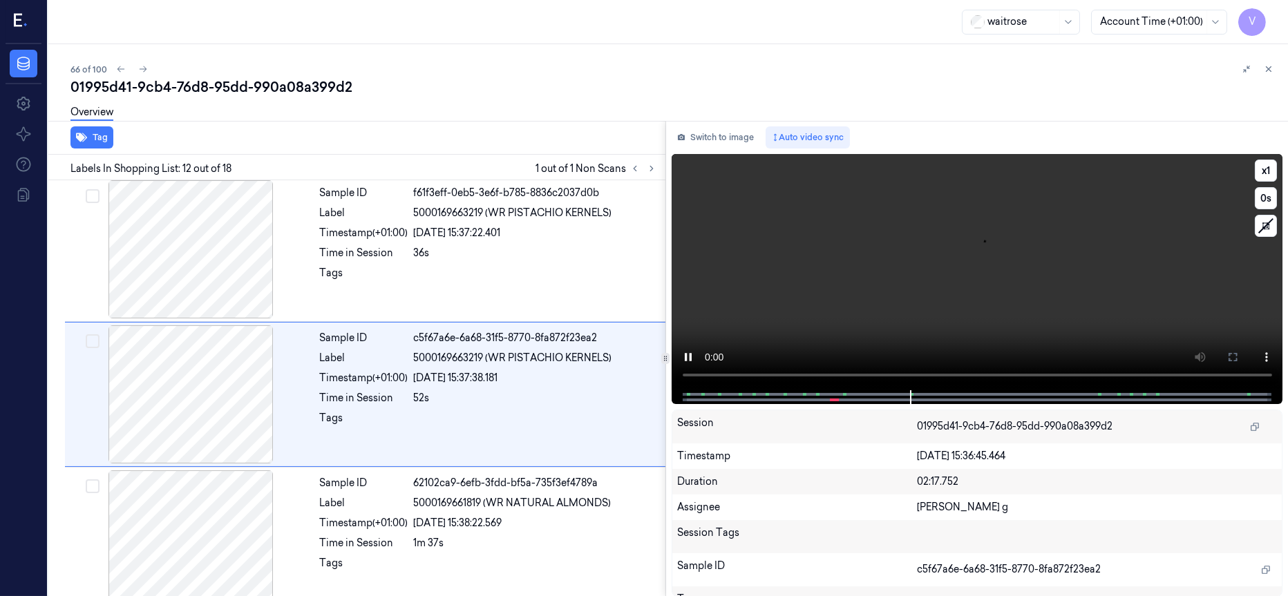
scroll to position [1465, 0]
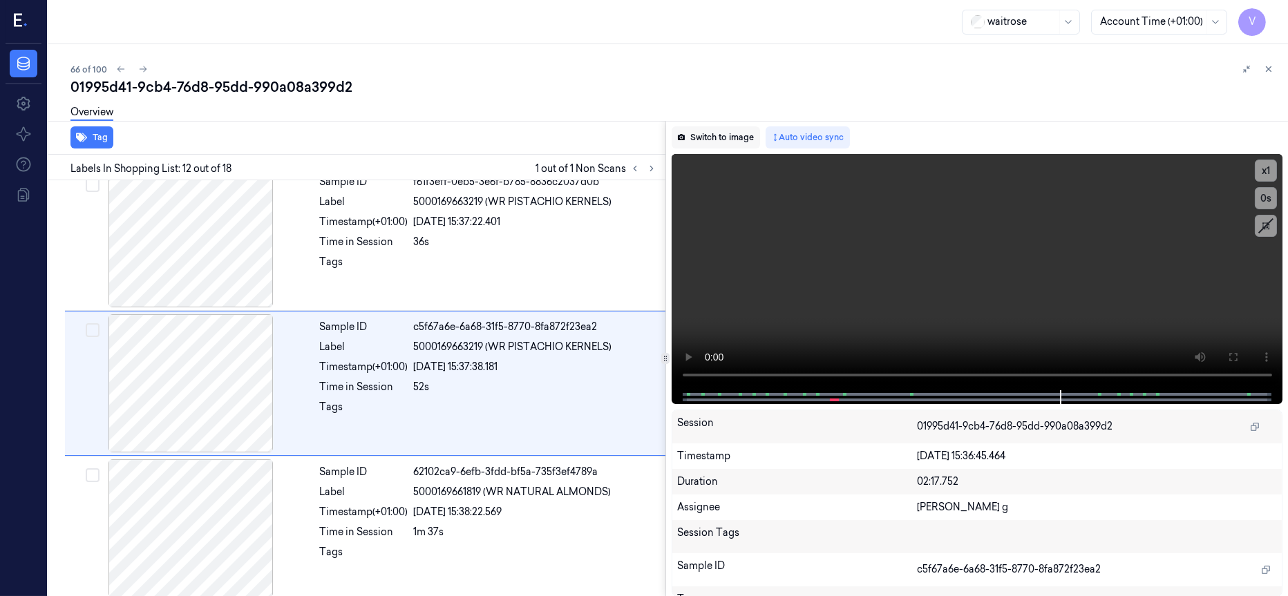
click at [728, 138] on button "Switch to image" at bounding box center [716, 137] width 88 height 22
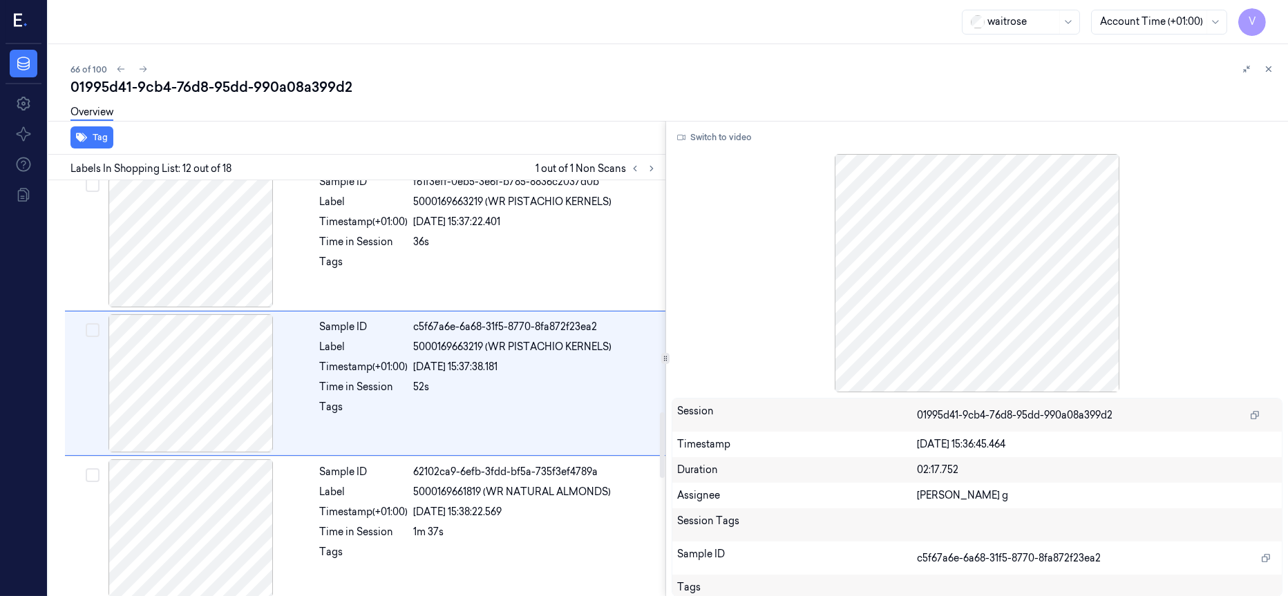
click at [618, 166] on span "1 out of 1 Non Scans" at bounding box center [598, 168] width 124 height 17
click at [652, 174] on button at bounding box center [651, 168] width 17 height 17
click at [653, 168] on icon at bounding box center [652, 169] width 10 height 10
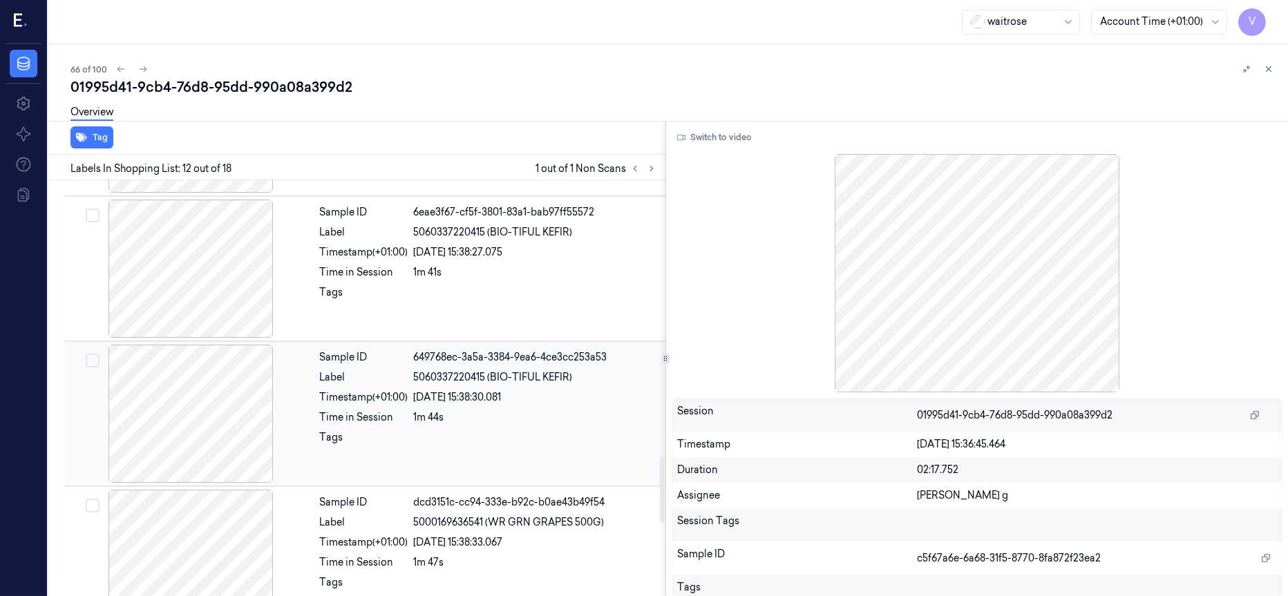
scroll to position [1879, 0]
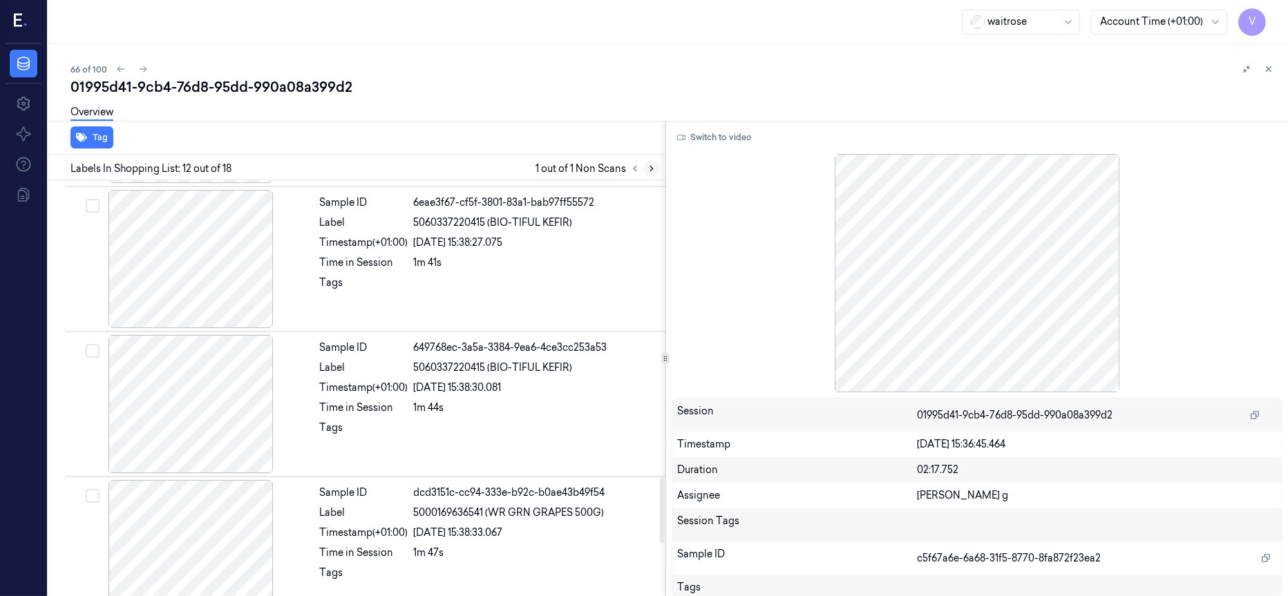
click at [654, 168] on icon at bounding box center [652, 169] width 10 height 10
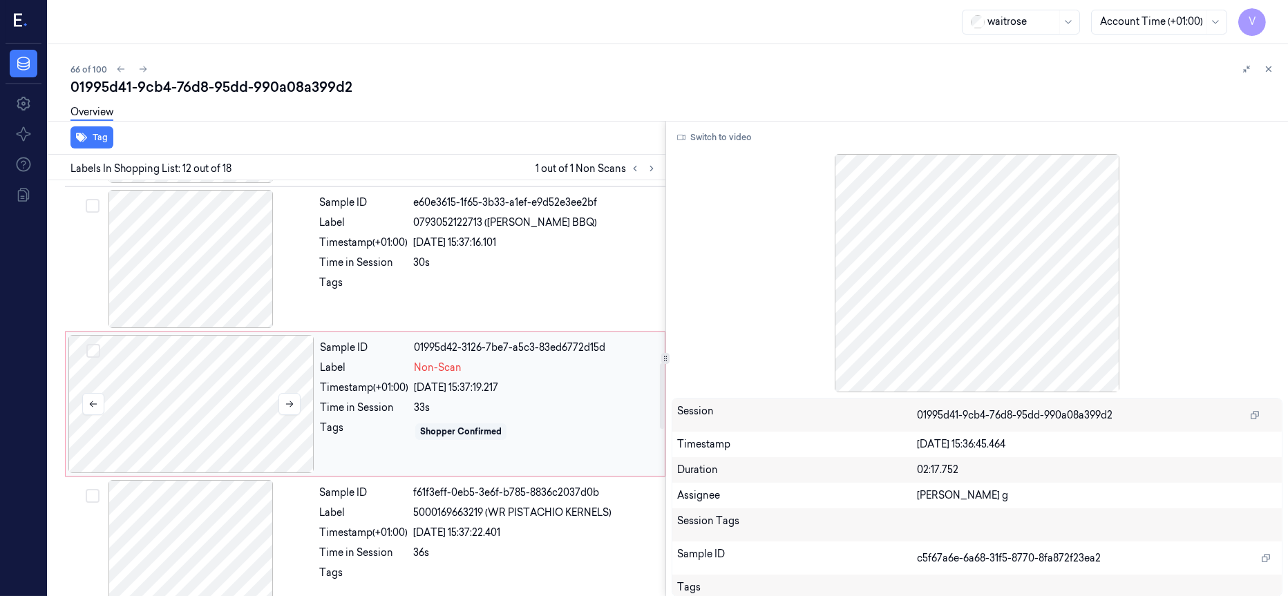
click at [211, 410] on div at bounding box center [191, 404] width 246 height 138
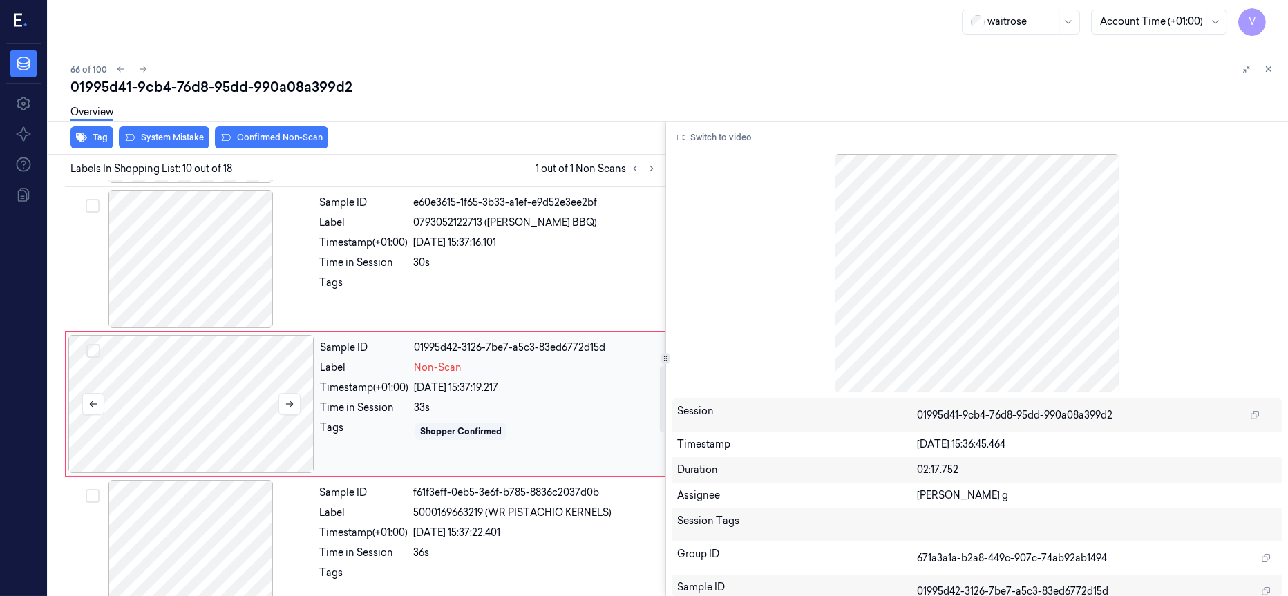
scroll to position [1174, 0]
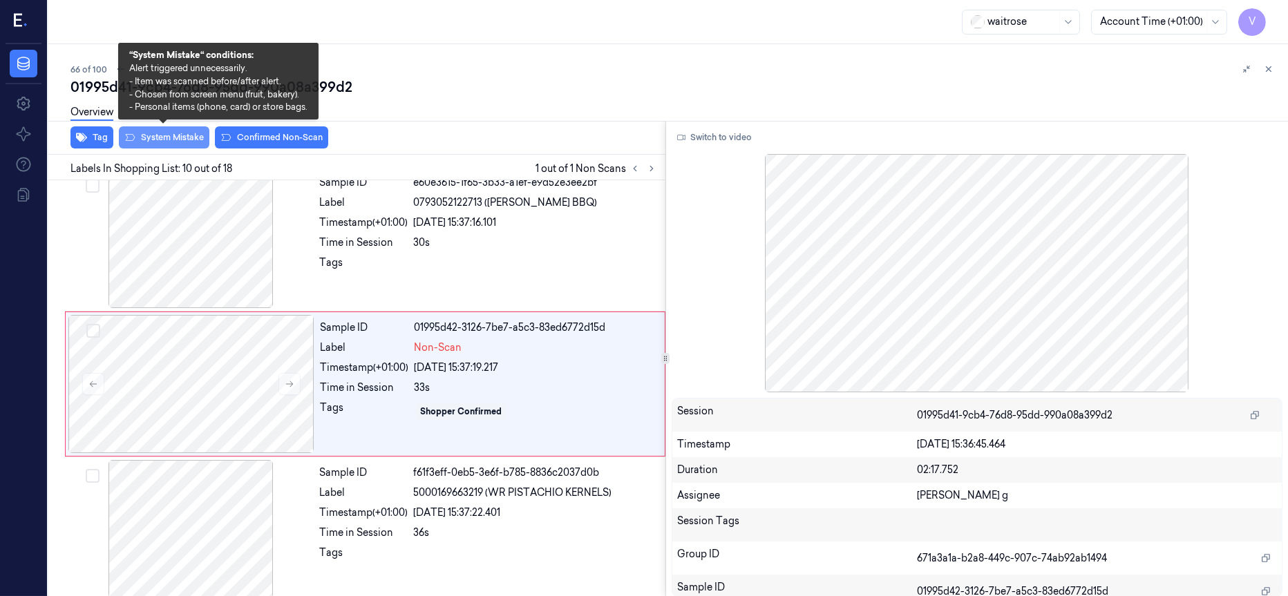
click at [167, 134] on button "System Mistake" at bounding box center [164, 137] width 91 height 22
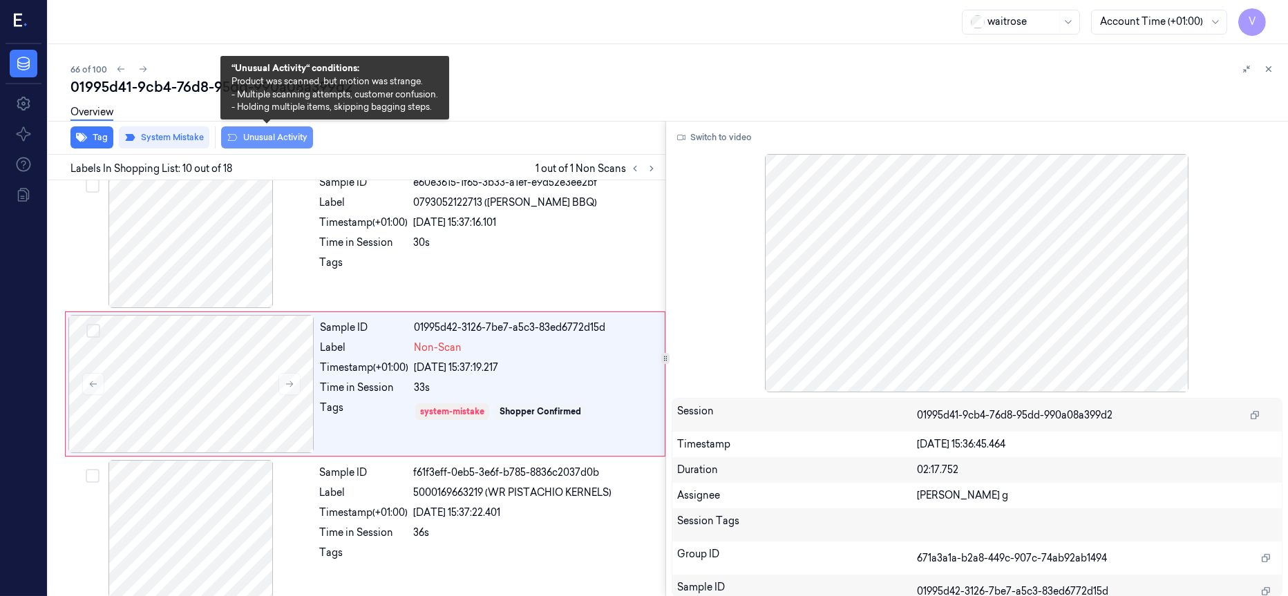
click at [261, 140] on button "Unusual Activity" at bounding box center [267, 137] width 92 height 22
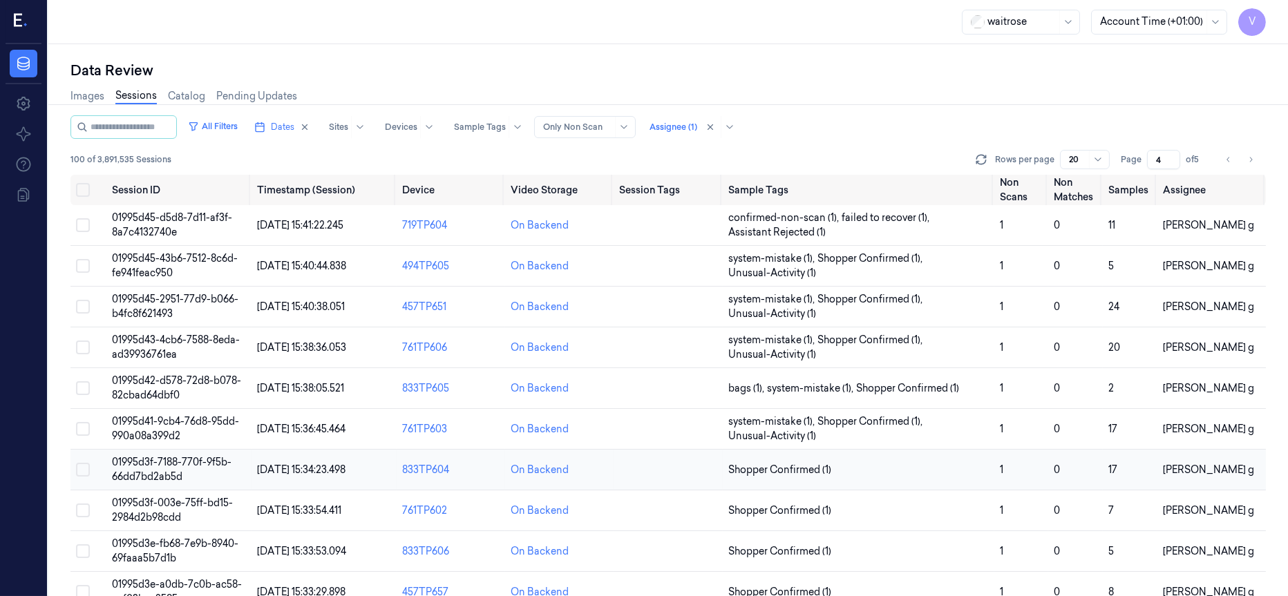
click at [678, 469] on td at bounding box center [668, 470] width 108 height 41
click at [698, 472] on td at bounding box center [668, 470] width 108 height 41
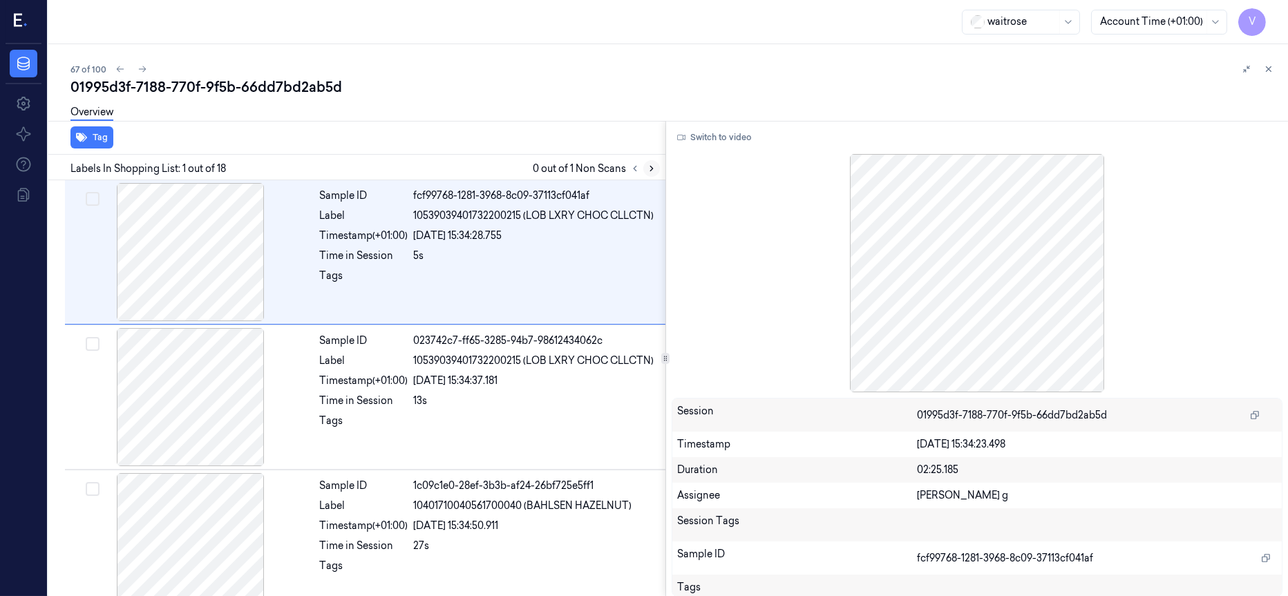
click at [649, 171] on icon at bounding box center [652, 169] width 10 height 10
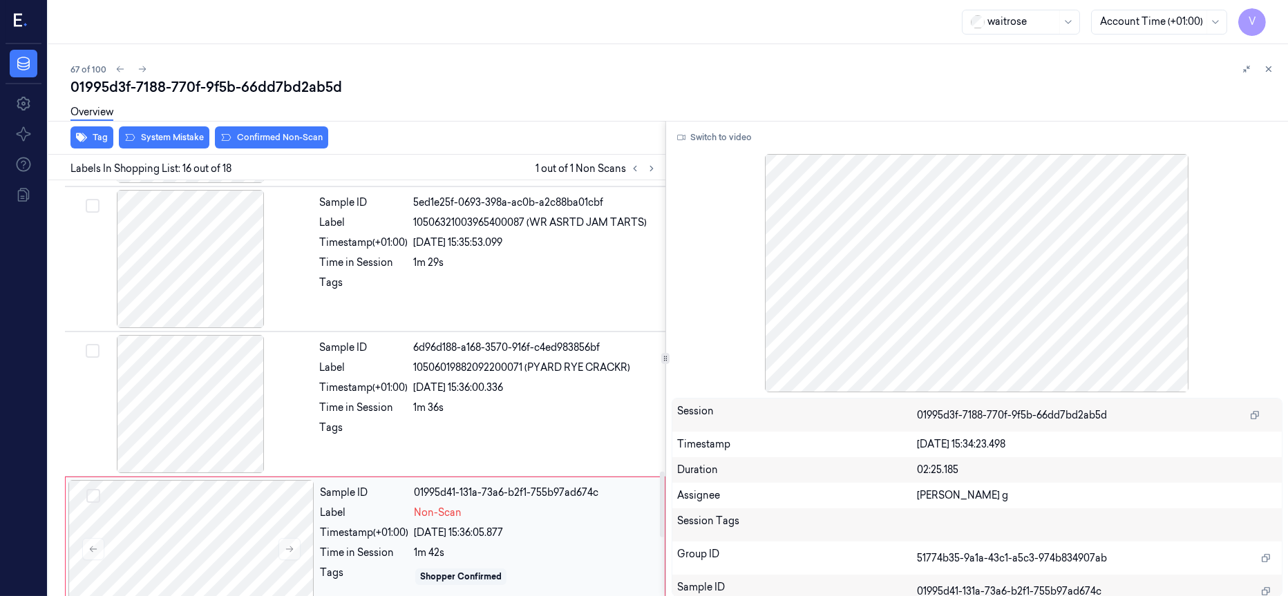
scroll to position [1840, 0]
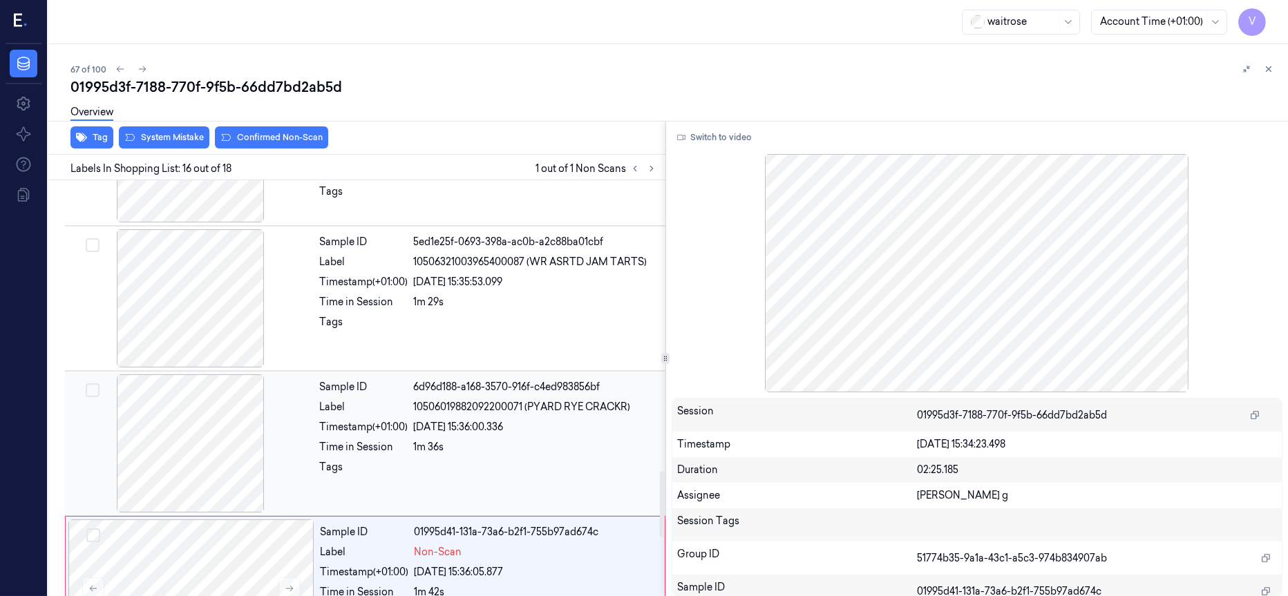
click at [206, 435] on div at bounding box center [191, 444] width 246 height 138
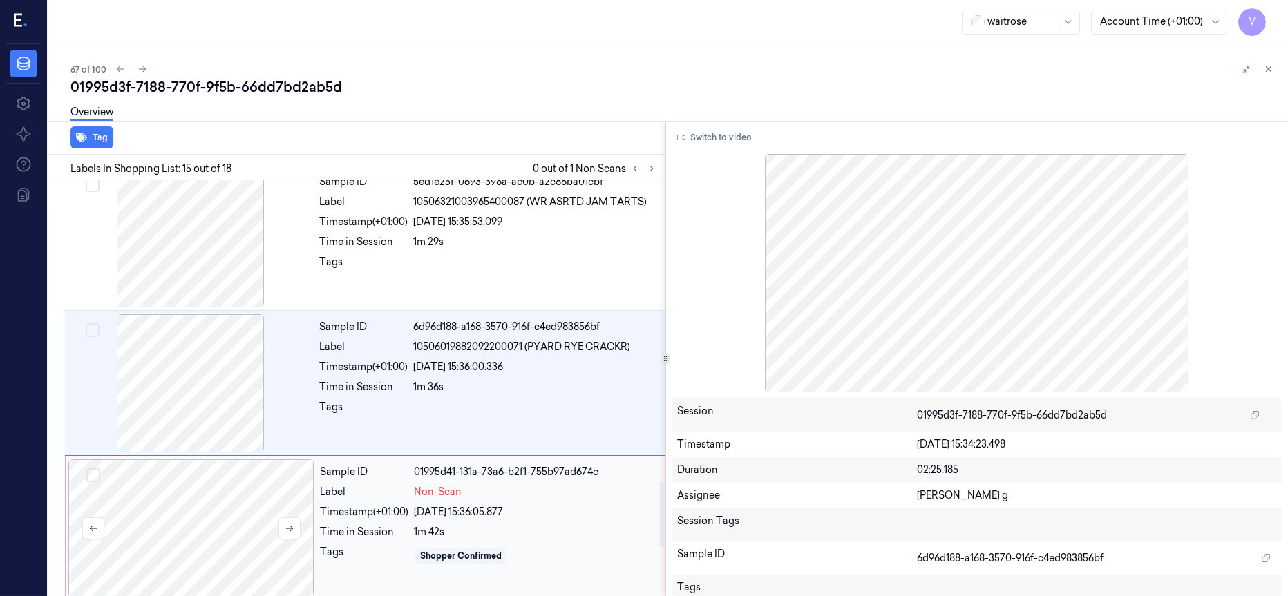
scroll to position [1901, 0]
click at [218, 519] on div at bounding box center [191, 528] width 246 height 138
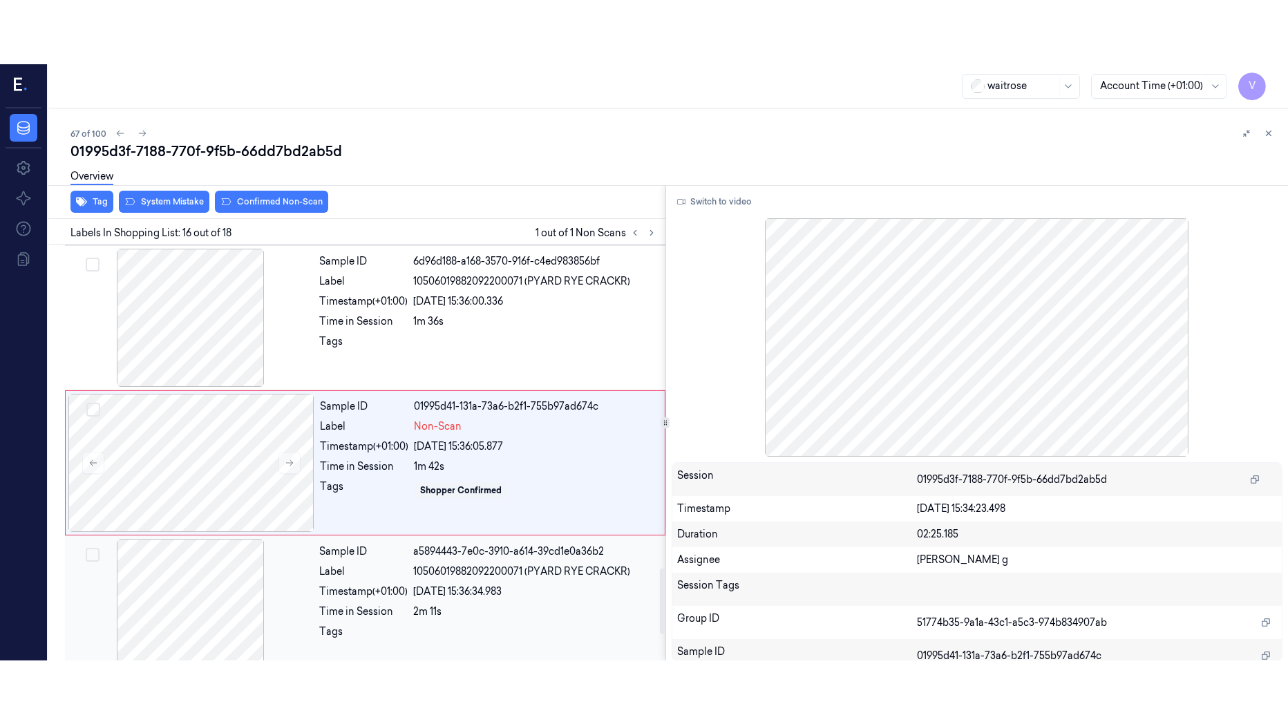
scroll to position [2047, 0]
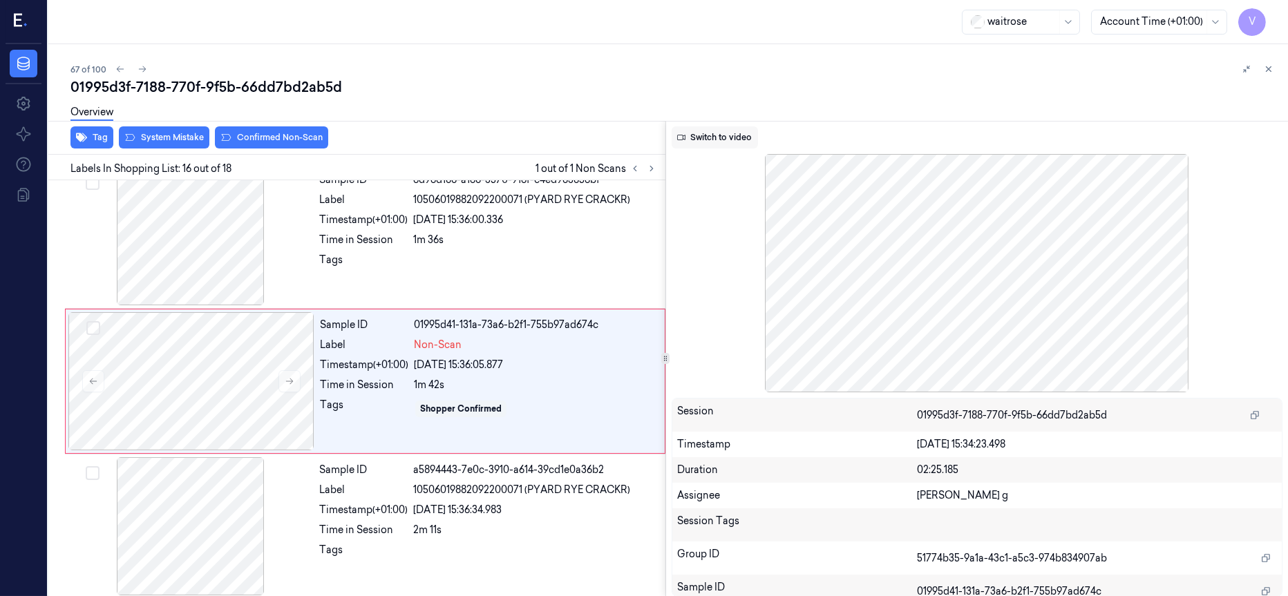
click at [693, 138] on button "Switch to video" at bounding box center [715, 137] width 86 height 22
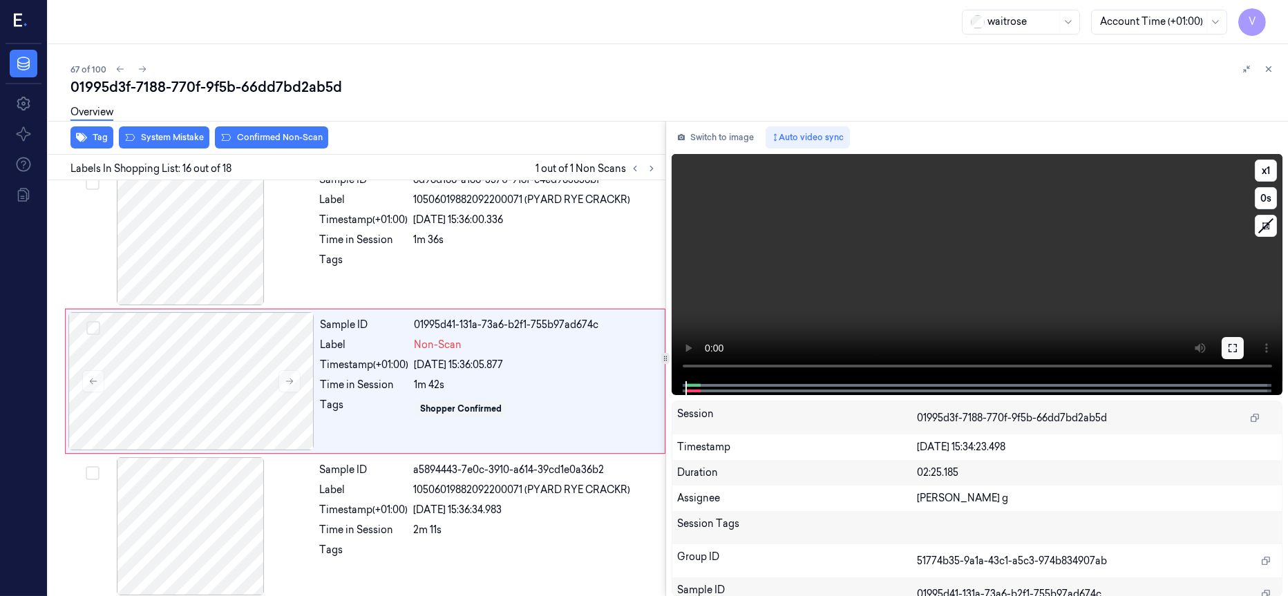
click at [1229, 352] on icon at bounding box center [1232, 348] width 11 height 11
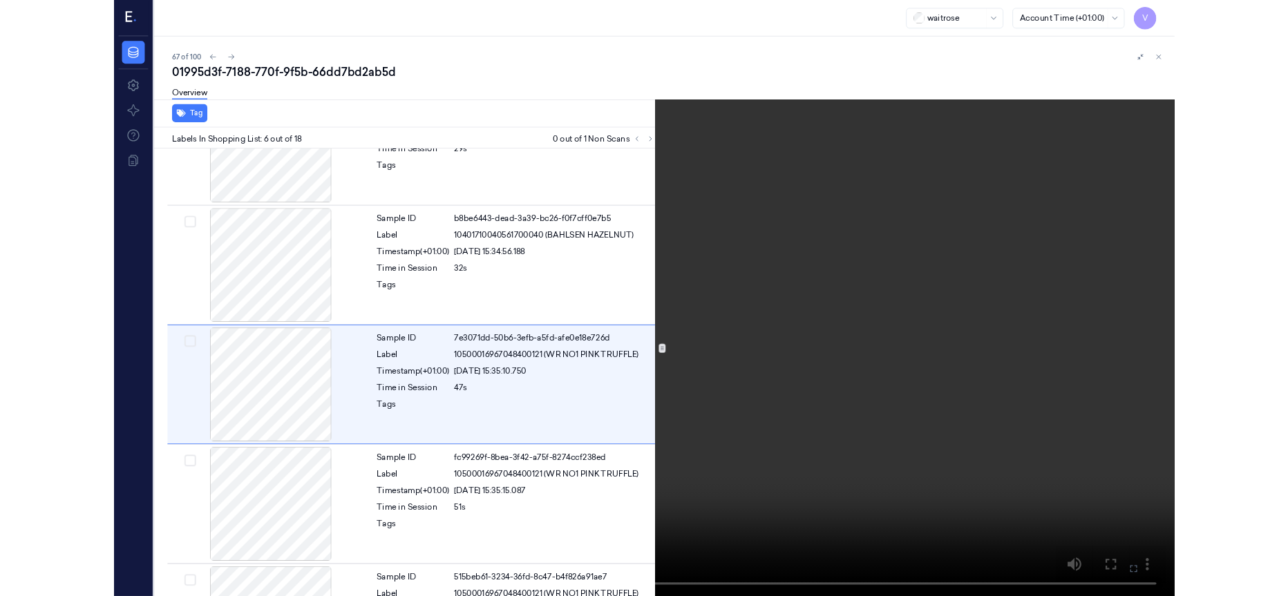
scroll to position [527, 0]
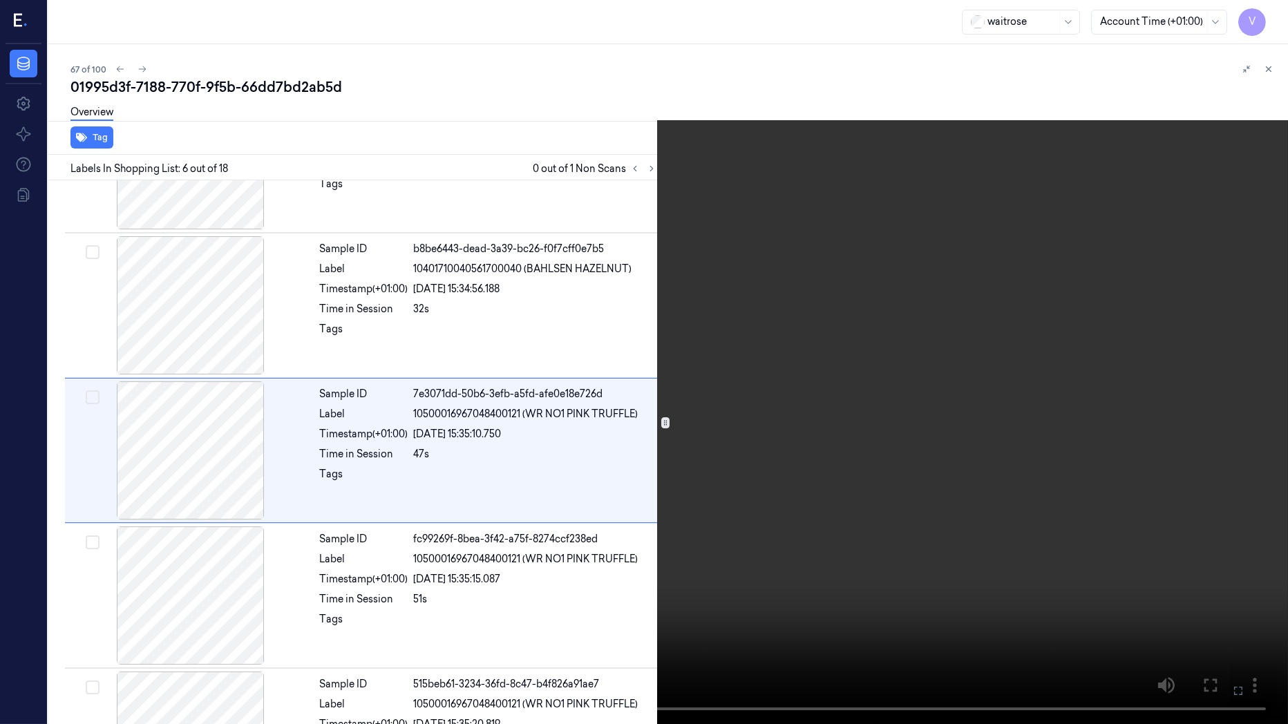
click at [0, 0] on icon at bounding box center [0, 0] width 0 height 0
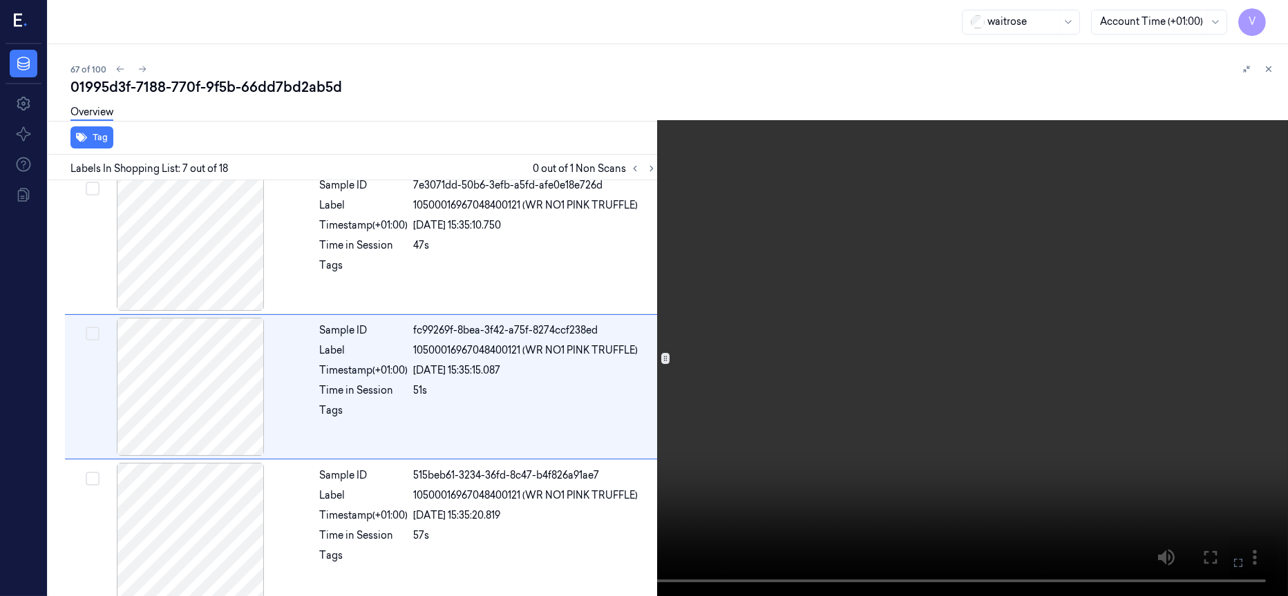
scroll to position [737, 0]
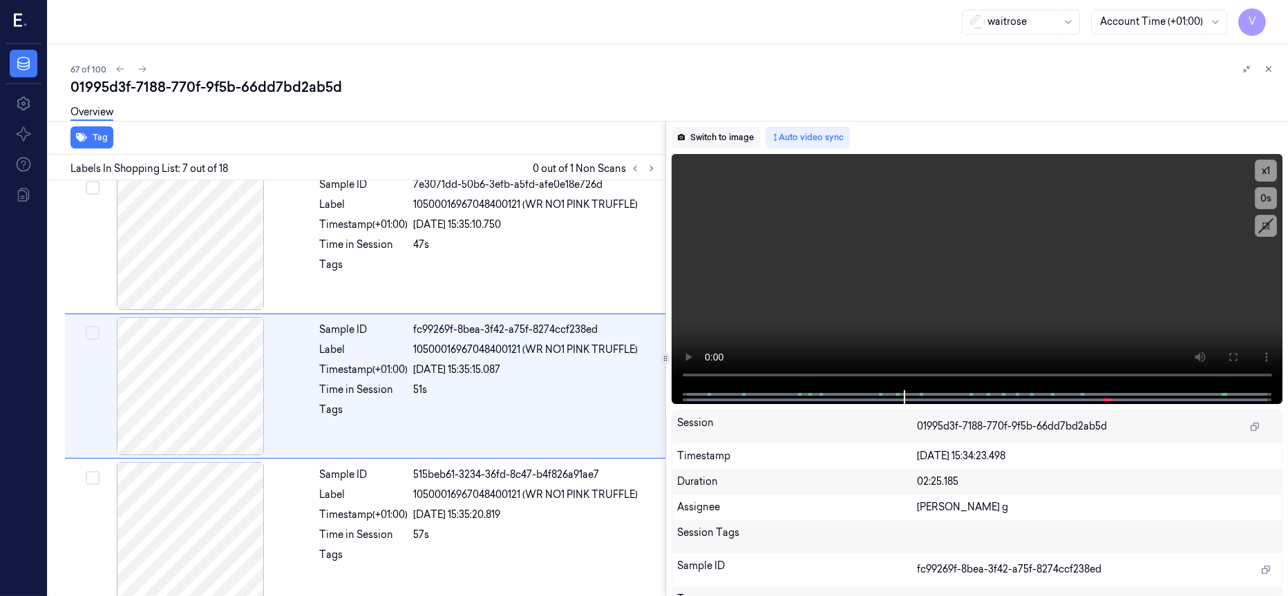
click at [719, 138] on button "Switch to image" at bounding box center [716, 137] width 88 height 22
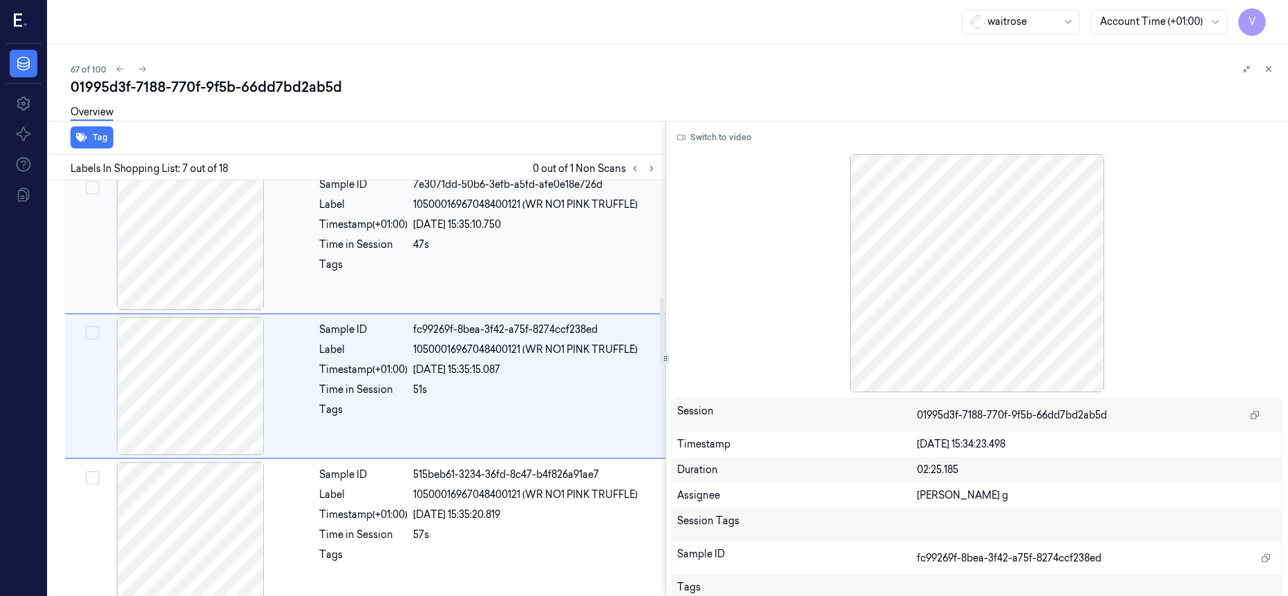
click at [196, 265] on div at bounding box center [191, 241] width 246 height 138
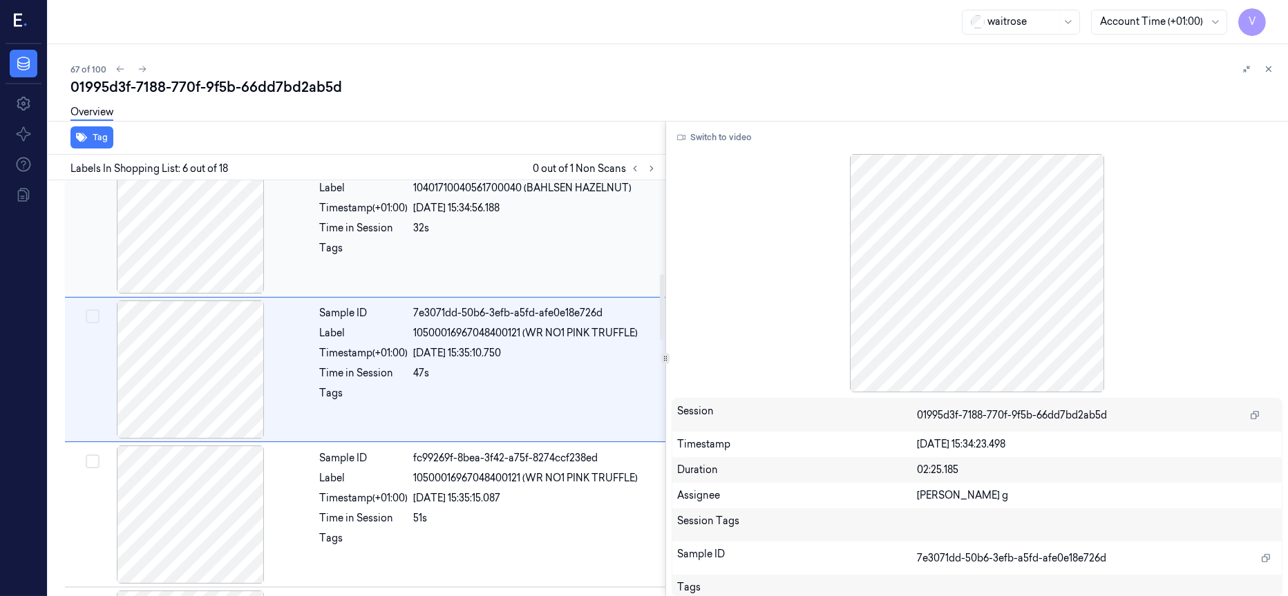
scroll to position [591, 0]
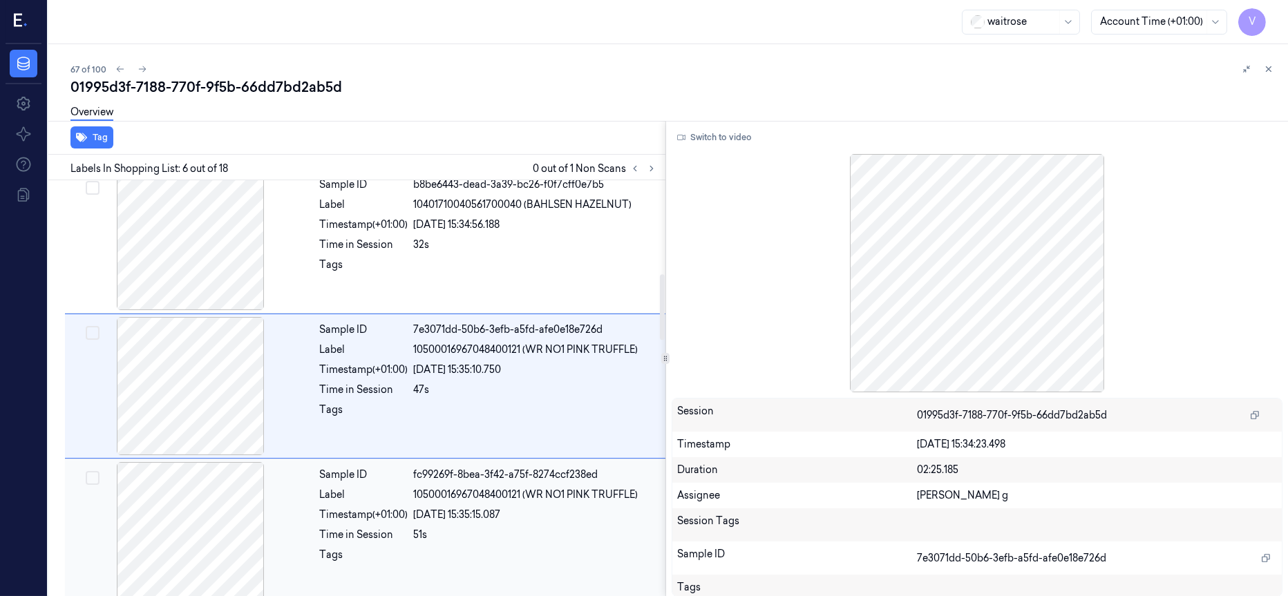
click at [170, 516] on div at bounding box center [191, 531] width 246 height 138
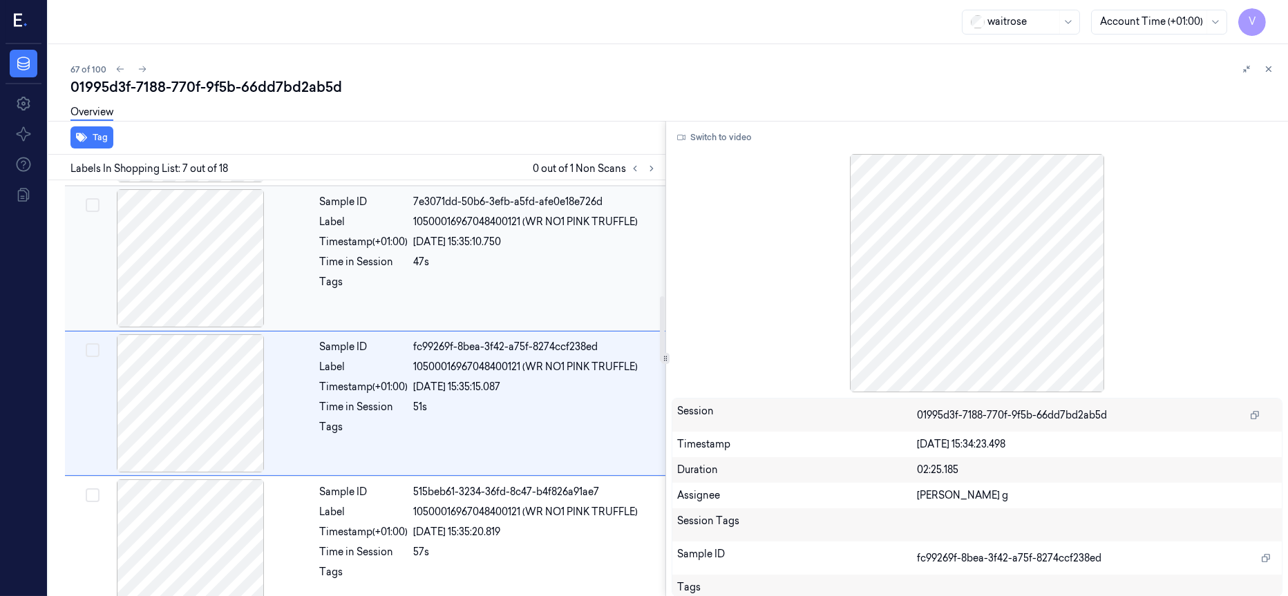
scroll to position [737, 0]
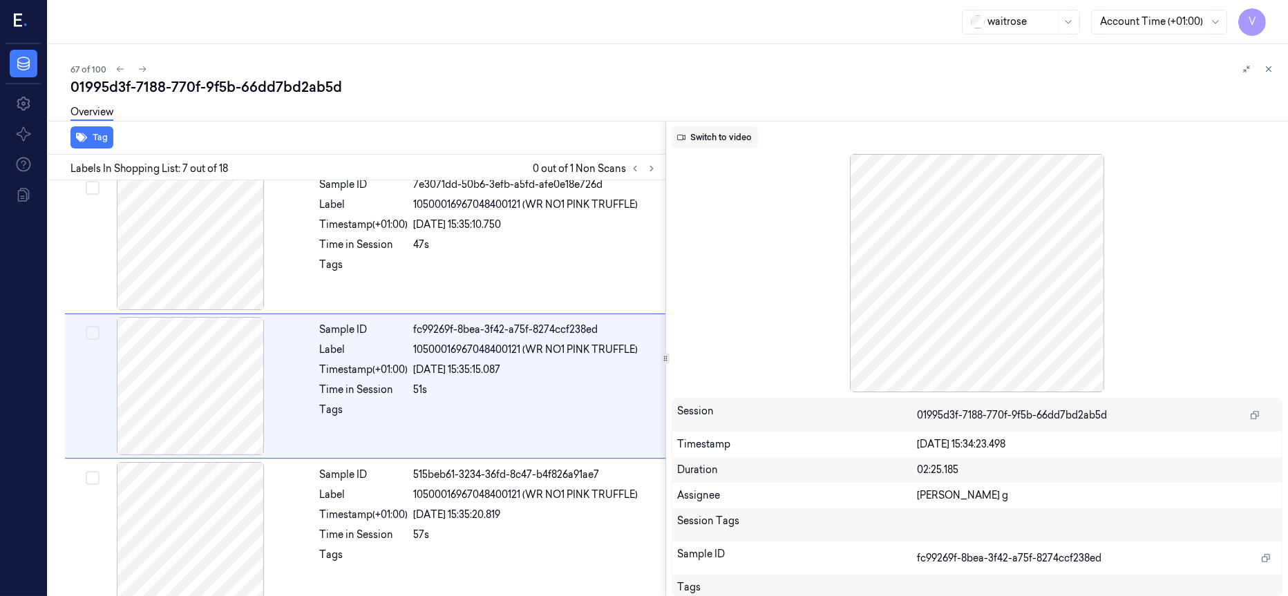
click at [741, 131] on button "Switch to video" at bounding box center [715, 137] width 86 height 22
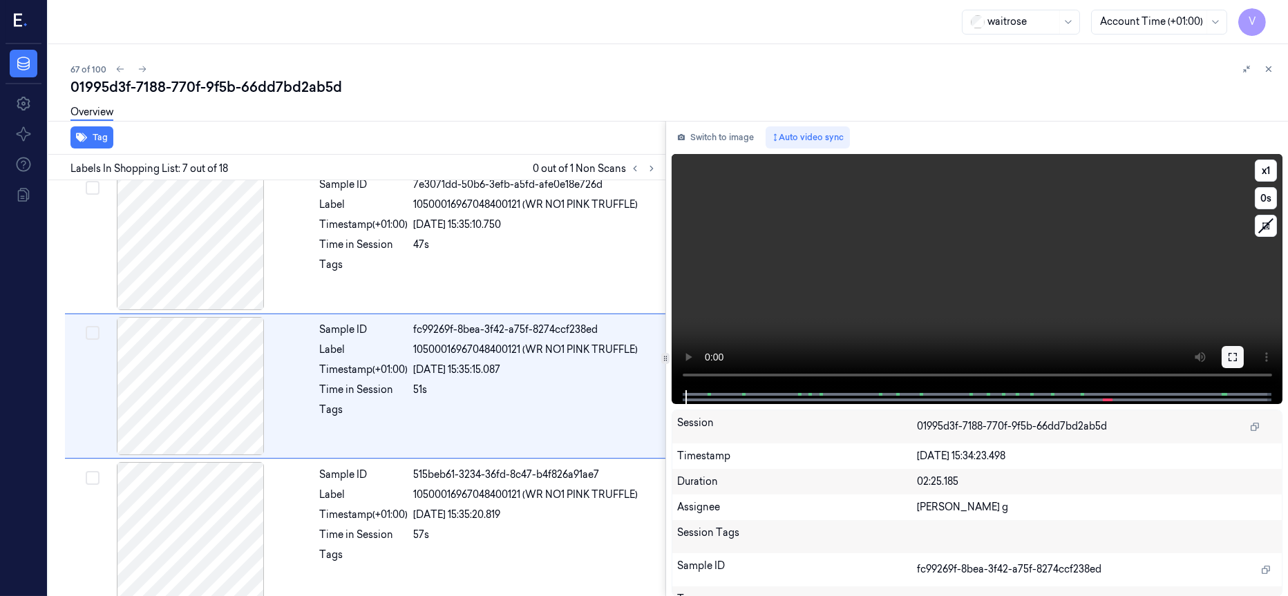
click at [1232, 354] on icon at bounding box center [1232, 357] width 11 height 11
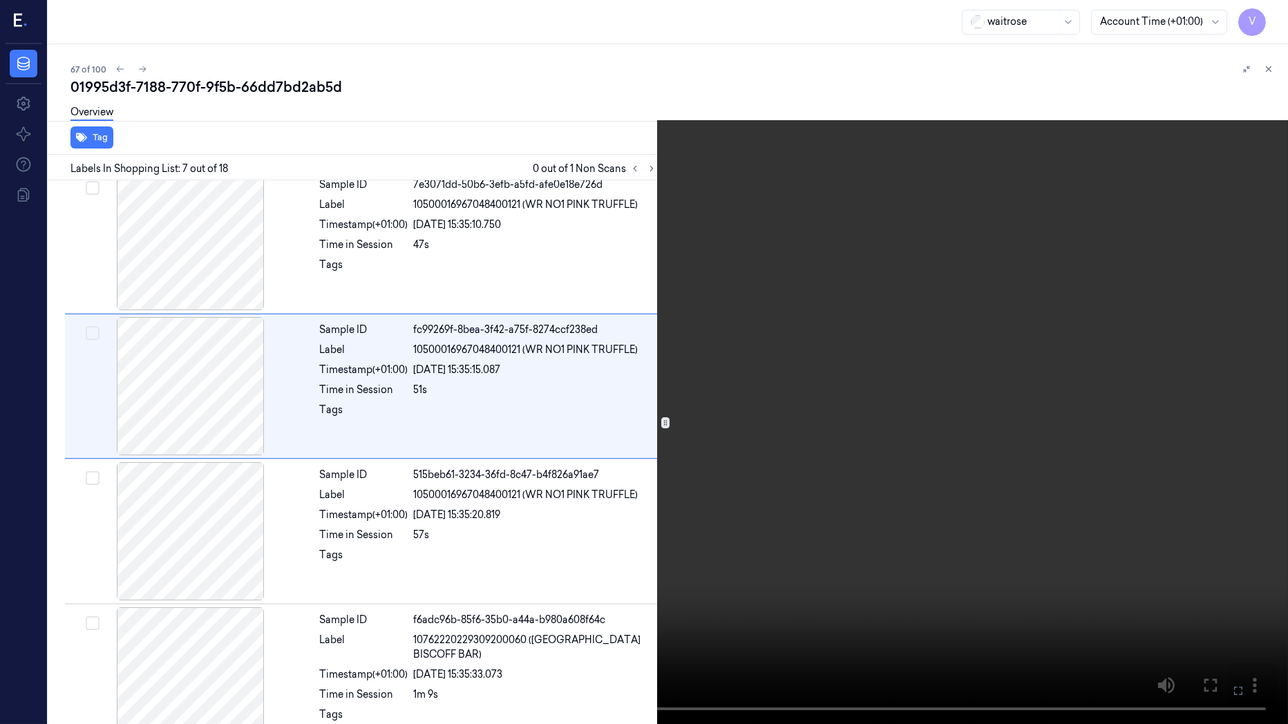
click at [0, 0] on icon at bounding box center [0, 0] width 0 height 0
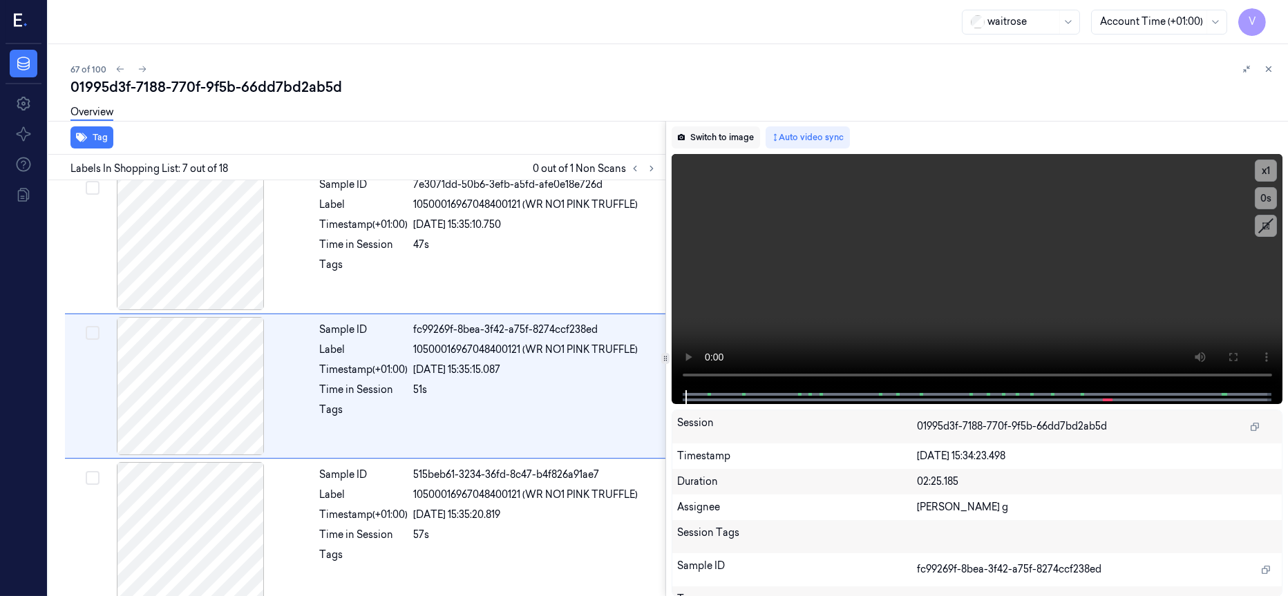
click at [703, 134] on button "Switch to image" at bounding box center [716, 137] width 88 height 22
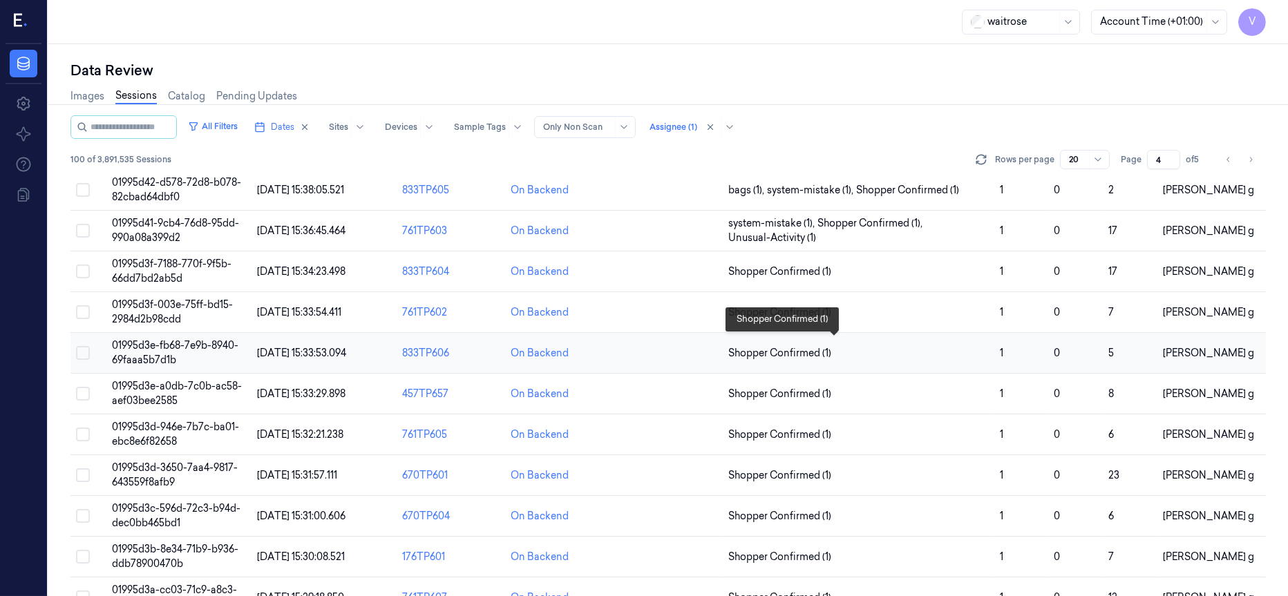
scroll to position [207, 0]
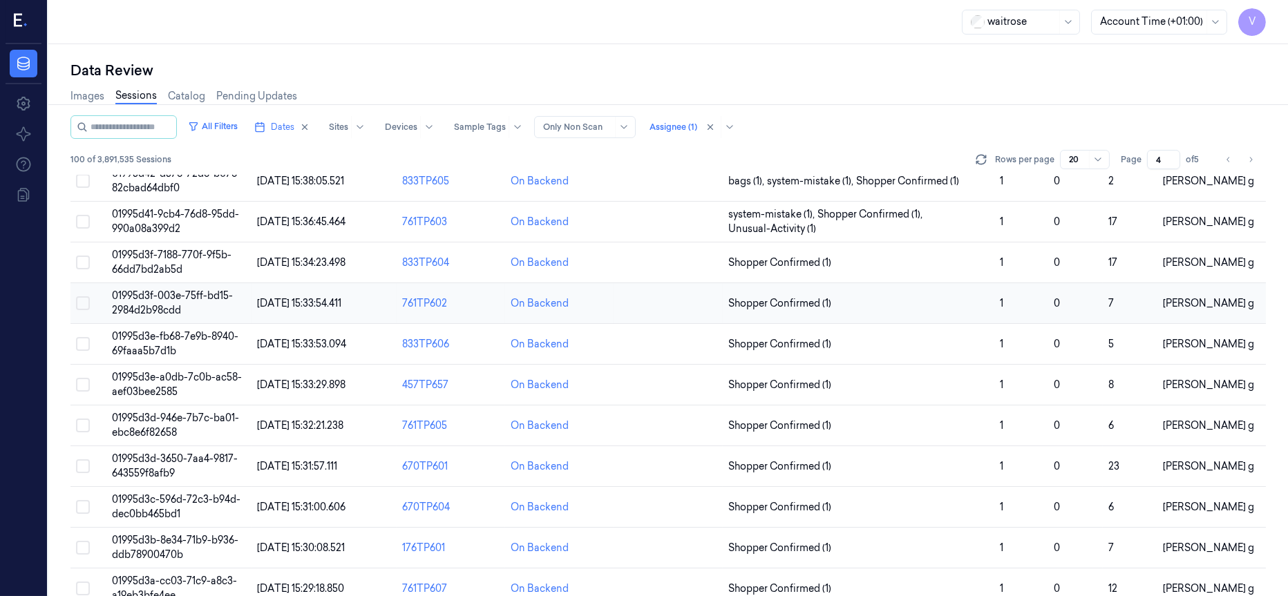
click at [670, 303] on td at bounding box center [668, 303] width 108 height 41
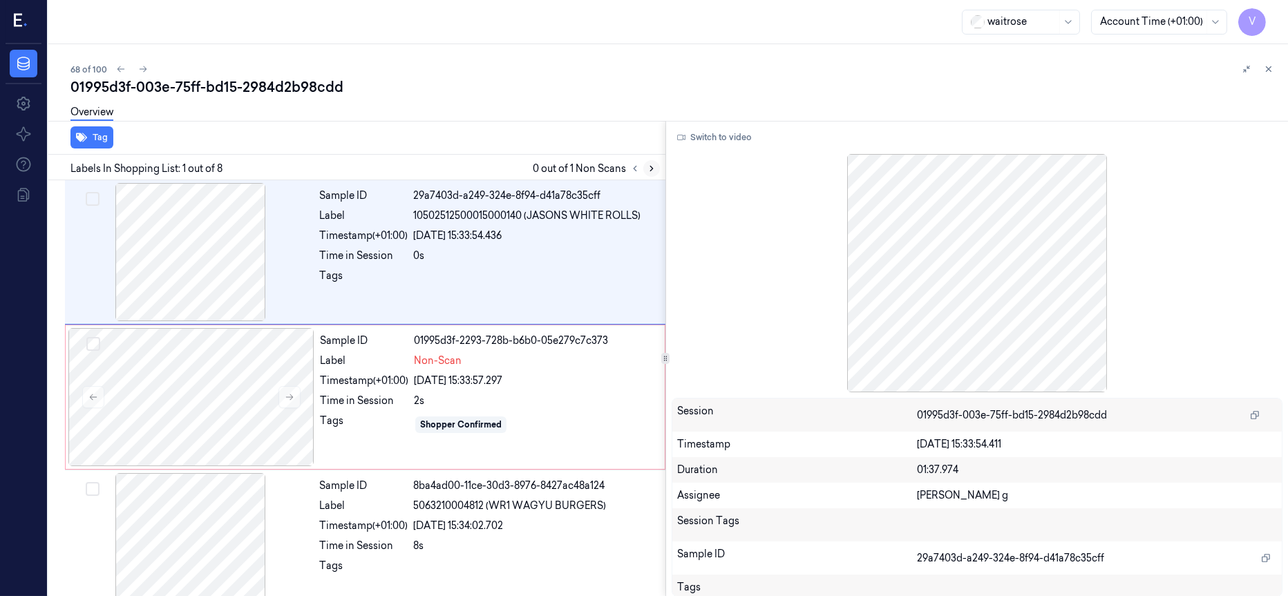
click at [654, 171] on icon at bounding box center [652, 169] width 10 height 10
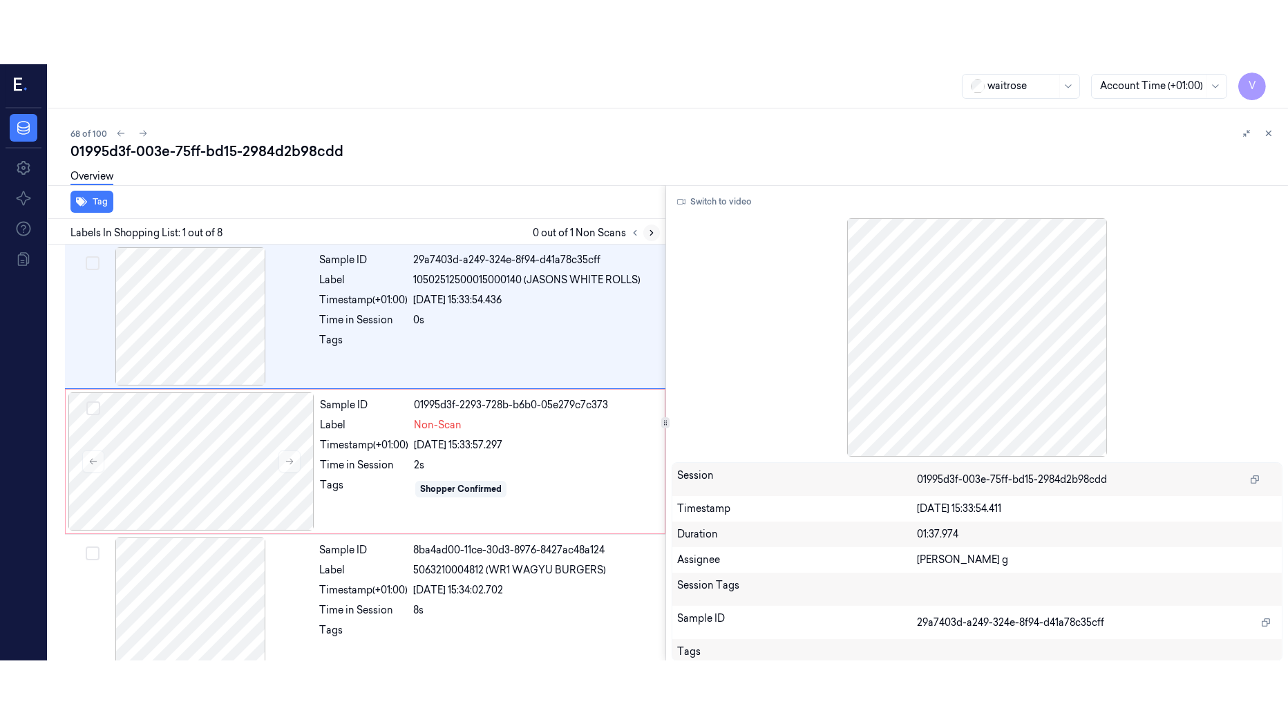
scroll to position [9, 0]
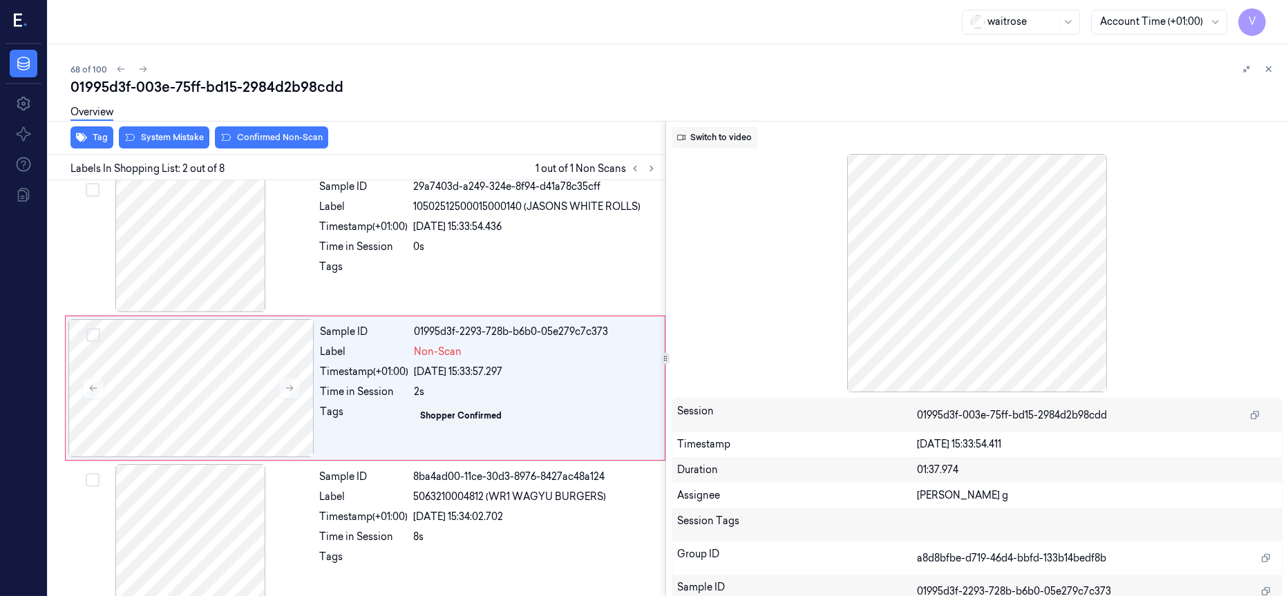
click at [710, 140] on button "Switch to video" at bounding box center [715, 137] width 86 height 22
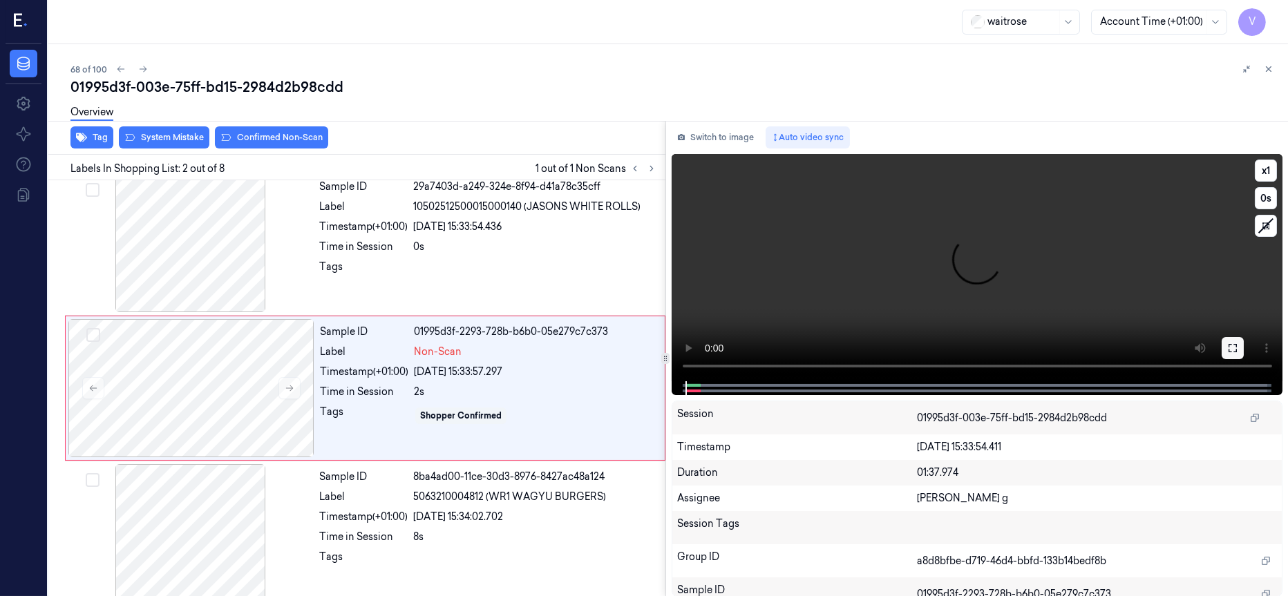
click at [1229, 347] on icon at bounding box center [1232, 348] width 11 height 11
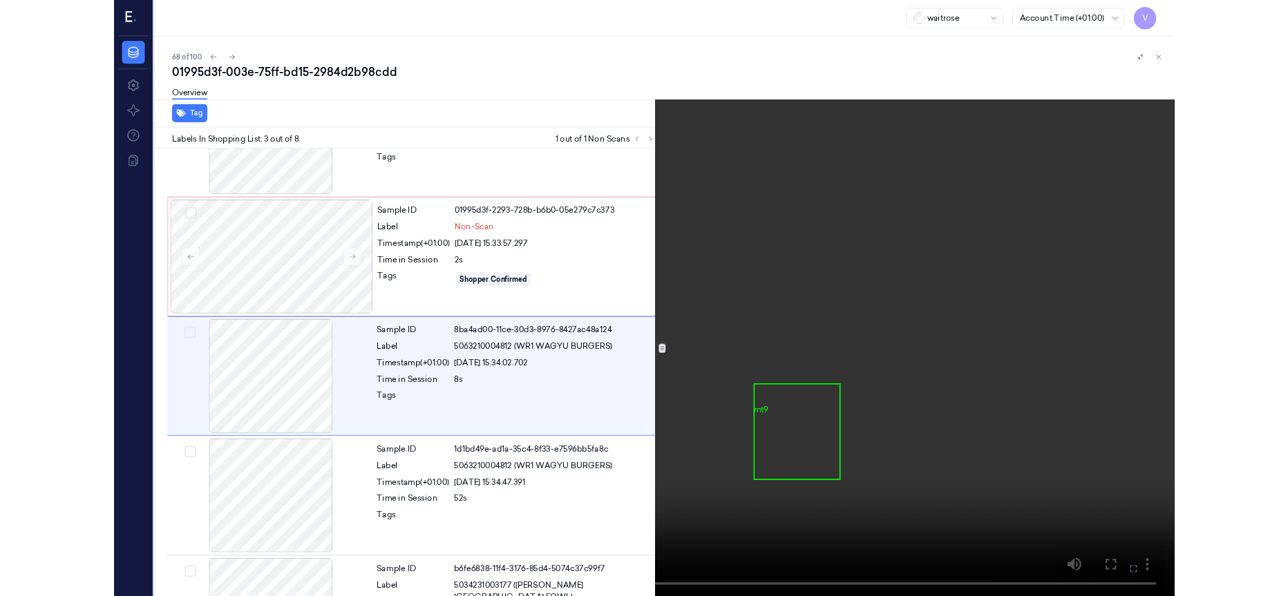
scroll to position [90, 0]
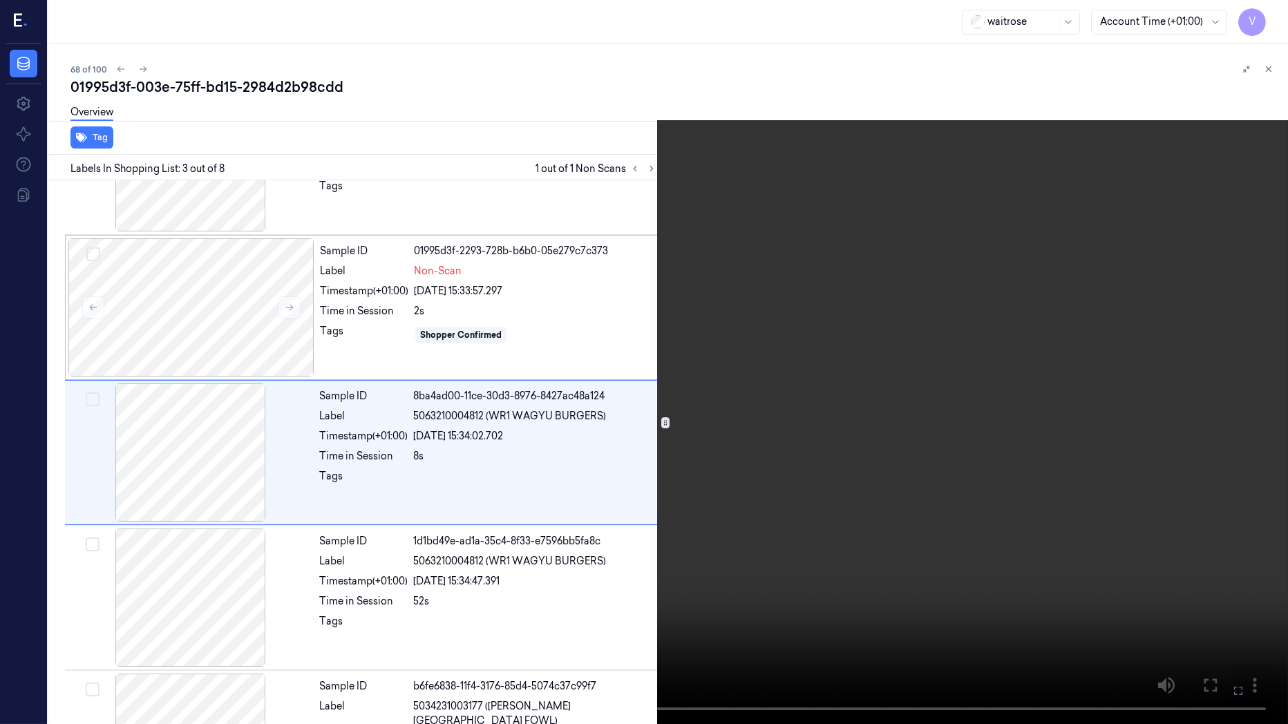
click at [0, 0] on icon at bounding box center [0, 0] width 0 height 0
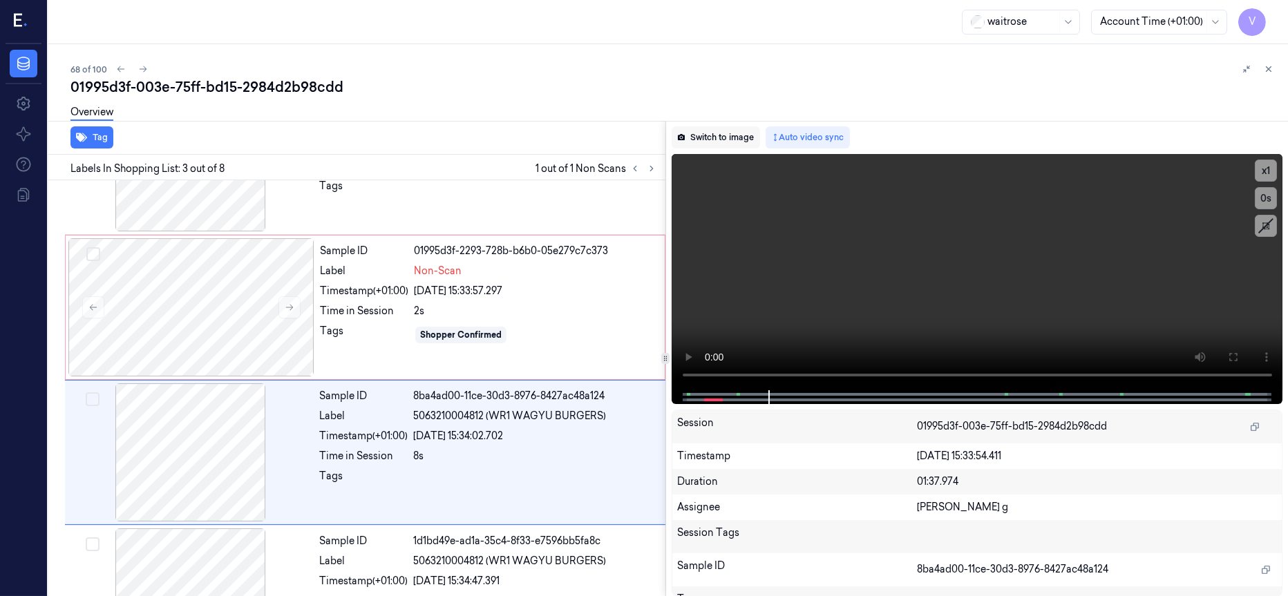
click at [731, 134] on button "Switch to image" at bounding box center [716, 137] width 88 height 22
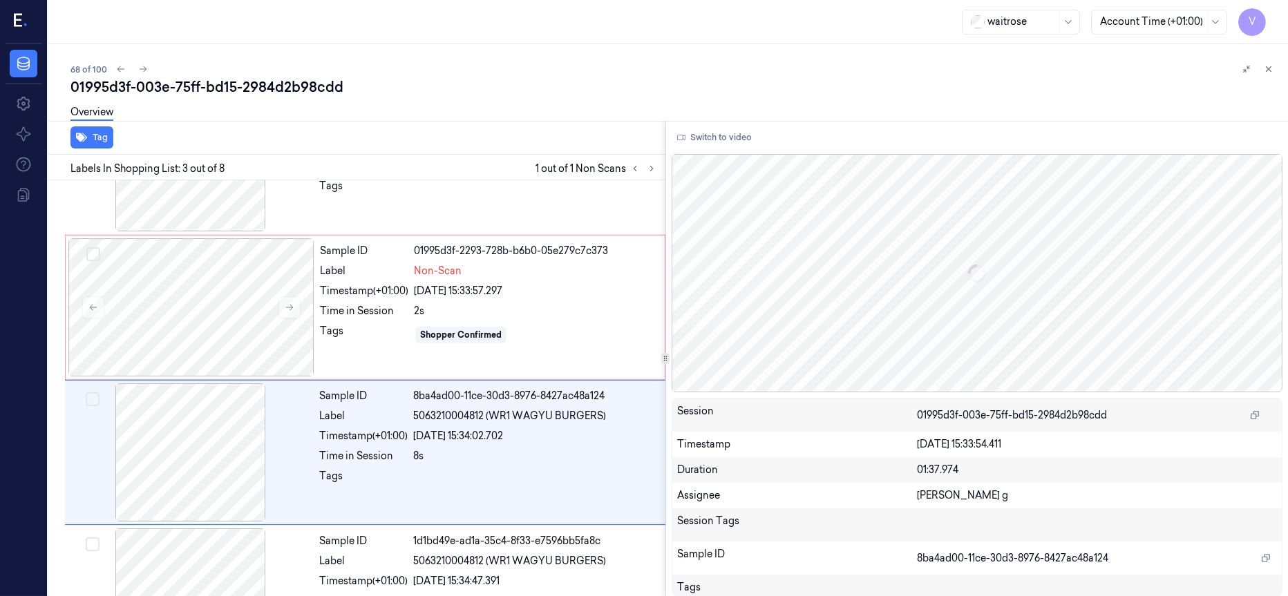
scroll to position [154, 0]
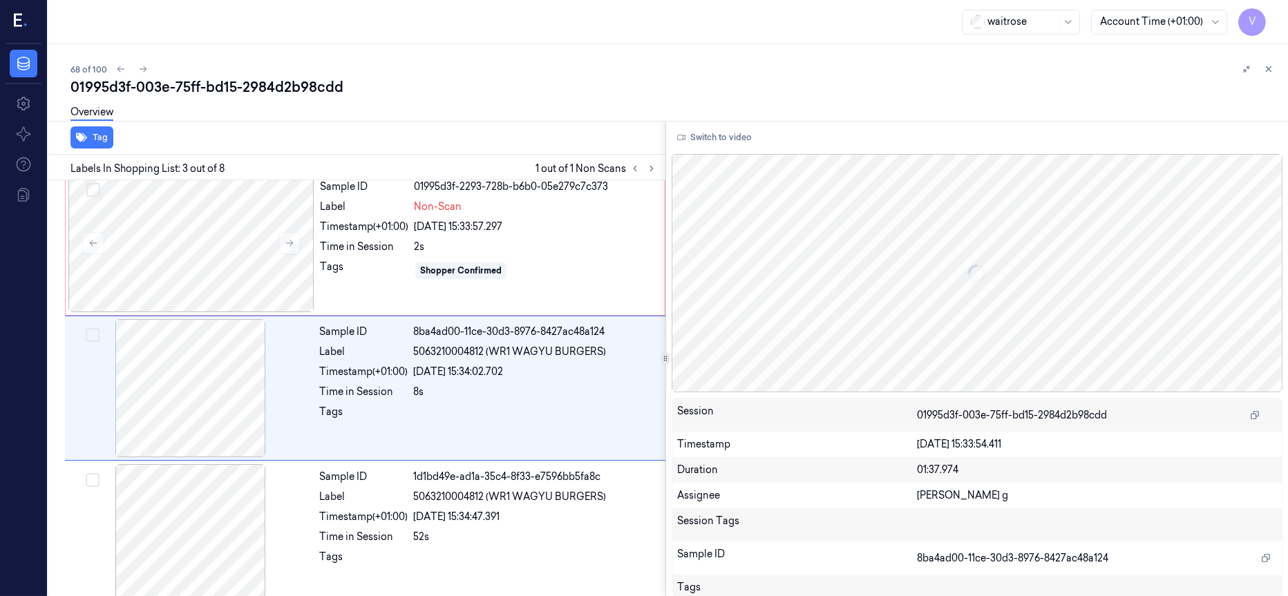
click at [731, 134] on button "Switch to video" at bounding box center [715, 137] width 86 height 22
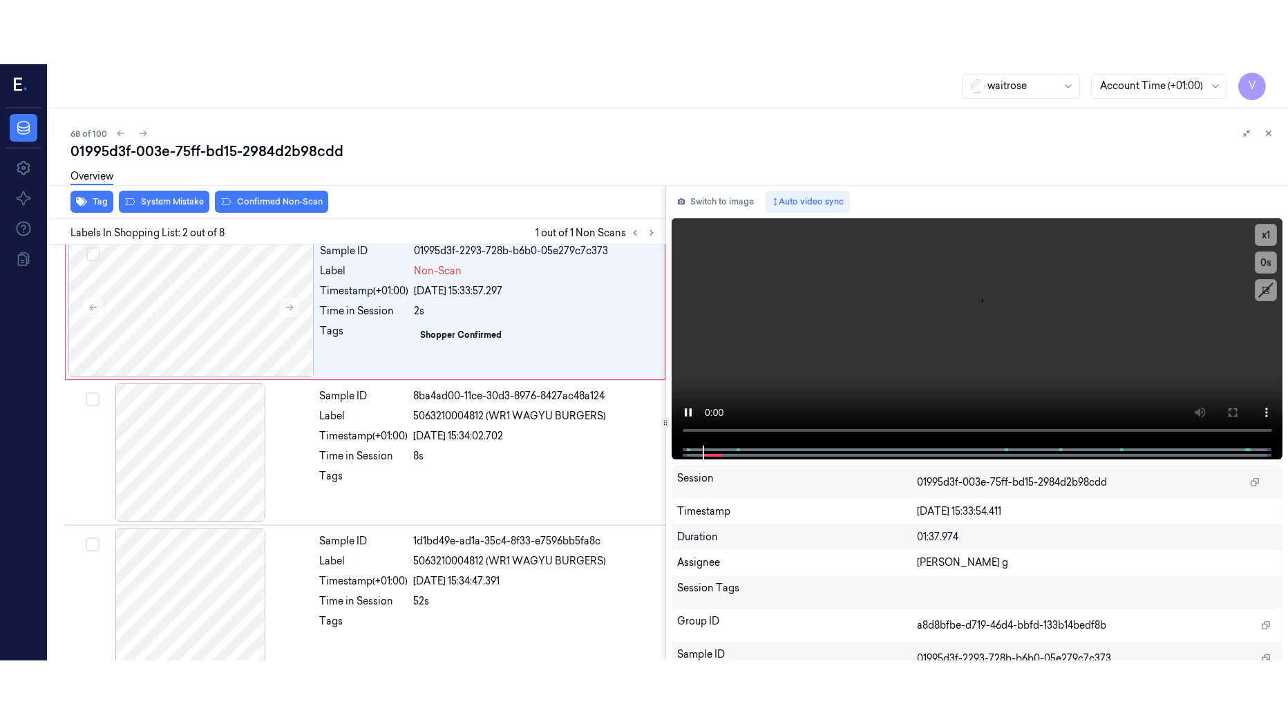
scroll to position [9, 0]
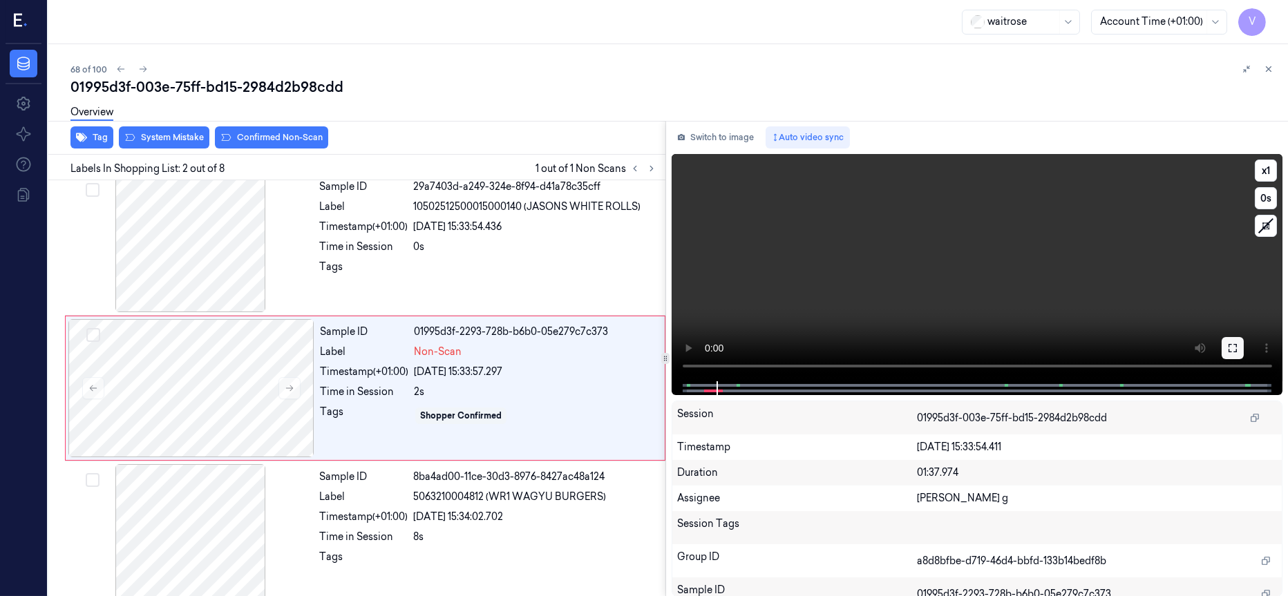
click at [1233, 350] on icon at bounding box center [1232, 348] width 11 height 11
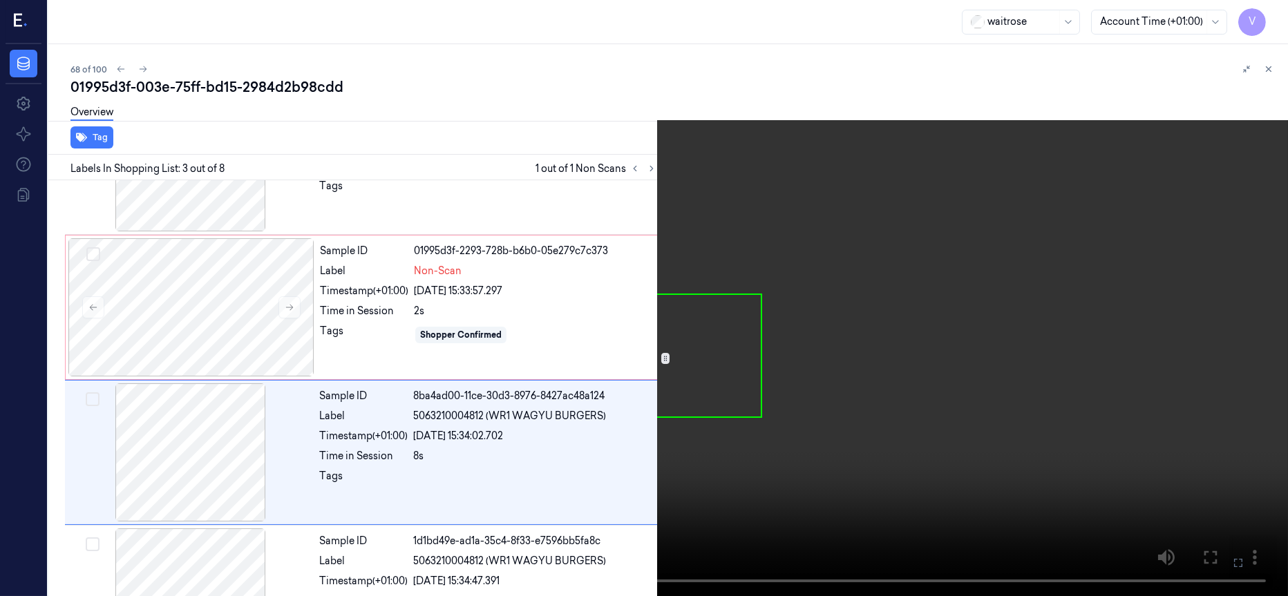
scroll to position [154, 0]
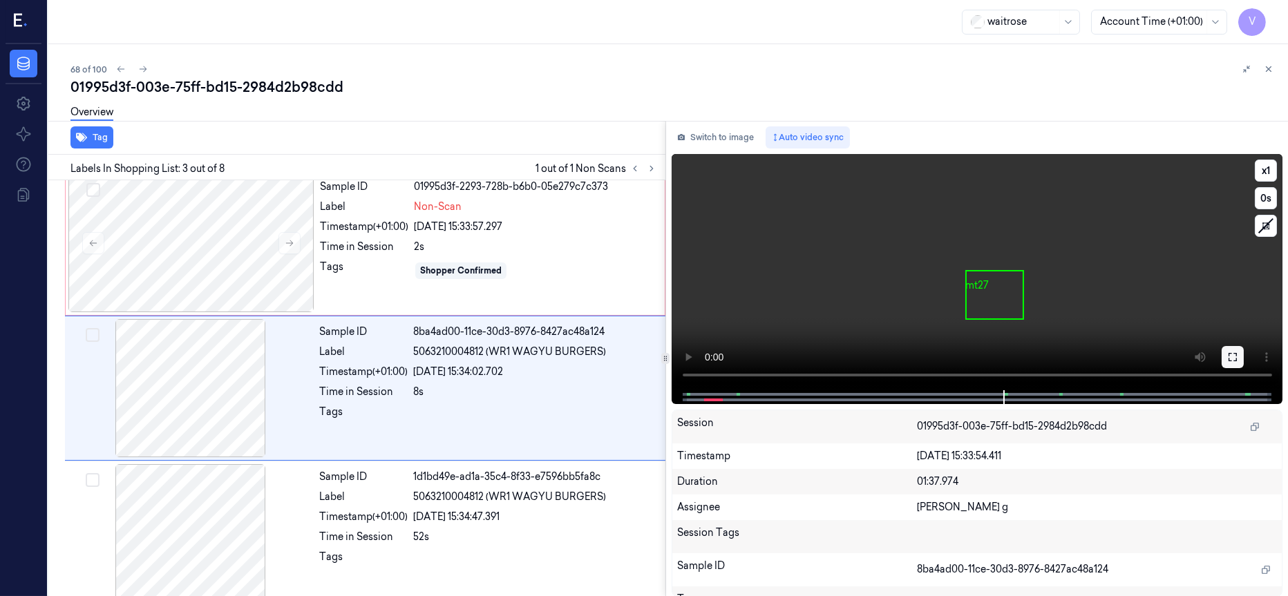
click at [1235, 358] on icon at bounding box center [1232, 357] width 11 height 11
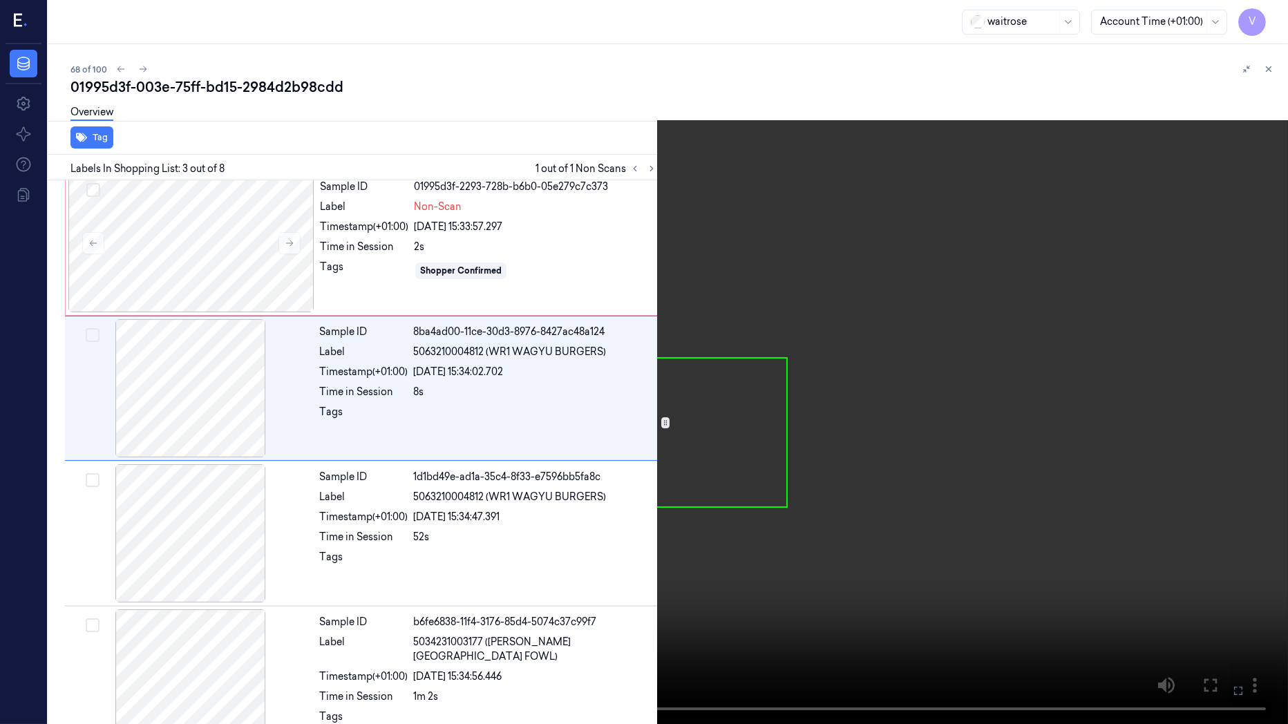
click at [0, 0] on icon at bounding box center [0, 0] width 0 height 0
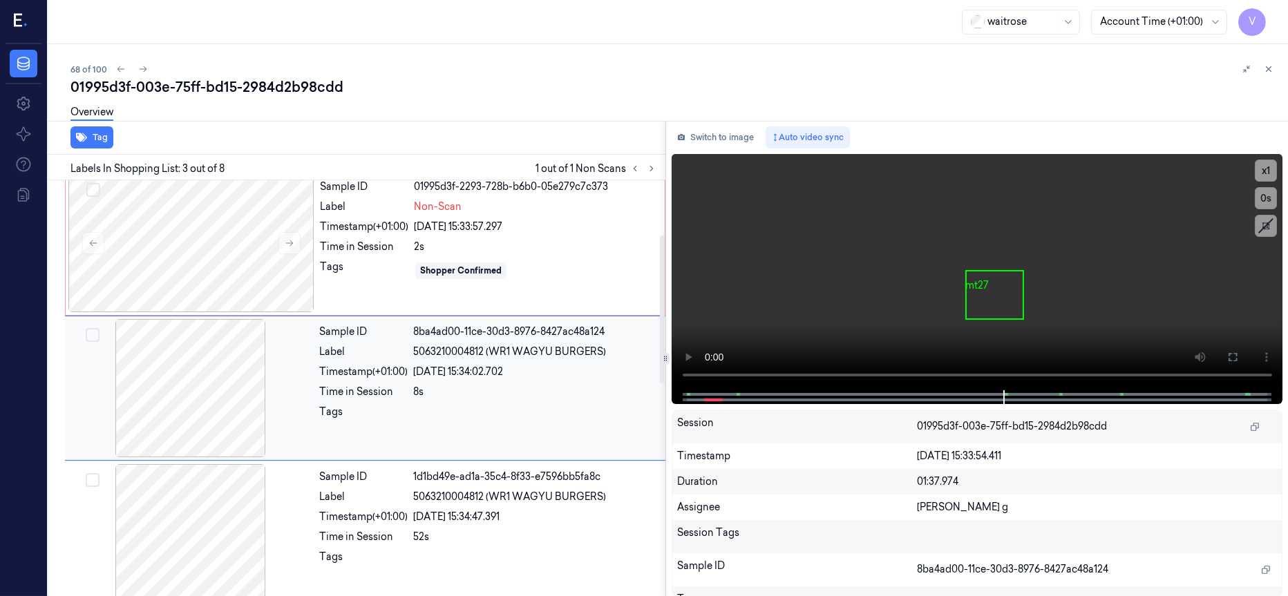
click at [306, 397] on div at bounding box center [191, 388] width 246 height 138
click at [225, 399] on div at bounding box center [191, 388] width 246 height 138
click at [211, 527] on div at bounding box center [191, 533] width 246 height 138
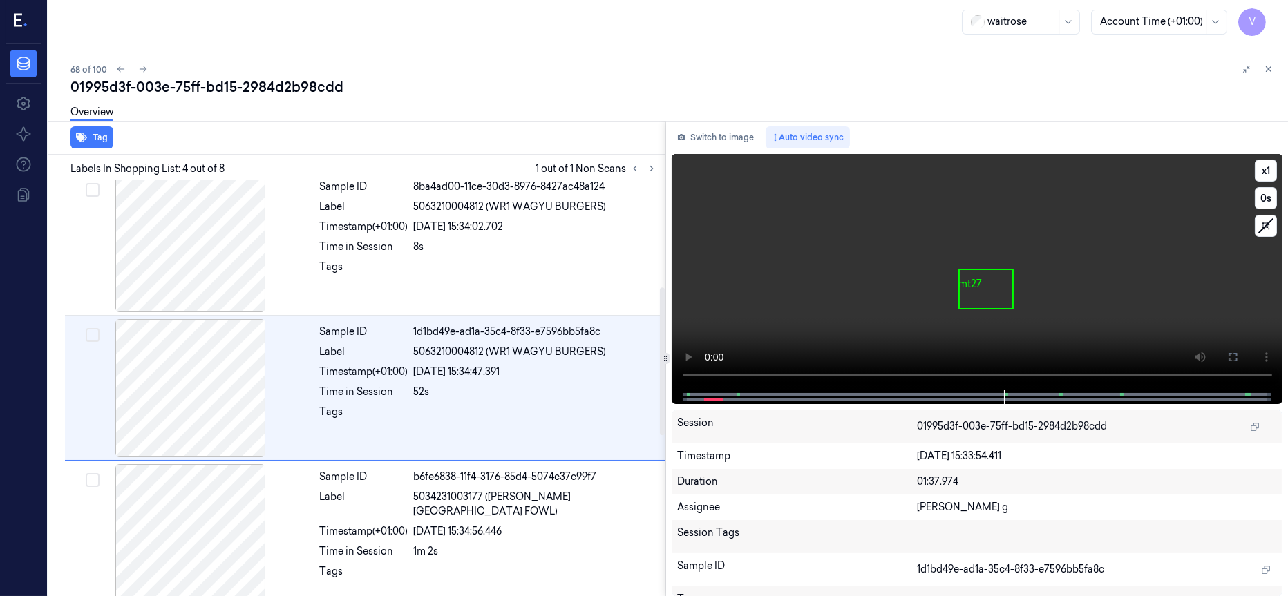
scroll to position [301, 0]
click at [724, 126] on button "Switch to image" at bounding box center [716, 137] width 88 height 22
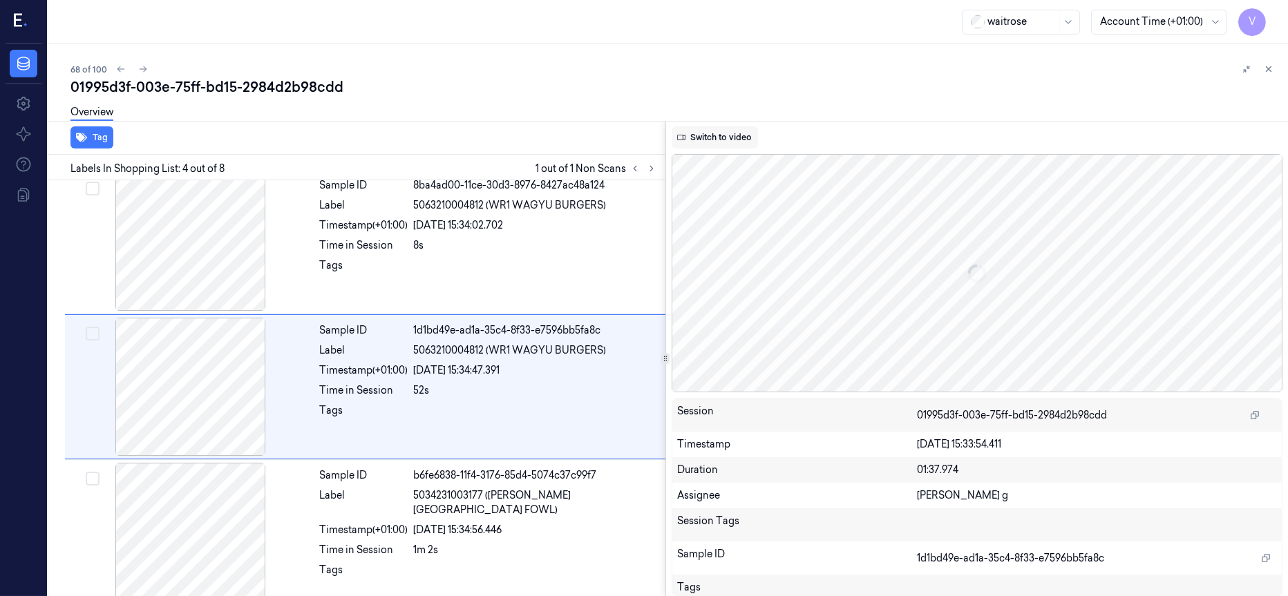
click at [716, 133] on button "Switch to video" at bounding box center [715, 137] width 86 height 22
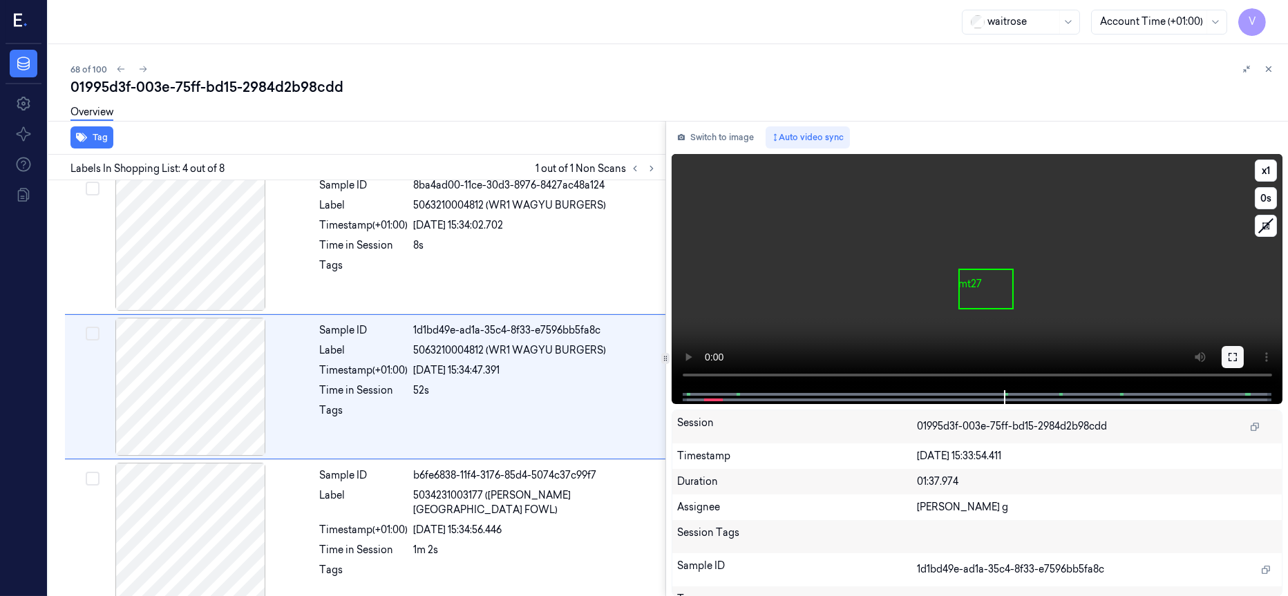
click at [1234, 363] on button at bounding box center [1233, 357] width 22 height 22
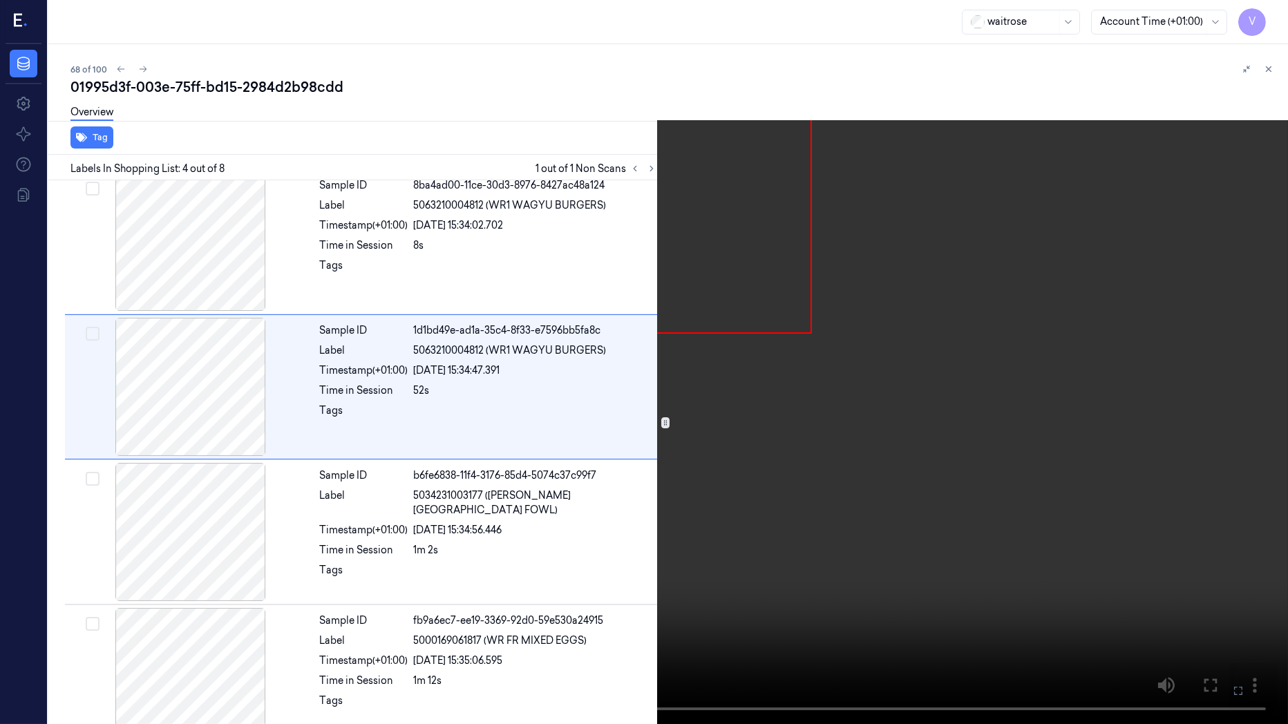
click at [0, 0] on icon at bounding box center [0, 0] width 0 height 0
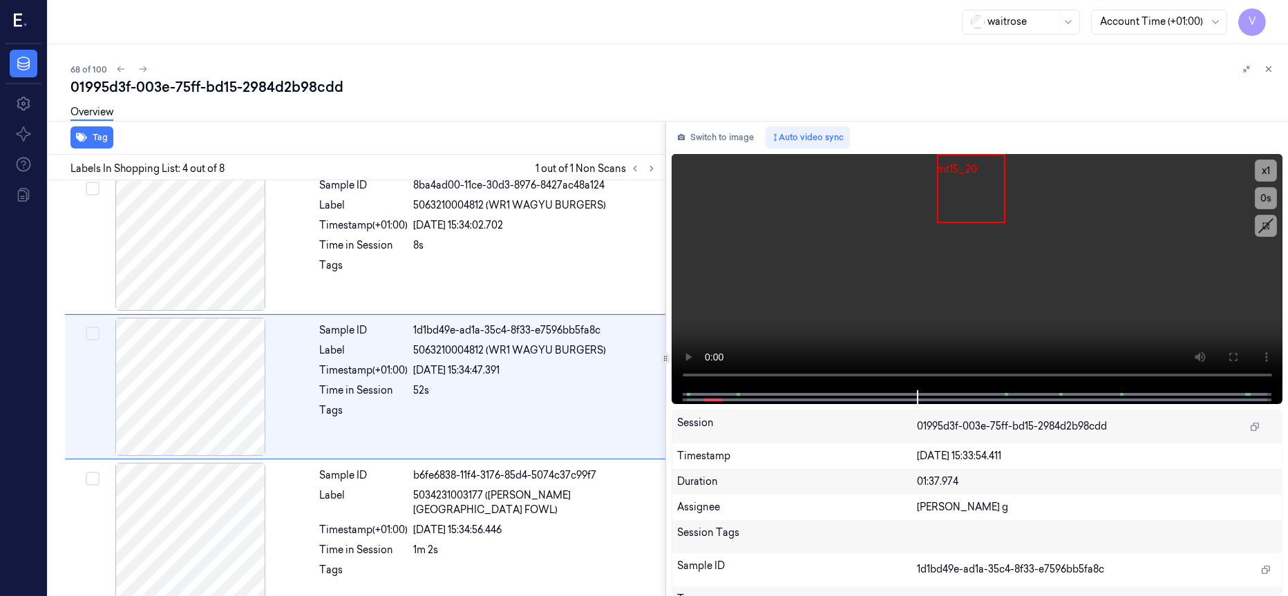
click at [1041, 82] on div "01995d3f-003e-75ff-bd15-2984d2b98cdd" at bounding box center [673, 86] width 1206 height 19
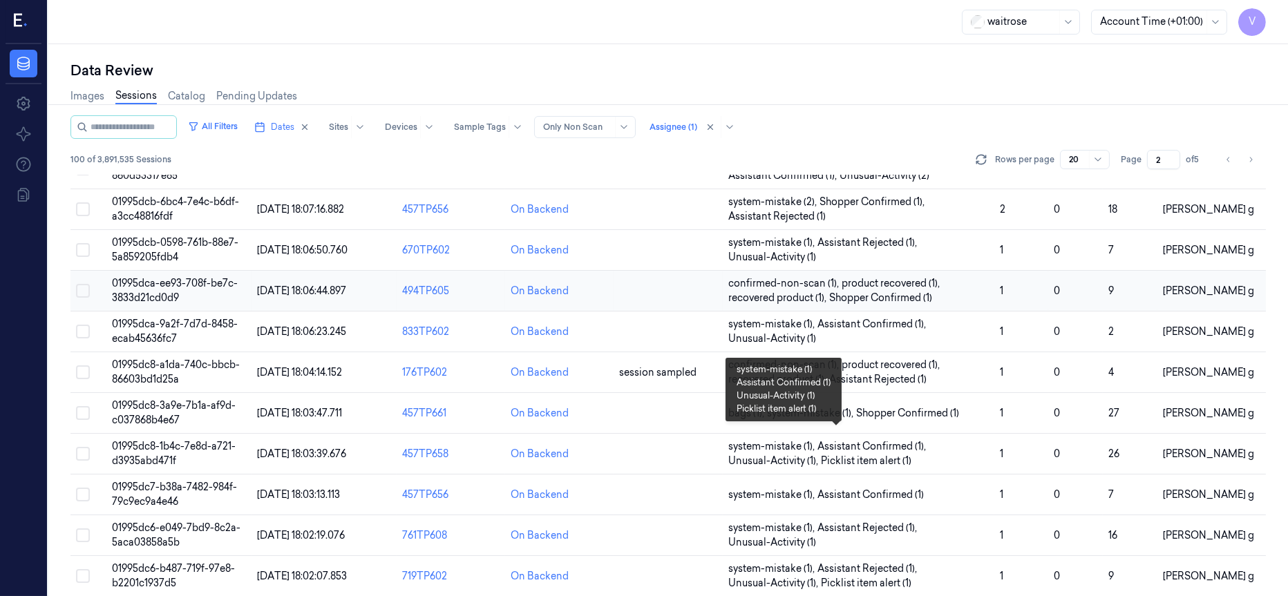
scroll to position [438, 0]
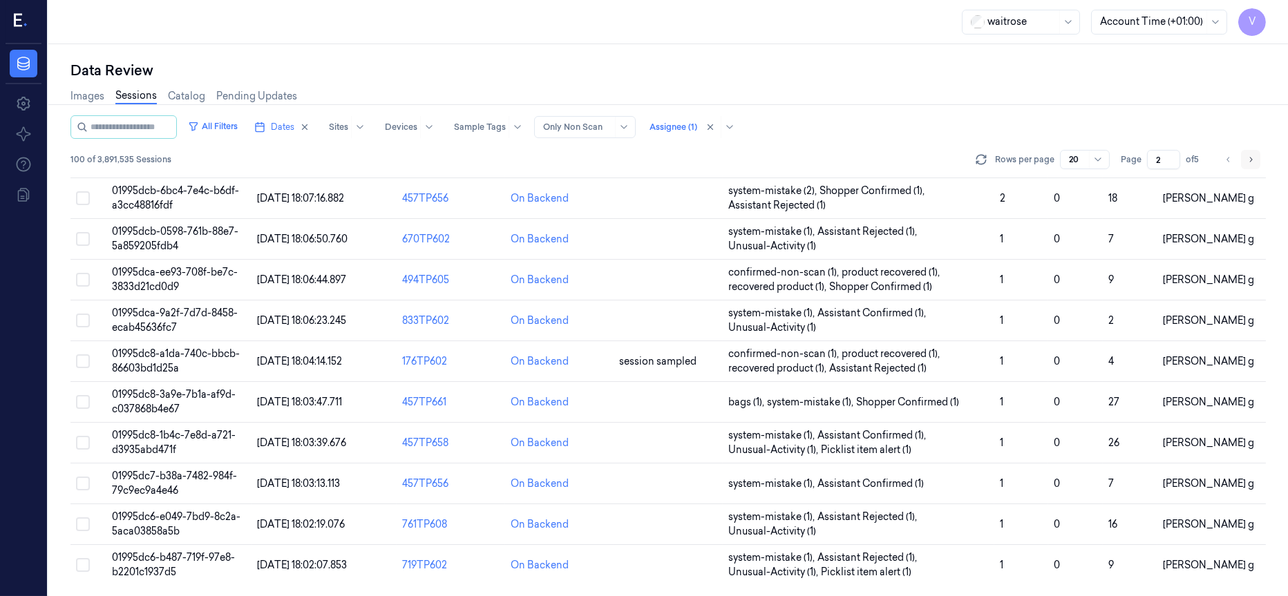
click at [1257, 151] on button "Go to next page" at bounding box center [1250, 159] width 19 height 19
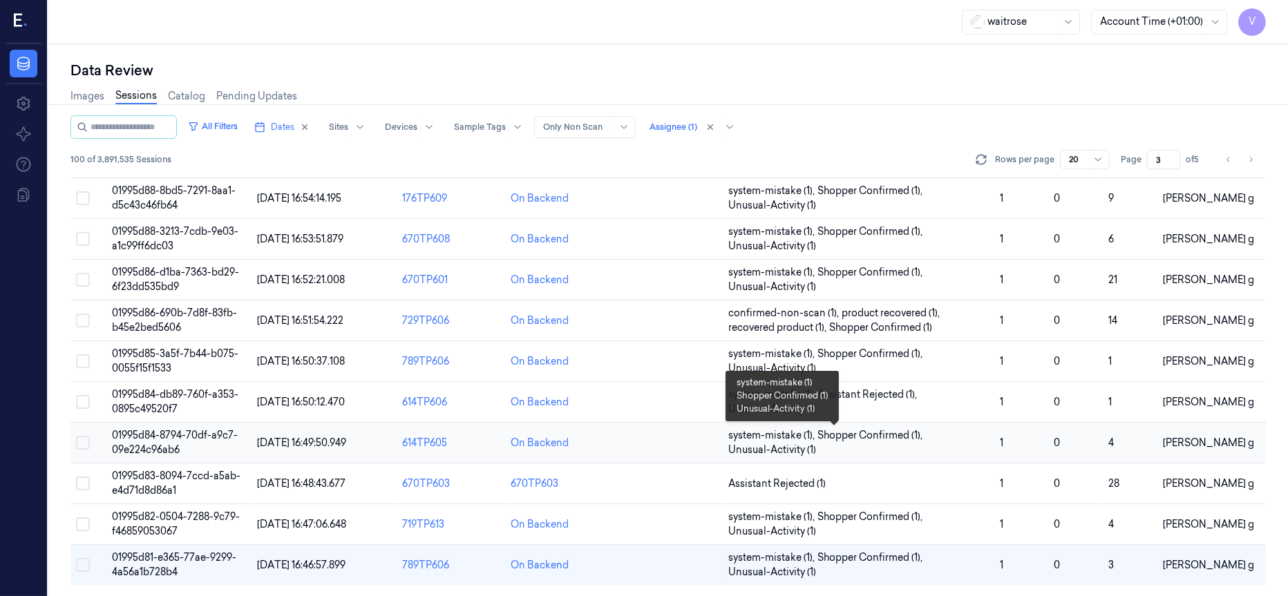
scroll to position [438, 0]
click at [1249, 163] on icon "Go to next page" at bounding box center [1251, 159] width 8 height 11
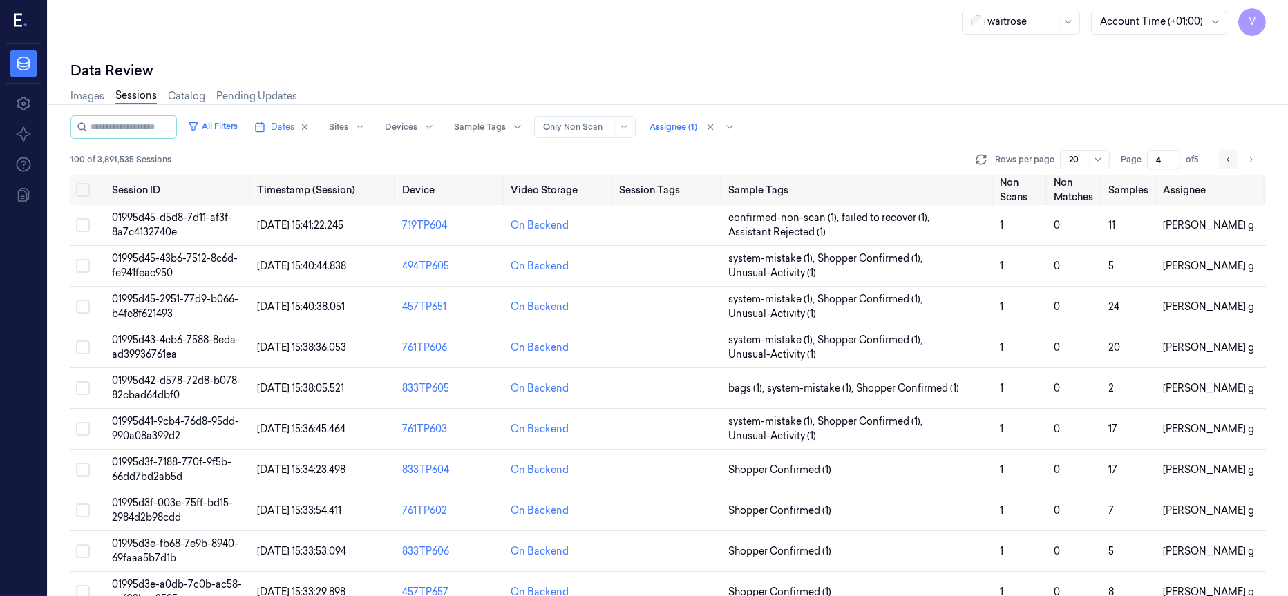
click at [1230, 161] on icon "Go to previous page" at bounding box center [1228, 159] width 8 height 11
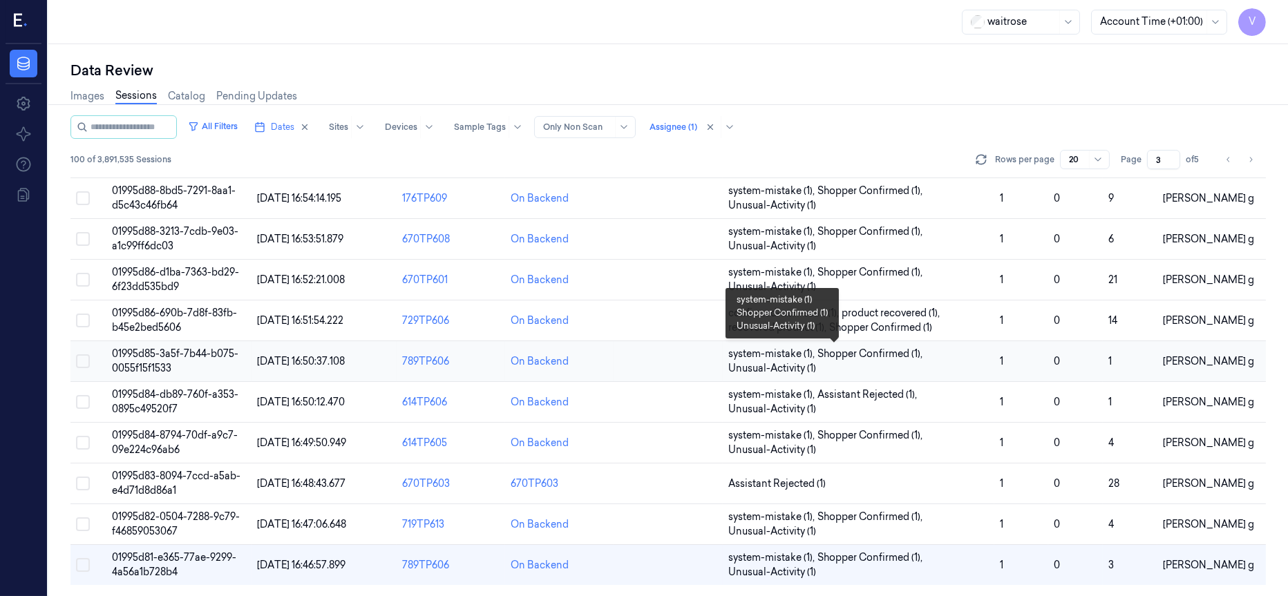
scroll to position [438, 0]
click at [1251, 159] on icon "Go to next page" at bounding box center [1251, 159] width 8 height 11
type input "4"
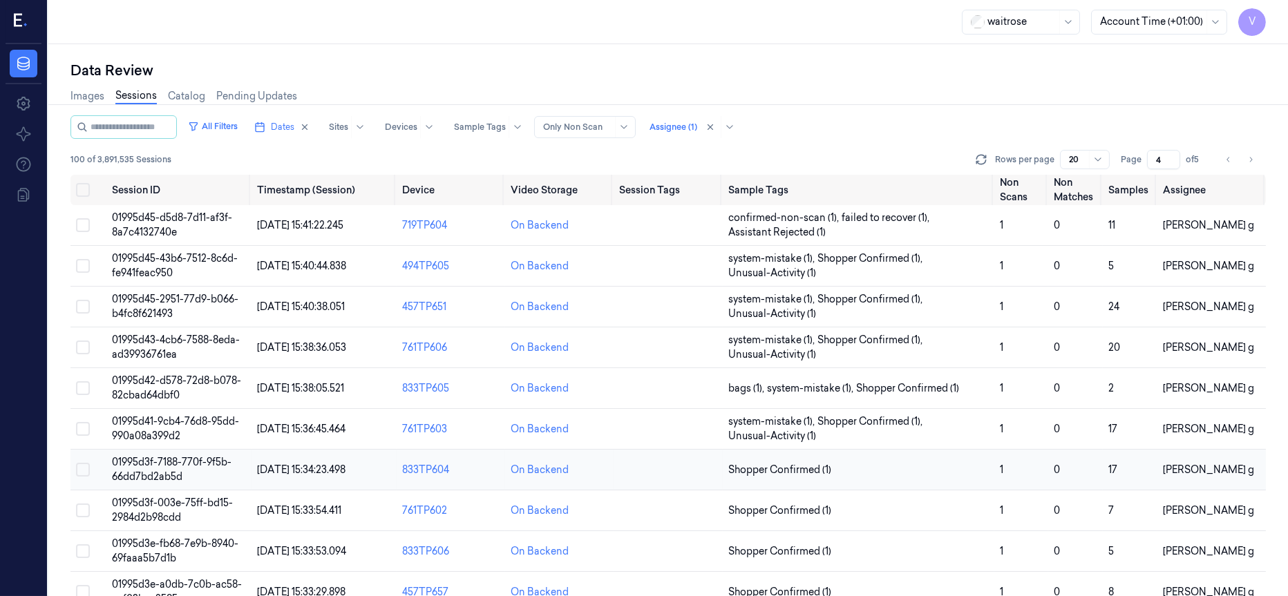
click at [654, 484] on td at bounding box center [668, 470] width 108 height 41
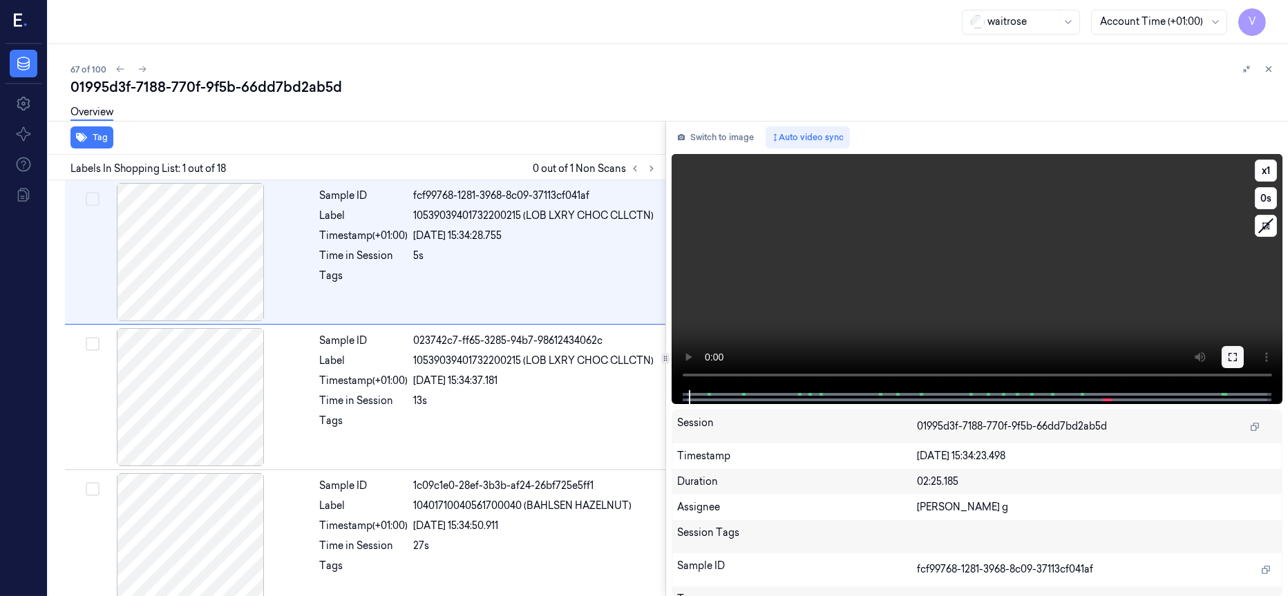
click at [1229, 353] on icon at bounding box center [1233, 357] width 8 height 8
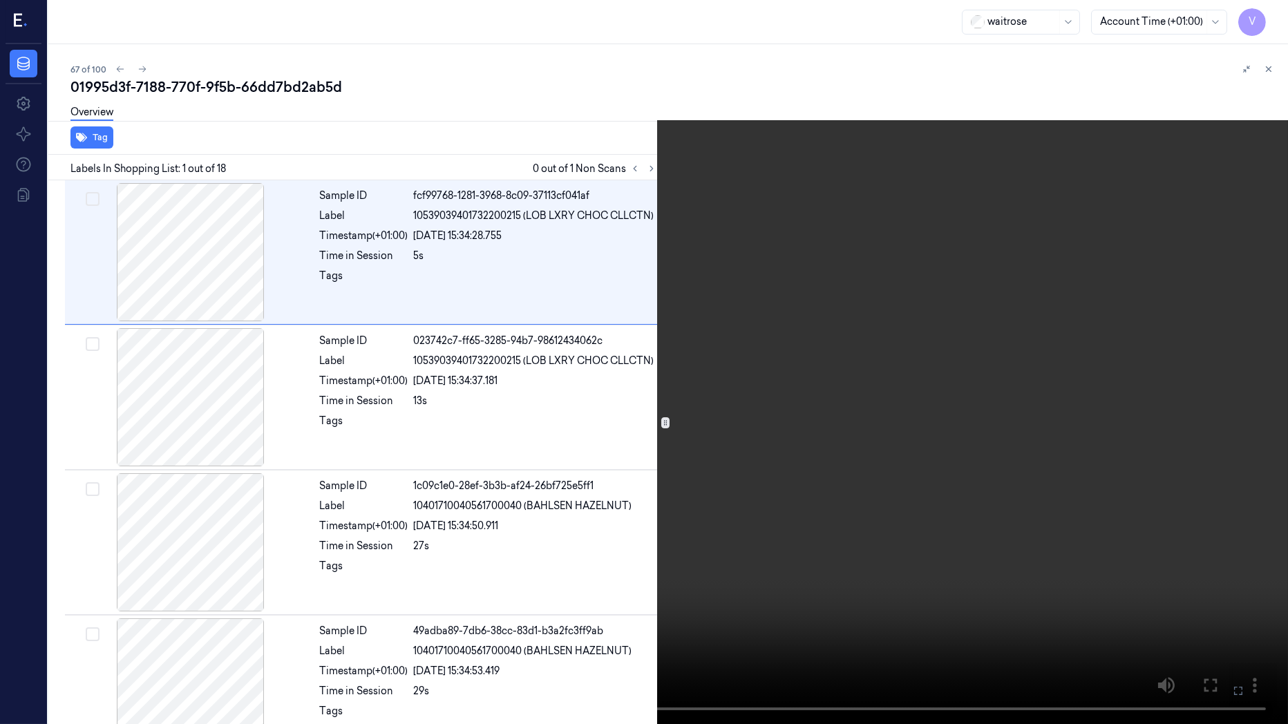
click at [0, 0] on icon at bounding box center [0, 0] width 0 height 0
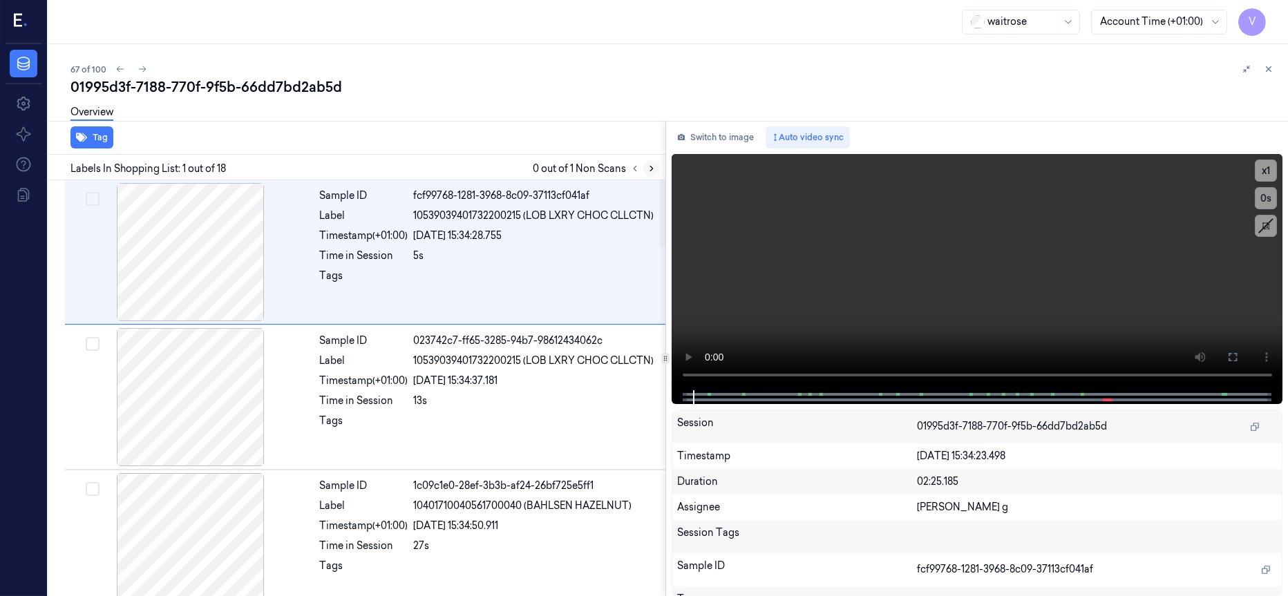
click at [652, 168] on icon at bounding box center [651, 169] width 3 height 5
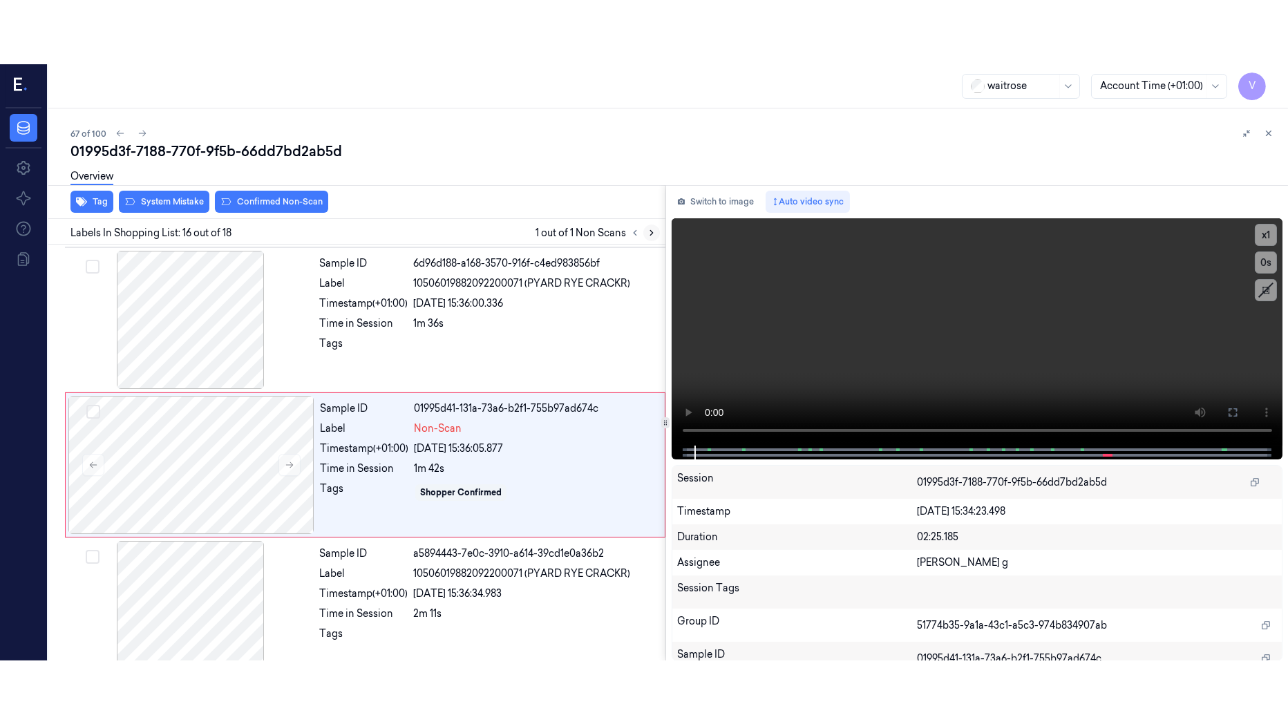
scroll to position [2047, 0]
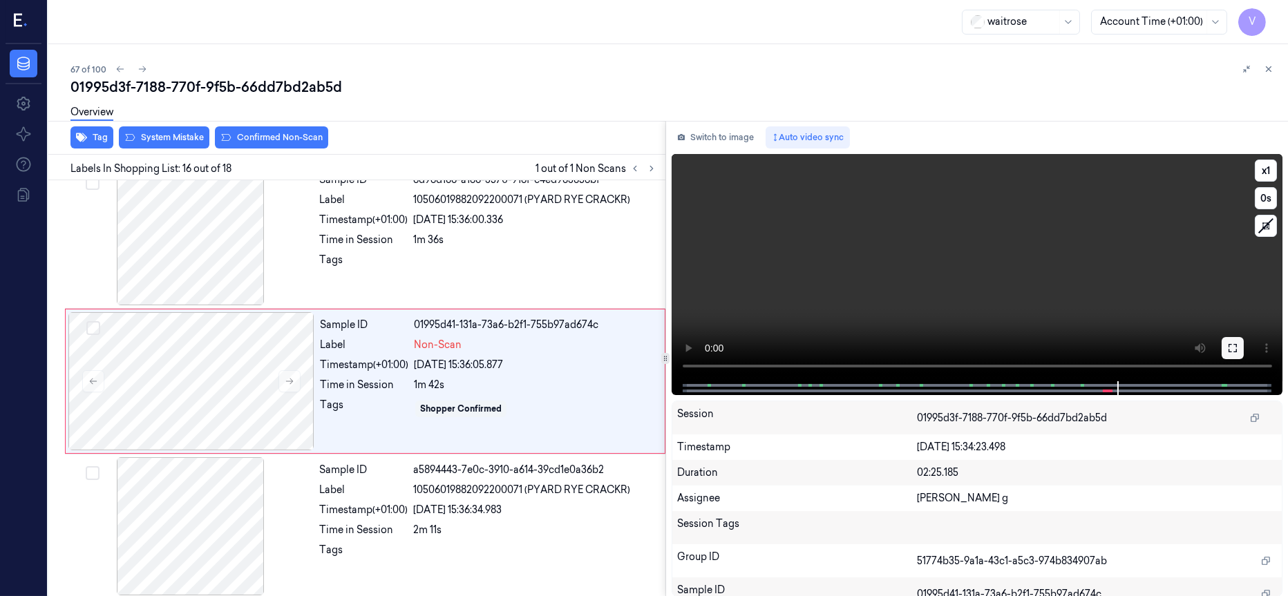
click at [1237, 352] on icon at bounding box center [1232, 348] width 11 height 11
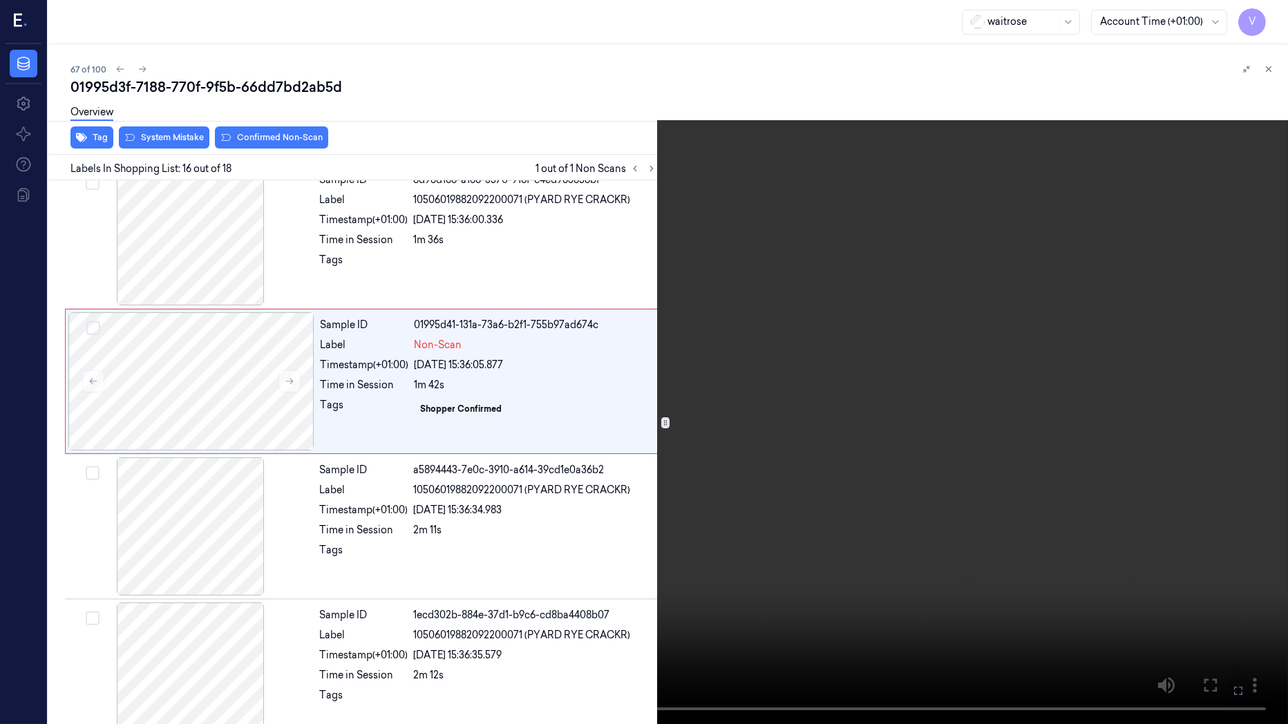
scroll to position [1983, 0]
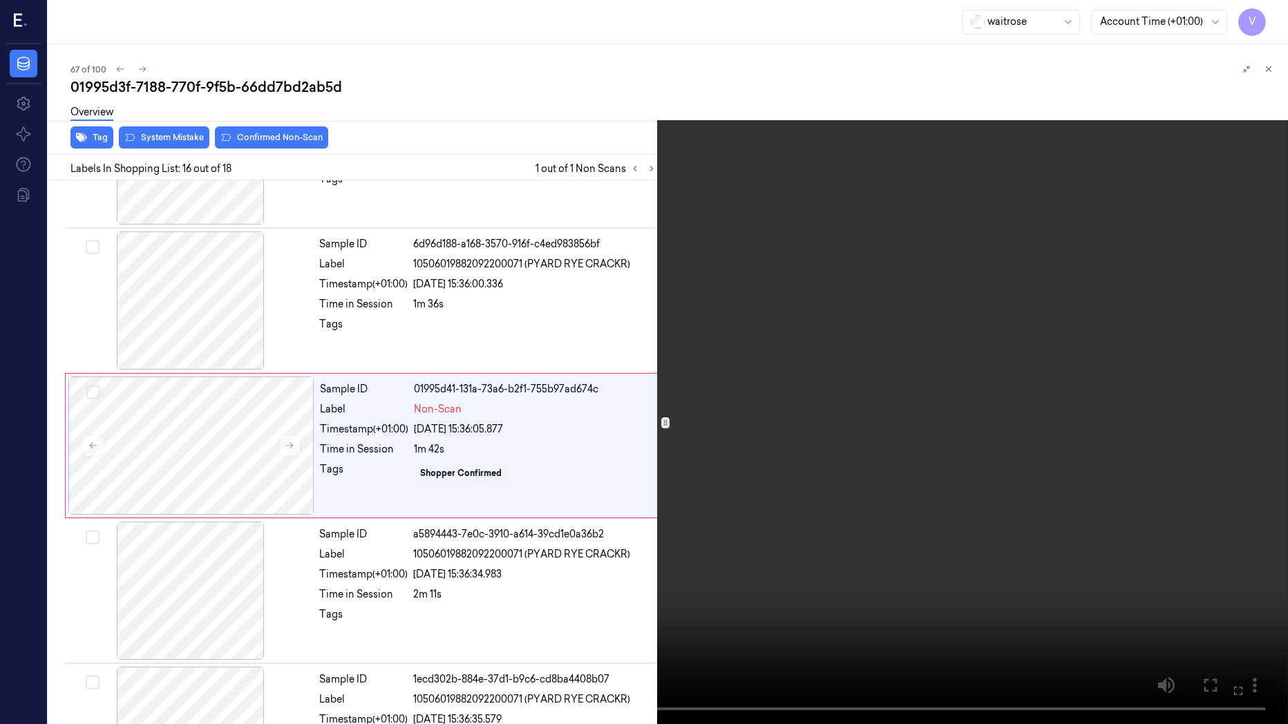
click at [0, 0] on icon at bounding box center [0, 0] width 0 height 0
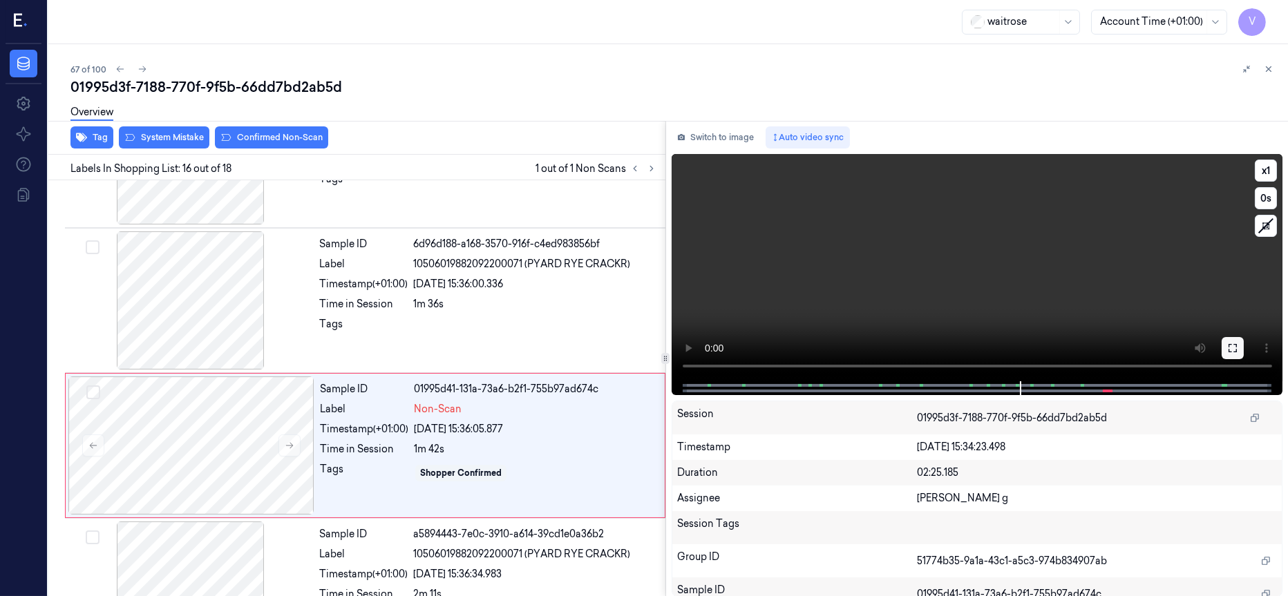
click at [1238, 347] on icon at bounding box center [1232, 348] width 11 height 11
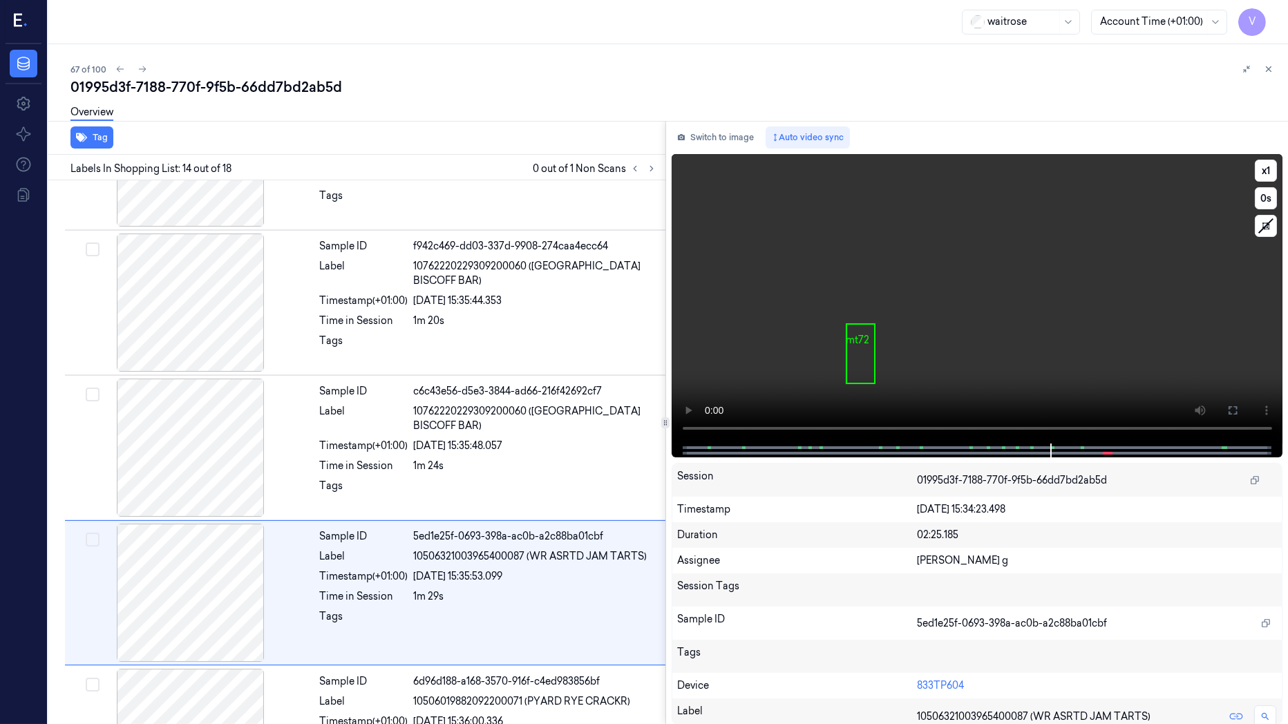
scroll to position [1692, 0]
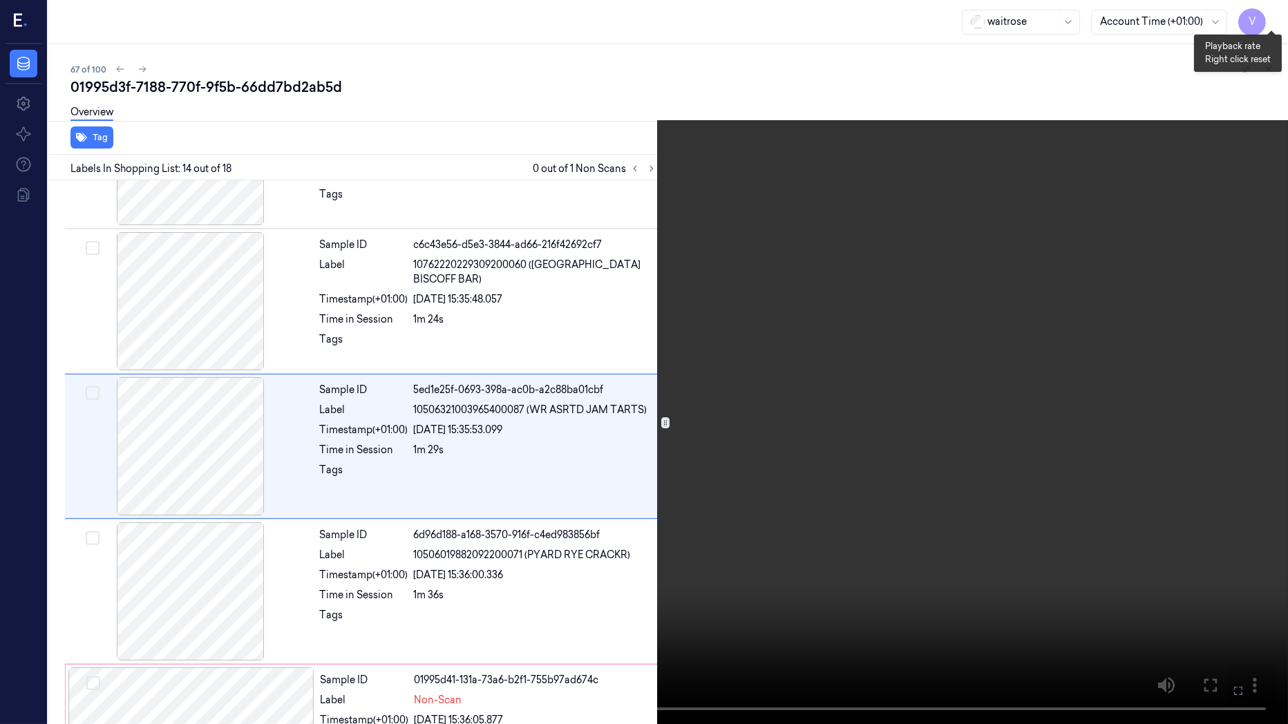
click at [1278, 6] on button "x 1" at bounding box center [1271, 17] width 22 height 22
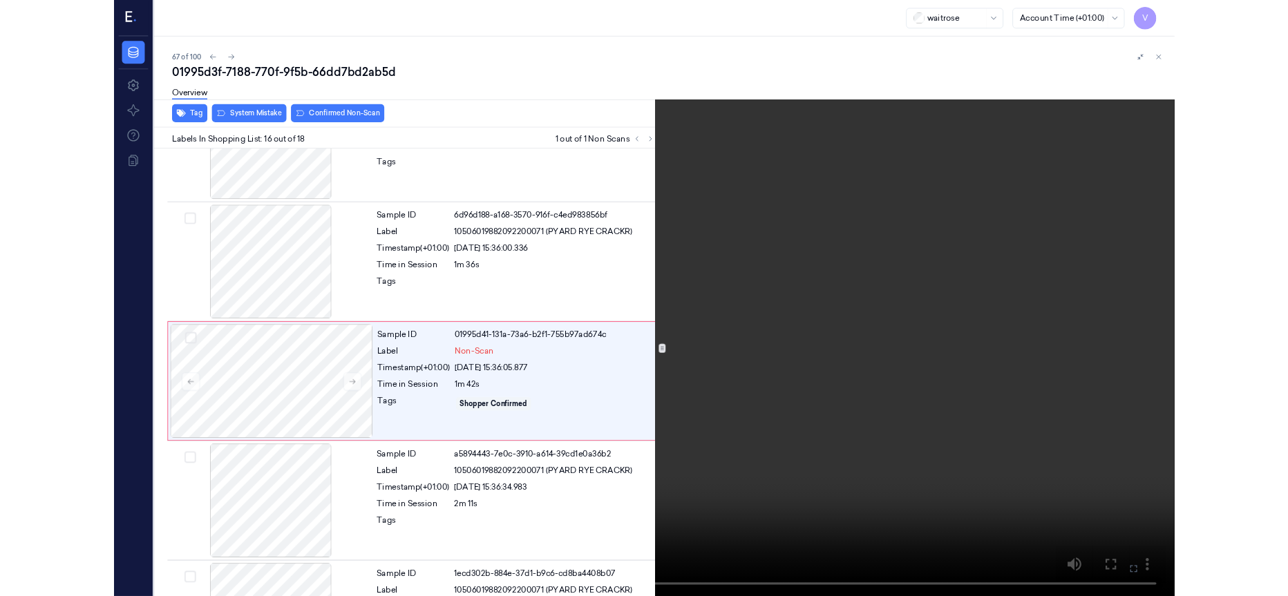
scroll to position [1983, 0]
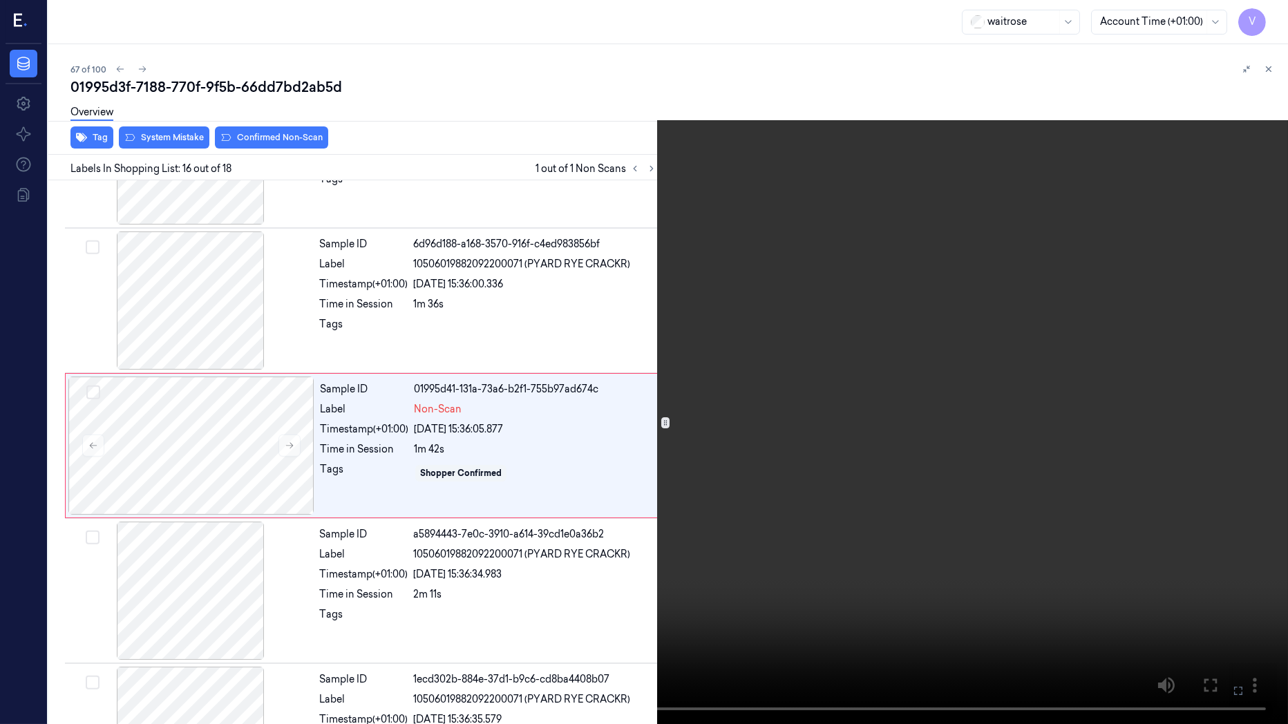
click at [0, 0] on icon at bounding box center [0, 0] width 0 height 0
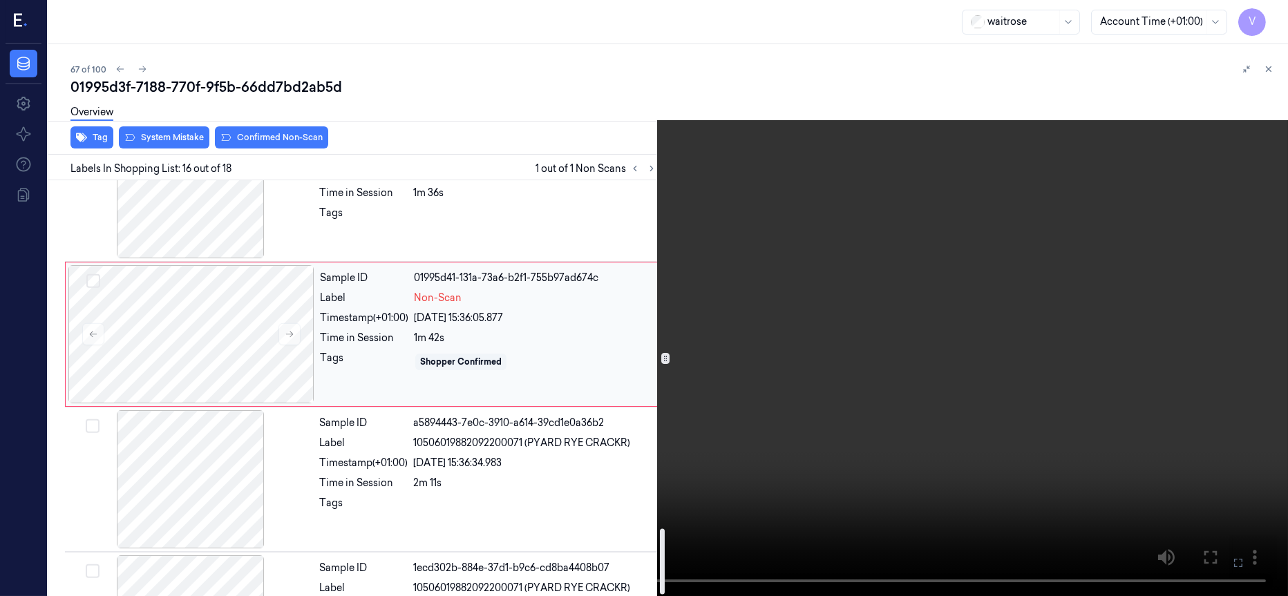
scroll to position [2208, 0]
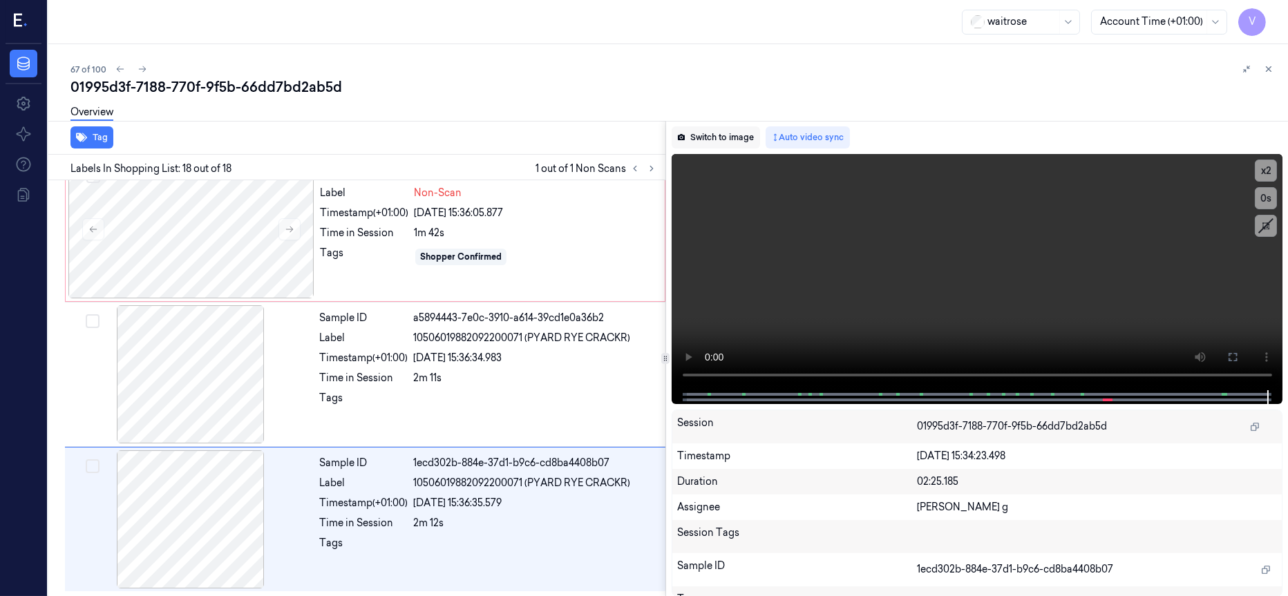
click at [709, 138] on button "Switch to image" at bounding box center [716, 137] width 88 height 22
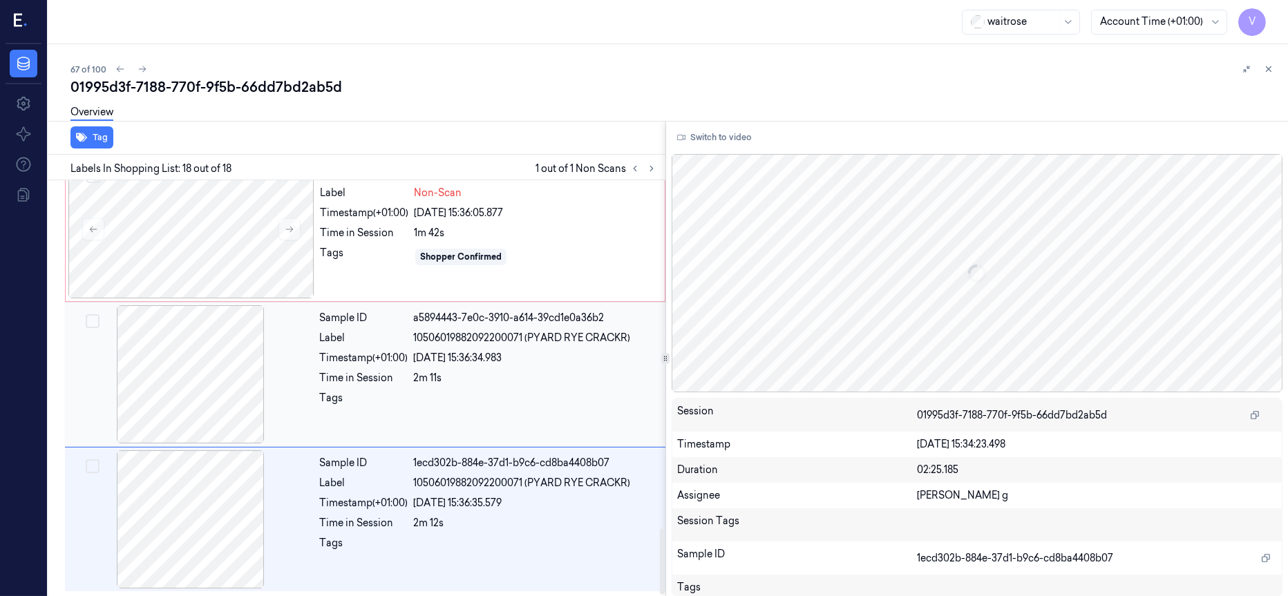
scroll to position [2104, 0]
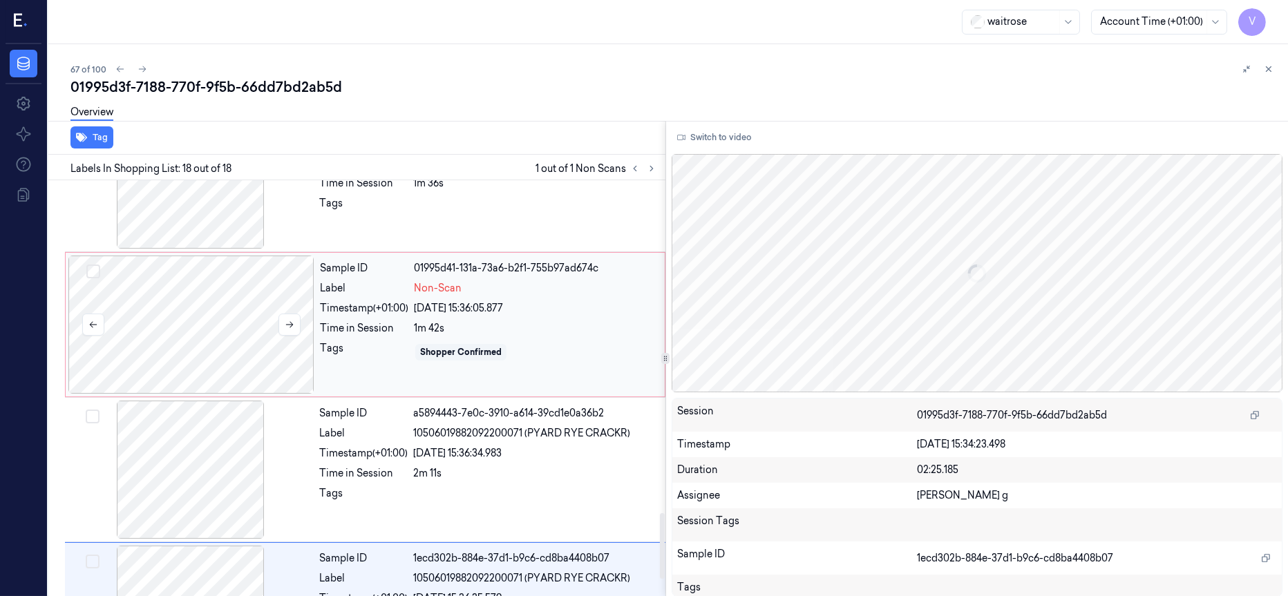
click at [205, 319] on div at bounding box center [191, 325] width 246 height 138
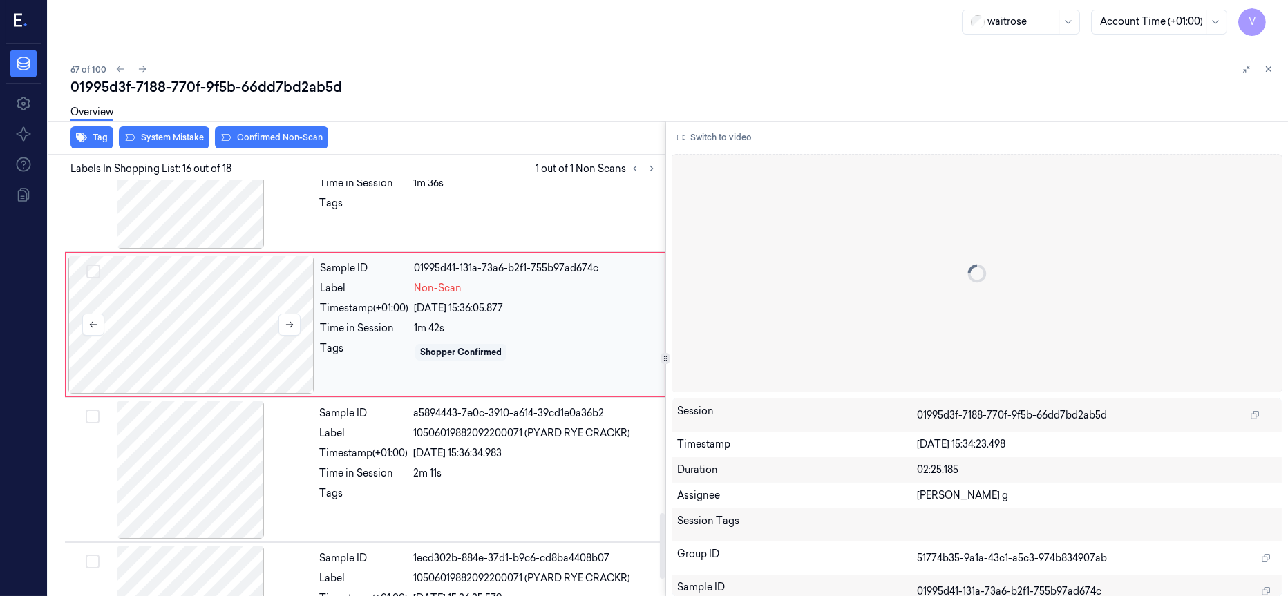
scroll to position [2047, 0]
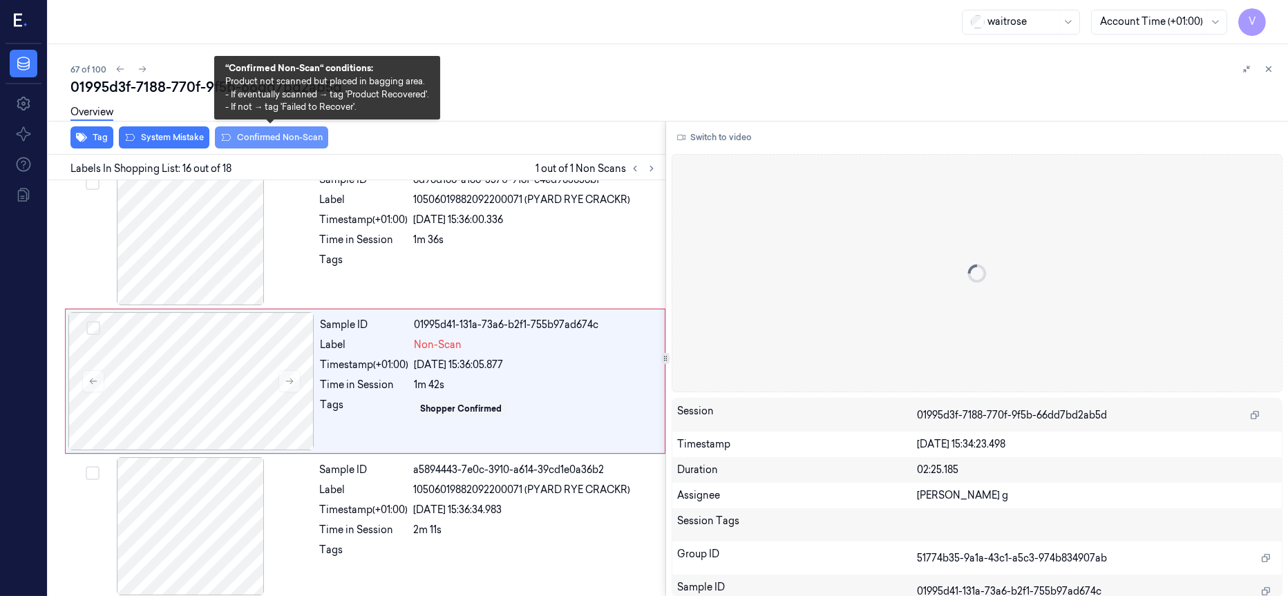
click at [280, 138] on button "Confirmed Non-Scan" at bounding box center [271, 137] width 113 height 22
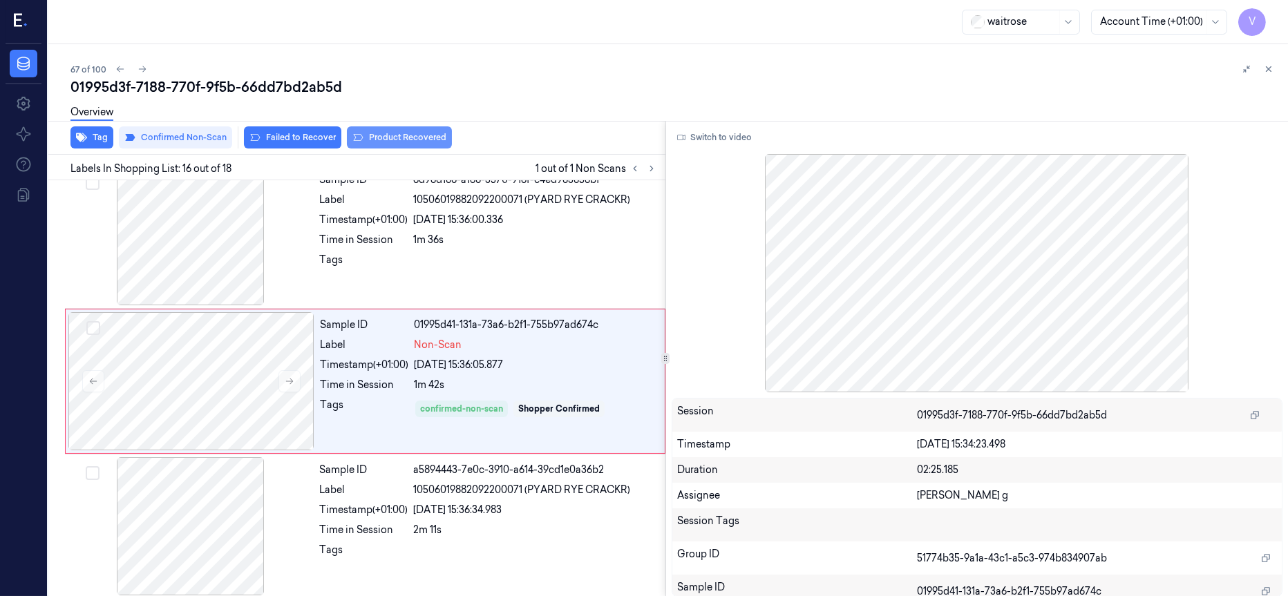
click at [408, 140] on button "Product Recovered" at bounding box center [399, 137] width 105 height 22
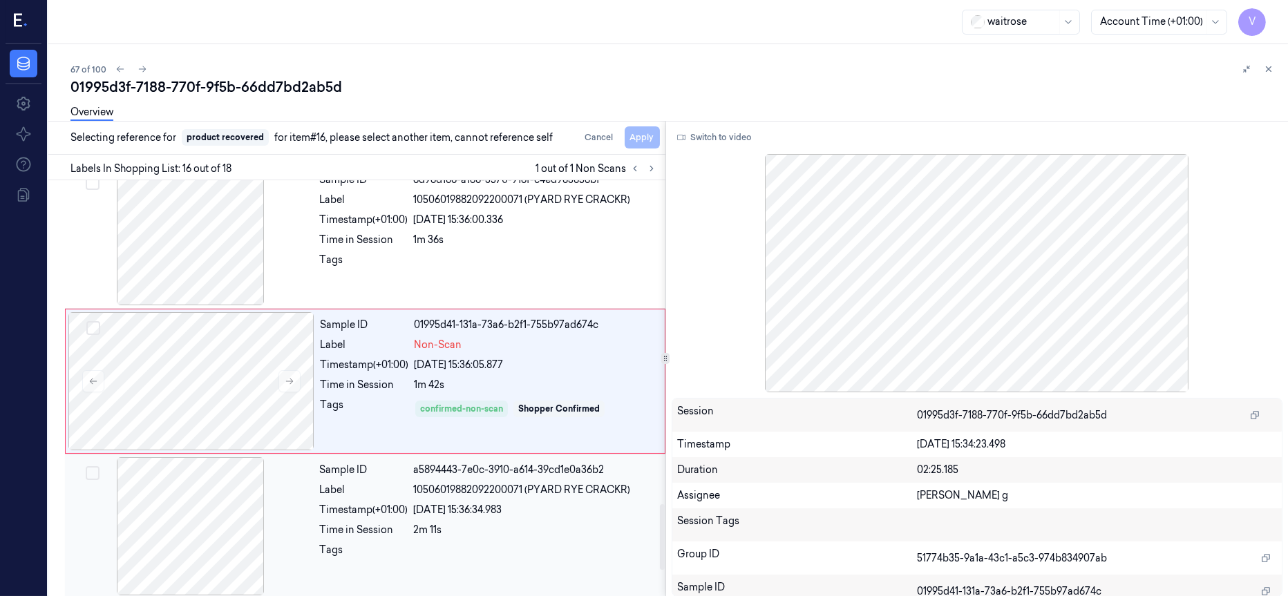
click at [189, 535] on div at bounding box center [191, 526] width 246 height 138
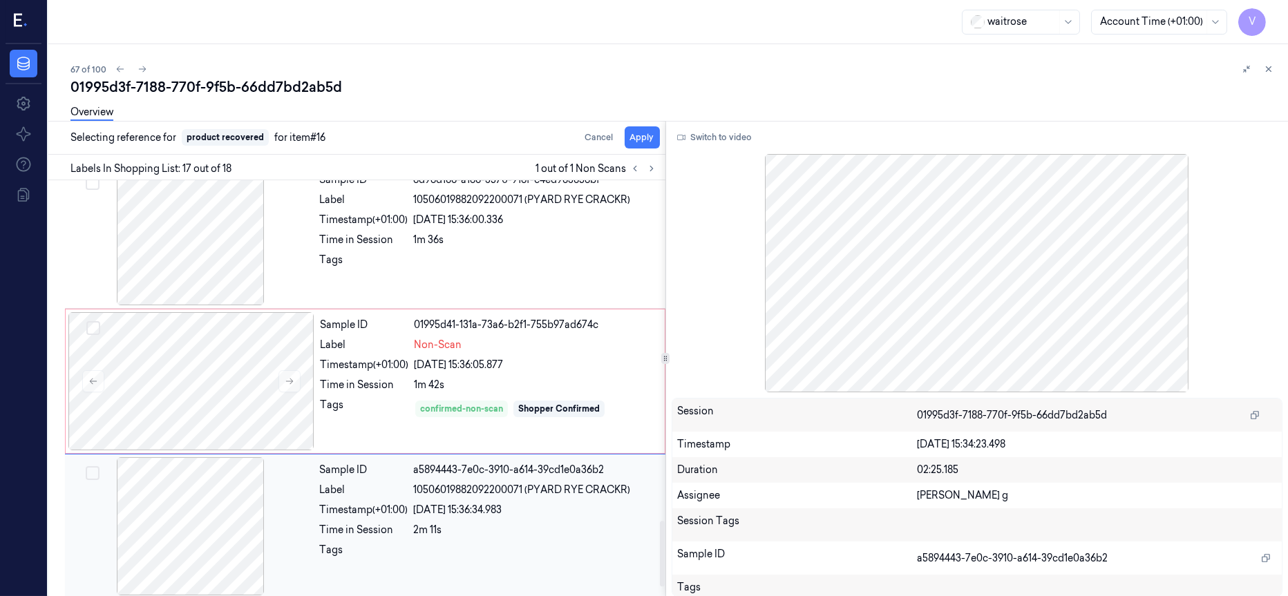
scroll to position [2193, 0]
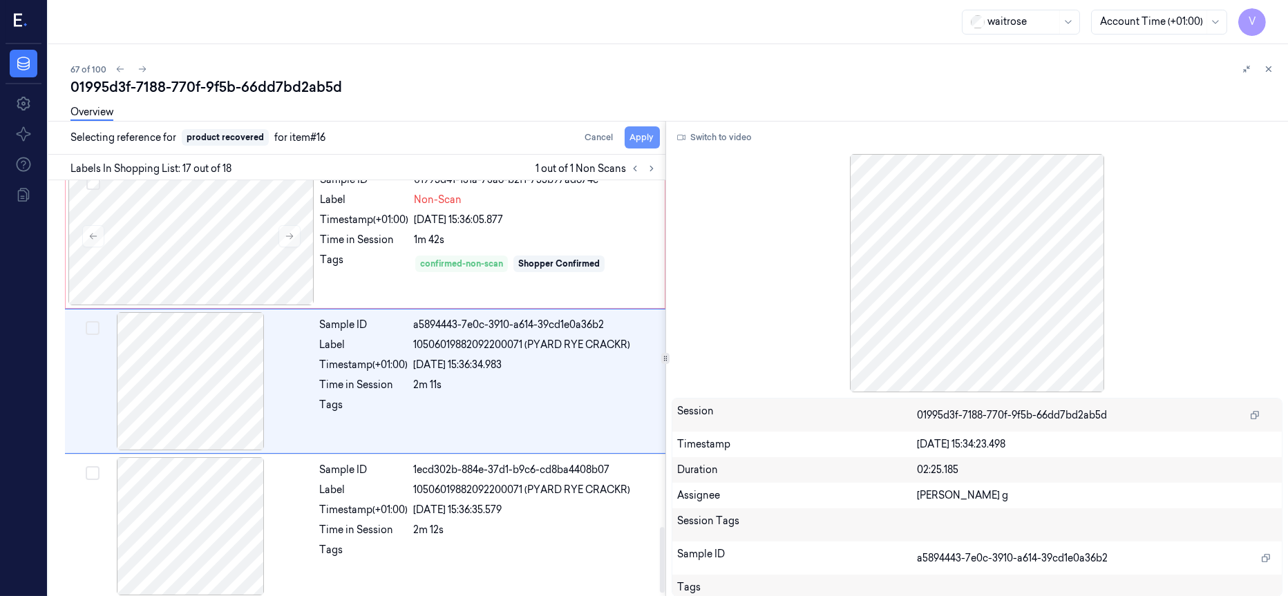
click at [653, 143] on button "Apply" at bounding box center [642, 137] width 35 height 22
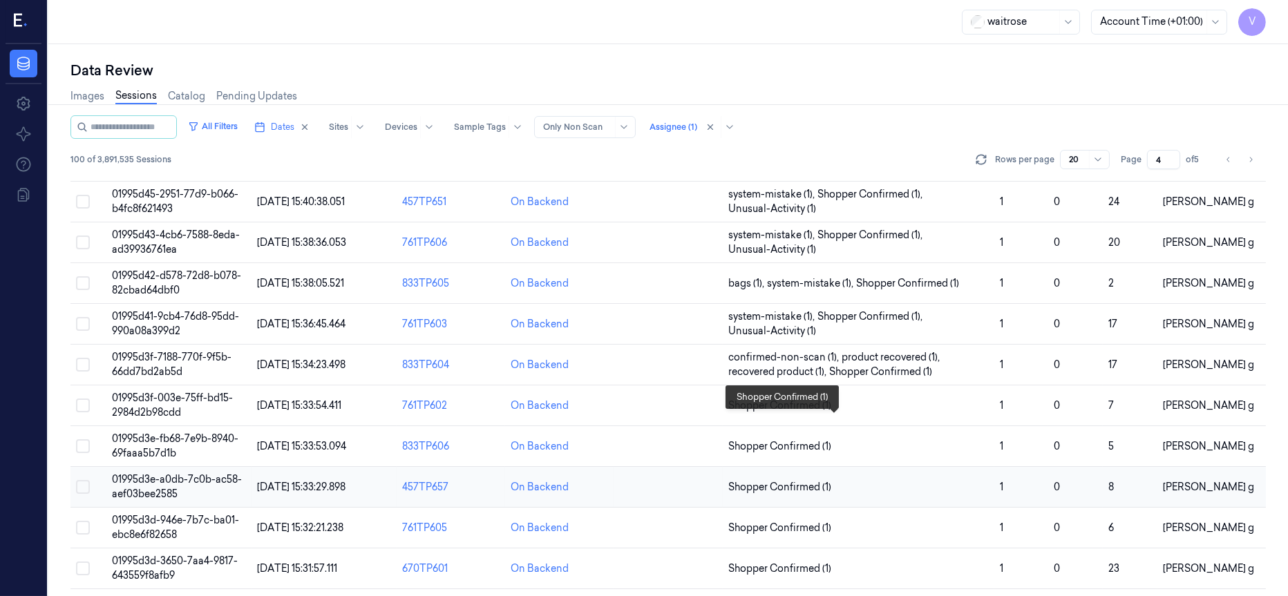
scroll to position [207, 0]
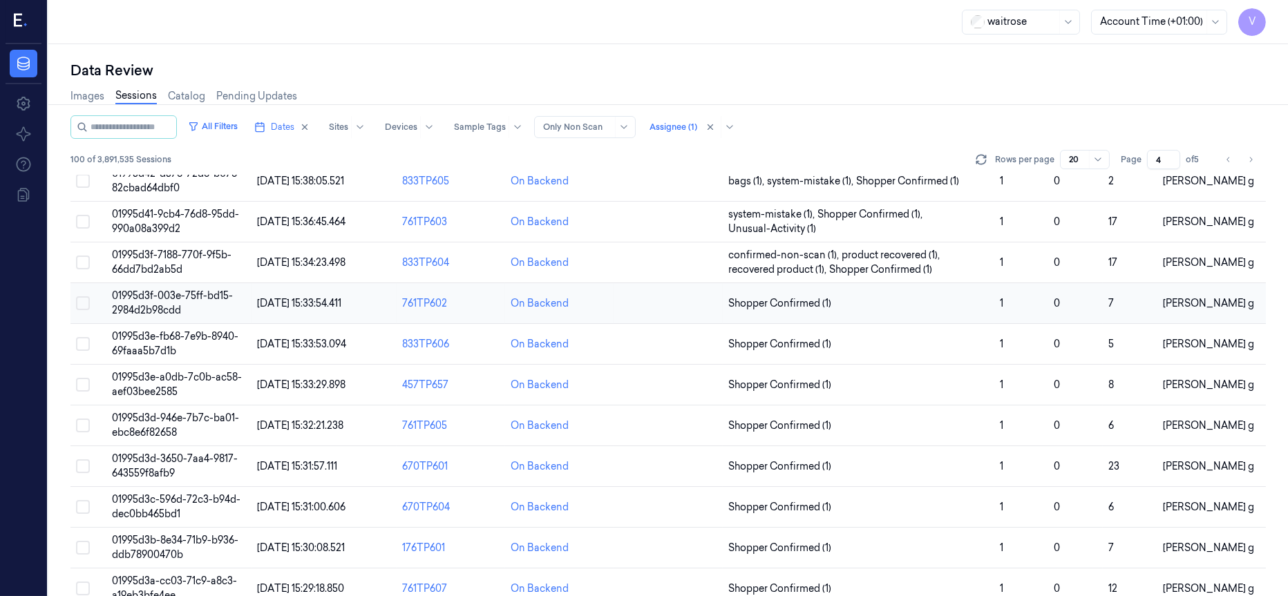
click at [657, 312] on td at bounding box center [668, 303] width 108 height 41
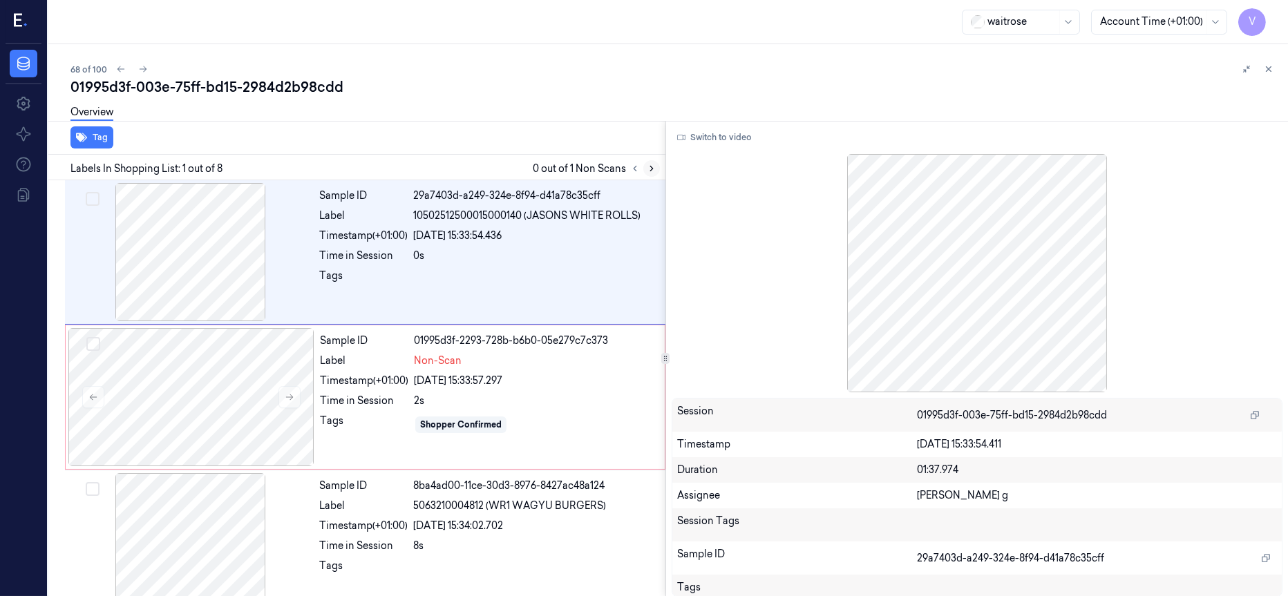
click at [647, 171] on icon at bounding box center [652, 169] width 10 height 10
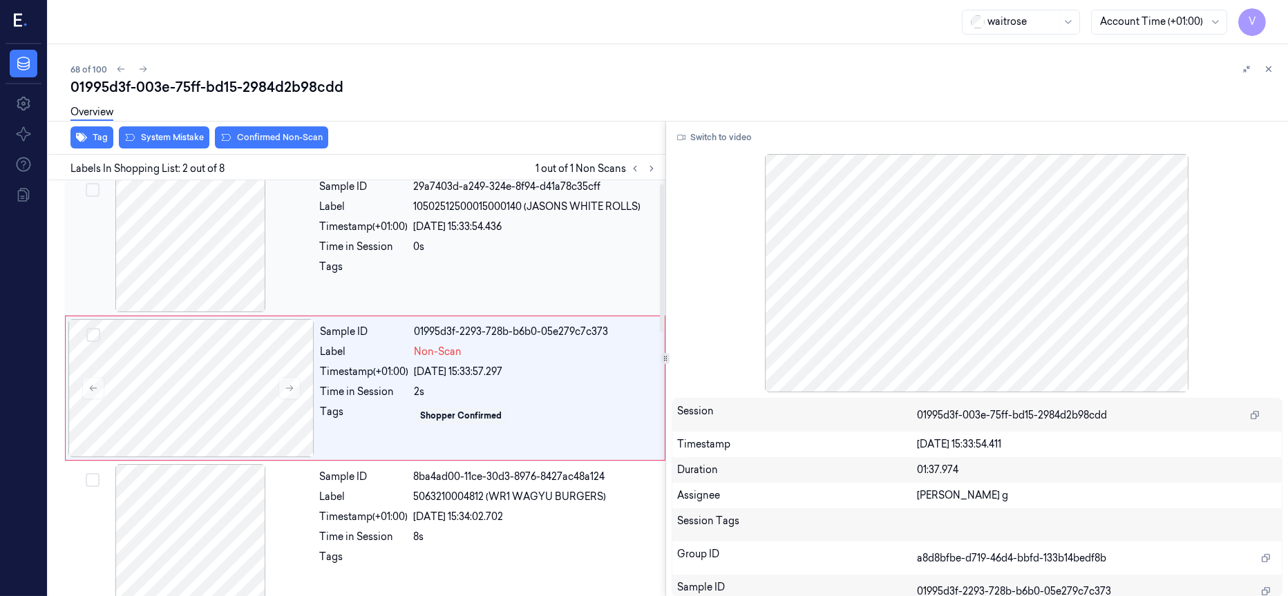
click at [167, 267] on div at bounding box center [191, 243] width 246 height 138
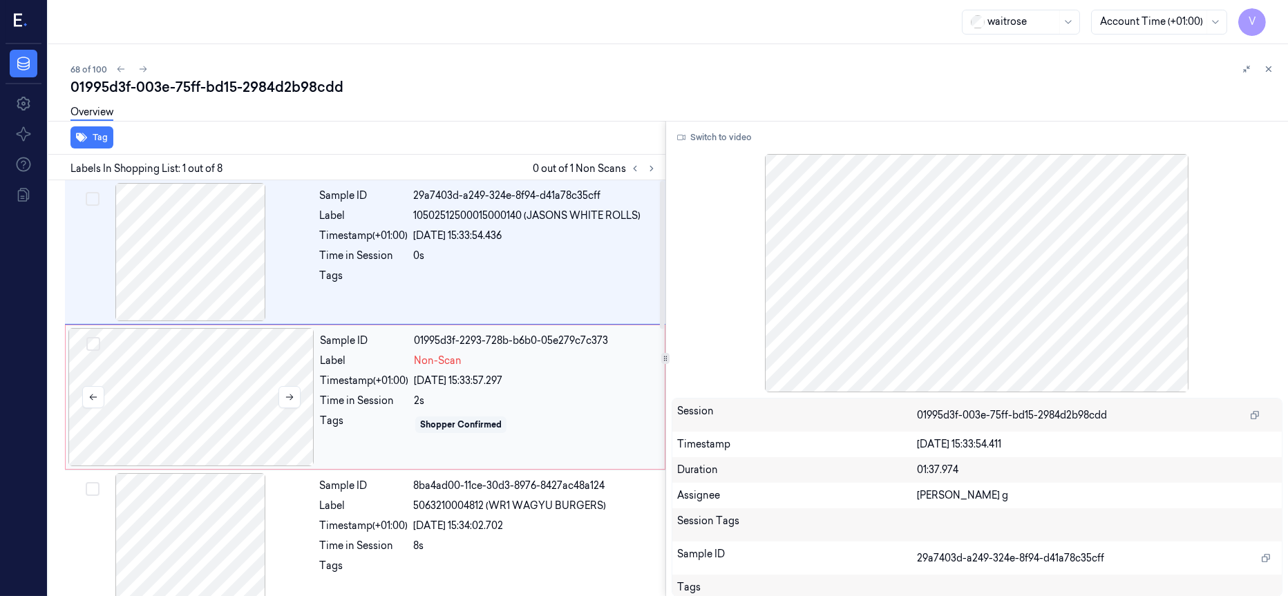
click at [193, 384] on div at bounding box center [191, 397] width 246 height 138
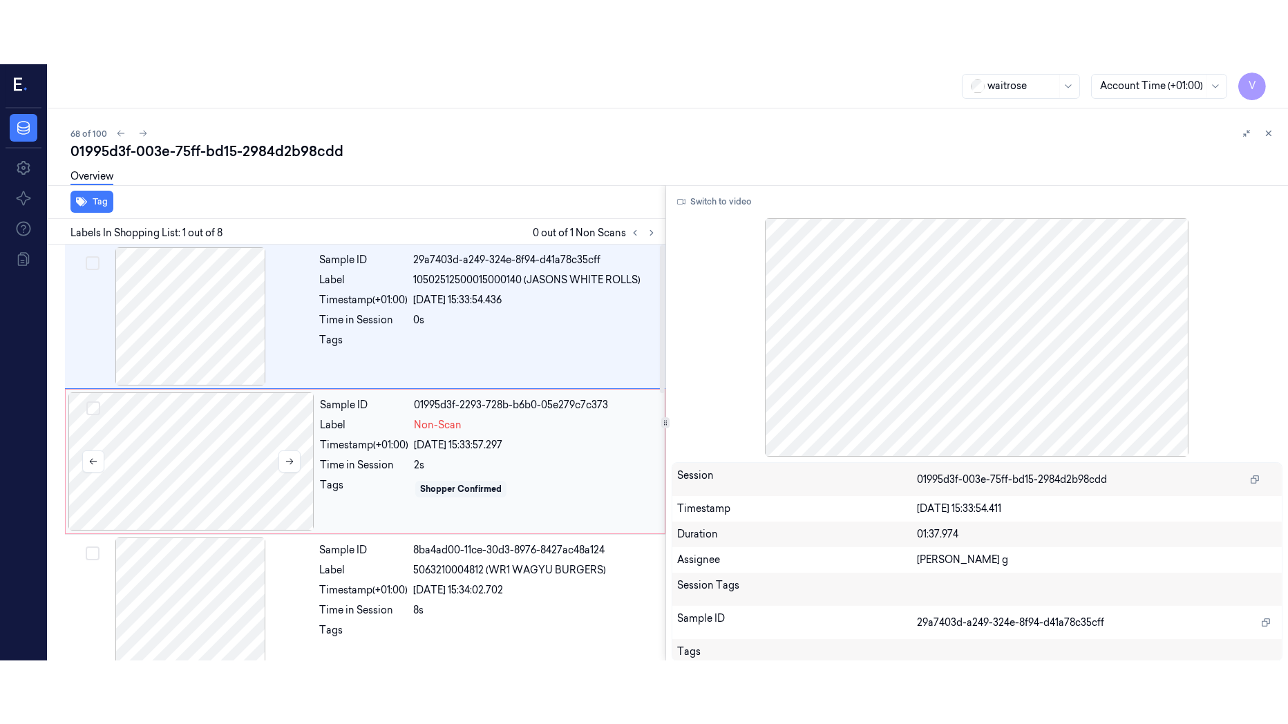
scroll to position [9, 0]
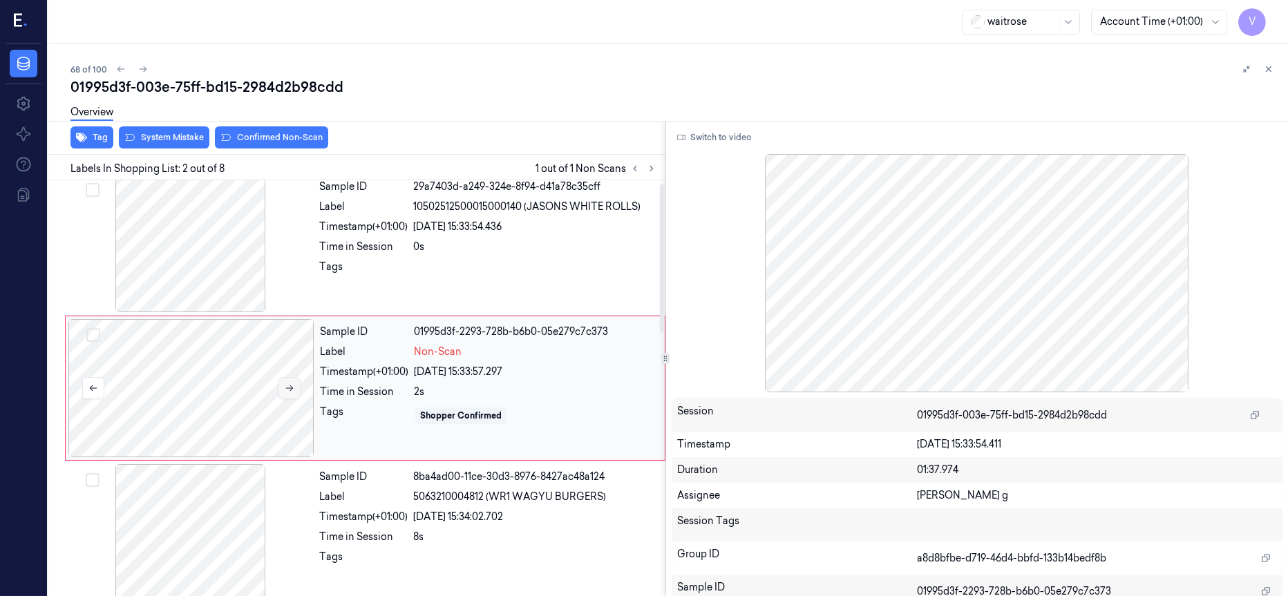
click at [291, 390] on icon at bounding box center [290, 389] width 8 height 6
click at [721, 134] on button "Switch to video" at bounding box center [715, 137] width 86 height 22
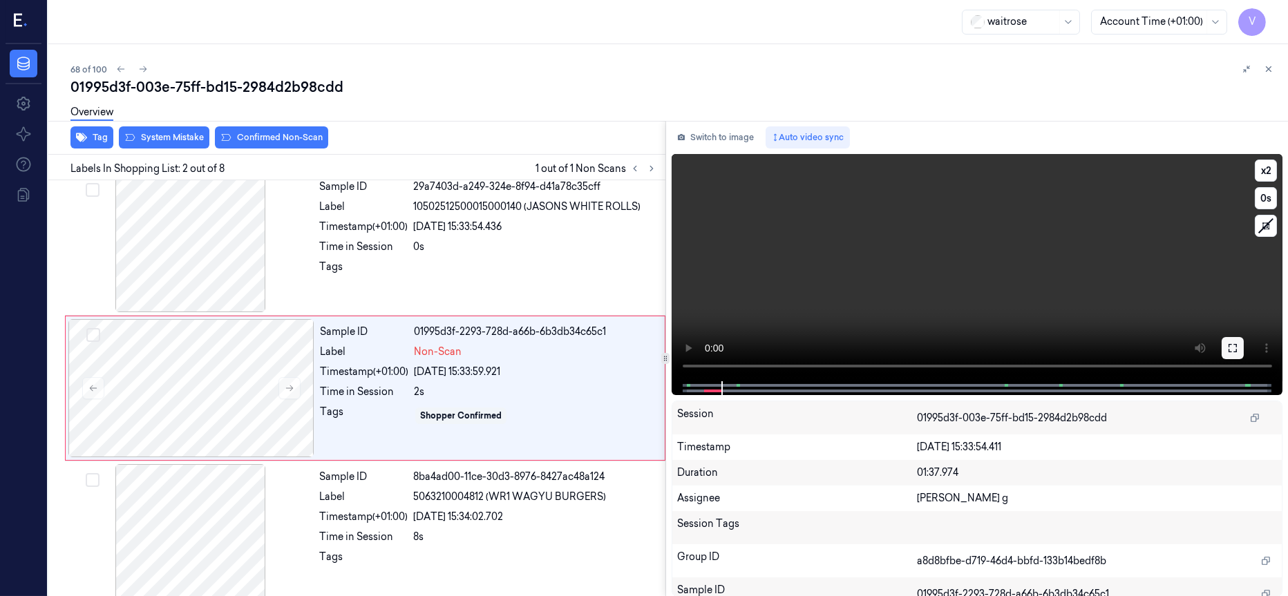
click at [1233, 357] on button at bounding box center [1233, 348] width 22 height 22
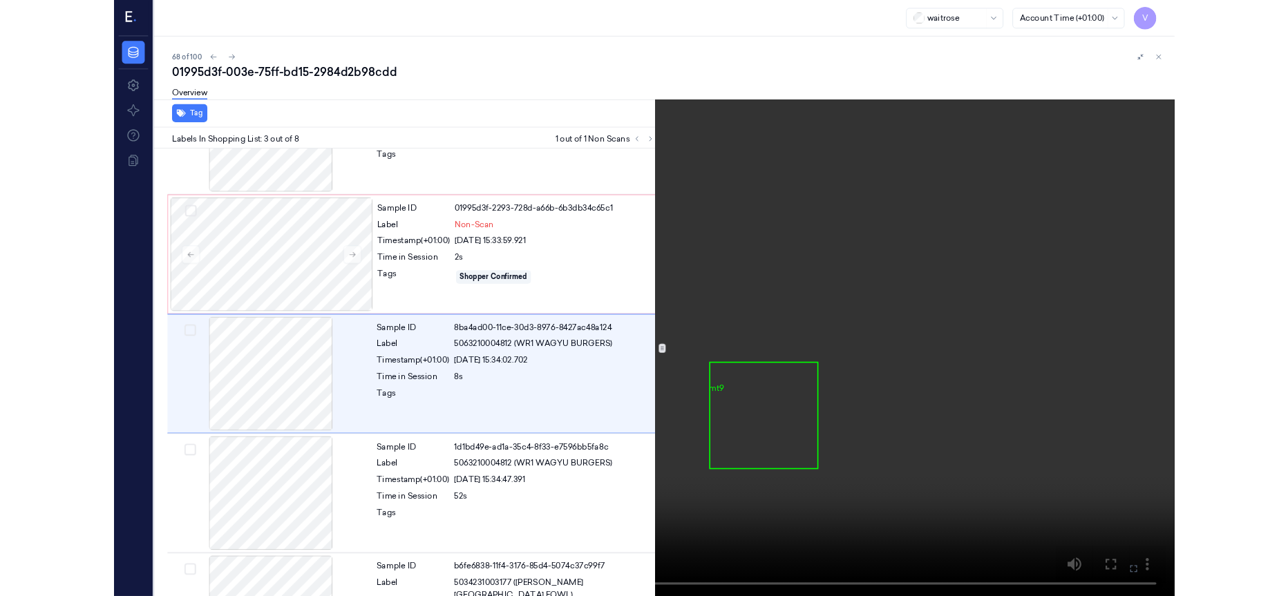
scroll to position [90, 0]
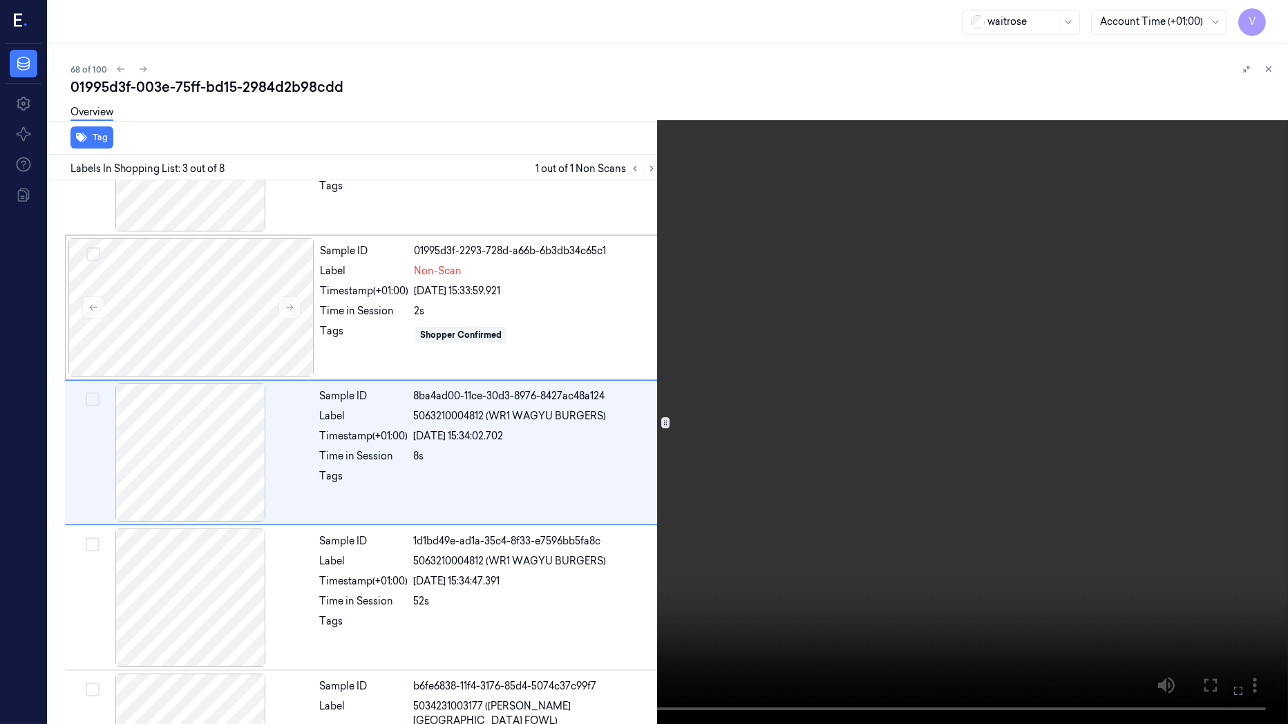
click at [0, 0] on icon at bounding box center [0, 0] width 0 height 0
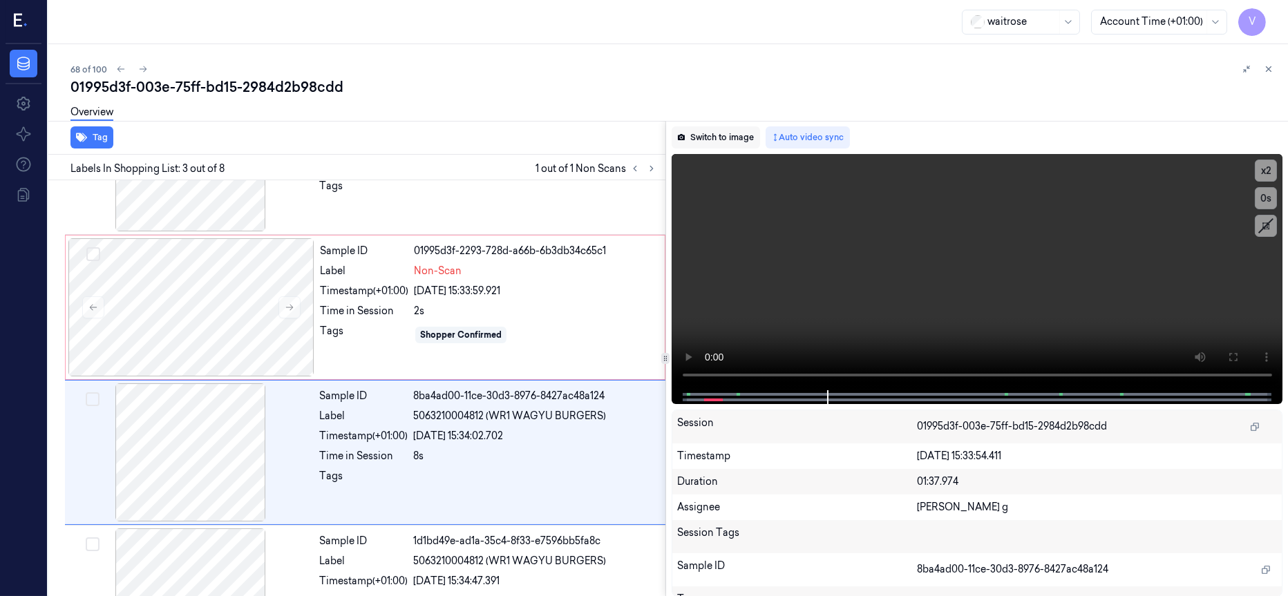
click at [730, 127] on button "Switch to image" at bounding box center [716, 137] width 88 height 22
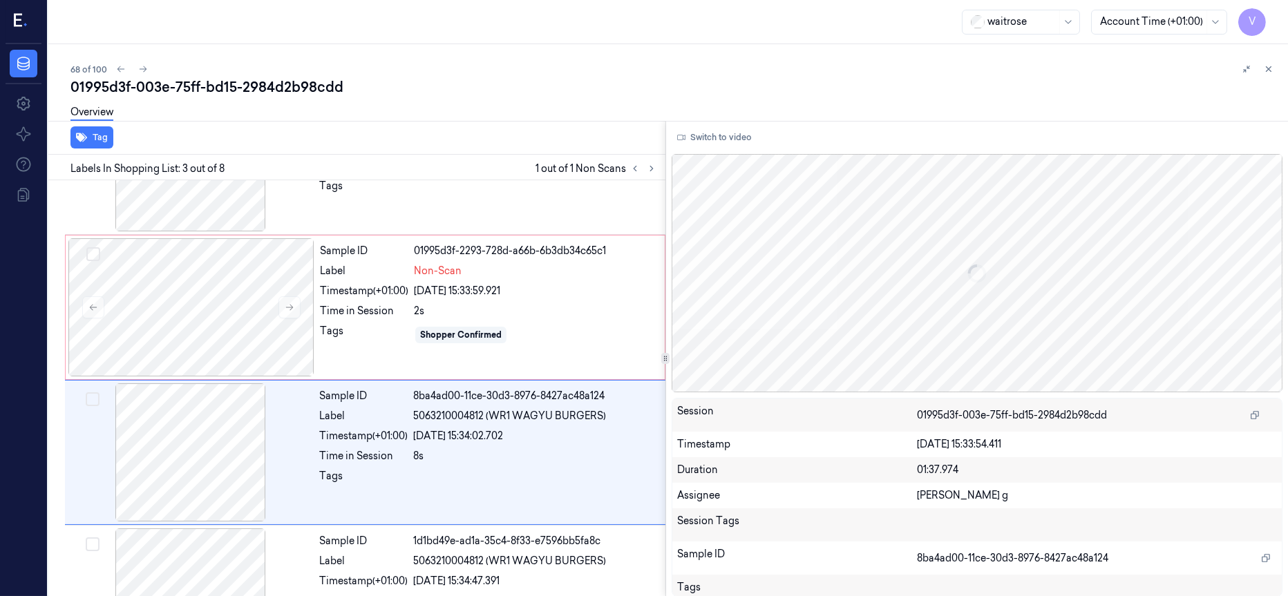
scroll to position [154, 0]
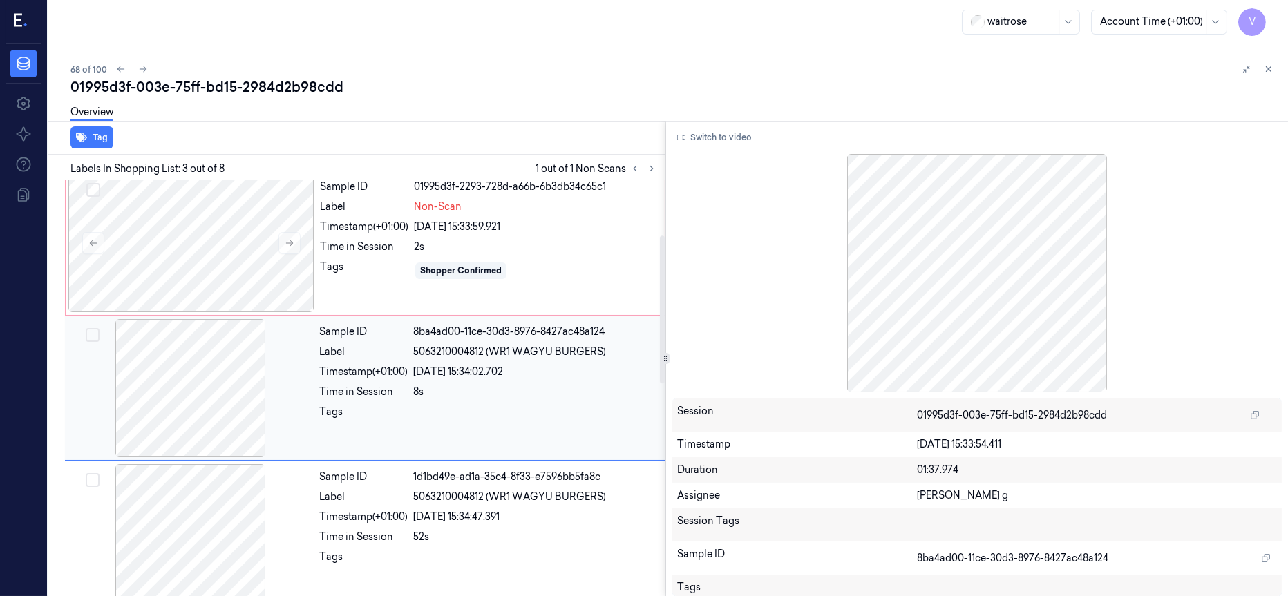
click at [469, 379] on div "Sample ID 8ba4ad00-11ce-30d3-8976-8427ac48a124 Label 5063210004812 (WR1 WAGYU B…" at bounding box center [488, 388] width 349 height 138
click at [226, 230] on div at bounding box center [191, 243] width 246 height 138
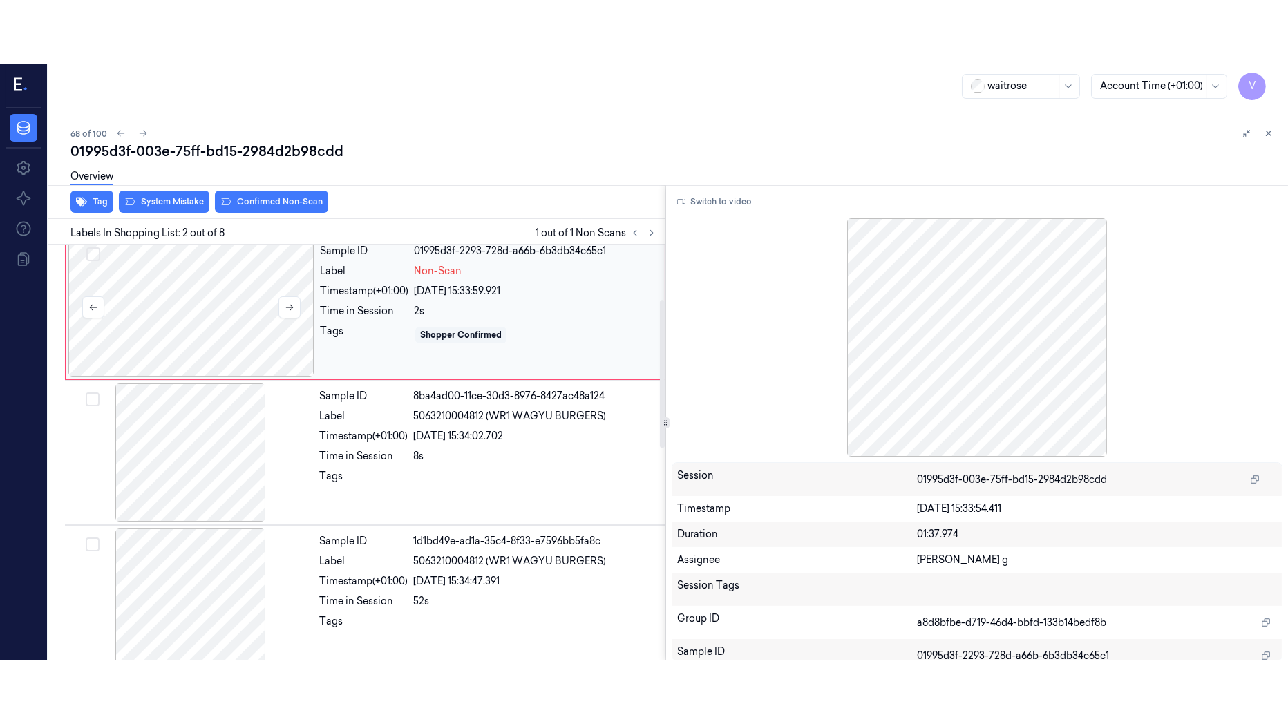
scroll to position [9, 0]
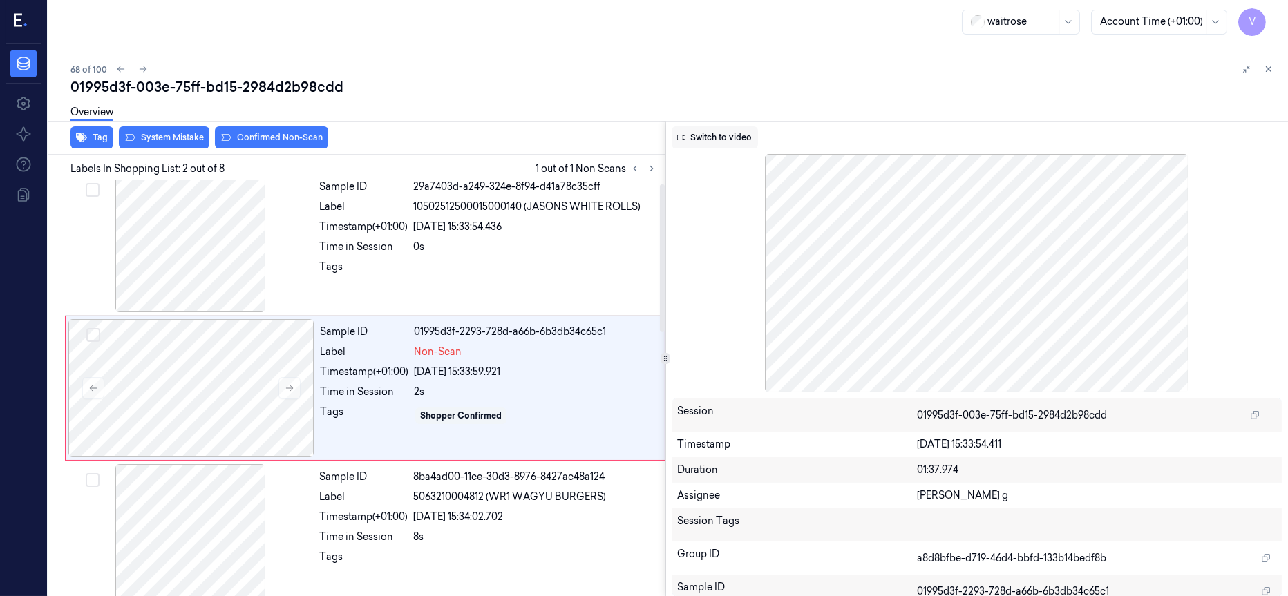
click at [724, 143] on button "Switch to video" at bounding box center [715, 137] width 86 height 22
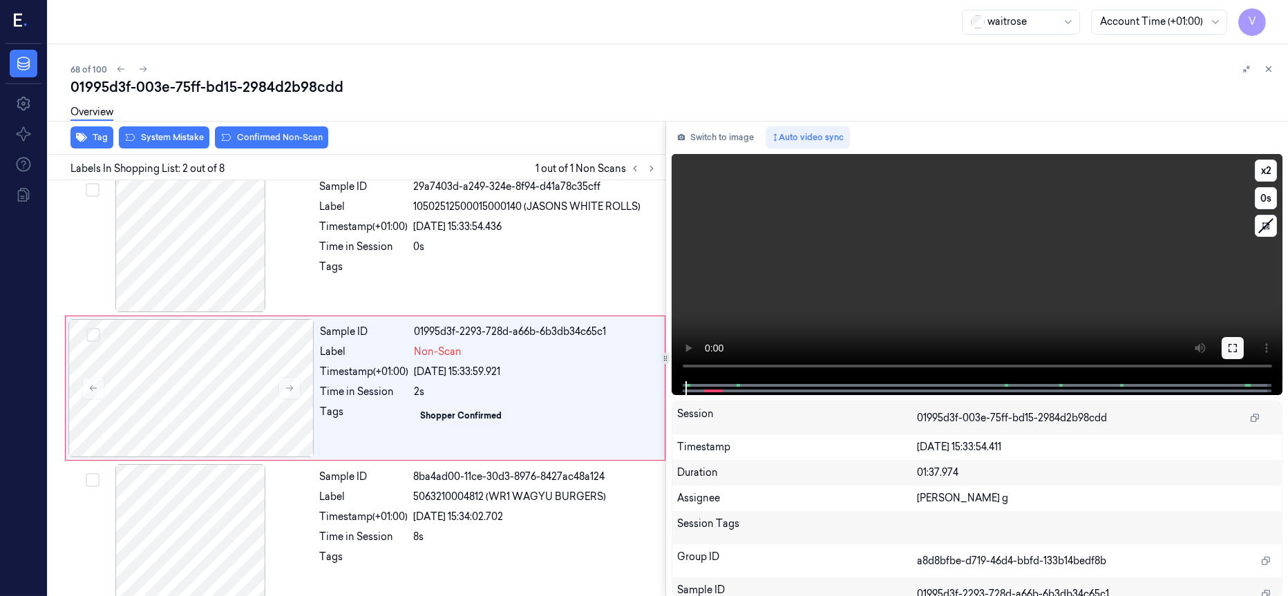
click at [1239, 343] on button at bounding box center [1233, 348] width 22 height 22
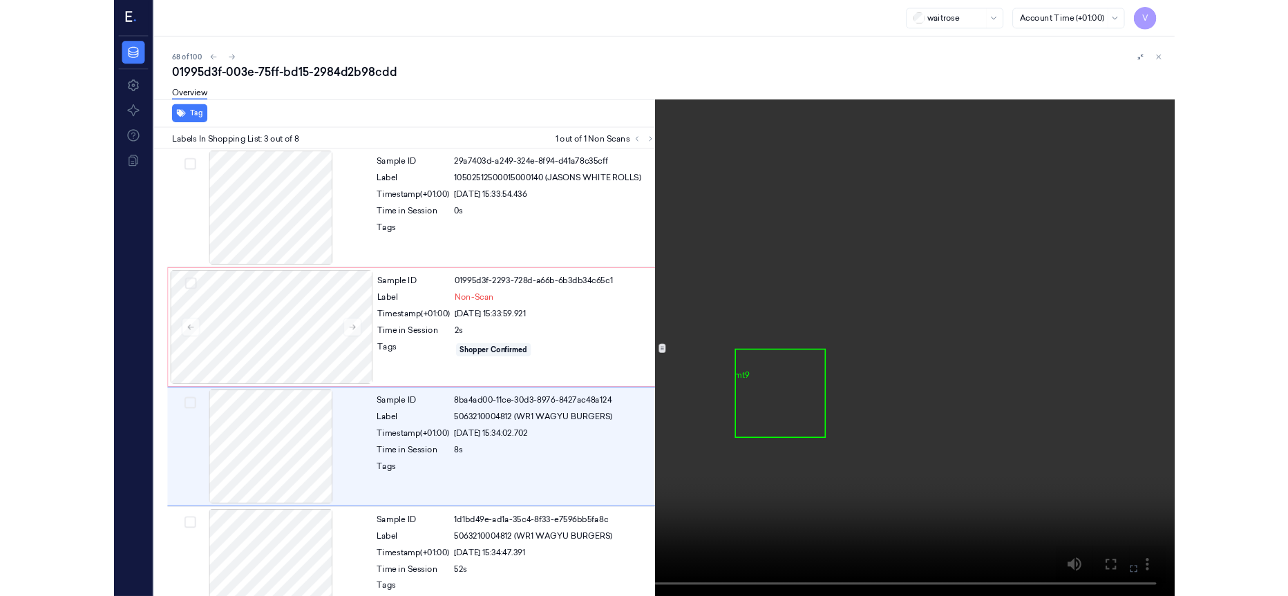
scroll to position [90, 0]
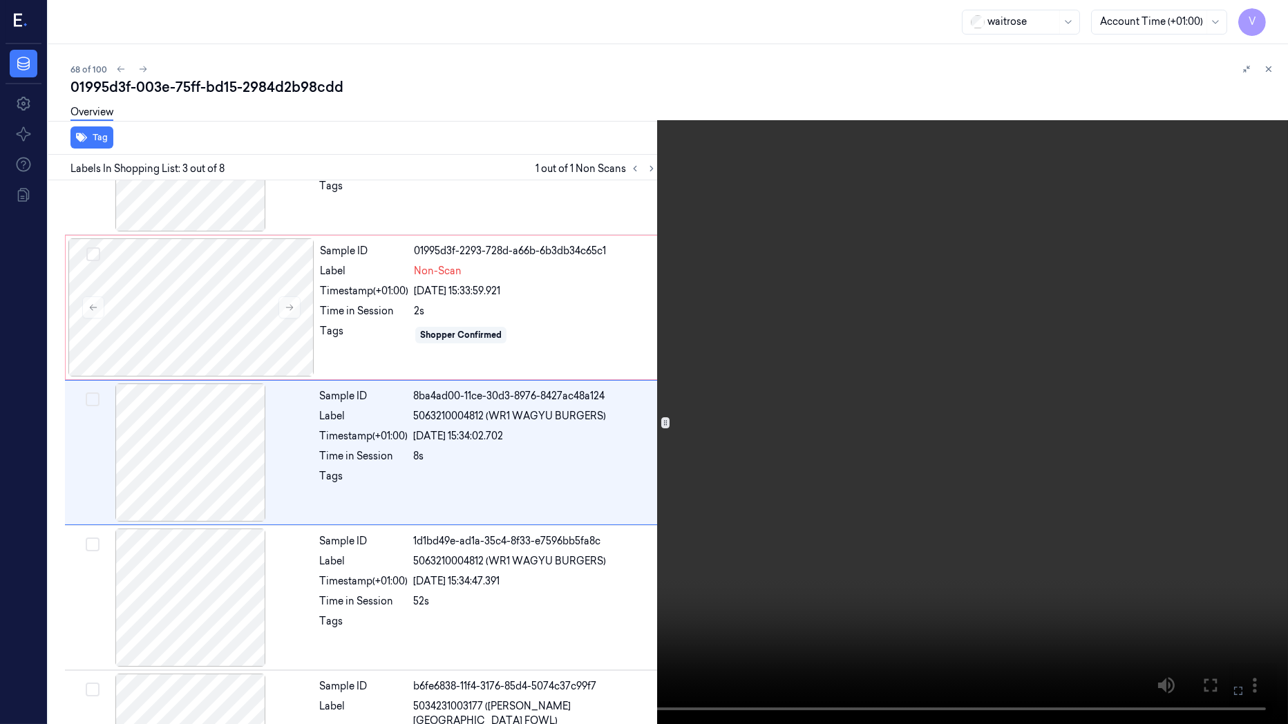
click at [0, 0] on icon at bounding box center [0, 0] width 0 height 0
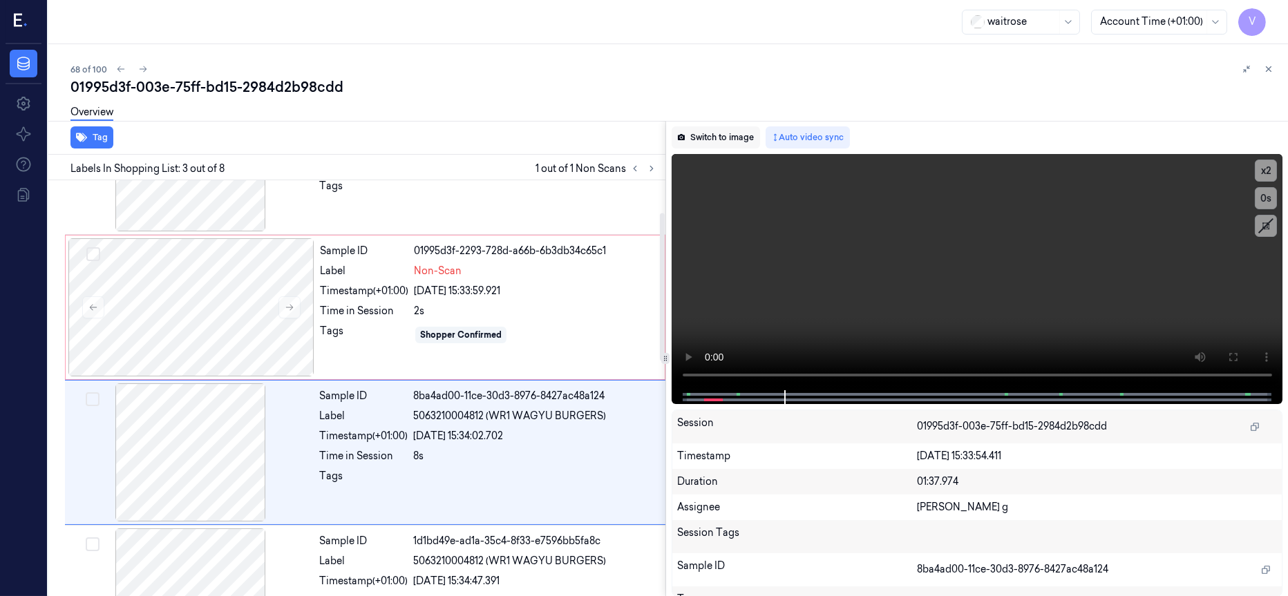
click at [705, 141] on button "Switch to image" at bounding box center [716, 137] width 88 height 22
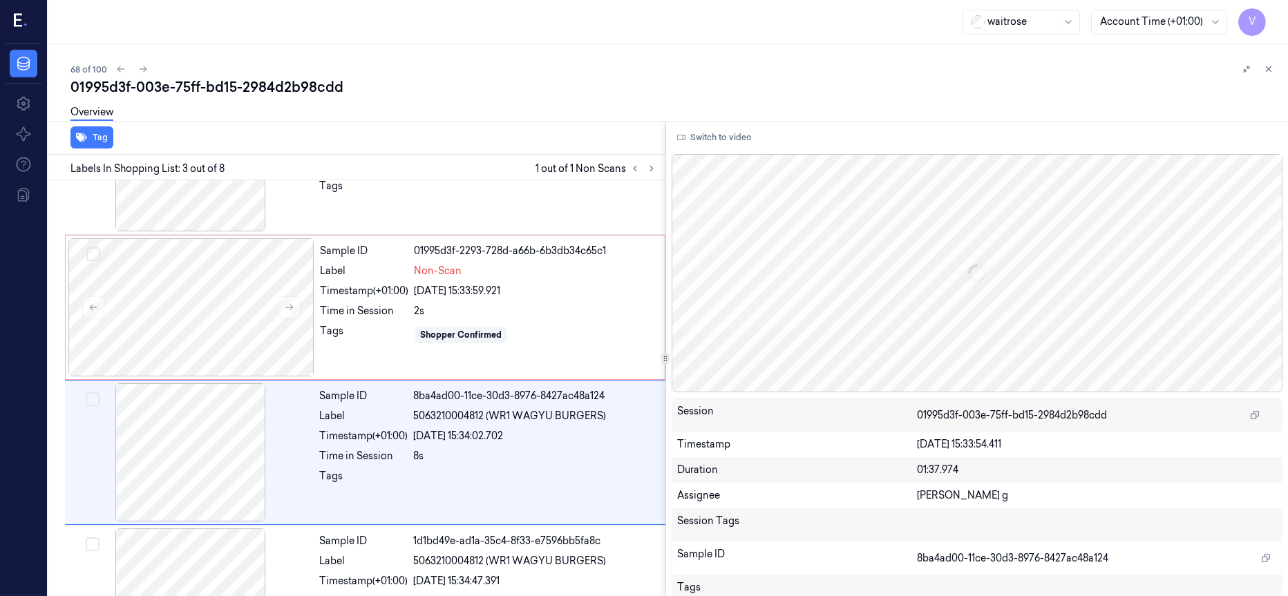
scroll to position [154, 0]
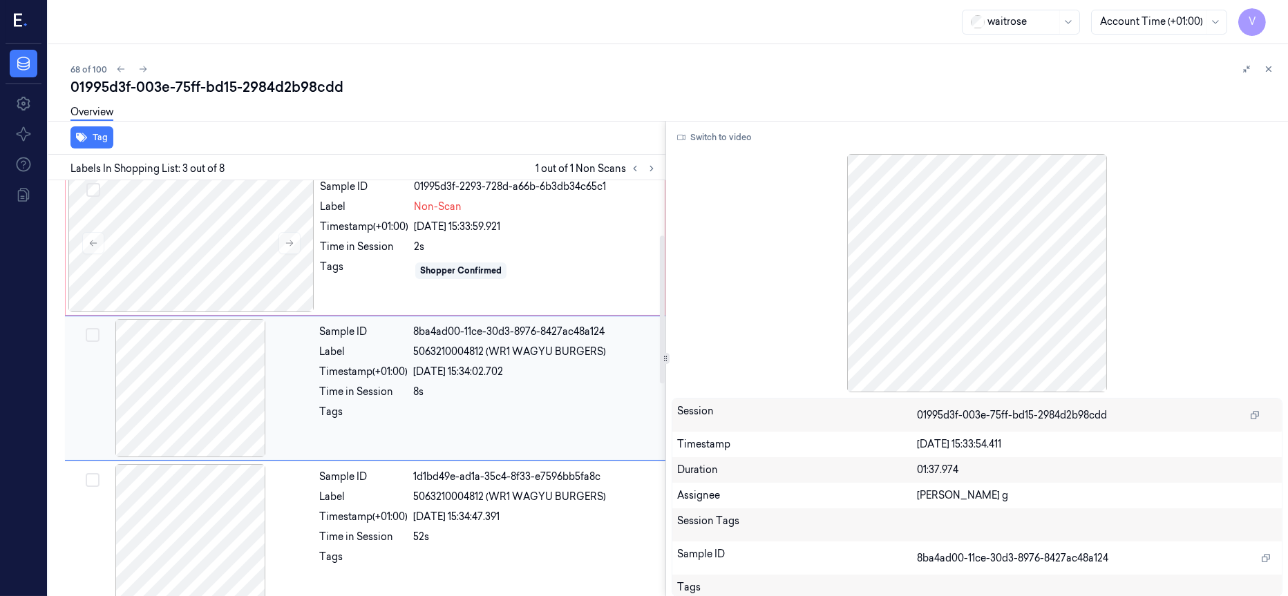
click at [172, 384] on div at bounding box center [191, 388] width 246 height 138
click at [716, 135] on button "Switch to video" at bounding box center [715, 137] width 86 height 22
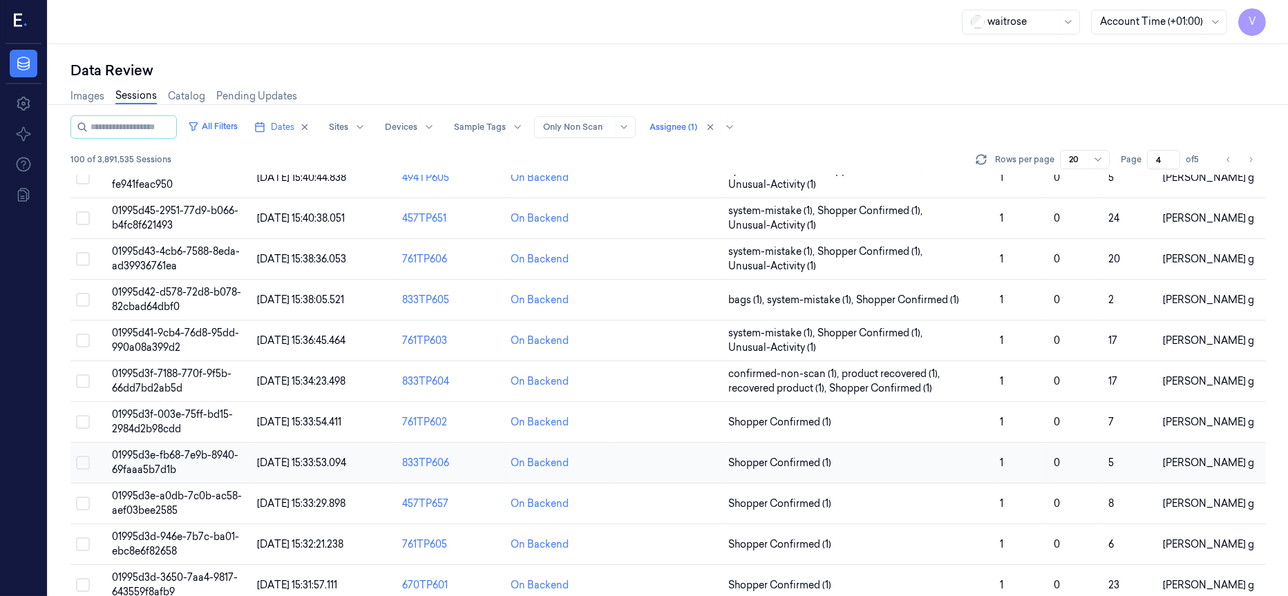
scroll to position [311, 0]
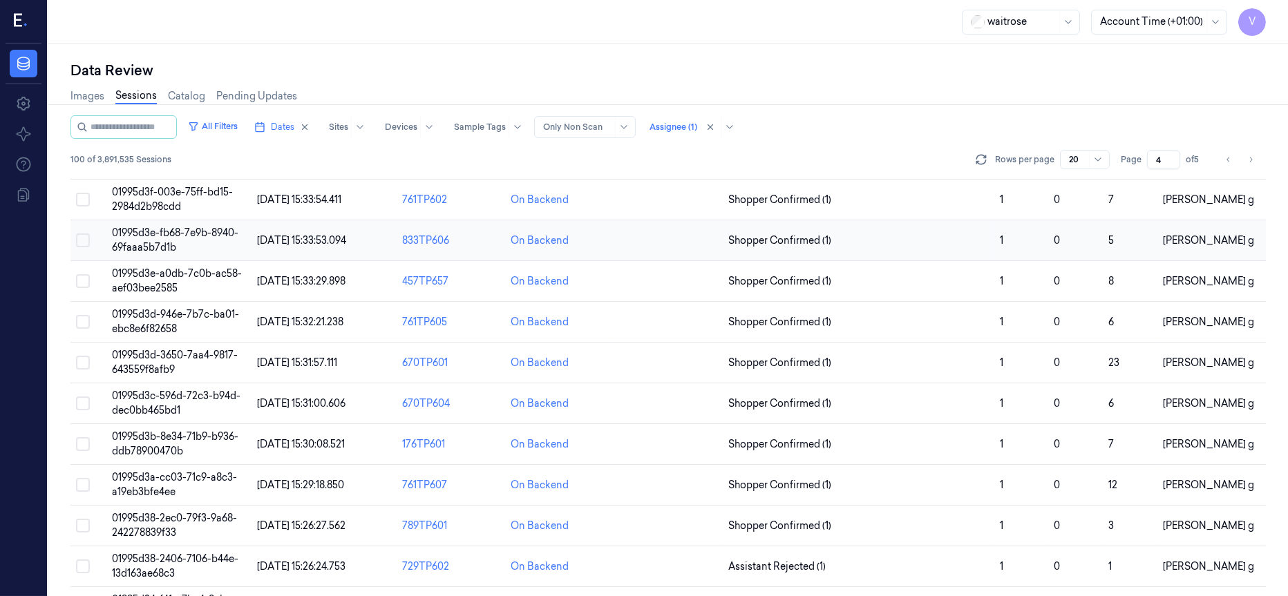
click at [685, 231] on td at bounding box center [668, 240] width 108 height 41
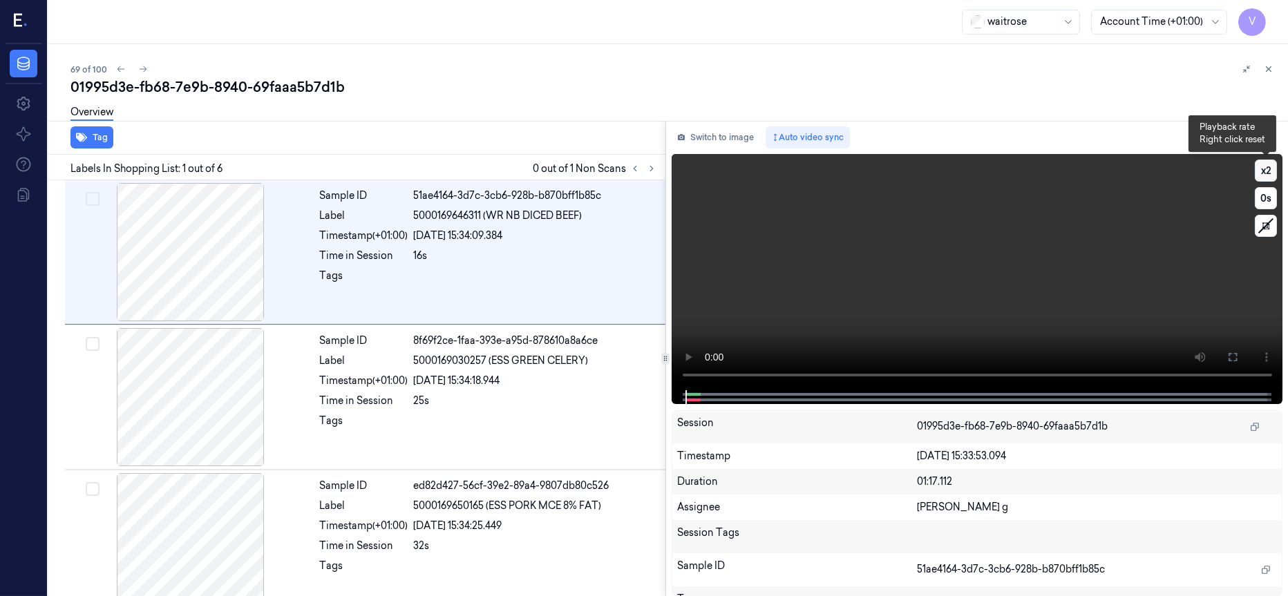
click at [1271, 169] on button "x 2" at bounding box center [1266, 171] width 22 height 22
click at [1271, 169] on button "x 4" at bounding box center [1266, 171] width 22 height 22
click at [1234, 359] on icon at bounding box center [1232, 357] width 11 height 11
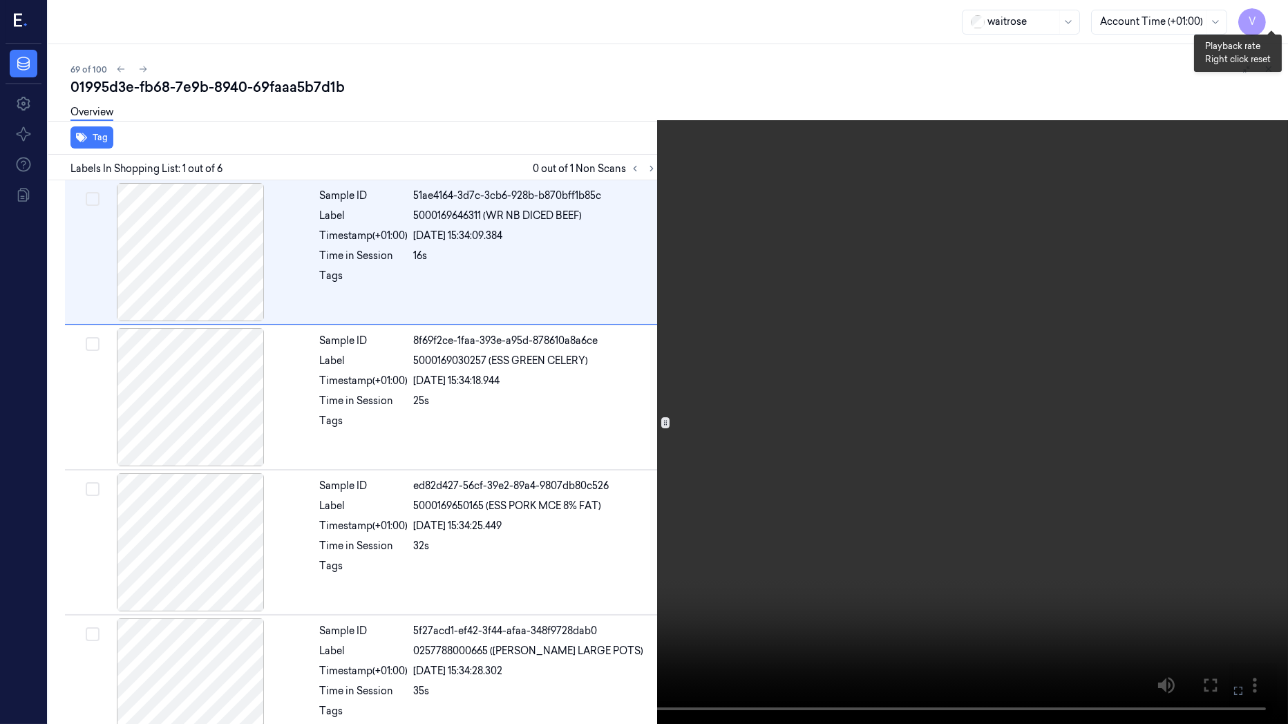
click at [1269, 21] on button "x 1" at bounding box center [1271, 17] width 22 height 22
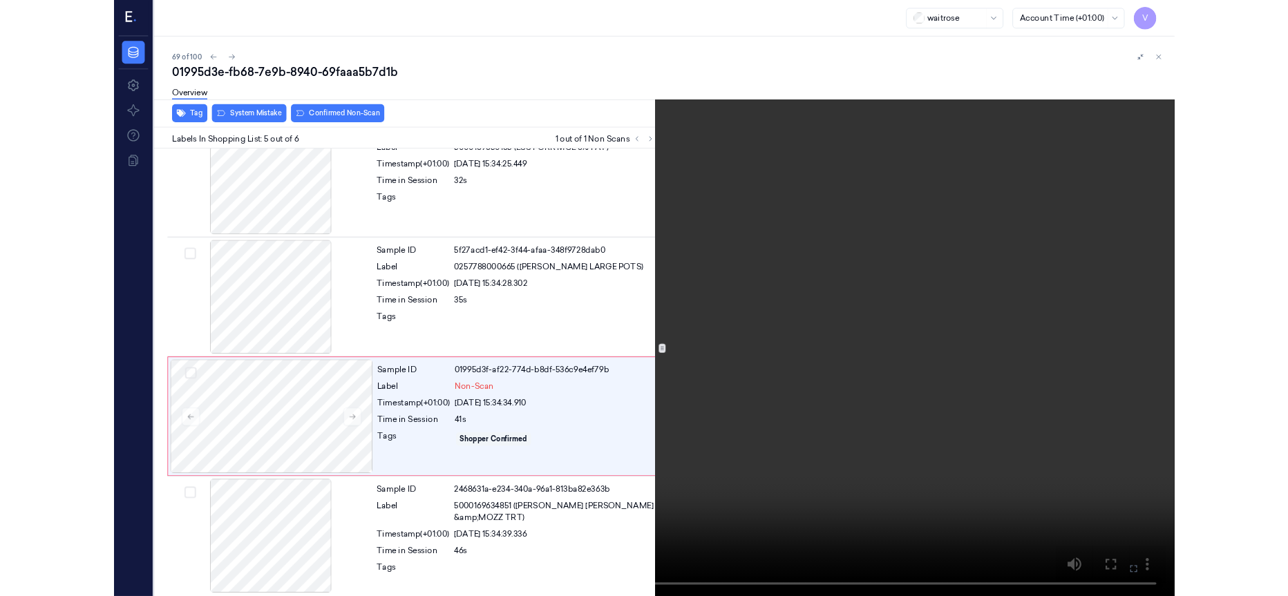
scroll to position [332, 0]
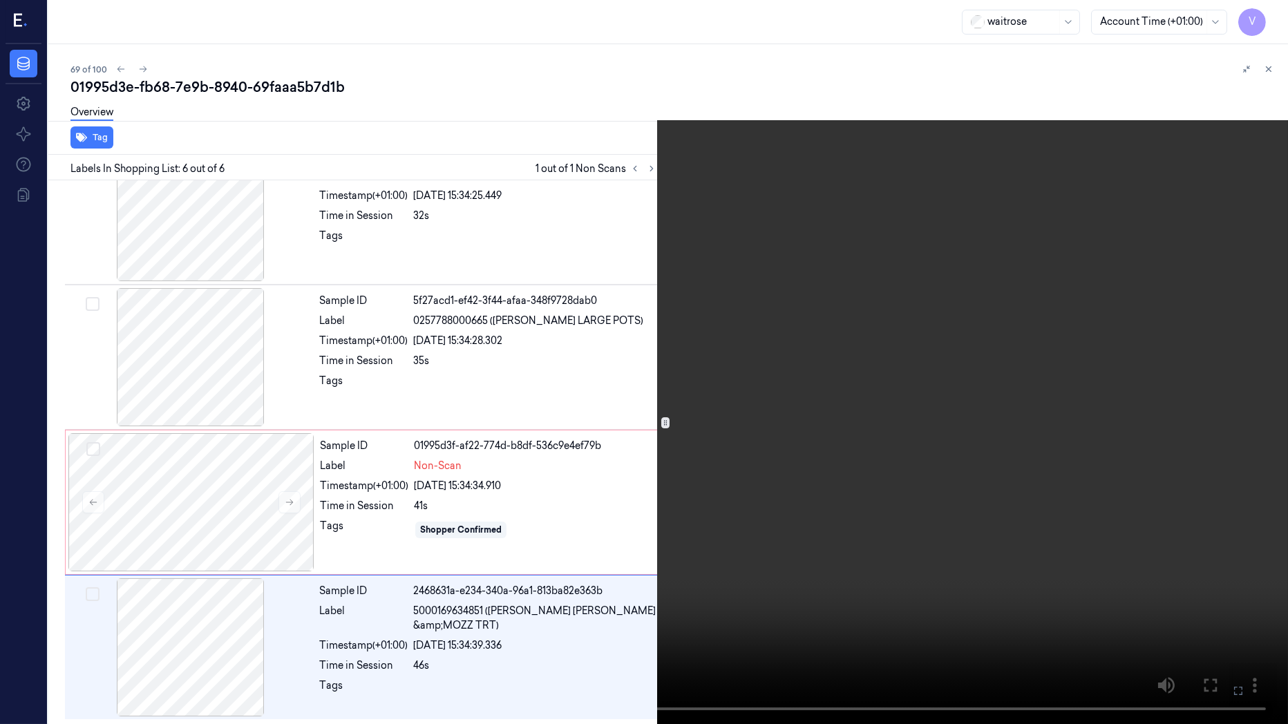
click at [0, 0] on icon at bounding box center [0, 0] width 0 height 0
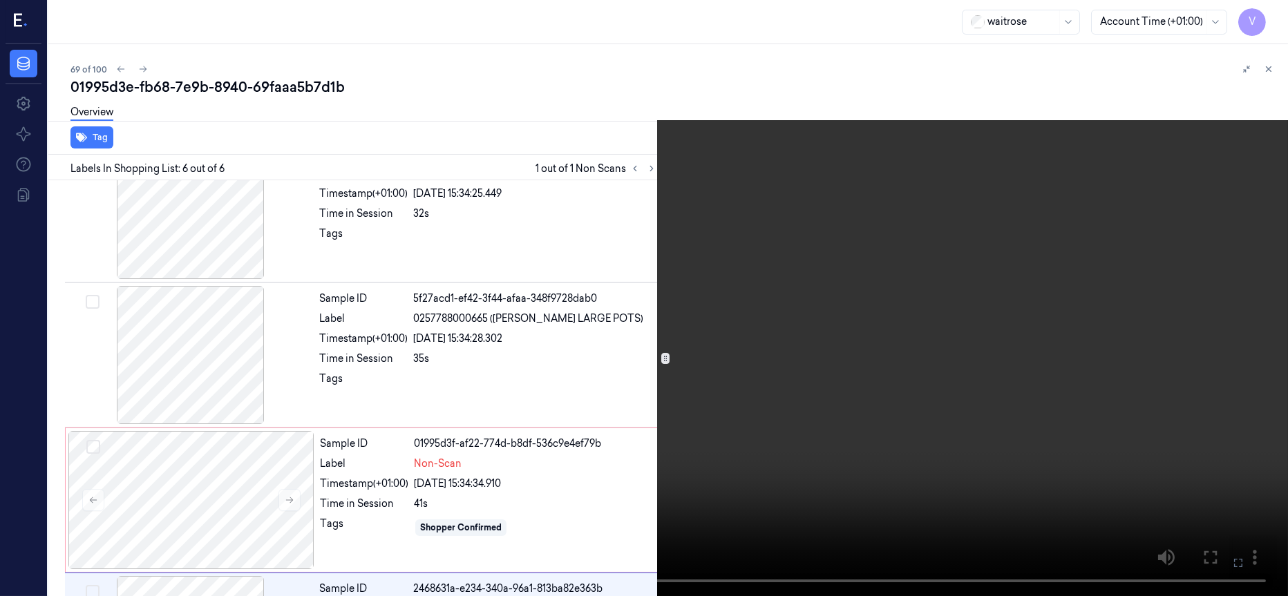
scroll to position [460, 0]
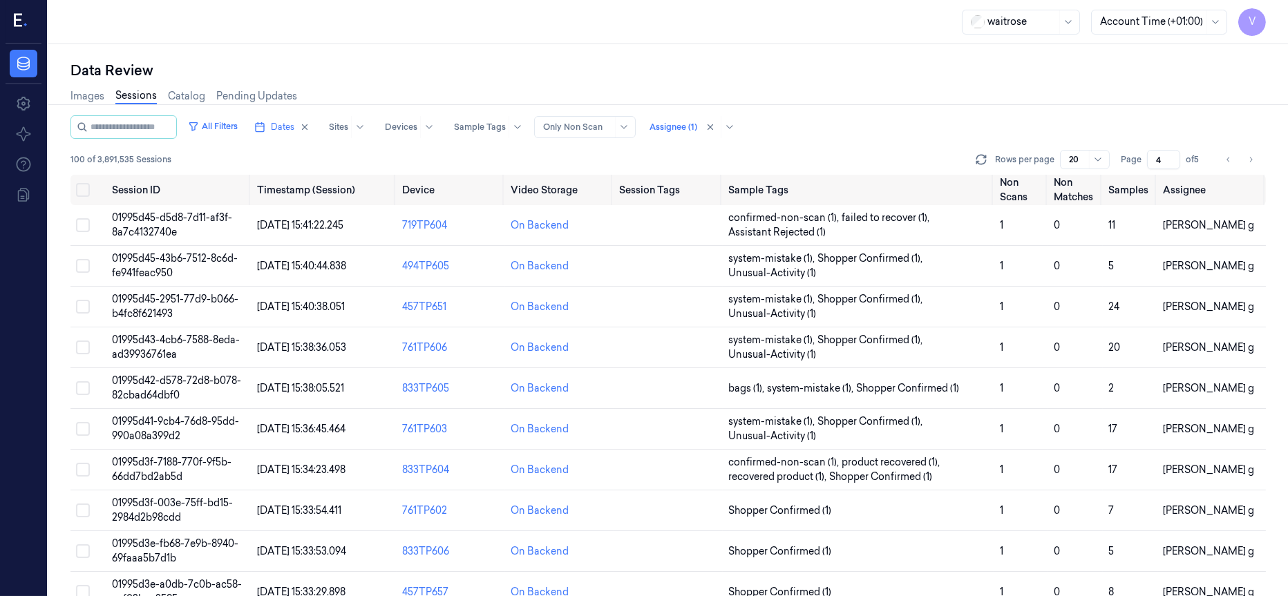
drag, startPoint x: 1273, startPoint y: 1, endPoint x: 773, endPoint y: 23, distance: 500.1
click at [773, 23] on div "waitrose Account Time (+01:00) V" at bounding box center [668, 22] width 1240 height 44
